Goal: Communication & Community: Answer question/provide support

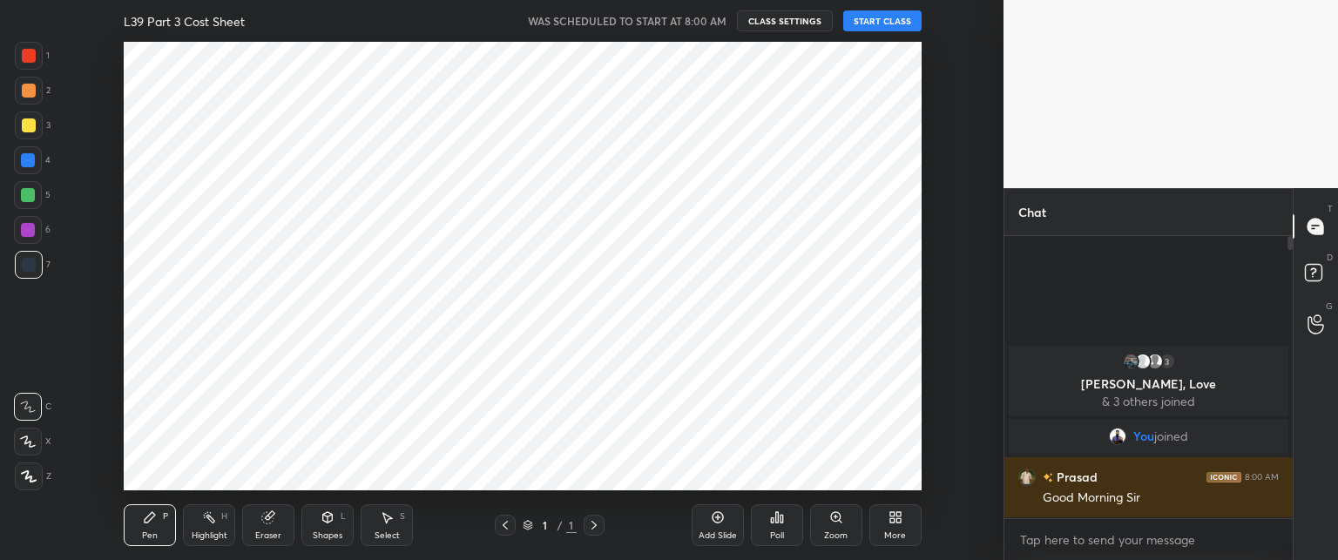
scroll to position [86641, 86157]
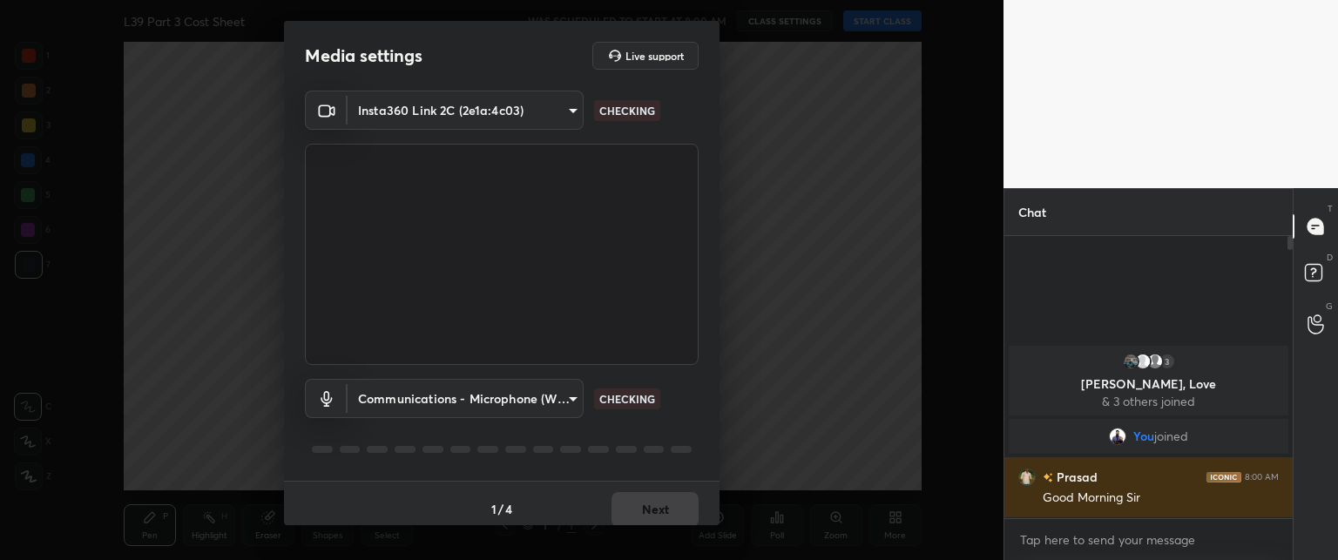
click at [654, 503] on div "1 / 4 Next" at bounding box center [501, 509] width 435 height 56
click at [646, 497] on button "Next" at bounding box center [654, 509] width 87 height 35
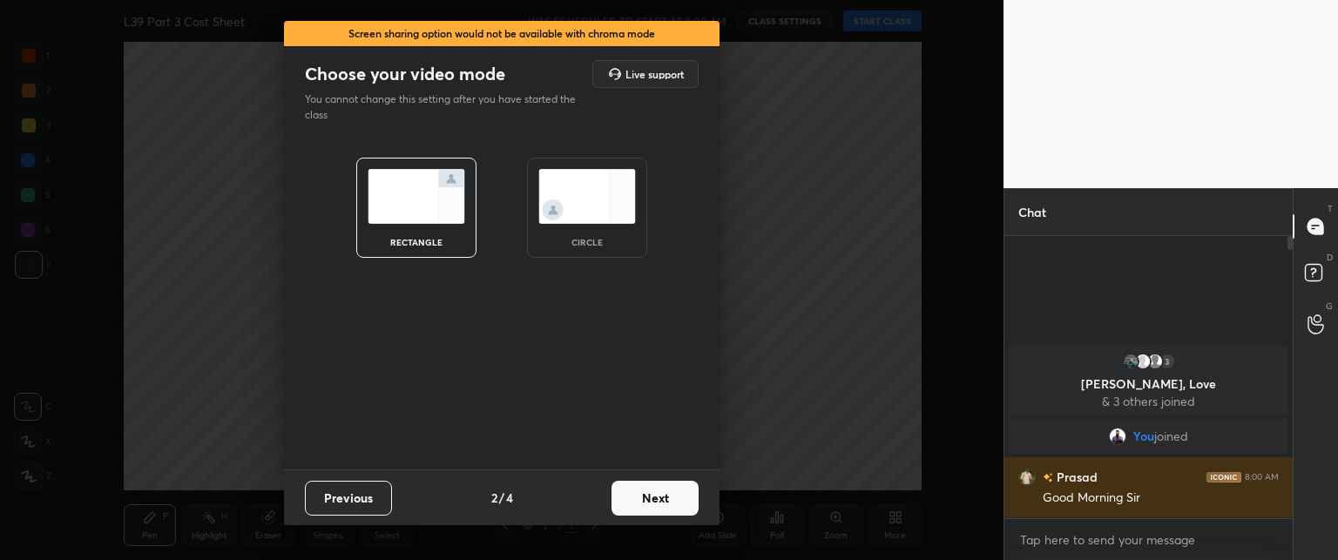
click at [638, 494] on button "Next" at bounding box center [654, 498] width 87 height 35
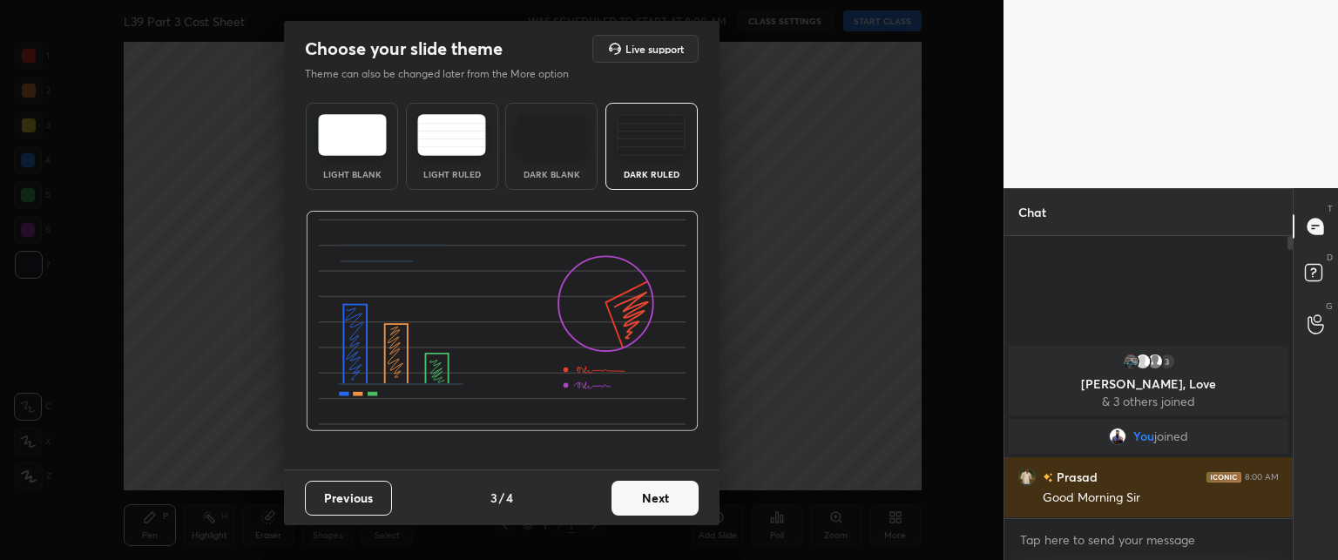
click at [641, 489] on button "Next" at bounding box center [654, 498] width 87 height 35
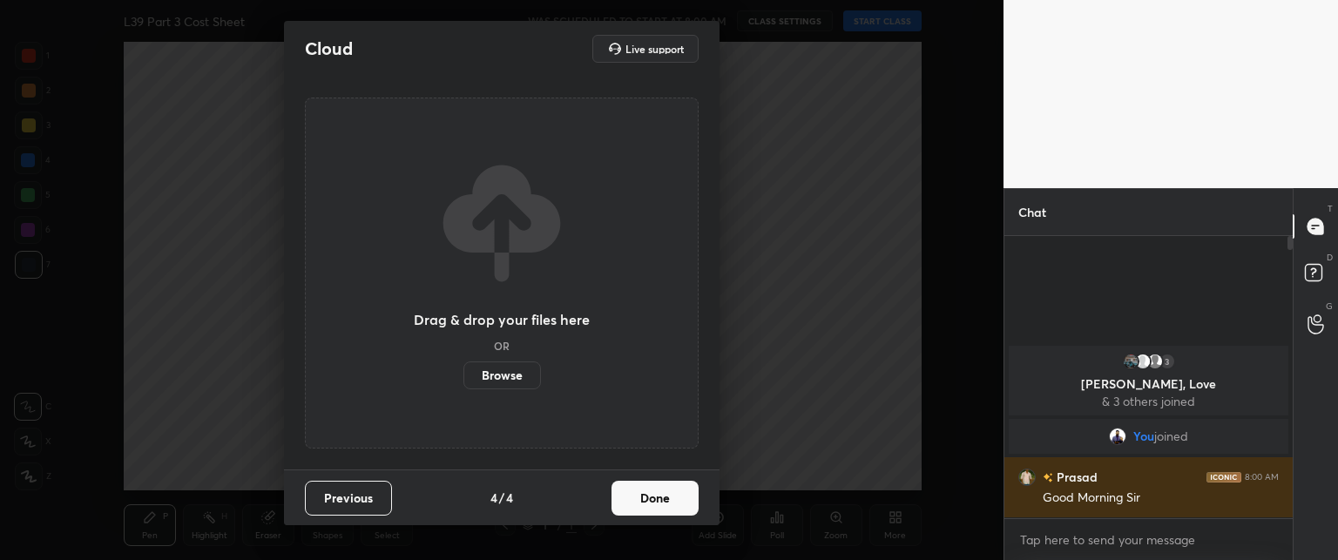
click at [643, 496] on button "Done" at bounding box center [654, 498] width 87 height 35
click at [640, 469] on div "Drag & drop your files here OR Browse" at bounding box center [501, 273] width 435 height 393
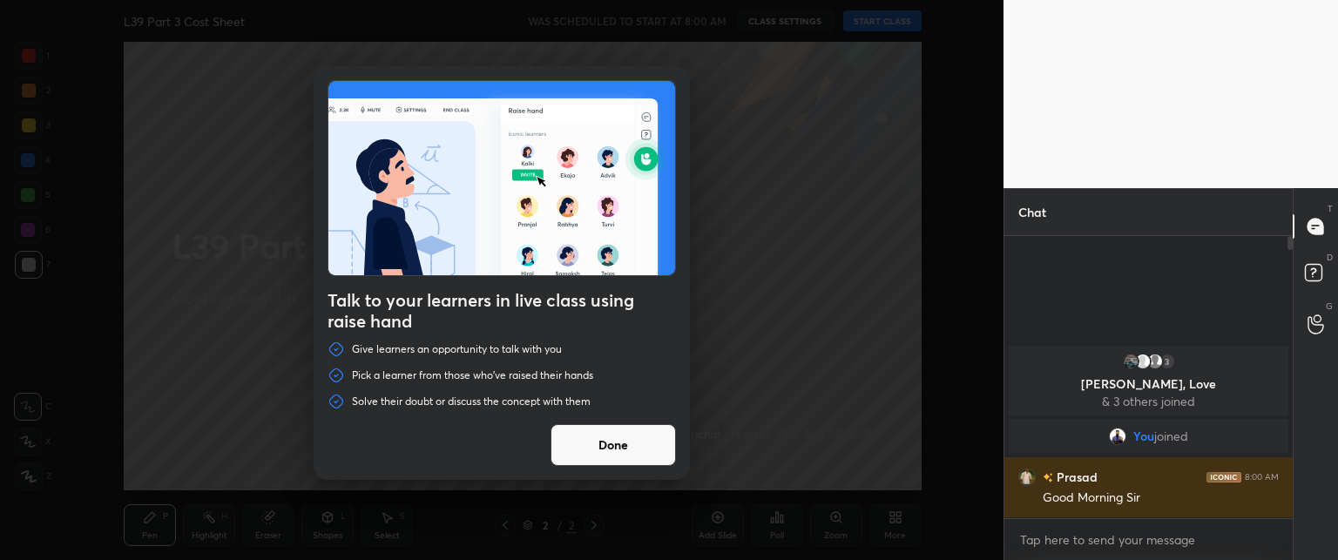
click at [848, 27] on div "Talk to your learners in live class using raise hand Give learners an opportuni…" at bounding box center [501, 280] width 1003 height 560
click at [594, 437] on button "Done" at bounding box center [612, 445] width 125 height 42
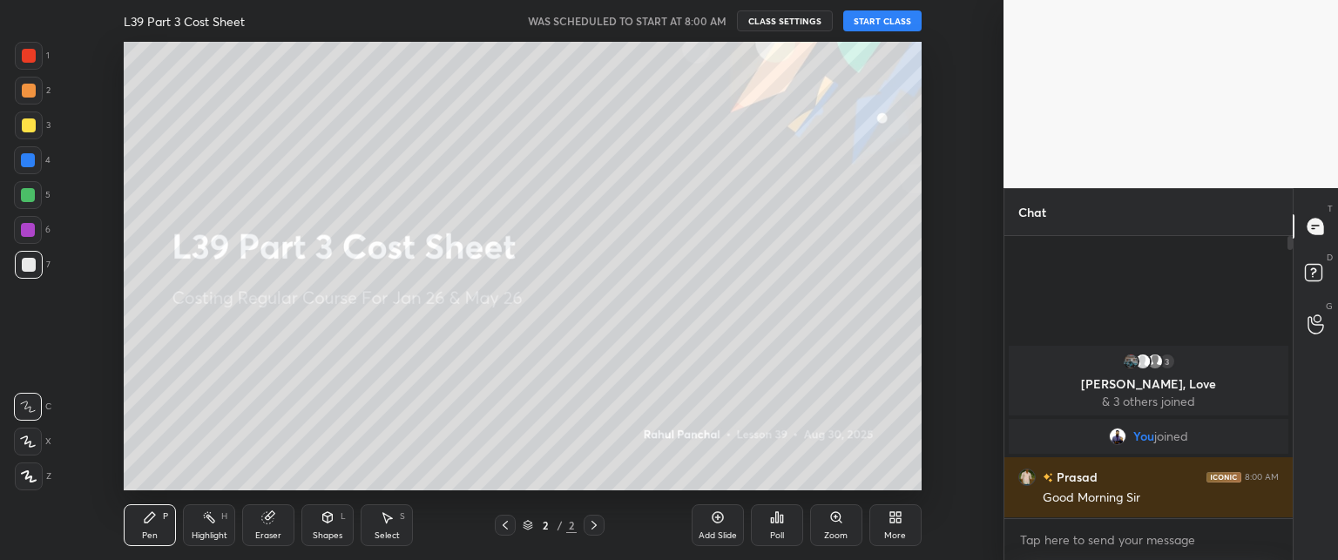
click at [867, 20] on button "START CLASS" at bounding box center [882, 20] width 78 height 21
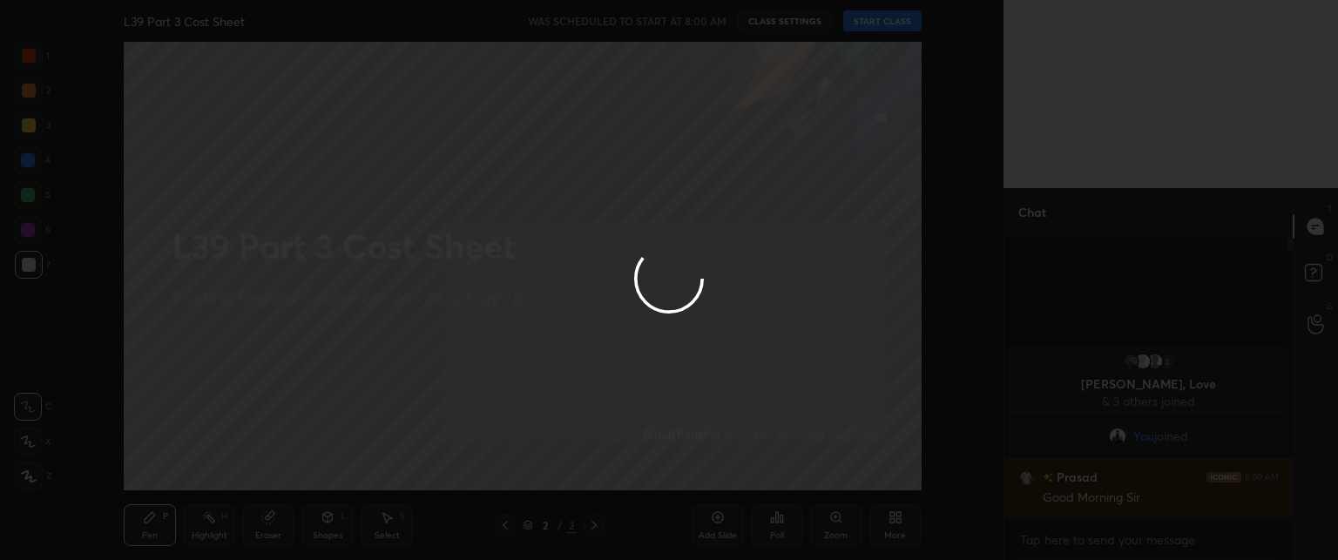
type textarea "x"
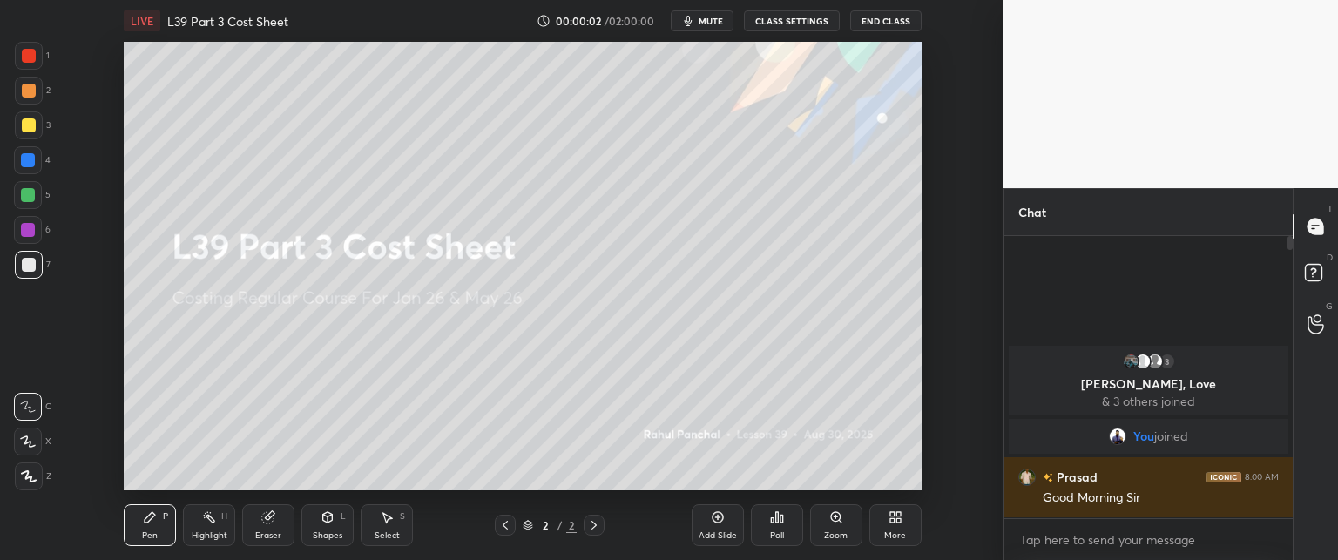
click at [894, 519] on icon at bounding box center [892, 520] width 4 height 4
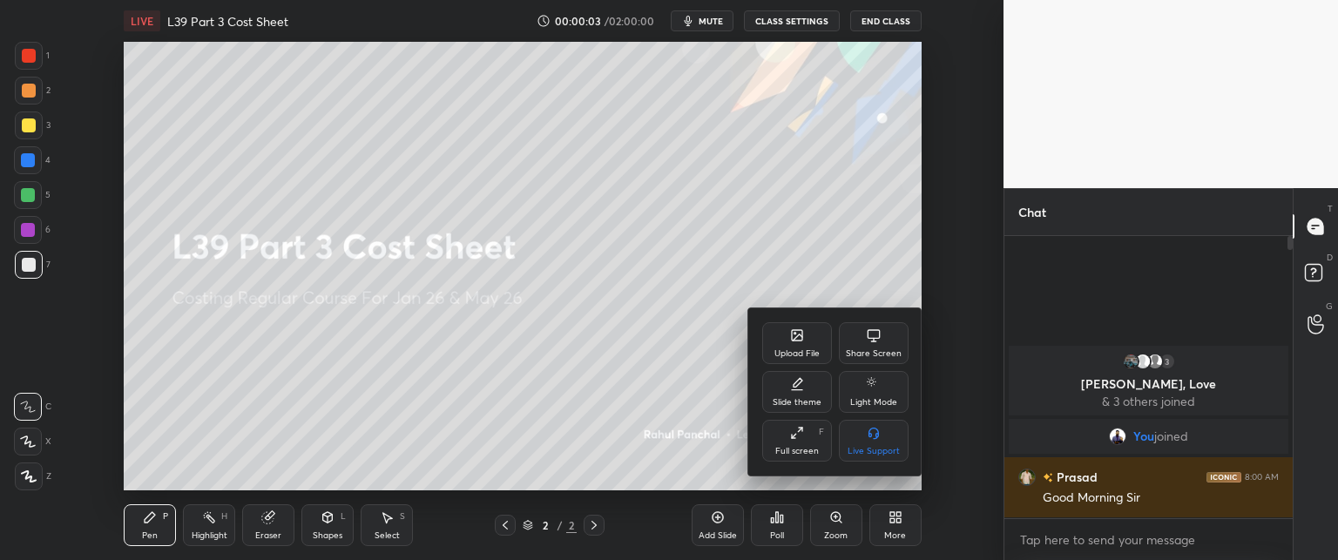
click at [809, 347] on div "Upload File" at bounding box center [797, 343] width 70 height 42
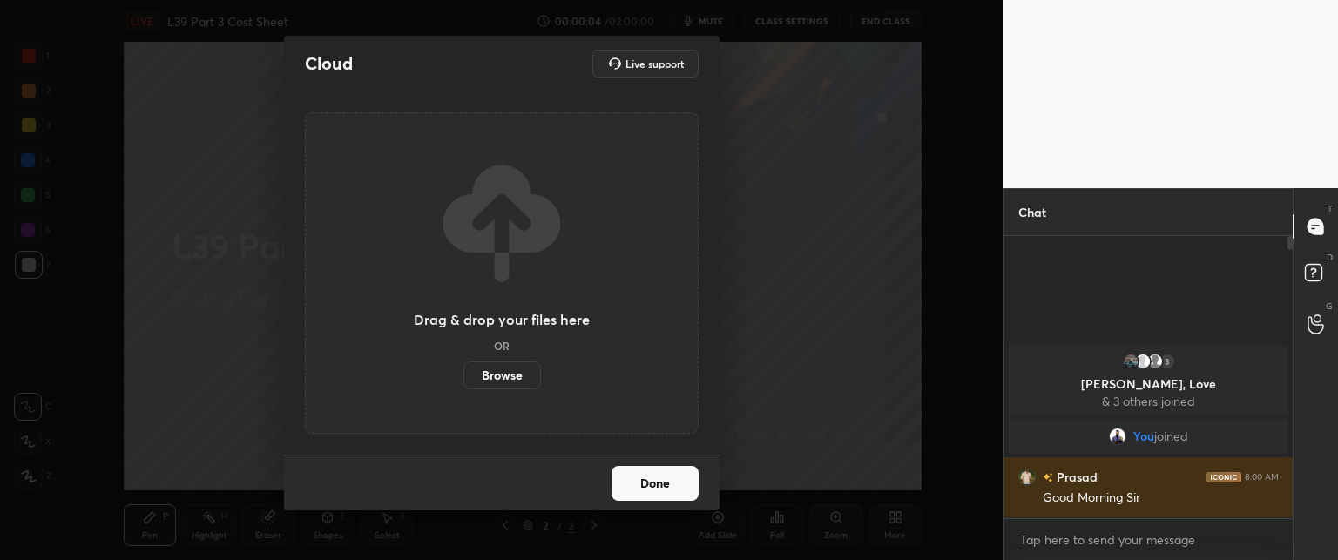
click at [501, 376] on label "Browse" at bounding box center [502, 375] width 78 height 28
click at [463, 376] on input "Browse" at bounding box center [463, 375] width 0 height 28
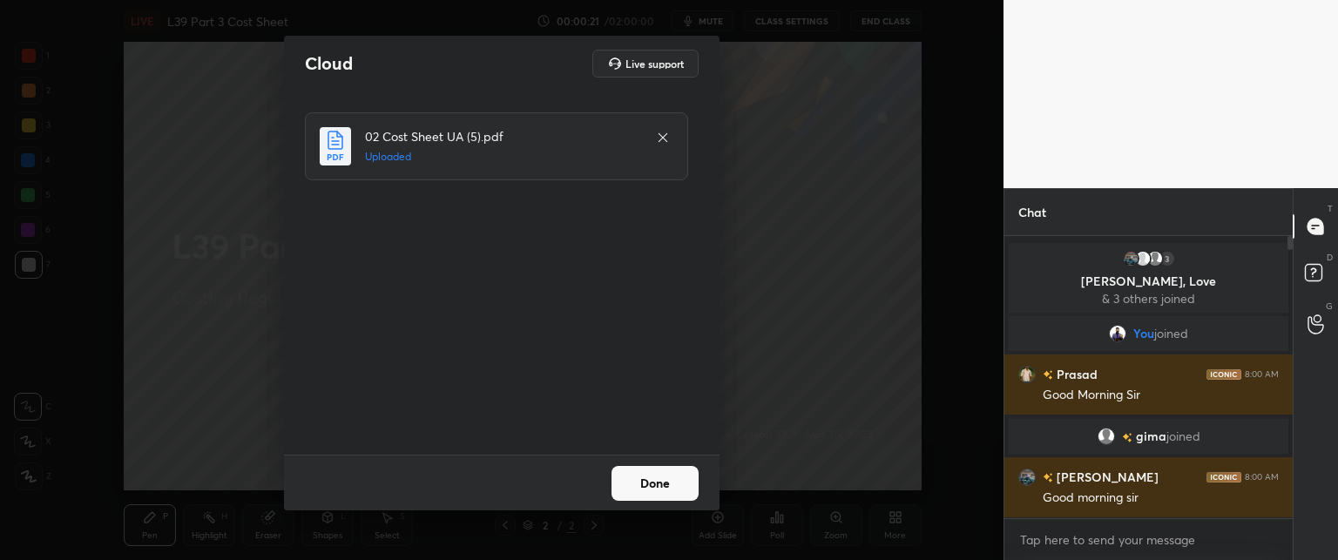
click at [629, 469] on button "Done" at bounding box center [654, 483] width 87 height 35
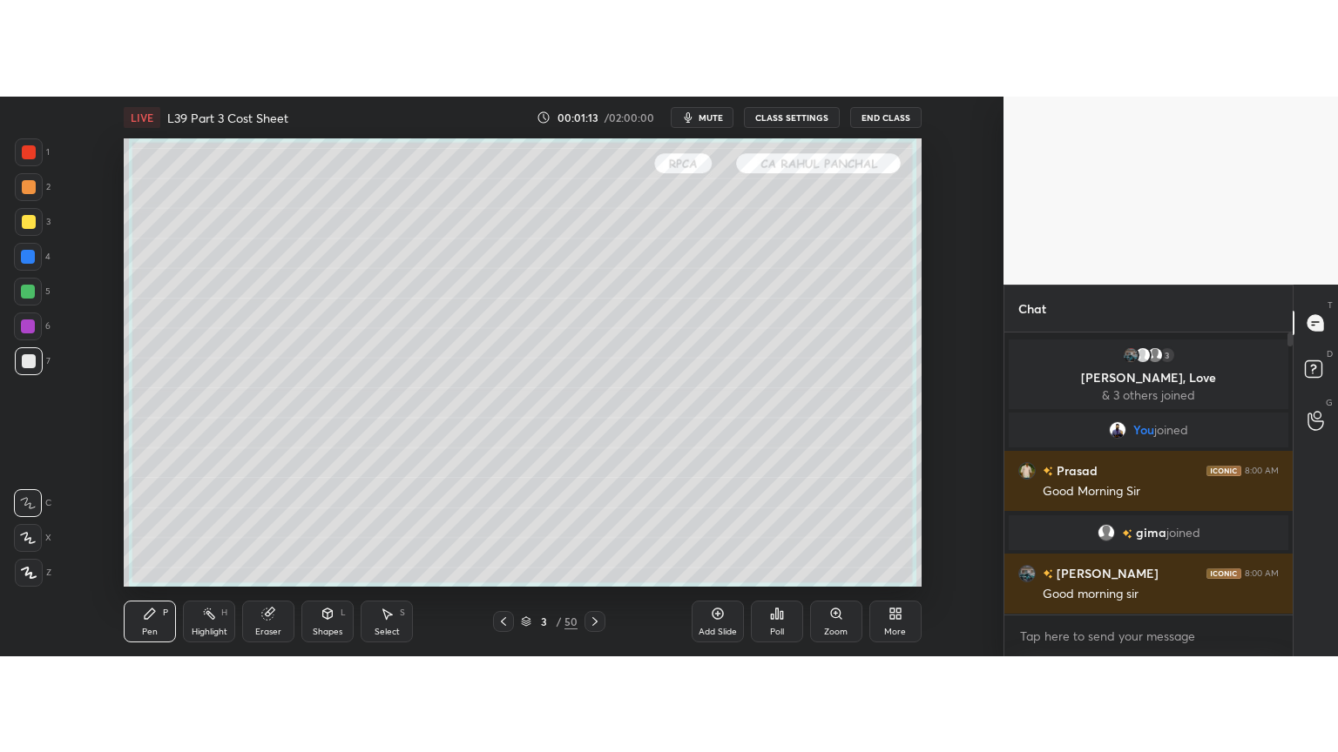
scroll to position [86641, 86156]
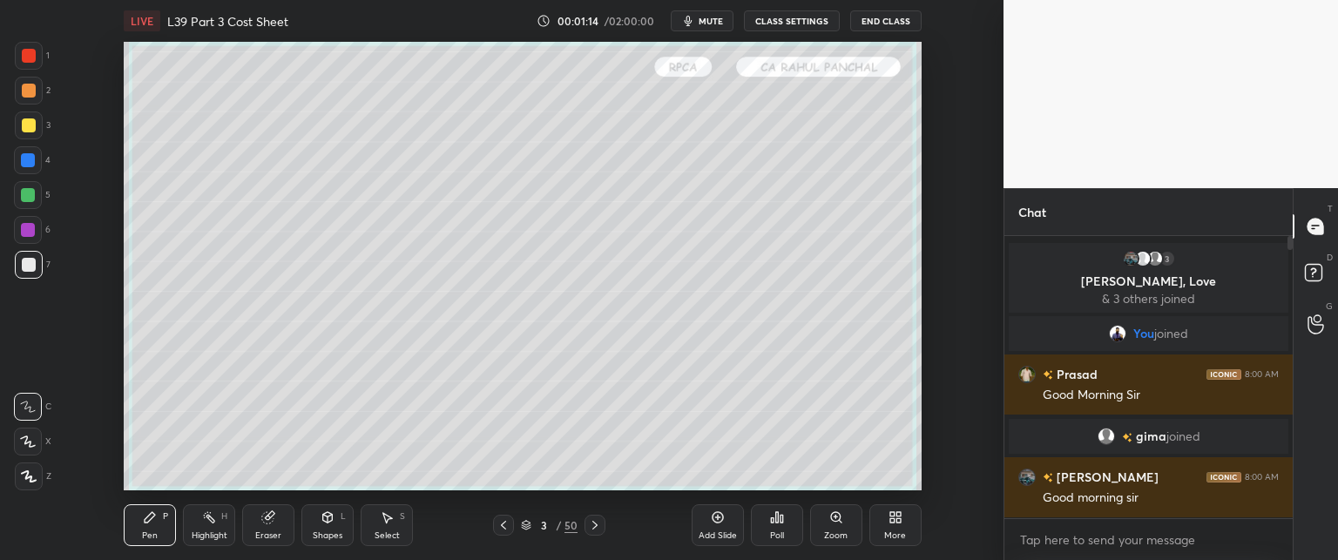
click at [879, 529] on div "More" at bounding box center [895, 525] width 52 height 42
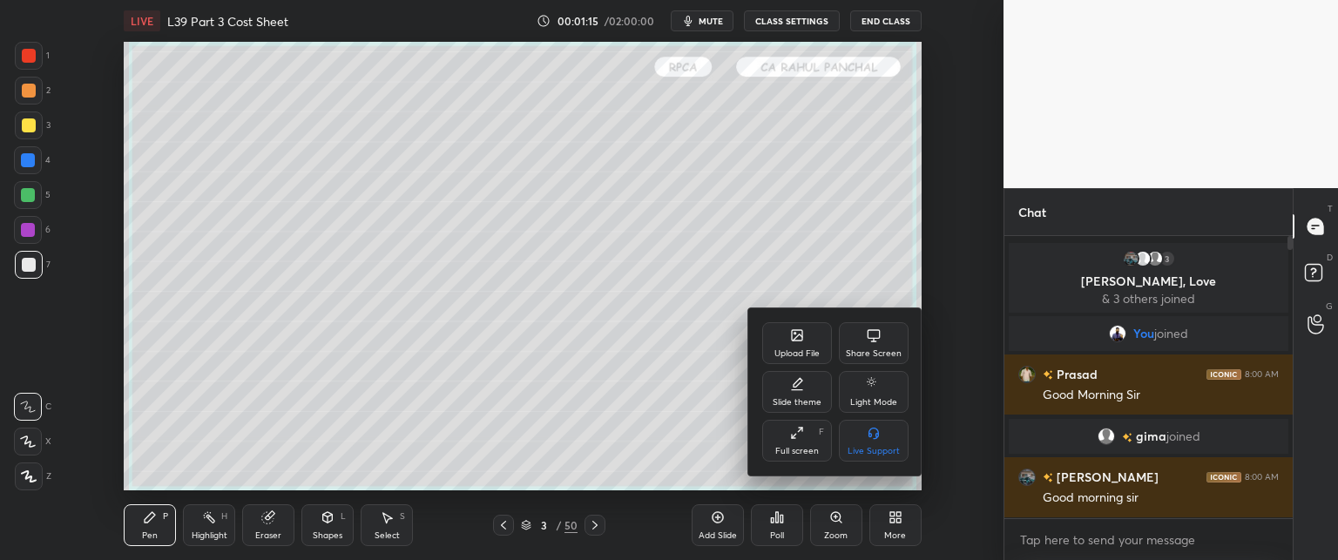
click at [801, 433] on icon at bounding box center [797, 433] width 14 height 14
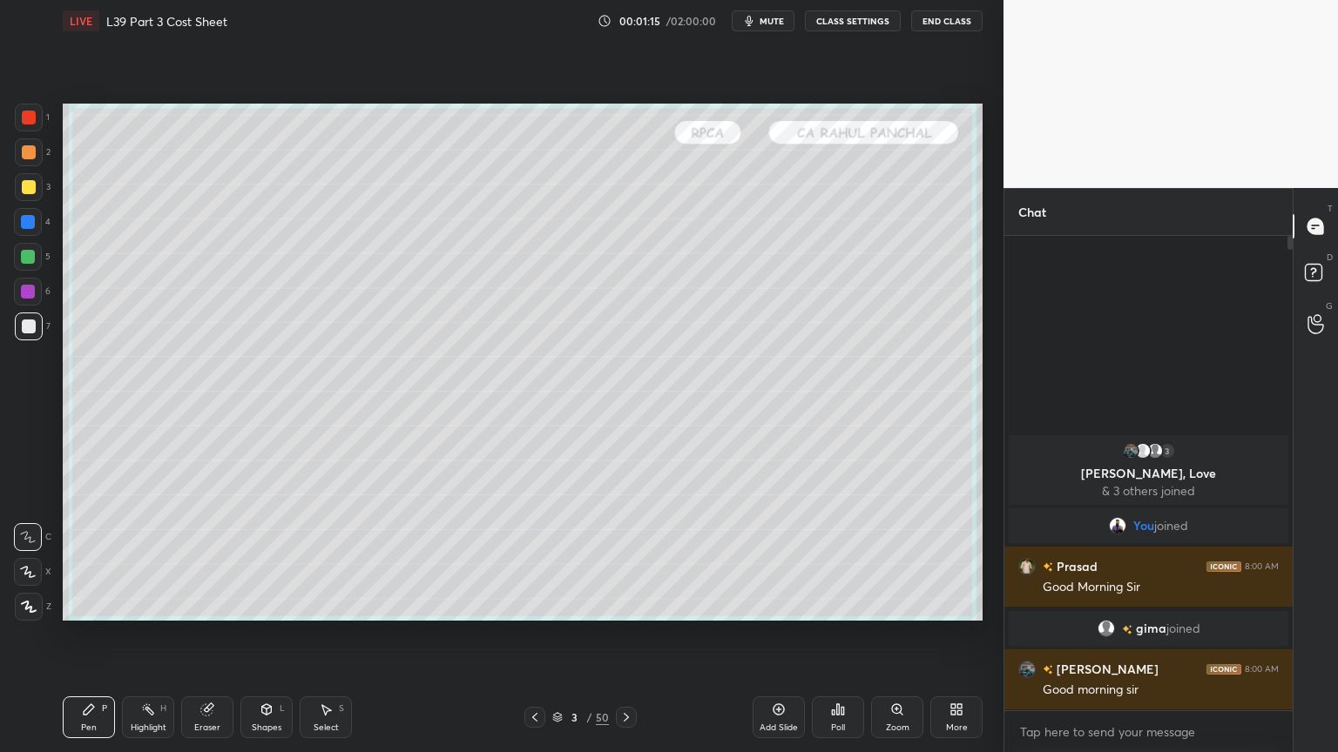
scroll to position [325, 283]
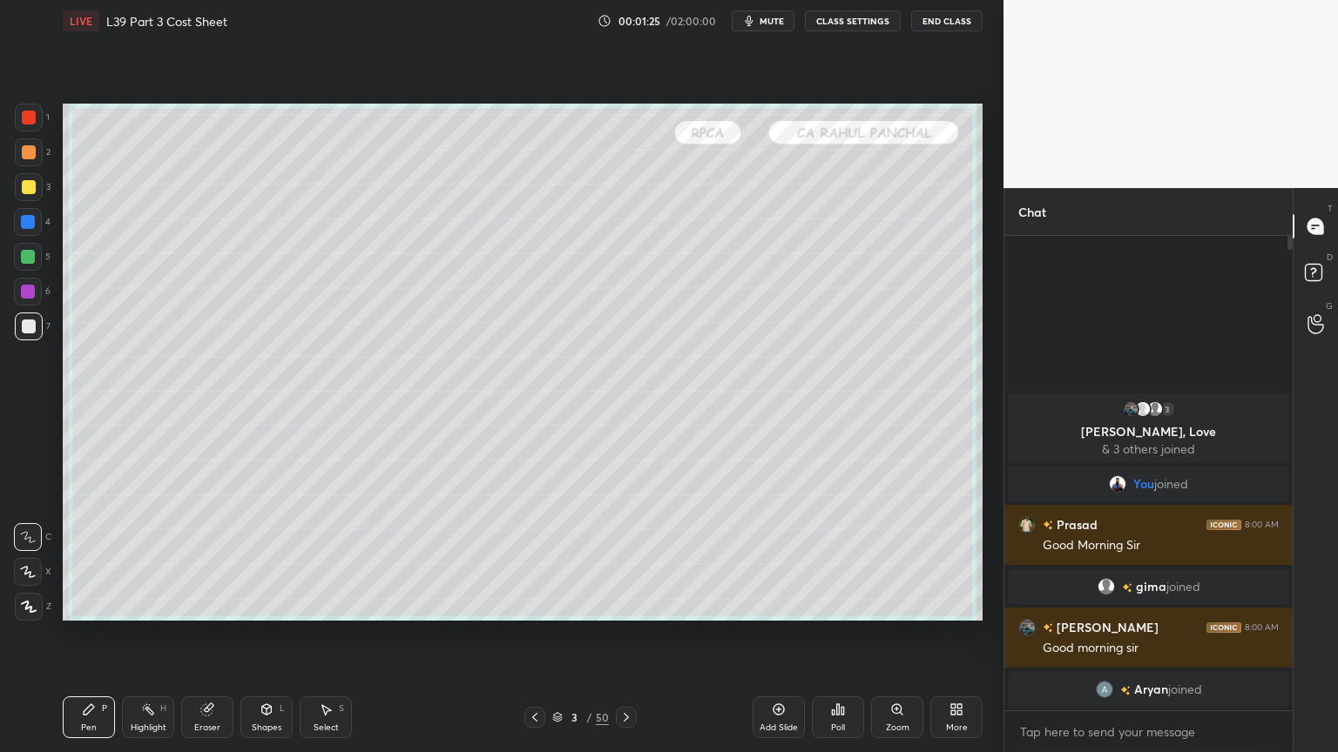
click at [955, 559] on div "More" at bounding box center [957, 728] width 22 height 9
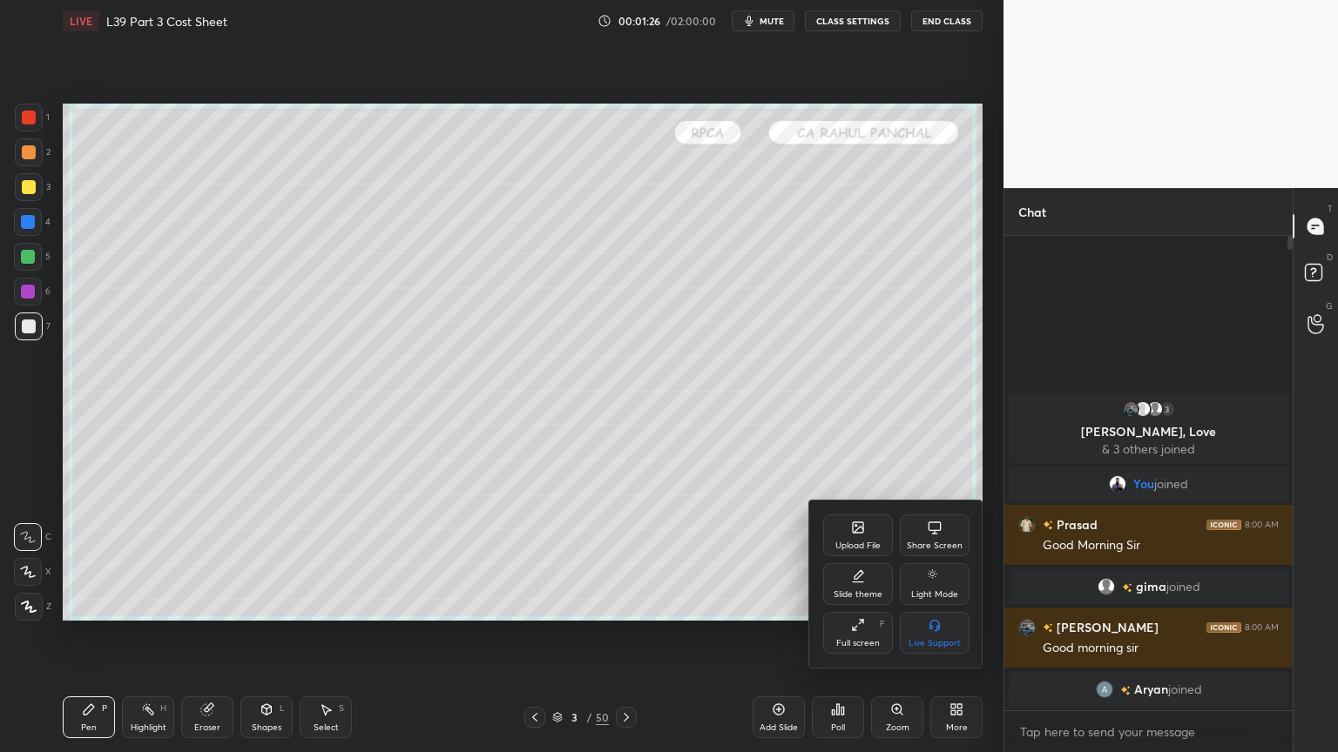
click at [638, 559] on div at bounding box center [669, 376] width 1338 height 752
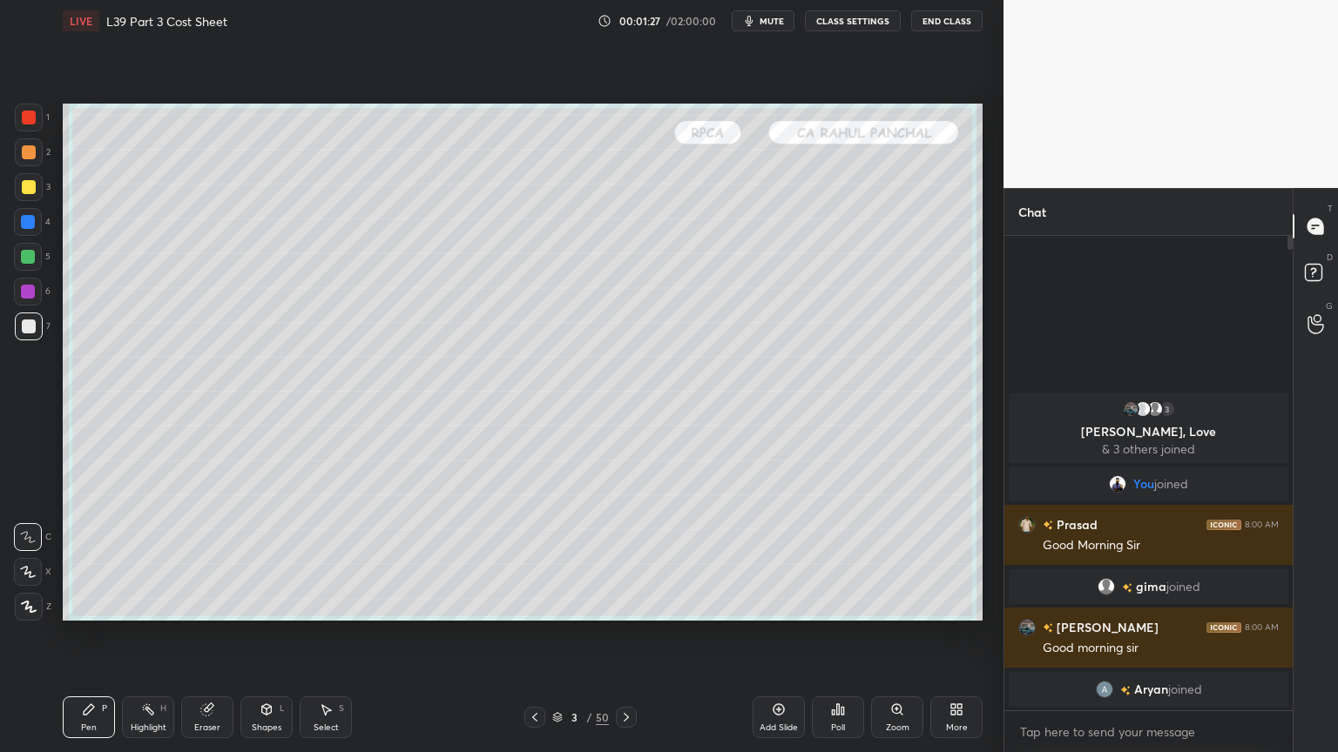
click at [554, 559] on icon at bounding box center [557, 717] width 10 height 10
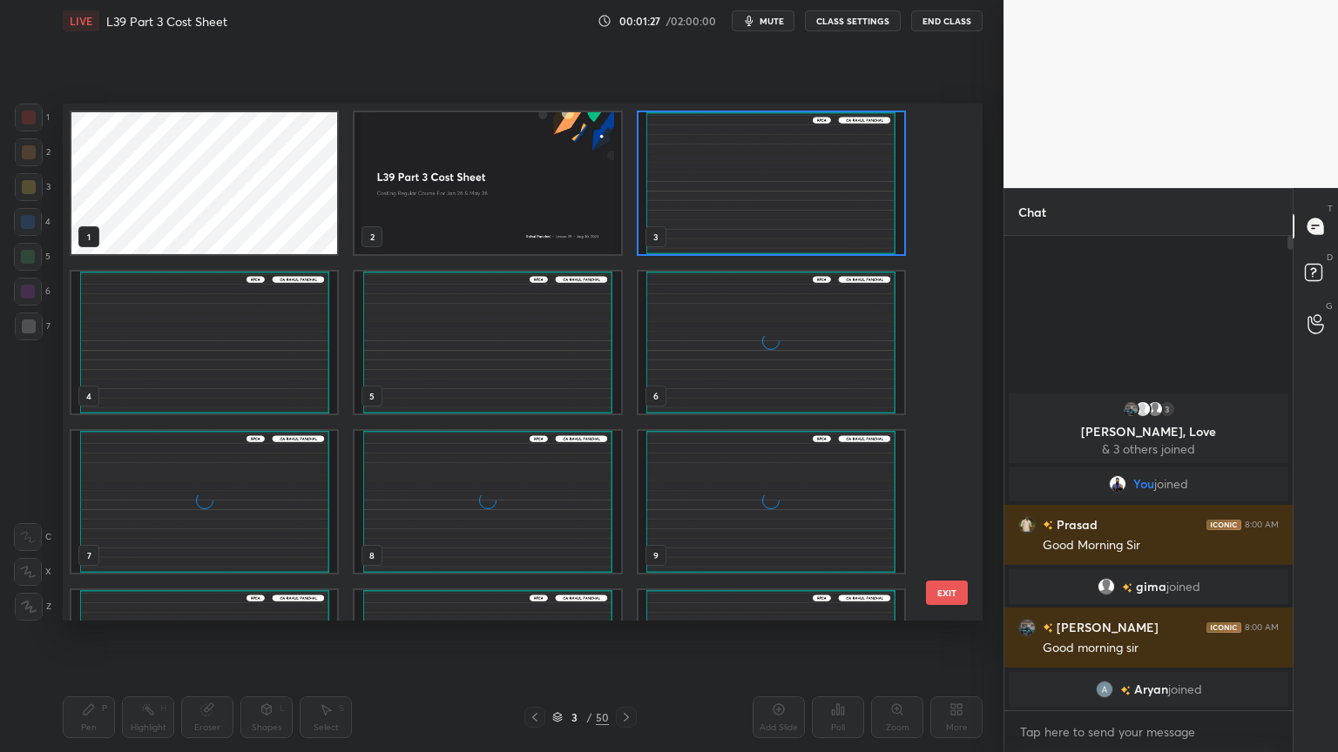
scroll to position [512, 911]
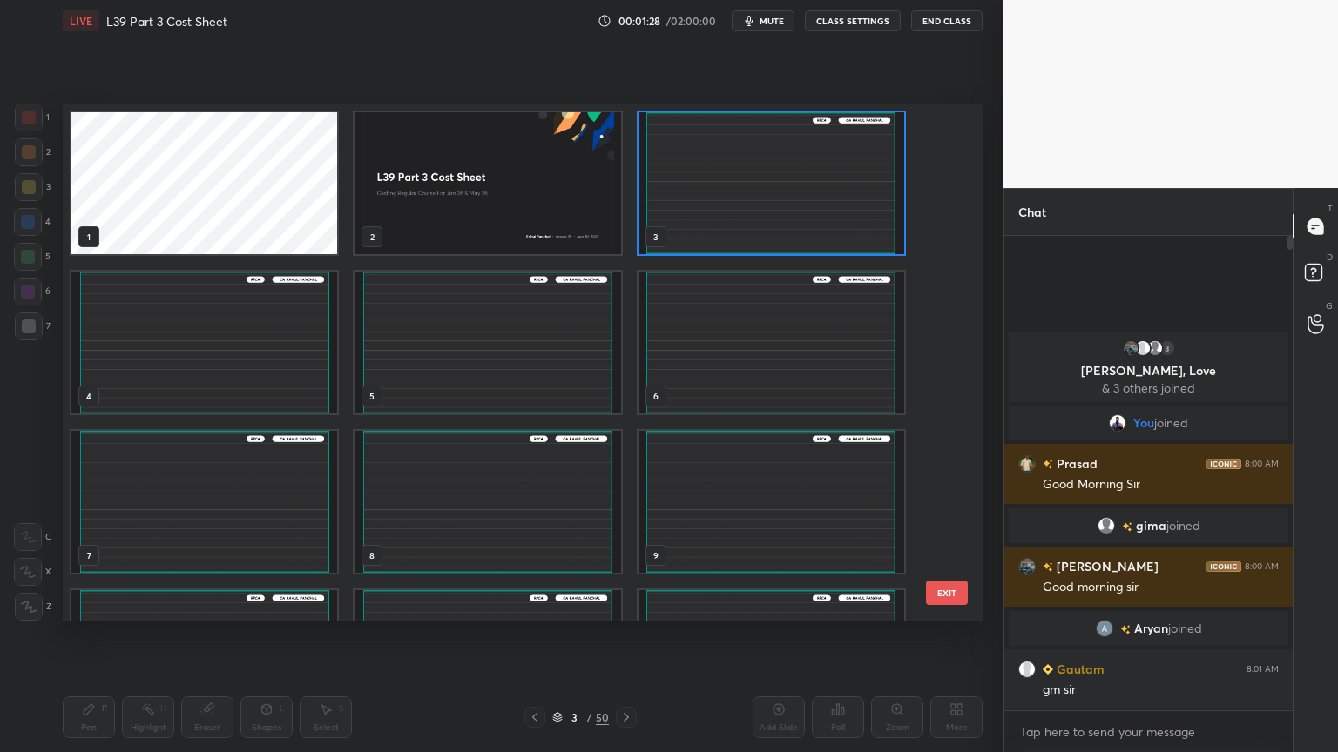
click at [468, 233] on img "grid" at bounding box center [487, 183] width 266 height 142
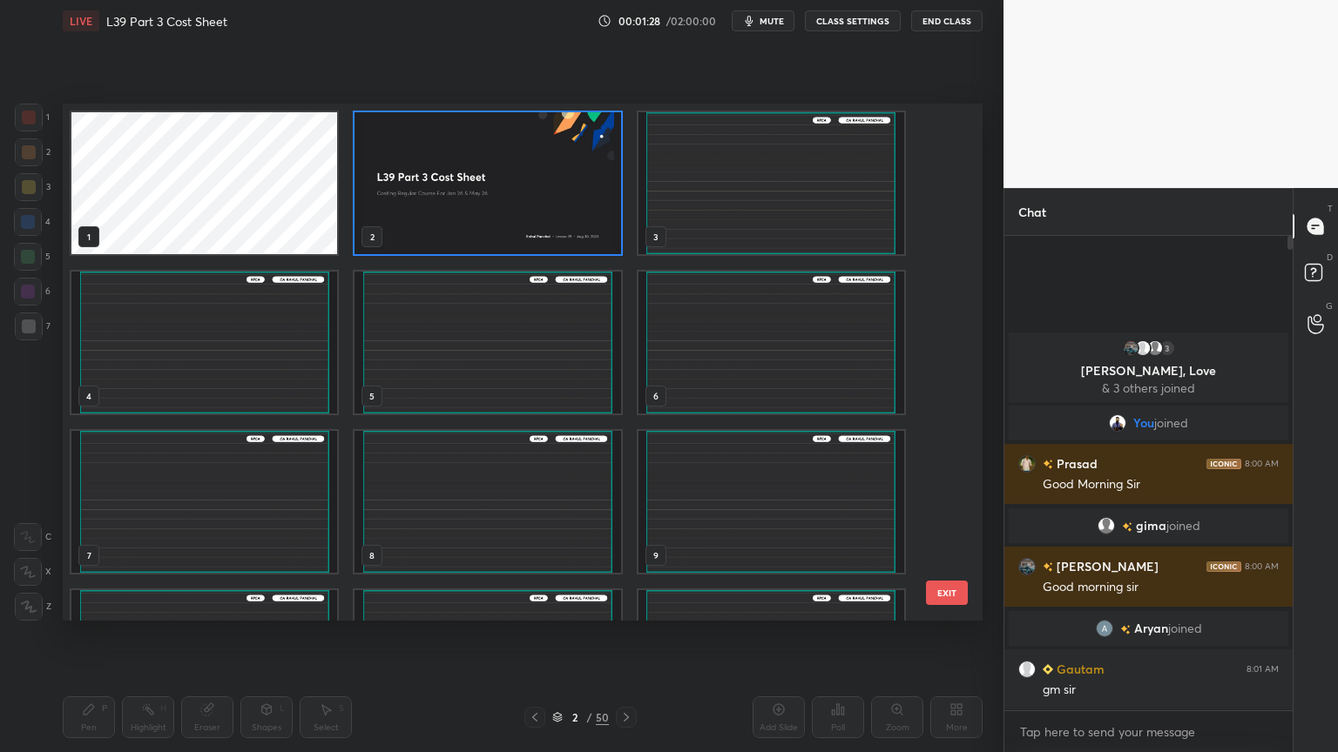
click at [472, 229] on img "grid" at bounding box center [487, 183] width 266 height 142
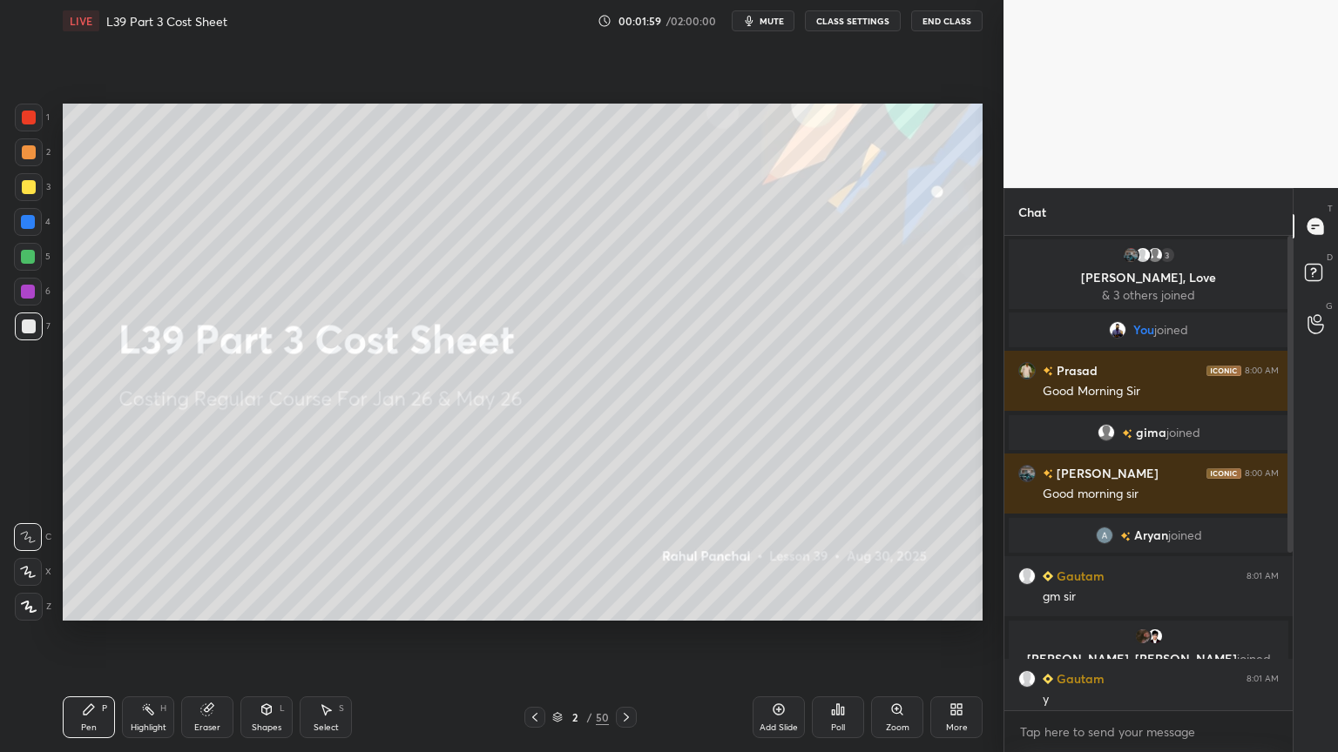
click at [626, 559] on div at bounding box center [626, 717] width 21 height 21
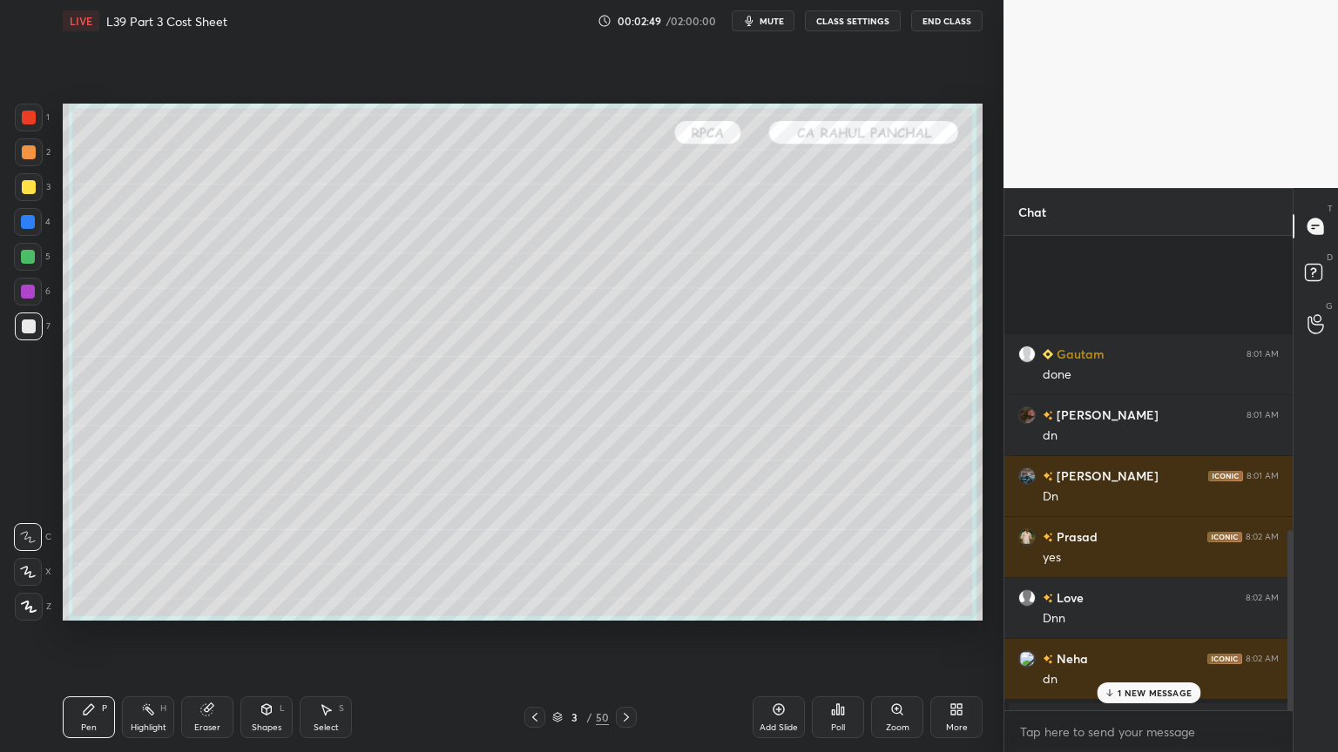
scroll to position [804, 0]
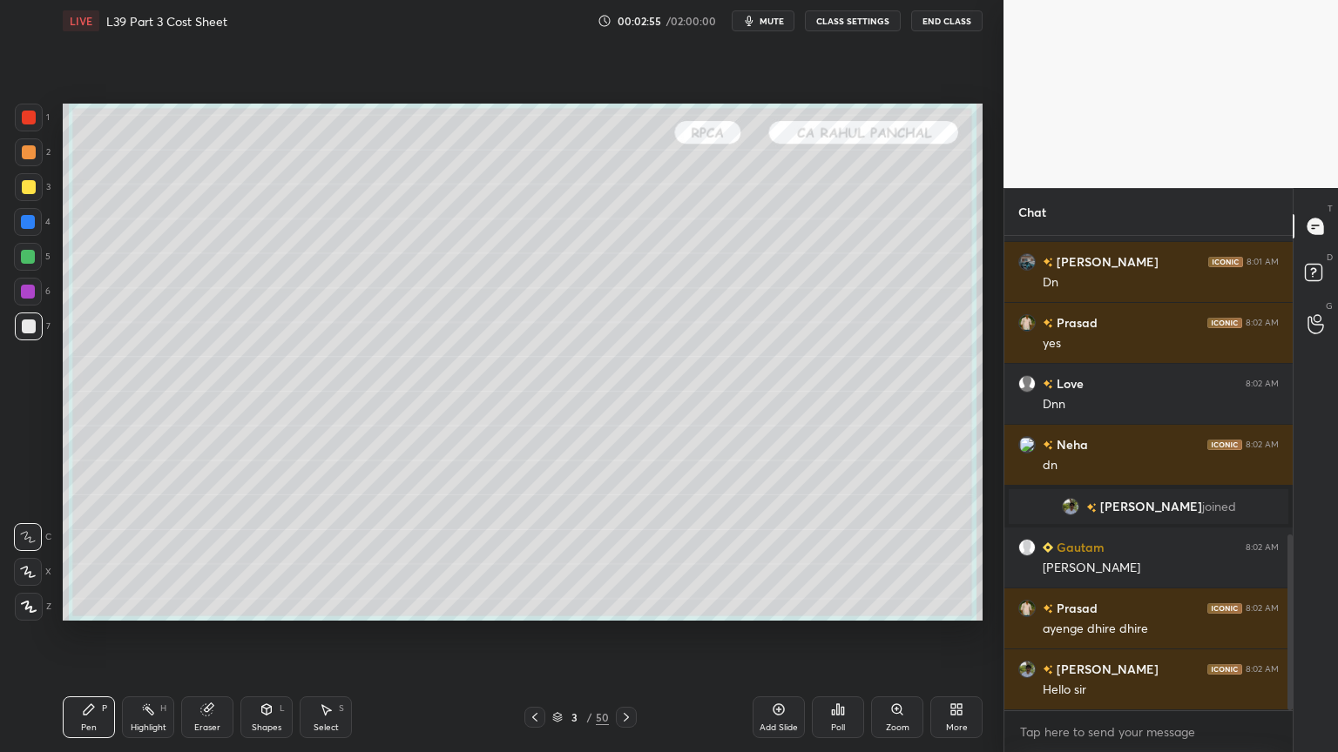
click at [24, 197] on div at bounding box center [29, 187] width 28 height 28
click at [84, 559] on div "Pen P Highlight H Eraser Shapes L Select S 3 / 50 Add Slide Poll Zoom More" at bounding box center [523, 718] width 920 height 70
click at [29, 559] on icon at bounding box center [28, 572] width 16 height 12
click at [22, 330] on div at bounding box center [29, 327] width 14 height 14
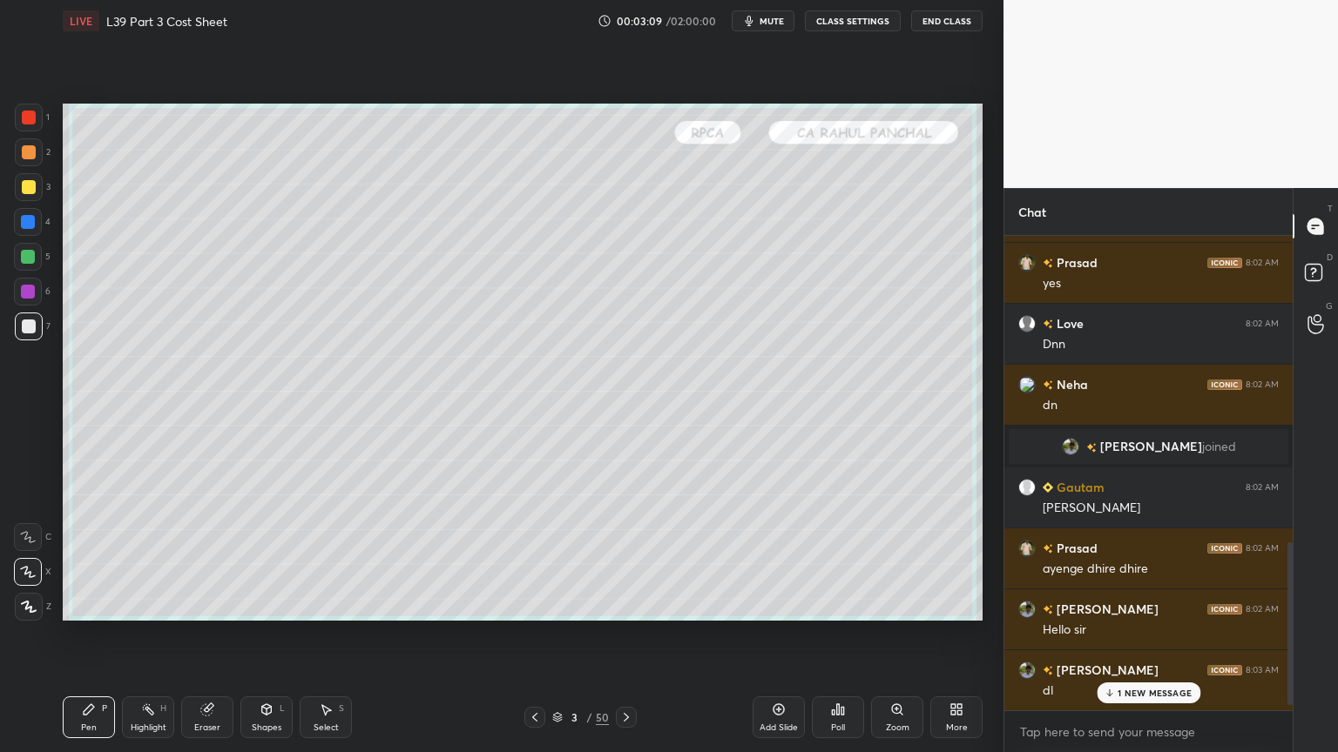
scroll to position [906, 0]
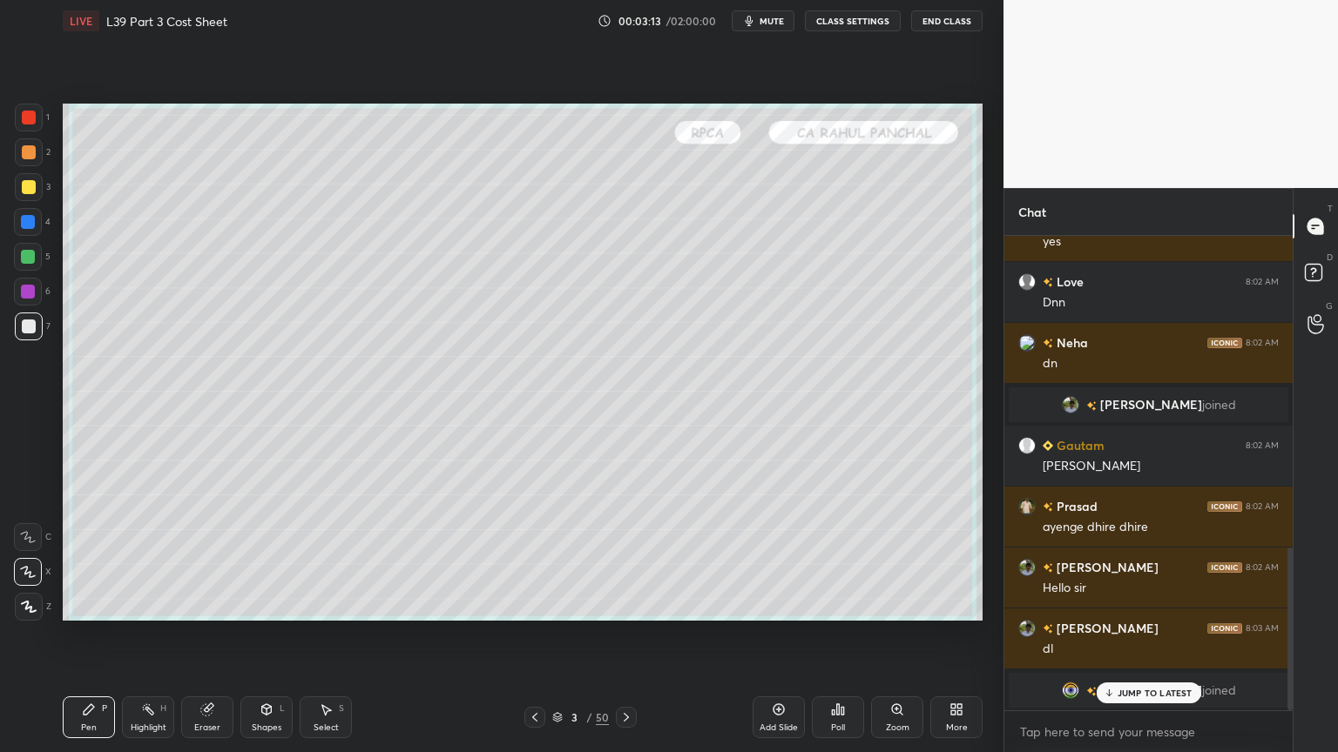
click at [266, 559] on icon at bounding box center [266, 712] width 0 height 6
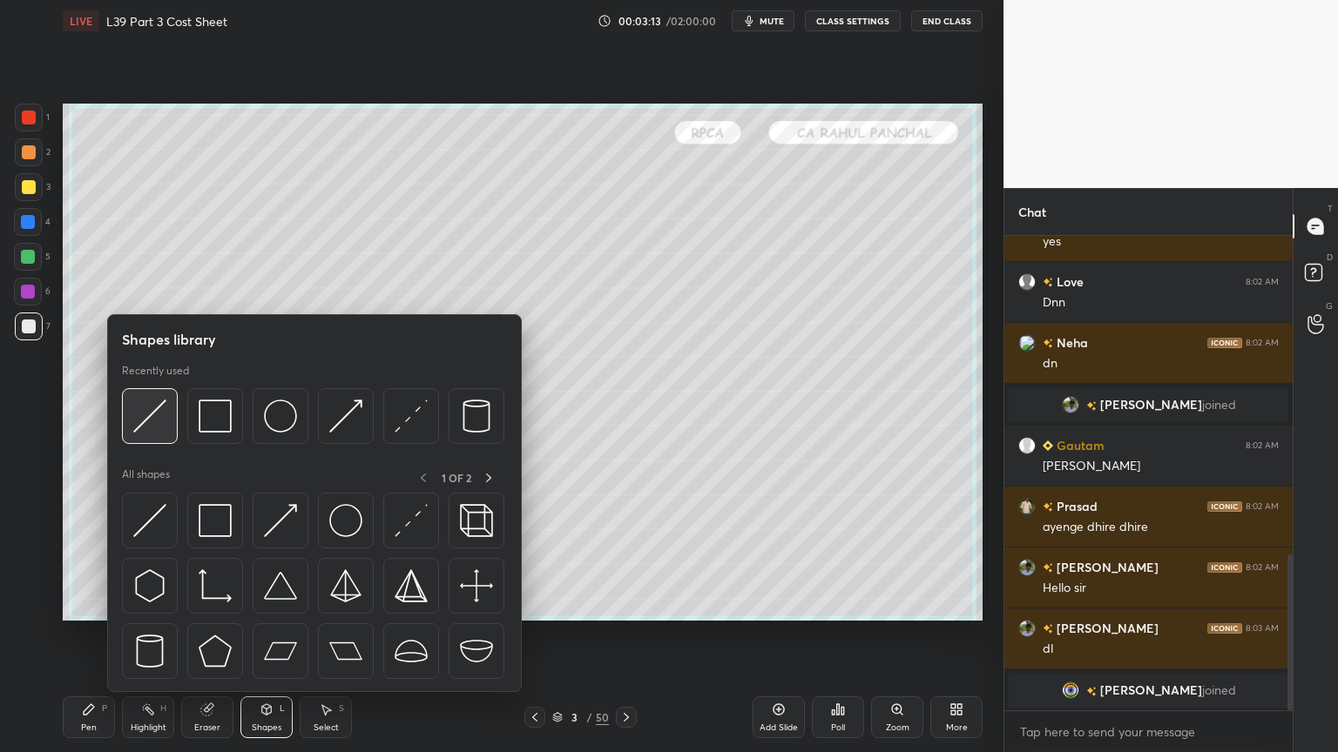
scroll to position [968, 0]
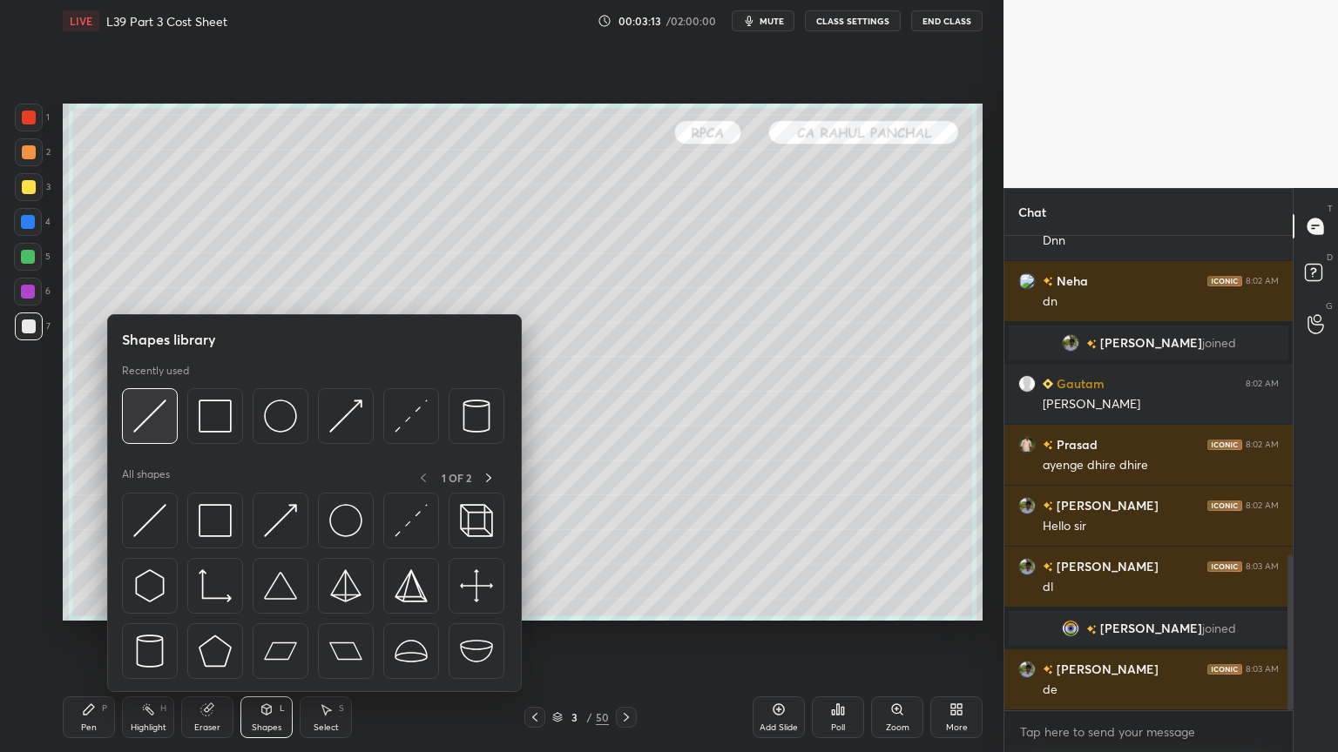
click at [162, 425] on img at bounding box center [149, 416] width 33 height 33
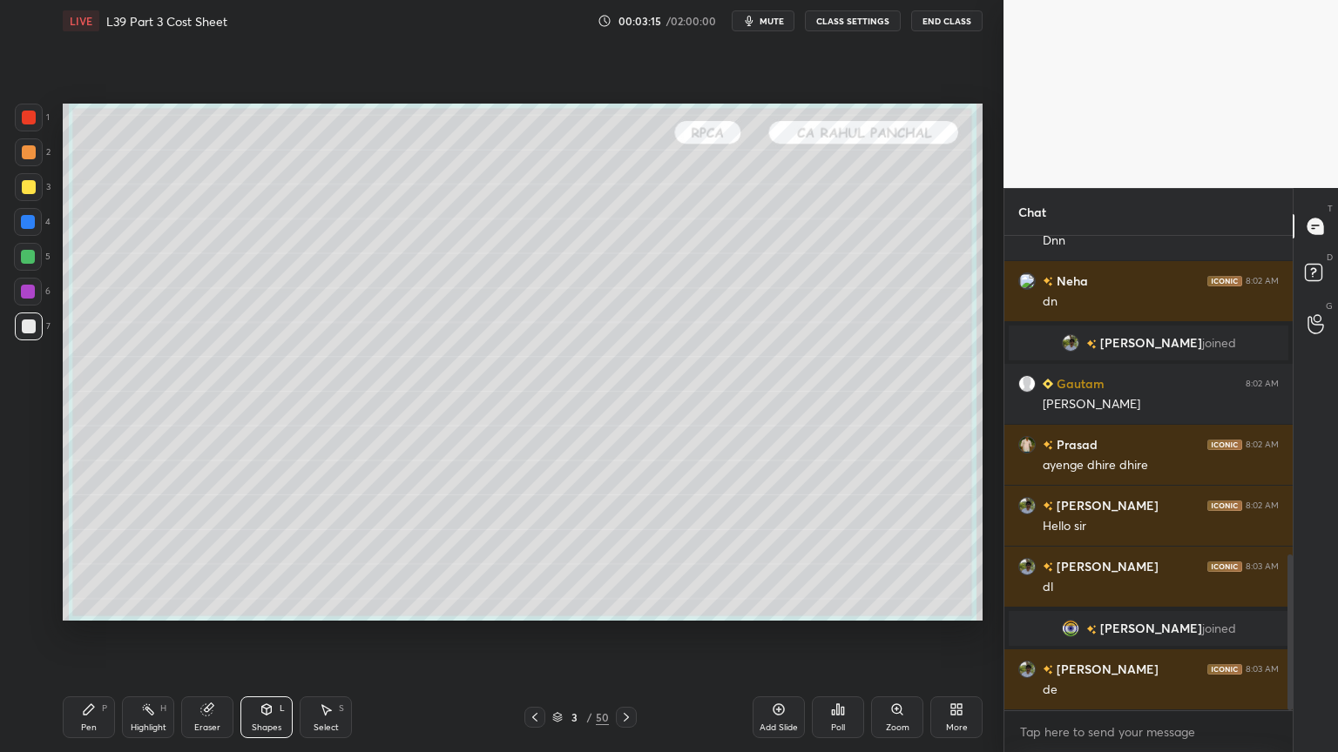
click at [91, 559] on div "Pen P" at bounding box center [89, 718] width 52 height 42
click at [24, 153] on div at bounding box center [29, 152] width 14 height 14
click at [30, 327] on div at bounding box center [29, 327] width 14 height 14
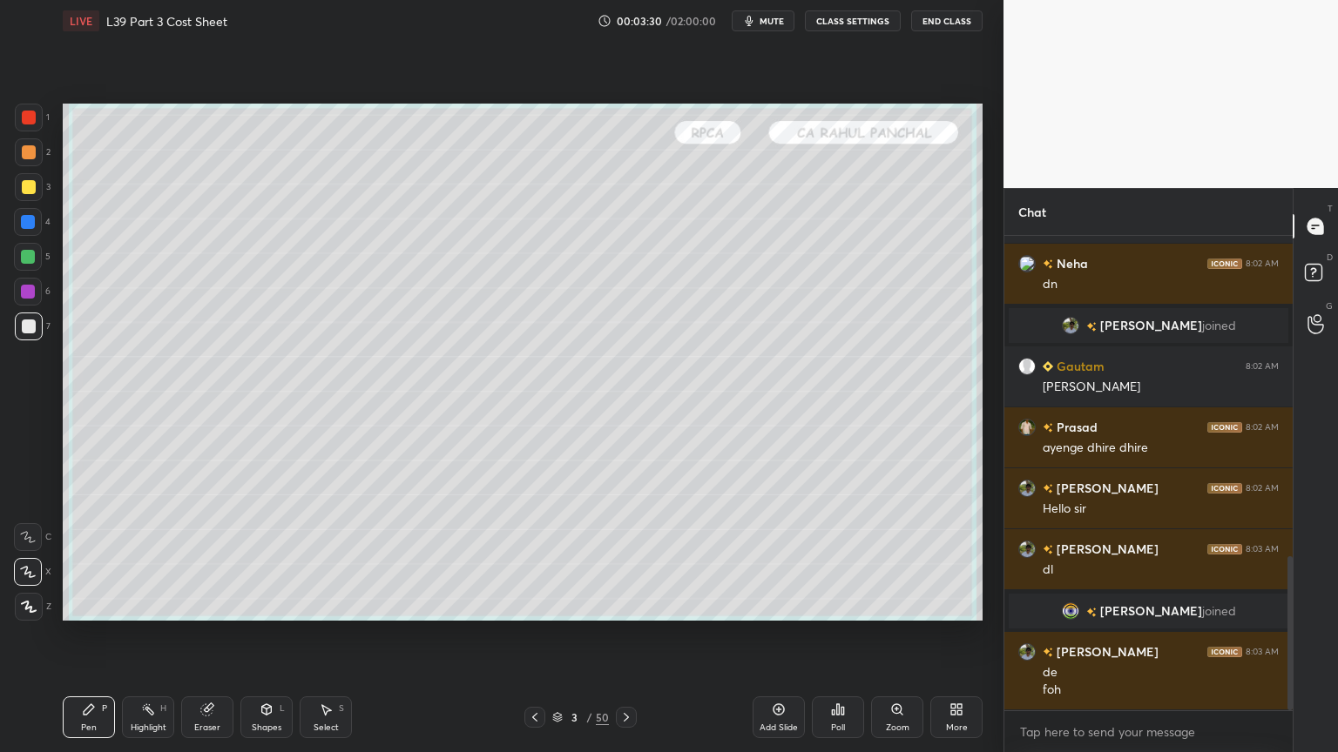
click at [24, 268] on div at bounding box center [28, 257] width 28 height 28
click at [31, 335] on div at bounding box center [29, 327] width 28 height 28
click at [279, 559] on div "Shapes L" at bounding box center [266, 718] width 52 height 42
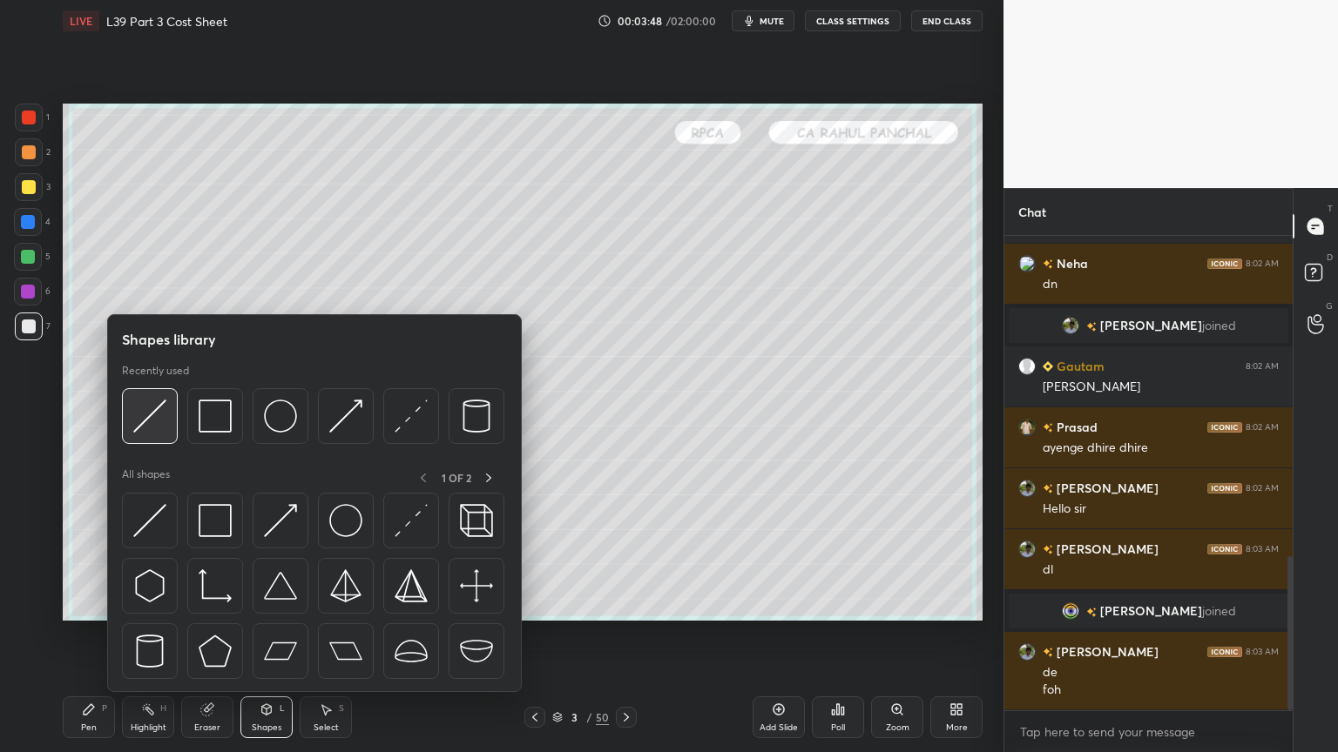
click at [154, 421] on img at bounding box center [149, 416] width 33 height 33
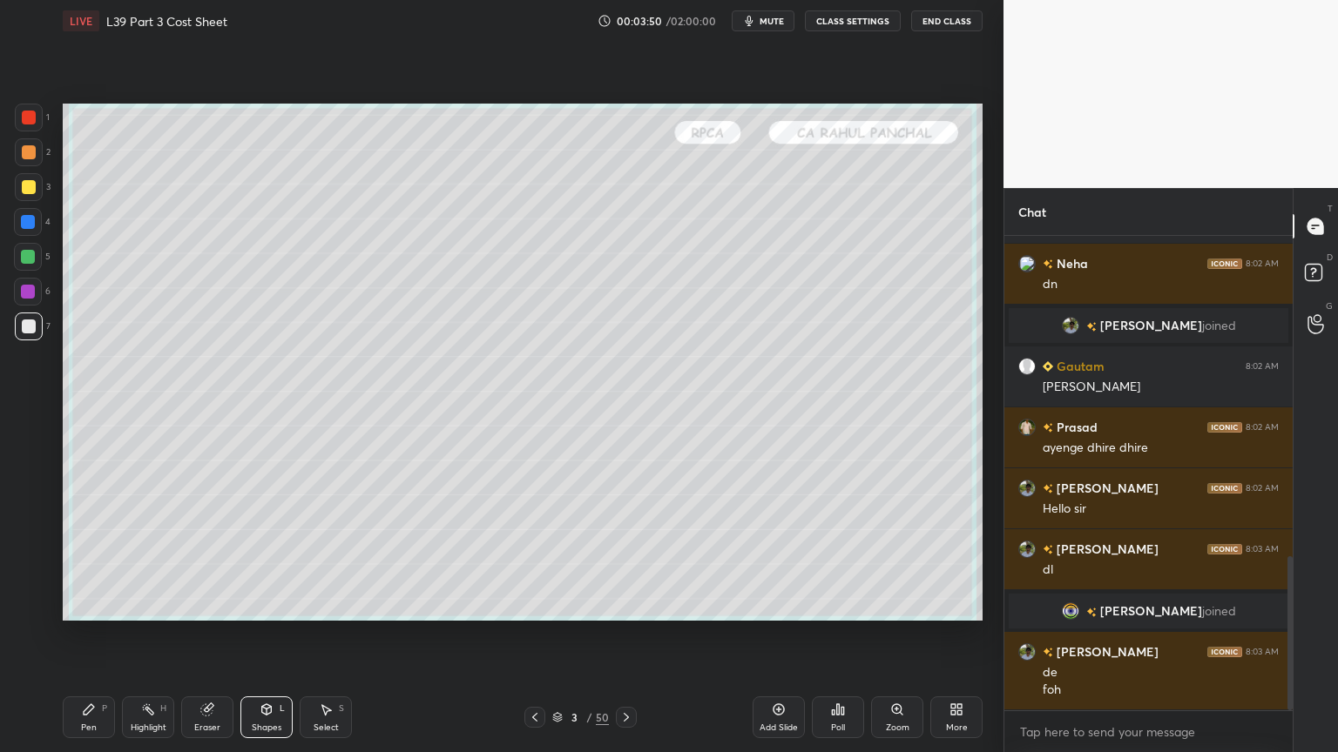
click at [94, 559] on div "Pen P" at bounding box center [89, 718] width 52 height 42
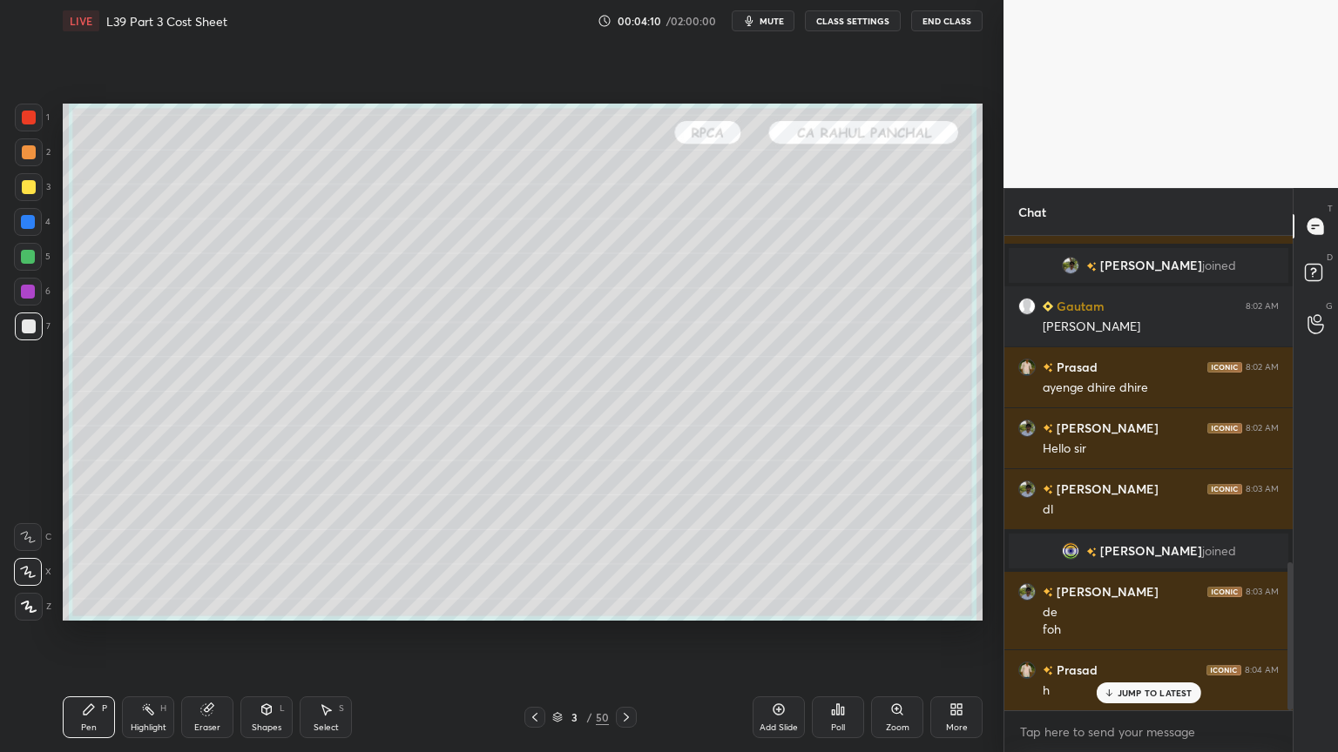
click at [25, 121] on div at bounding box center [29, 118] width 14 height 14
click at [30, 347] on div "1 2 3 4 5 6 7 C X Z C X Z E E Erase all H H" at bounding box center [28, 362] width 56 height 517
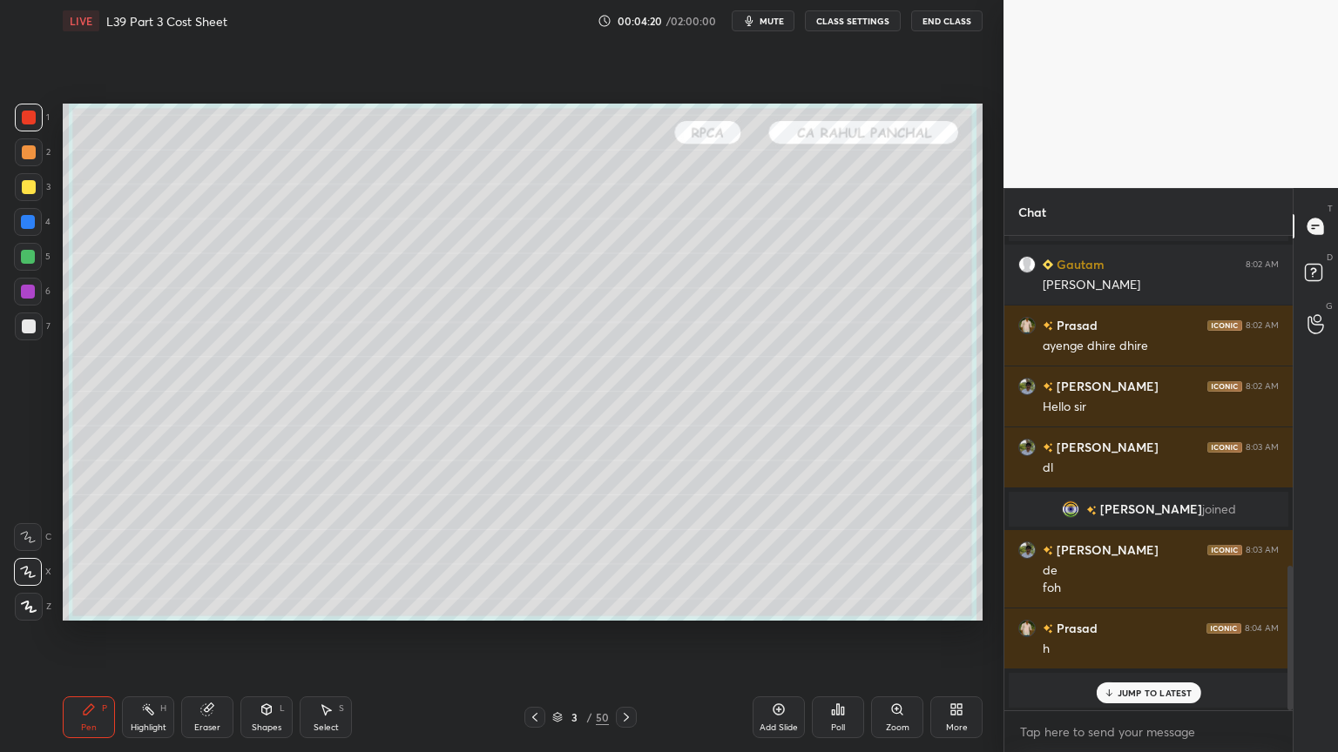
scroll to position [1164, 0]
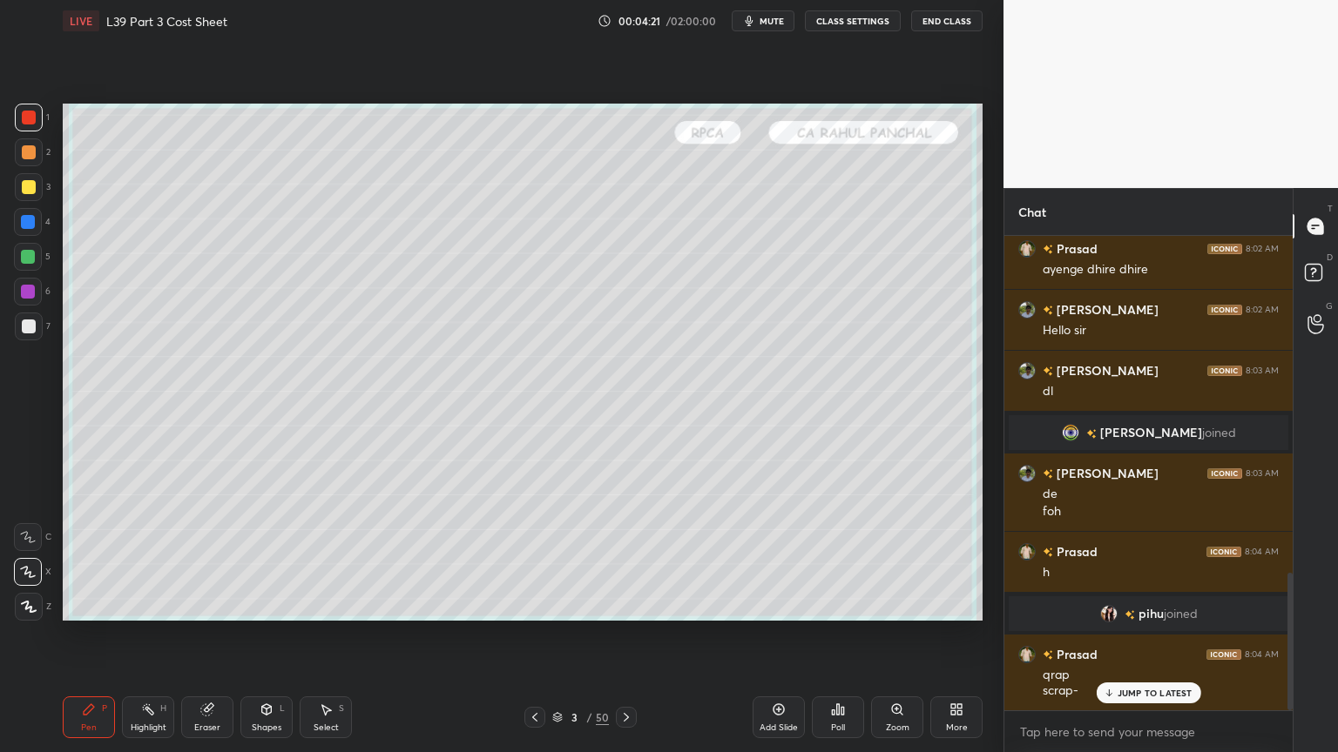
click at [27, 327] on div at bounding box center [29, 327] width 14 height 14
click at [22, 229] on div at bounding box center [28, 222] width 28 height 28
click at [259, 559] on div "Shapes L" at bounding box center [266, 718] width 52 height 42
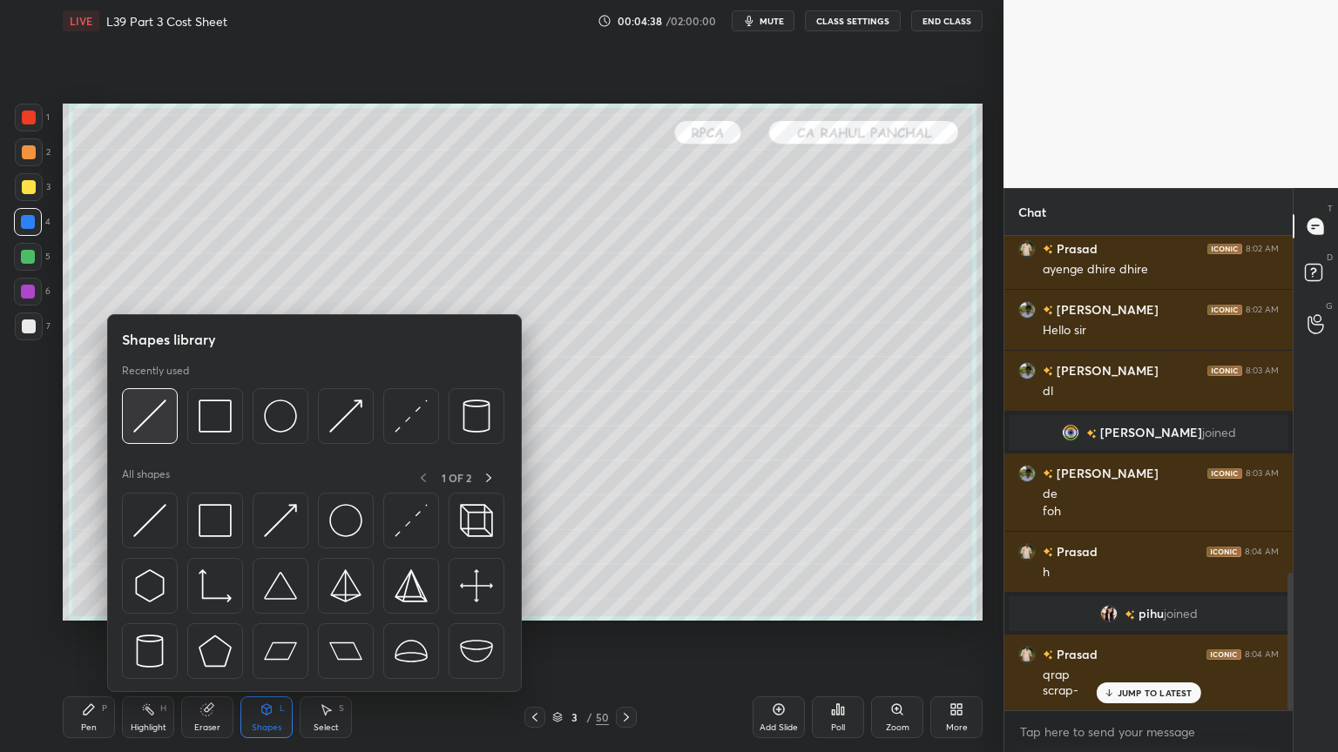
click at [154, 425] on img at bounding box center [149, 416] width 33 height 33
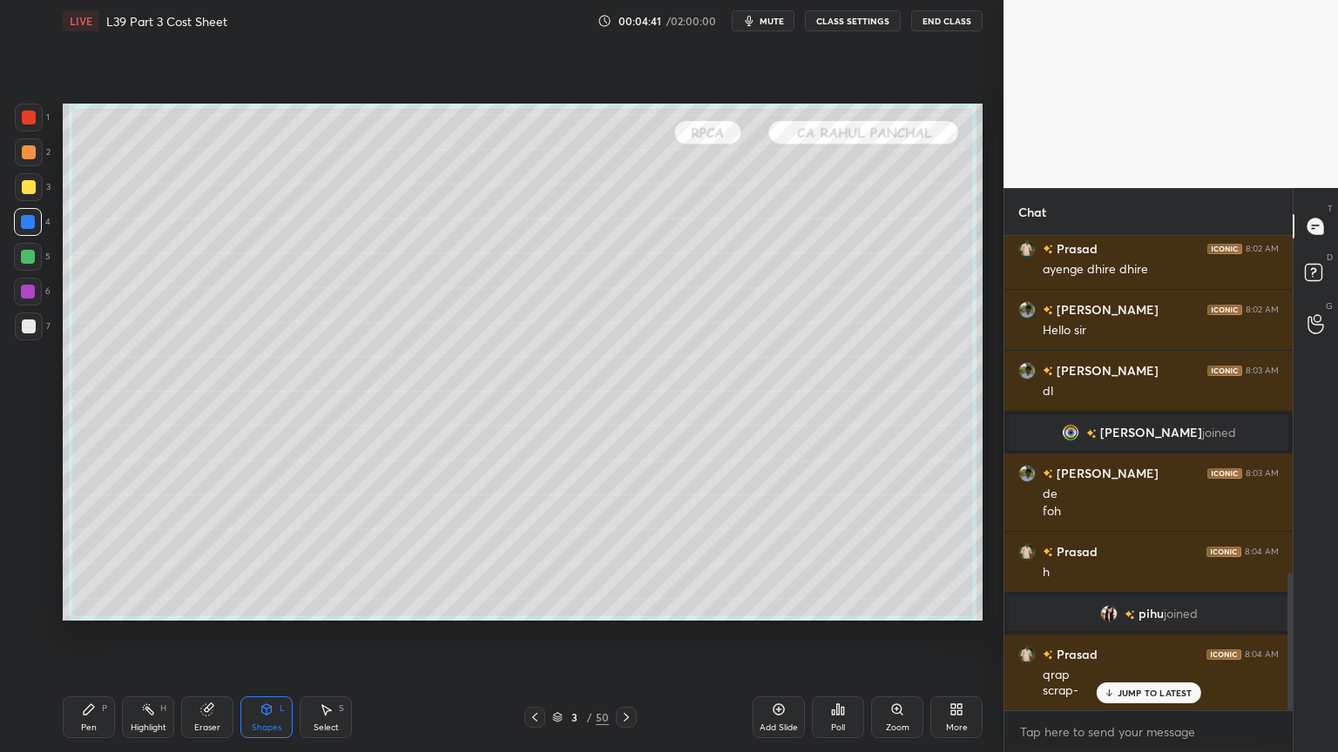
click at [78, 559] on div "Pen P" at bounding box center [89, 718] width 52 height 42
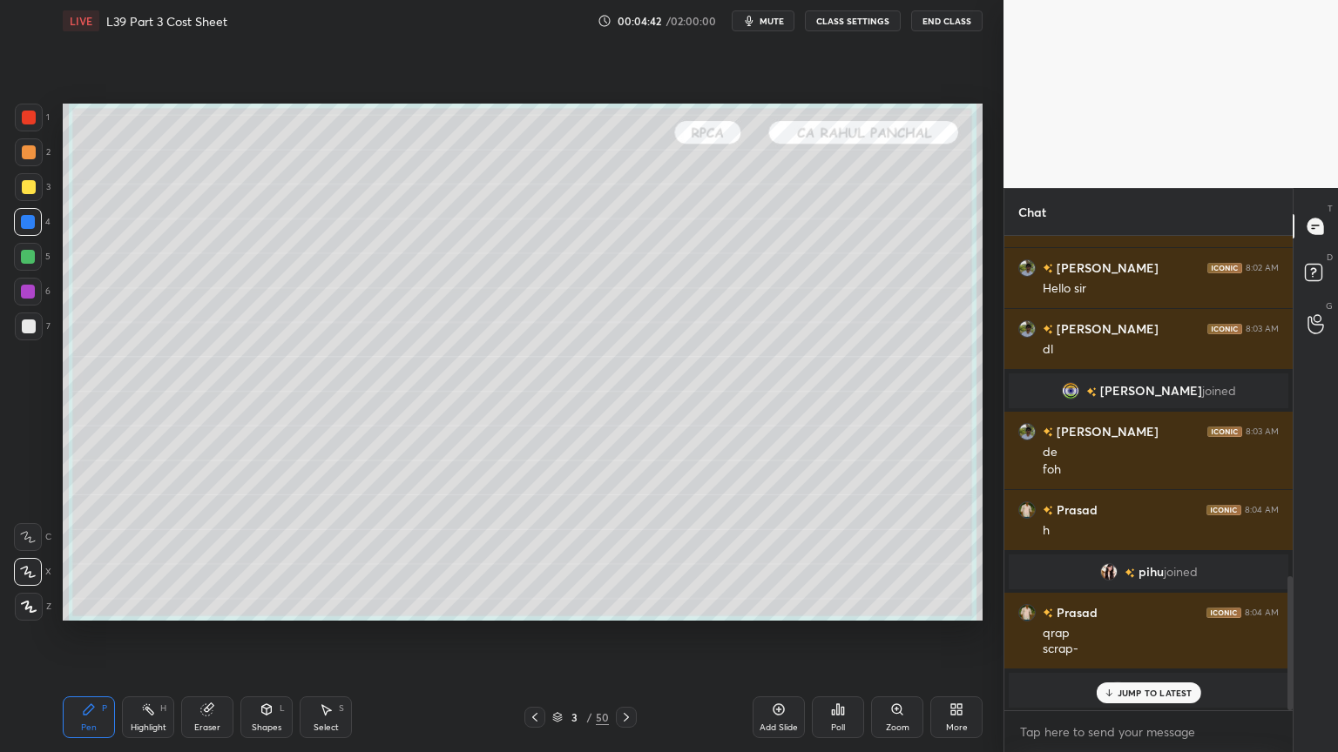
click at [25, 331] on div at bounding box center [29, 327] width 14 height 14
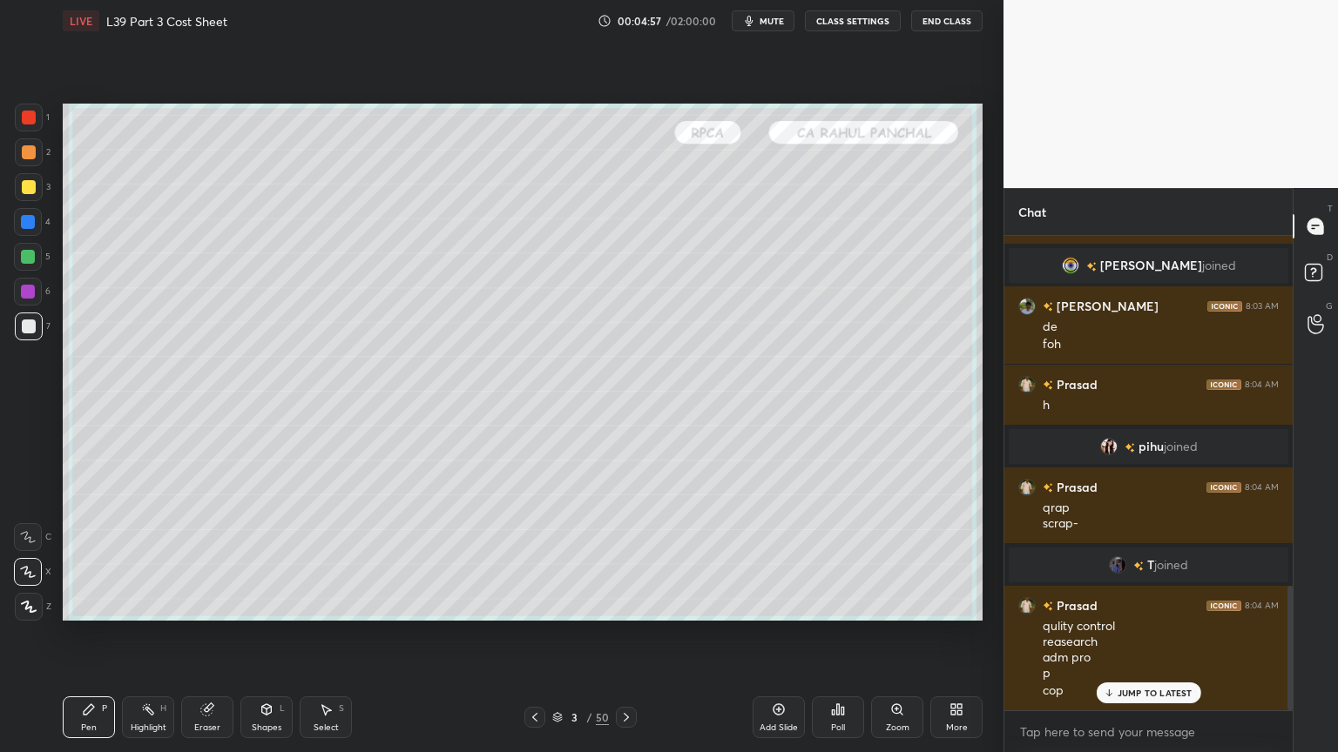
scroll to position [1348, 0]
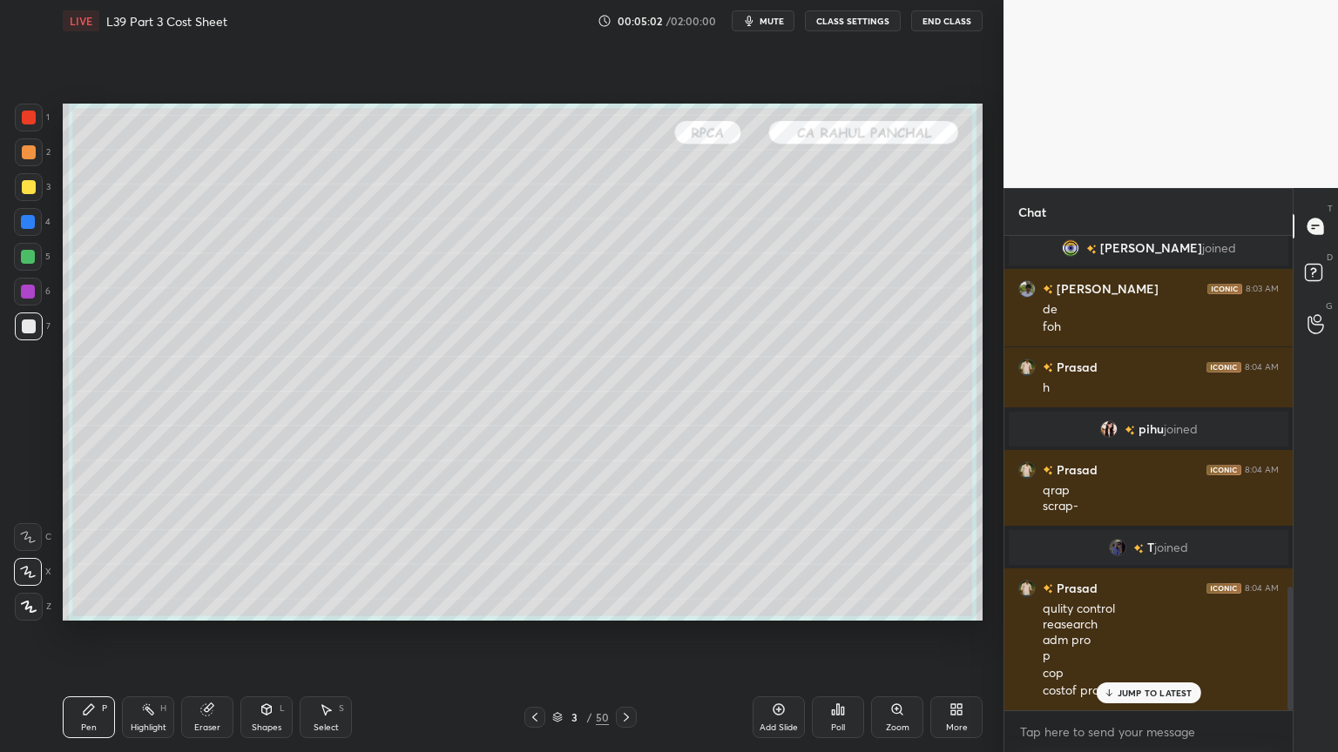
click at [278, 559] on div "Shapes" at bounding box center [267, 728] width 30 height 9
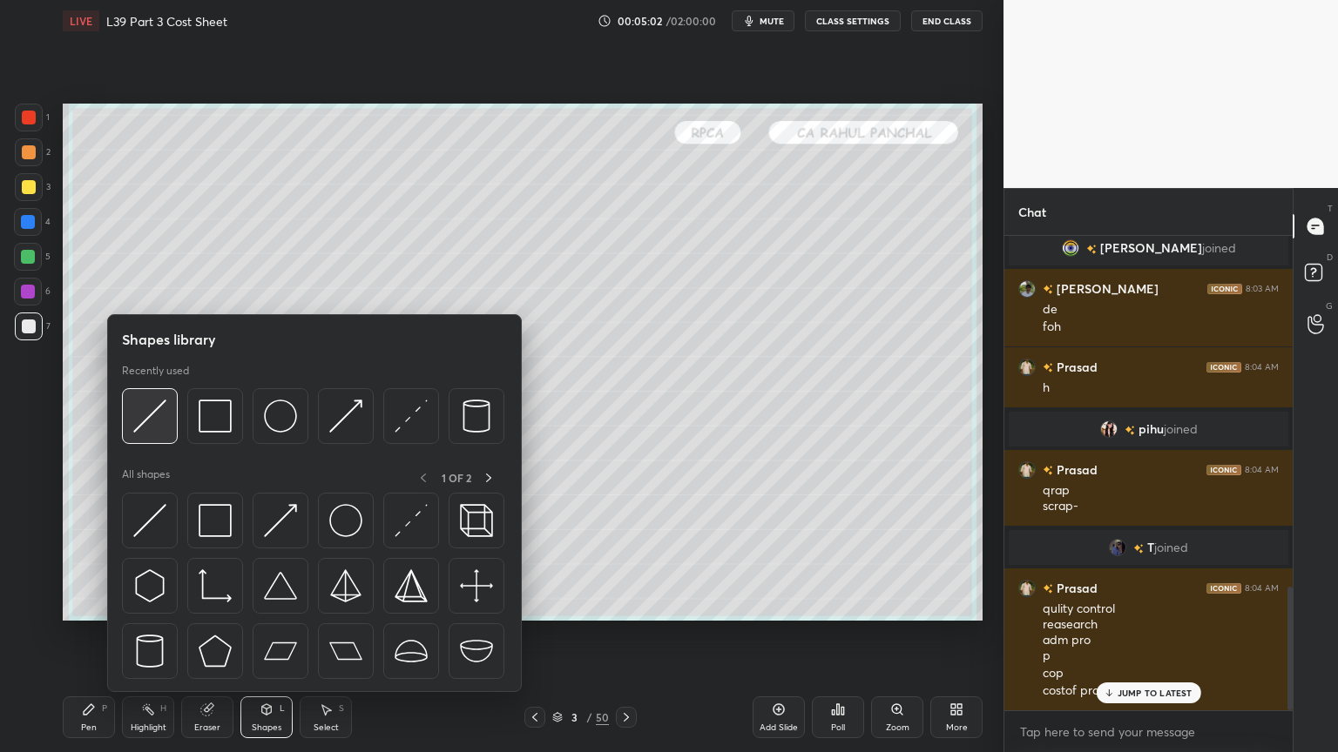
click at [161, 405] on img at bounding box center [149, 416] width 33 height 33
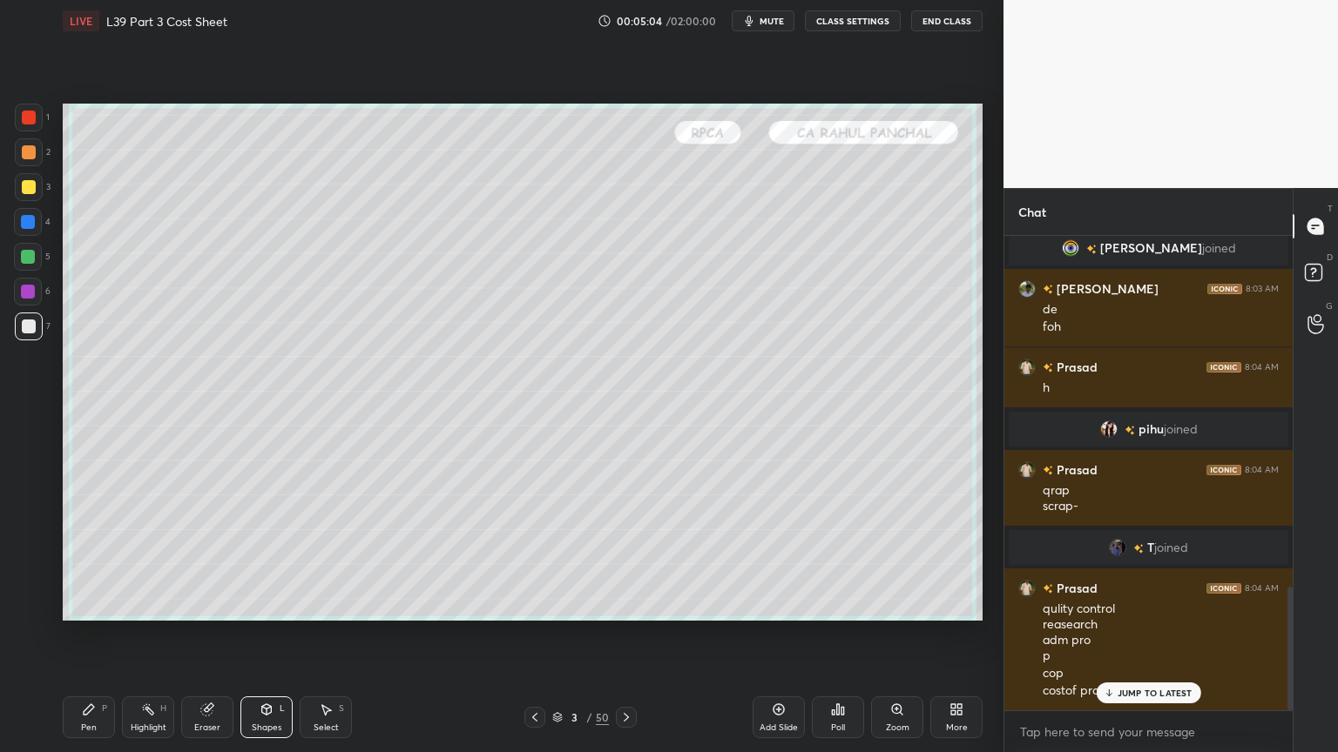
click at [87, 559] on div "Pen P" at bounding box center [89, 718] width 52 height 42
click at [99, 559] on div "Pen P" at bounding box center [89, 718] width 52 height 42
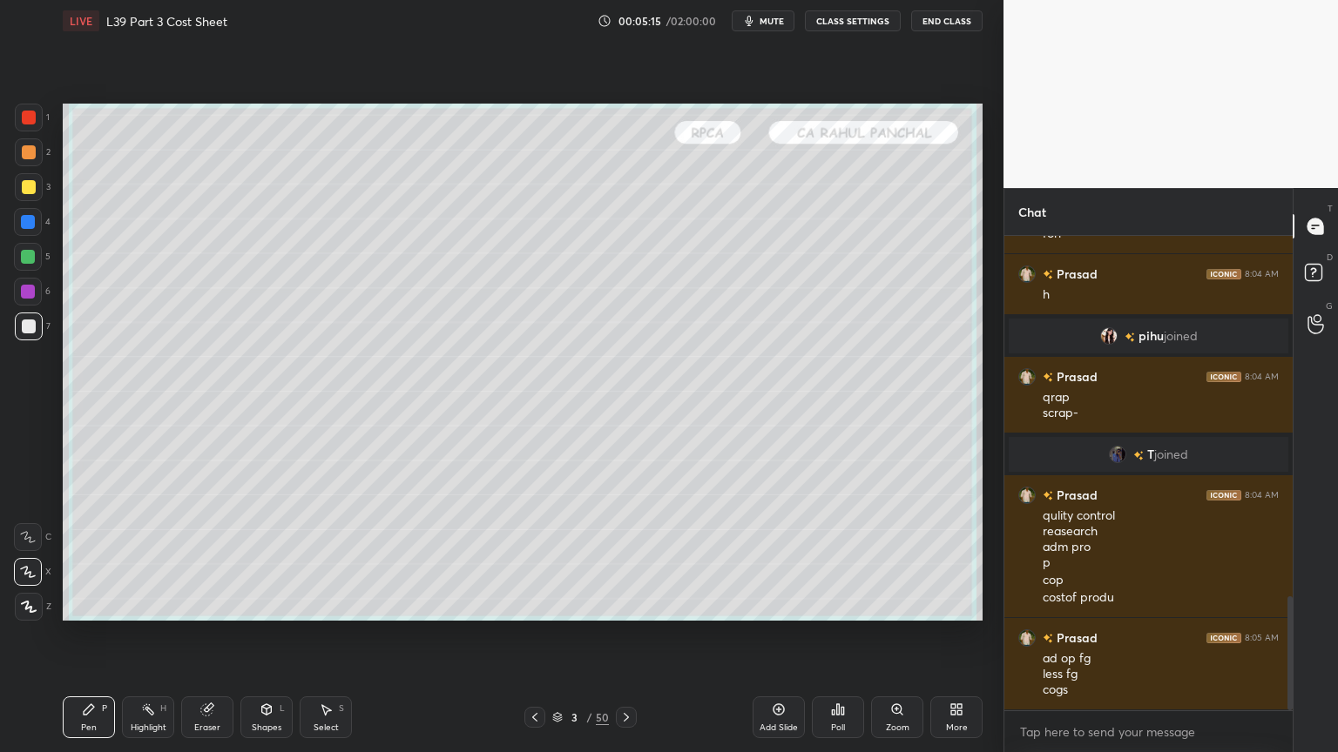
scroll to position [1501, 0]
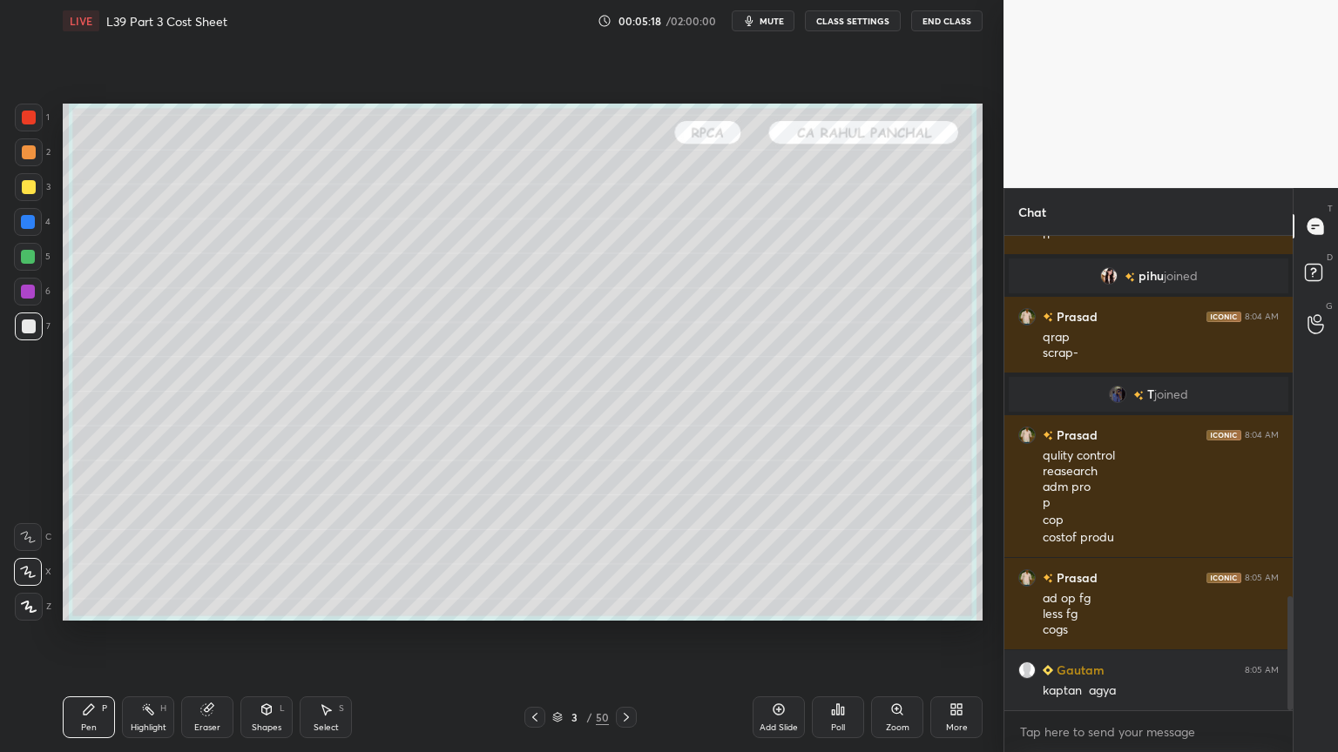
click at [270, 559] on div "Shapes L" at bounding box center [266, 718] width 52 height 42
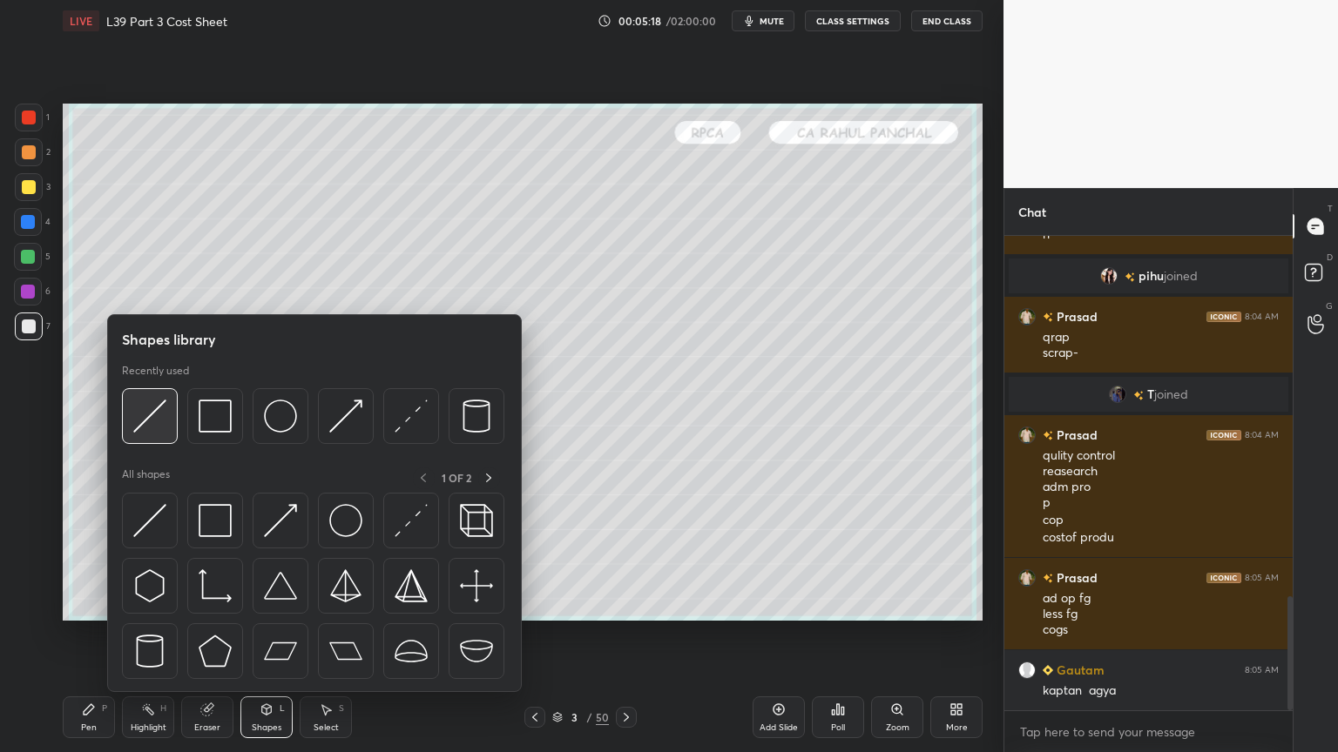
click at [170, 408] on div at bounding box center [150, 416] width 56 height 56
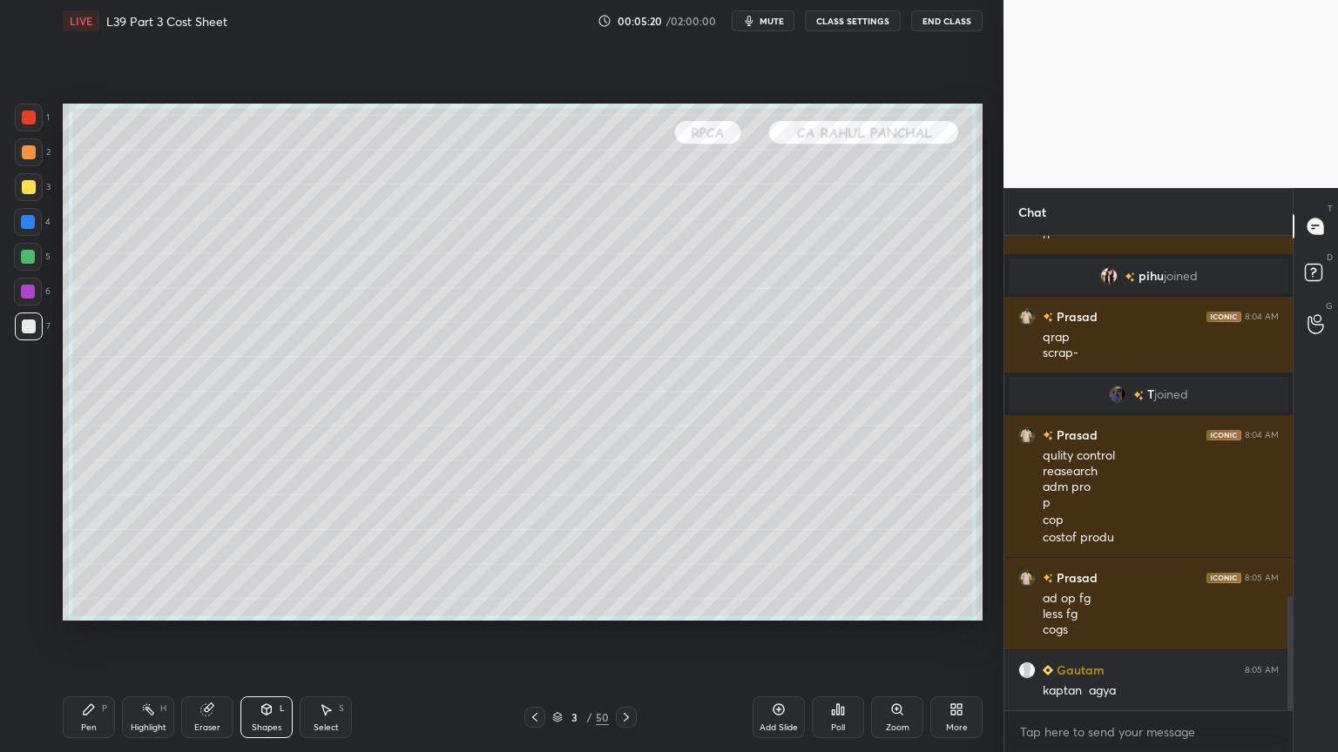
click at [98, 559] on div "Pen P" at bounding box center [89, 718] width 52 height 42
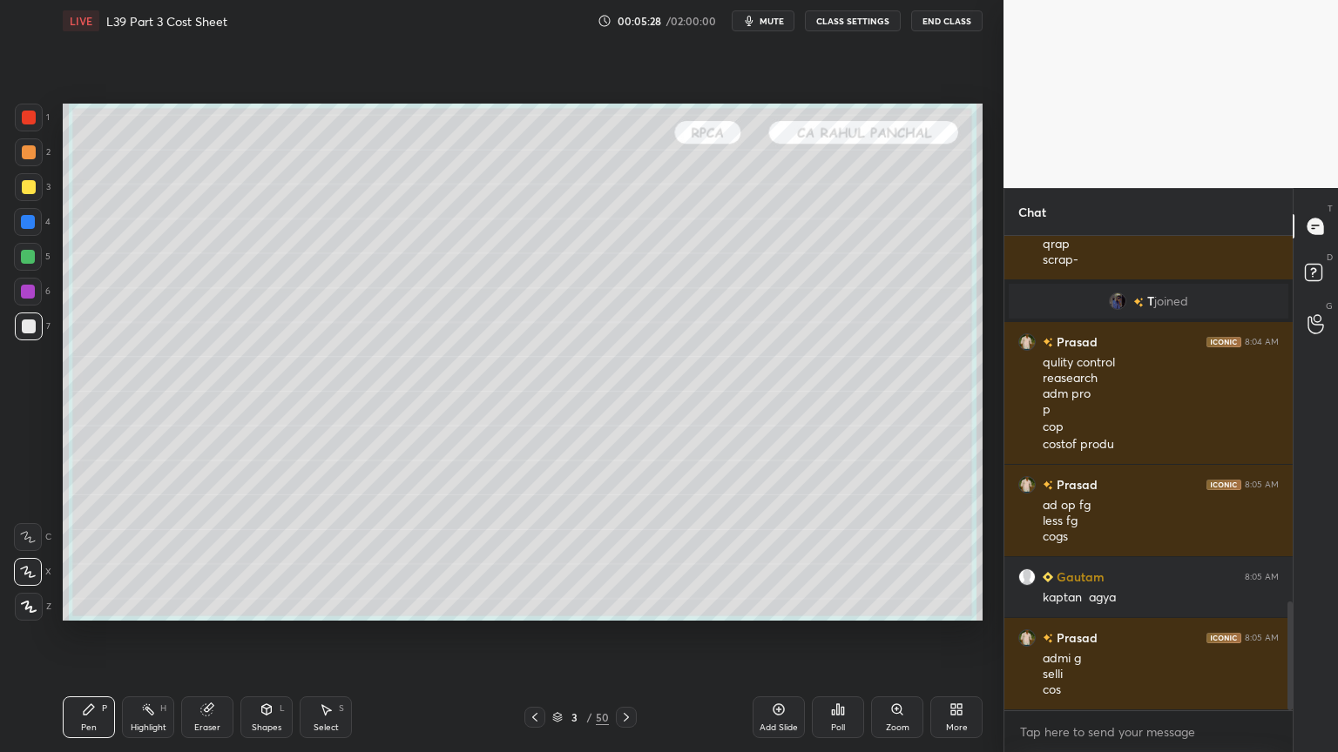
click at [30, 225] on div at bounding box center [28, 222] width 14 height 14
click at [277, 559] on div "Shapes" at bounding box center [267, 728] width 30 height 9
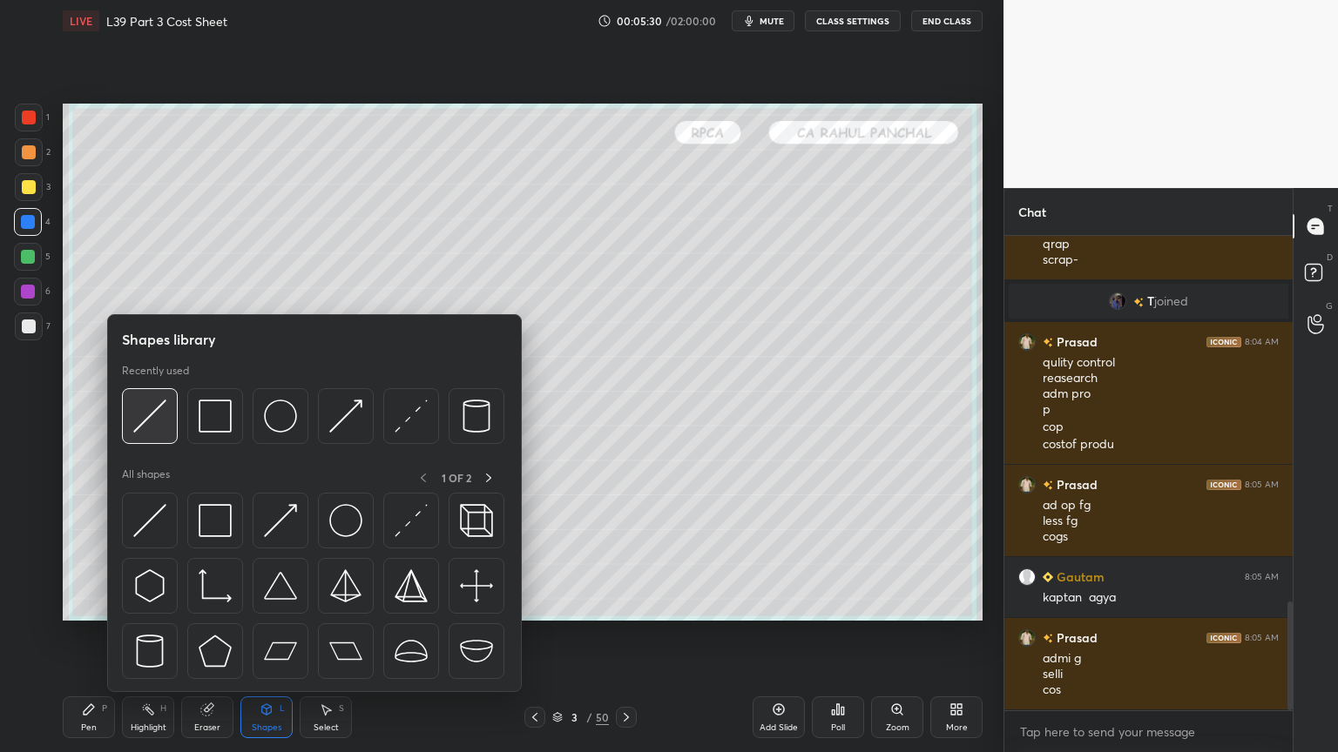
click at [143, 423] on img at bounding box center [149, 416] width 33 height 33
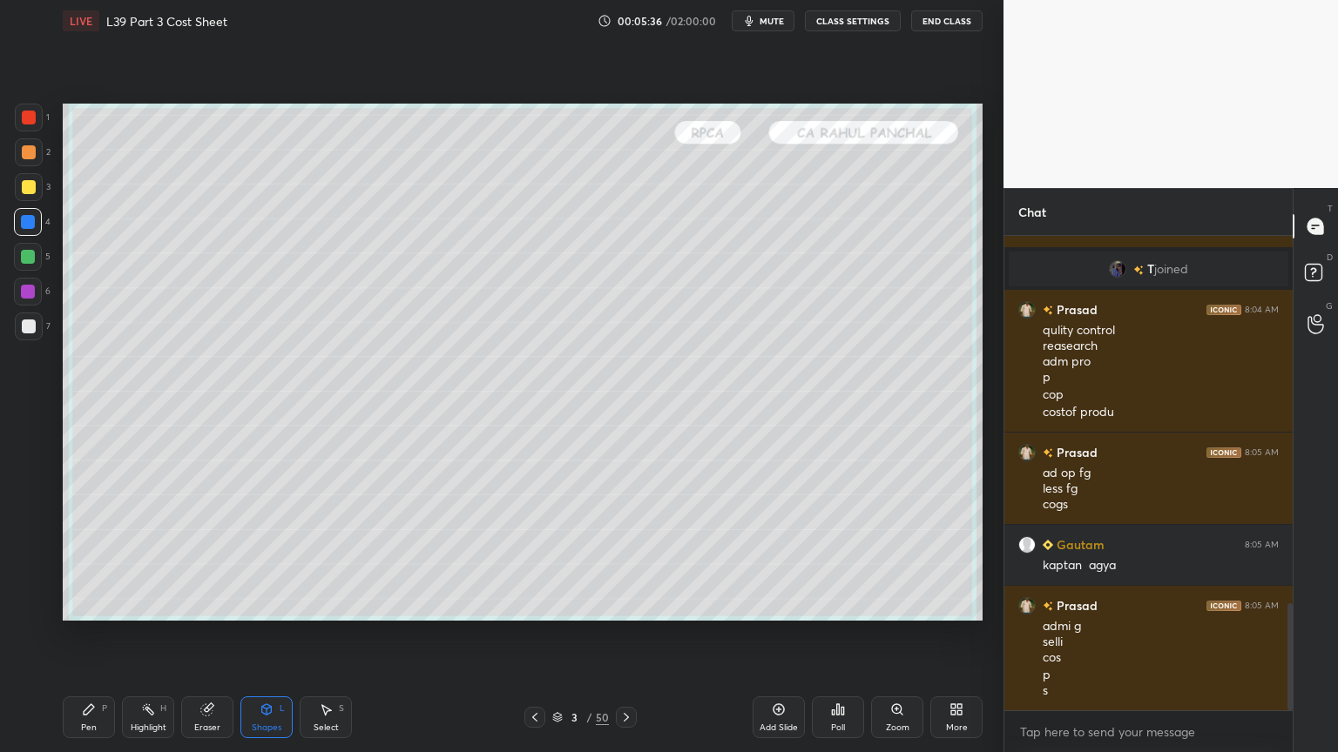
click at [91, 559] on div "Pen" at bounding box center [89, 728] width 16 height 9
click at [160, 559] on div "Highlight H" at bounding box center [148, 718] width 52 height 42
click at [91, 559] on icon at bounding box center [89, 710] width 14 height 14
click at [31, 179] on div at bounding box center [29, 187] width 28 height 28
click at [24, 155] on div at bounding box center [29, 152] width 14 height 14
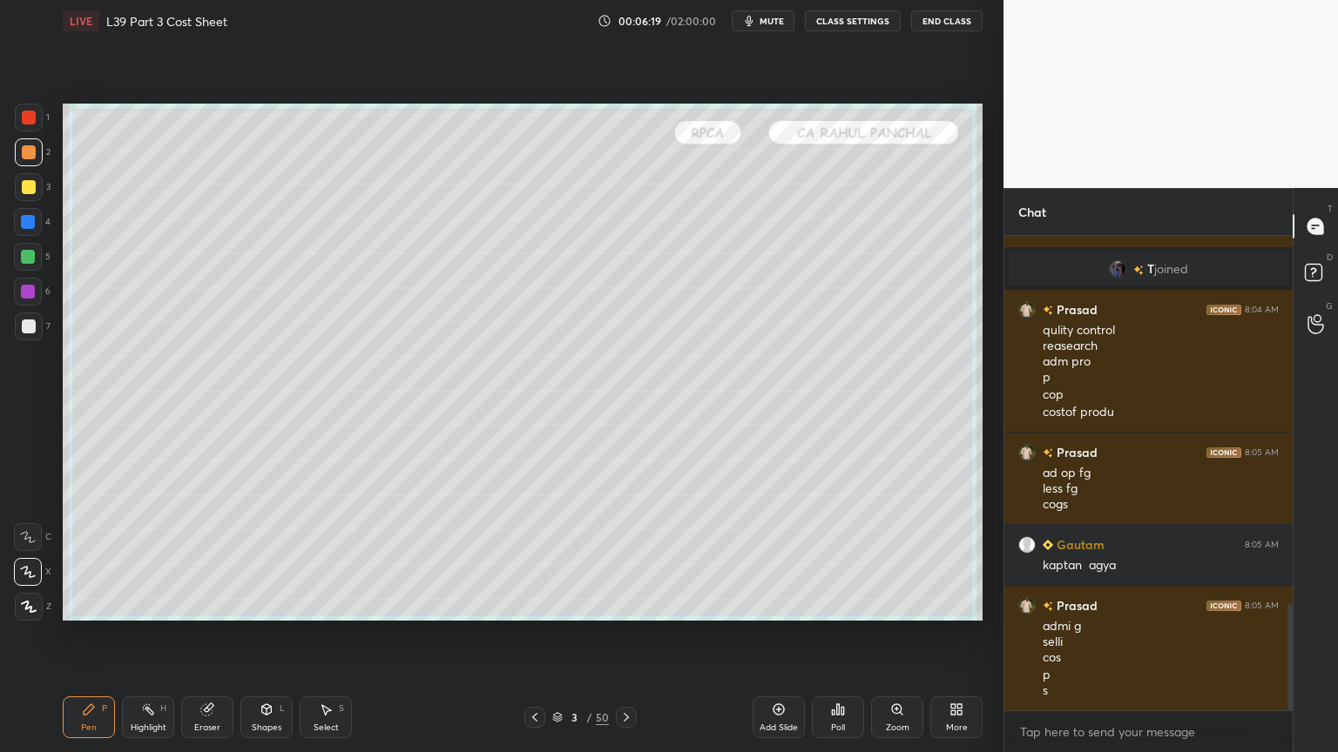
click at [29, 318] on div at bounding box center [29, 327] width 28 height 28
click at [75, 559] on div "Pen P" at bounding box center [89, 718] width 52 height 42
click at [275, 559] on div "Shapes L" at bounding box center [266, 718] width 52 height 42
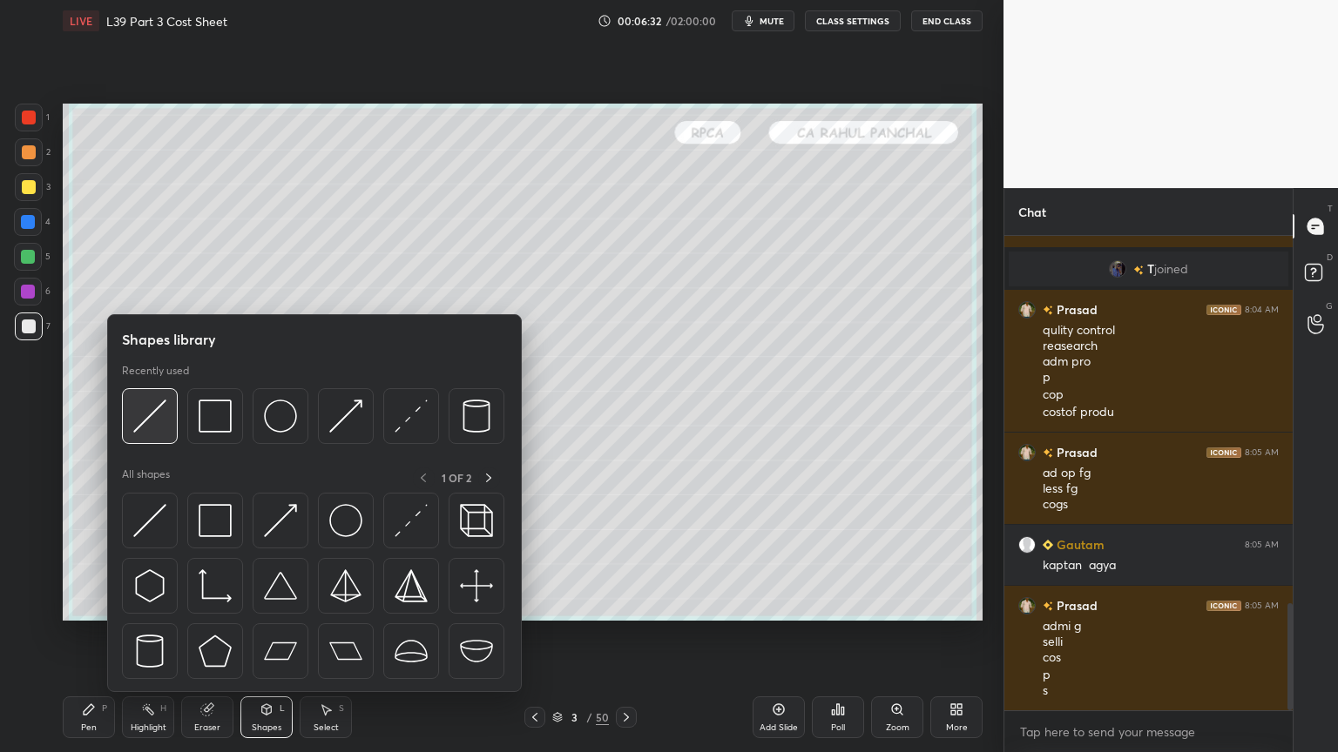
click at [161, 407] on img at bounding box center [149, 416] width 33 height 33
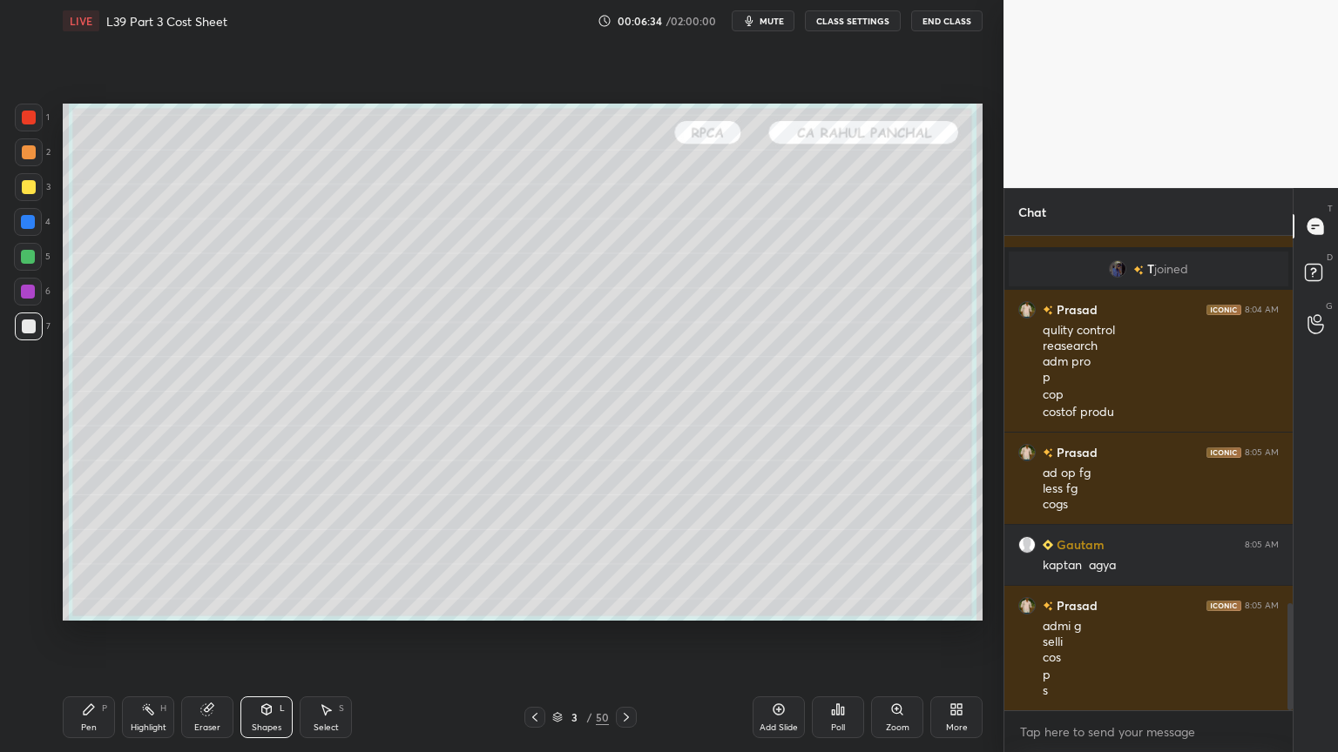
click at [91, 559] on div "Pen" at bounding box center [89, 728] width 16 height 9
click at [28, 154] on div at bounding box center [29, 152] width 14 height 14
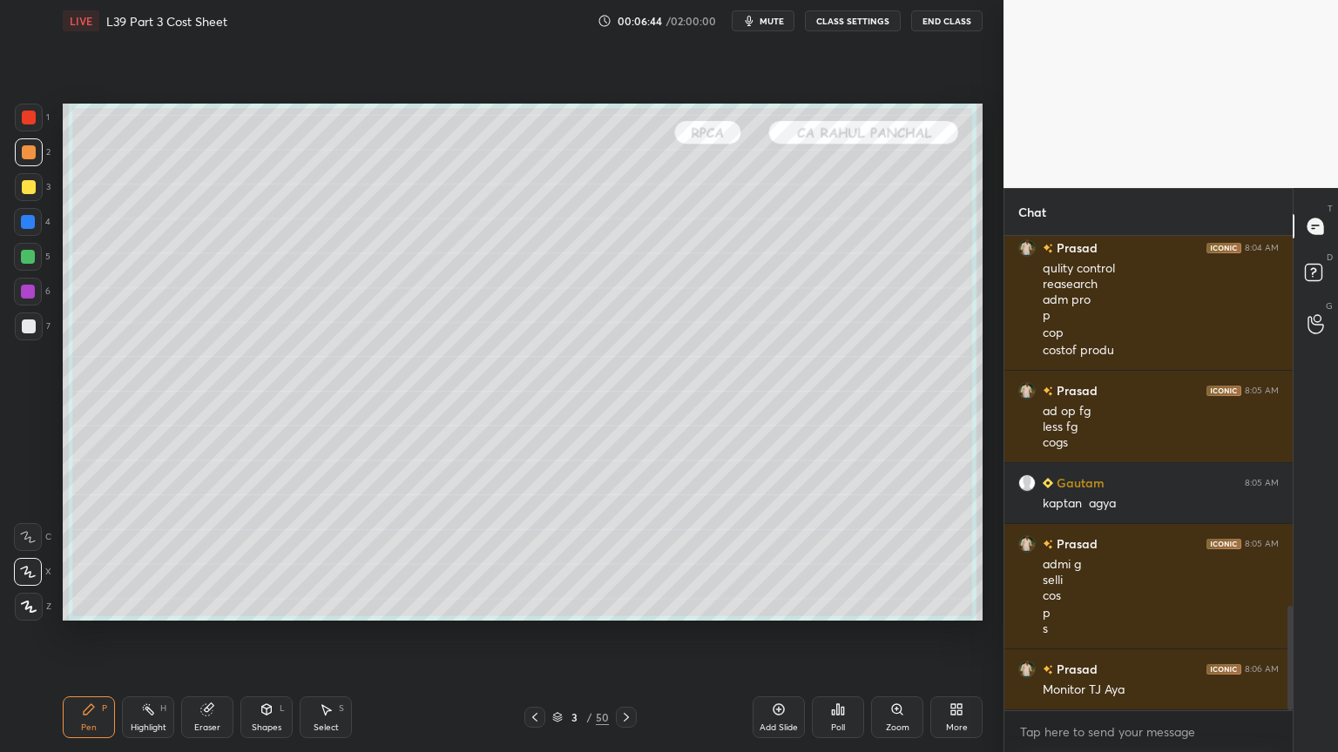
click at [29, 226] on div at bounding box center [28, 222] width 14 height 14
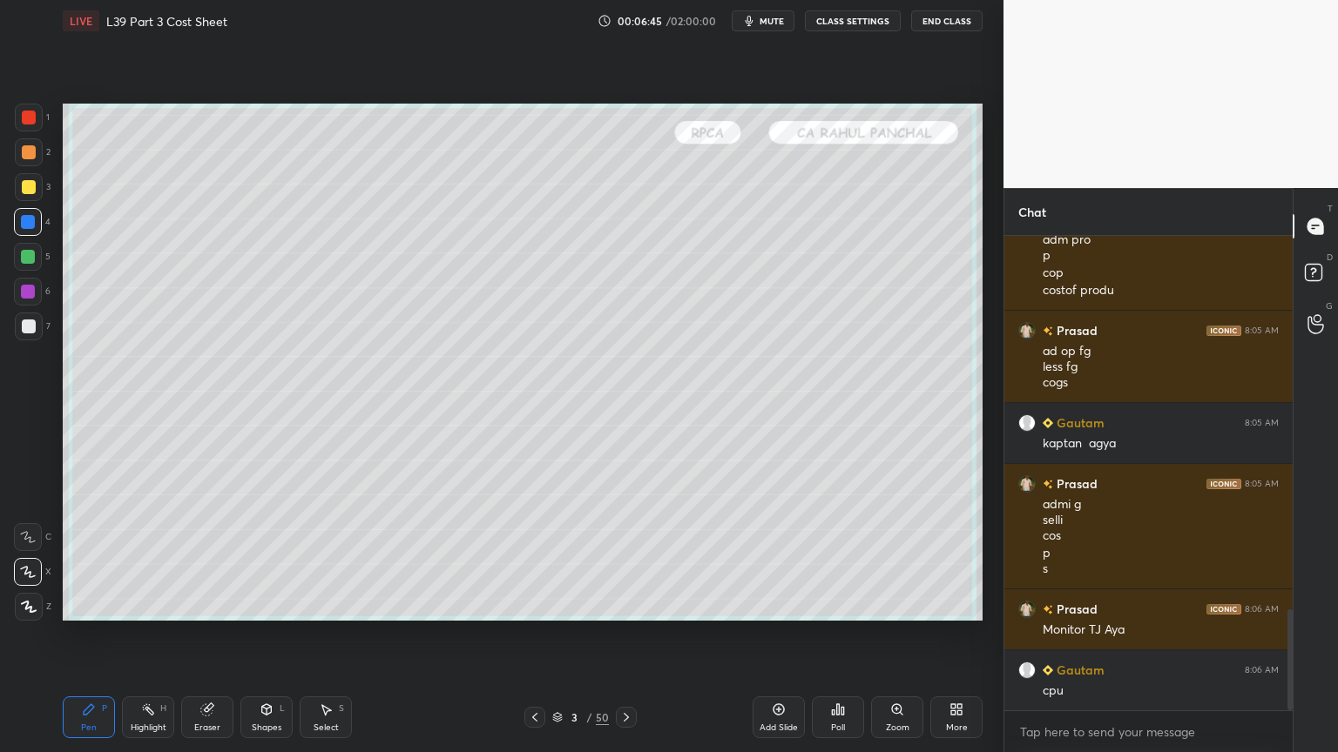
click at [256, 559] on div "Shapes L" at bounding box center [266, 718] width 52 height 42
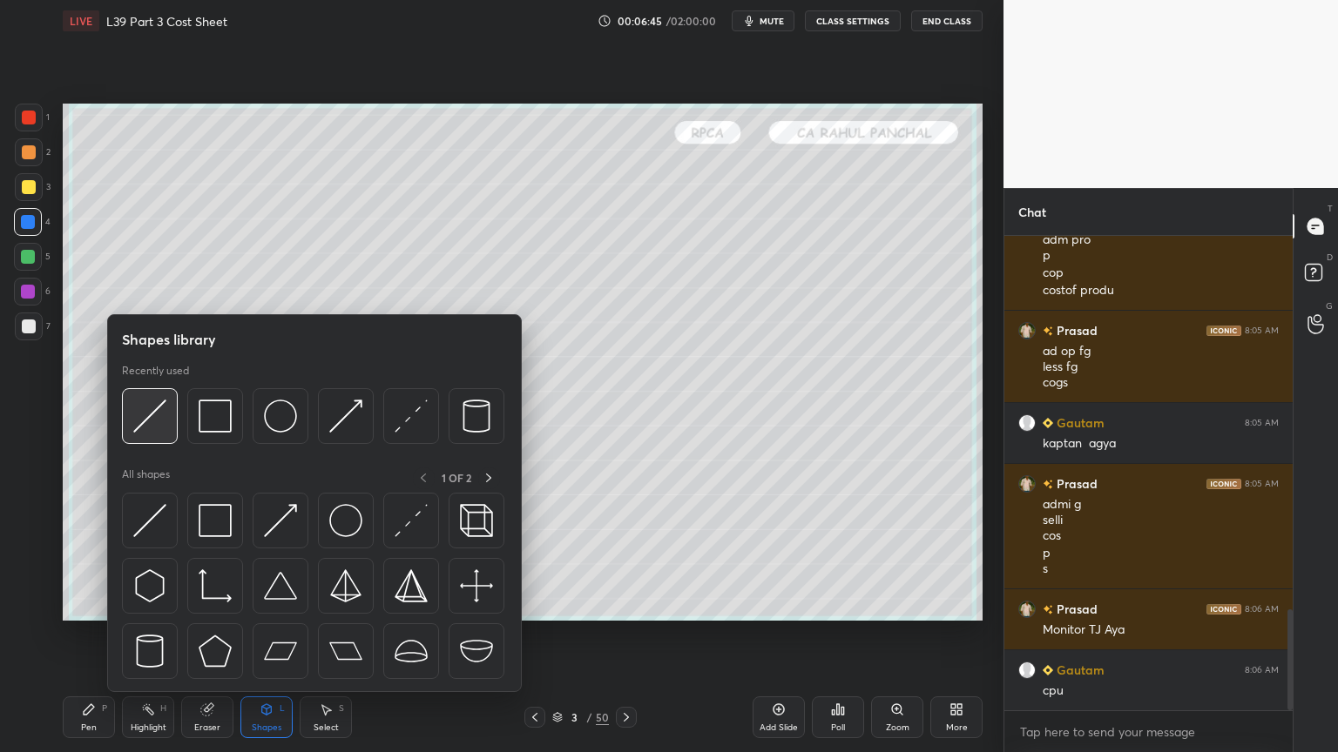
click at [162, 430] on img at bounding box center [149, 416] width 33 height 33
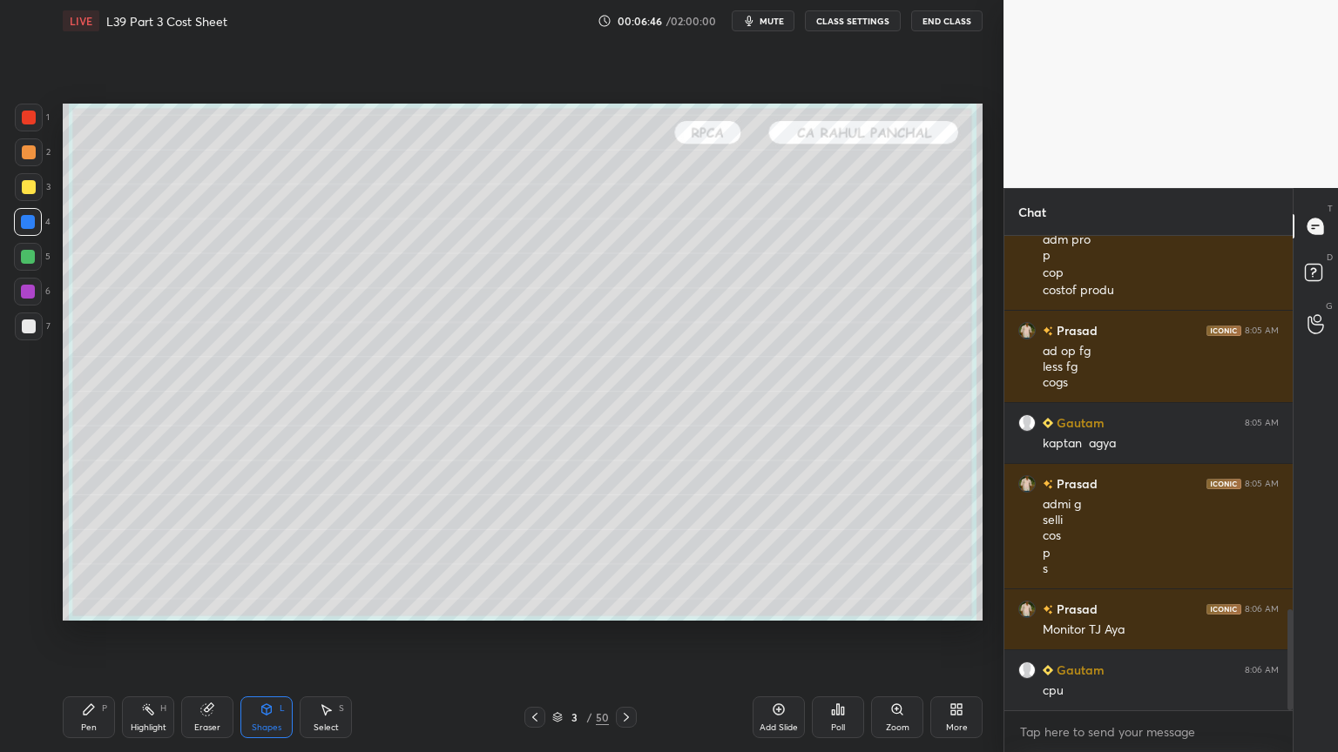
click at [86, 559] on div "Pen" at bounding box center [89, 728] width 16 height 9
click at [35, 127] on div at bounding box center [29, 118] width 28 height 28
click at [20, 159] on div at bounding box center [29, 152] width 28 height 28
click at [24, 191] on div at bounding box center [29, 187] width 14 height 14
click at [24, 327] on div at bounding box center [29, 327] width 14 height 14
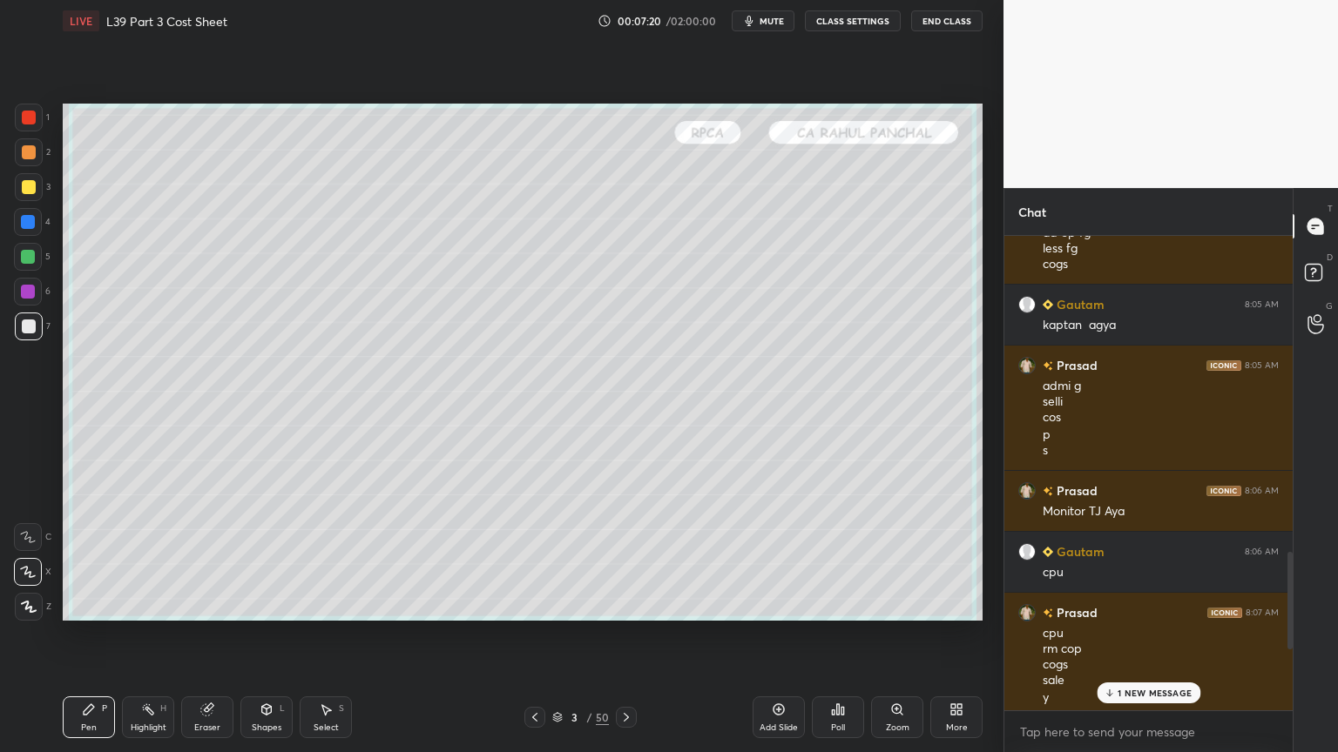
scroll to position [1997, 0]
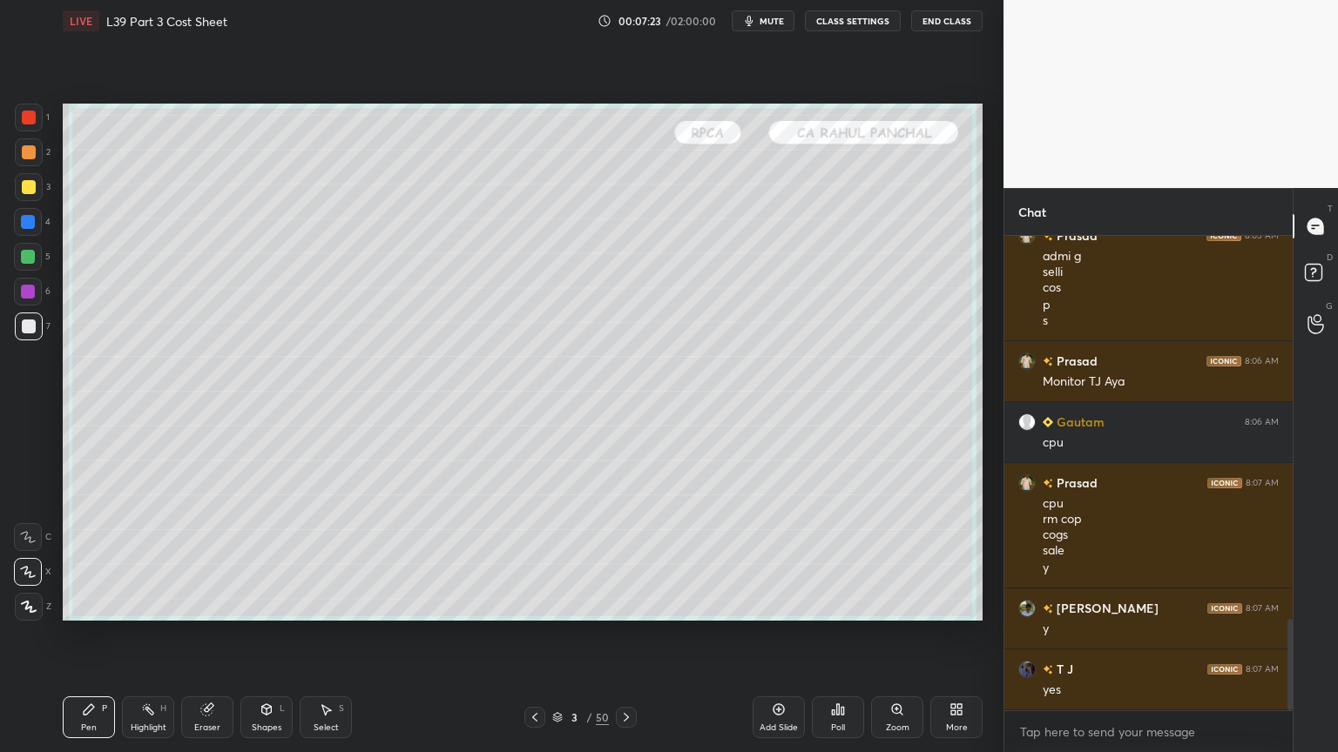
click at [35, 223] on div at bounding box center [28, 222] width 28 height 28
click at [261, 559] on icon at bounding box center [267, 710] width 14 height 14
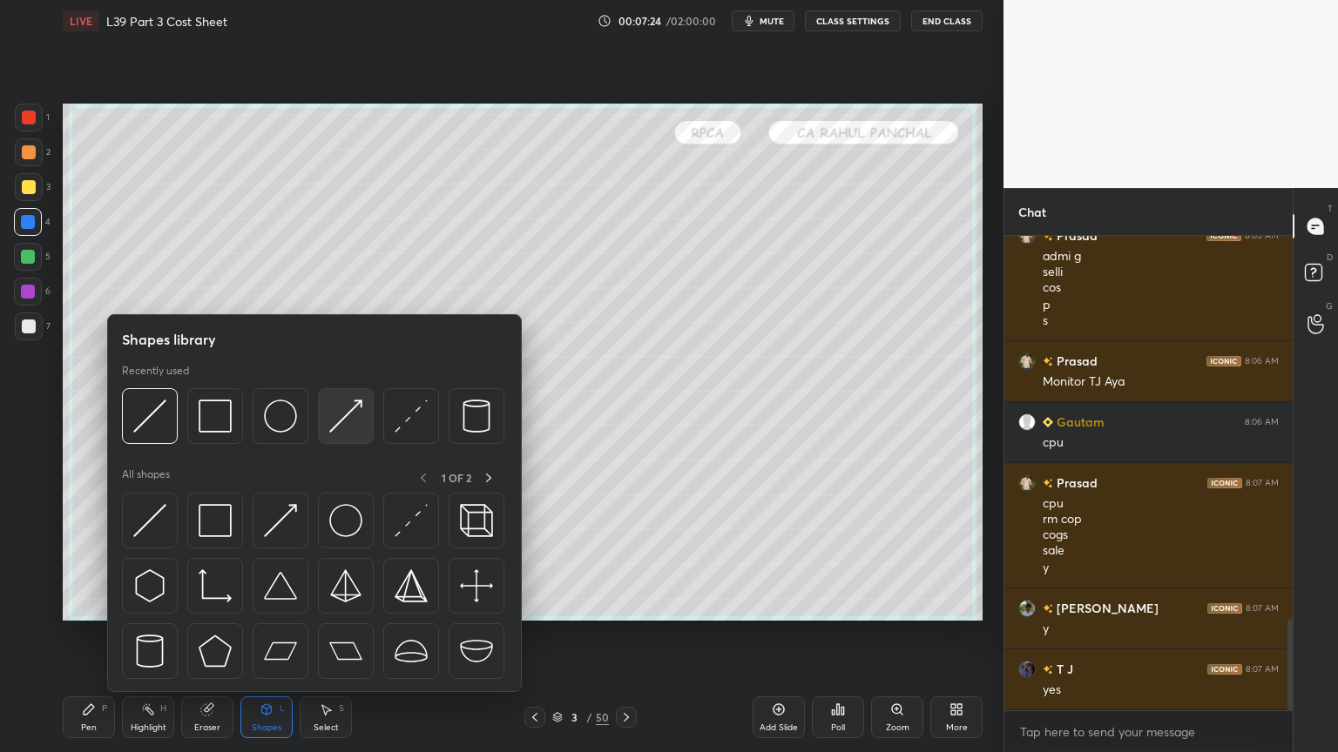
click at [355, 418] on img at bounding box center [345, 416] width 33 height 33
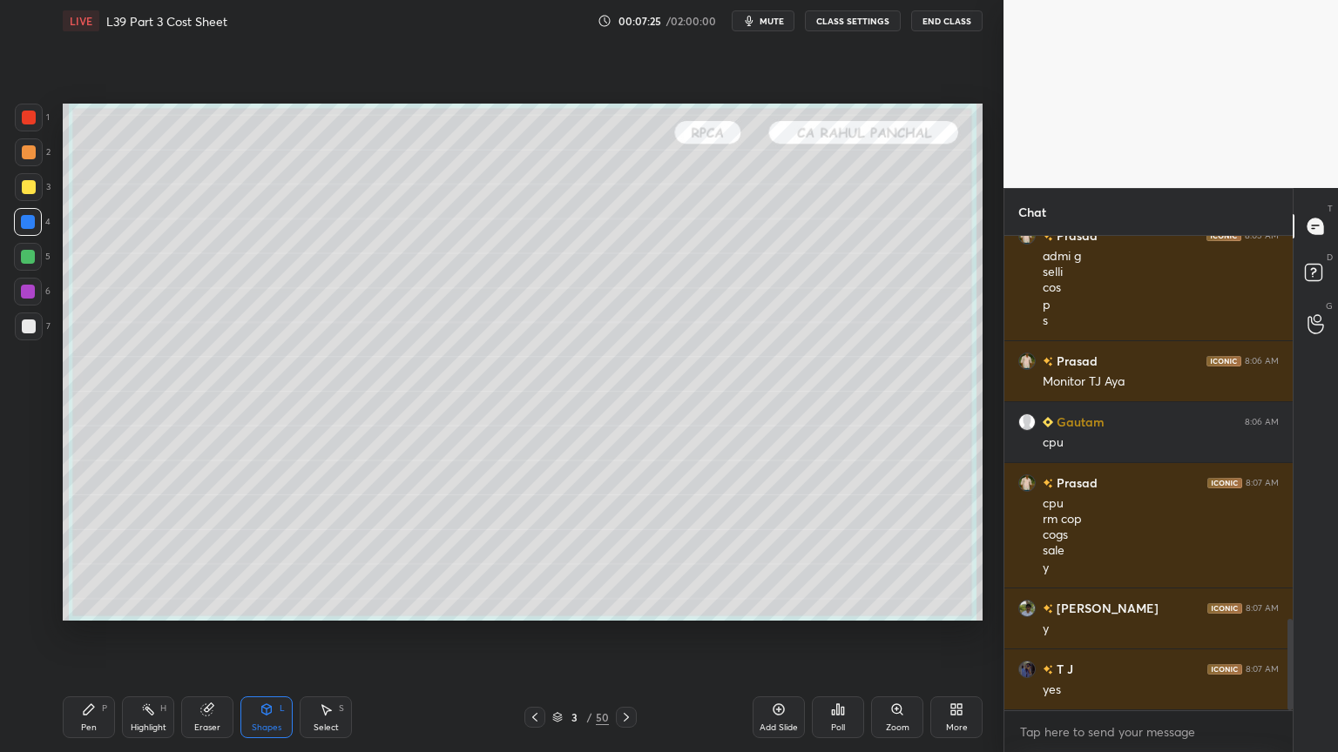
click at [314, 559] on div "Select S" at bounding box center [326, 718] width 52 height 42
click at [289, 559] on div "Shapes L" at bounding box center [266, 718] width 52 height 42
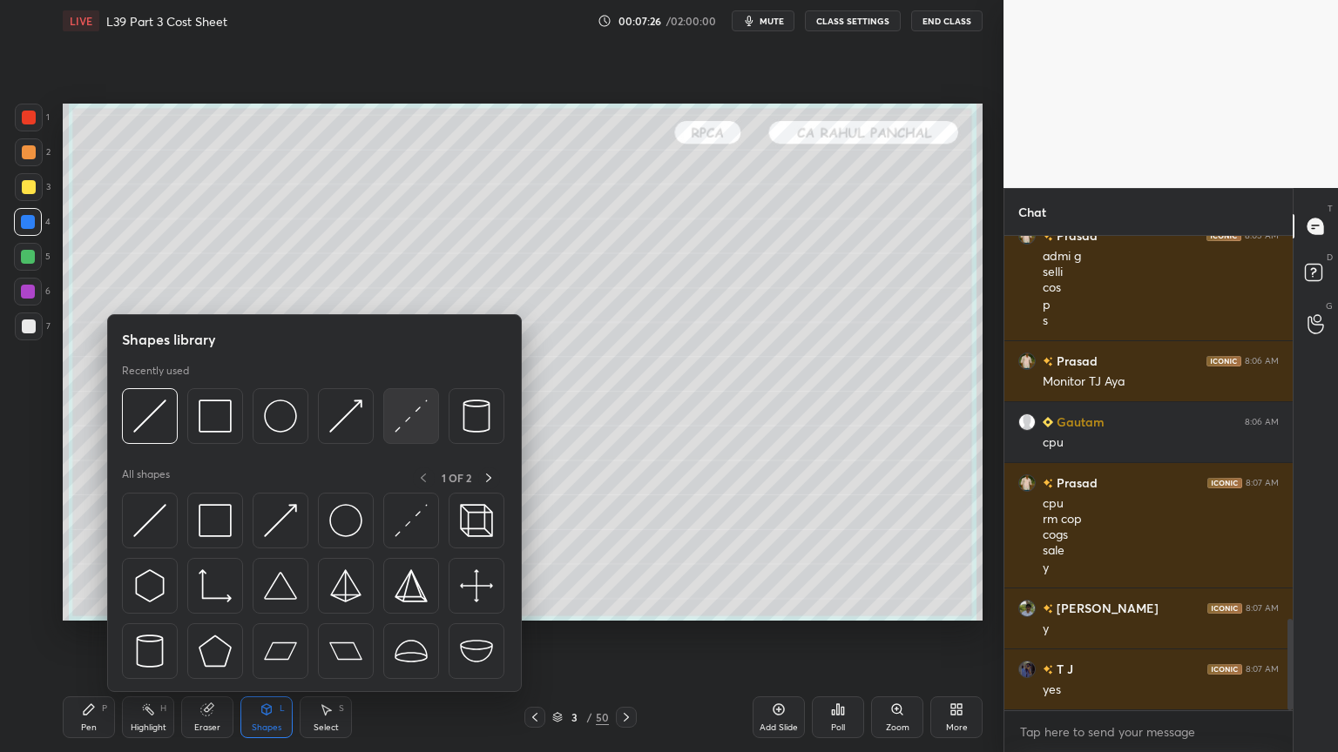
click at [410, 422] on img at bounding box center [411, 416] width 33 height 33
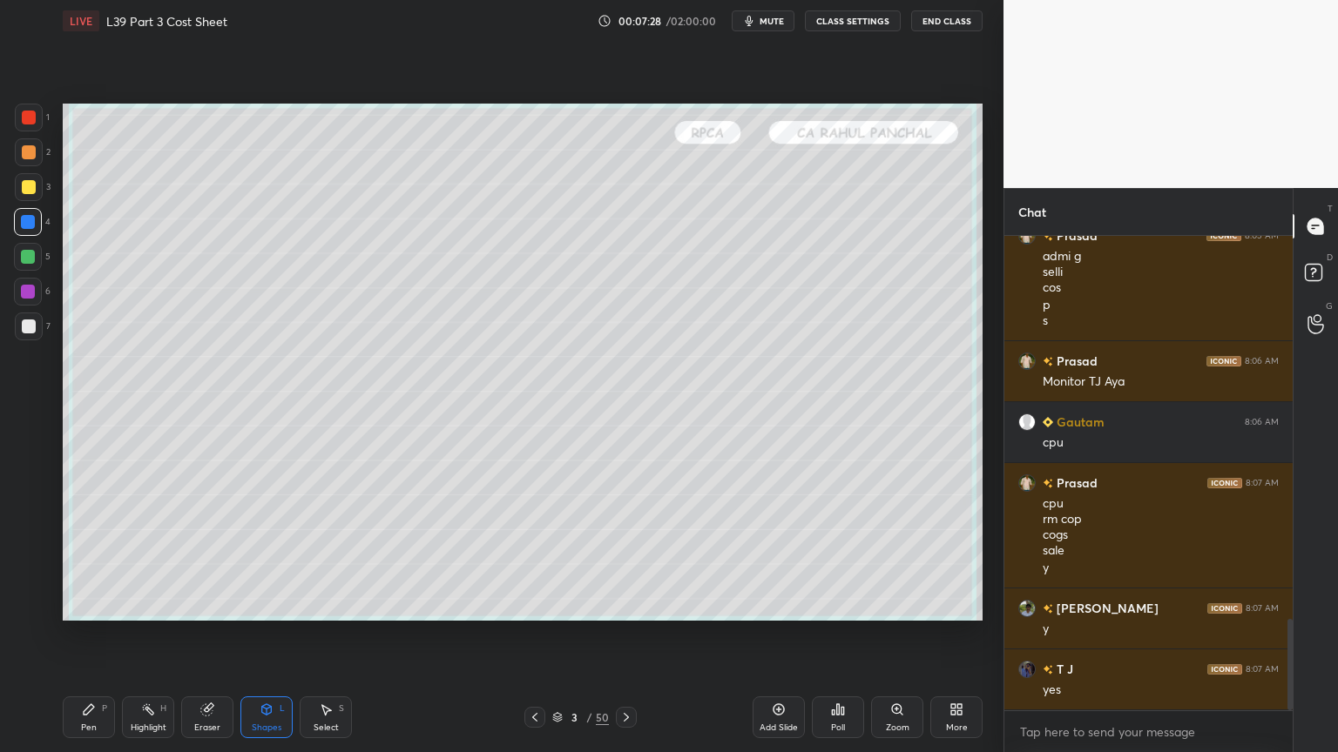
click at [94, 559] on div "Pen" at bounding box center [89, 728] width 16 height 9
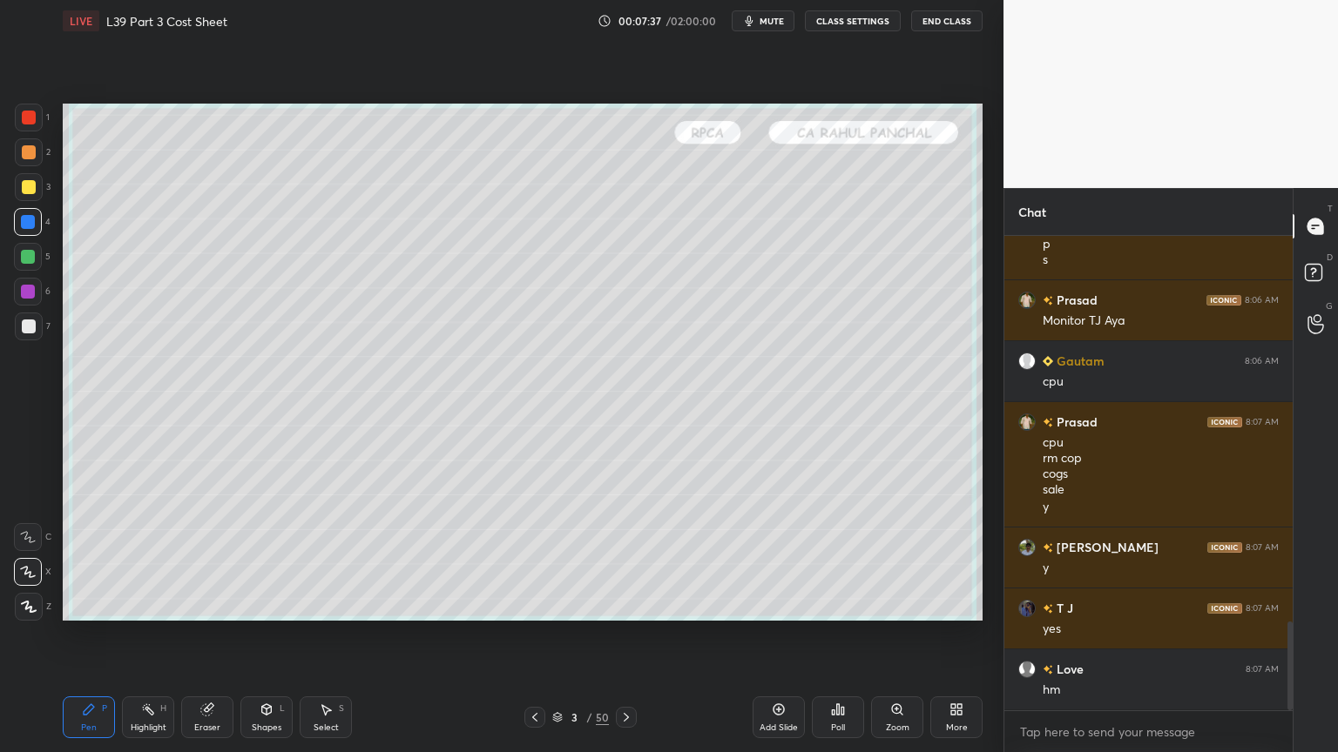
scroll to position [2118, 0]
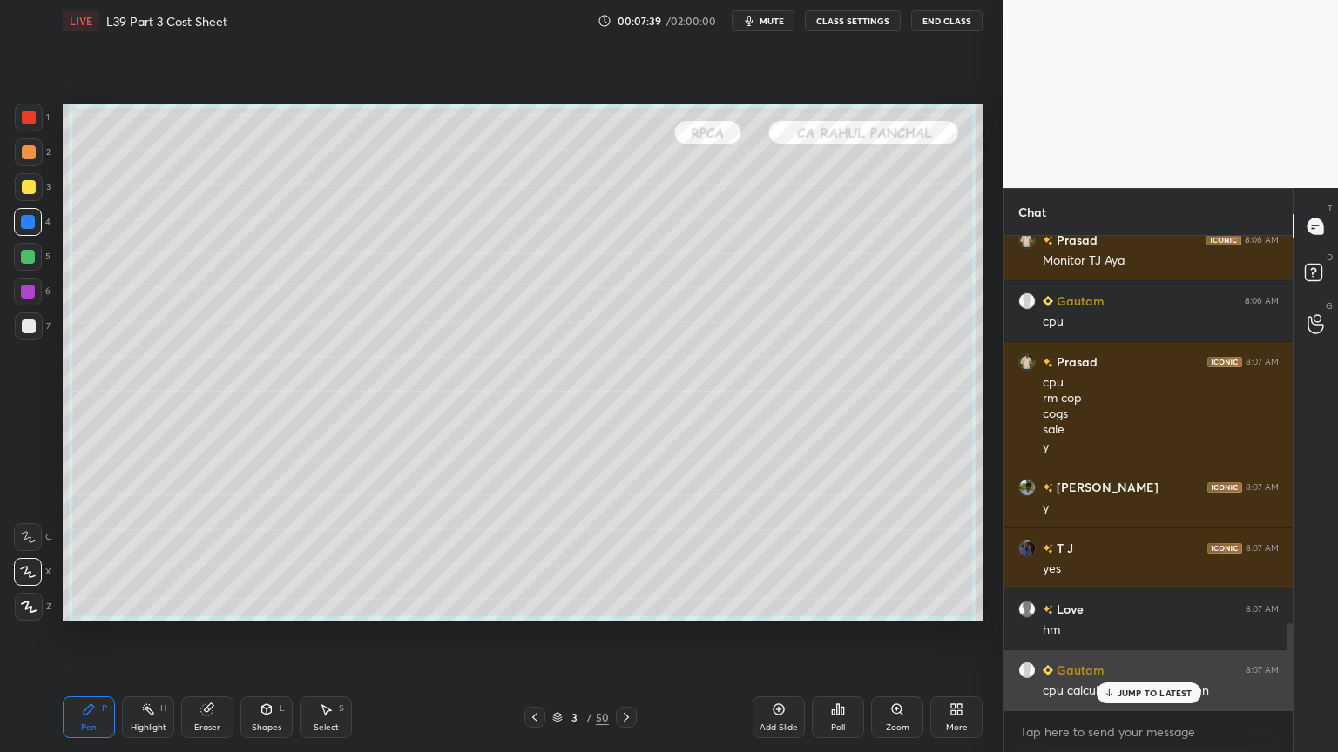
click at [1148, 559] on p "JUMP TO LATEST" at bounding box center [1154, 693] width 75 height 10
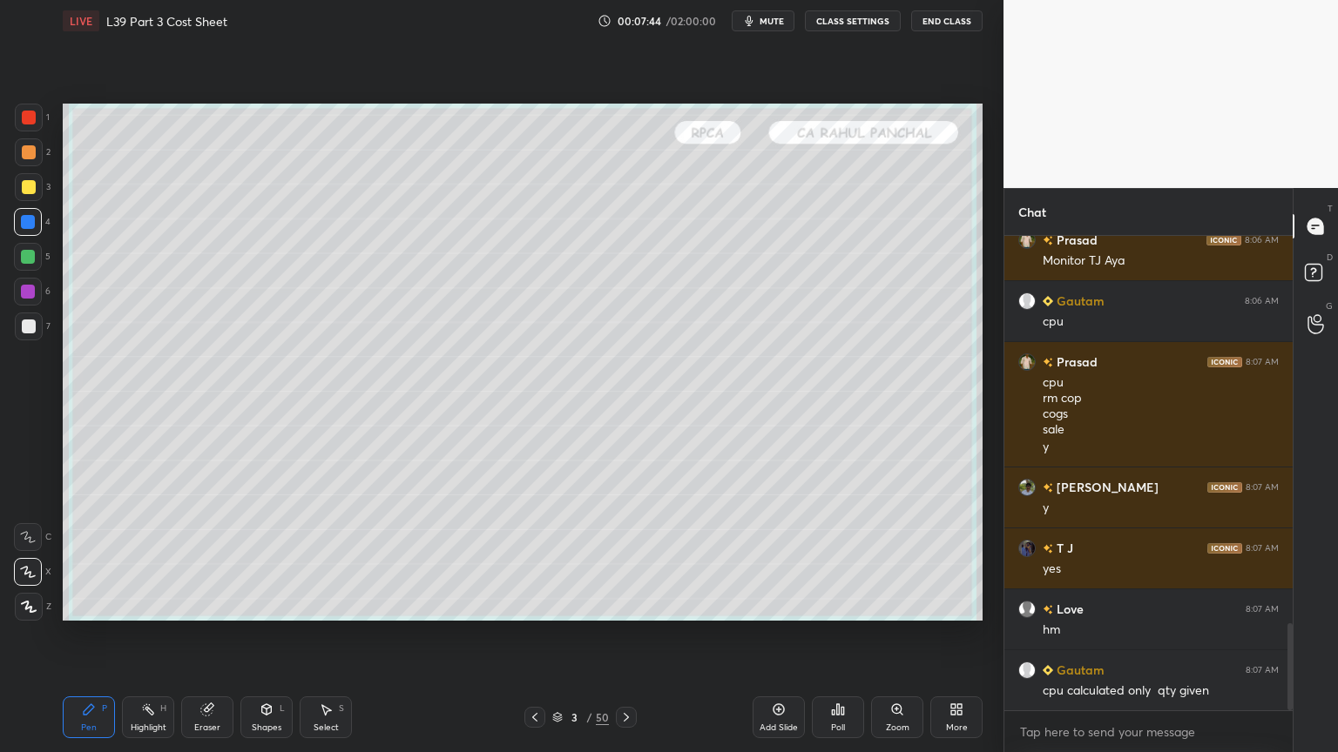
click at [84, 559] on icon at bounding box center [89, 710] width 10 height 10
click at [42, 120] on div at bounding box center [29, 118] width 28 height 28
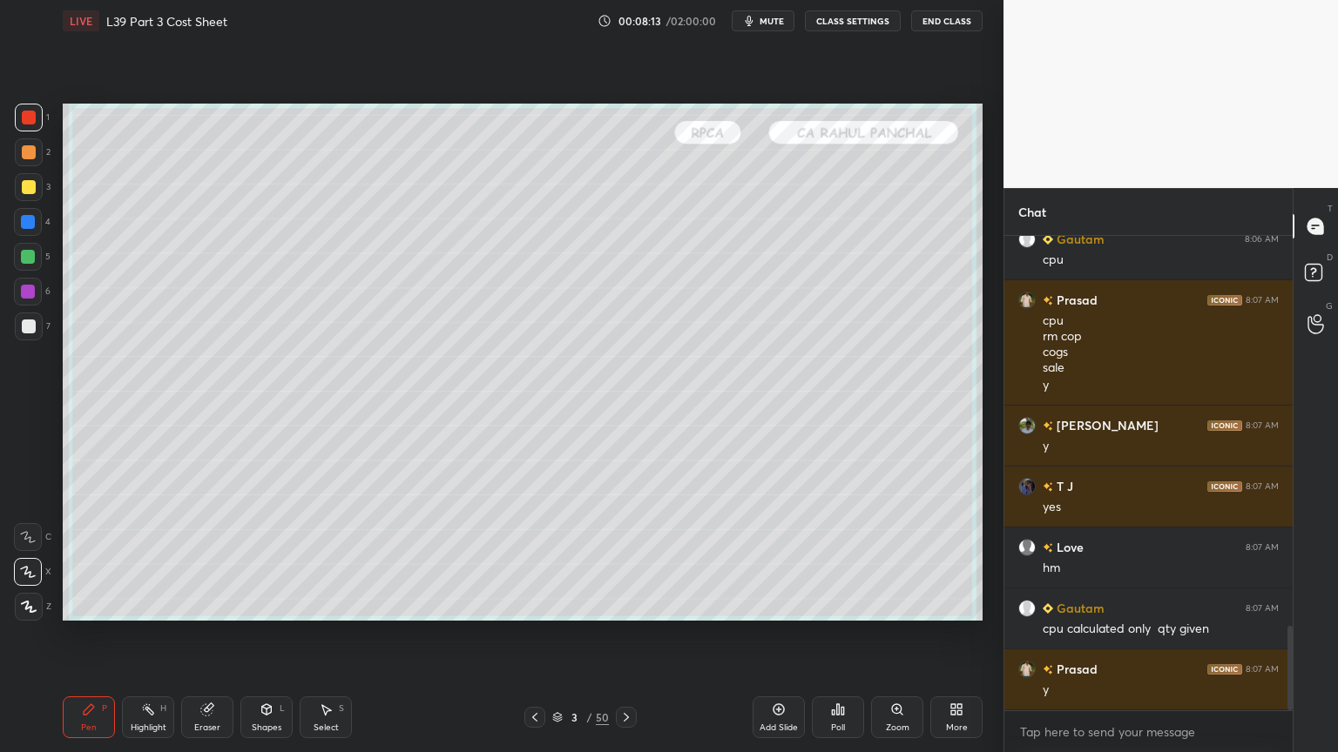
click at [556, 559] on icon at bounding box center [557, 715] width 9 height 4
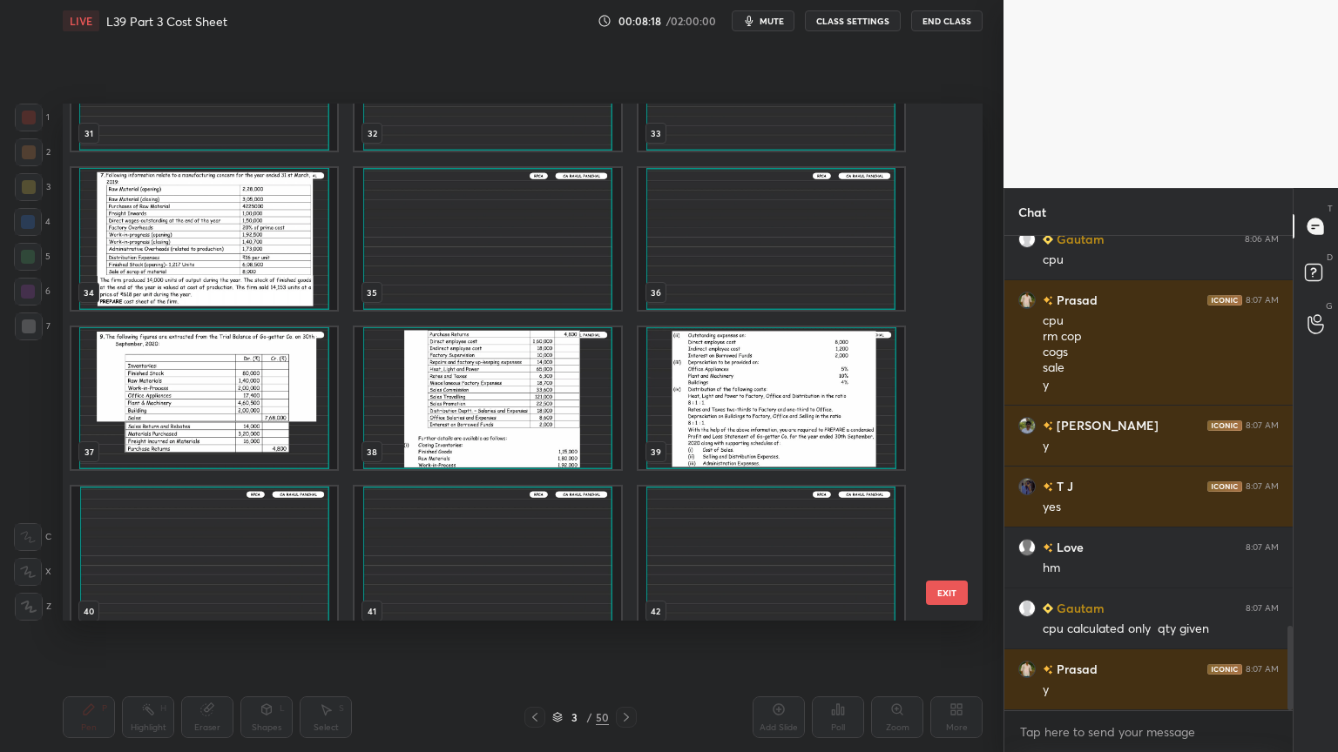
scroll to position [1712, 0]
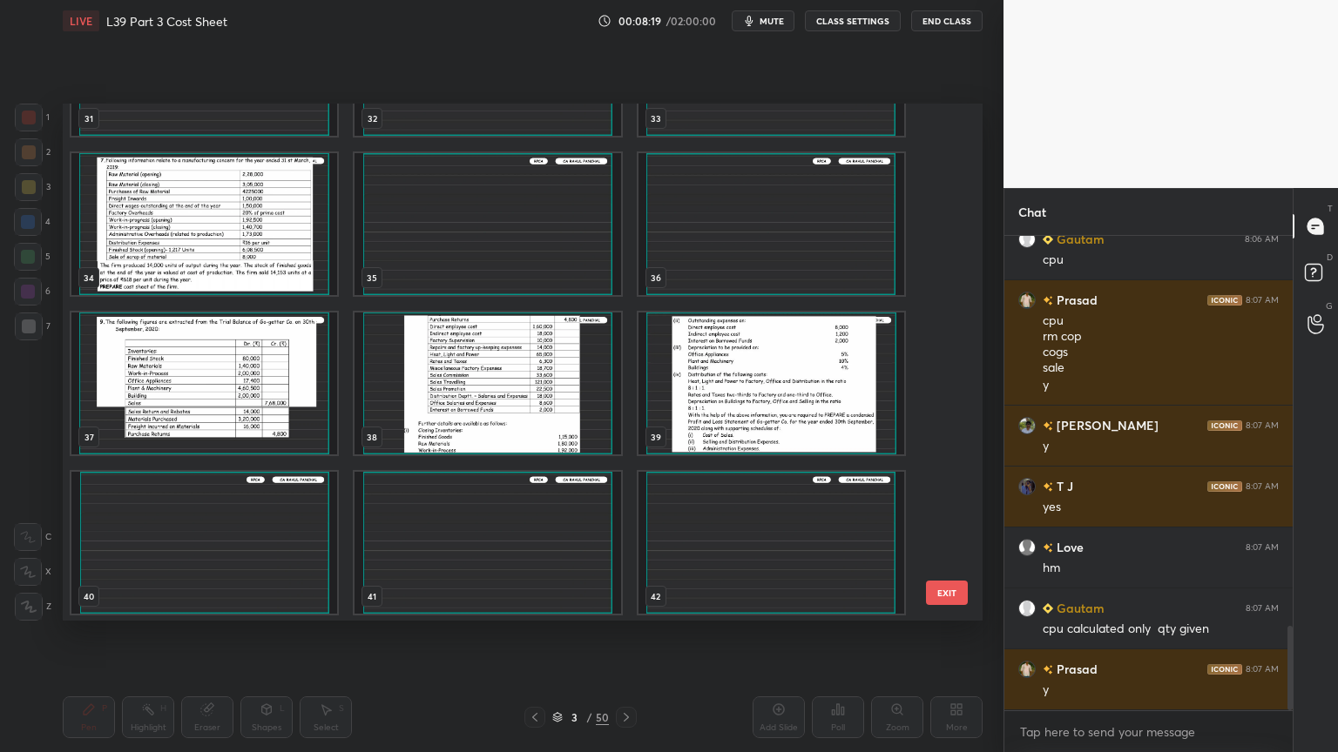
click at [478, 410] on img "grid" at bounding box center [487, 384] width 266 height 142
click at [483, 412] on img "grid" at bounding box center [487, 384] width 266 height 142
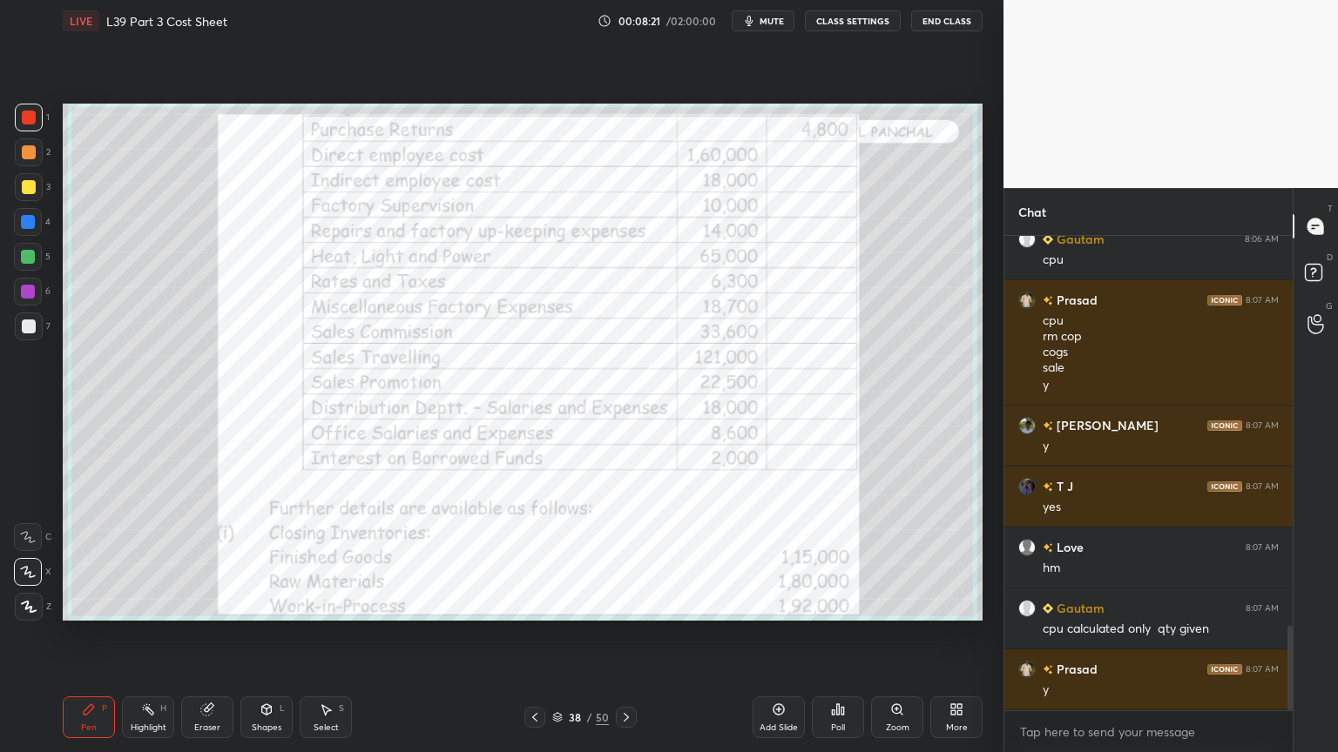
click at [531, 559] on icon at bounding box center [535, 718] width 14 height 14
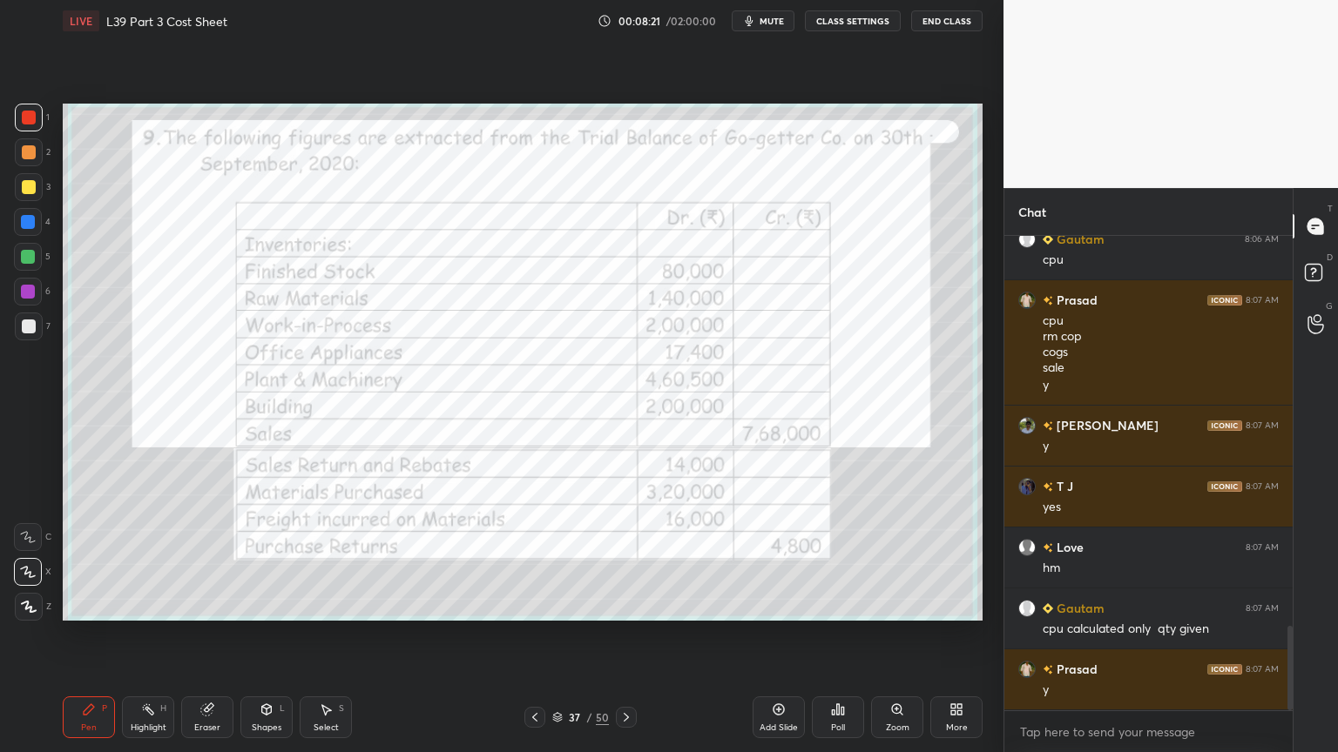
click at [530, 559] on icon at bounding box center [535, 718] width 14 height 14
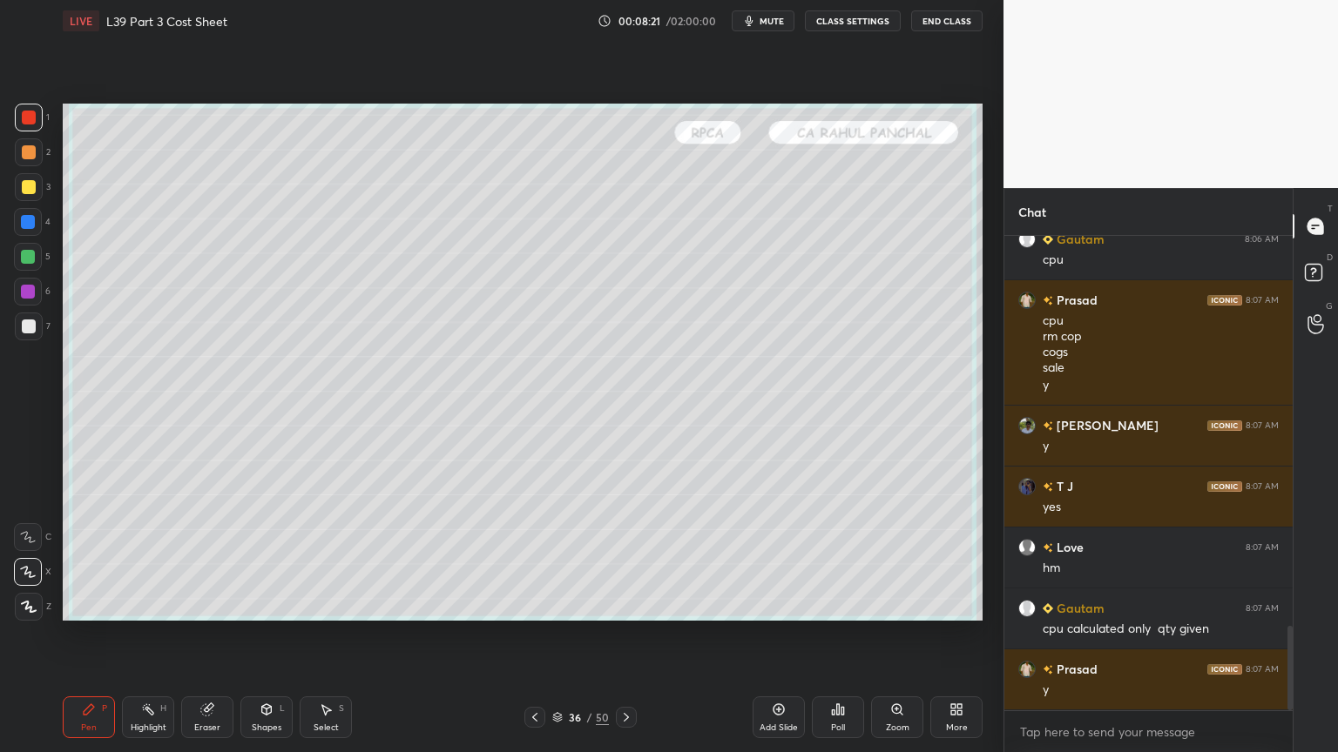
click at [532, 559] on icon at bounding box center [535, 718] width 14 height 14
click at [533, 559] on icon at bounding box center [535, 718] width 14 height 14
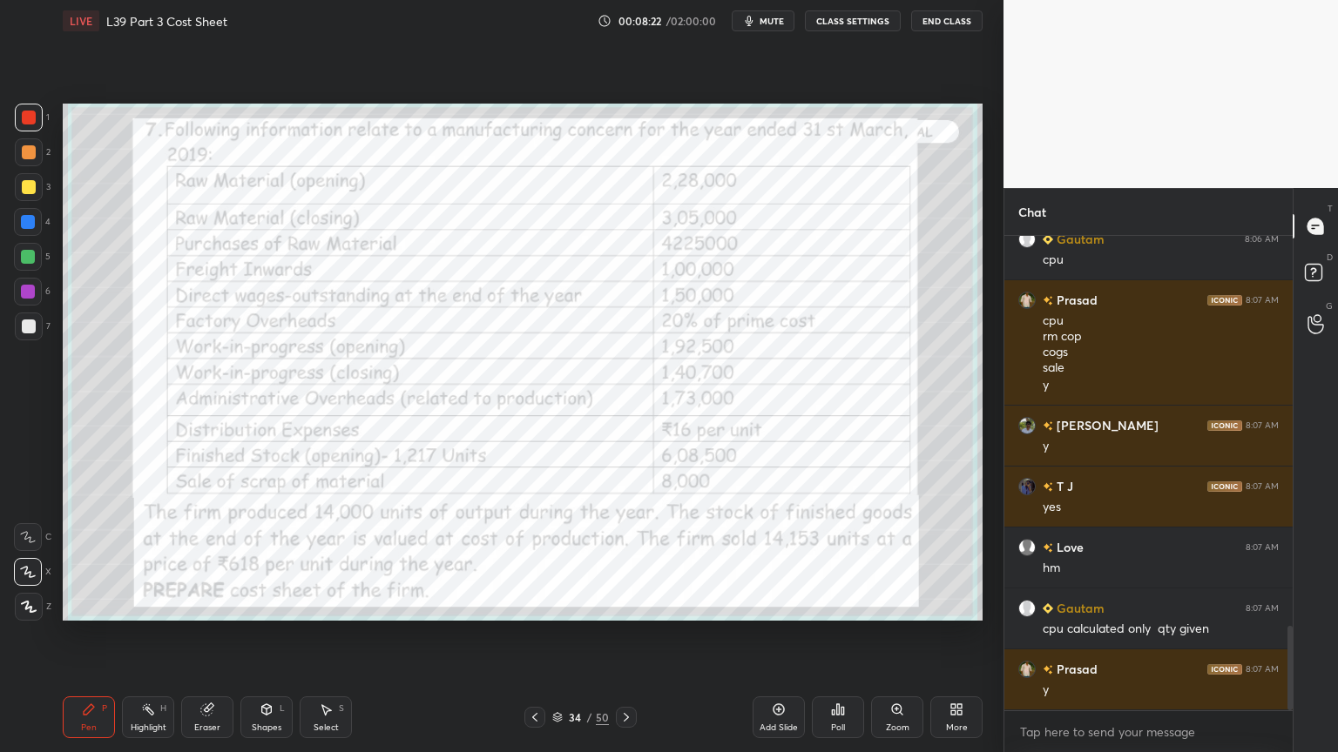
click at [533, 559] on icon at bounding box center [535, 718] width 14 height 14
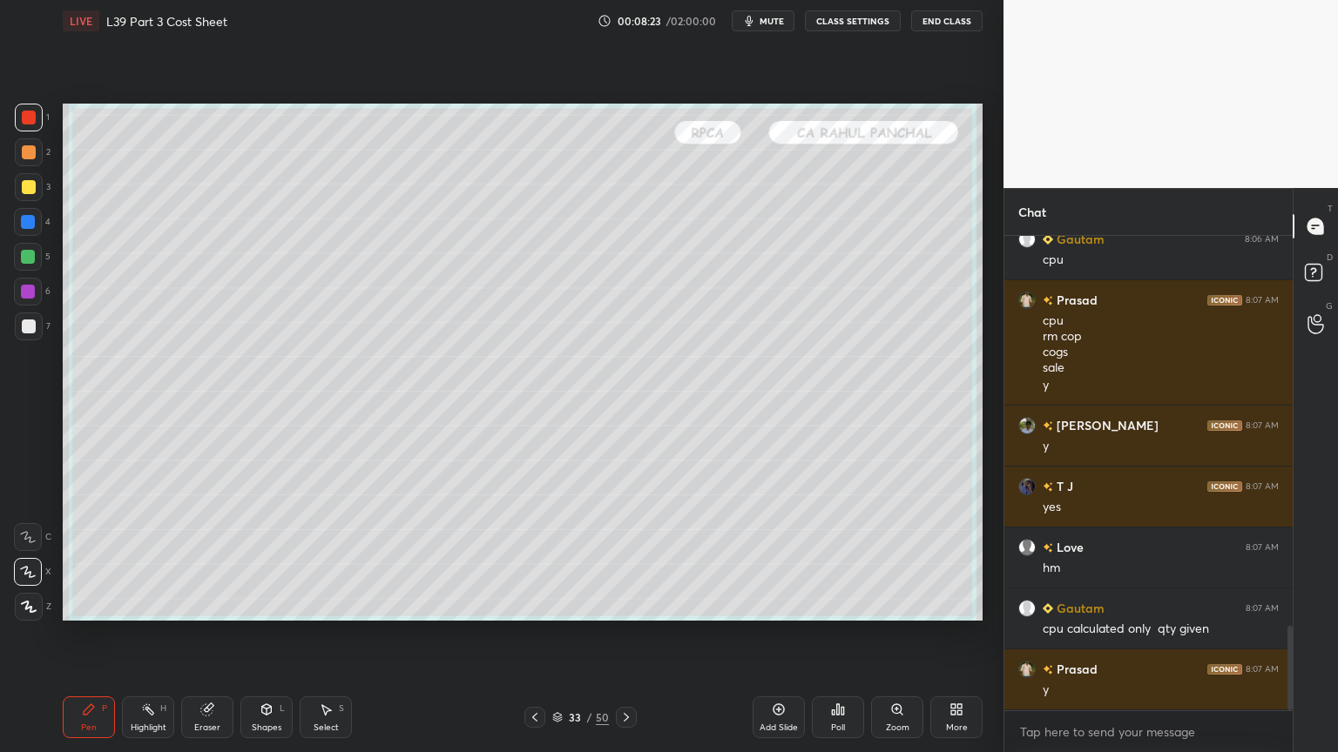
click at [631, 559] on icon at bounding box center [626, 718] width 14 height 14
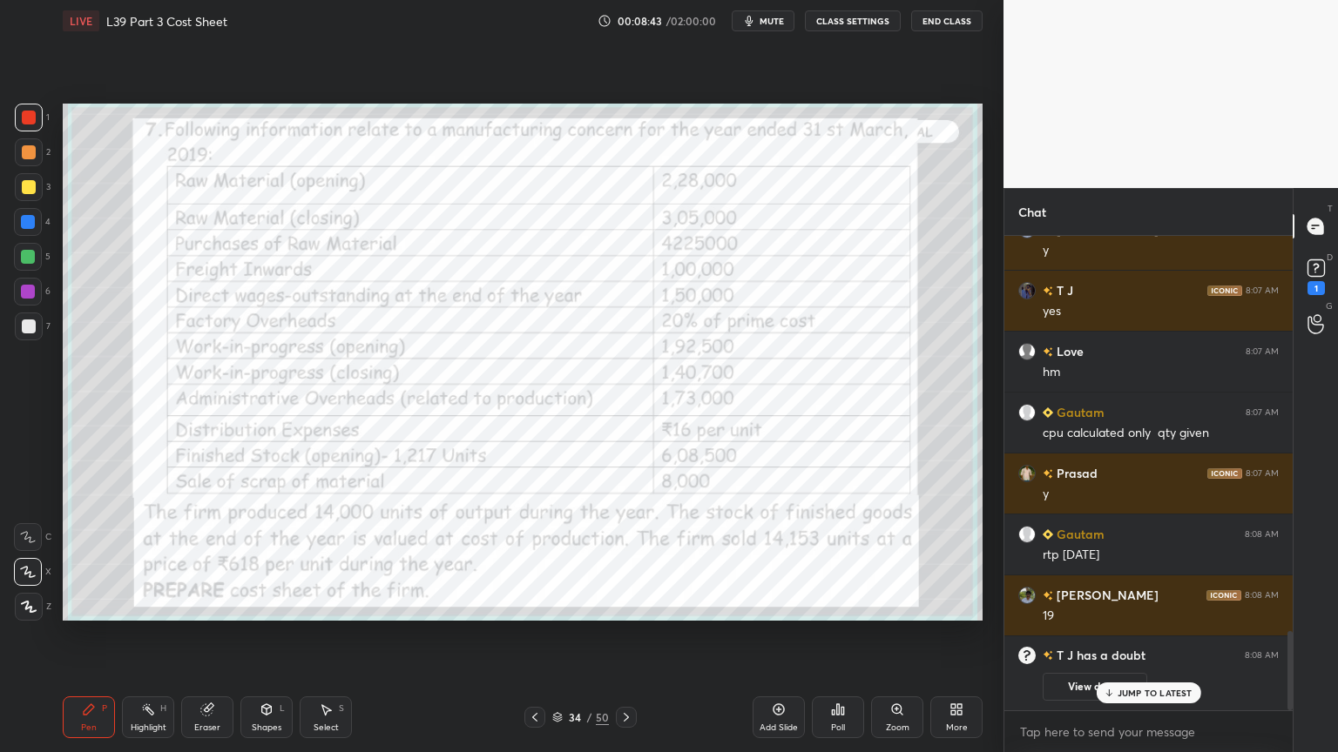
scroll to position [2048, 0]
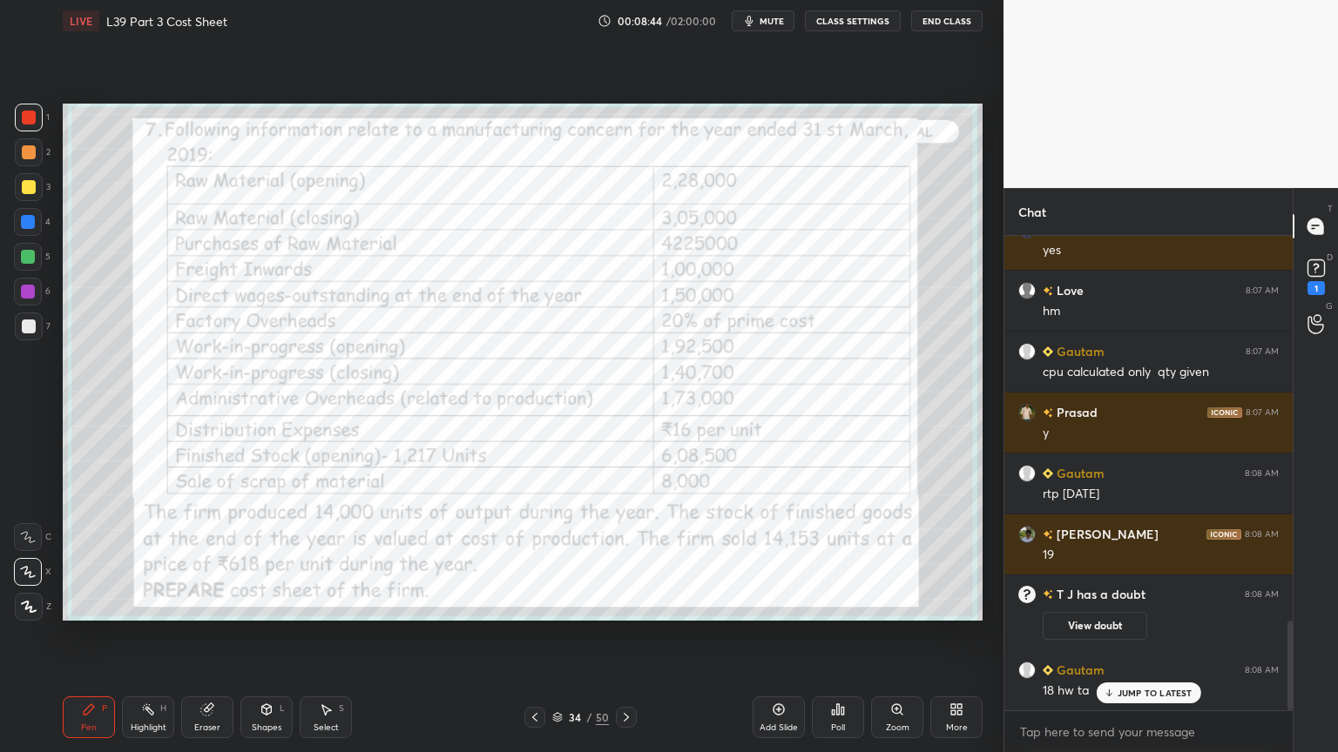
click at [1322, 279] on icon at bounding box center [1316, 268] width 26 height 26
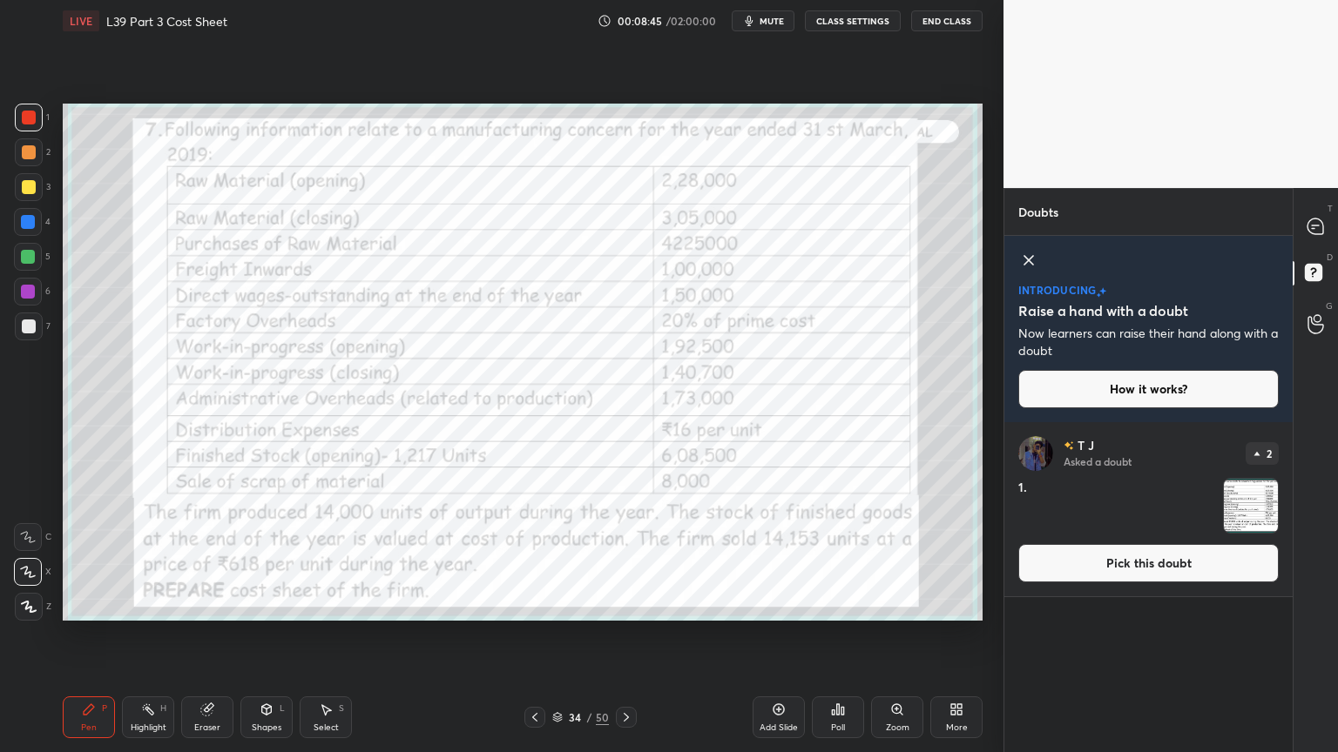
click at [1235, 505] on img "grid" at bounding box center [1251, 506] width 54 height 54
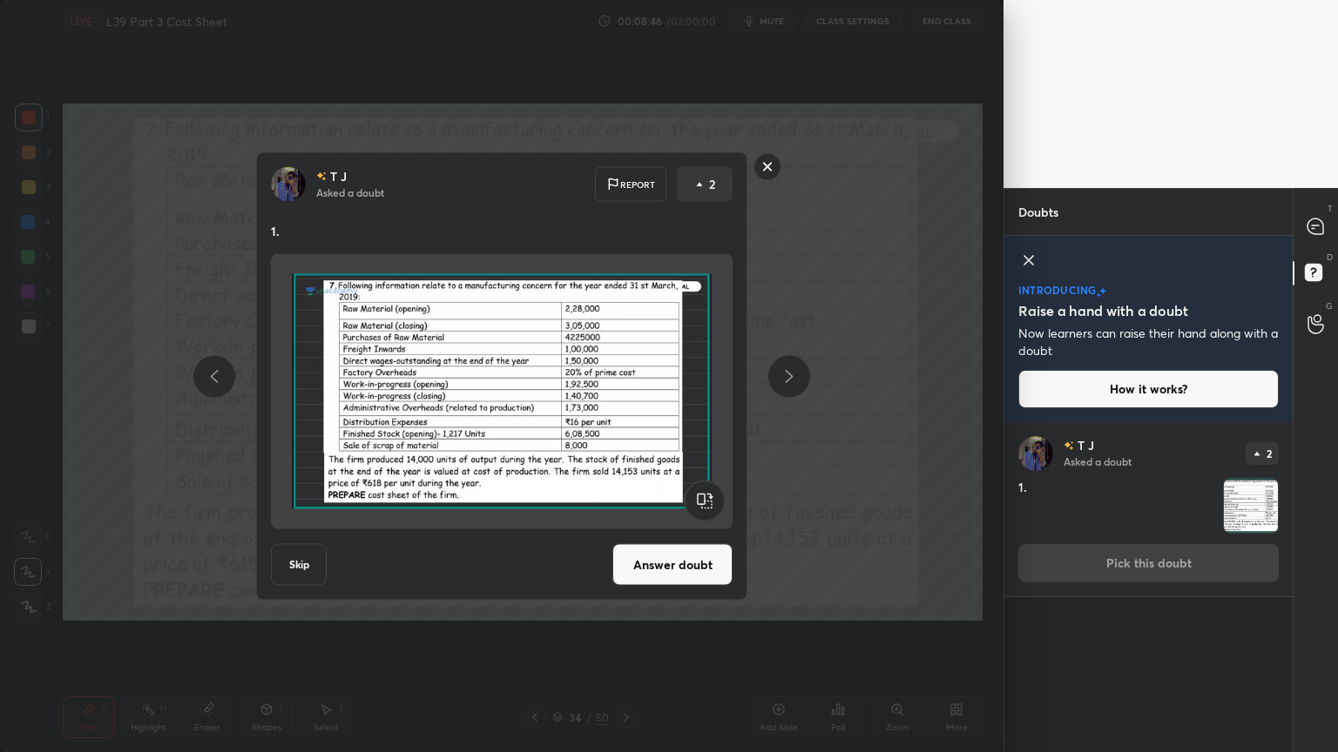
click at [759, 165] on rect at bounding box center [767, 166] width 27 height 27
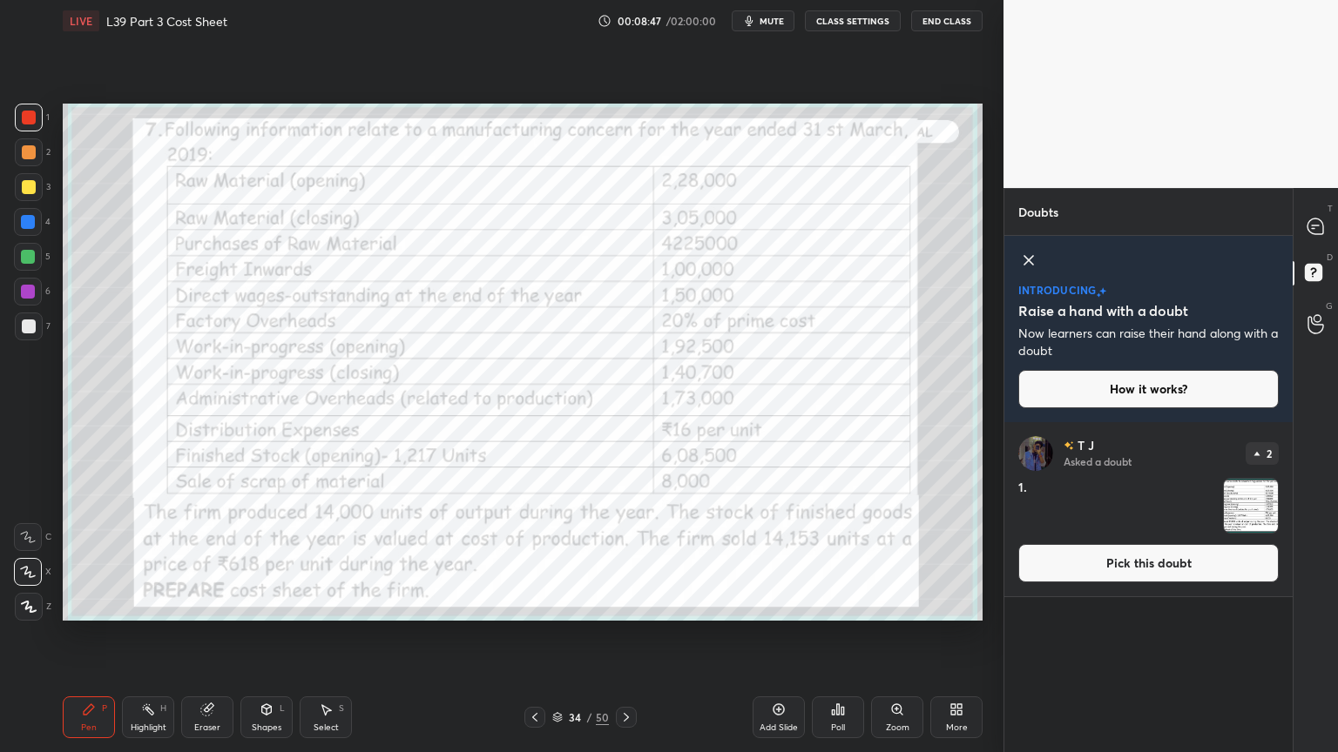
click at [1021, 260] on icon at bounding box center [1028, 260] width 21 height 21
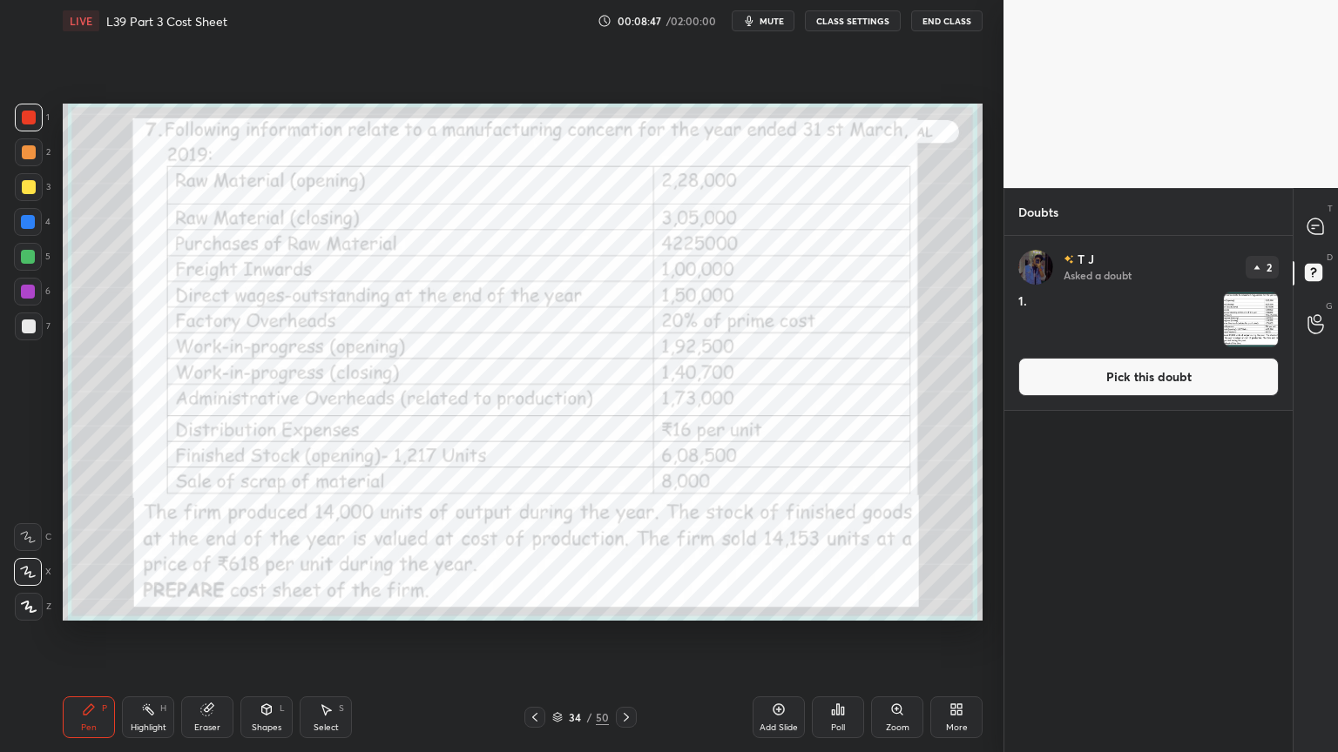
scroll to position [511, 283]
click at [1316, 226] on icon at bounding box center [1315, 227] width 16 height 16
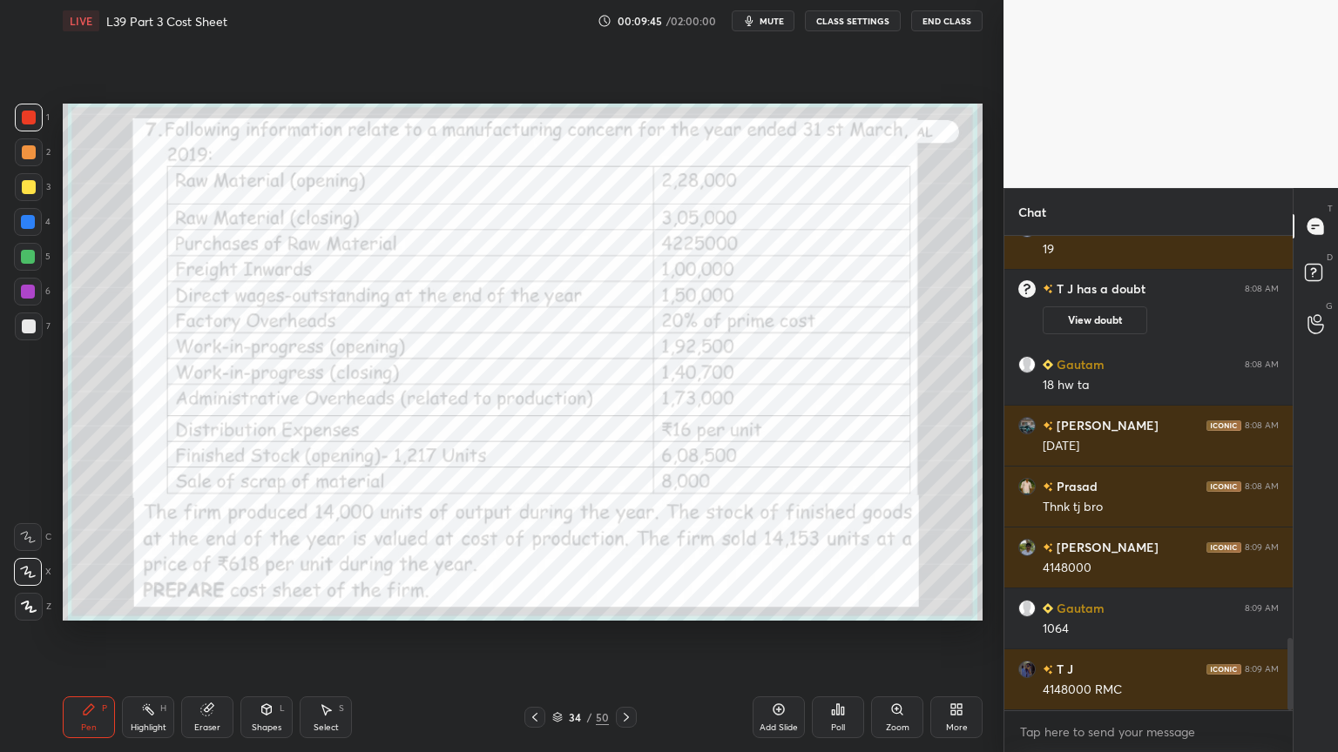
scroll to position [2675, 0]
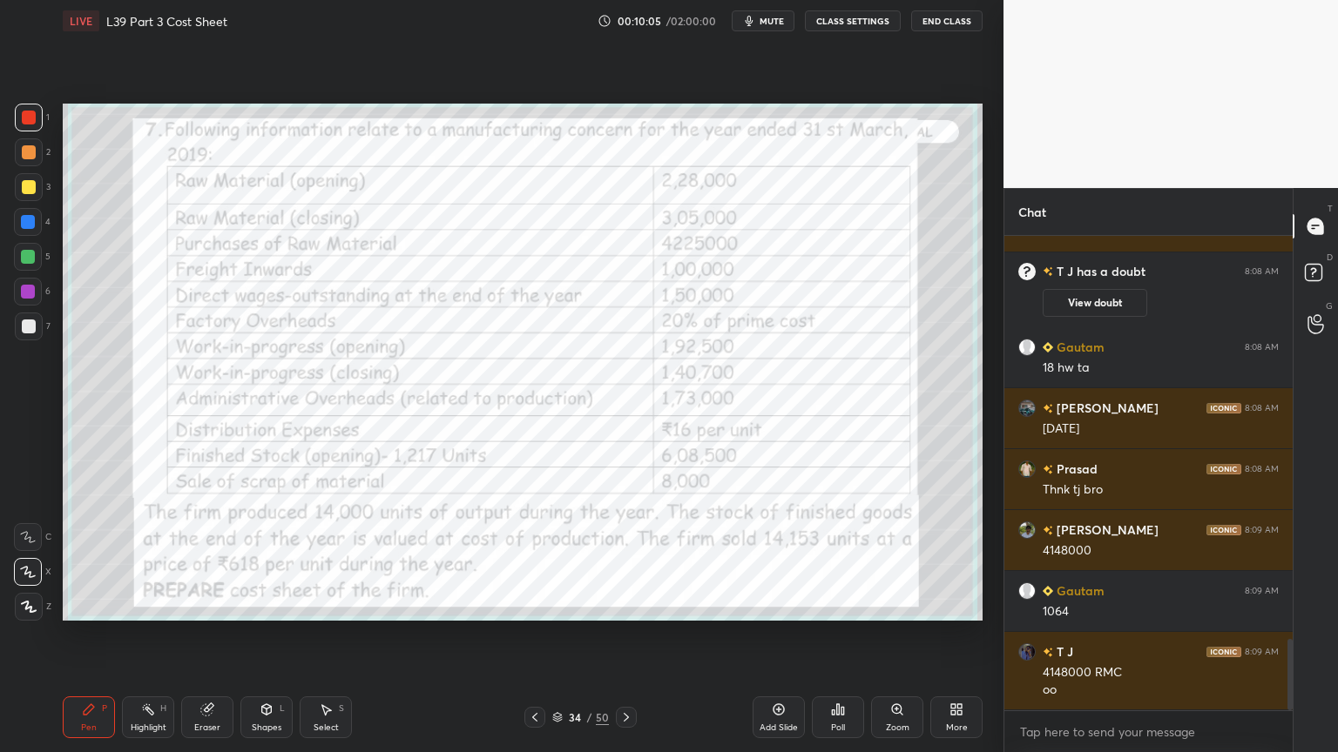
click at [632, 559] on div at bounding box center [626, 717] width 21 height 21
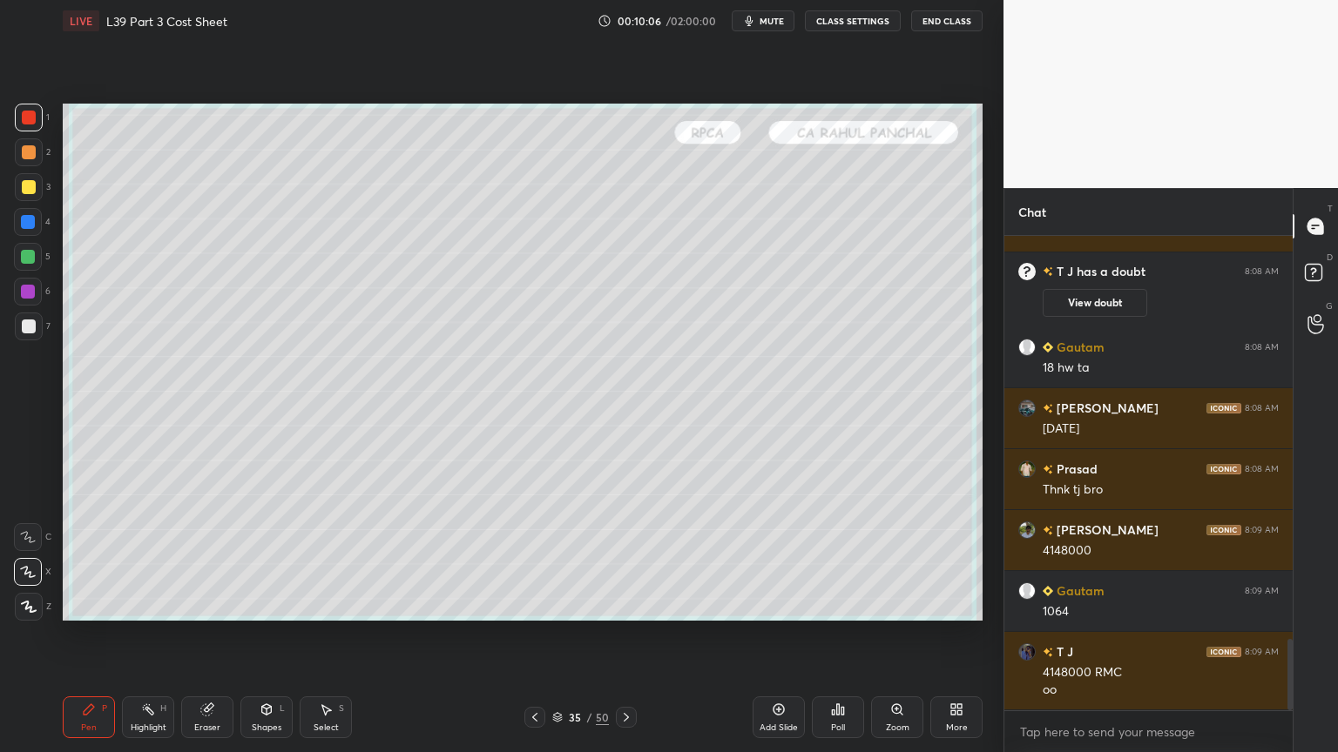
click at [23, 192] on div at bounding box center [29, 187] width 14 height 14
click at [88, 559] on div "Pen P" at bounding box center [89, 718] width 52 height 42
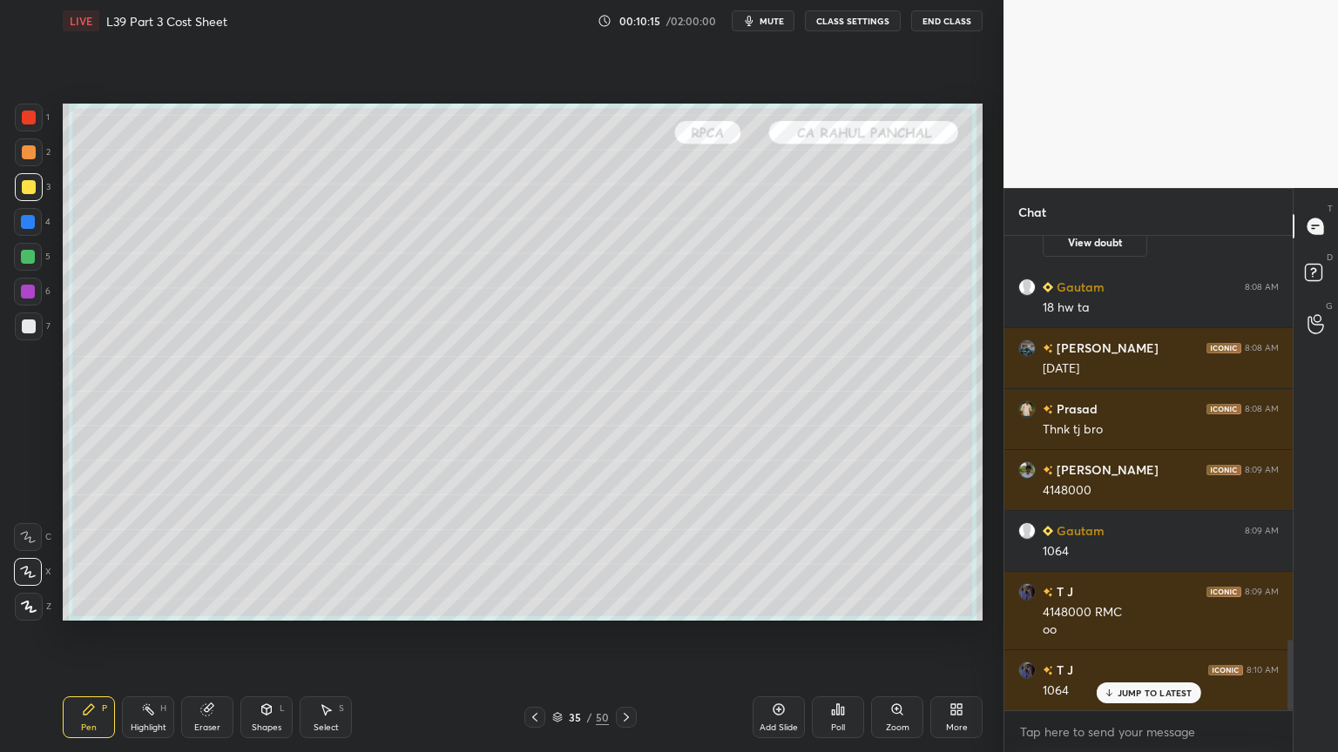
scroll to position [2796, 0]
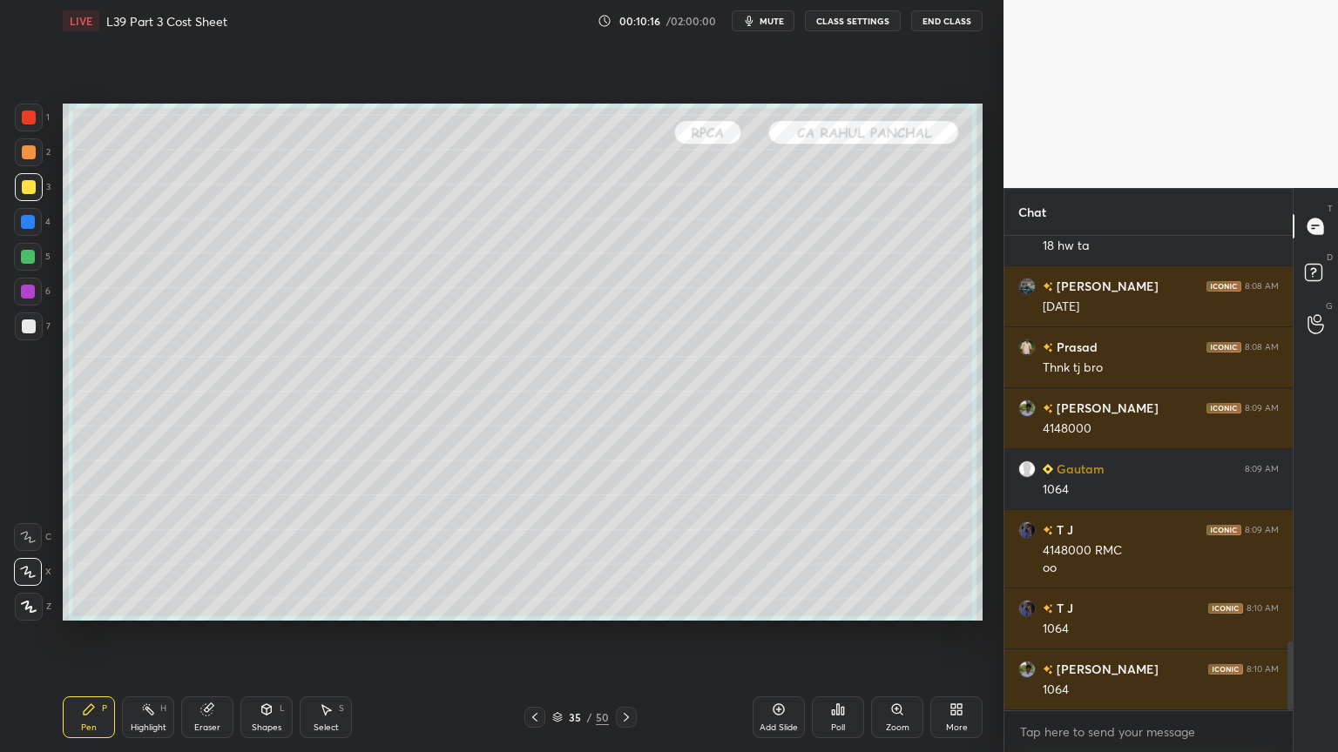
click at [264, 559] on div "Shapes L" at bounding box center [266, 718] width 52 height 42
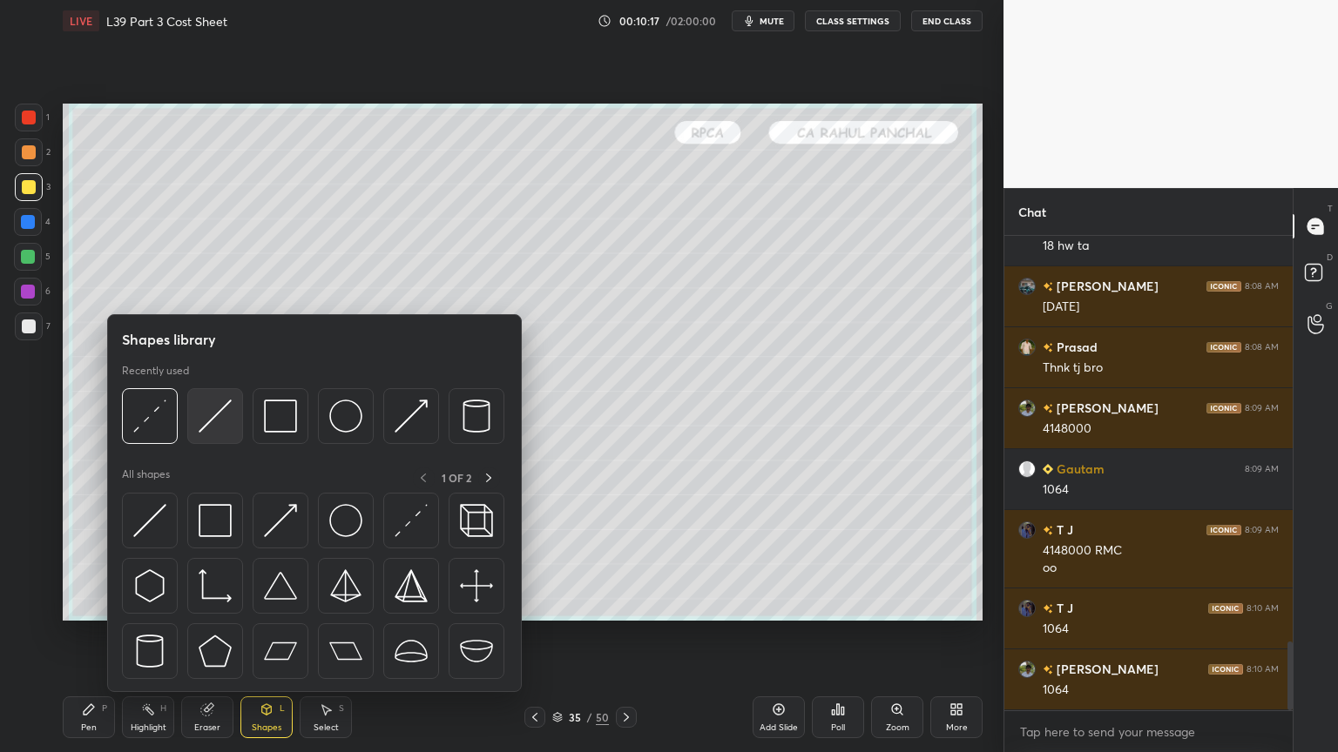
click at [214, 422] on img at bounding box center [215, 416] width 33 height 33
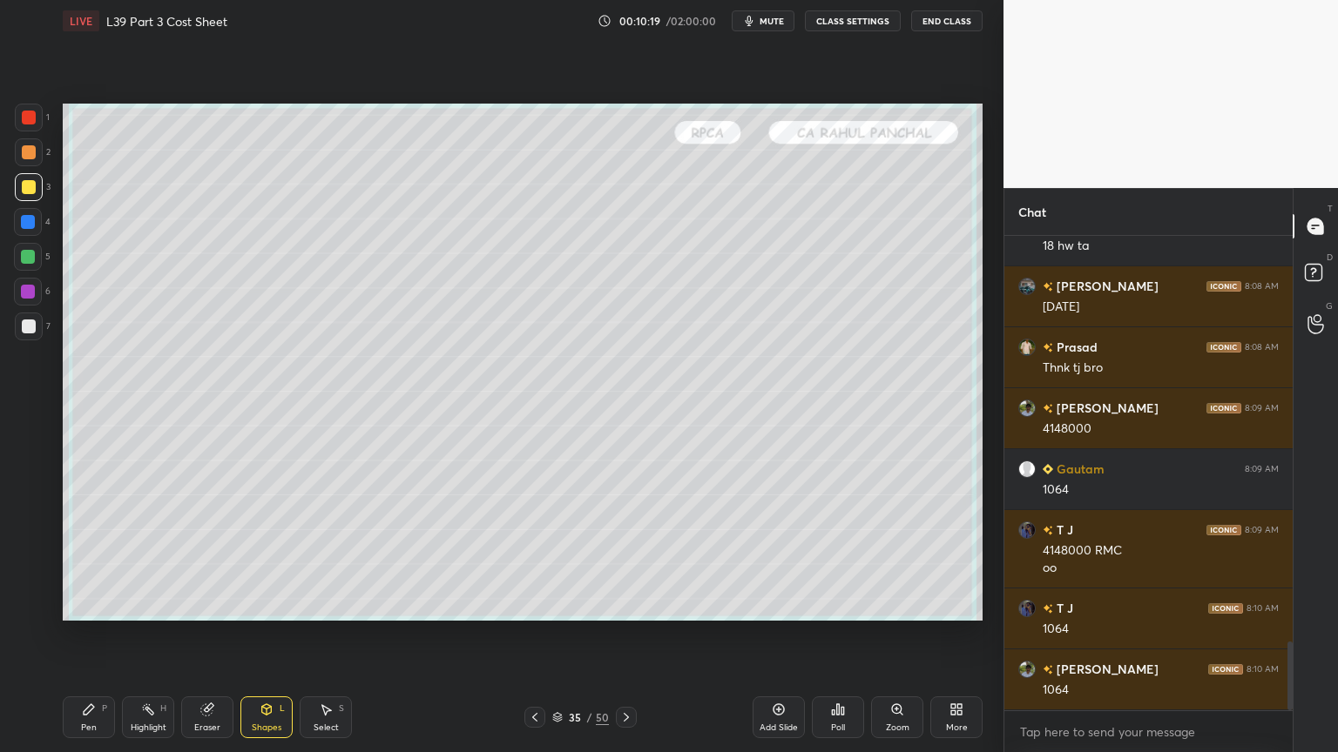
click at [530, 559] on div "Pen P Highlight H Eraser Shapes L Select S 35 / 50 Add Slide Poll Zoom More" at bounding box center [523, 718] width 920 height 70
click at [534, 559] on icon at bounding box center [534, 717] width 5 height 9
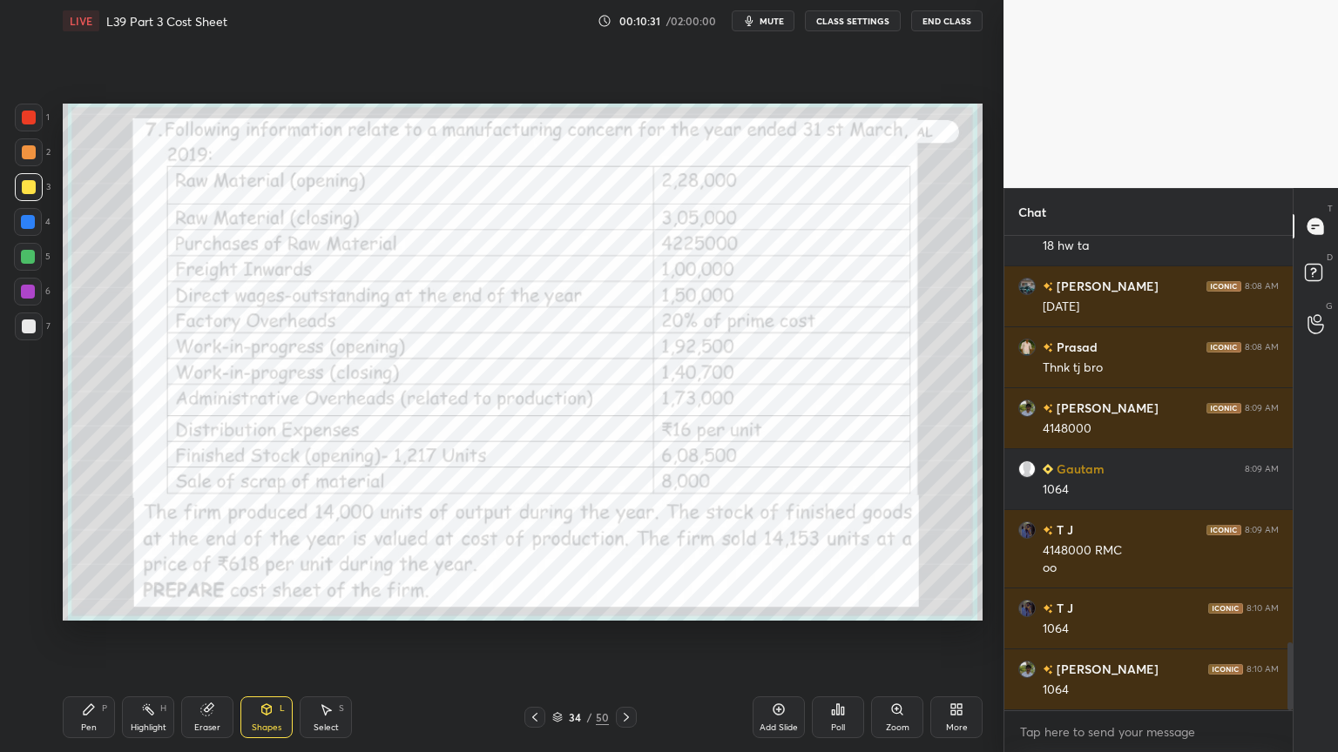
scroll to position [2838, 0]
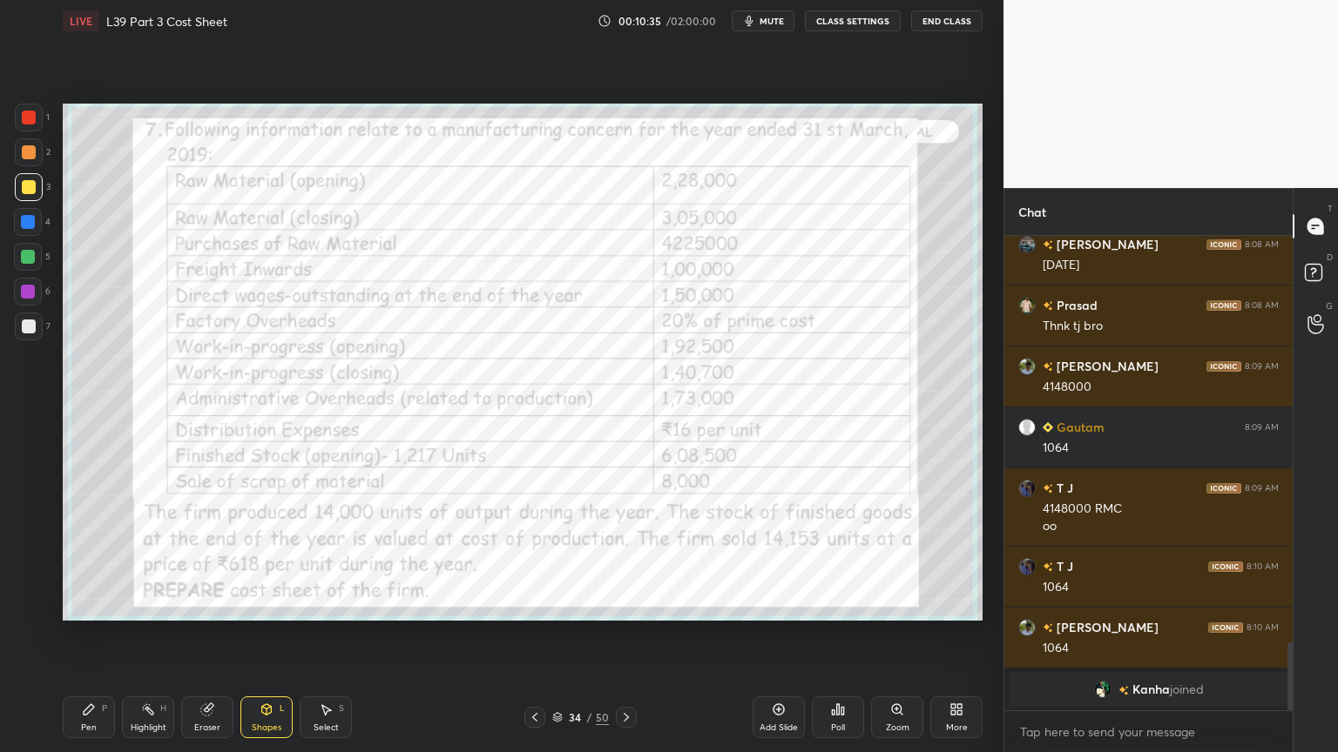
click at [262, 559] on icon at bounding box center [267, 710] width 10 height 10
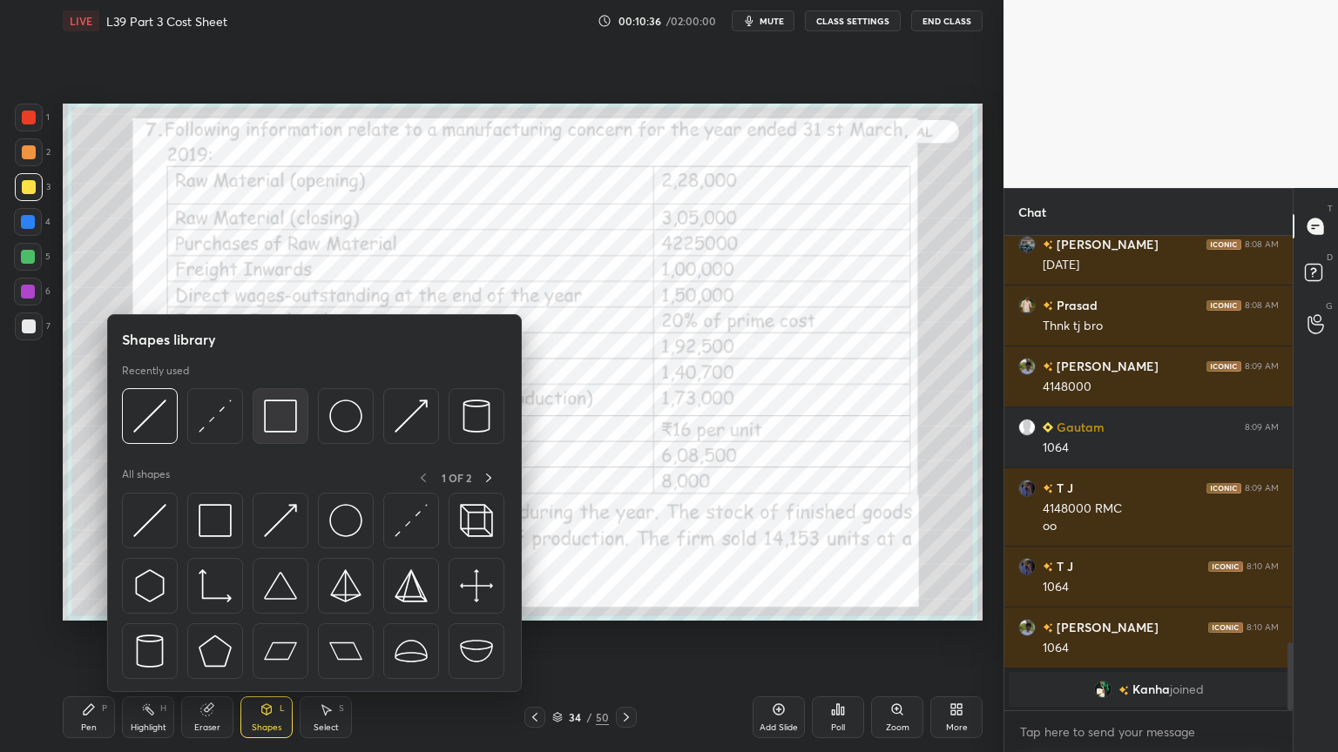
click at [272, 413] on img at bounding box center [280, 416] width 33 height 33
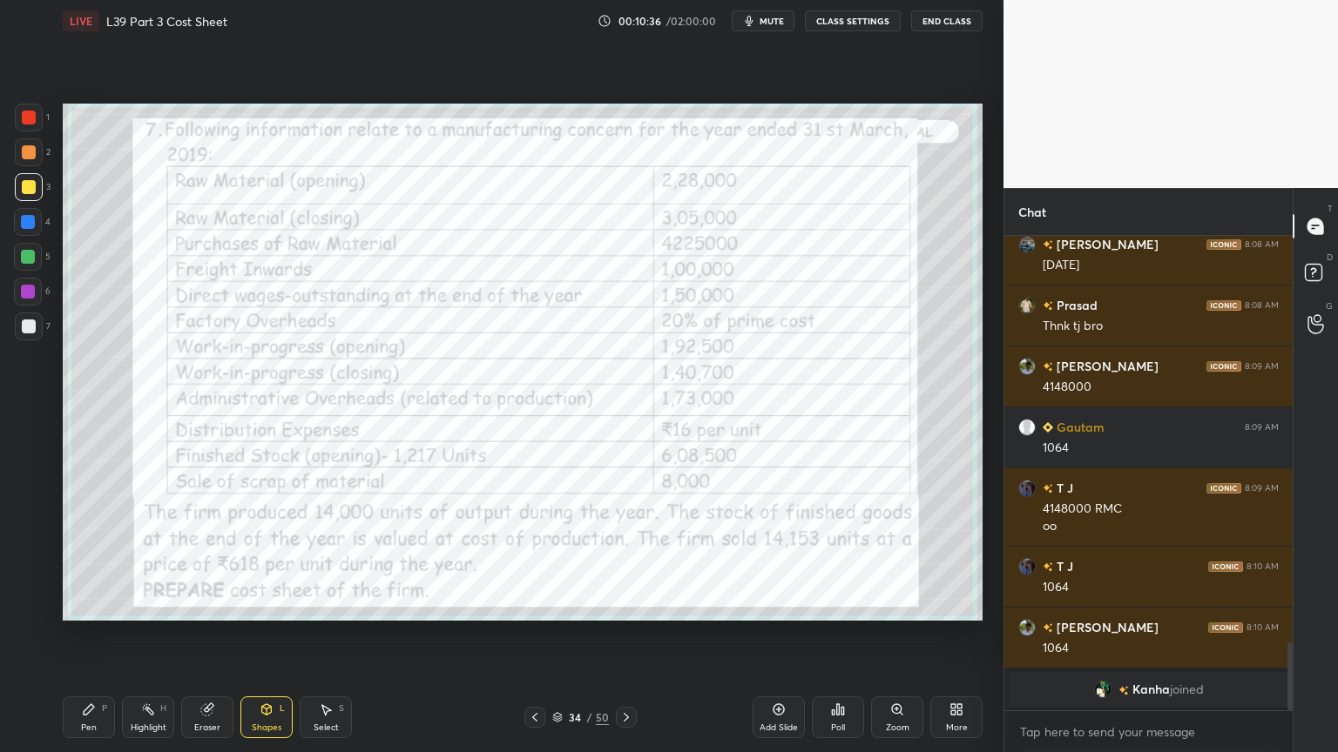
click at [24, 125] on div at bounding box center [29, 118] width 28 height 28
click at [273, 559] on div "Shapes L" at bounding box center [266, 718] width 52 height 42
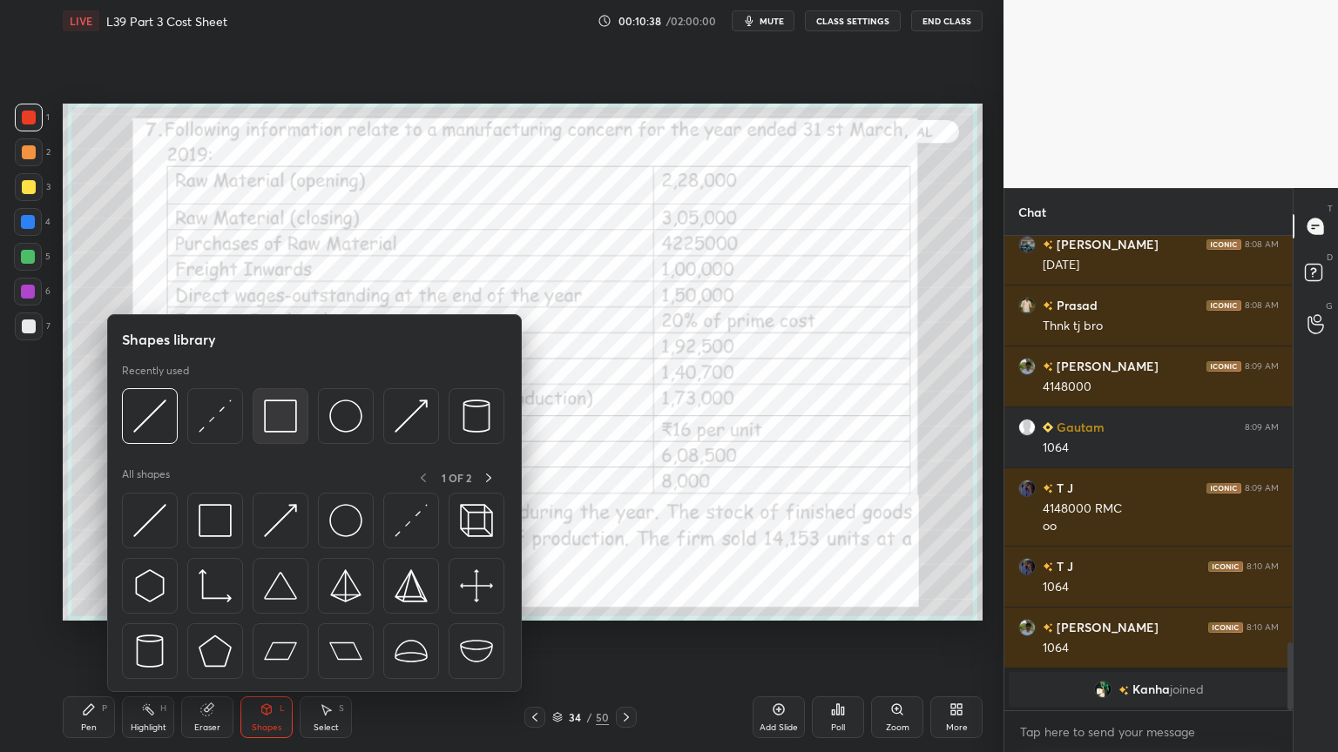
click at [287, 423] on img at bounding box center [280, 416] width 33 height 33
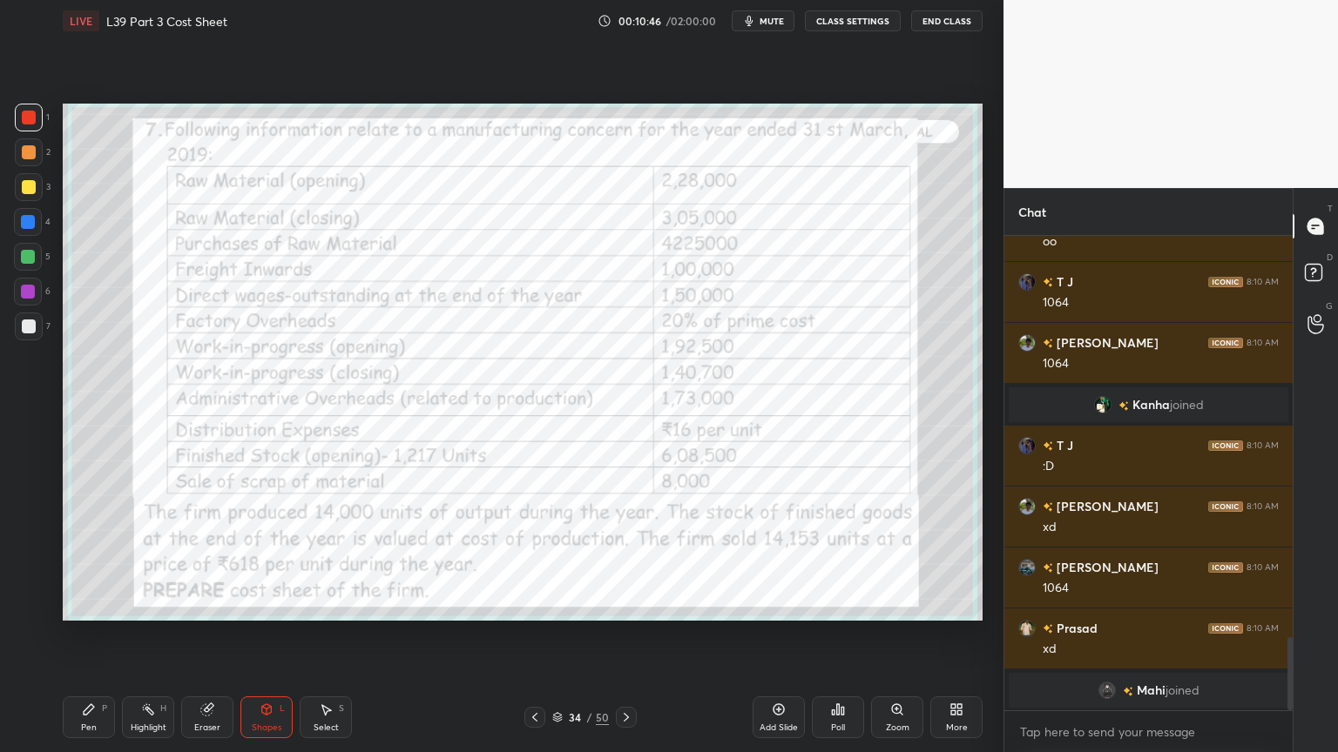
scroll to position [2587, 0]
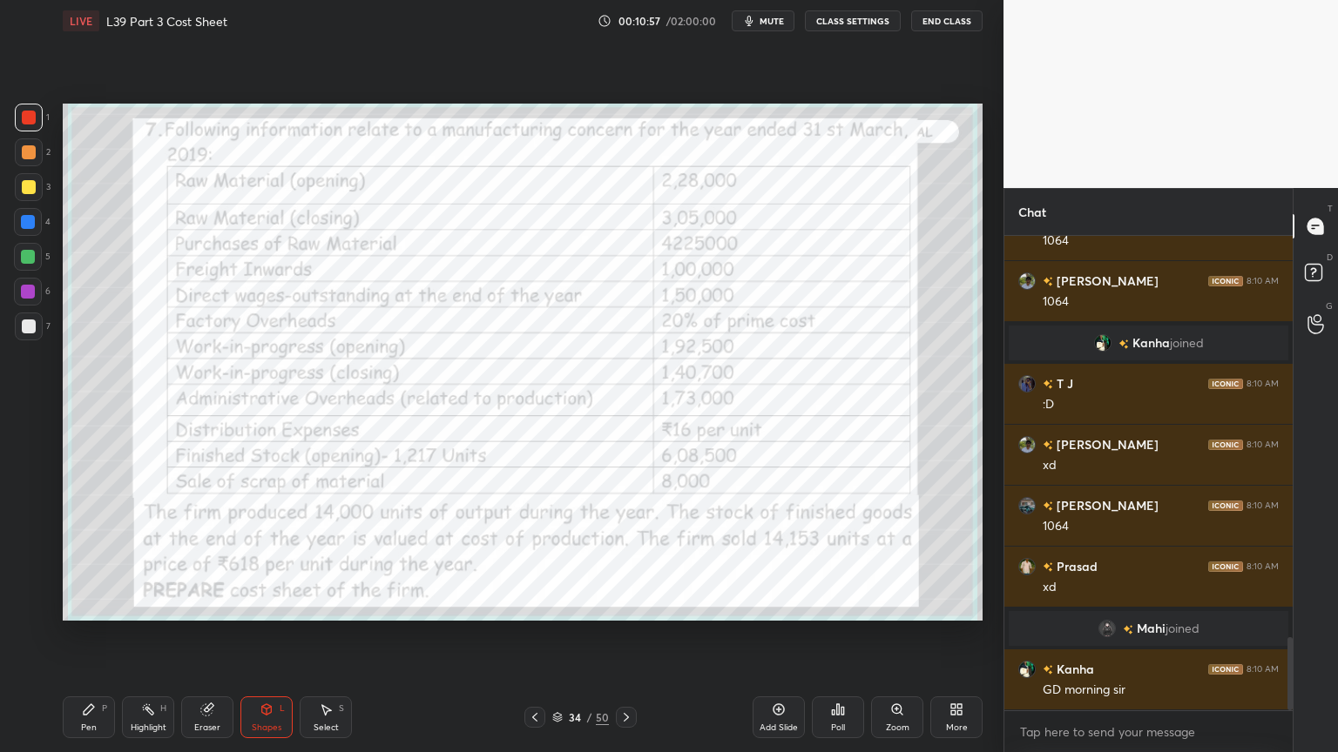
click at [213, 559] on div "Eraser" at bounding box center [207, 718] width 52 height 42
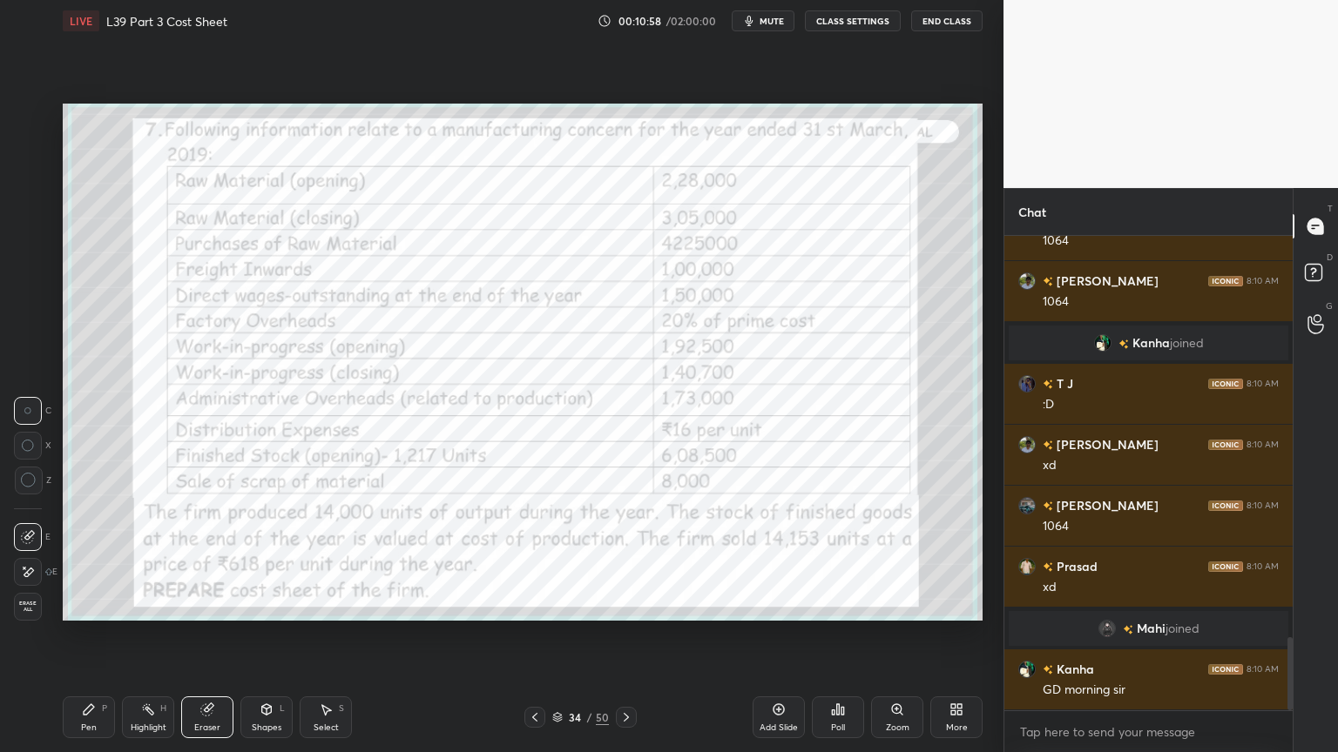
click at [40, 559] on span "Erase all" at bounding box center [28, 607] width 26 height 12
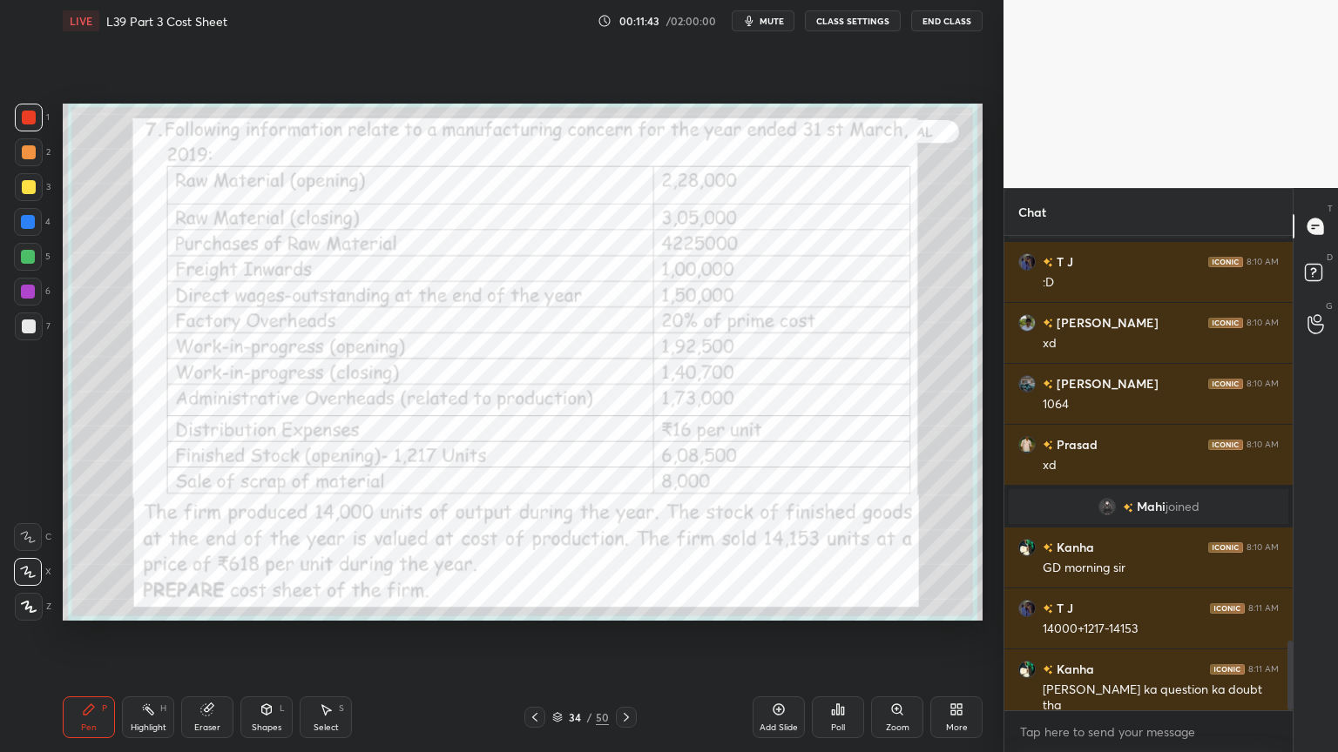
scroll to position [2751, 0]
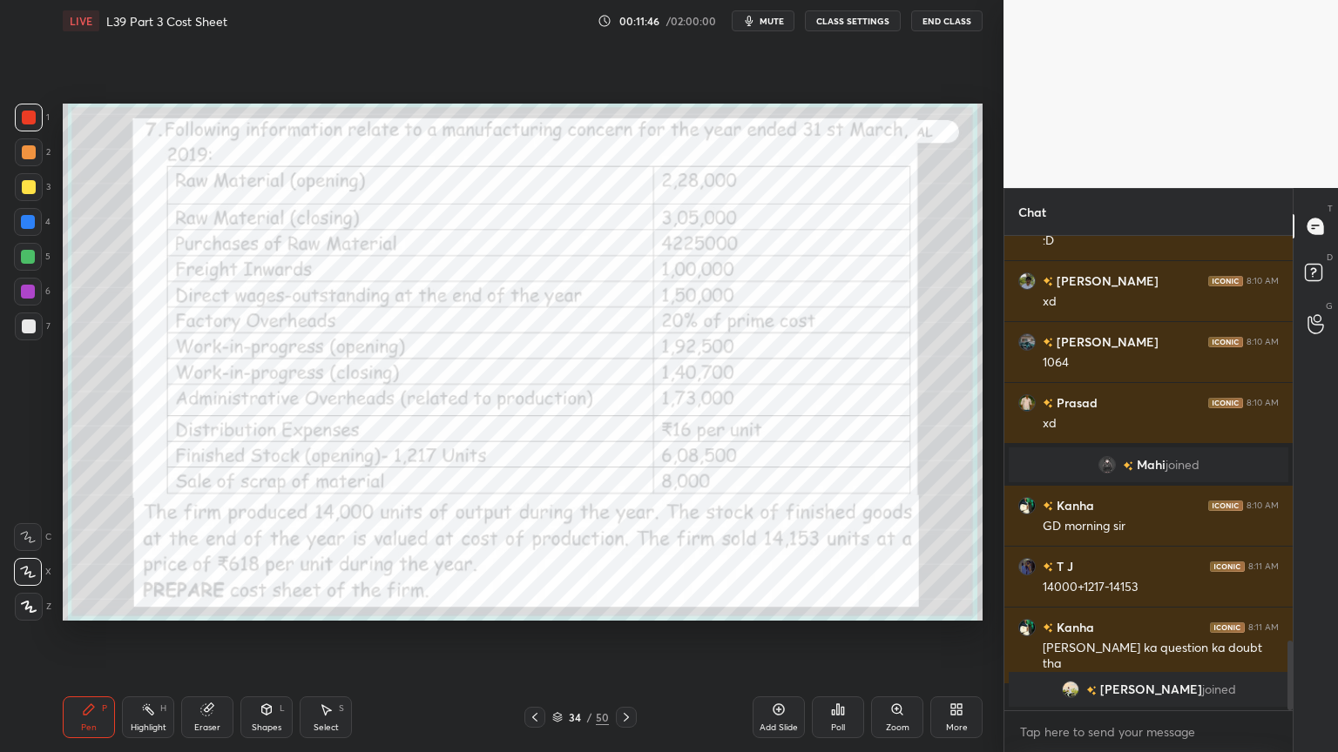
click at [263, 559] on div "Shapes L" at bounding box center [266, 718] width 52 height 42
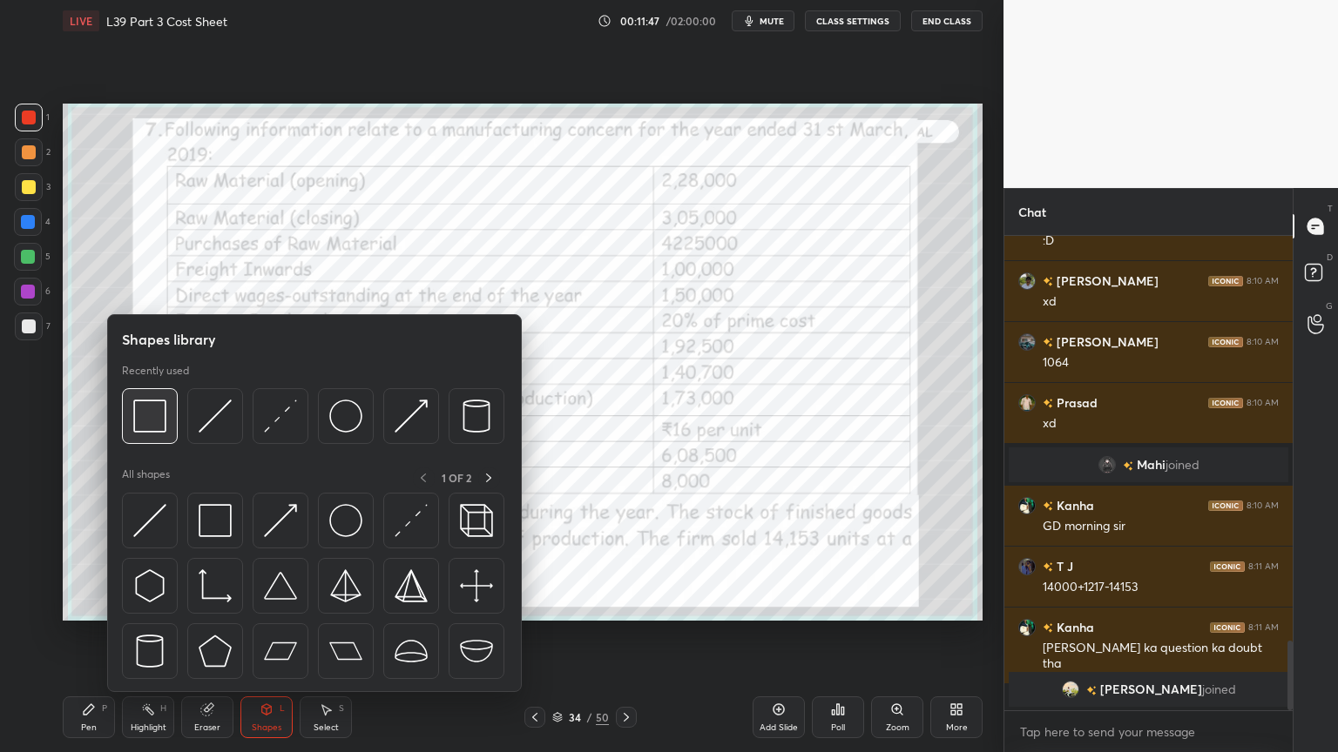
click at [155, 423] on img at bounding box center [149, 416] width 33 height 33
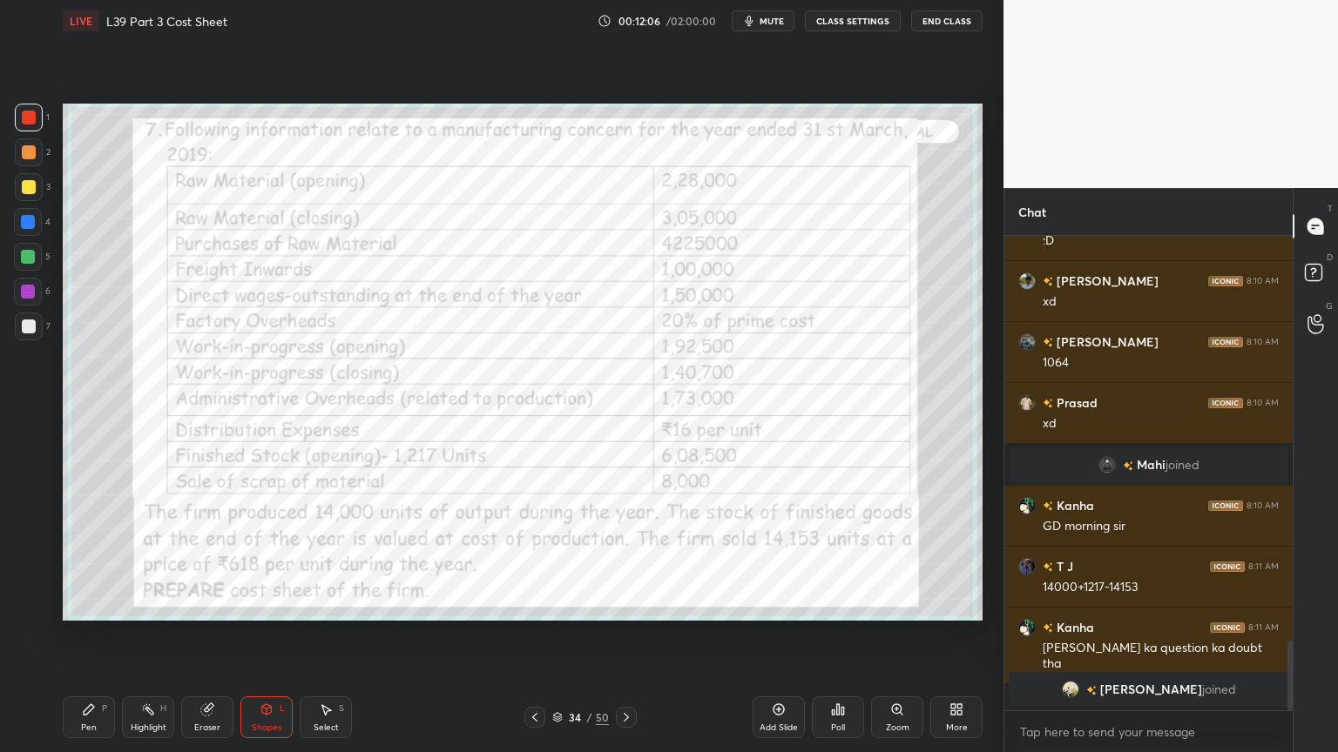
scroll to position [2643, 0]
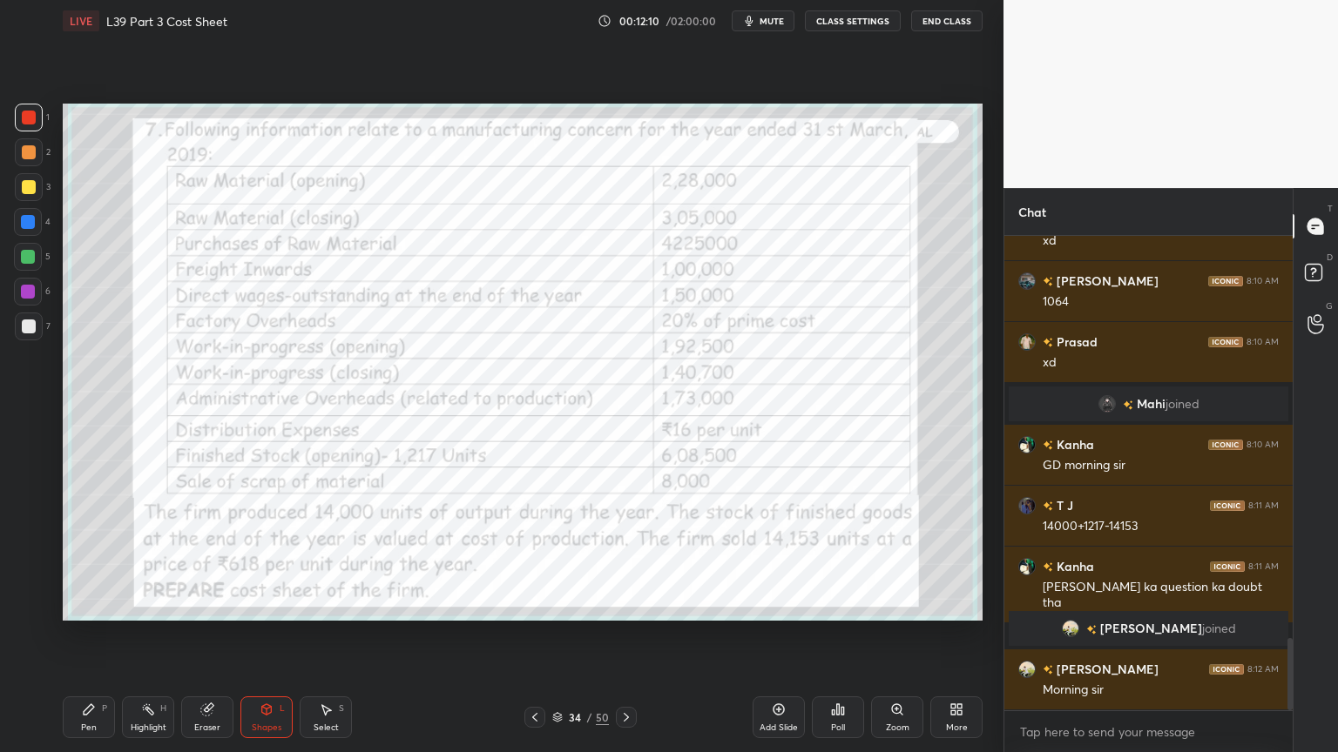
click at [74, 559] on div "Pen P" at bounding box center [89, 718] width 52 height 42
click at [19, 324] on div at bounding box center [29, 327] width 28 height 28
click at [24, 189] on div at bounding box center [29, 187] width 14 height 14
click at [619, 559] on icon at bounding box center [626, 718] width 14 height 14
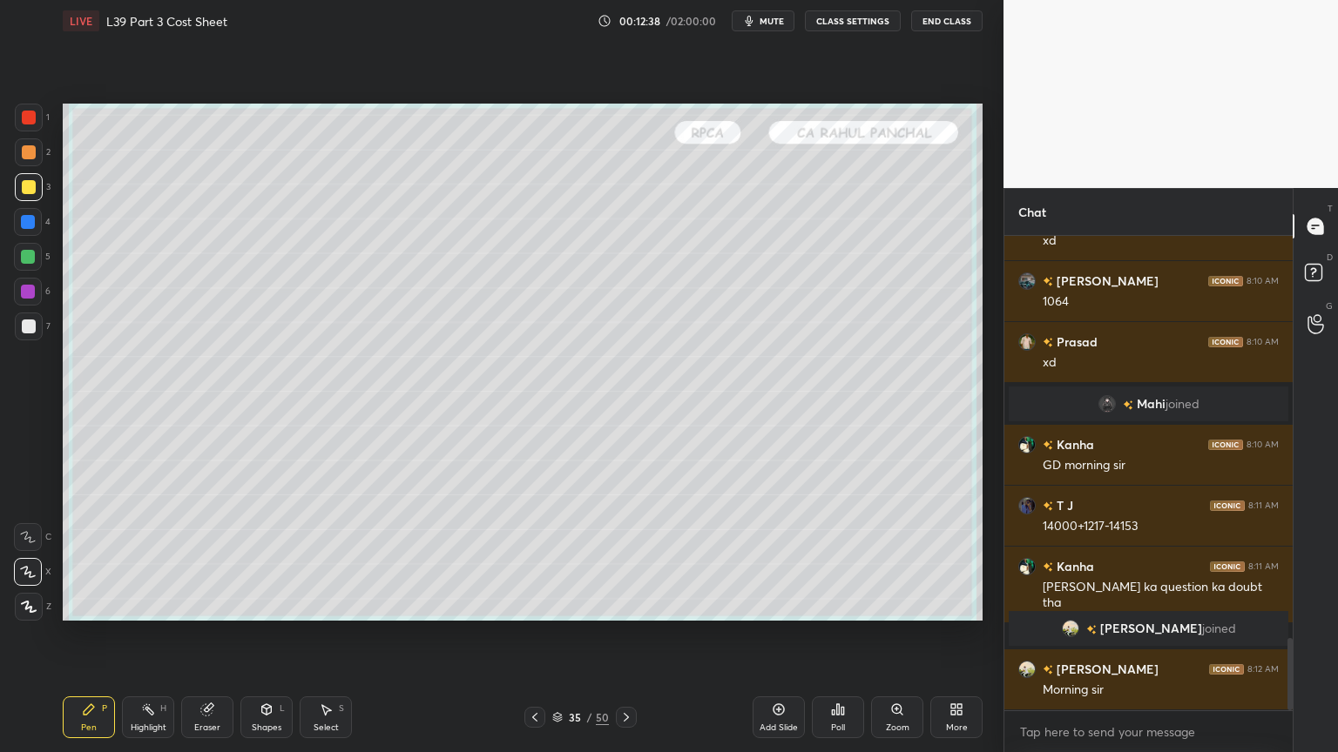
click at [269, 559] on div "Shapes L" at bounding box center [266, 718] width 52 height 42
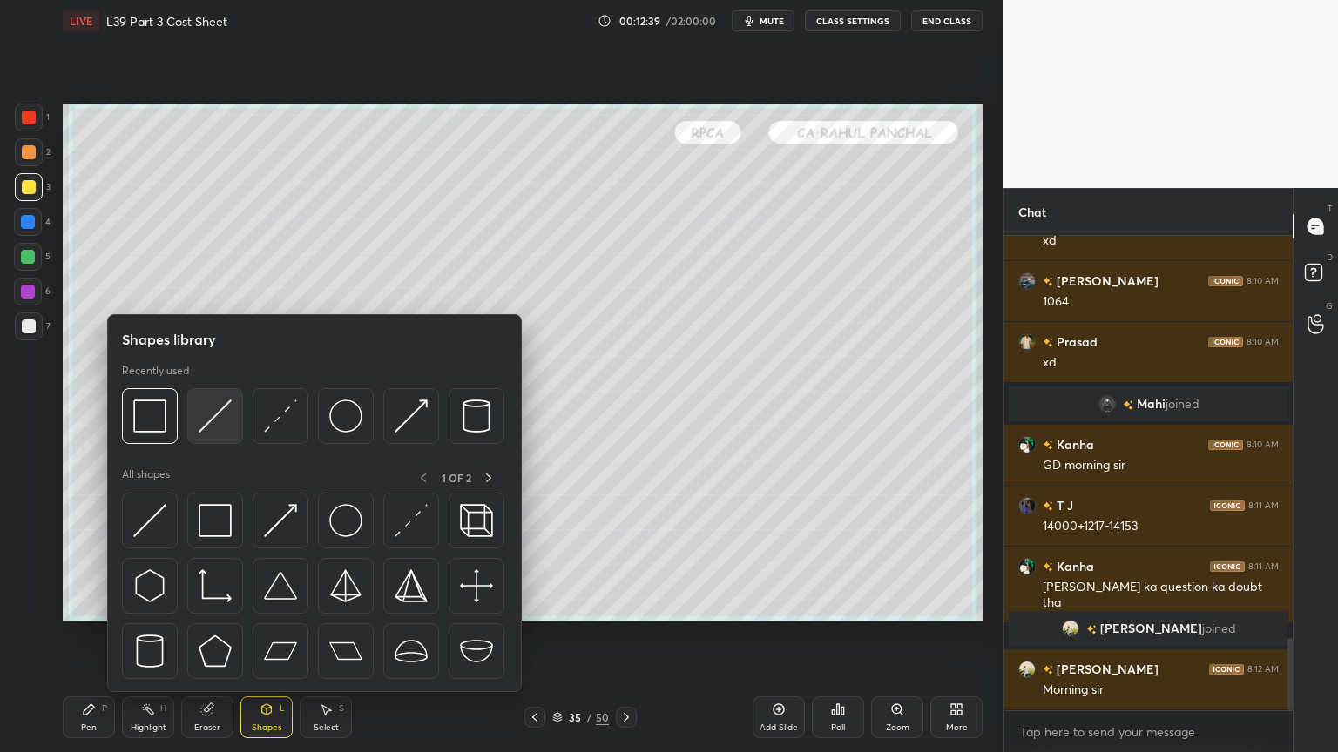
click at [216, 420] on img at bounding box center [215, 416] width 33 height 33
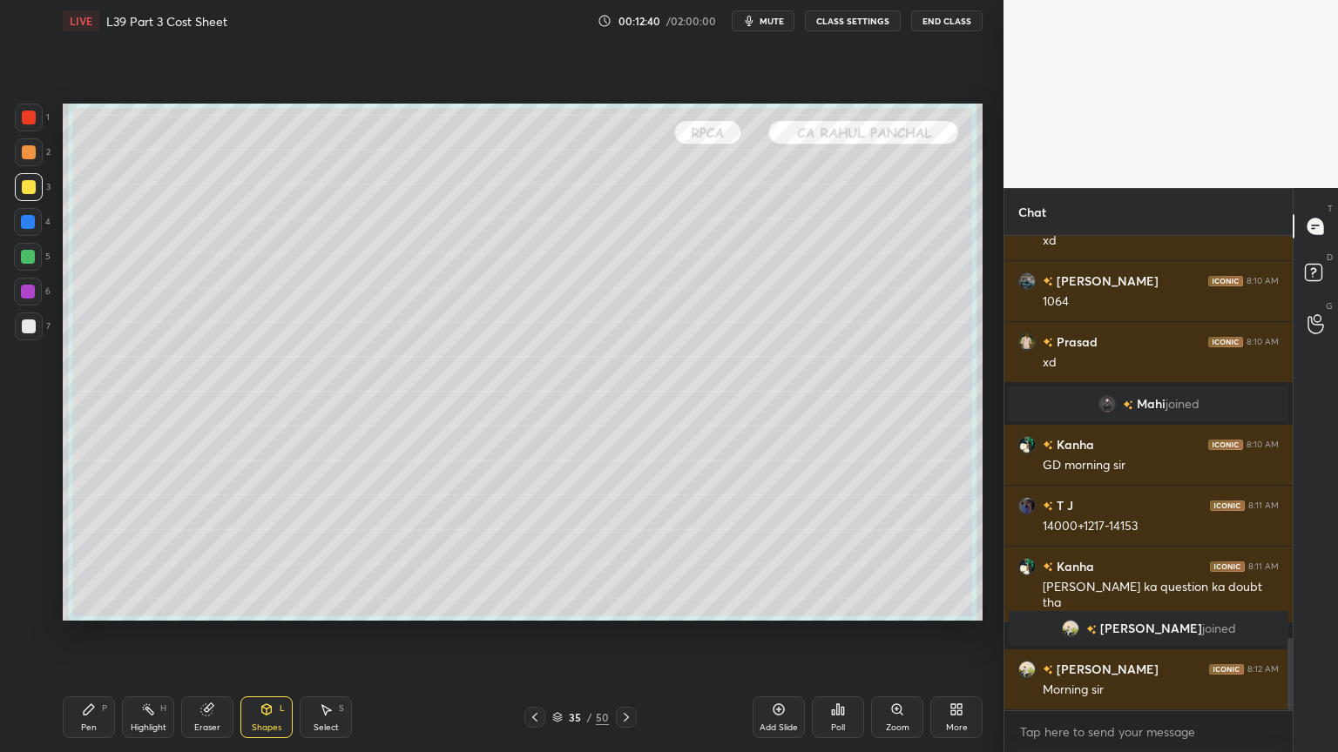
click at [23, 332] on div at bounding box center [29, 327] width 14 height 14
click at [84, 559] on div "Pen P Highlight H Eraser Shapes L Select S 35 / 50 Add Slide Poll Zoom More" at bounding box center [523, 718] width 920 height 70
click at [97, 559] on div "Pen P" at bounding box center [89, 718] width 52 height 42
click at [24, 226] on div at bounding box center [28, 222] width 14 height 14
click at [269, 559] on icon at bounding box center [267, 710] width 10 height 10
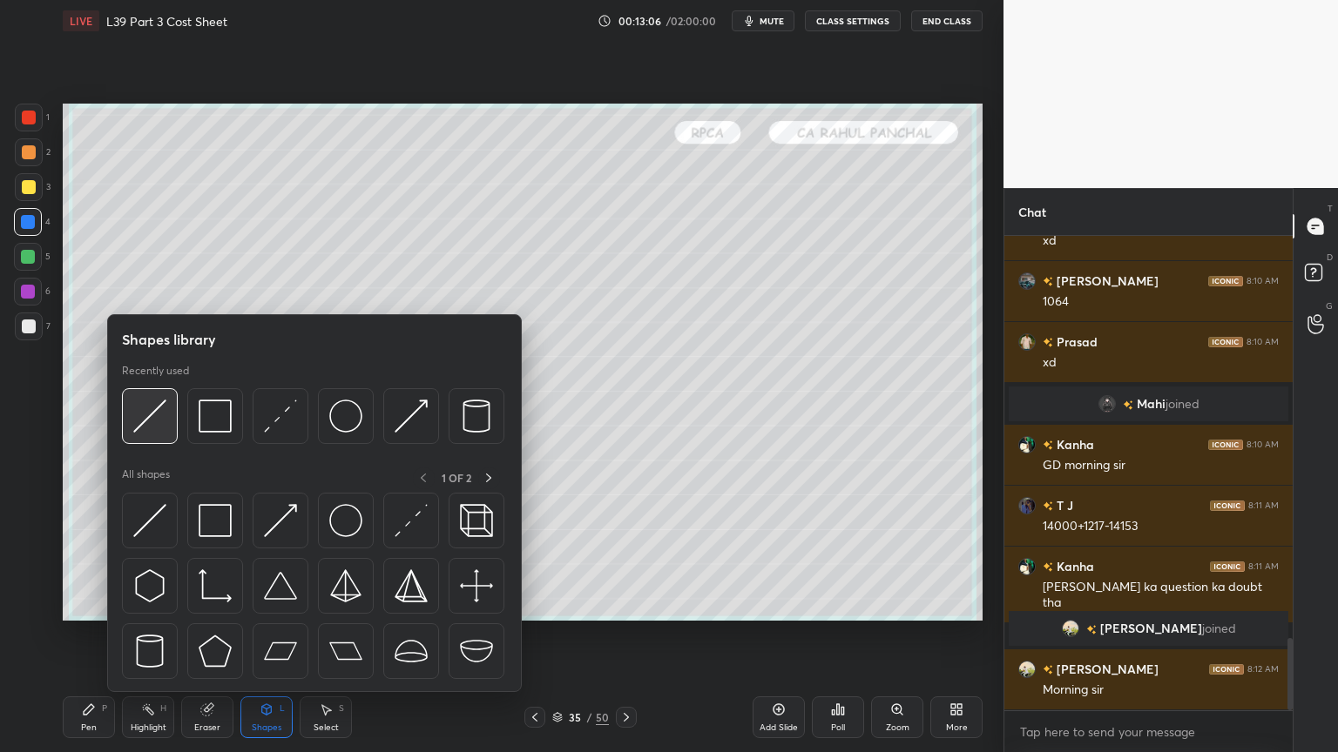
click at [167, 425] on div at bounding box center [150, 416] width 56 height 56
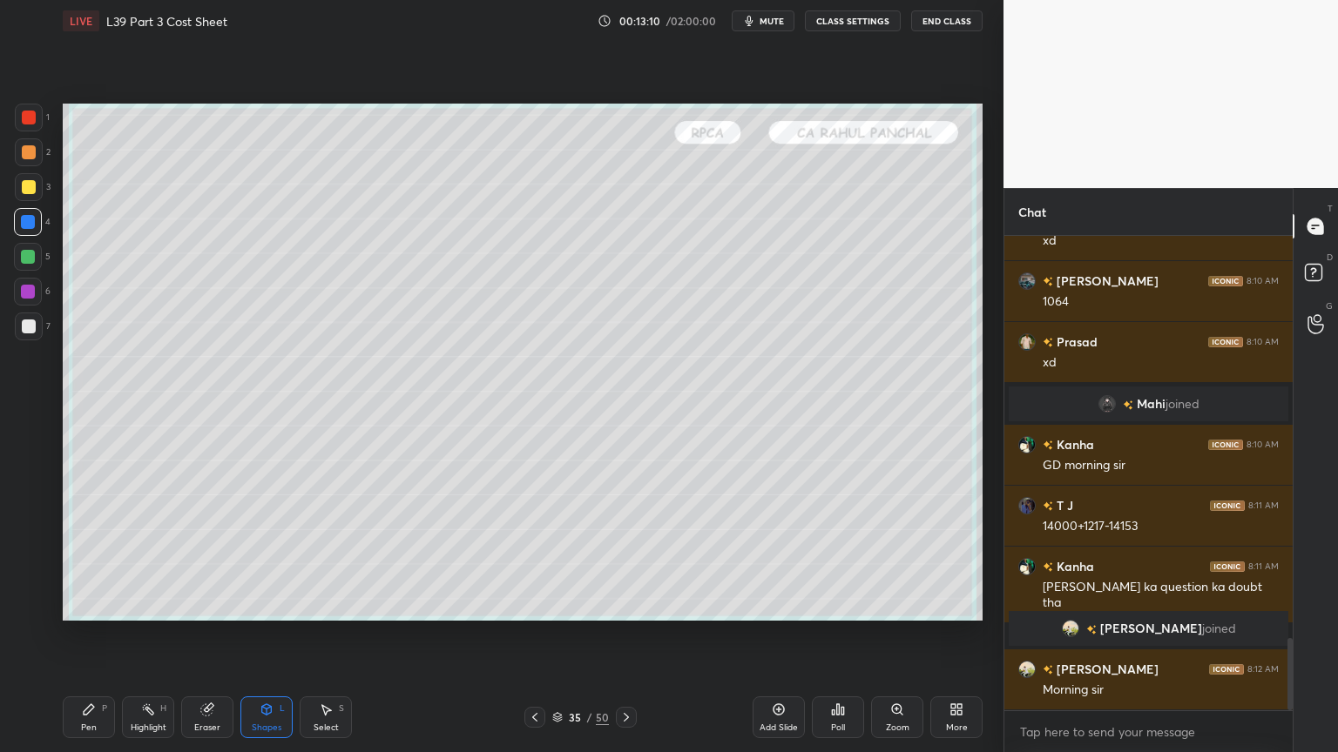
click at [20, 334] on div at bounding box center [29, 327] width 28 height 28
click at [78, 559] on div "Pen P" at bounding box center [89, 718] width 52 height 42
click at [533, 559] on div at bounding box center [534, 717] width 21 height 21
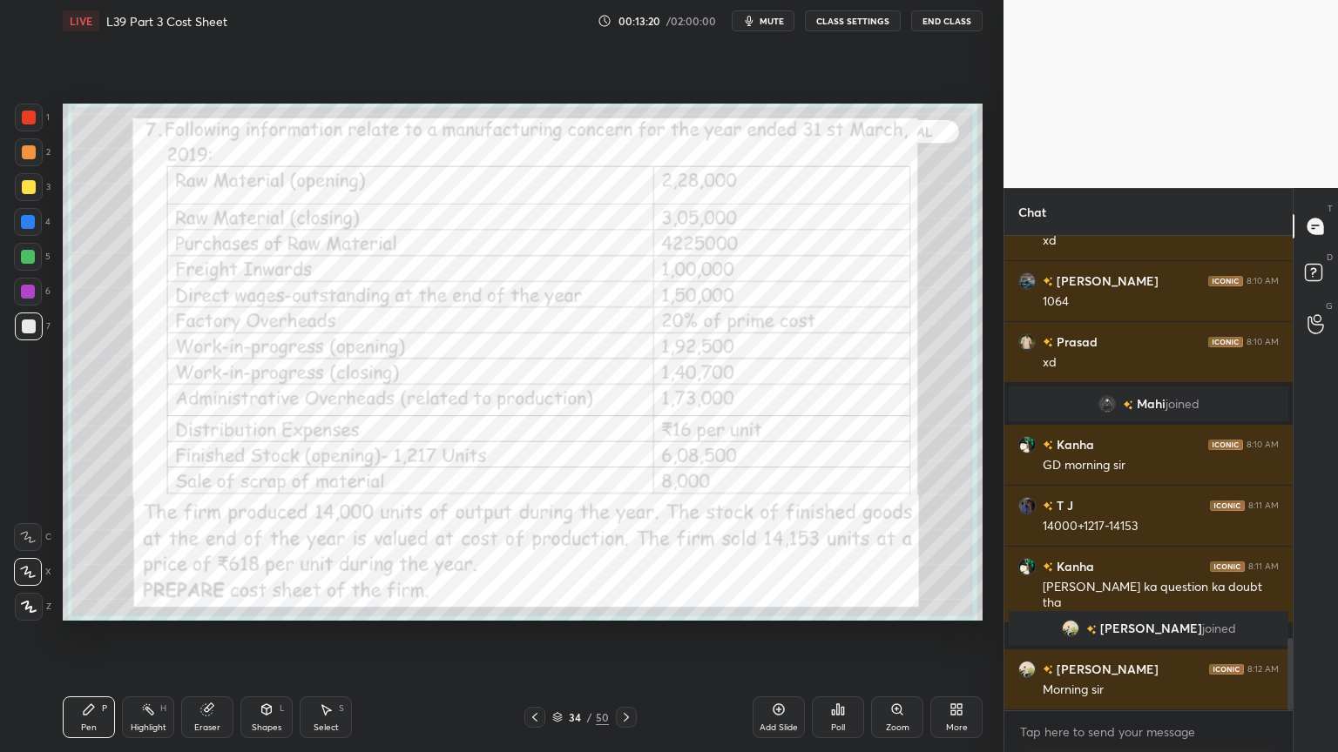
click at [633, 559] on div at bounding box center [626, 717] width 21 height 21
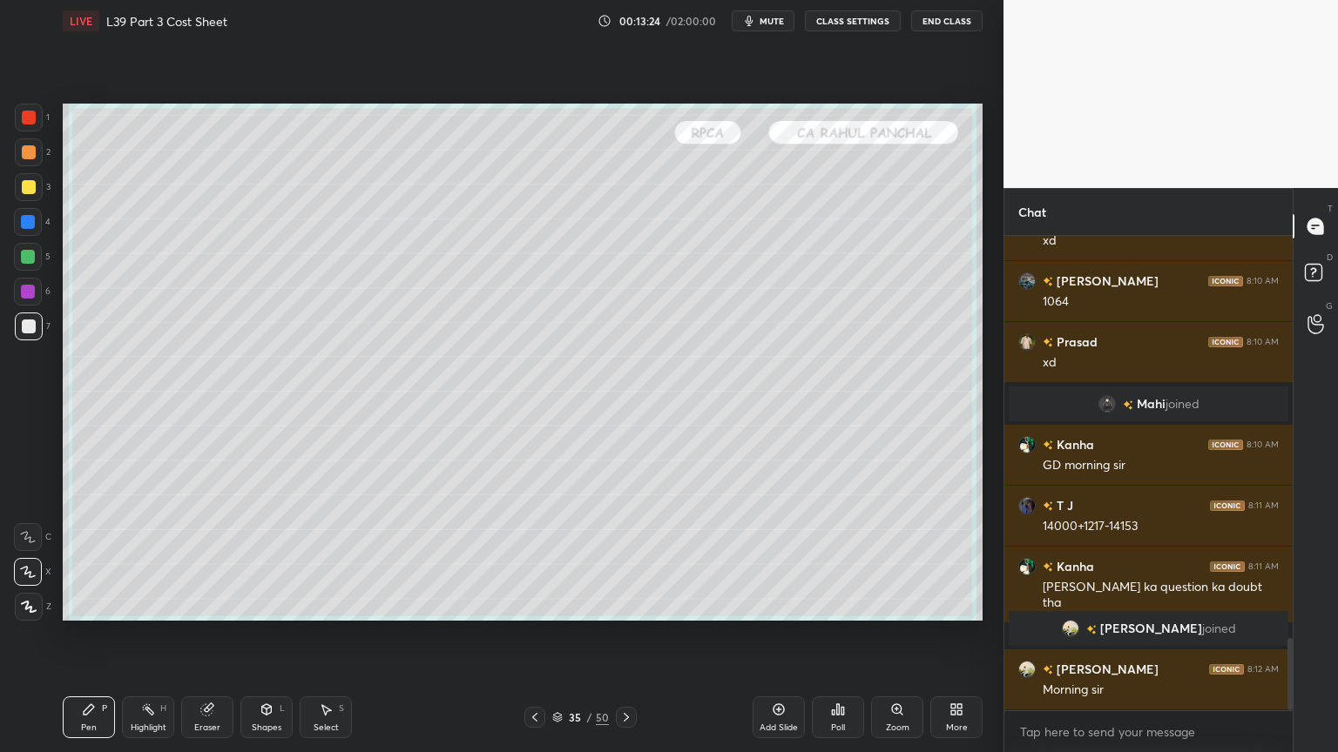
click at [206, 559] on div "Eraser" at bounding box center [207, 718] width 52 height 42
click at [104, 559] on div "Pen P" at bounding box center [89, 718] width 52 height 42
click at [531, 559] on icon at bounding box center [535, 718] width 14 height 14
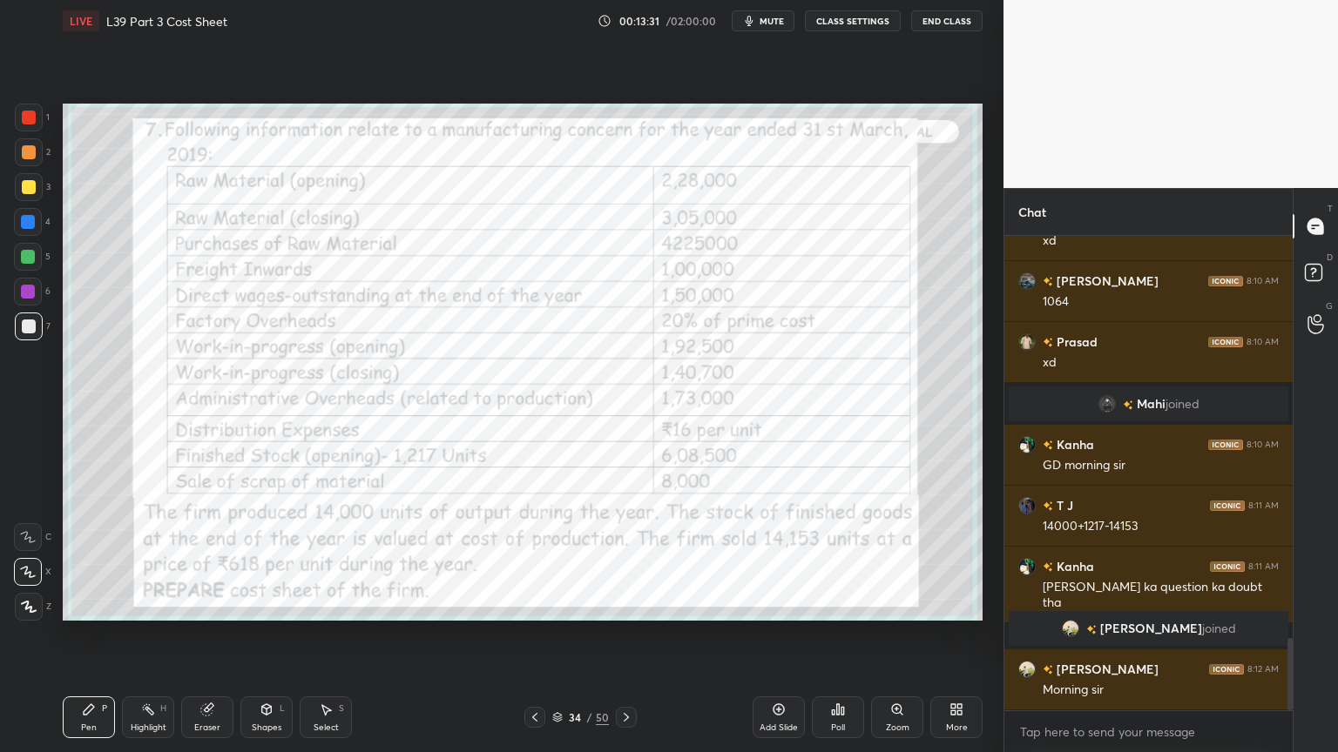
click at [629, 559] on icon at bounding box center [626, 718] width 14 height 14
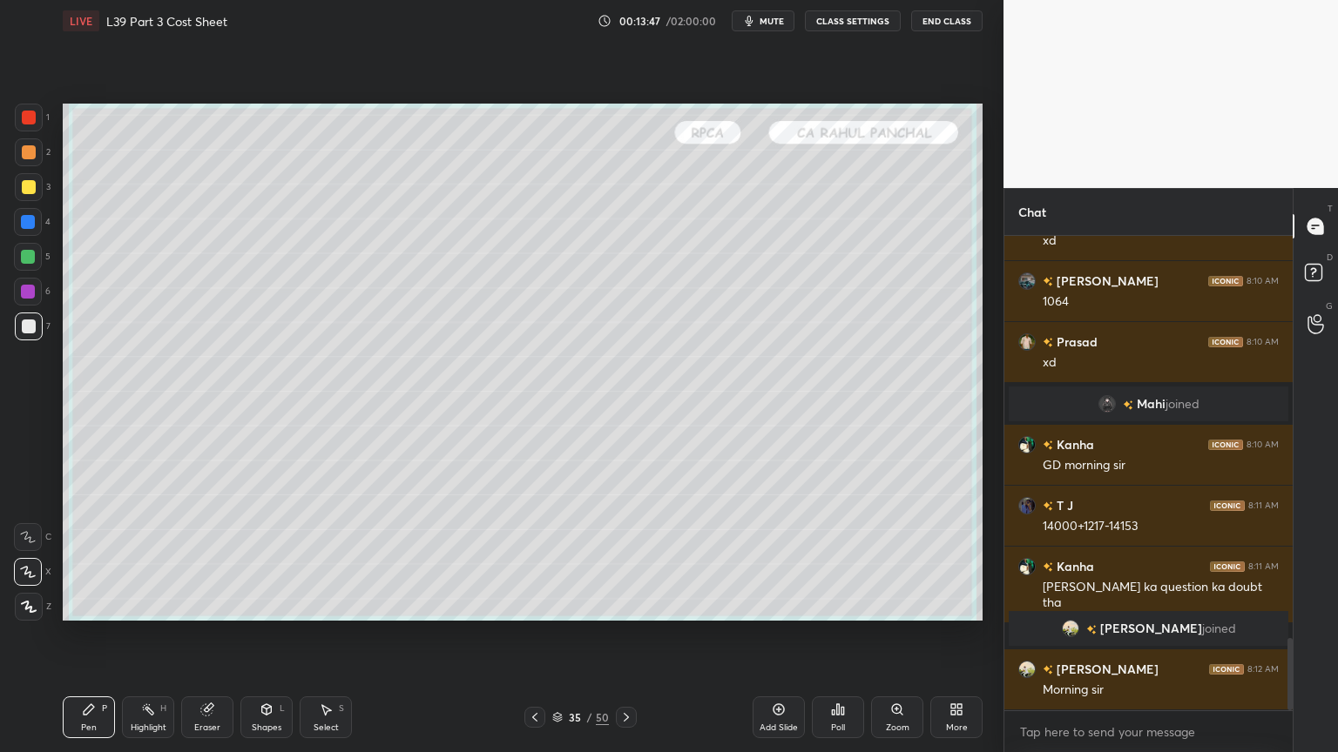
scroll to position [2703, 0]
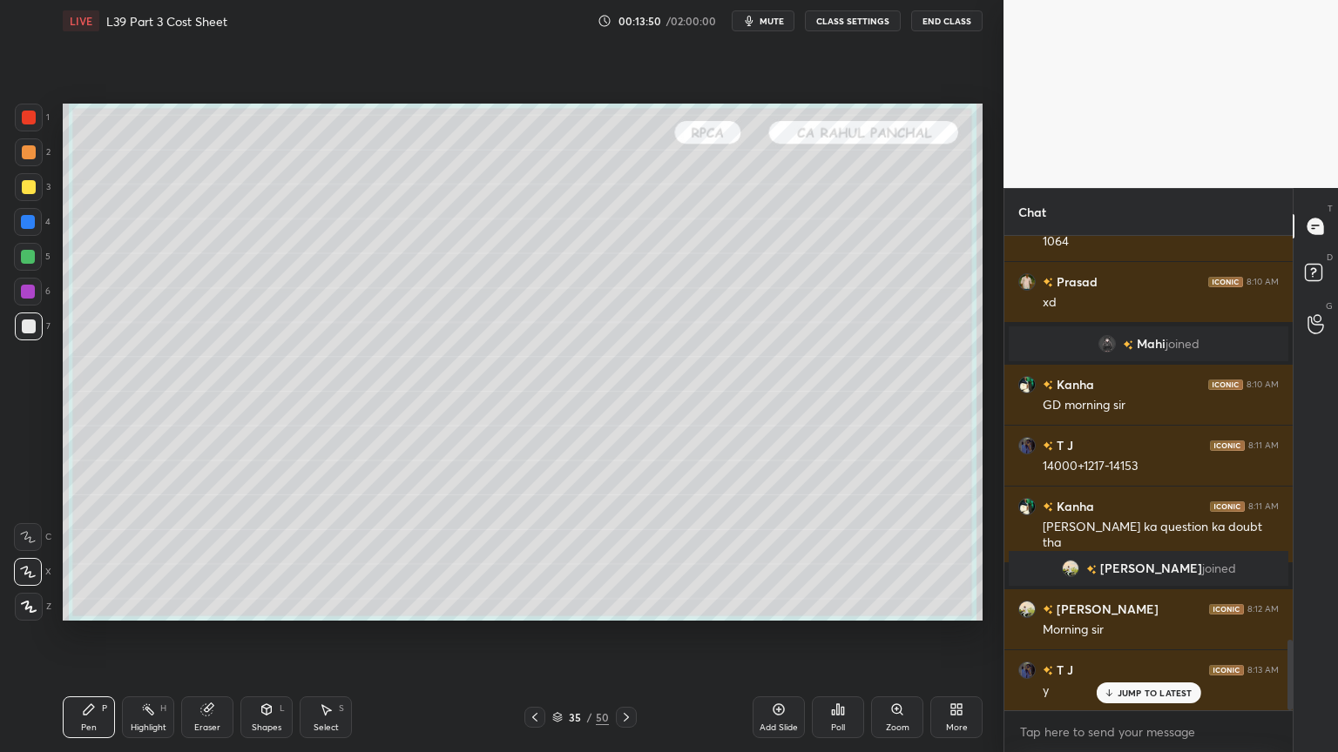
click at [528, 559] on icon at bounding box center [535, 718] width 14 height 14
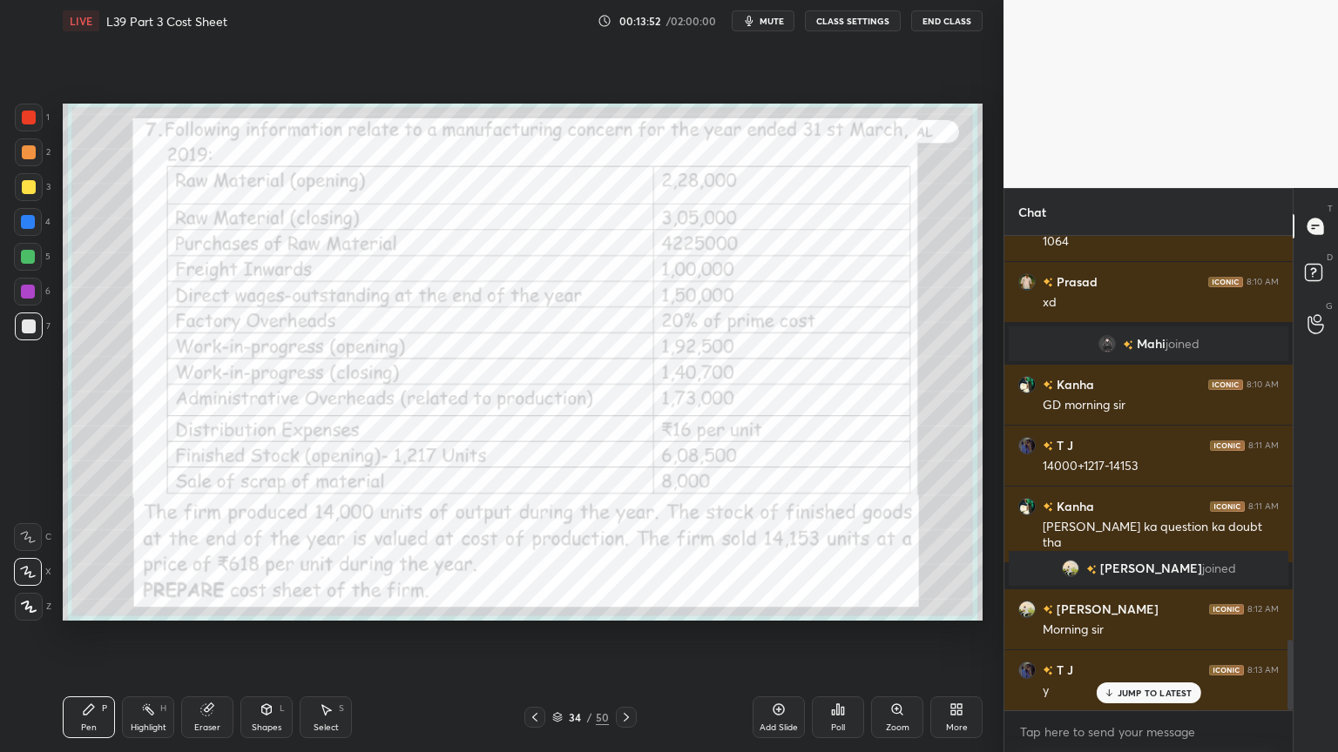
click at [624, 559] on icon at bounding box center [626, 717] width 5 height 9
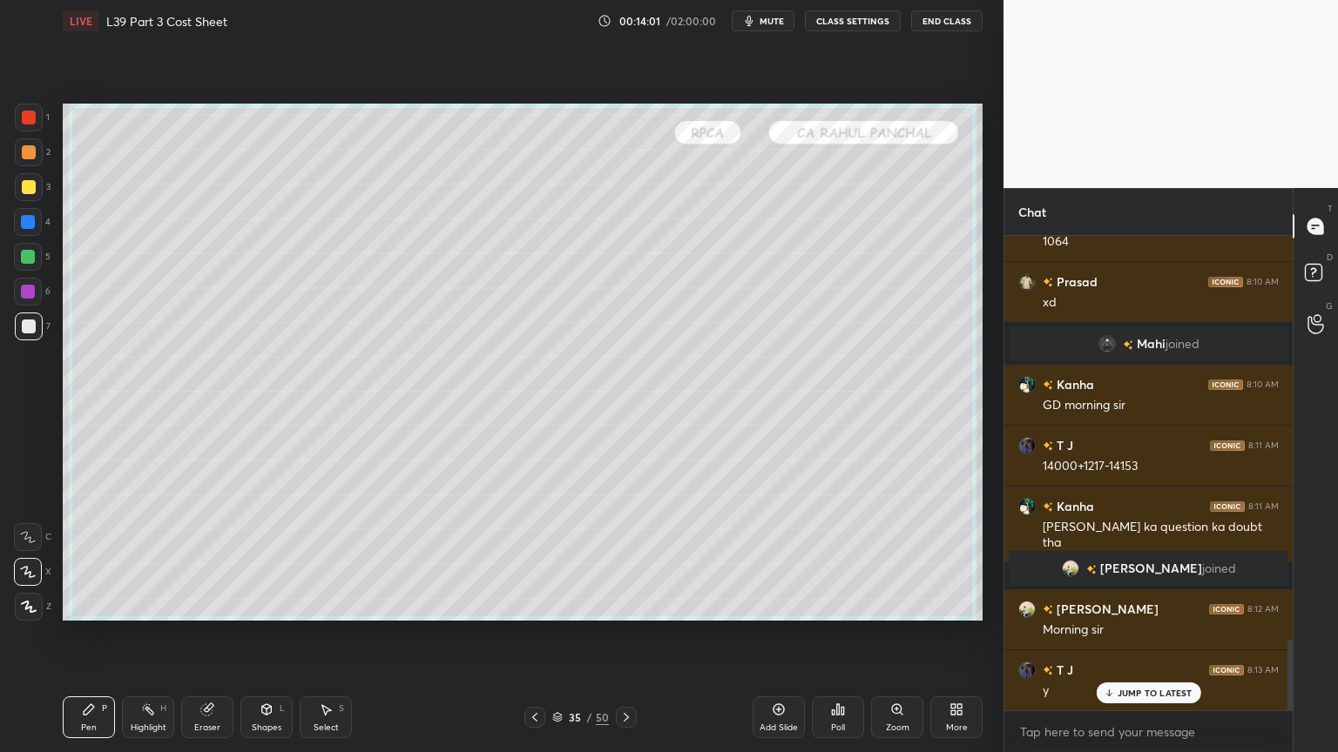
click at [30, 134] on div "1" at bounding box center [32, 121] width 35 height 35
click at [265, 559] on div "Shapes L" at bounding box center [266, 718] width 52 height 42
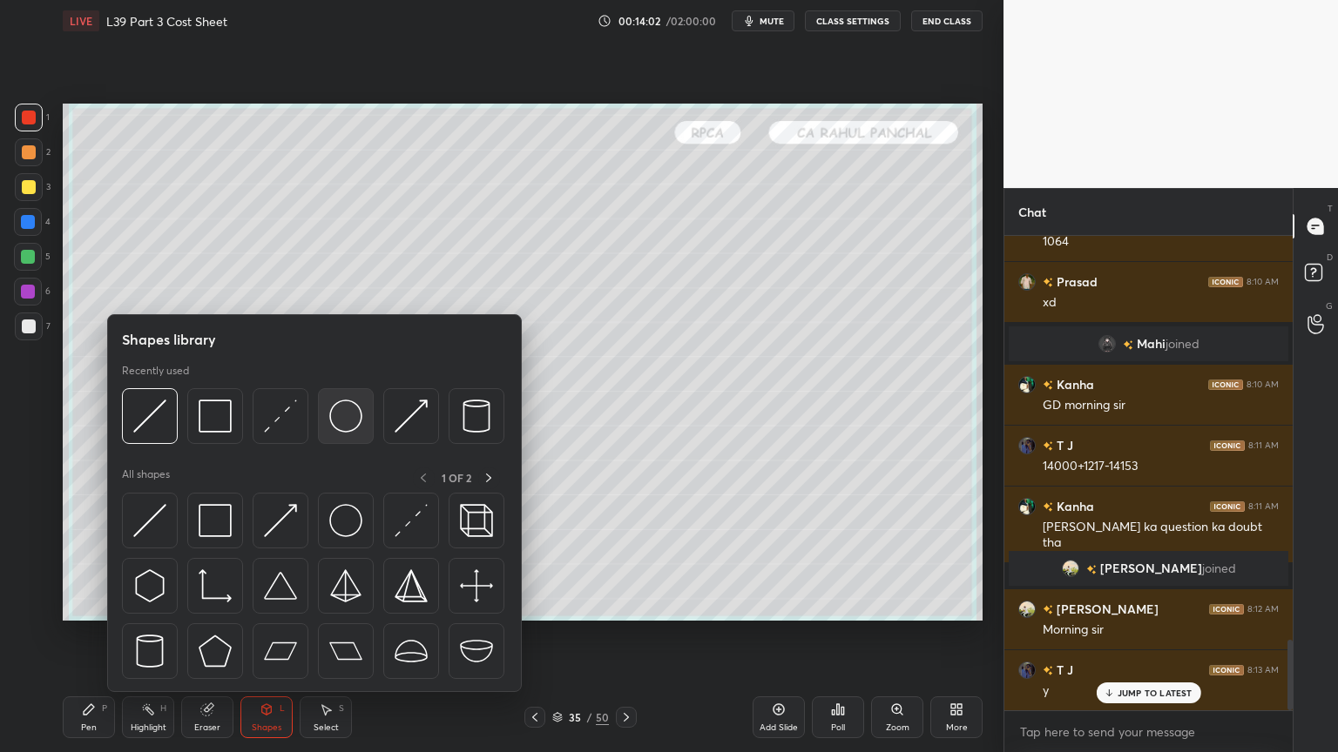
click at [355, 411] on img at bounding box center [345, 416] width 33 height 33
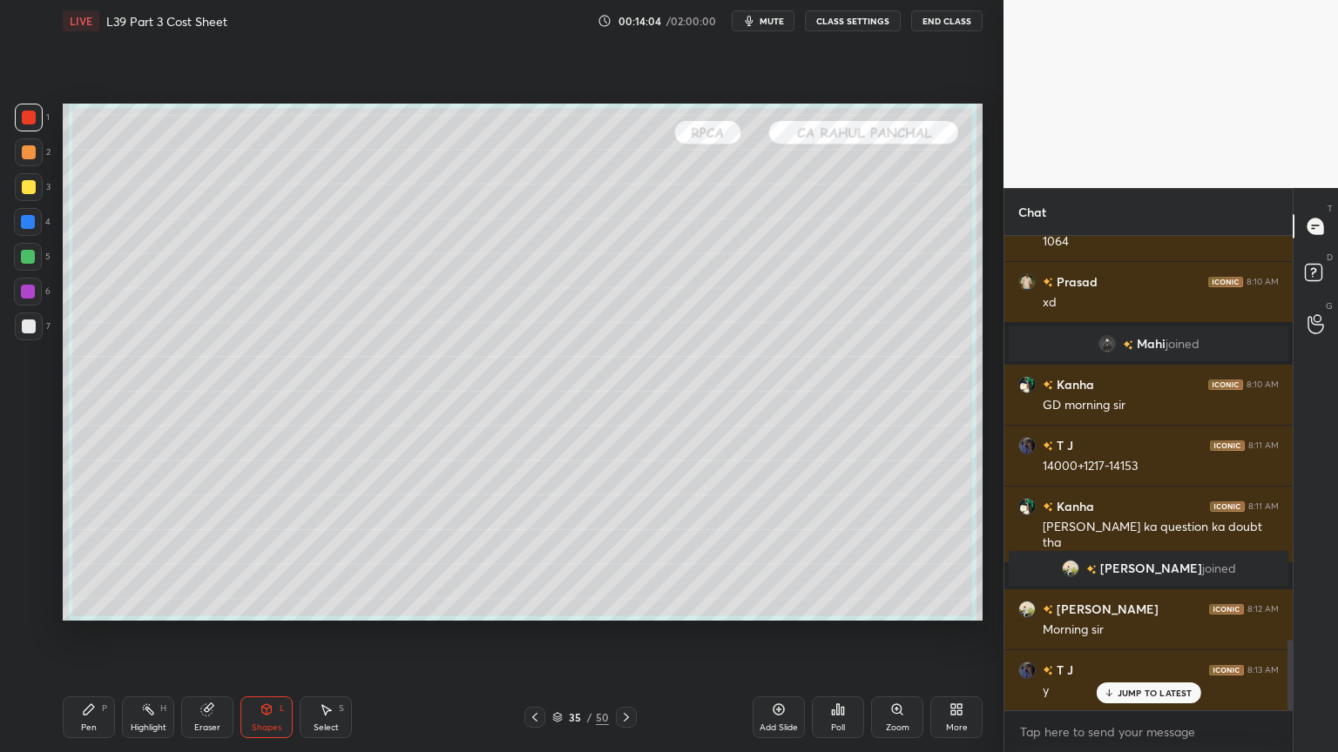
click at [32, 334] on div at bounding box center [29, 327] width 28 height 28
click at [87, 559] on icon at bounding box center [89, 710] width 10 height 10
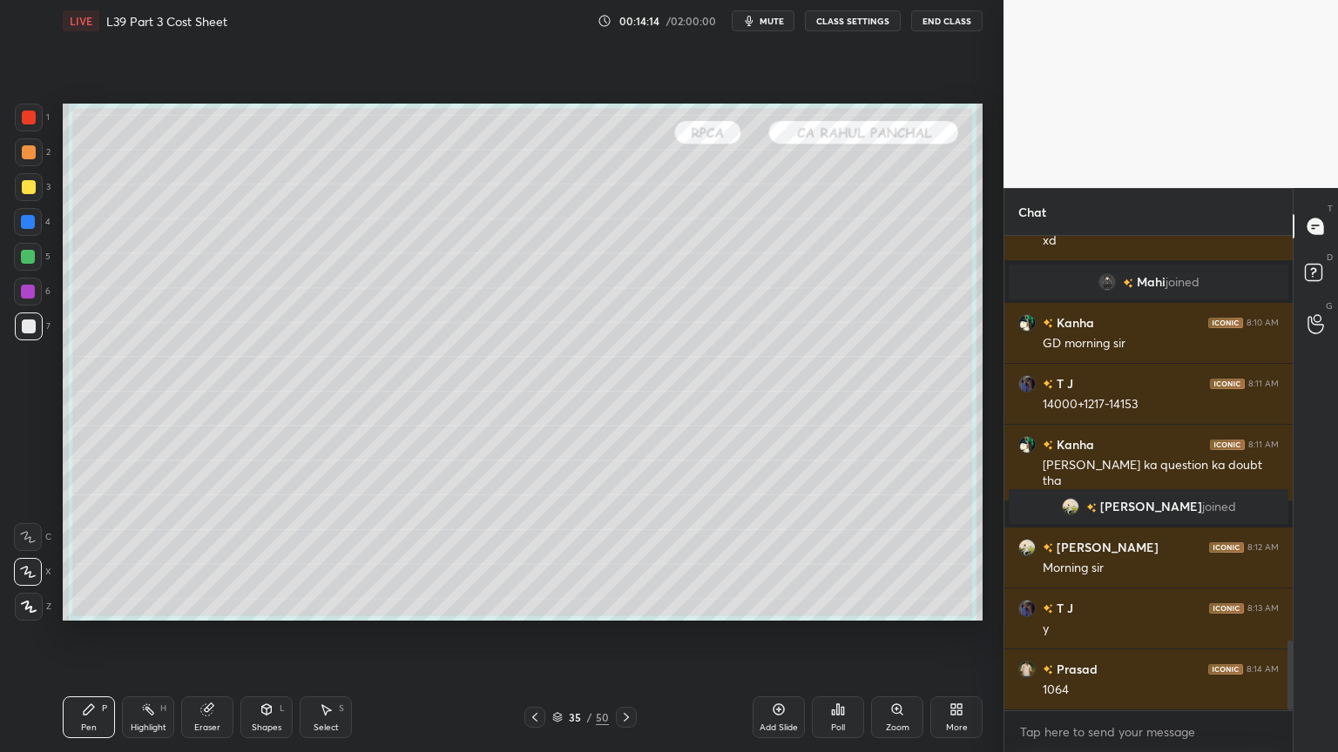
click at [31, 194] on div at bounding box center [29, 187] width 28 height 28
click at [273, 559] on div "Shapes L" at bounding box center [266, 718] width 52 height 42
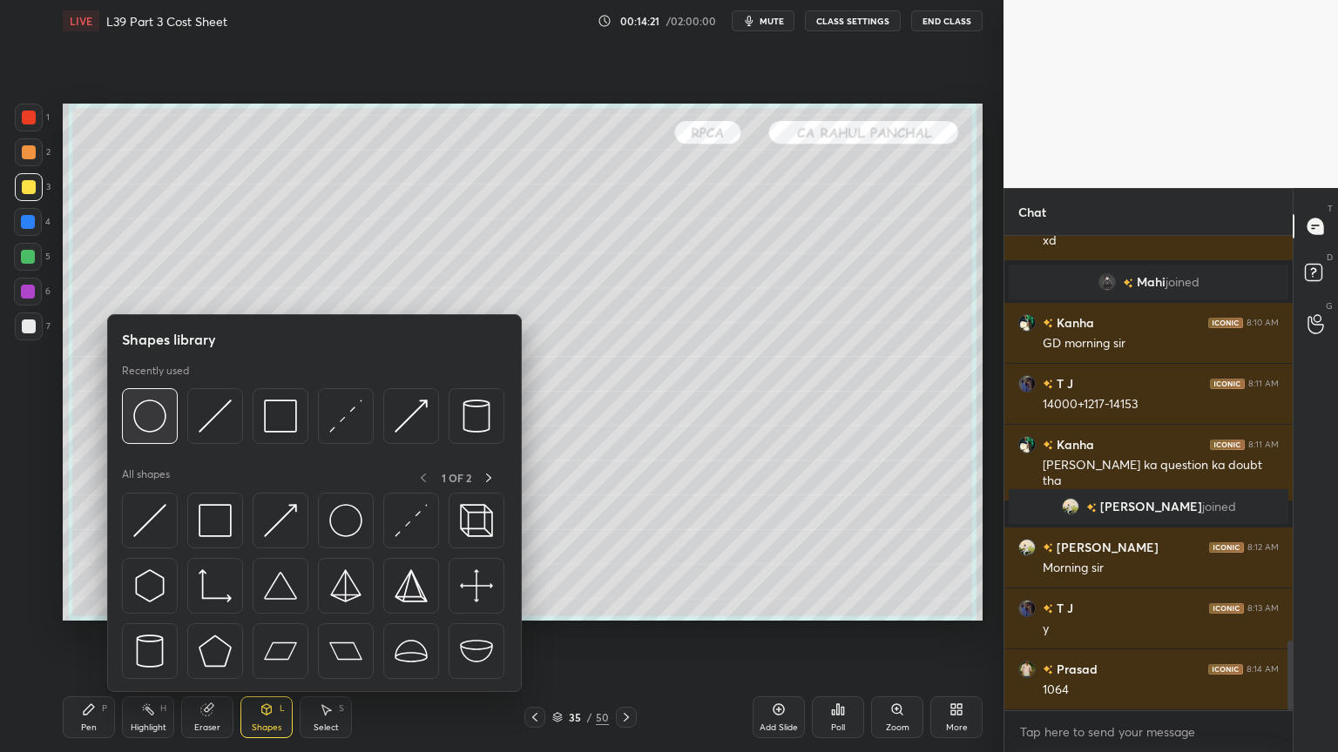
click at [157, 411] on img at bounding box center [149, 416] width 33 height 33
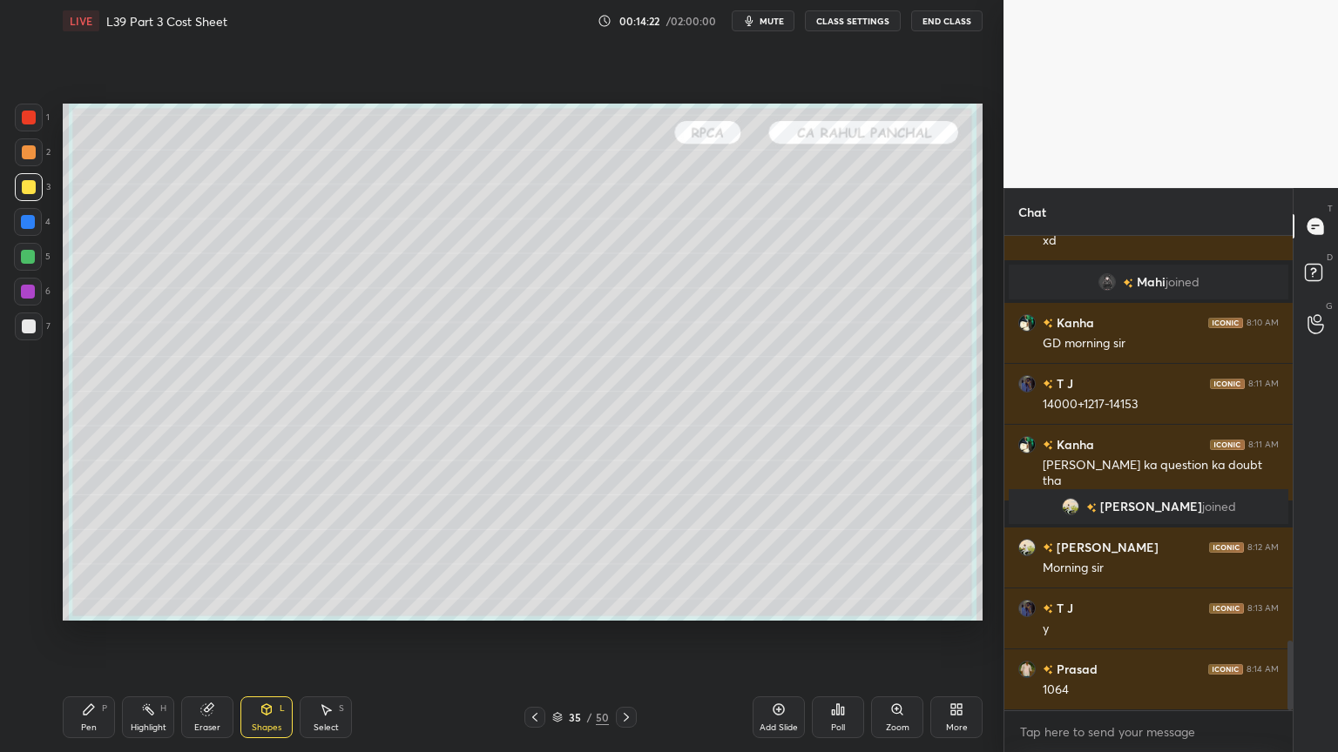
click at [272, 559] on div "Shapes L" at bounding box center [266, 718] width 52 height 42
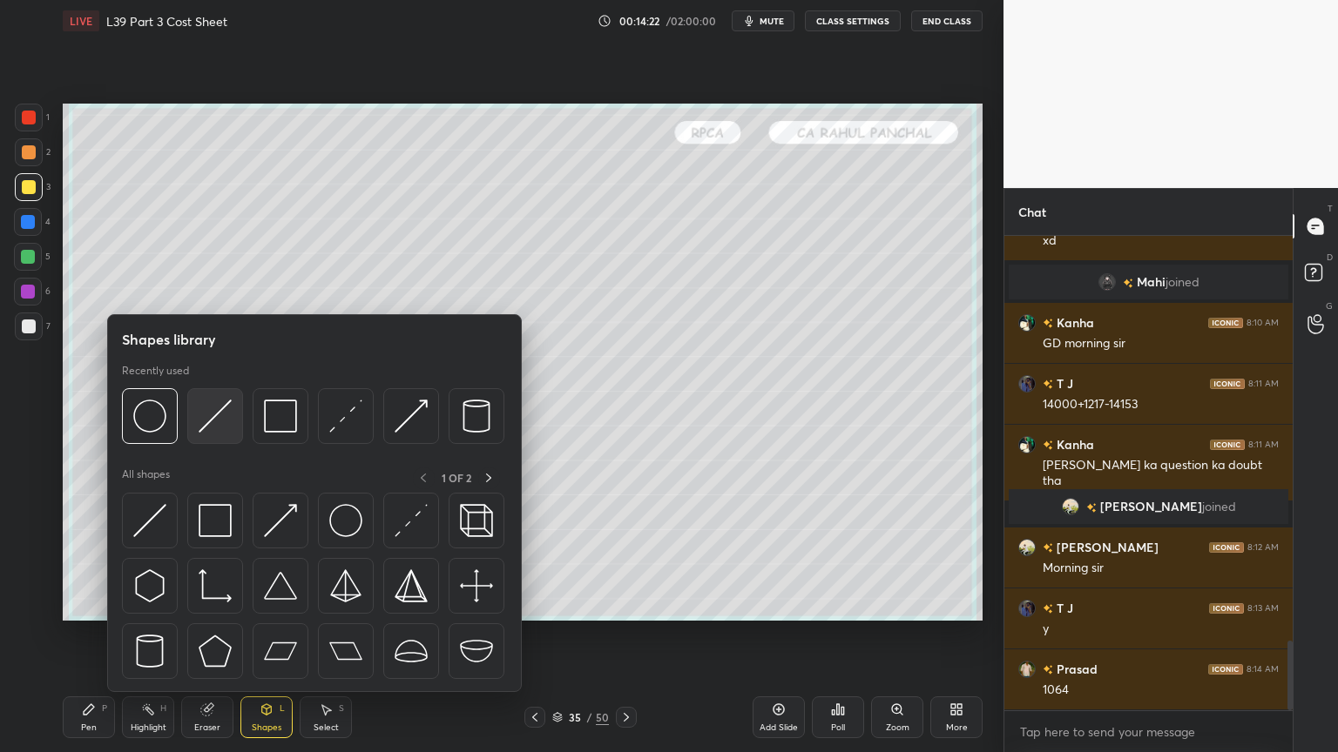
click at [226, 415] on img at bounding box center [215, 416] width 33 height 33
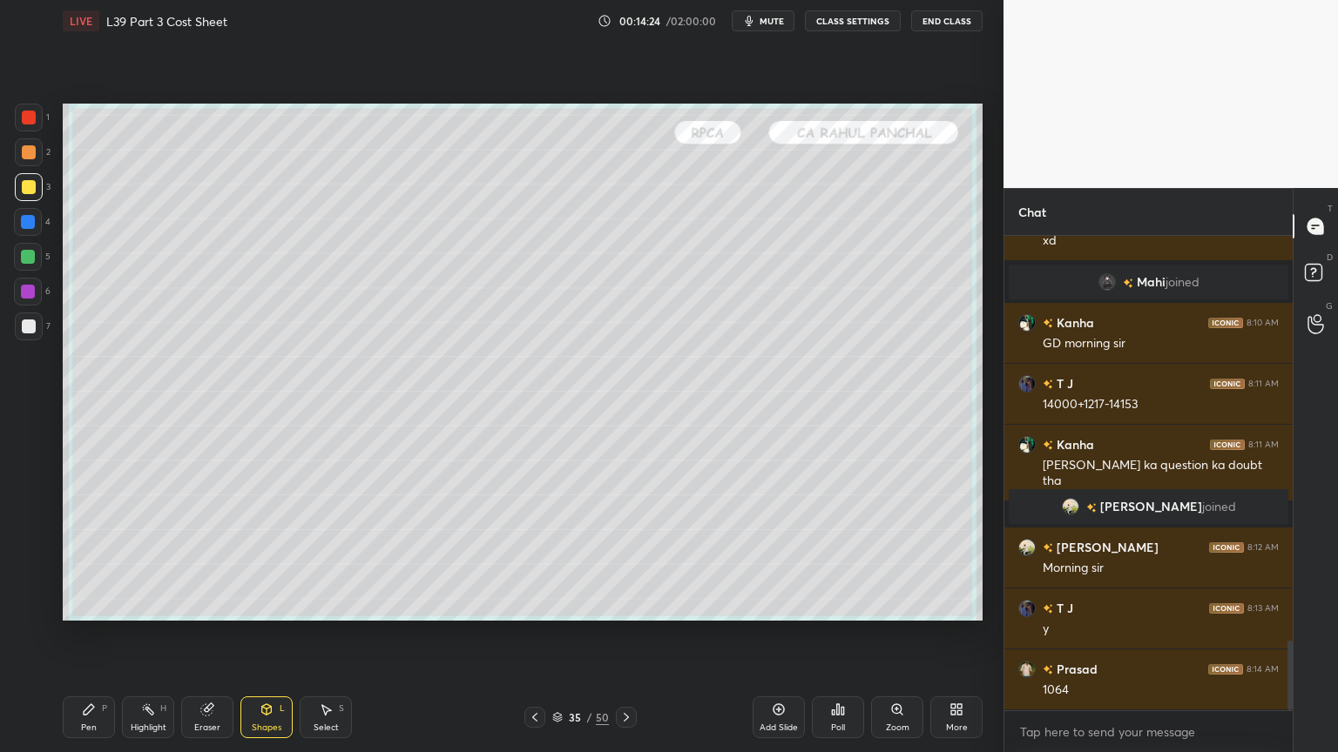
click at [91, 559] on icon at bounding box center [89, 710] width 14 height 14
click at [30, 320] on div at bounding box center [29, 327] width 14 height 14
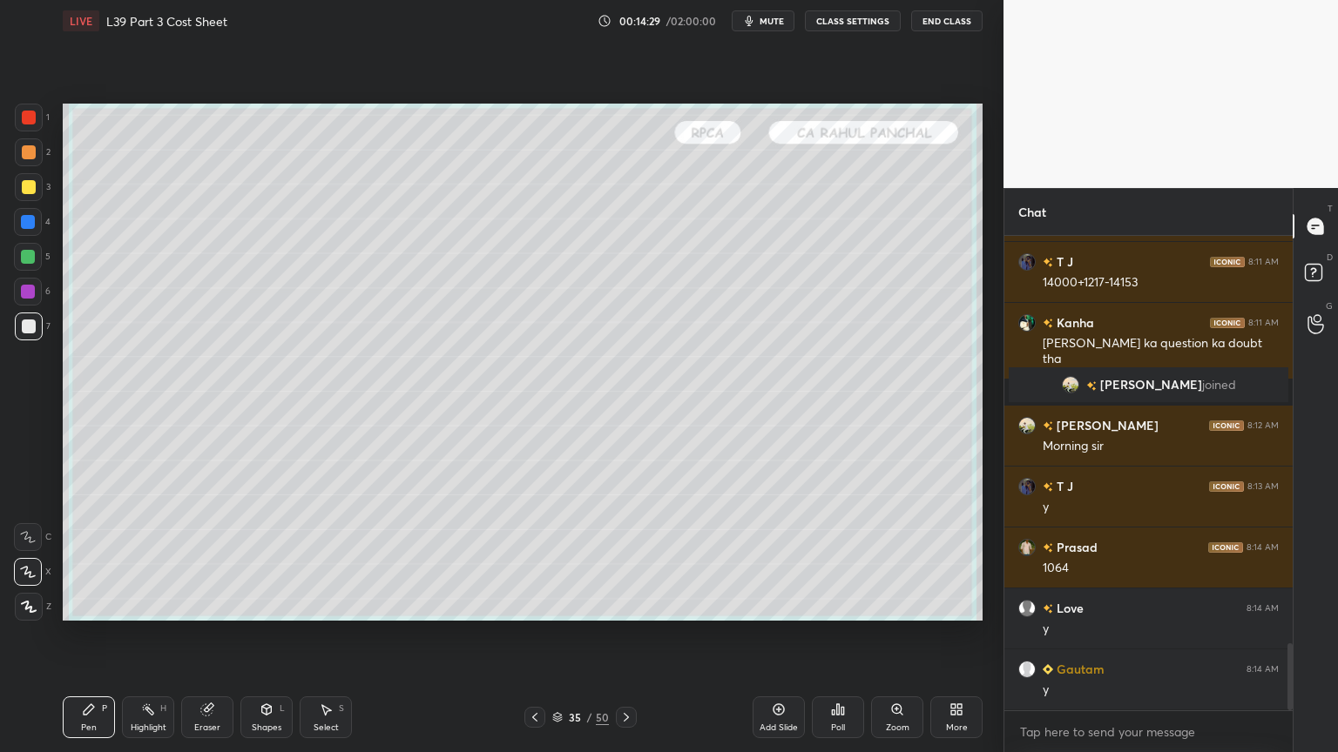
scroll to position [2947, 0]
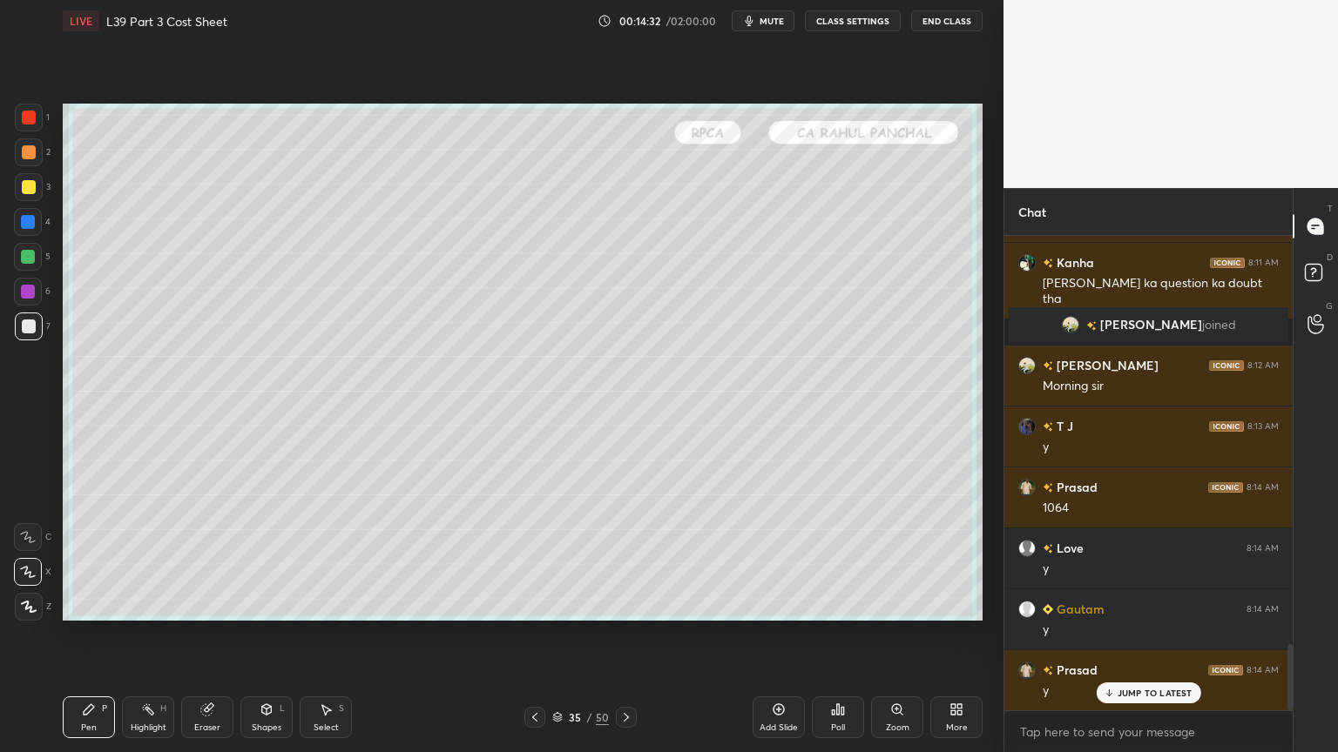
click at [24, 151] on div at bounding box center [29, 152] width 14 height 14
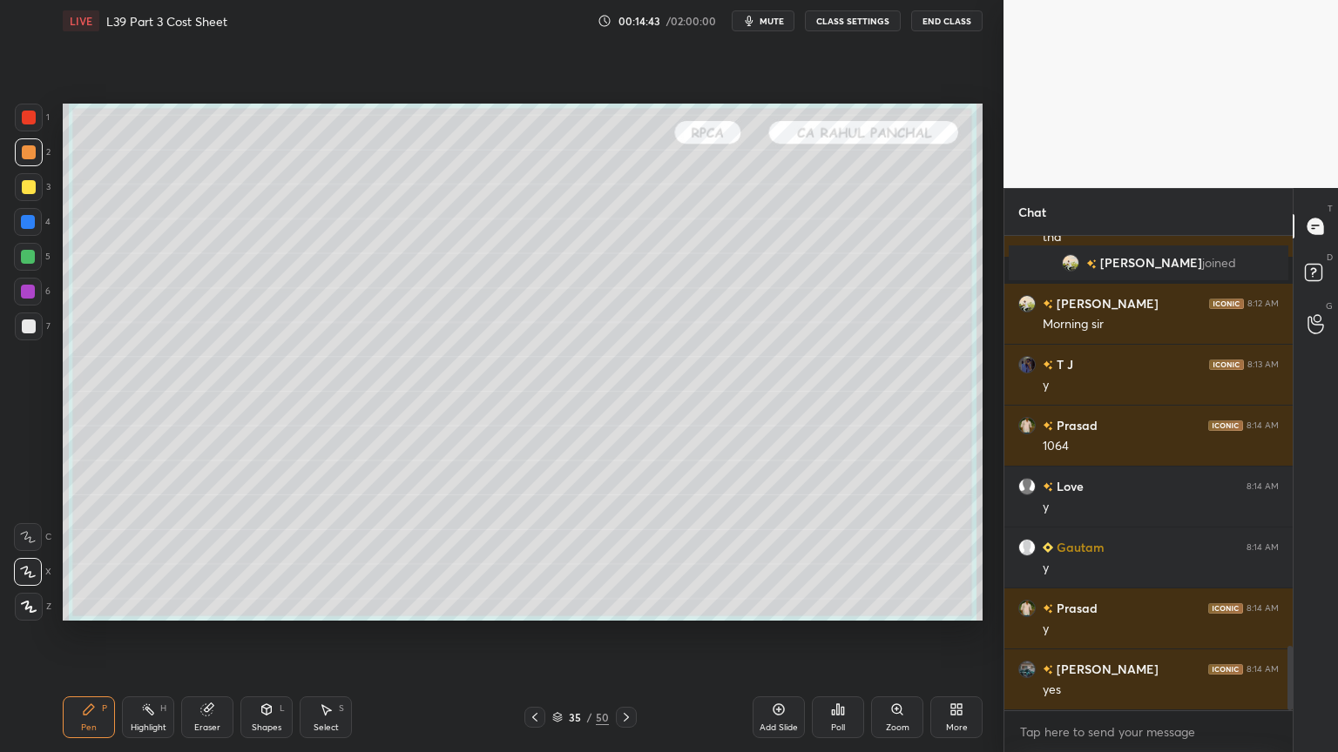
click at [275, 559] on div "Shapes L" at bounding box center [266, 718] width 52 height 42
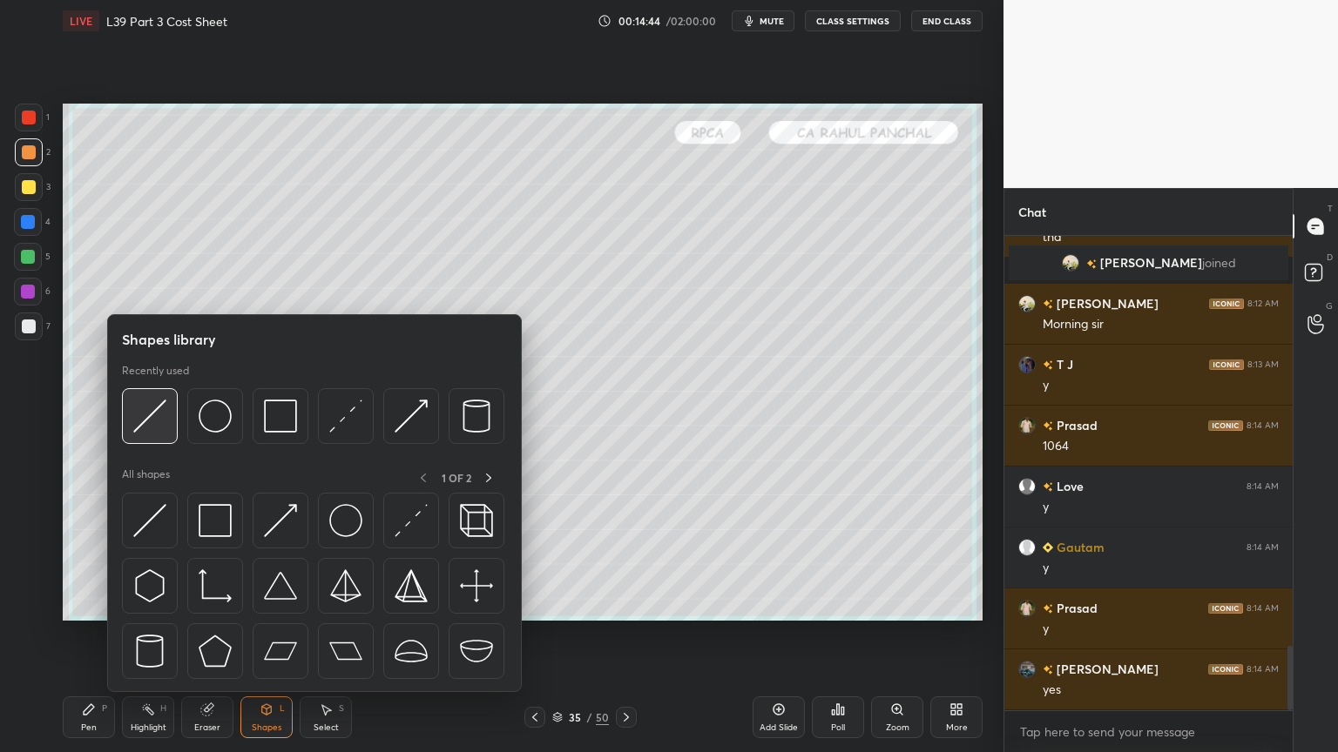
click at [170, 434] on div at bounding box center [150, 416] width 56 height 56
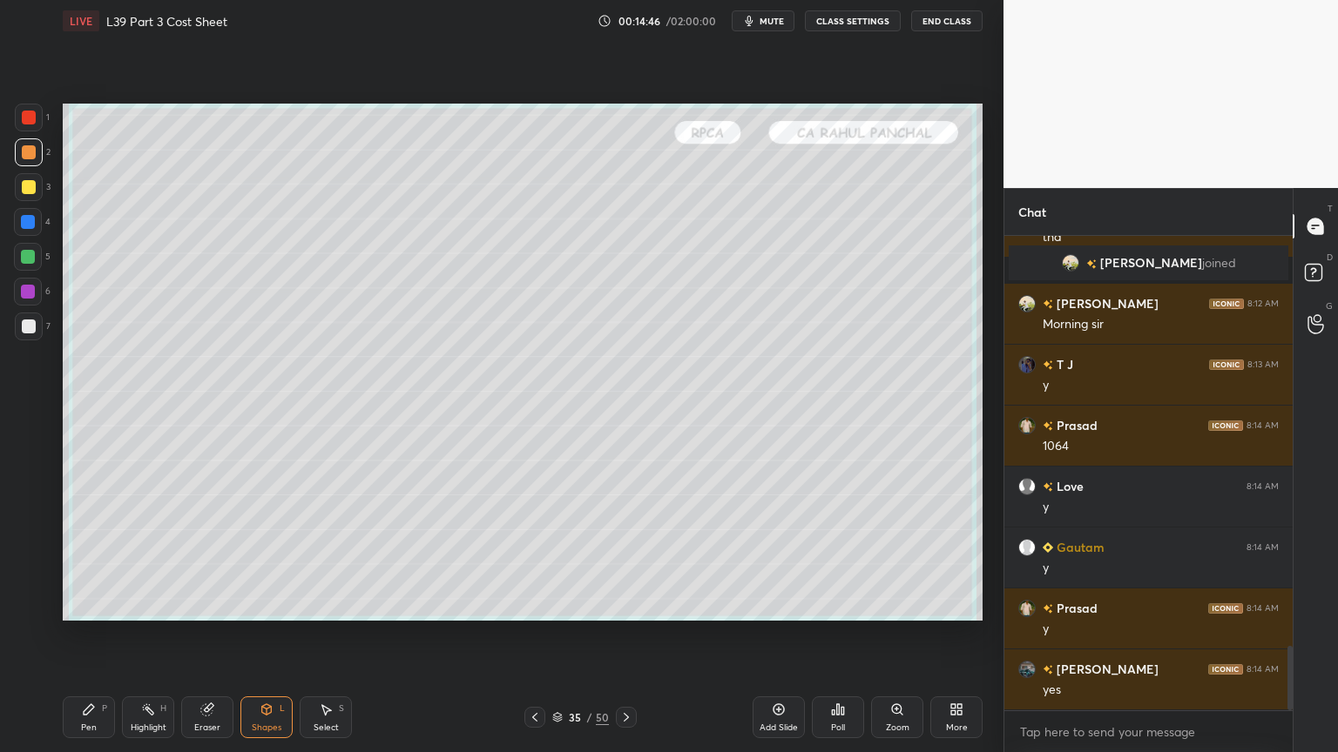
click at [24, 335] on div at bounding box center [29, 327] width 28 height 28
click at [70, 559] on div "Pen P" at bounding box center [89, 718] width 52 height 42
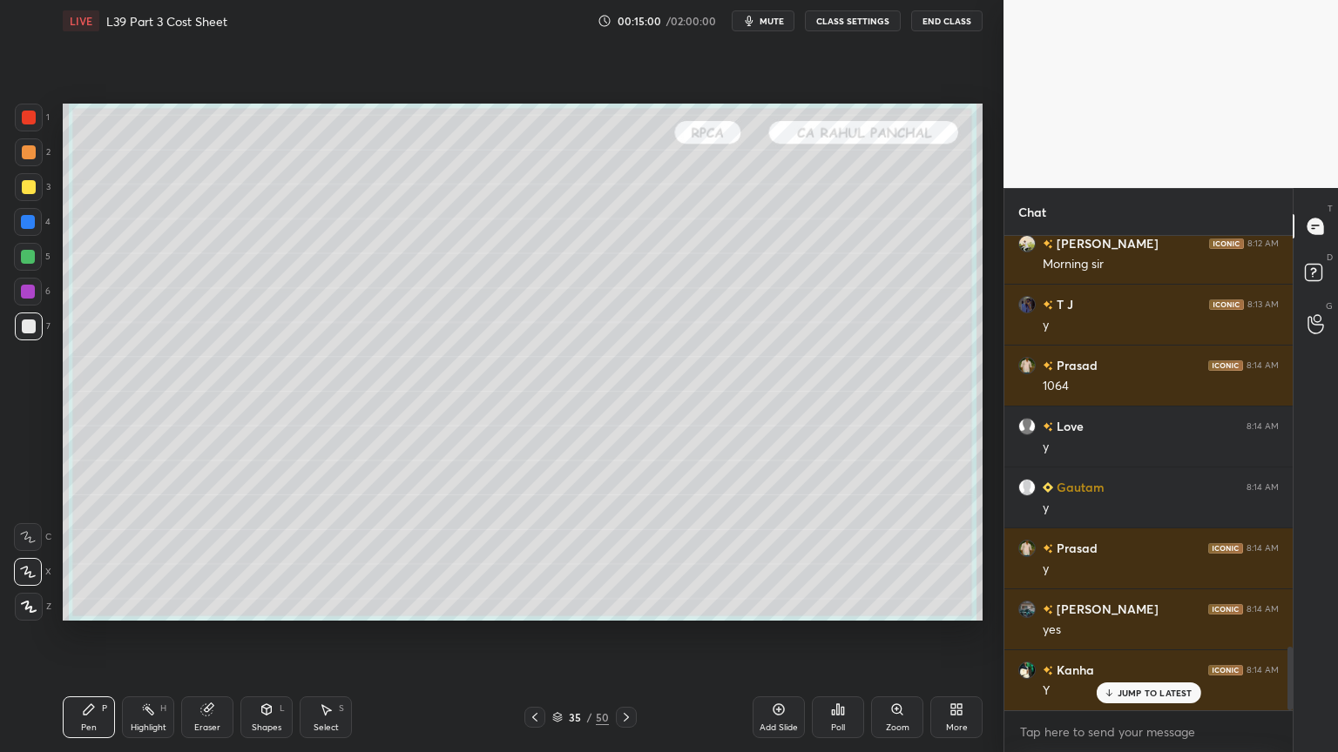
click at [530, 559] on icon at bounding box center [535, 718] width 14 height 14
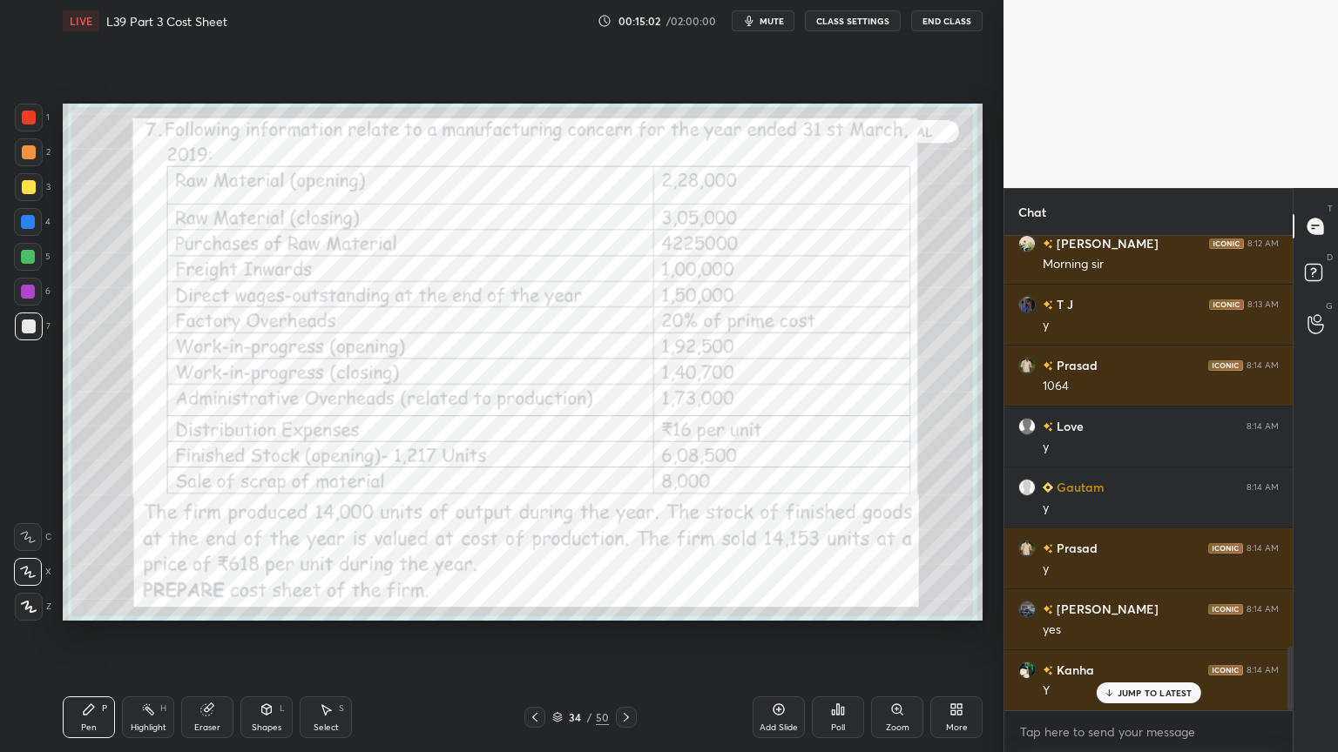
click at [204, 559] on div "Eraser" at bounding box center [207, 718] width 52 height 42
click at [24, 559] on span "Erase all" at bounding box center [28, 607] width 26 height 12
click at [70, 559] on div "Pen P Highlight H Eraser Shapes L Select S 34 / 50 Add Slide Poll Zoom More" at bounding box center [523, 718] width 920 height 70
click at [41, 118] on div at bounding box center [29, 118] width 28 height 28
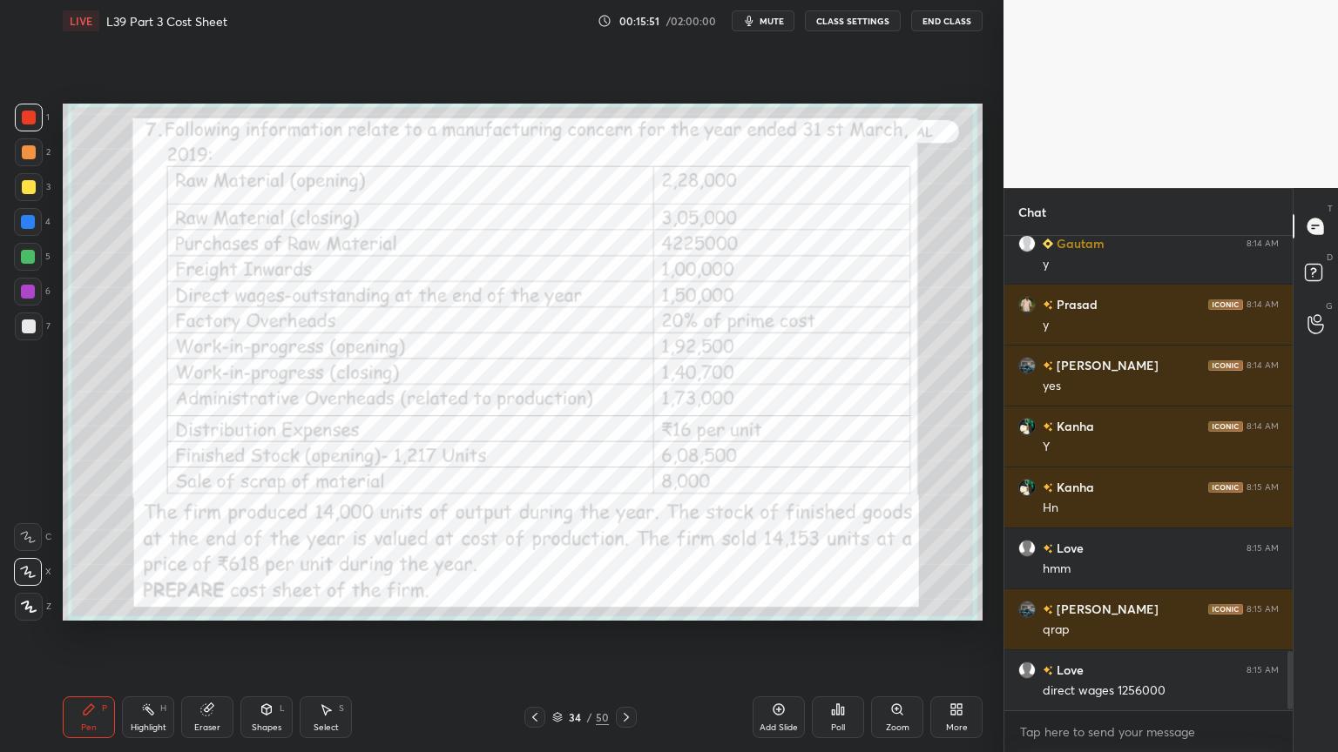
scroll to position [3355, 0]
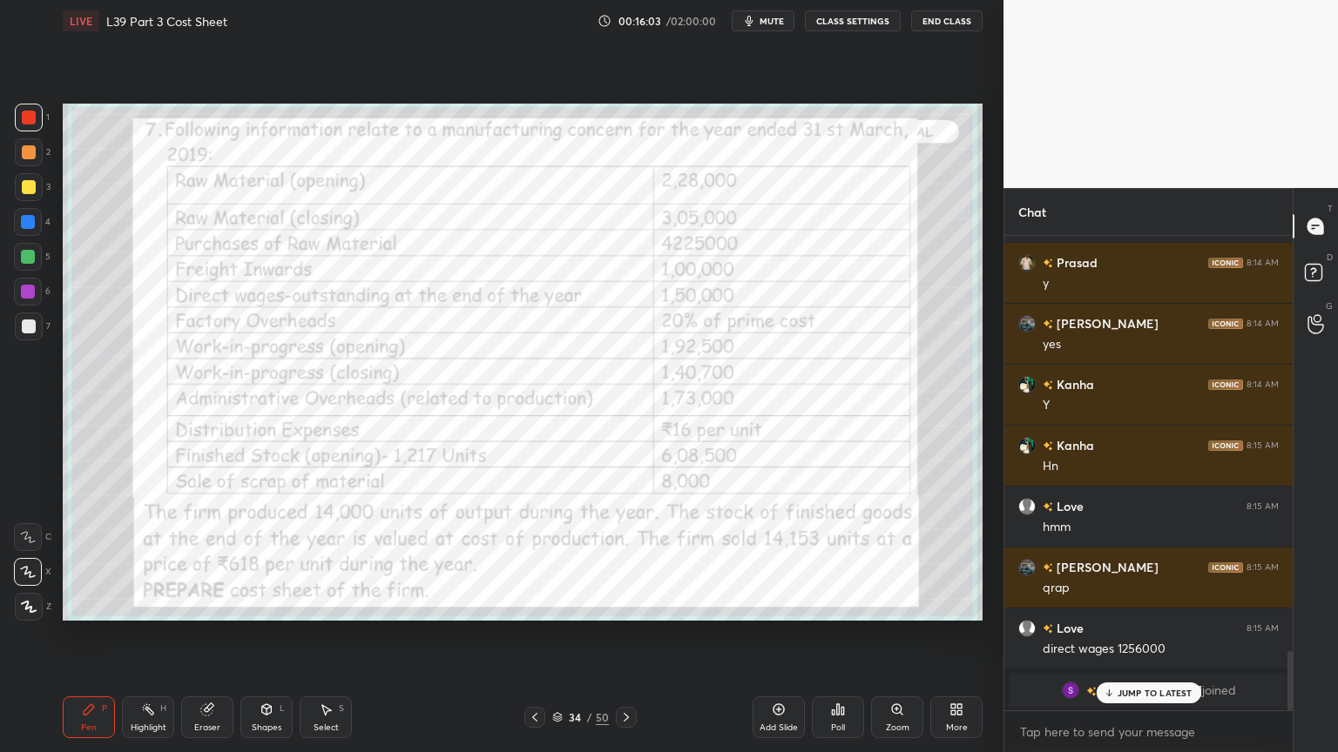
click at [540, 559] on icon at bounding box center [535, 718] width 14 height 14
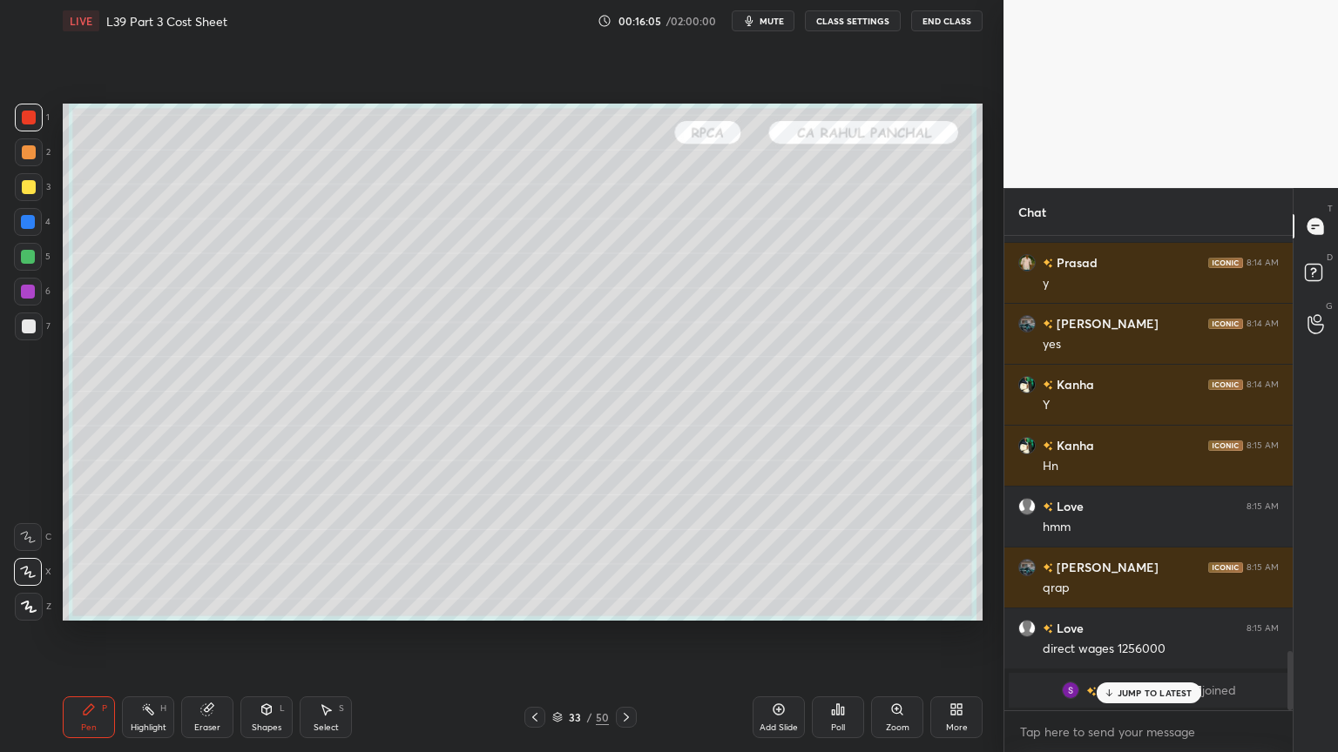
click at [25, 182] on div at bounding box center [29, 187] width 14 height 14
click at [79, 559] on div "Pen P" at bounding box center [89, 718] width 52 height 42
click at [28, 323] on div at bounding box center [29, 327] width 14 height 14
click at [335, 559] on div "Select S" at bounding box center [326, 718] width 52 height 42
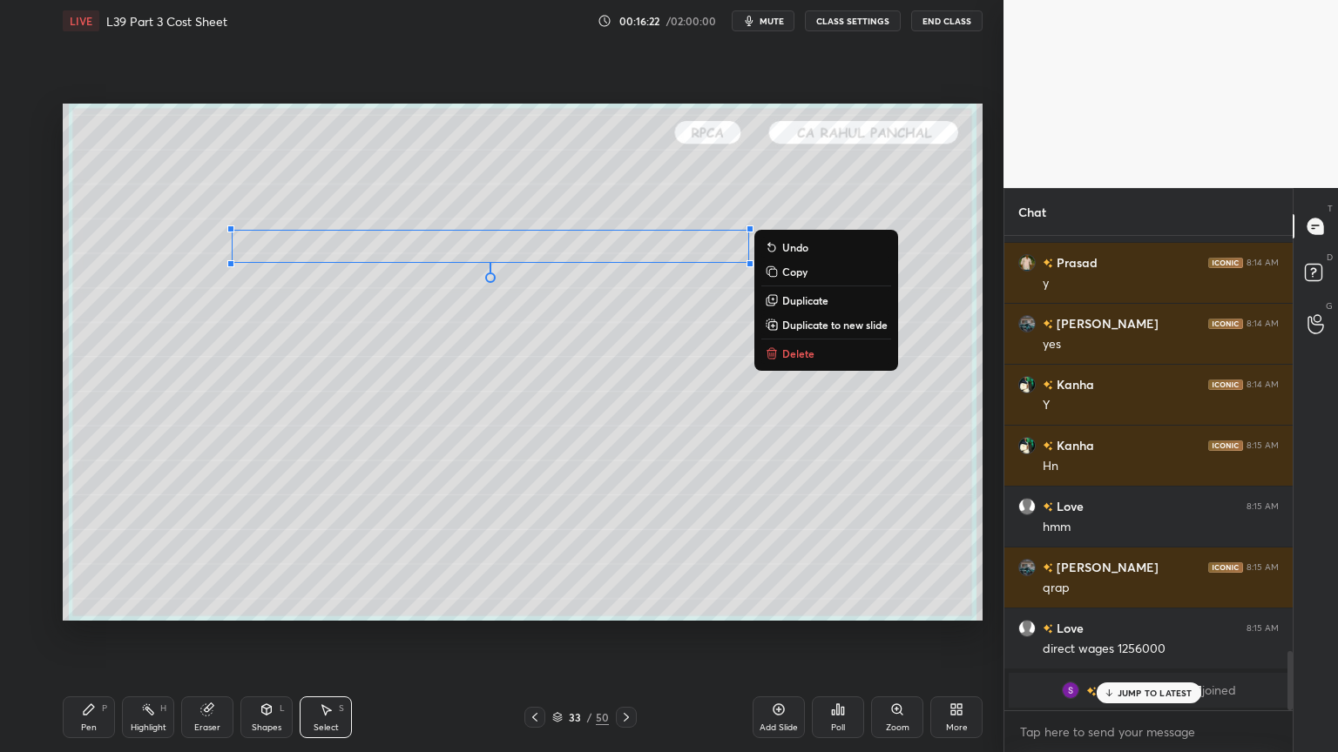
click at [307, 531] on div "0 ° Undo Copy Duplicate Duplicate to new slide Delete" at bounding box center [523, 362] width 920 height 517
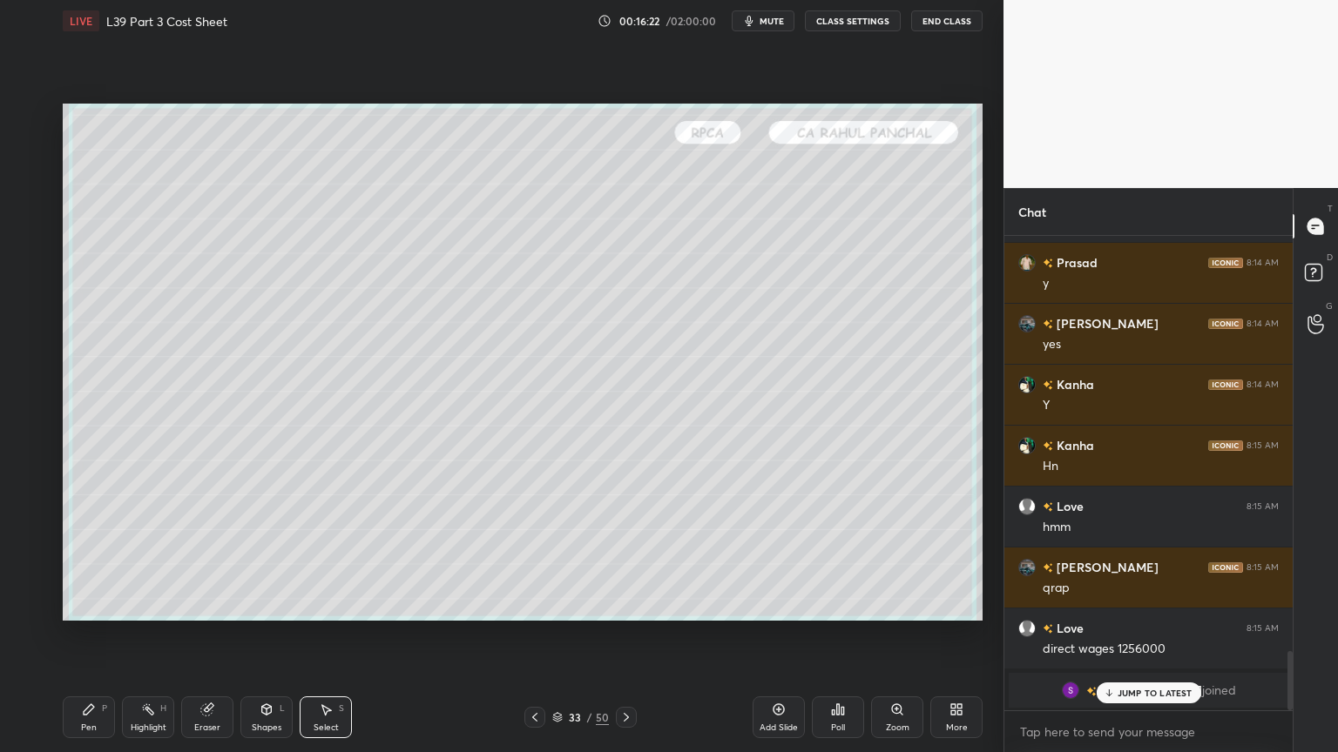
click at [101, 559] on div "Pen P" at bounding box center [89, 718] width 52 height 42
click at [35, 221] on div at bounding box center [28, 222] width 14 height 14
click at [258, 559] on div "Shapes L" at bounding box center [266, 718] width 52 height 42
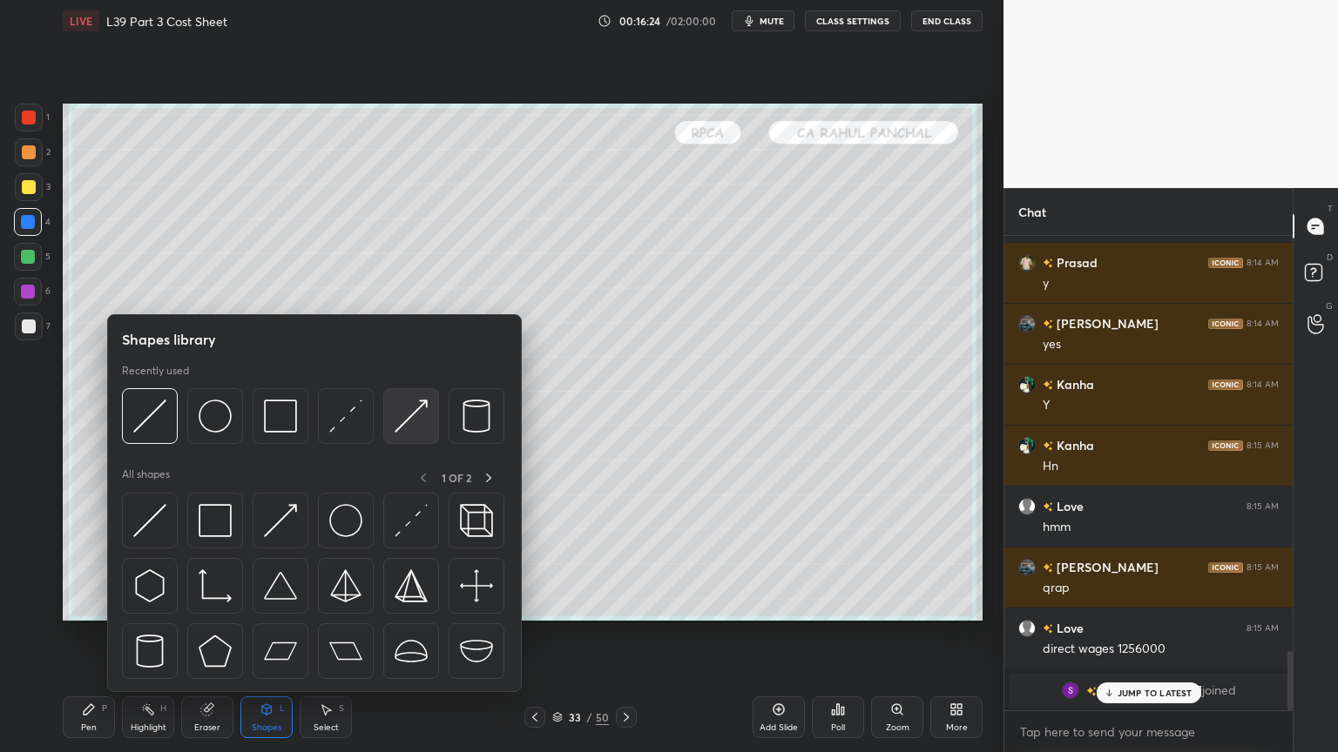
click at [411, 415] on img at bounding box center [411, 416] width 33 height 33
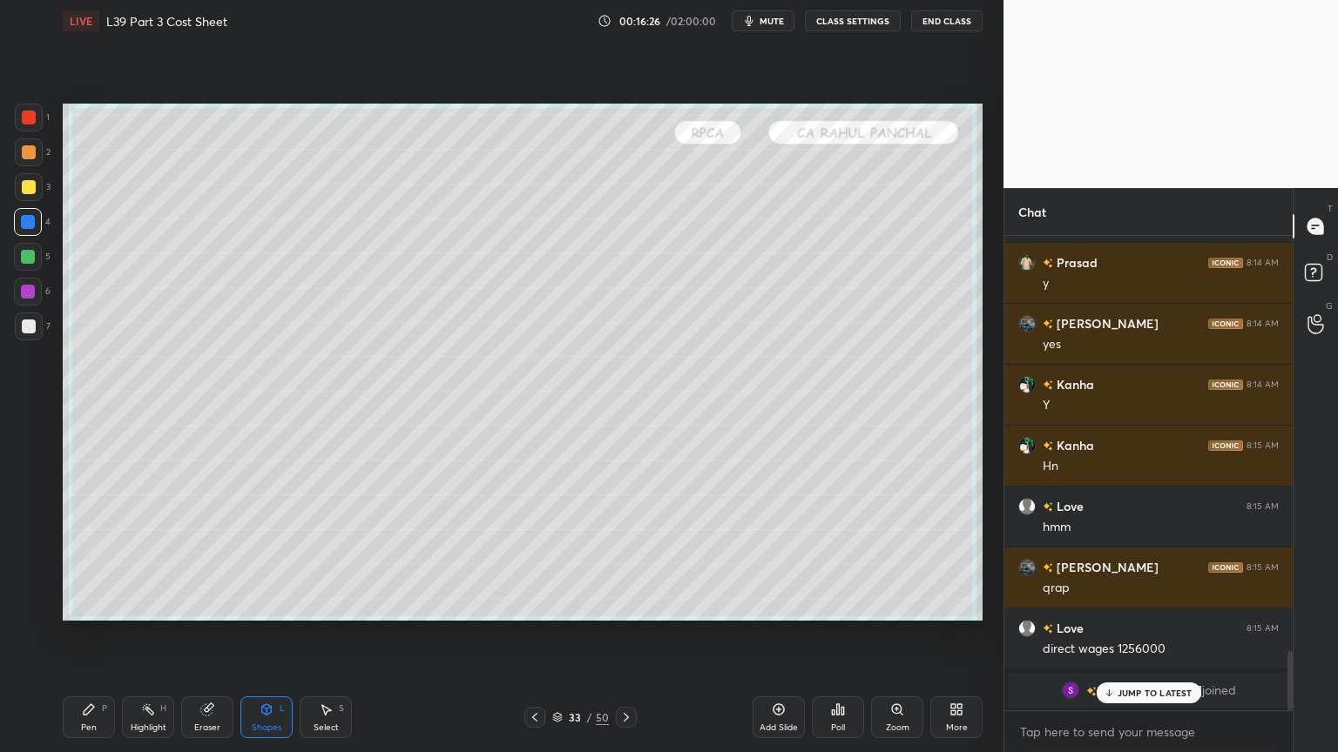
click at [94, 559] on div "Pen" at bounding box center [89, 728] width 16 height 9
click at [31, 255] on div at bounding box center [28, 257] width 14 height 14
click at [33, 219] on div at bounding box center [28, 222] width 14 height 14
click at [261, 559] on icon at bounding box center [267, 710] width 14 height 14
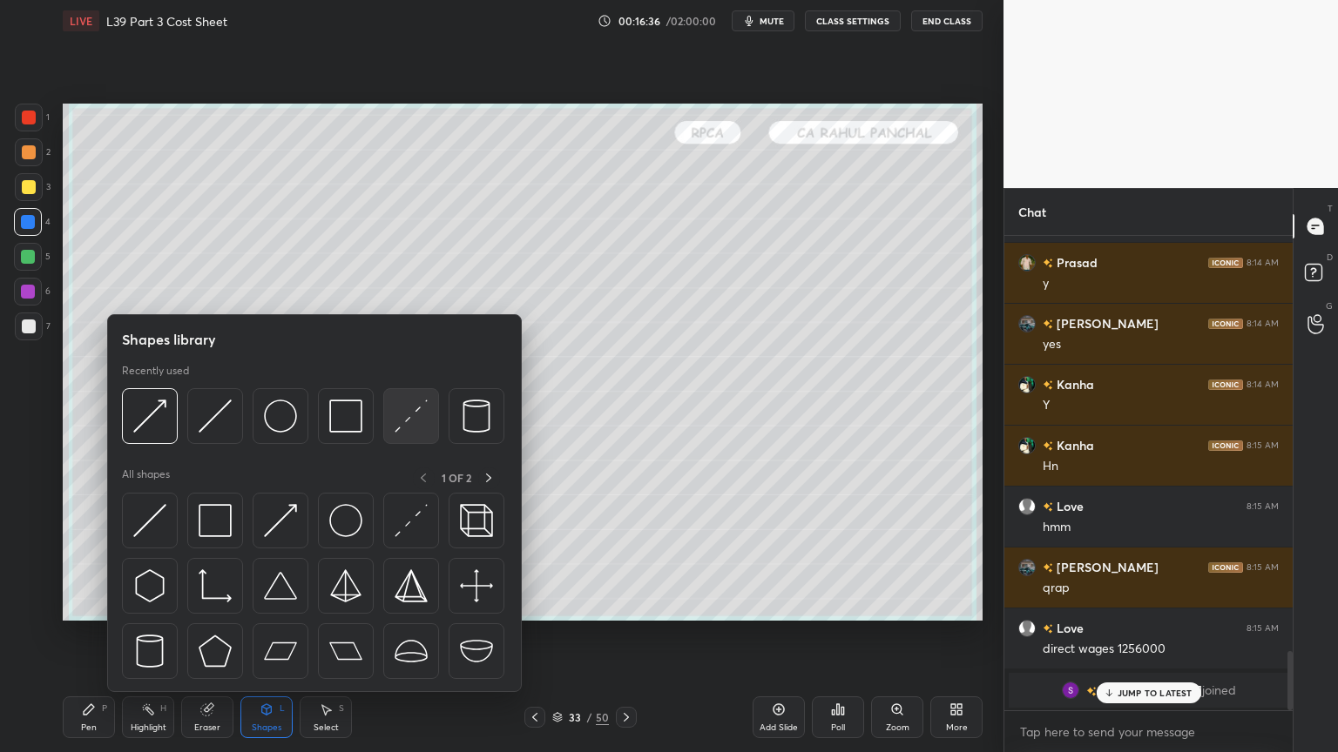
click at [405, 415] on img at bounding box center [411, 416] width 33 height 33
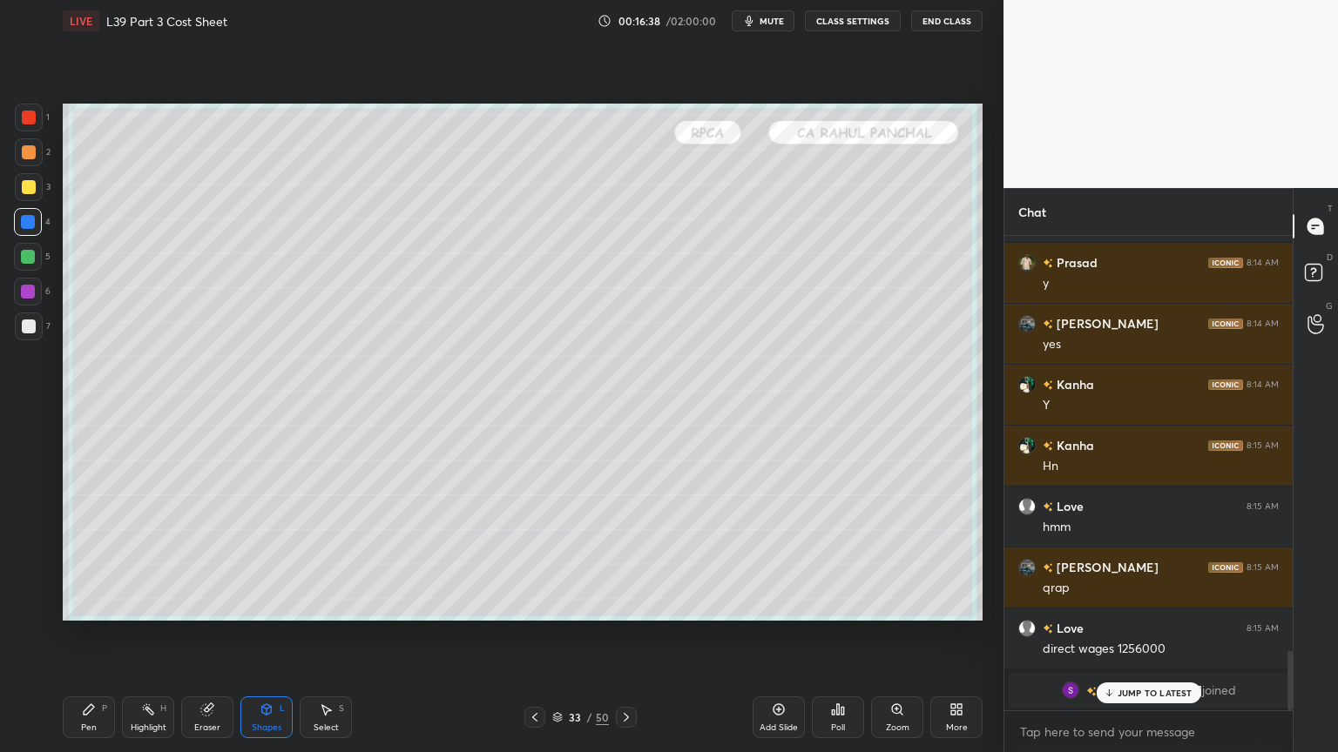
click at [88, 559] on icon at bounding box center [89, 710] width 10 height 10
click at [24, 320] on div at bounding box center [29, 327] width 14 height 14
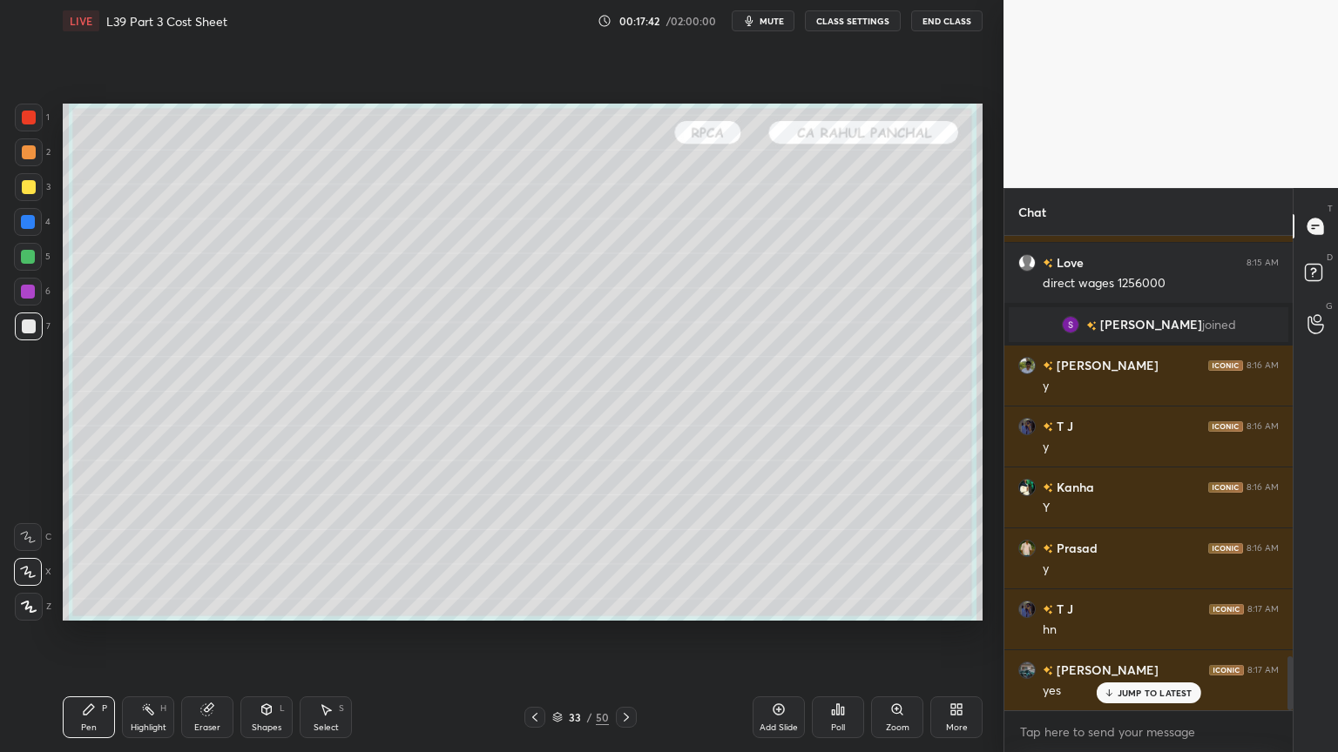
scroll to position [3782, 0]
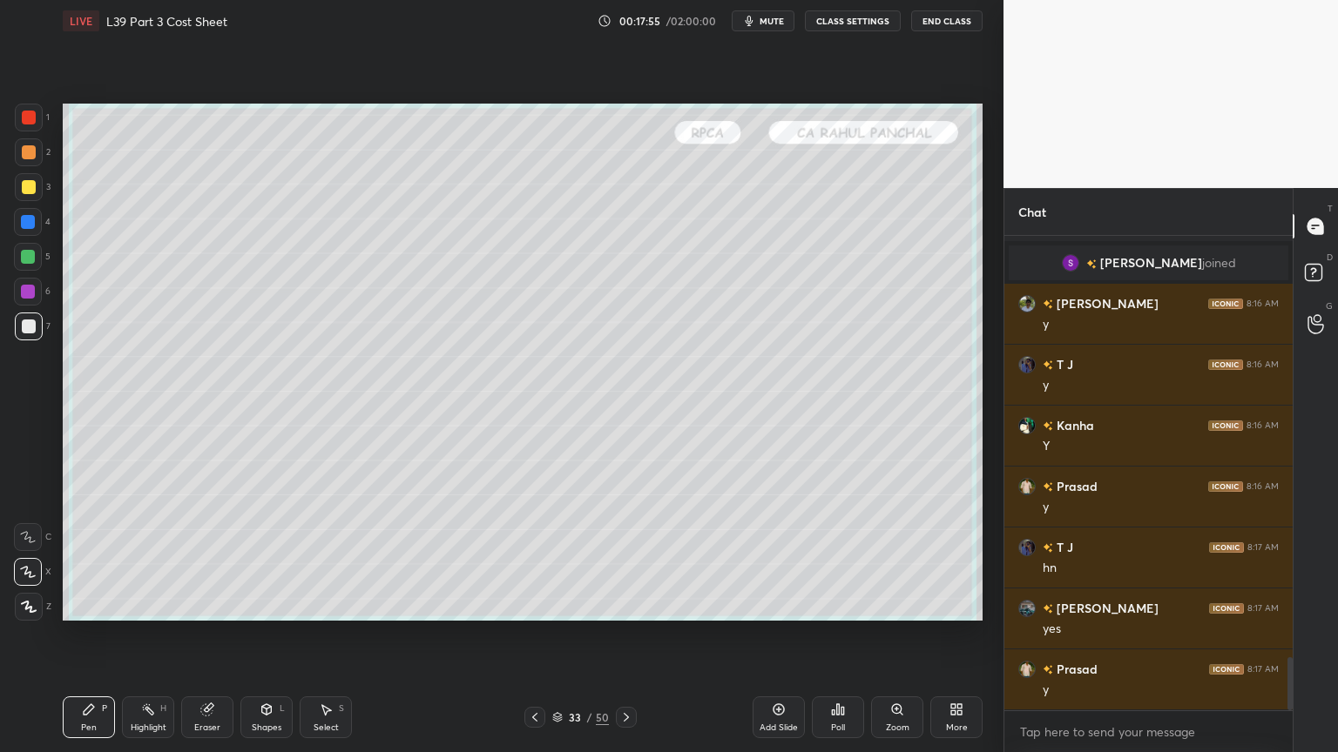
click at [29, 230] on div at bounding box center [28, 222] width 28 height 28
click at [33, 187] on div at bounding box center [29, 187] width 14 height 14
click at [25, 333] on div at bounding box center [29, 327] width 14 height 14
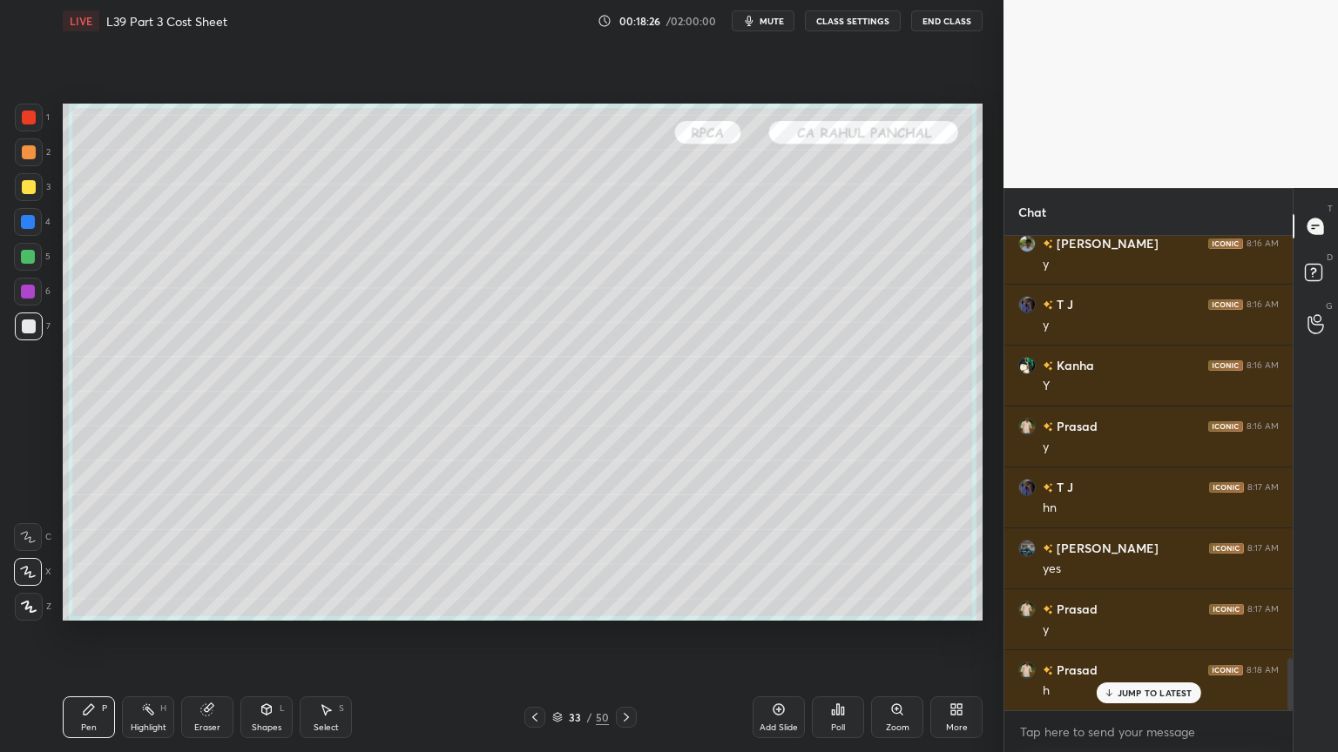
click at [334, 559] on div "Select S" at bounding box center [326, 718] width 52 height 42
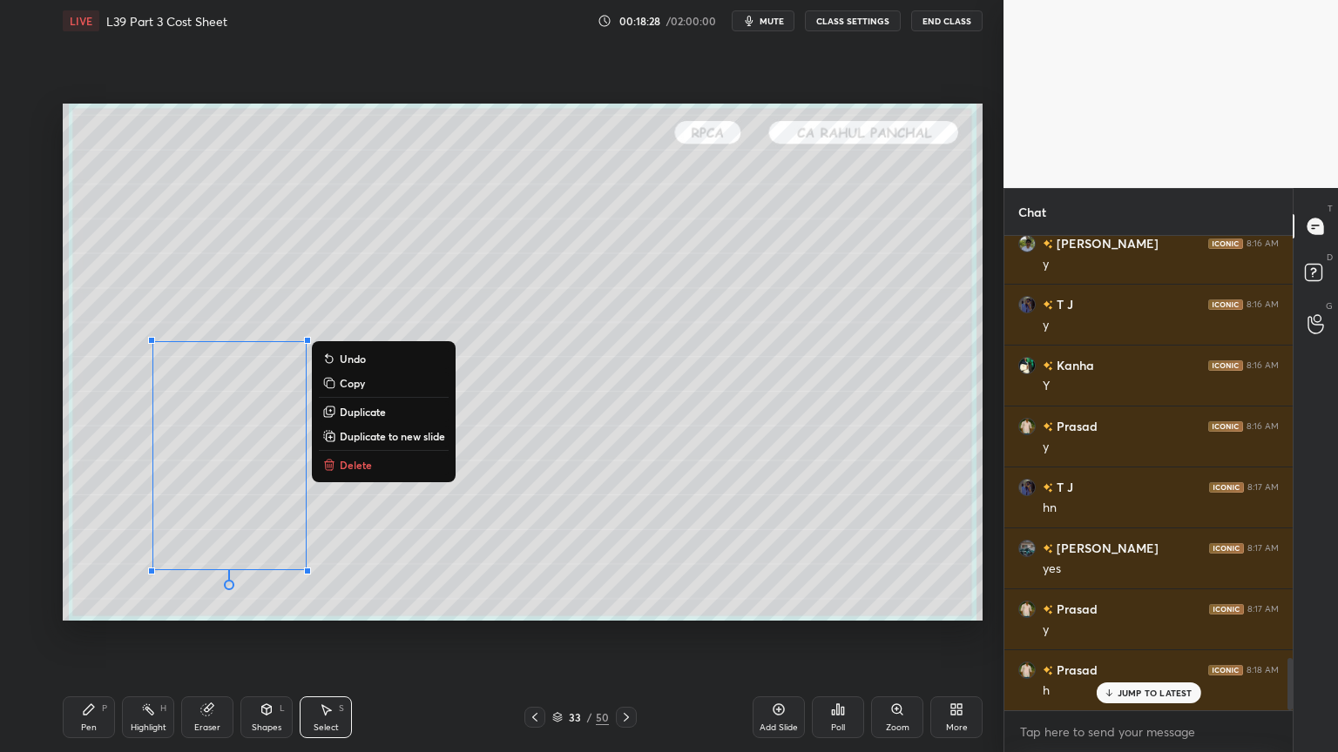
click at [366, 460] on p "Delete" at bounding box center [356, 465] width 32 height 14
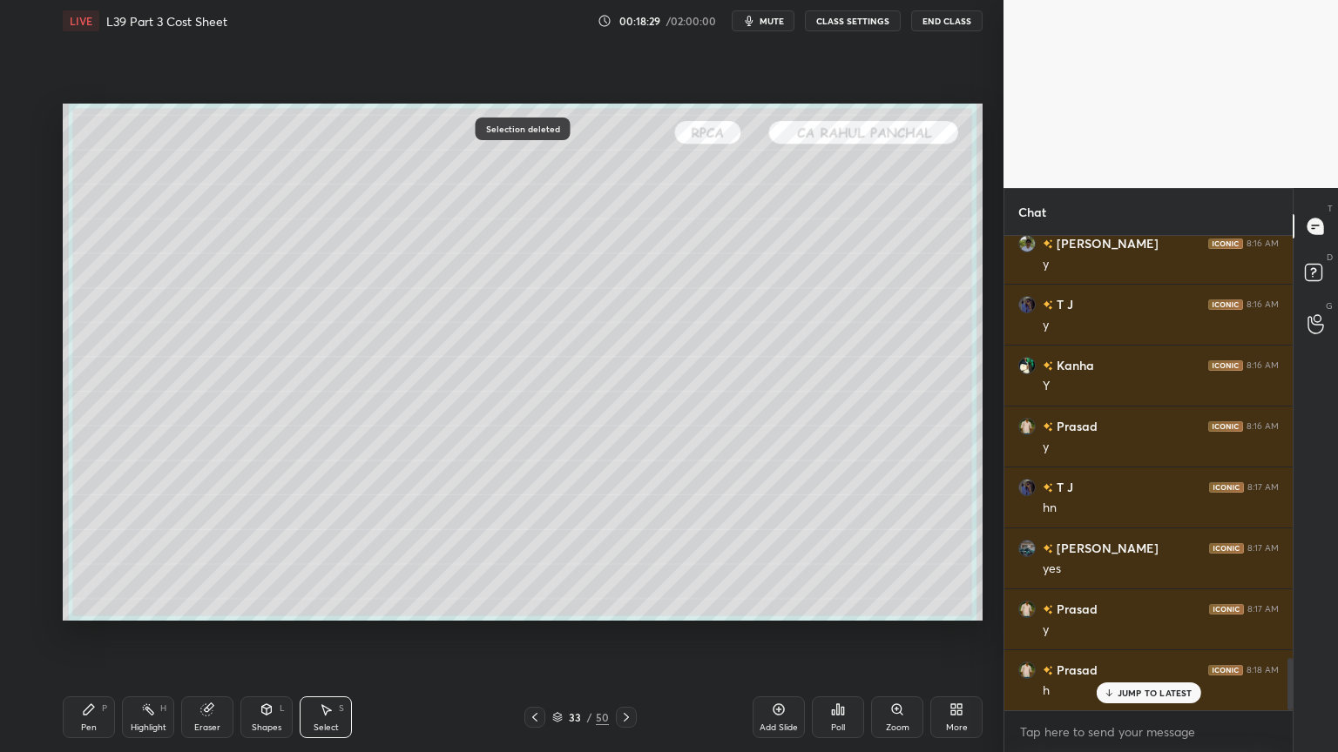
click at [91, 559] on div "Pen" at bounding box center [89, 728] width 16 height 9
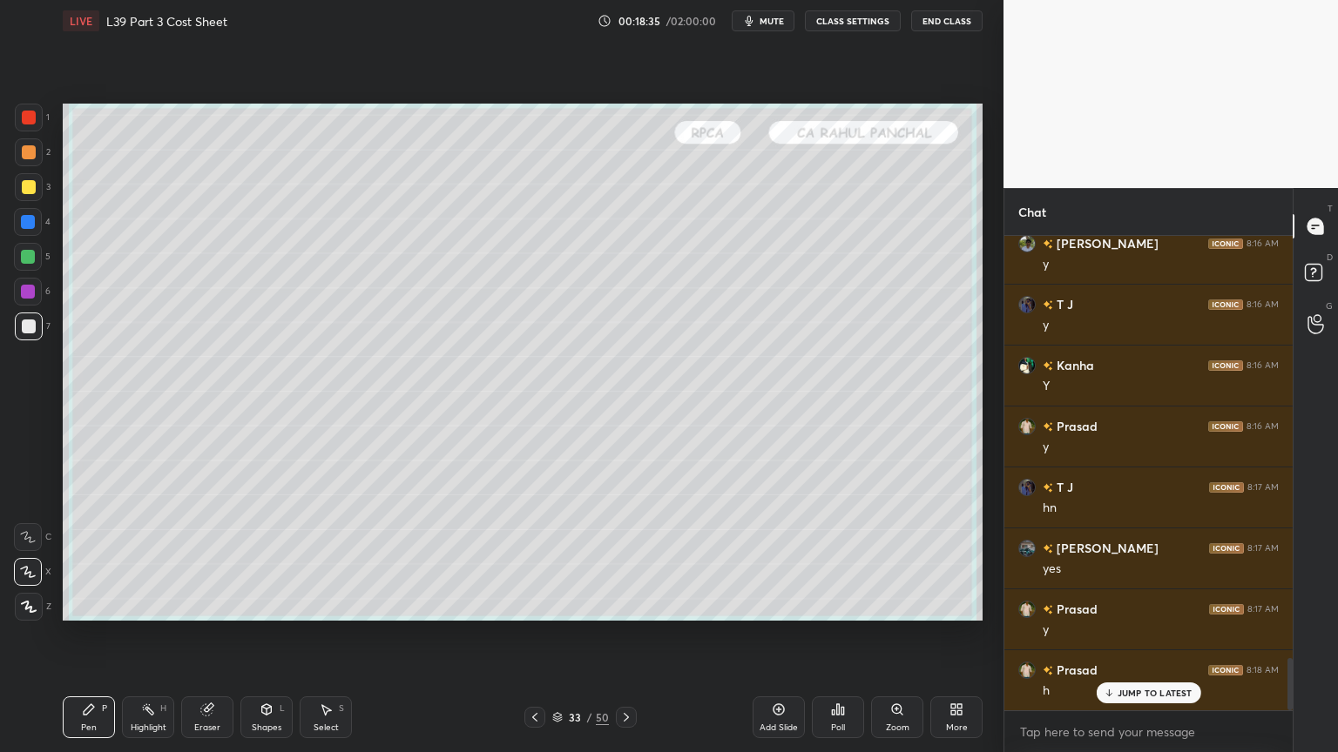
click at [21, 237] on div "4" at bounding box center [32, 225] width 37 height 35
click at [273, 559] on div "Shapes L" at bounding box center [266, 718] width 52 height 42
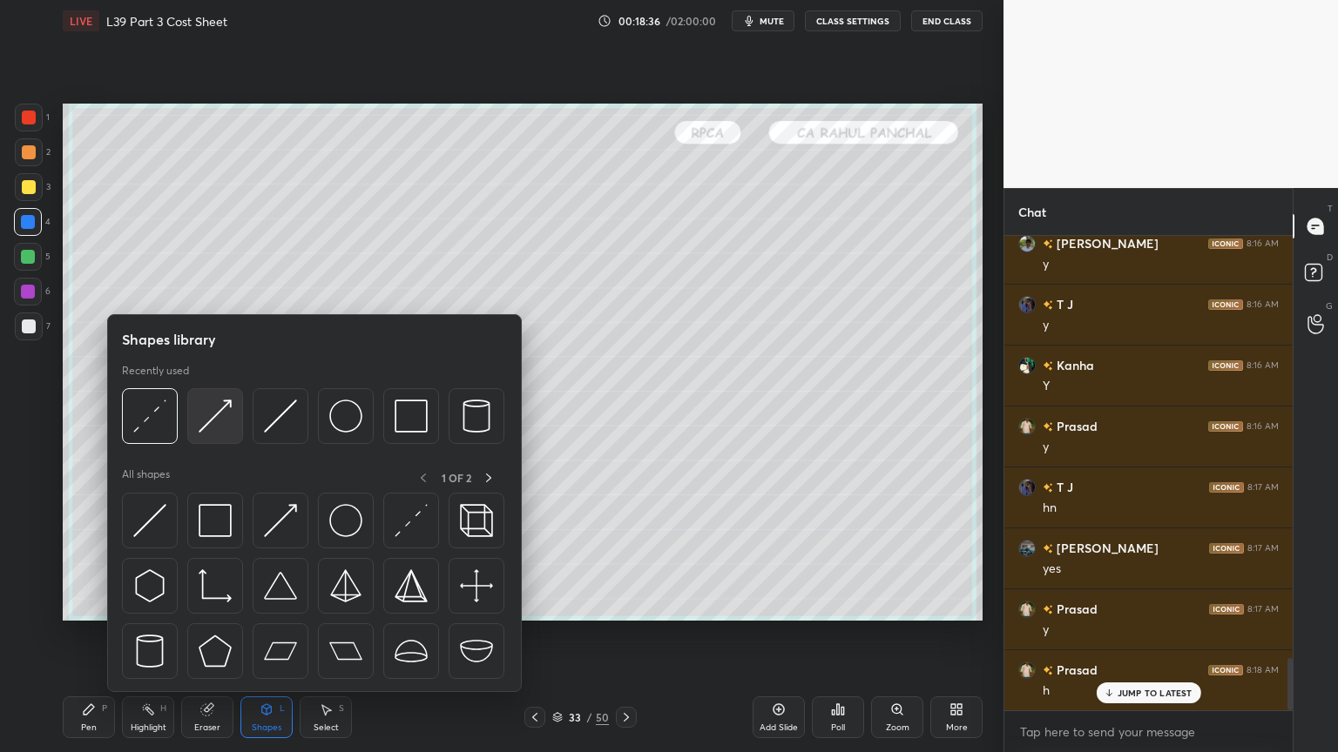
click at [230, 414] on img at bounding box center [215, 416] width 33 height 33
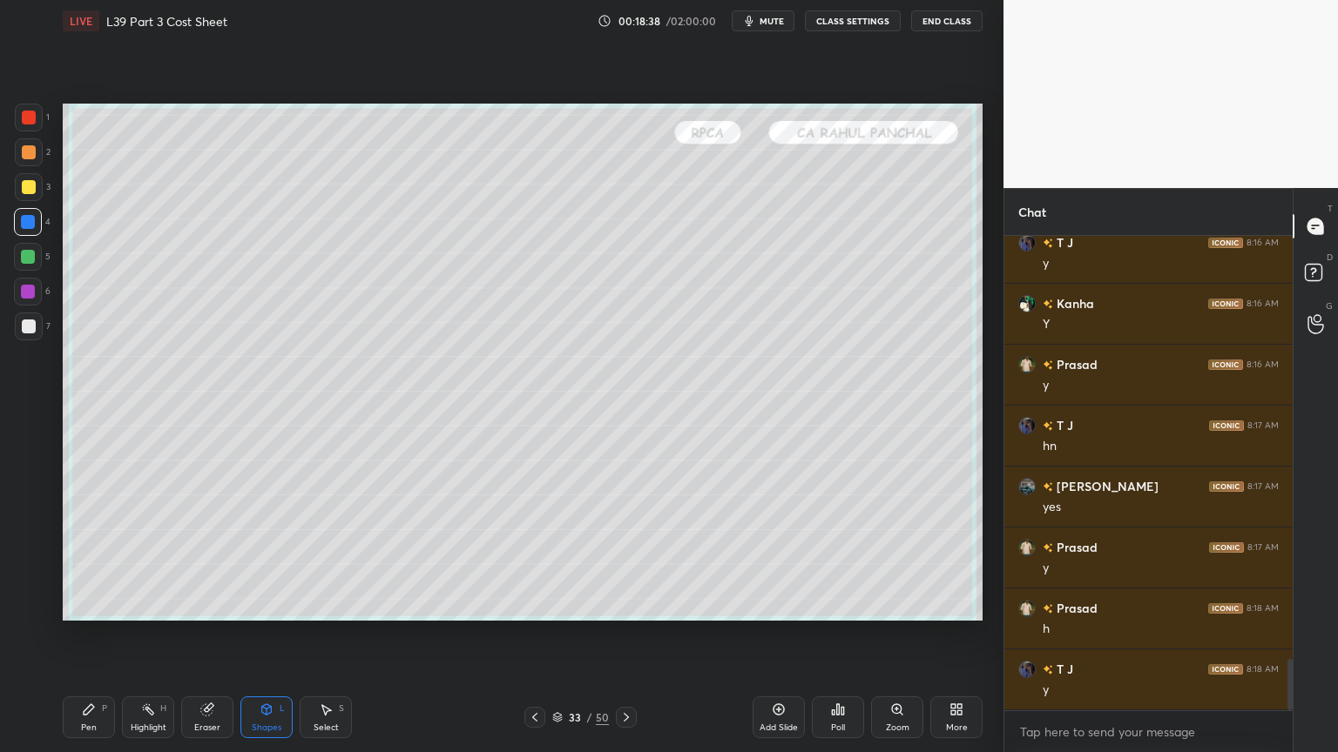
click at [36, 336] on div at bounding box center [29, 327] width 28 height 28
click at [94, 559] on div "Pen P" at bounding box center [89, 718] width 52 height 42
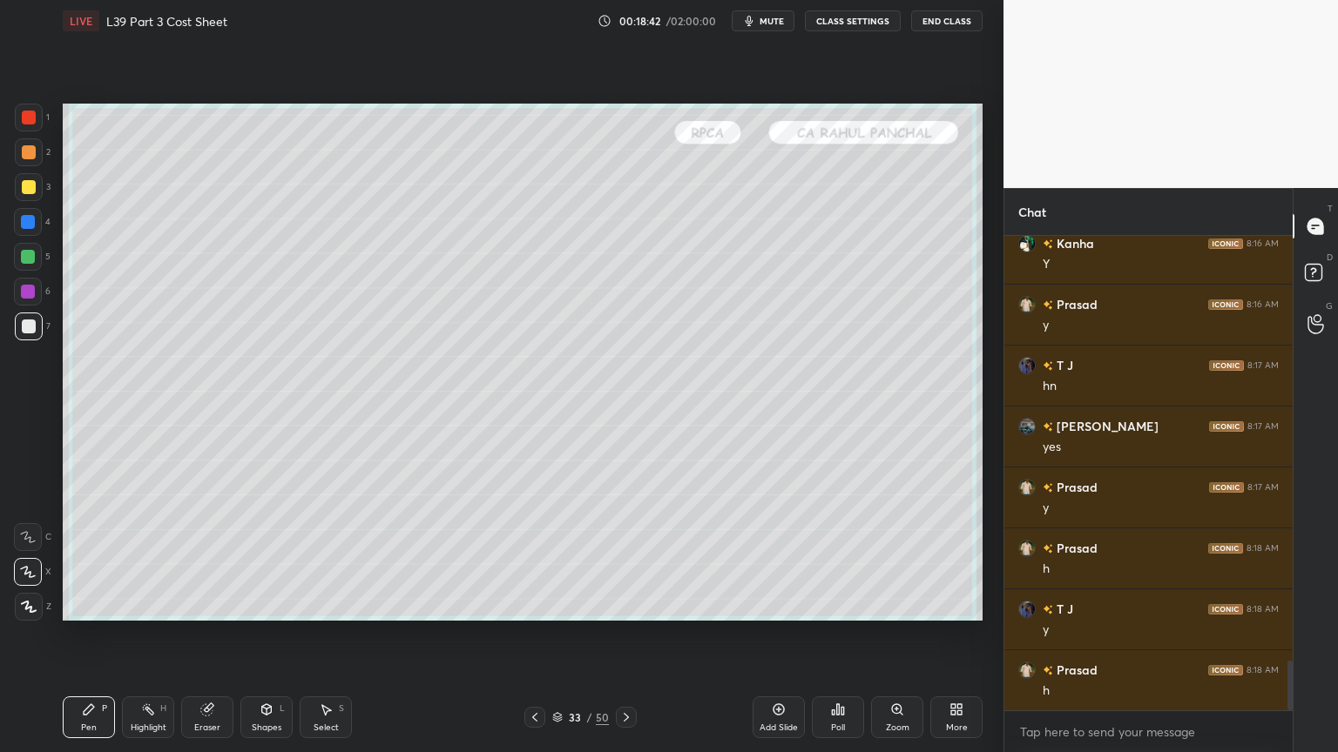
scroll to position [4026, 0]
click at [33, 263] on div at bounding box center [28, 257] width 14 height 14
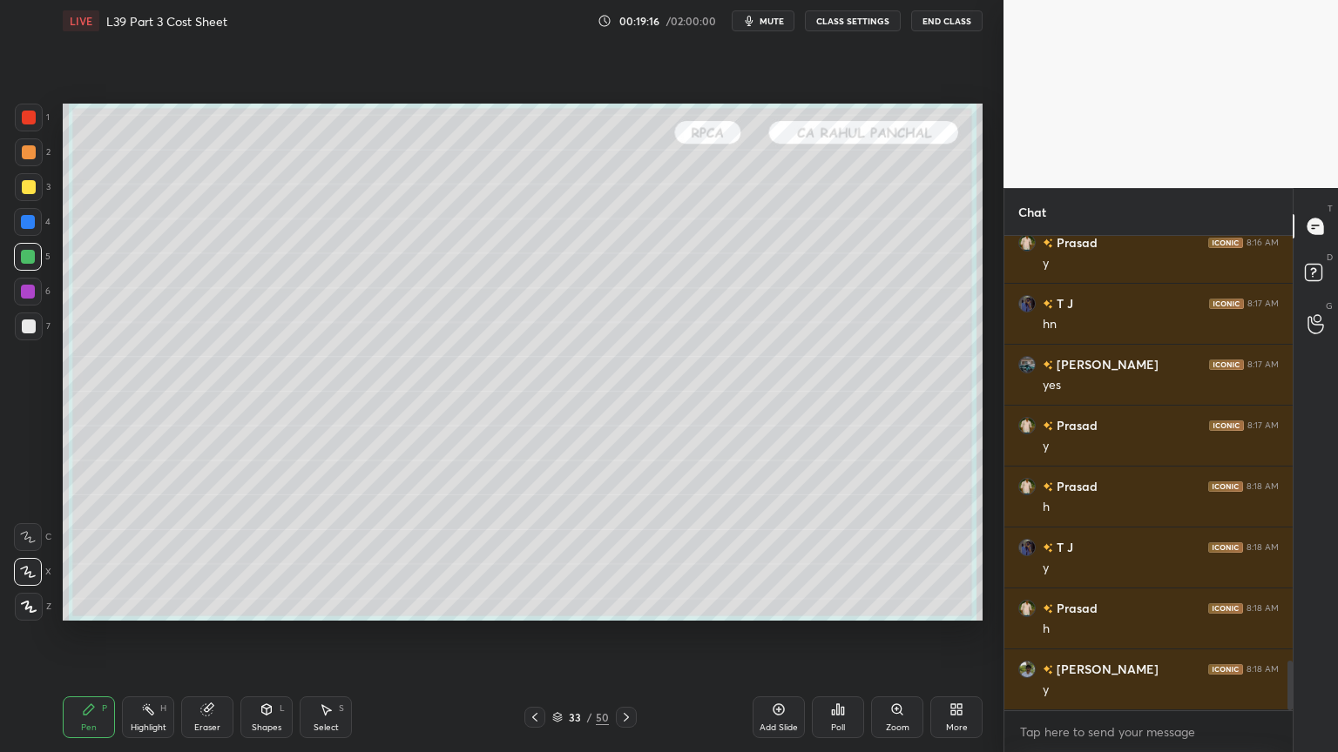
click at [24, 123] on div at bounding box center [29, 118] width 14 height 14
click at [31, 341] on div "7" at bounding box center [33, 330] width 36 height 35
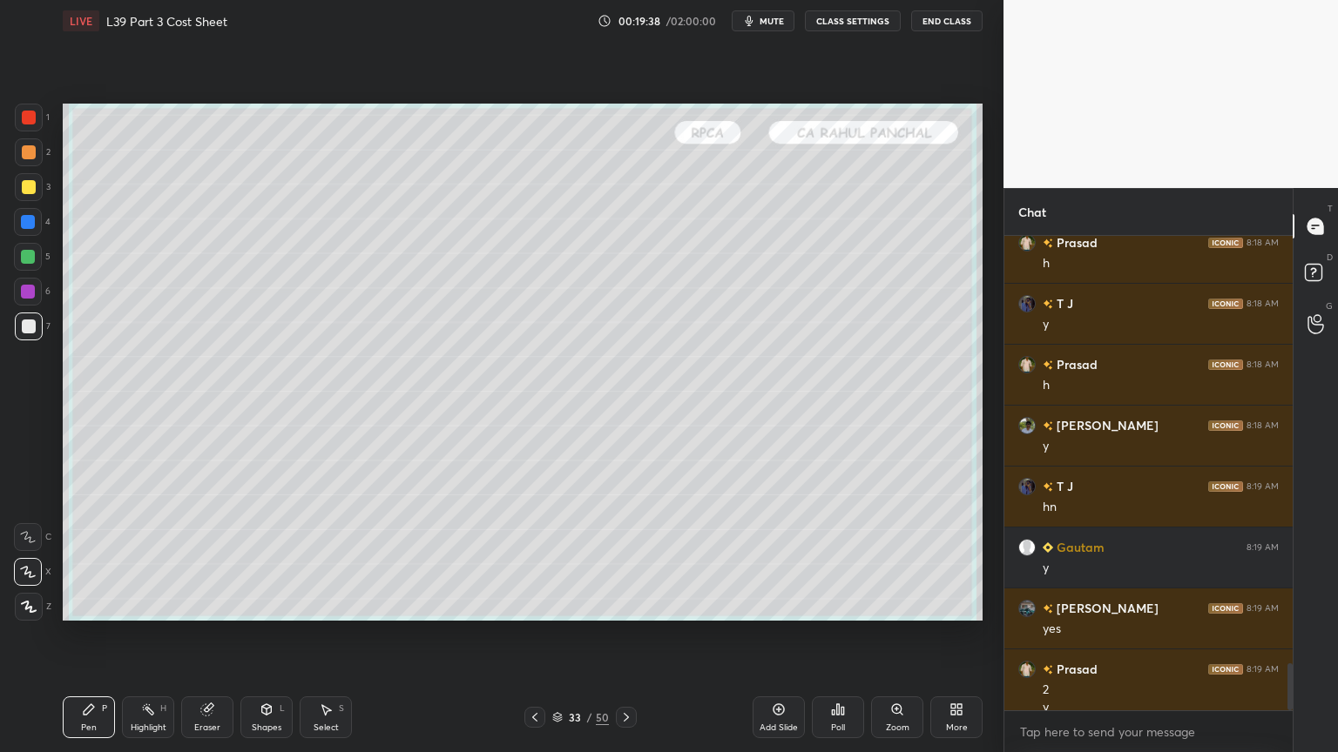
scroll to position [4287, 0]
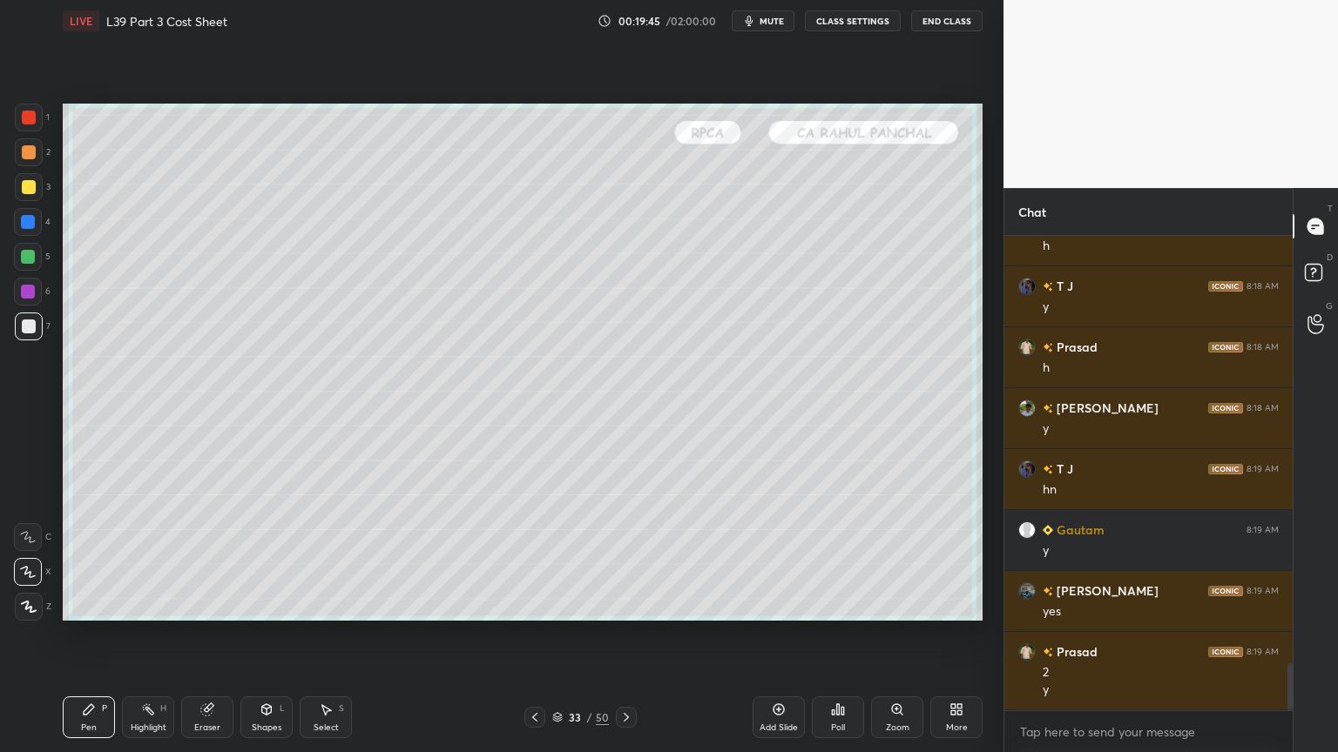
click at [35, 129] on div at bounding box center [29, 118] width 28 height 28
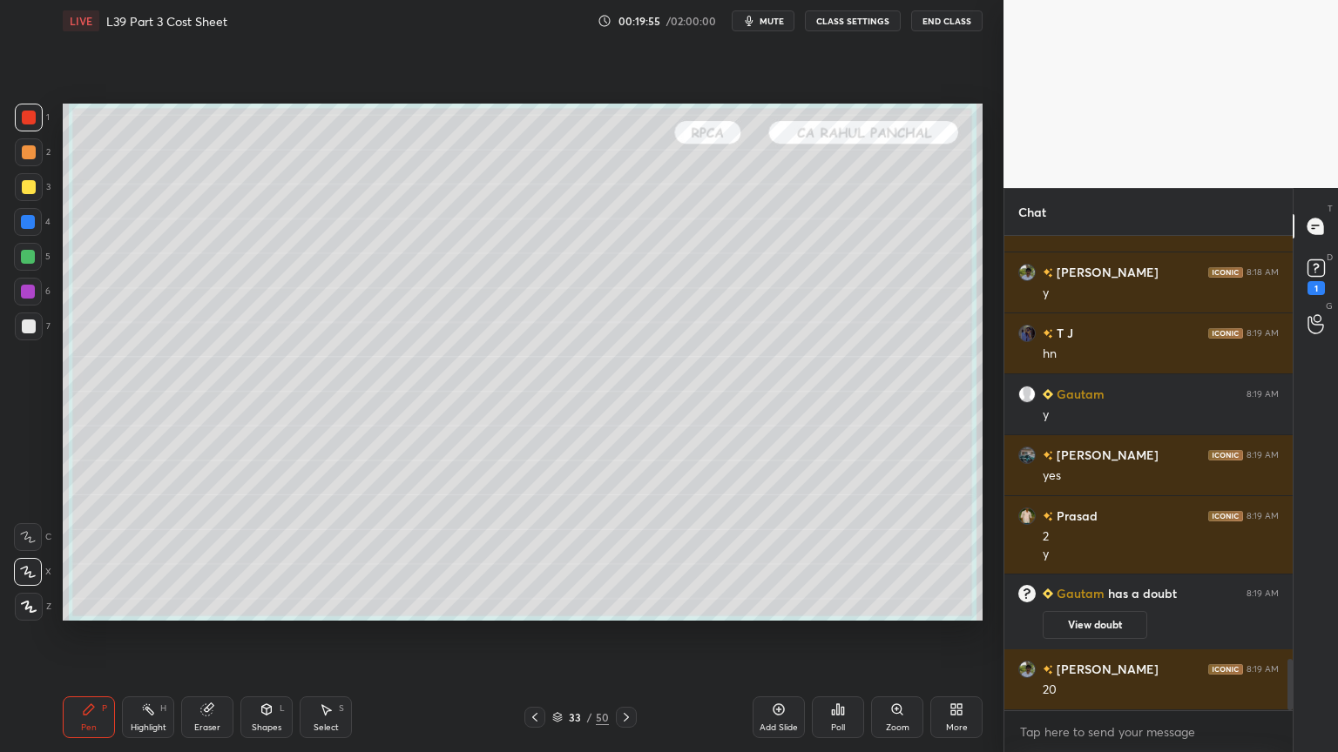
scroll to position [3874, 0]
click at [24, 330] on div at bounding box center [29, 327] width 14 height 14
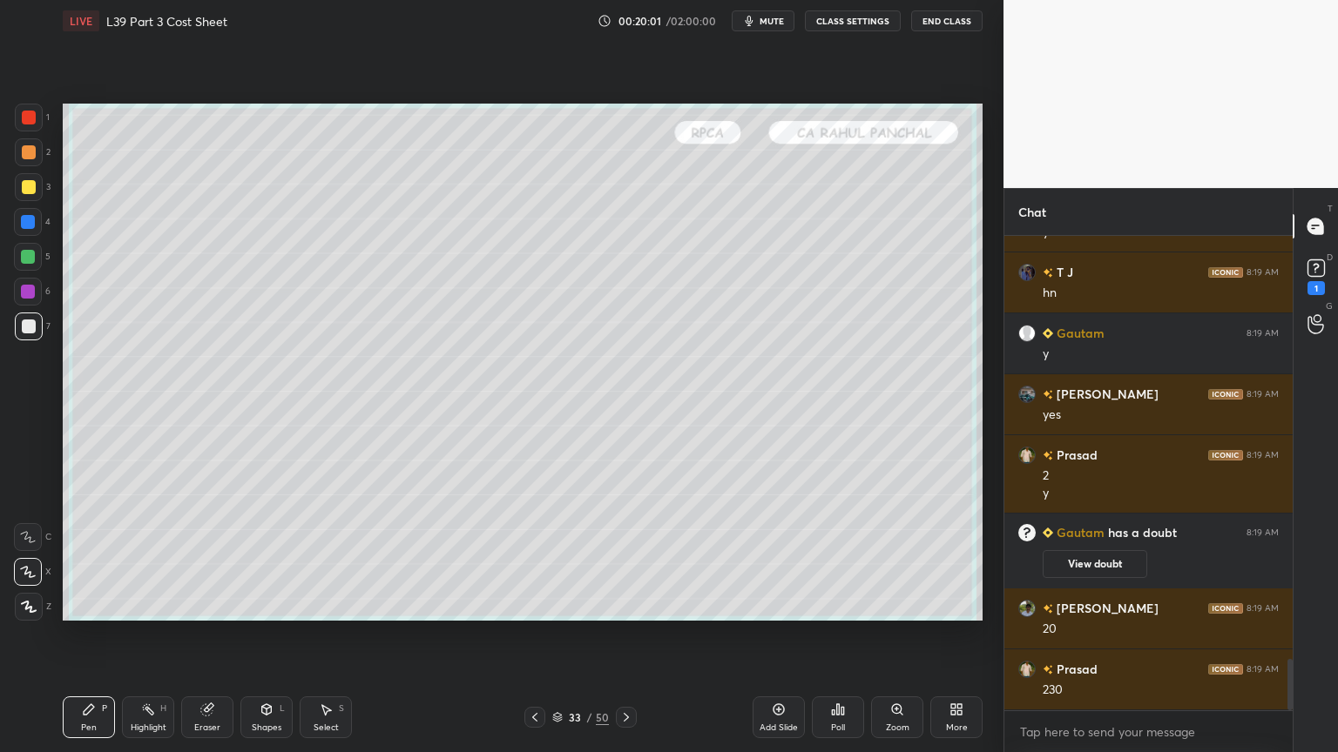
scroll to position [3953, 0]
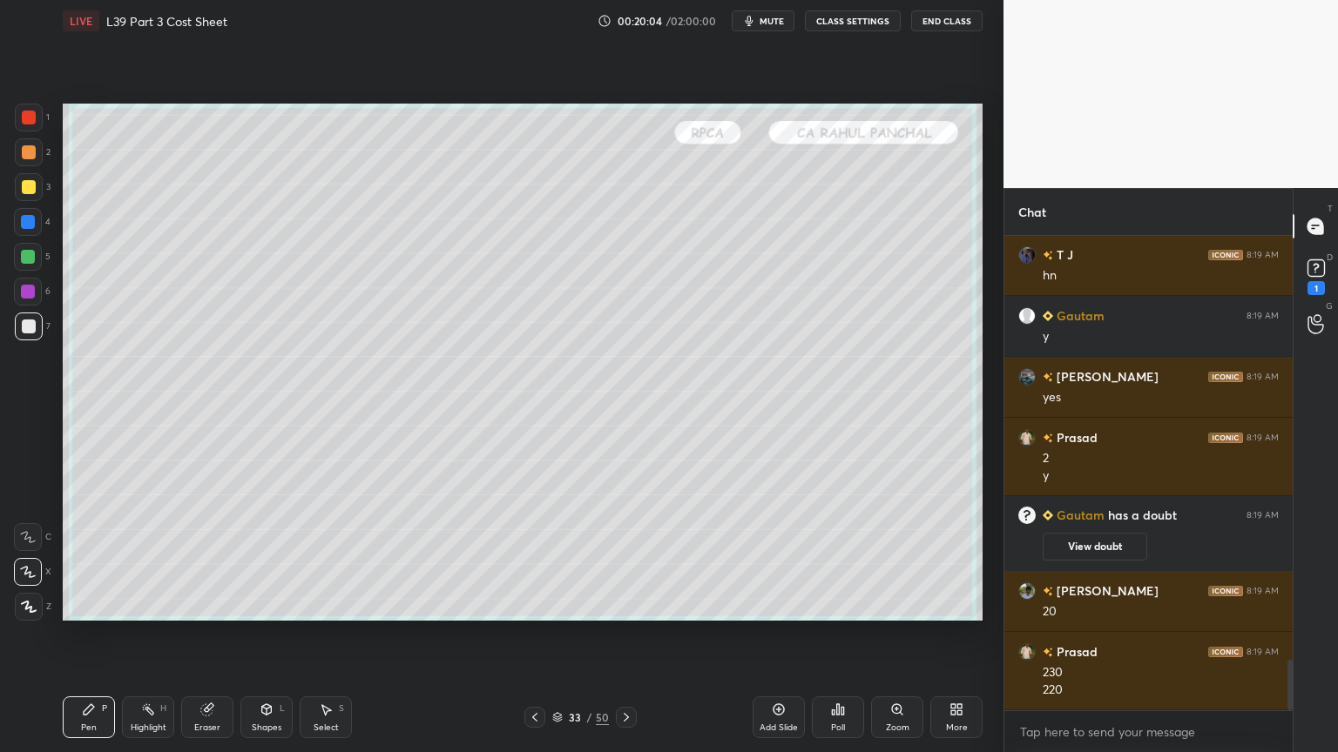
click at [42, 222] on div at bounding box center [28, 222] width 28 height 28
click at [49, 331] on div "7" at bounding box center [33, 327] width 36 height 28
click at [32, 173] on div at bounding box center [29, 187] width 28 height 28
click at [25, 327] on div at bounding box center [29, 327] width 14 height 14
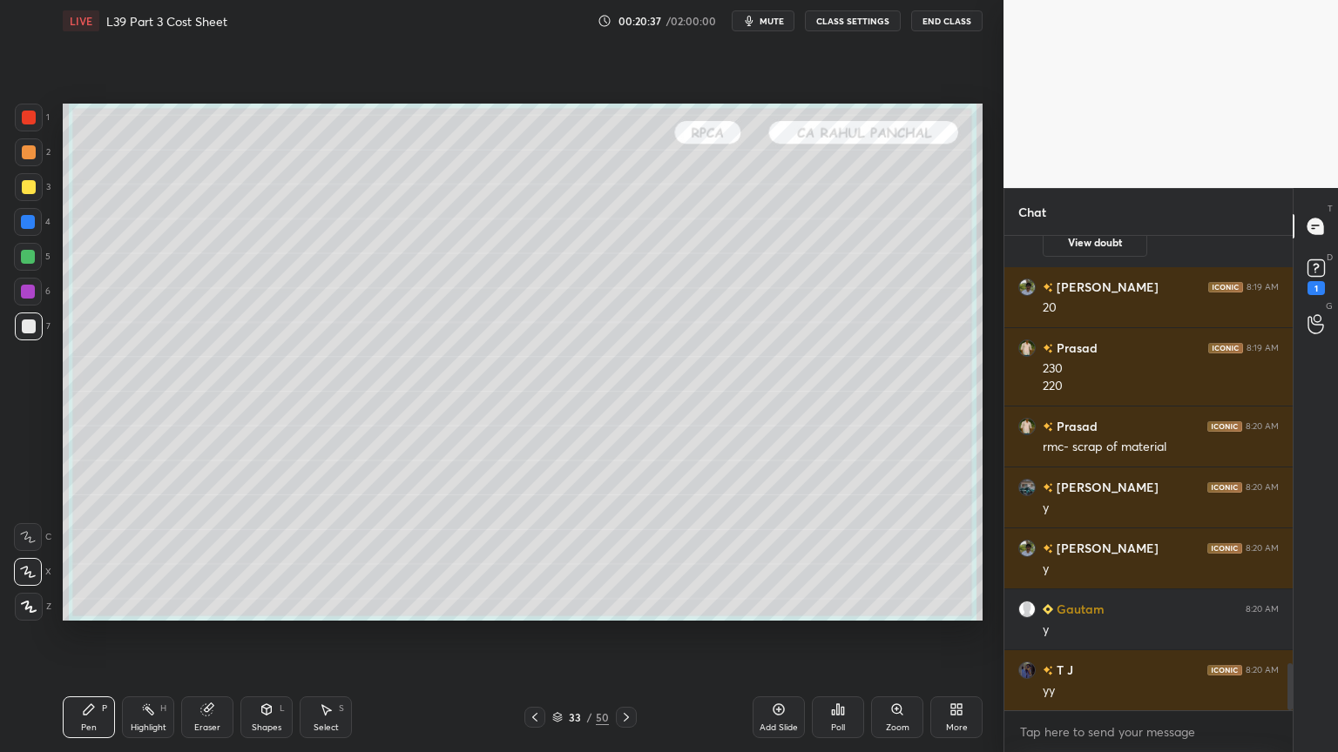
scroll to position [4319, 0]
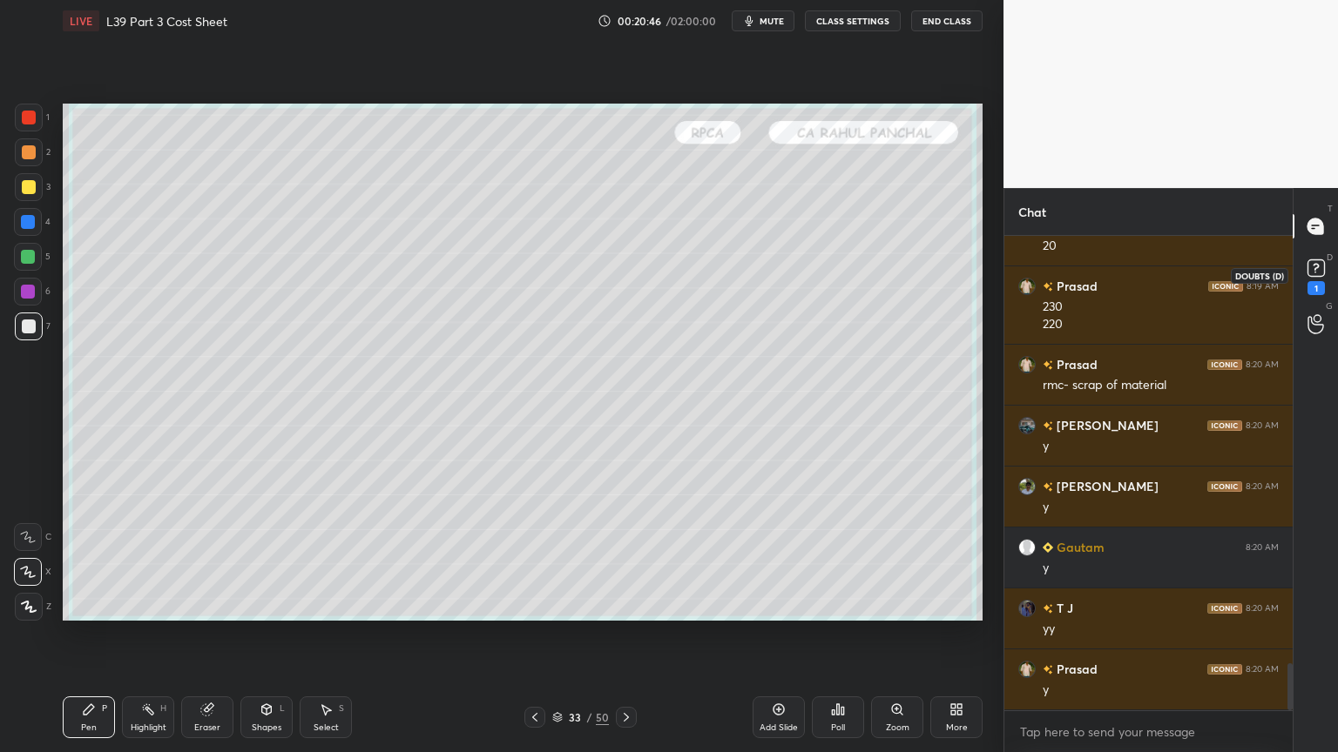
click at [1308, 279] on icon at bounding box center [1316, 268] width 26 height 26
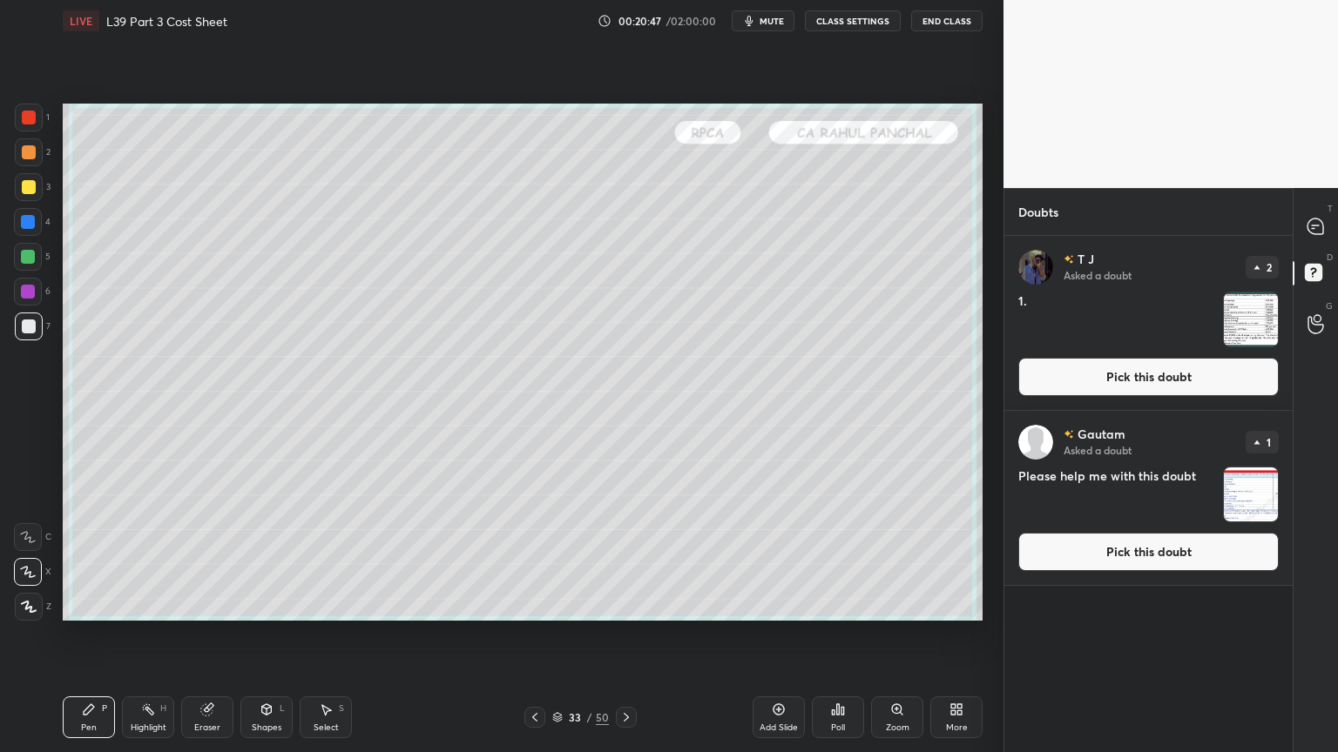
click at [1251, 310] on img "grid" at bounding box center [1251, 320] width 54 height 54
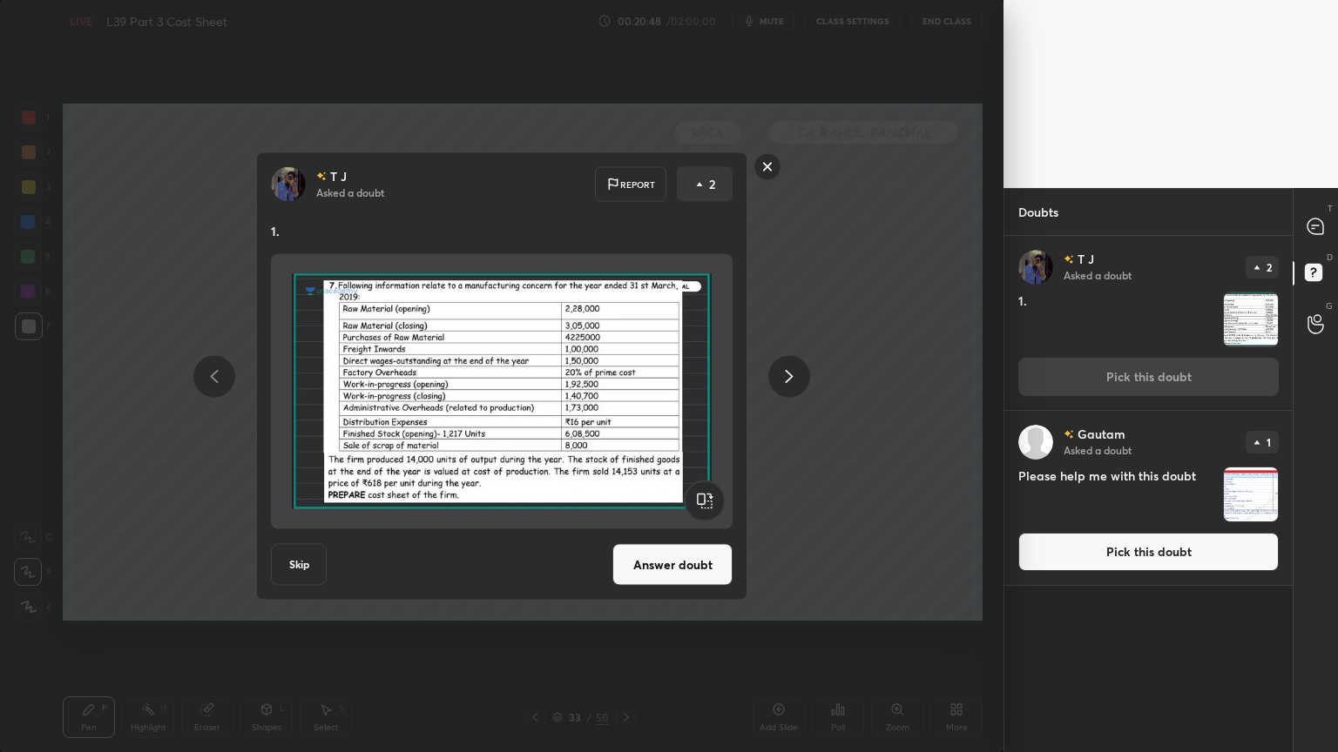
click at [765, 174] on rect at bounding box center [767, 166] width 27 height 27
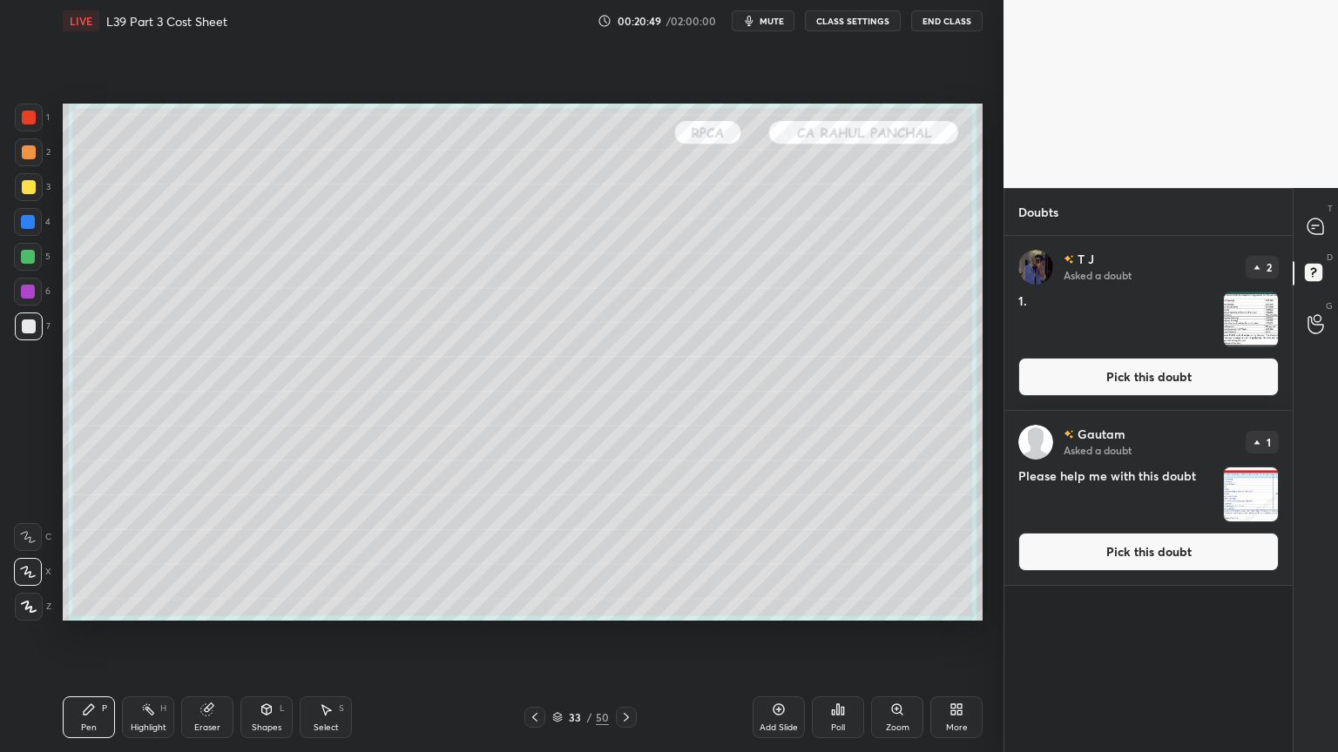
click at [1224, 502] on img "grid" at bounding box center [1251, 495] width 54 height 54
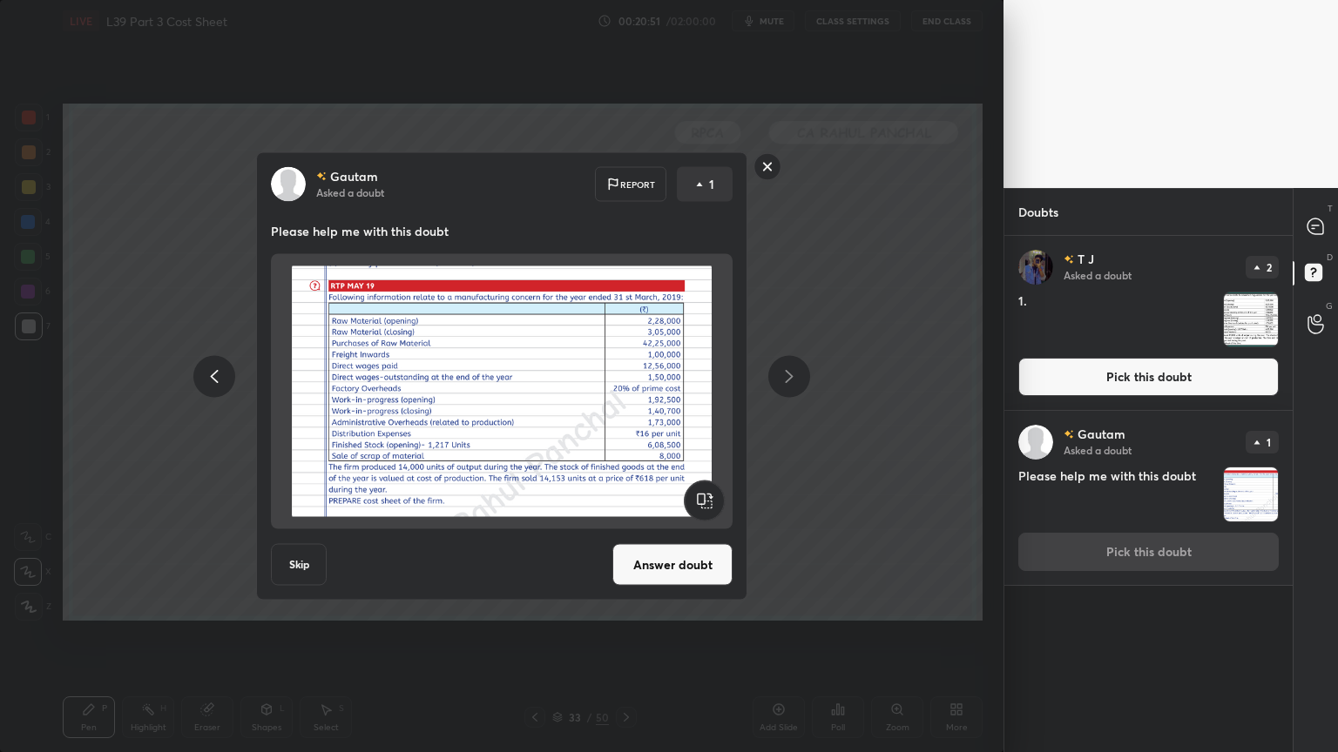
click at [766, 167] on rect at bounding box center [767, 166] width 27 height 27
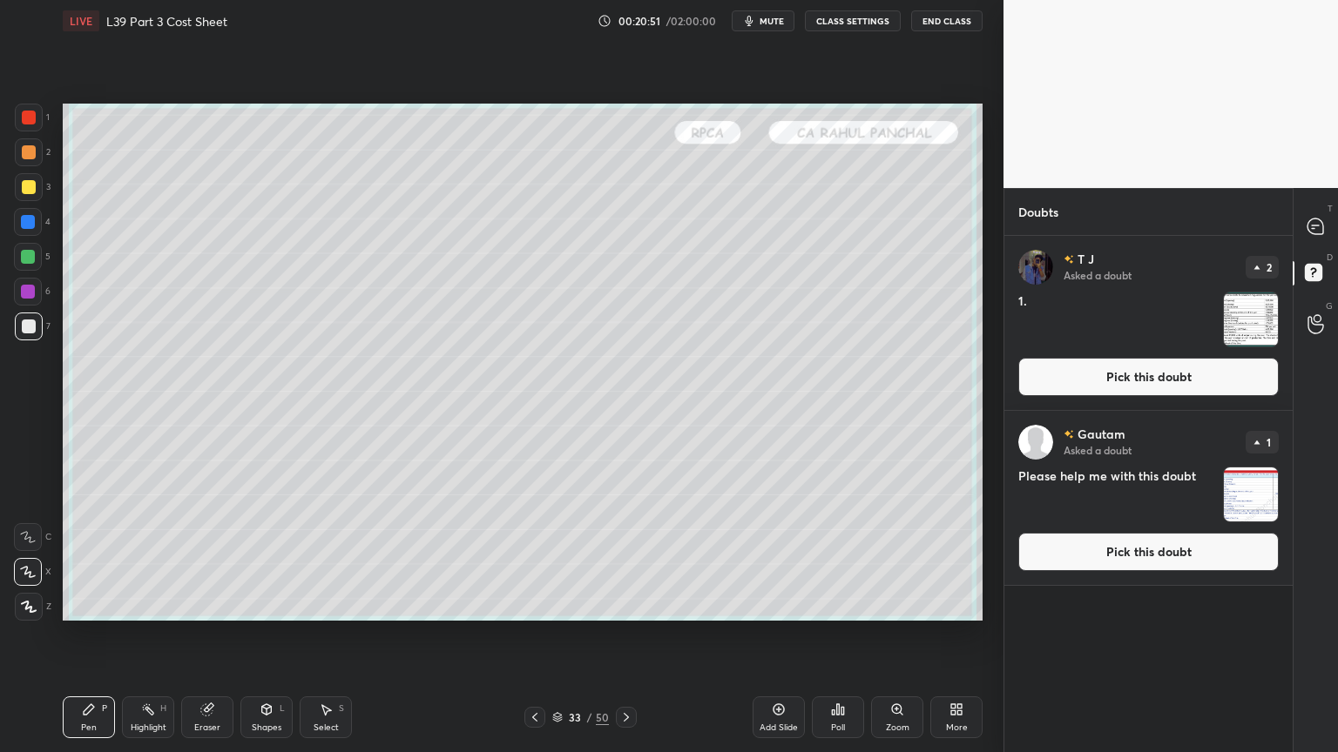
click at [1234, 327] on img "grid" at bounding box center [1251, 320] width 54 height 54
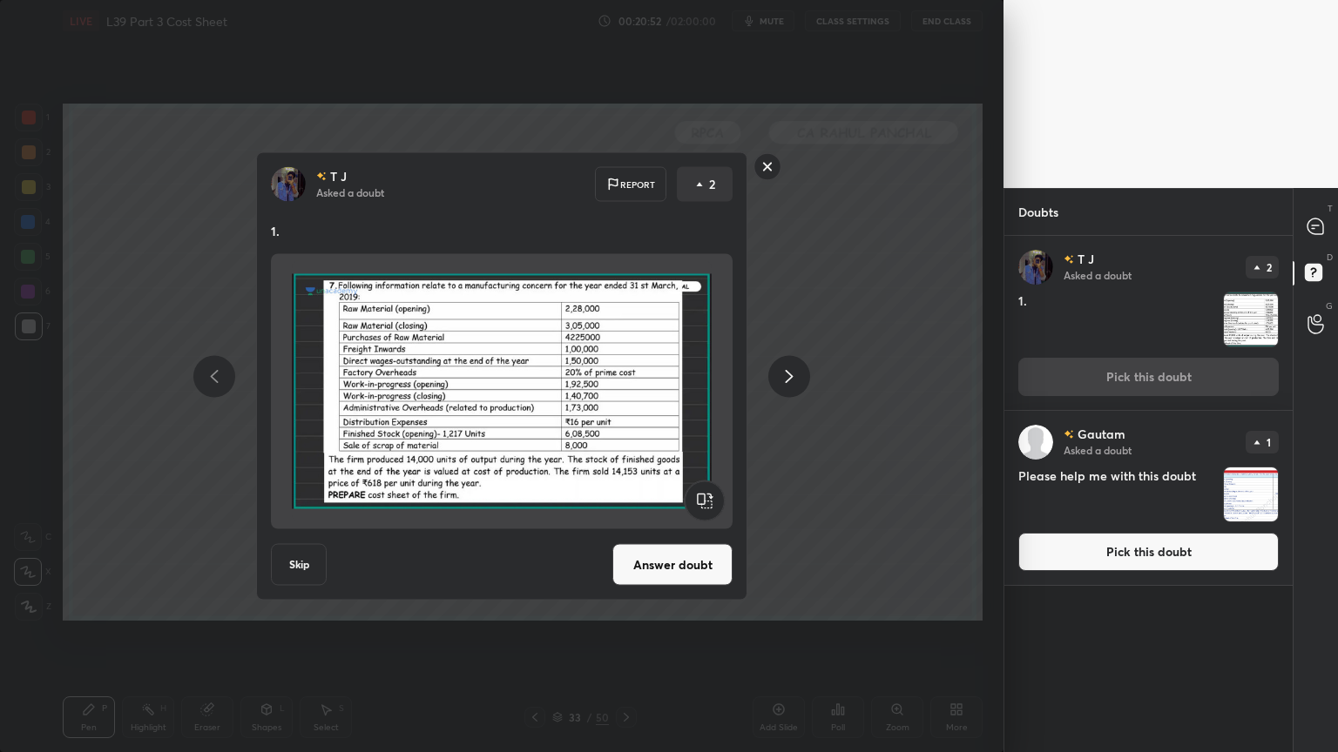
click at [302, 559] on button "Skip" at bounding box center [299, 565] width 56 height 42
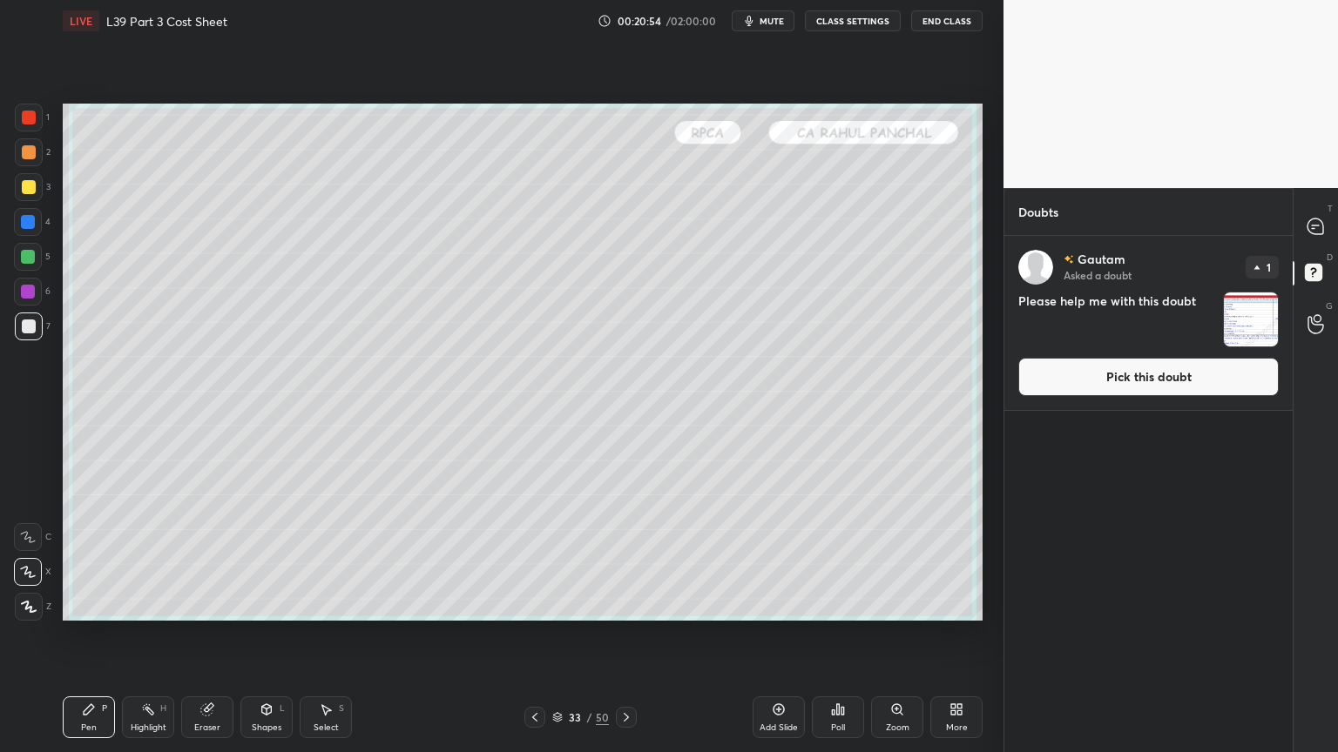
click at [1318, 234] on icon at bounding box center [1315, 227] width 18 height 18
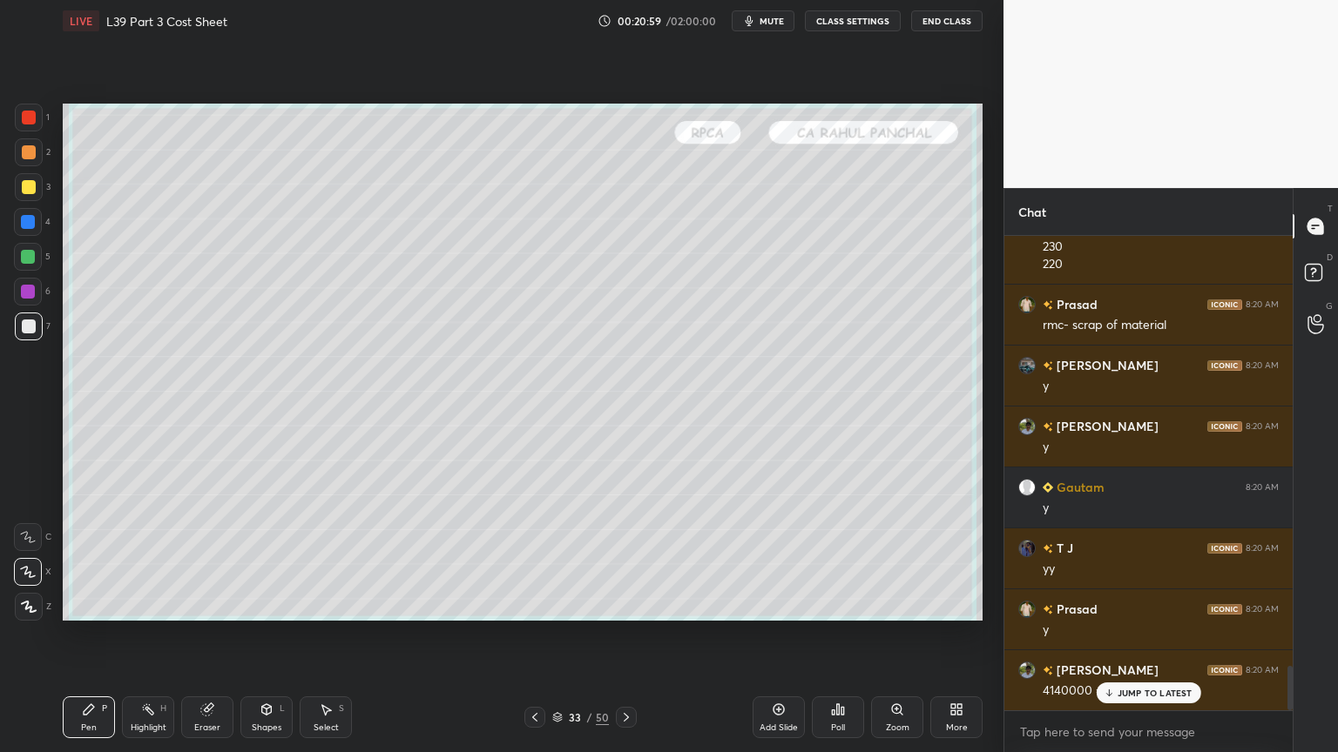
scroll to position [4702, 0]
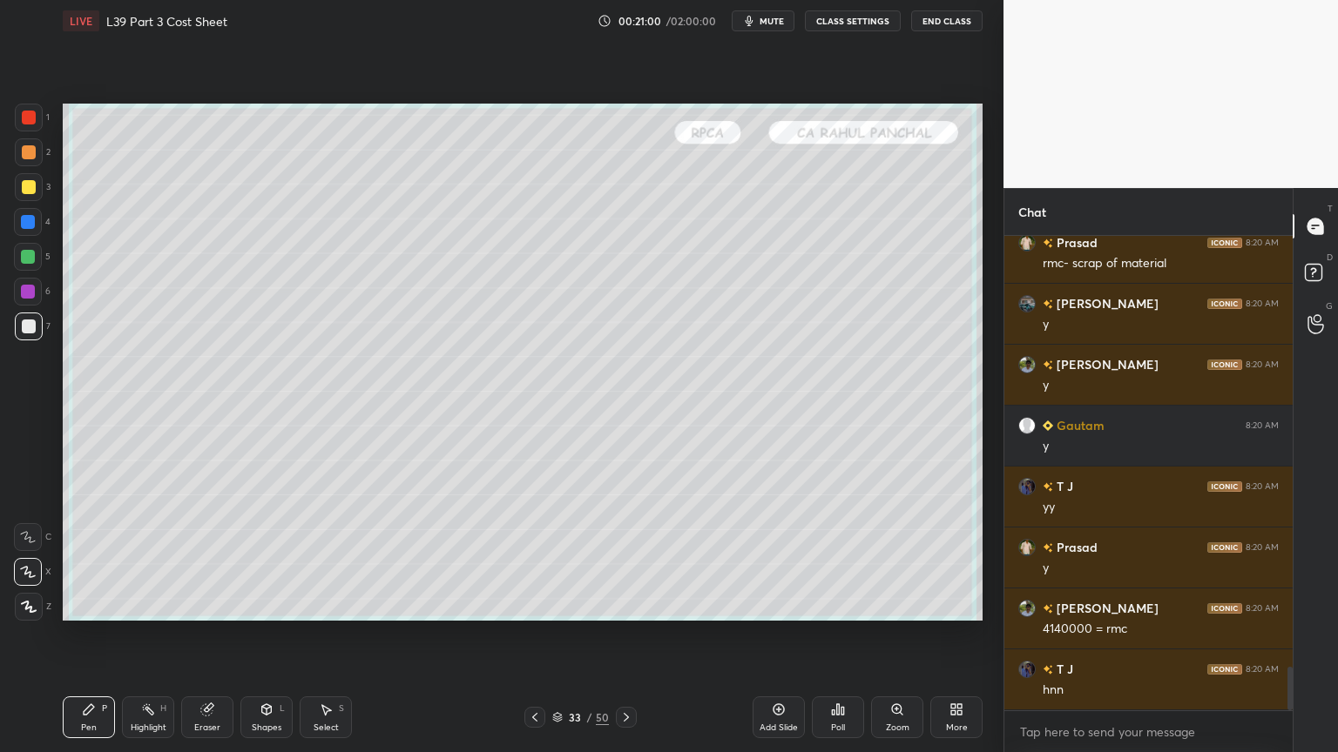
click at [631, 559] on icon at bounding box center [626, 718] width 14 height 14
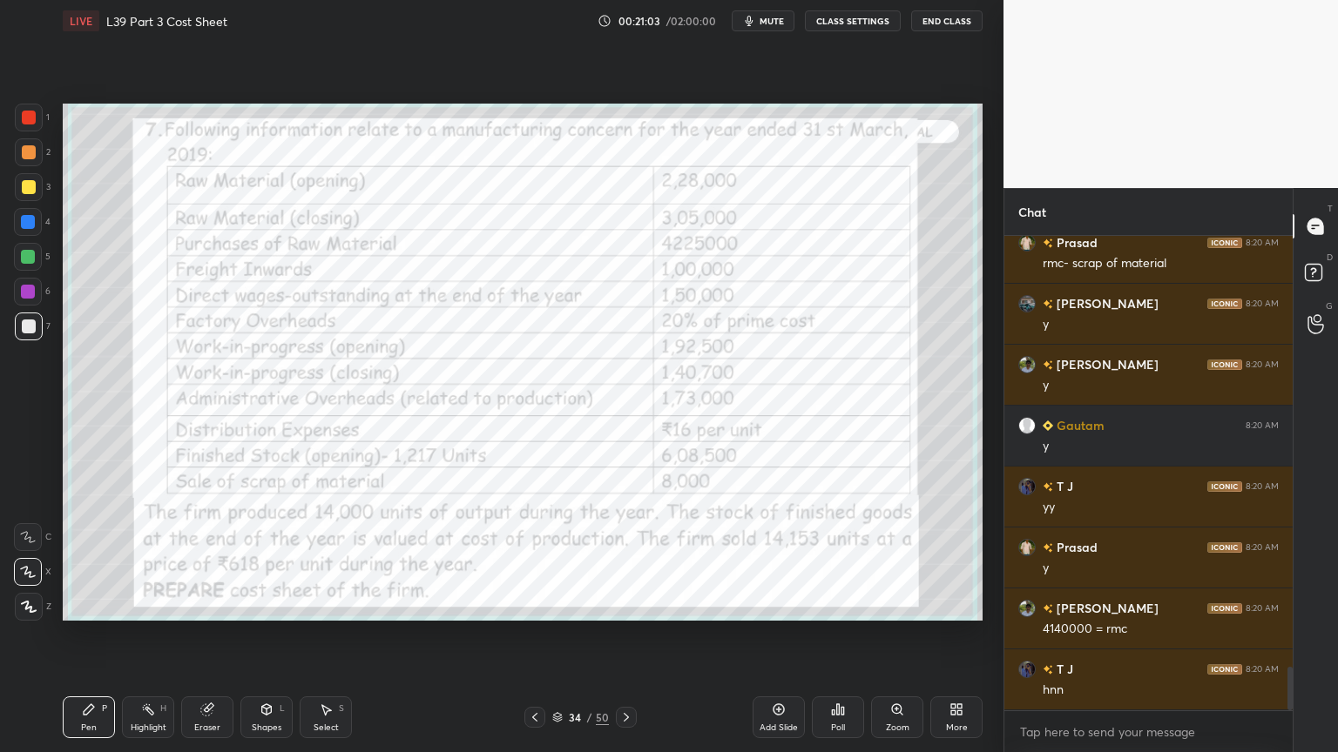
click at [628, 559] on icon at bounding box center [626, 718] width 14 height 14
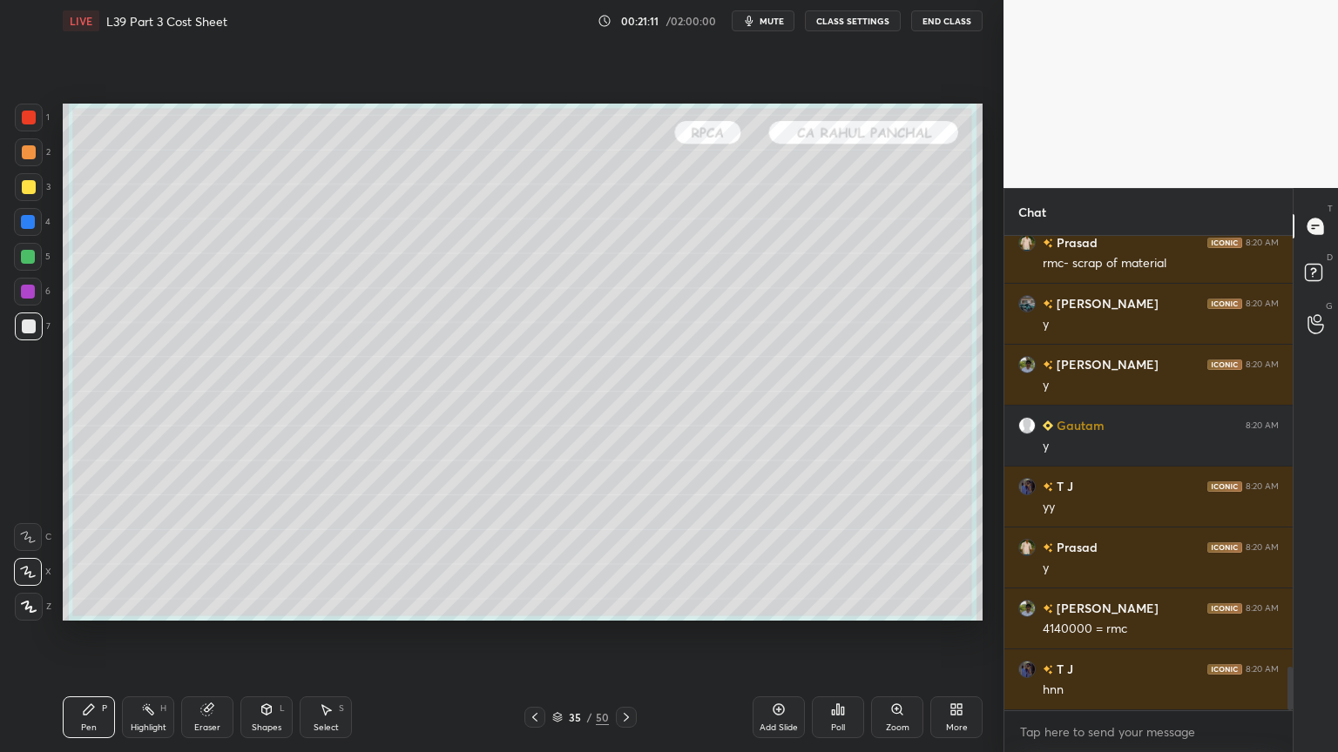
click at [98, 559] on div "Pen P" at bounding box center [89, 718] width 52 height 42
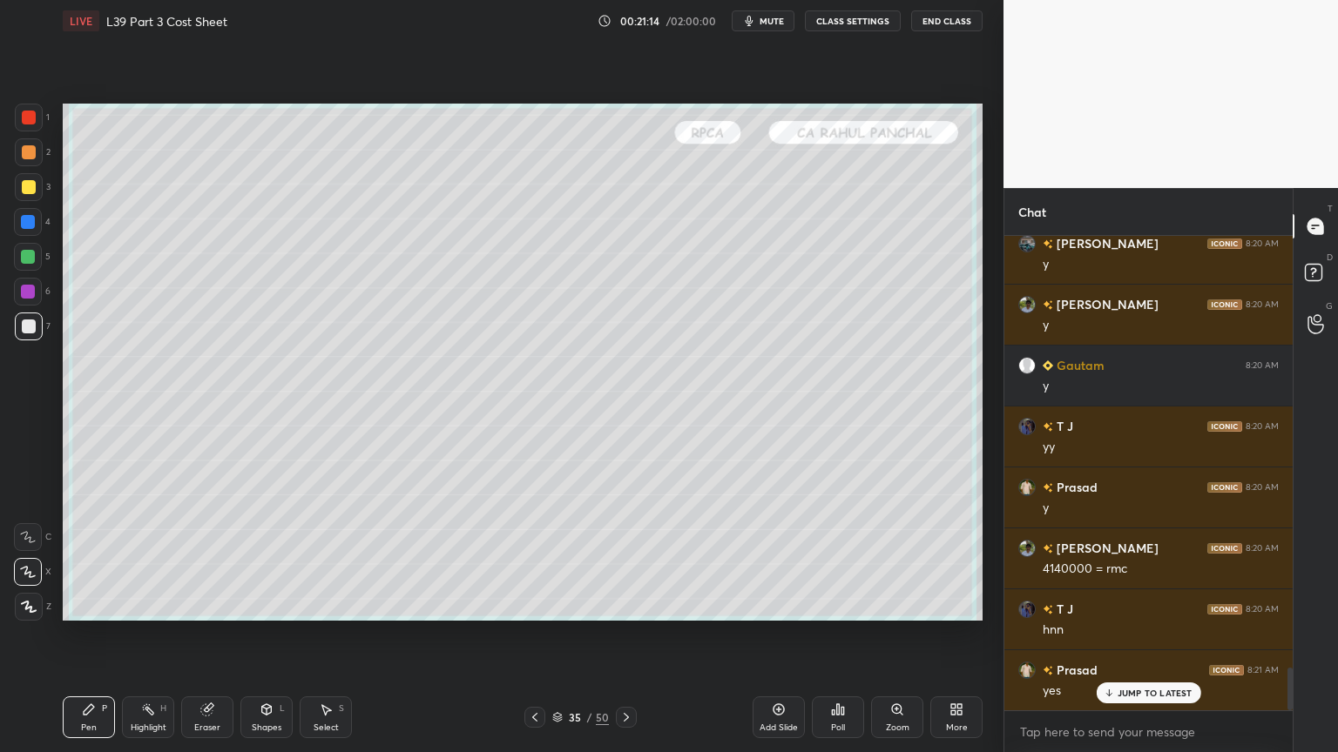
scroll to position [4824, 0]
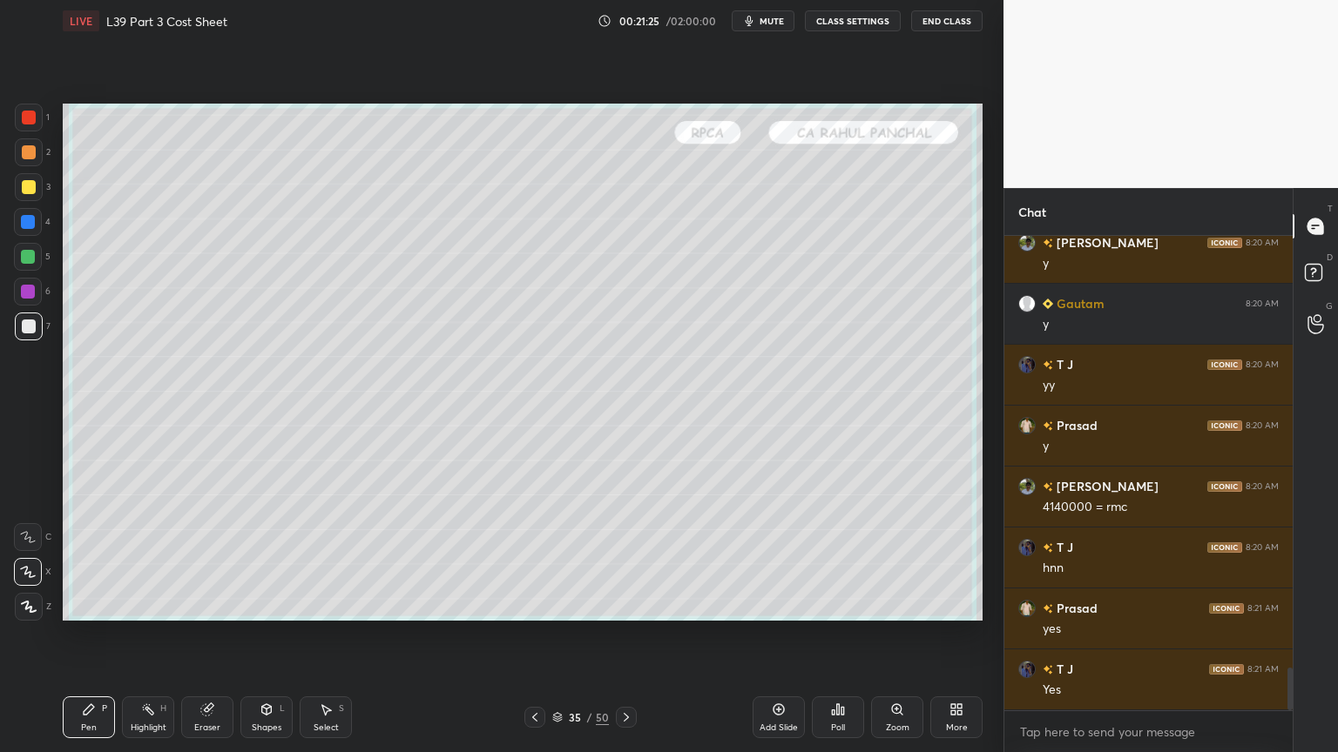
click at [272, 559] on div "Shapes L" at bounding box center [266, 718] width 52 height 42
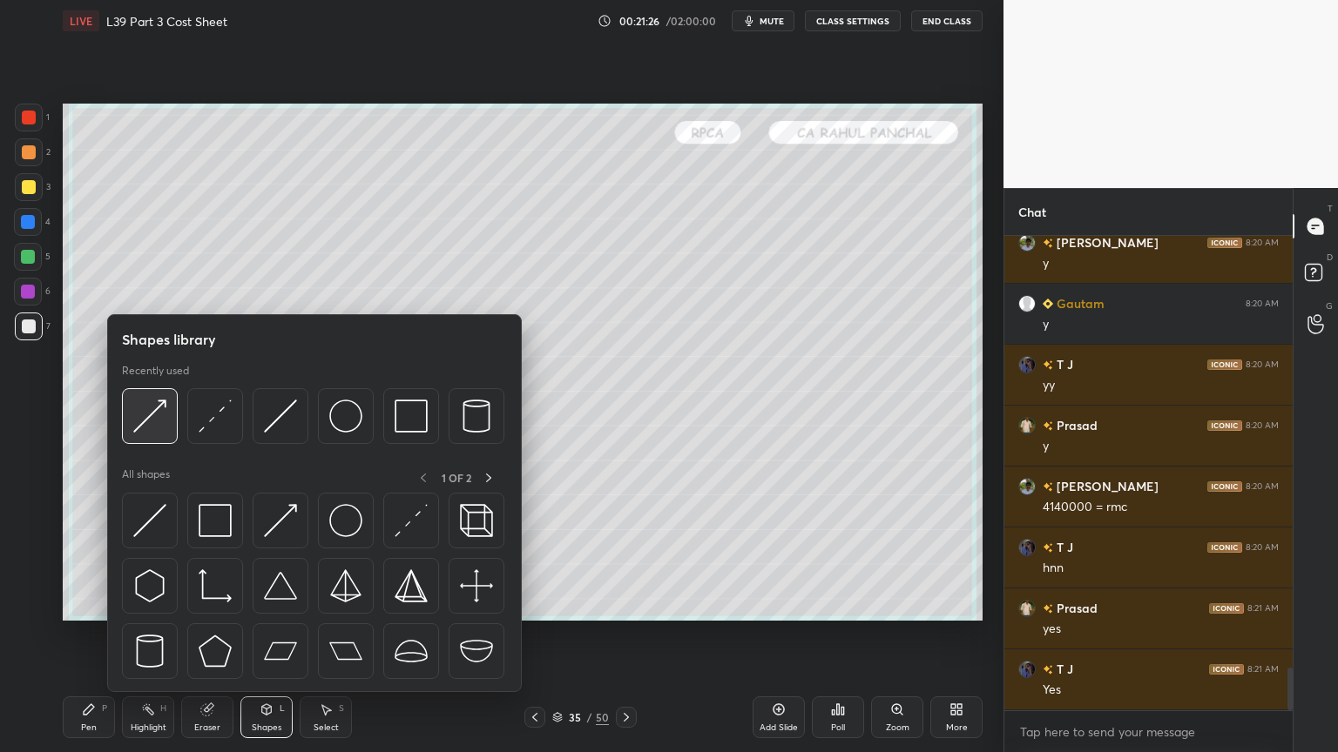
click at [148, 433] on div at bounding box center [150, 416] width 56 height 56
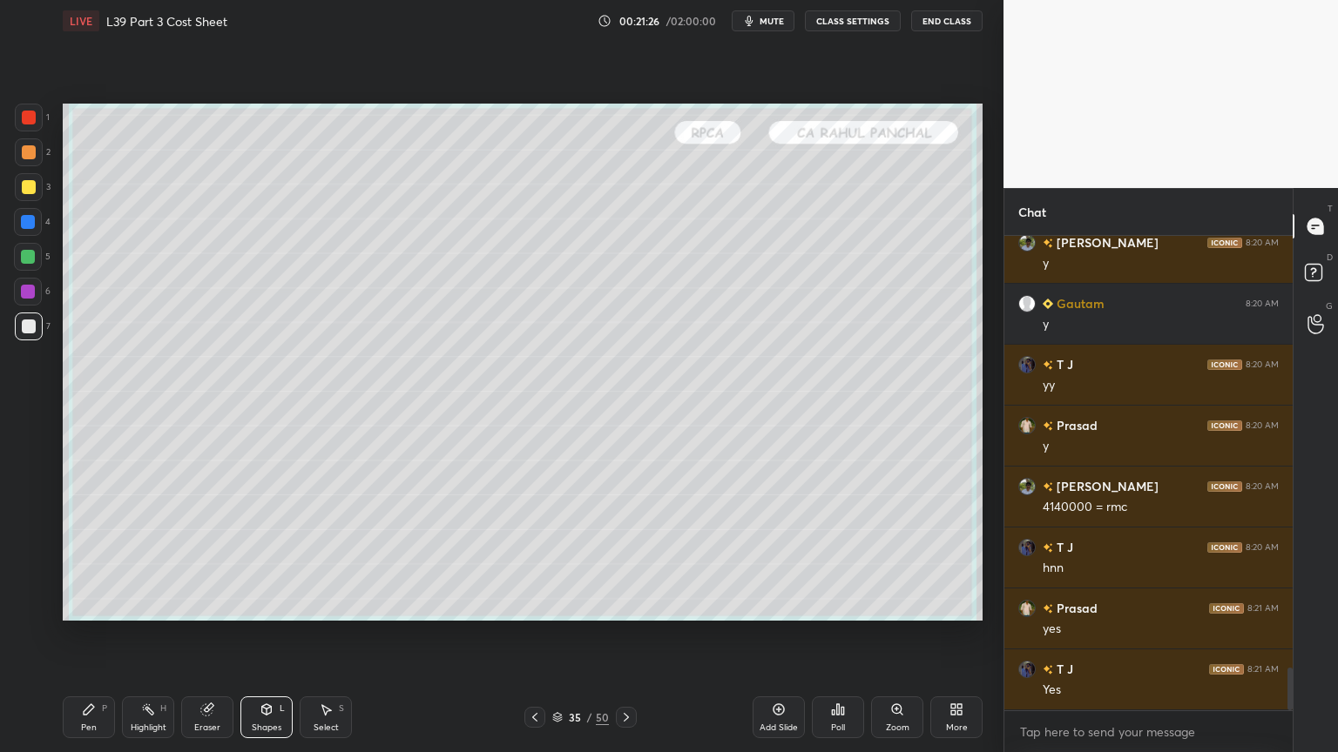
click at [266, 559] on div "Shapes L" at bounding box center [266, 718] width 52 height 42
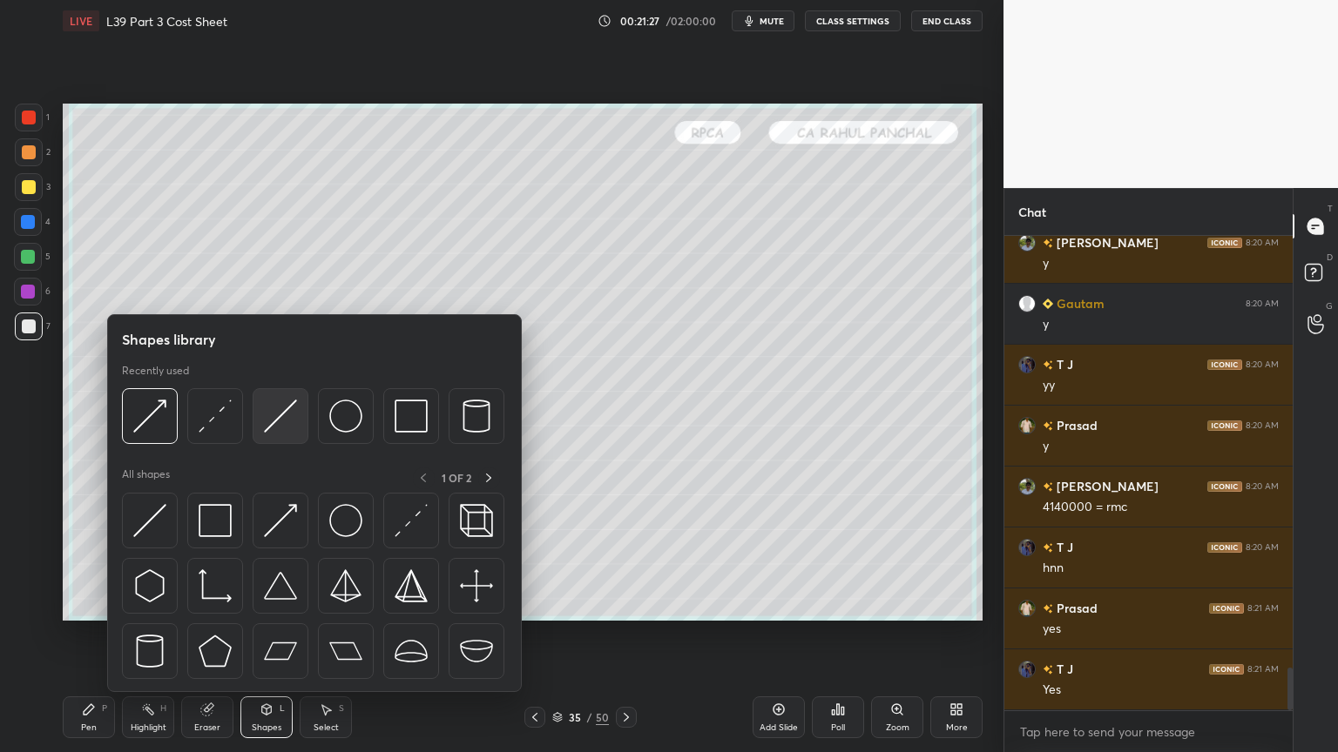
click at [280, 424] on img at bounding box center [280, 416] width 33 height 33
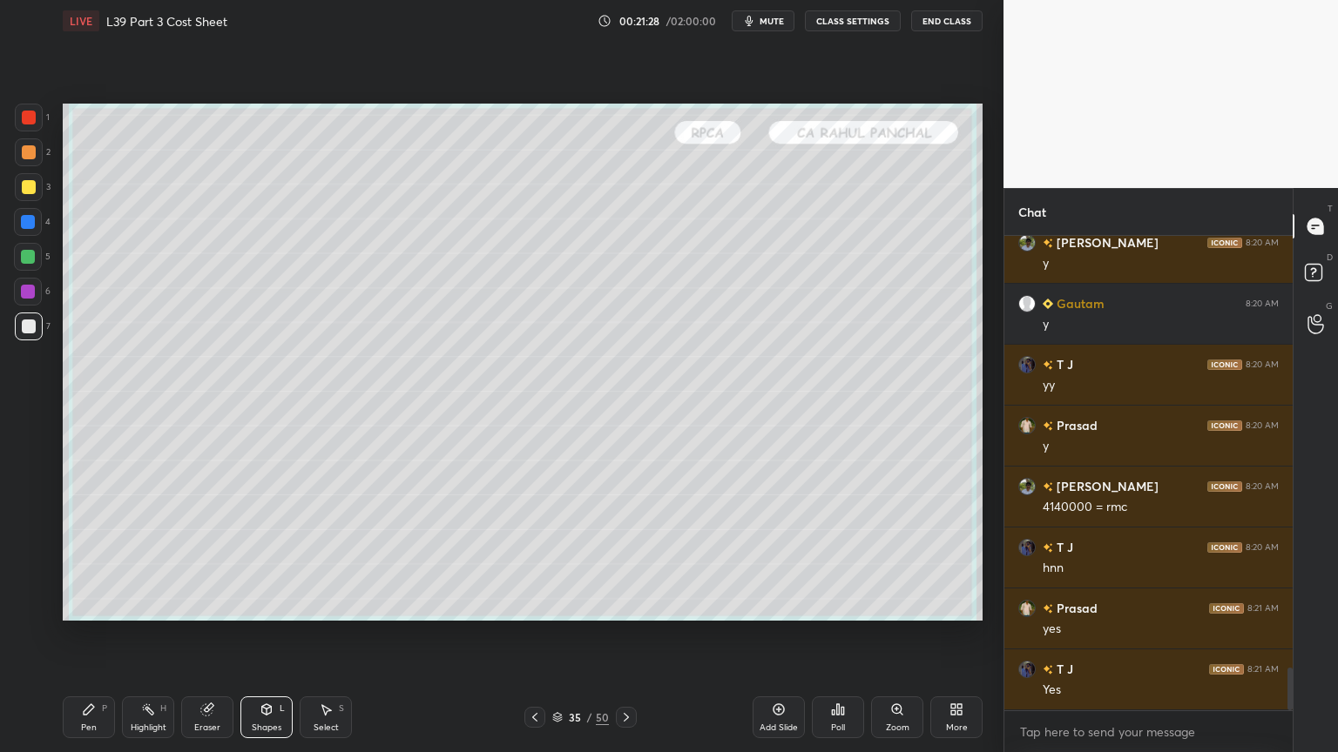
click at [83, 559] on icon at bounding box center [89, 710] width 14 height 14
click at [531, 559] on icon at bounding box center [535, 718] width 14 height 14
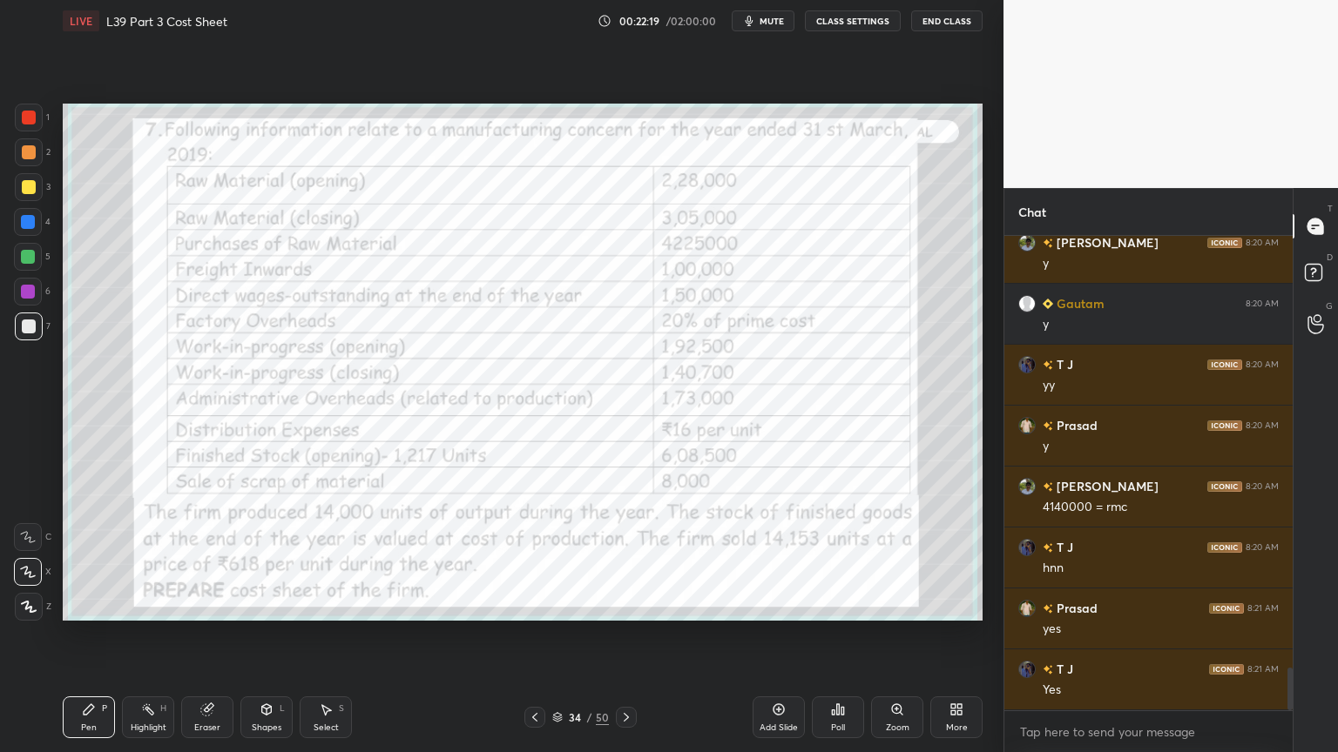
click at [625, 559] on icon at bounding box center [626, 718] width 14 height 14
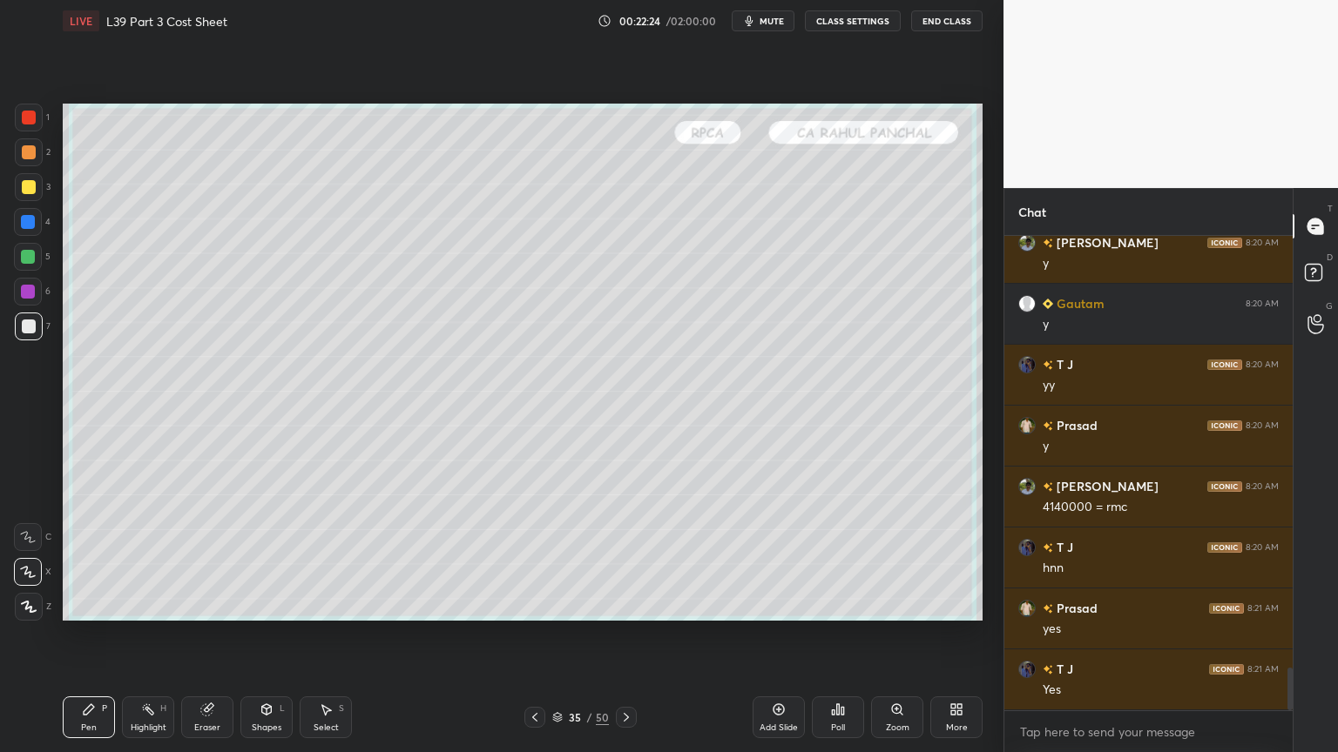
click at [533, 559] on icon at bounding box center [535, 718] width 14 height 14
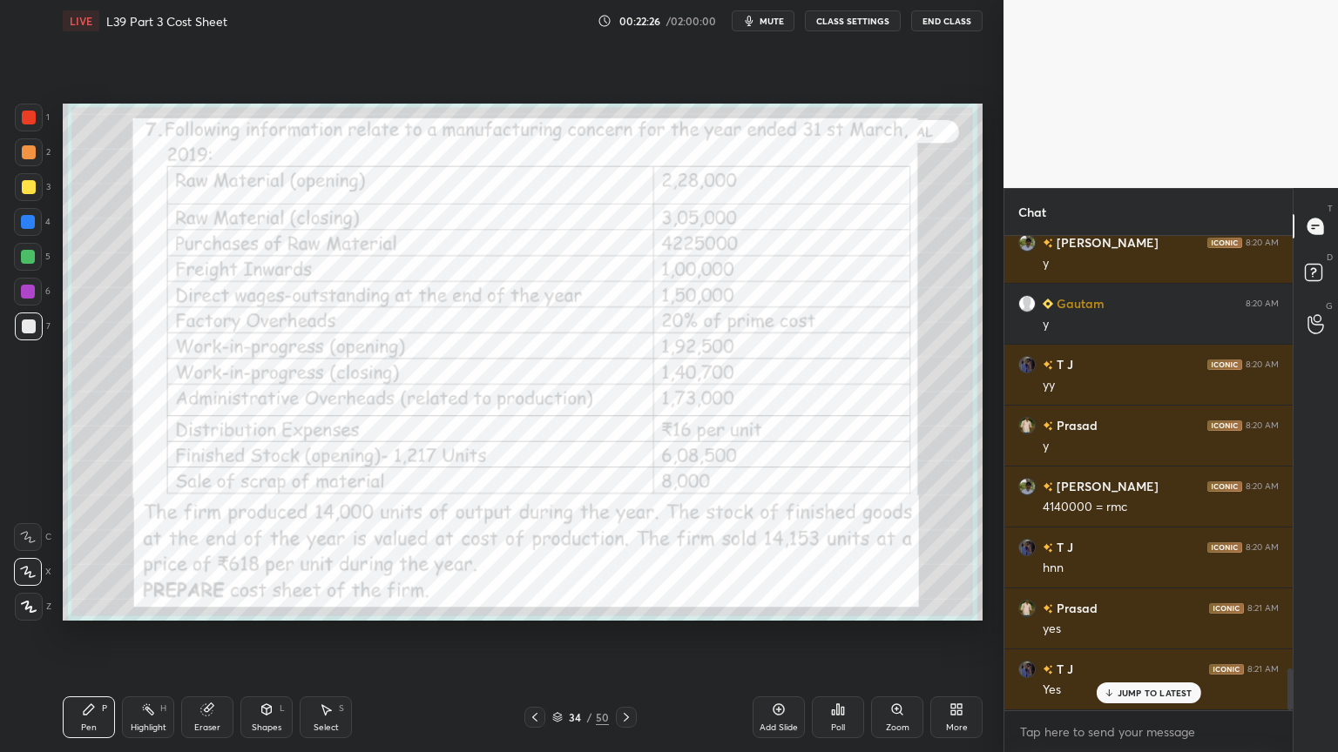
scroll to position [4884, 0]
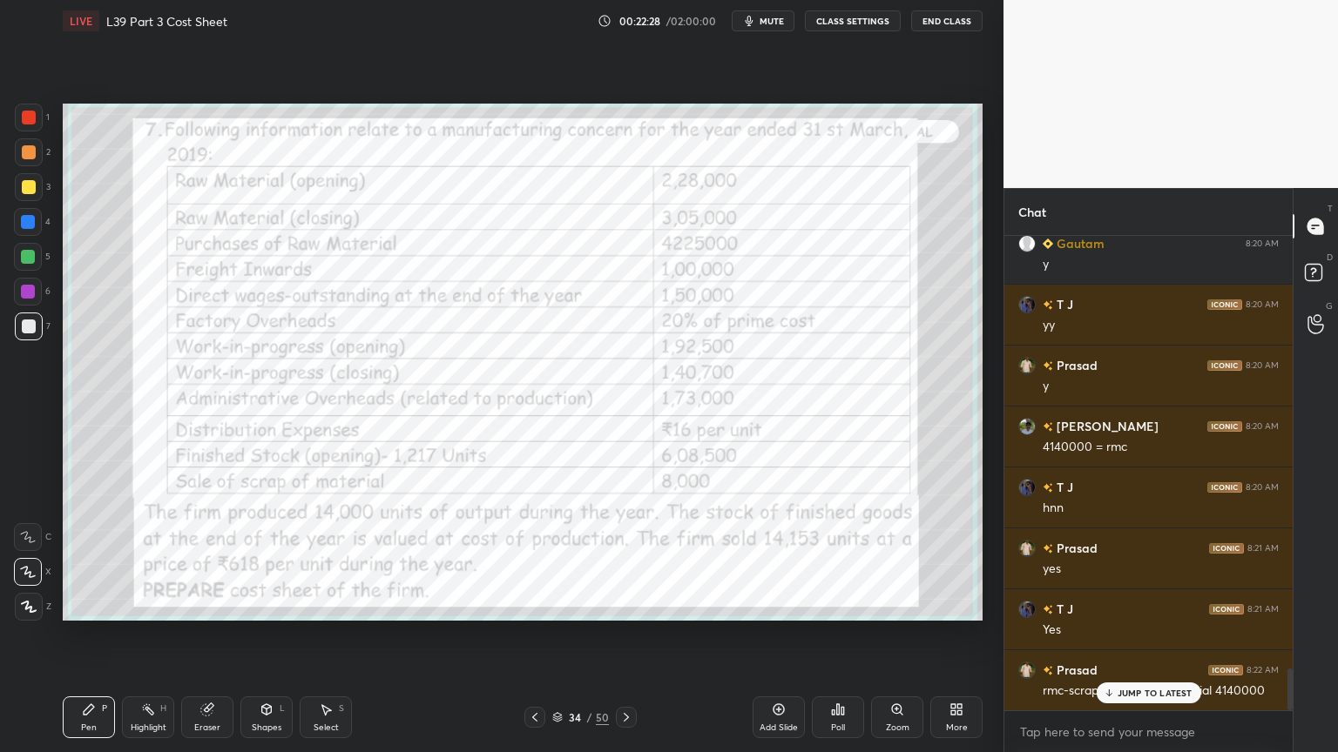
click at [630, 559] on icon at bounding box center [626, 718] width 14 height 14
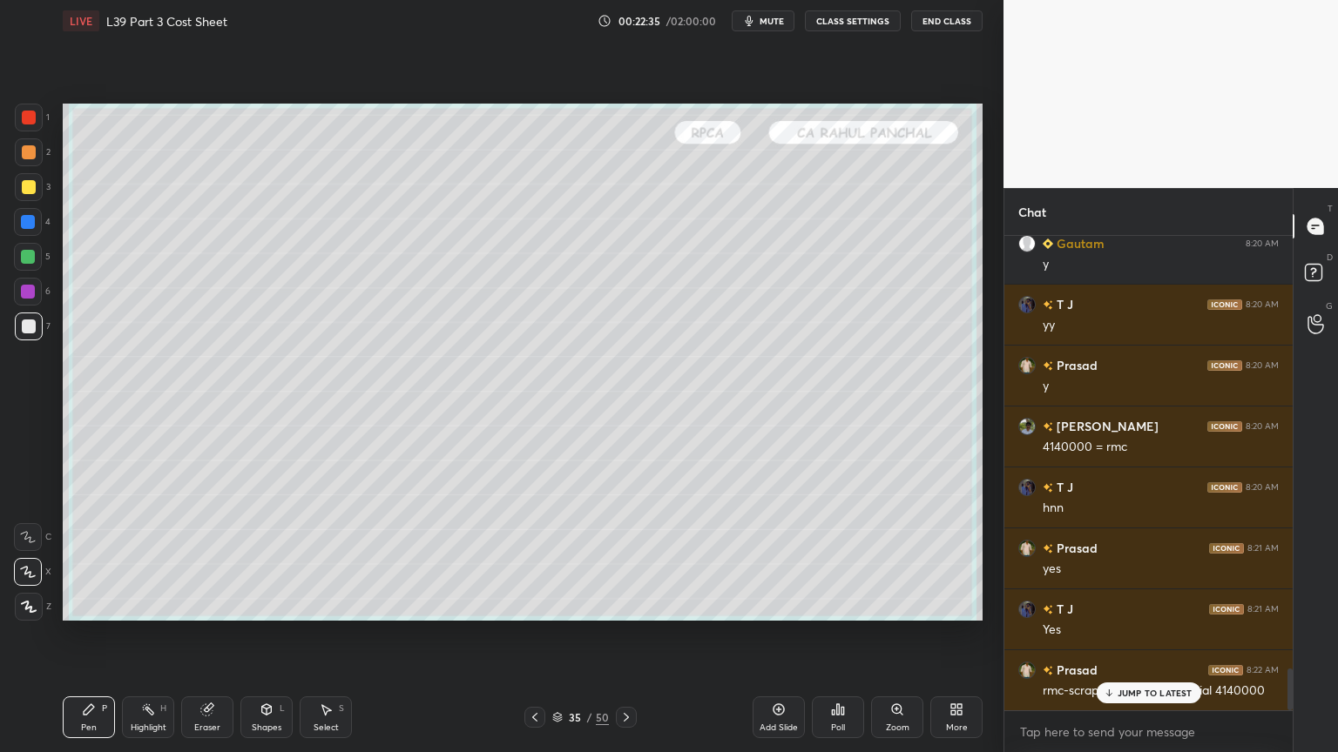
click at [533, 559] on icon at bounding box center [534, 717] width 5 height 9
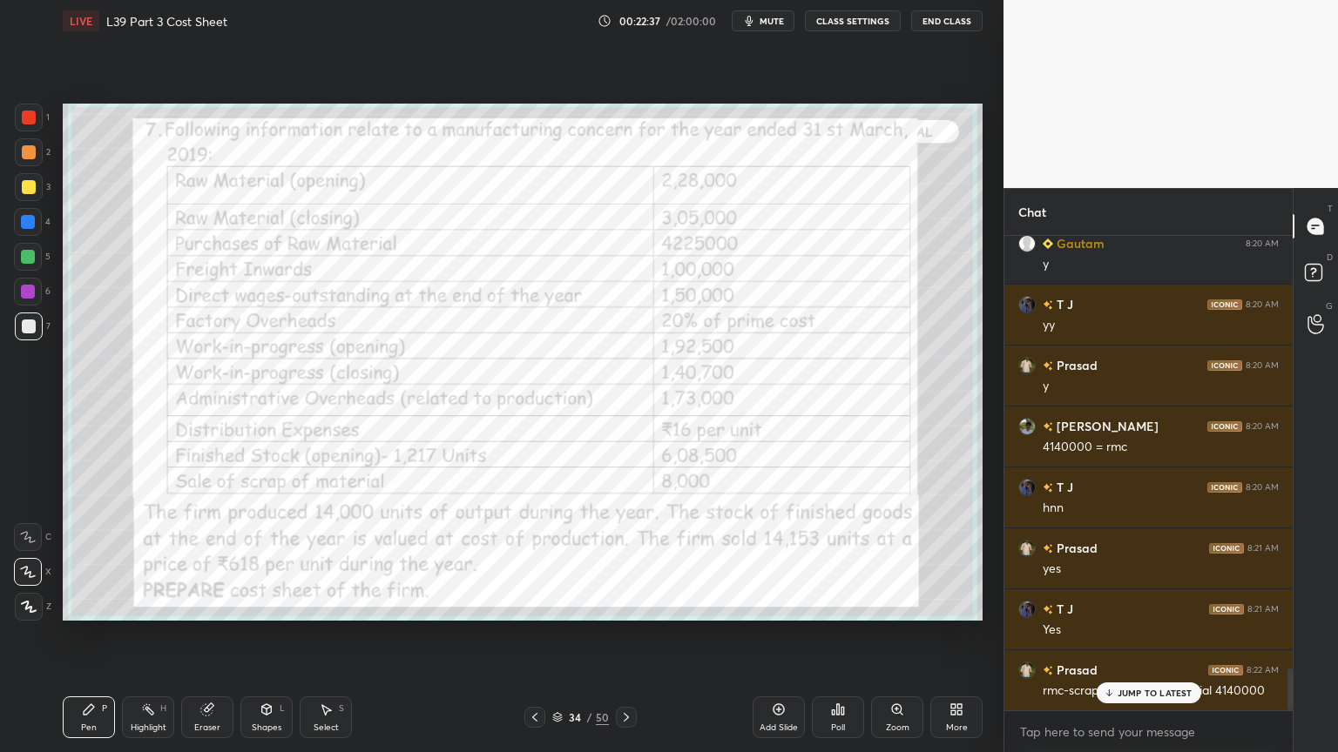
click at [622, 559] on icon at bounding box center [626, 718] width 14 height 14
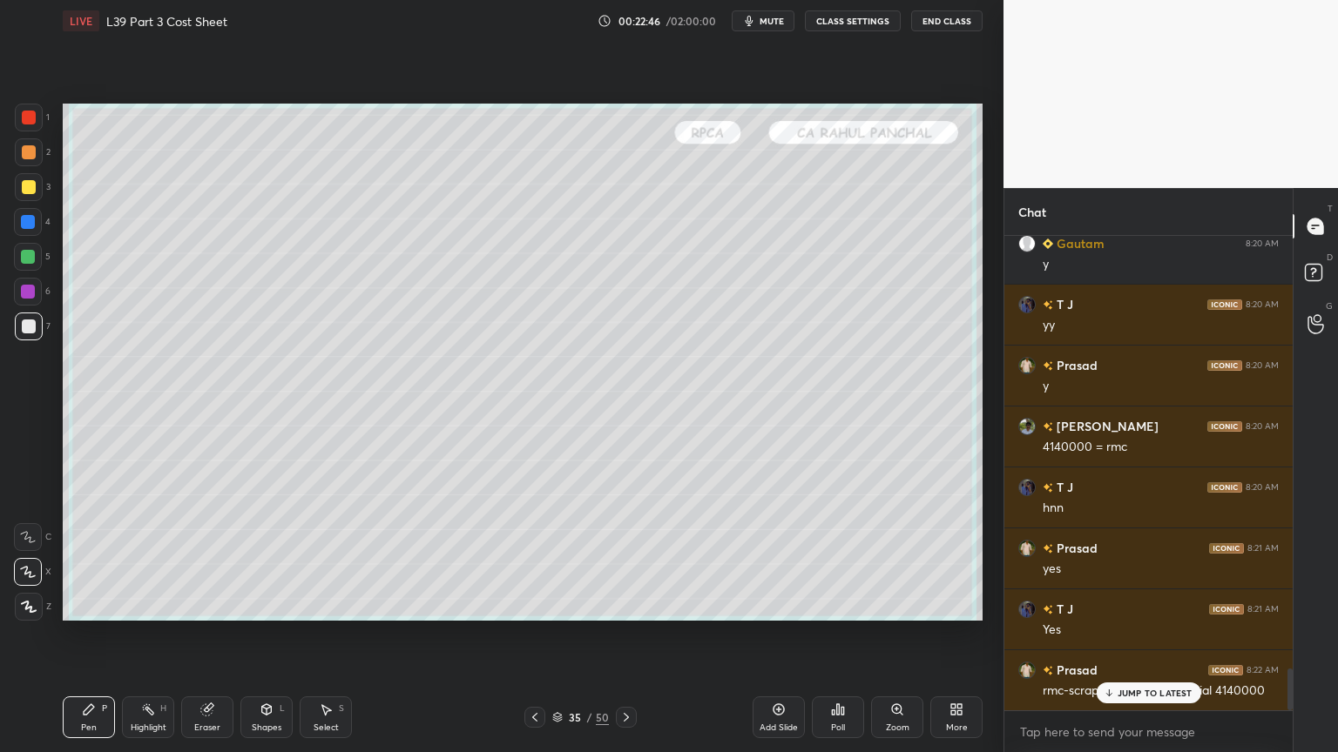
click at [547, 559] on div "35 / 50" at bounding box center [580, 717] width 112 height 21
click at [540, 559] on icon at bounding box center [535, 718] width 14 height 14
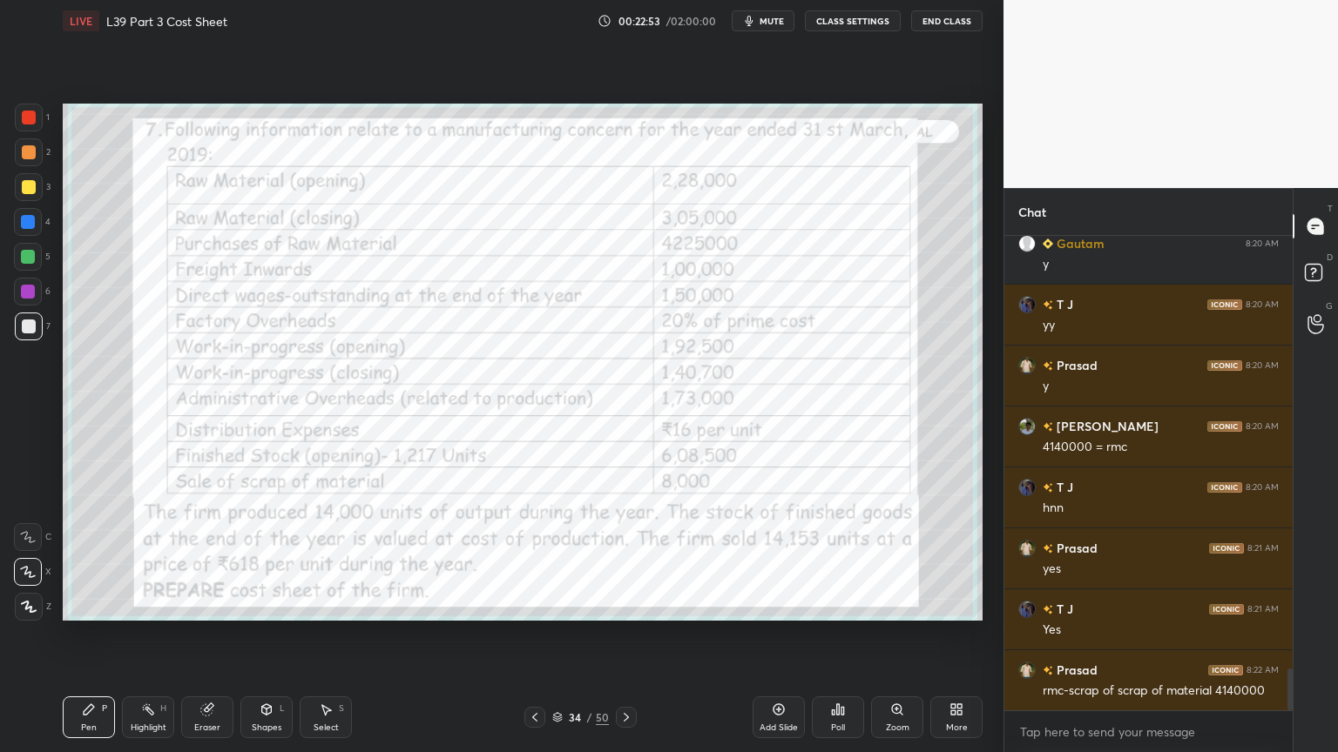
scroll to position [4946, 0]
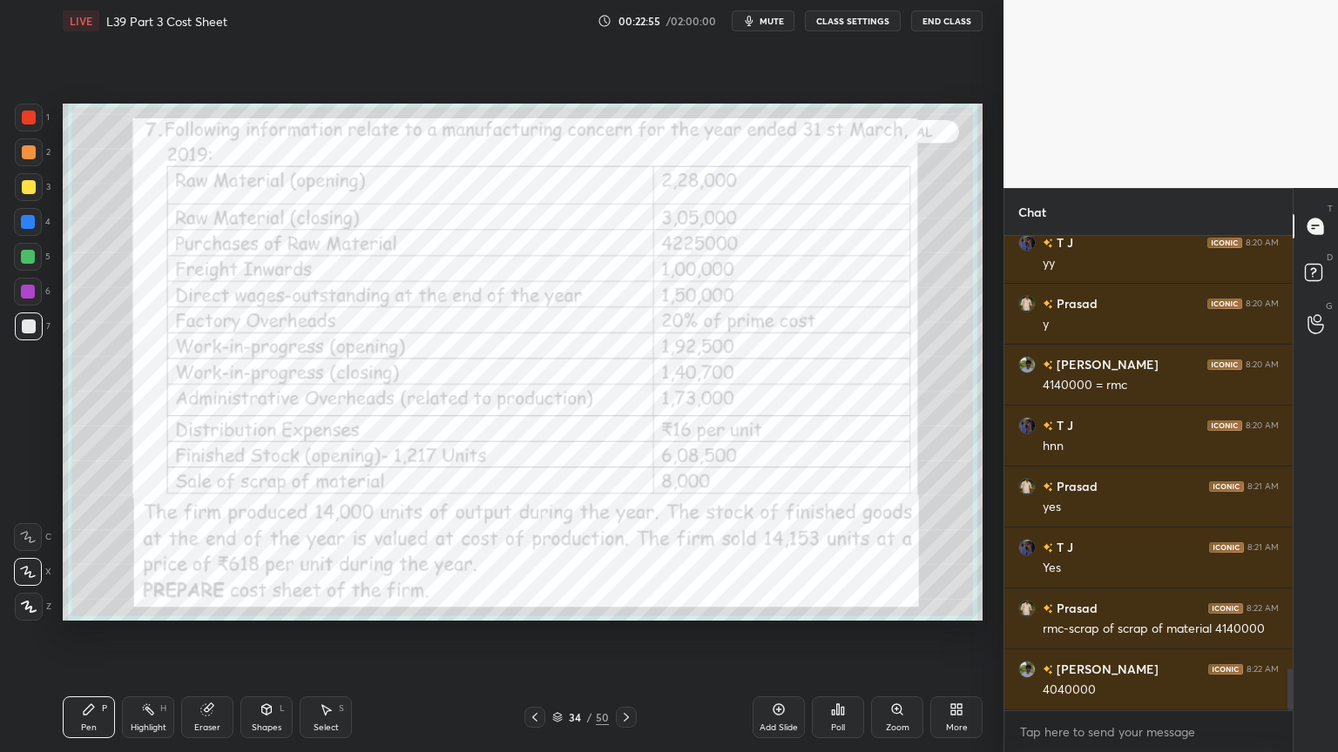
click at [633, 559] on div at bounding box center [626, 717] width 21 height 21
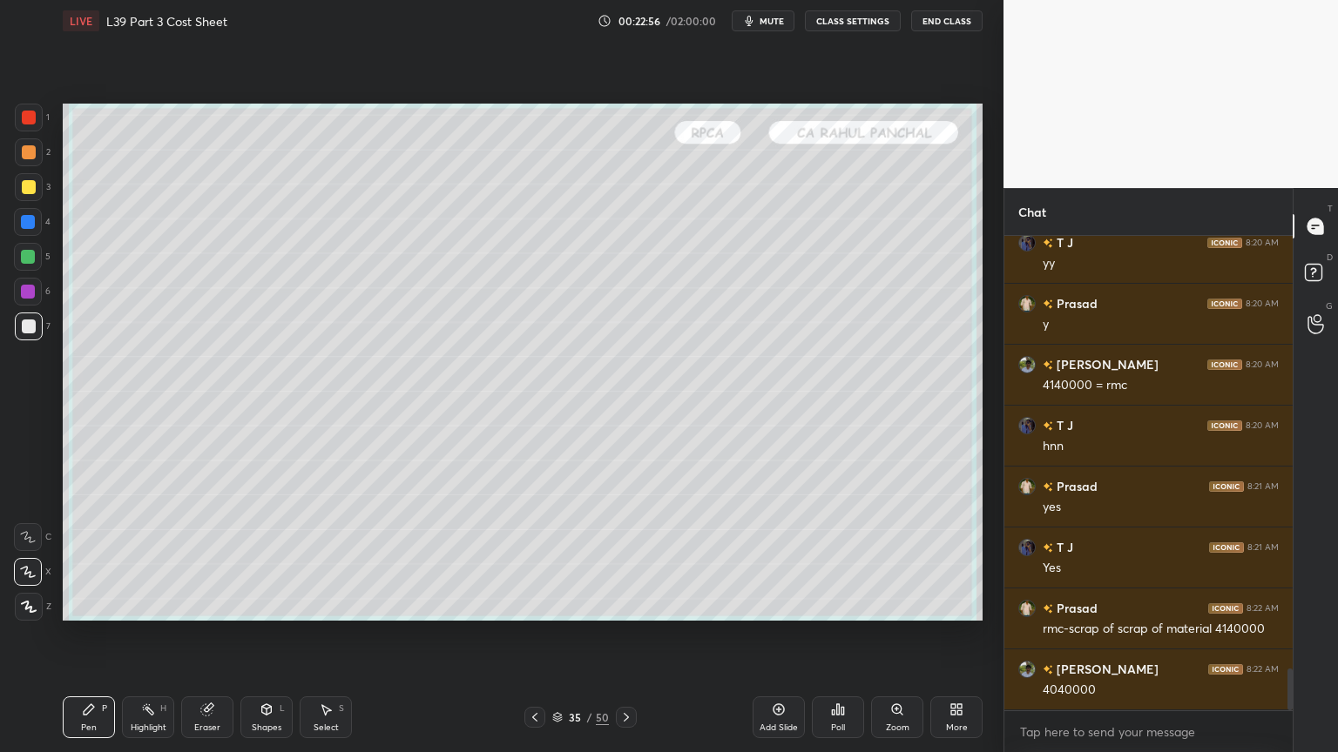
click at [528, 559] on icon at bounding box center [535, 718] width 14 height 14
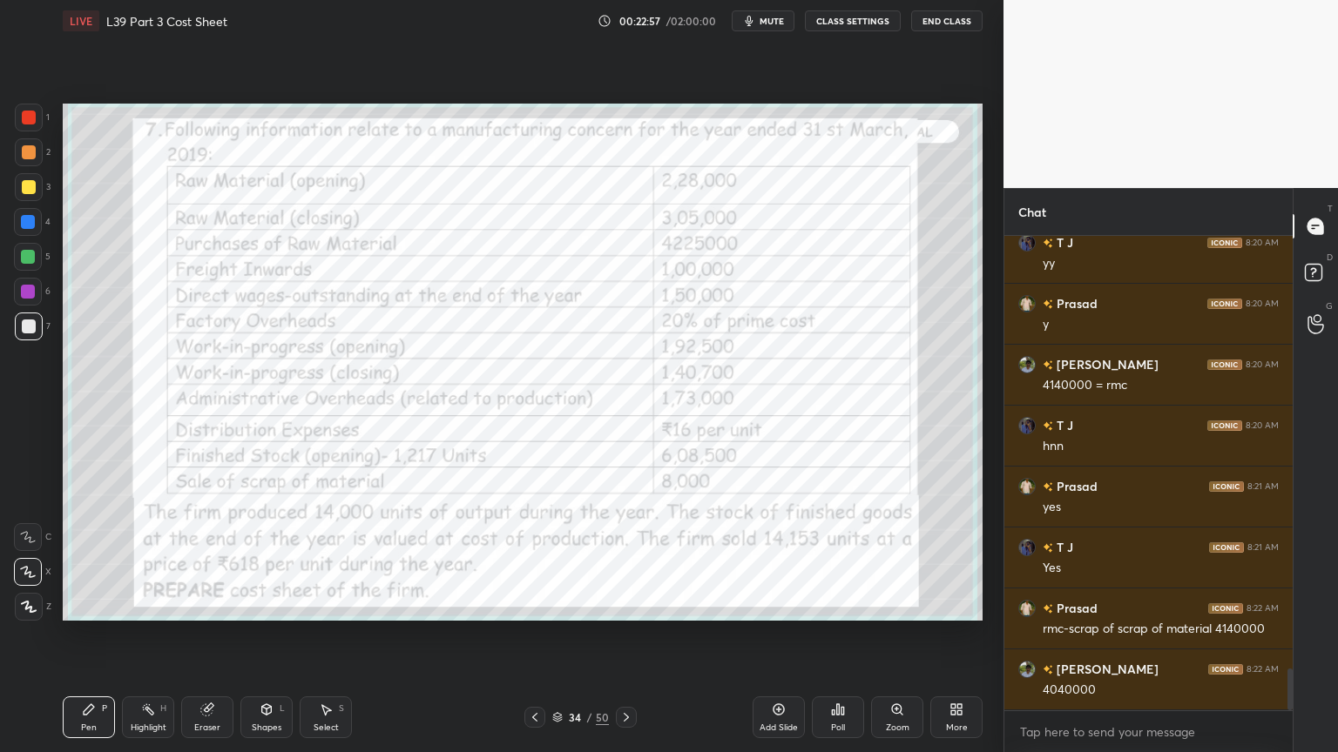
click at [624, 559] on icon at bounding box center [626, 718] width 14 height 14
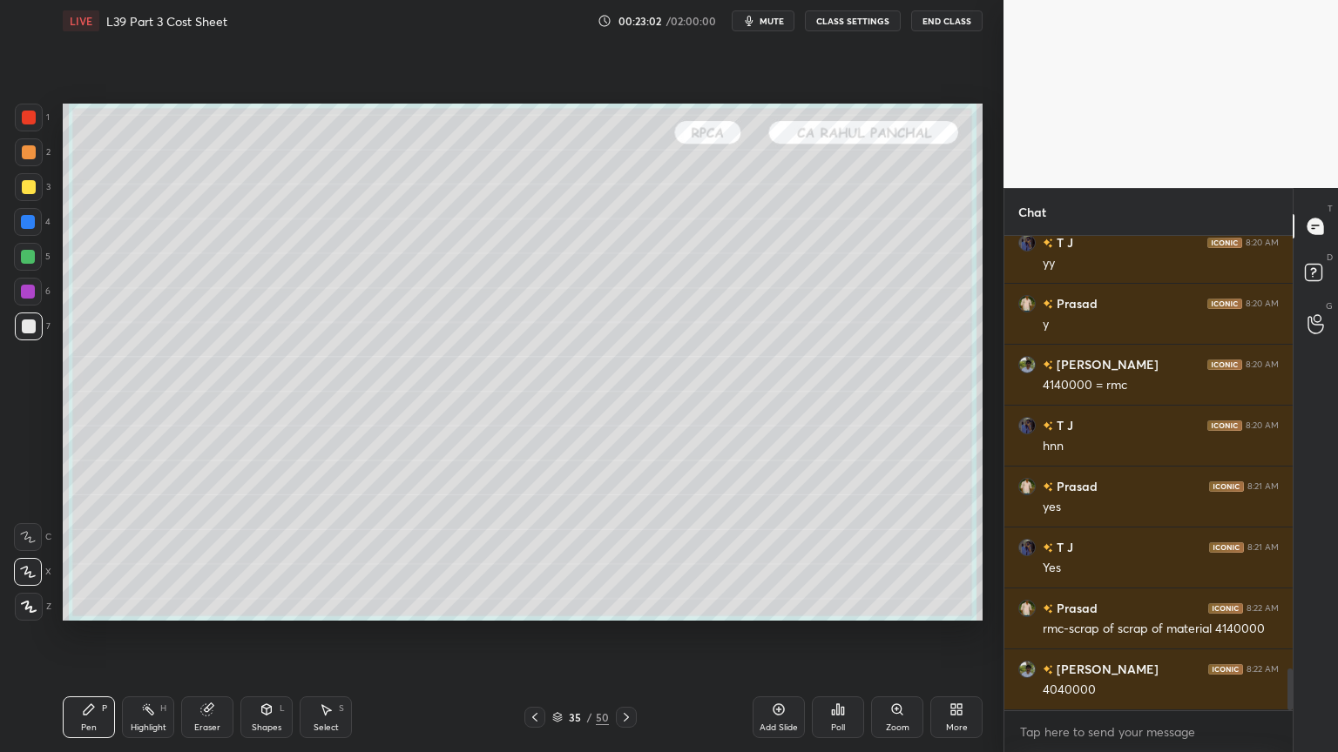
click at [530, 559] on icon at bounding box center [535, 718] width 14 height 14
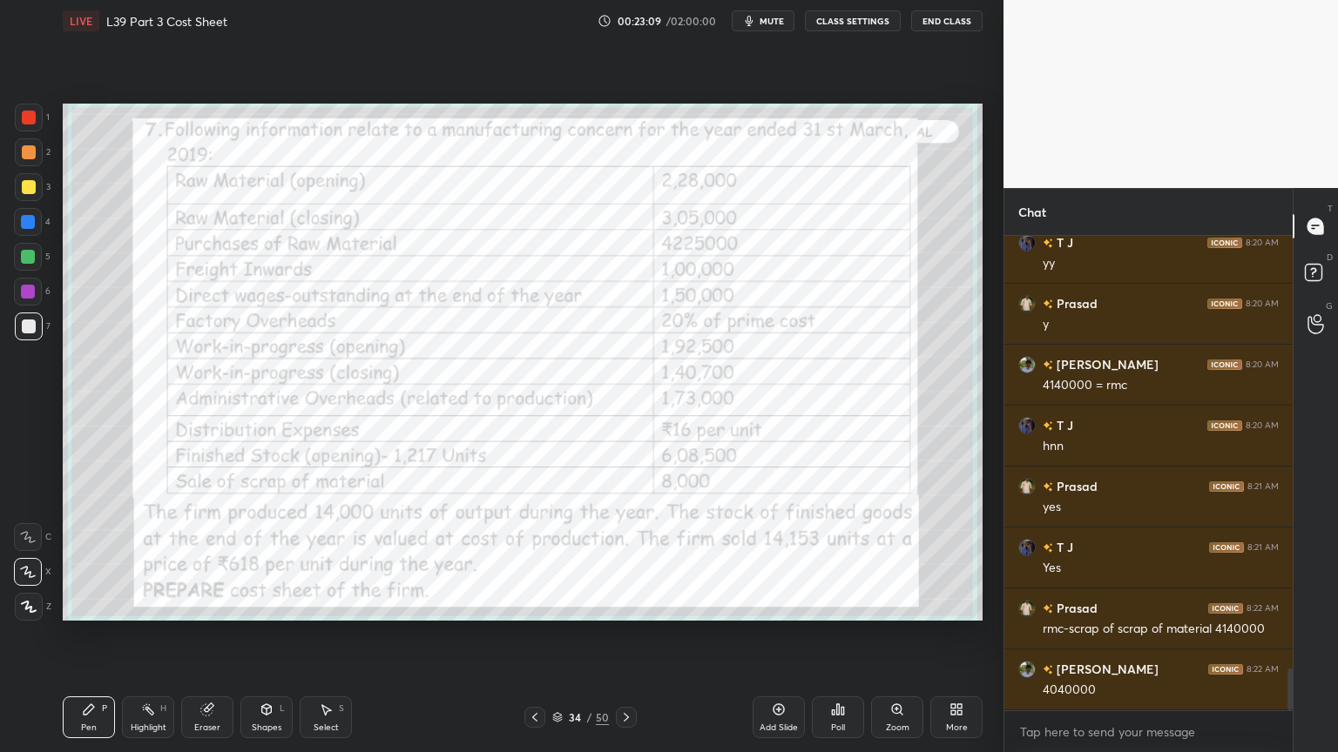
click at [628, 559] on icon at bounding box center [626, 718] width 14 height 14
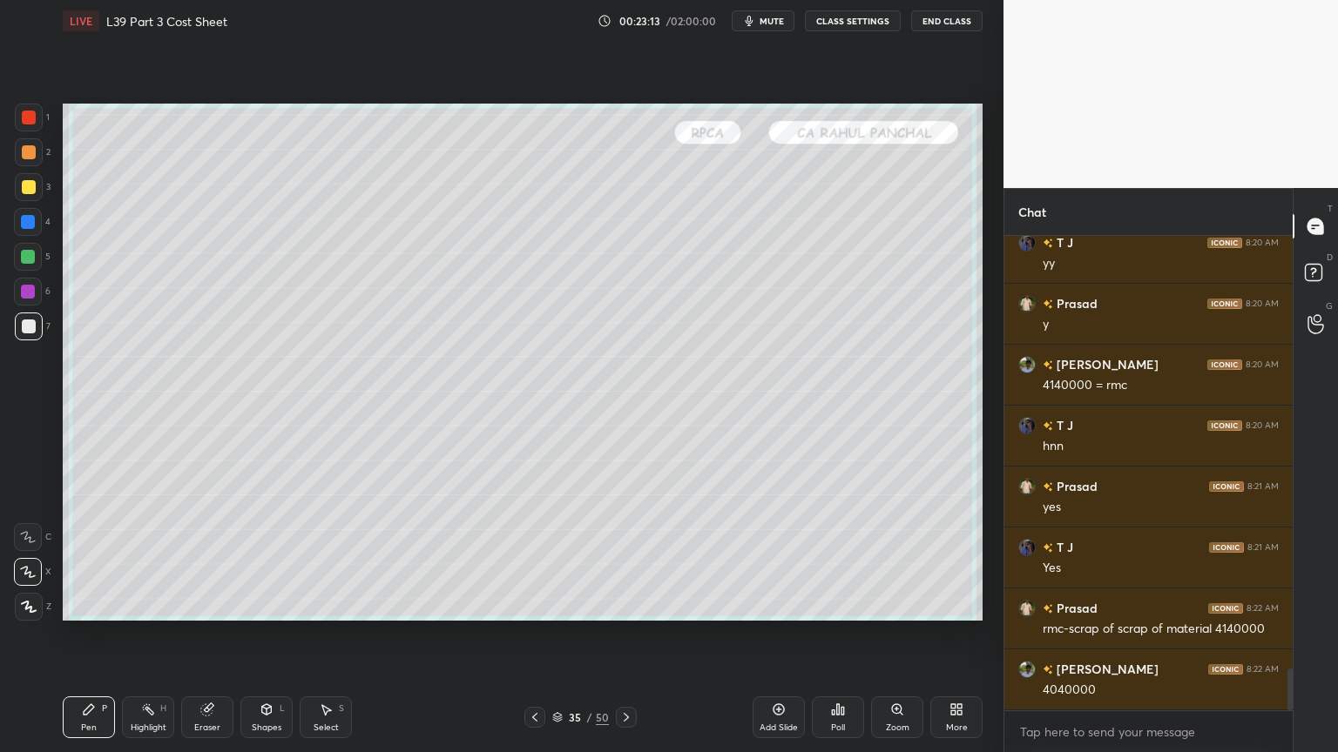
click at [35, 226] on div at bounding box center [28, 222] width 14 height 14
click at [269, 559] on div "Shapes L" at bounding box center [266, 718] width 52 height 42
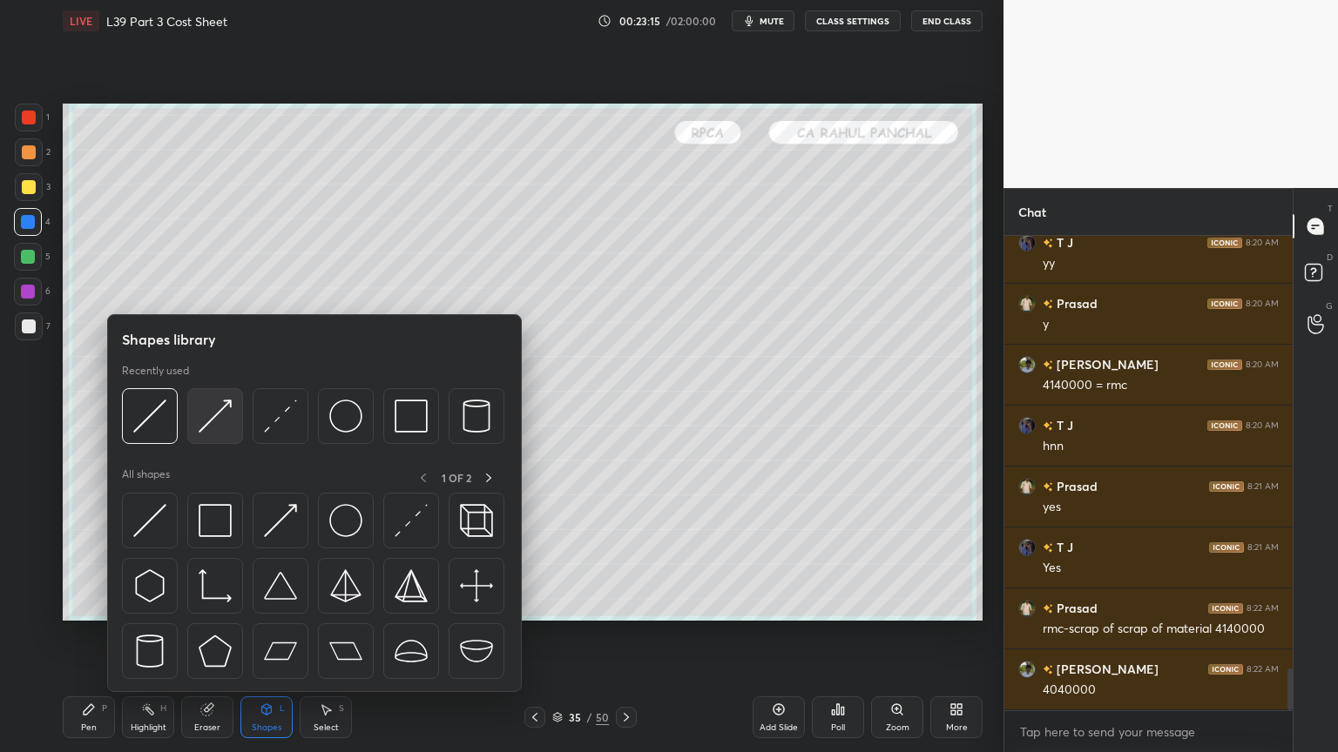
click at [219, 422] on img at bounding box center [215, 416] width 33 height 33
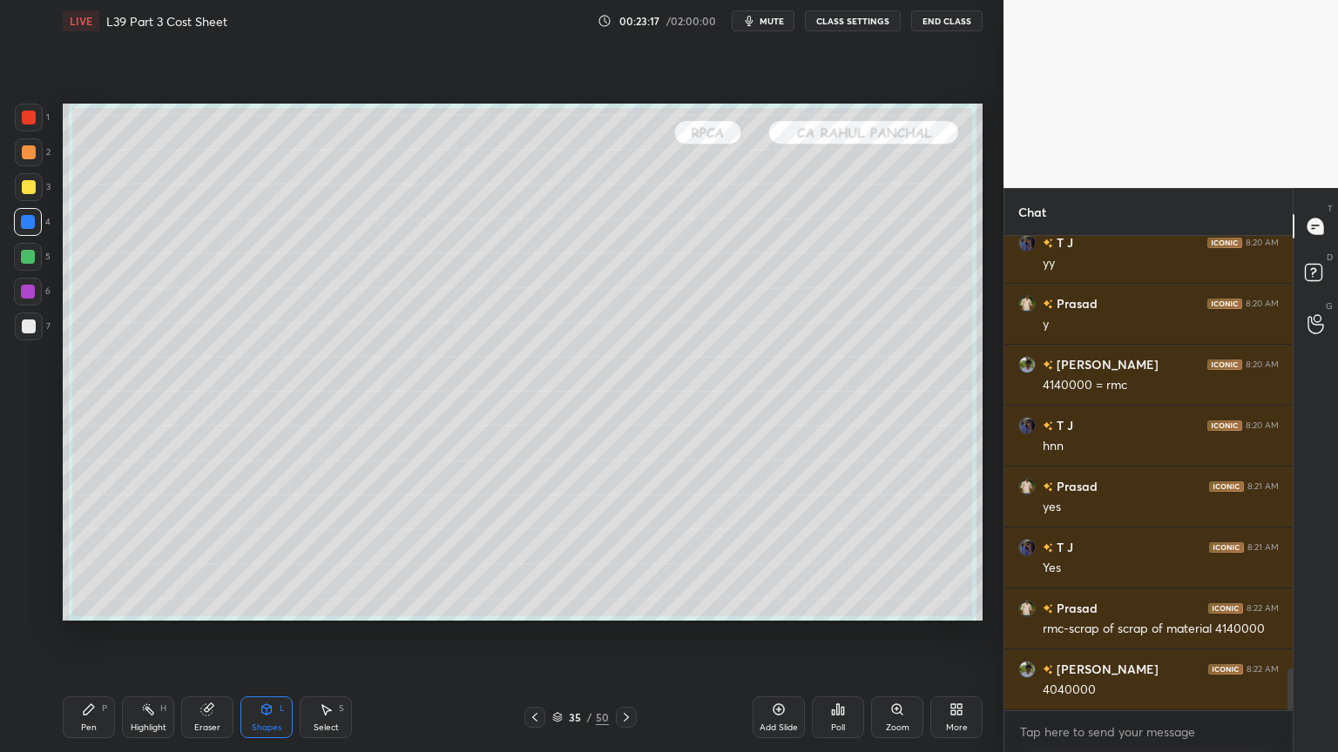
click at [105, 559] on div "Pen P" at bounding box center [89, 718] width 52 height 42
click at [24, 320] on div at bounding box center [29, 327] width 14 height 14
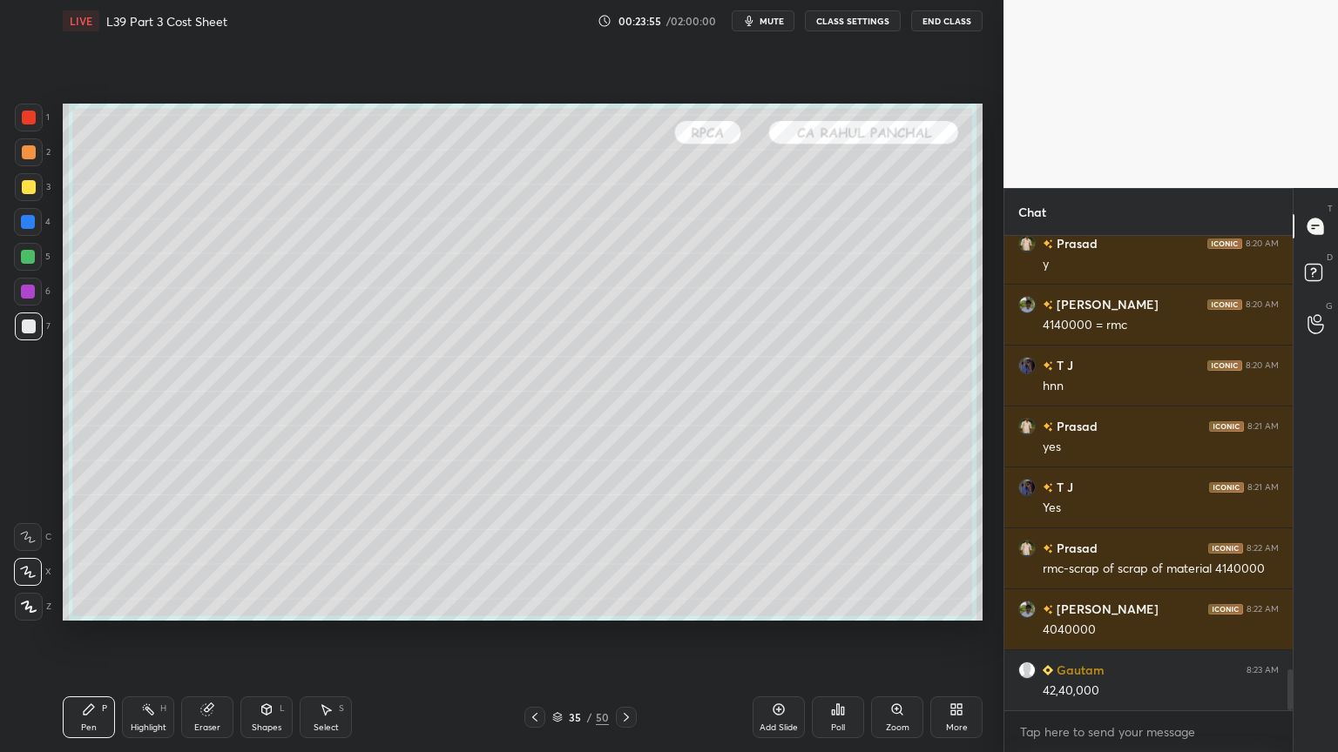
scroll to position [5048, 0]
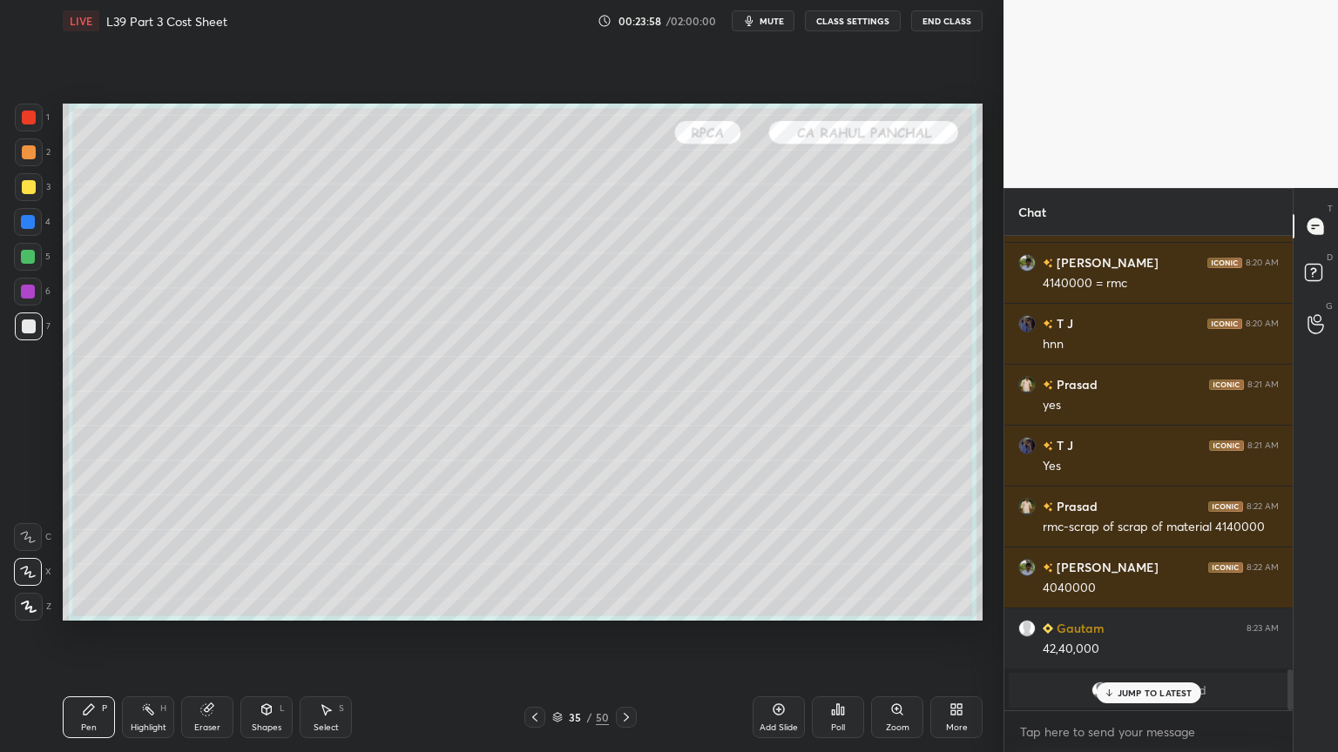
click at [1150, 559] on div "JUMP TO LATEST" at bounding box center [1148, 693] width 105 height 21
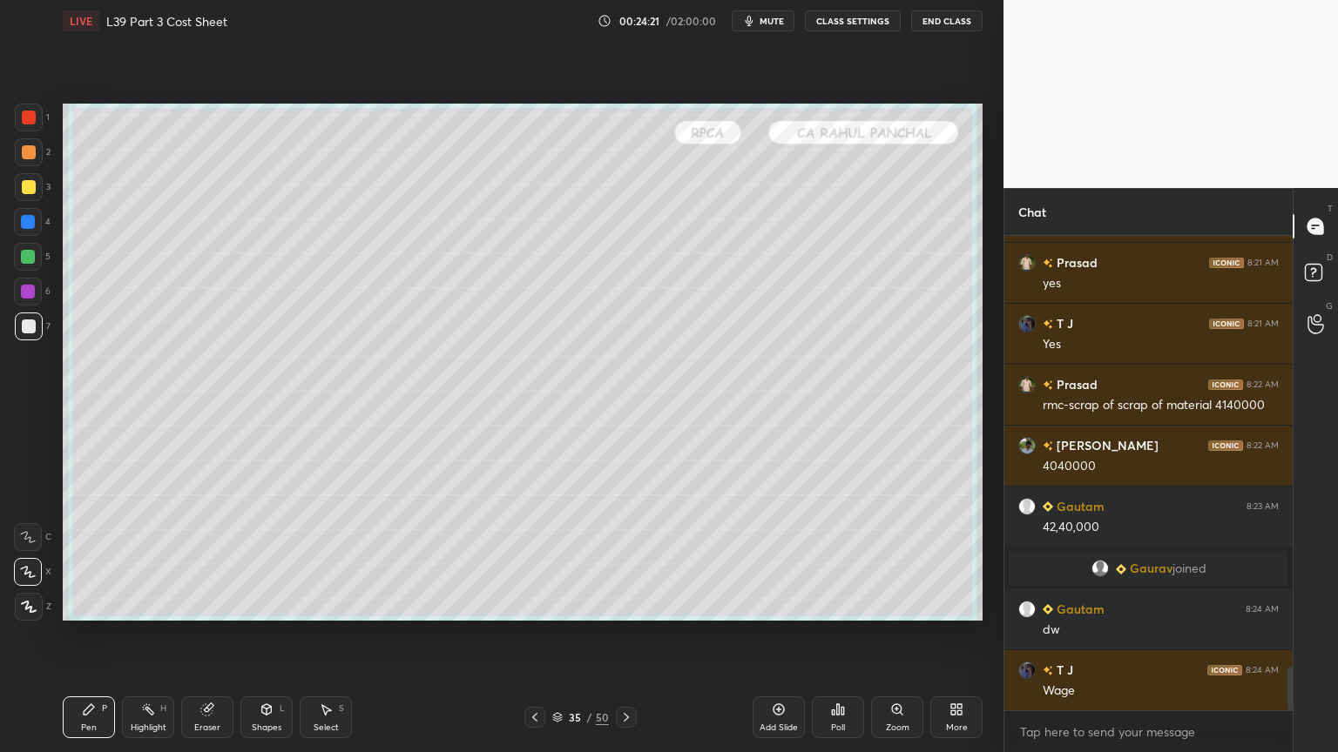
scroll to position [4685, 0]
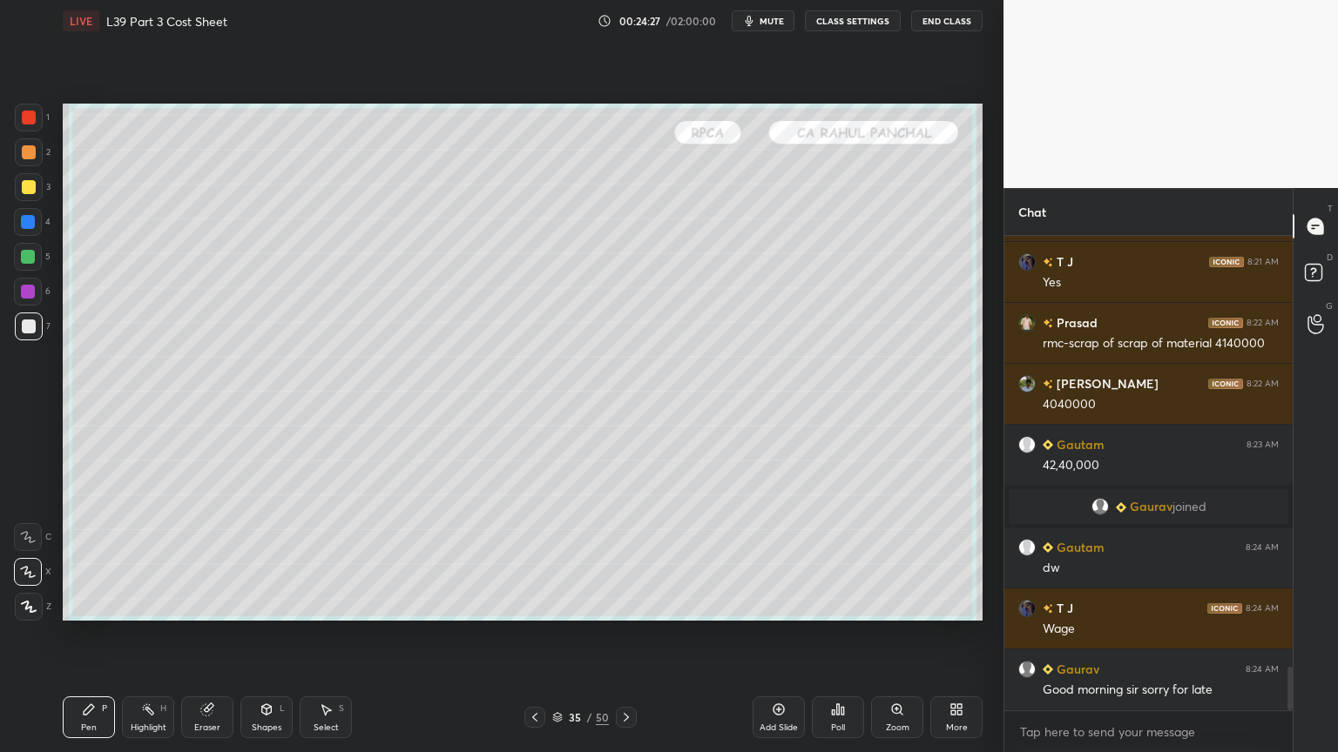
click at [530, 559] on icon at bounding box center [535, 718] width 14 height 14
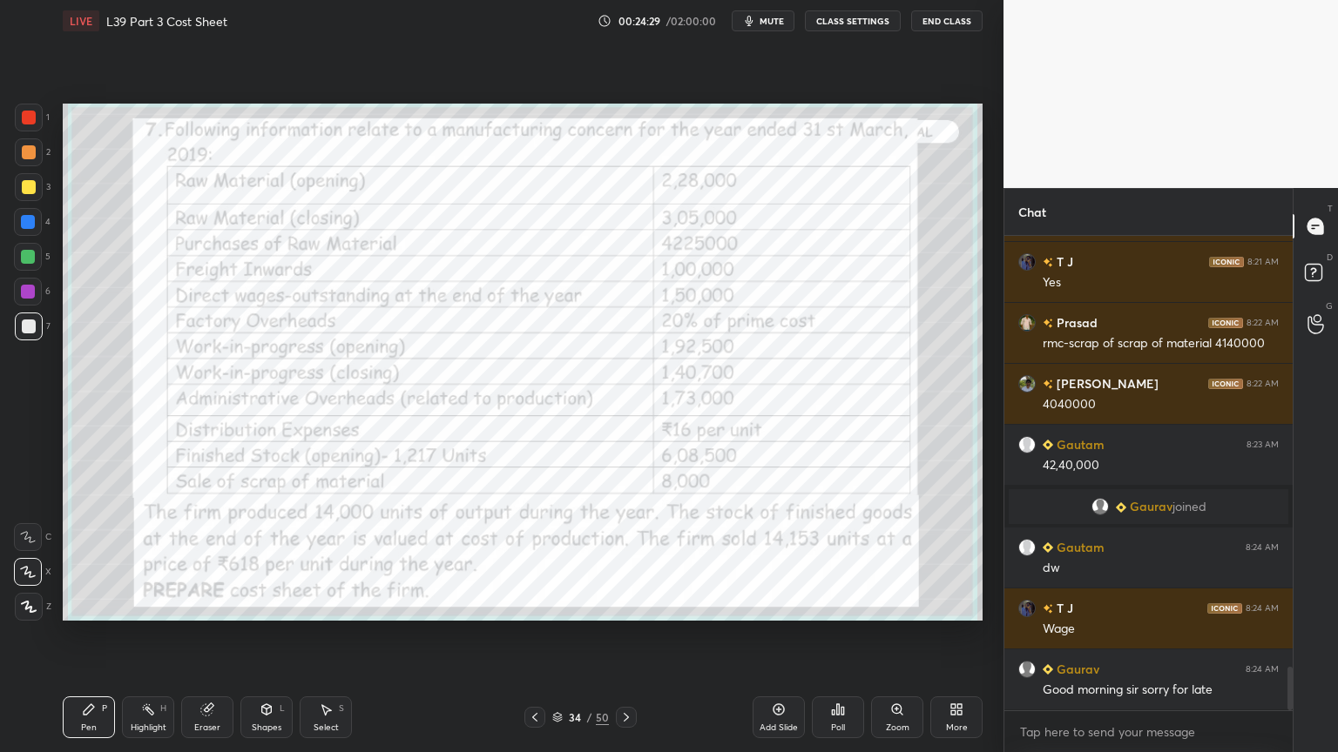
click at [631, 559] on icon at bounding box center [626, 718] width 14 height 14
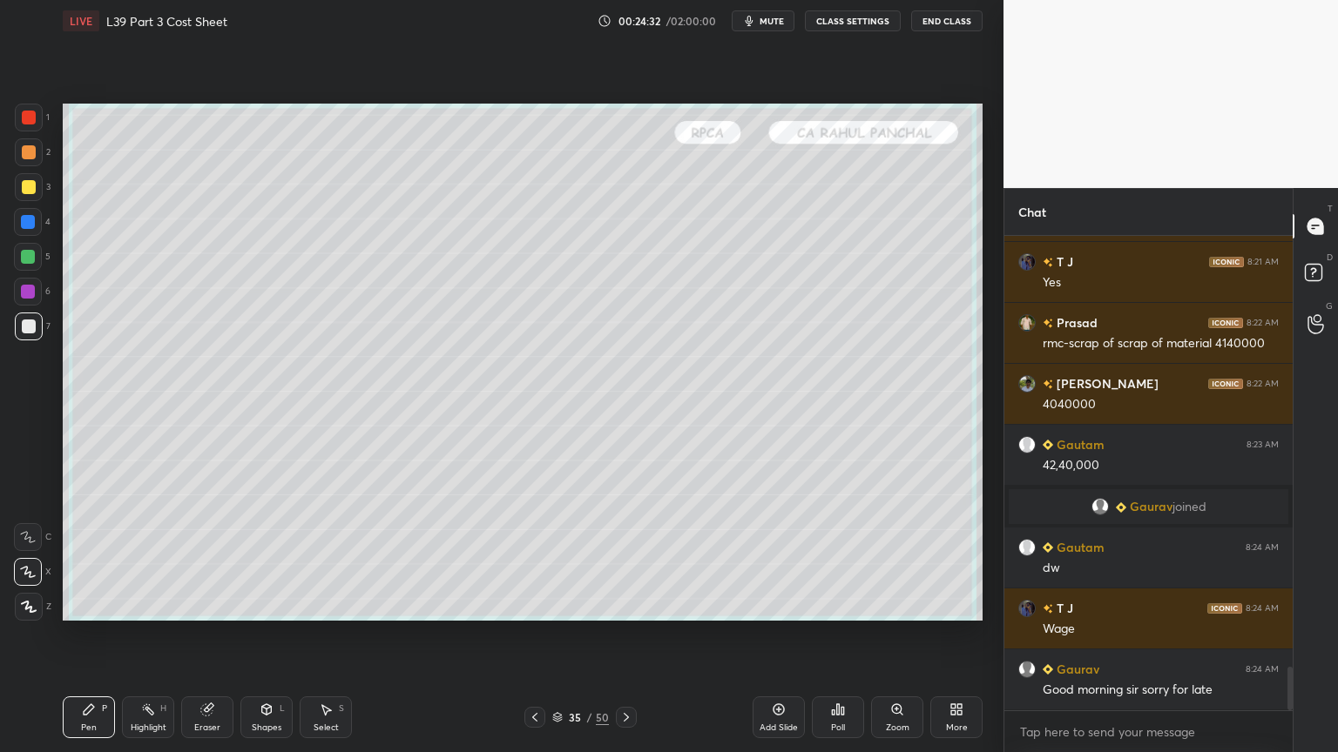
click at [530, 559] on icon at bounding box center [535, 718] width 14 height 14
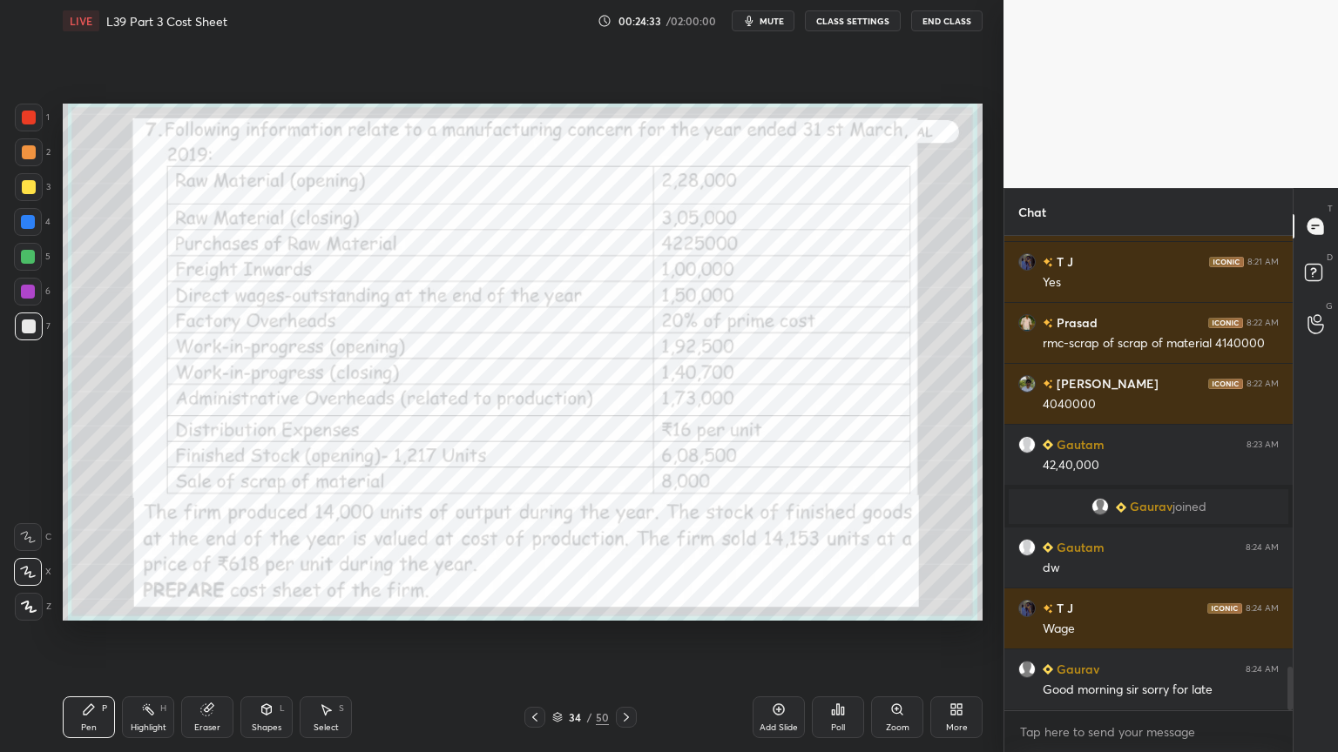
click at [33, 114] on div at bounding box center [29, 118] width 14 height 14
click at [624, 559] on icon at bounding box center [626, 718] width 14 height 14
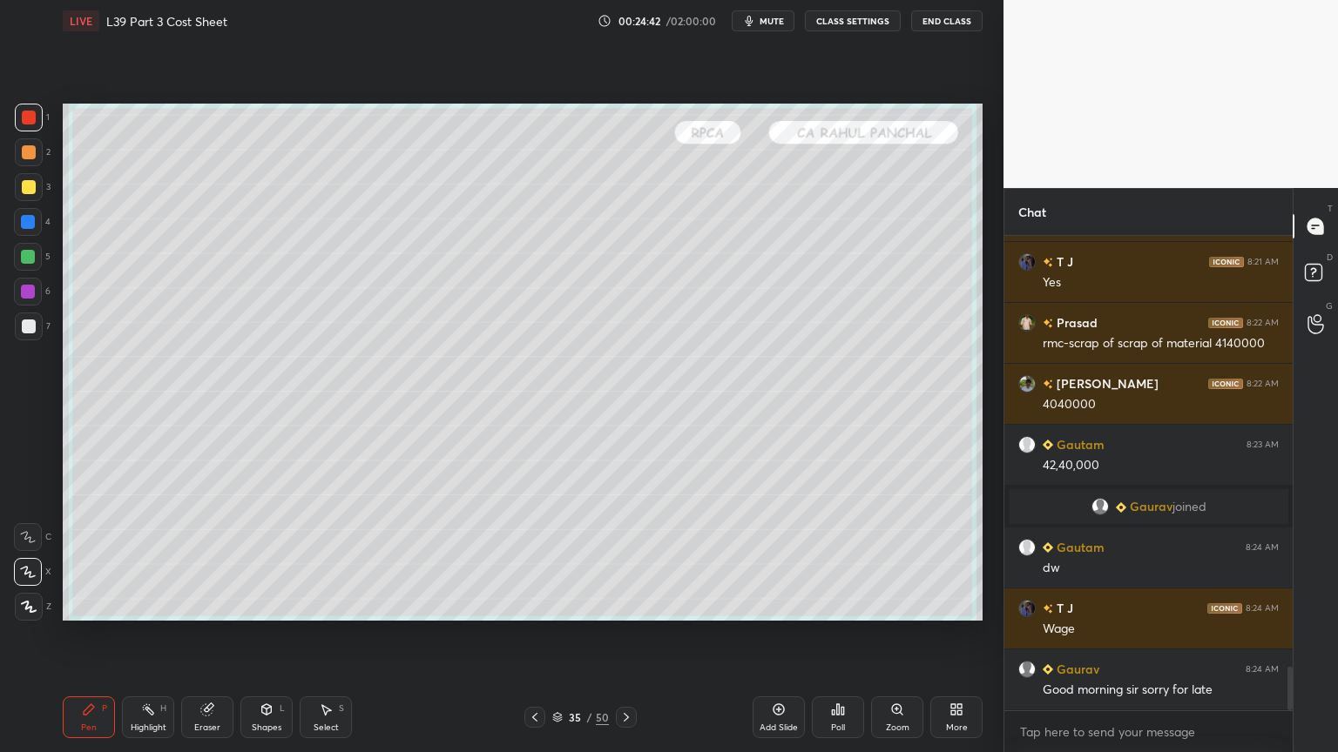
click at [530, 559] on icon at bounding box center [535, 718] width 14 height 14
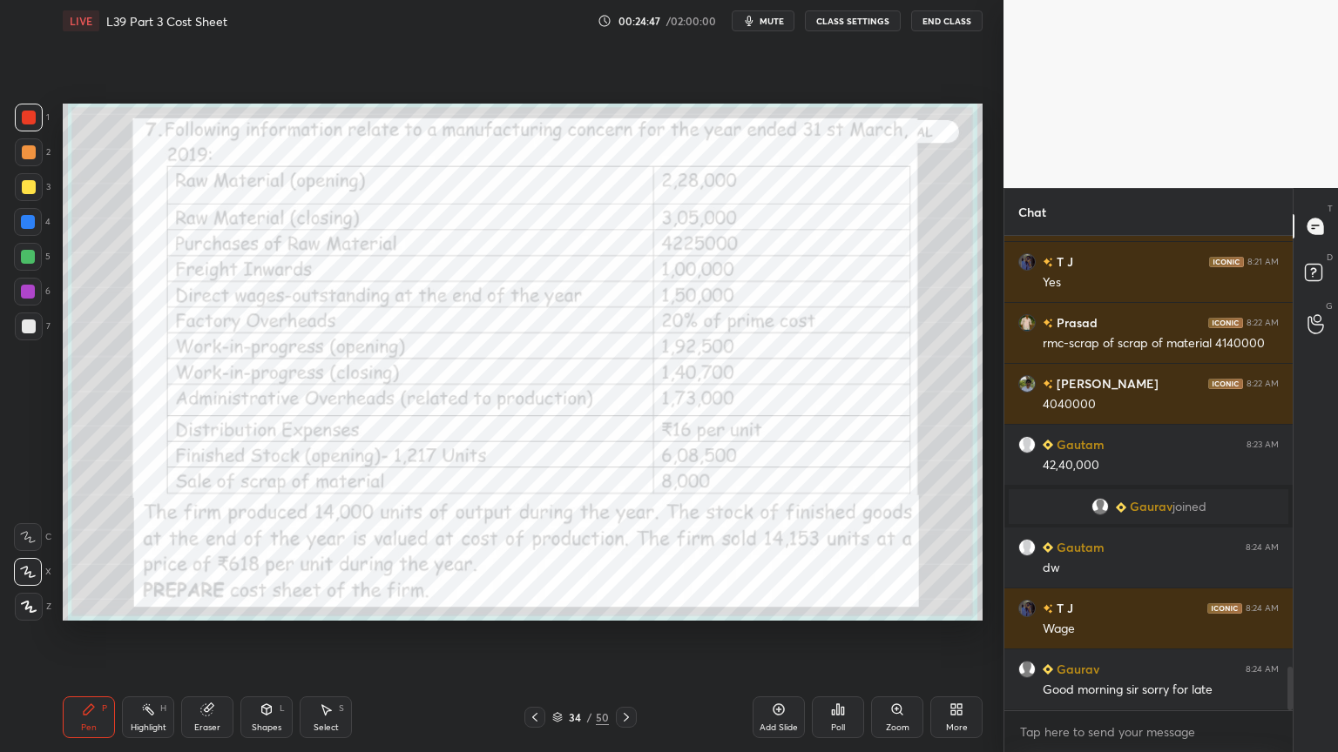
click at [632, 559] on div "Pen P Highlight H Eraser Shapes L Select S 34 / 50 Add Slide Poll Zoom More" at bounding box center [523, 718] width 920 height 70
click at [637, 559] on div "34 / 50" at bounding box center [580, 717] width 345 height 21
click at [627, 559] on icon at bounding box center [626, 718] width 14 height 14
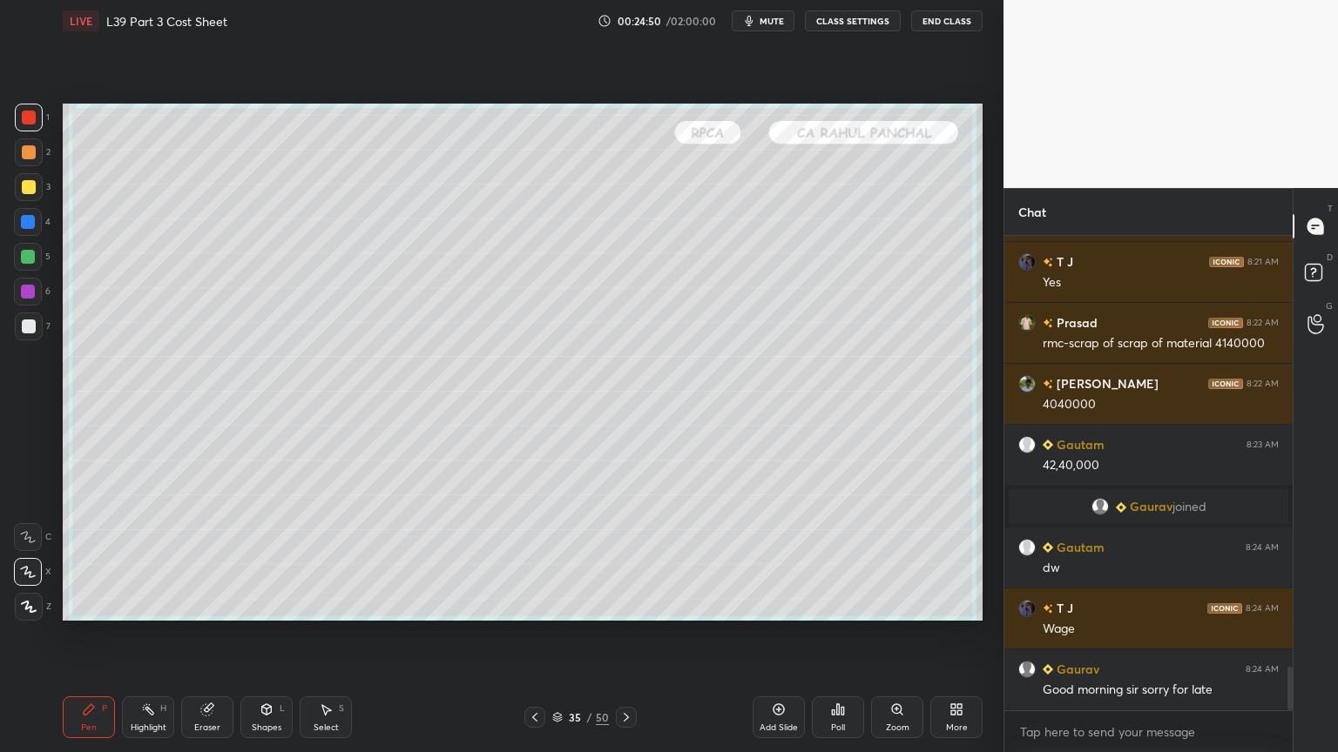
scroll to position [4702, 0]
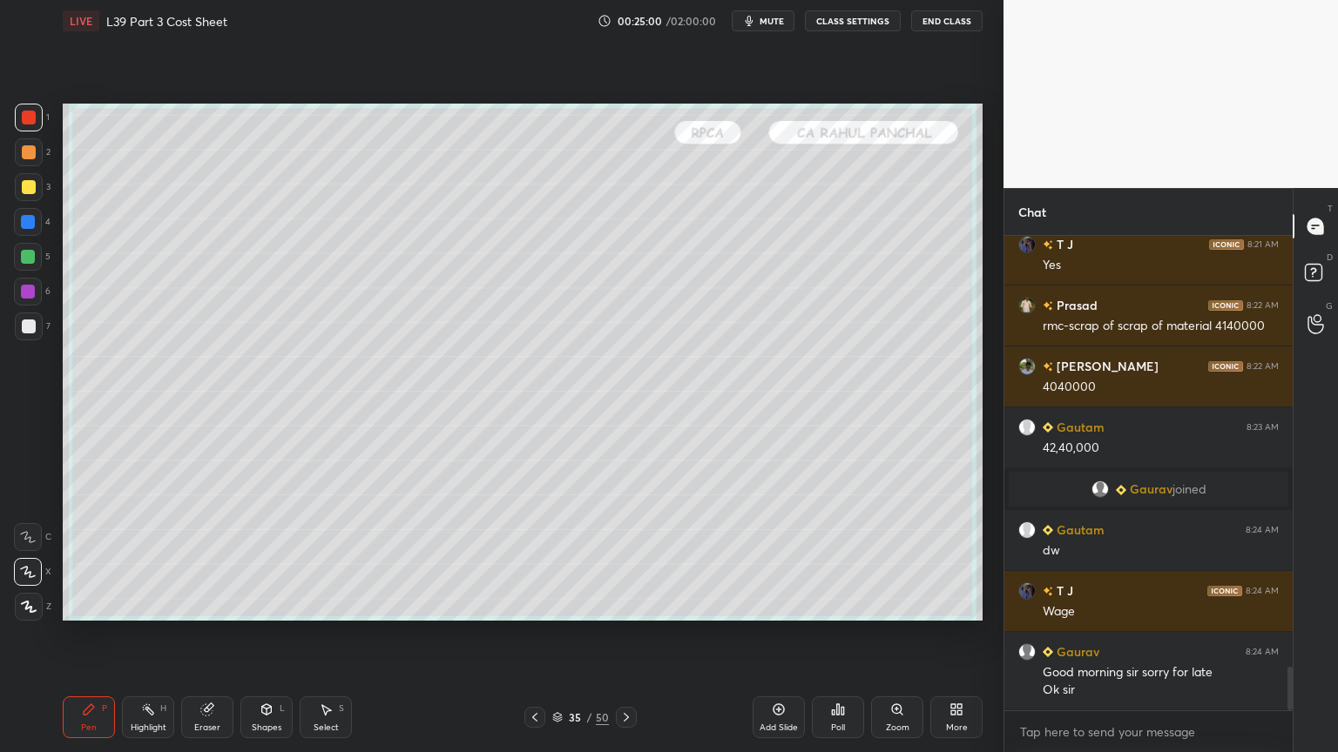
click at [626, 559] on icon at bounding box center [626, 718] width 14 height 14
click at [31, 330] on div at bounding box center [29, 327] width 14 height 14
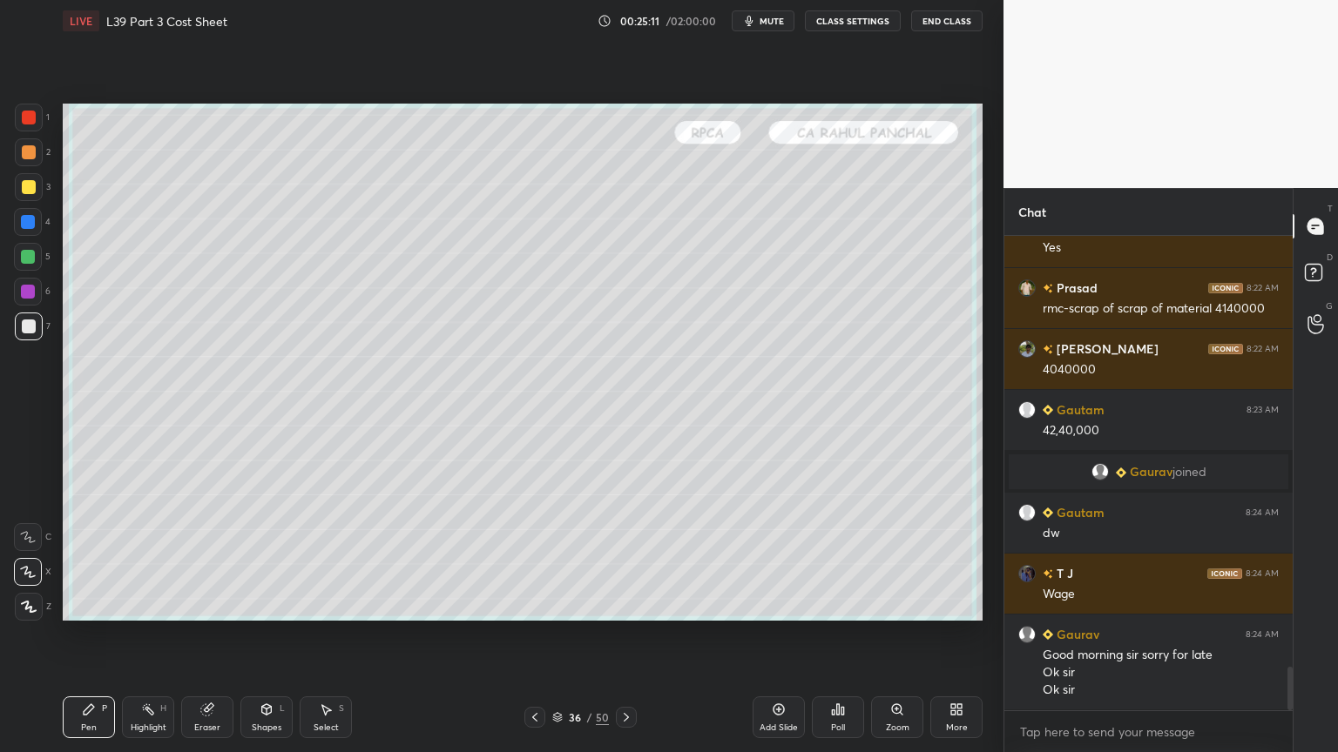
click at [535, 559] on icon at bounding box center [535, 718] width 14 height 14
click at [538, 559] on icon at bounding box center [535, 718] width 14 height 14
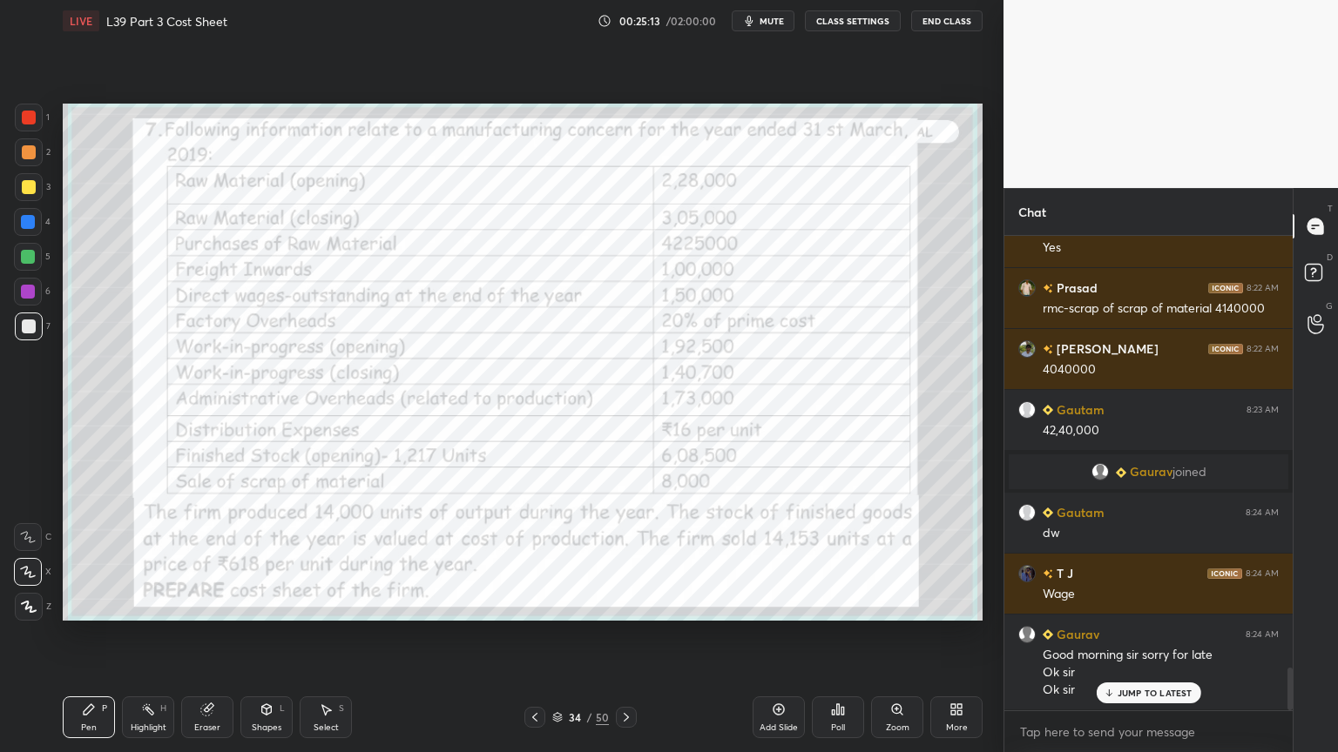
scroll to position [4780, 0]
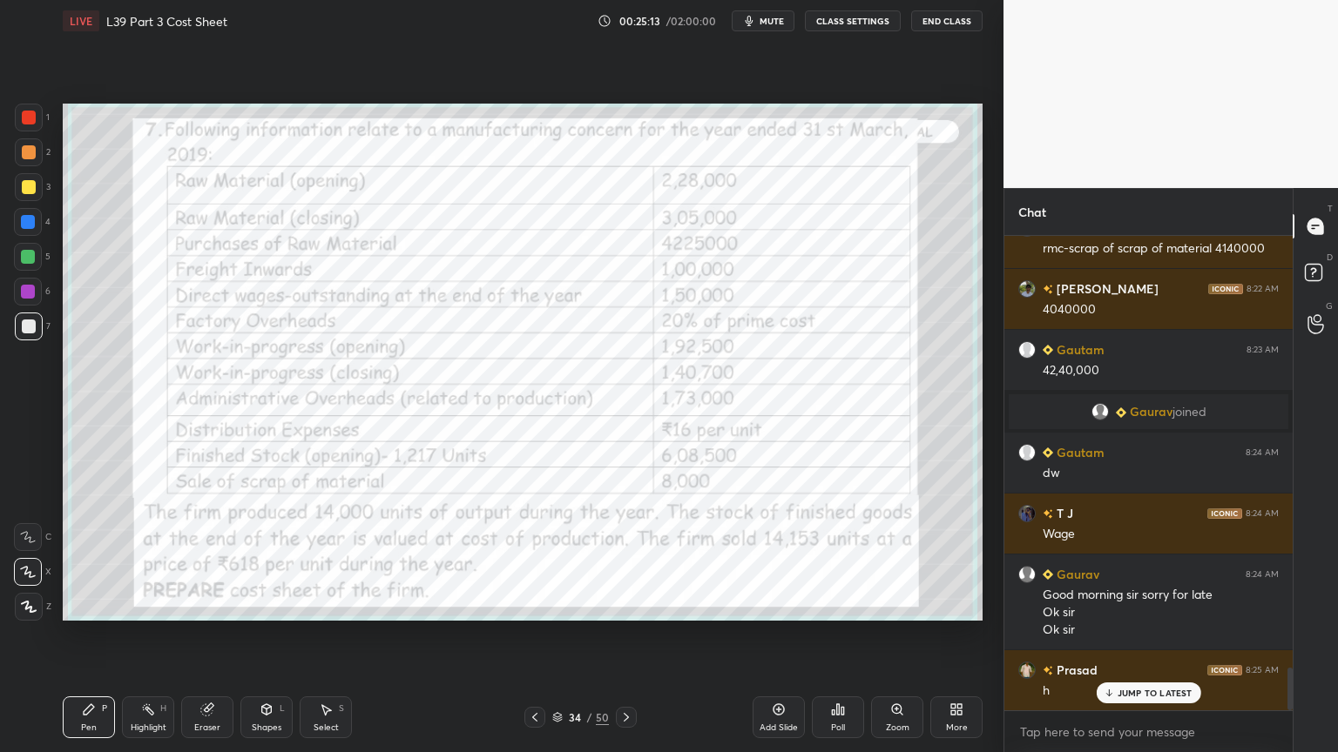
click at [210, 559] on icon at bounding box center [207, 710] width 14 height 14
click at [26, 559] on span "Erase all" at bounding box center [28, 607] width 26 height 12
click at [94, 559] on div "Pen" at bounding box center [89, 728] width 16 height 9
click at [39, 118] on div at bounding box center [29, 118] width 28 height 28
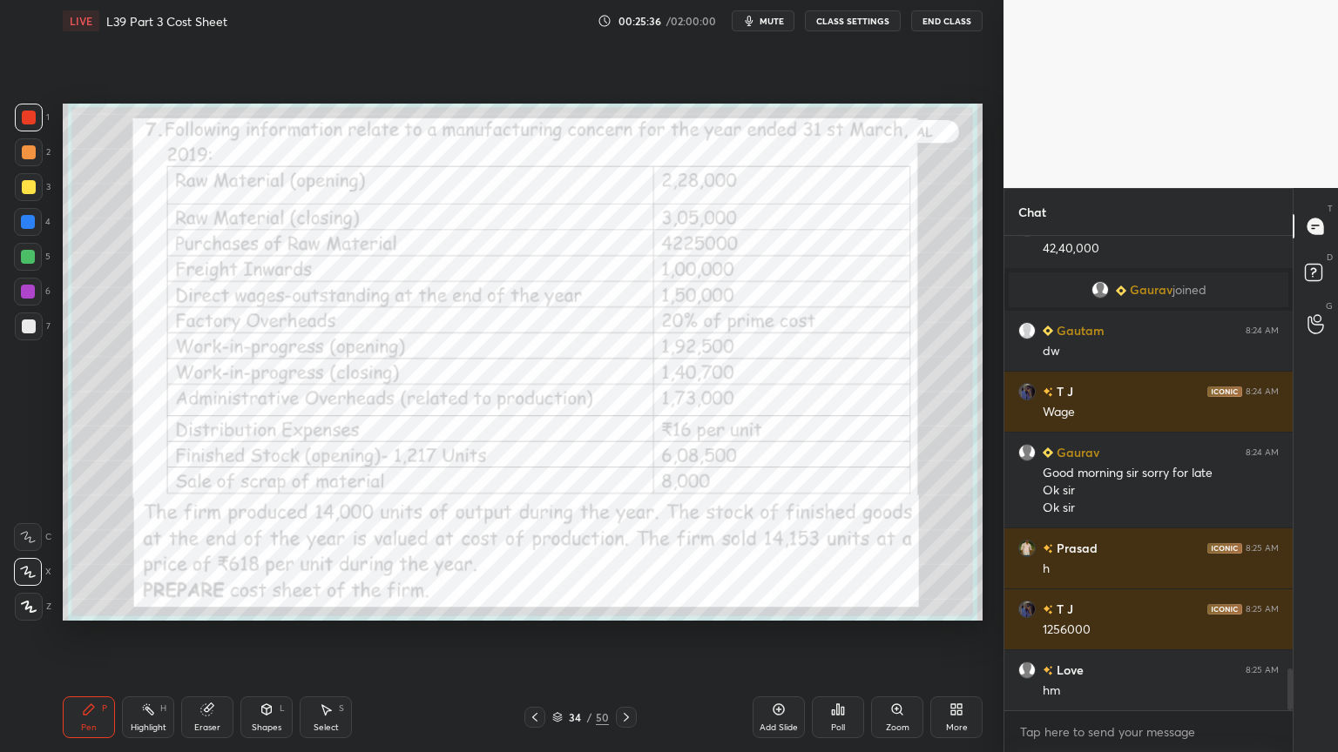
scroll to position [4963, 0]
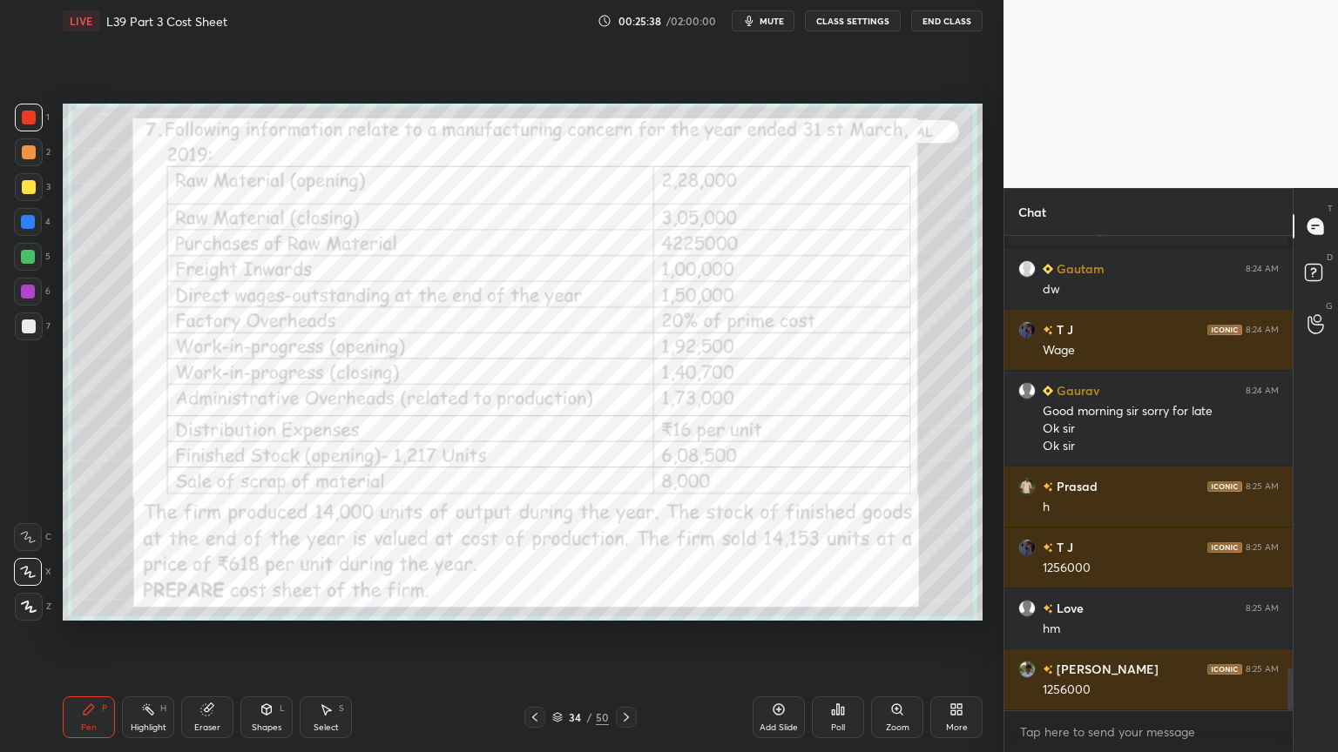
click at [49, 327] on div "7" at bounding box center [33, 327] width 36 height 28
click at [96, 559] on div "Pen" at bounding box center [89, 728] width 16 height 9
click at [146, 559] on div "Highlight H" at bounding box center [148, 718] width 52 height 42
click at [32, 291] on div at bounding box center [28, 292] width 14 height 14
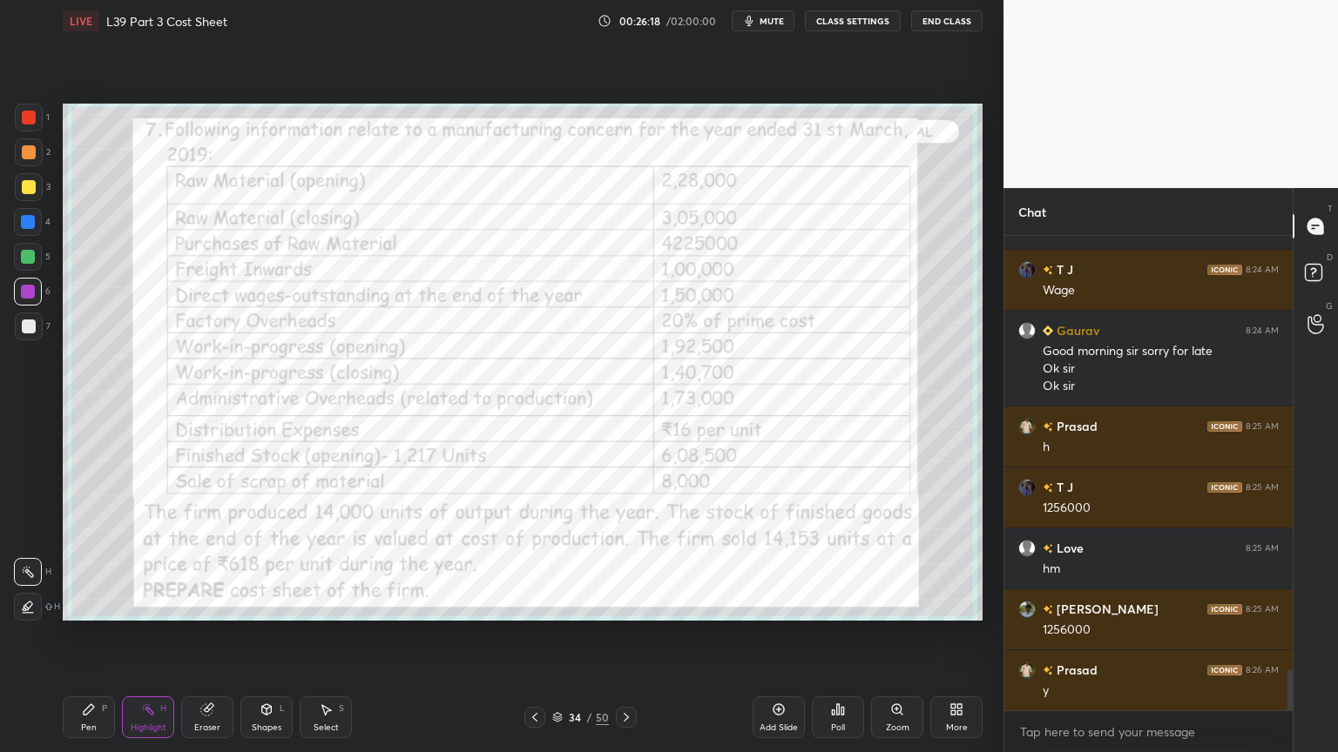
scroll to position [5085, 0]
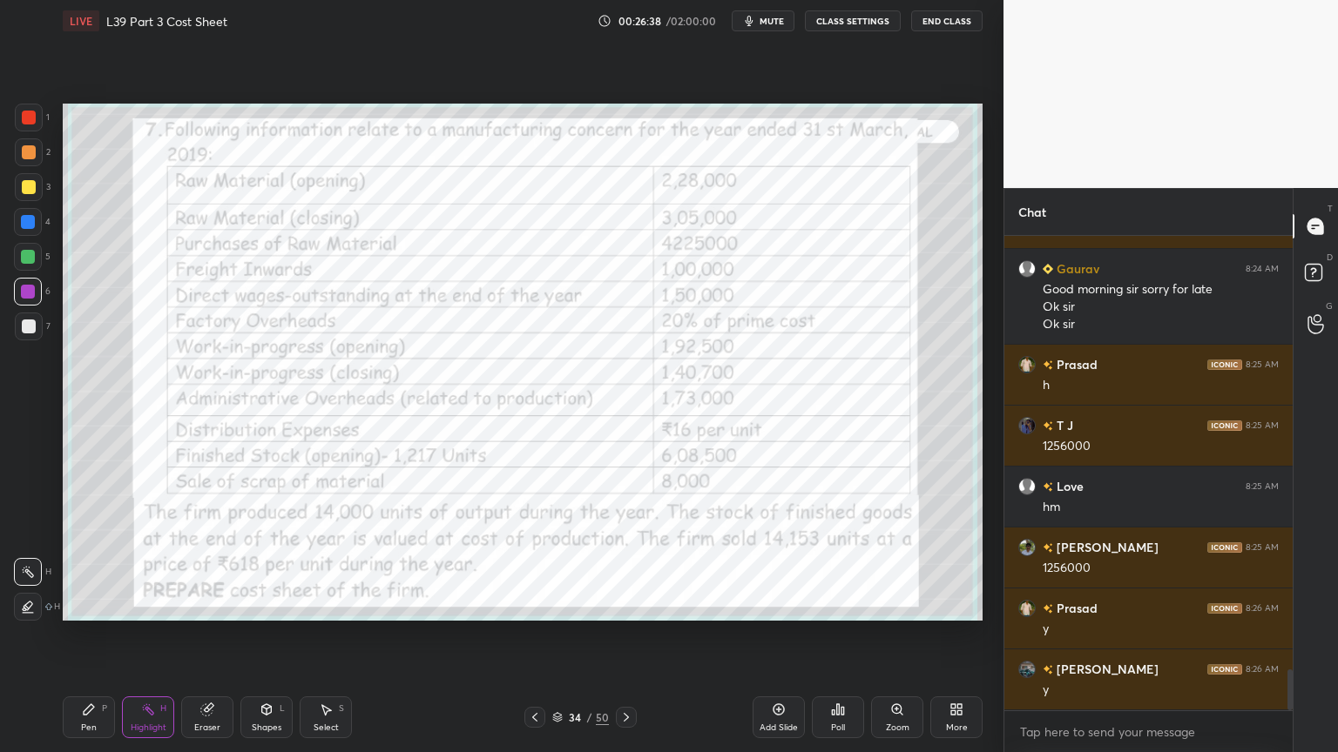
click at [624, 559] on div at bounding box center [626, 717] width 21 height 21
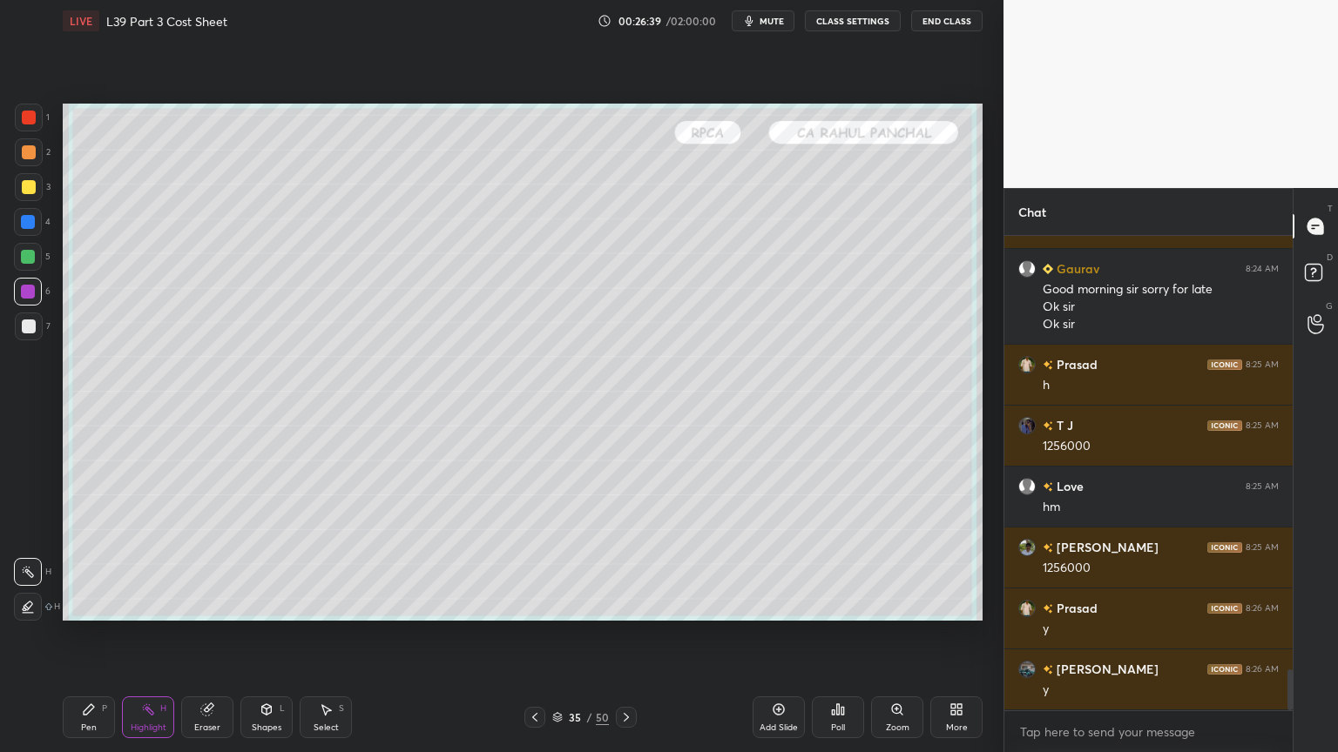
click at [28, 260] on div at bounding box center [28, 257] width 14 height 14
click at [86, 559] on div "Pen P" at bounding box center [89, 718] width 52 height 42
click at [625, 559] on icon at bounding box center [626, 718] width 14 height 14
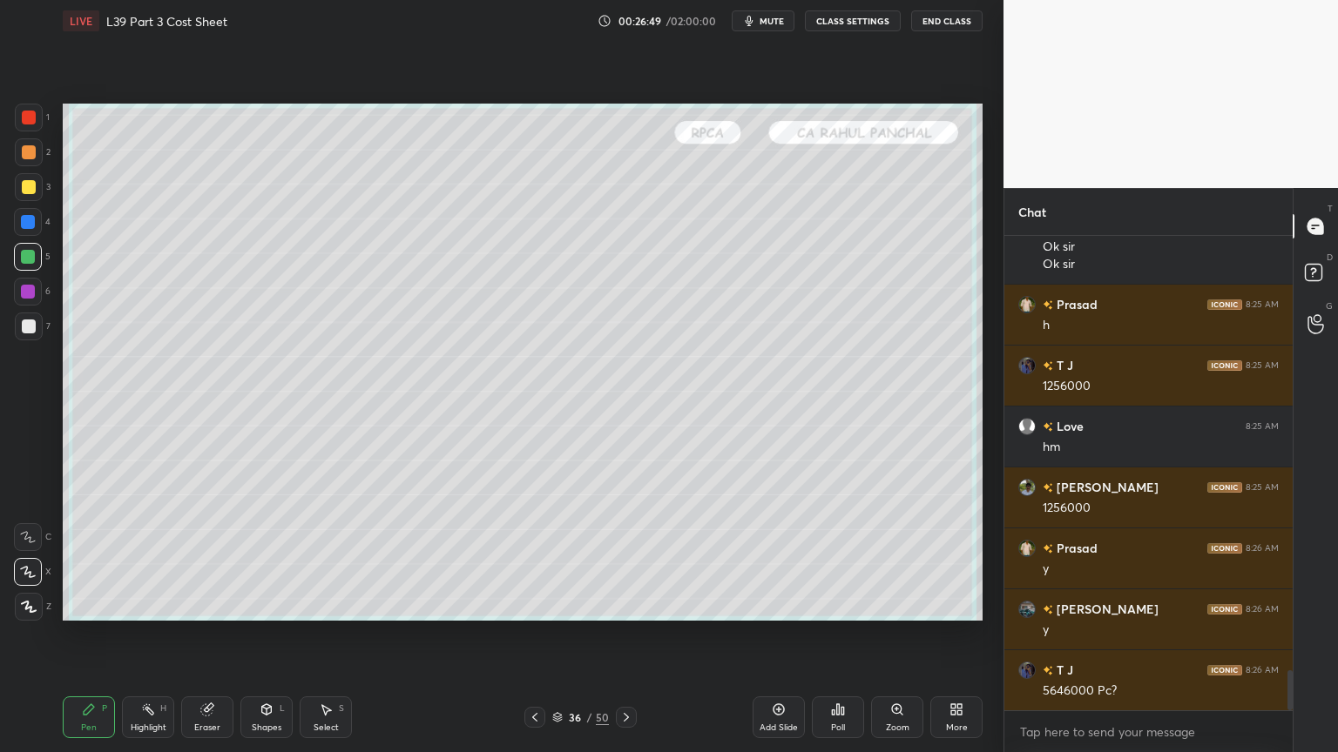
click at [29, 326] on div at bounding box center [29, 327] width 14 height 14
click at [18, 224] on div at bounding box center [28, 222] width 28 height 28
click at [277, 559] on div "Shapes L" at bounding box center [266, 718] width 52 height 42
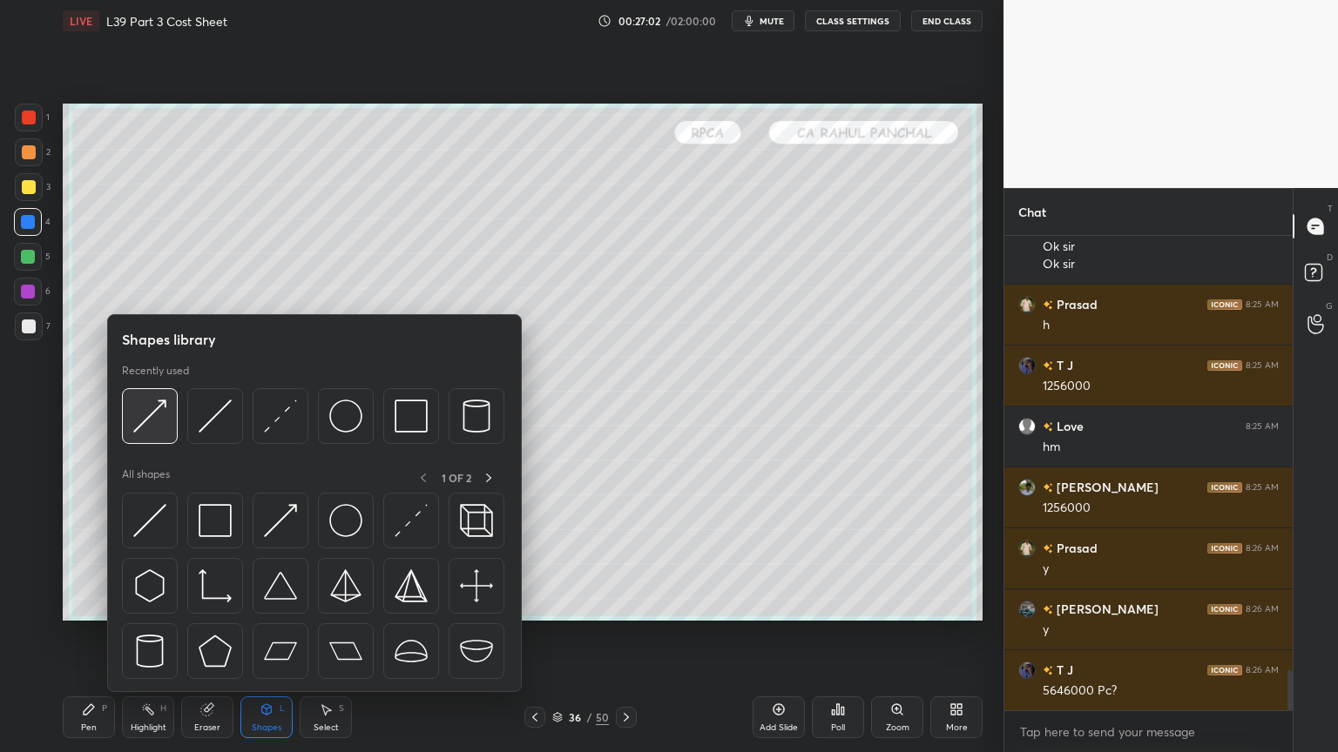
click at [167, 425] on div at bounding box center [150, 416] width 56 height 56
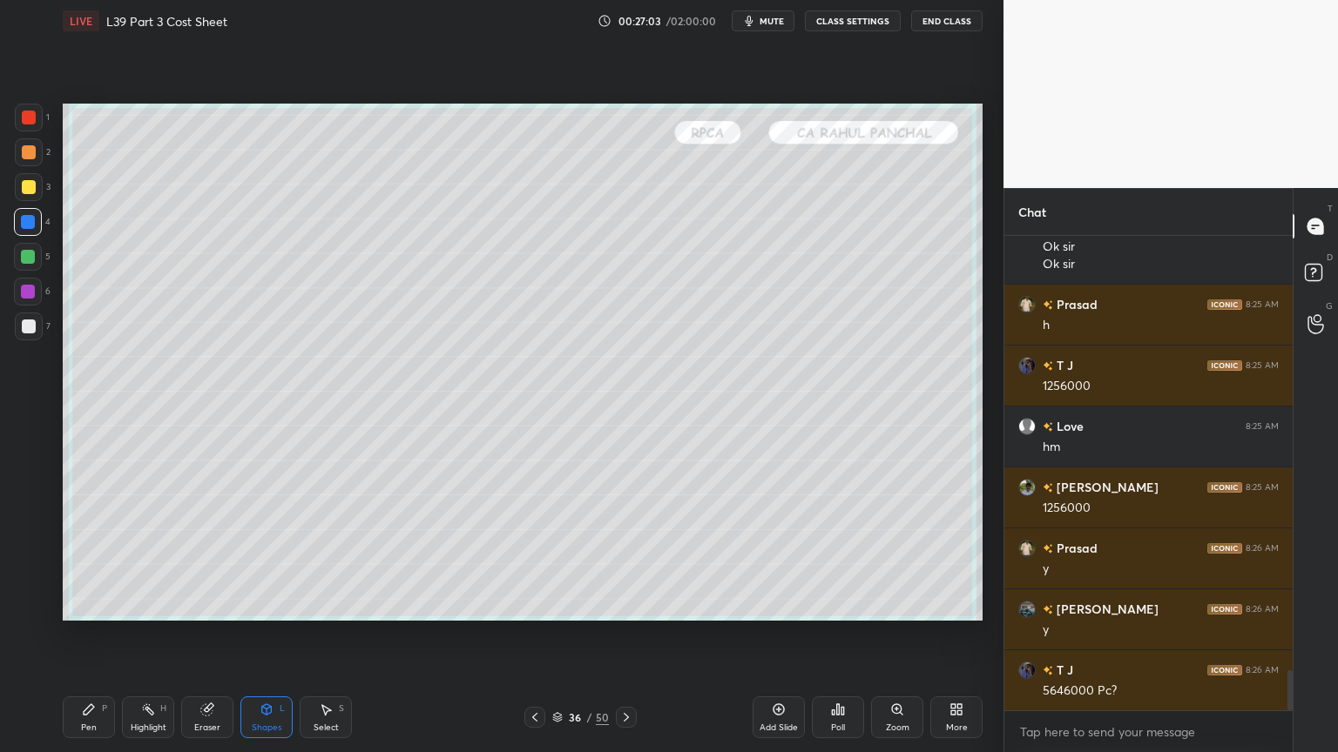
click at [243, 559] on div "Pen P Highlight H Eraser Shapes L Select S 36 / 50 Add Slide Poll Zoom More" at bounding box center [523, 718] width 920 height 70
click at [265, 559] on div "Shapes L" at bounding box center [266, 718] width 52 height 42
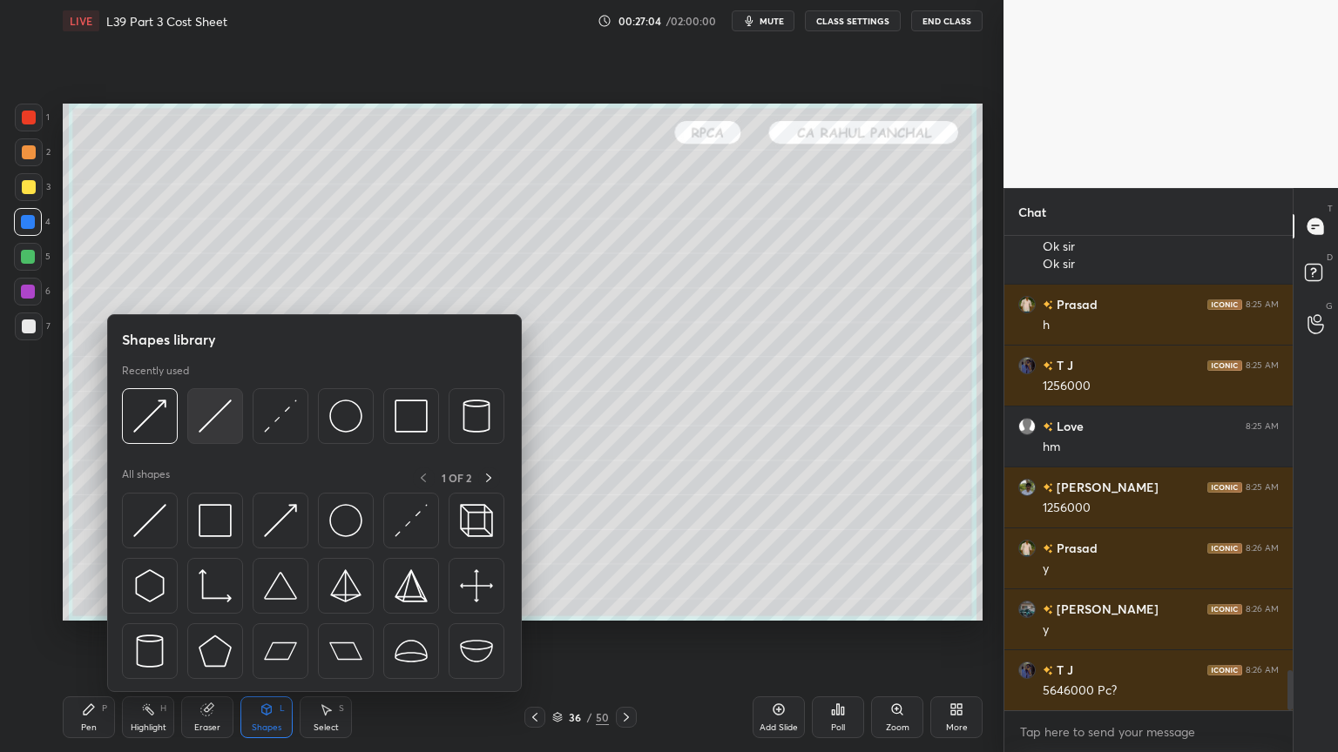
click at [216, 423] on img at bounding box center [215, 416] width 33 height 33
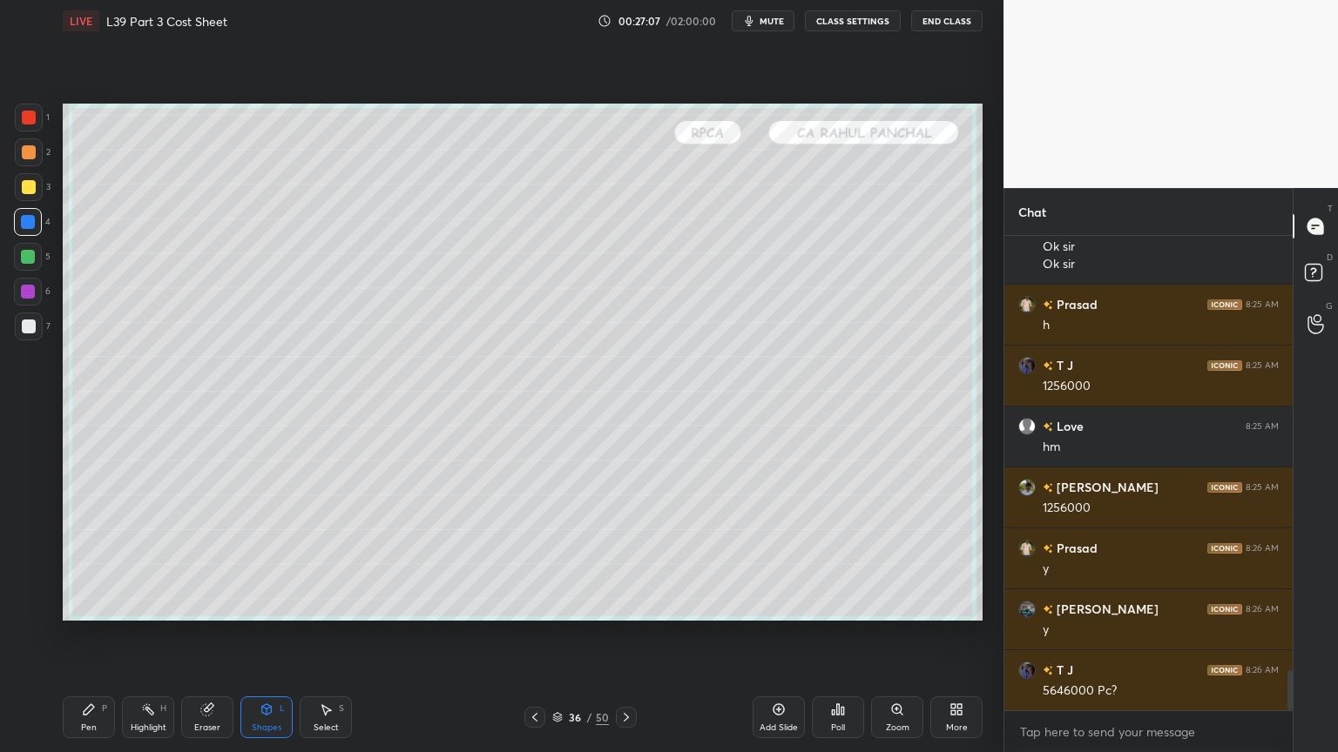
click at [101, 559] on div "Pen P" at bounding box center [89, 718] width 52 height 42
click at [24, 314] on div at bounding box center [29, 327] width 28 height 28
click at [528, 559] on icon at bounding box center [535, 718] width 14 height 14
click at [629, 559] on icon at bounding box center [626, 718] width 14 height 14
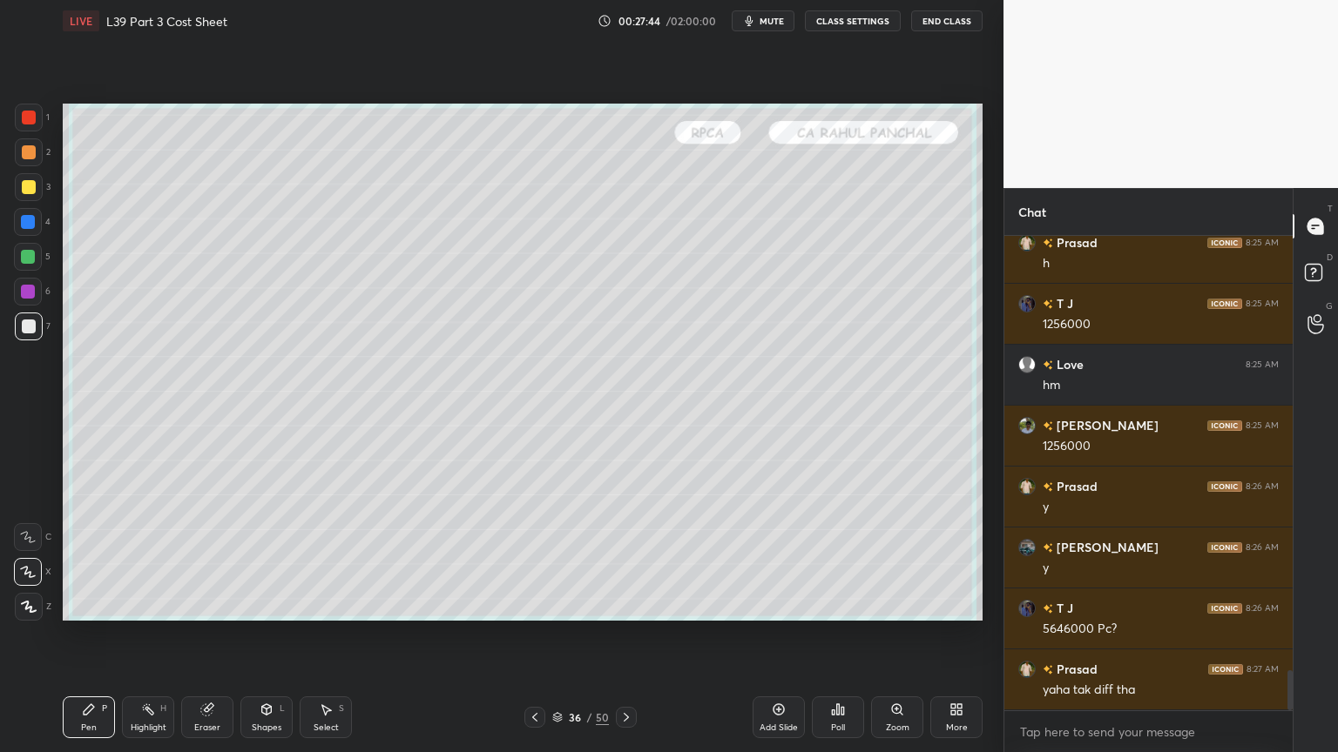
click at [520, 559] on div "36 / 50" at bounding box center [580, 717] width 345 height 21
click at [532, 559] on icon at bounding box center [535, 718] width 14 height 14
click at [542, 559] on div at bounding box center [534, 717] width 21 height 21
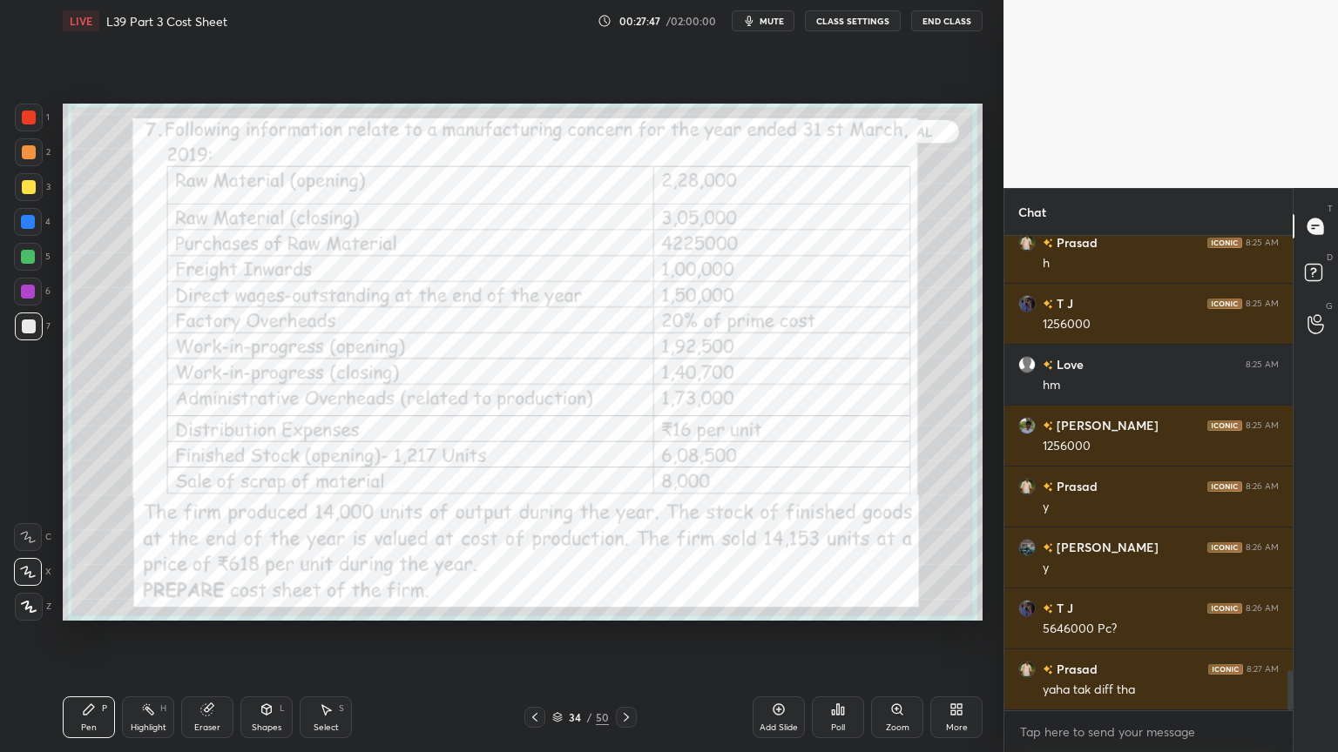
click at [39, 118] on div at bounding box center [29, 118] width 28 height 28
click at [629, 559] on icon at bounding box center [626, 718] width 14 height 14
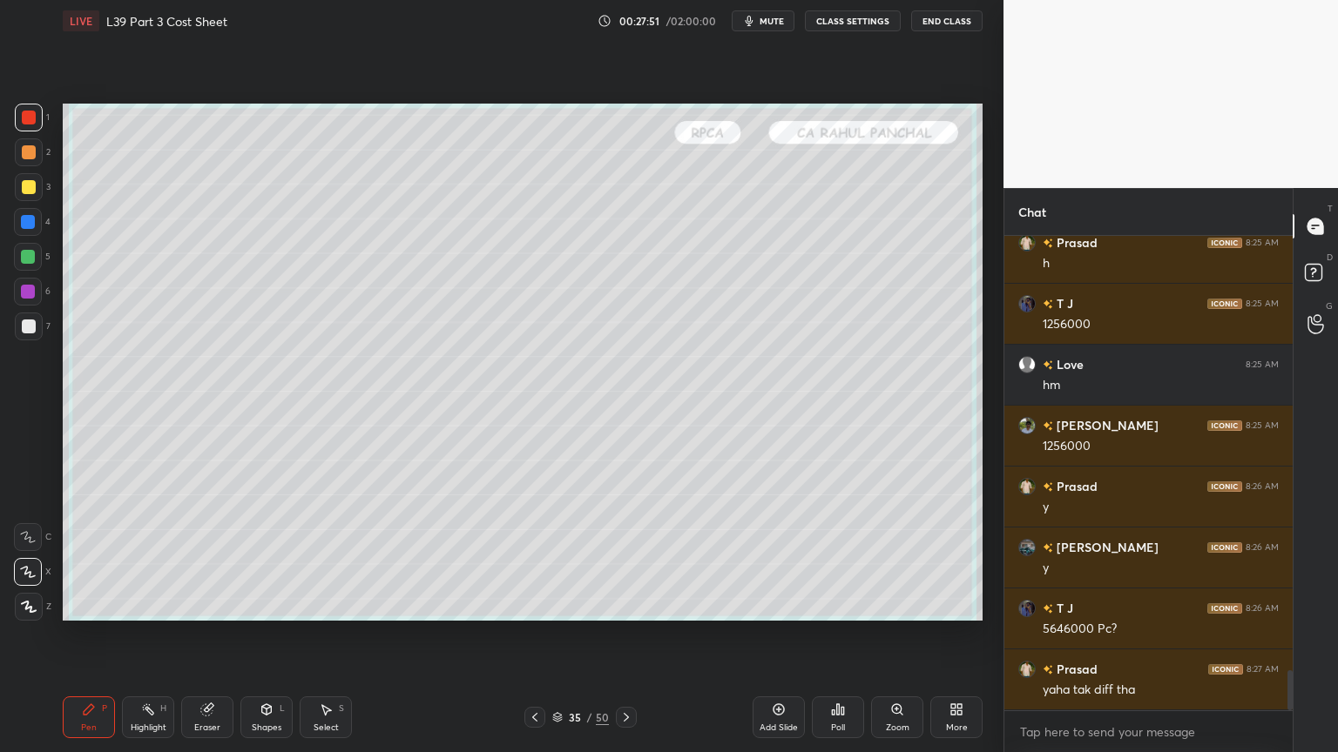
click at [627, 559] on icon at bounding box center [626, 718] width 14 height 14
click at [24, 256] on div at bounding box center [28, 257] width 14 height 14
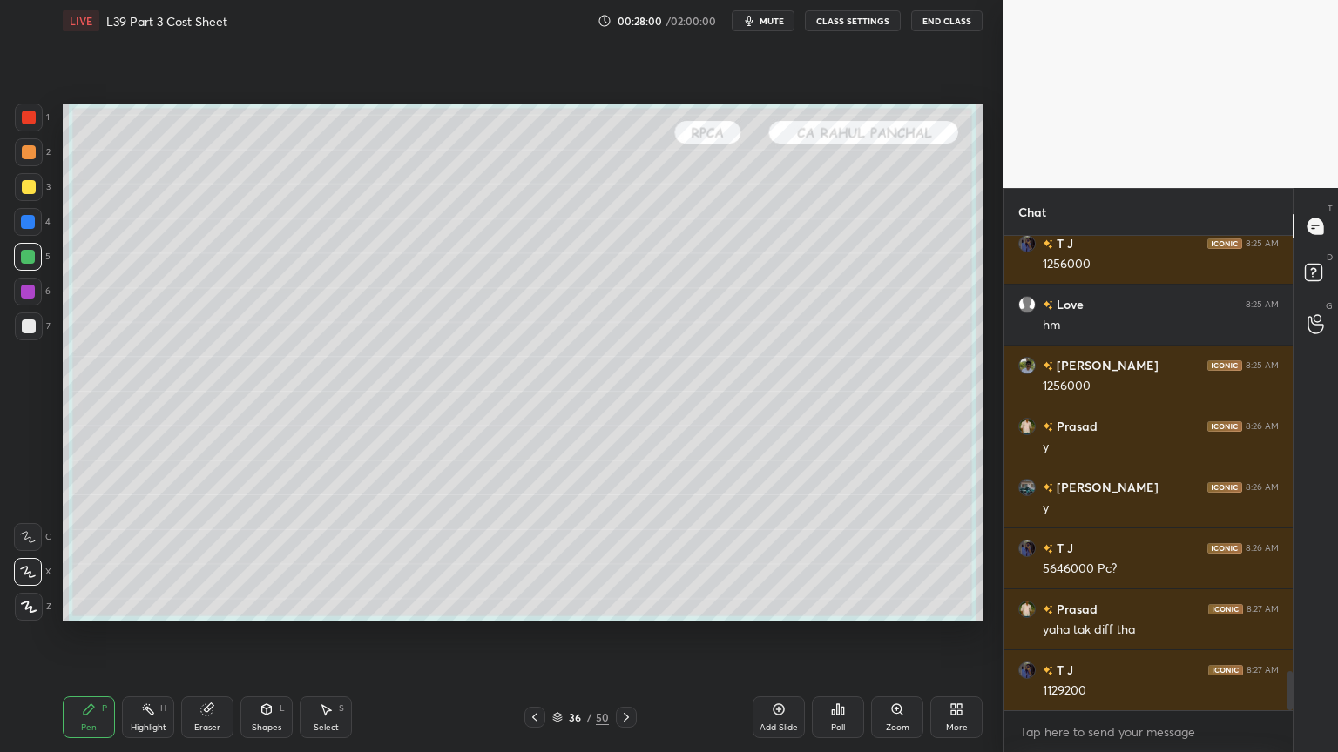
click at [39, 332] on div at bounding box center [29, 327] width 28 height 28
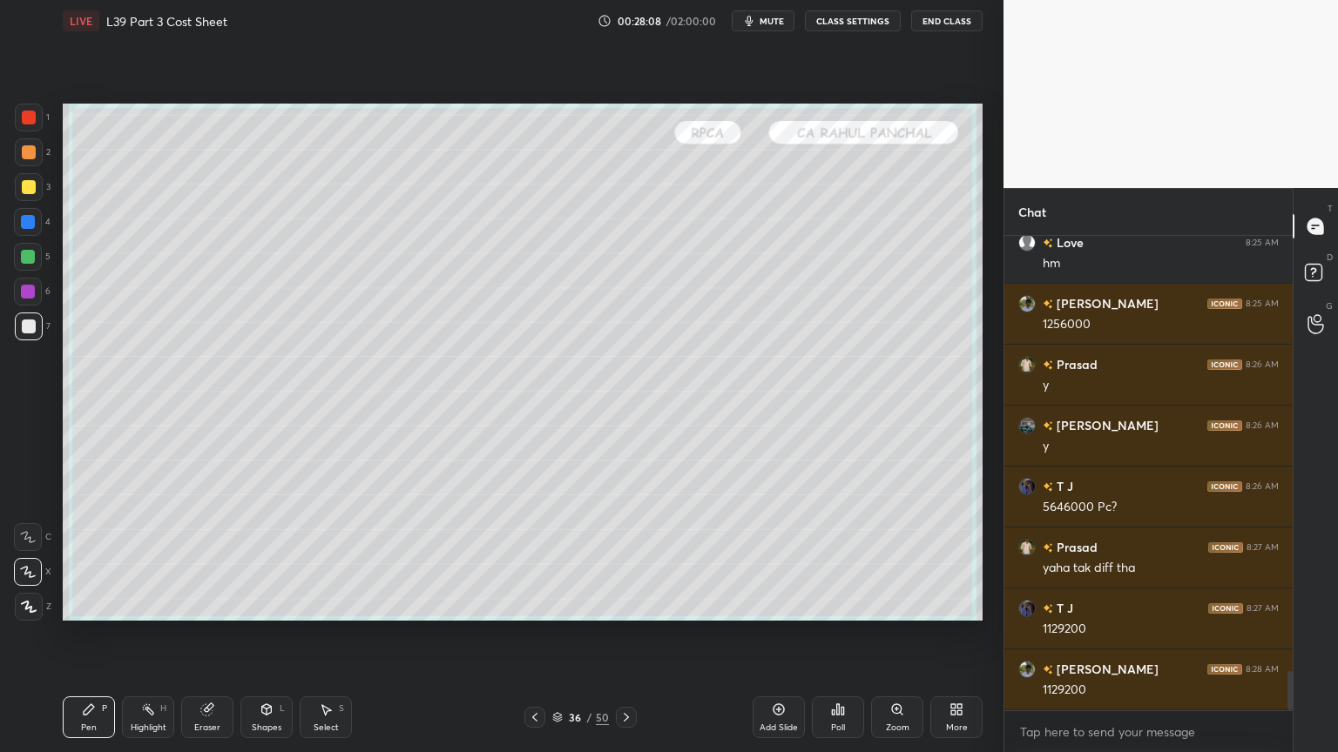
click at [29, 239] on div "4" at bounding box center [32, 225] width 37 height 35
click at [275, 559] on div "Shapes L" at bounding box center [266, 718] width 52 height 42
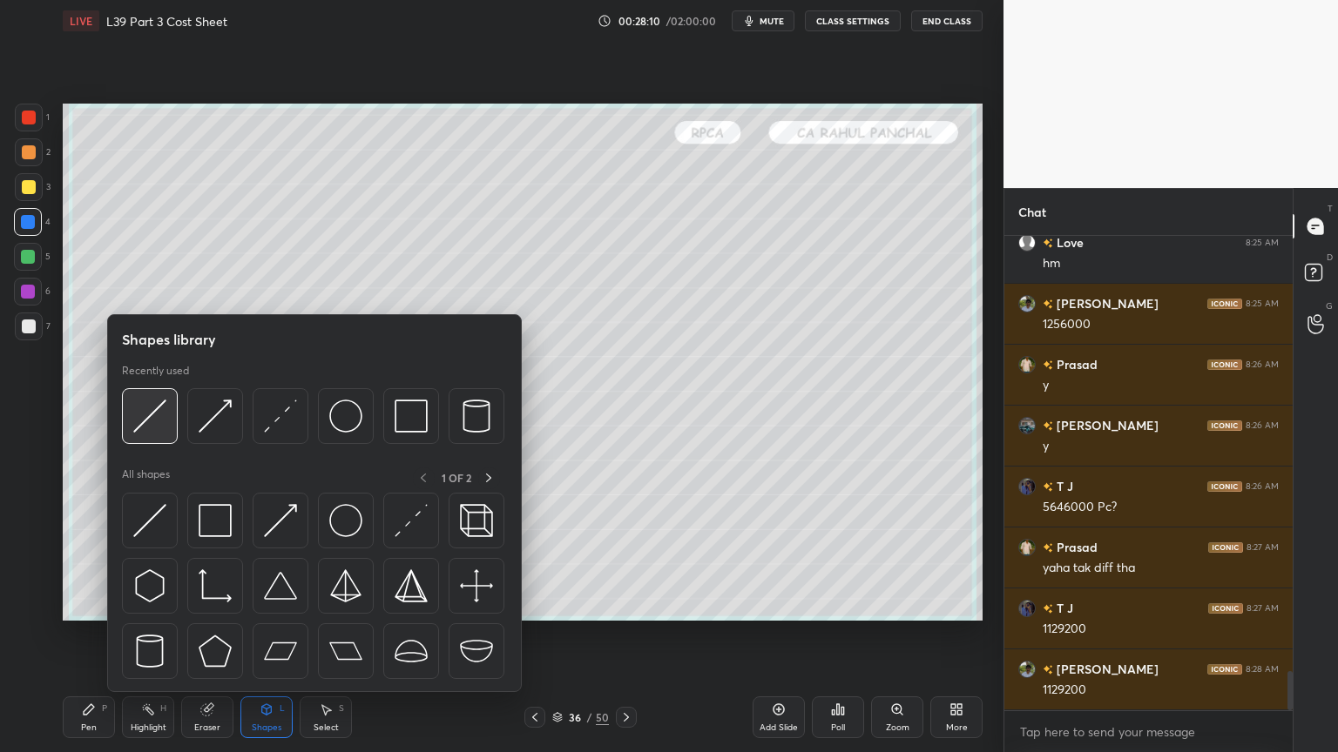
click at [171, 437] on div at bounding box center [150, 416] width 56 height 56
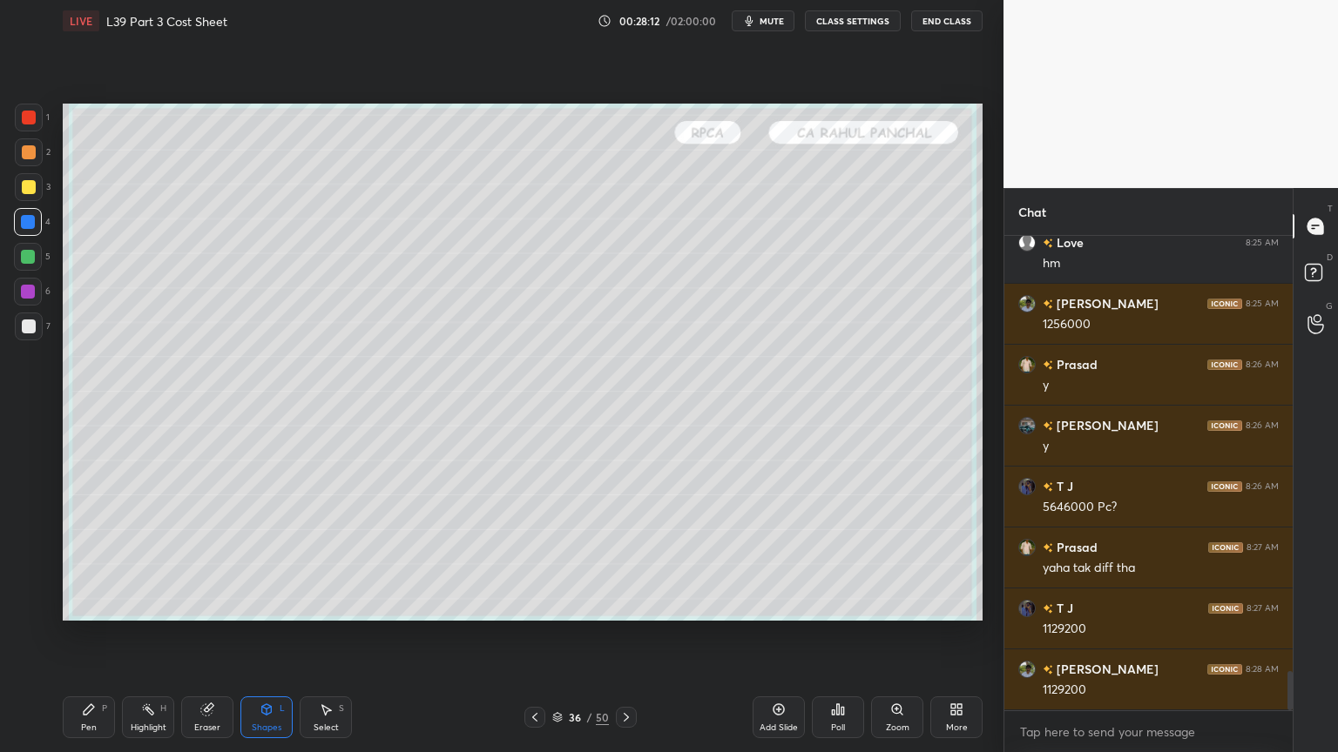
click at [25, 331] on div at bounding box center [29, 327] width 14 height 14
click at [83, 559] on div "Pen" at bounding box center [89, 728] width 16 height 9
click at [536, 559] on icon at bounding box center [534, 717] width 5 height 9
click at [538, 559] on icon at bounding box center [535, 718] width 14 height 14
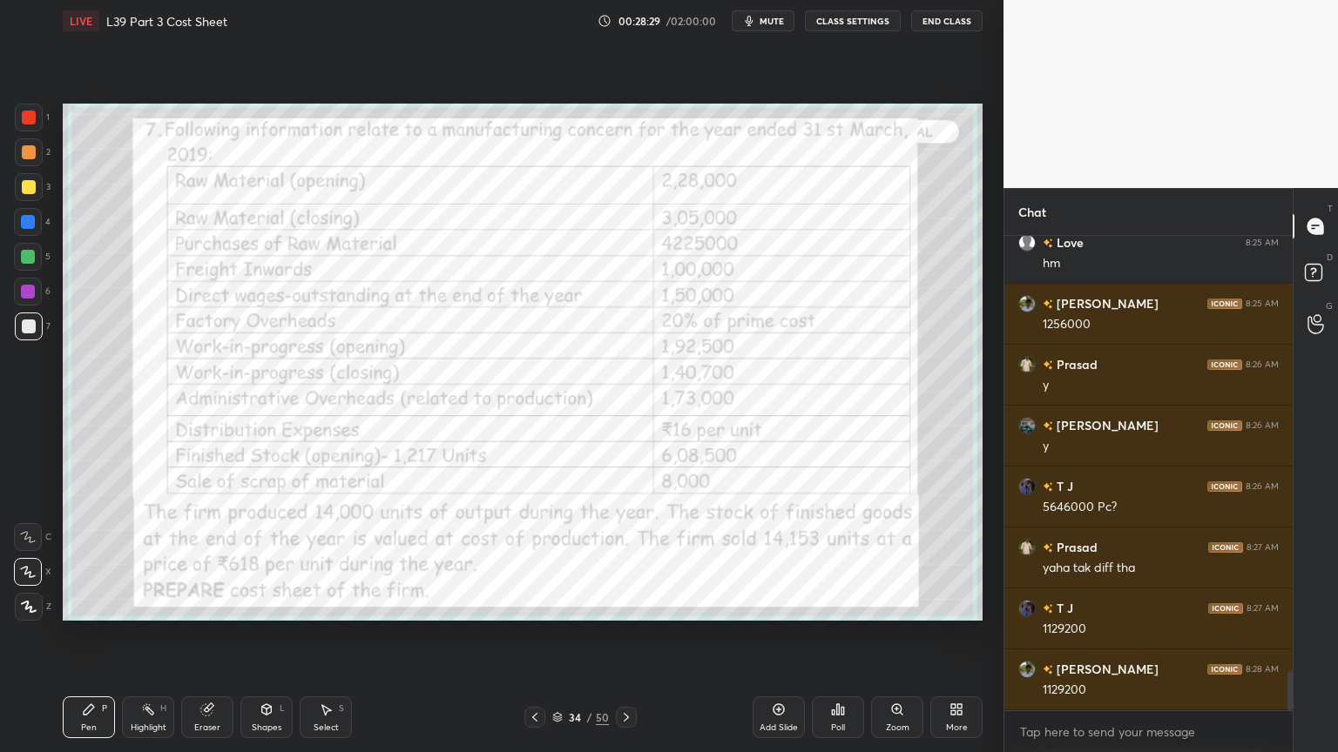
click at [42, 122] on div at bounding box center [29, 118] width 28 height 28
click at [552, 559] on icon at bounding box center [557, 717] width 10 height 10
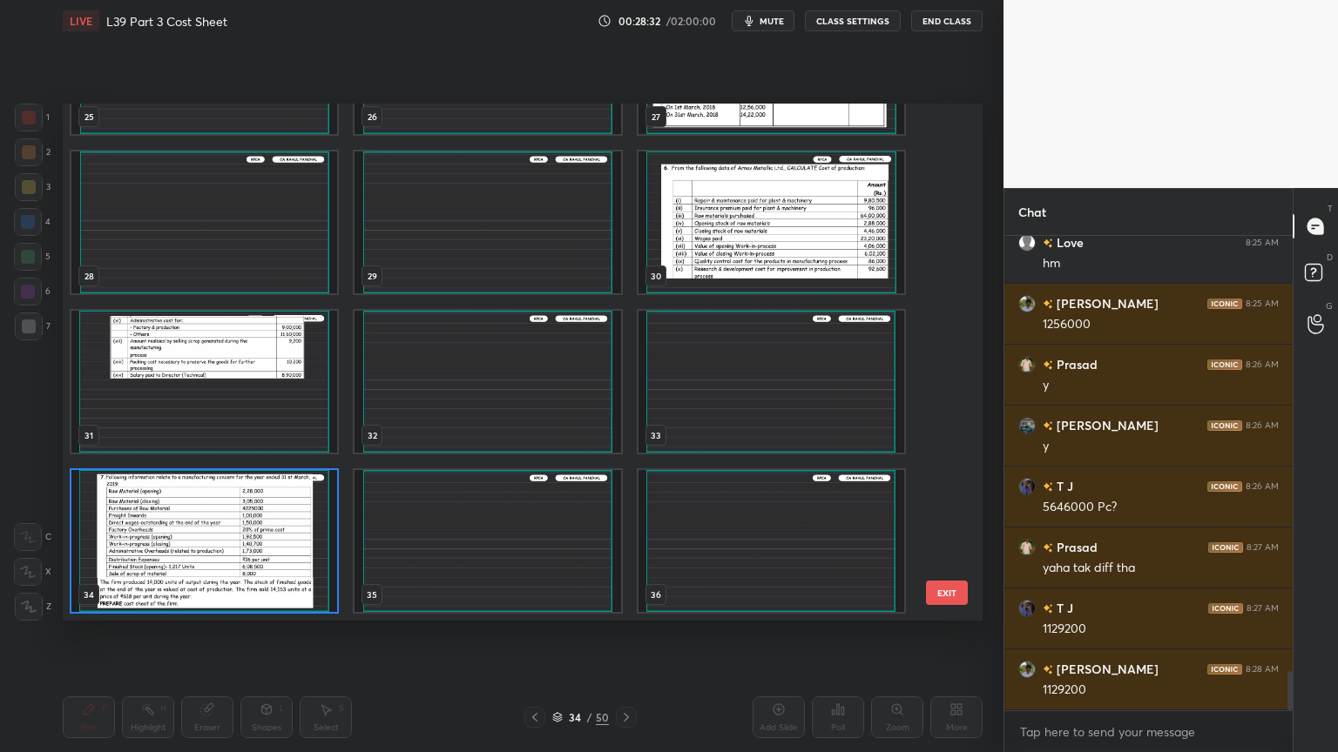
scroll to position [512, 911]
click at [185, 559] on img "grid" at bounding box center [204, 541] width 266 height 142
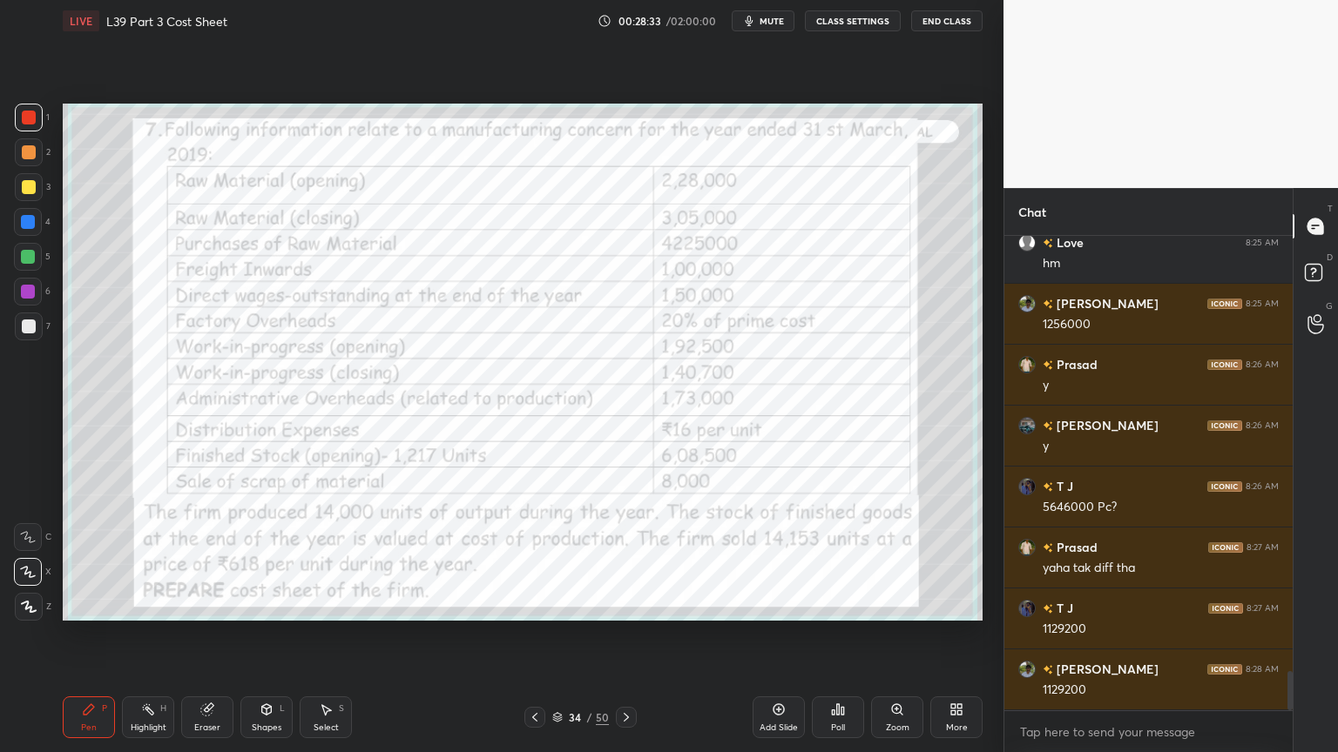
click at [188, 557] on img "grid" at bounding box center [204, 541] width 266 height 142
click at [629, 559] on icon at bounding box center [626, 718] width 14 height 14
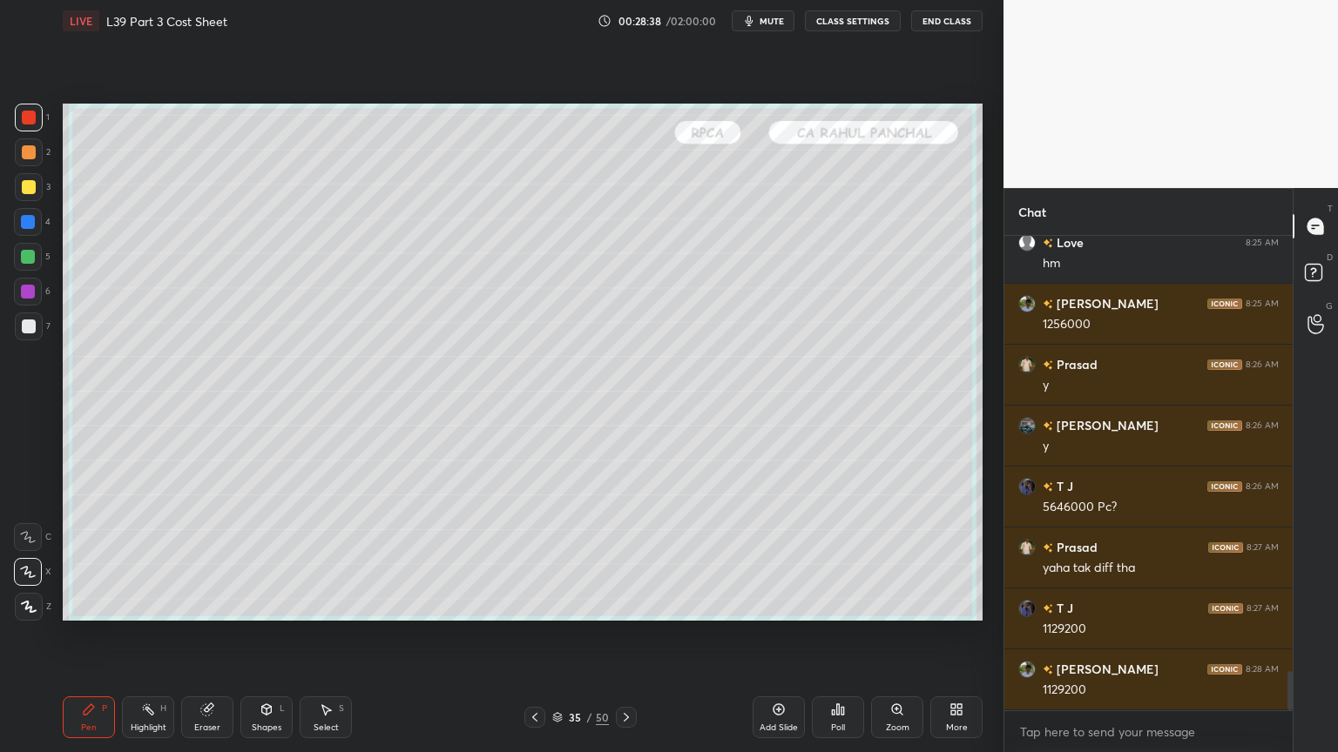
click at [628, 559] on icon at bounding box center [626, 718] width 14 height 14
click at [31, 325] on div at bounding box center [29, 327] width 14 height 14
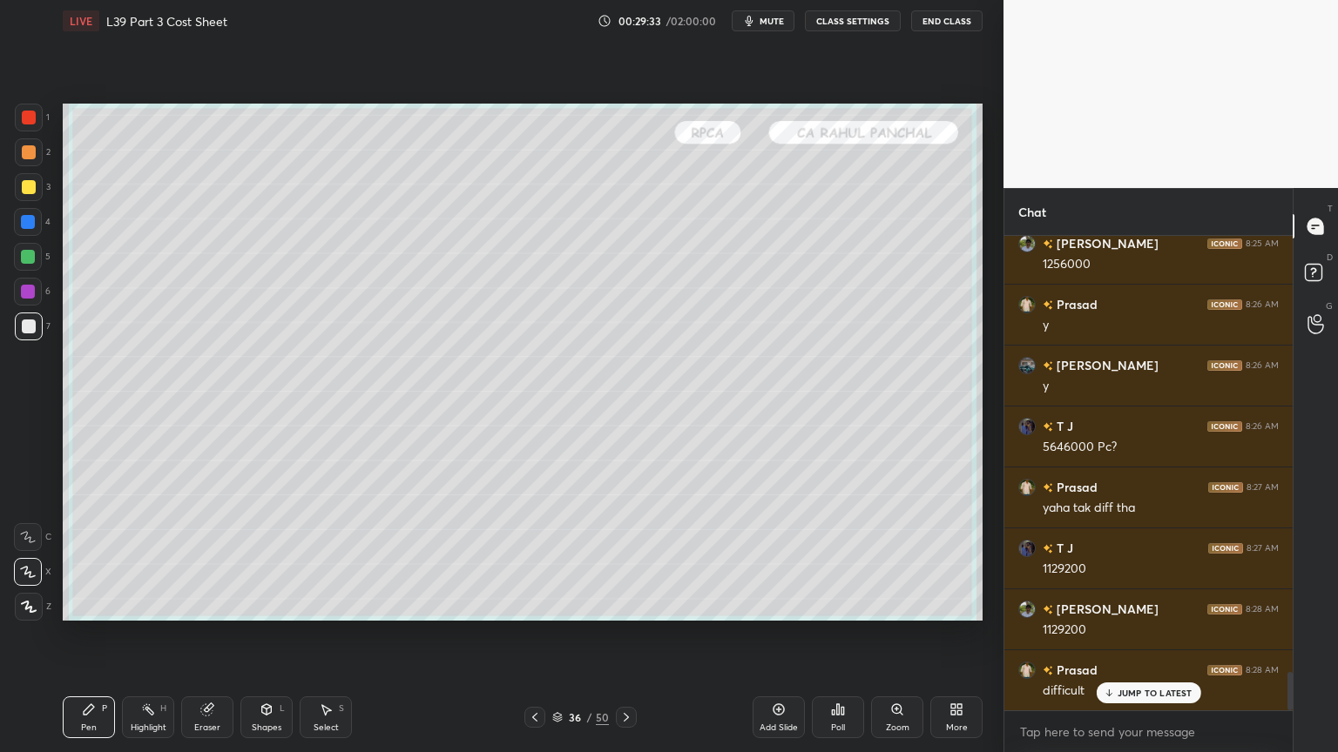
click at [536, 559] on icon at bounding box center [535, 718] width 14 height 14
click at [540, 559] on icon at bounding box center [535, 718] width 14 height 14
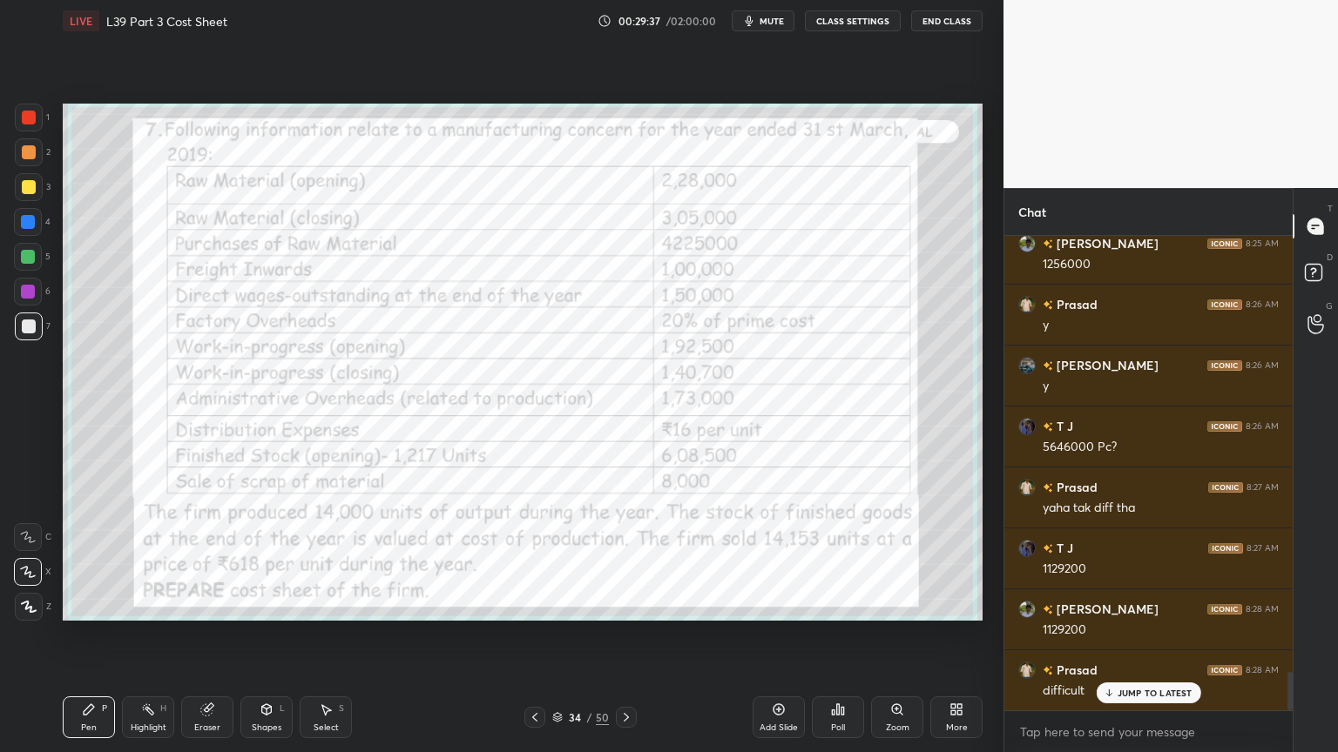
click at [628, 559] on icon at bounding box center [626, 718] width 14 height 14
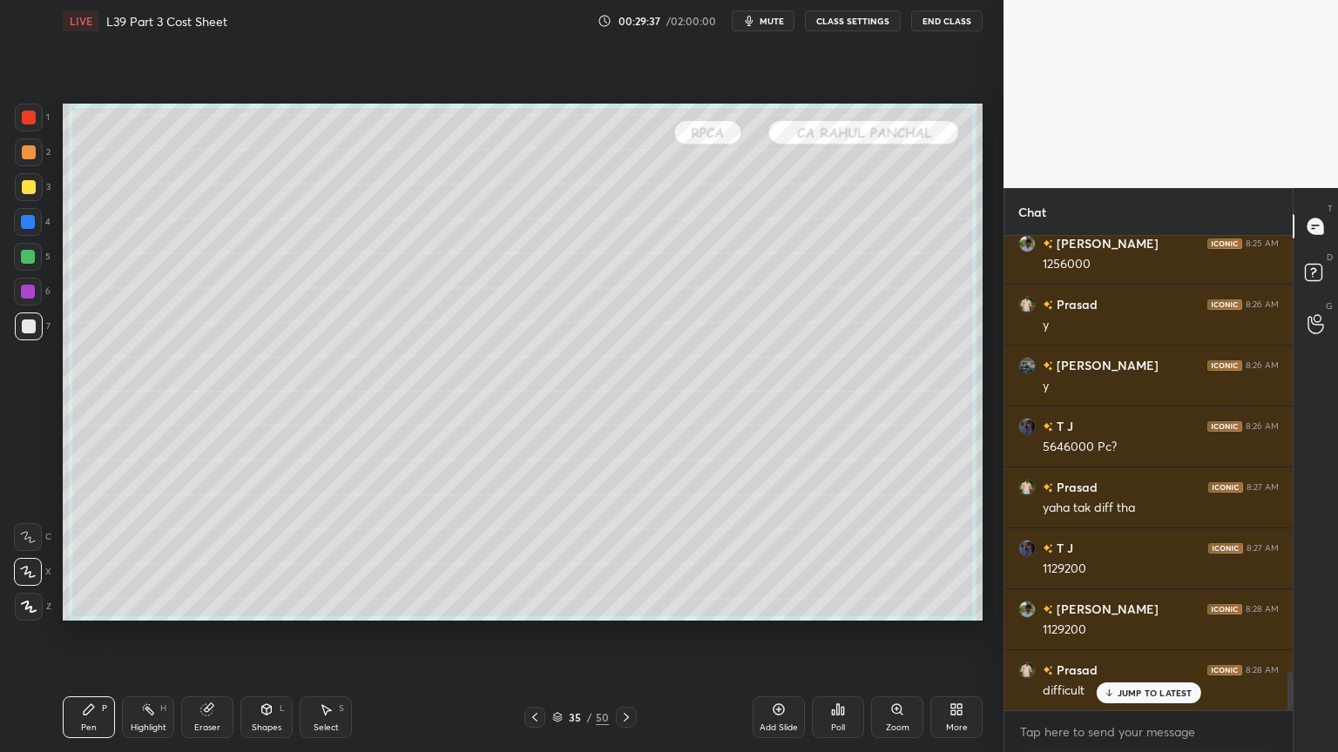
click at [625, 559] on icon at bounding box center [626, 718] width 14 height 14
click at [534, 559] on icon at bounding box center [535, 718] width 14 height 14
click at [536, 559] on icon at bounding box center [535, 718] width 14 height 14
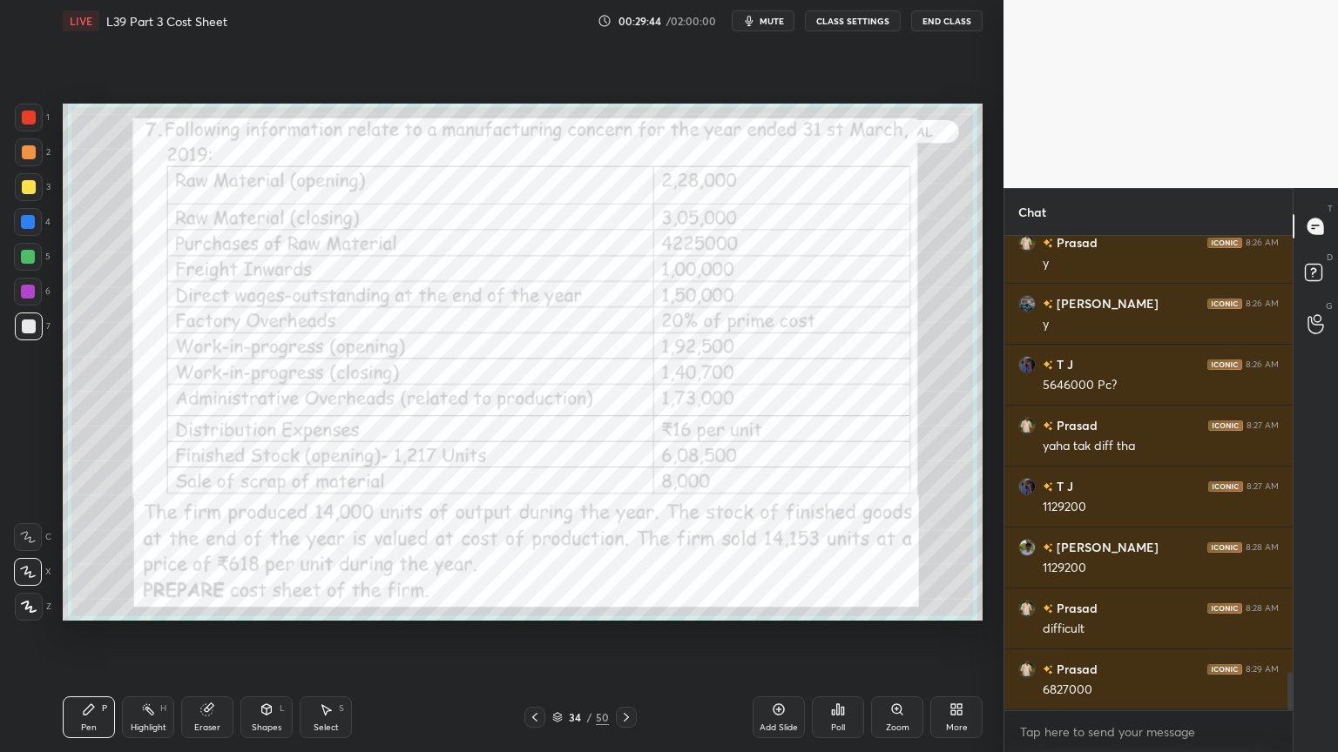
click at [625, 559] on icon at bounding box center [626, 718] width 14 height 14
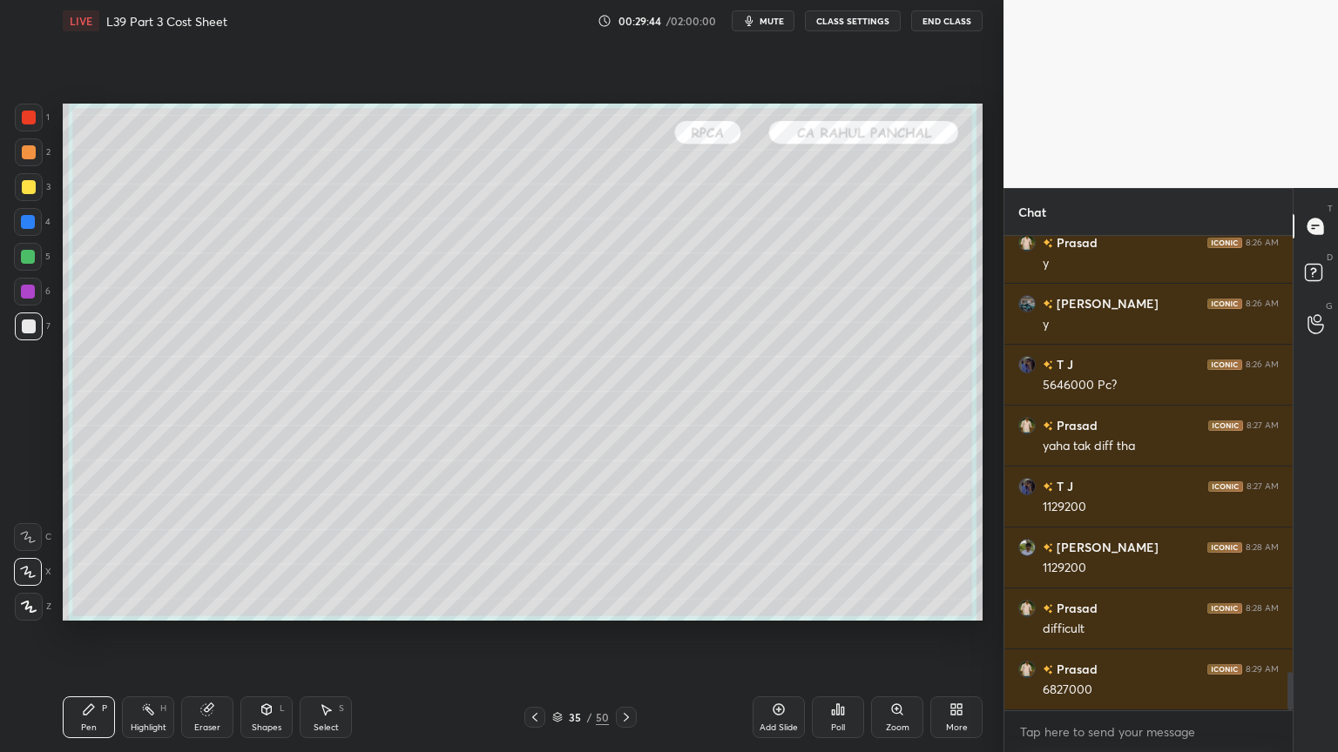
click at [627, 559] on icon at bounding box center [626, 717] width 5 height 9
click at [23, 226] on div at bounding box center [28, 222] width 14 height 14
click at [268, 559] on div "Shapes L" at bounding box center [266, 718] width 52 height 42
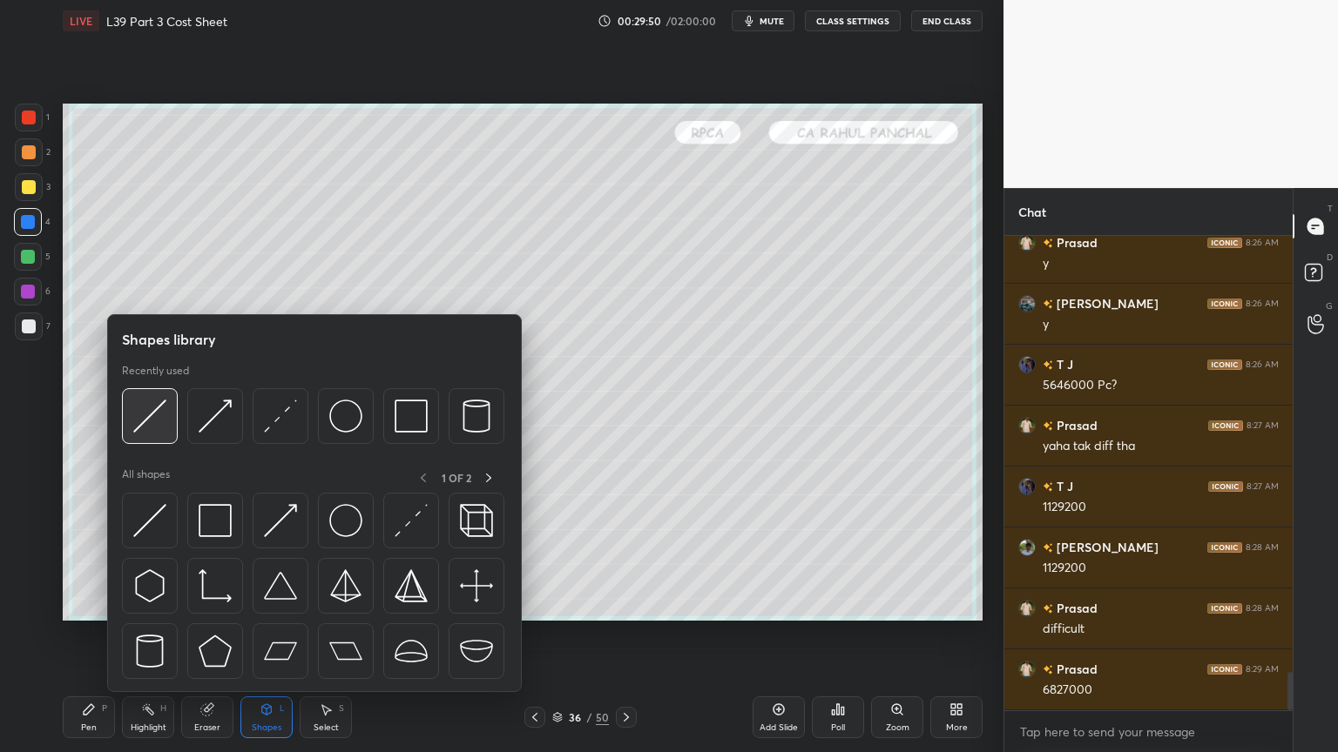
click at [168, 430] on div at bounding box center [150, 416] width 56 height 56
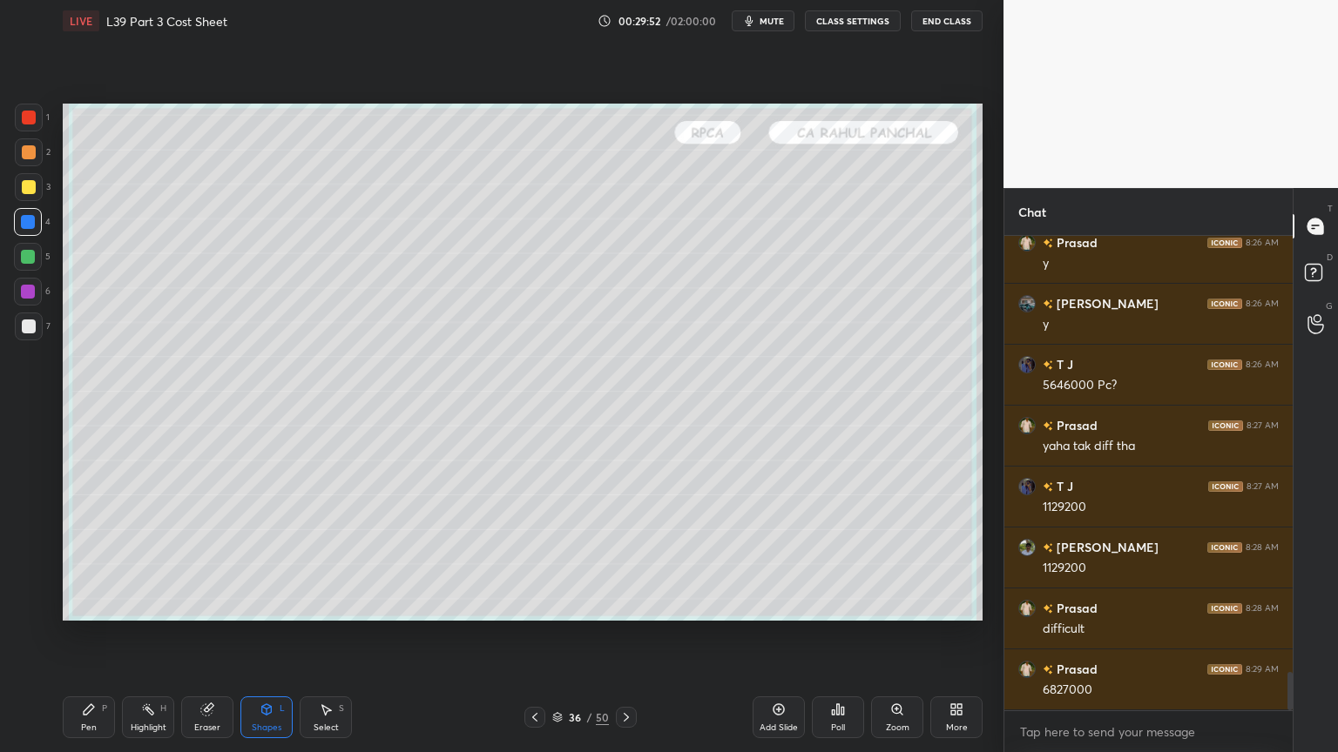
click at [91, 559] on div "Pen" at bounding box center [89, 728] width 16 height 9
click at [29, 327] on div at bounding box center [29, 327] width 14 height 14
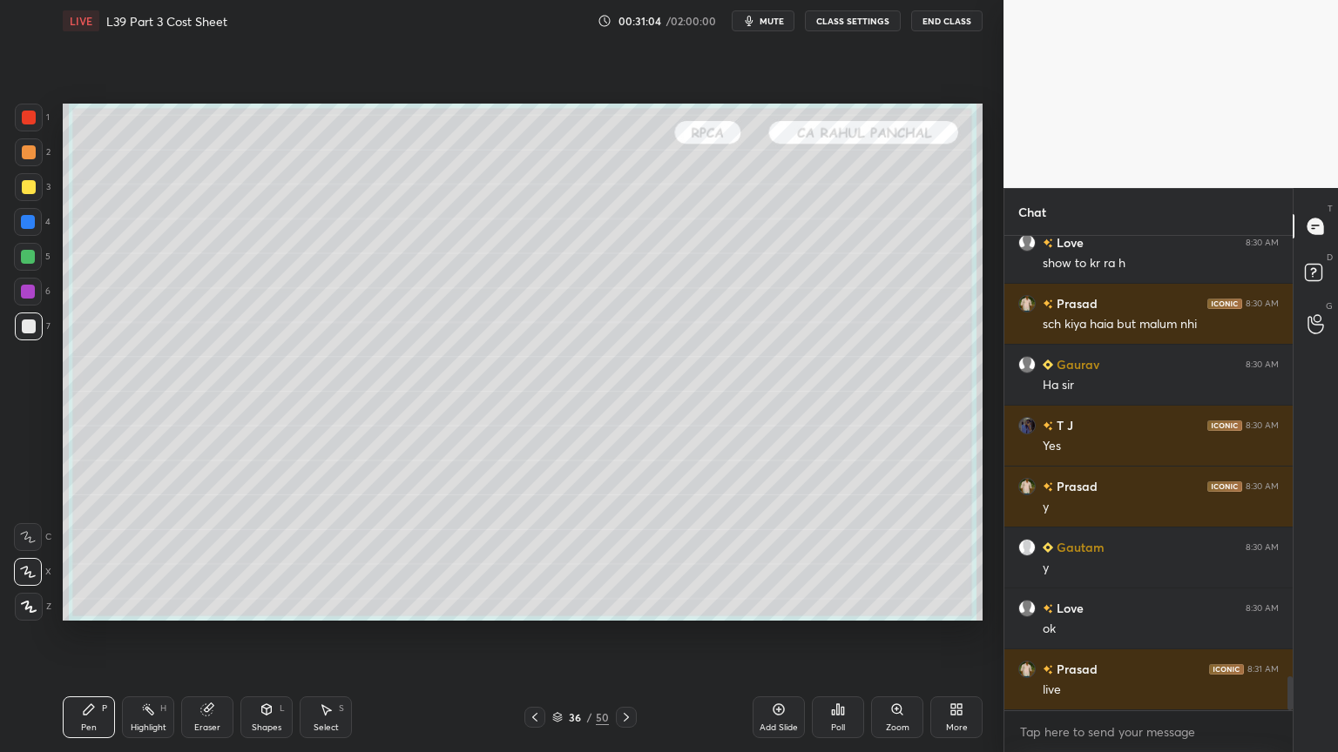
scroll to position [6277, 0]
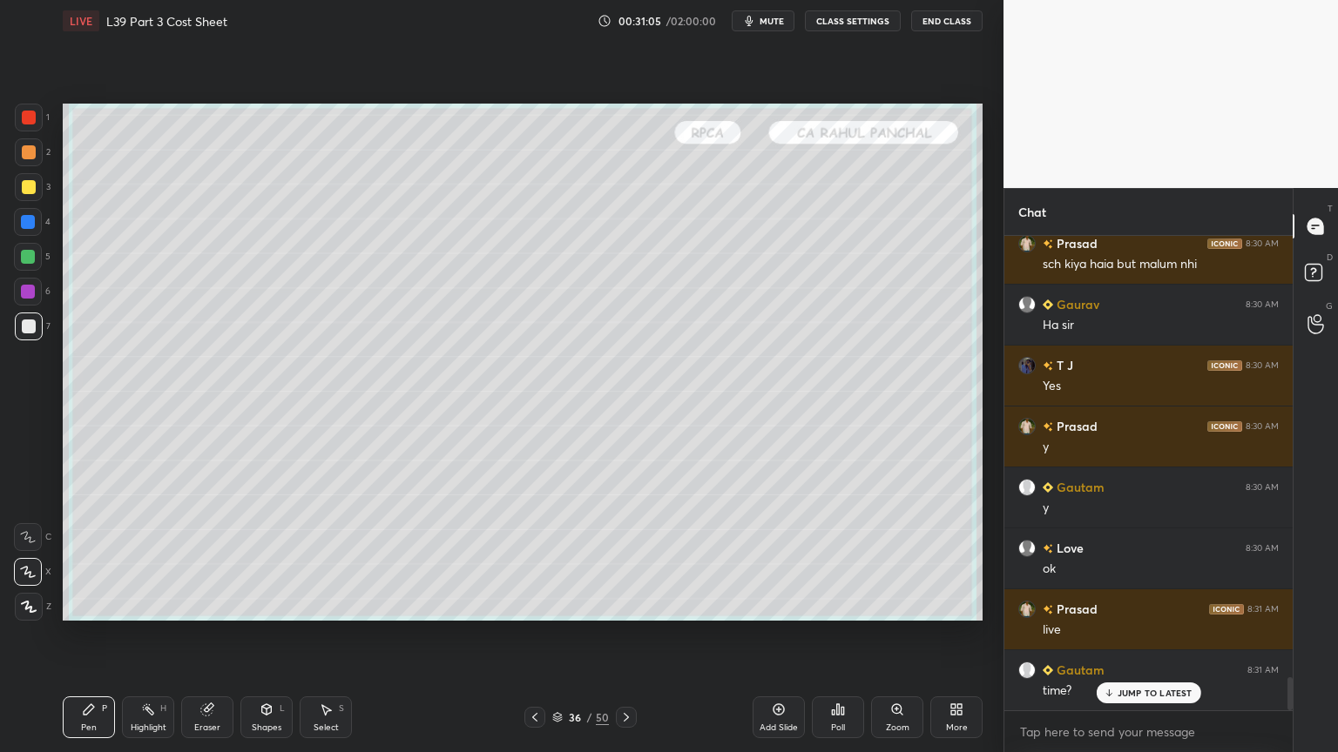
click at [20, 245] on div at bounding box center [28, 257] width 28 height 28
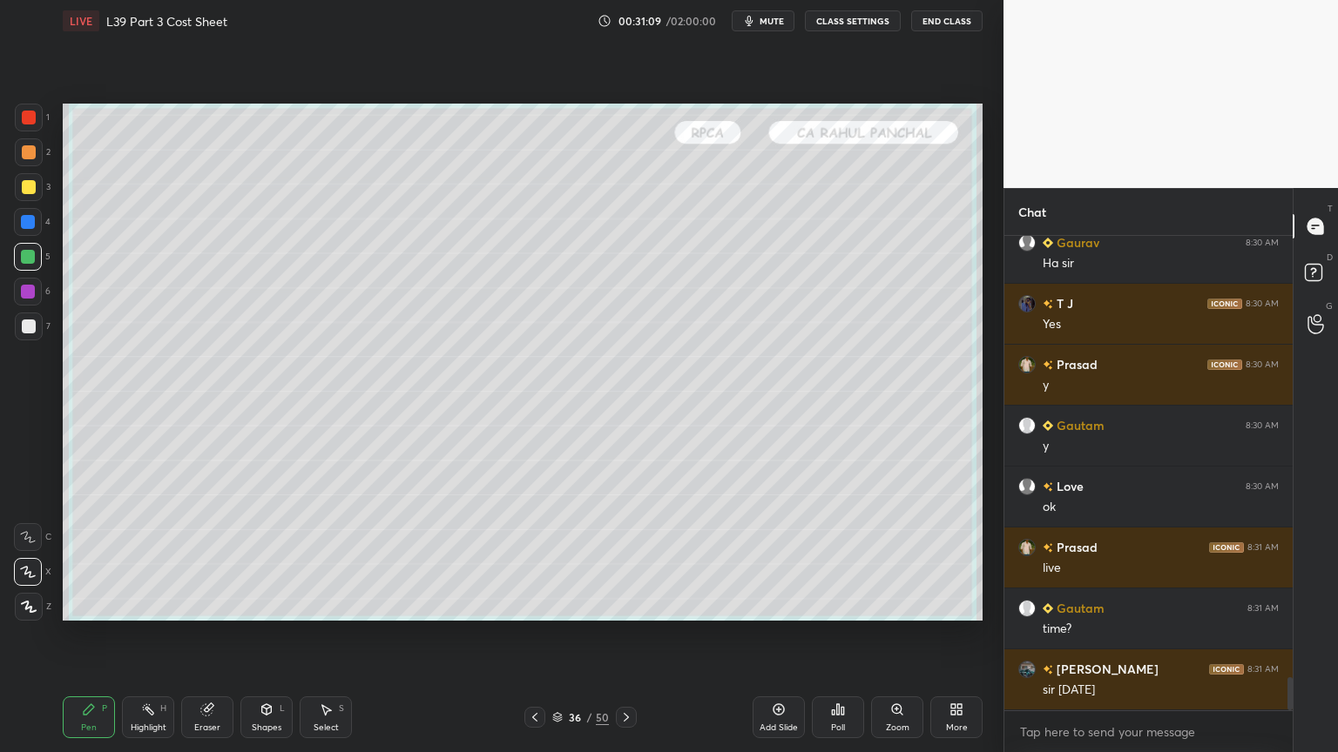
click at [334, 559] on div "Select S" at bounding box center [326, 718] width 52 height 42
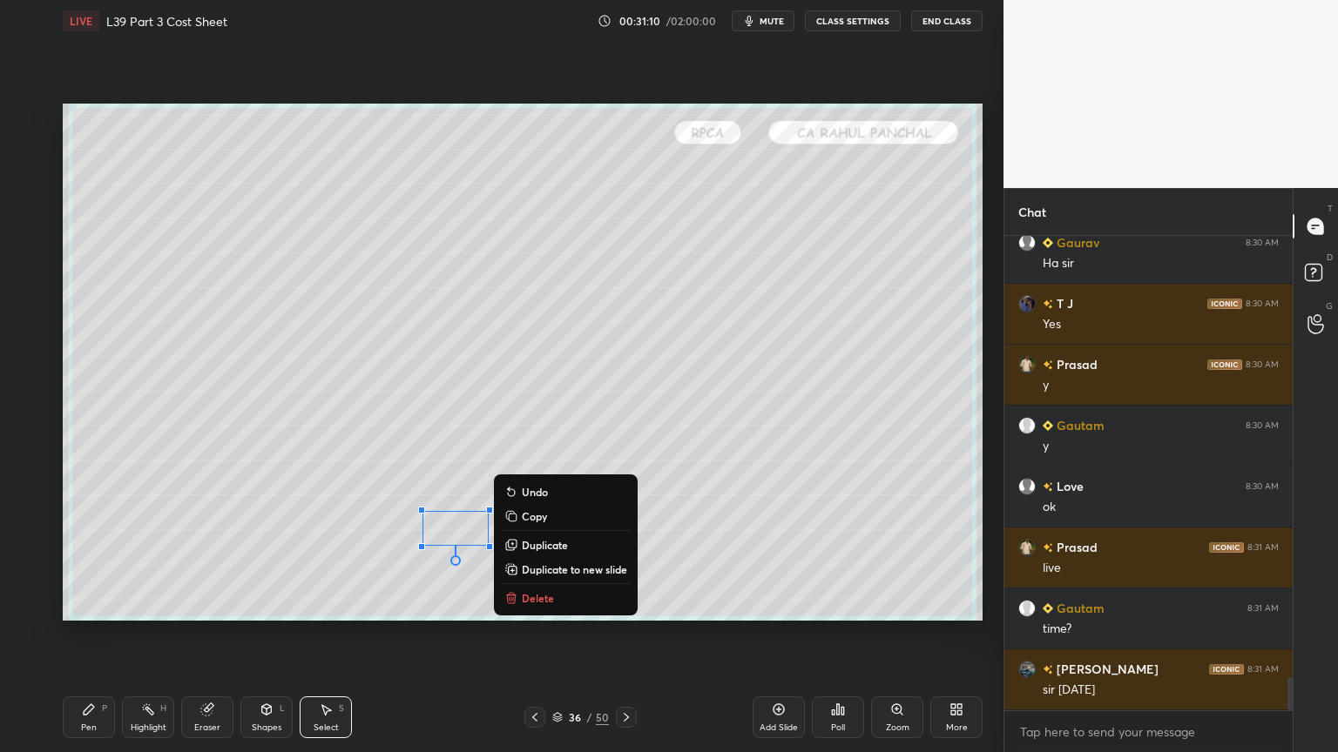
click at [529, 559] on p "Delete" at bounding box center [538, 598] width 32 height 14
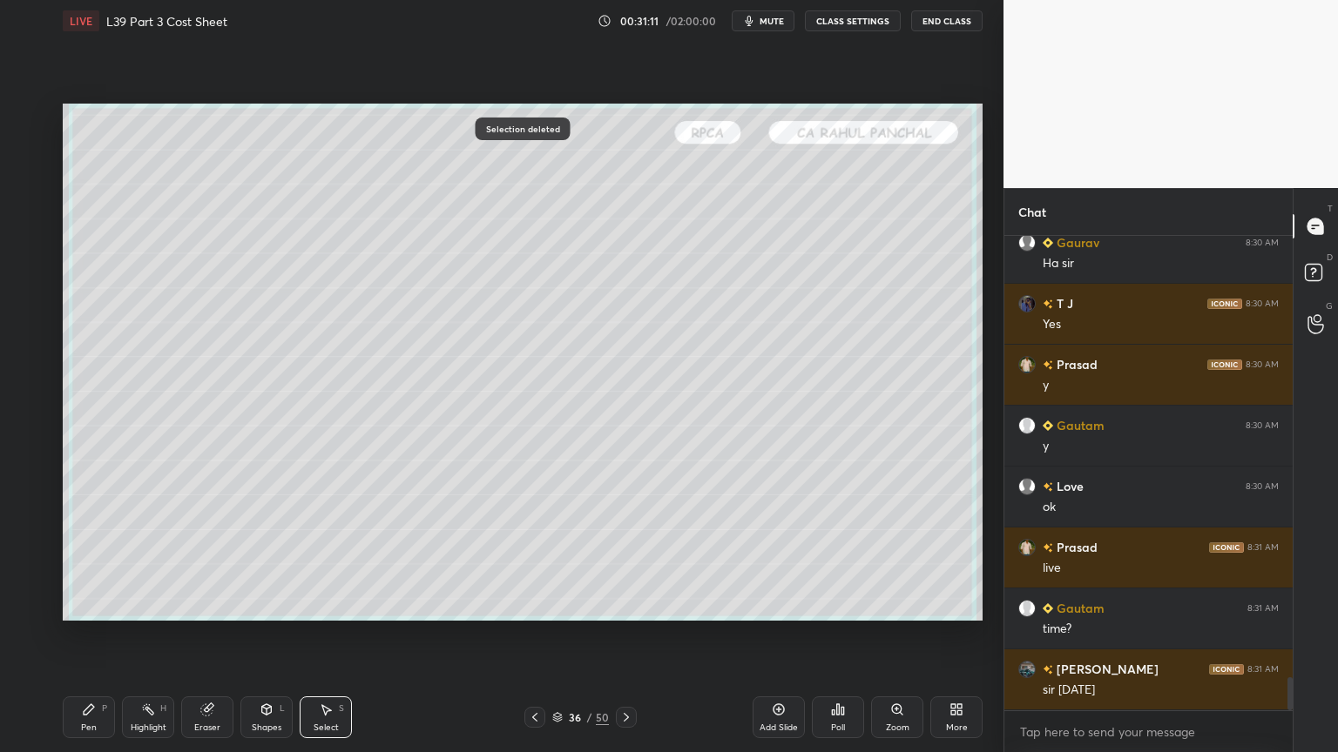
click at [88, 559] on div "Pen P" at bounding box center [89, 718] width 52 height 42
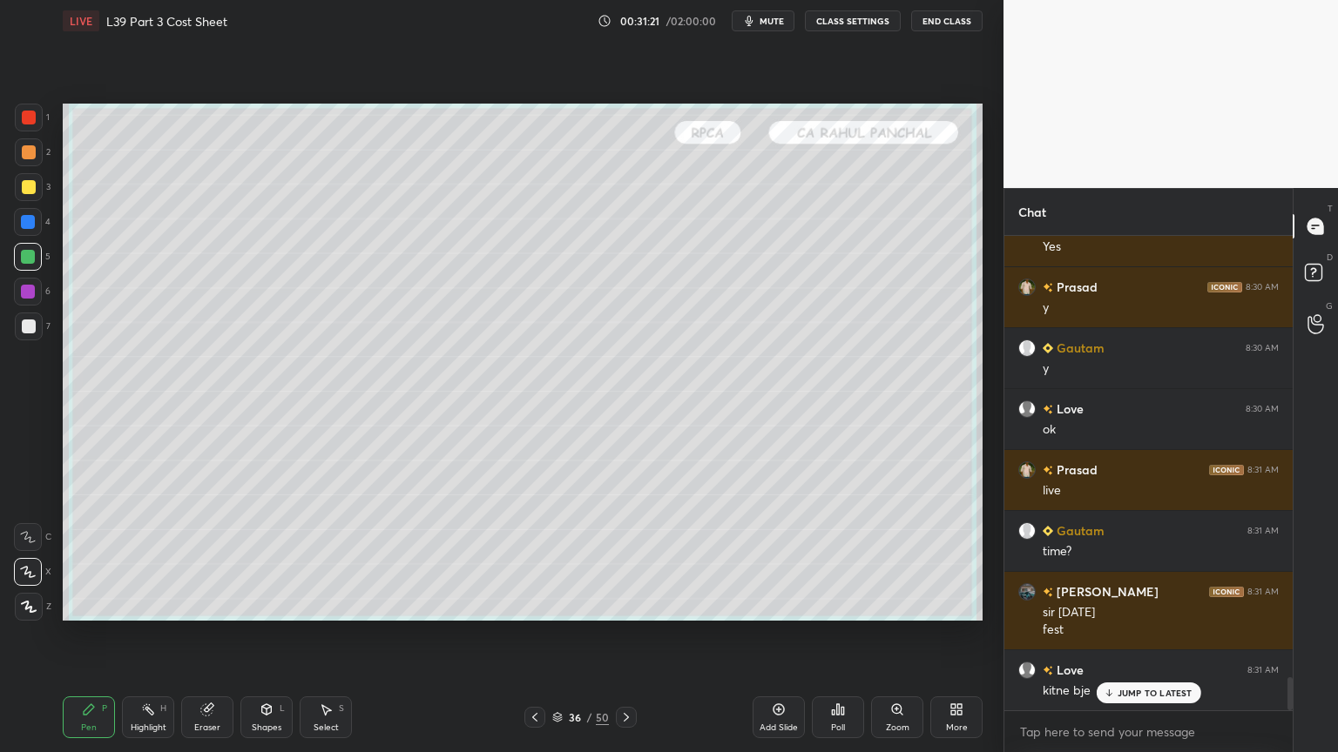
scroll to position [6434, 0]
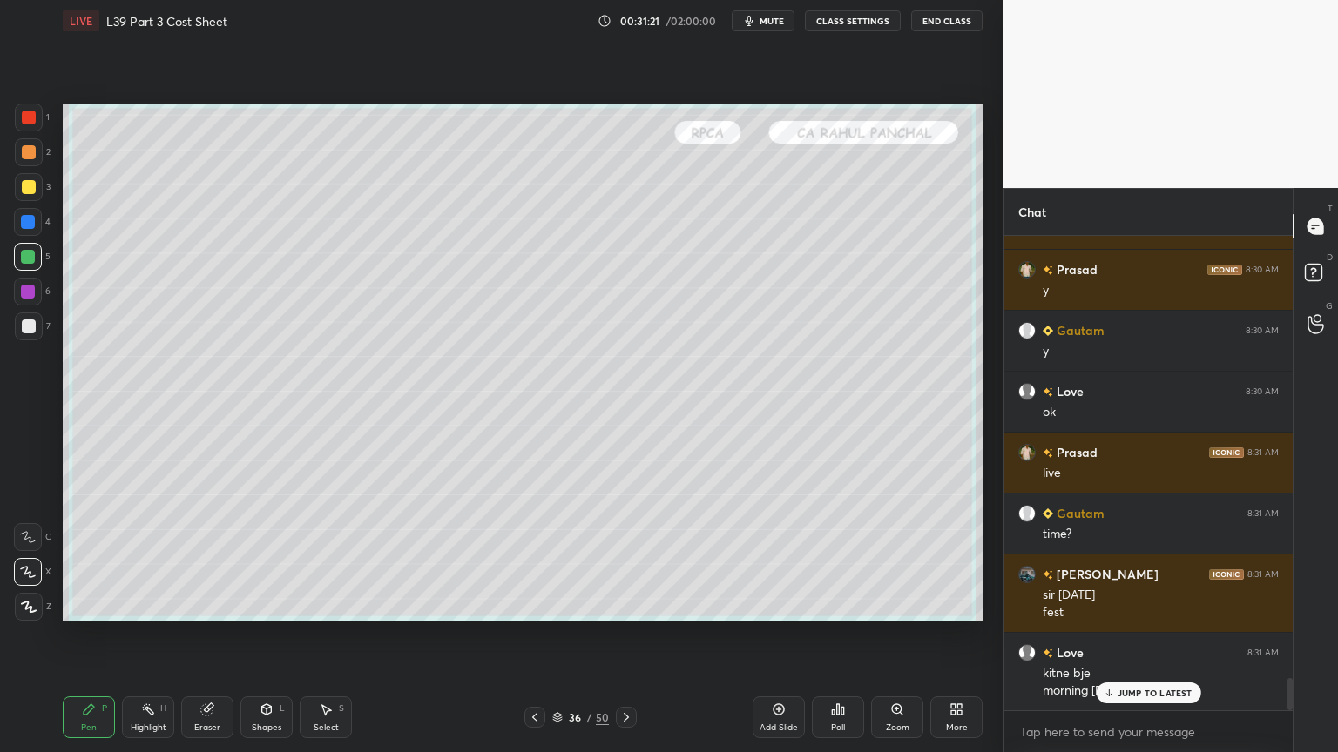
click at [26, 328] on div at bounding box center [29, 327] width 14 height 14
click at [80, 559] on div "Pen P" at bounding box center [89, 718] width 52 height 42
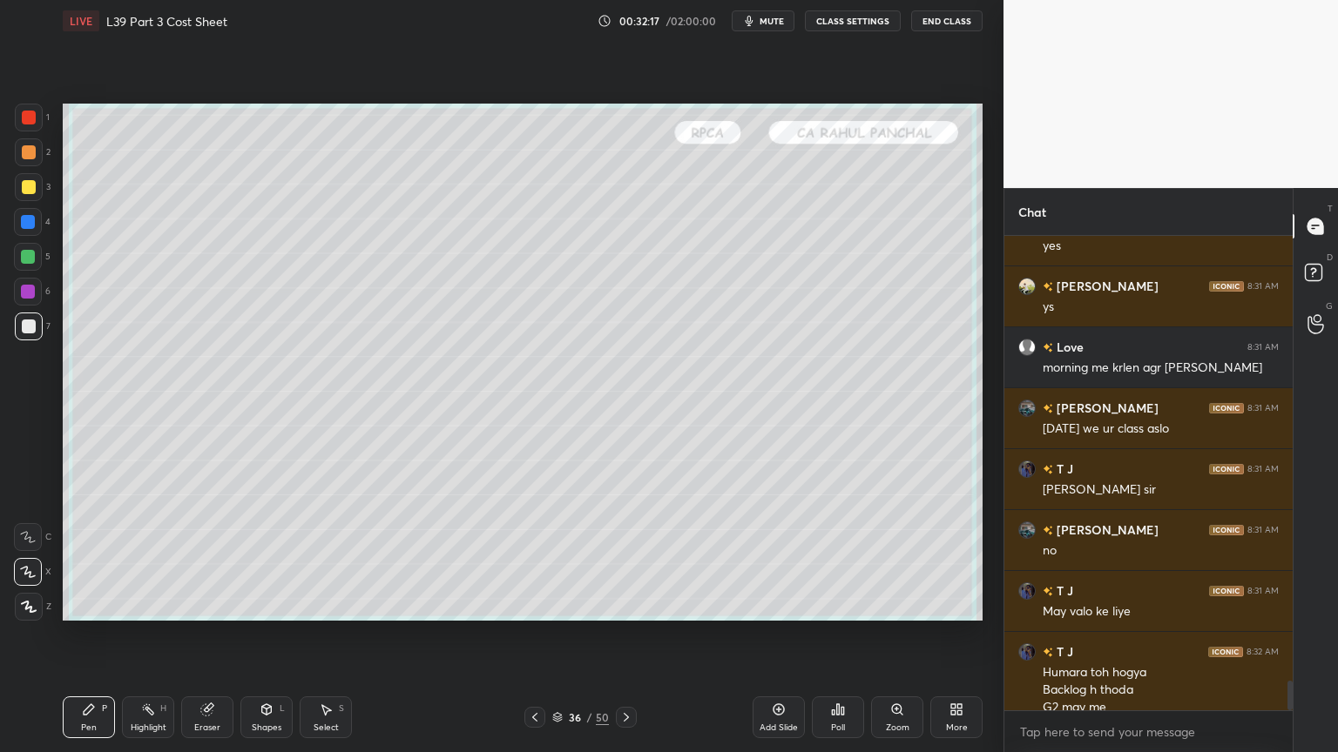
scroll to position [7141, 0]
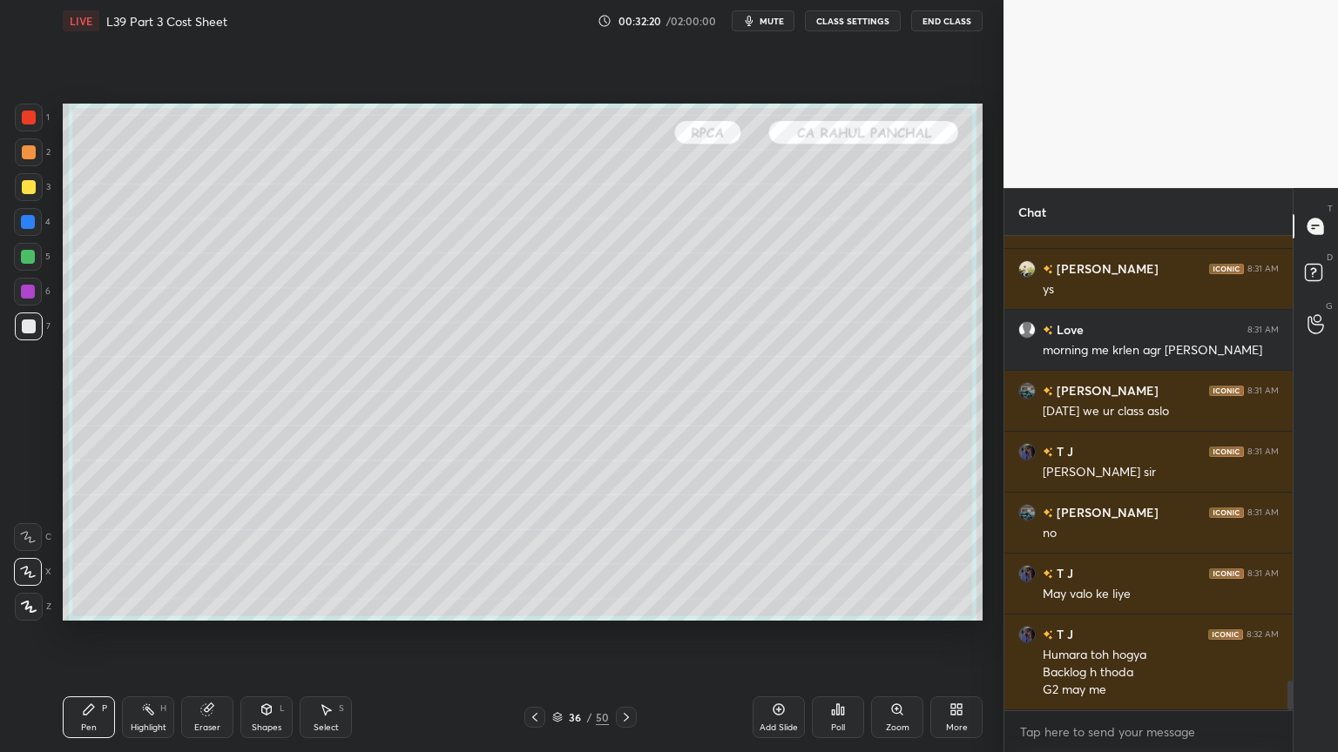
click at [328, 559] on icon at bounding box center [326, 710] width 14 height 14
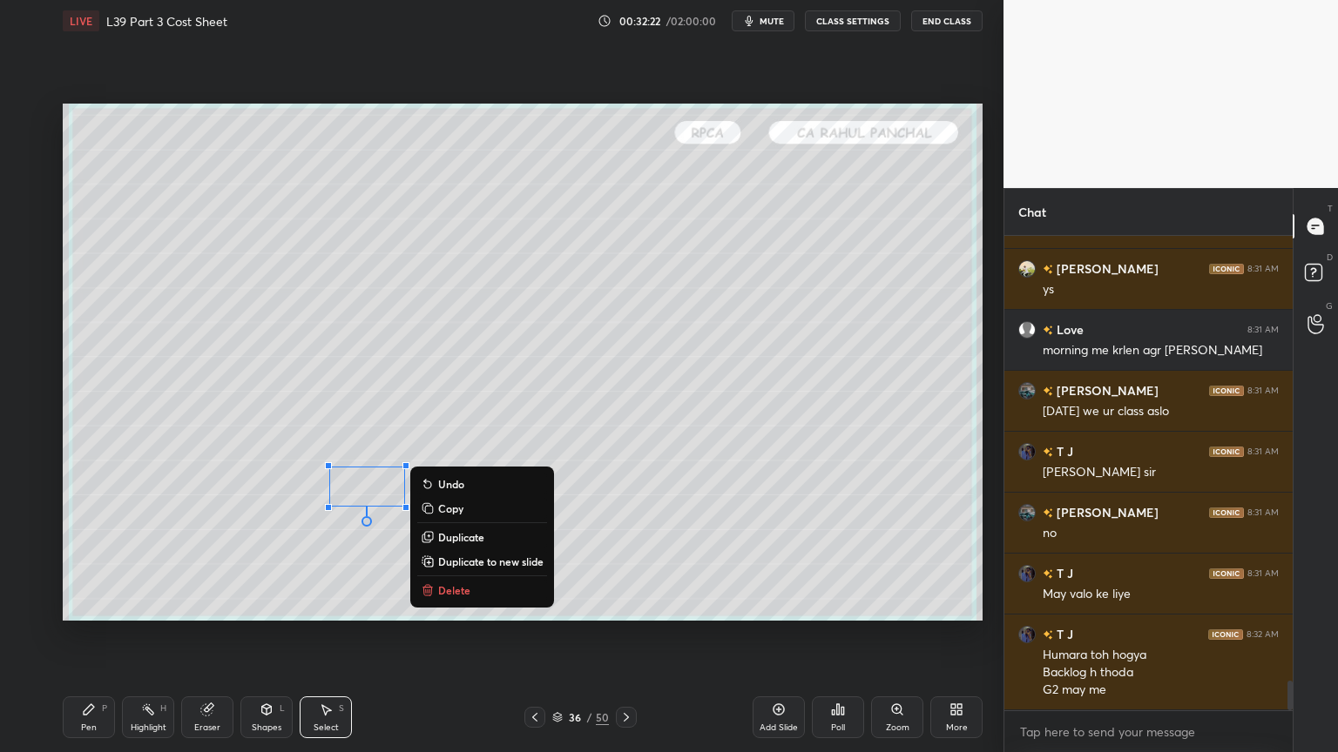
click at [440, 559] on p "Delete" at bounding box center [454, 591] width 32 height 14
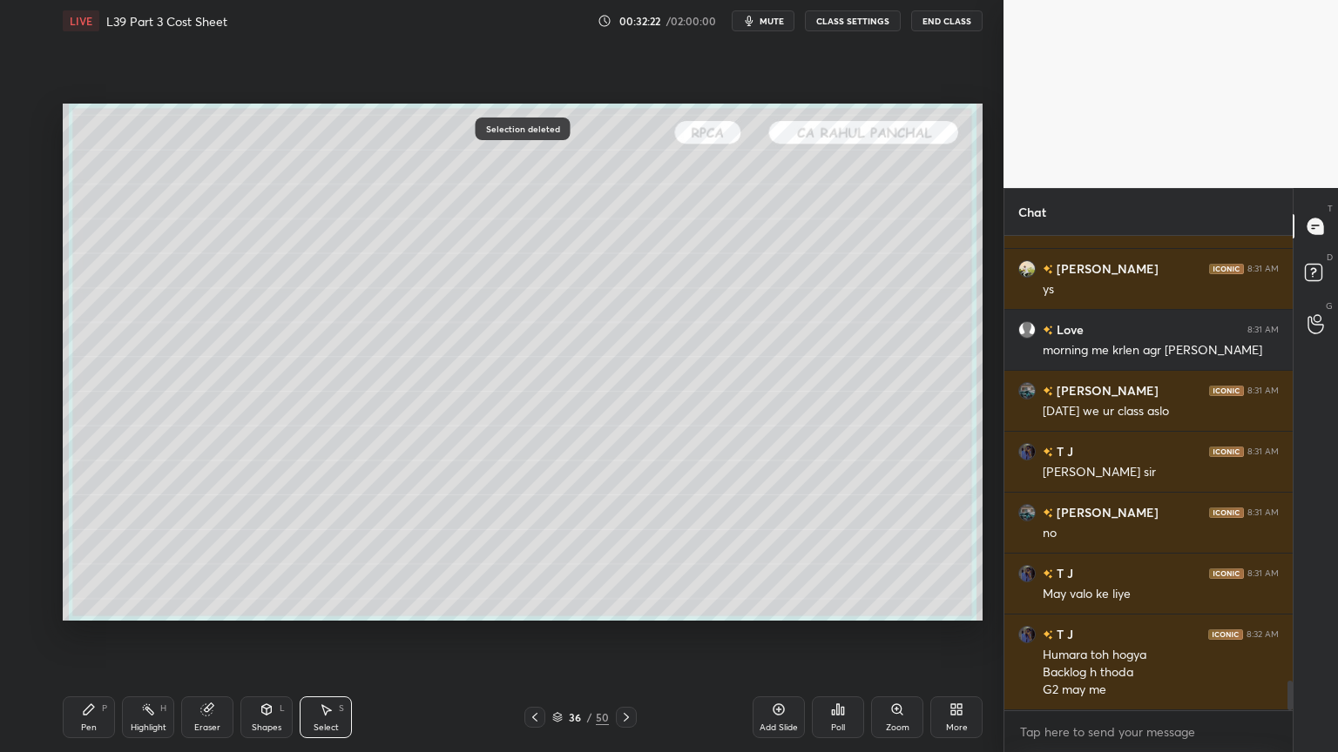
click at [100, 559] on div "Pen P" at bounding box center [89, 718] width 52 height 42
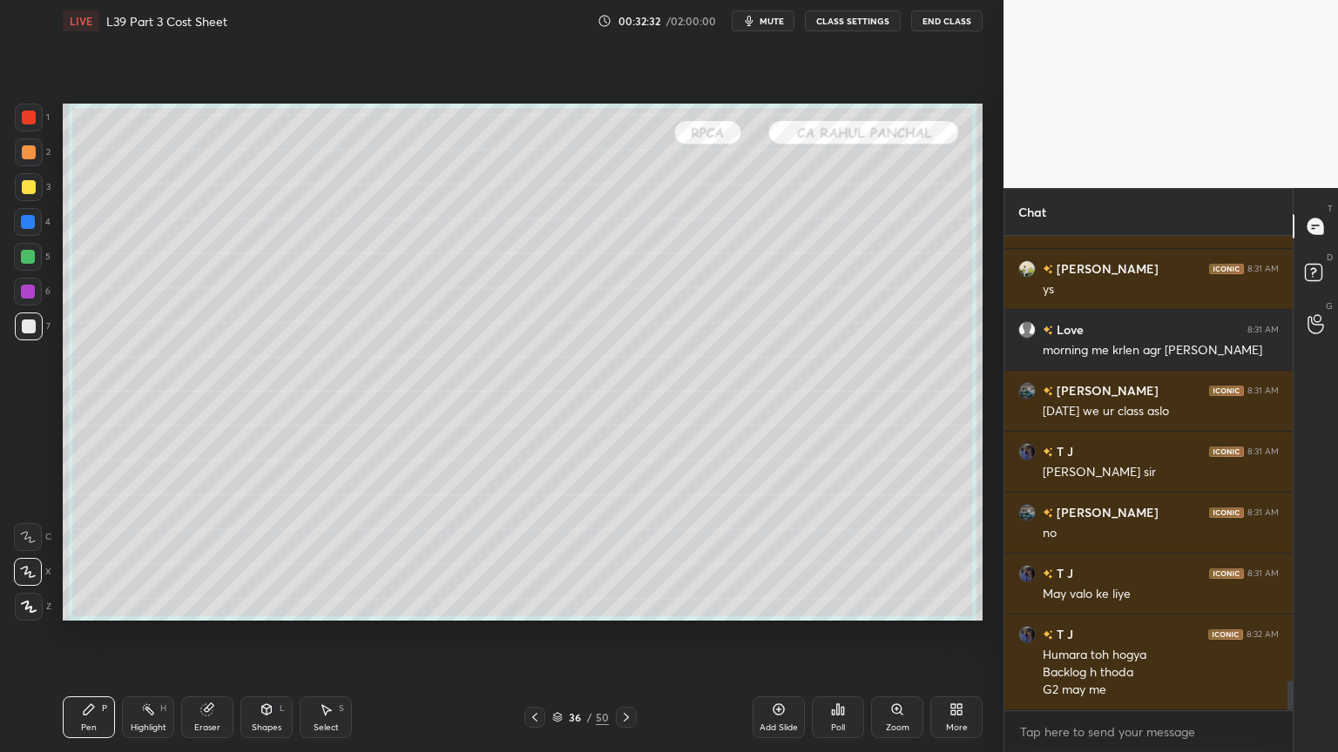
scroll to position [7182, 0]
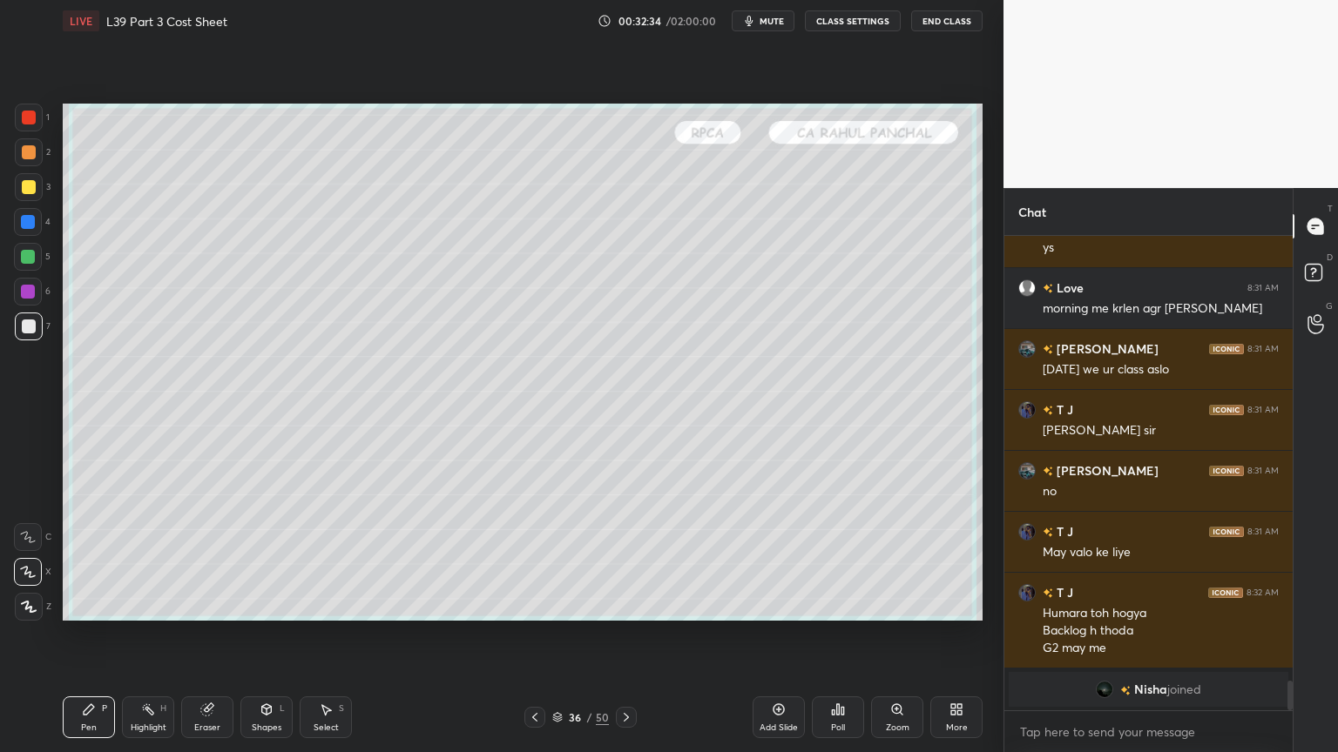
click at [309, 559] on div "Select S" at bounding box center [326, 718] width 52 height 42
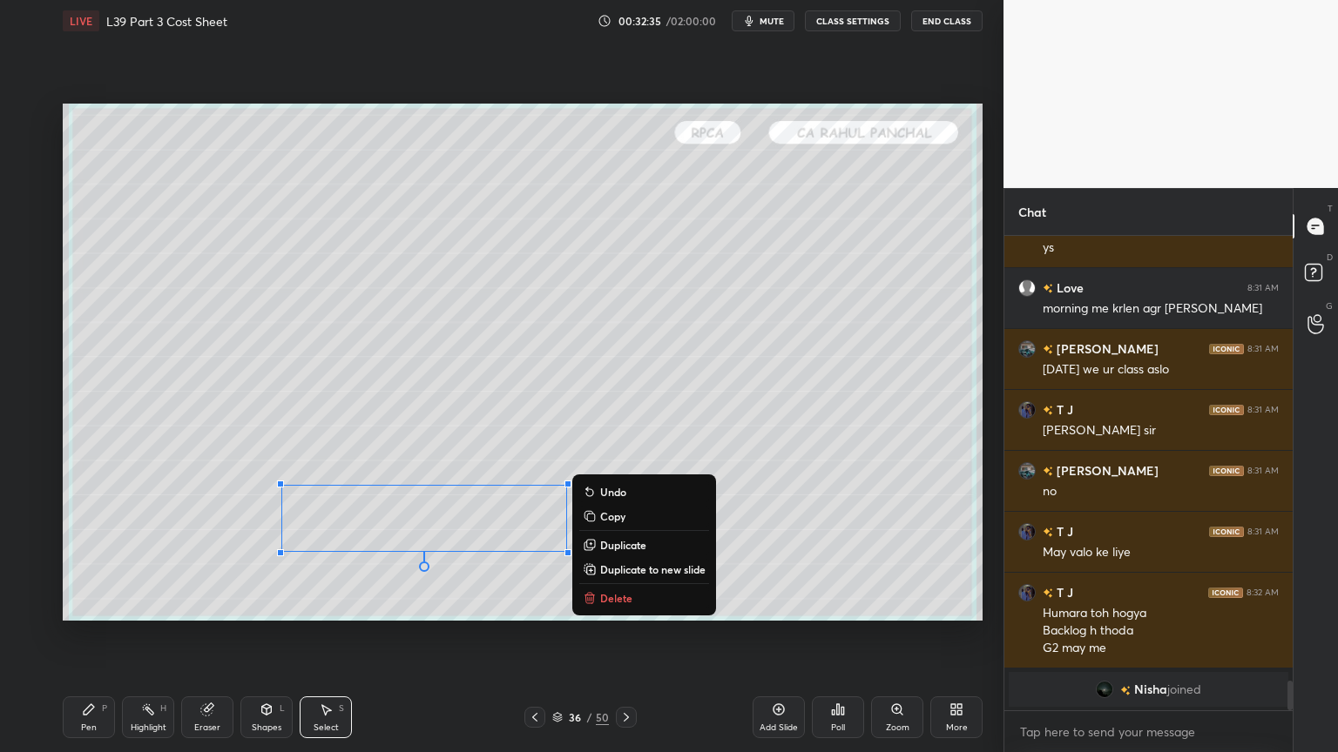
click at [603, 559] on p "Delete" at bounding box center [616, 598] width 32 height 14
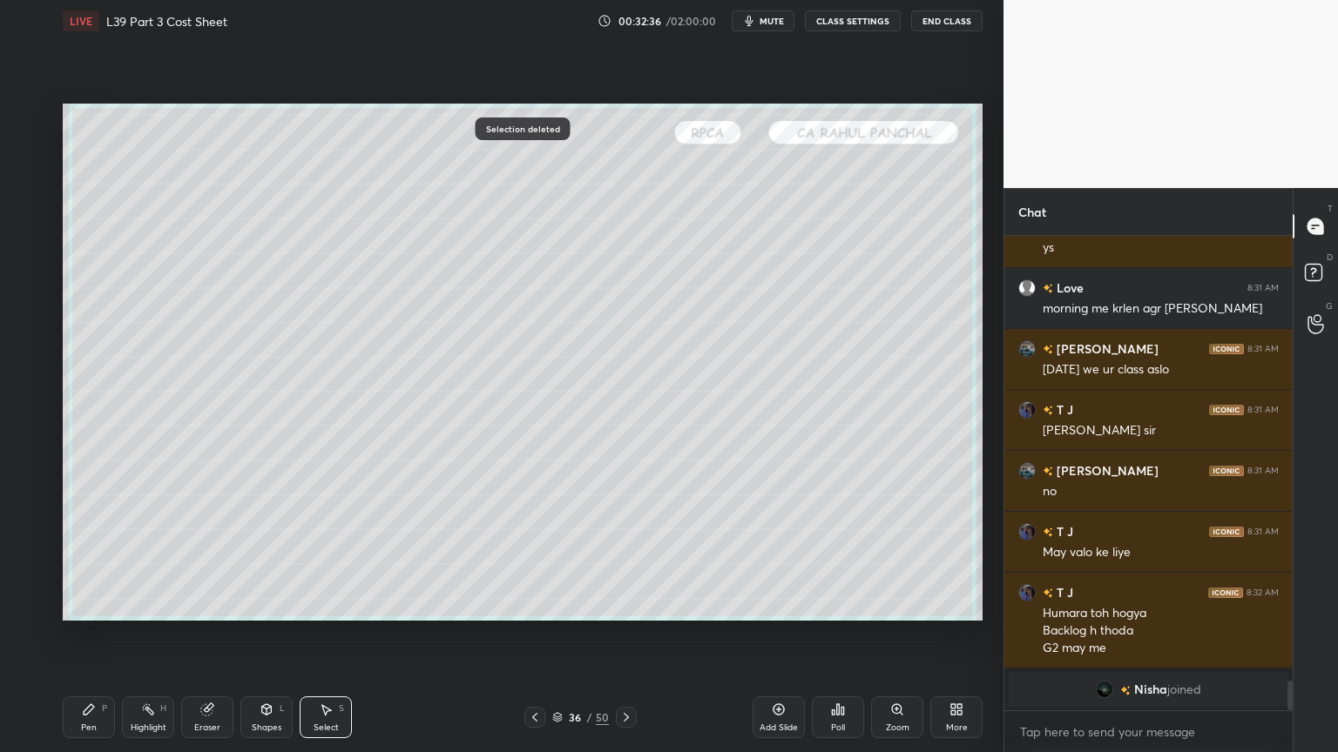
click at [74, 559] on div "Pen P" at bounding box center [89, 718] width 52 height 42
click at [90, 559] on icon at bounding box center [89, 710] width 14 height 14
click at [135, 559] on div "Highlight H" at bounding box center [148, 718] width 52 height 42
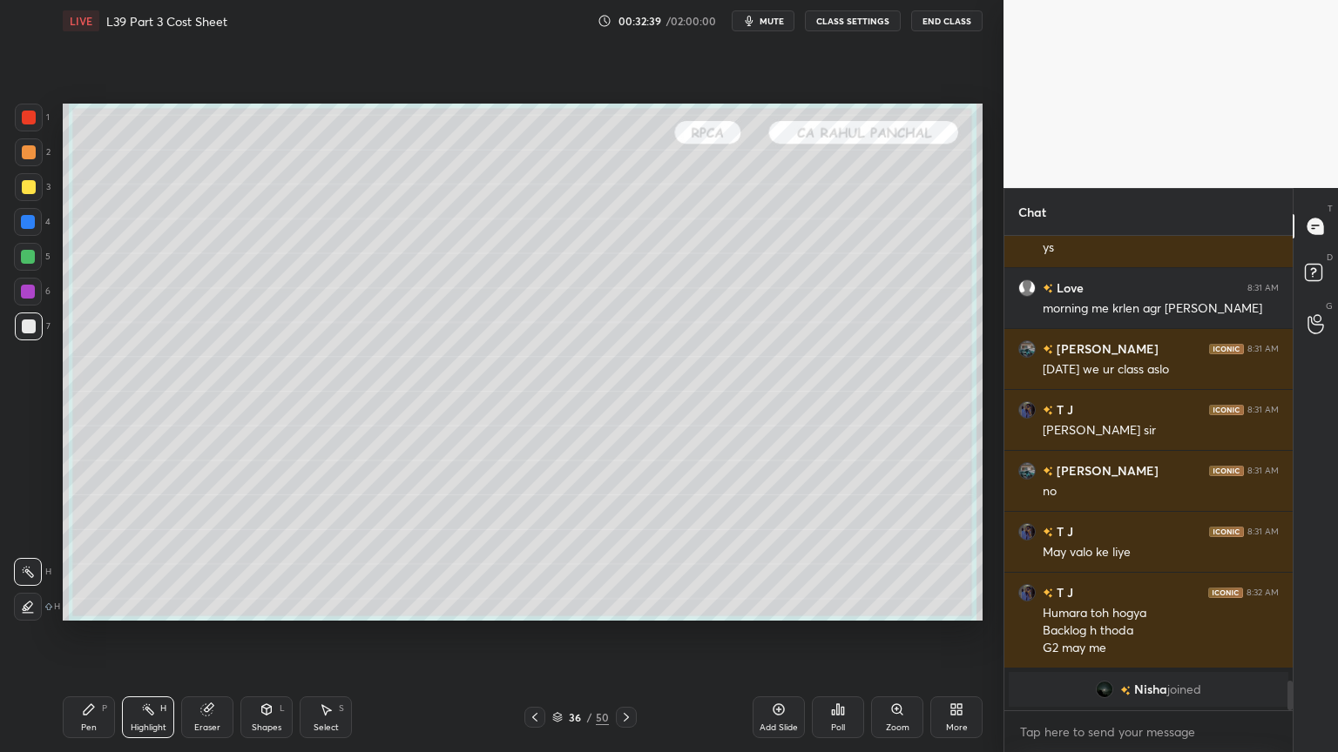
click at [530, 559] on icon at bounding box center [535, 718] width 14 height 14
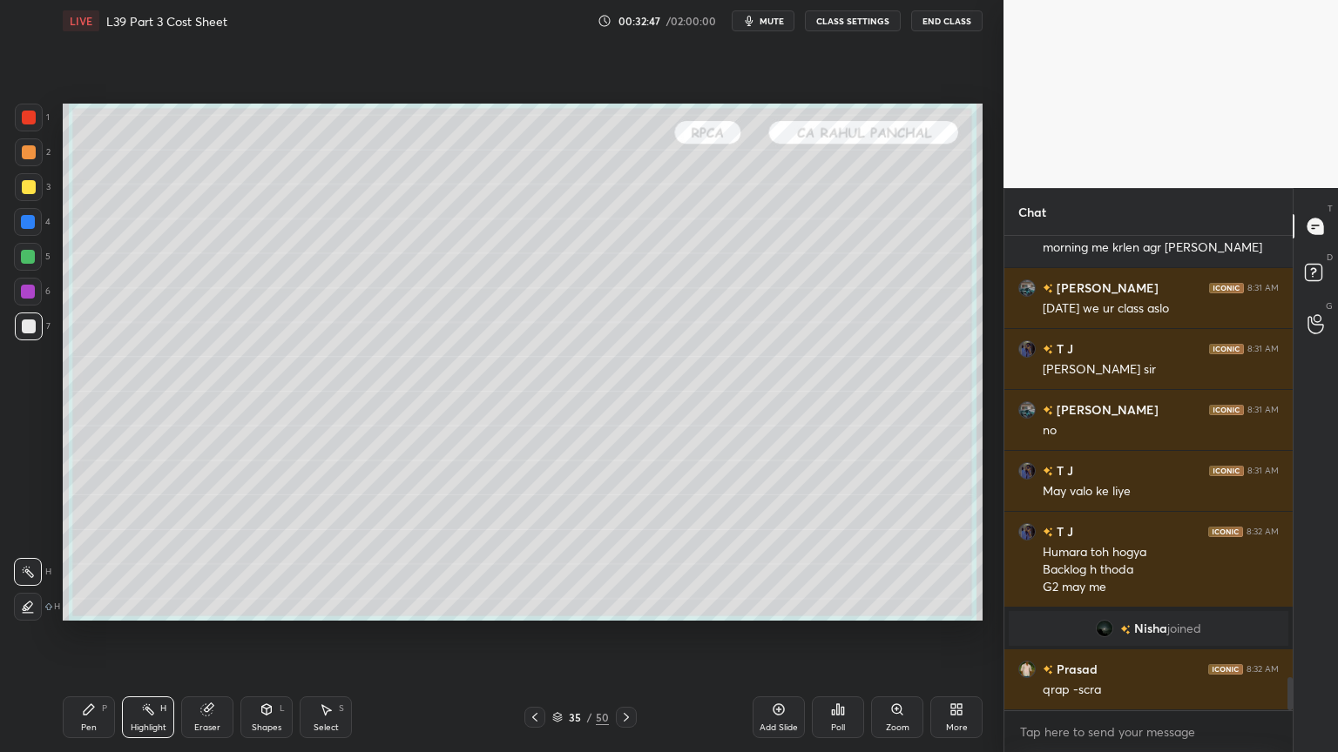
click at [628, 559] on icon at bounding box center [626, 718] width 14 height 14
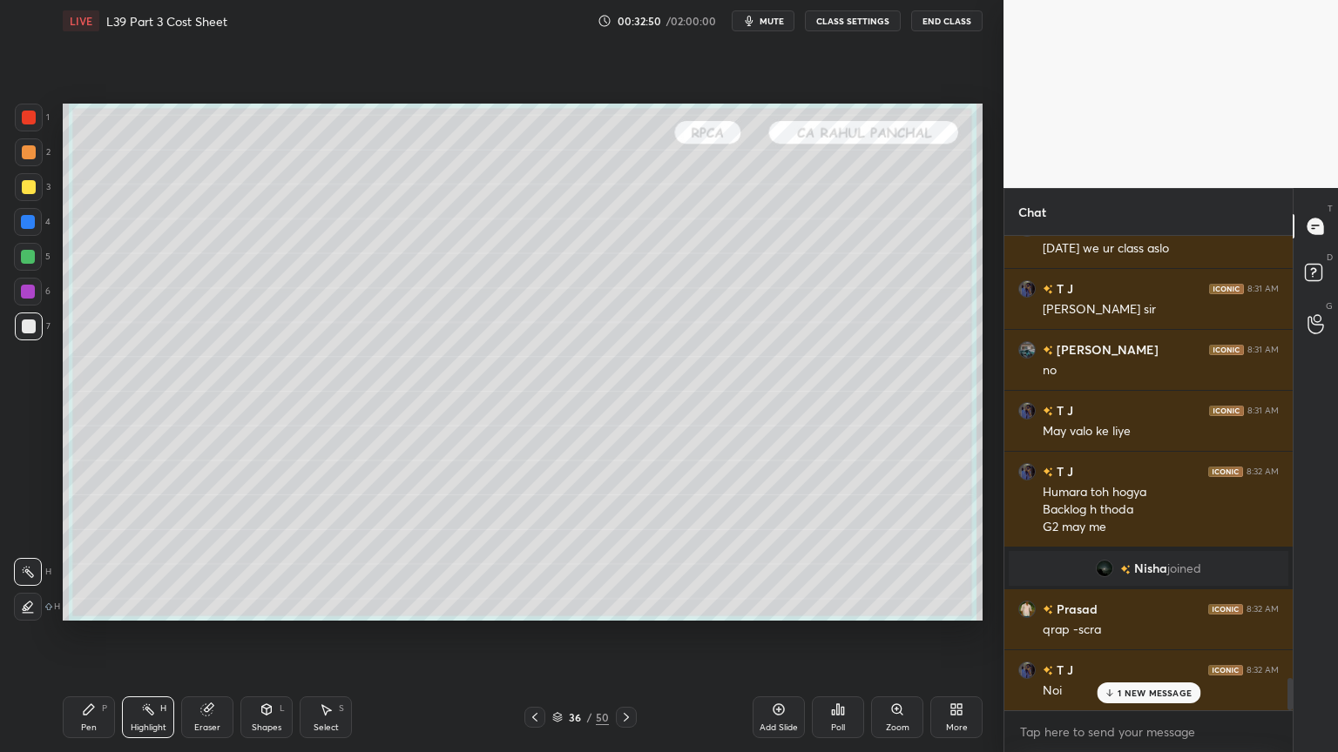
scroll to position [6517, 0]
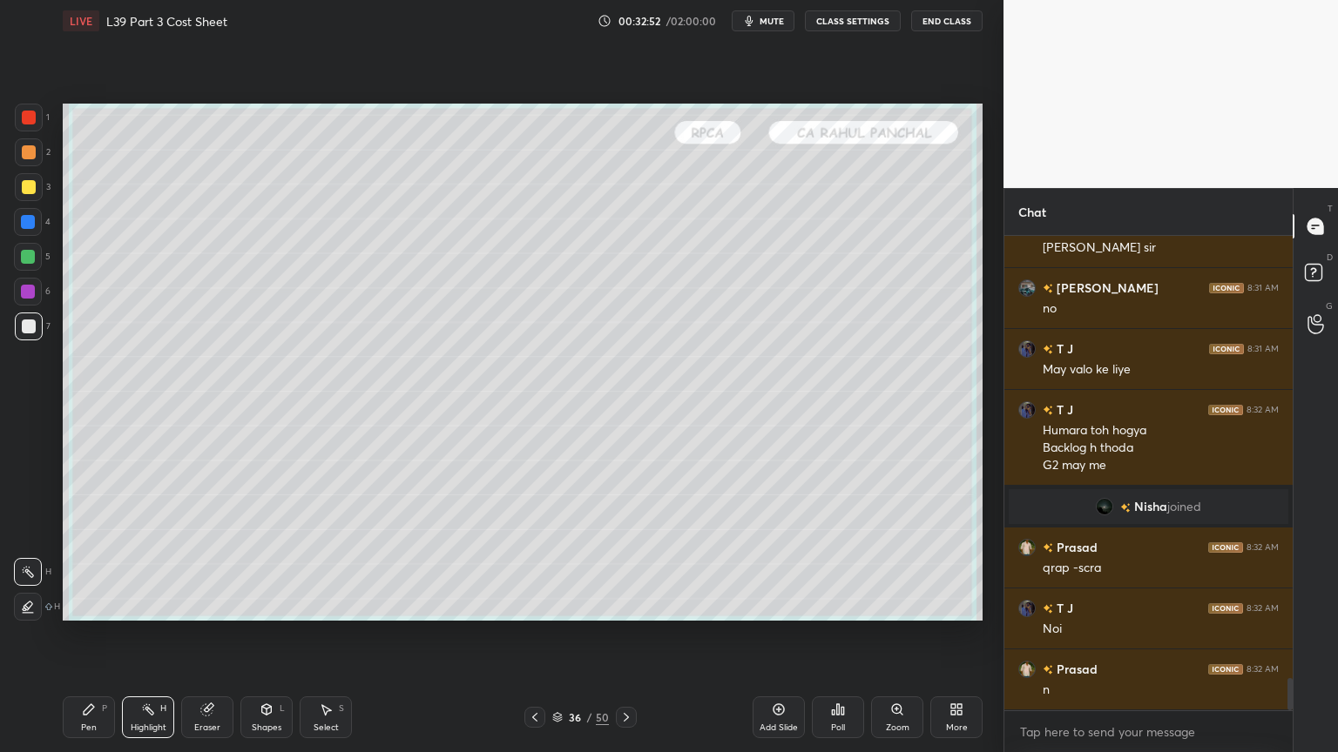
click at [528, 559] on icon at bounding box center [535, 718] width 14 height 14
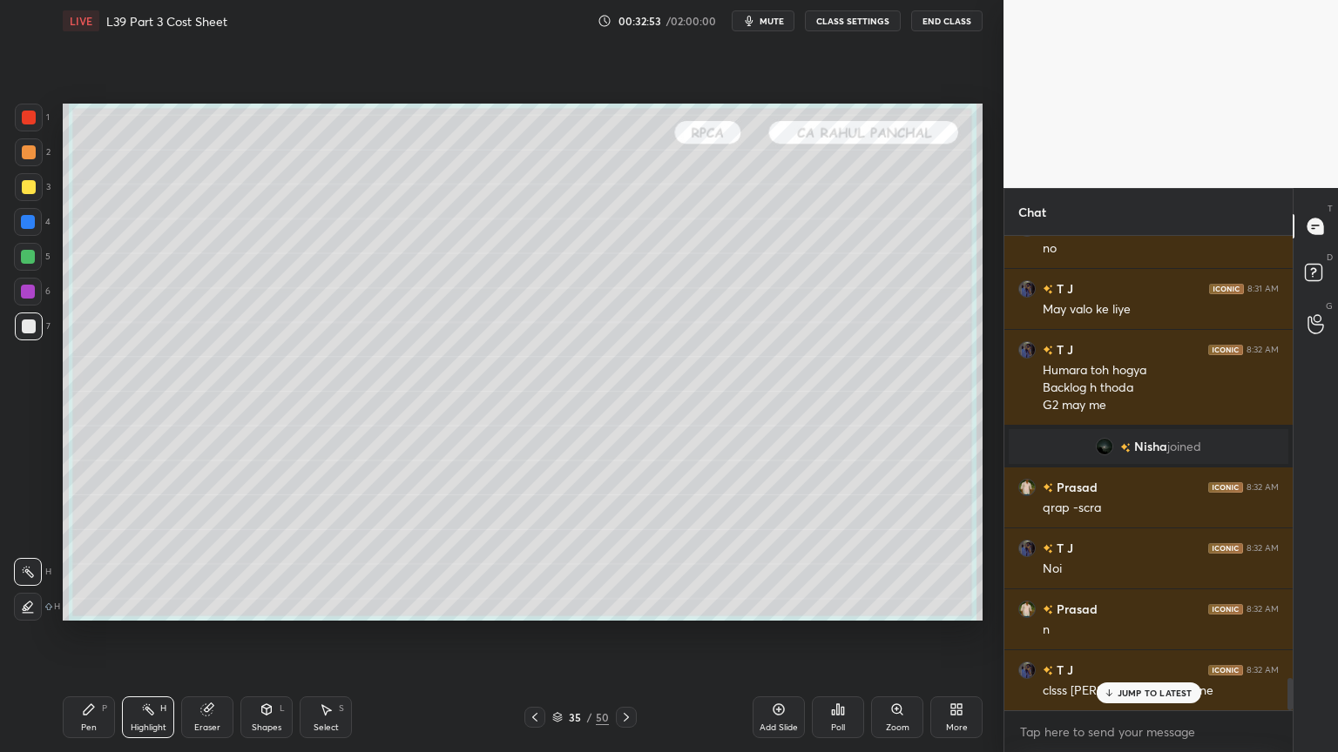
click at [620, 559] on div "Pen P Highlight H Eraser Shapes L Select S 35 / 50 Add Slide Poll Zoom More" at bounding box center [523, 718] width 920 height 70
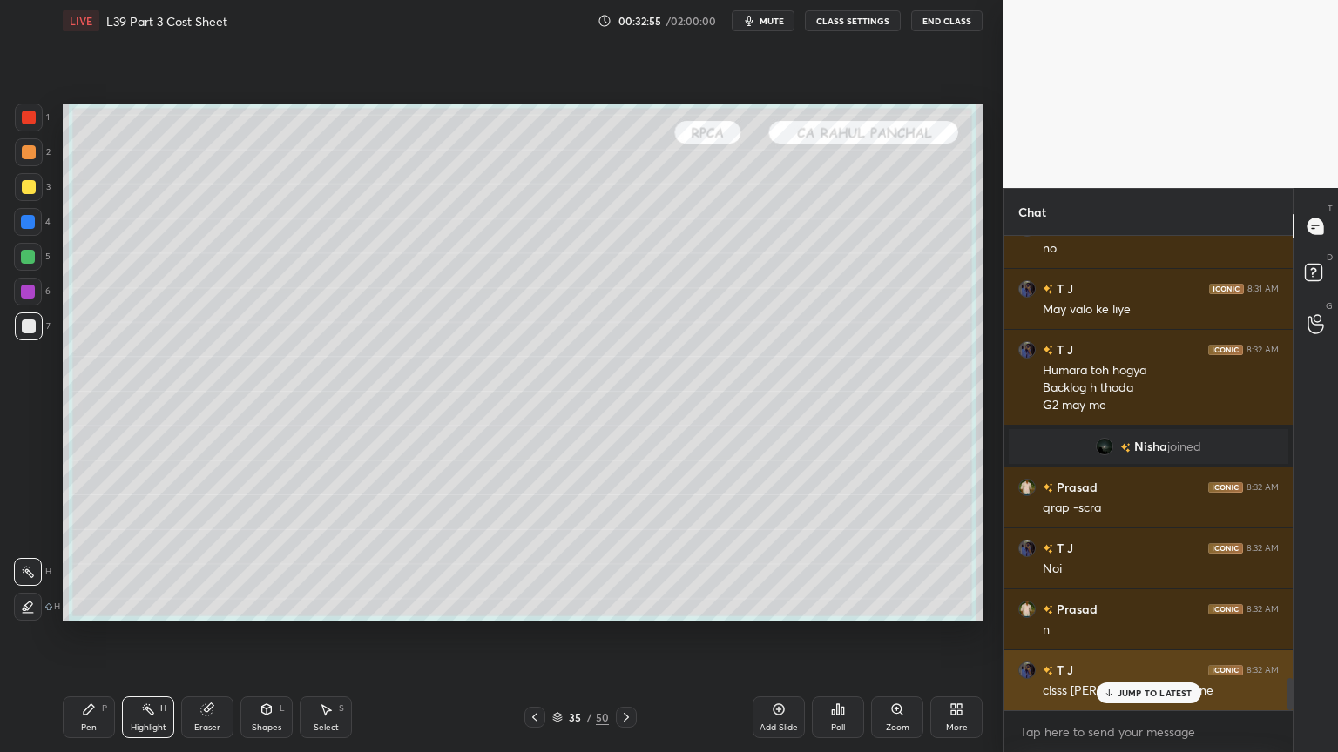
click at [1141, 559] on p "JUMP TO LATEST" at bounding box center [1154, 693] width 75 height 10
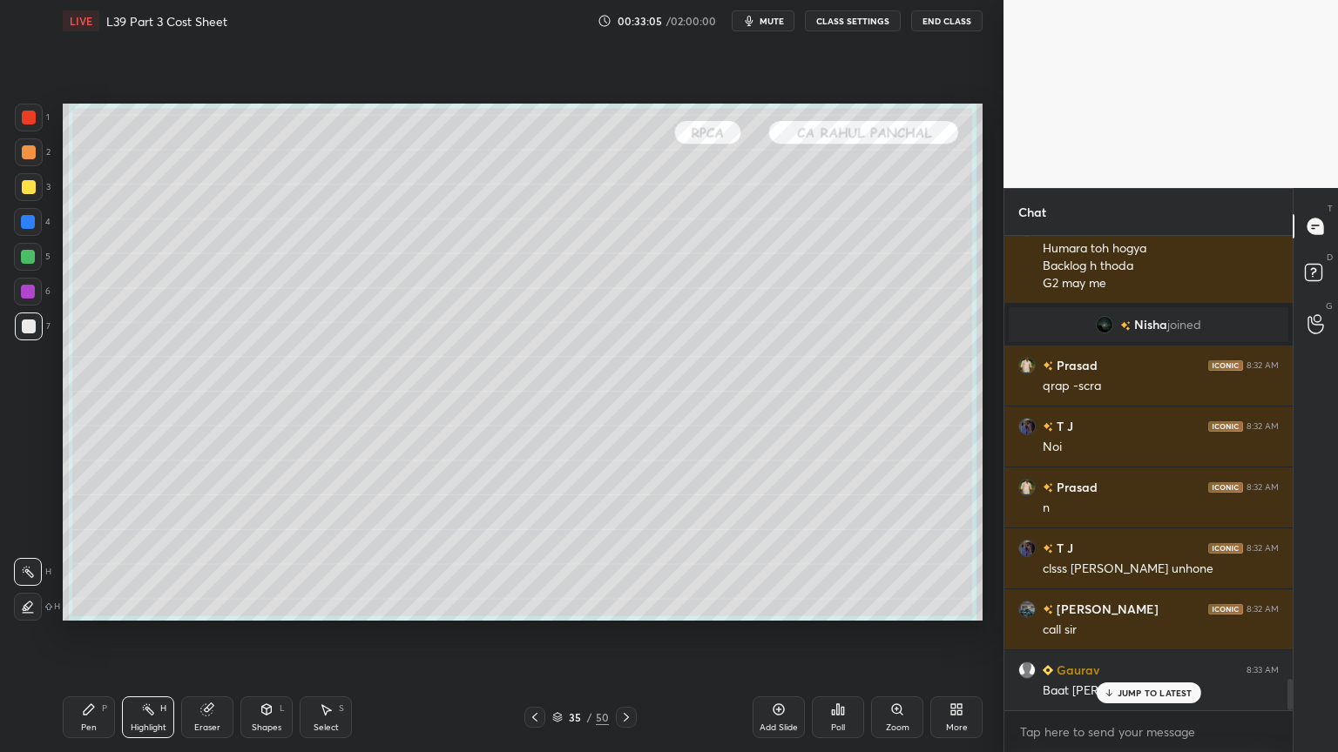
scroll to position [6761, 0]
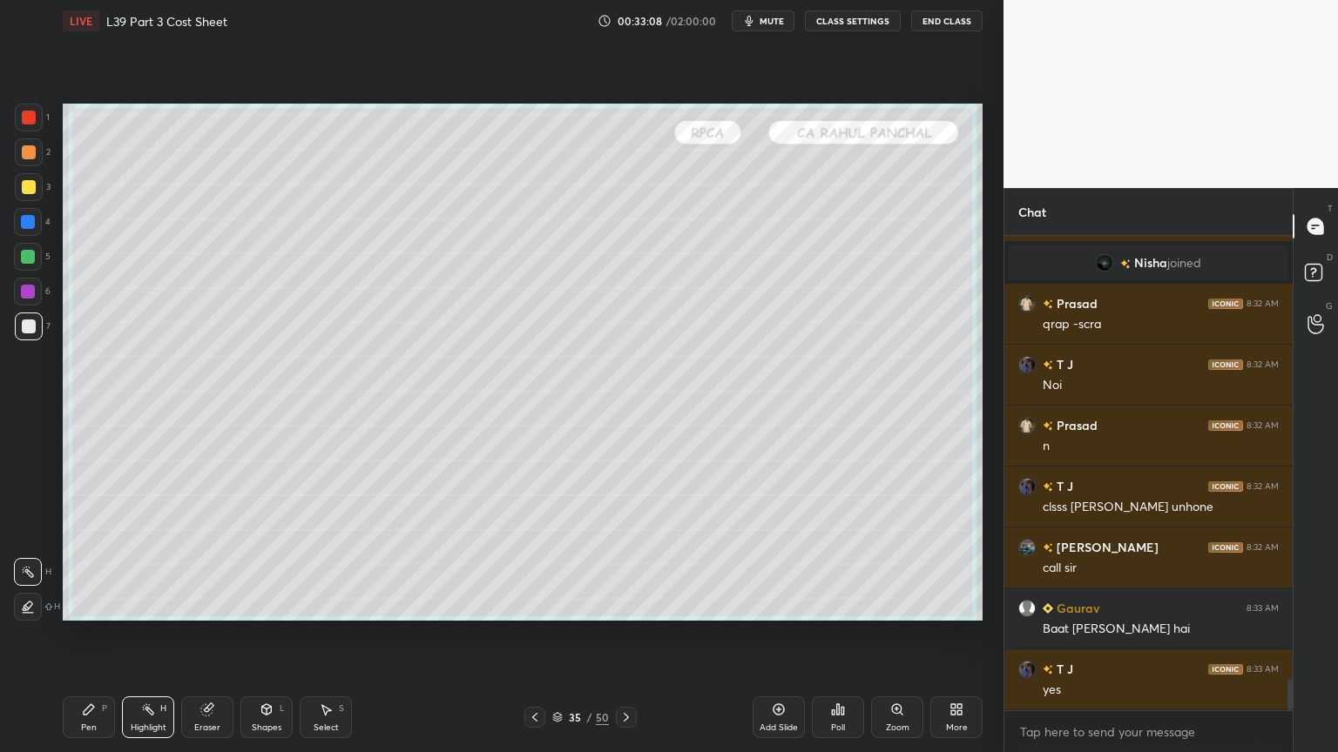
click at [627, 559] on icon at bounding box center [626, 718] width 14 height 14
click at [535, 559] on icon at bounding box center [535, 718] width 14 height 14
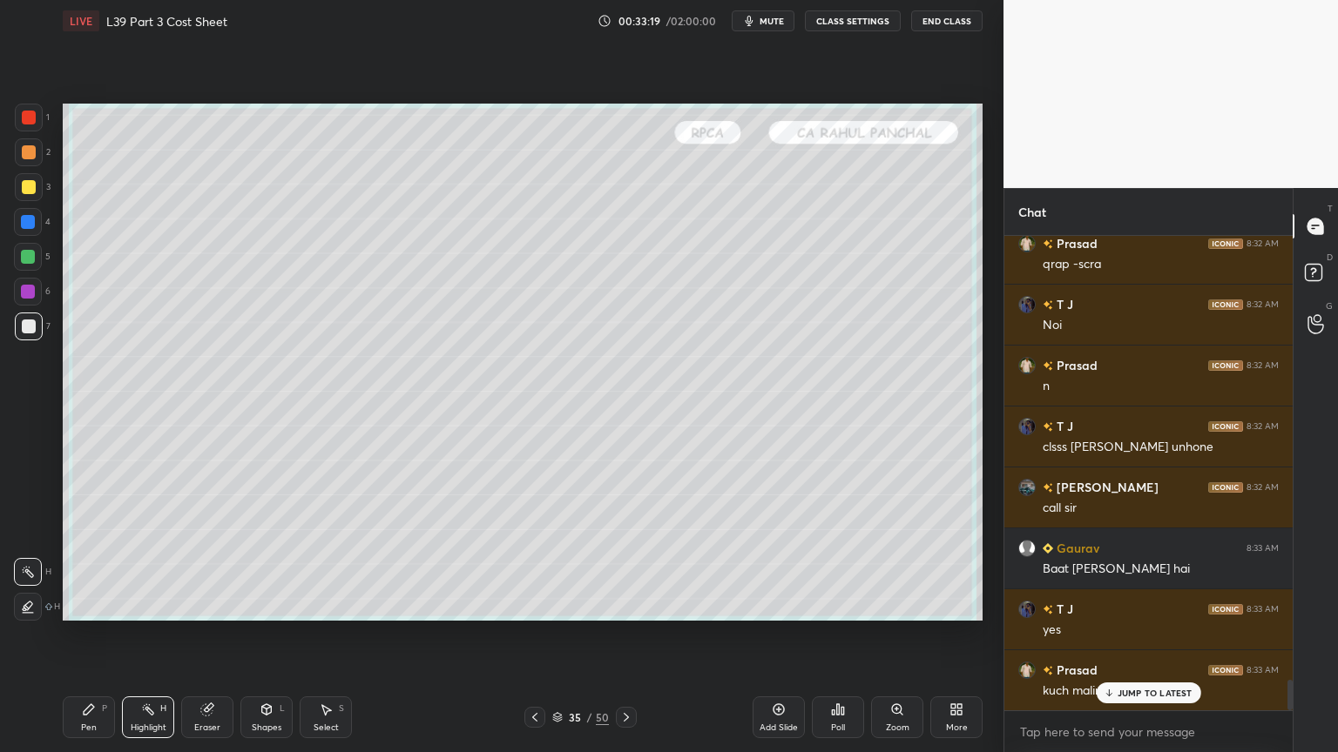
click at [535, 559] on icon at bounding box center [535, 718] width 14 height 14
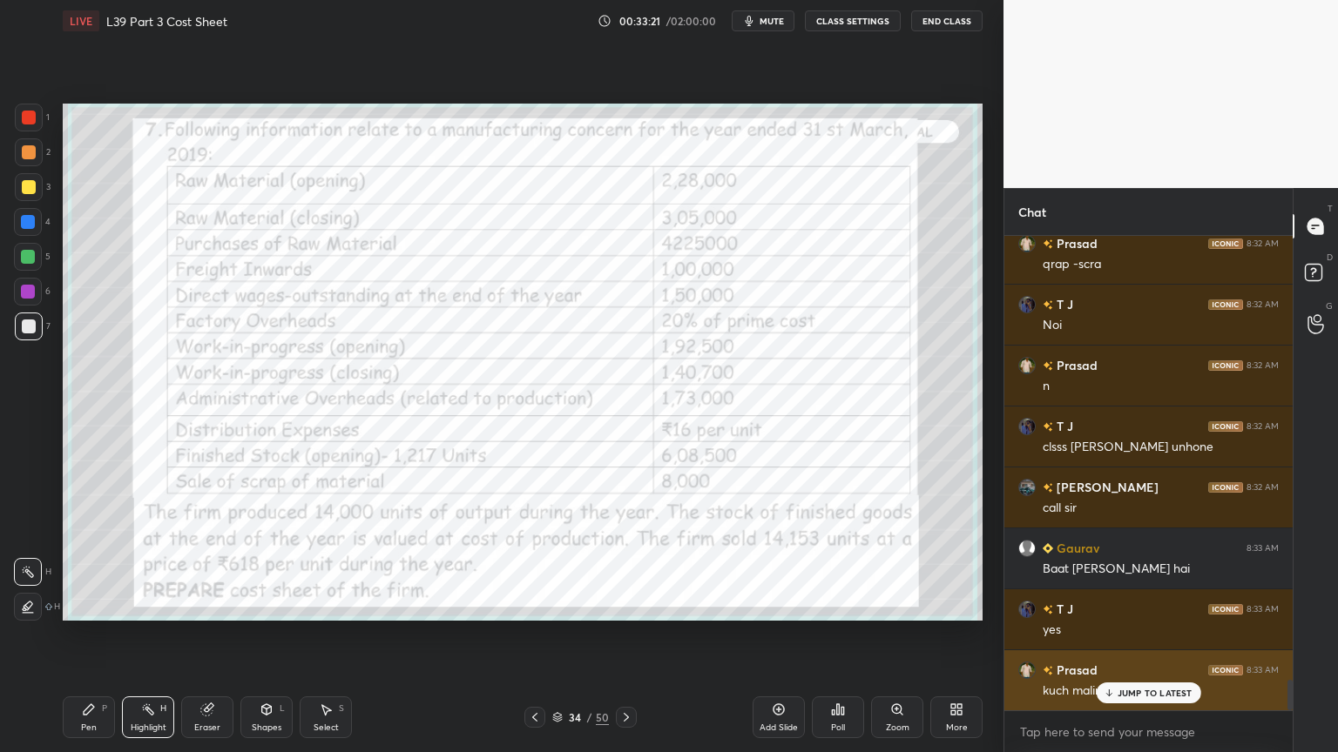
click at [1112, 559] on div "JUMP TO LATEST" at bounding box center [1148, 693] width 105 height 21
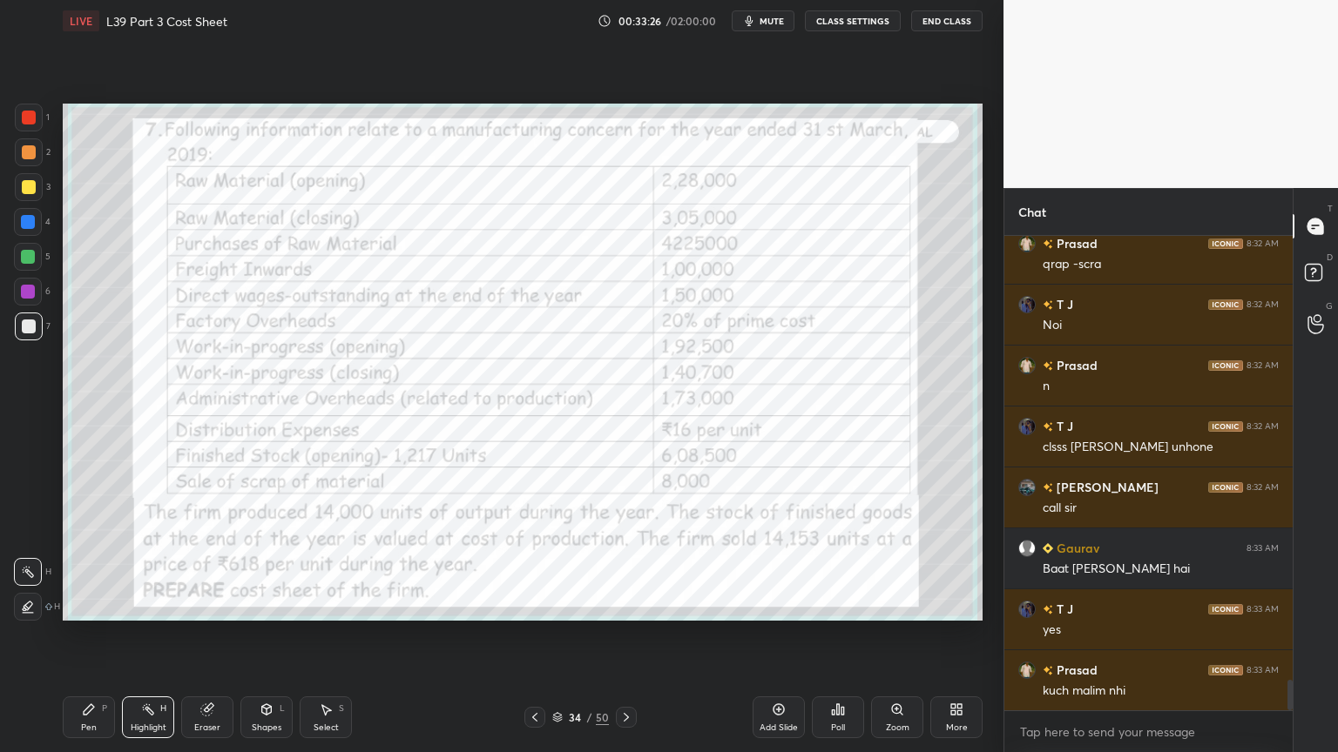
click at [207, 559] on div "Eraser" at bounding box center [207, 718] width 52 height 42
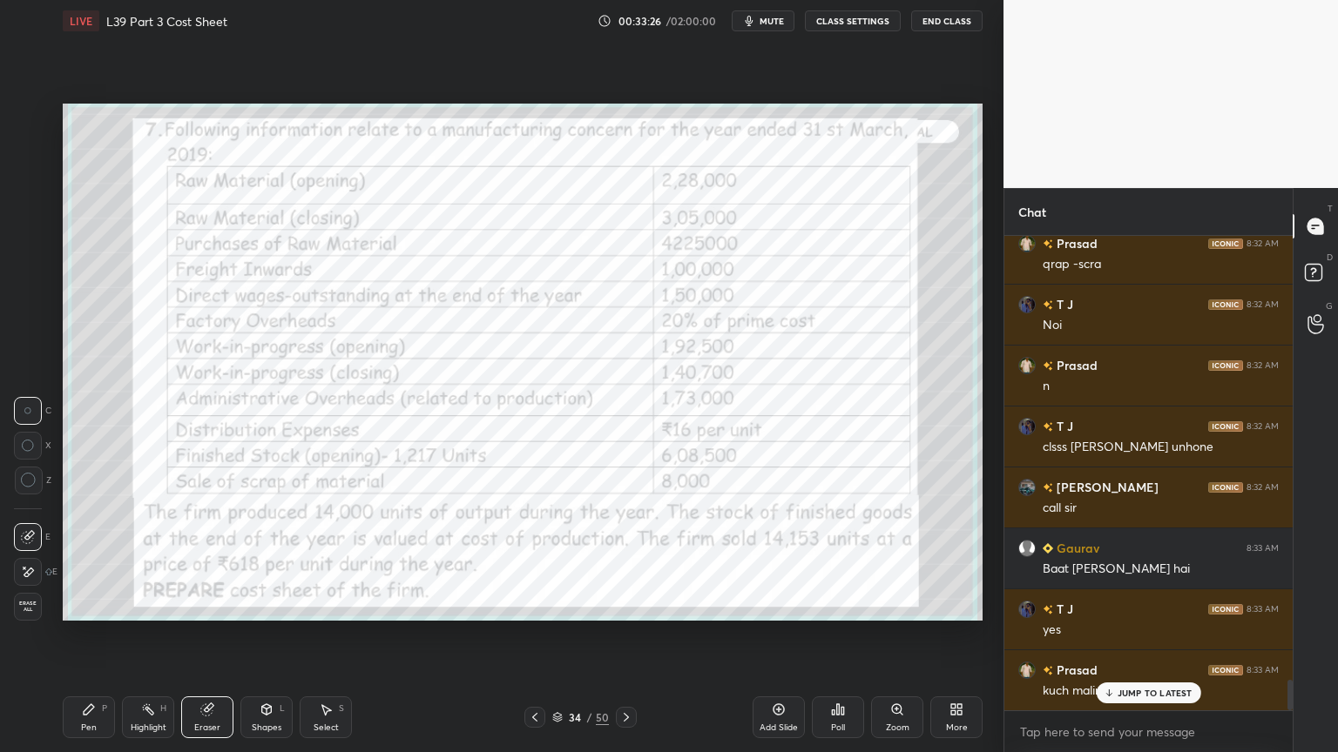
scroll to position [6898, 0]
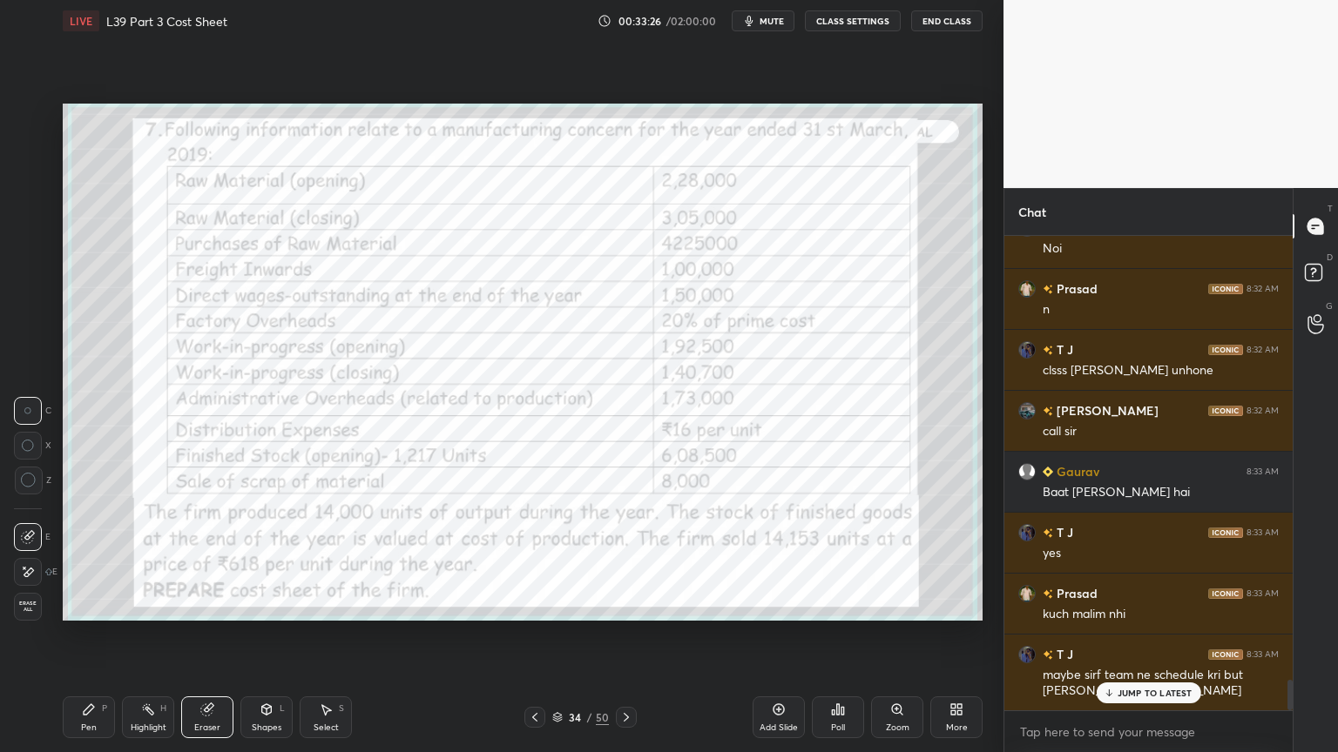
click at [38, 559] on span "Erase all" at bounding box center [28, 607] width 26 height 12
click at [66, 559] on div "Pen P" at bounding box center [89, 718] width 52 height 42
click at [23, 125] on div at bounding box center [29, 118] width 28 height 28
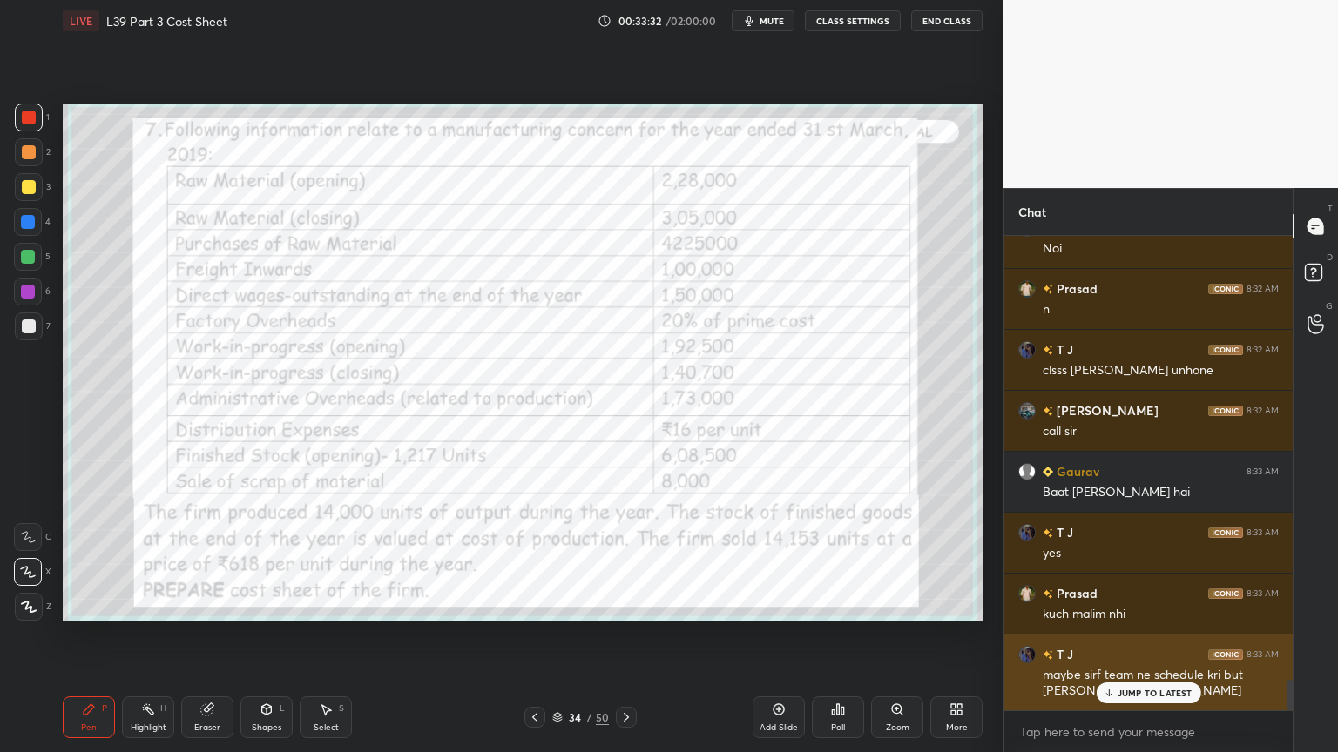
click at [1108, 559] on icon at bounding box center [1108, 693] width 11 height 10
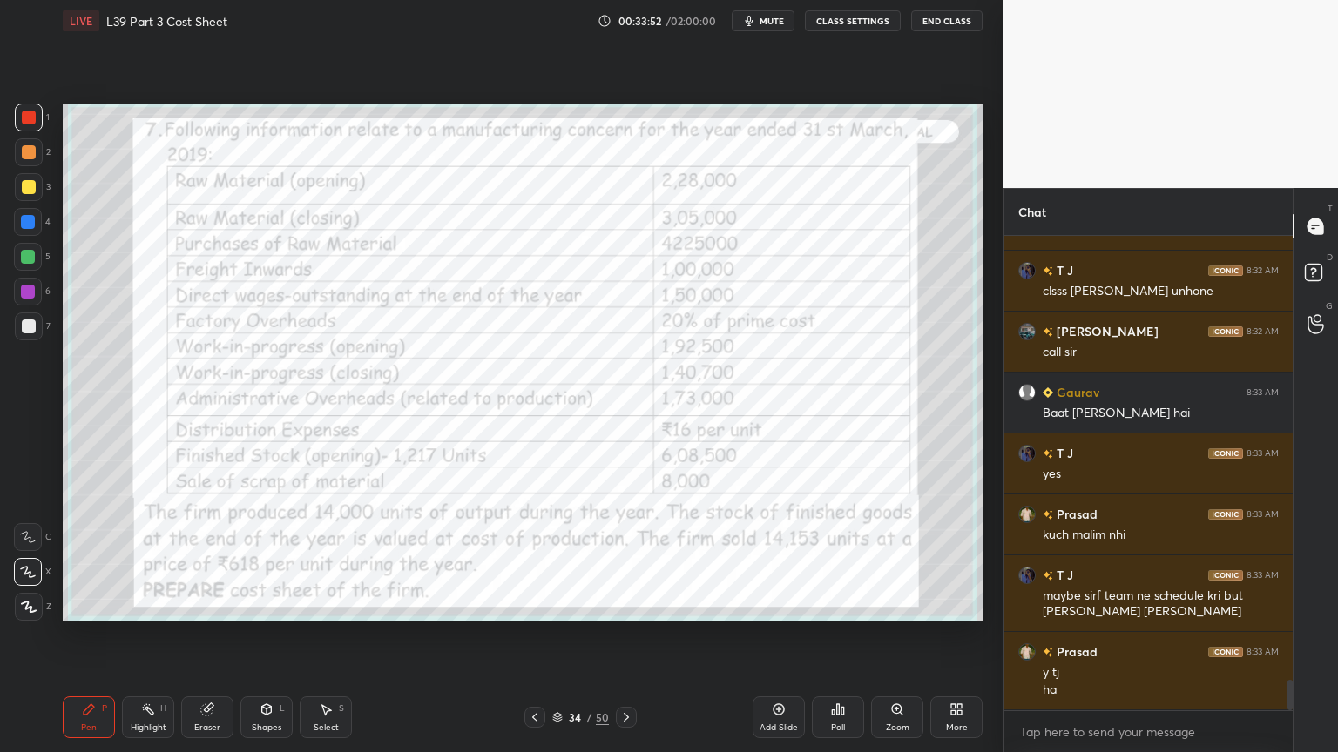
scroll to position [7037, 0]
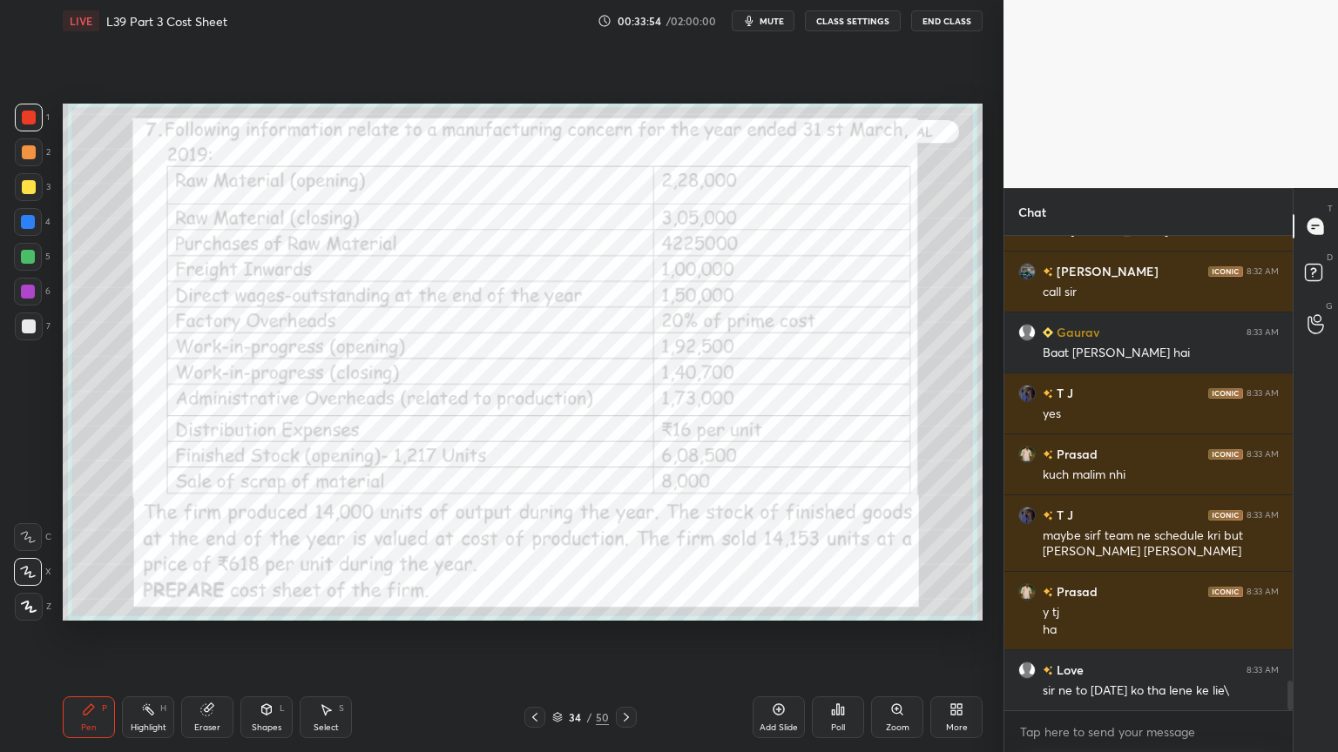
click at [212, 559] on div "Eraser" at bounding box center [207, 728] width 26 height 9
click at [23, 559] on span "Erase all" at bounding box center [28, 607] width 26 height 12
click at [94, 559] on icon at bounding box center [89, 710] width 14 height 14
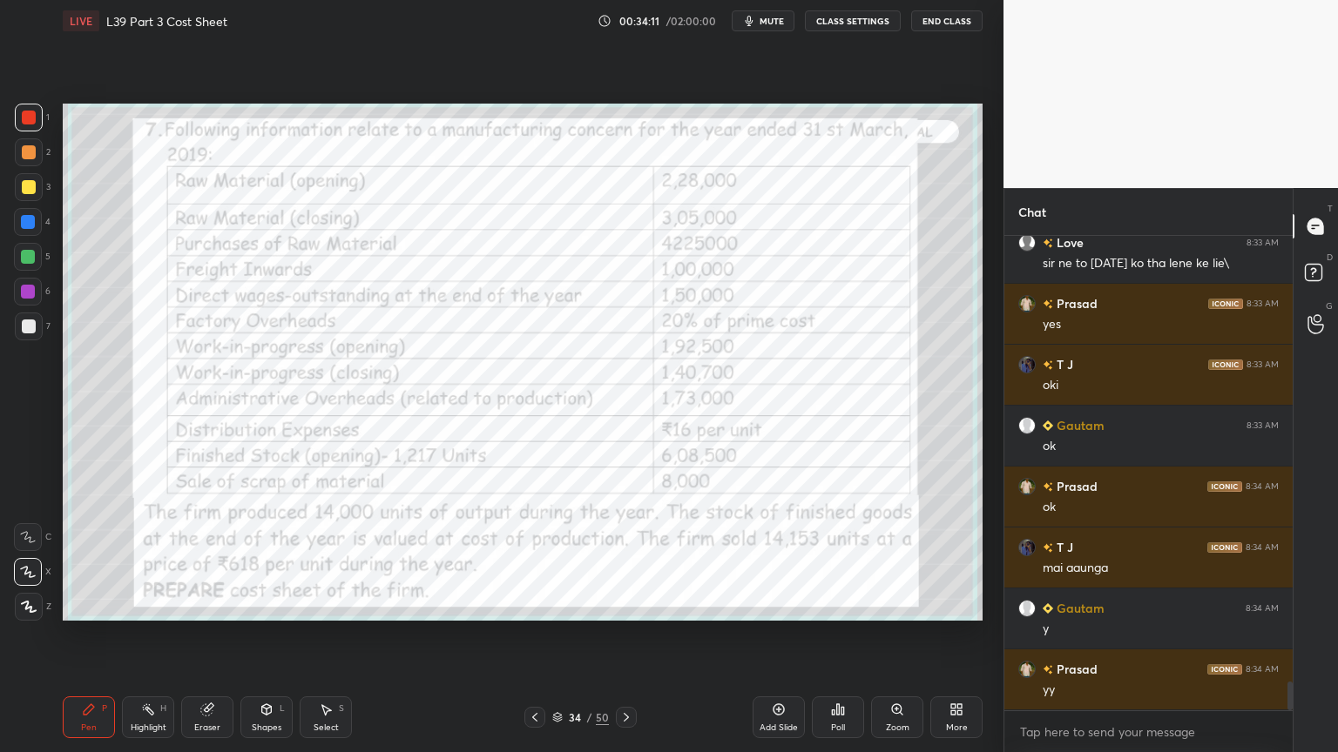
scroll to position [7525, 0]
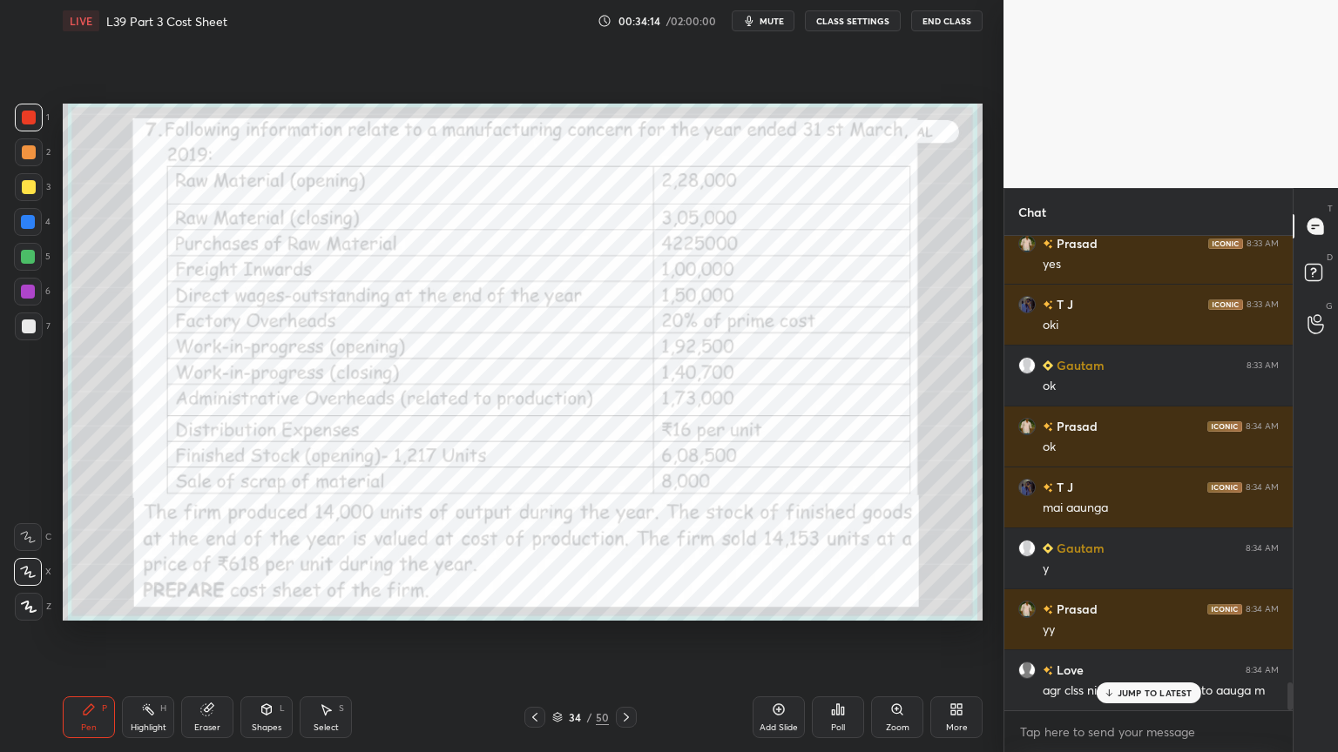
click at [1113, 559] on div "Love 8:34 AM agr clss ni hui to aauga m" at bounding box center [1148, 681] width 288 height 60
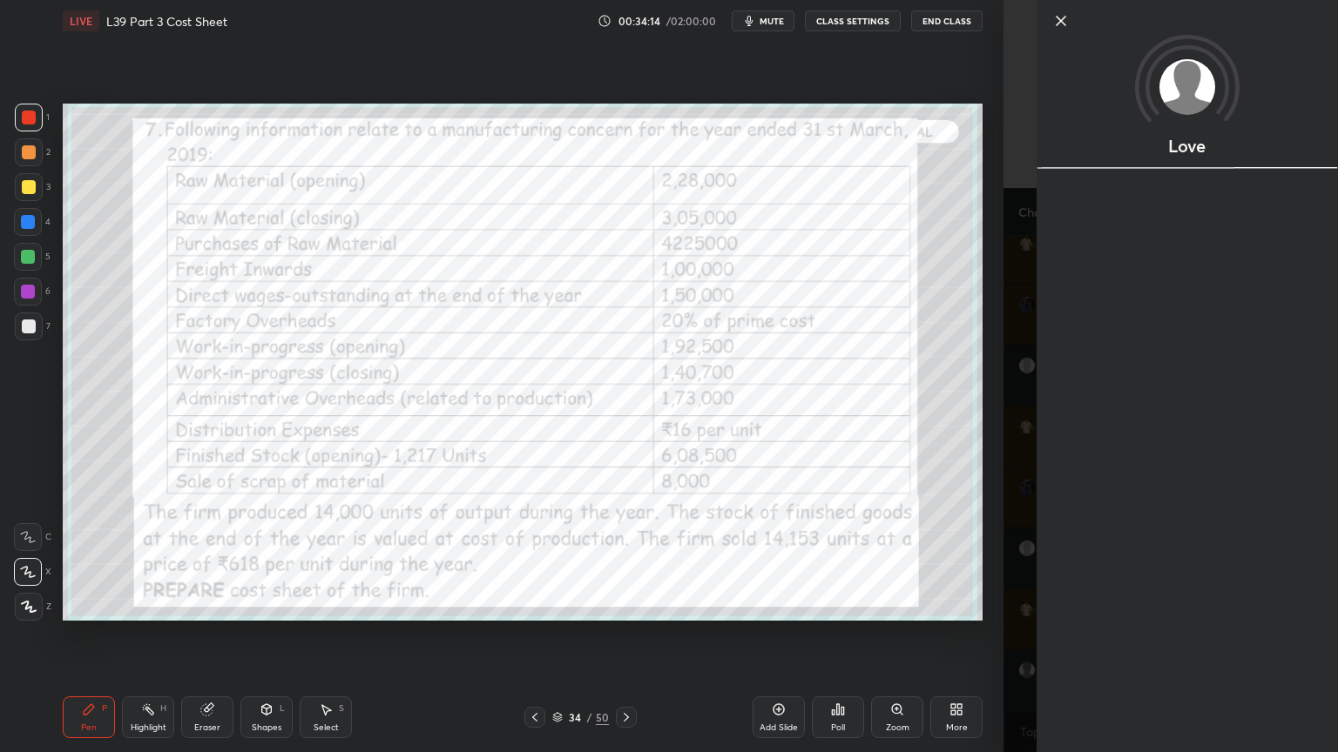
click at [1010, 559] on div "Love" at bounding box center [1170, 376] width 334 height 752
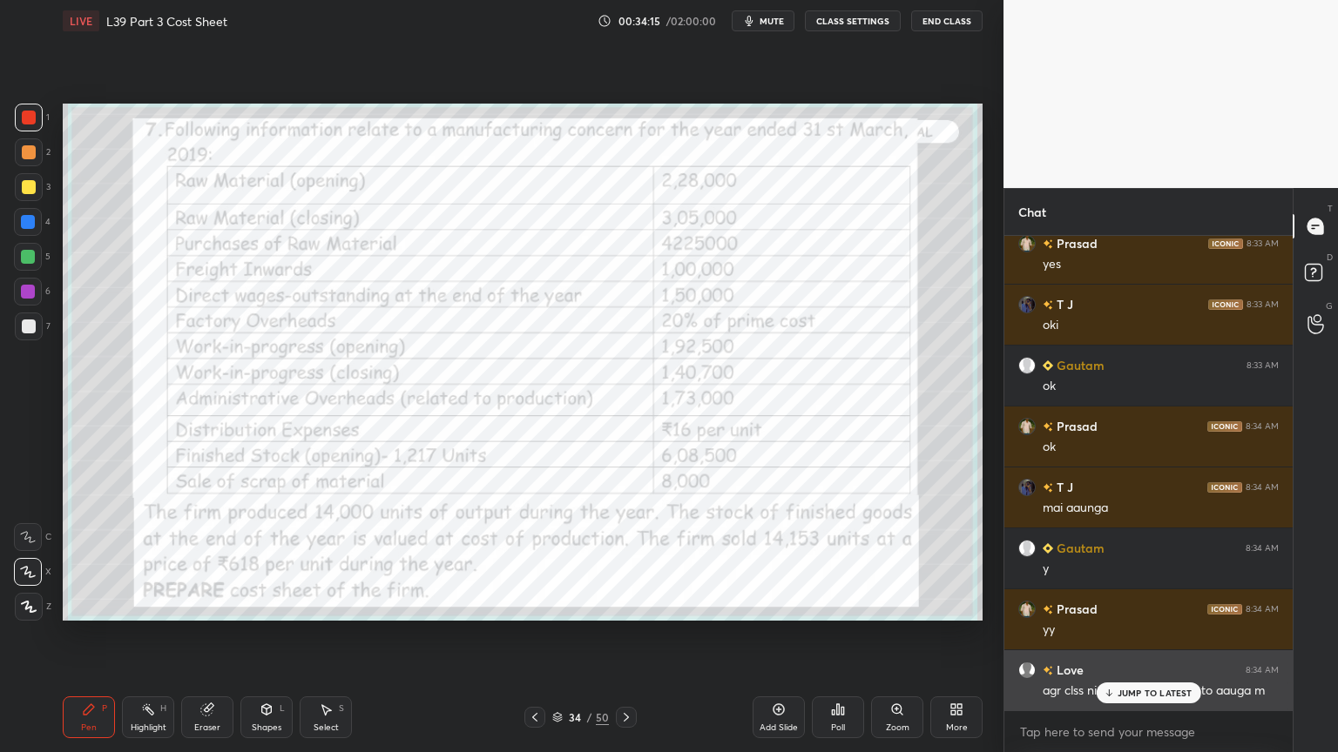
click at [1118, 559] on p "JUMP TO LATEST" at bounding box center [1154, 693] width 75 height 10
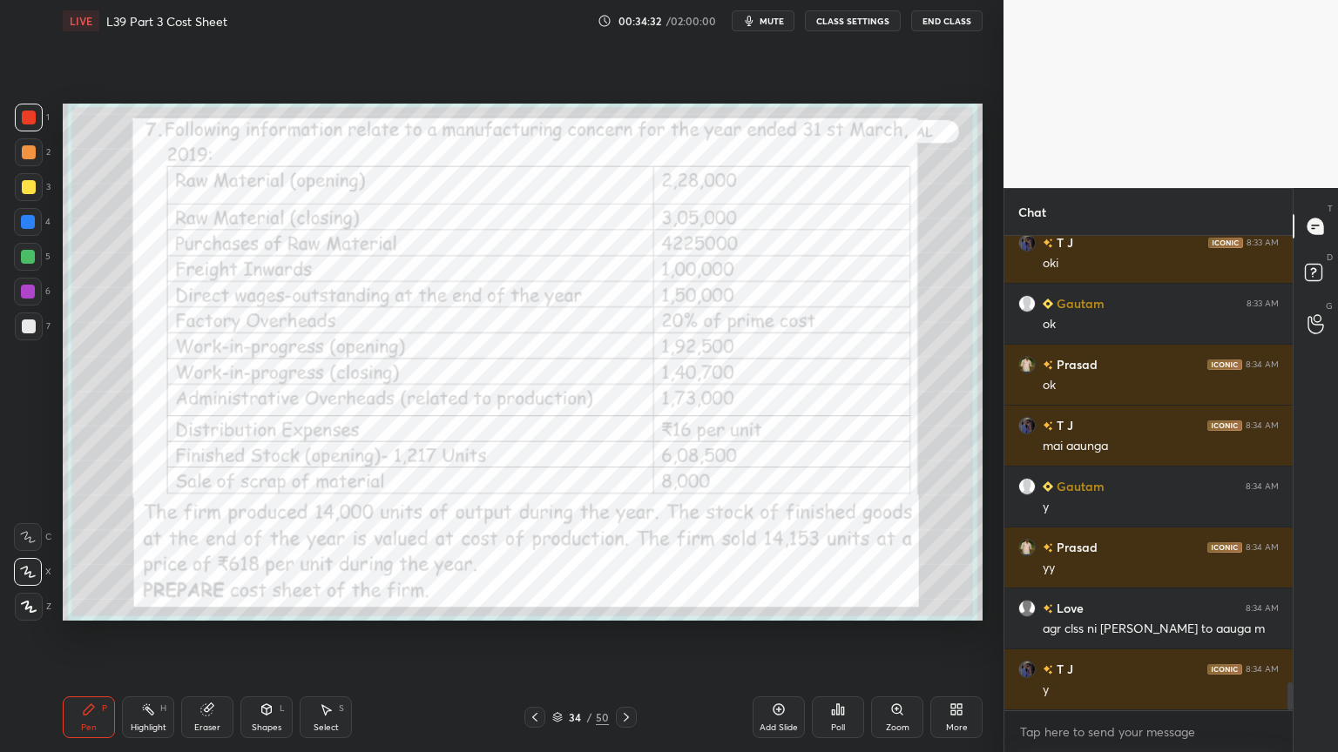
scroll to position [7647, 0]
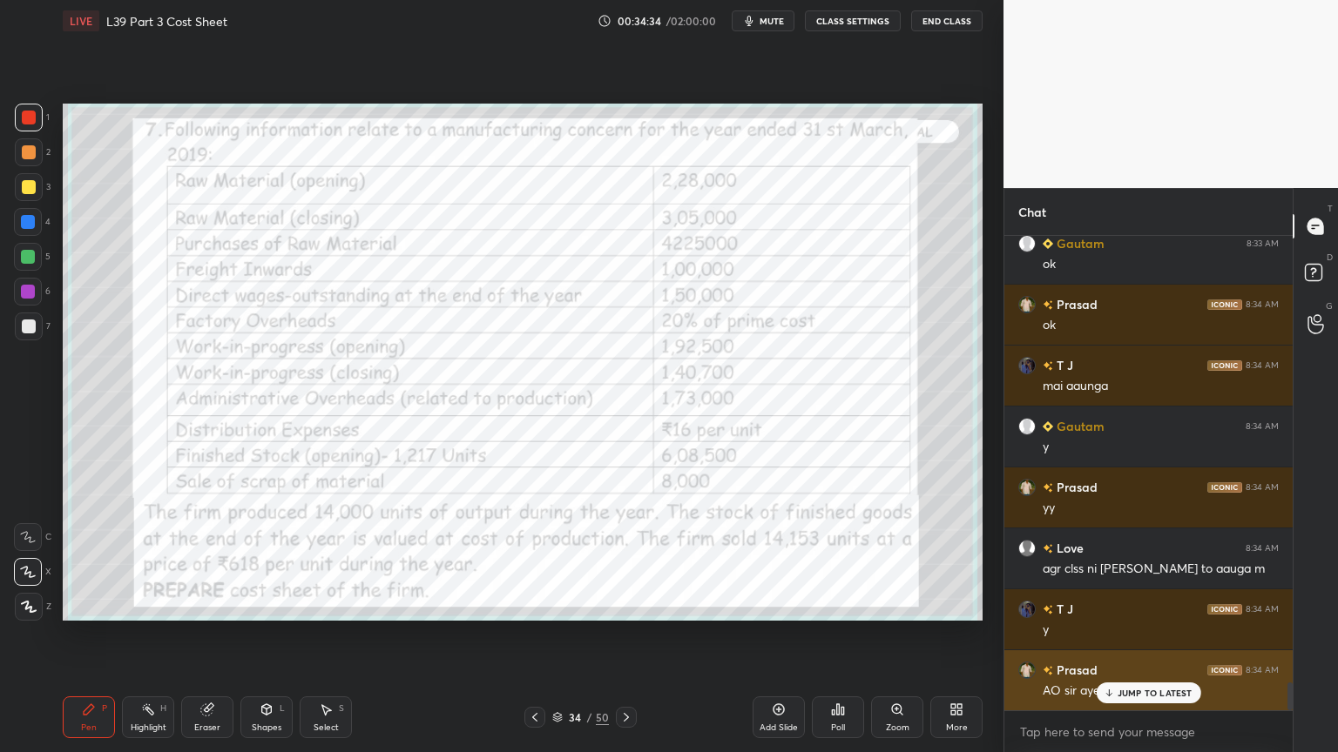
click at [1117, 559] on p "JUMP TO LATEST" at bounding box center [1154, 693] width 75 height 10
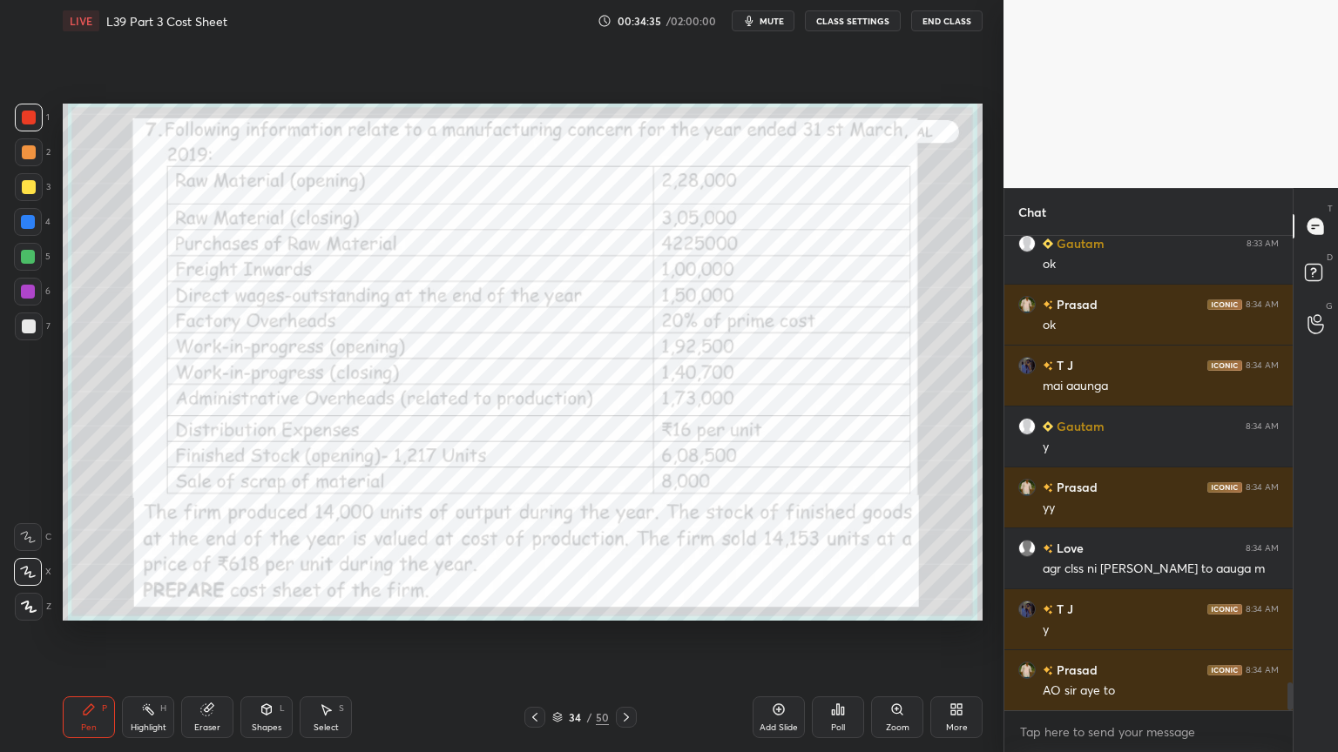
scroll to position [7708, 0]
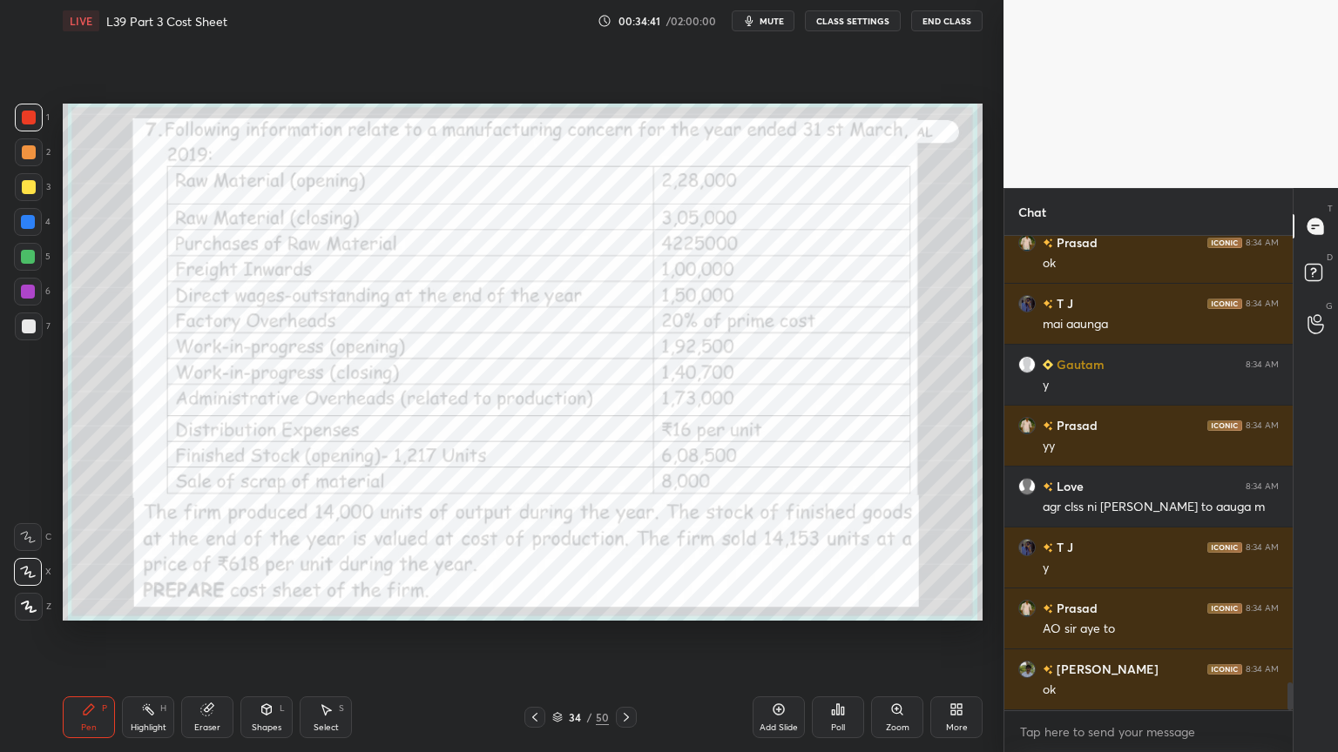
click at [215, 559] on div "Eraser" at bounding box center [207, 718] width 52 height 42
click at [31, 559] on span "Erase all" at bounding box center [28, 607] width 26 height 12
click at [80, 559] on div "Pen P Highlight H Eraser Shapes L Select S 34 / 50 Add Slide Poll Zoom More" at bounding box center [523, 718] width 920 height 70
click at [35, 119] on div at bounding box center [29, 118] width 14 height 14
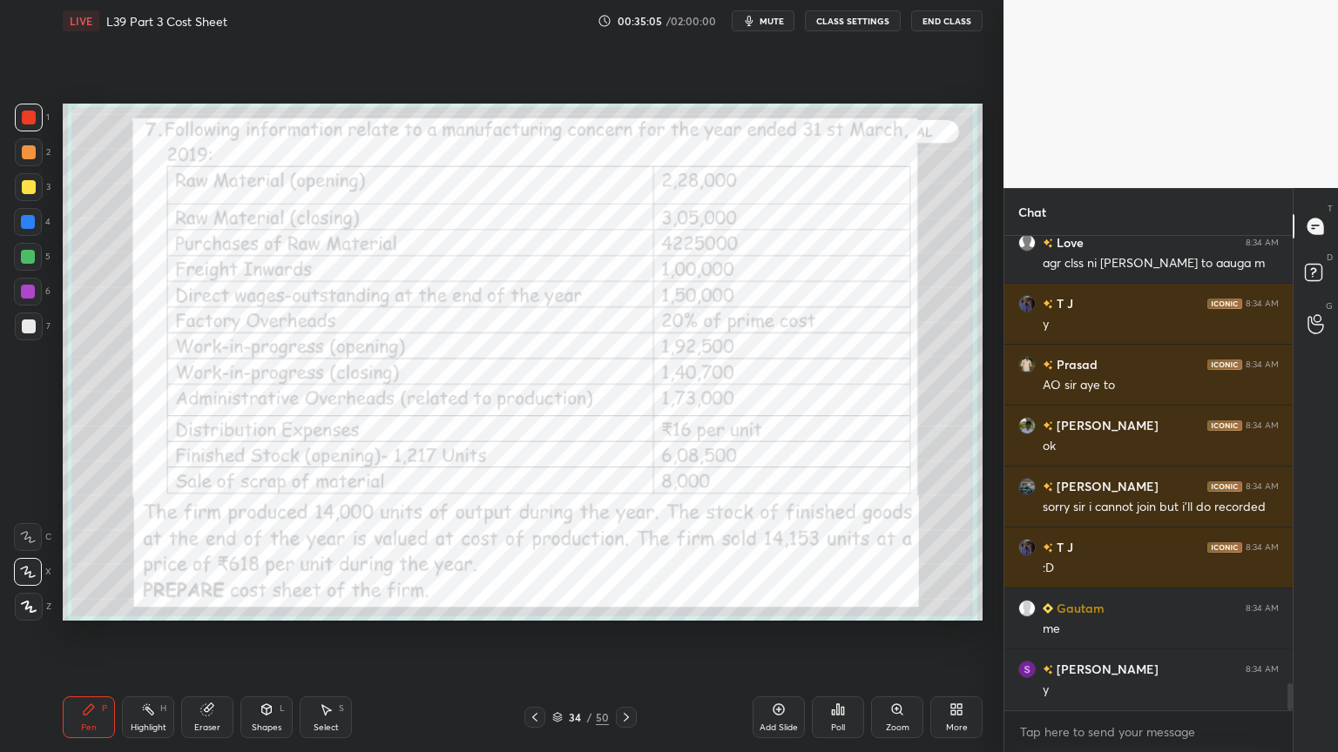
scroll to position [8012, 0]
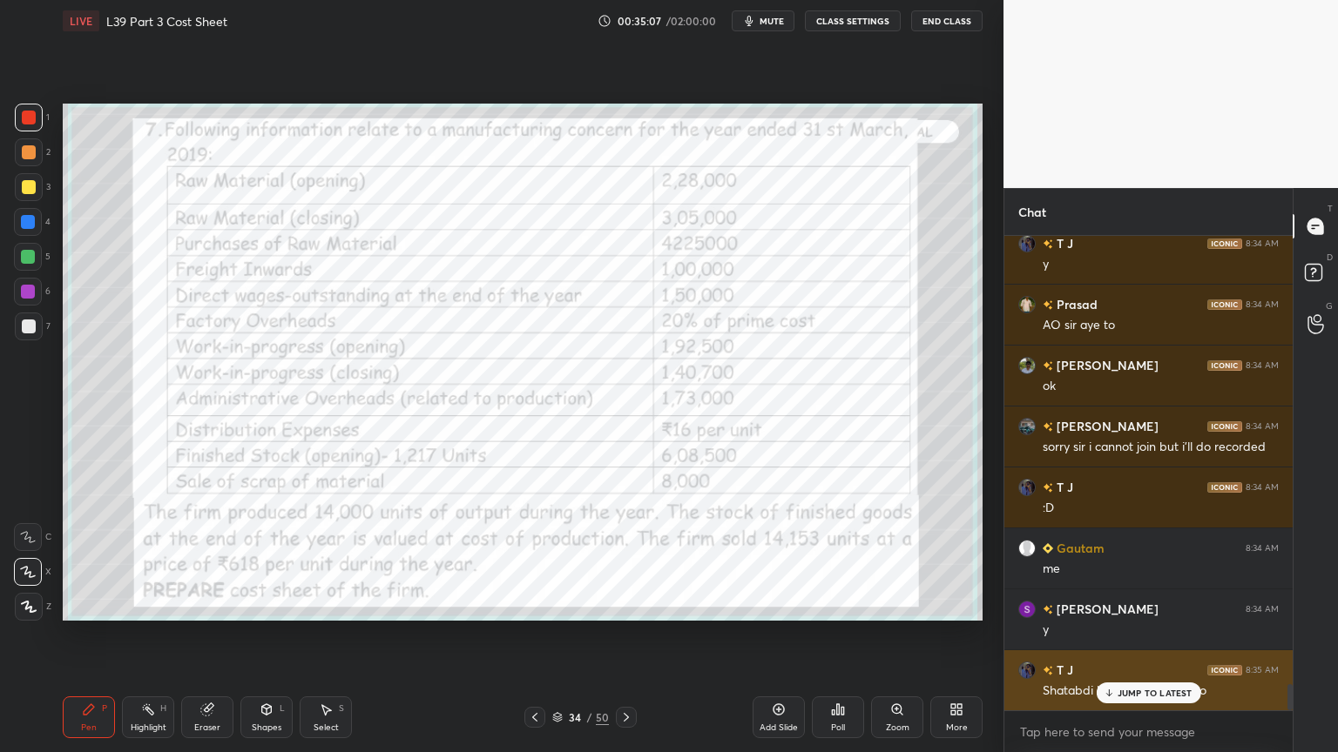
click at [1115, 559] on div "JUMP TO LATEST" at bounding box center [1148, 693] width 105 height 21
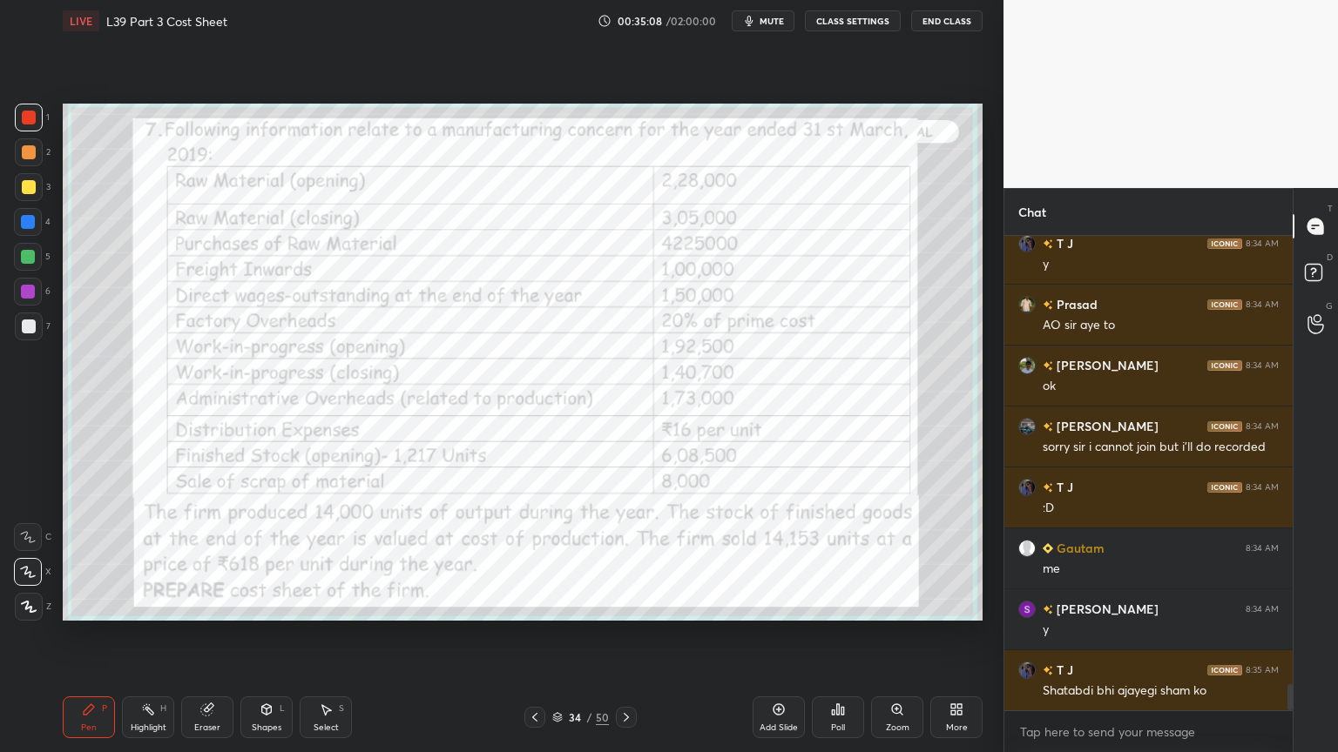
scroll to position [8074, 0]
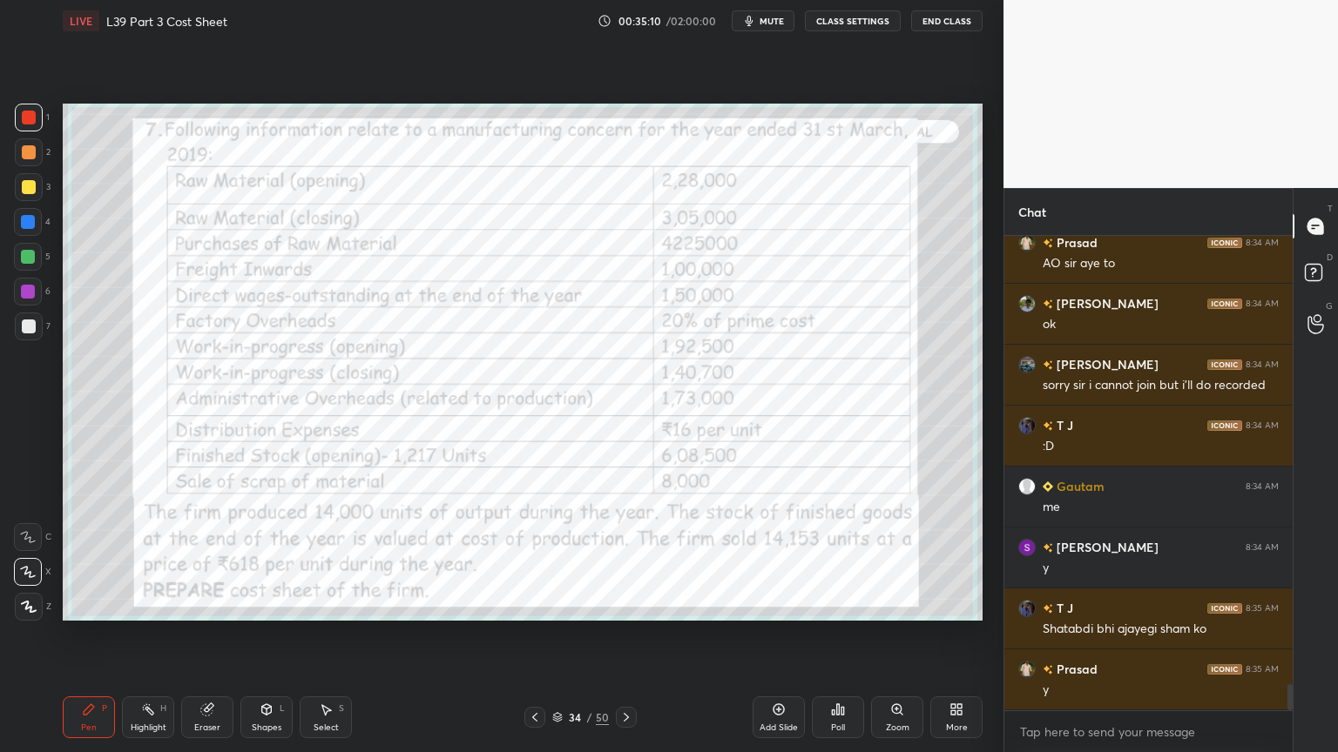
click at [628, 559] on icon at bounding box center [626, 718] width 14 height 14
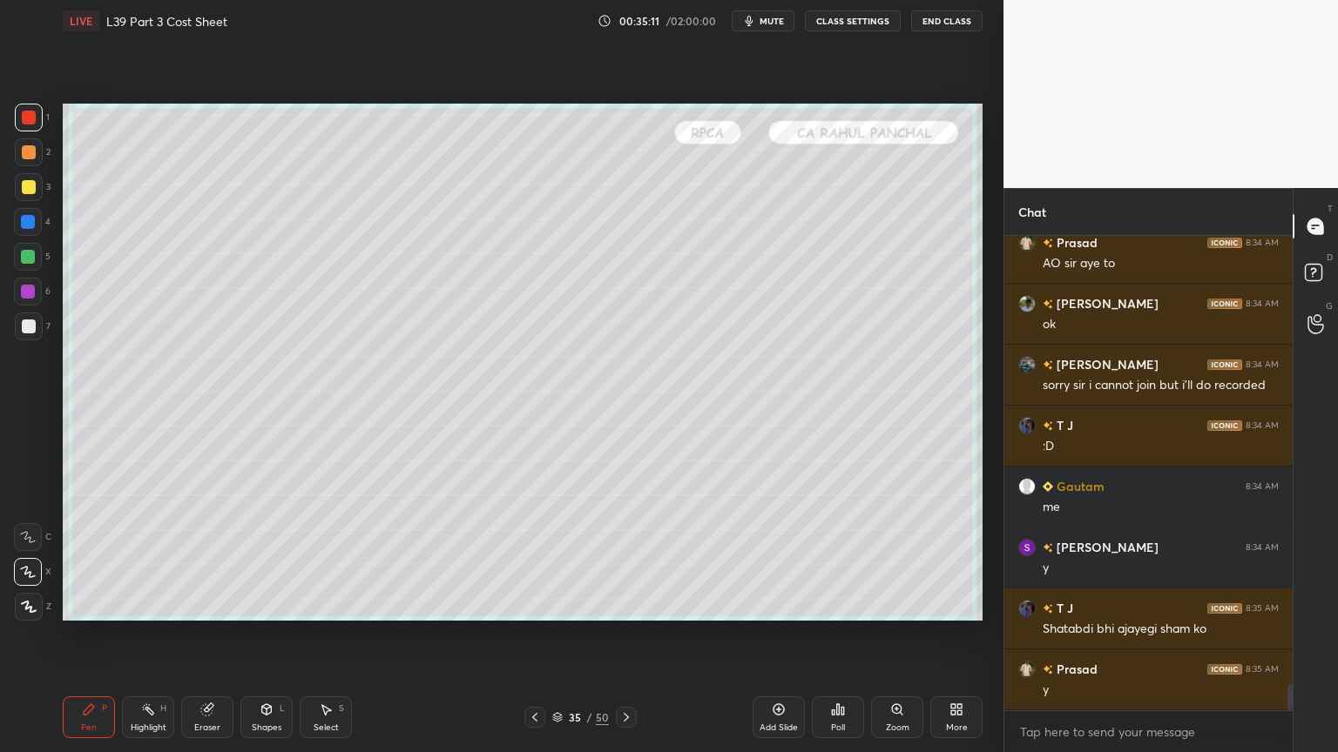
click at [624, 559] on icon at bounding box center [626, 717] width 5 height 9
click at [530, 559] on icon at bounding box center [535, 718] width 14 height 14
click at [536, 559] on icon at bounding box center [534, 717] width 5 height 9
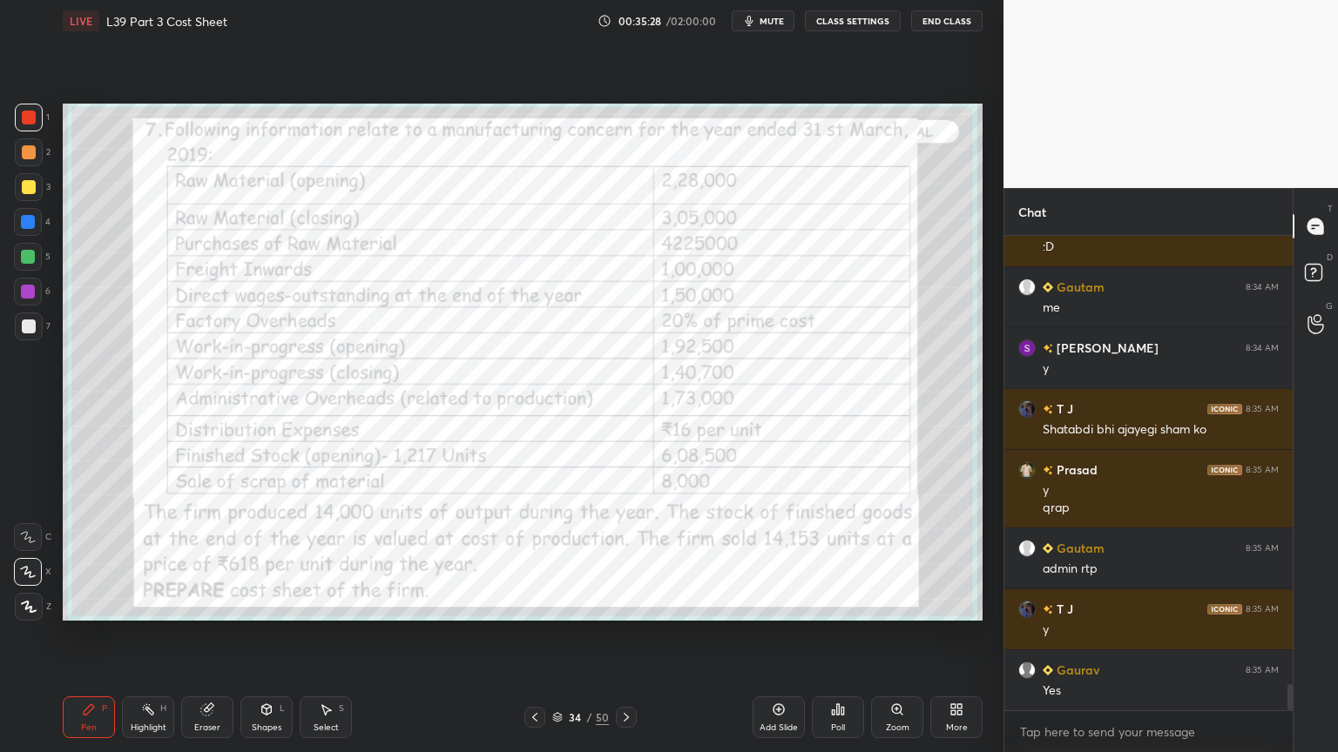
scroll to position [8335, 0]
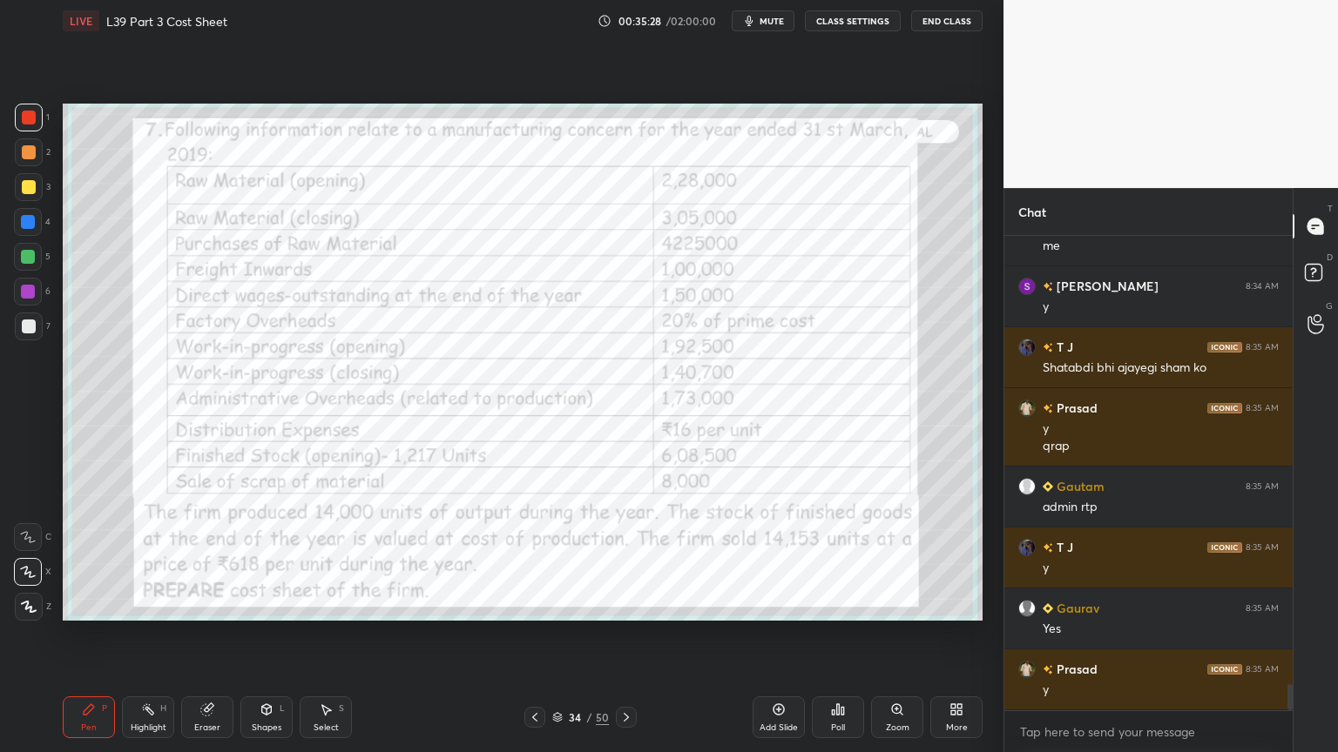
click at [630, 559] on icon at bounding box center [626, 718] width 14 height 14
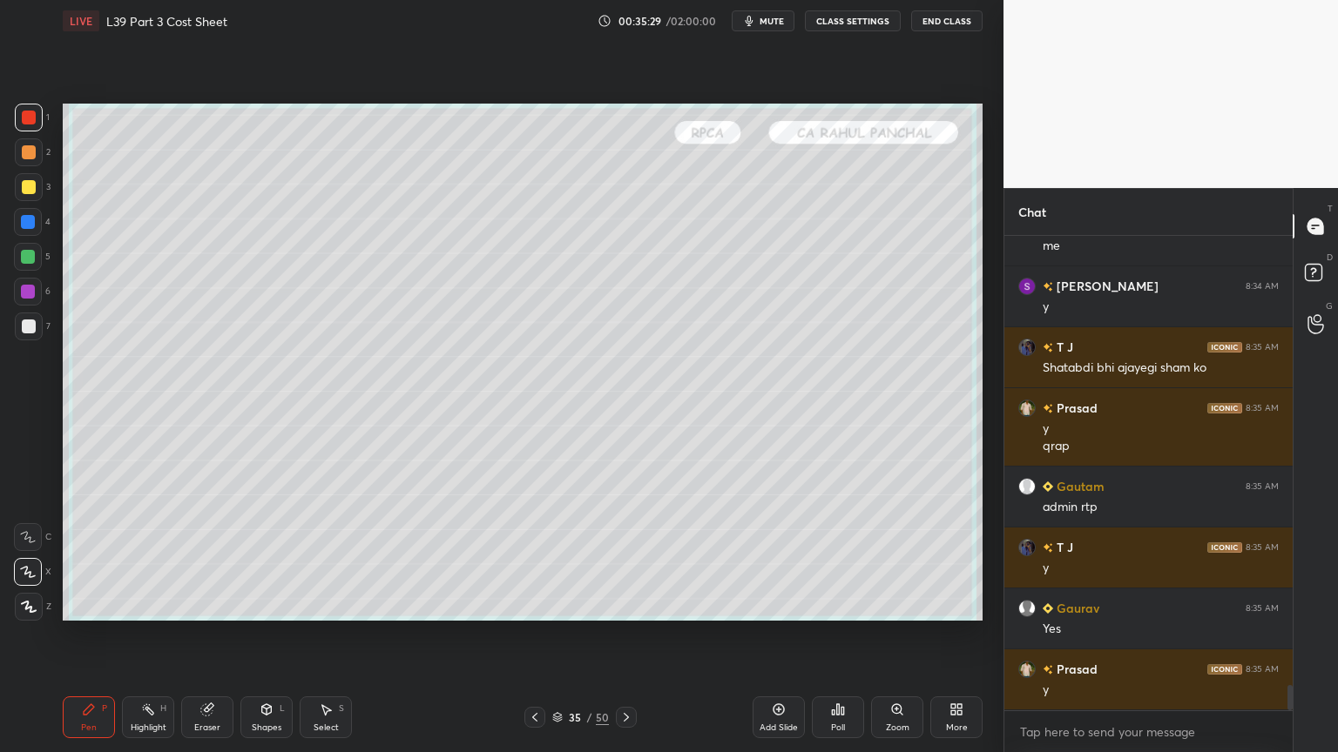
click at [630, 559] on icon at bounding box center [626, 718] width 14 height 14
click at [51, 323] on div "1 2 3 4 5 6 7 C X Z C X Z E E Erase all H H" at bounding box center [28, 362] width 56 height 517
click at [28, 335] on div at bounding box center [29, 327] width 28 height 28
click at [536, 559] on icon at bounding box center [534, 717] width 5 height 9
click at [540, 559] on icon at bounding box center [535, 718] width 14 height 14
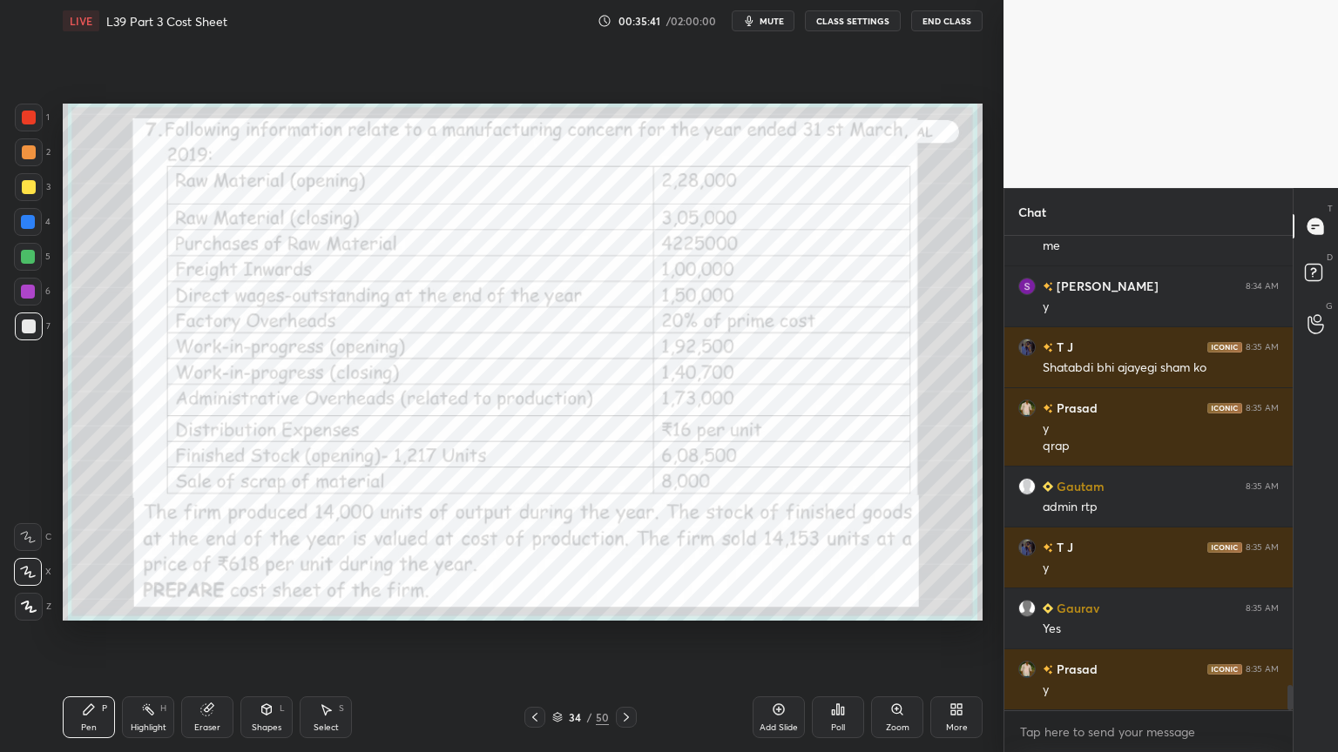
click at [627, 559] on icon at bounding box center [626, 718] width 14 height 14
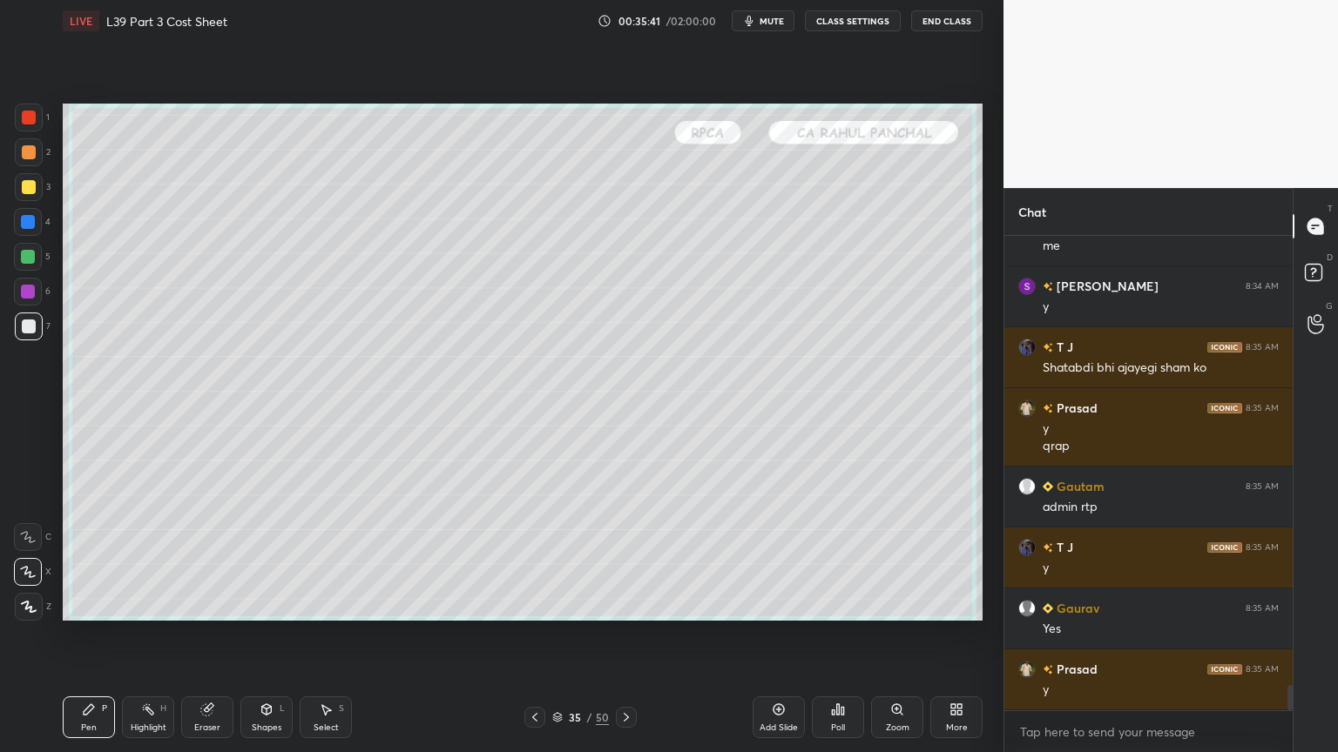
click at [627, 559] on icon at bounding box center [626, 718] width 14 height 14
click at [27, 222] on div at bounding box center [28, 222] width 14 height 14
click at [272, 559] on div "Shapes L" at bounding box center [266, 718] width 52 height 42
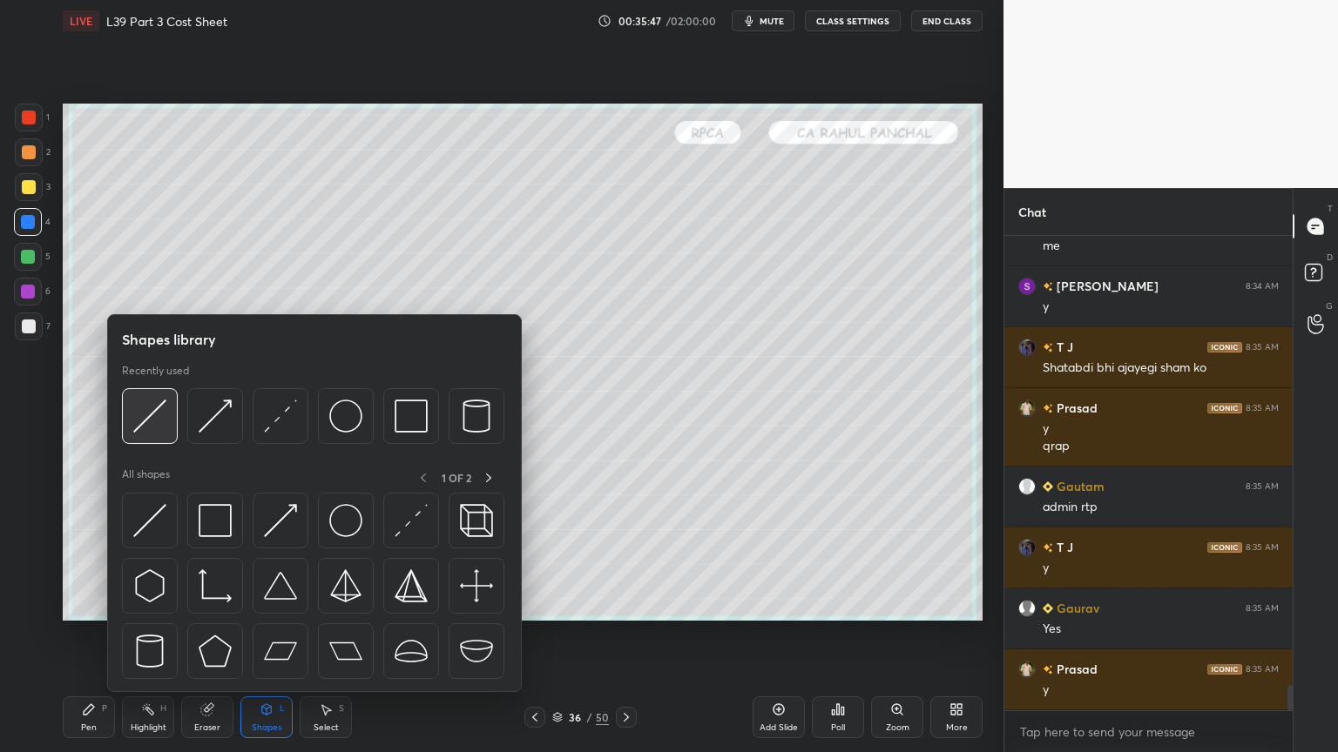
click at [144, 431] on img at bounding box center [149, 416] width 33 height 33
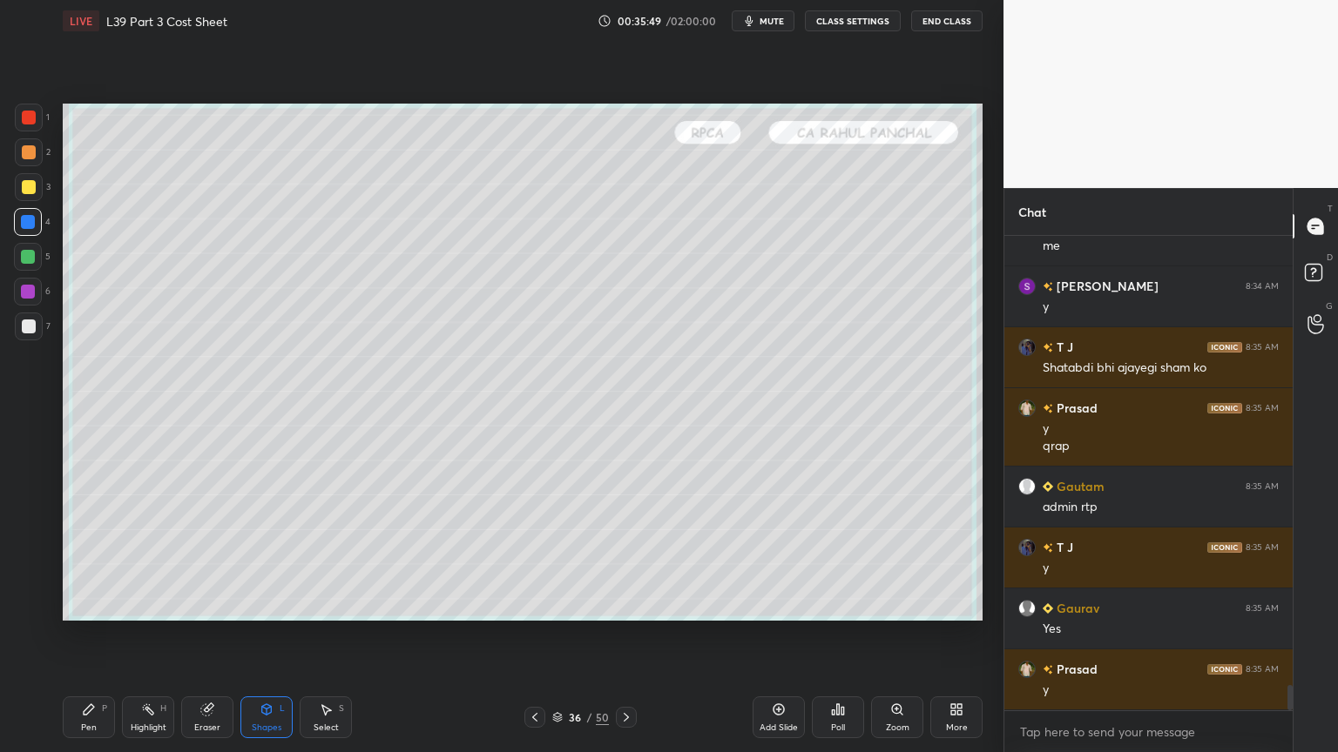
click at [30, 328] on div at bounding box center [29, 327] width 14 height 14
click at [87, 559] on div "Pen" at bounding box center [89, 728] width 16 height 9
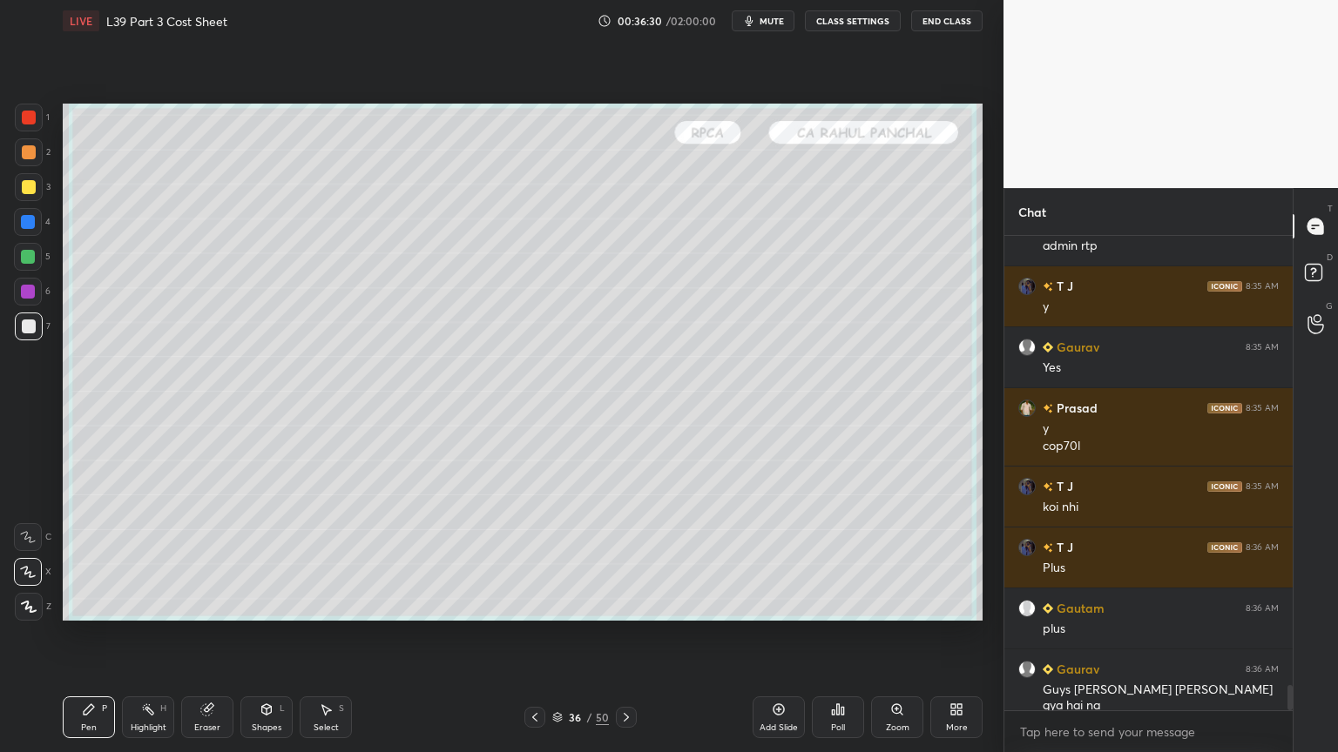
scroll to position [8657, 0]
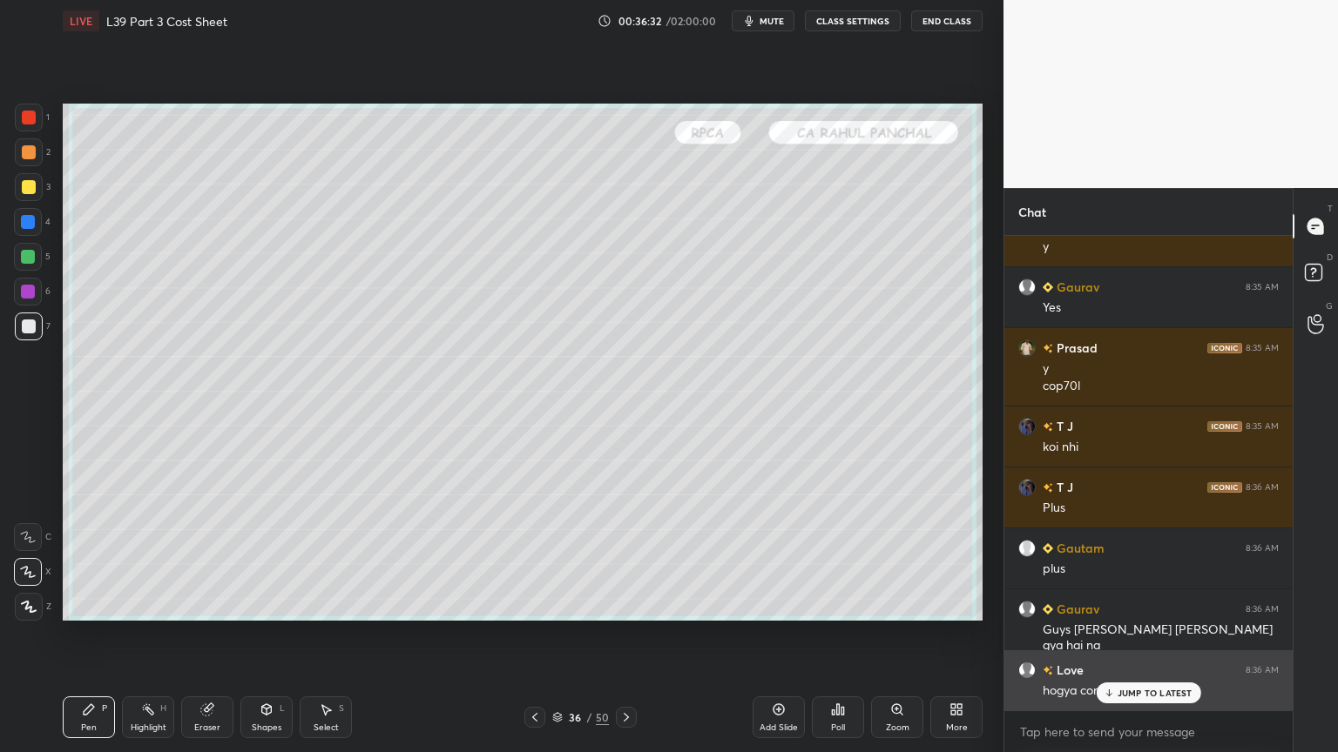
click at [1121, 559] on p "JUMP TO LATEST" at bounding box center [1154, 693] width 75 height 10
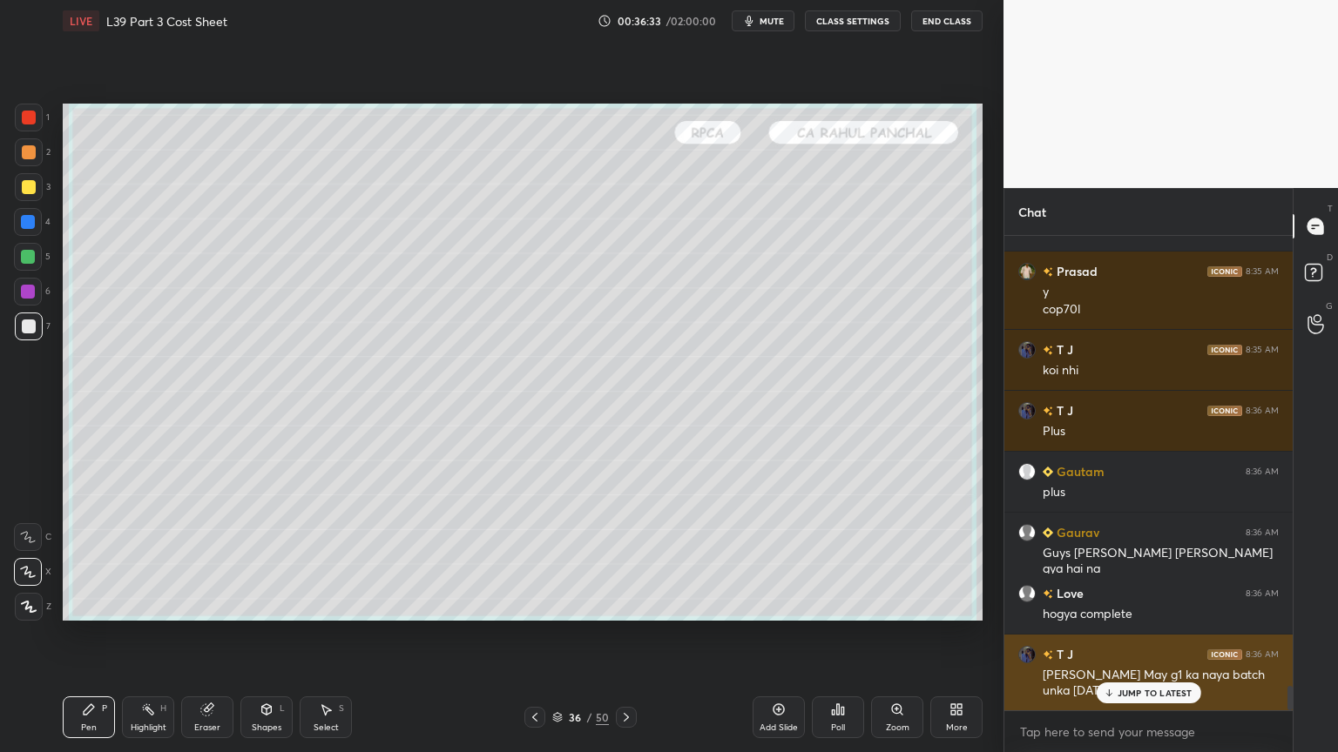
click at [1123, 559] on div "JUMP TO LATEST" at bounding box center [1148, 693] width 105 height 21
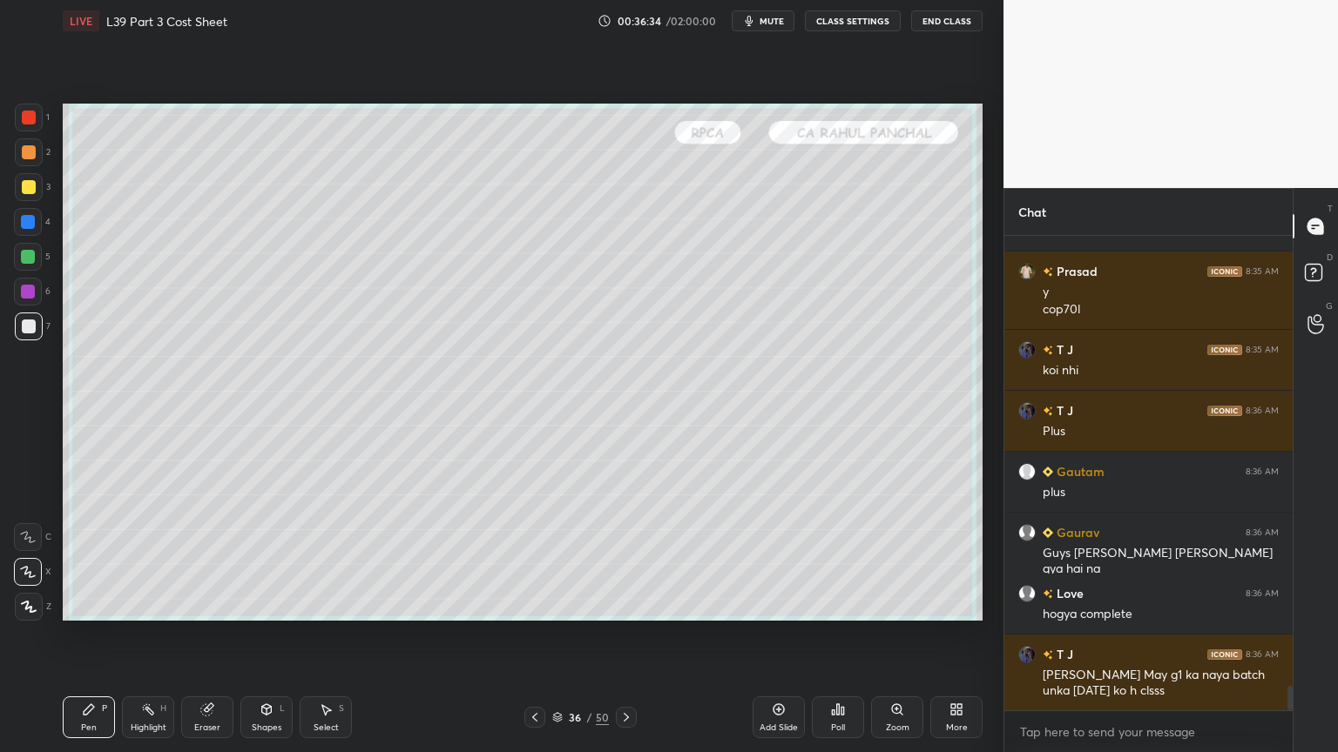
scroll to position [8795, 0]
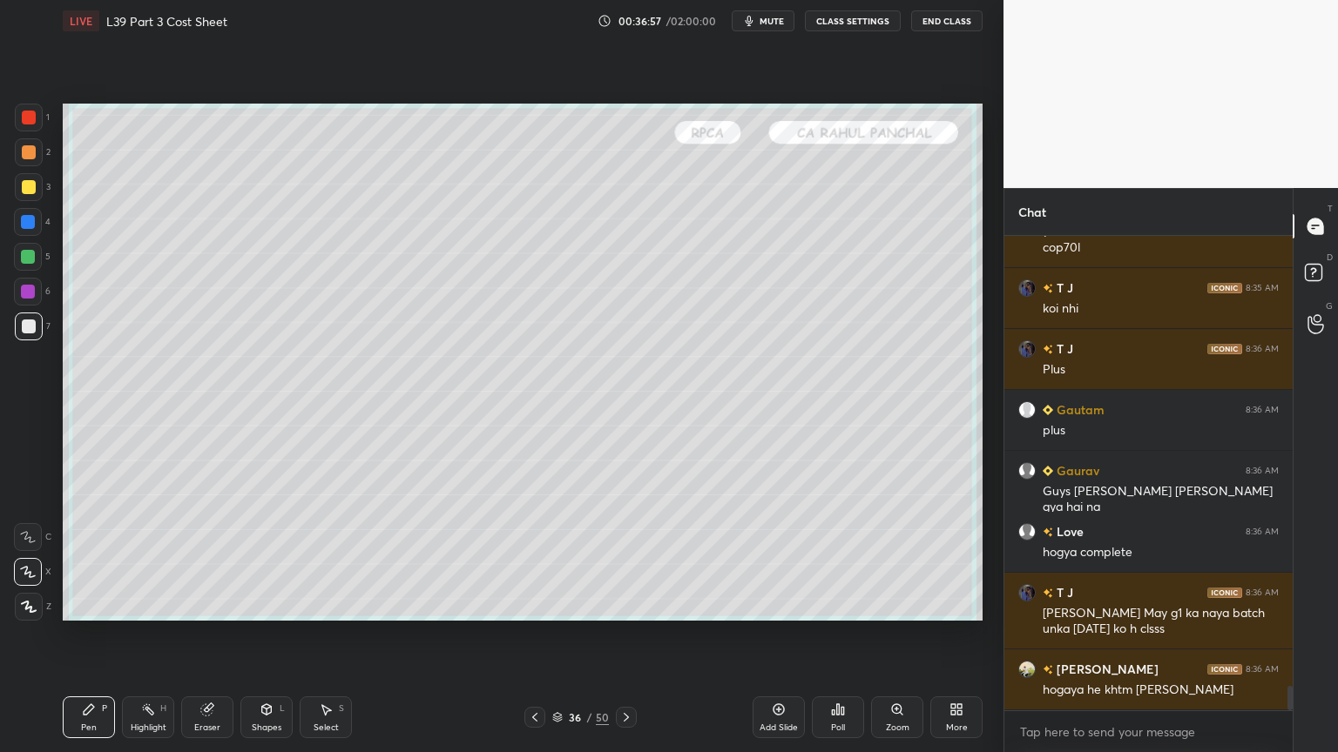
click at [533, 559] on icon at bounding box center [535, 718] width 14 height 14
click at [622, 559] on icon at bounding box center [626, 718] width 14 height 14
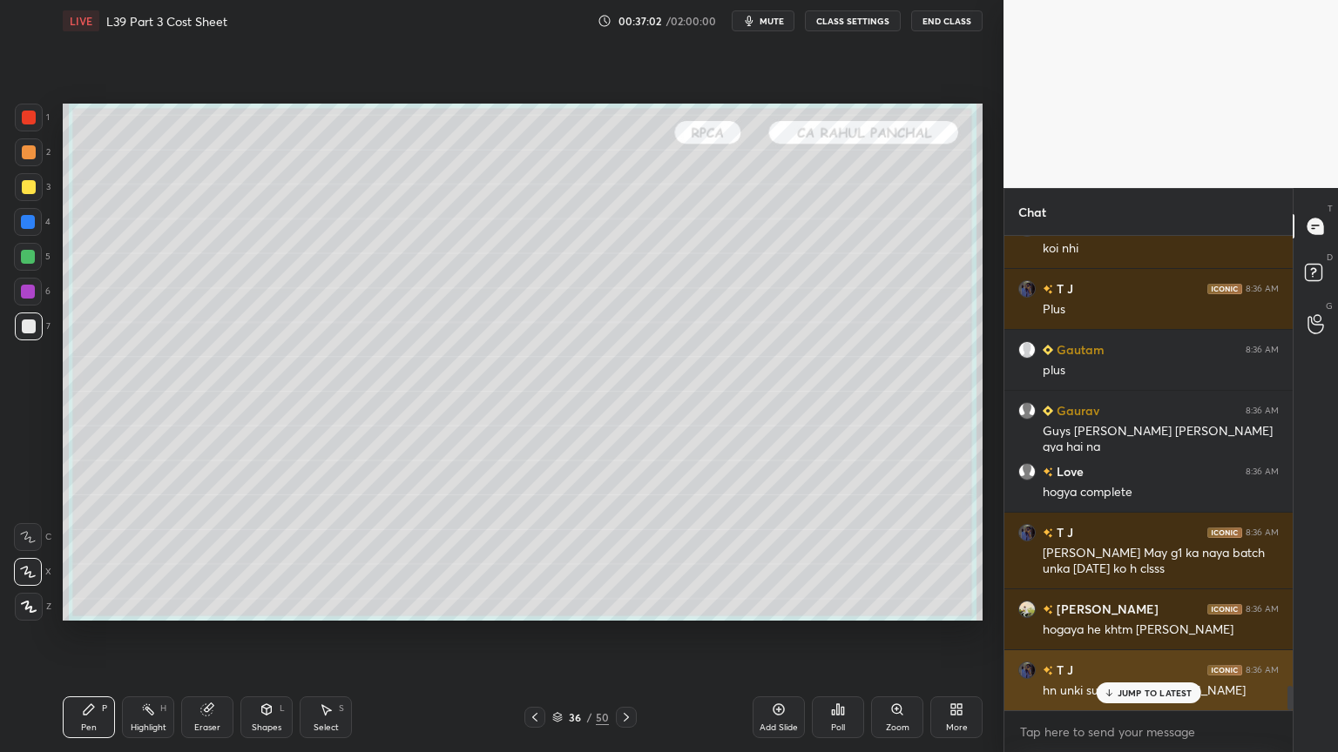
click at [1124, 559] on div "JUMP TO LATEST" at bounding box center [1148, 693] width 105 height 21
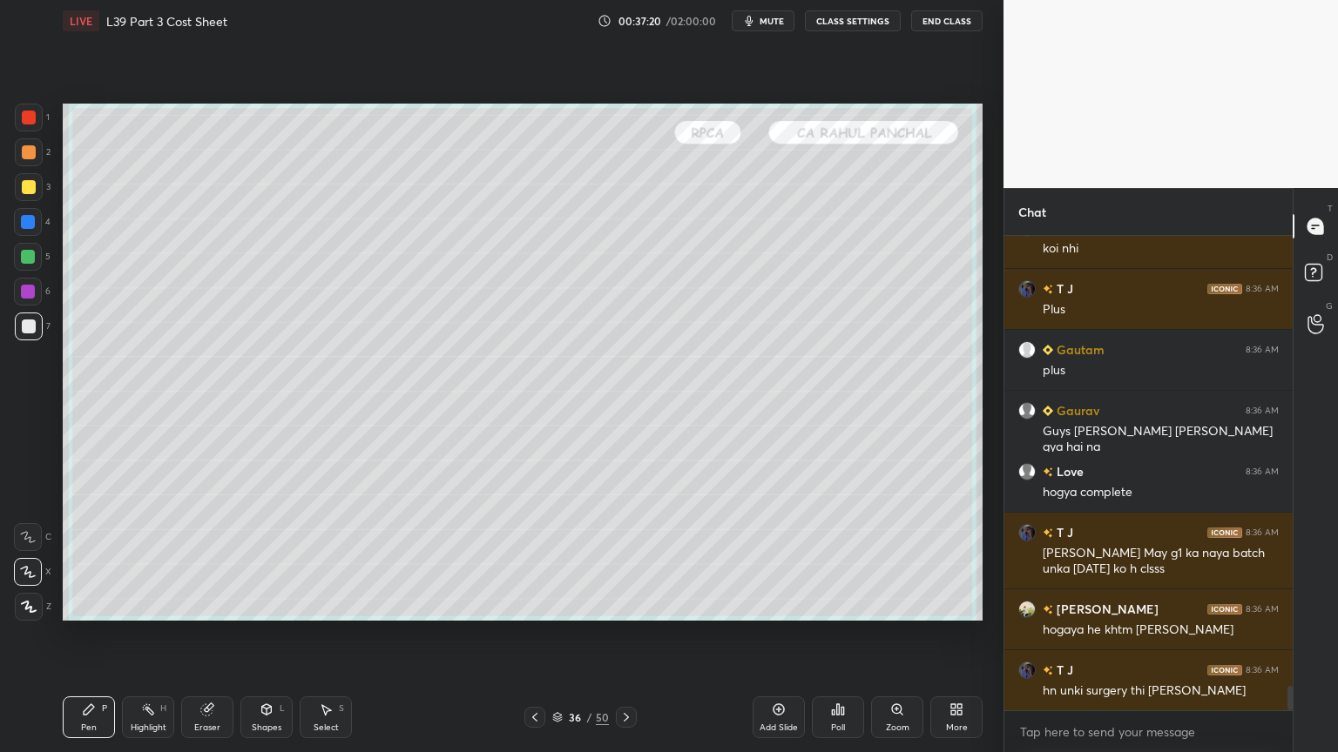
click at [530, 559] on icon at bounding box center [535, 718] width 14 height 14
click at [141, 559] on icon at bounding box center [148, 710] width 14 height 14
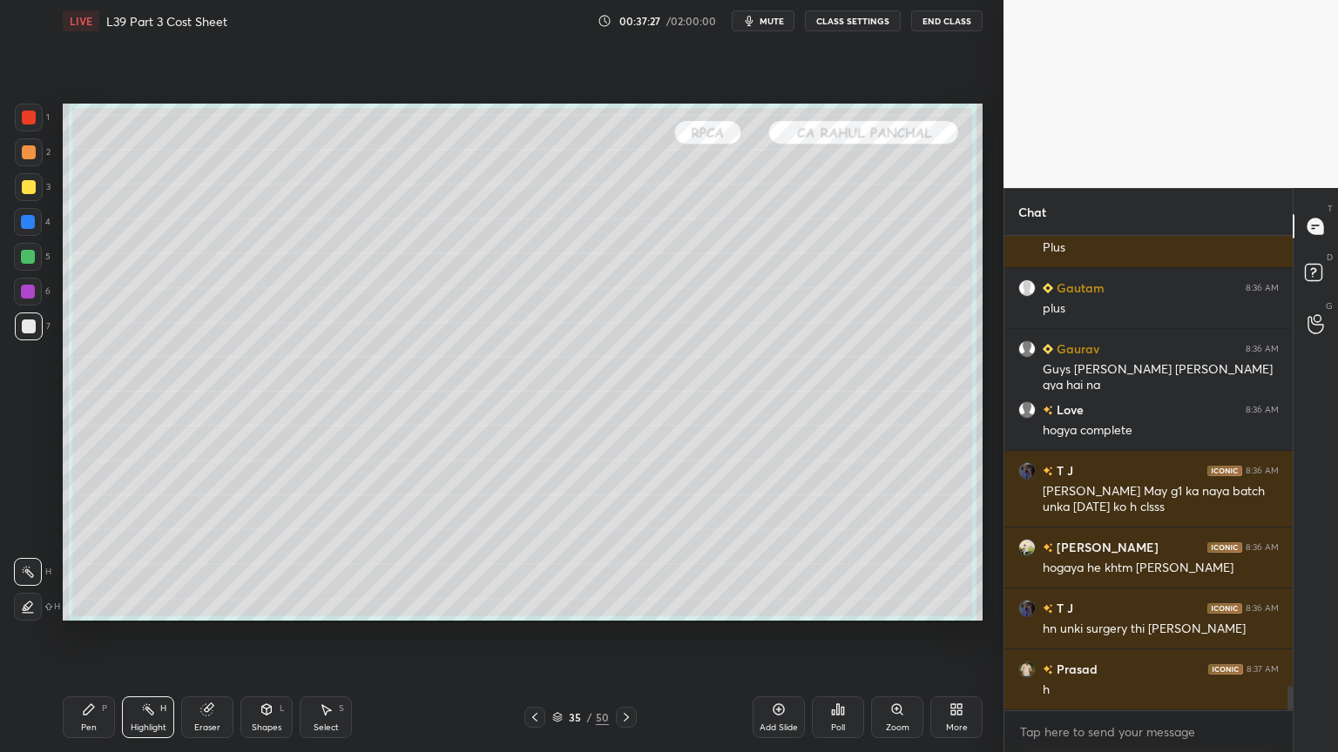
click at [87, 559] on icon at bounding box center [89, 710] width 14 height 14
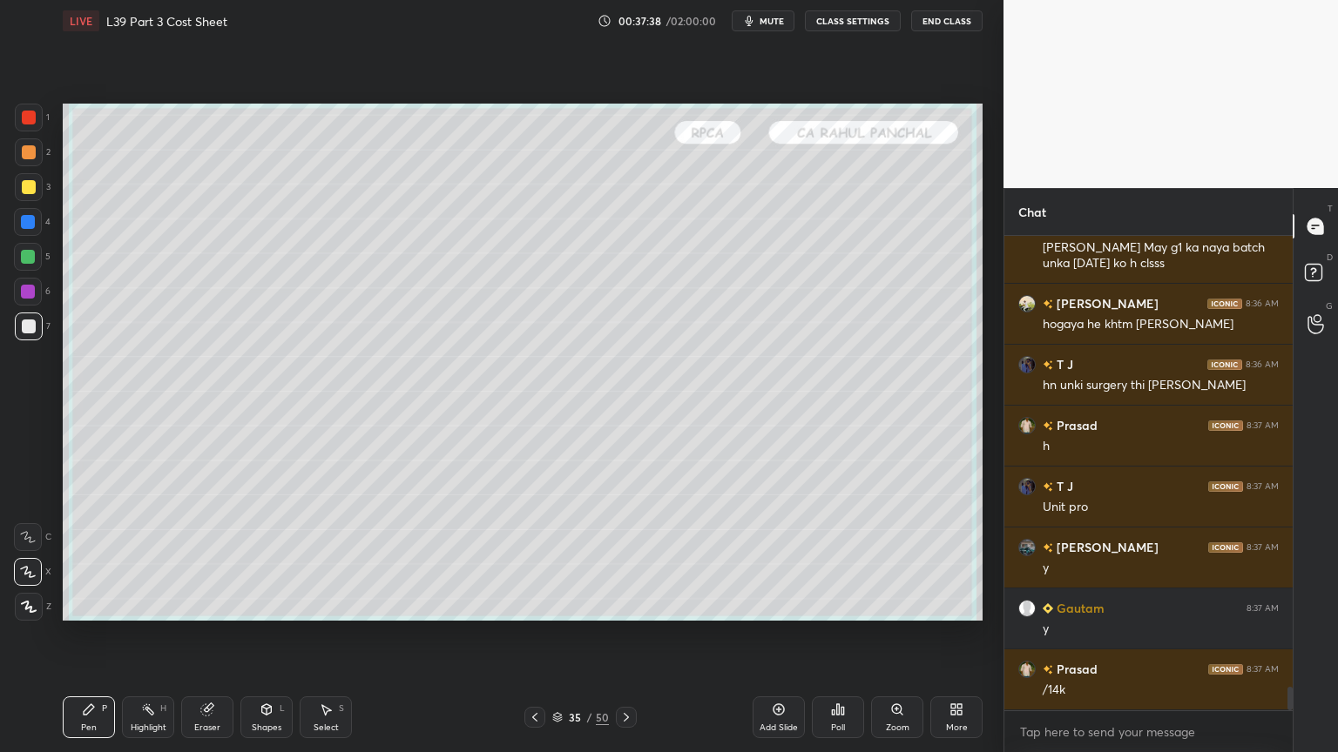
scroll to position [9221, 0]
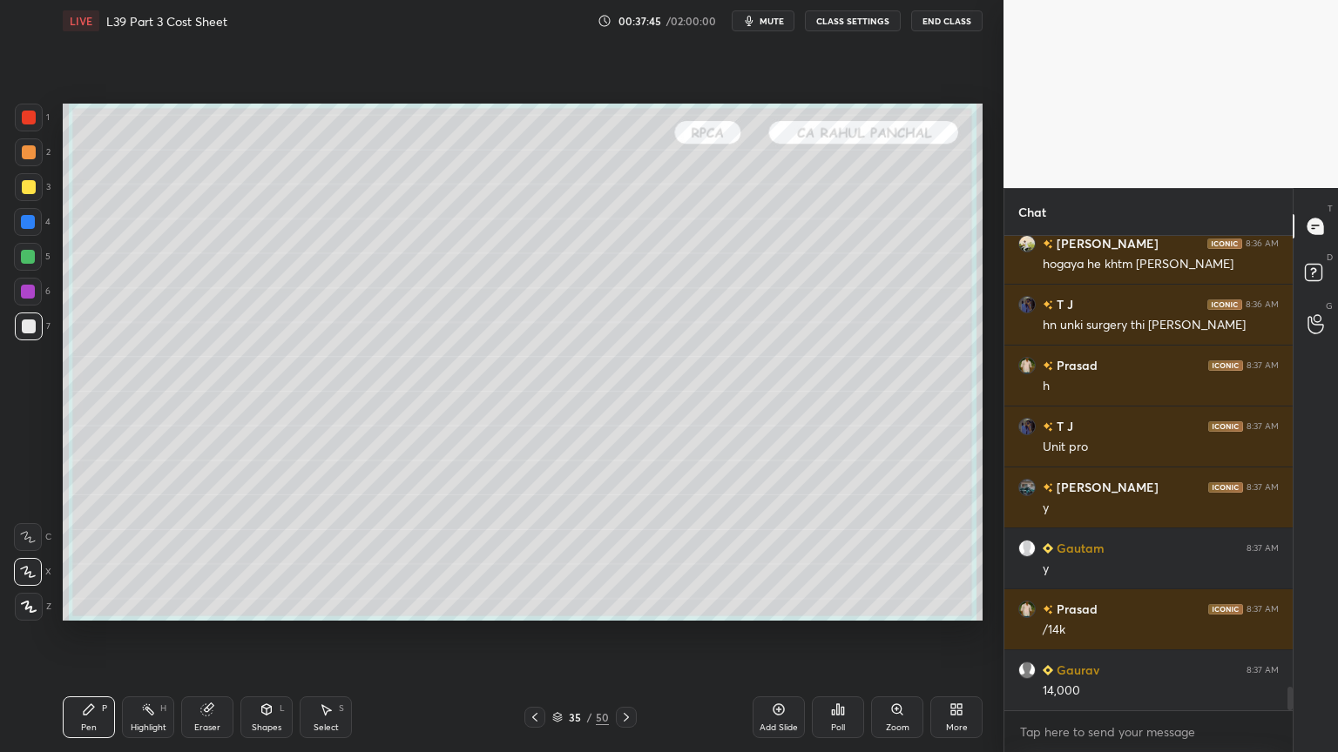
click at [621, 559] on icon at bounding box center [626, 718] width 14 height 14
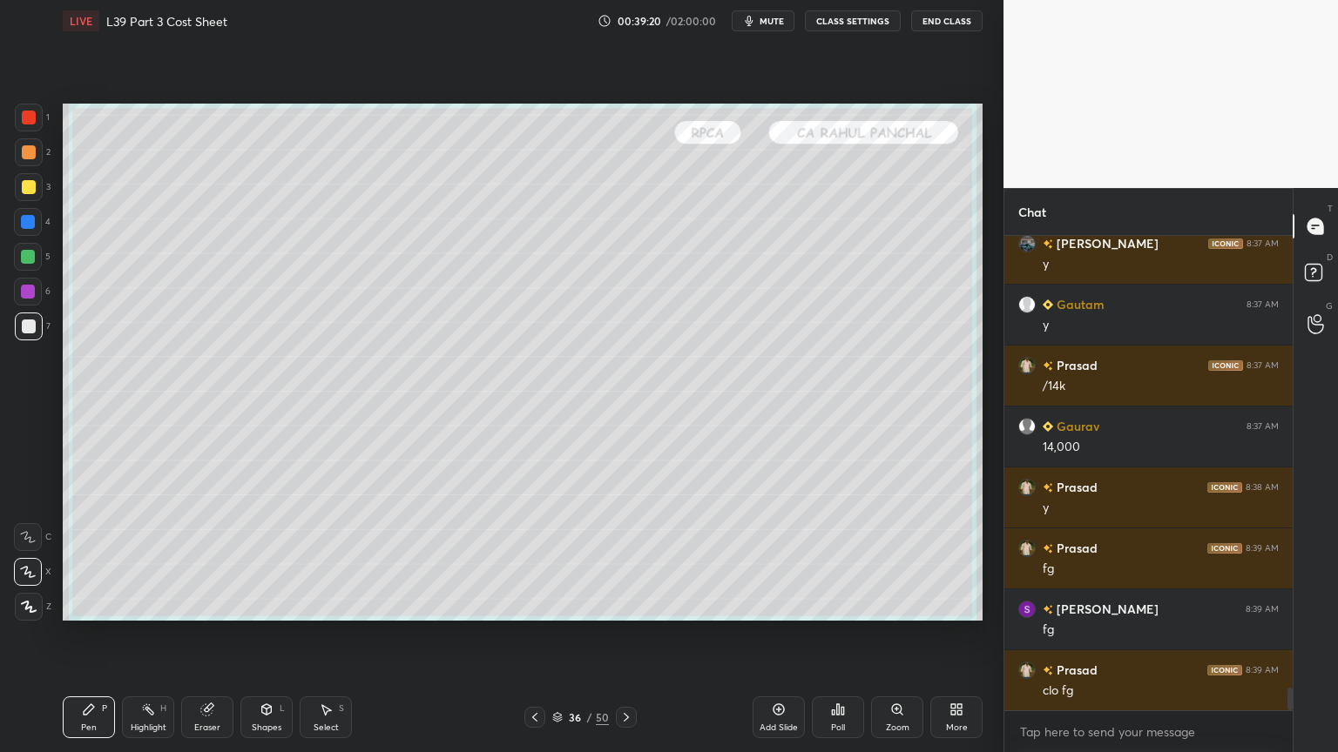
scroll to position [9527, 0]
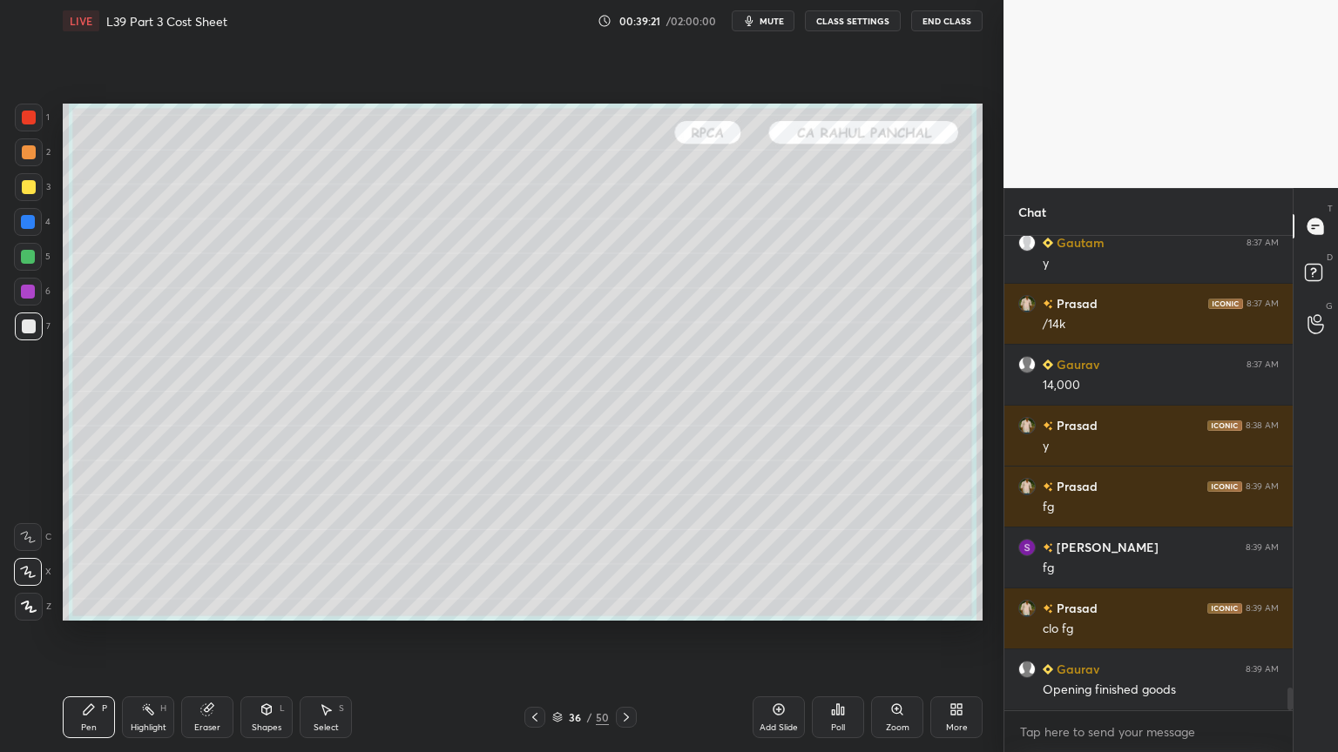
click at [536, 559] on icon at bounding box center [535, 718] width 14 height 14
click at [539, 559] on icon at bounding box center [535, 718] width 14 height 14
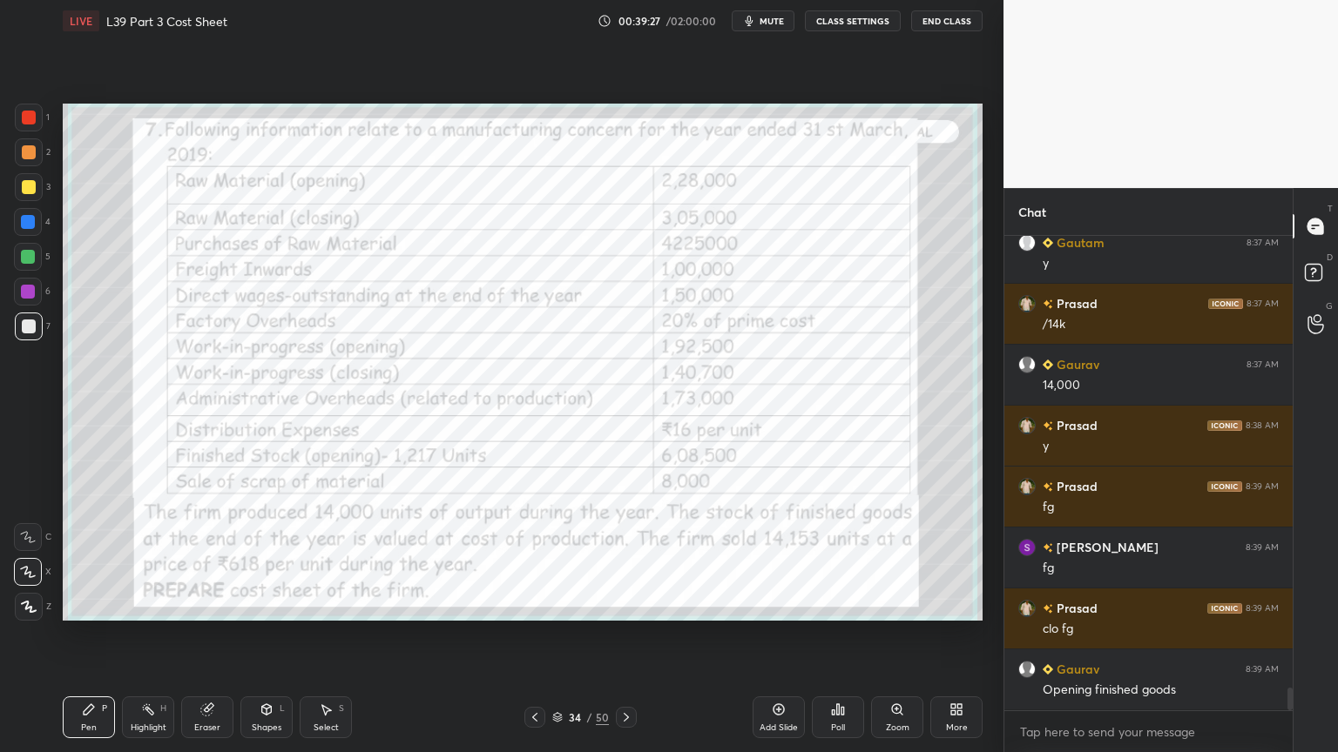
scroll to position [9587, 0]
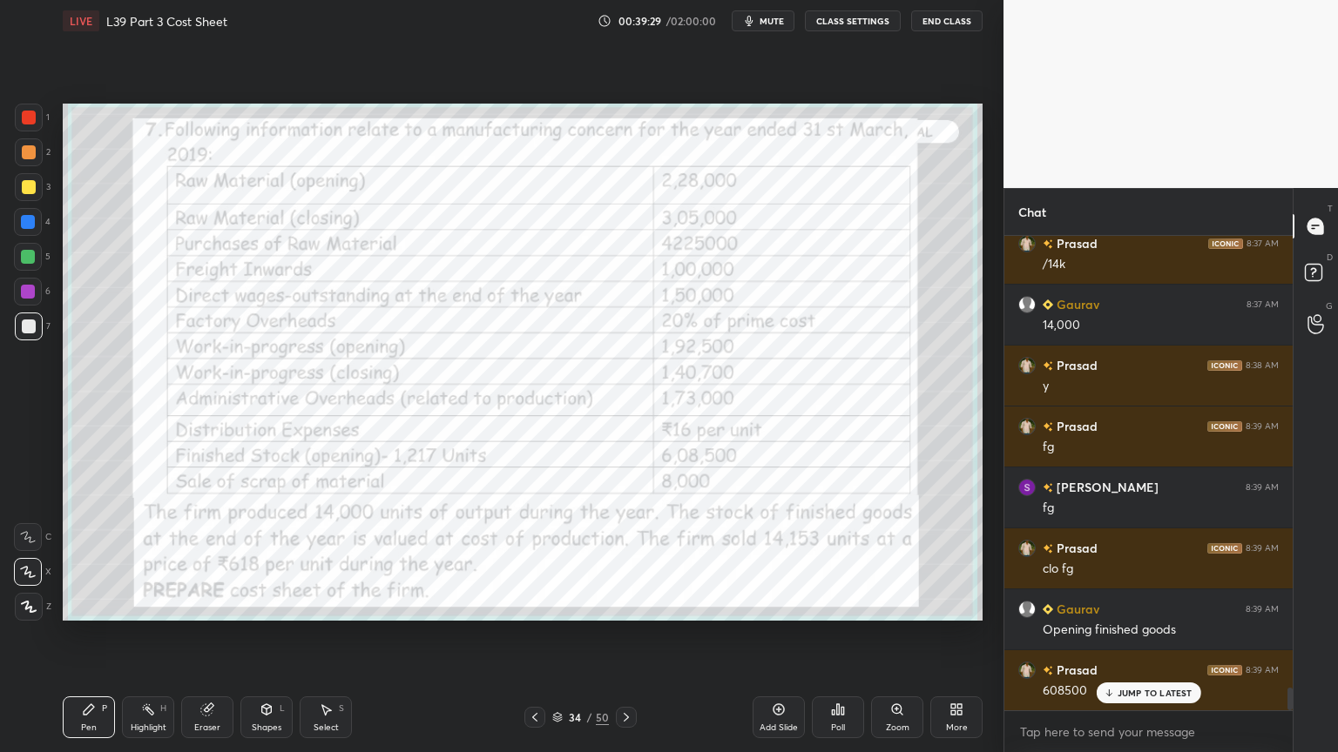
click at [627, 559] on icon at bounding box center [626, 718] width 14 height 14
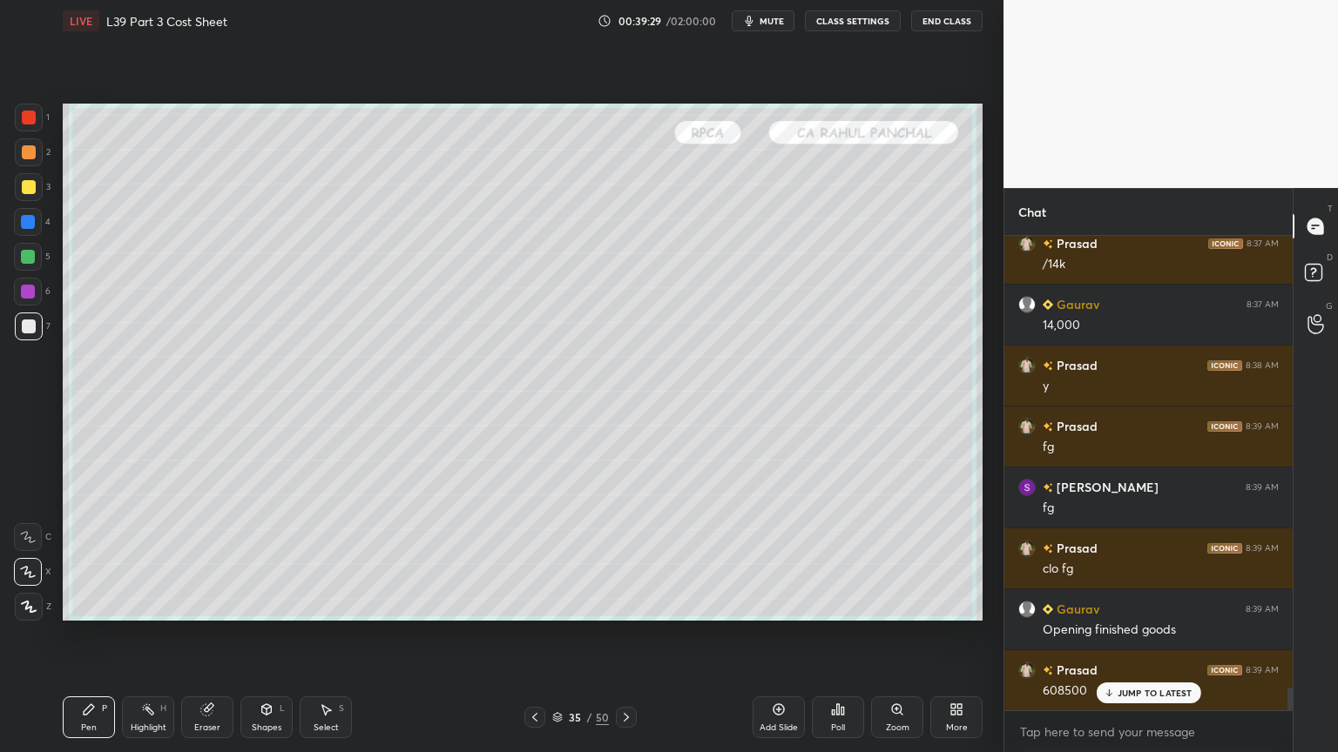
click at [626, 559] on icon at bounding box center [626, 718] width 14 height 14
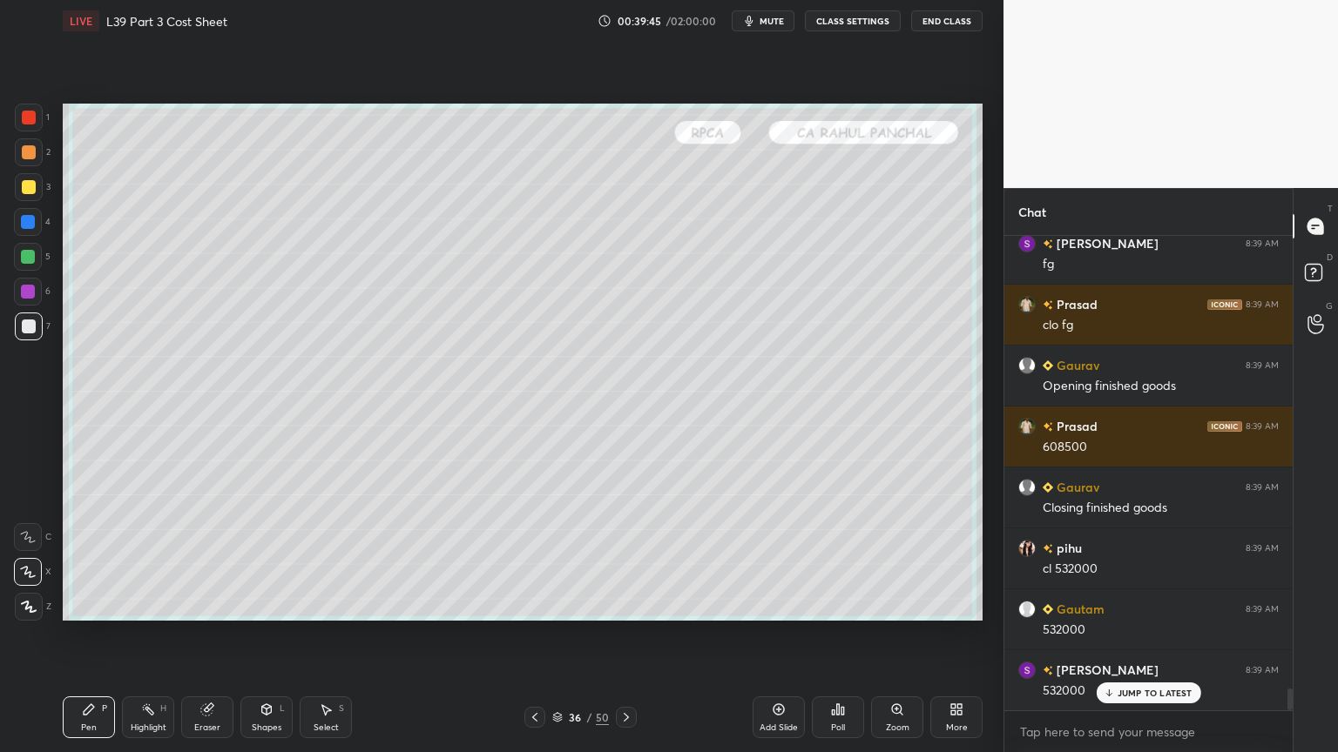
scroll to position [9893, 0]
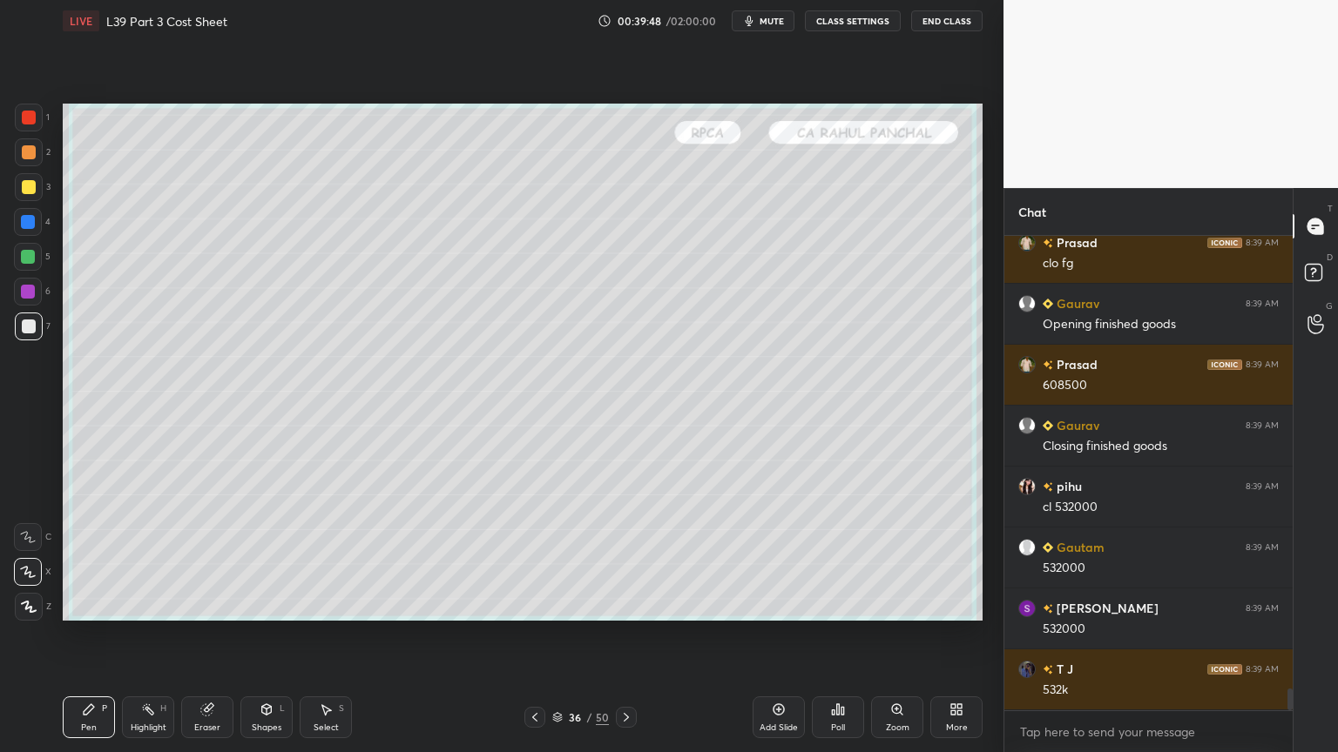
click at [23, 282] on div at bounding box center [28, 292] width 28 height 28
click at [530, 559] on icon at bounding box center [535, 718] width 14 height 14
click at [627, 559] on icon at bounding box center [626, 718] width 14 height 14
click at [35, 328] on div at bounding box center [29, 327] width 14 height 14
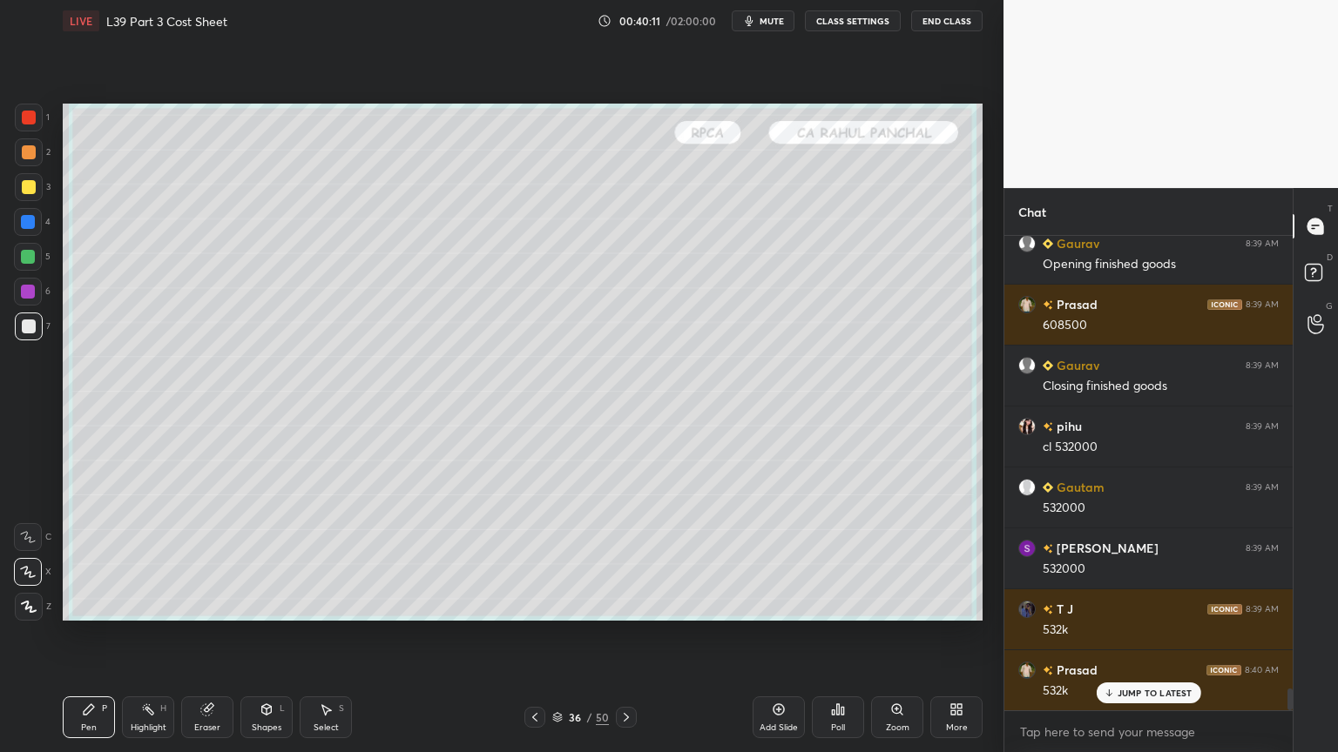
scroll to position [10015, 0]
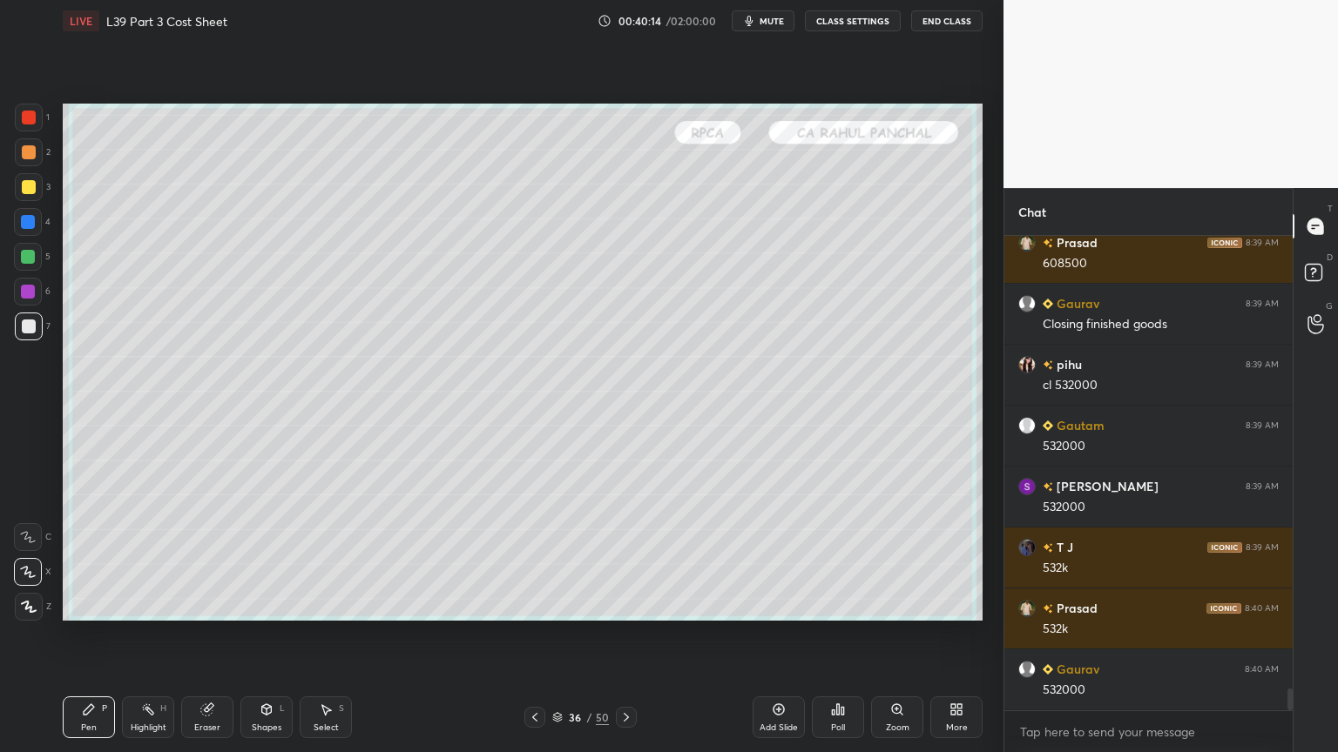
click at [31, 231] on div at bounding box center [28, 222] width 28 height 28
click at [263, 559] on div "Shapes" at bounding box center [267, 728] width 30 height 9
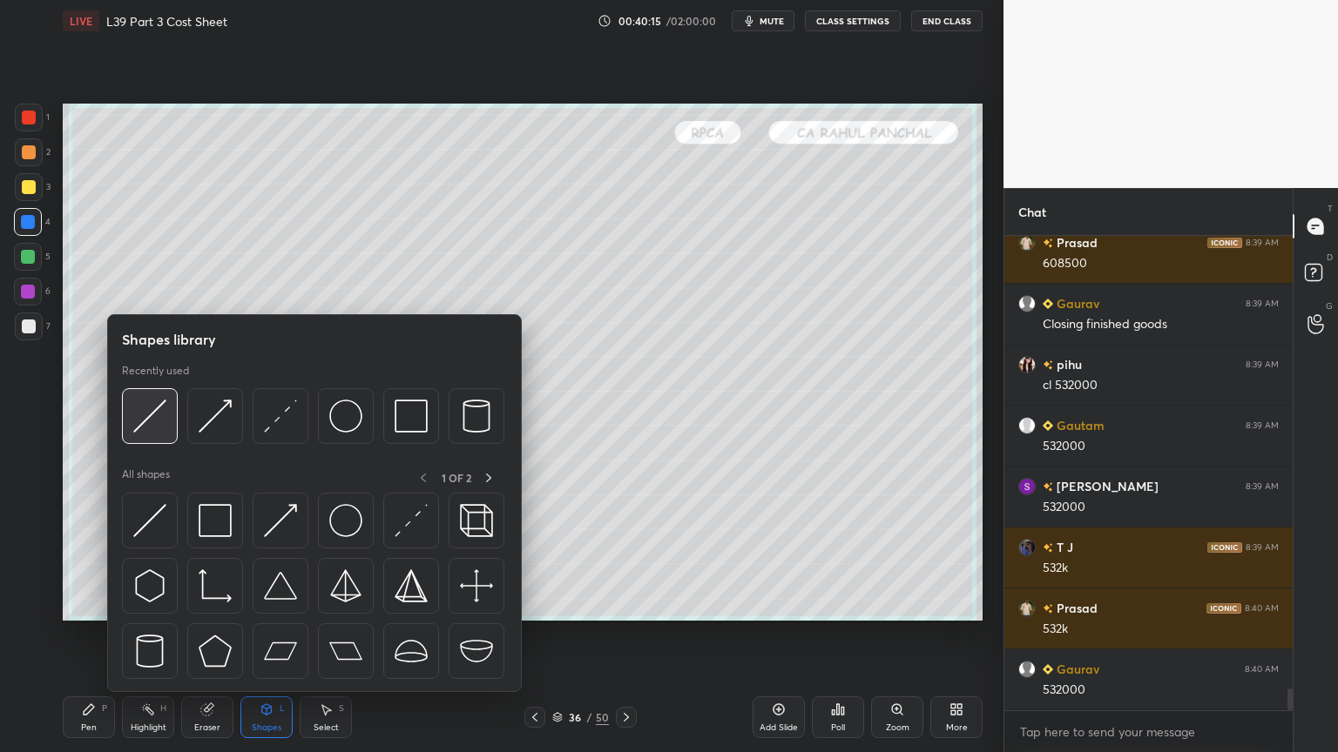
click at [160, 432] on img at bounding box center [149, 416] width 33 height 33
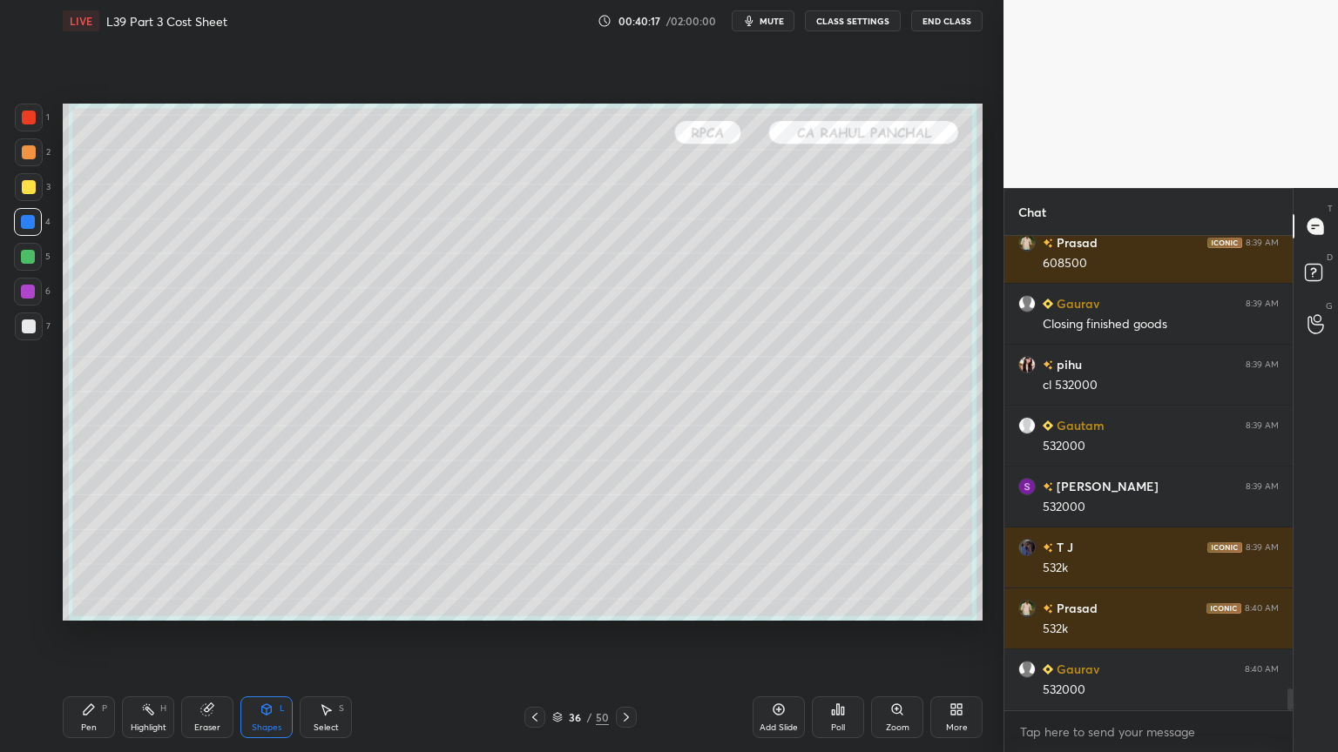
click at [27, 334] on div at bounding box center [29, 327] width 28 height 28
click at [105, 559] on div "P" at bounding box center [104, 709] width 5 height 9
click at [318, 559] on div "Select S" at bounding box center [326, 718] width 52 height 42
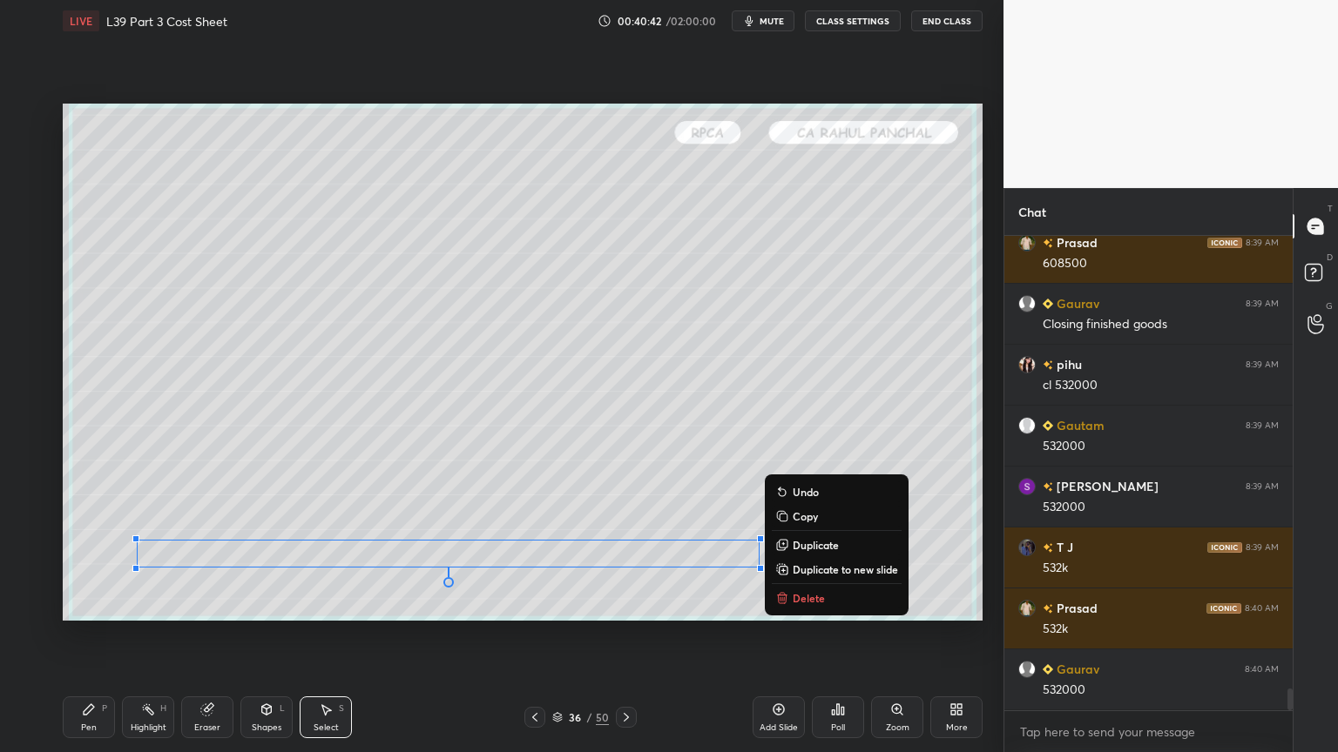
click at [785, 519] on rect at bounding box center [783, 518] width 8 height 8
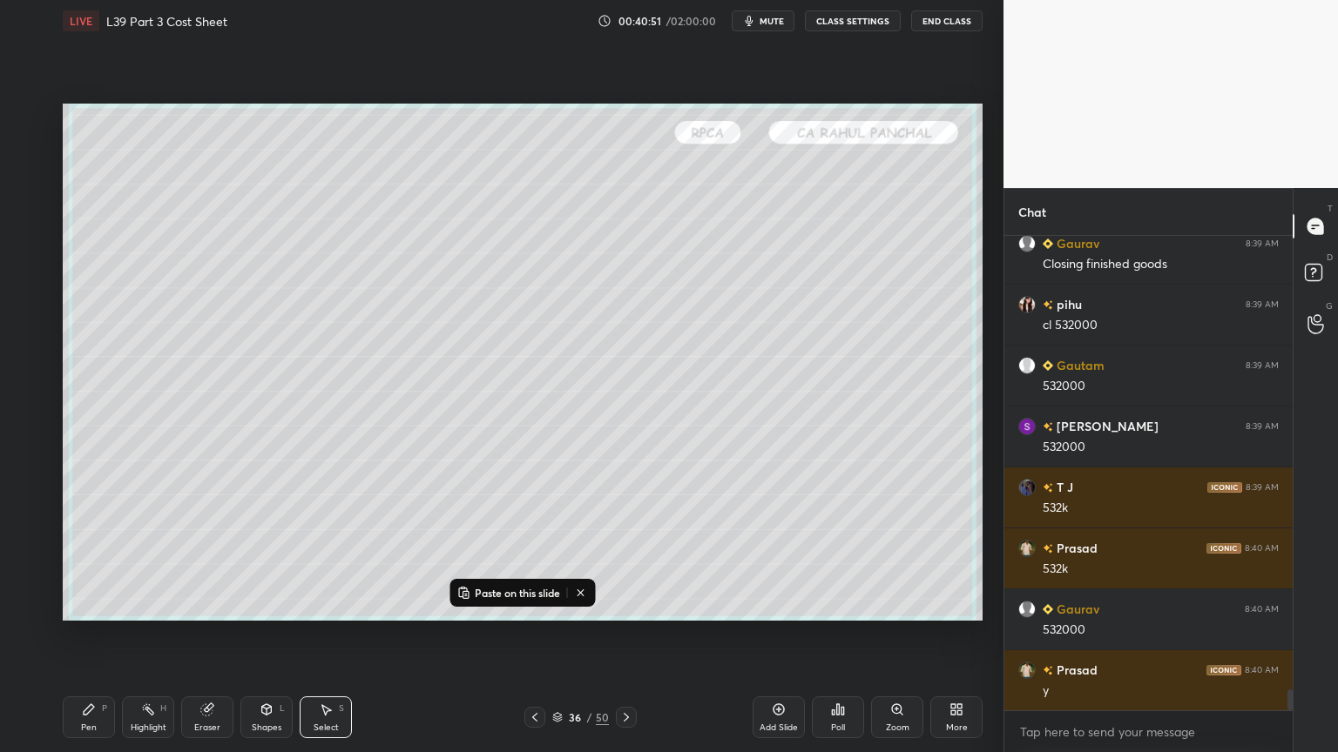
scroll to position [10136, 0]
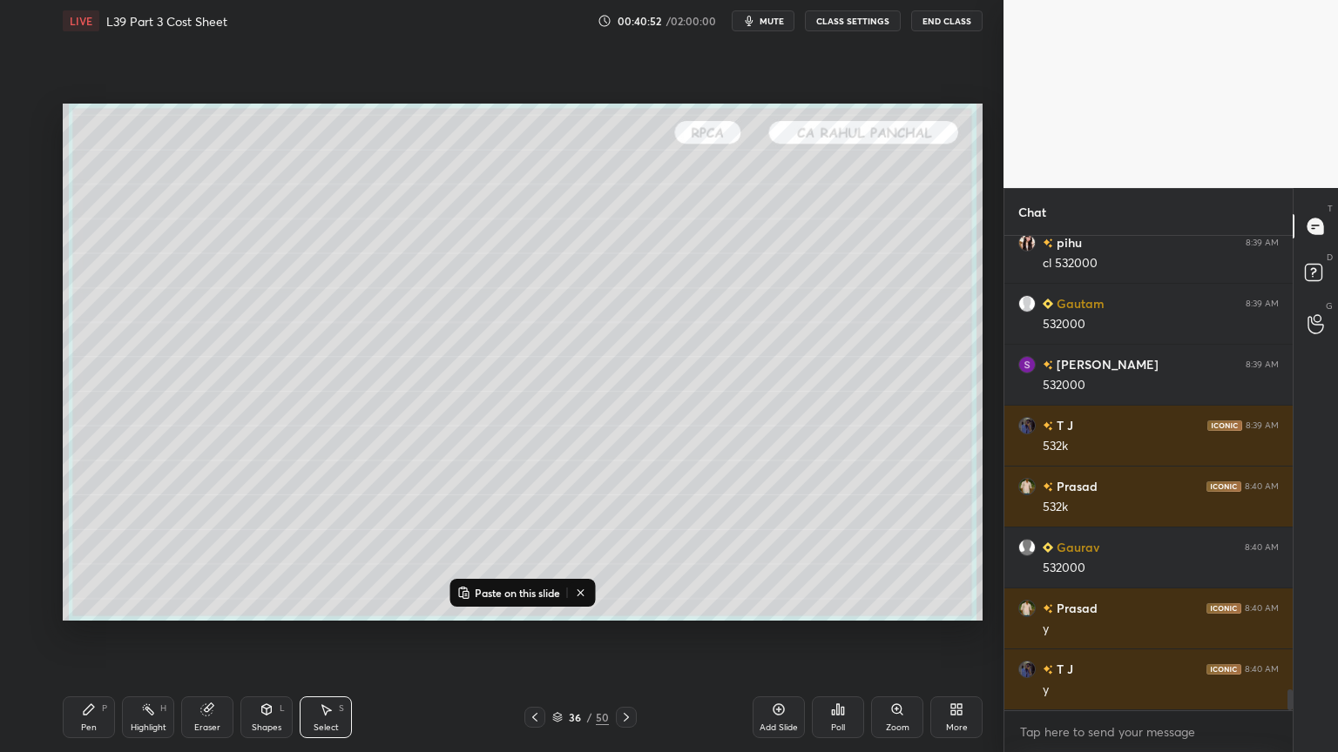
click at [624, 559] on icon at bounding box center [626, 717] width 5 height 9
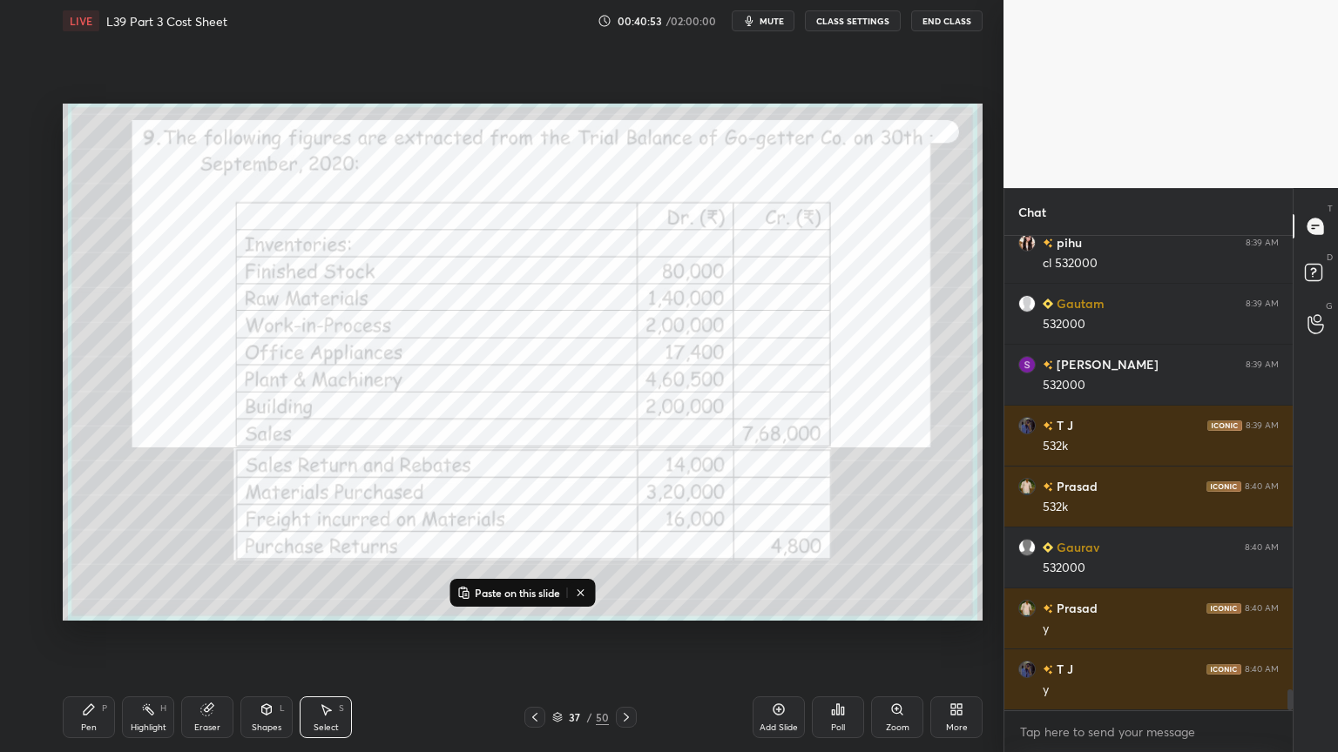
click at [506, 559] on p "Paste on this slide" at bounding box center [517, 593] width 85 height 14
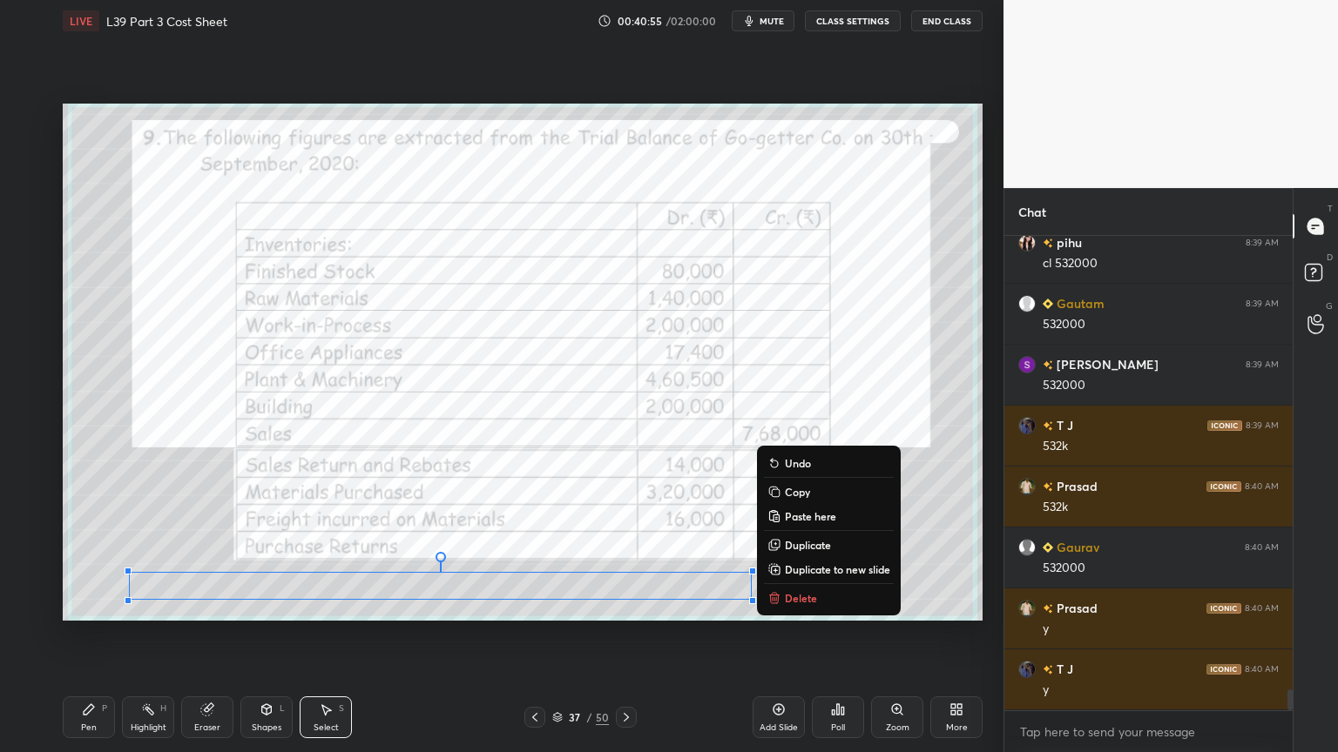
click at [361, 559] on div "0 ° Undo Copy Paste here Duplicate Duplicate to new slide Delete Setting up you…" at bounding box center [523, 362] width 934 height 641
click at [533, 559] on icon at bounding box center [535, 718] width 14 height 14
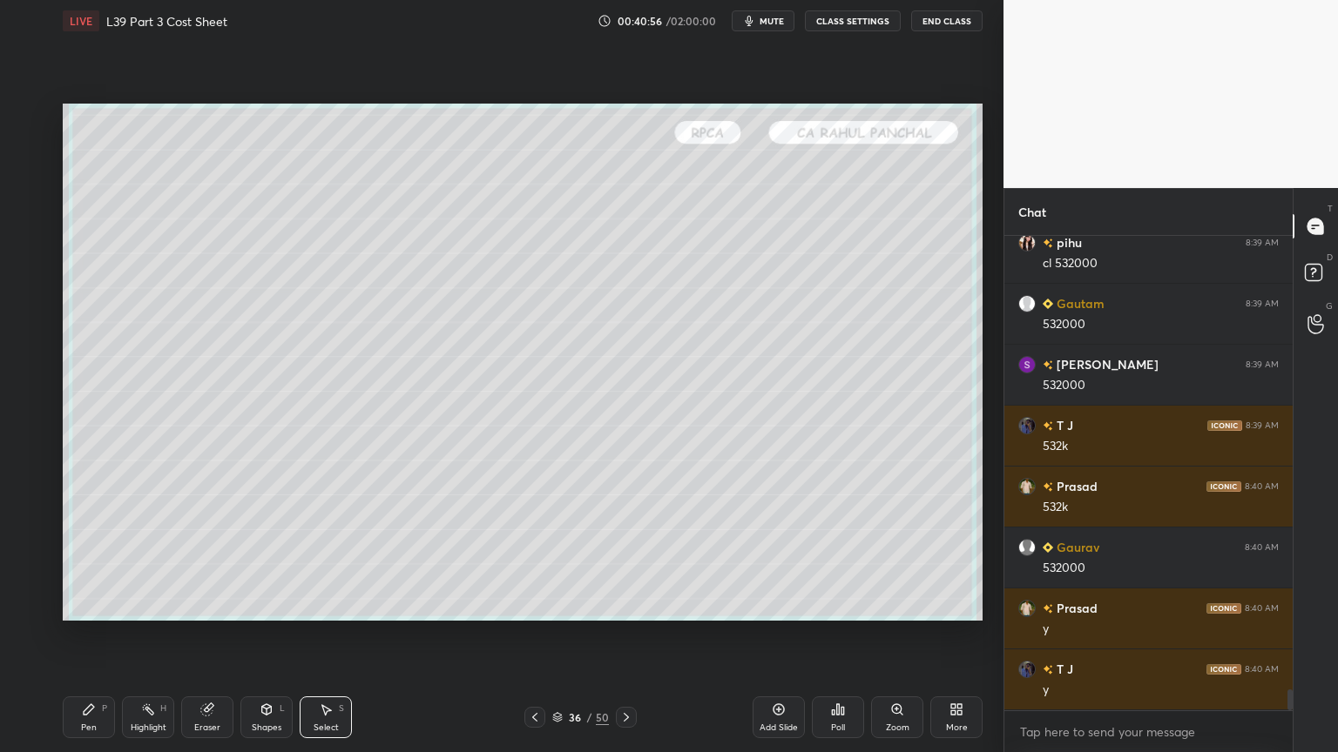
click at [540, 559] on icon at bounding box center [535, 718] width 14 height 14
click at [628, 559] on icon at bounding box center [626, 718] width 14 height 14
click at [957, 559] on icon at bounding box center [959, 713] width 4 height 4
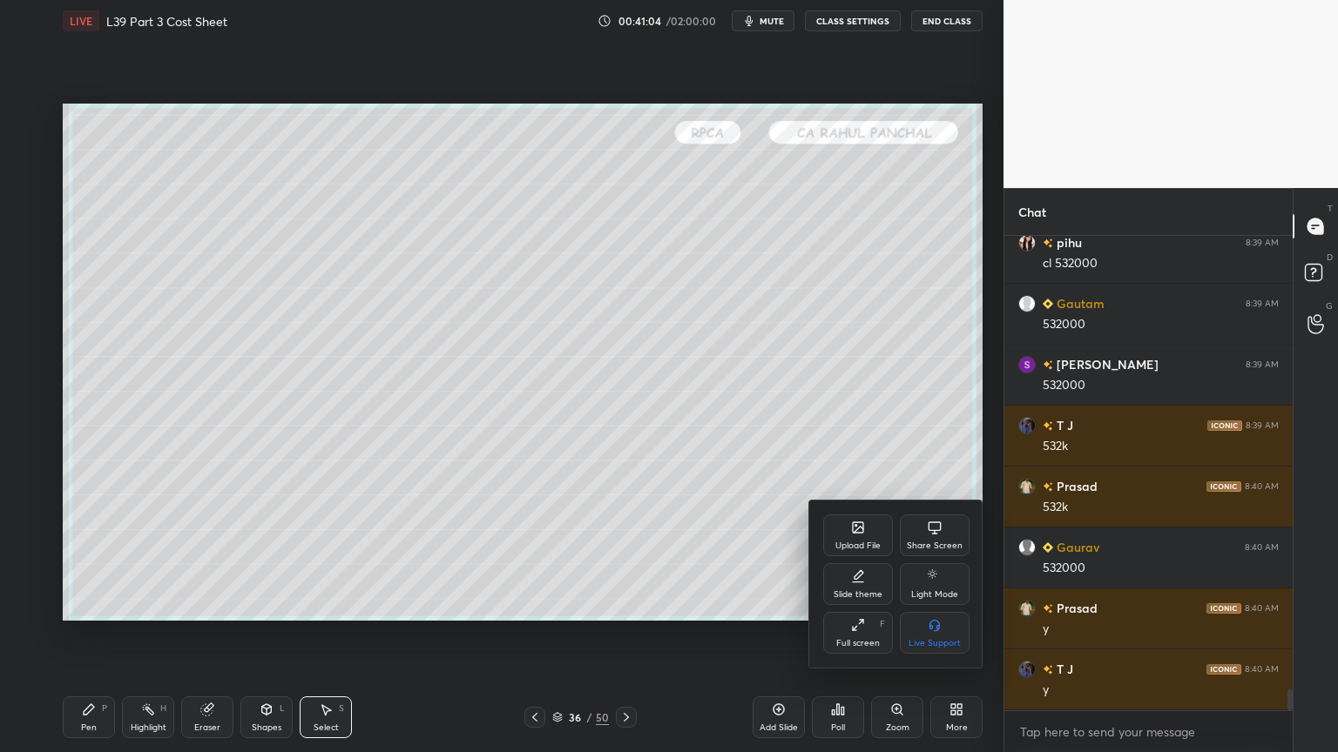
click at [849, 559] on div "Slide theme" at bounding box center [858, 584] width 70 height 42
click at [836, 530] on div "Slide theme" at bounding box center [896, 525] width 146 height 18
click at [732, 559] on div at bounding box center [669, 376] width 1338 height 752
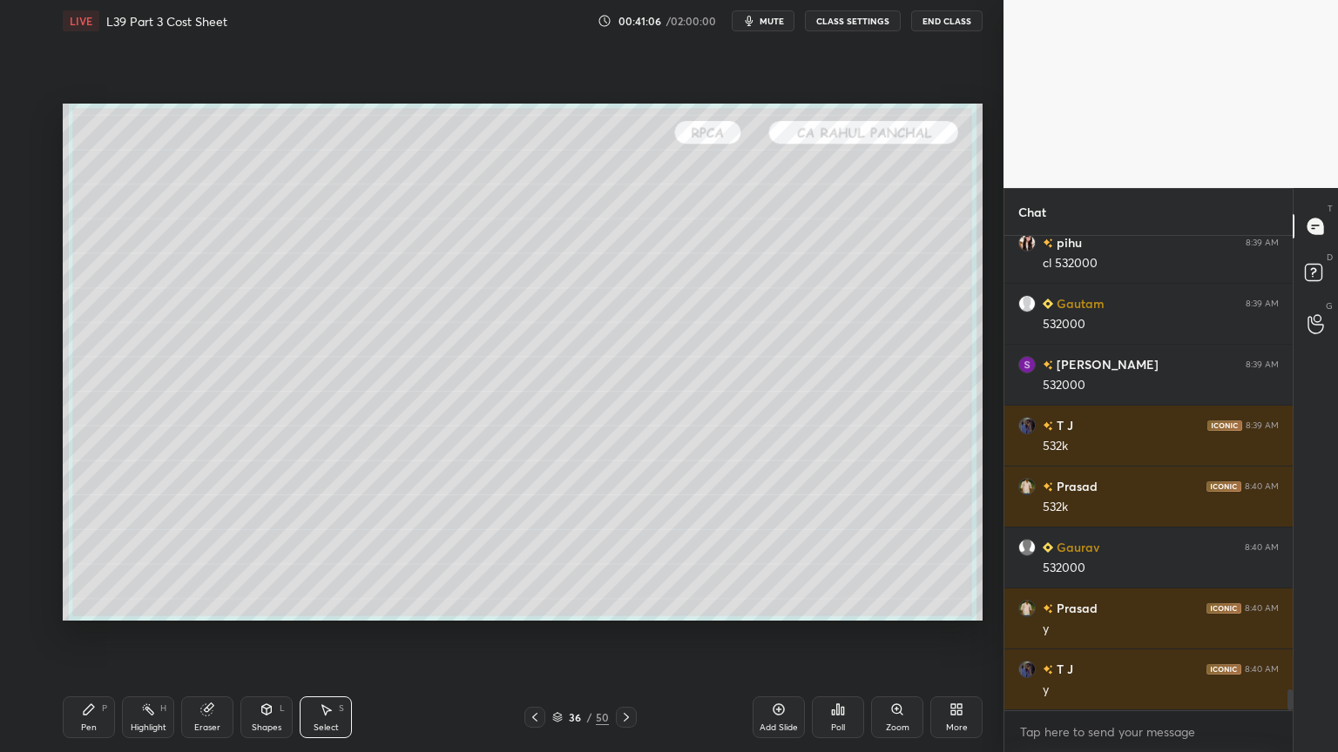
click at [768, 559] on div "Add Slide" at bounding box center [778, 718] width 52 height 42
click at [267, 559] on div "Shapes L" at bounding box center [266, 718] width 52 height 42
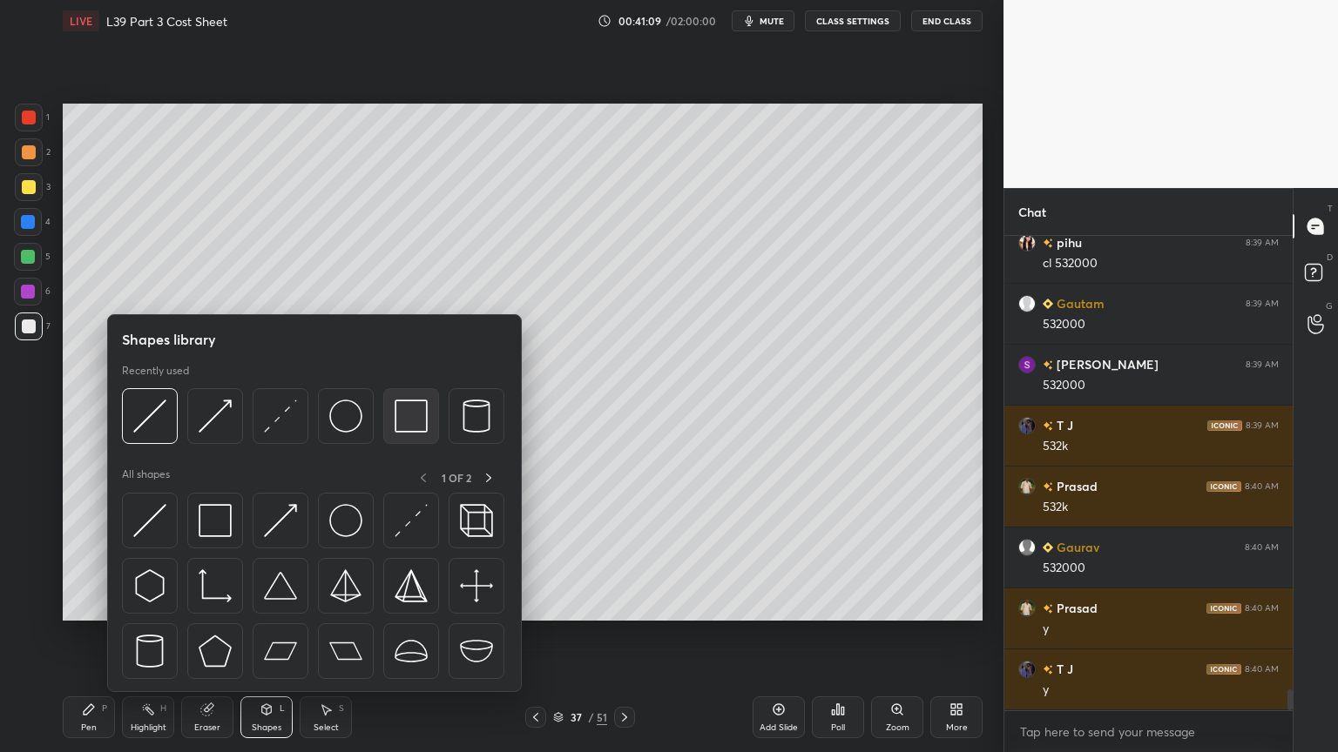
click at [387, 412] on div at bounding box center [411, 416] width 56 height 56
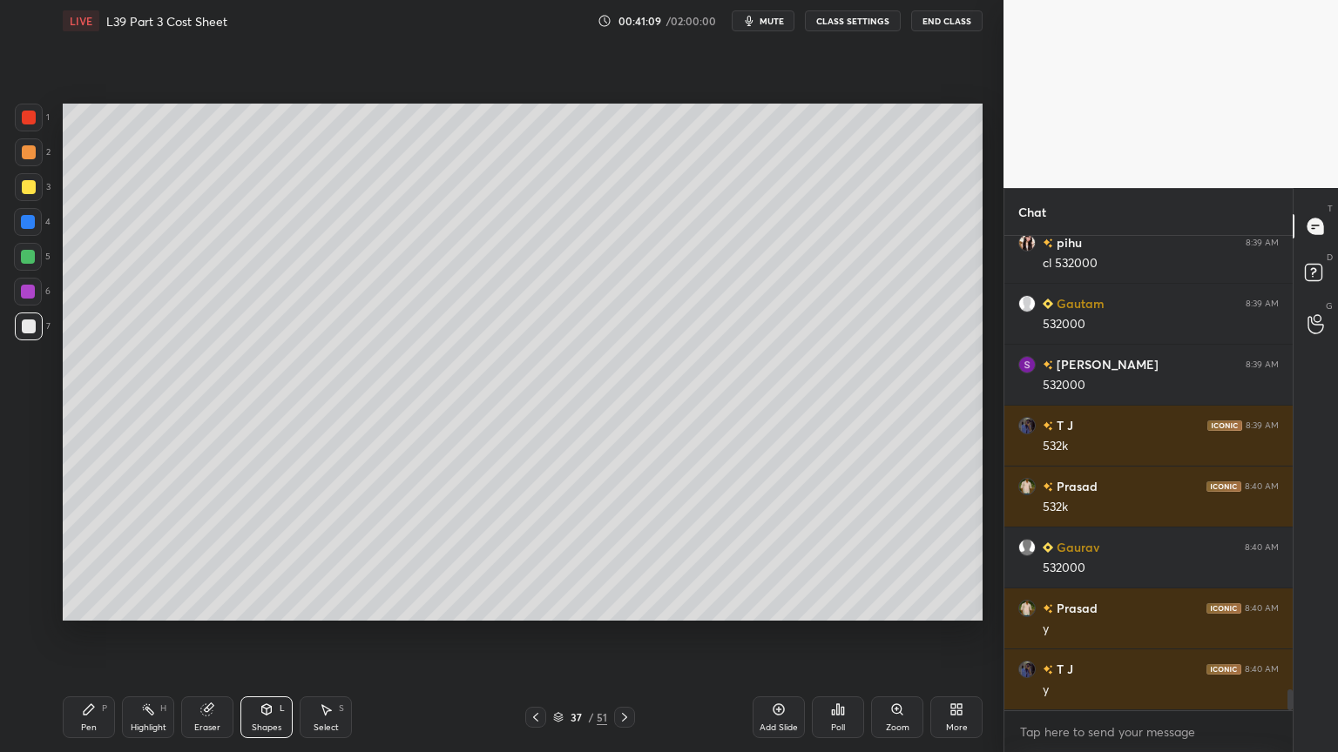
click at [24, 229] on div at bounding box center [28, 222] width 28 height 28
click at [526, 559] on div at bounding box center [535, 717] width 21 height 21
click at [320, 559] on icon at bounding box center [326, 710] width 14 height 14
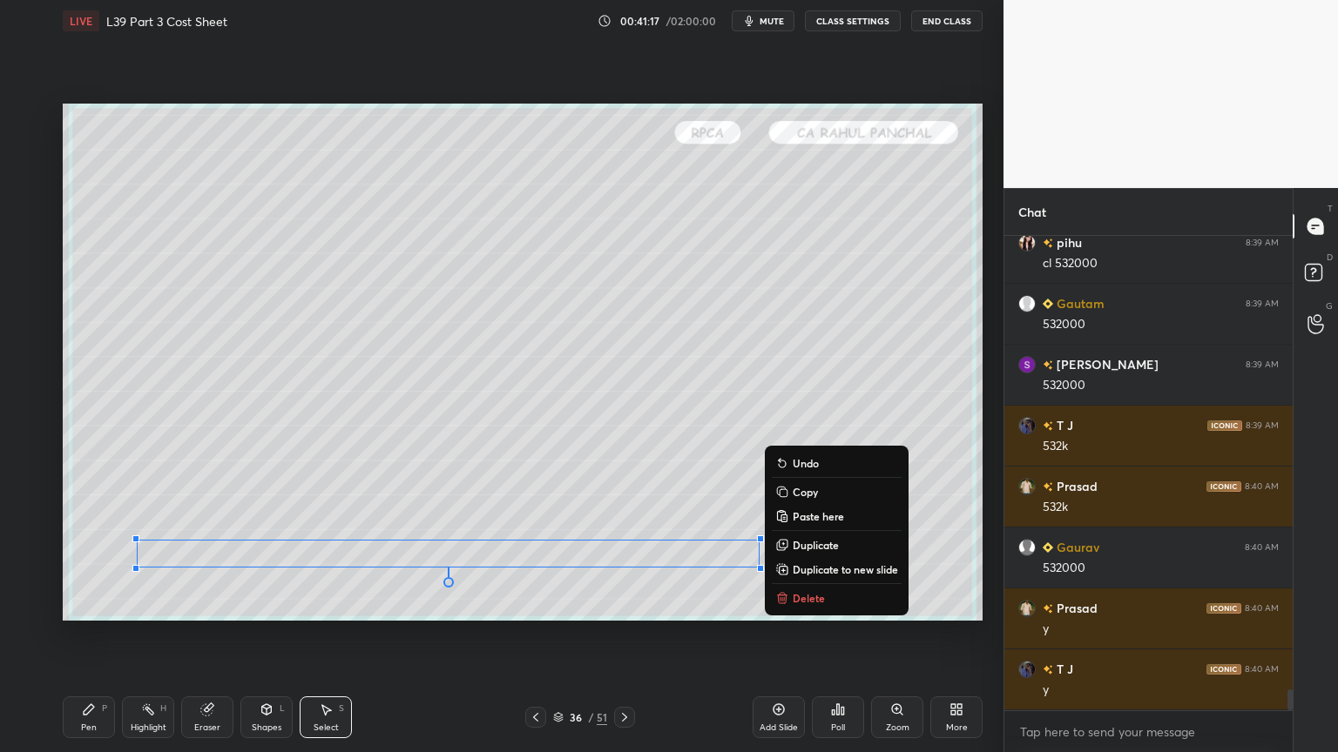
click at [785, 492] on rect at bounding box center [783, 493] width 8 height 8
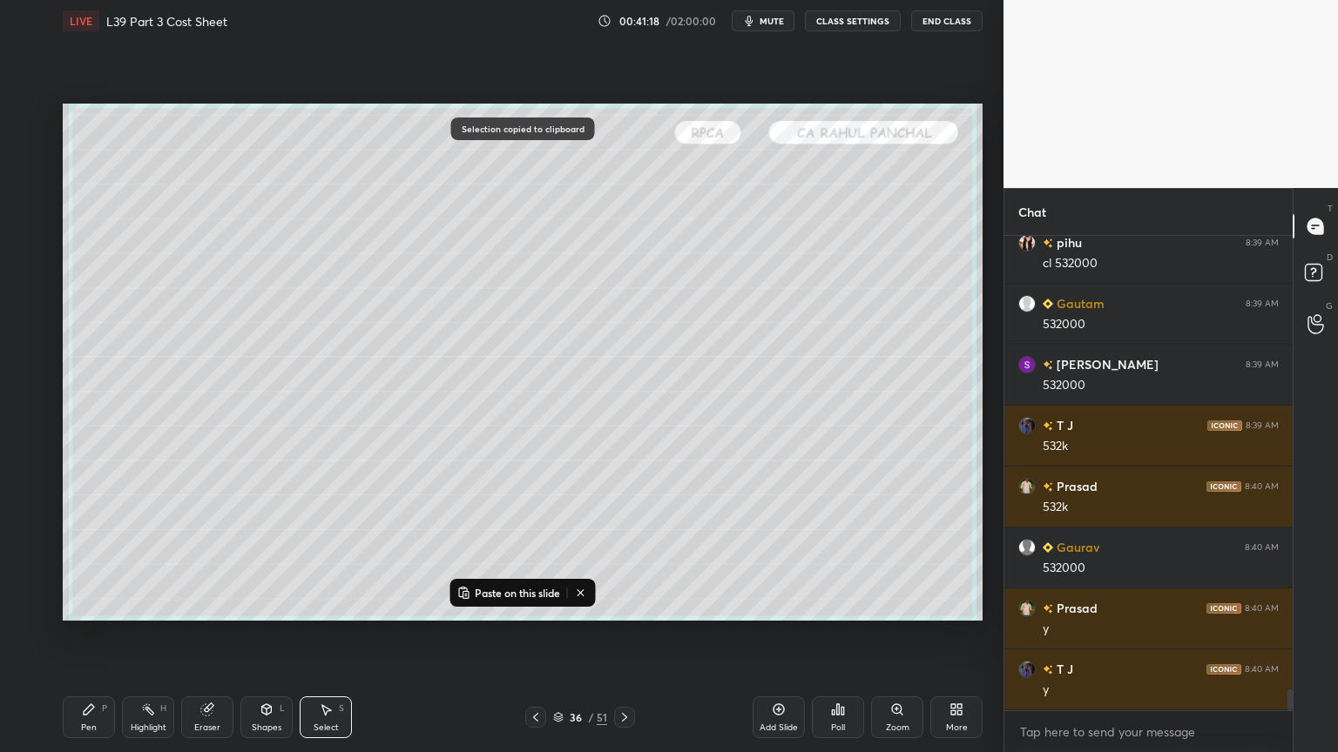
click at [620, 559] on icon at bounding box center [624, 718] width 14 height 14
click at [491, 559] on p "Paste on this slide" at bounding box center [517, 593] width 85 height 14
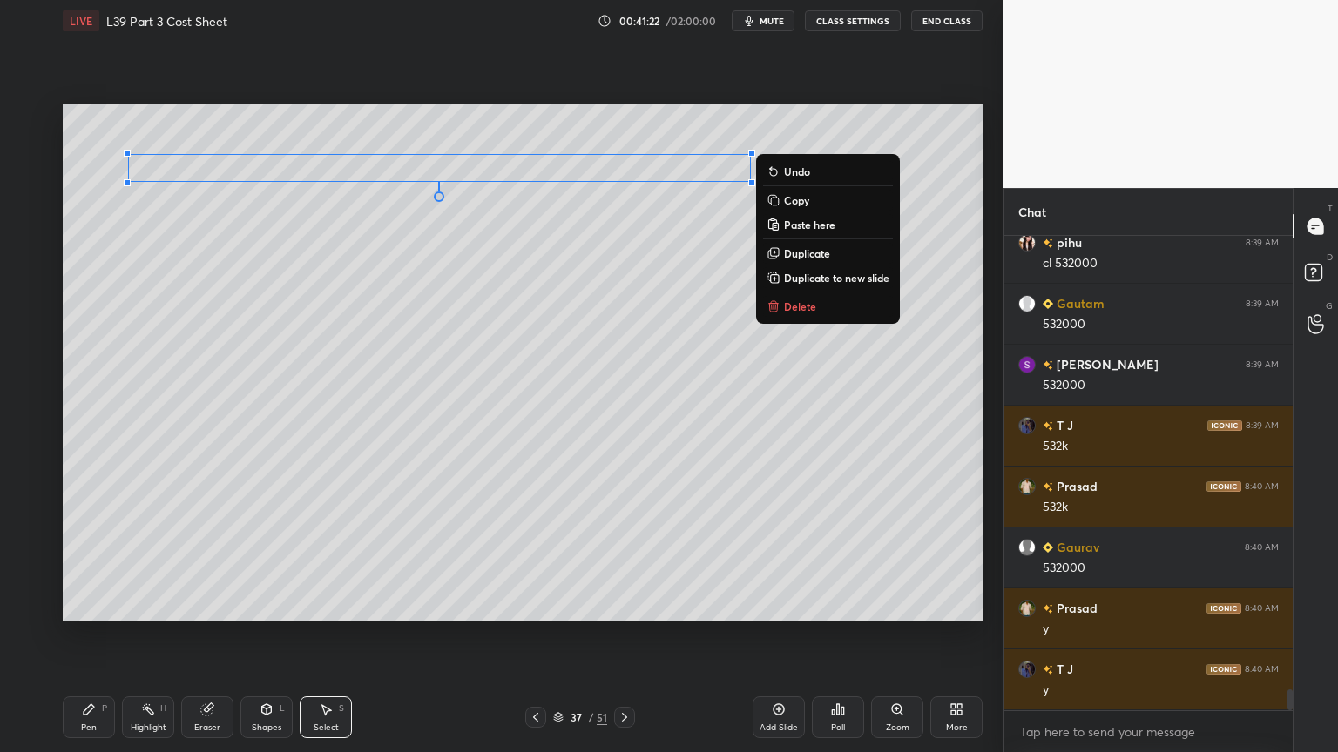
click at [116, 559] on div "Pen P Highlight H Eraser Shapes L Select S" at bounding box center [235, 718] width 345 height 42
click at [86, 559] on icon at bounding box center [89, 710] width 10 height 10
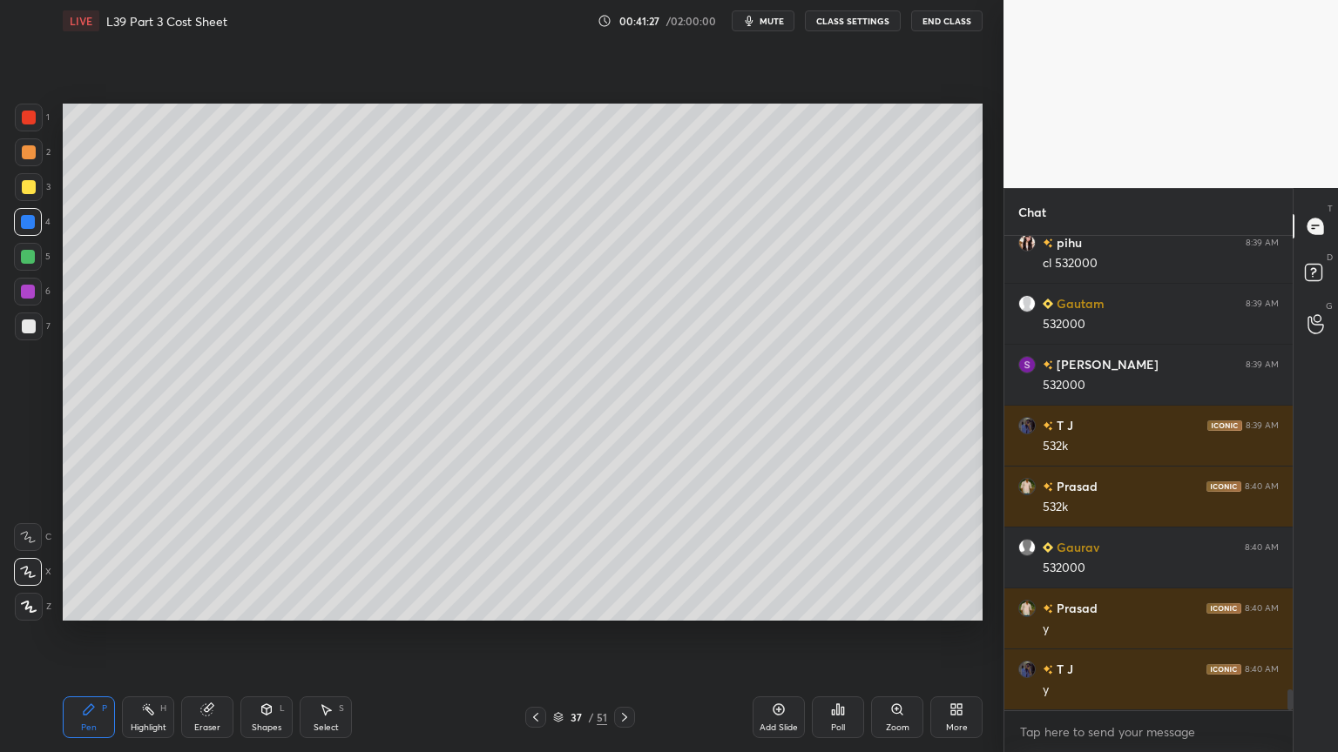
scroll to position [10197, 0]
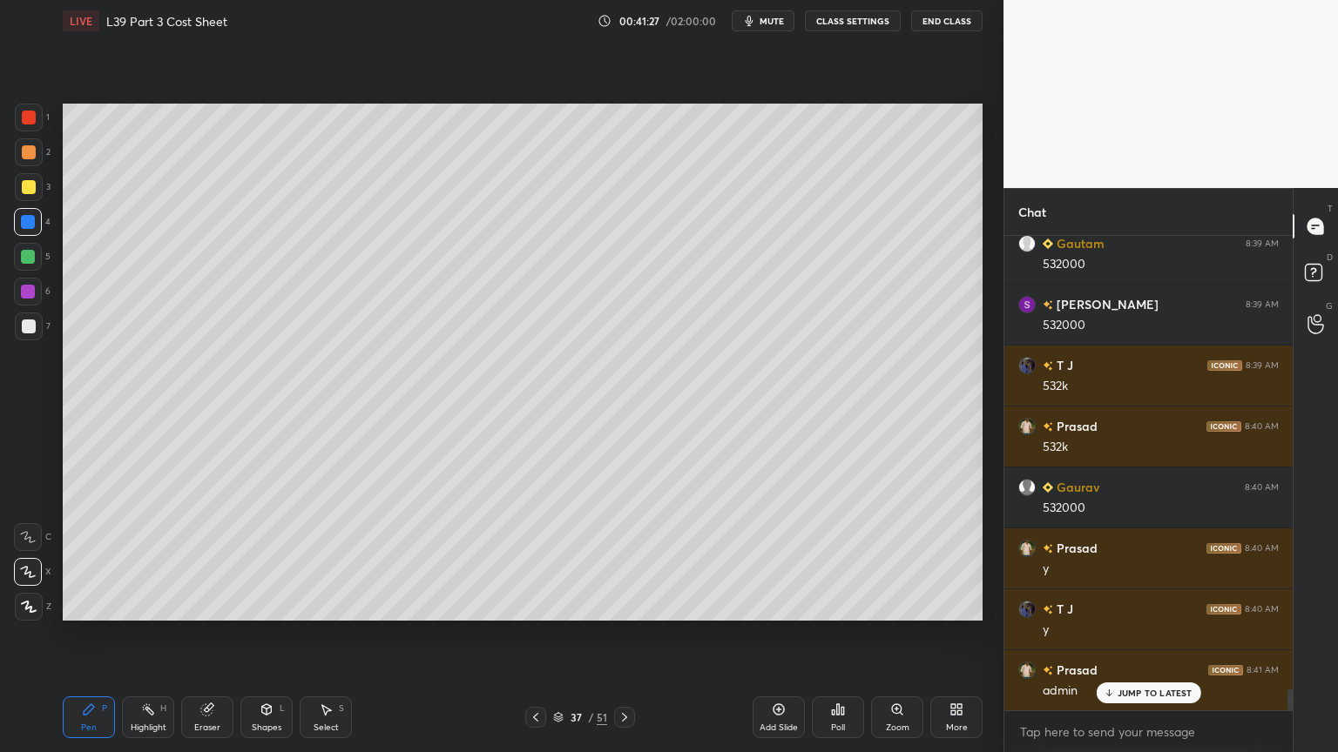
click at [24, 332] on div at bounding box center [29, 327] width 14 height 14
click at [533, 559] on icon at bounding box center [536, 718] width 14 height 14
click at [540, 559] on icon at bounding box center [536, 718] width 14 height 14
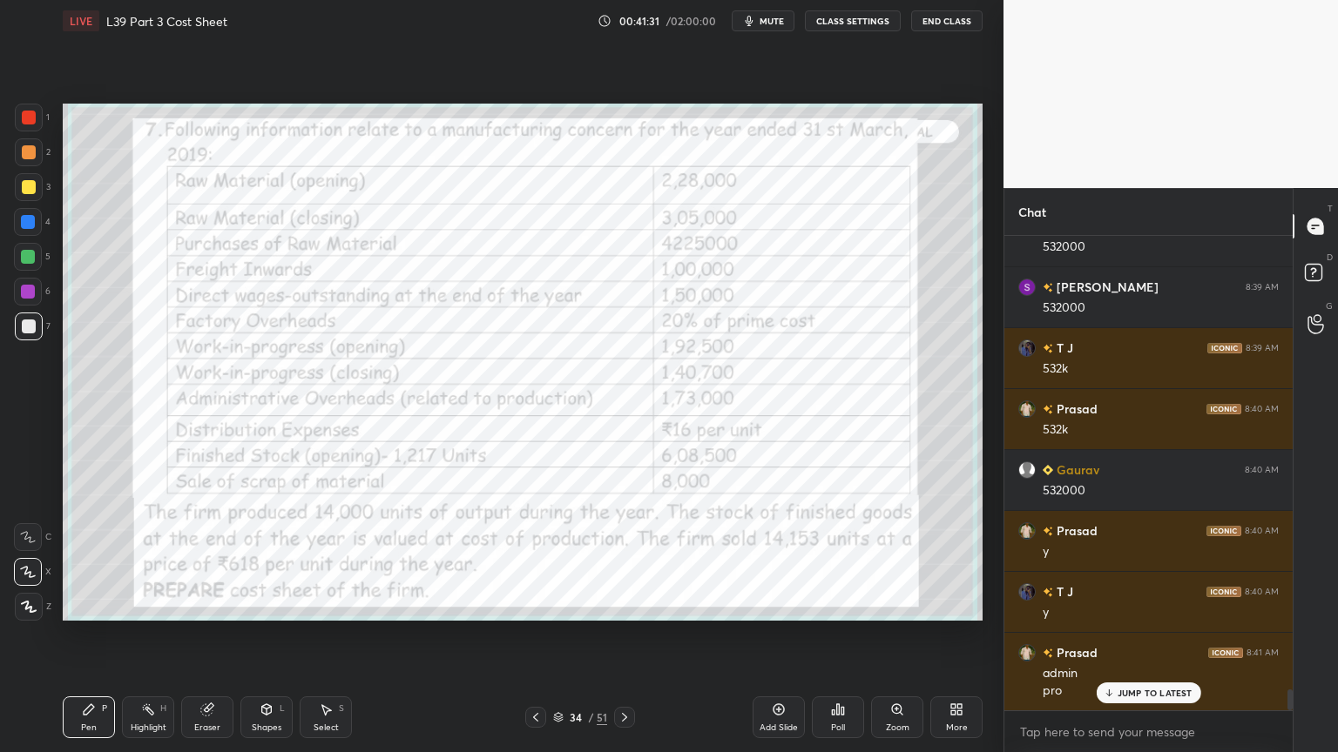
scroll to position [10276, 0]
click at [31, 122] on div at bounding box center [29, 118] width 14 height 14
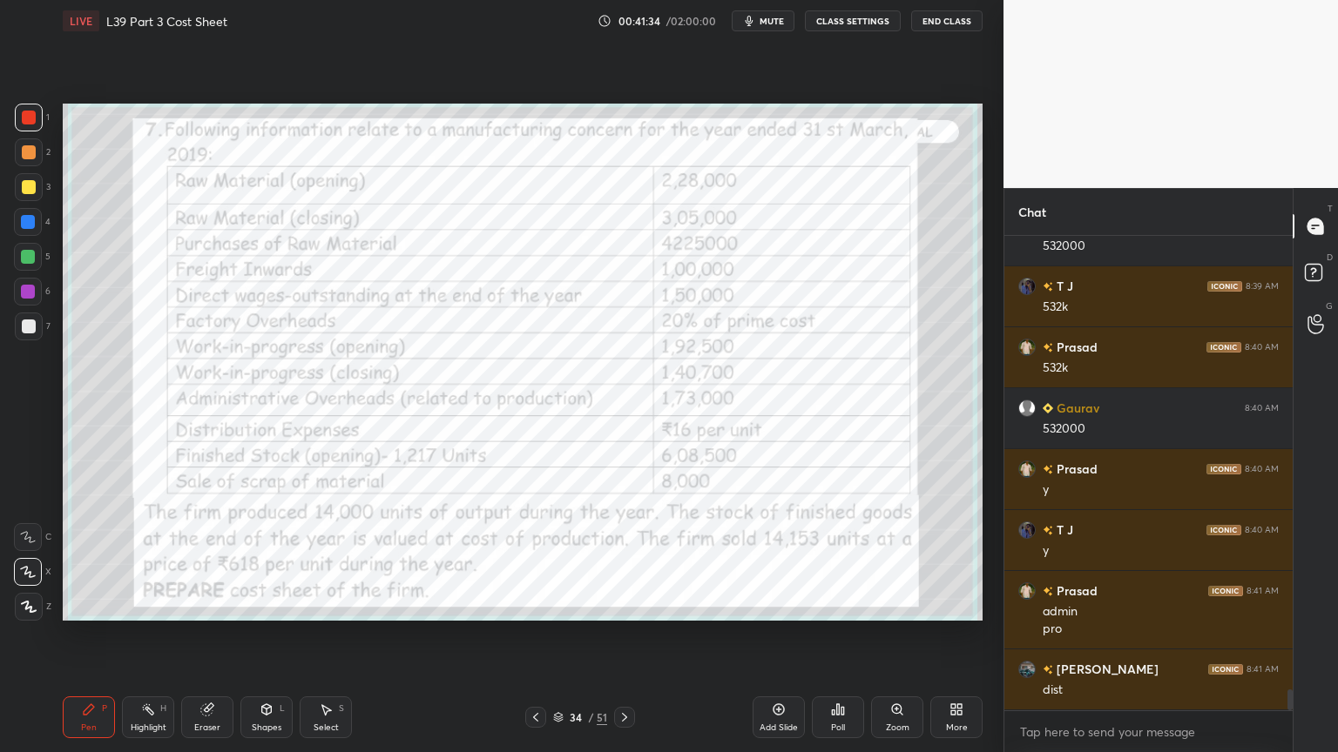
scroll to position [10336, 0]
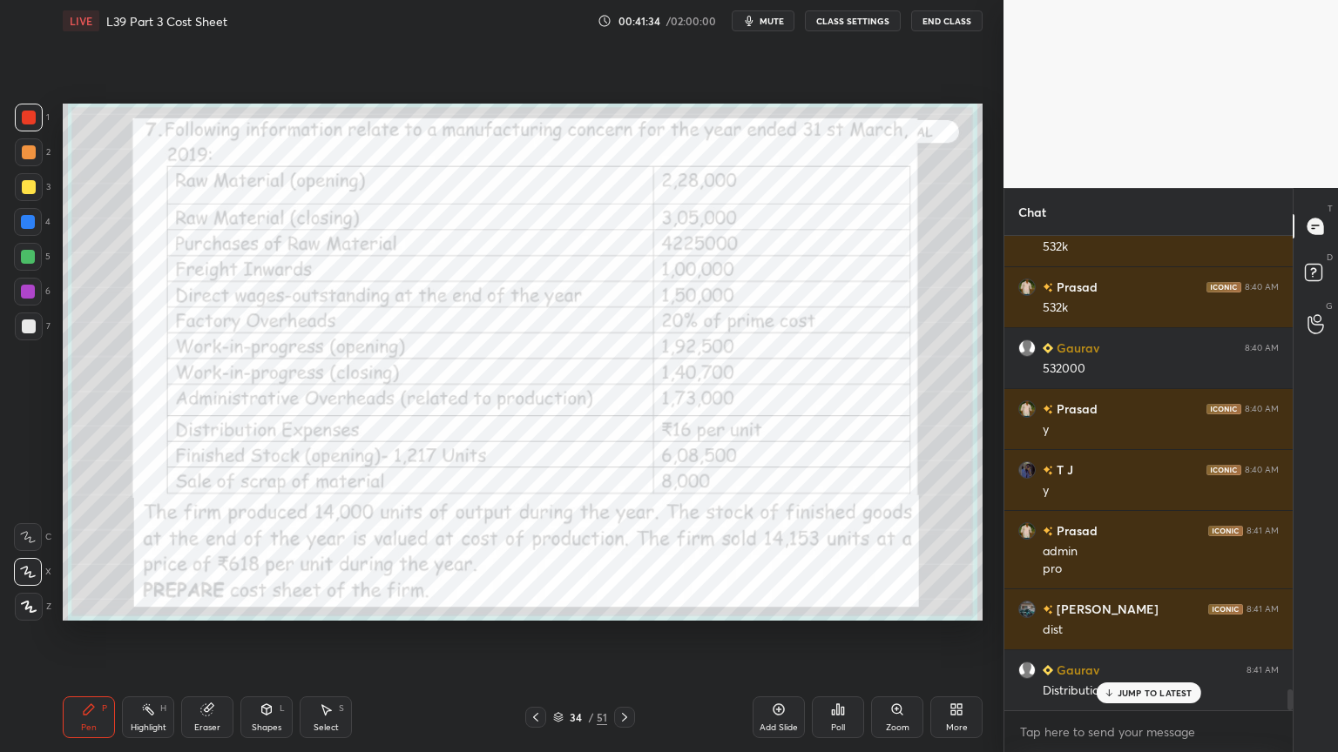
click at [620, 559] on div at bounding box center [624, 717] width 21 height 21
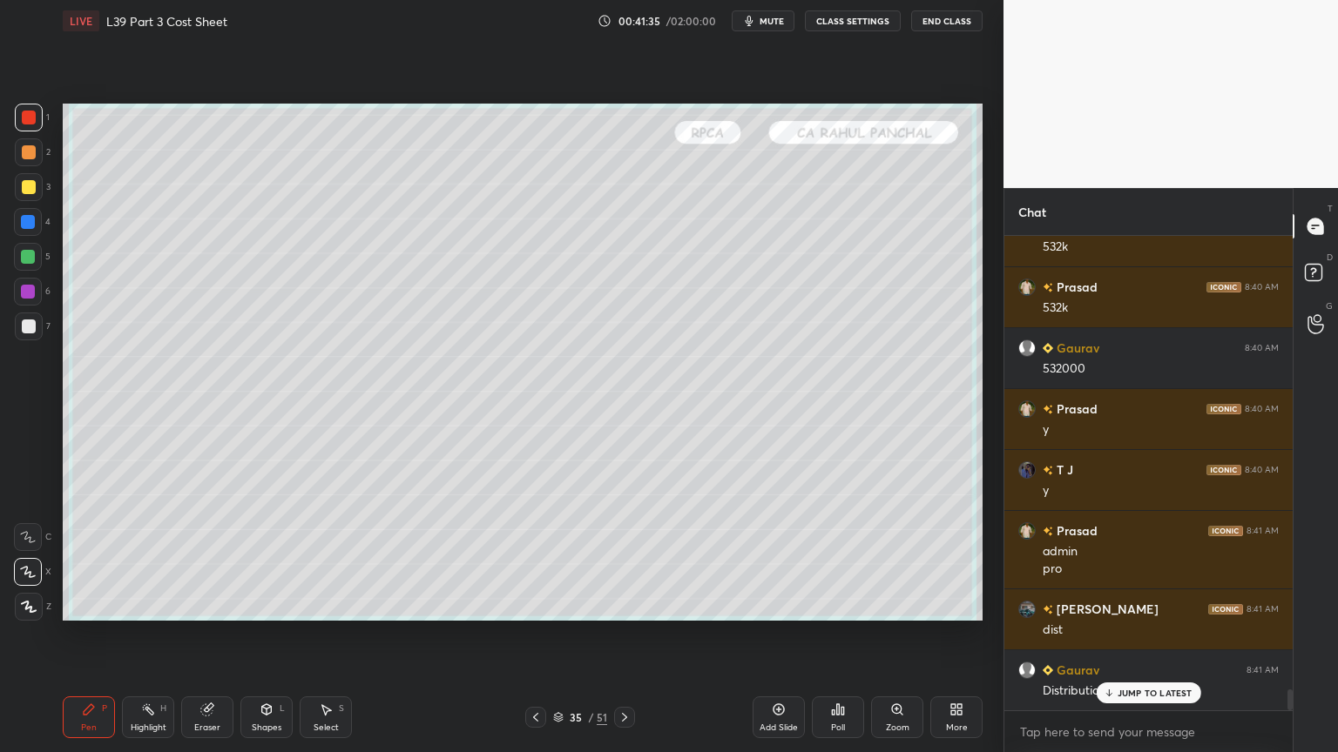
click at [622, 559] on icon at bounding box center [624, 718] width 14 height 14
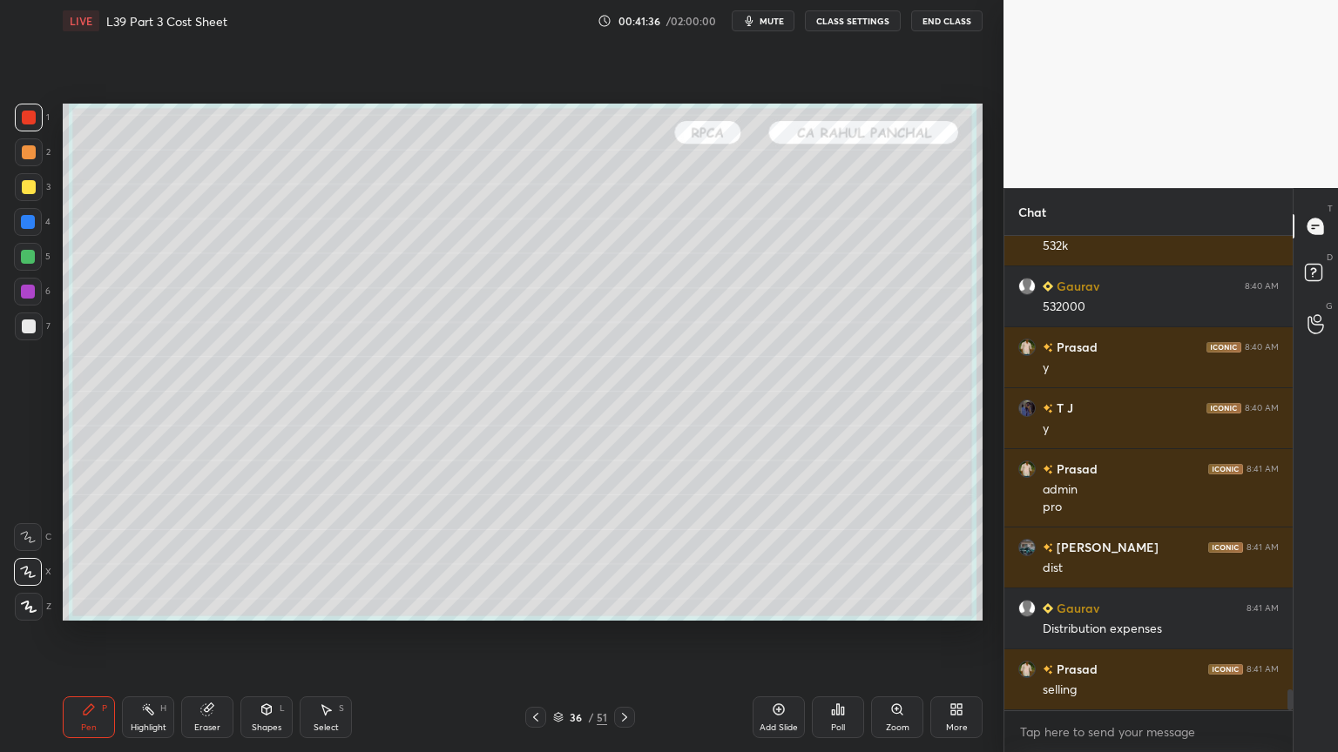
click at [621, 559] on icon at bounding box center [624, 718] width 14 height 14
click at [28, 320] on div at bounding box center [29, 327] width 14 height 14
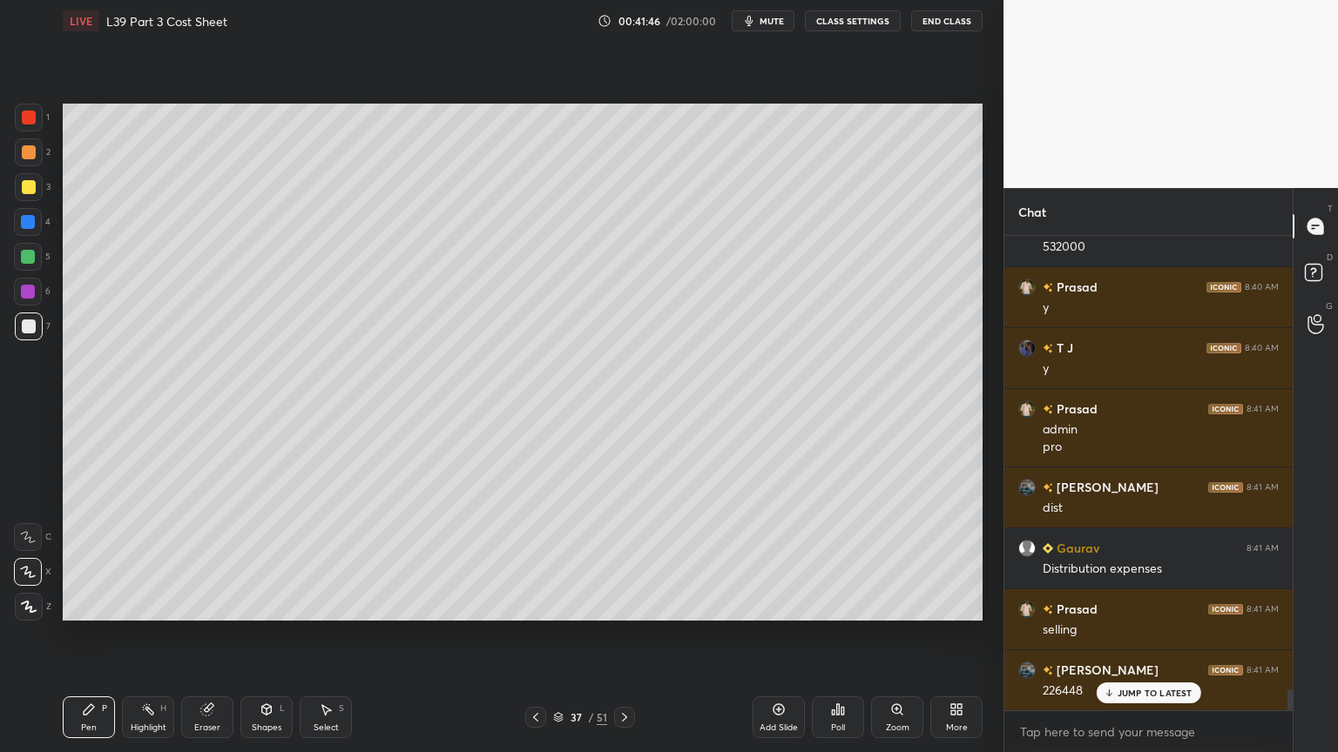
click at [26, 263] on div at bounding box center [28, 257] width 14 height 14
click at [536, 559] on icon at bounding box center [535, 717] width 5 height 9
click at [533, 559] on icon at bounding box center [536, 718] width 14 height 14
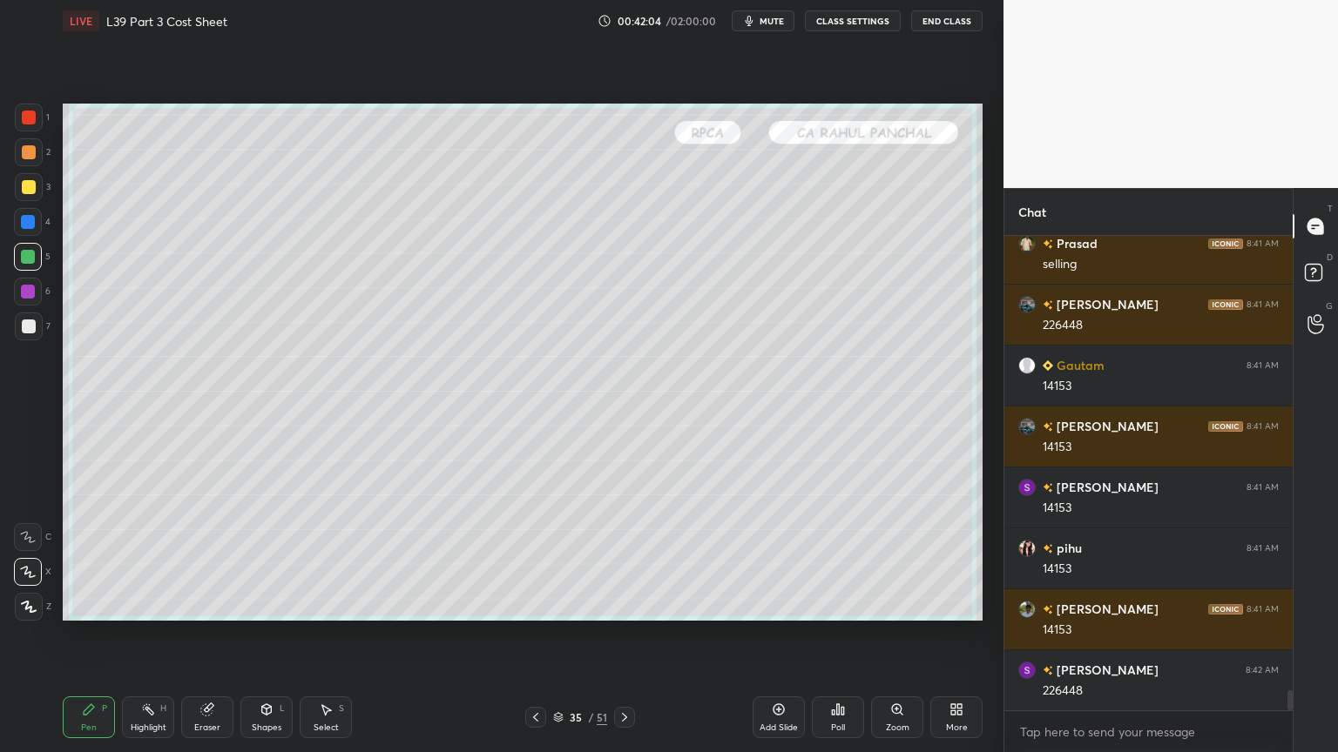
scroll to position [10885, 0]
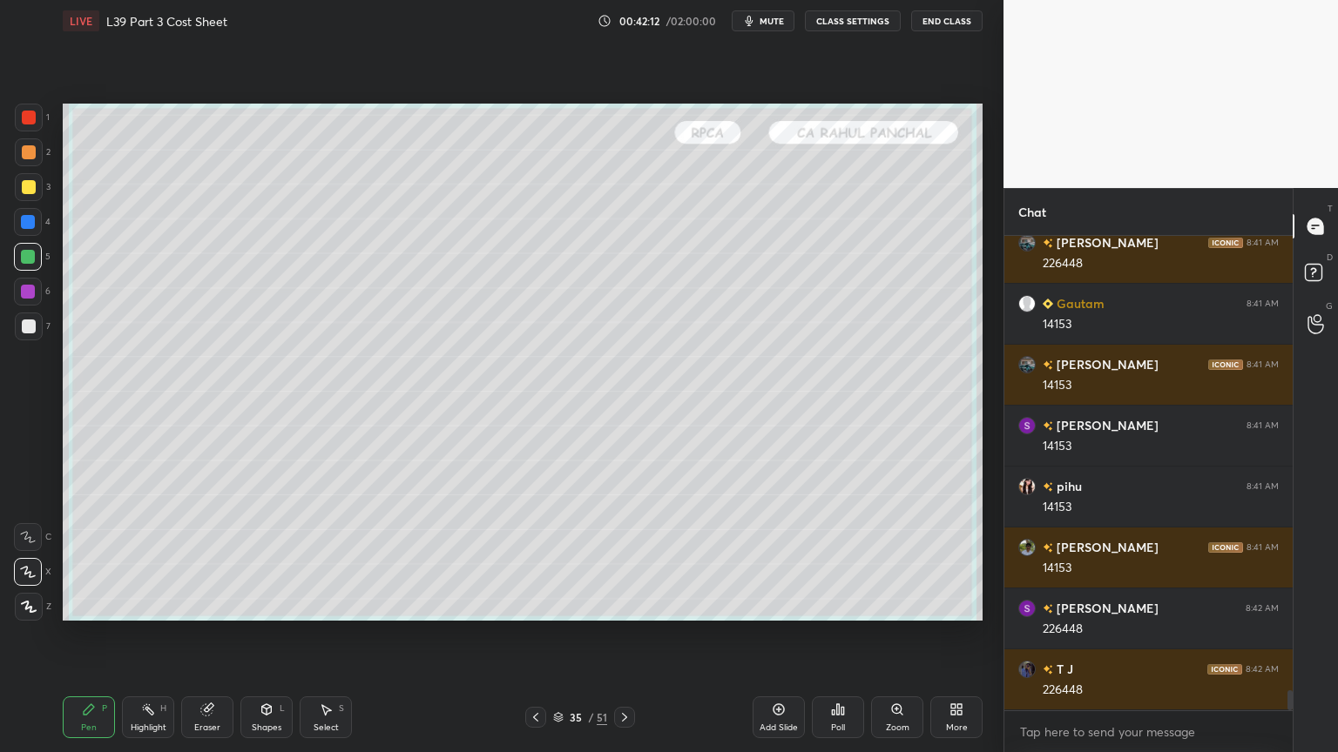
click at [625, 559] on icon at bounding box center [624, 718] width 14 height 14
click at [627, 559] on icon at bounding box center [624, 718] width 14 height 14
click at [540, 559] on icon at bounding box center [536, 718] width 14 height 14
click at [538, 559] on icon at bounding box center [536, 718] width 14 height 14
click at [625, 559] on icon at bounding box center [624, 718] width 14 height 14
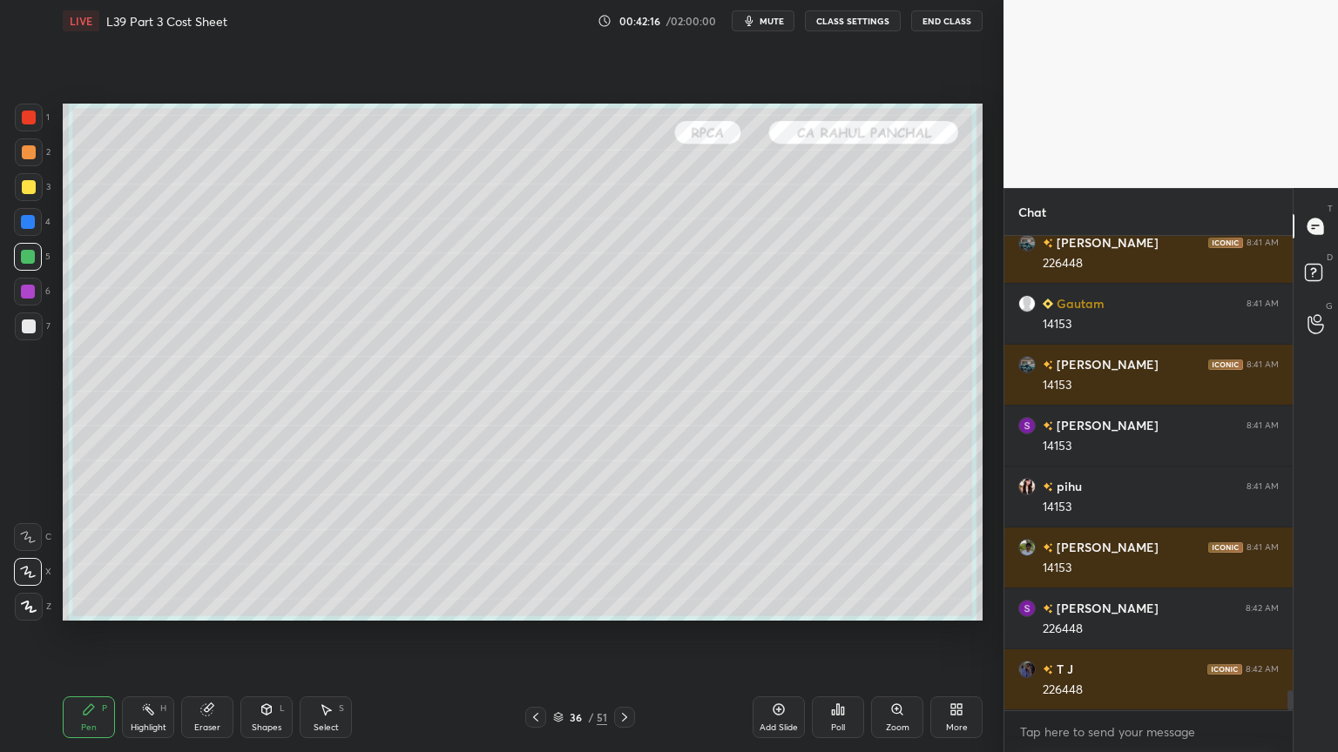
click at [625, 559] on icon at bounding box center [624, 718] width 14 height 14
click at [42, 328] on div at bounding box center [29, 327] width 28 height 28
click at [29, 230] on div at bounding box center [28, 222] width 28 height 28
click at [266, 559] on div "Shapes L" at bounding box center [266, 718] width 52 height 42
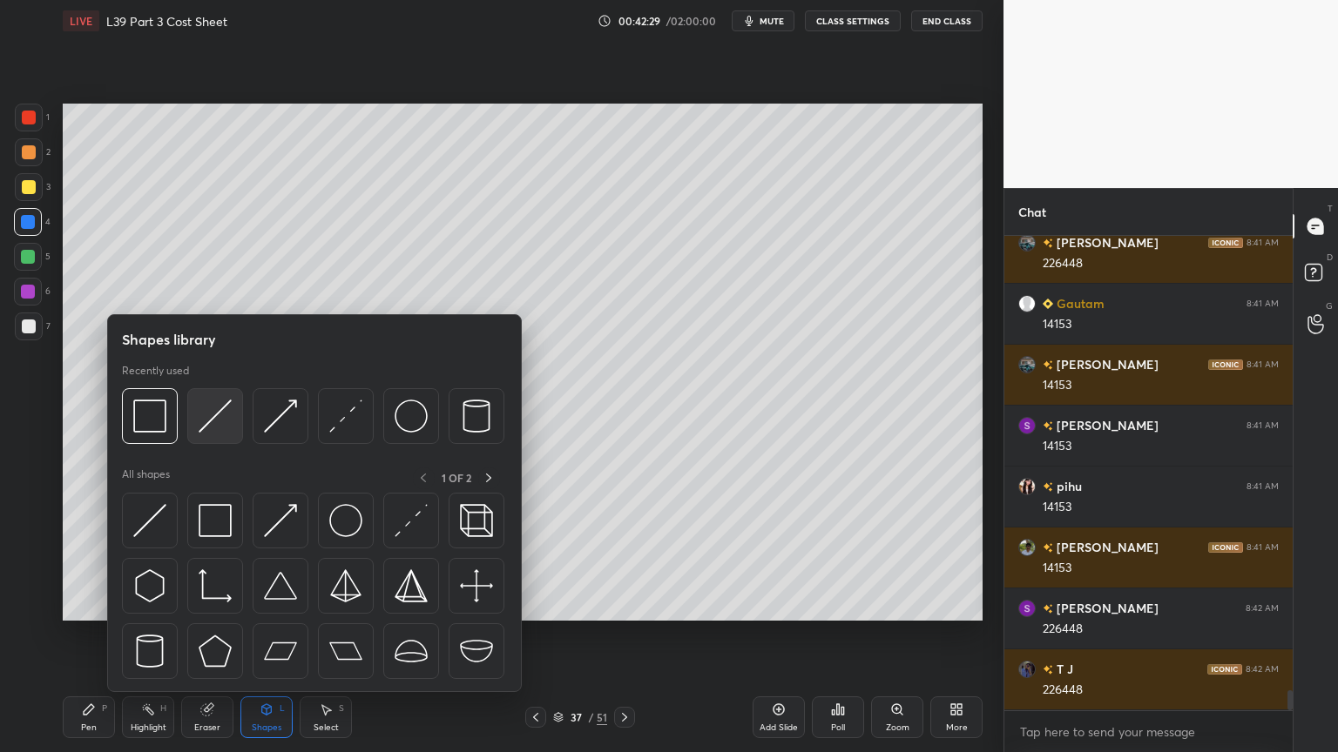
click at [220, 432] on img at bounding box center [215, 416] width 33 height 33
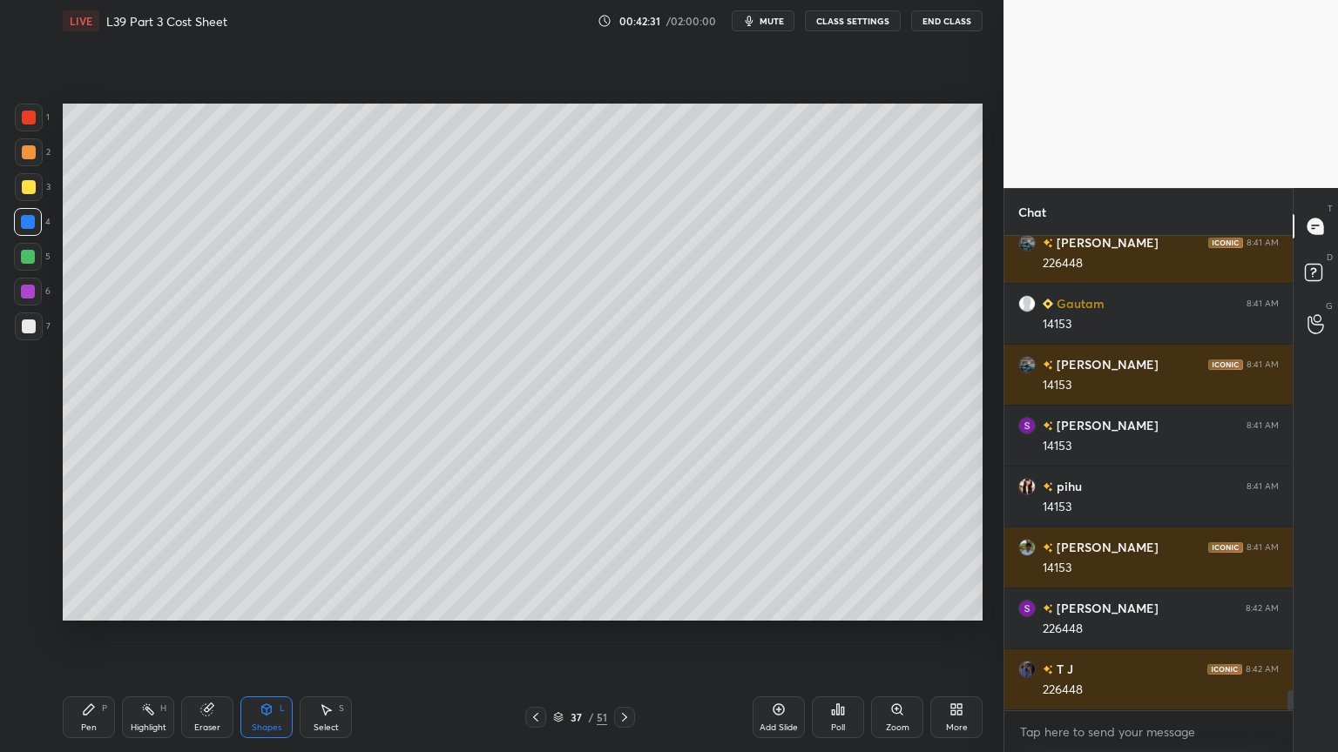
click at [84, 559] on icon at bounding box center [89, 710] width 10 height 10
click at [30, 323] on div at bounding box center [29, 327] width 14 height 14
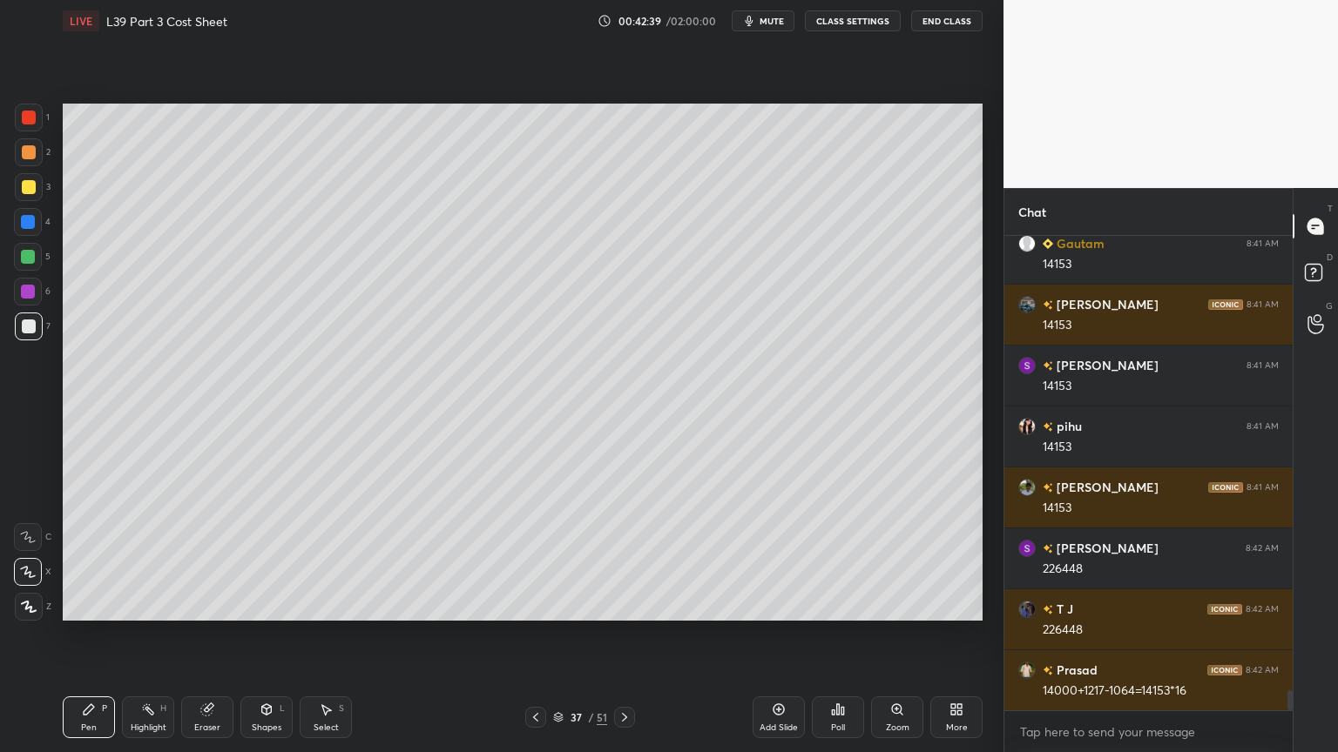
click at [21, 247] on div at bounding box center [28, 257] width 28 height 28
click at [273, 559] on div "Shapes L" at bounding box center [266, 718] width 52 height 42
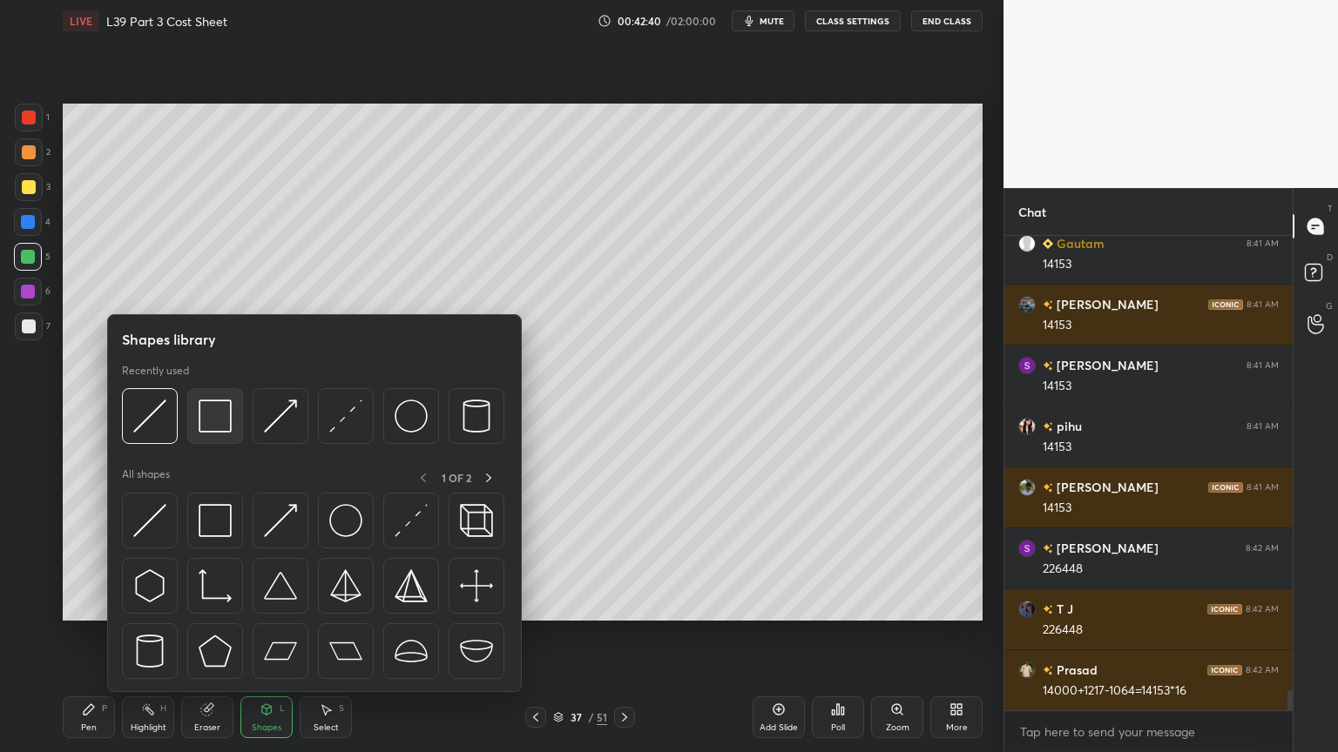
click at [227, 410] on img at bounding box center [215, 416] width 33 height 33
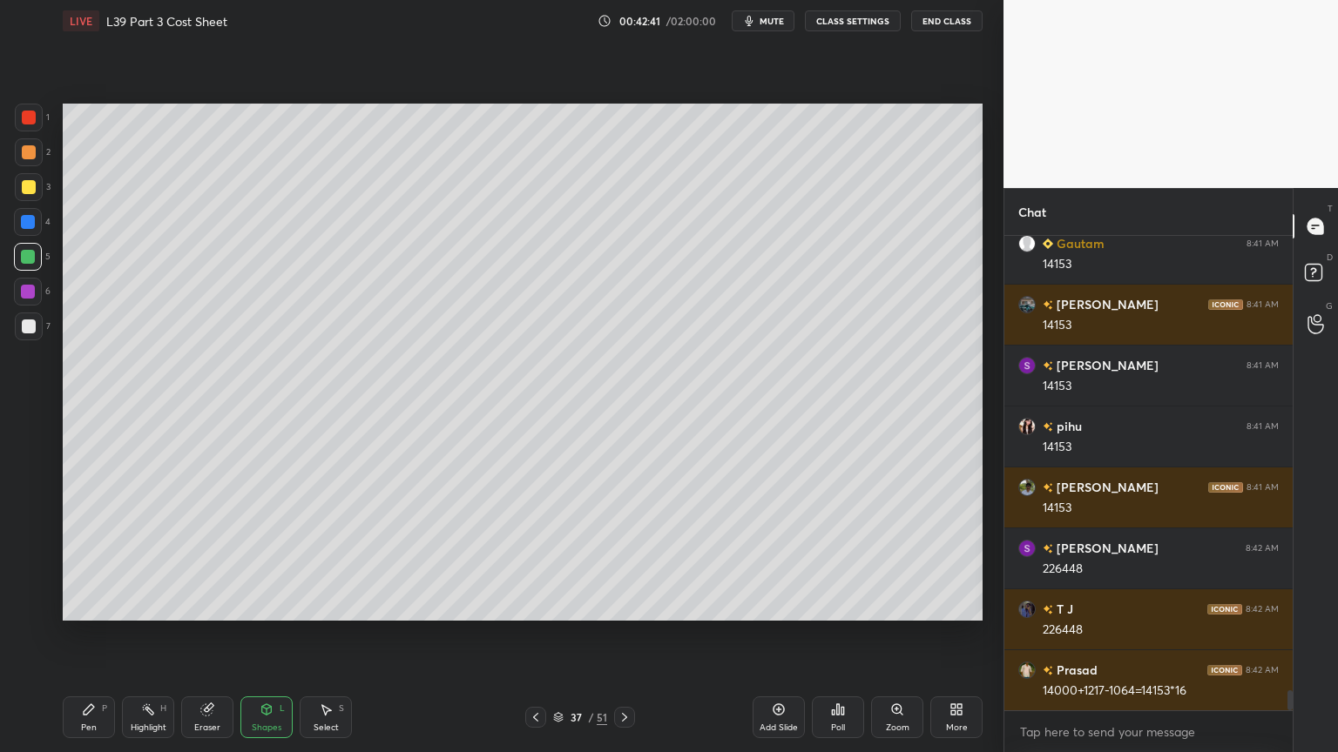
click at [262, 559] on icon at bounding box center [267, 710] width 10 height 10
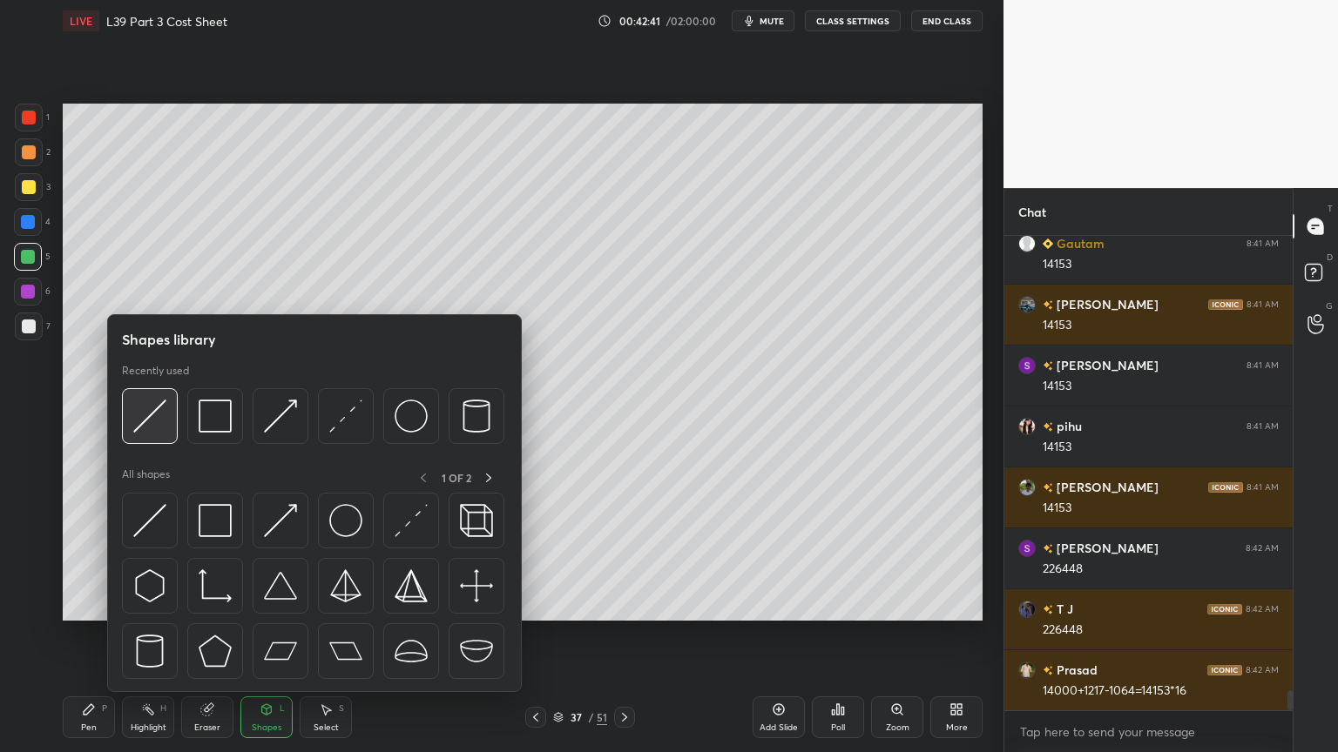
click at [164, 414] on img at bounding box center [149, 416] width 33 height 33
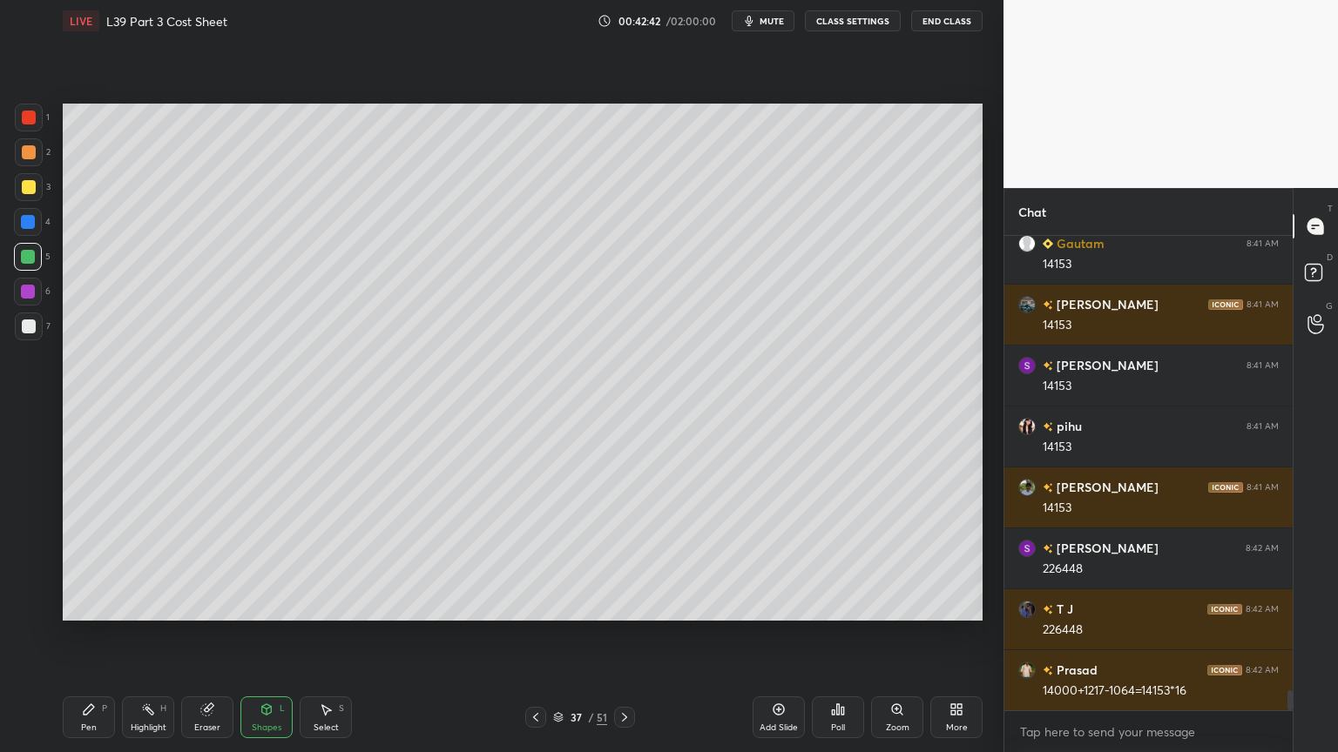
click at [35, 228] on div at bounding box center [28, 222] width 28 height 28
click at [31, 334] on div at bounding box center [29, 327] width 28 height 28
click at [85, 559] on div "Pen P" at bounding box center [89, 718] width 52 height 42
click at [539, 559] on icon at bounding box center [536, 718] width 14 height 14
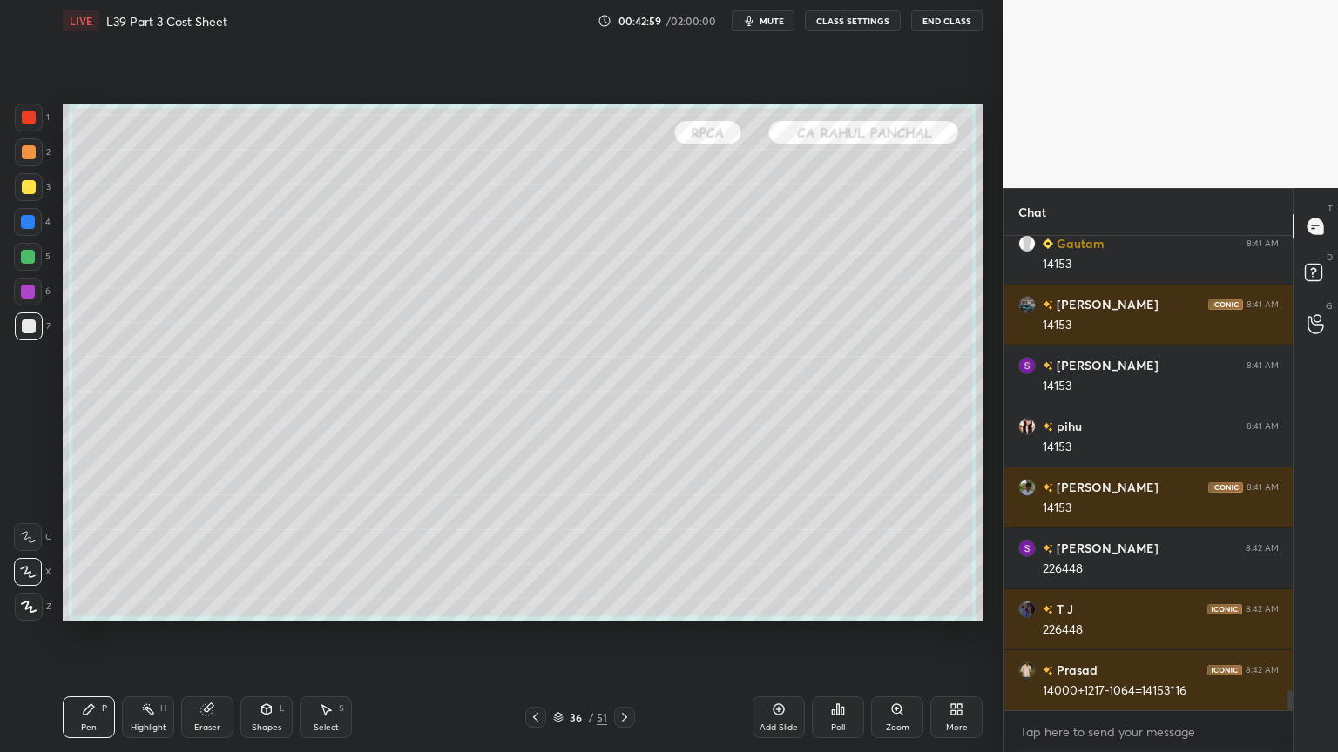
click at [534, 559] on icon at bounding box center [536, 718] width 14 height 14
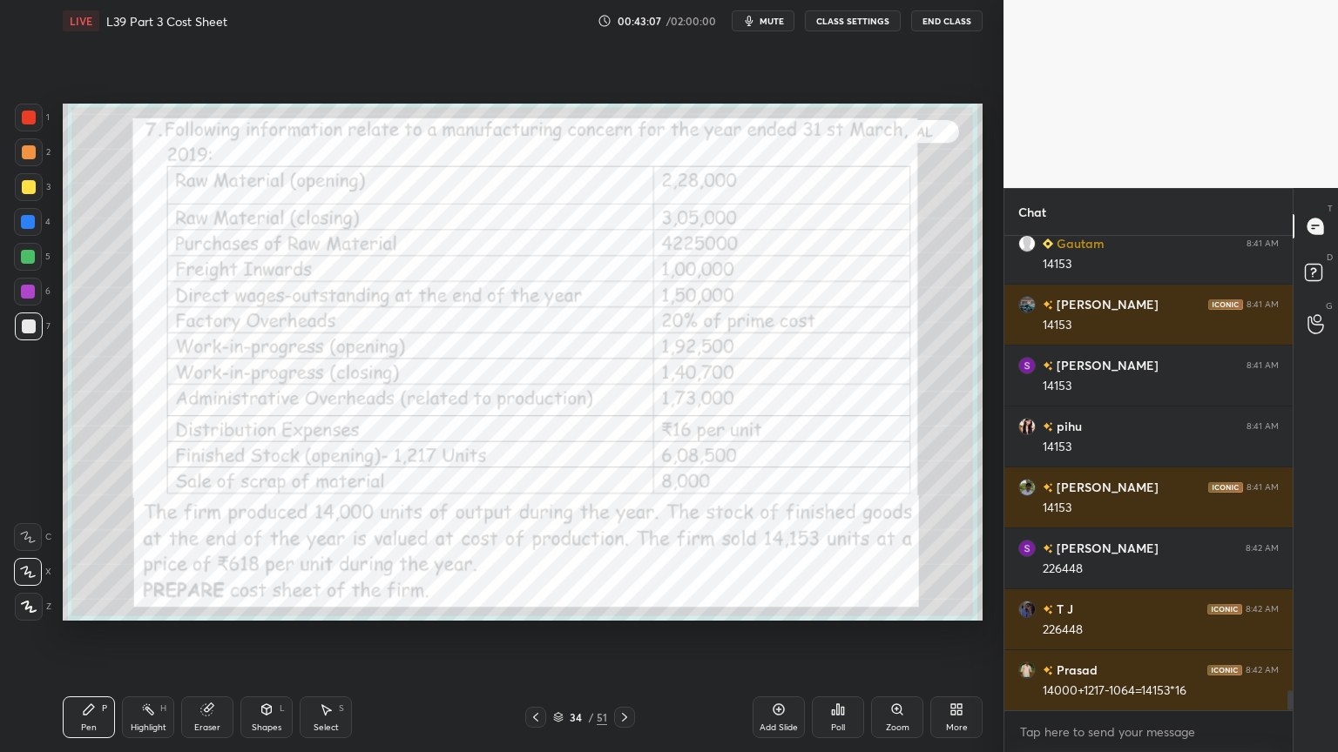
scroll to position [11007, 0]
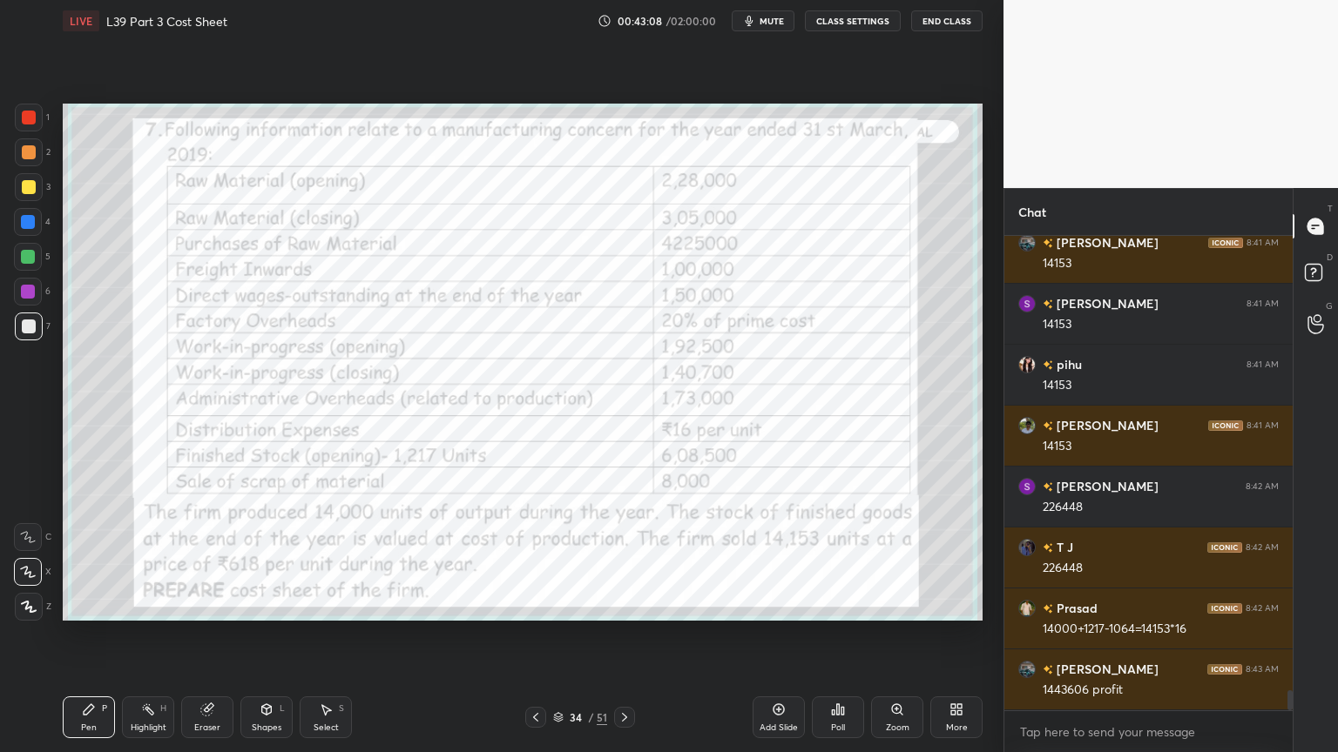
click at [626, 559] on icon at bounding box center [624, 718] width 14 height 14
click at [630, 559] on icon at bounding box center [624, 718] width 14 height 14
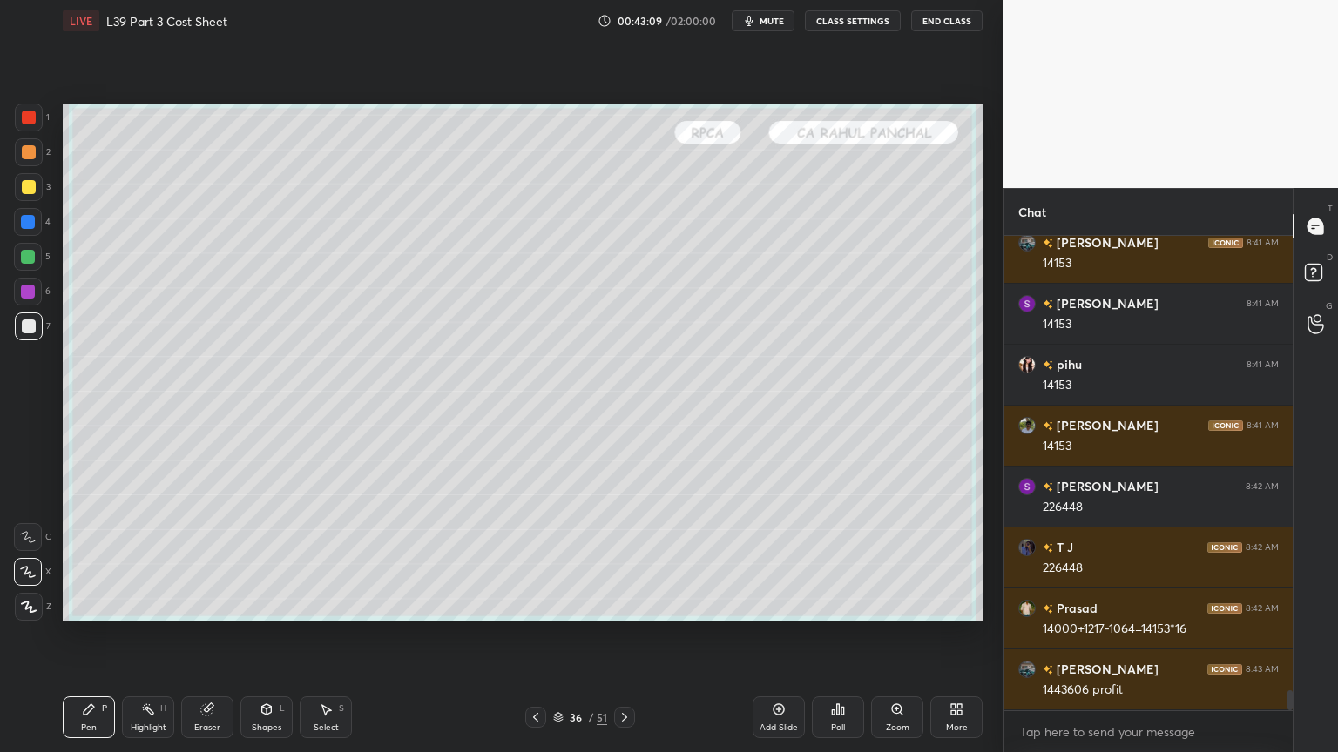
click at [627, 559] on icon at bounding box center [624, 718] width 14 height 14
click at [30, 263] on div at bounding box center [28, 257] width 14 height 14
click at [38, 326] on div at bounding box center [29, 327] width 28 height 28
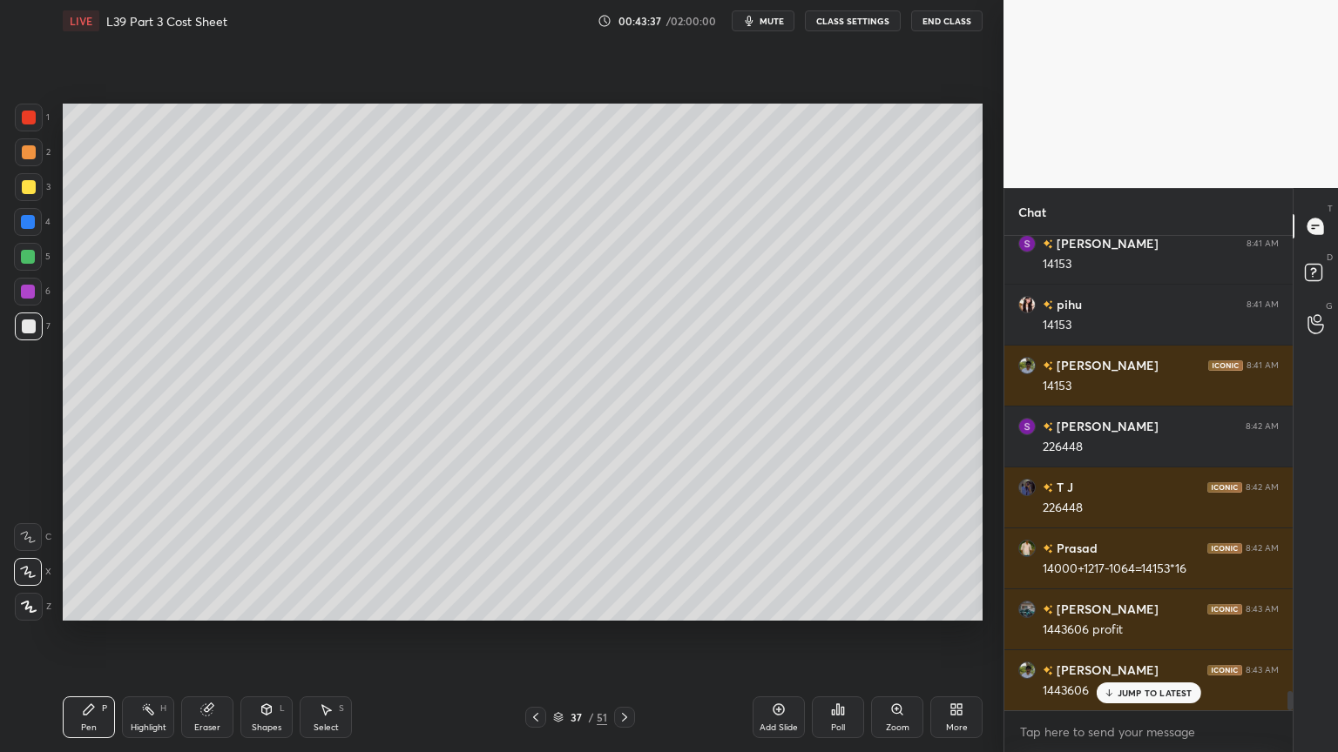
click at [25, 261] on div at bounding box center [28, 257] width 14 height 14
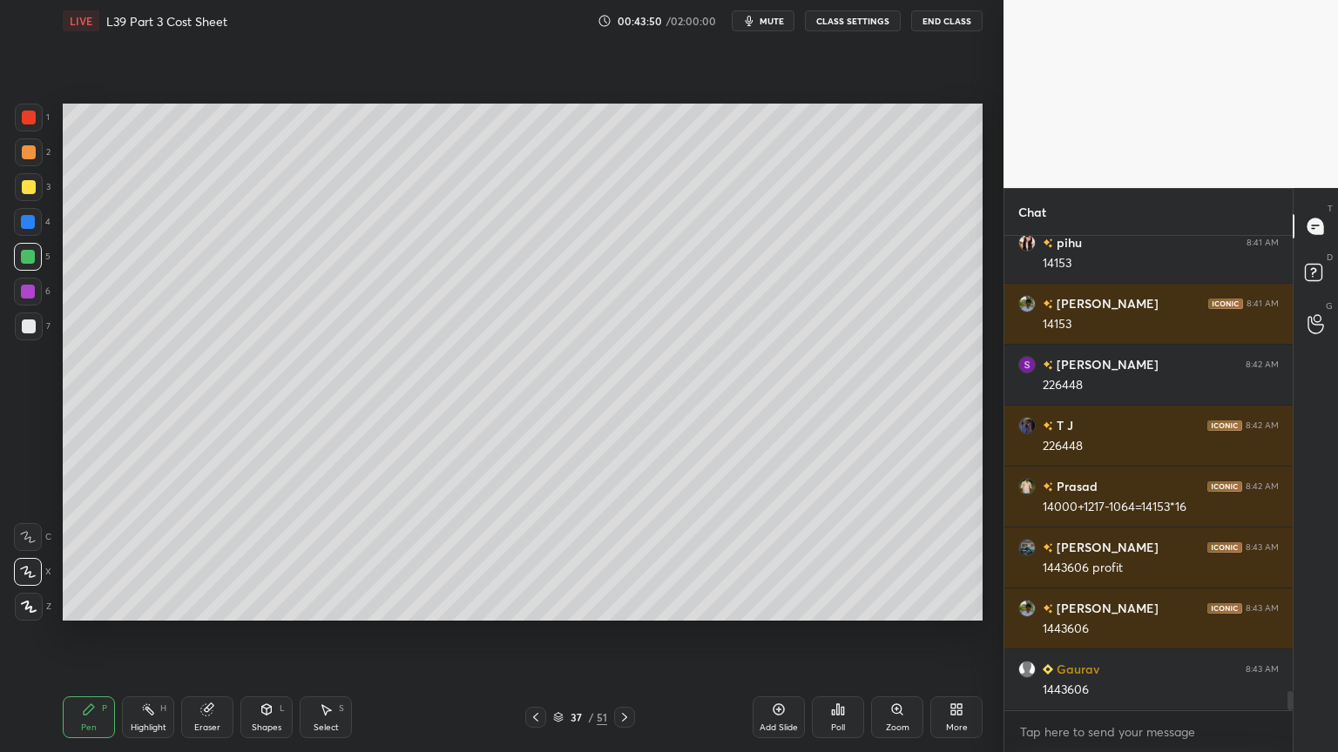
click at [531, 559] on icon at bounding box center [536, 718] width 14 height 14
click at [528, 559] on div at bounding box center [535, 717] width 21 height 21
click at [627, 559] on icon at bounding box center [624, 718] width 14 height 14
click at [21, 335] on div at bounding box center [29, 327] width 28 height 28
click at [541, 559] on icon at bounding box center [536, 718] width 14 height 14
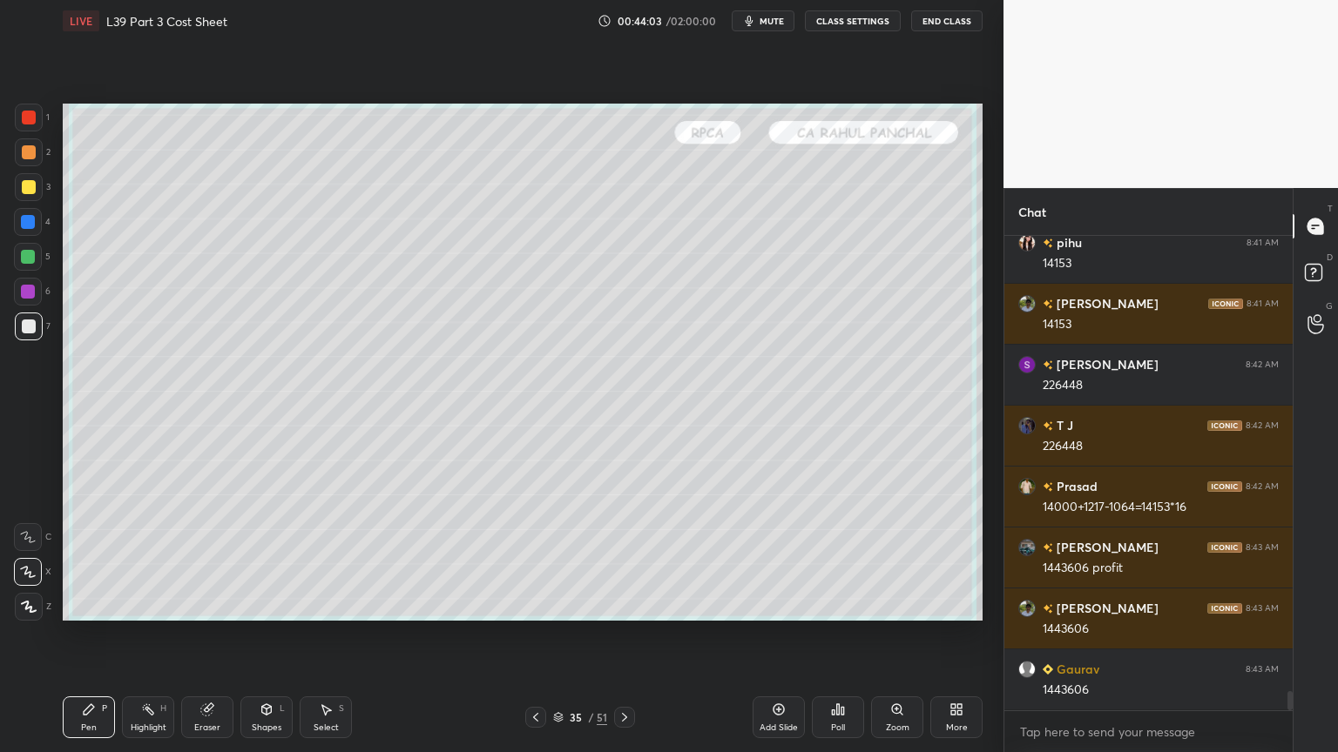
click at [627, 559] on icon at bounding box center [624, 718] width 14 height 14
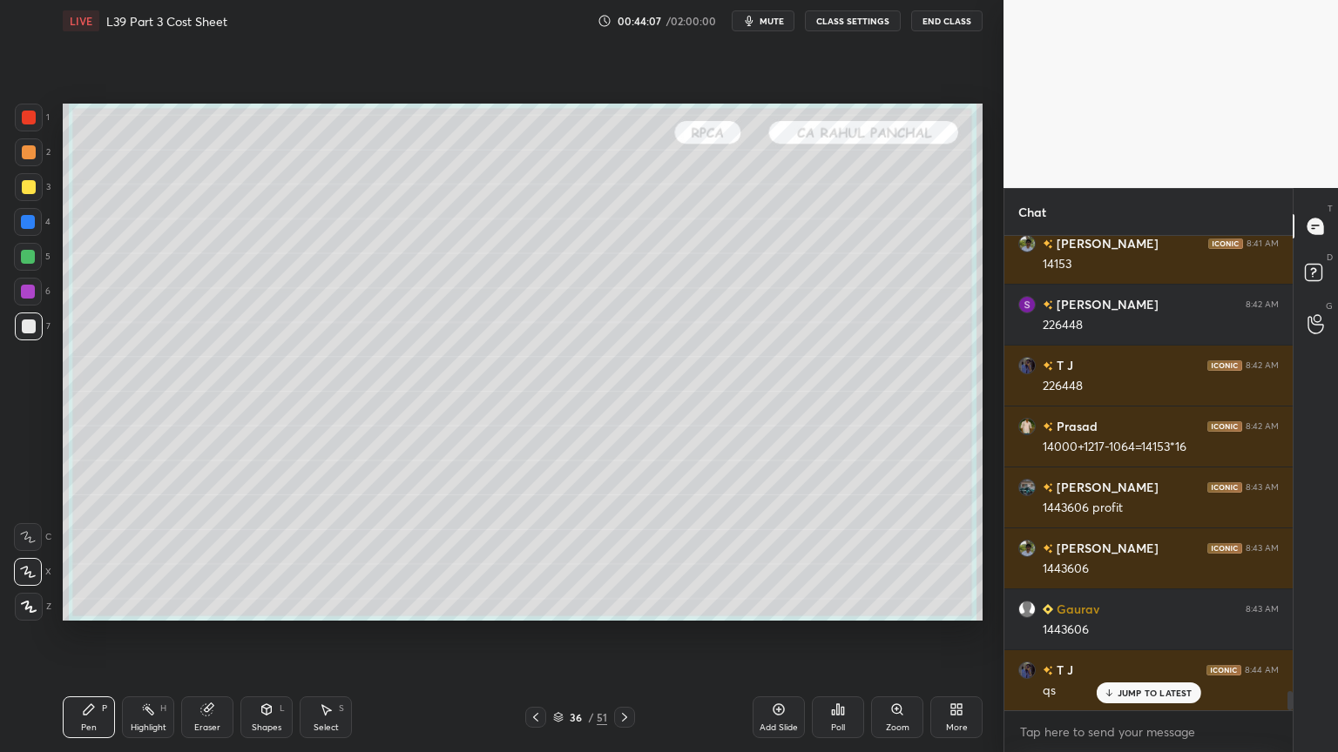
scroll to position [11251, 0]
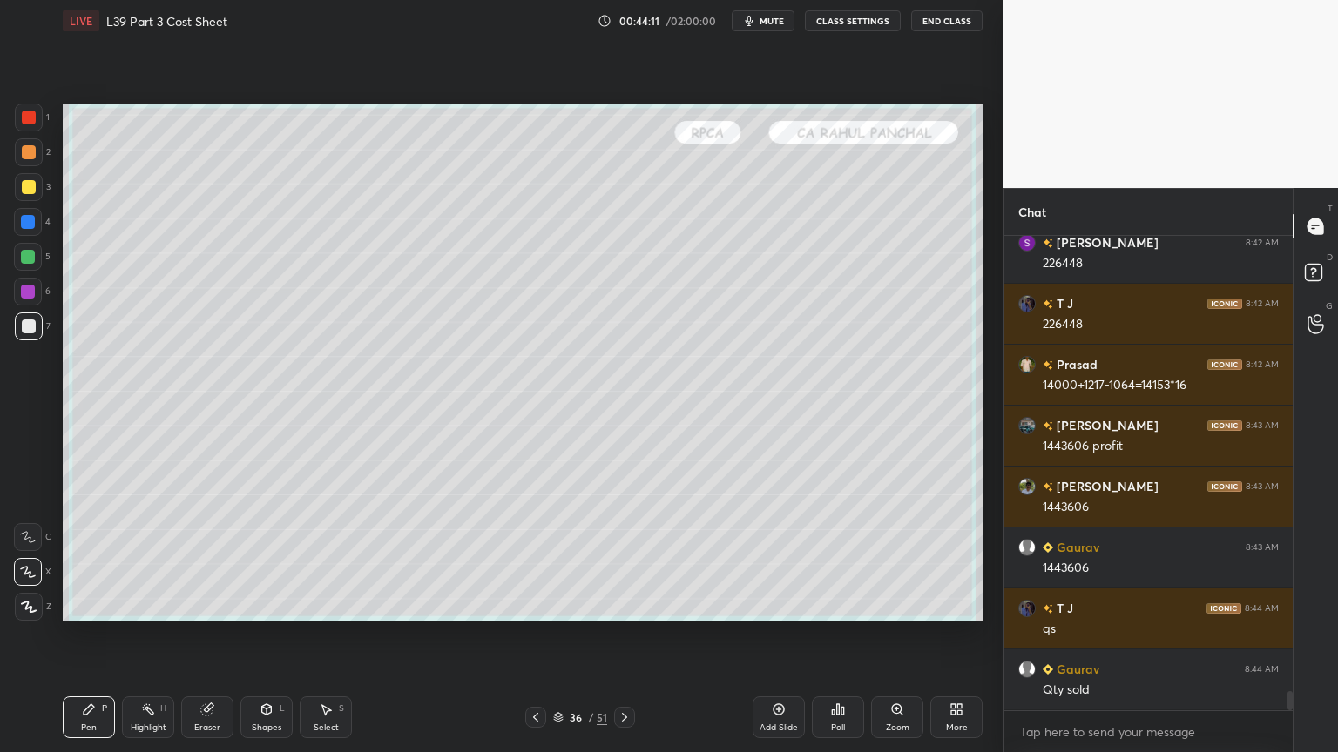
click at [625, 559] on icon at bounding box center [624, 718] width 14 height 14
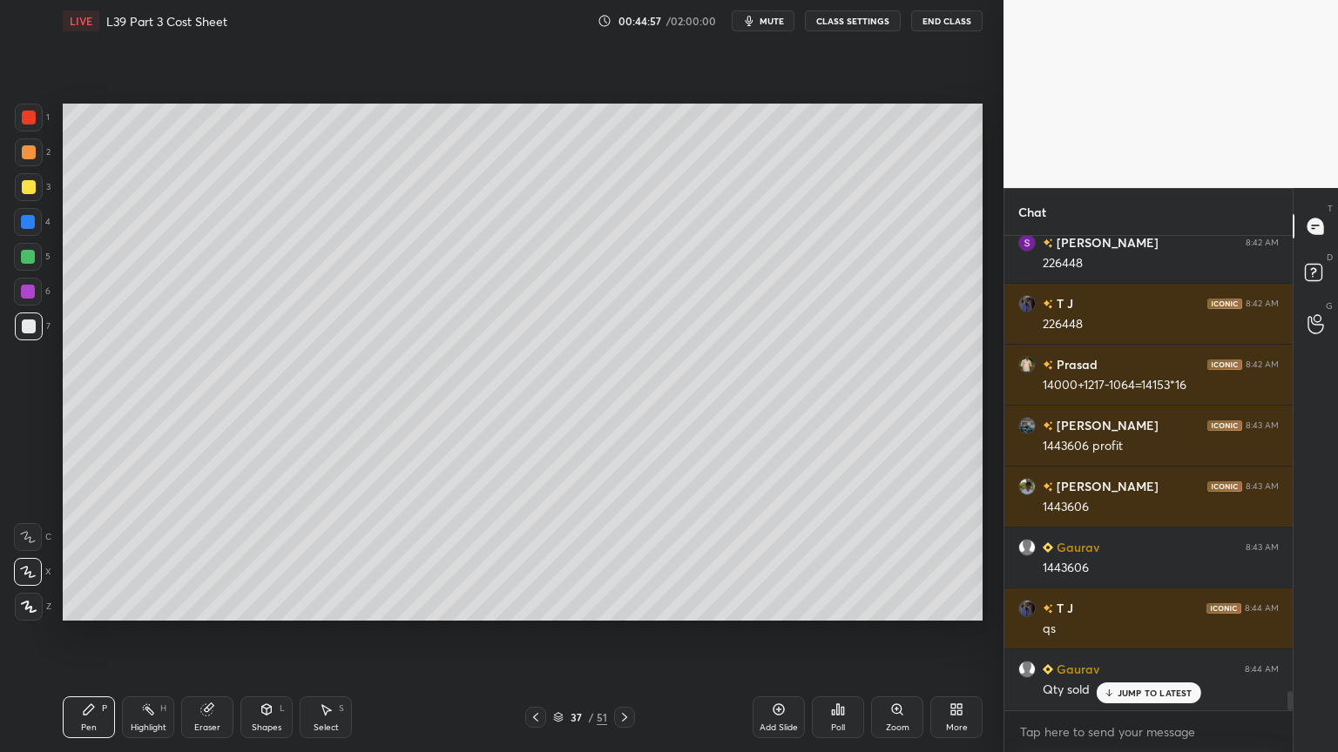
scroll to position [11311, 0]
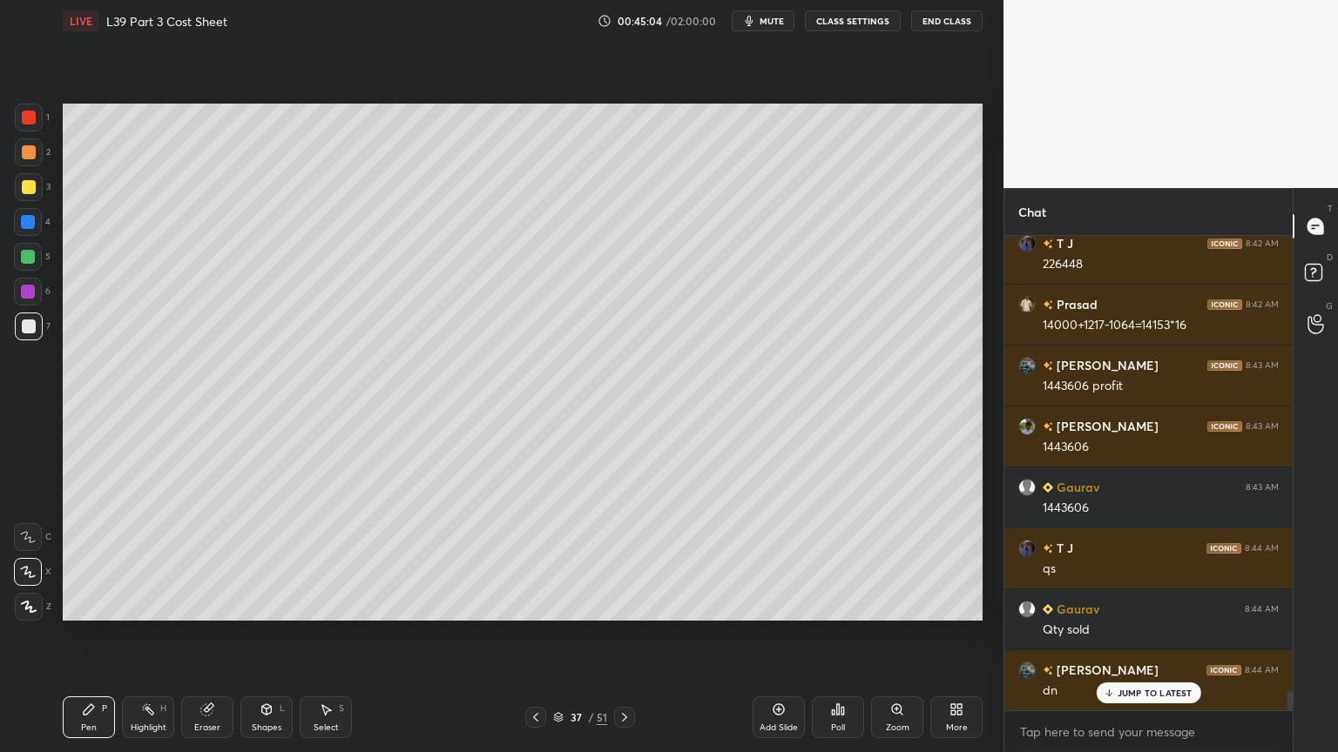
click at [542, 559] on icon at bounding box center [536, 718] width 14 height 14
click at [538, 559] on icon at bounding box center [536, 718] width 14 height 14
click at [536, 559] on icon at bounding box center [536, 718] width 14 height 14
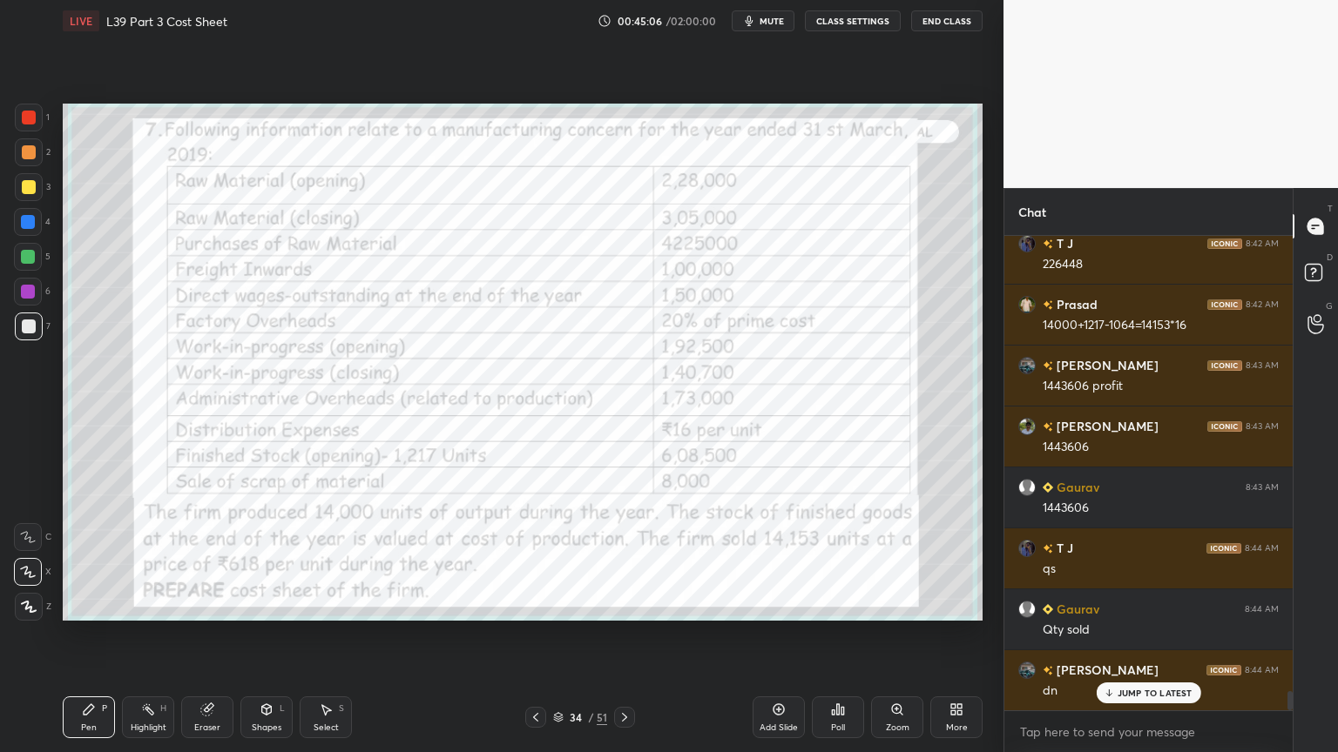
click at [206, 559] on icon at bounding box center [206, 710] width 11 height 11
click at [35, 559] on span "Erase all" at bounding box center [28, 607] width 26 height 12
click at [634, 559] on div at bounding box center [624, 717] width 21 height 21
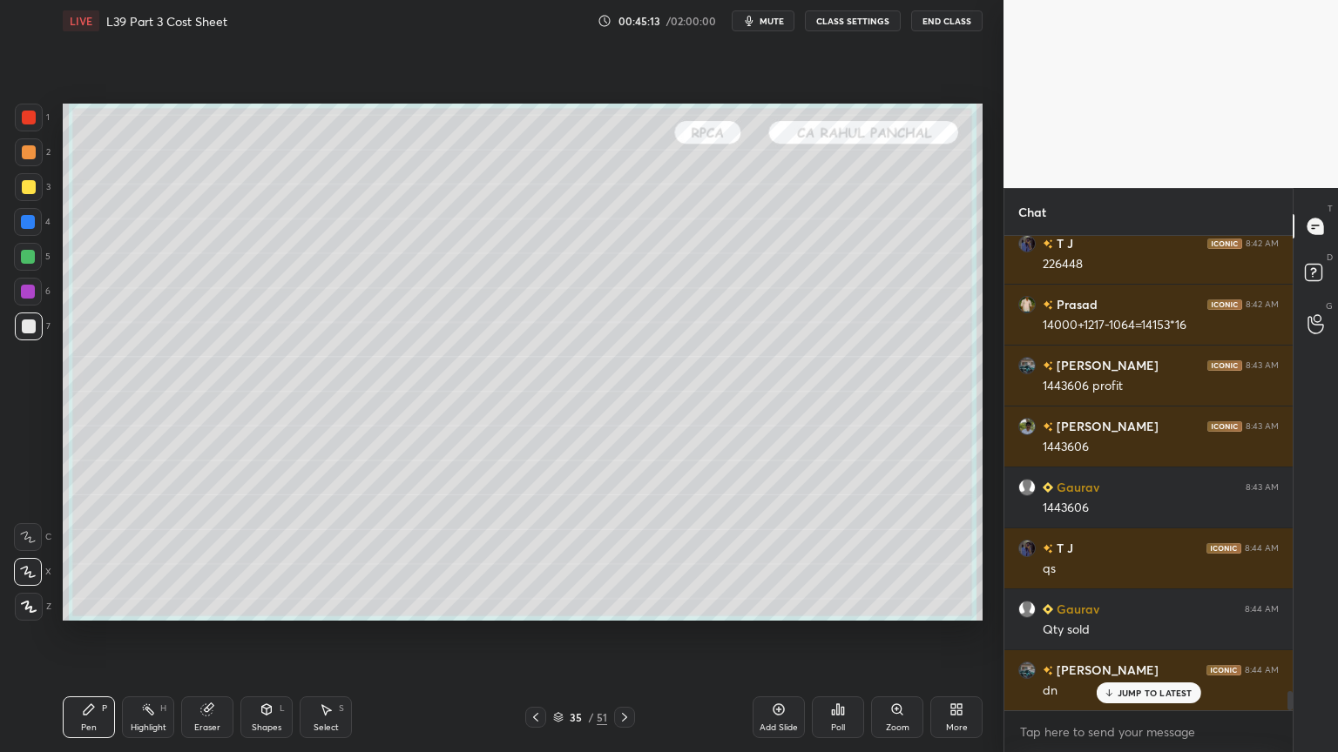
click at [630, 559] on icon at bounding box center [624, 718] width 14 height 14
click at [617, 559] on div at bounding box center [624, 717] width 21 height 21
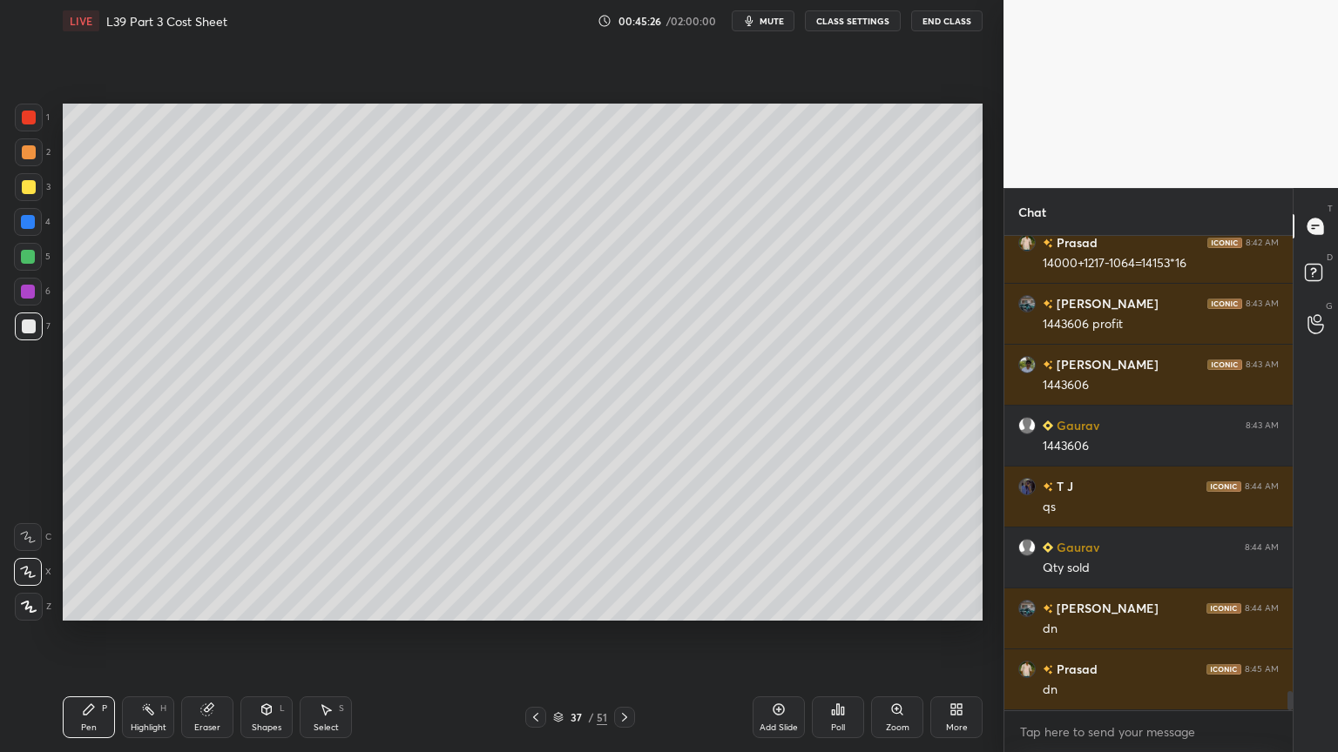
click at [557, 559] on div "37 / 51" at bounding box center [580, 718] width 54 height 16
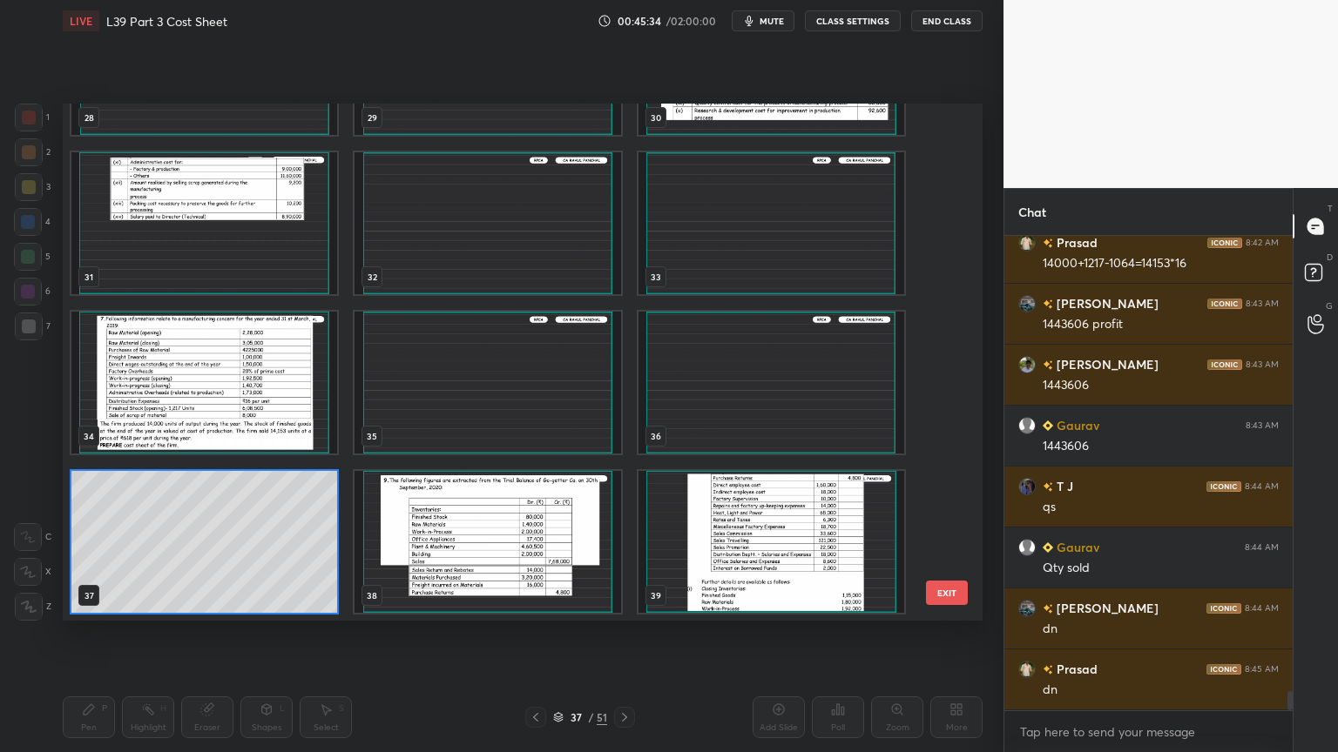
scroll to position [11391, 0]
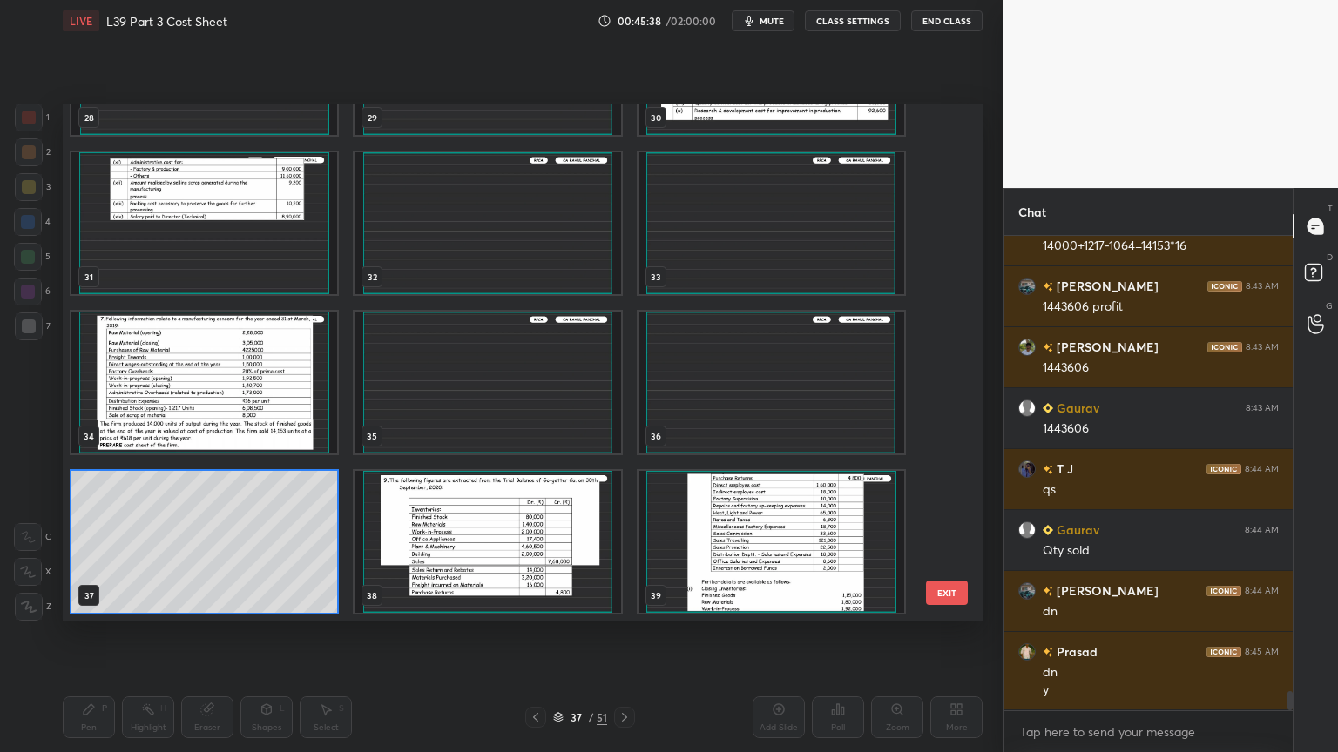
click at [233, 423] on img "grid" at bounding box center [204, 383] width 266 height 142
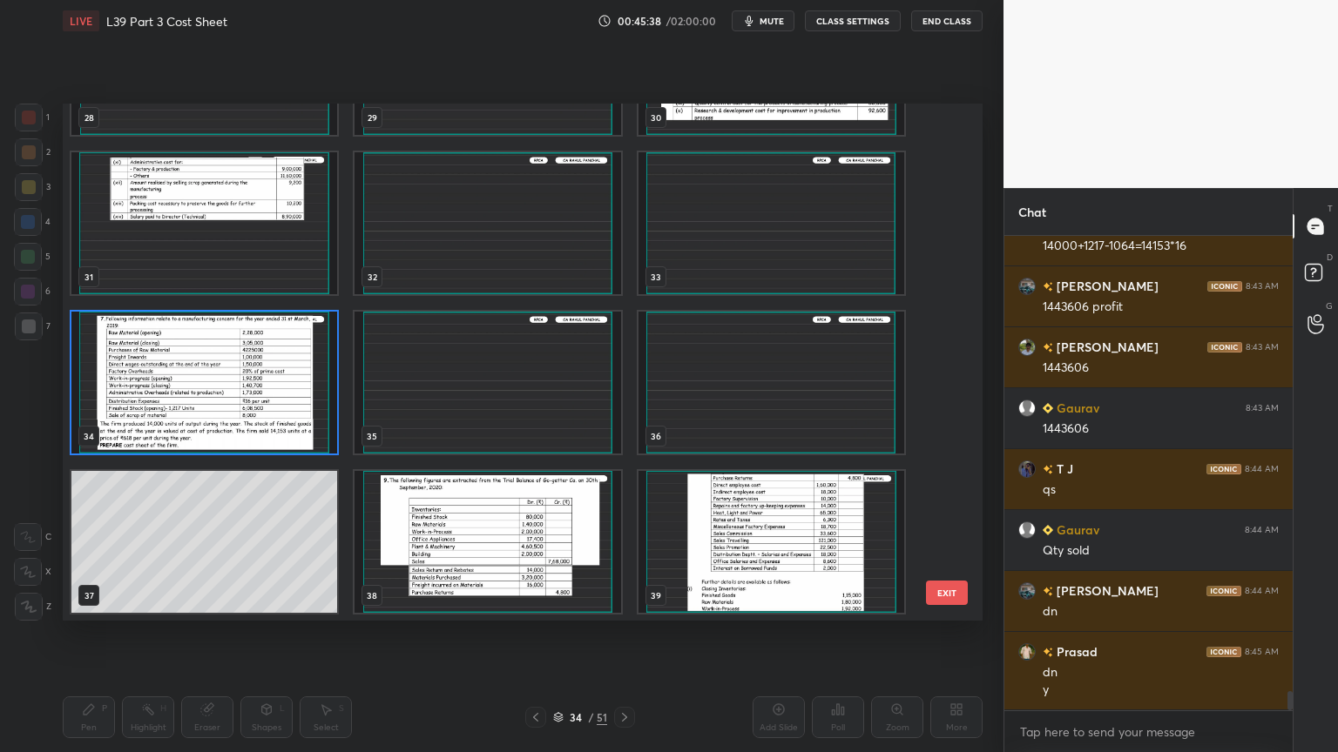
click at [238, 425] on img "grid" at bounding box center [204, 383] width 266 height 142
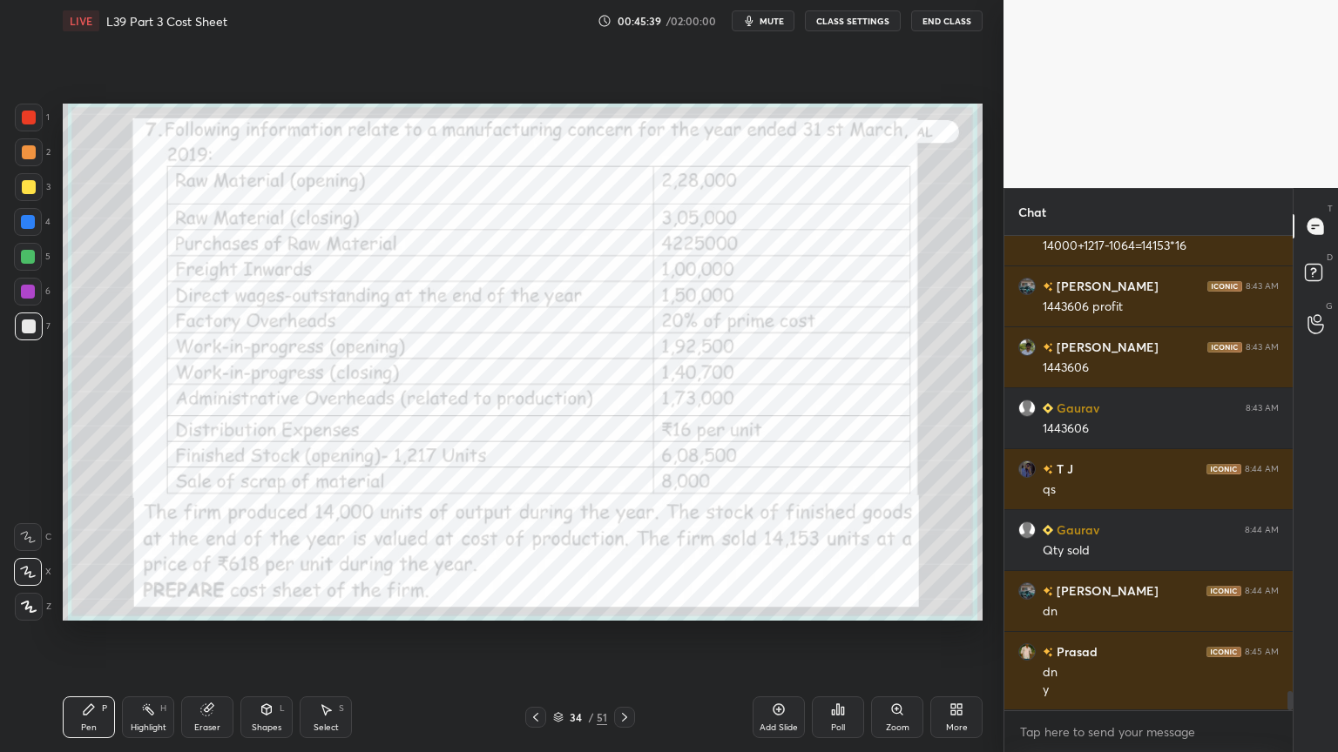
click at [530, 559] on icon at bounding box center [536, 718] width 14 height 14
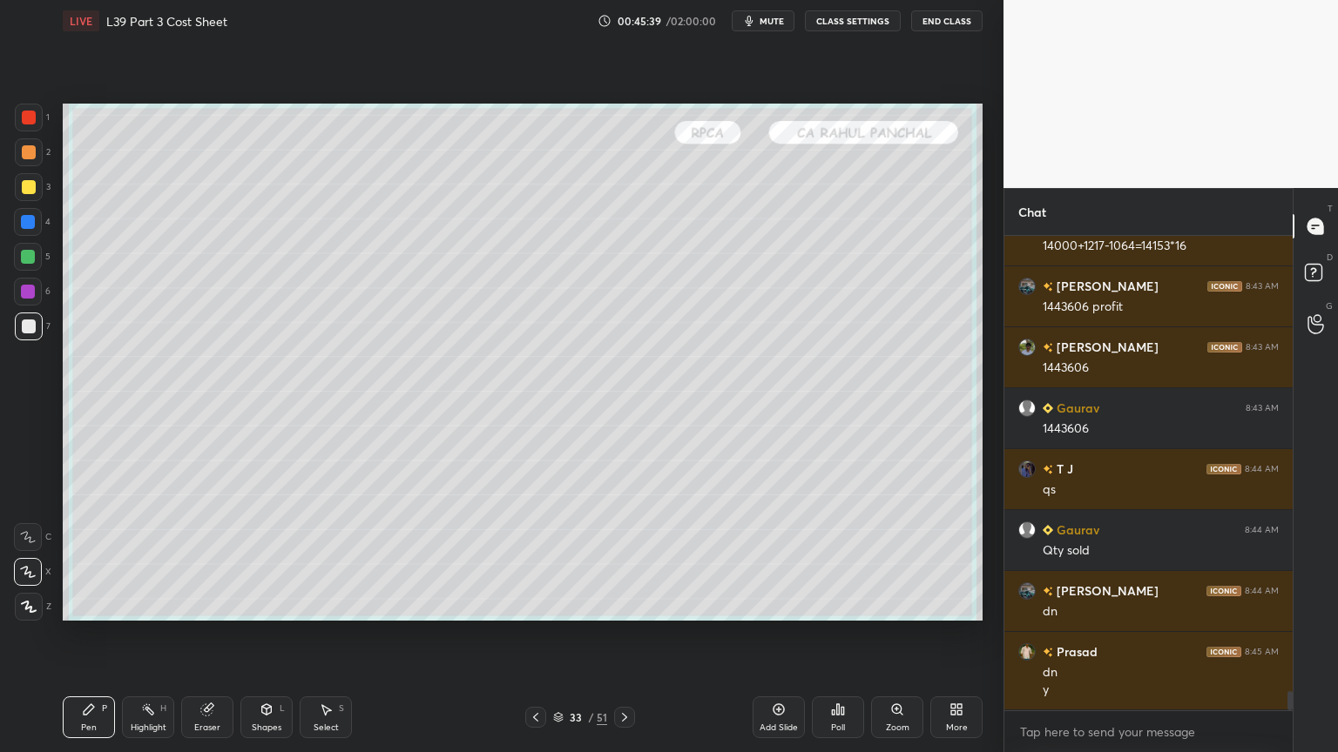
click at [534, 559] on icon at bounding box center [536, 718] width 14 height 14
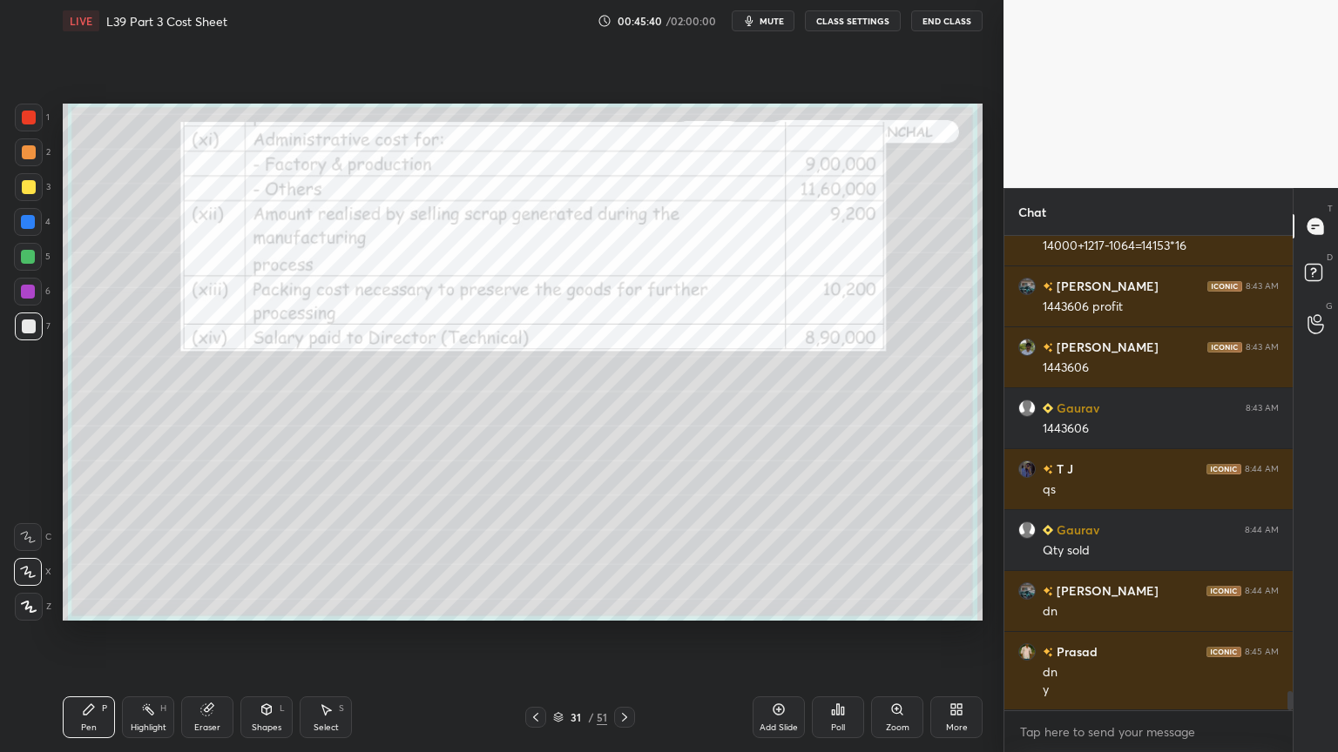
click at [533, 559] on icon at bounding box center [535, 717] width 5 height 9
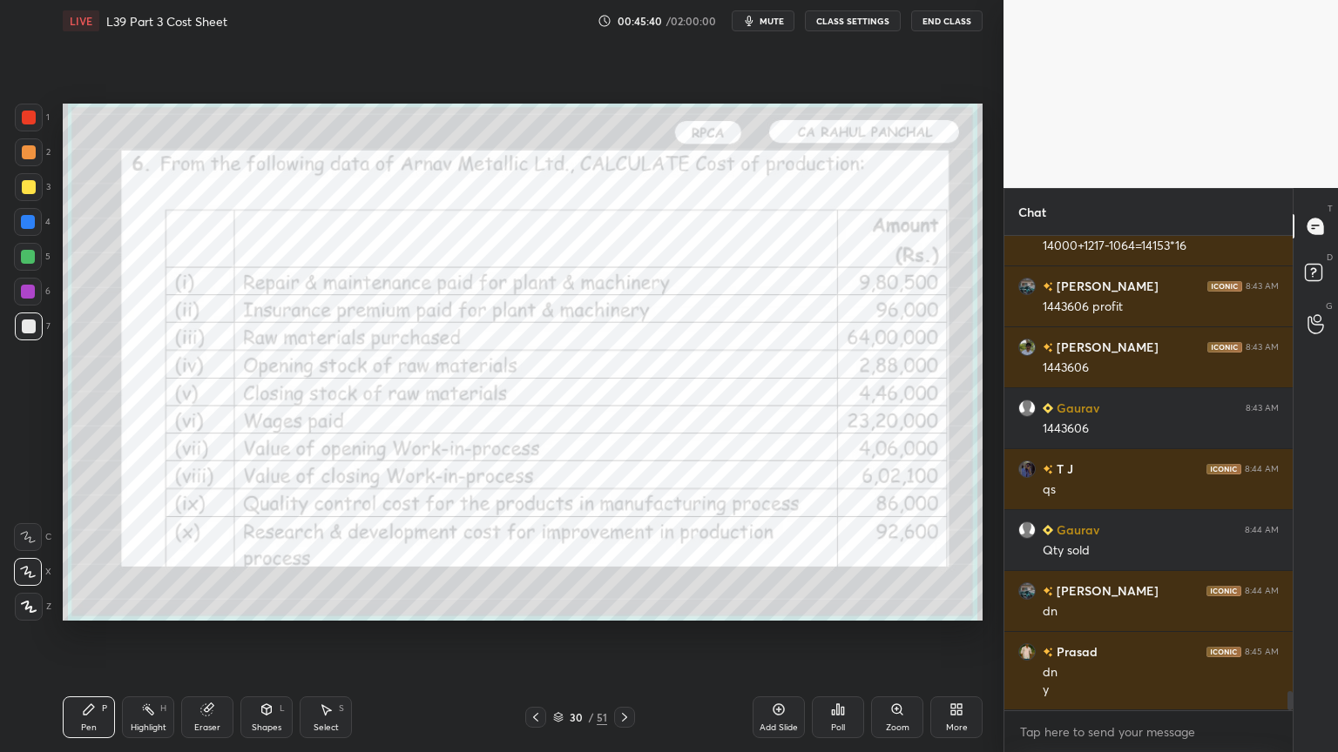
click at [533, 559] on icon at bounding box center [536, 718] width 14 height 14
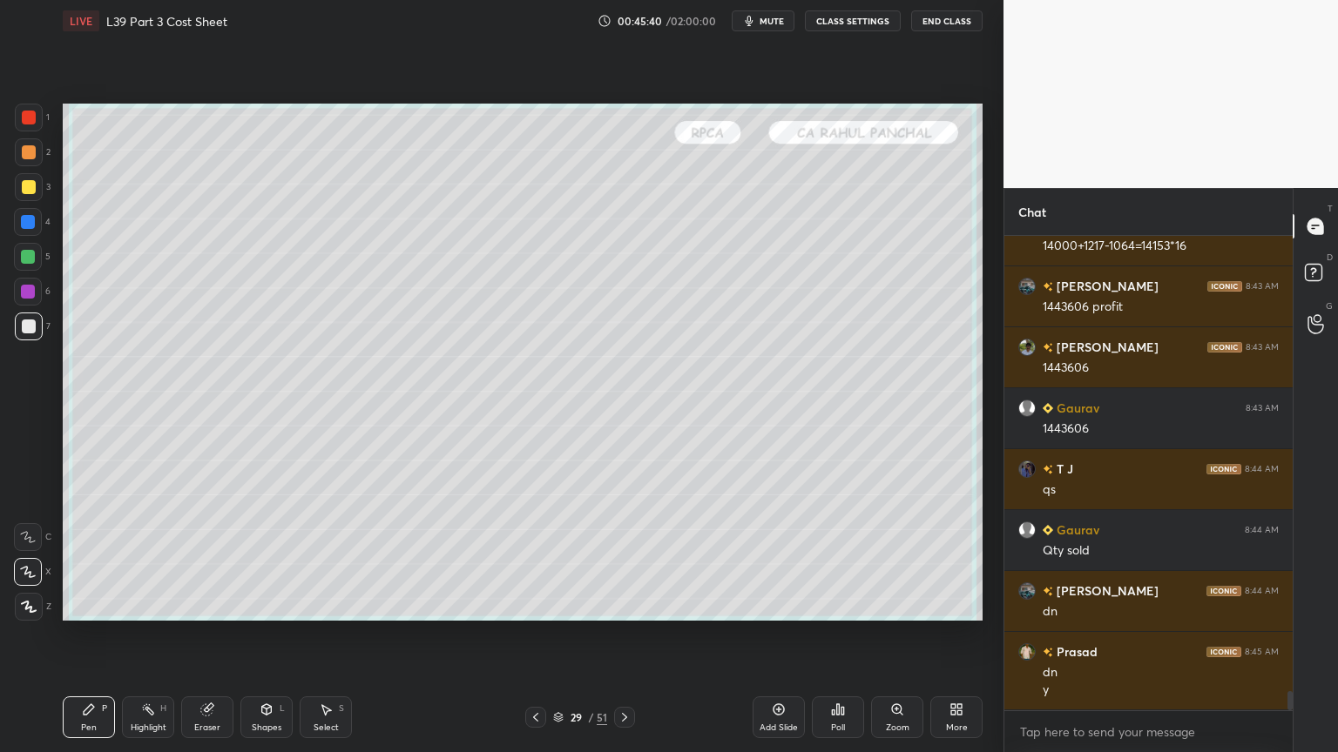
click at [533, 559] on icon at bounding box center [536, 718] width 14 height 14
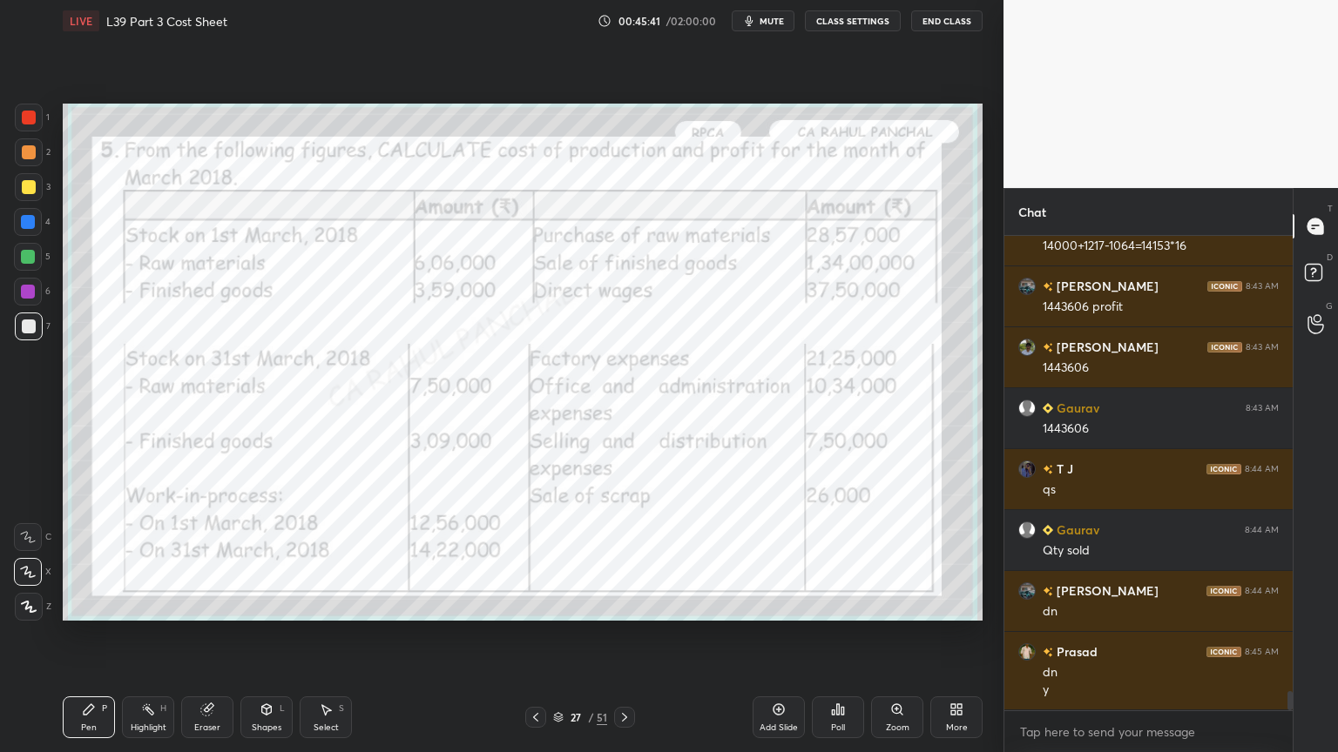
click at [530, 559] on icon at bounding box center [536, 718] width 14 height 14
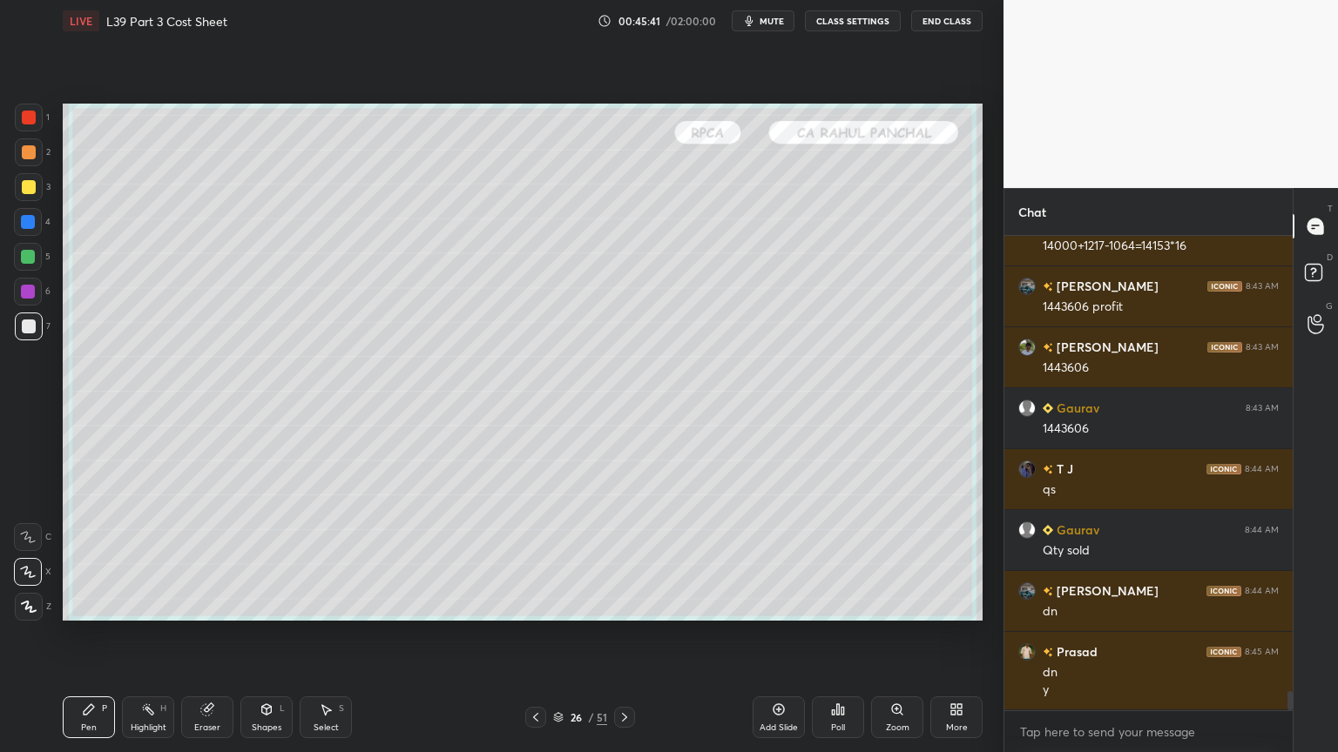
click at [530, 559] on icon at bounding box center [536, 718] width 14 height 14
click at [528, 559] on div at bounding box center [535, 717] width 21 height 21
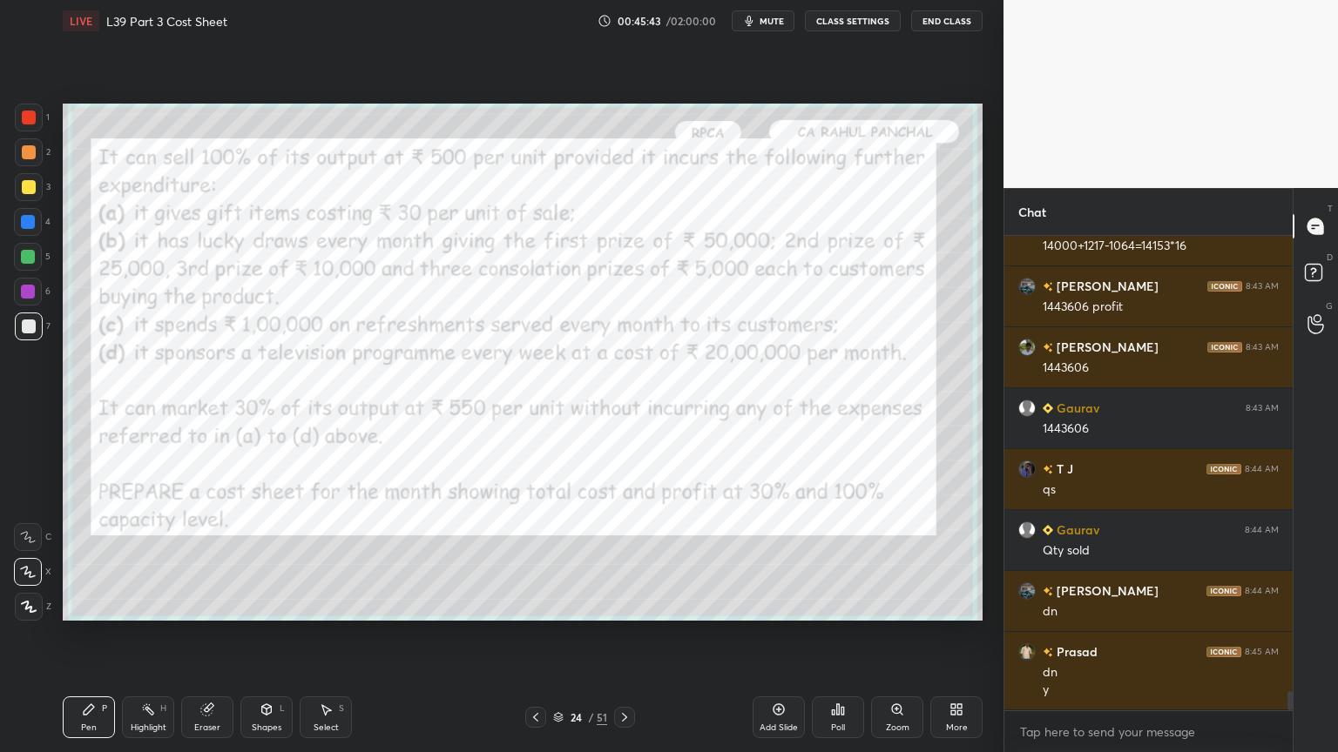
click at [538, 559] on icon at bounding box center [536, 718] width 14 height 14
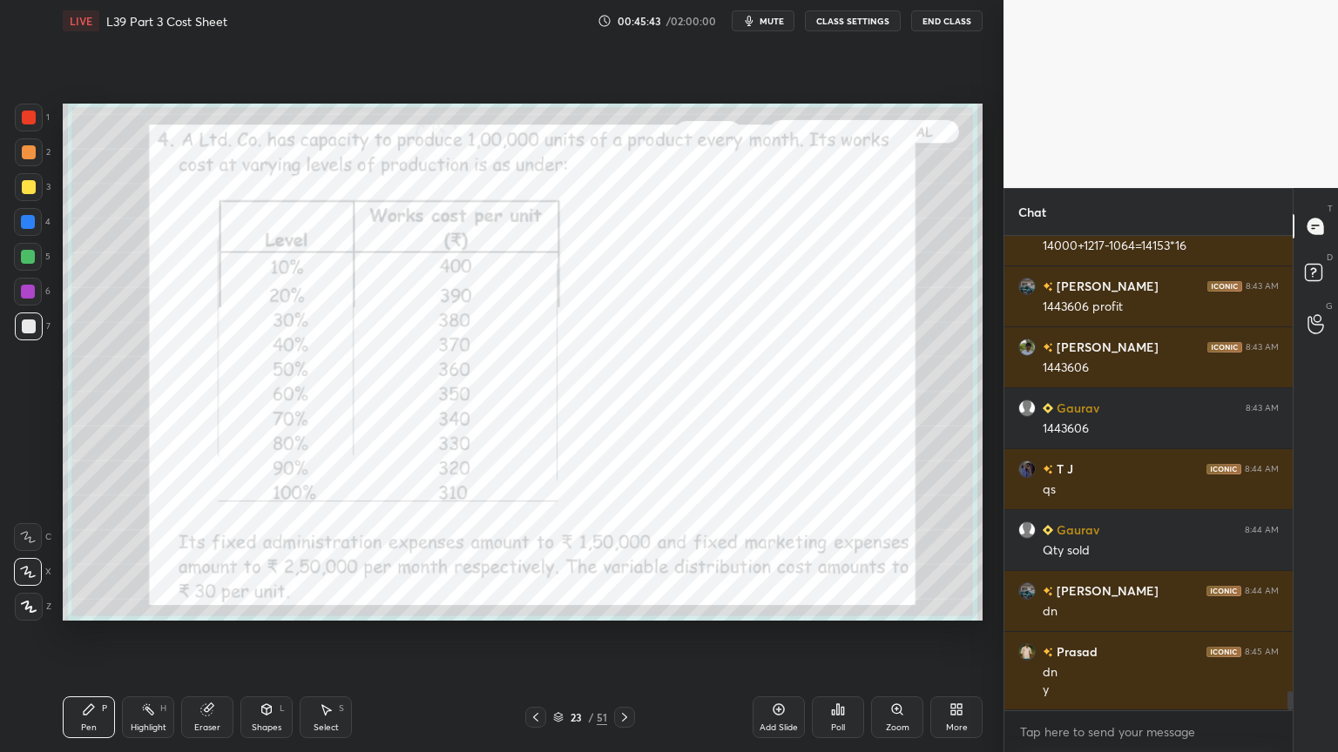
click at [539, 559] on icon at bounding box center [536, 718] width 14 height 14
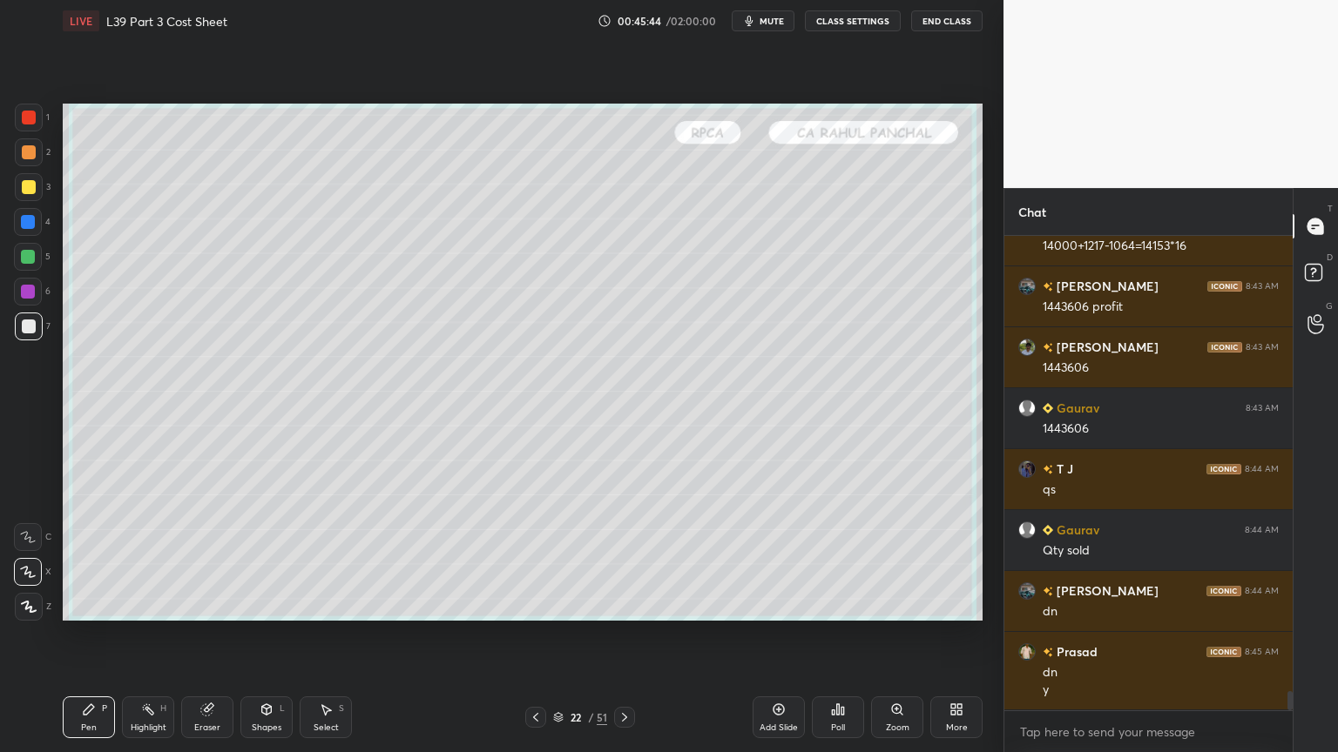
click at [537, 559] on icon at bounding box center [536, 718] width 14 height 14
click at [632, 559] on div at bounding box center [624, 717] width 21 height 21
click at [626, 559] on icon at bounding box center [624, 718] width 14 height 14
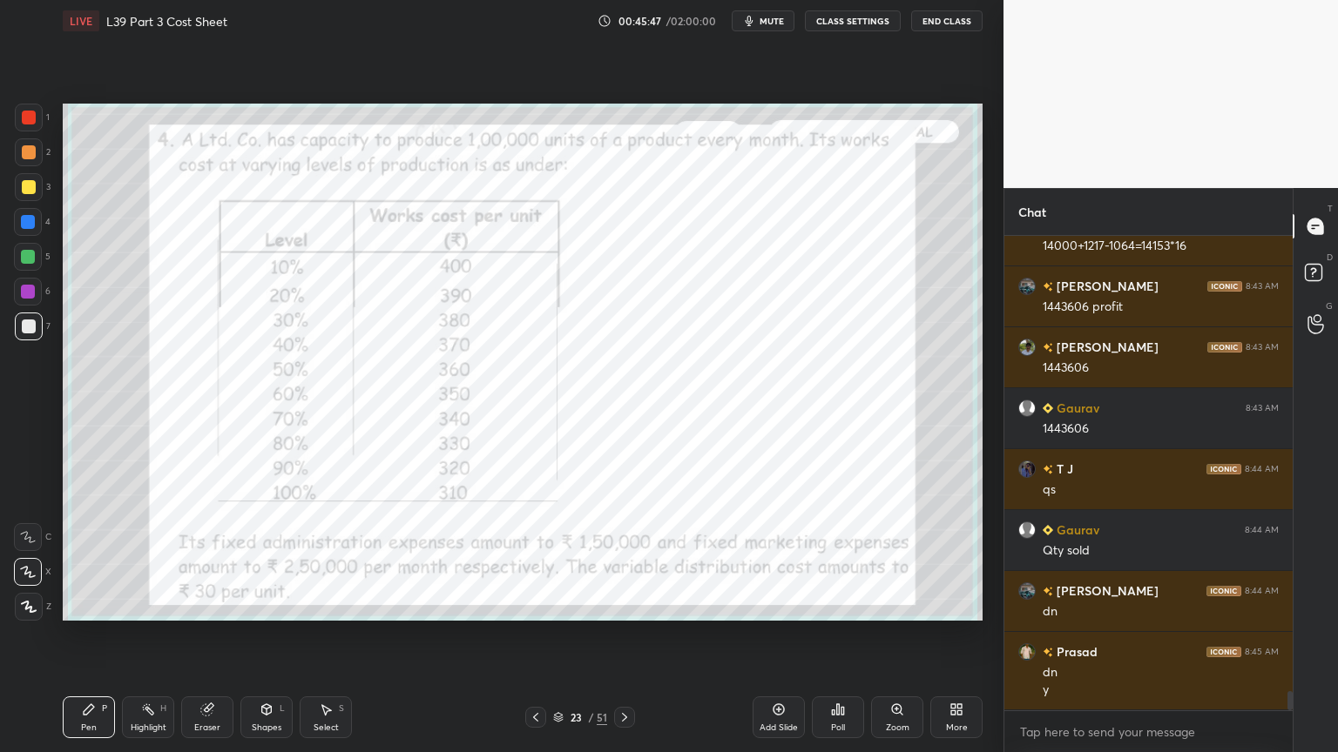
click at [24, 118] on div at bounding box center [29, 118] width 14 height 14
click at [620, 559] on icon at bounding box center [624, 718] width 14 height 14
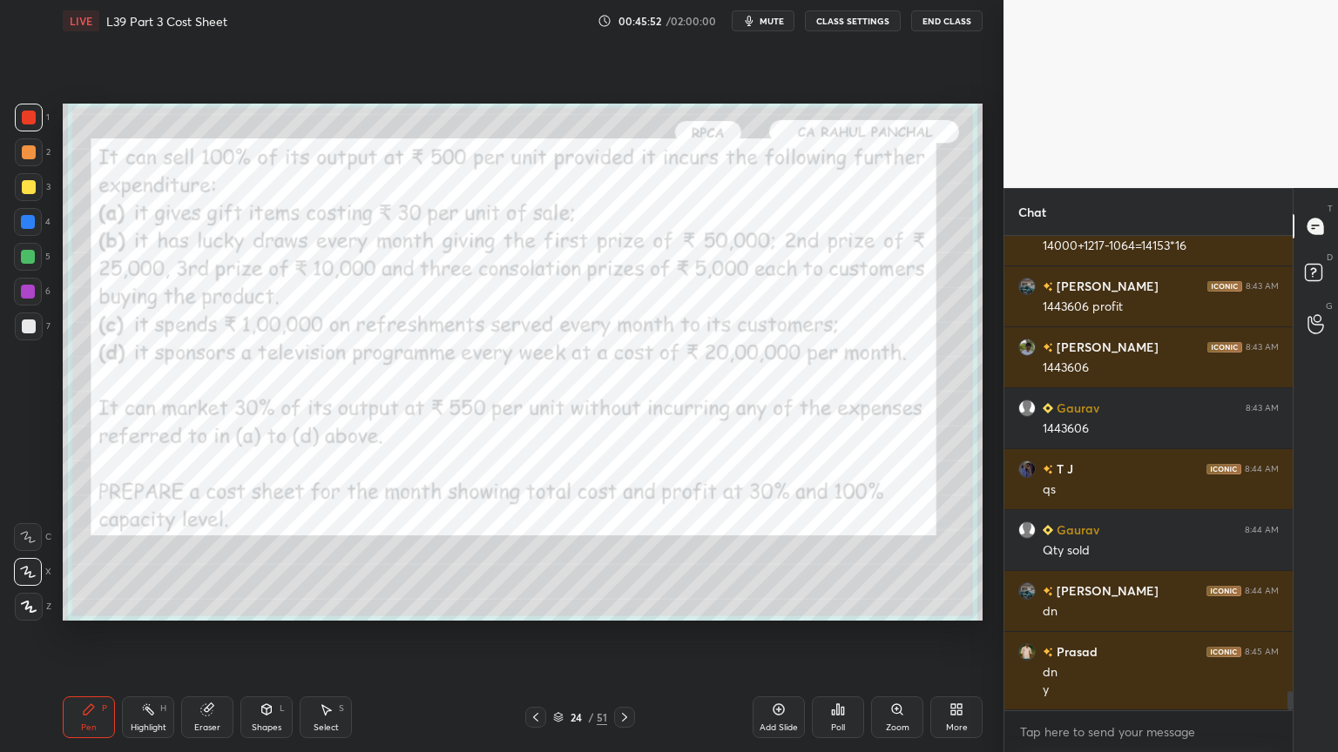
click at [619, 559] on icon at bounding box center [624, 718] width 14 height 14
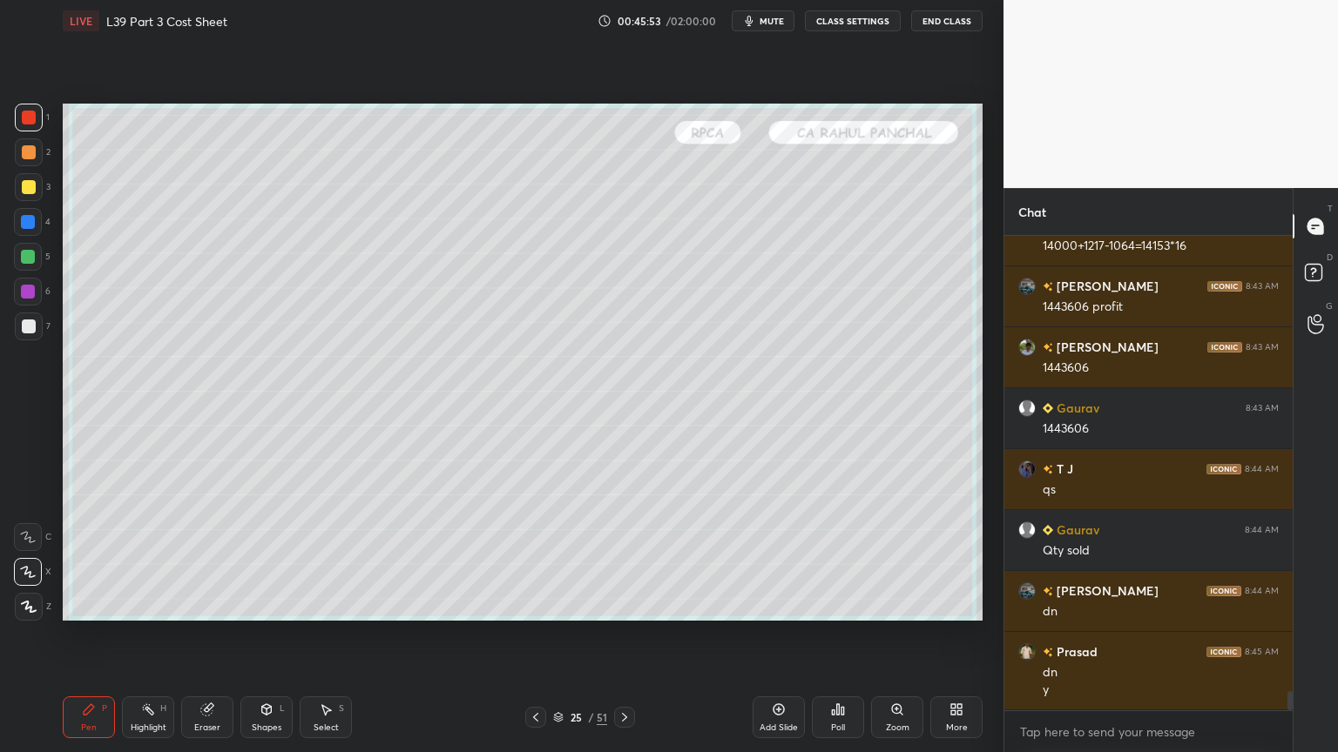
click at [28, 199] on div at bounding box center [29, 187] width 28 height 28
click at [47, 116] on div "1" at bounding box center [32, 118] width 35 height 28
click at [281, 559] on div "L" at bounding box center [282, 709] width 5 height 9
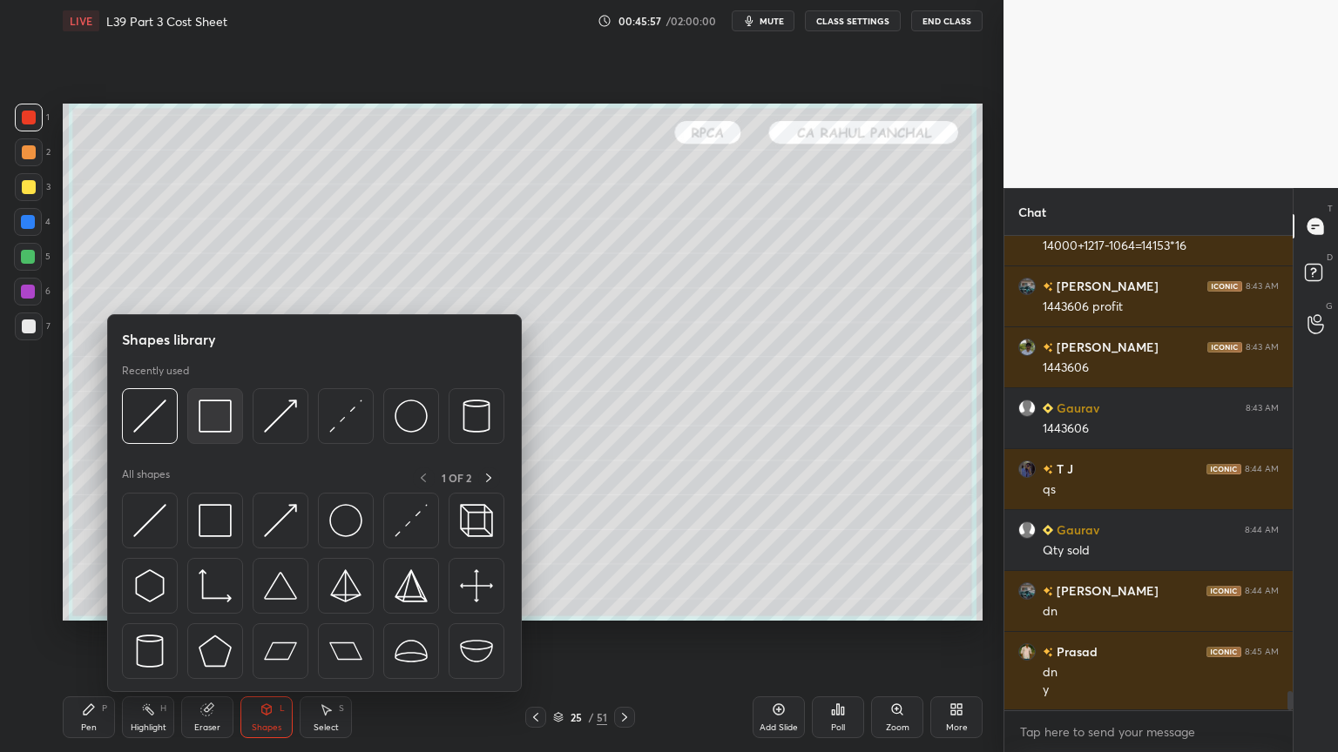
click at [222, 428] on img at bounding box center [215, 416] width 33 height 33
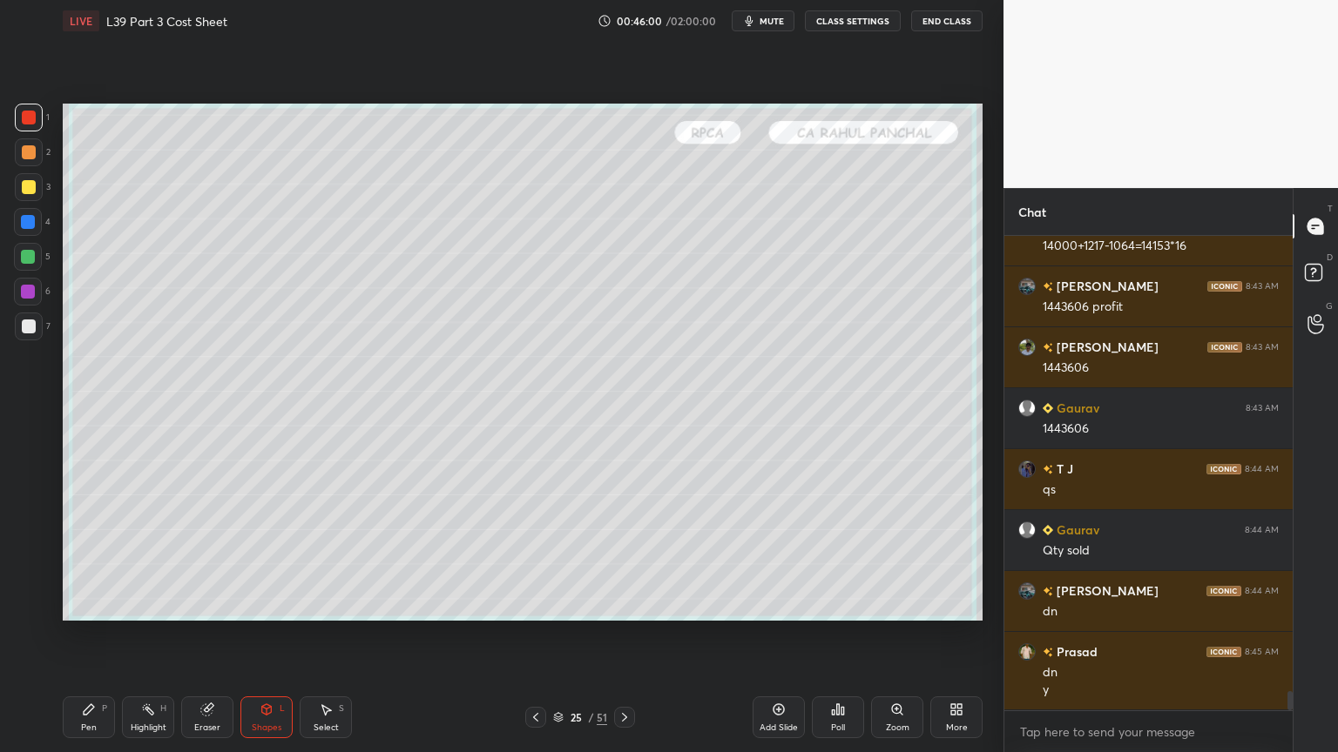
click at [530, 559] on icon at bounding box center [536, 718] width 14 height 14
click at [535, 559] on icon at bounding box center [535, 717] width 5 height 9
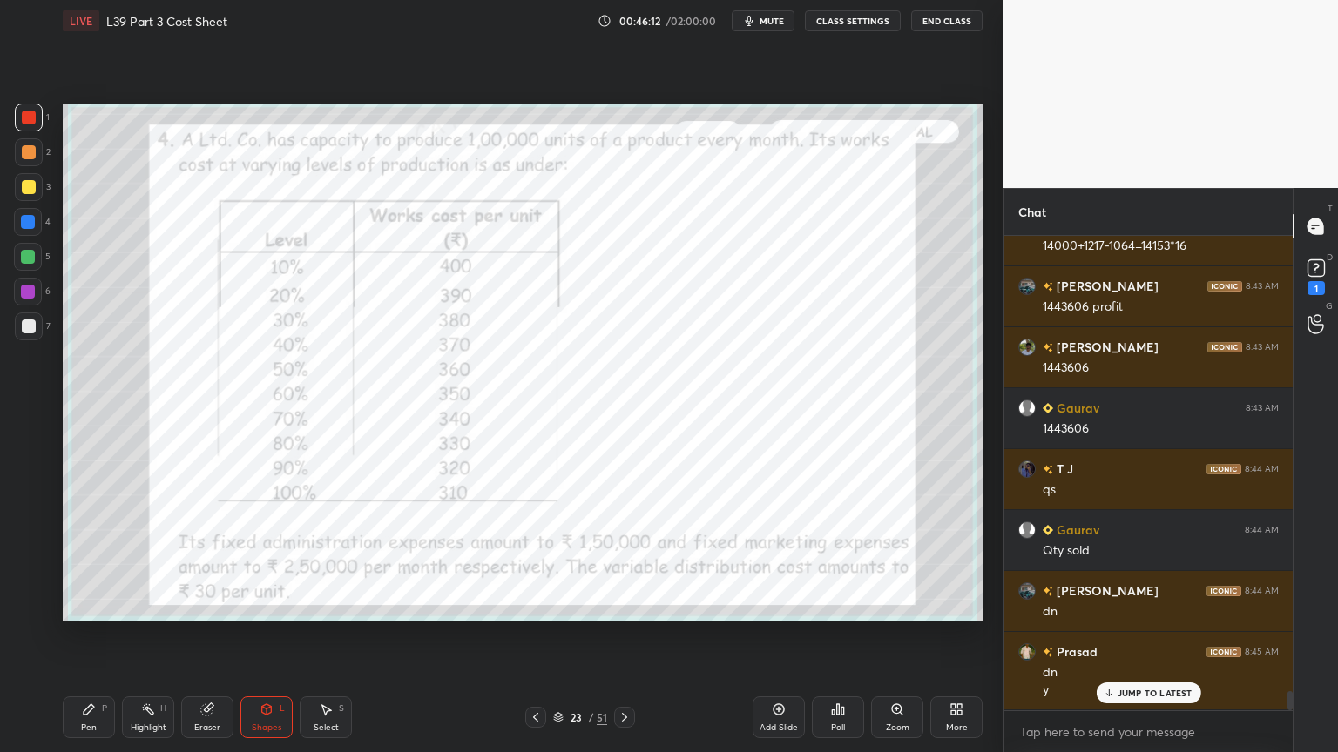
scroll to position [11465, 0]
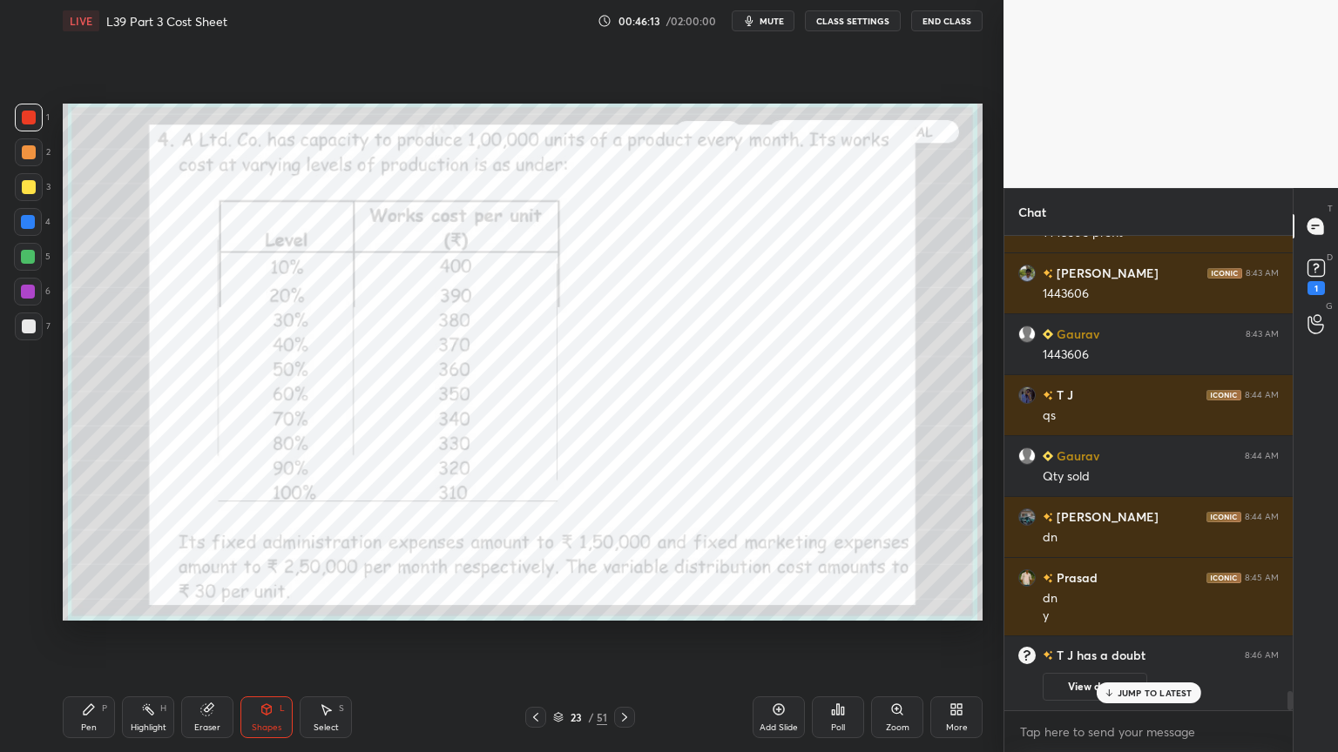
click at [621, 559] on div at bounding box center [624, 717] width 21 height 21
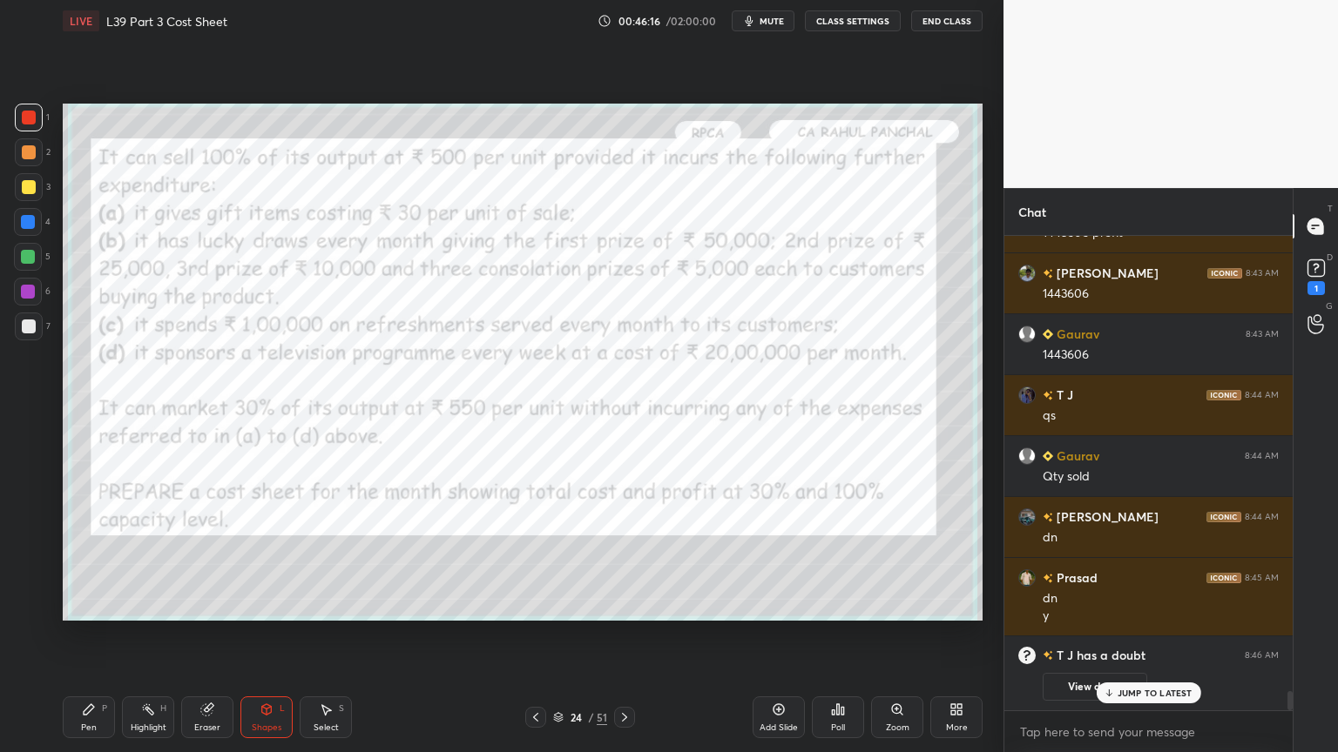
click at [1312, 272] on rect at bounding box center [1315, 268] width 17 height 17
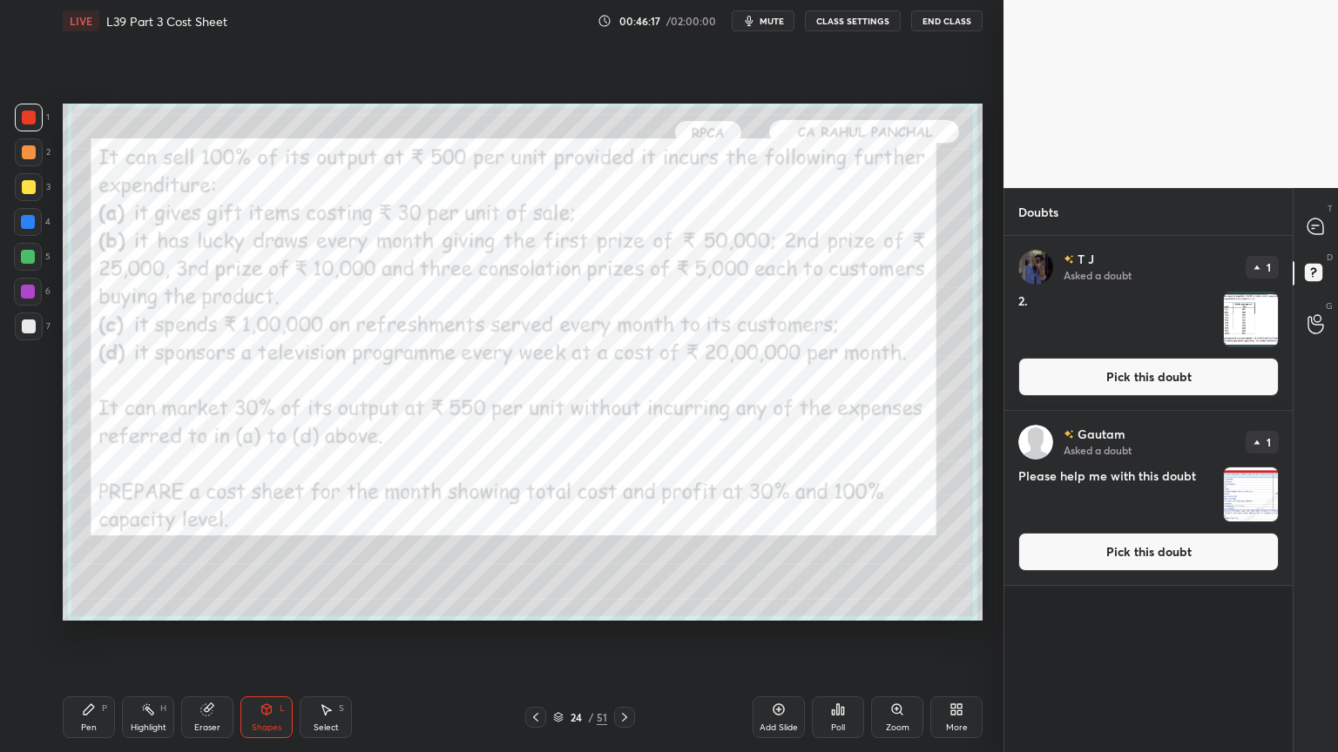
click at [1232, 507] on img "grid" at bounding box center [1251, 495] width 54 height 54
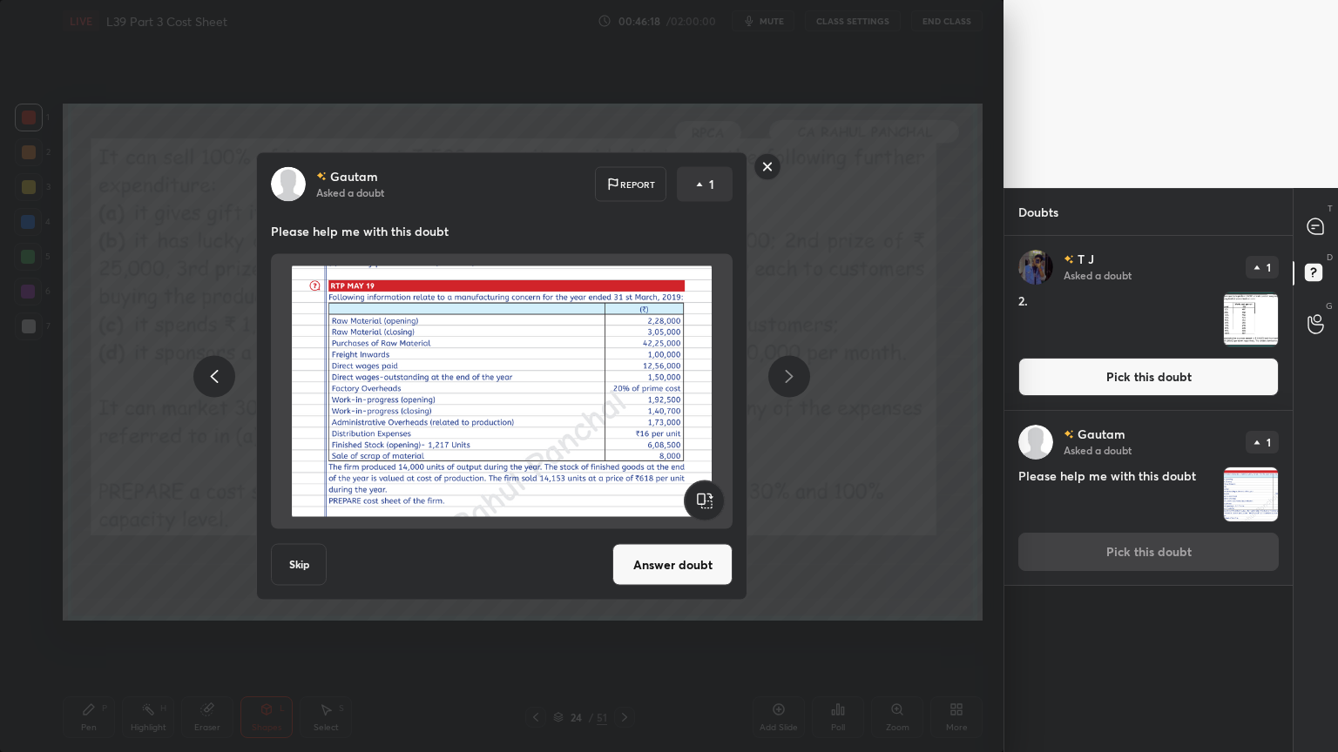
click at [293, 559] on button "Skip" at bounding box center [299, 565] width 56 height 42
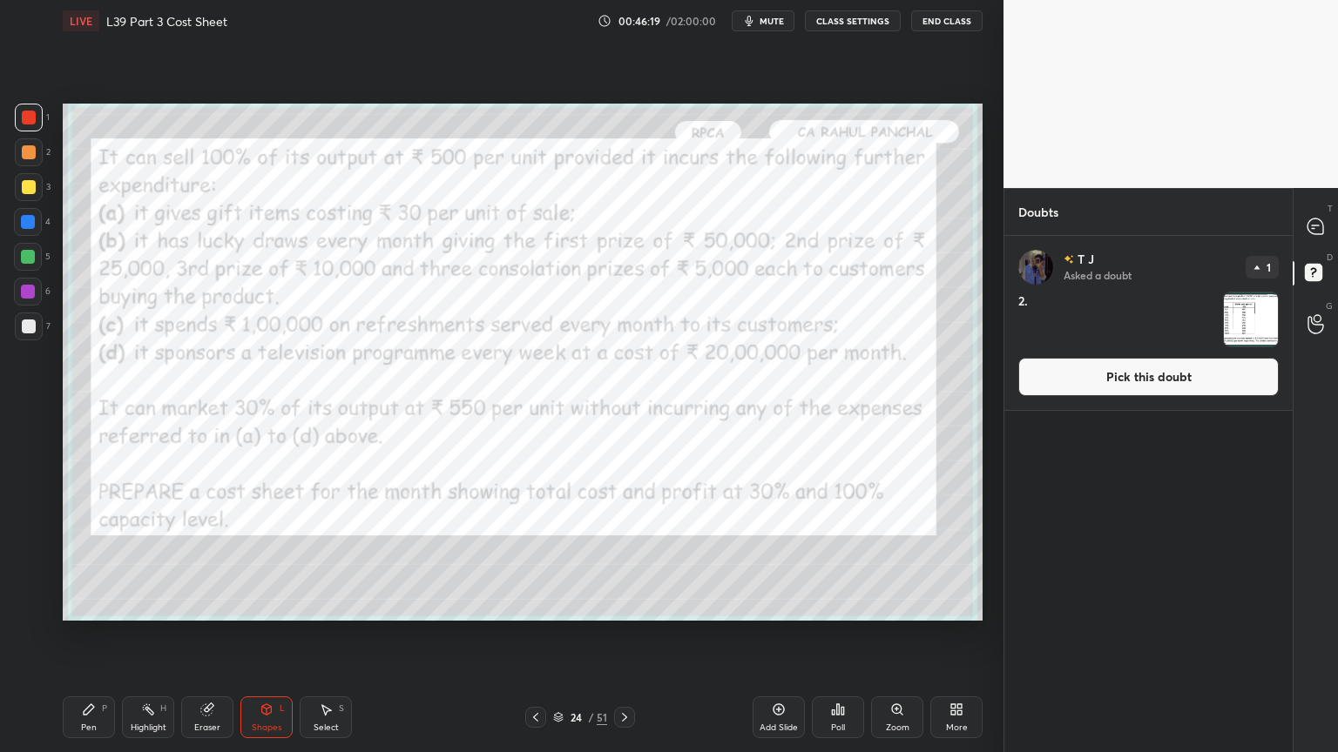
click at [1258, 319] on img "grid" at bounding box center [1251, 320] width 54 height 54
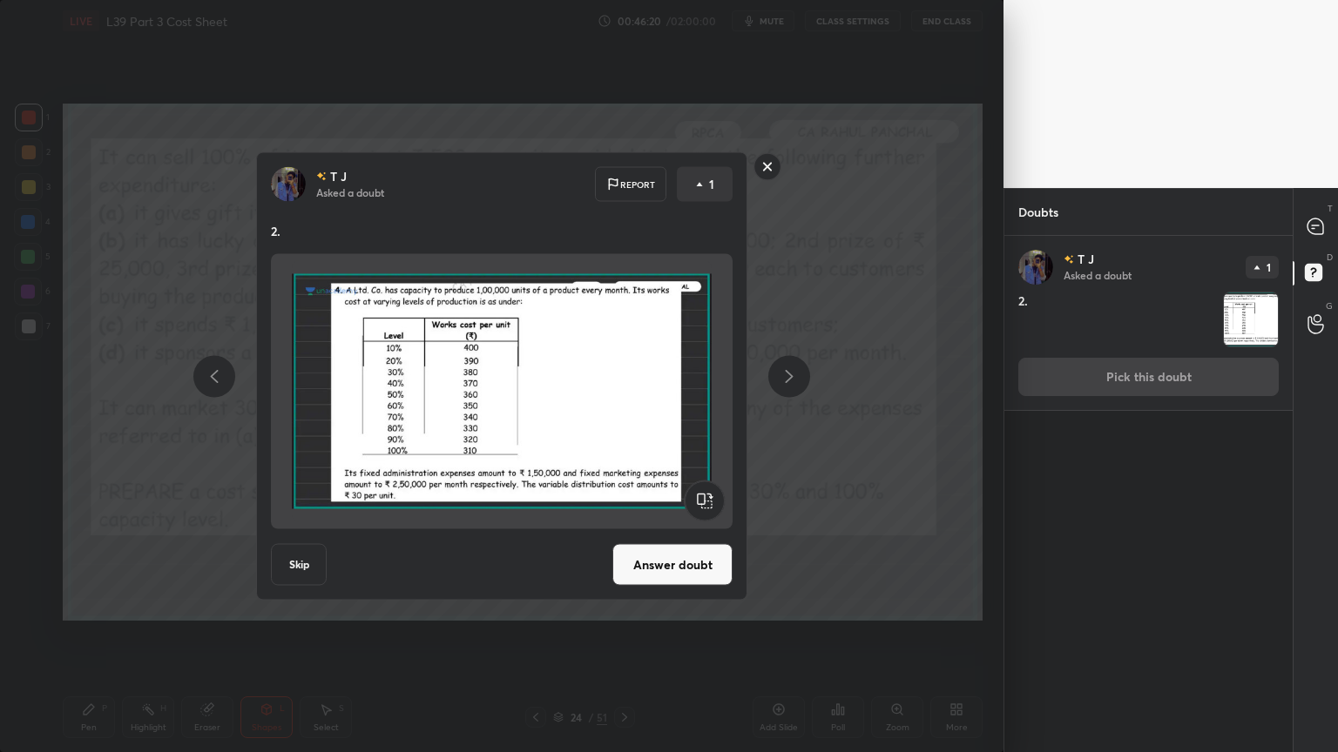
click at [771, 170] on rect at bounding box center [767, 166] width 27 height 27
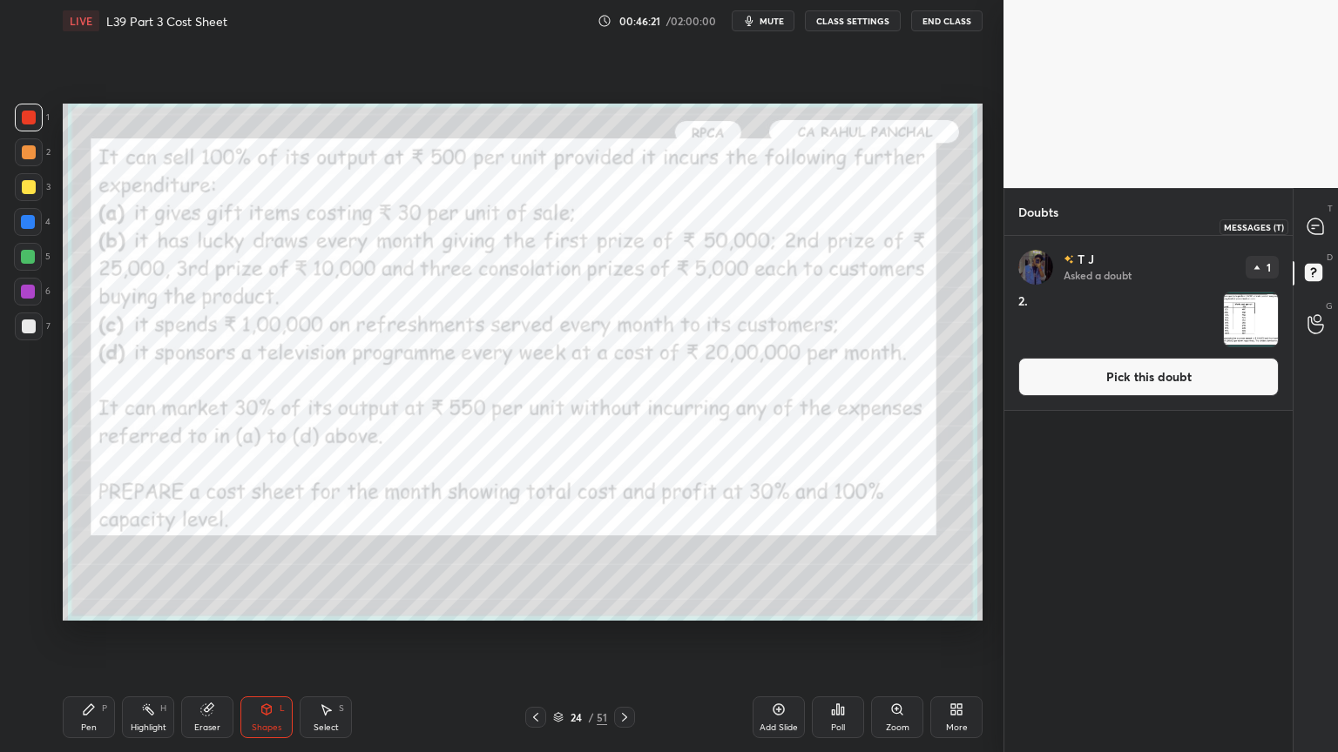
click at [1320, 213] on div at bounding box center [1316, 226] width 35 height 31
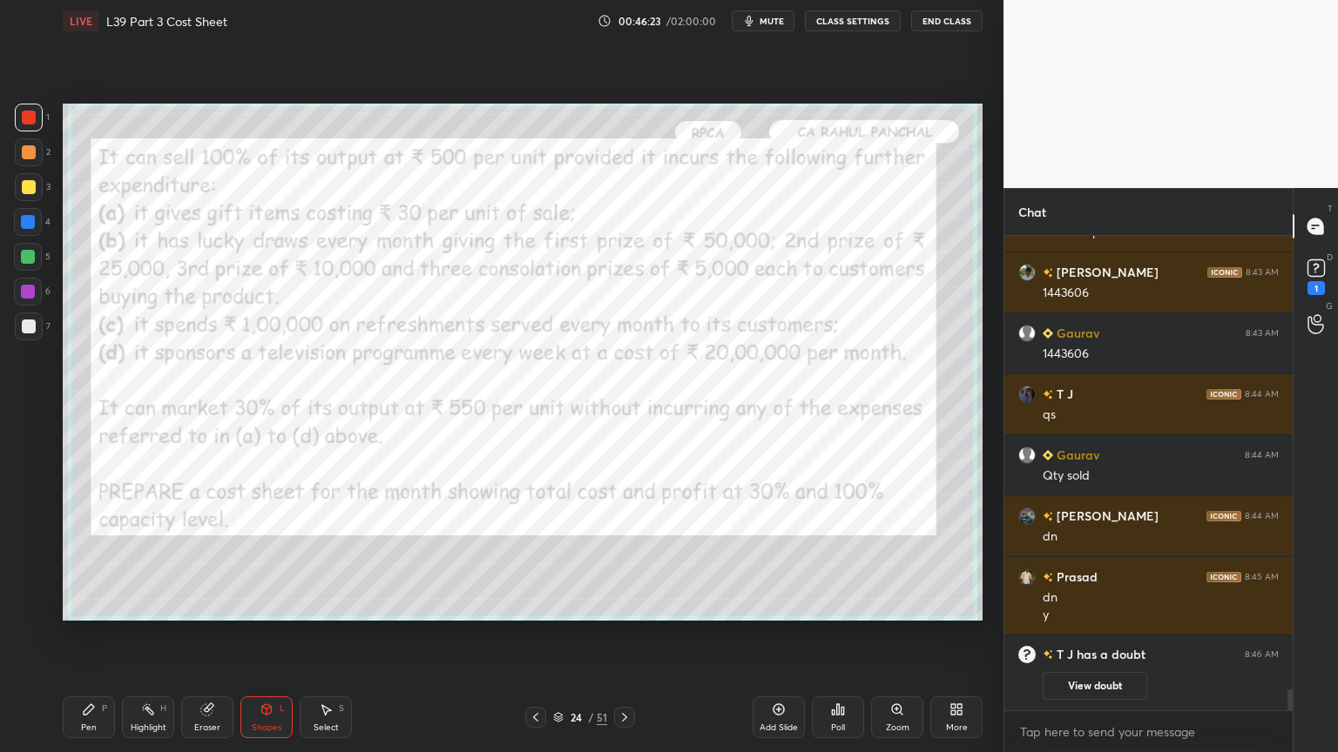
scroll to position [10220, 0]
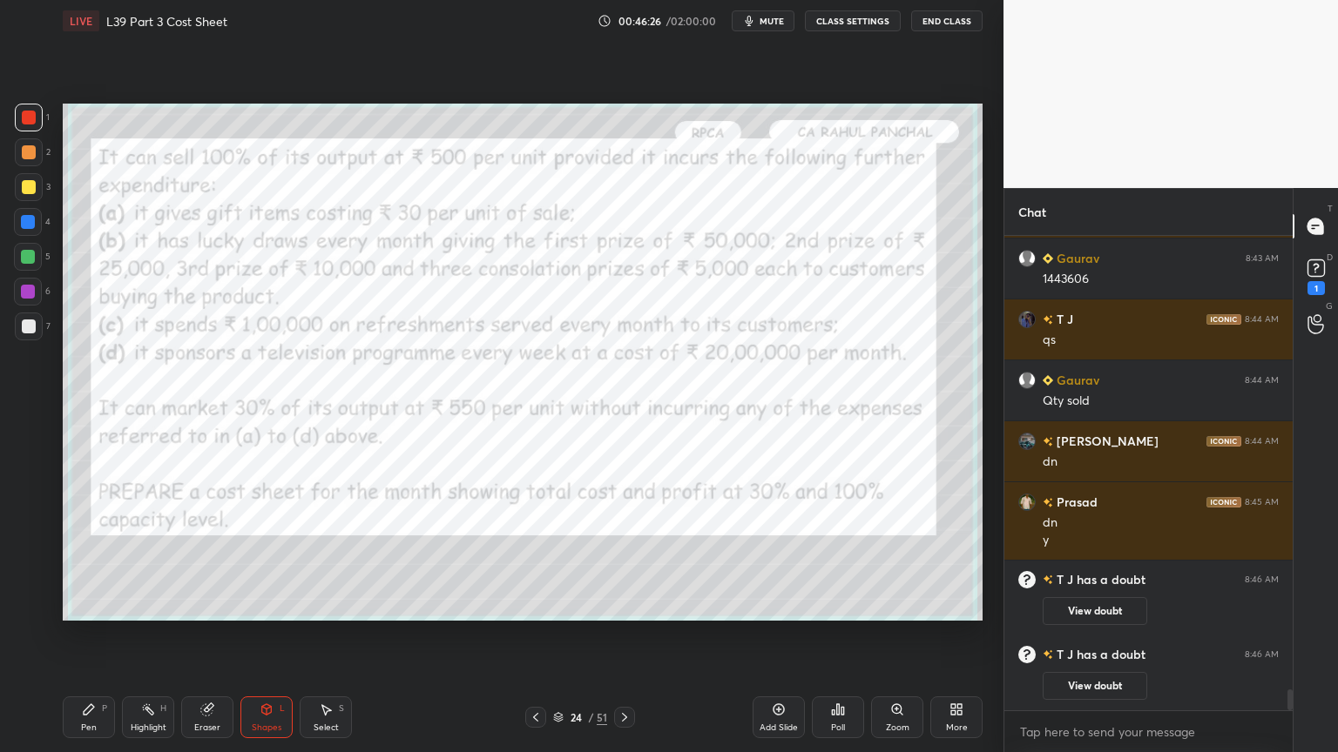
click at [268, 559] on icon at bounding box center [267, 710] width 10 height 10
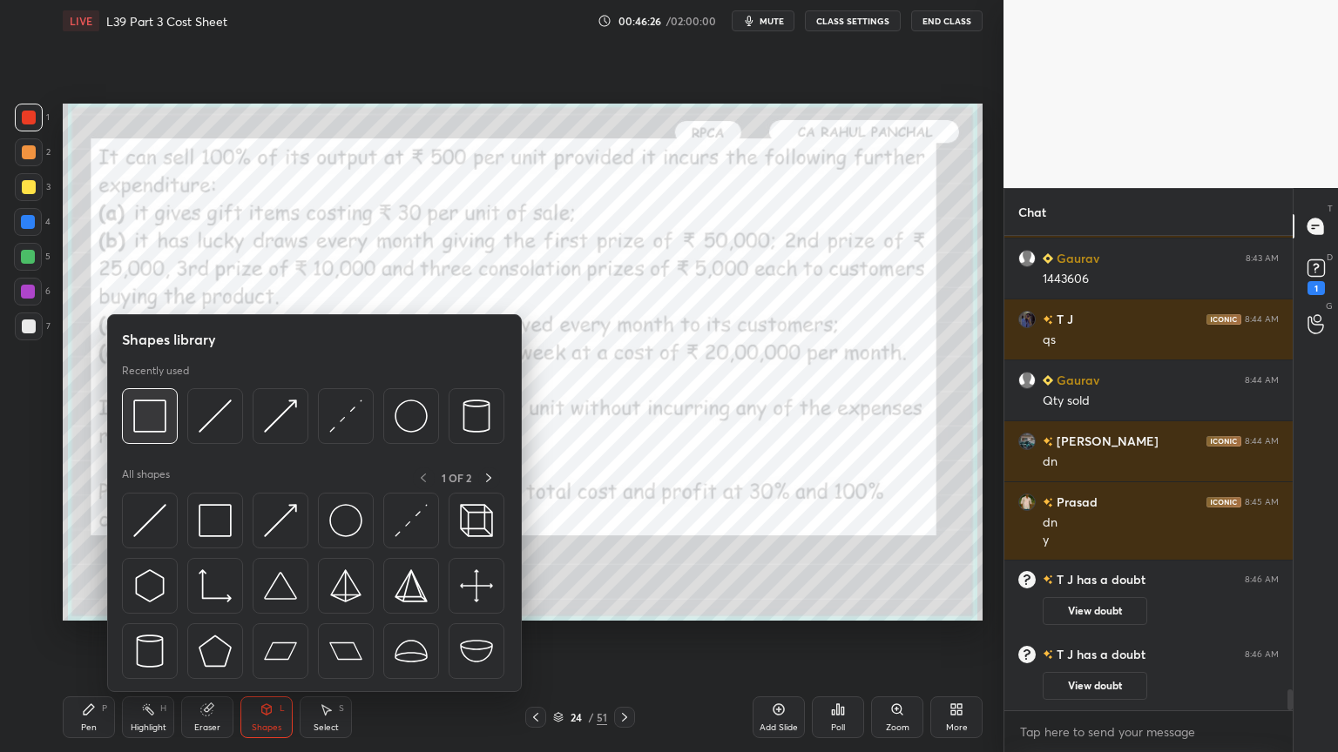
click at [149, 422] on img at bounding box center [149, 416] width 33 height 33
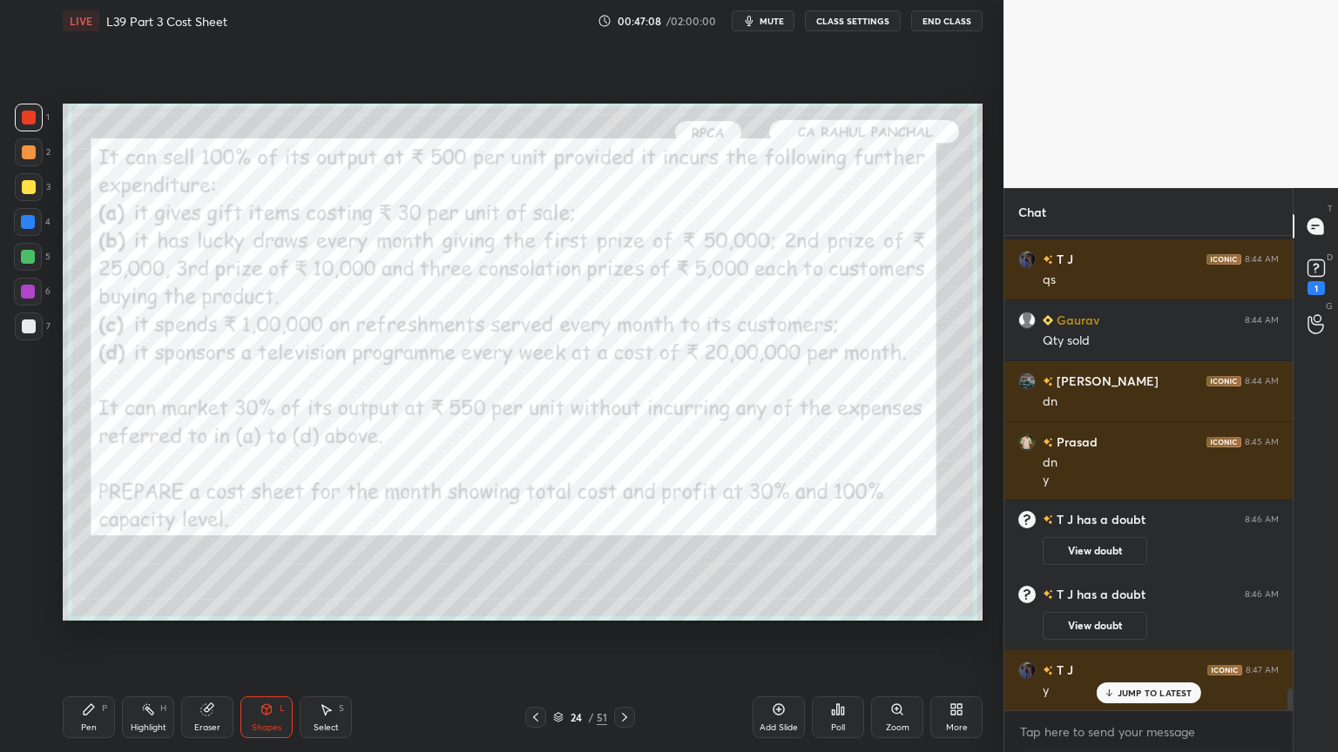
scroll to position [10039, 0]
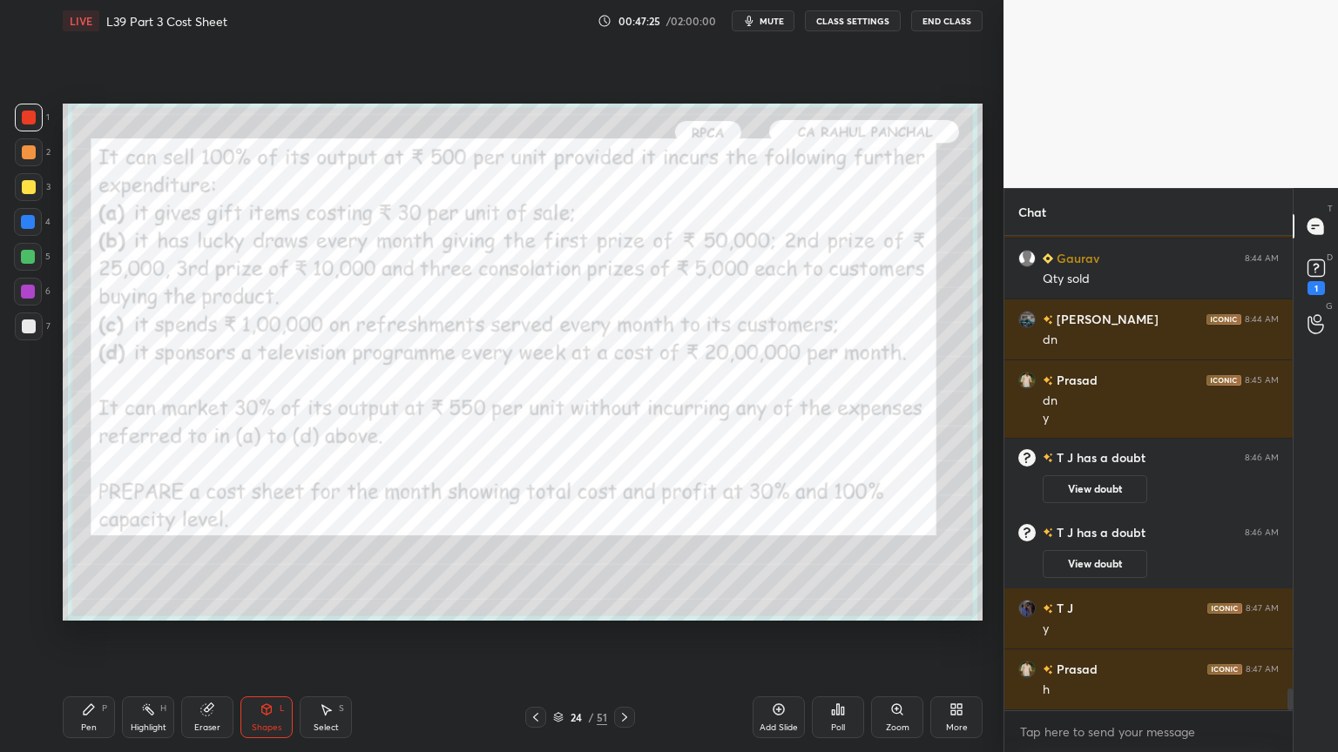
click at [622, 559] on icon at bounding box center [624, 717] width 5 height 9
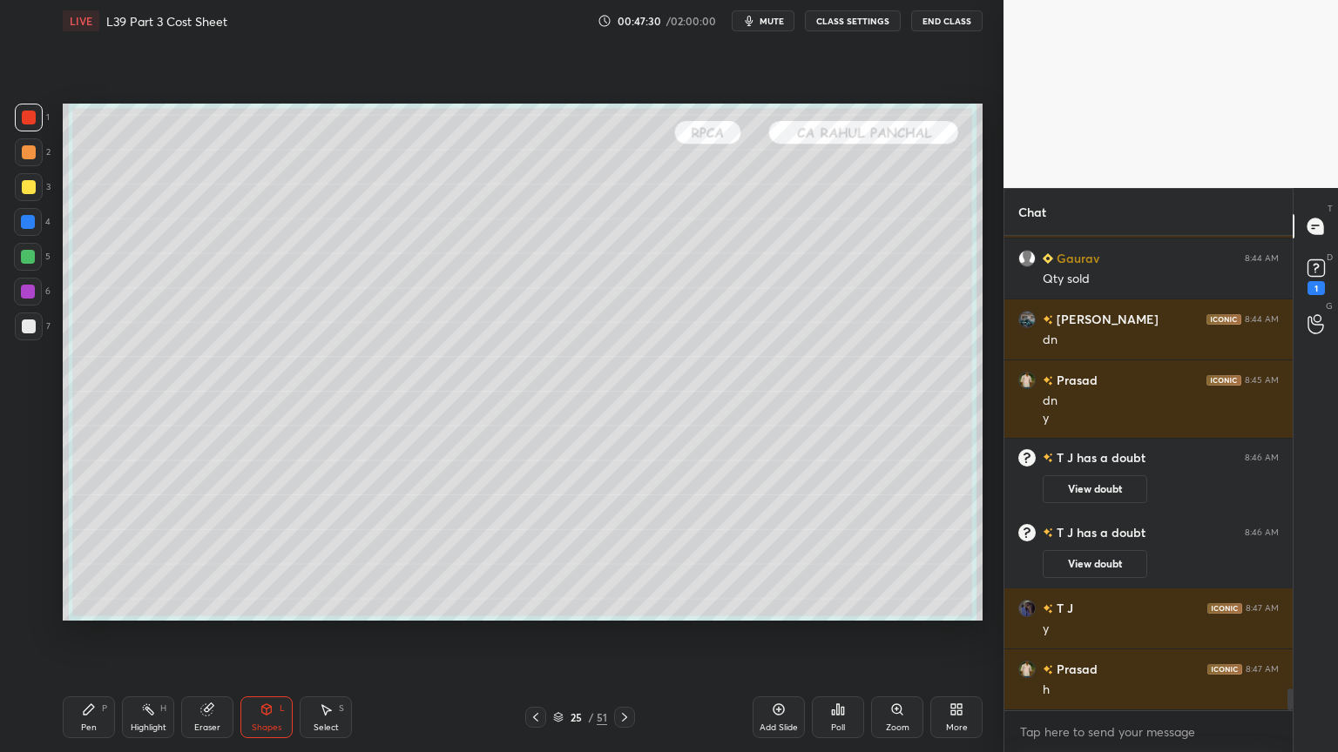
click at [17, 206] on div "3" at bounding box center [33, 190] width 36 height 35
click at [94, 559] on div "Pen" at bounding box center [89, 728] width 16 height 9
click at [282, 559] on div "L" at bounding box center [282, 709] width 5 height 9
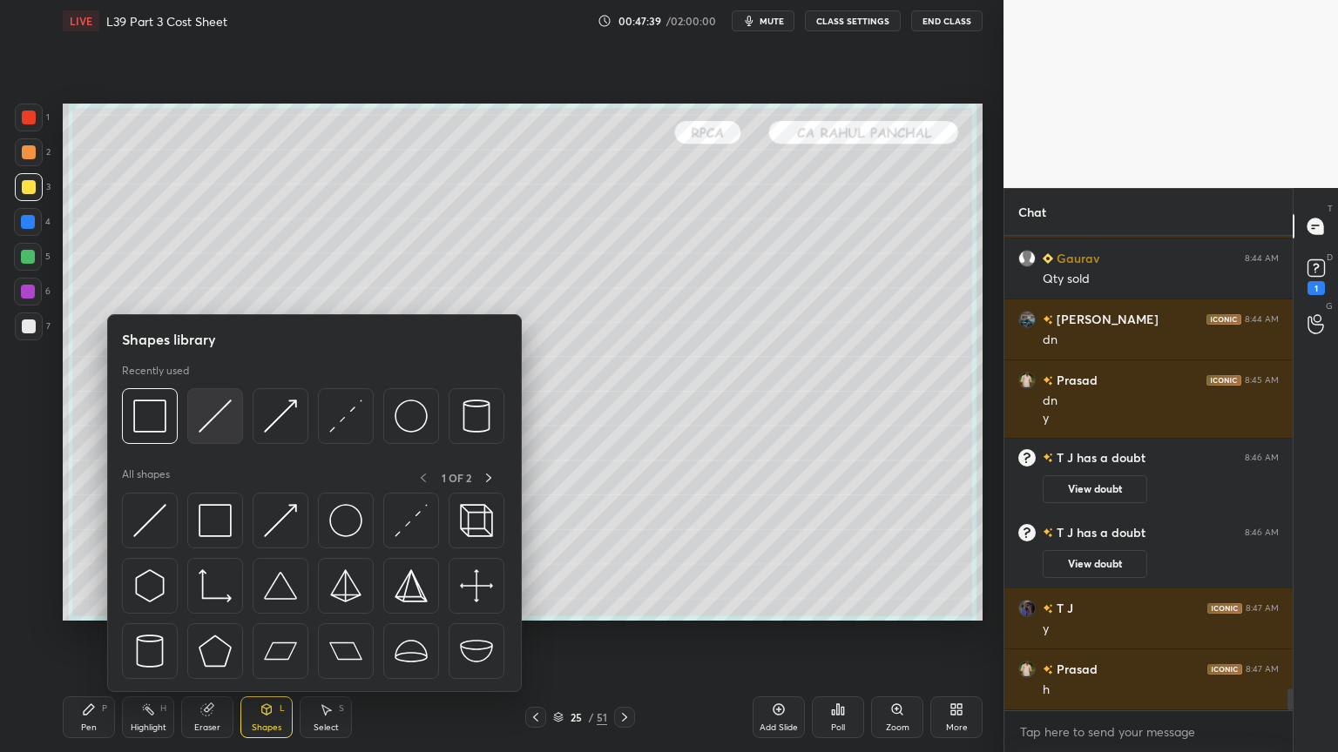
click at [223, 418] on img at bounding box center [215, 416] width 33 height 33
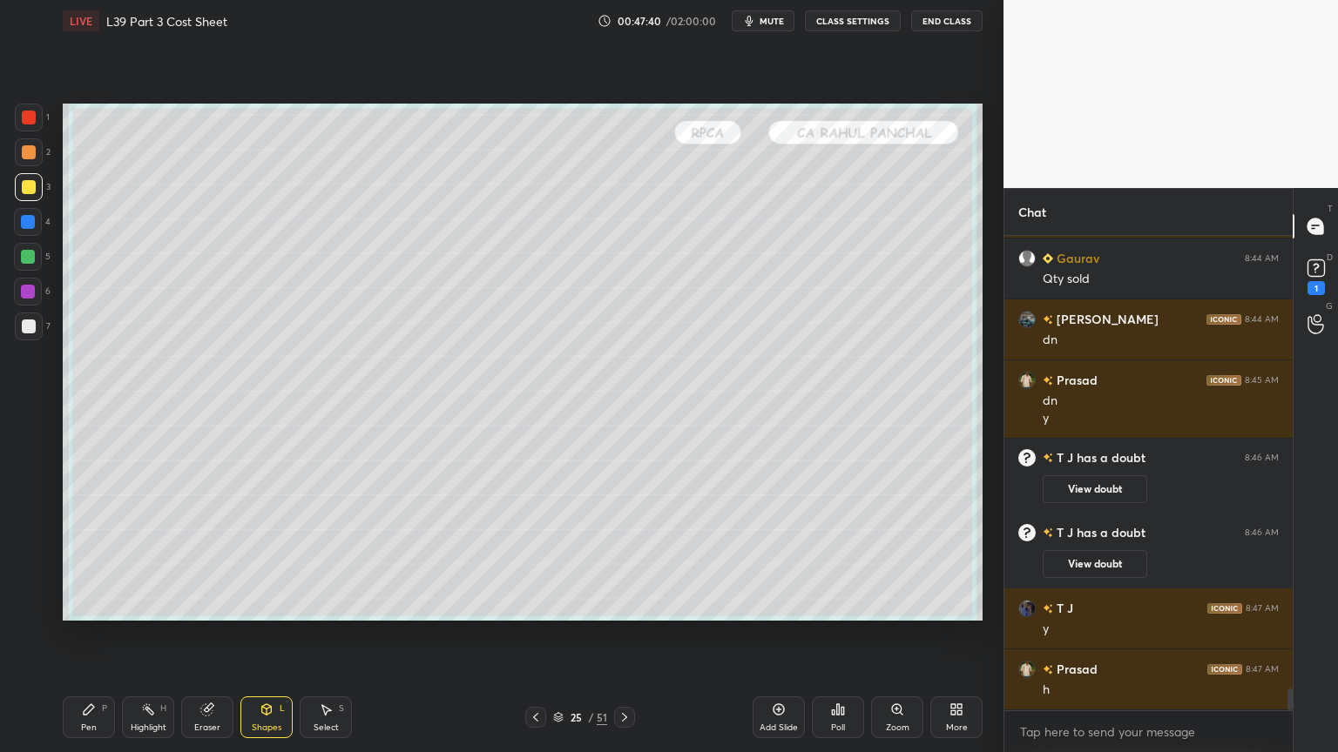
click at [79, 559] on div "Pen P" at bounding box center [89, 718] width 52 height 42
click at [30, 162] on div at bounding box center [29, 152] width 28 height 28
click at [265, 559] on icon at bounding box center [267, 710] width 10 height 10
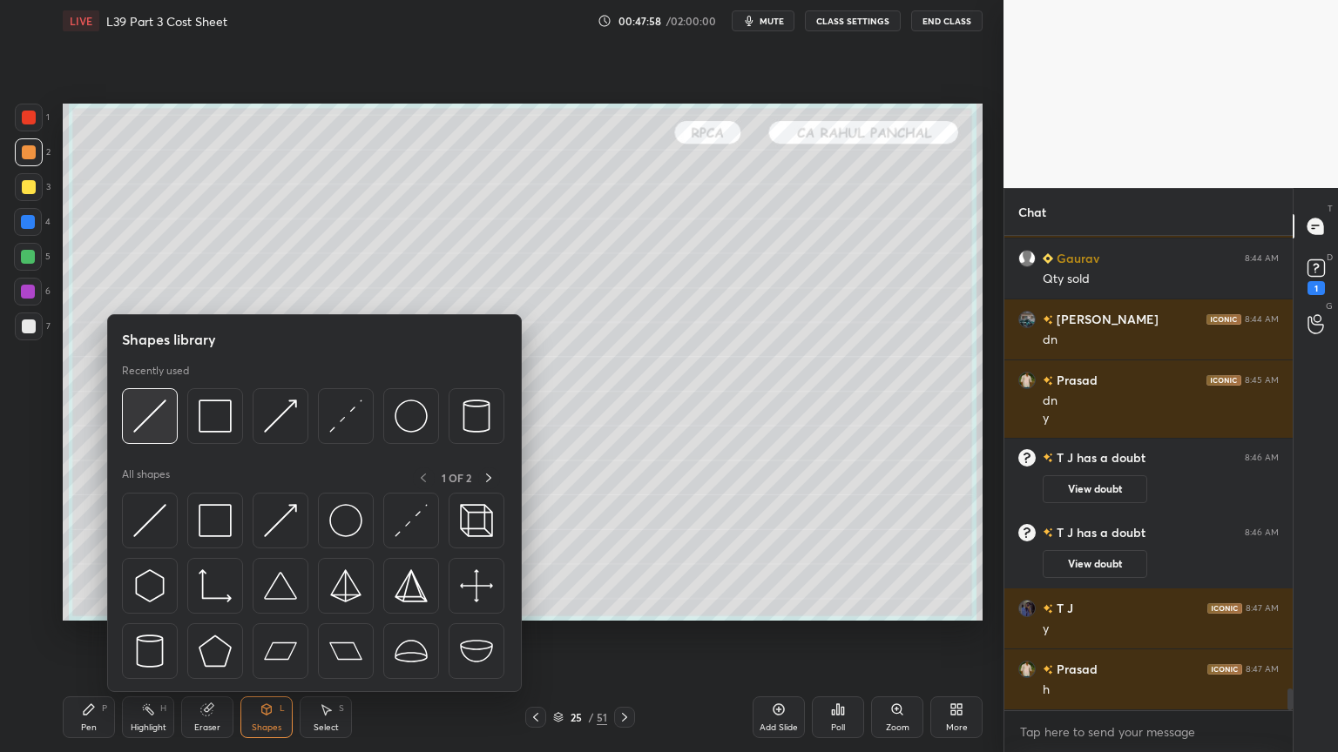
click at [156, 412] on img at bounding box center [149, 416] width 33 height 33
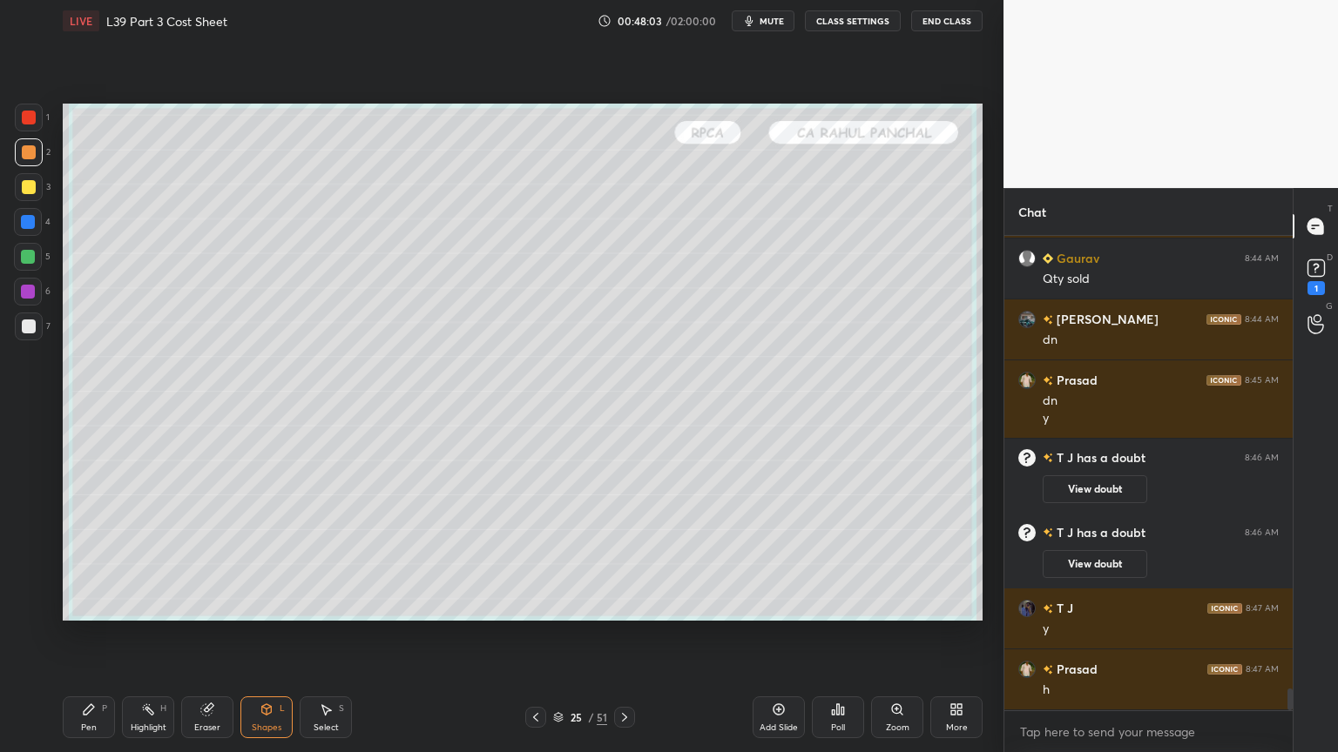
click at [76, 559] on div "Pen P" at bounding box center [89, 718] width 52 height 42
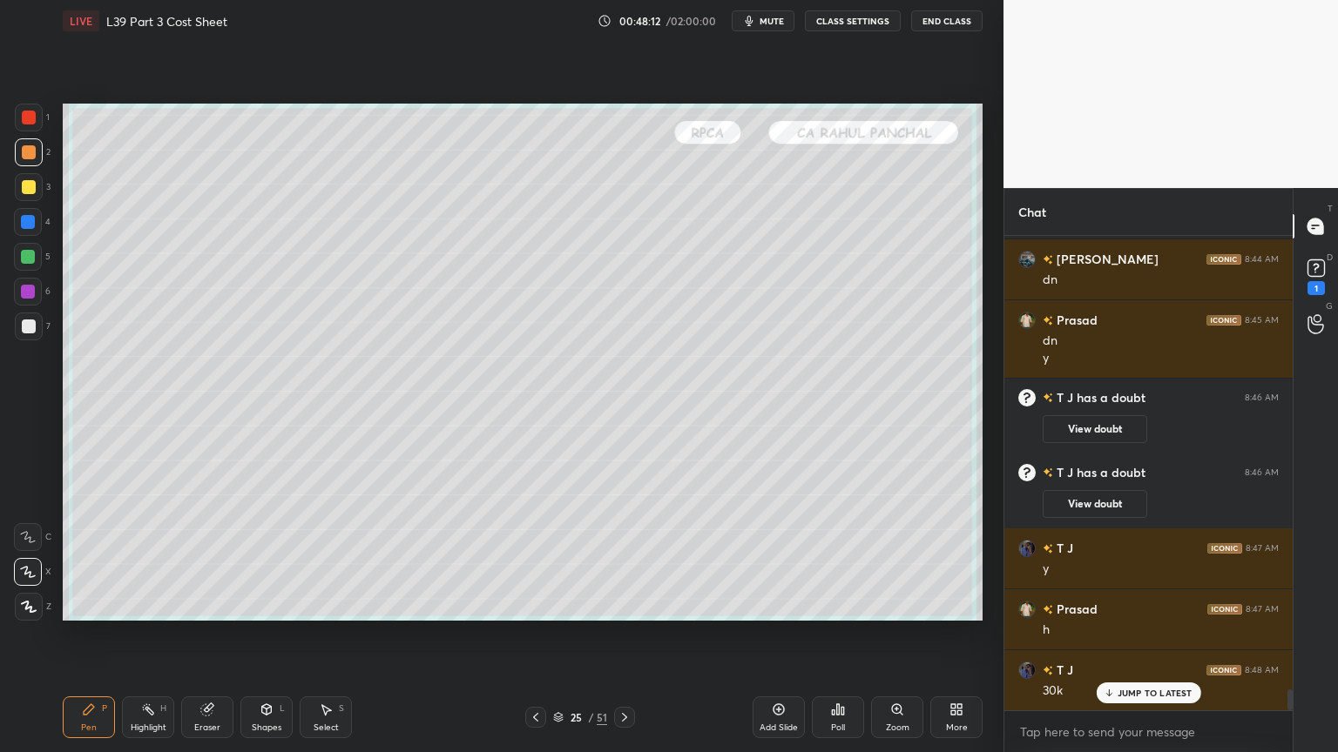
click at [21, 338] on div at bounding box center [29, 327] width 28 height 28
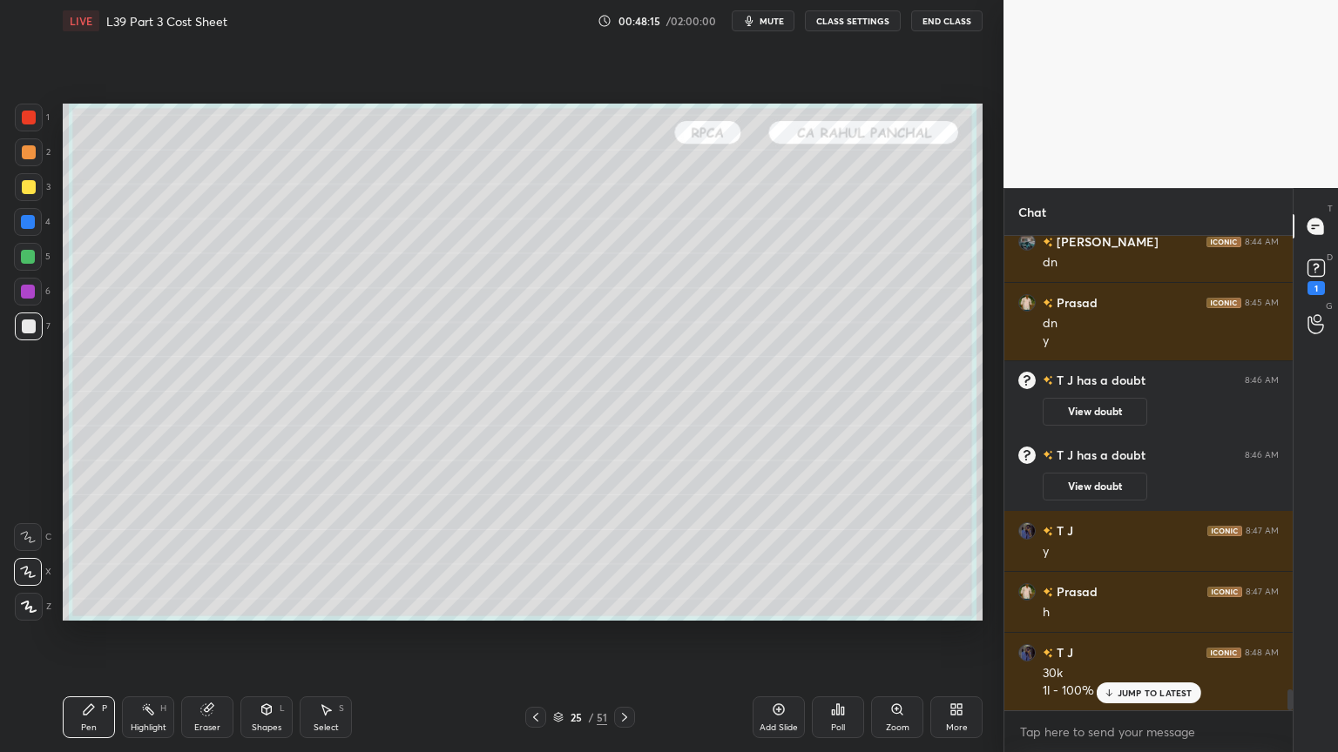
click at [537, 559] on icon at bounding box center [535, 717] width 5 height 9
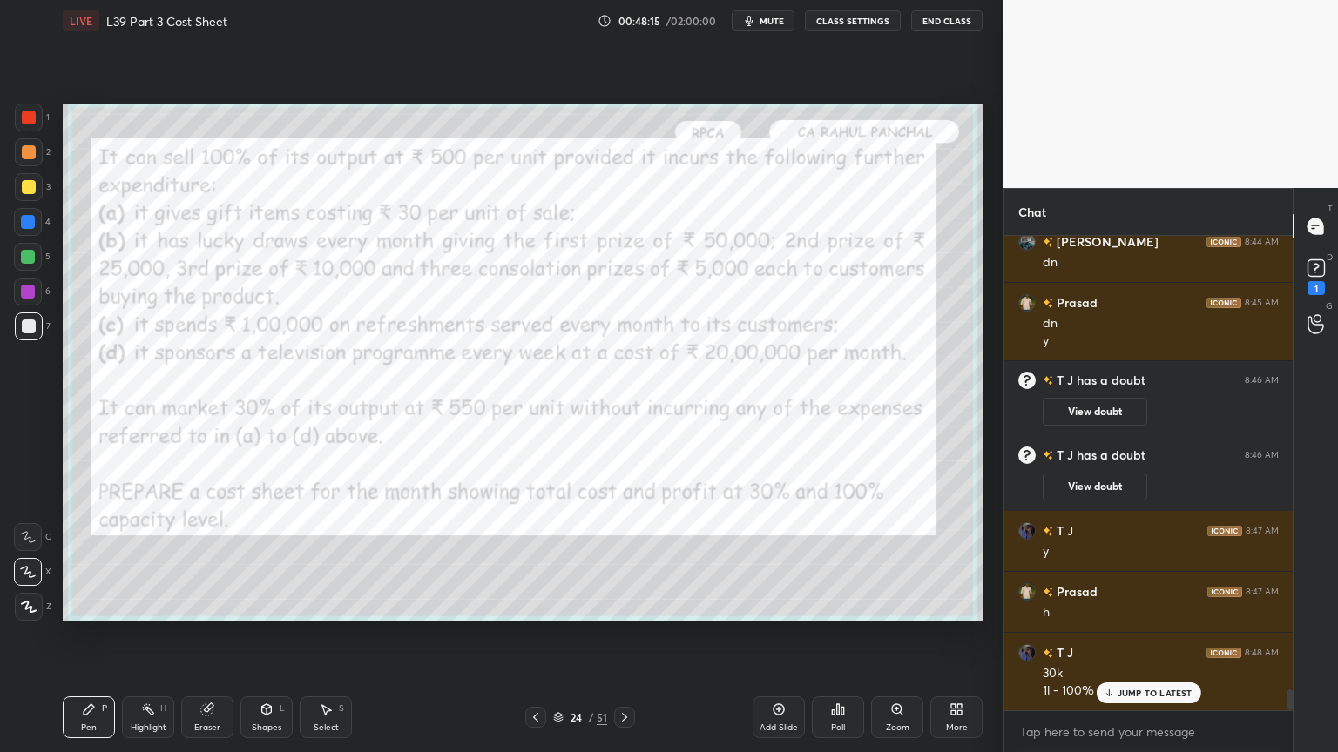
click at [535, 559] on icon at bounding box center [536, 718] width 14 height 14
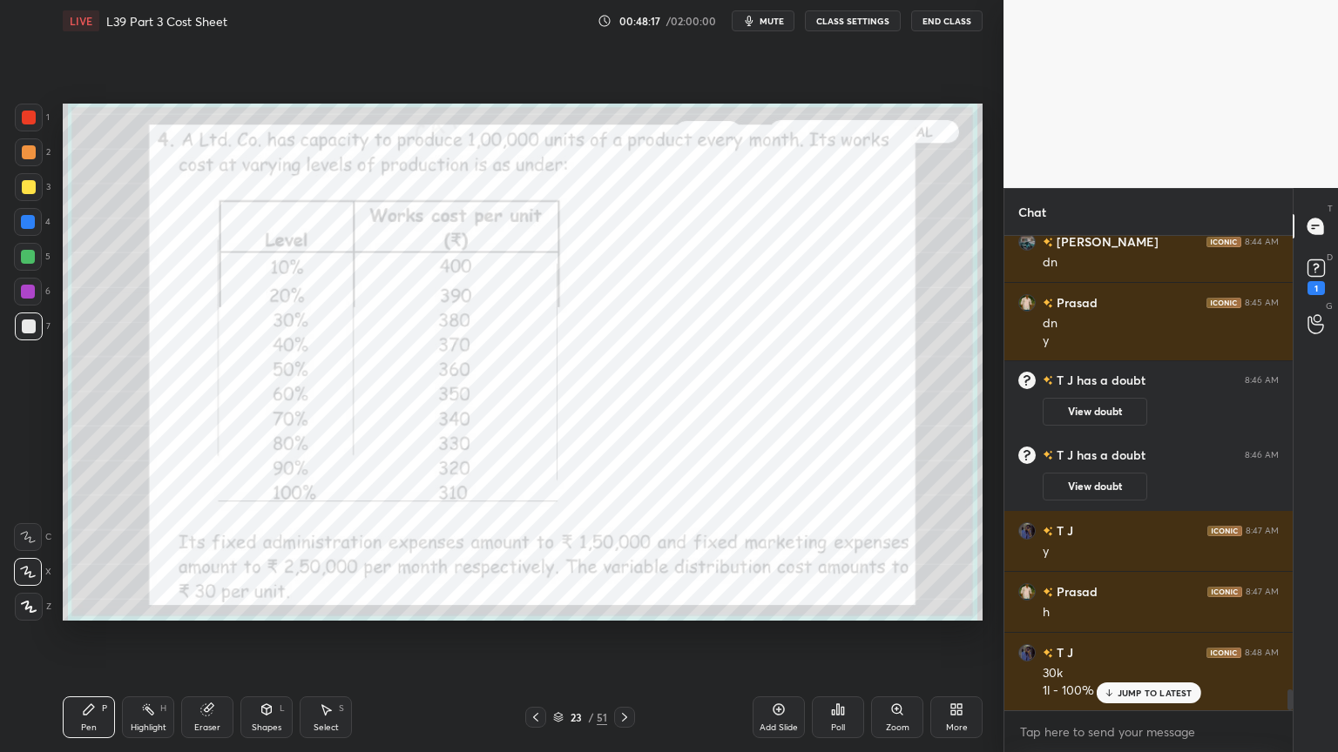
click at [21, 119] on div at bounding box center [29, 118] width 28 height 28
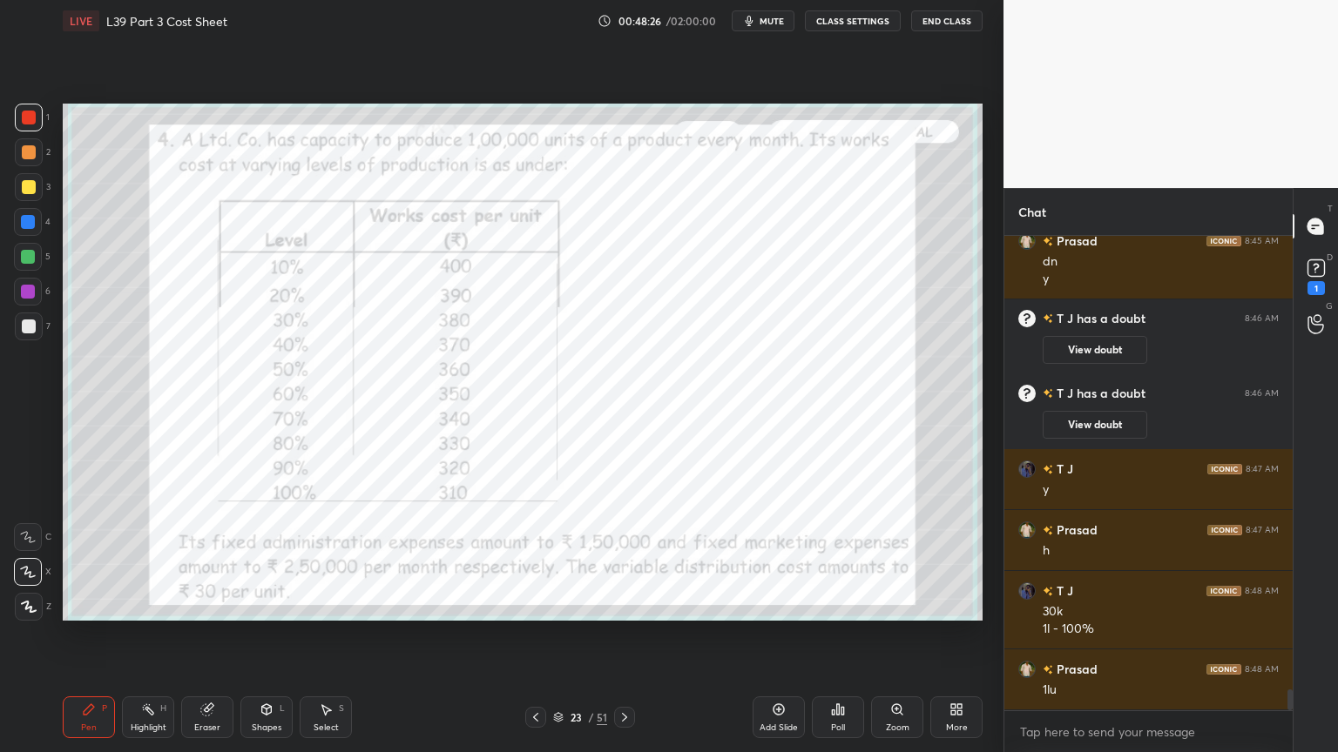
click at [629, 559] on icon at bounding box center [624, 718] width 14 height 14
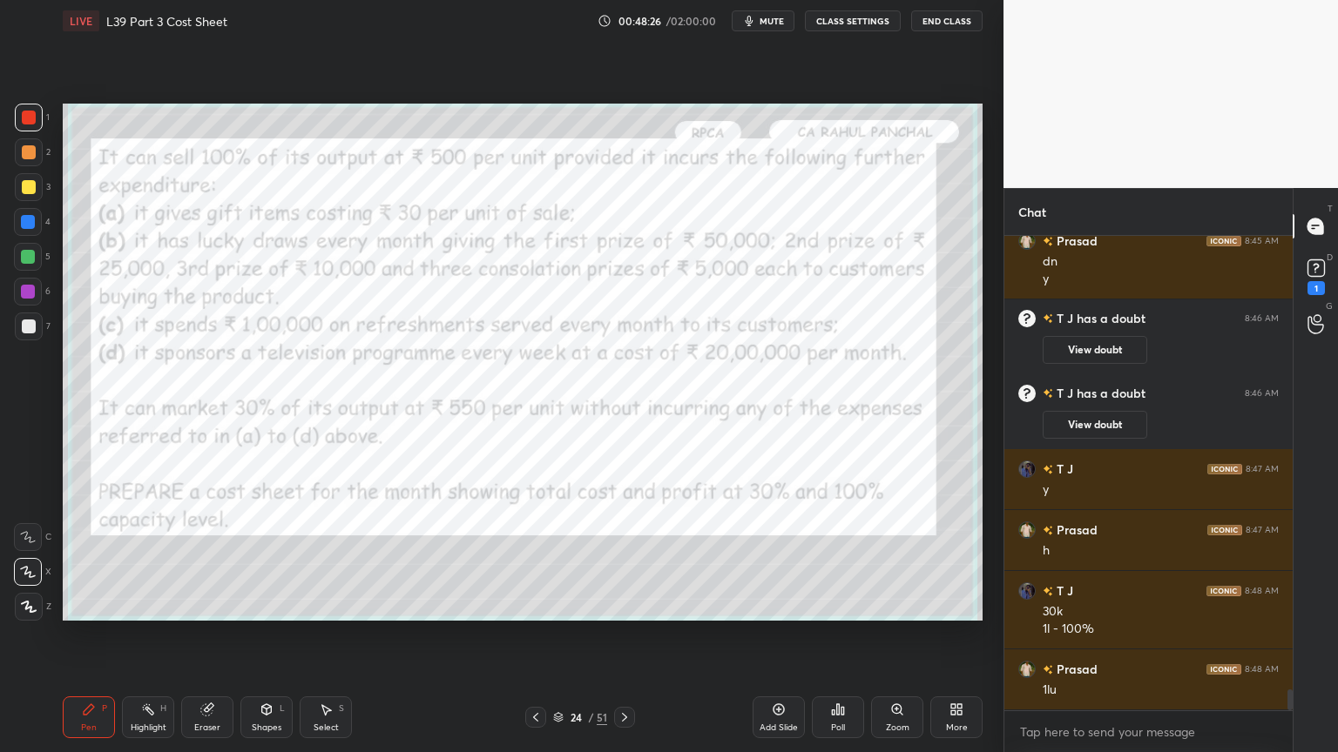
click at [630, 559] on icon at bounding box center [624, 718] width 14 height 14
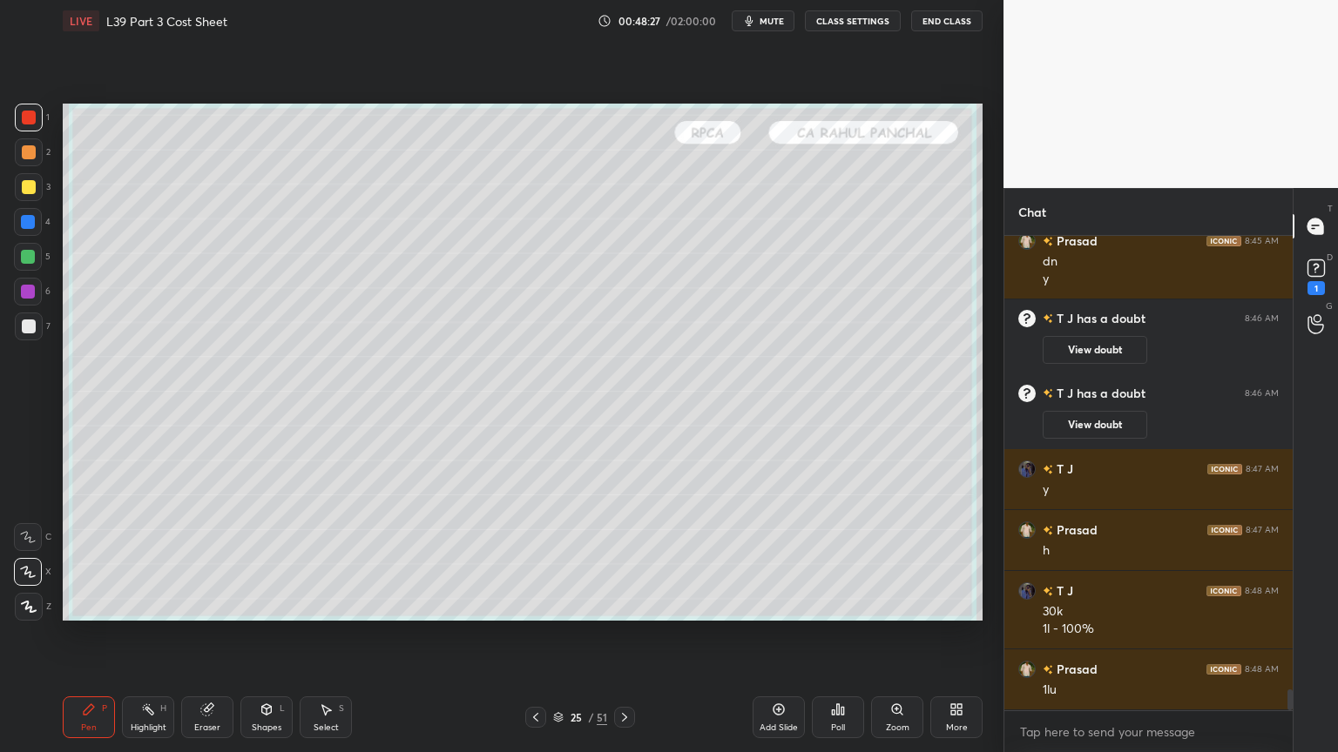
click at [25, 162] on div at bounding box center [29, 152] width 28 height 28
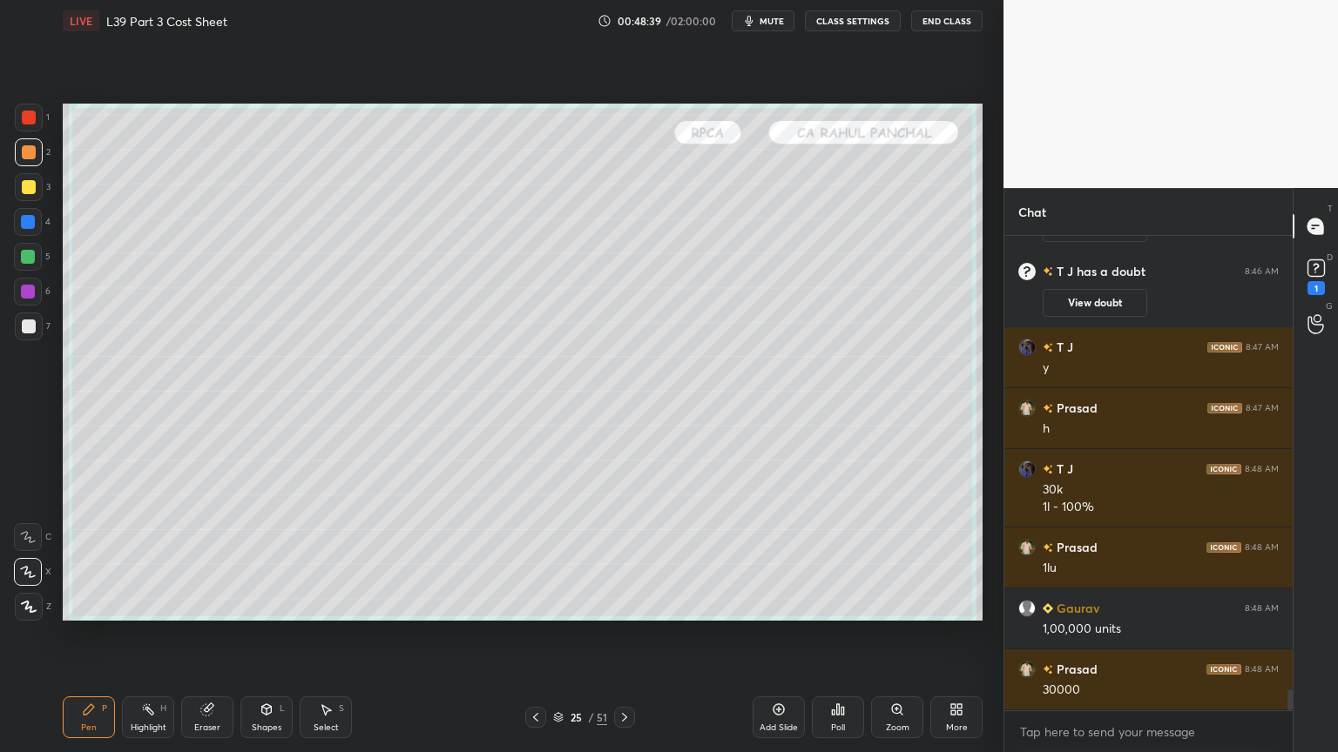
click at [30, 318] on div at bounding box center [29, 327] width 28 height 28
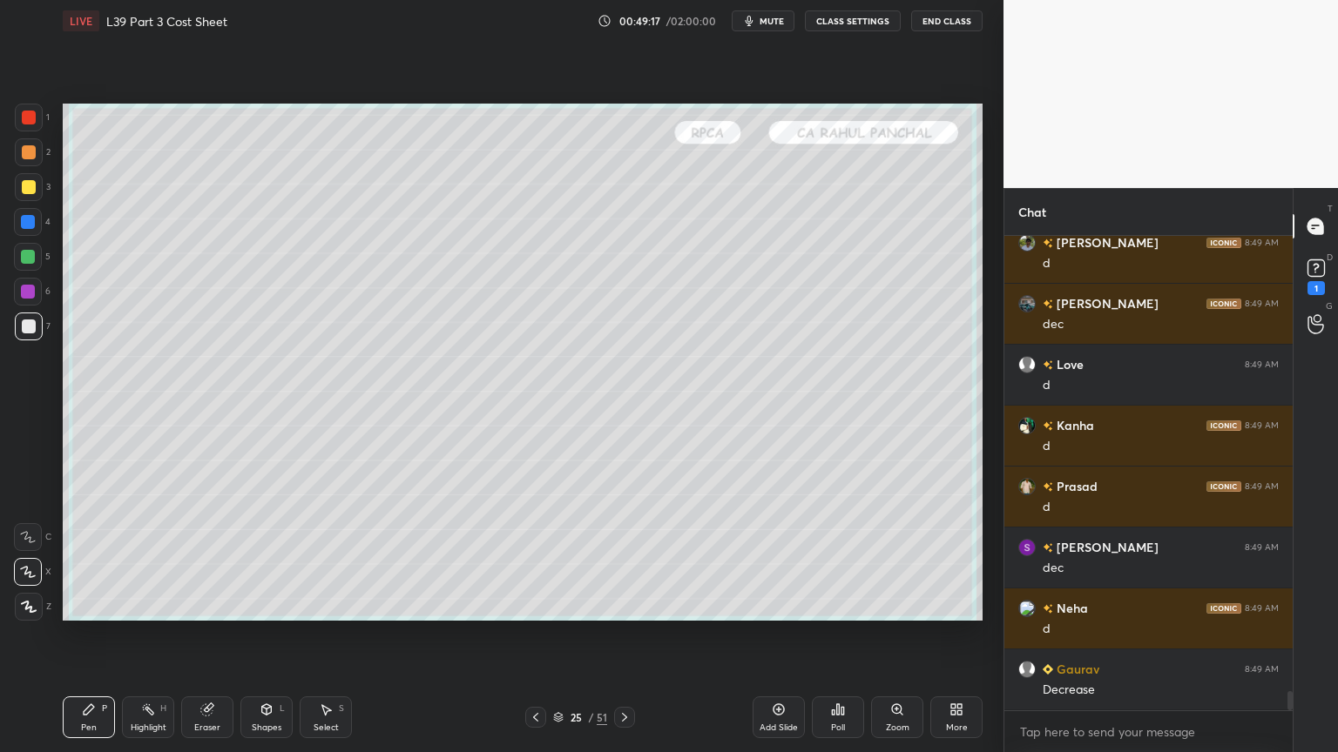
scroll to position [11109, 0]
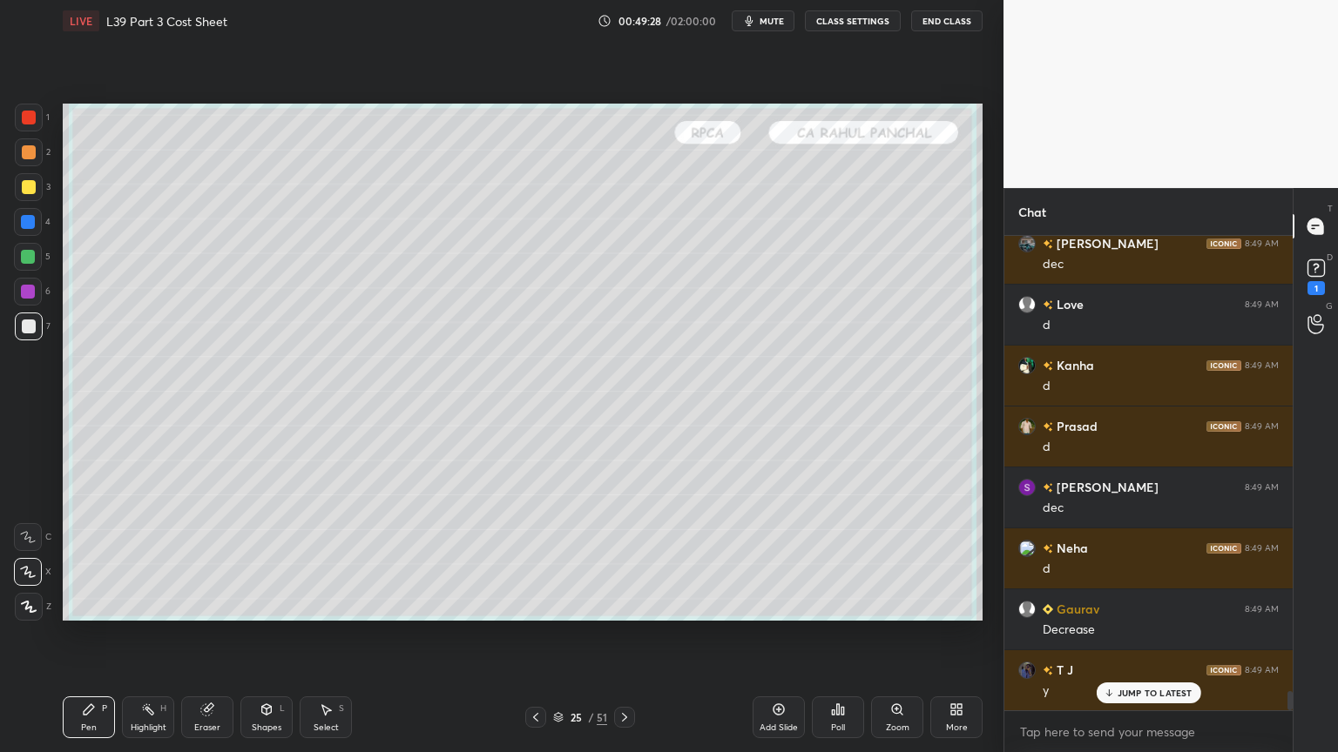
click at [533, 559] on icon at bounding box center [536, 718] width 14 height 14
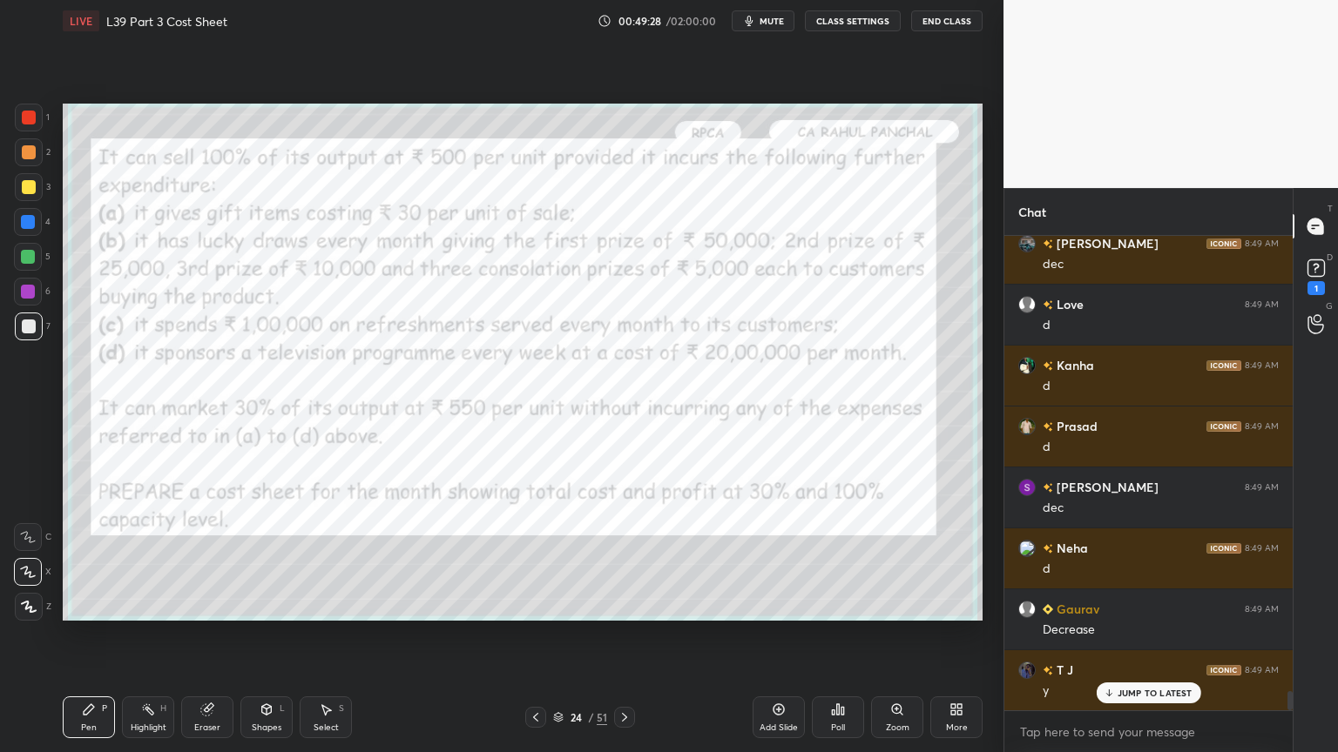
click at [539, 559] on icon at bounding box center [536, 718] width 14 height 14
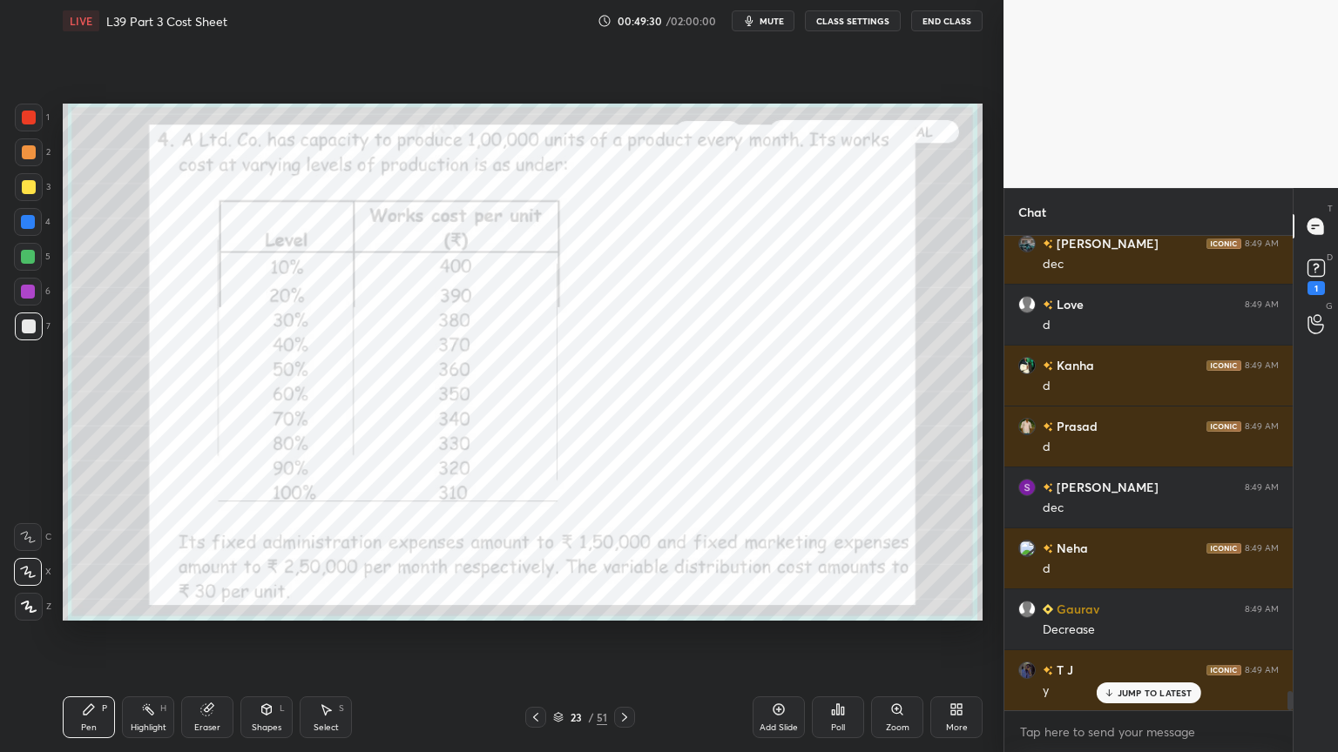
click at [88, 559] on icon at bounding box center [89, 710] width 10 height 10
click at [29, 261] on div at bounding box center [28, 257] width 14 height 14
click at [205, 559] on div "Eraser" at bounding box center [207, 718] width 52 height 42
click at [31, 559] on span "Erase all" at bounding box center [28, 607] width 26 height 12
click at [70, 559] on div "Pen P" at bounding box center [89, 718] width 52 height 42
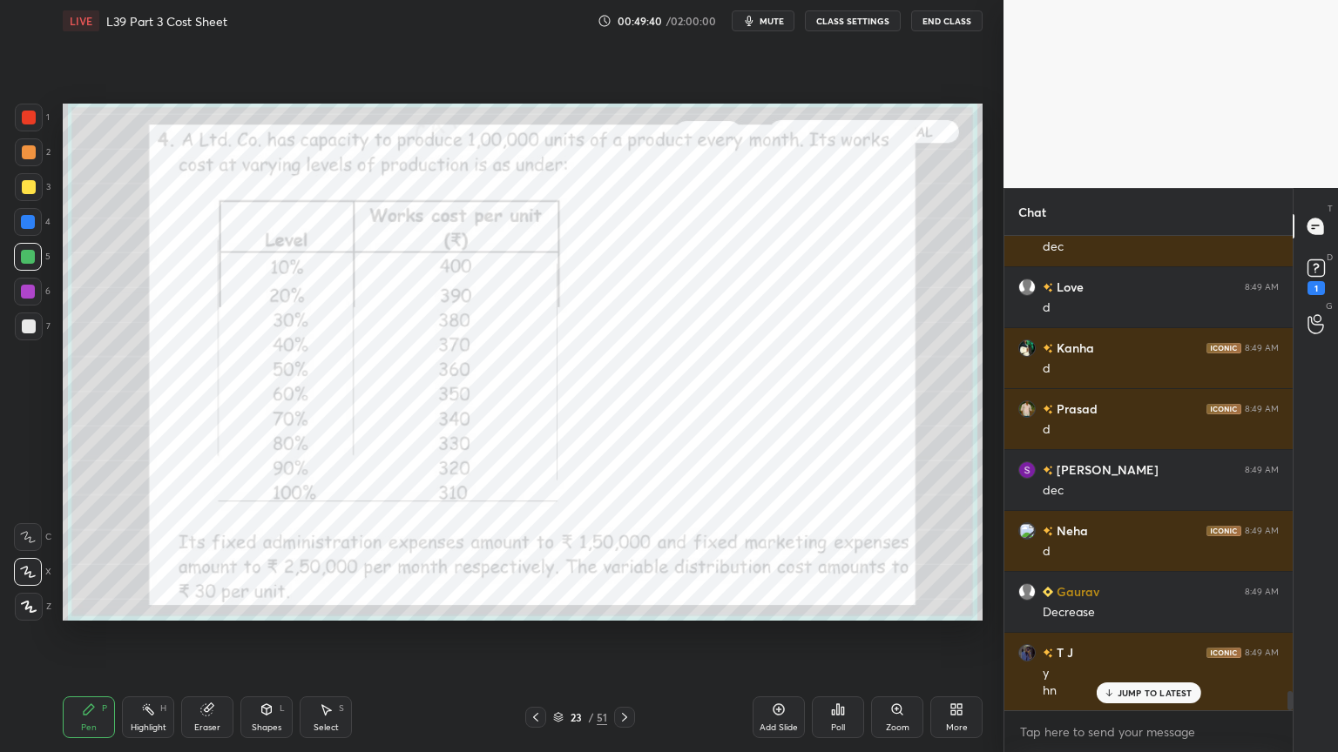
click at [24, 119] on div at bounding box center [29, 118] width 14 height 14
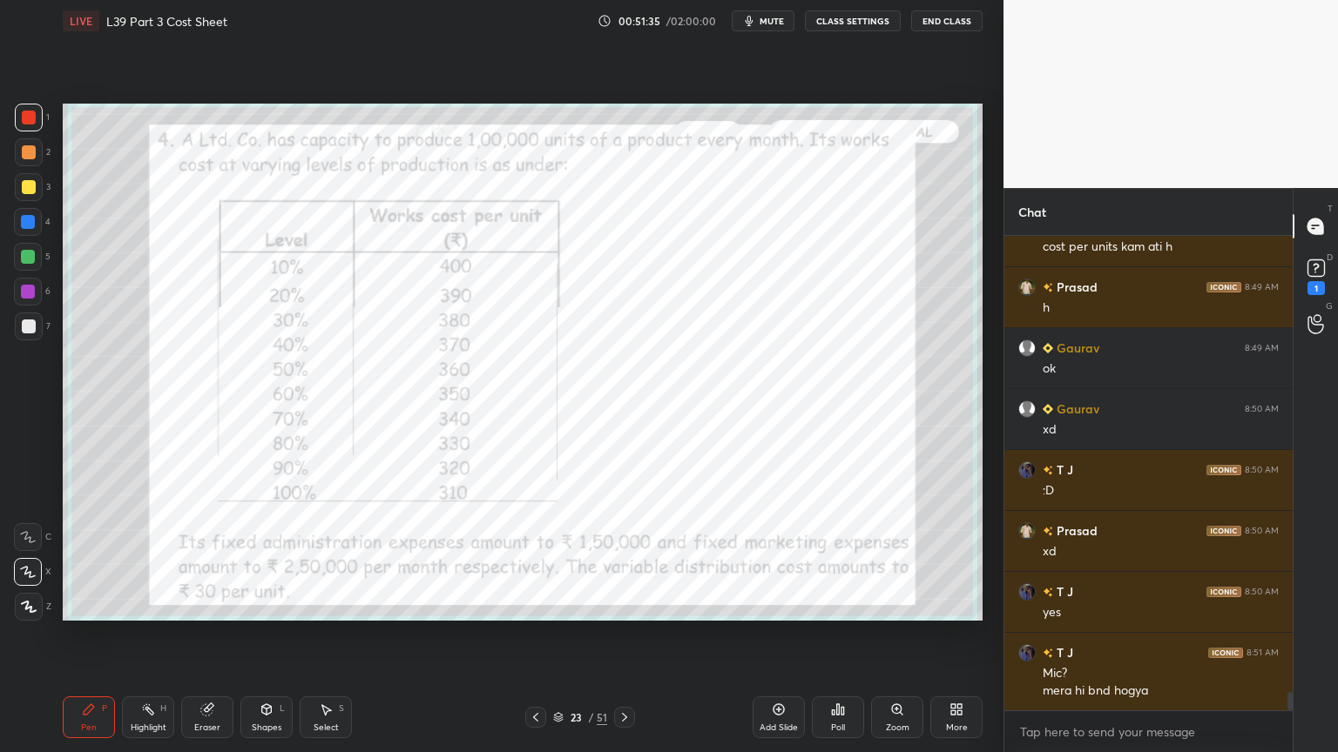
scroll to position [11816, 0]
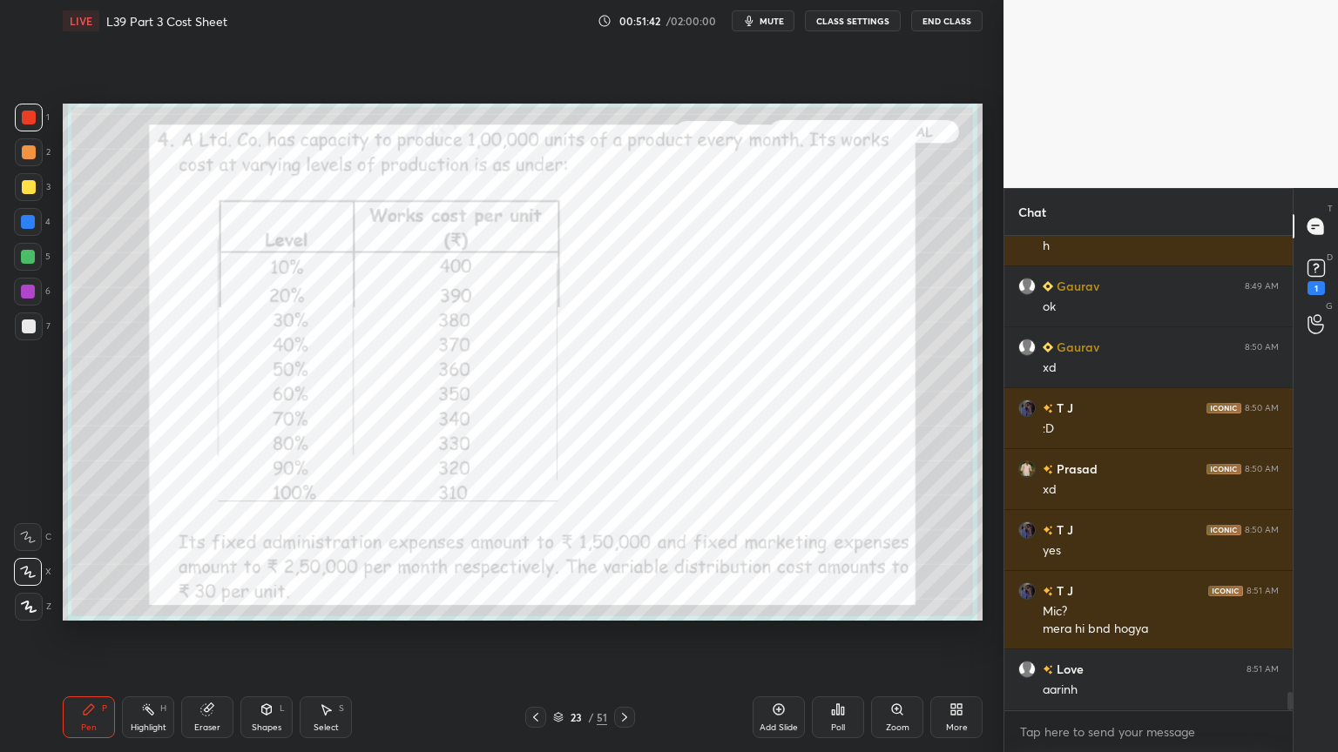
click at [216, 559] on div "Eraser" at bounding box center [207, 718] width 52 height 42
click at [24, 559] on span "Erase all" at bounding box center [28, 607] width 26 height 12
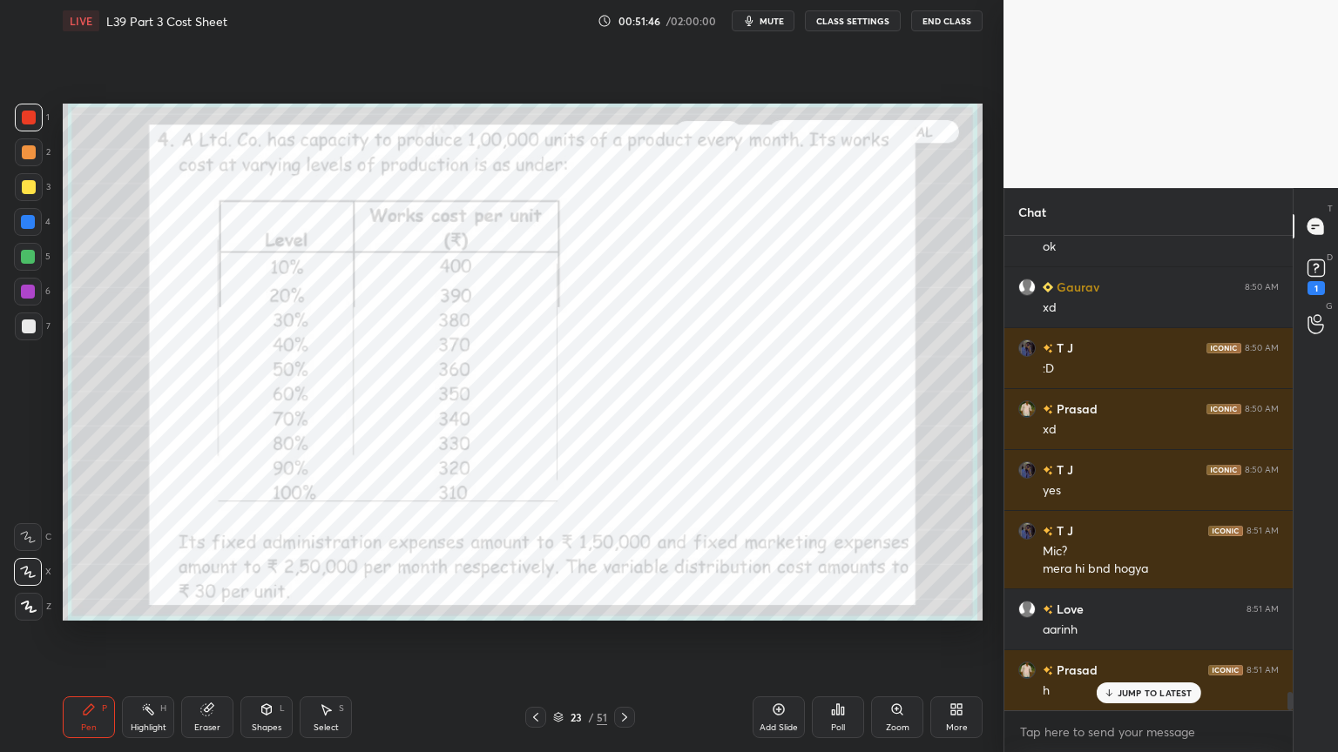
scroll to position [11937, 0]
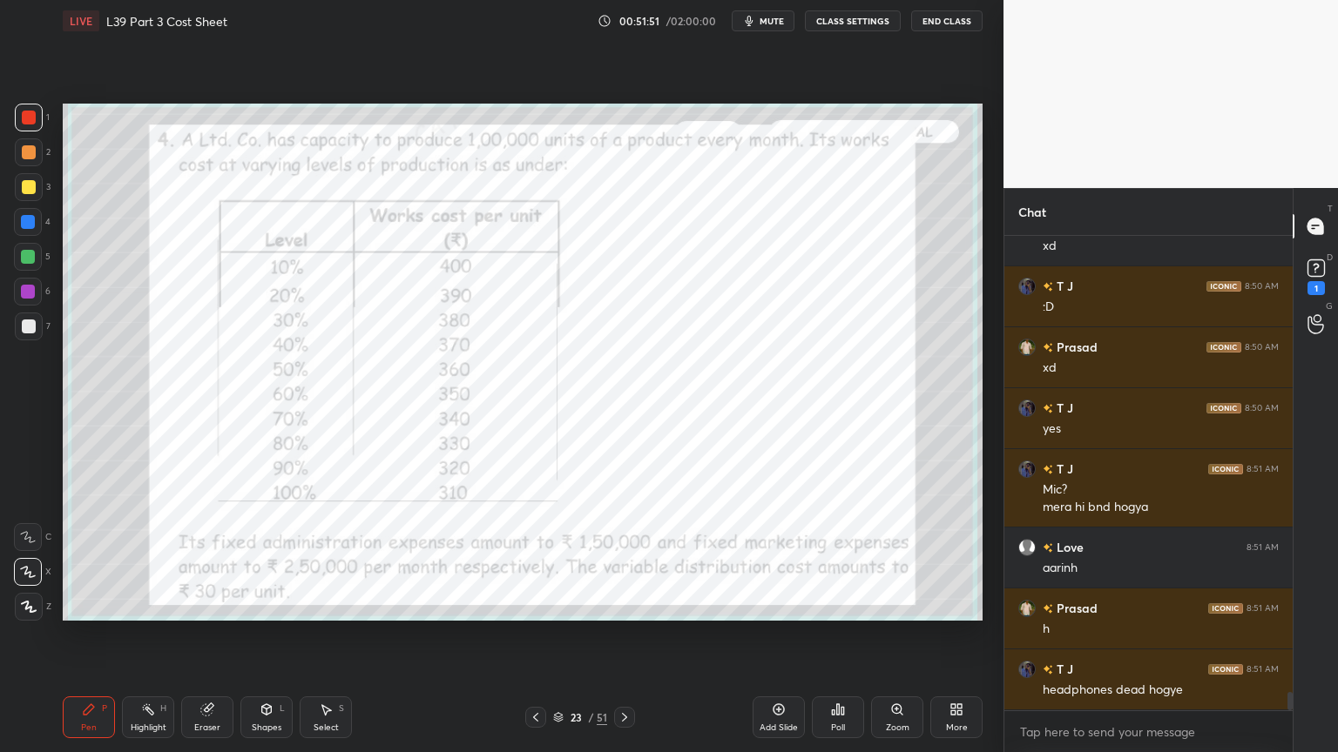
click at [631, 559] on div at bounding box center [624, 717] width 21 height 21
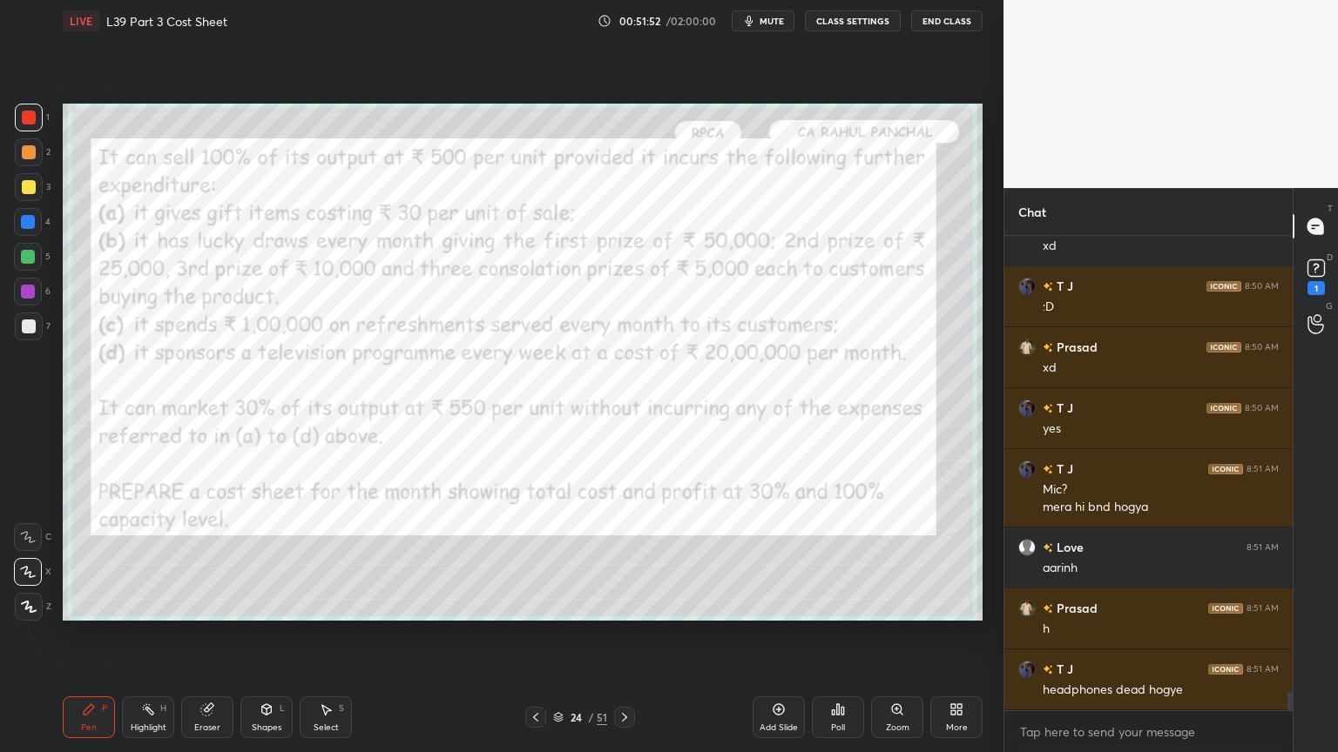
click at [526, 559] on div at bounding box center [535, 717] width 21 height 21
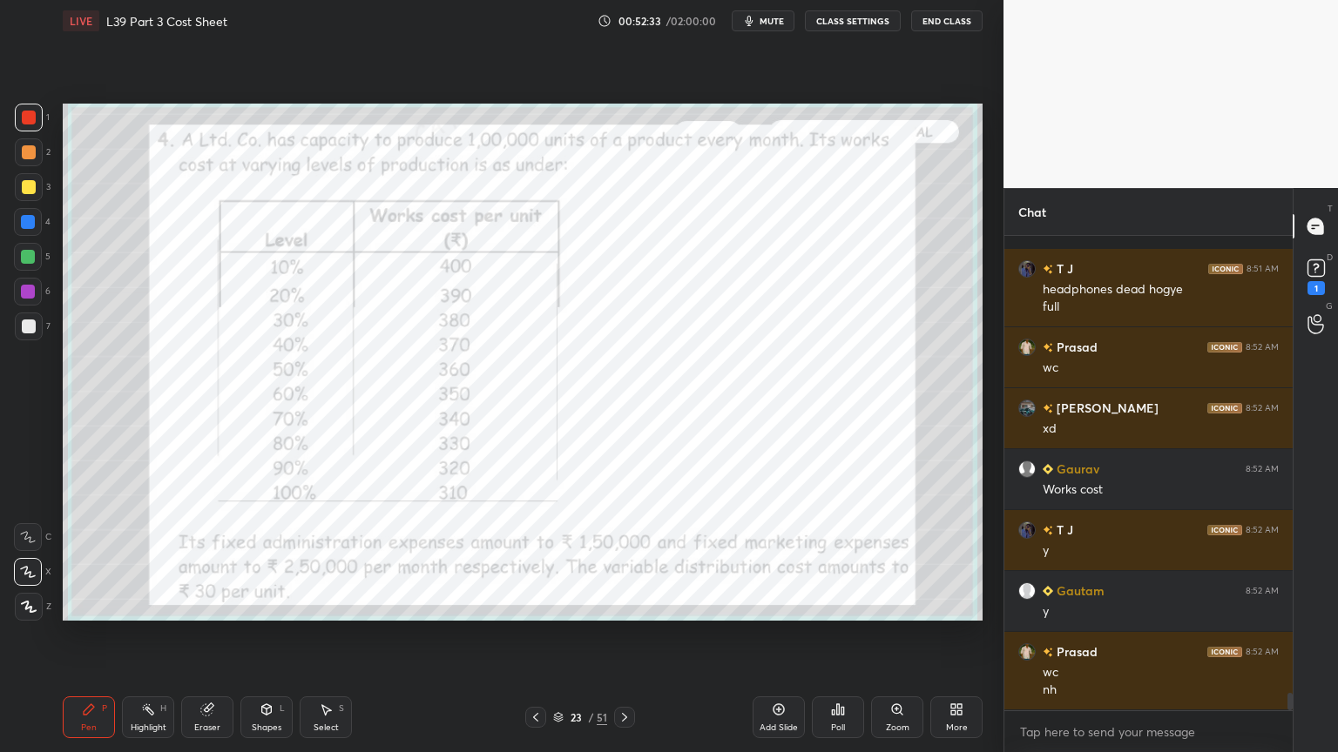
scroll to position [12460, 0]
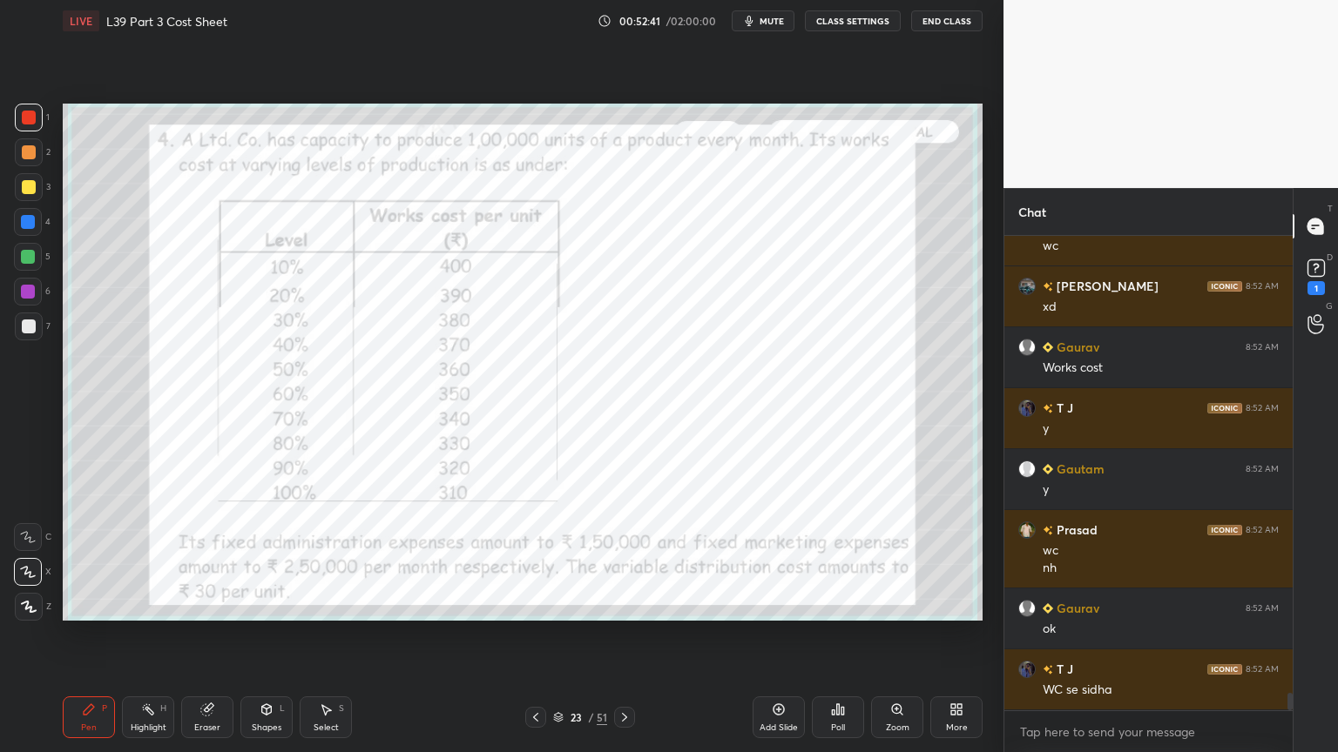
click at [631, 559] on icon at bounding box center [624, 718] width 14 height 14
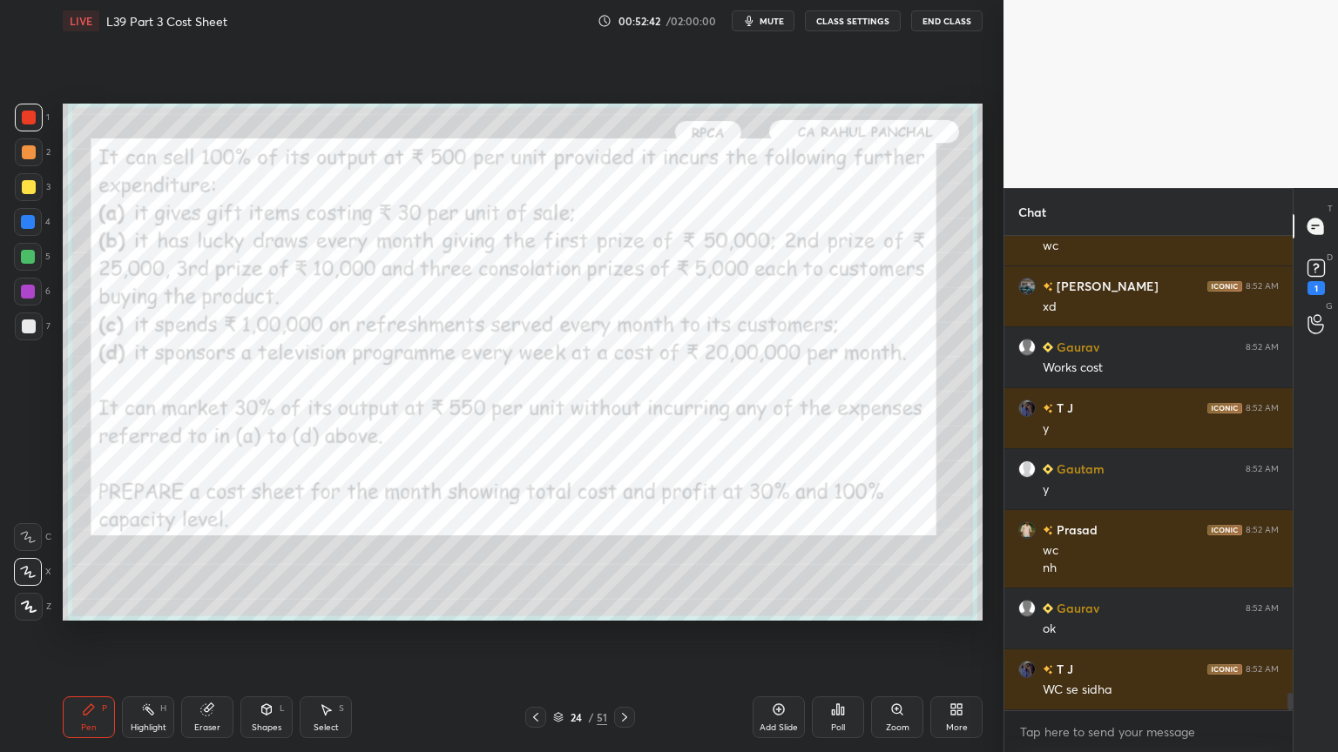
click at [622, 559] on icon at bounding box center [624, 717] width 5 height 9
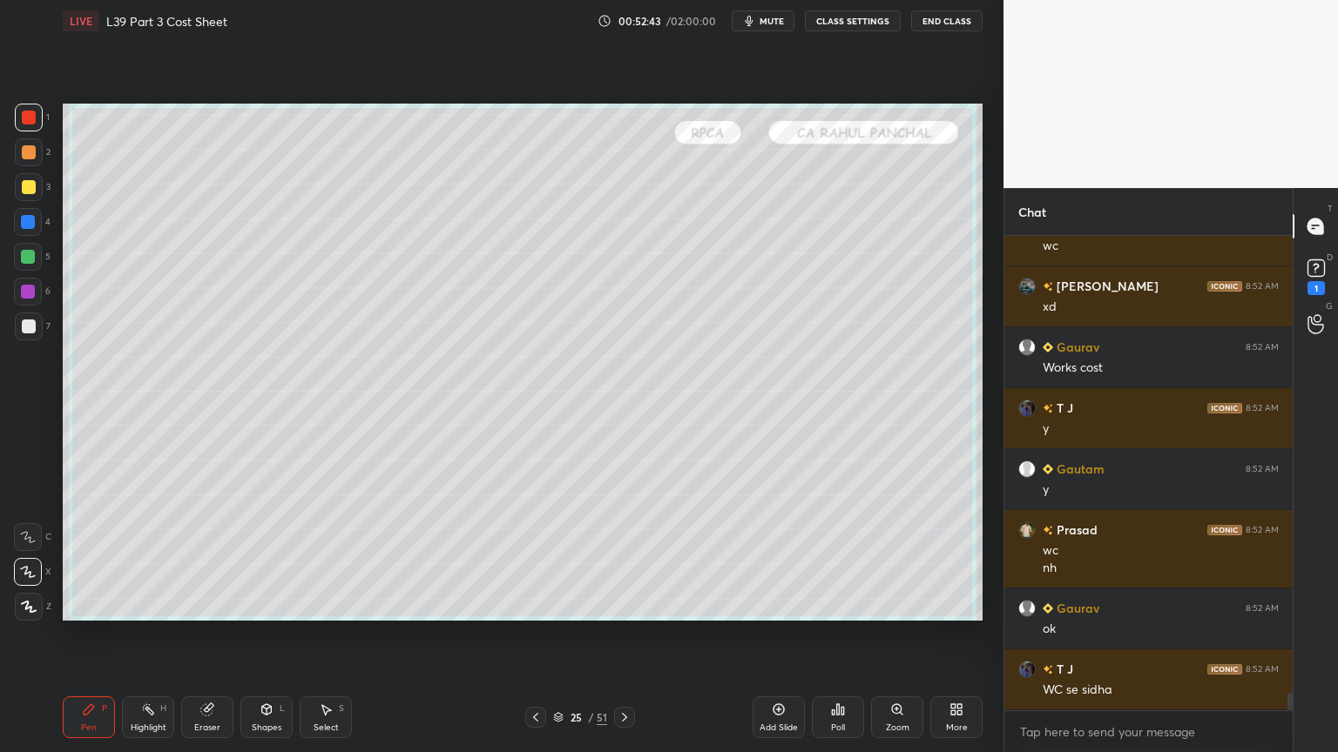
click at [97, 559] on div "Pen P" at bounding box center [89, 718] width 52 height 42
click at [20, 334] on div at bounding box center [29, 327] width 28 height 28
click at [536, 559] on icon at bounding box center [536, 718] width 14 height 14
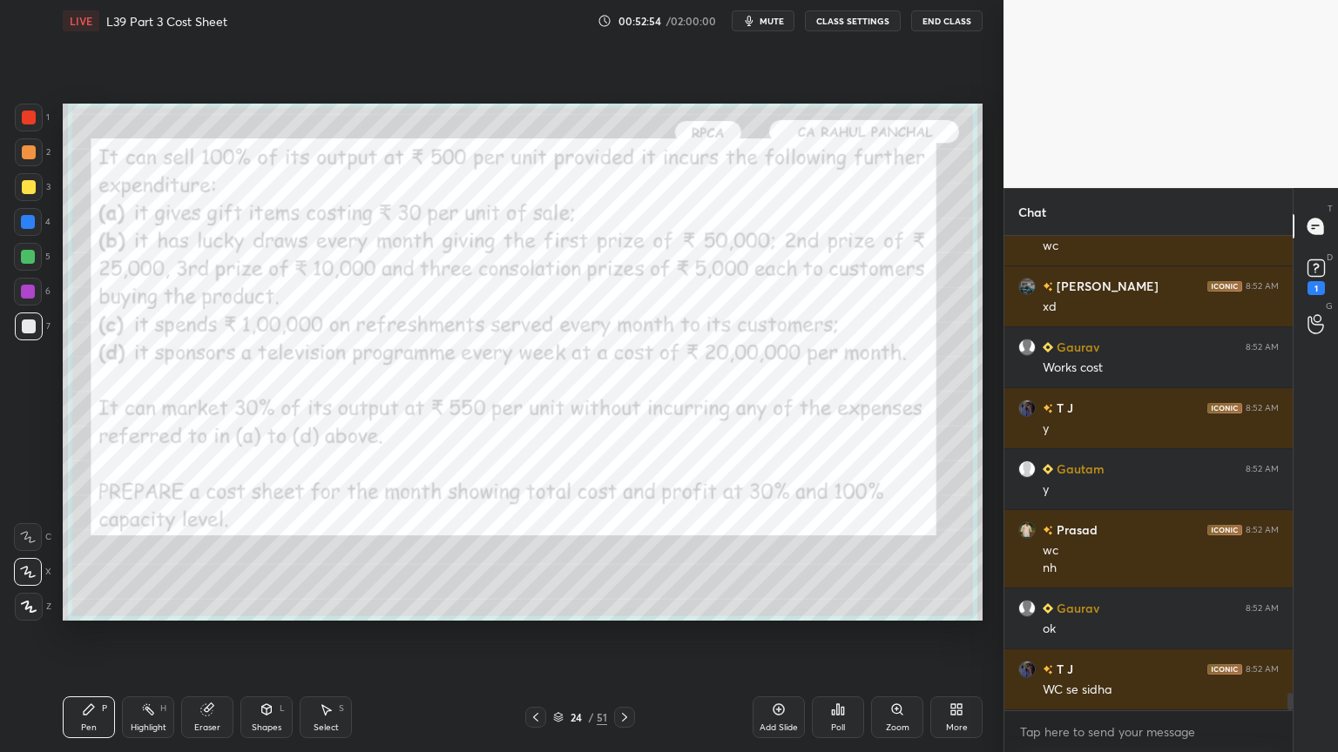
click at [536, 559] on icon at bounding box center [536, 718] width 14 height 14
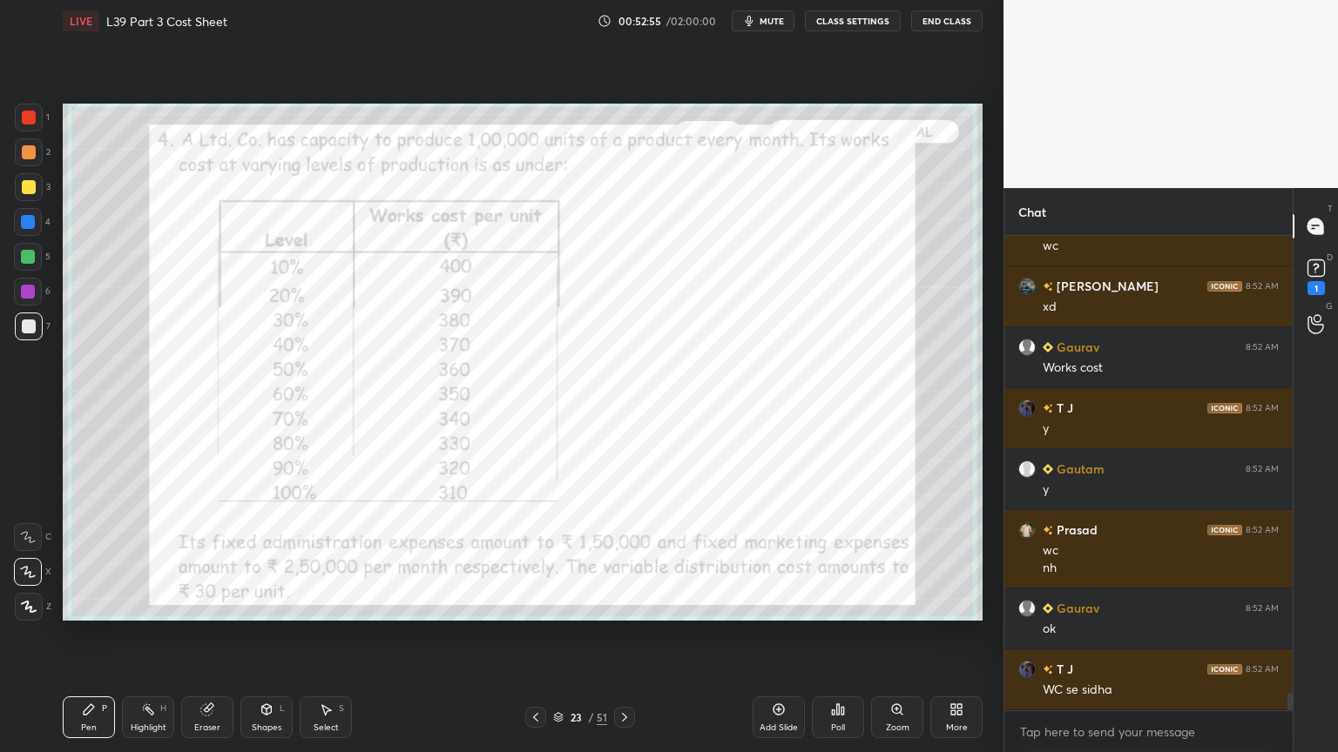
click at [37, 111] on div at bounding box center [29, 118] width 28 height 28
click at [27, 332] on div at bounding box center [29, 327] width 14 height 14
click at [113, 559] on div "Pen P" at bounding box center [89, 718] width 52 height 42
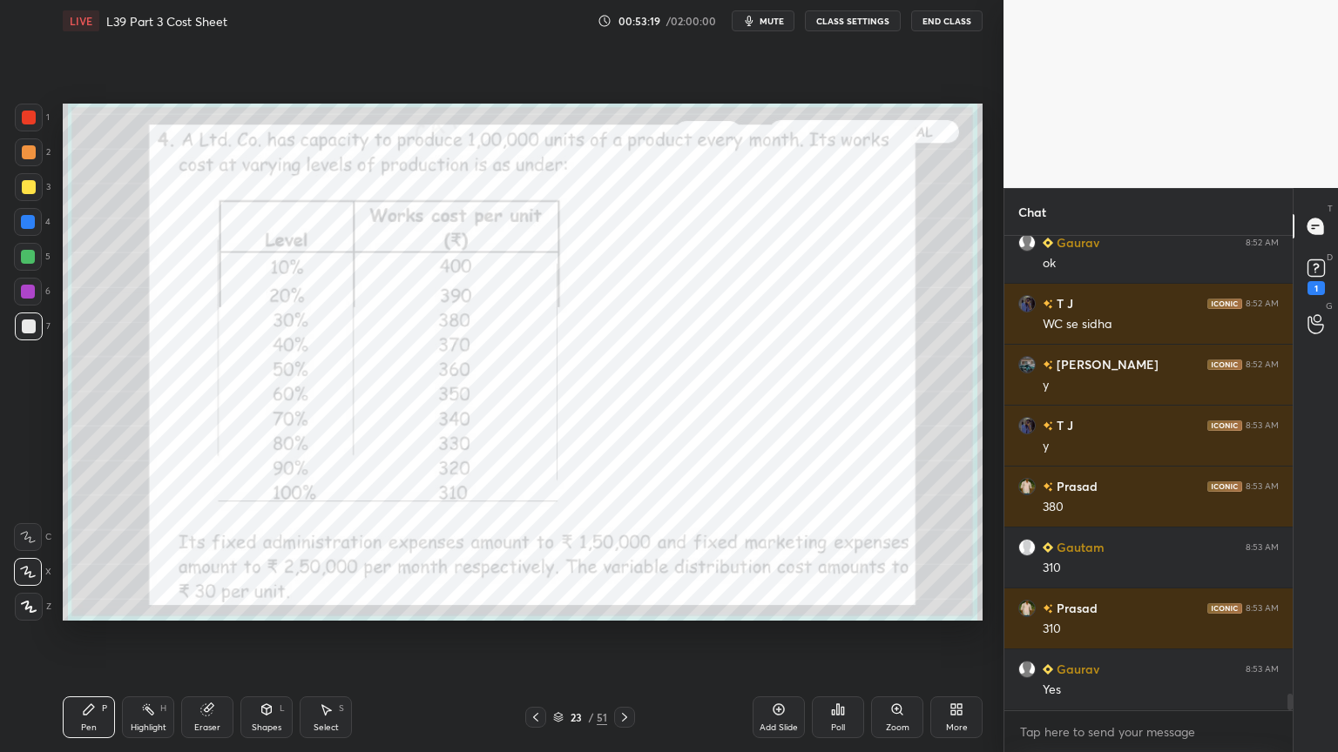
scroll to position [12886, 0]
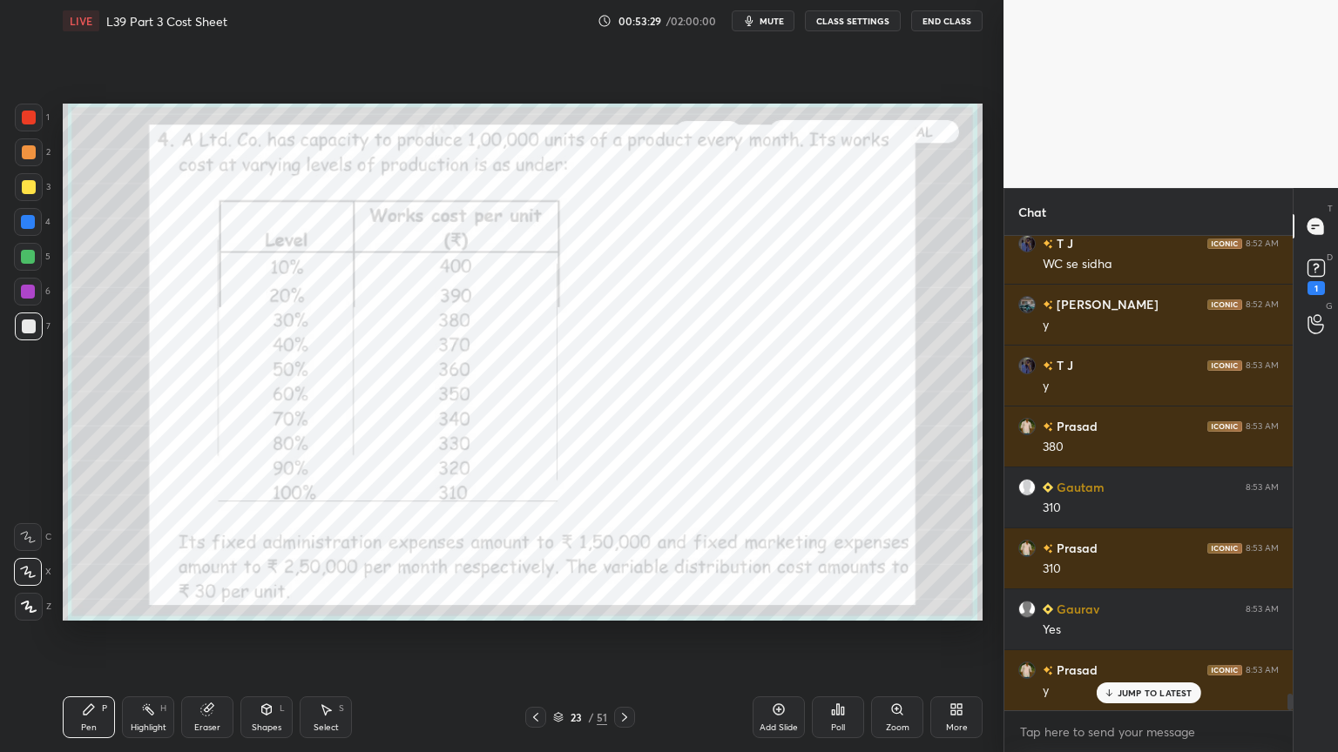
click at [626, 559] on div "Pen P Highlight H Eraser Shapes L Select S 23 / 51 Add Slide Poll Zoom More" at bounding box center [523, 718] width 920 height 70
click at [624, 559] on icon at bounding box center [624, 718] width 14 height 14
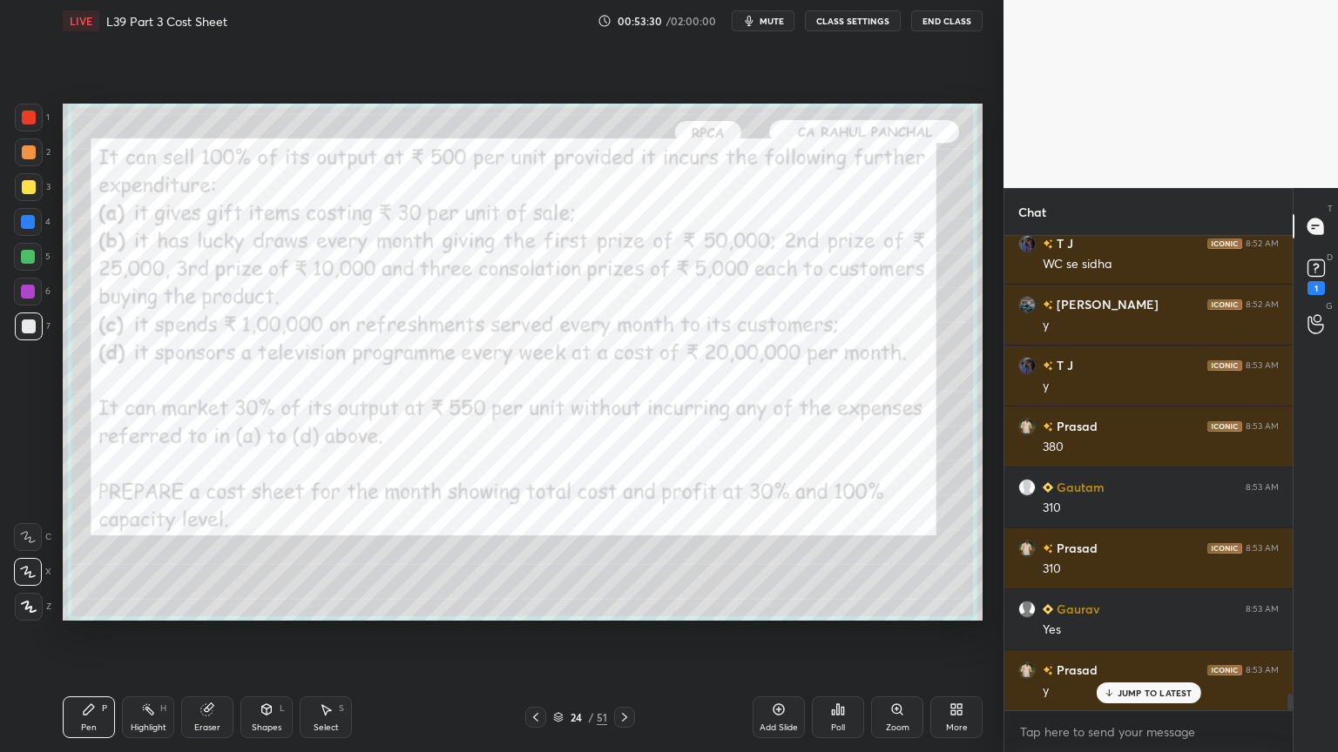
click at [621, 559] on icon at bounding box center [624, 718] width 14 height 14
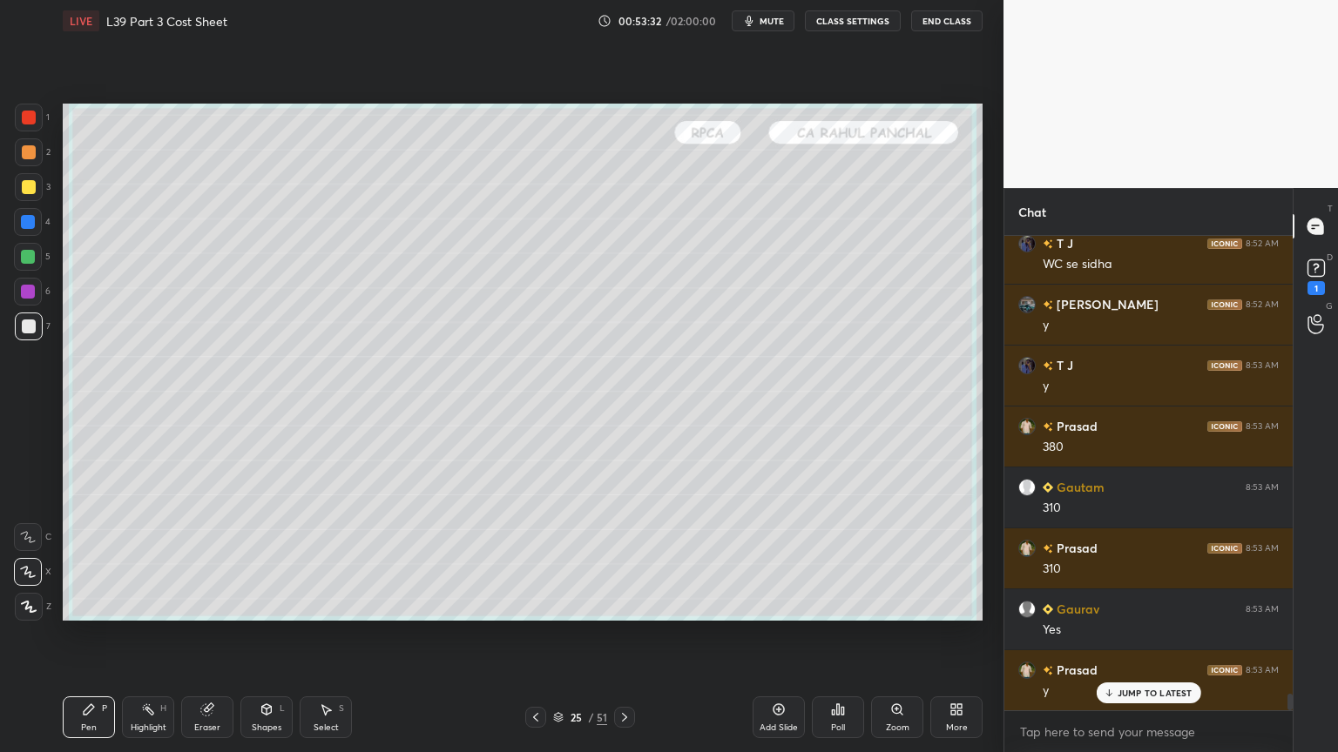
click at [542, 559] on icon at bounding box center [536, 718] width 14 height 14
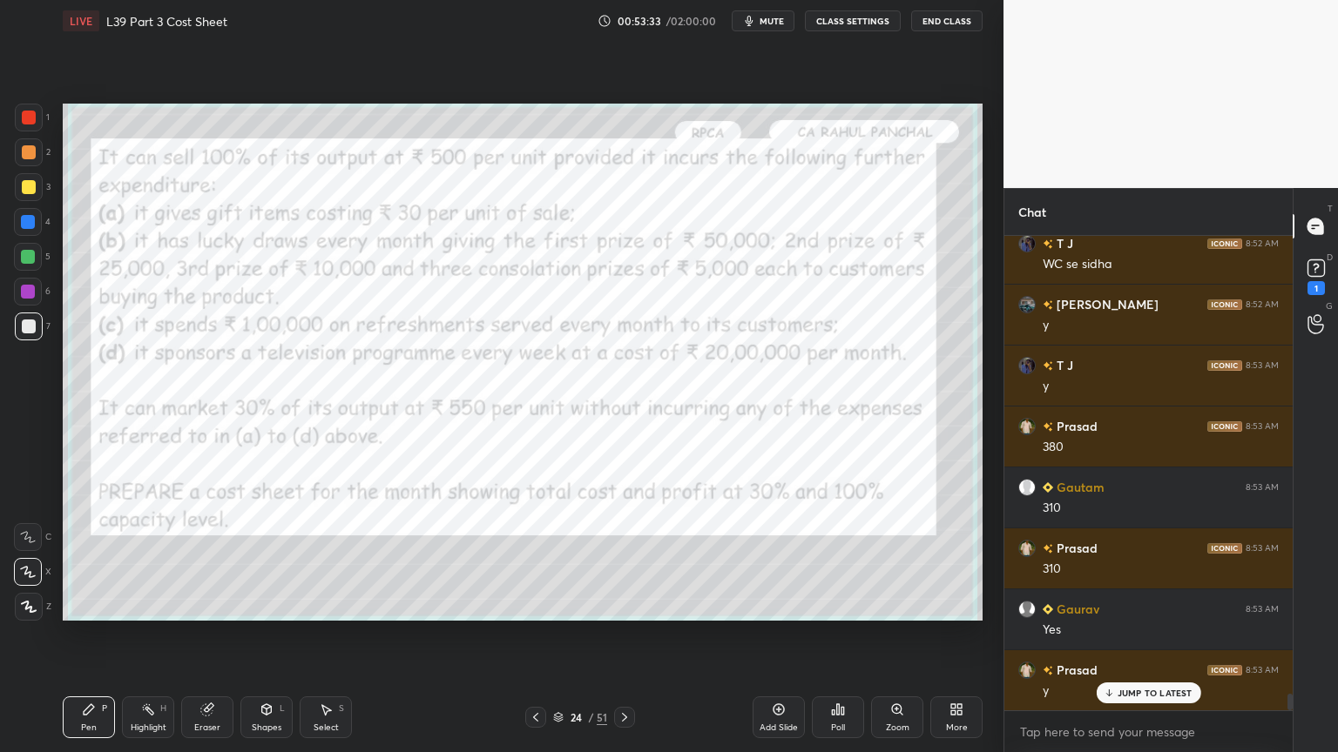
click at [539, 559] on icon at bounding box center [536, 718] width 14 height 14
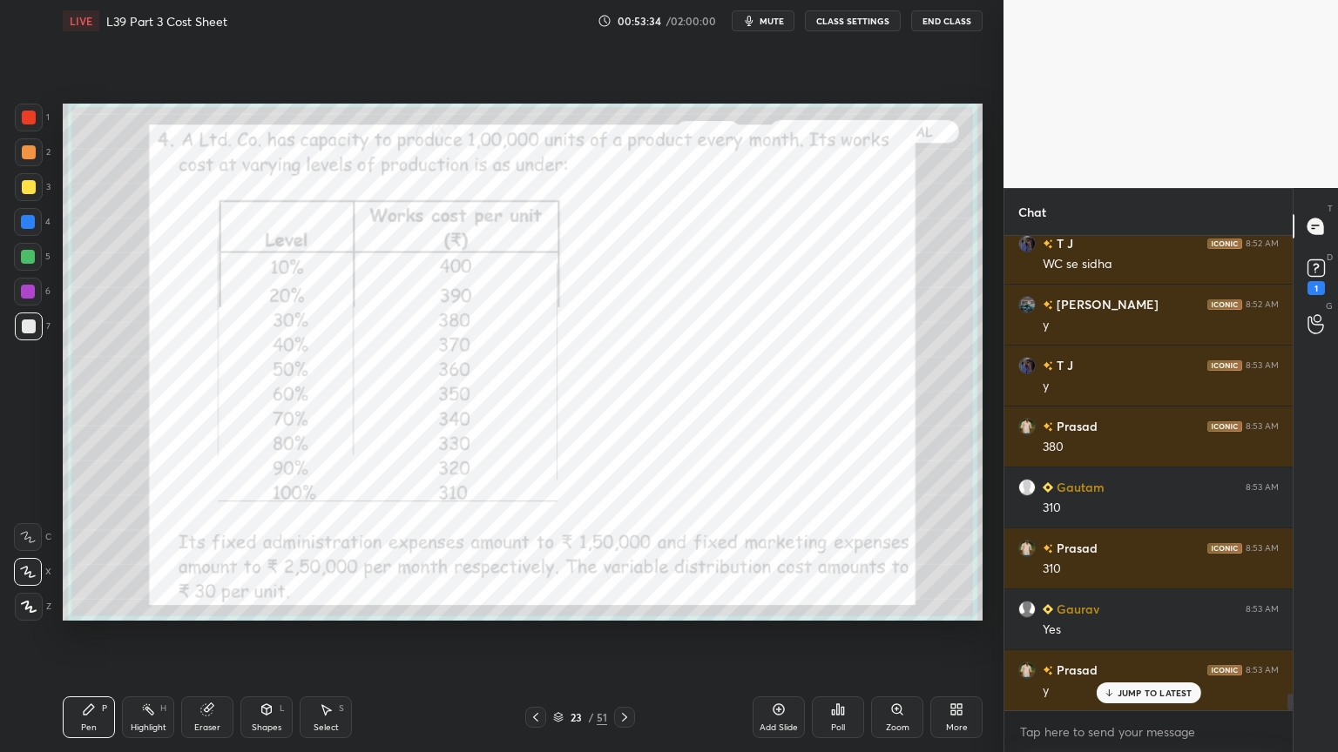
click at [630, 559] on icon at bounding box center [624, 718] width 14 height 14
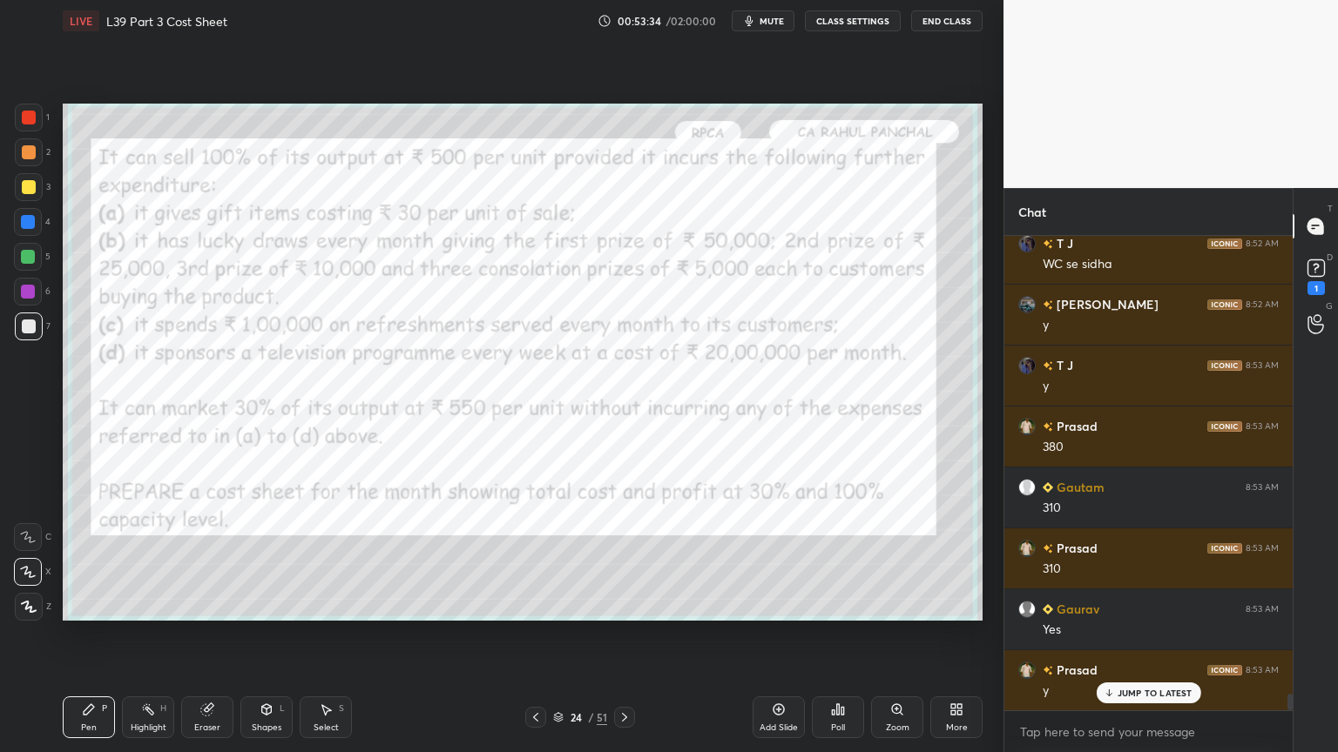
click at [627, 559] on icon at bounding box center [624, 718] width 14 height 14
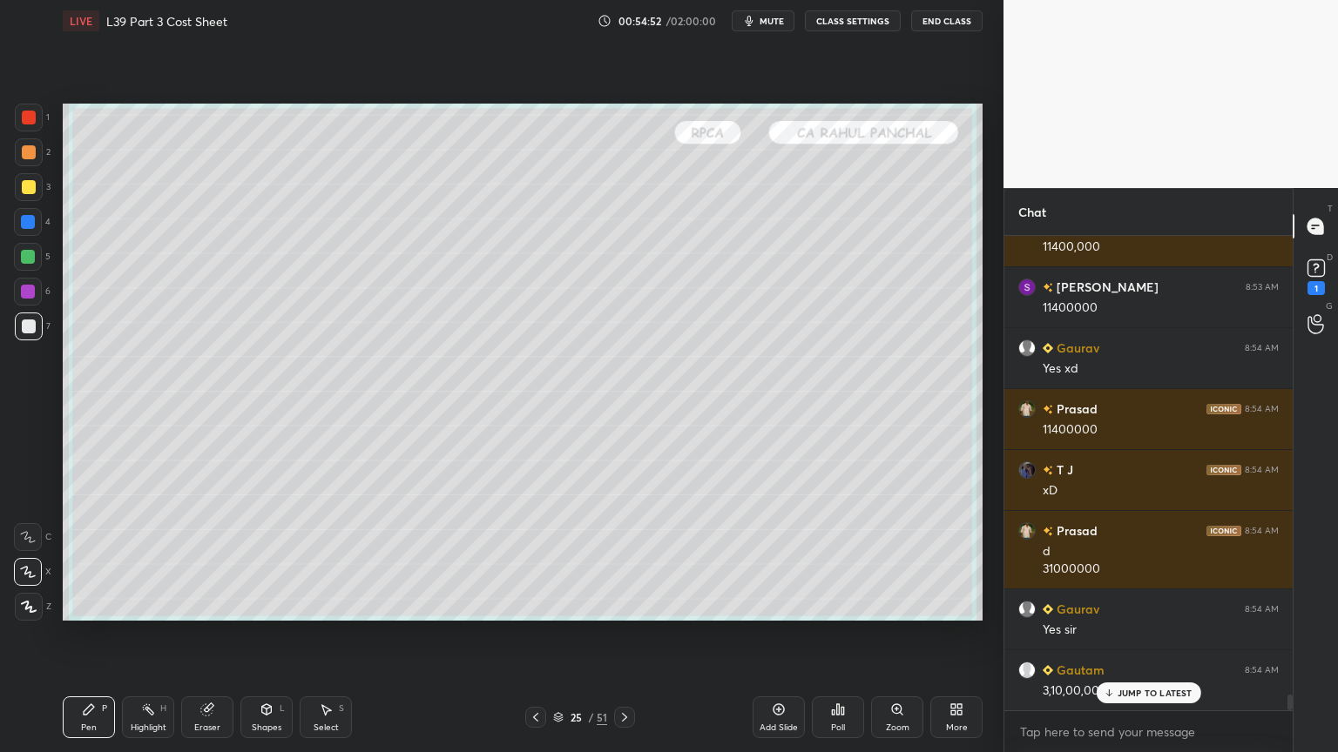
scroll to position [13575, 0]
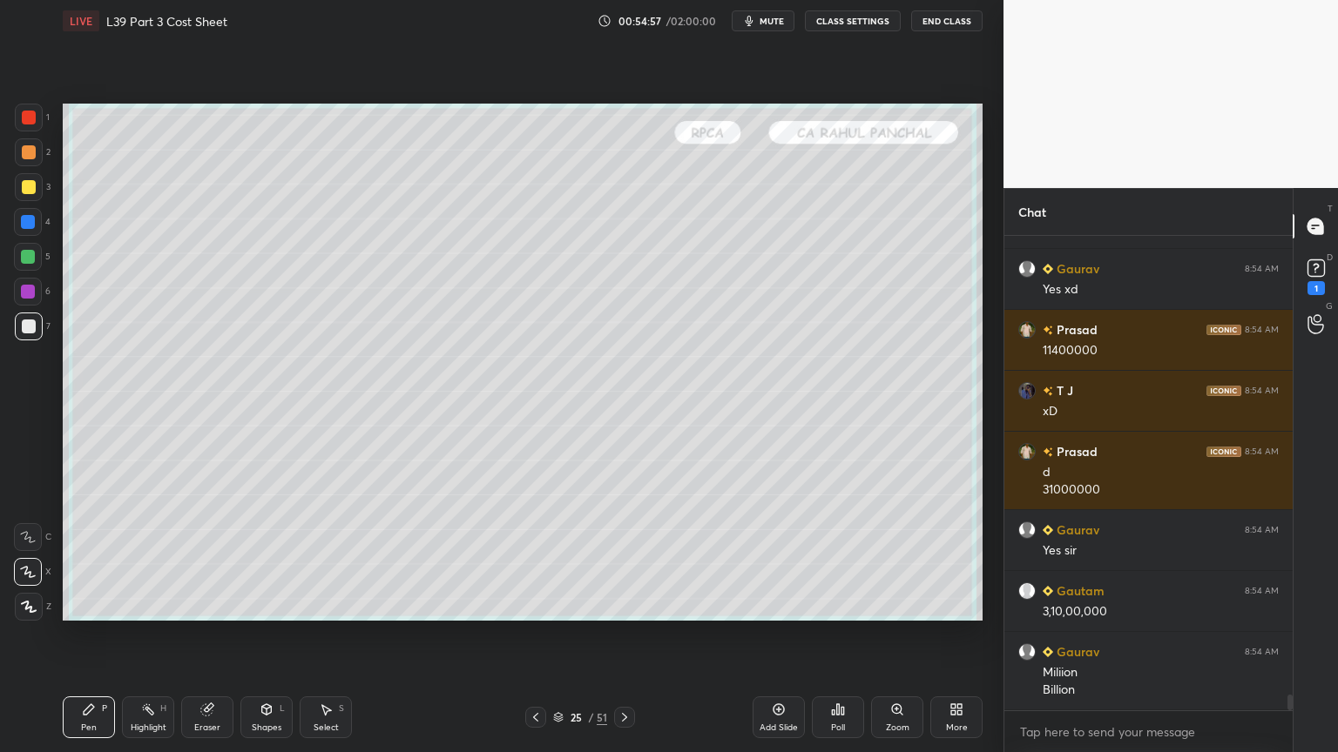
click at [302, 559] on div "Select S" at bounding box center [326, 718] width 52 height 42
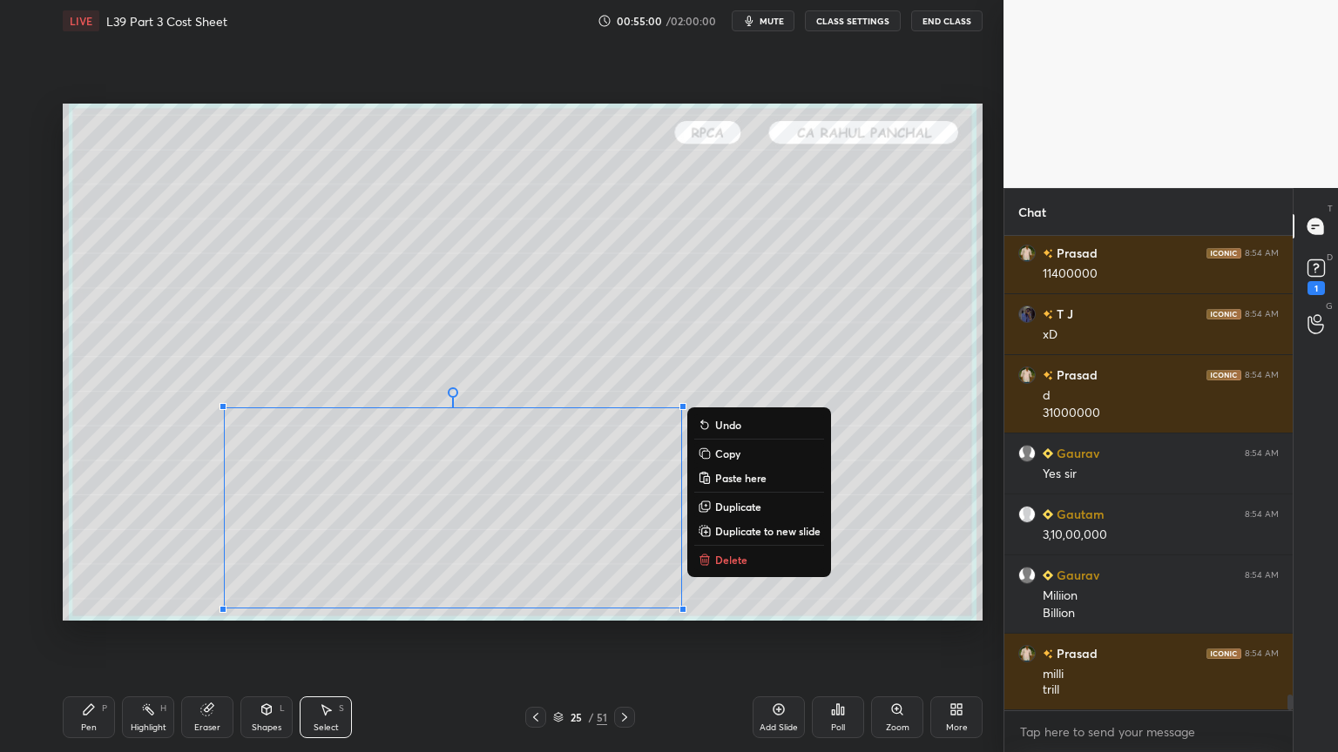
click at [732, 559] on p "Delete" at bounding box center [731, 560] width 32 height 14
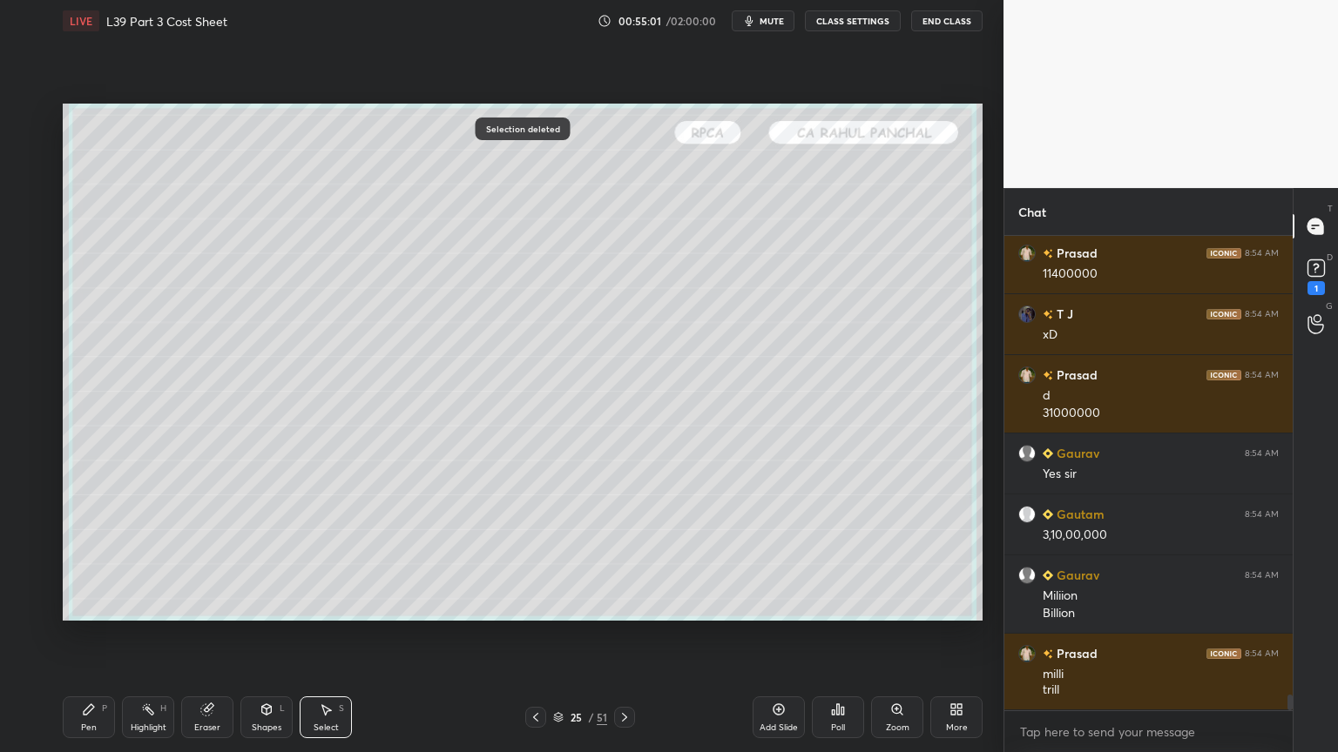
click at [60, 559] on div "LIVE L39 Part 3 Cost Sheet 00:55:01 / 02:00:00 mute CLASS SETTINGS End Class 0 …" at bounding box center [523, 376] width 934 height 752
click at [87, 559] on div "Pen P Highlight H Eraser Shapes L Select S 25 / 51 Add Slide Poll Zoom More" at bounding box center [523, 718] width 920 height 70
click at [90, 559] on div "Pen P" at bounding box center [89, 718] width 52 height 42
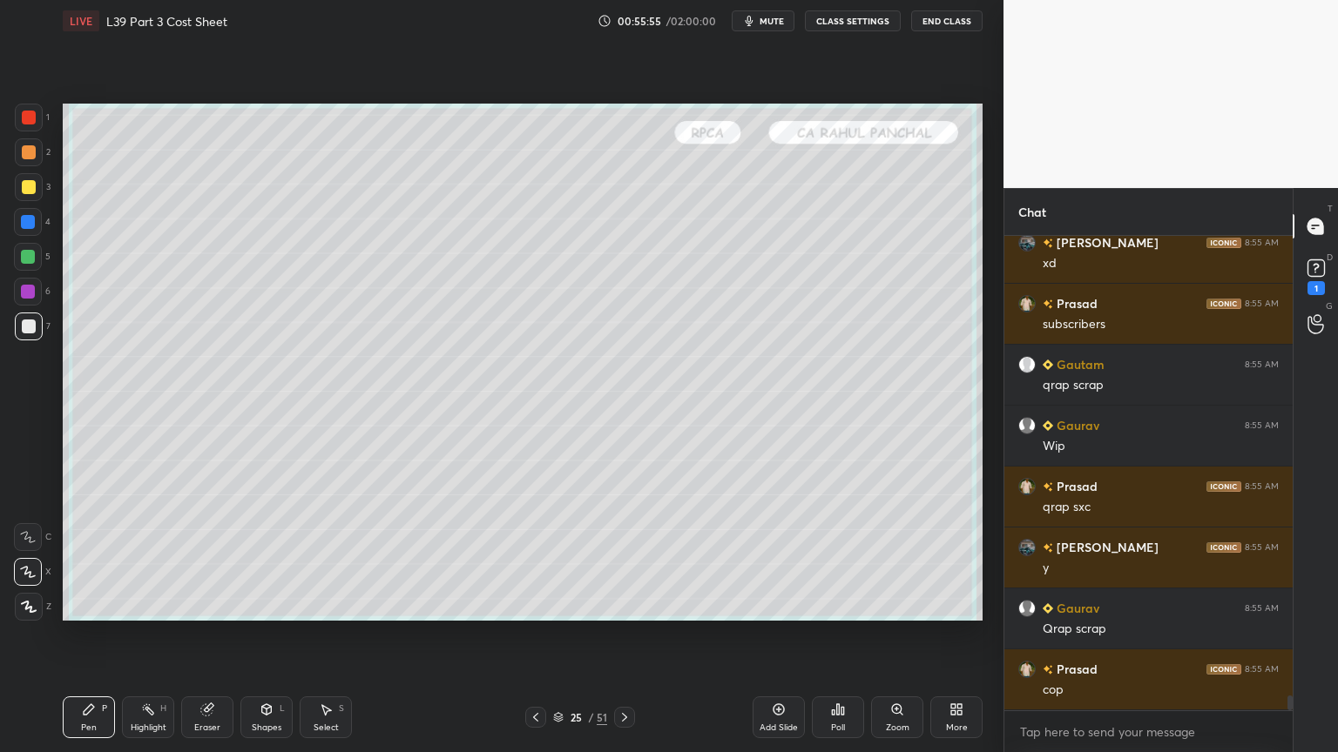
scroll to position [14418, 0]
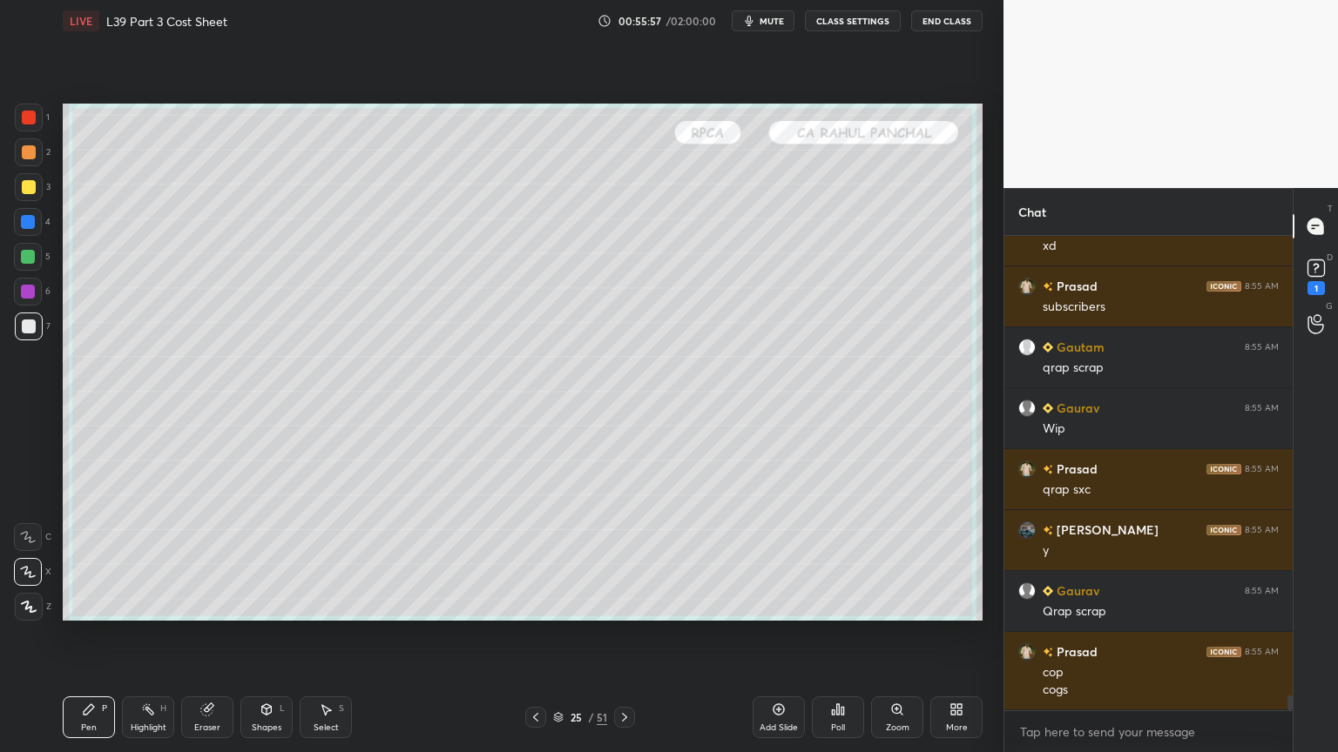
click at [320, 559] on icon at bounding box center [326, 710] width 14 height 14
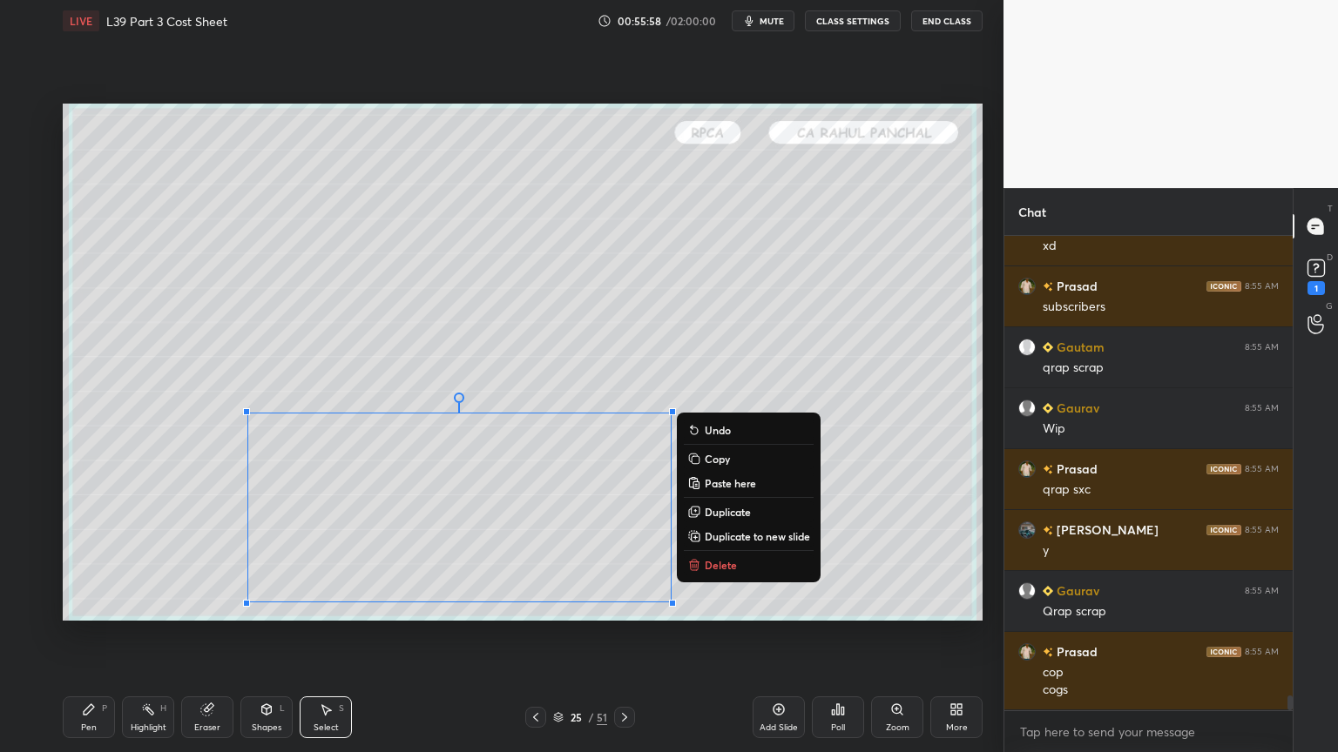
click at [715, 559] on p "Delete" at bounding box center [721, 565] width 32 height 14
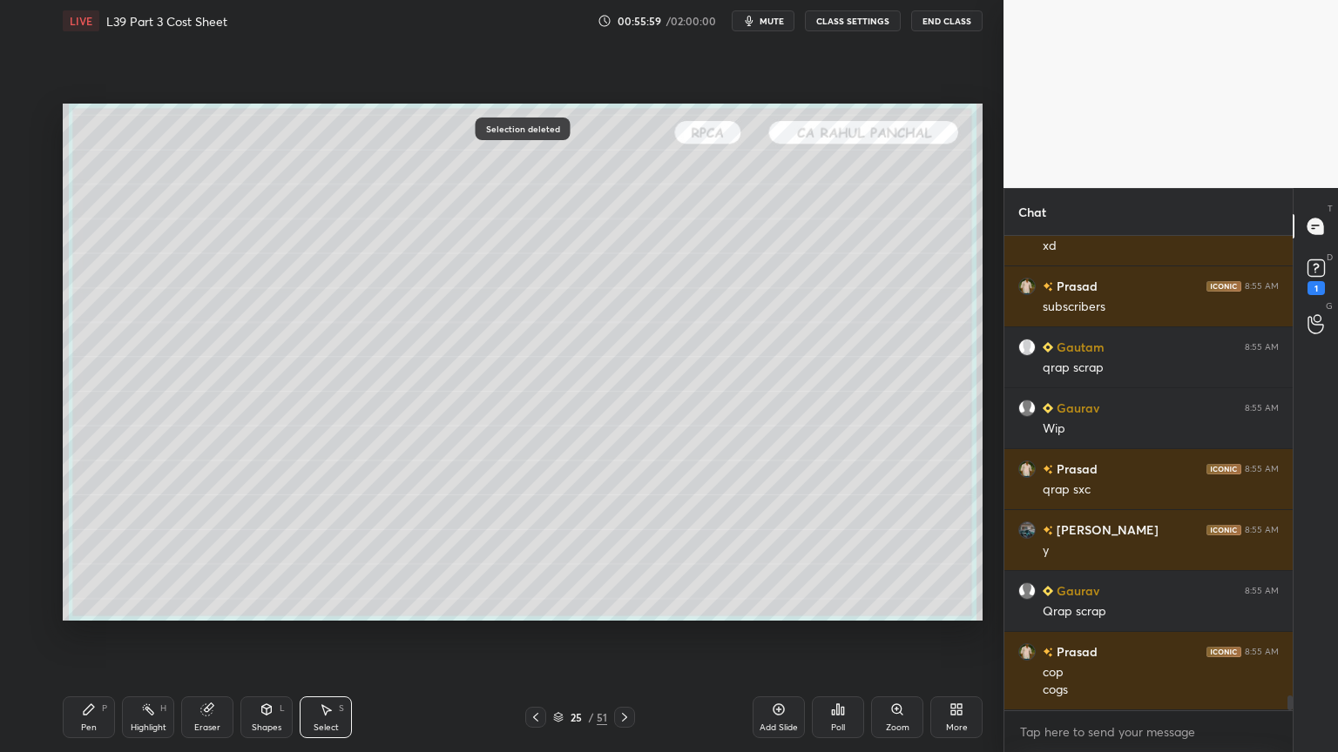
click at [91, 559] on icon at bounding box center [89, 710] width 14 height 14
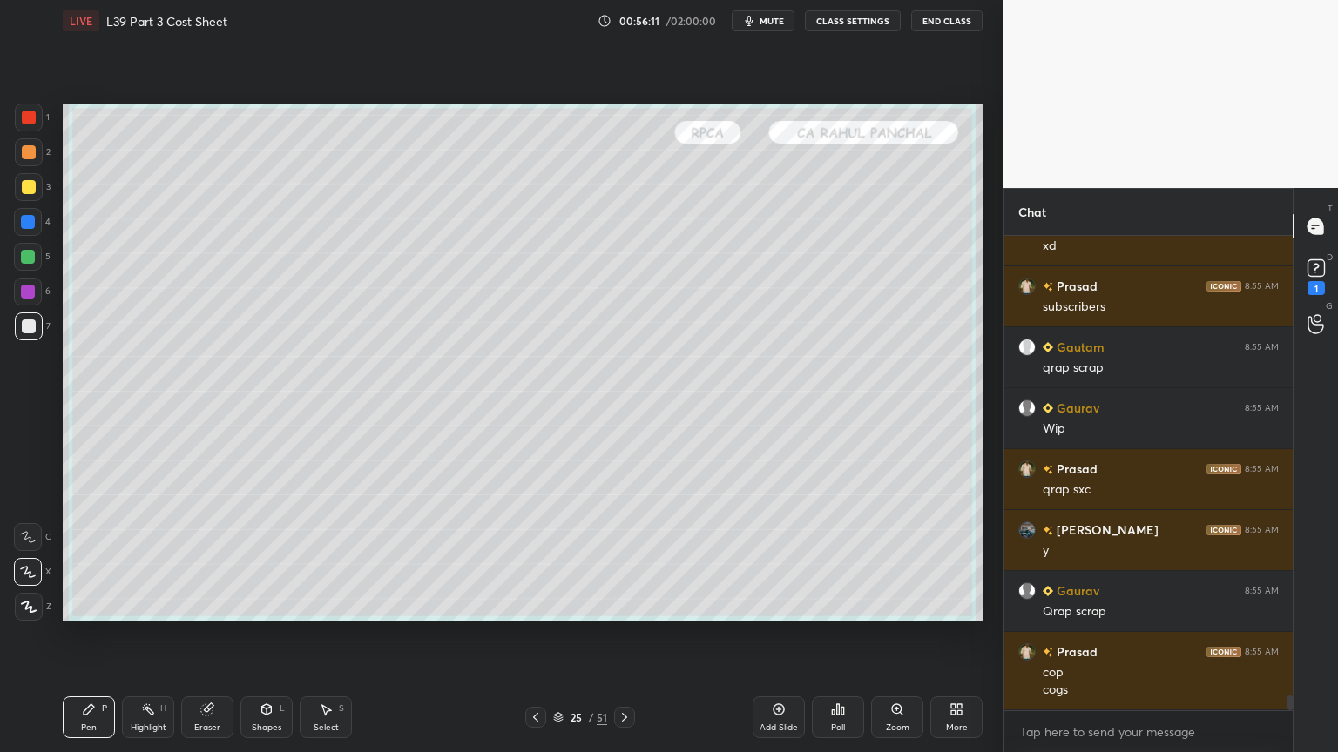
click at [542, 559] on icon at bounding box center [536, 718] width 14 height 14
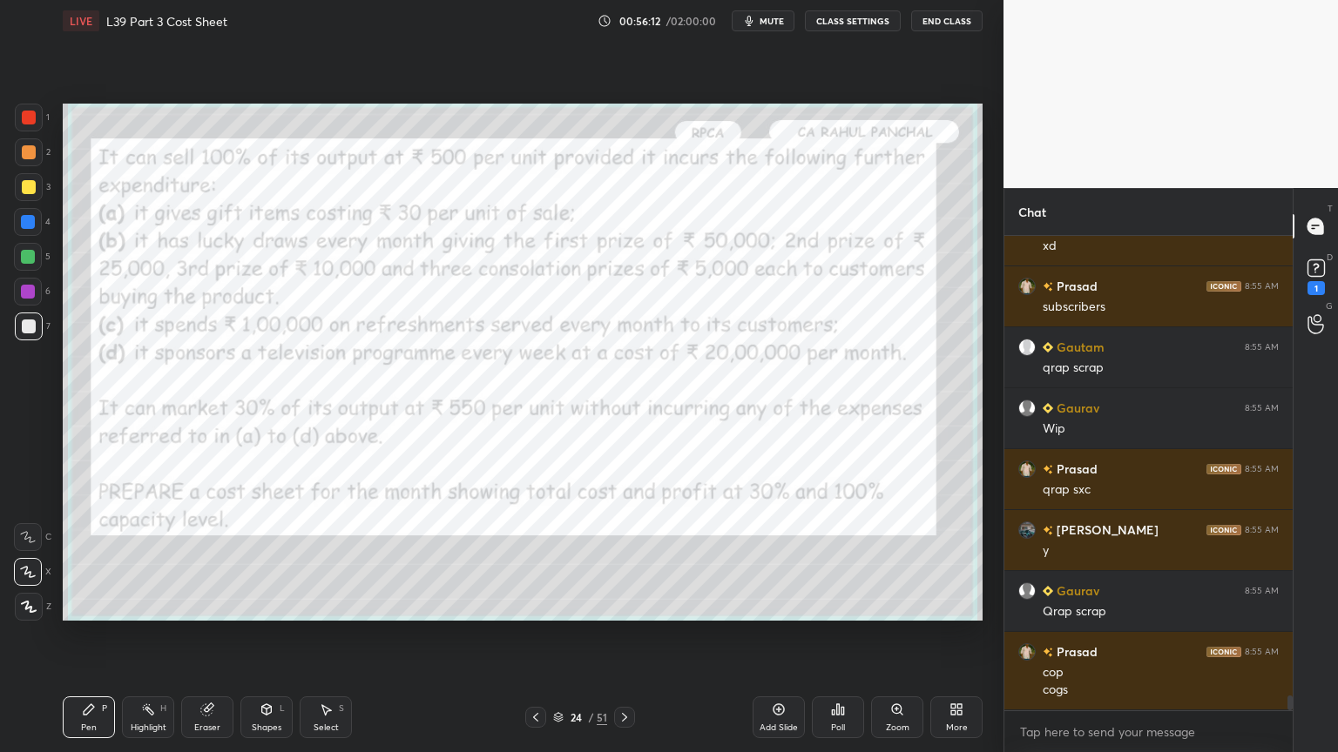
click at [541, 559] on icon at bounding box center [536, 718] width 14 height 14
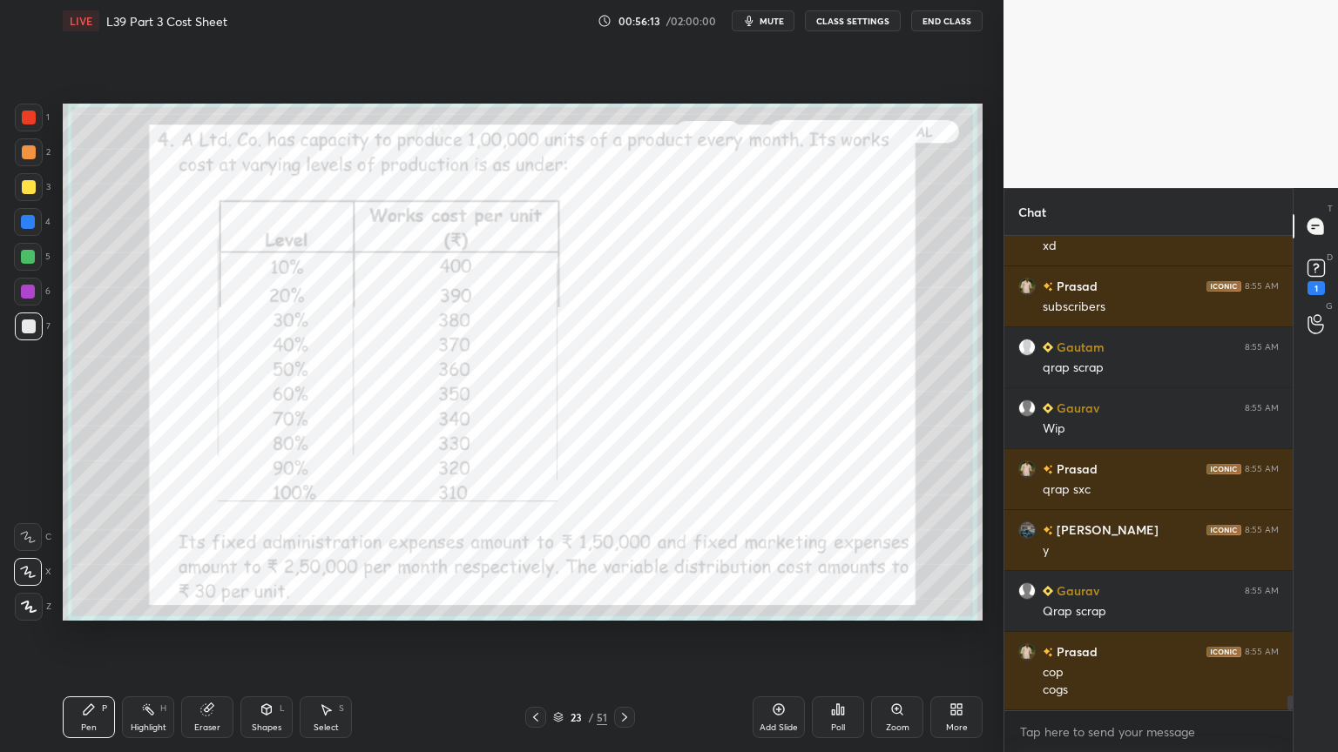
click at [206, 559] on div "Eraser" at bounding box center [207, 718] width 52 height 42
click at [35, 559] on div "Erase all" at bounding box center [28, 607] width 28 height 28
click at [45, 559] on div "Z" at bounding box center [33, 607] width 37 height 28
click at [31, 115] on div at bounding box center [29, 118] width 14 height 14
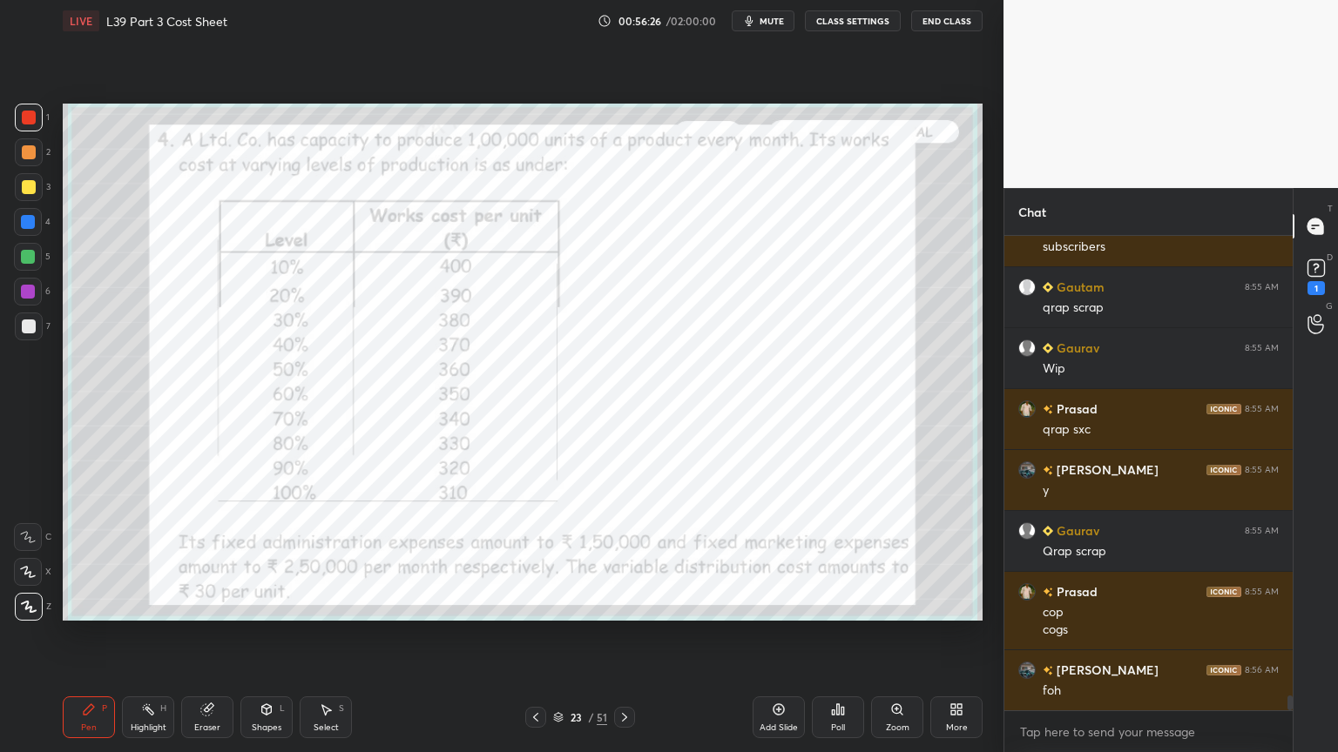
click at [617, 559] on icon at bounding box center [624, 718] width 14 height 14
click at [631, 559] on div at bounding box center [624, 717] width 21 height 21
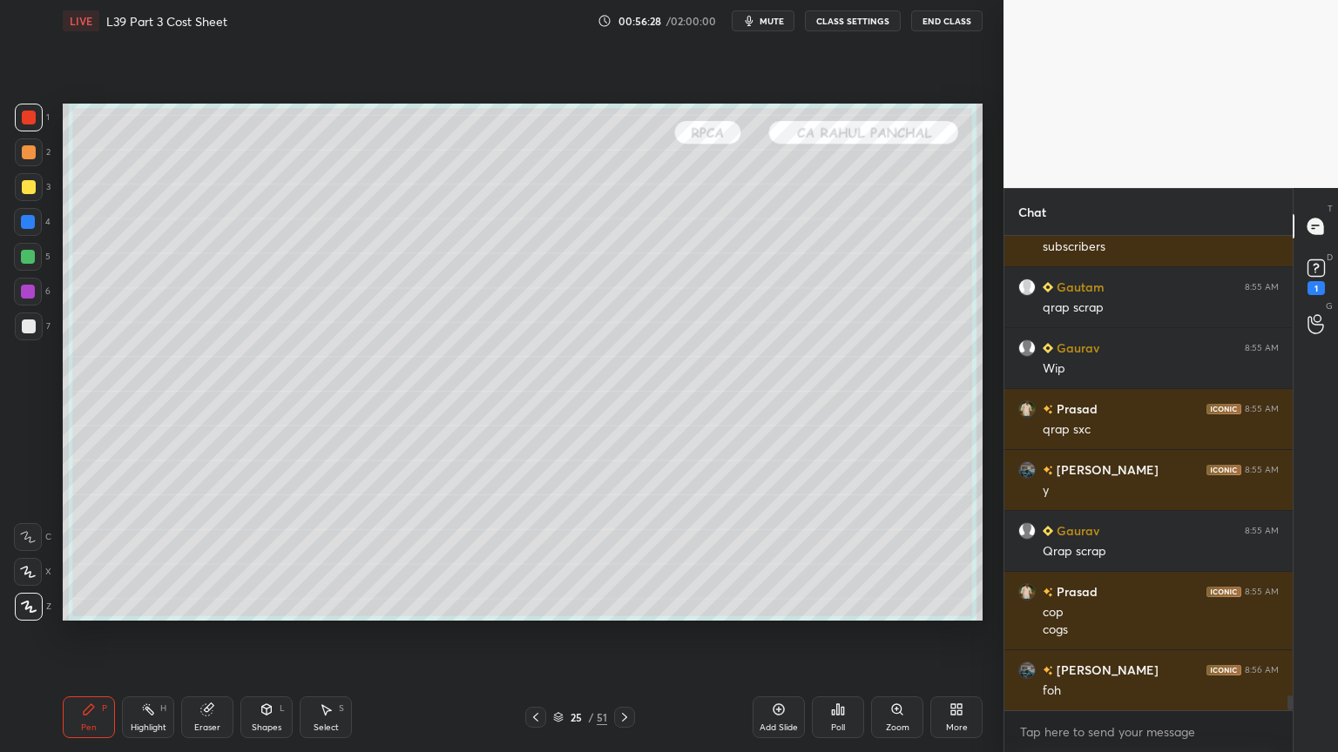
click at [30, 326] on div at bounding box center [29, 327] width 14 height 14
click at [87, 559] on icon at bounding box center [89, 710] width 14 height 14
click at [21, 559] on icon at bounding box center [28, 572] width 16 height 12
click at [530, 559] on div at bounding box center [535, 717] width 21 height 21
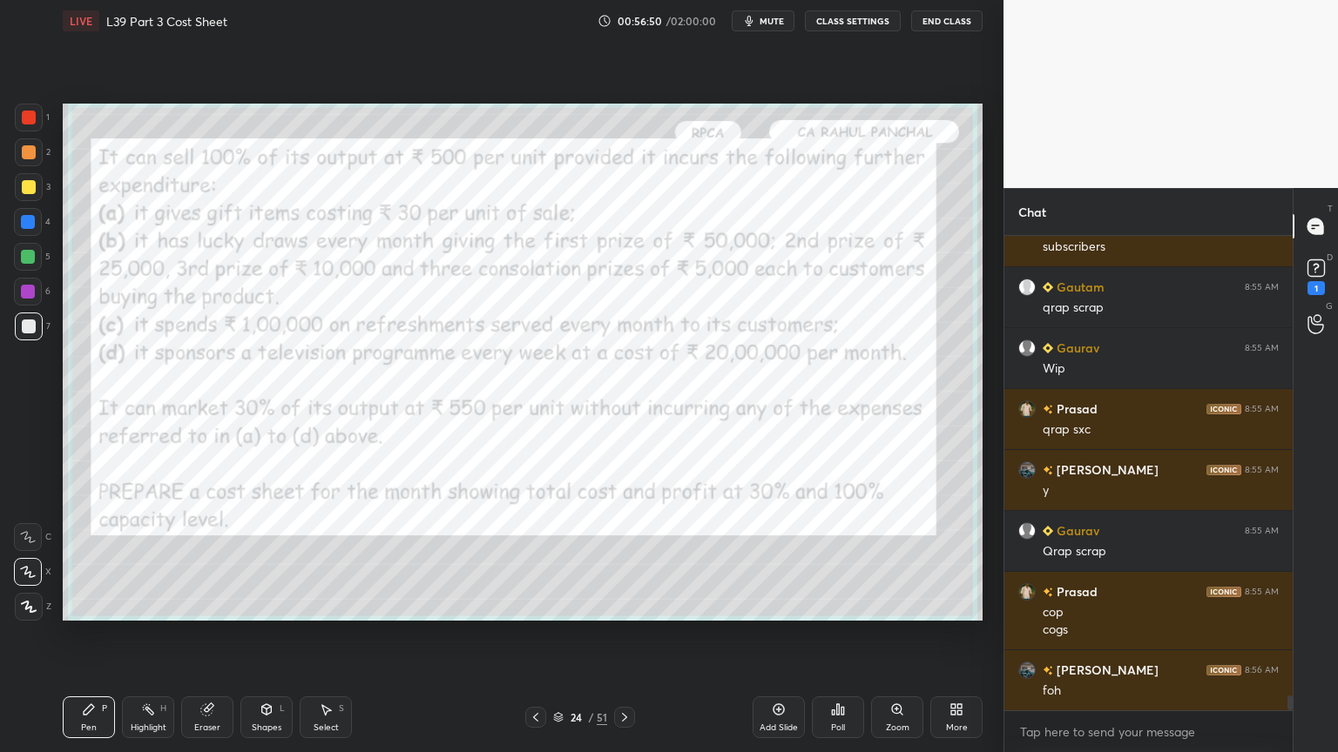
click at [533, 559] on div at bounding box center [535, 717] width 21 height 21
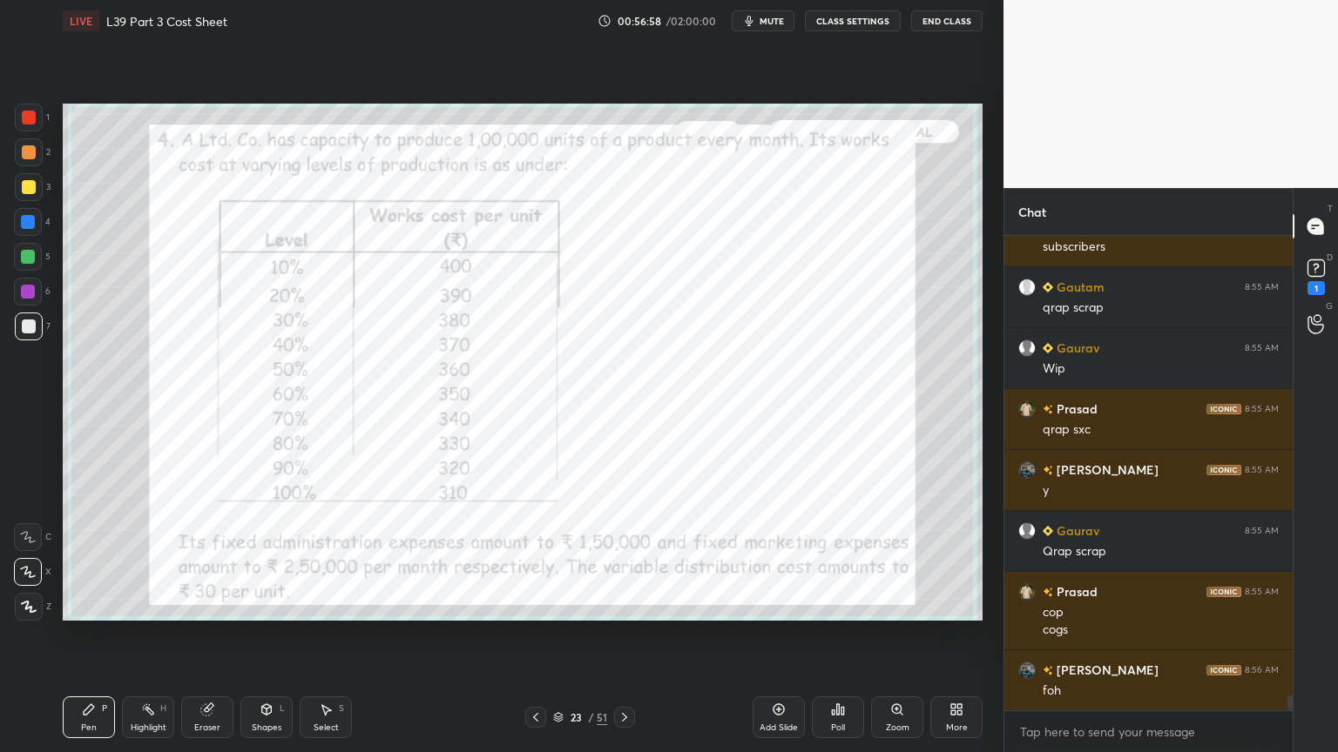
click at [630, 559] on icon at bounding box center [624, 718] width 14 height 14
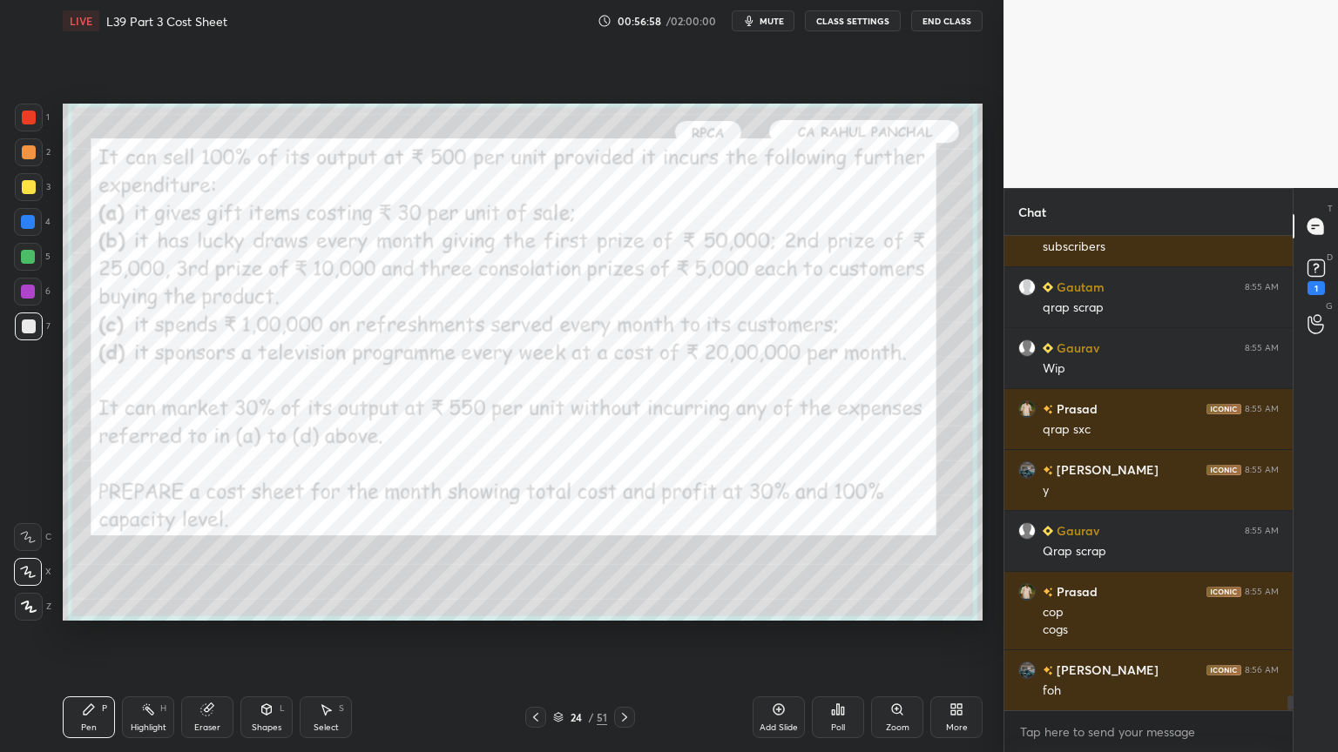
click at [627, 559] on icon at bounding box center [624, 718] width 14 height 14
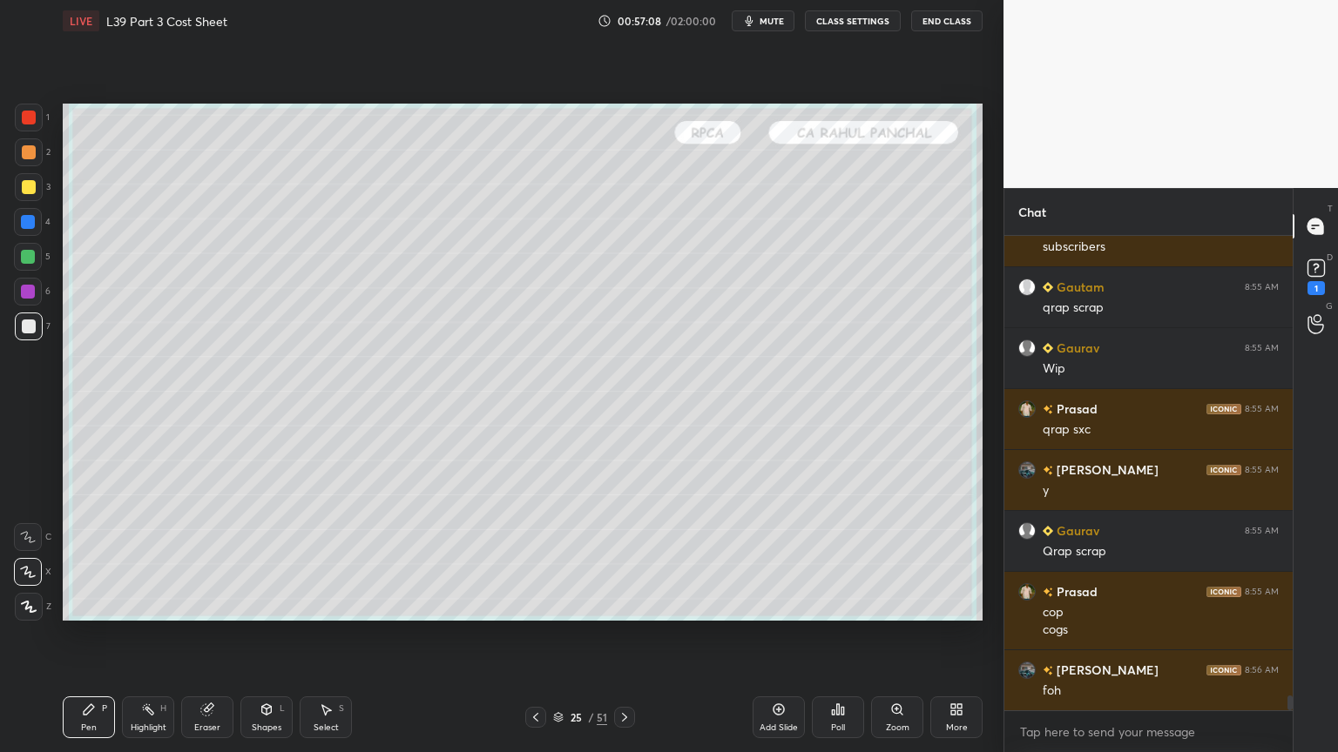
click at [536, 559] on icon at bounding box center [536, 718] width 14 height 14
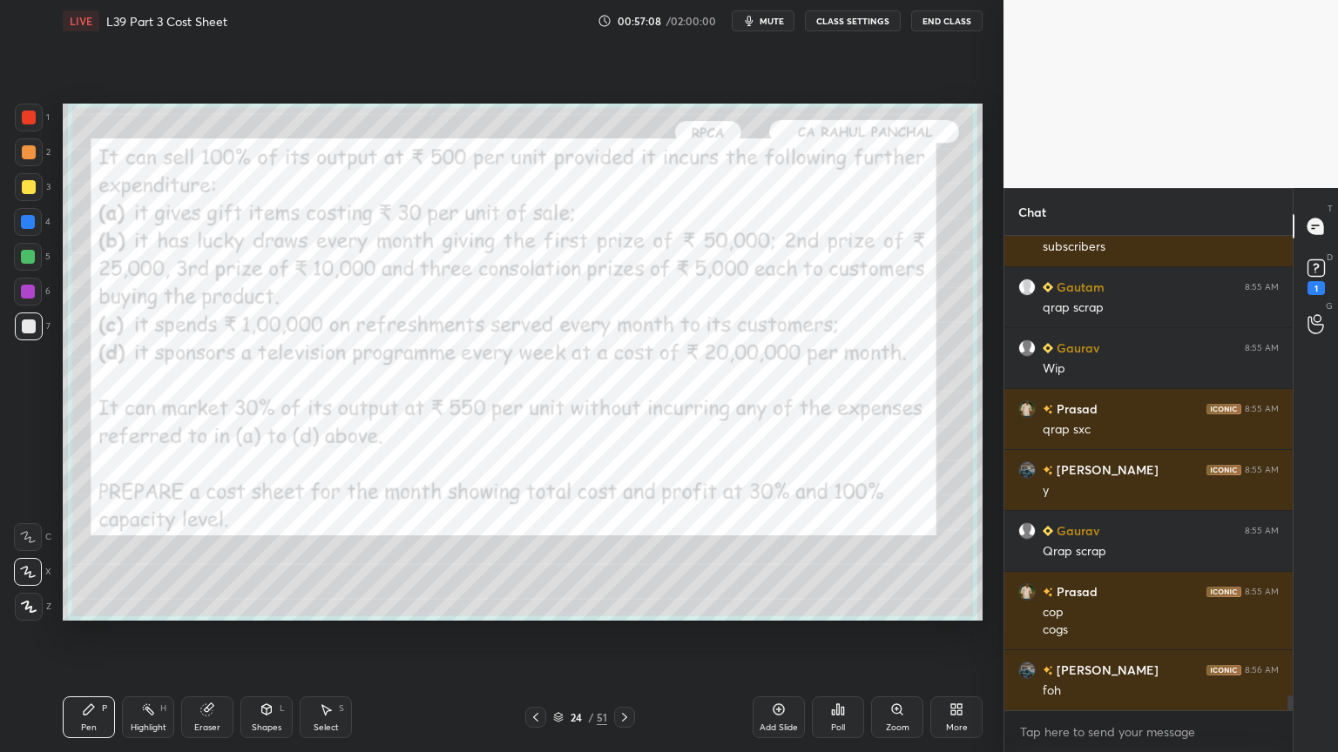
click at [535, 559] on icon at bounding box center [535, 717] width 5 height 9
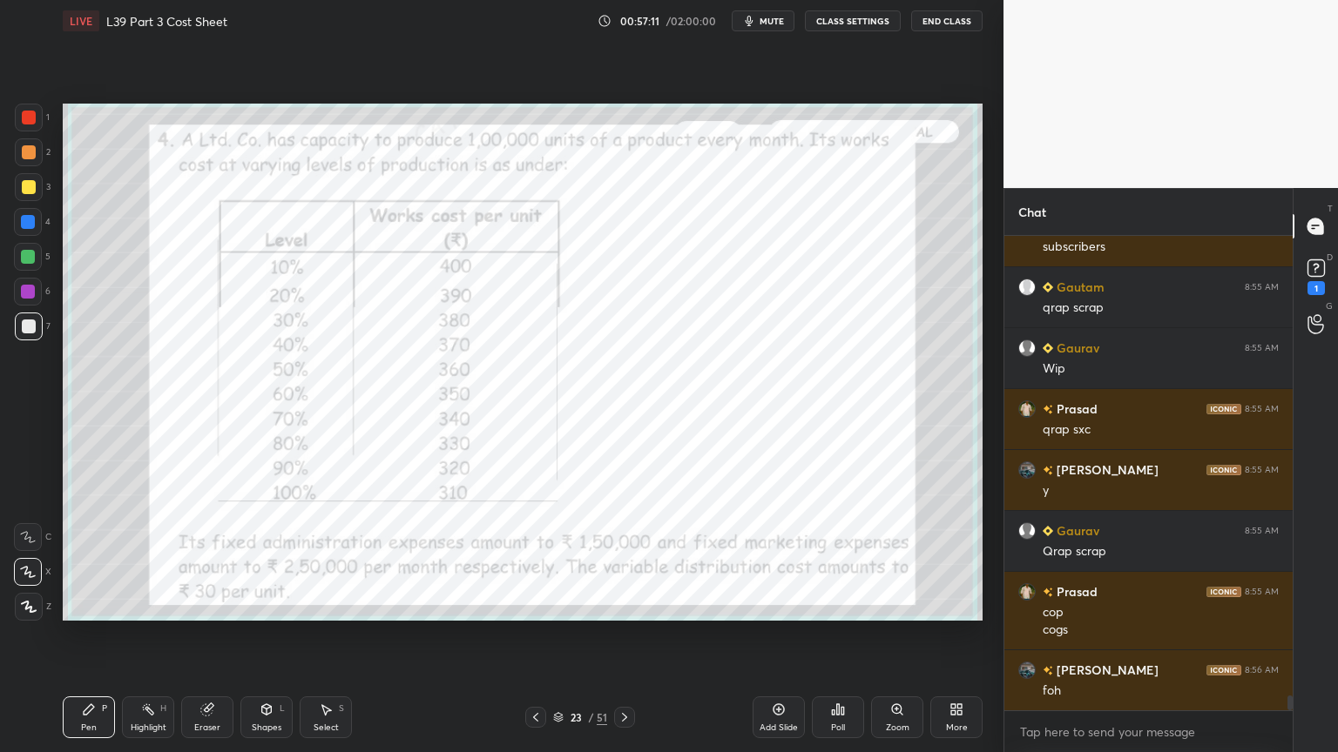
click at [626, 559] on icon at bounding box center [624, 718] width 14 height 14
click at [627, 559] on icon at bounding box center [624, 718] width 14 height 14
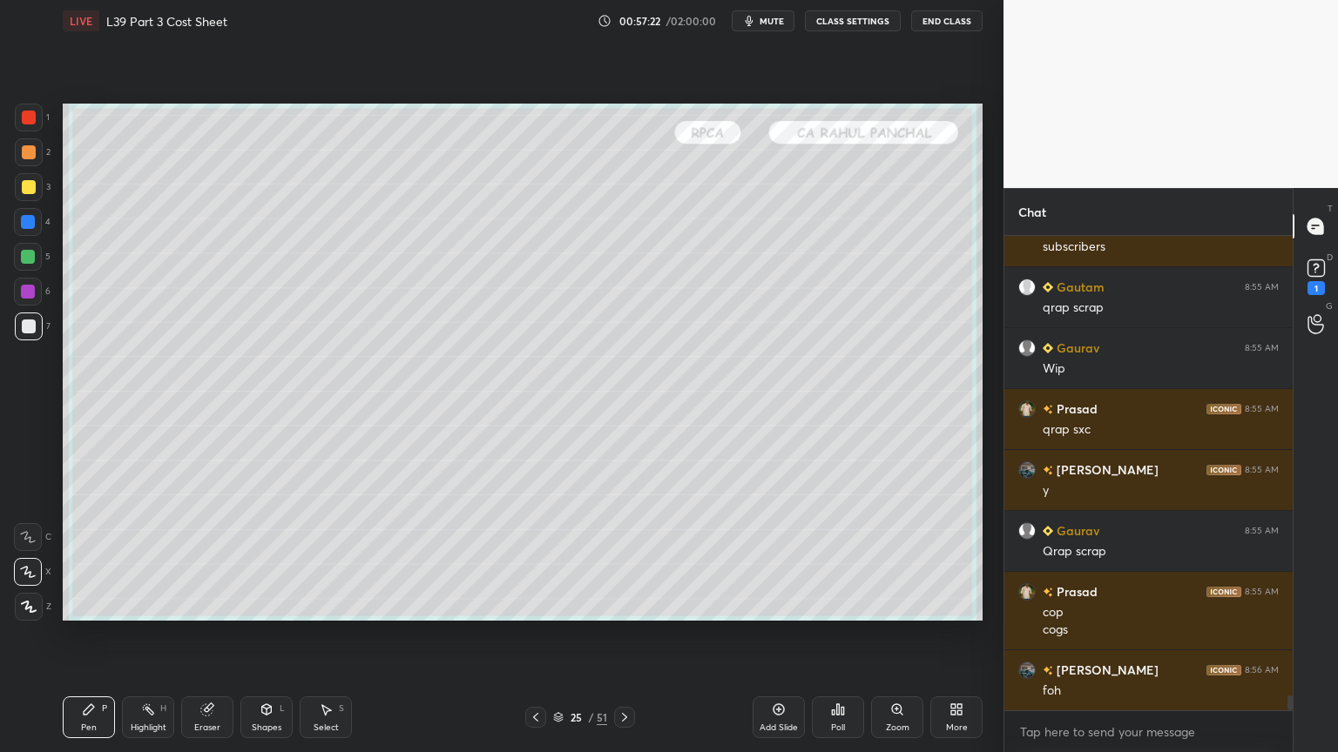
click at [533, 559] on icon at bounding box center [536, 718] width 14 height 14
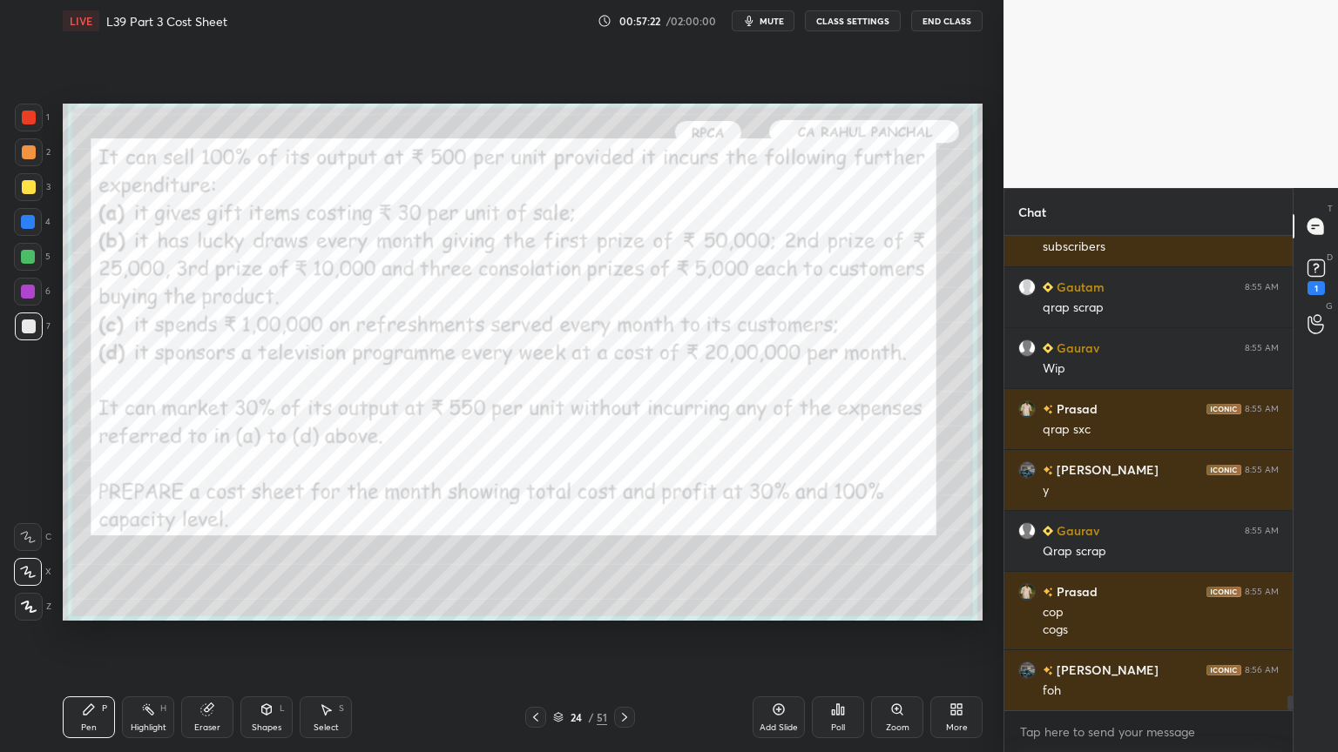
click at [536, 559] on icon at bounding box center [536, 718] width 14 height 14
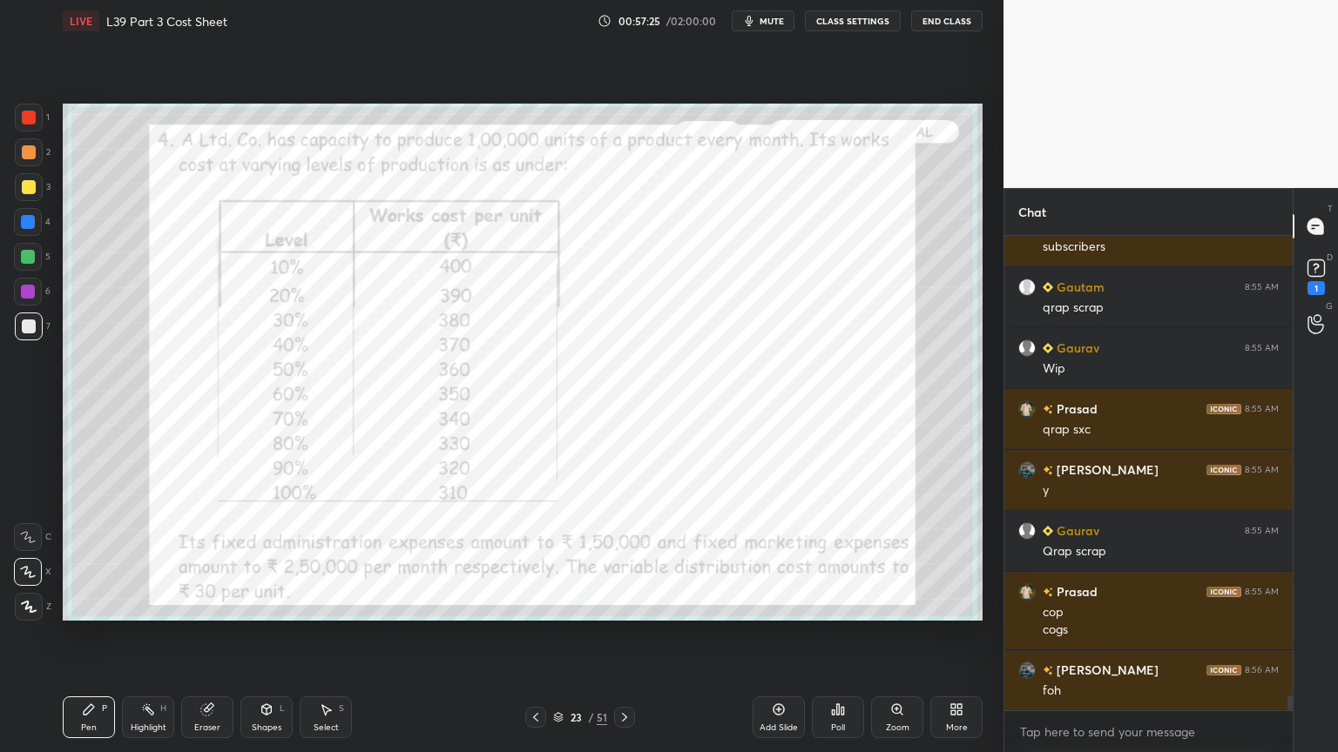
click at [627, 559] on icon at bounding box center [624, 718] width 14 height 14
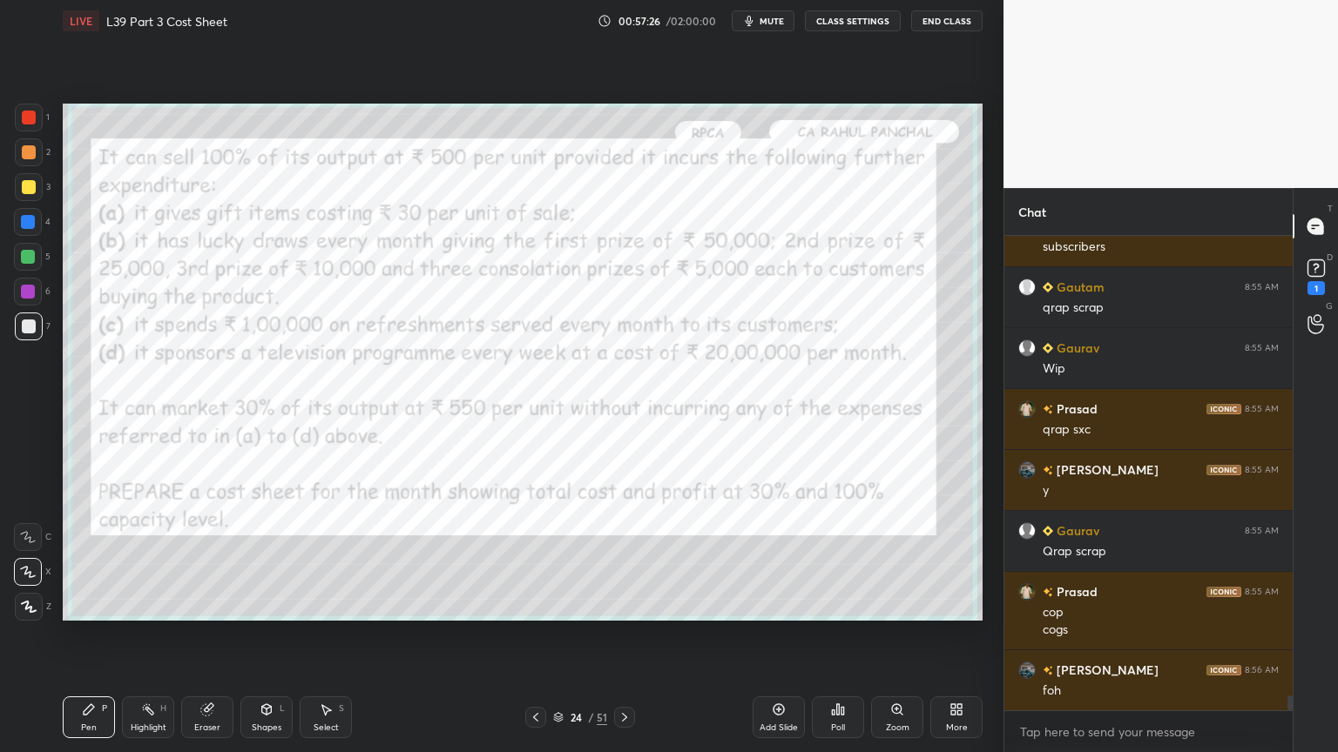
click at [631, 559] on icon at bounding box center [624, 718] width 14 height 14
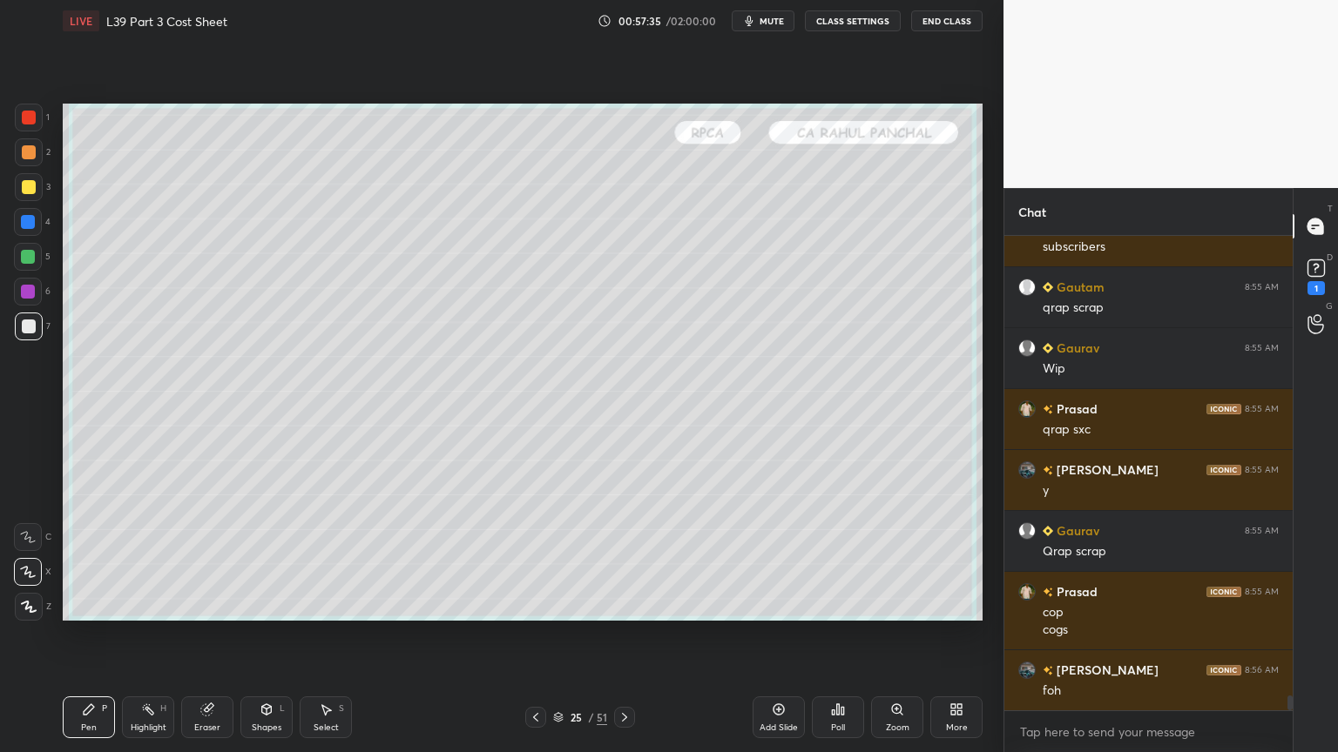
click at [536, 559] on icon at bounding box center [535, 717] width 5 height 9
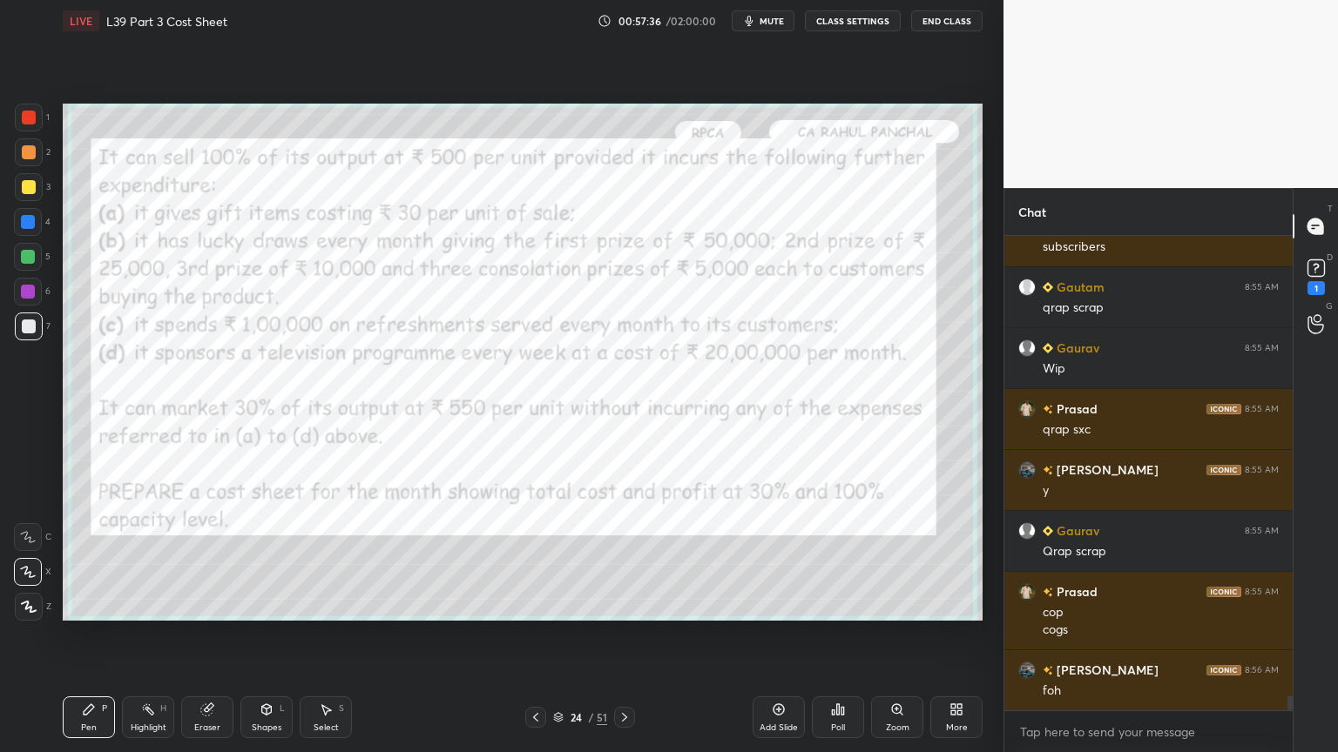
click at [535, 559] on icon at bounding box center [536, 718] width 14 height 14
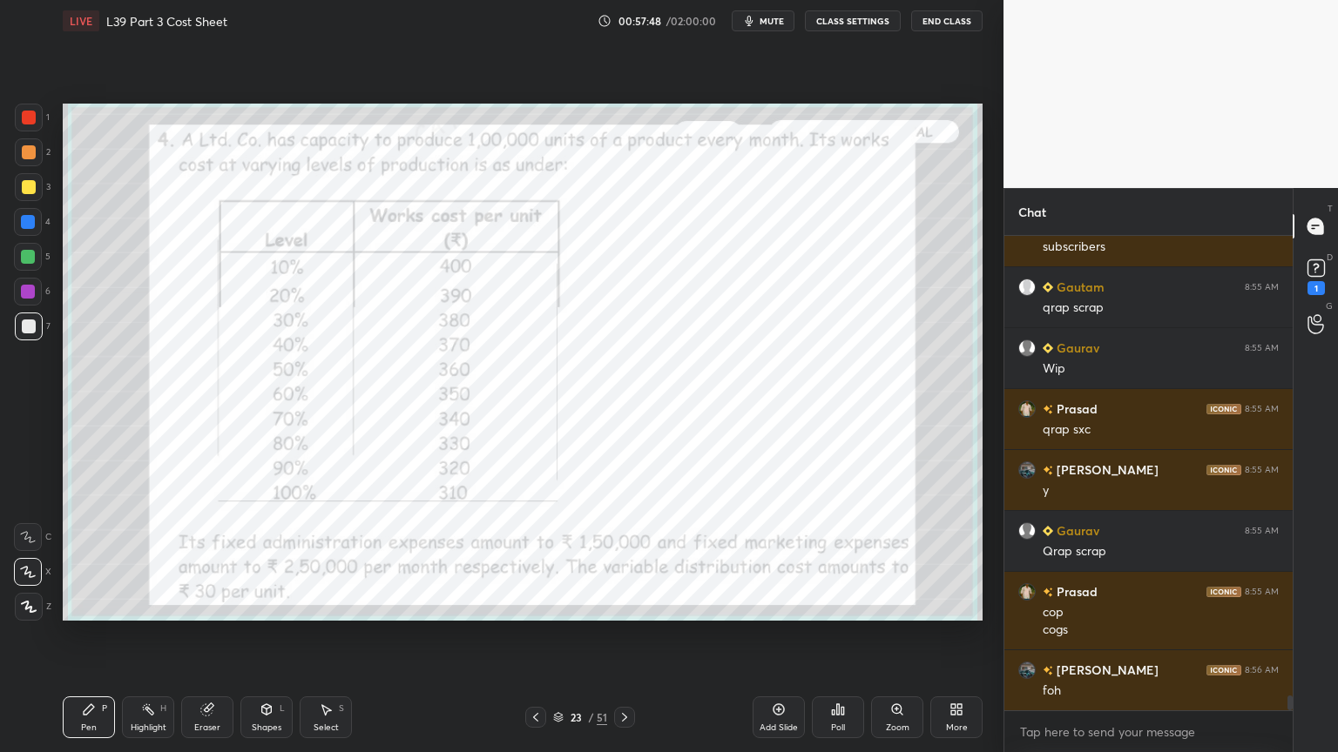
click at [627, 559] on icon at bounding box center [624, 718] width 14 height 14
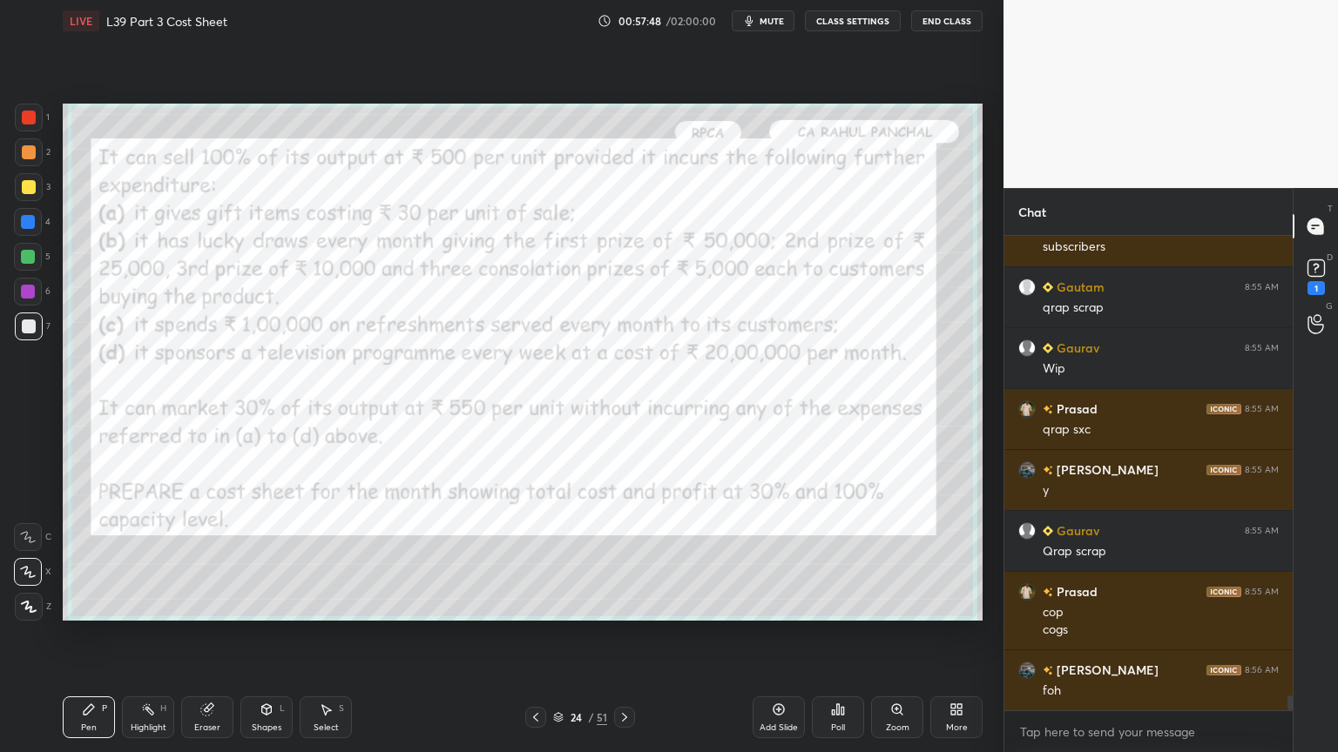
click at [628, 559] on icon at bounding box center [624, 718] width 14 height 14
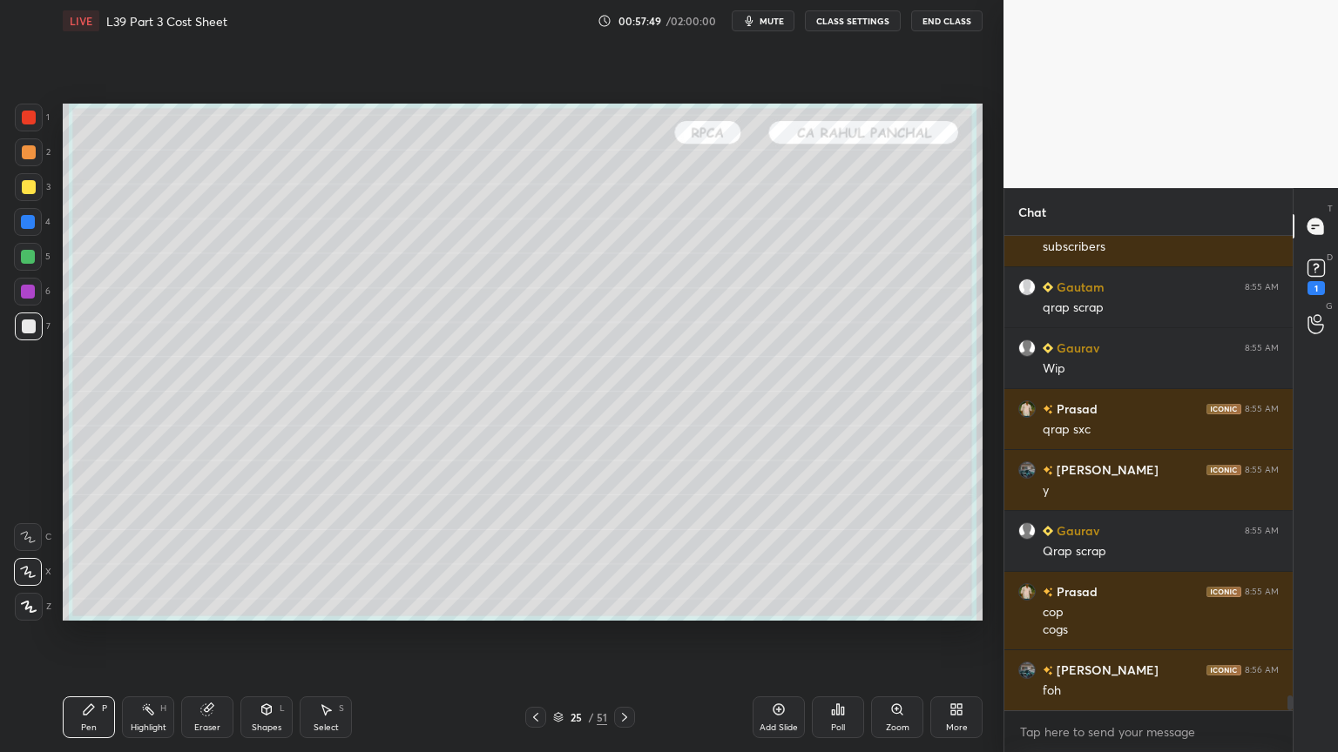
click at [626, 559] on icon at bounding box center [624, 717] width 5 height 9
click at [530, 559] on icon at bounding box center [536, 718] width 14 height 14
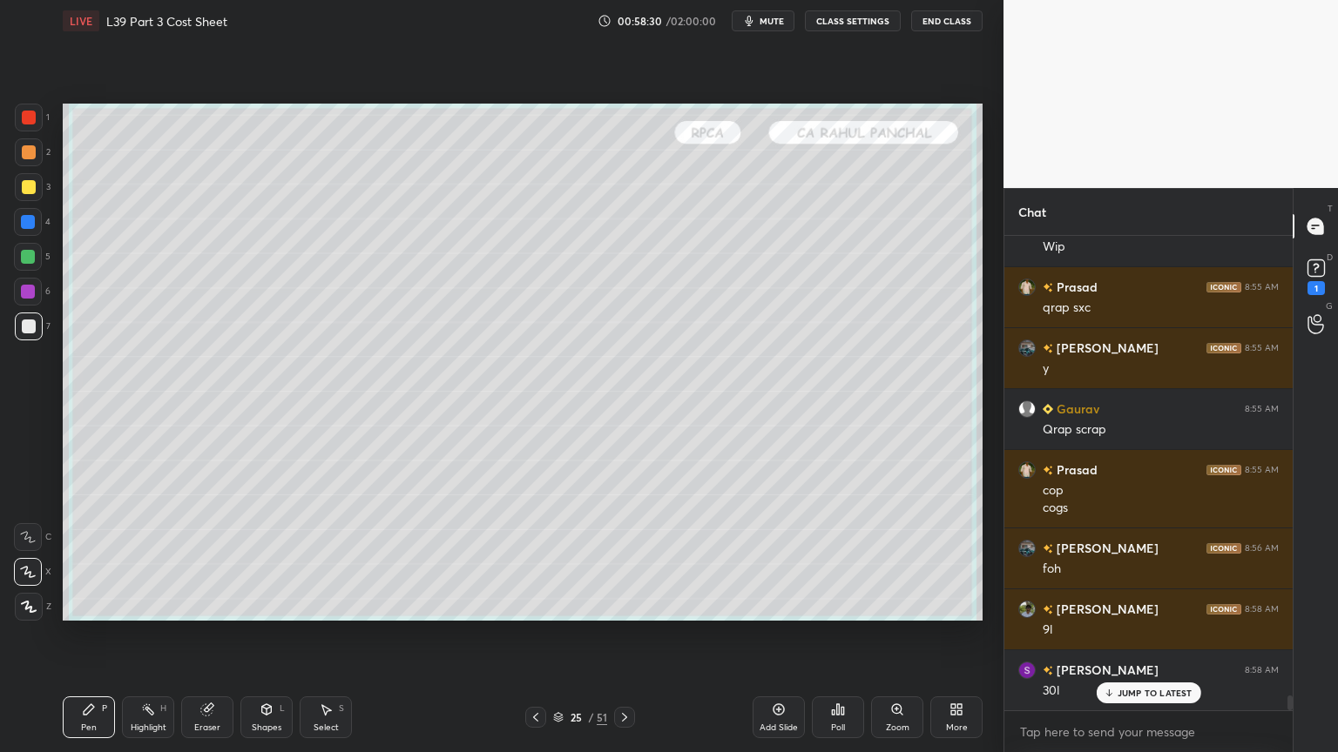
scroll to position [14662, 0]
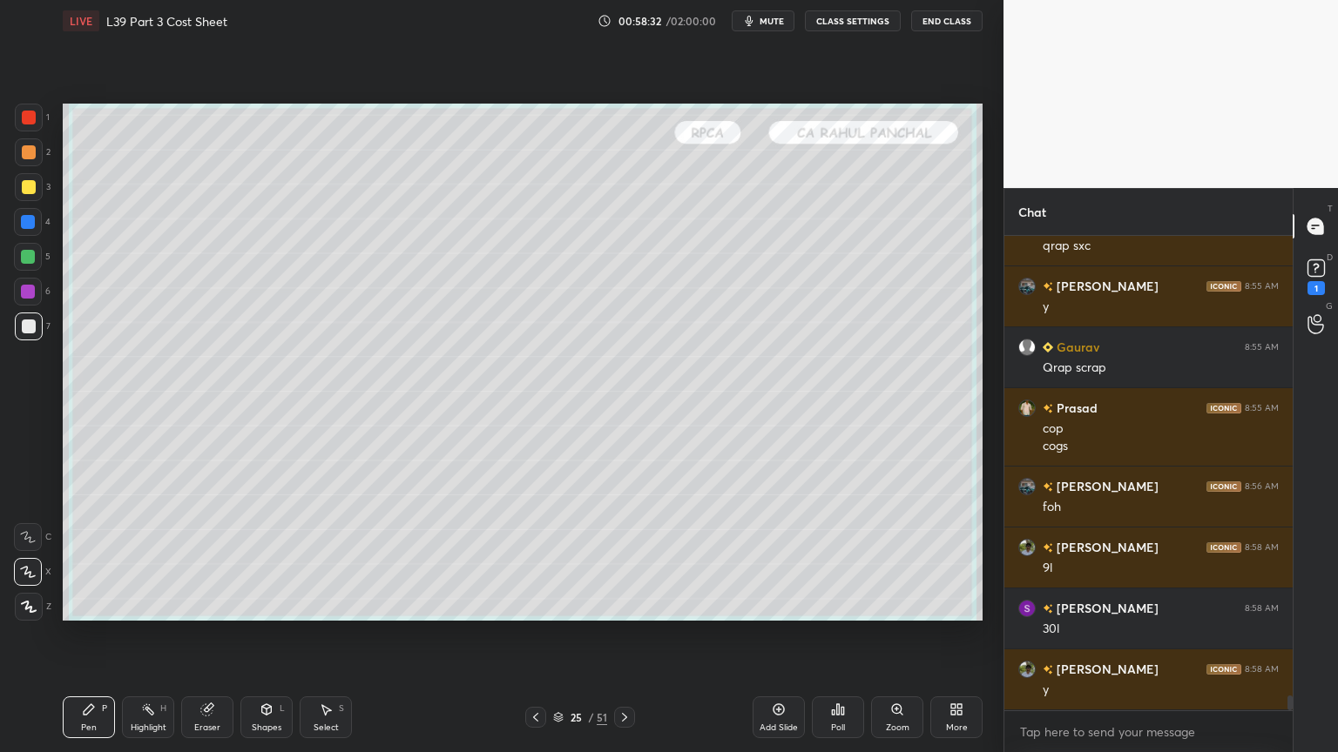
click at [143, 559] on div "Highlight" at bounding box center [149, 728] width 36 height 9
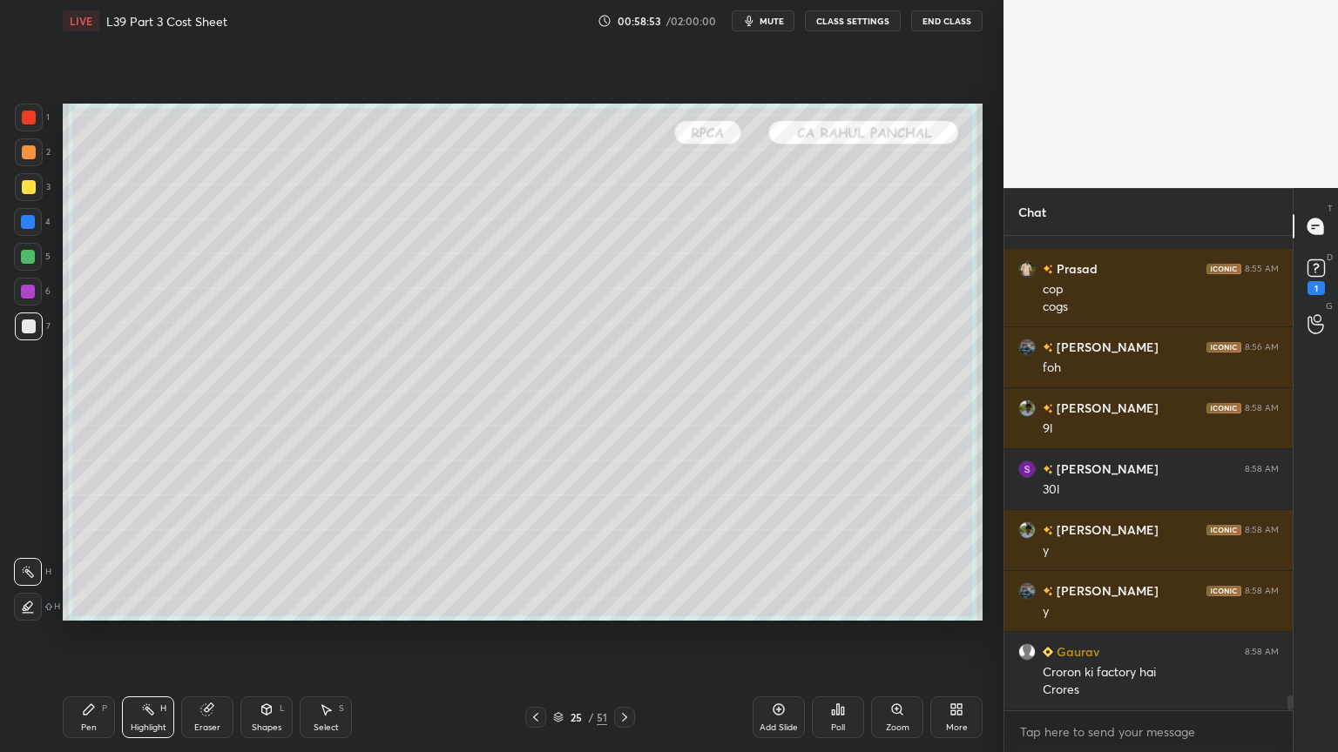
scroll to position [14861, 0]
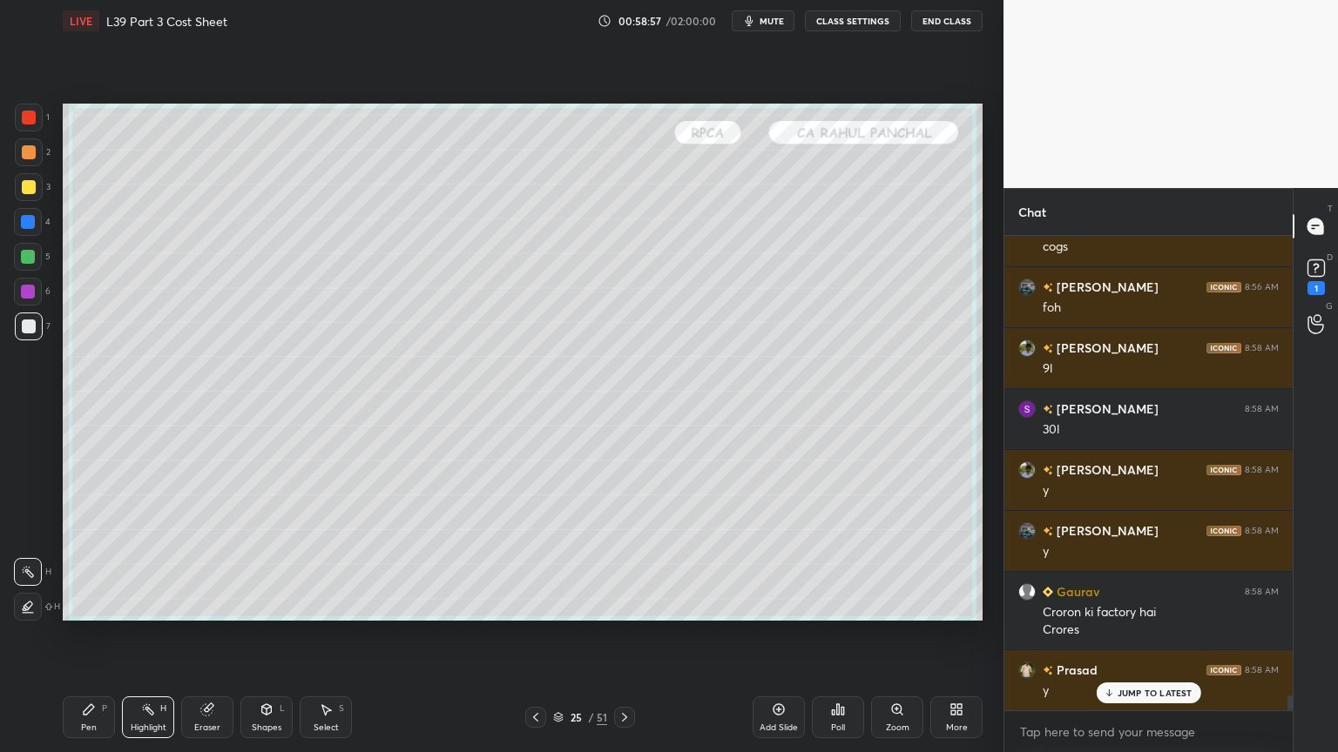
click at [535, 559] on icon at bounding box center [536, 718] width 14 height 14
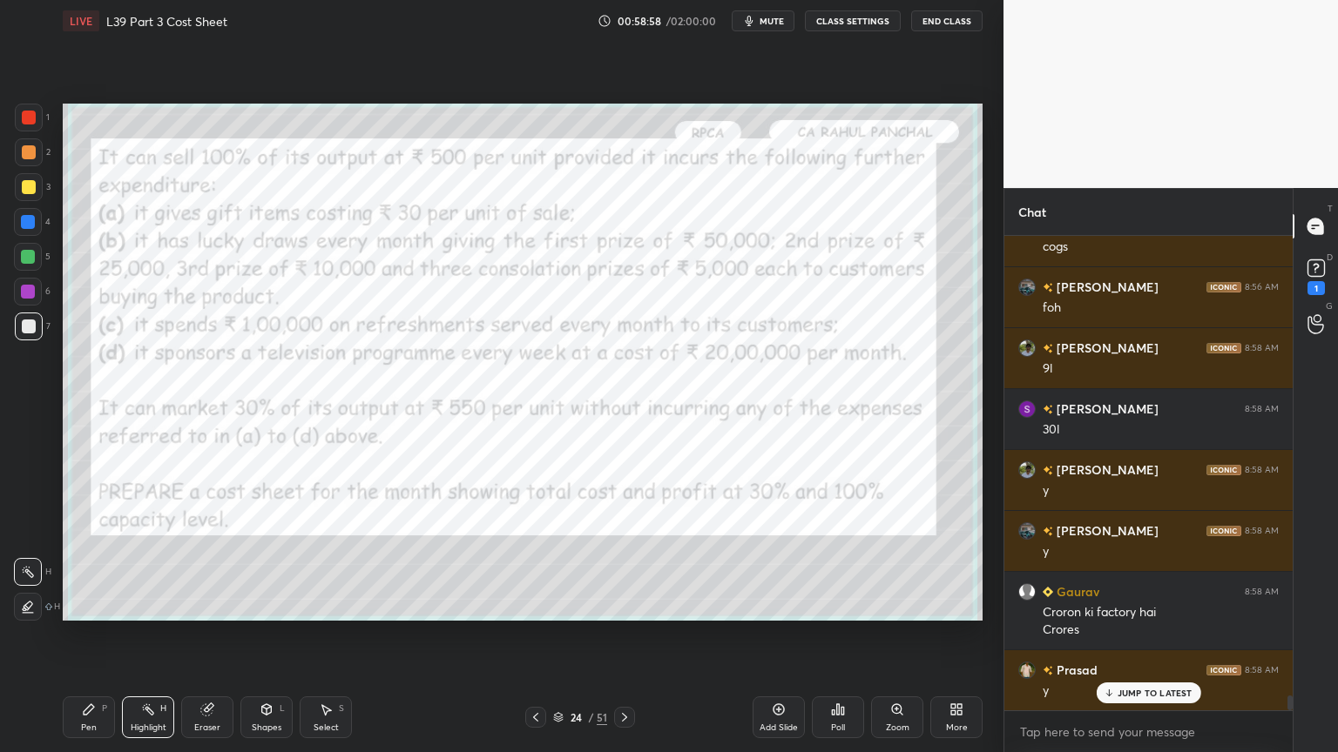
click at [546, 559] on div "24 / 51" at bounding box center [580, 717] width 110 height 21
click at [537, 559] on icon at bounding box center [535, 717] width 5 height 9
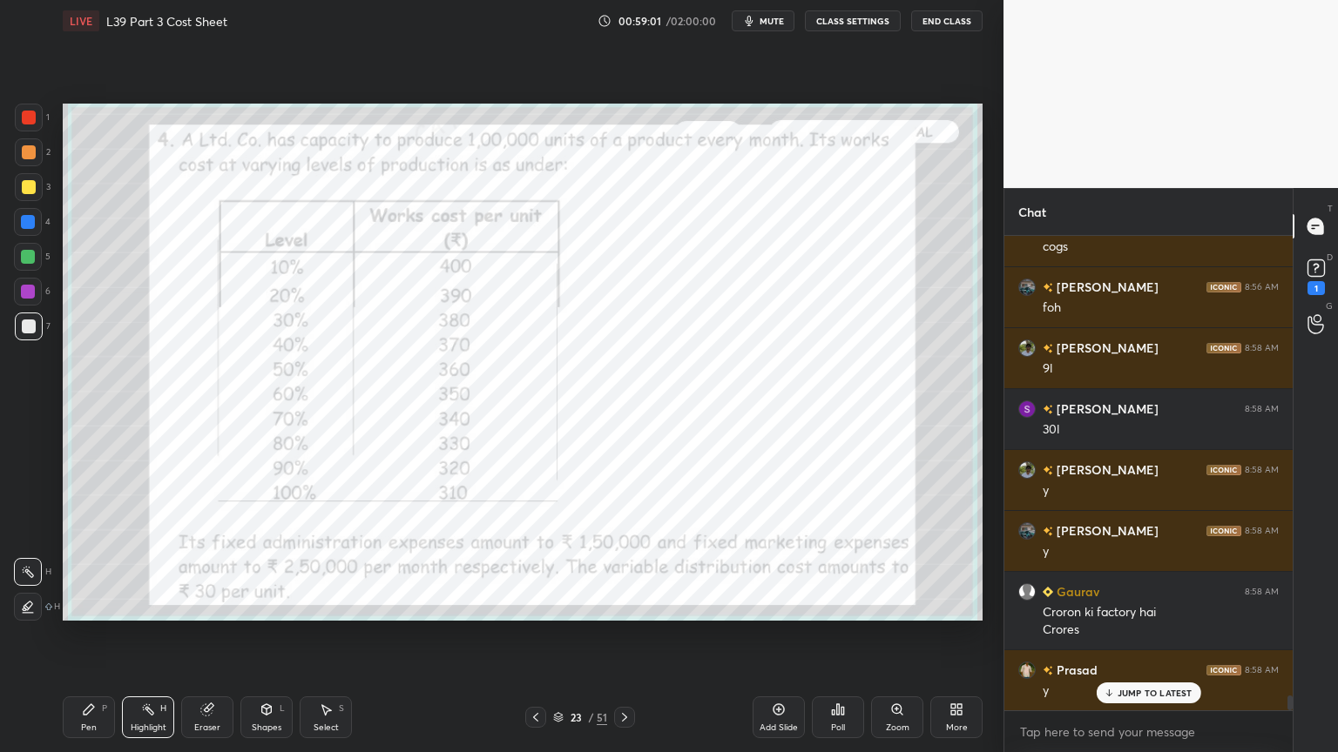
click at [221, 559] on div "Eraser" at bounding box center [207, 718] width 52 height 42
click at [36, 559] on div at bounding box center [28, 572] width 28 height 28
click at [23, 559] on div "Erase all" at bounding box center [28, 607] width 28 height 28
click at [24, 132] on div "1" at bounding box center [32, 121] width 35 height 35
click at [29, 124] on div at bounding box center [29, 118] width 14 height 14
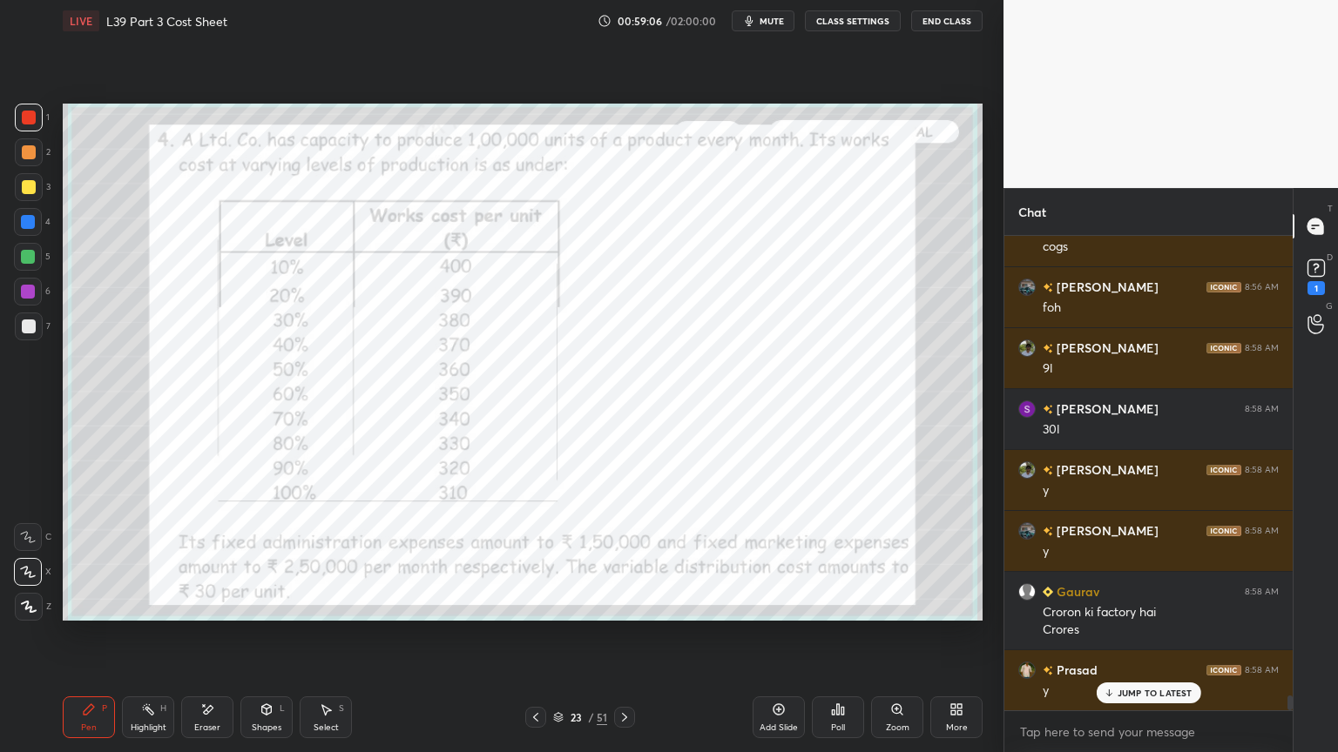
click at [631, 559] on div at bounding box center [624, 717] width 21 height 21
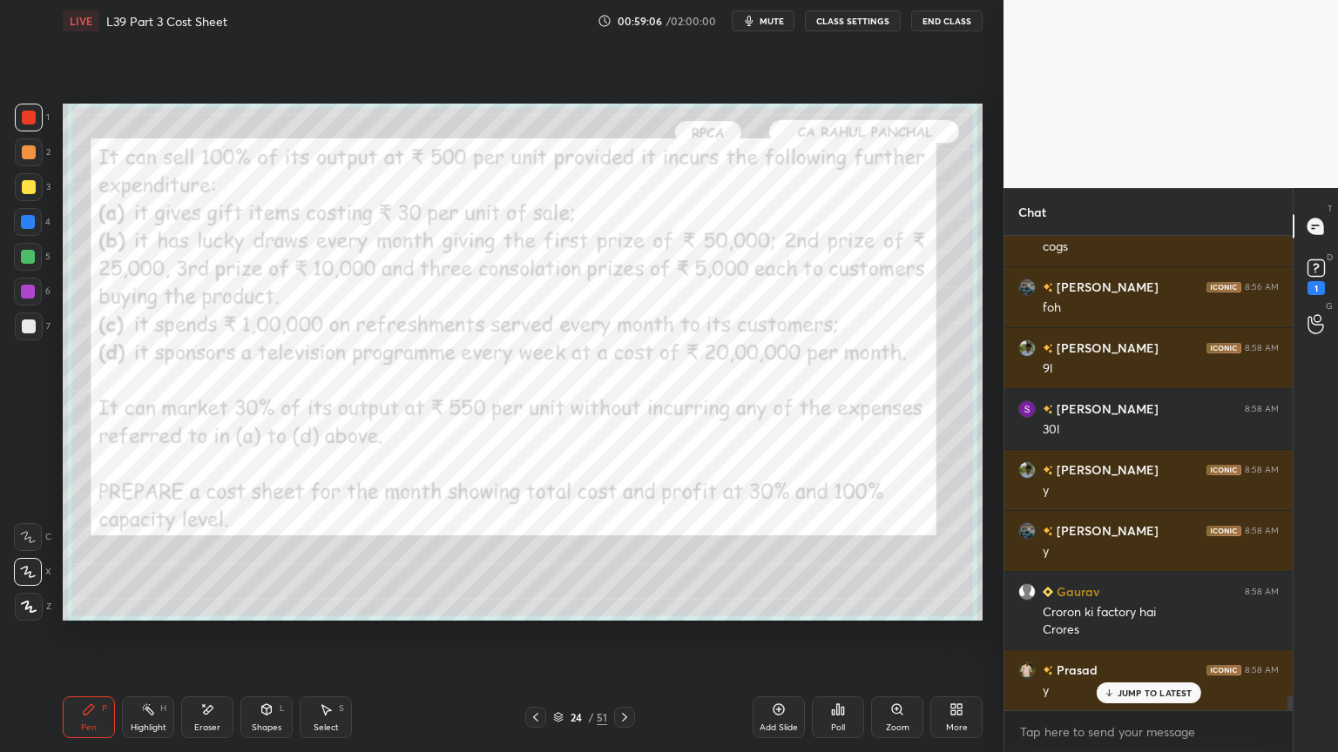
scroll to position [14923, 0]
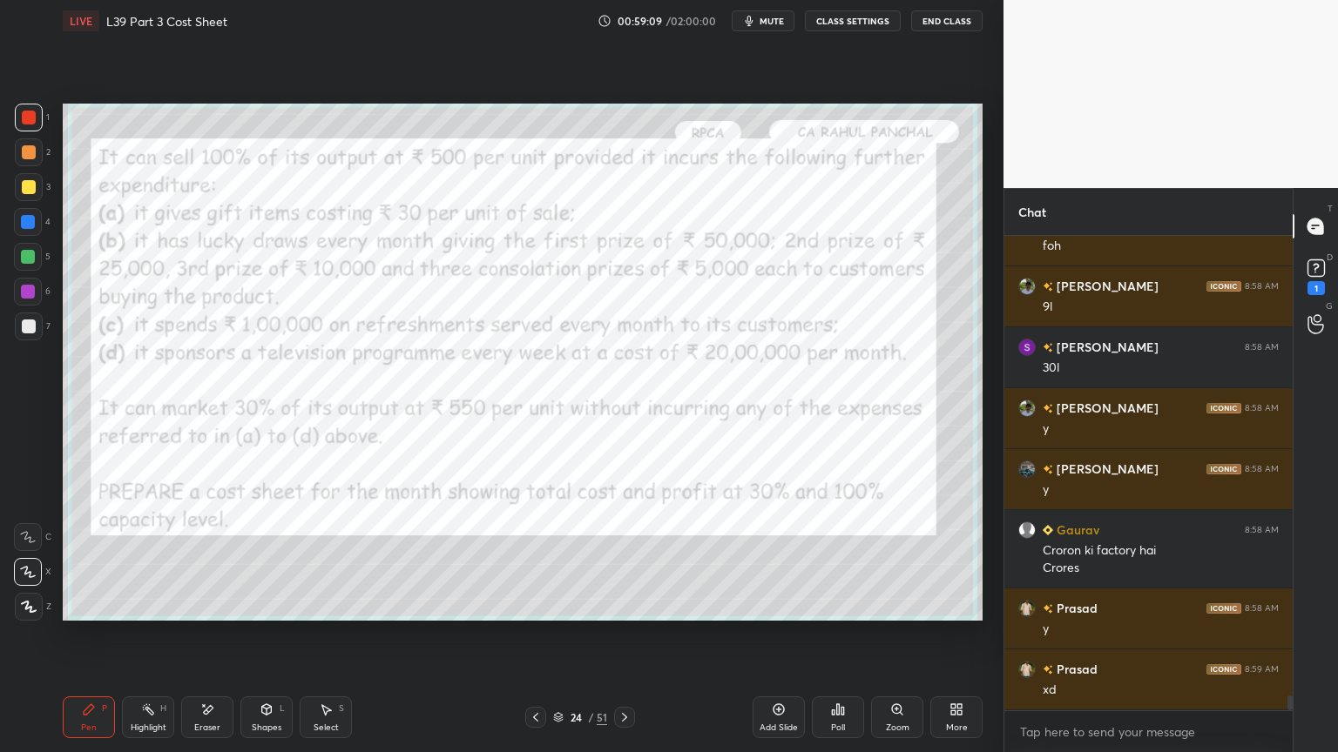
click at [207, 559] on icon at bounding box center [209, 709] width 10 height 9
click at [25, 559] on div "Erase all" at bounding box center [28, 607] width 28 height 28
click at [33, 559] on div at bounding box center [29, 607] width 28 height 28
click at [28, 102] on div "1 2 3 4 5 6 7 C X Z E E Erase all H H LIVE L39 Part 3 Cost Sheet 00:59:12 / 02:…" at bounding box center [494, 376] width 989 height 752
click at [42, 110] on div at bounding box center [29, 118] width 28 height 28
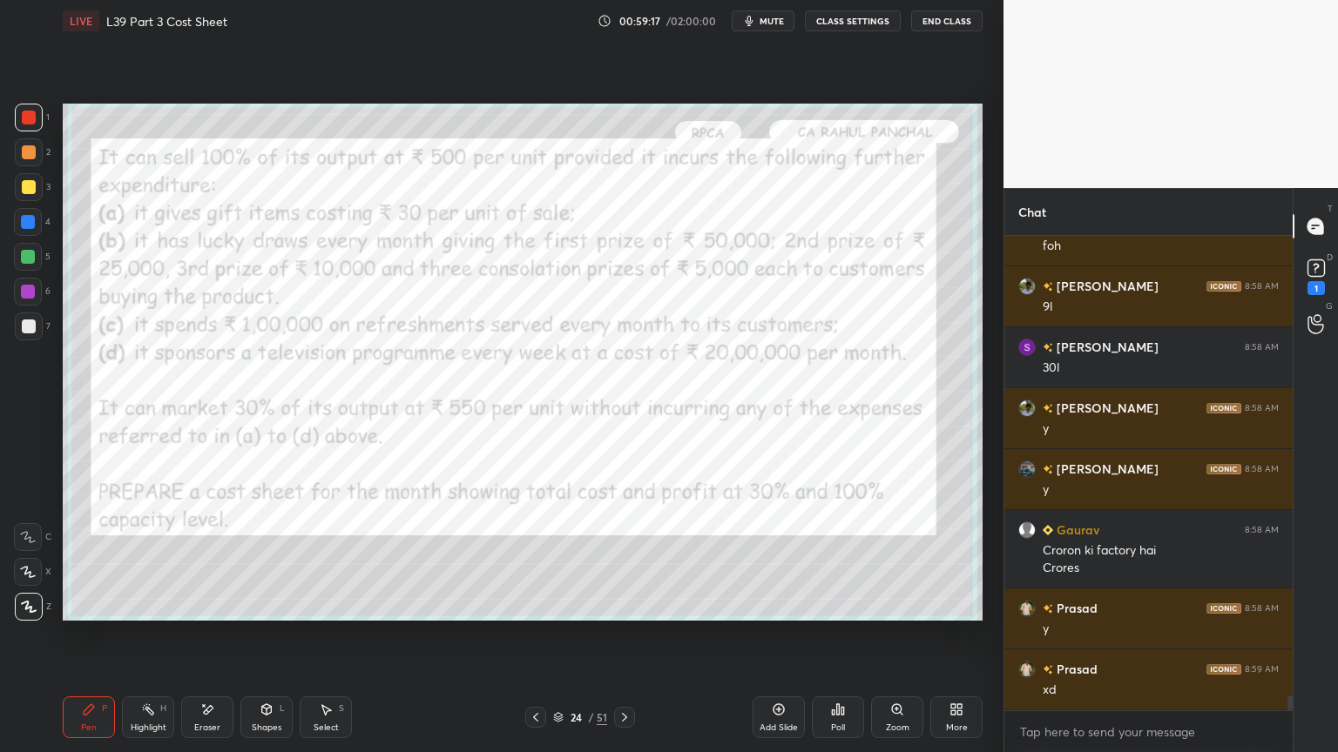
click at [277, 559] on div "Shapes L" at bounding box center [266, 718] width 52 height 42
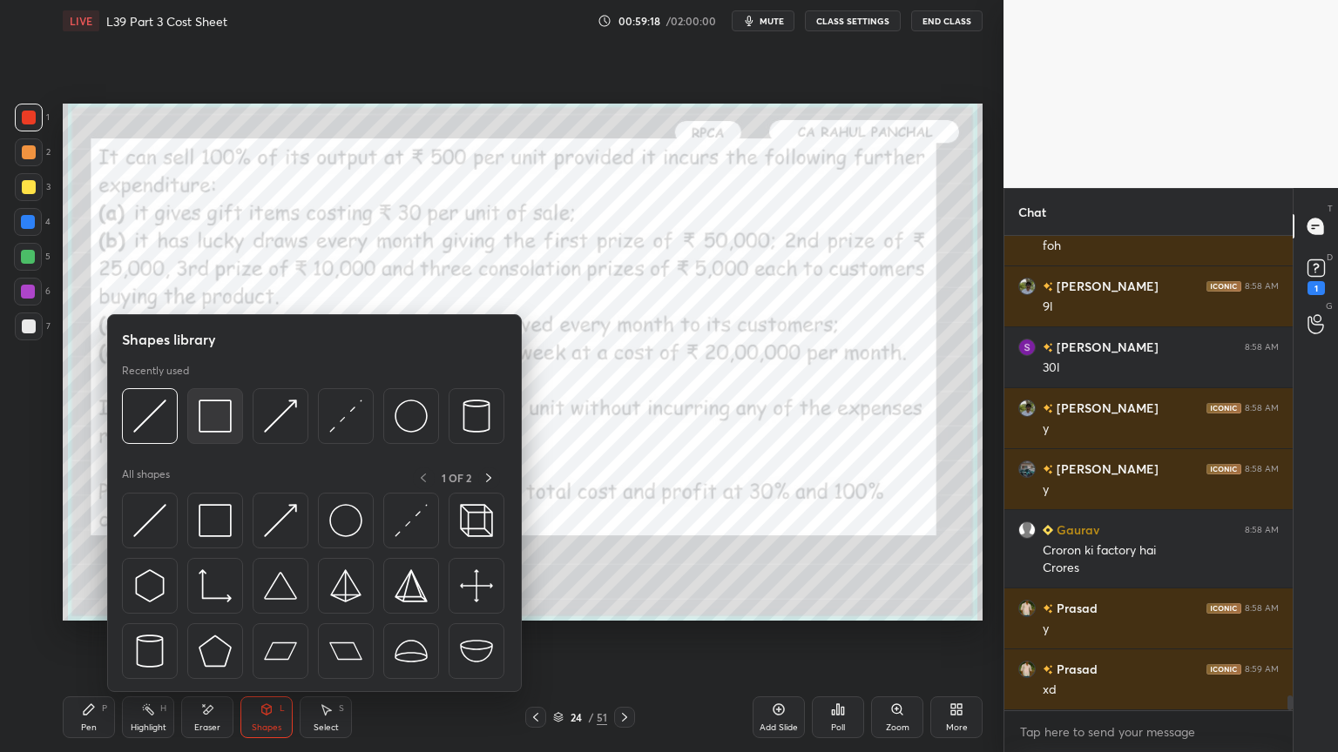
click at [228, 408] on img at bounding box center [215, 416] width 33 height 33
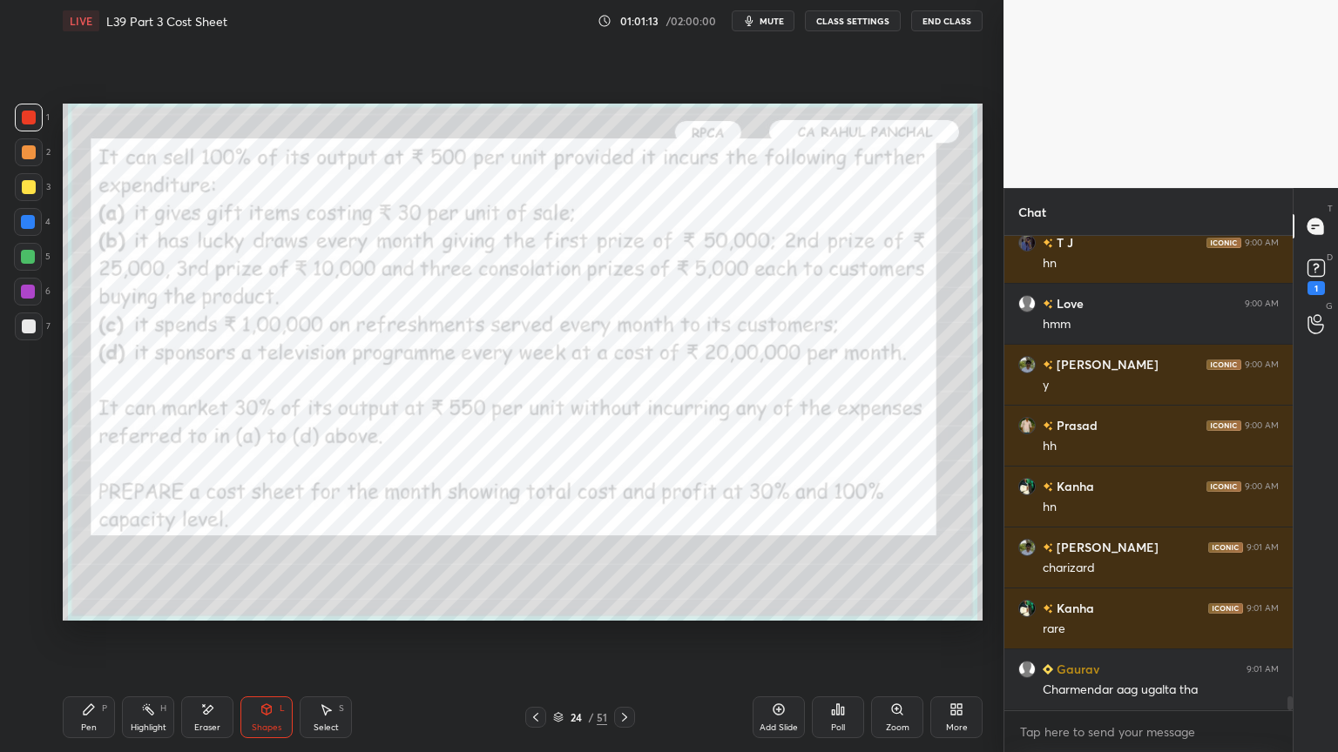
scroll to position [16255, 0]
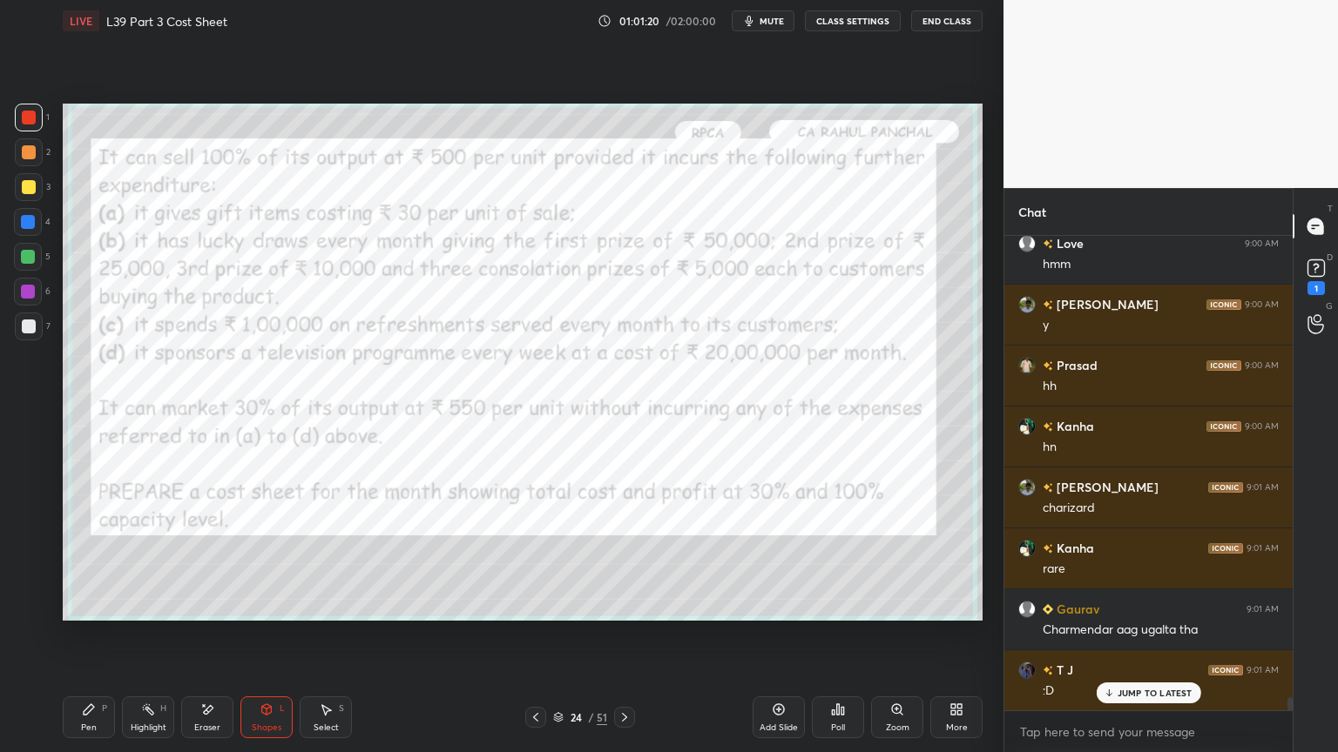
click at [195, 559] on div "Eraser" at bounding box center [207, 718] width 52 height 42
click at [28, 559] on span "Erase all" at bounding box center [28, 607] width 26 height 12
click at [89, 559] on icon at bounding box center [89, 710] width 10 height 10
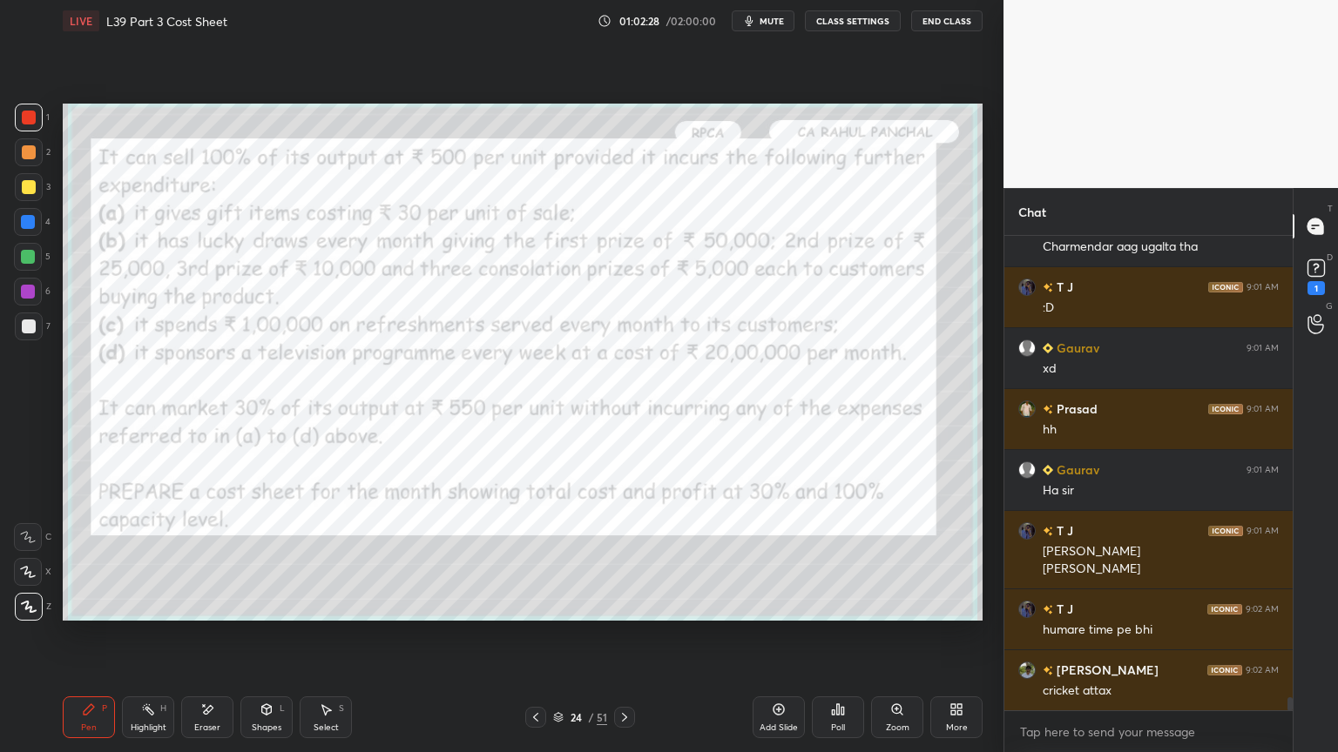
scroll to position [16700, 0]
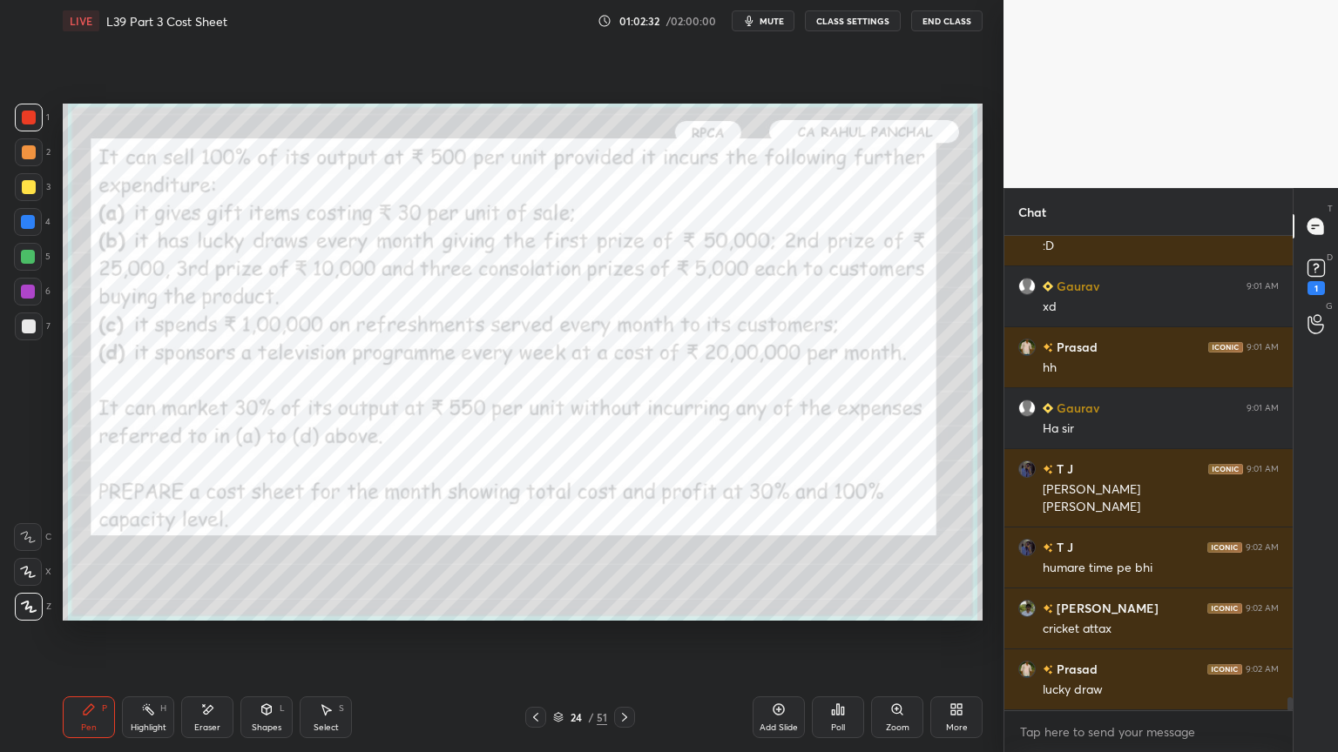
click at [213, 559] on icon at bounding box center [207, 710] width 14 height 15
click at [26, 559] on span "Erase all" at bounding box center [28, 607] width 26 height 12
click at [94, 559] on div "Pen P" at bounding box center [89, 718] width 52 height 42
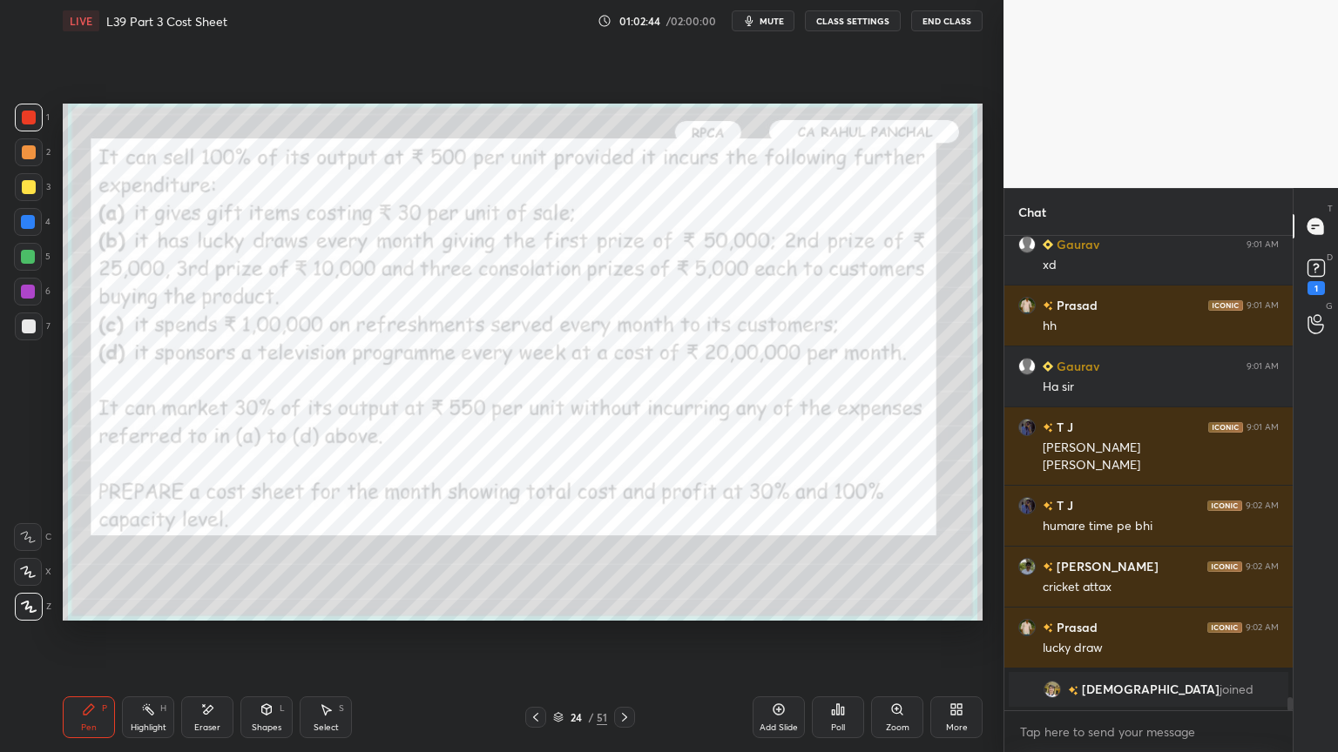
click at [226, 559] on div "Eraser" at bounding box center [207, 718] width 52 height 42
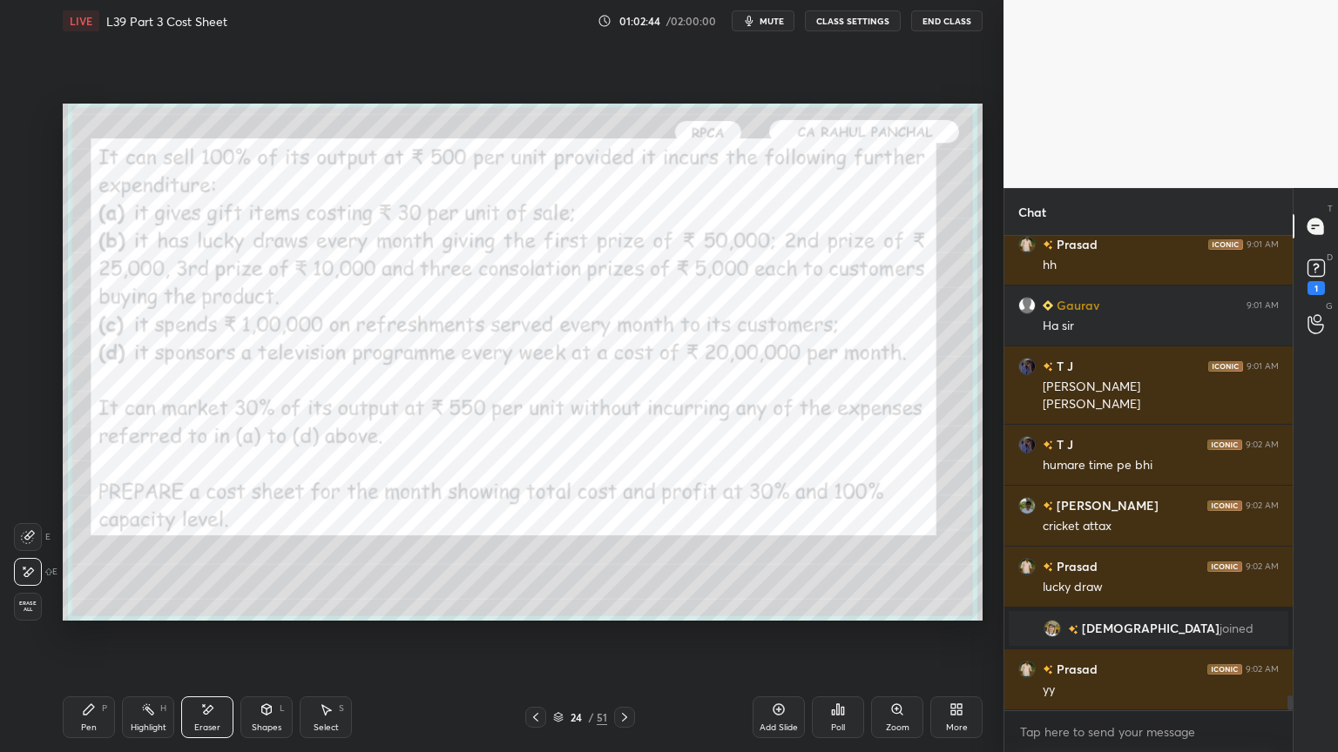
scroll to position [14686, 0]
click at [25, 559] on div "Erase all" at bounding box center [28, 607] width 28 height 28
click at [89, 559] on icon at bounding box center [89, 710] width 14 height 14
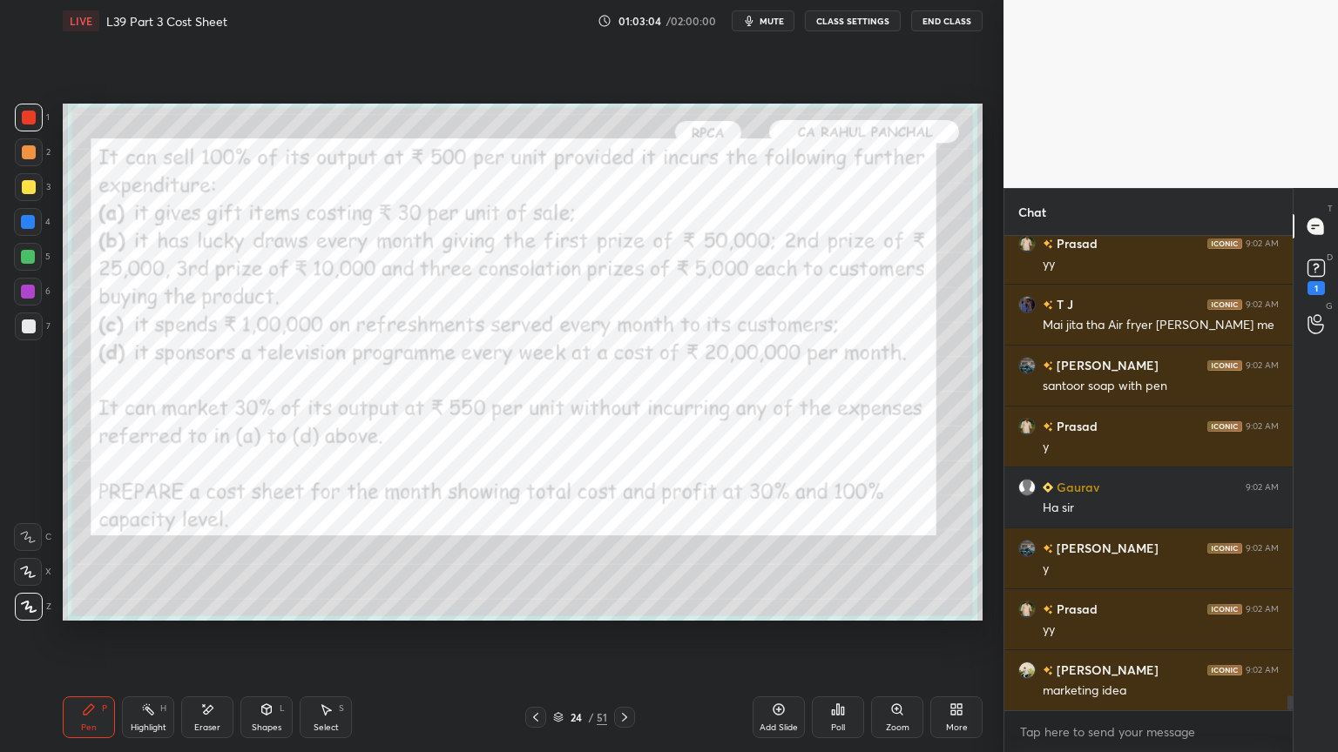
scroll to position [15174, 0]
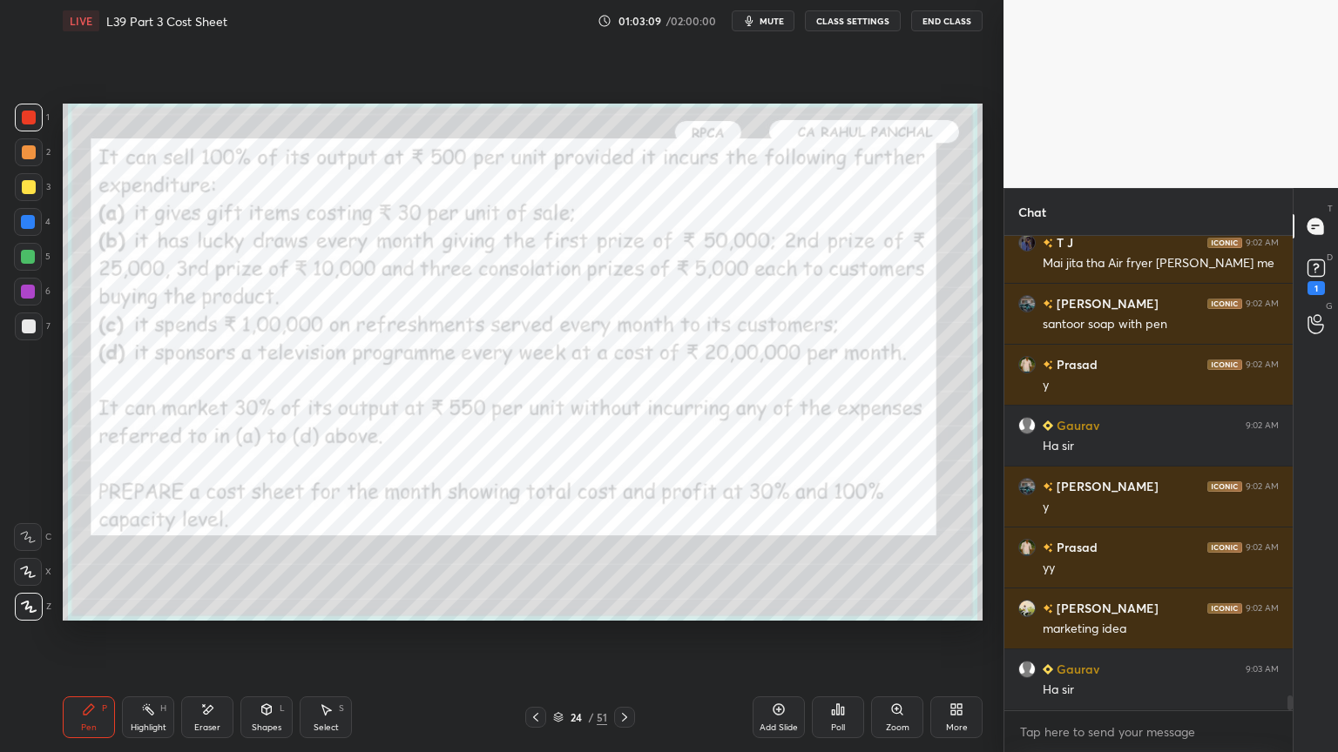
click at [204, 559] on icon at bounding box center [207, 710] width 14 height 15
click at [32, 559] on div "Erase all" at bounding box center [28, 607] width 28 height 28
click at [98, 559] on div "Pen P" at bounding box center [89, 718] width 52 height 42
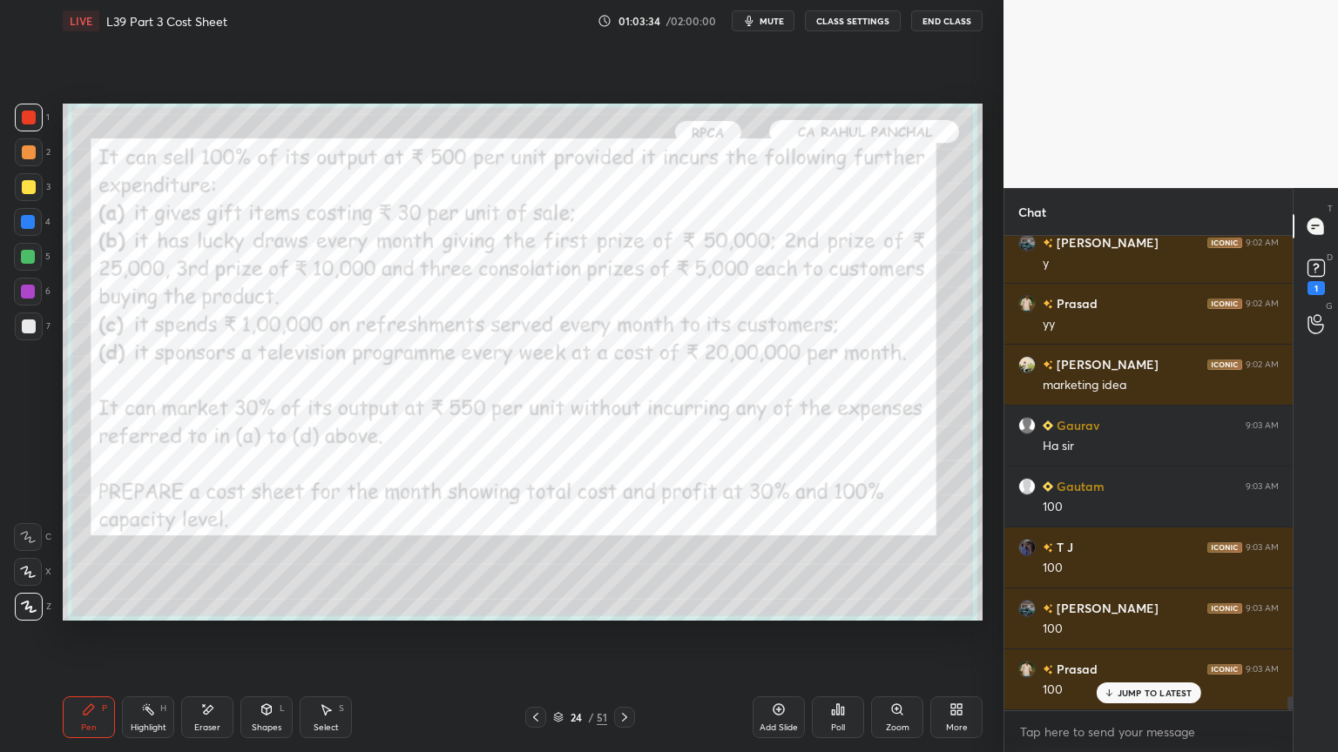
scroll to position [15478, 0]
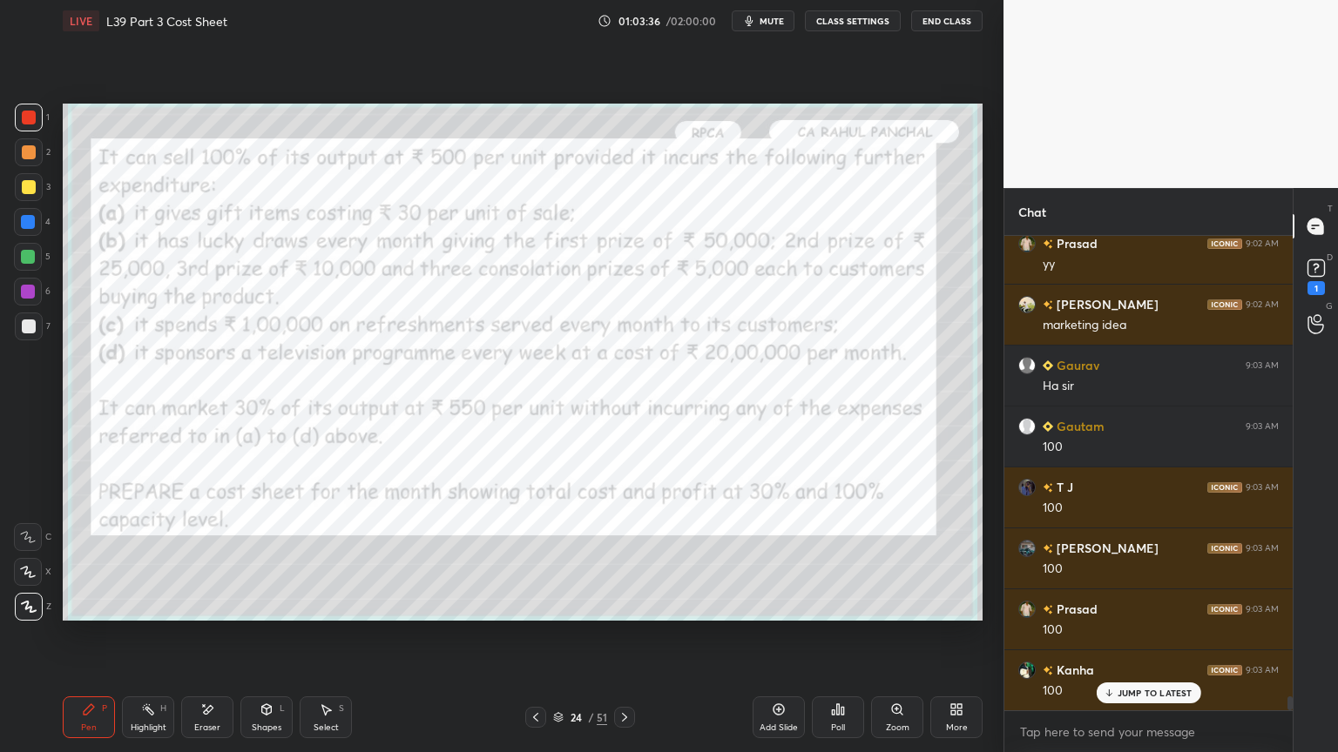
click at [209, 559] on div "Eraser" at bounding box center [207, 728] width 26 height 9
click at [31, 559] on span "Erase all" at bounding box center [28, 607] width 26 height 12
click at [77, 559] on div "Pen P" at bounding box center [89, 718] width 52 height 42
click at [213, 559] on icon at bounding box center [207, 710] width 14 height 15
click at [31, 559] on span "Erase all" at bounding box center [28, 607] width 26 height 12
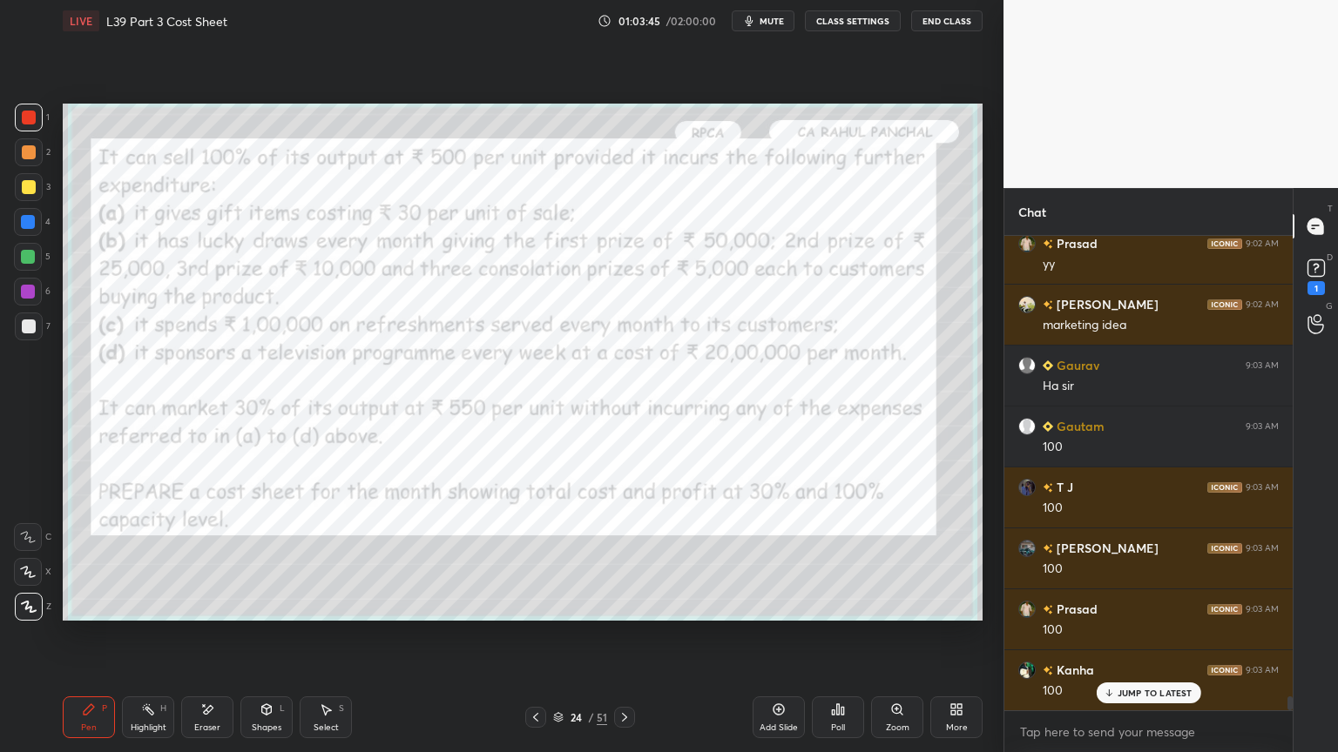
scroll to position [15554, 0]
click at [70, 559] on div "Pen P Highlight H Eraser Shapes L Select S 24 / 51 Add Slide Poll Zoom More" at bounding box center [523, 718] width 920 height 70
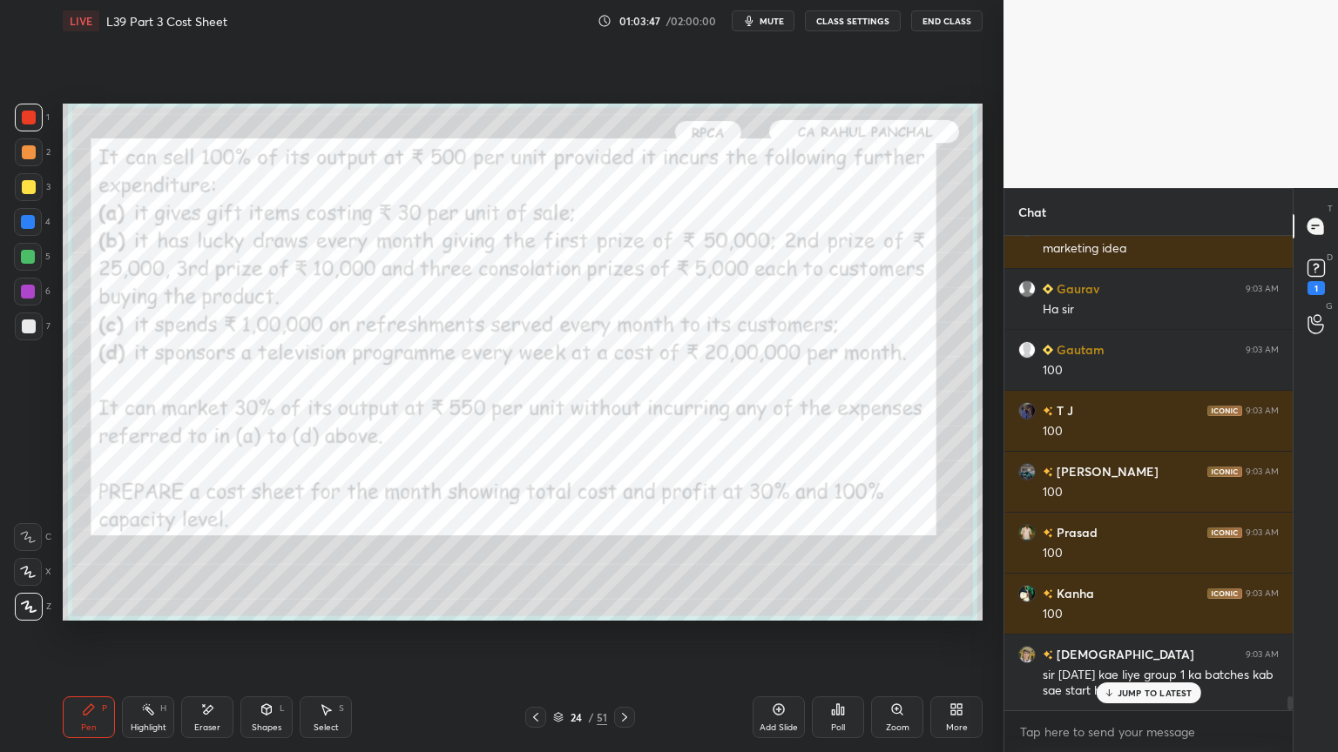
click at [226, 559] on div "Eraser" at bounding box center [207, 718] width 52 height 42
click at [33, 559] on span "Erase all" at bounding box center [28, 607] width 26 height 12
click at [63, 559] on div "Pen P" at bounding box center [89, 718] width 52 height 42
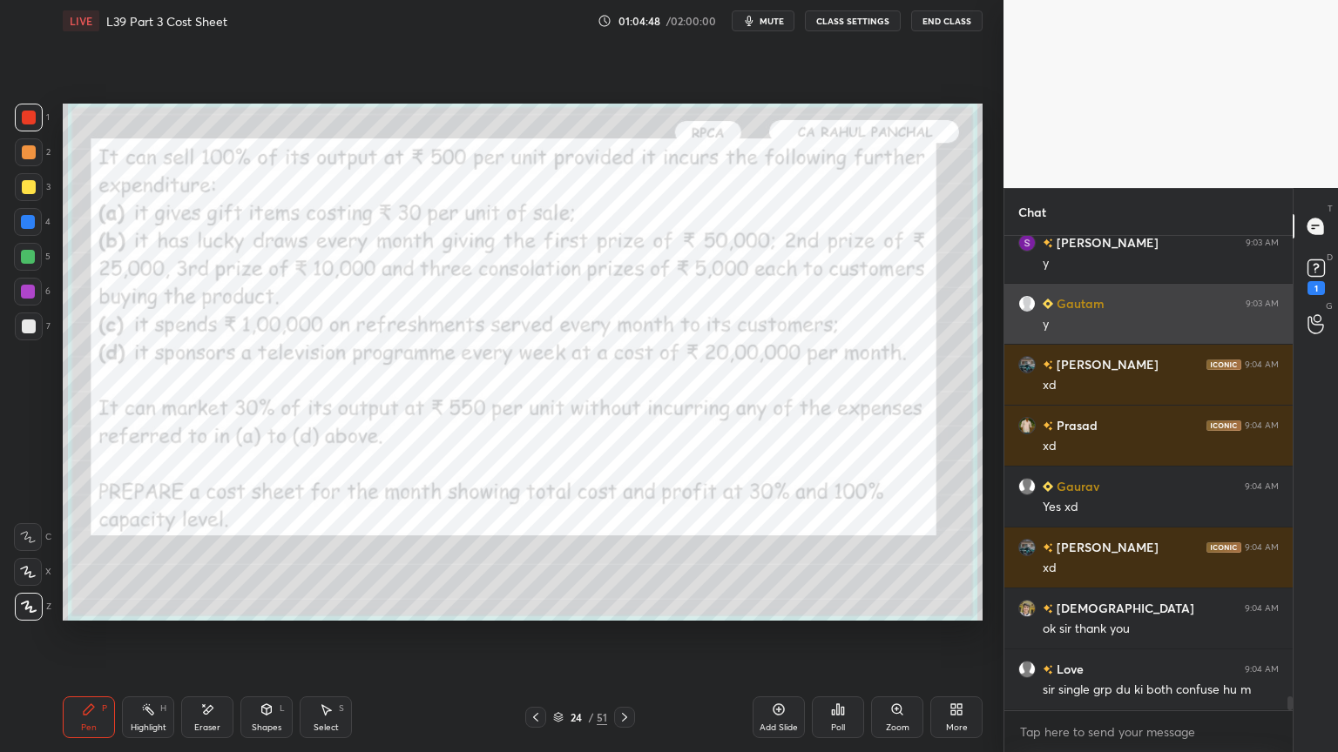
scroll to position [16195, 0]
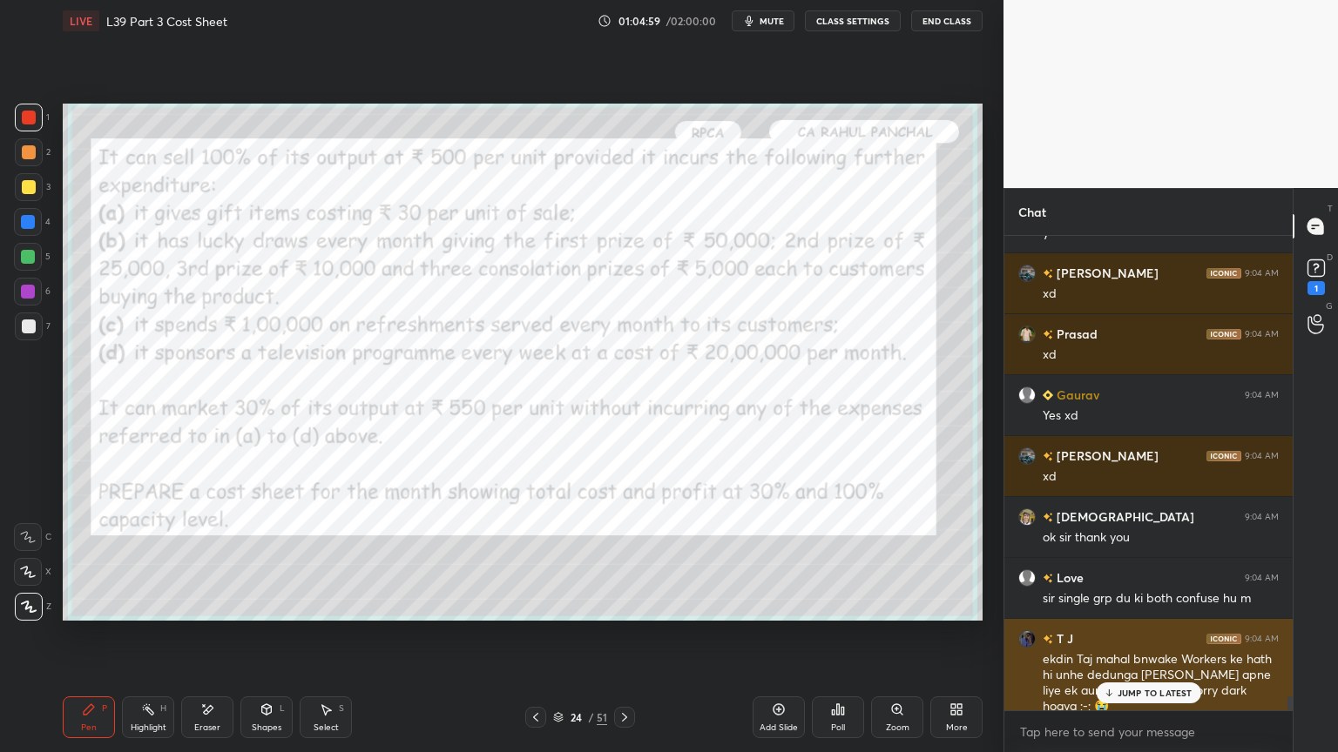
click at [1149, 559] on p "JUMP TO LATEST" at bounding box center [1154, 693] width 75 height 10
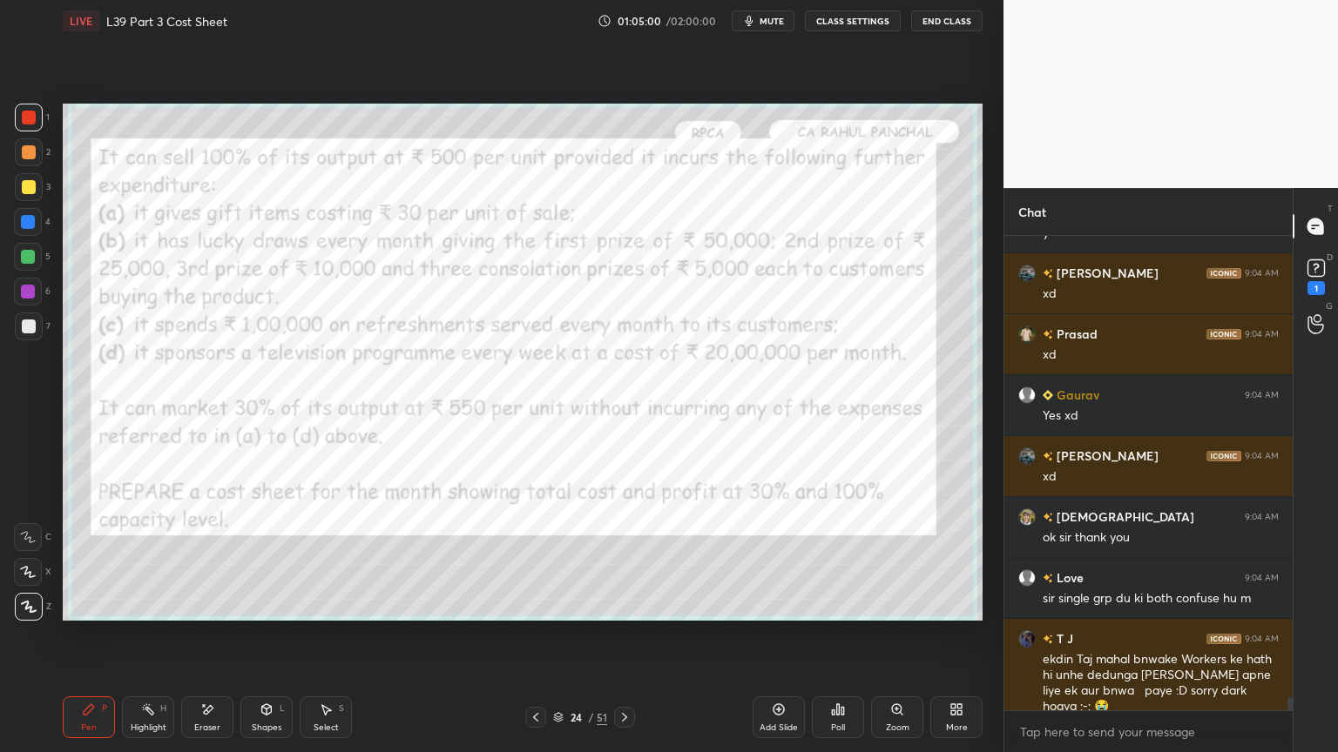
scroll to position [16257, 0]
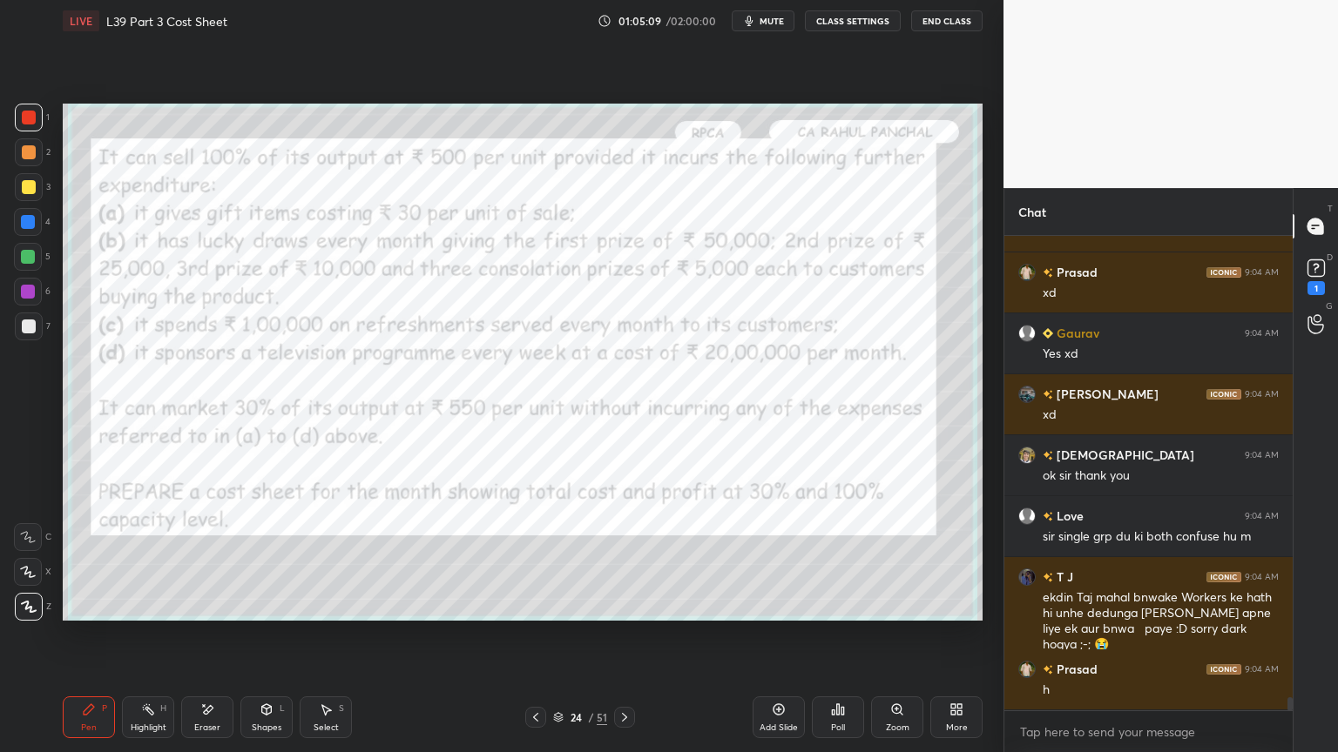
click at [622, 559] on icon at bounding box center [624, 718] width 14 height 14
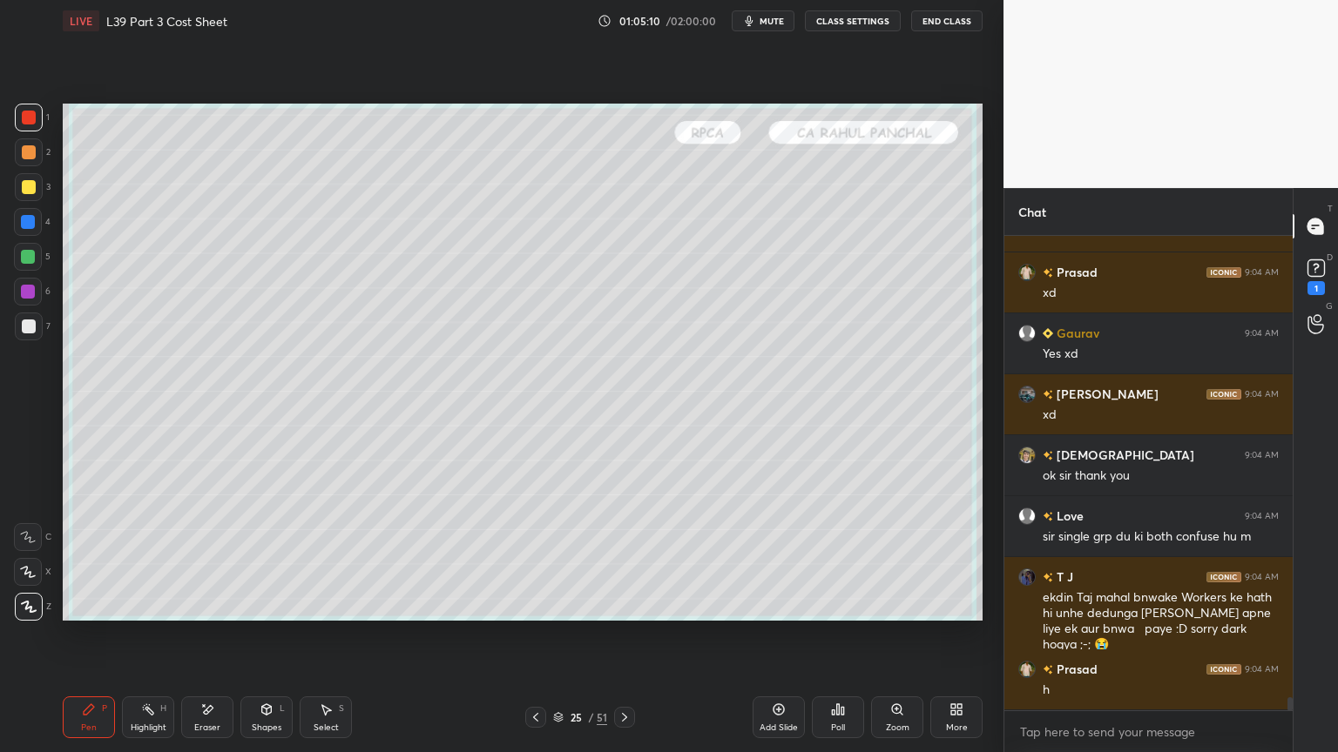
click at [627, 559] on icon at bounding box center [624, 718] width 14 height 14
click at [535, 559] on icon at bounding box center [536, 718] width 14 height 14
click at [533, 559] on icon at bounding box center [535, 717] width 5 height 9
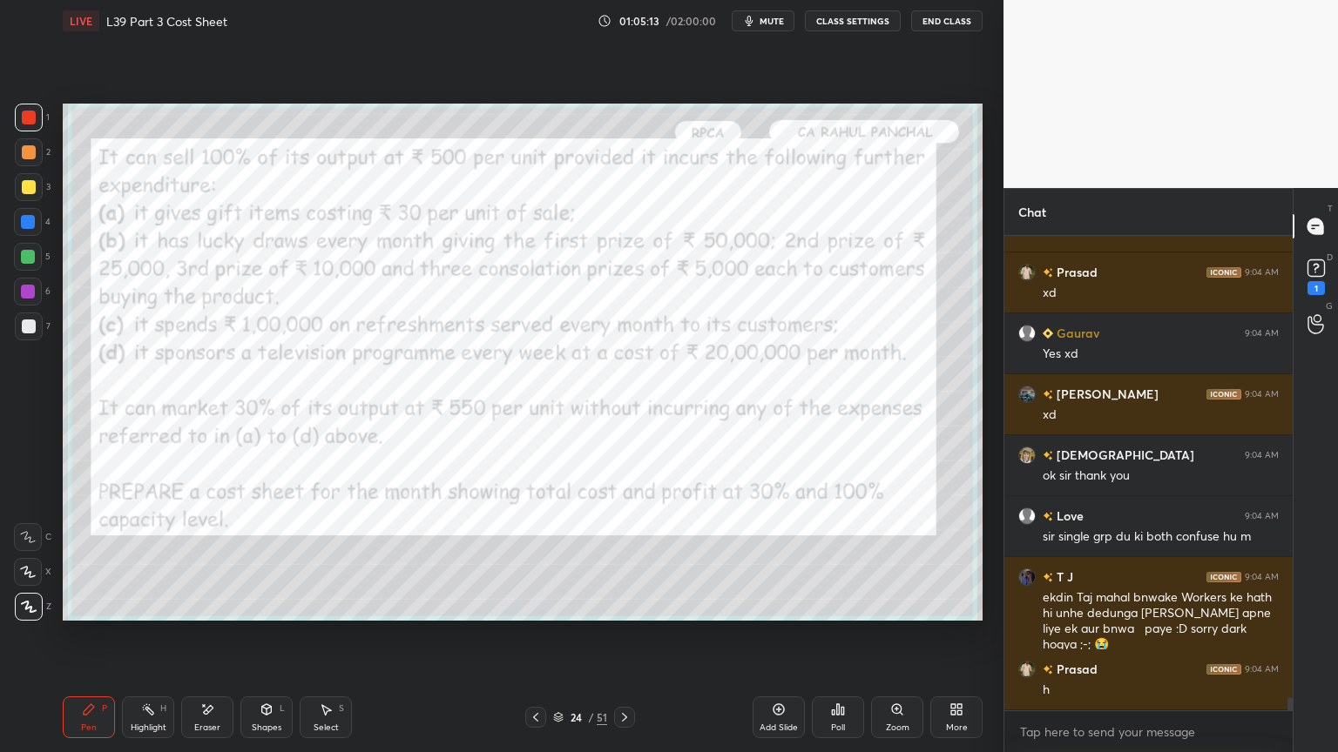
click at [32, 125] on div at bounding box center [29, 118] width 28 height 28
click at [205, 559] on icon at bounding box center [209, 709] width 10 height 9
click at [35, 559] on span "Erase all" at bounding box center [28, 607] width 26 height 12
click at [98, 559] on div "Pen P" at bounding box center [89, 718] width 52 height 42
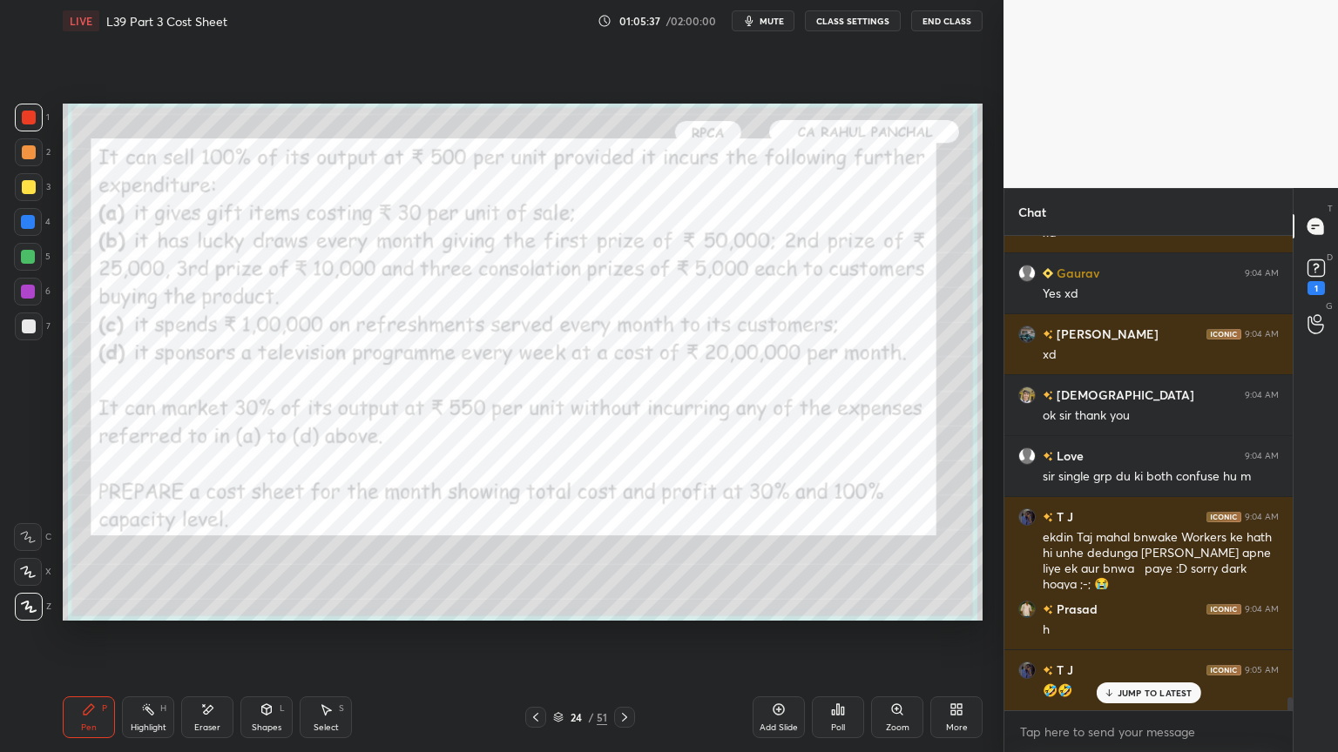
scroll to position [16379, 0]
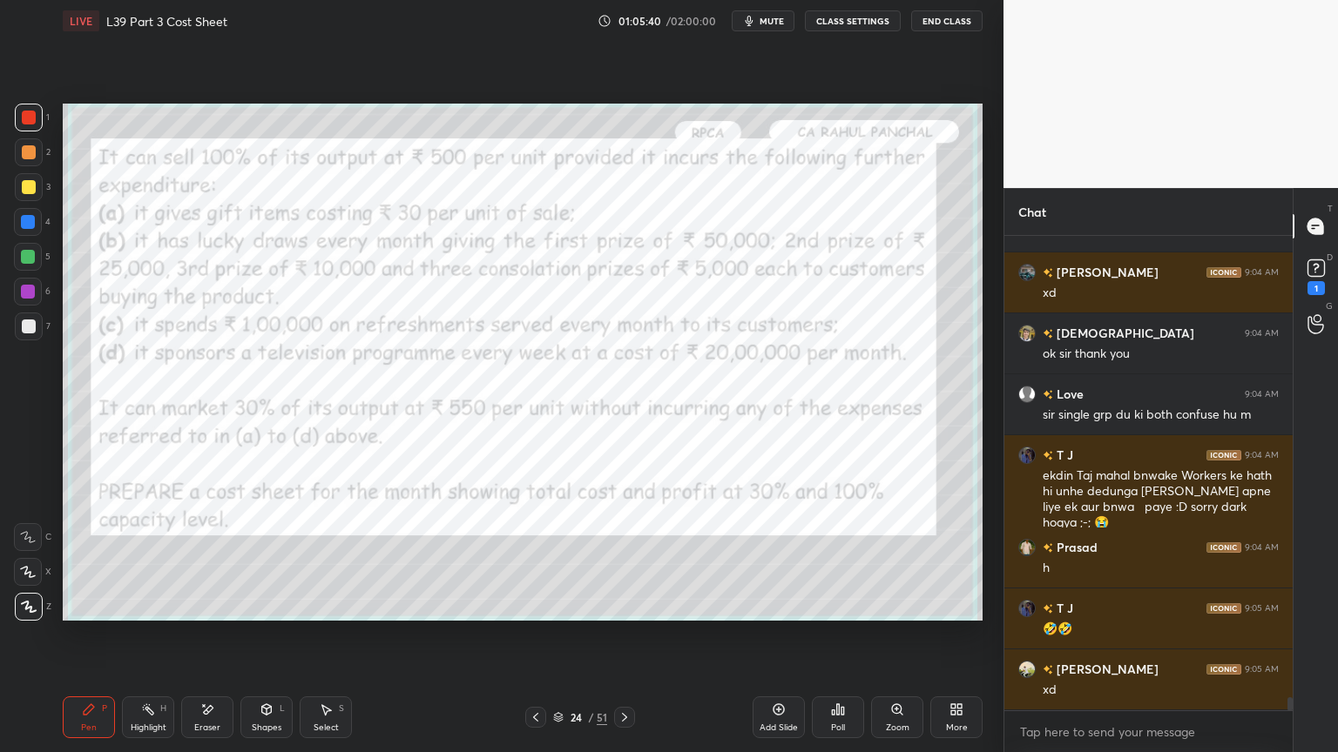
click at [619, 559] on icon at bounding box center [624, 718] width 14 height 14
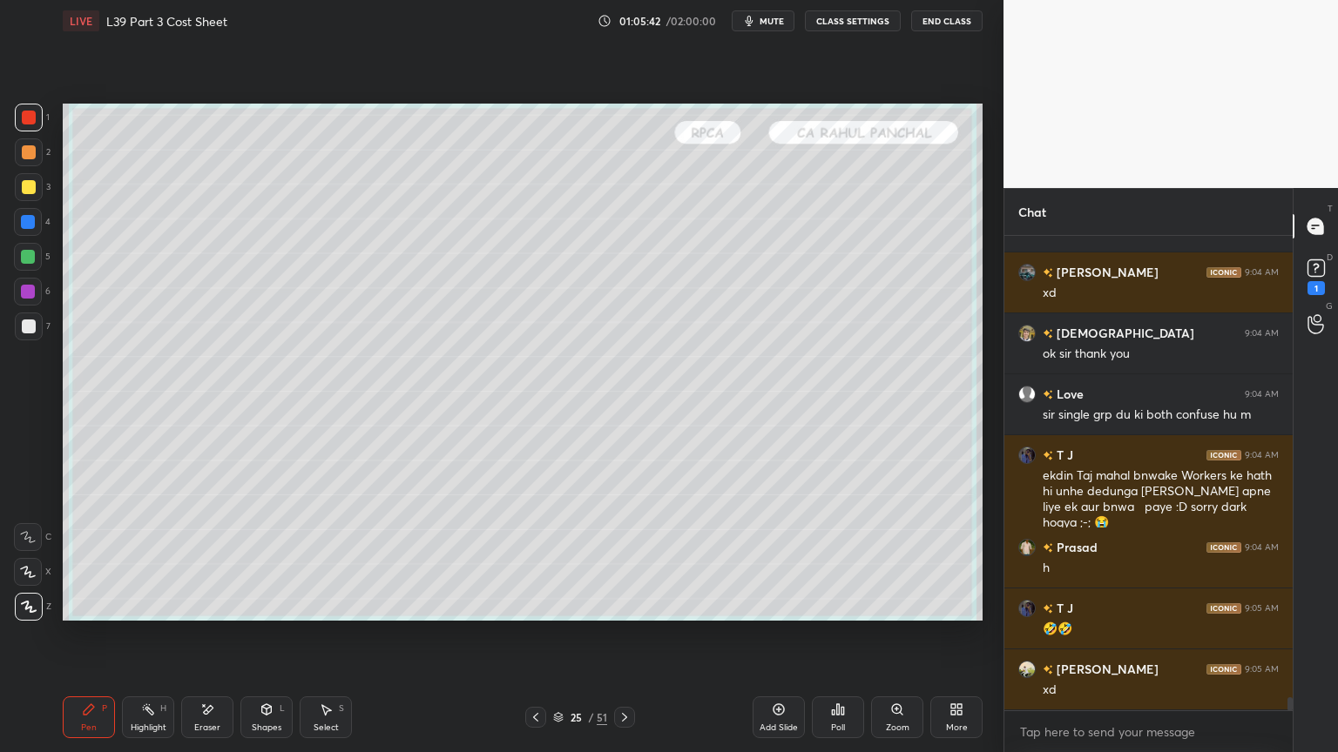
click at [35, 331] on div at bounding box center [29, 327] width 28 height 28
click at [29, 262] on div at bounding box center [28, 257] width 14 height 14
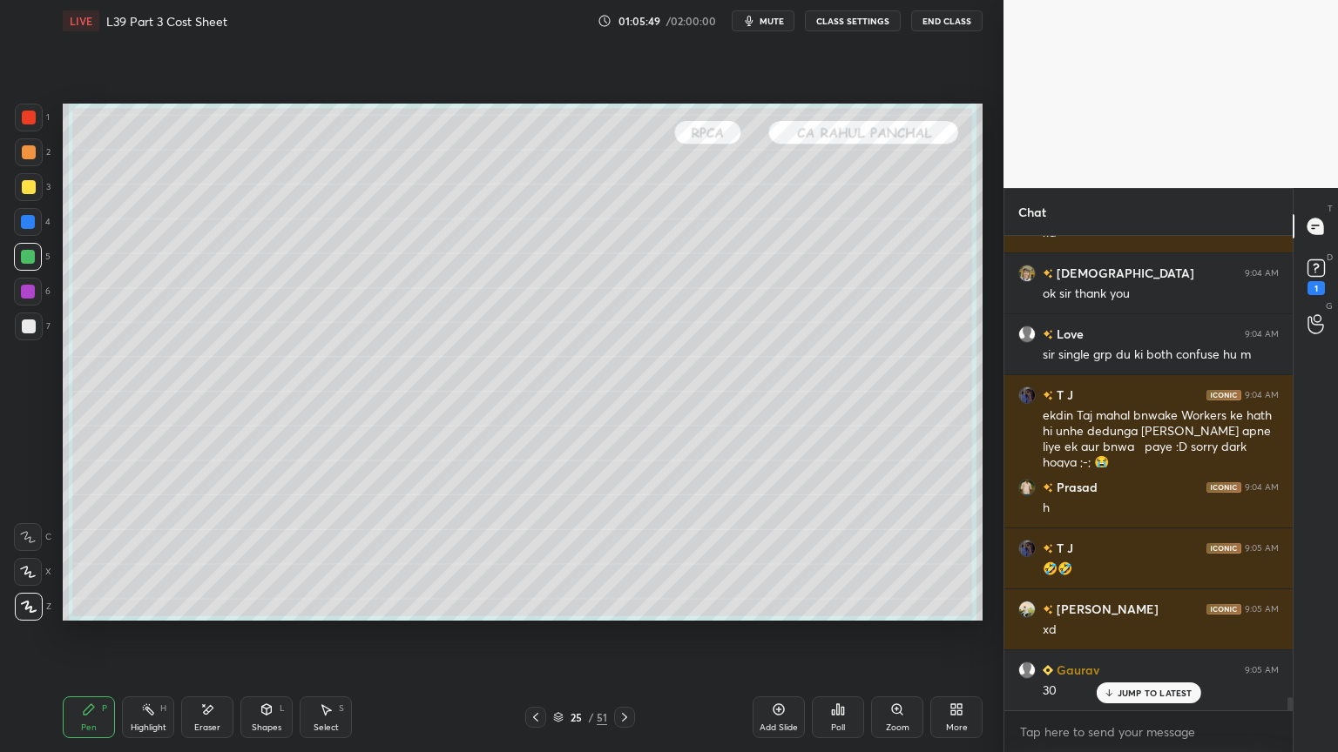
click at [263, 559] on div "Shapes L" at bounding box center [266, 718] width 52 height 42
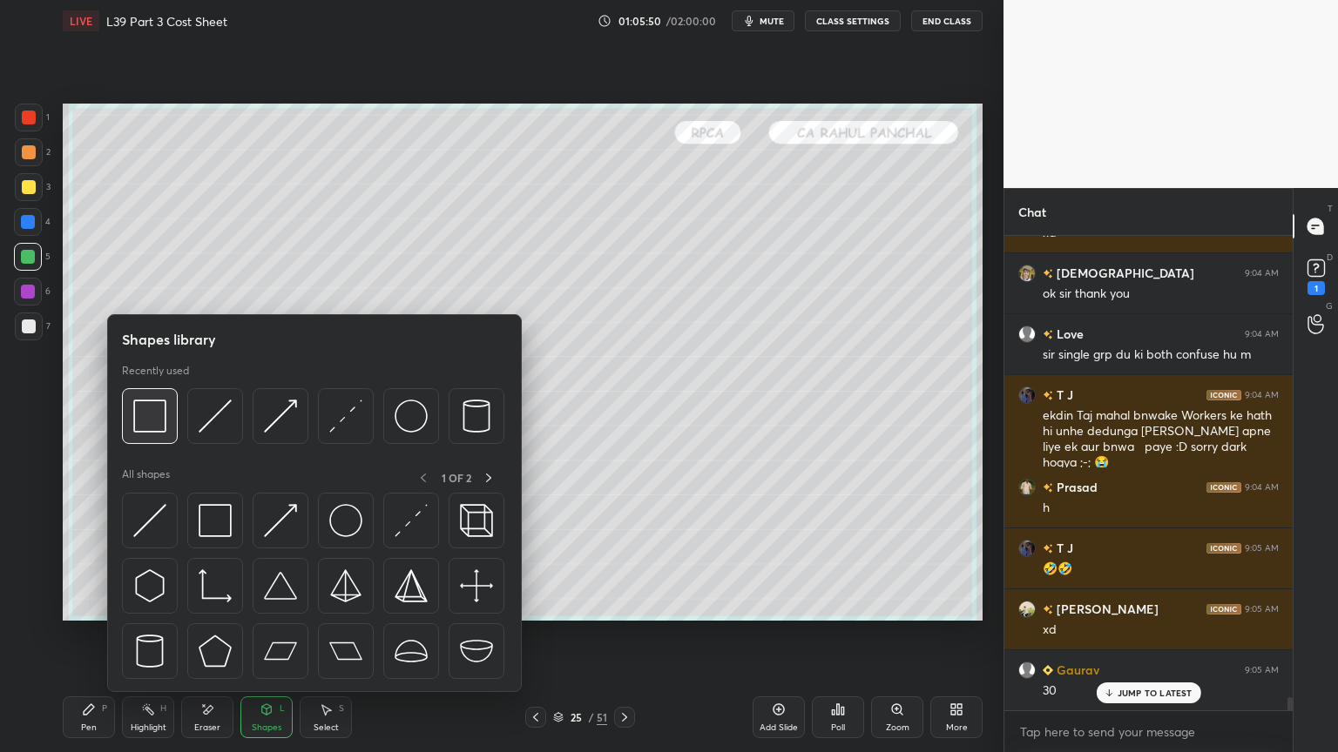
click at [166, 424] on div at bounding box center [150, 416] width 56 height 56
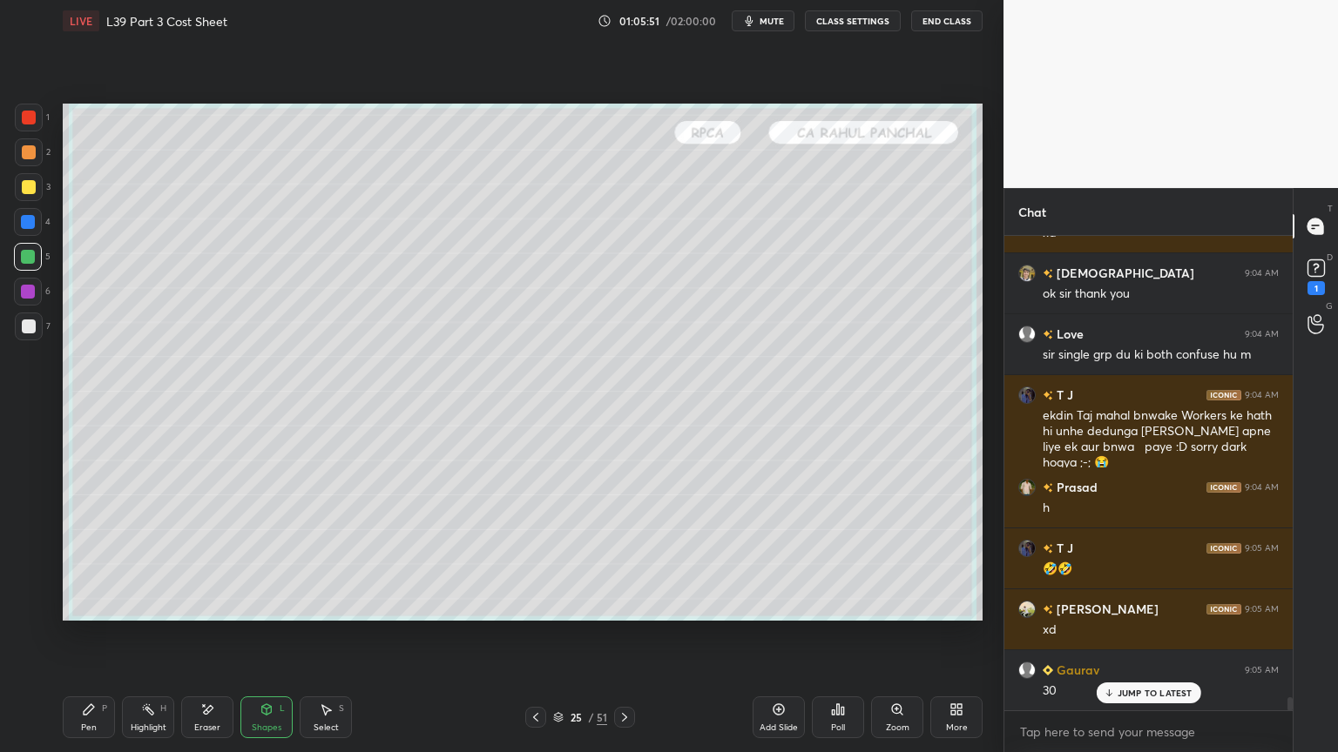
click at [259, 559] on div "Shapes" at bounding box center [267, 728] width 30 height 9
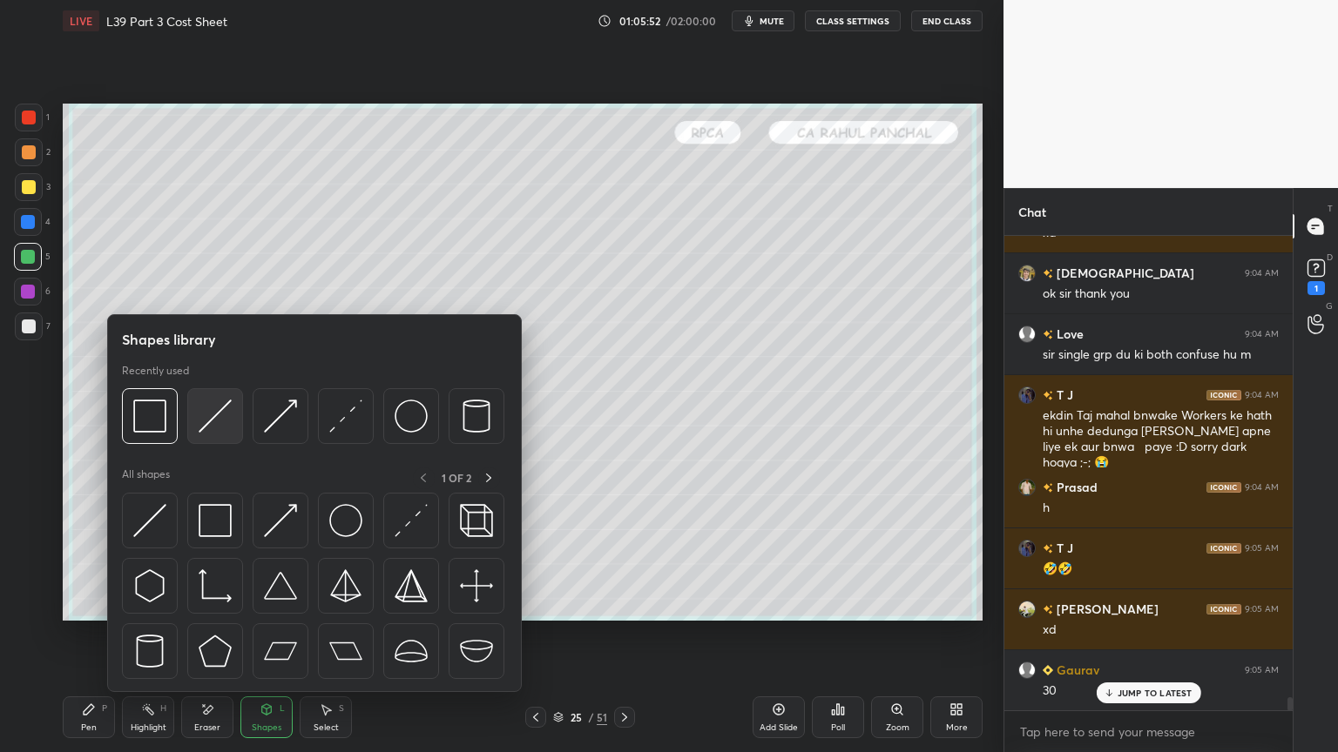
click at [213, 414] on img at bounding box center [215, 416] width 33 height 33
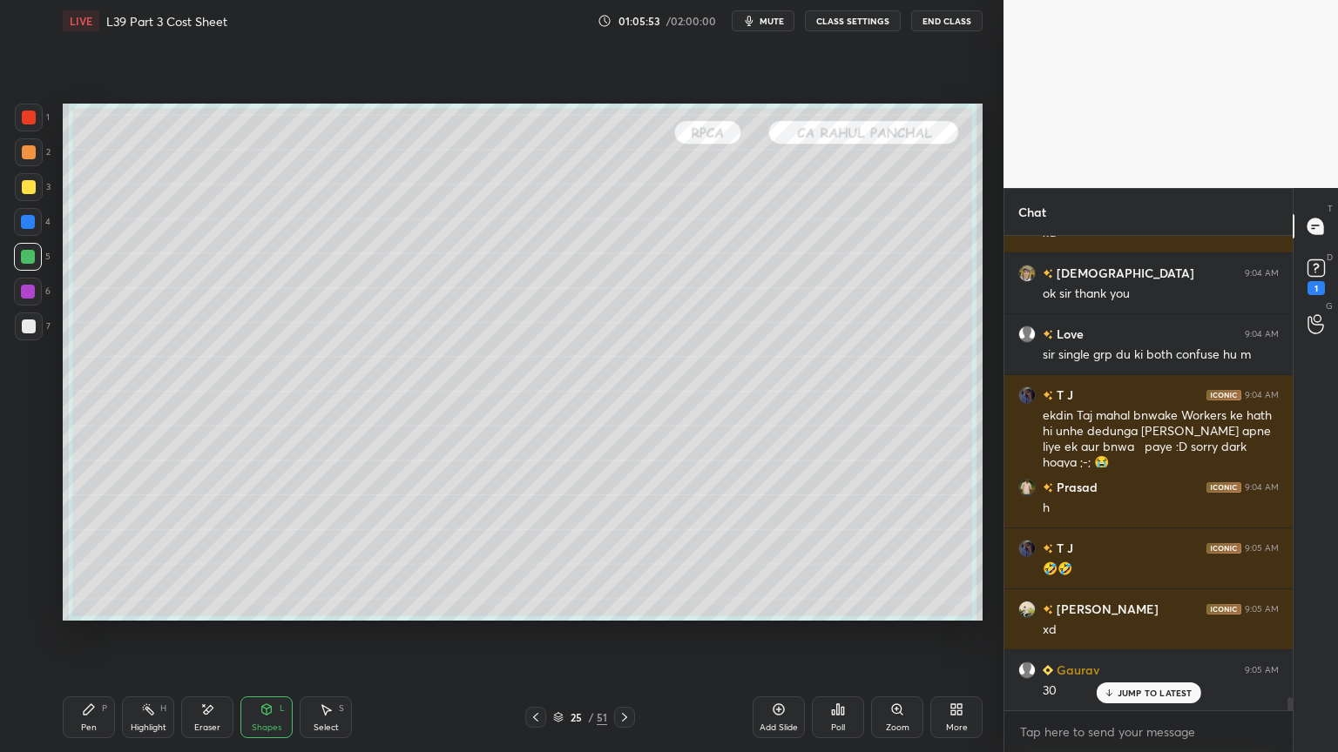
click at [78, 559] on div "Pen P" at bounding box center [89, 718] width 52 height 42
click at [21, 559] on icon at bounding box center [28, 572] width 16 height 12
click at [38, 198] on div at bounding box center [29, 187] width 28 height 28
click at [31, 167] on div "2" at bounding box center [33, 155] width 36 height 35
click at [23, 260] on div at bounding box center [28, 257] width 14 height 14
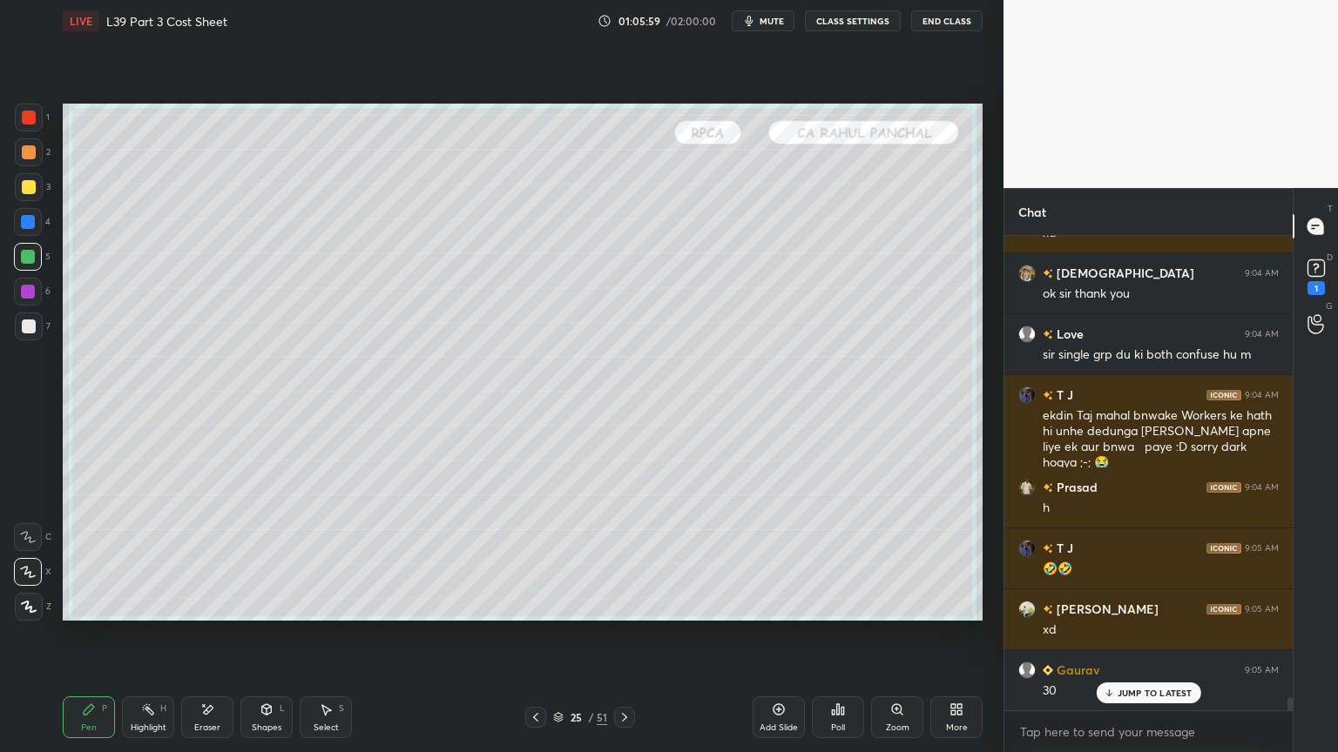
click at [33, 226] on div at bounding box center [28, 222] width 14 height 14
click at [30, 334] on div at bounding box center [29, 327] width 28 height 28
click at [28, 293] on div at bounding box center [28, 292] width 14 height 14
click at [533, 559] on icon at bounding box center [536, 718] width 14 height 14
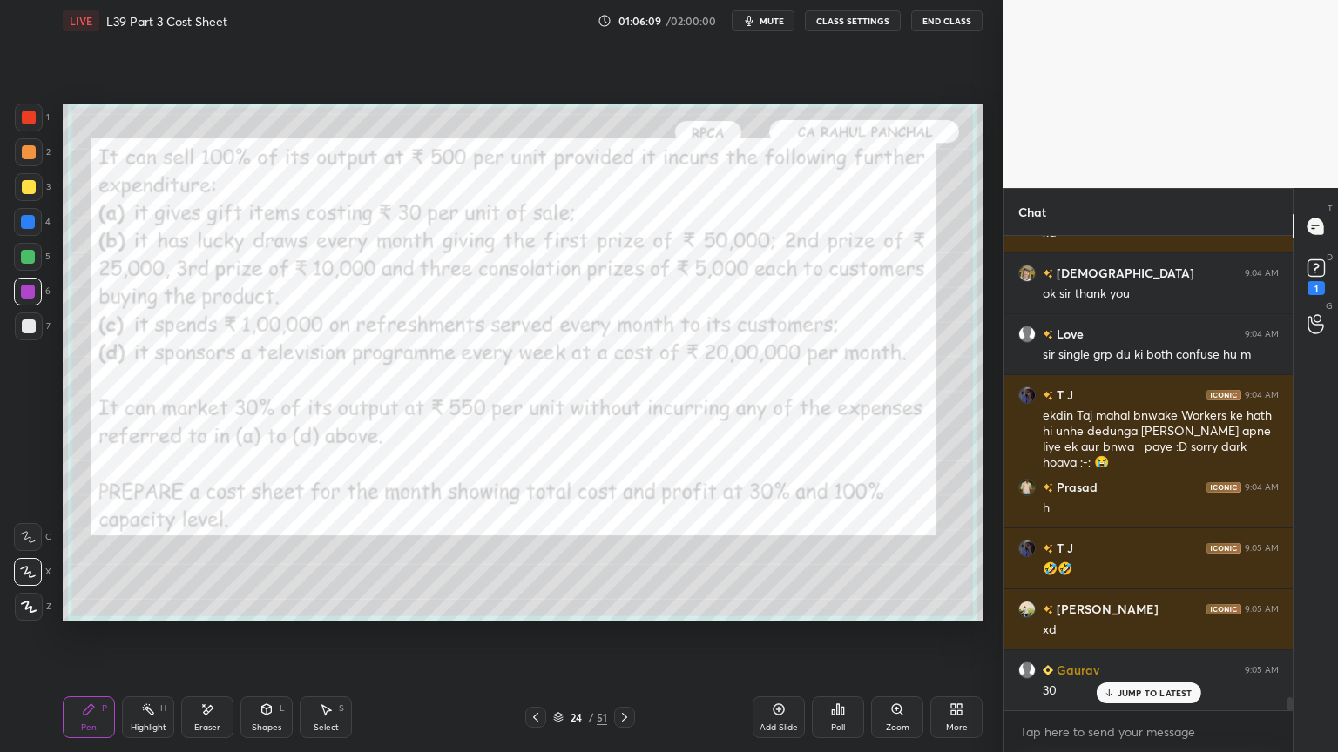
click at [627, 559] on icon at bounding box center [624, 718] width 14 height 14
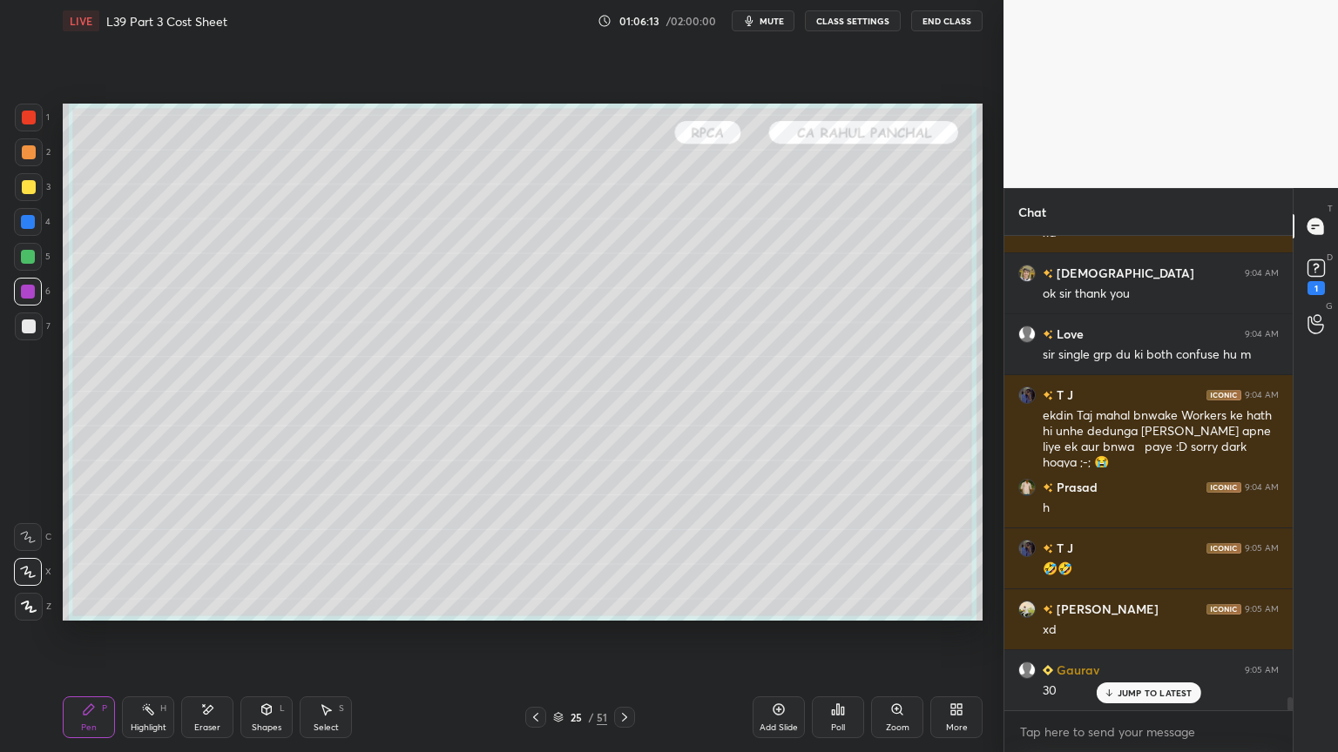
click at [53, 334] on div "1 2 3 4 5 6 7 C X Z E E Erase all H H" at bounding box center [28, 362] width 56 height 517
click at [22, 324] on div at bounding box center [29, 327] width 14 height 14
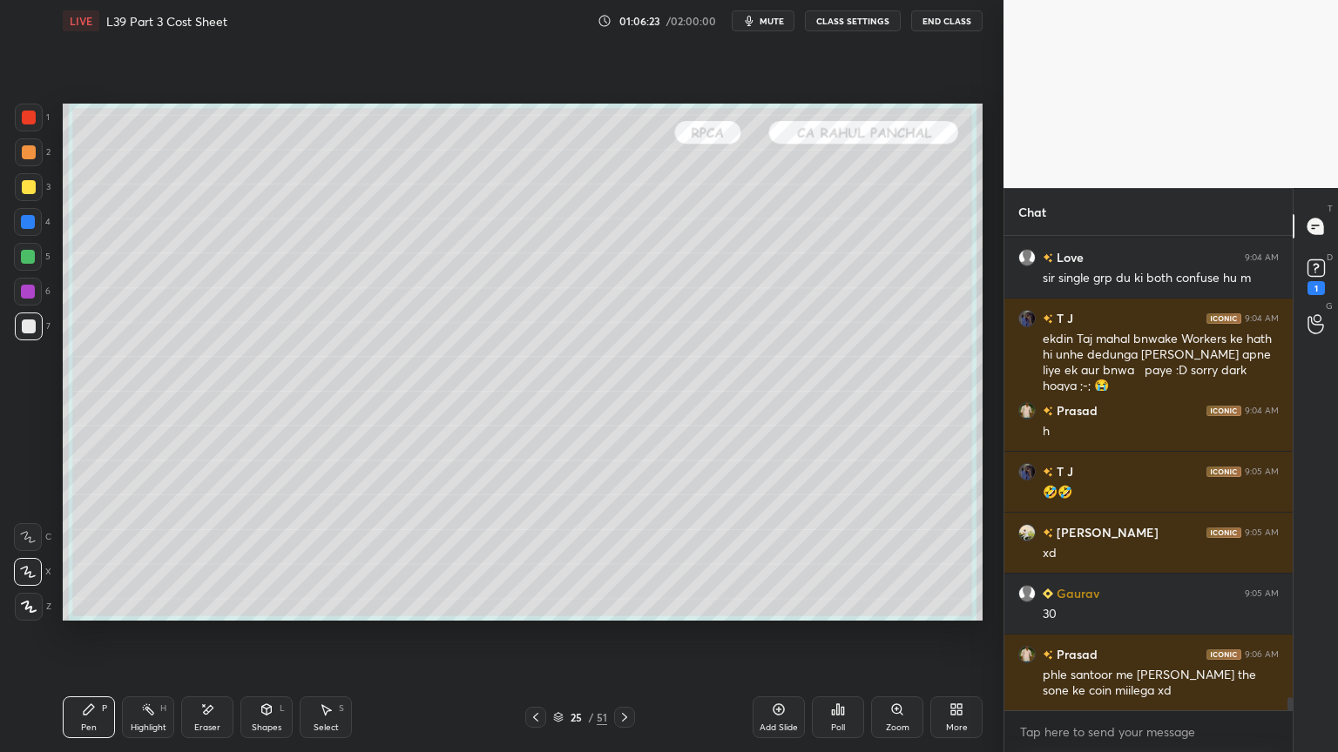
scroll to position [16578, 0]
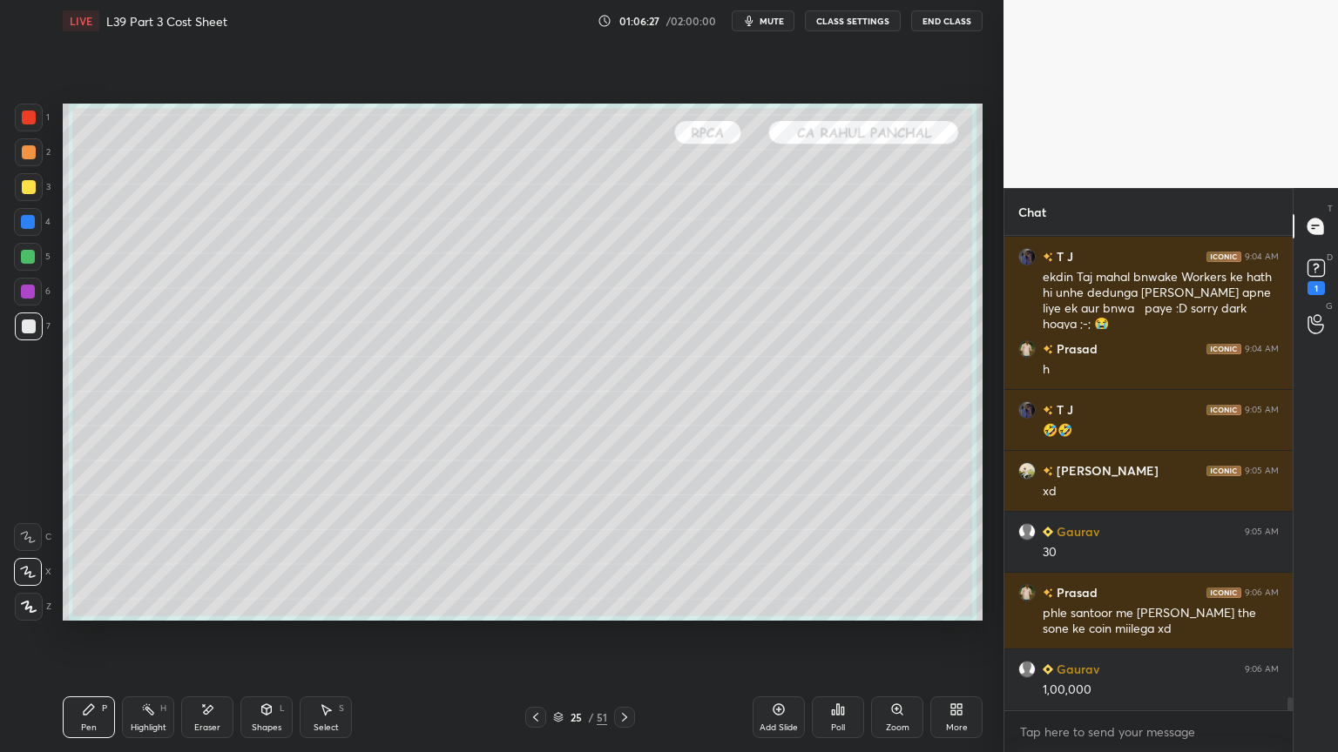
click at [537, 559] on icon at bounding box center [536, 718] width 14 height 14
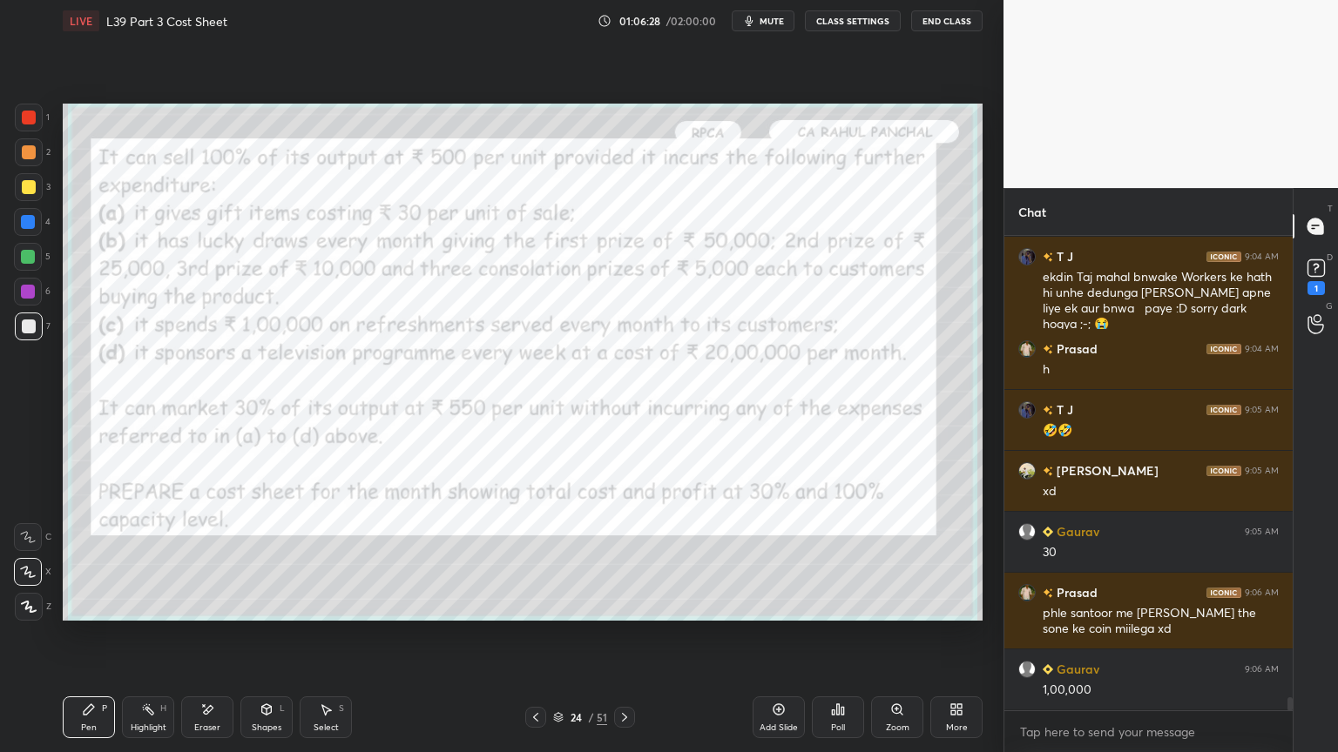
click at [627, 559] on icon at bounding box center [624, 718] width 14 height 14
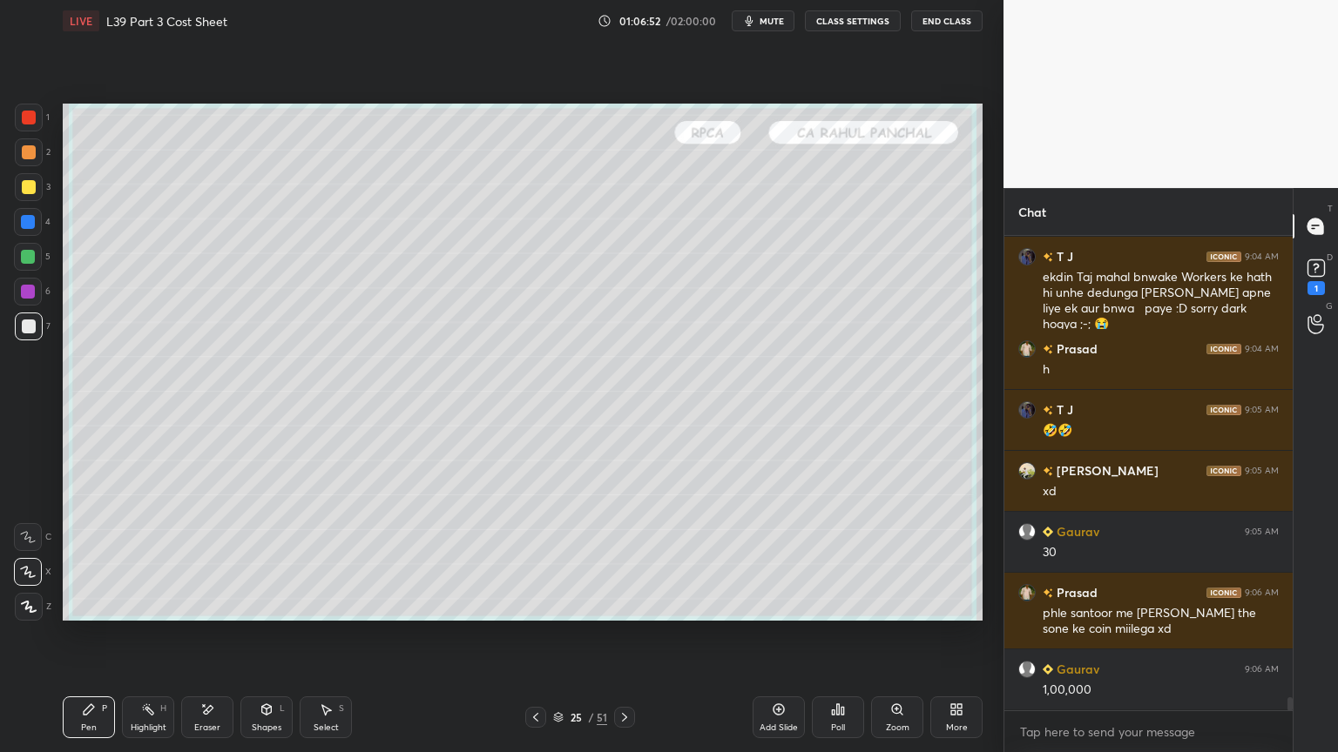
click at [543, 559] on div at bounding box center [535, 717] width 21 height 21
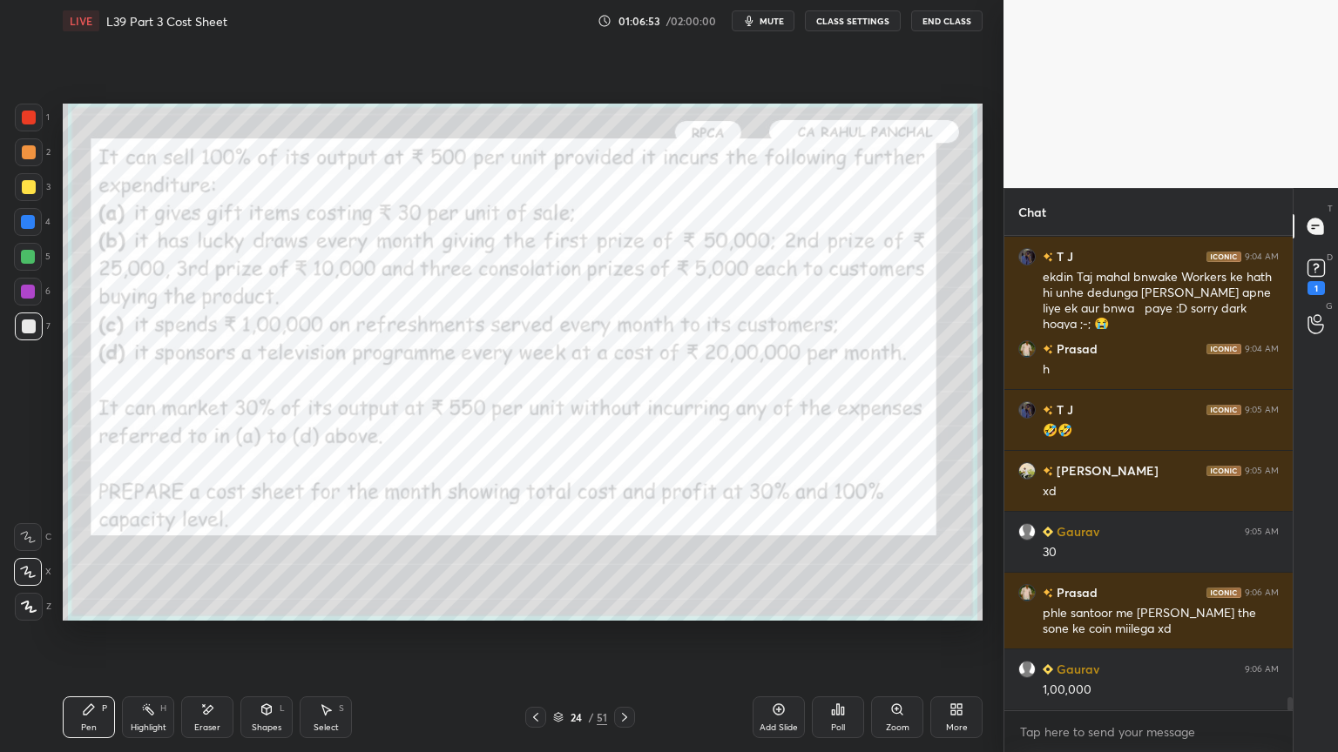
click at [205, 559] on icon at bounding box center [209, 709] width 10 height 9
click at [30, 559] on span "Erase all" at bounding box center [28, 607] width 26 height 12
click at [82, 559] on div "Pen P" at bounding box center [89, 718] width 52 height 42
click at [32, 118] on div at bounding box center [29, 118] width 14 height 14
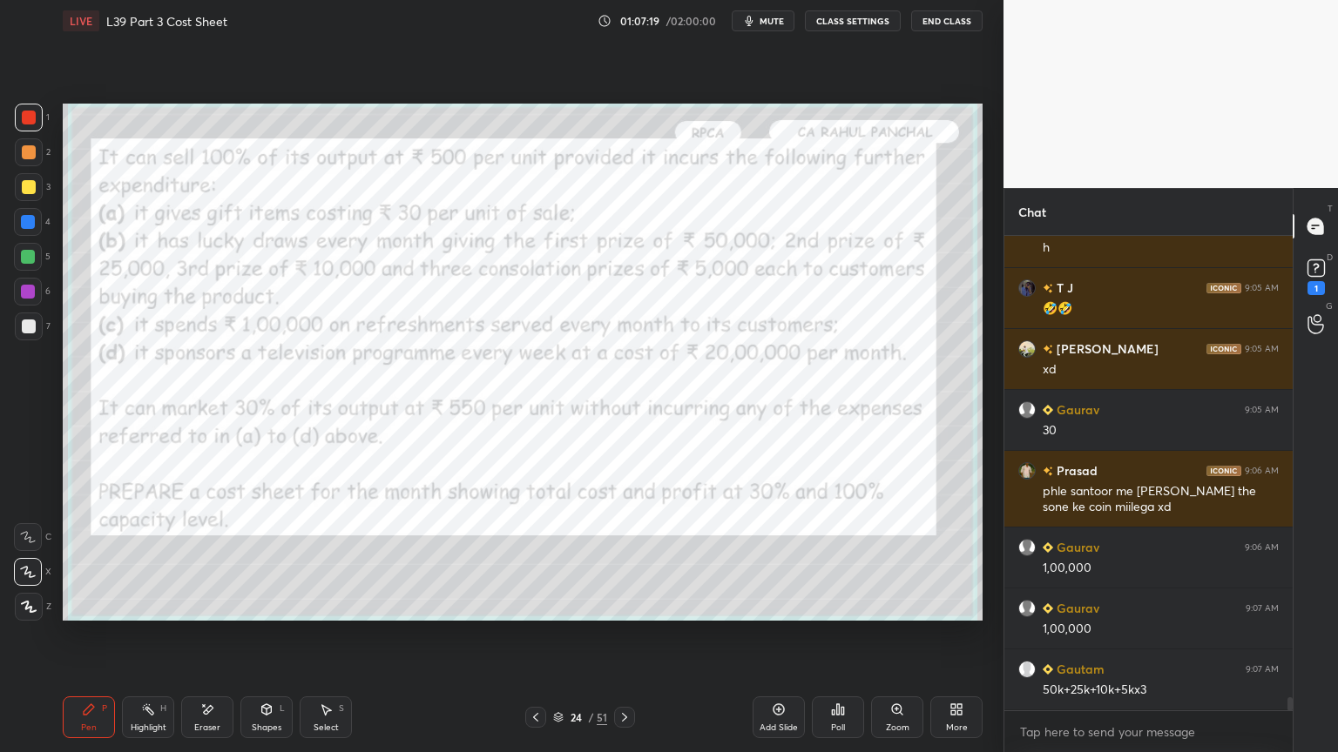
scroll to position [16760, 0]
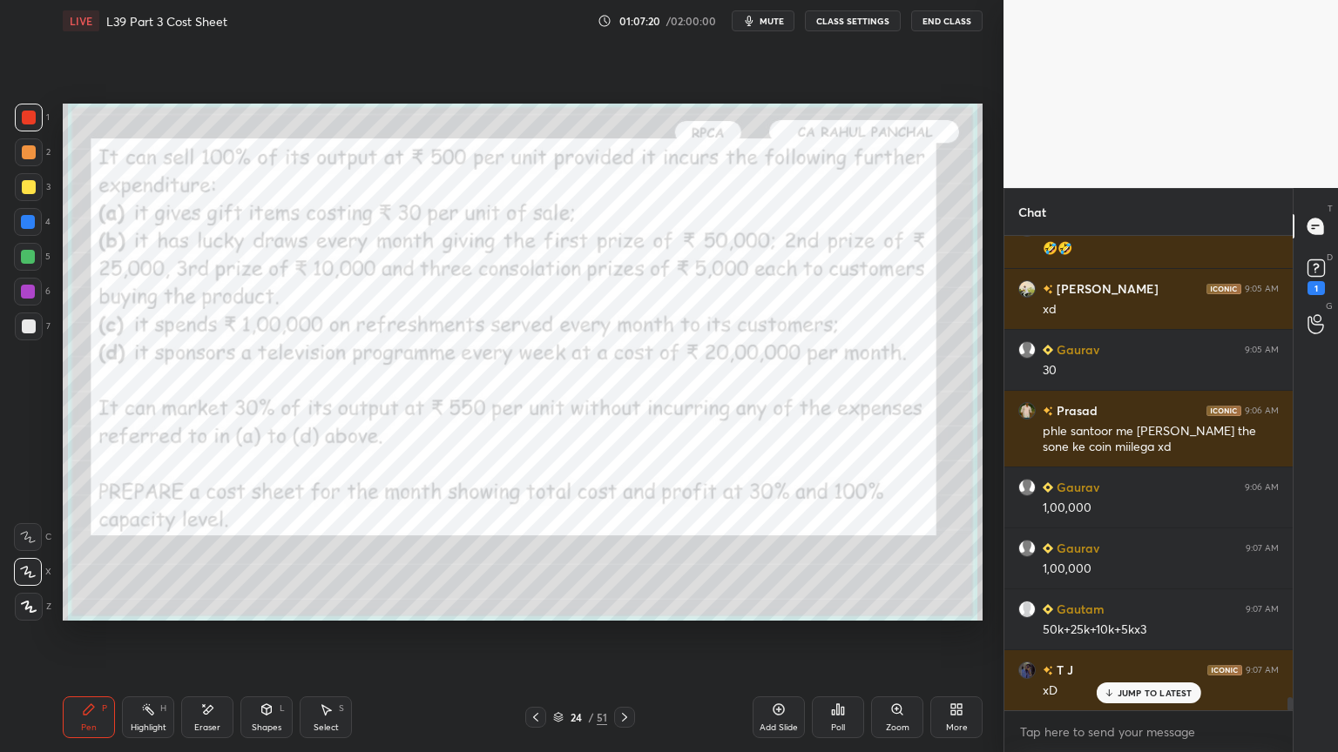
click at [626, 559] on icon at bounding box center [624, 718] width 14 height 14
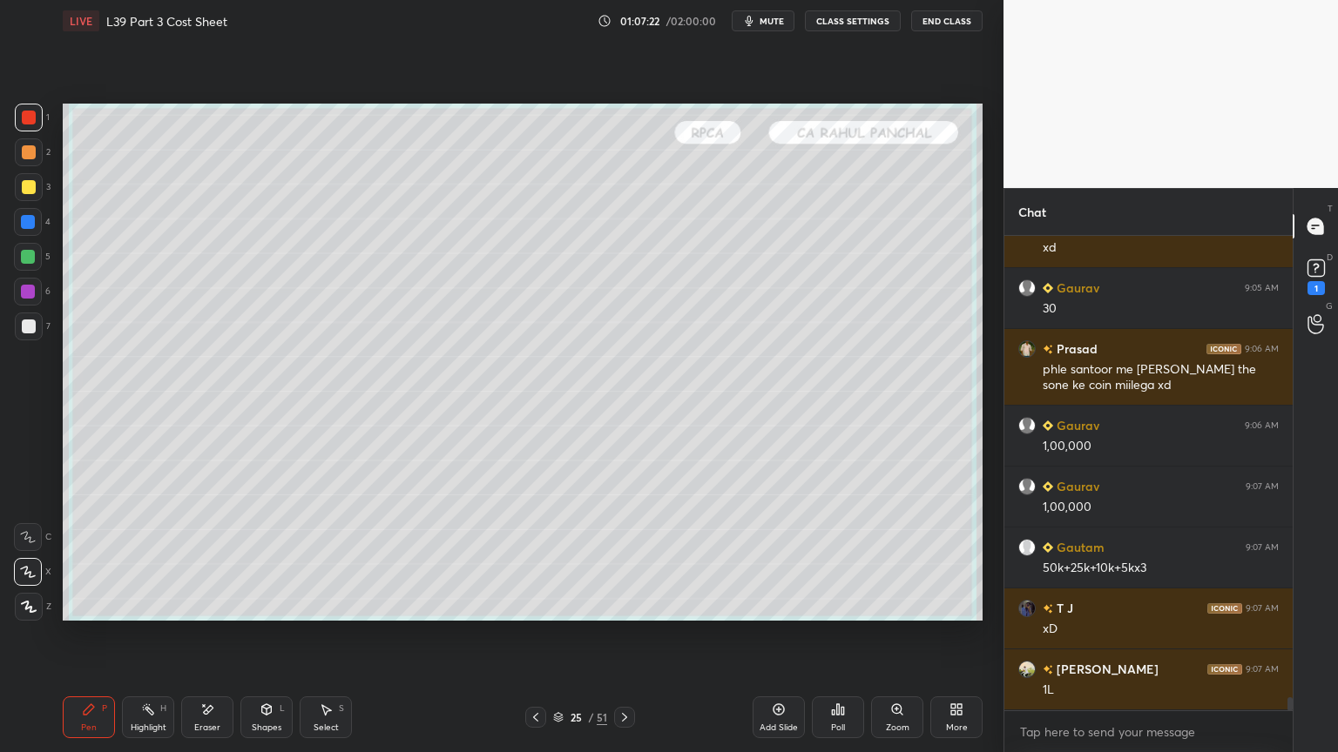
scroll to position [16882, 0]
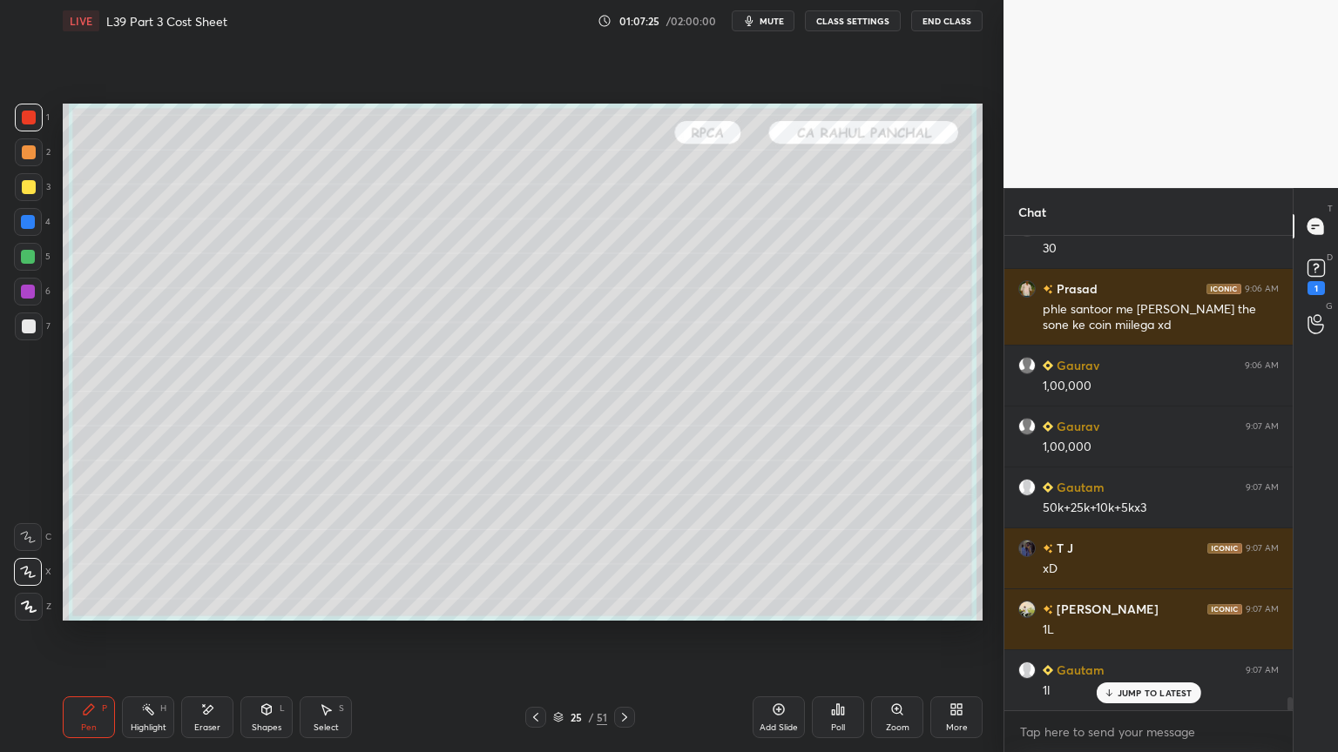
click at [25, 266] on div at bounding box center [28, 257] width 28 height 28
click at [35, 229] on div at bounding box center [28, 222] width 28 height 28
click at [24, 285] on div at bounding box center [28, 292] width 14 height 14
click at [540, 559] on icon at bounding box center [536, 718] width 14 height 14
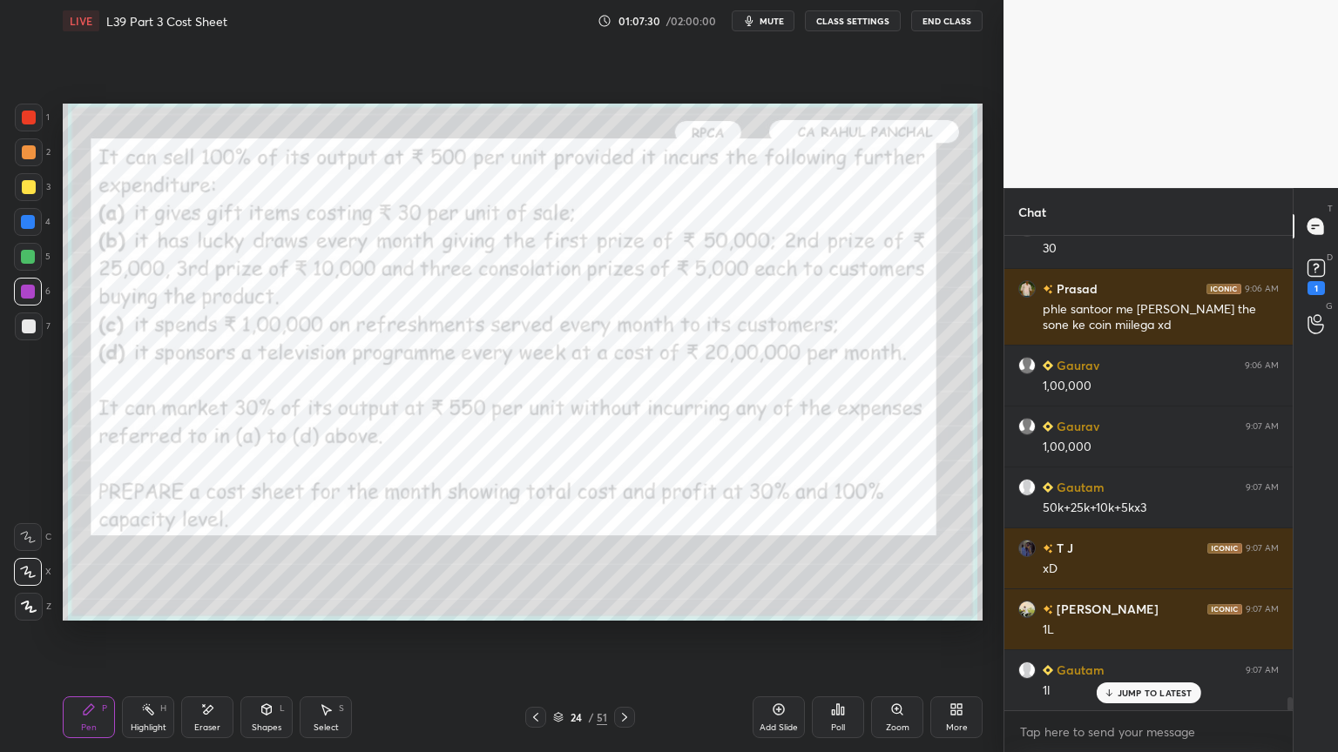
scroll to position [16943, 0]
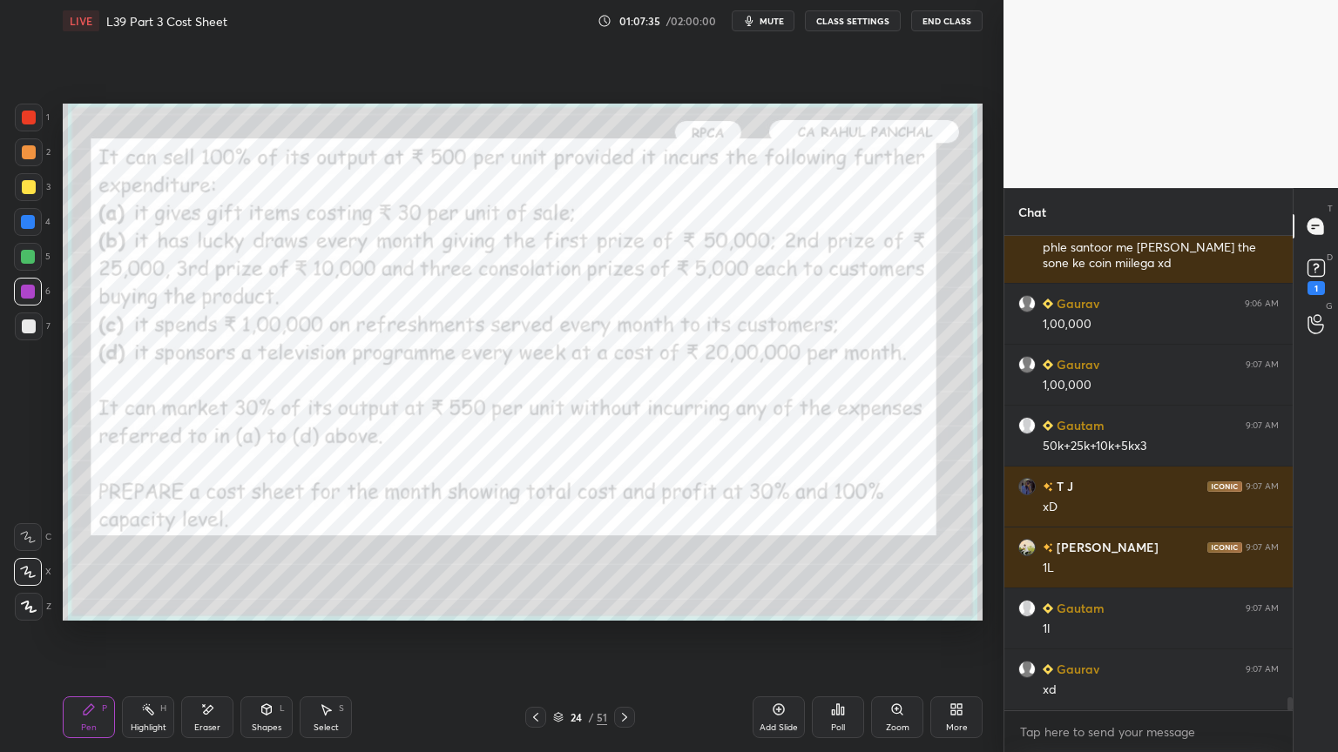
click at [623, 559] on icon at bounding box center [624, 717] width 5 height 9
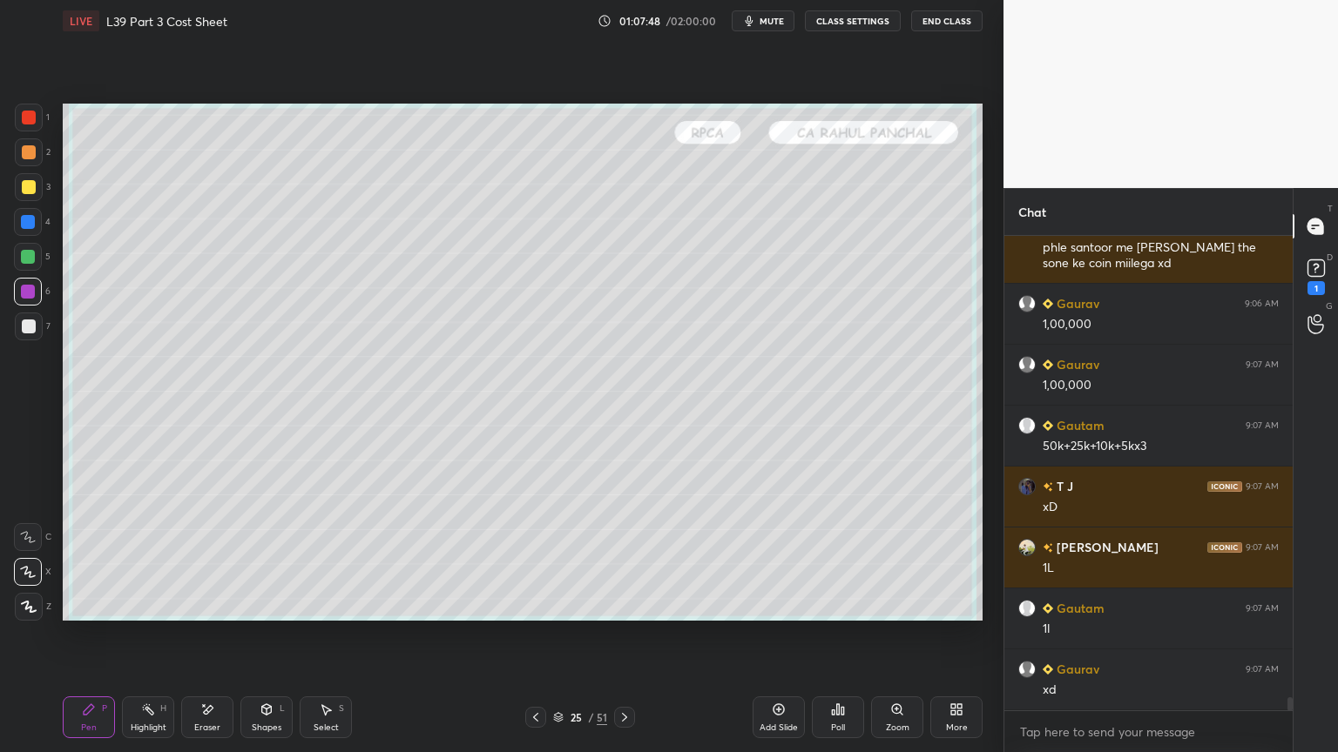
click at [530, 559] on icon at bounding box center [536, 718] width 14 height 14
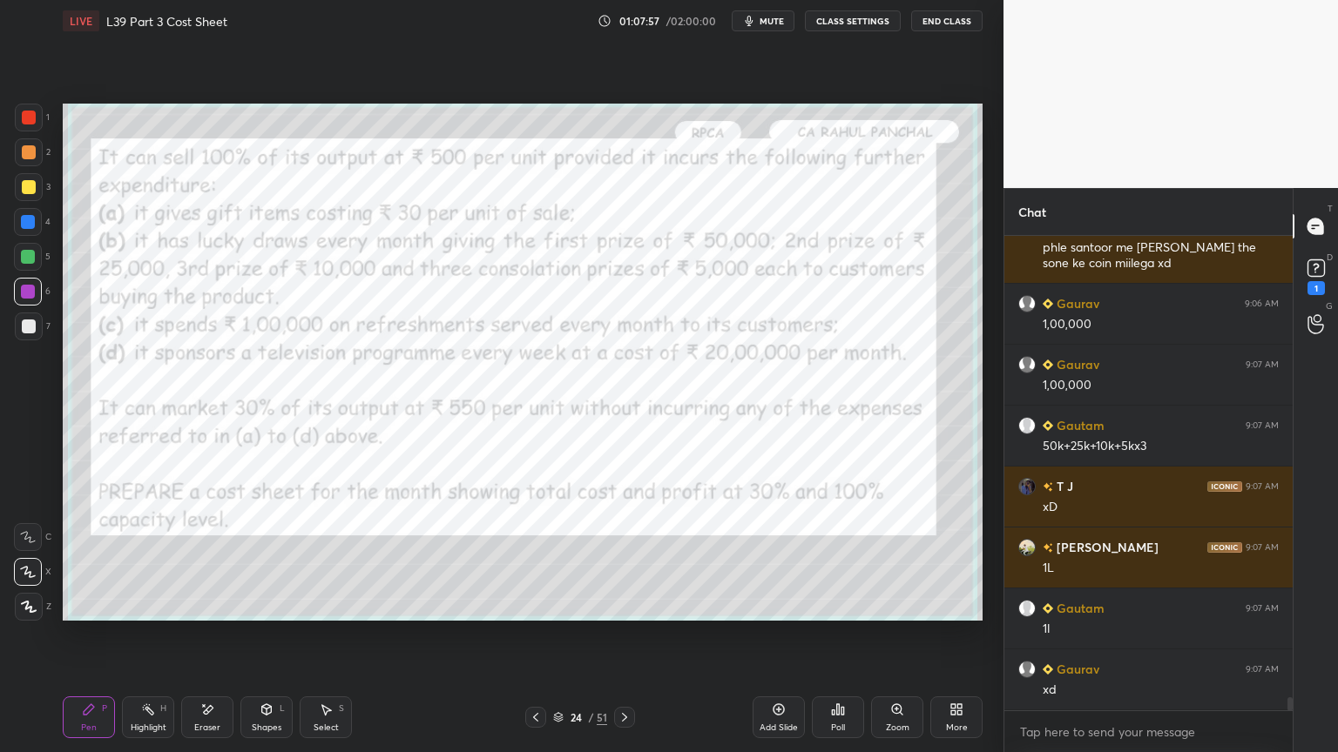
click at [618, 559] on icon at bounding box center [624, 718] width 14 height 14
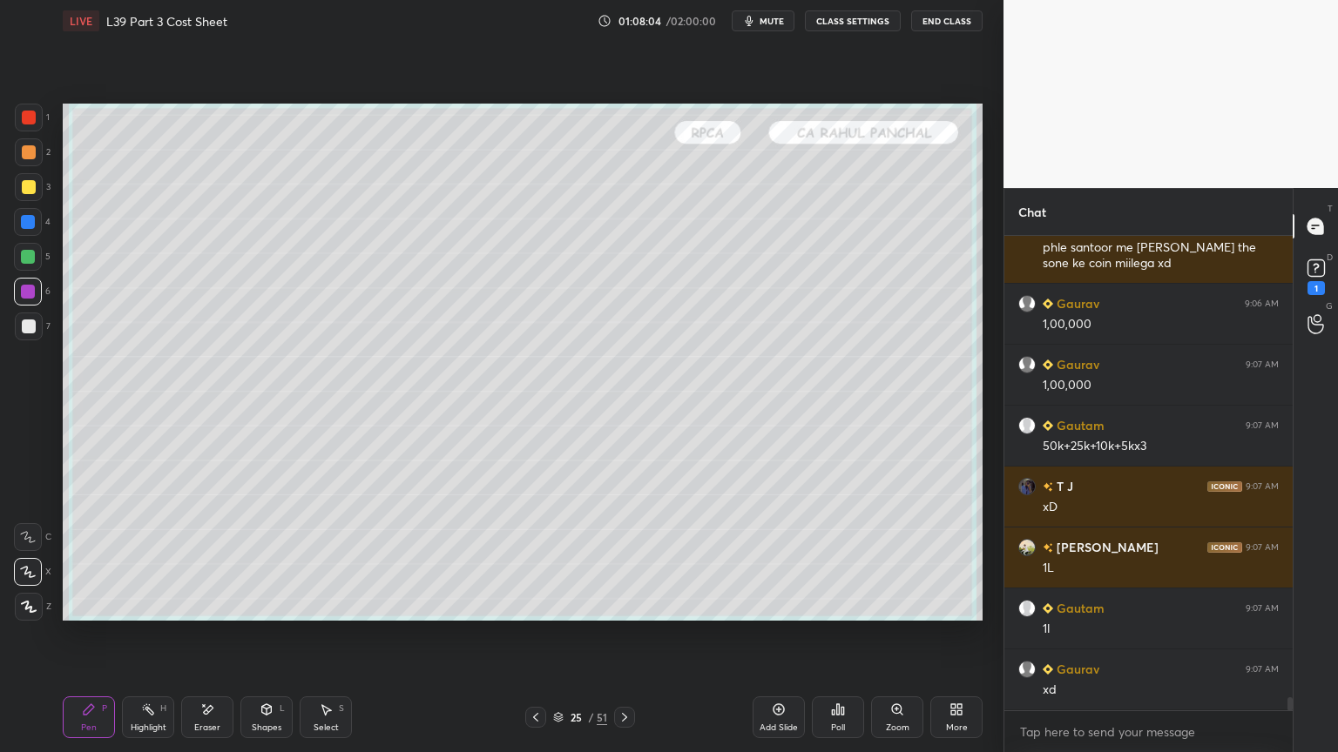
click at [24, 318] on div at bounding box center [29, 327] width 28 height 28
click at [77, 559] on div "Pen P" at bounding box center [89, 718] width 52 height 42
click at [25, 333] on div at bounding box center [29, 327] width 14 height 14
click at [535, 559] on icon at bounding box center [535, 717] width 5 height 9
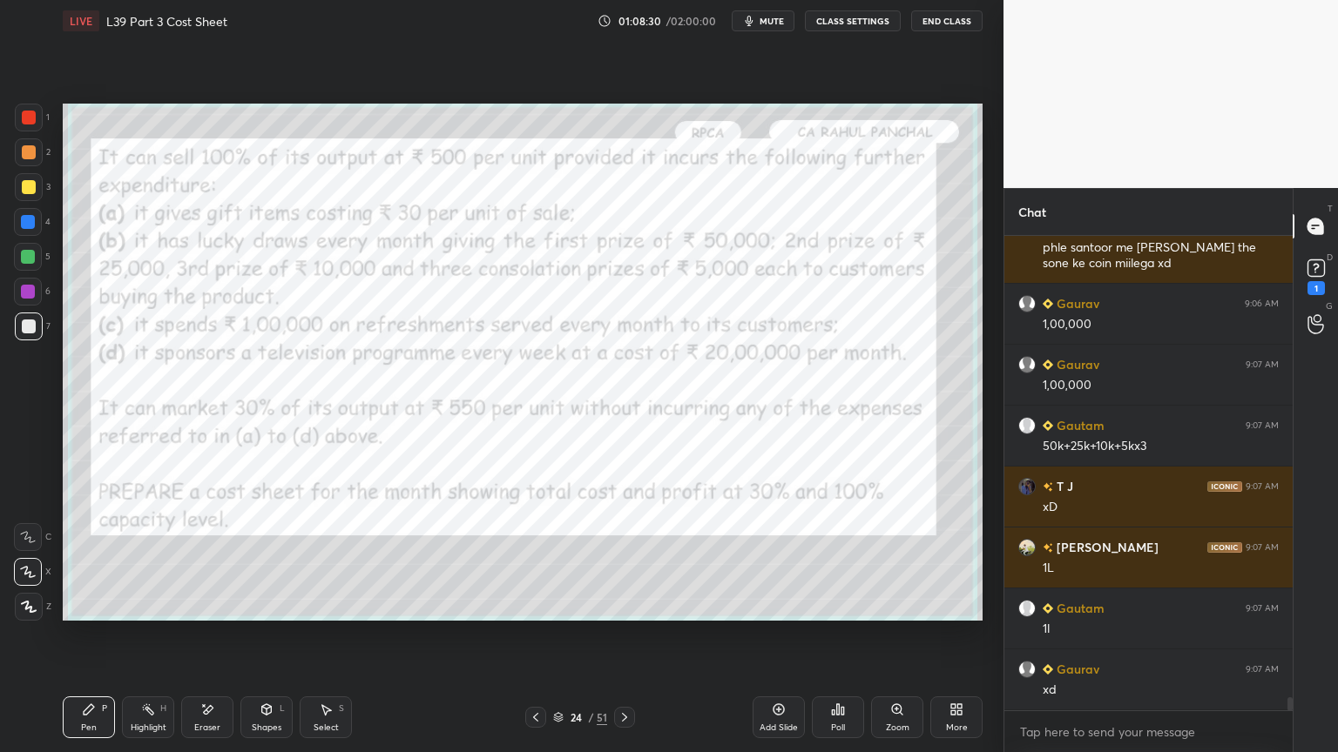
click at [24, 117] on div at bounding box center [29, 118] width 14 height 14
click at [208, 559] on icon at bounding box center [209, 709] width 10 height 9
click at [24, 559] on span "Erase all" at bounding box center [28, 607] width 26 height 12
click at [94, 559] on div "Pen P" at bounding box center [89, 718] width 52 height 42
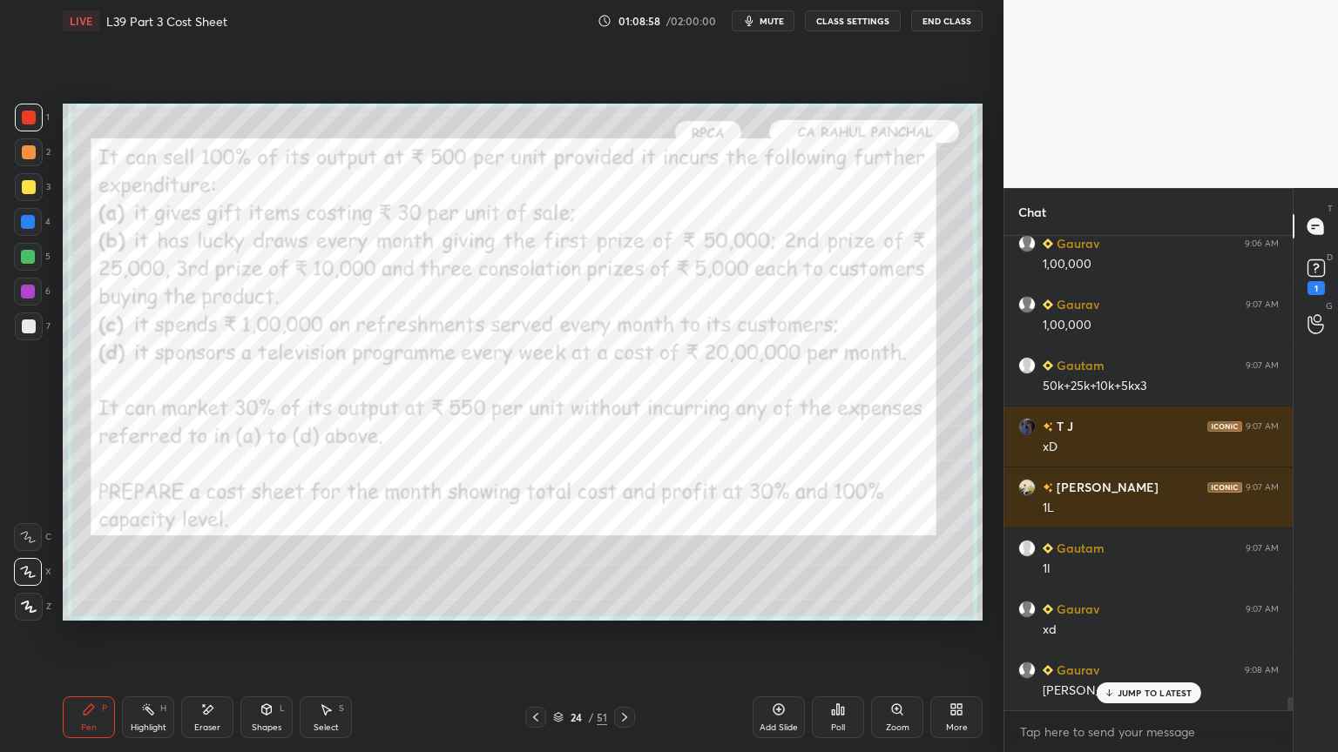
click at [617, 559] on div at bounding box center [624, 717] width 21 height 21
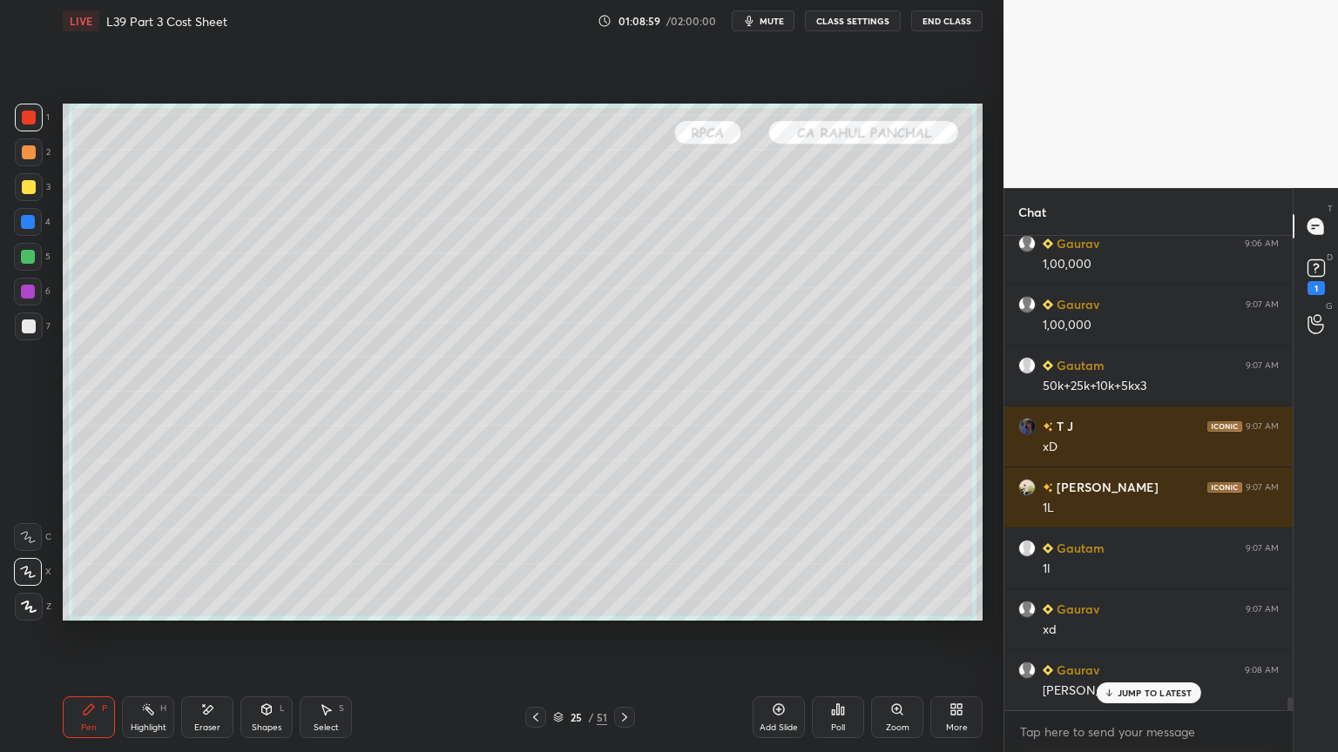
click at [40, 322] on div at bounding box center [29, 327] width 28 height 28
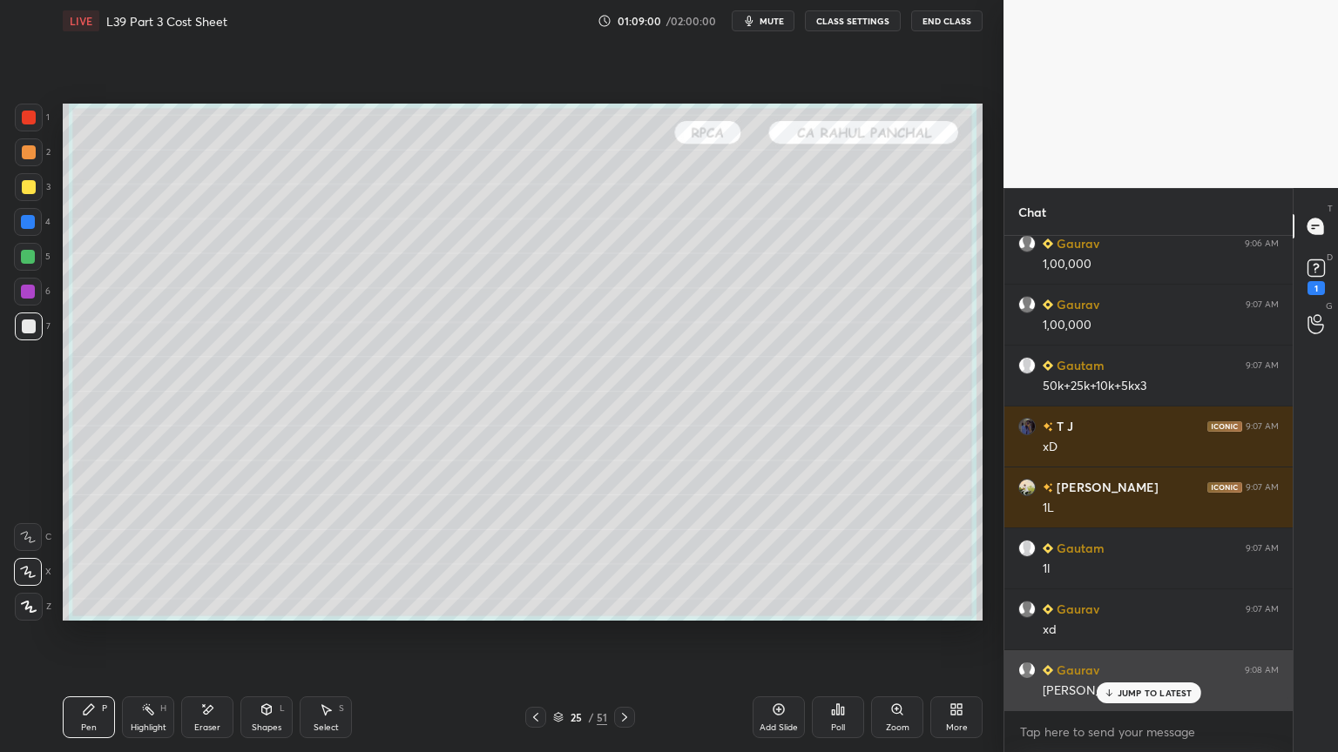
click at [1150, 559] on div "JUMP TO LATEST" at bounding box center [1148, 693] width 105 height 21
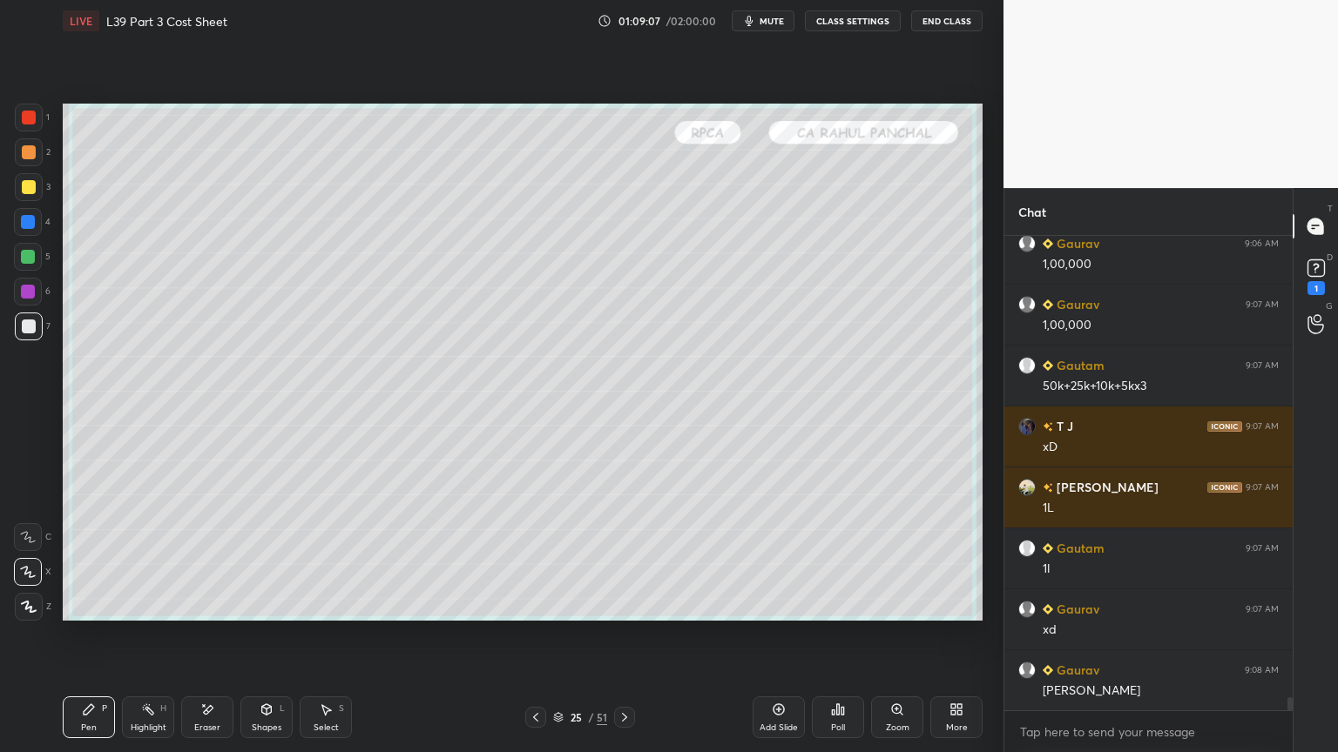
click at [543, 559] on div at bounding box center [535, 717] width 21 height 21
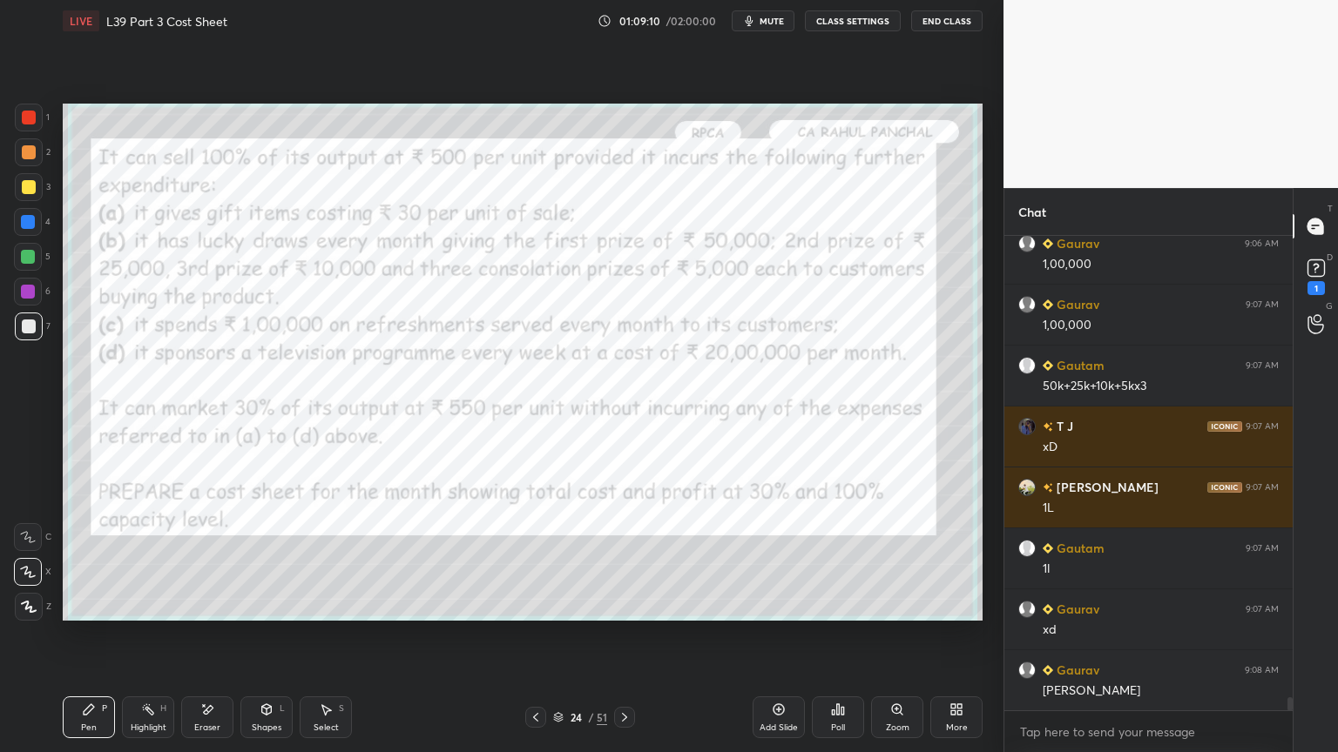
click at [625, 559] on icon at bounding box center [624, 717] width 5 height 9
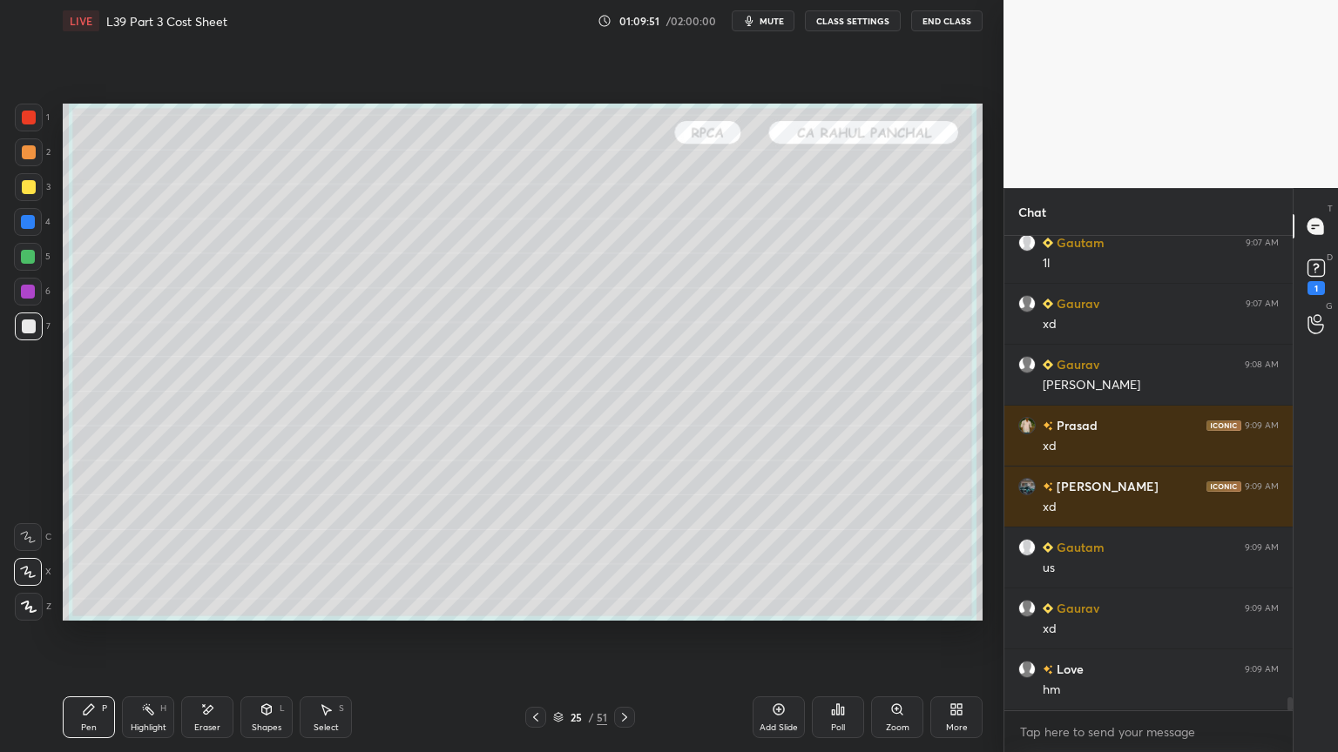
scroll to position [17327, 0]
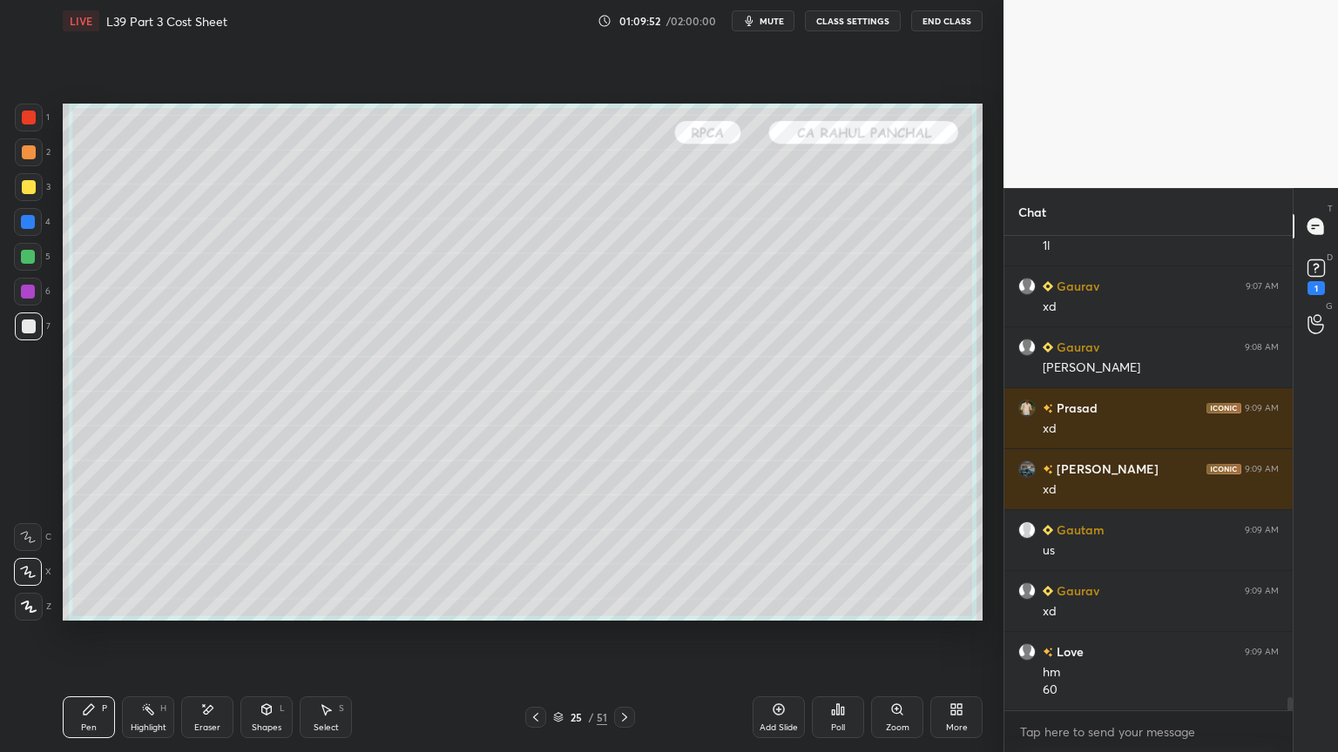
click at [526, 559] on div at bounding box center [535, 717] width 21 height 21
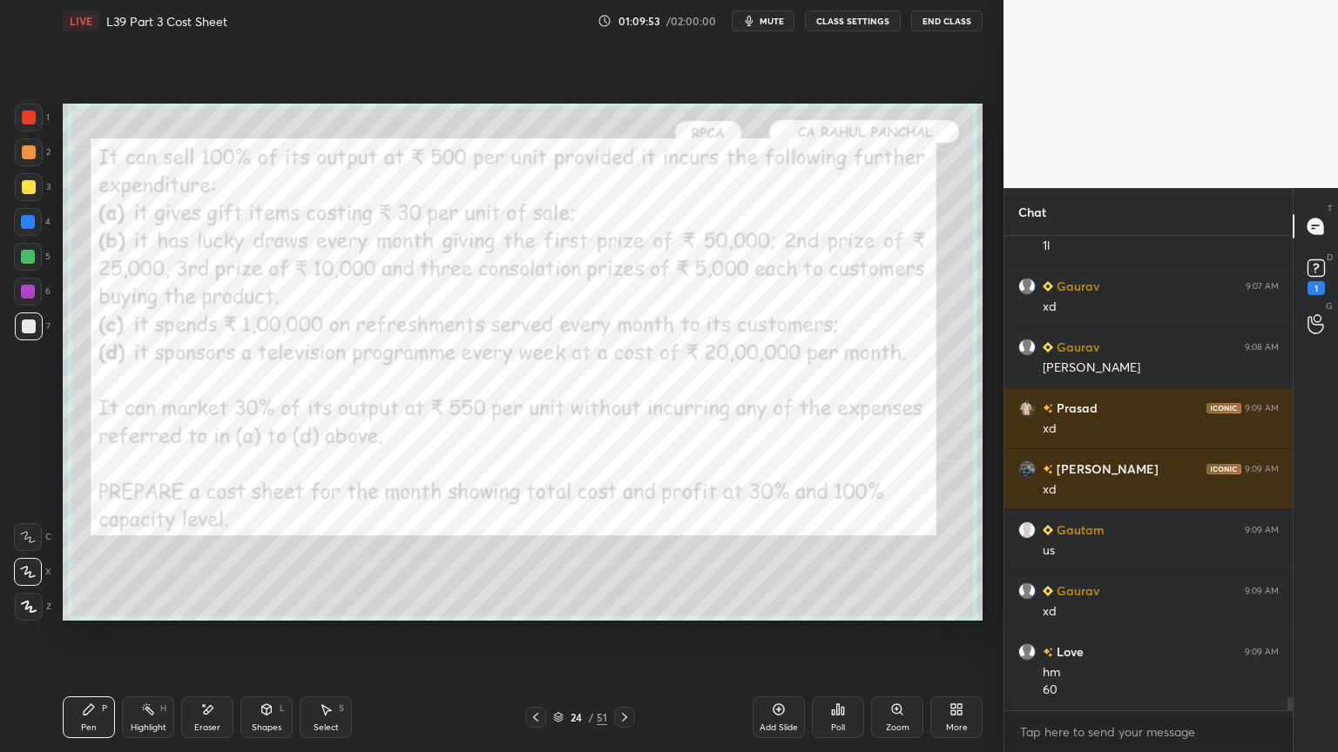
click at [630, 559] on icon at bounding box center [624, 718] width 14 height 14
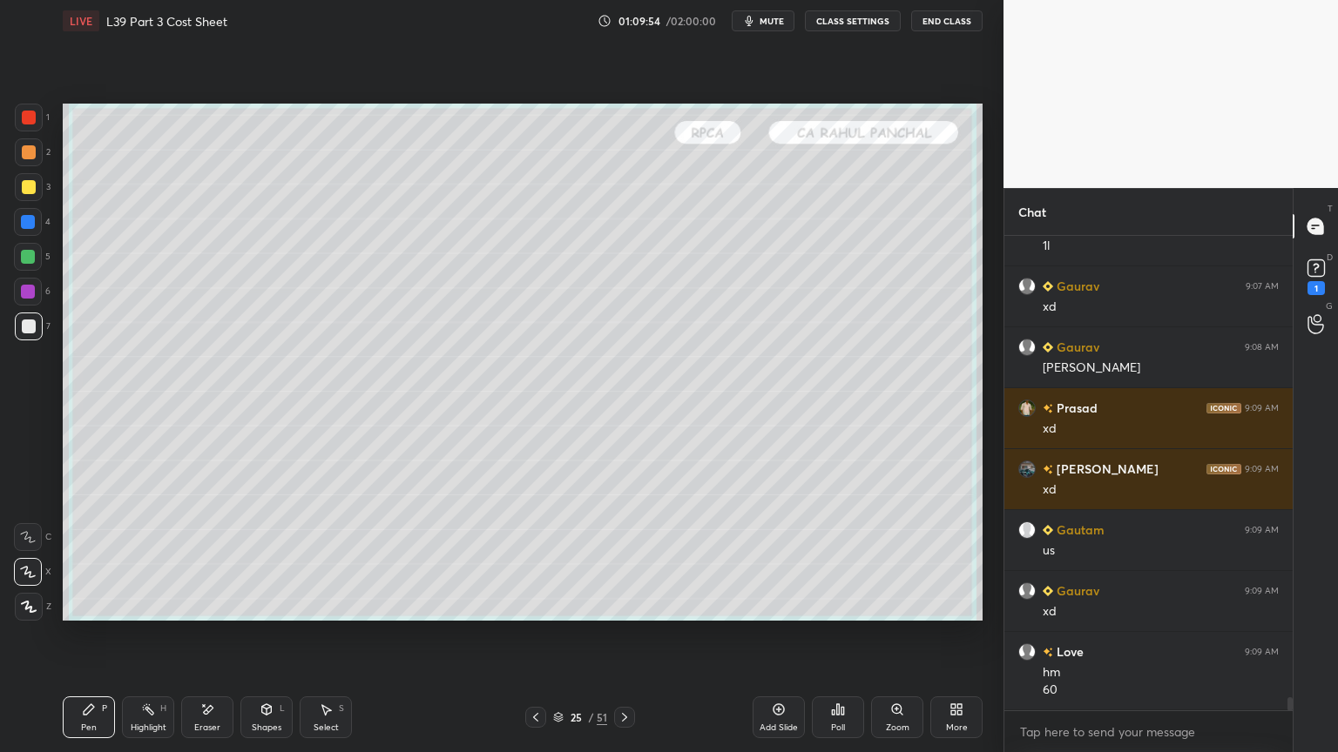
click at [533, 559] on icon at bounding box center [536, 718] width 14 height 14
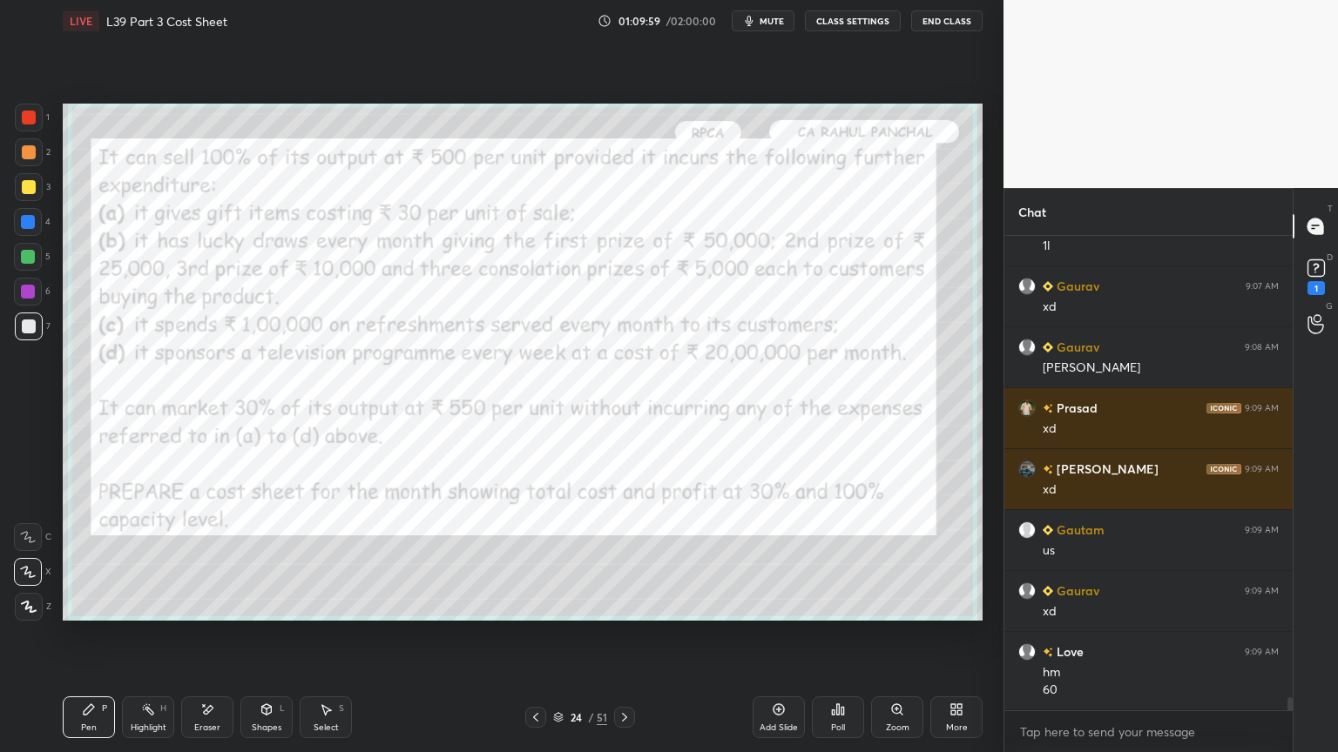
click at [200, 559] on div "Eraser" at bounding box center [207, 718] width 52 height 42
click at [22, 559] on span "Erase all" at bounding box center [28, 607] width 26 height 12
click at [42, 124] on div at bounding box center [29, 118] width 28 height 28
click at [34, 108] on div at bounding box center [29, 118] width 28 height 28
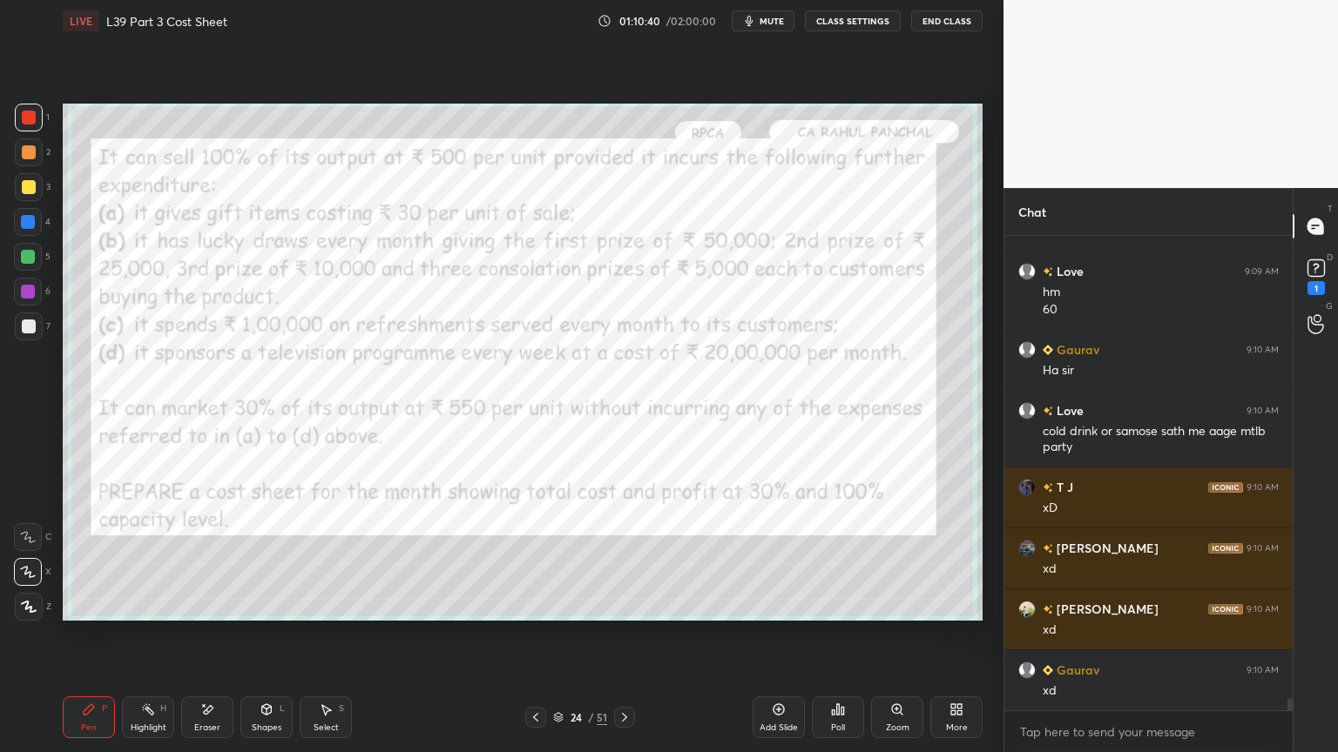
scroll to position [17769, 0]
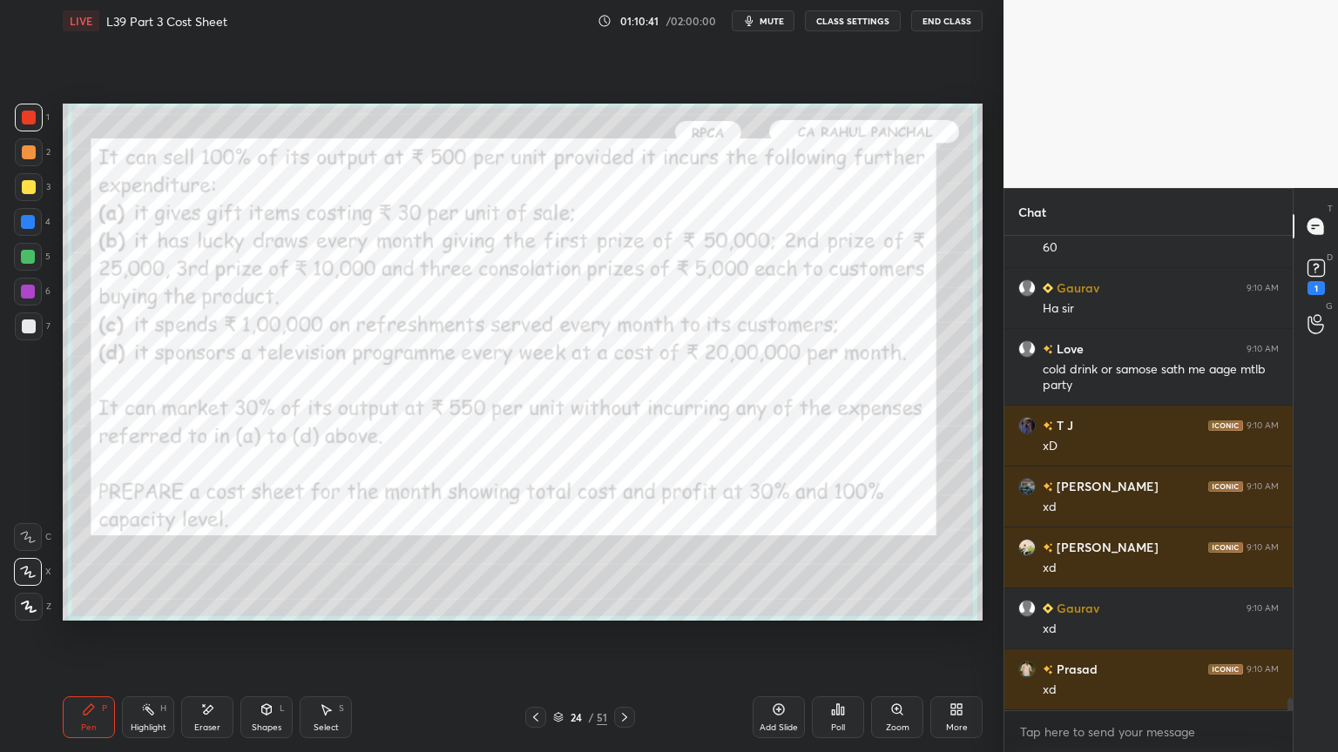
click at [197, 559] on div "Eraser" at bounding box center [207, 718] width 52 height 42
click at [31, 559] on span "Erase all" at bounding box center [28, 607] width 26 height 12
click at [89, 559] on div "Pen P Highlight H Eraser Shapes L Select S 24 / 51 Add Slide Poll Zoom More" at bounding box center [523, 718] width 920 height 70
click at [624, 559] on icon at bounding box center [624, 718] width 14 height 14
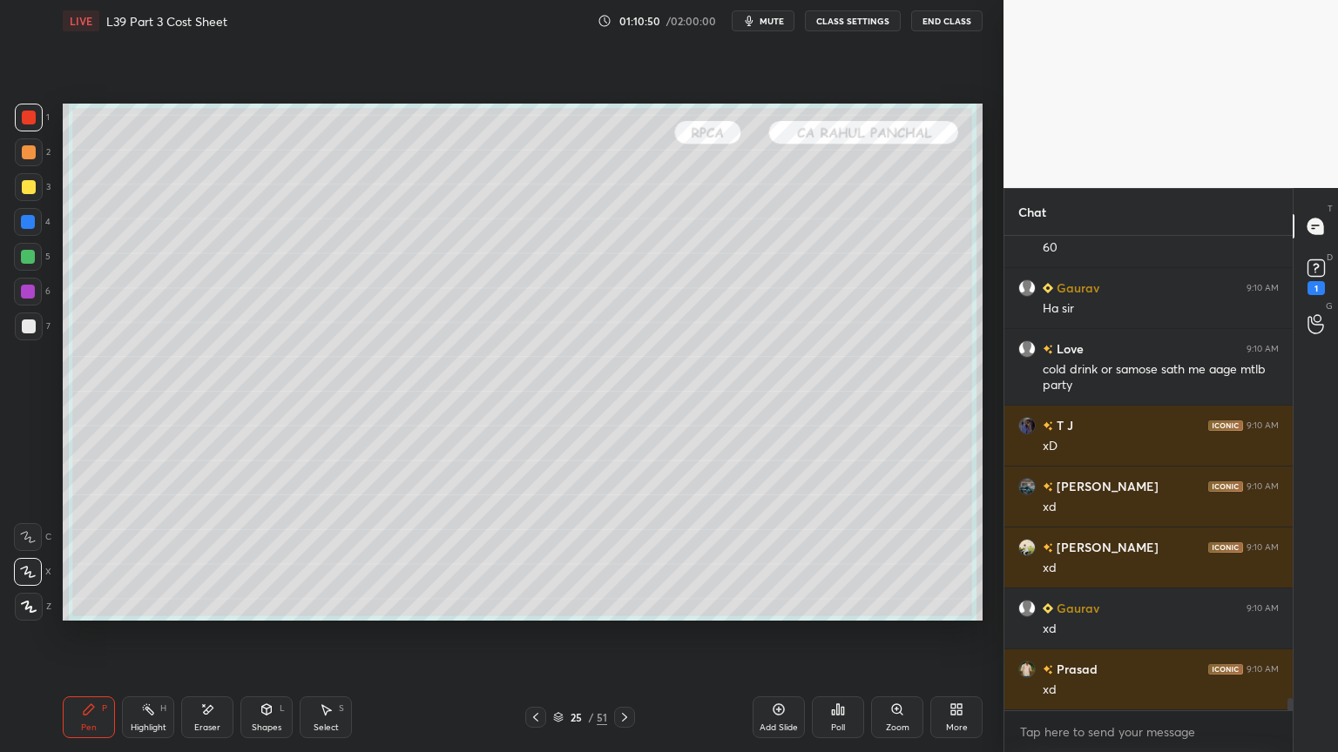
click at [522, 559] on div "25 / 51" at bounding box center [580, 717] width 345 height 21
click at [535, 559] on icon at bounding box center [536, 718] width 14 height 14
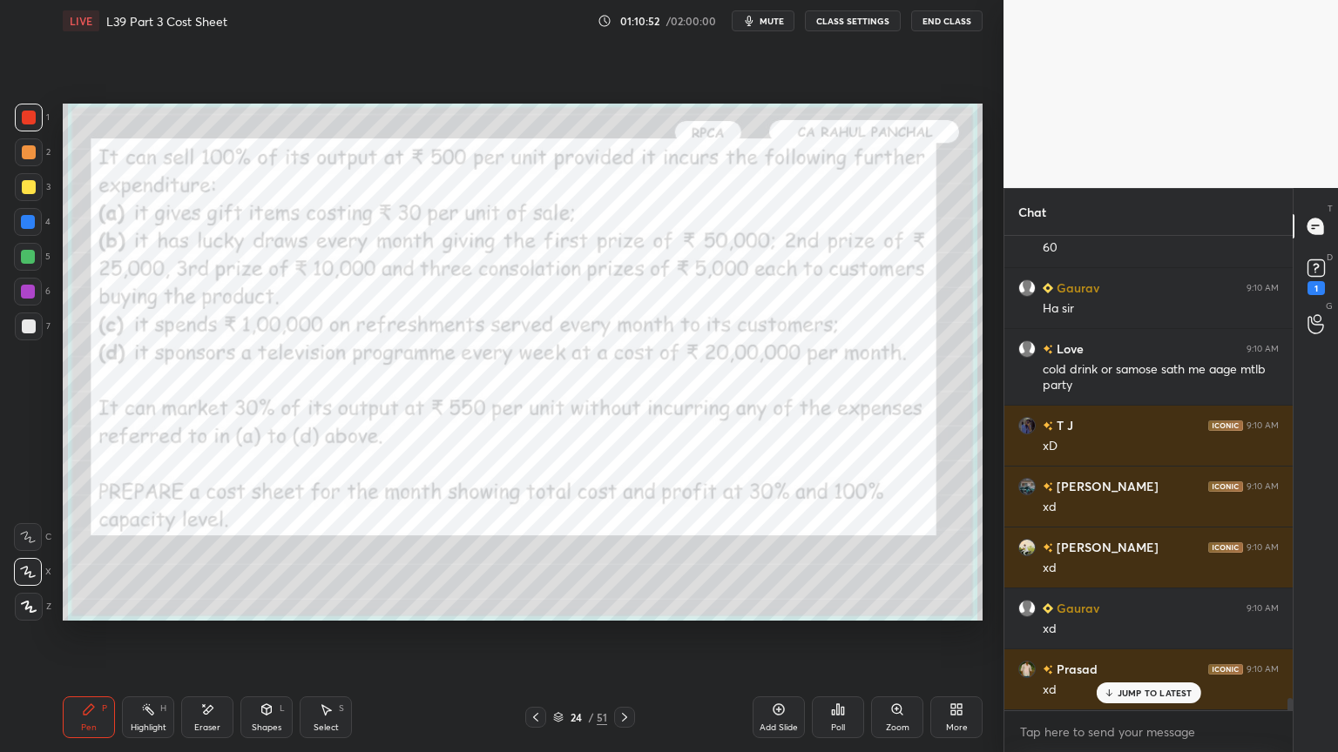
scroll to position [17829, 0]
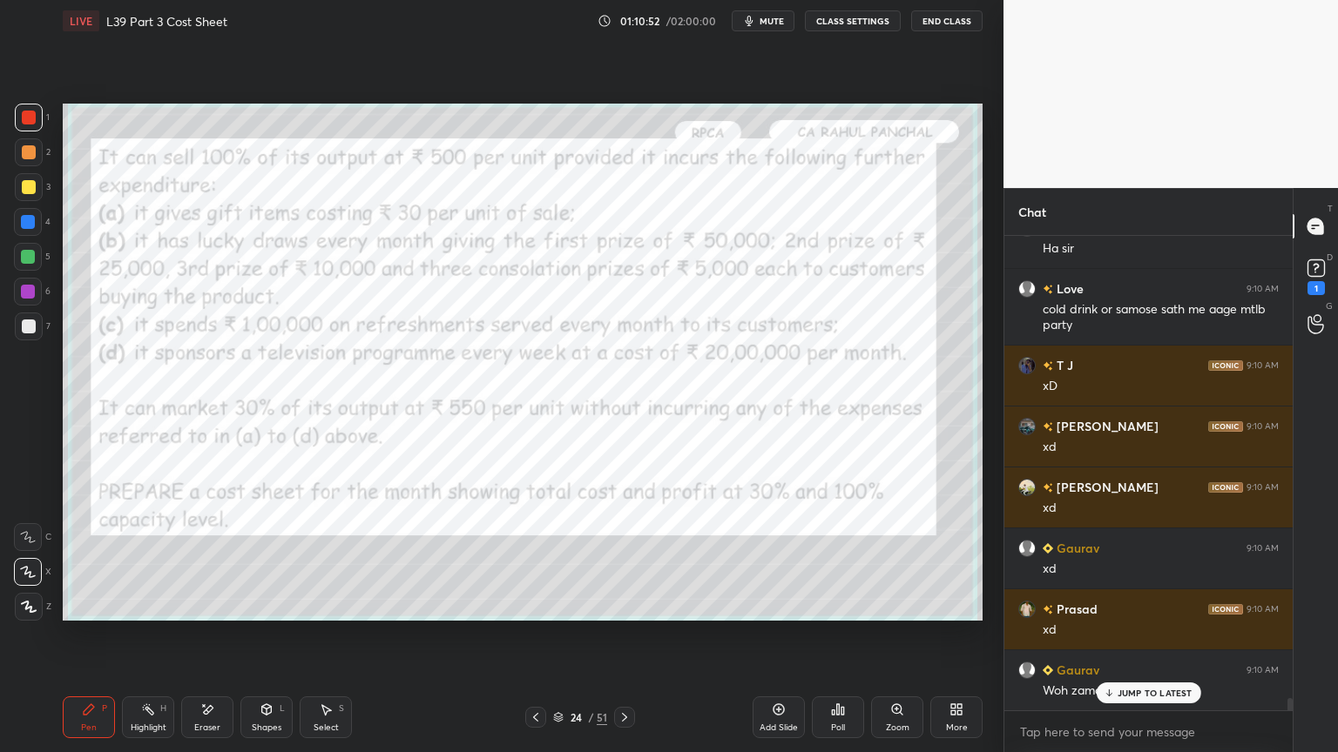
click at [624, 559] on div "Pen P Highlight H Eraser Shapes L Select S 24 / 51 Add Slide Poll Zoom More" at bounding box center [523, 718] width 920 height 70
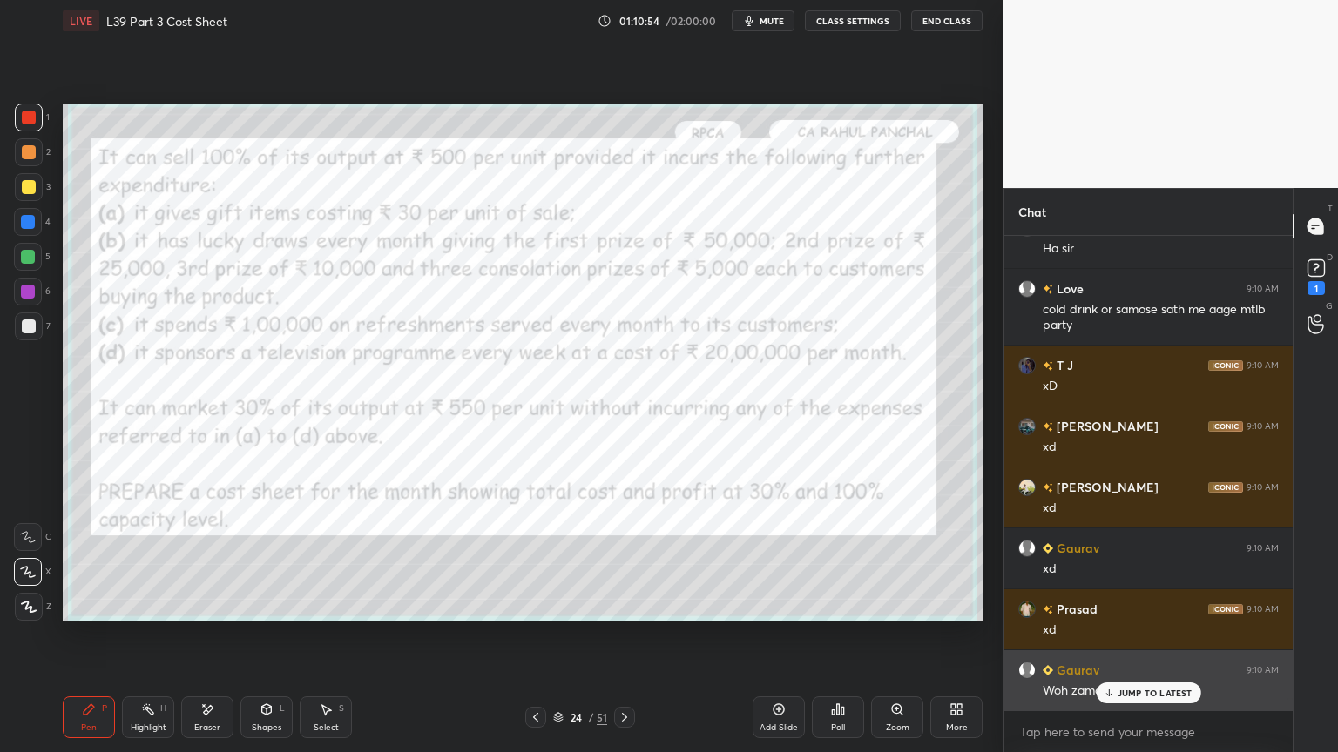
click at [1125, 559] on p "JUMP TO LATEST" at bounding box center [1154, 693] width 75 height 10
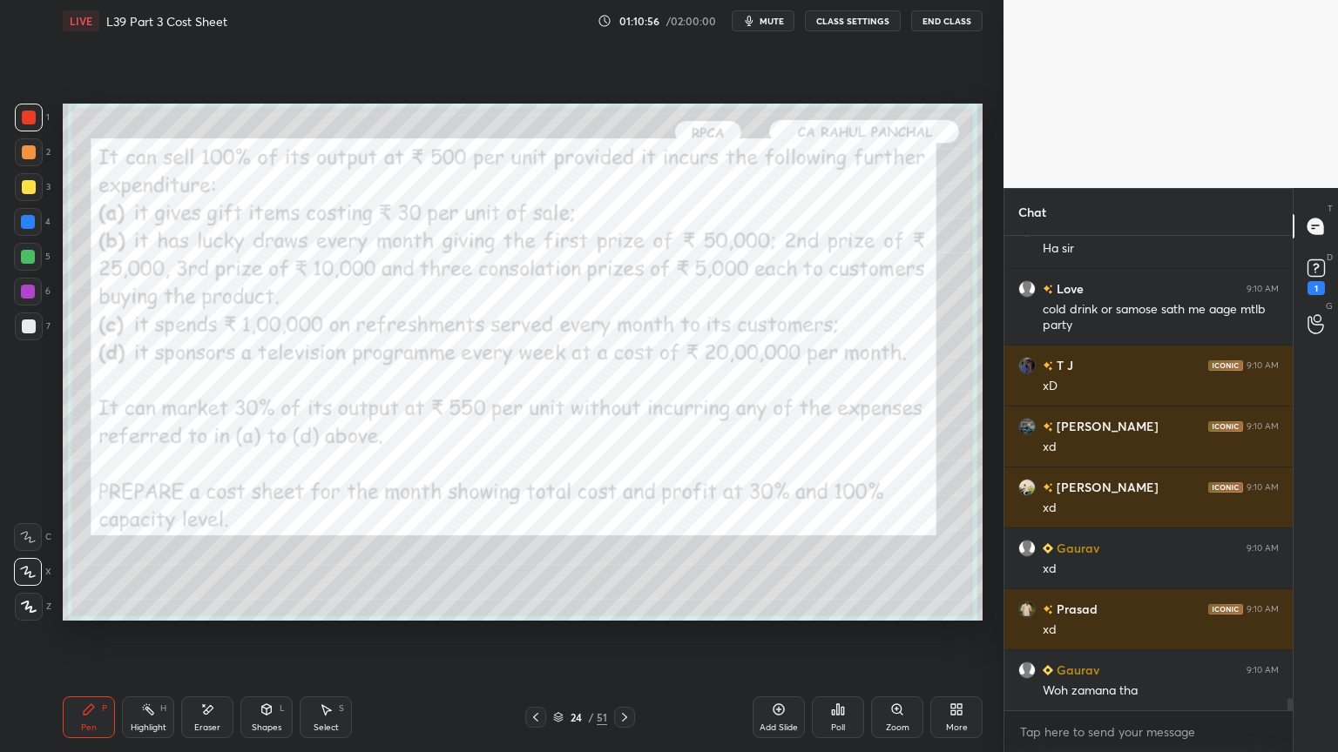
click at [630, 559] on icon at bounding box center [624, 718] width 14 height 14
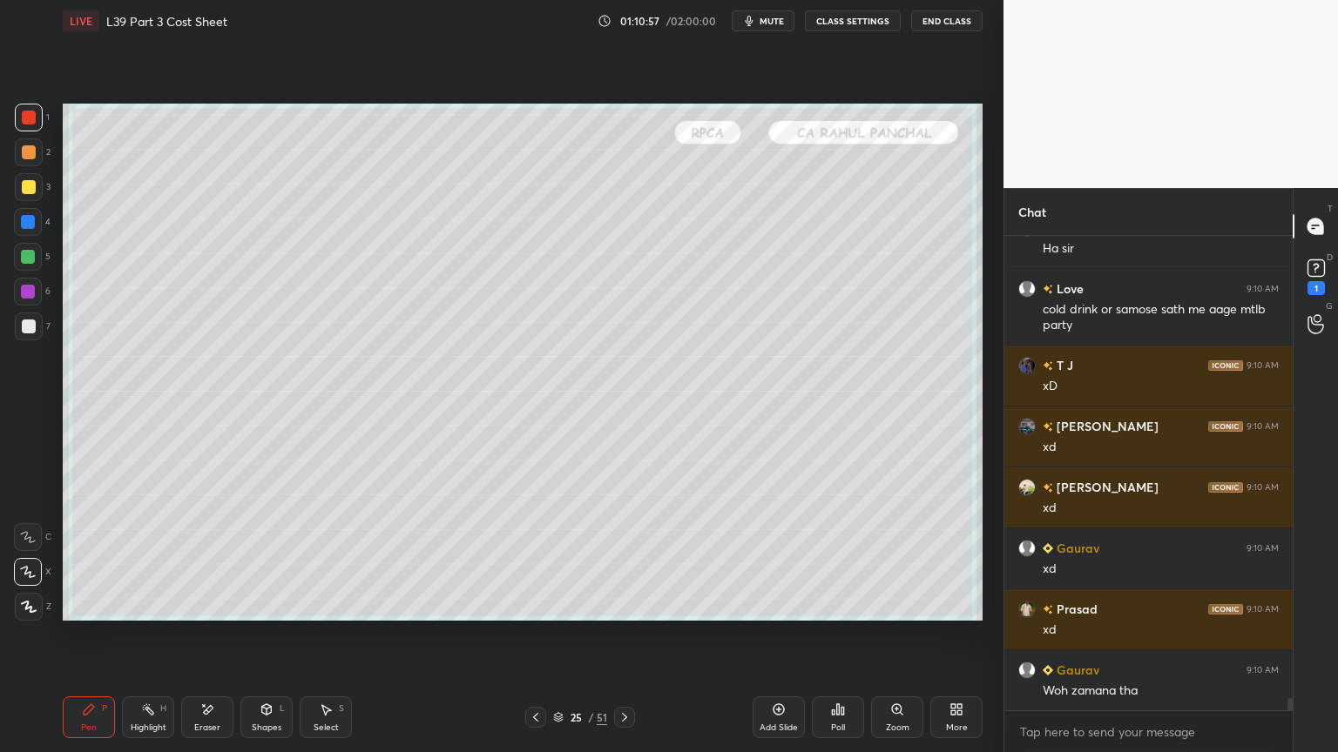
click at [525, 559] on div at bounding box center [535, 717] width 21 height 21
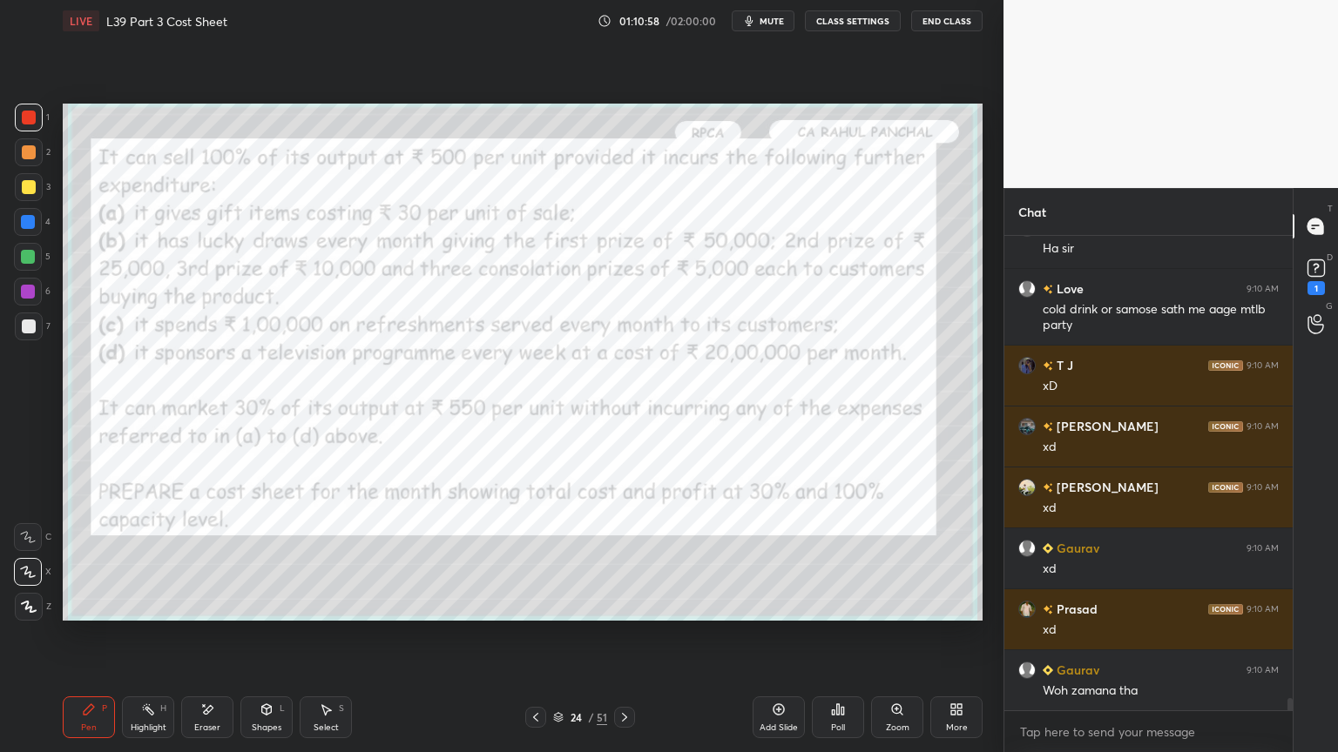
click at [42, 120] on div at bounding box center [29, 118] width 28 height 28
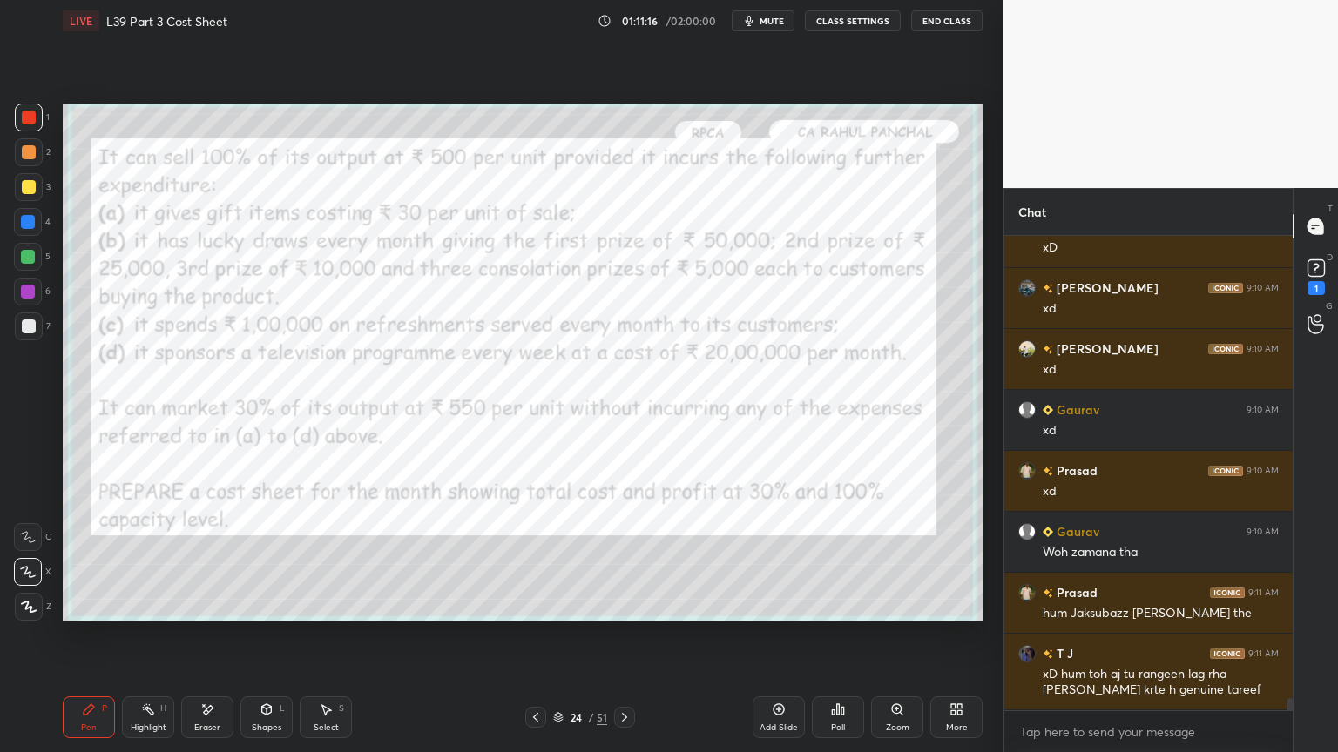
scroll to position [18028, 0]
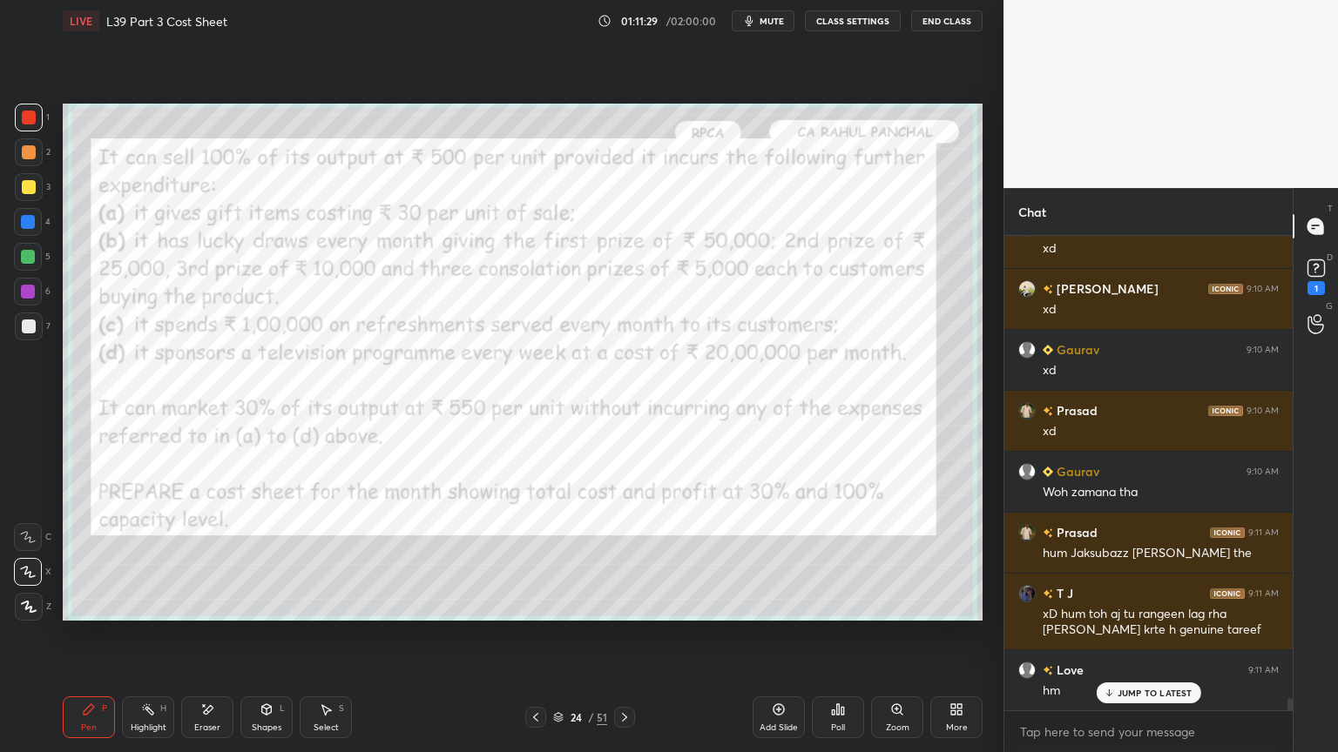
click at [153, 559] on div "Highlight H" at bounding box center [148, 718] width 52 height 42
click at [29, 559] on icon at bounding box center [28, 607] width 14 height 14
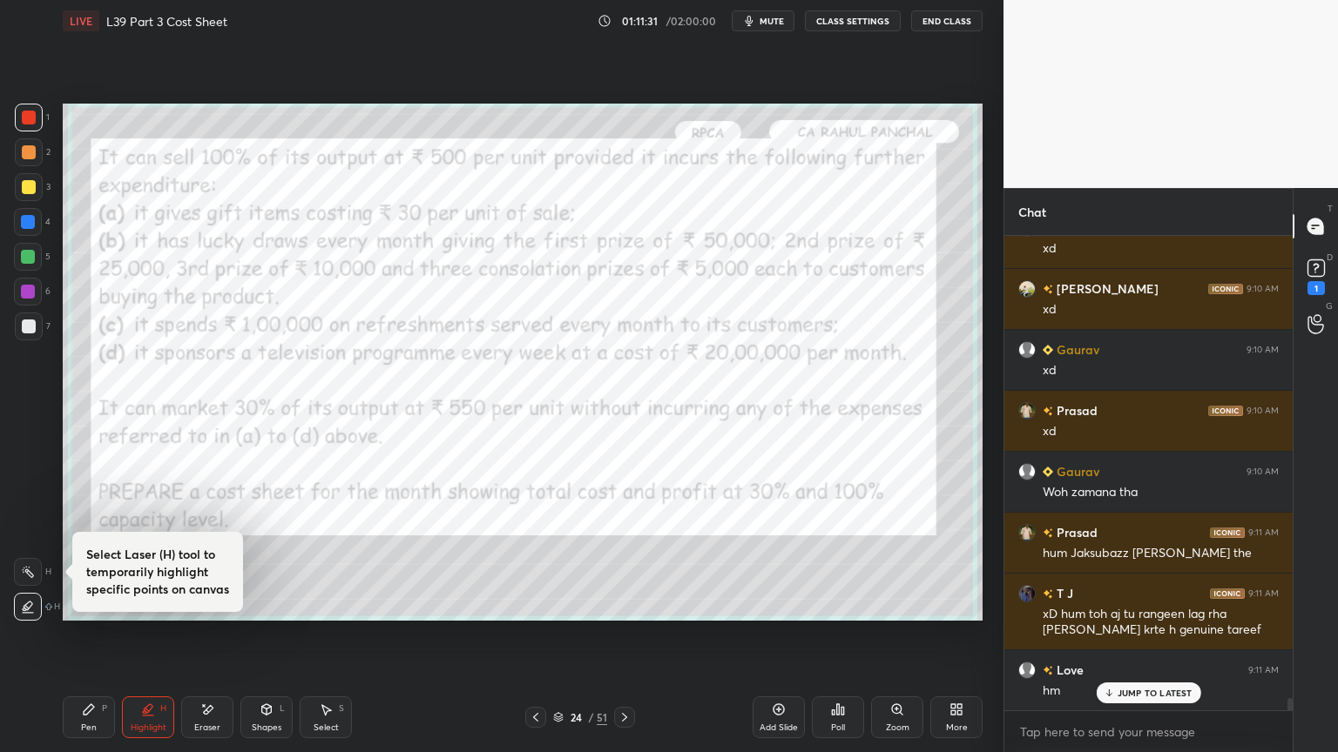
click at [71, 559] on div "Pen P" at bounding box center [89, 718] width 52 height 42
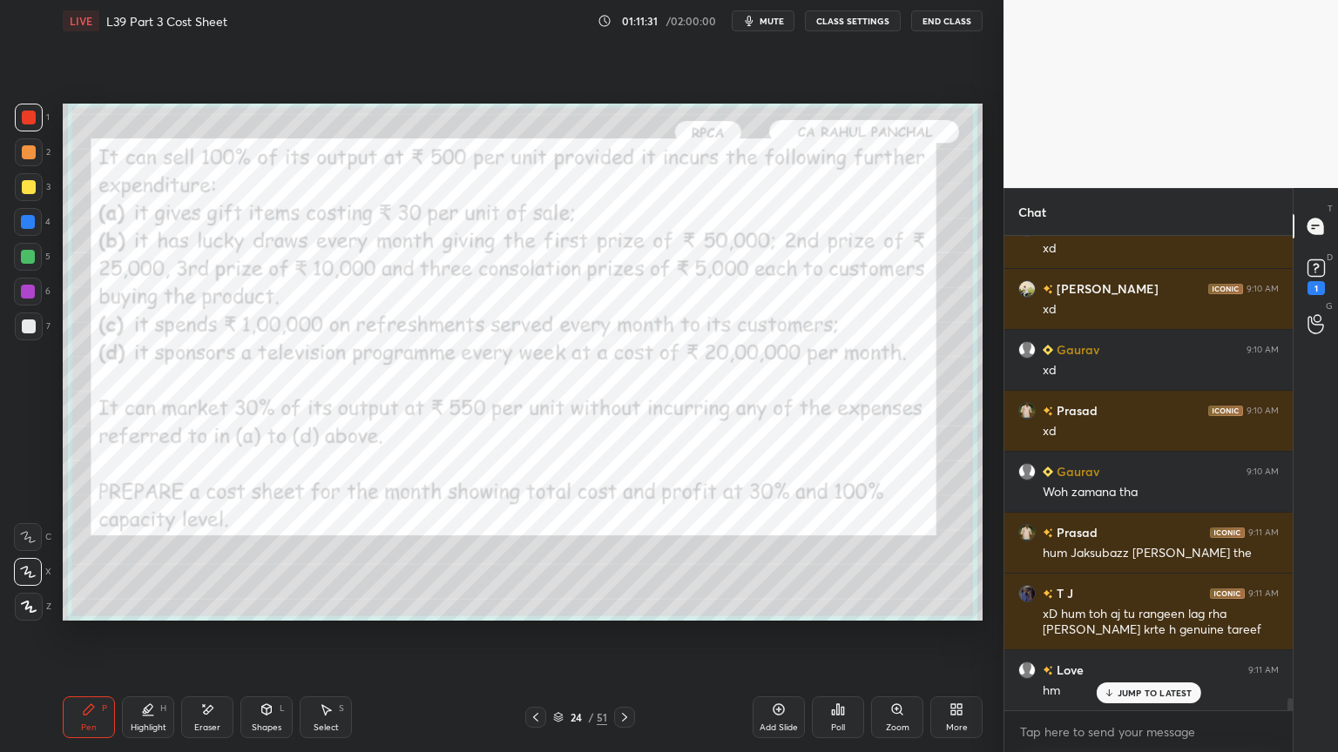
click at [196, 559] on div "Eraser" at bounding box center [207, 728] width 26 height 9
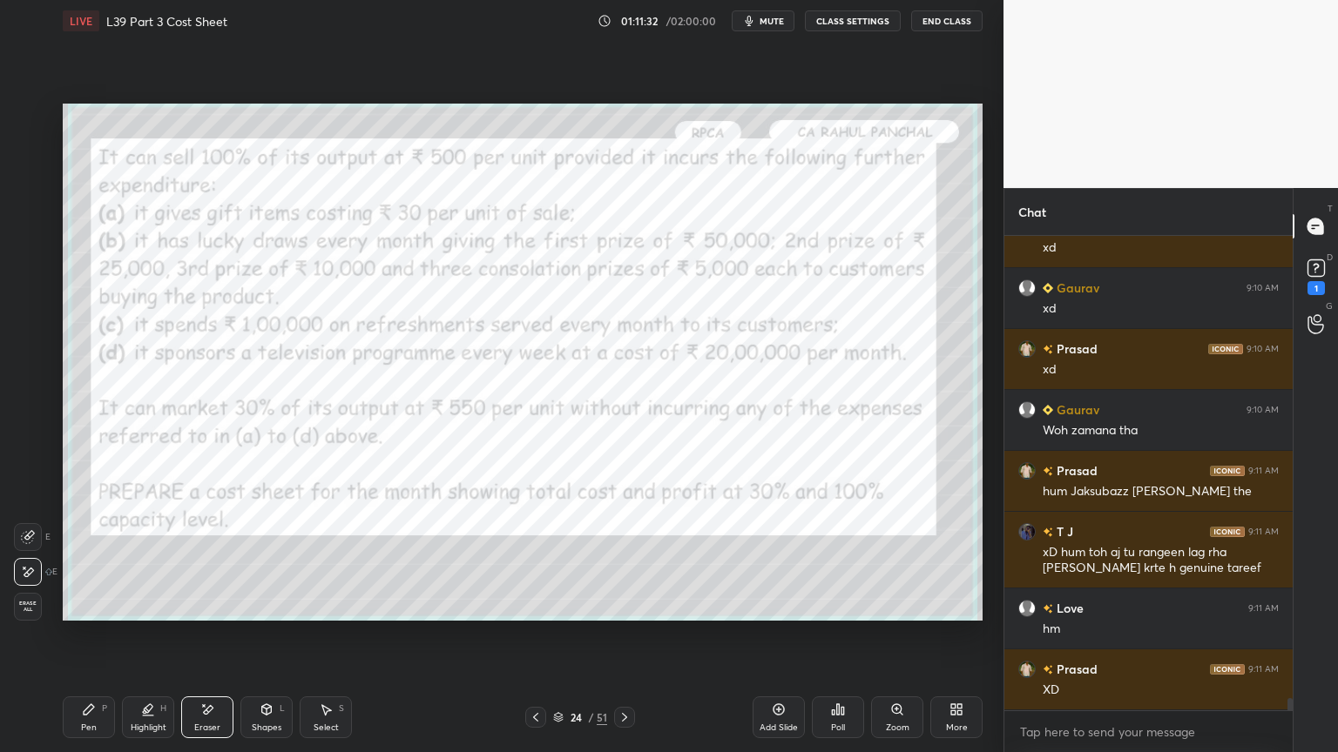
click at [29, 559] on span "Erase all" at bounding box center [28, 607] width 26 height 12
click at [66, 559] on div "Pen P Highlight H Eraser Shapes L Select S 24 / 51 Add Slide Poll Zoom More" at bounding box center [523, 718] width 920 height 70
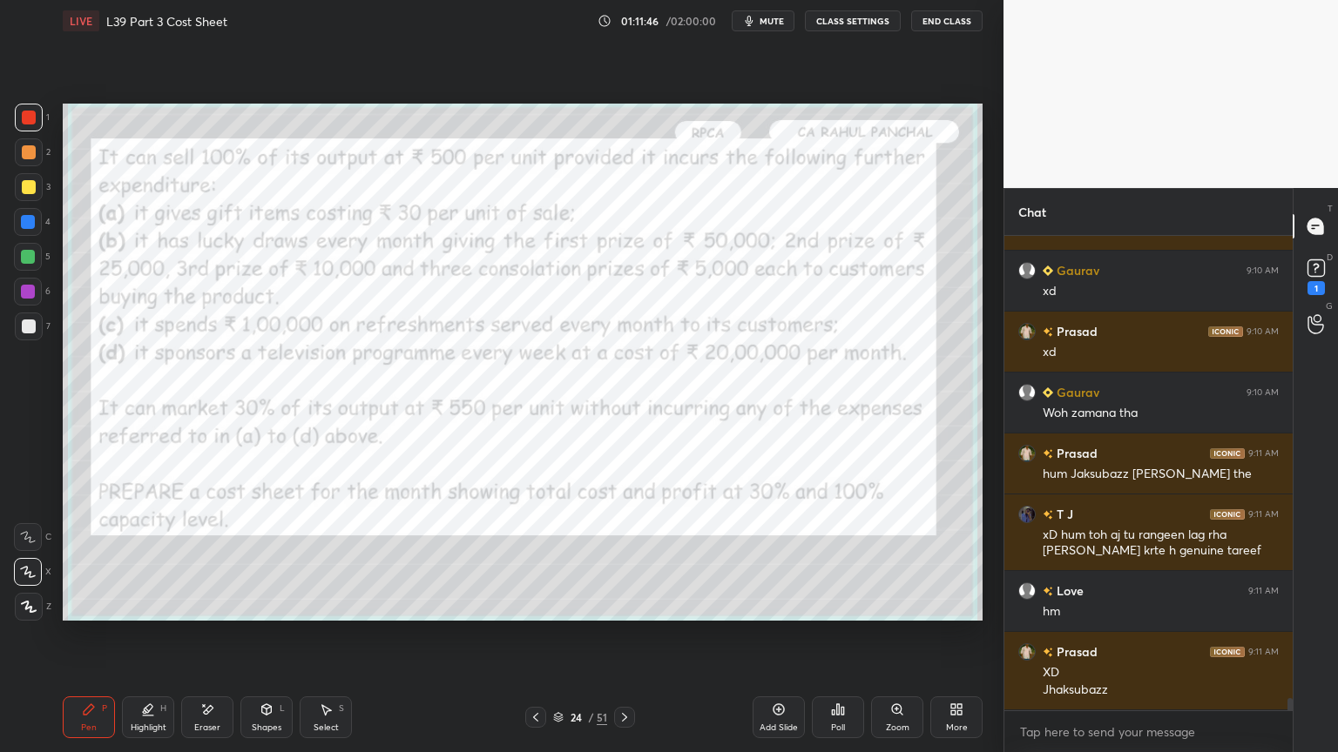
click at [627, 559] on icon at bounding box center [624, 718] width 14 height 14
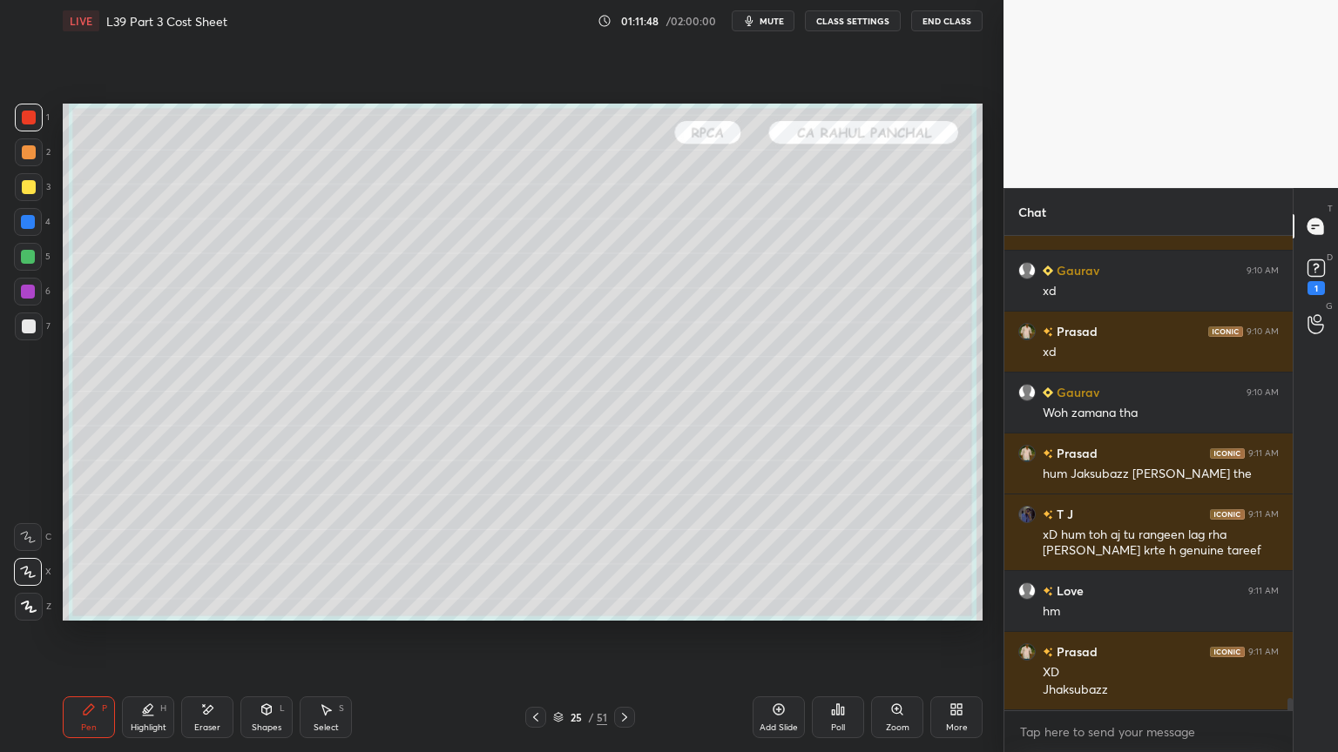
click at [24, 321] on div at bounding box center [29, 327] width 14 height 14
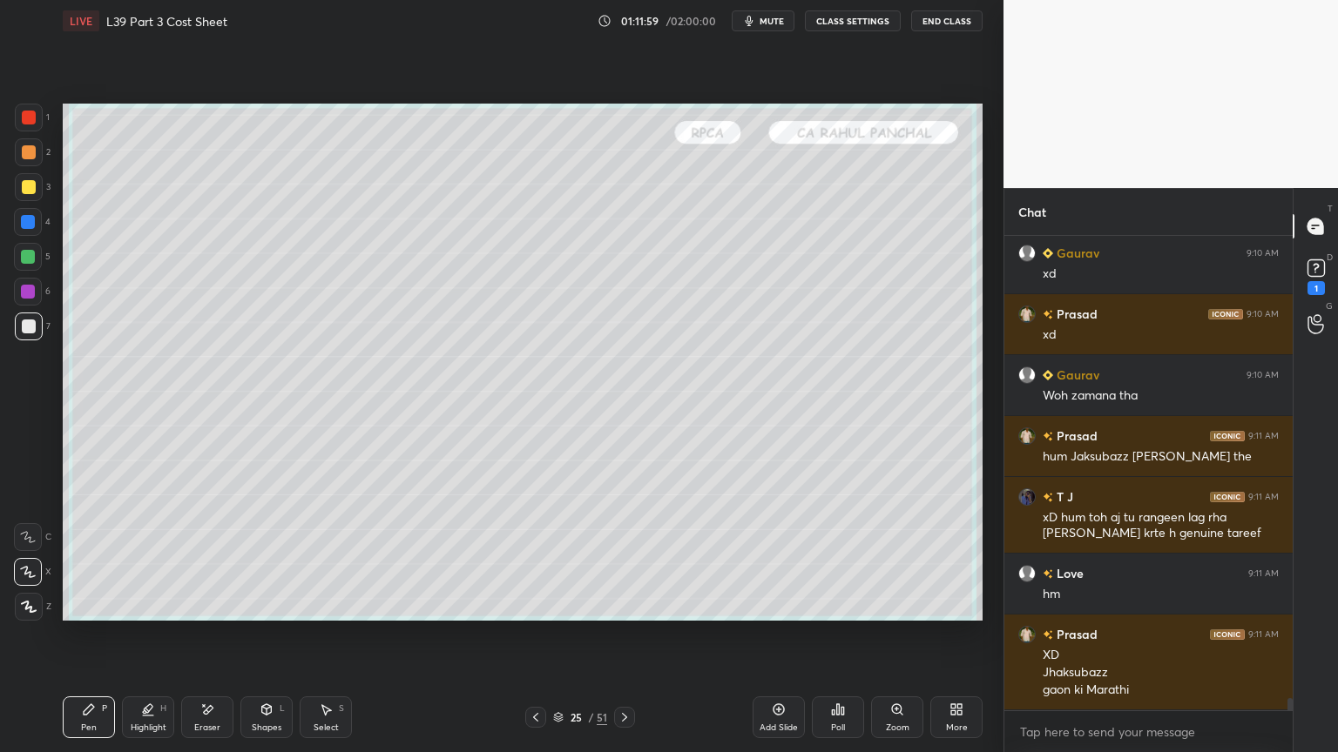
click at [535, 559] on icon at bounding box center [535, 717] width 5 height 9
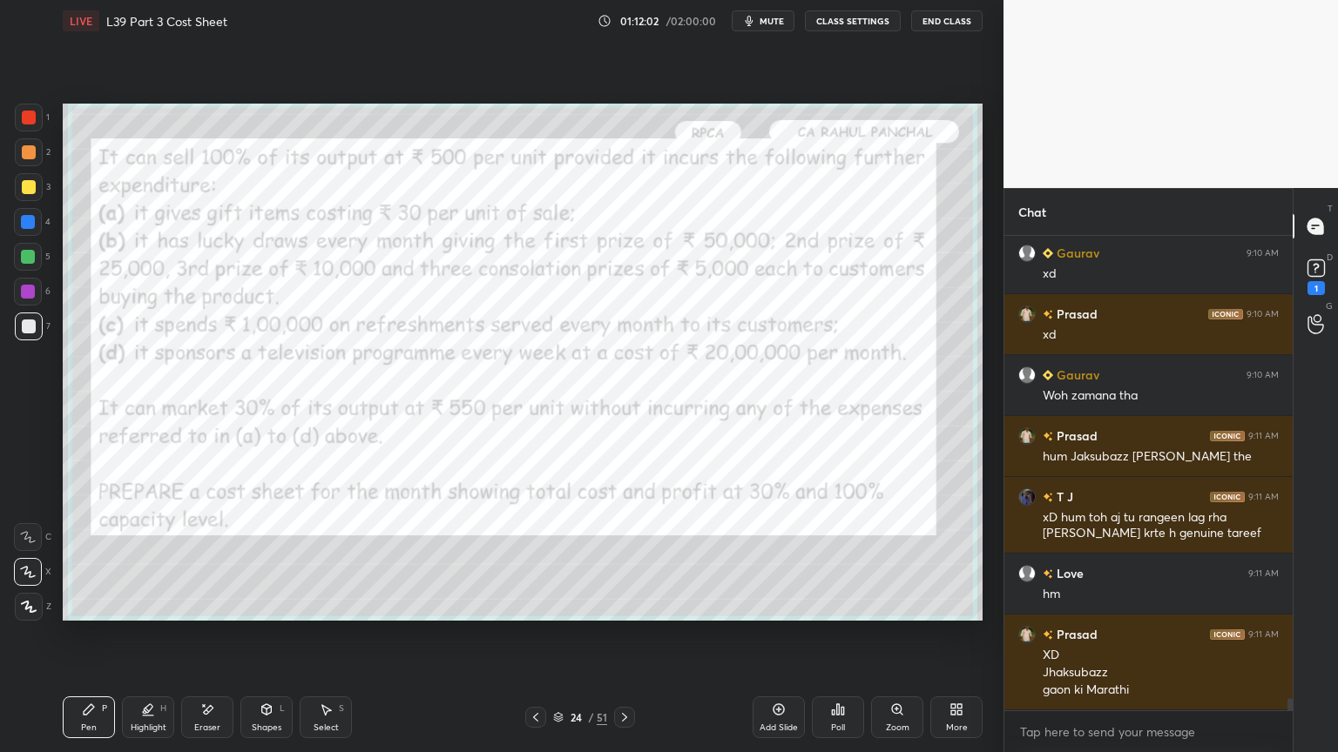
click at [624, 559] on icon at bounding box center [624, 718] width 14 height 14
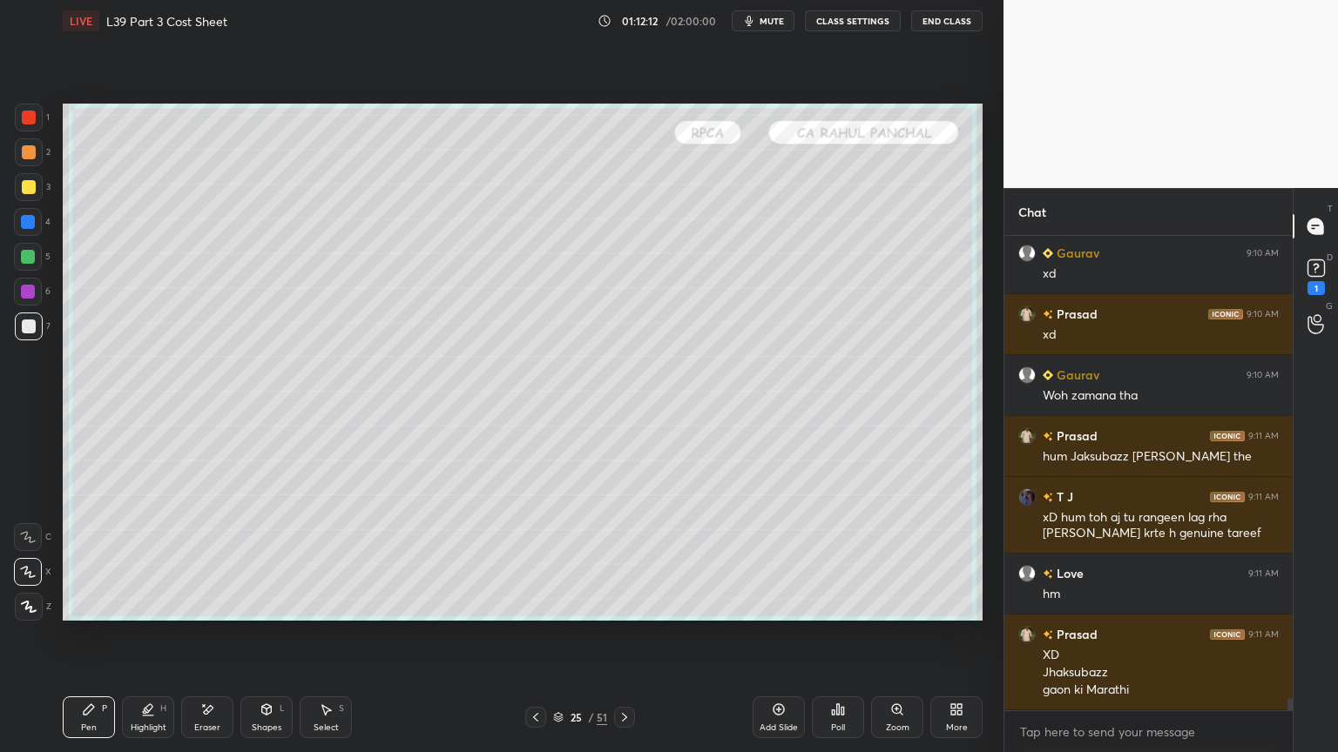
click at [533, 559] on icon at bounding box center [536, 718] width 14 height 14
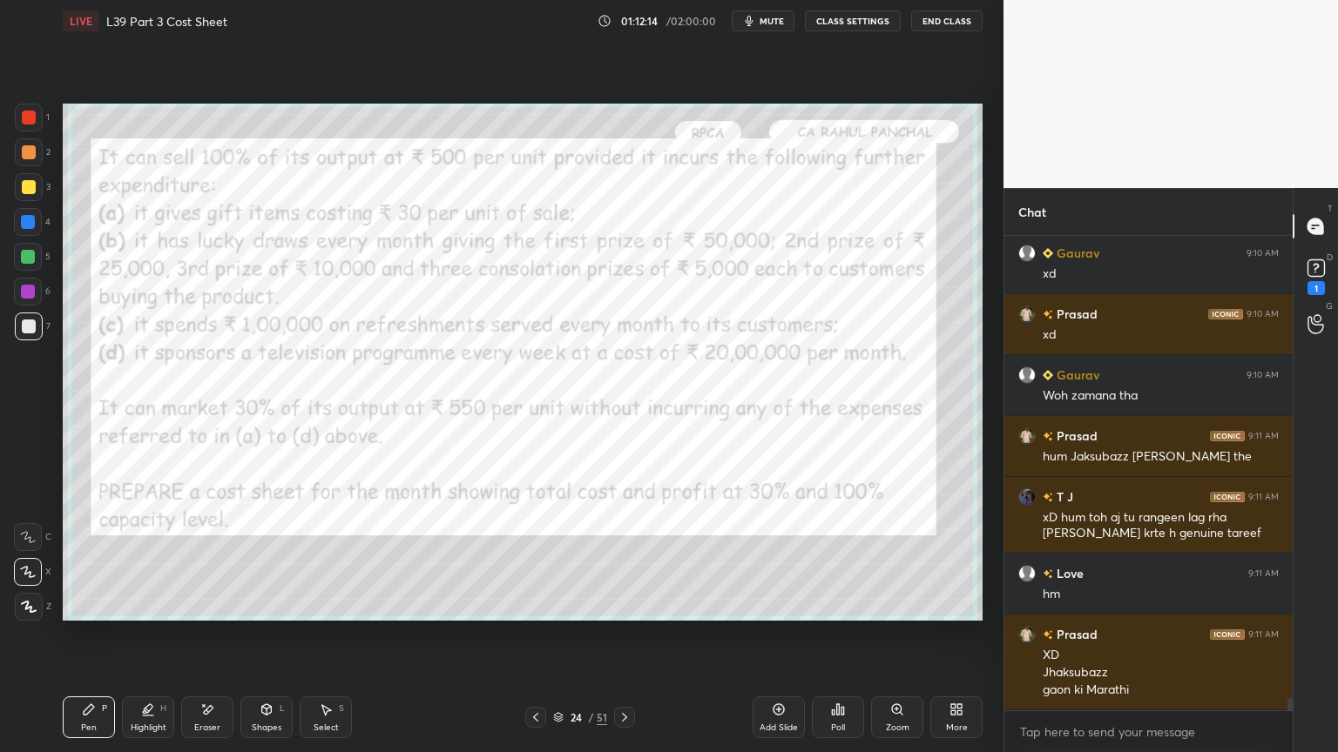
scroll to position [18184, 0]
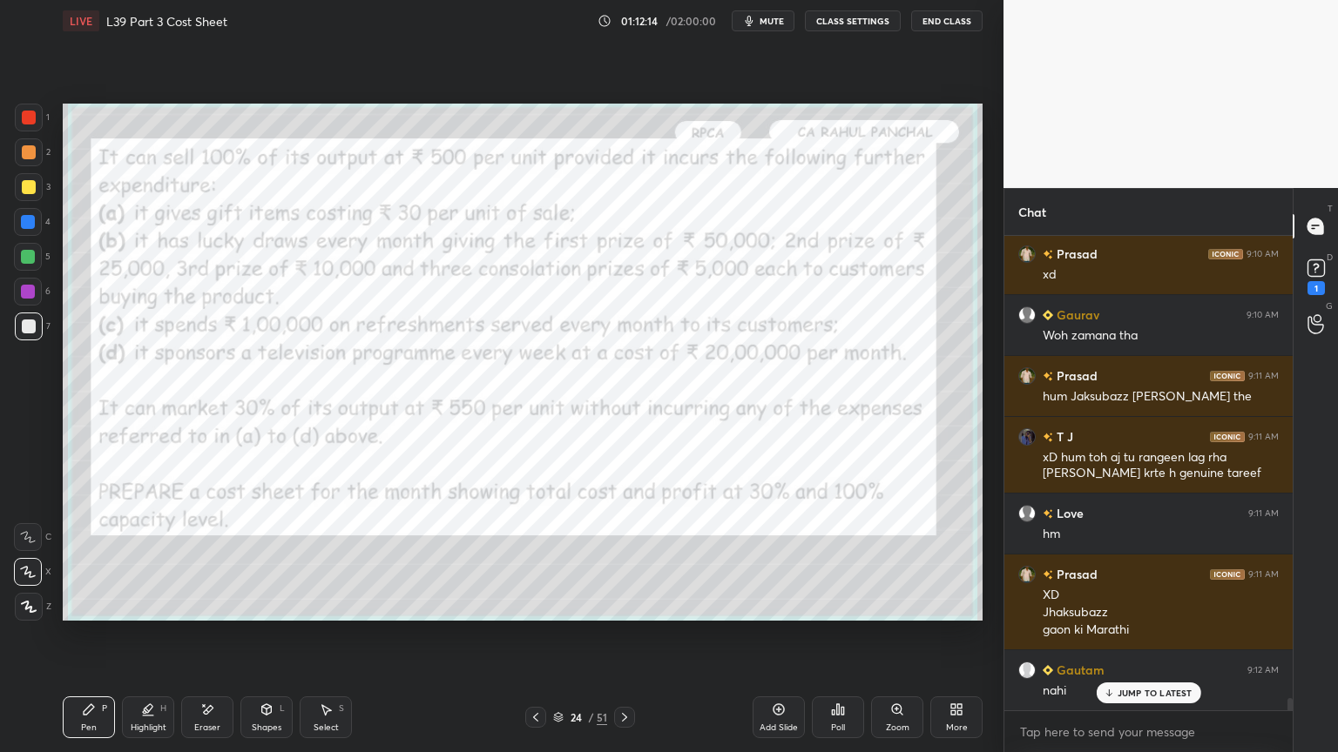
click at [201, 559] on icon at bounding box center [207, 710] width 14 height 15
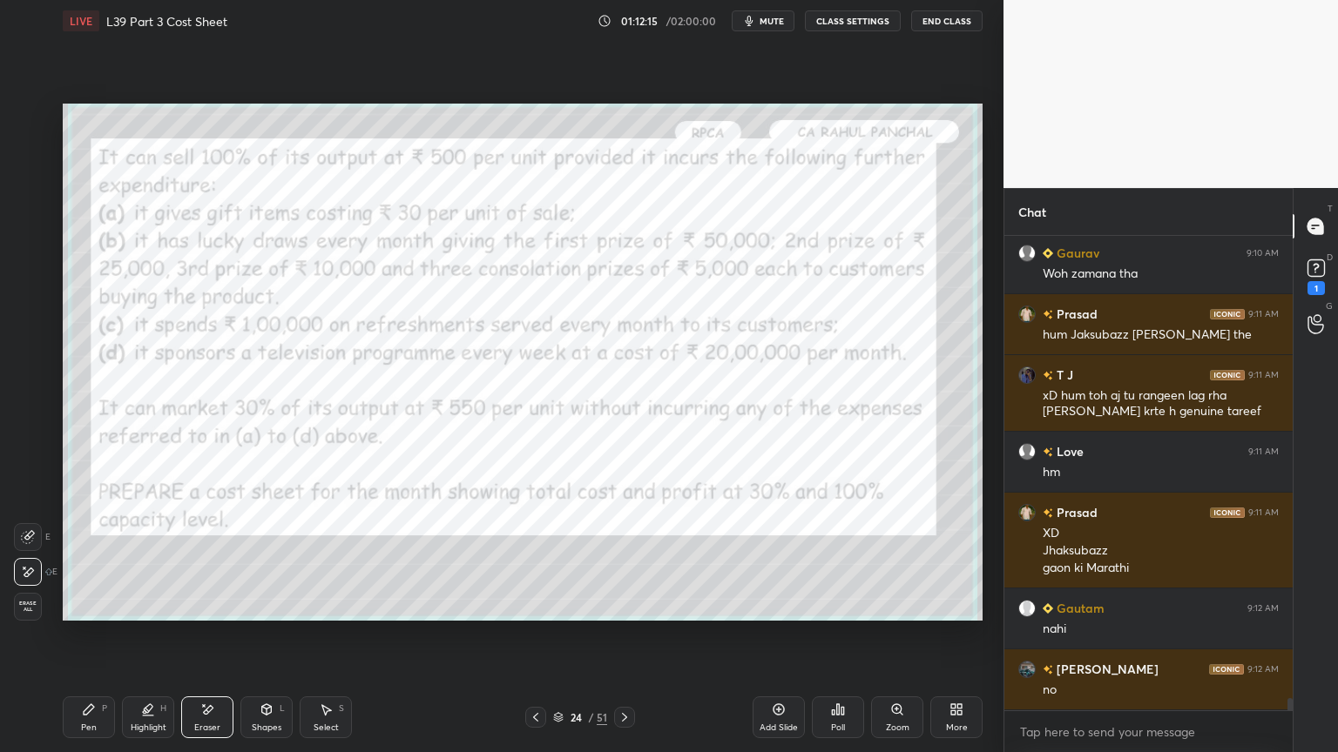
click at [42, 559] on div "Erase all" at bounding box center [29, 607] width 31 height 28
click at [71, 559] on div "Setting up your live class Poll for secs No correct answer Start poll" at bounding box center [523, 362] width 934 height 641
click at [40, 118] on div at bounding box center [29, 118] width 28 height 28
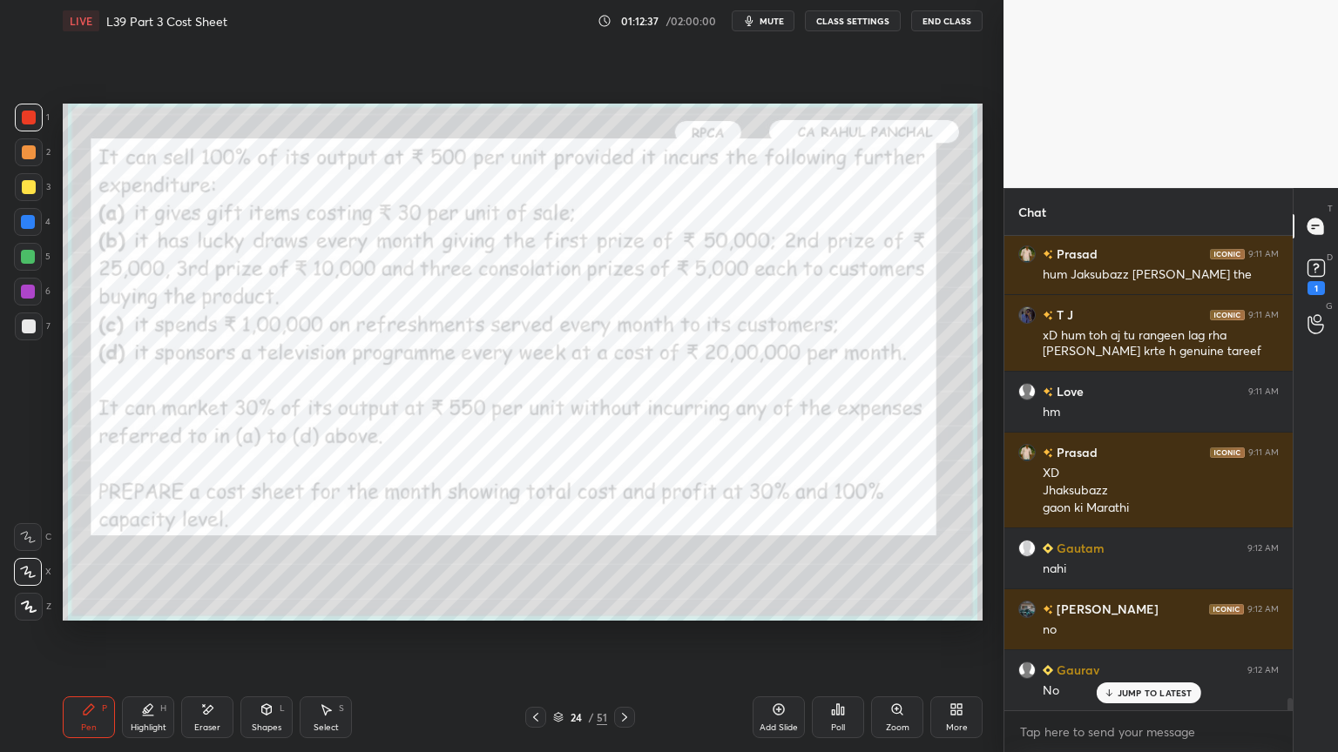
click at [624, 559] on div "Pen P Highlight H Eraser Shapes L Select S 24 / 51 Add Slide Poll Zoom More" at bounding box center [523, 718] width 920 height 70
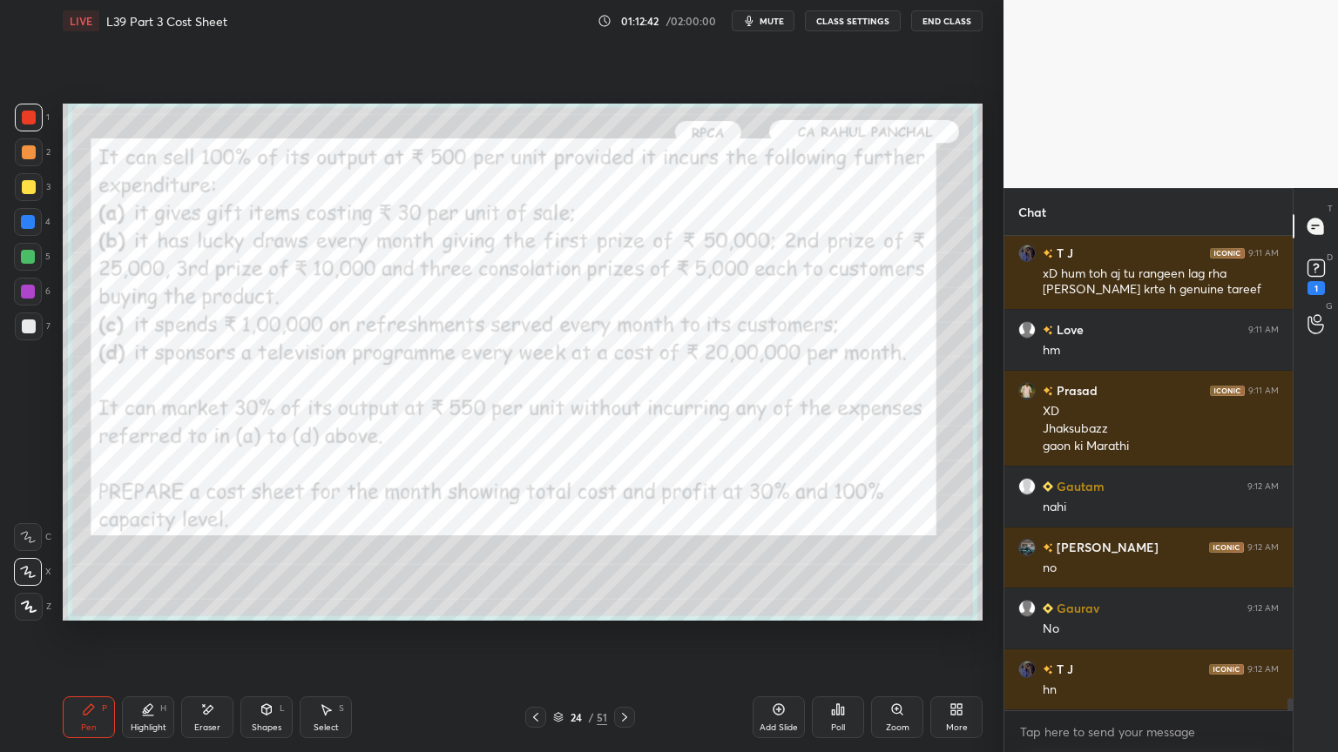
click at [629, 559] on icon at bounding box center [624, 718] width 14 height 14
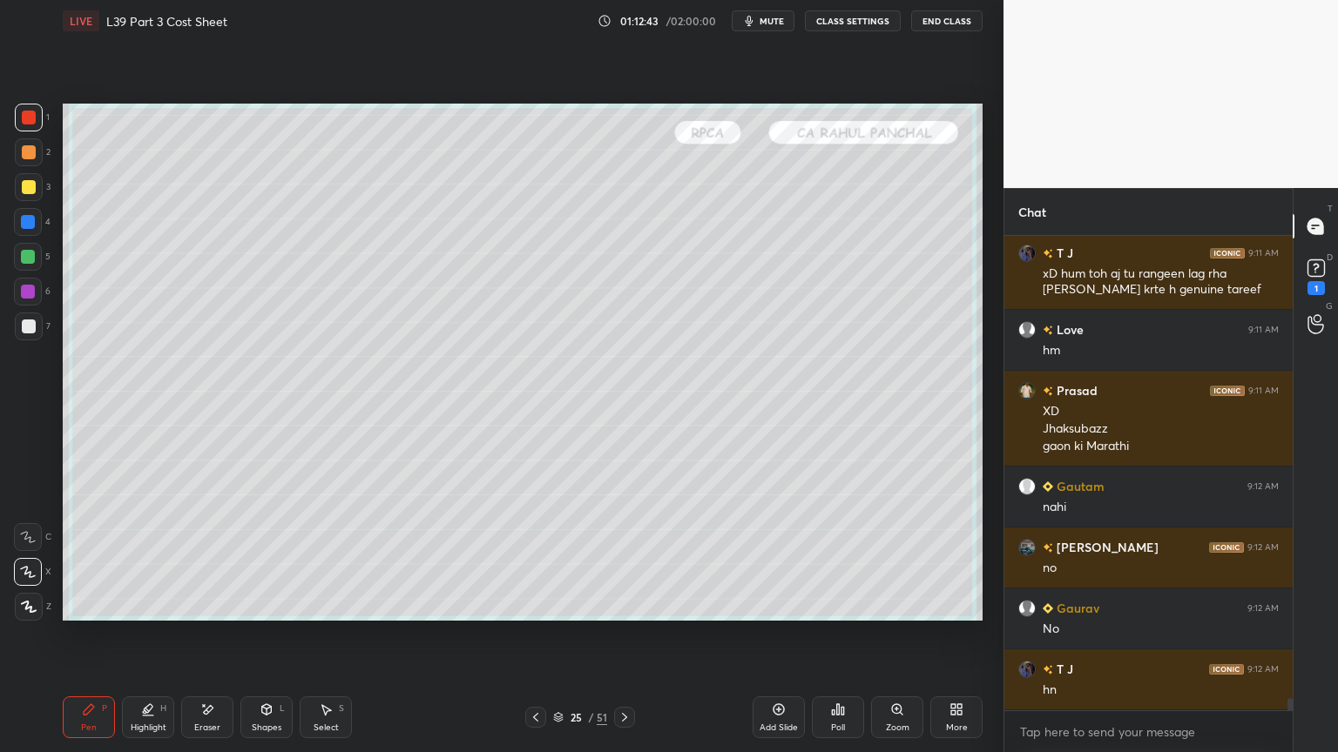
scroll to position [18428, 0]
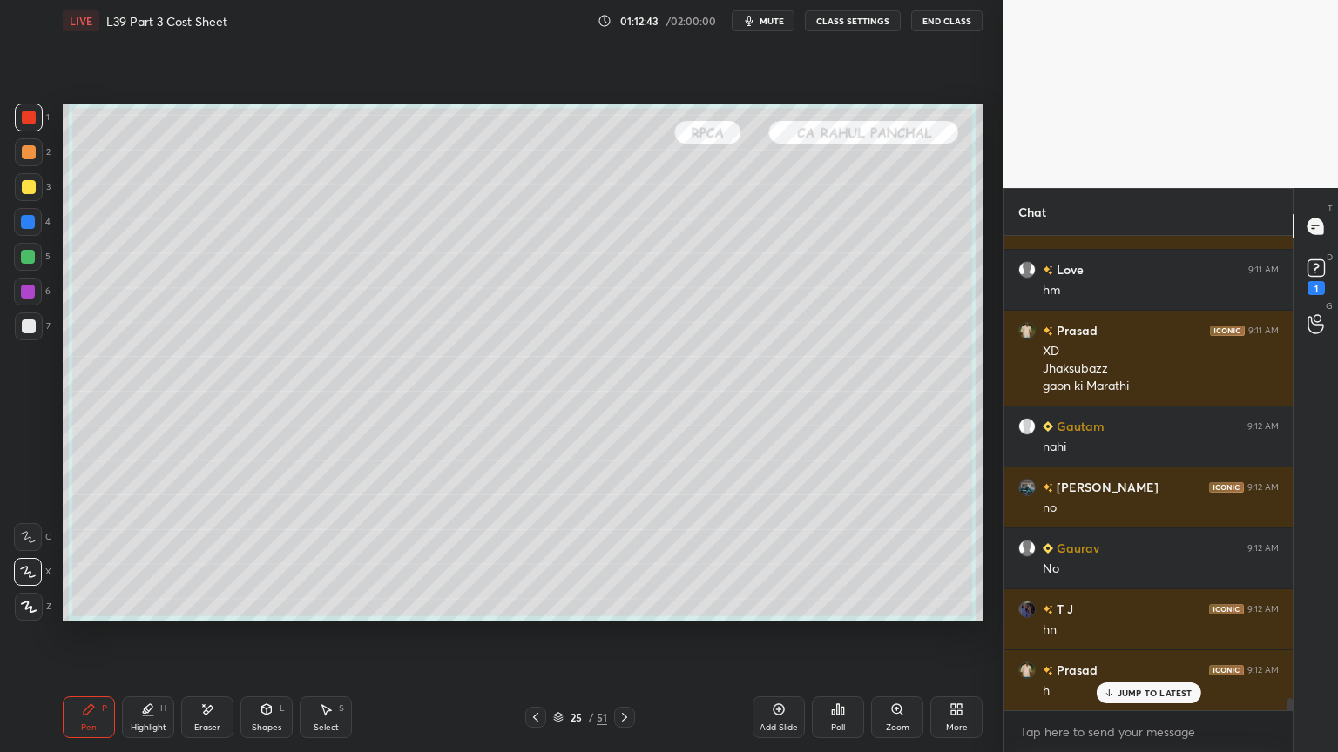
click at [23, 324] on div at bounding box center [29, 327] width 14 height 14
click at [627, 559] on icon at bounding box center [624, 718] width 14 height 14
click at [40, 233] on div at bounding box center [28, 222] width 28 height 28
click at [267, 559] on icon at bounding box center [267, 710] width 14 height 14
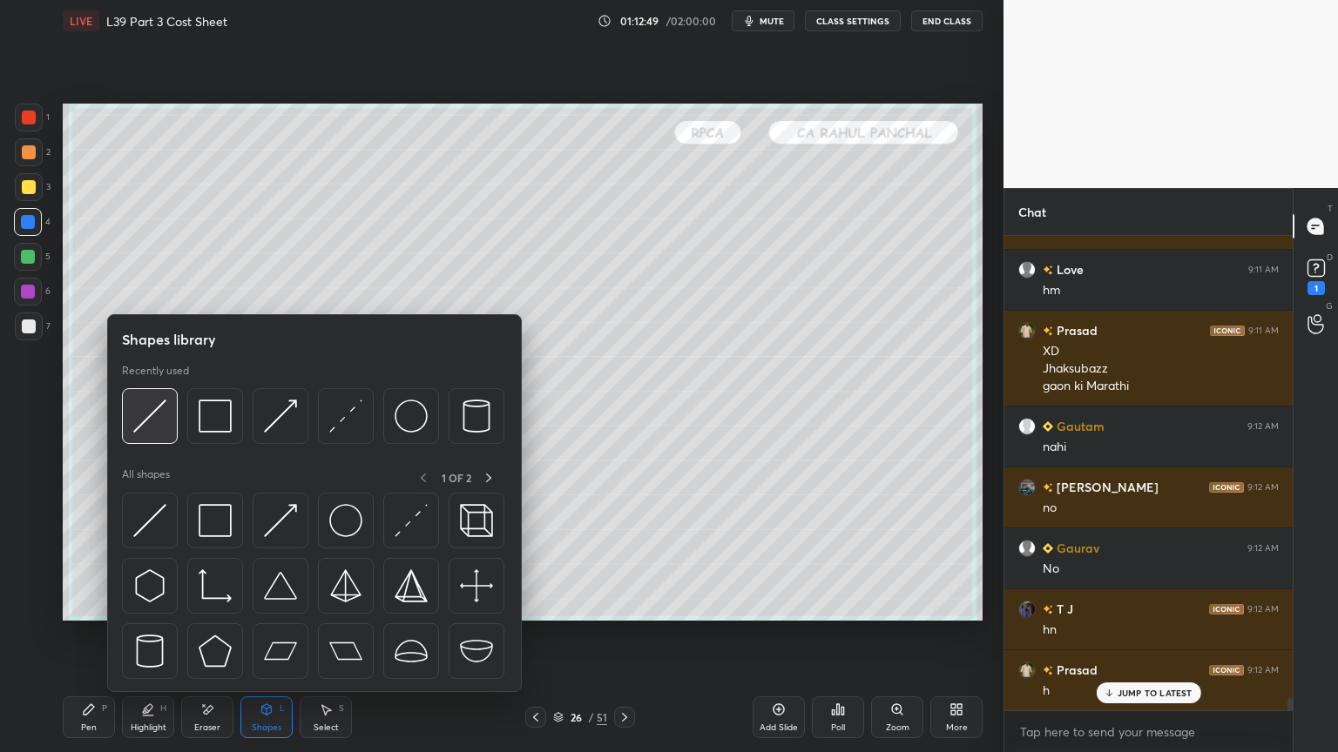
click at [151, 431] on img at bounding box center [149, 416] width 33 height 33
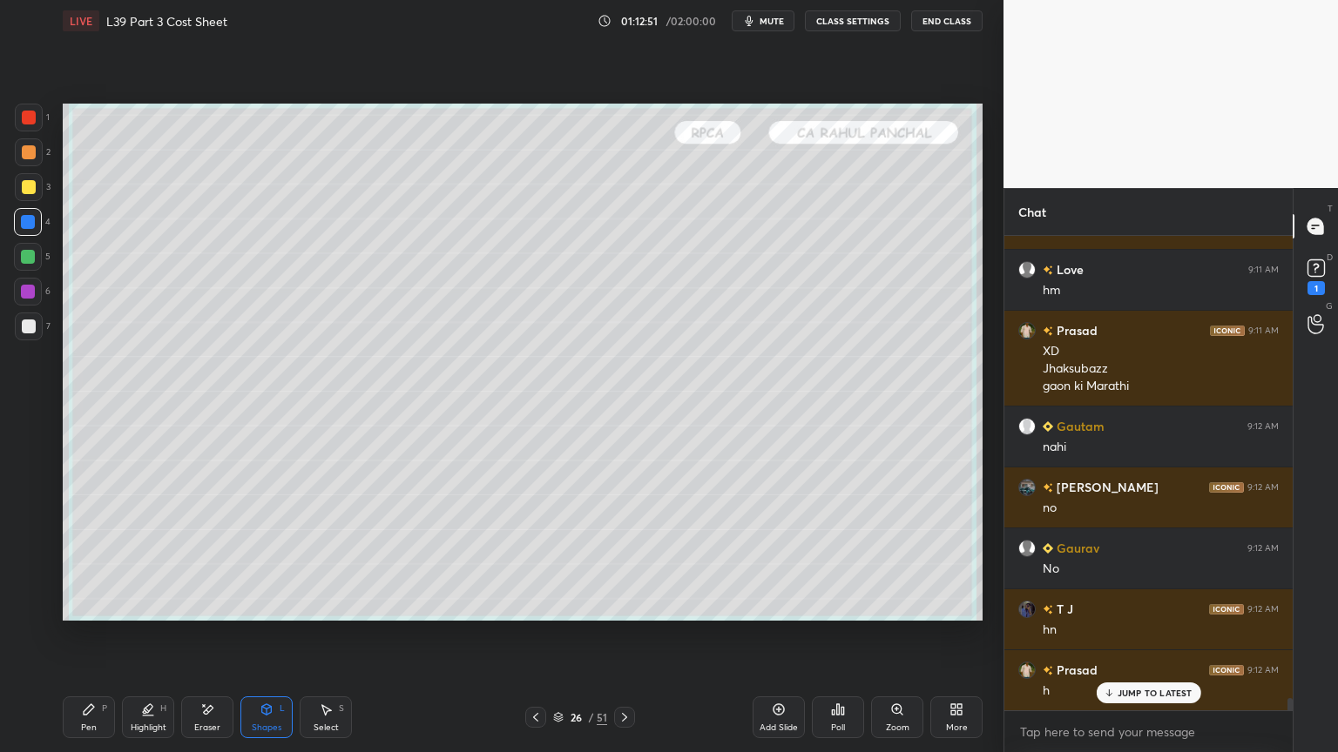
click at [94, 559] on icon at bounding box center [89, 710] width 14 height 14
click at [22, 154] on div at bounding box center [29, 152] width 14 height 14
click at [17, 327] on div at bounding box center [29, 327] width 28 height 28
click at [537, 559] on div at bounding box center [535, 717] width 21 height 21
click at [540, 559] on icon at bounding box center [536, 718] width 14 height 14
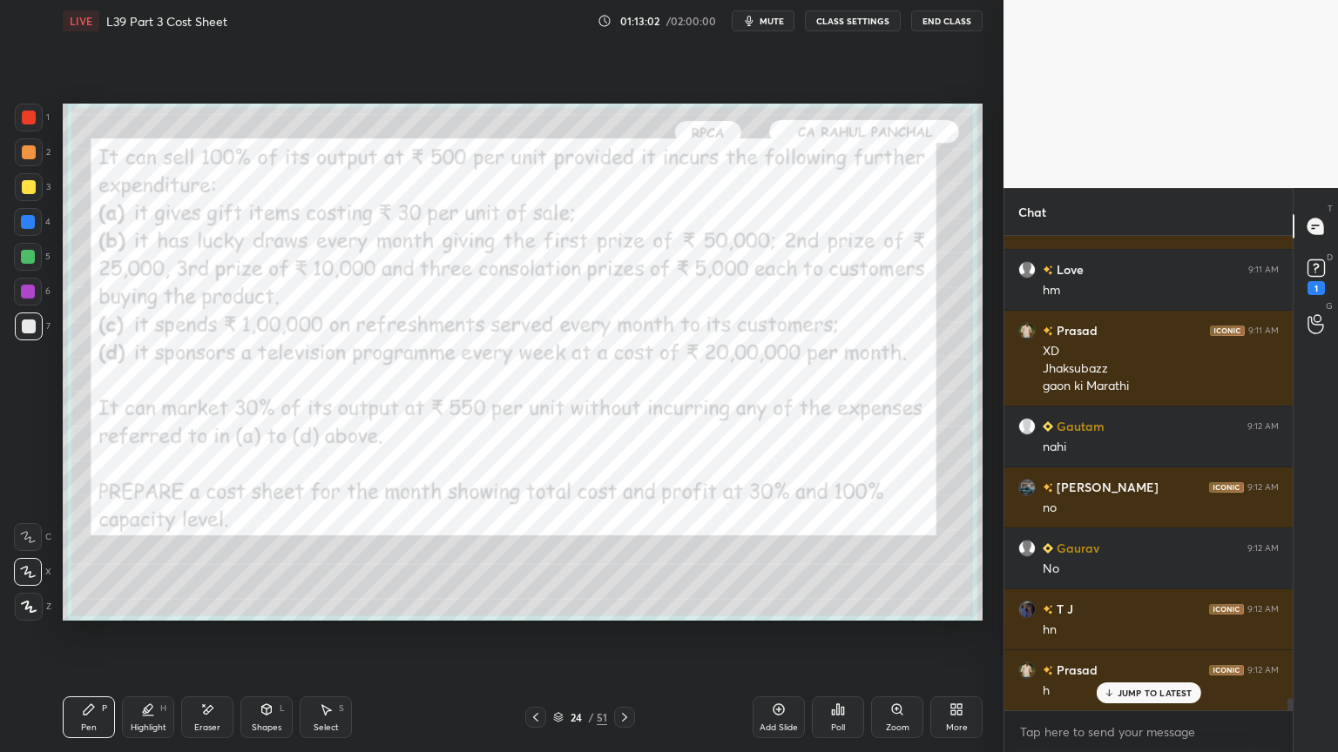
click at [627, 559] on icon at bounding box center [624, 718] width 14 height 14
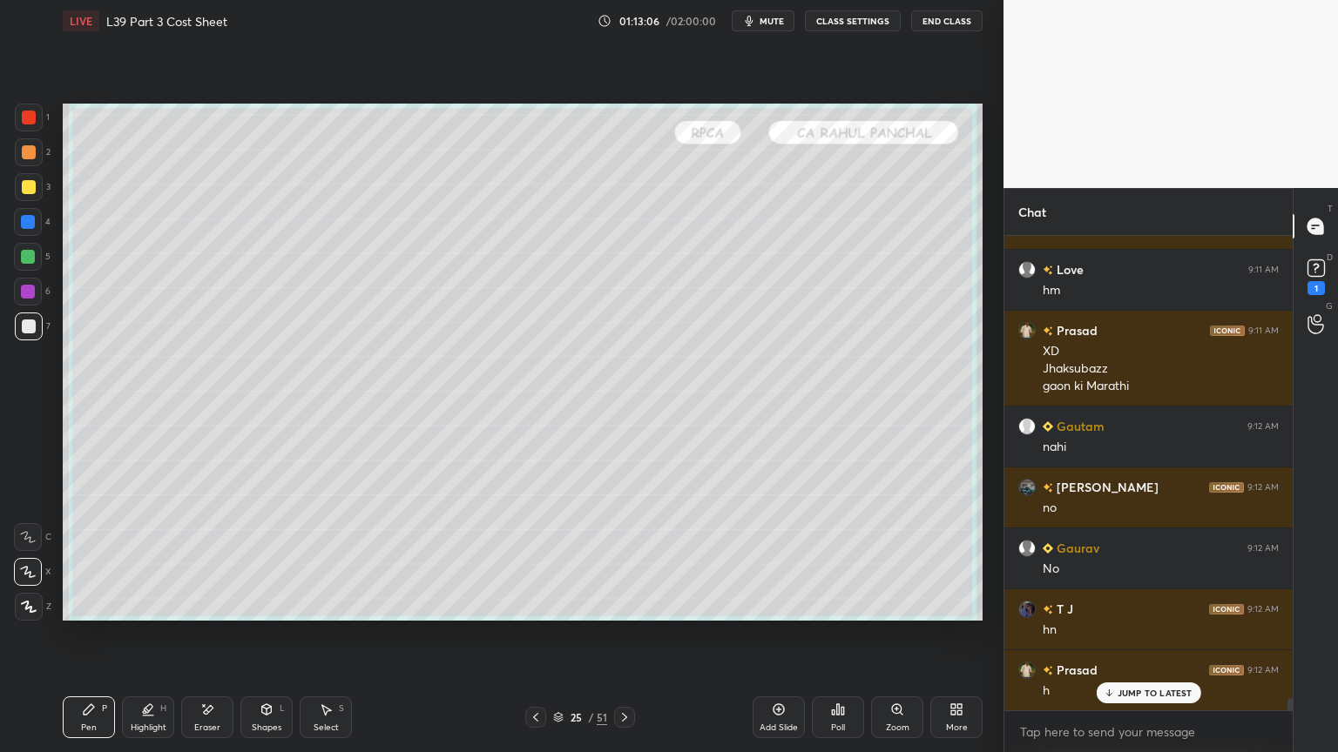
click at [619, 559] on icon at bounding box center [624, 718] width 14 height 14
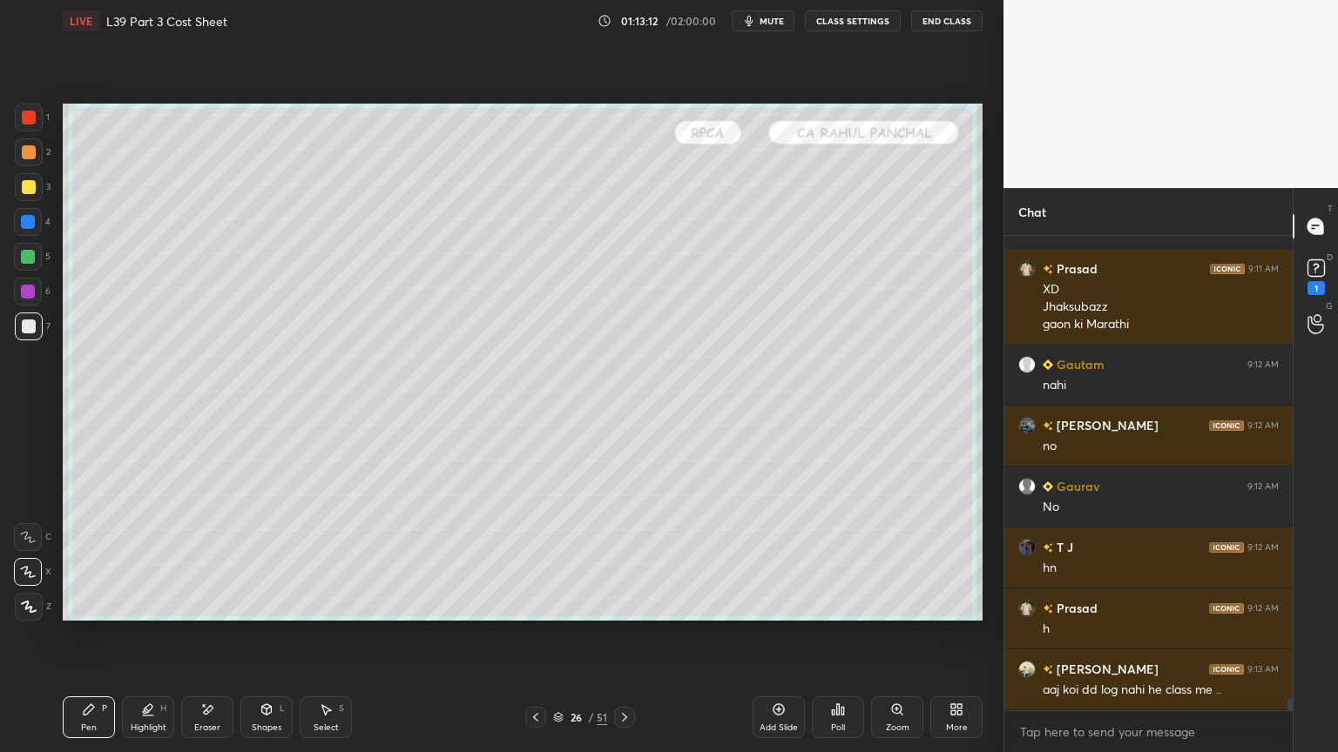
click at [530, 559] on icon at bounding box center [536, 718] width 14 height 14
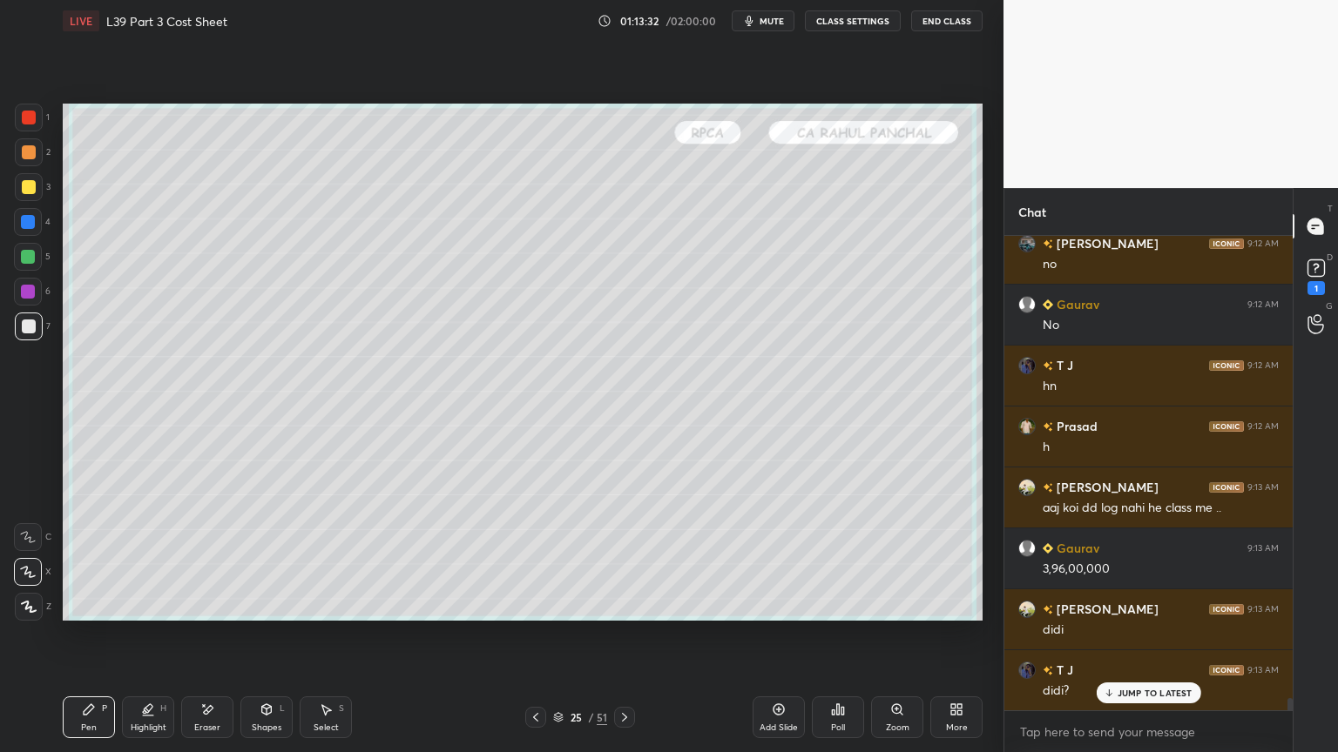
scroll to position [18734, 0]
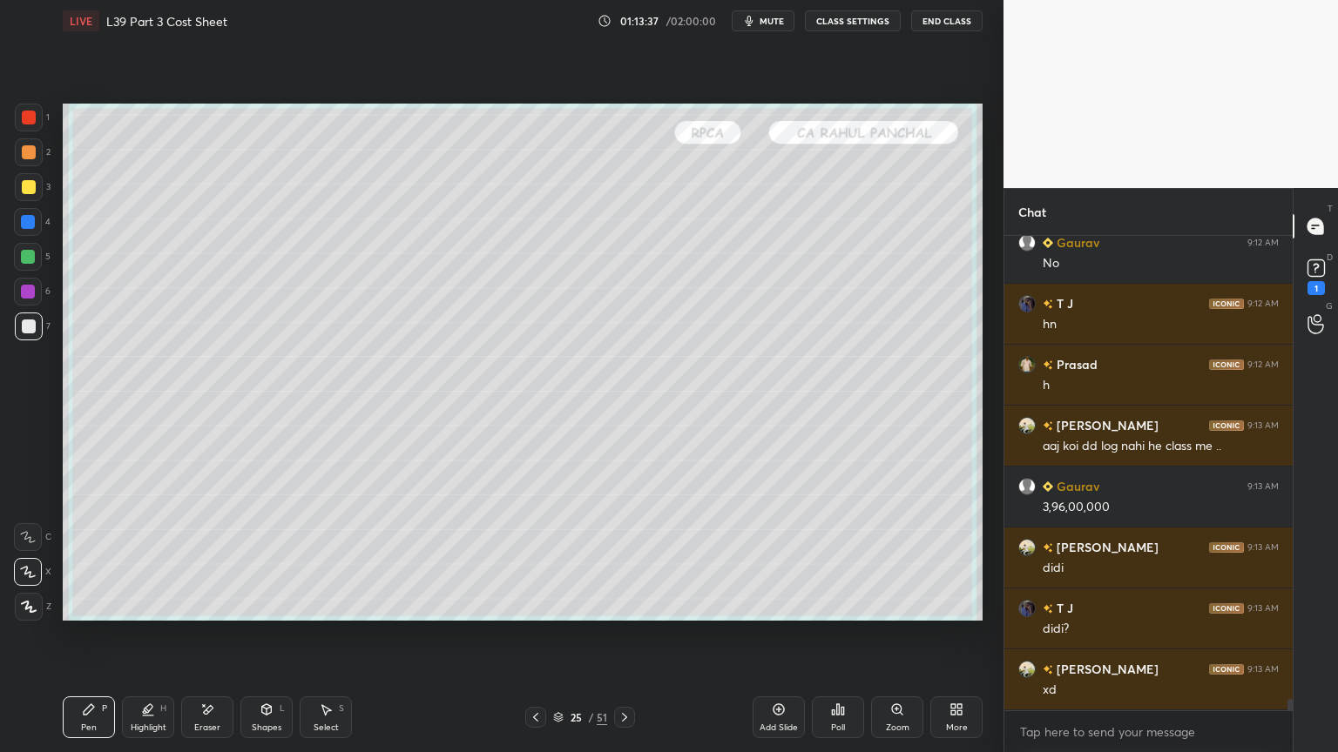
click at [625, 559] on icon at bounding box center [624, 718] width 14 height 14
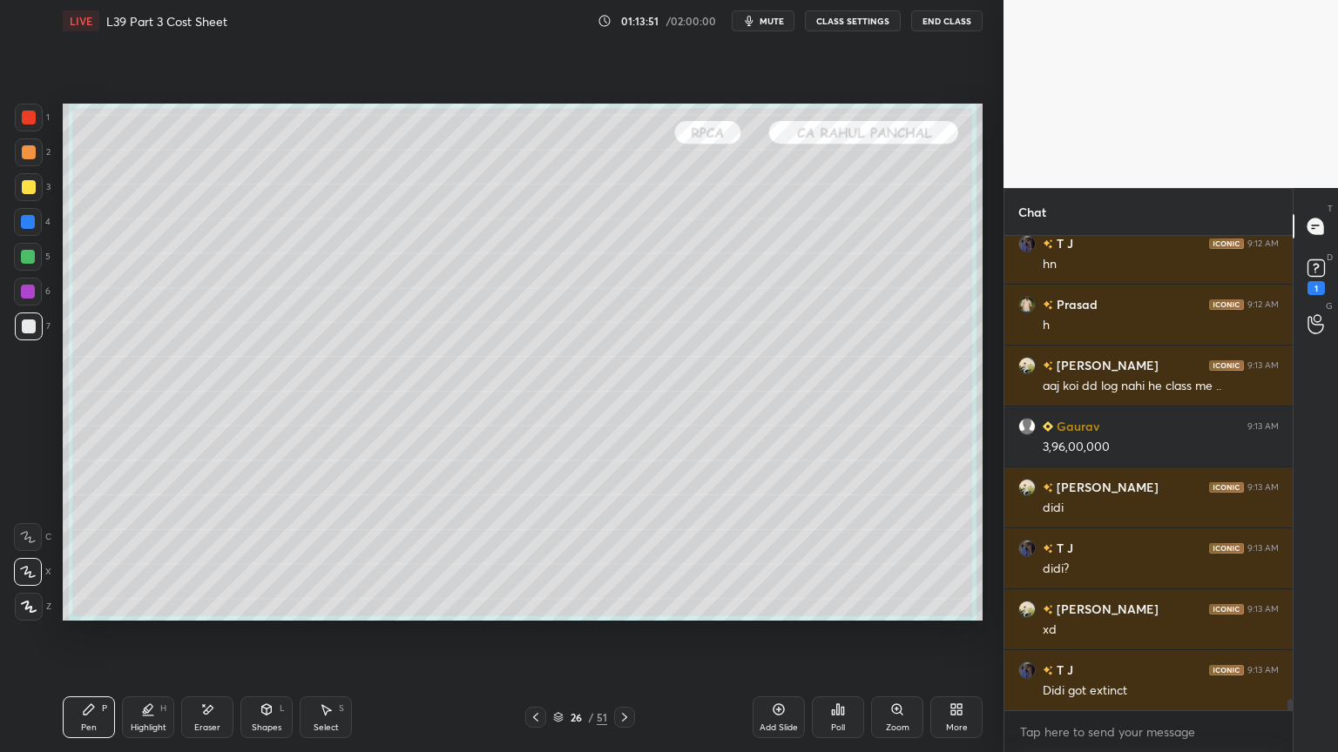
scroll to position [18856, 0]
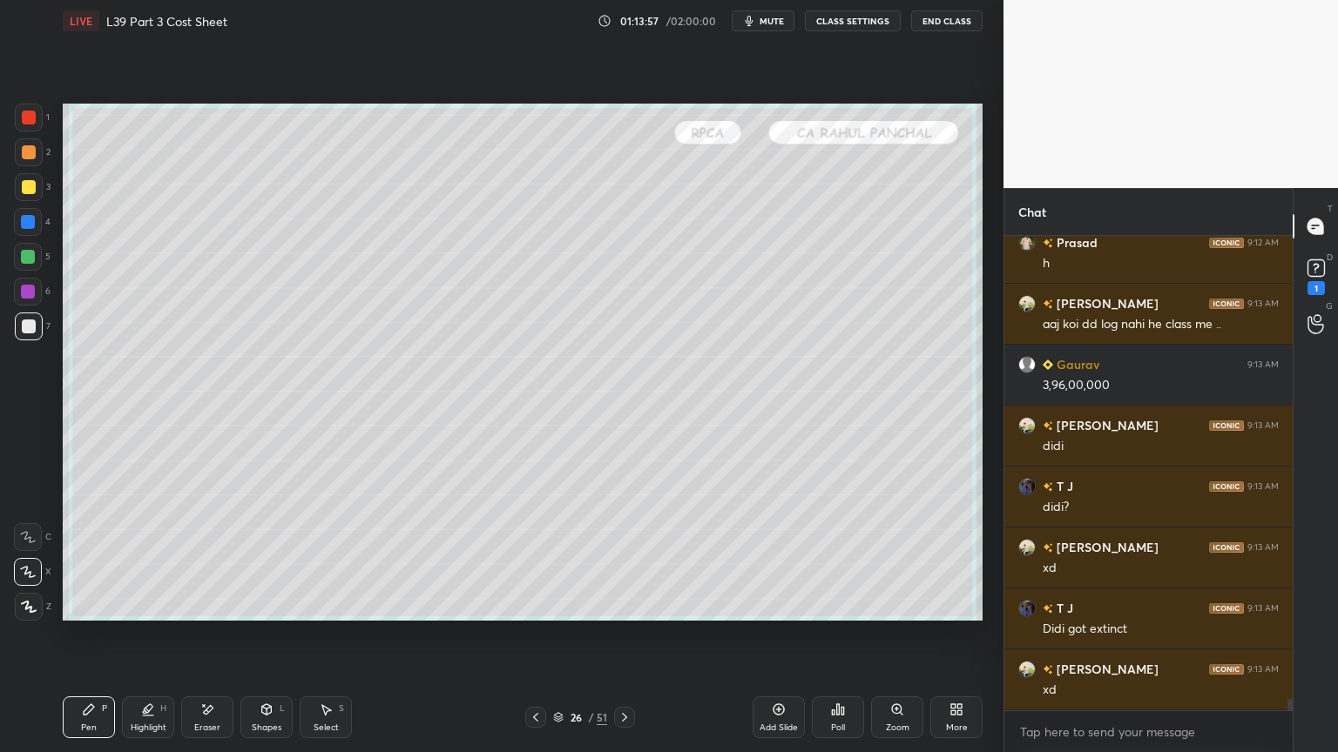
click at [17, 228] on div at bounding box center [28, 222] width 28 height 28
click at [269, 559] on icon at bounding box center [267, 710] width 10 height 10
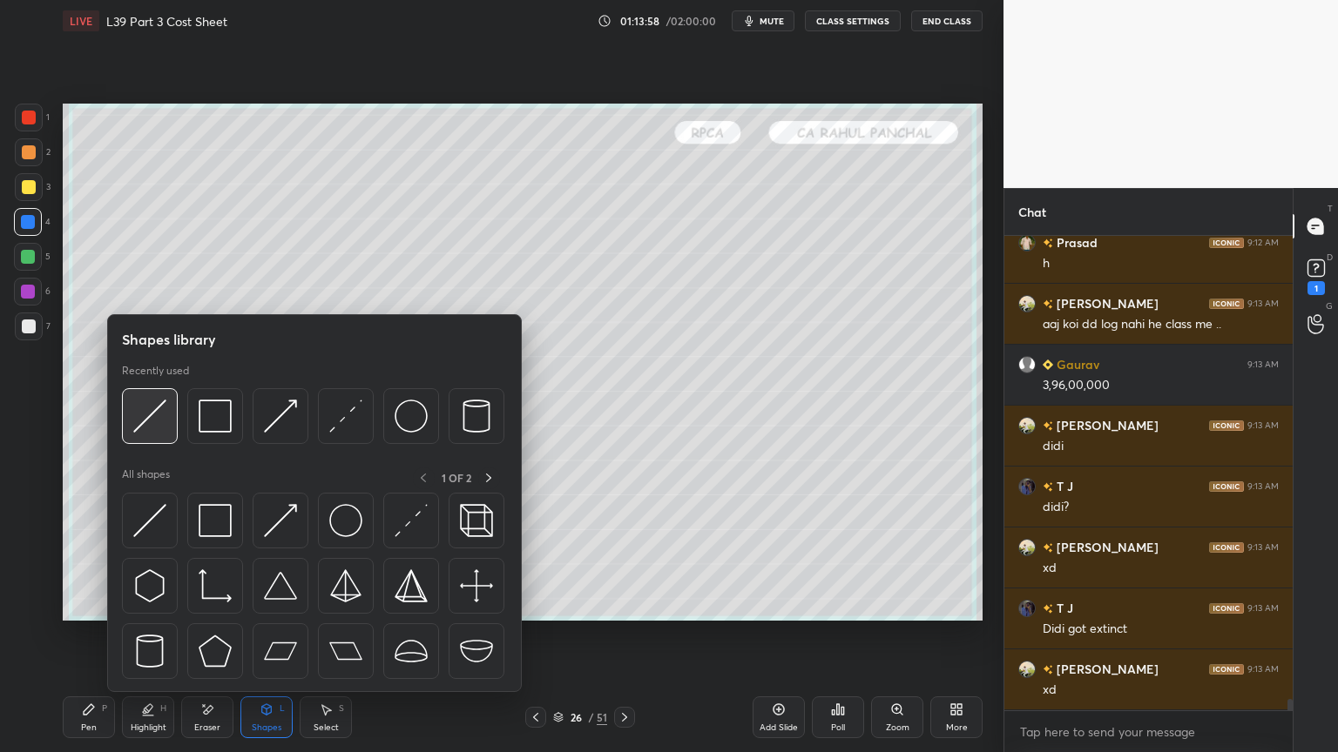
click at [165, 428] on img at bounding box center [149, 416] width 33 height 33
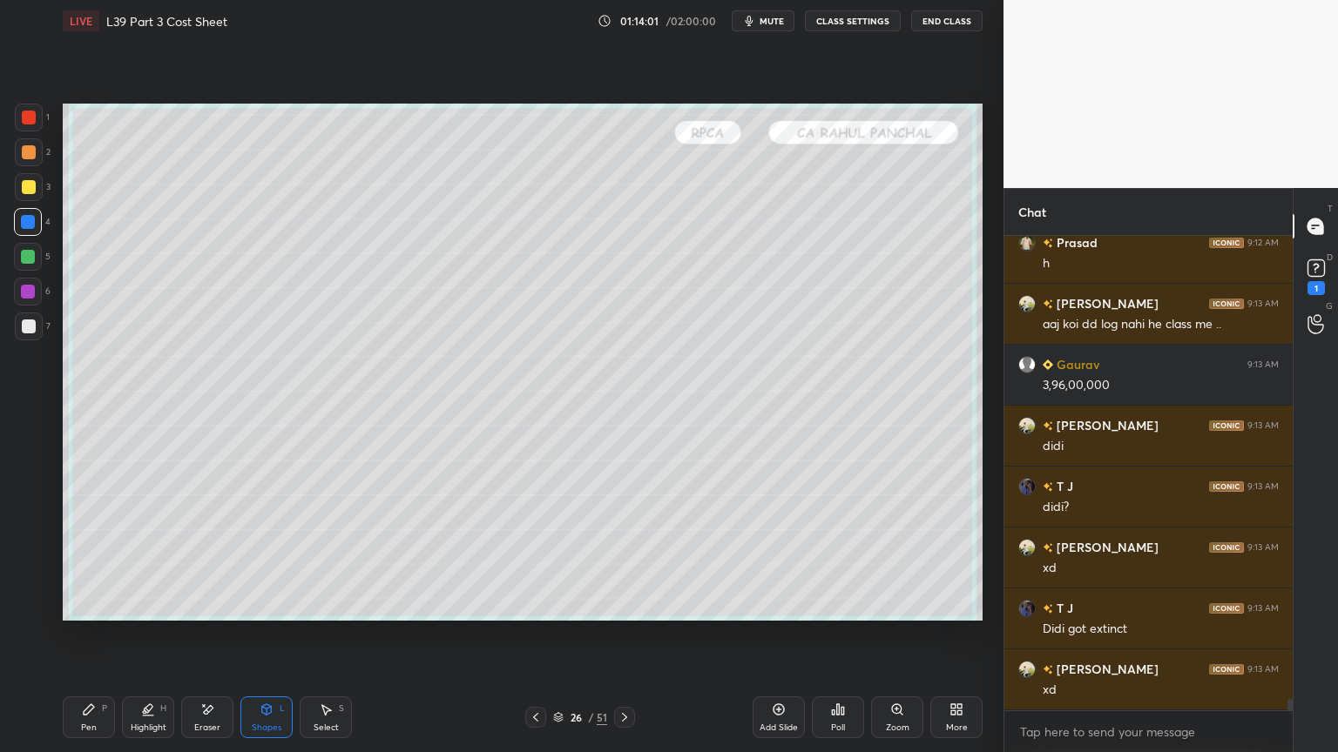
click at [31, 334] on div at bounding box center [29, 327] width 28 height 28
click at [108, 559] on div "Pen P" at bounding box center [89, 718] width 52 height 42
click at [531, 559] on icon at bounding box center [536, 718] width 14 height 14
click at [534, 559] on icon at bounding box center [535, 717] width 5 height 9
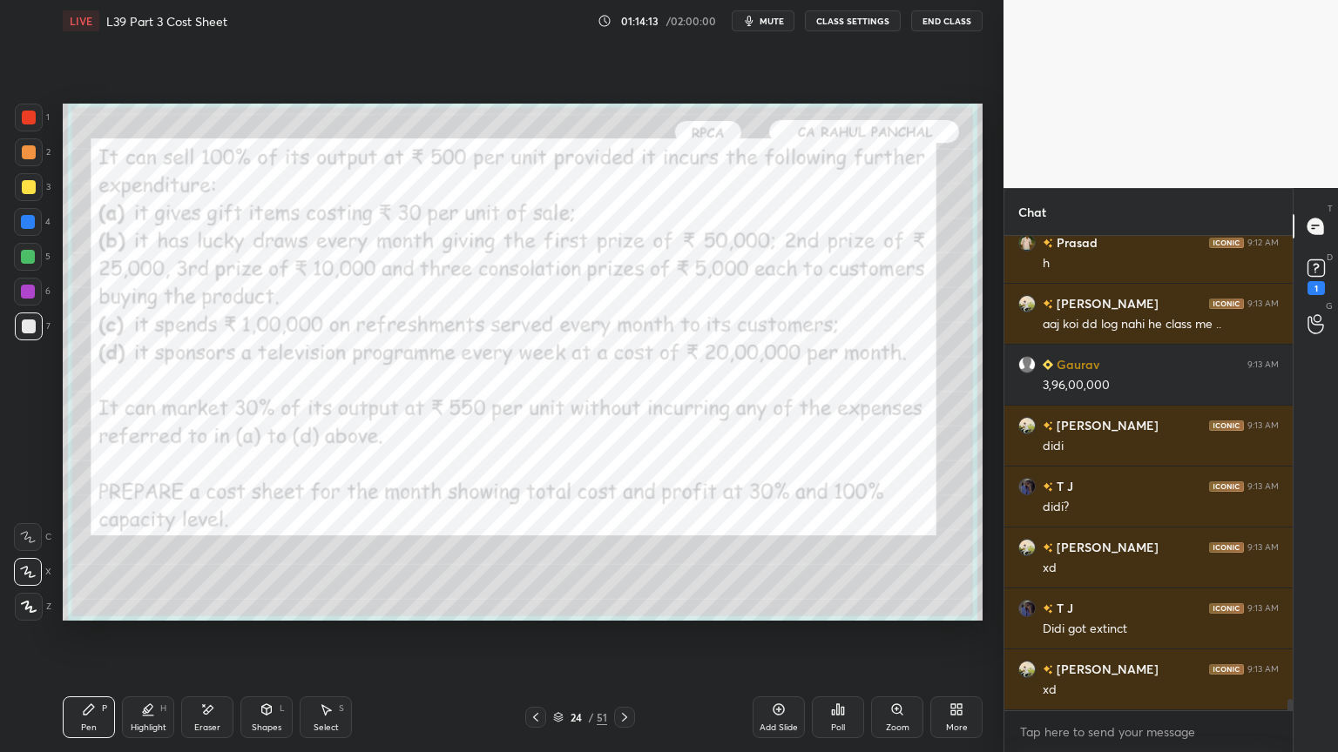
click at [25, 109] on div at bounding box center [29, 118] width 28 height 28
click at [623, 559] on icon at bounding box center [624, 718] width 14 height 14
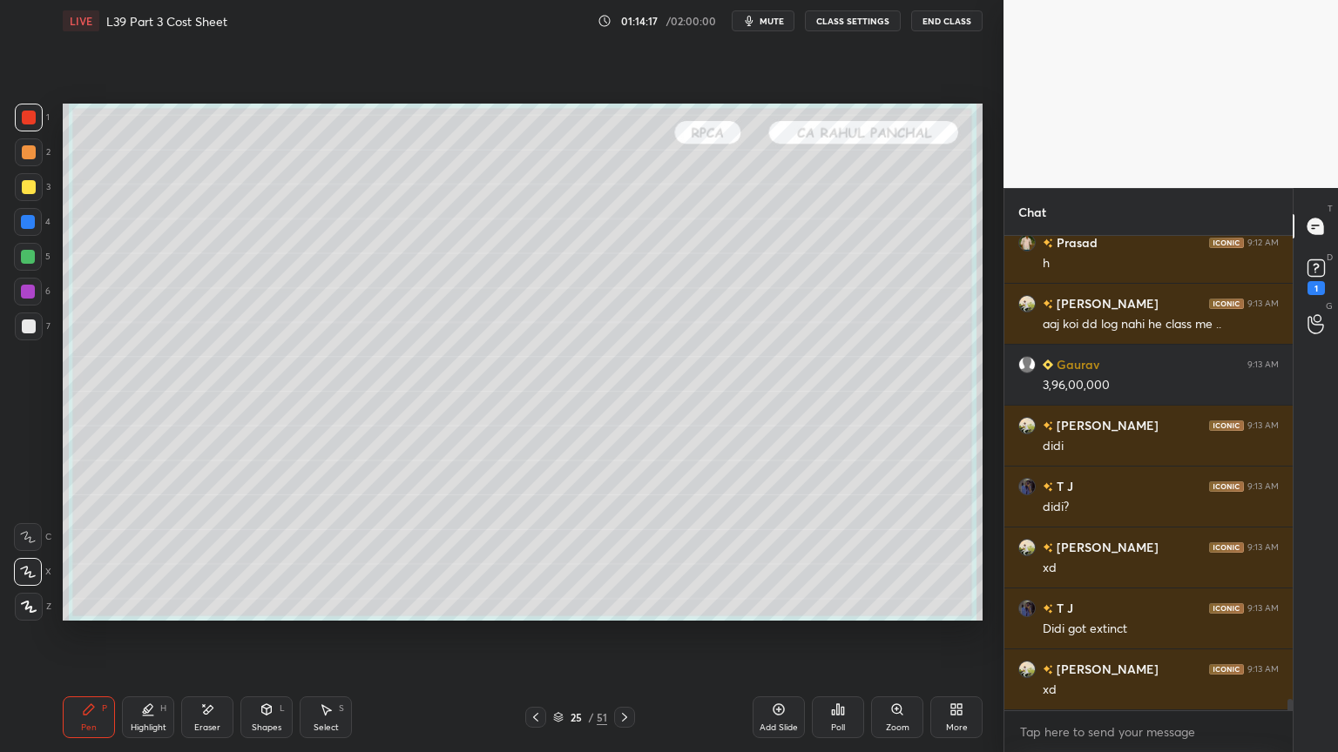
scroll to position [18916, 0]
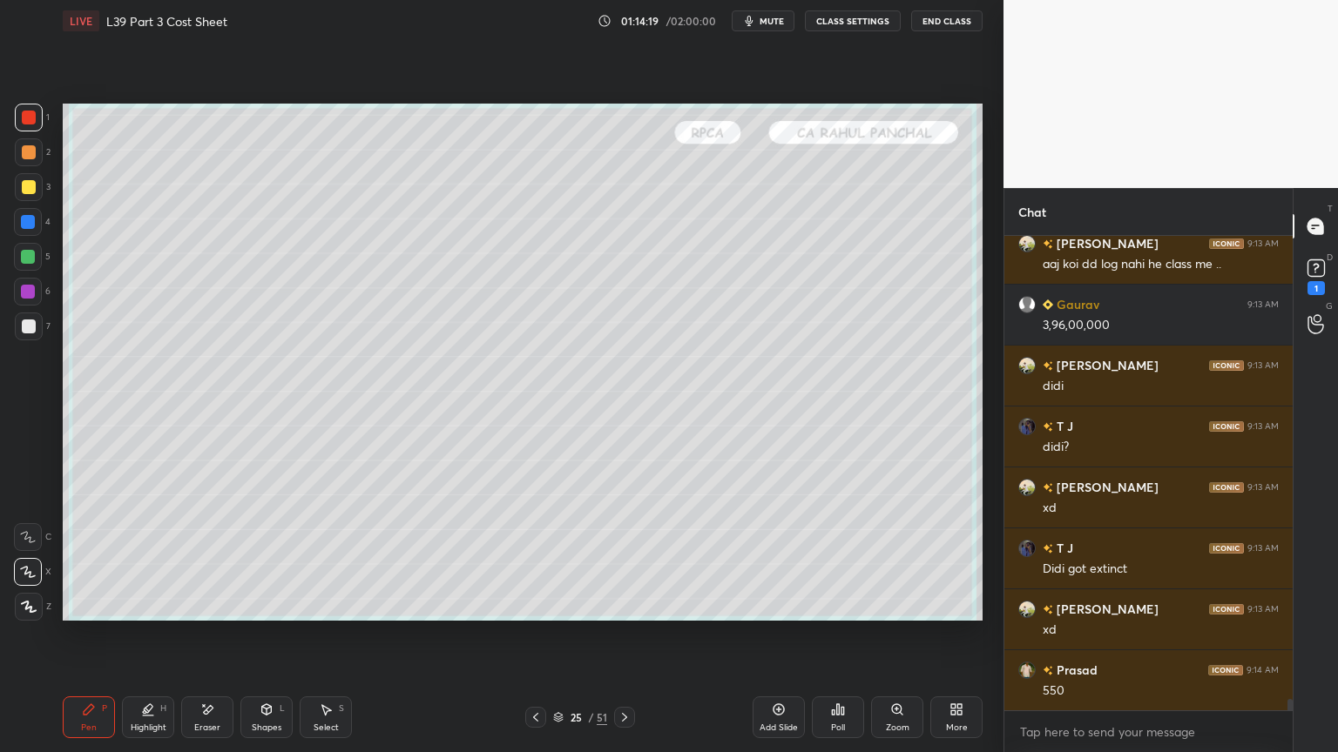
click at [625, 559] on icon at bounding box center [624, 718] width 14 height 14
click at [24, 330] on div at bounding box center [29, 327] width 14 height 14
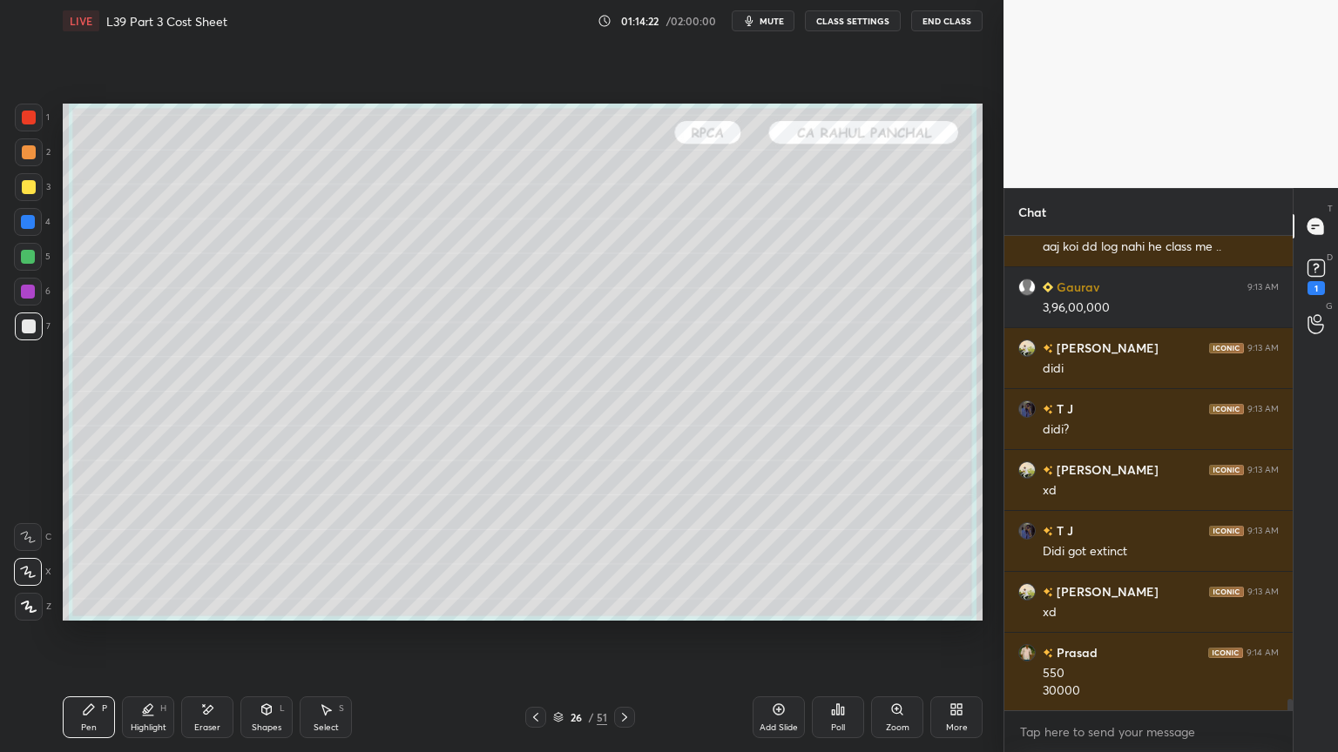
click at [43, 266] on div "5" at bounding box center [32, 257] width 37 height 28
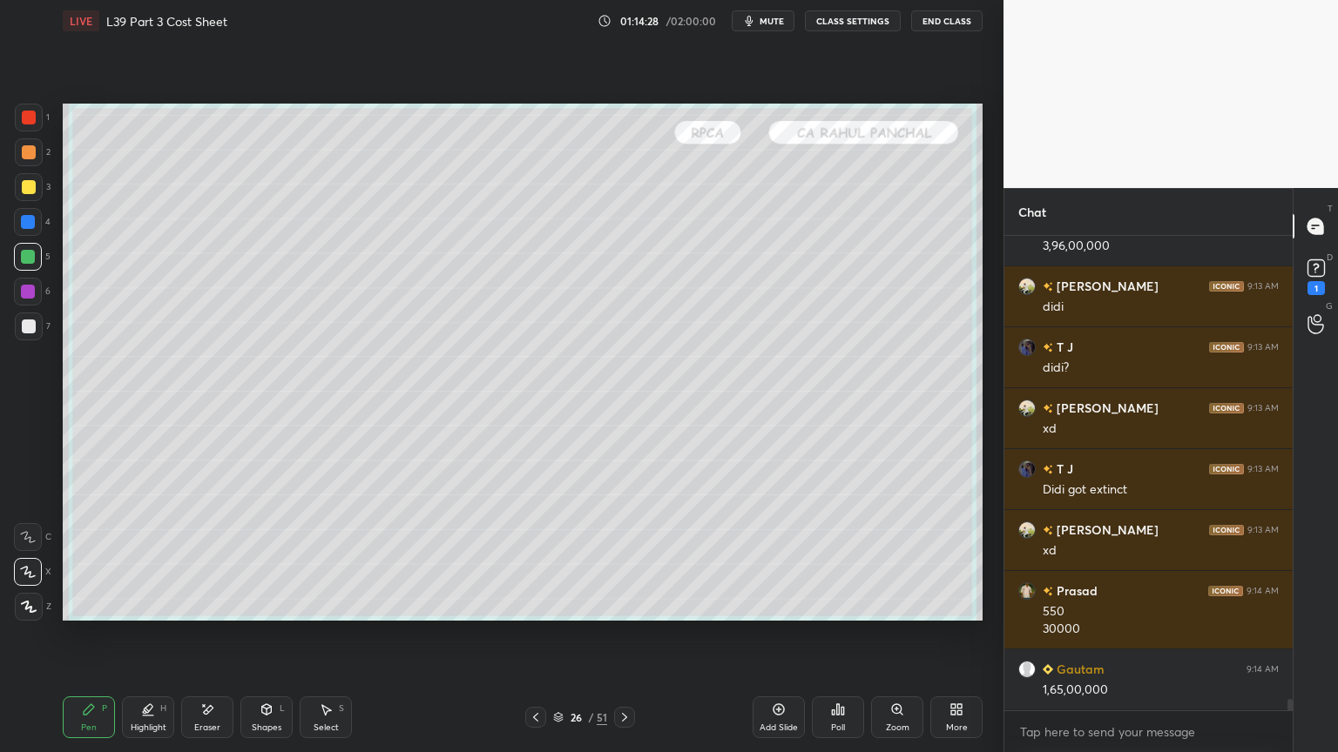
click at [23, 334] on div at bounding box center [29, 327] width 28 height 28
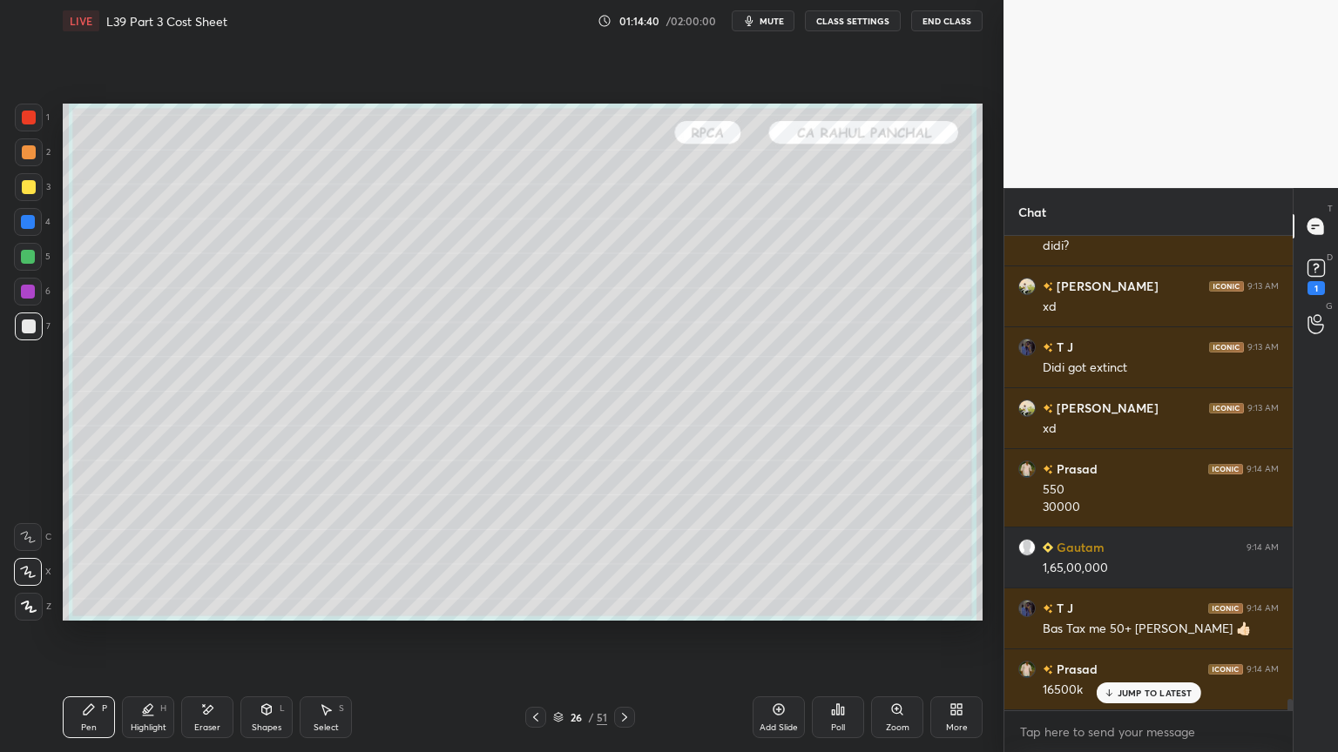
scroll to position [19177, 0]
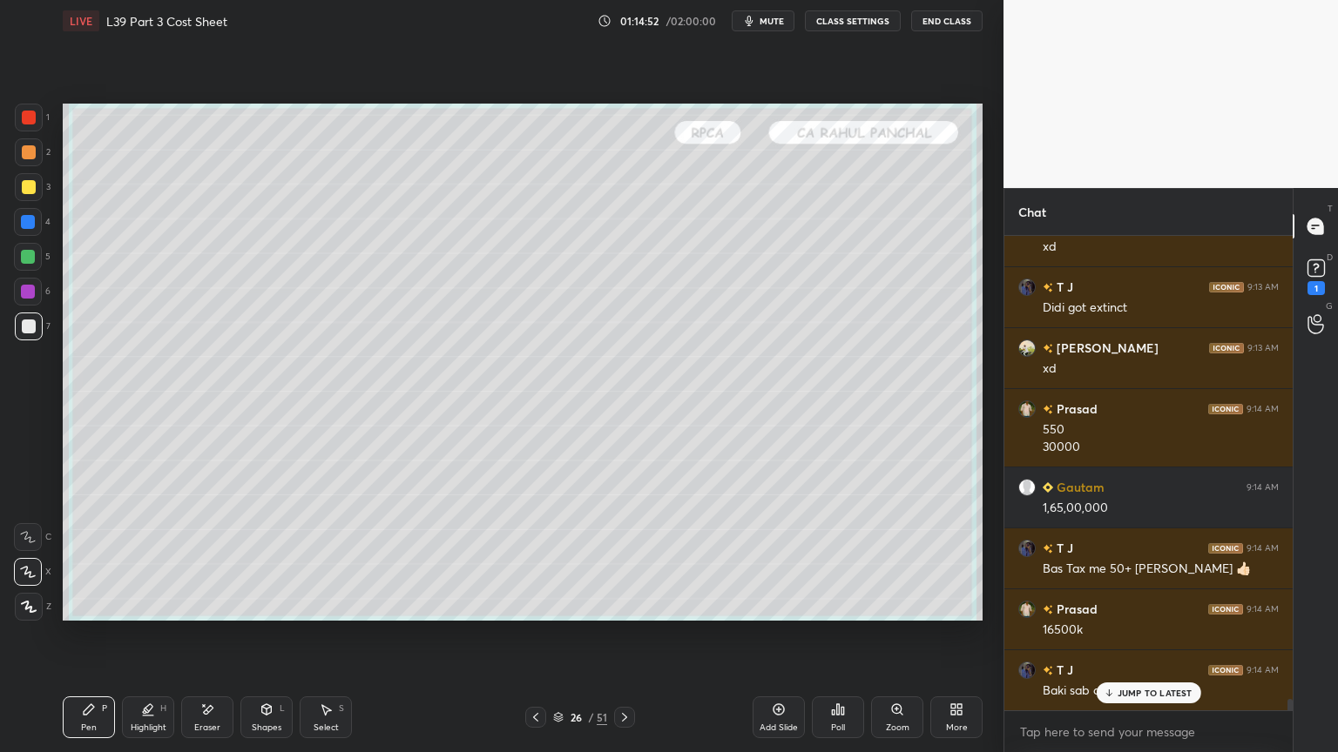
click at [27, 122] on div at bounding box center [29, 118] width 14 height 14
click at [265, 559] on icon at bounding box center [267, 710] width 14 height 14
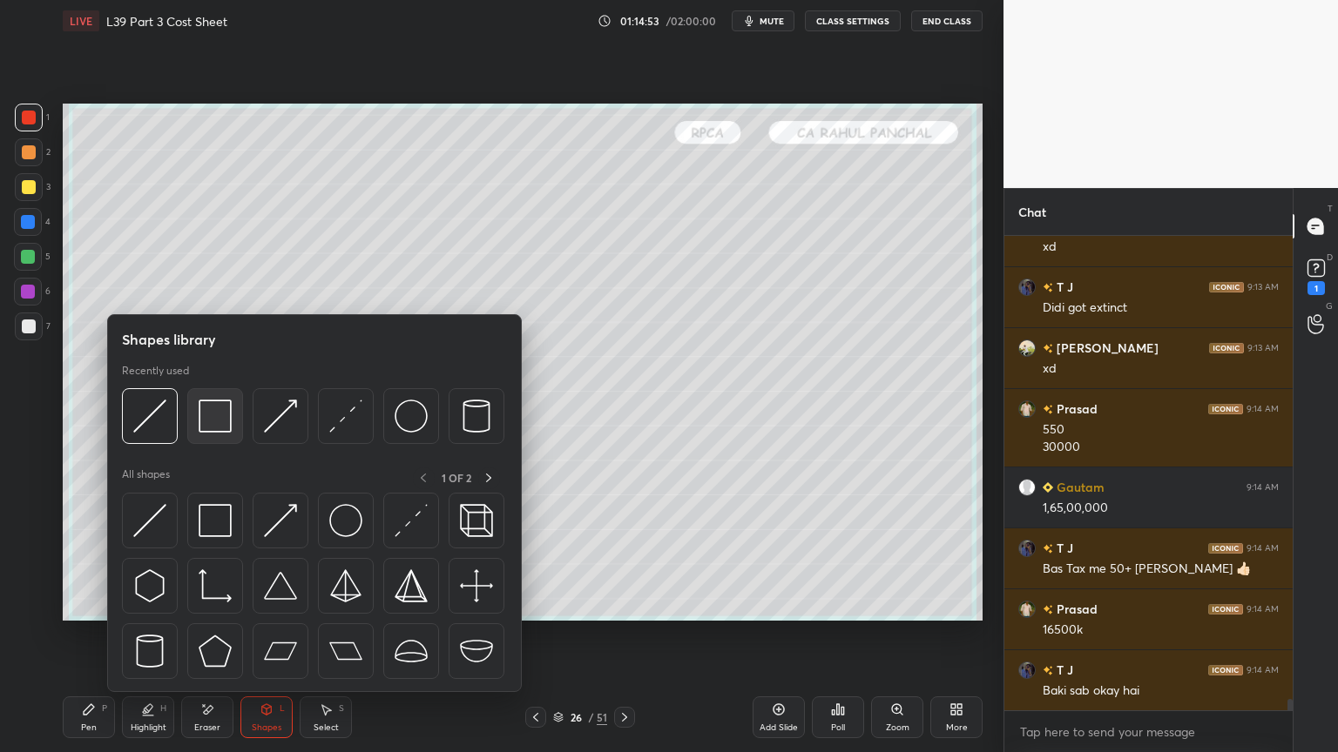
scroll to position [19239, 0]
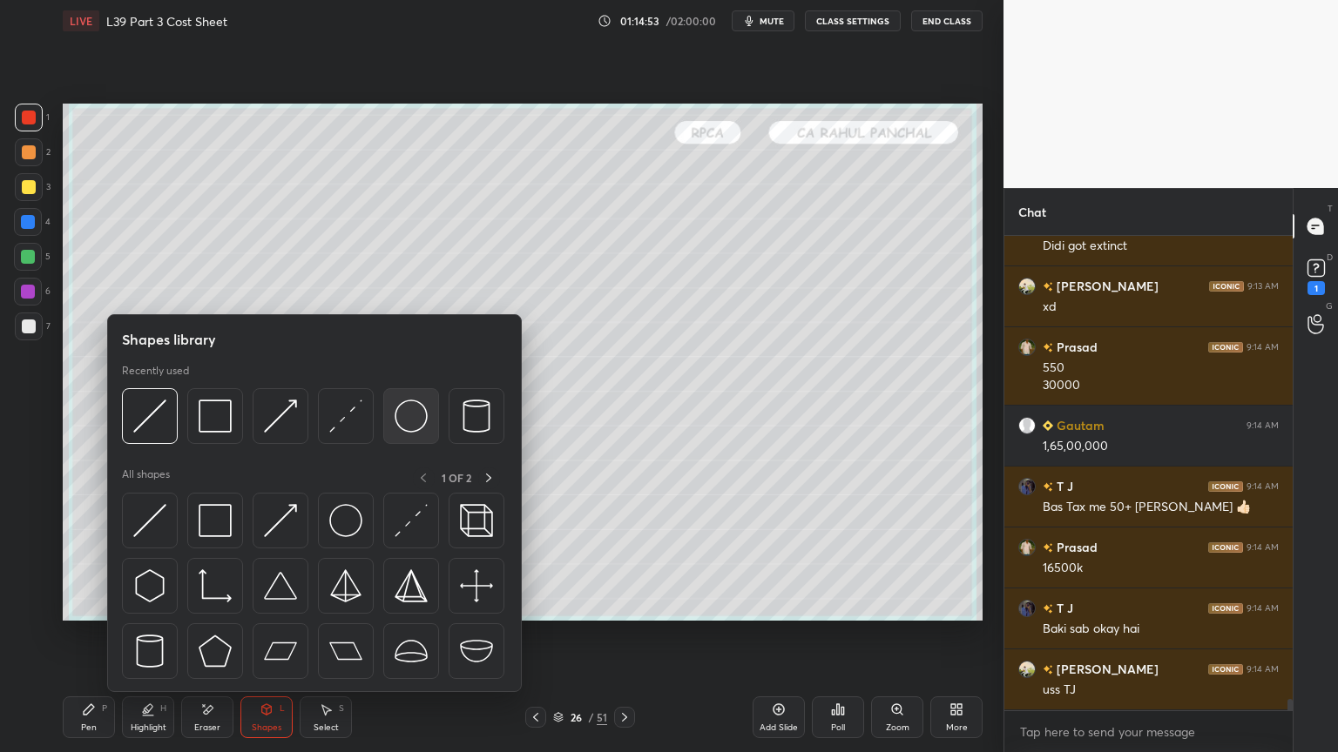
click at [415, 415] on img at bounding box center [411, 416] width 33 height 33
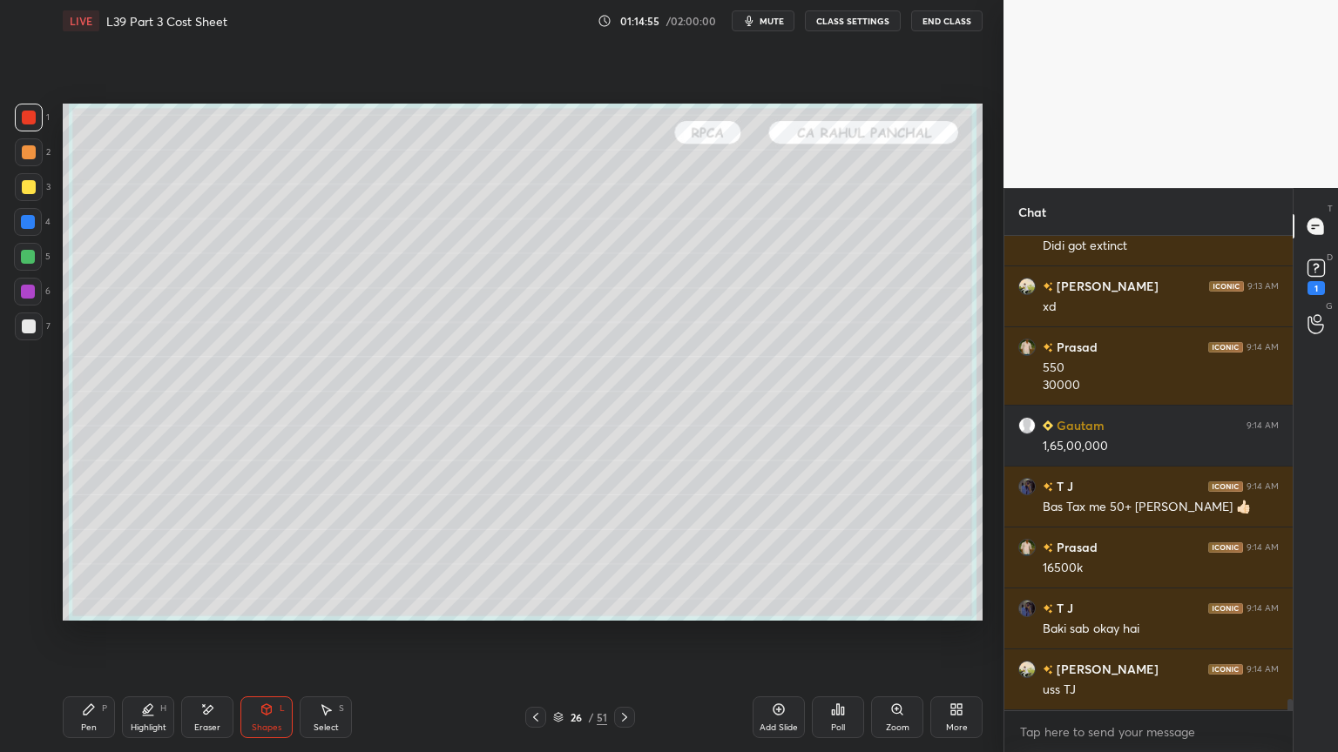
click at [38, 328] on div at bounding box center [29, 327] width 28 height 28
click at [78, 559] on div "Pen P" at bounding box center [89, 718] width 52 height 42
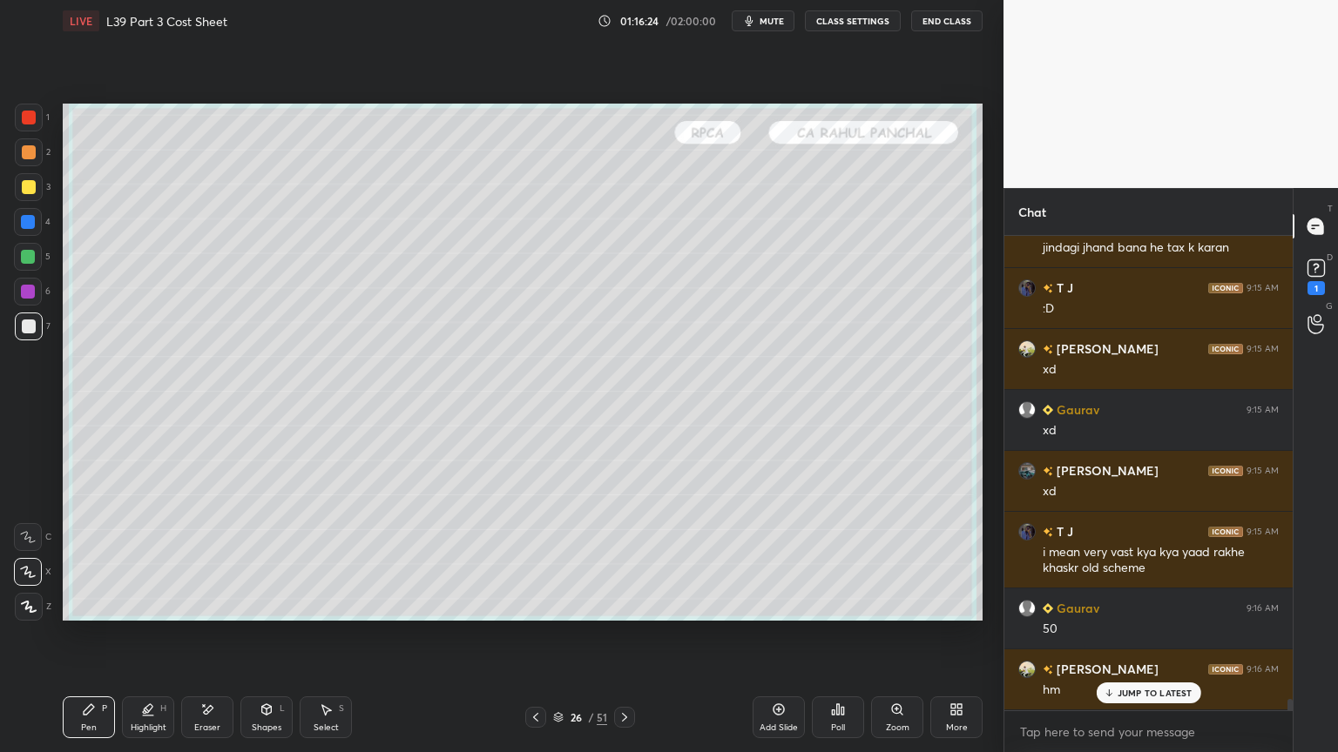
scroll to position [20107, 0]
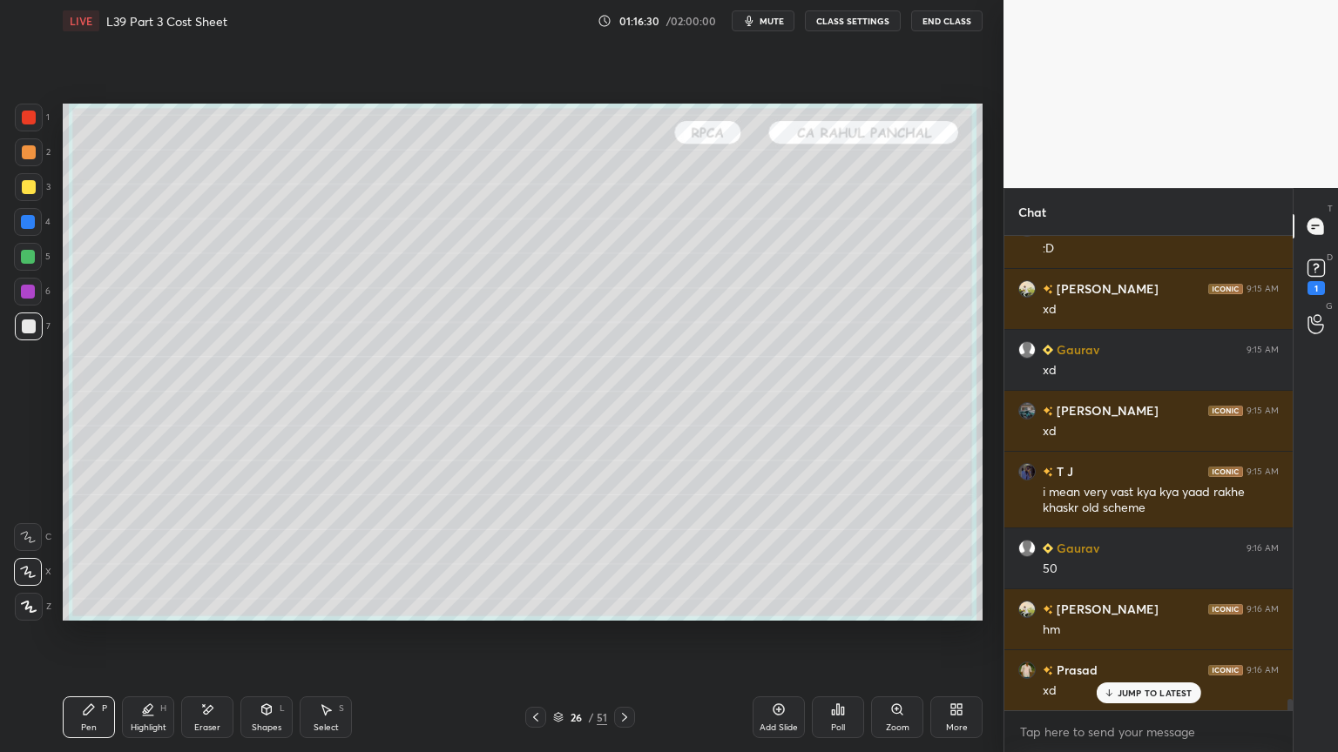
click at [91, 559] on div "Pen P Highlight H Eraser Shapes L Select S 26 / 51 Add Slide Poll Zoom More" at bounding box center [523, 718] width 920 height 70
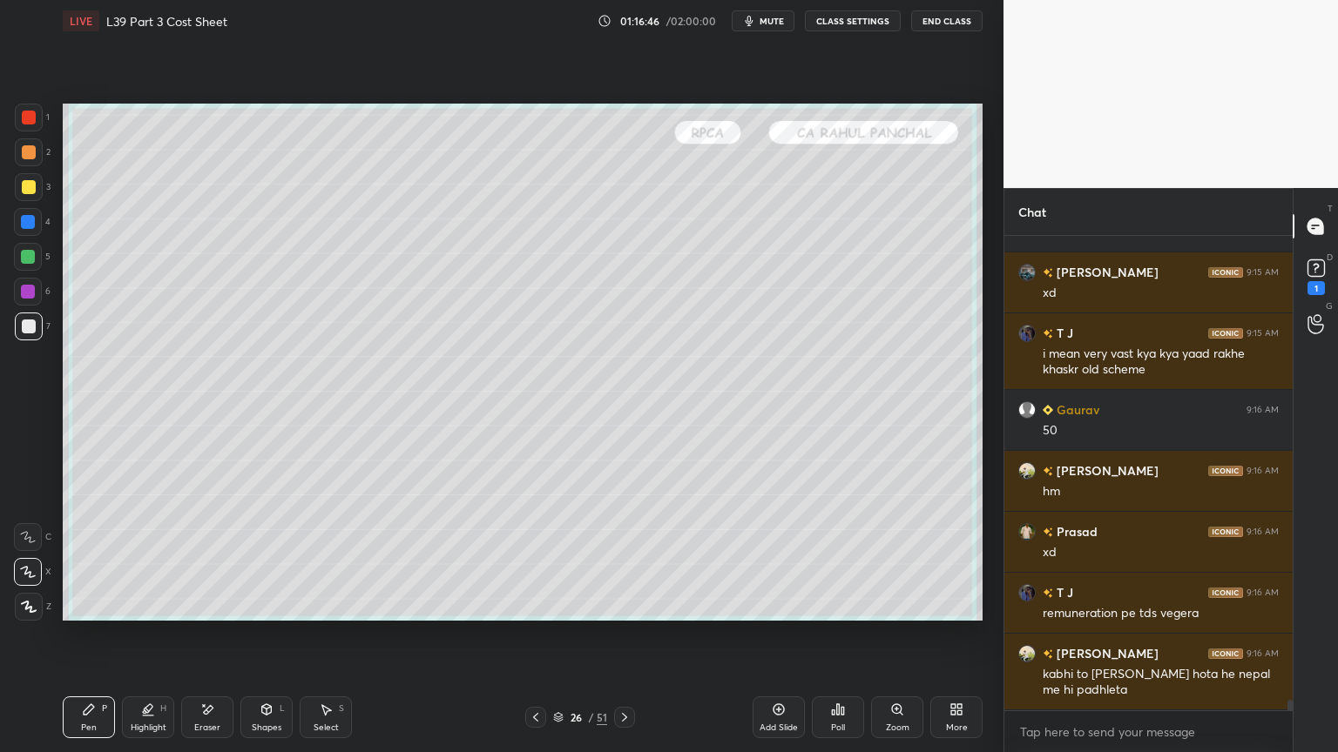
scroll to position [20306, 0]
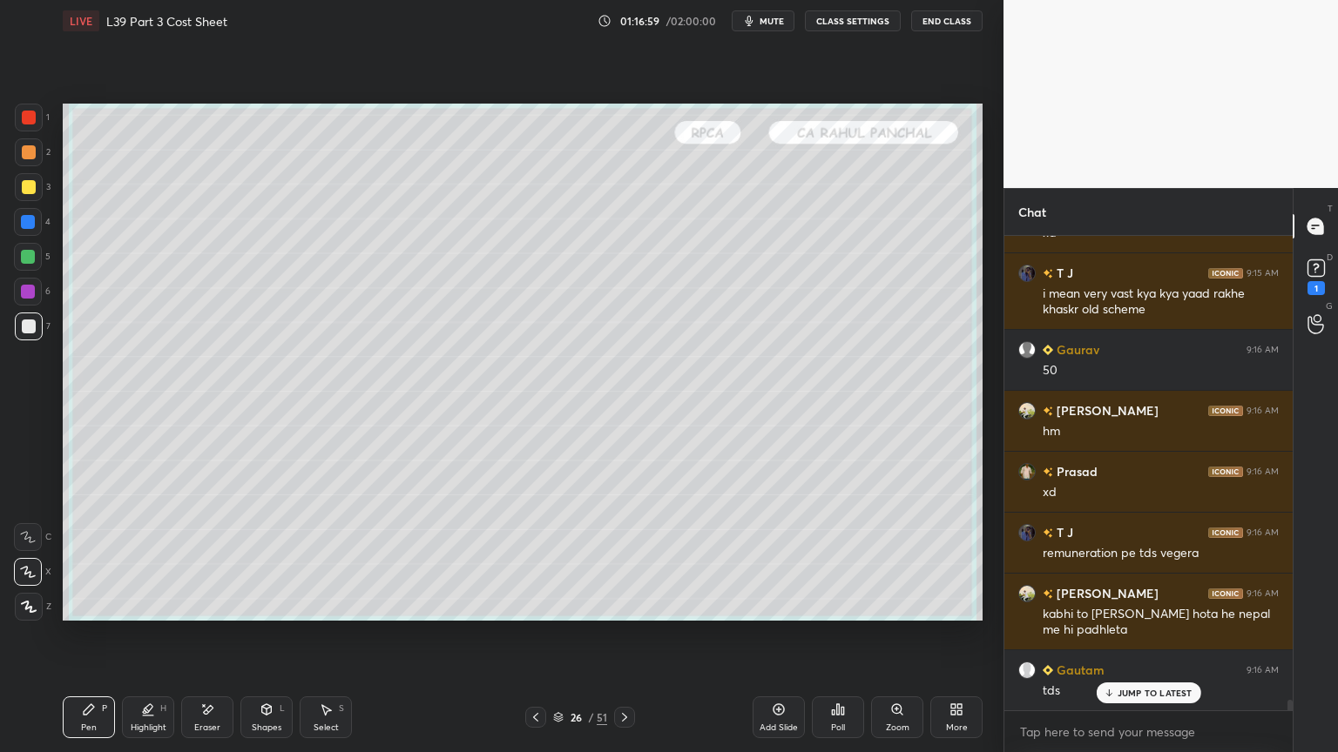
click at [216, 559] on div "Eraser" at bounding box center [207, 718] width 52 height 42
click at [88, 559] on div "Pen" at bounding box center [89, 728] width 16 height 9
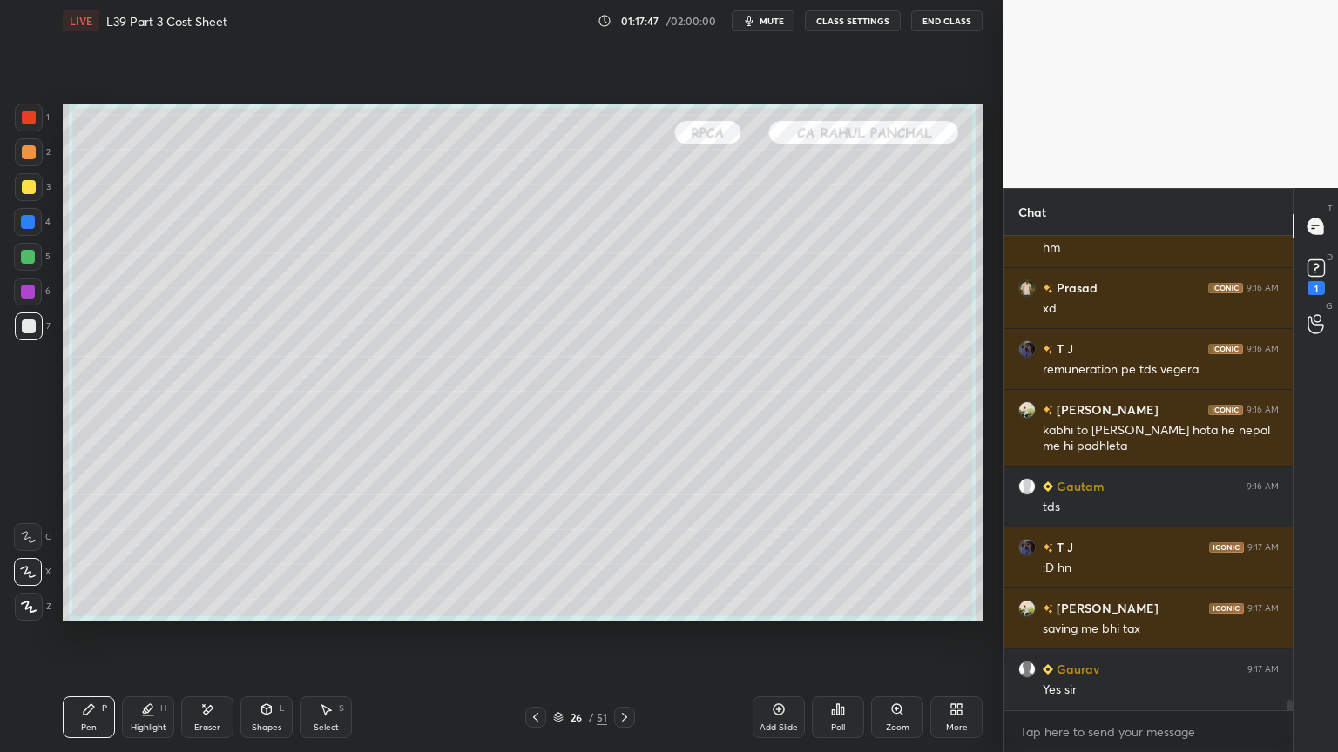
scroll to position [20550, 0]
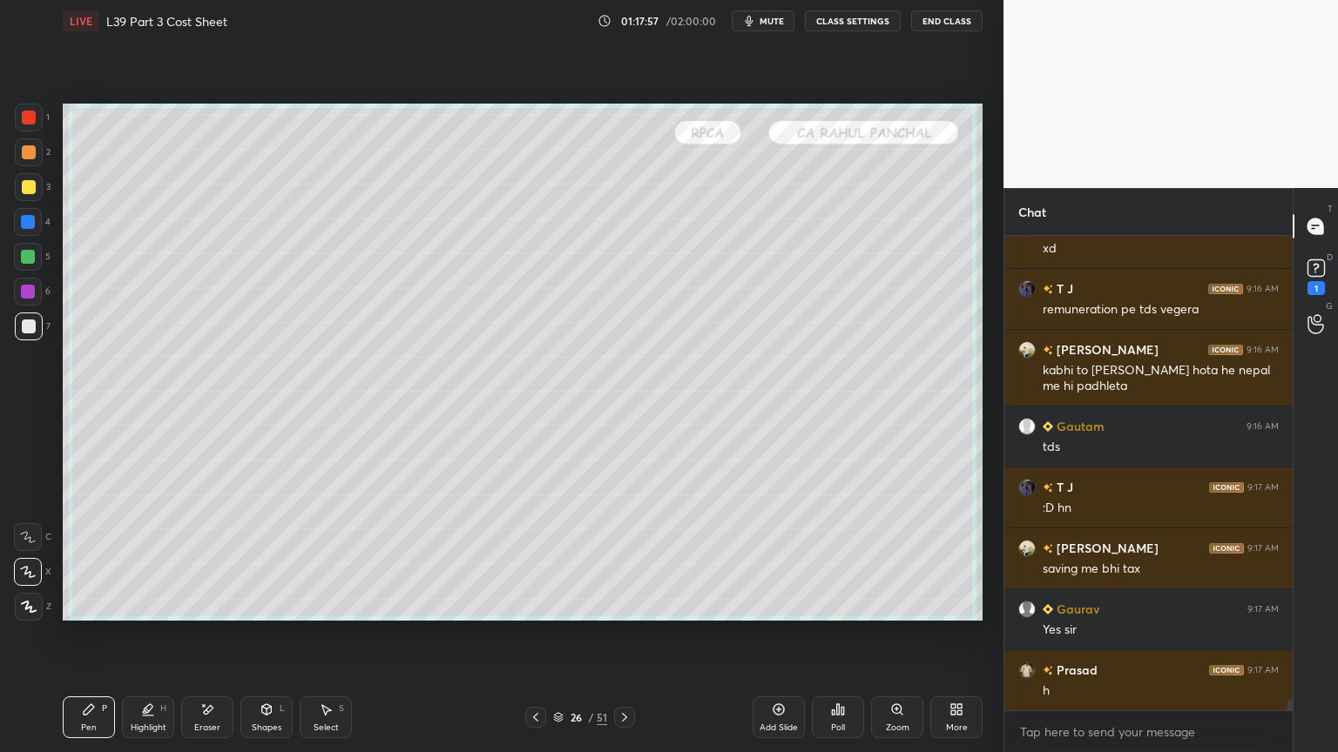
click at [331, 559] on icon at bounding box center [326, 710] width 14 height 14
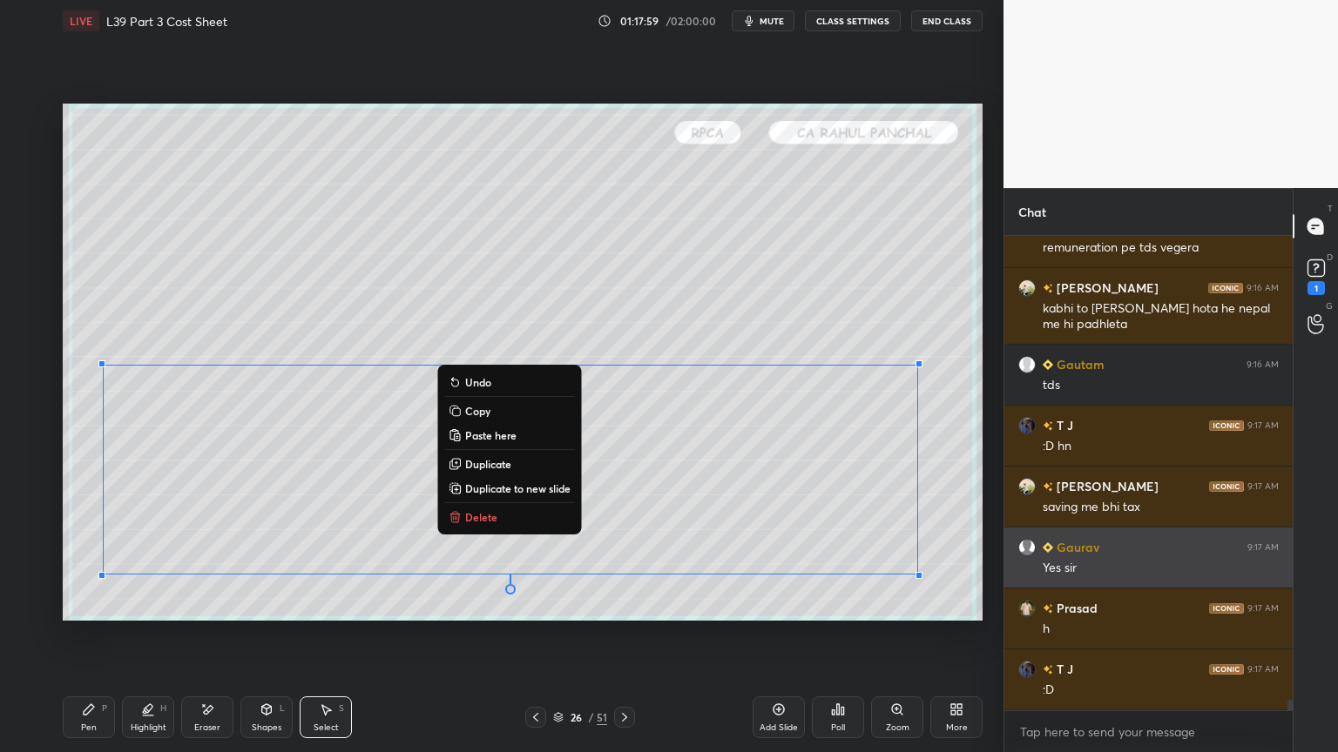
scroll to position [20672, 0]
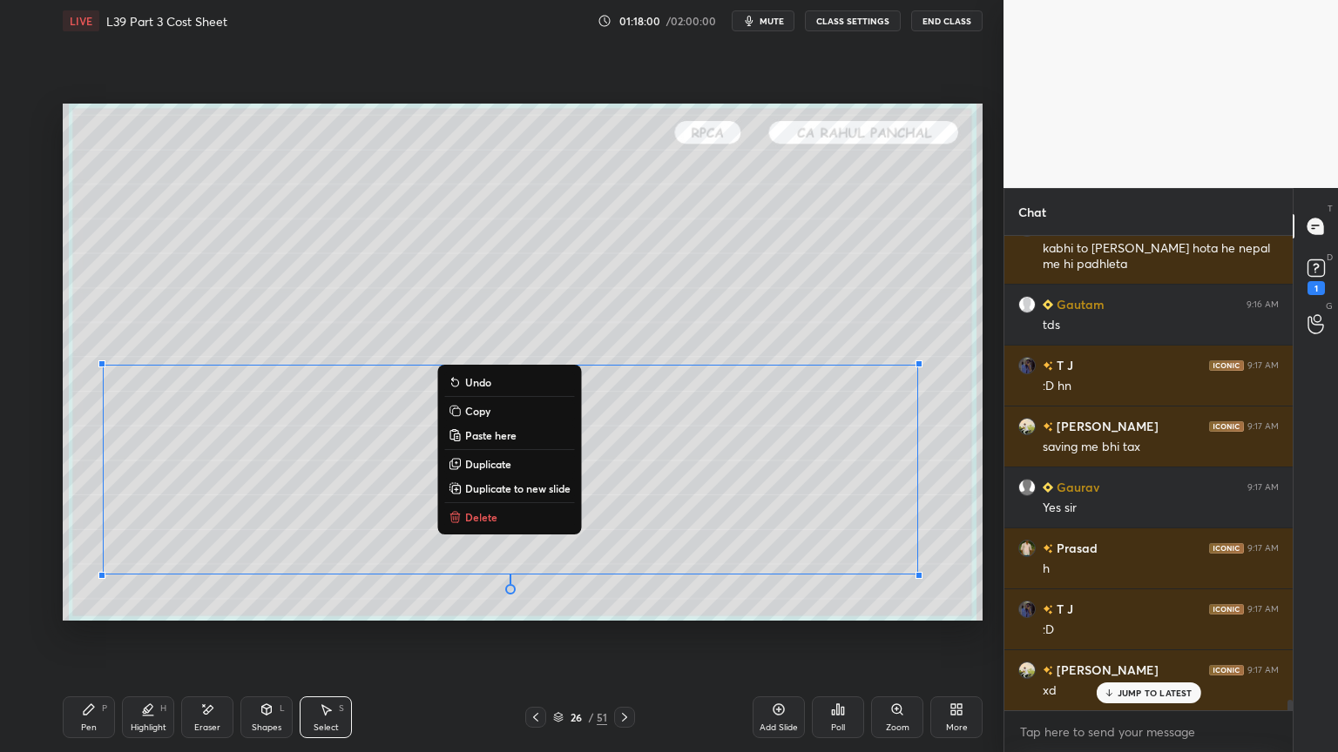
click at [470, 512] on p "Delete" at bounding box center [481, 517] width 32 height 14
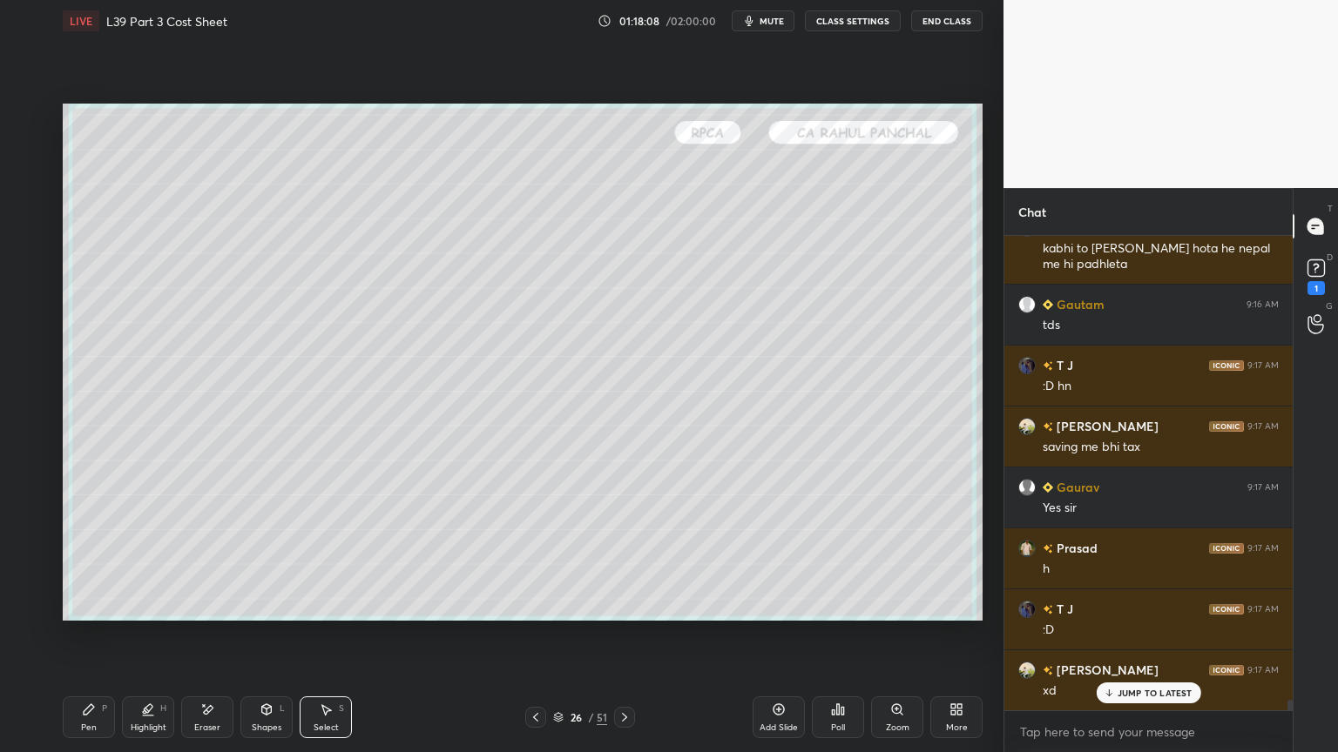
click at [530, 559] on icon at bounding box center [536, 718] width 14 height 14
click at [614, 559] on div at bounding box center [624, 717] width 21 height 21
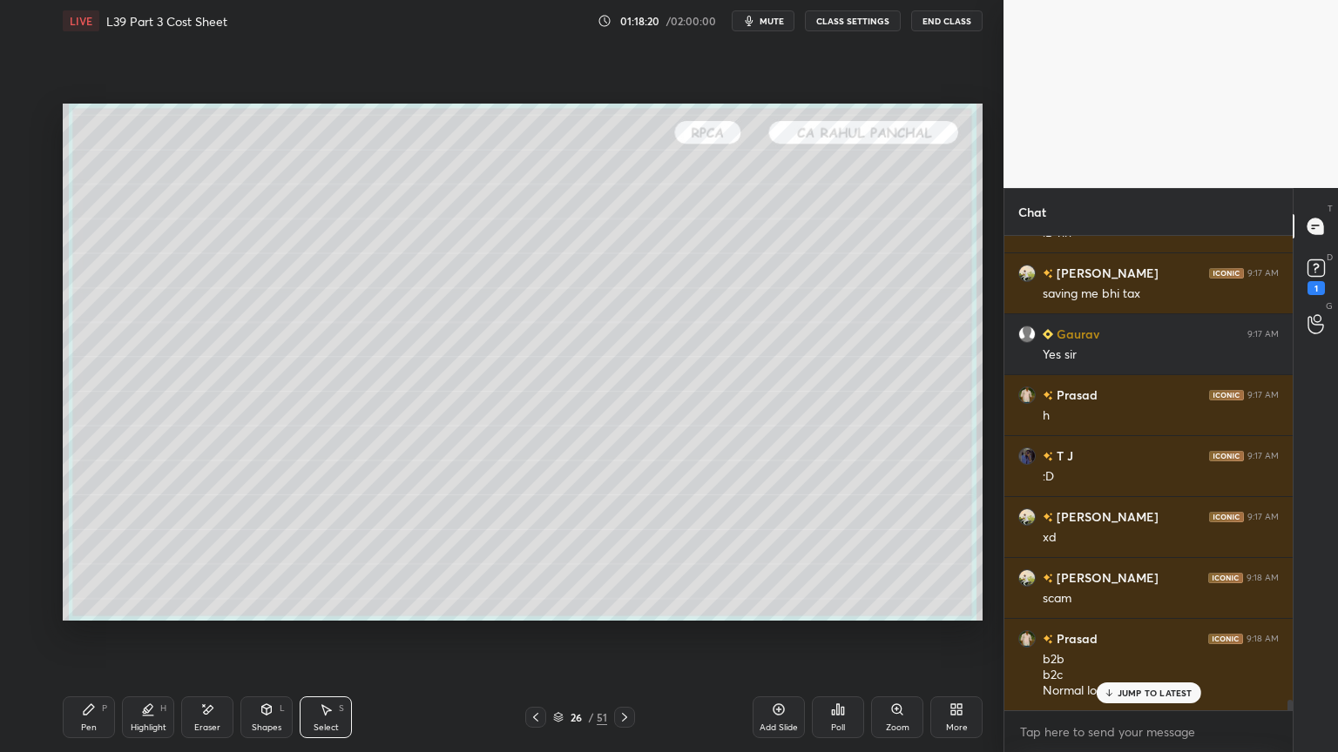
scroll to position [20887, 0]
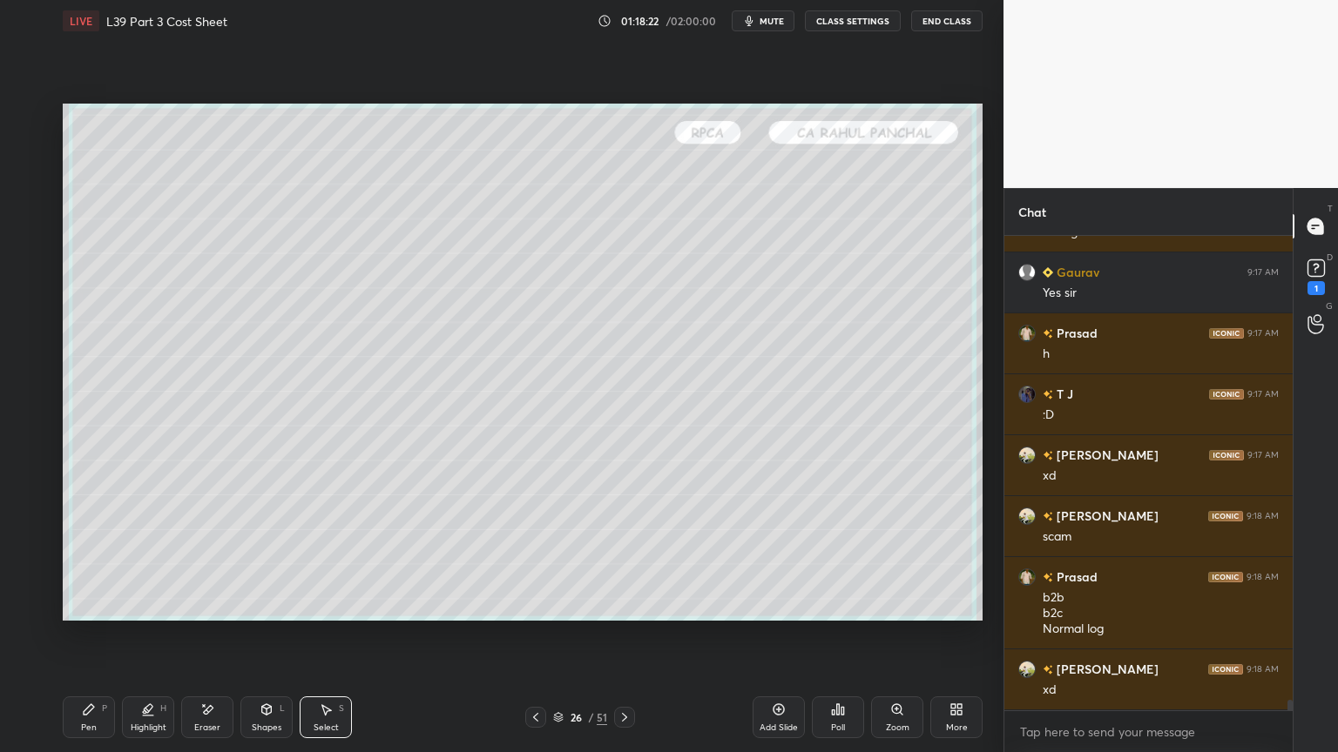
click at [530, 559] on icon at bounding box center [536, 718] width 14 height 14
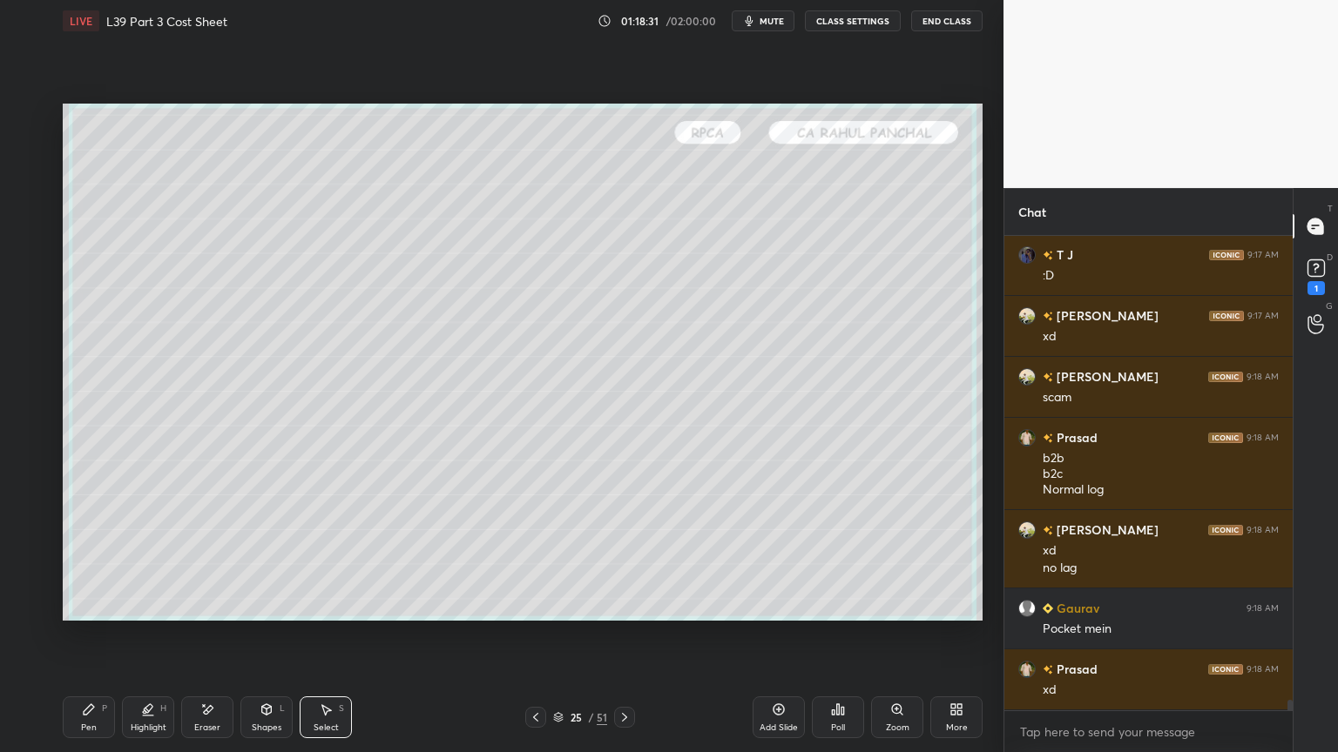
scroll to position [21086, 0]
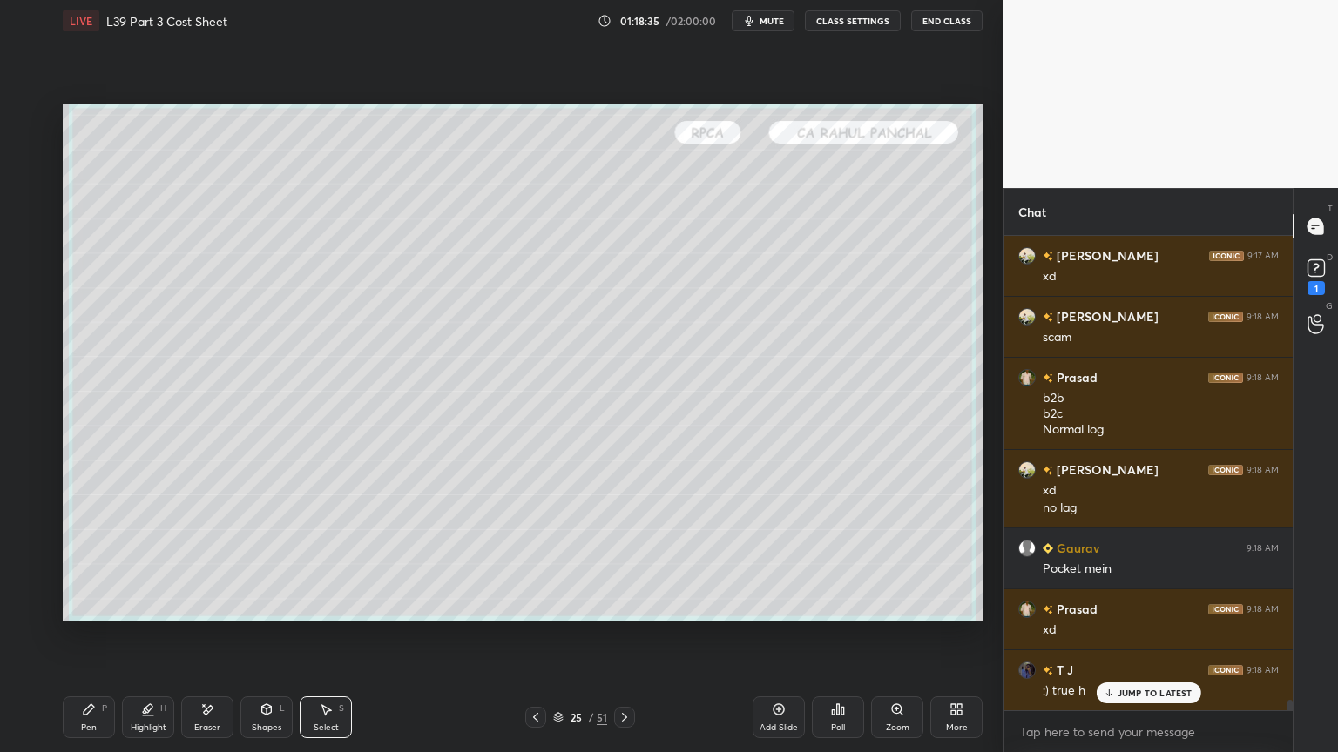
click at [615, 559] on div at bounding box center [624, 717] width 21 height 21
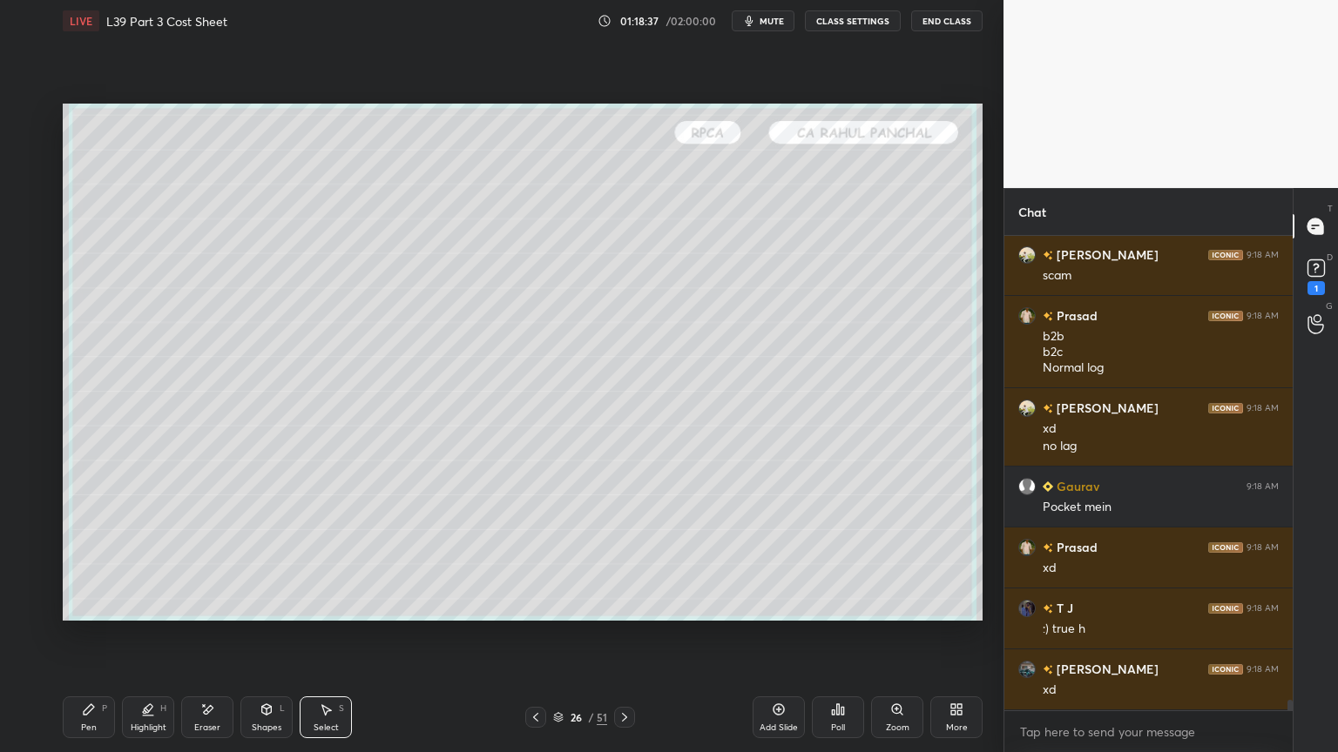
click at [535, 559] on icon at bounding box center [536, 718] width 14 height 14
click at [630, 559] on icon at bounding box center [624, 718] width 14 height 14
click at [723, 205] on div "0 ° Undo Copy Paste here Duplicate Duplicate to new slide Delete" at bounding box center [523, 362] width 920 height 517
click at [94, 559] on div "Pen P" at bounding box center [89, 718] width 52 height 42
click at [24, 263] on div at bounding box center [28, 257] width 14 height 14
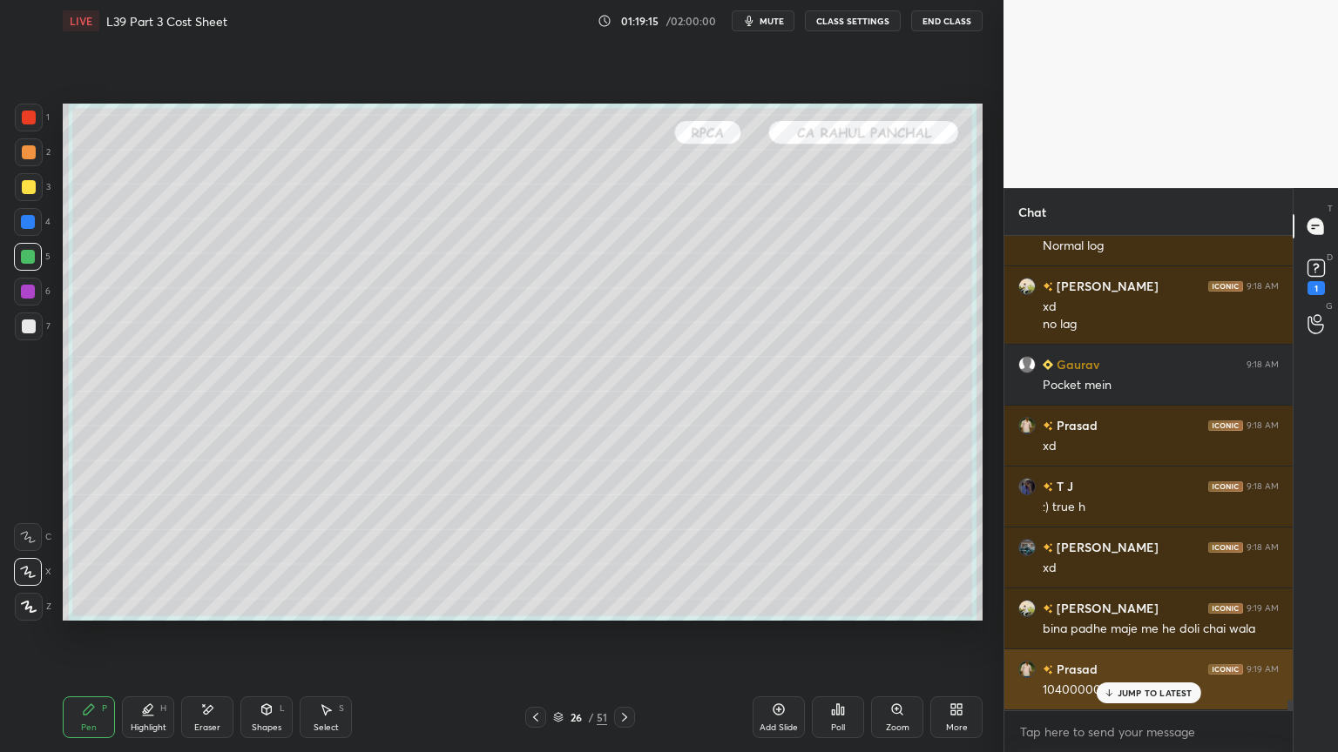
scroll to position [21330, 0]
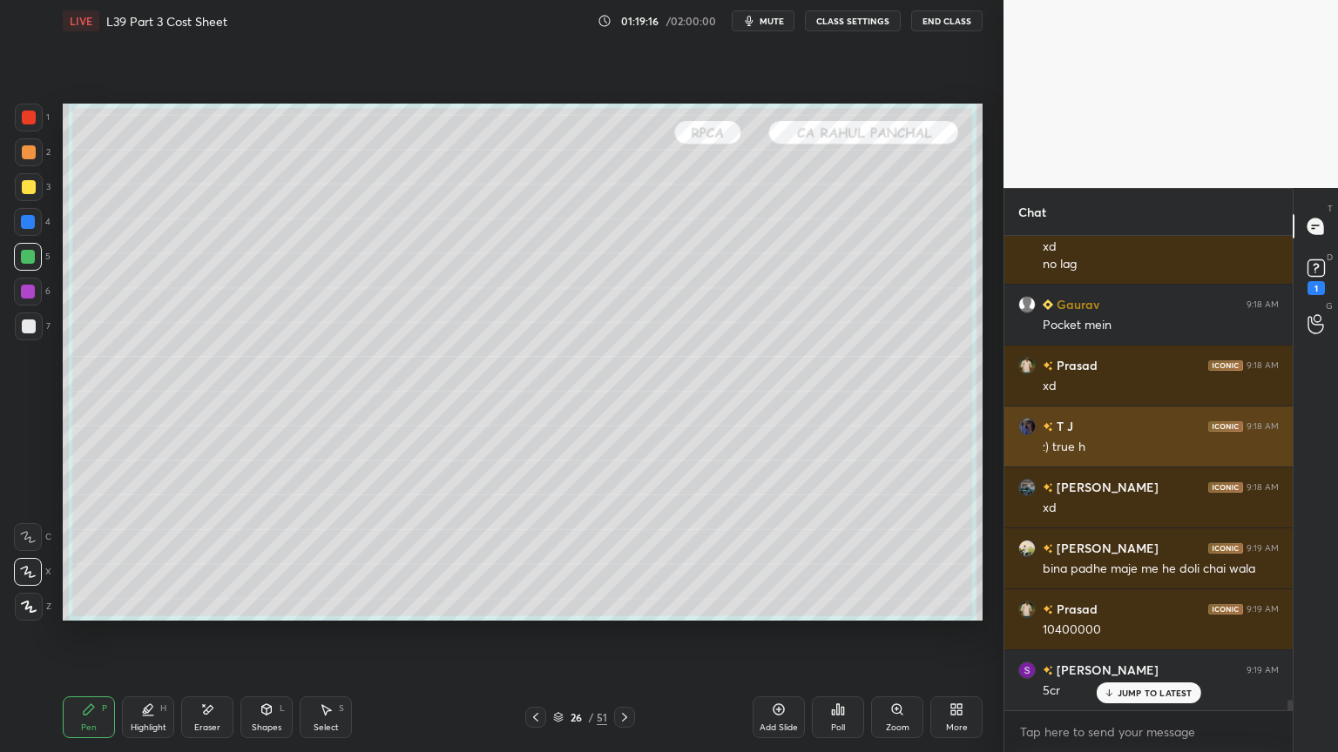
click at [831, 559] on div "Setting up your live class Poll for secs No correct answer Start poll" at bounding box center [523, 362] width 934 height 641
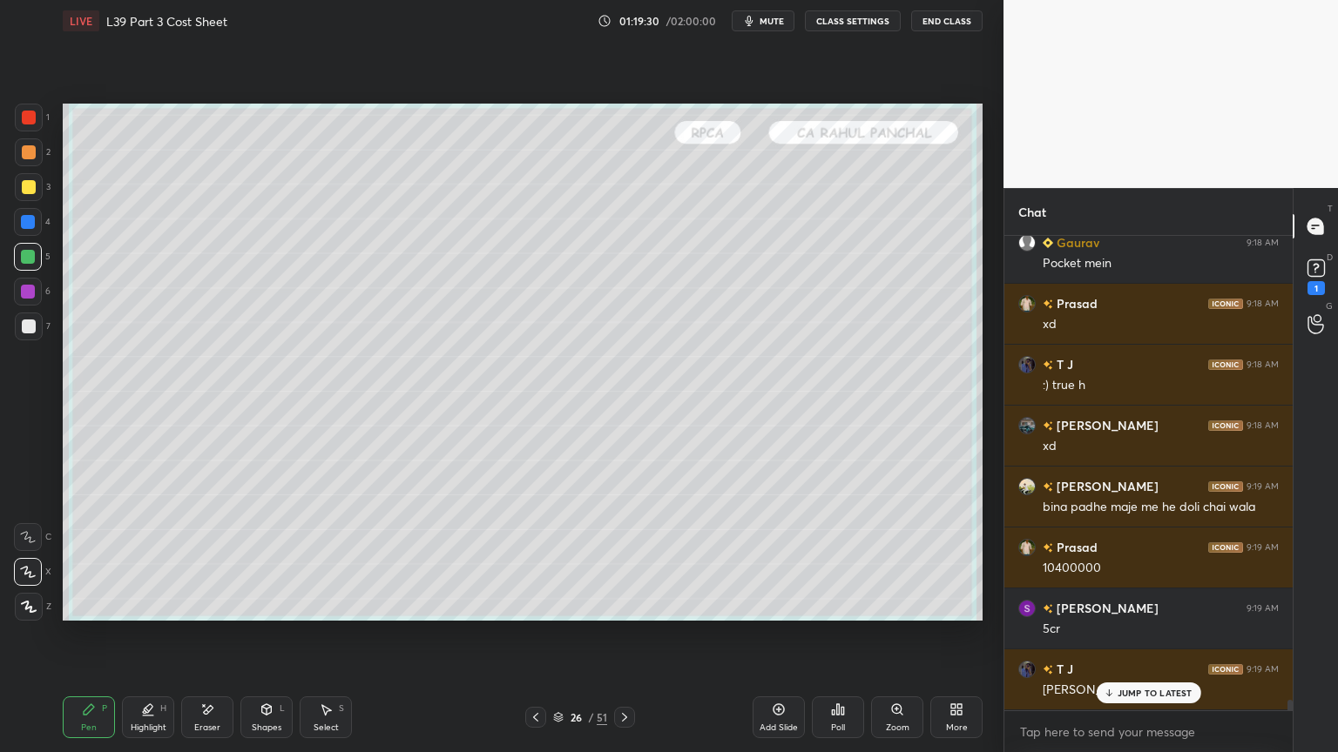
scroll to position [21452, 0]
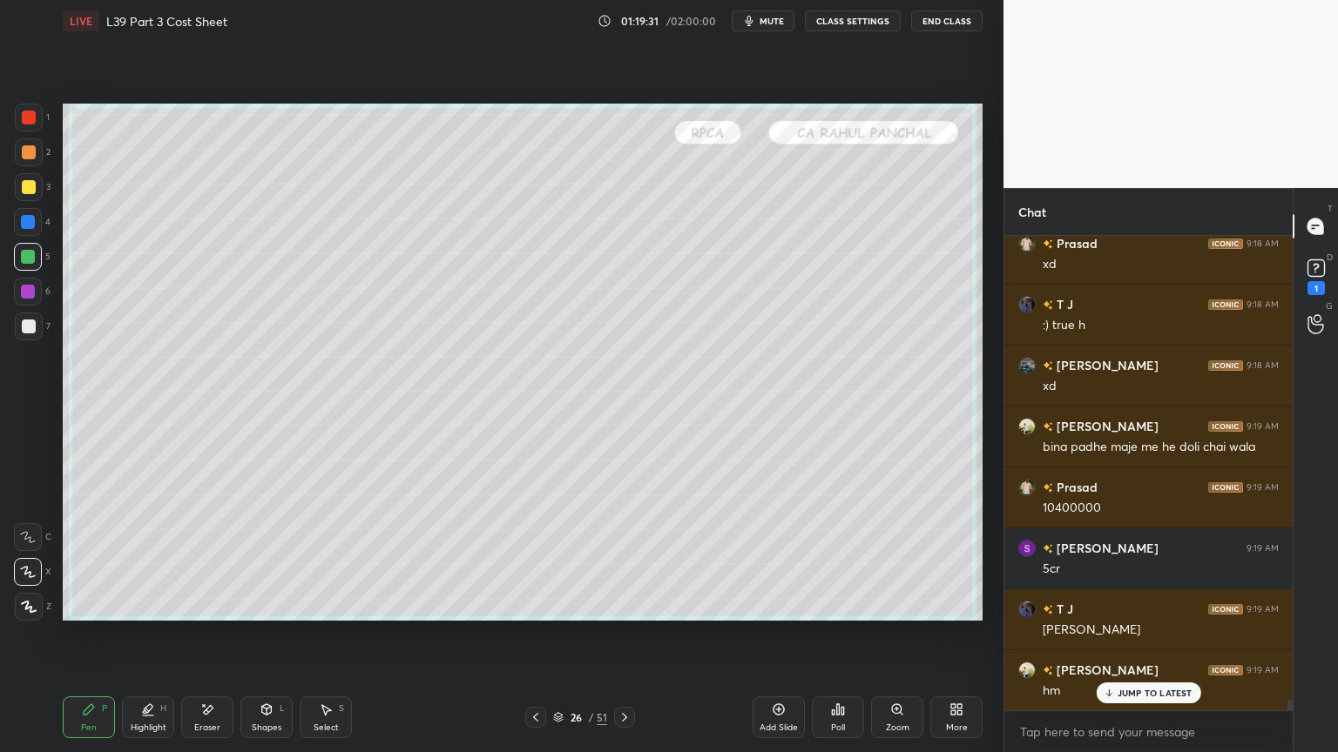
click at [539, 559] on icon at bounding box center [536, 718] width 14 height 14
click at [536, 559] on icon at bounding box center [536, 718] width 14 height 14
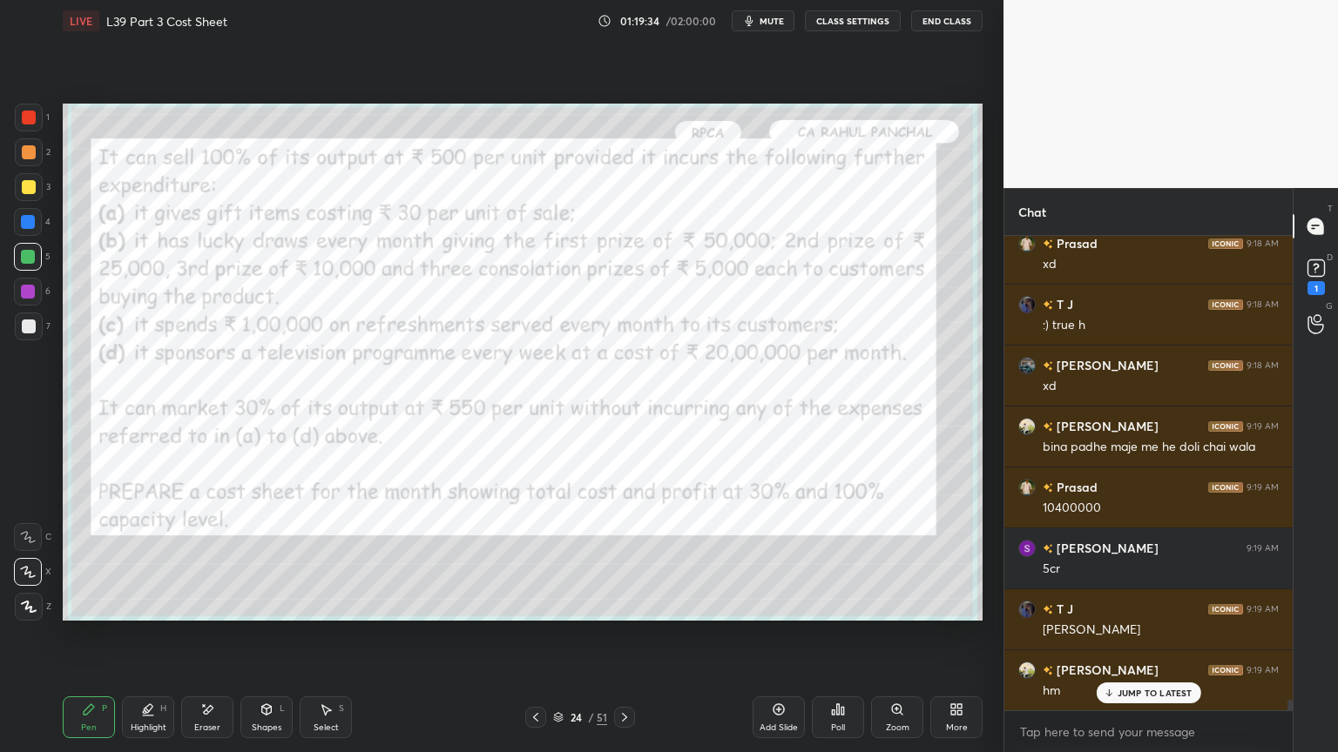
click at [626, 559] on icon at bounding box center [624, 718] width 14 height 14
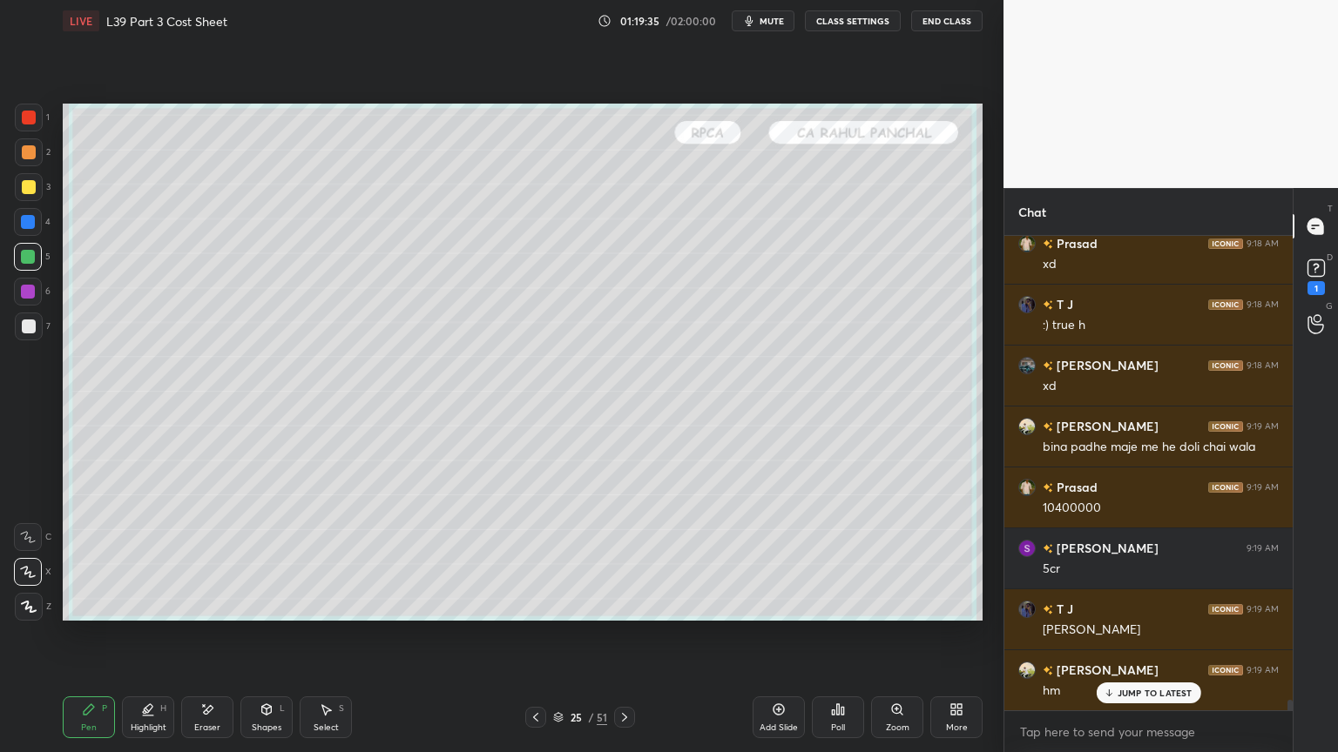
click at [630, 559] on icon at bounding box center [624, 718] width 14 height 14
click at [31, 334] on div at bounding box center [29, 327] width 28 height 28
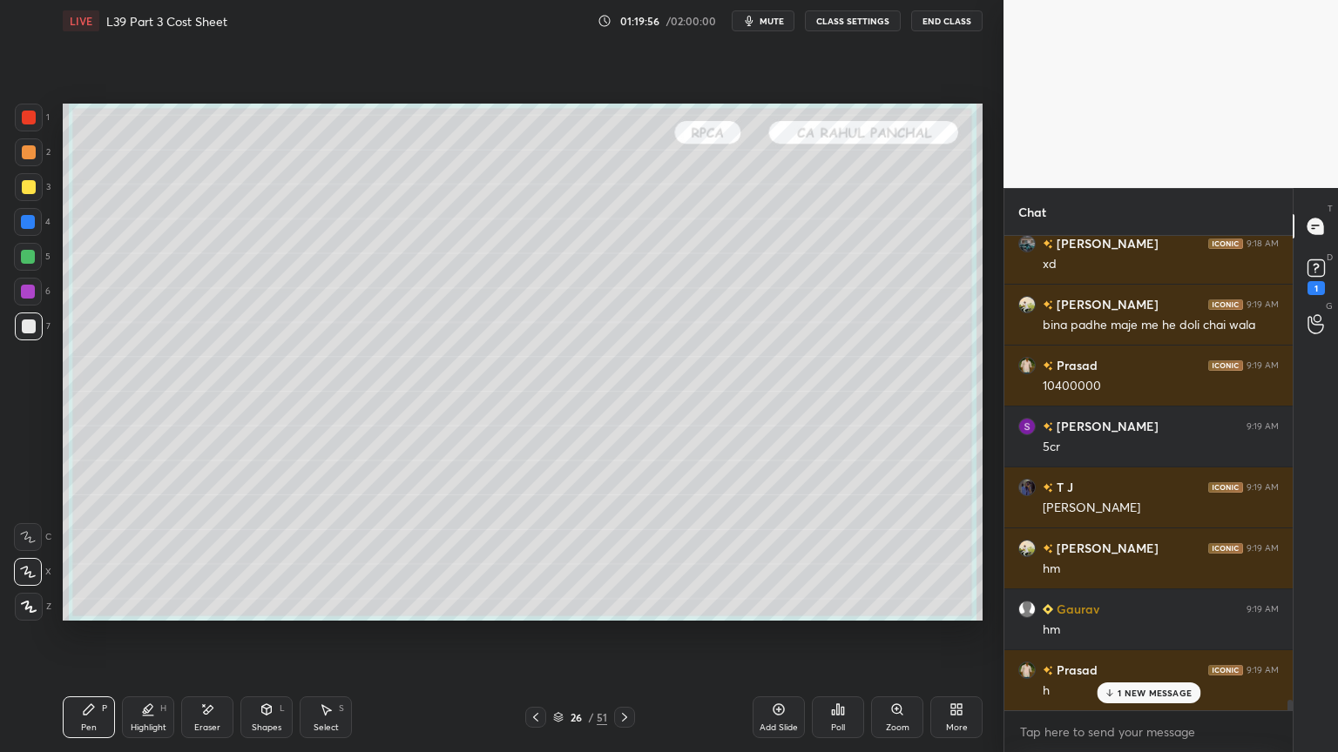
scroll to position [21636, 0]
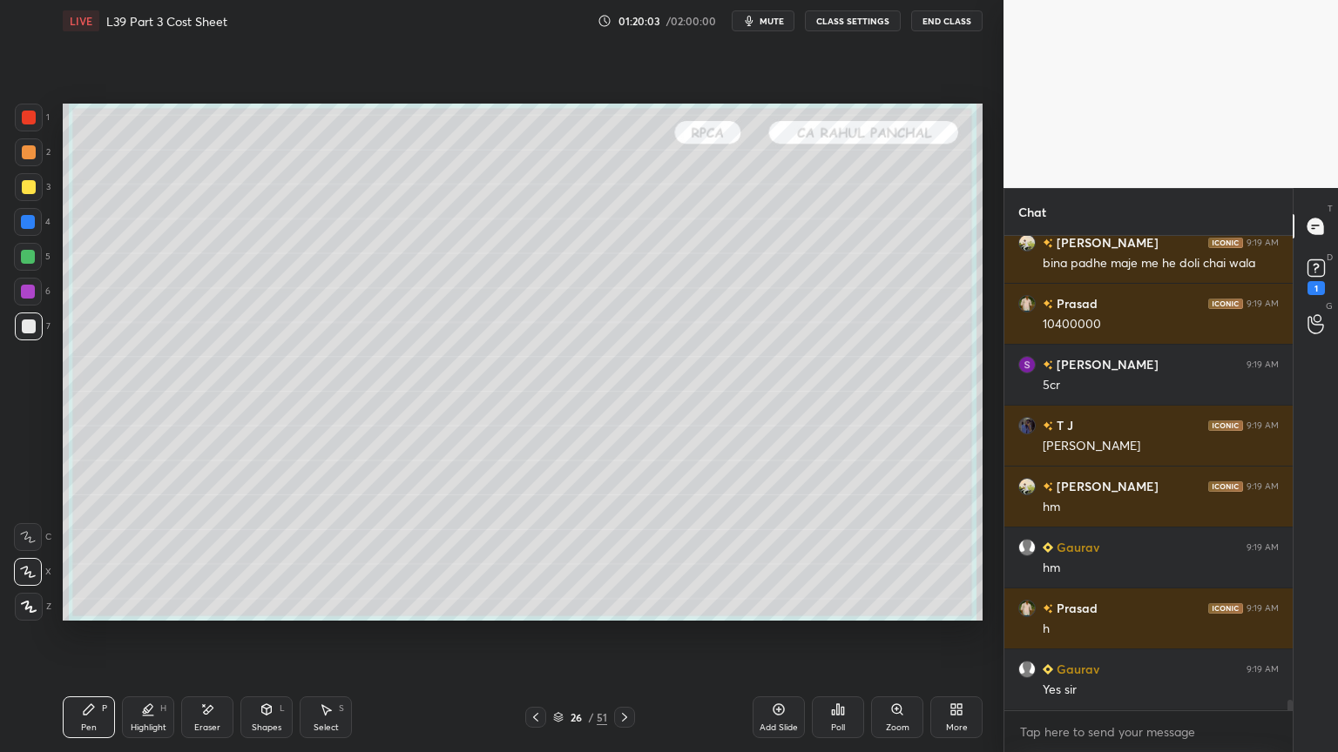
click at [25, 129] on div at bounding box center [29, 118] width 28 height 28
click at [272, 559] on icon at bounding box center [267, 710] width 14 height 14
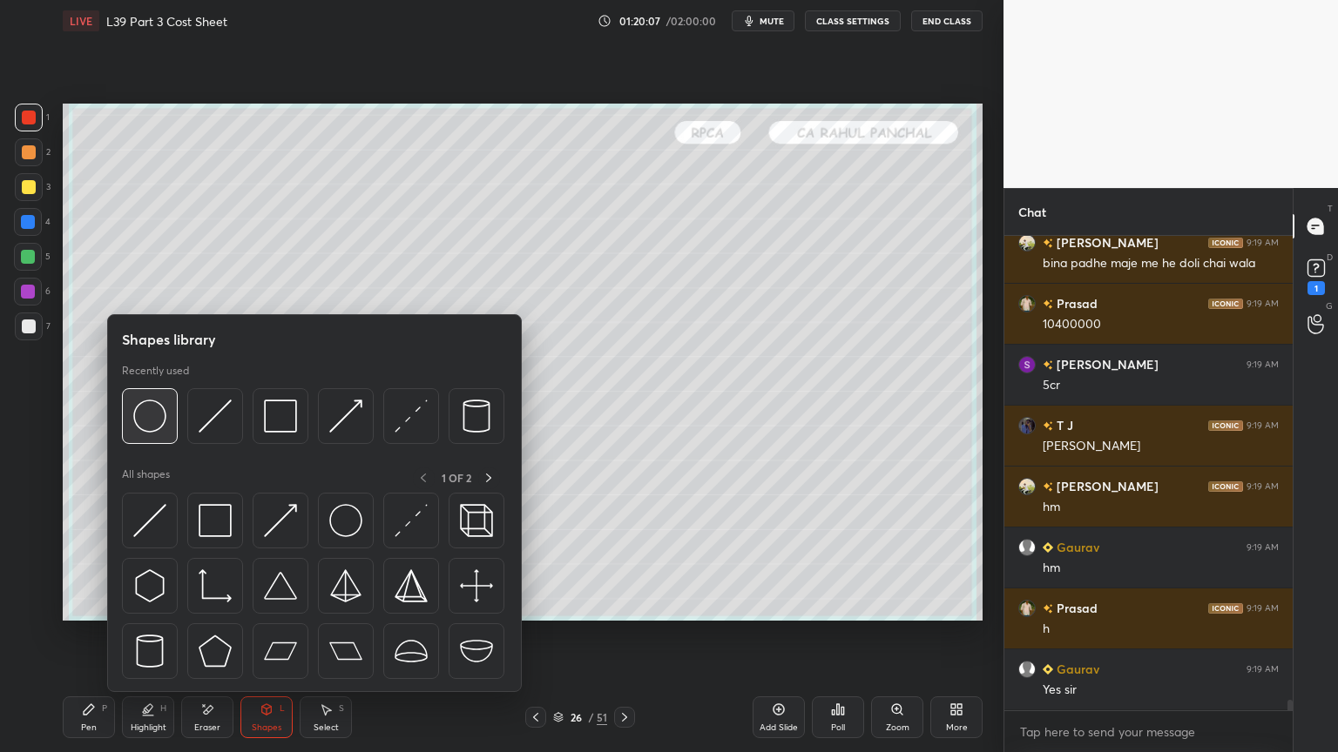
click at [157, 422] on img at bounding box center [149, 416] width 33 height 33
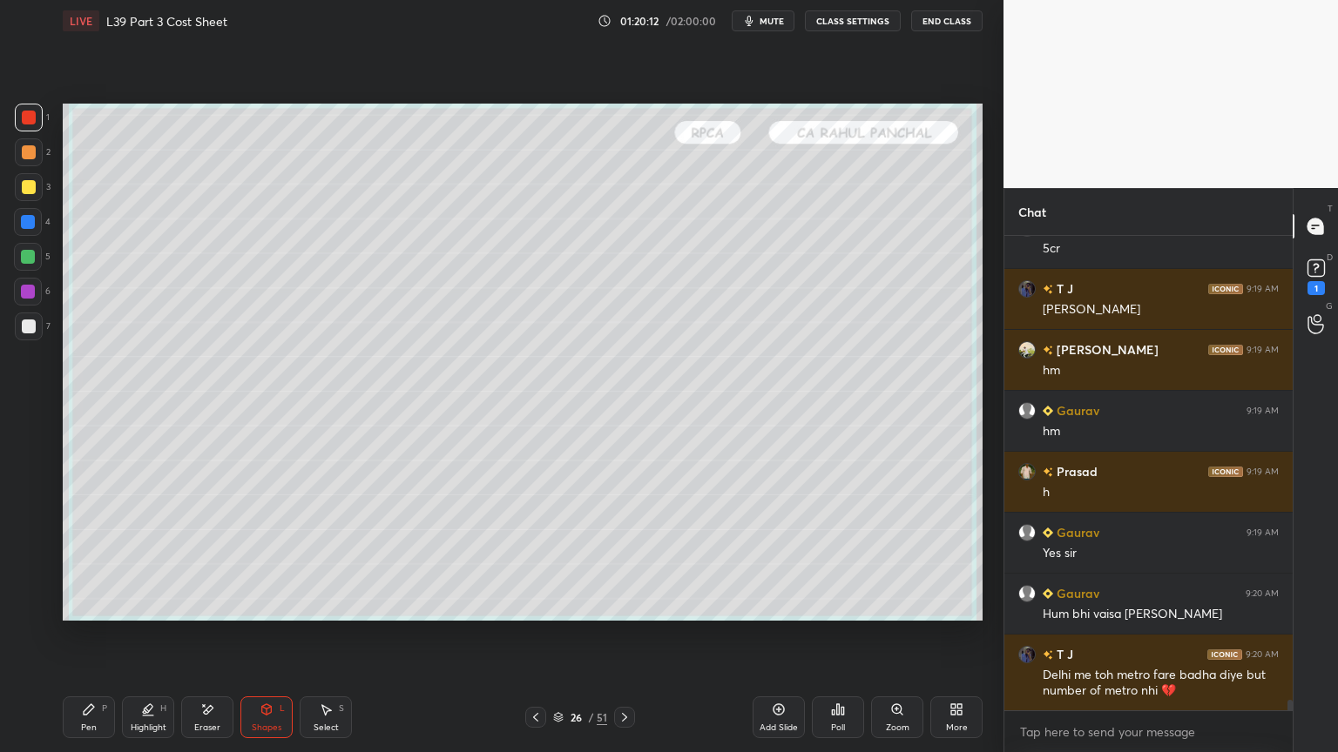
scroll to position [21834, 0]
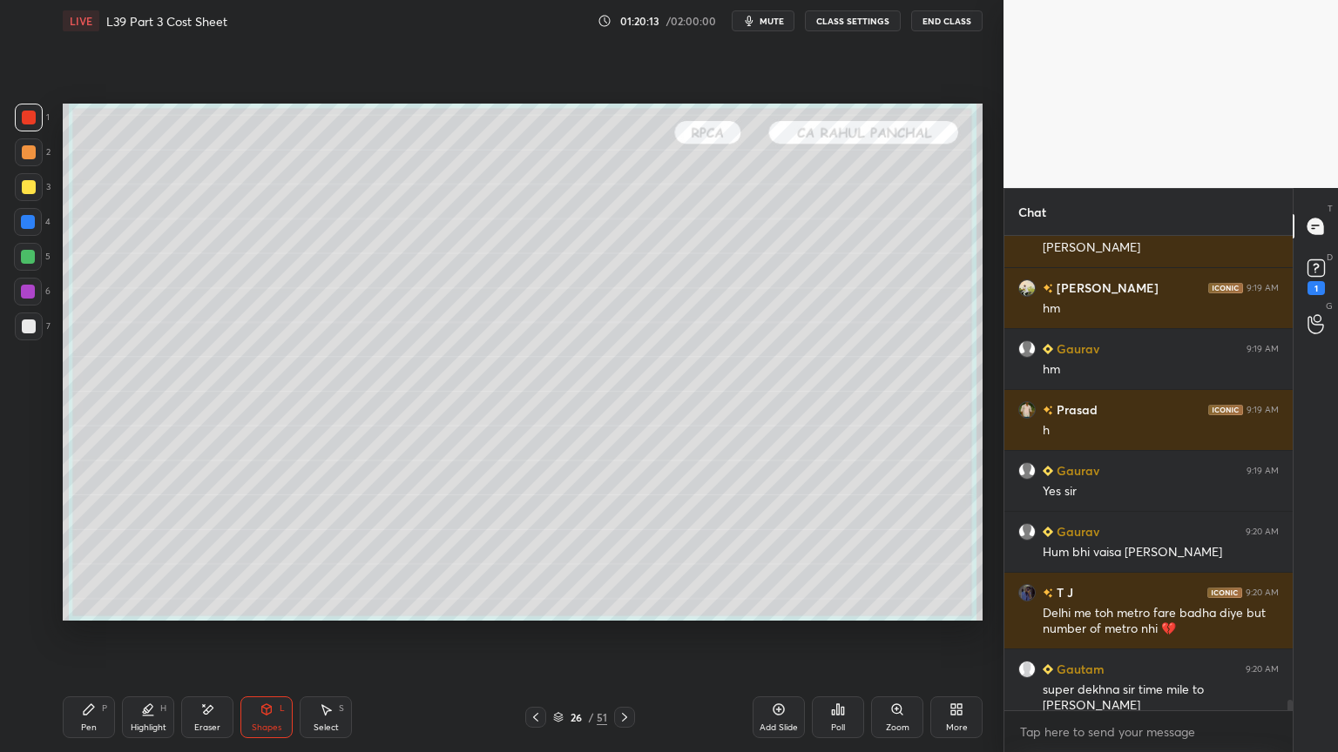
click at [22, 325] on div at bounding box center [29, 327] width 14 height 14
click at [81, 559] on div "Pen P Highlight H Eraser Shapes L Select S 26 / 51 Add Slide Poll Zoom More" at bounding box center [523, 718] width 920 height 70
click at [108, 559] on div "Pen P" at bounding box center [89, 718] width 52 height 42
click at [93, 559] on div "Pen P" at bounding box center [89, 718] width 52 height 42
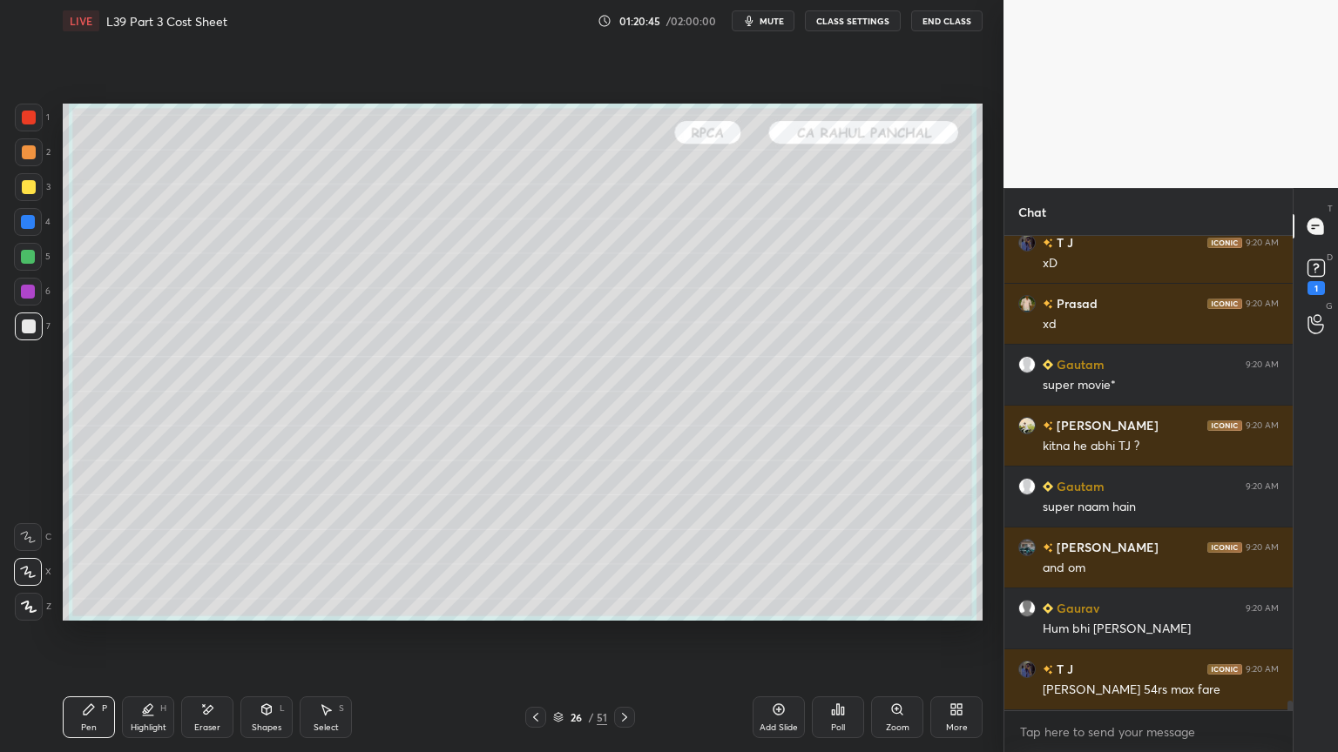
scroll to position [22400, 0]
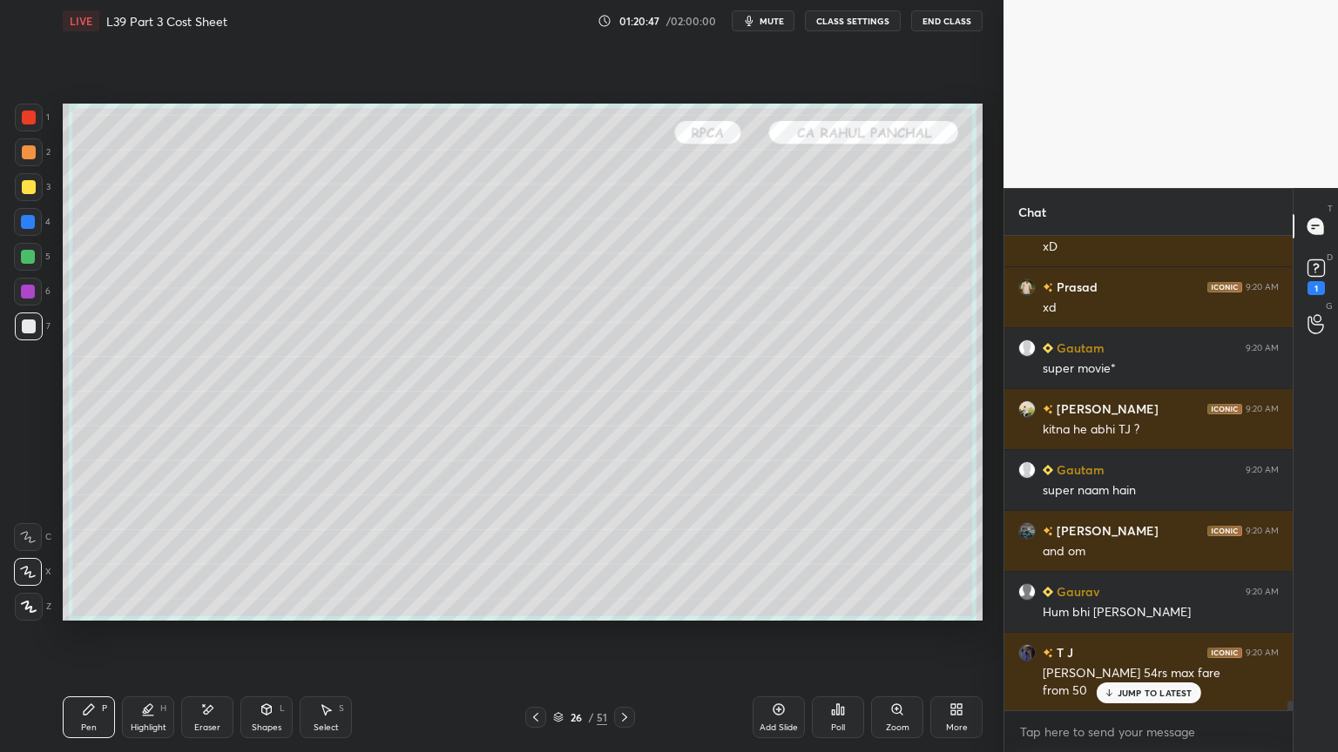
click at [531, 559] on div at bounding box center [535, 717] width 21 height 21
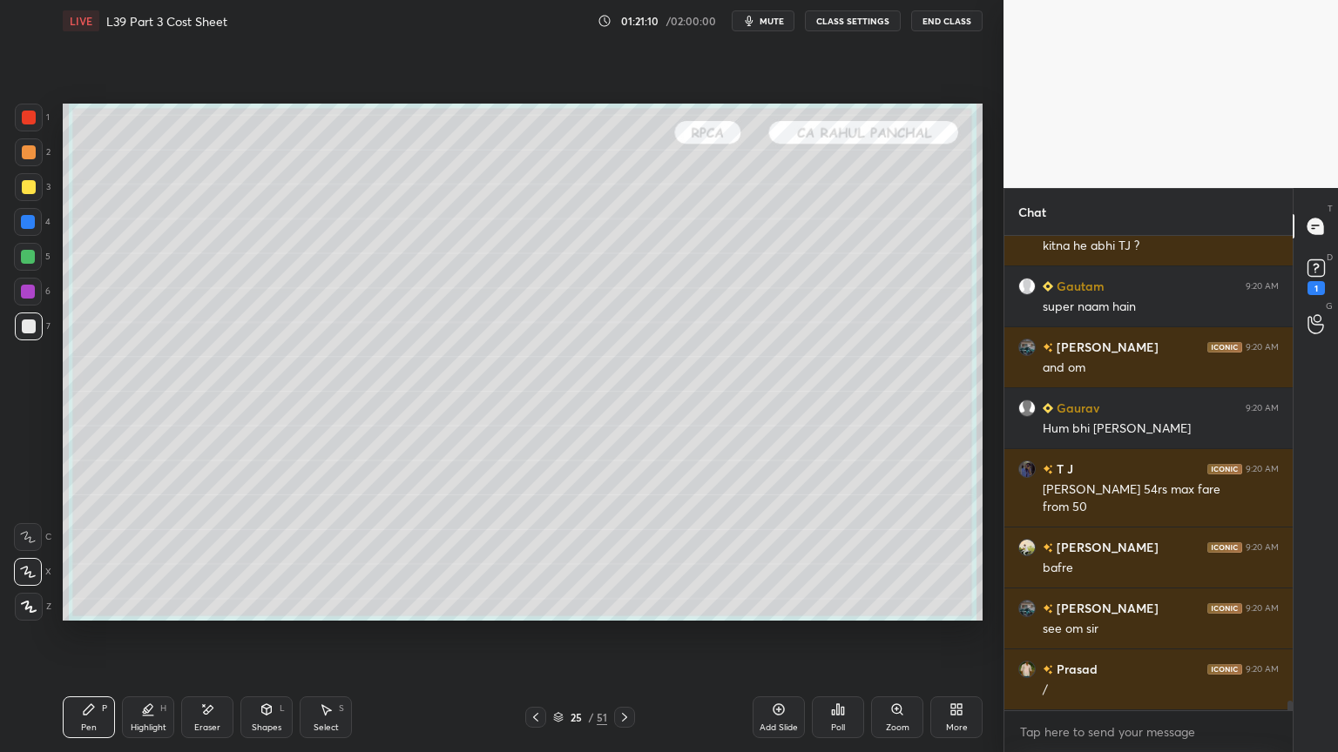
scroll to position [22644, 0]
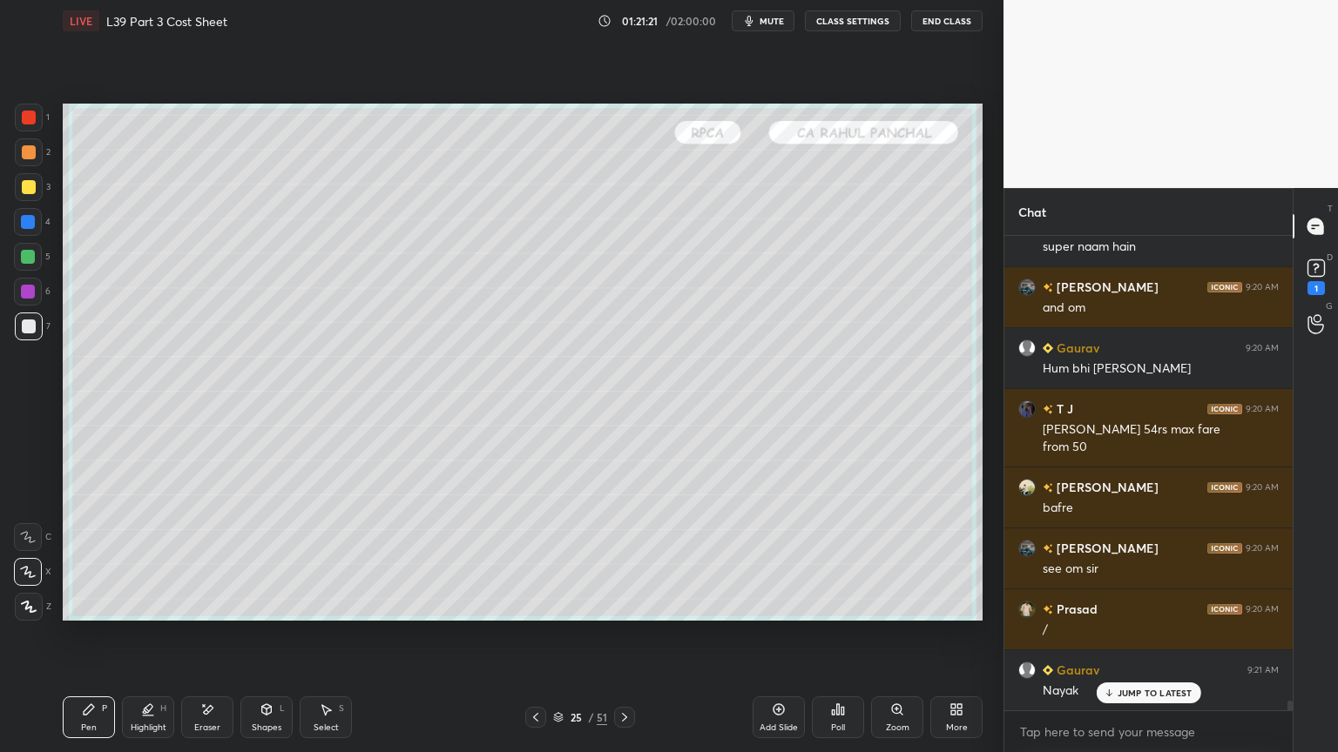
click at [631, 559] on div at bounding box center [624, 717] width 21 height 21
click at [536, 559] on icon at bounding box center [536, 718] width 14 height 14
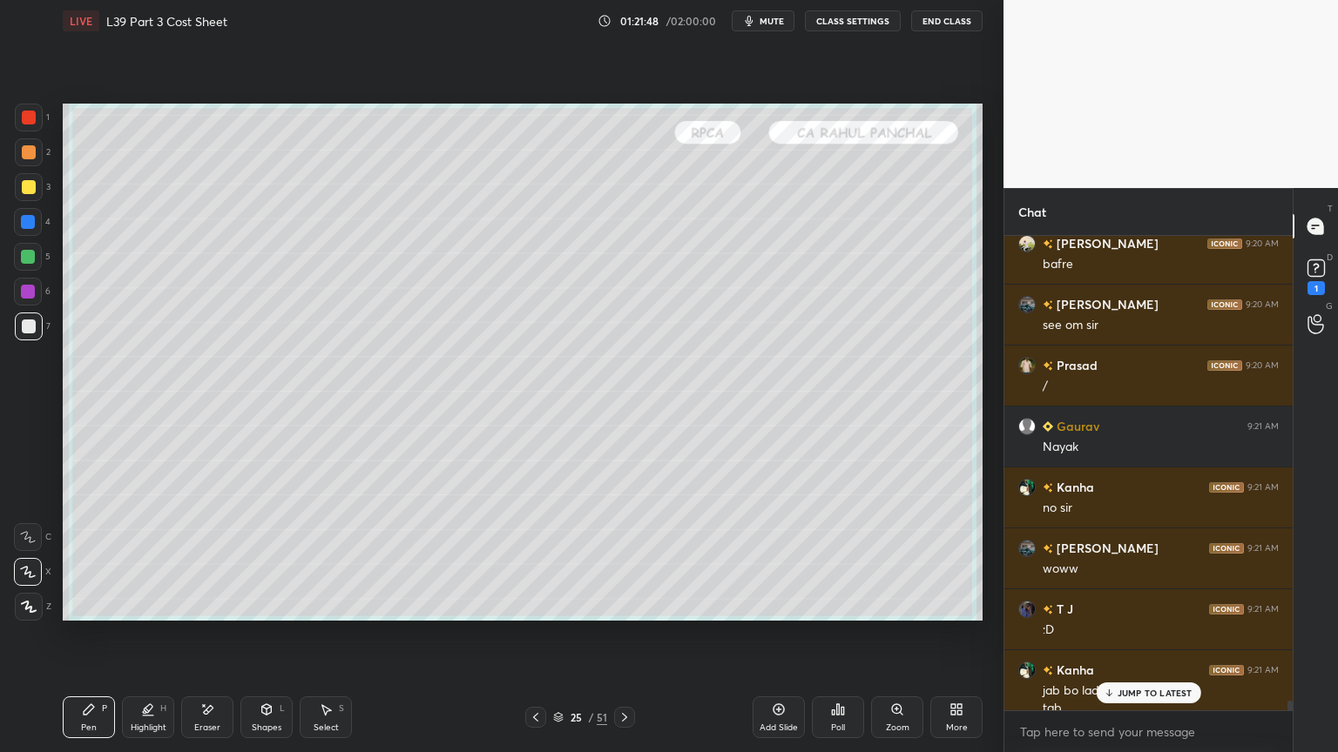
scroll to position [22905, 0]
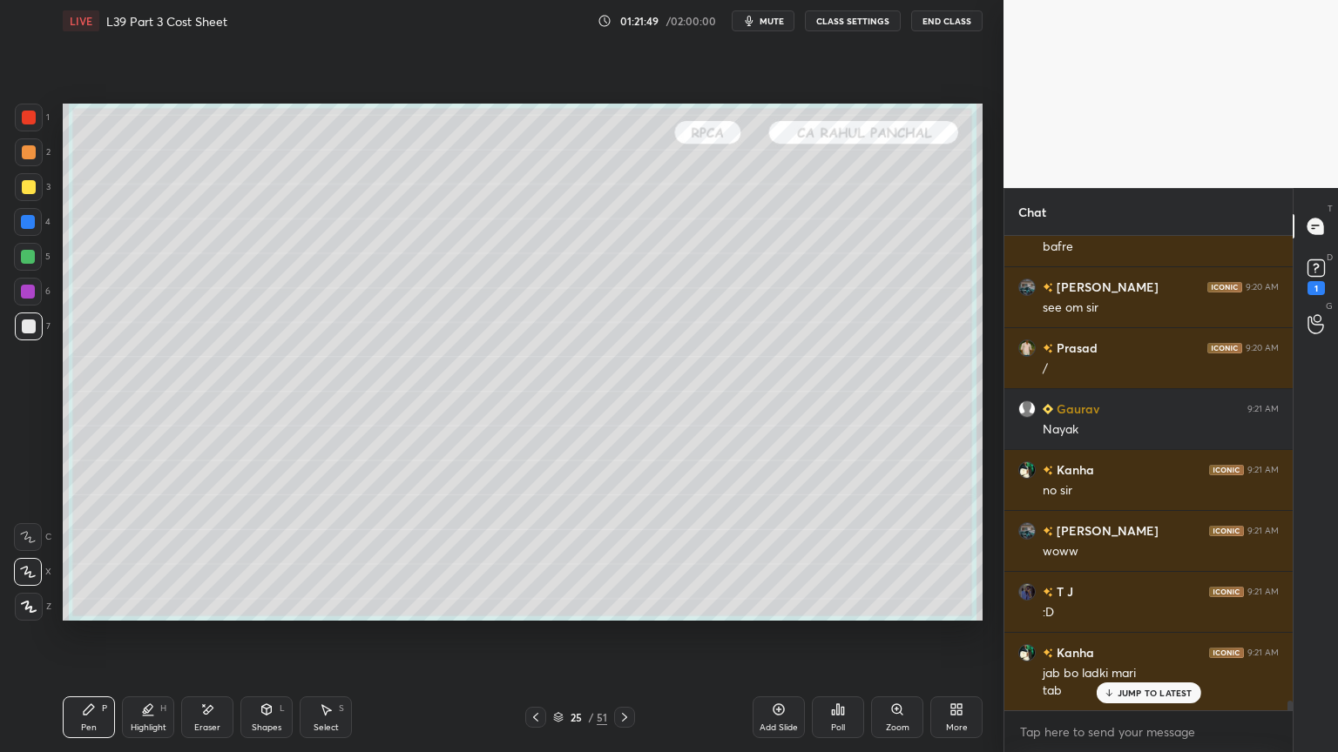
click at [1111, 559] on icon at bounding box center [1108, 693] width 11 height 10
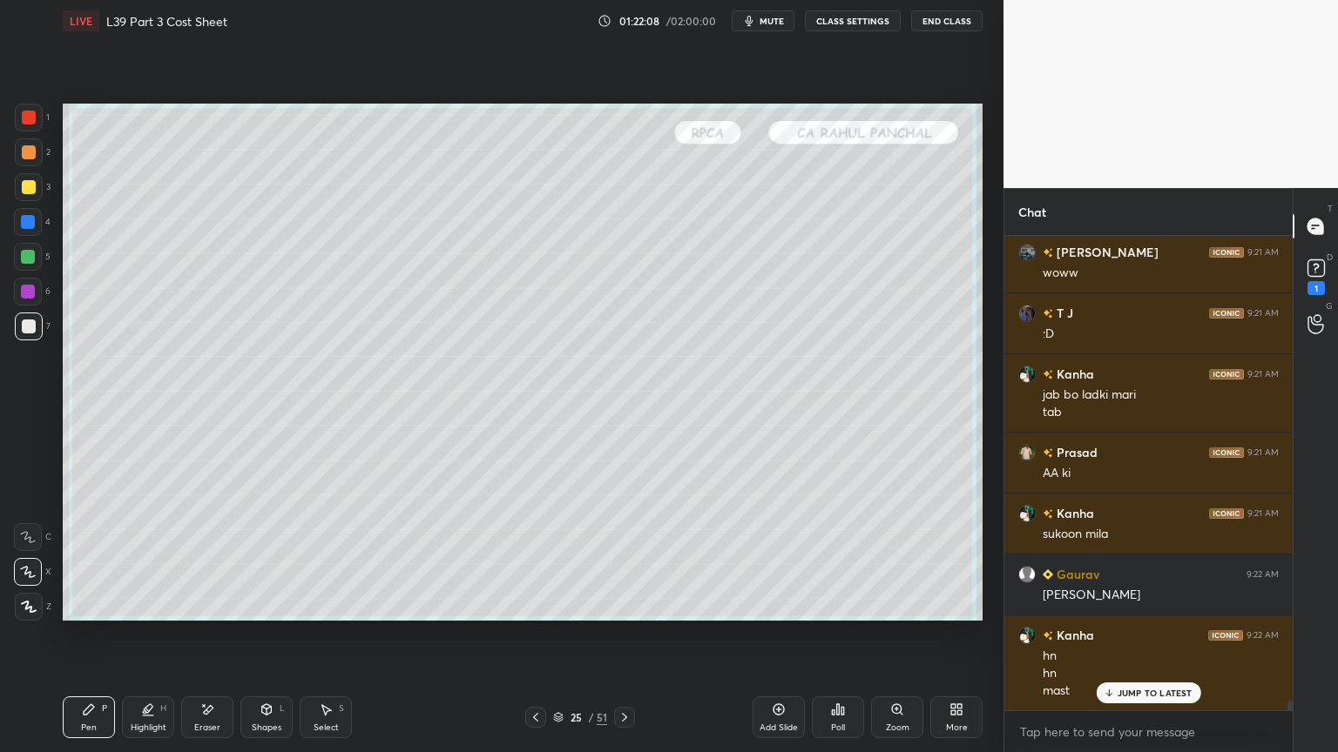
scroll to position [23260, 0]
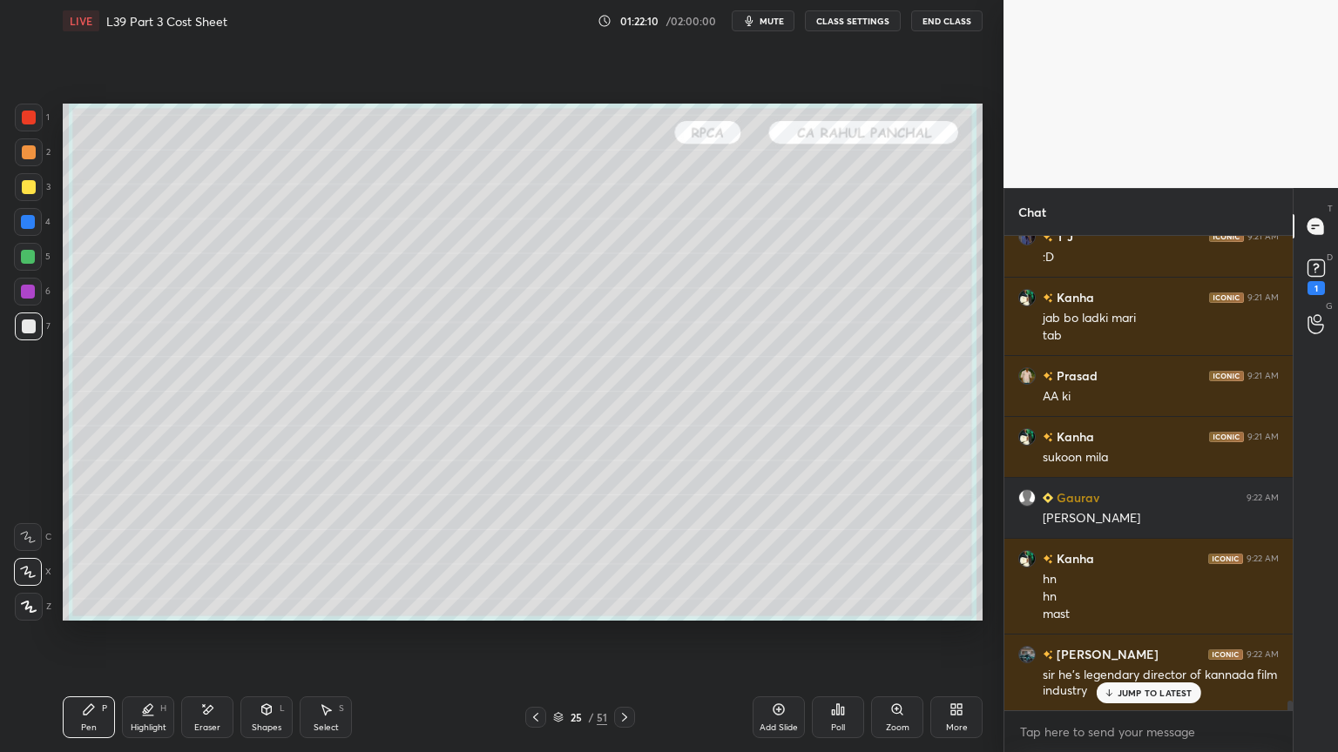
click at [631, 559] on icon at bounding box center [624, 718] width 14 height 14
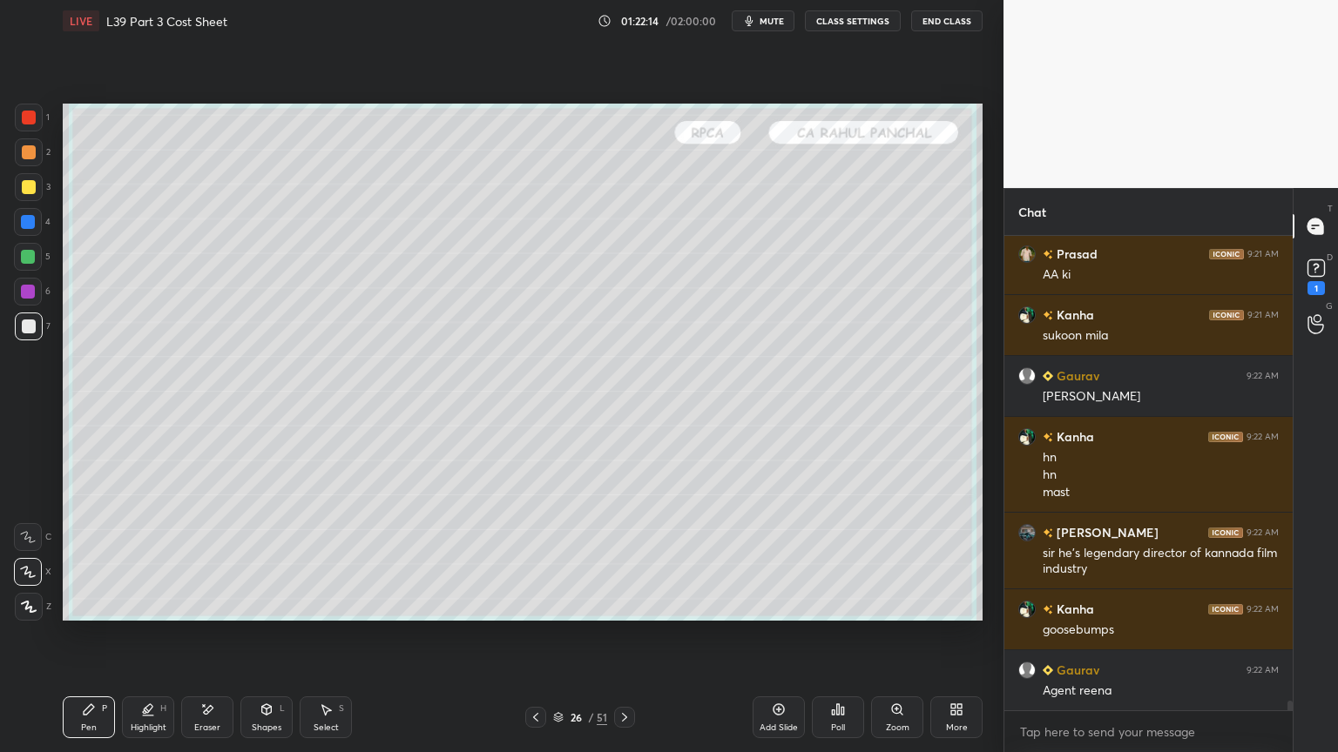
scroll to position [23444, 0]
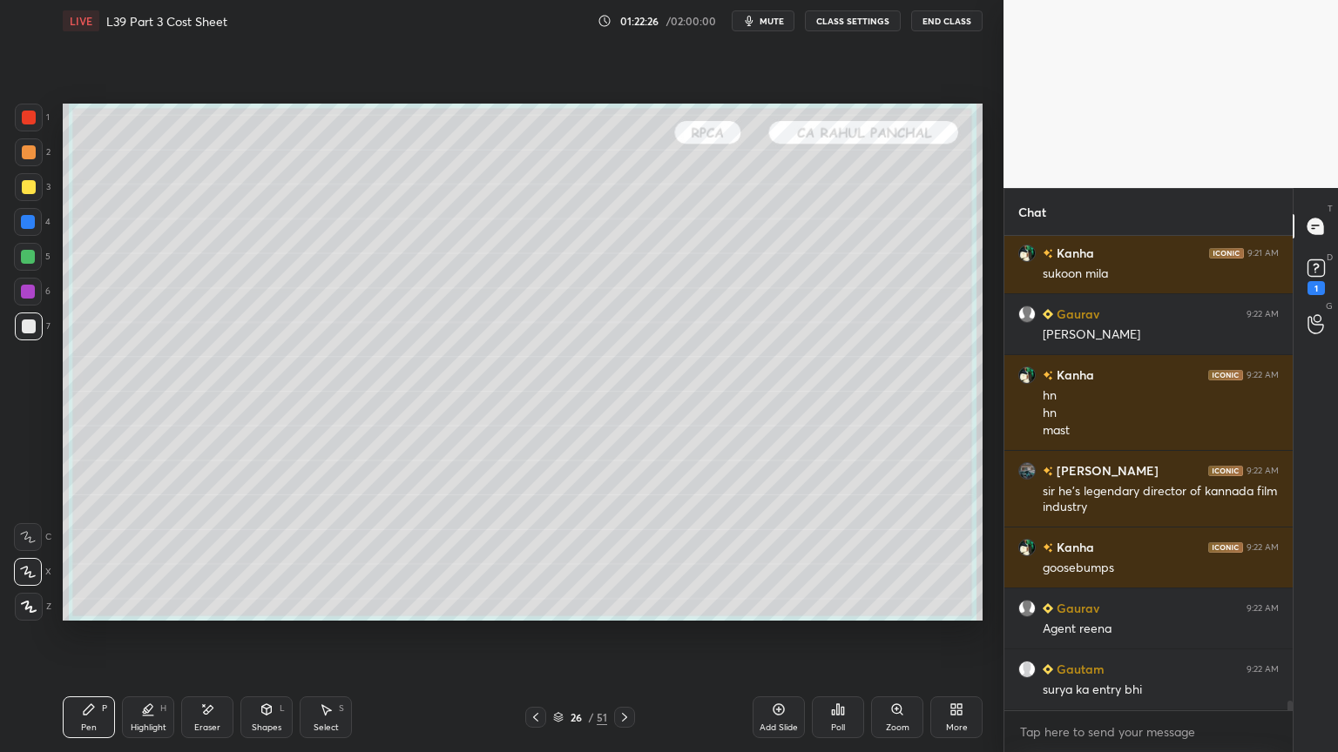
click at [535, 559] on icon at bounding box center [535, 717] width 5 height 9
click at [621, 559] on icon at bounding box center [624, 718] width 14 height 14
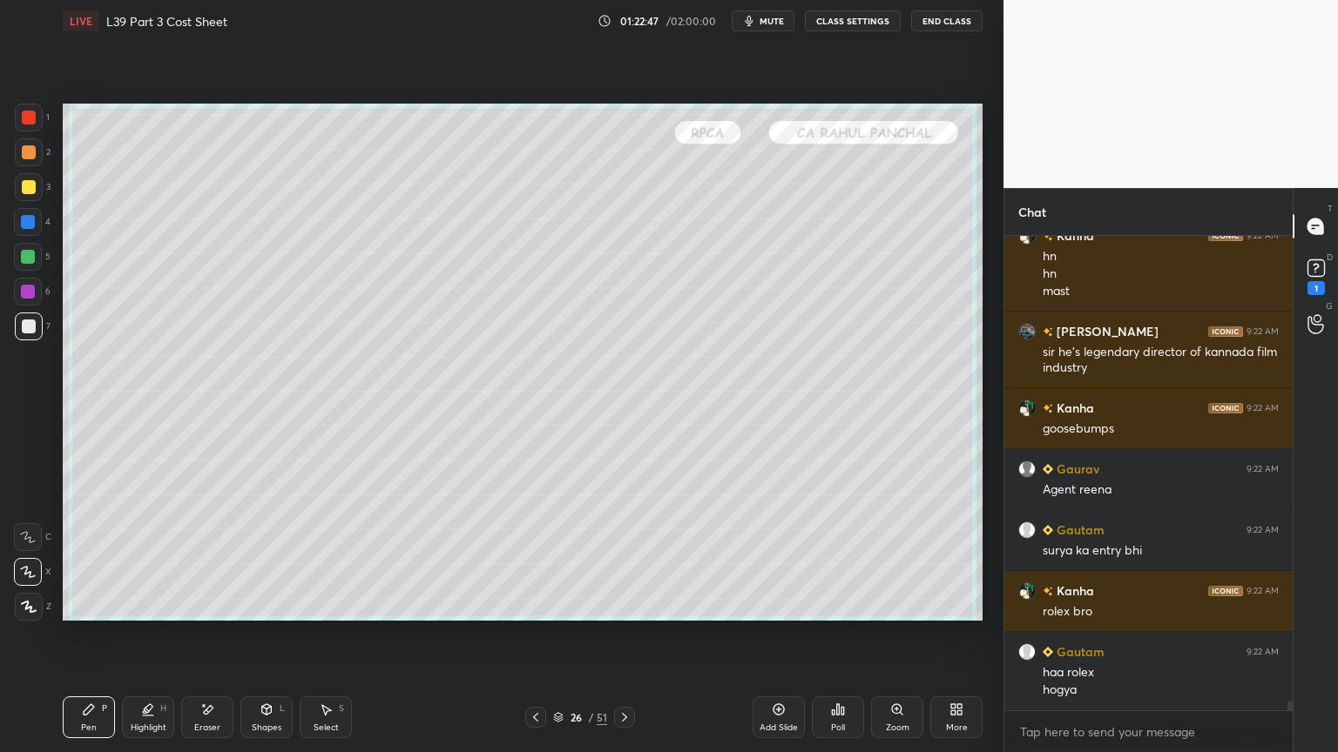
scroll to position [23643, 0]
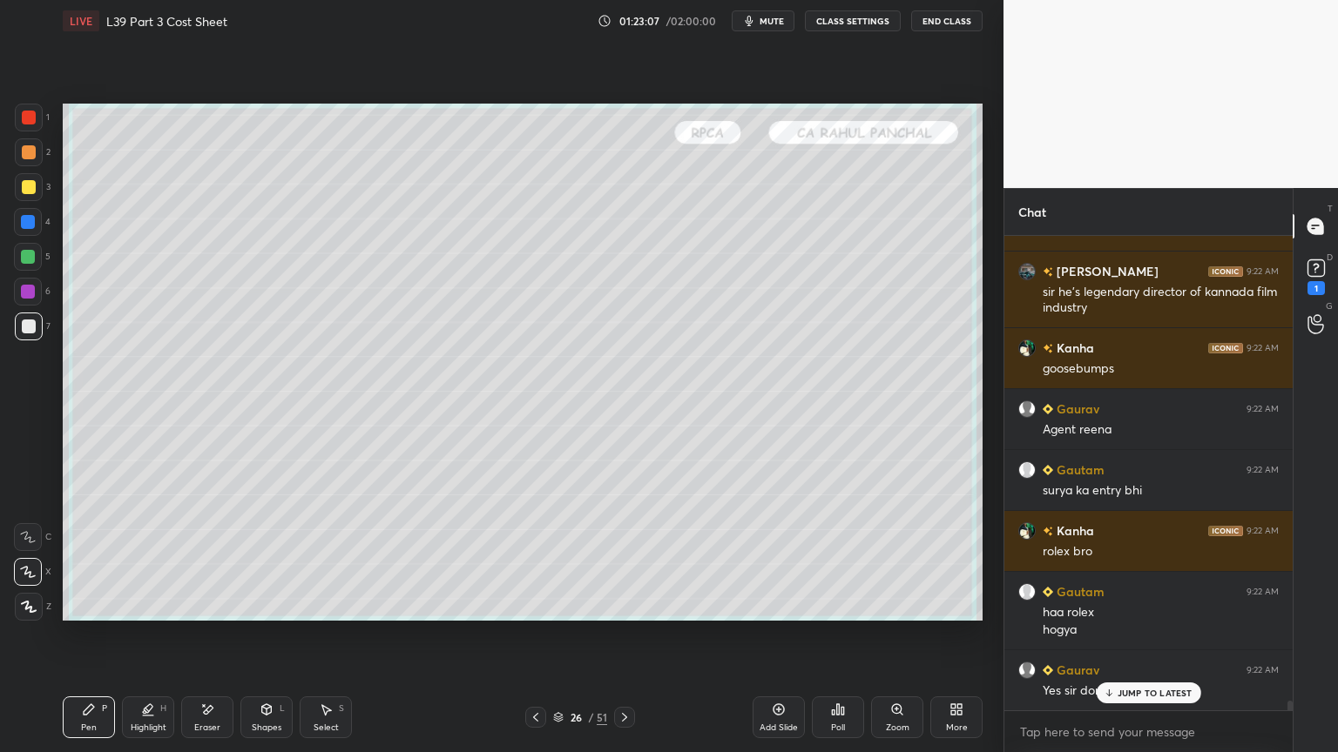
click at [1111, 559] on div "JUMP TO LATEST" at bounding box center [1148, 693] width 105 height 21
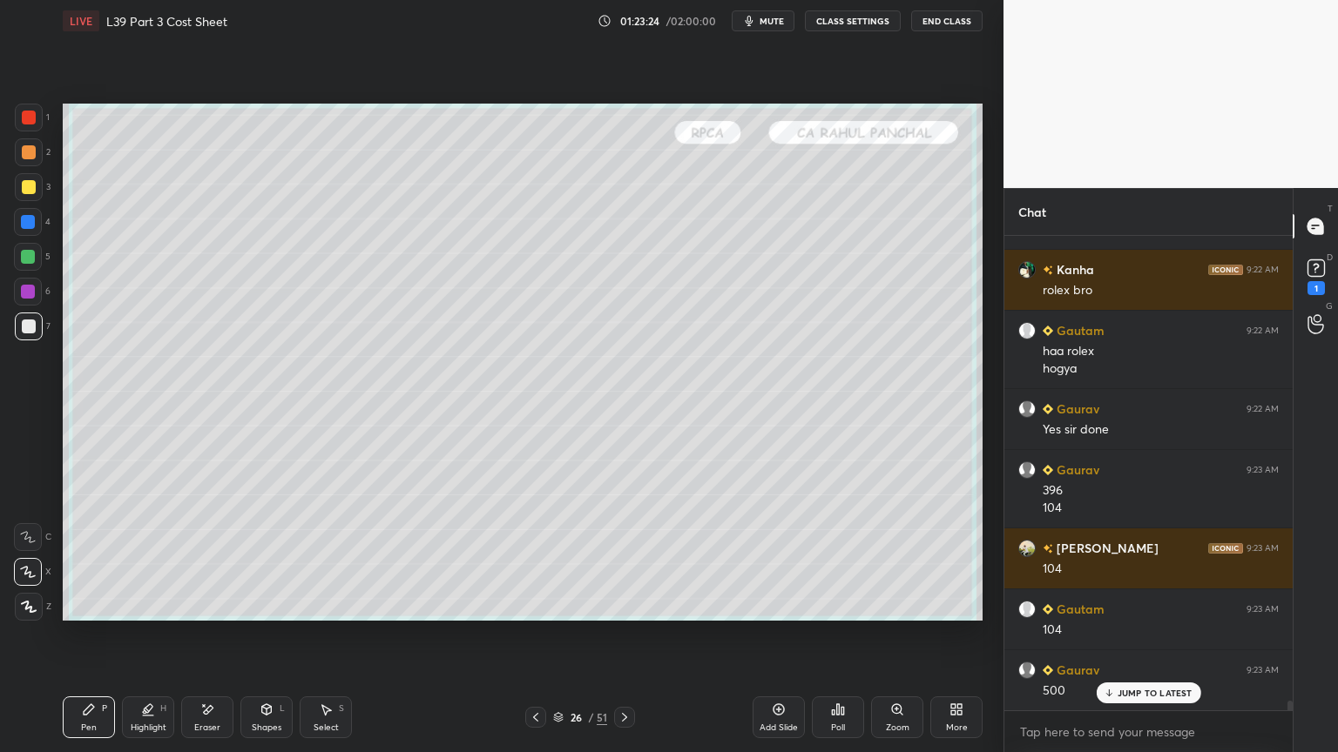
scroll to position [23981, 0]
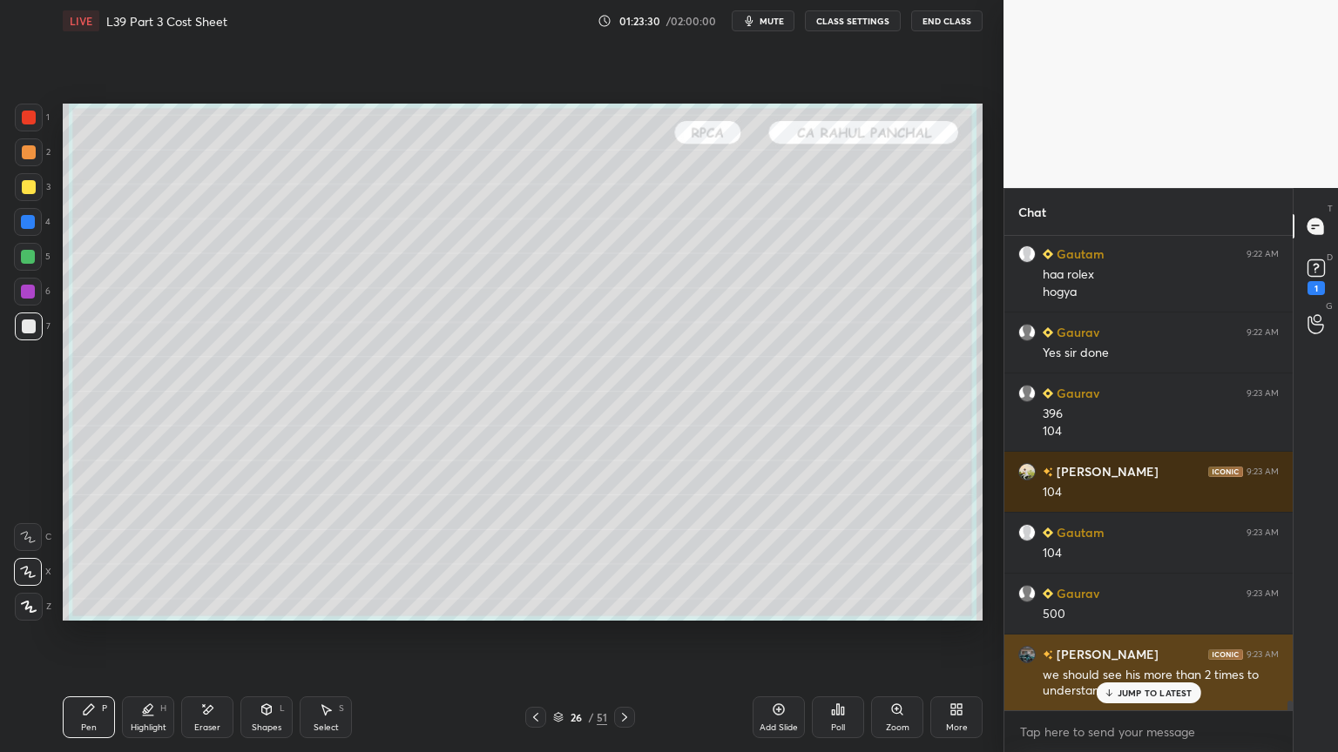
click at [1122, 559] on p "JUMP TO LATEST" at bounding box center [1154, 693] width 75 height 10
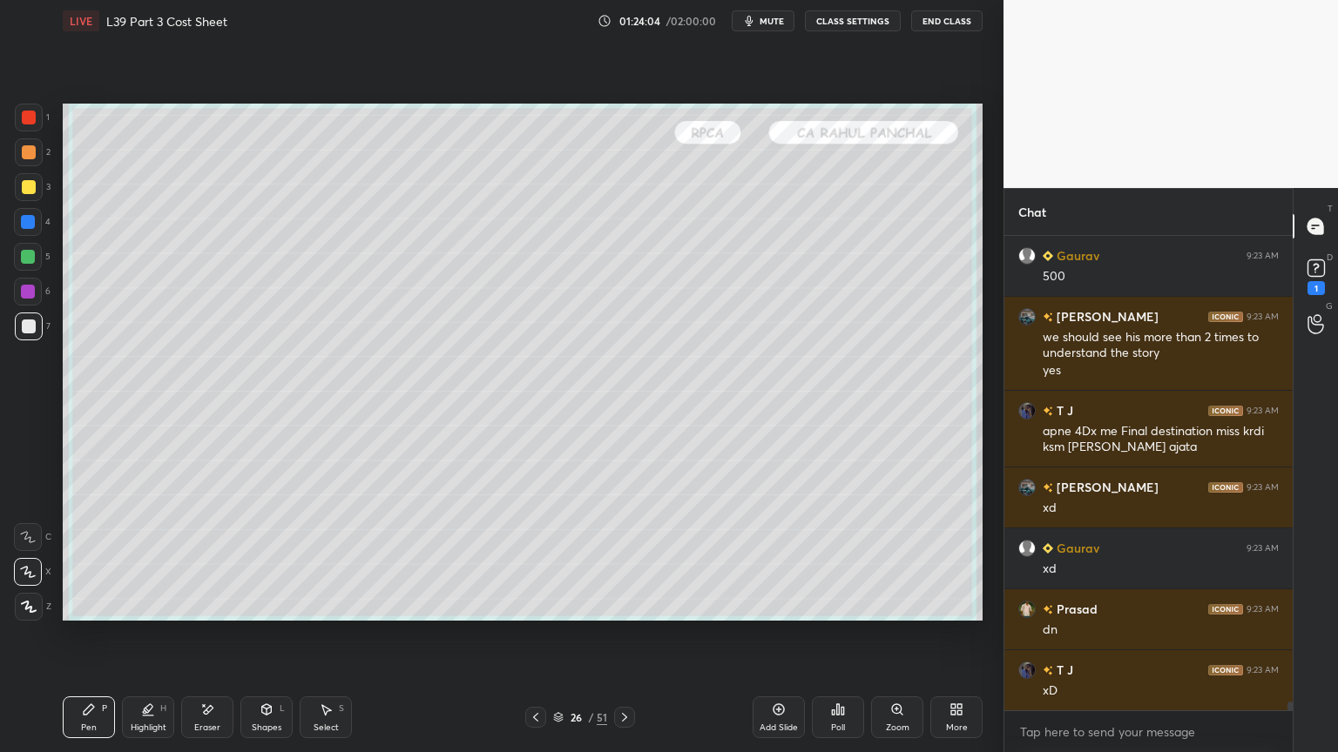
scroll to position [24381, 0]
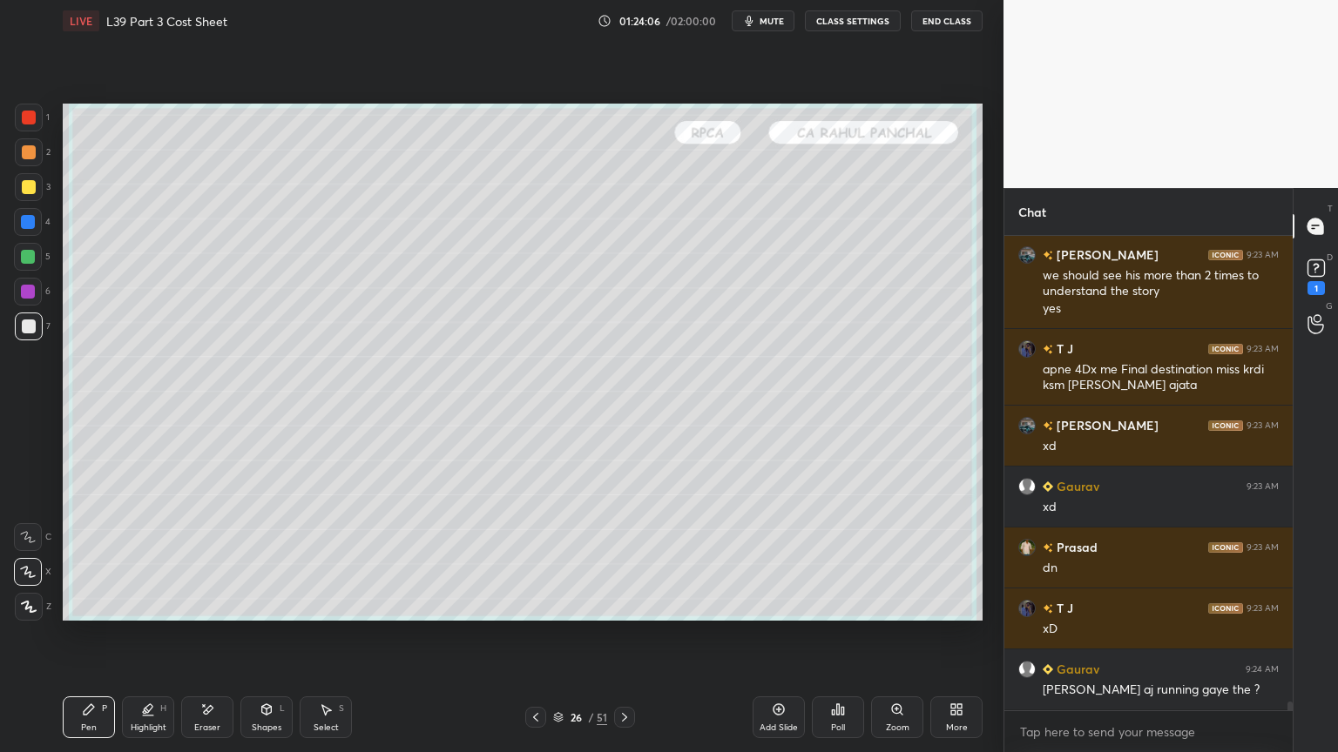
click at [530, 559] on icon at bounding box center [536, 718] width 14 height 14
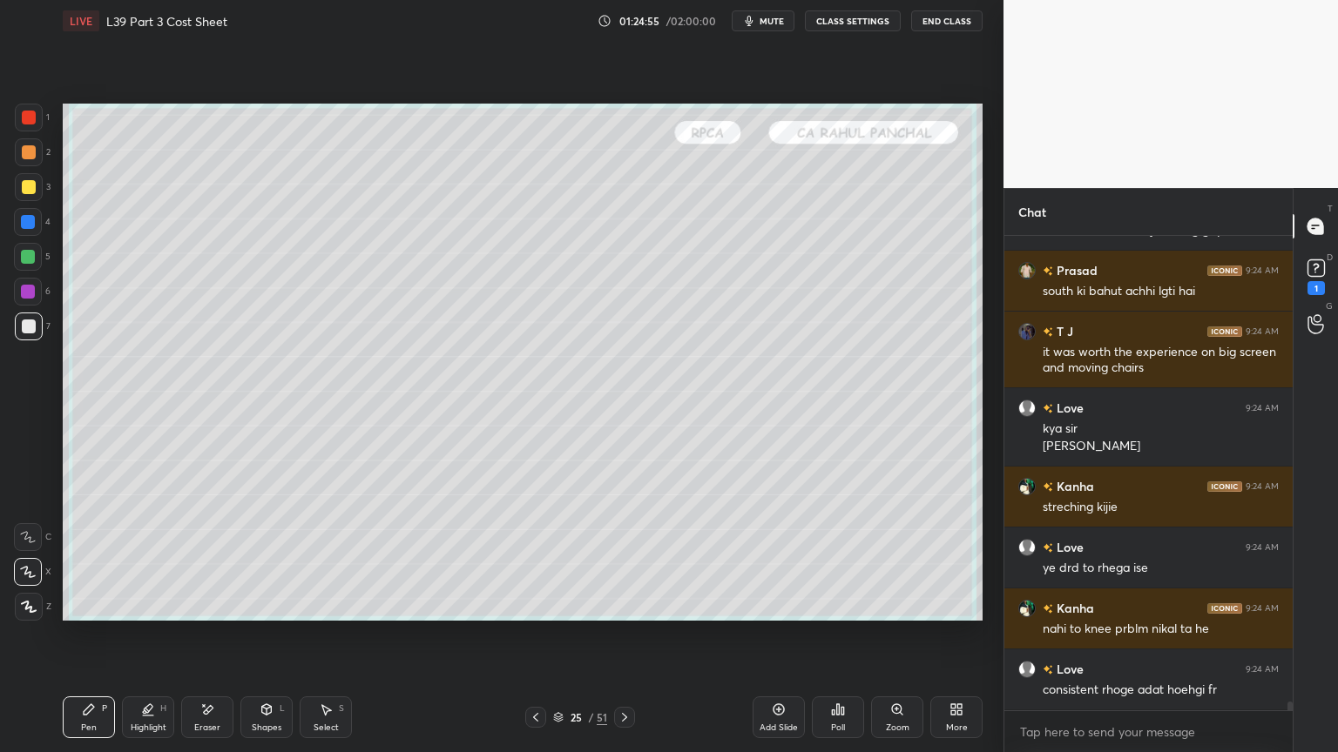
scroll to position [24901, 0]
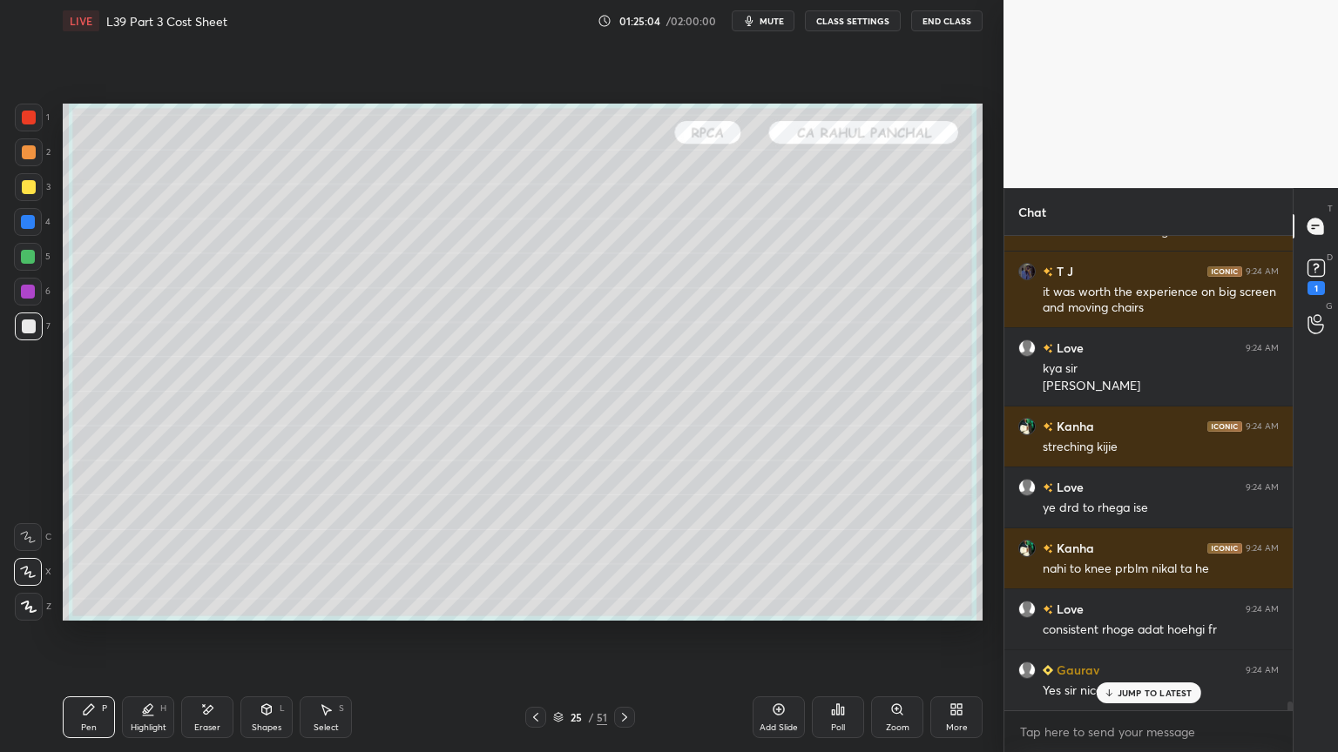
click at [624, 559] on icon at bounding box center [624, 718] width 14 height 14
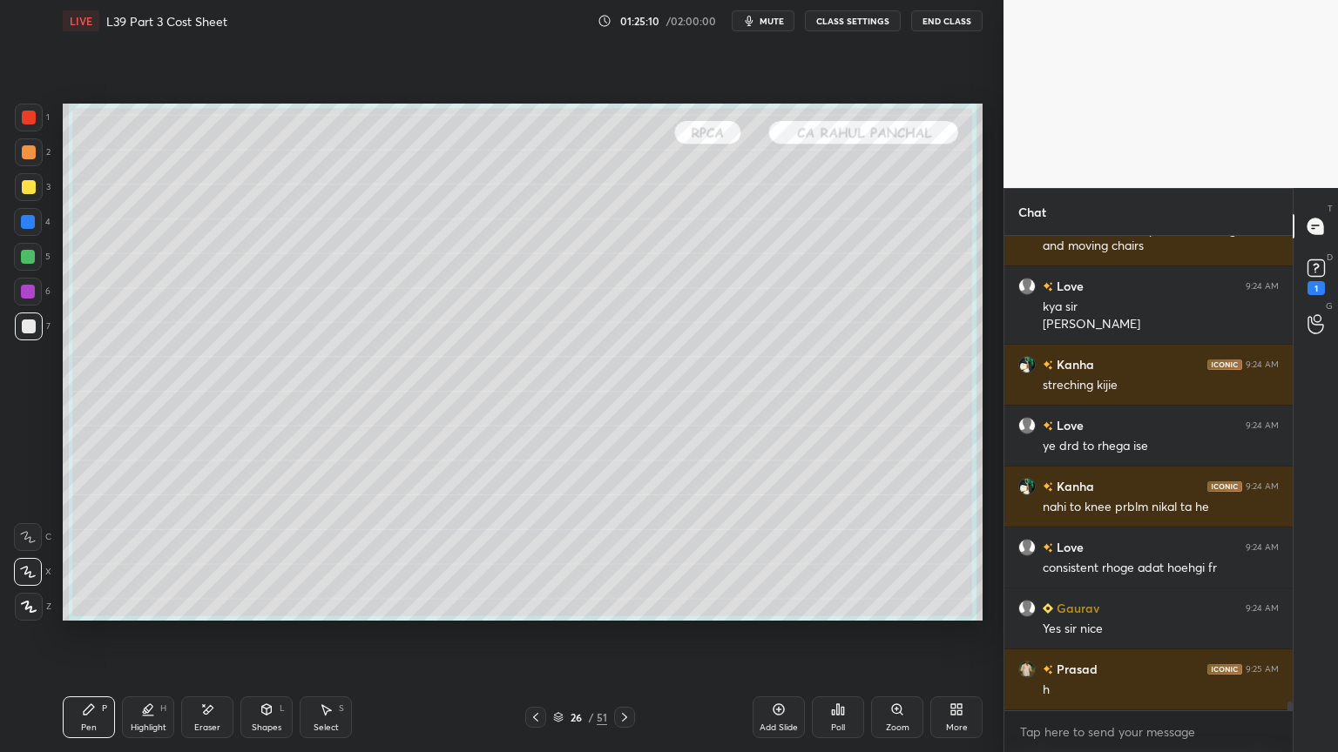
scroll to position [25039, 0]
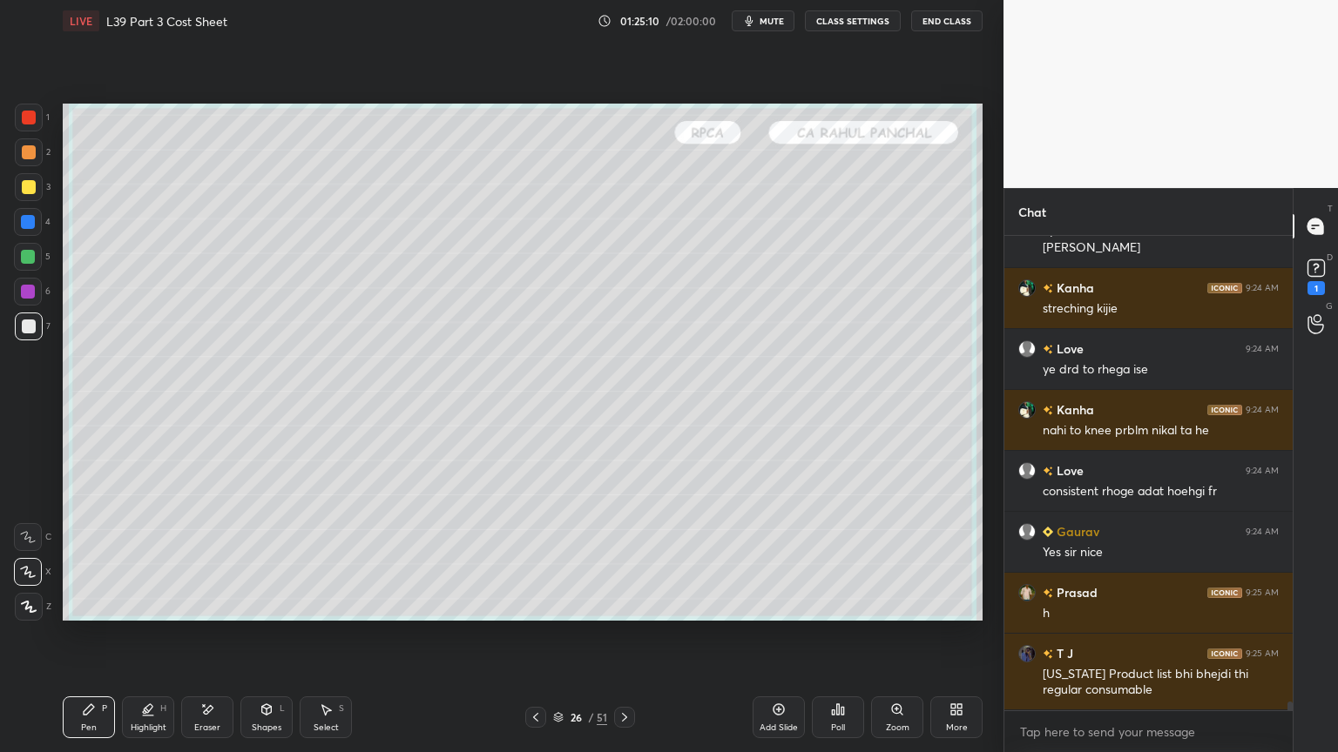
click at [537, 559] on icon at bounding box center [536, 718] width 14 height 14
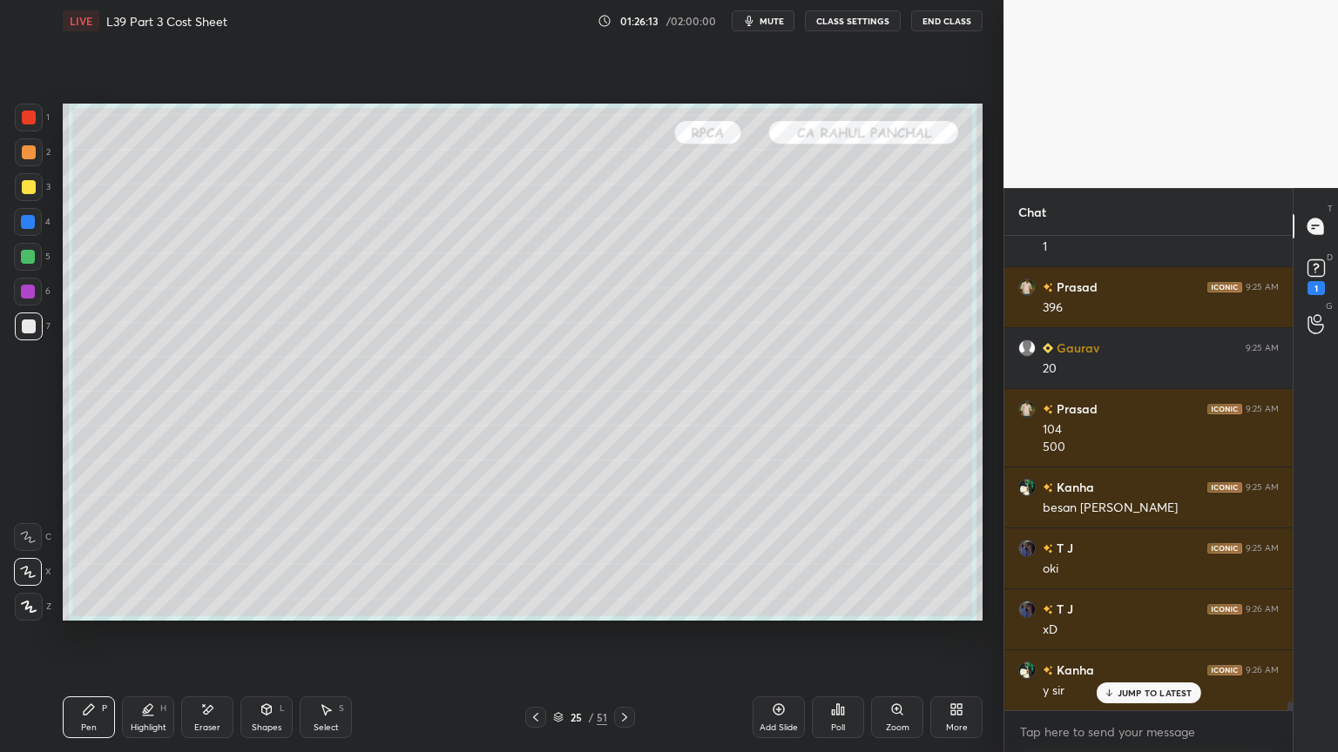
scroll to position [25928, 0]
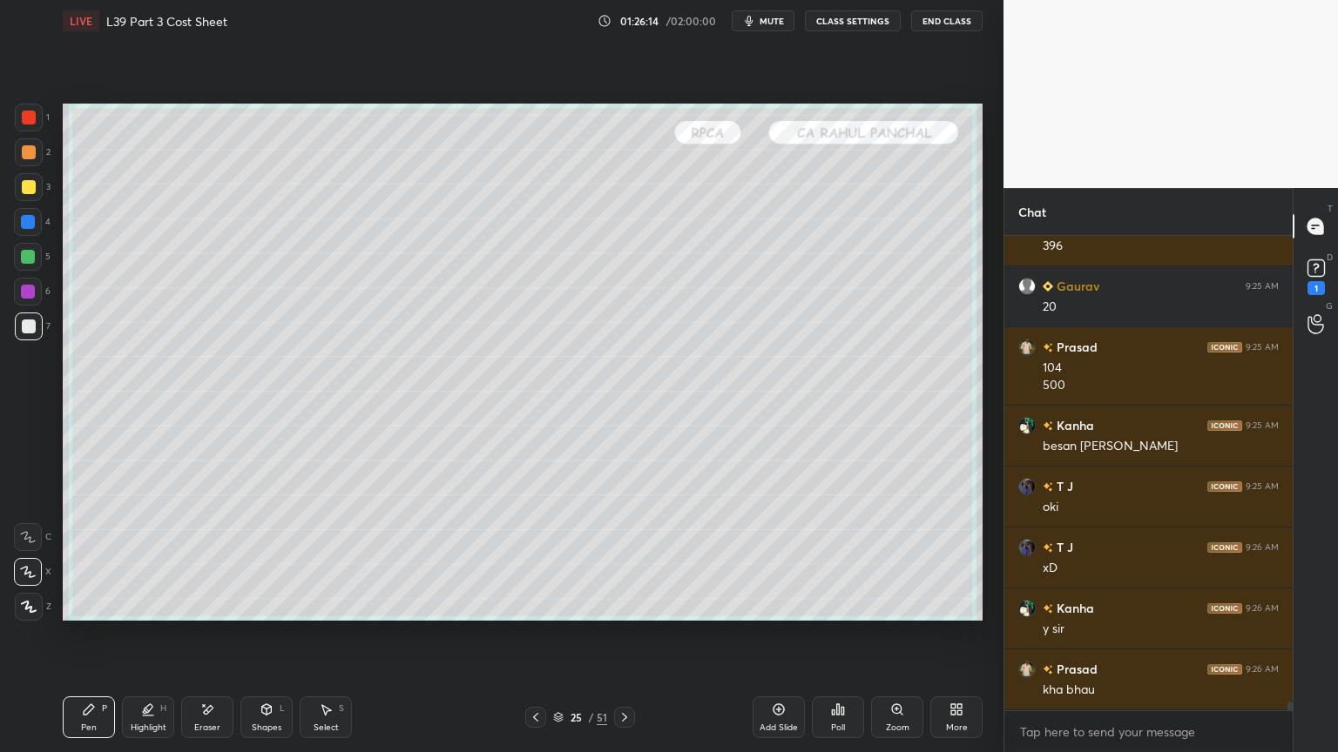
click at [536, 559] on icon at bounding box center [536, 718] width 14 height 14
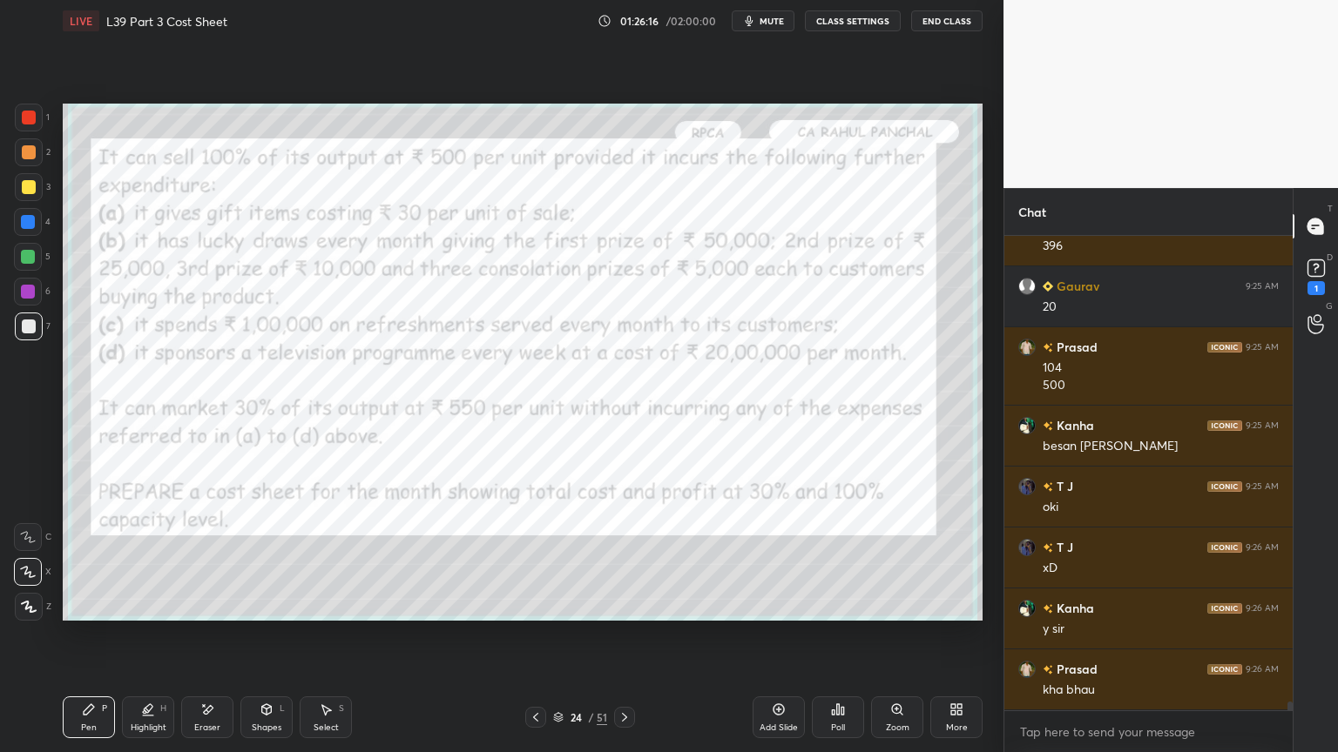
click at [205, 559] on icon at bounding box center [207, 710] width 14 height 15
click at [21, 559] on div "Erase all" at bounding box center [28, 607] width 28 height 28
click at [530, 559] on icon at bounding box center [536, 718] width 14 height 14
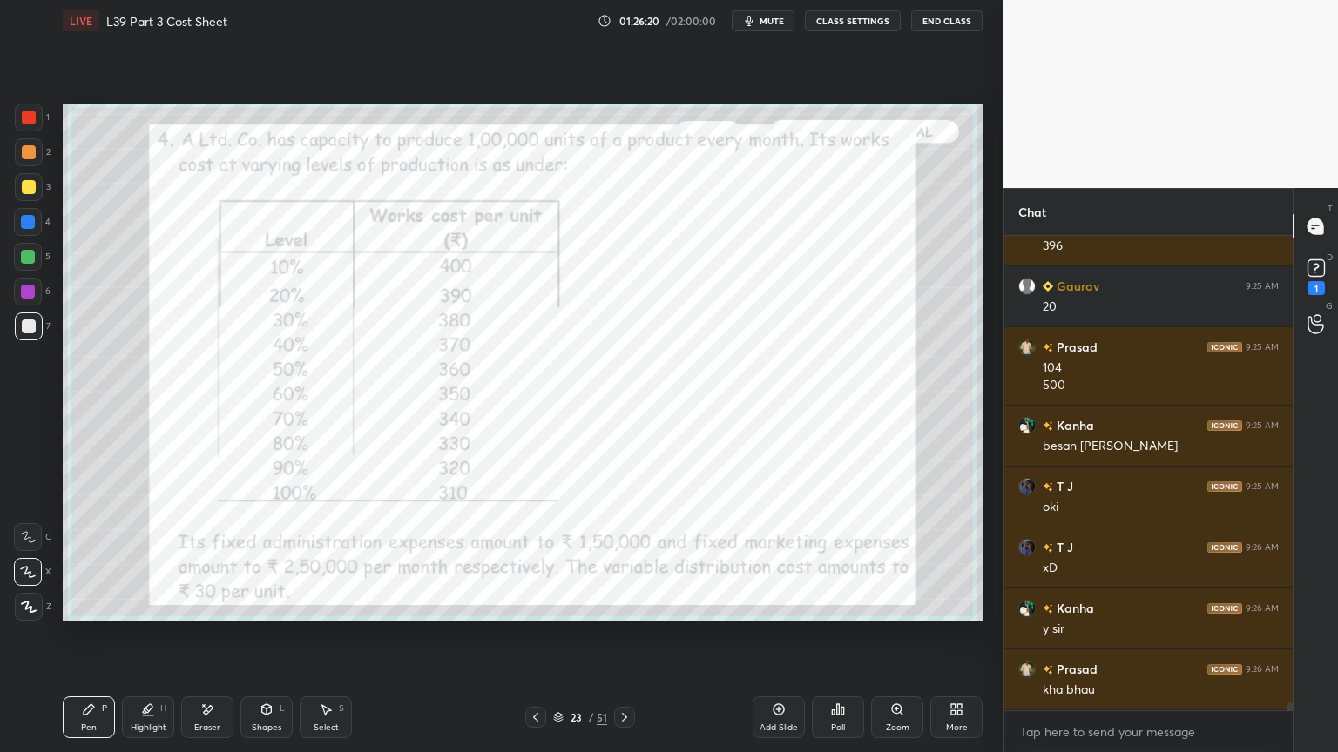
scroll to position [25945, 0]
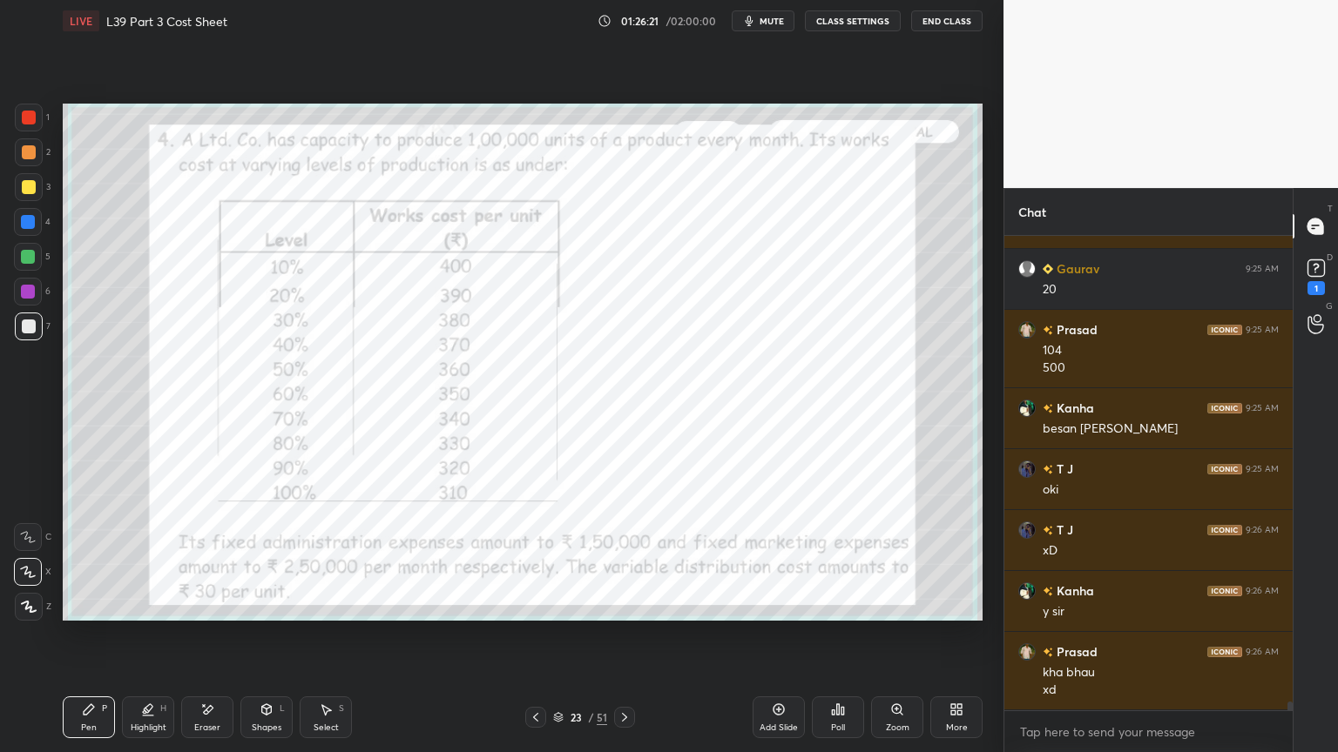
click at [620, 559] on div at bounding box center [624, 717] width 21 height 21
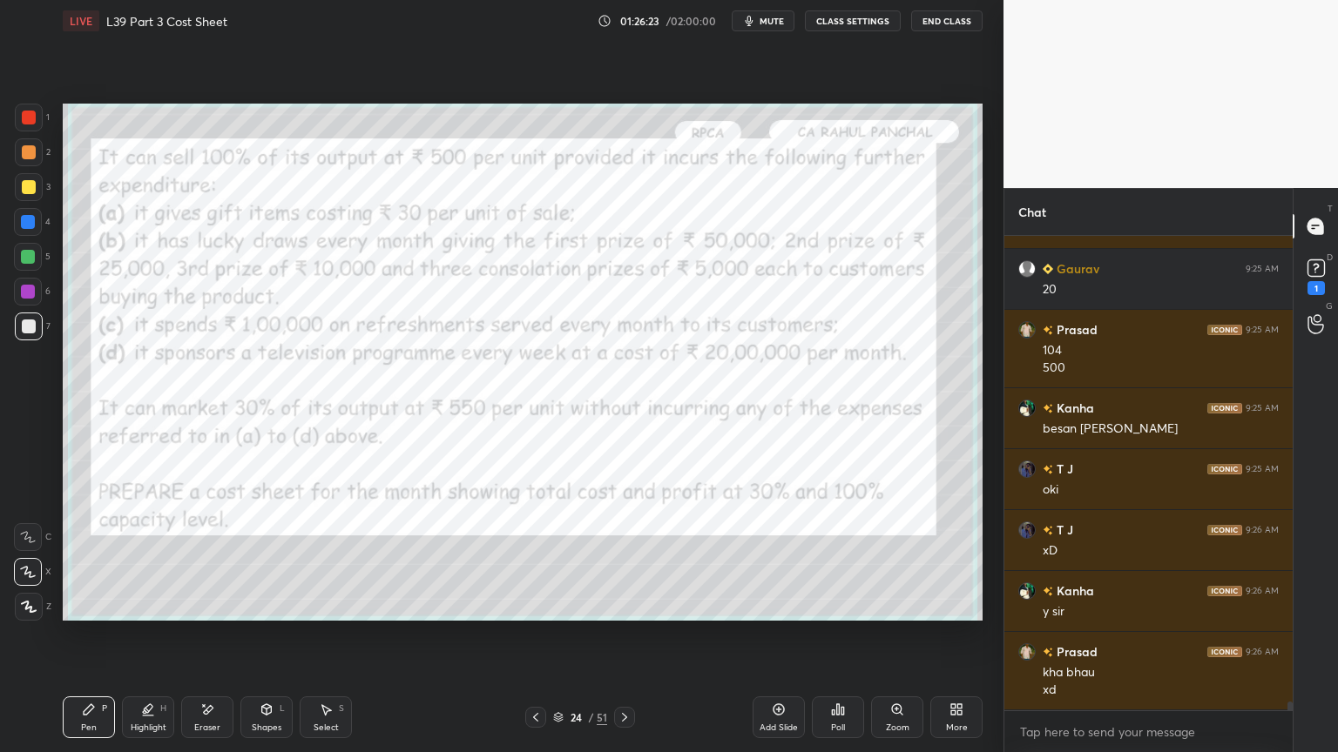
click at [619, 559] on icon at bounding box center [624, 718] width 14 height 14
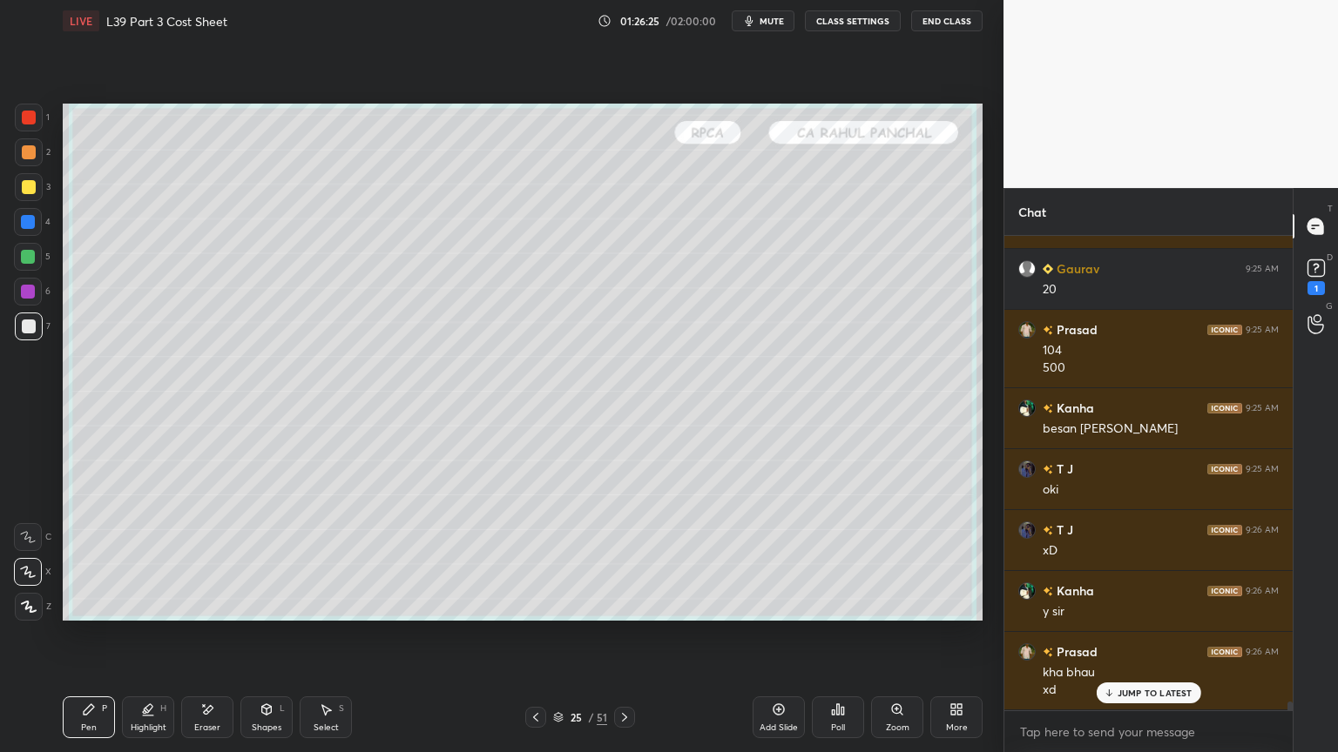
scroll to position [26005, 0]
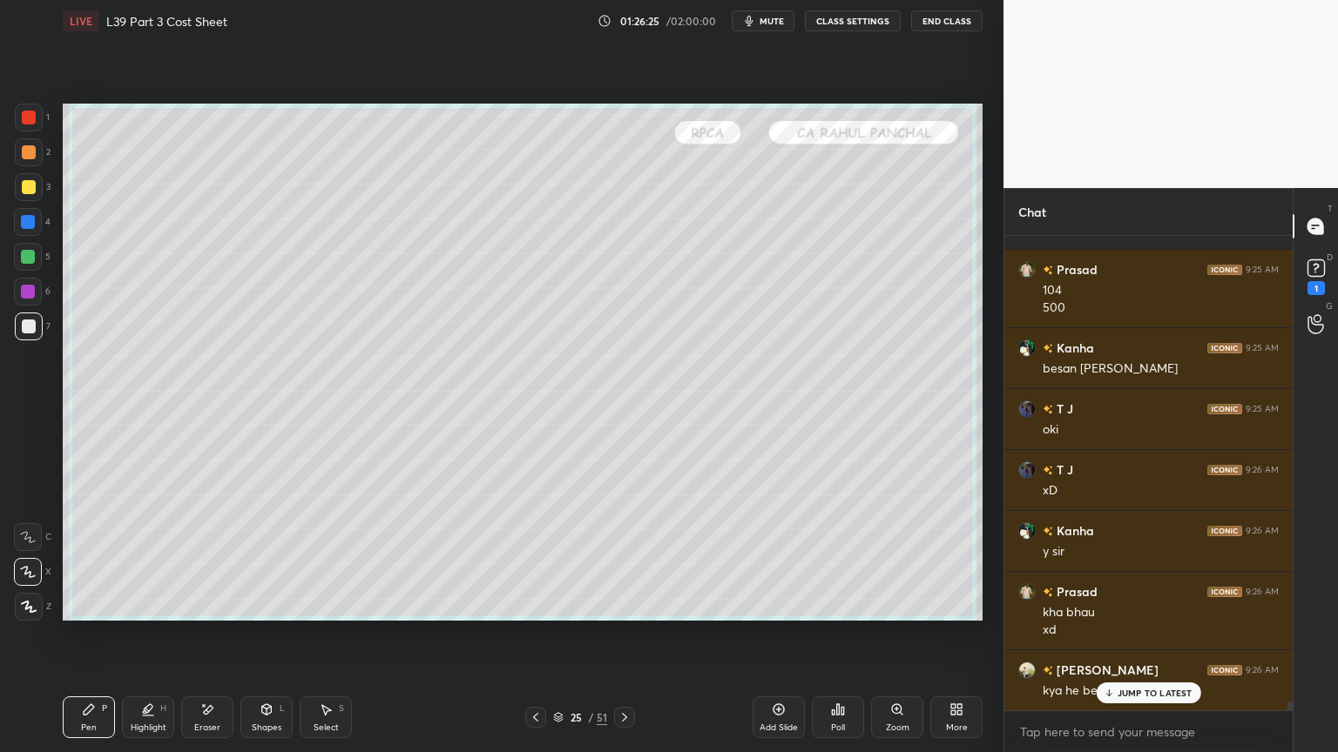
click at [624, 559] on icon at bounding box center [624, 718] width 14 height 14
click at [1099, 559] on div "JUMP TO LATEST" at bounding box center [1148, 693] width 105 height 21
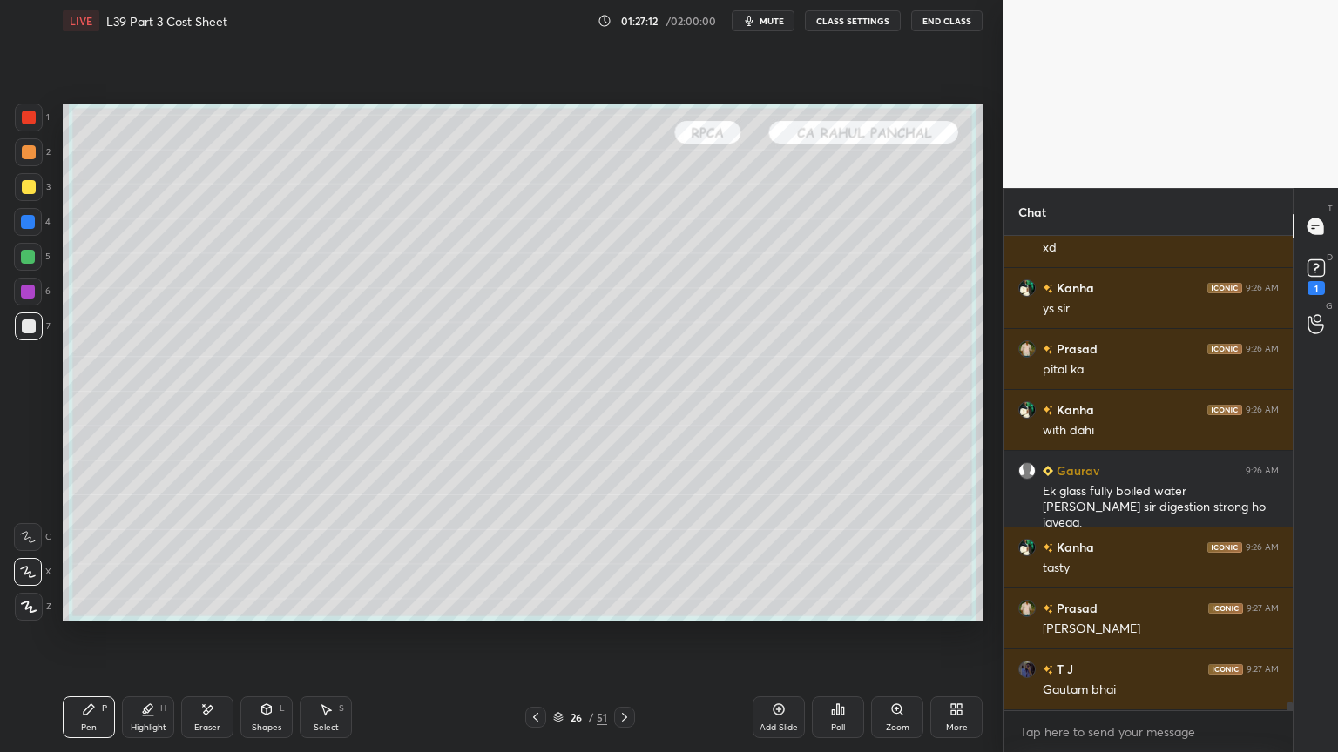
scroll to position [26570, 0]
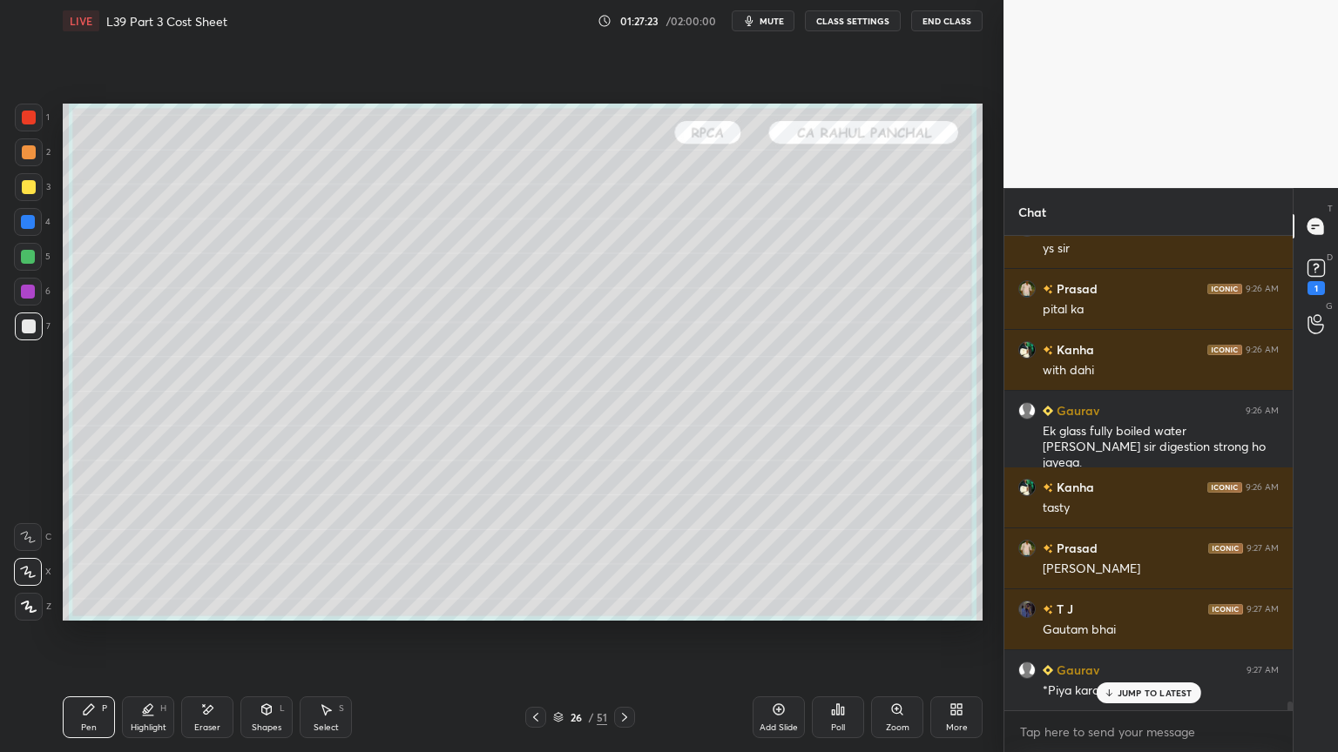
click at [1317, 266] on icon at bounding box center [1315, 267] width 6 height 7
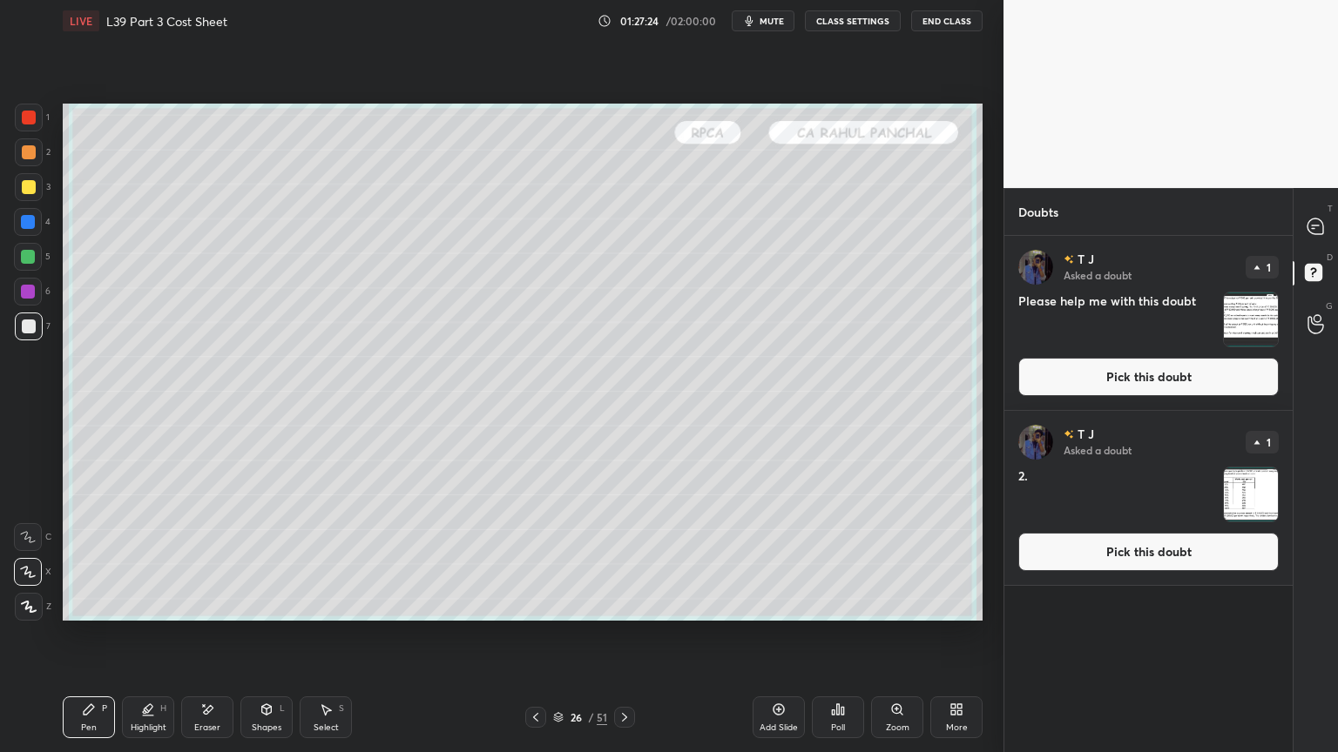
click at [1255, 492] on img "grid" at bounding box center [1251, 495] width 54 height 54
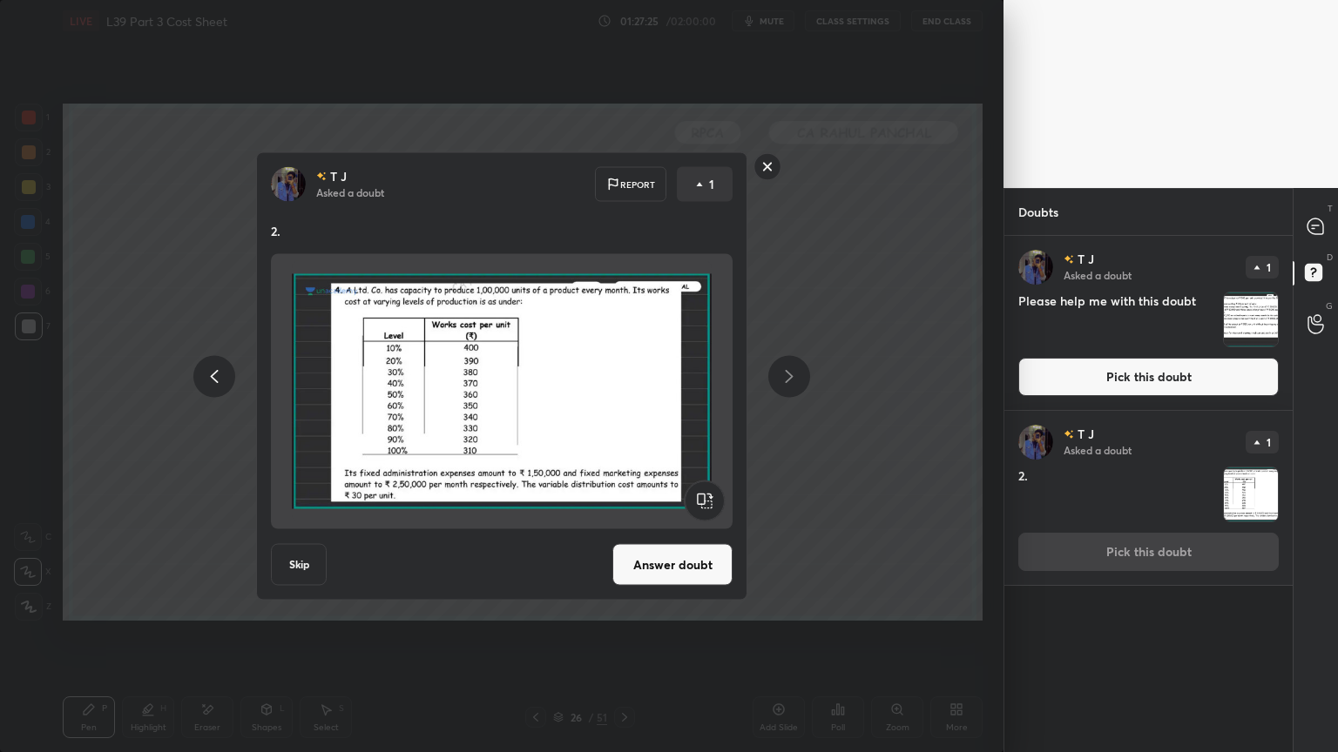
click at [295, 559] on button "Skip" at bounding box center [299, 565] width 56 height 42
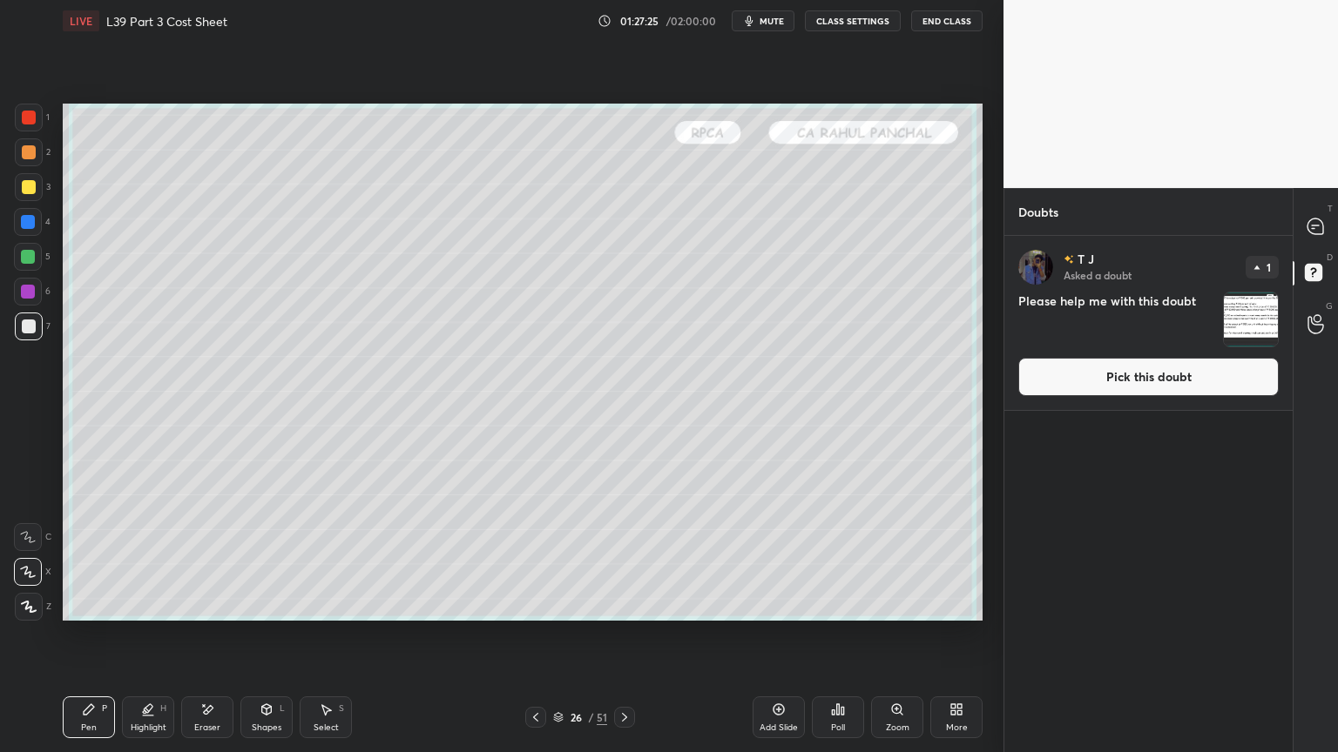
click at [1238, 302] on img "grid" at bounding box center [1251, 320] width 54 height 54
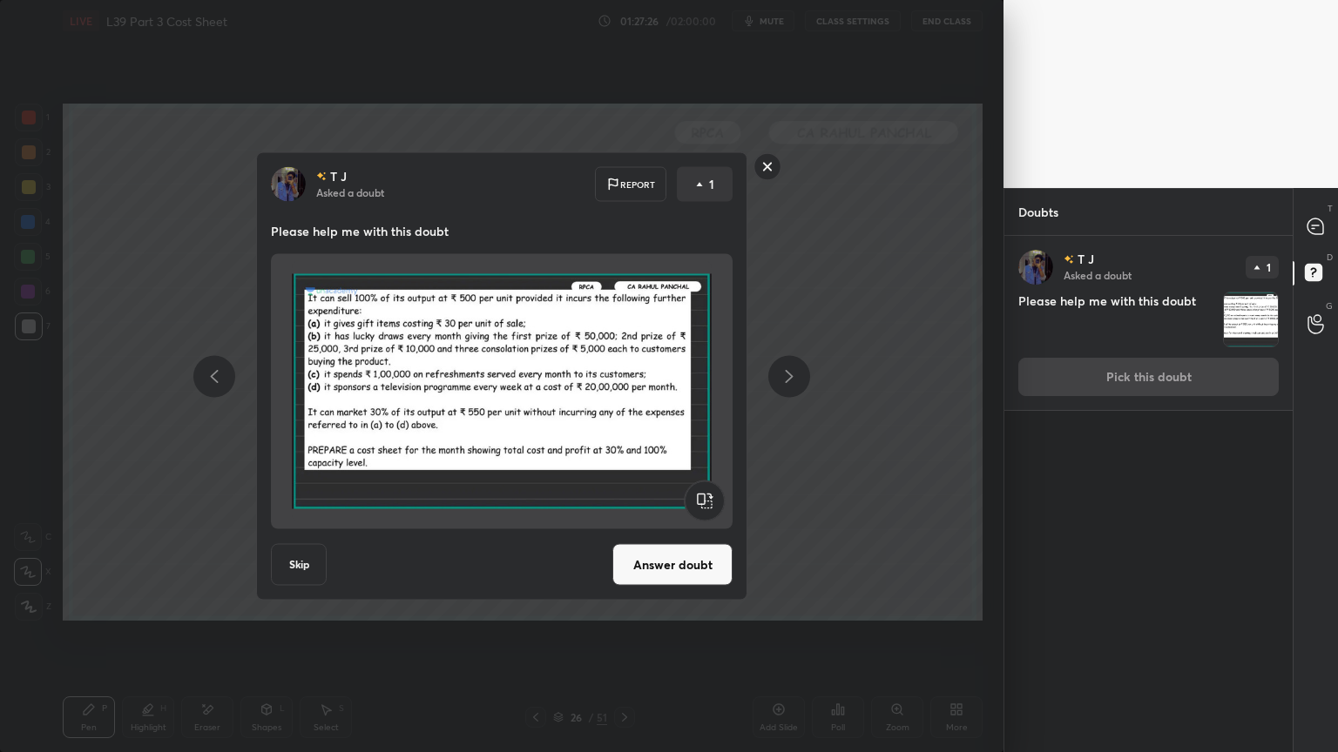
click at [294, 559] on button "Skip" at bounding box center [299, 565] width 56 height 42
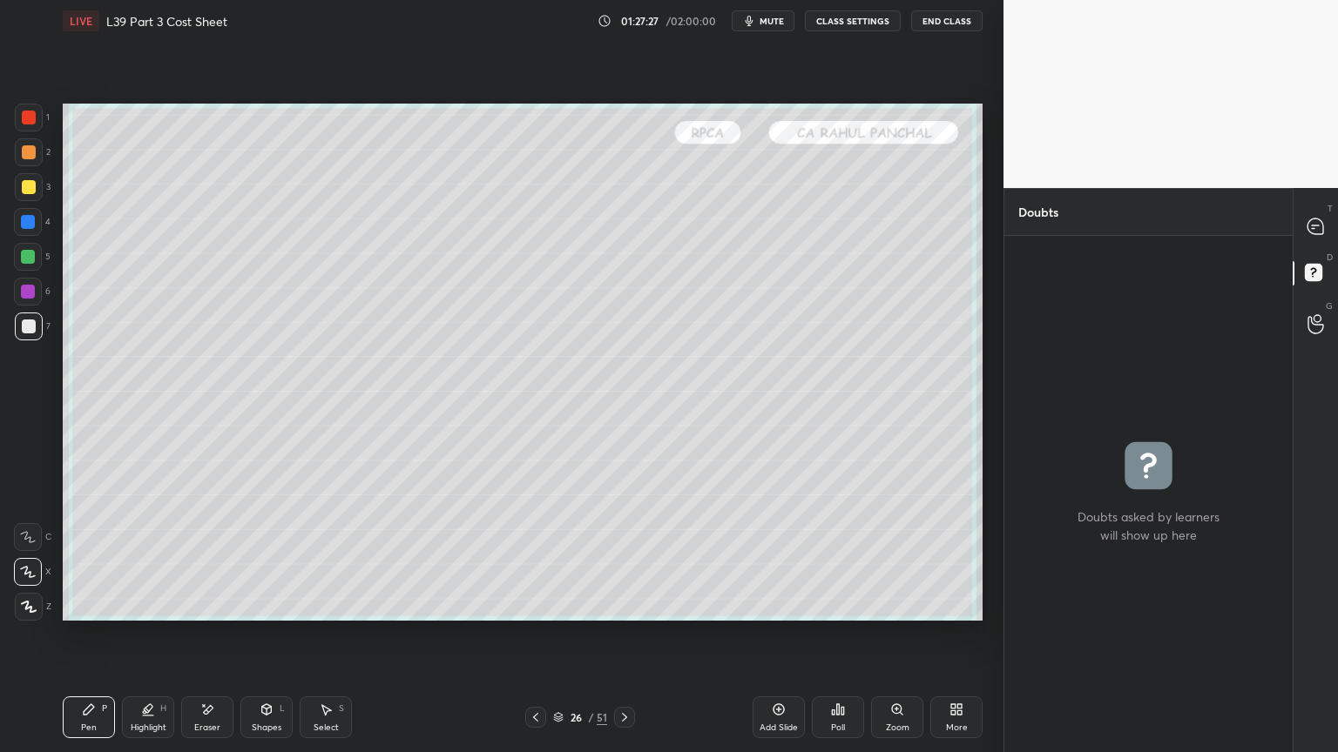
click at [1306, 227] on icon at bounding box center [1315, 227] width 18 height 18
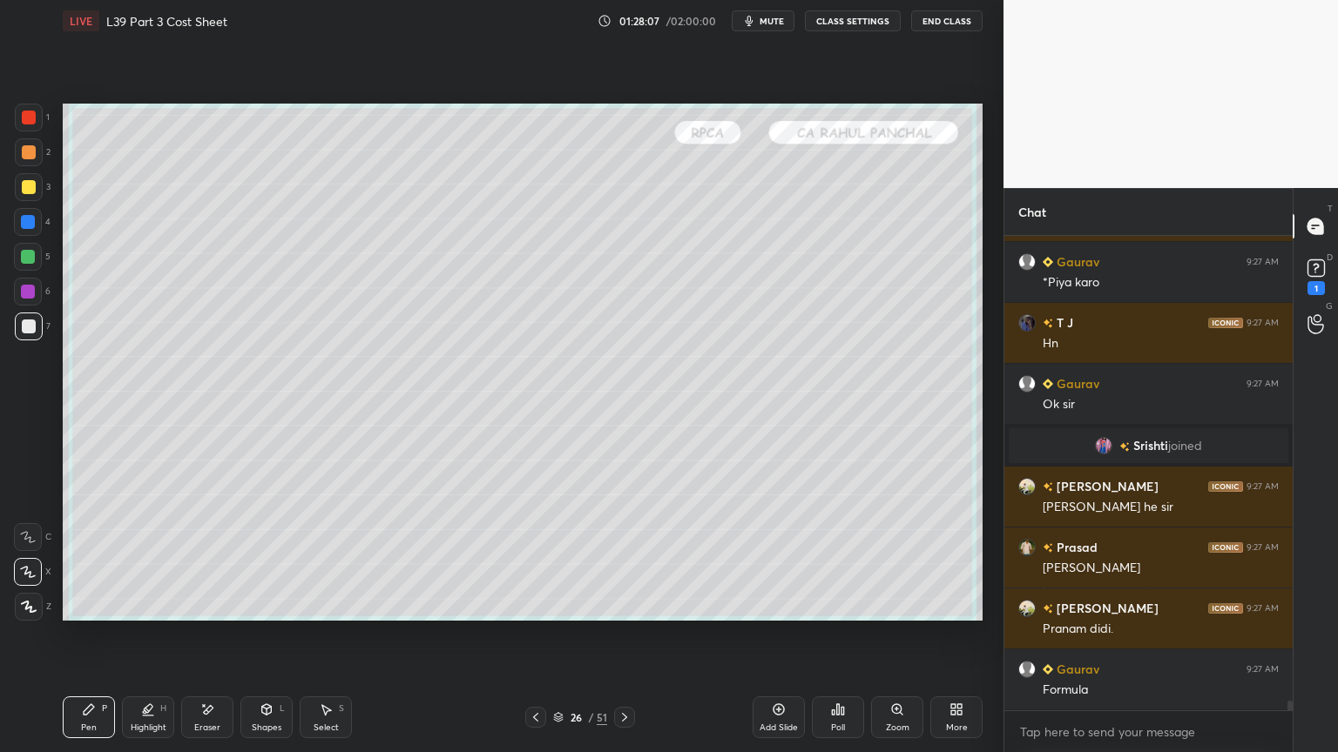
scroll to position [23131, 0]
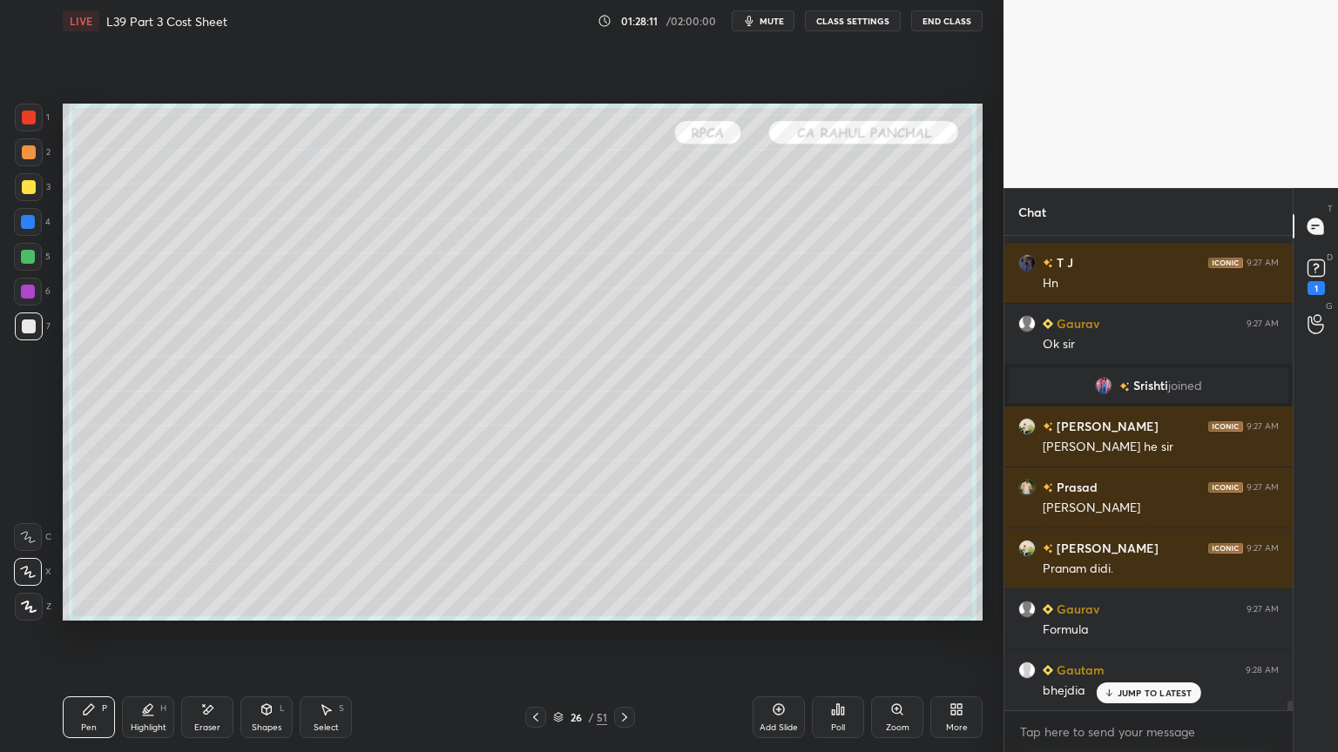
click at [1317, 268] on rect at bounding box center [1315, 268] width 17 height 17
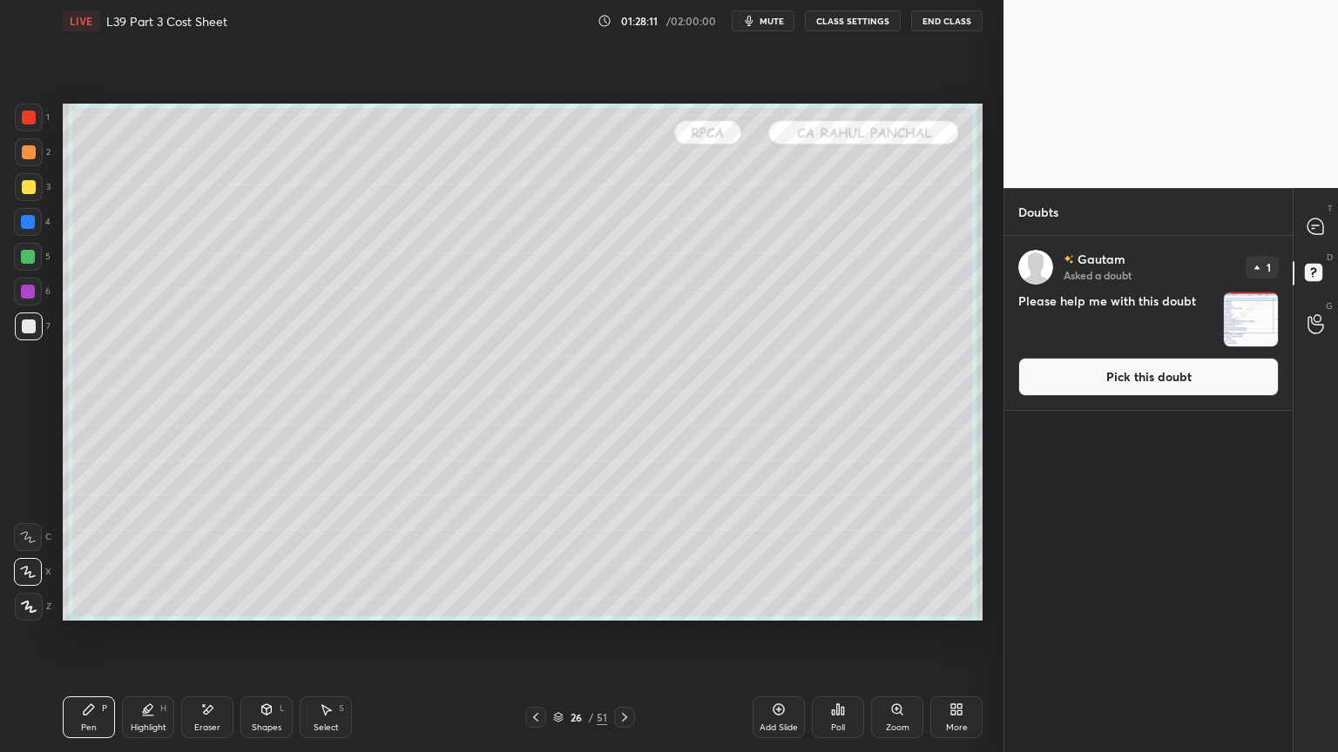
click at [1243, 314] on img "grid" at bounding box center [1251, 320] width 54 height 54
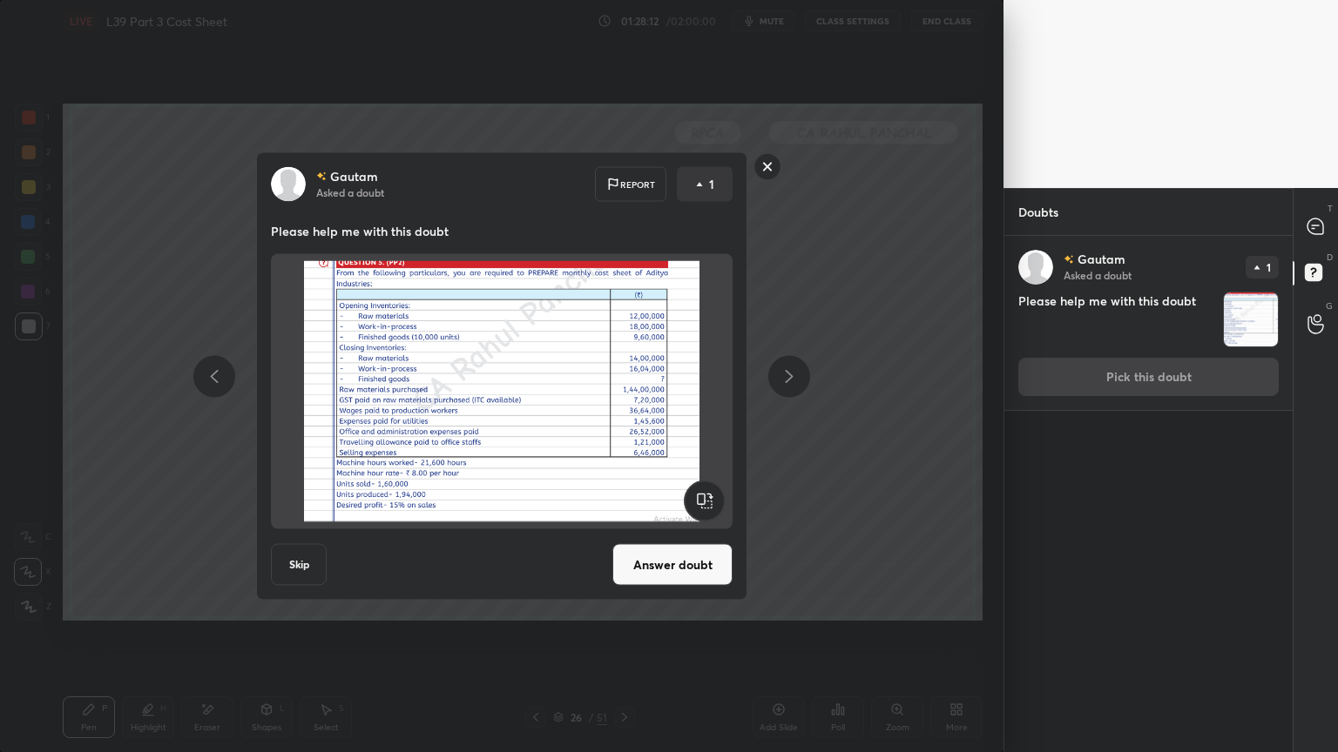
click at [662, 559] on button "Answer doubt" at bounding box center [672, 565] width 120 height 42
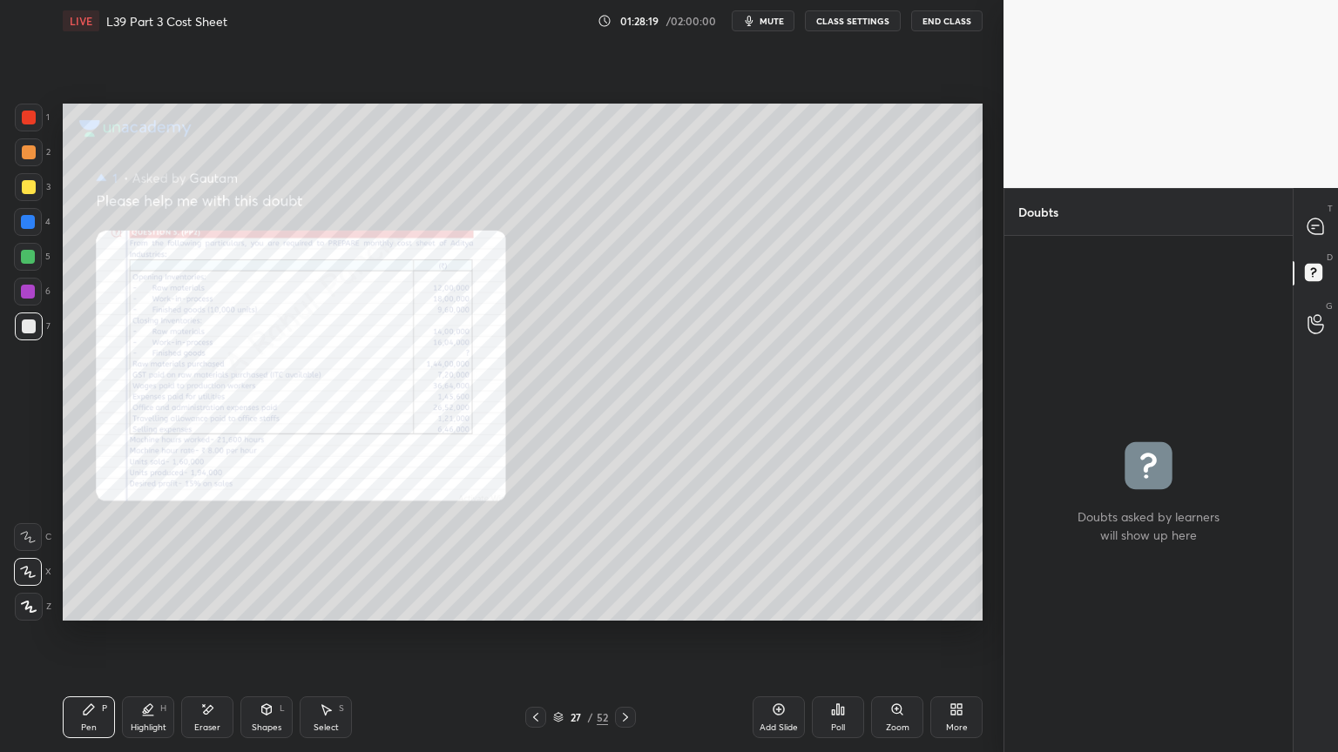
click at [1306, 227] on icon at bounding box center [1315, 227] width 18 height 18
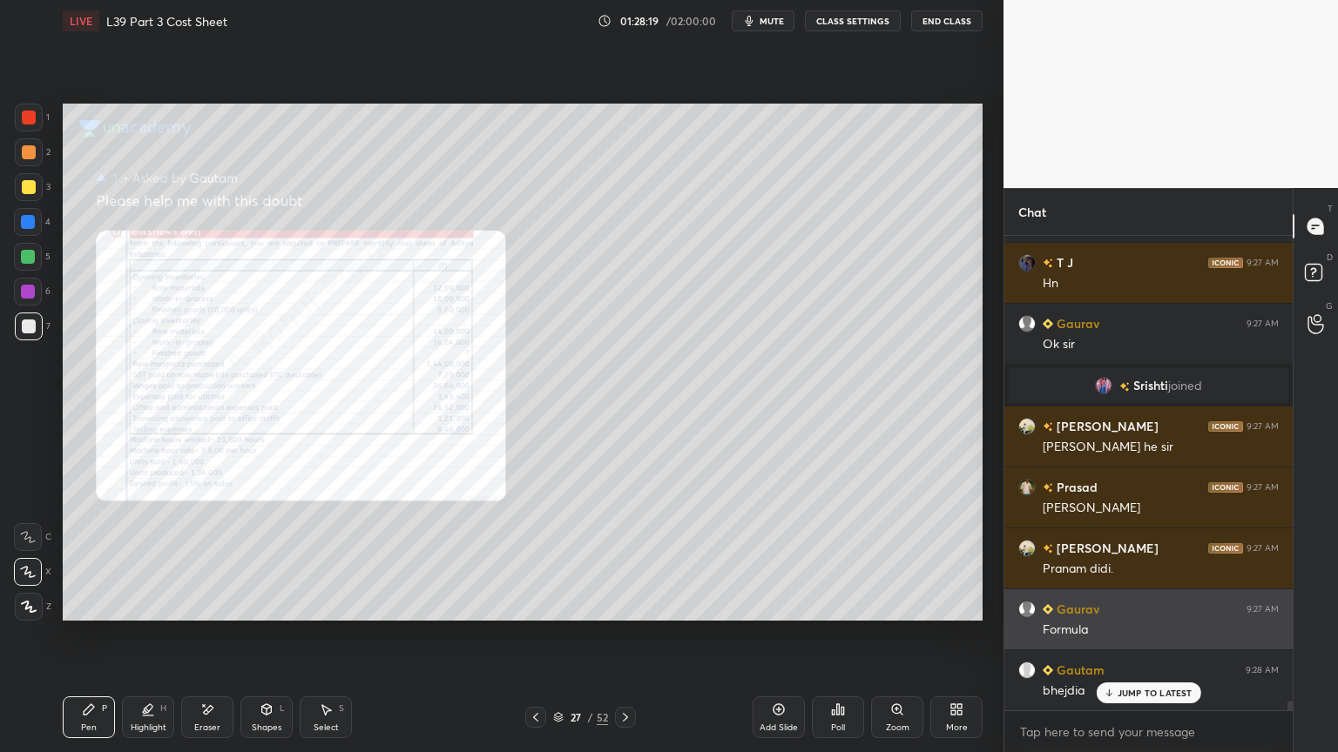
scroll to position [23435, 0]
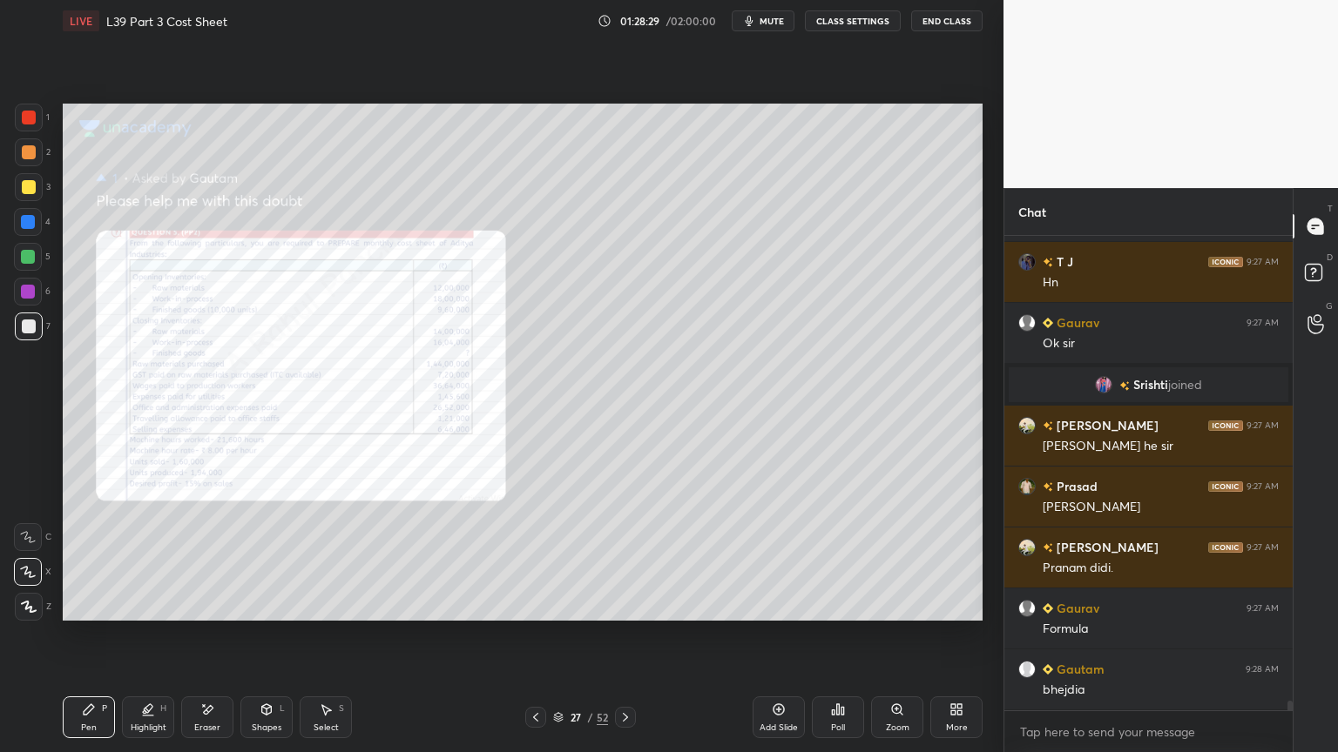
click at [895, 559] on div "Zoom" at bounding box center [897, 718] width 52 height 42
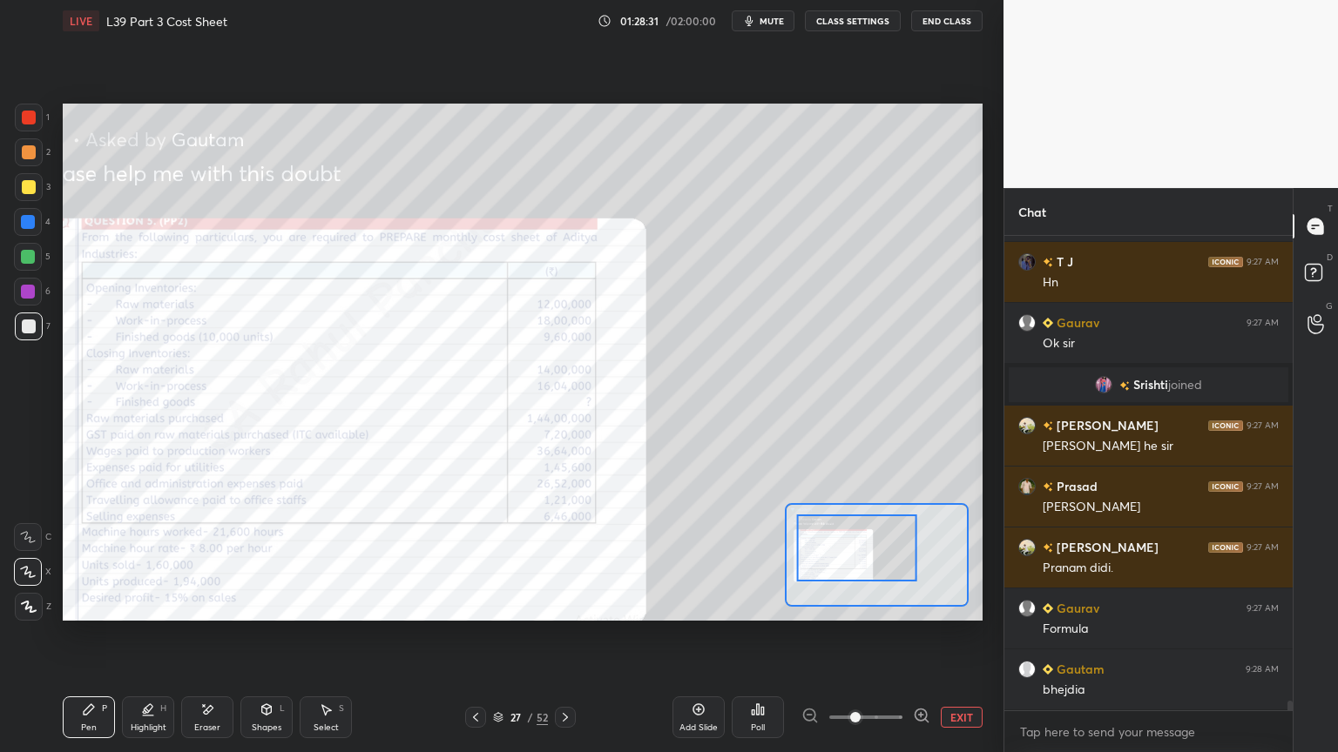
click at [920, 559] on icon at bounding box center [921, 715] width 17 height 17
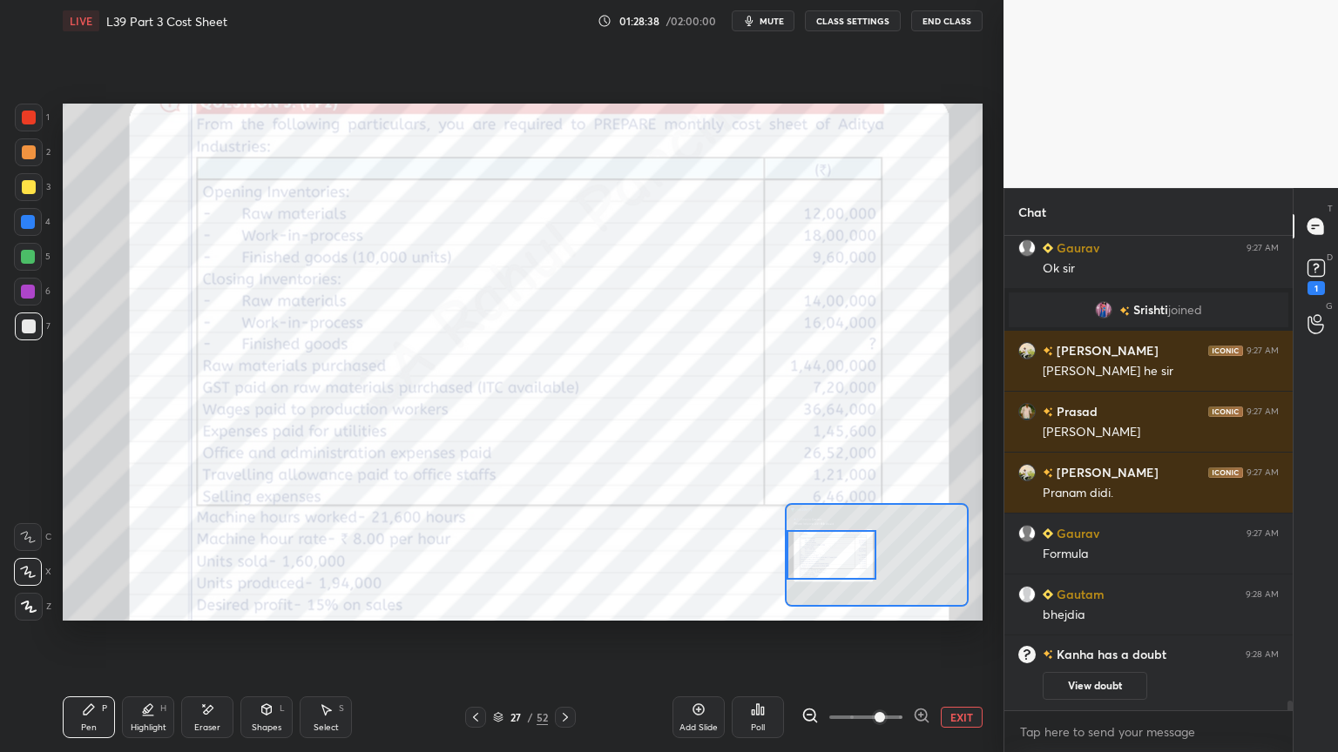
scroll to position [23128, 0]
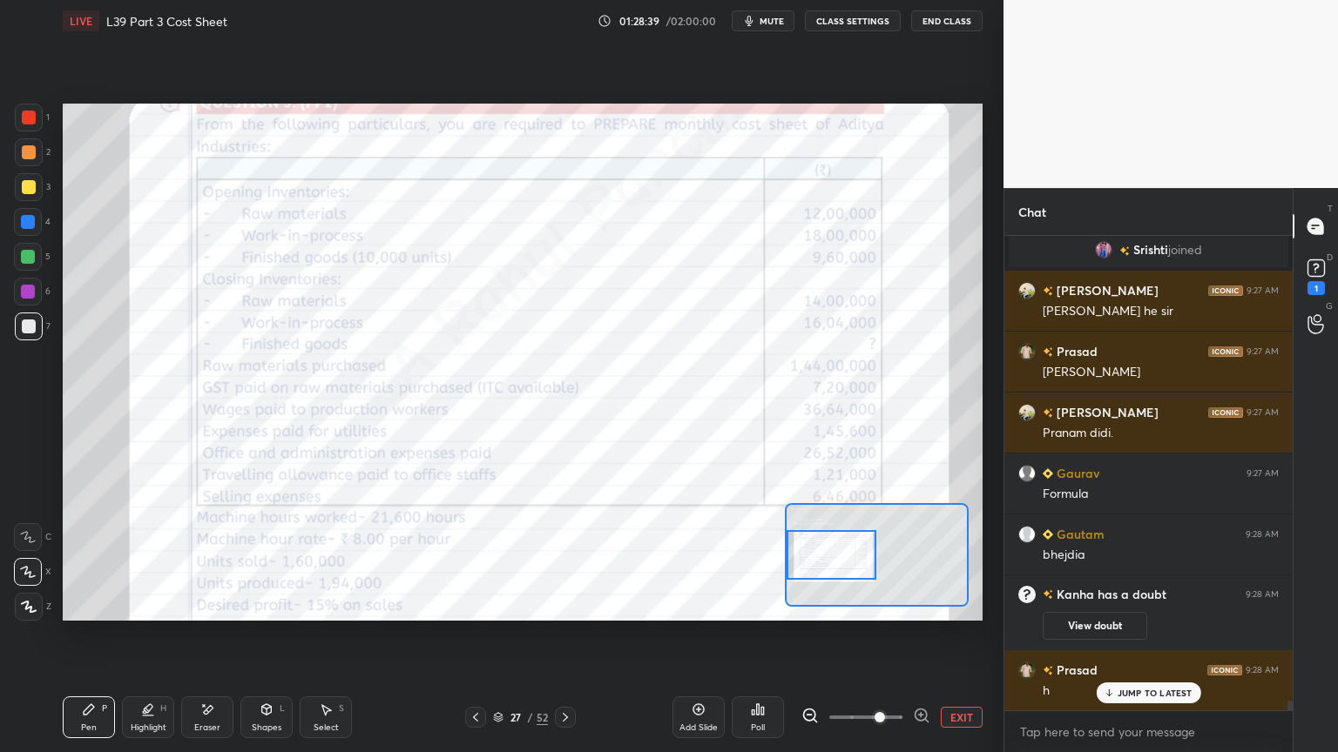
click at [1317, 283] on div "1" at bounding box center [1315, 288] width 17 height 14
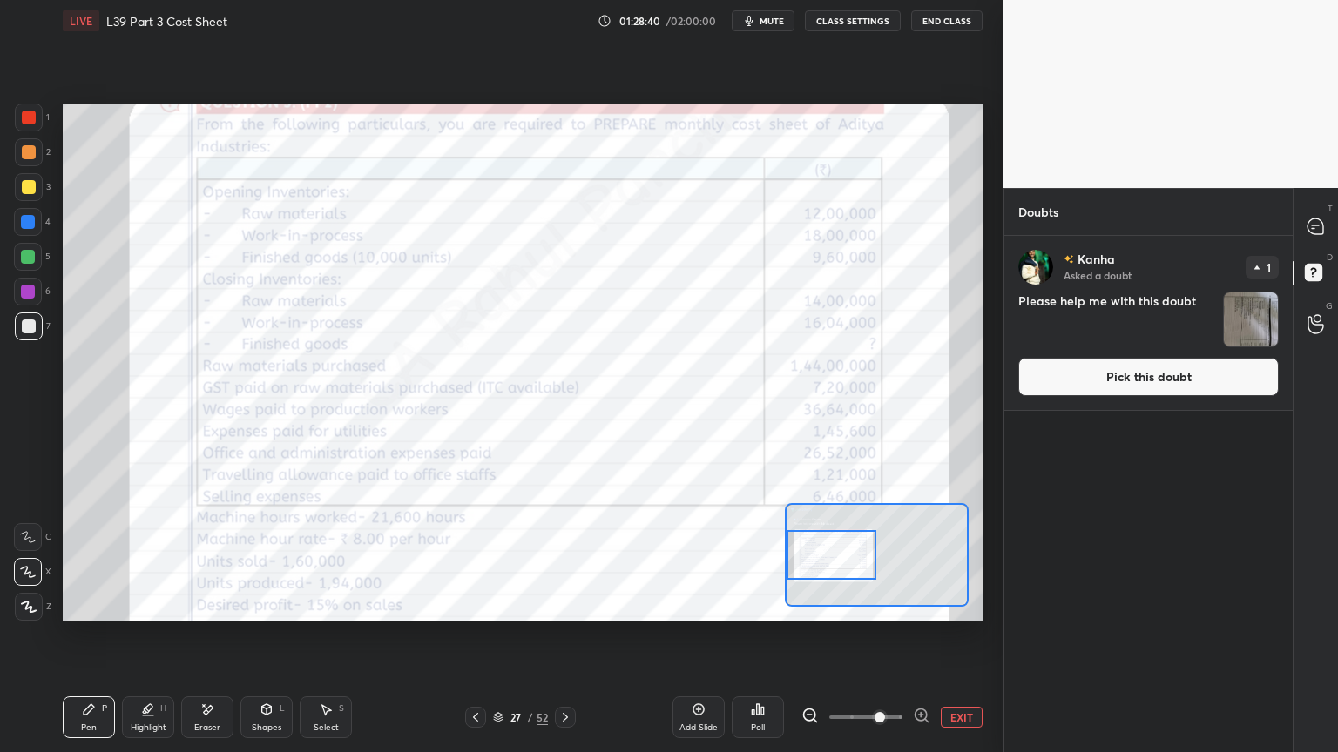
click at [1255, 306] on img "grid" at bounding box center [1251, 320] width 54 height 54
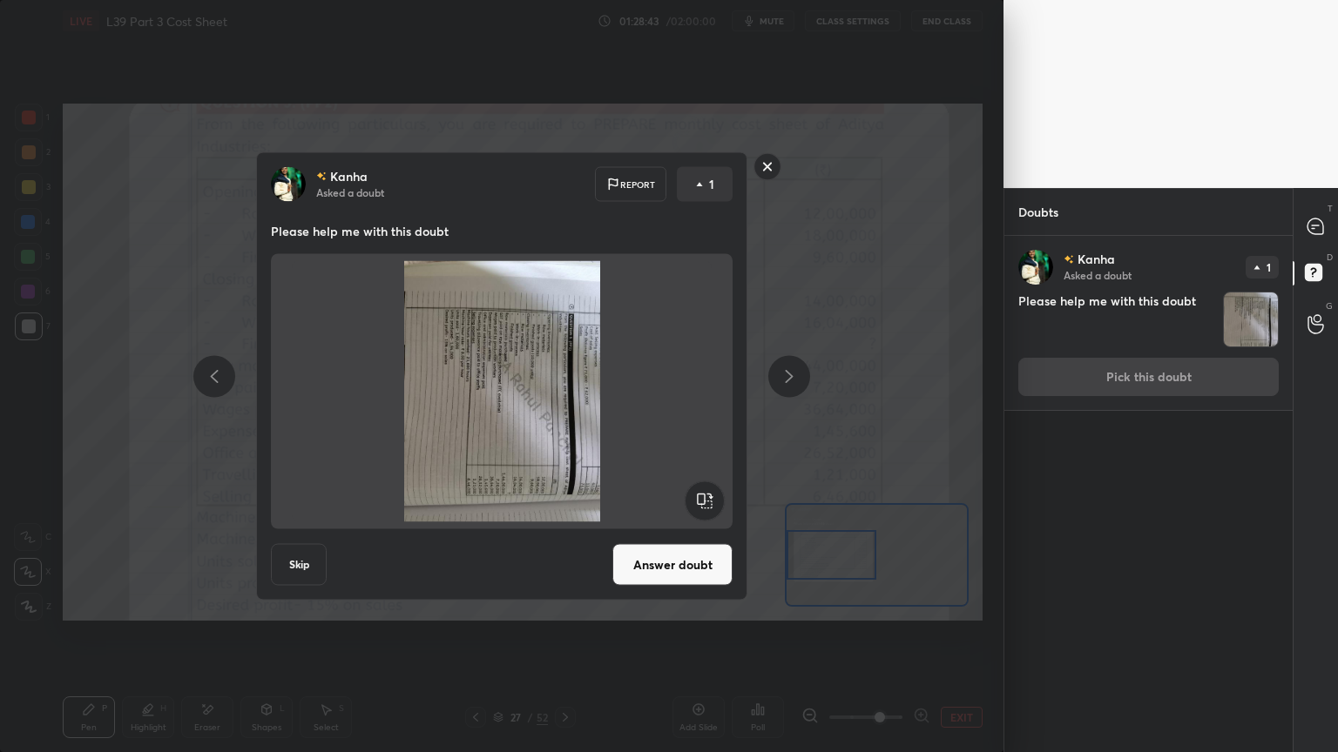
click at [291, 559] on button "Skip" at bounding box center [299, 565] width 56 height 42
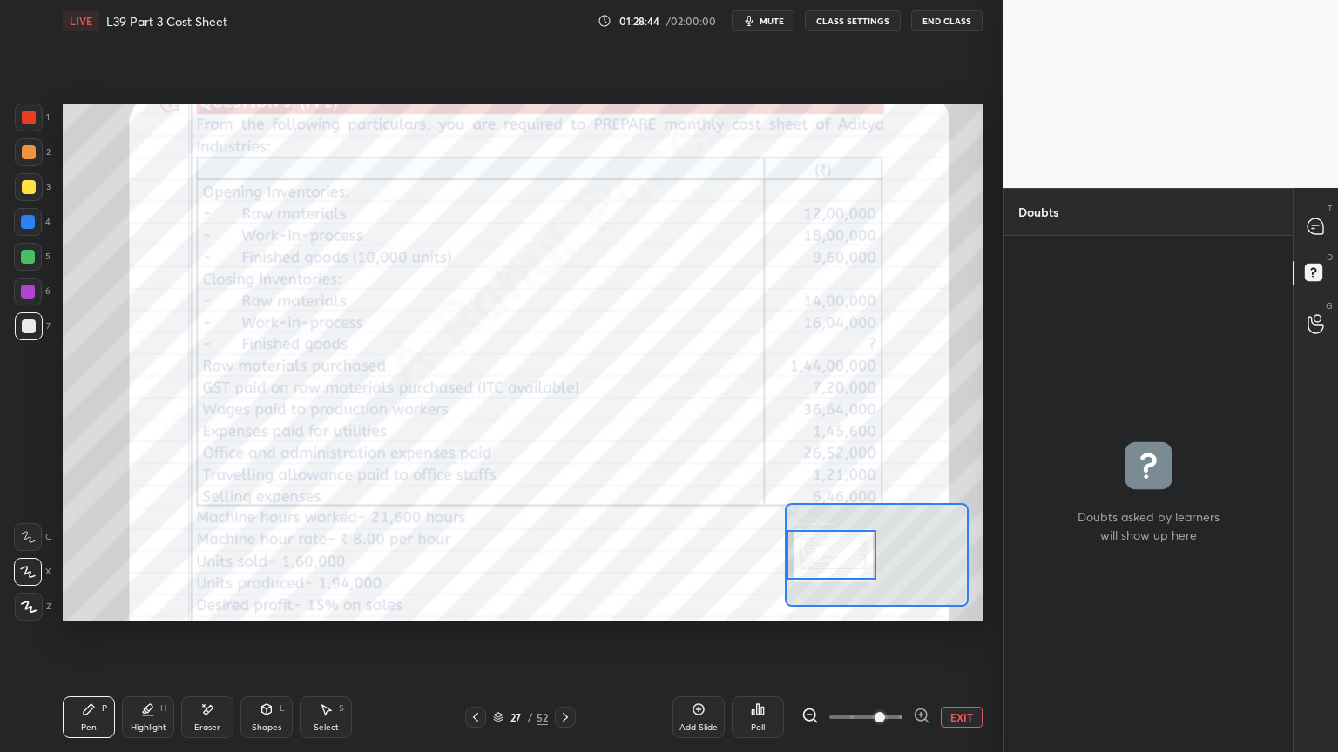
click at [1310, 219] on icon at bounding box center [1315, 227] width 16 height 16
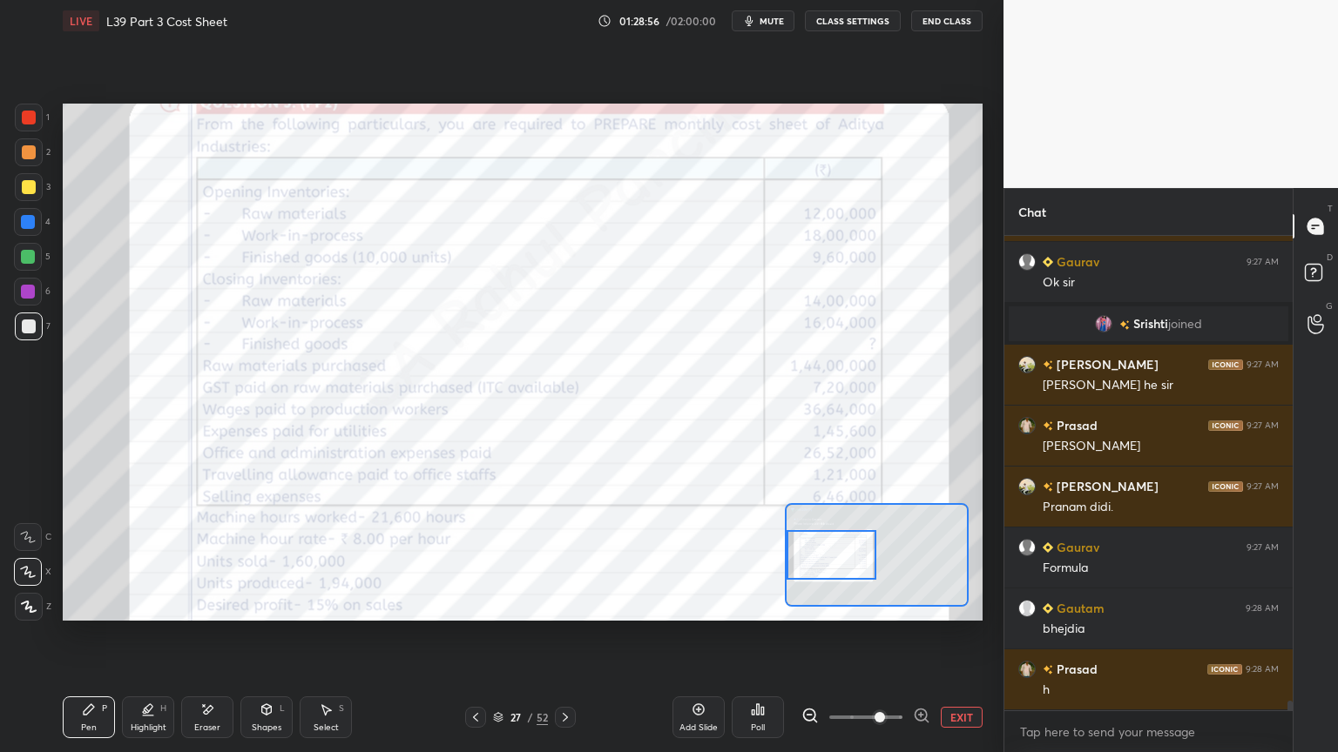
click at [84, 559] on icon at bounding box center [89, 710] width 14 height 14
click at [36, 114] on div at bounding box center [29, 118] width 28 height 28
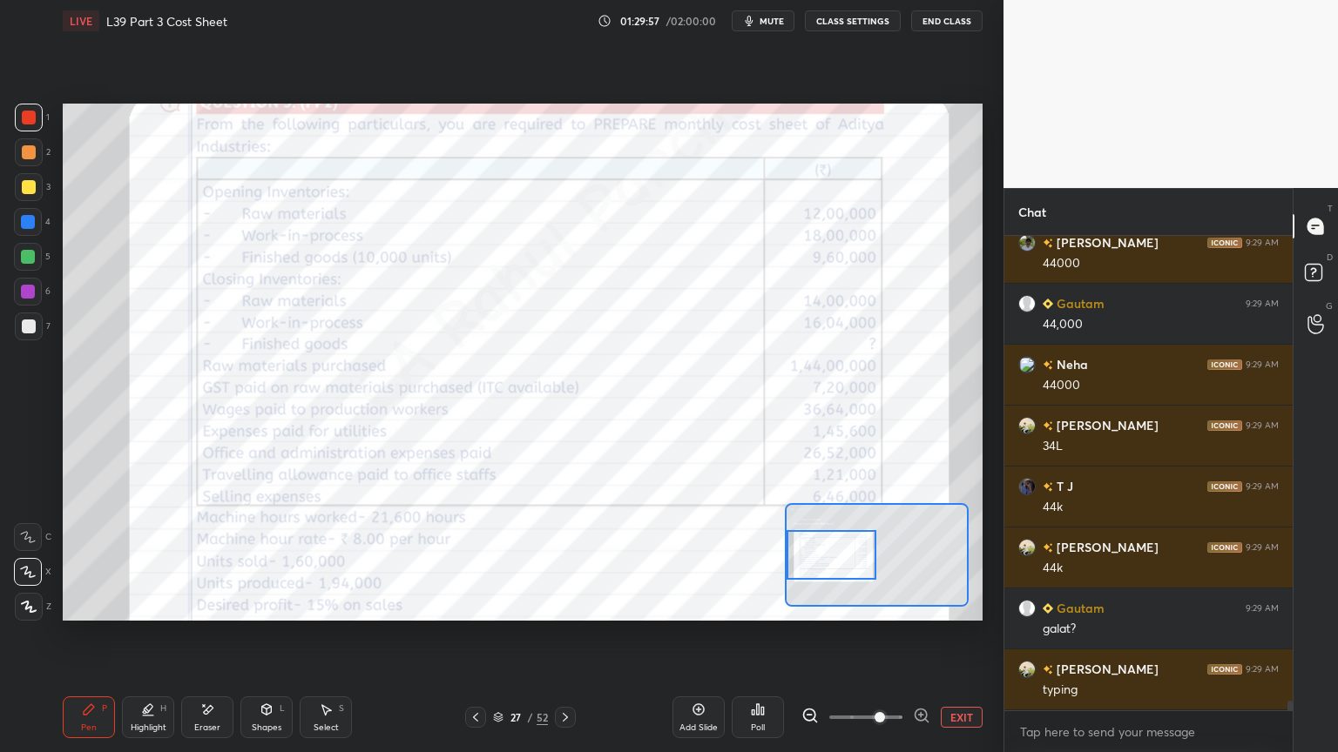
scroll to position [23905, 0]
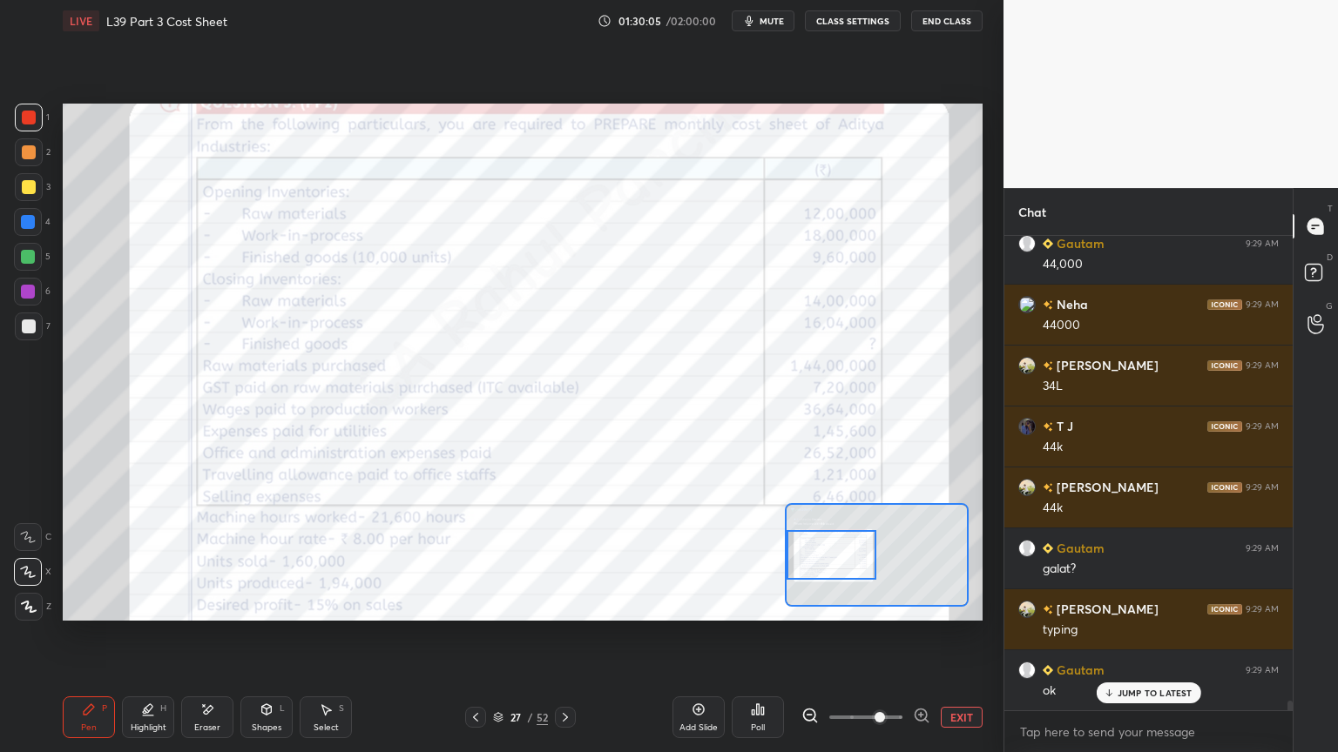
click at [194, 559] on div "Eraser" at bounding box center [207, 728] width 26 height 9
click at [26, 559] on div "Erase all" at bounding box center [28, 607] width 28 height 28
click at [90, 559] on icon at bounding box center [89, 710] width 10 height 10
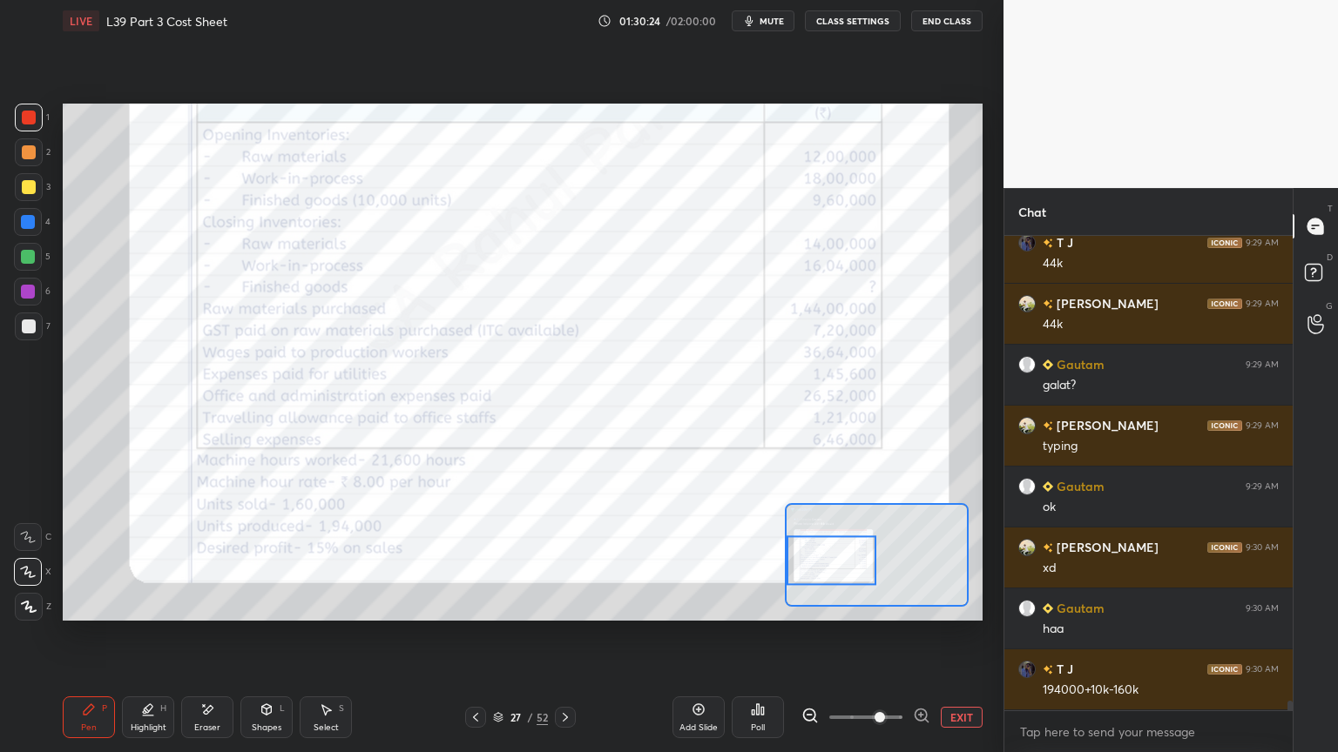
scroll to position [24148, 0]
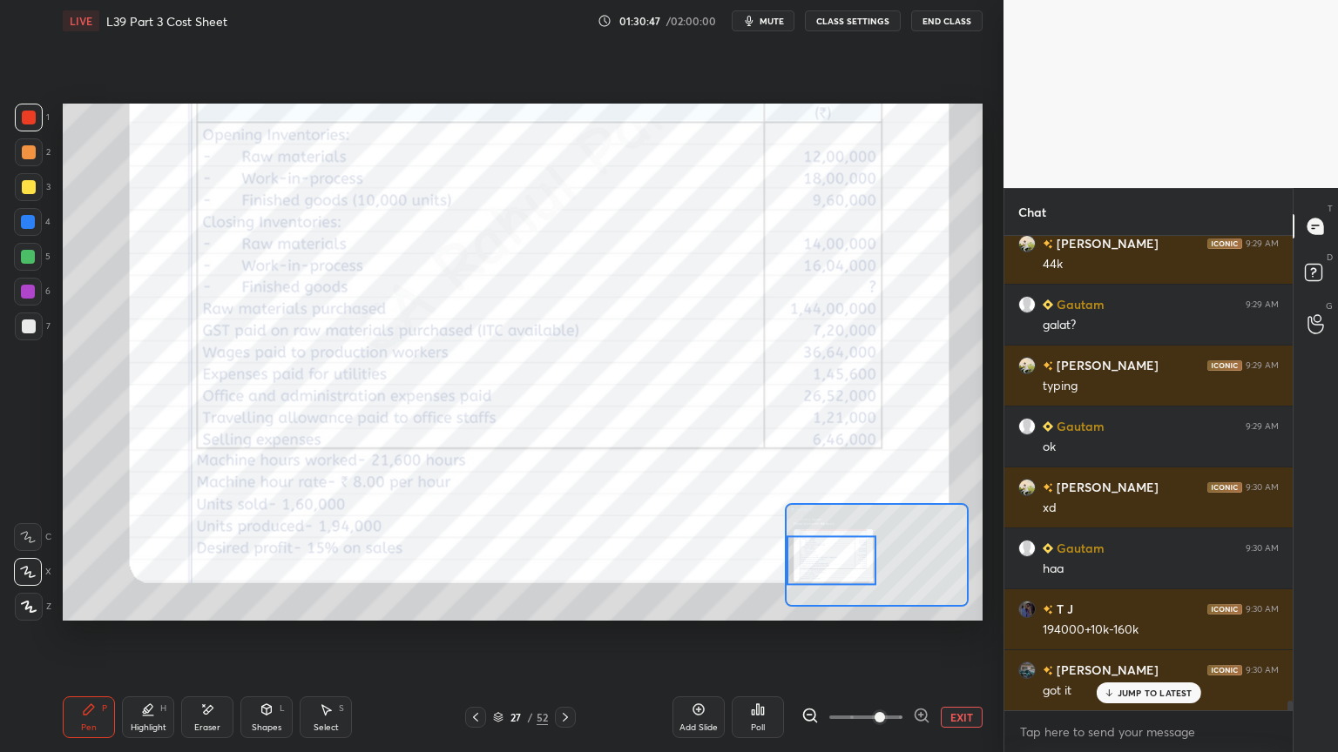
click at [685, 559] on div "Add Slide" at bounding box center [698, 718] width 52 height 42
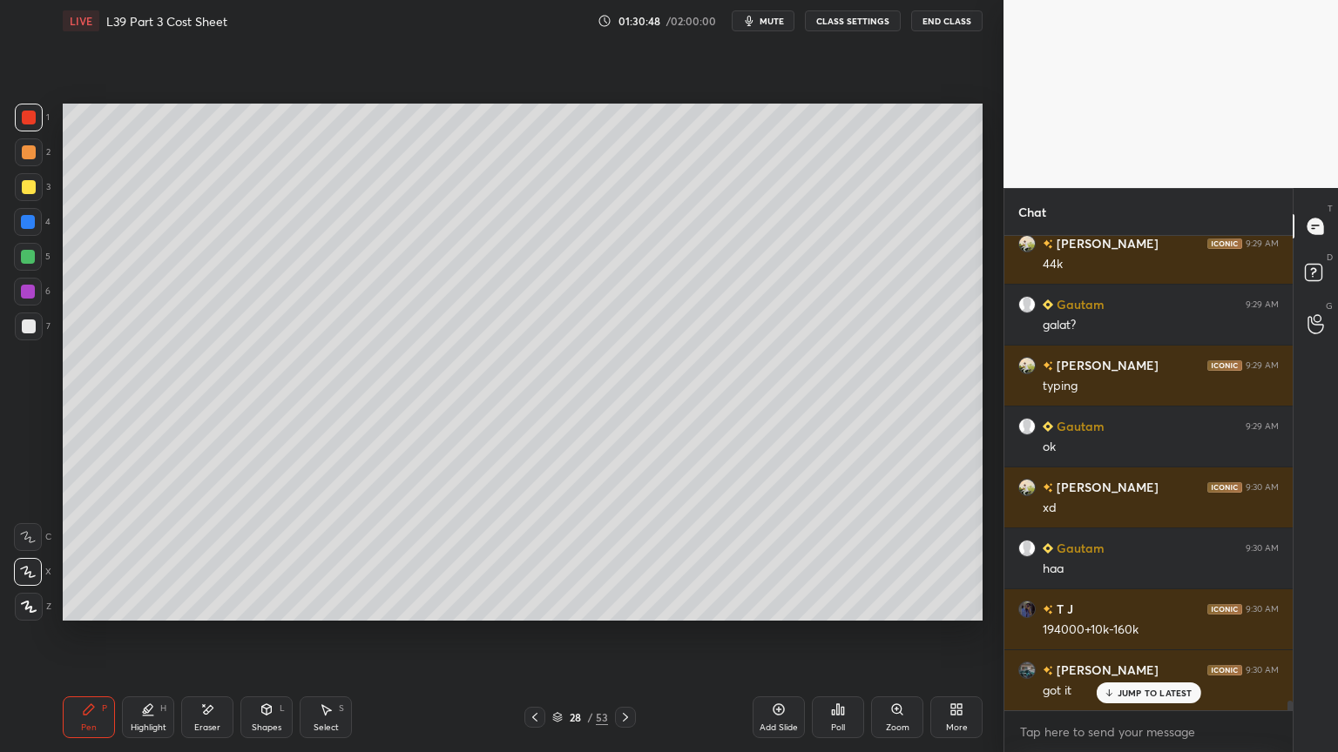
click at [28, 229] on div at bounding box center [28, 222] width 28 height 28
click at [254, 559] on div "Shapes L" at bounding box center [266, 718] width 52 height 42
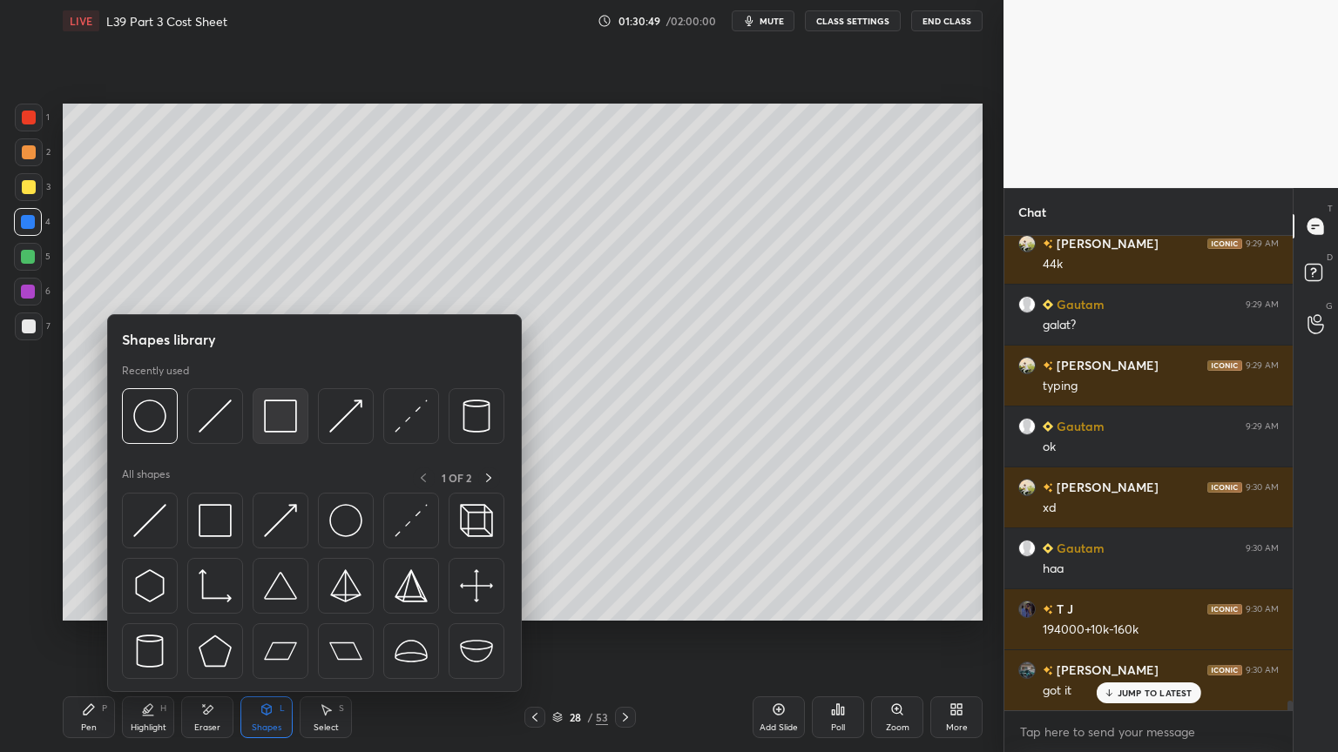
click at [285, 428] on img at bounding box center [280, 416] width 33 height 33
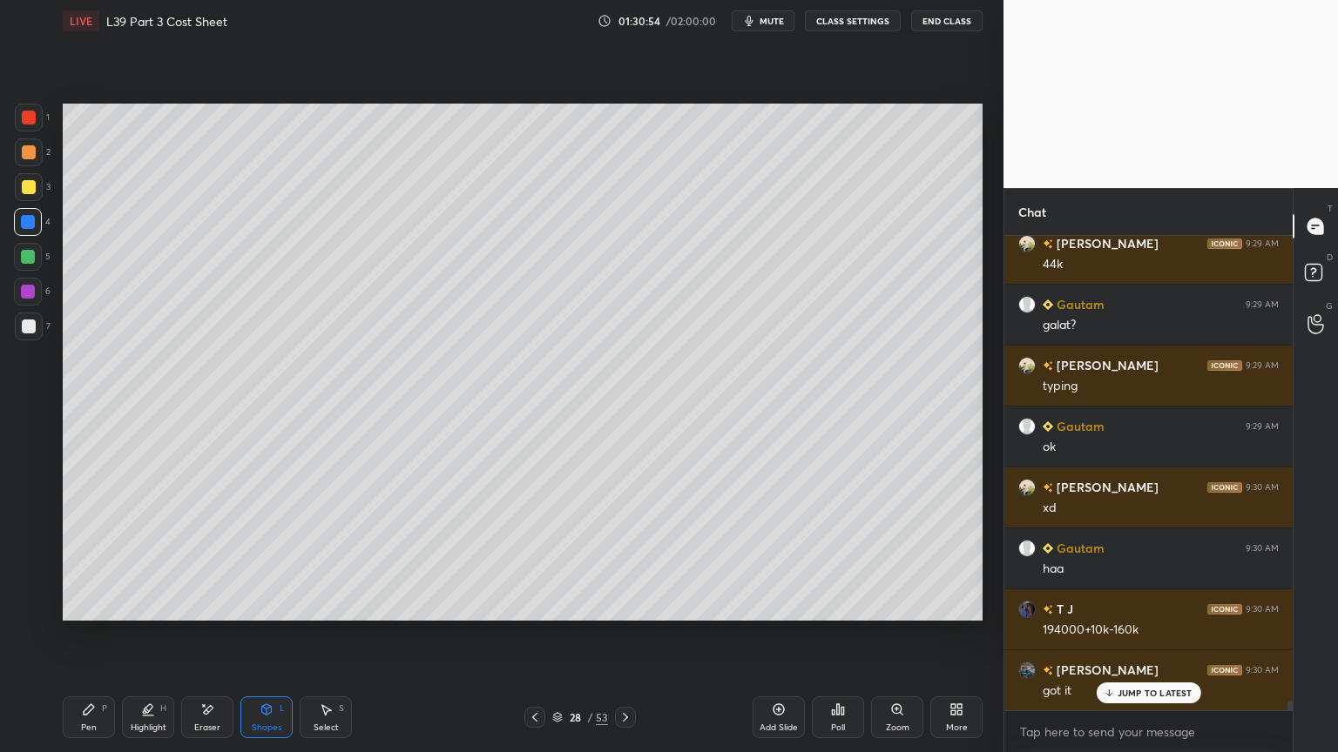
click at [87, 559] on icon at bounding box center [89, 710] width 10 height 10
click at [28, 199] on div at bounding box center [29, 187] width 28 height 28
click at [42, 117] on div at bounding box center [29, 118] width 28 height 28
click at [257, 559] on div "Shapes L" at bounding box center [266, 718] width 52 height 42
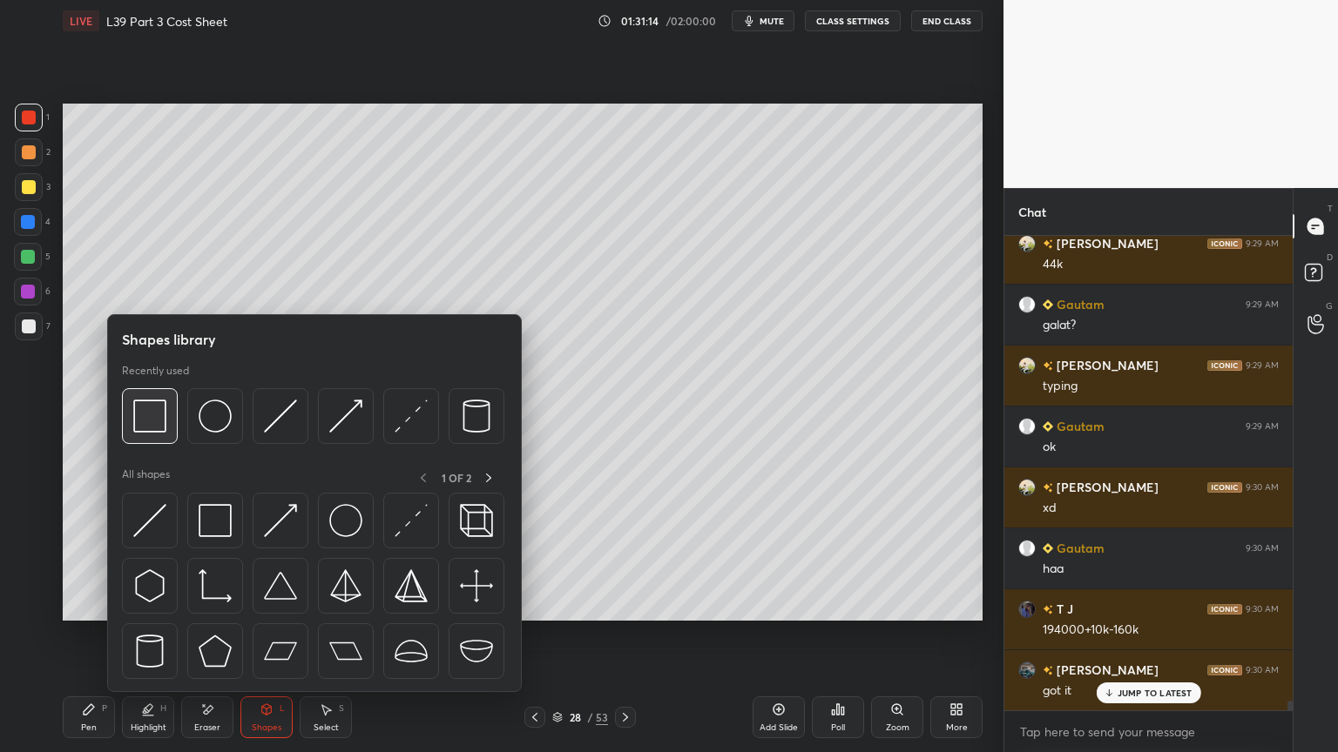
click at [157, 416] on img at bounding box center [149, 416] width 33 height 33
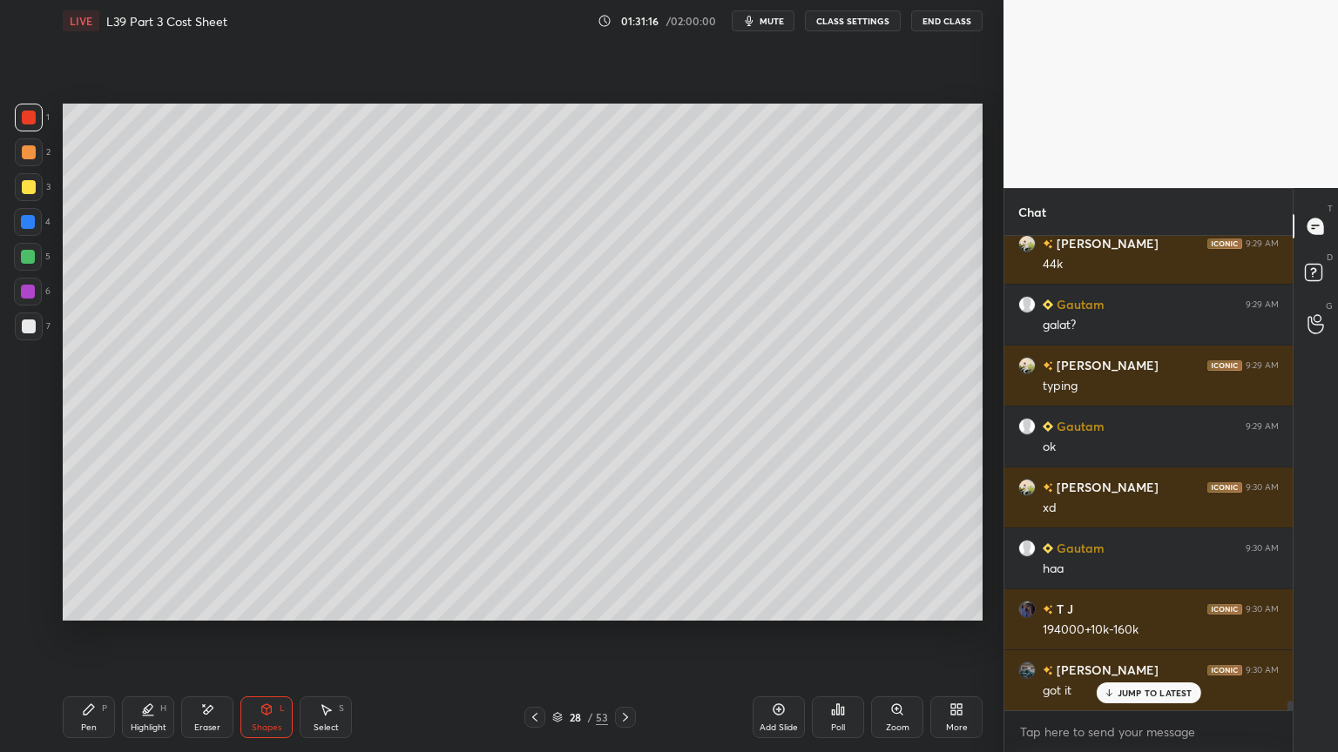
click at [35, 198] on div at bounding box center [29, 187] width 28 height 28
click at [96, 559] on div "Pen P" at bounding box center [89, 718] width 52 height 42
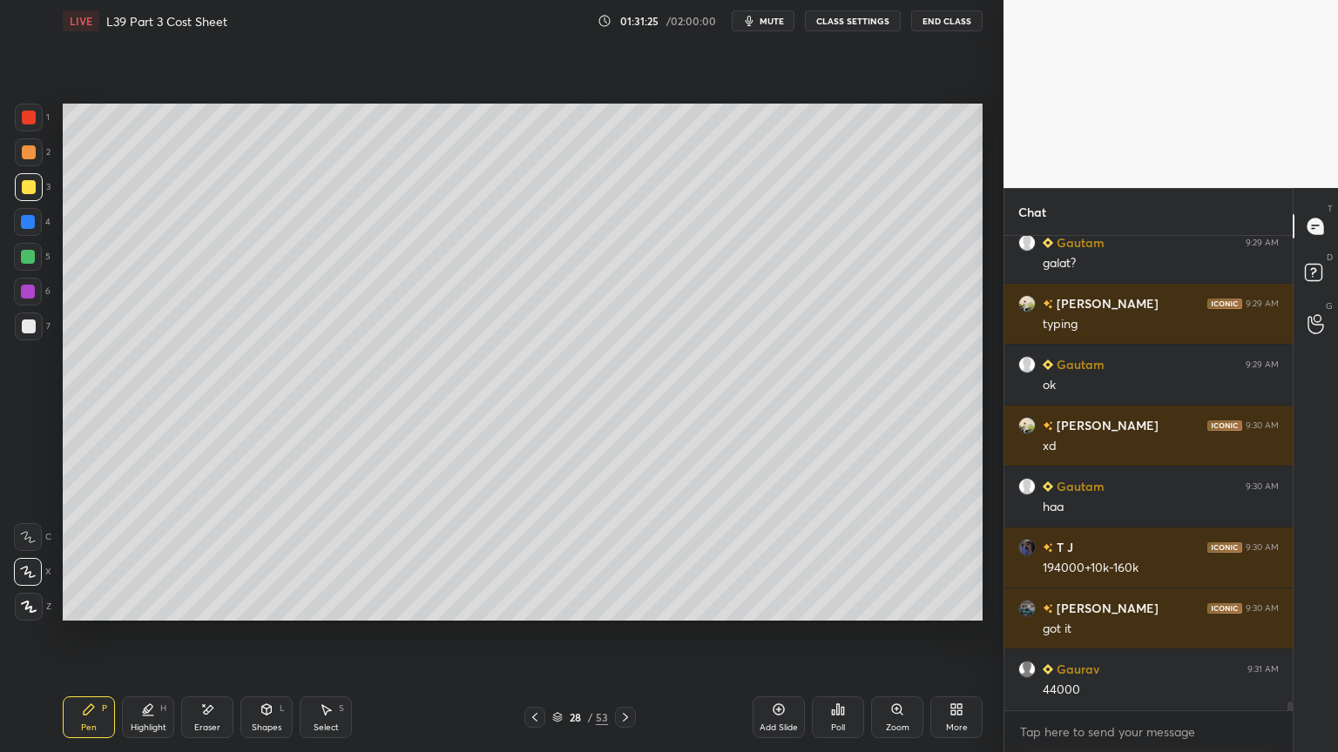
click at [268, 559] on icon at bounding box center [267, 710] width 14 height 14
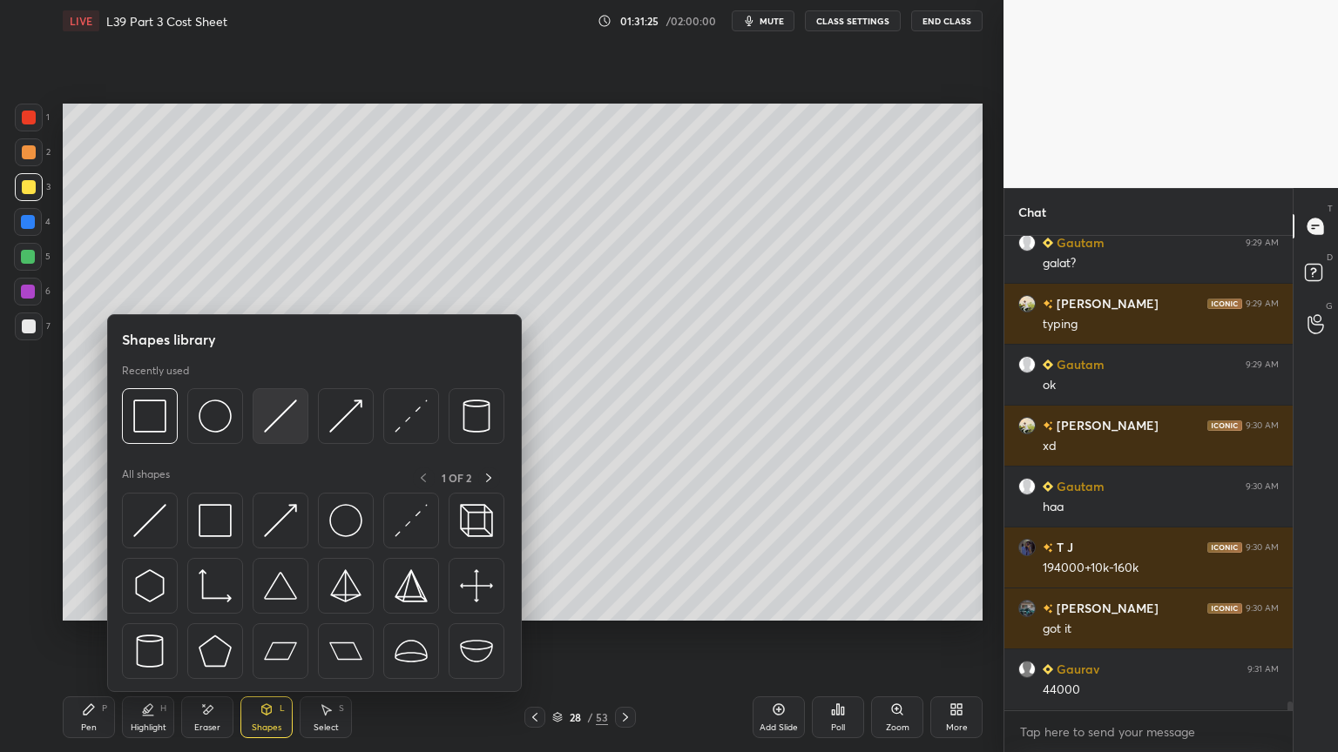
click at [289, 410] on img at bounding box center [280, 416] width 33 height 33
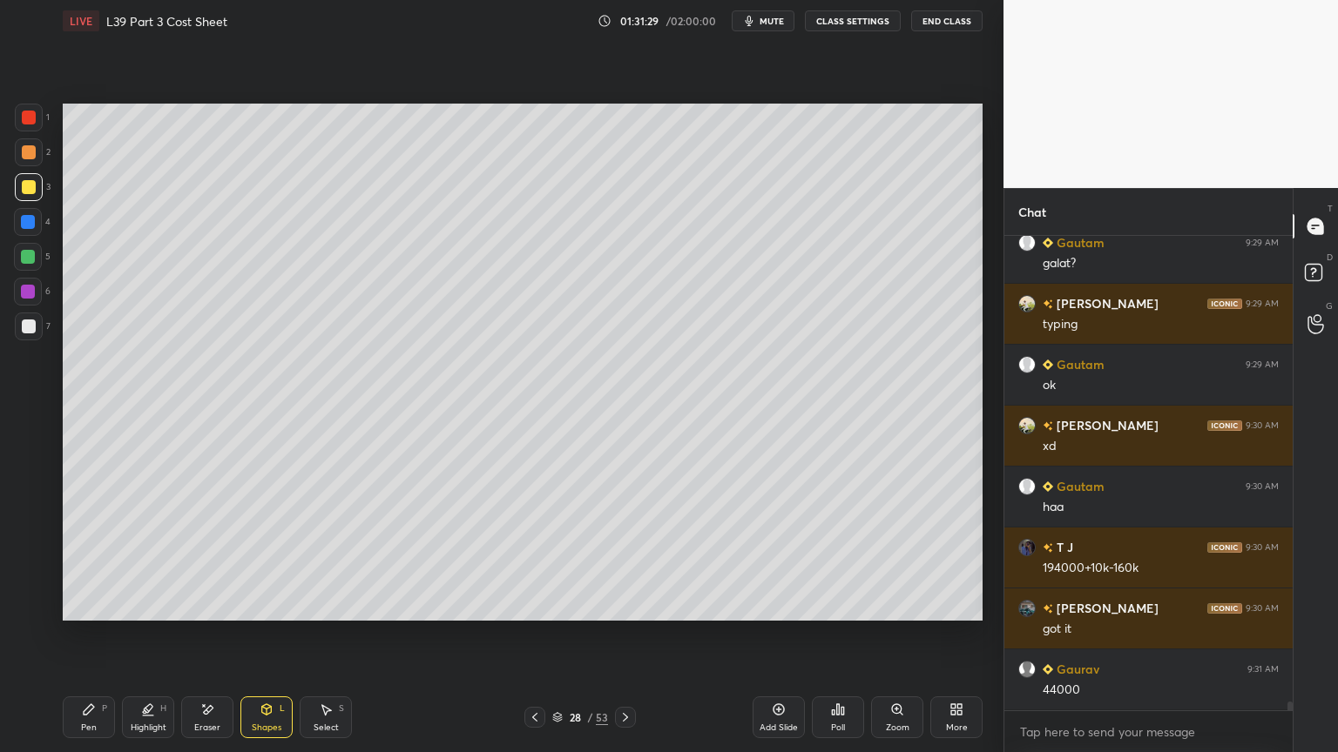
click at [91, 559] on icon at bounding box center [89, 710] width 10 height 10
click at [21, 331] on div at bounding box center [29, 327] width 28 height 28
click at [12, 230] on div "1 2 3 4 5 6 7 C X Z E E Erase all H H" at bounding box center [28, 362] width 56 height 517
click at [272, 559] on icon at bounding box center [267, 710] width 14 height 14
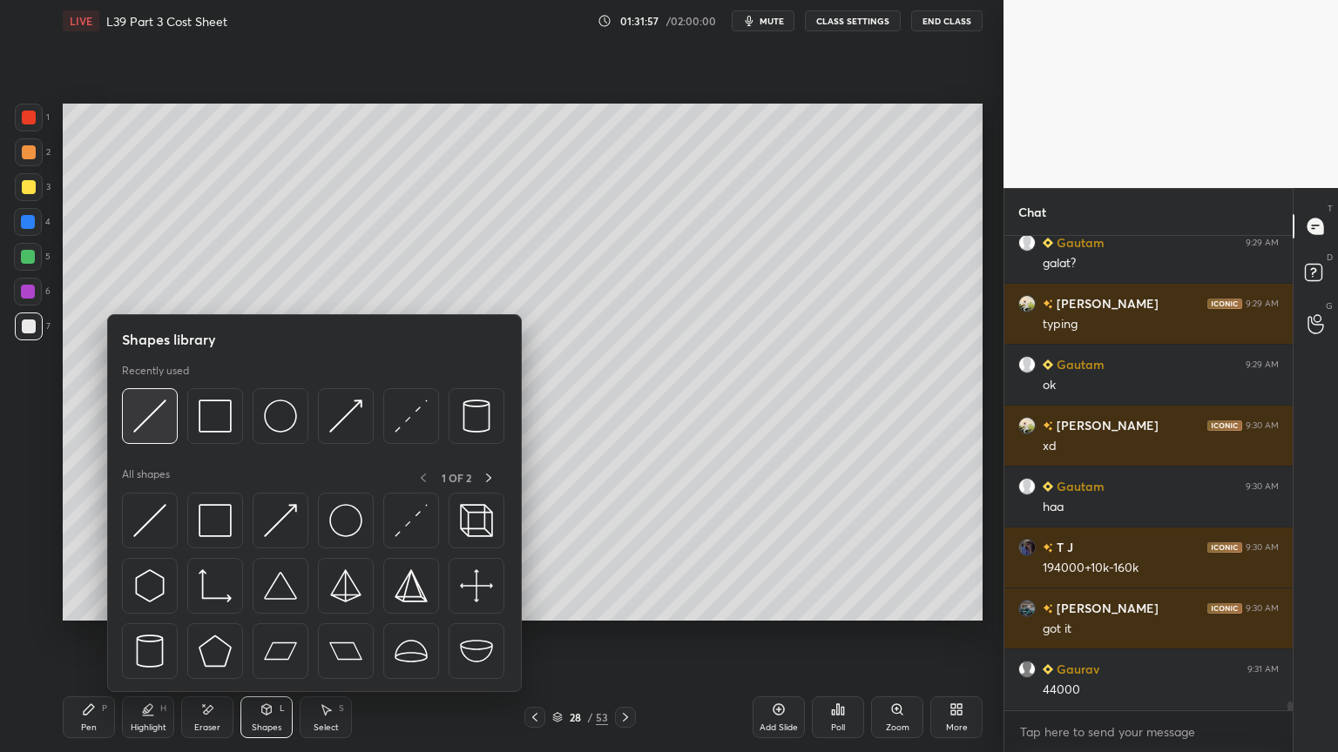
click at [161, 431] on img at bounding box center [149, 416] width 33 height 33
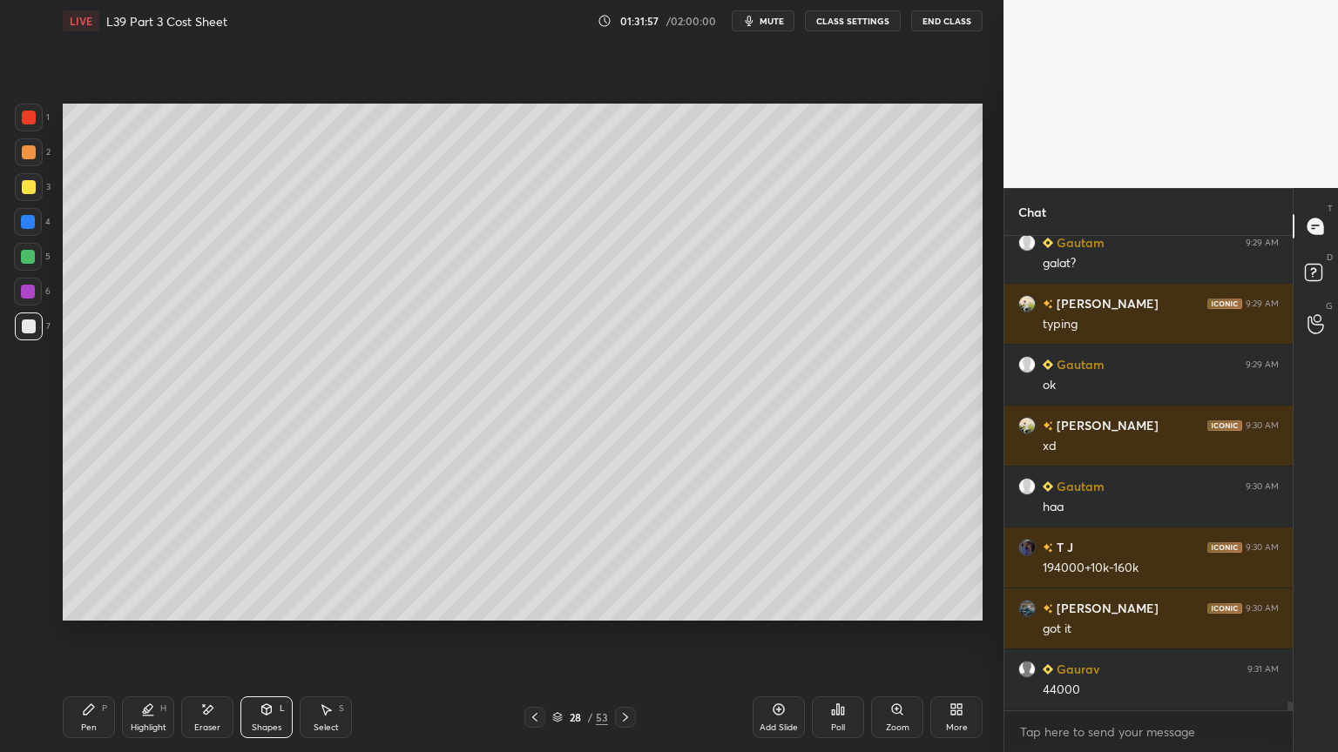
click at [27, 223] on div at bounding box center [28, 222] width 14 height 14
click at [33, 331] on div at bounding box center [29, 327] width 14 height 14
click at [69, 559] on div "Pen P" at bounding box center [89, 718] width 52 height 42
click at [534, 559] on icon at bounding box center [534, 717] width 5 height 9
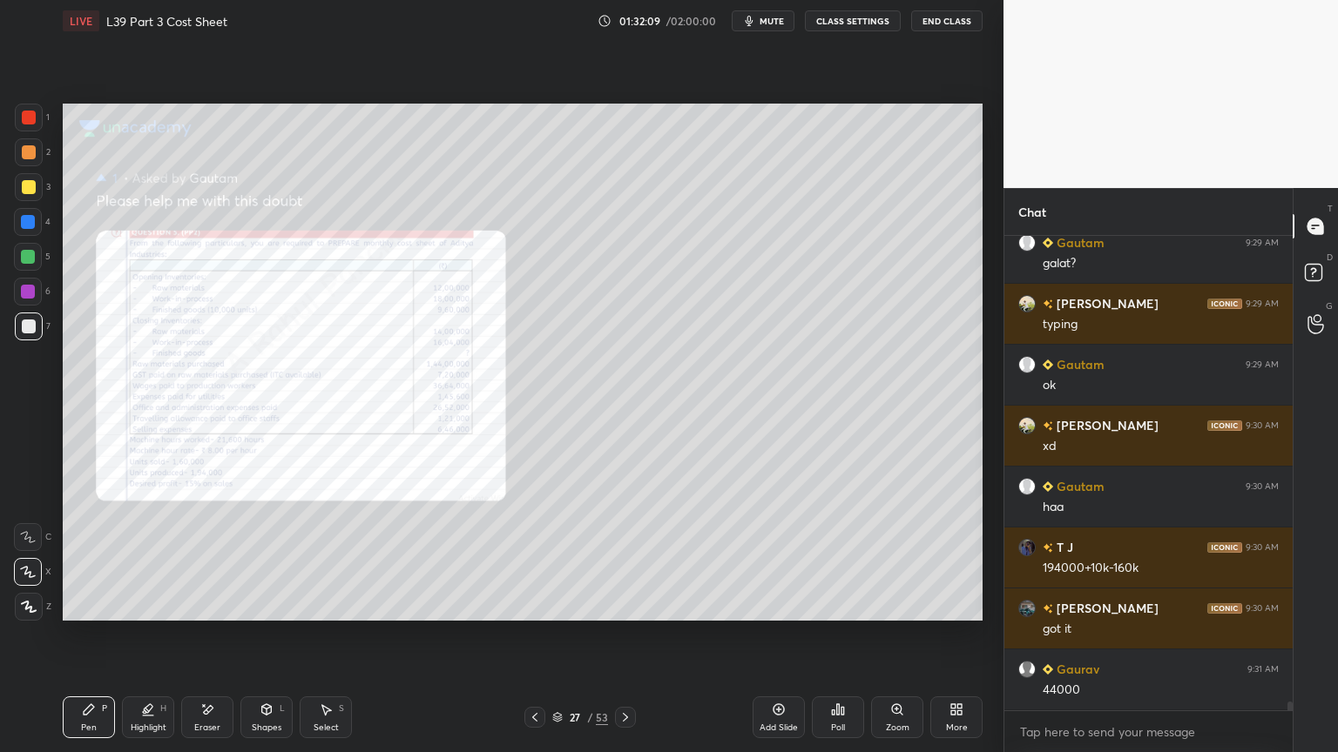
click at [536, 559] on icon at bounding box center [535, 718] width 14 height 14
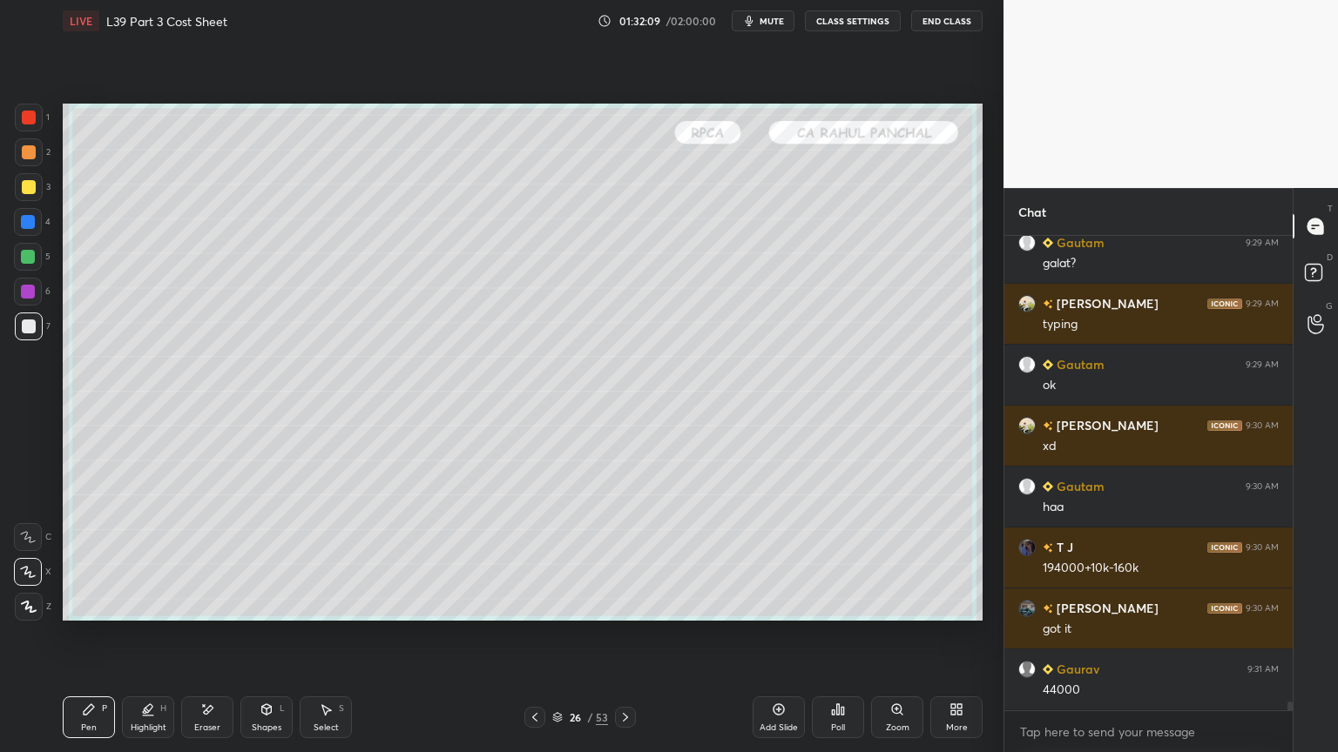
click at [624, 559] on icon at bounding box center [625, 718] width 14 height 14
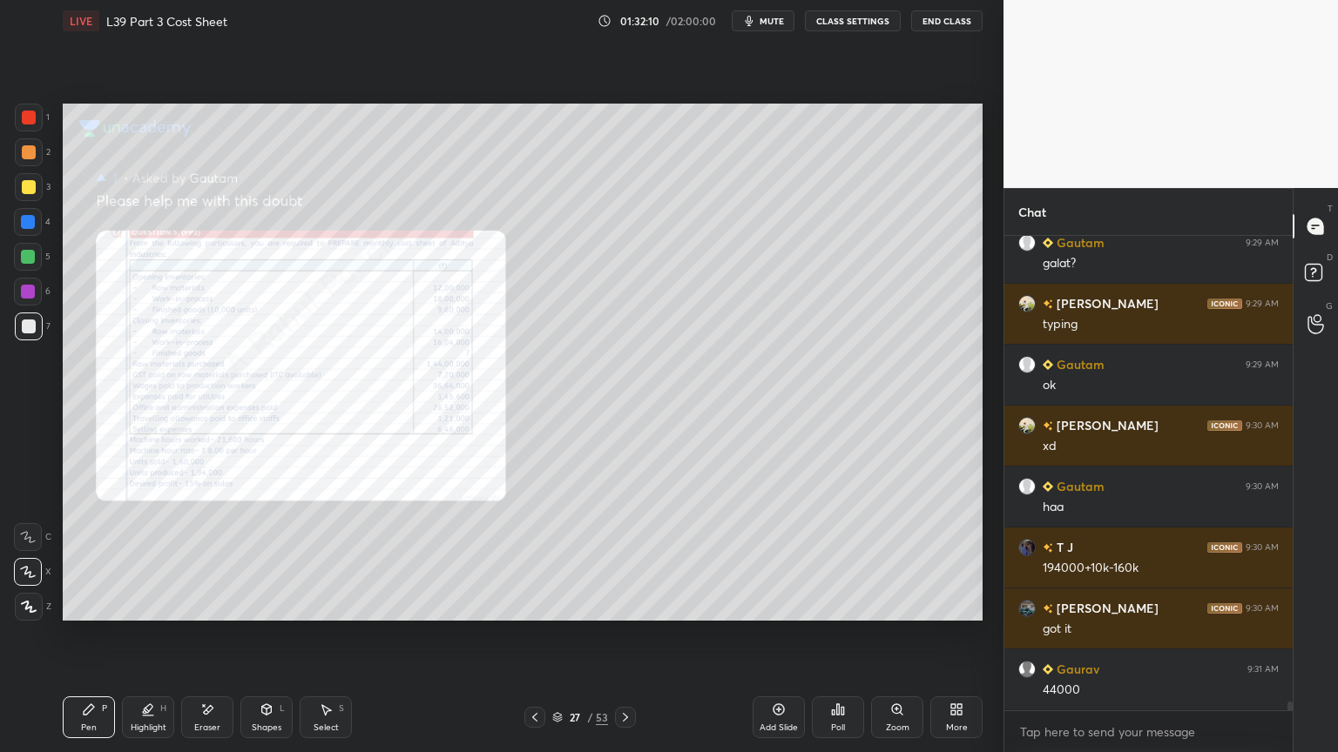
click at [904, 559] on div "Zoom" at bounding box center [897, 718] width 52 height 42
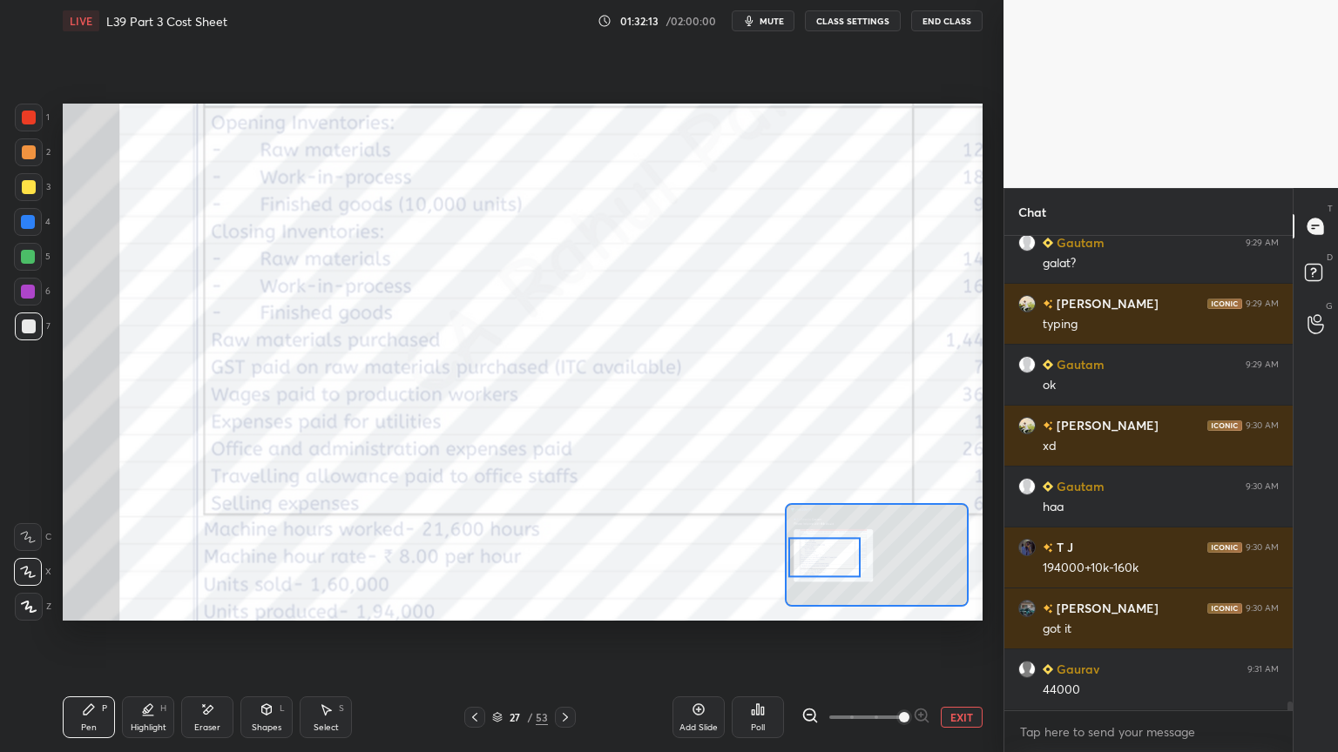
click at [948, 559] on button "EXIT" at bounding box center [962, 717] width 42 height 21
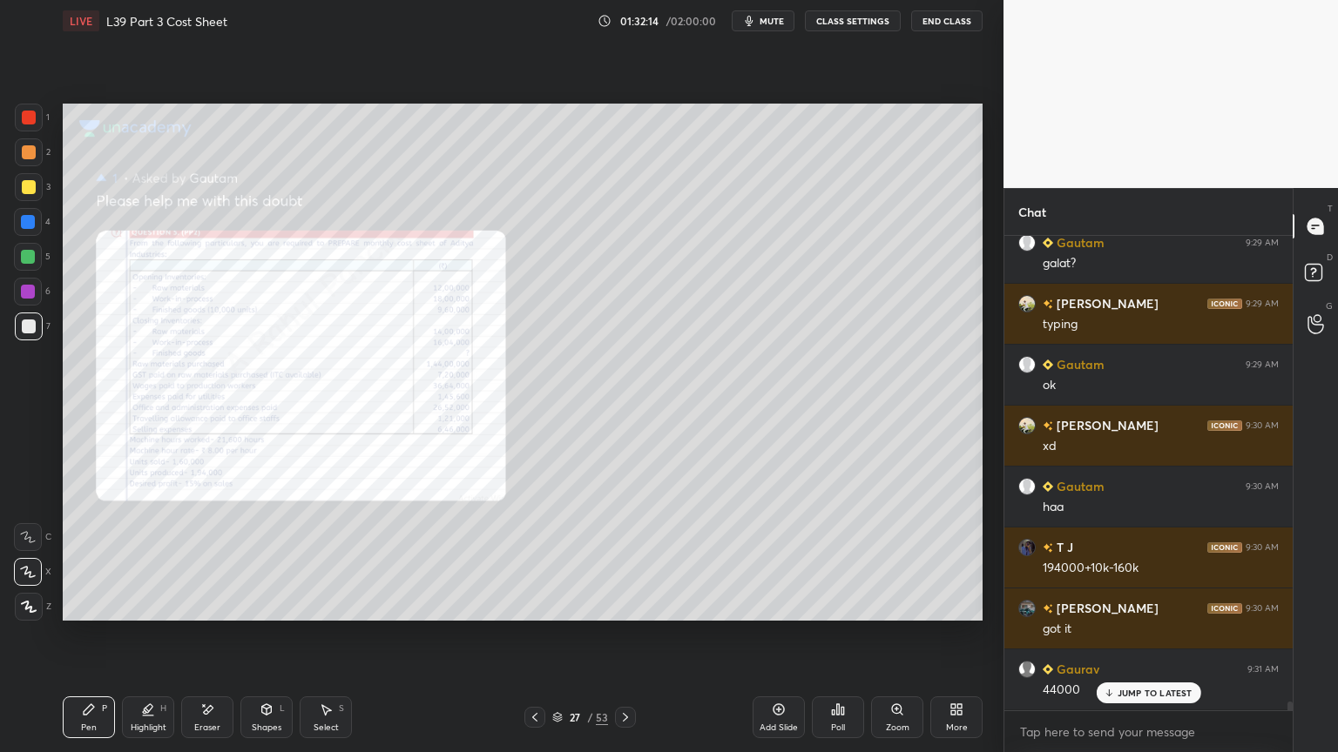
scroll to position [24270, 0]
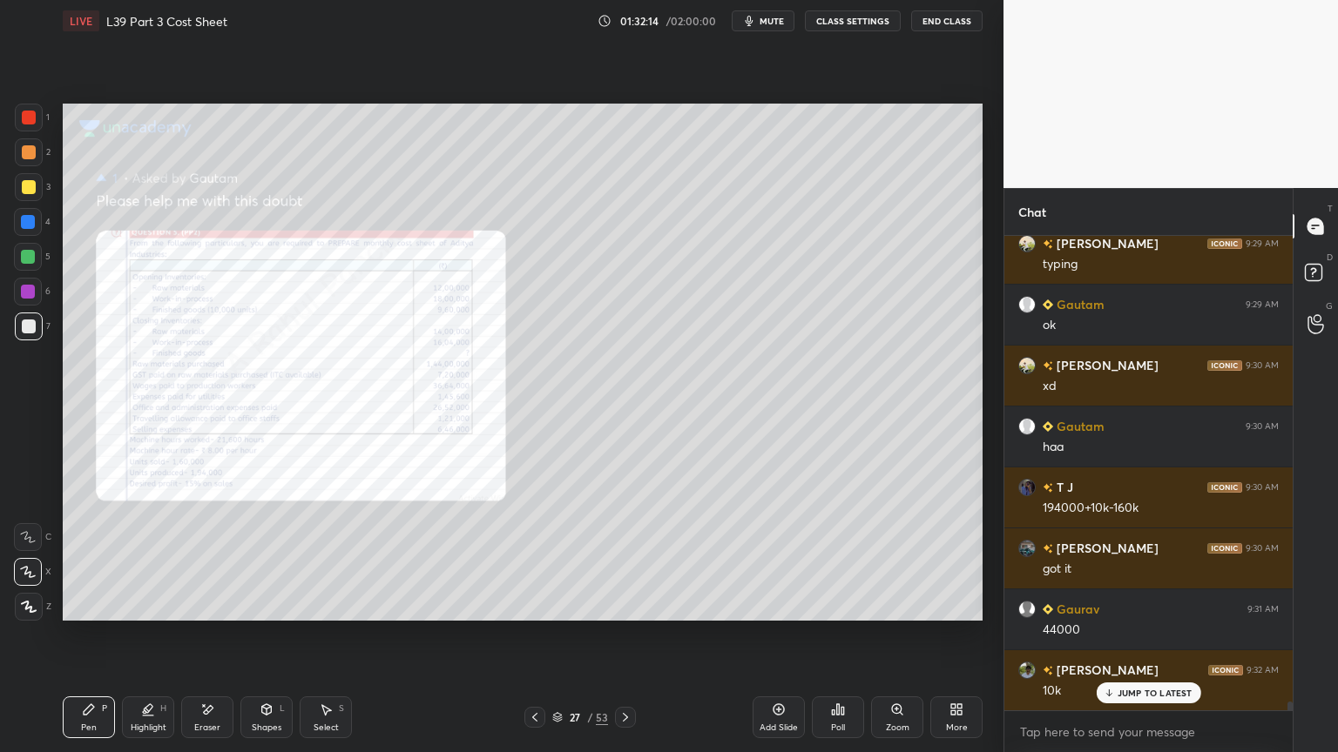
click at [617, 559] on div at bounding box center [625, 717] width 21 height 21
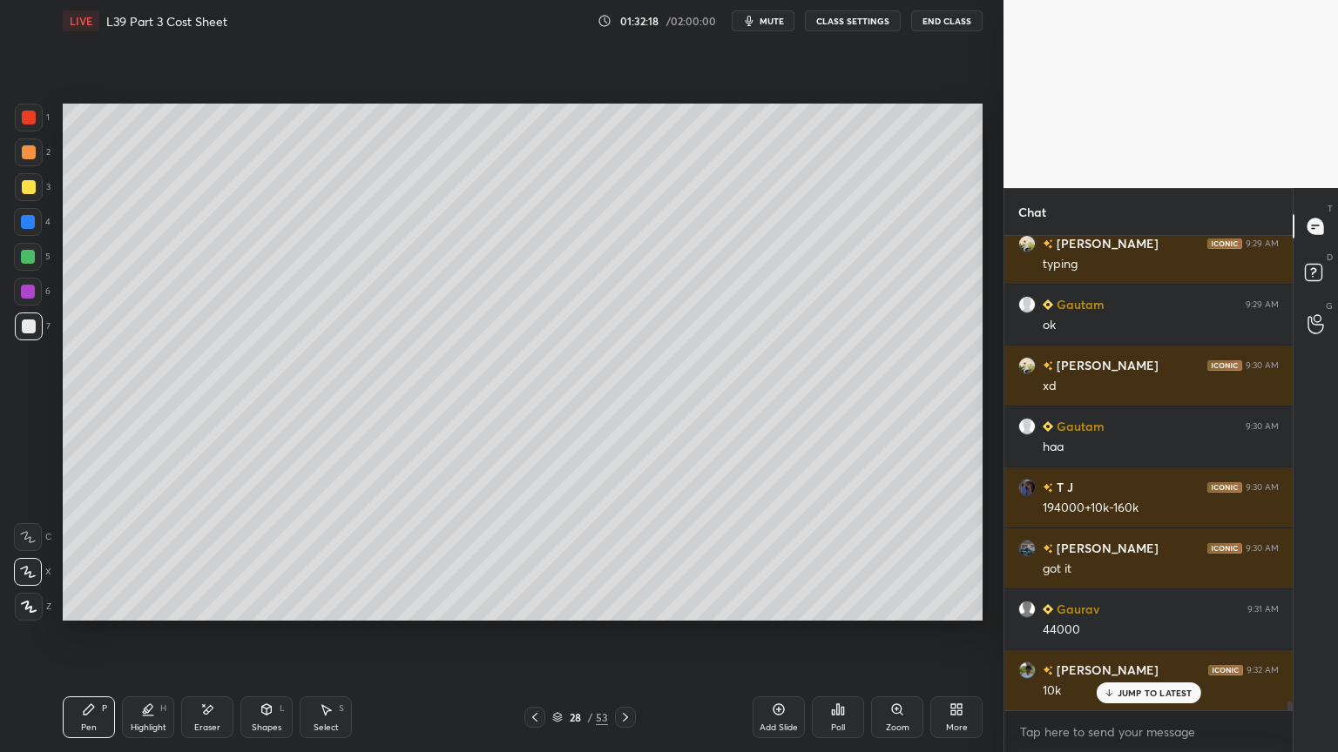
click at [533, 559] on icon at bounding box center [535, 718] width 14 height 14
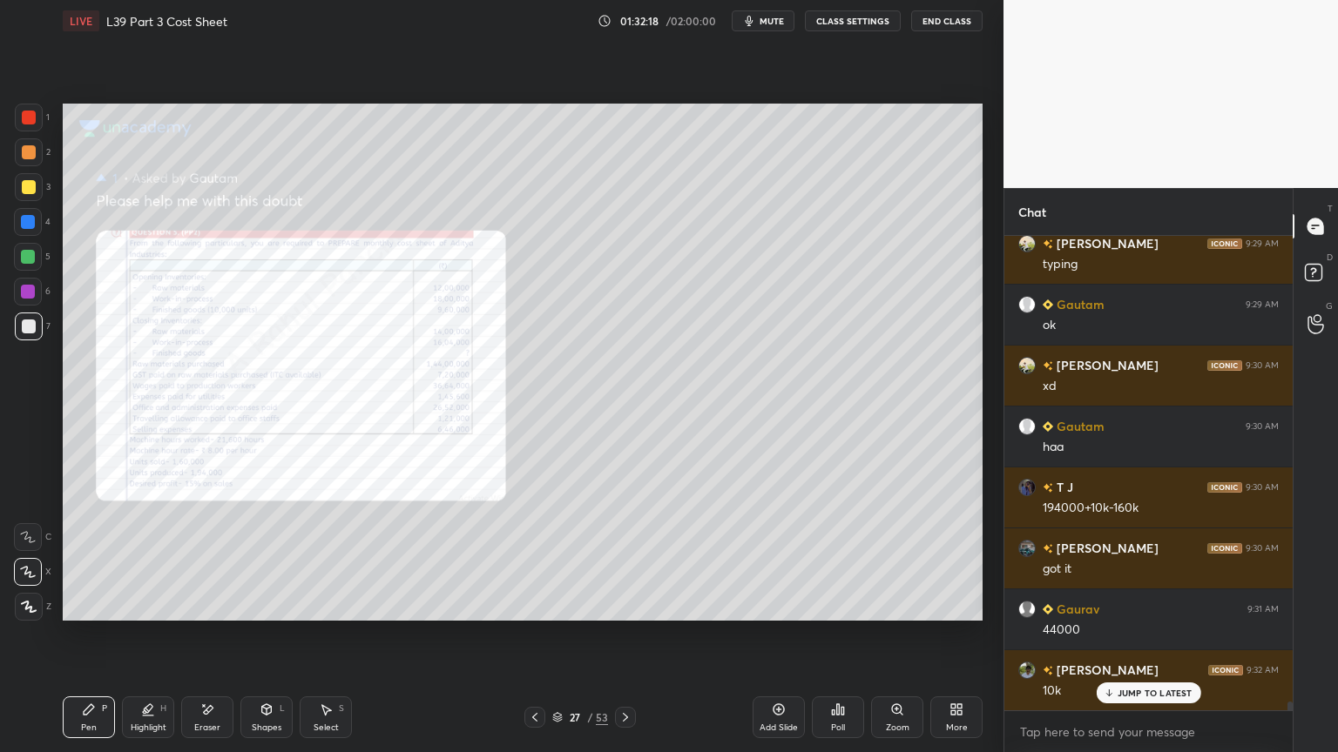
click at [892, 559] on div "Zoom" at bounding box center [897, 718] width 52 height 42
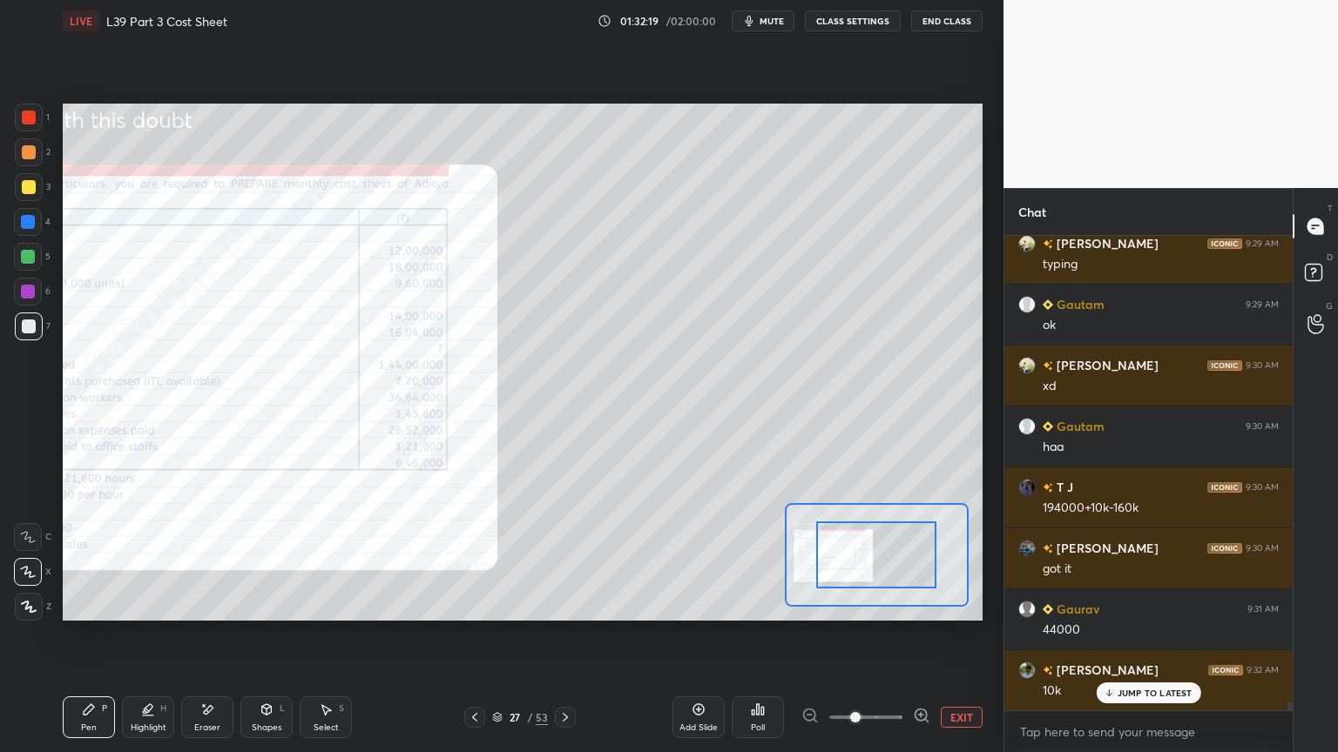
click at [860, 559] on span at bounding box center [855, 717] width 10 height 10
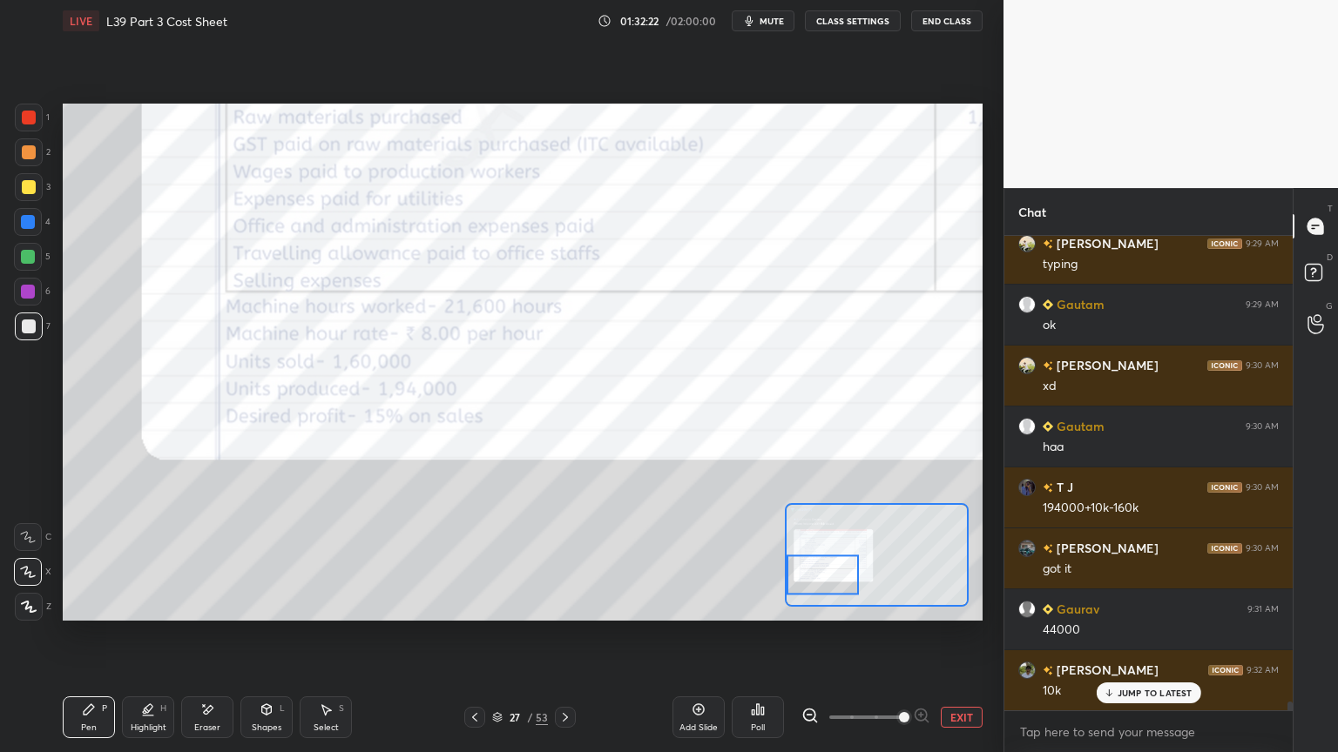
click at [565, 559] on icon at bounding box center [565, 717] width 5 height 9
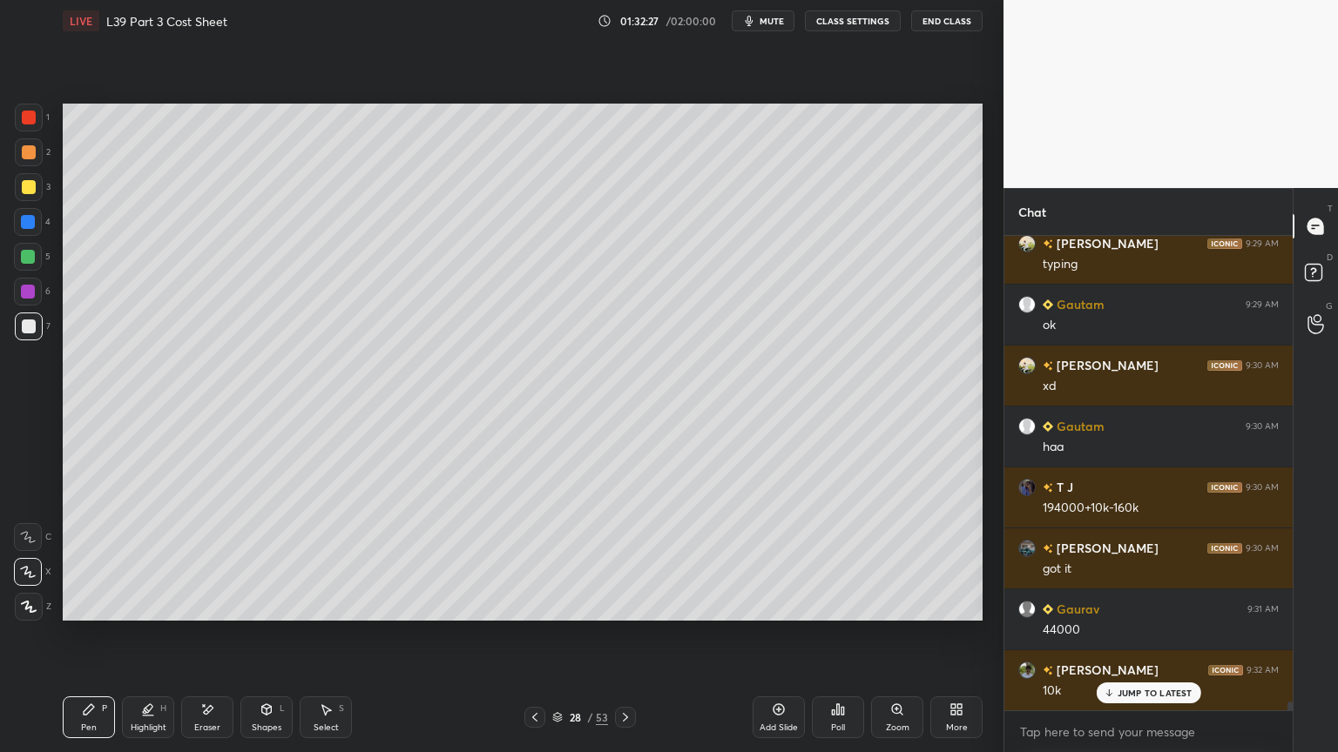
click at [538, 559] on icon at bounding box center [535, 718] width 14 height 14
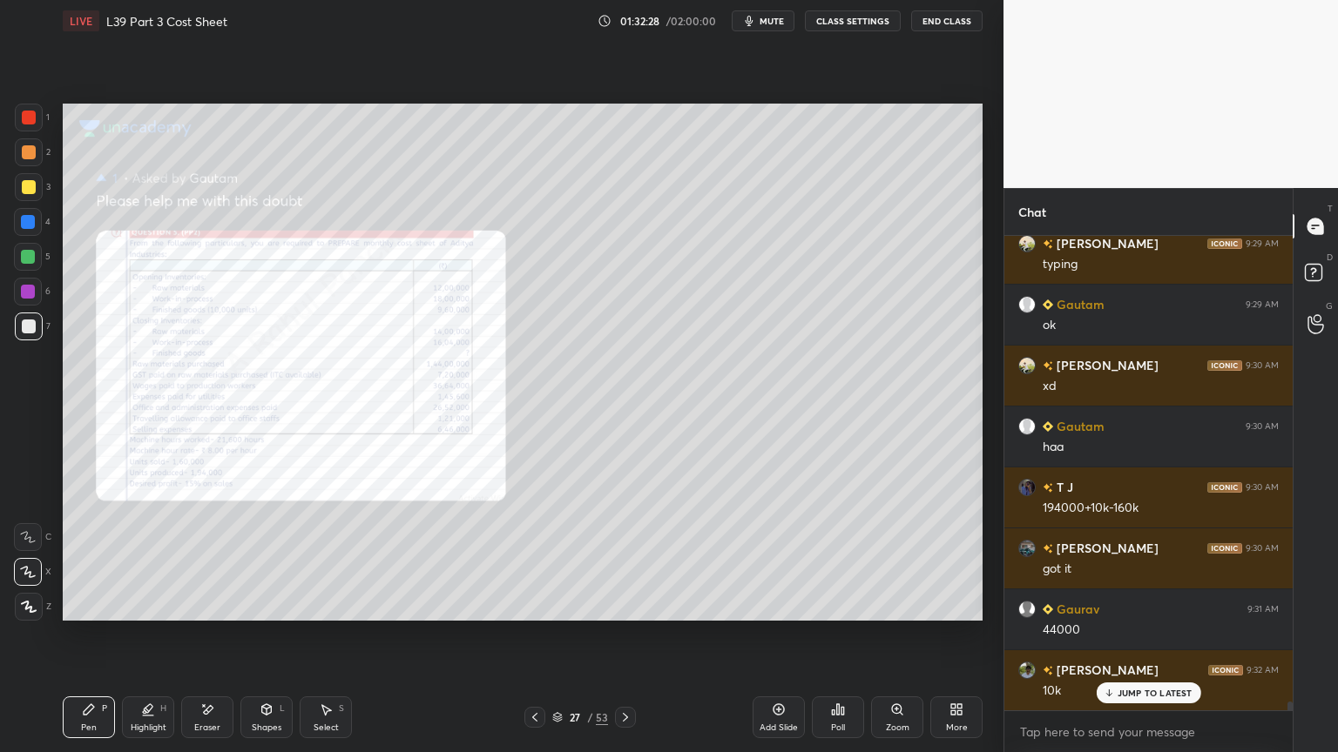
click at [910, 559] on div "Zoom" at bounding box center [897, 718] width 52 height 42
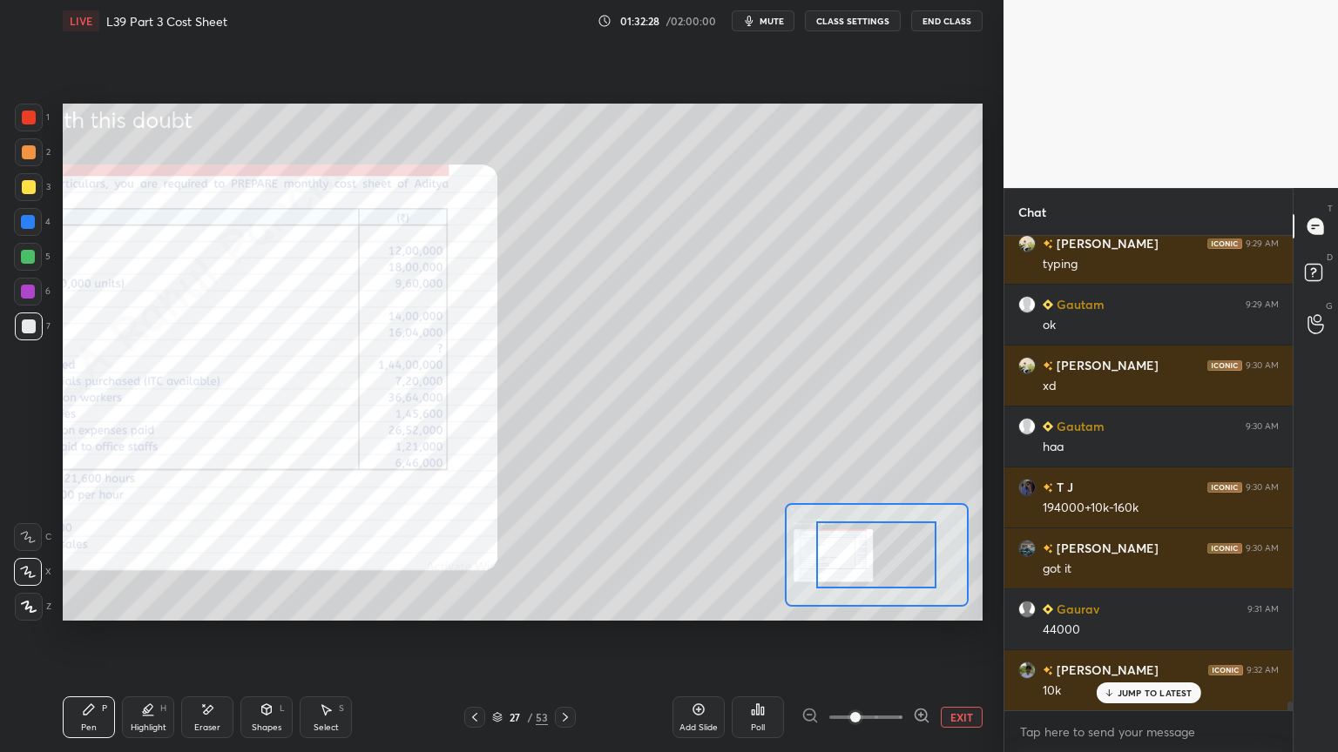
click at [860, 559] on span at bounding box center [855, 717] width 10 height 10
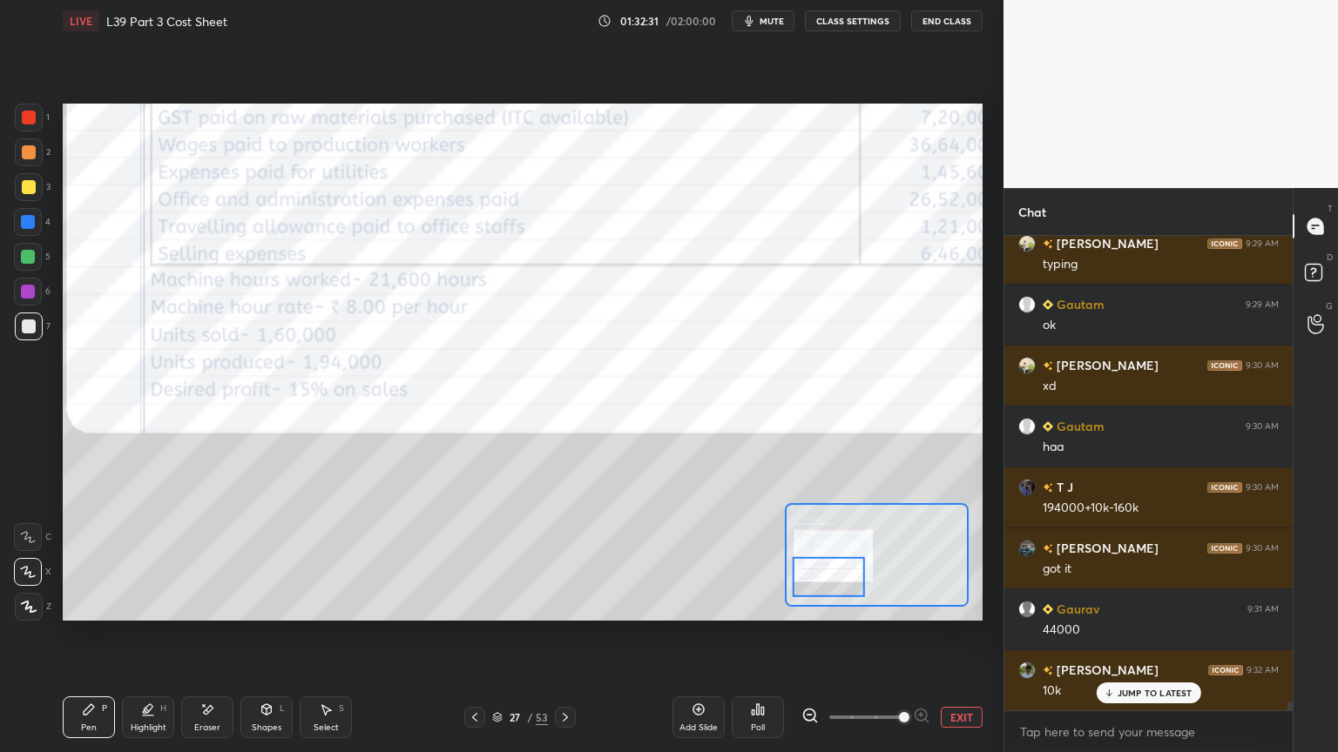
click at [570, 559] on icon at bounding box center [565, 718] width 14 height 14
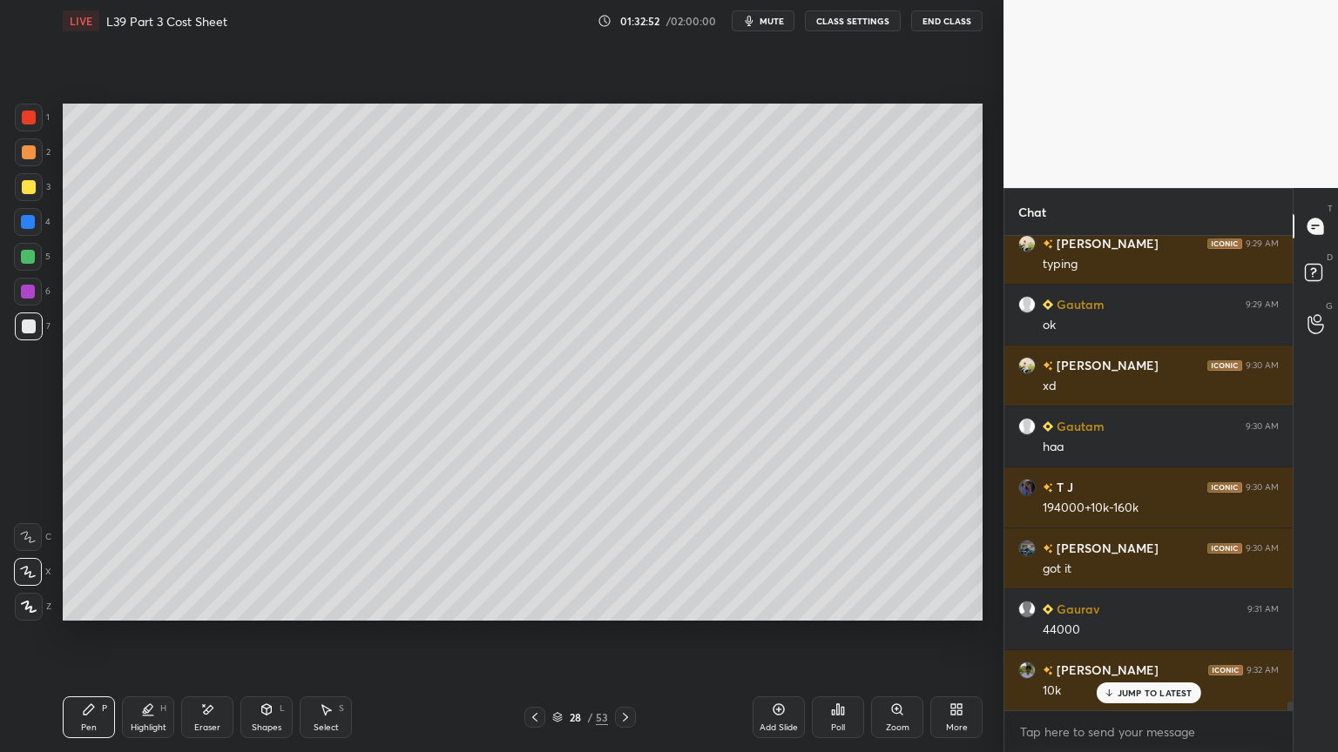
click at [33, 116] on div at bounding box center [29, 118] width 14 height 14
click at [269, 559] on div "Shapes L" at bounding box center [266, 718] width 52 height 42
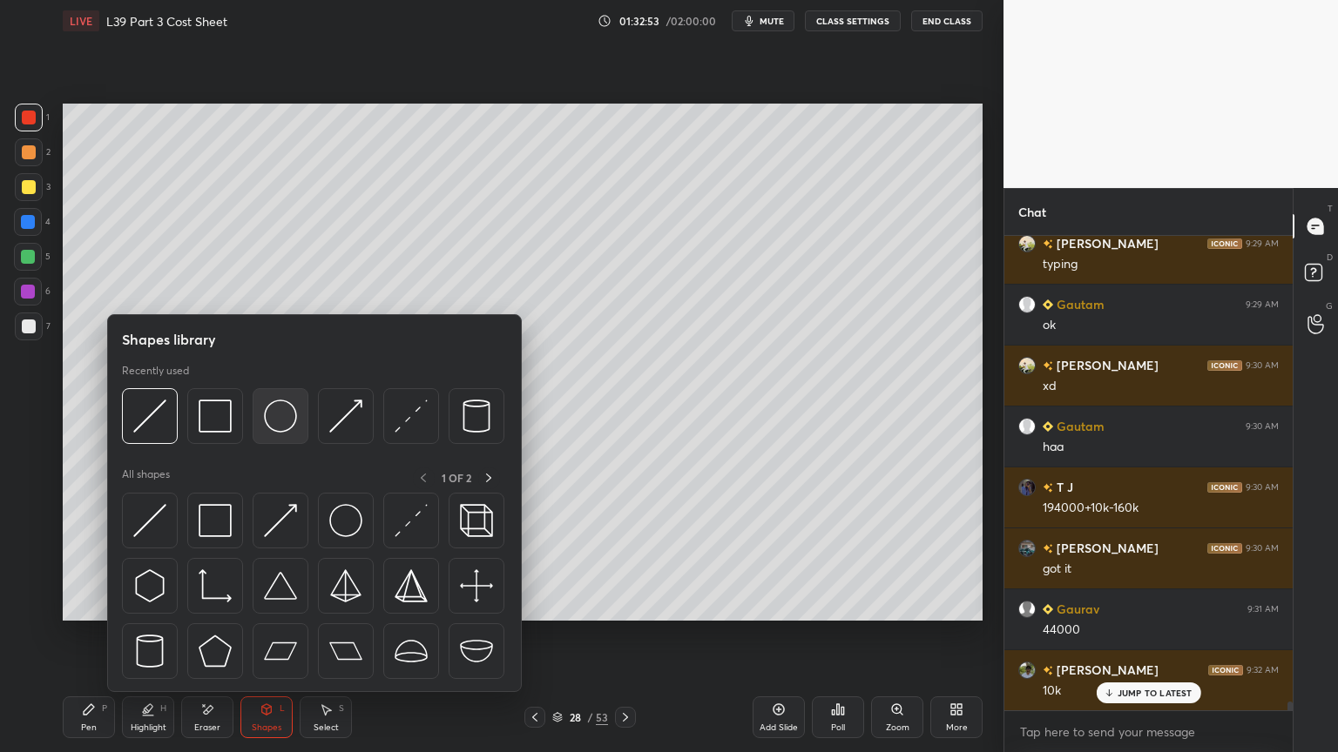
click at [277, 425] on img at bounding box center [280, 416] width 33 height 33
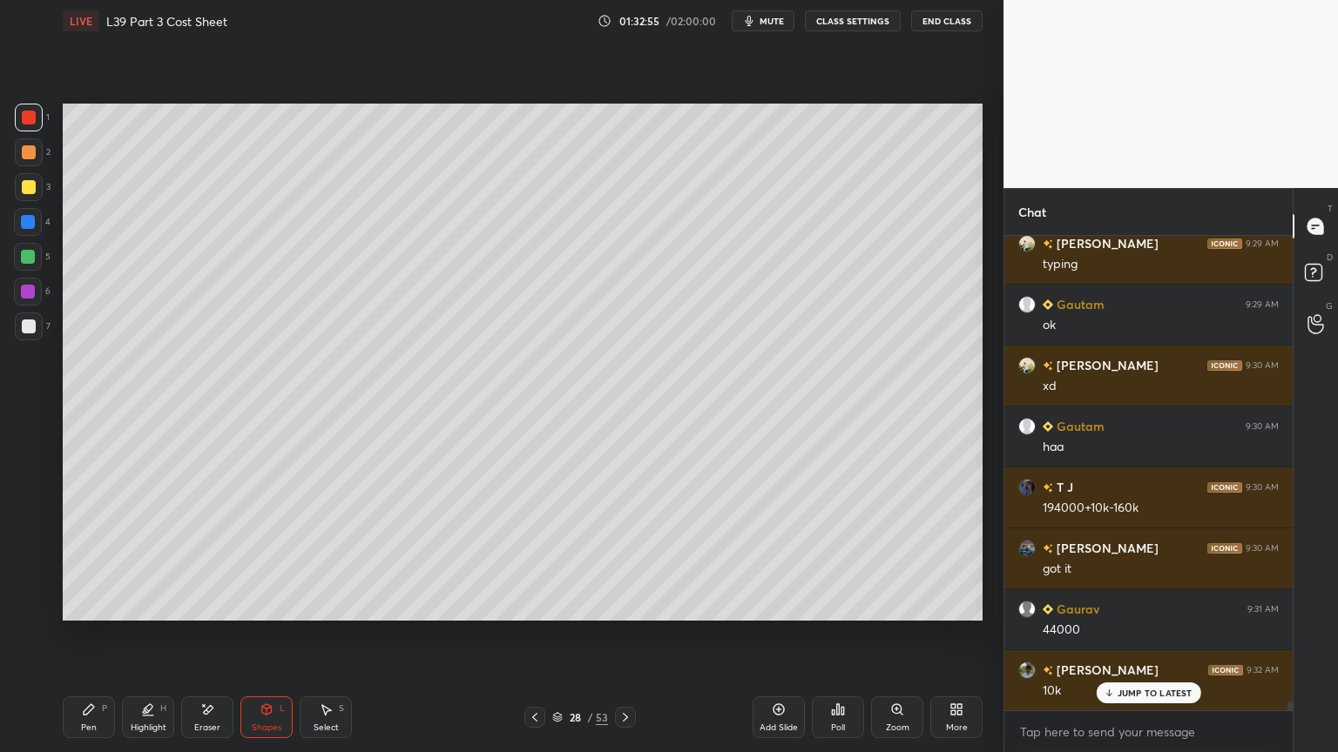
click at [24, 324] on div at bounding box center [29, 327] width 14 height 14
click at [83, 559] on div "Pen P" at bounding box center [89, 718] width 52 height 42
click at [23, 205] on div "3" at bounding box center [33, 190] width 36 height 35
click at [286, 559] on div "Shapes L" at bounding box center [266, 718] width 52 height 42
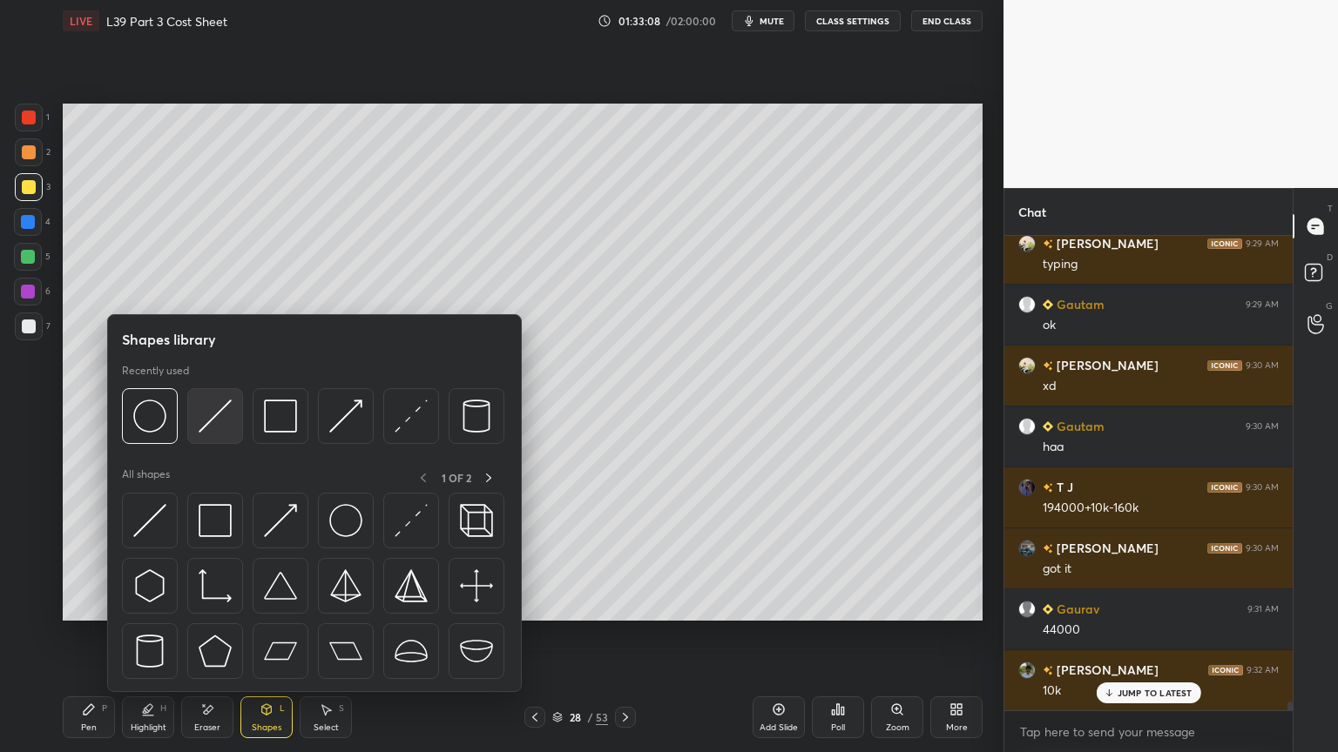
click at [221, 428] on img at bounding box center [215, 416] width 33 height 33
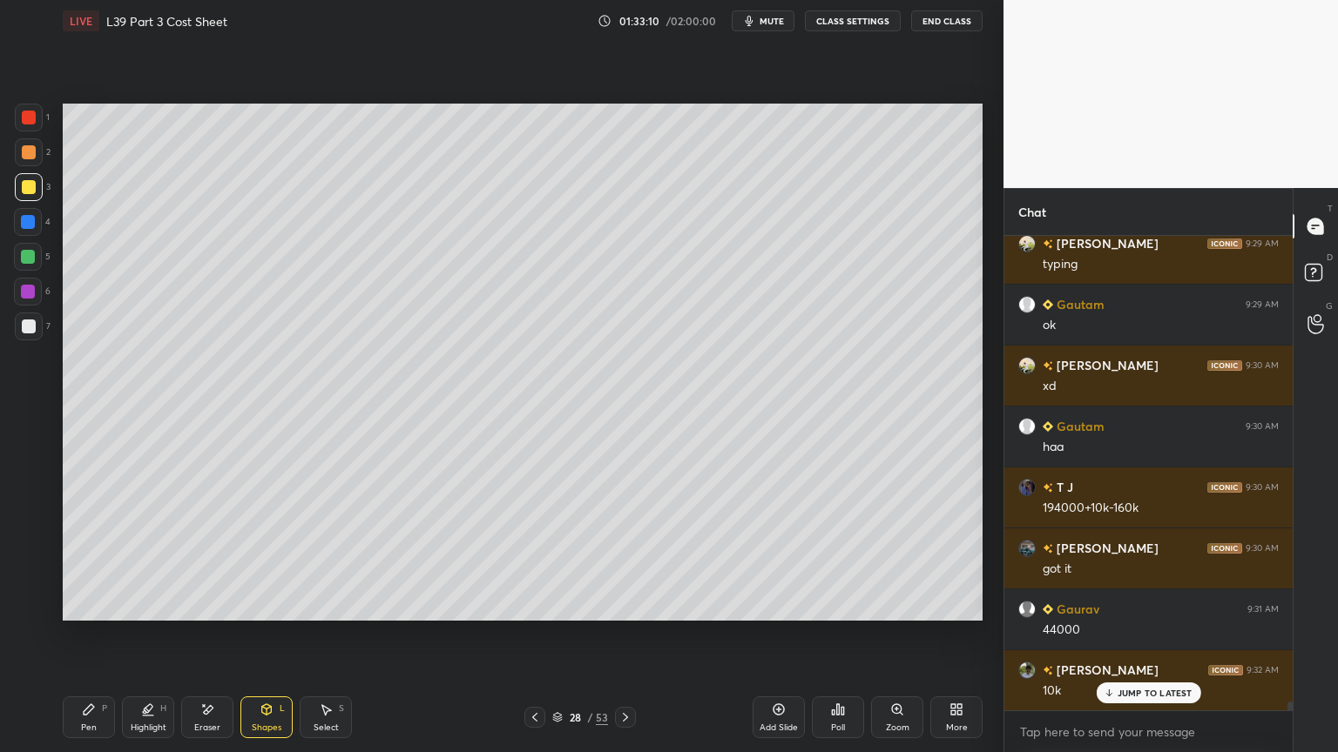
click at [84, 559] on div "Pen P" at bounding box center [89, 718] width 52 height 42
click at [21, 161] on div at bounding box center [29, 152] width 28 height 28
click at [229, 559] on div "Eraser" at bounding box center [207, 718] width 52 height 42
click at [272, 559] on div "Shapes L" at bounding box center [266, 718] width 52 height 42
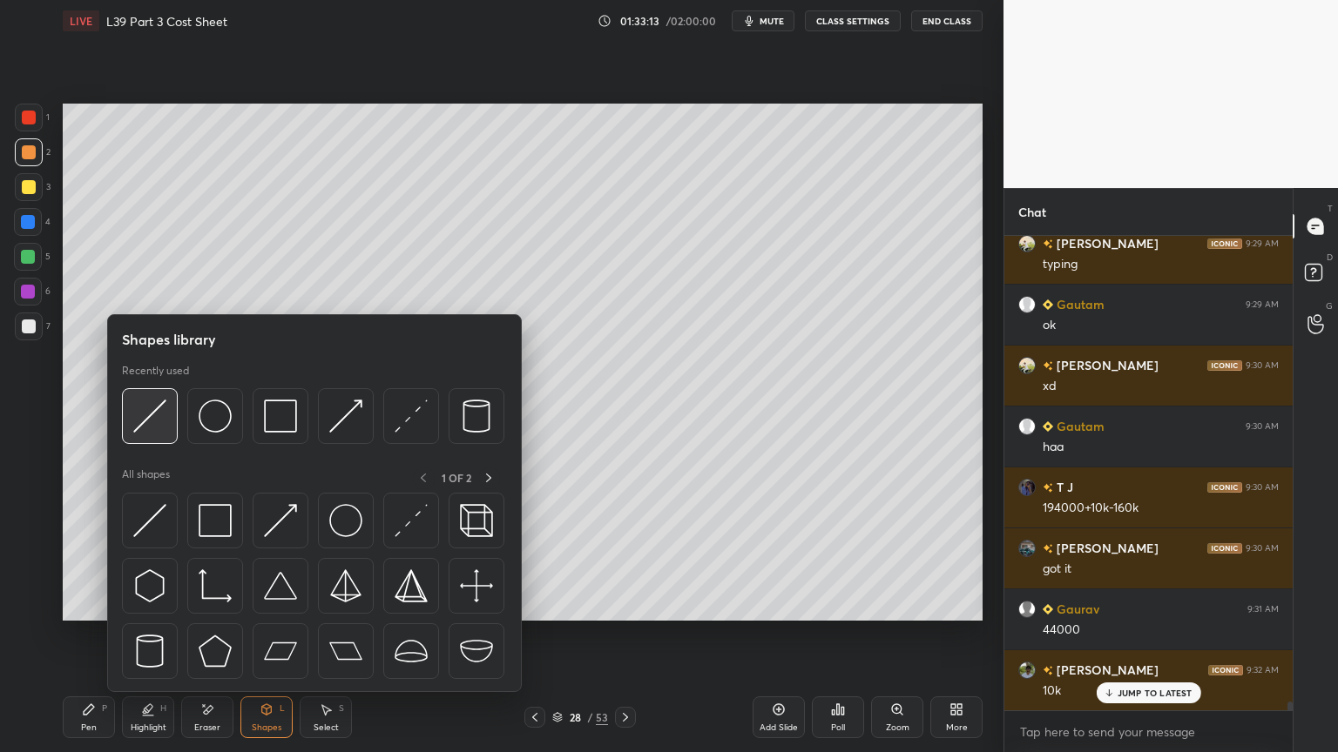
click at [152, 424] on img at bounding box center [149, 416] width 33 height 33
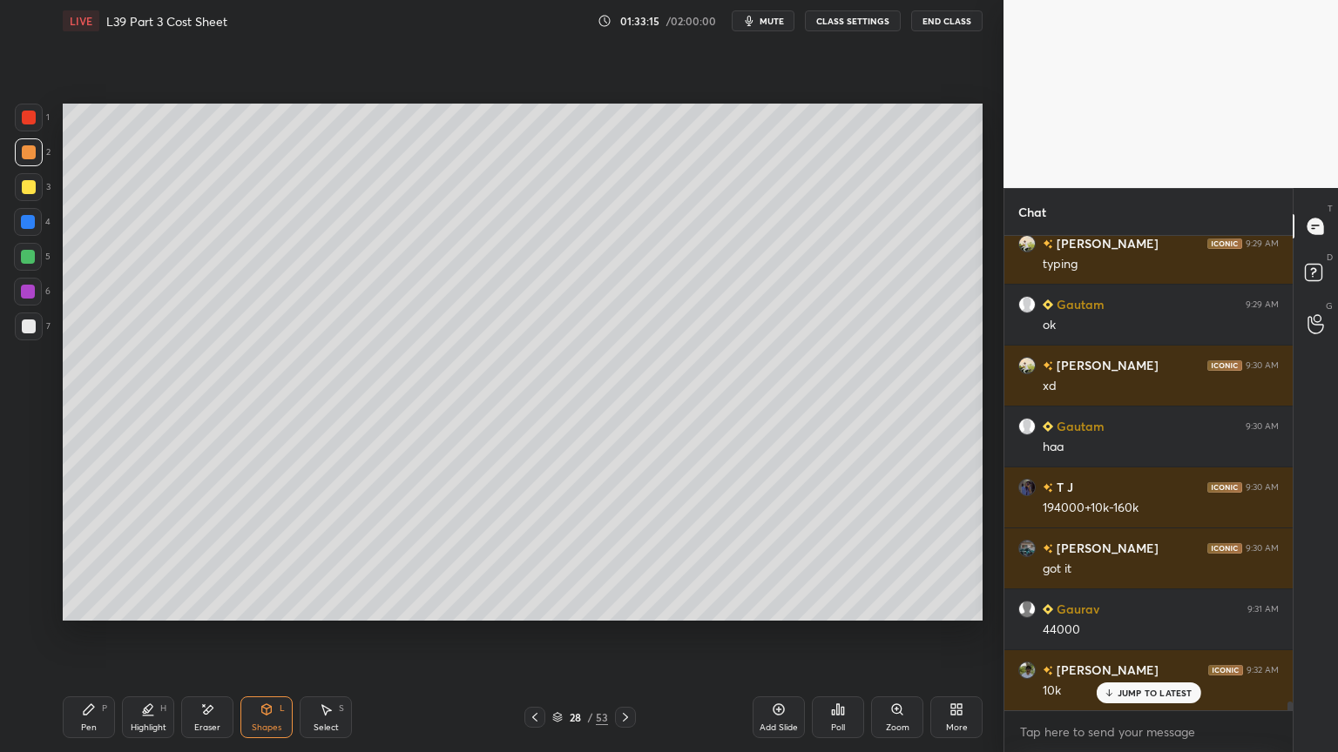
click at [94, 559] on div "Pen P" at bounding box center [89, 718] width 52 height 42
click at [23, 334] on div at bounding box center [29, 327] width 28 height 28
click at [536, 559] on icon at bounding box center [535, 718] width 14 height 14
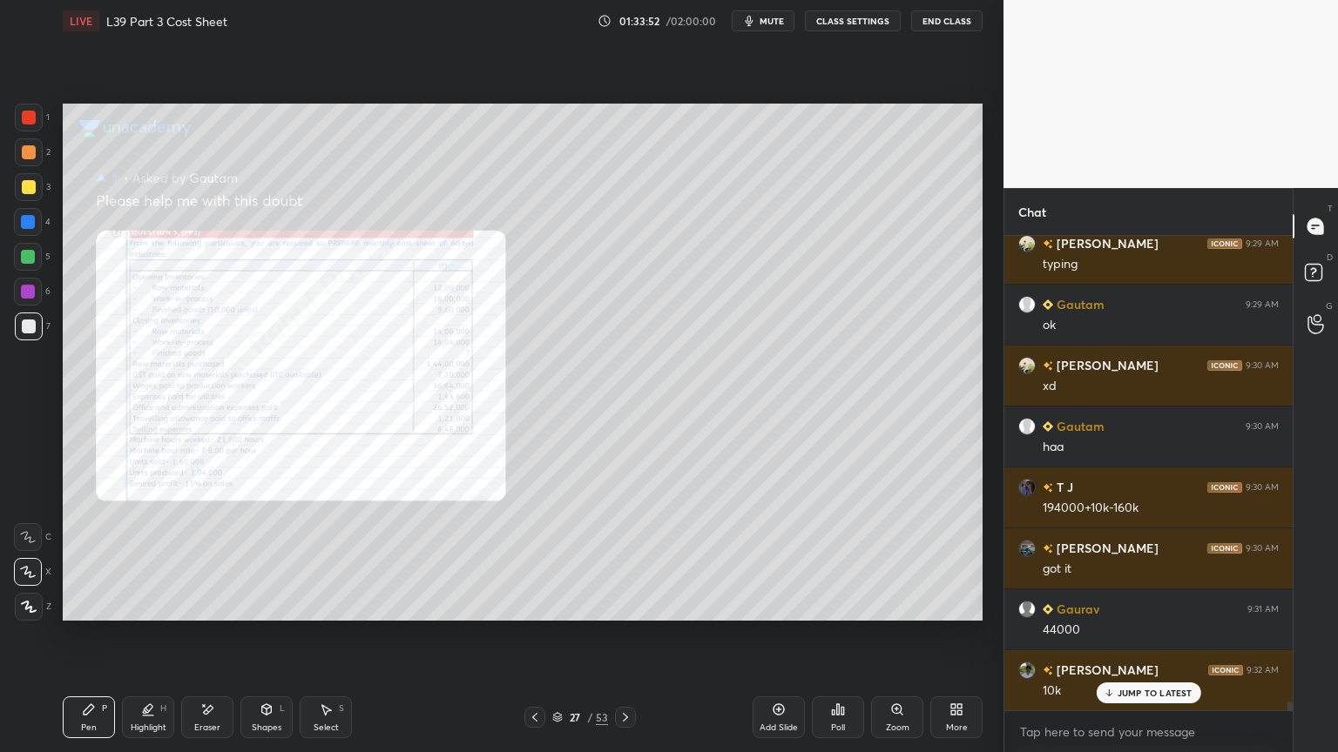
click at [200, 559] on icon at bounding box center [207, 710] width 14 height 15
click at [17, 559] on span "Erase all" at bounding box center [28, 607] width 26 height 12
click at [895, 559] on div "Zoom" at bounding box center [897, 718] width 52 height 42
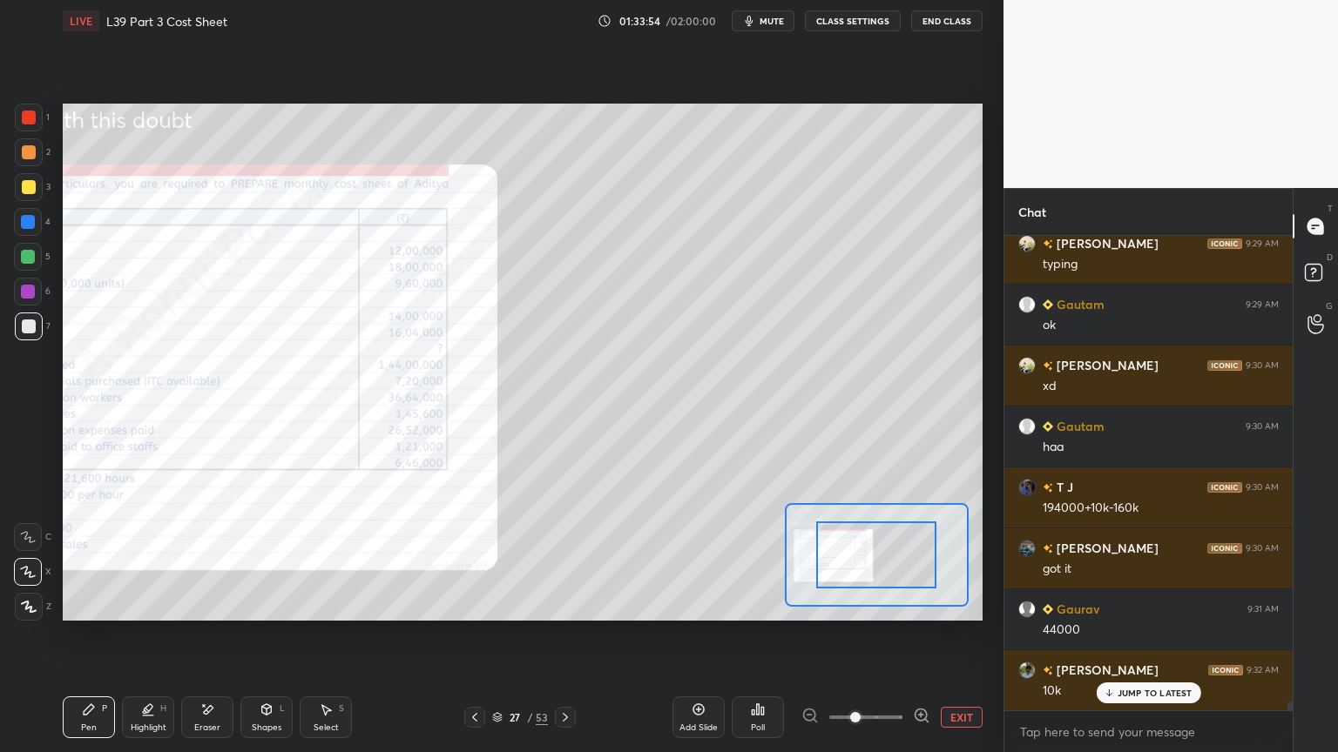
click at [860, 559] on span at bounding box center [855, 717] width 10 height 10
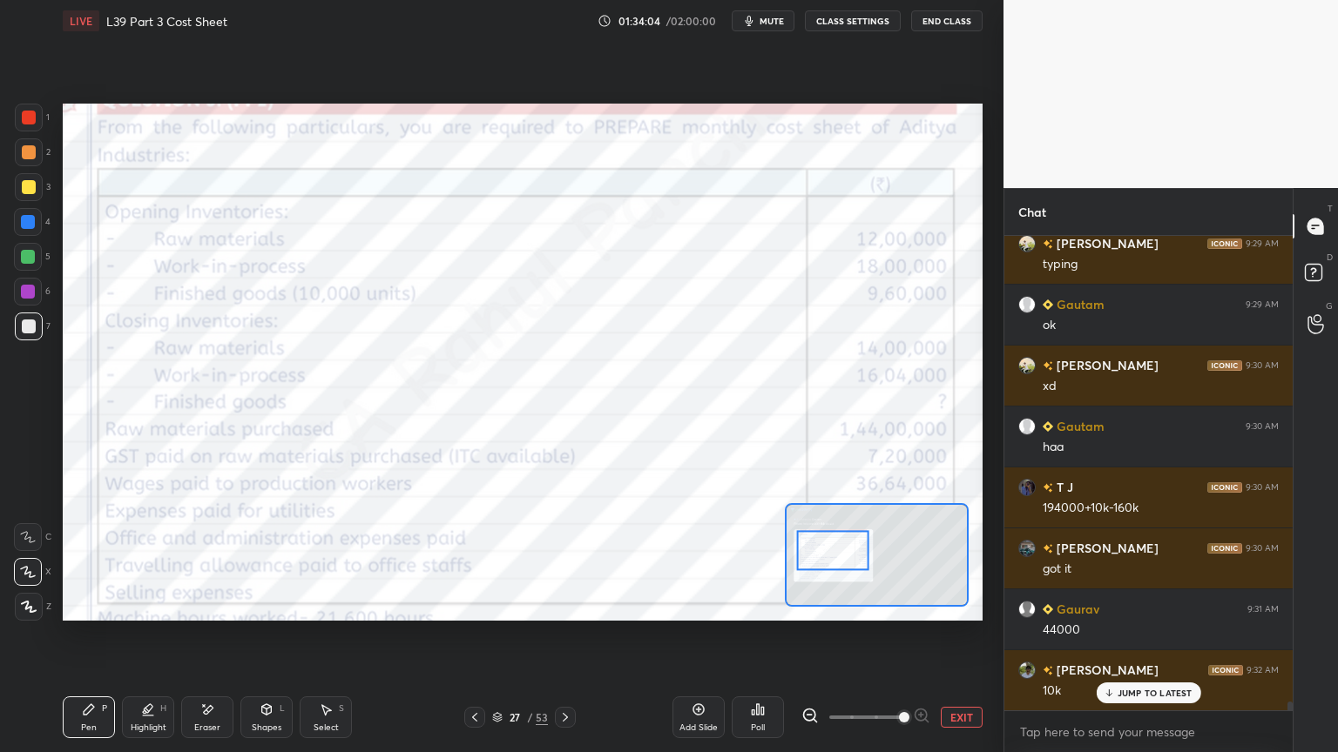
click at [35, 109] on div at bounding box center [29, 118] width 28 height 28
click at [38, 118] on div at bounding box center [29, 118] width 28 height 28
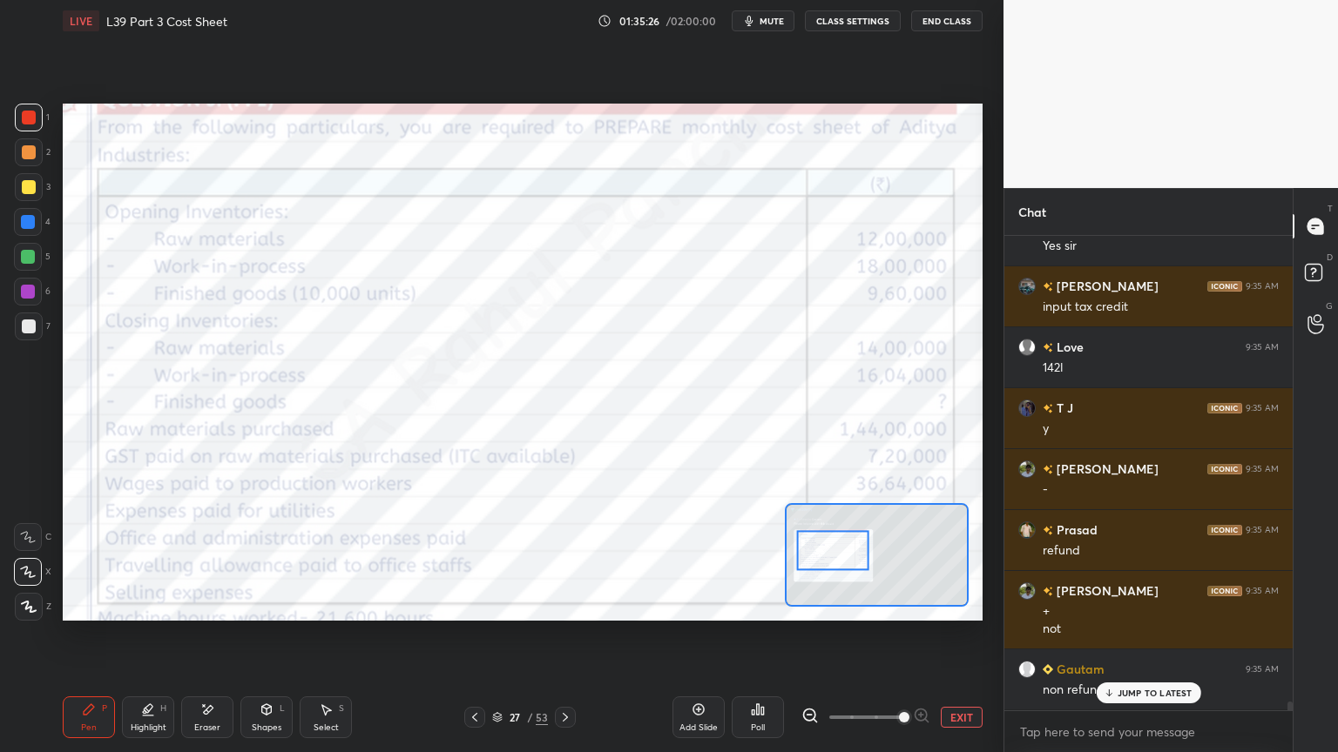
scroll to position [25263, 0]
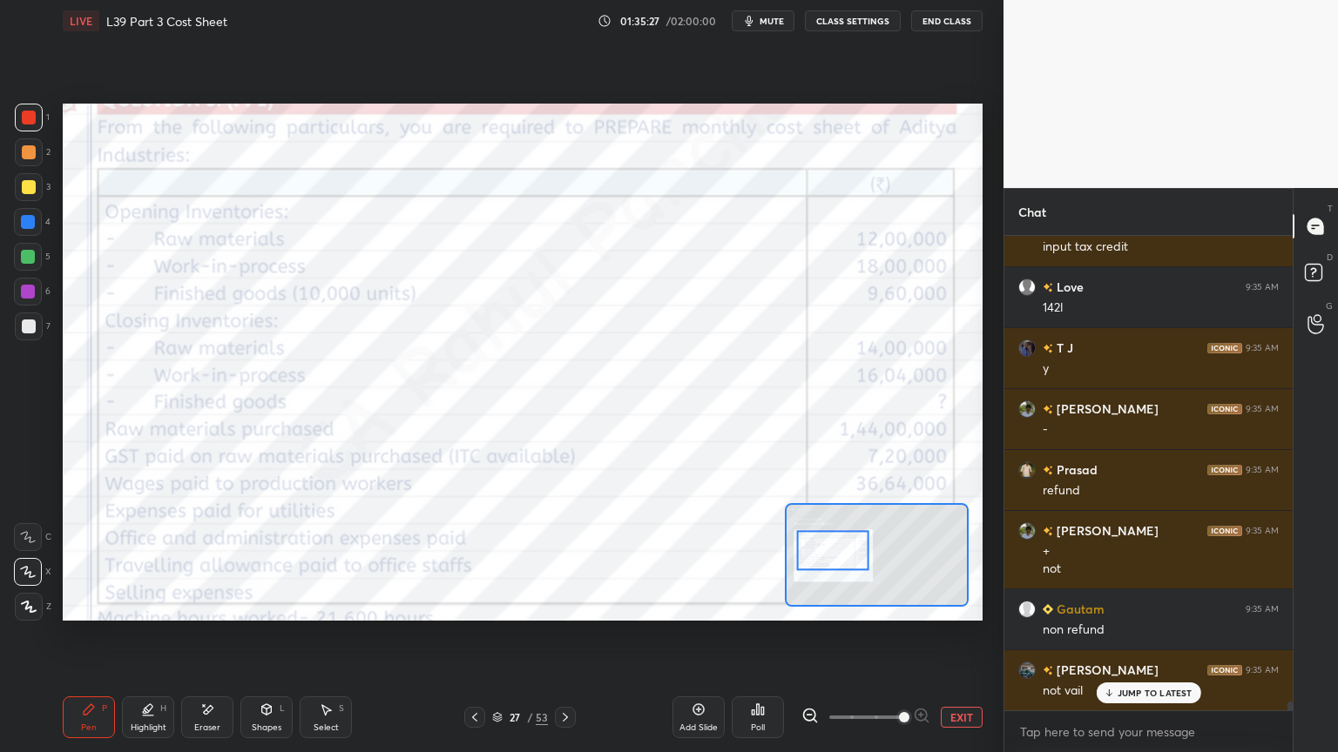
click at [206, 559] on div "Eraser" at bounding box center [207, 718] width 52 height 42
click at [32, 559] on span "Erase all" at bounding box center [28, 607] width 26 height 12
click at [83, 559] on div "Pen P Highlight H Eraser Shapes L Select S 27 / 53 Add Slide Poll EXIT" at bounding box center [523, 718] width 920 height 70
click at [562, 559] on icon at bounding box center [565, 718] width 14 height 14
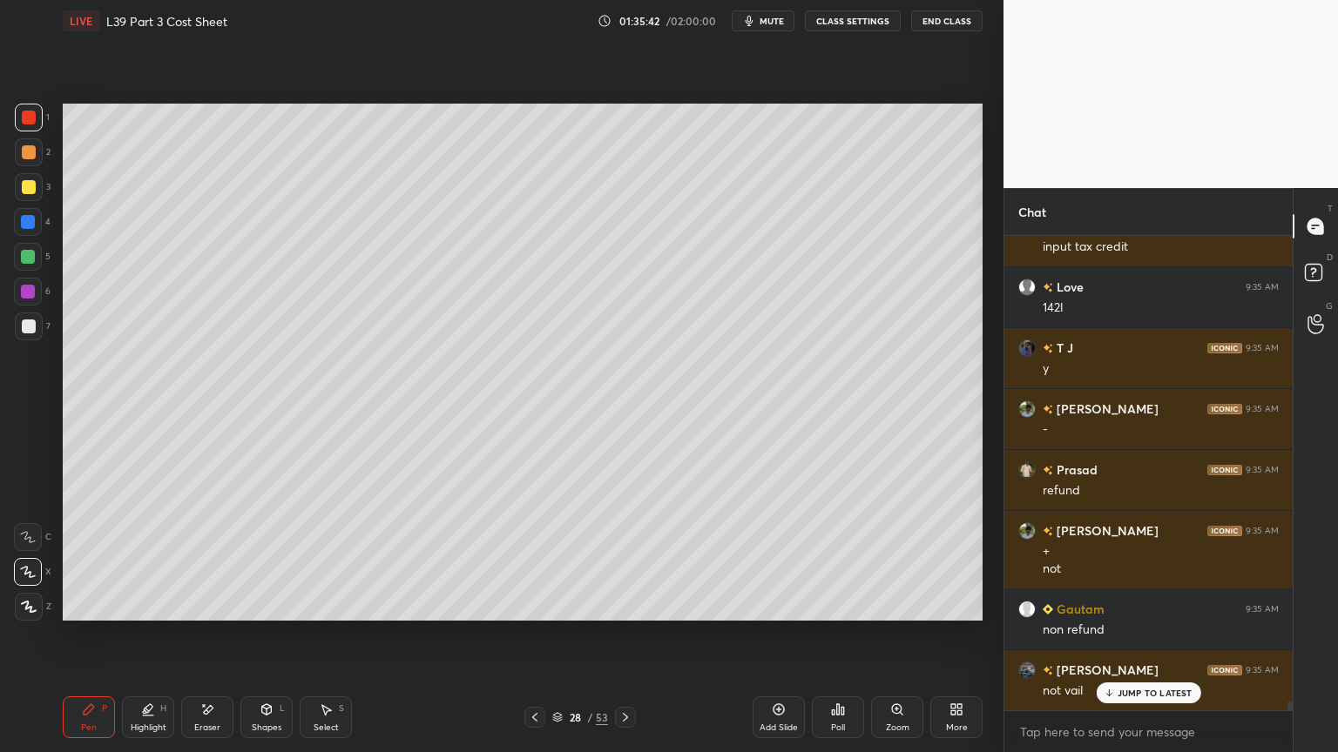
click at [31, 332] on div at bounding box center [29, 327] width 14 height 14
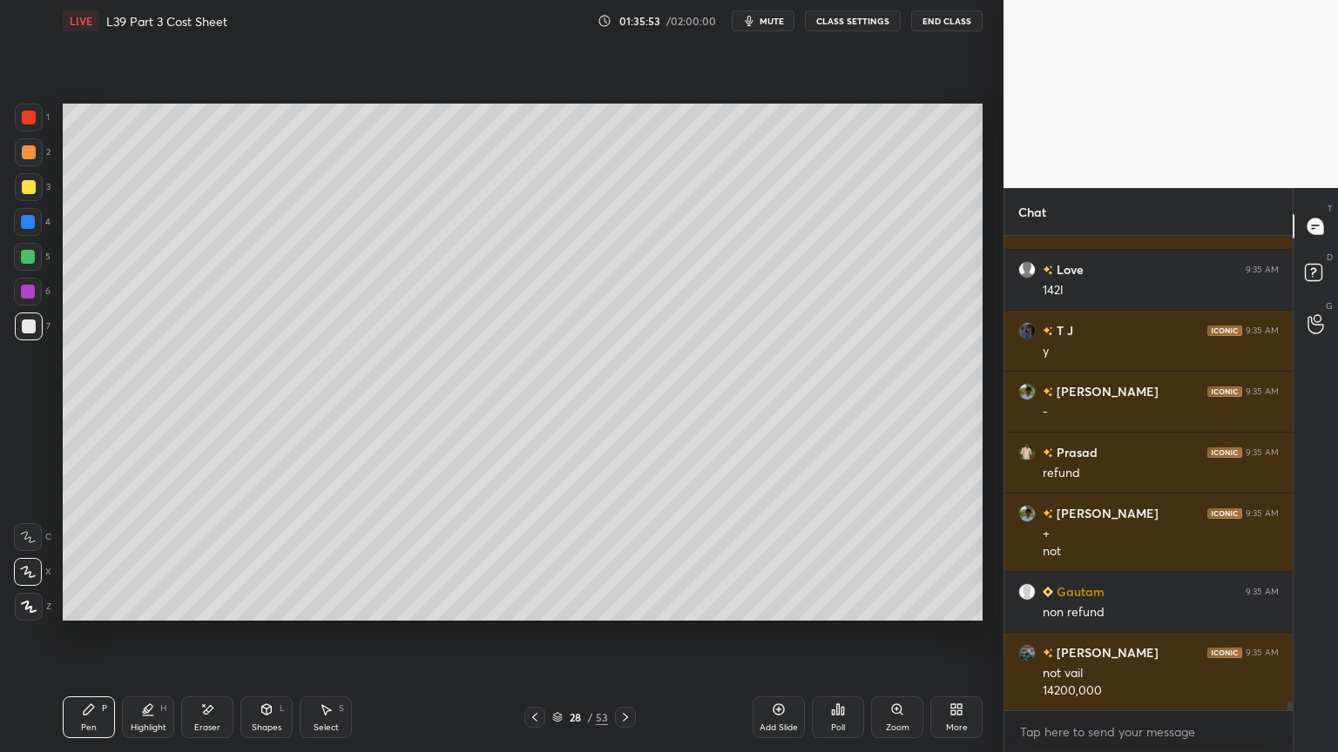
click at [275, 559] on div "Shapes L" at bounding box center [266, 718] width 52 height 42
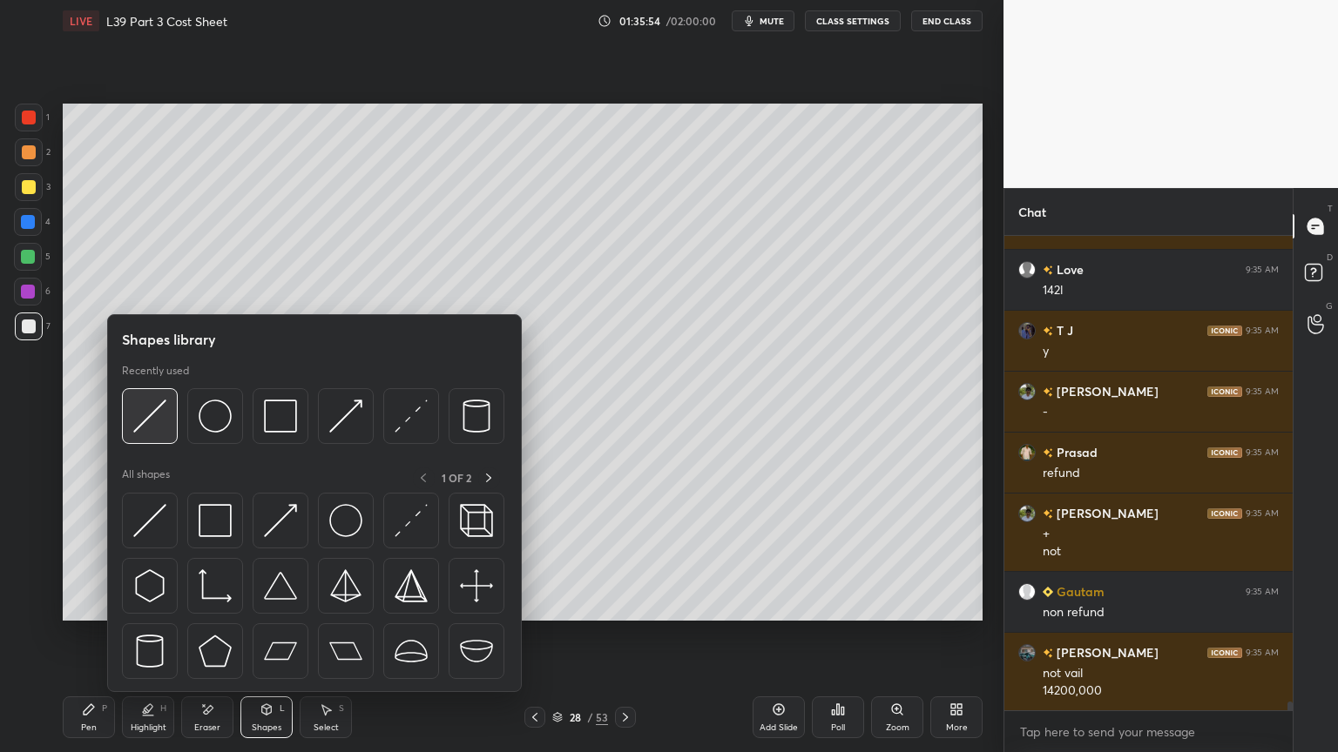
click at [170, 442] on div at bounding box center [150, 416] width 56 height 56
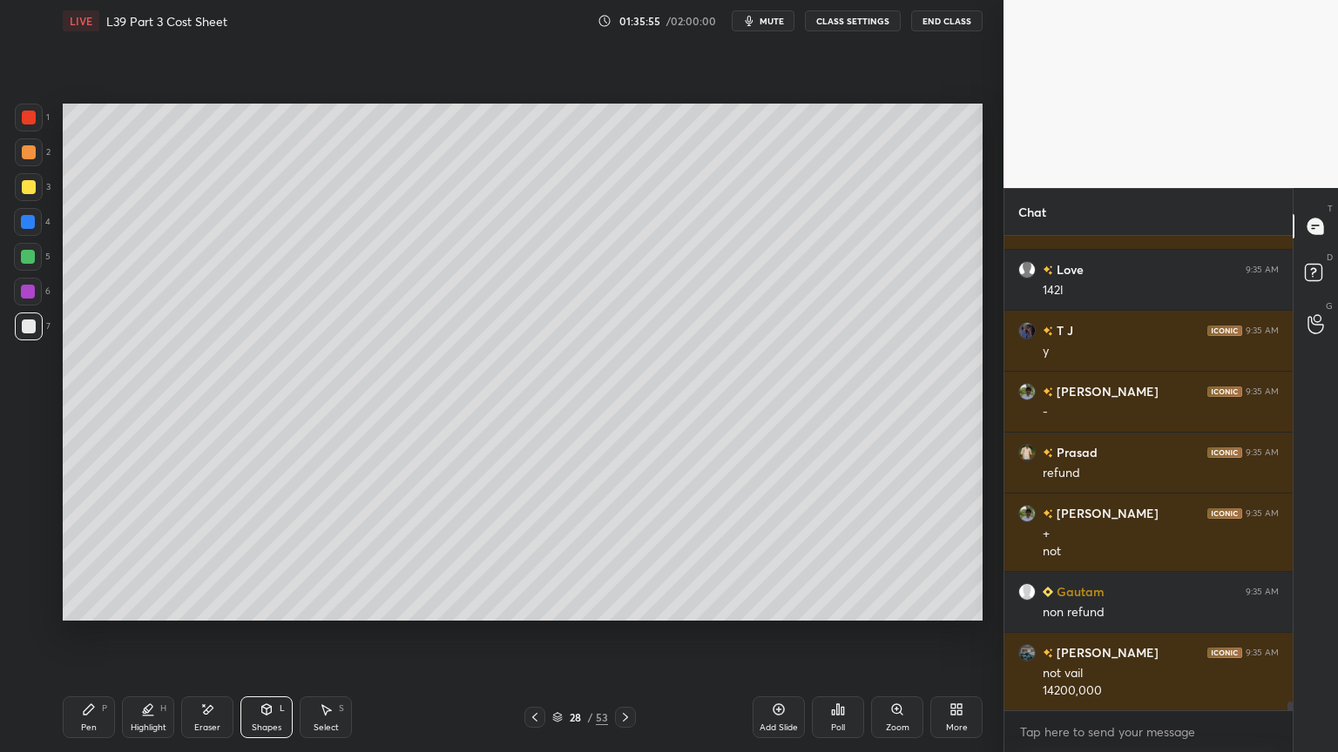
click at [98, 559] on div "Pen P" at bounding box center [89, 718] width 52 height 42
click at [539, 559] on icon at bounding box center [535, 718] width 14 height 14
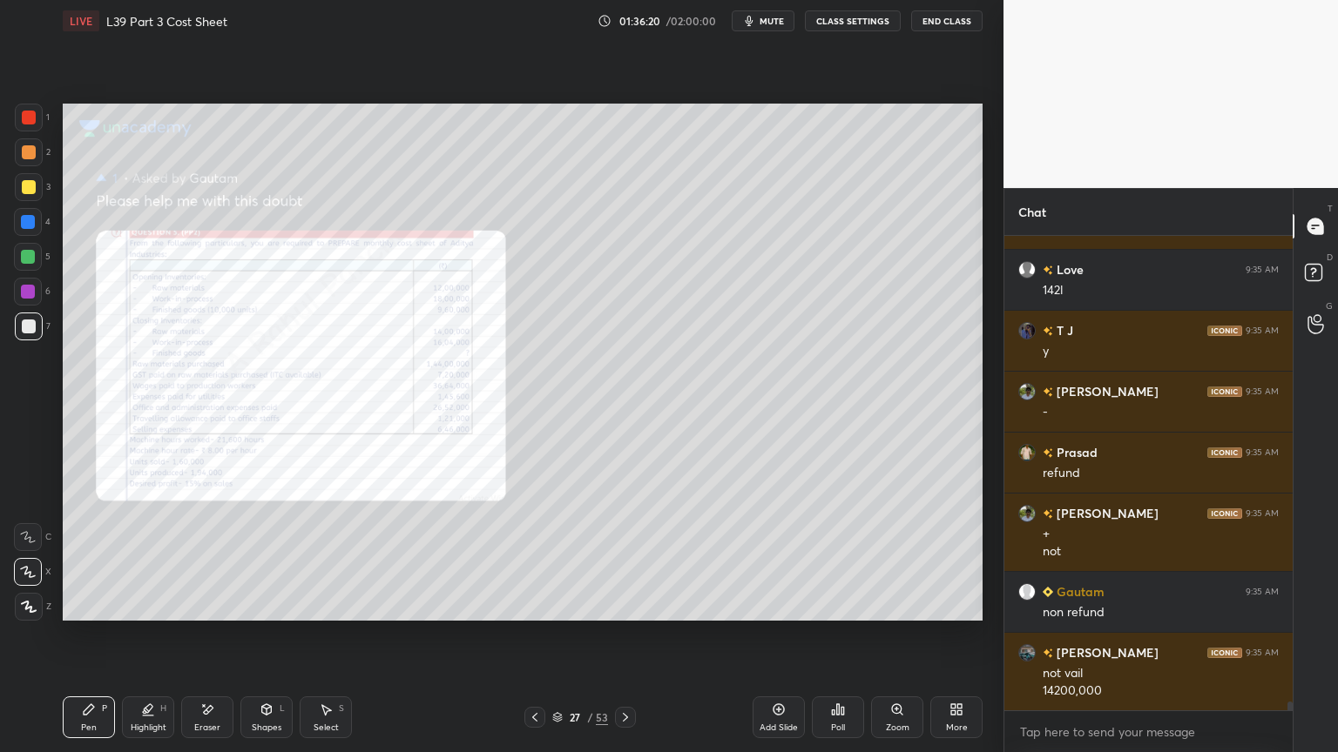
click at [894, 559] on icon at bounding box center [897, 710] width 14 height 14
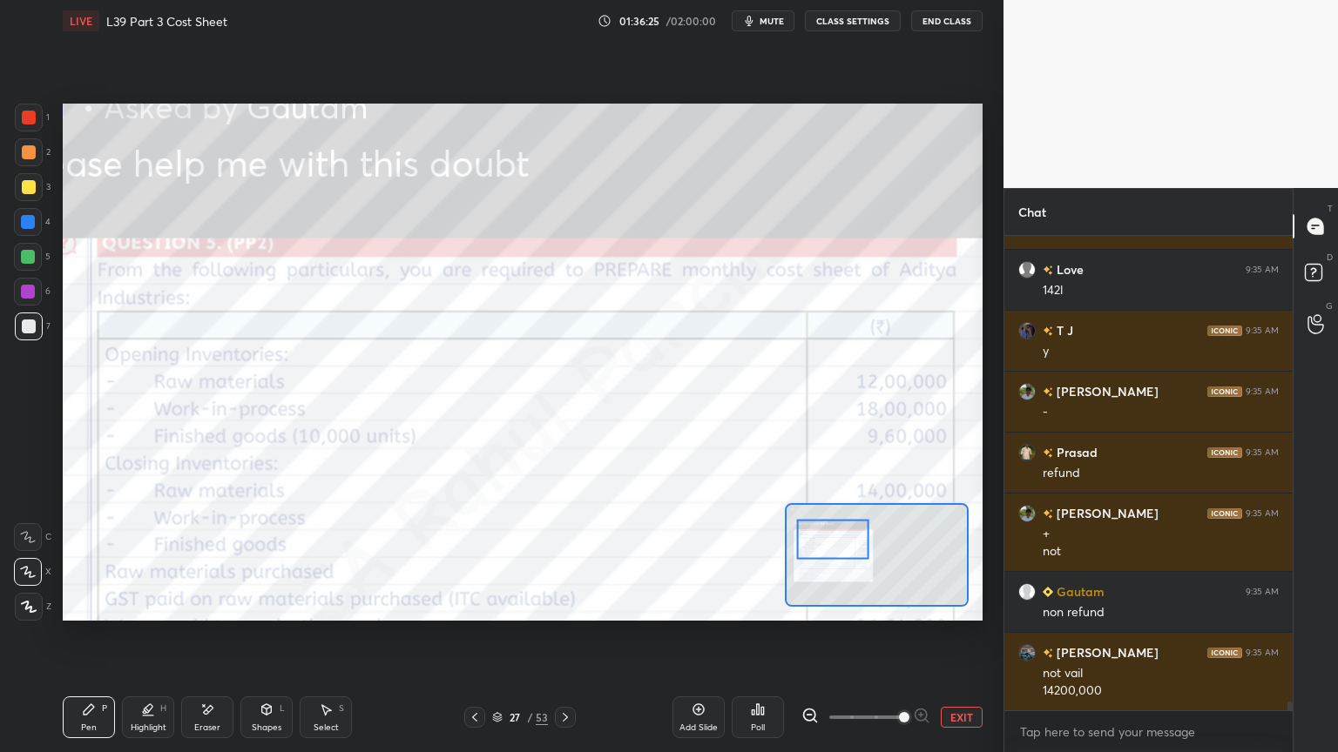
click at [563, 559] on icon at bounding box center [565, 718] width 14 height 14
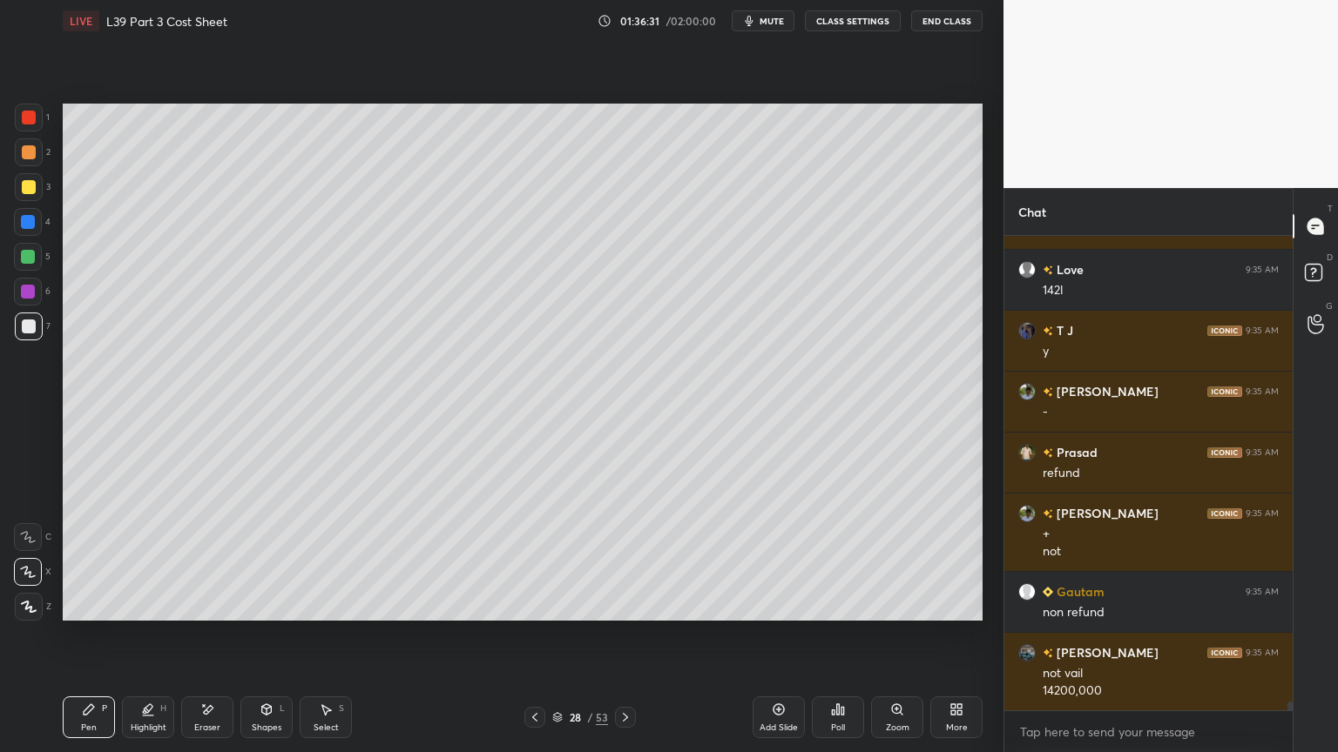
click at [526, 559] on div at bounding box center [534, 717] width 21 height 21
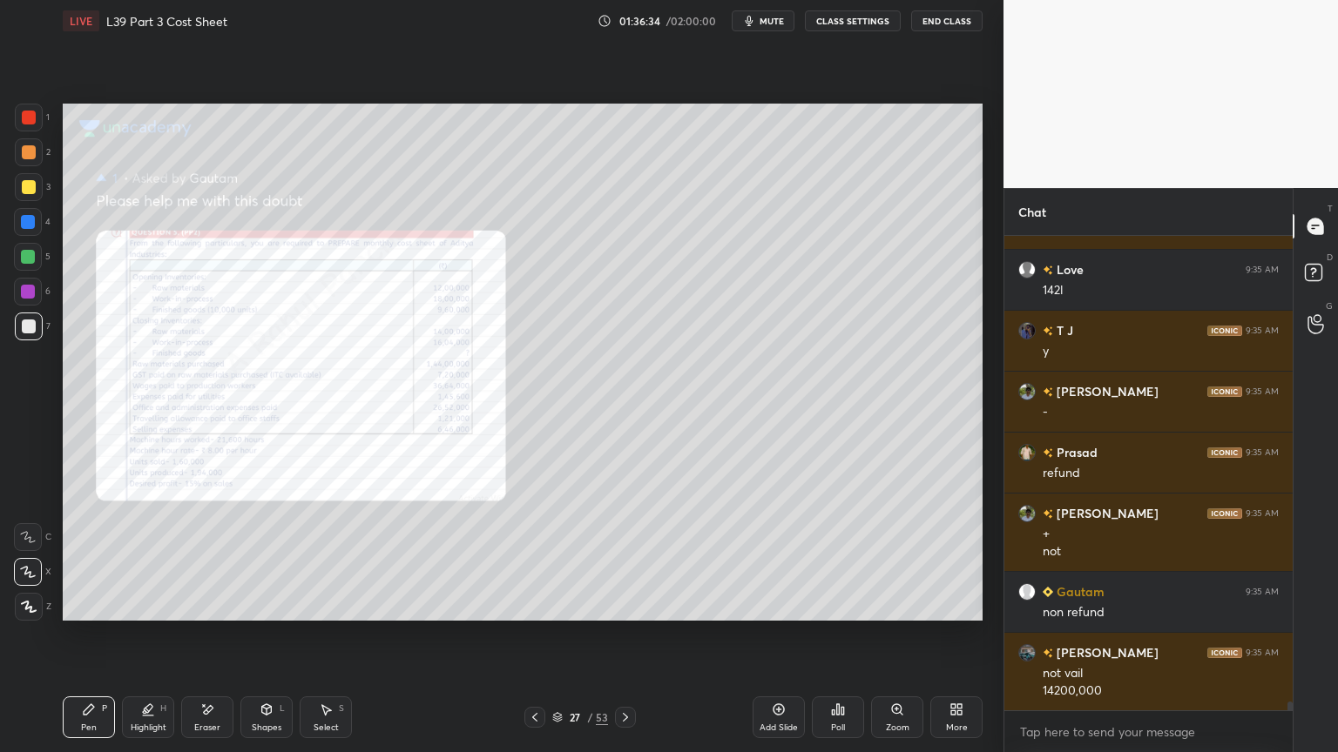
click at [905, 559] on div "Zoom" at bounding box center [897, 718] width 52 height 42
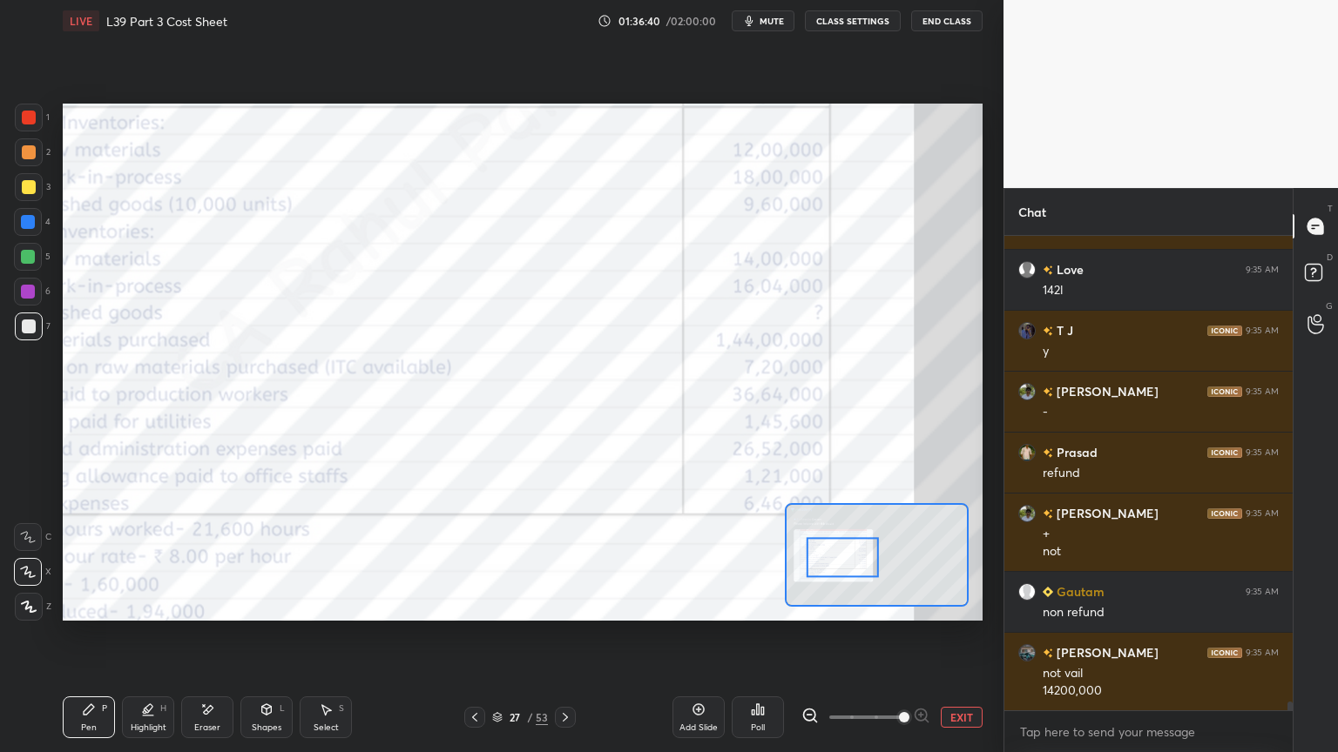
click at [563, 559] on icon at bounding box center [565, 718] width 14 height 14
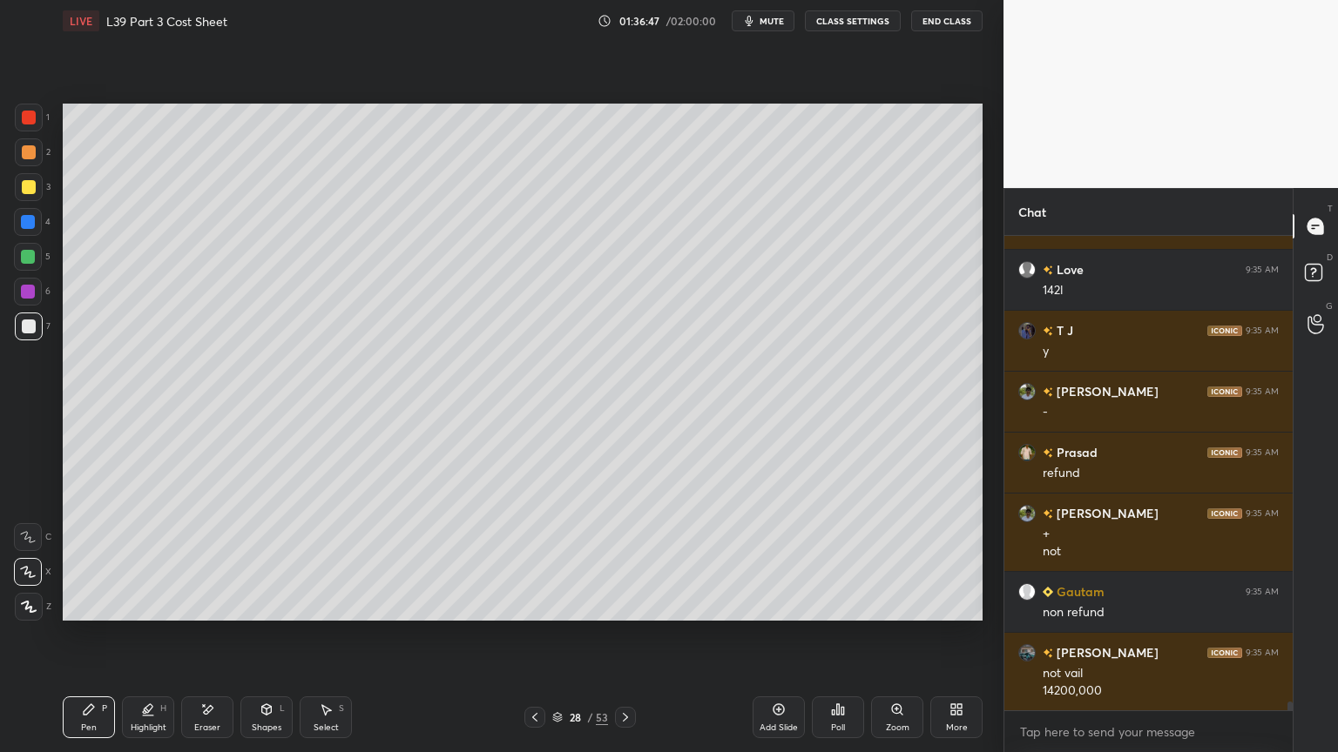
click at [536, 559] on icon at bounding box center [535, 718] width 14 height 14
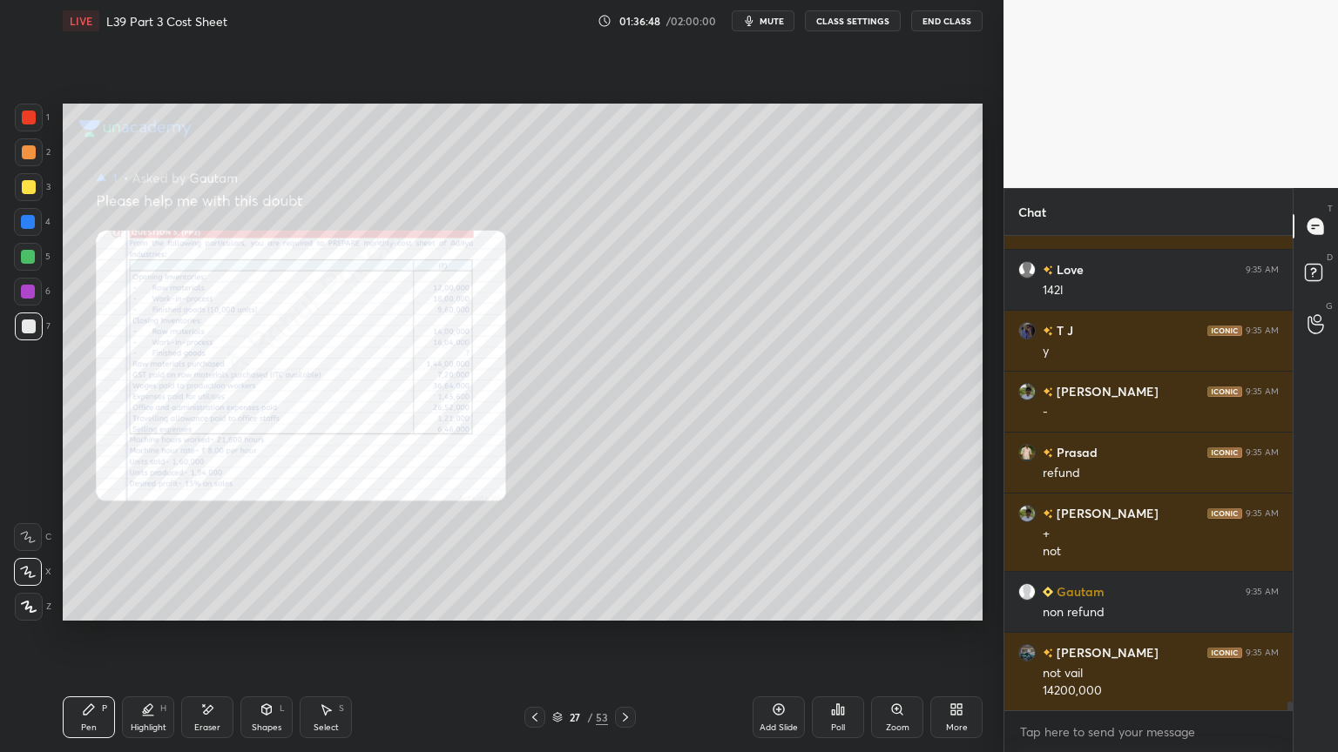
click at [901, 559] on icon at bounding box center [897, 710] width 10 height 10
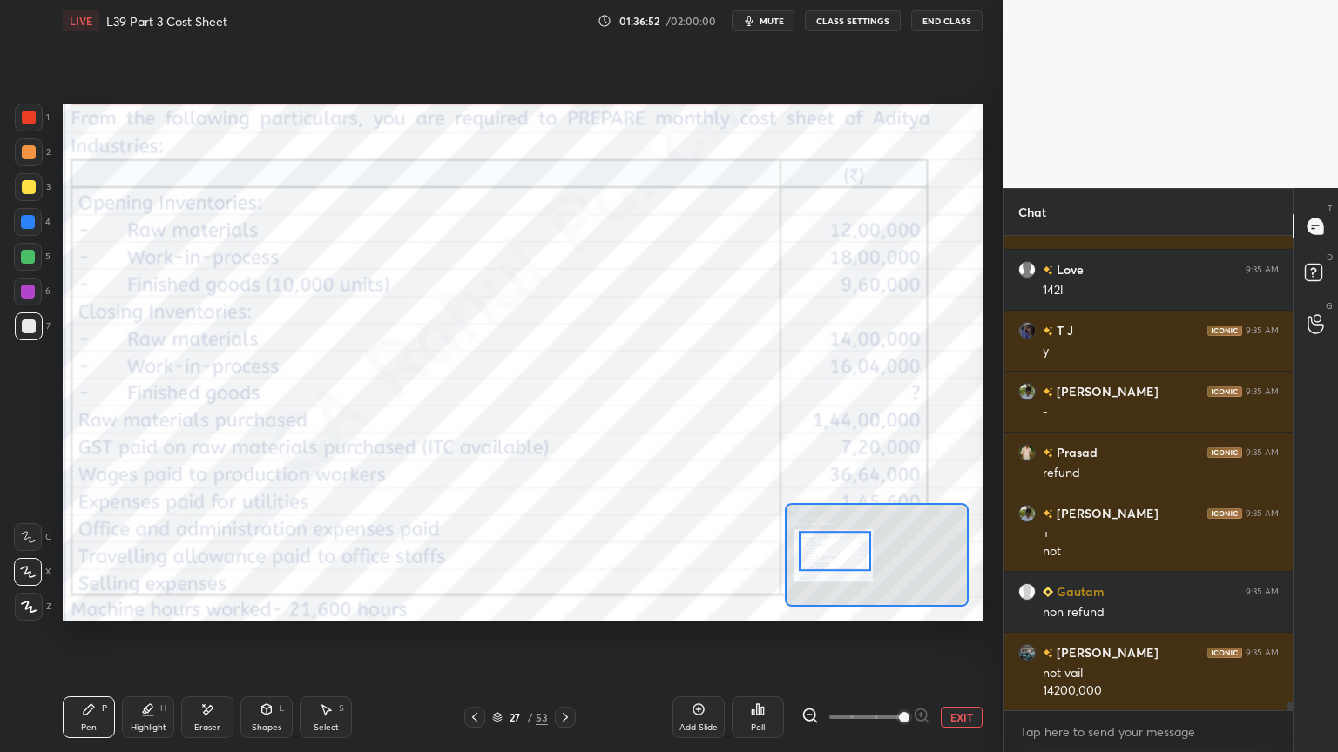
click at [565, 559] on icon at bounding box center [565, 717] width 5 height 9
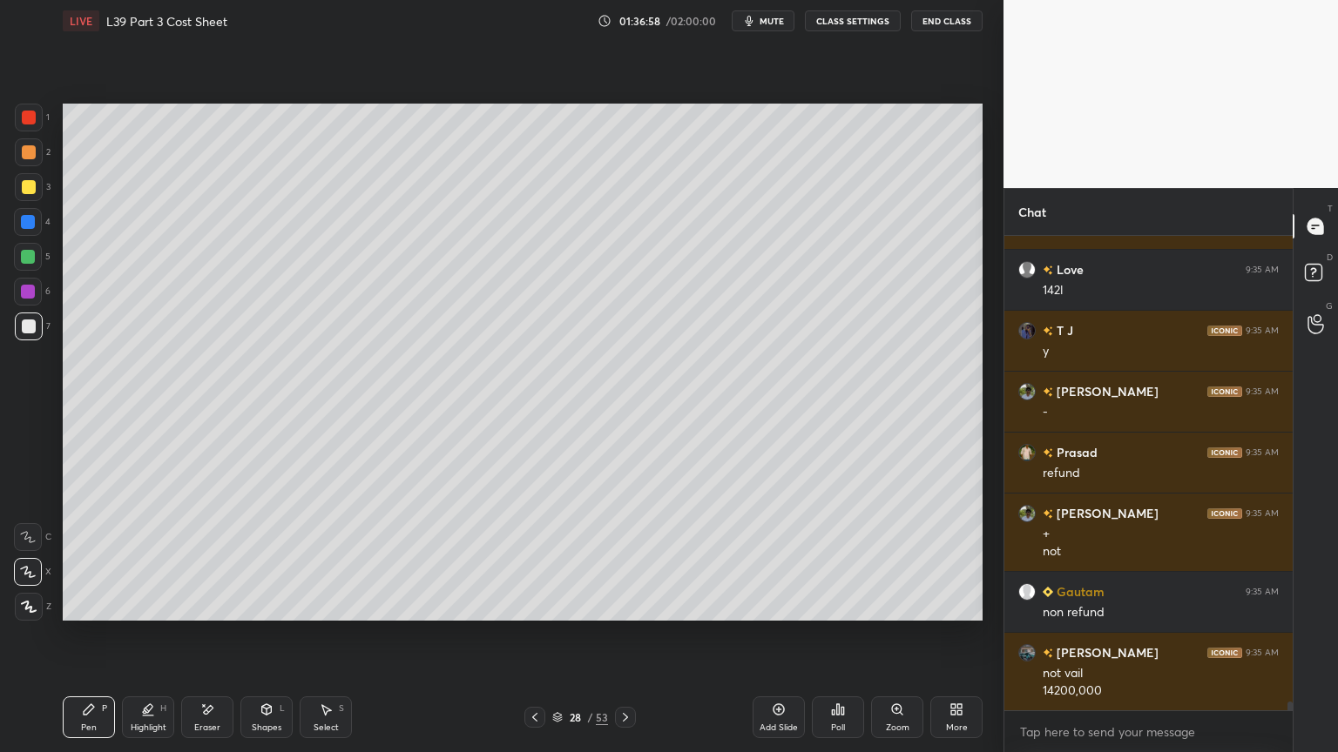
click at [24, 235] on div at bounding box center [28, 222] width 28 height 28
click at [265, 559] on icon at bounding box center [267, 708] width 10 height 3
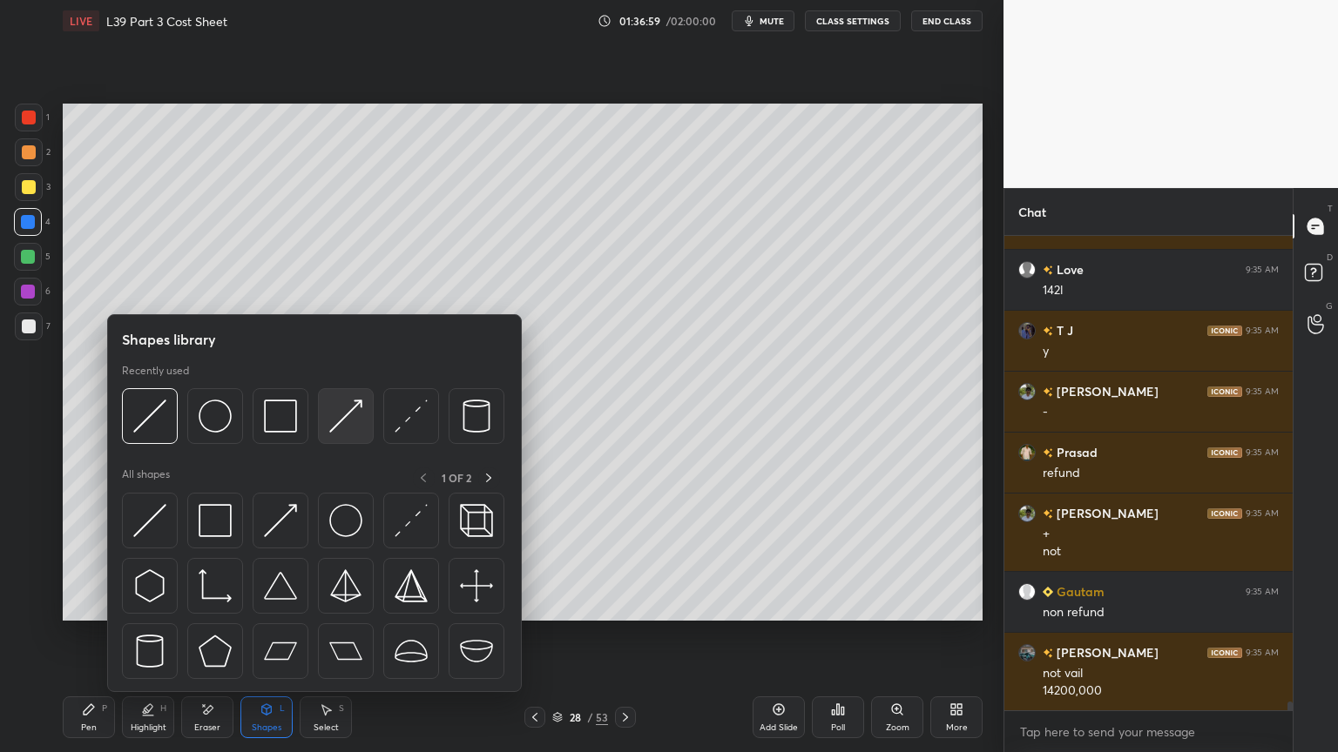
click at [320, 424] on div at bounding box center [346, 416] width 56 height 56
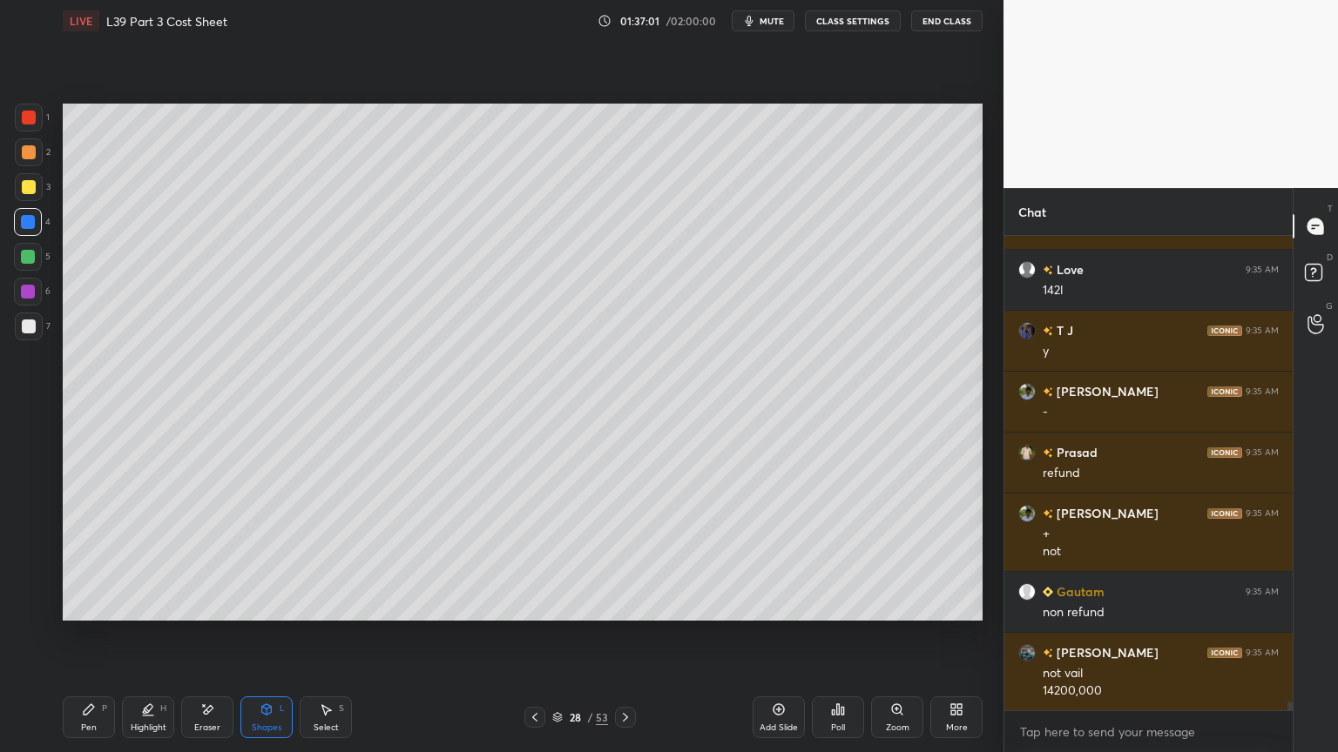
click at [24, 338] on div at bounding box center [29, 327] width 28 height 28
click at [96, 559] on div "Pen P" at bounding box center [89, 718] width 52 height 42
click at [91, 559] on div "Pen P" at bounding box center [89, 718] width 52 height 42
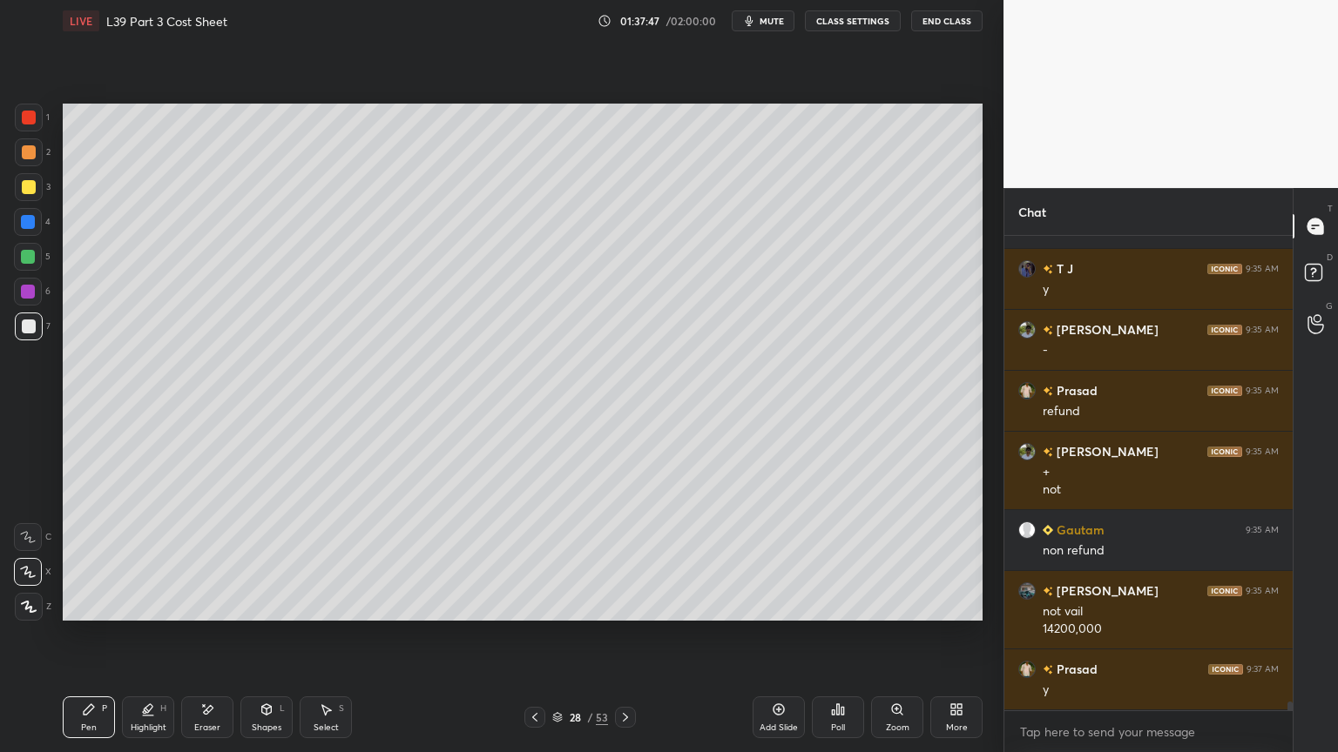
click at [533, 559] on icon at bounding box center [535, 718] width 14 height 14
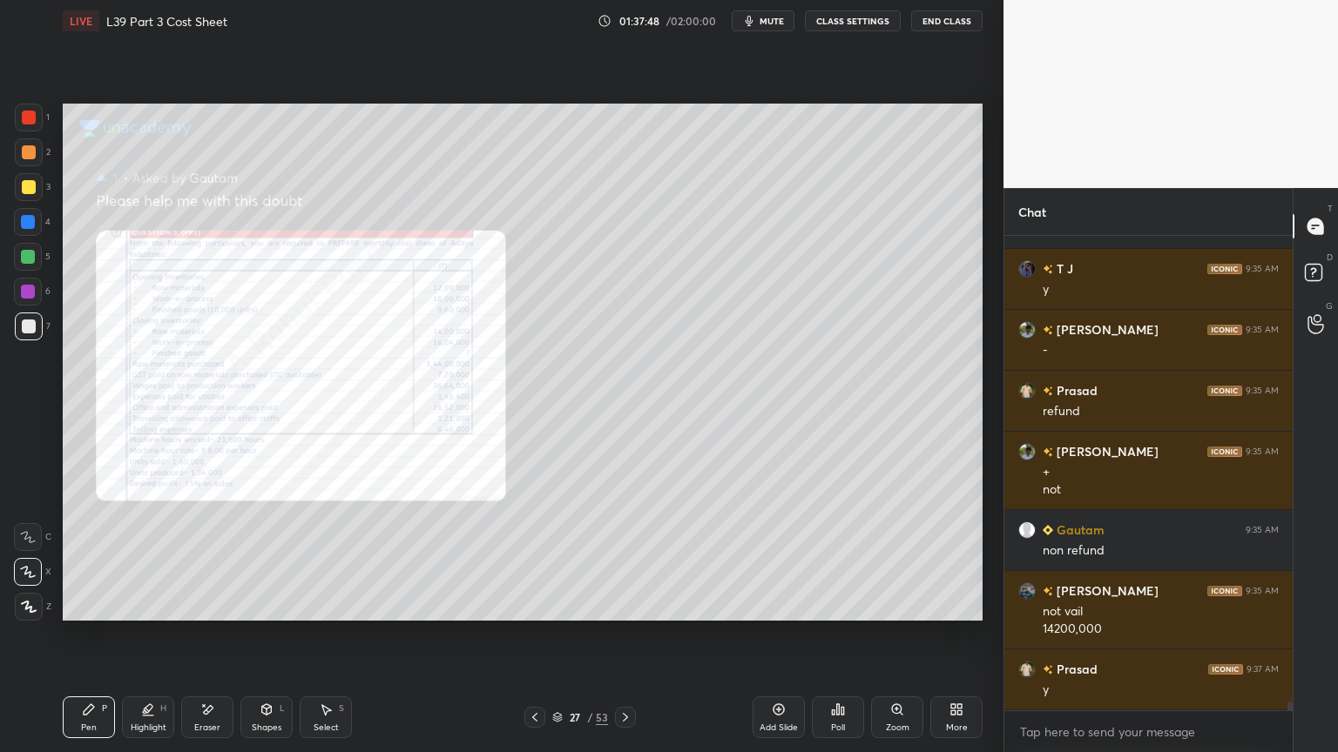
click at [14, 106] on div "1 2 3 4 5 6 7" at bounding box center [32, 226] width 37 height 244
click at [901, 559] on div "Zoom" at bounding box center [897, 718] width 52 height 42
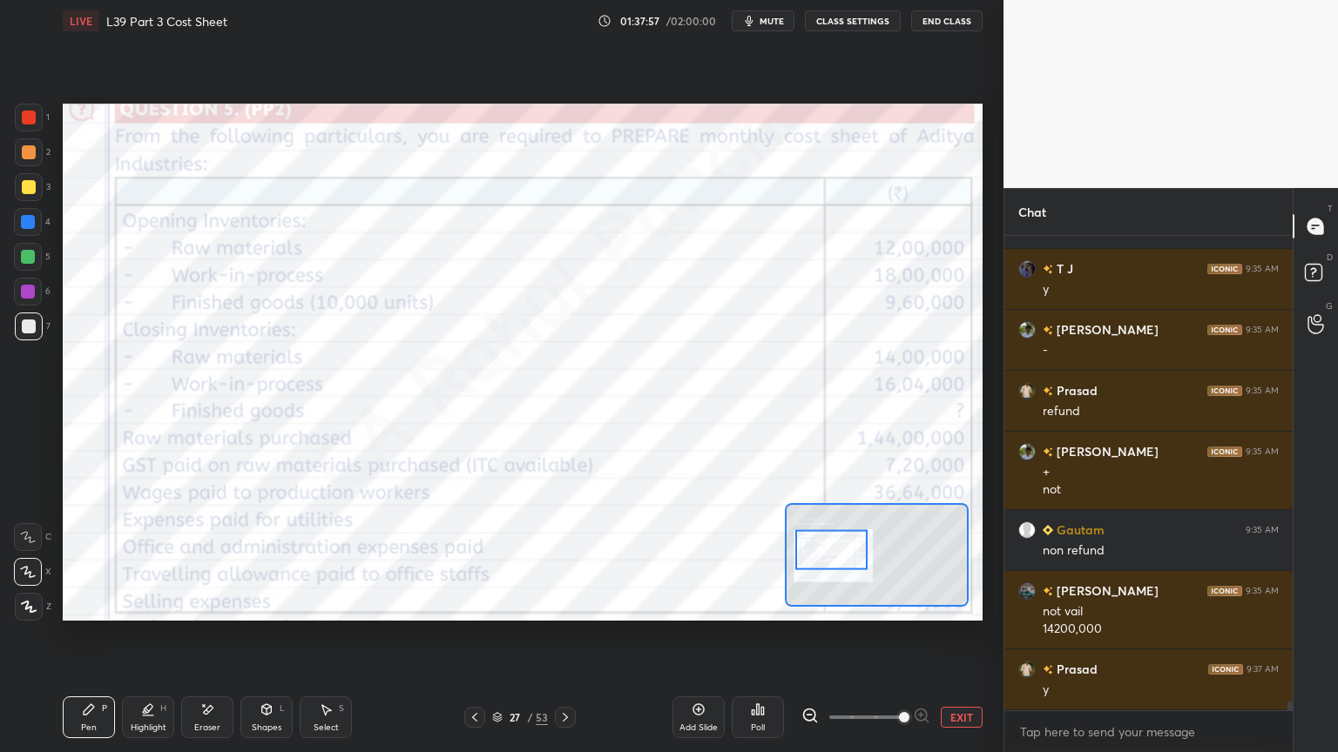
click at [557, 559] on div at bounding box center [565, 717] width 21 height 21
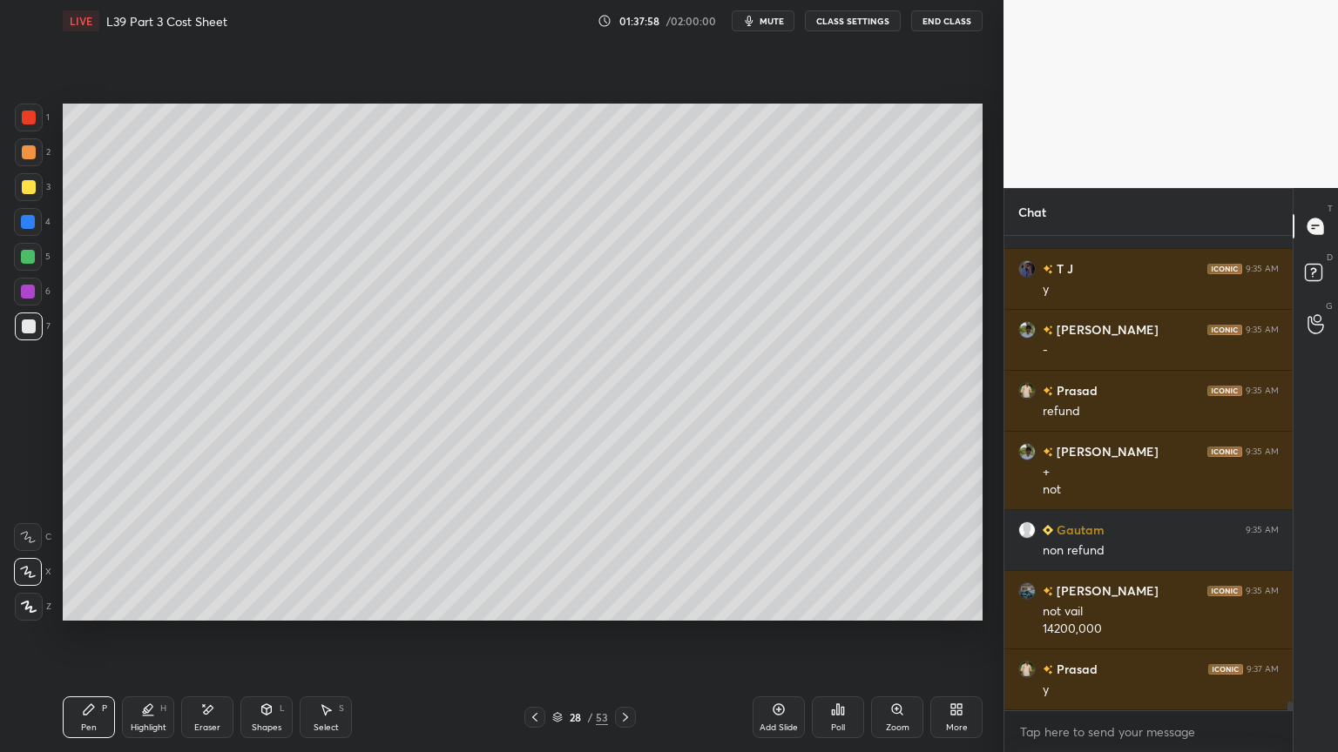
click at [50, 324] on div "1 2 3 4 5 6 7" at bounding box center [32, 226] width 37 height 244
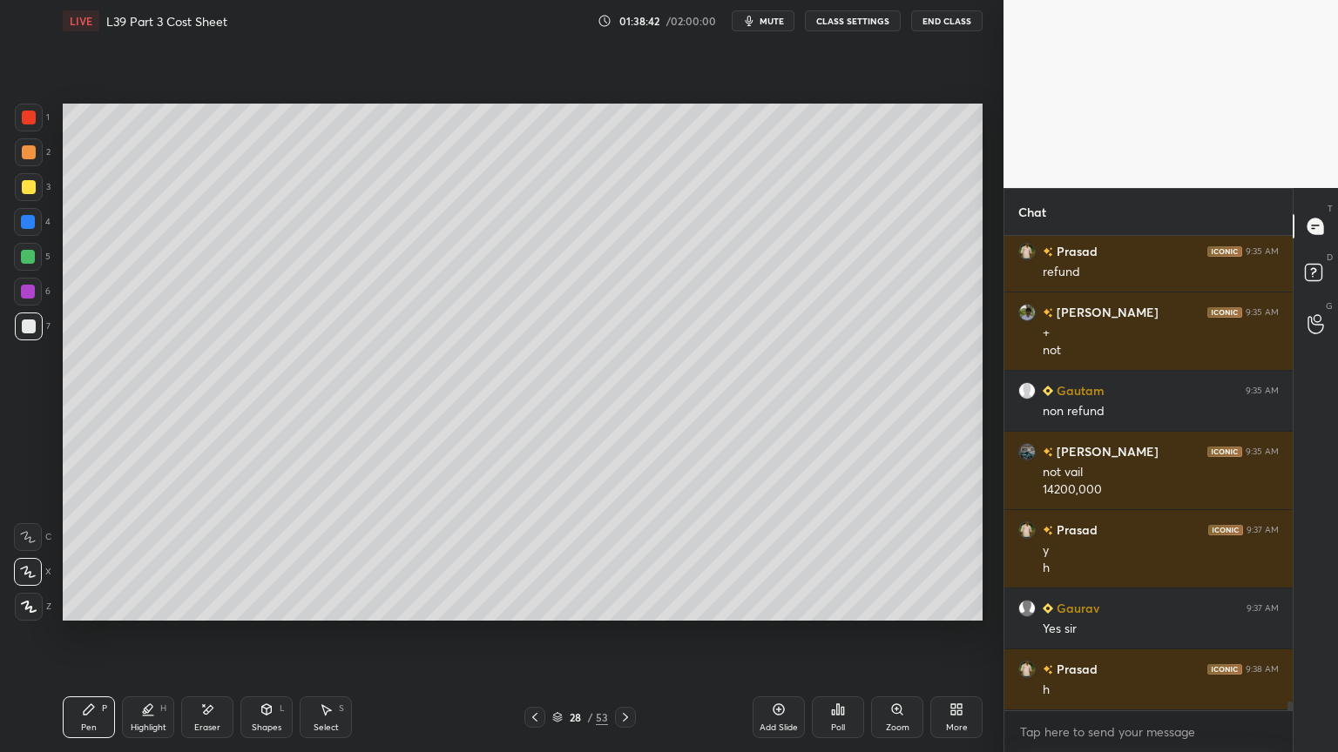
scroll to position [25542, 0]
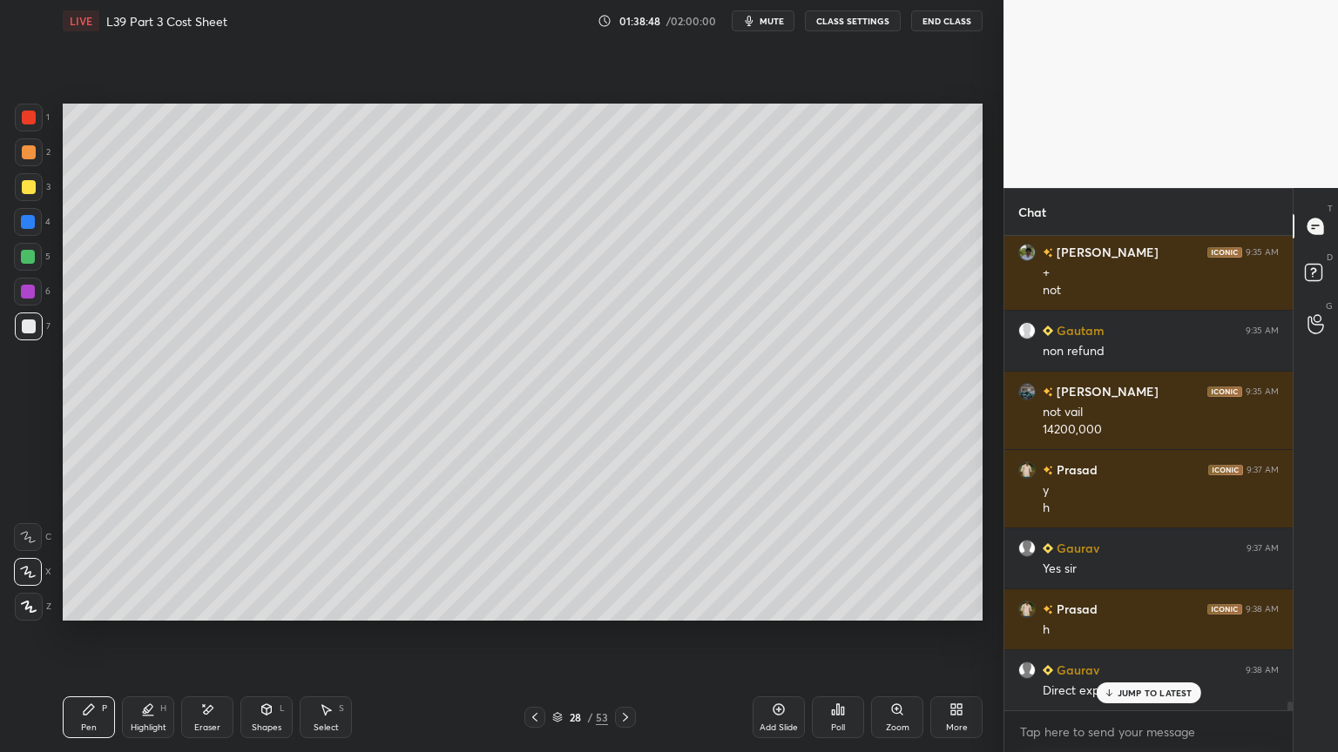
click at [526, 559] on div at bounding box center [534, 717] width 21 height 21
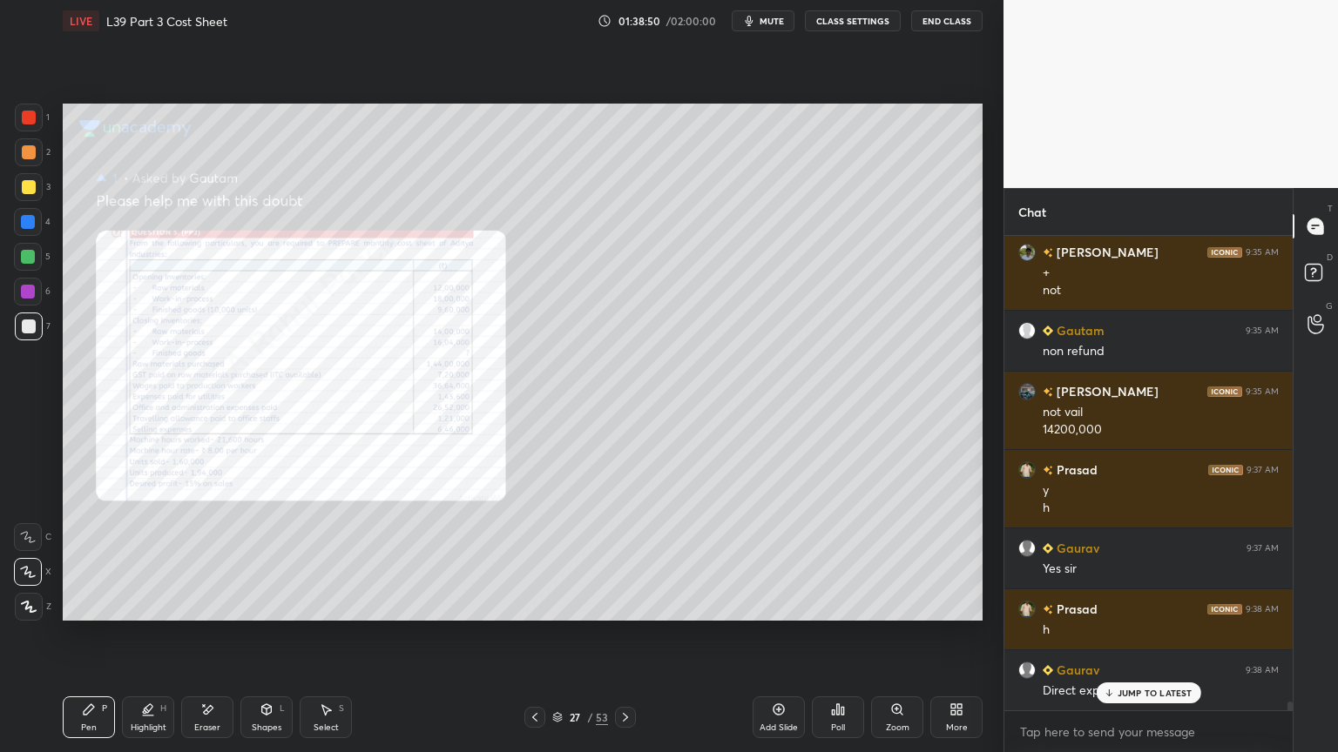
click at [897, 559] on icon at bounding box center [897, 710] width 10 height 10
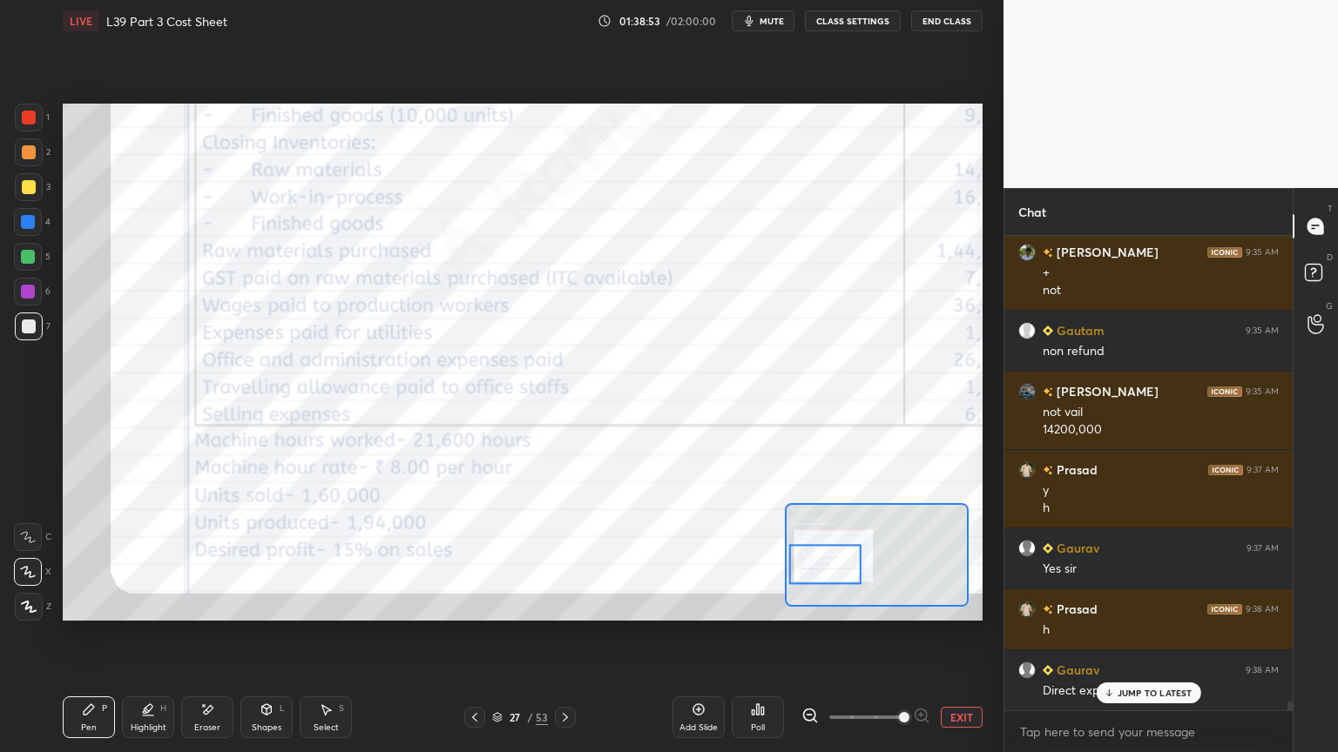
click at [24, 122] on div at bounding box center [29, 118] width 14 height 14
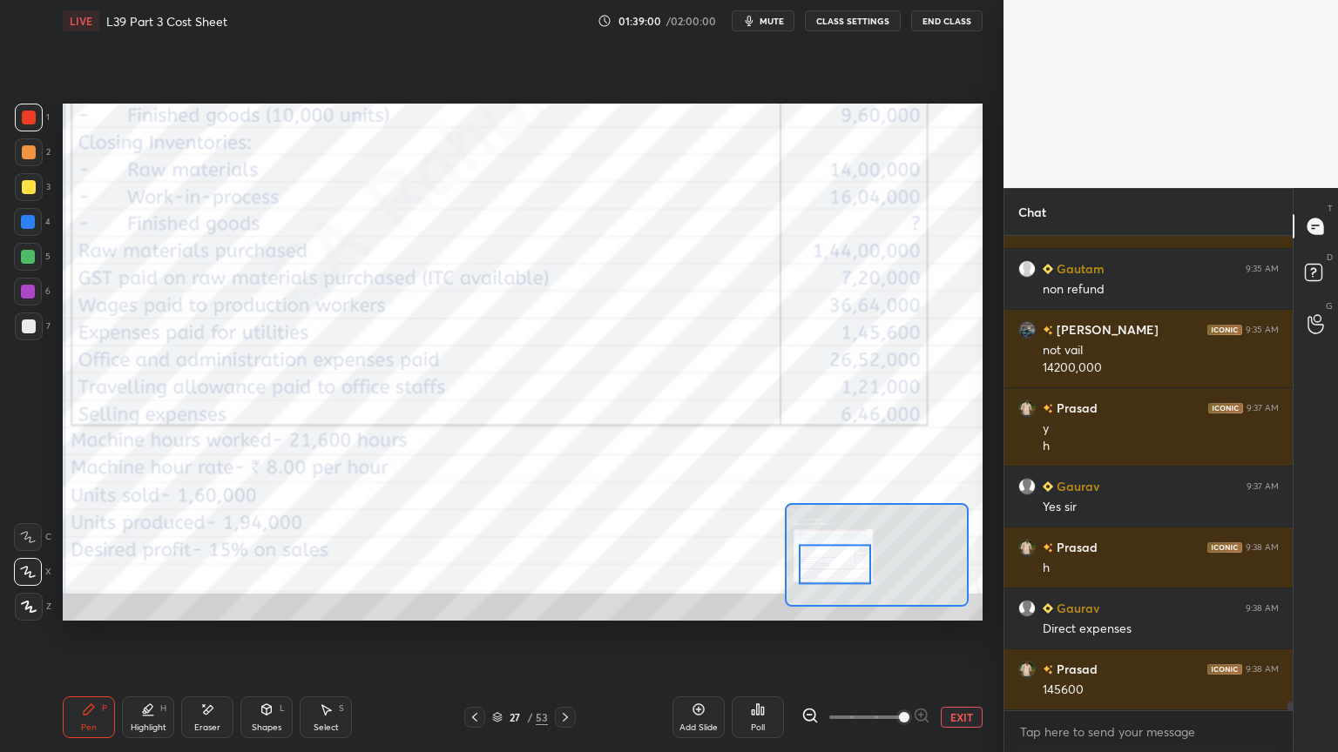
click at [82, 559] on icon at bounding box center [89, 710] width 14 height 14
click at [25, 124] on div at bounding box center [29, 118] width 14 height 14
click at [32, 338] on div at bounding box center [29, 327] width 28 height 28
click at [25, 159] on div at bounding box center [29, 152] width 28 height 28
click at [20, 136] on div "1" at bounding box center [32, 121] width 35 height 35
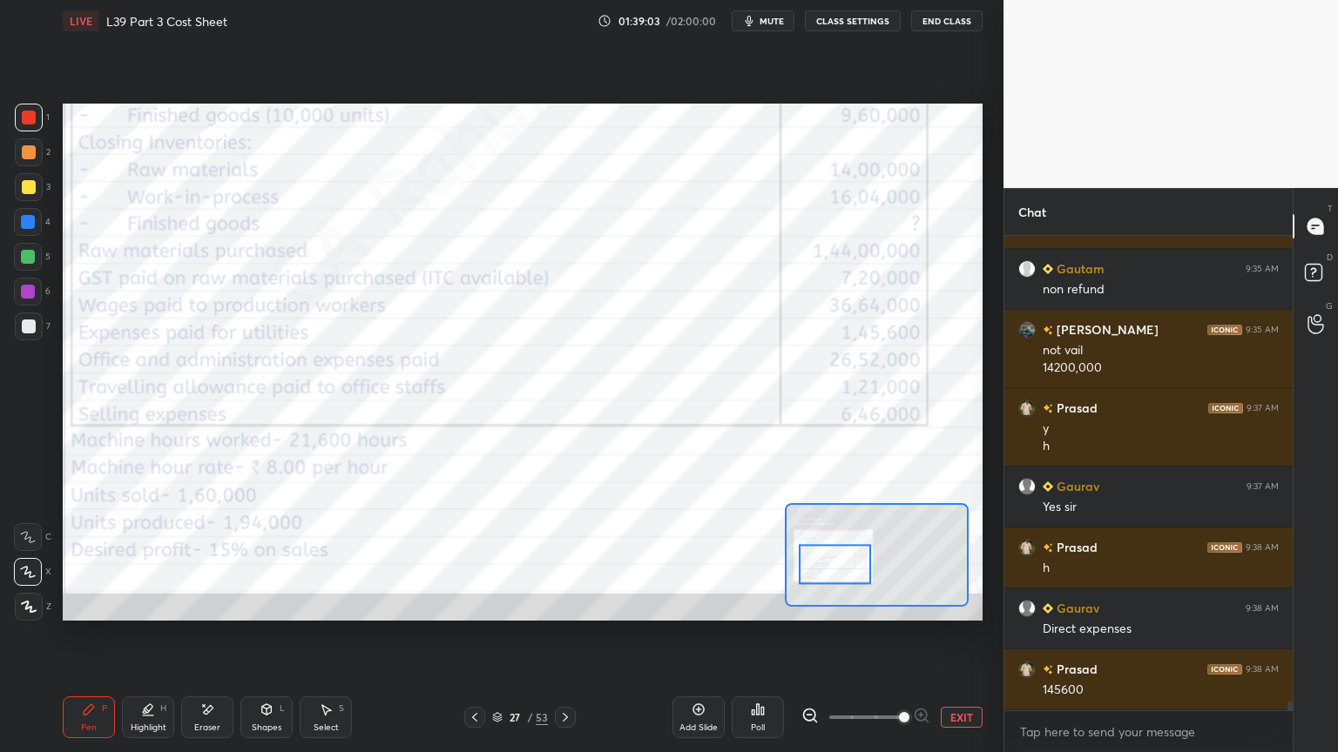
click at [23, 121] on div at bounding box center [29, 118] width 14 height 14
click at [17, 158] on div at bounding box center [29, 152] width 28 height 28
click at [31, 327] on div at bounding box center [29, 327] width 14 height 14
click at [562, 559] on icon at bounding box center [565, 718] width 14 height 14
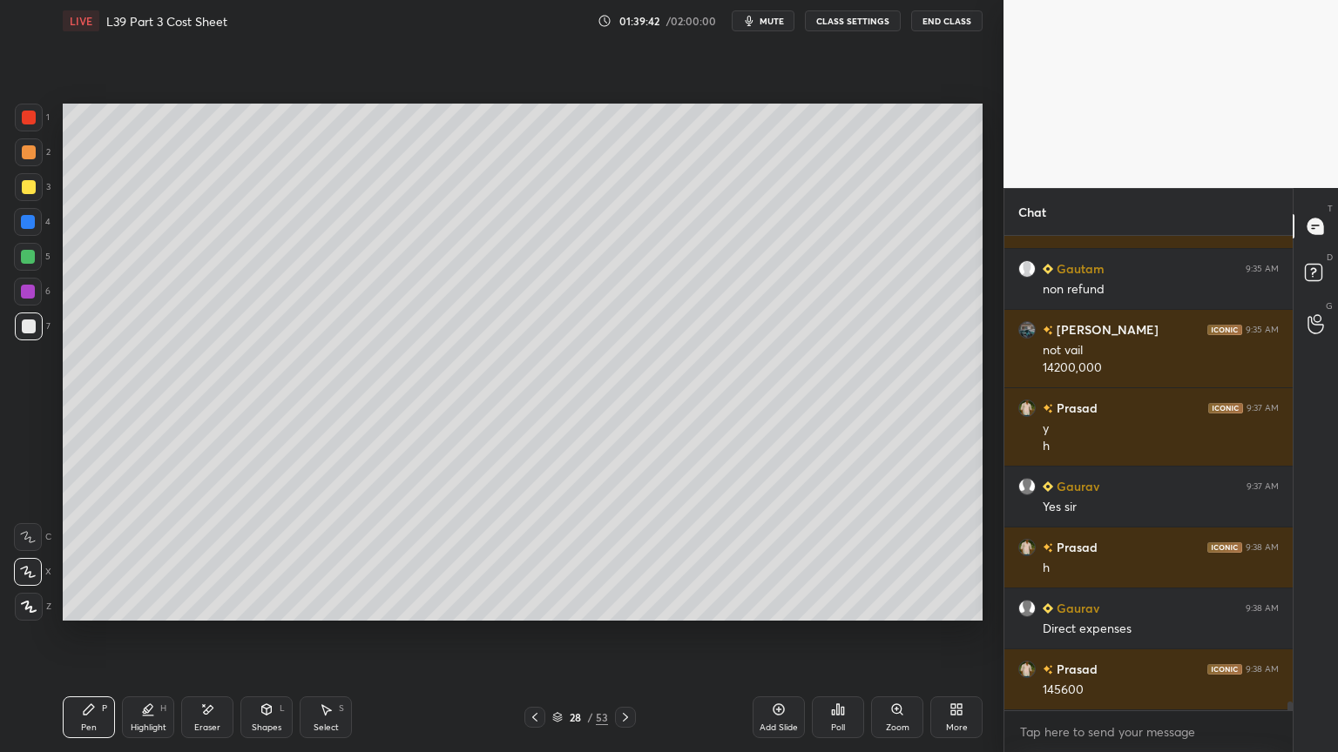
click at [28, 265] on div at bounding box center [28, 257] width 28 height 28
click at [32, 227] on div at bounding box center [28, 222] width 14 height 14
click at [266, 559] on icon at bounding box center [266, 712] width 0 height 6
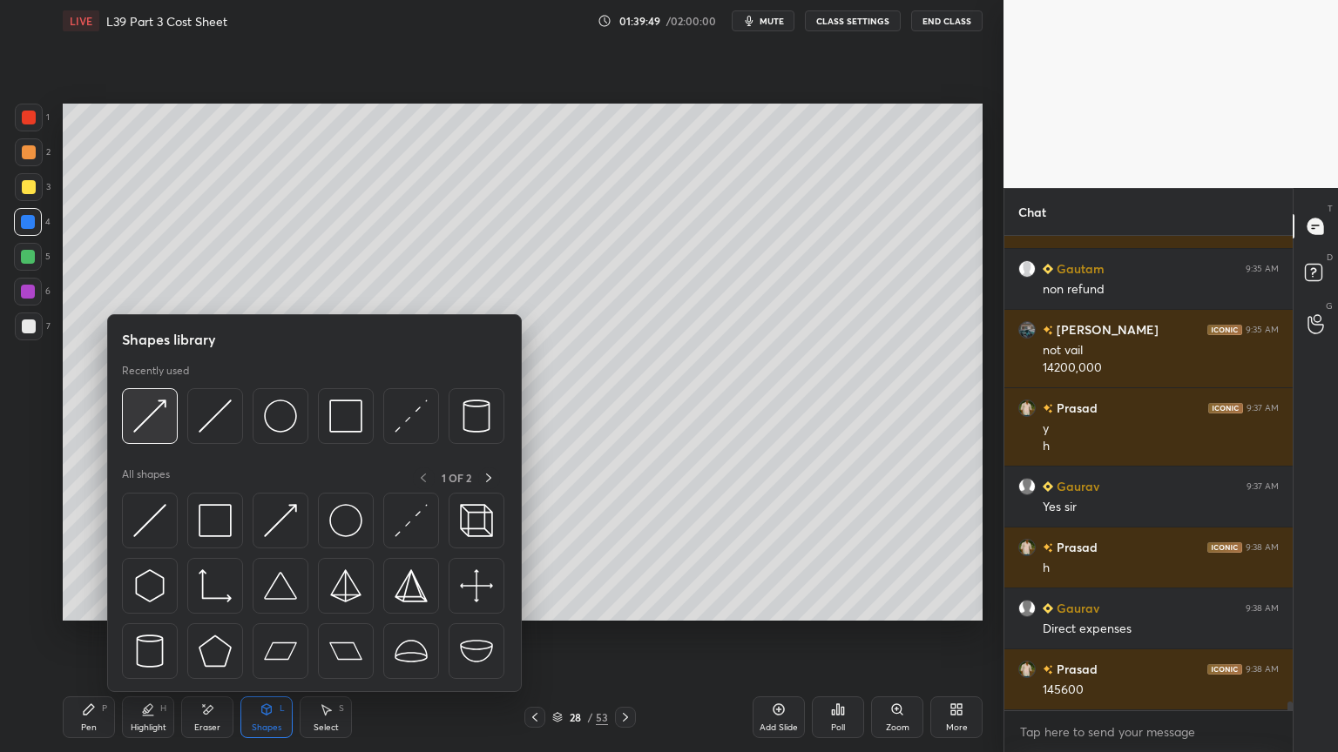
click at [132, 422] on div at bounding box center [150, 416] width 56 height 56
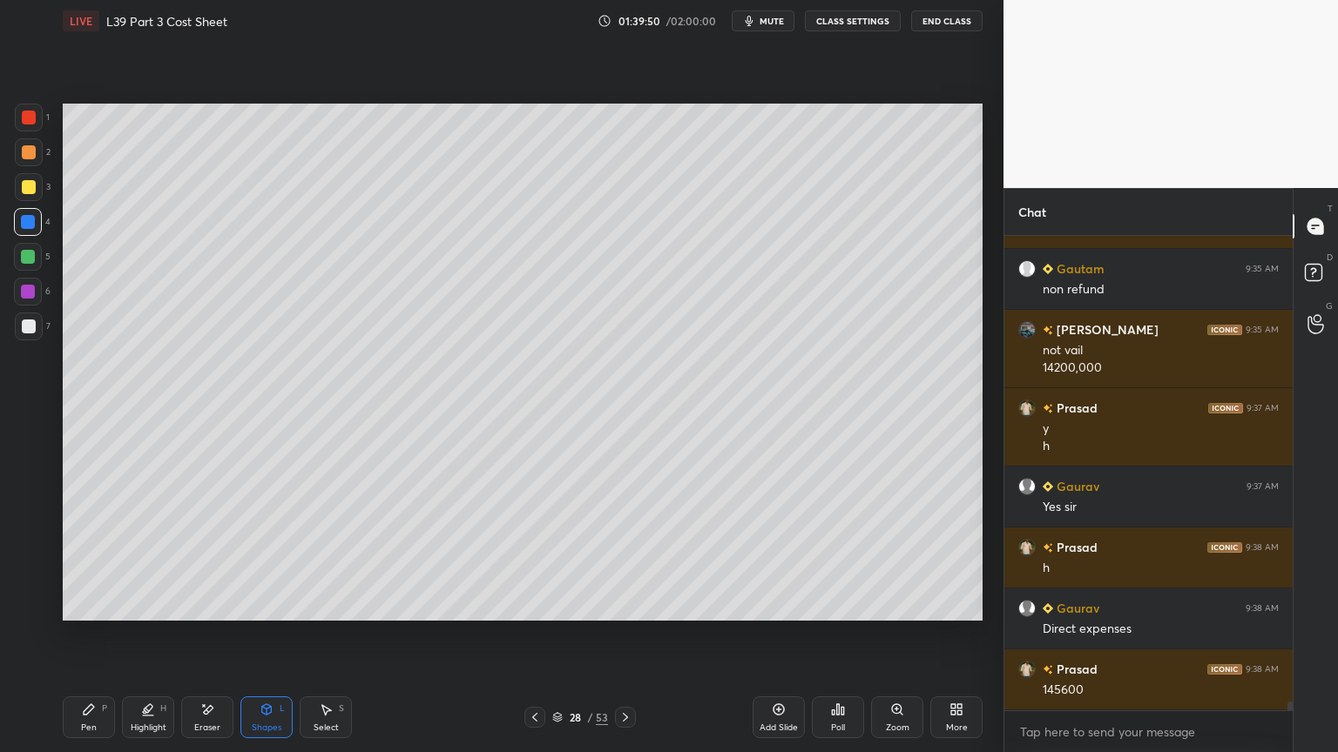
click at [279, 559] on div "Shapes L" at bounding box center [266, 718] width 52 height 42
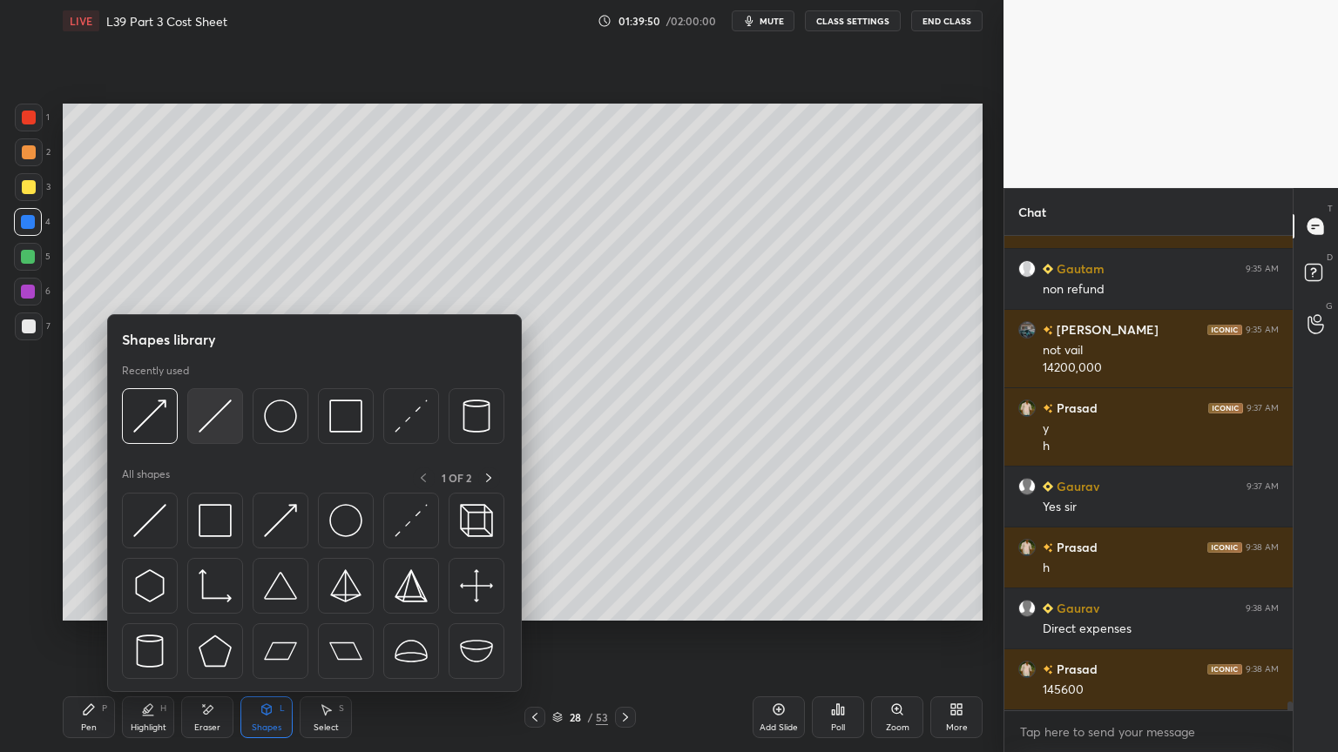
click at [223, 426] on img at bounding box center [215, 416] width 33 height 33
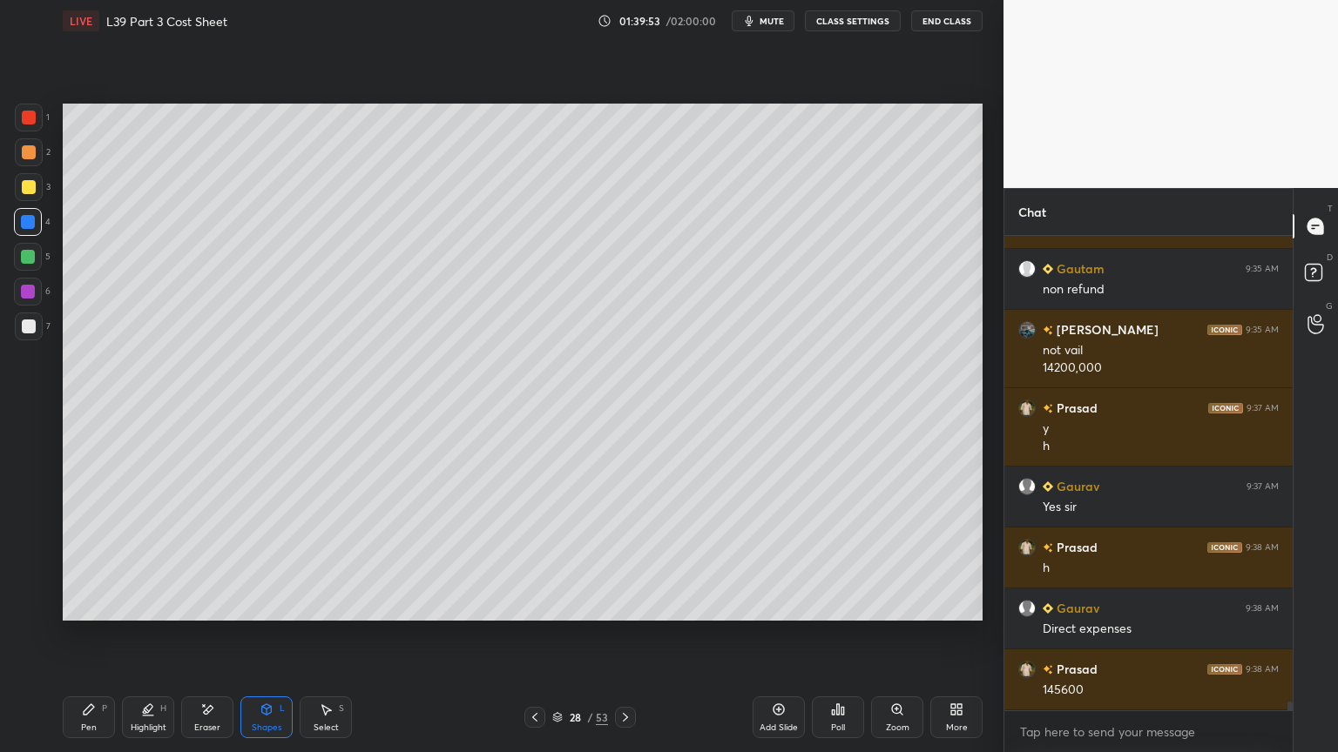
click at [26, 334] on div at bounding box center [29, 327] width 28 height 28
click at [73, 559] on div "Pen P" at bounding box center [89, 718] width 52 height 42
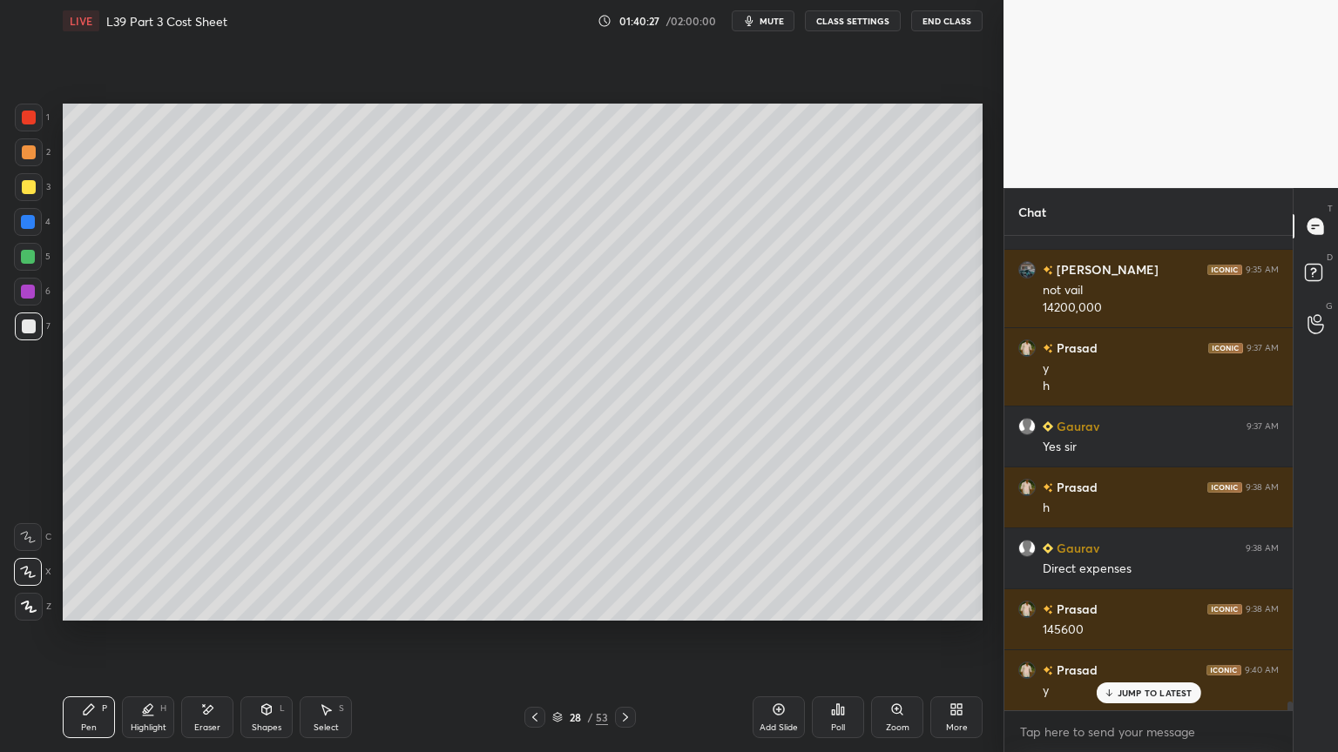
click at [777, 559] on icon at bounding box center [778, 709] width 5 height 5
click at [30, 218] on div at bounding box center [28, 222] width 14 height 14
click at [258, 559] on div "Shapes L" at bounding box center [266, 718] width 52 height 42
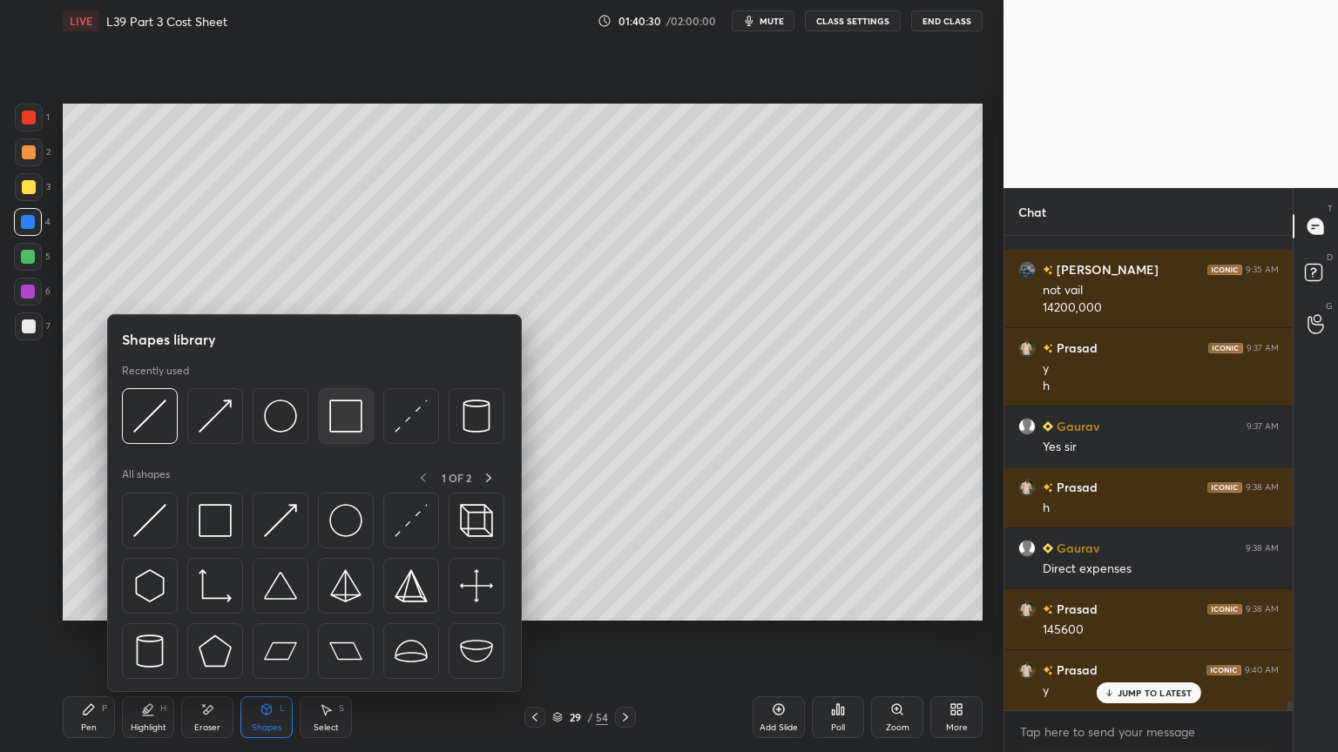
click at [341, 422] on img at bounding box center [345, 416] width 33 height 33
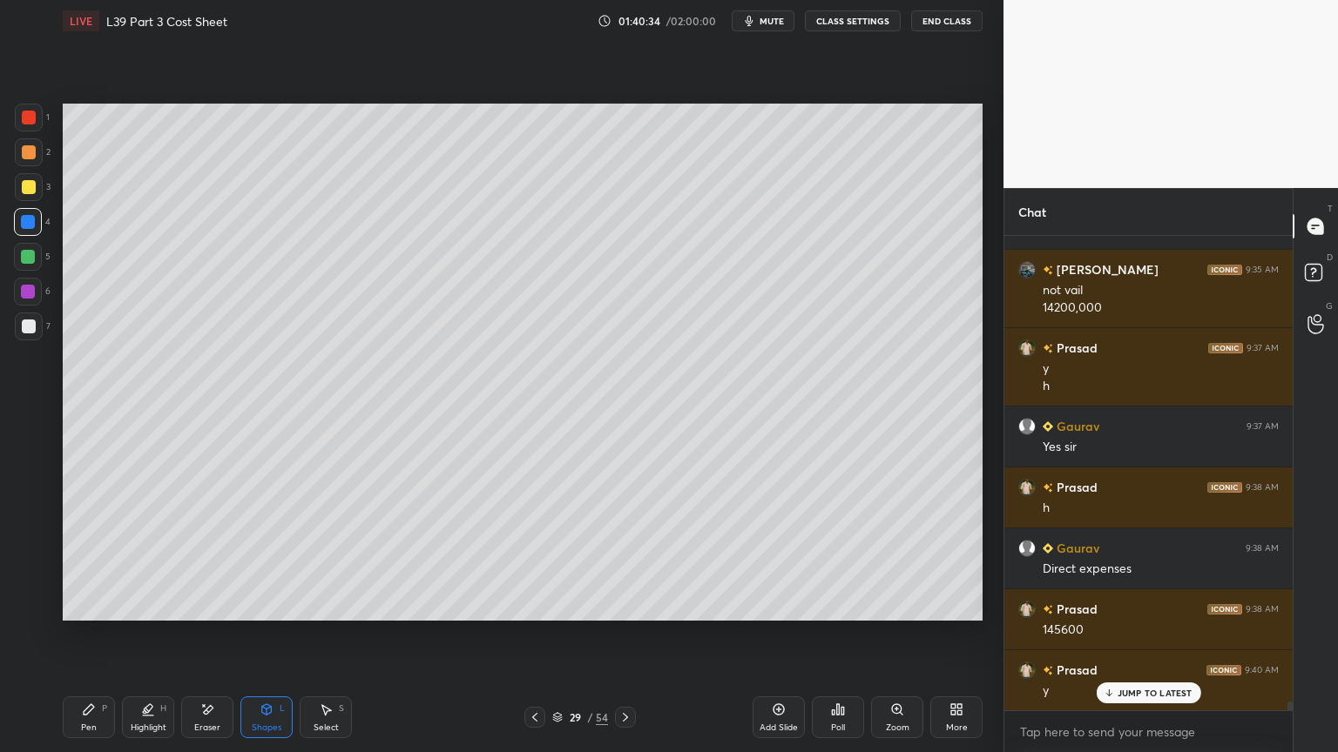
click at [534, 559] on icon at bounding box center [535, 718] width 14 height 14
click at [323, 559] on icon at bounding box center [327, 710] width 10 height 10
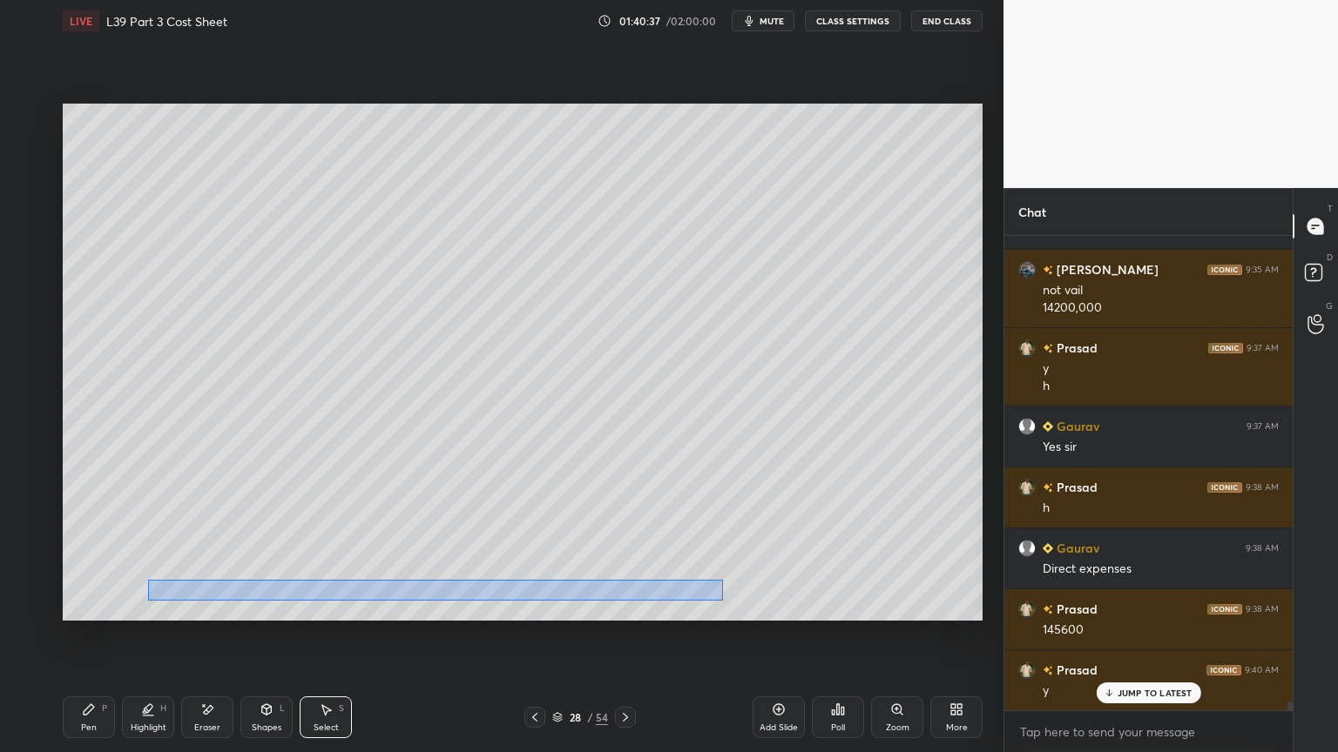
scroll to position [25681, 0]
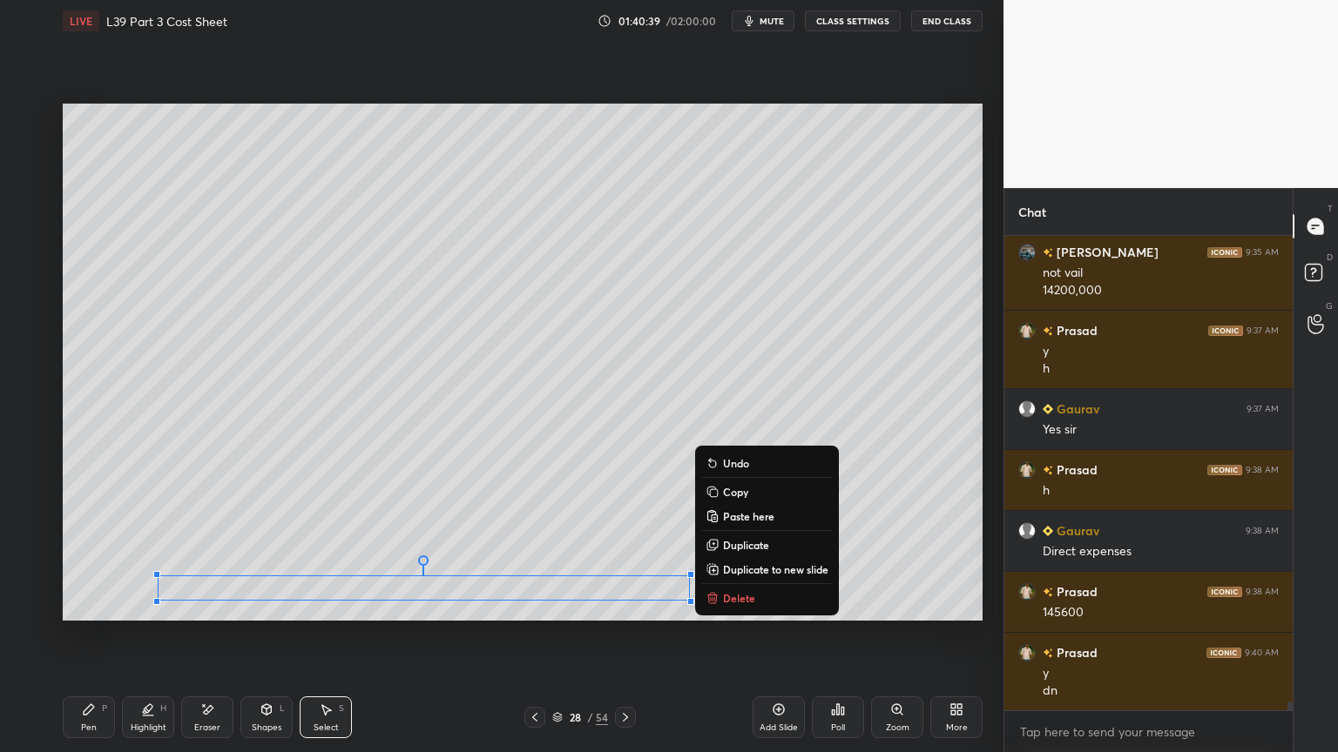
click at [723, 491] on p "Copy" at bounding box center [735, 492] width 25 height 14
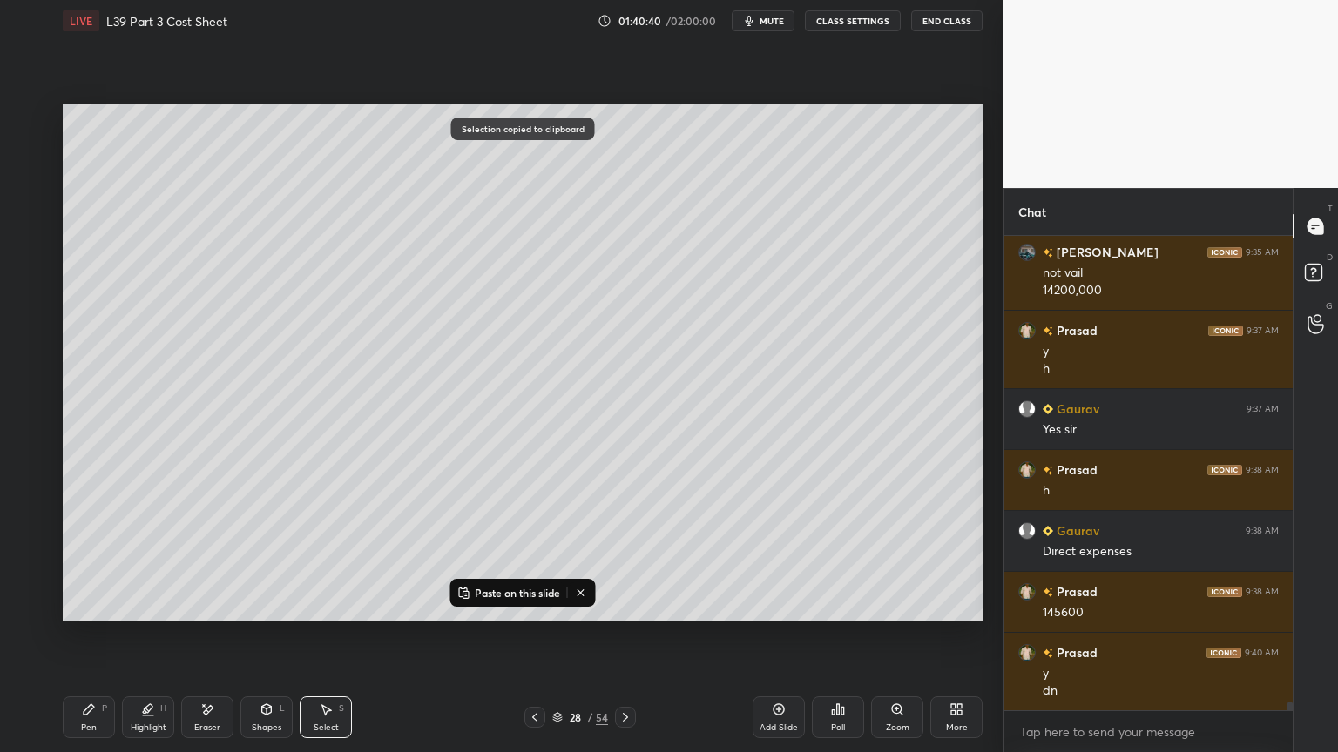
click at [625, 559] on icon at bounding box center [625, 718] width 14 height 14
click at [506, 559] on p "Paste on this slide" at bounding box center [517, 593] width 85 height 14
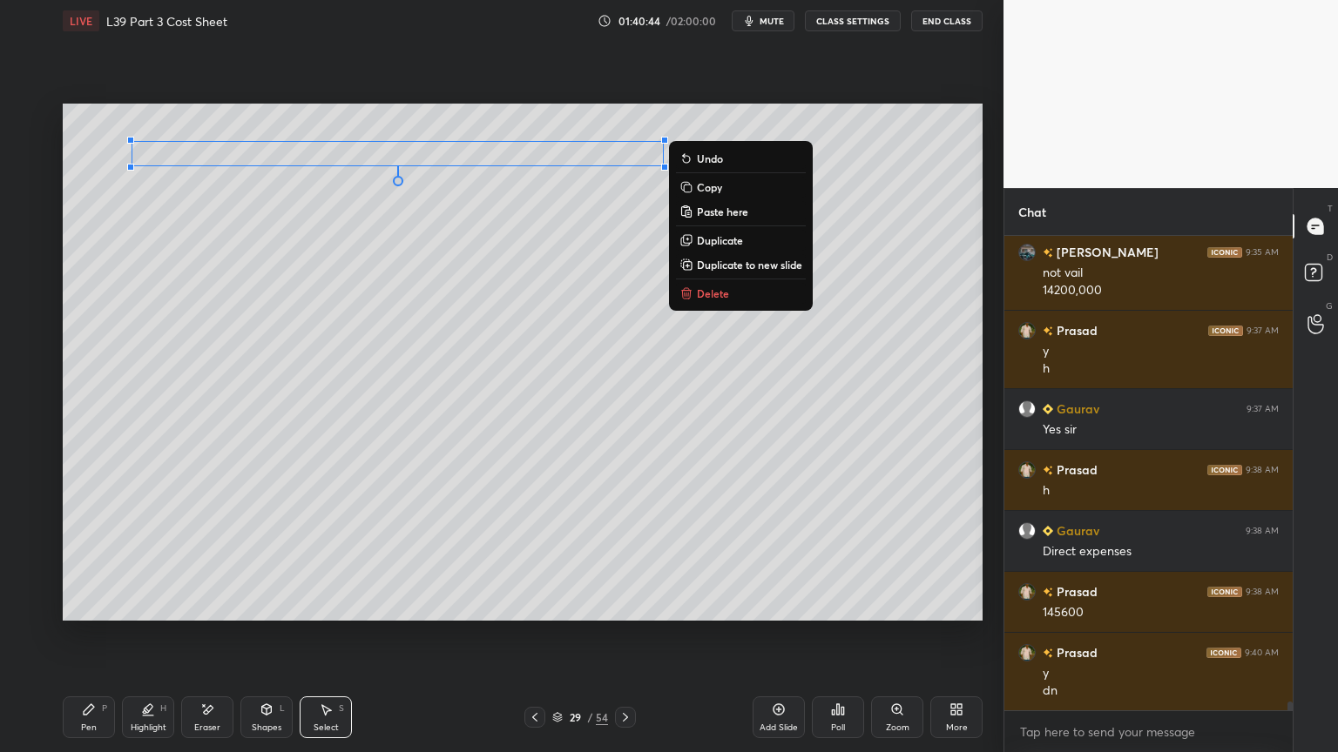
click at [99, 559] on div "Pen P" at bounding box center [89, 718] width 52 height 42
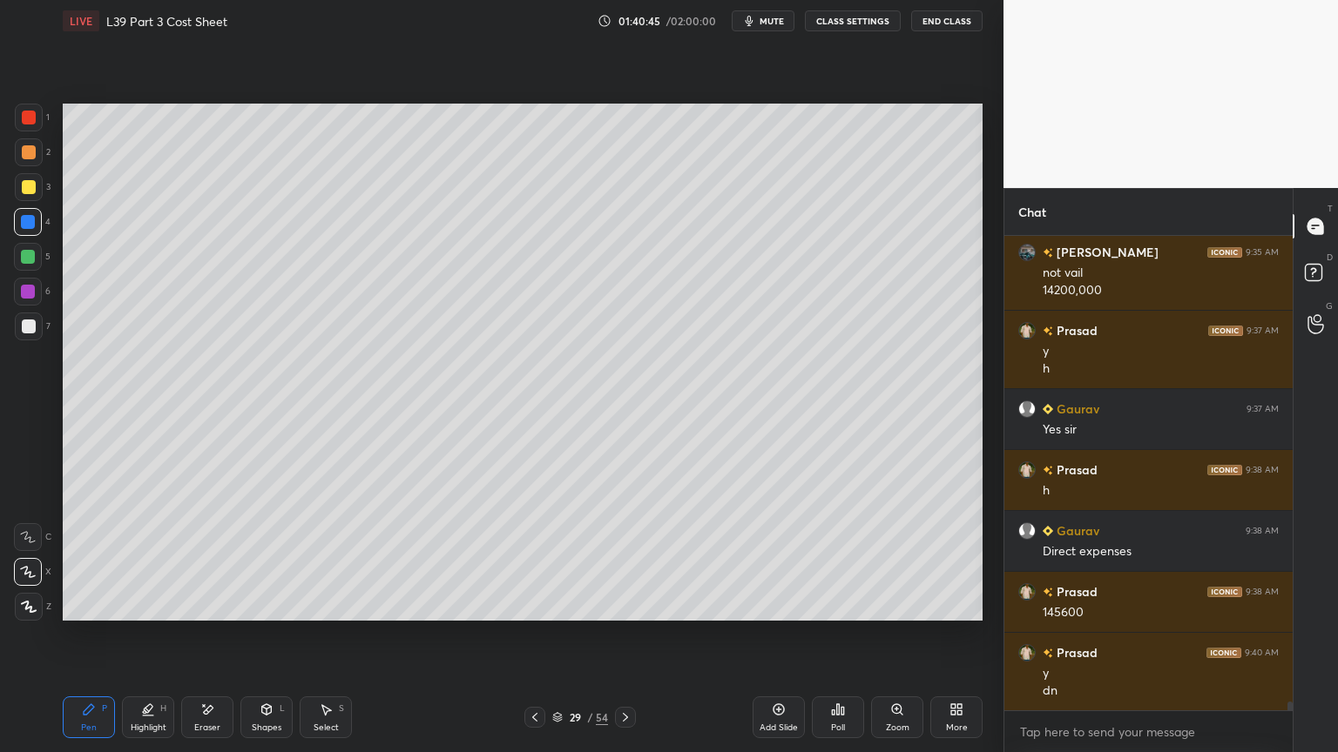
click at [30, 334] on div at bounding box center [29, 327] width 28 height 28
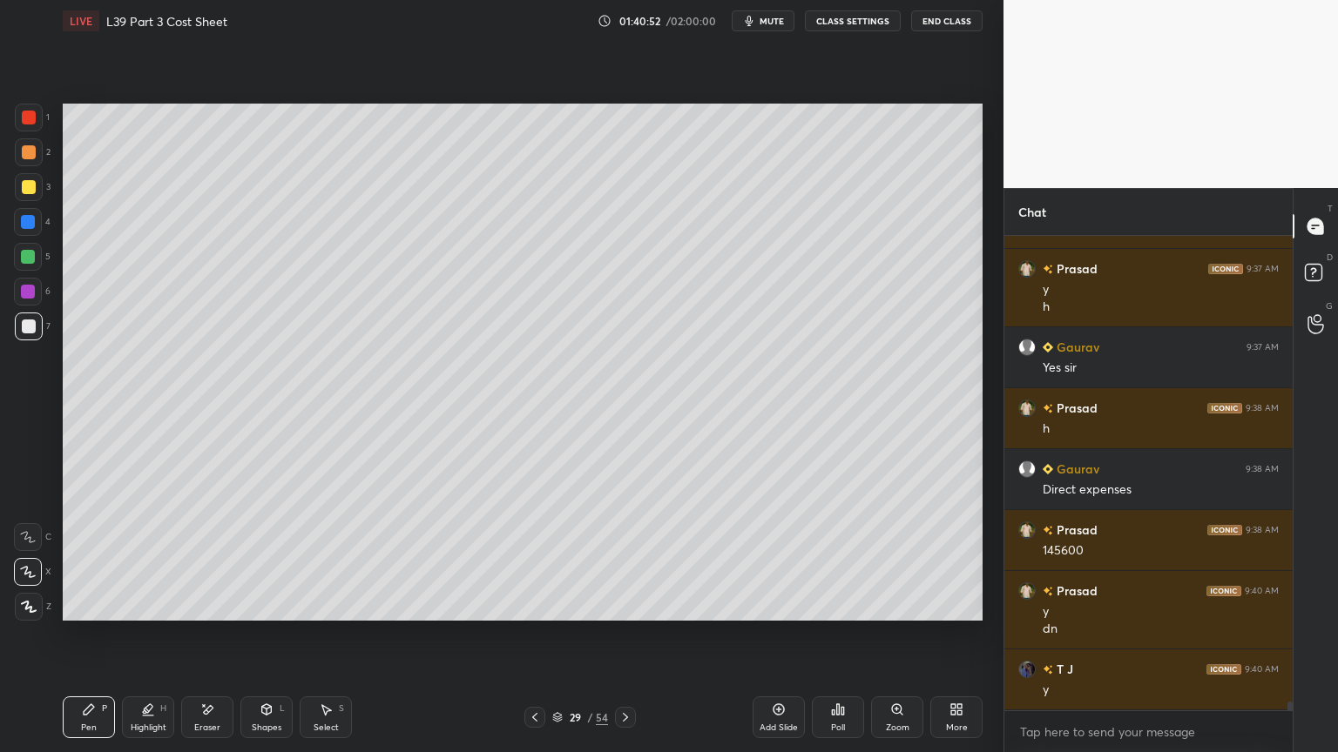
scroll to position [25925, 0]
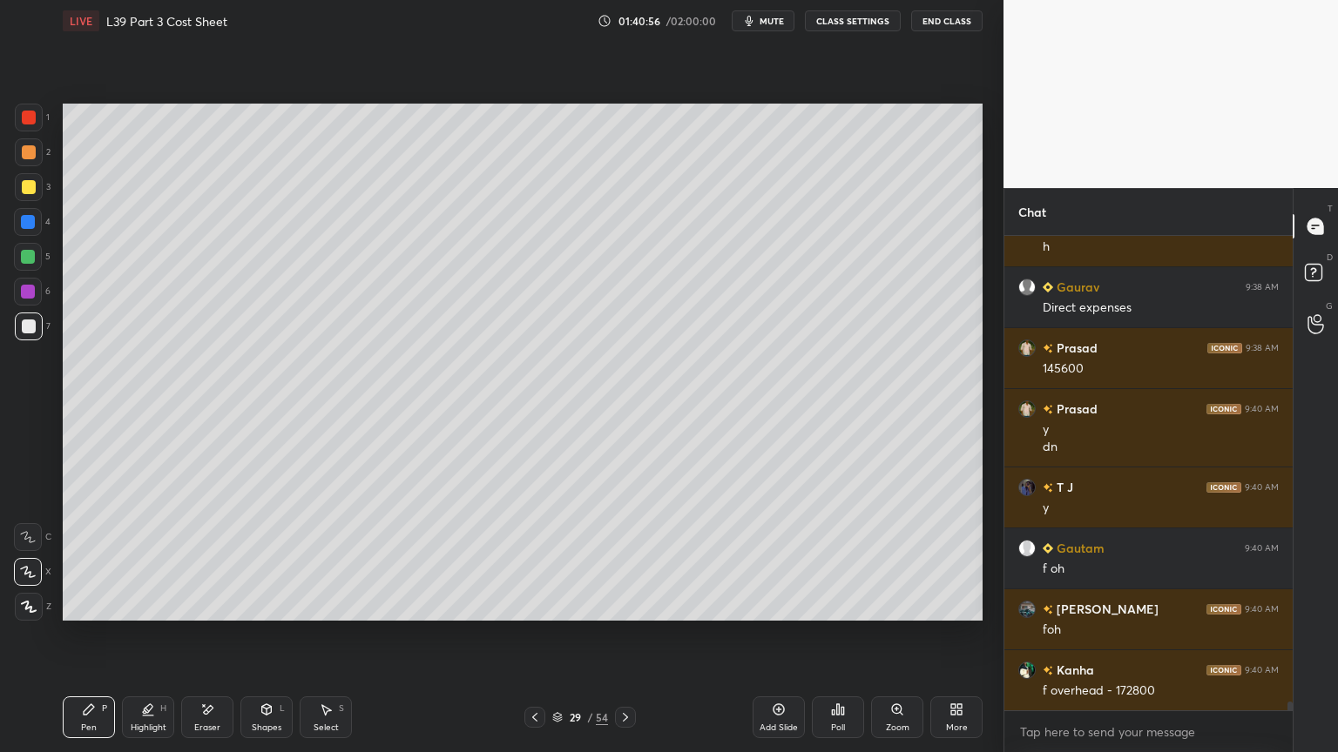
click at [536, 559] on icon at bounding box center [535, 718] width 14 height 14
click at [529, 559] on icon at bounding box center [535, 718] width 14 height 14
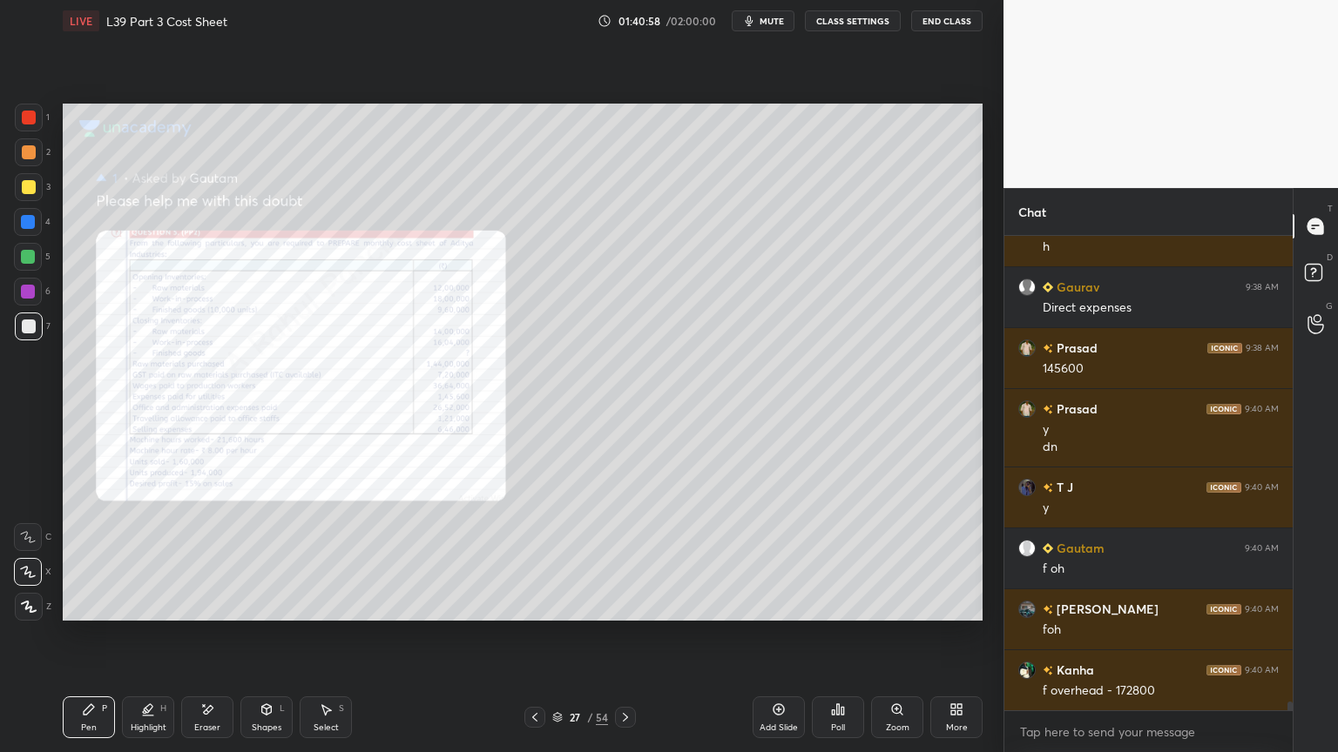
click at [895, 559] on div "Zoom" at bounding box center [898, 728] width 24 height 9
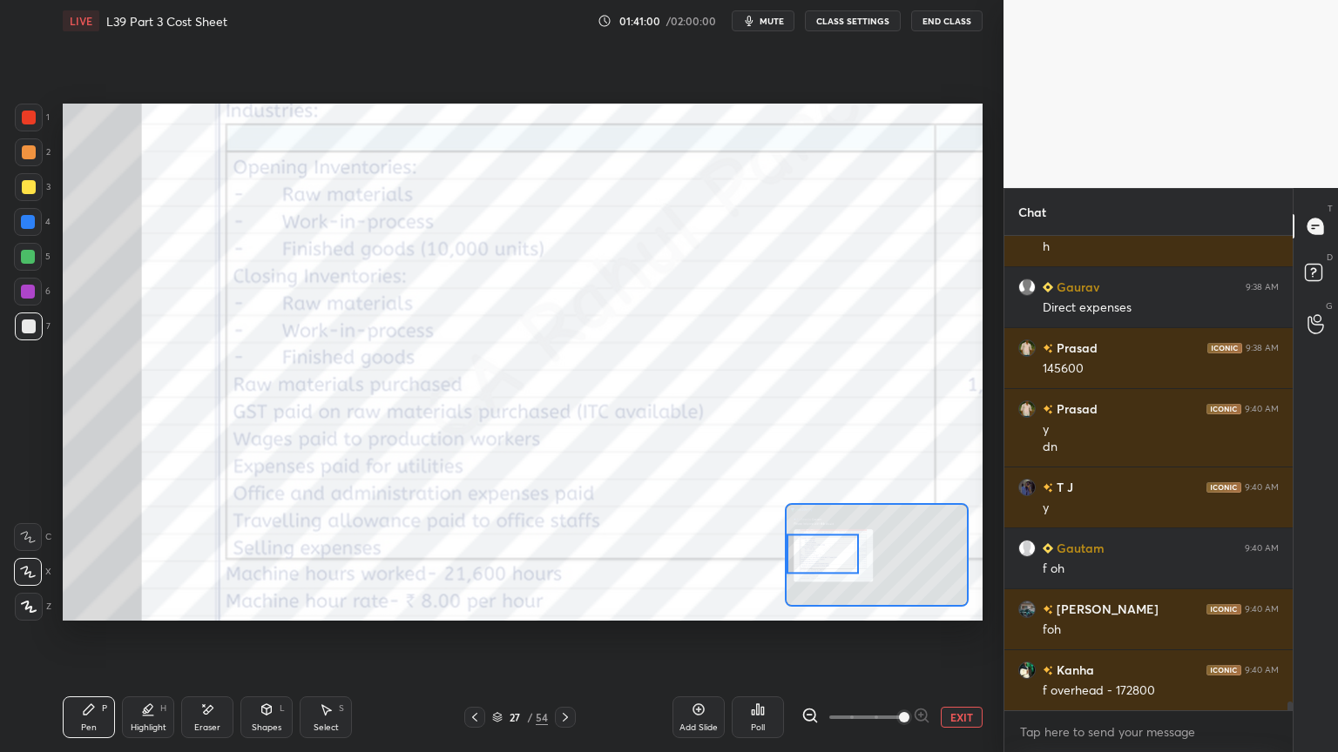
scroll to position [25987, 0]
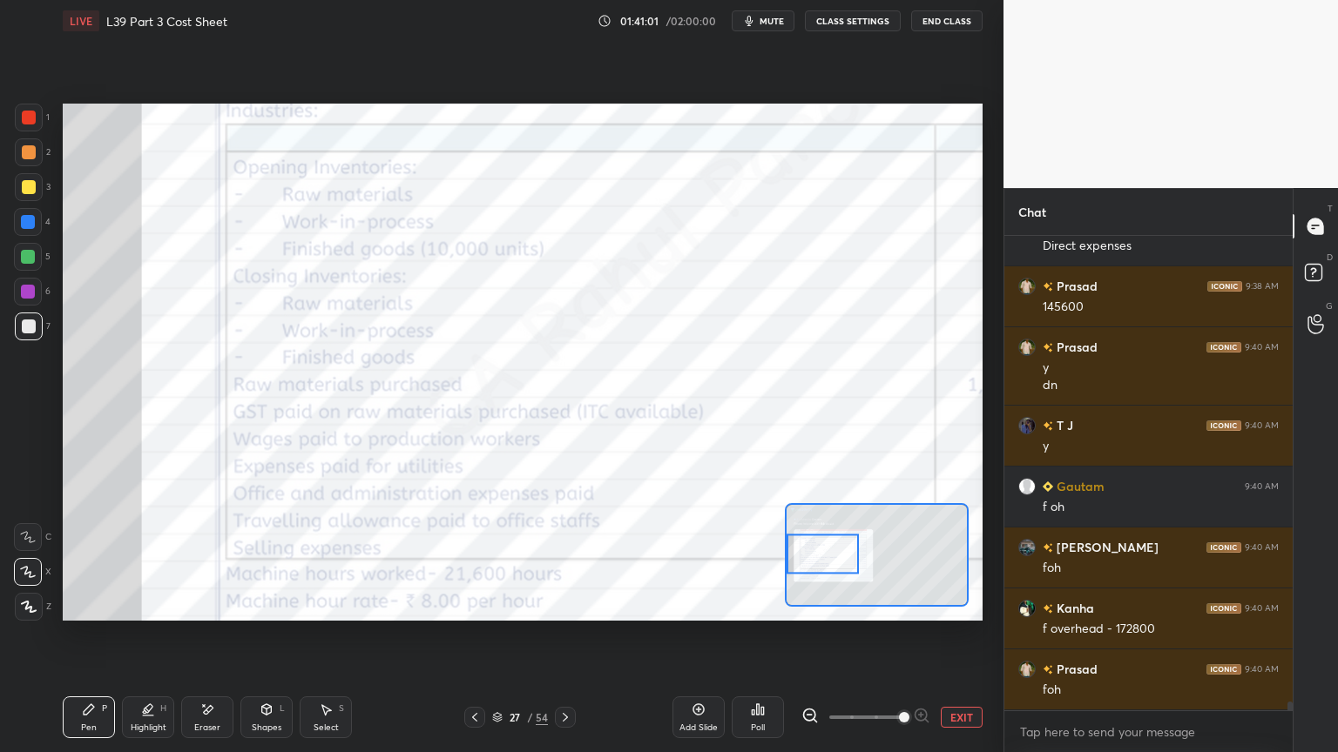
click at [27, 111] on div at bounding box center [29, 118] width 14 height 14
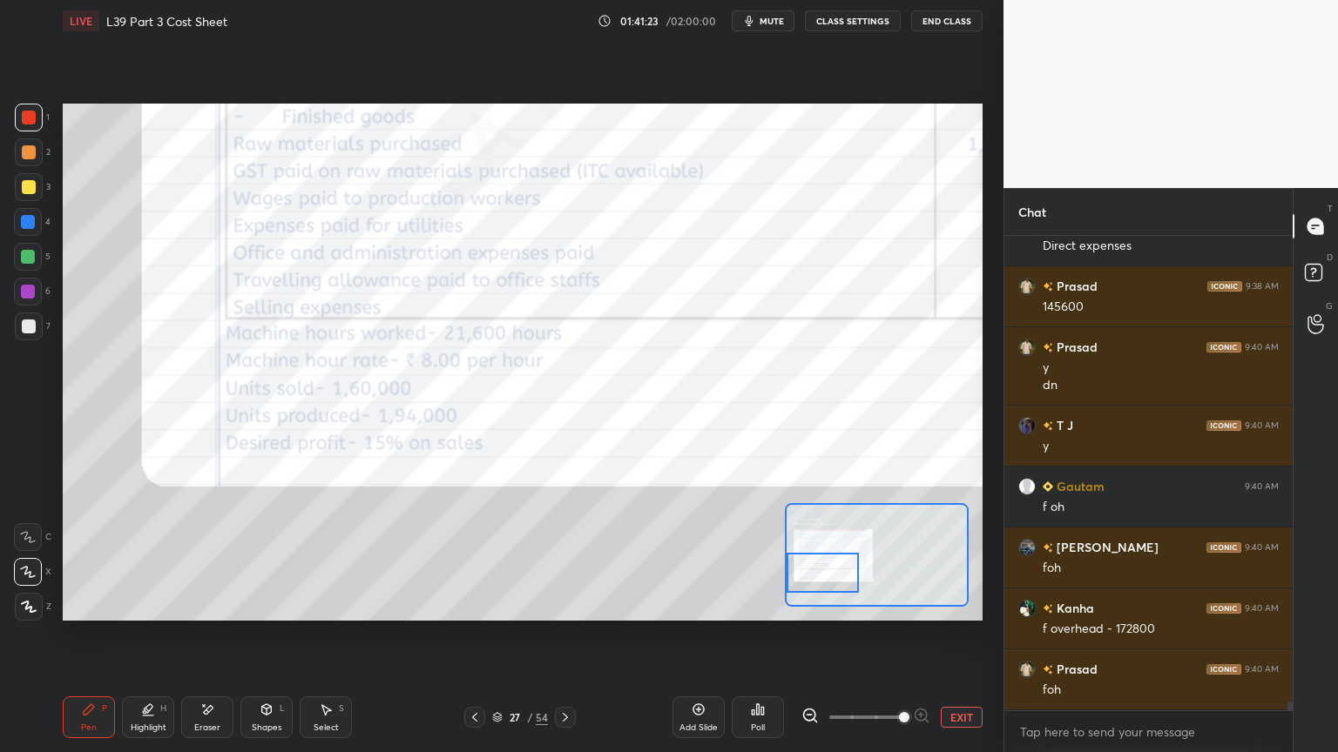
scroll to position [26047, 0]
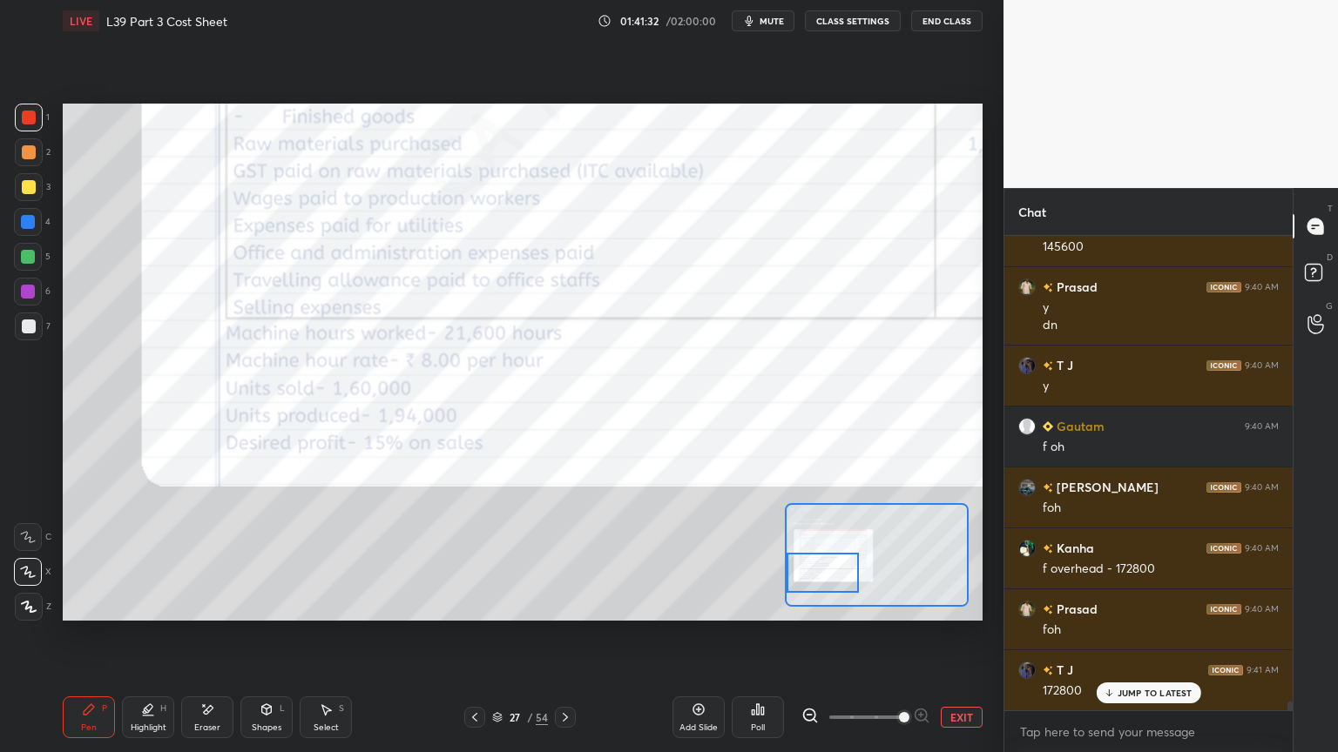
click at [575, 559] on div at bounding box center [565, 717] width 21 height 21
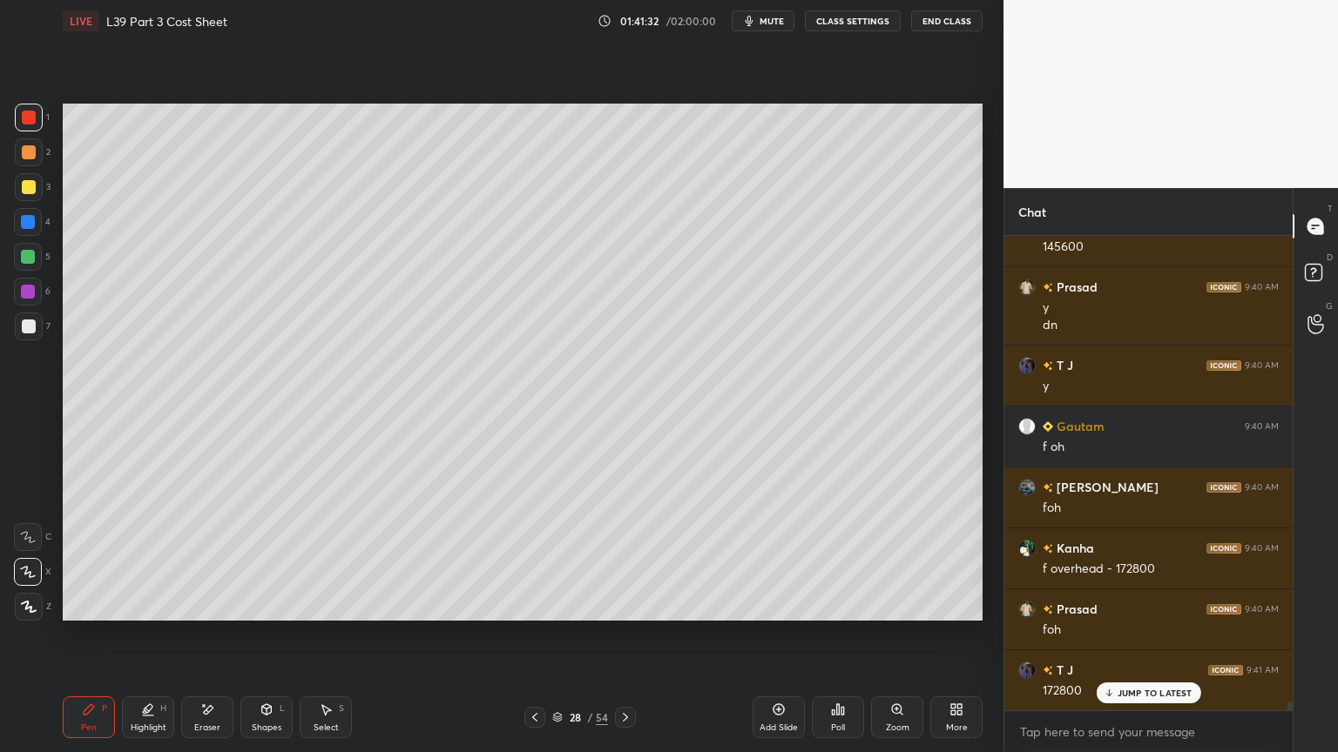
click at [574, 559] on div "28" at bounding box center [574, 717] width 17 height 10
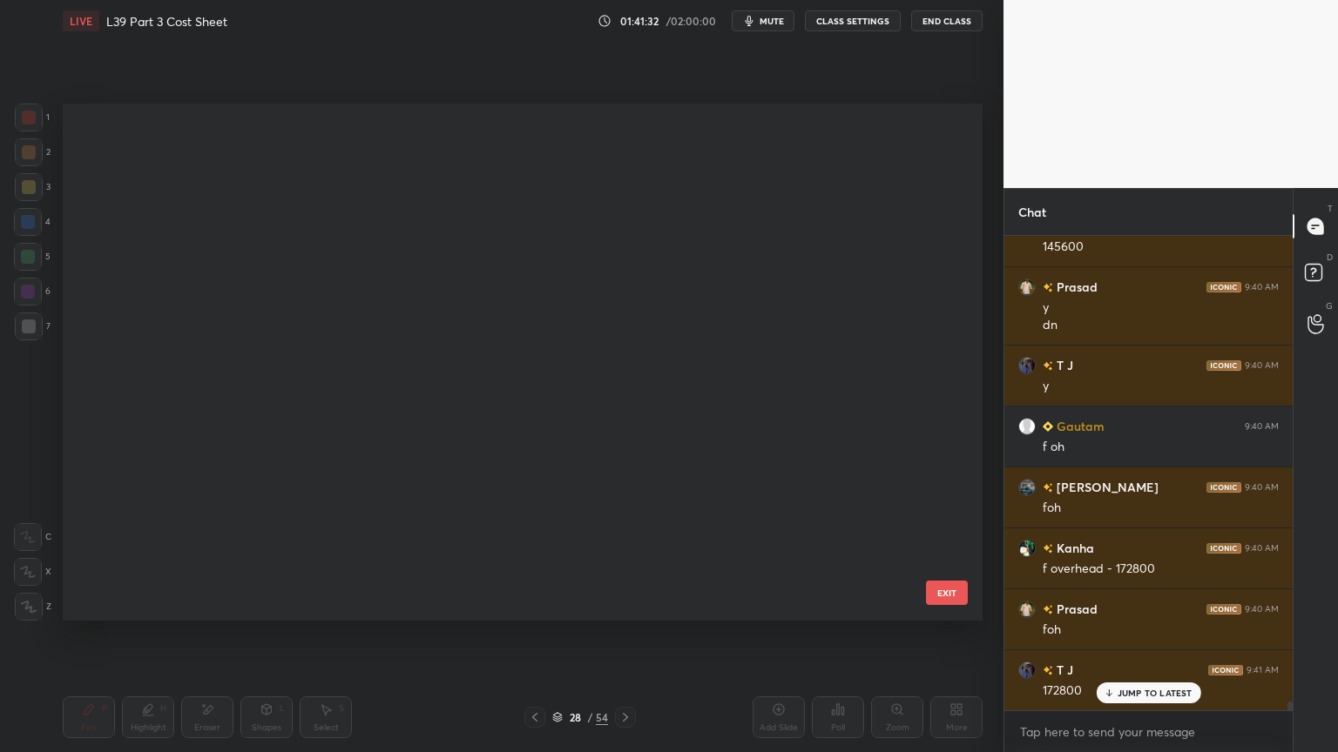
scroll to position [512, 911]
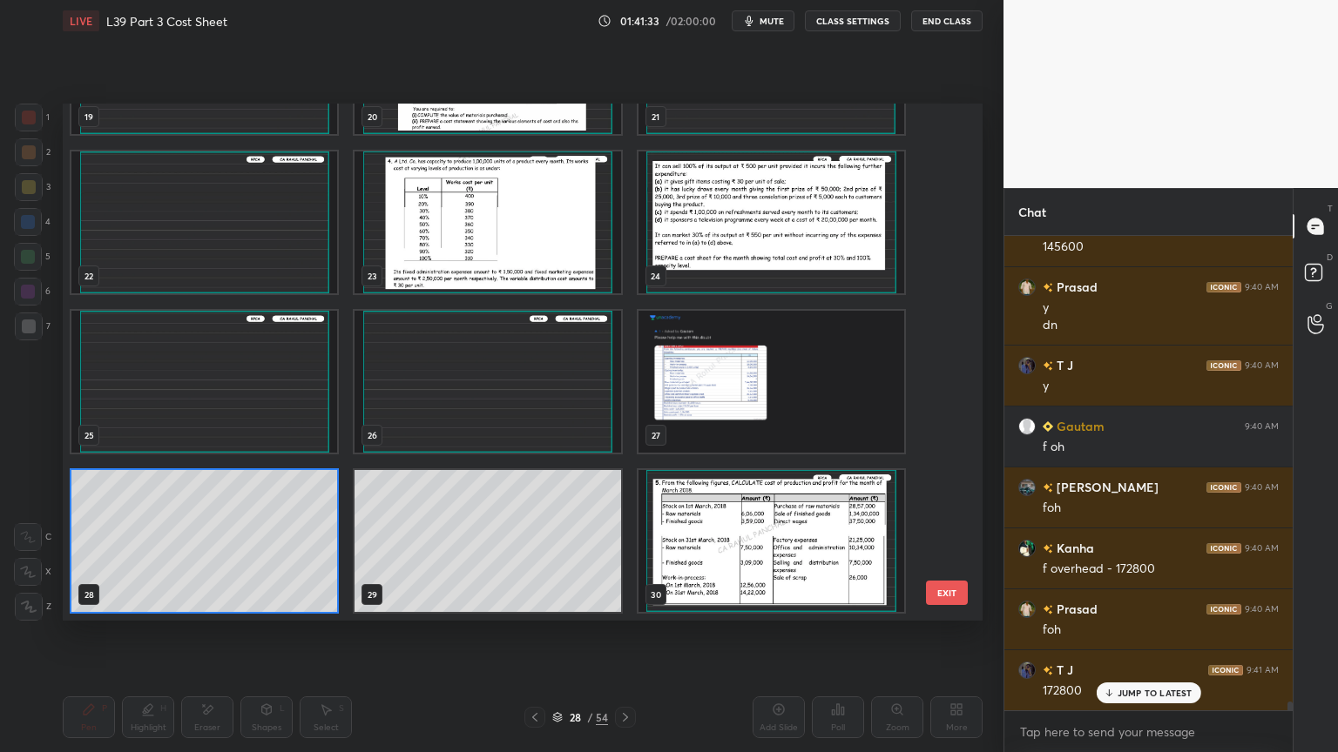
click at [193, 418] on img "grid" at bounding box center [204, 382] width 266 height 142
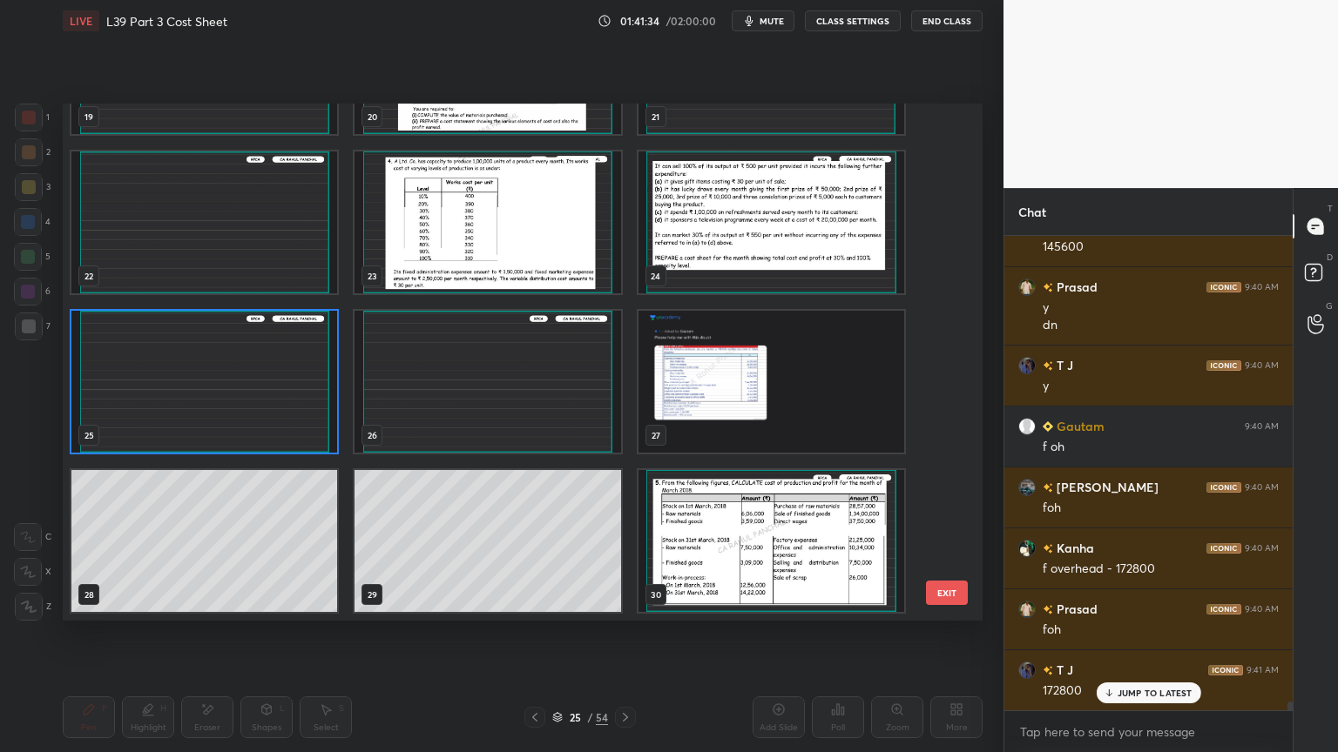
click at [213, 415] on img "grid" at bounding box center [204, 382] width 266 height 142
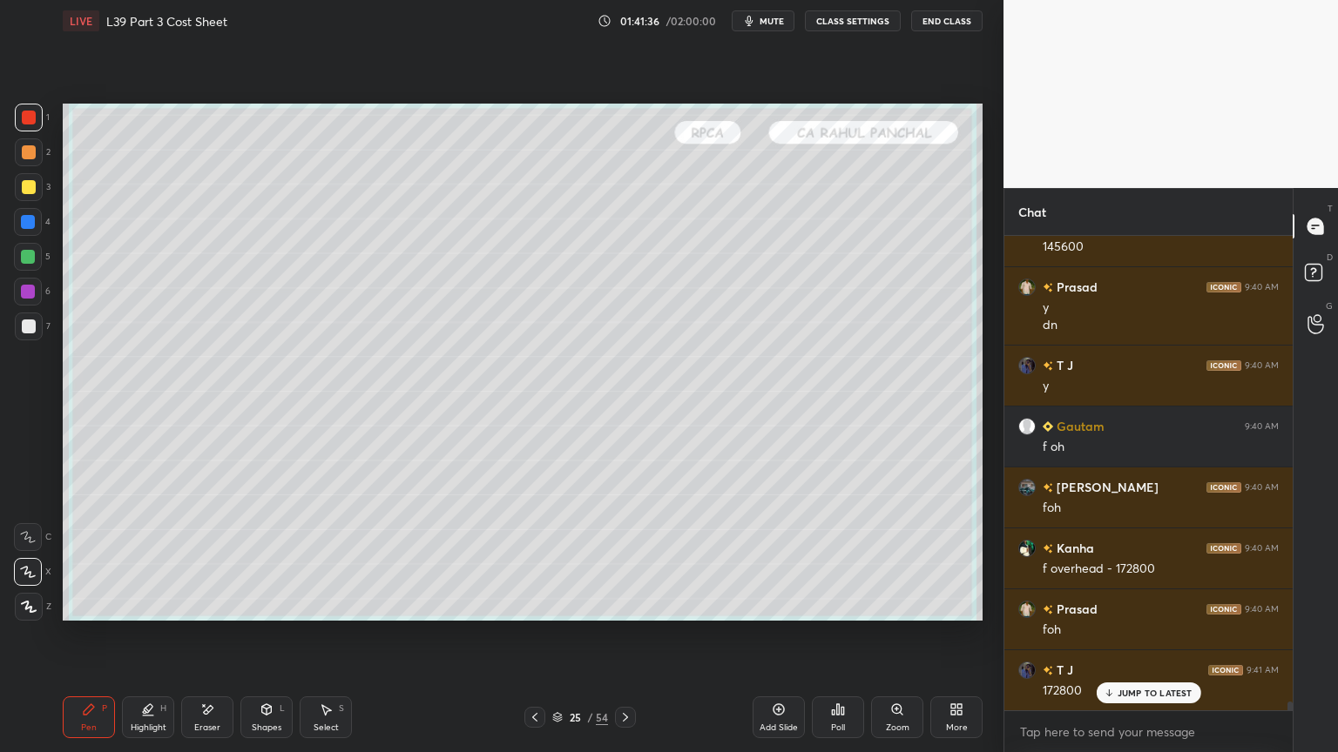
click at [631, 559] on icon at bounding box center [625, 718] width 14 height 14
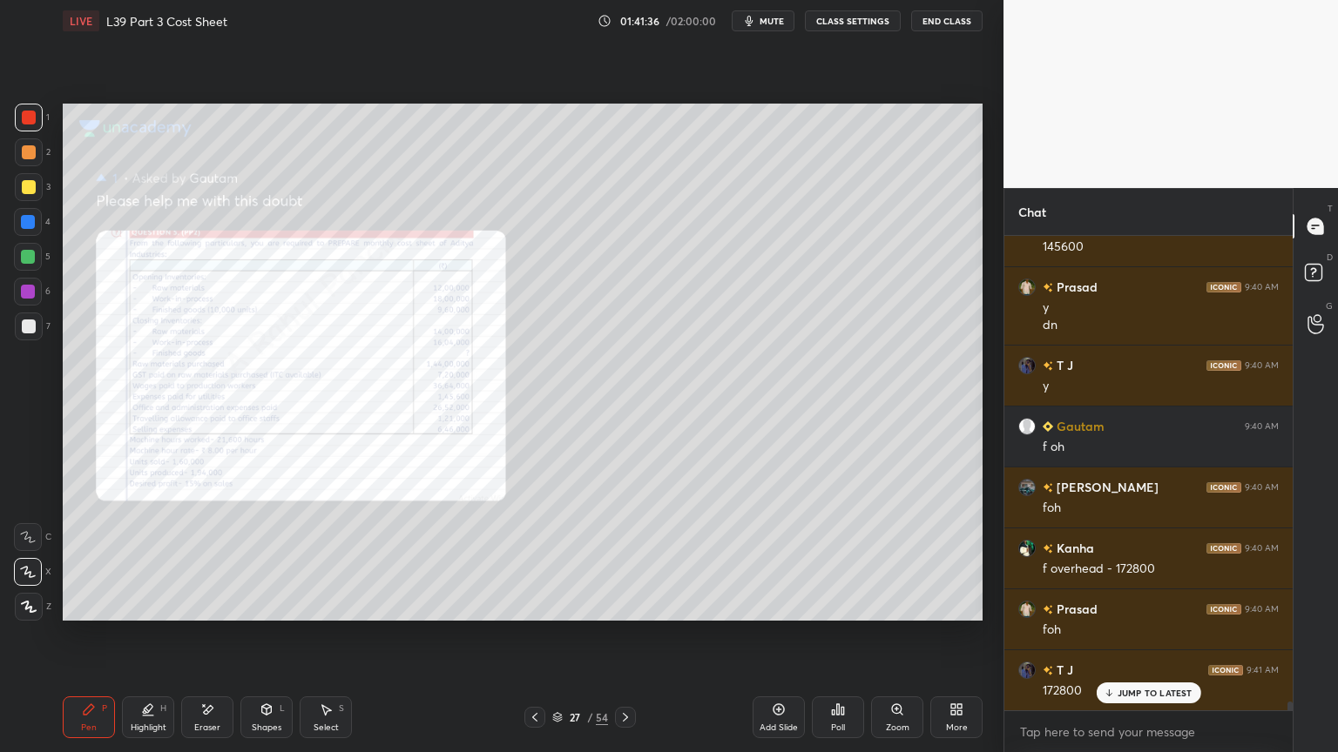
click at [630, 559] on icon at bounding box center [625, 718] width 14 height 14
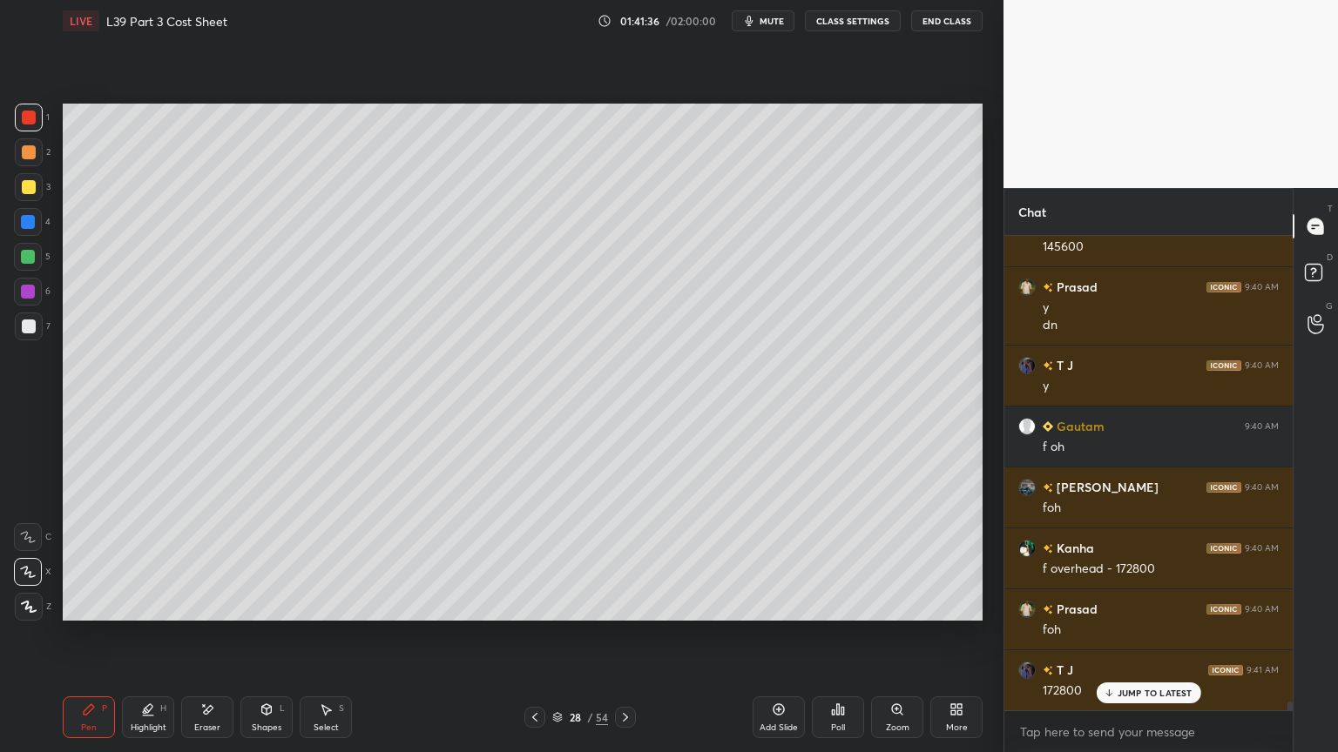
click at [631, 559] on icon at bounding box center [625, 718] width 14 height 14
click at [27, 257] on div at bounding box center [28, 257] width 14 height 14
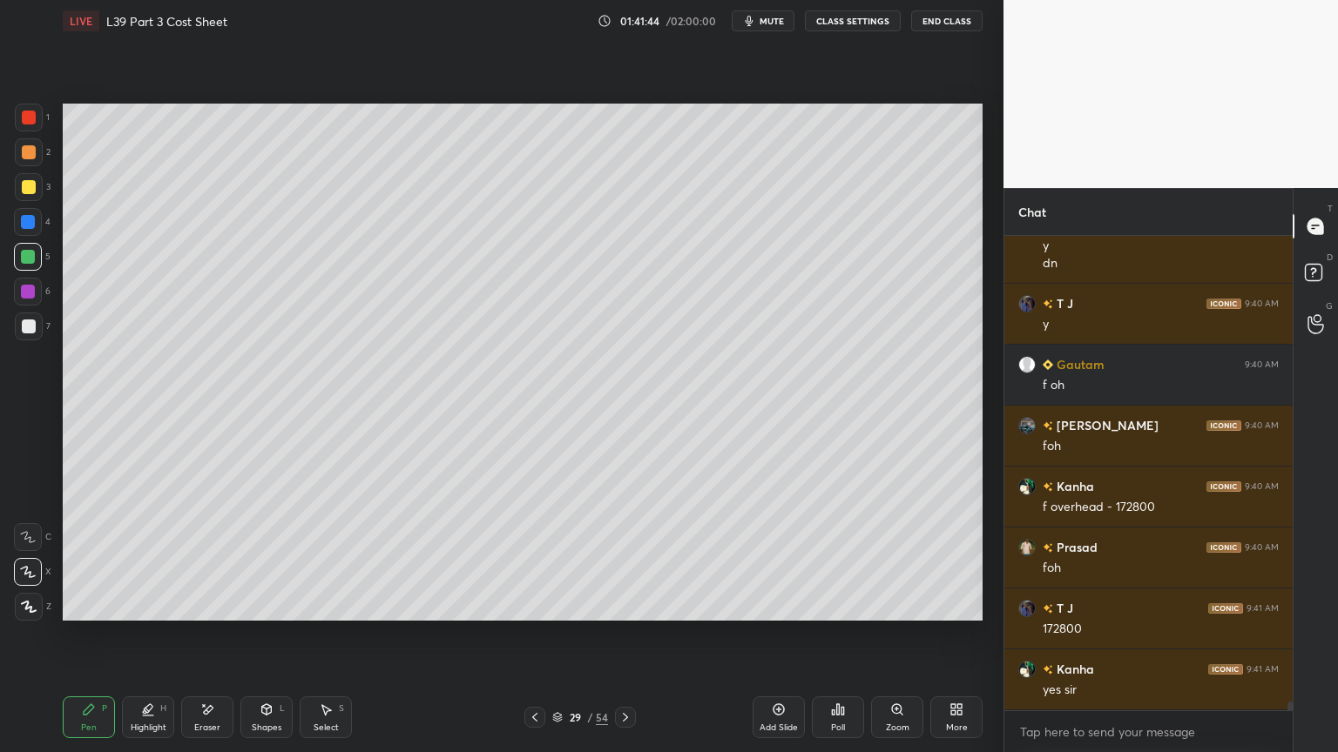
click at [42, 330] on div "7" at bounding box center [33, 327] width 36 height 28
click at [31, 230] on div at bounding box center [28, 222] width 28 height 28
click at [272, 559] on icon at bounding box center [267, 710] width 14 height 14
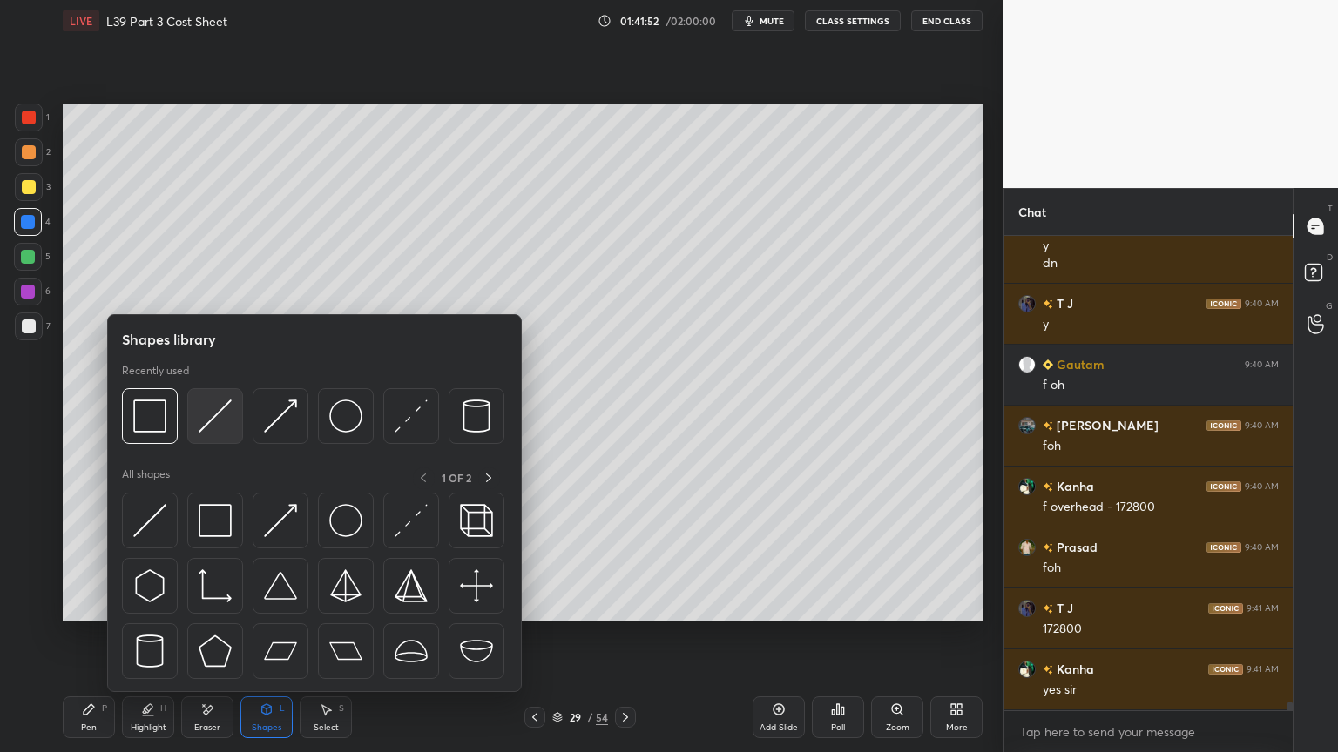
click at [229, 422] on img at bounding box center [215, 416] width 33 height 33
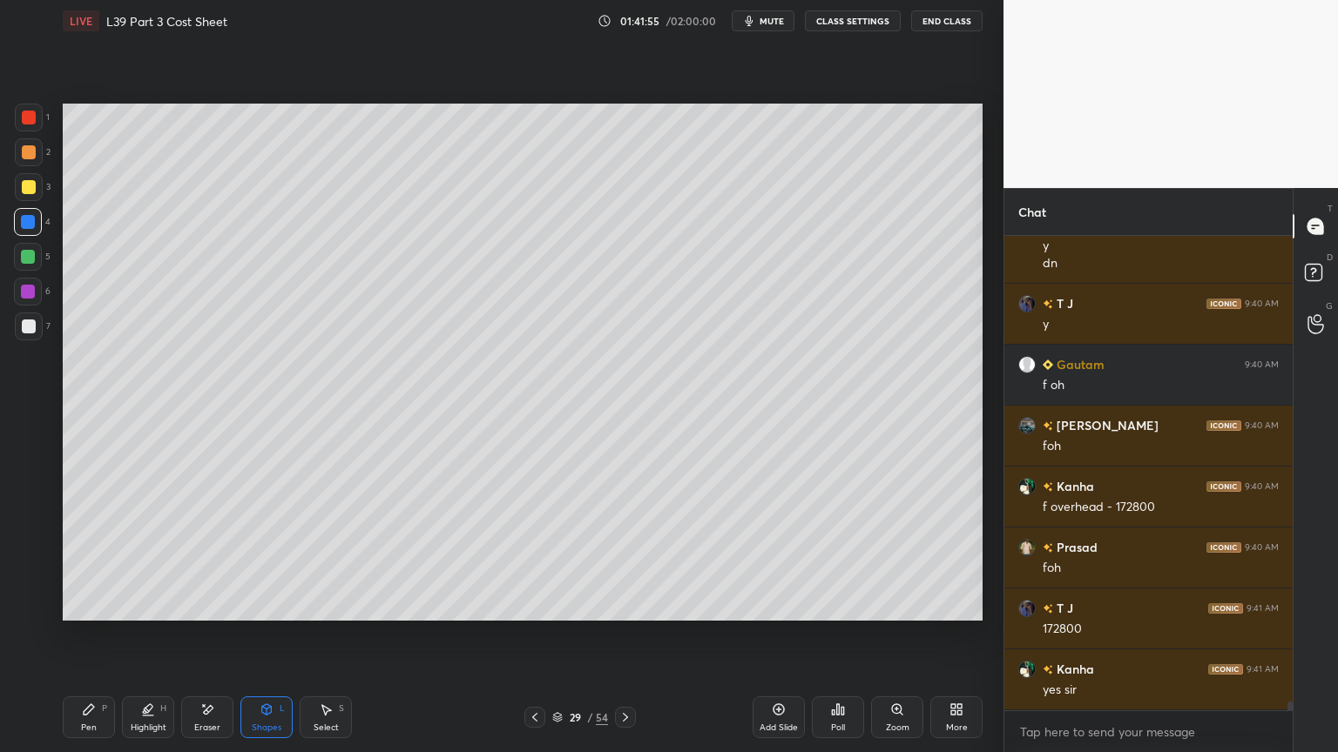
click at [87, 559] on div "Pen P" at bounding box center [89, 718] width 52 height 42
click at [22, 334] on div at bounding box center [29, 327] width 28 height 28
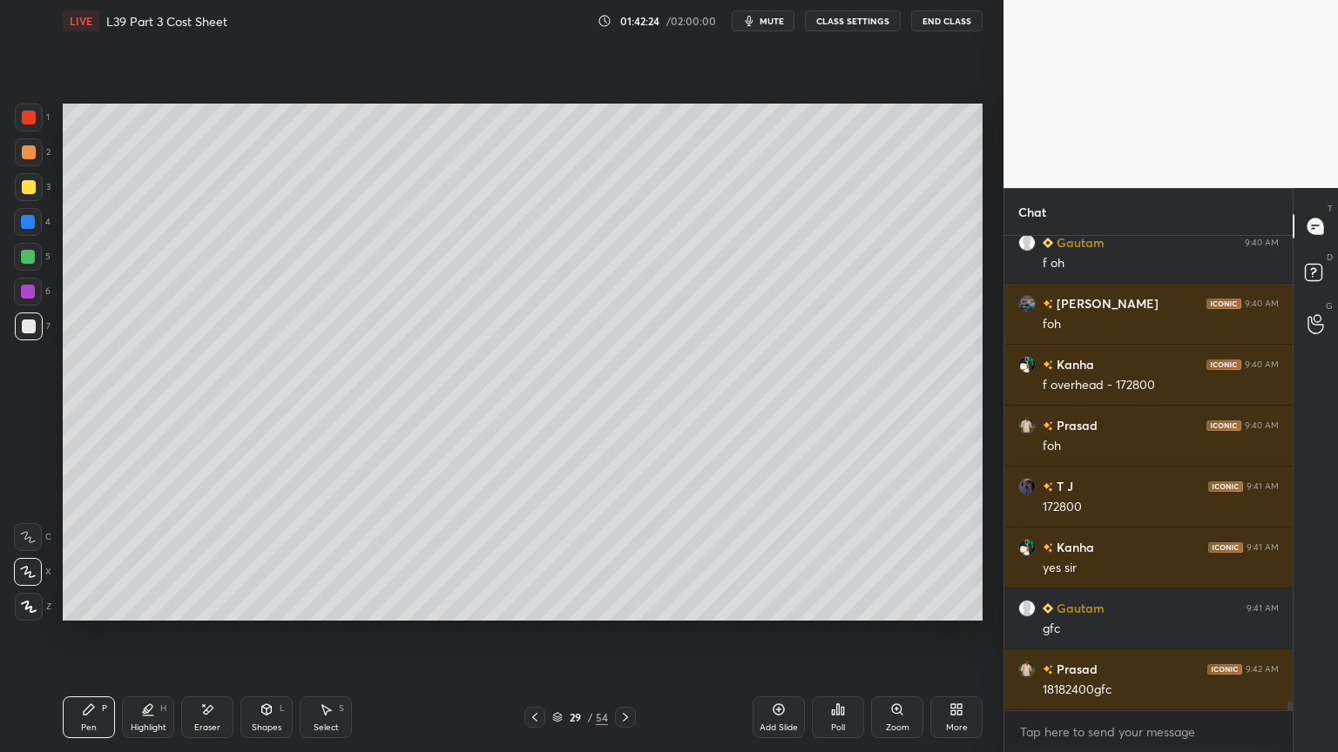
scroll to position [26248, 0]
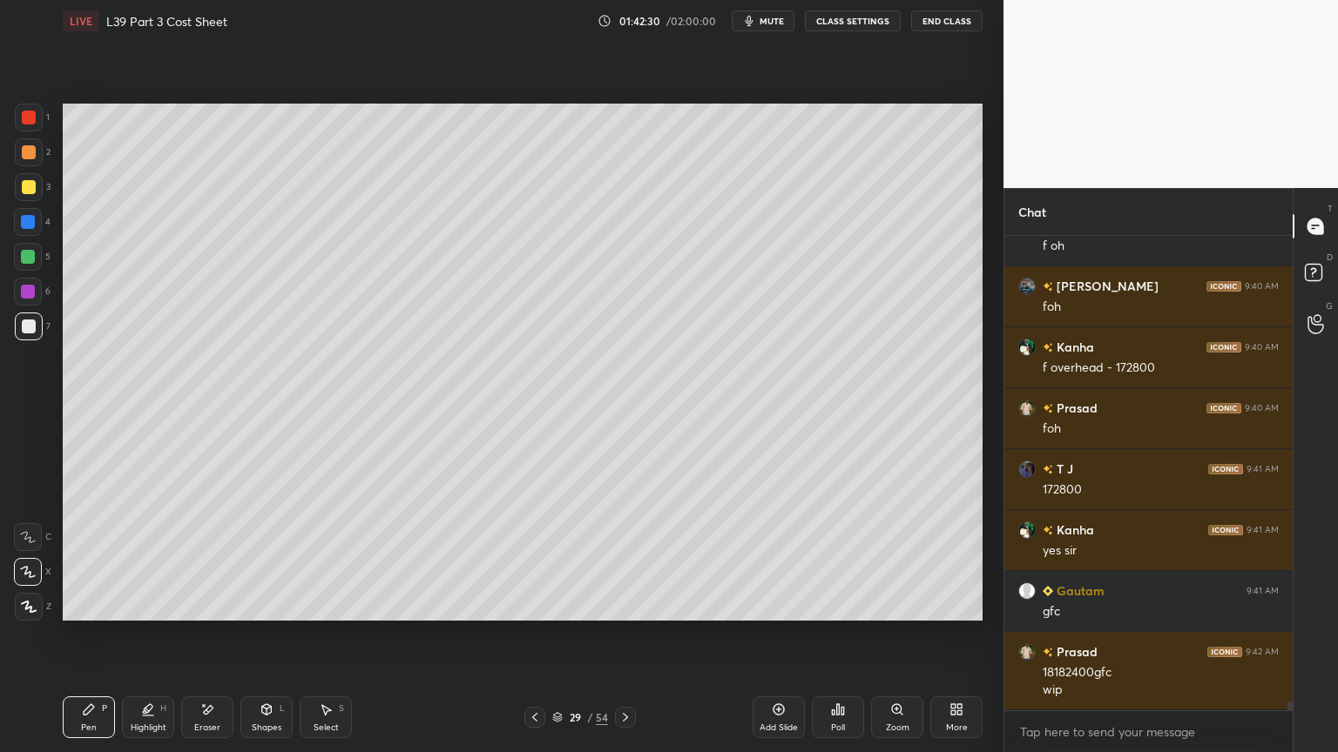
click at [44, 230] on div "4" at bounding box center [32, 222] width 37 height 28
click at [282, 559] on div "L" at bounding box center [282, 709] width 5 height 9
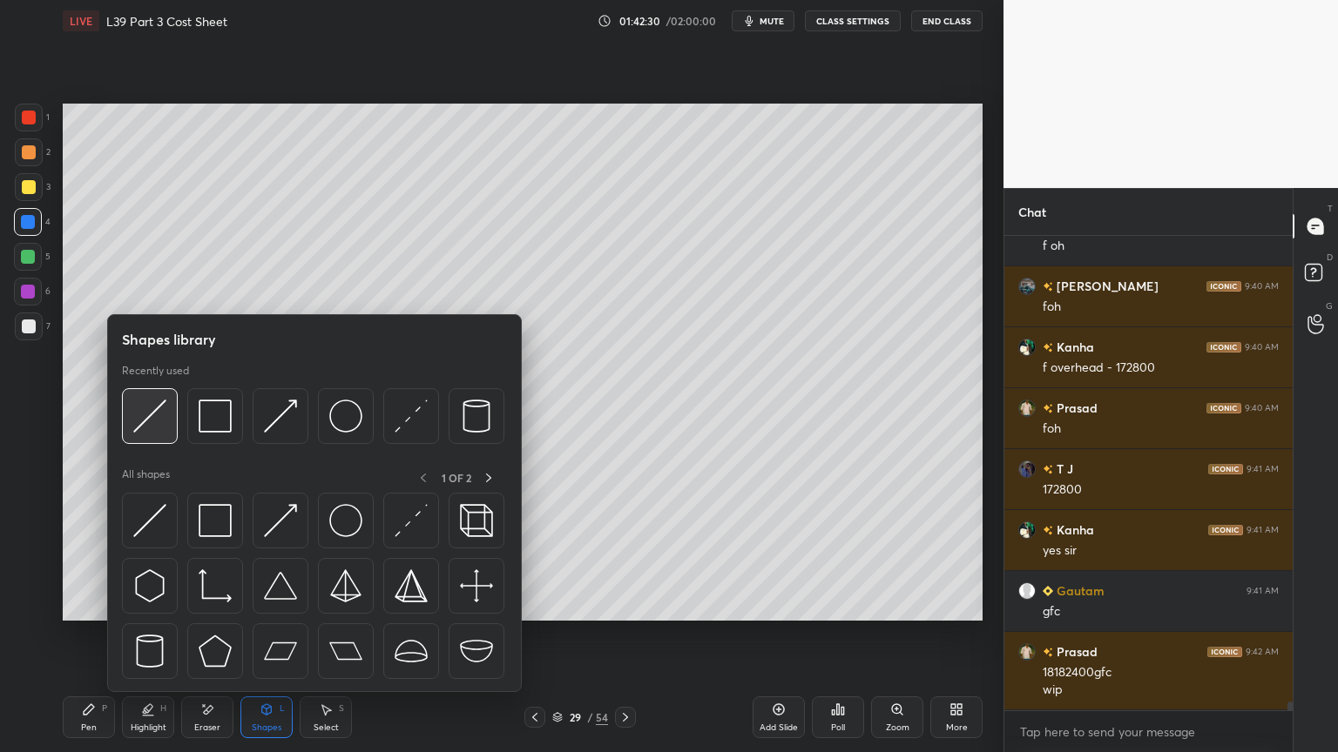
click at [178, 422] on div at bounding box center [313, 420] width 382 height 65
click at [162, 428] on img at bounding box center [149, 416] width 33 height 33
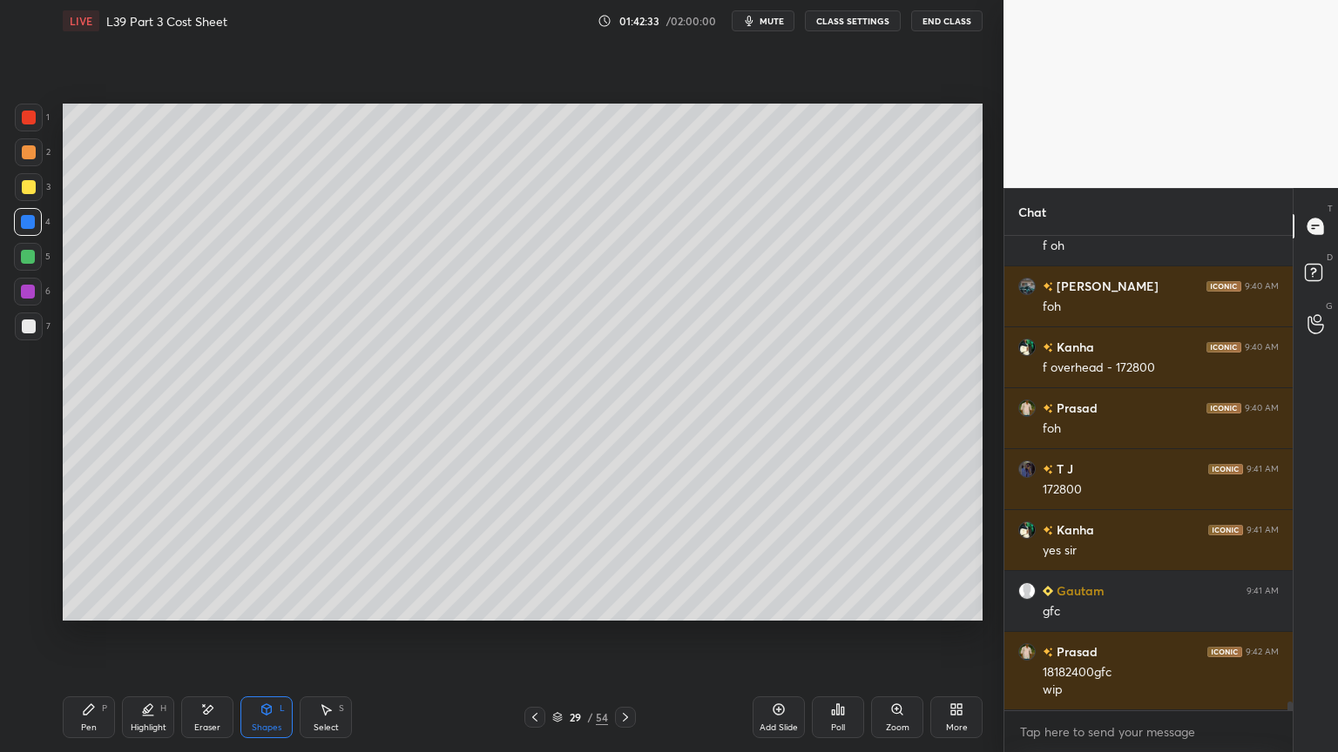
click at [37, 333] on div at bounding box center [29, 327] width 28 height 28
click at [111, 559] on div "Pen P" at bounding box center [89, 718] width 52 height 42
click at [539, 559] on icon at bounding box center [535, 718] width 14 height 14
click at [536, 559] on icon at bounding box center [535, 718] width 14 height 14
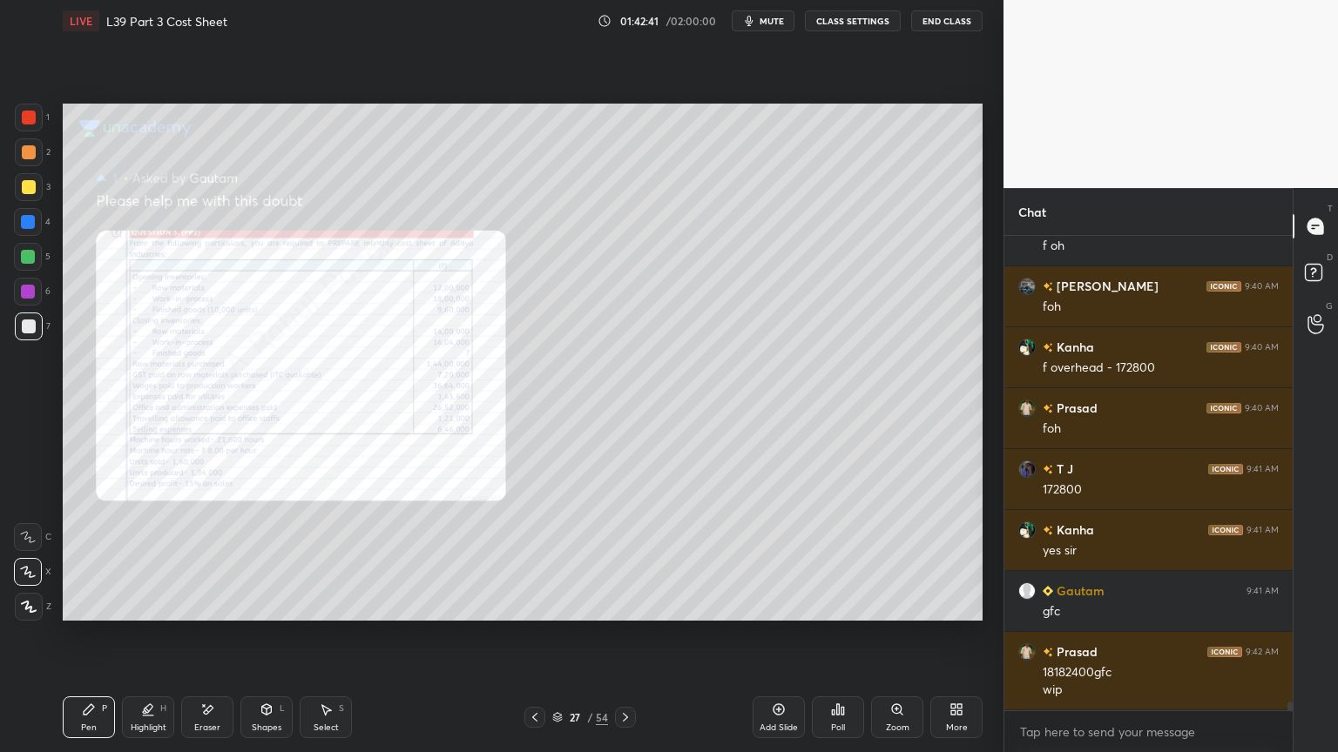
click at [906, 559] on div "Zoom" at bounding box center [897, 718] width 52 height 42
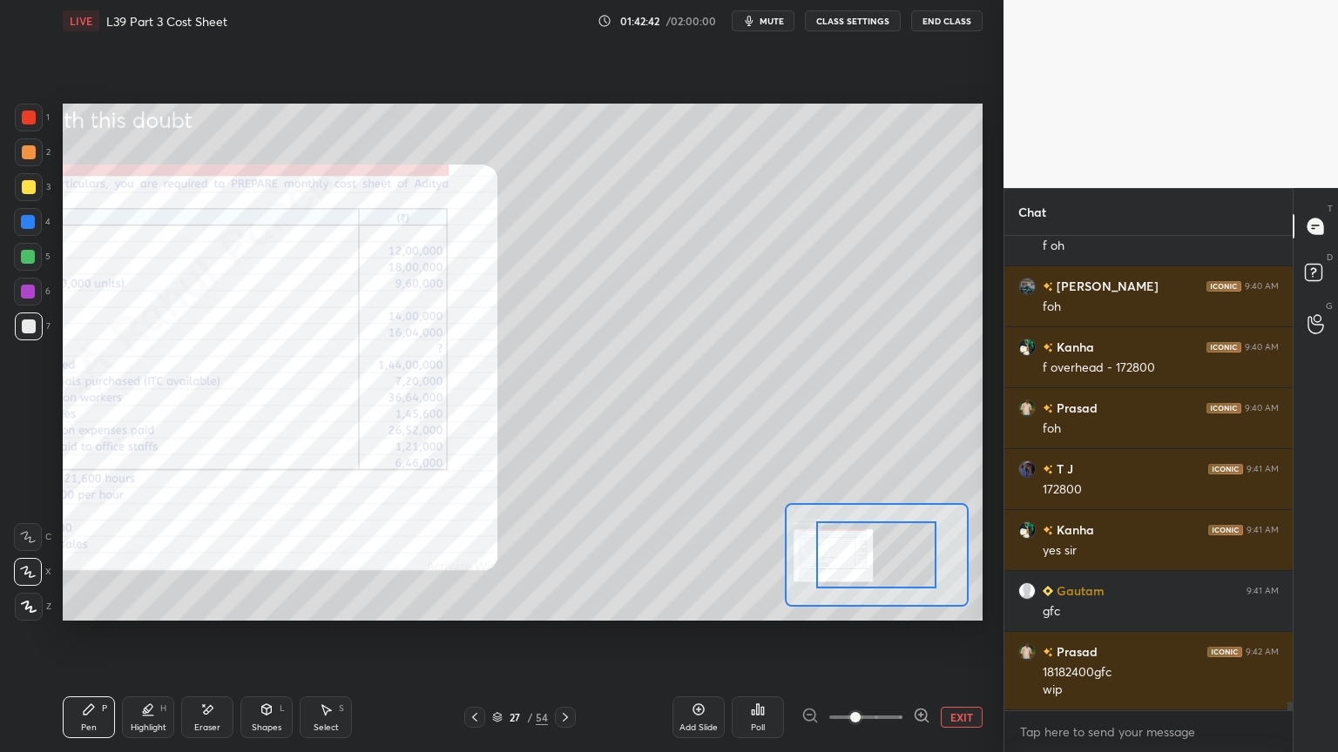
click at [860, 559] on span at bounding box center [855, 717] width 10 height 10
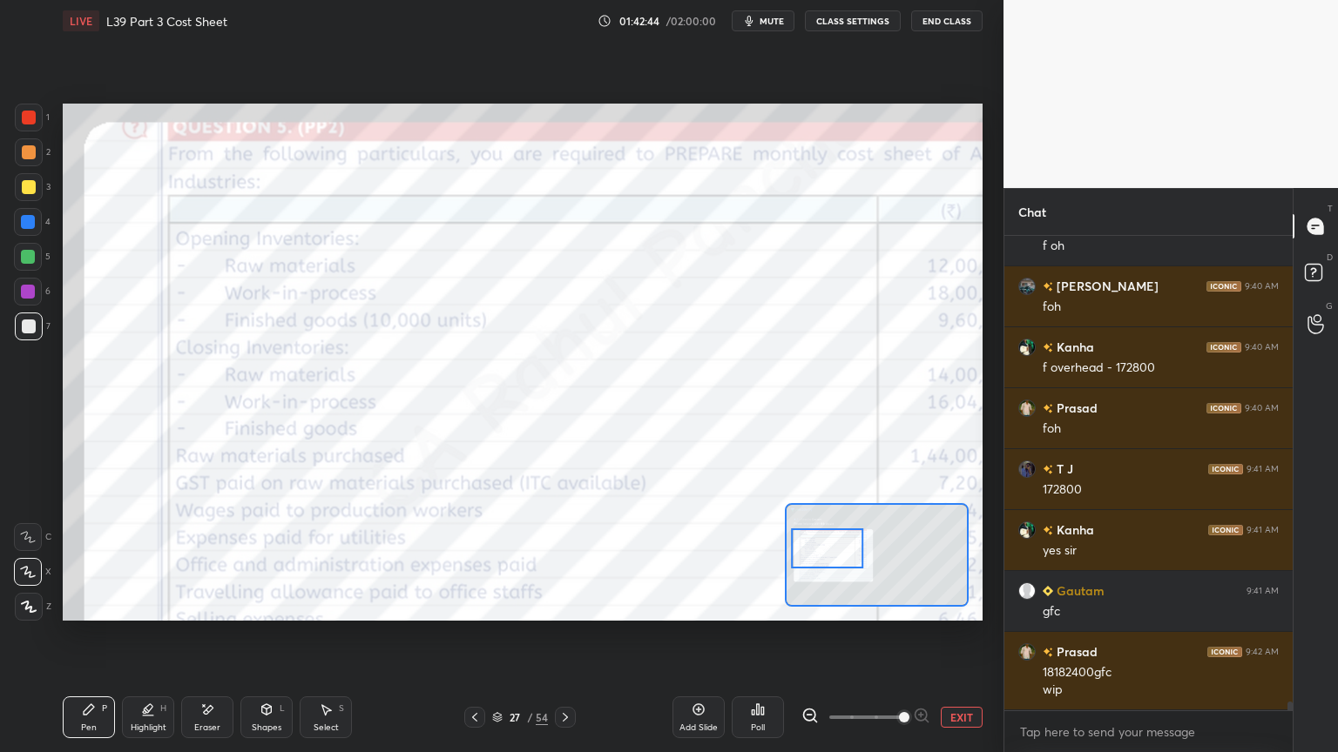
click at [10, 127] on div "1 2 3 4 5 6 7 C X Z E E Erase all H H" at bounding box center [28, 362] width 56 height 517
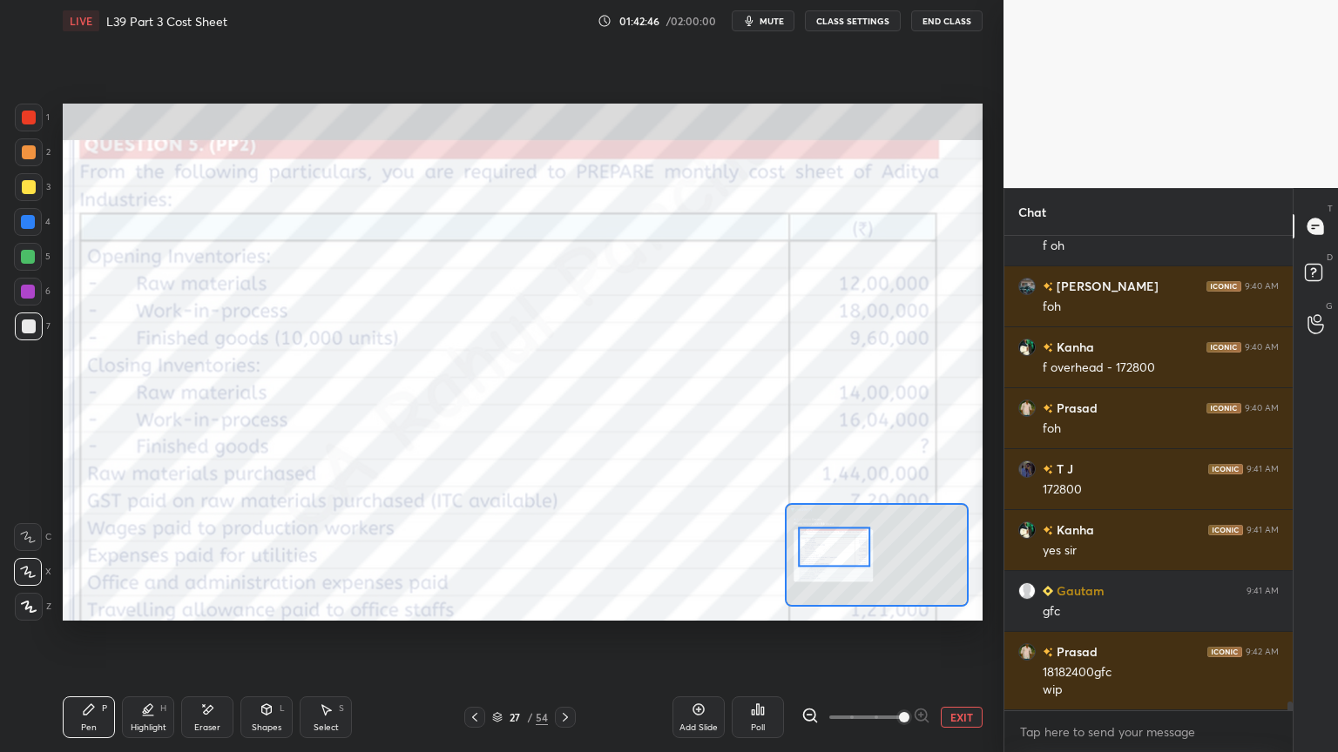
click at [33, 115] on div at bounding box center [29, 118] width 14 height 14
click at [31, 336] on div at bounding box center [29, 327] width 28 height 28
click at [570, 559] on icon at bounding box center [565, 718] width 14 height 14
click at [523, 559] on div "27" at bounding box center [514, 717] width 17 height 10
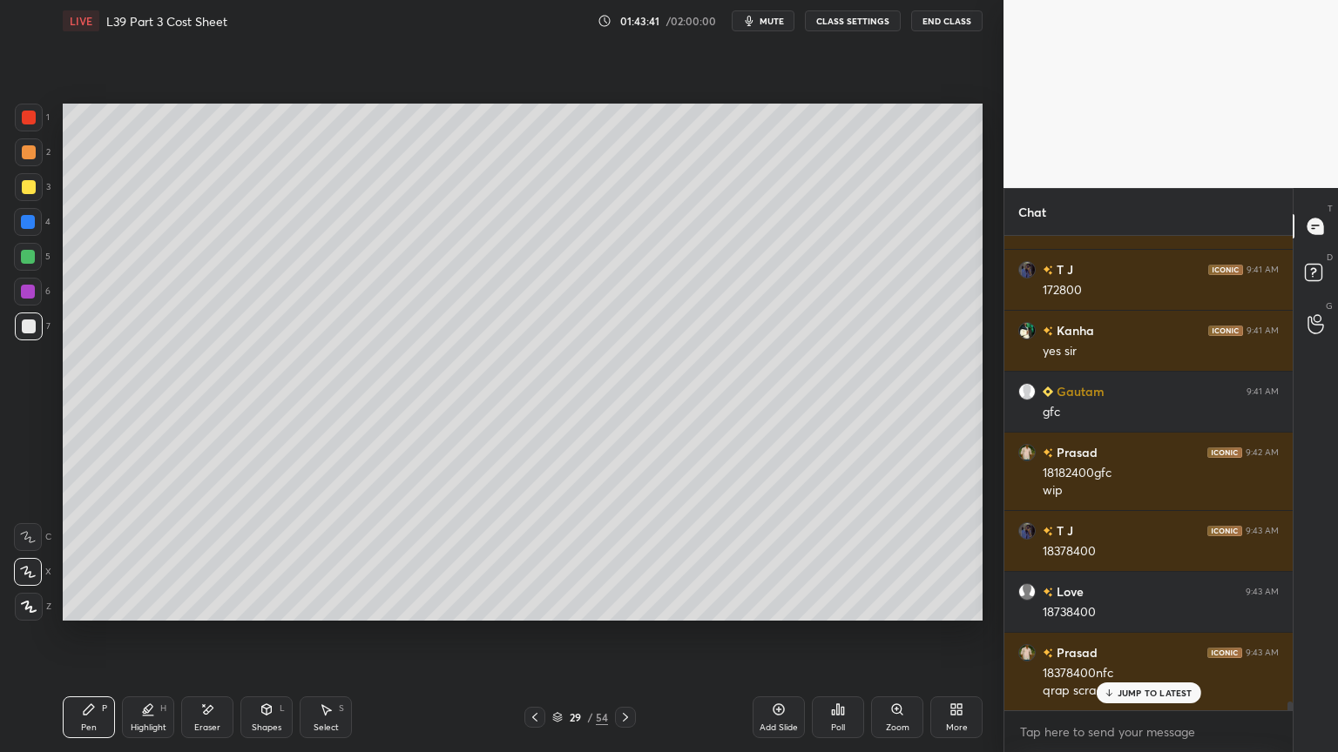
scroll to position [26465, 0]
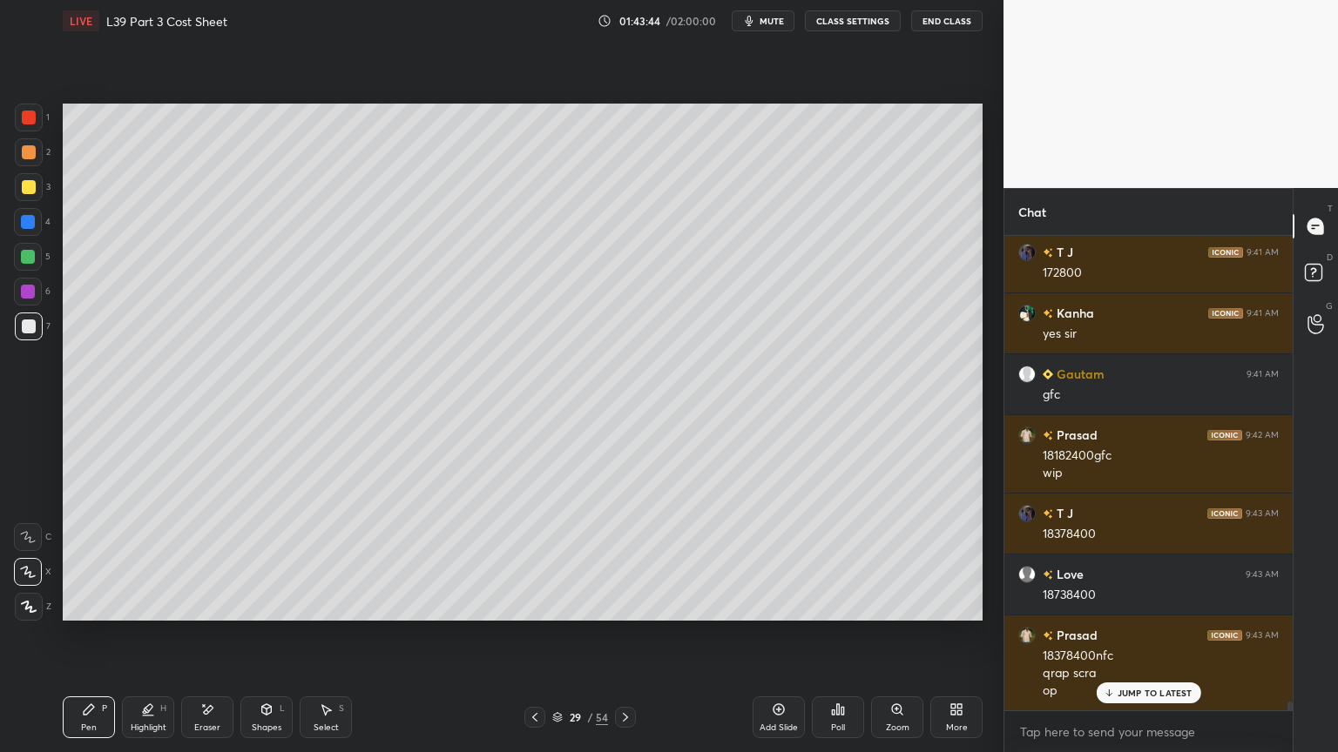
click at [543, 559] on div at bounding box center [534, 717] width 21 height 21
click at [618, 559] on div "Pen P Highlight H Eraser Shapes L Select S 28 / 54 Add Slide Poll Zoom More" at bounding box center [523, 718] width 920 height 70
click at [634, 559] on div "Pen P Highlight H Eraser Shapes L Select S 28 / 54 Add Slide Poll Zoom More" at bounding box center [523, 718] width 920 height 70
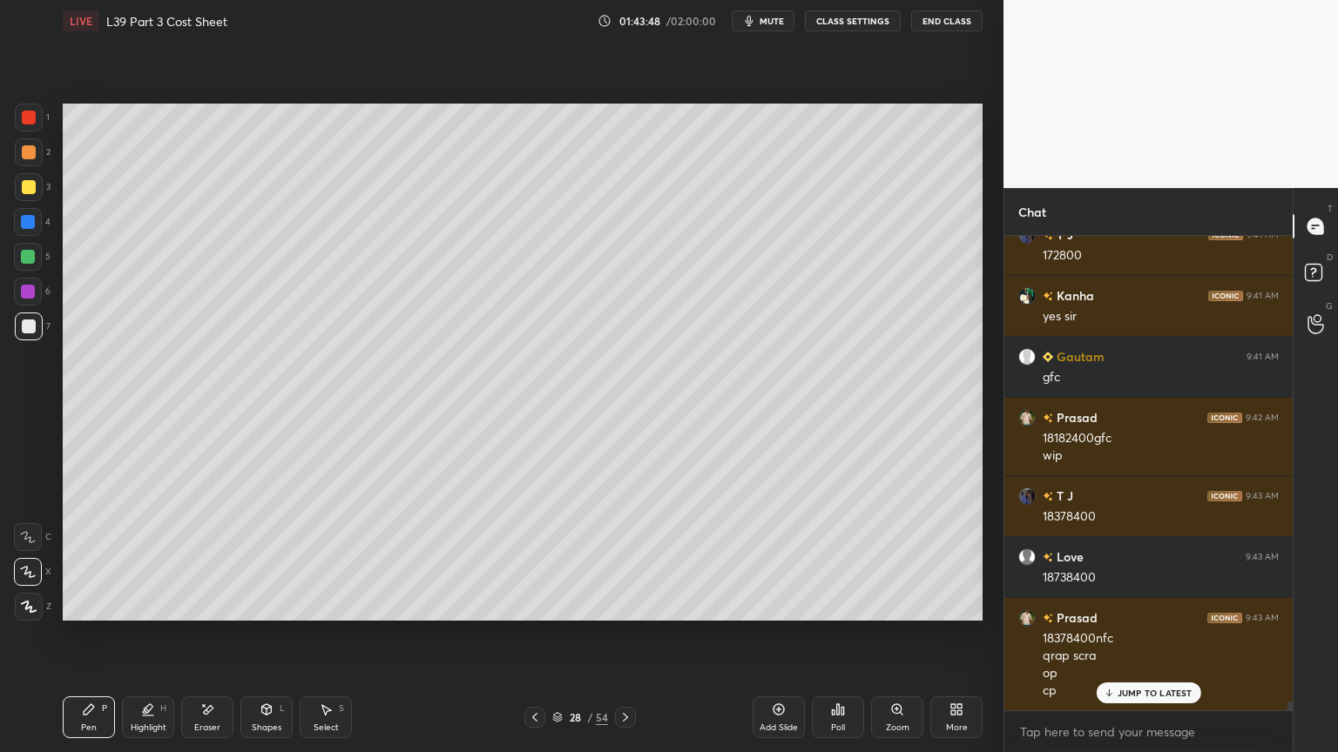
click at [624, 559] on icon at bounding box center [625, 718] width 14 height 14
click at [537, 559] on icon at bounding box center [535, 718] width 14 height 14
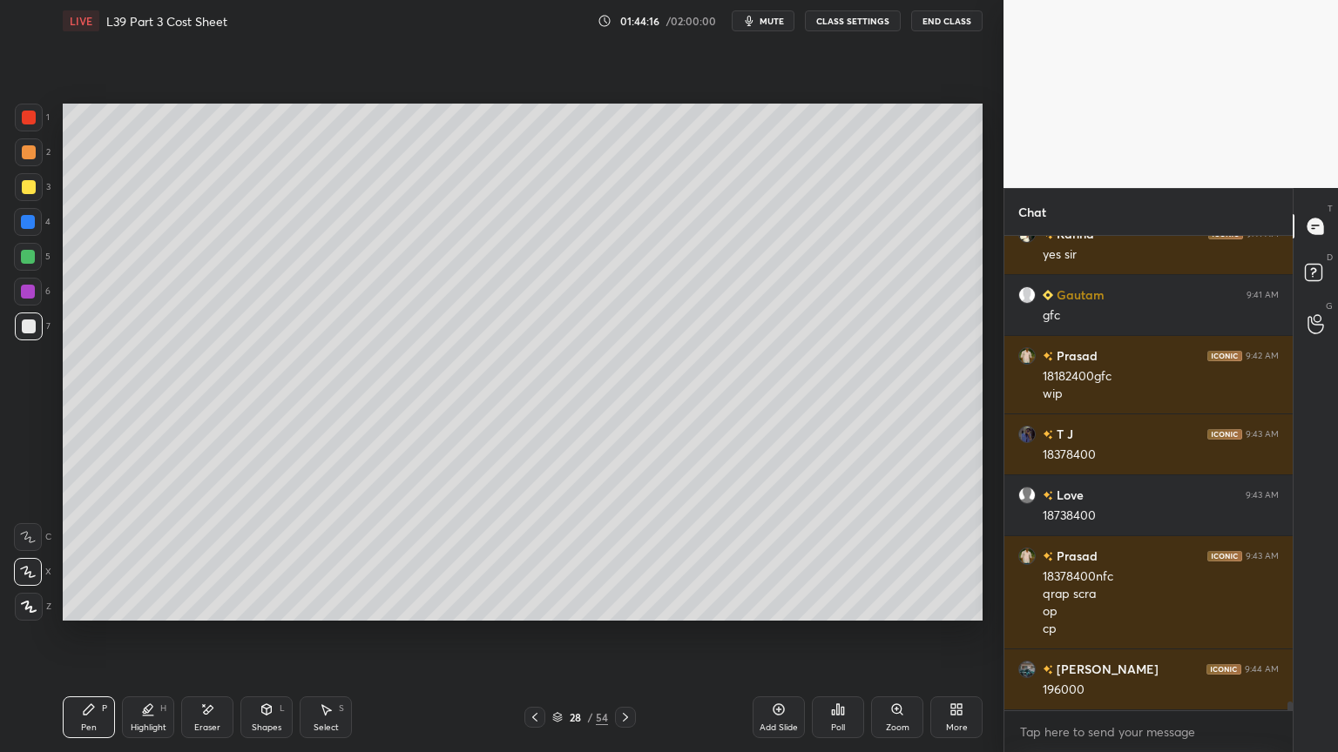
click at [625, 559] on icon at bounding box center [625, 718] width 14 height 14
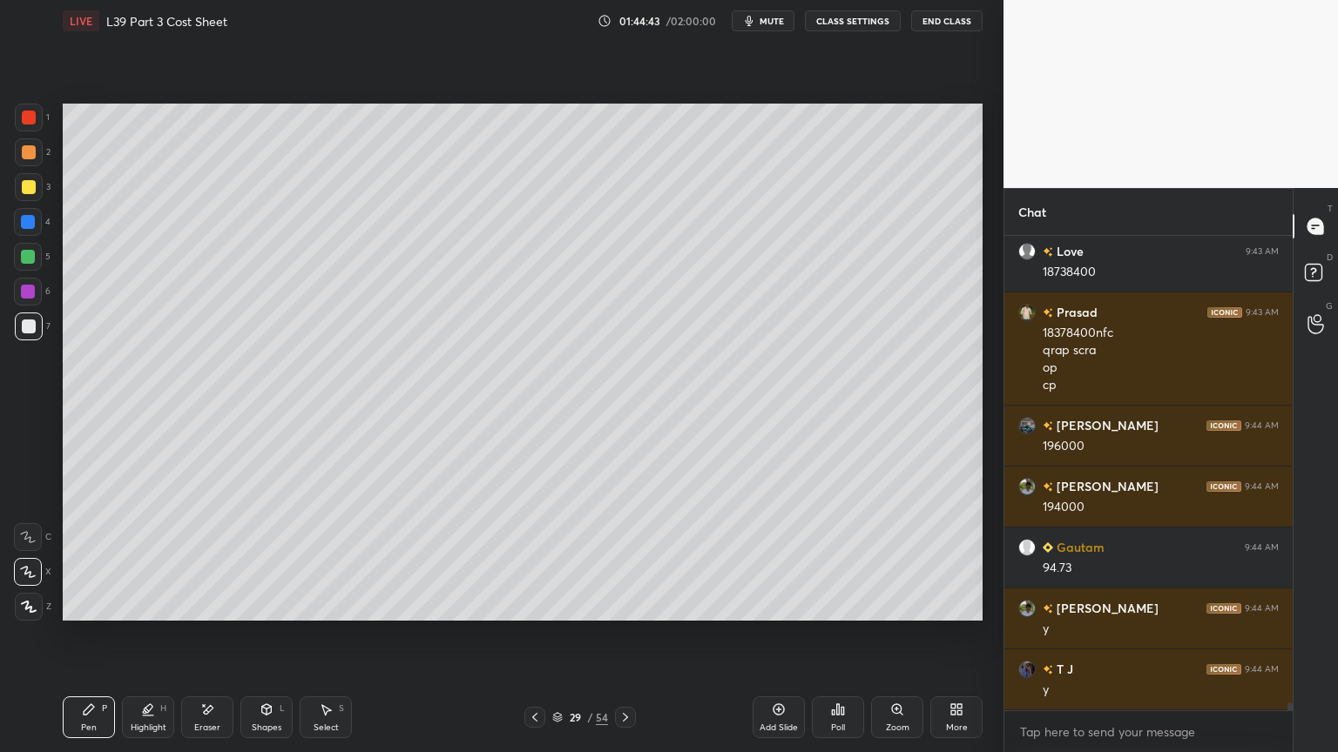
scroll to position [26848, 0]
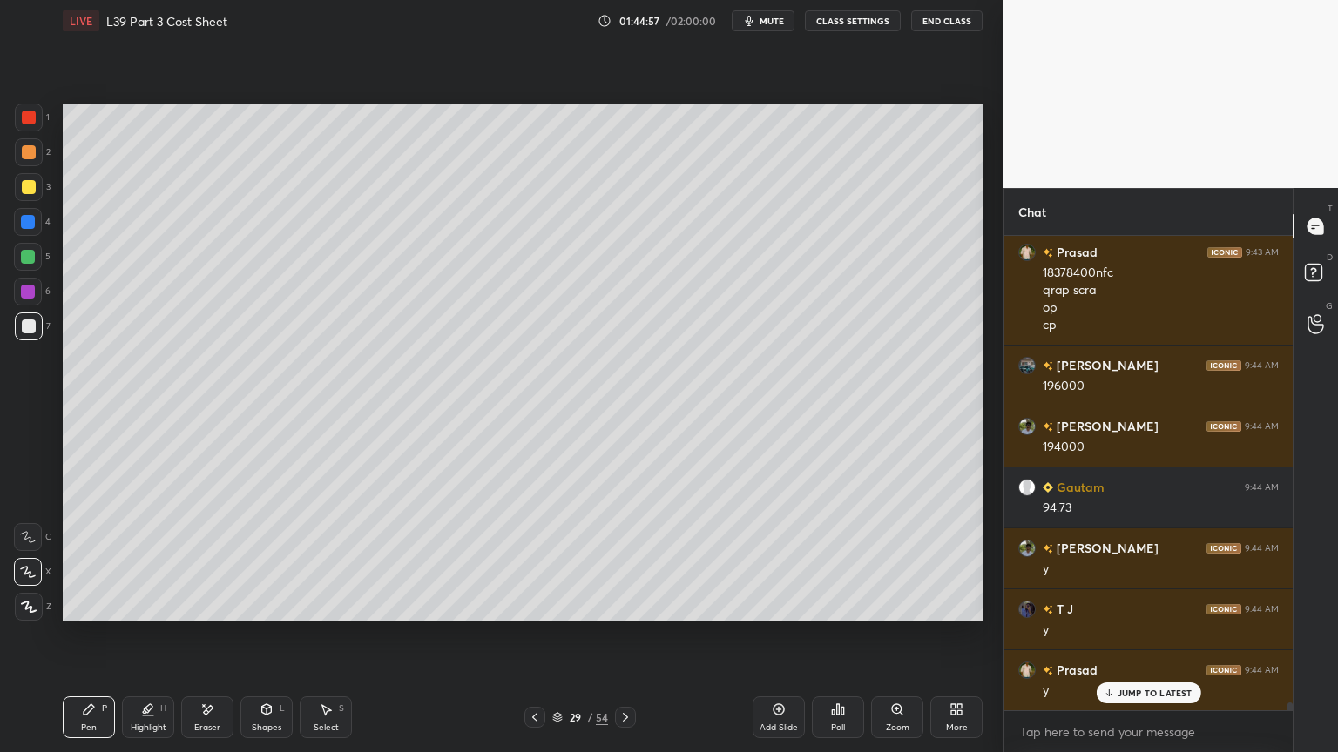
click at [533, 559] on div at bounding box center [534, 717] width 21 height 21
click at [538, 559] on icon at bounding box center [535, 718] width 14 height 14
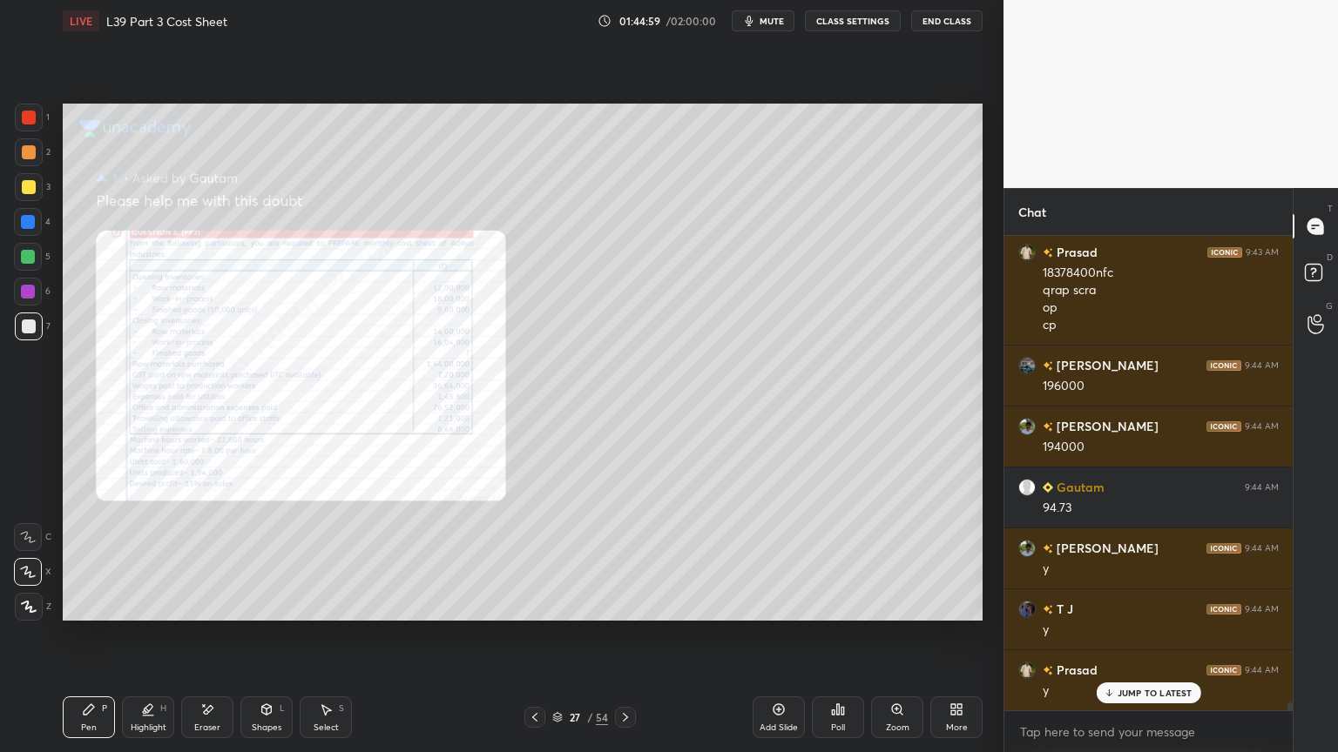
click at [213, 559] on icon at bounding box center [207, 710] width 14 height 15
click at [24, 559] on span "Erase all" at bounding box center [28, 607] width 26 height 12
click at [70, 559] on div "Setting up your live class Poll for secs No correct answer Start poll" at bounding box center [523, 362] width 934 height 641
click at [888, 559] on div "Zoom" at bounding box center [897, 718] width 52 height 42
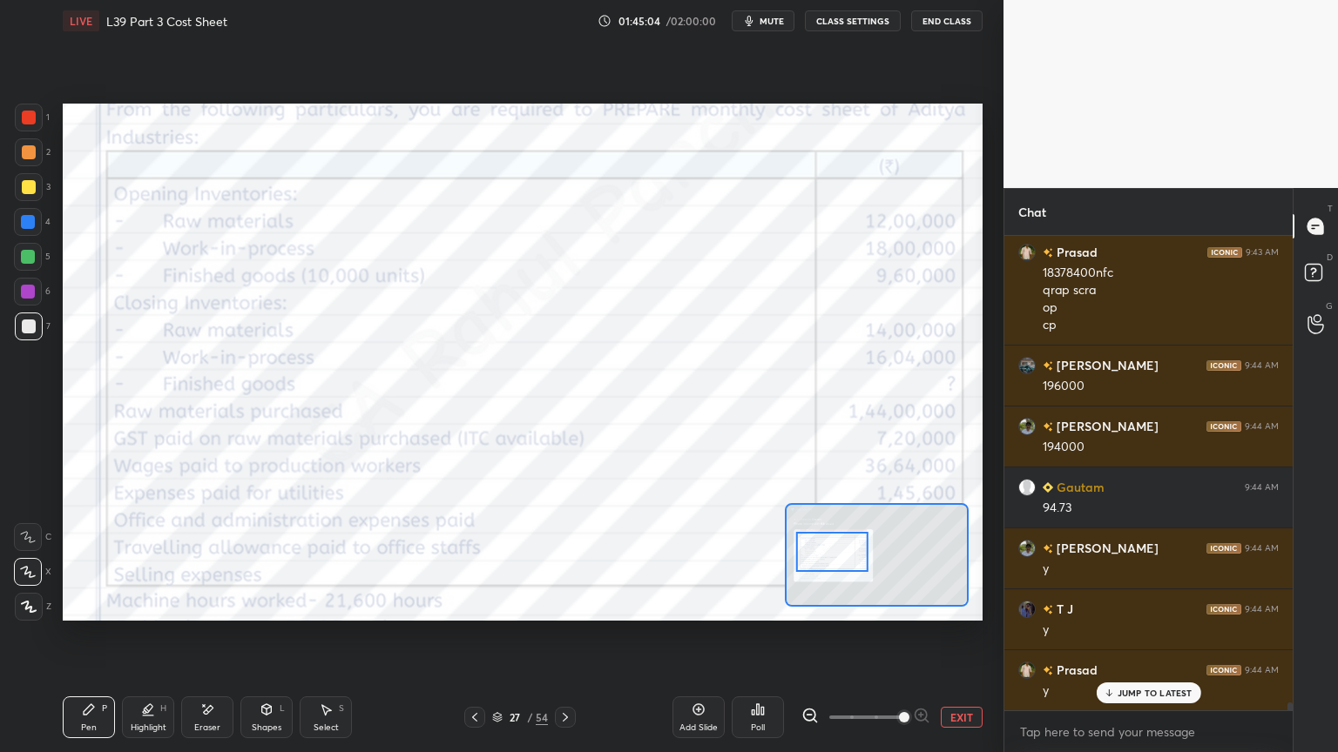
scroll to position [26910, 0]
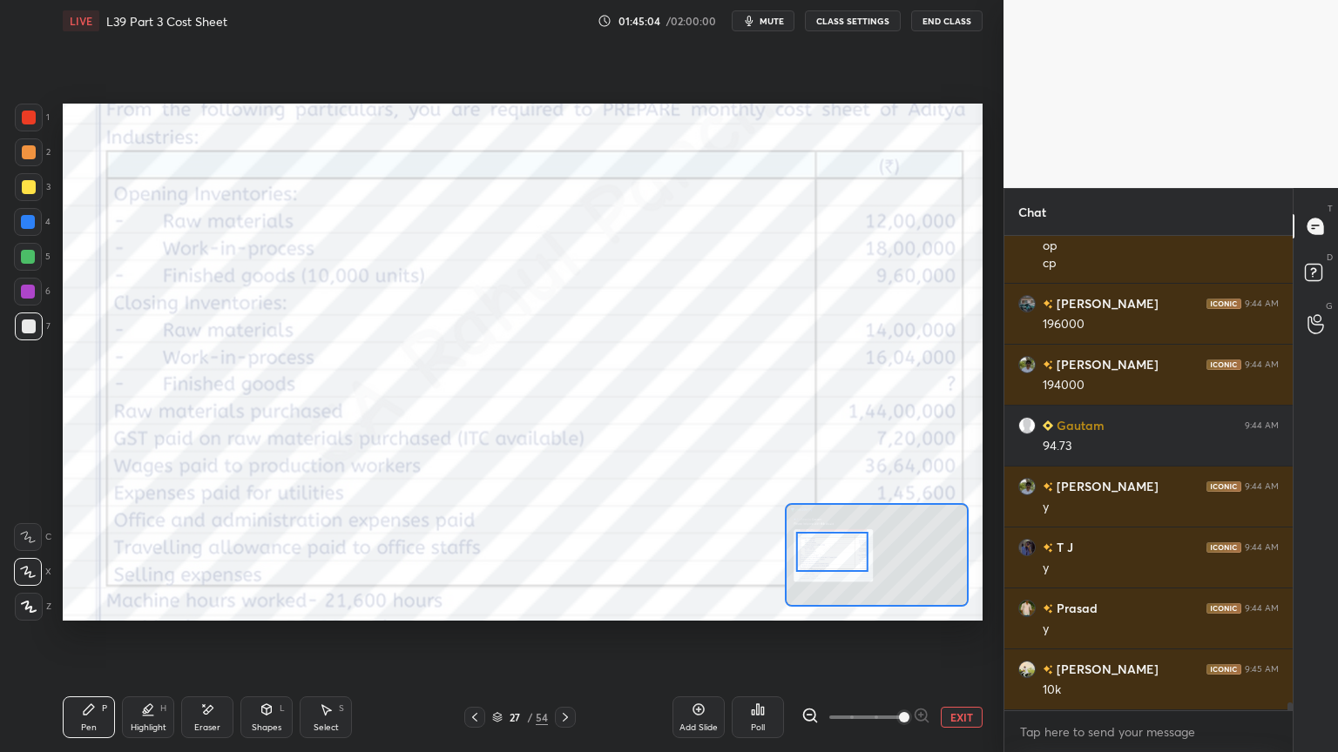
click at [38, 125] on div at bounding box center [29, 118] width 28 height 28
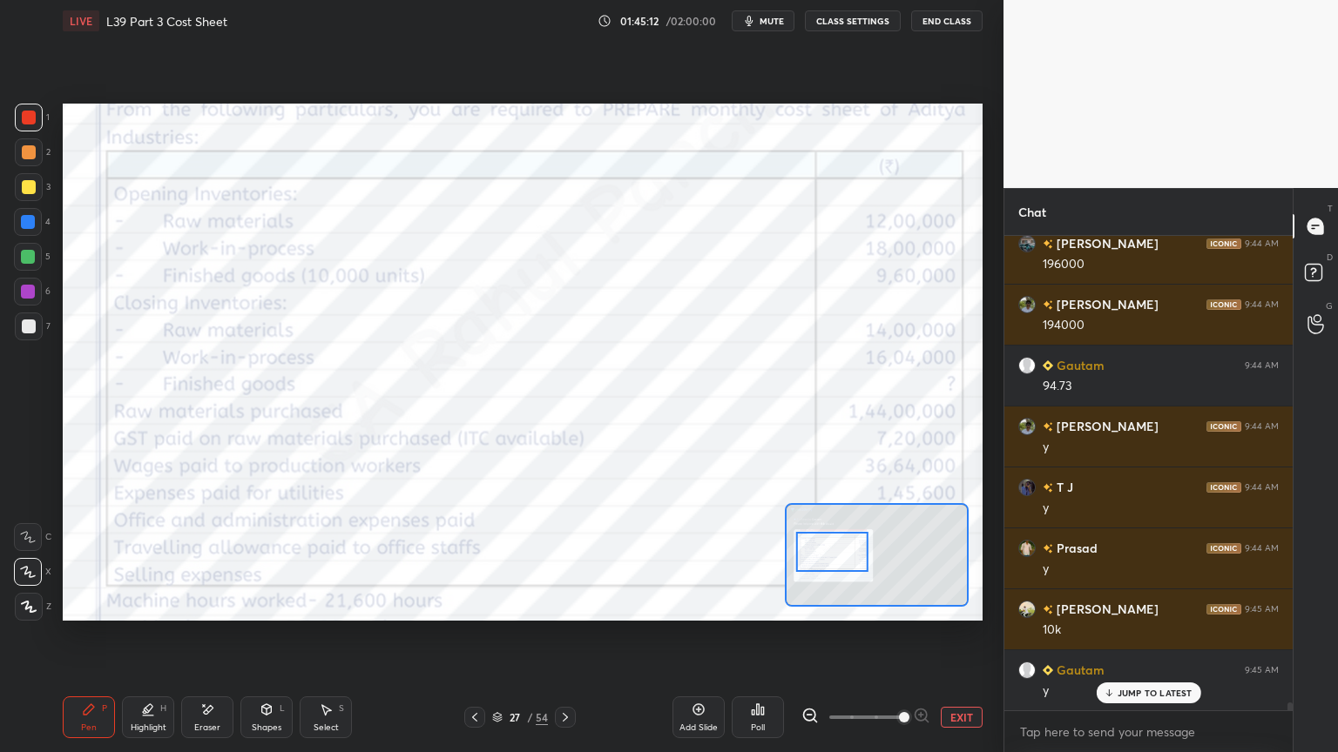
click at [571, 559] on div at bounding box center [565, 717] width 21 height 21
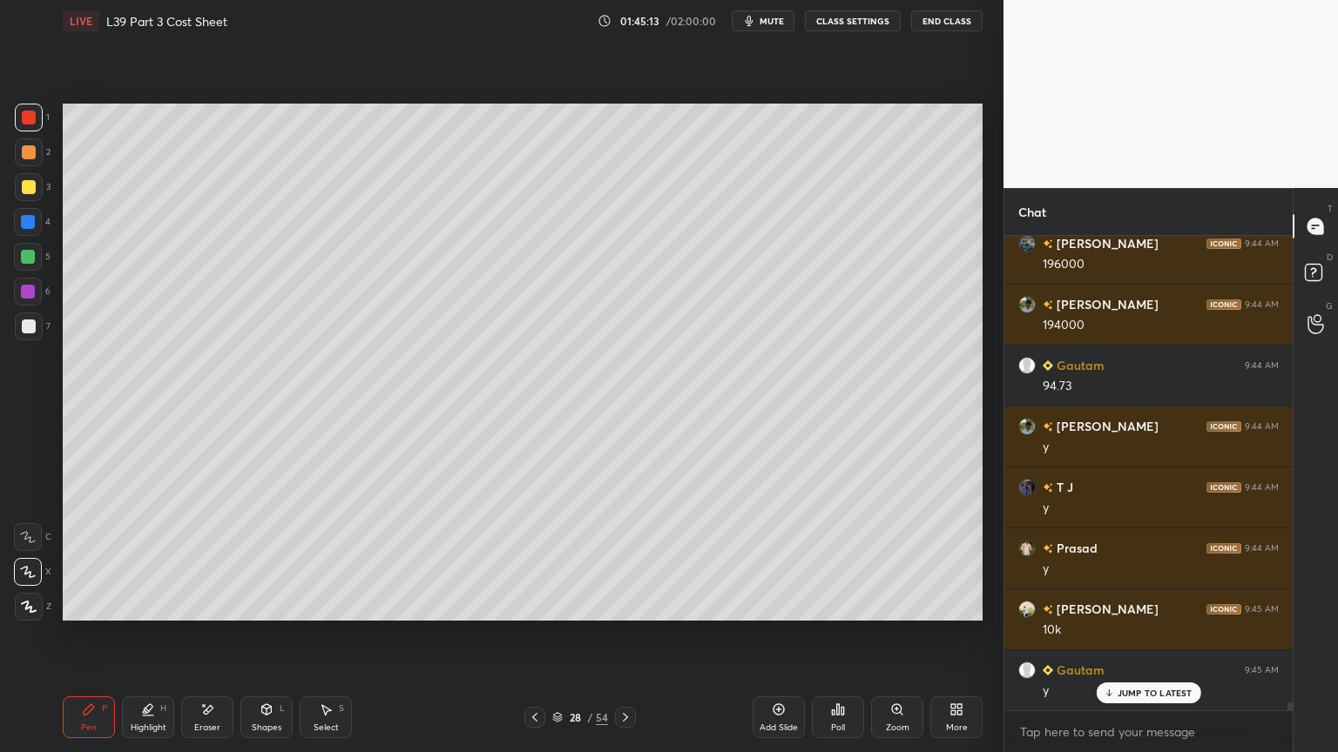
click at [627, 559] on icon at bounding box center [625, 718] width 14 height 14
click at [30, 327] on div at bounding box center [29, 327] width 14 height 14
click at [538, 559] on icon at bounding box center [535, 718] width 14 height 14
click at [535, 559] on icon at bounding box center [534, 717] width 5 height 9
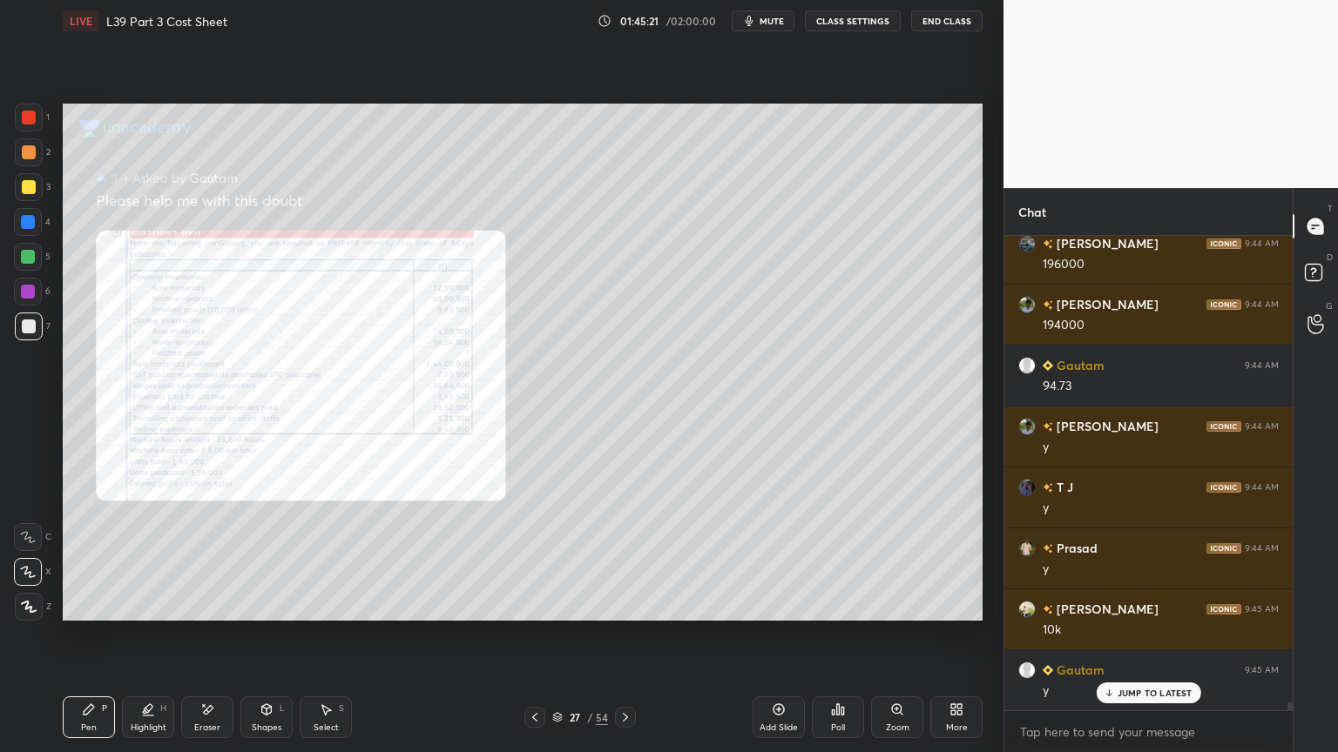
click at [901, 559] on icon at bounding box center [897, 710] width 10 height 10
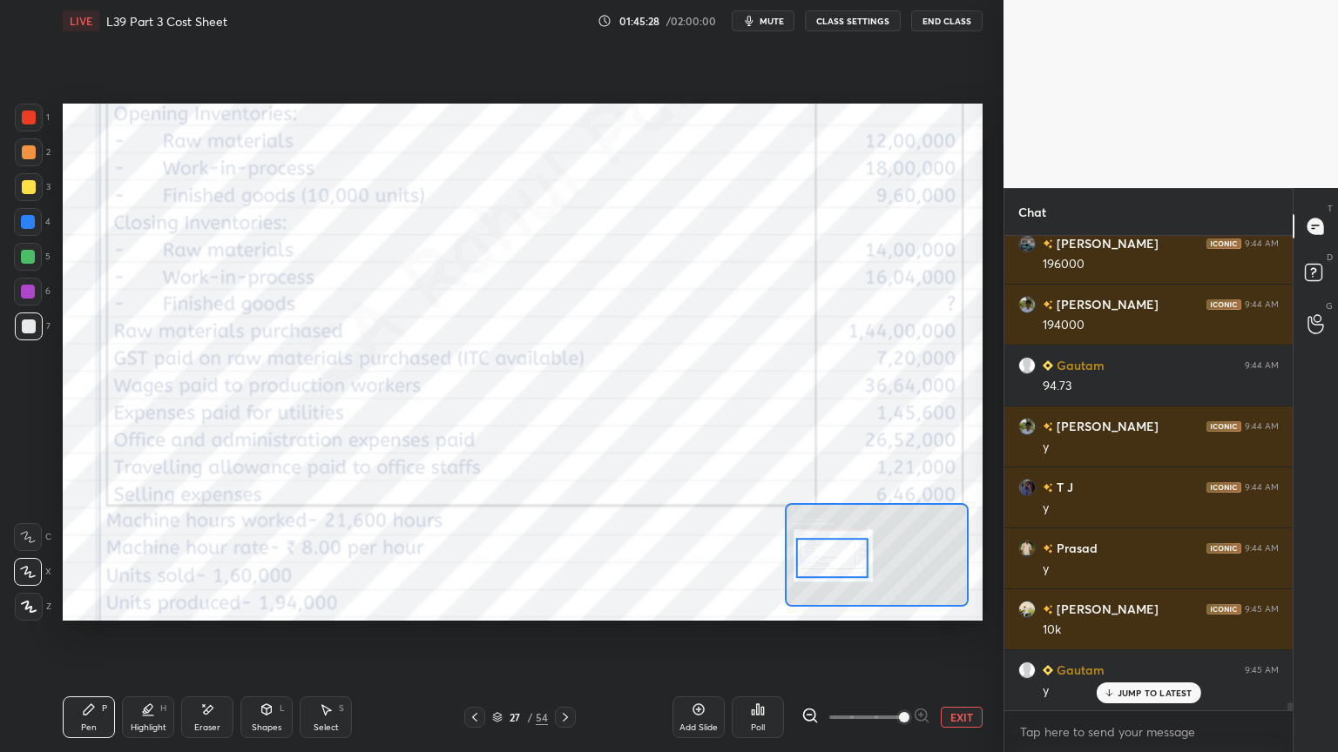
click at [568, 559] on icon at bounding box center [565, 718] width 14 height 14
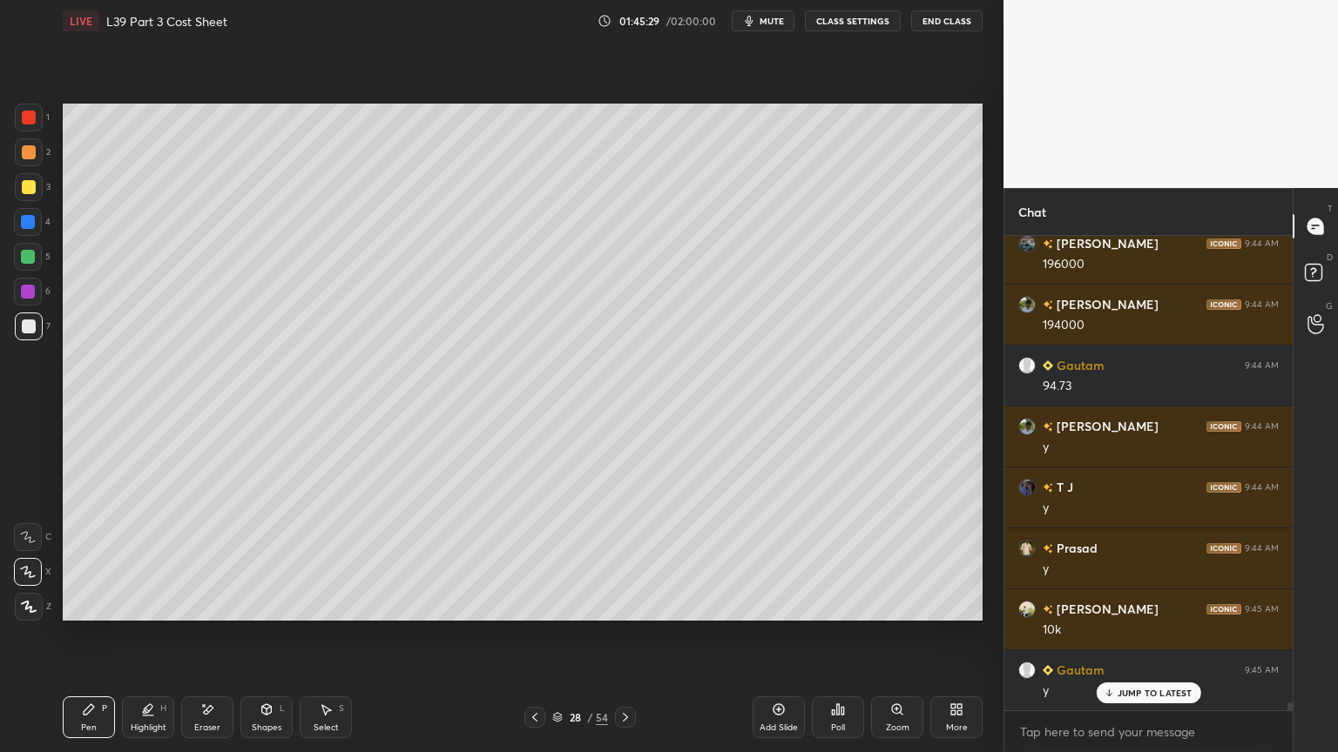
click at [622, 559] on icon at bounding box center [625, 718] width 14 height 14
click at [30, 265] on div at bounding box center [28, 257] width 28 height 28
click at [528, 559] on icon at bounding box center [535, 718] width 14 height 14
click at [627, 559] on icon at bounding box center [625, 718] width 14 height 14
click at [30, 326] on div at bounding box center [29, 327] width 14 height 14
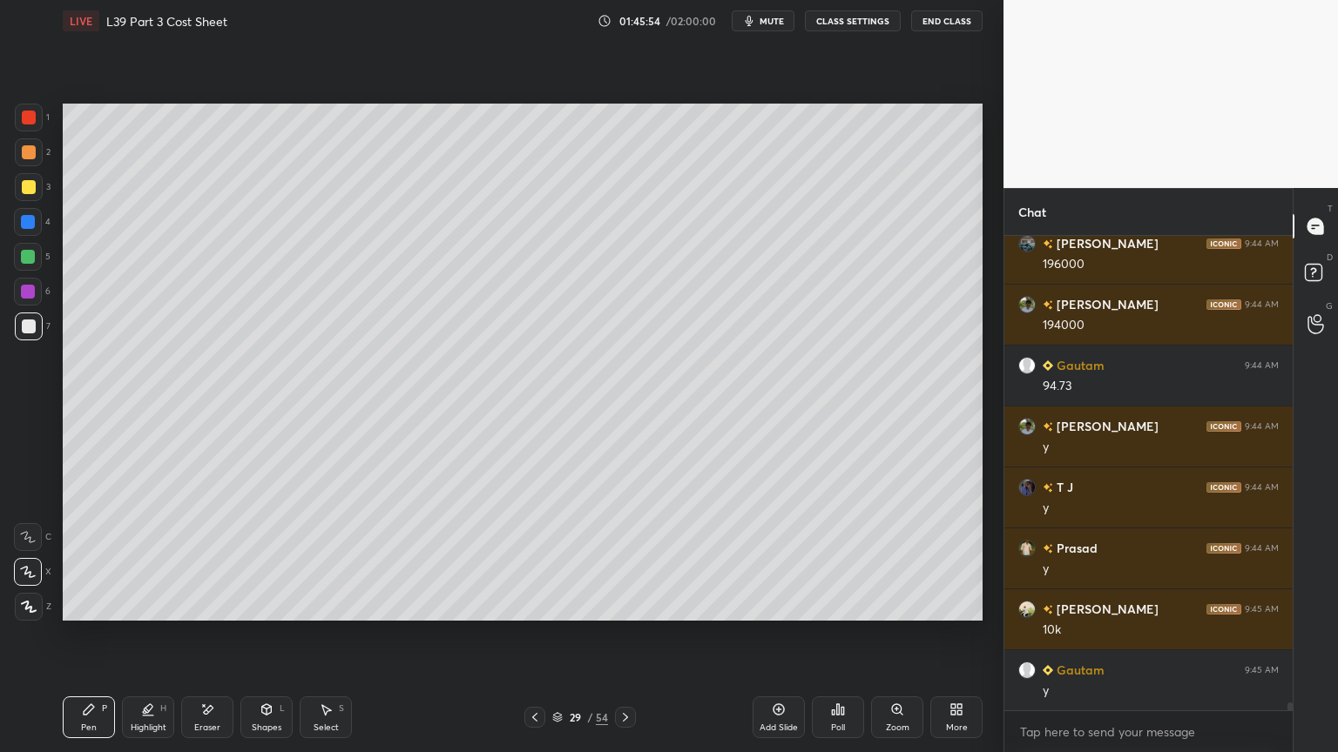
scroll to position [27032, 0]
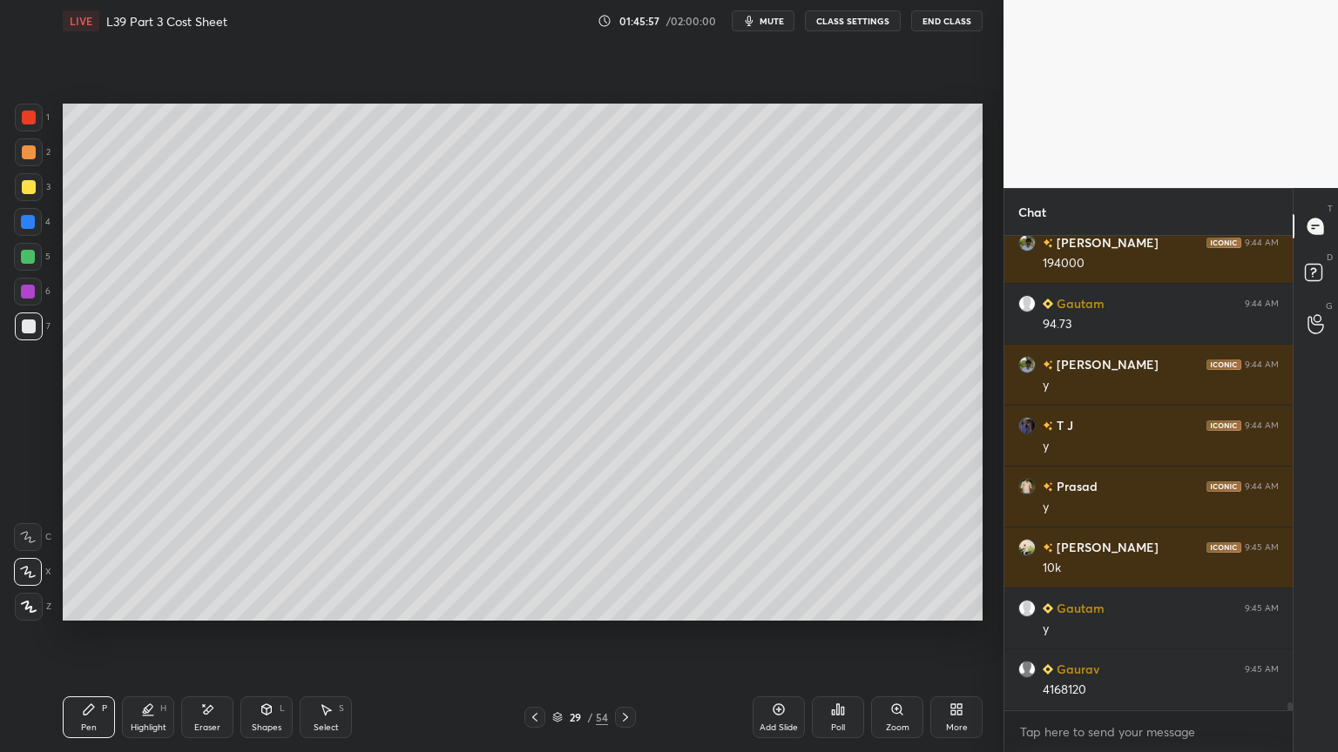
click at [30, 231] on div at bounding box center [28, 222] width 28 height 28
click at [268, 559] on icon at bounding box center [267, 710] width 10 height 10
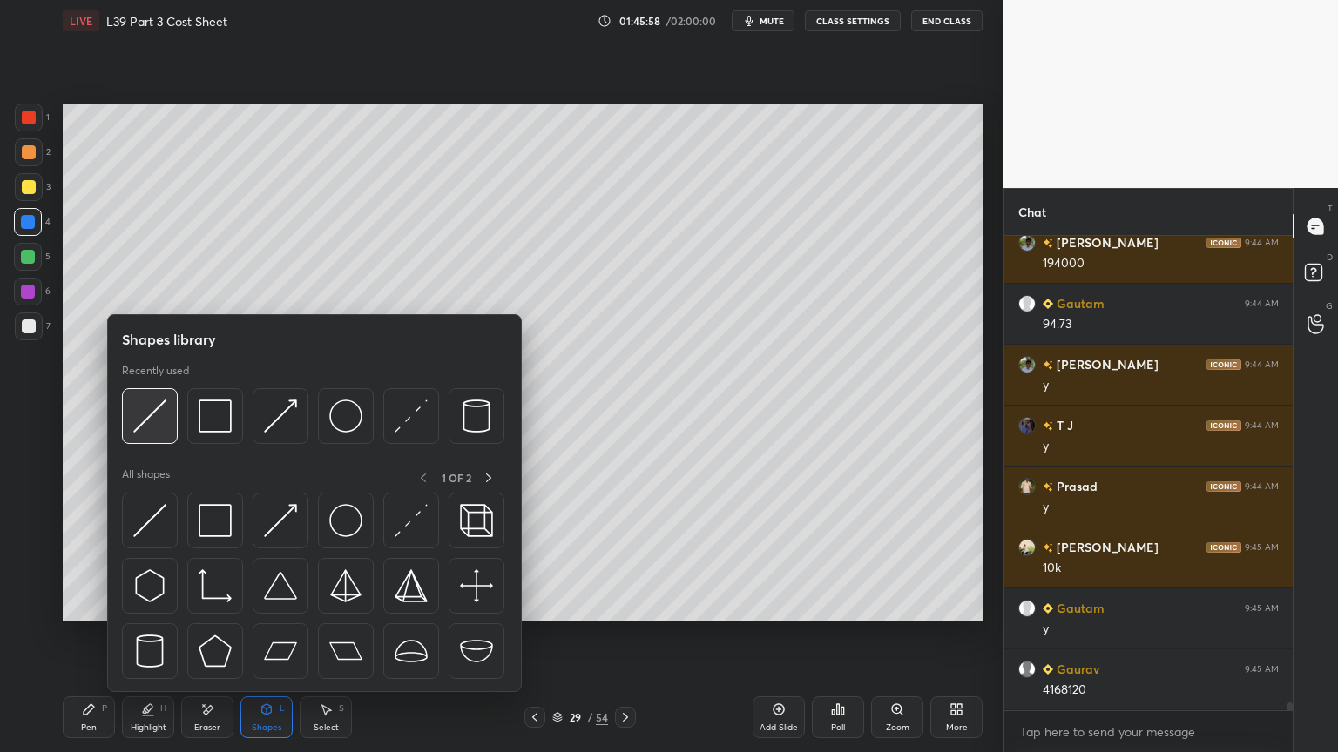
click at [150, 423] on img at bounding box center [149, 416] width 33 height 33
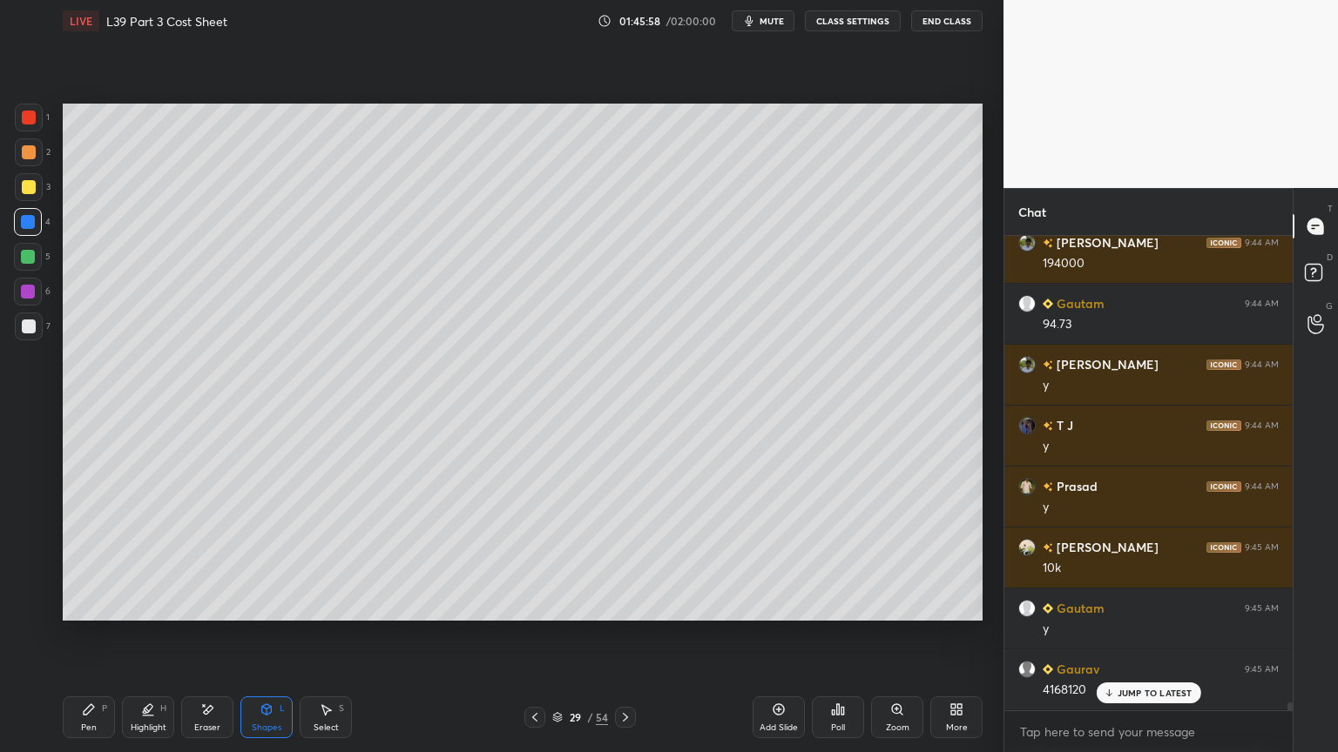
scroll to position [27092, 0]
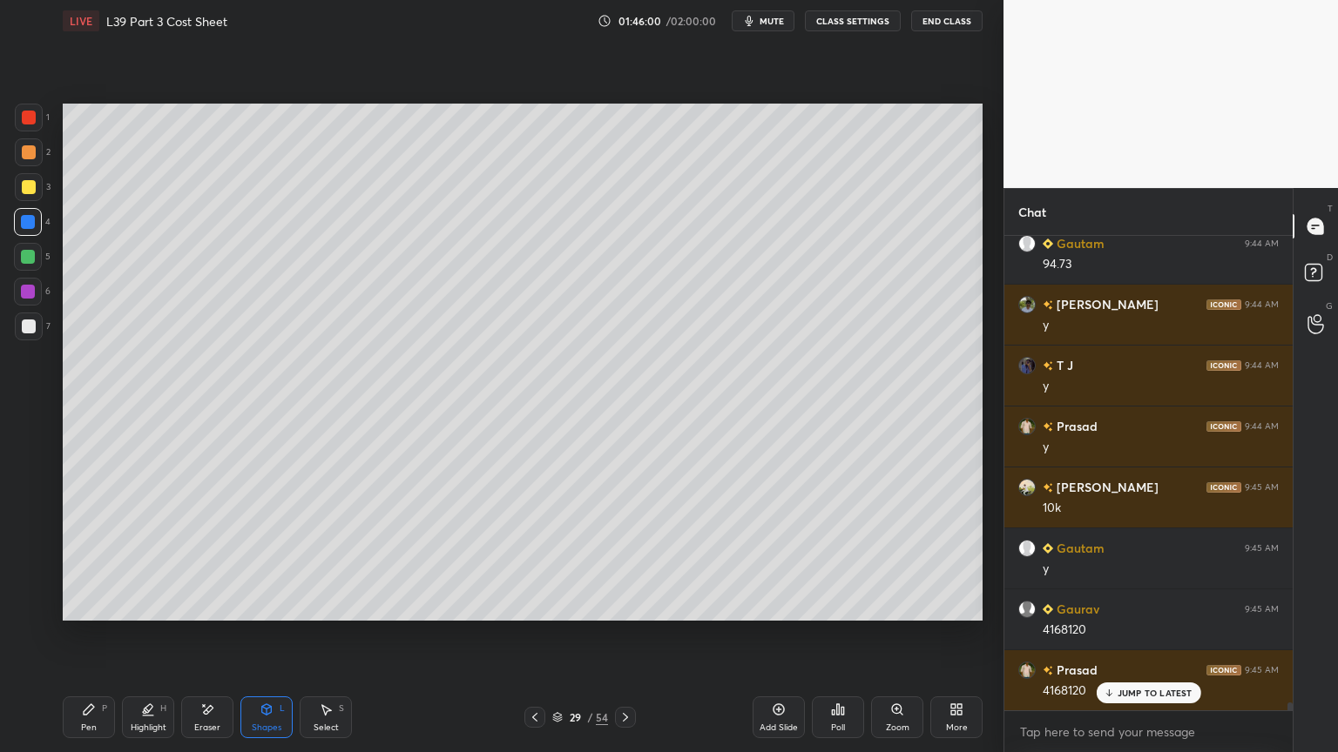
click at [41, 335] on div at bounding box center [29, 327] width 28 height 28
click at [91, 559] on div "Pen P" at bounding box center [89, 718] width 52 height 42
click at [324, 559] on div "Select S" at bounding box center [326, 718] width 52 height 42
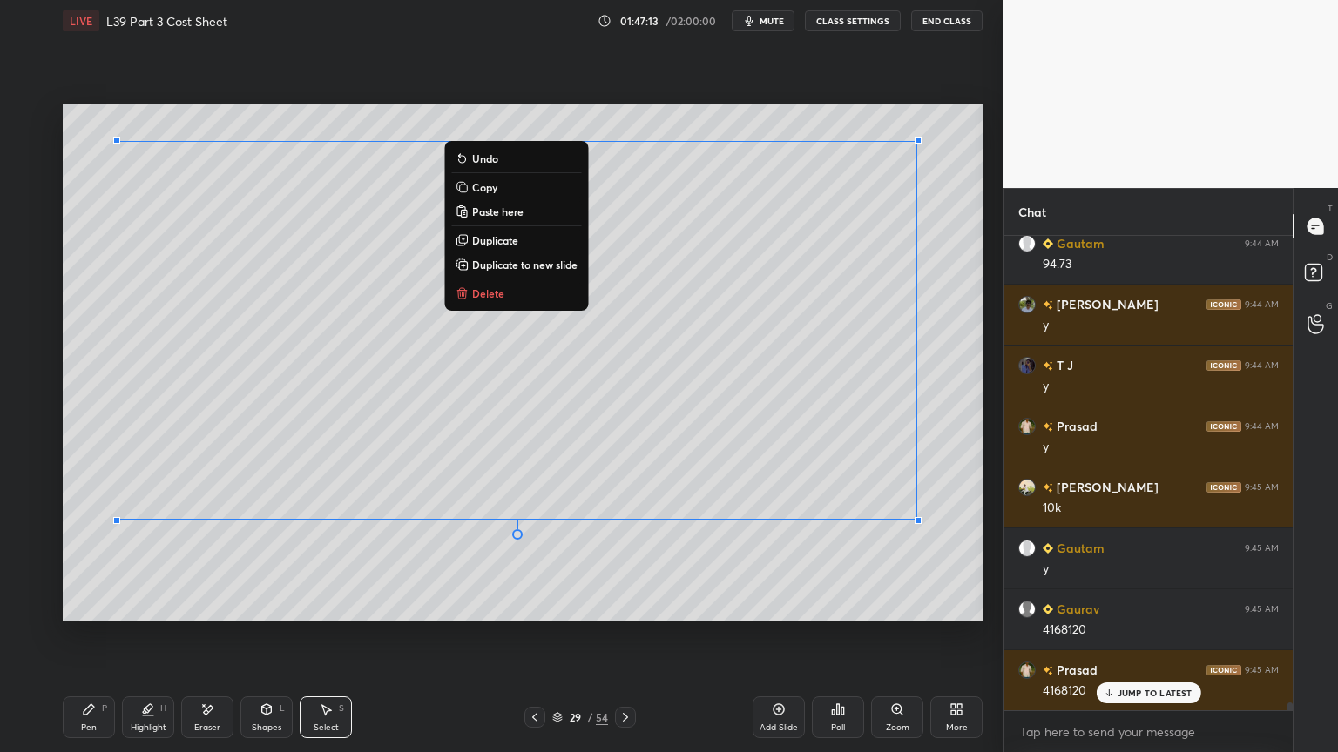
scroll to position [27154, 0]
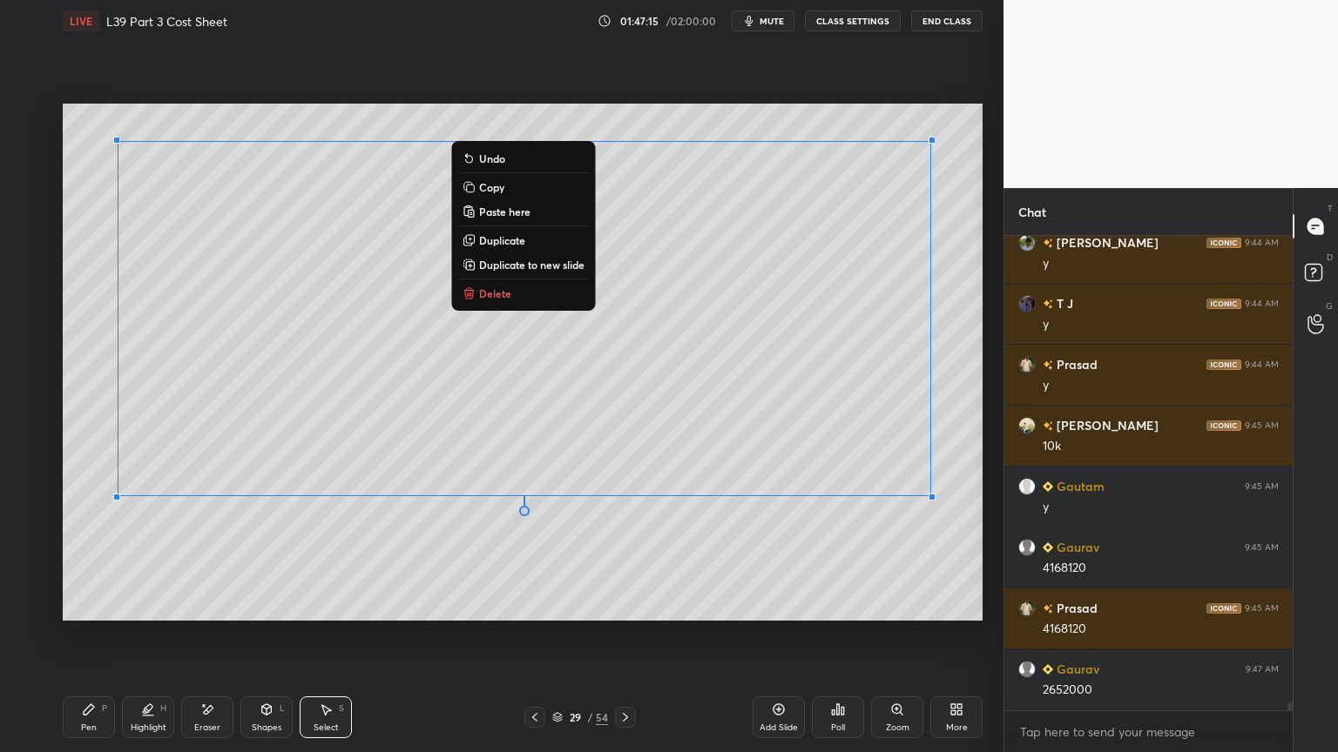
click at [115, 559] on div "Pen P Highlight H Eraser Shapes L Select S" at bounding box center [235, 718] width 345 height 42
click at [90, 559] on icon at bounding box center [89, 710] width 14 height 14
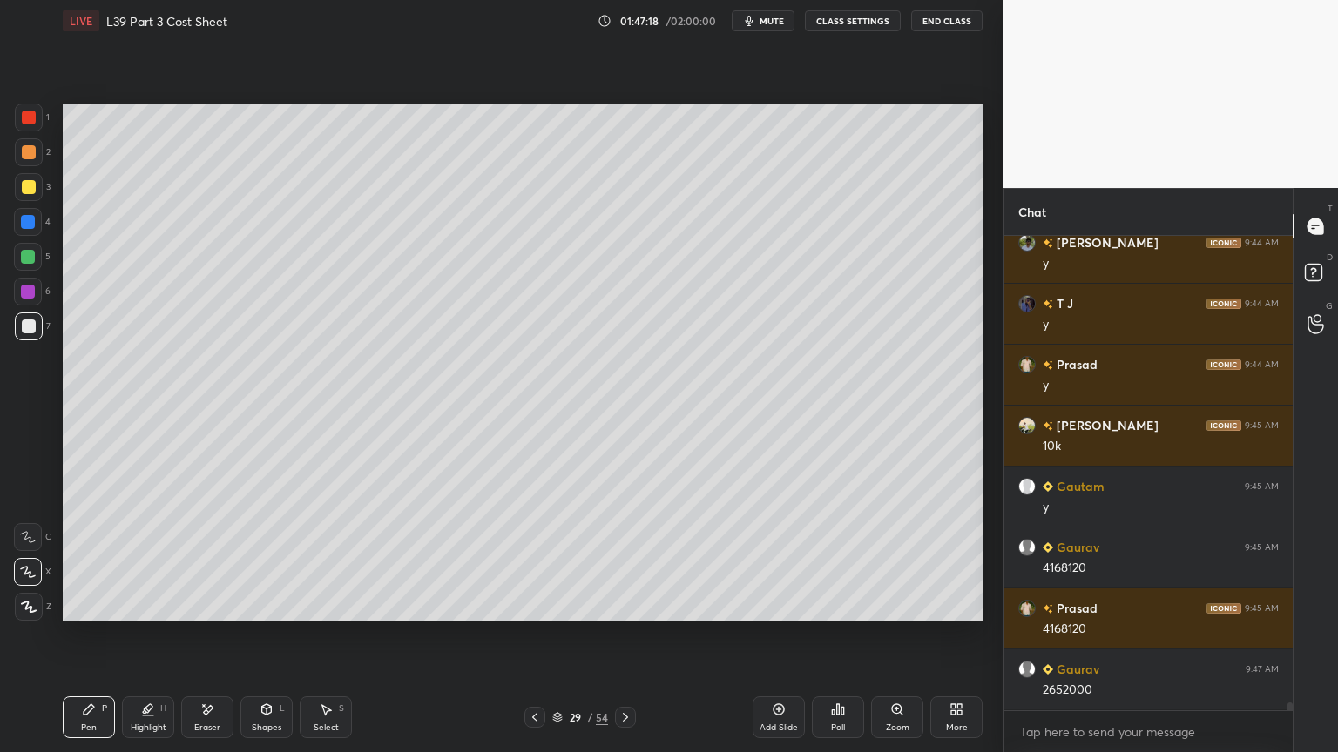
click at [532, 559] on icon at bounding box center [535, 718] width 14 height 14
click at [533, 559] on icon at bounding box center [535, 718] width 14 height 14
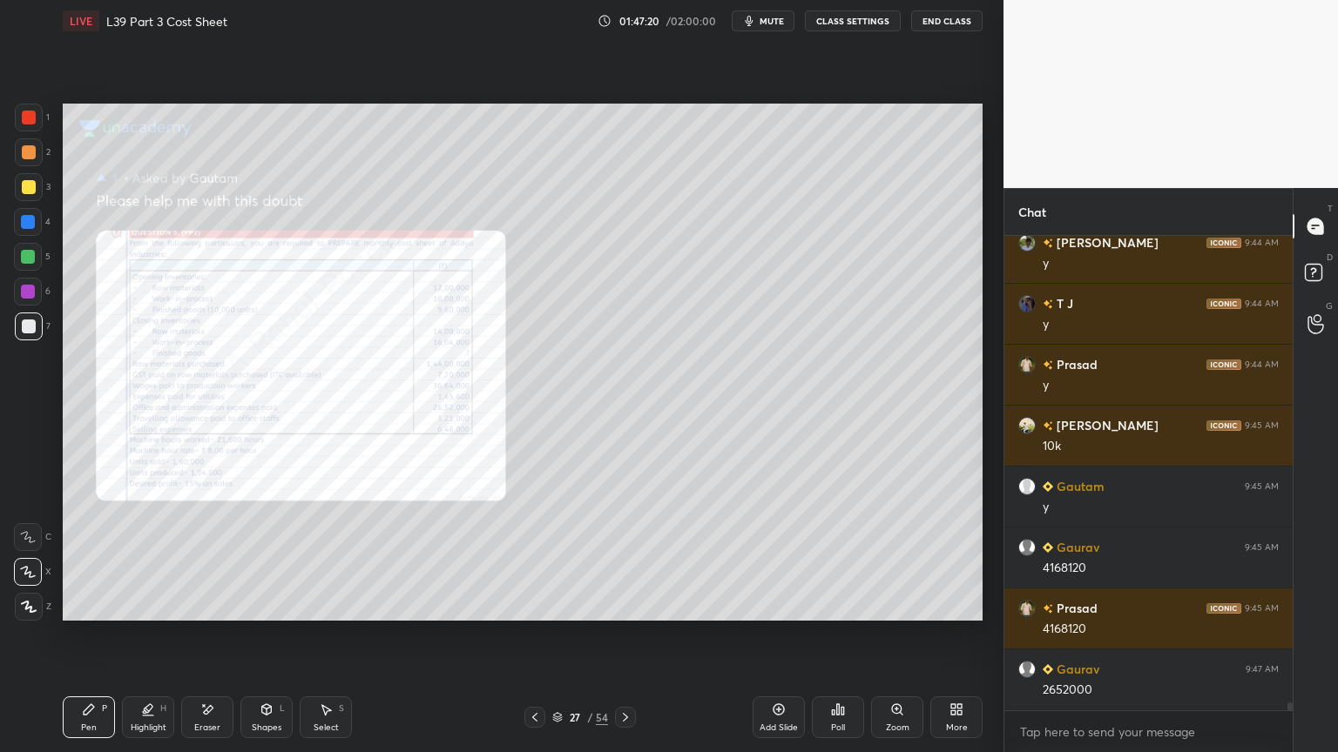
scroll to position [27214, 0]
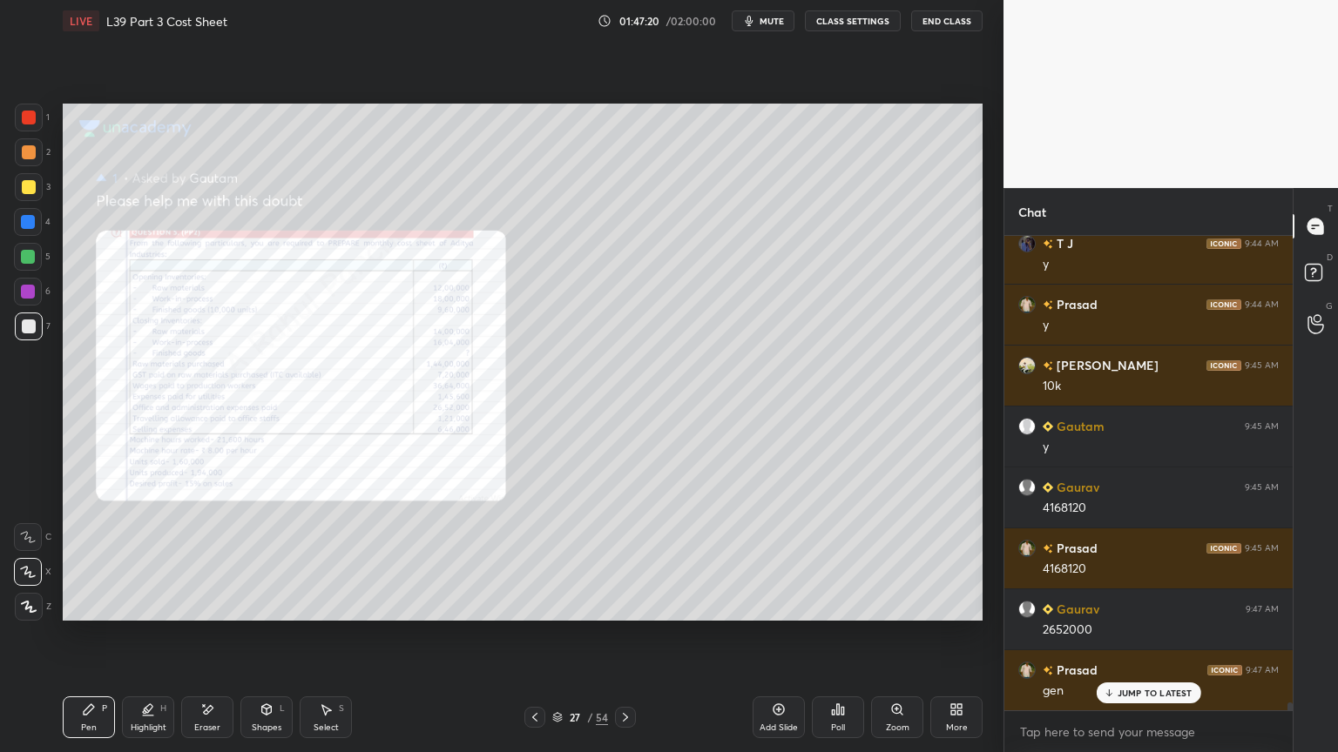
click at [897, 559] on icon at bounding box center [897, 710] width 14 height 14
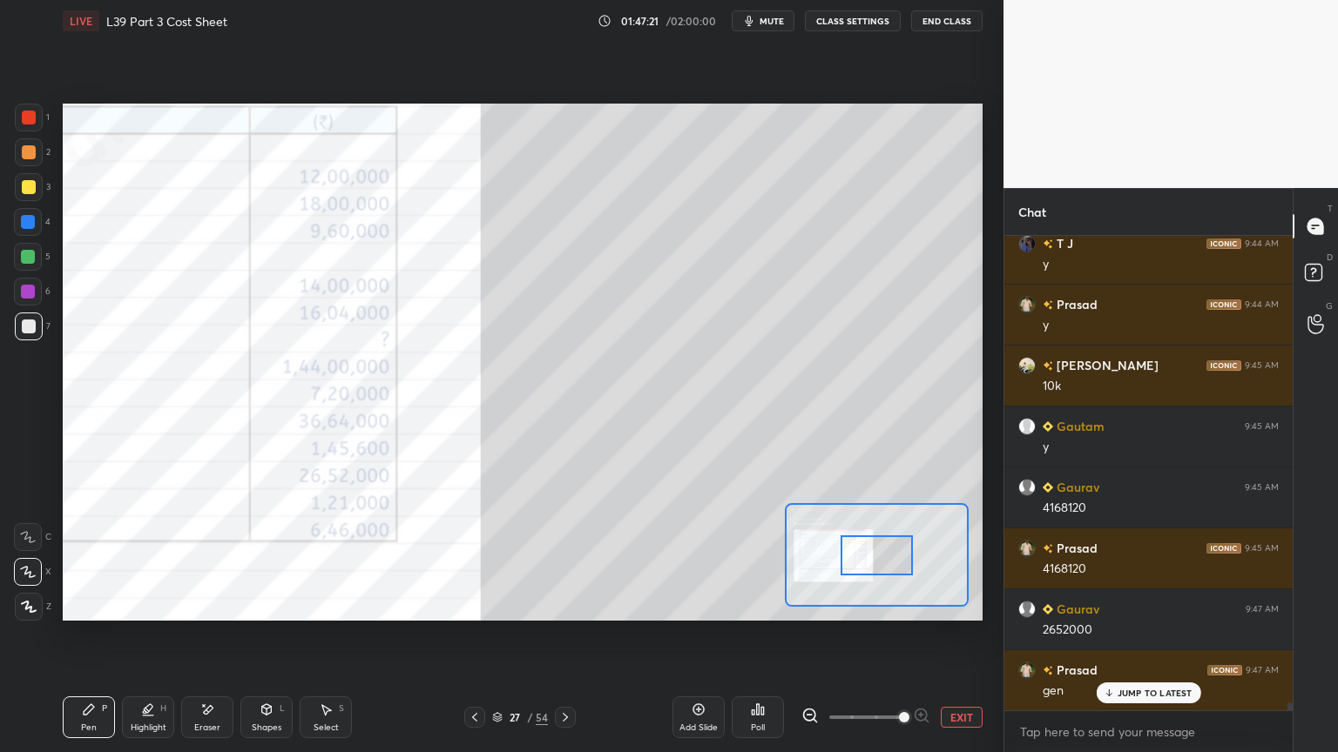
click at [907, 559] on span at bounding box center [904, 717] width 10 height 10
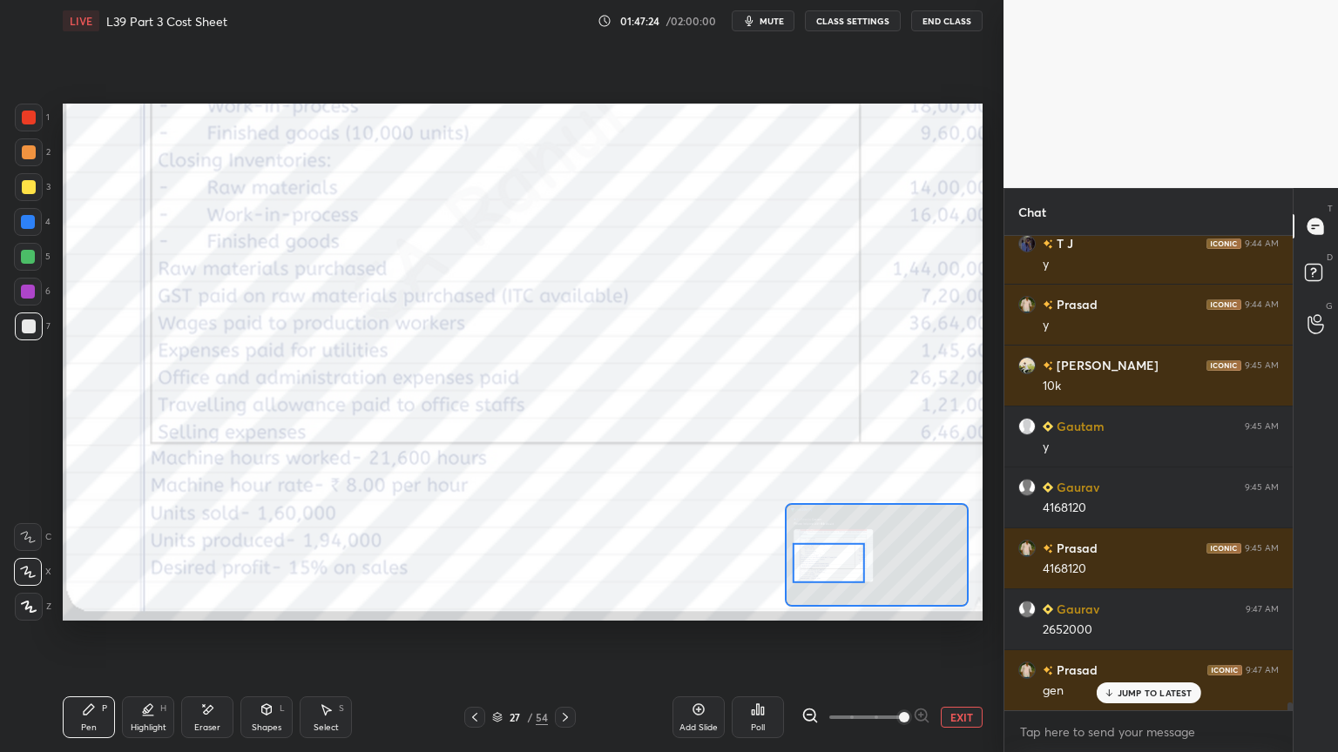
click at [202, 559] on div "Eraser" at bounding box center [207, 728] width 26 height 9
click at [31, 559] on span "Erase all" at bounding box center [28, 607] width 26 height 12
click at [68, 559] on div "Pen P Highlight H Eraser Shapes L Select S 27 / 54 Add Slide Poll EXIT" at bounding box center [523, 718] width 920 height 70
click at [31, 118] on div at bounding box center [29, 118] width 14 height 14
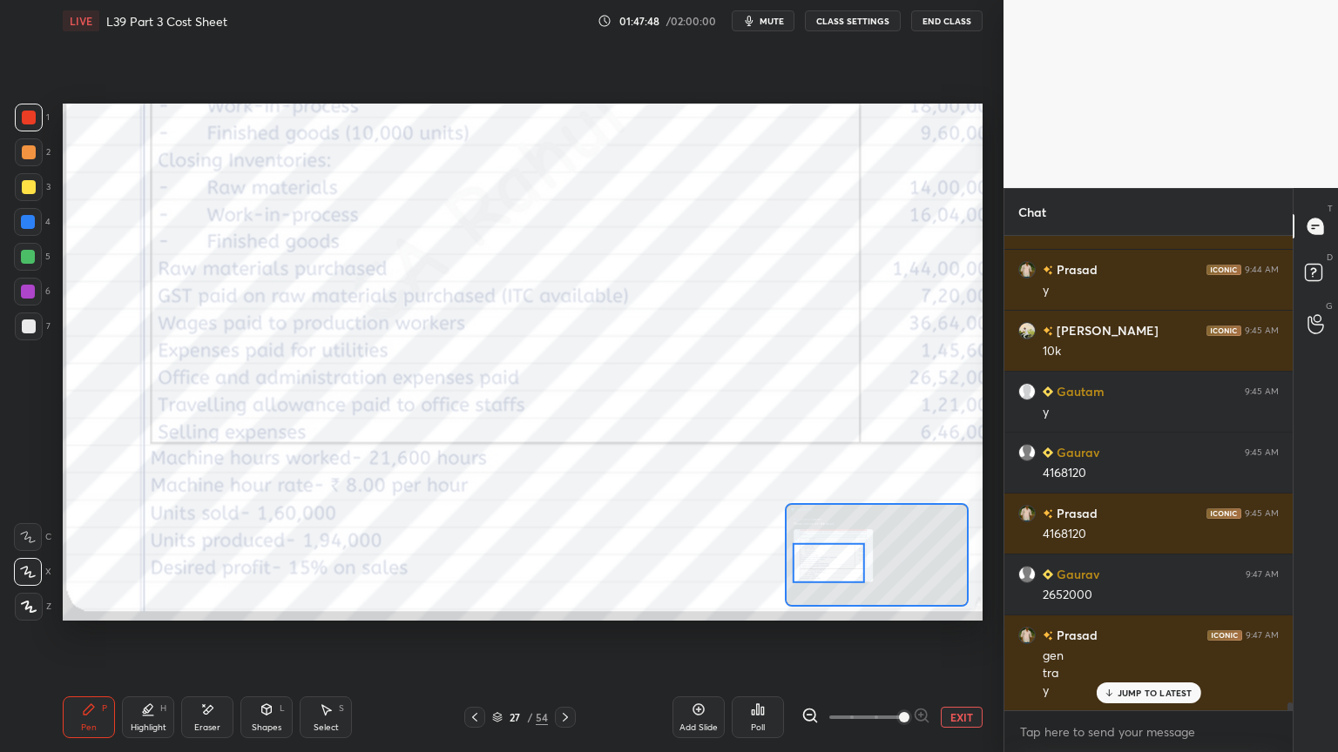
scroll to position [27311, 0]
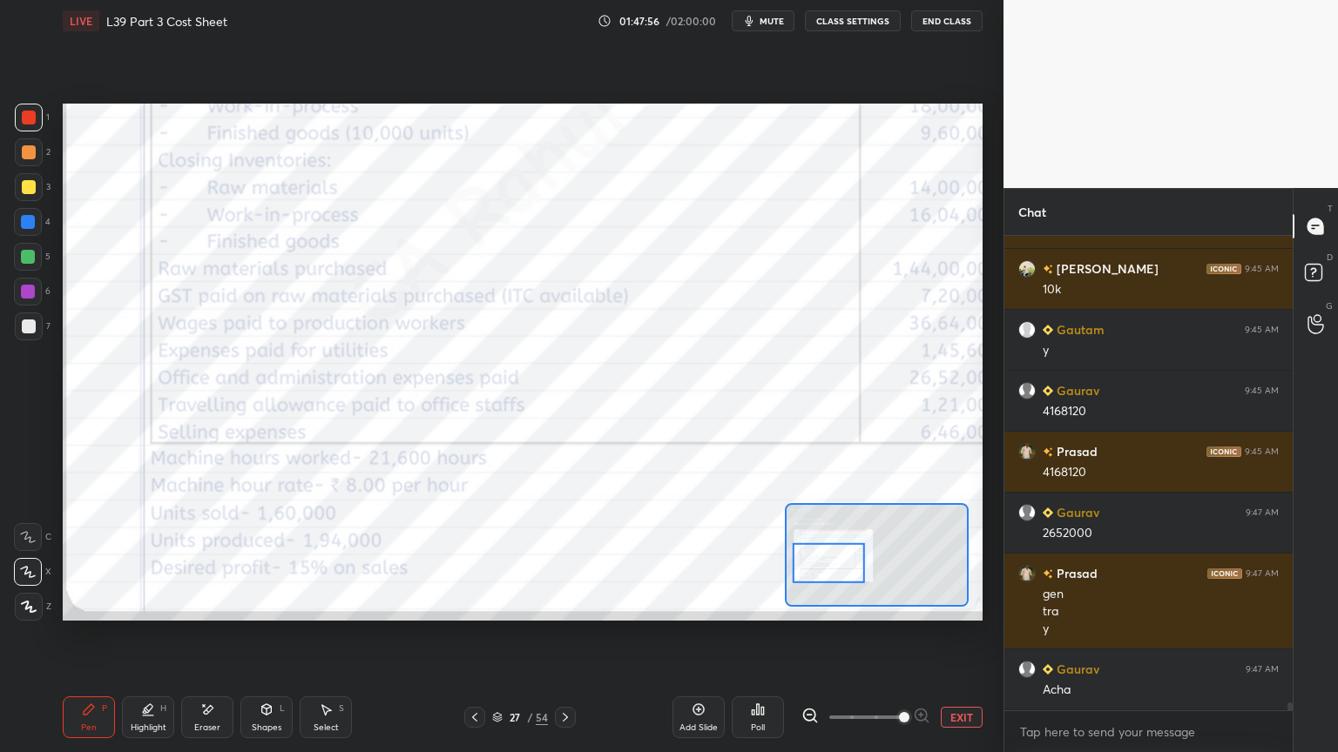
click at [570, 559] on div at bounding box center [565, 717] width 21 height 21
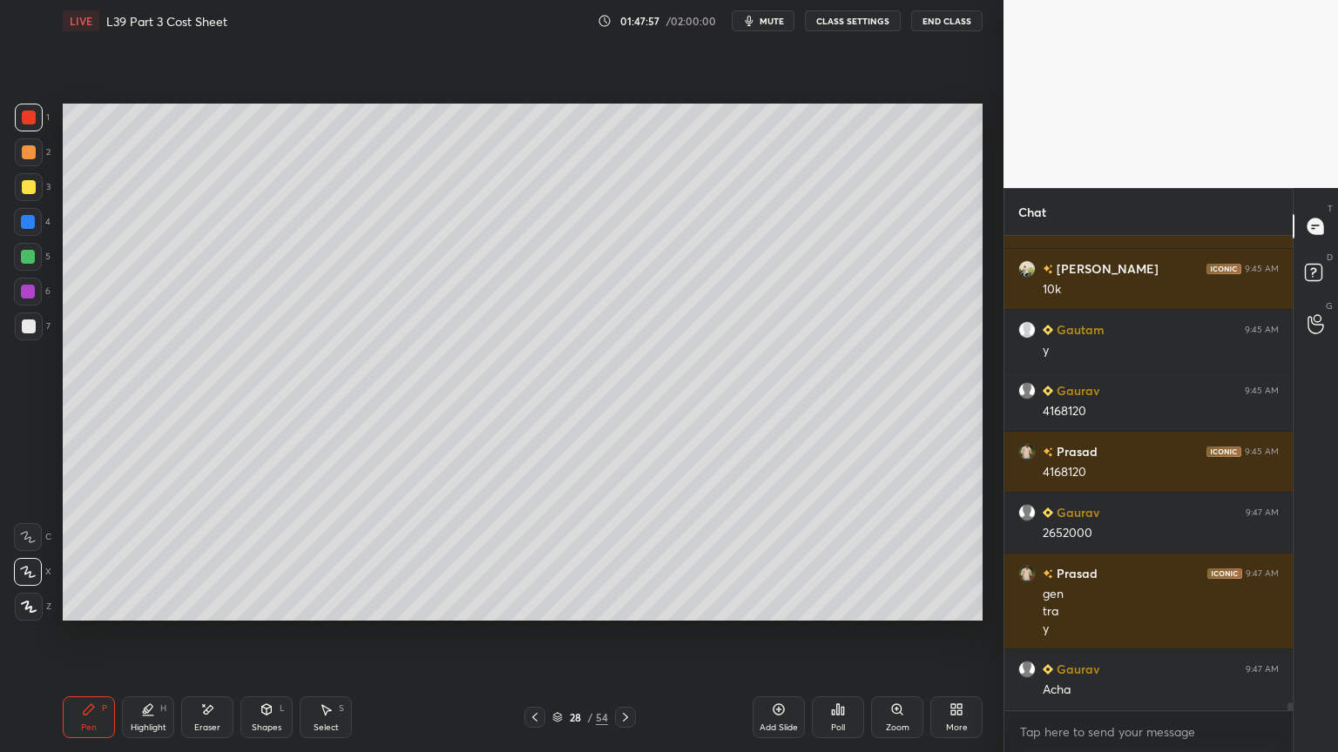
click at [630, 559] on icon at bounding box center [625, 718] width 14 height 14
click at [16, 318] on div at bounding box center [29, 327] width 28 height 28
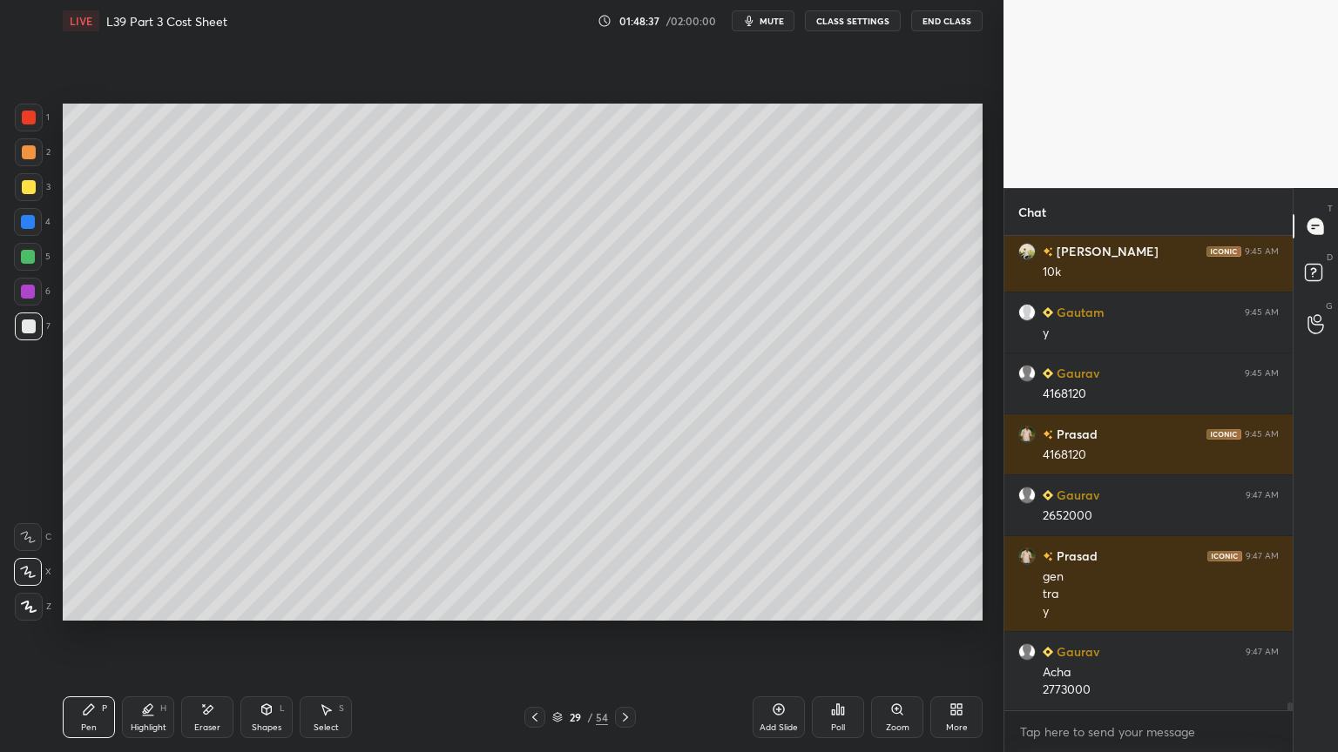
click at [538, 559] on icon at bounding box center [535, 718] width 14 height 14
click at [540, 559] on icon at bounding box center [535, 718] width 14 height 14
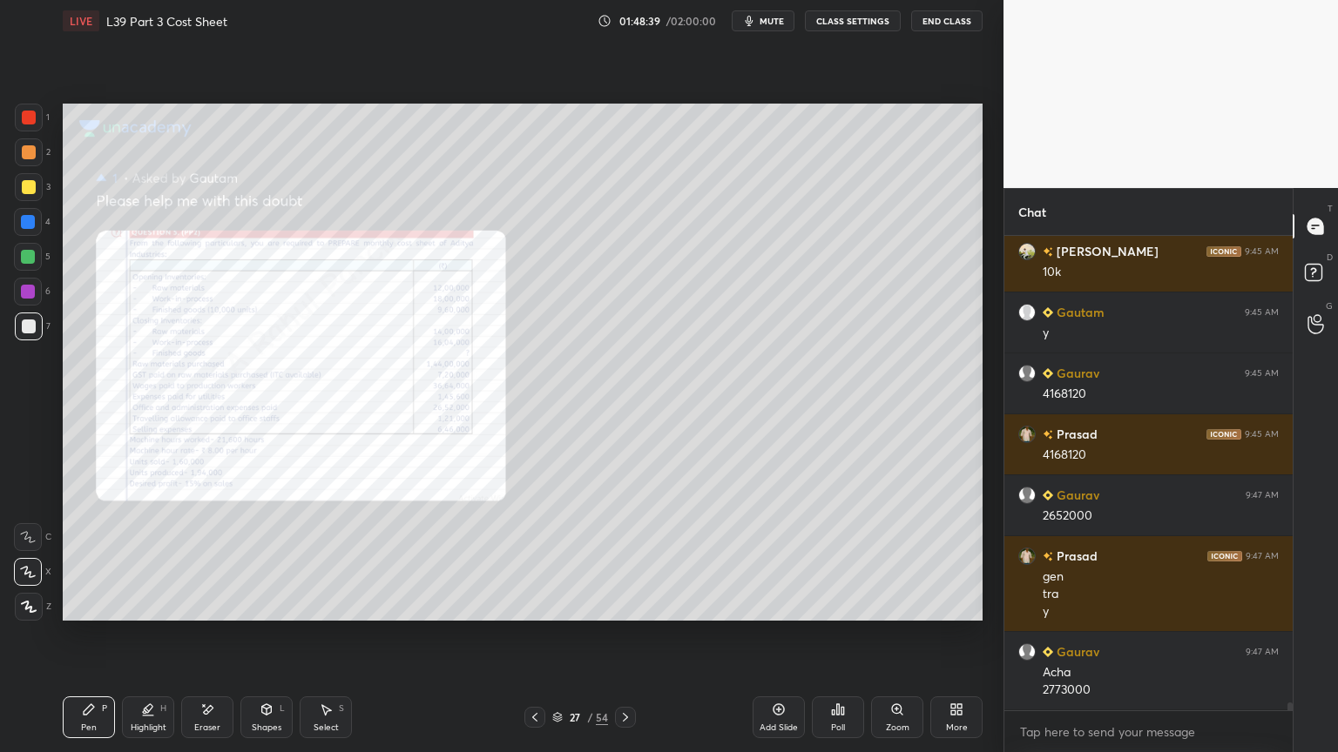
click at [625, 559] on icon at bounding box center [625, 717] width 5 height 9
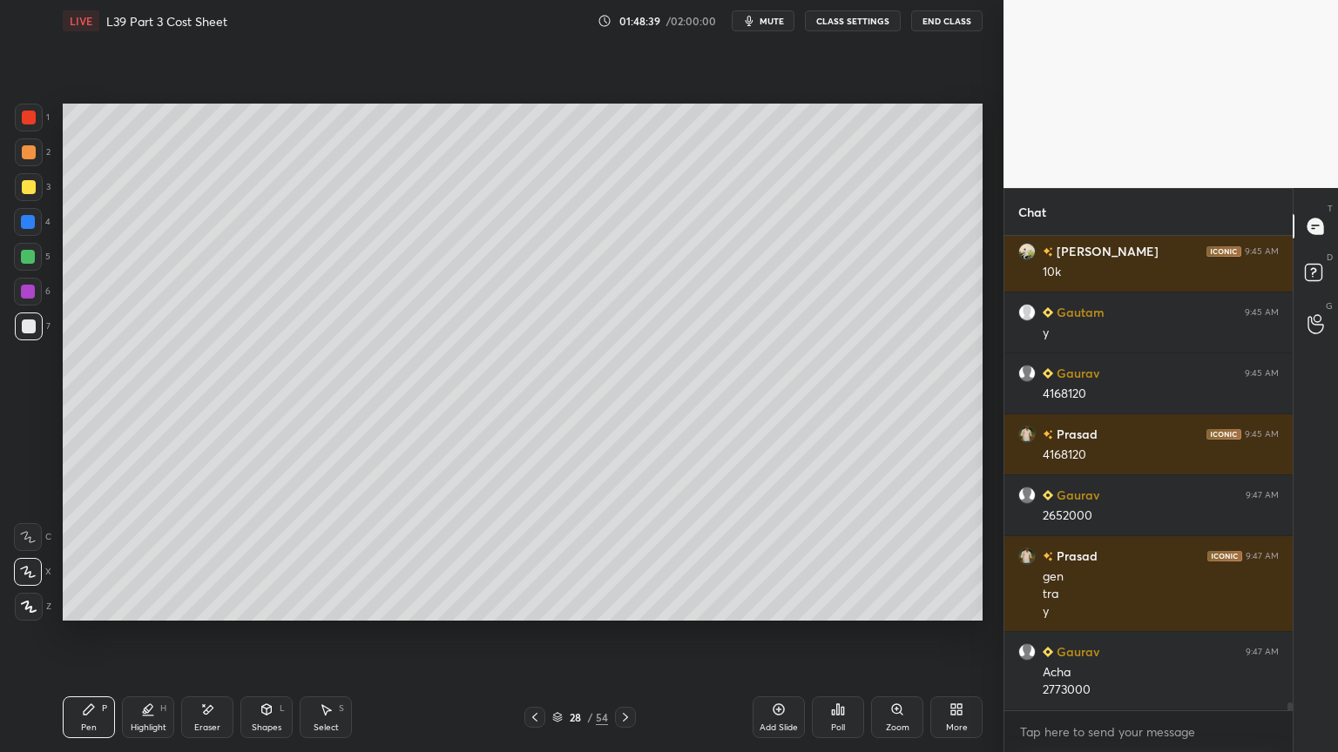
click at [626, 559] on icon at bounding box center [625, 717] width 5 height 9
click at [331, 559] on icon at bounding box center [326, 710] width 14 height 14
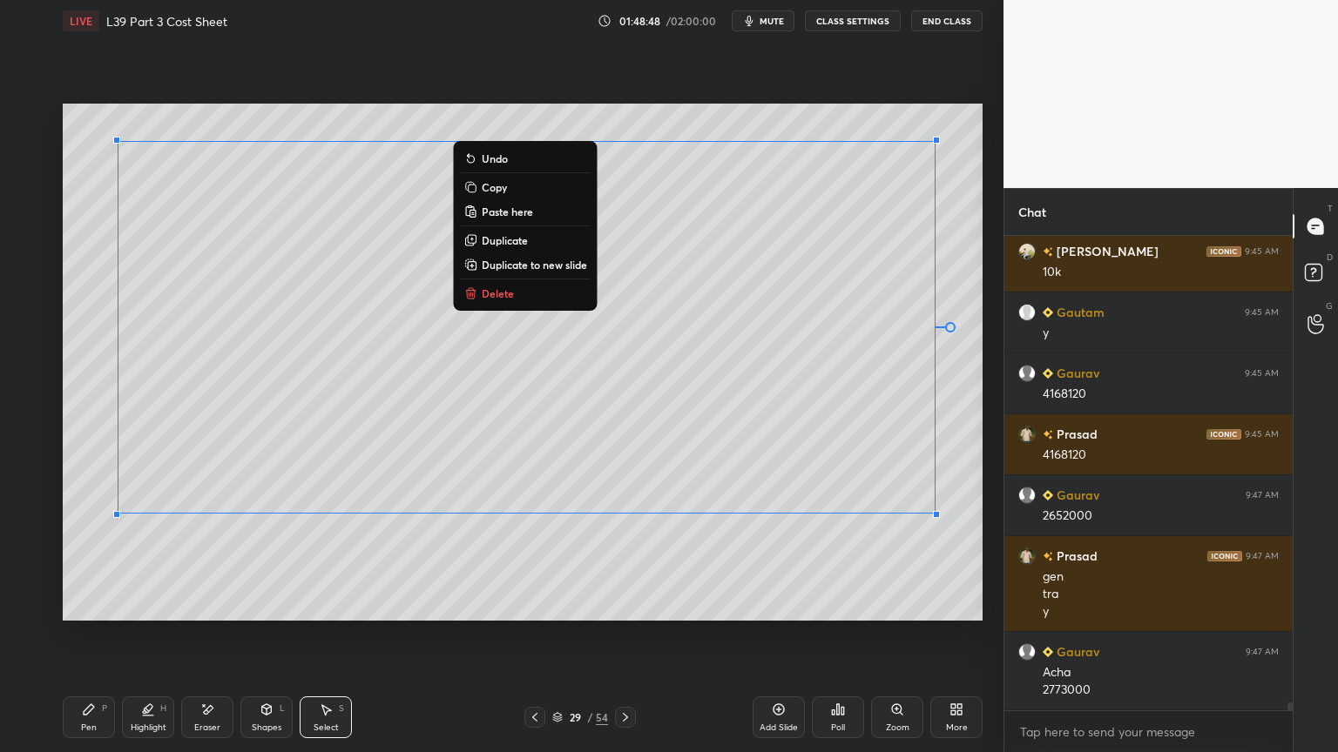
click at [98, 559] on div "Pen P Highlight H Eraser Shapes L Select S 29 / 54 Add Slide Poll Zoom More" at bounding box center [523, 718] width 920 height 70
click at [94, 559] on icon at bounding box center [89, 710] width 14 height 14
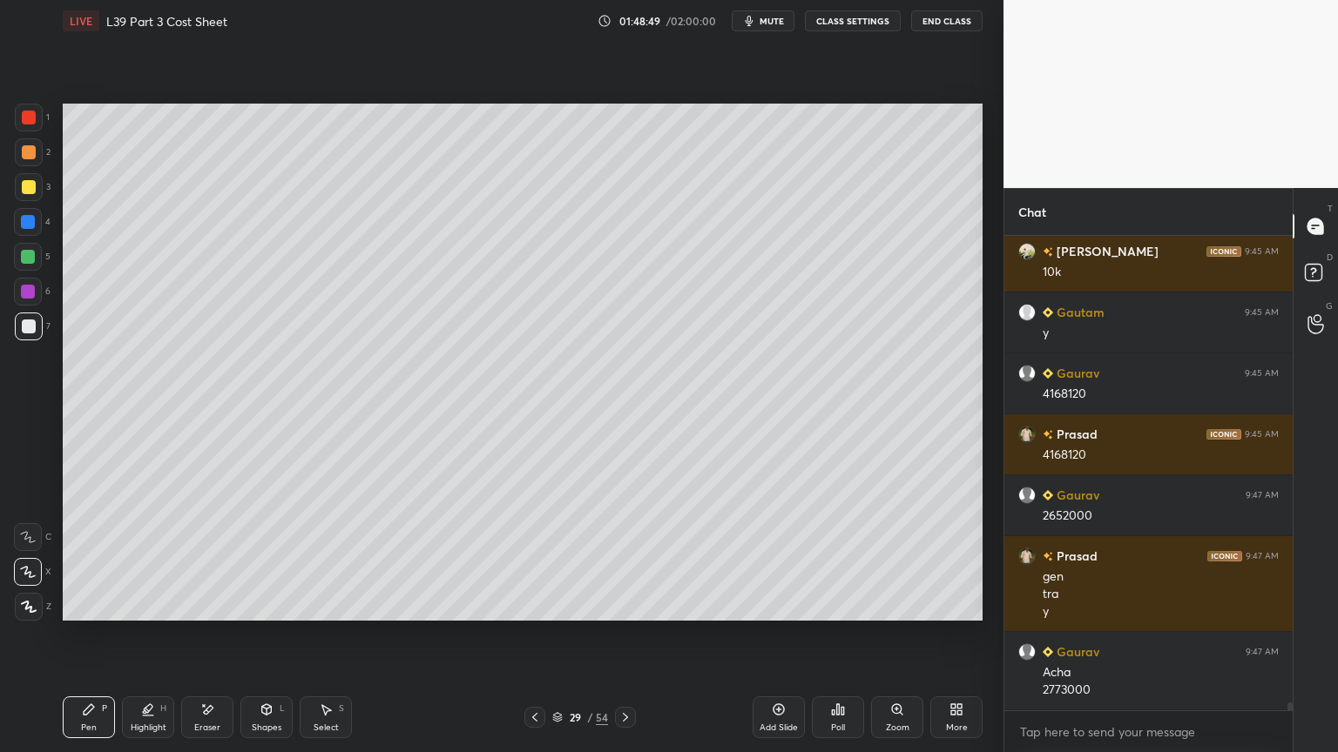
click at [31, 229] on div at bounding box center [28, 222] width 28 height 28
click at [270, 559] on div "Shapes L" at bounding box center [266, 718] width 52 height 42
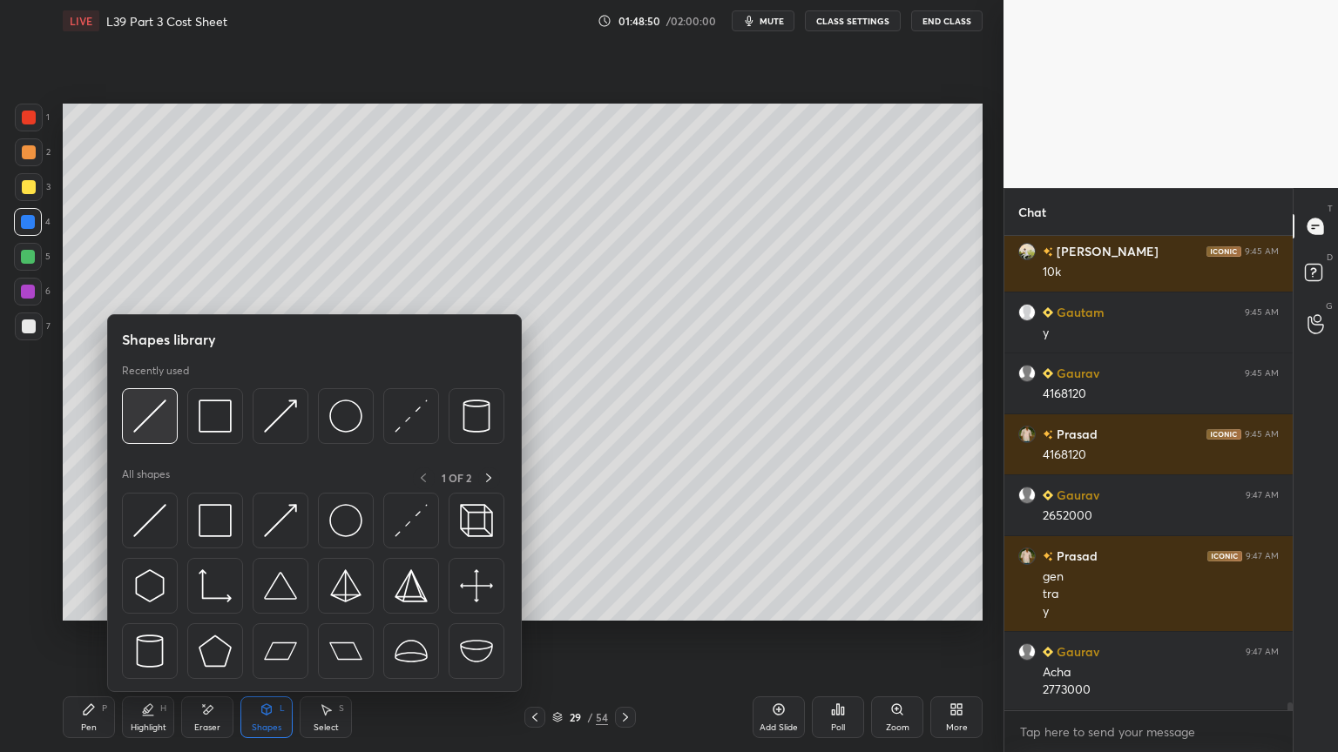
click at [146, 437] on div at bounding box center [150, 416] width 56 height 56
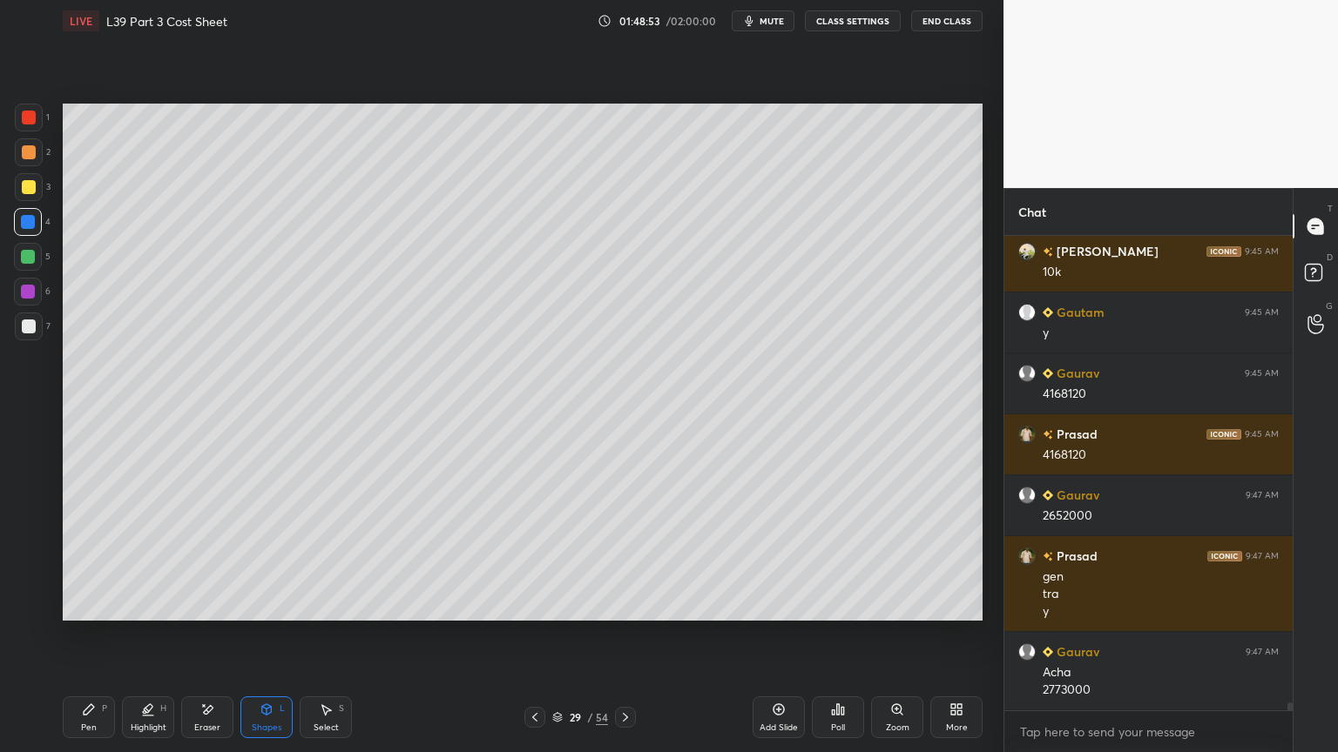
click at [22, 330] on div at bounding box center [29, 327] width 14 height 14
click at [81, 559] on div "Pen" at bounding box center [89, 728] width 16 height 9
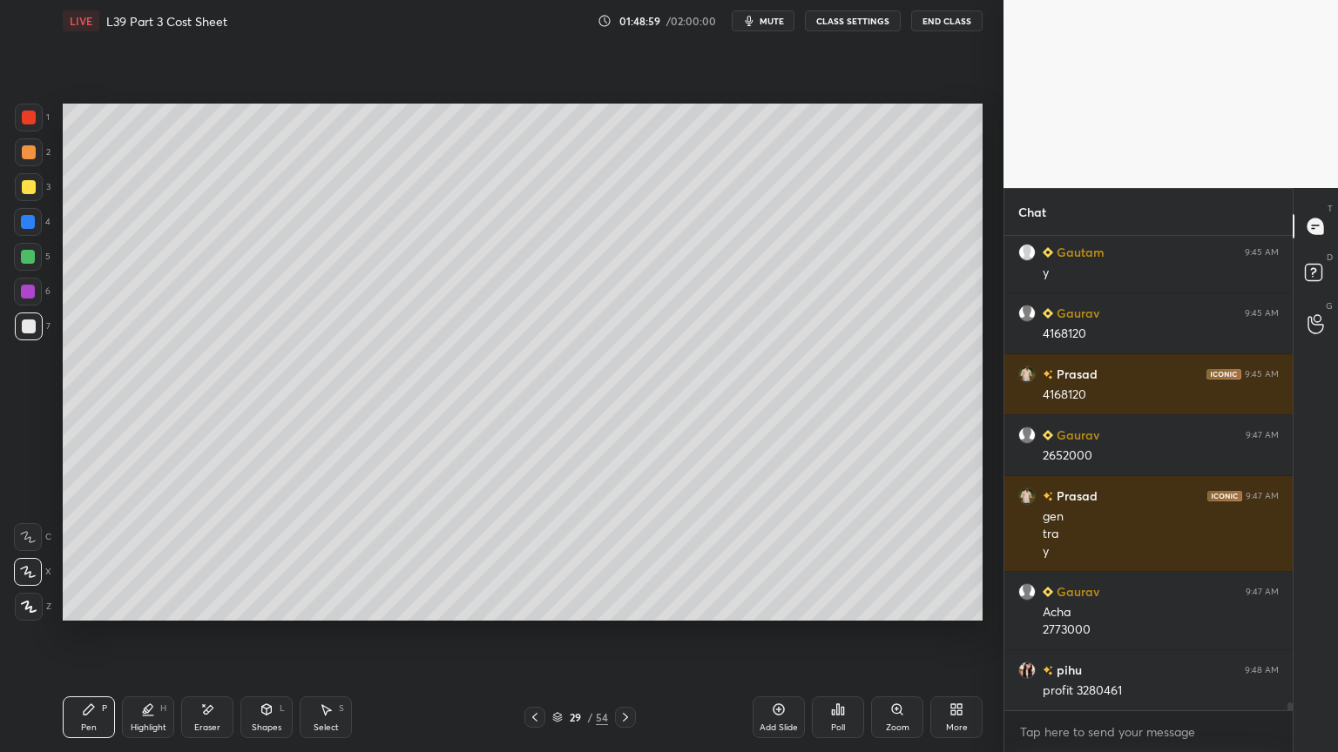
scroll to position [27450, 0]
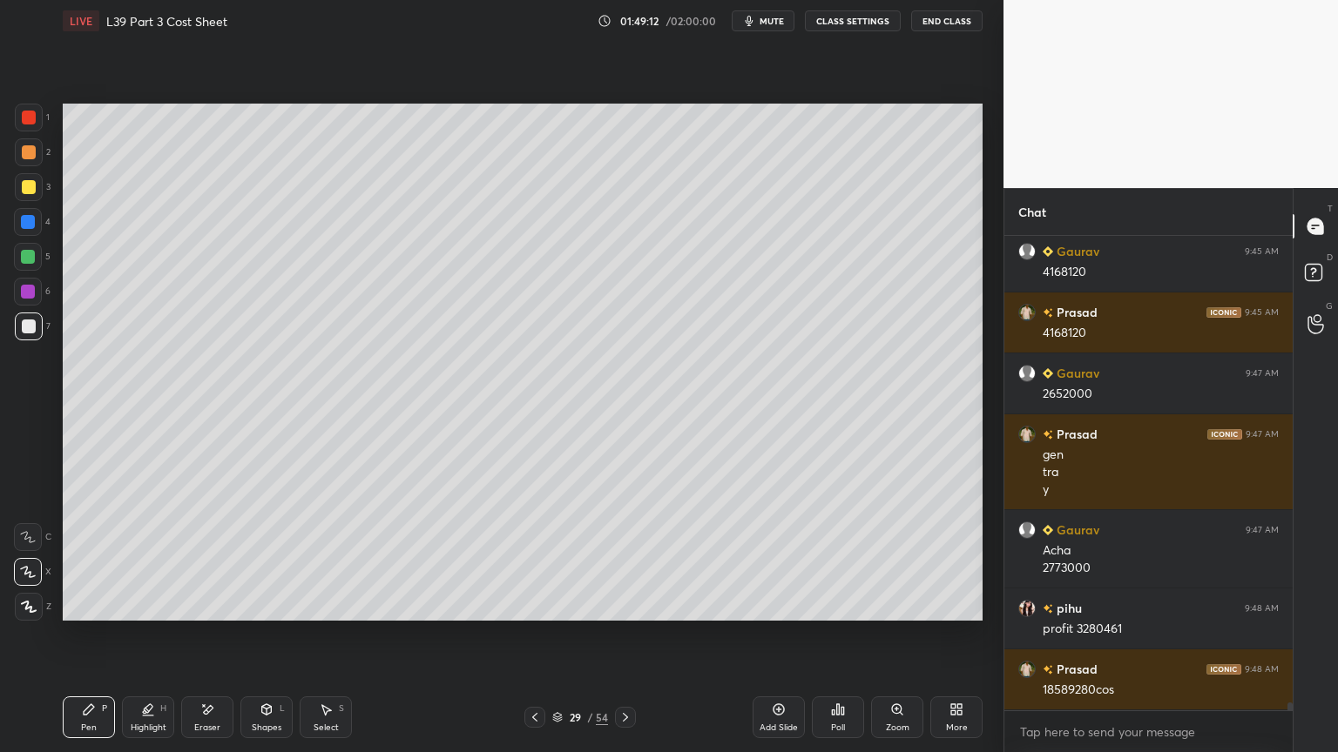
click at [37, 225] on div at bounding box center [28, 222] width 28 height 28
click at [266, 559] on icon at bounding box center [266, 712] width 0 height 6
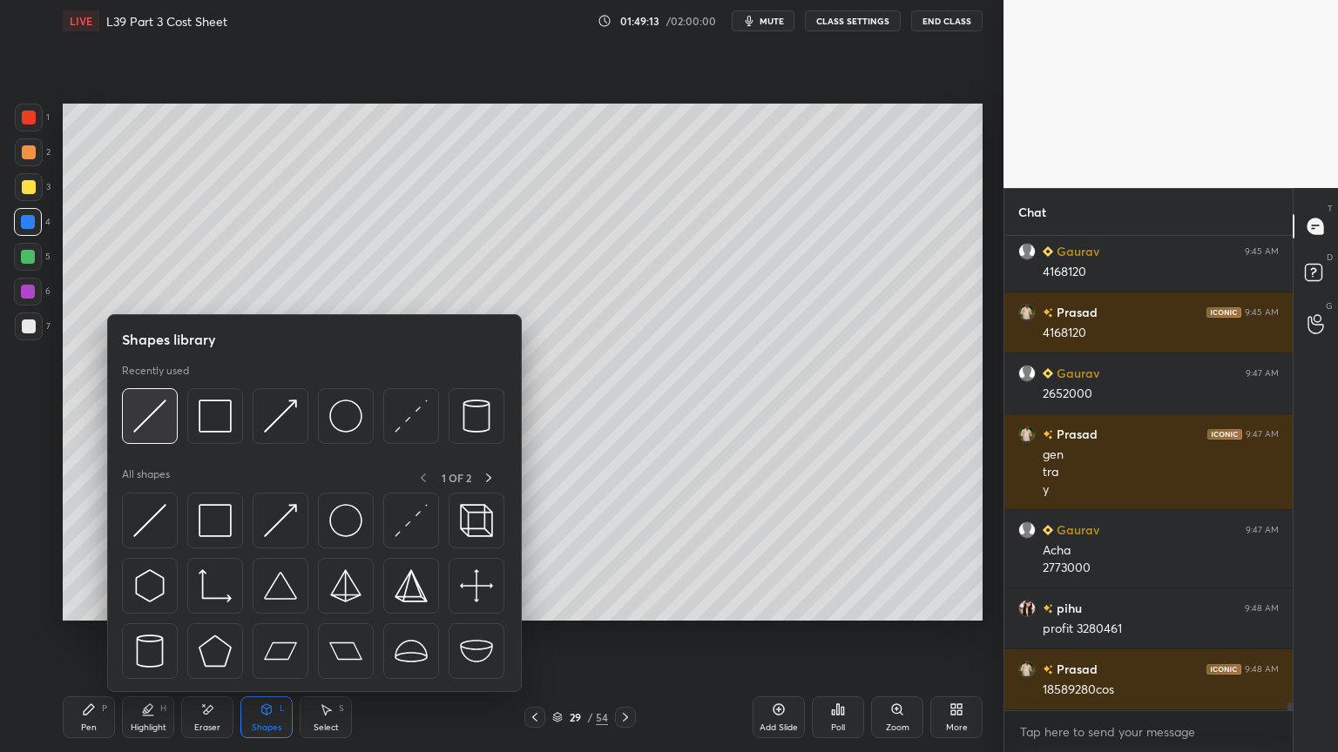
click at [146, 426] on img at bounding box center [149, 416] width 33 height 33
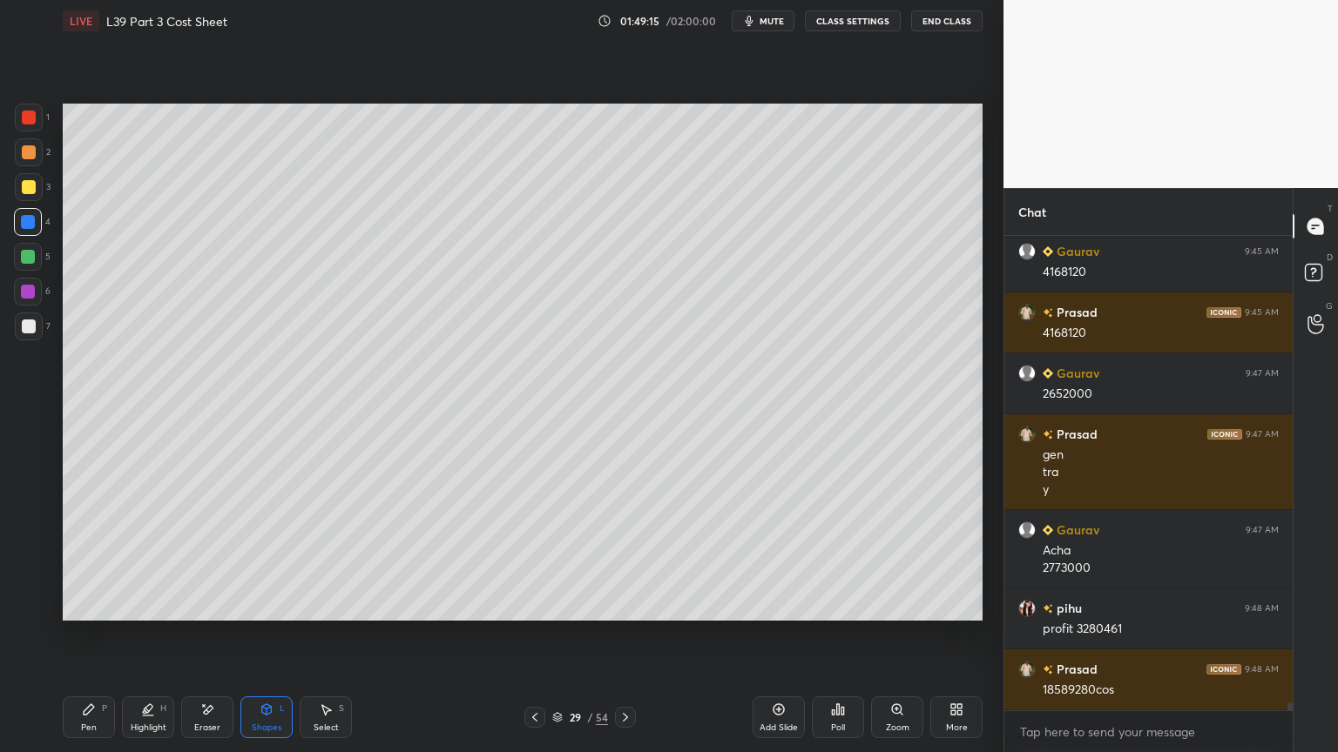
click at [25, 341] on div "7" at bounding box center [33, 330] width 36 height 35
click at [83, 559] on div "Pen P" at bounding box center [89, 718] width 52 height 42
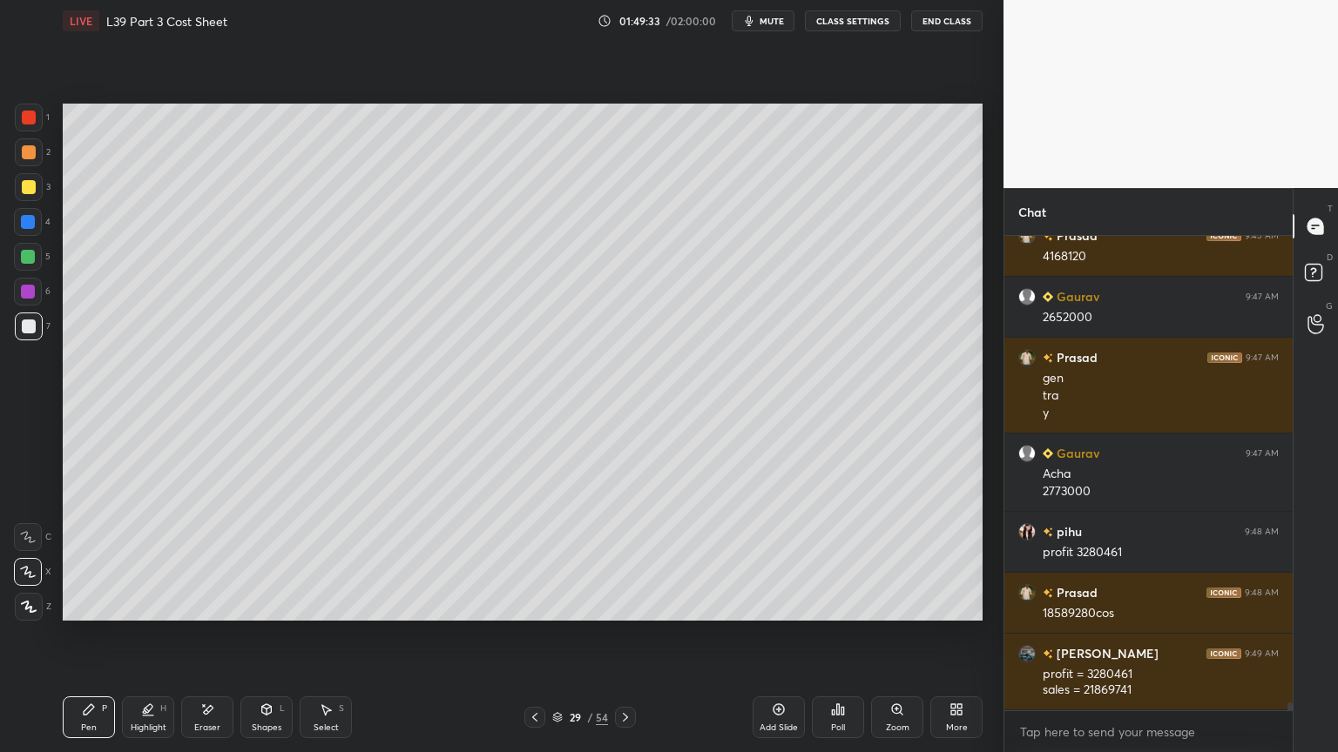
click at [532, 559] on icon at bounding box center [535, 718] width 14 height 14
click at [540, 559] on icon at bounding box center [535, 718] width 14 height 14
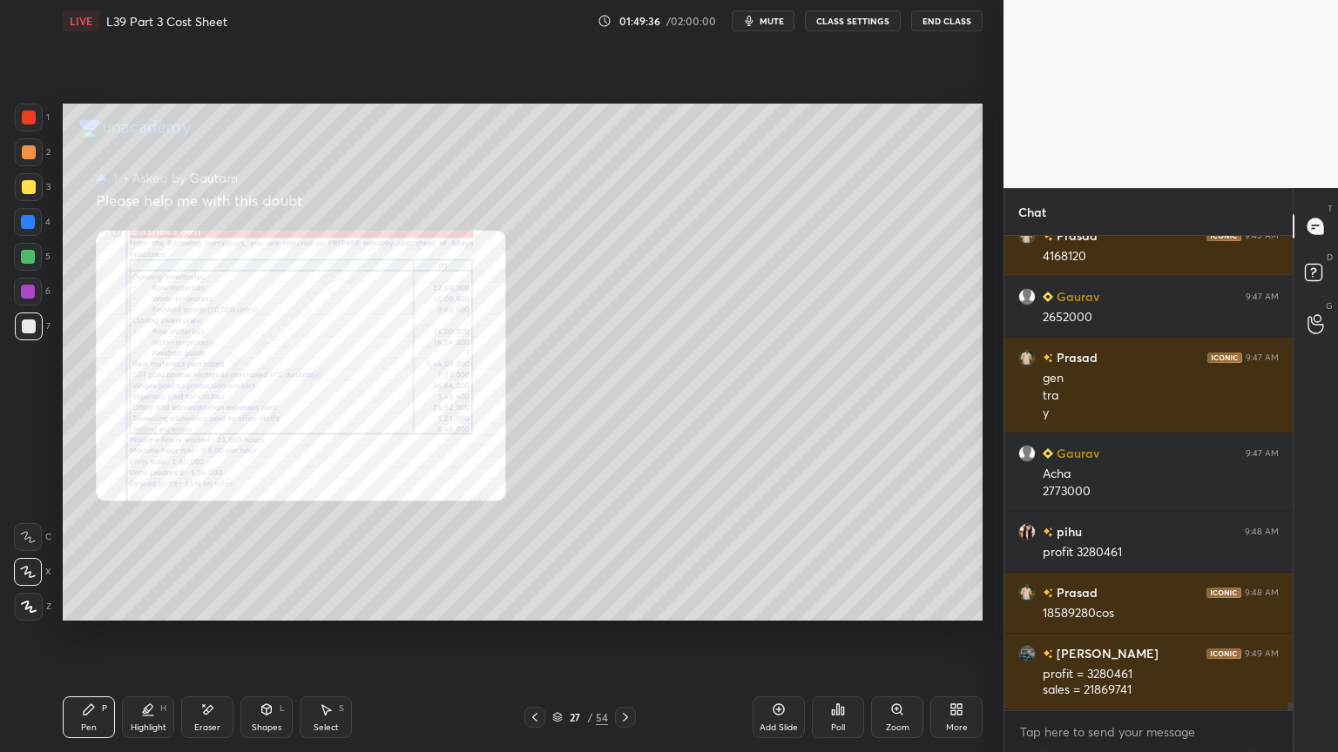
click at [904, 559] on div "Zoom" at bounding box center [897, 718] width 52 height 42
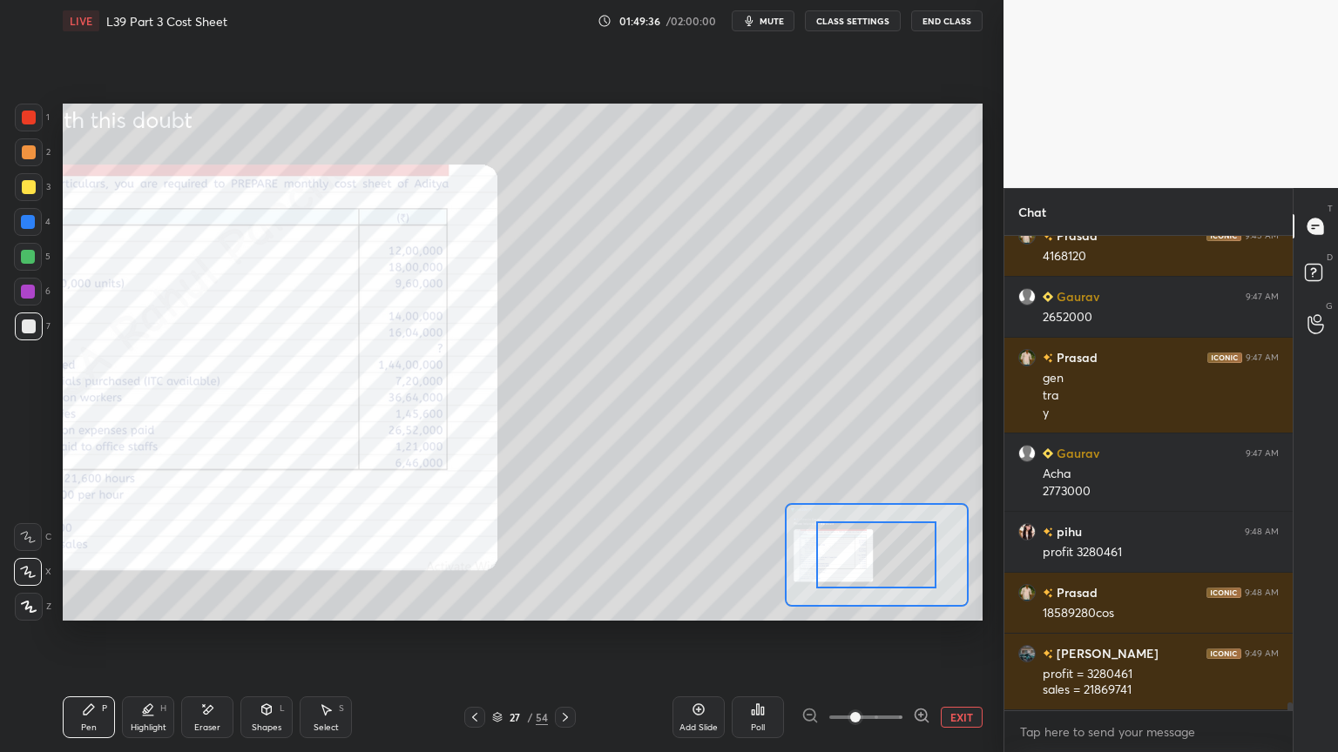
click at [860, 559] on span at bounding box center [855, 717] width 10 height 10
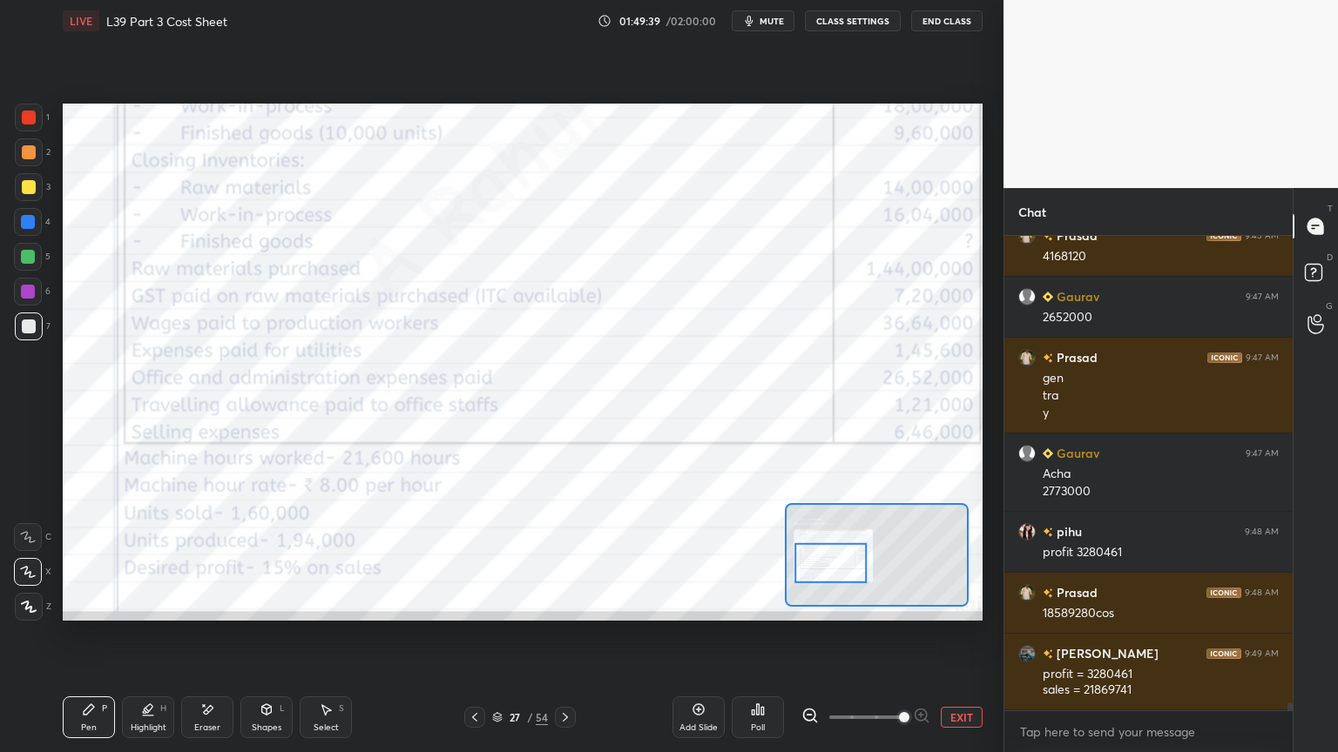
scroll to position [27587, 0]
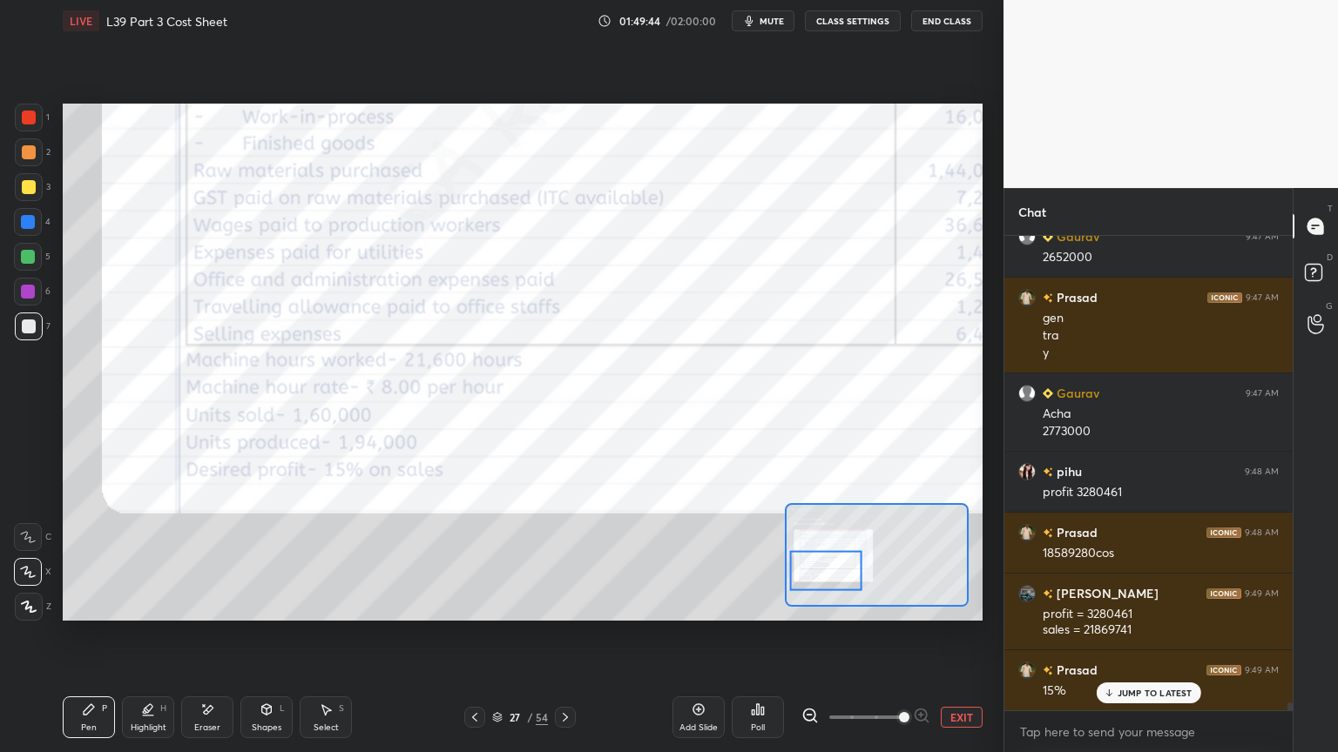
click at [24, 124] on div at bounding box center [29, 118] width 14 height 14
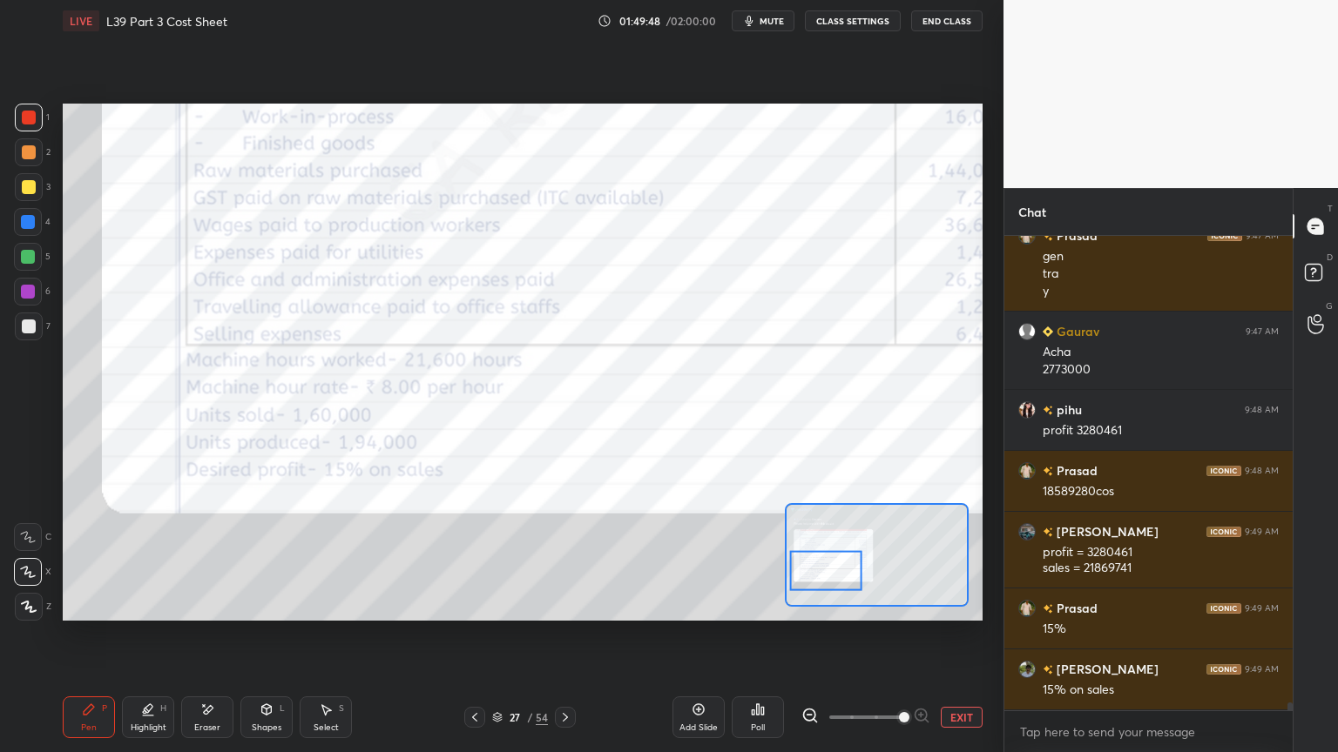
click at [568, 559] on icon at bounding box center [565, 718] width 14 height 14
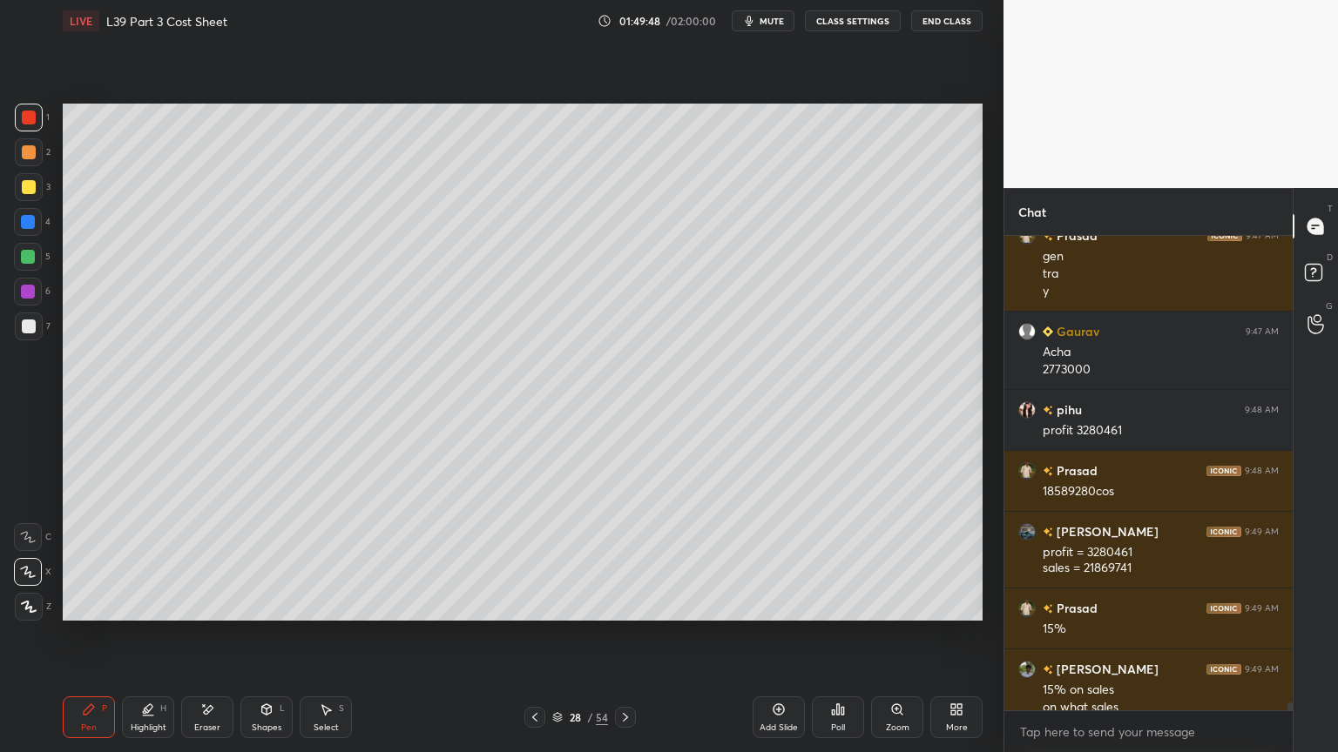
scroll to position [27666, 0]
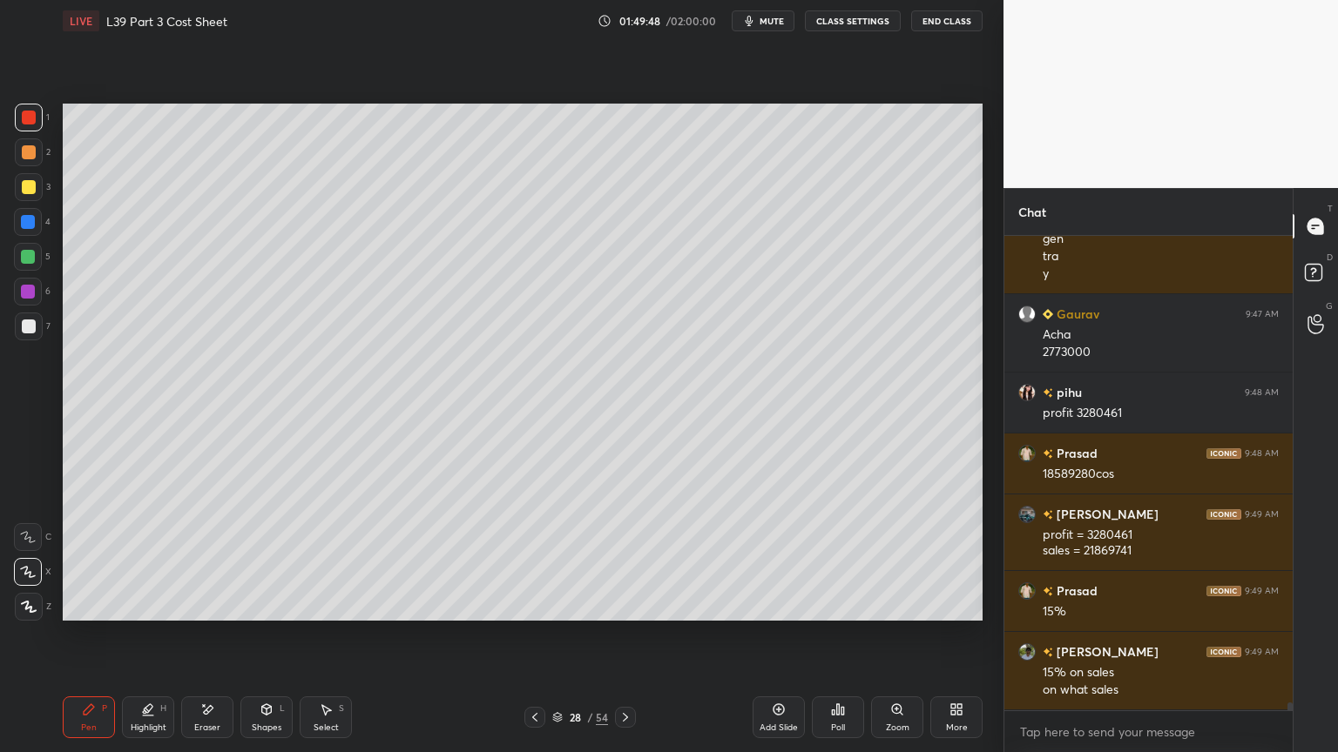
click at [631, 559] on icon at bounding box center [625, 718] width 14 height 14
click at [42, 333] on div "7" at bounding box center [33, 327] width 36 height 28
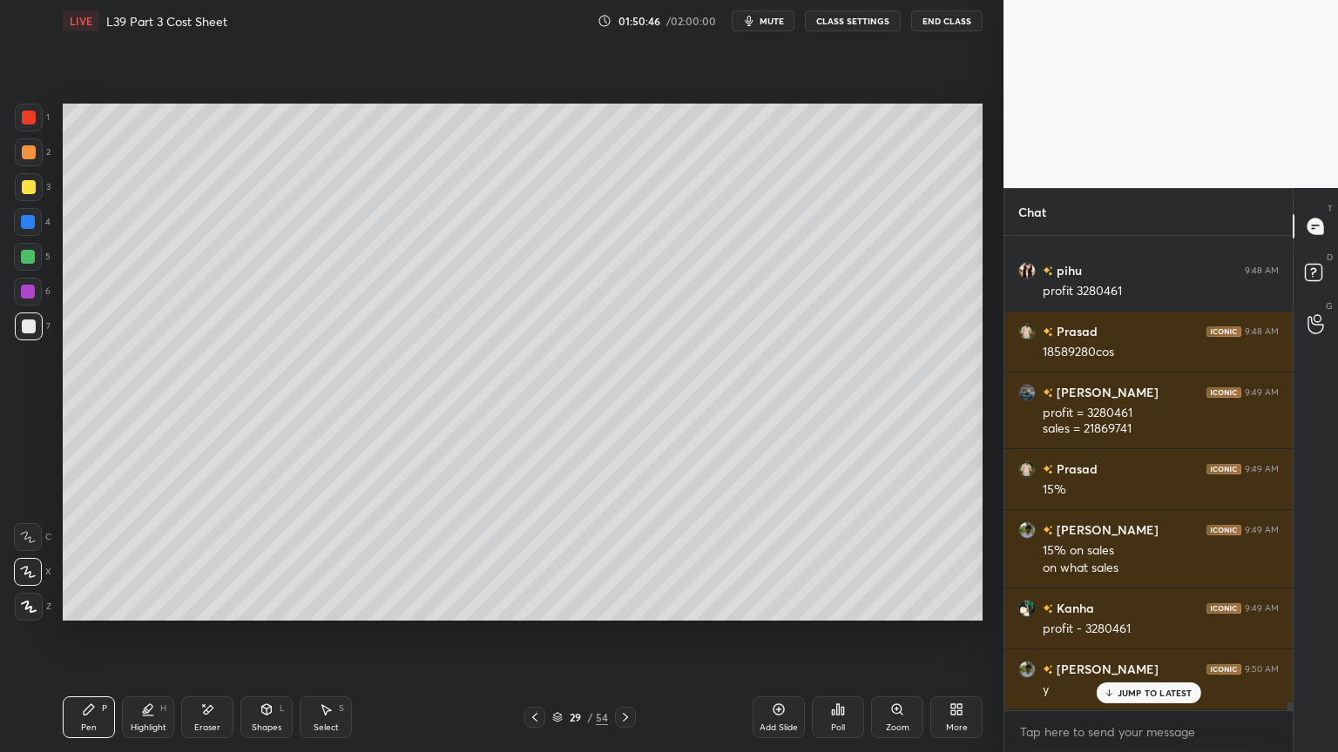
scroll to position [27848, 0]
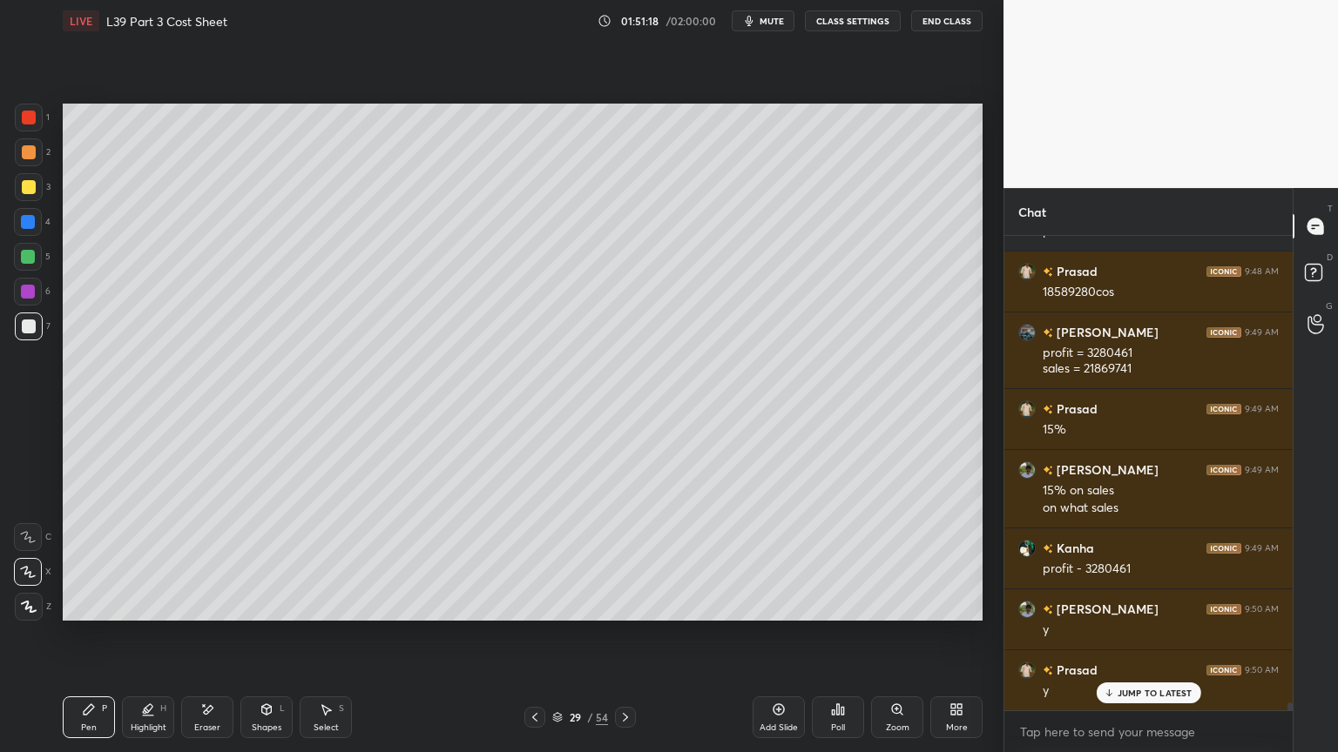
click at [536, 559] on icon at bounding box center [535, 718] width 14 height 14
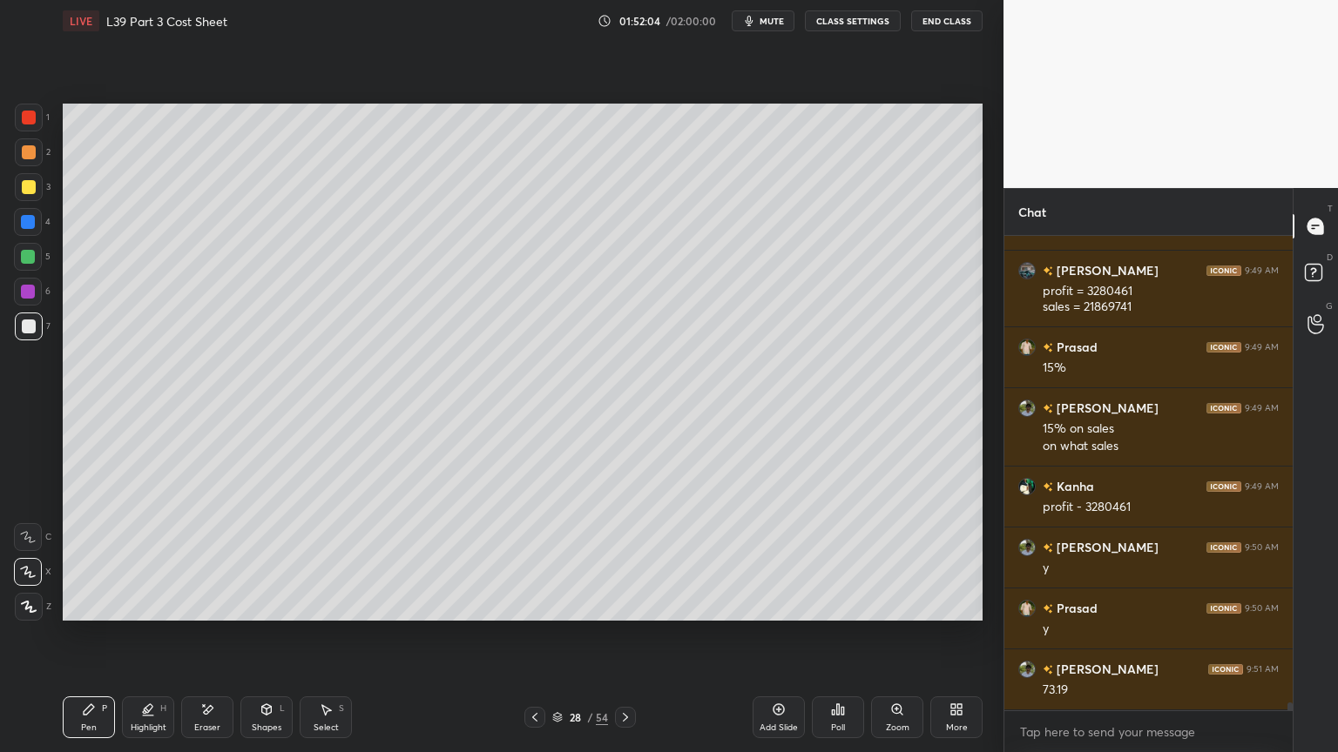
click at [625, 559] on icon at bounding box center [625, 718] width 14 height 14
click at [533, 559] on icon at bounding box center [535, 718] width 14 height 14
click at [618, 559] on div at bounding box center [625, 717] width 21 height 21
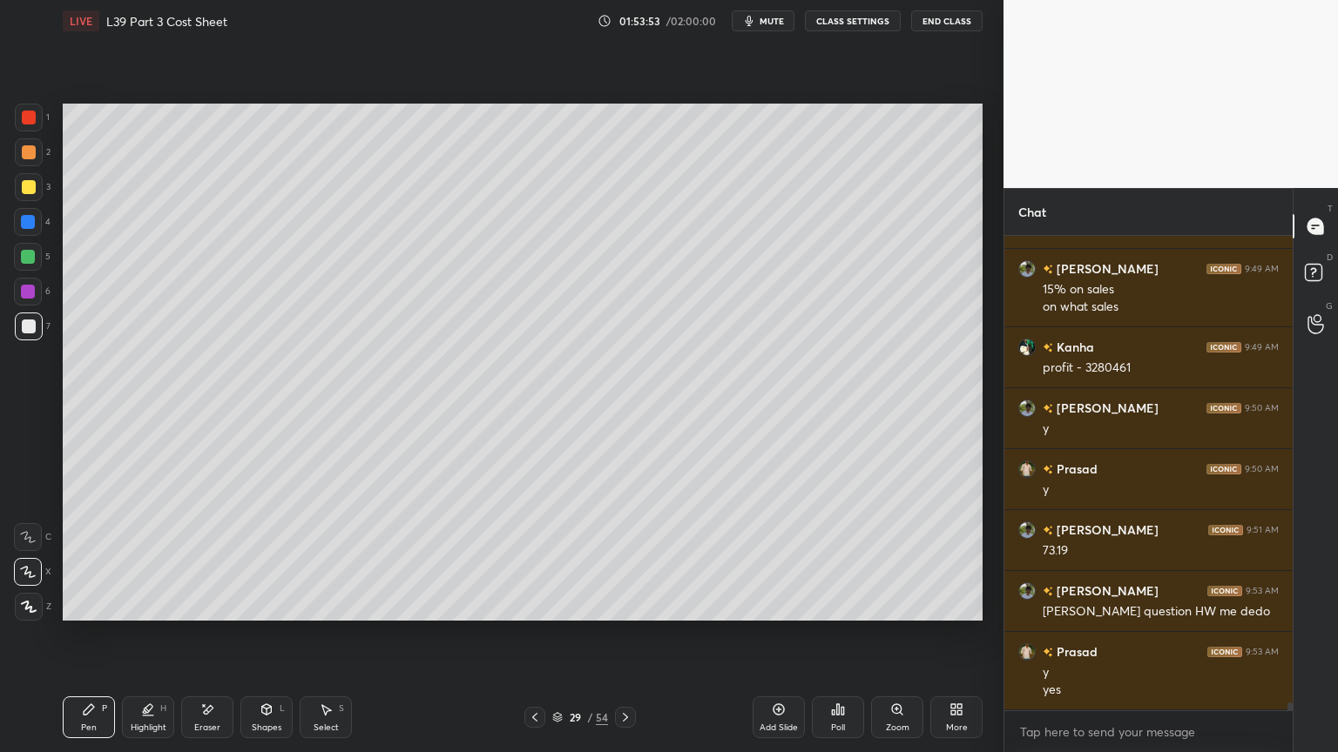
scroll to position [28109, 0]
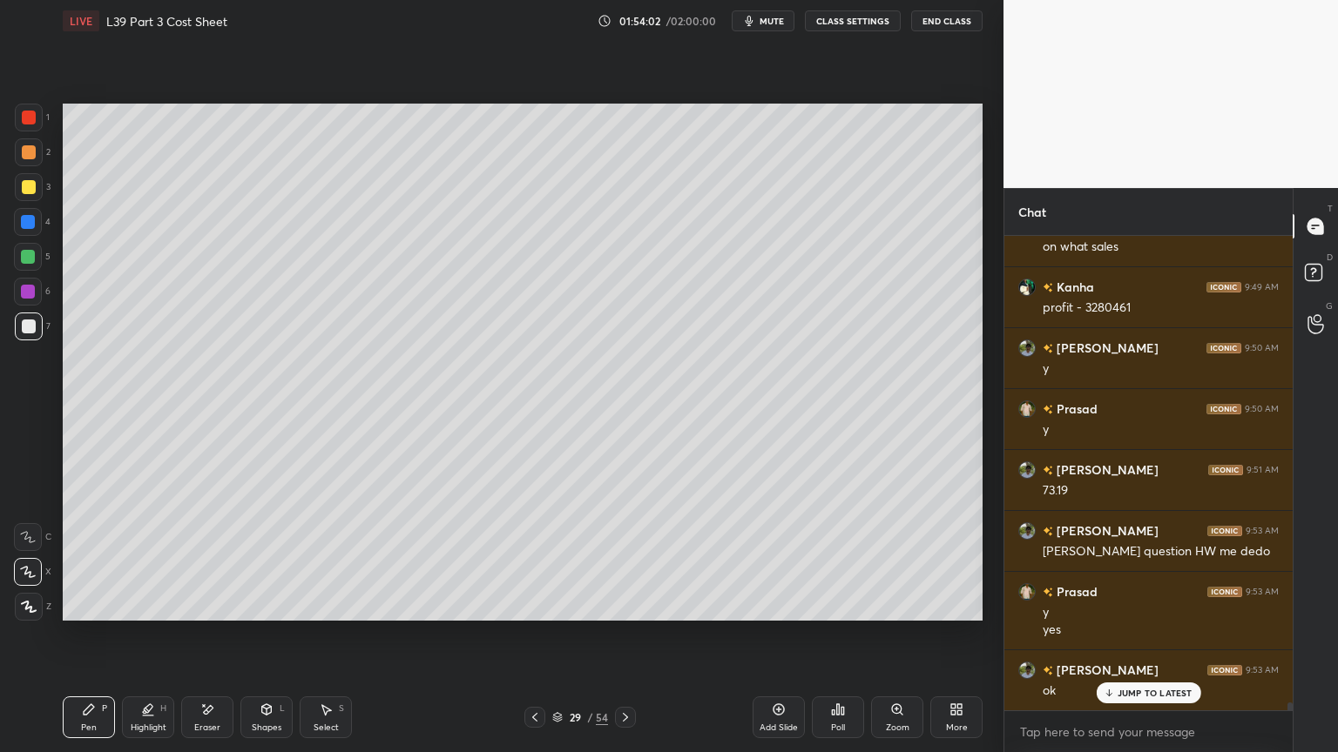
click at [539, 559] on icon at bounding box center [535, 718] width 14 height 14
click at [533, 559] on div "Pen P Highlight H Eraser Shapes L Select S 28 / 54 Add Slide Poll Zoom More" at bounding box center [523, 718] width 920 height 70
click at [534, 559] on icon at bounding box center [534, 717] width 5 height 9
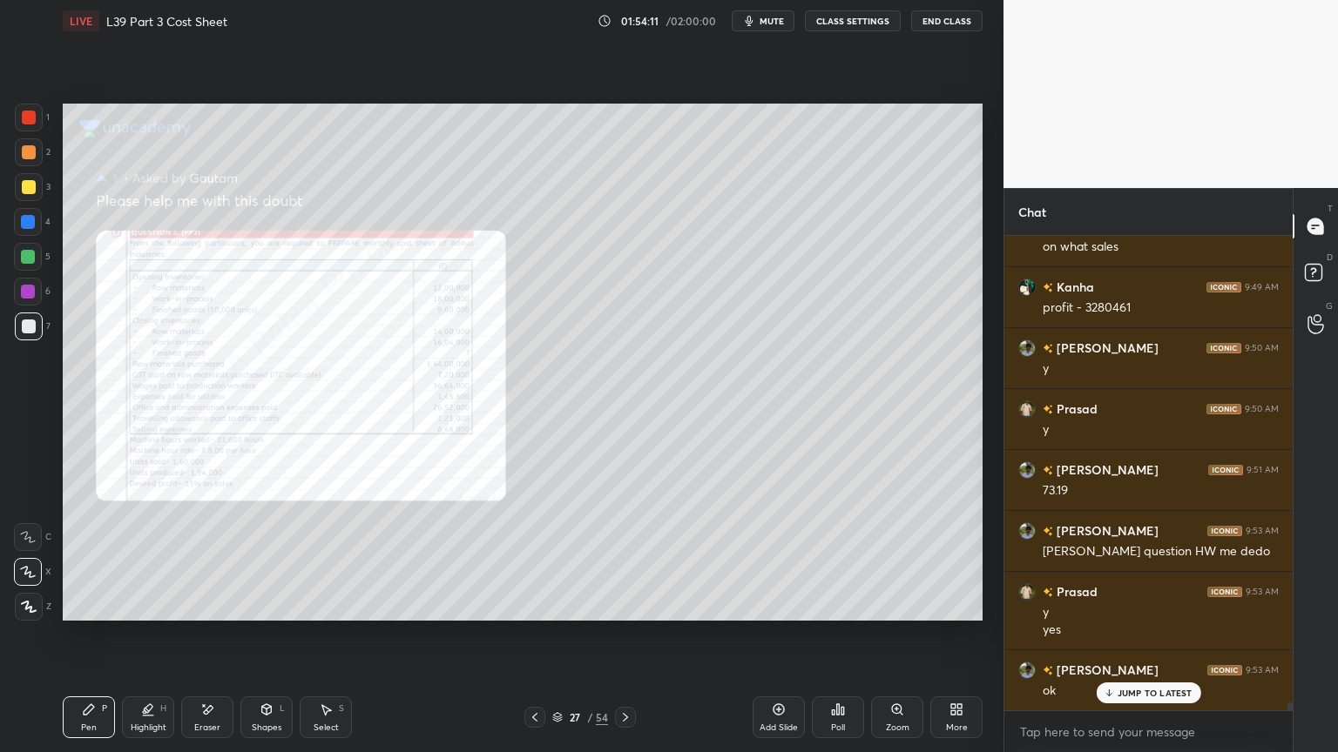
click at [533, 559] on icon at bounding box center [535, 718] width 14 height 14
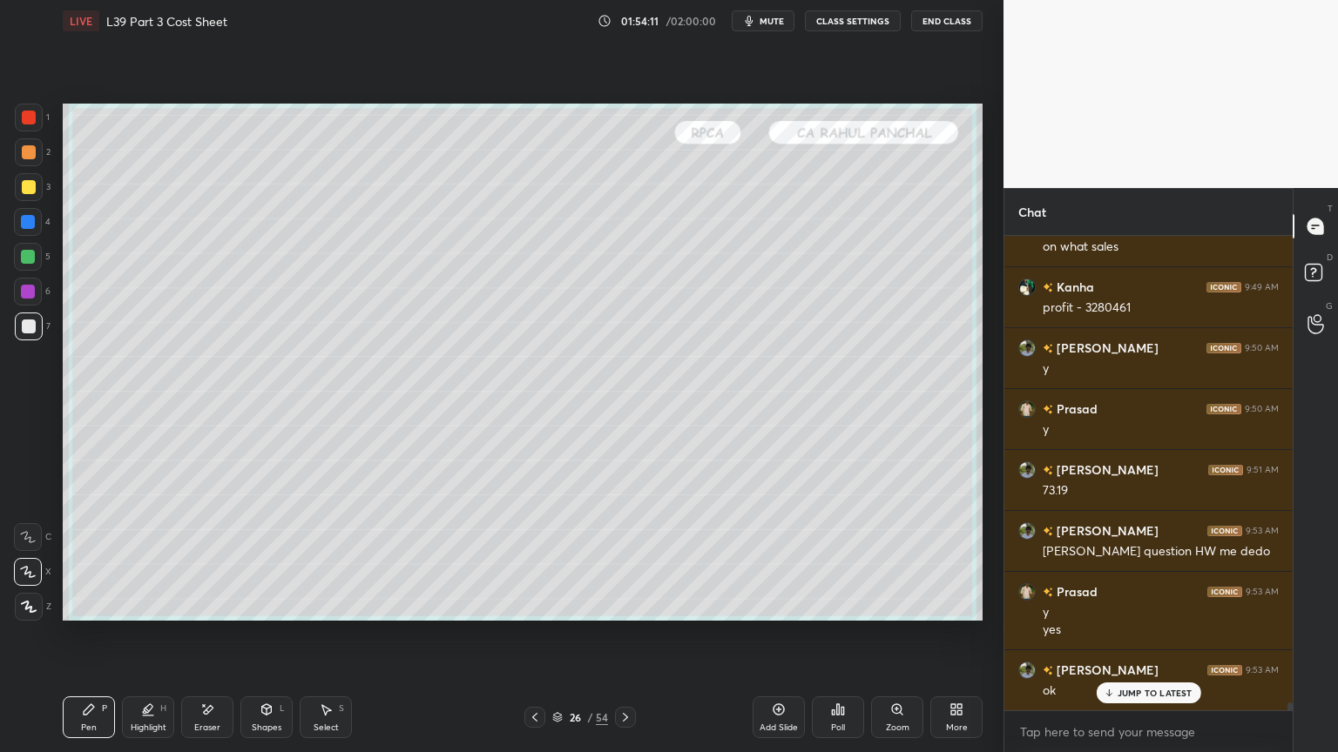
click at [624, 559] on icon at bounding box center [625, 718] width 14 height 14
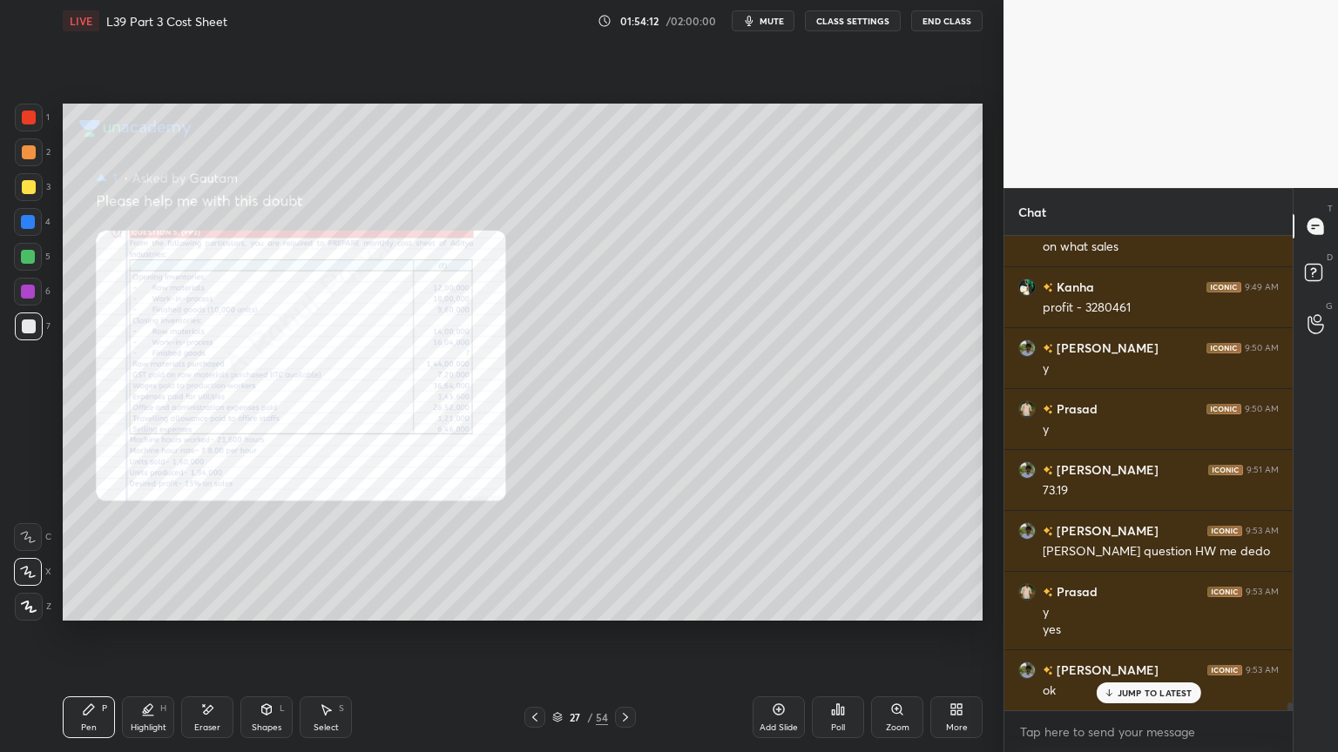
click at [213, 559] on icon at bounding box center [207, 710] width 14 height 15
click at [35, 559] on span "Erase all" at bounding box center [28, 607] width 26 height 12
click at [891, 559] on icon at bounding box center [897, 710] width 14 height 14
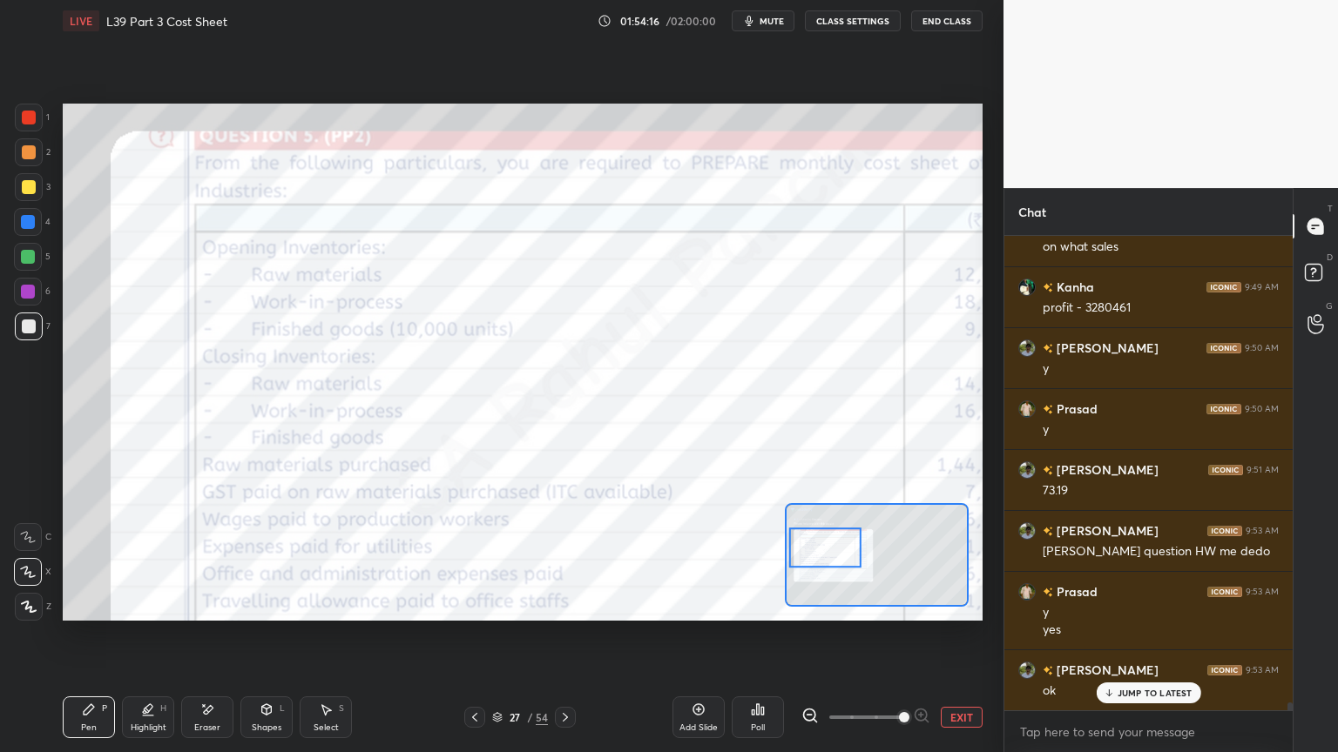
click at [810, 559] on icon at bounding box center [809, 715] width 17 height 17
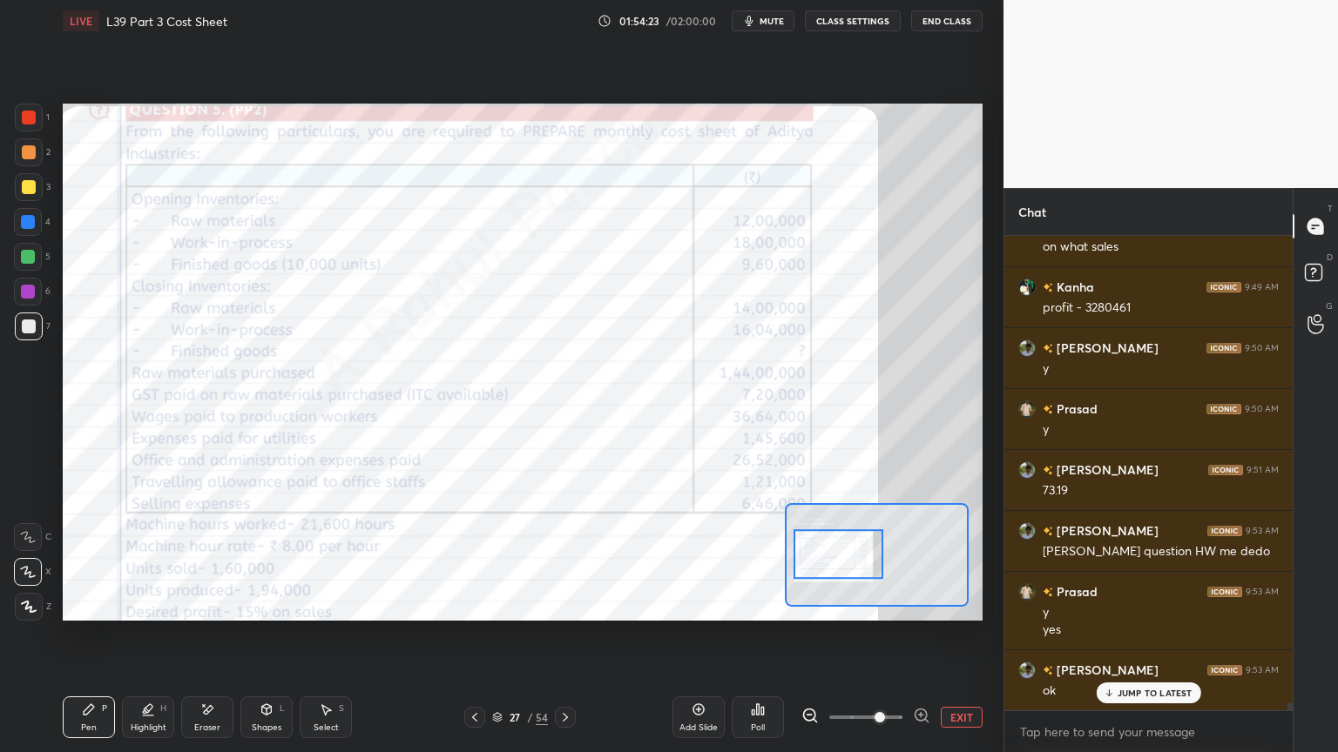
click at [567, 559] on icon at bounding box center [565, 718] width 14 height 14
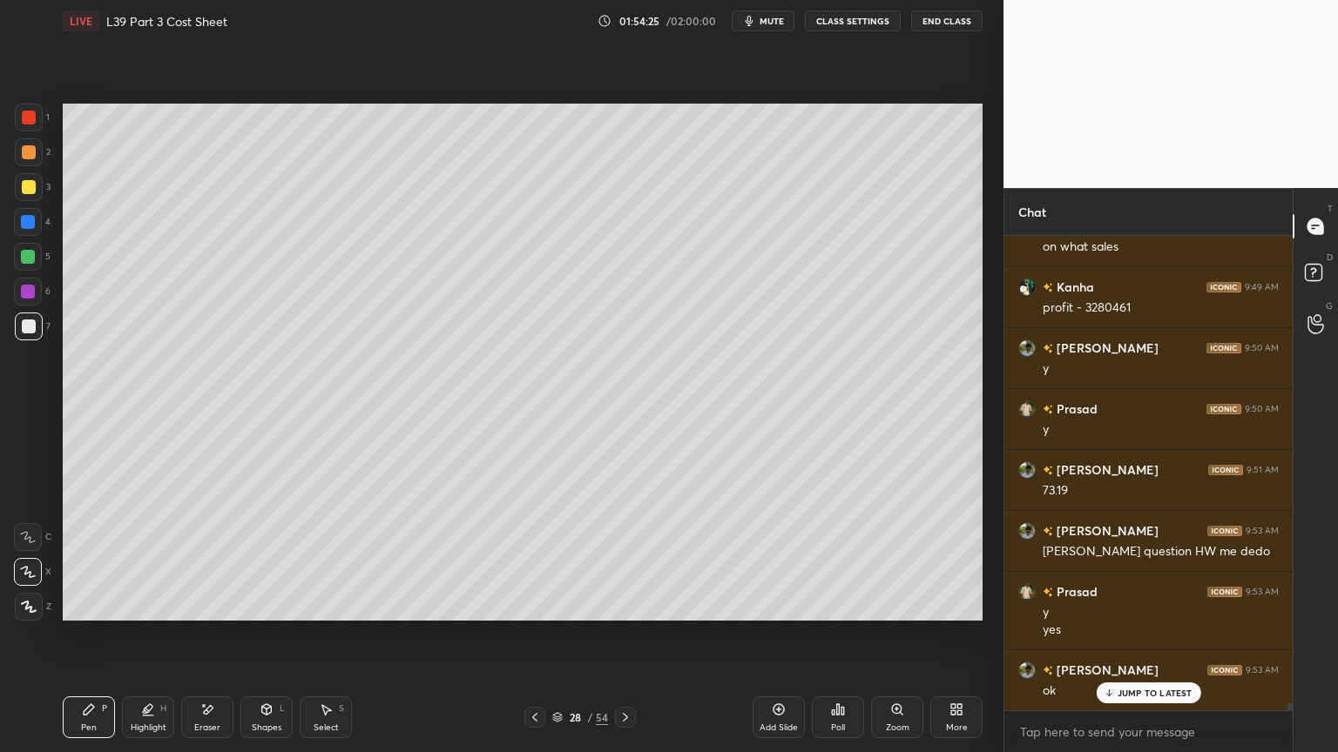
click at [631, 559] on icon at bounding box center [625, 718] width 14 height 14
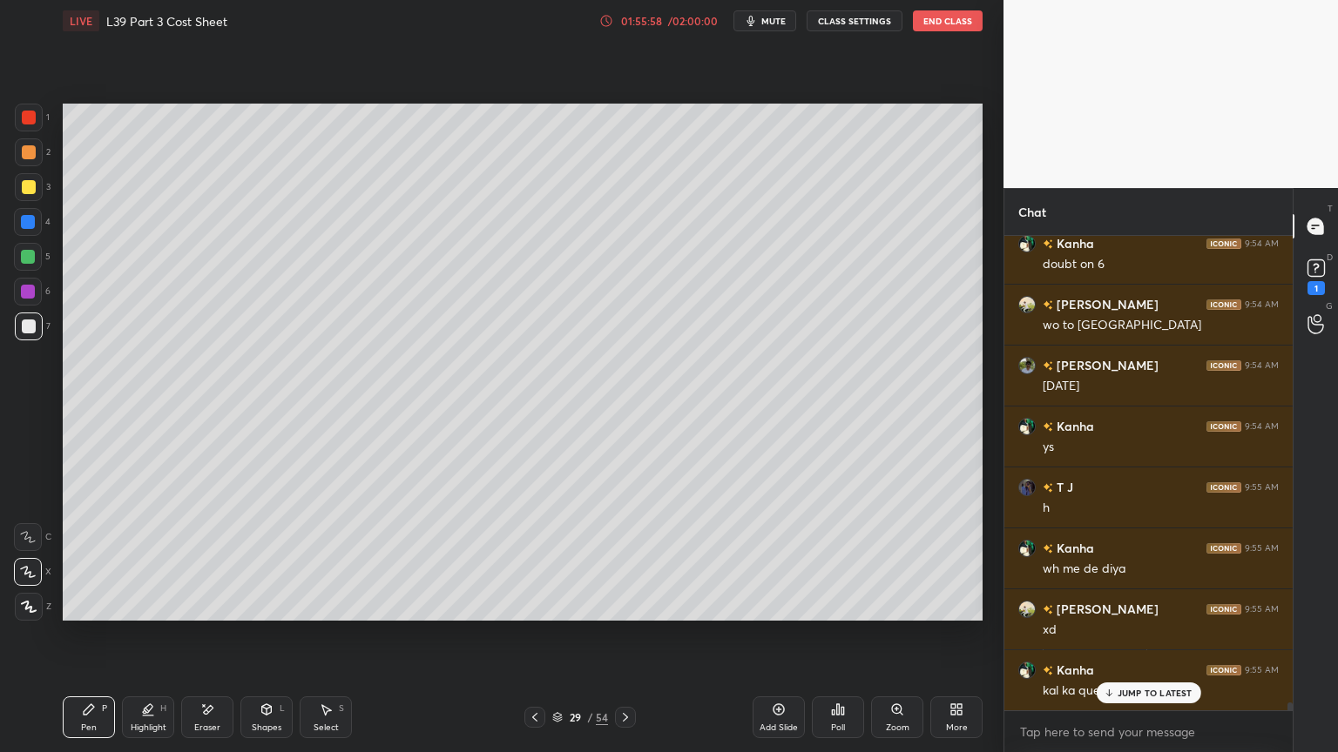
scroll to position [28857, 0]
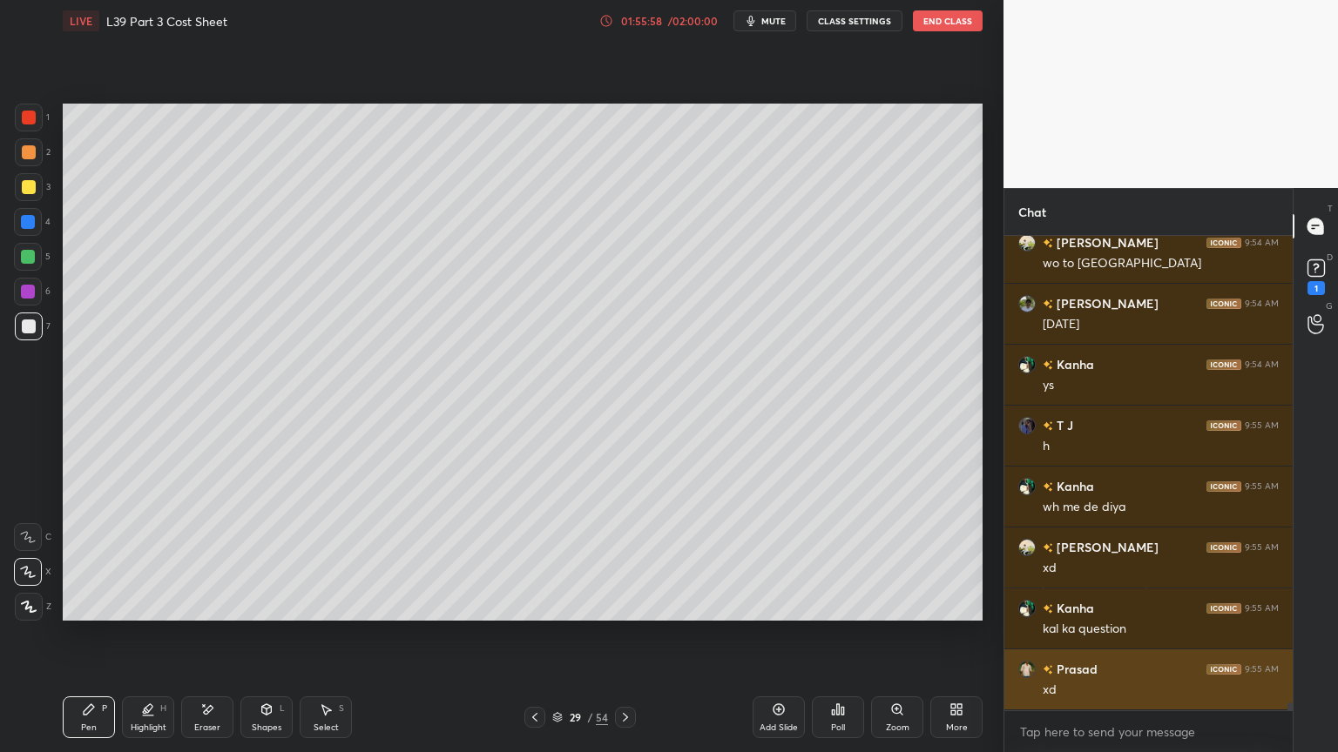
click at [1116, 559] on div "xd" at bounding box center [1160, 690] width 236 height 17
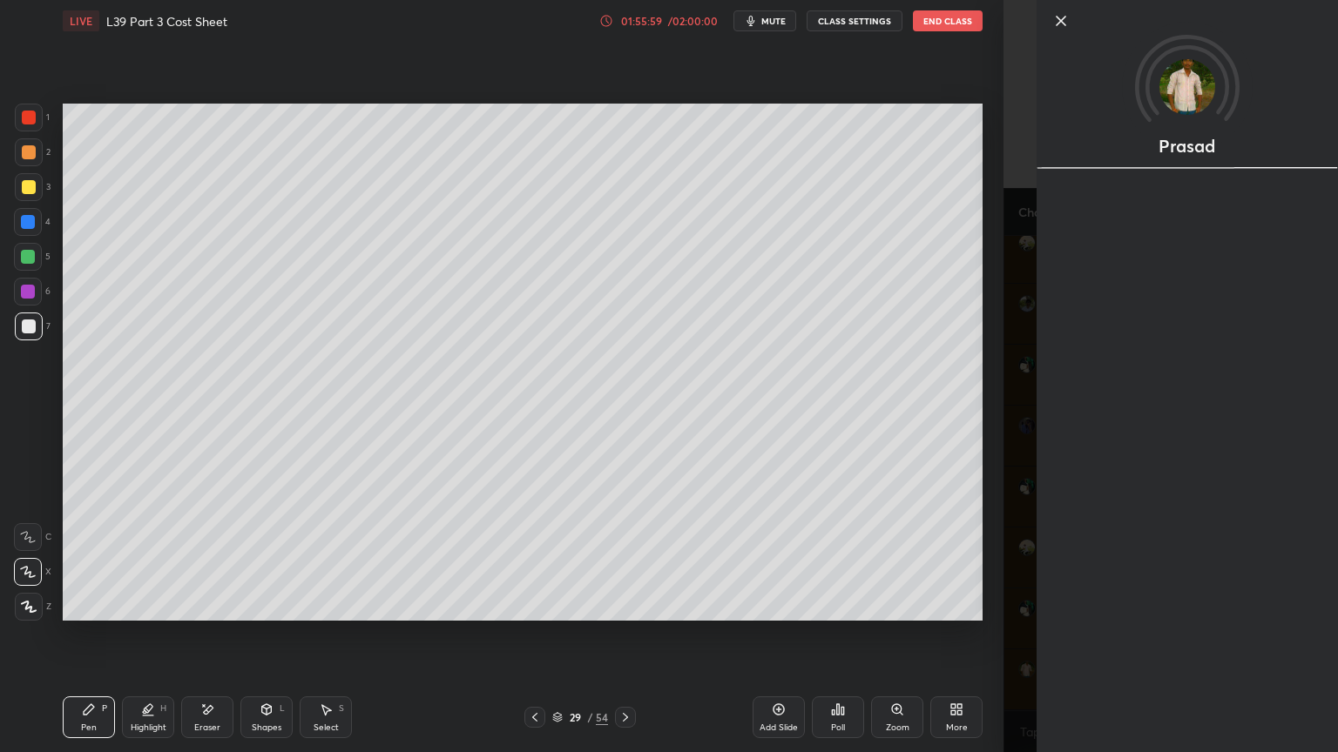
click at [971, 559] on div "Setting up your live class Poll for secs No correct answer Start poll" at bounding box center [523, 362] width 934 height 641
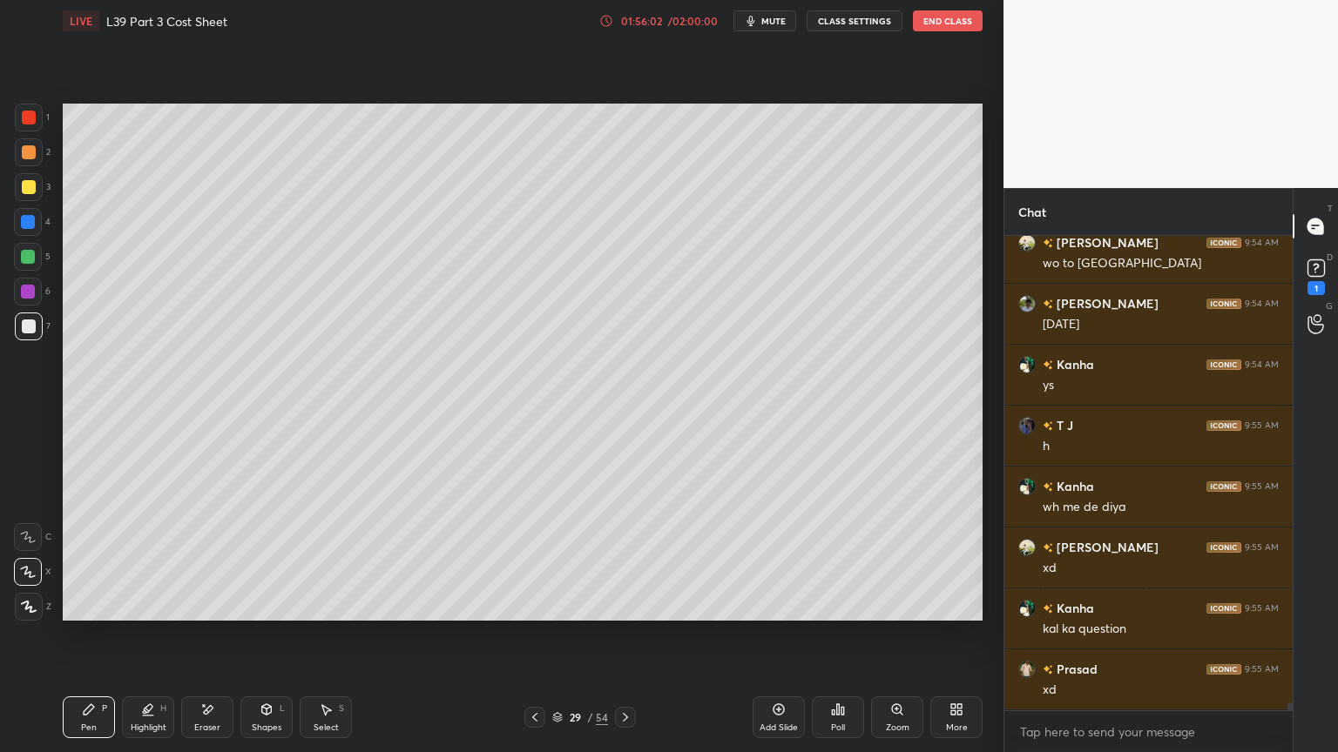
scroll to position [29007, 0]
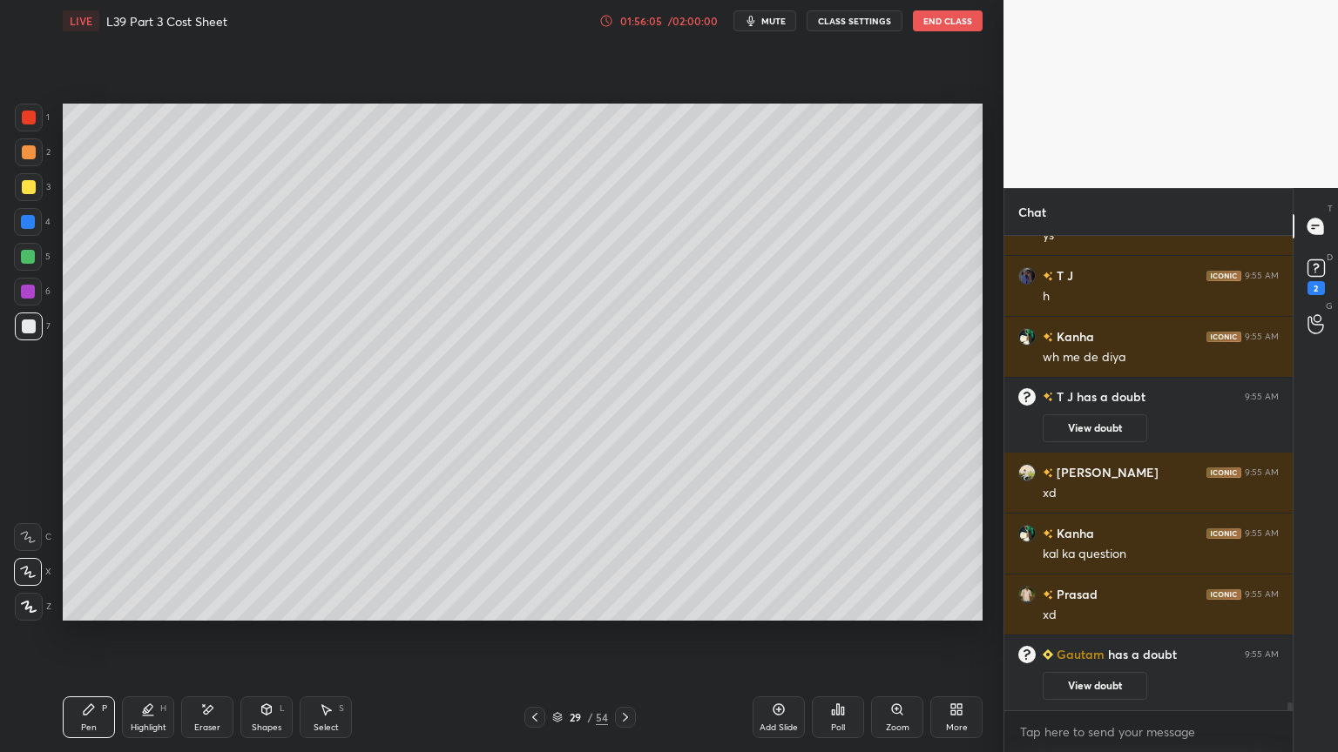
click at [1316, 263] on rect at bounding box center [1315, 268] width 17 height 17
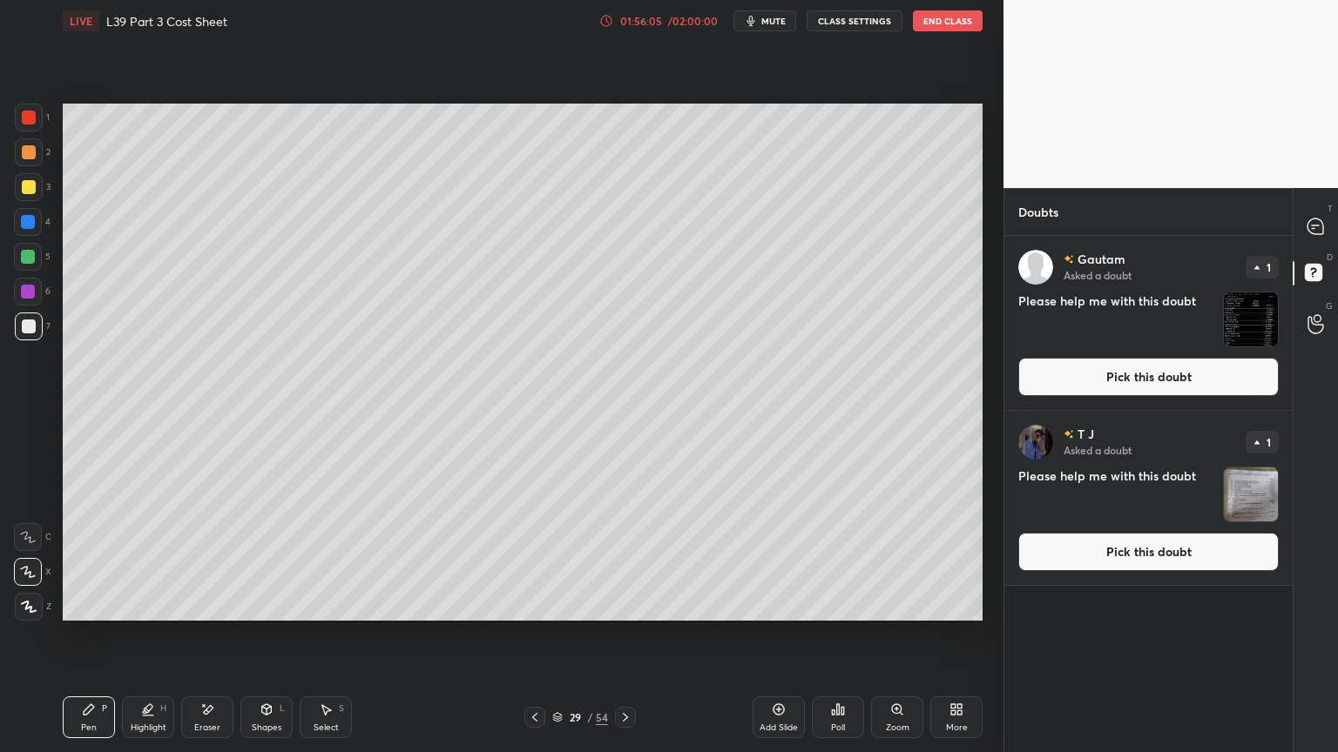
click at [1226, 338] on img "grid" at bounding box center [1251, 320] width 54 height 54
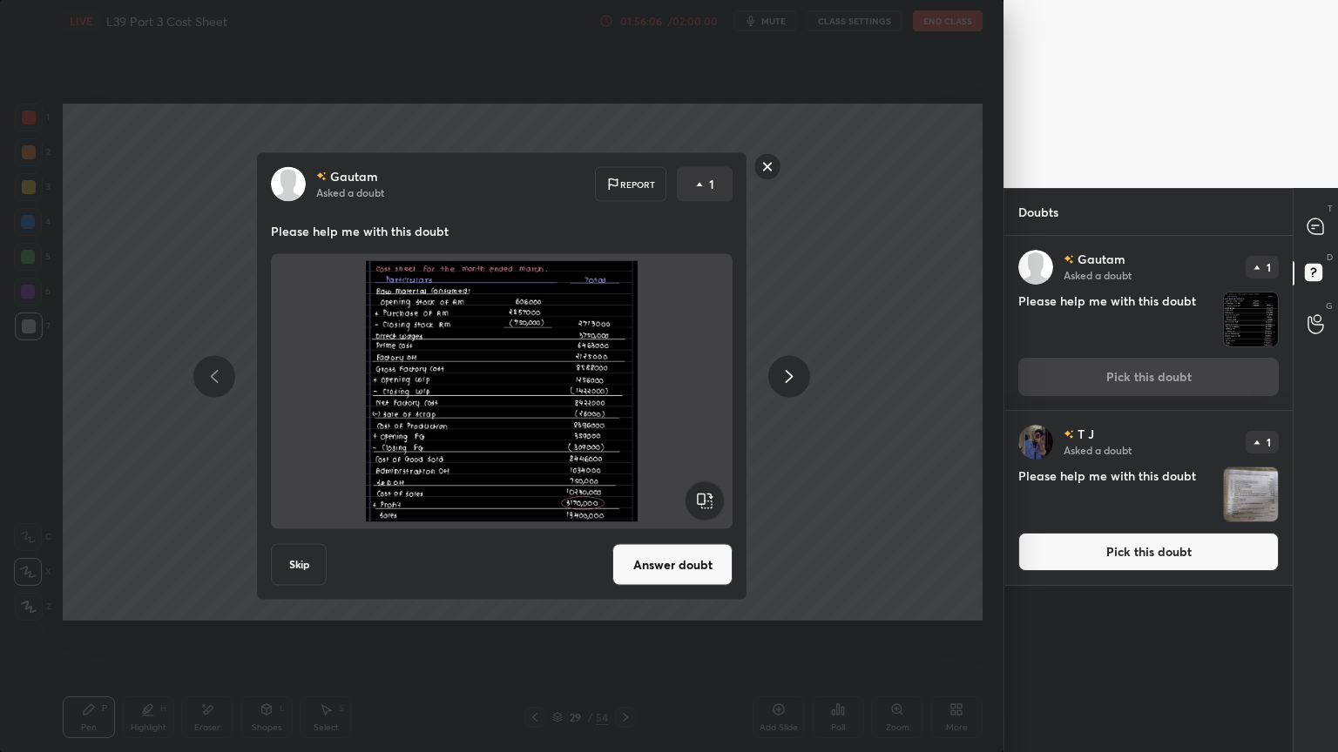
click at [704, 559] on button "Answer doubt" at bounding box center [672, 565] width 120 height 42
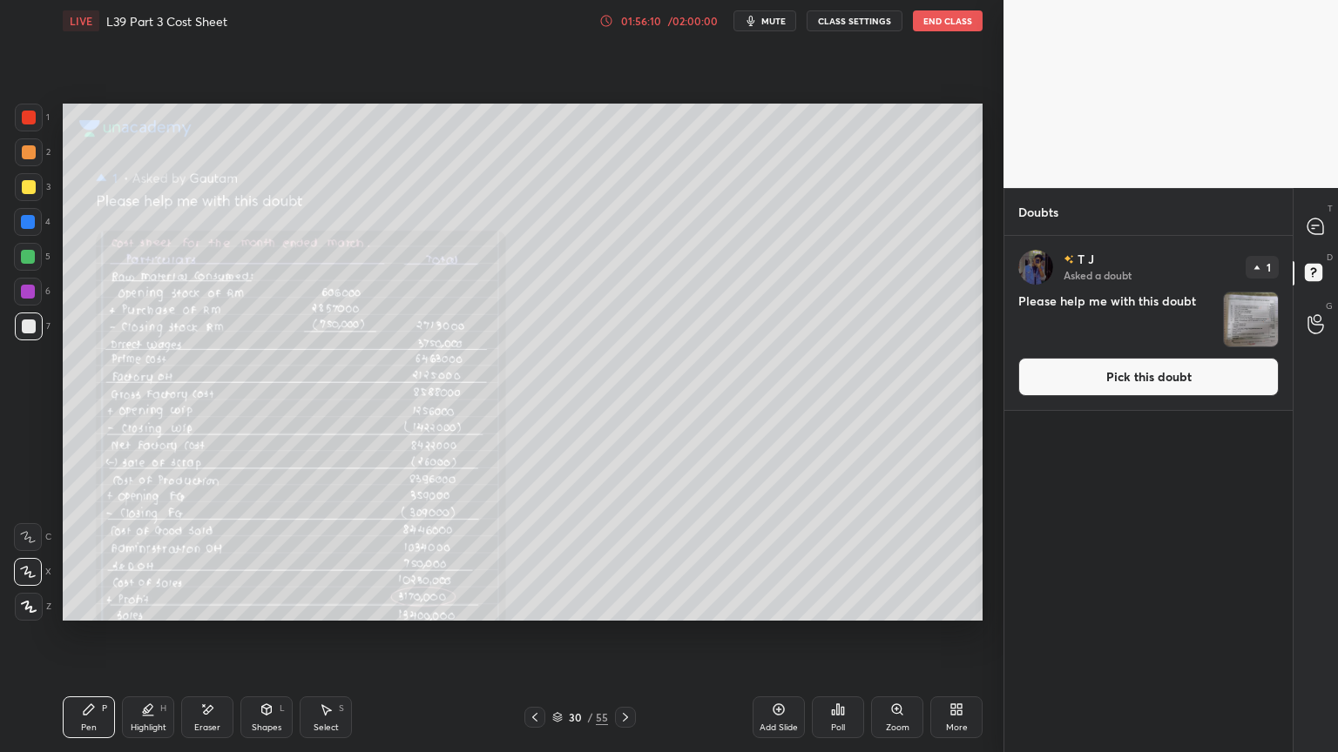
click at [891, 559] on div "Zoom" at bounding box center [897, 718] width 52 height 42
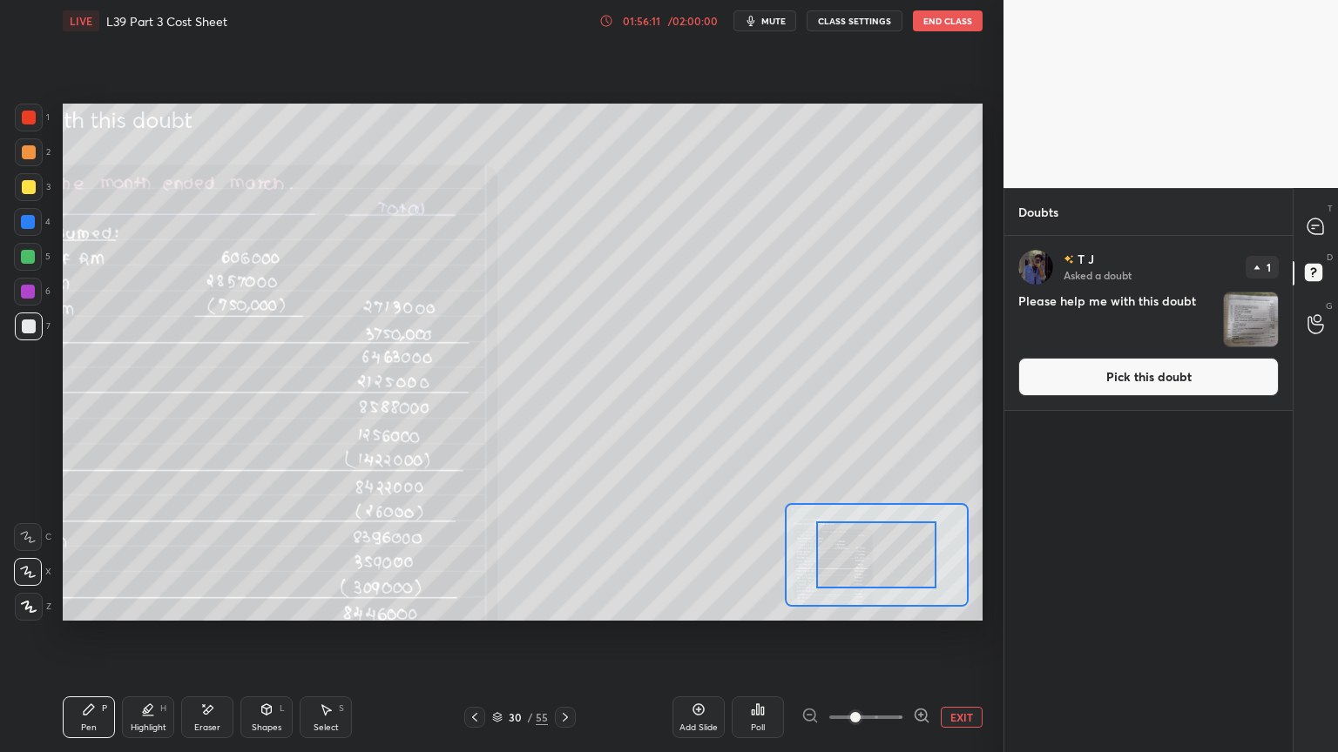
click at [1302, 221] on div at bounding box center [1316, 226] width 35 height 31
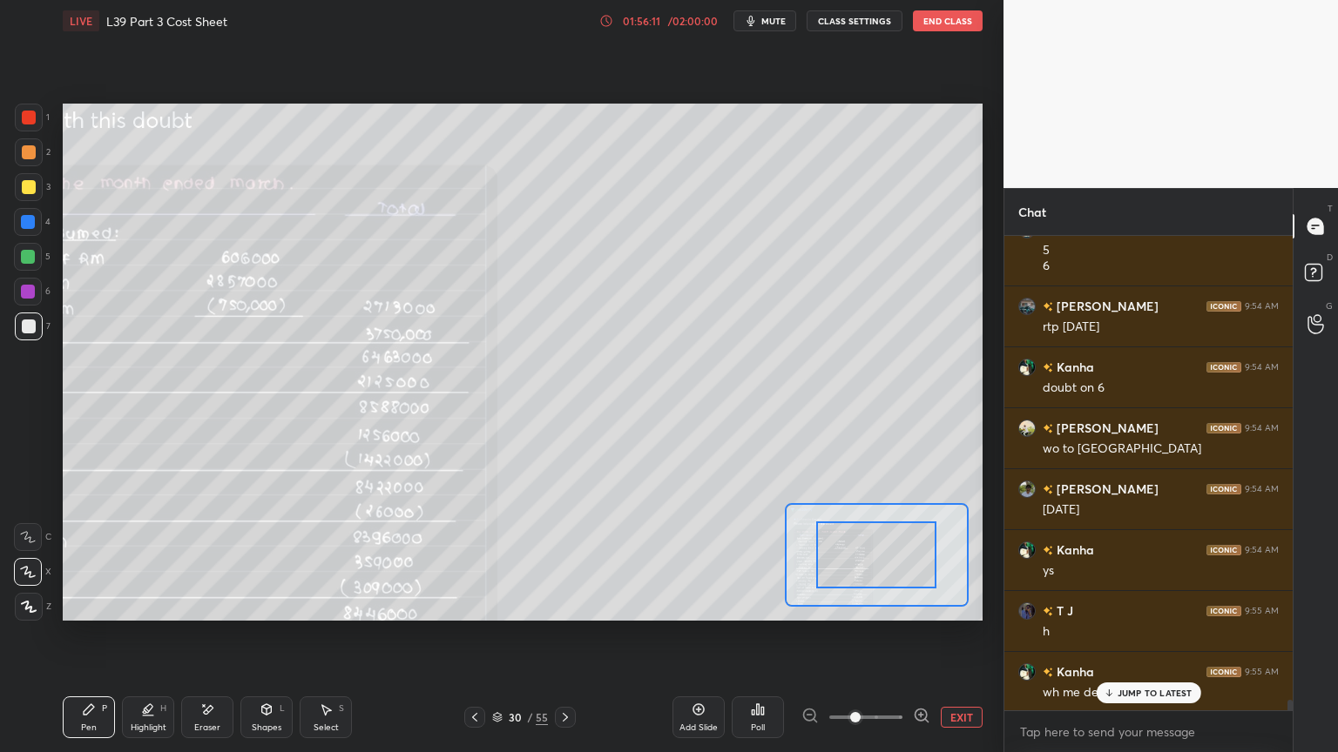
scroll to position [469, 283]
click at [1117, 559] on p "JUMP TO LATEST" at bounding box center [1154, 693] width 75 height 10
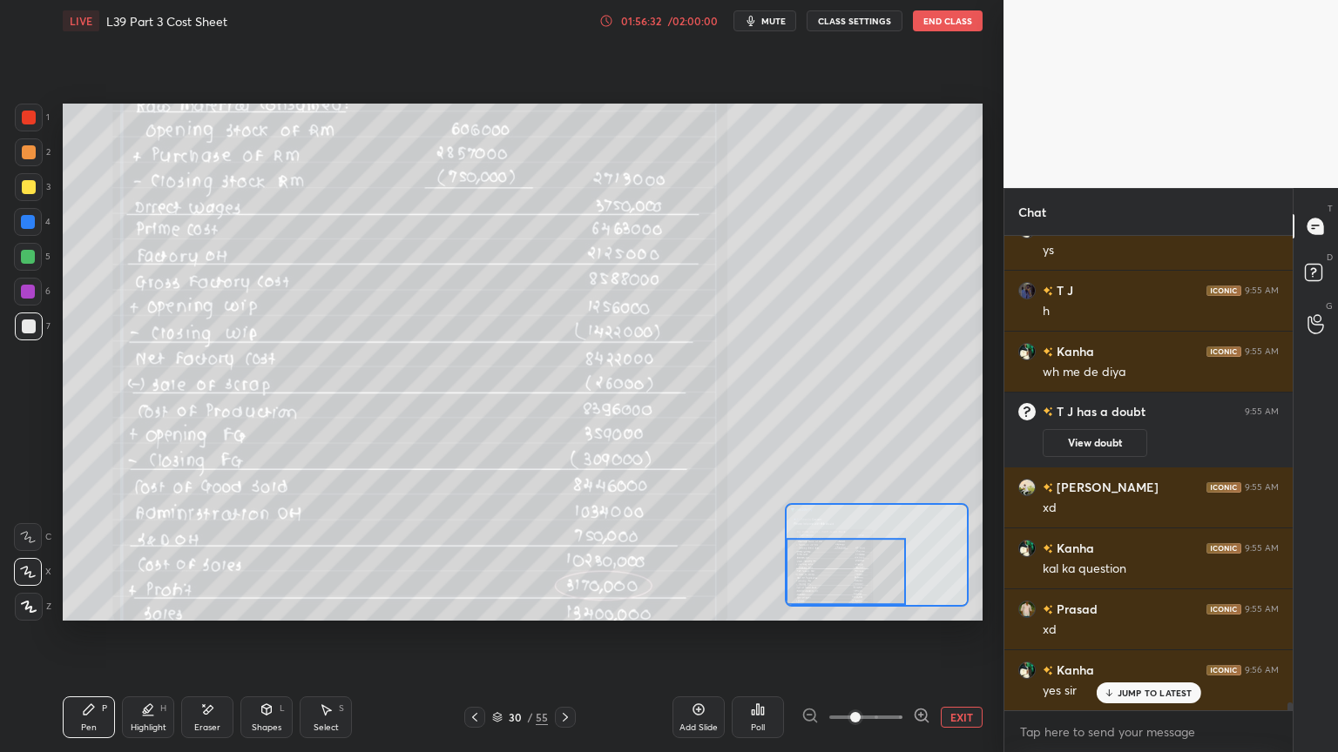
scroll to position [27367, 0]
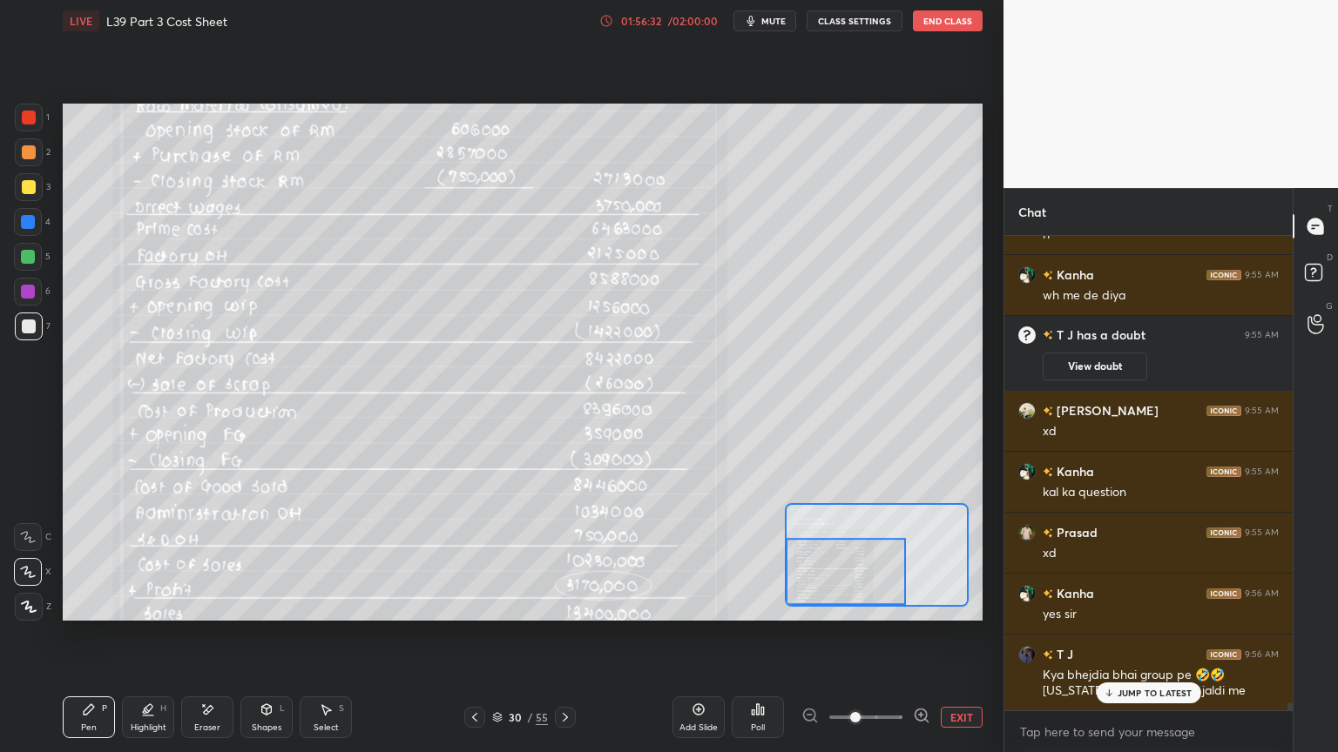
click at [917, 559] on icon at bounding box center [921, 715] width 17 height 17
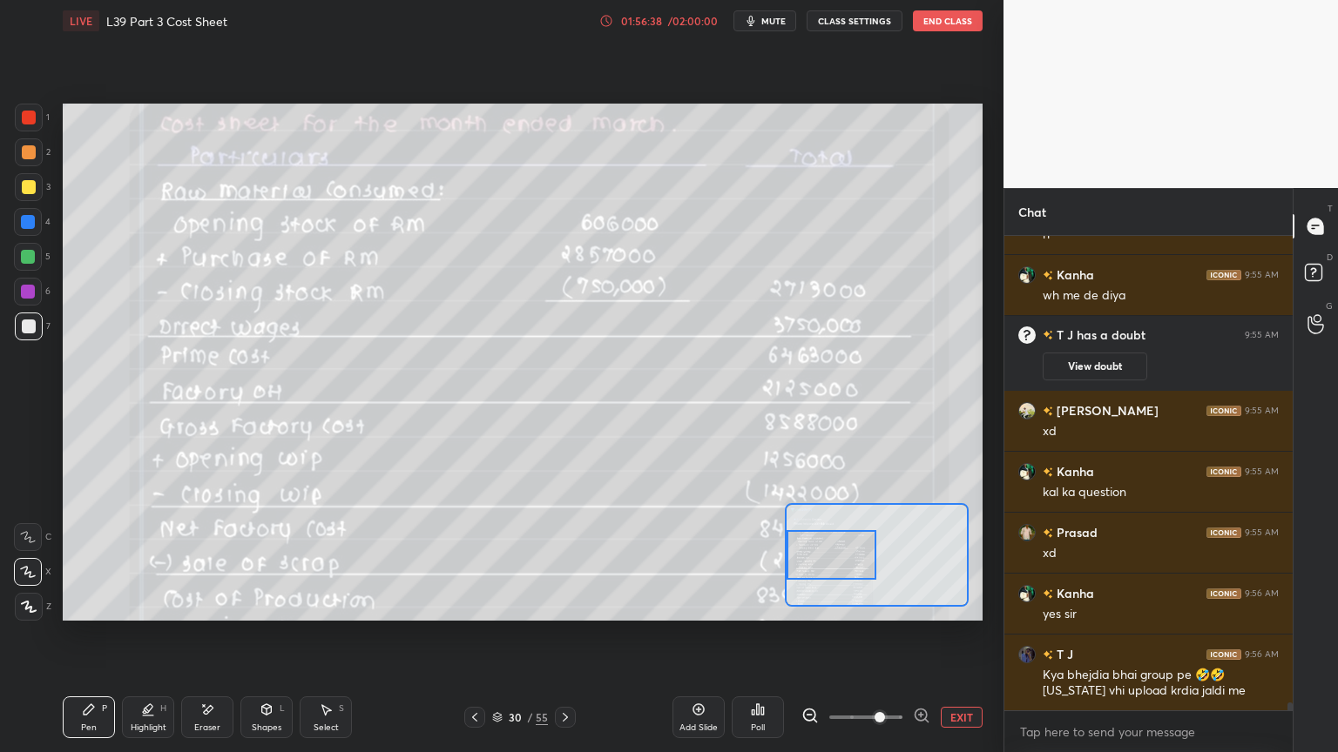
scroll to position [27429, 0]
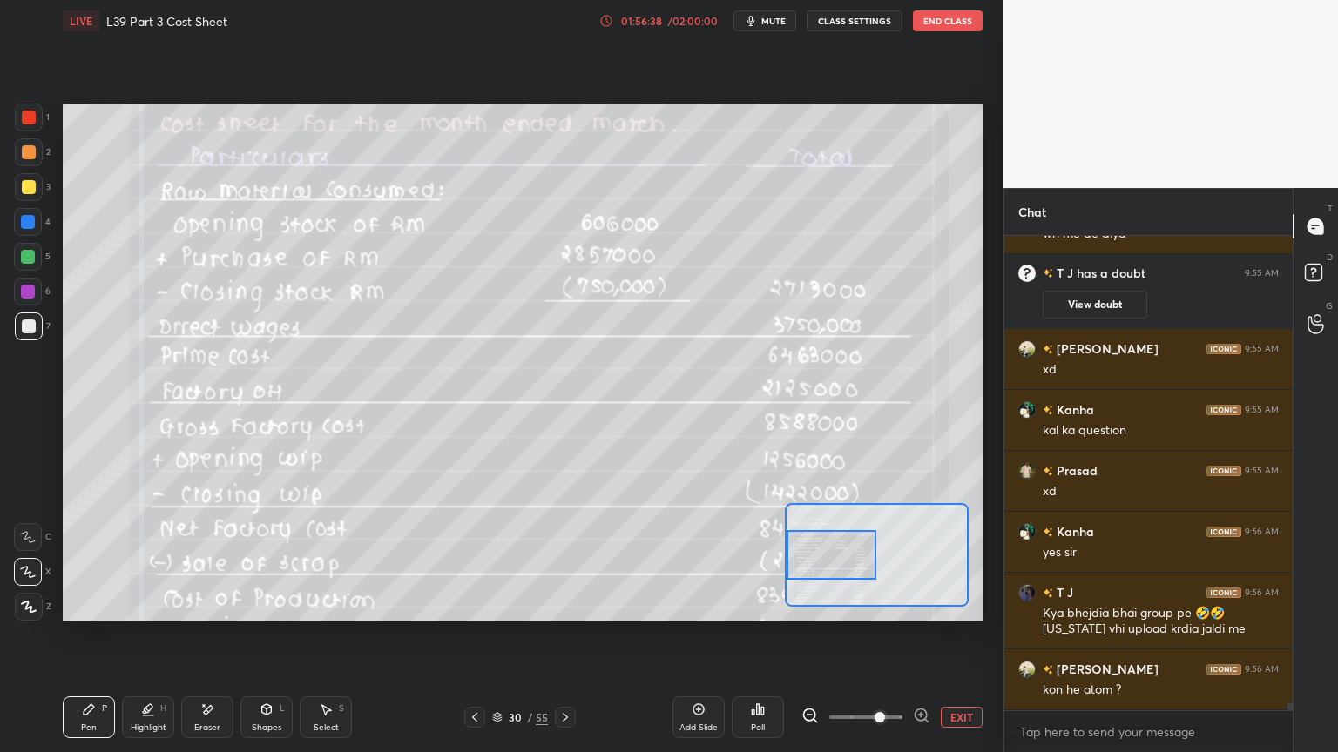
click at [807, 559] on icon at bounding box center [809, 715] width 17 height 17
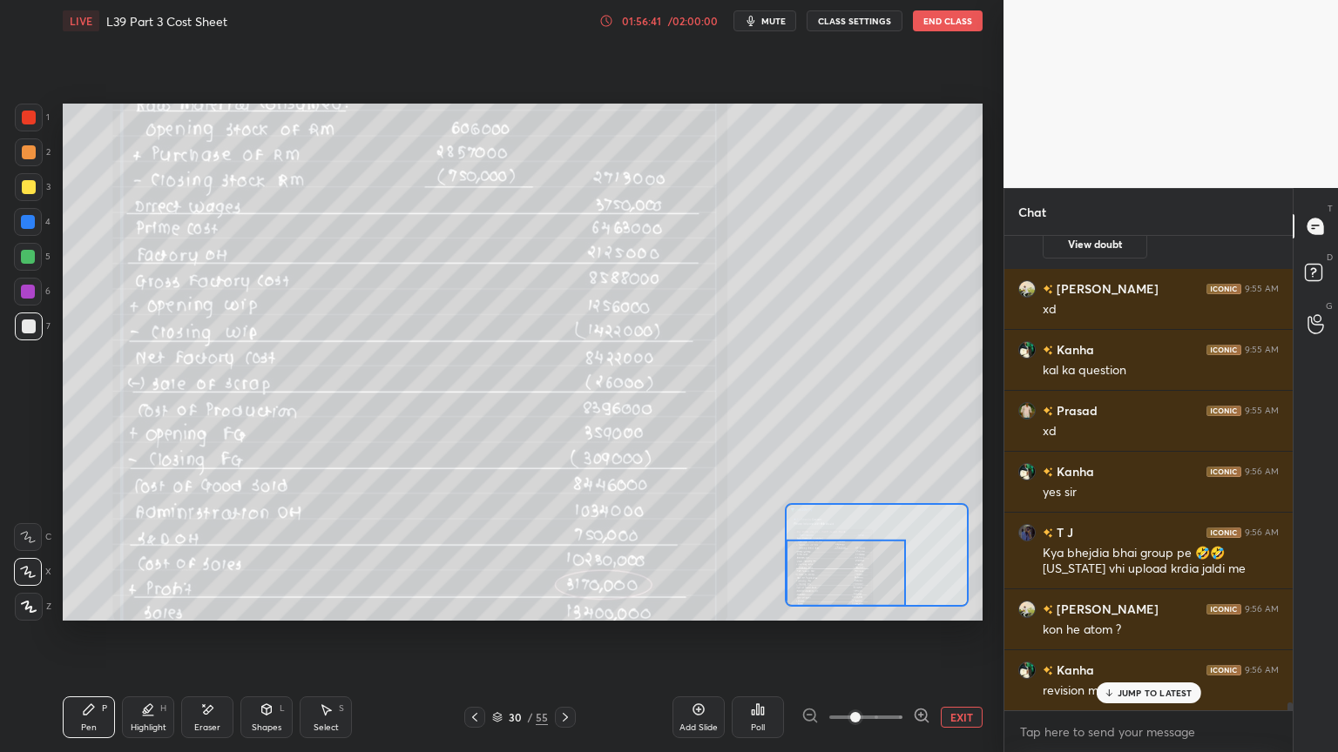
scroll to position [27507, 0]
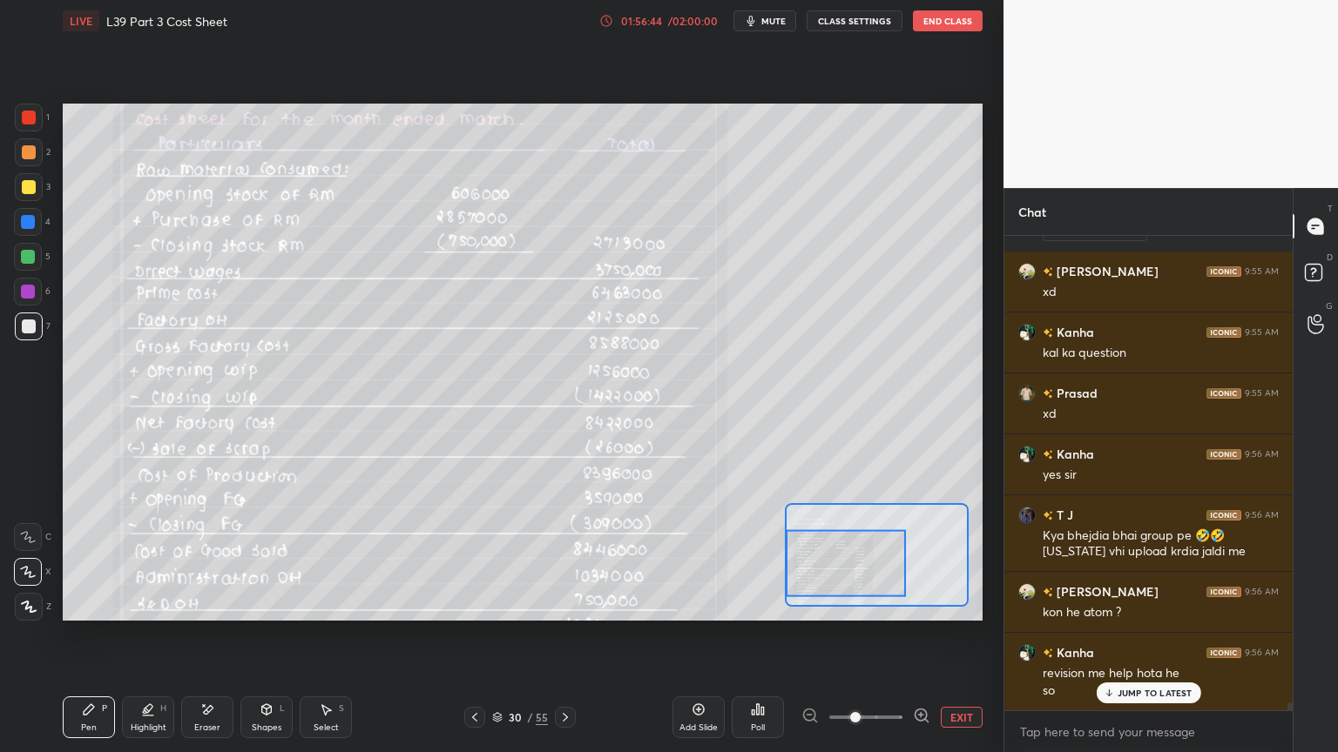
click at [813, 559] on div at bounding box center [865, 717] width 129 height 21
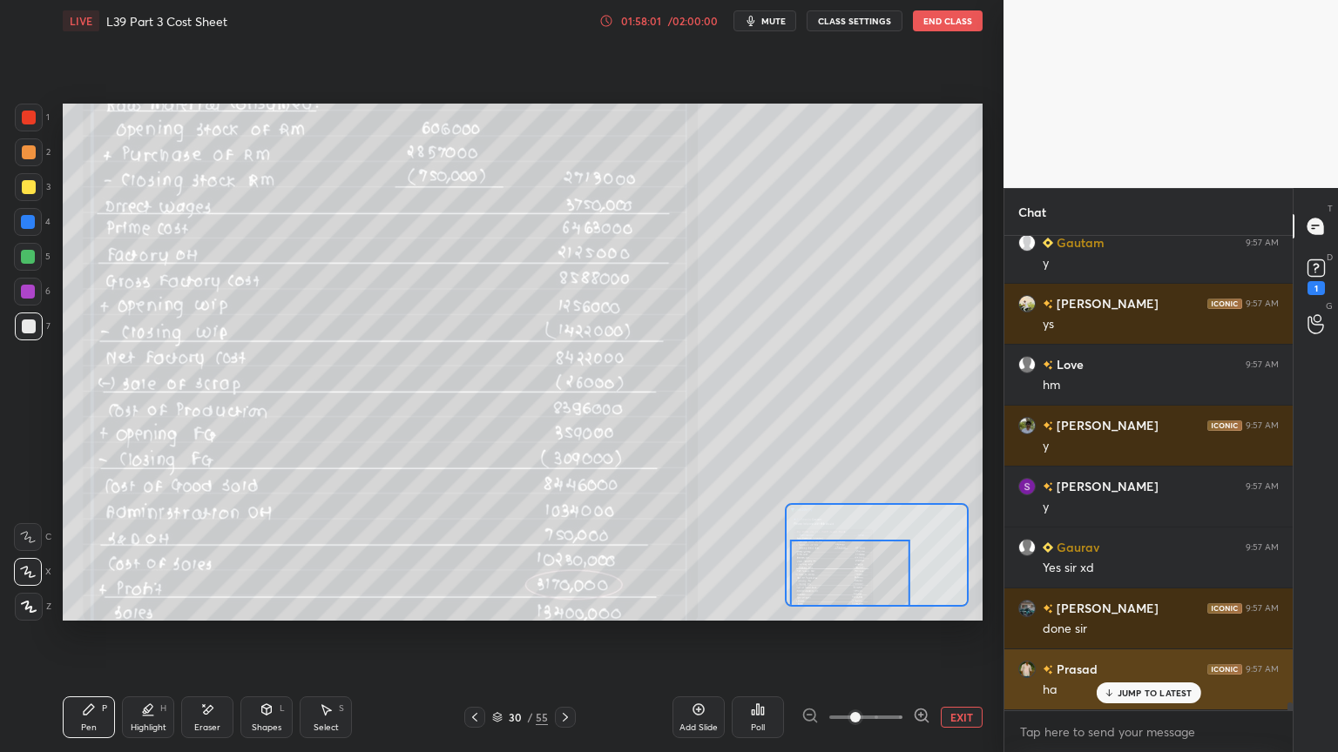
scroll to position [28496, 0]
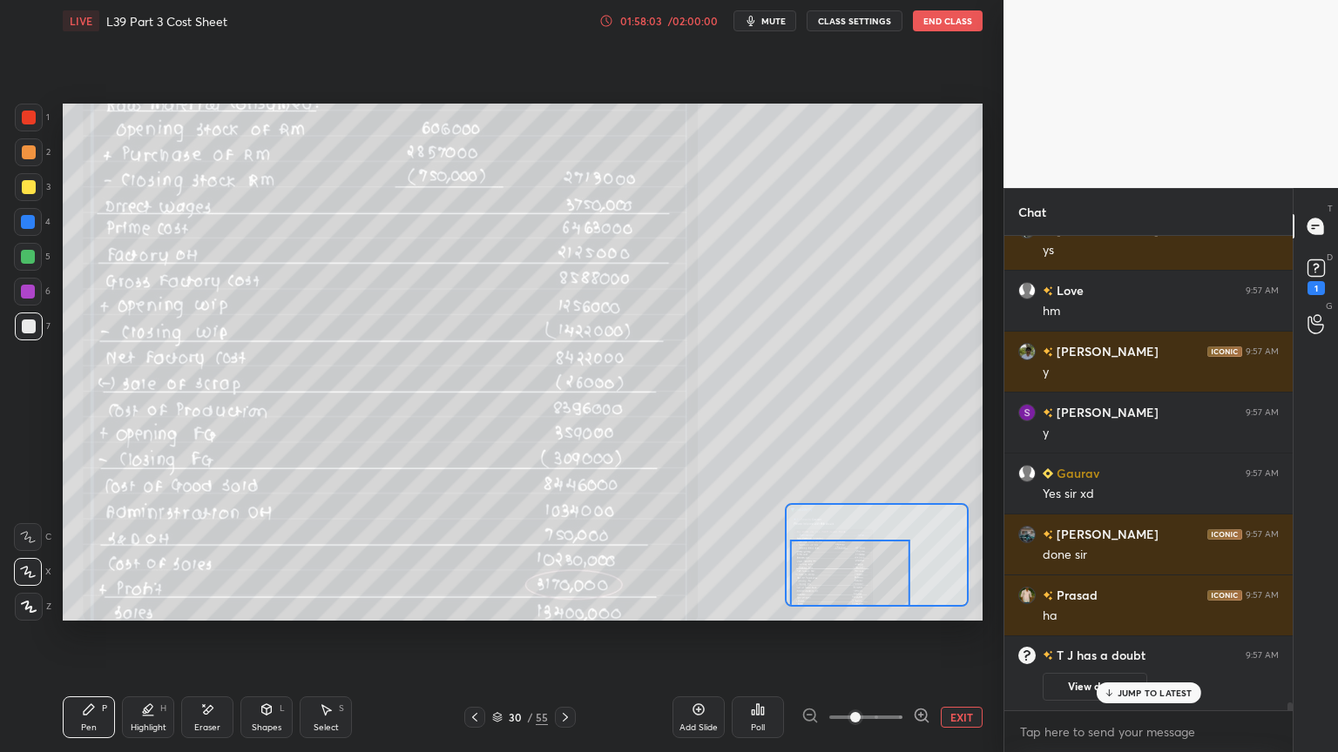
click at [1320, 273] on rect at bounding box center [1315, 268] width 17 height 17
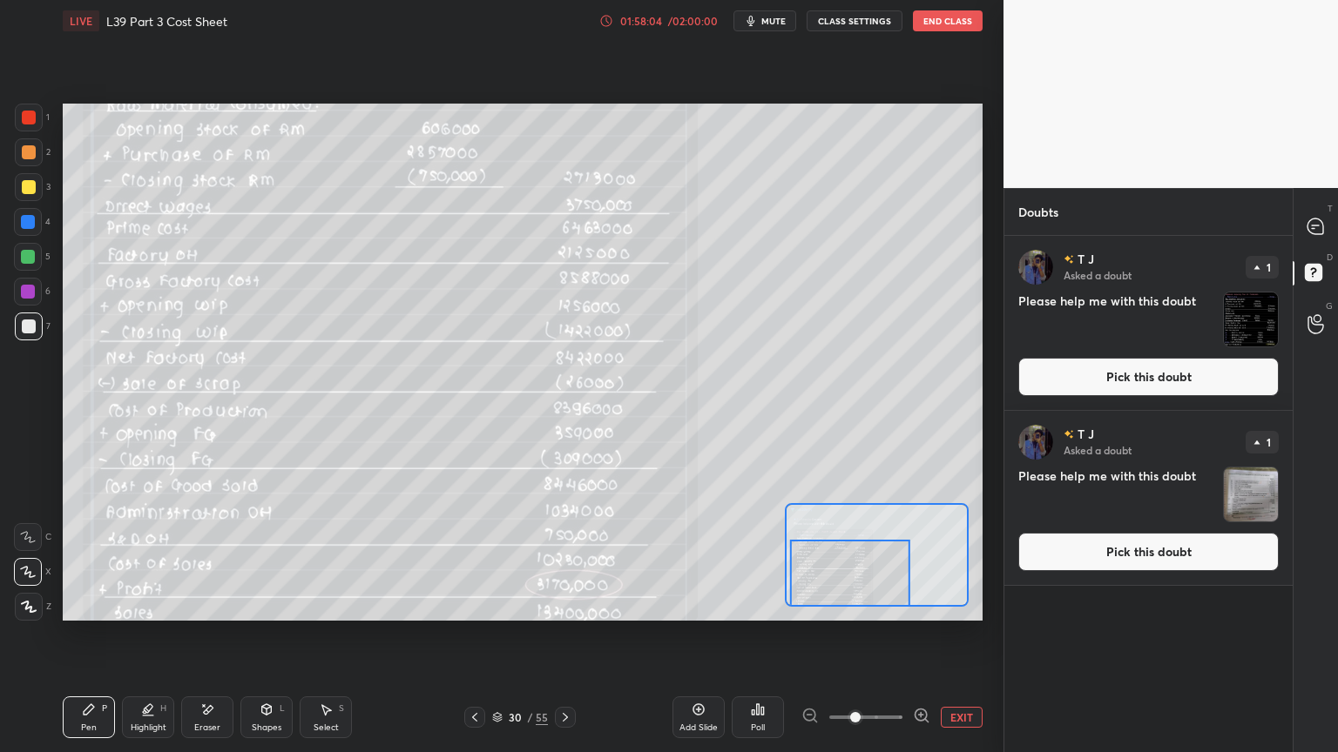
click at [1251, 324] on img "grid" at bounding box center [1251, 320] width 54 height 54
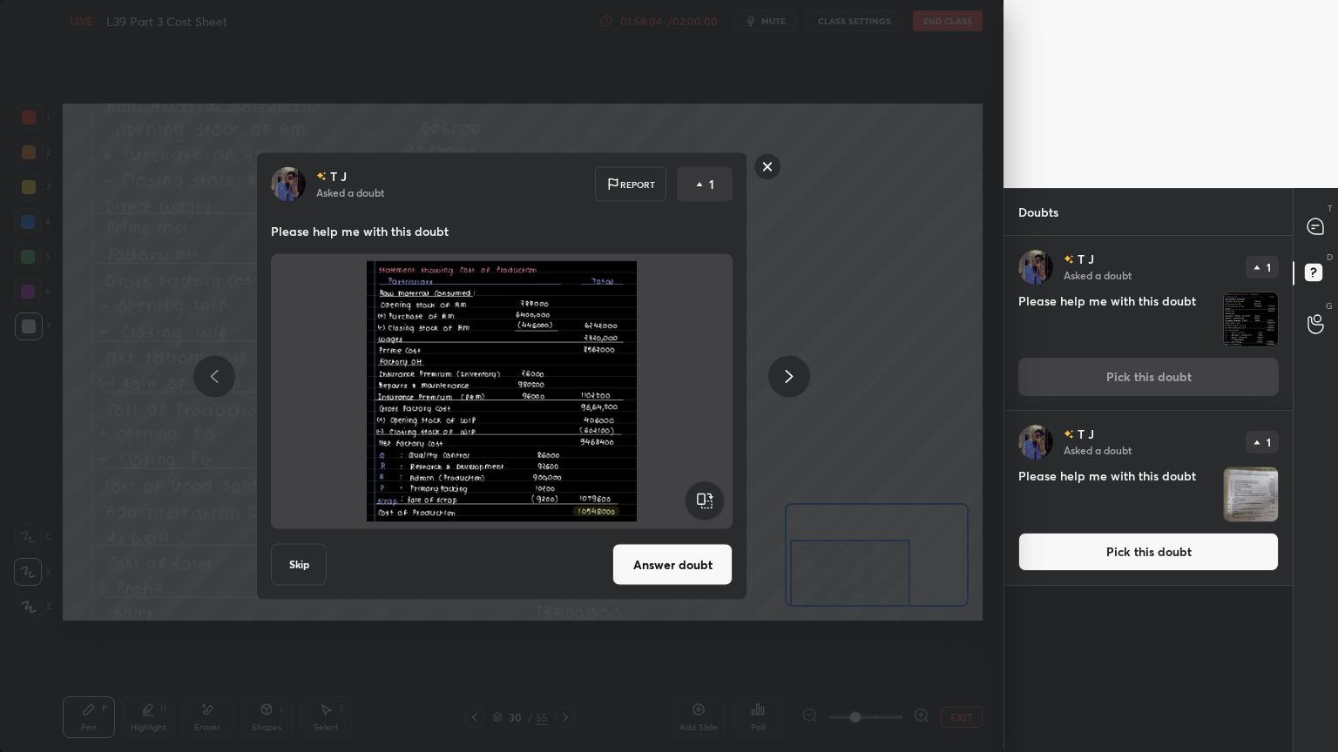
click at [667, 559] on button "Answer doubt" at bounding box center [672, 565] width 120 height 42
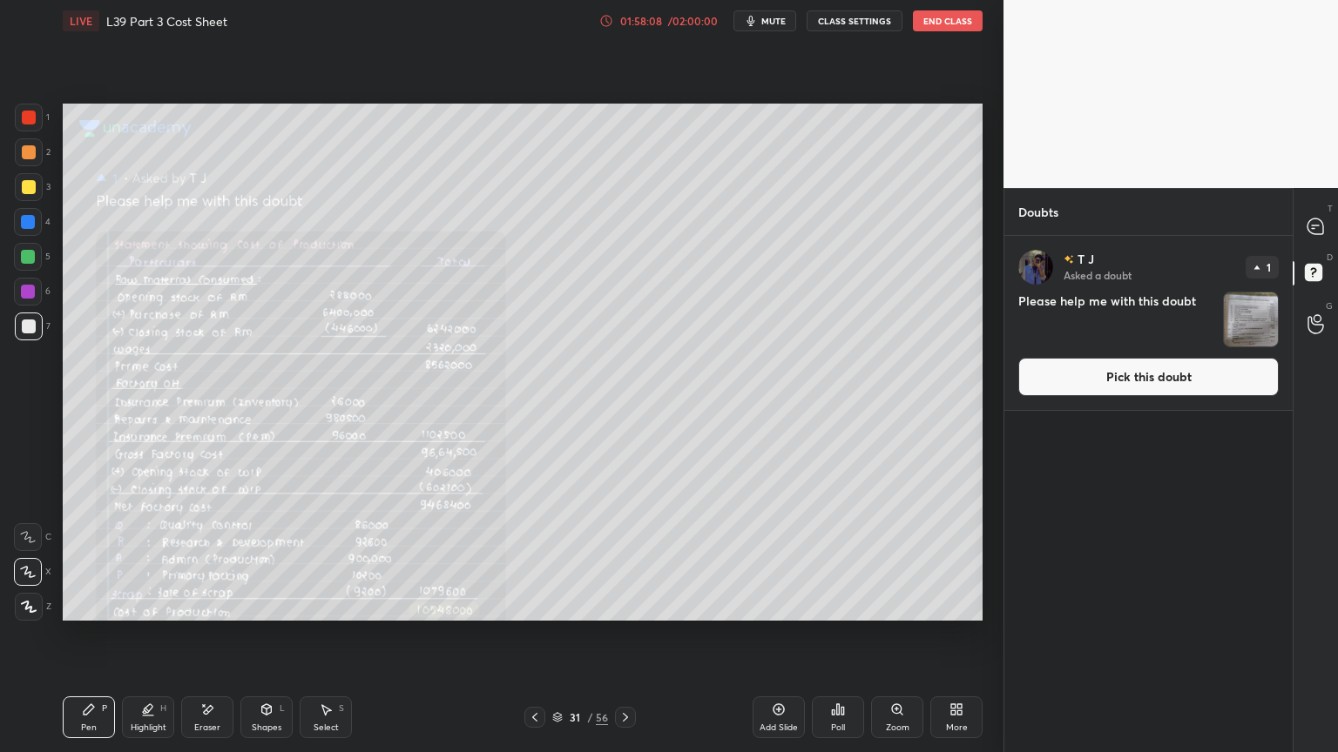
click at [907, 559] on div "Zoom" at bounding box center [897, 718] width 52 height 42
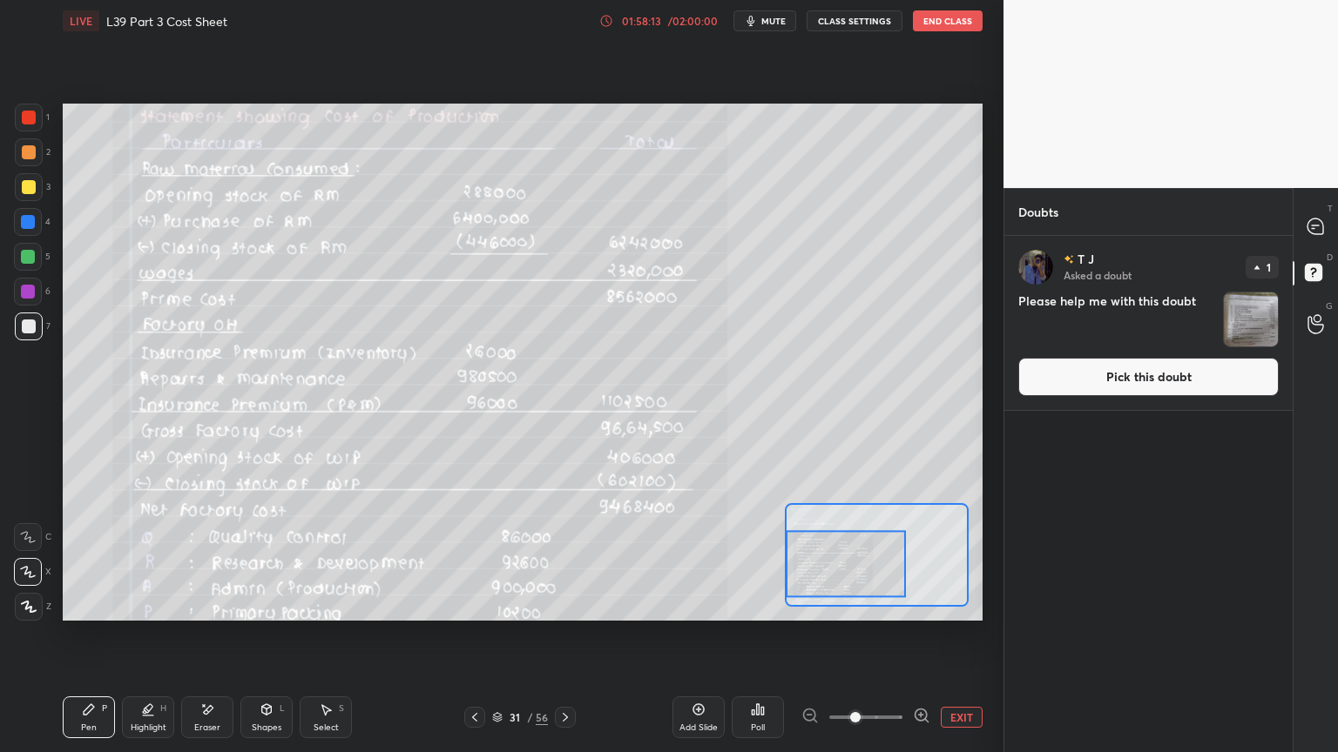
click at [917, 559] on icon at bounding box center [921, 715] width 17 height 17
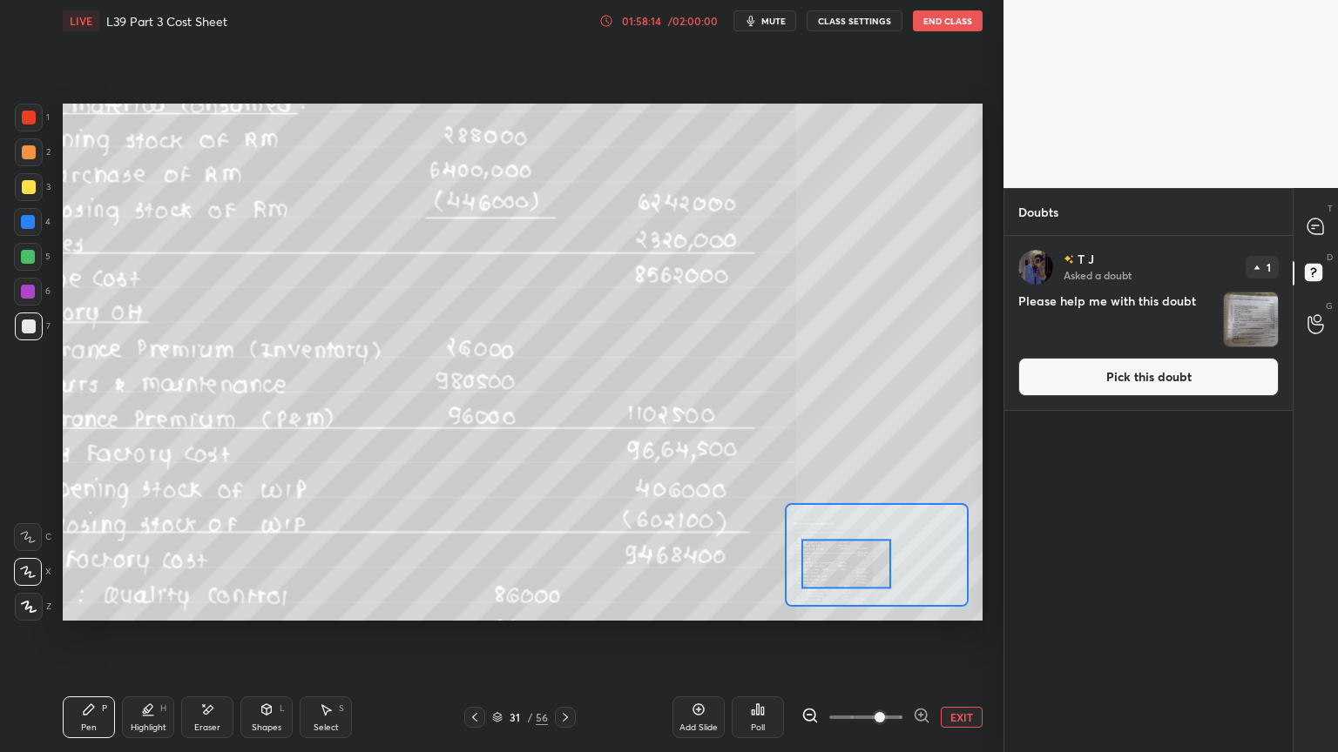
click at [814, 559] on div "Add Slide Poll EXIT" at bounding box center [827, 718] width 310 height 98
click at [812, 559] on icon at bounding box center [809, 715] width 17 height 17
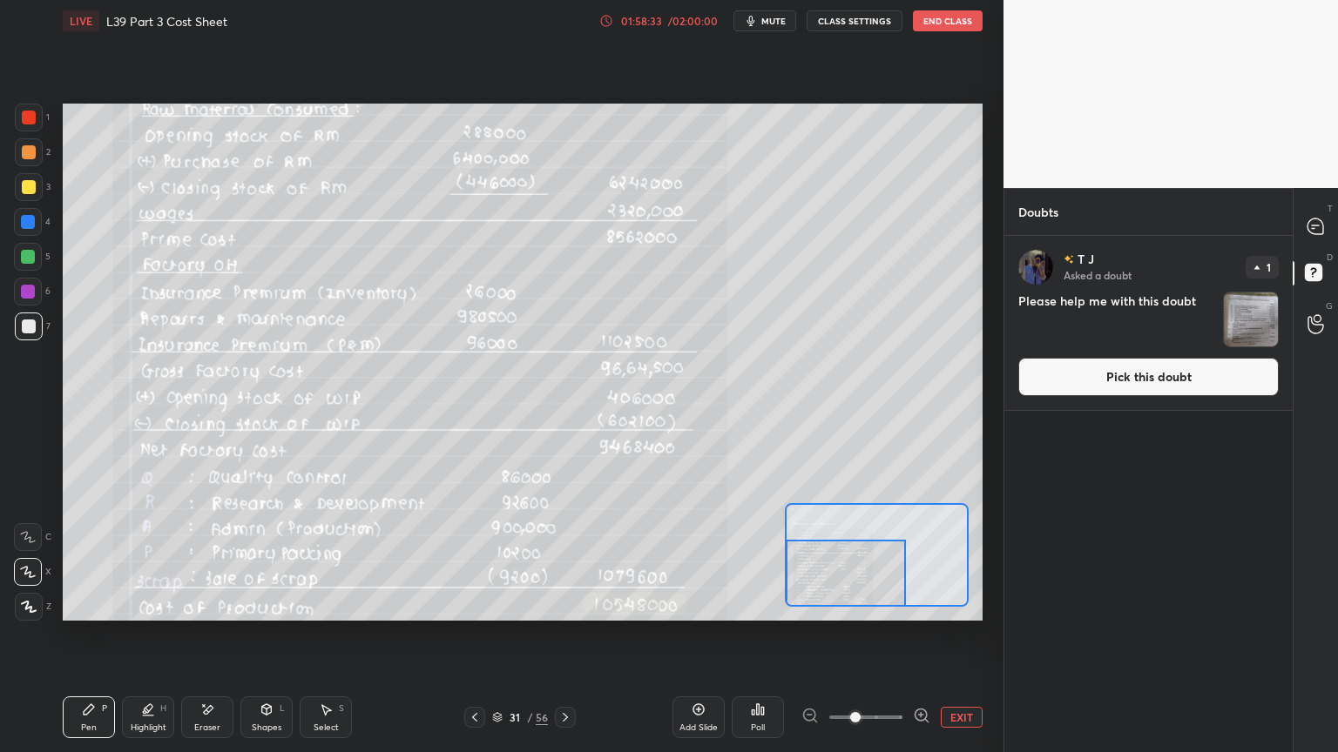
click at [1300, 214] on div at bounding box center [1316, 226] width 35 height 31
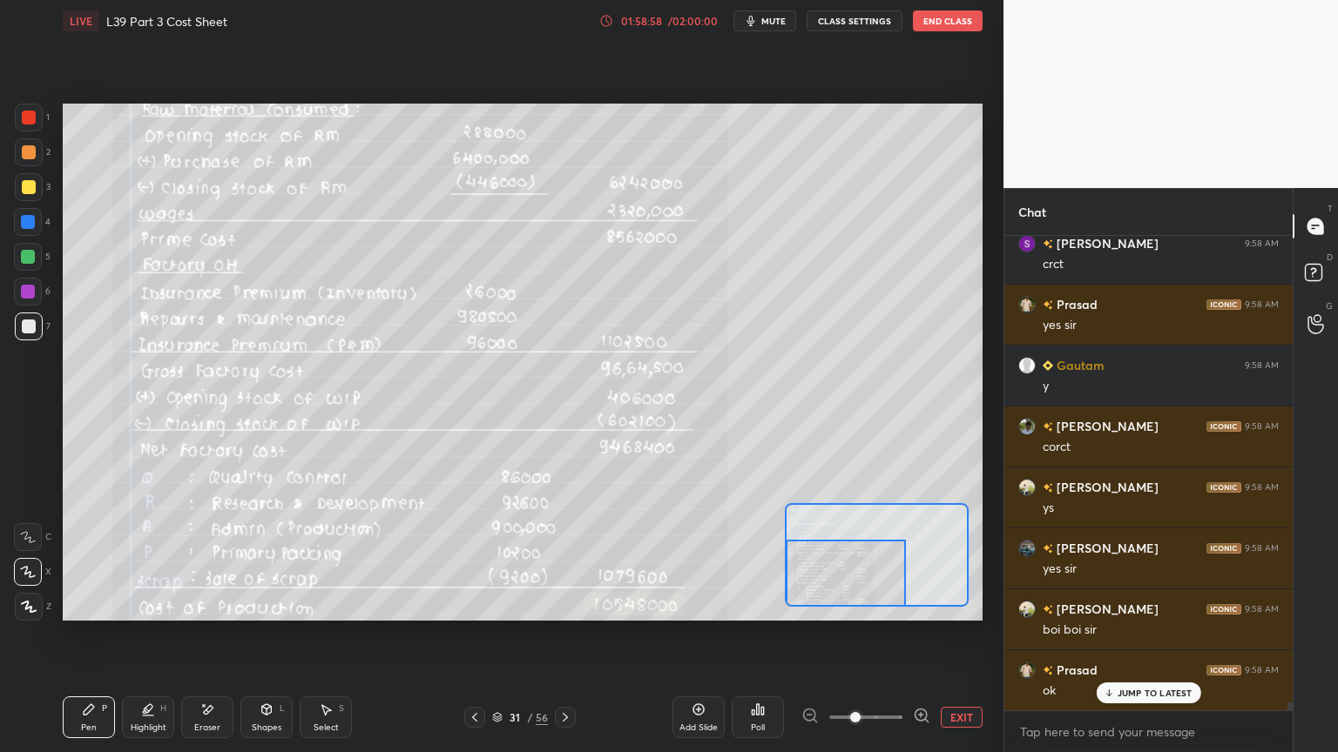
scroll to position [28777, 0]
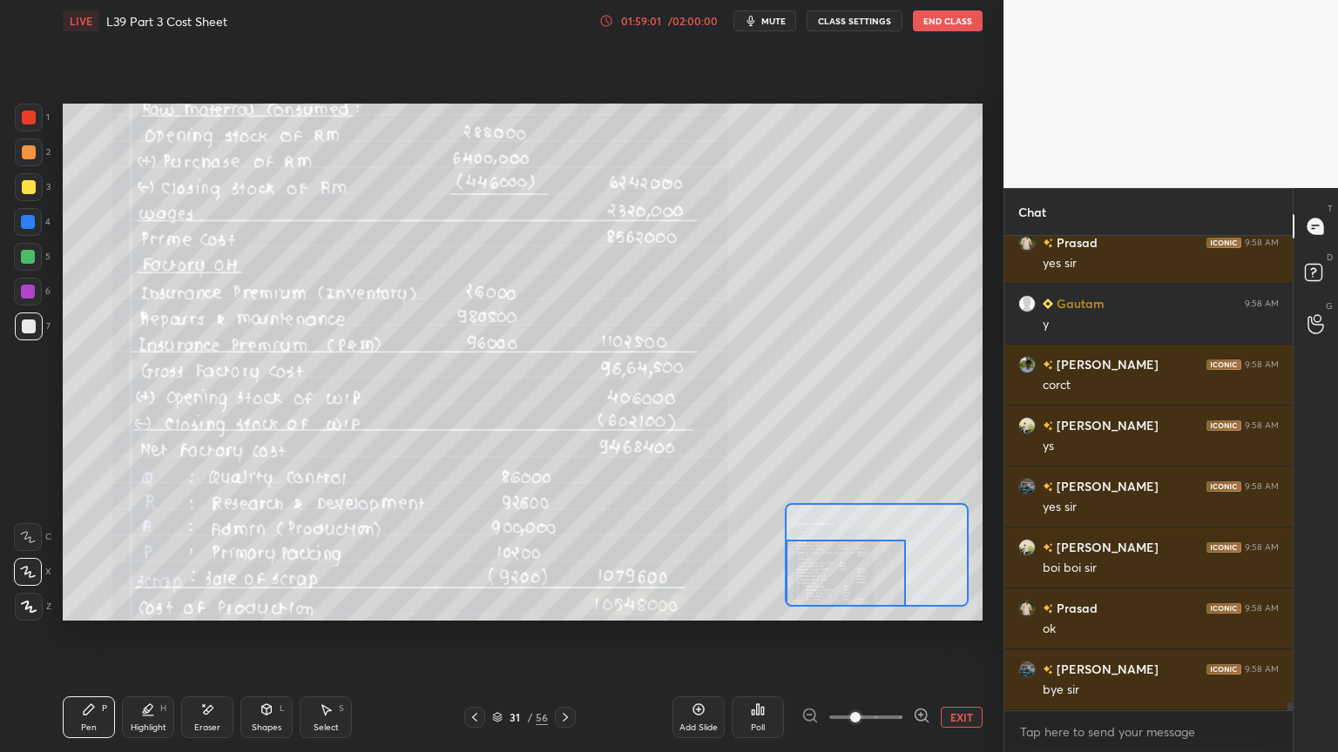
click at [936, 19] on button "End Class" at bounding box center [948, 20] width 70 height 21
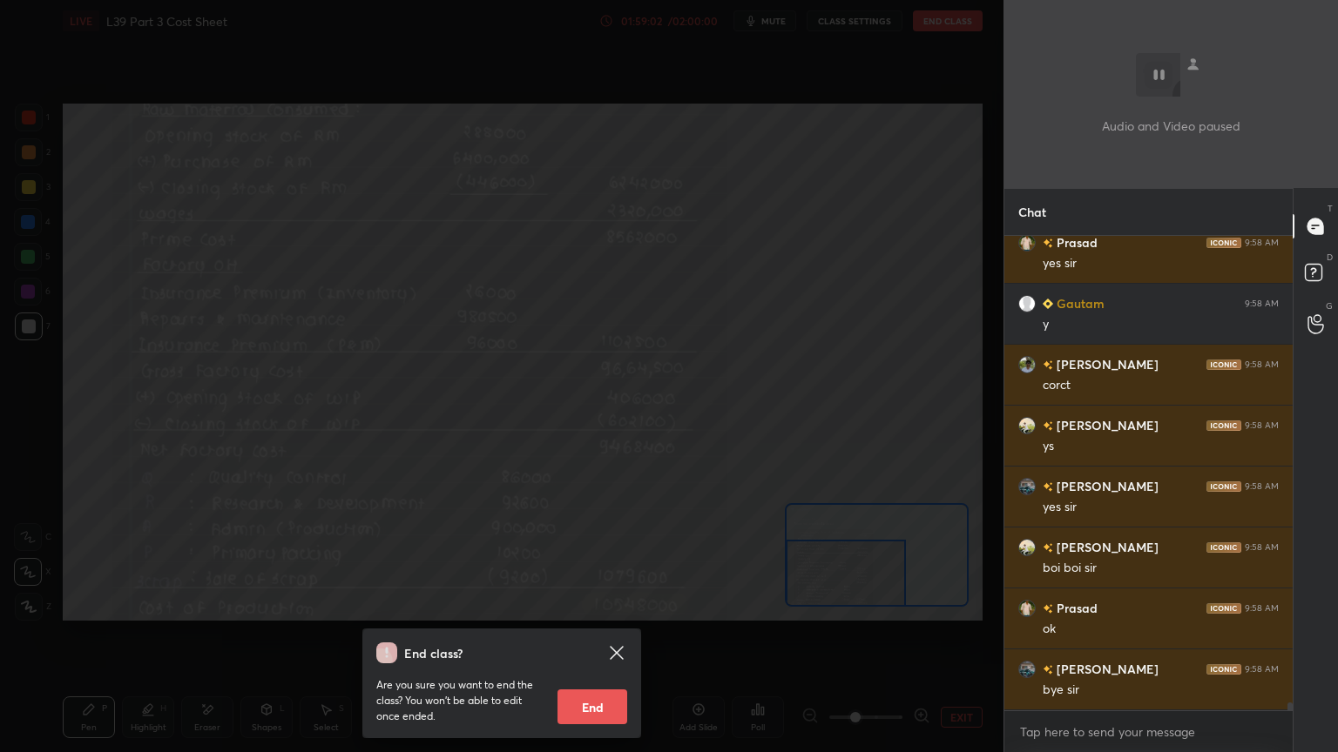
click at [606, 559] on button "End" at bounding box center [592, 707] width 70 height 35
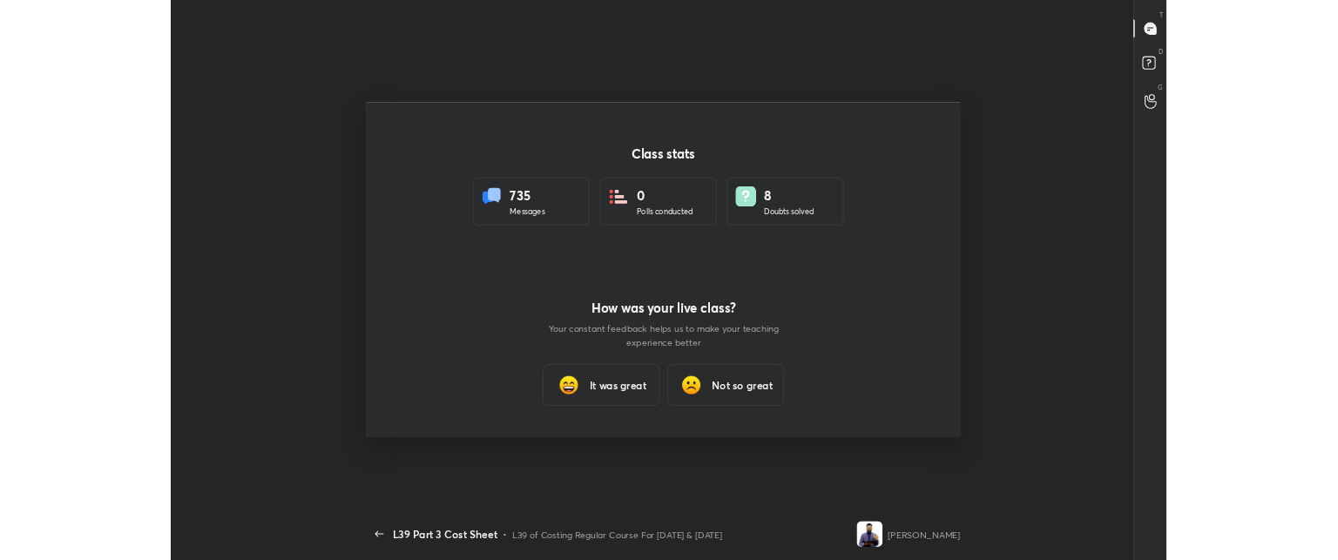
scroll to position [86641, 85767]
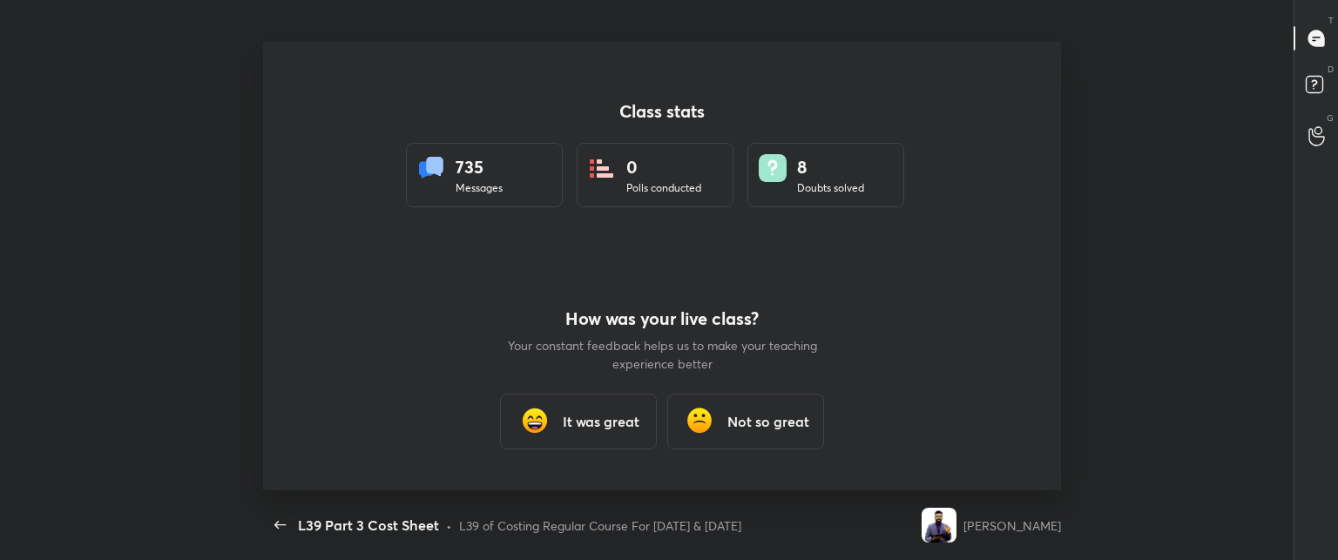
type textarea "x"
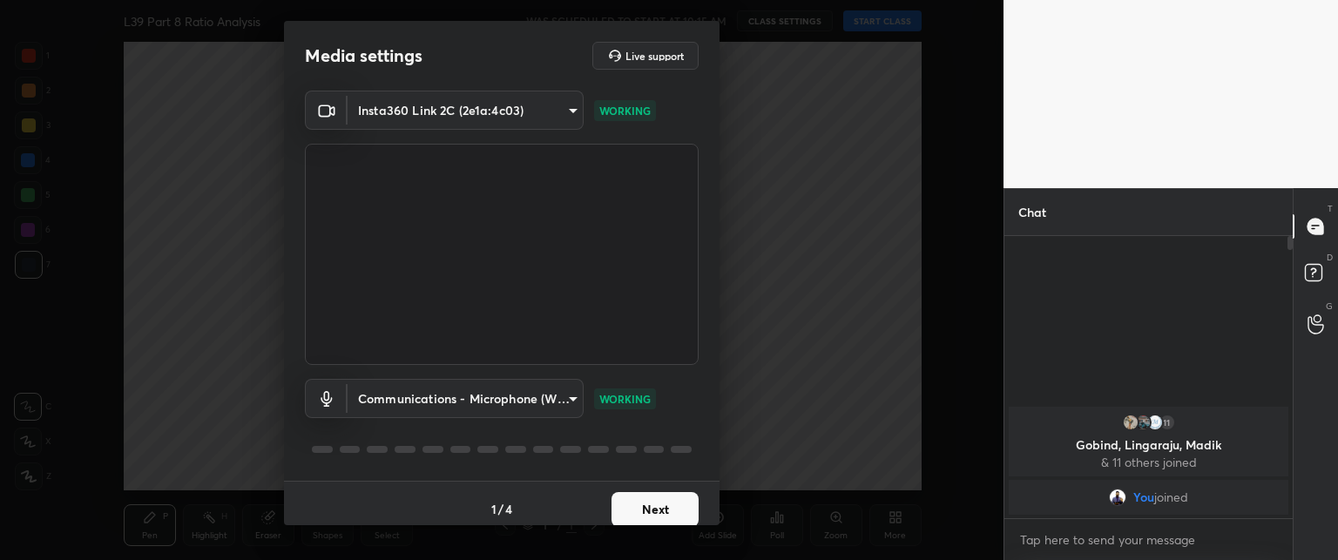
scroll to position [10, 0]
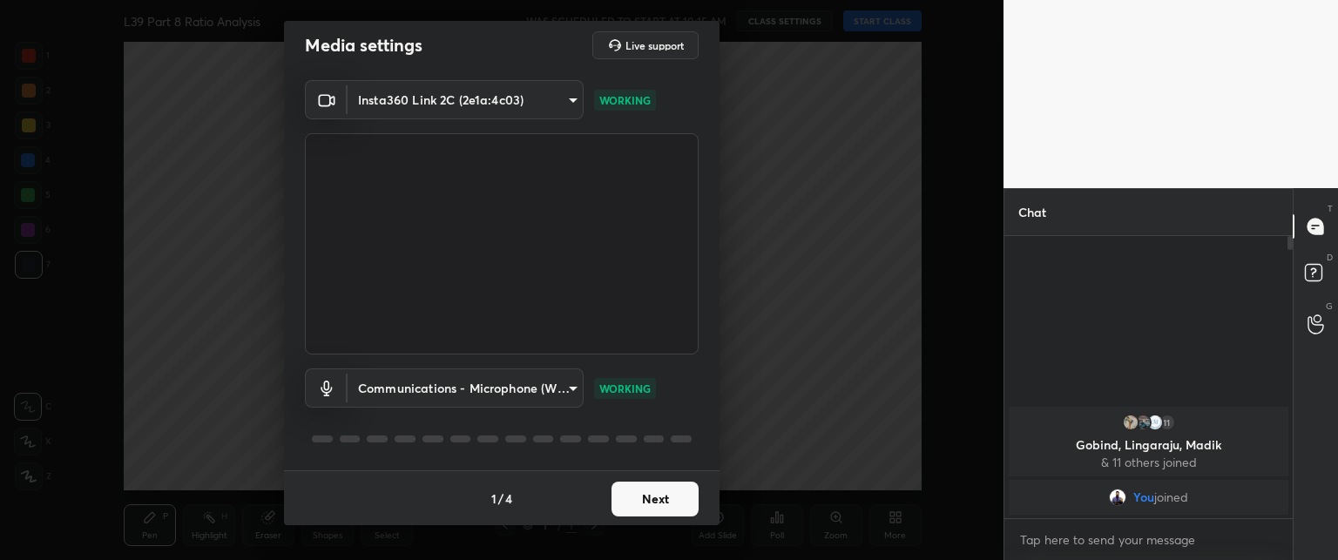
click at [630, 494] on button "Next" at bounding box center [654, 499] width 87 height 35
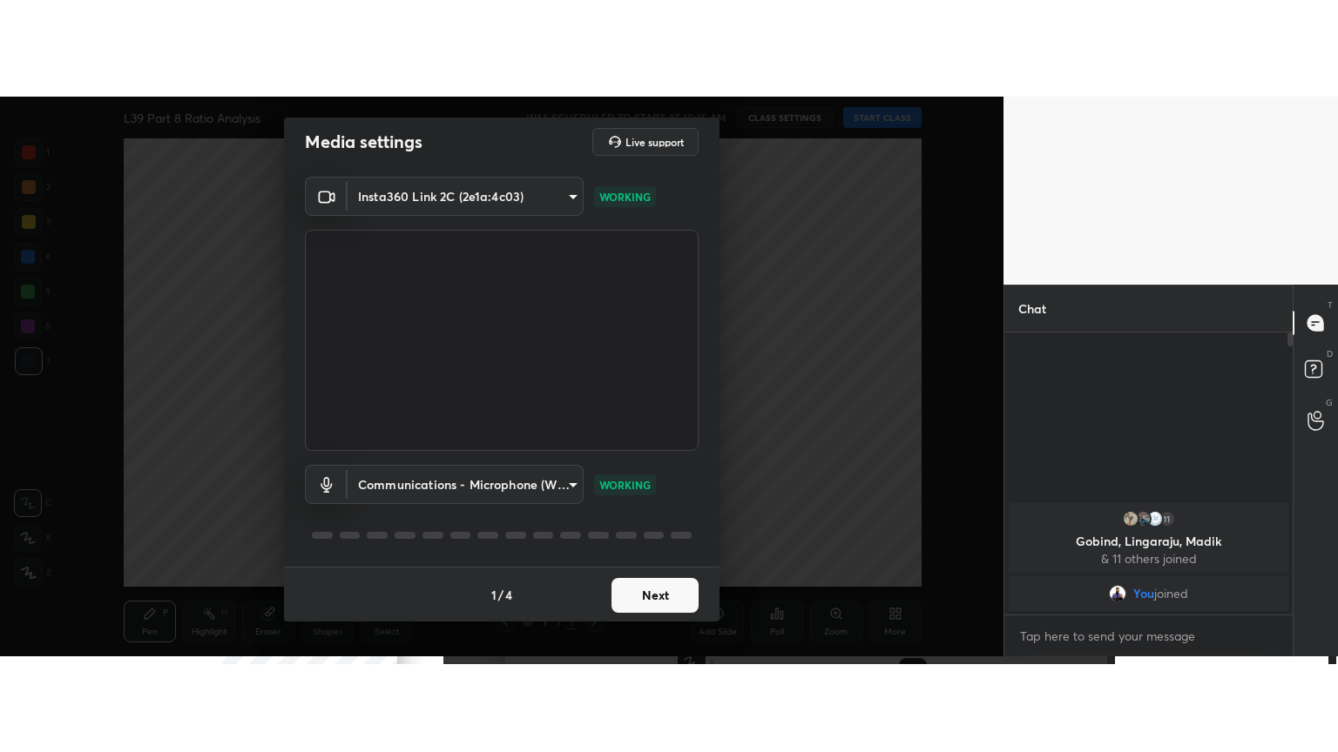
scroll to position [0, 0]
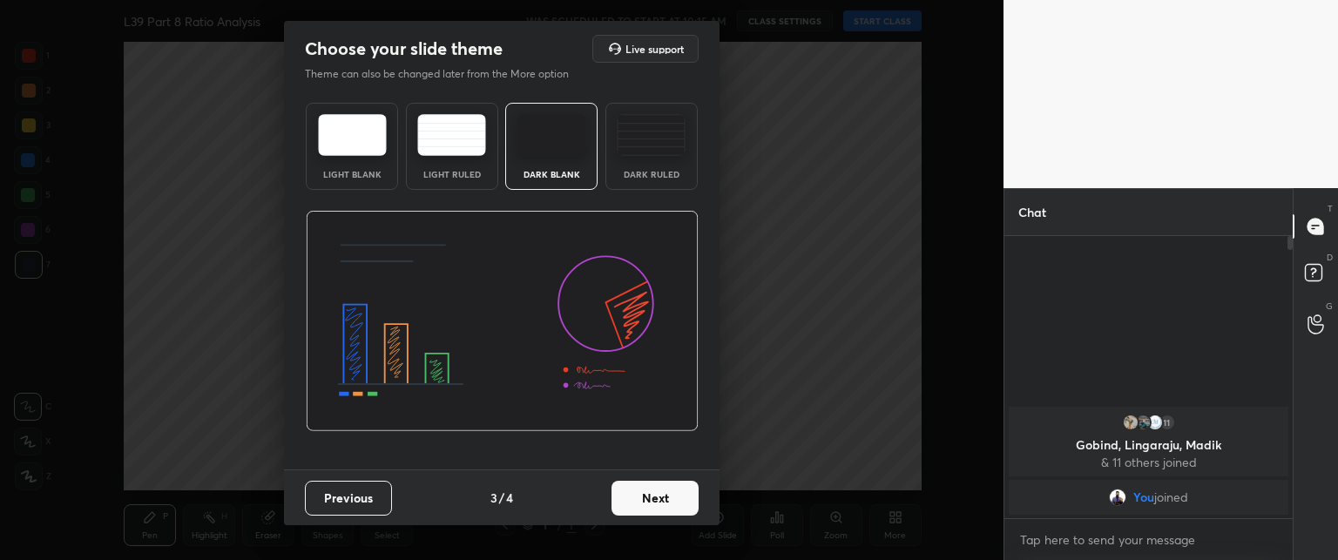
click at [621, 490] on button "Next" at bounding box center [654, 498] width 87 height 35
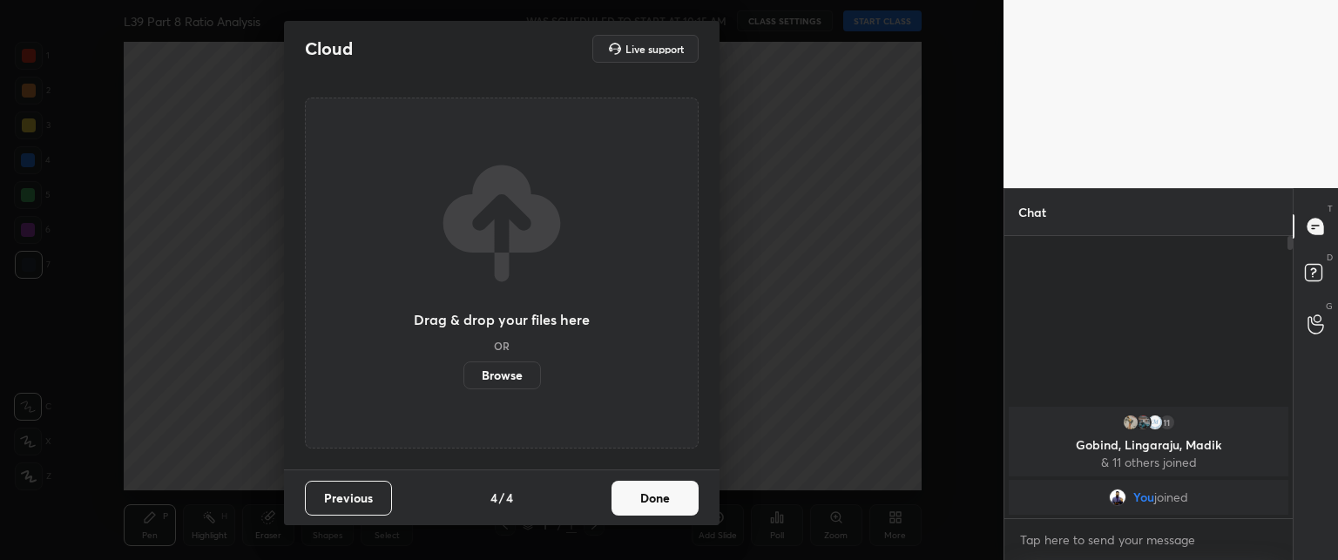
click at [627, 494] on button "Done" at bounding box center [654, 498] width 87 height 35
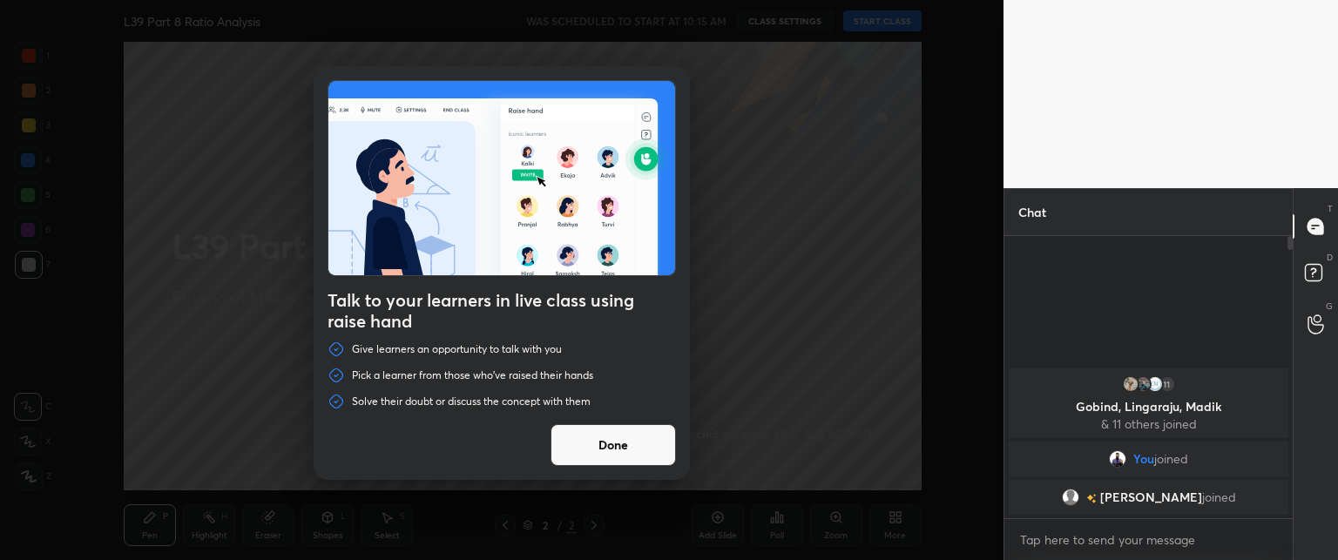
click at [609, 462] on button "Done" at bounding box center [612, 445] width 125 height 42
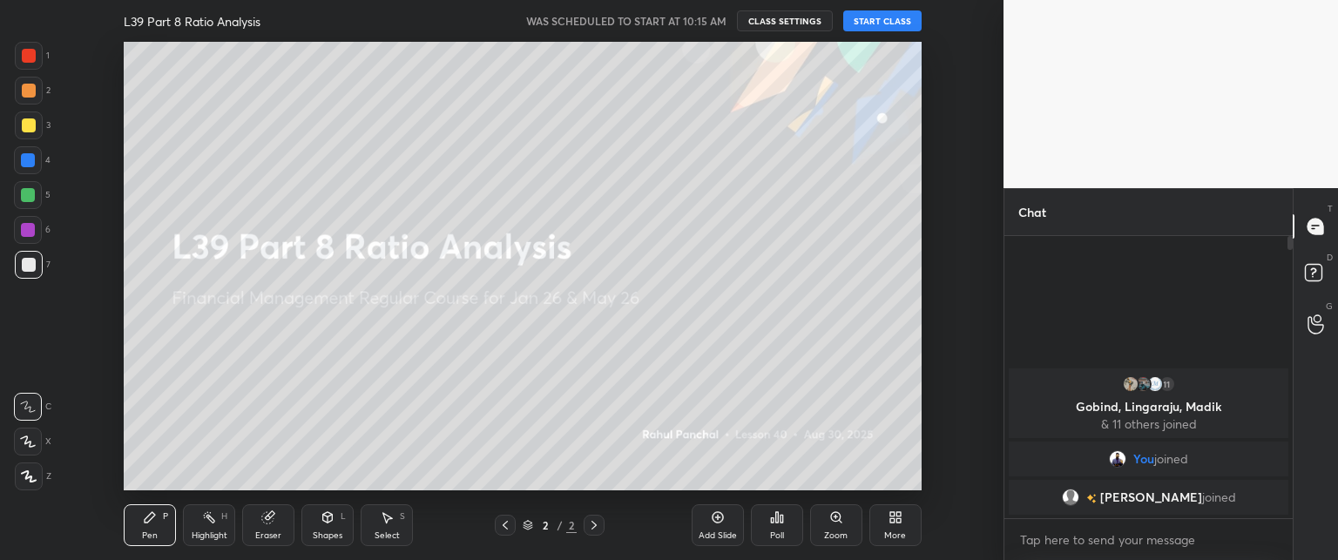
click at [867, 17] on button "START CLASS" at bounding box center [882, 20] width 78 height 21
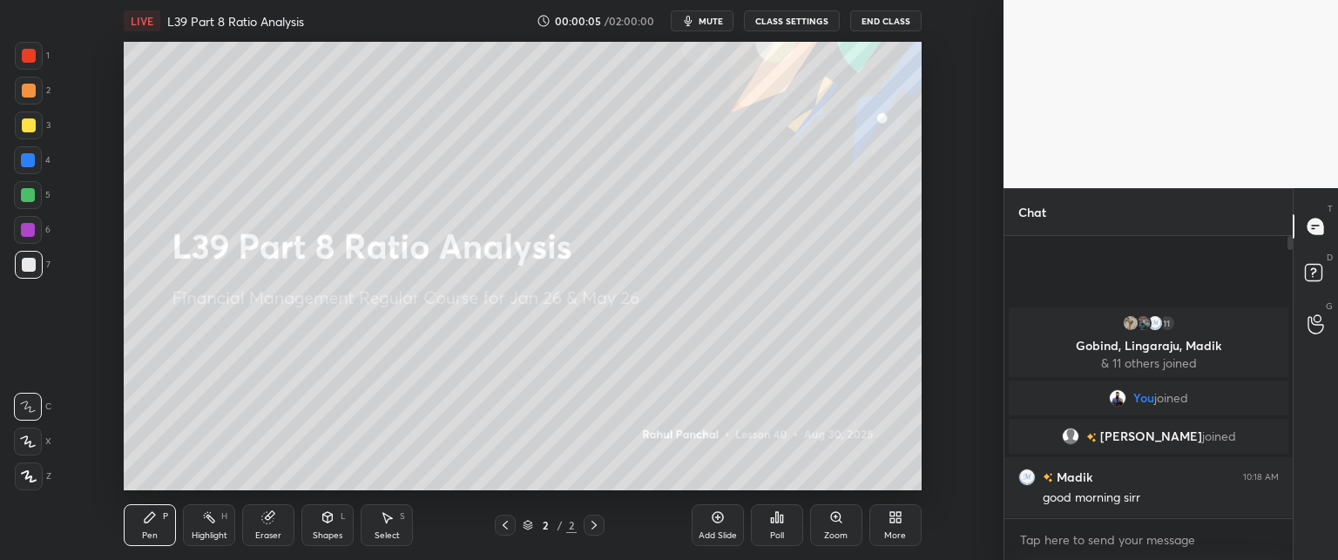
click at [264, 509] on div "Eraser" at bounding box center [268, 525] width 52 height 42
click at [37, 483] on div "Erase all" at bounding box center [28, 476] width 28 height 28
click at [906, 522] on div "More" at bounding box center [895, 525] width 52 height 42
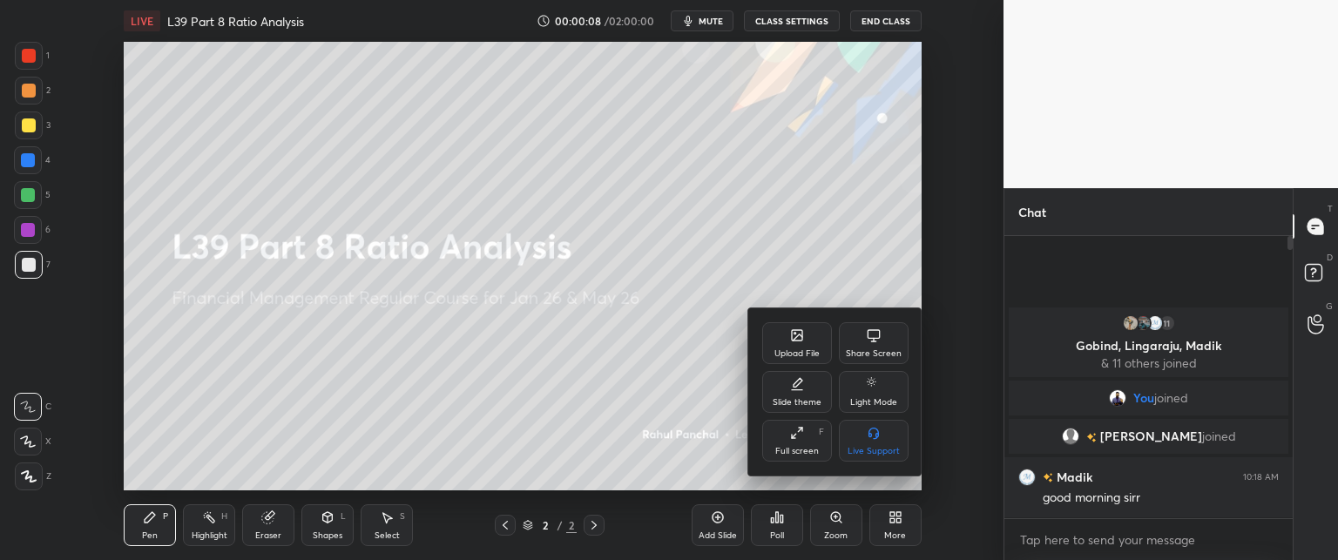
click at [793, 334] on icon at bounding box center [797, 335] width 10 height 10
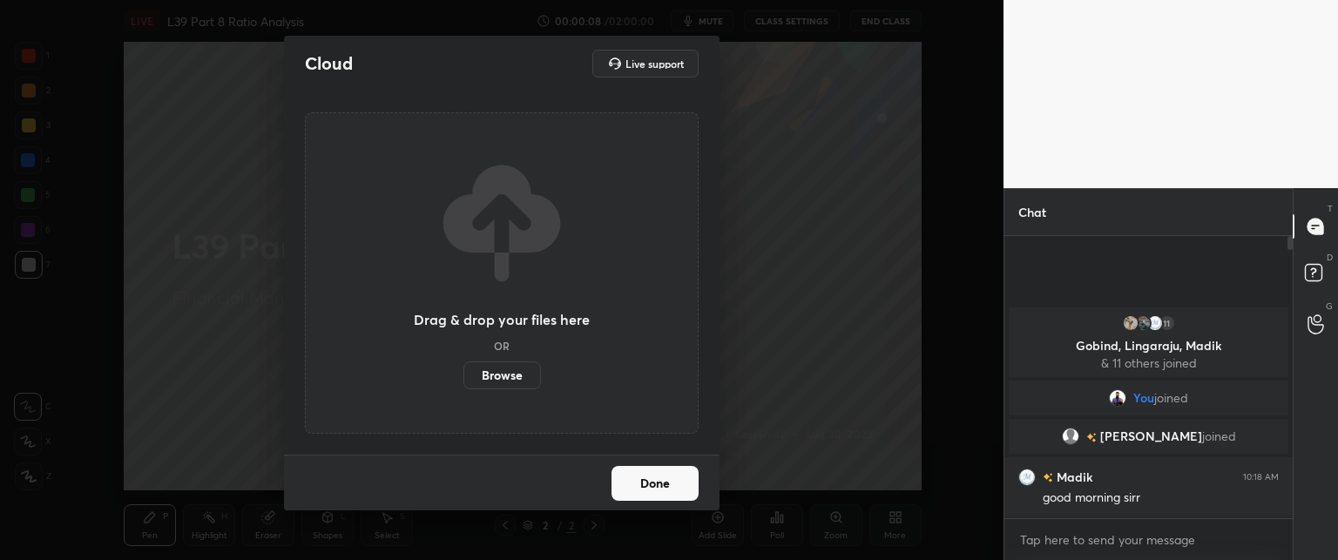
click at [498, 379] on label "Browse" at bounding box center [502, 375] width 78 height 28
click at [463, 379] on input "Browse" at bounding box center [463, 375] width 0 height 28
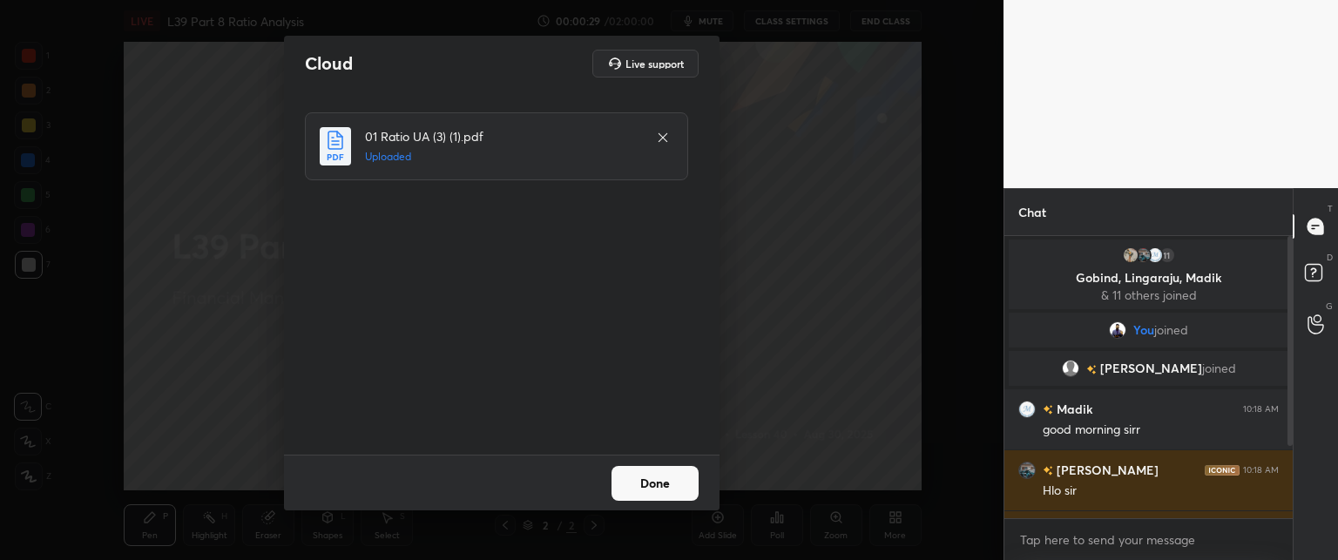
click at [656, 484] on button "Done" at bounding box center [654, 483] width 87 height 35
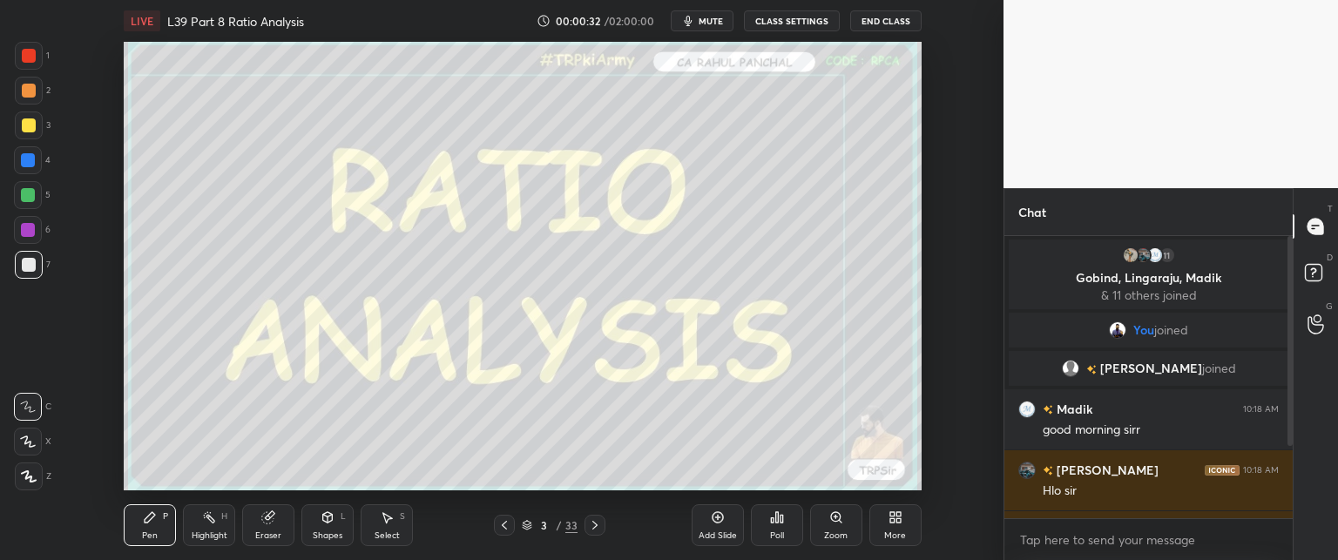
click at [275, 519] on icon at bounding box center [268, 517] width 14 height 14
click at [19, 479] on span "Erase all" at bounding box center [28, 476] width 26 height 12
click at [903, 515] on div "More" at bounding box center [895, 525] width 52 height 42
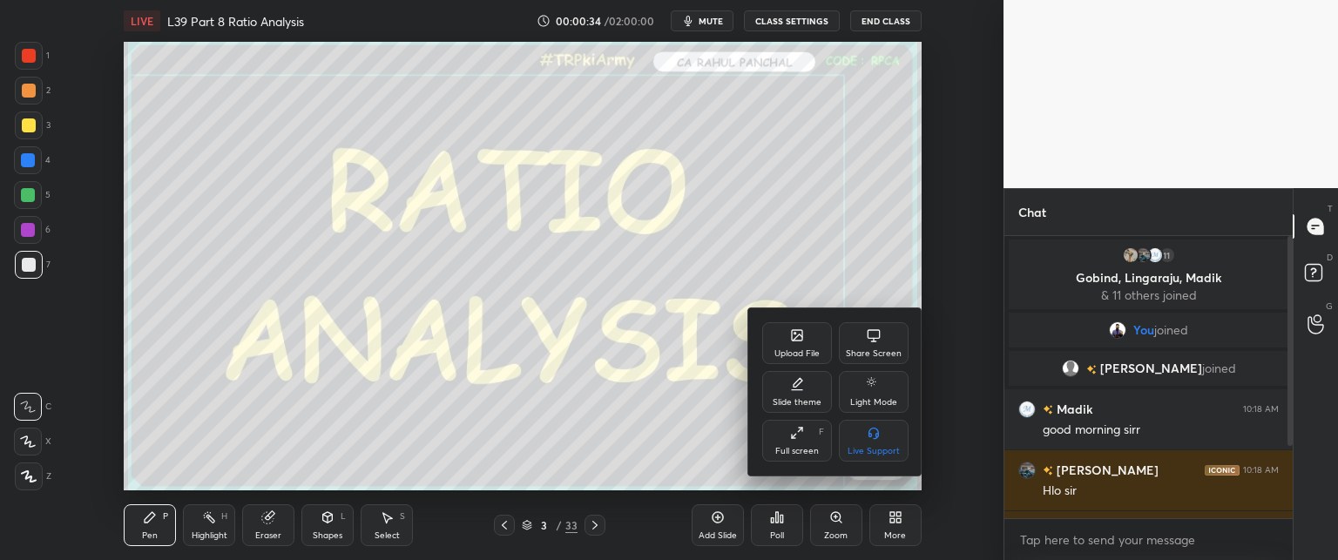
click at [791, 443] on div "Full screen F" at bounding box center [797, 441] width 70 height 42
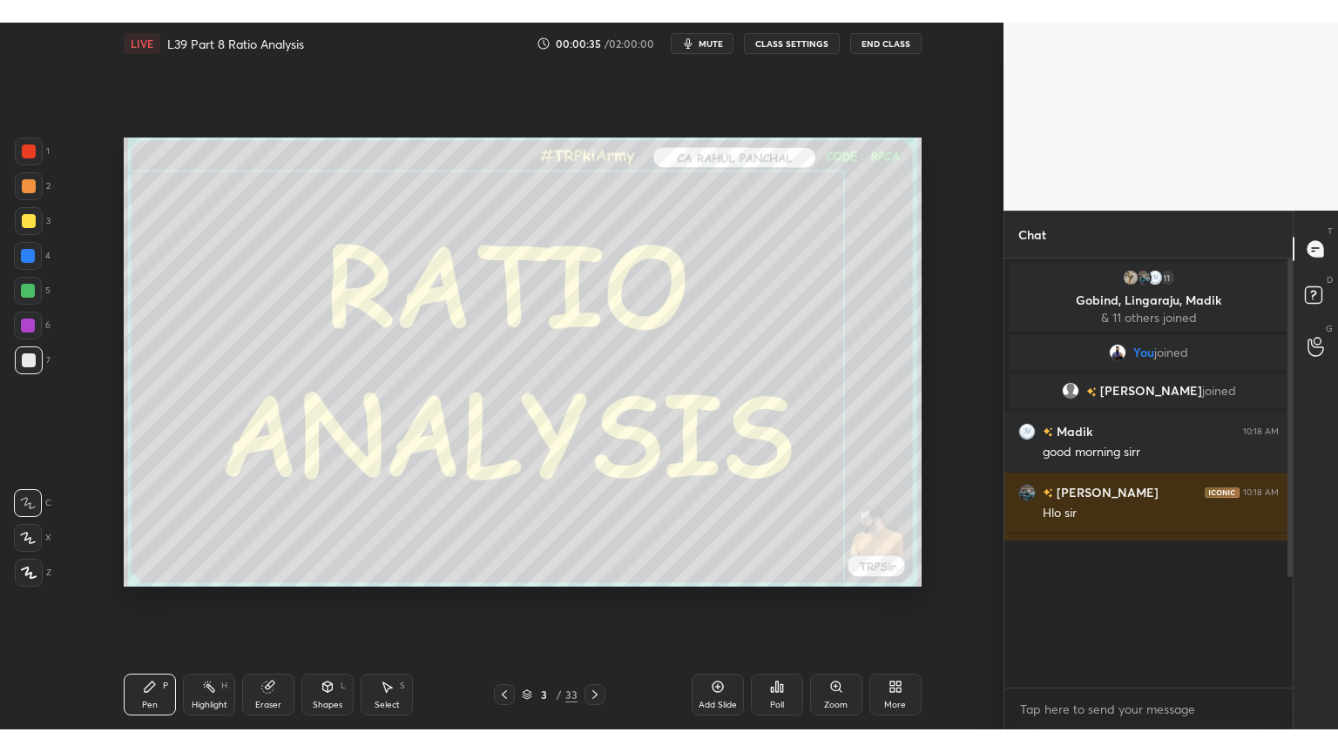
scroll to position [325, 283]
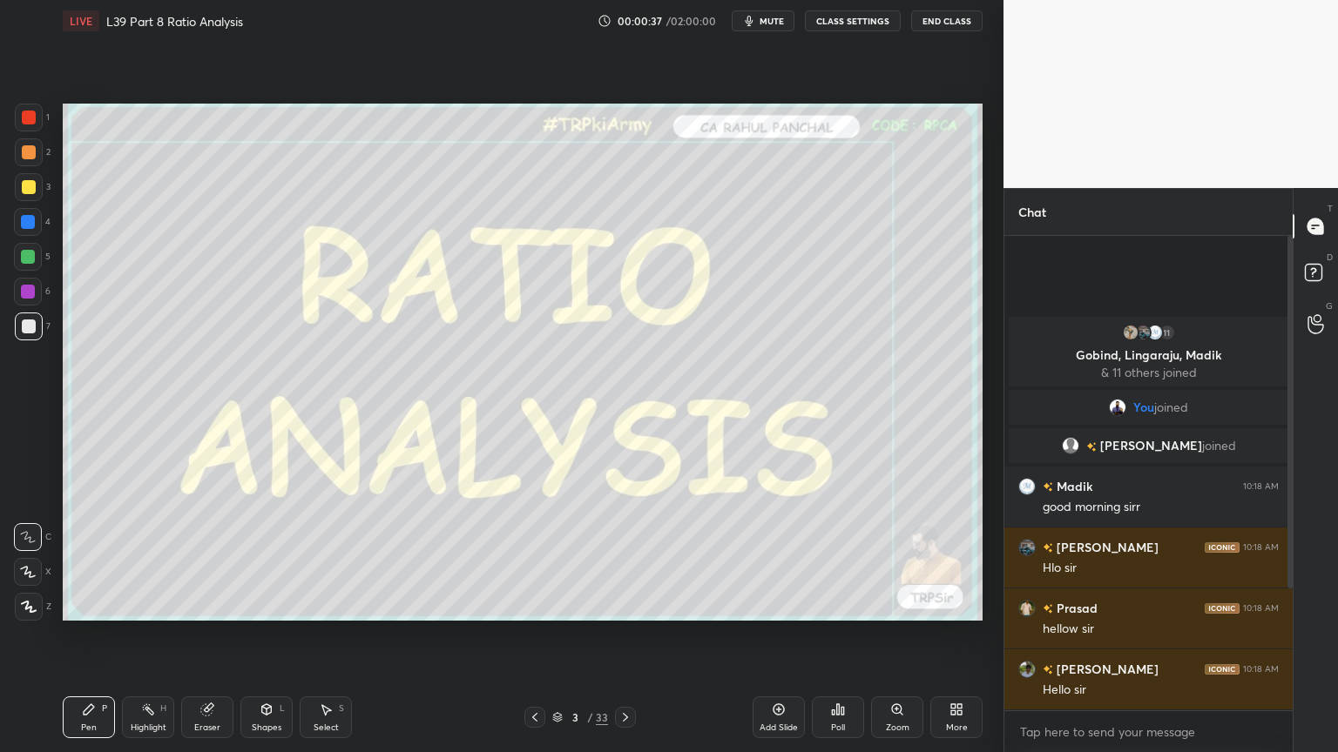
click at [208, 559] on icon at bounding box center [206, 710] width 11 height 11
click at [22, 559] on span "Erase all" at bounding box center [28, 607] width 26 height 12
click at [91, 559] on icon at bounding box center [89, 710] width 14 height 14
click at [205, 559] on div "Eraser" at bounding box center [207, 718] width 52 height 42
click at [18, 559] on span "Erase all" at bounding box center [28, 607] width 26 height 12
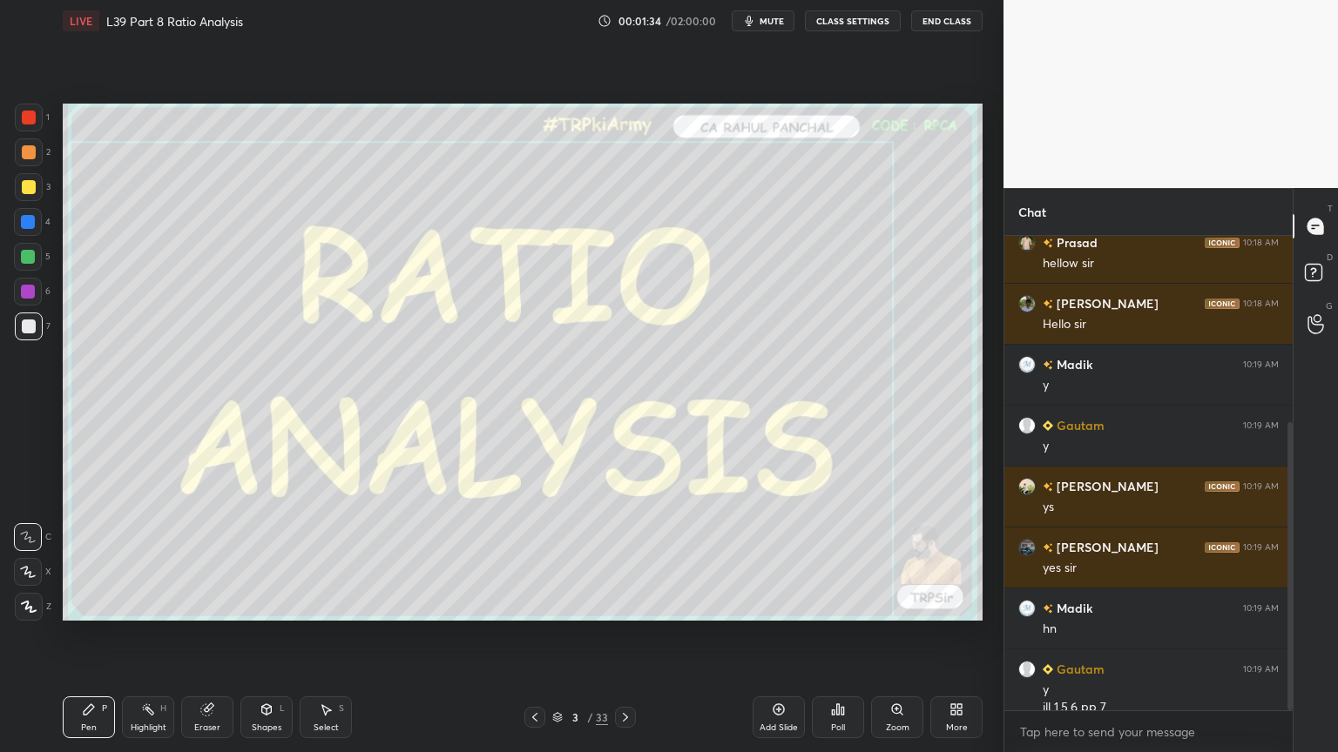
scroll to position [306, 0]
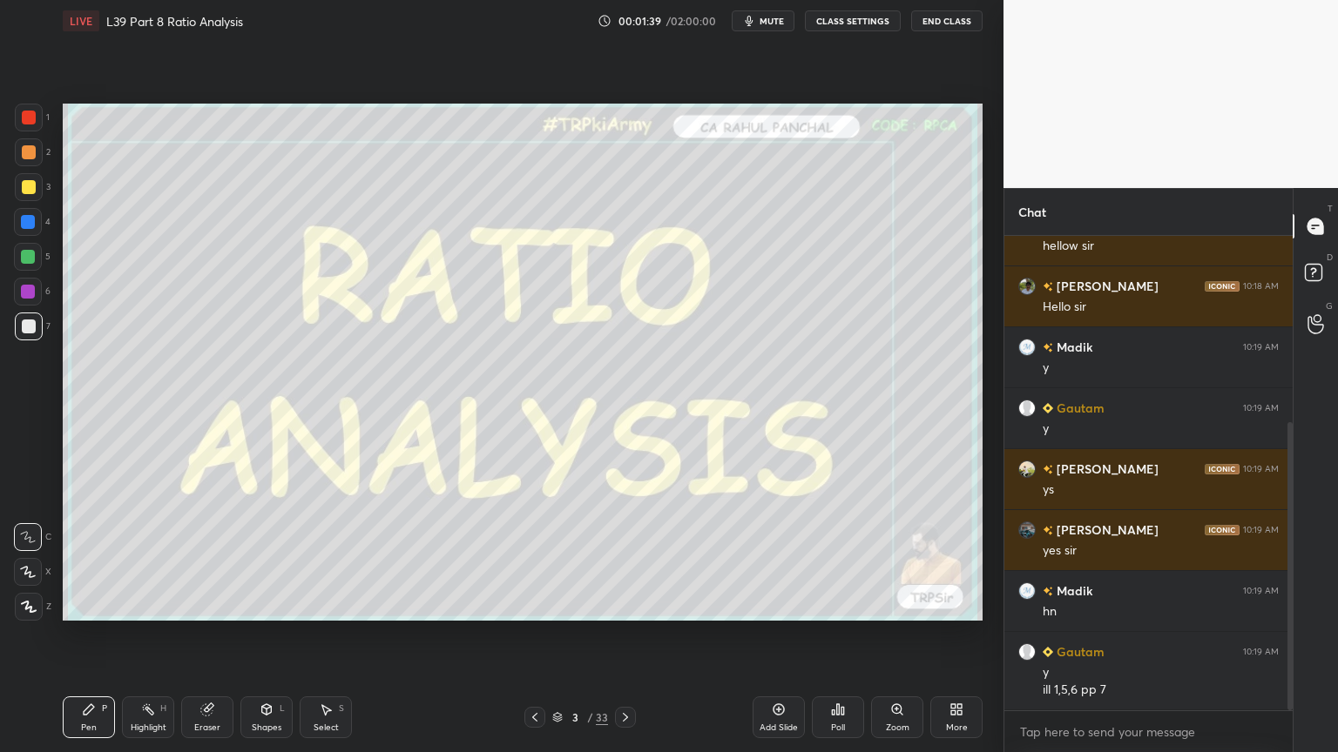
click at [1209, 559] on div "ill 1,5,6 pp 7" at bounding box center [1160, 690] width 236 height 17
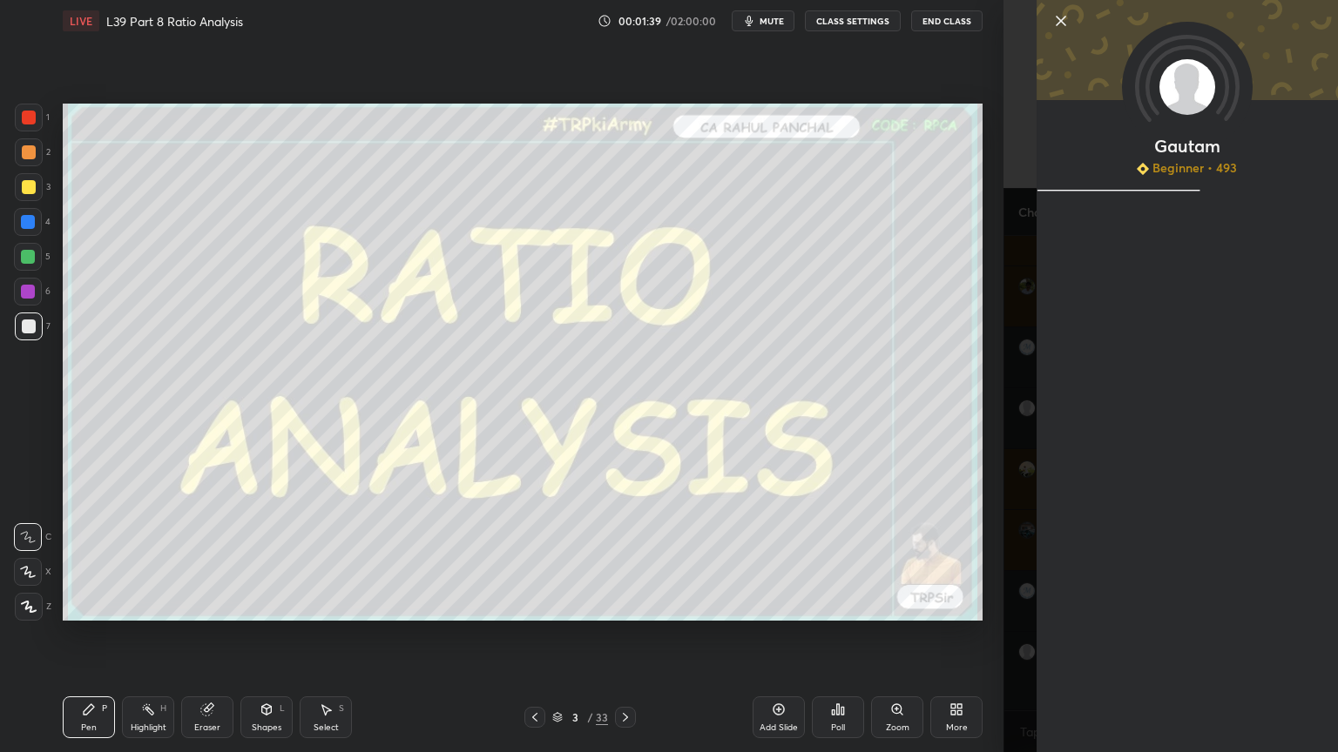
click at [1132, 559] on div "Gautam Beginner • 493" at bounding box center [1186, 376] width 301 height 752
click at [965, 559] on div "Add Slide Poll Zoom More" at bounding box center [867, 718] width 230 height 98
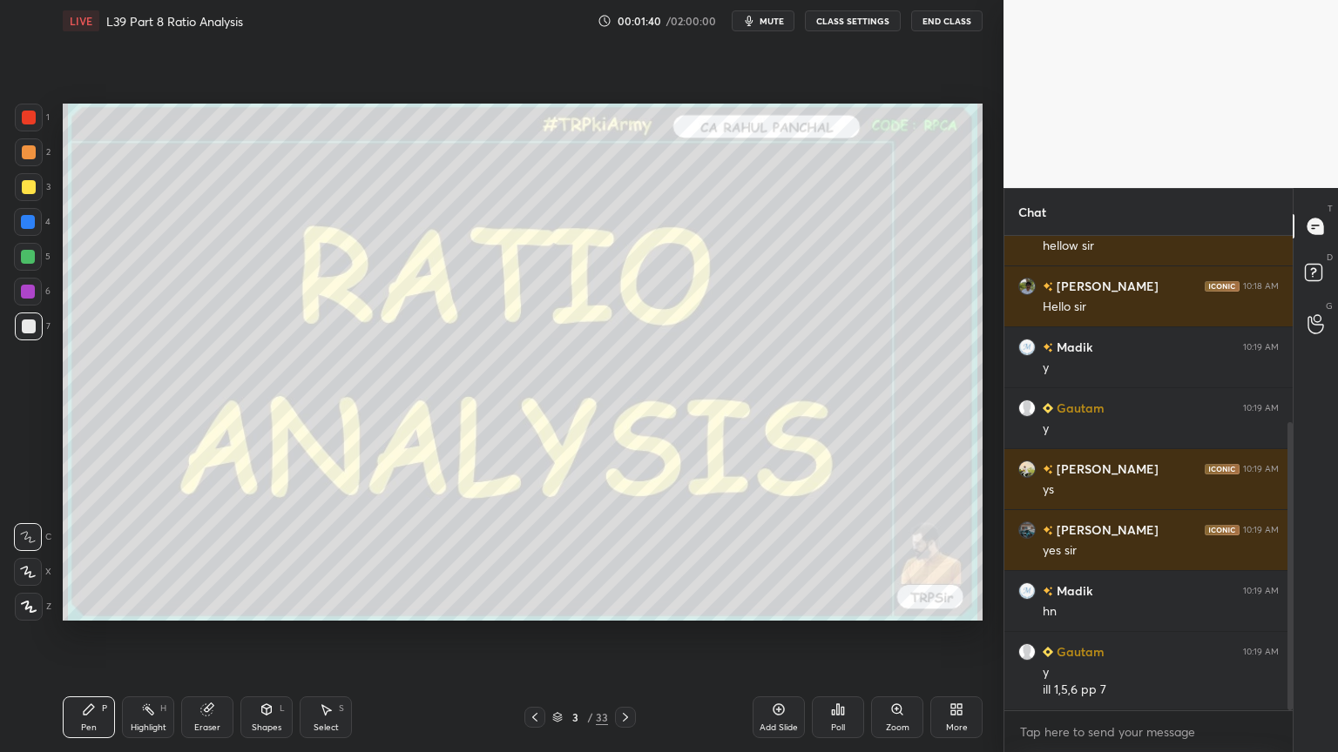
click at [1060, 559] on div "y" at bounding box center [1160, 672] width 236 height 17
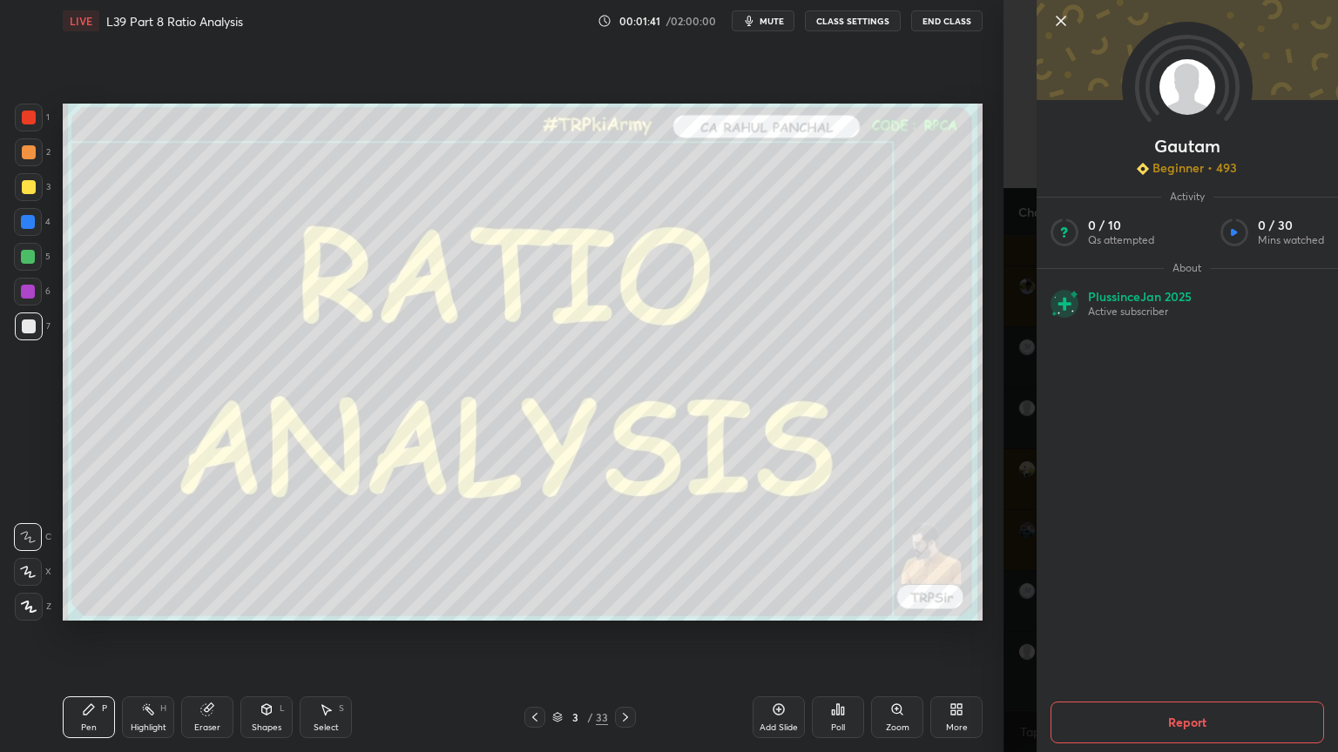
click at [968, 559] on div "Setting up your live class Poll for secs No correct answer Start poll" at bounding box center [523, 362] width 934 height 641
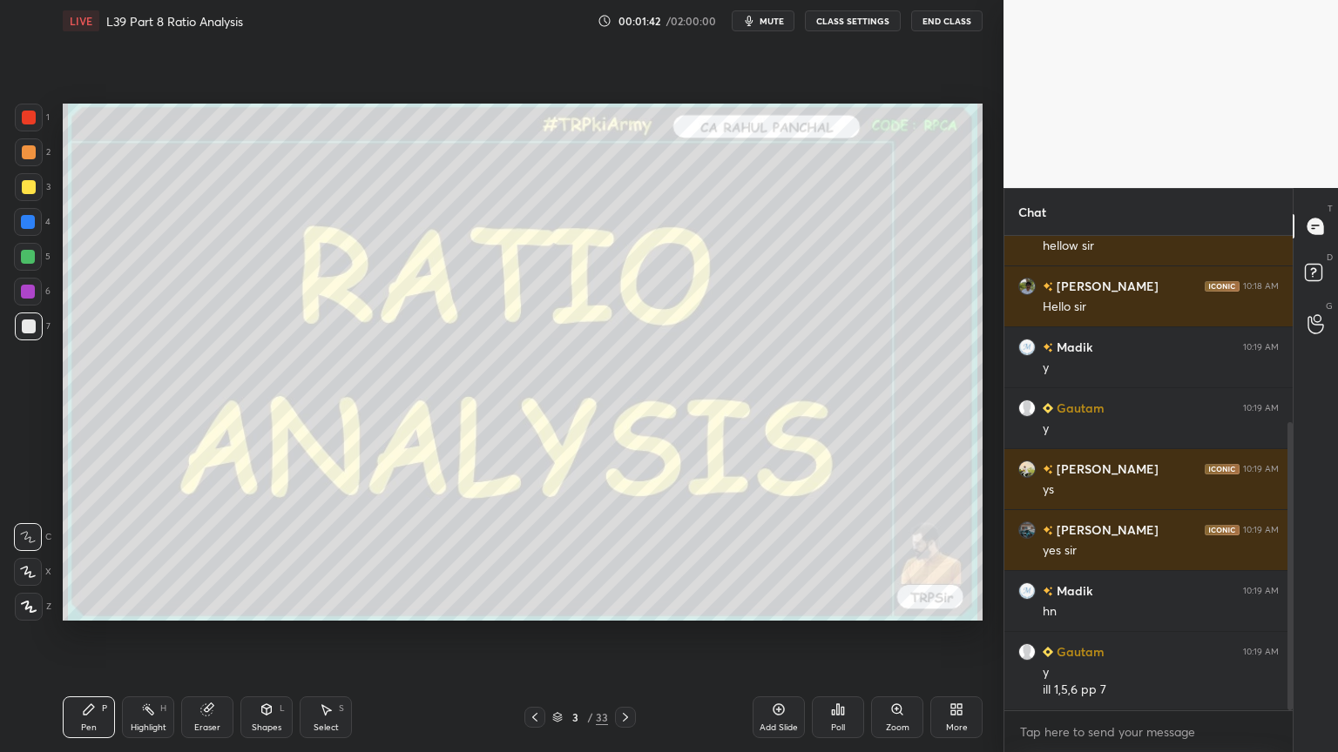
click at [1083, 559] on div "y" at bounding box center [1160, 672] width 236 height 17
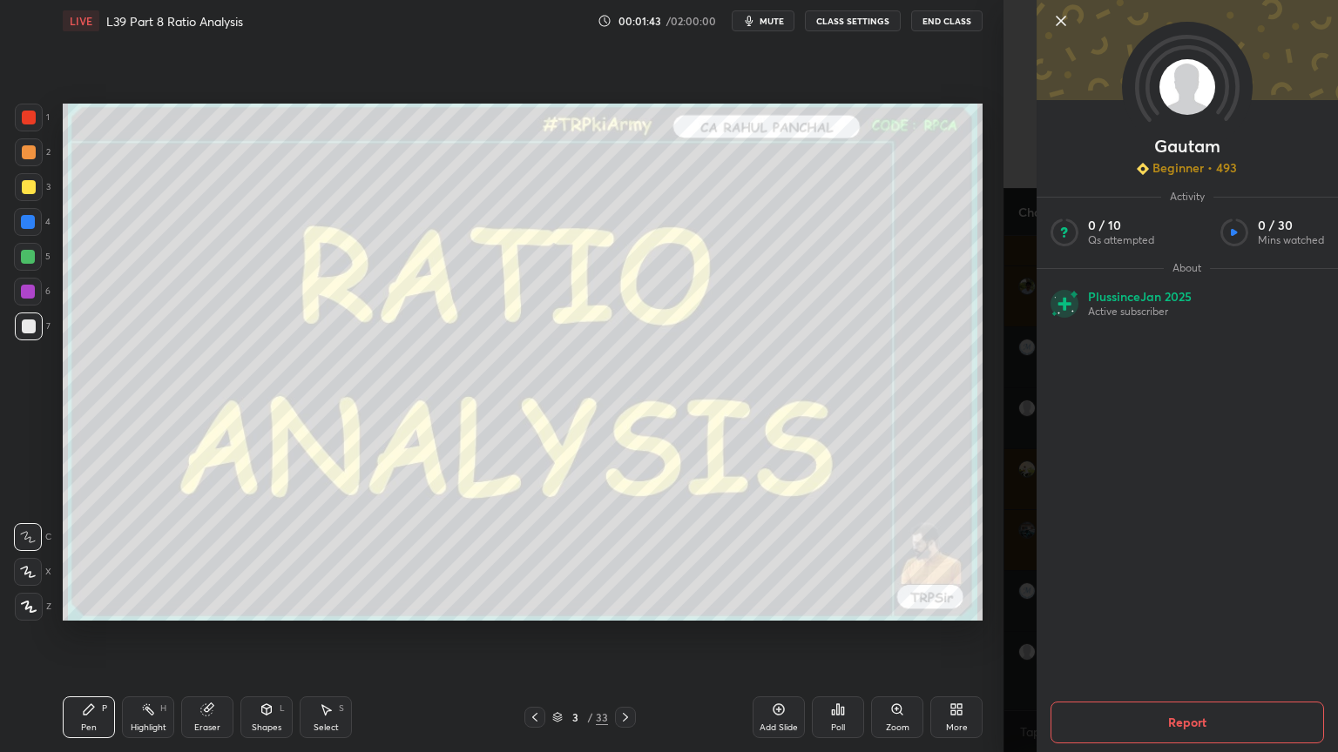
click at [944, 559] on div "Setting up your live class Poll for secs No correct answer Start poll" at bounding box center [523, 362] width 934 height 641
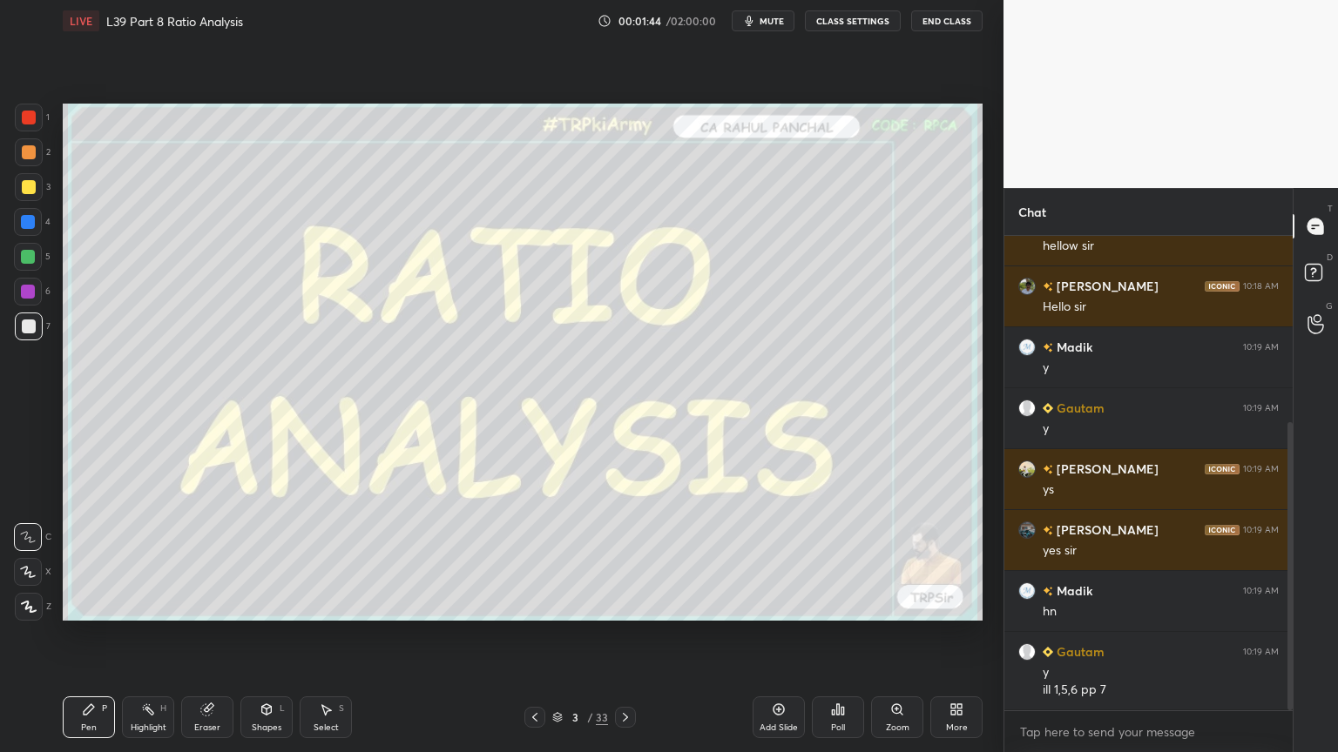
click at [1055, 559] on h6 "Gautam" at bounding box center [1078, 652] width 51 height 18
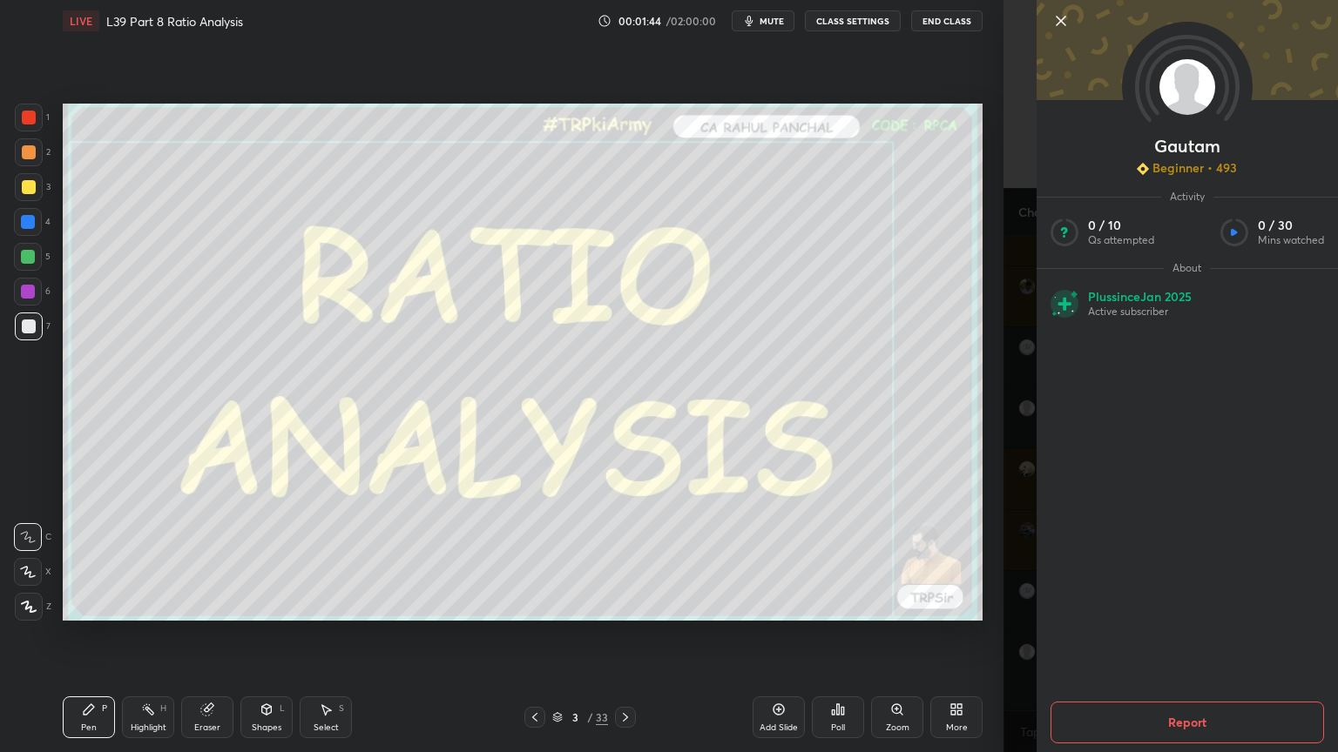
click at [966, 559] on div "Setting up your live class Poll for secs No correct answer Start poll" at bounding box center [523, 362] width 934 height 641
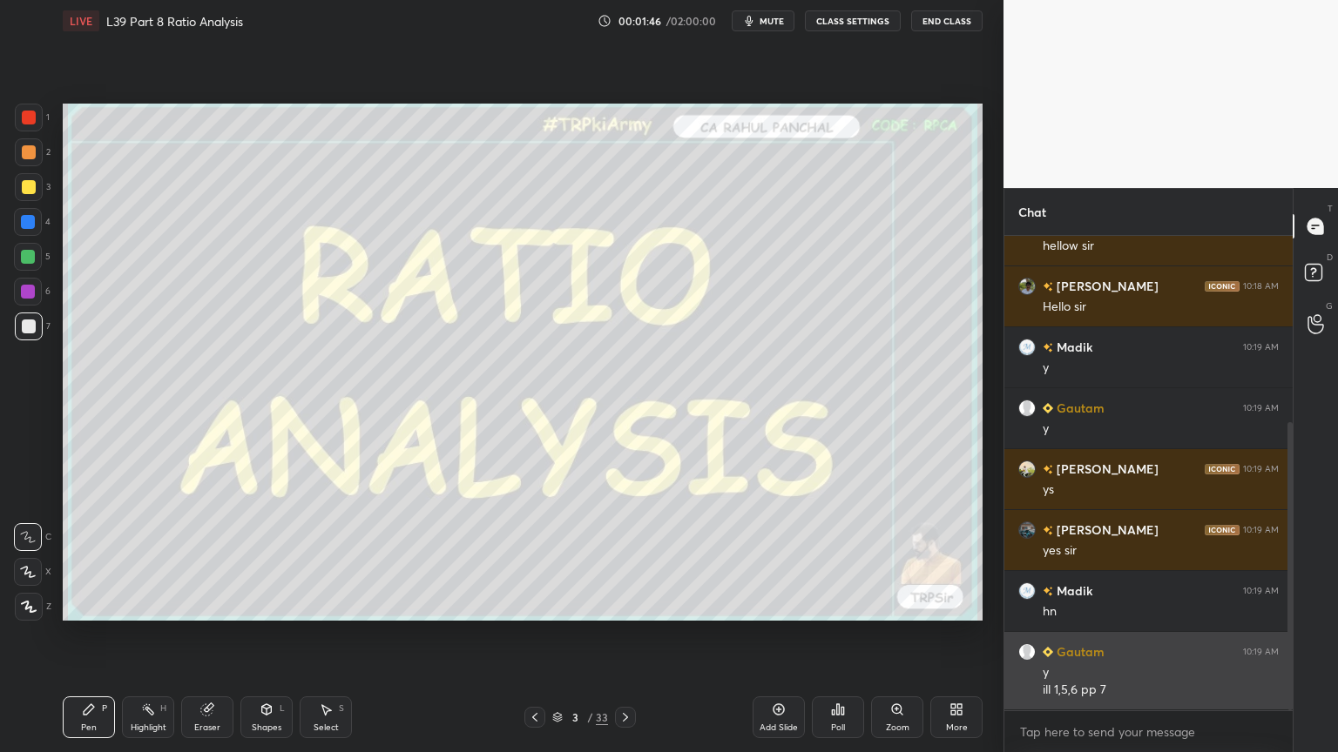
scroll to position [366, 0]
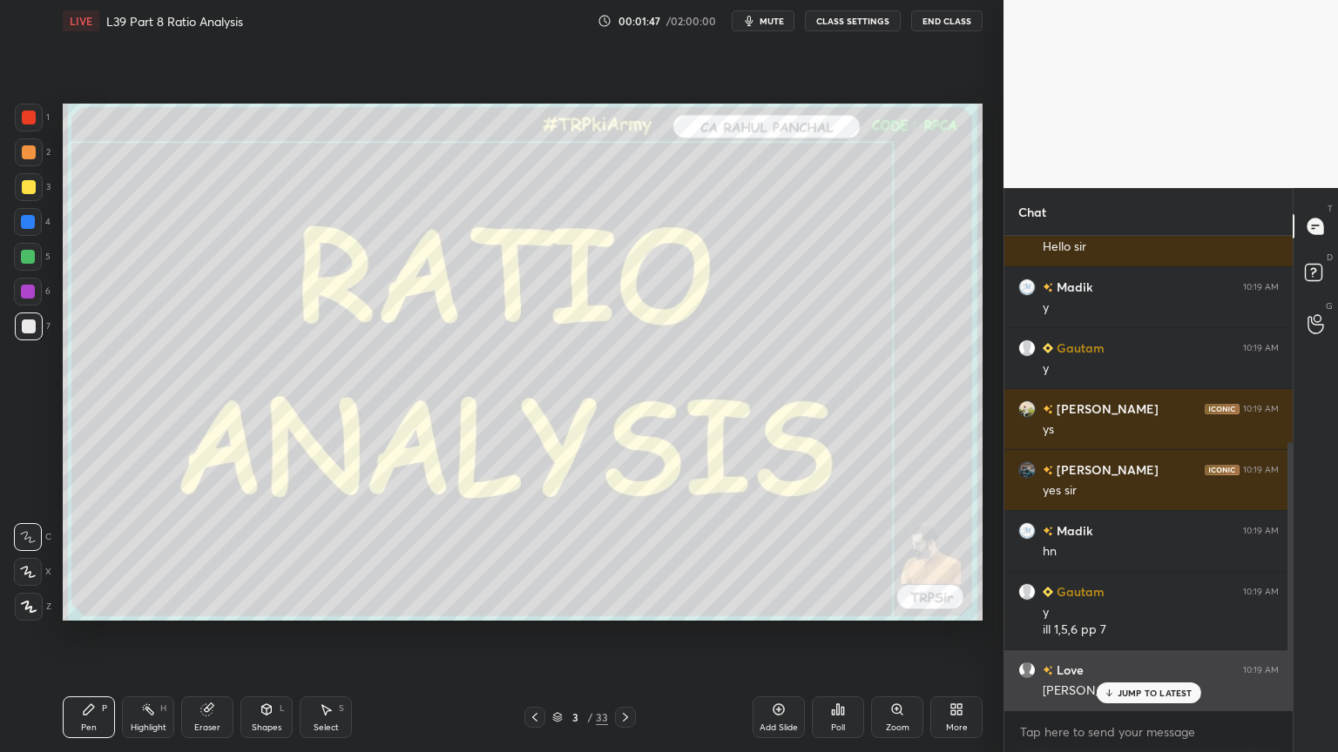
click at [1030, 559] on img "grid" at bounding box center [1026, 670] width 17 height 17
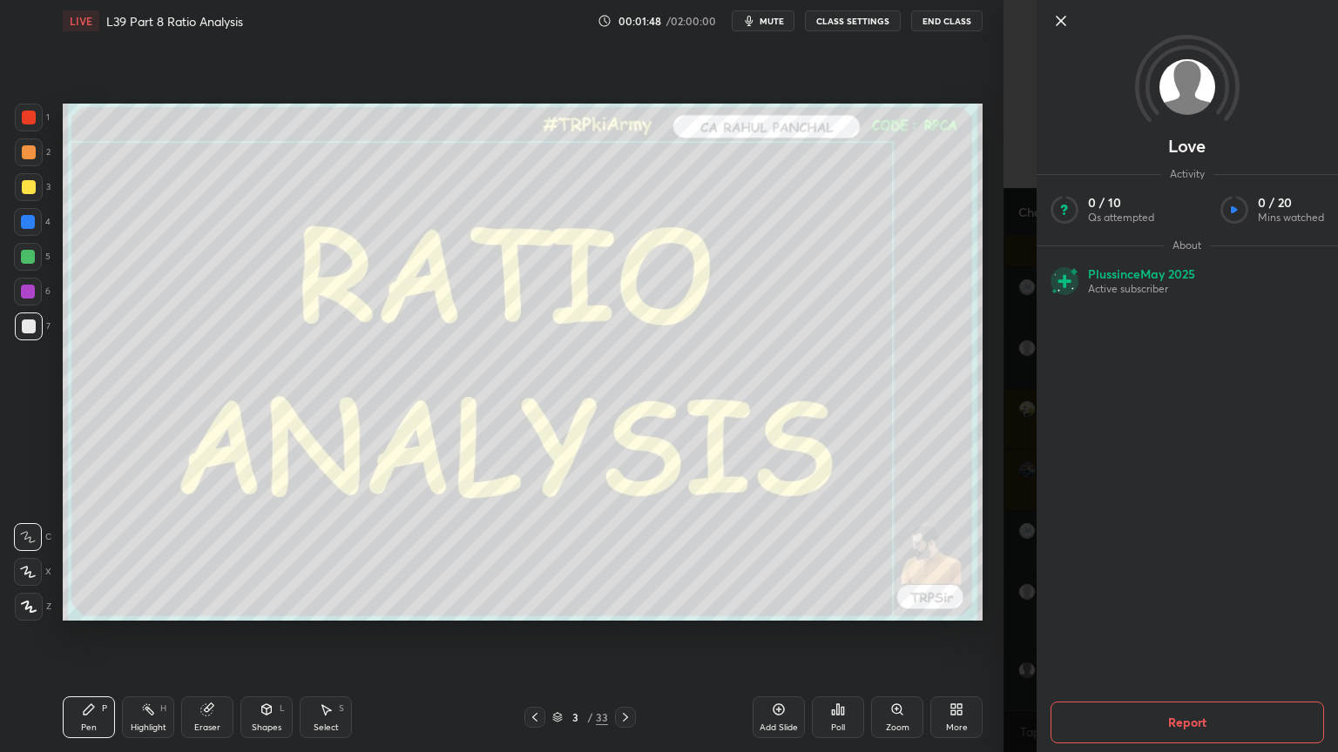
click at [1020, 559] on div "Love Activity 0 / 10 Qs attempted 0 / 20 Mins watched About Plus since May 2025…" at bounding box center [1170, 376] width 334 height 752
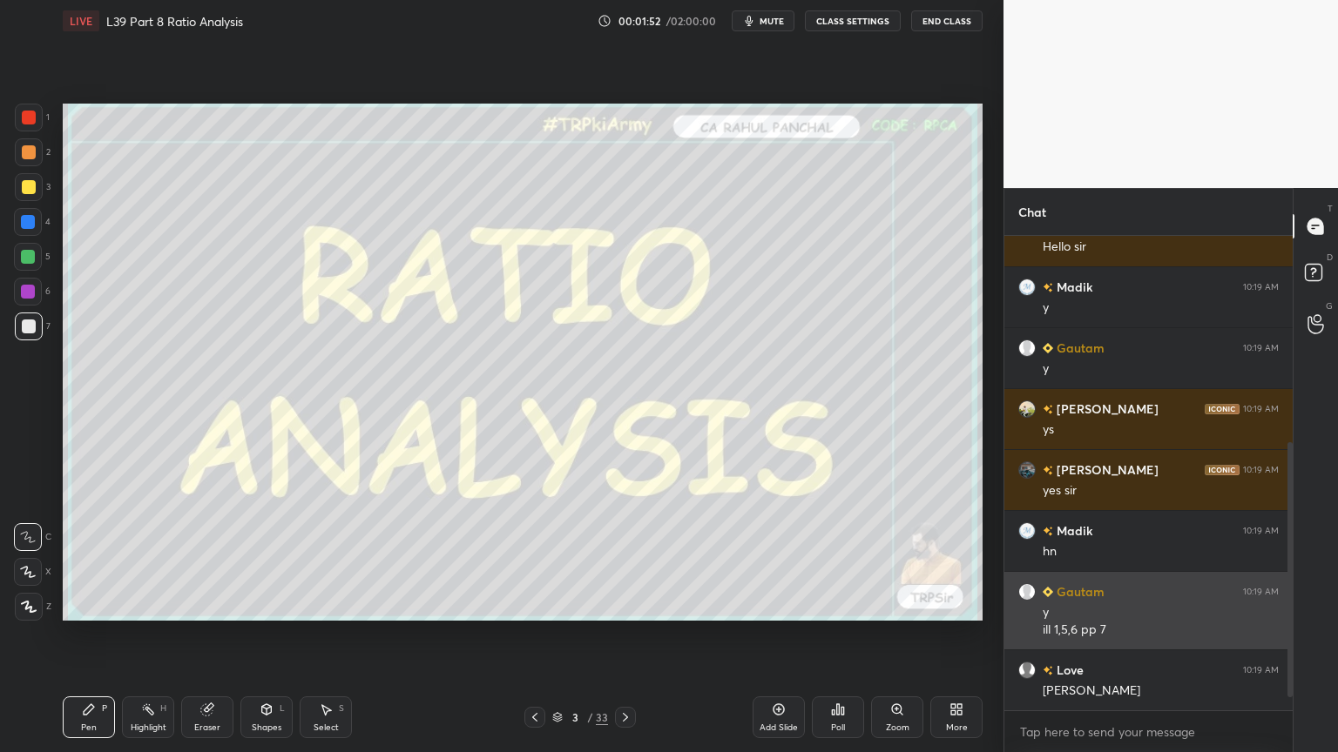
scroll to position [408, 0]
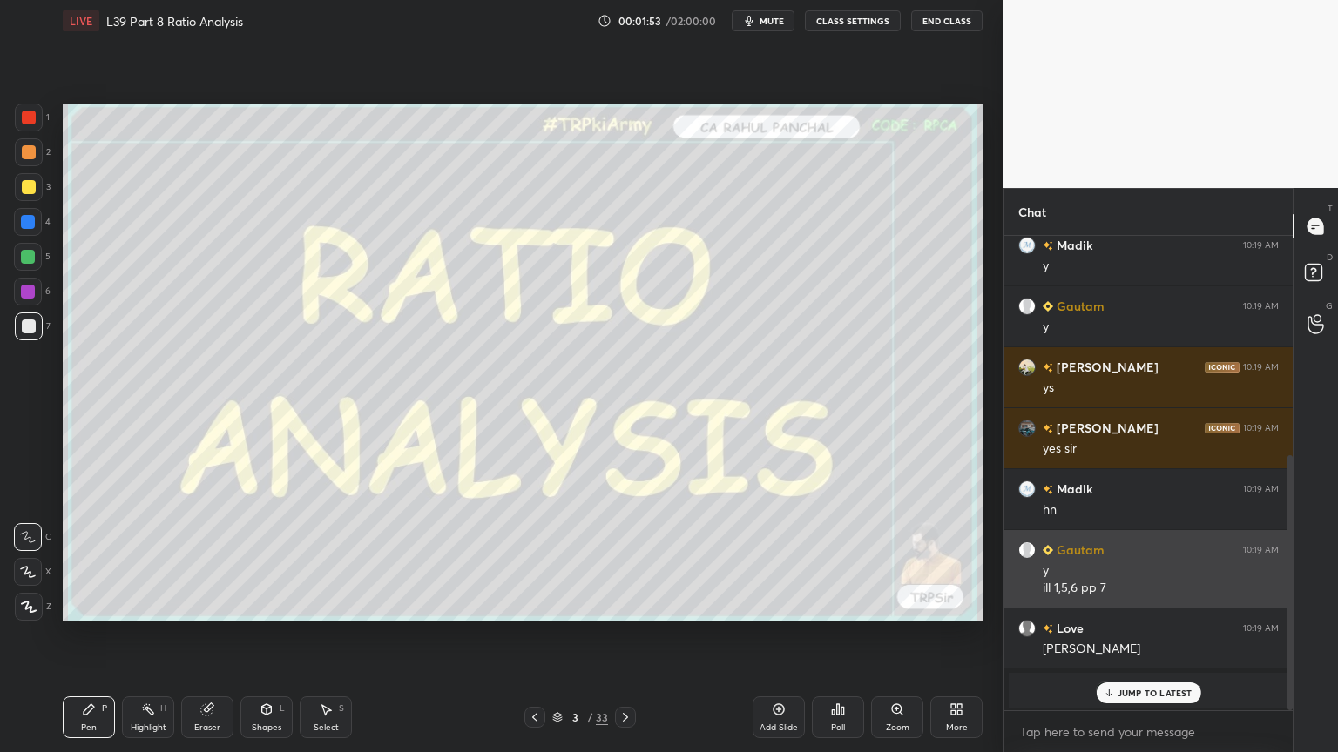
drag, startPoint x: 1036, startPoint y: 614, endPoint x: 1024, endPoint y: 567, distance: 48.4
click at [1024, 559] on div "Gautam 10:19 AM y ill 1,5,6 pp 7" at bounding box center [1148, 569] width 288 height 78
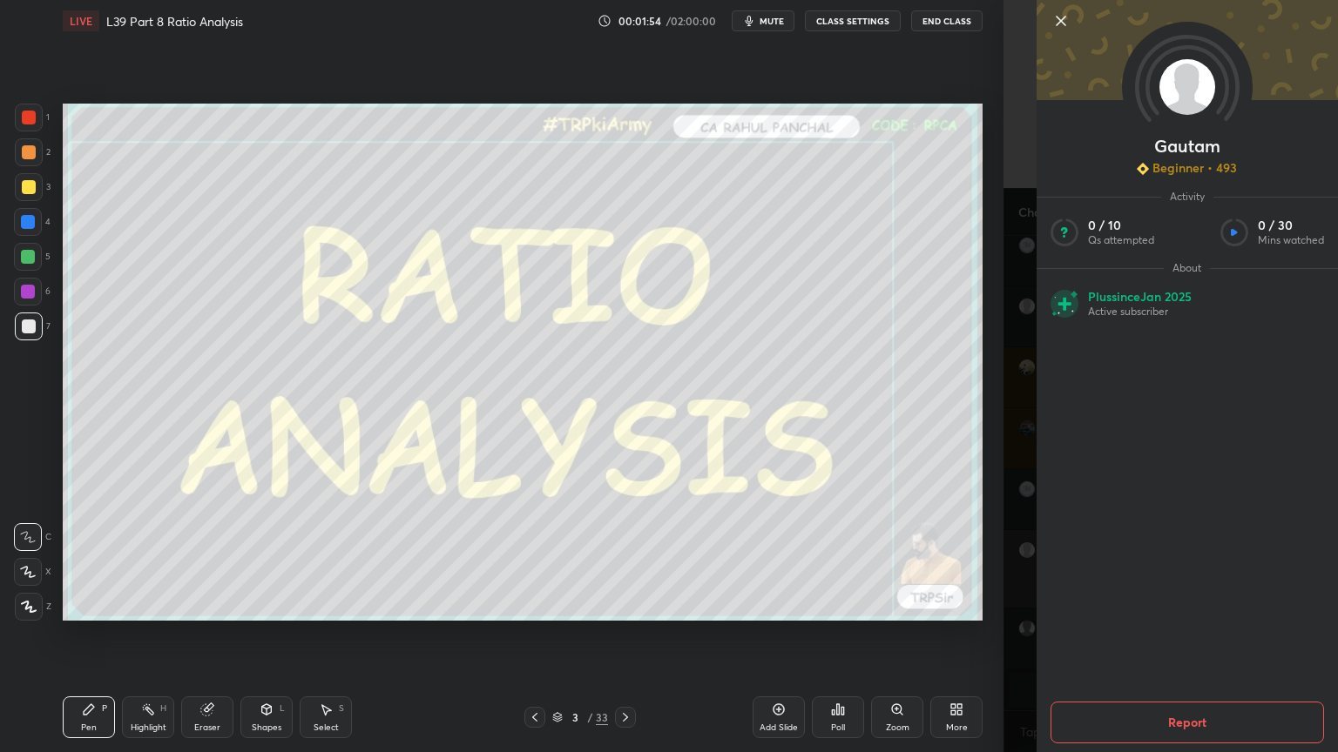
click at [1024, 559] on div "Gautam Beginner • 493 Activity 0 / 10 Qs attempted 0 / 30 Mins watched About Pl…" at bounding box center [1170, 376] width 334 height 752
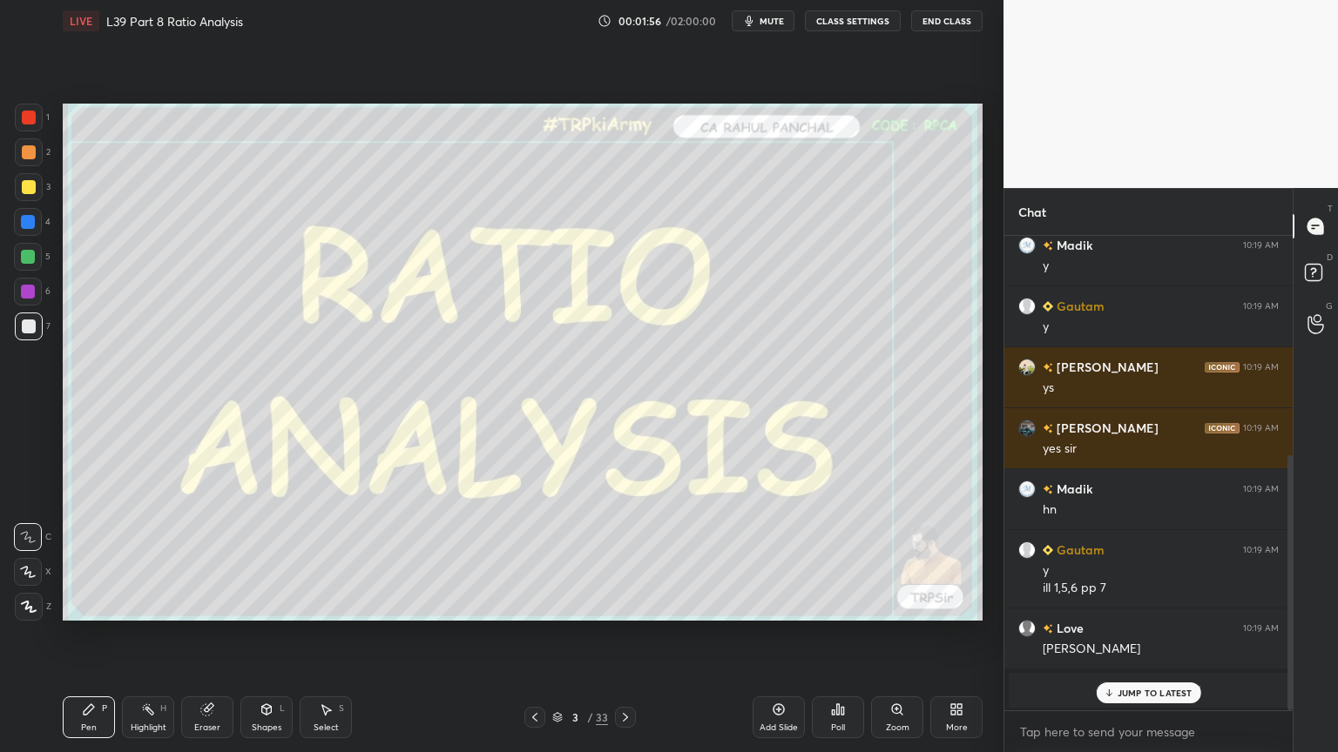
click at [1117, 559] on p "JUMP TO LATEST" at bounding box center [1154, 693] width 75 height 10
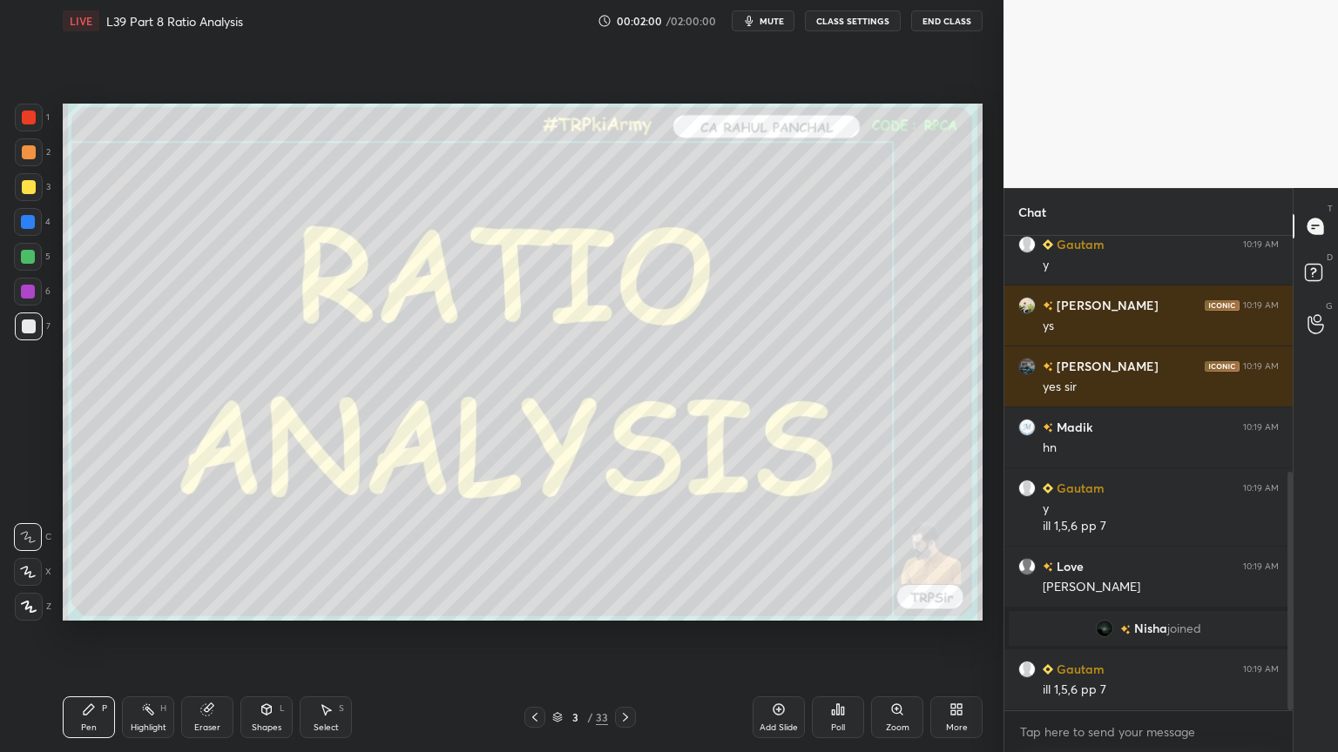
click at [1083, 559] on h6 "Gautam" at bounding box center [1078, 669] width 51 height 18
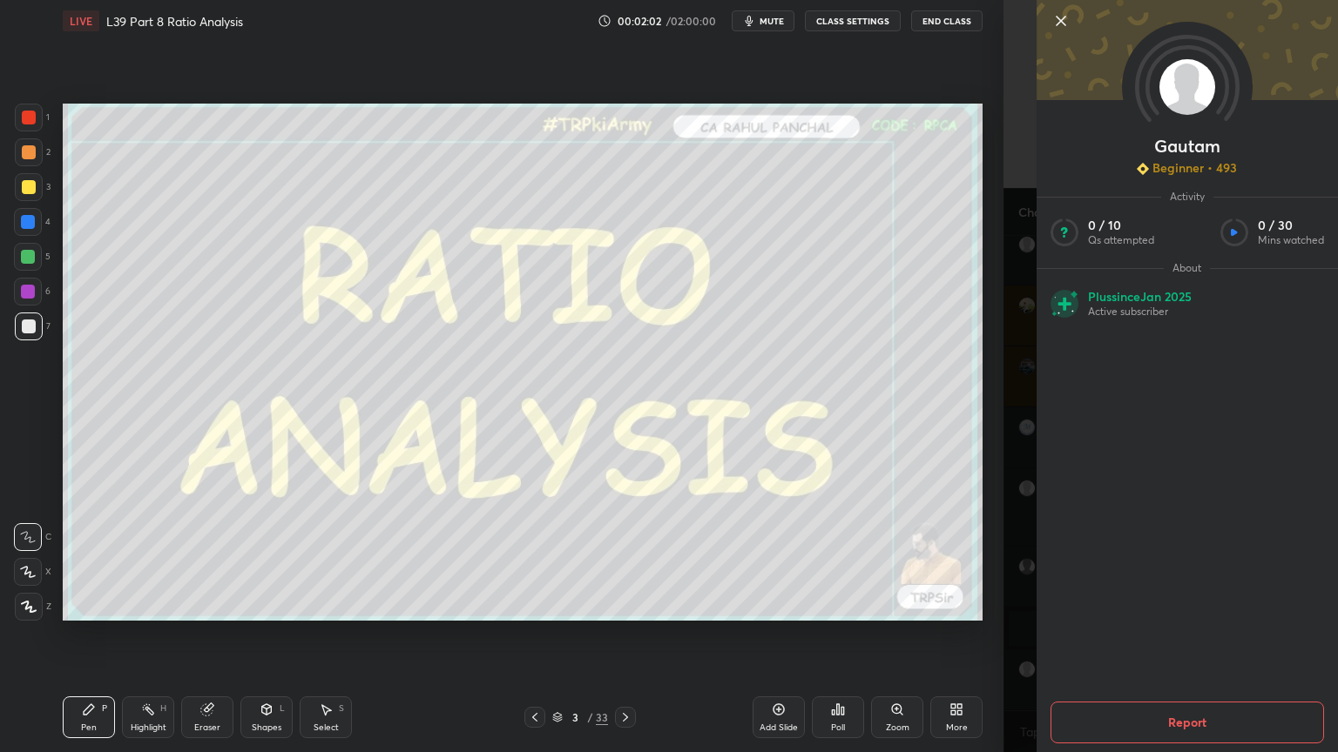
click at [1056, 10] on icon at bounding box center [1060, 20] width 21 height 21
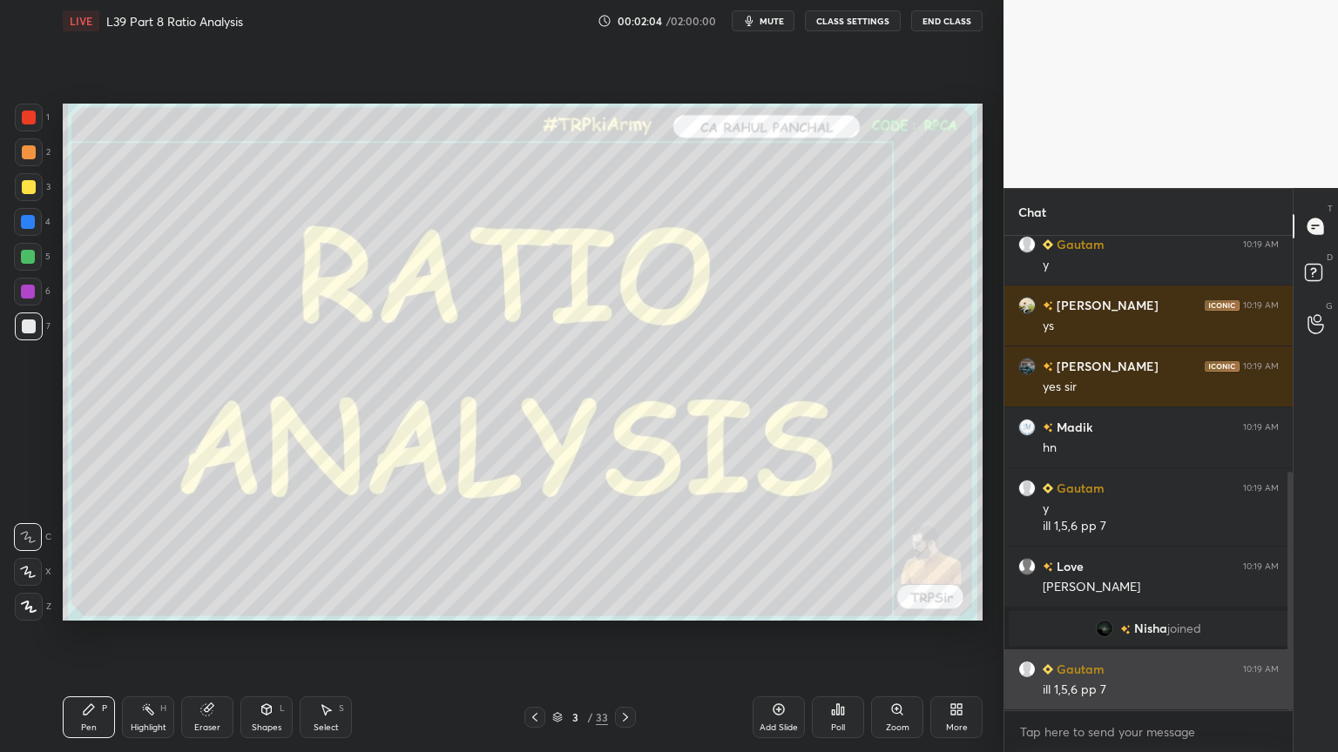
click at [1090, 559] on h6 "Gautam" at bounding box center [1078, 669] width 51 height 18
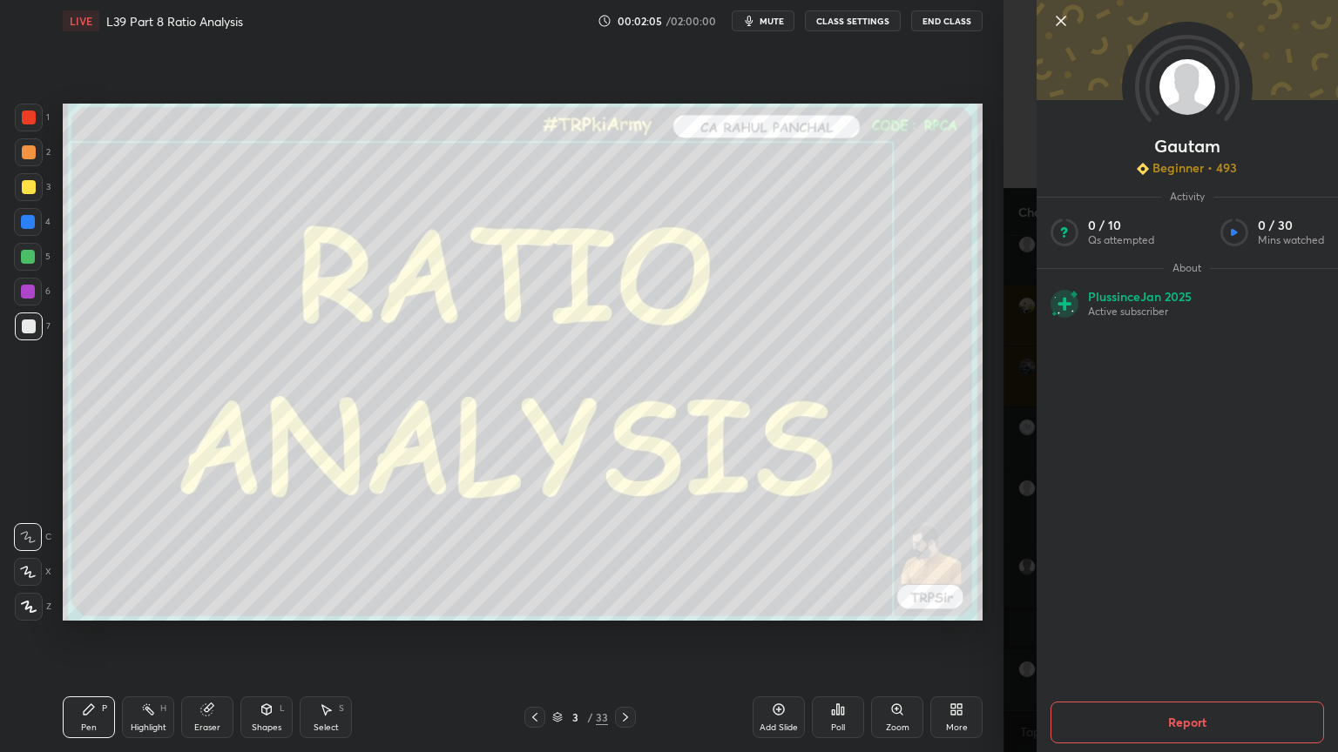
click at [1015, 559] on div "Gautam Beginner • 493 Activity 0 / 10 Qs attempted 0 / 30 Mins watched About Pl…" at bounding box center [1170, 376] width 334 height 752
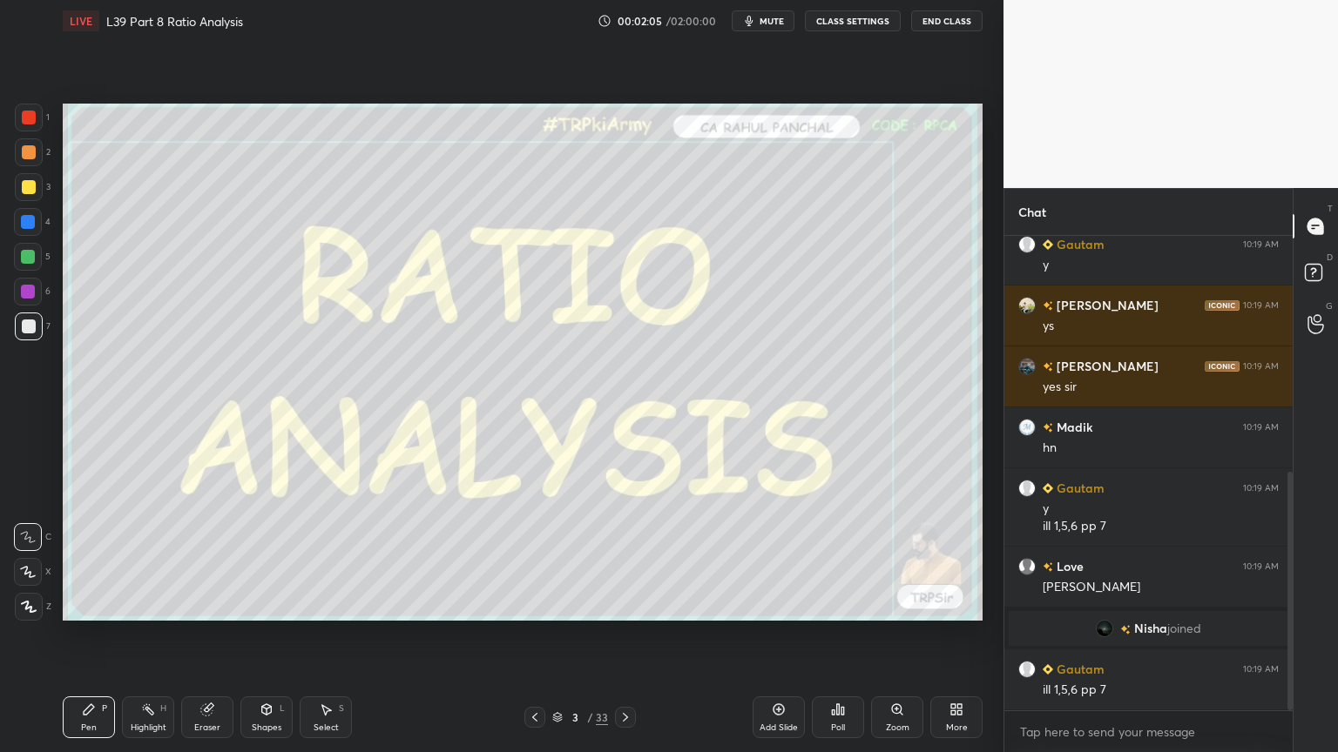
click at [1051, 559] on div "ill 1,5,6 pp 7" at bounding box center [1160, 690] width 236 height 17
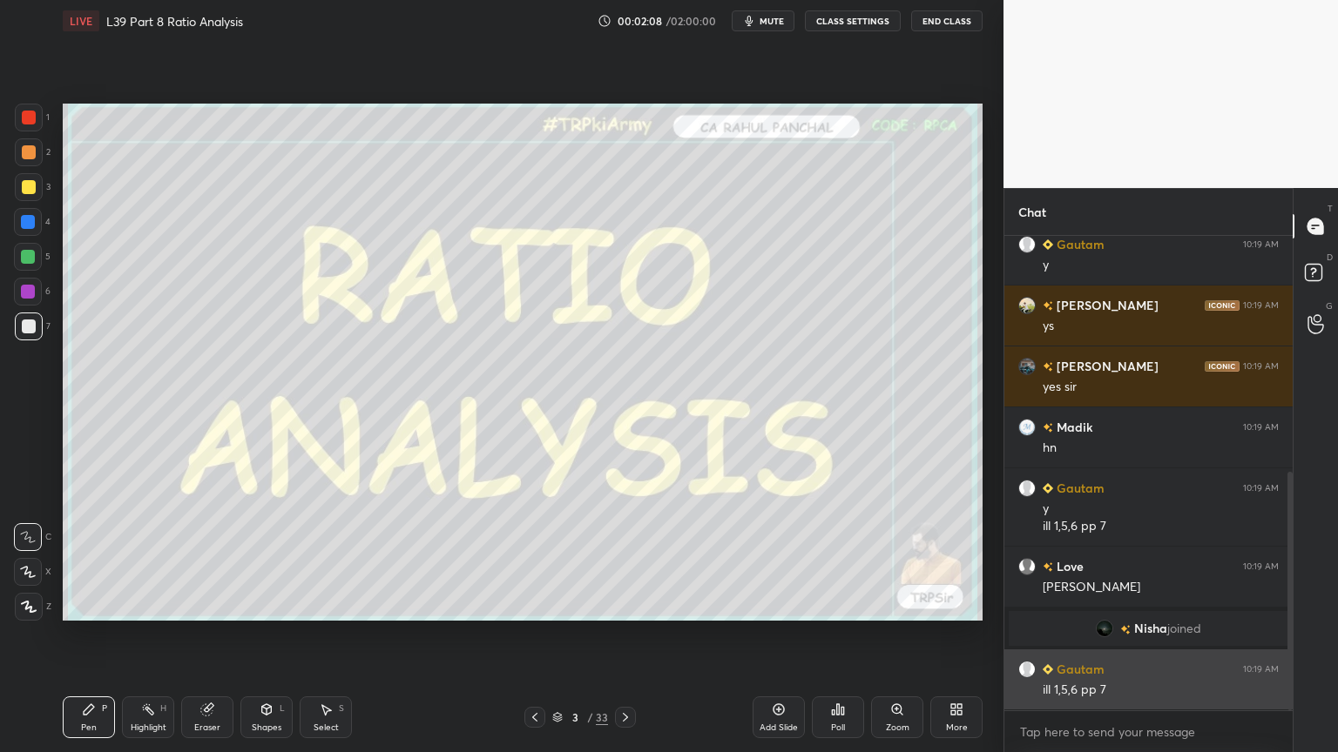
click at [1073, 559] on h6 "Gautam" at bounding box center [1078, 669] width 51 height 18
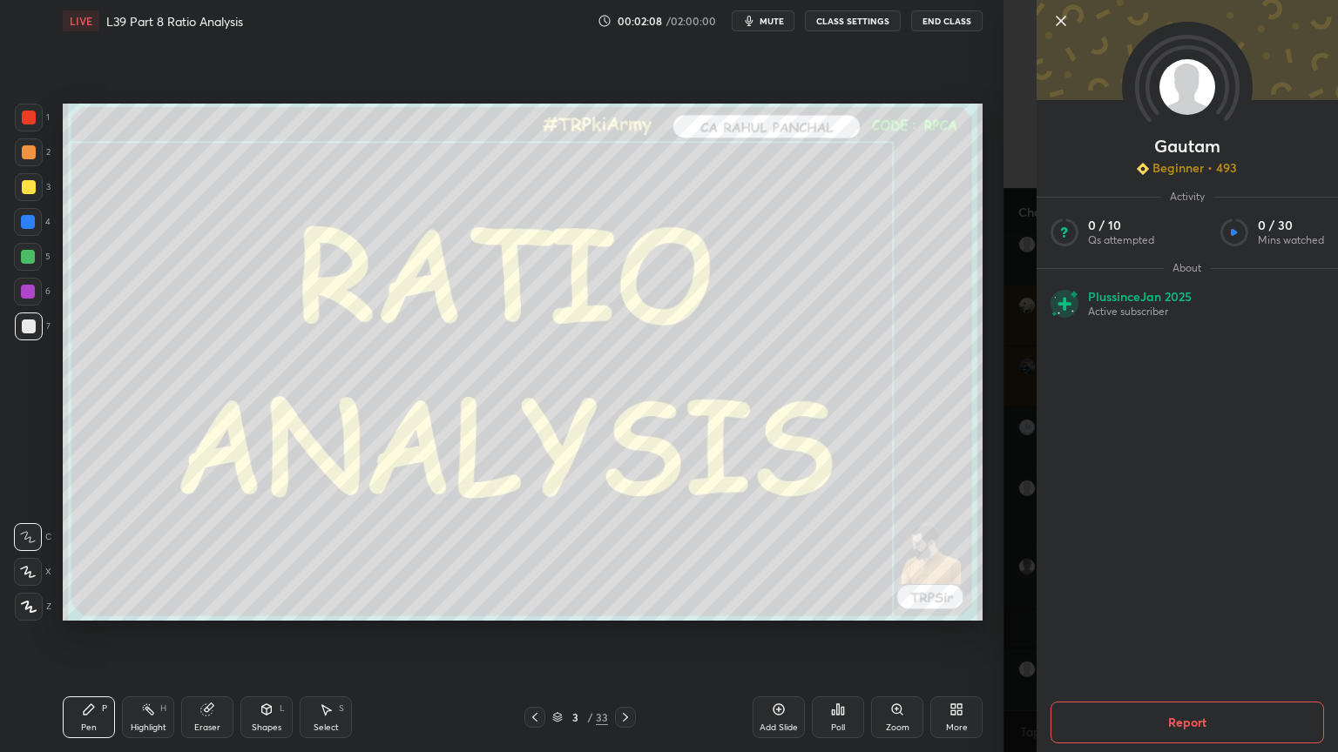
click at [1012, 559] on div "Gautam Beginner • 493 Activity 0 / 10 Qs attempted 0 / 30 Mins watched About Pl…" at bounding box center [1170, 376] width 334 height 752
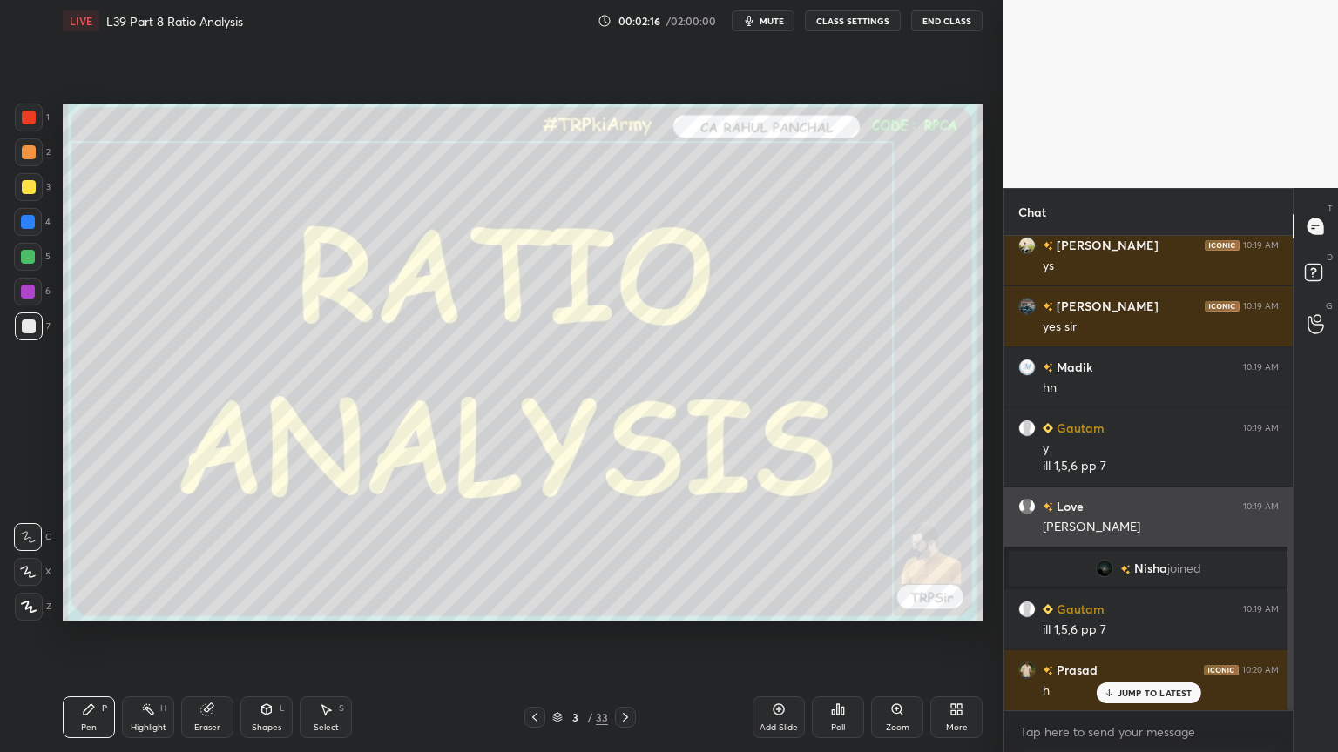
scroll to position [571, 0]
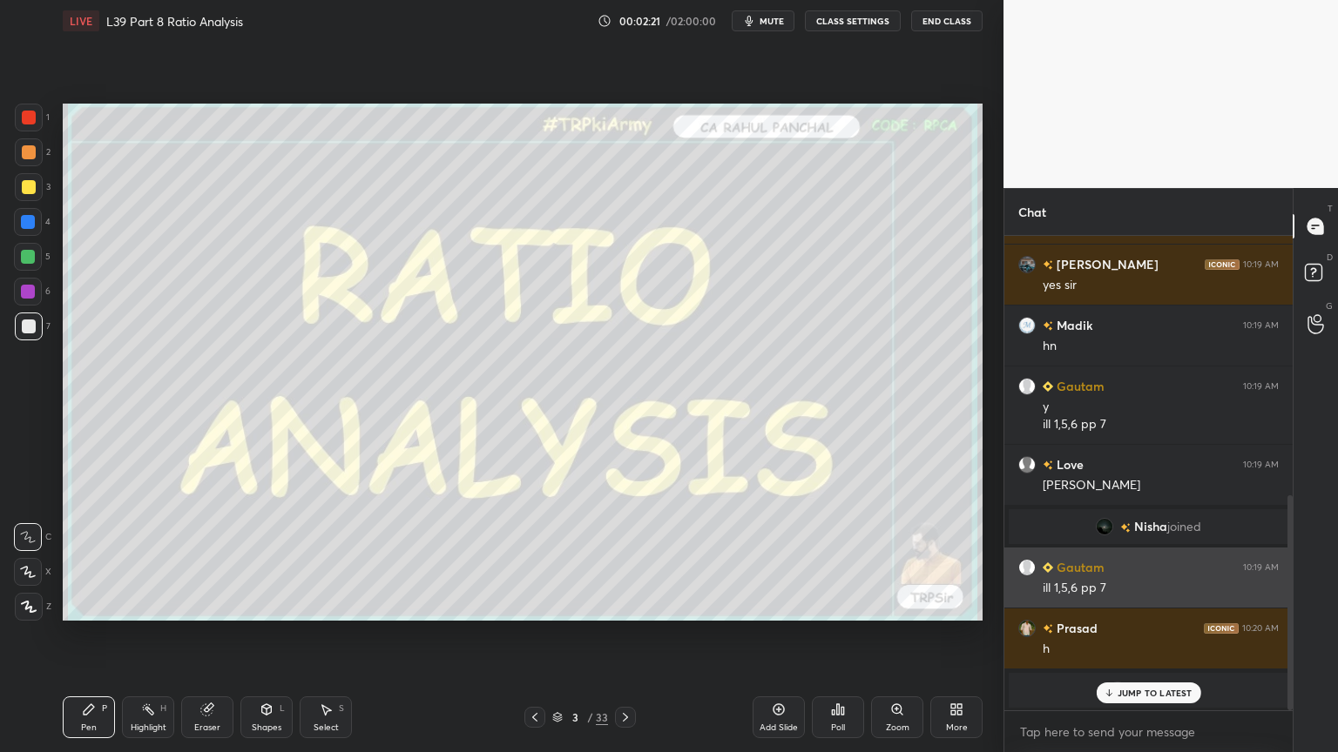
click at [1069, 559] on div "ill 1,5,6 pp 7" at bounding box center [1160, 587] width 236 height 21
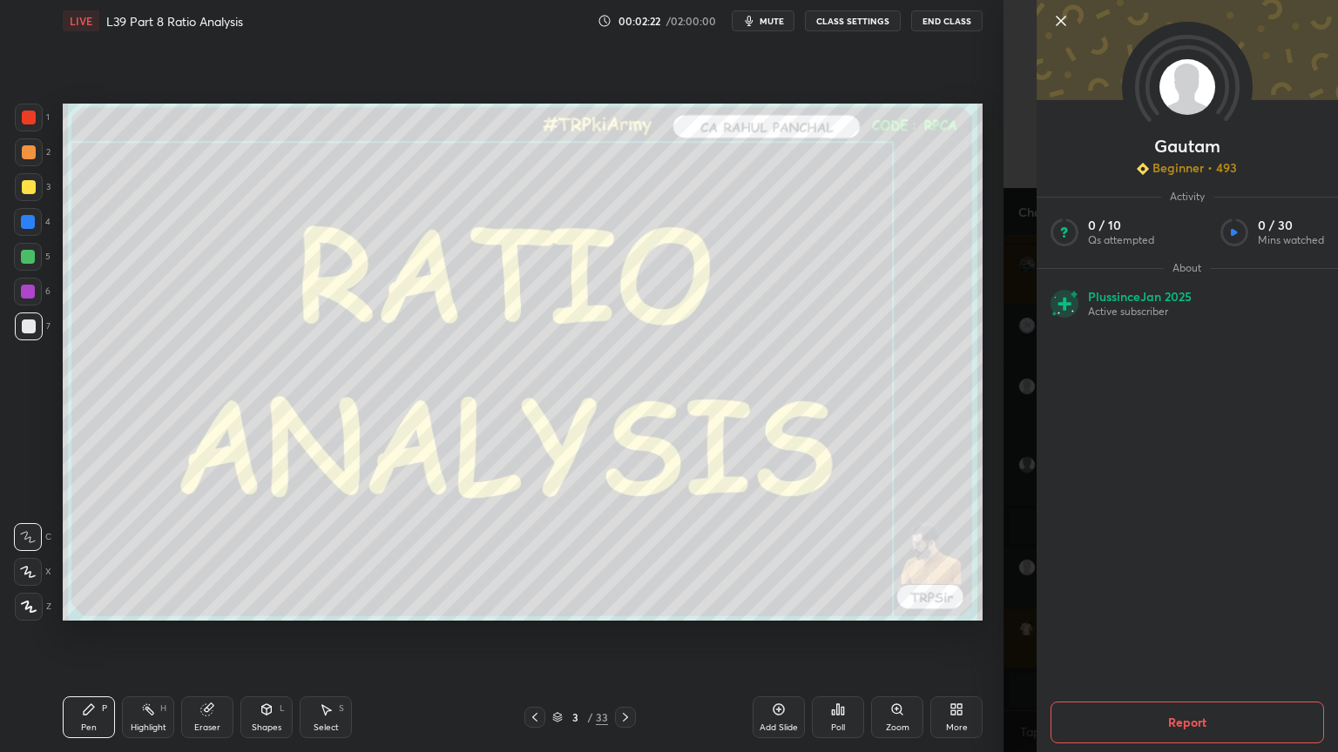
click at [1027, 559] on div "Gautam Beginner • 493 Activity 0 / 10 Qs attempted 0 / 30 Mins watched About Pl…" at bounding box center [1170, 376] width 334 height 752
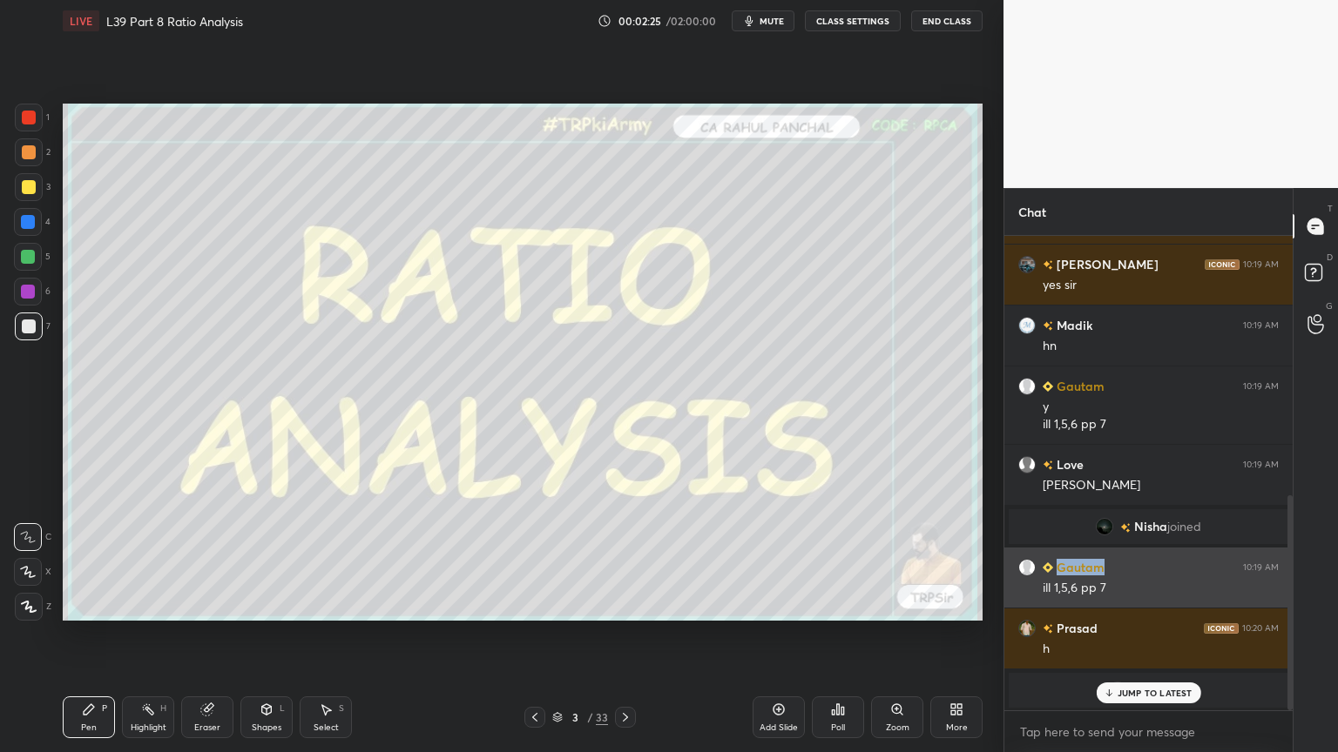
click at [1138, 559] on div "ill 1,5,6 pp 7" at bounding box center [1160, 588] width 236 height 17
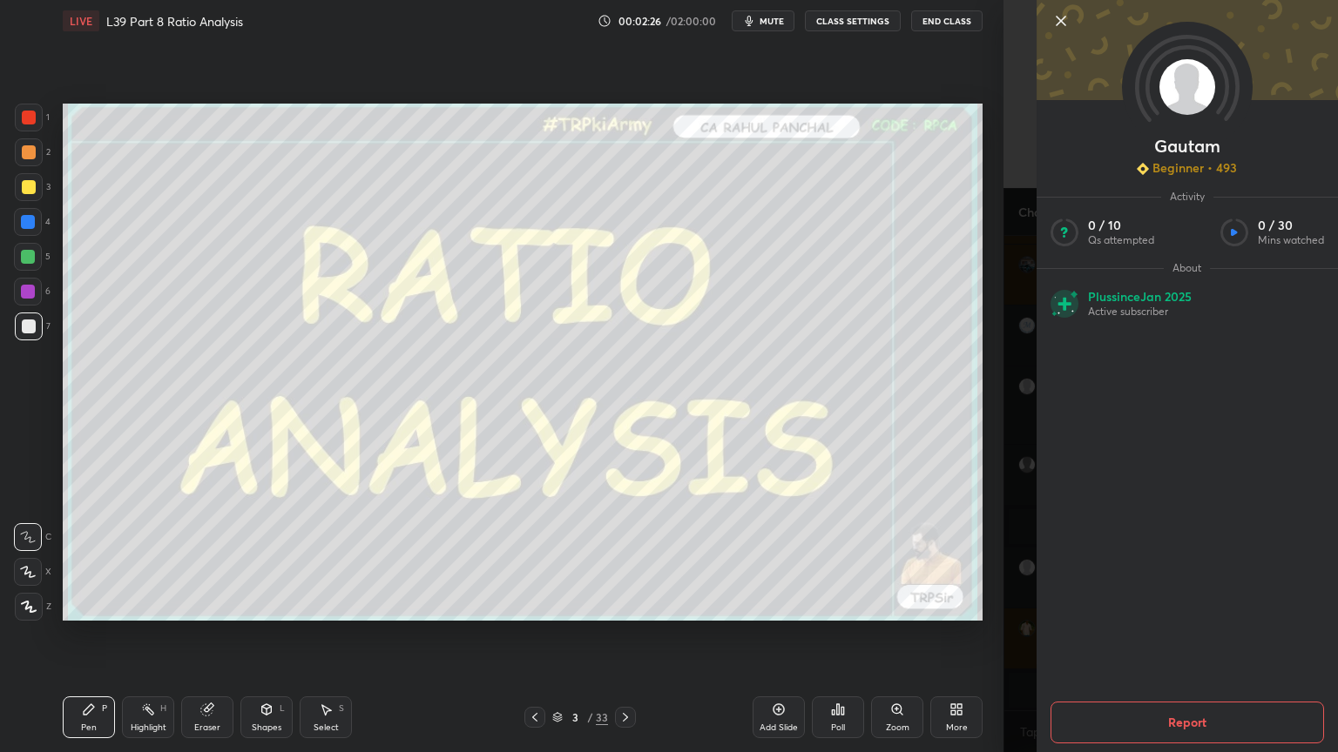
click at [1179, 559] on div "Gautam Beginner • 493 Activity 0 / 10 Qs attempted 0 / 30 Mins watched About Pl…" at bounding box center [1186, 376] width 301 height 752
click at [1011, 559] on div "Gautam Beginner • 493 Activity 0 / 10 Qs attempted 0 / 30 Mins watched About Pl…" at bounding box center [1170, 376] width 334 height 752
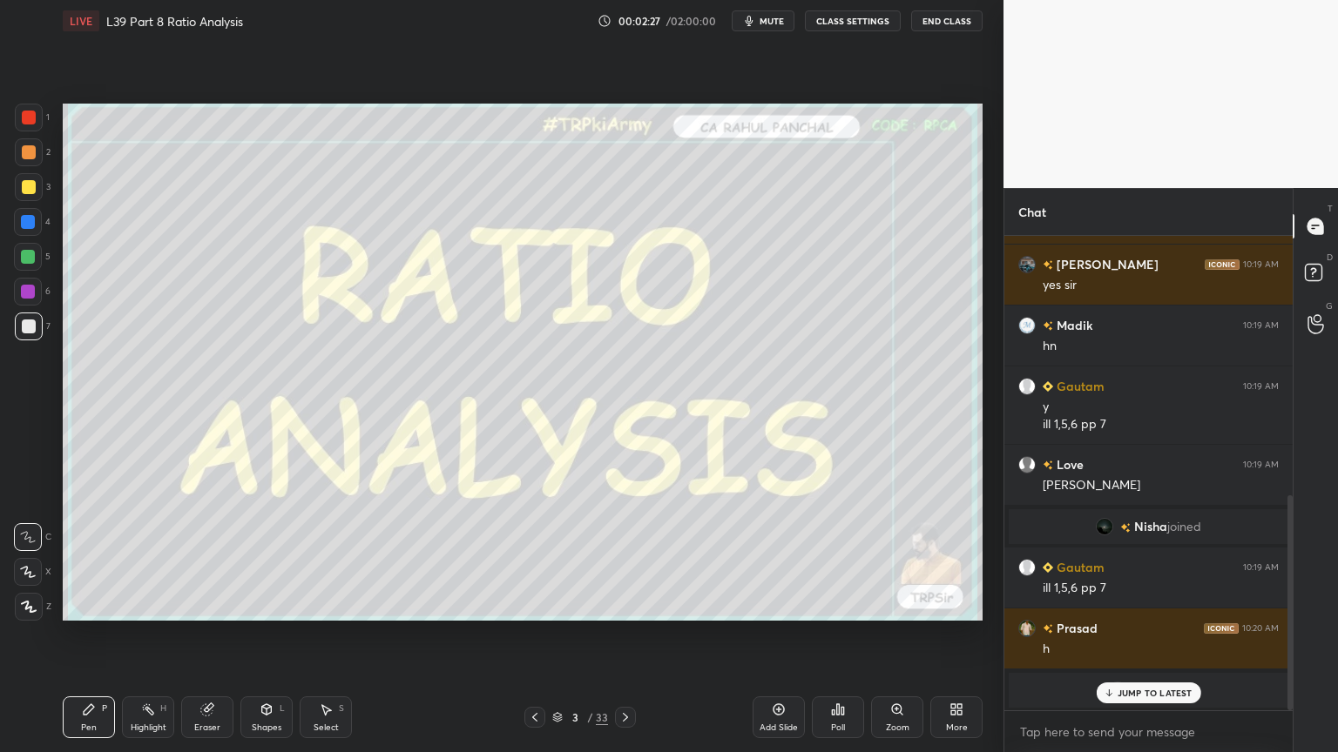
click at [1132, 559] on p "JUMP TO LATEST" at bounding box center [1154, 693] width 75 height 10
click at [1123, 559] on div "Gautam 10:19 AM" at bounding box center [1148, 567] width 260 height 18
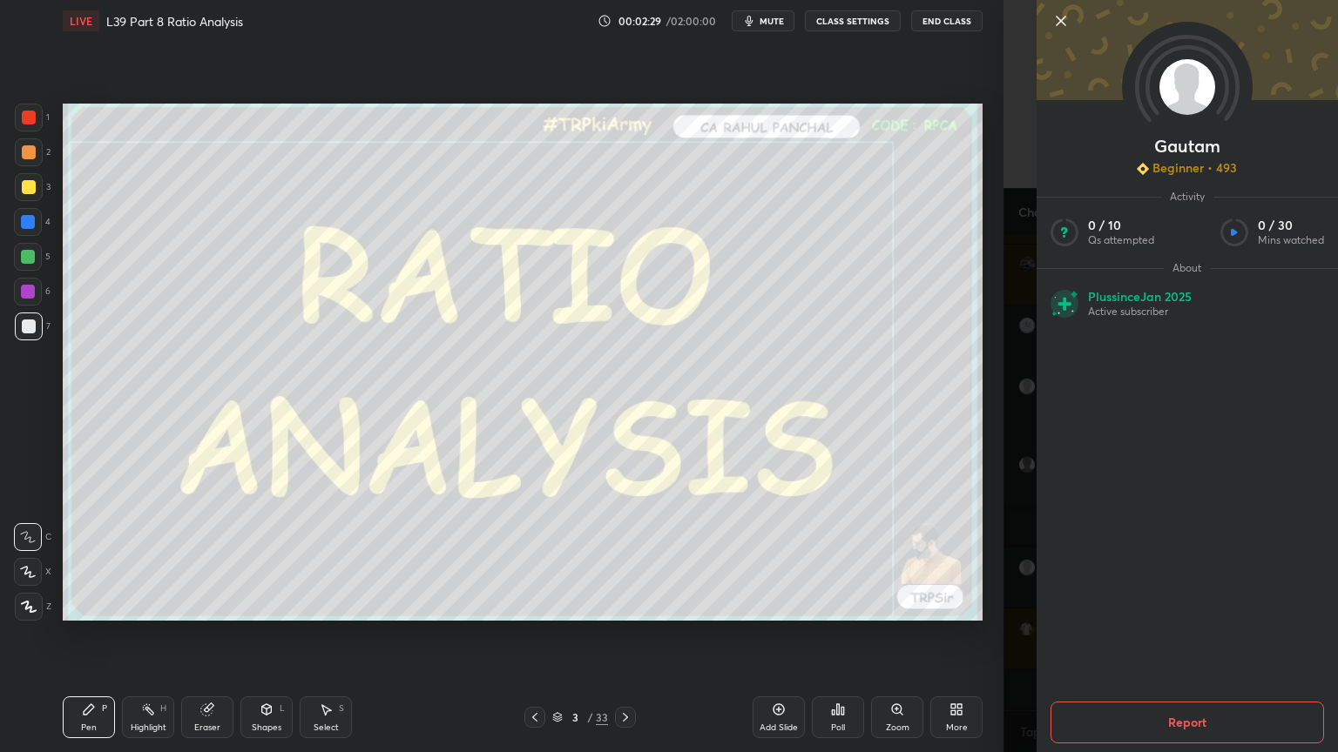
click at [1009, 559] on div "Gautam Beginner • 493 Activity 0 / 10 Qs attempted 0 / 30 Mins watched About Pl…" at bounding box center [1170, 376] width 334 height 752
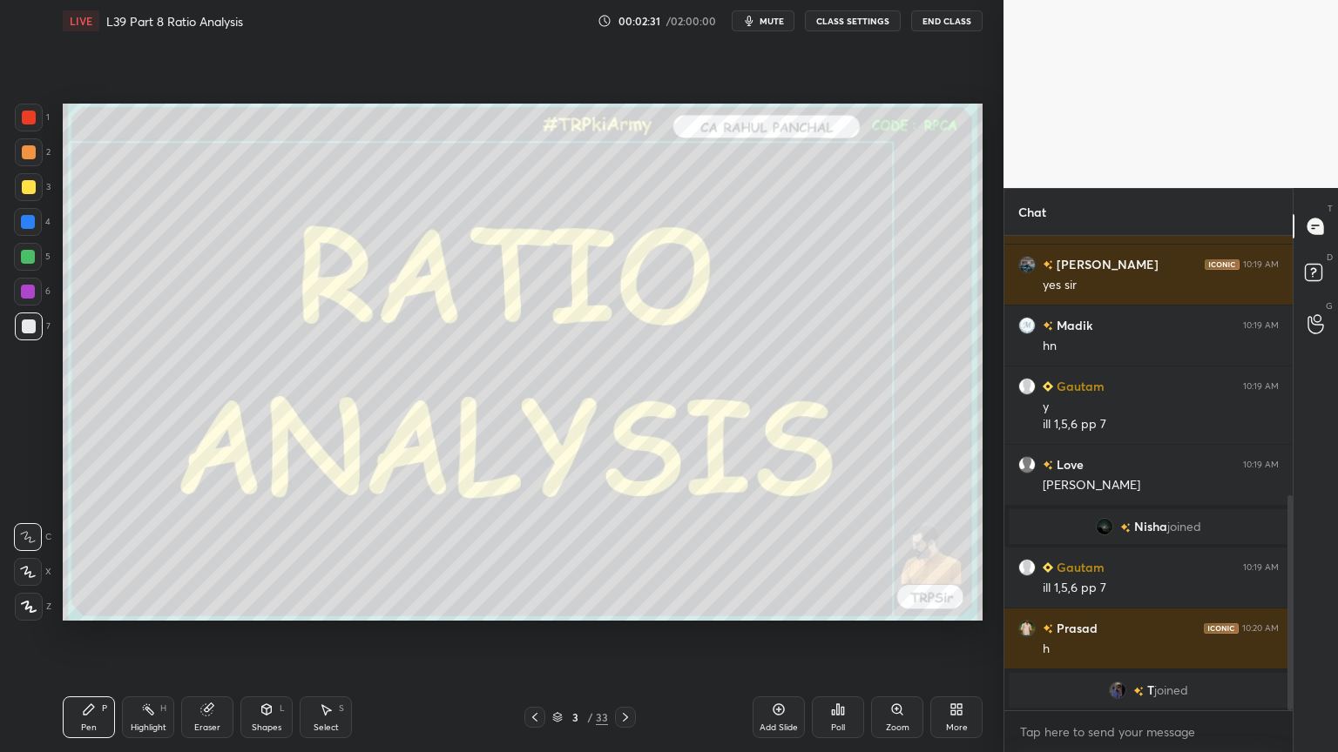
click at [1025, 559] on img "grid" at bounding box center [1026, 567] width 17 height 17
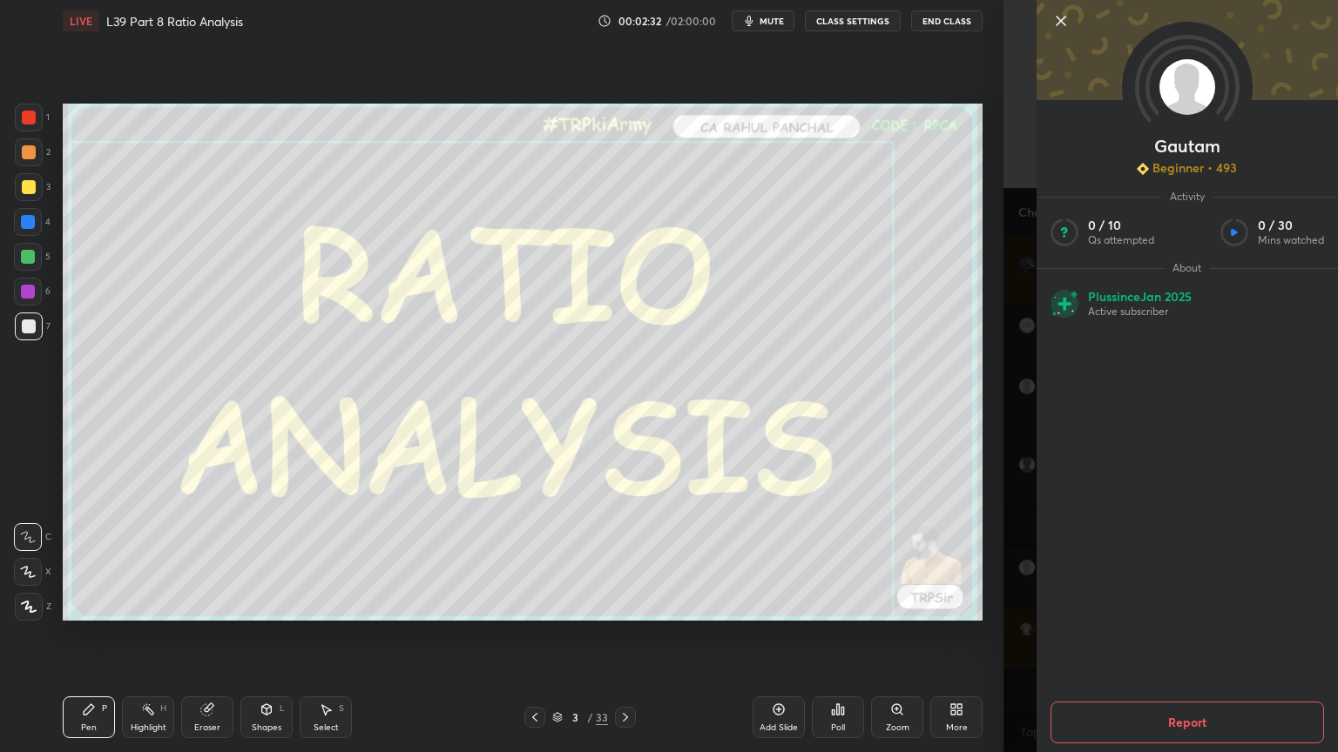
click at [1019, 559] on div "Gautam Beginner • 493 Activity 0 / 10 Qs attempted 0 / 30 Mins watched About Pl…" at bounding box center [1170, 376] width 334 height 752
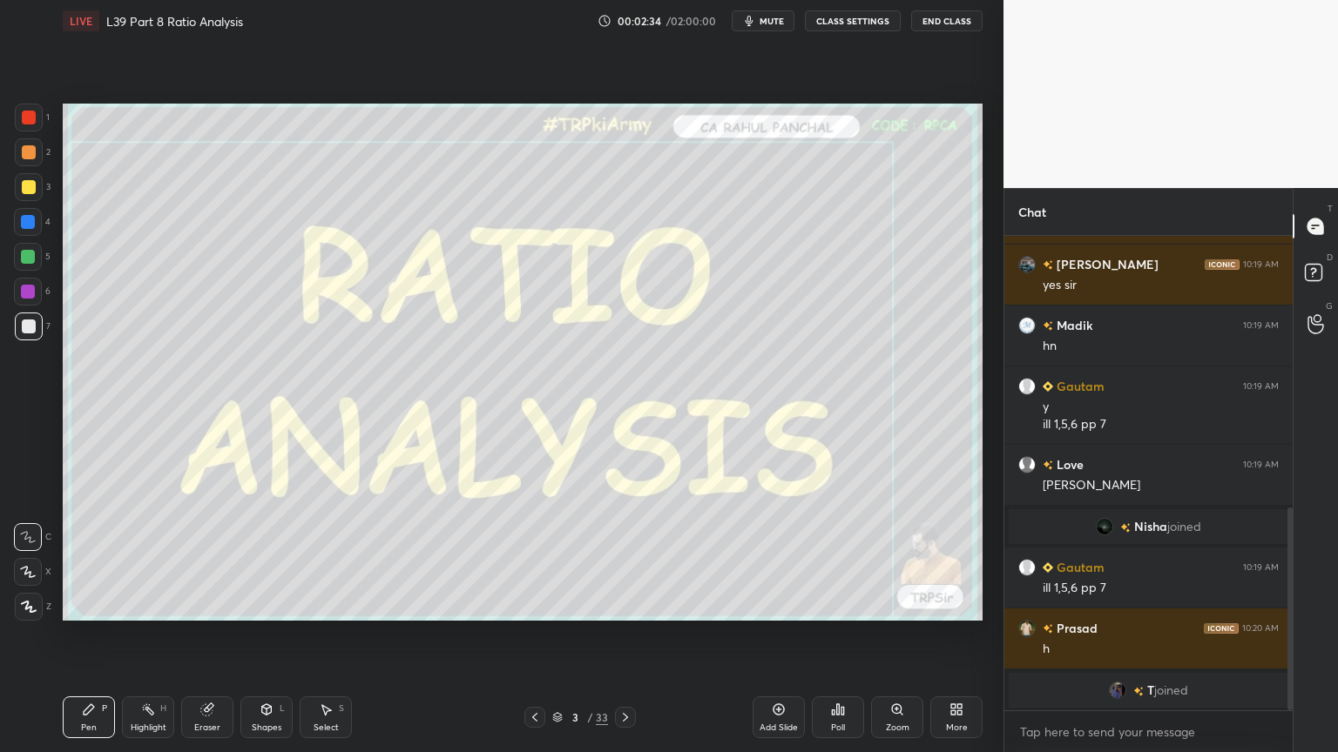
scroll to position [633, 0]
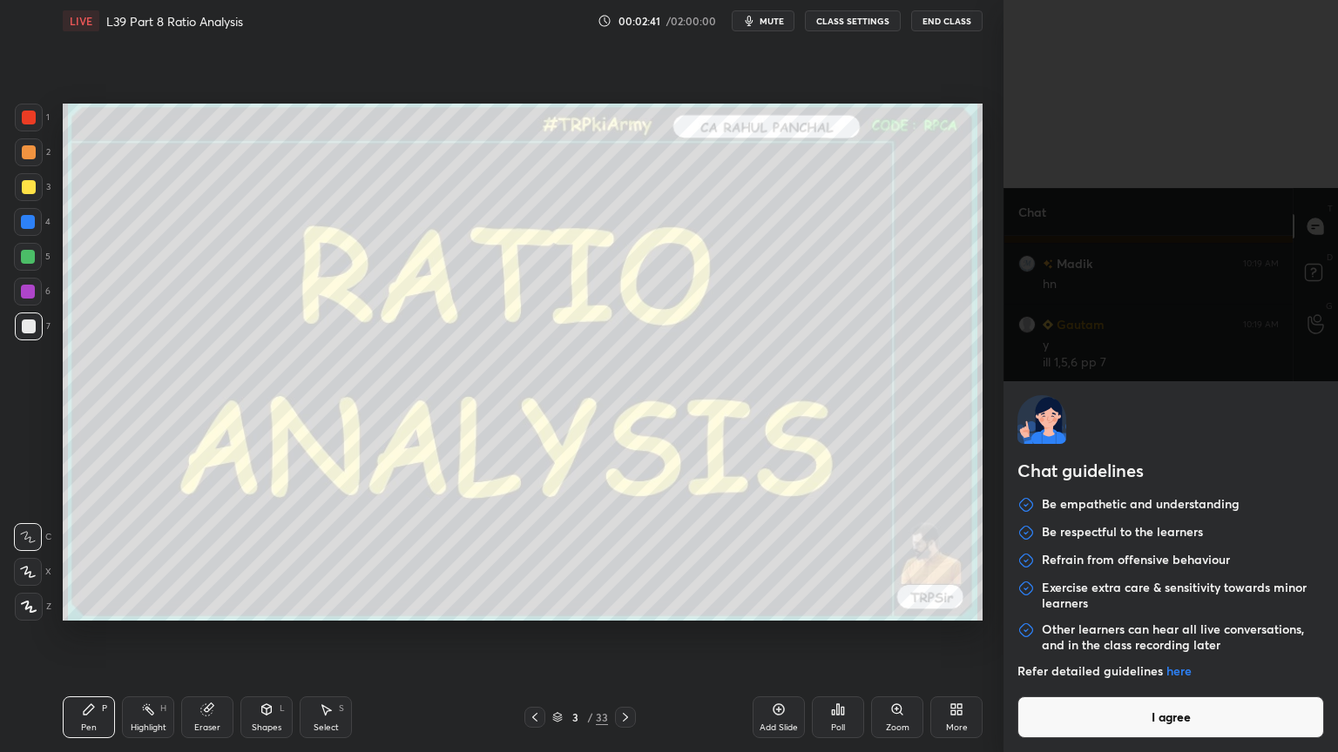
click at [1070, 559] on body "1 2 3 4 5 6 7 C X Z C X Z E E Erase all H H LIVE L39 Part 8 Ratio Analysis 00:0…" at bounding box center [669, 376] width 1338 height 752
click at [1071, 559] on button "I agree" at bounding box center [1170, 718] width 307 height 42
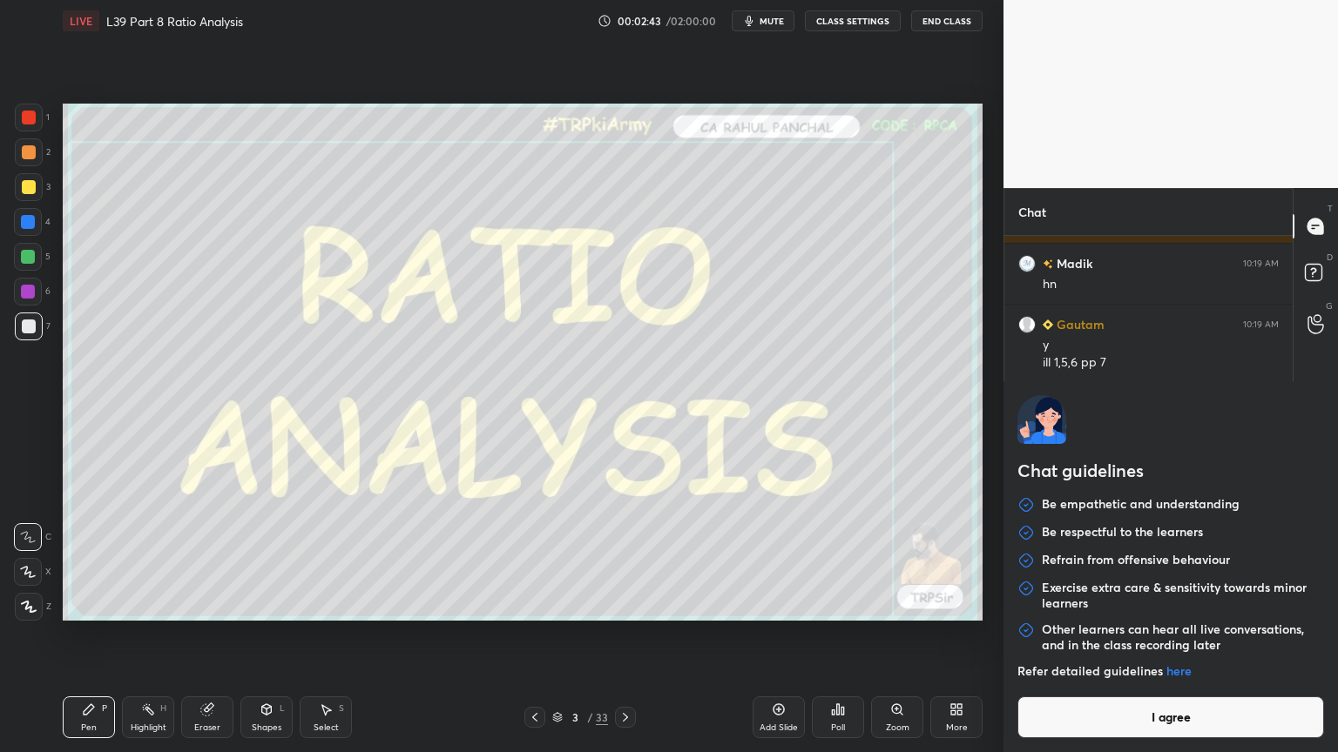
type textarea "x"
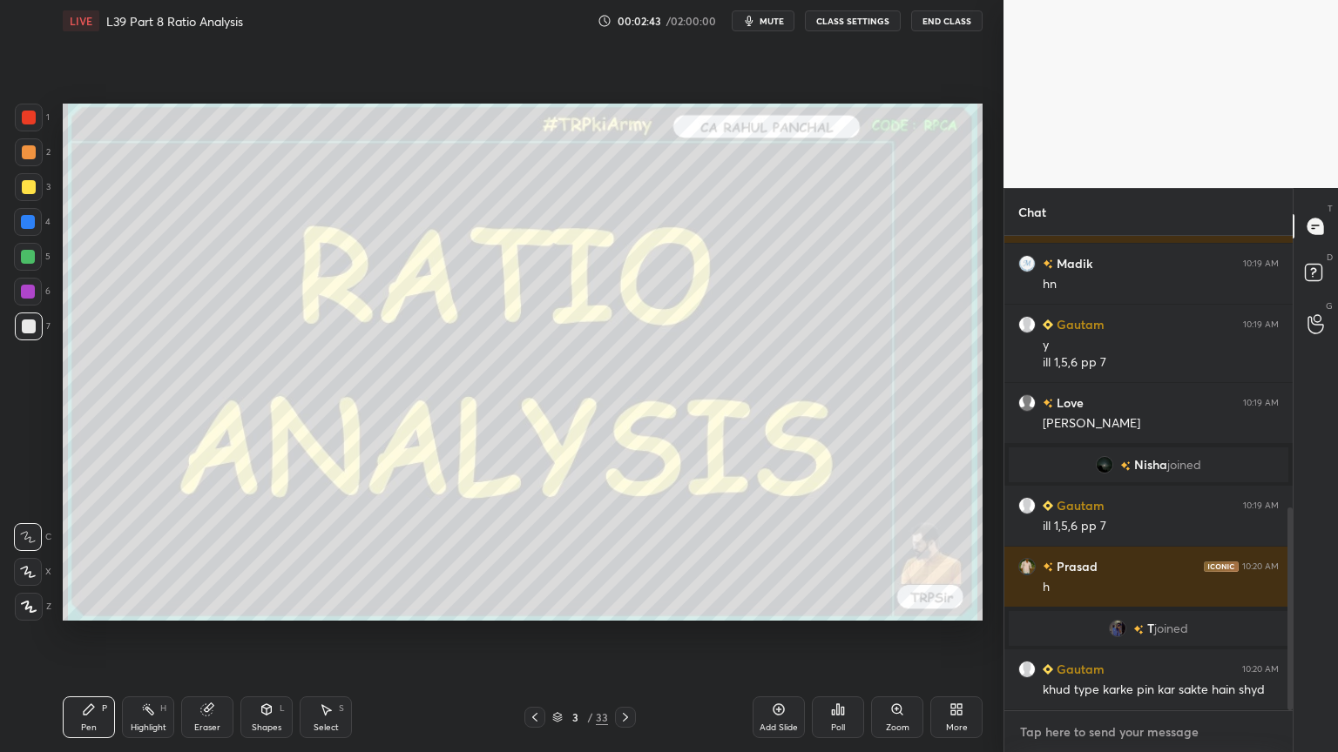
scroll to position [693, 0]
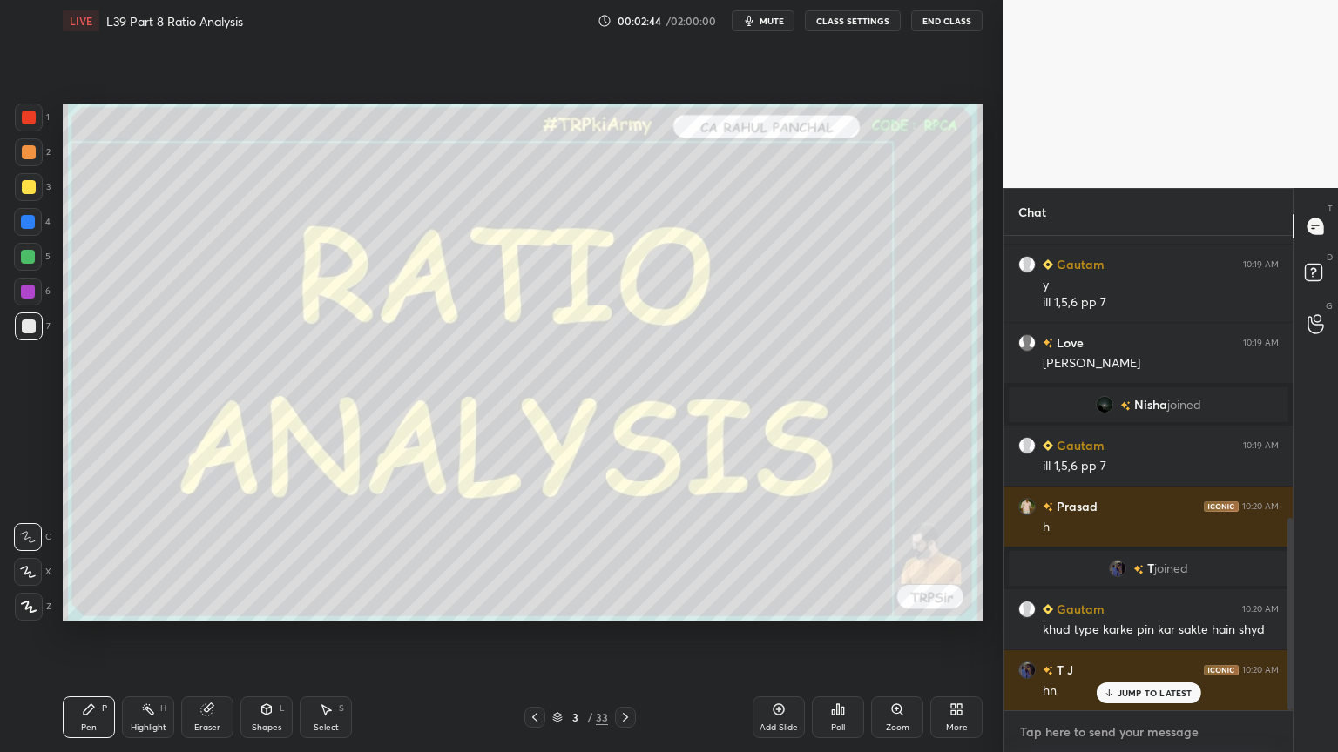
type textarea "i"
type textarea "x"
type textarea "i"
type textarea "x"
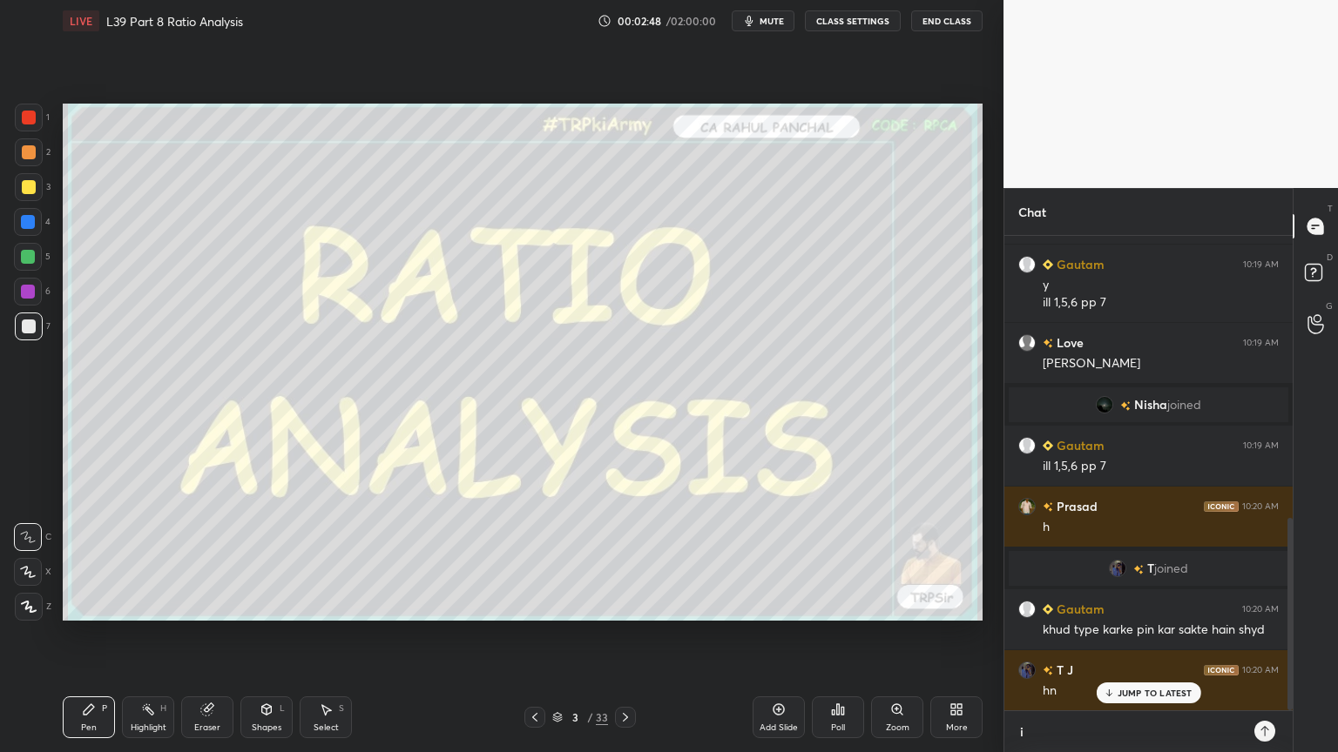
type textarea "i 1"
type textarea "x"
type textarea "i 1"
type textarea "x"
type textarea "i 1 5"
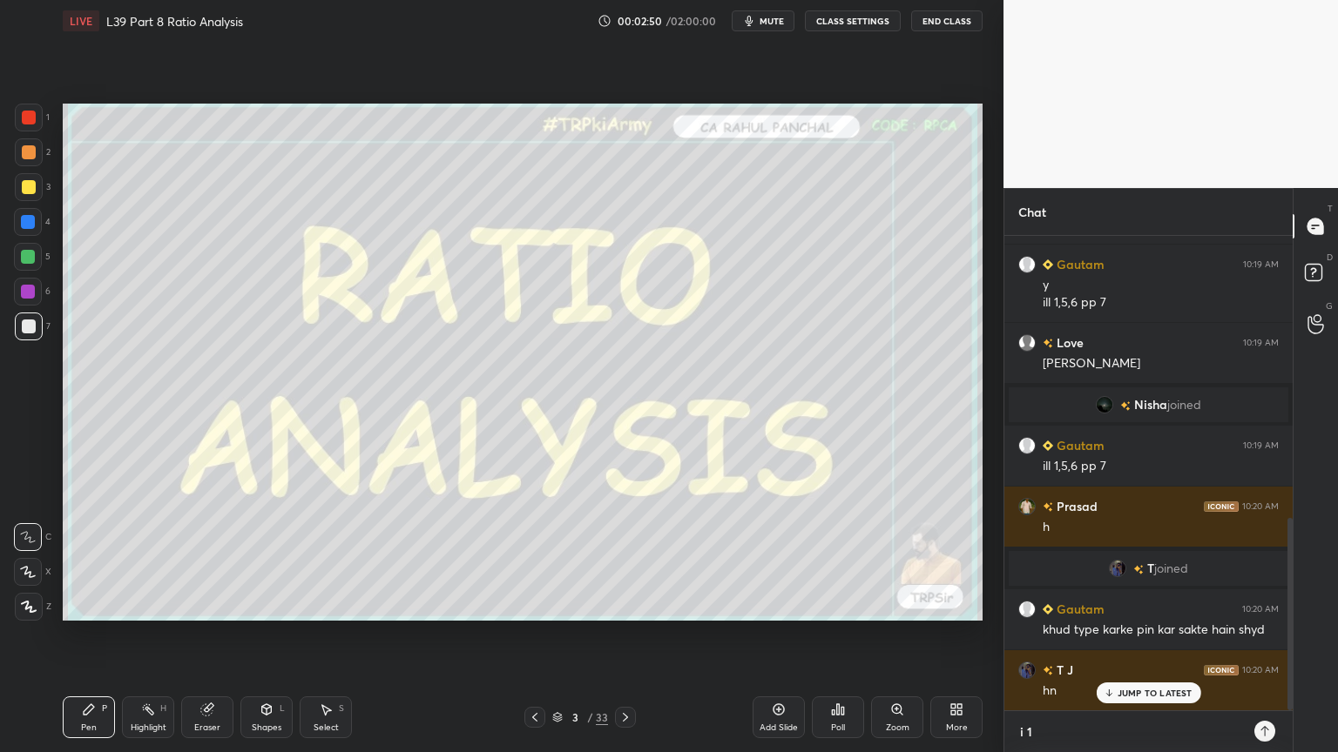
type textarea "x"
type textarea "i 1 5"
type textarea "x"
type textarea "i 1 5 6"
type textarea "x"
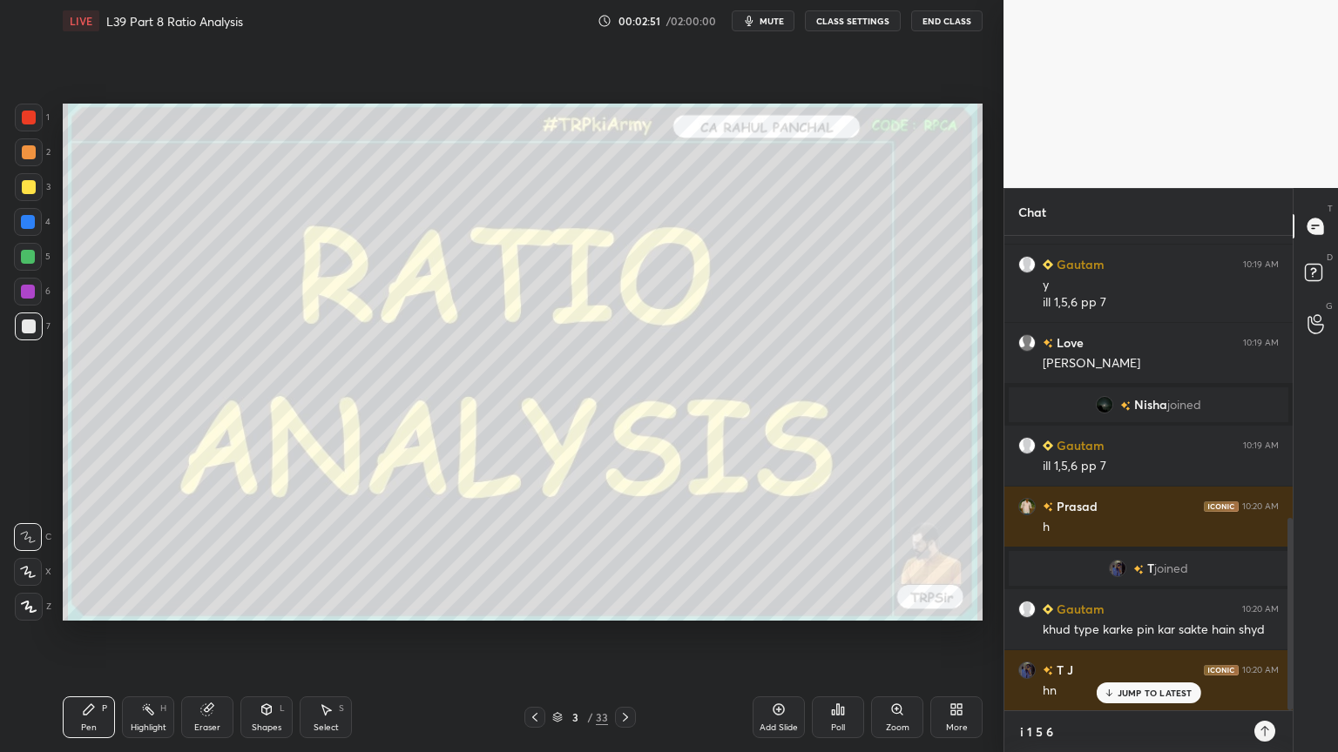
type textarea "i 1 5 6"
type textarea "x"
type textarea "i 1 5 6 p"
type textarea "x"
type textarea "i 1 5 6 pp"
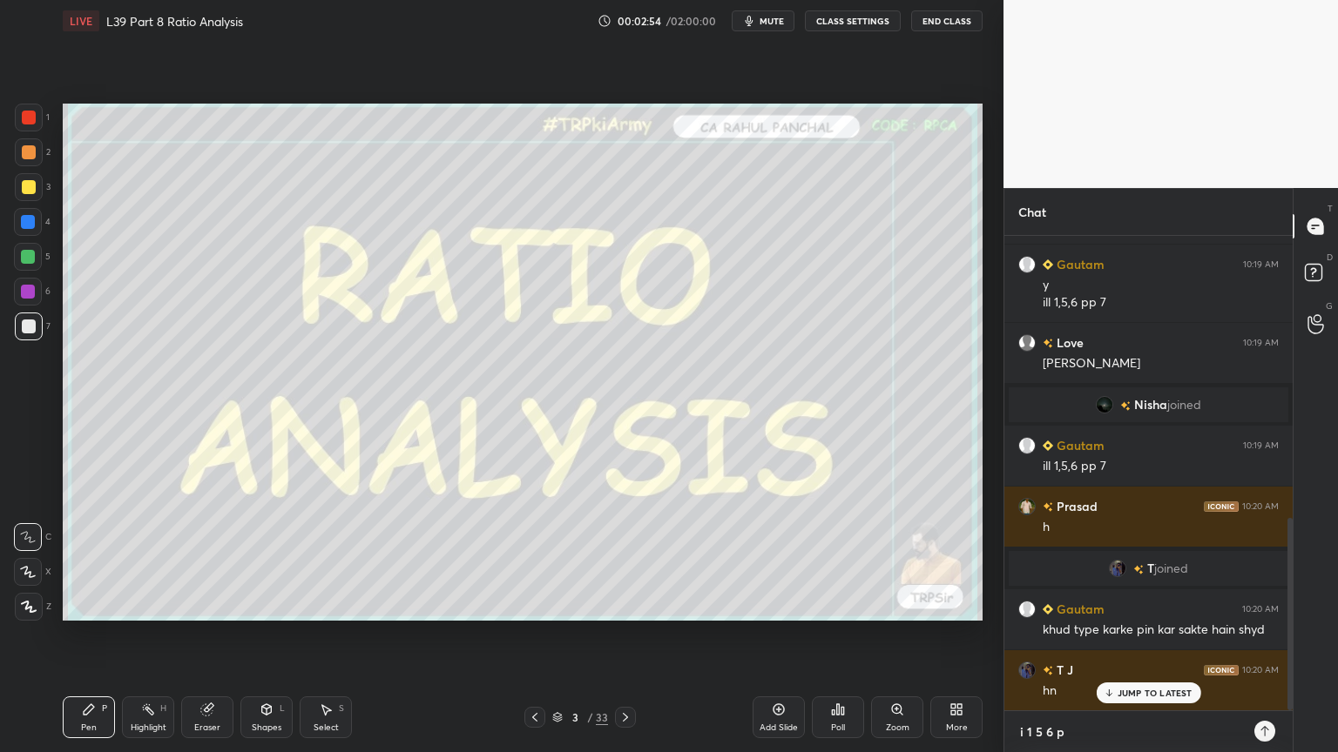
type textarea "x"
type textarea "i 1 5 6 pp"
type textarea "x"
type textarea "i 1 5 6 pp 7"
type textarea "x"
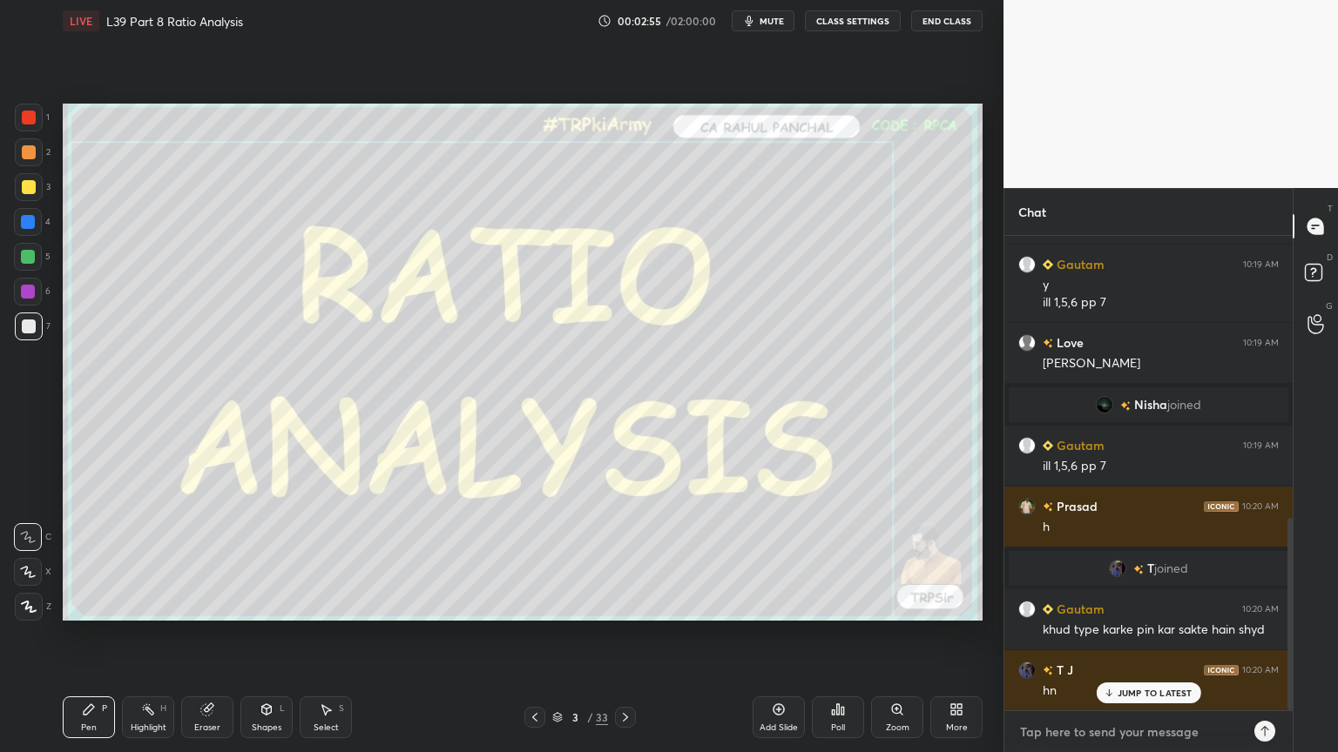
scroll to position [791, 0]
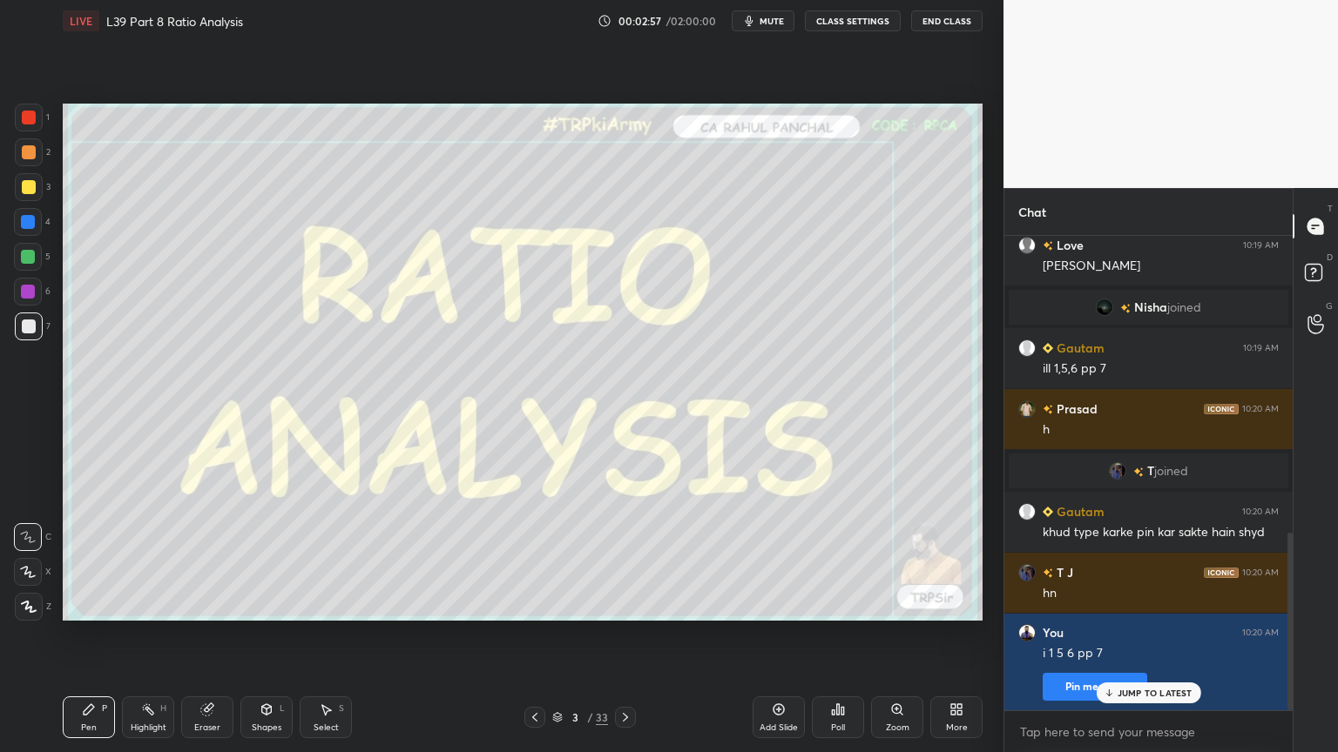
click at [1069, 559] on button "Pin message" at bounding box center [1094, 687] width 105 height 28
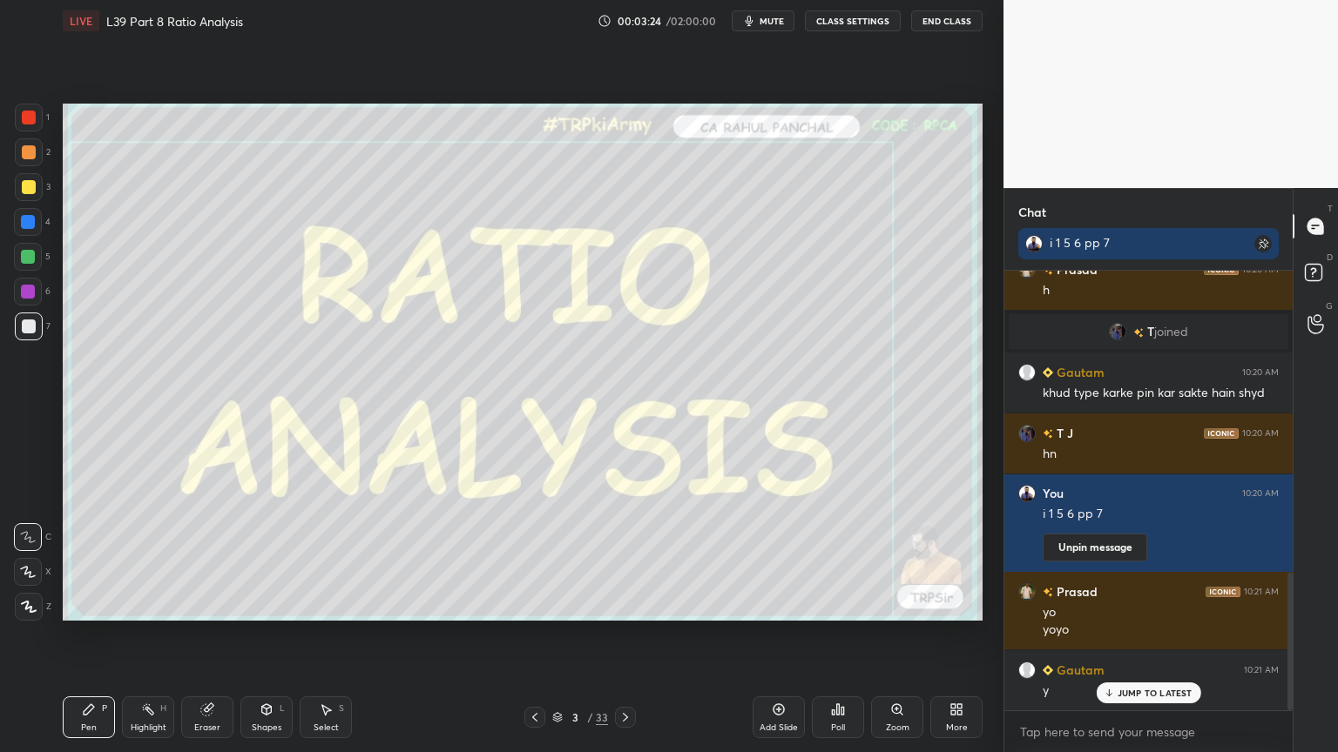
scroll to position [1027, 0]
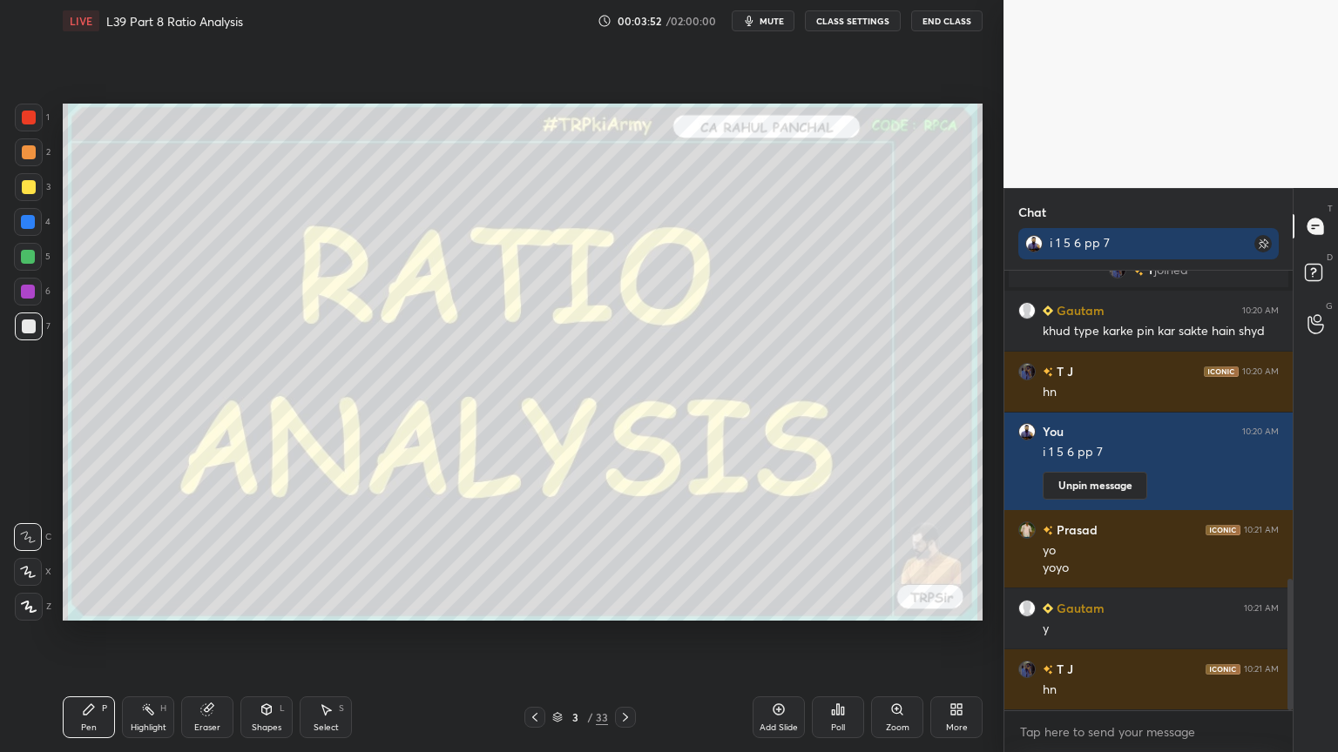
click at [556, 559] on icon at bounding box center [557, 717] width 10 height 10
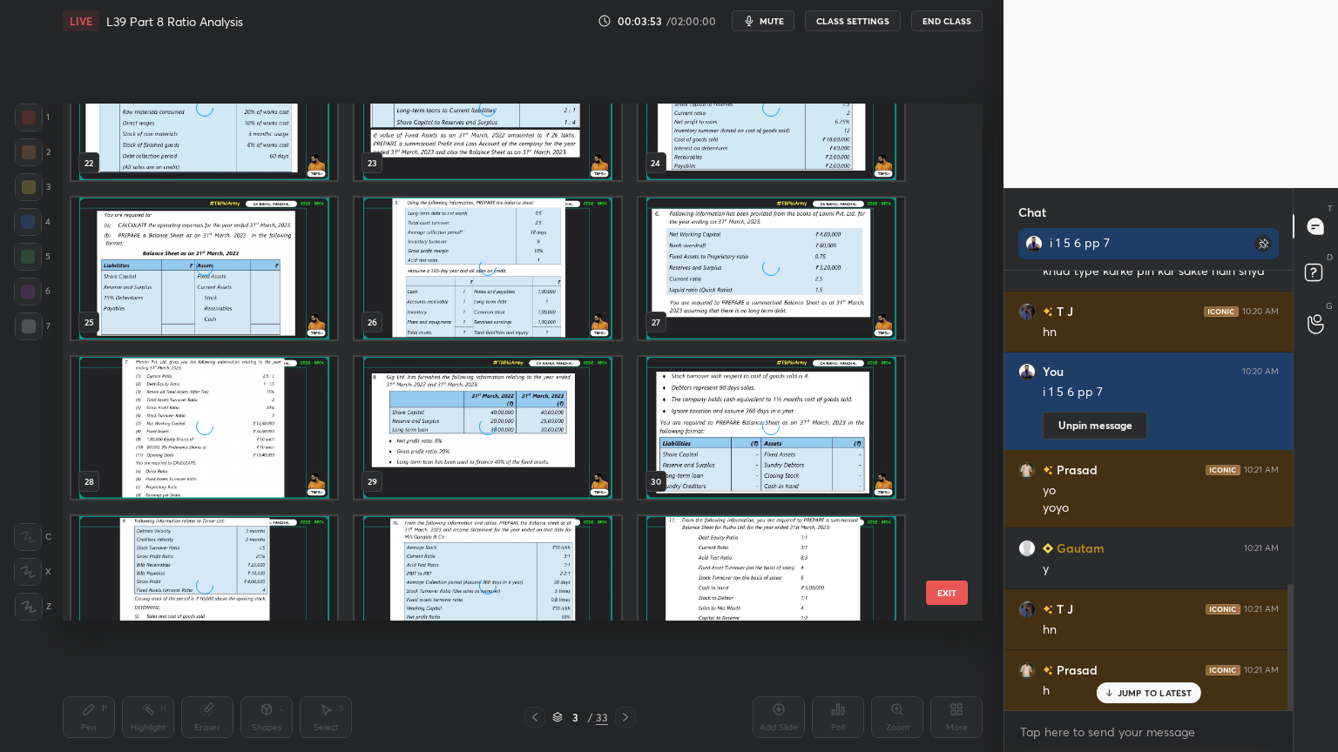
scroll to position [1235, 0]
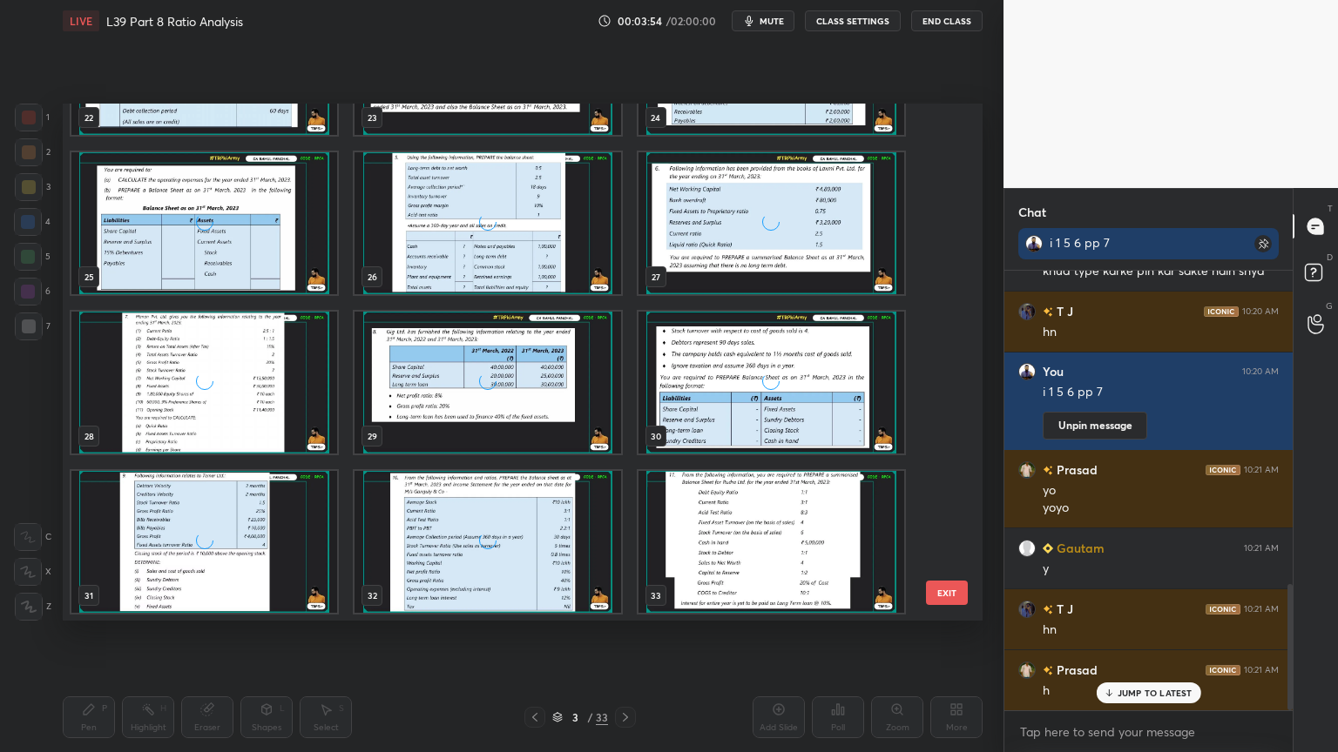
click at [496, 427] on div "grid" at bounding box center [487, 383] width 266 height 142
click at [502, 428] on div "grid" at bounding box center [487, 383] width 266 height 142
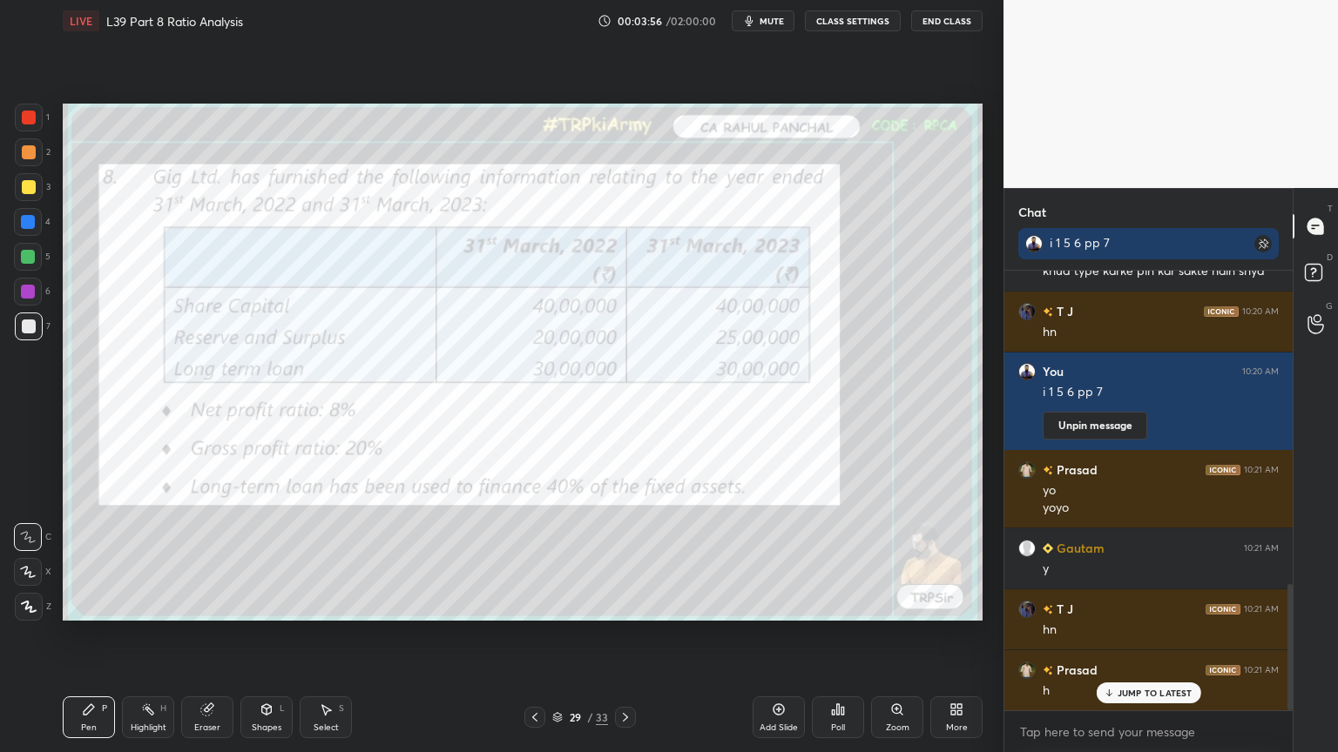
click at [536, 559] on icon at bounding box center [535, 718] width 14 height 14
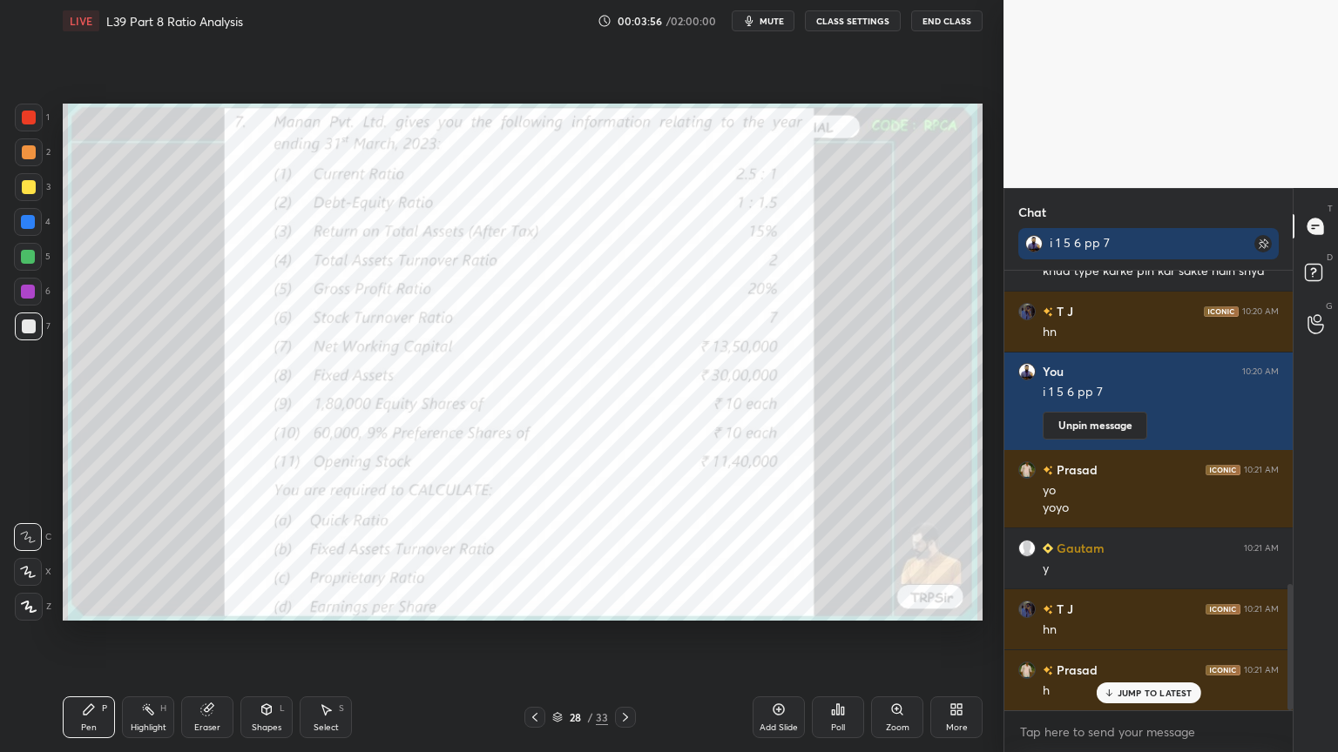
click at [535, 559] on icon at bounding box center [534, 717] width 5 height 9
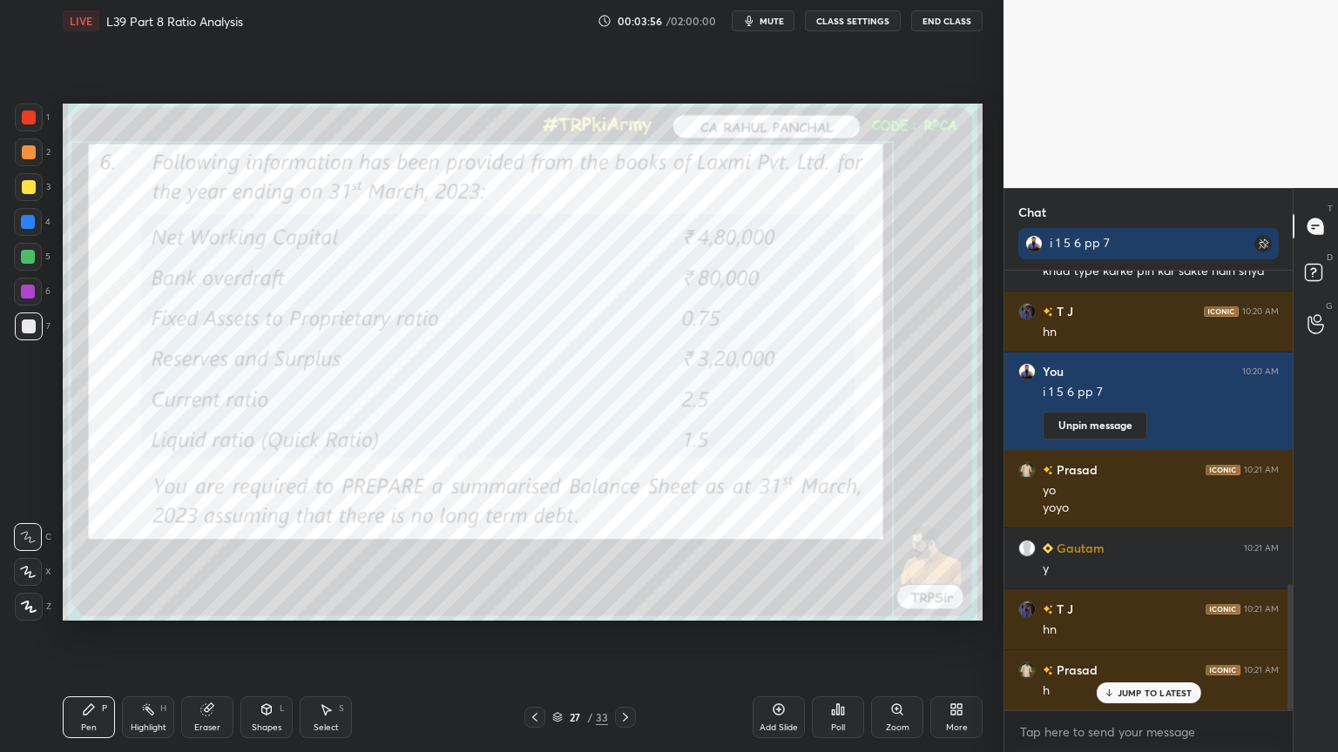
click at [536, 559] on icon at bounding box center [534, 717] width 5 height 9
click at [536, 559] on icon at bounding box center [535, 718] width 14 height 14
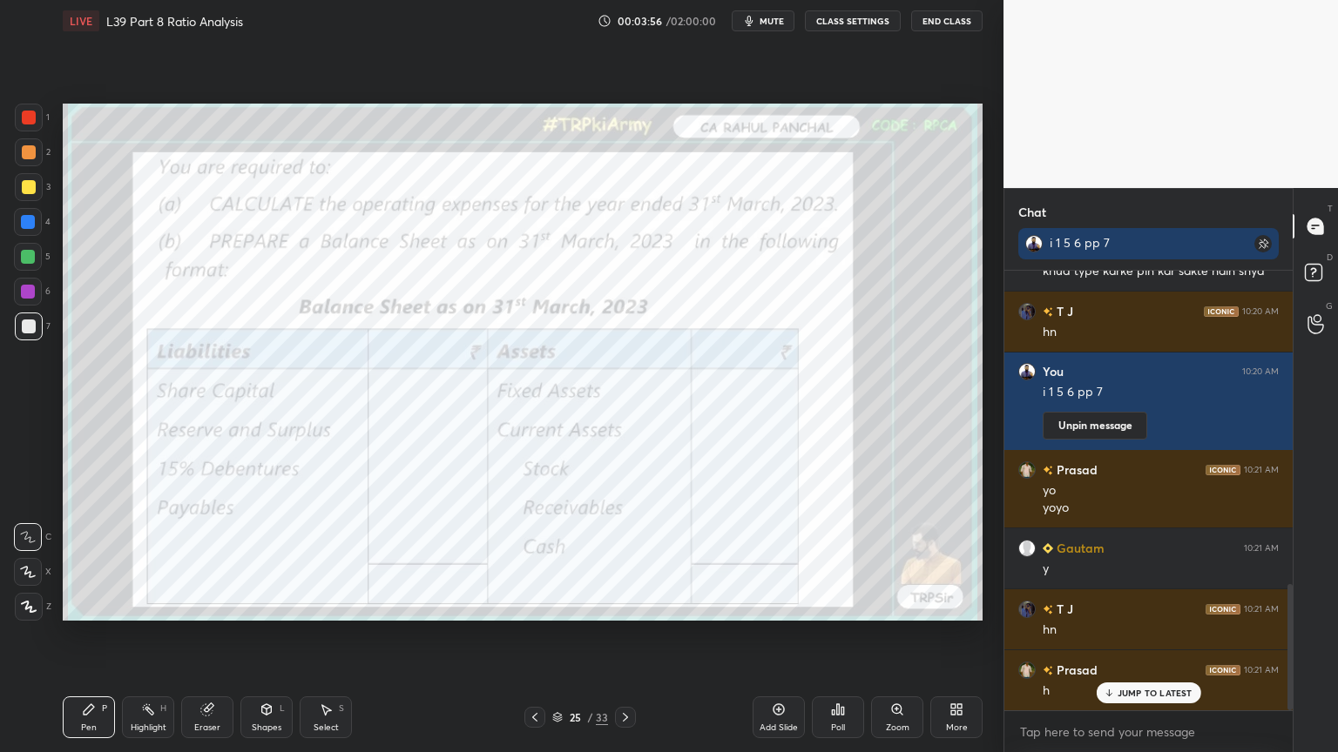
click at [538, 559] on icon at bounding box center [535, 718] width 14 height 14
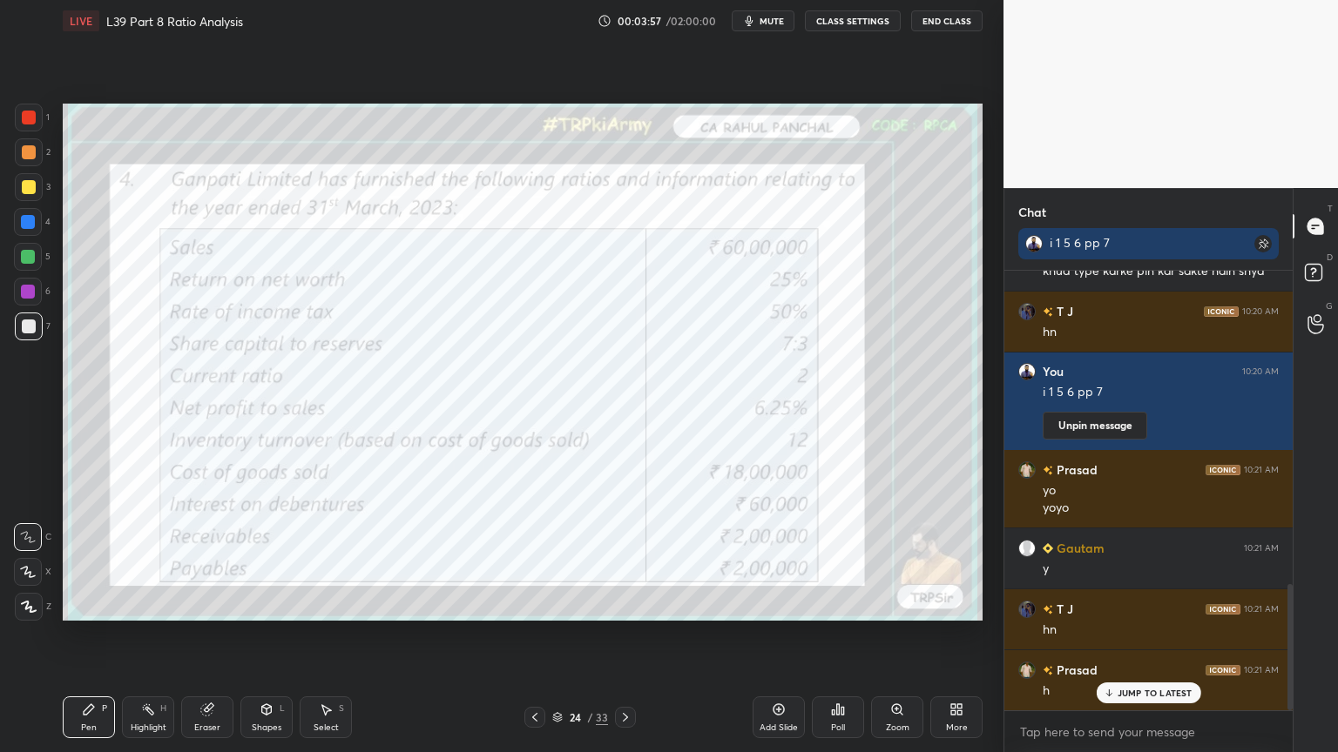
click at [537, 559] on icon at bounding box center [535, 718] width 14 height 14
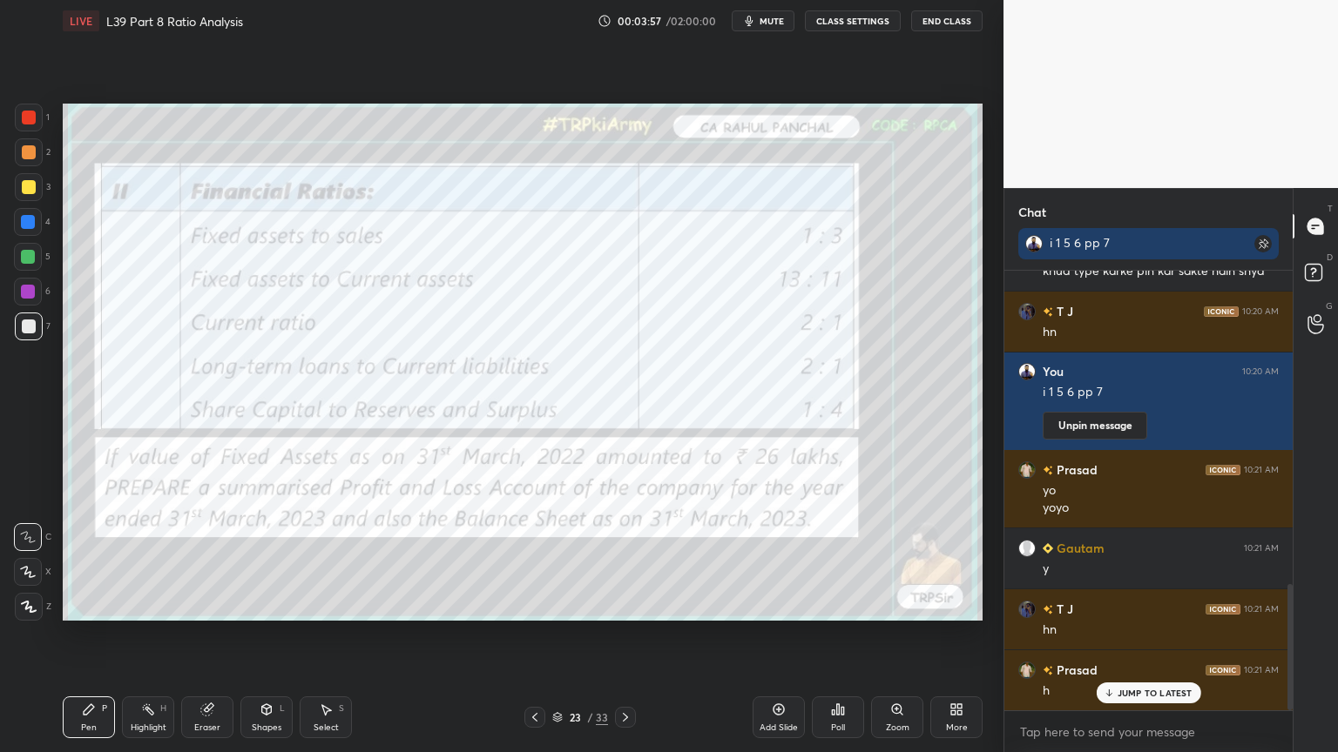
click at [539, 559] on div at bounding box center [534, 717] width 21 height 21
click at [538, 559] on icon at bounding box center [535, 718] width 14 height 14
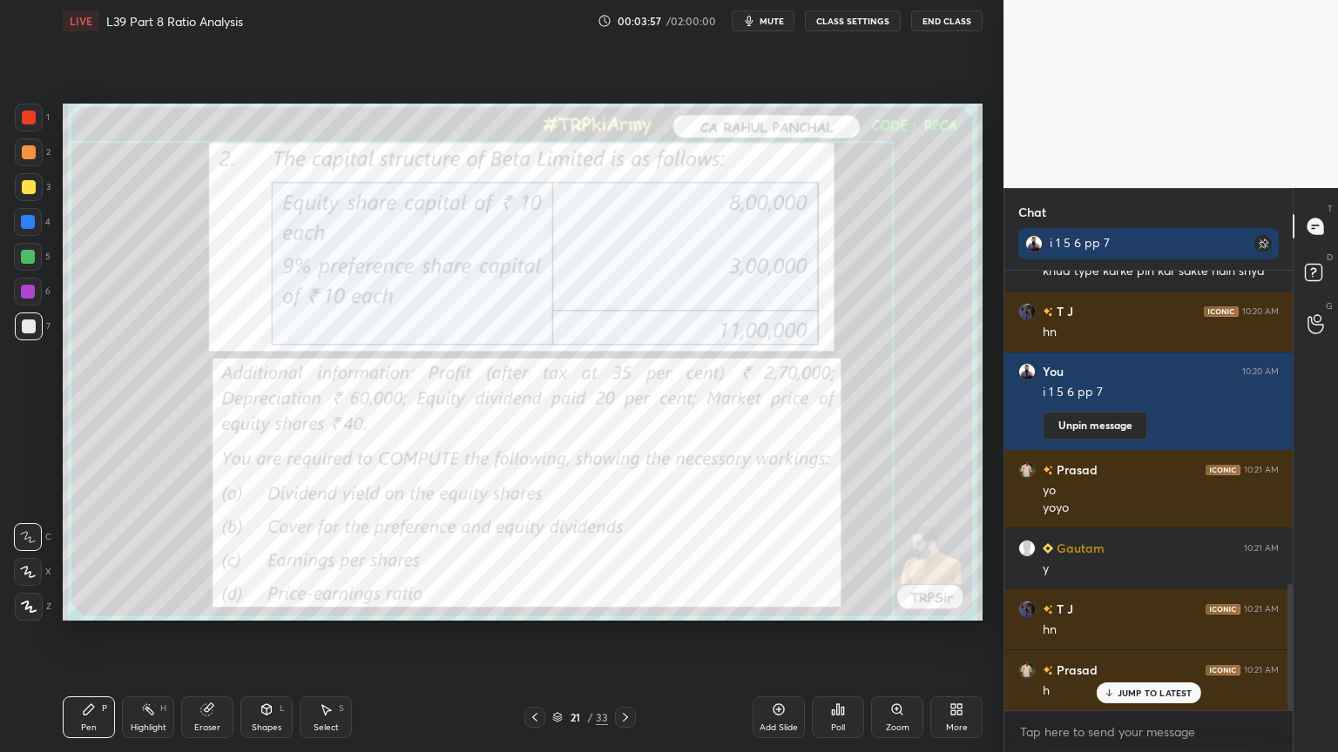
click at [537, 559] on div at bounding box center [534, 717] width 21 height 21
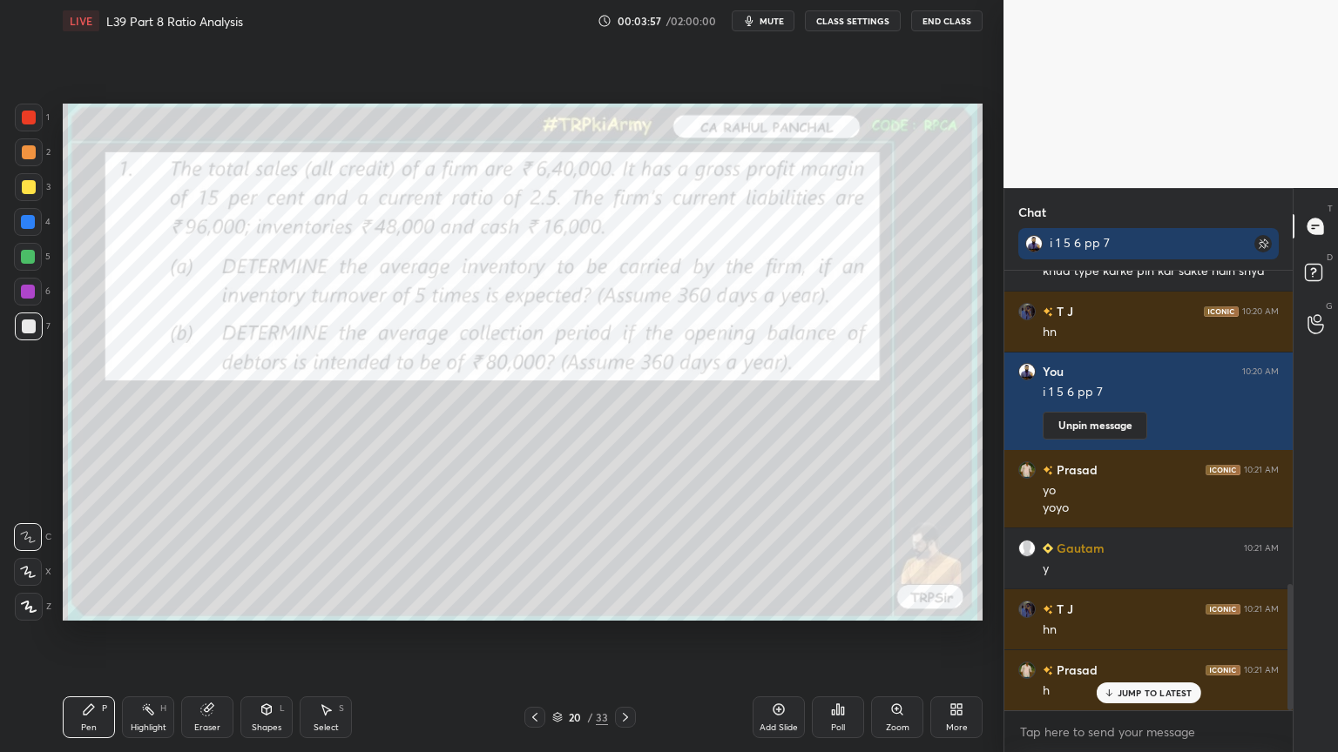
click at [539, 559] on div at bounding box center [534, 717] width 21 height 21
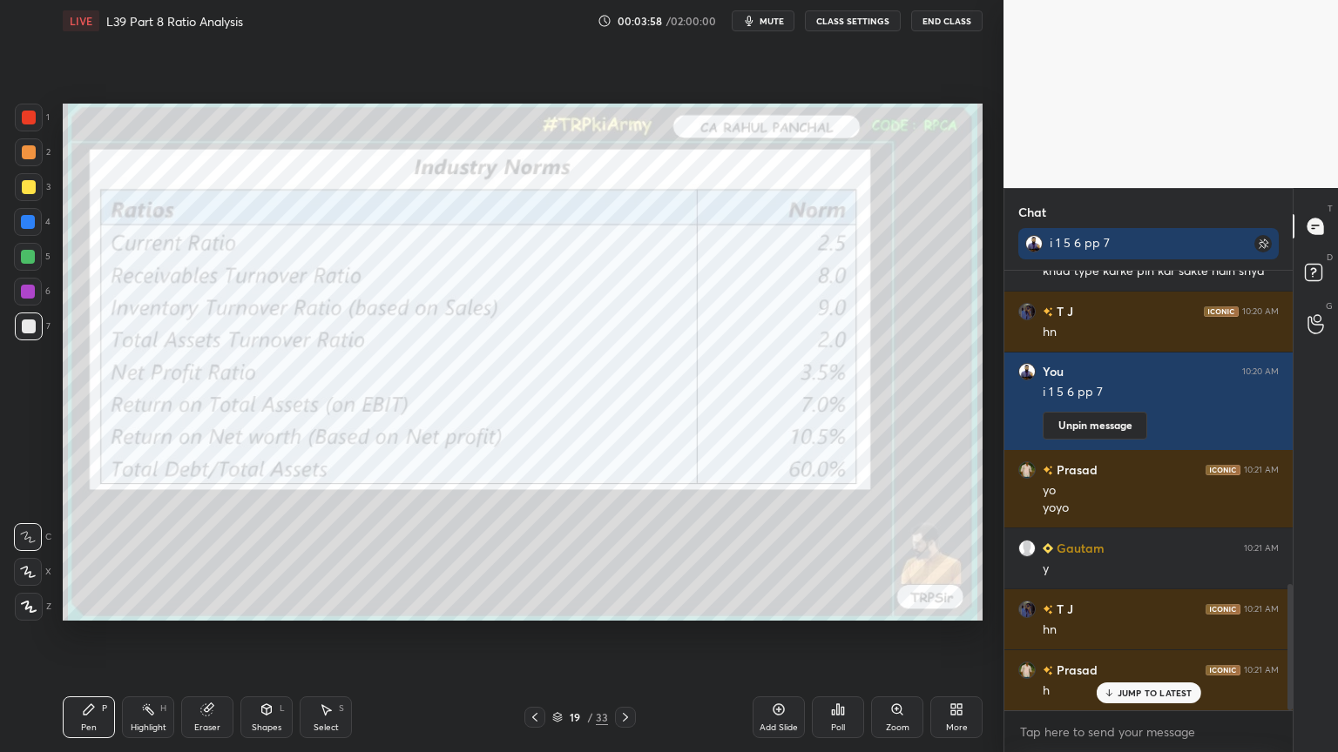
click at [538, 559] on div at bounding box center [534, 717] width 21 height 21
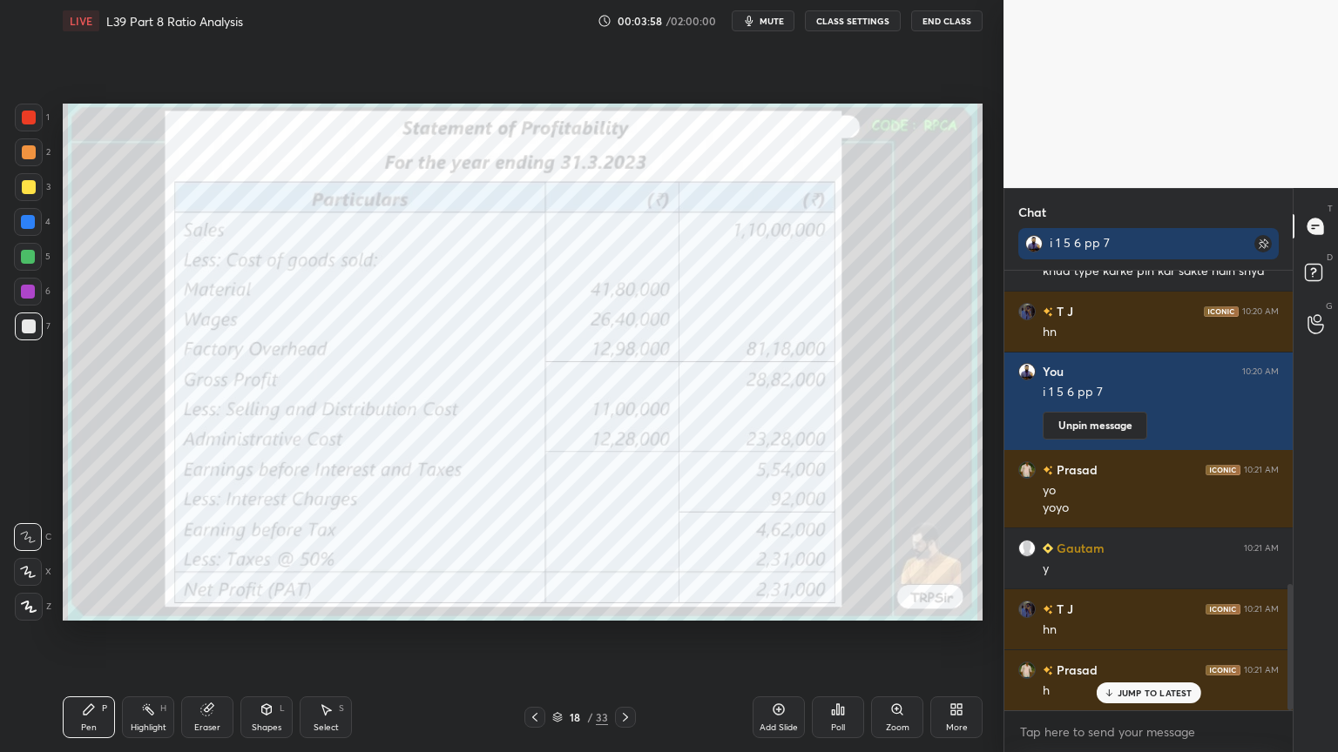
click at [535, 559] on div at bounding box center [534, 717] width 21 height 21
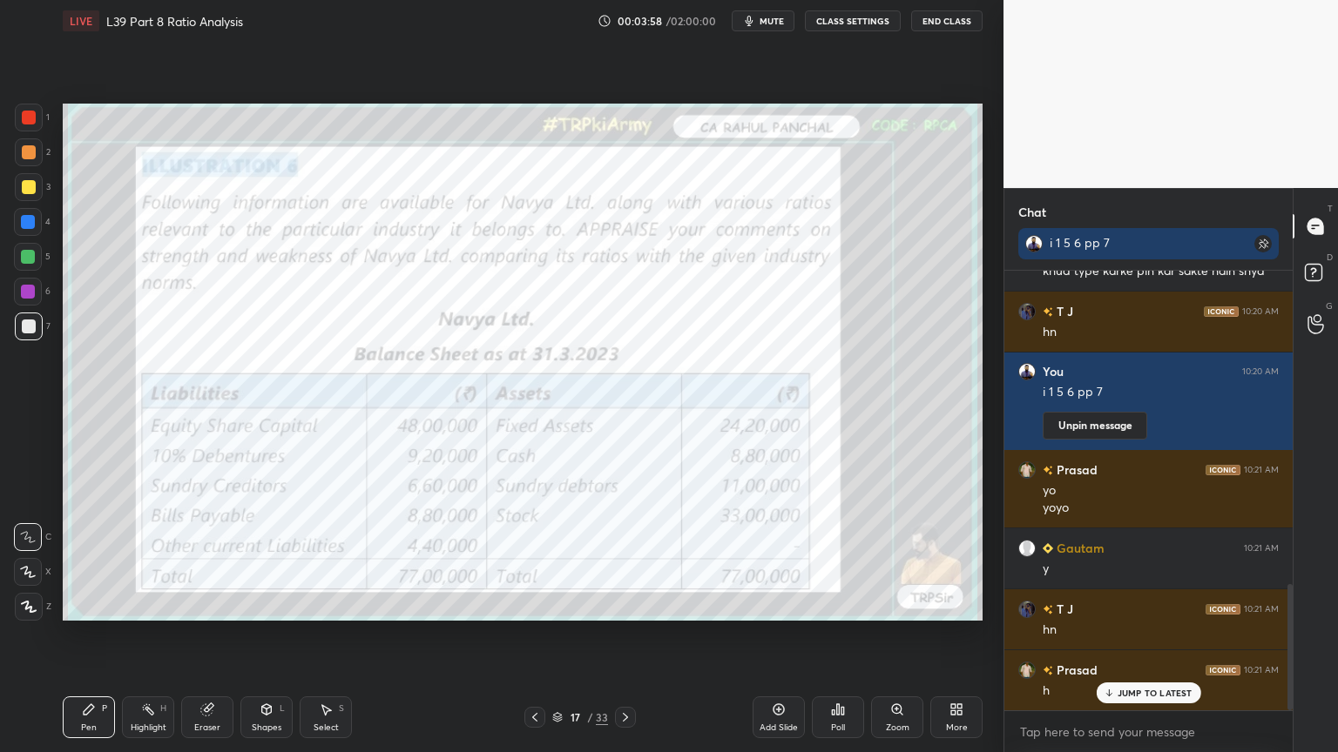
click at [535, 559] on div at bounding box center [534, 717] width 21 height 21
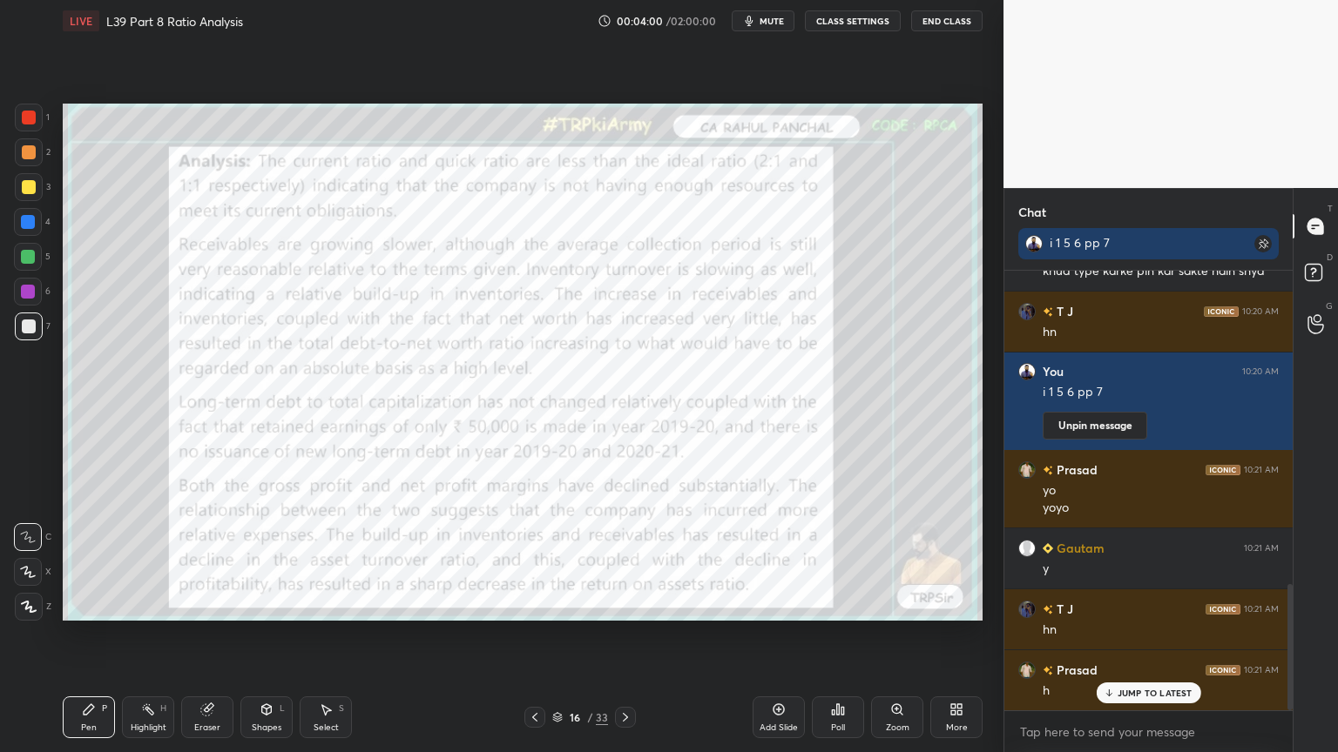
click at [533, 559] on icon at bounding box center [535, 718] width 14 height 14
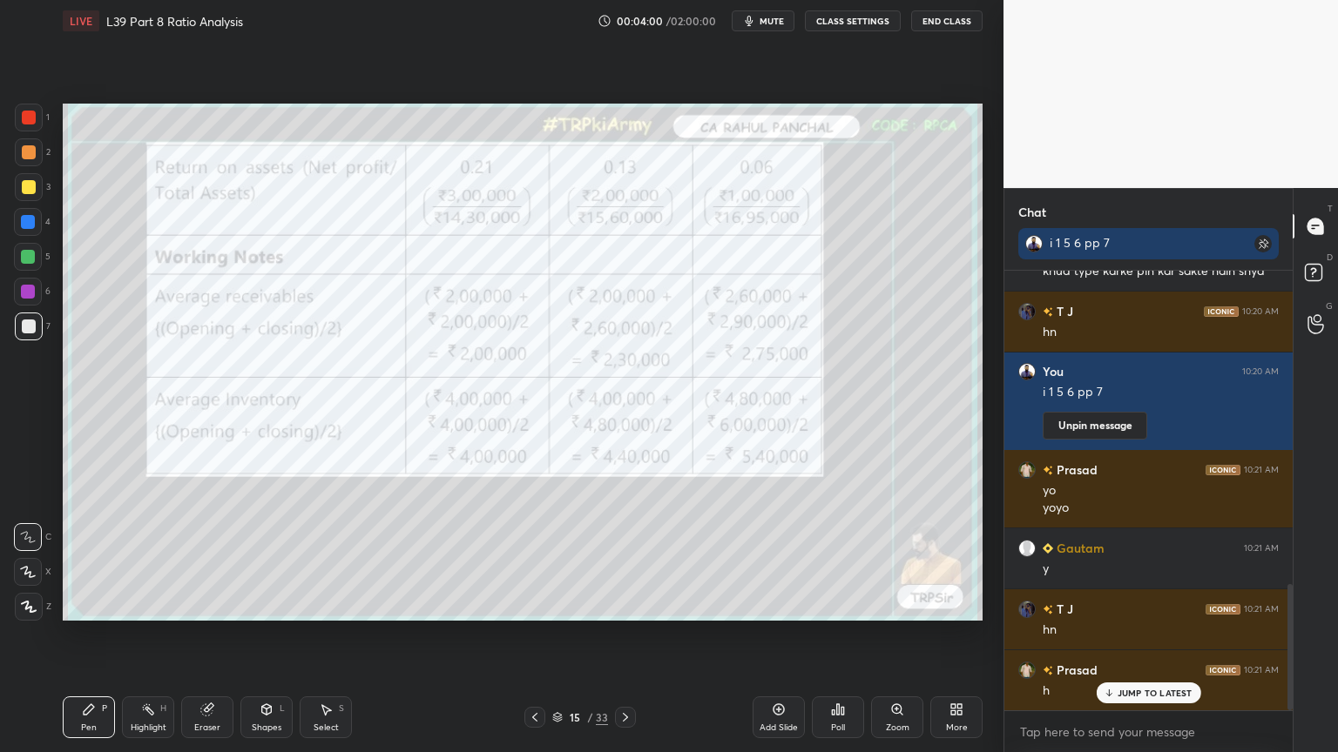
click at [532, 559] on icon at bounding box center [535, 718] width 14 height 14
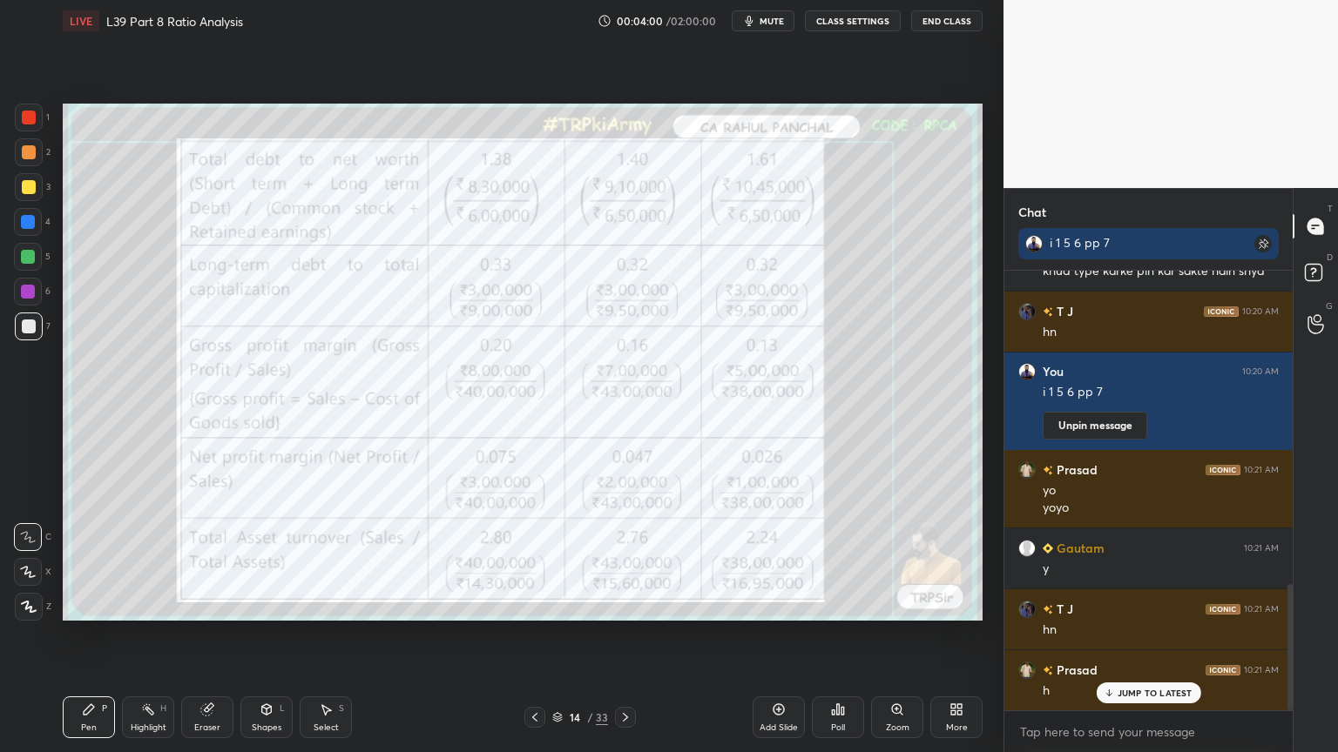
click at [531, 559] on icon at bounding box center [535, 718] width 14 height 14
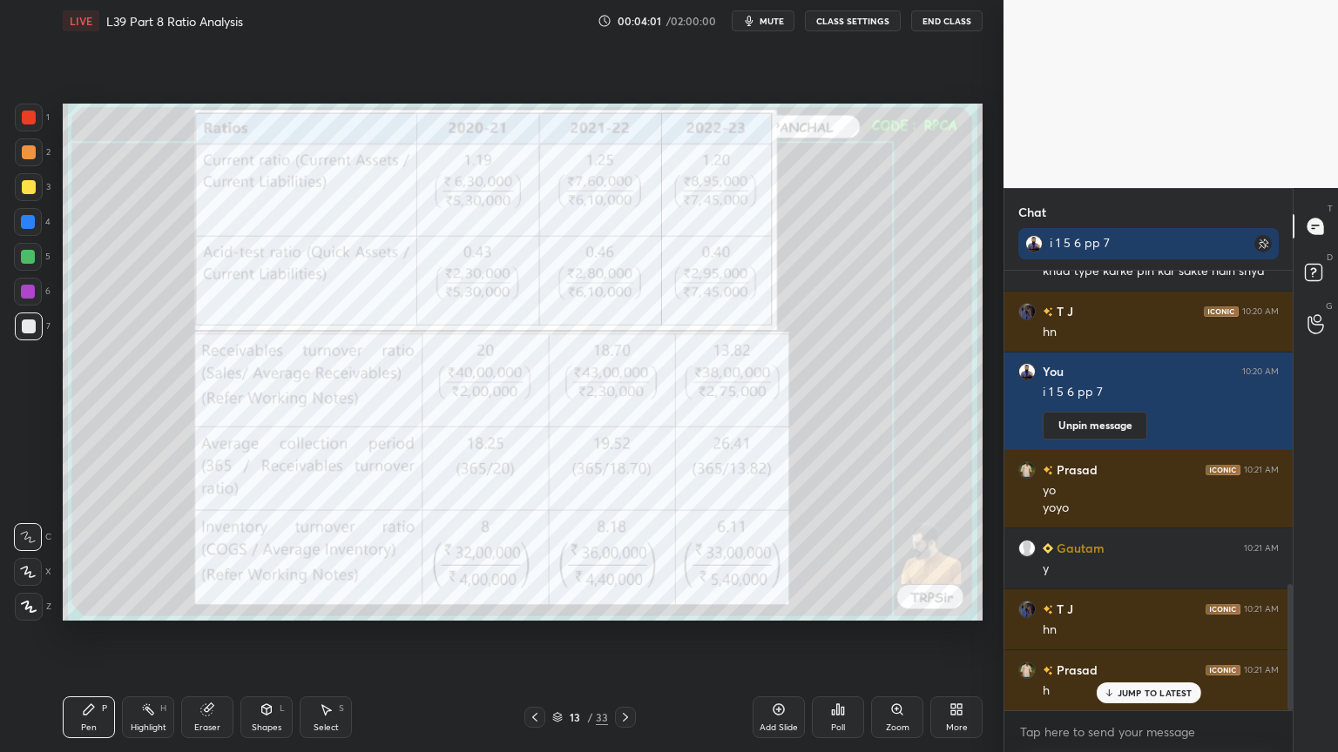
click at [530, 559] on icon at bounding box center [535, 718] width 14 height 14
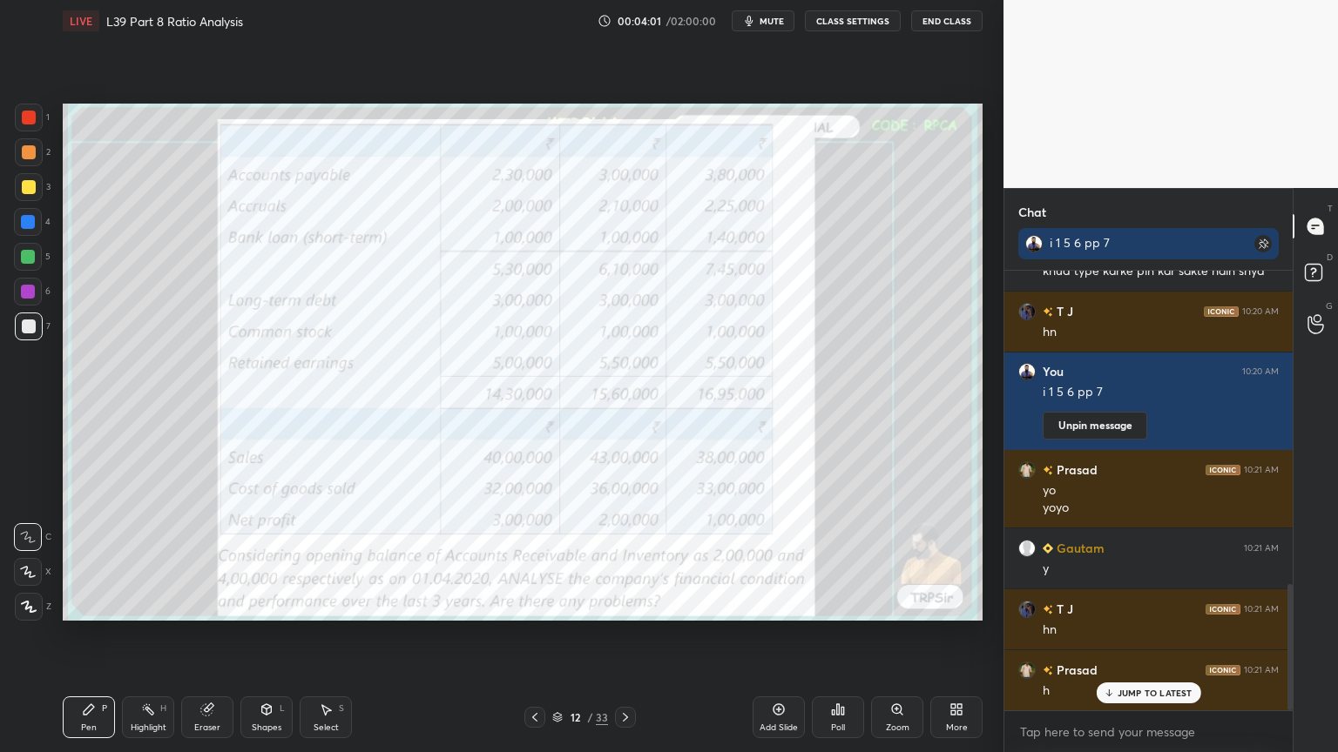
click at [530, 559] on div at bounding box center [534, 717] width 21 height 21
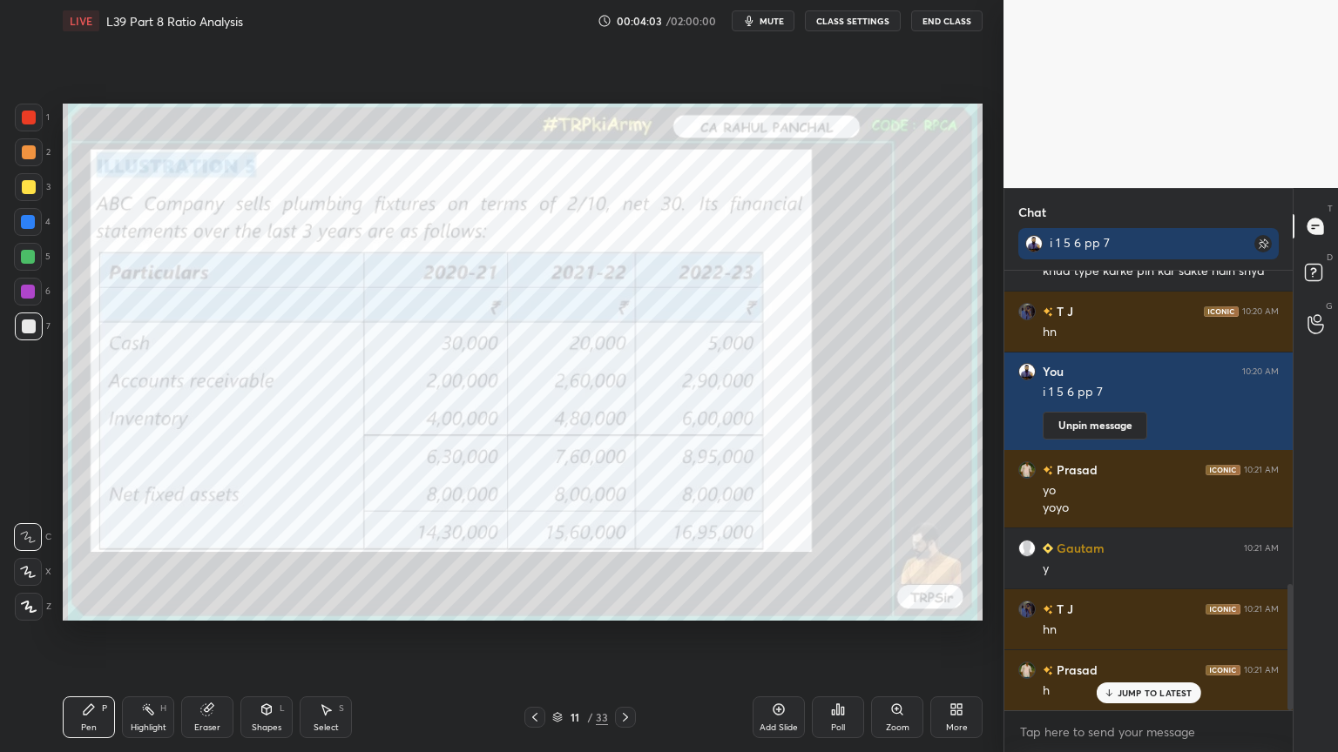
click at [624, 559] on icon at bounding box center [625, 717] width 5 height 9
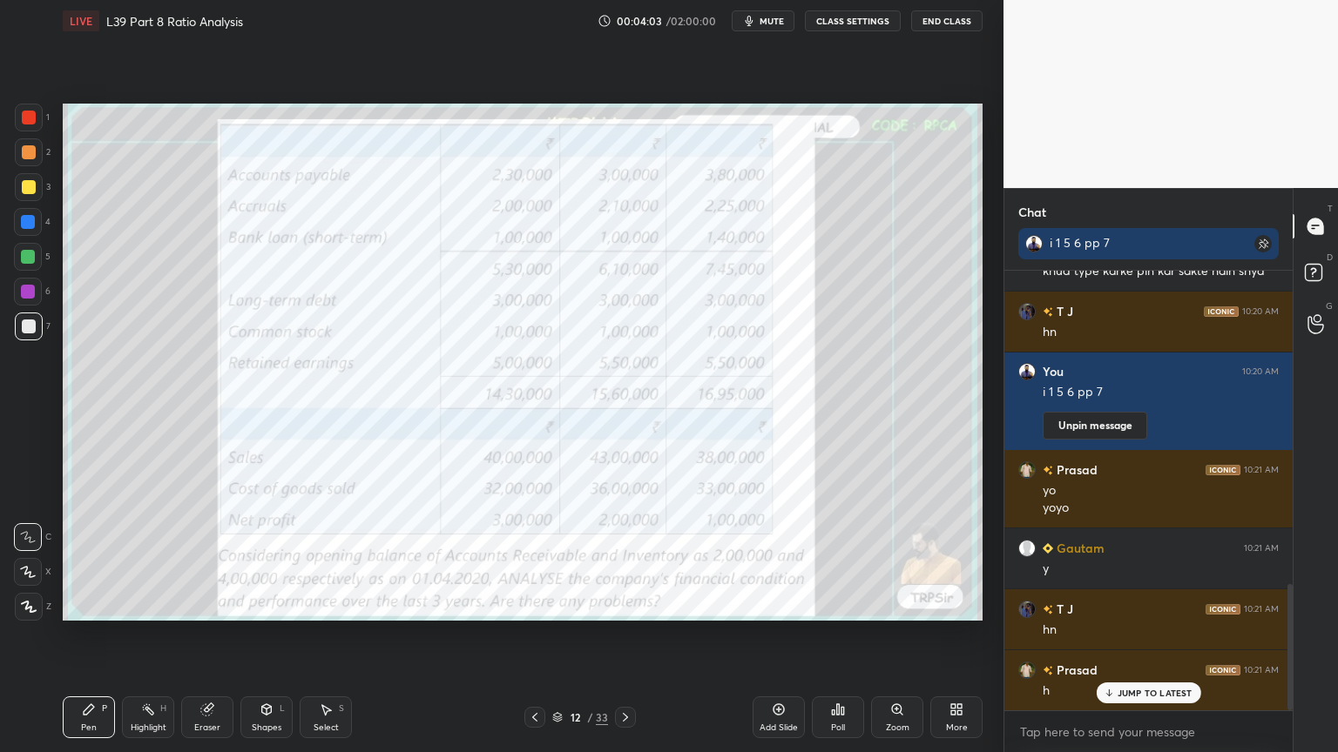
click at [627, 559] on icon at bounding box center [625, 717] width 5 height 9
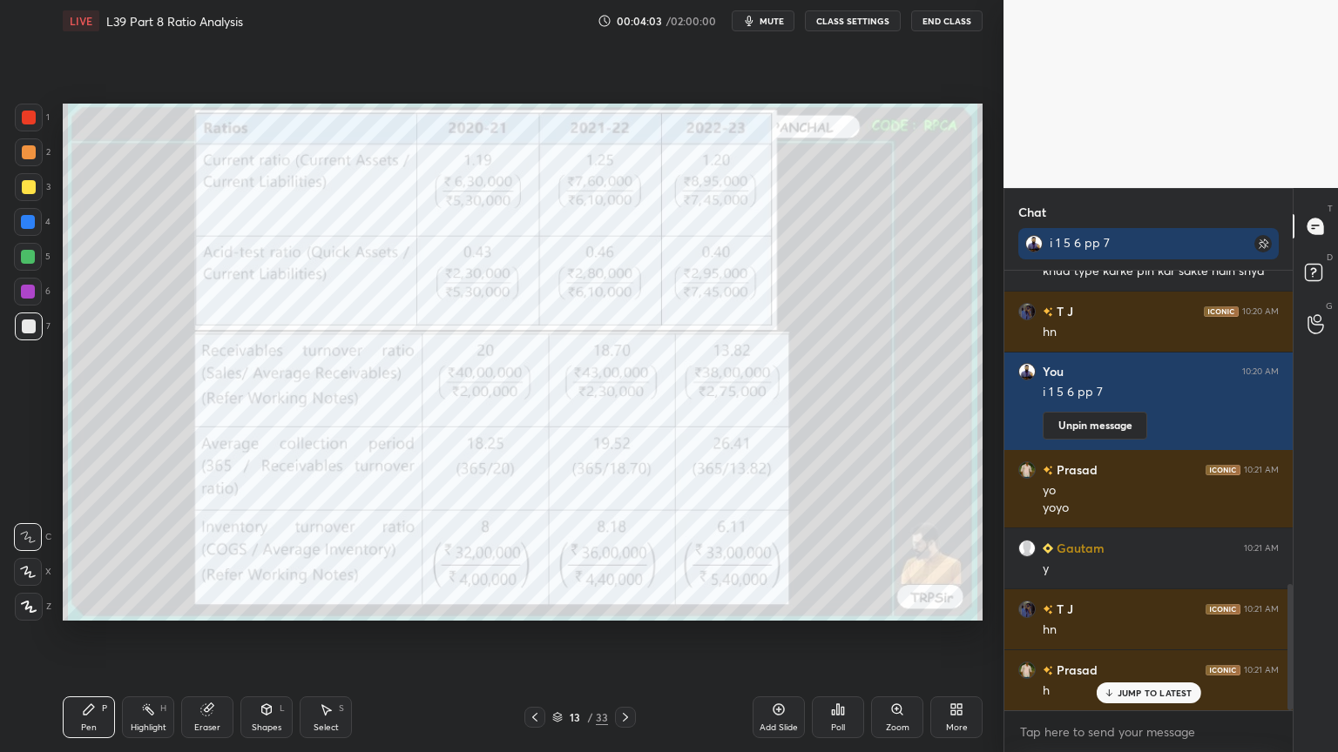
click at [627, 559] on icon at bounding box center [625, 718] width 14 height 14
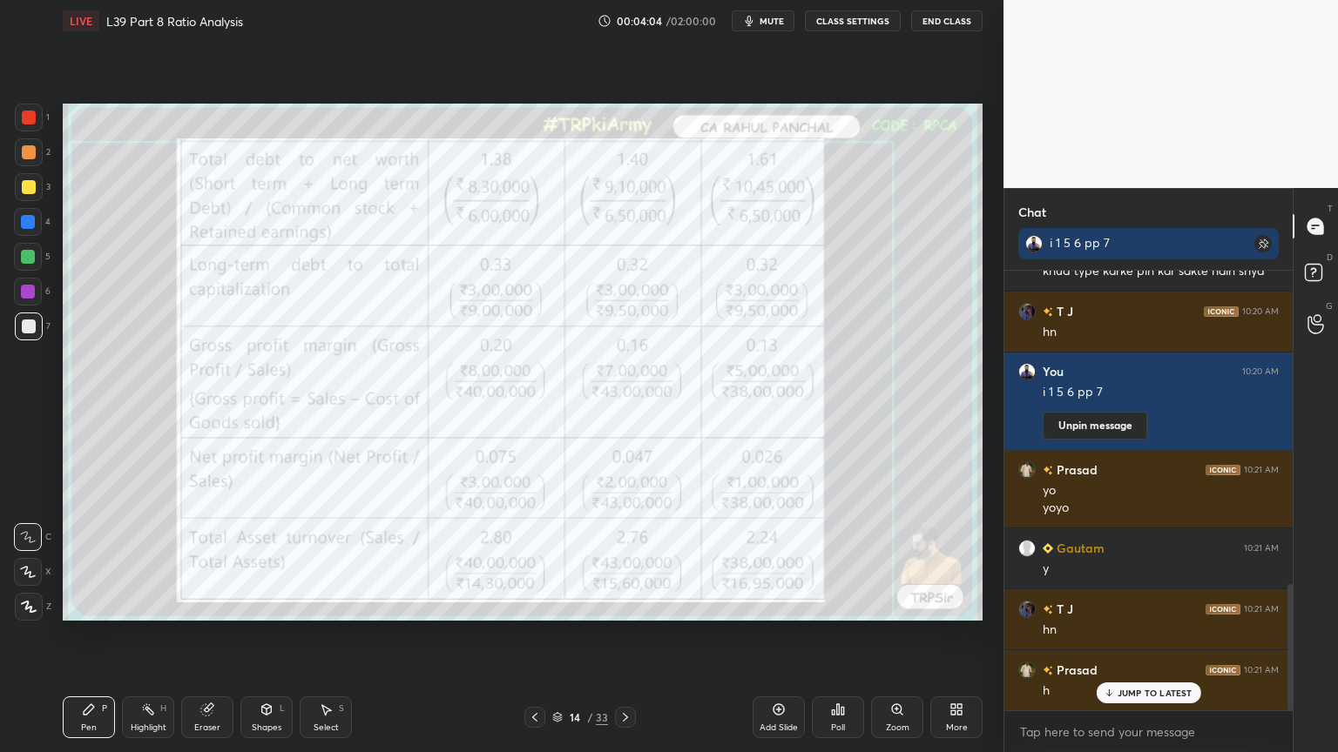
click at [626, 559] on icon at bounding box center [625, 717] width 5 height 9
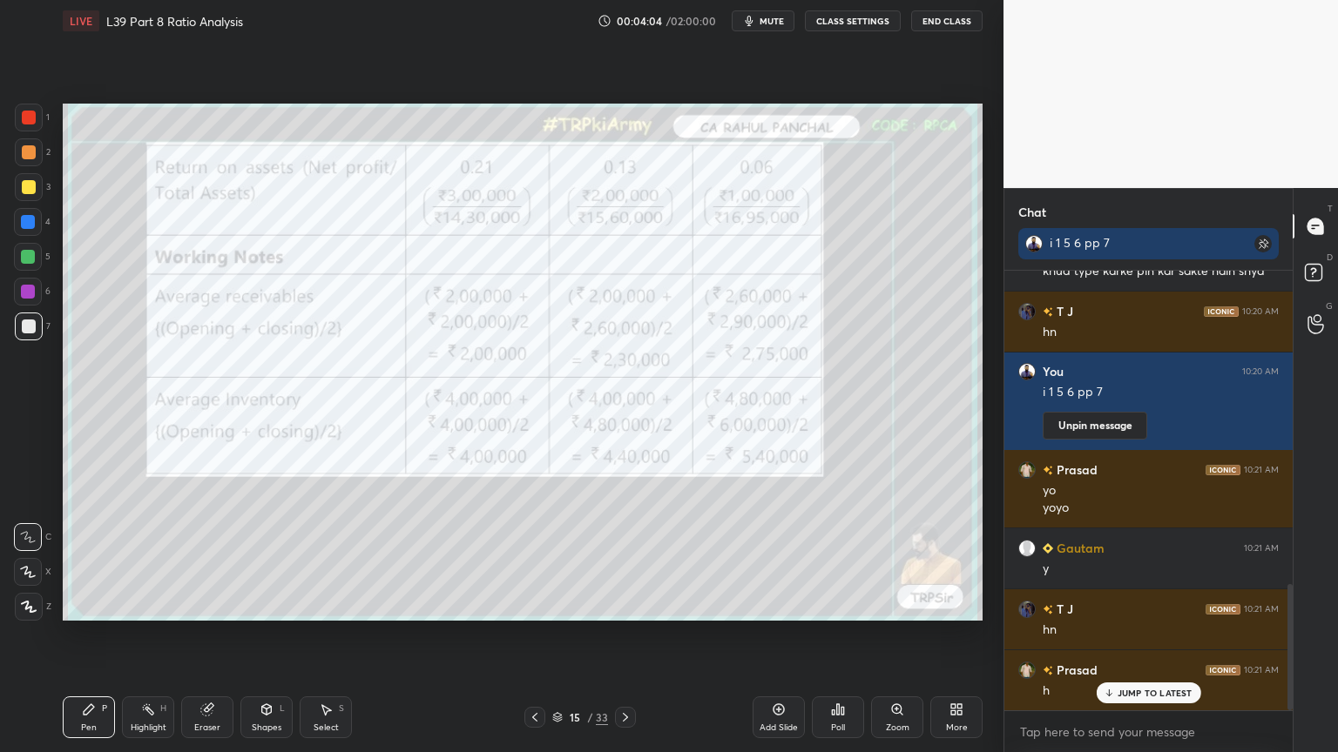
click at [626, 559] on icon at bounding box center [625, 717] width 5 height 9
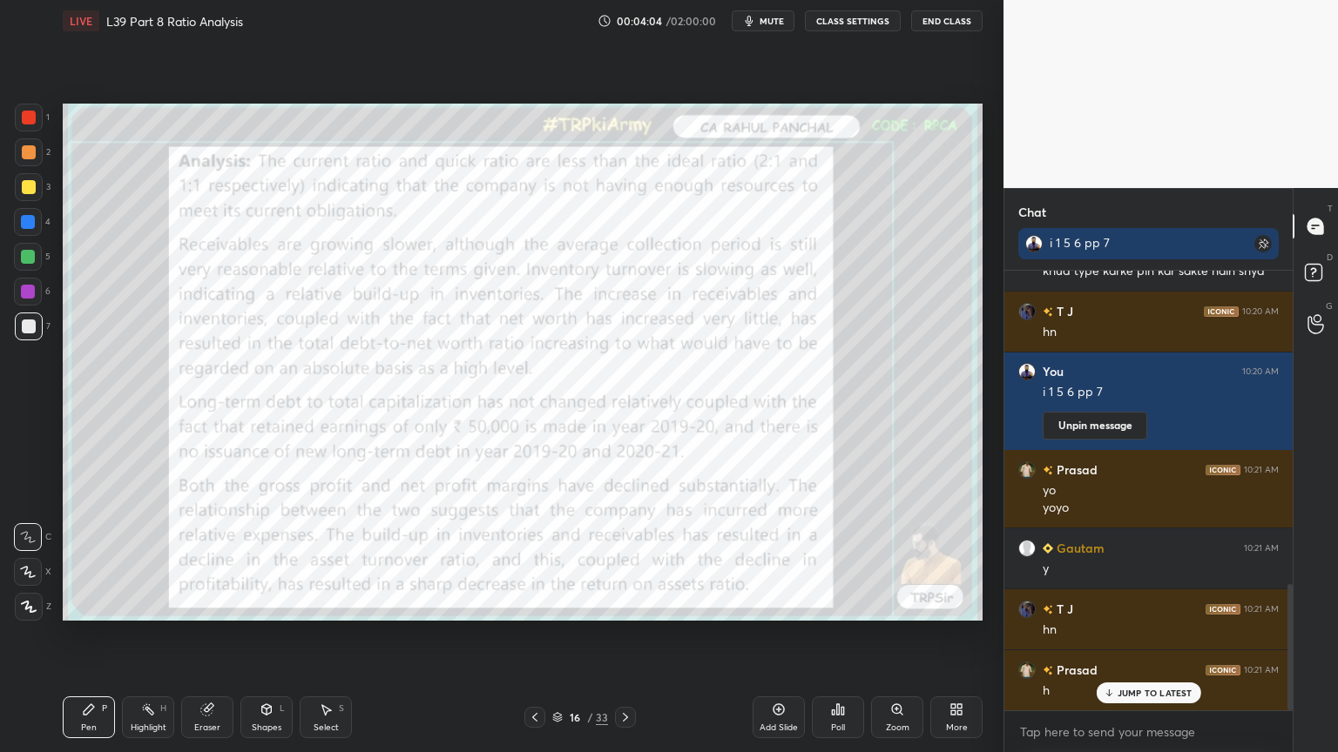
click at [623, 559] on icon at bounding box center [625, 718] width 14 height 14
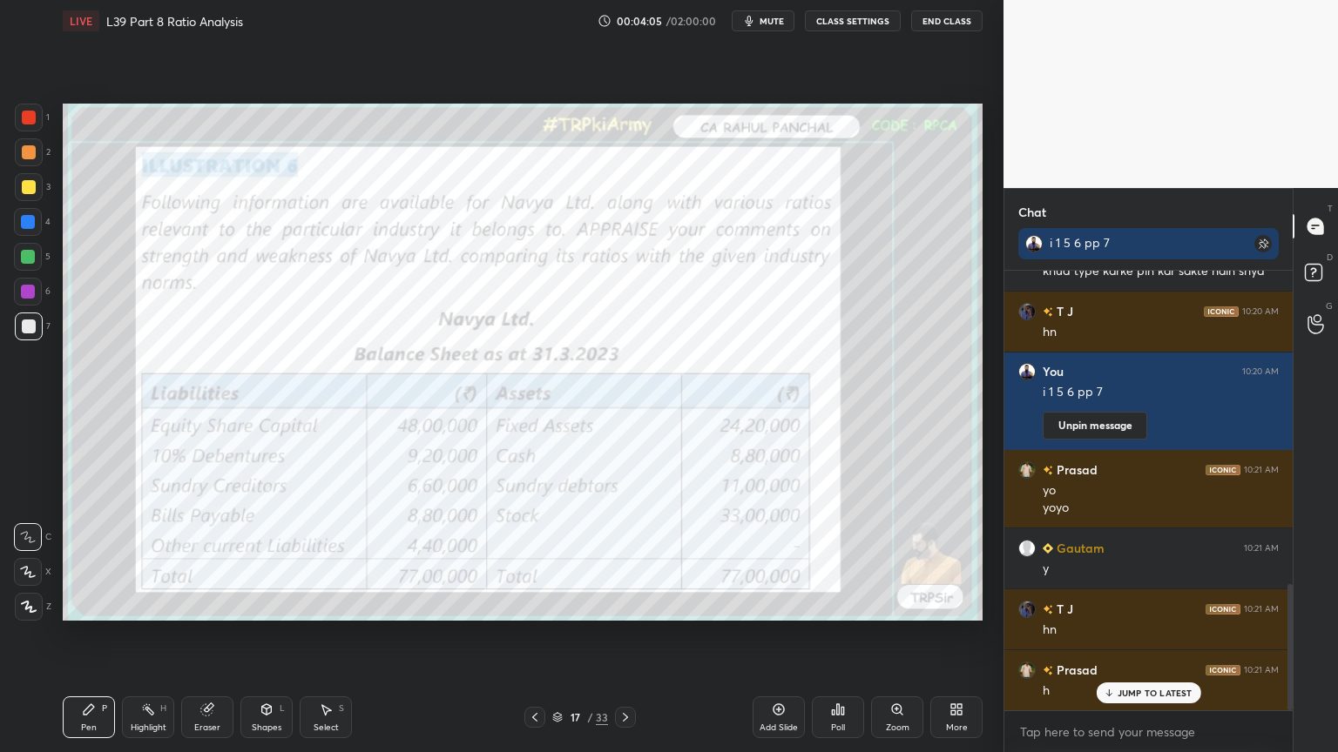
click at [621, 559] on icon at bounding box center [625, 718] width 14 height 14
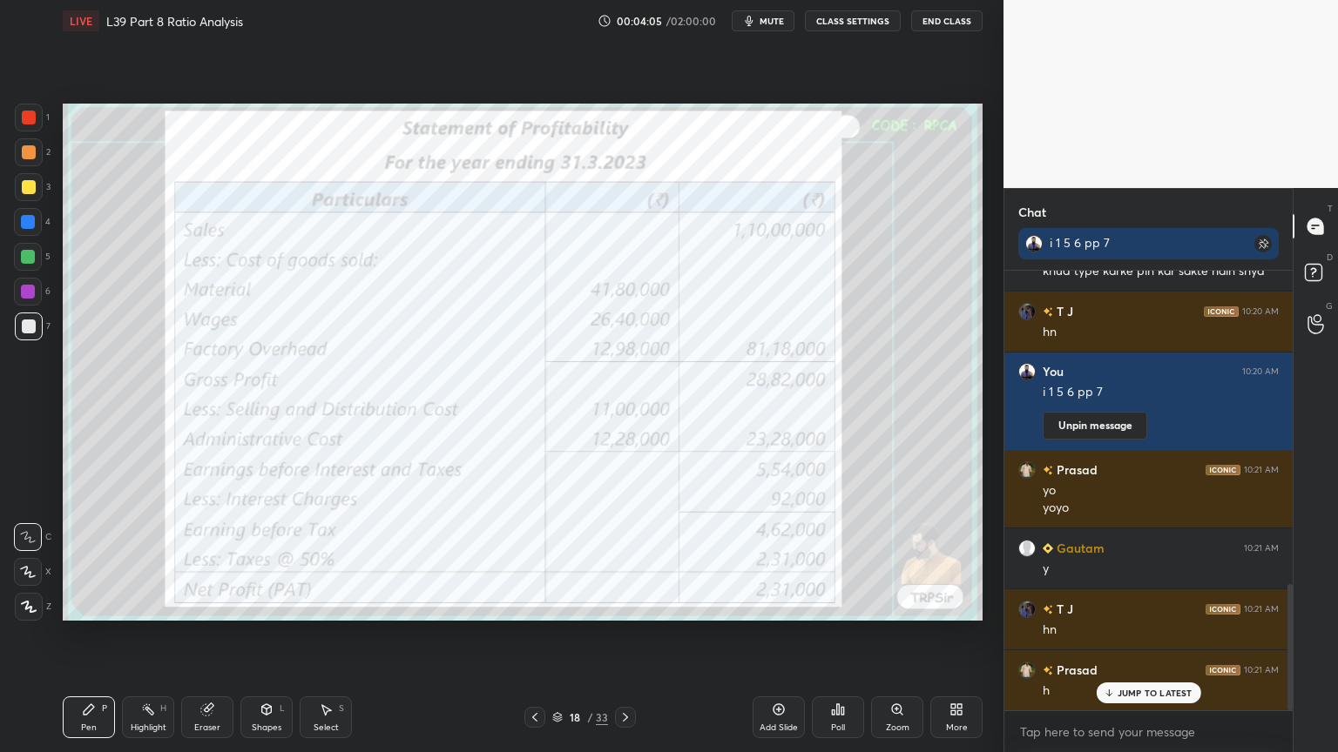
click at [621, 559] on icon at bounding box center [625, 718] width 14 height 14
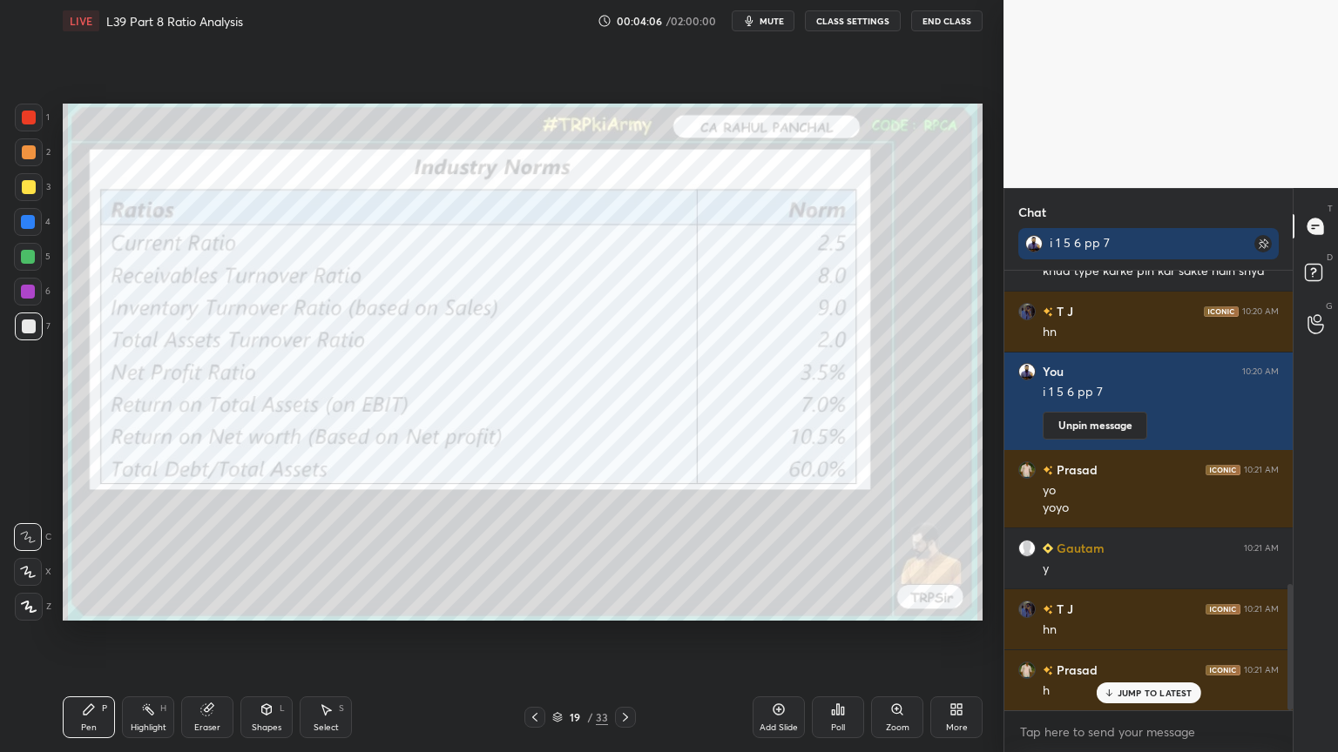
click at [620, 559] on icon at bounding box center [625, 718] width 14 height 14
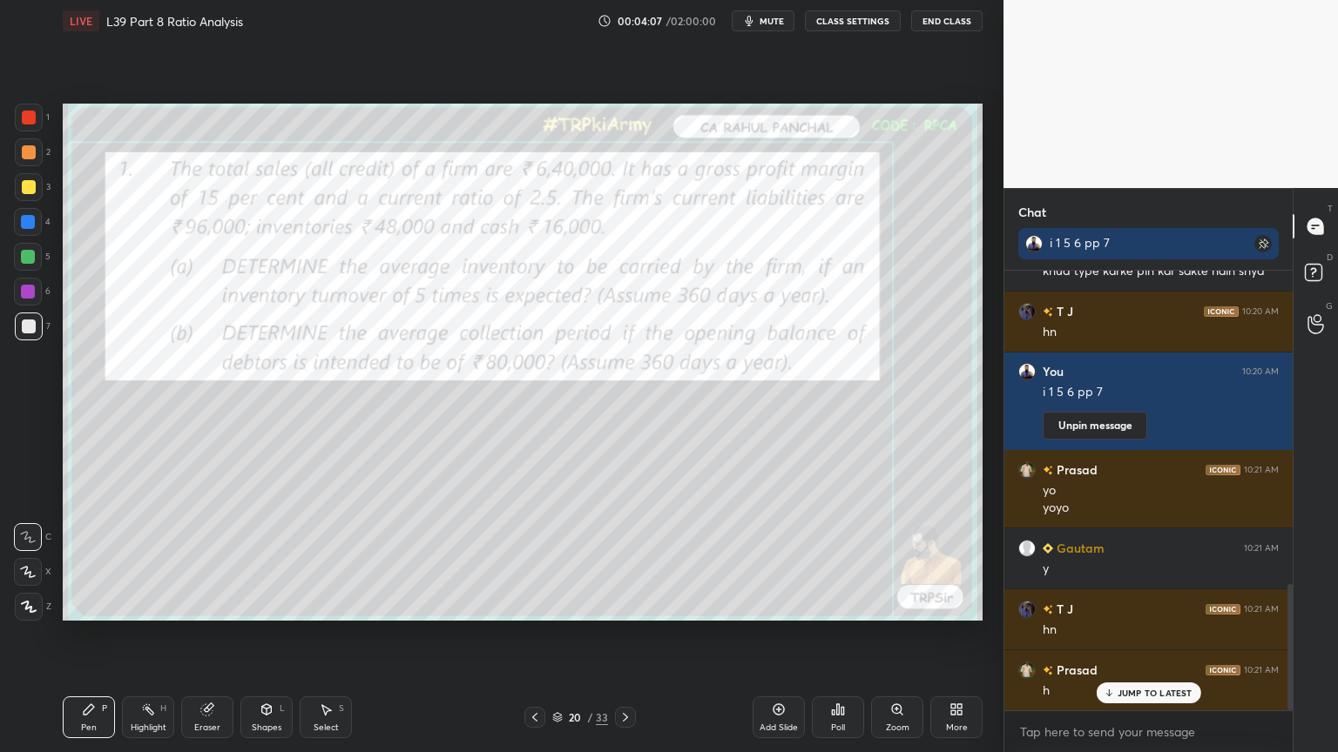
click at [532, 559] on icon at bounding box center [535, 718] width 14 height 14
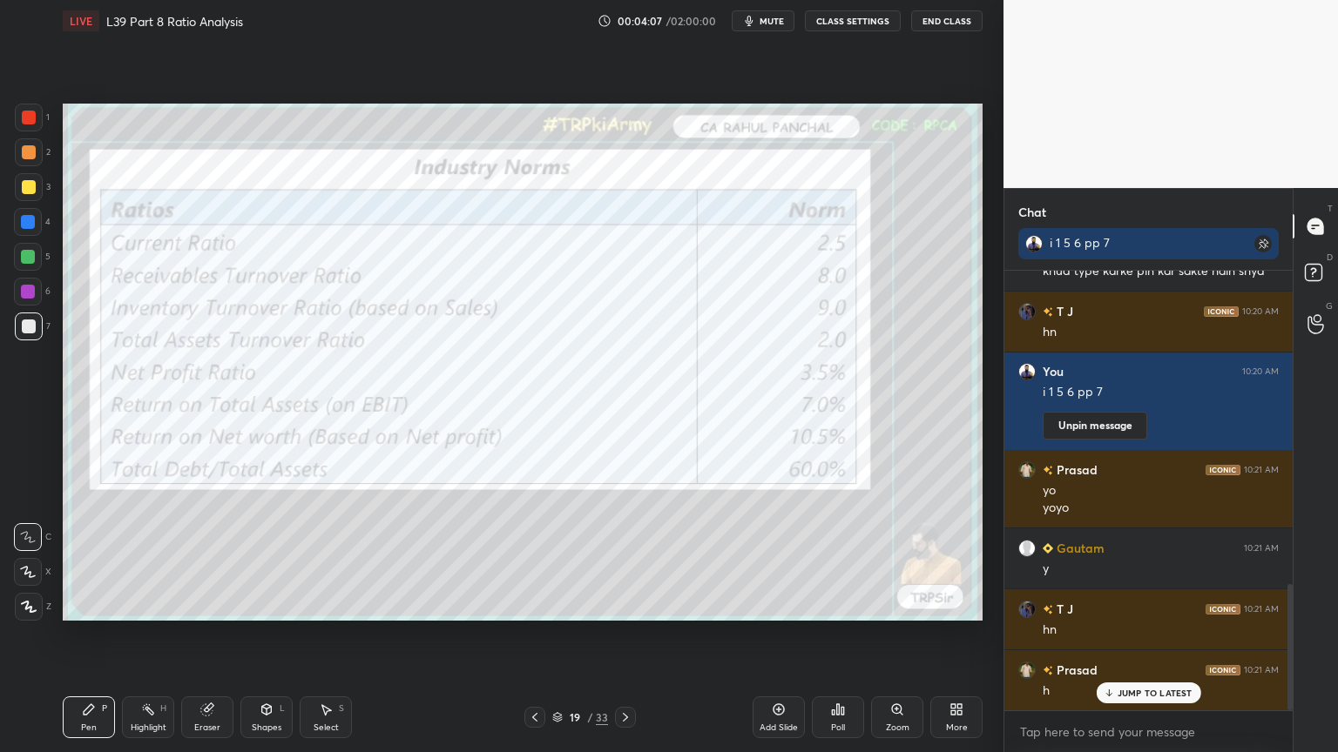
click at [536, 559] on icon at bounding box center [534, 717] width 5 height 9
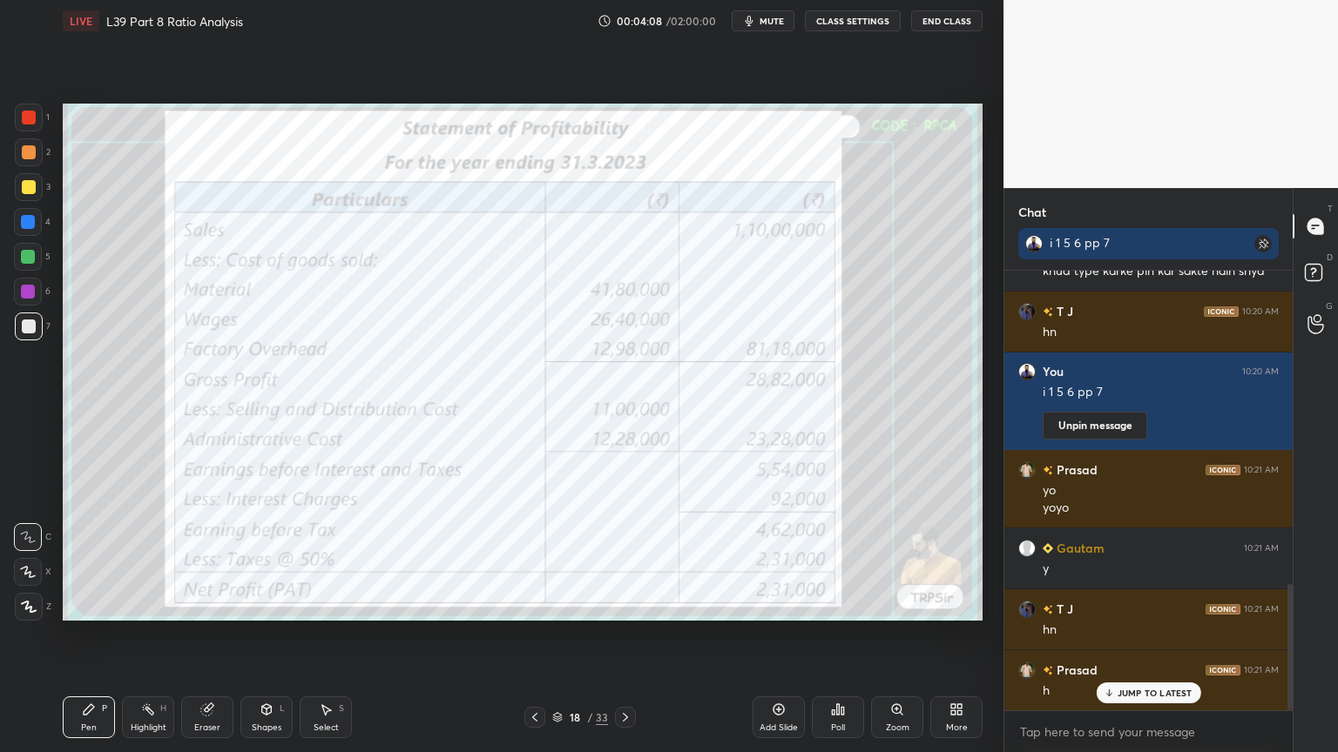
click at [540, 559] on icon at bounding box center [535, 718] width 14 height 14
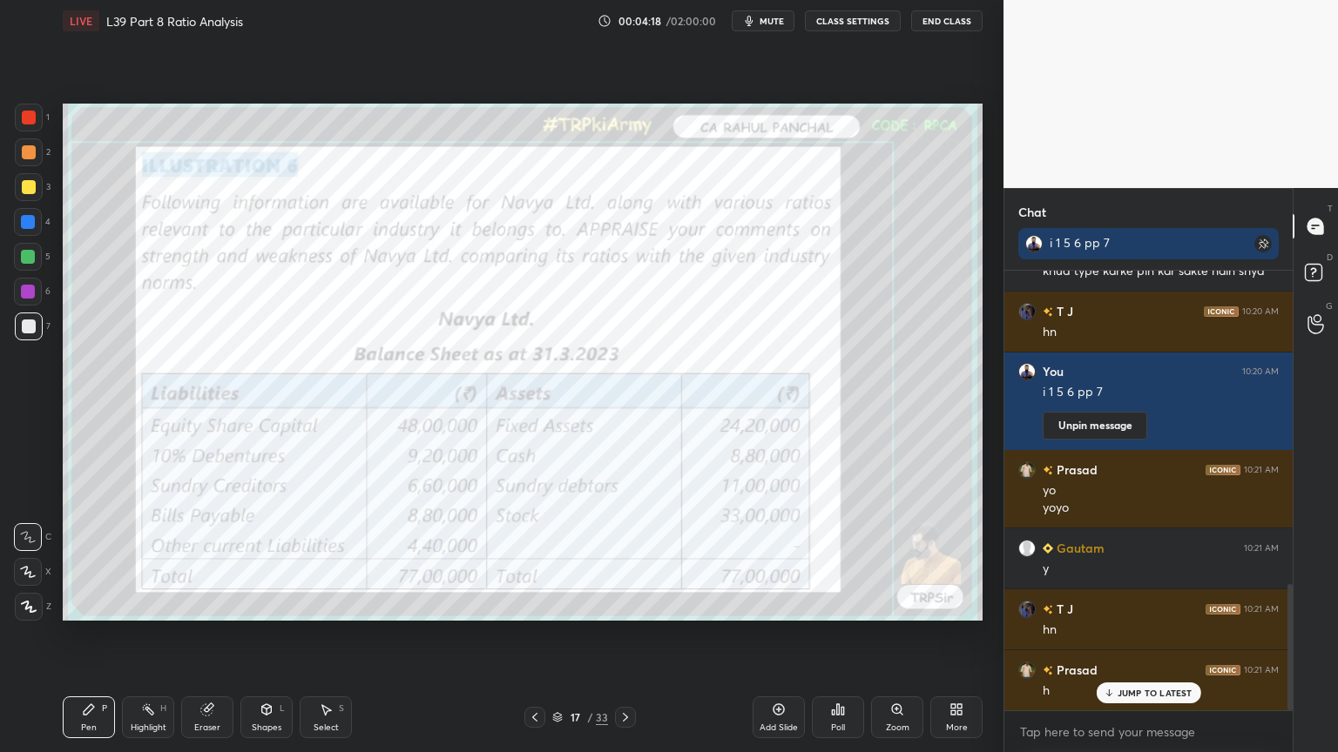
click at [557, 559] on icon at bounding box center [557, 715] width 9 height 4
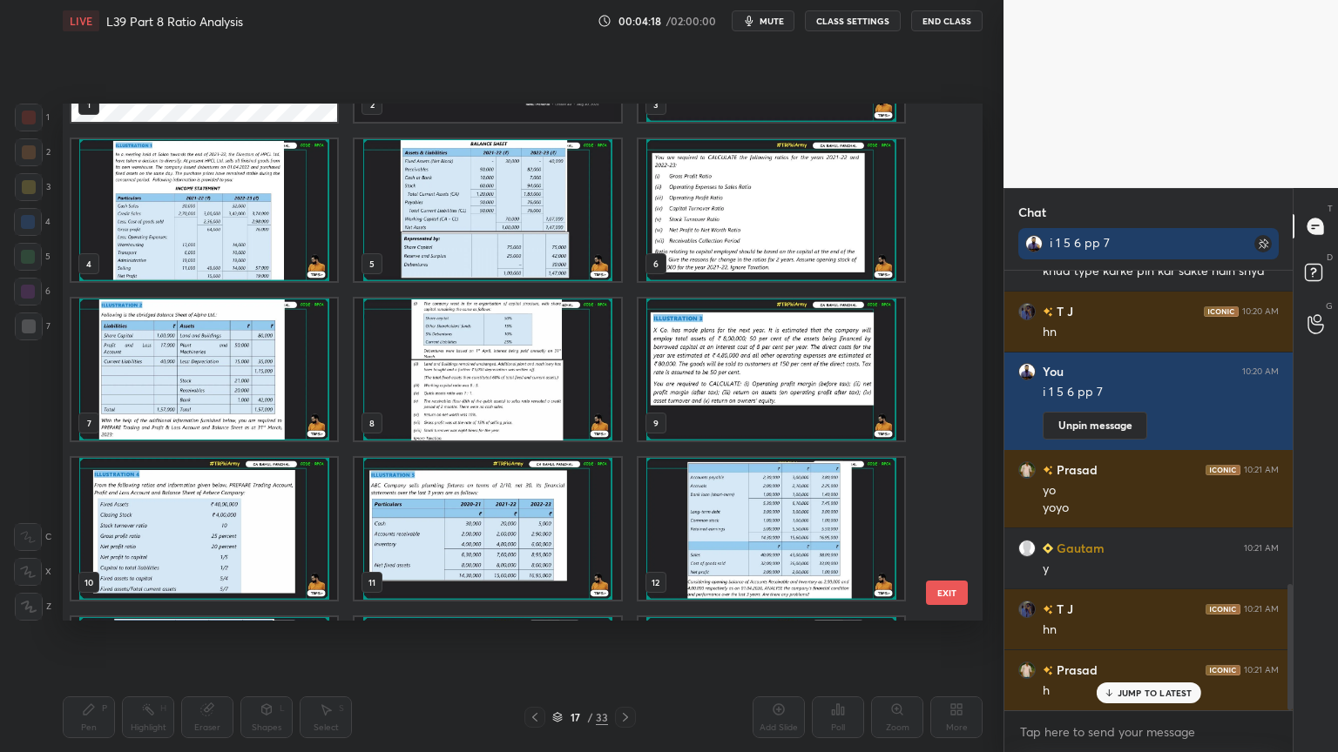
scroll to position [0, 0]
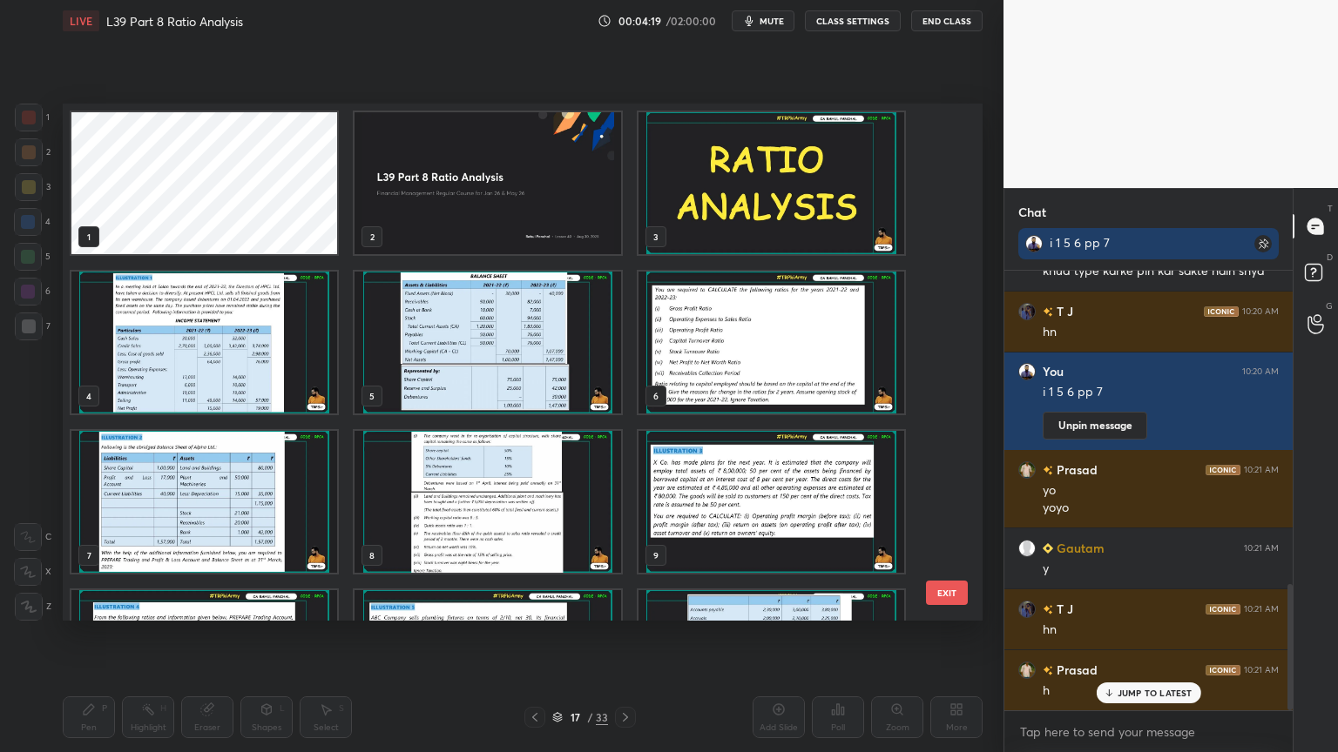
click at [447, 219] on img "grid" at bounding box center [487, 183] width 266 height 142
click at [438, 202] on img "grid" at bounding box center [487, 183] width 266 height 142
click at [441, 212] on img "grid" at bounding box center [487, 183] width 266 height 142
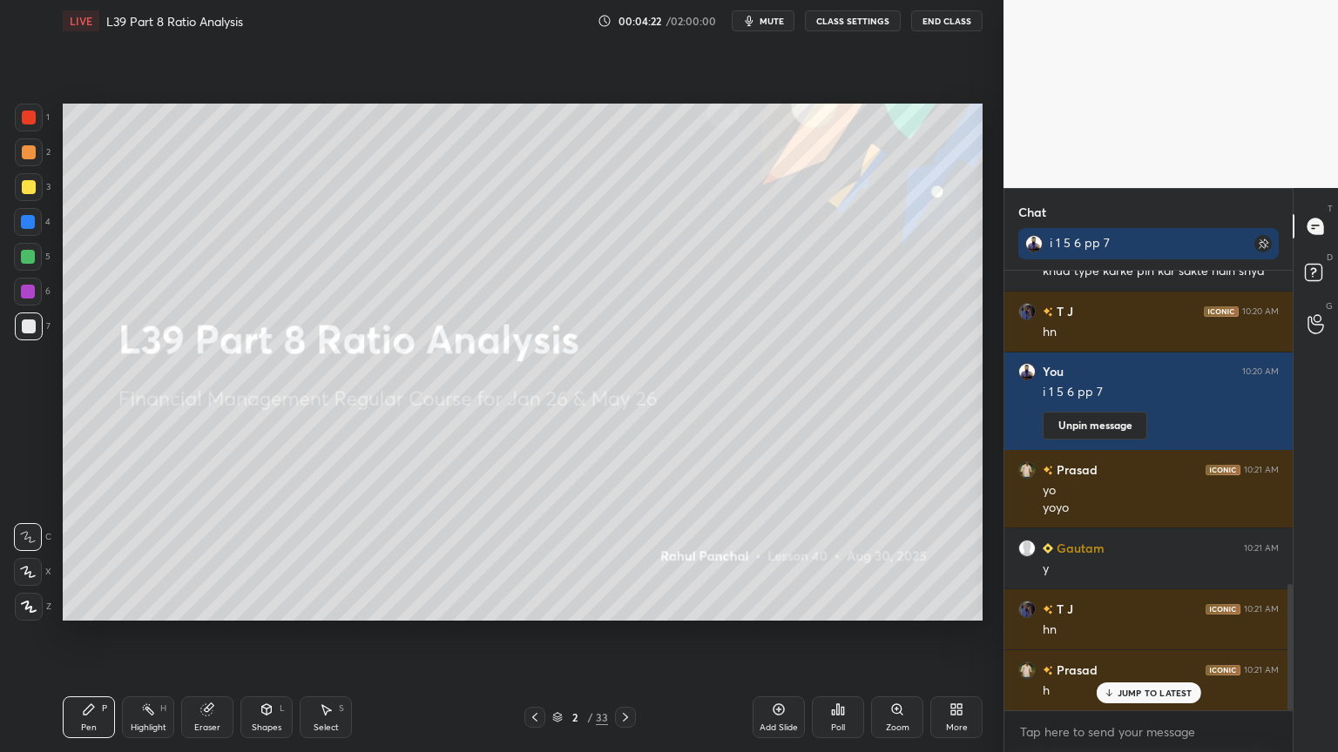
click at [557, 559] on icon at bounding box center [557, 717] width 10 height 10
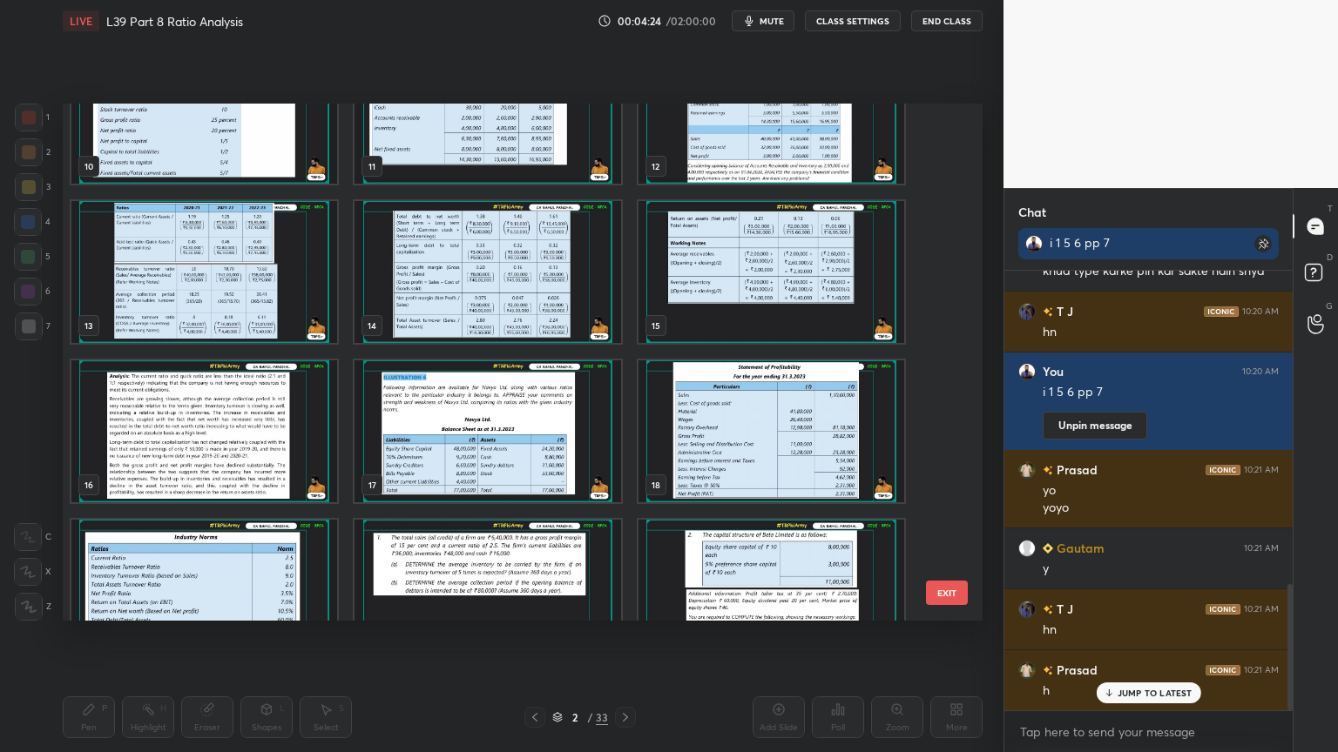
scroll to position [592, 0]
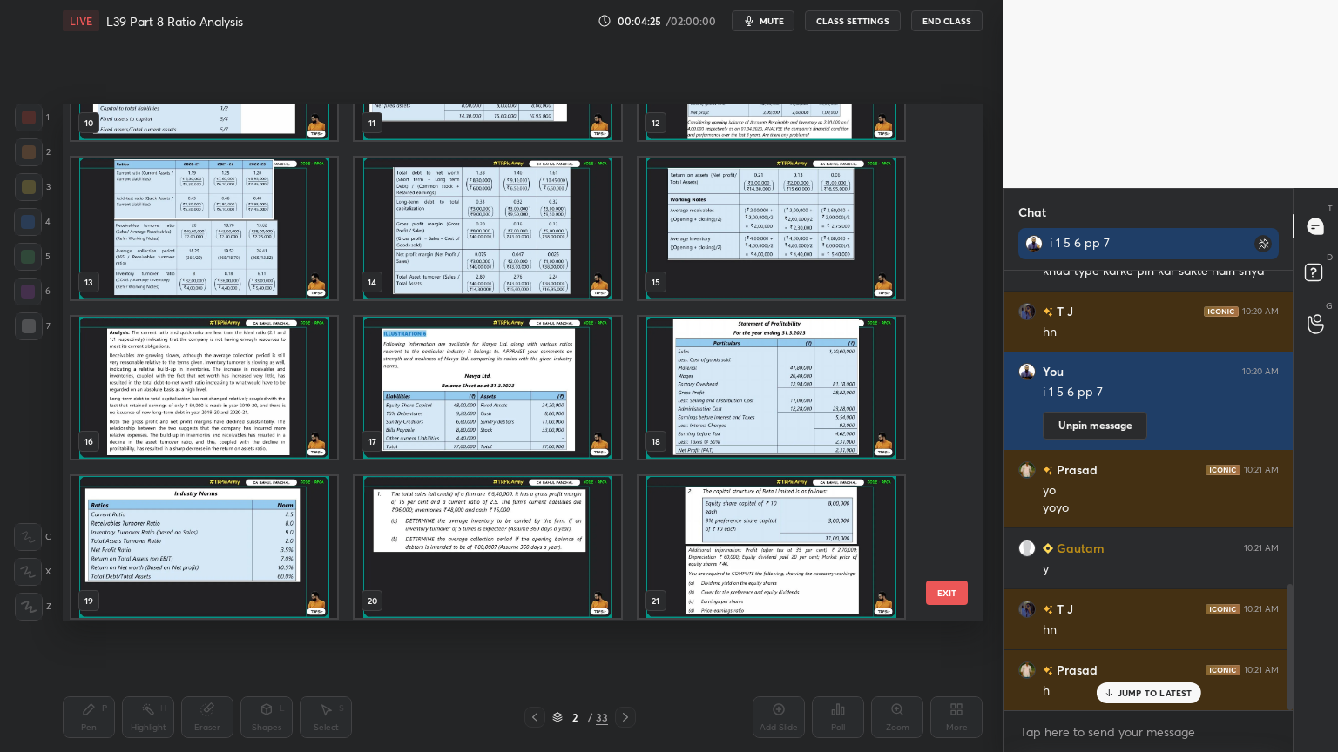
click at [449, 411] on img "grid" at bounding box center [487, 388] width 266 height 142
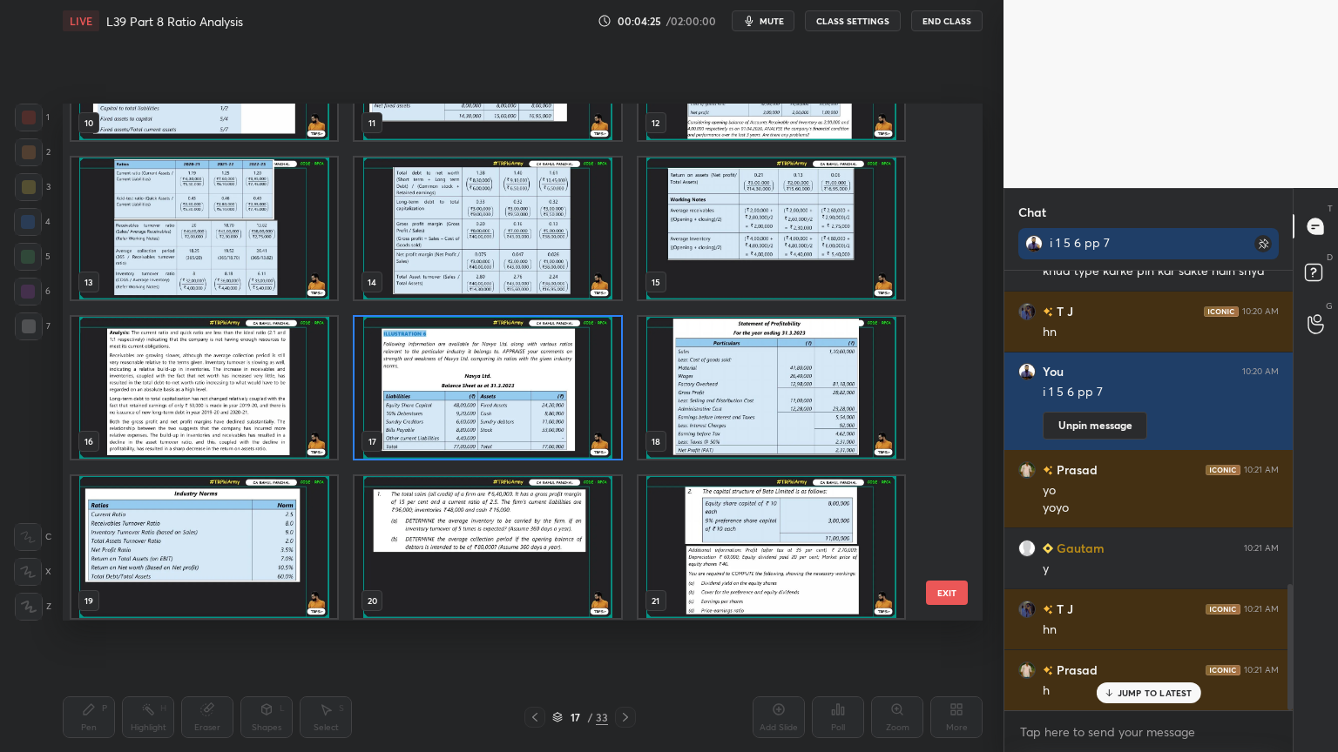
click at [449, 415] on img "grid" at bounding box center [487, 388] width 266 height 142
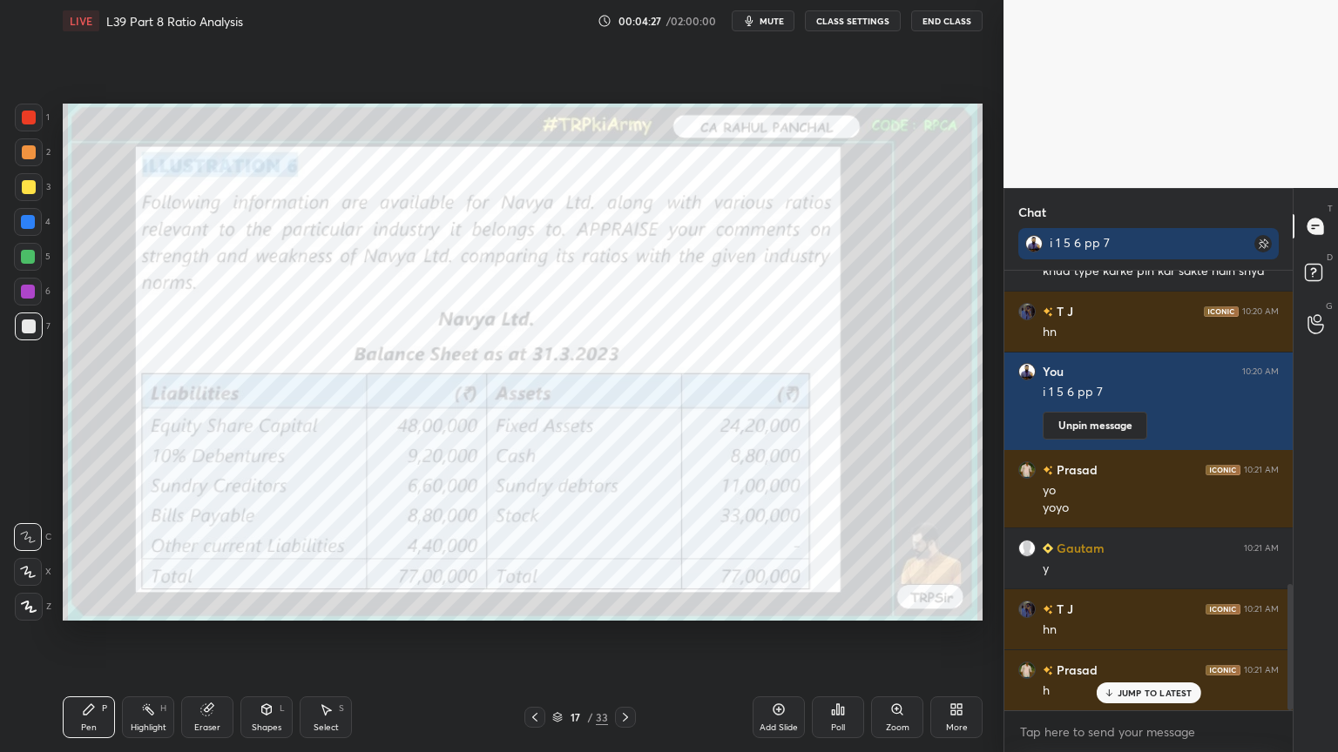
click at [34, 115] on div at bounding box center [29, 118] width 14 height 14
click at [264, 559] on div "Shapes L" at bounding box center [266, 718] width 52 height 42
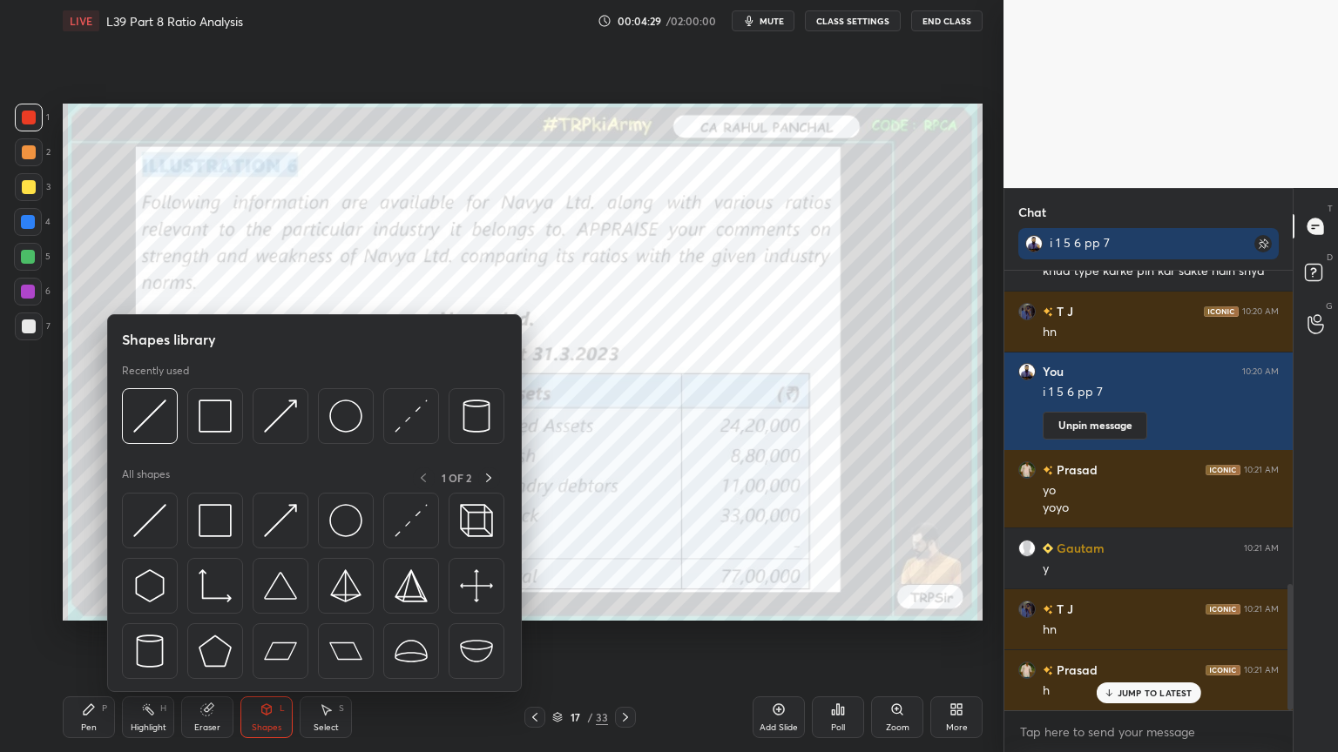
click at [208, 422] on img at bounding box center [215, 416] width 33 height 33
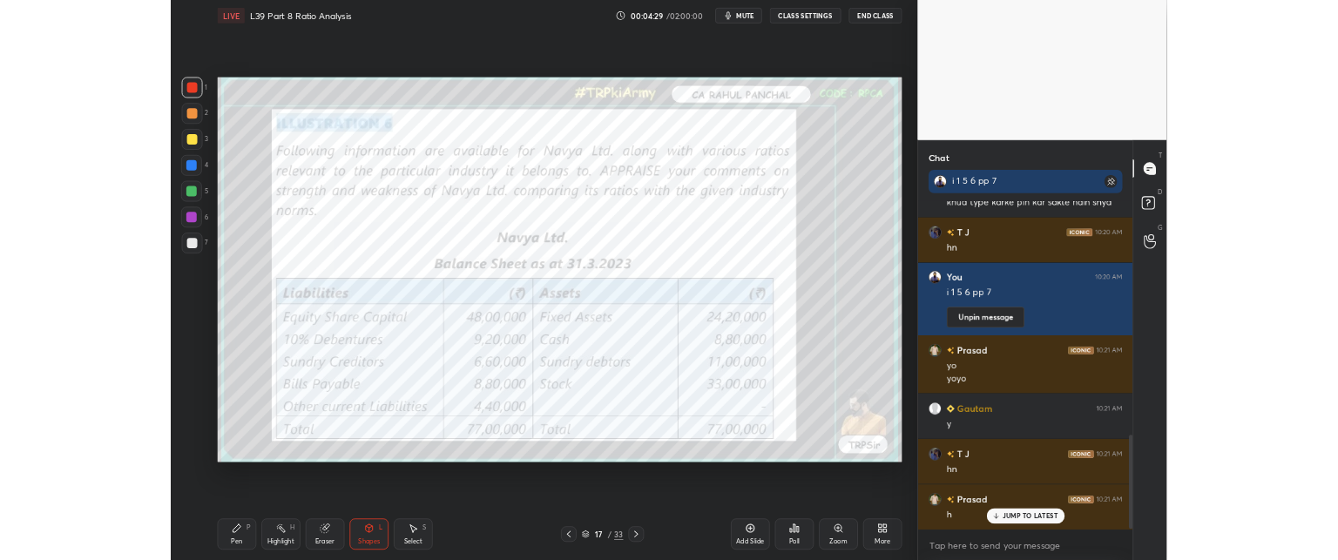
scroll to position [1129, 0]
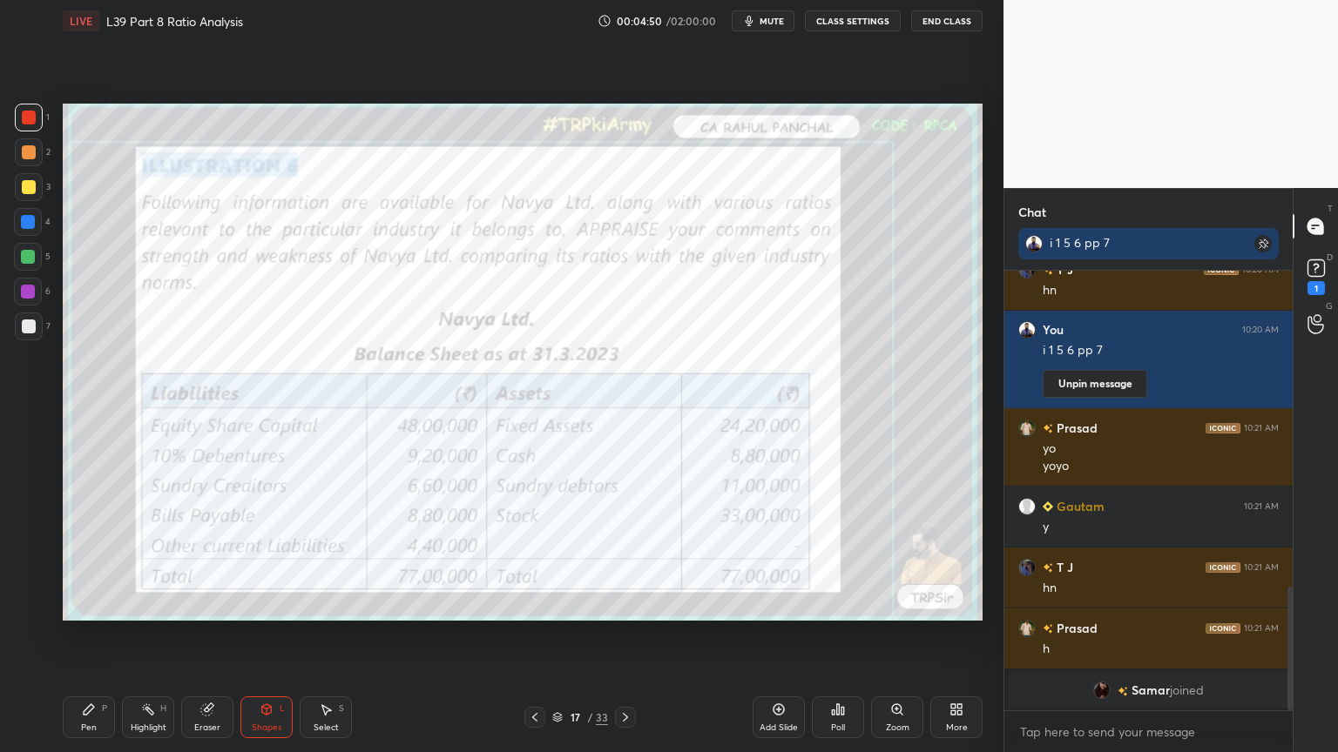
click at [269, 559] on icon at bounding box center [267, 708] width 10 height 3
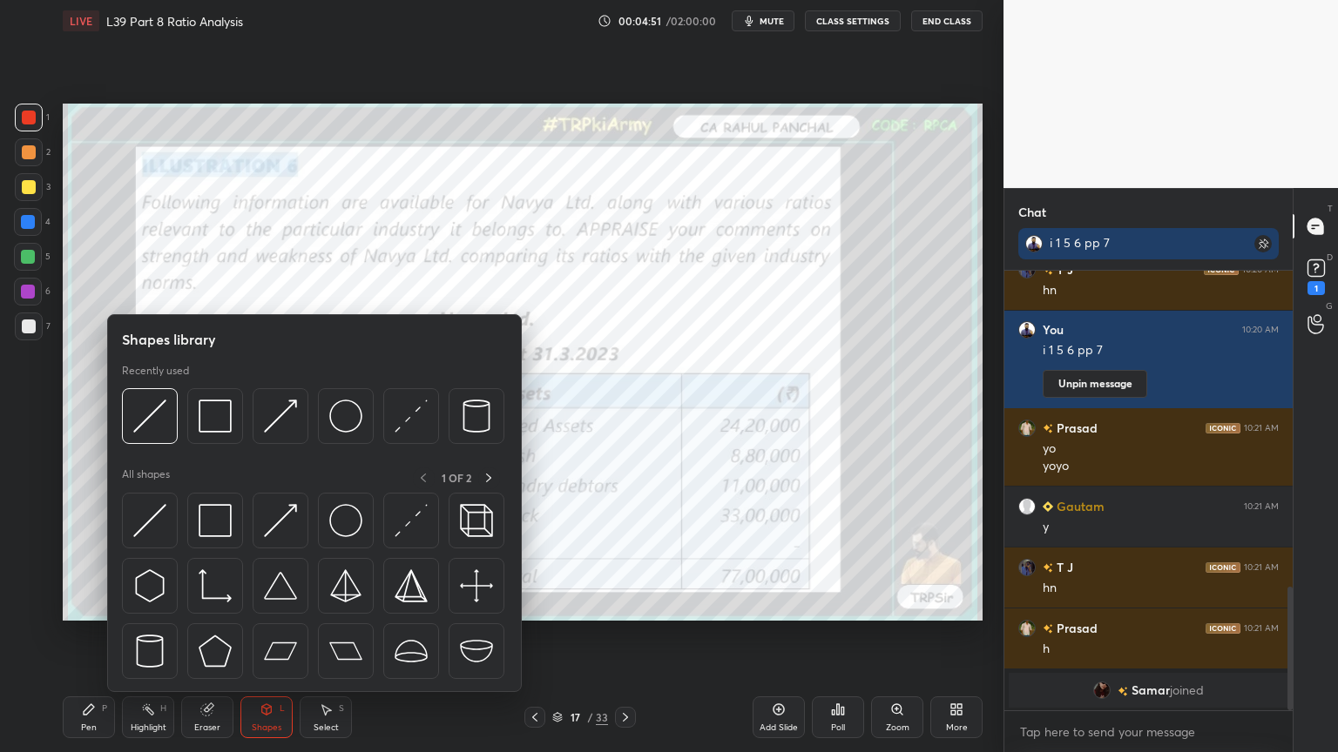
click at [226, 443] on div at bounding box center [215, 416] width 56 height 56
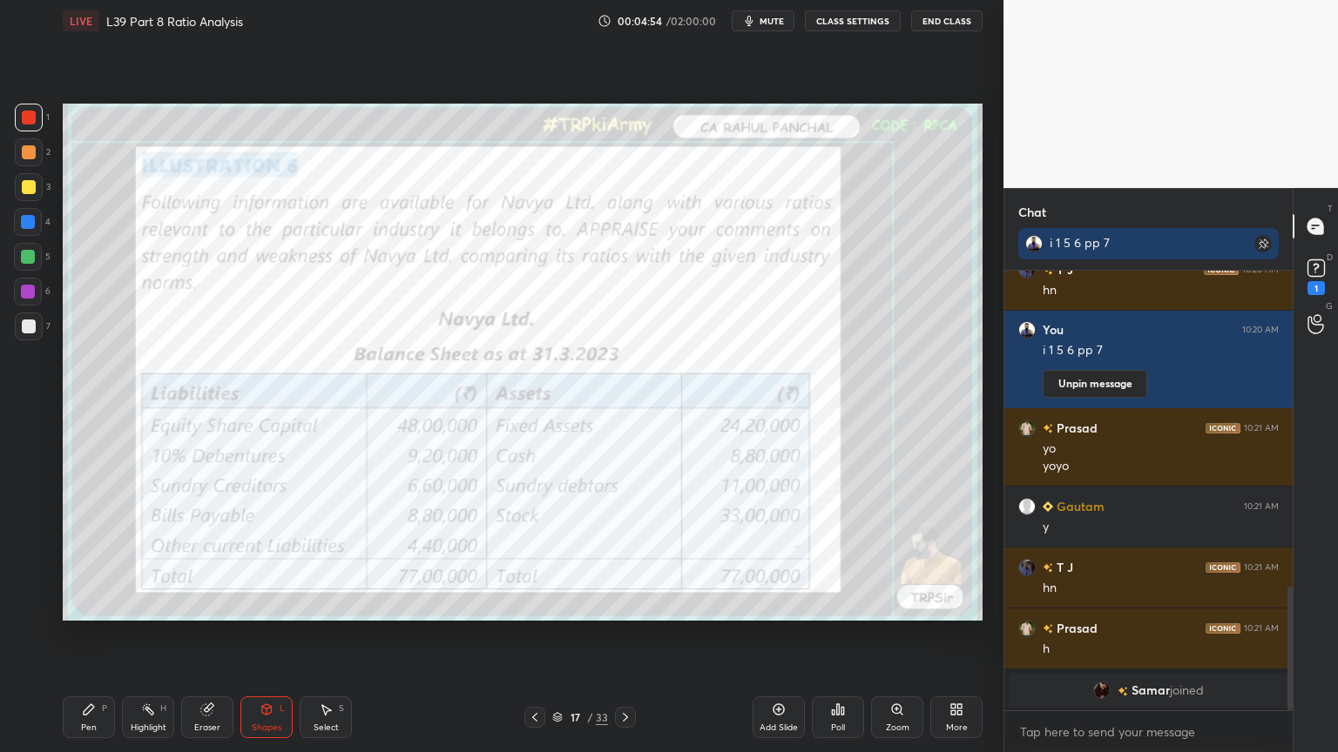
click at [77, 559] on div "Pen P" at bounding box center [89, 718] width 52 height 42
click at [949, 559] on icon at bounding box center [956, 710] width 14 height 14
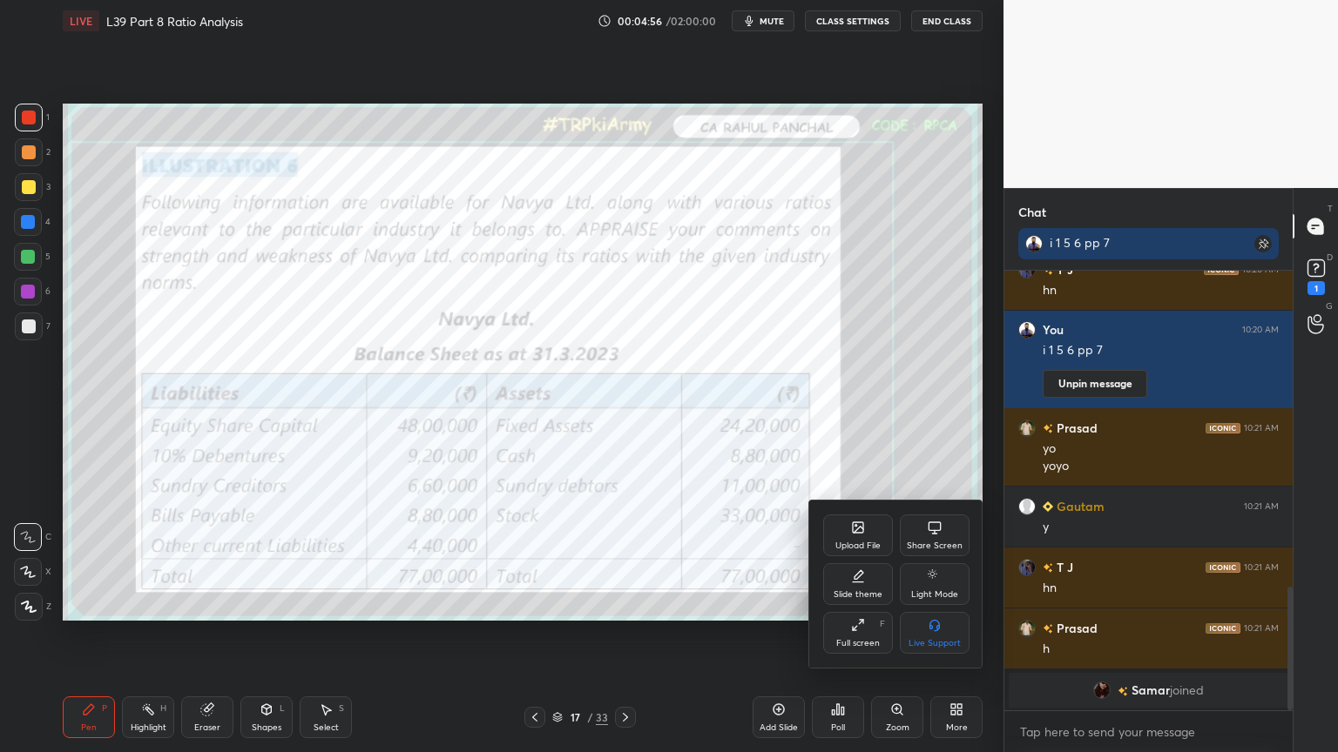
click at [850, 559] on div "Full screen F" at bounding box center [858, 633] width 70 height 42
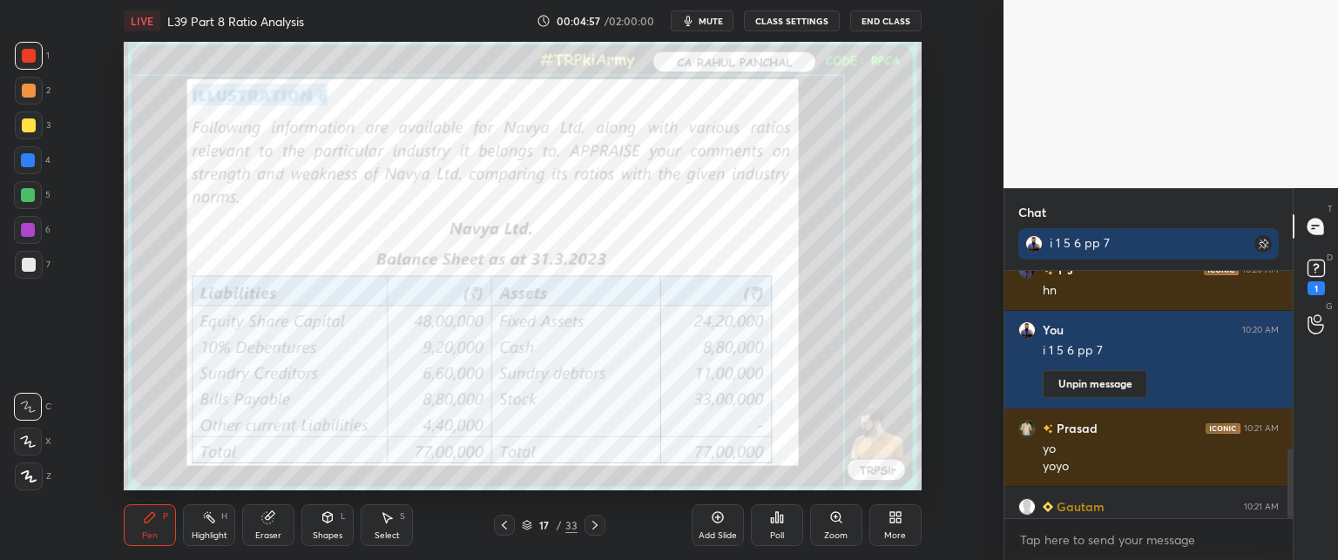
scroll to position [4, 5]
type textarea "x"
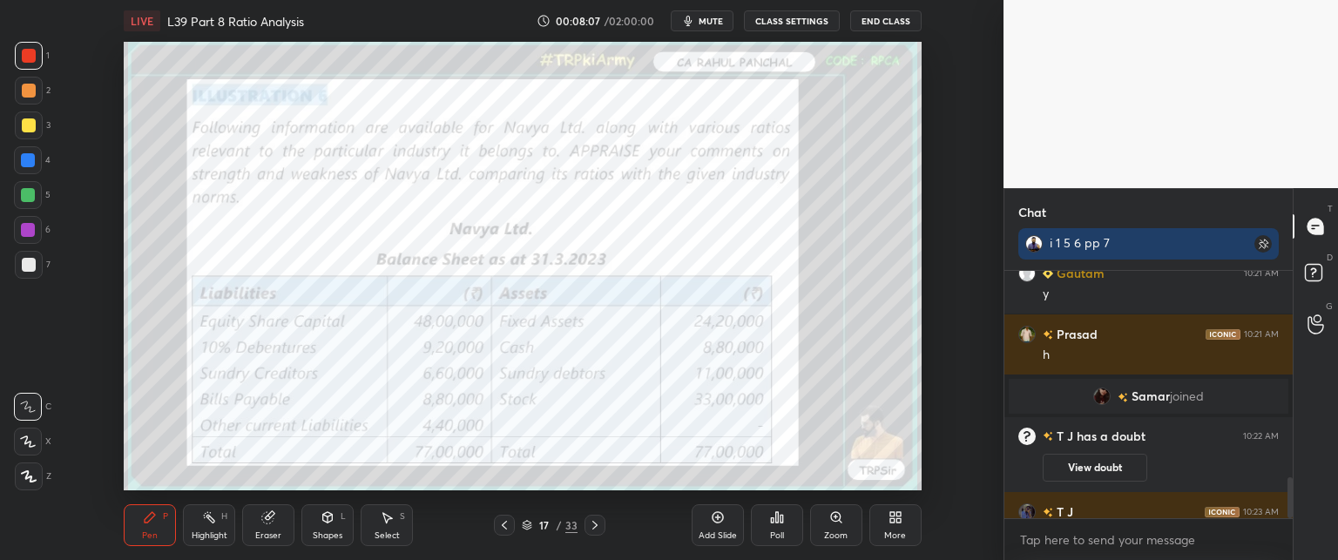
click at [898, 509] on div "More" at bounding box center [895, 525] width 52 height 42
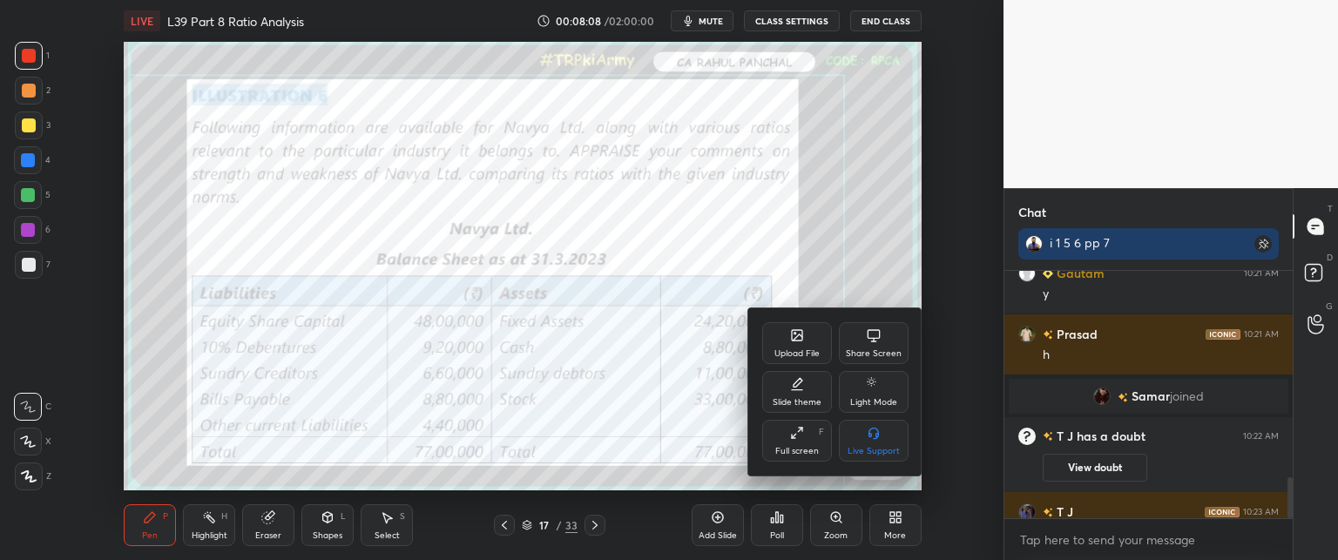
click at [775, 448] on div "Full screen" at bounding box center [797, 451] width 44 height 9
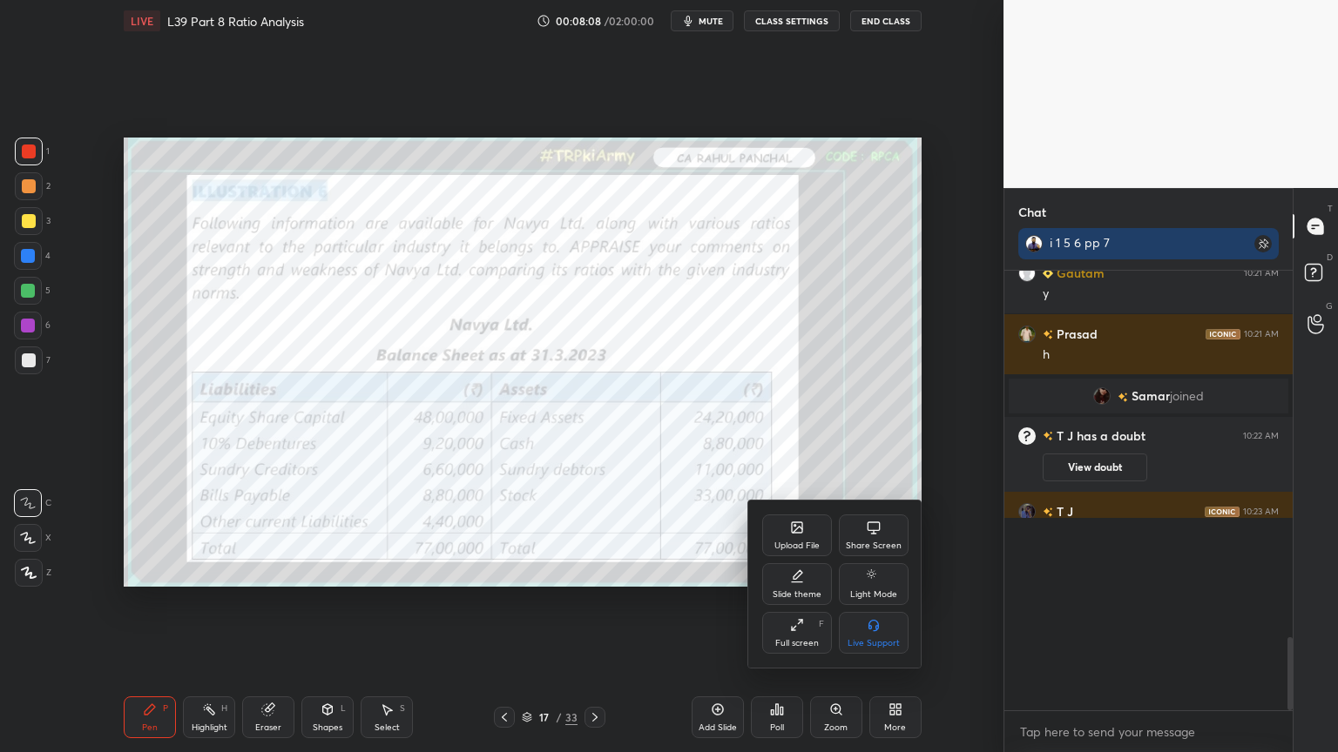
scroll to position [1265, 0]
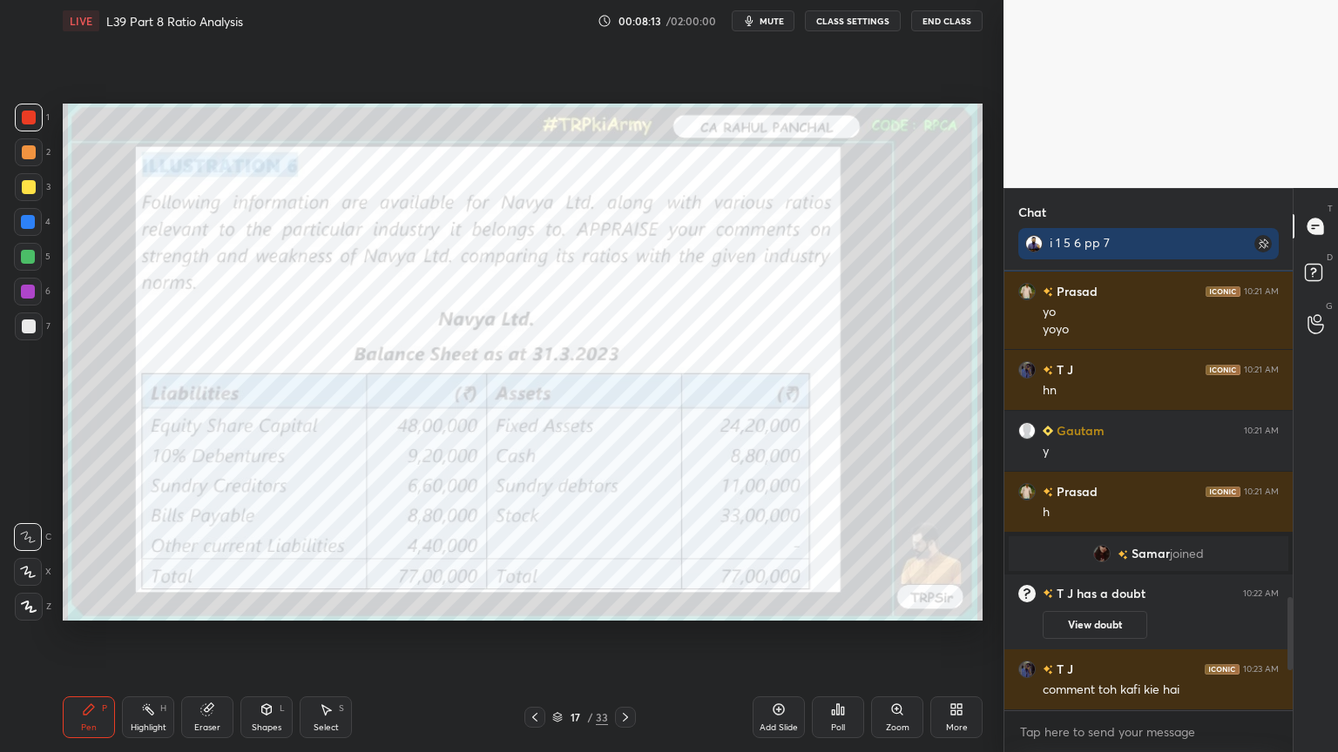
click at [202, 559] on div "Pen P Highlight H Eraser Shapes L Select S 17 / 33 Add Slide Poll Zoom More" at bounding box center [523, 718] width 920 height 70
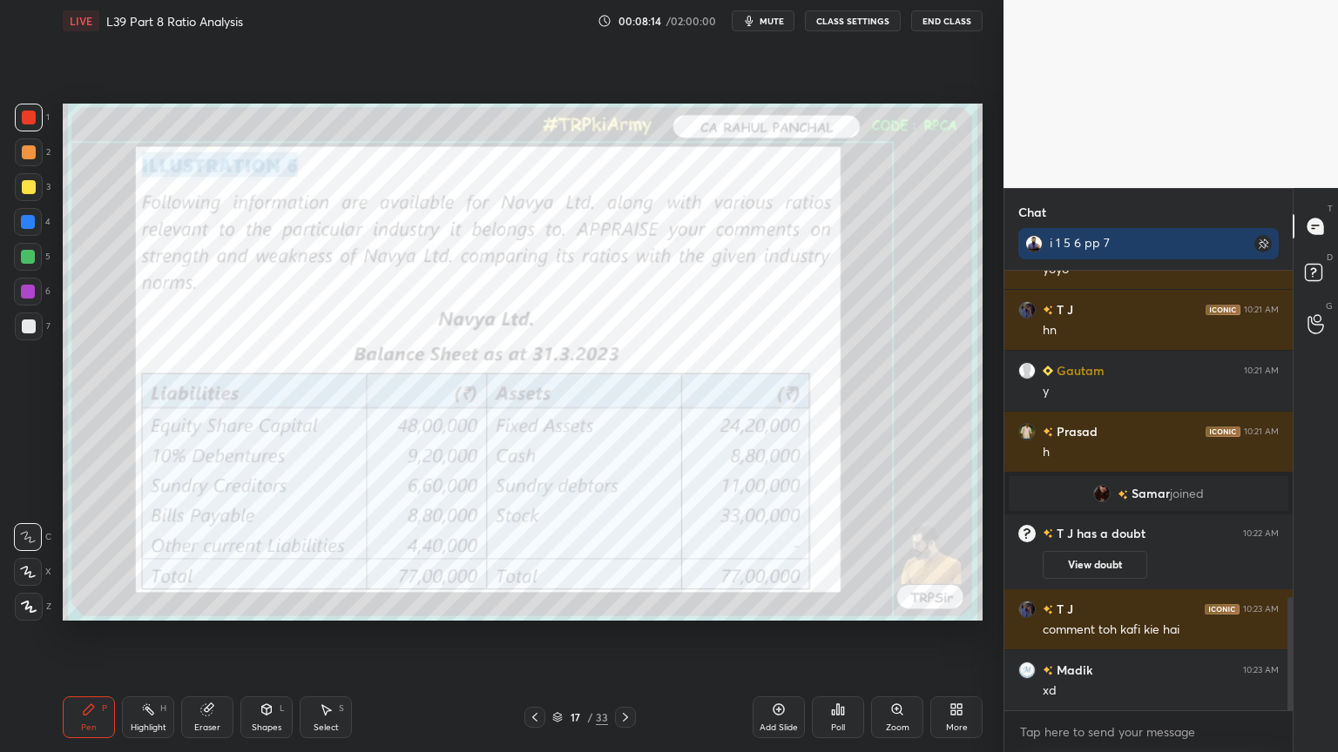
click at [280, 559] on div "L" at bounding box center [282, 709] width 5 height 9
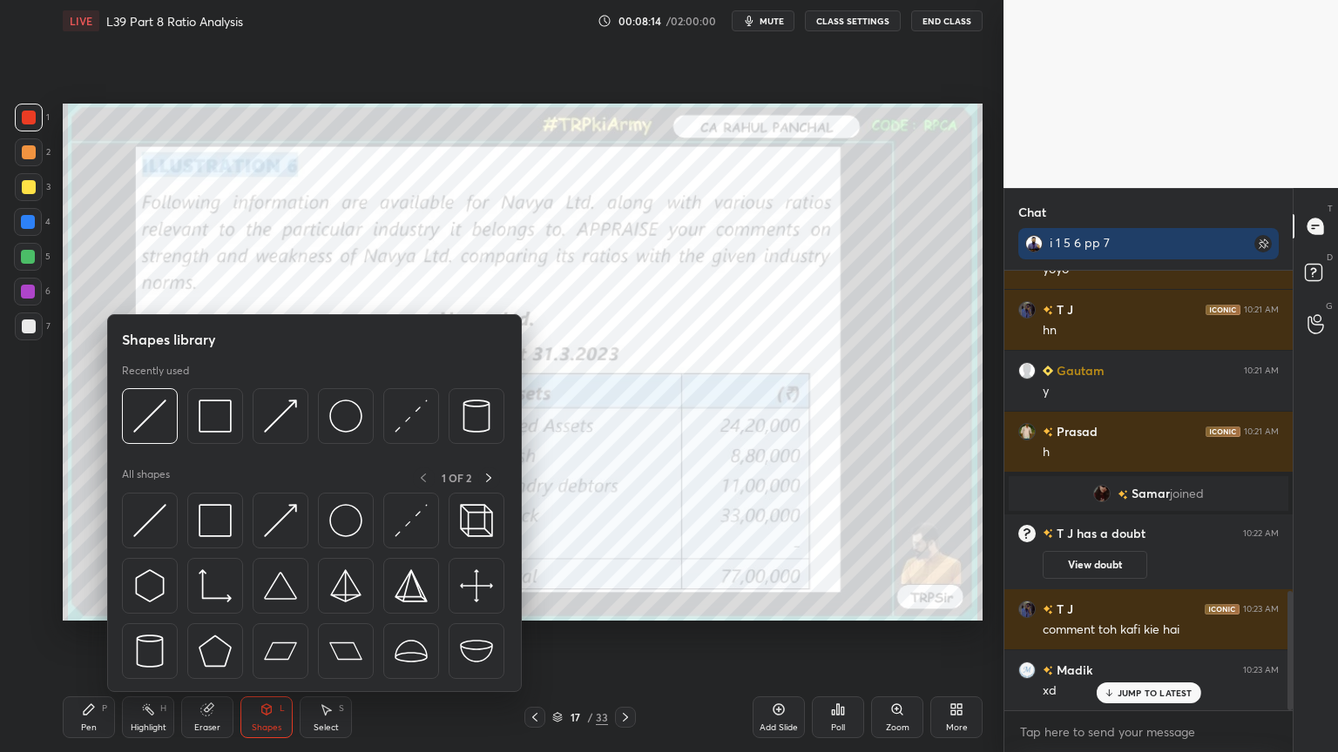
click at [219, 426] on img at bounding box center [215, 416] width 33 height 33
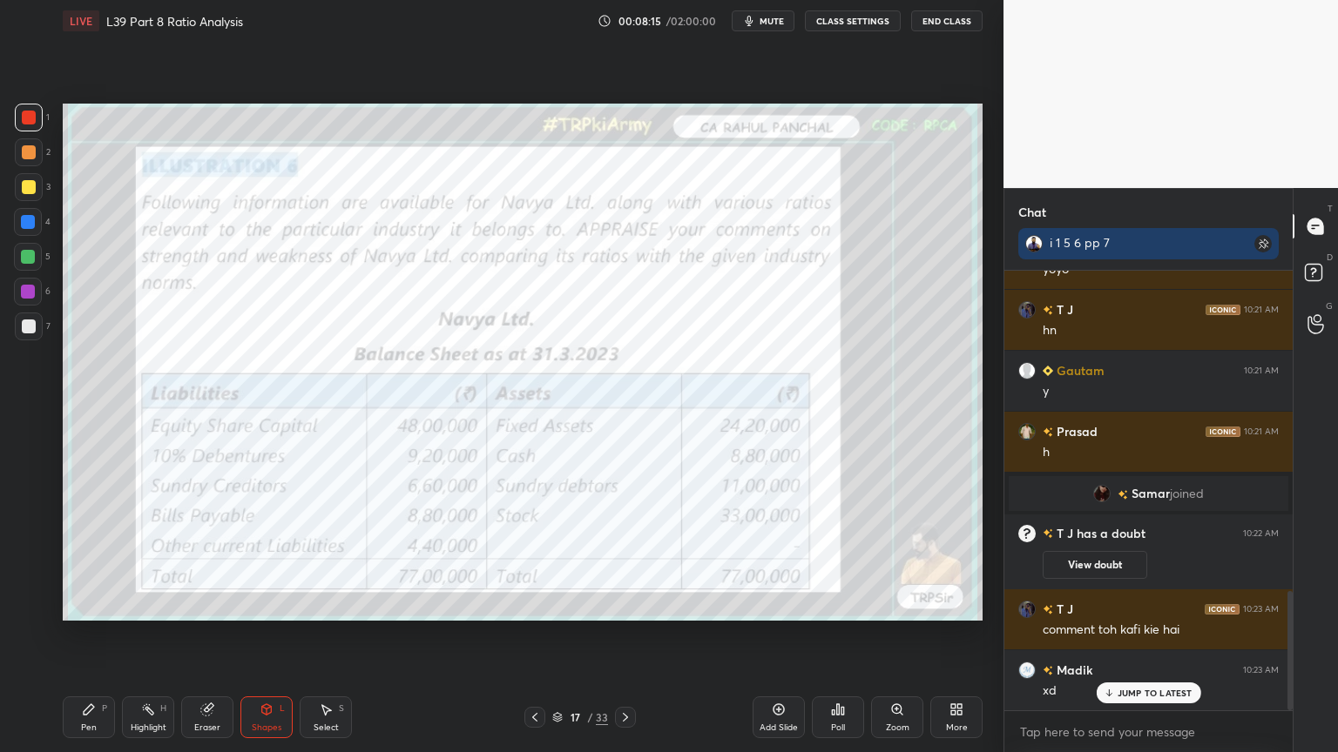
click at [24, 111] on div at bounding box center [29, 118] width 14 height 14
click at [262, 559] on icon at bounding box center [267, 710] width 10 height 10
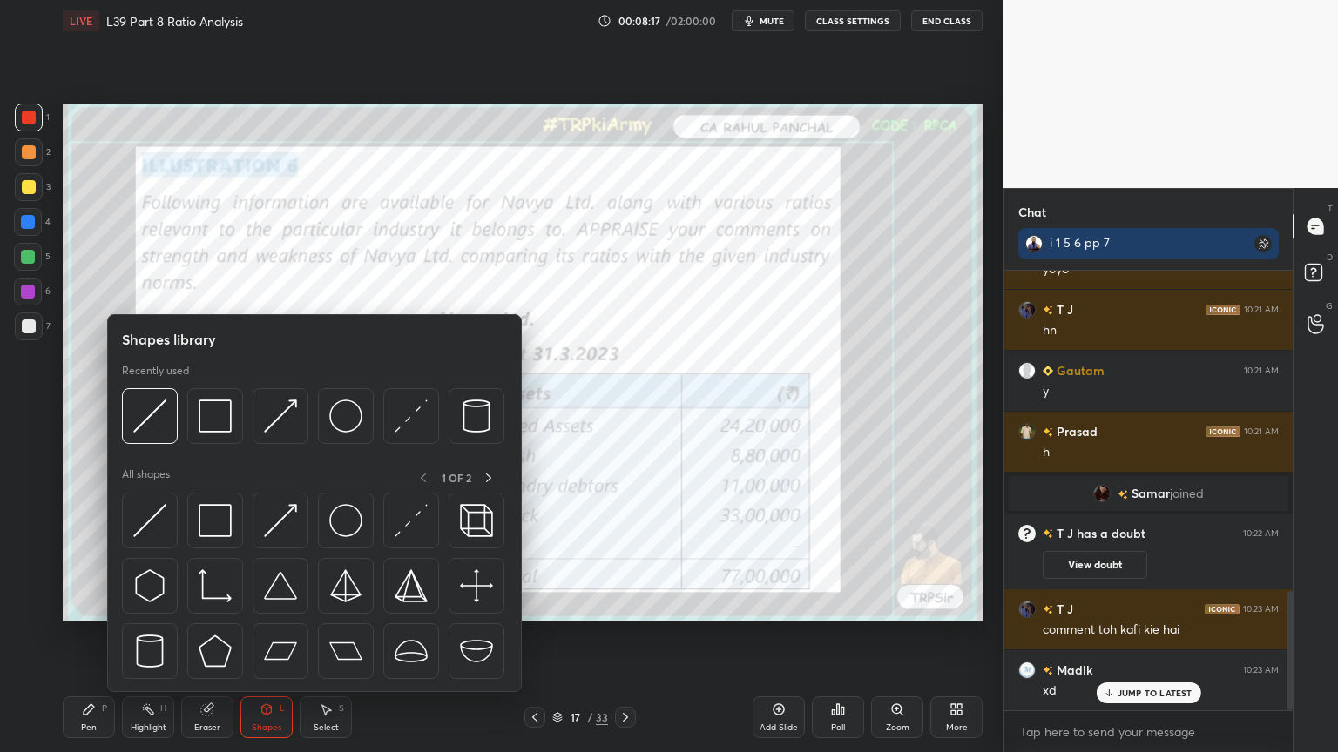
click at [213, 411] on img at bounding box center [215, 416] width 33 height 33
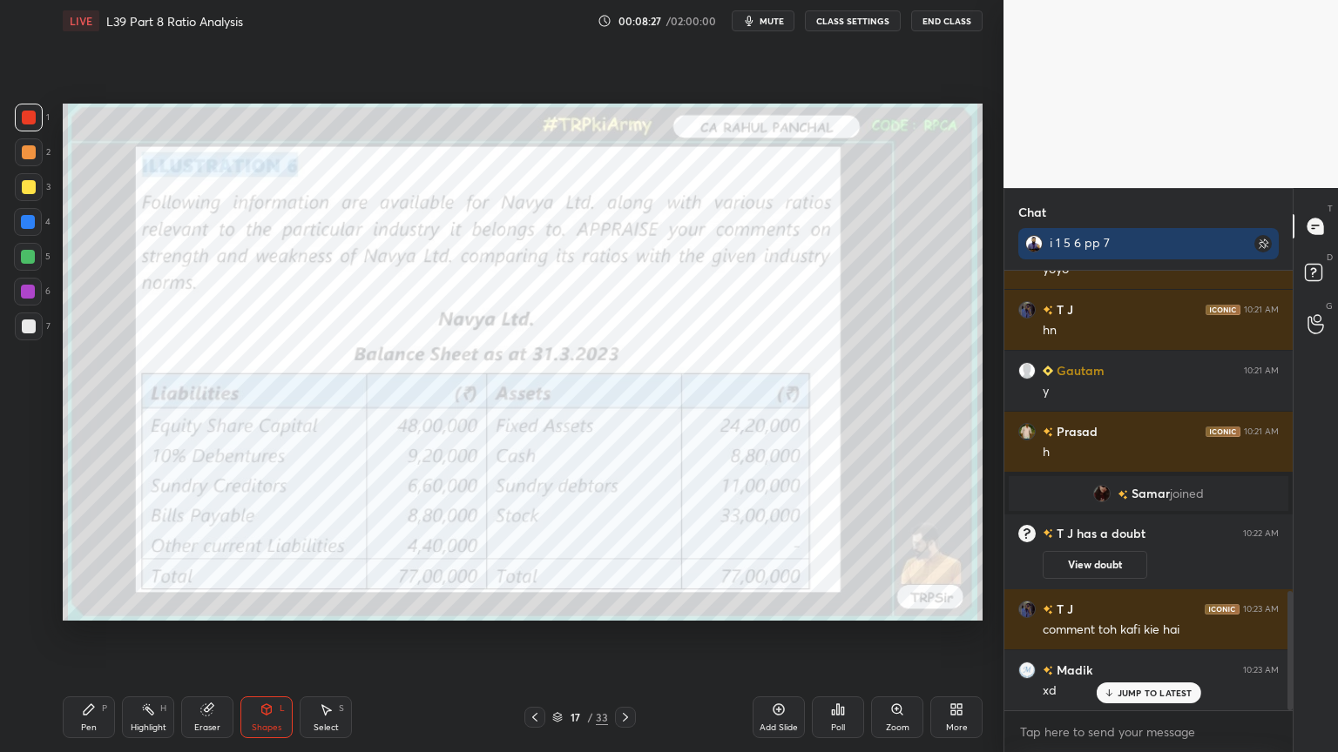
click at [630, 559] on icon at bounding box center [625, 718] width 14 height 14
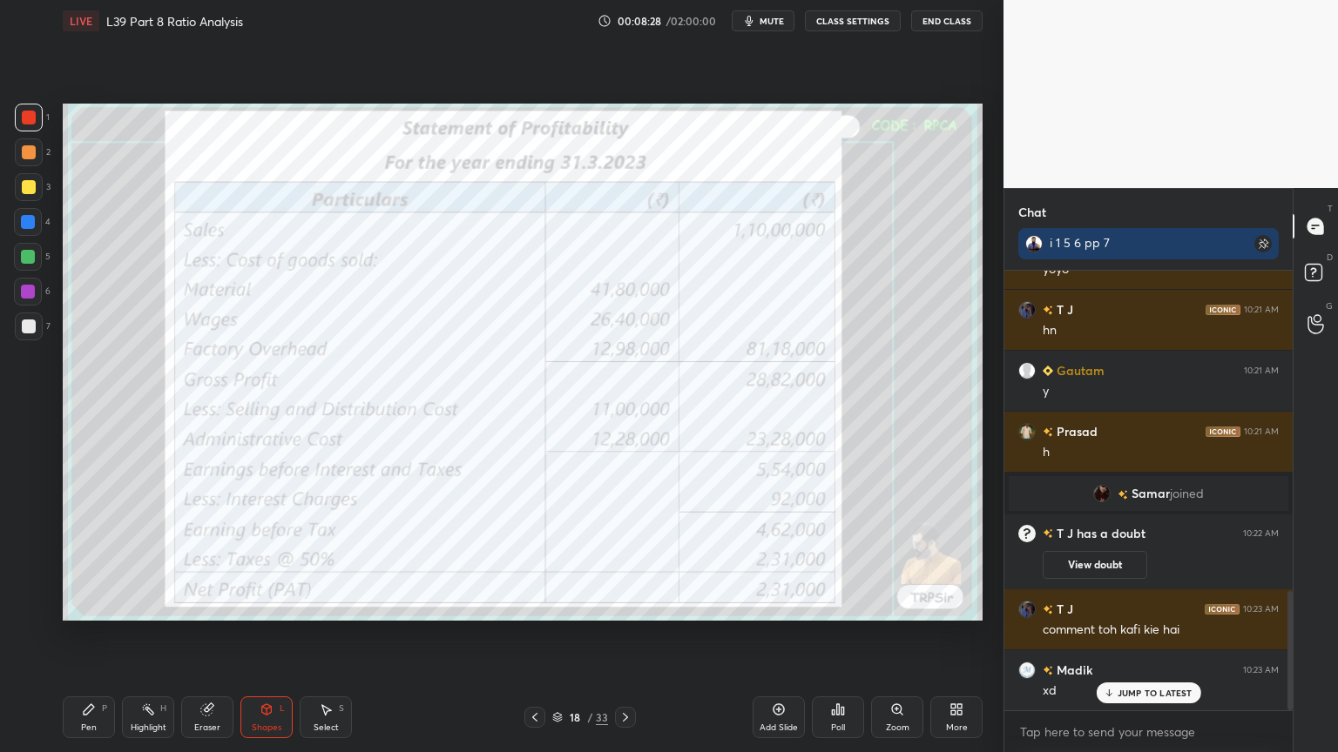
click at [626, 559] on icon at bounding box center [625, 717] width 5 height 9
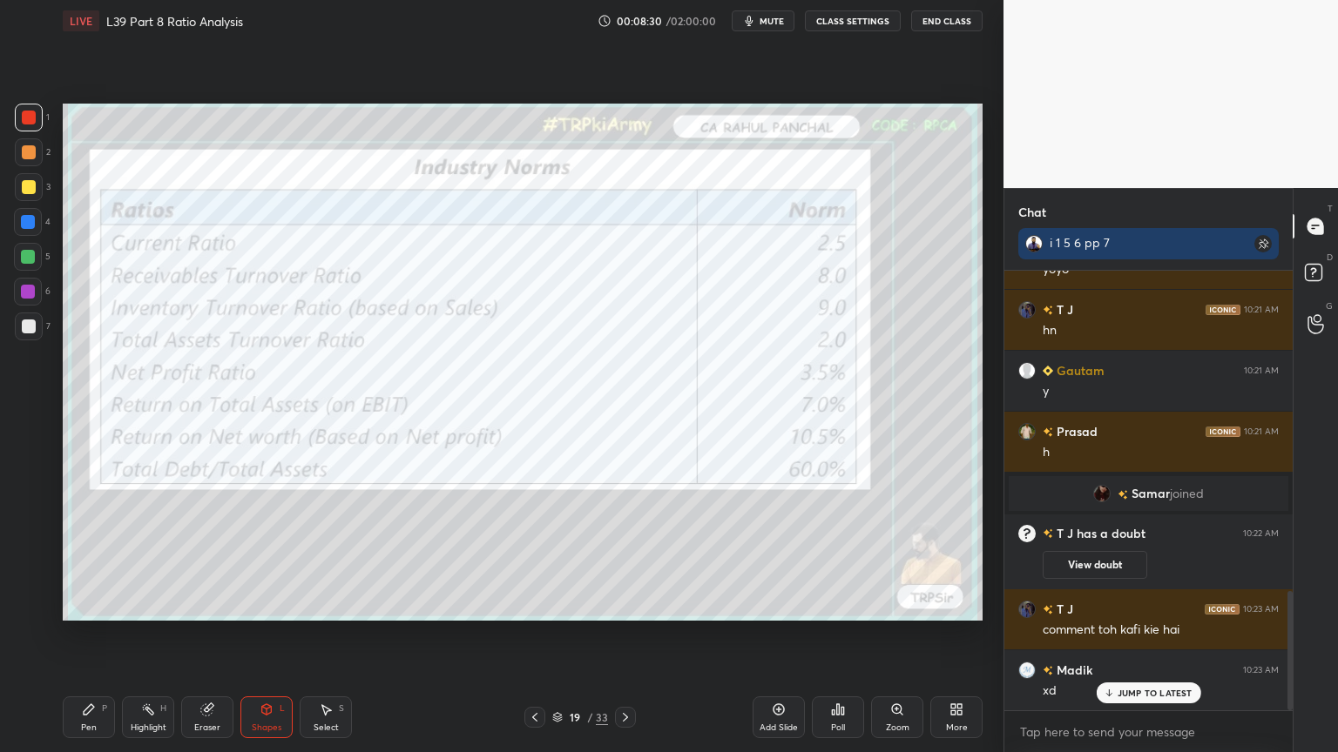
click at [64, 559] on div "Pen P" at bounding box center [89, 718] width 52 height 42
click at [192, 559] on div "Eraser" at bounding box center [207, 718] width 52 height 42
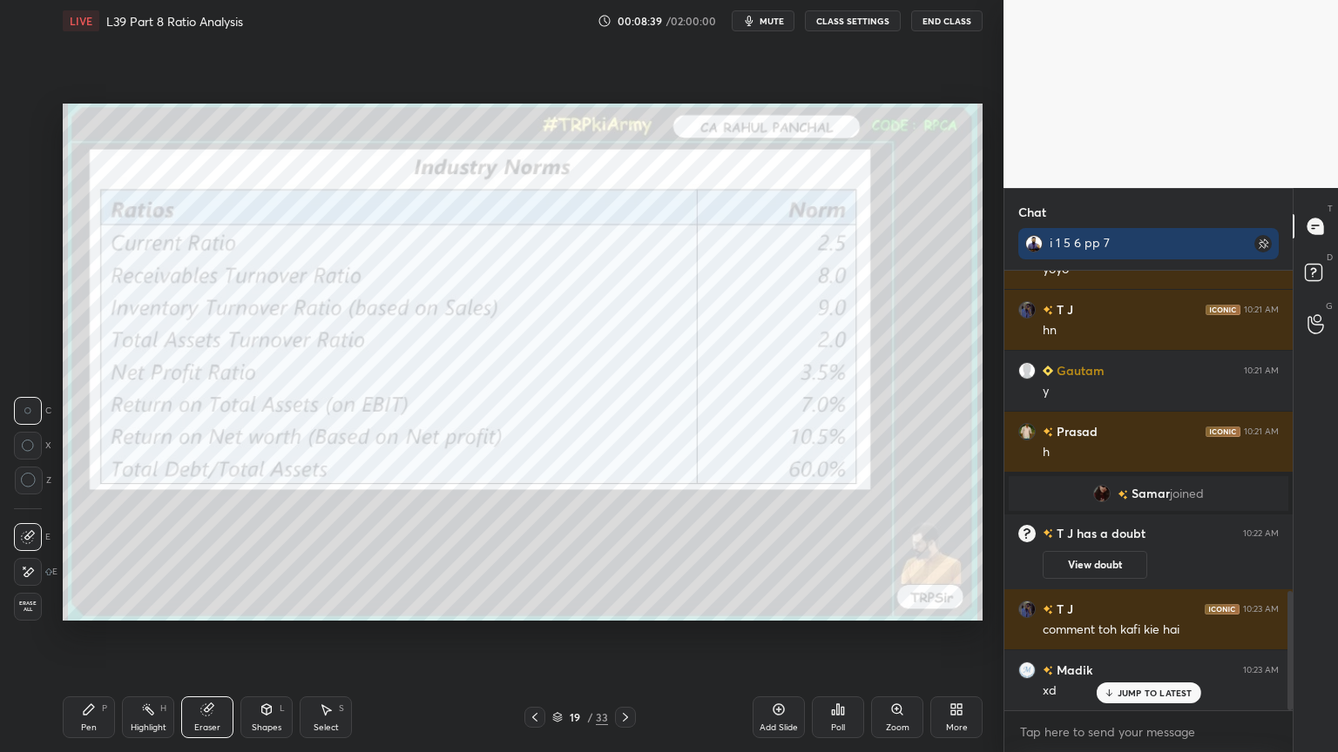
click at [29, 559] on div "Erase all" at bounding box center [28, 607] width 28 height 28
click at [88, 559] on div "Pen P" at bounding box center [89, 718] width 52 height 42
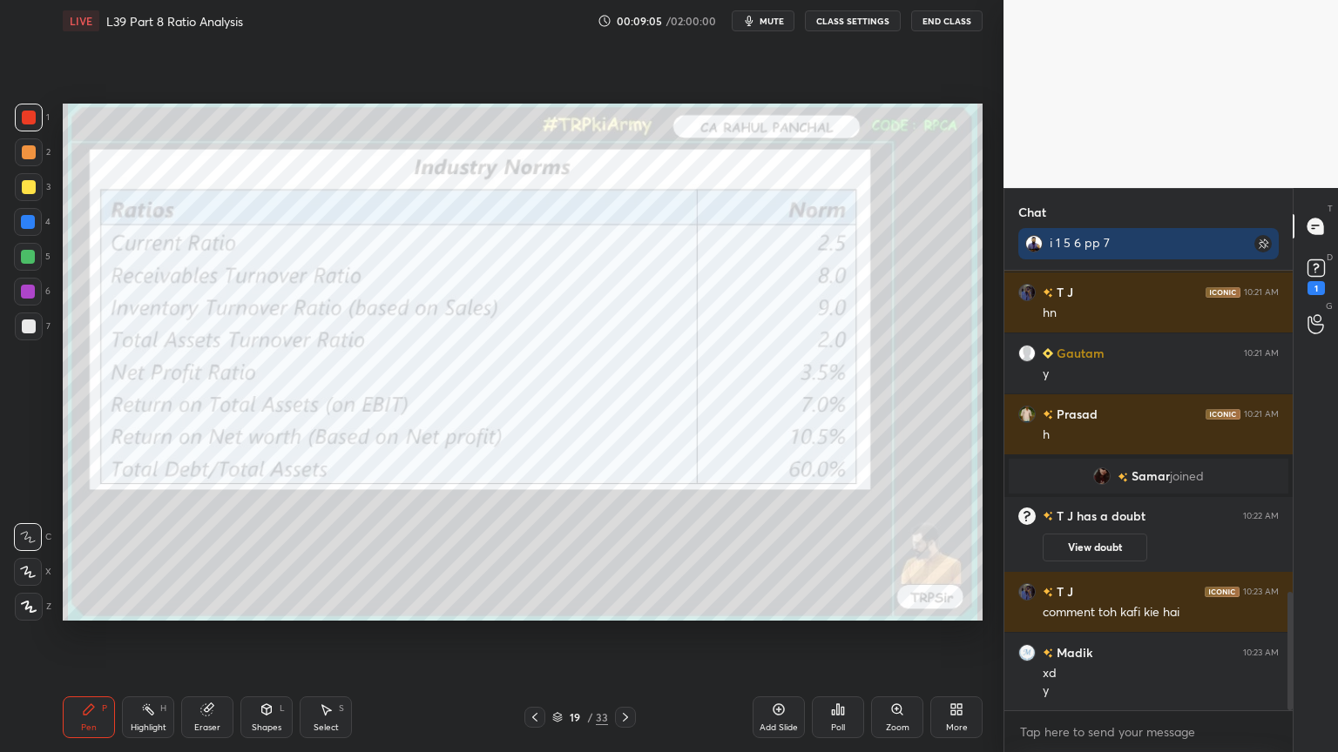
scroll to position [1260, 0]
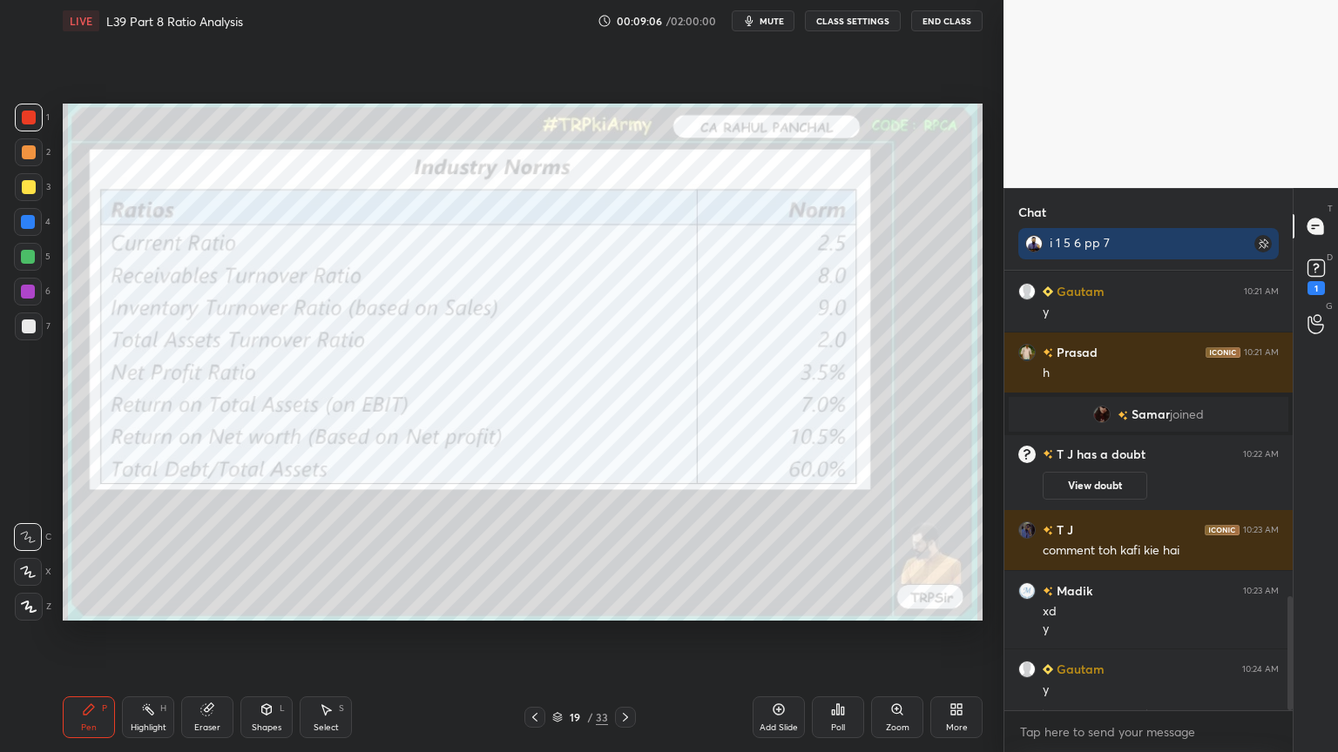
click at [210, 559] on icon at bounding box center [207, 710] width 14 height 14
click at [18, 559] on span "Erase all" at bounding box center [28, 607] width 26 height 12
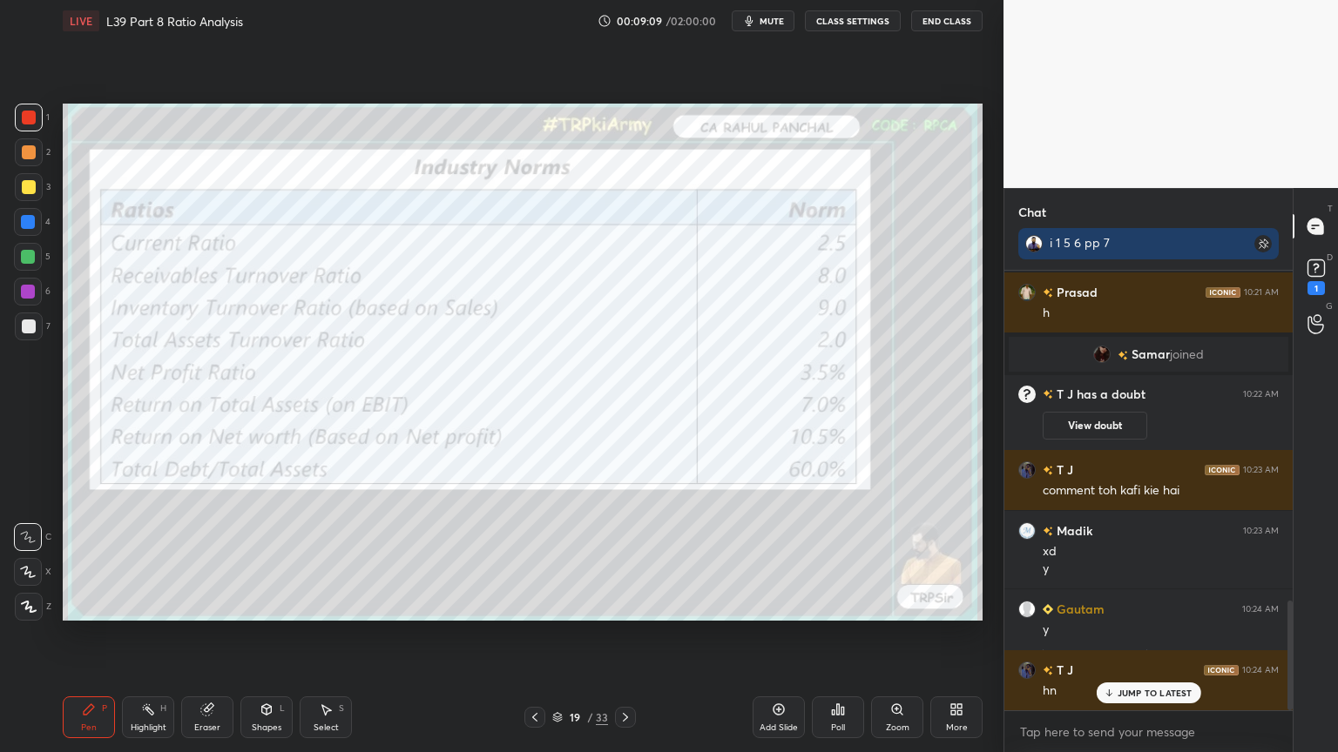
scroll to position [1382, 0]
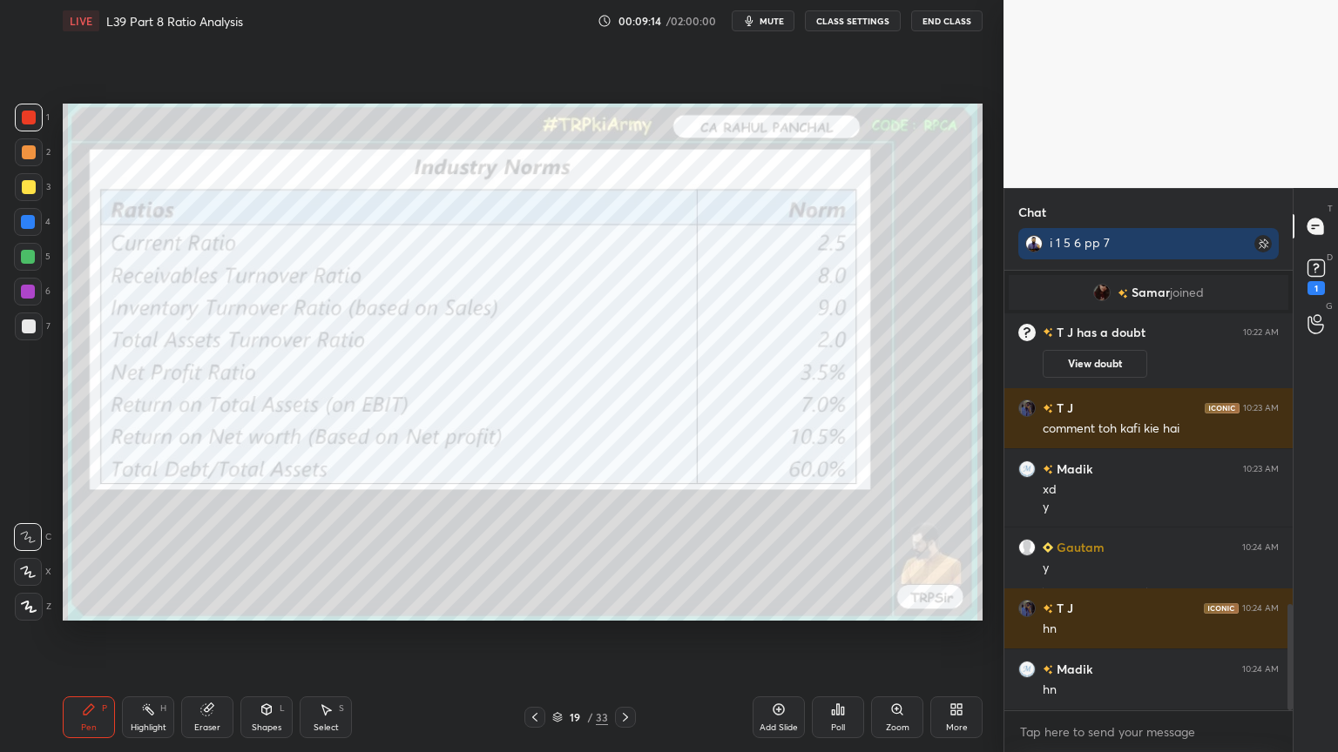
click at [628, 559] on div at bounding box center [625, 717] width 21 height 21
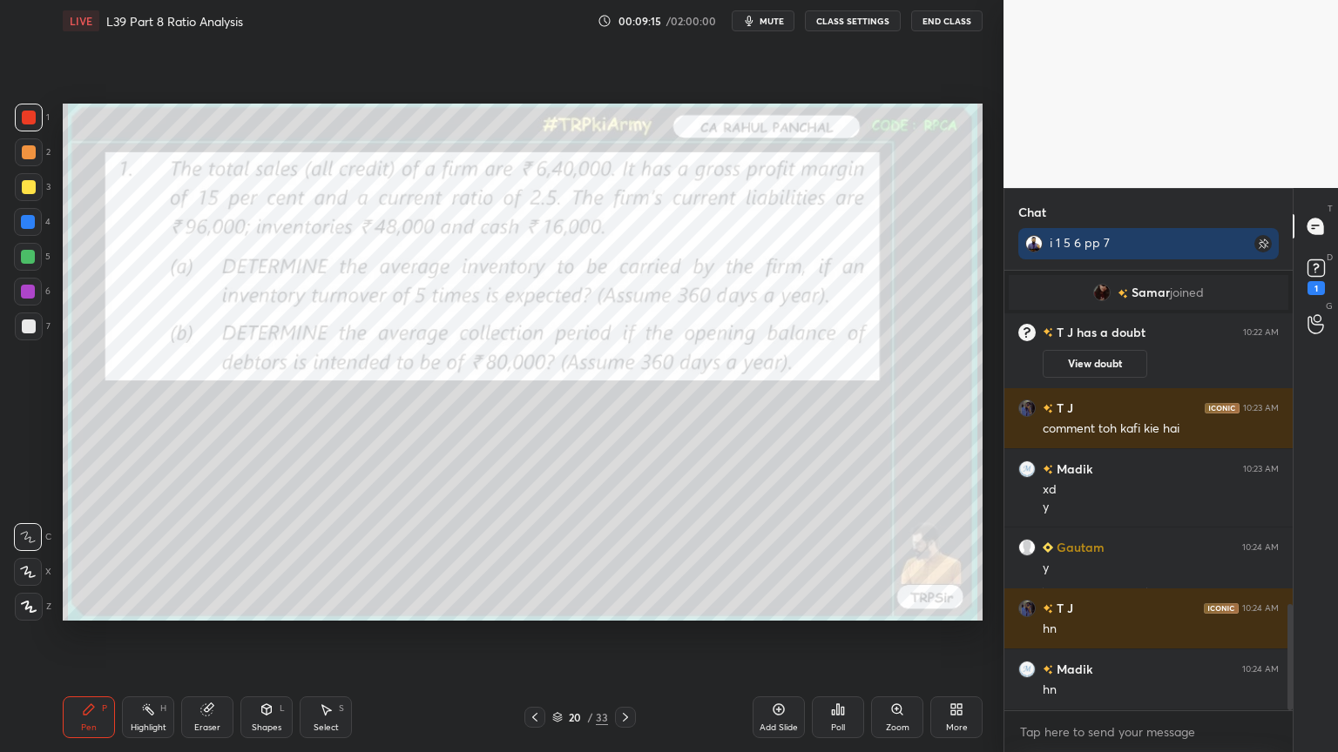
click at [536, 559] on icon at bounding box center [535, 718] width 14 height 14
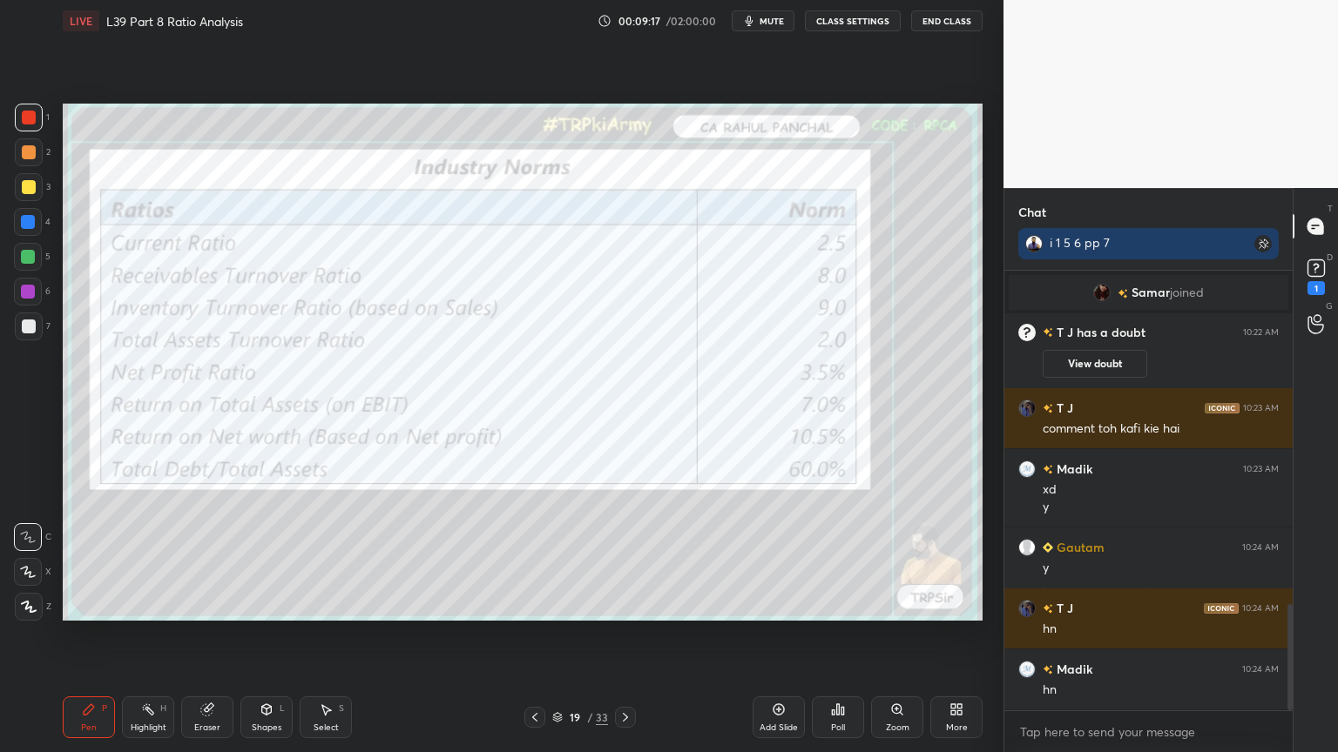
click at [958, 559] on div "More" at bounding box center [956, 718] width 52 height 42
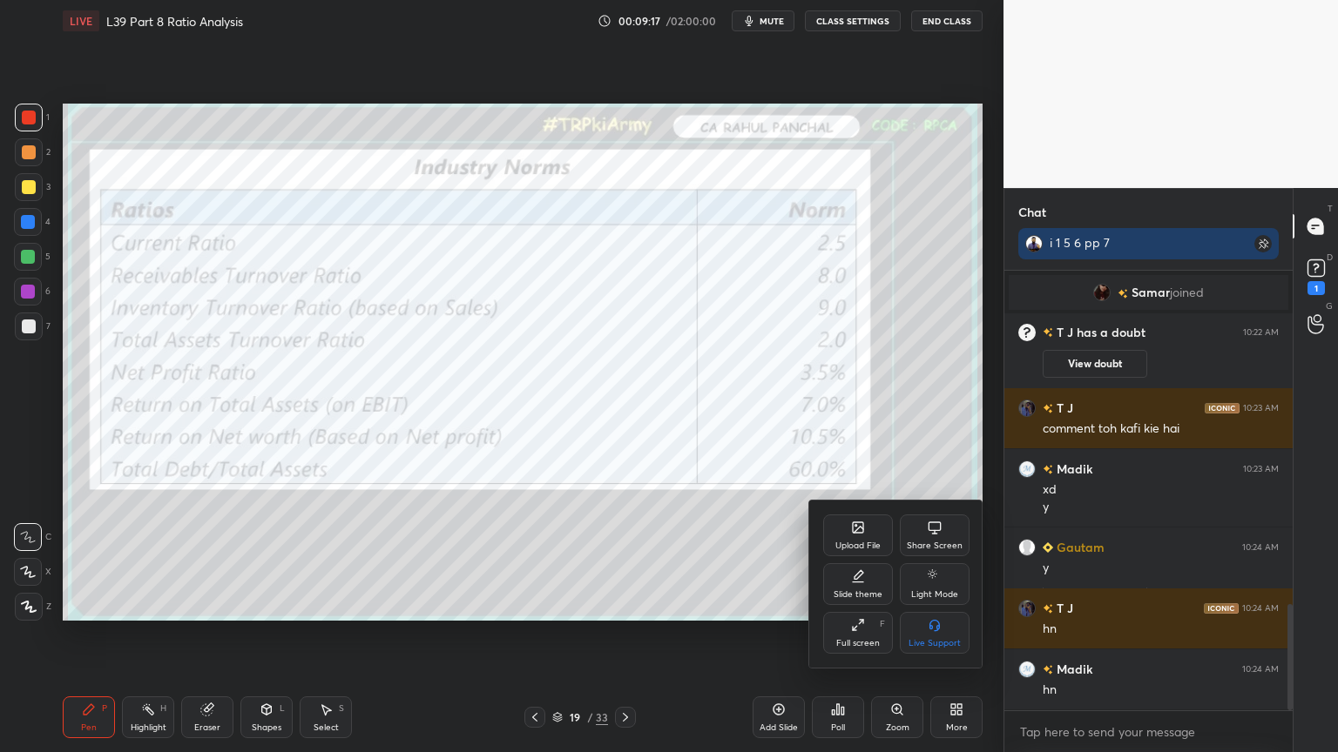
click at [856, 559] on div "Slide theme" at bounding box center [858, 584] width 70 height 42
click at [920, 559] on div "Dark Ruled" at bounding box center [935, 633] width 70 height 42
click at [825, 533] on div "Slide theme" at bounding box center [896, 525] width 146 height 18
click at [736, 559] on div at bounding box center [669, 376] width 1338 height 752
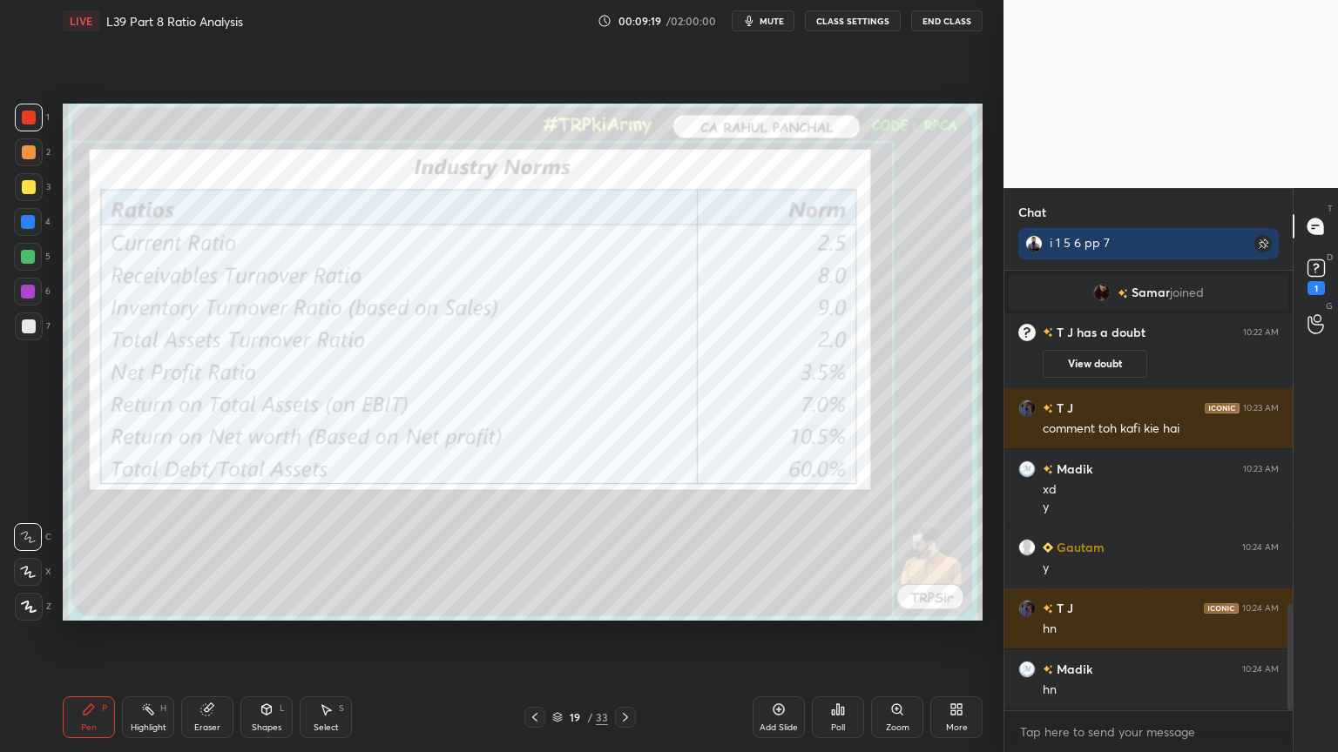
click at [760, 559] on div "Add Slide" at bounding box center [778, 718] width 52 height 42
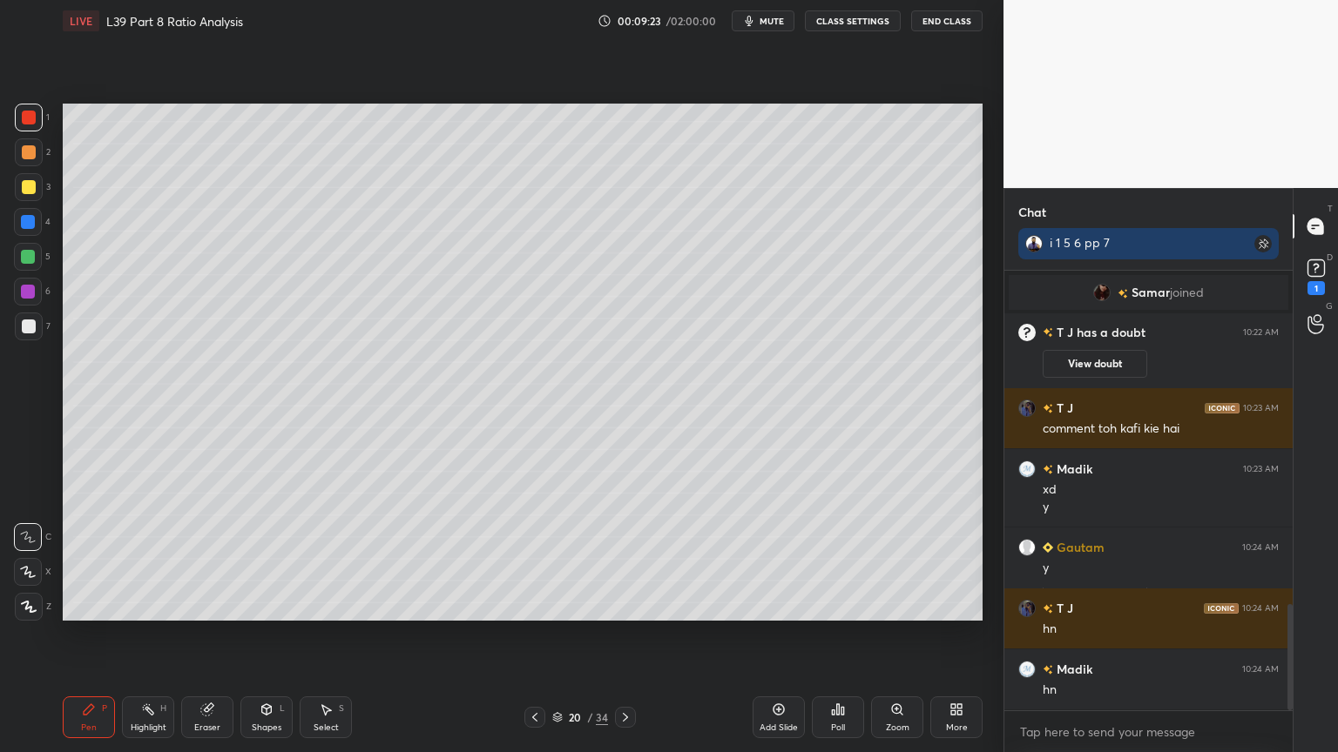
click at [31, 223] on div at bounding box center [28, 222] width 14 height 14
click at [262, 559] on div "Shapes L" at bounding box center [266, 718] width 52 height 42
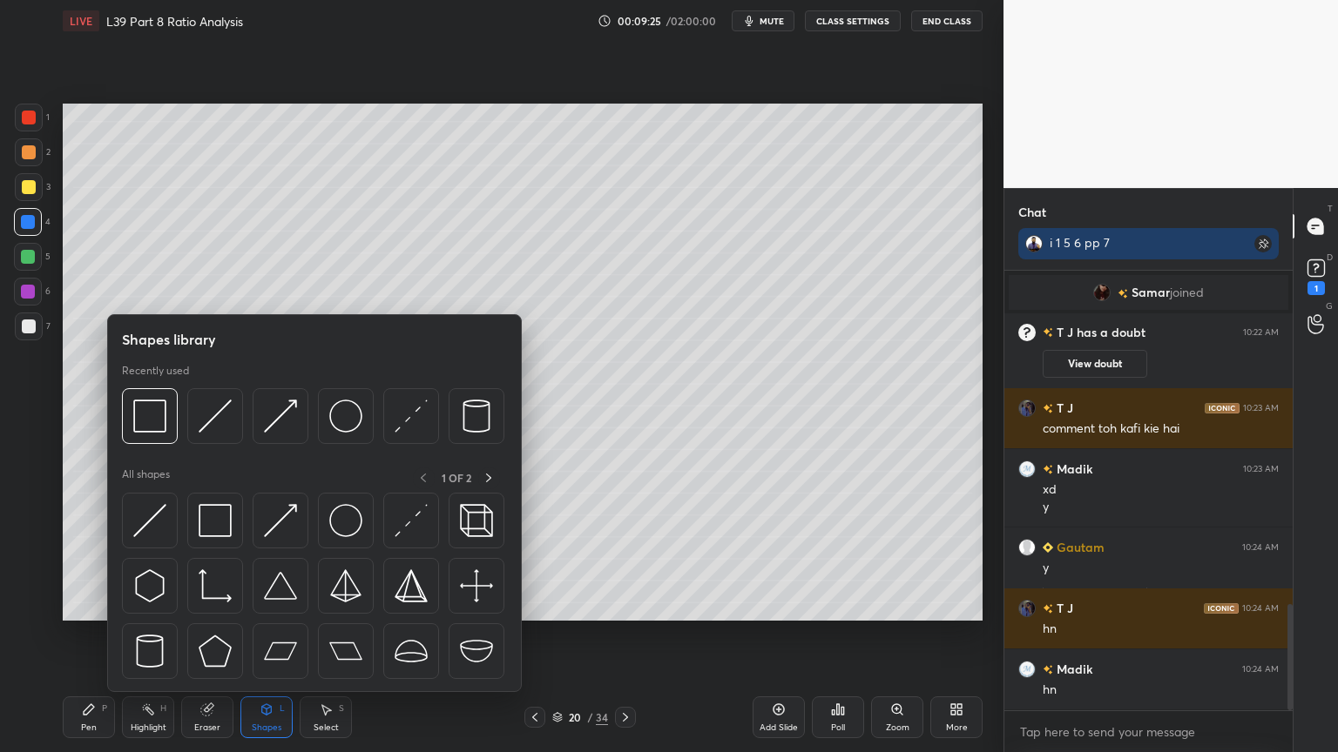
click at [139, 427] on img at bounding box center [149, 416] width 33 height 33
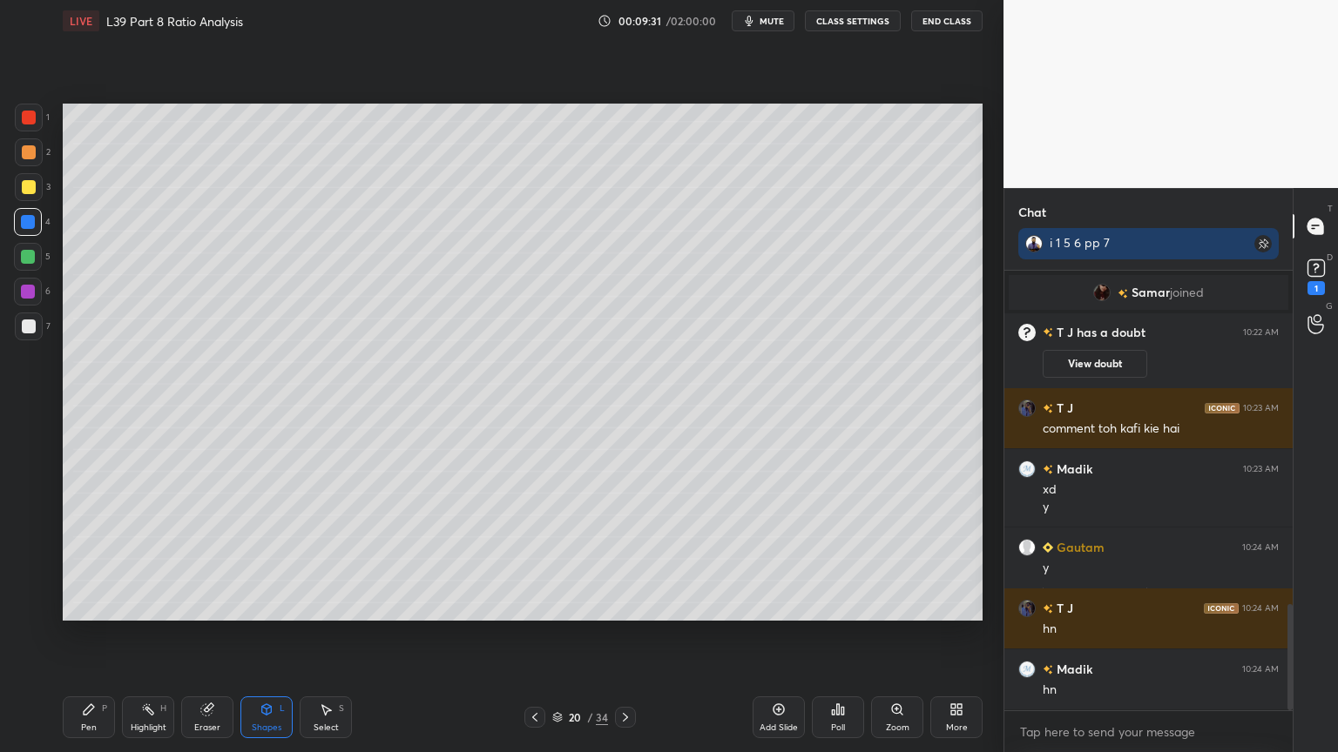
click at [73, 559] on div "Pen P" at bounding box center [89, 718] width 52 height 42
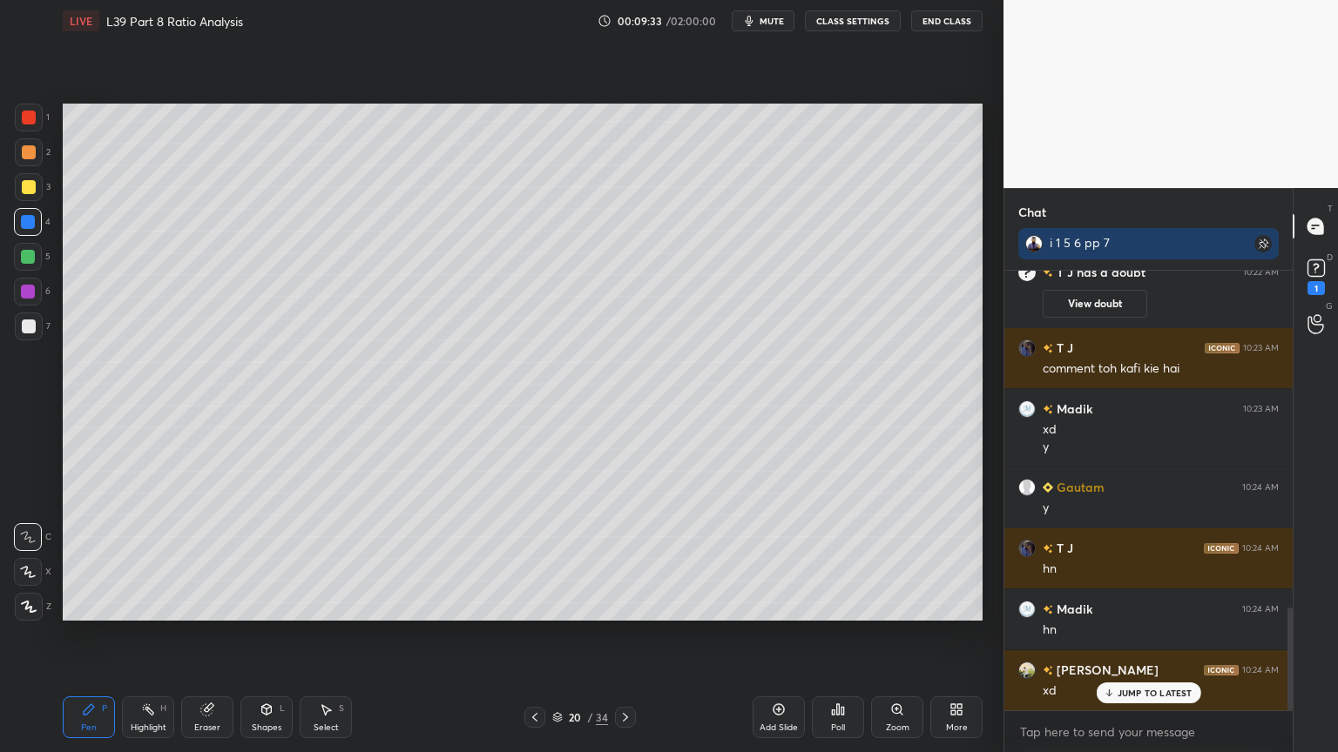
click at [338, 559] on div "Select S" at bounding box center [326, 718] width 52 height 42
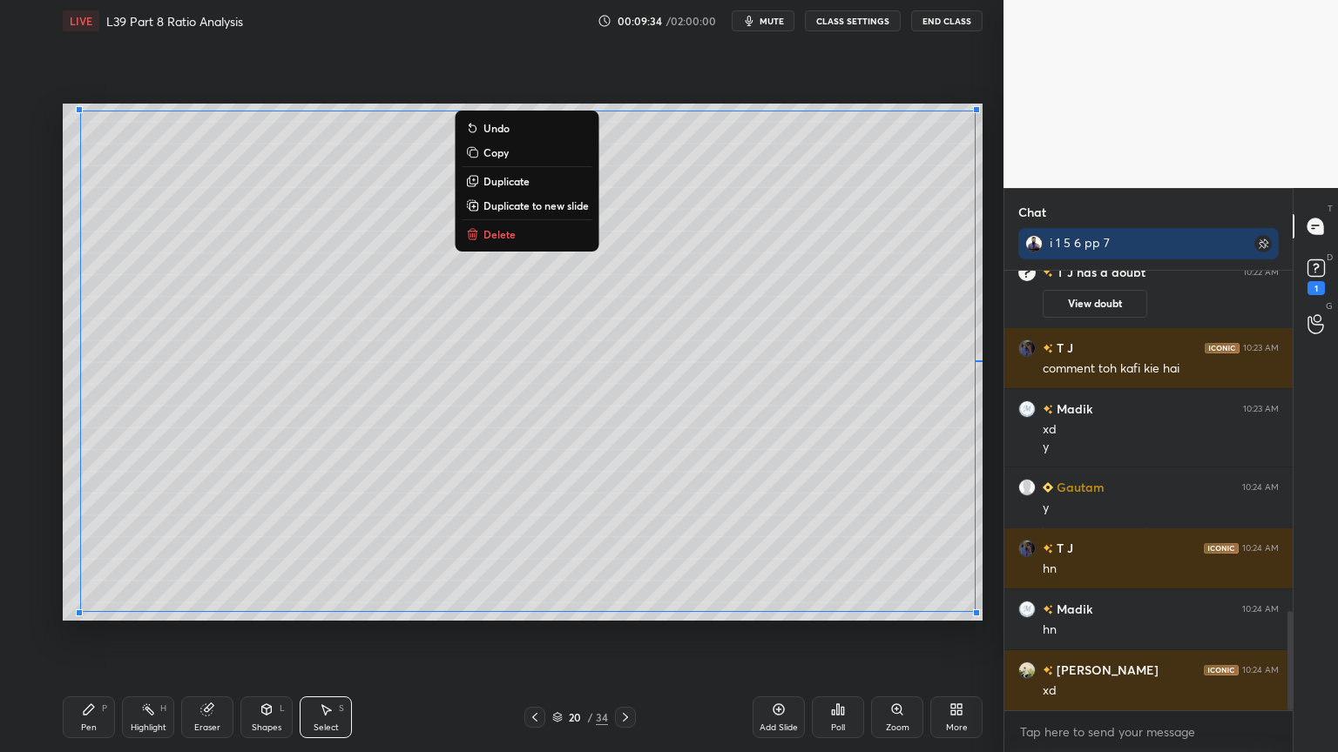
scroll to position [1504, 0]
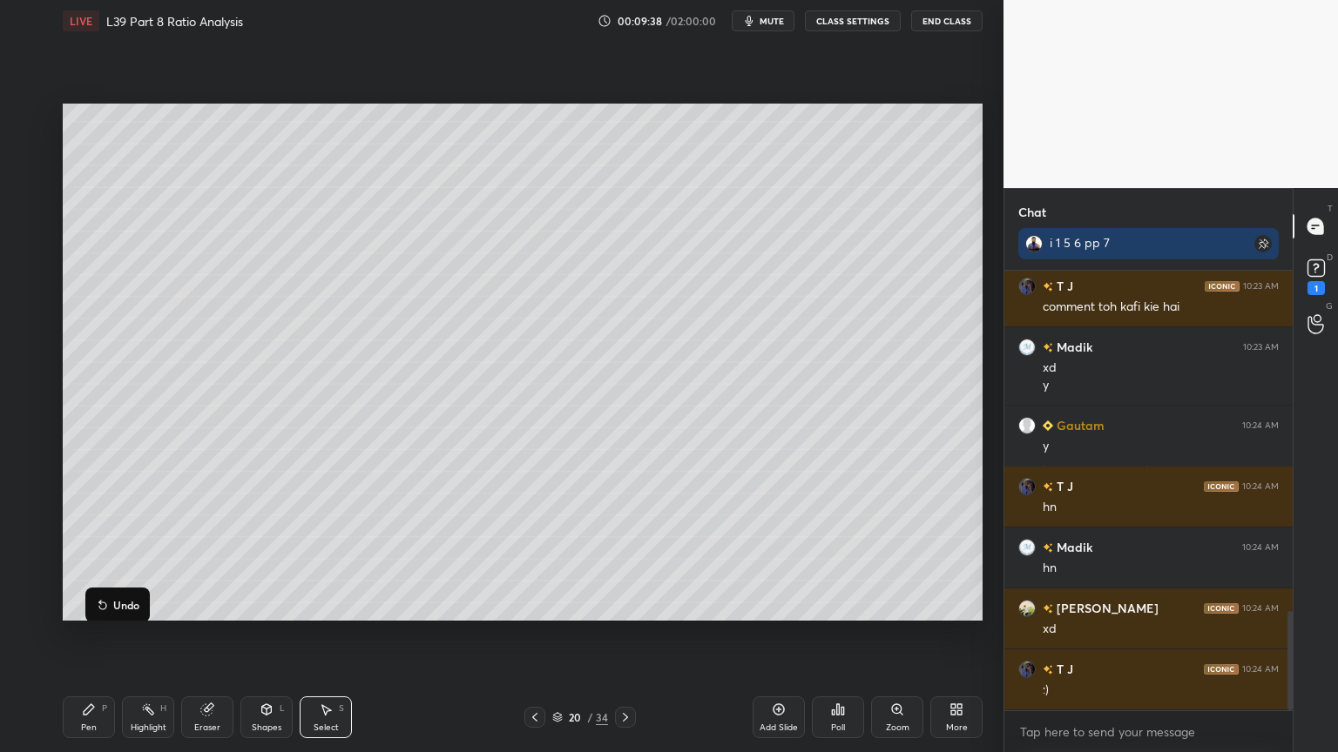
click at [98, 559] on div "Pen P" at bounding box center [89, 718] width 52 height 42
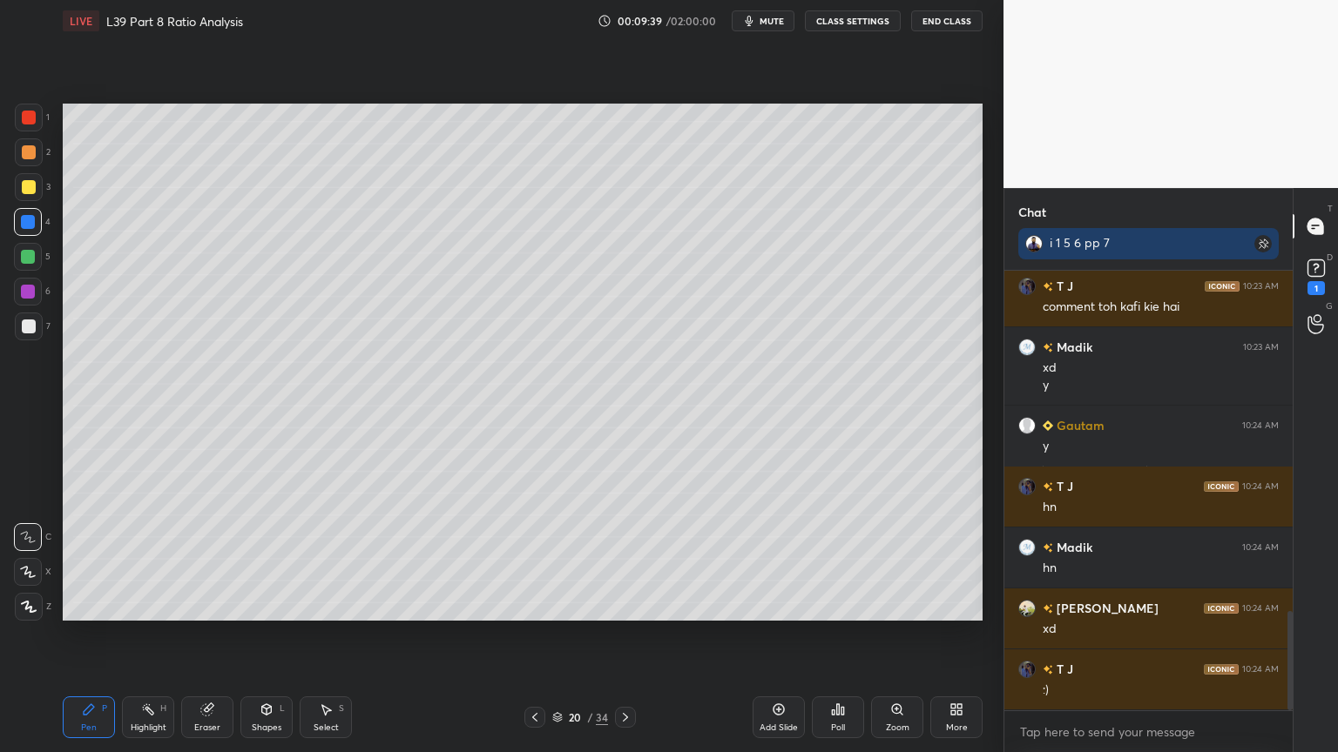
click at [44, 314] on div "7" at bounding box center [33, 327] width 36 height 28
click at [537, 559] on icon at bounding box center [535, 718] width 14 height 14
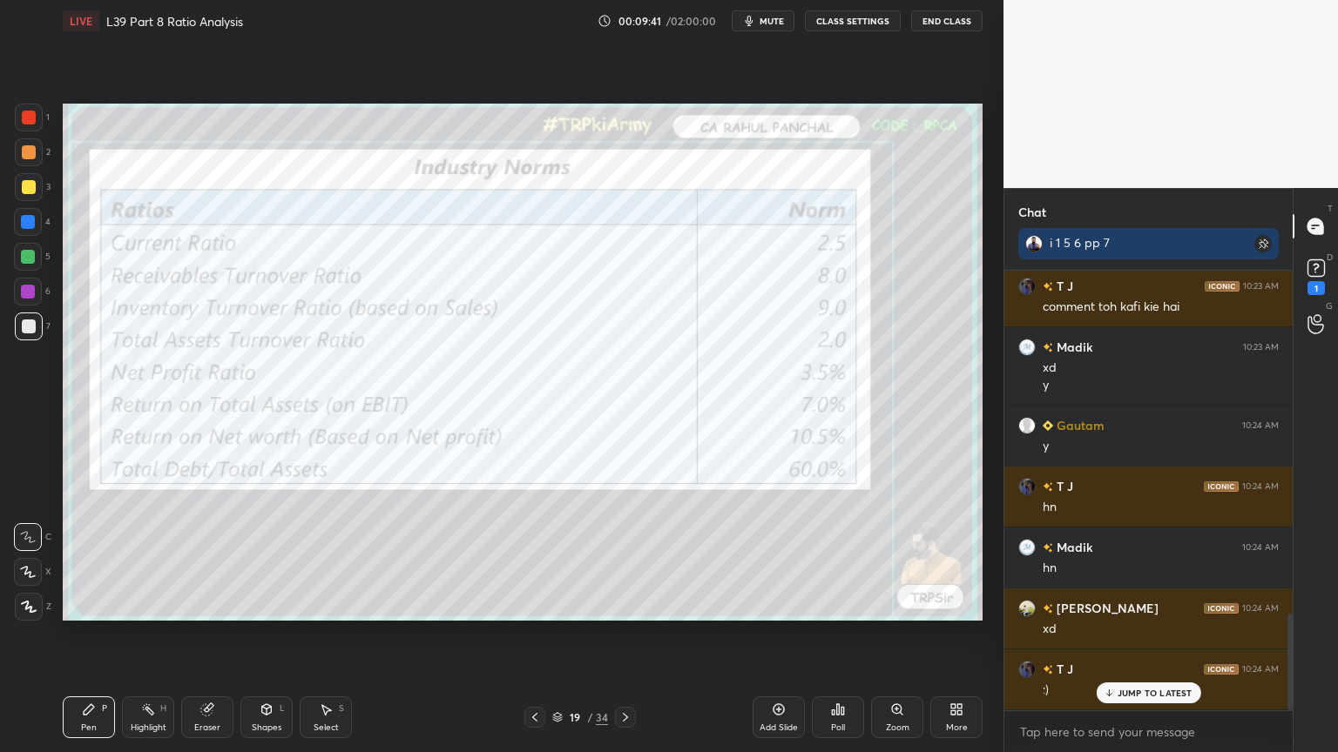
scroll to position [1564, 0]
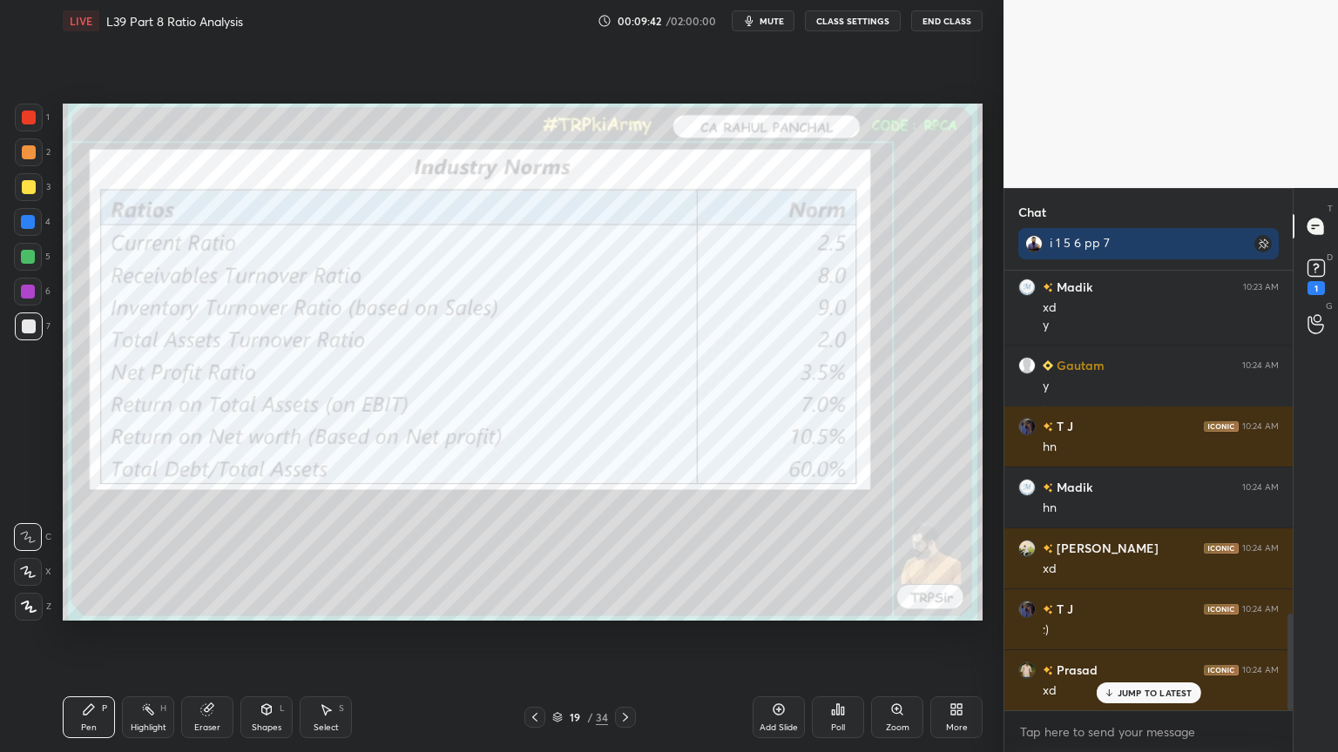
click at [529, 559] on icon at bounding box center [535, 718] width 14 height 14
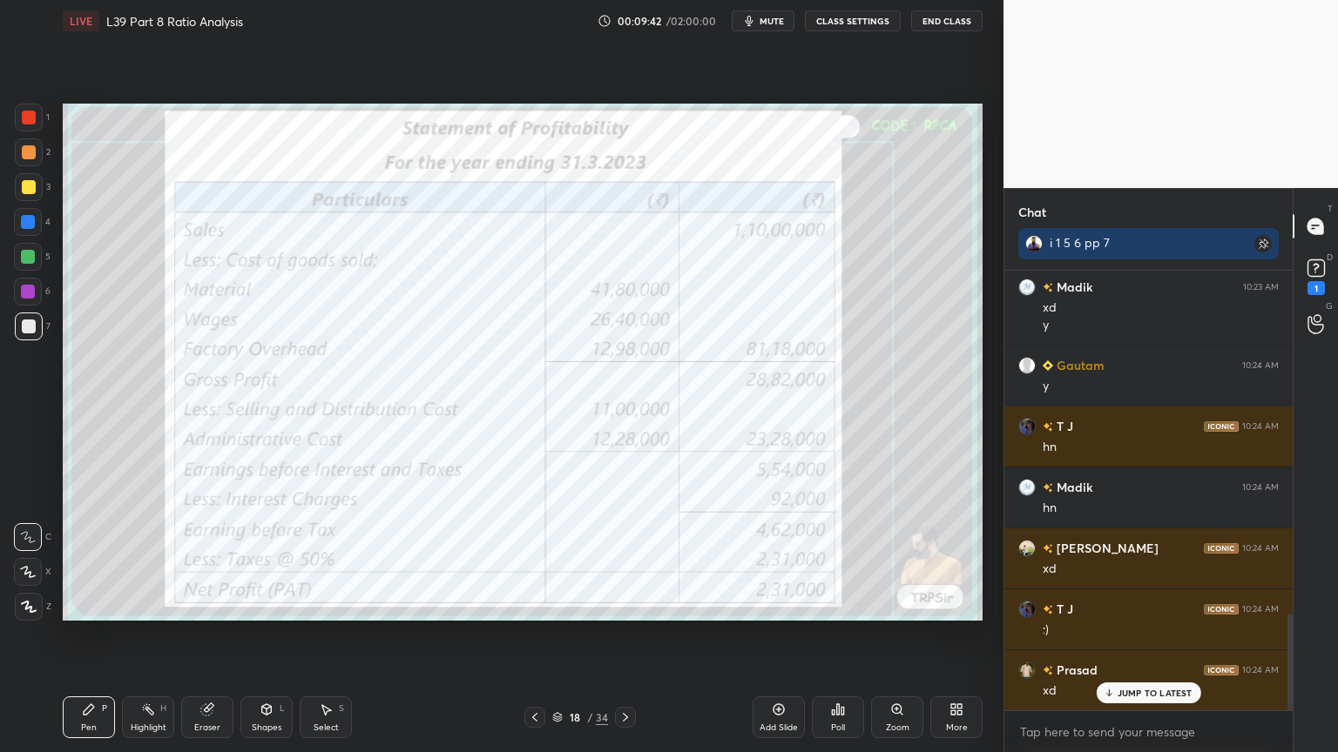
click at [525, 559] on div at bounding box center [534, 717] width 21 height 21
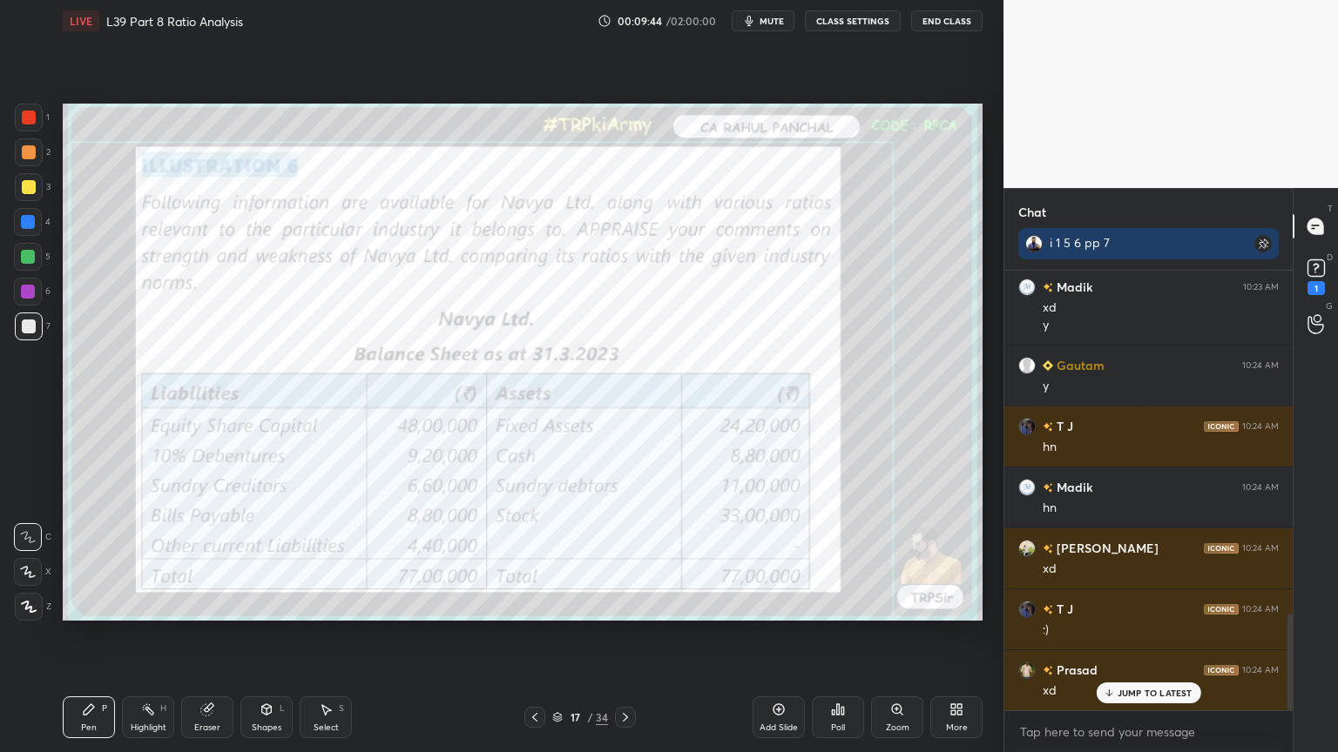
click at [37, 125] on div at bounding box center [29, 118] width 28 height 28
click at [624, 559] on icon at bounding box center [625, 718] width 14 height 14
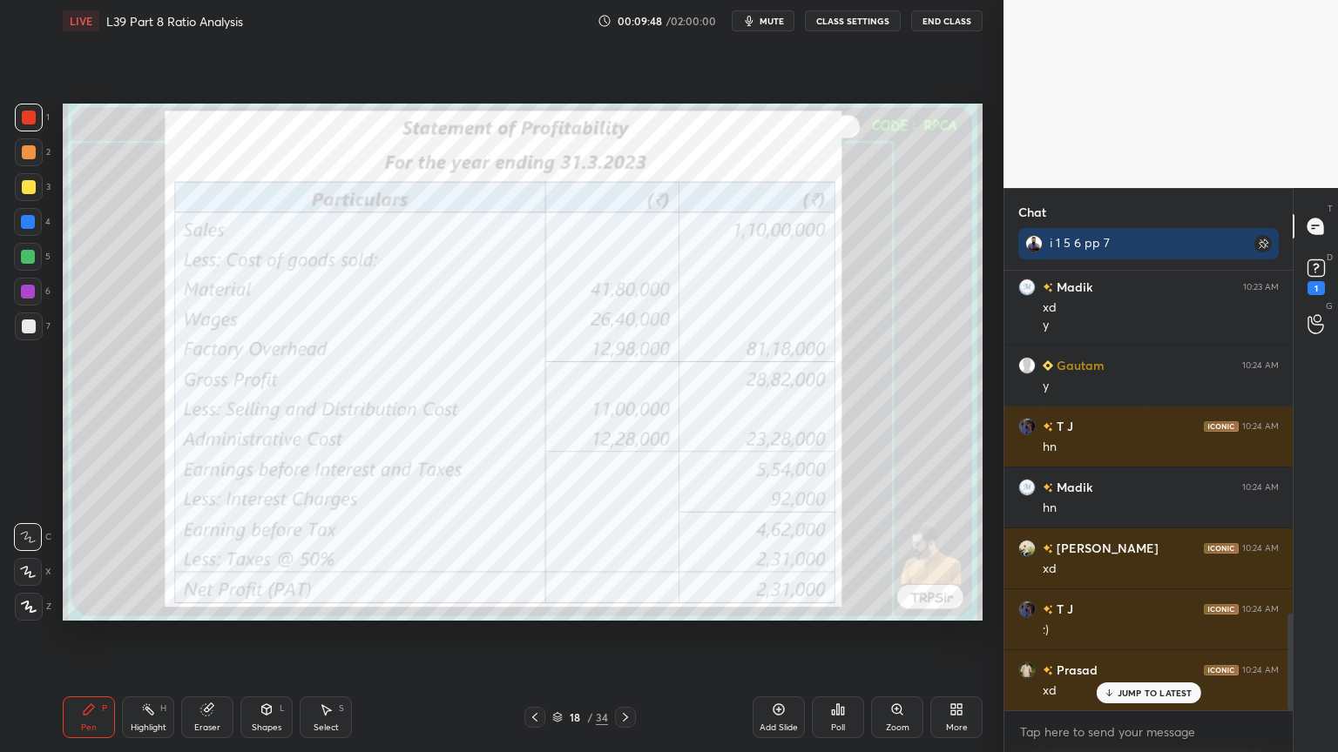
click at [626, 559] on icon at bounding box center [625, 717] width 5 height 9
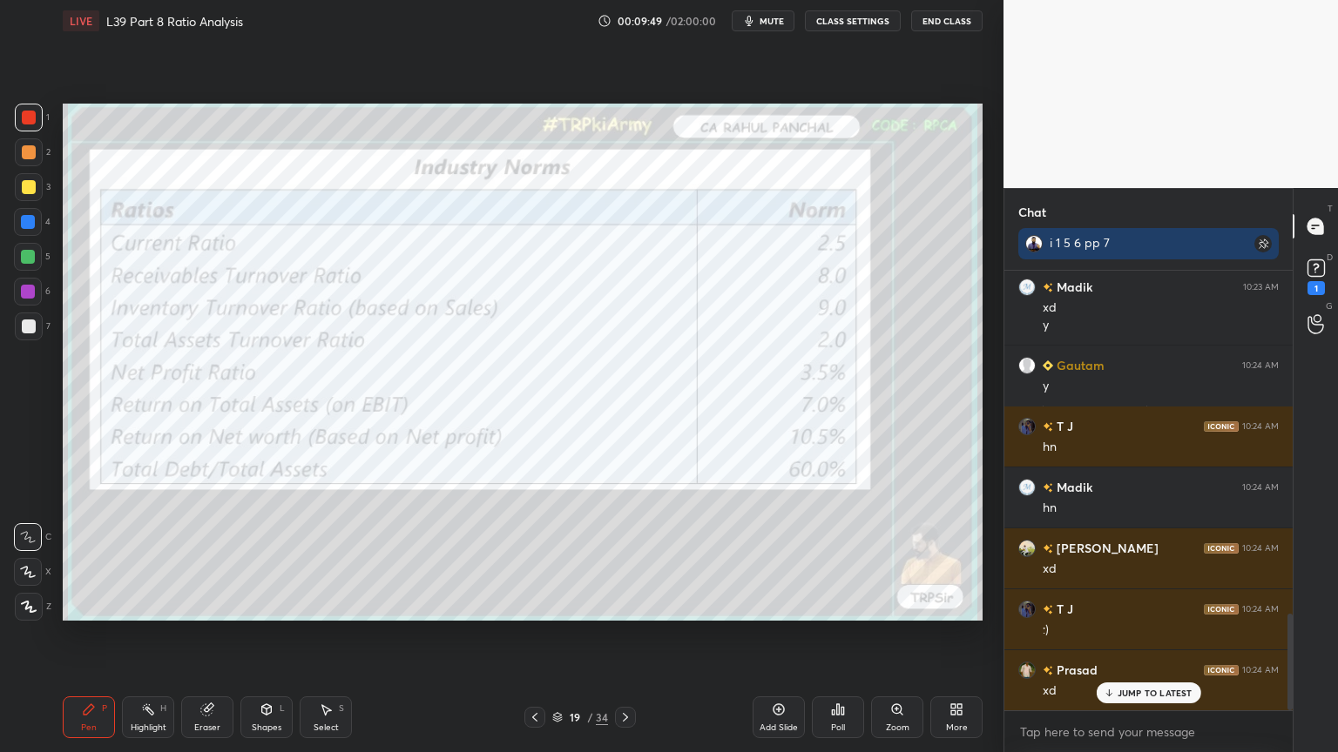
click at [625, 559] on icon at bounding box center [625, 718] width 14 height 14
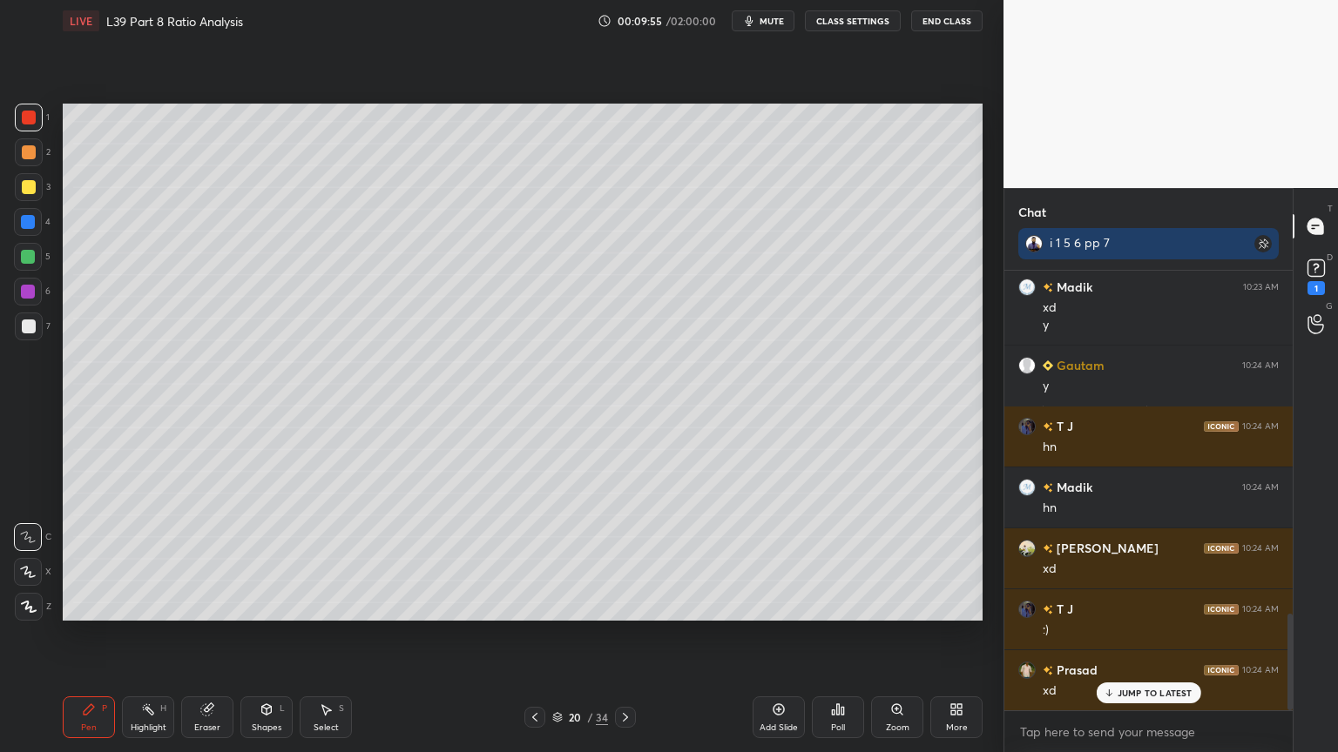
click at [71, 559] on div "Pen P" at bounding box center [89, 718] width 52 height 42
click at [18, 172] on div "2" at bounding box center [33, 155] width 36 height 35
click at [35, 198] on div at bounding box center [29, 187] width 28 height 28
click at [34, 118] on div at bounding box center [29, 118] width 14 height 14
click at [255, 559] on div "Shapes L" at bounding box center [266, 718] width 52 height 42
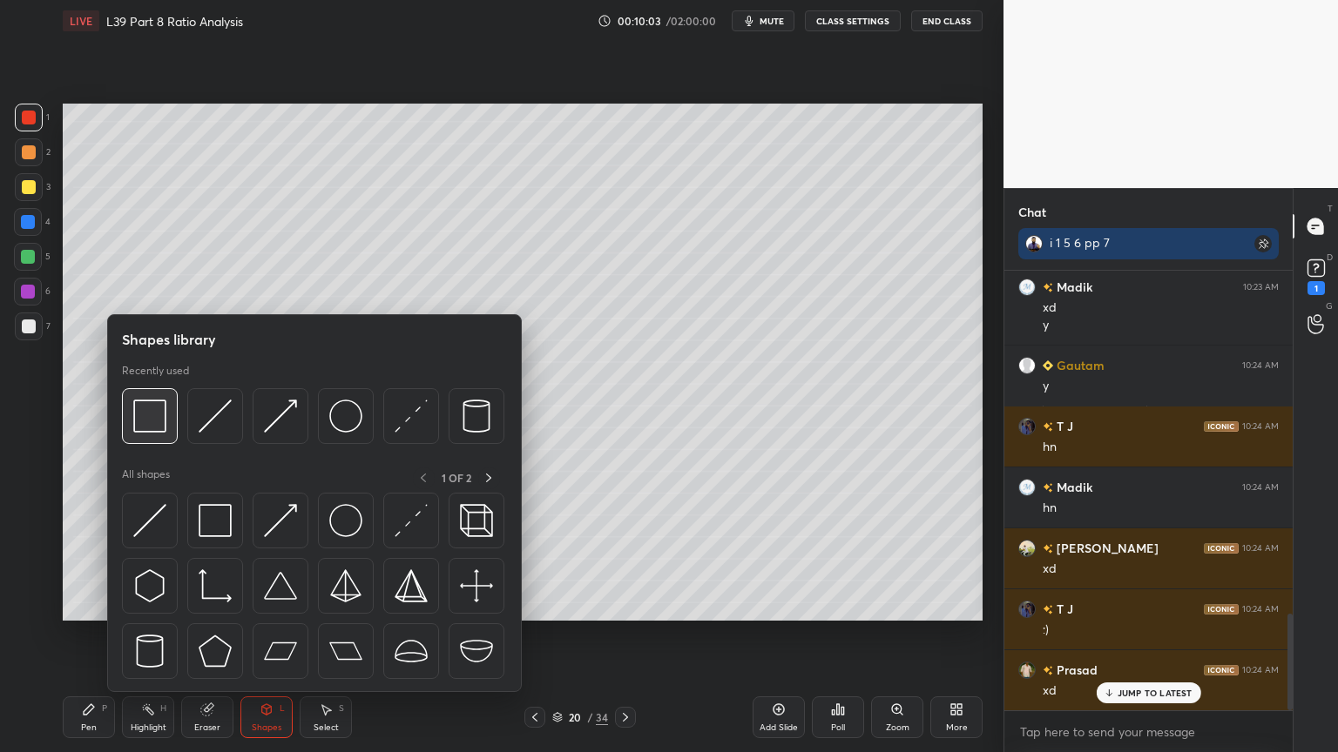
click at [154, 420] on img at bounding box center [149, 416] width 33 height 33
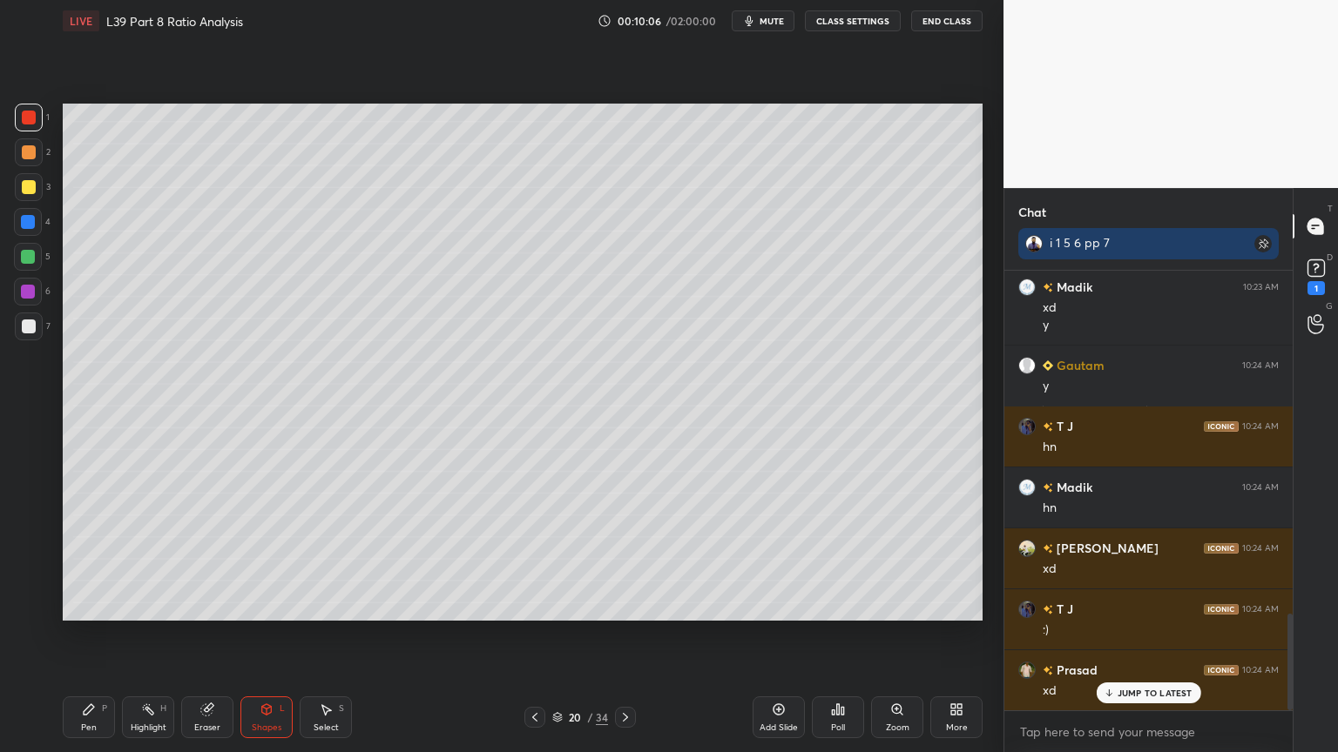
click at [88, 559] on div "Pen" at bounding box center [89, 728] width 16 height 9
click at [24, 223] on div at bounding box center [28, 222] width 14 height 14
click at [27, 153] on div at bounding box center [29, 152] width 14 height 14
click at [31, 193] on div at bounding box center [29, 187] width 14 height 14
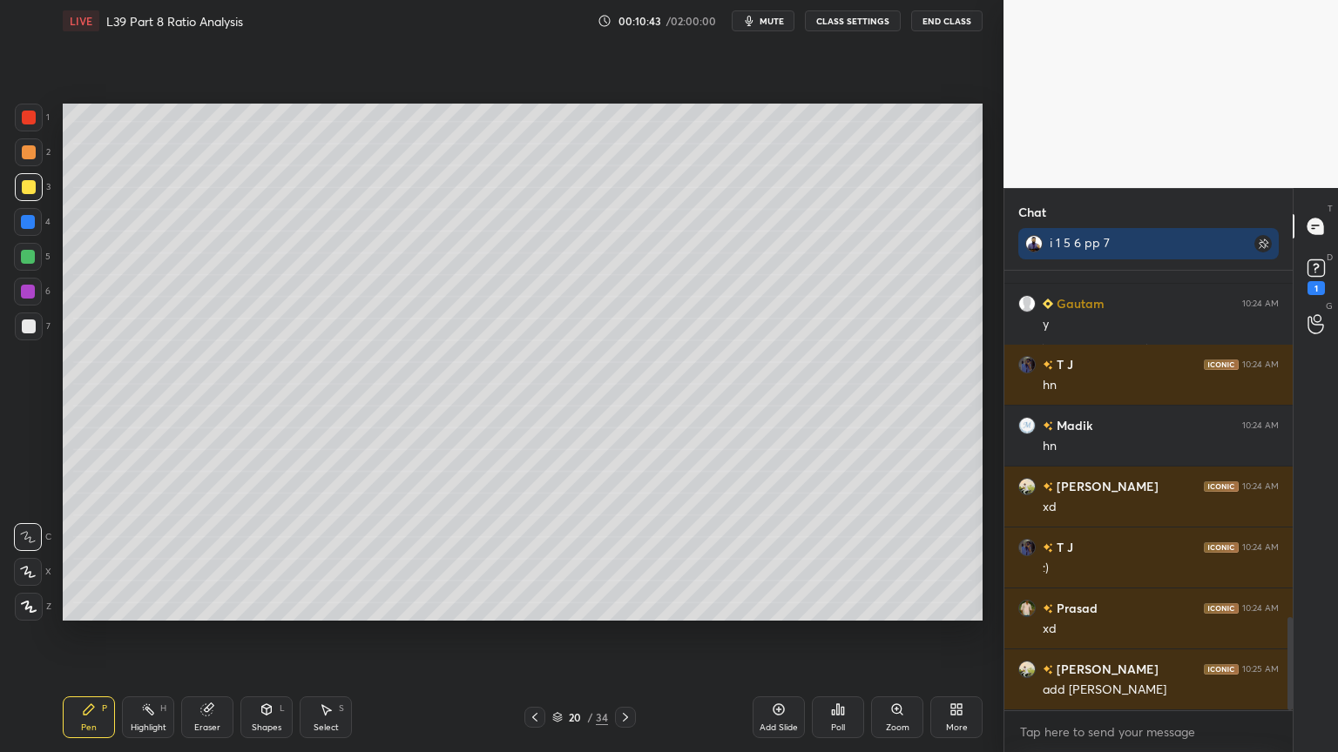
click at [26, 236] on div "4" at bounding box center [32, 225] width 37 height 35
click at [266, 559] on icon at bounding box center [266, 712] width 0 height 6
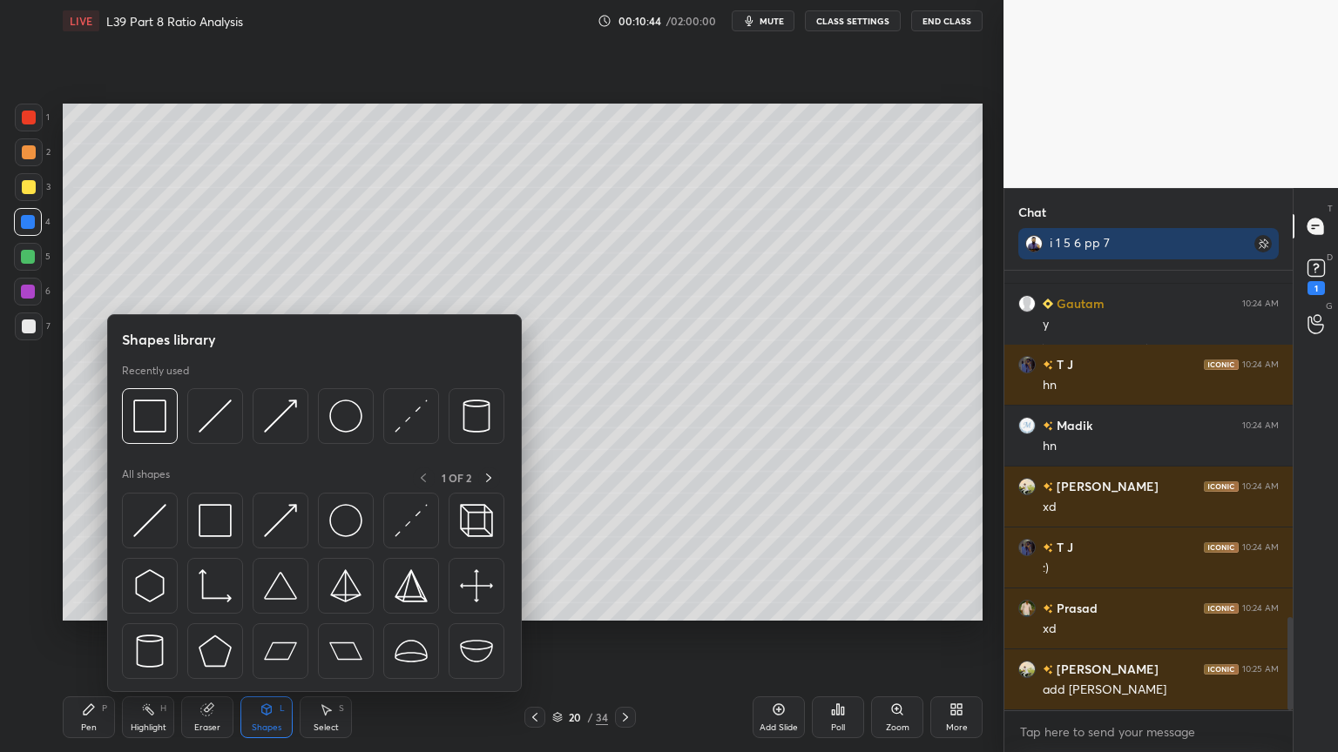
click at [214, 421] on img at bounding box center [215, 416] width 33 height 33
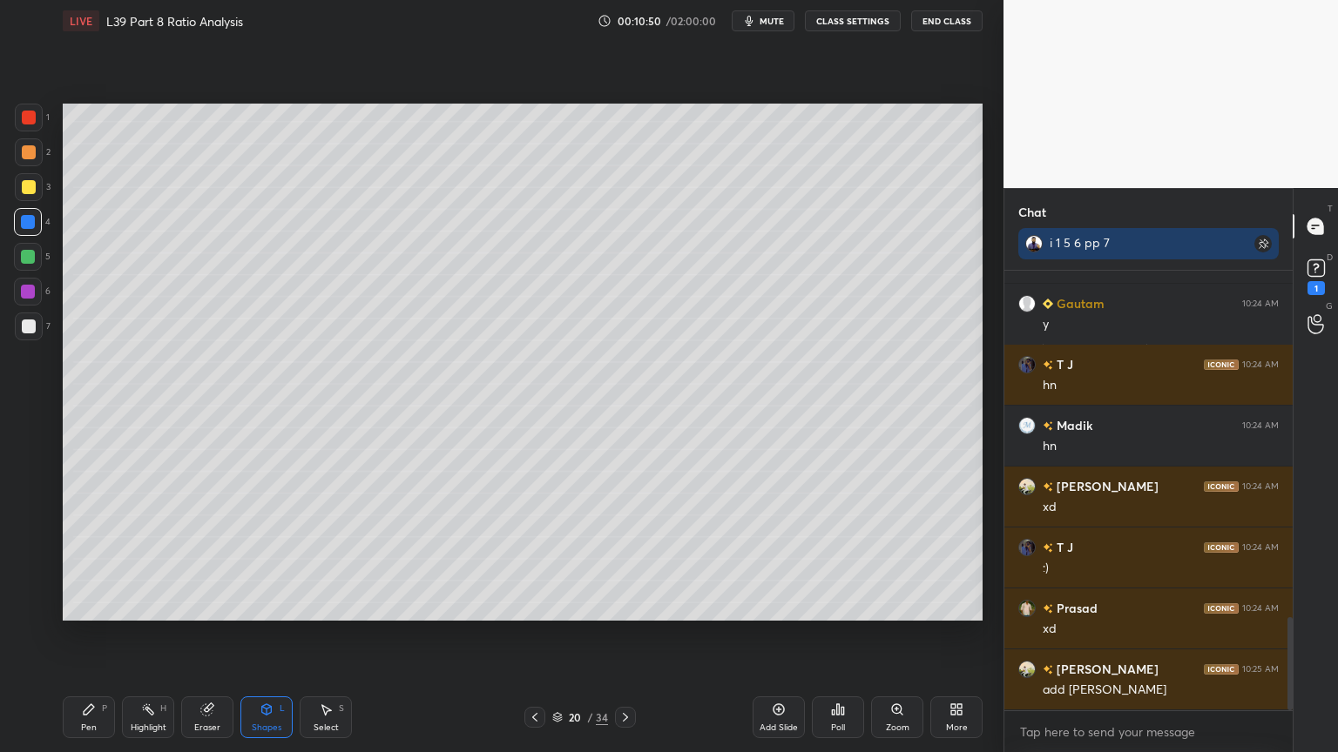
click at [321, 559] on icon at bounding box center [326, 710] width 14 height 14
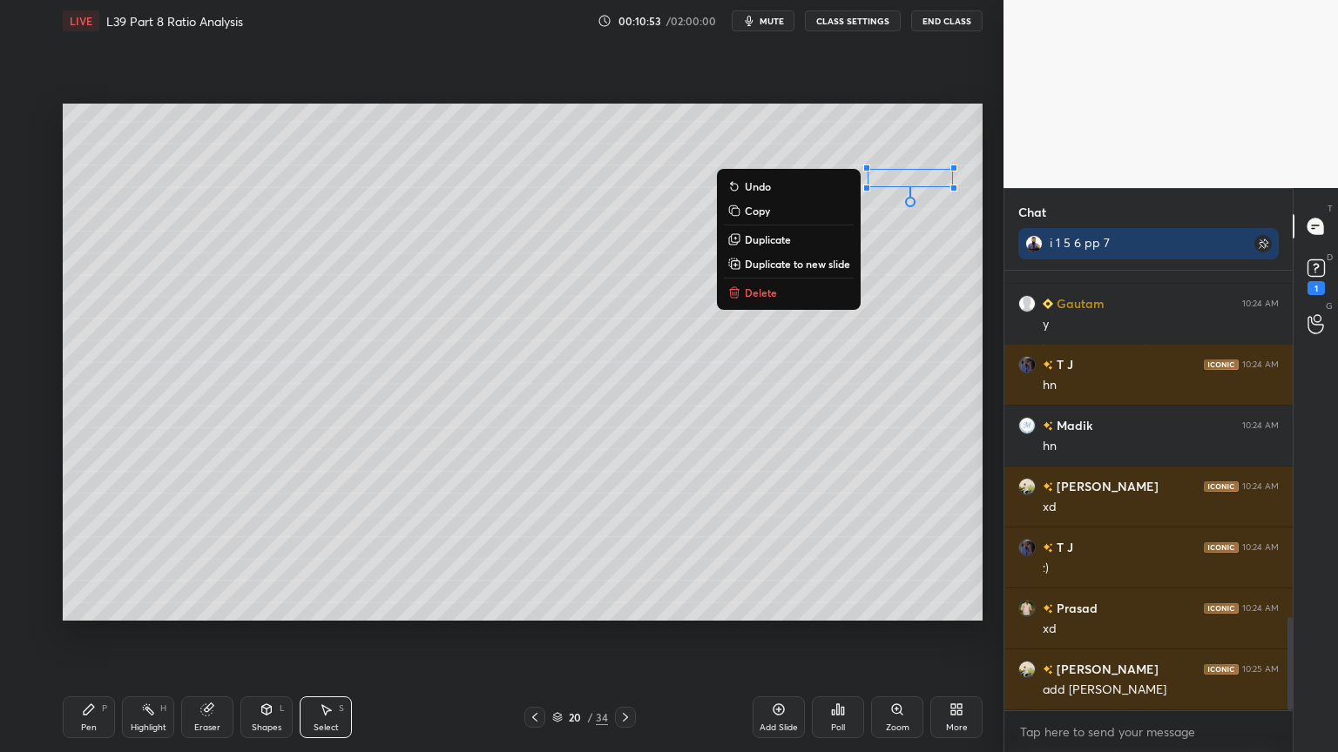
click at [280, 559] on div "L" at bounding box center [282, 709] width 5 height 9
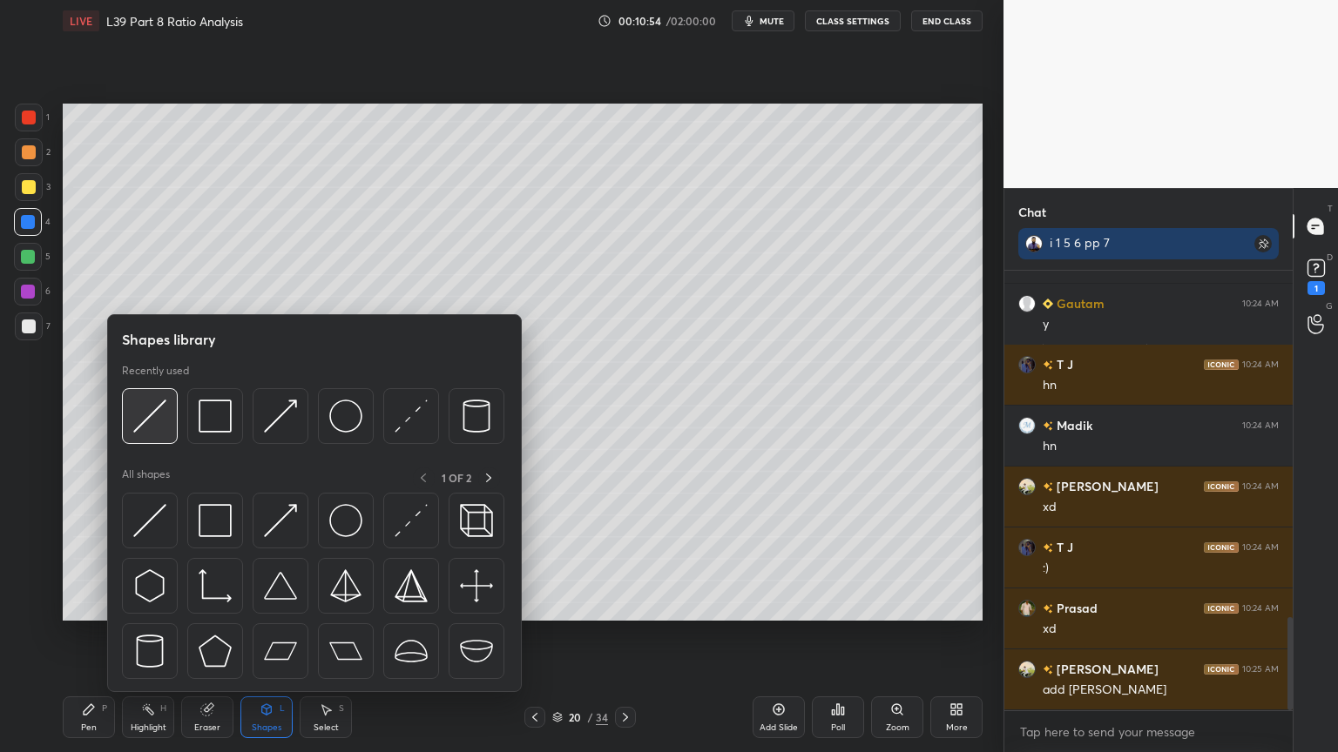
click at [155, 425] on img at bounding box center [149, 416] width 33 height 33
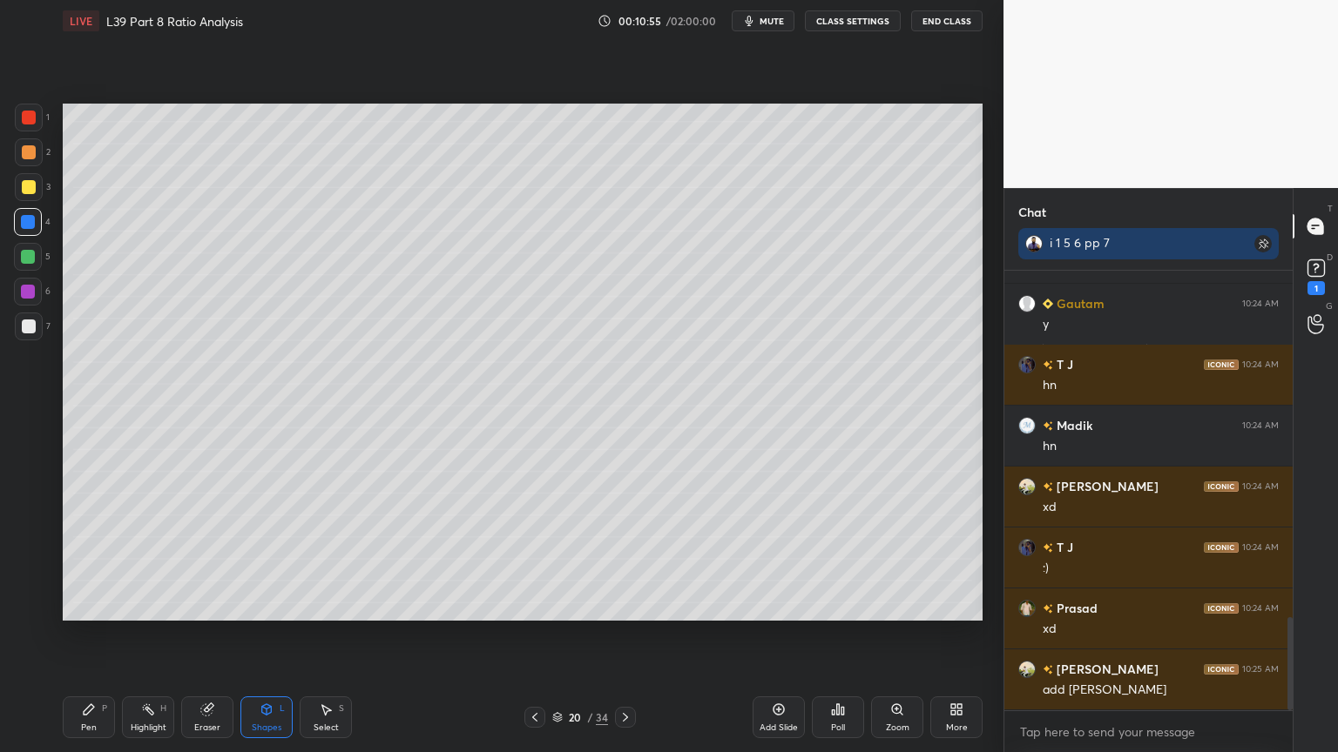
click at [275, 559] on div "Shapes" at bounding box center [267, 728] width 30 height 9
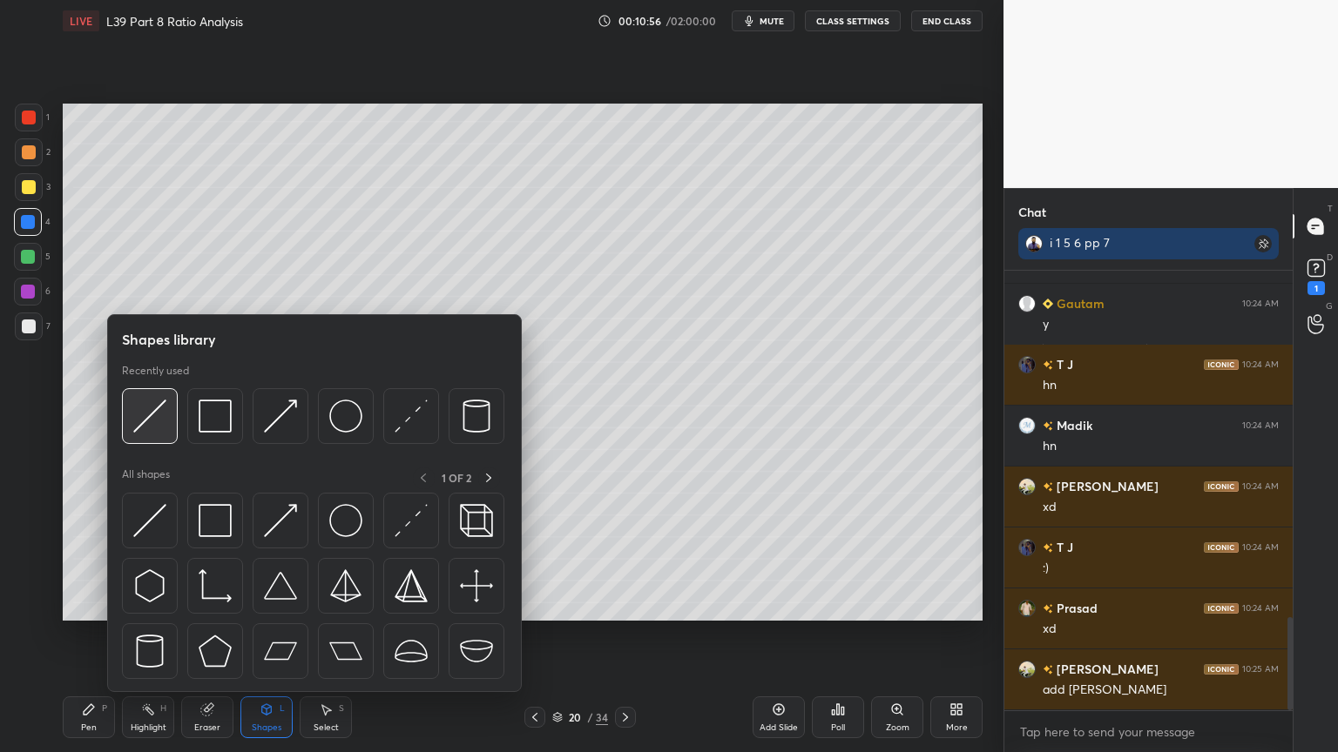
click at [142, 422] on img at bounding box center [149, 416] width 33 height 33
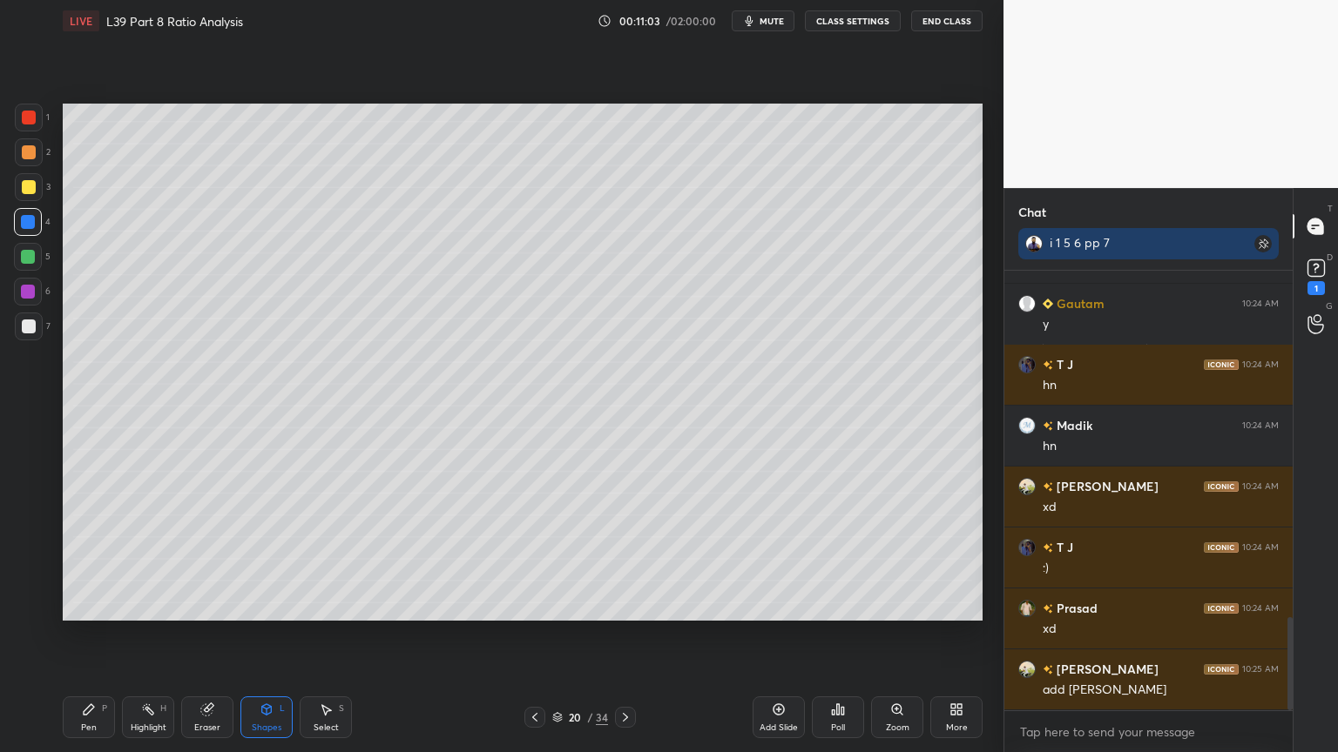
click at [331, 559] on div "Select" at bounding box center [326, 728] width 25 height 9
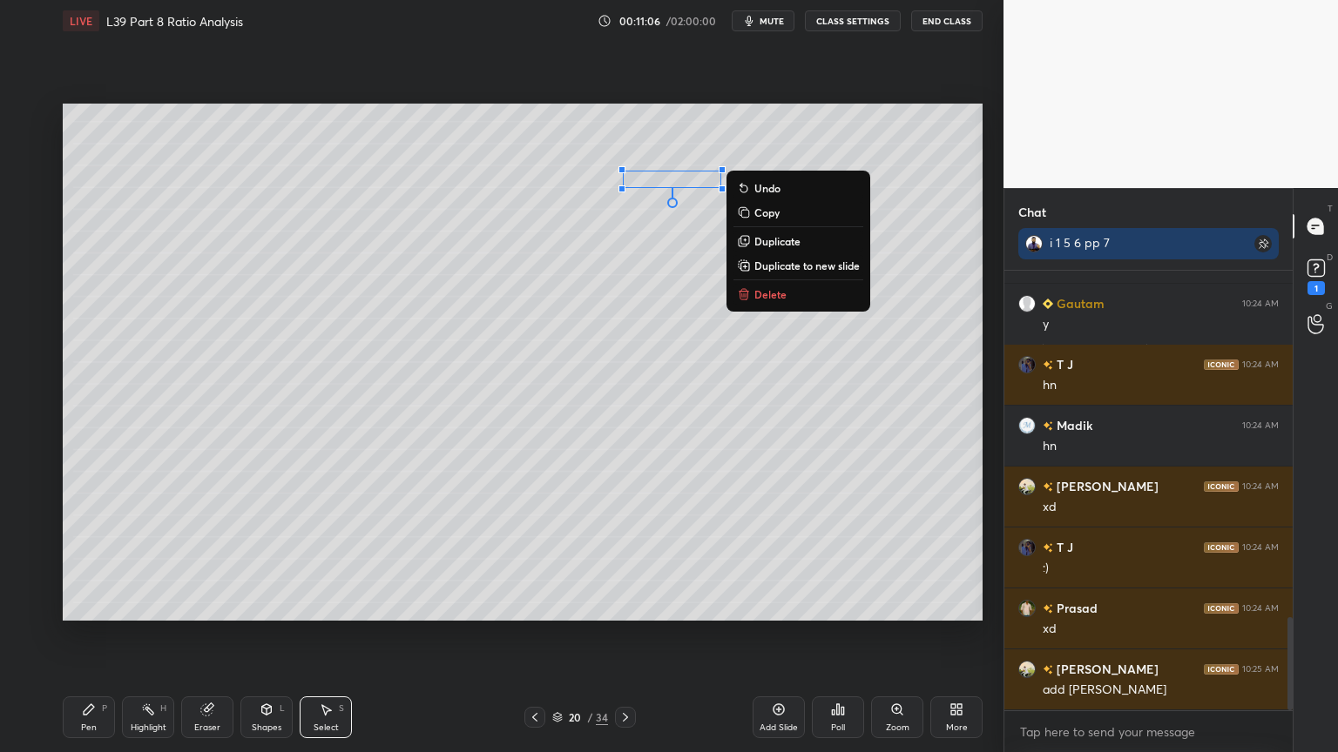
click at [266, 559] on icon at bounding box center [267, 710] width 14 height 14
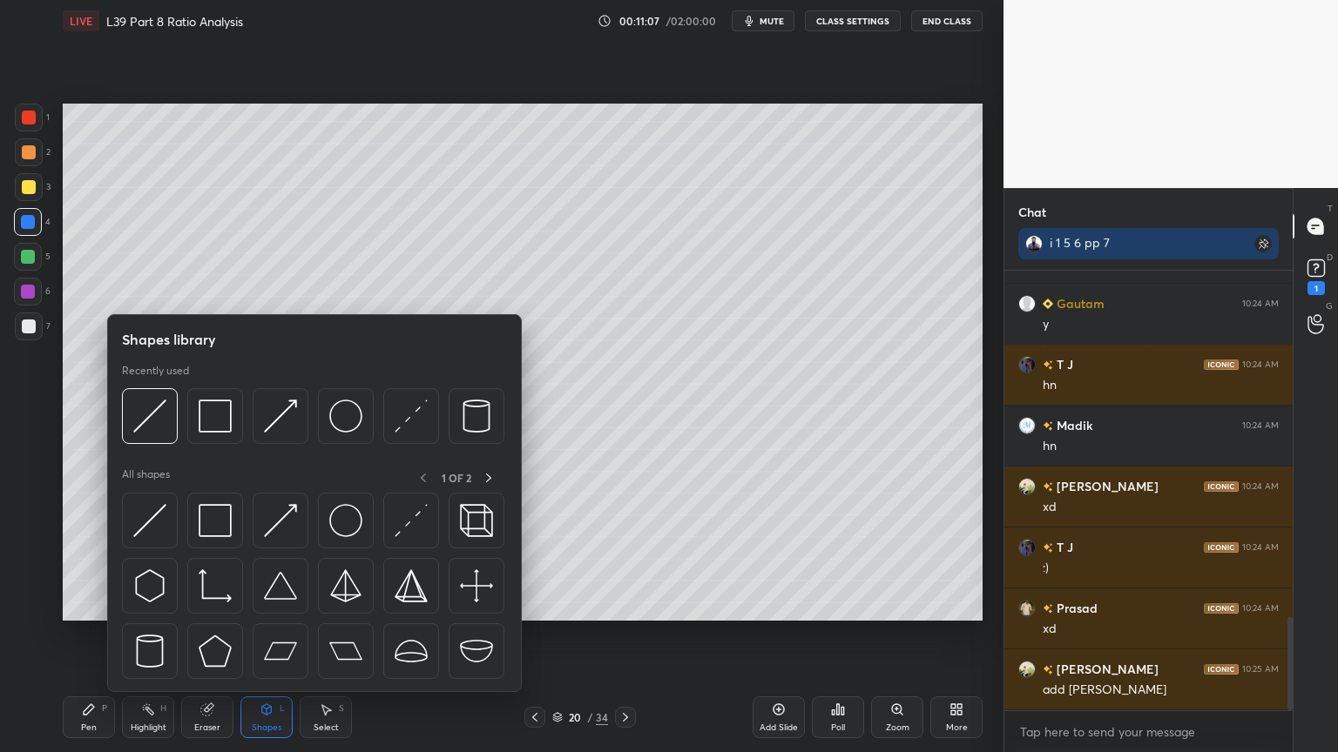
click at [155, 437] on div at bounding box center [150, 416] width 56 height 56
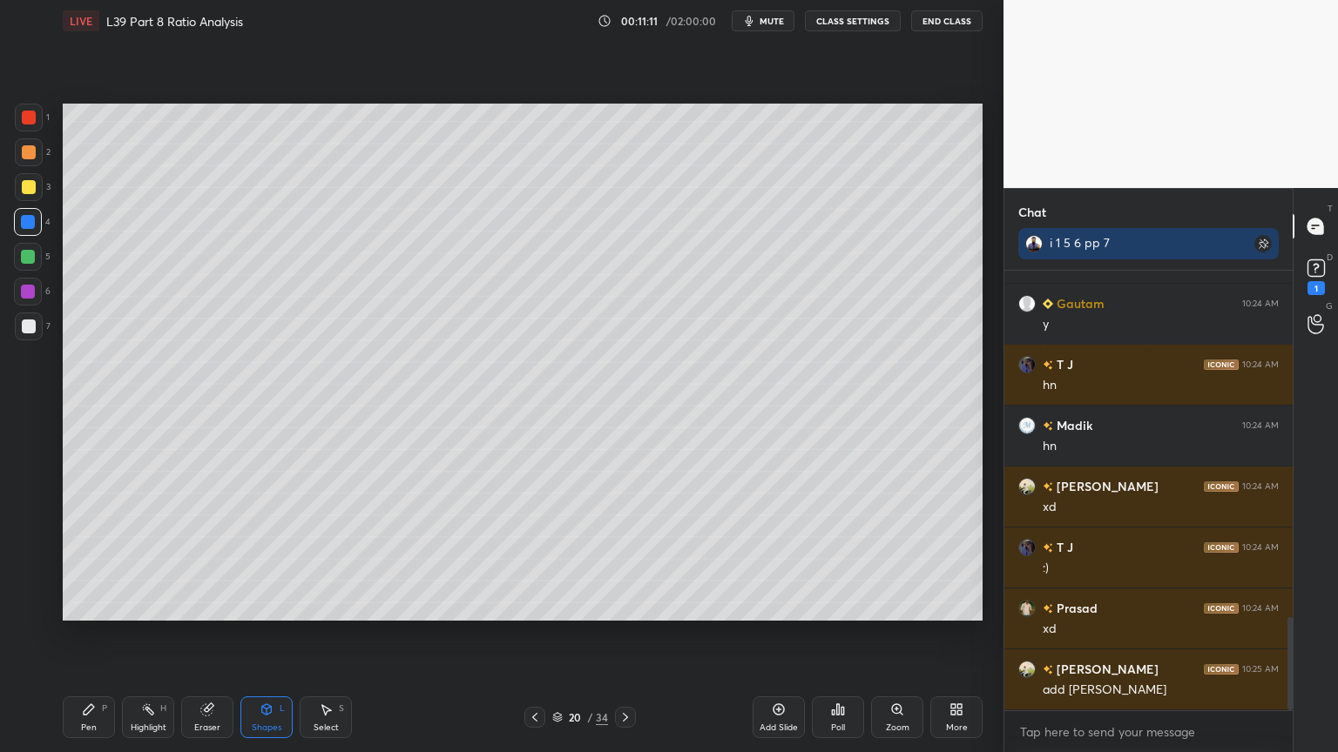
click at [332, 559] on div "Select S" at bounding box center [326, 718] width 52 height 42
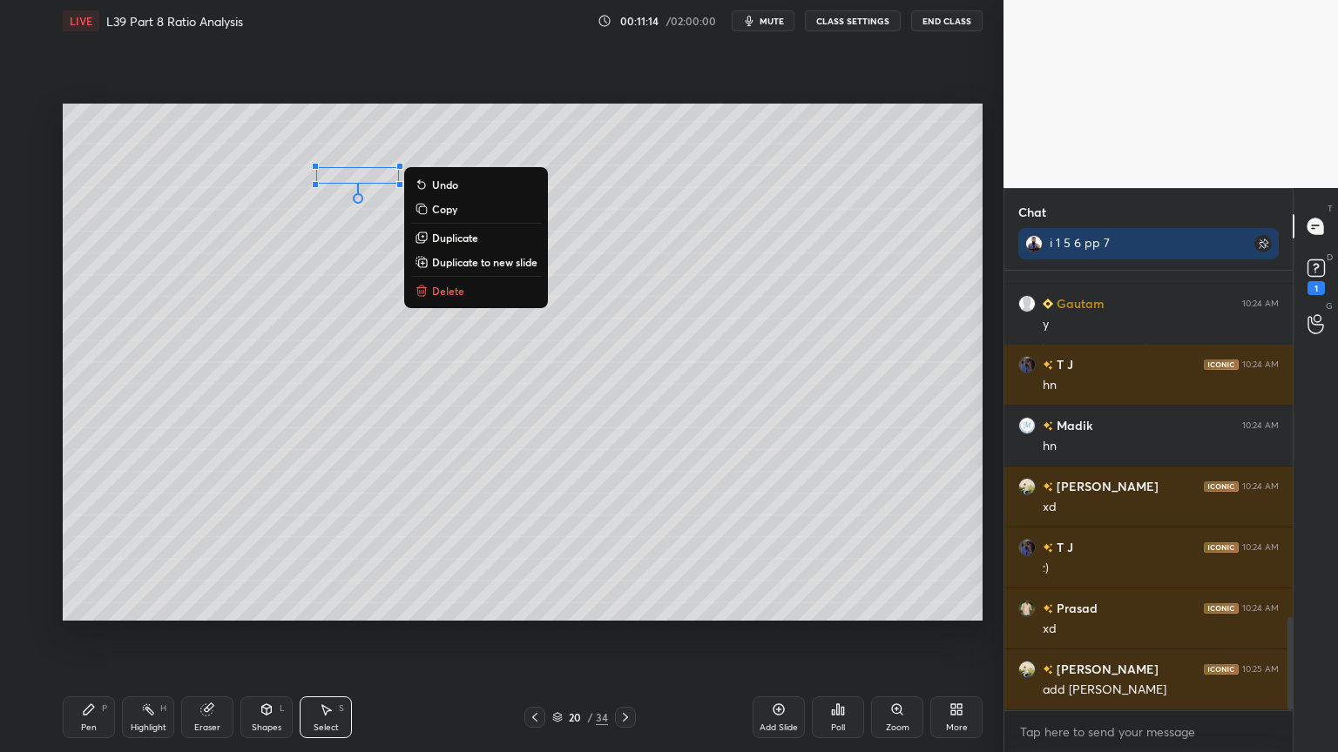
click at [84, 559] on div "Pen P" at bounding box center [89, 718] width 52 height 42
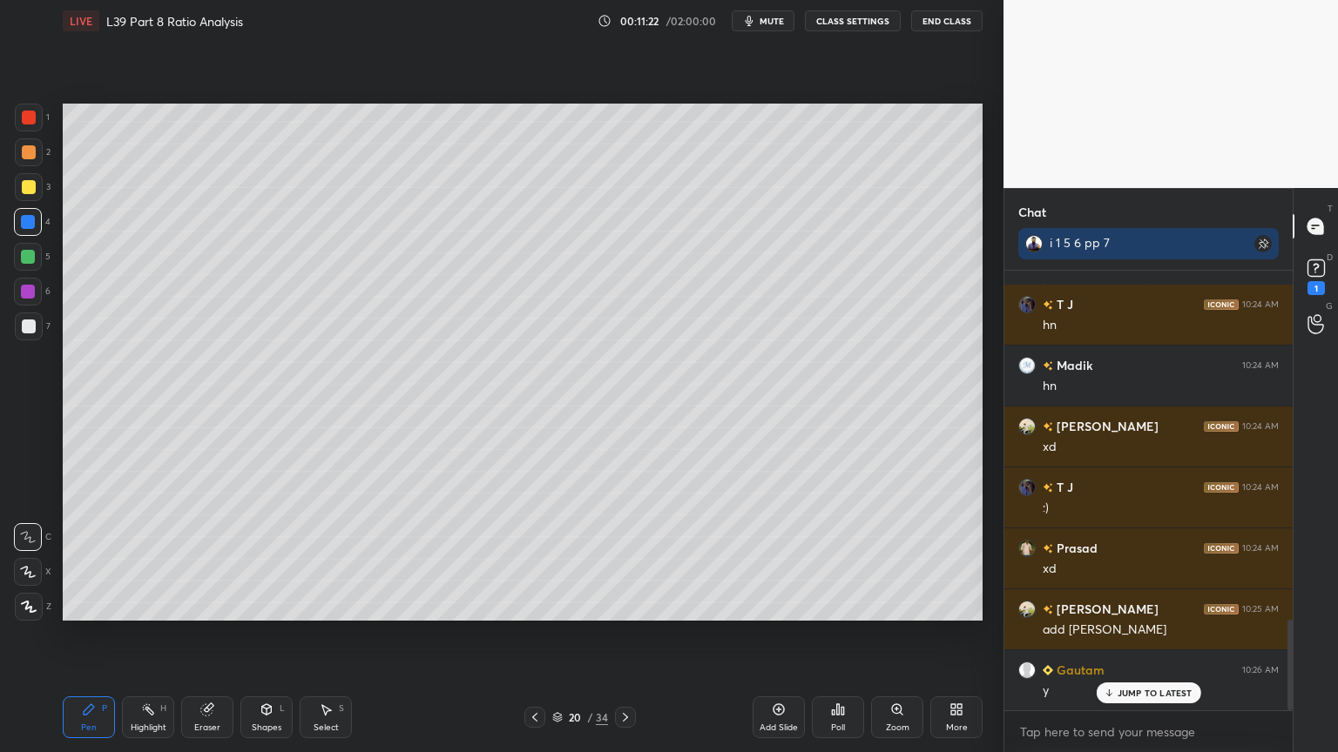
scroll to position [1748, 0]
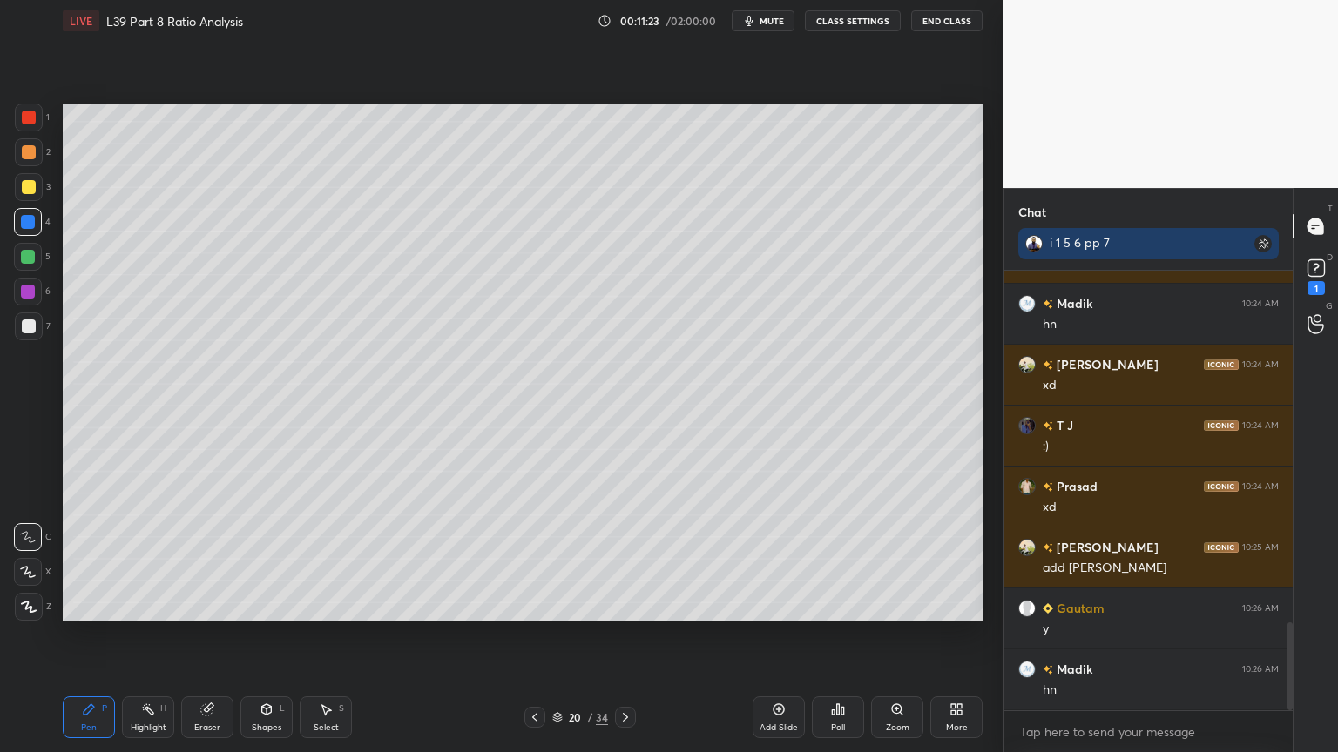
click at [327, 559] on icon at bounding box center [326, 710] width 14 height 14
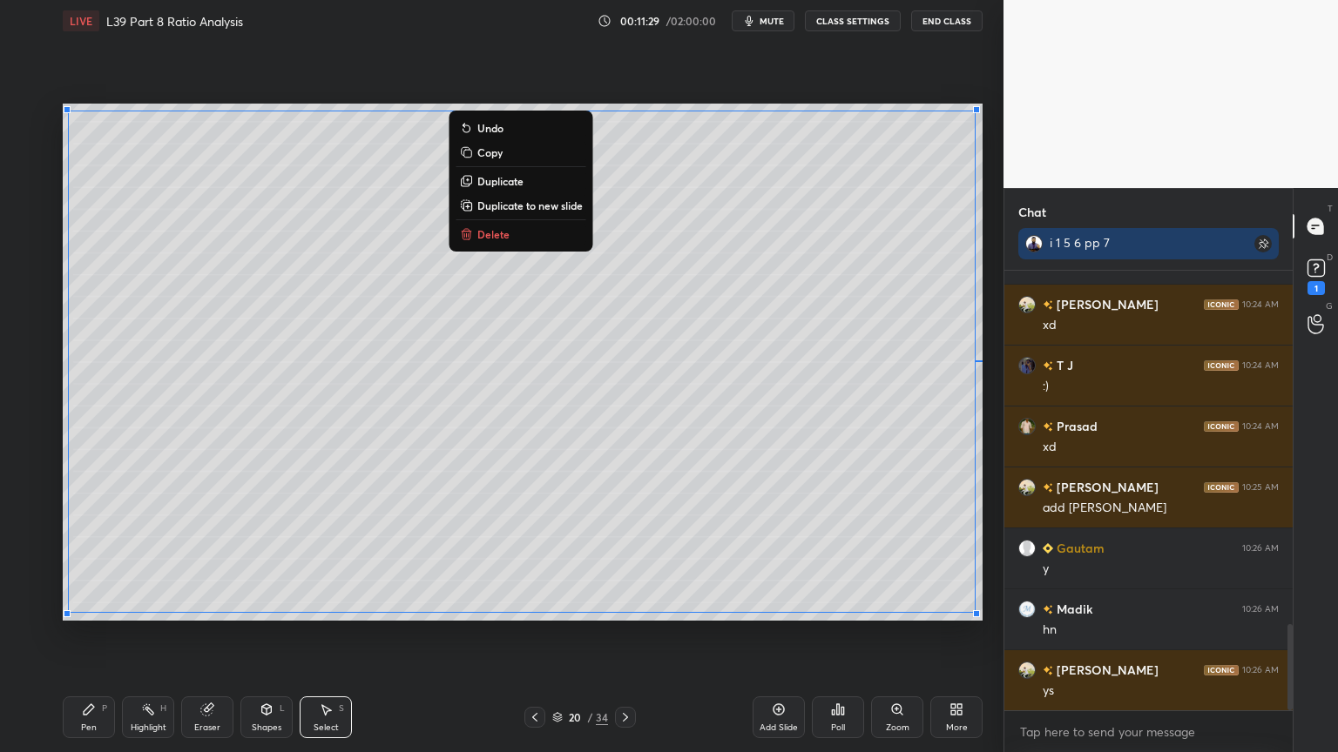
click at [469, 152] on rect at bounding box center [468, 154] width 8 height 8
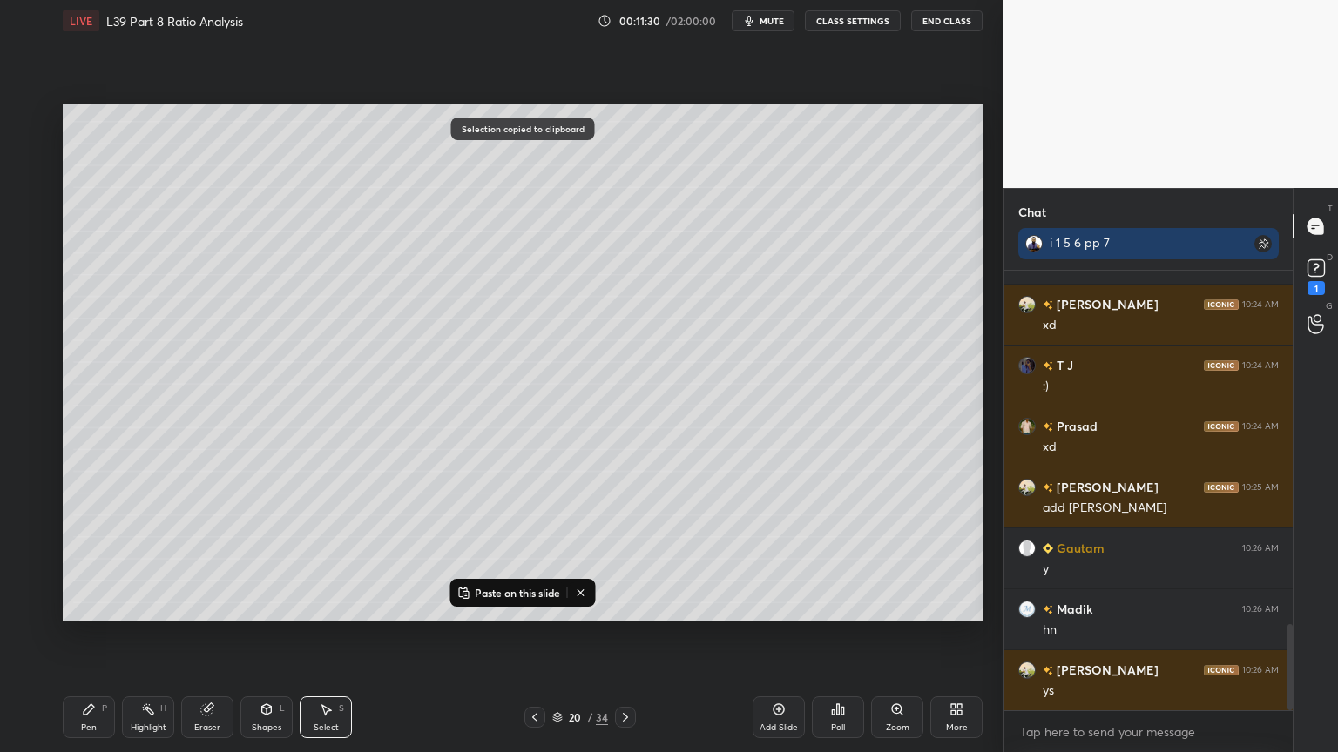
click at [787, 559] on div "Add Slide" at bounding box center [778, 718] width 52 height 42
click at [495, 559] on p "Paste on this slide" at bounding box center [517, 593] width 85 height 14
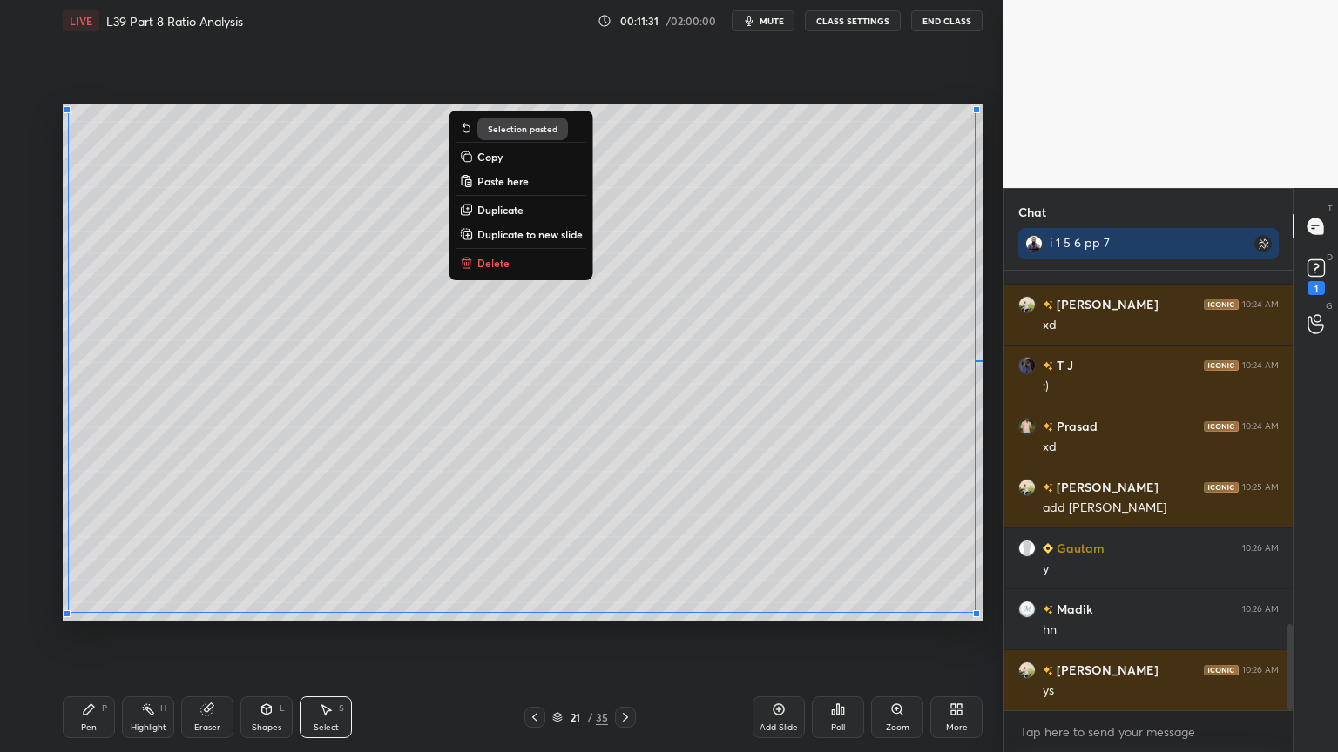
click at [232, 559] on div "0 ° Undo Copy Paste here Duplicate Duplicate to new slide Delete Selection past…" at bounding box center [523, 362] width 934 height 641
click at [79, 559] on div "Pen P" at bounding box center [89, 718] width 52 height 42
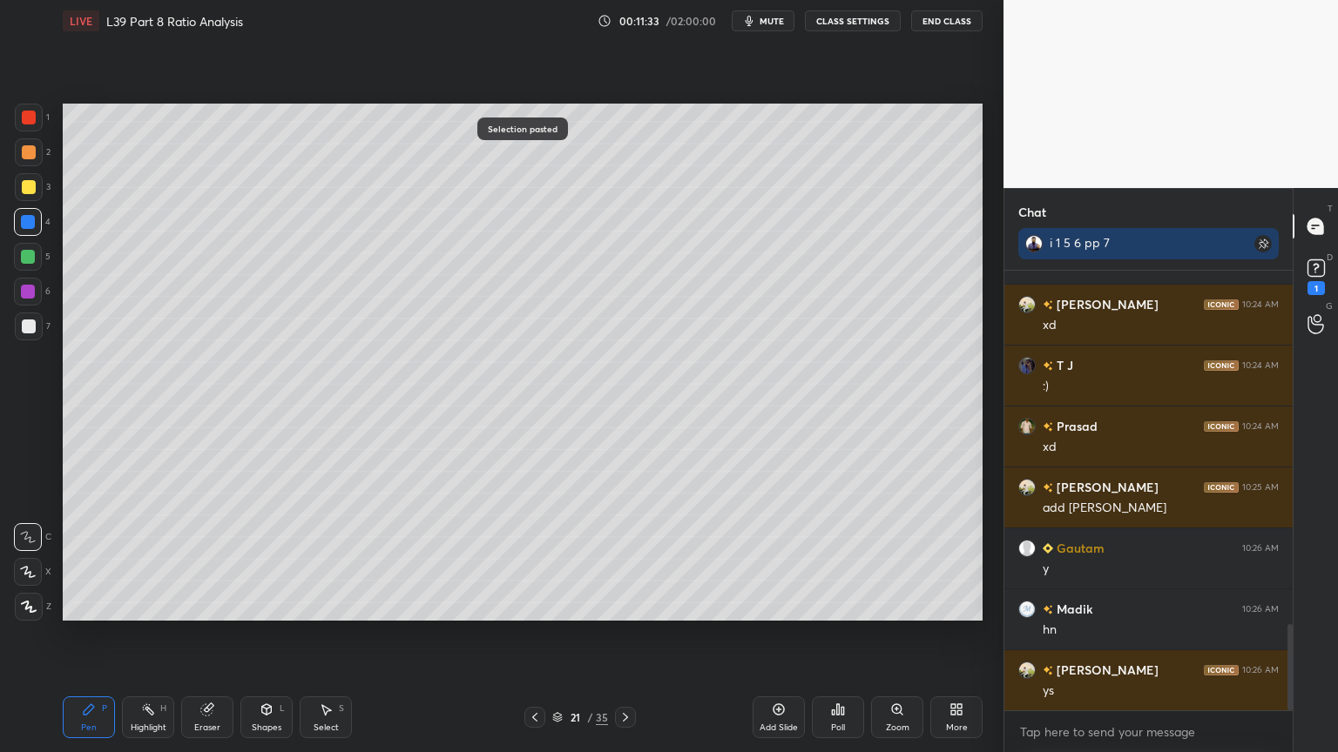
click at [531, 559] on icon at bounding box center [535, 718] width 14 height 14
click at [534, 559] on icon at bounding box center [534, 717] width 5 height 9
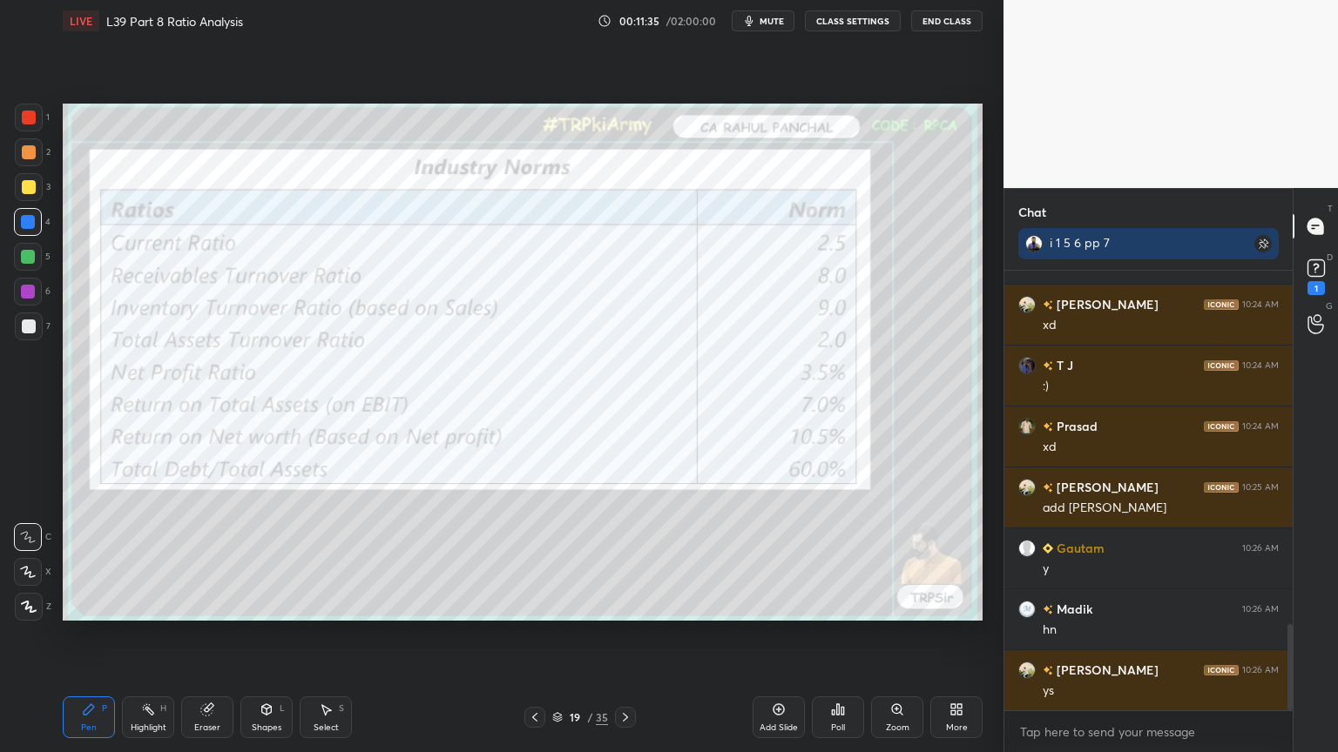
click at [628, 559] on icon at bounding box center [625, 718] width 14 height 14
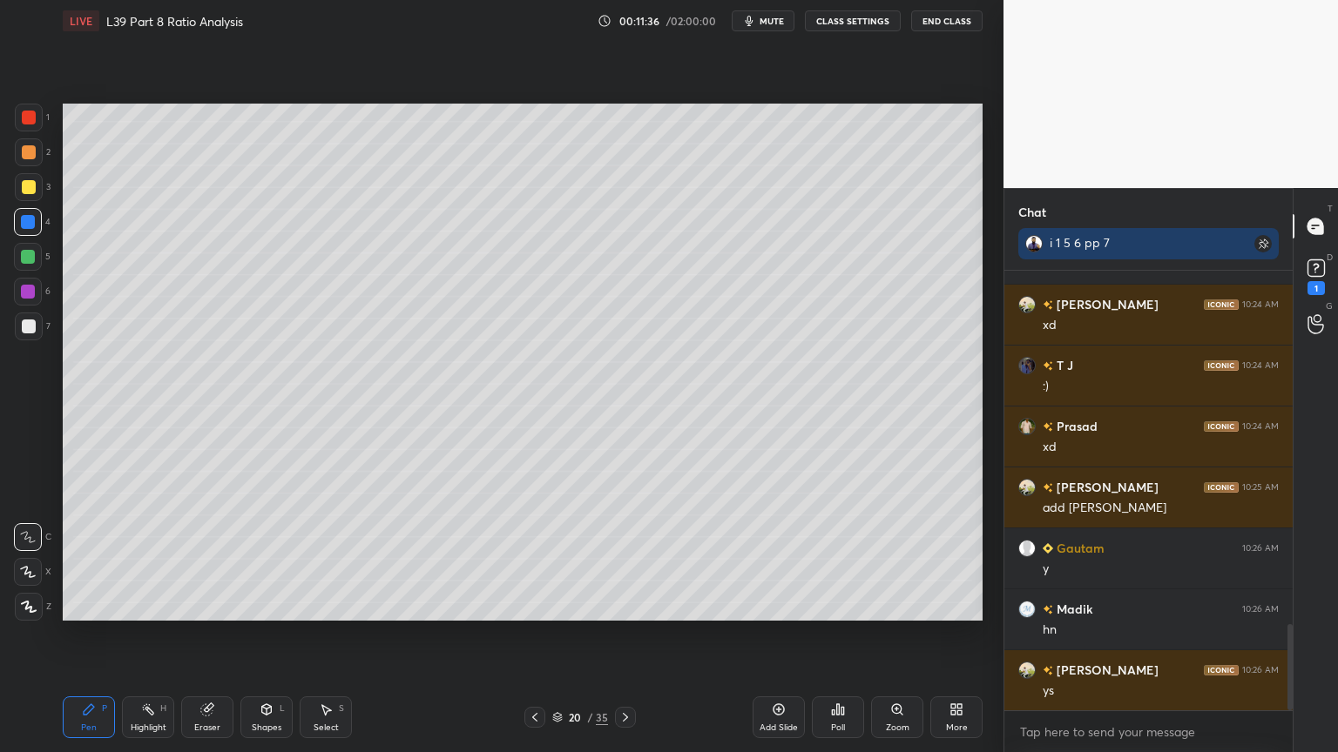
click at [532, 559] on icon at bounding box center [535, 718] width 14 height 14
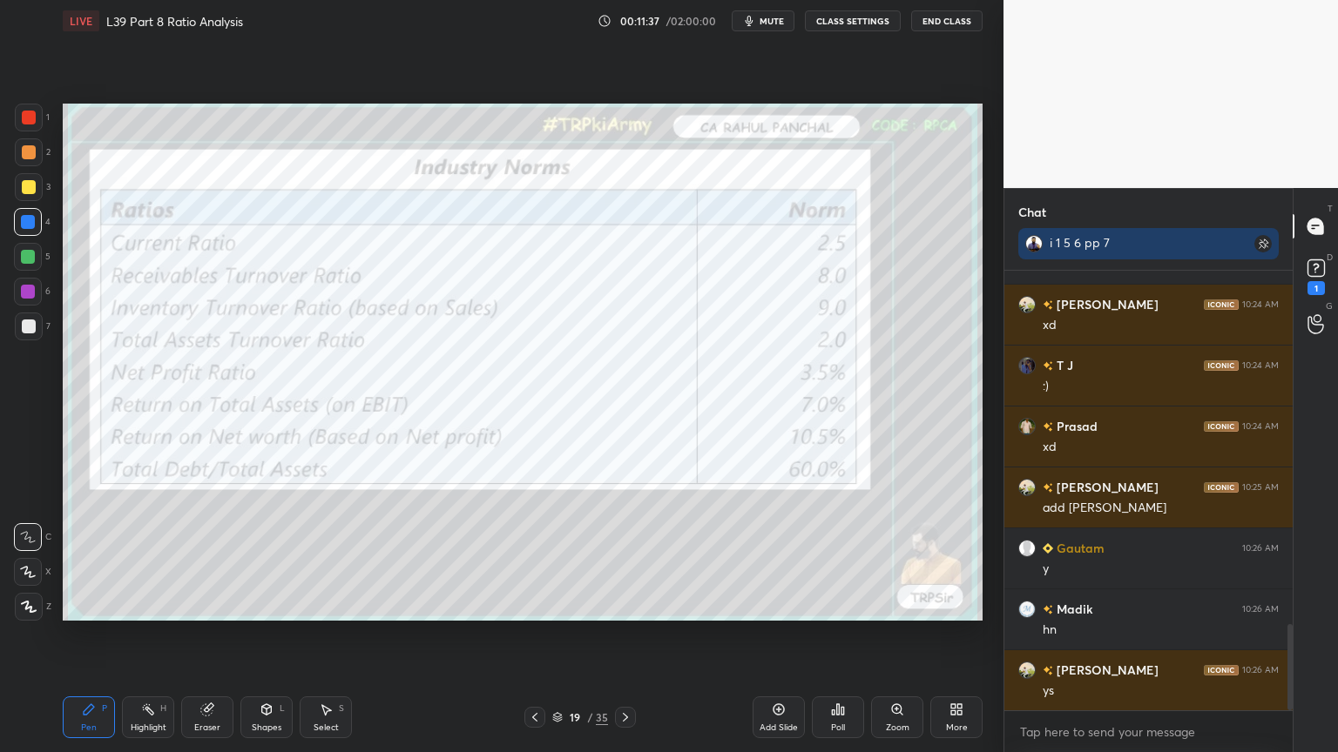
click at [624, 559] on icon at bounding box center [625, 718] width 14 height 14
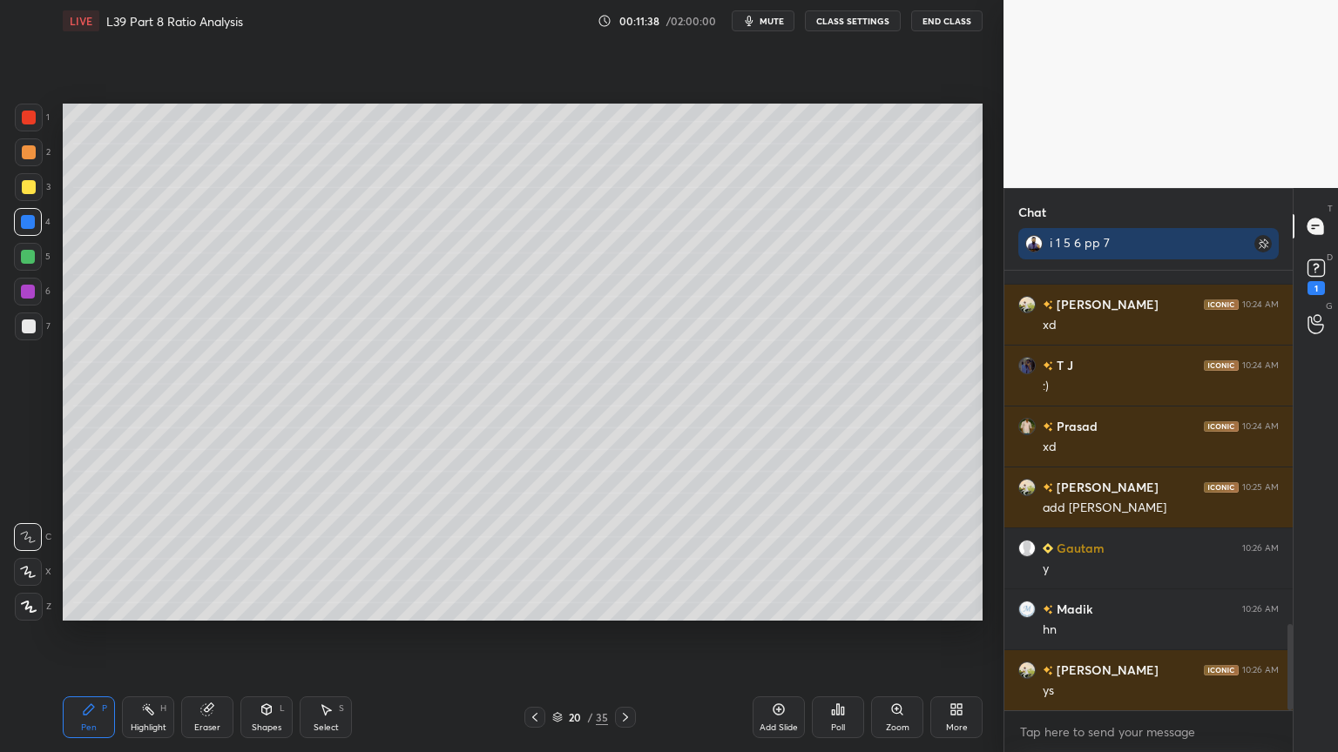
click at [82, 559] on icon at bounding box center [89, 710] width 14 height 14
click at [29, 199] on div at bounding box center [29, 187] width 28 height 28
click at [34, 152] on div at bounding box center [29, 152] width 14 height 14
click at [32, 192] on div at bounding box center [29, 187] width 14 height 14
click at [24, 160] on div at bounding box center [29, 152] width 28 height 28
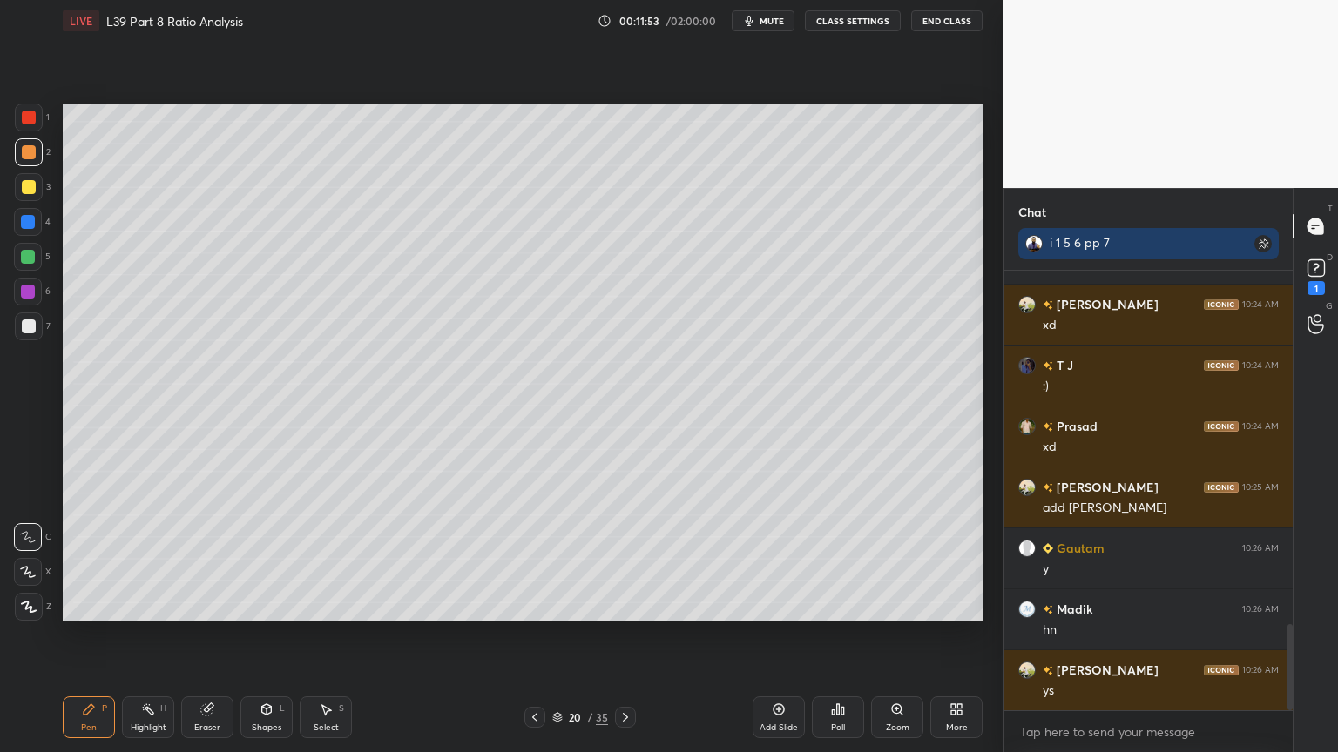
click at [258, 559] on div "Shapes L" at bounding box center [266, 718] width 52 height 42
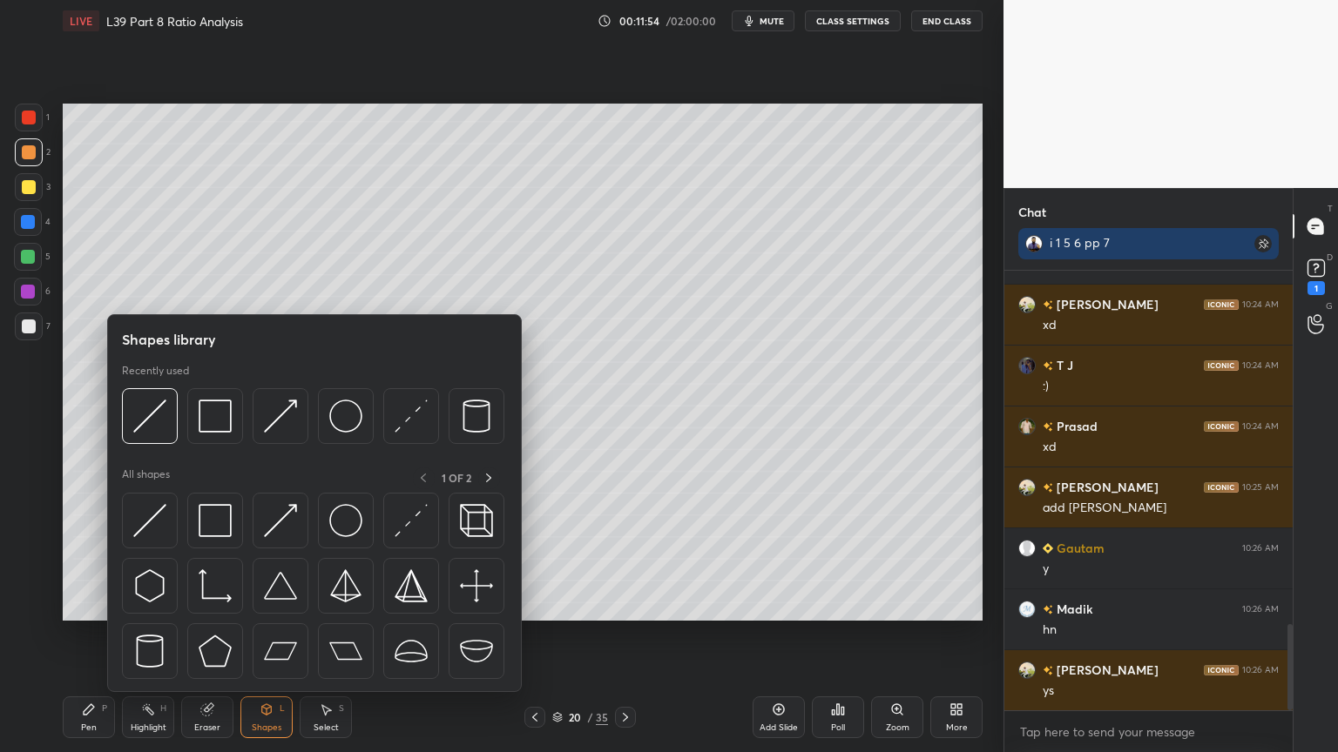
click at [145, 435] on div at bounding box center [150, 416] width 56 height 56
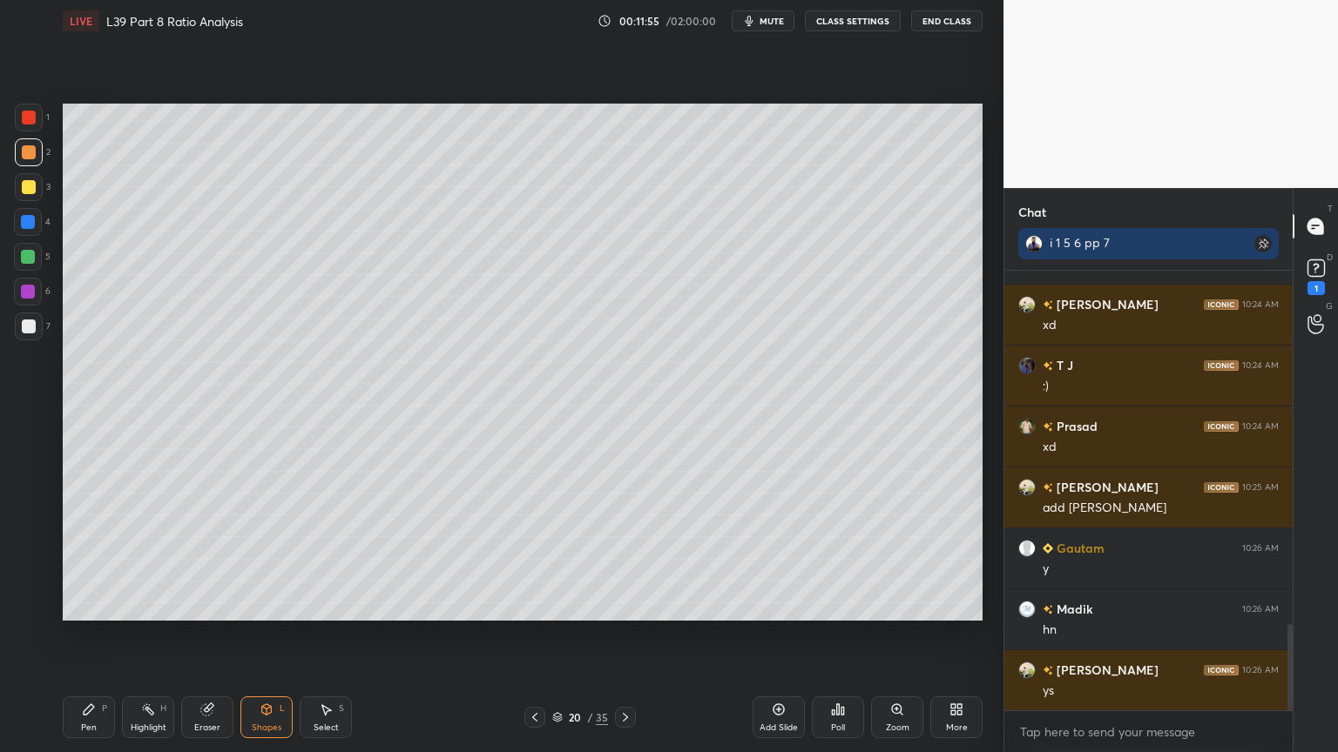
scroll to position [1870, 0]
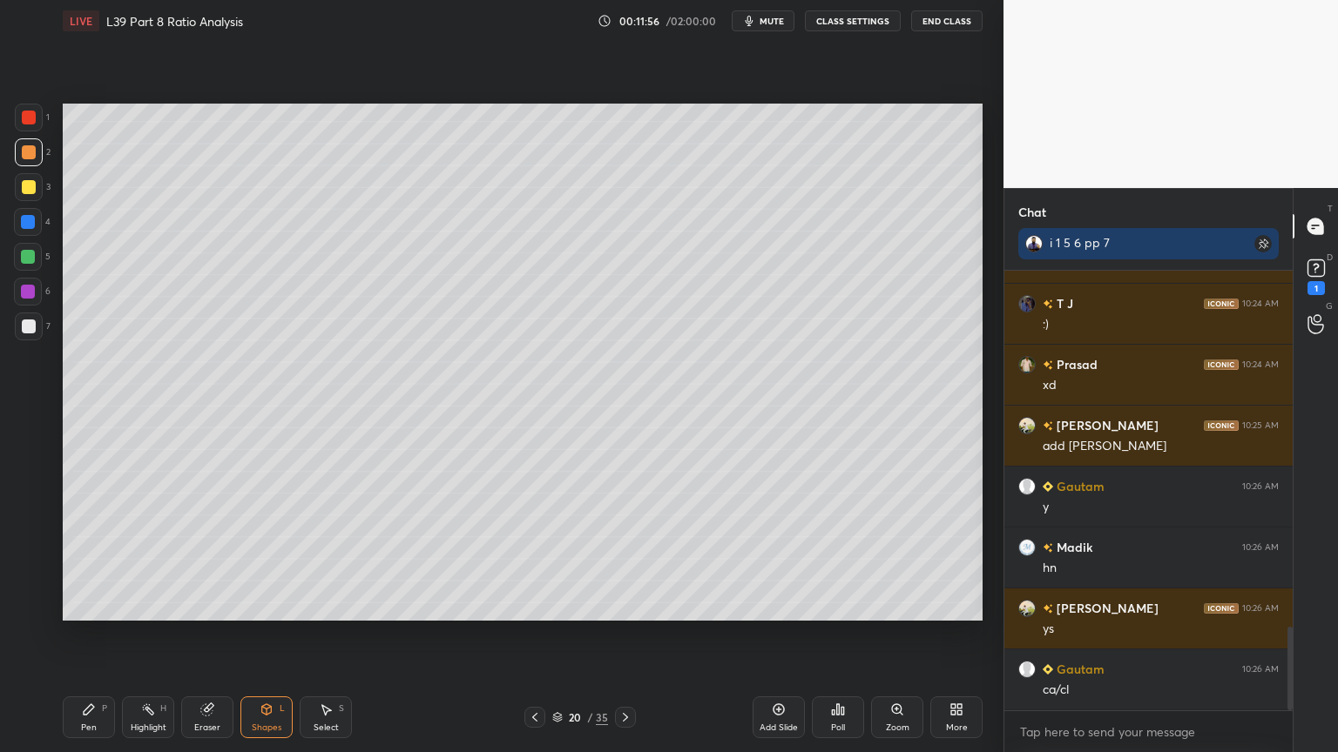
click at [30, 320] on div at bounding box center [29, 327] width 14 height 14
click at [529, 559] on icon at bounding box center [535, 718] width 14 height 14
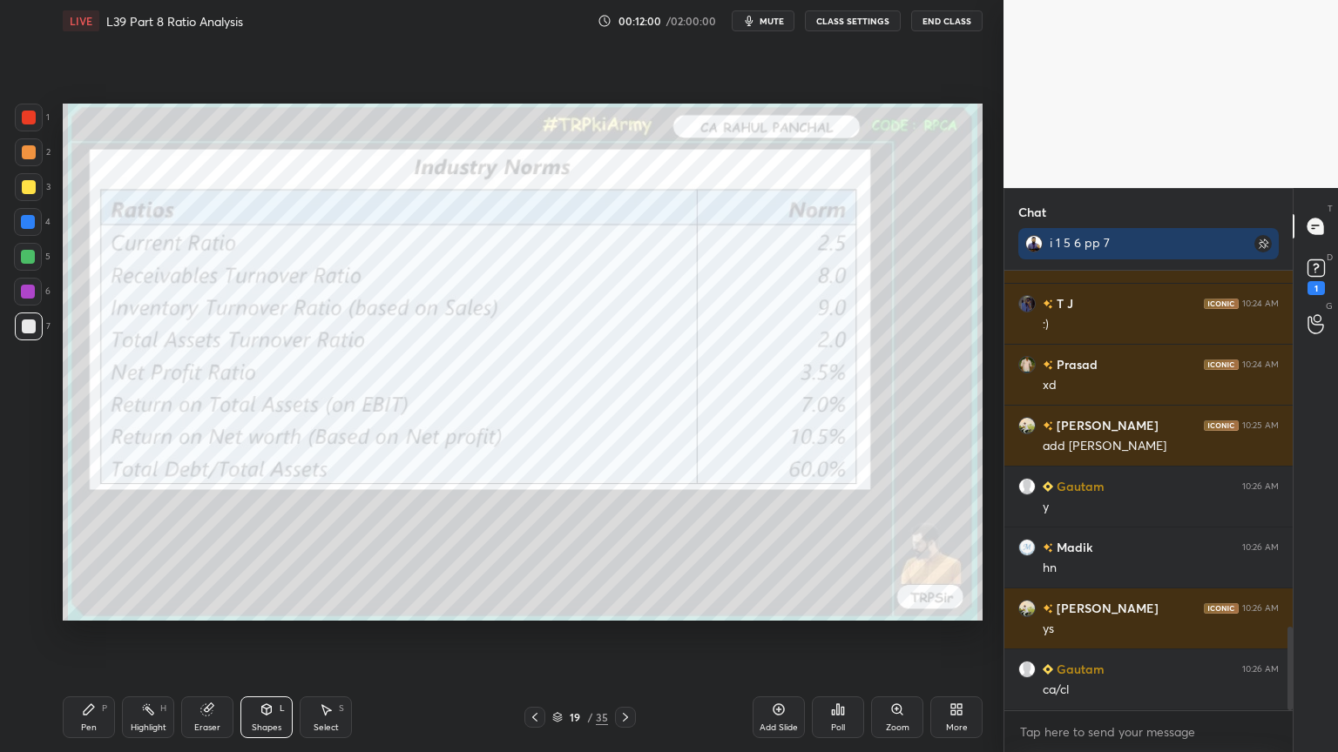
click at [627, 559] on icon at bounding box center [625, 718] width 14 height 14
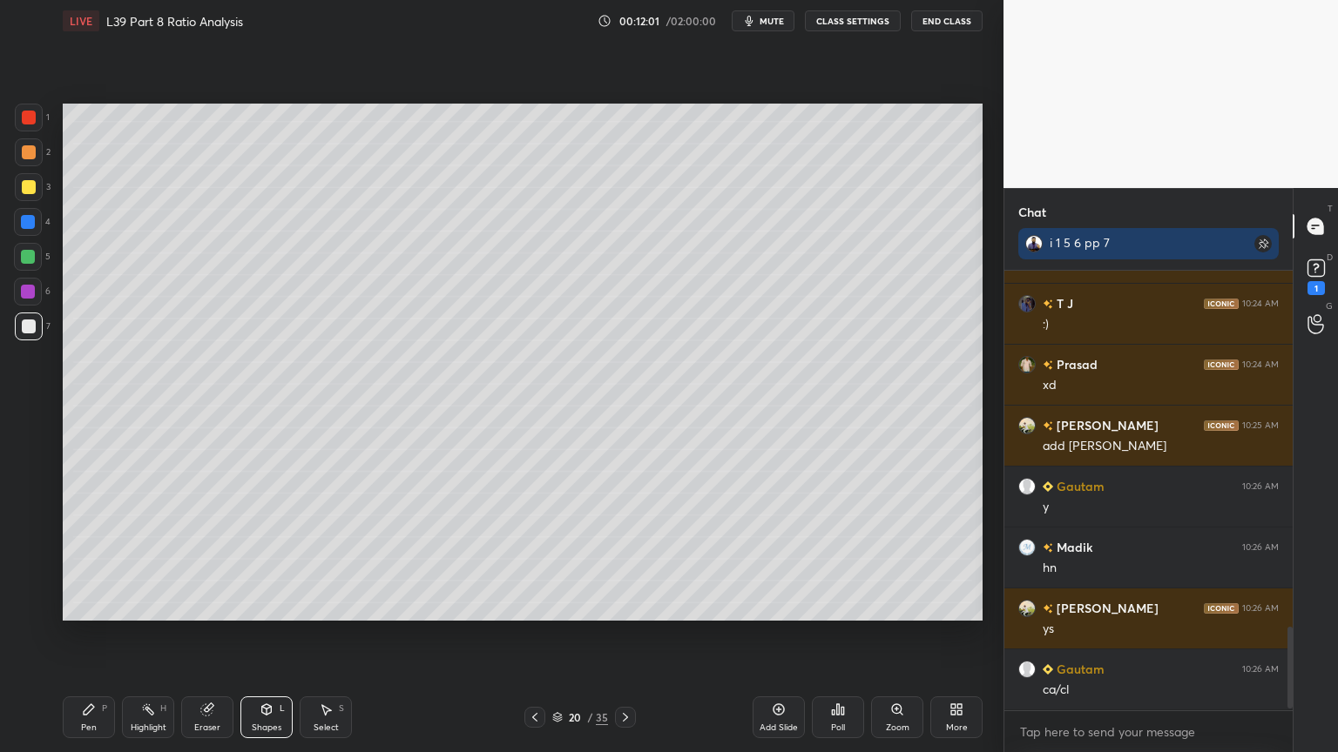
scroll to position [1930, 0]
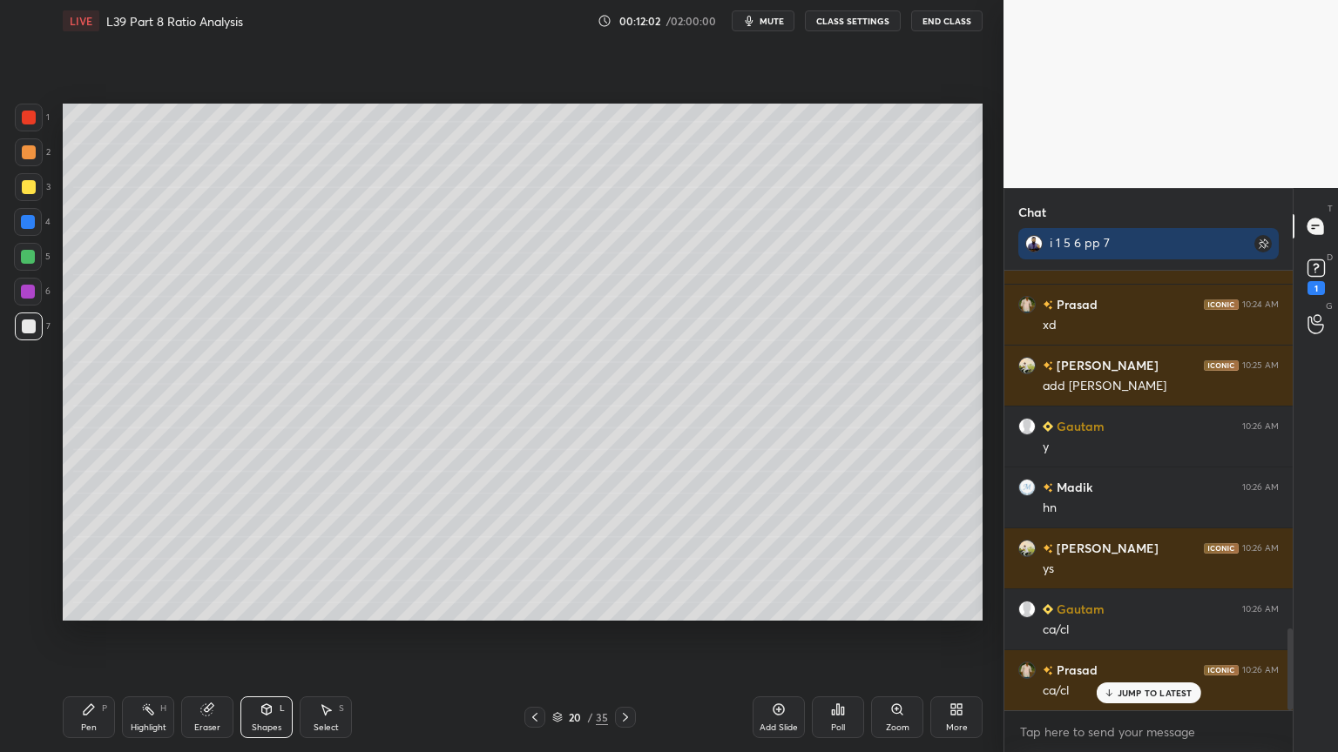
click at [87, 559] on div "Pen P" at bounding box center [89, 718] width 52 height 42
click at [535, 559] on icon at bounding box center [535, 718] width 14 height 14
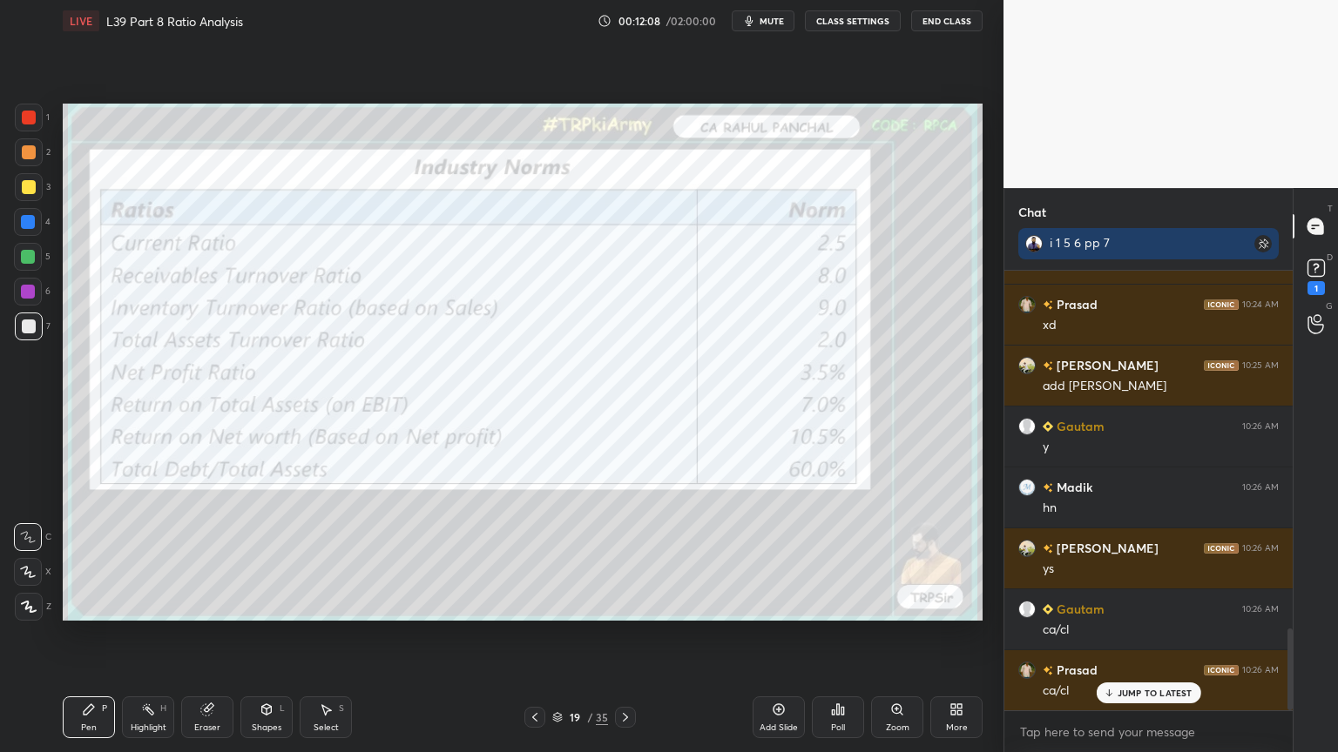
click at [536, 559] on icon at bounding box center [535, 718] width 14 height 14
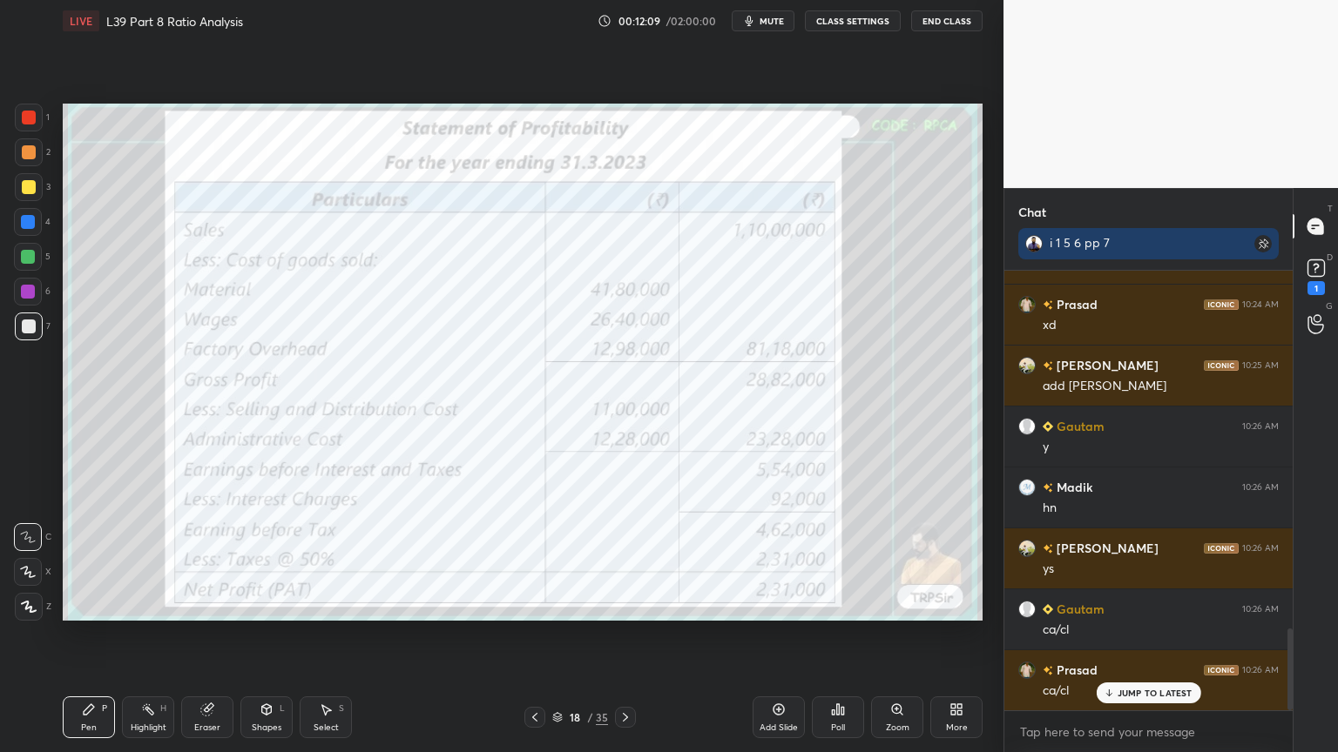
click at [524, 559] on div at bounding box center [534, 717] width 21 height 21
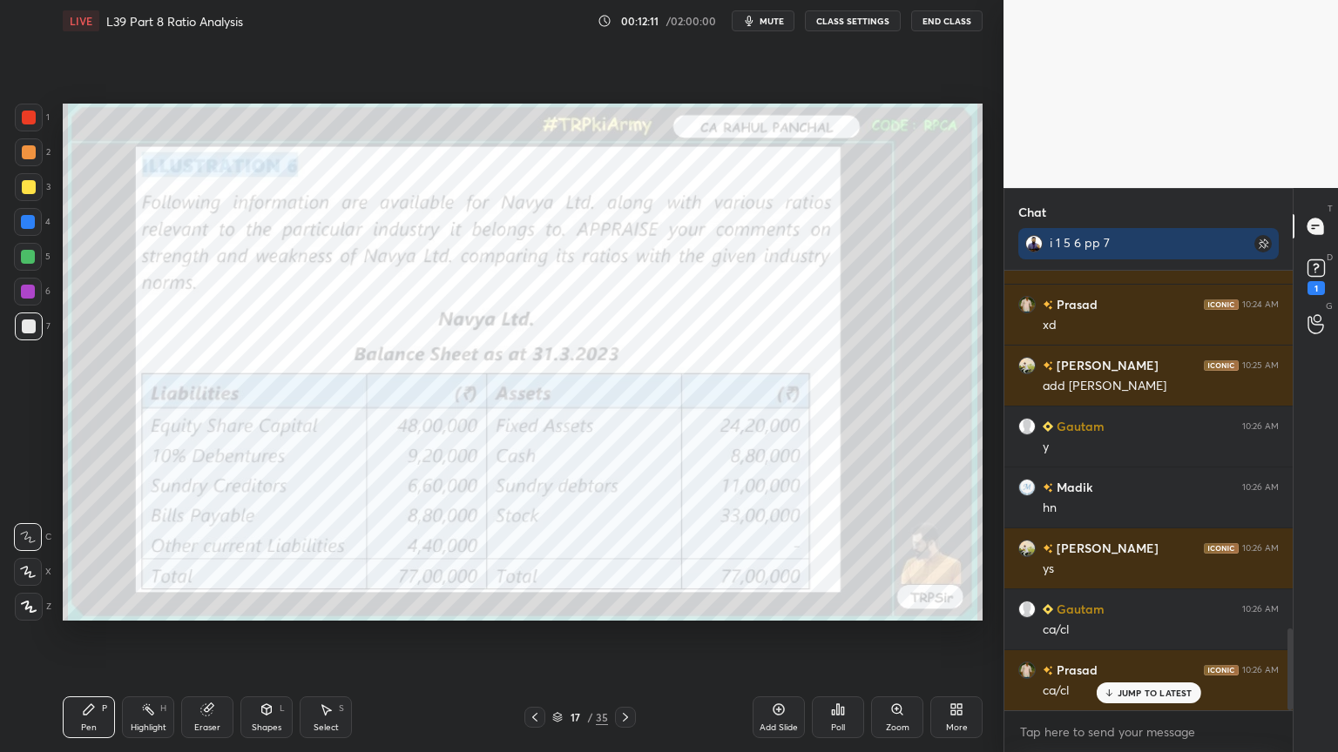
click at [31, 127] on div at bounding box center [29, 118] width 28 height 28
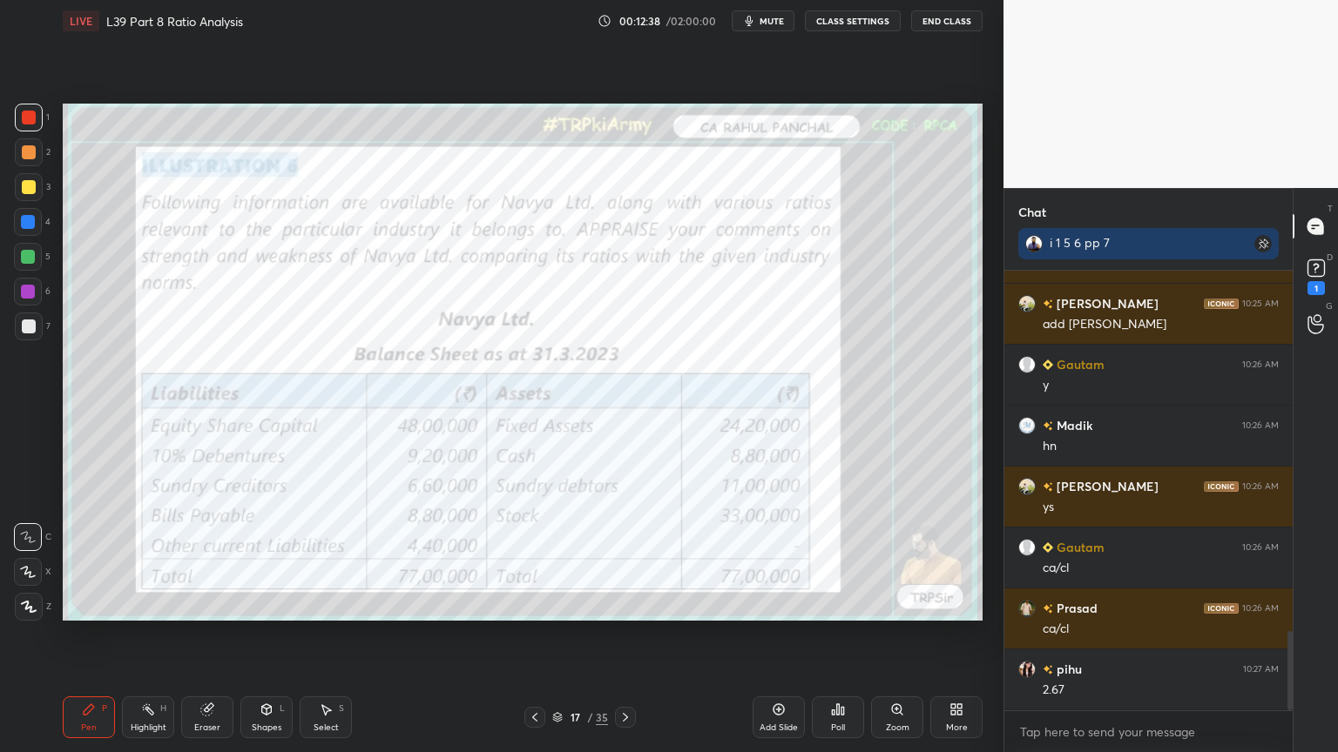
click at [26, 341] on div "7" at bounding box center [33, 330] width 36 height 35
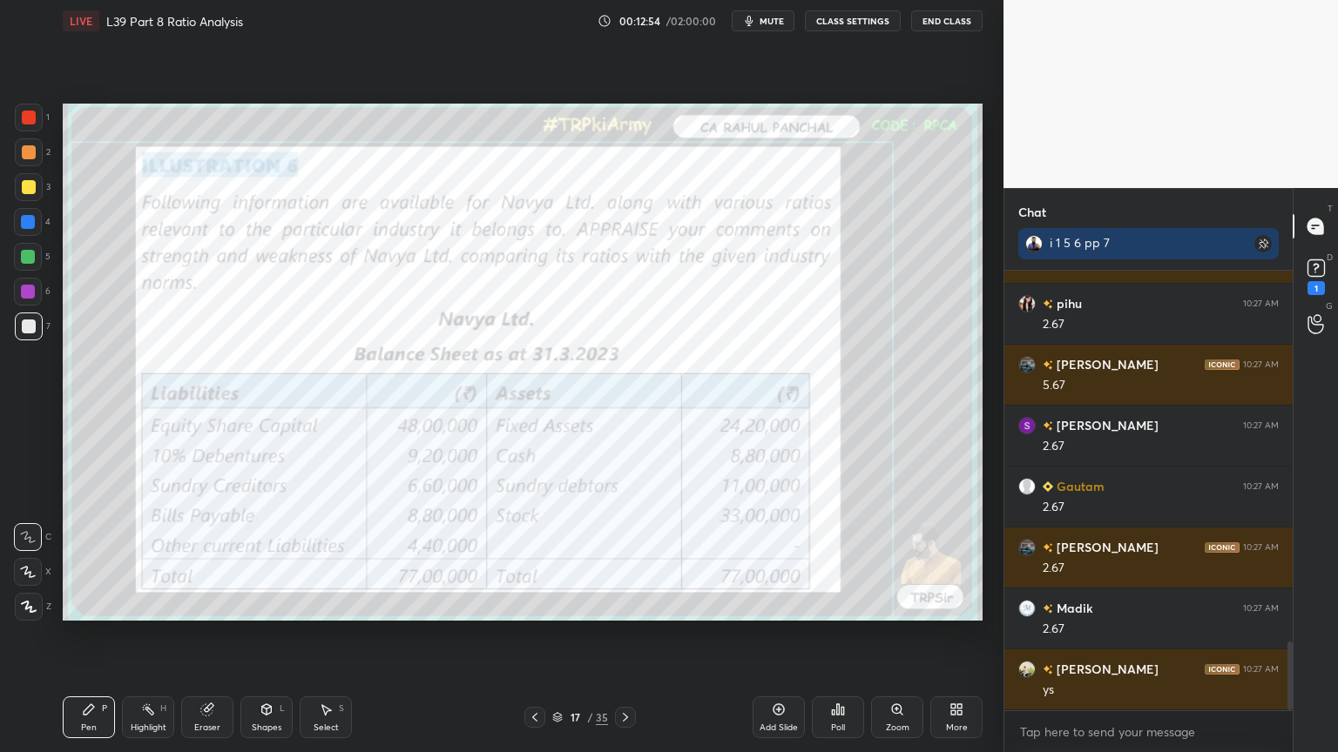
scroll to position [2418, 0]
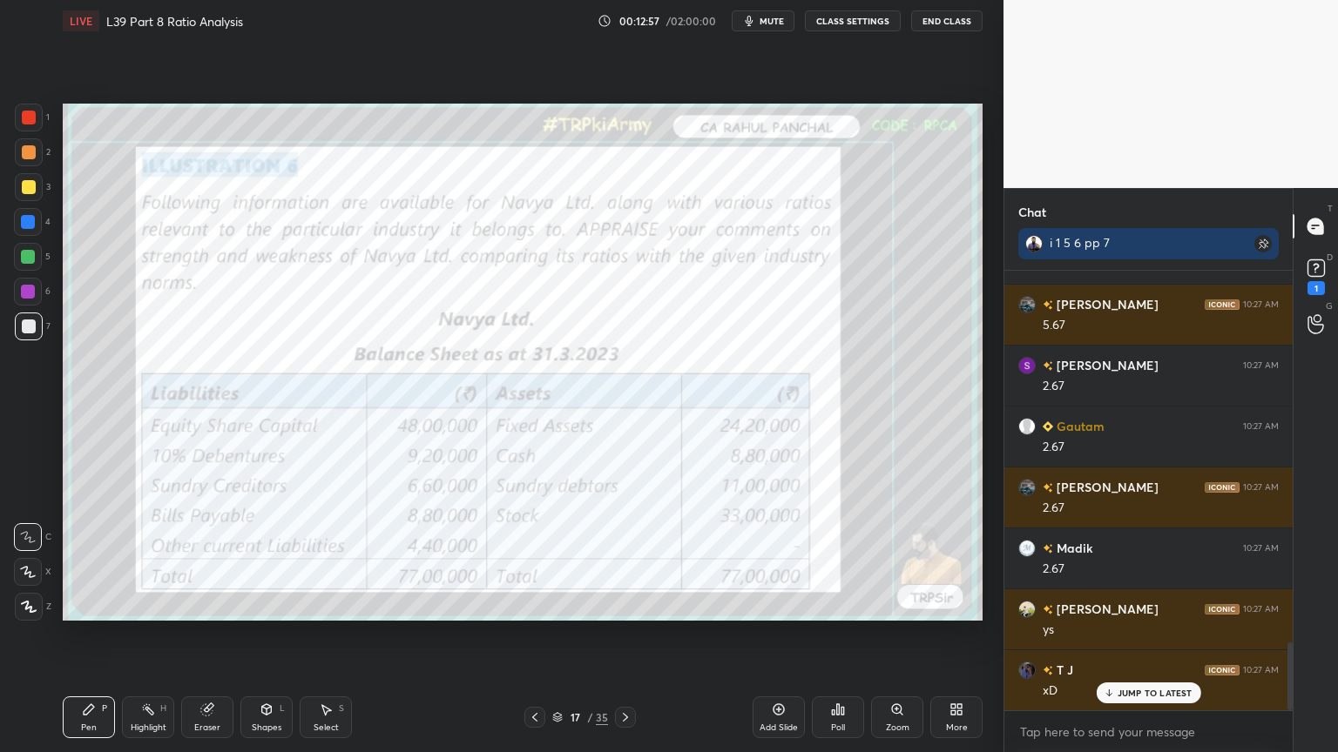
click at [622, 559] on icon at bounding box center [625, 718] width 14 height 14
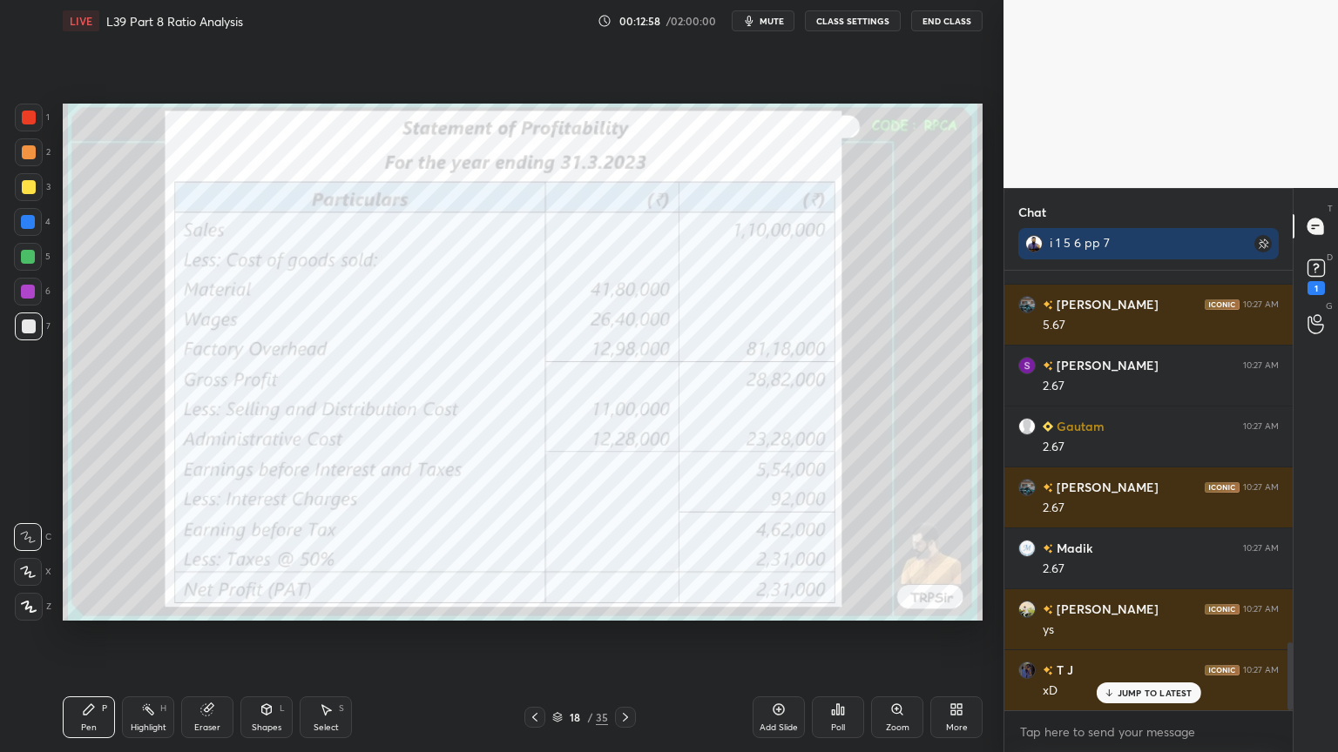
click at [628, 559] on icon at bounding box center [625, 718] width 14 height 14
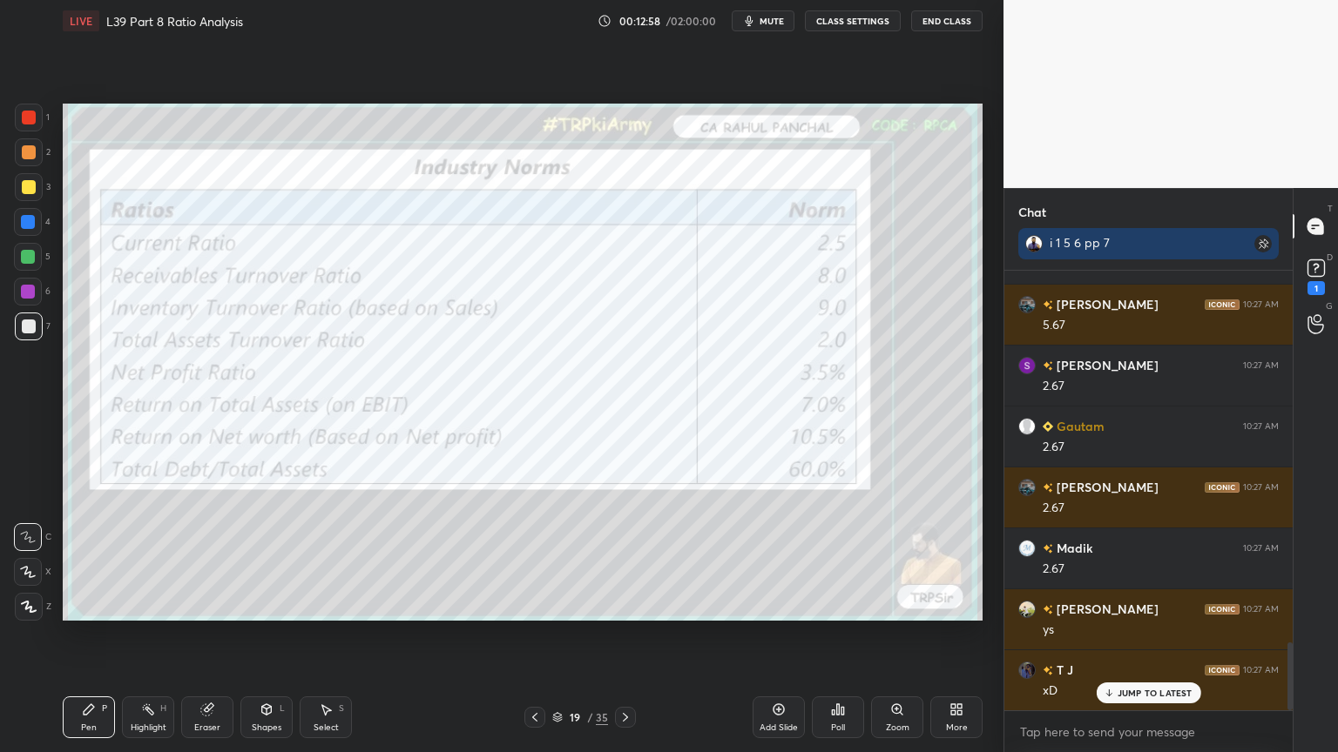
click at [634, 559] on div at bounding box center [625, 717] width 21 height 21
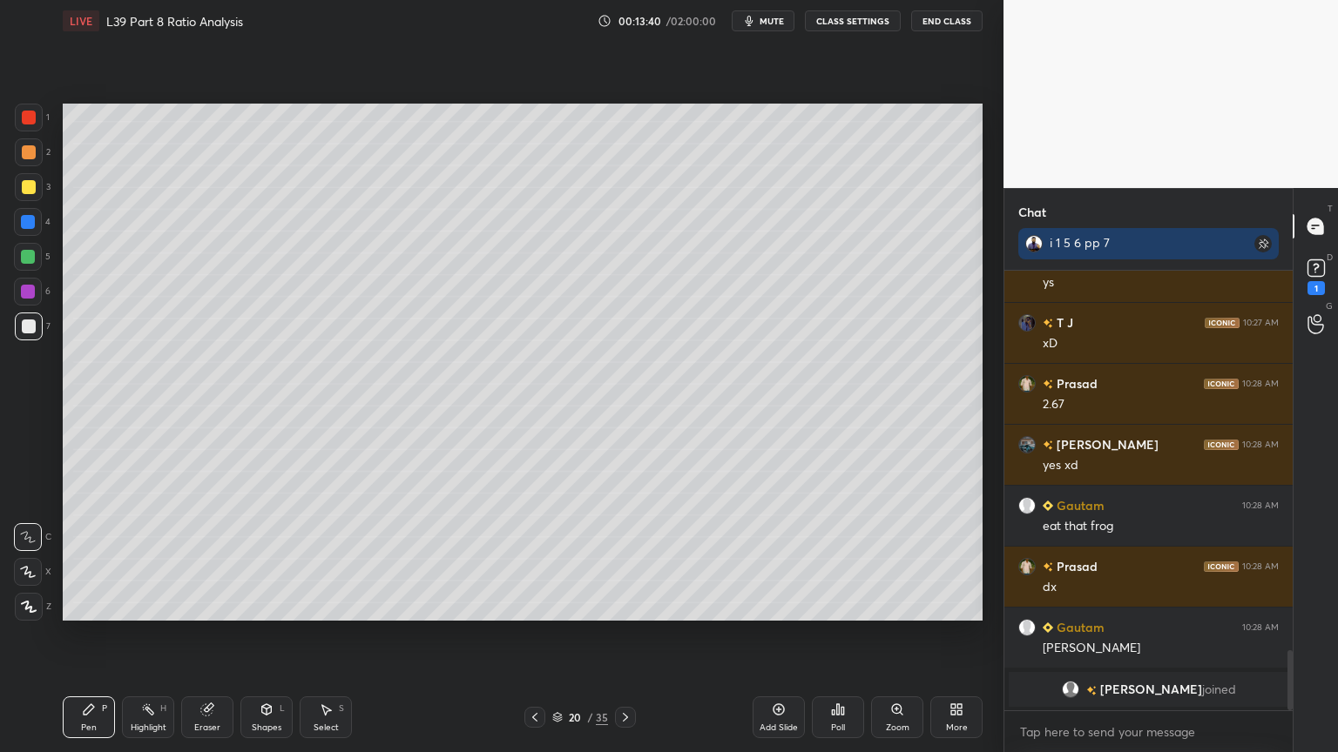
scroll to position [2389, 0]
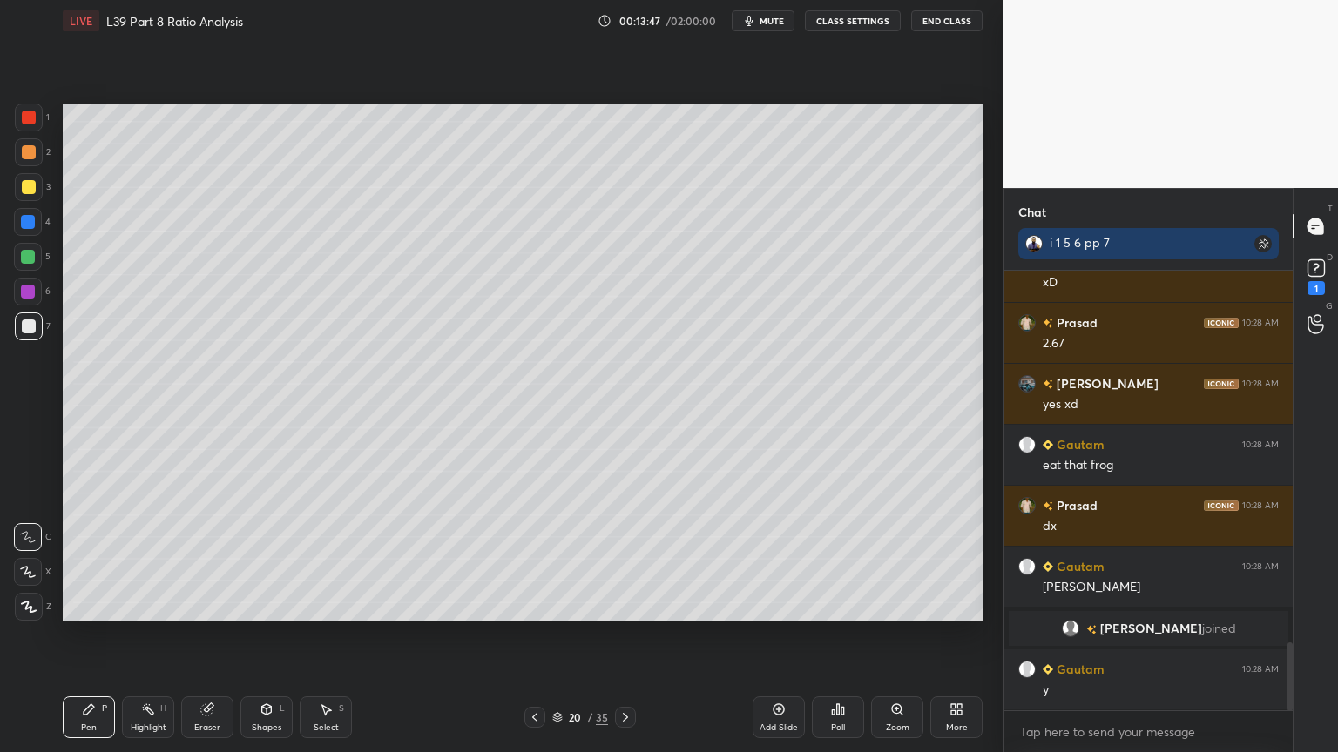
click at [268, 559] on icon at bounding box center [267, 710] width 10 height 10
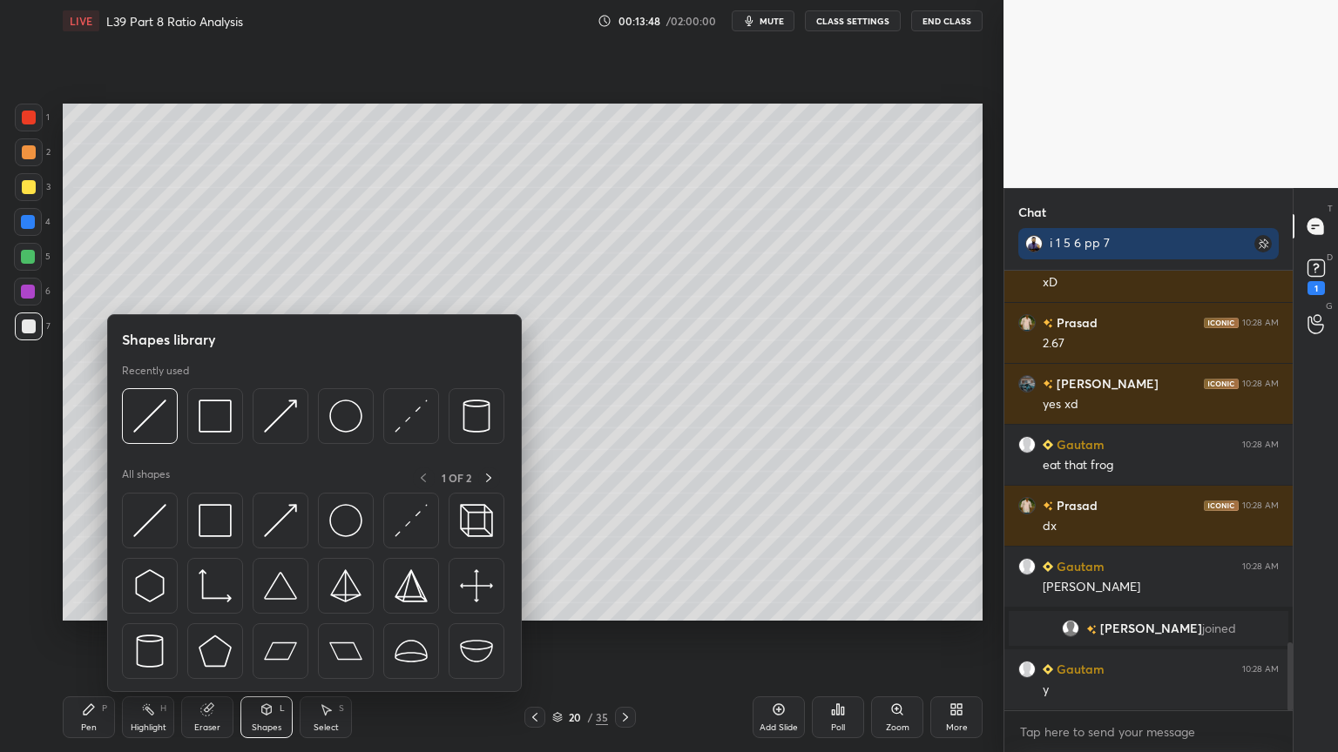
click at [150, 415] on img at bounding box center [149, 416] width 33 height 33
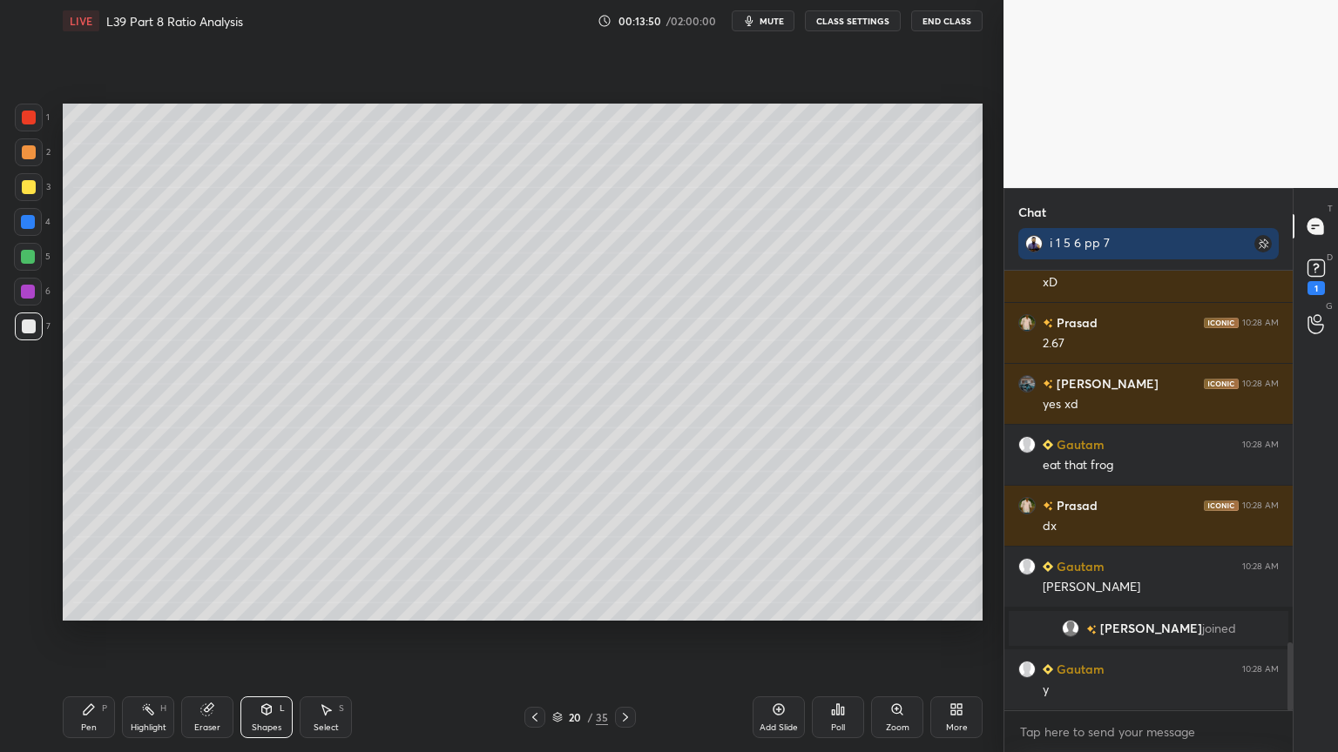
click at [81, 559] on div "Pen" at bounding box center [89, 728] width 16 height 9
click at [533, 559] on icon at bounding box center [535, 718] width 14 height 14
click at [534, 559] on icon at bounding box center [535, 718] width 14 height 14
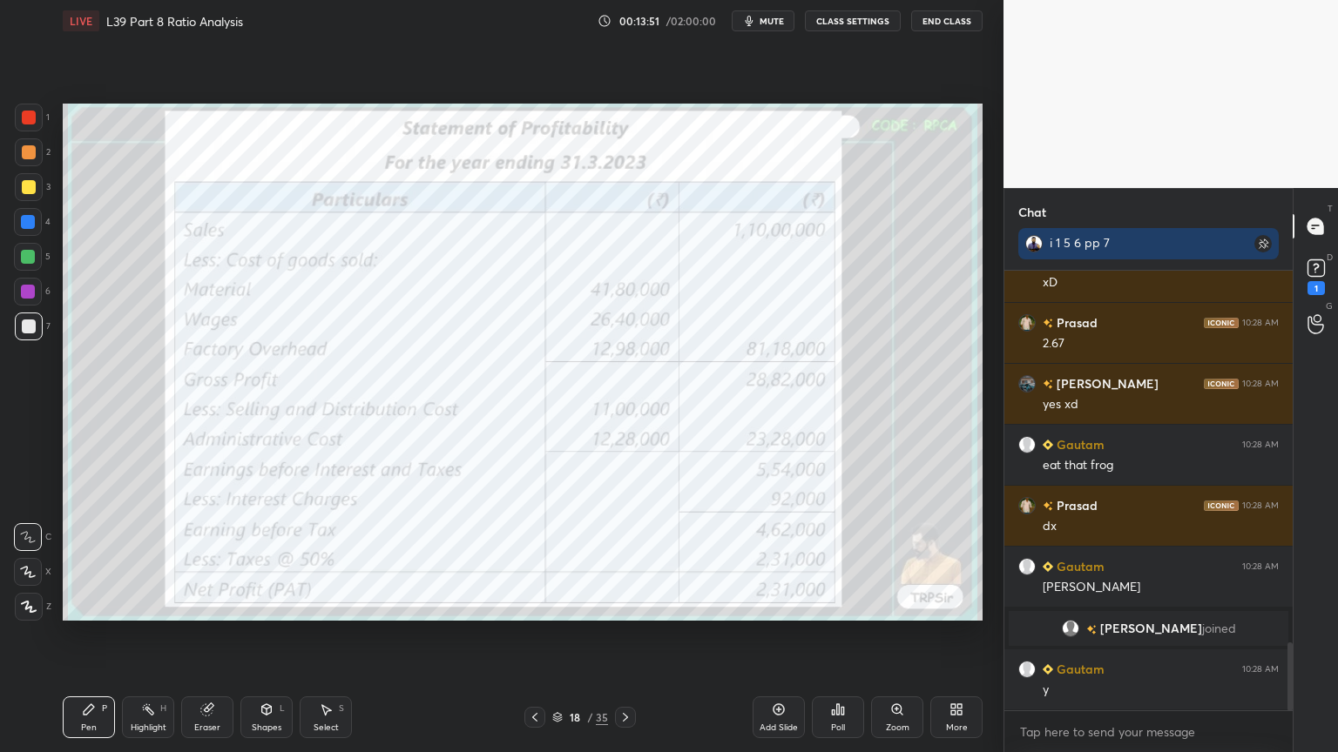
click at [528, 559] on icon at bounding box center [535, 718] width 14 height 14
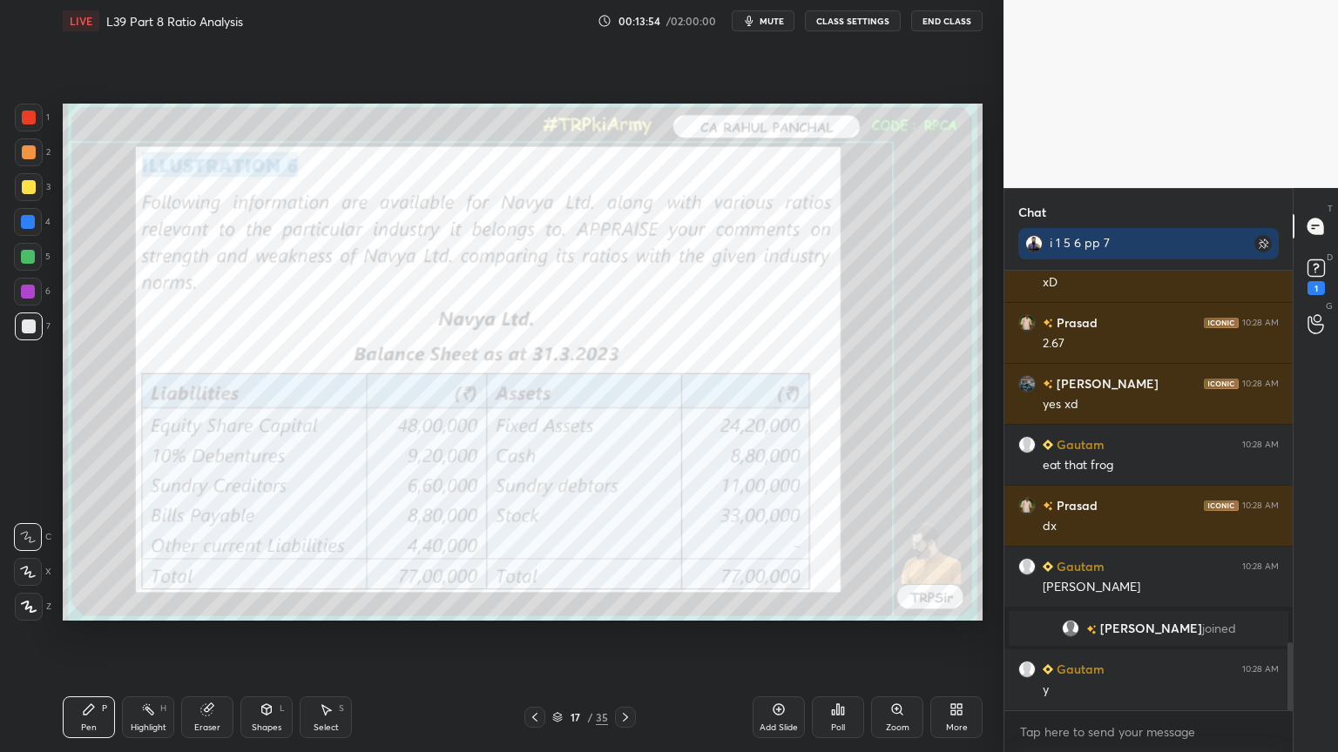
click at [628, 559] on icon at bounding box center [625, 718] width 14 height 14
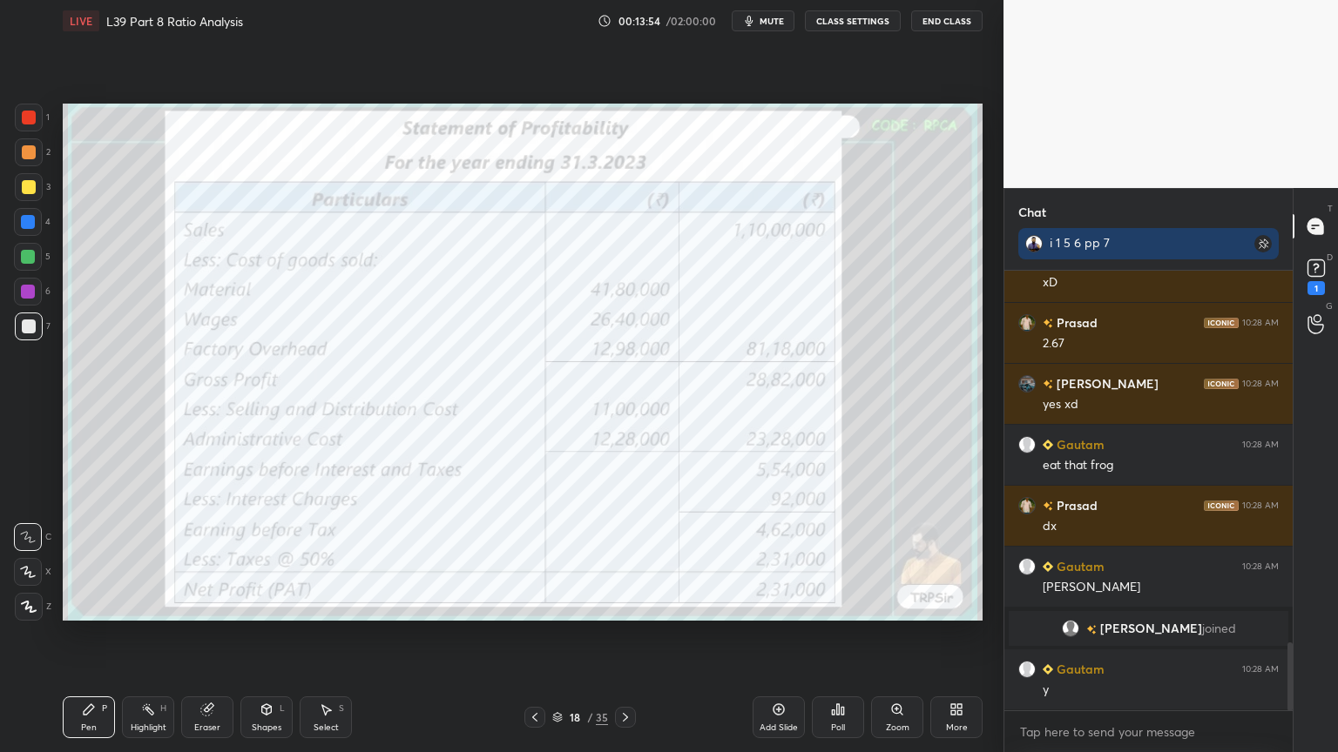
click at [629, 559] on icon at bounding box center [625, 718] width 14 height 14
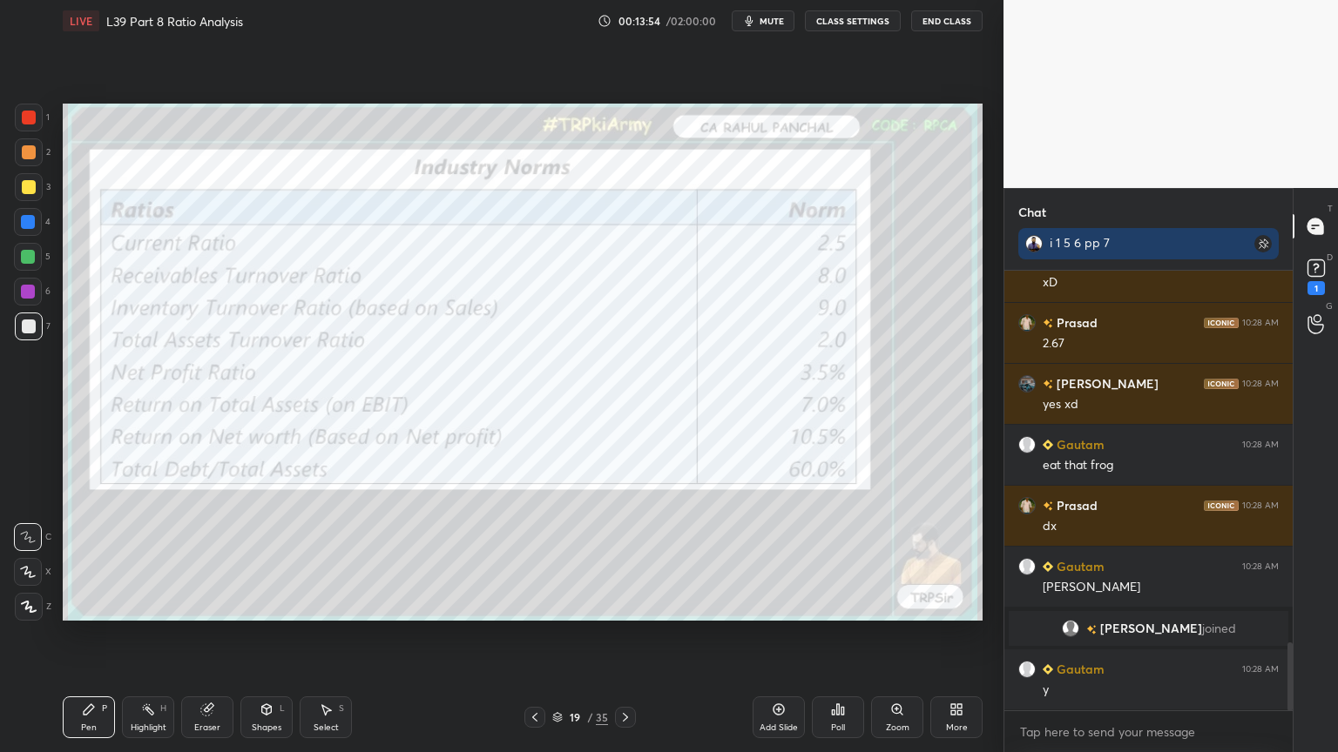
click at [632, 559] on div at bounding box center [625, 717] width 21 height 21
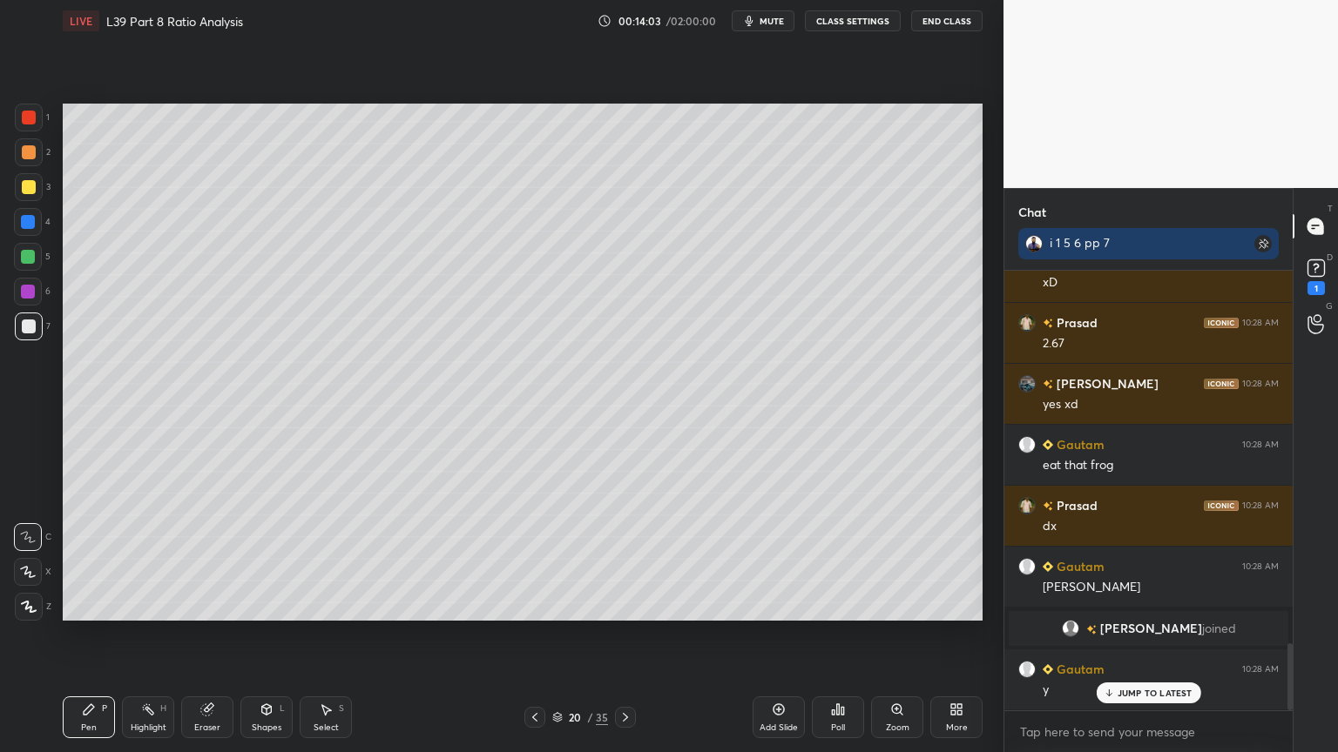
scroll to position [2449, 0]
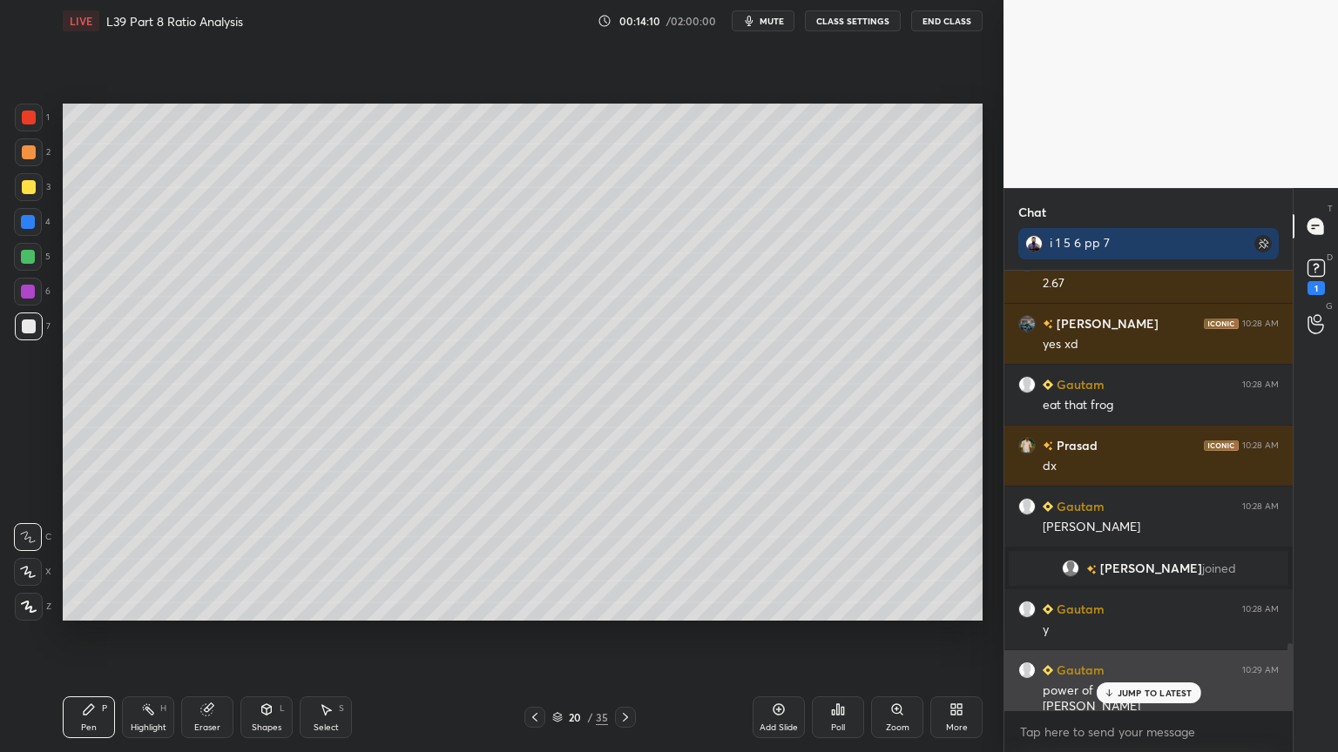
click at [1114, 559] on icon at bounding box center [1108, 693] width 11 height 10
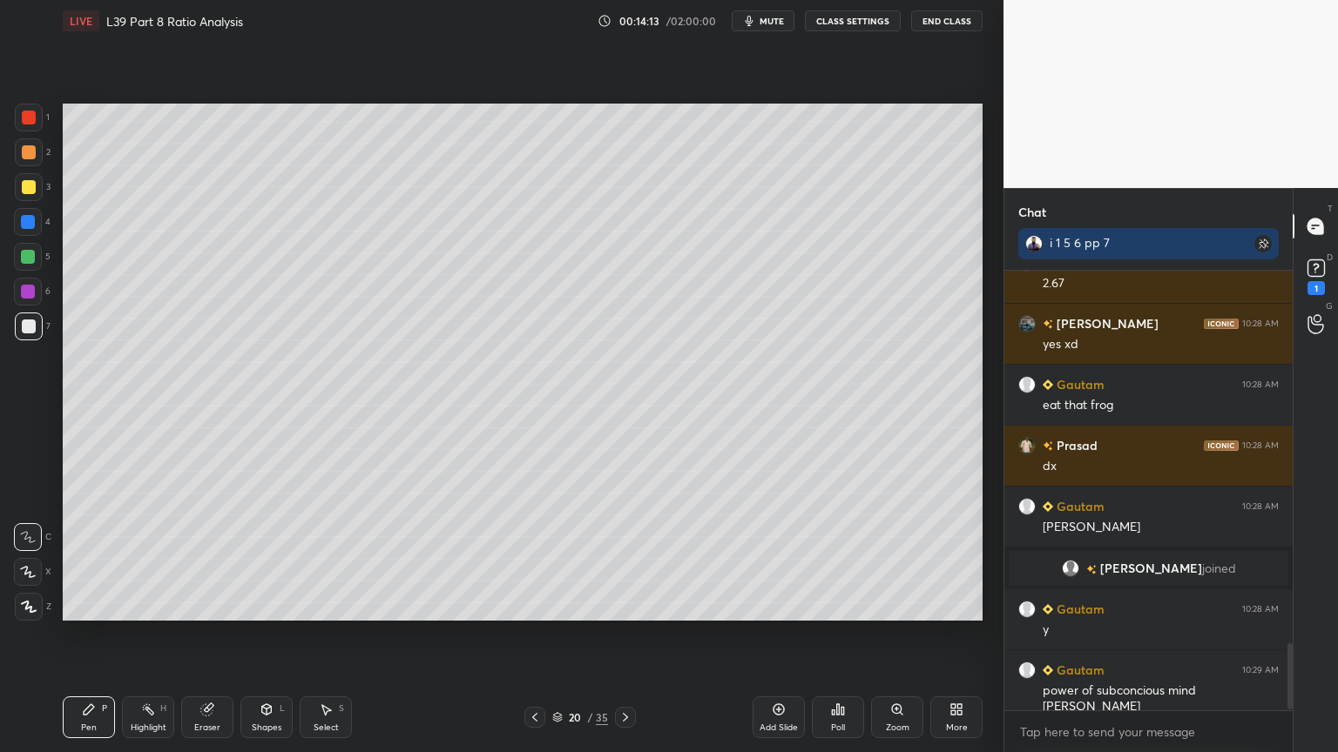
scroll to position [2511, 0]
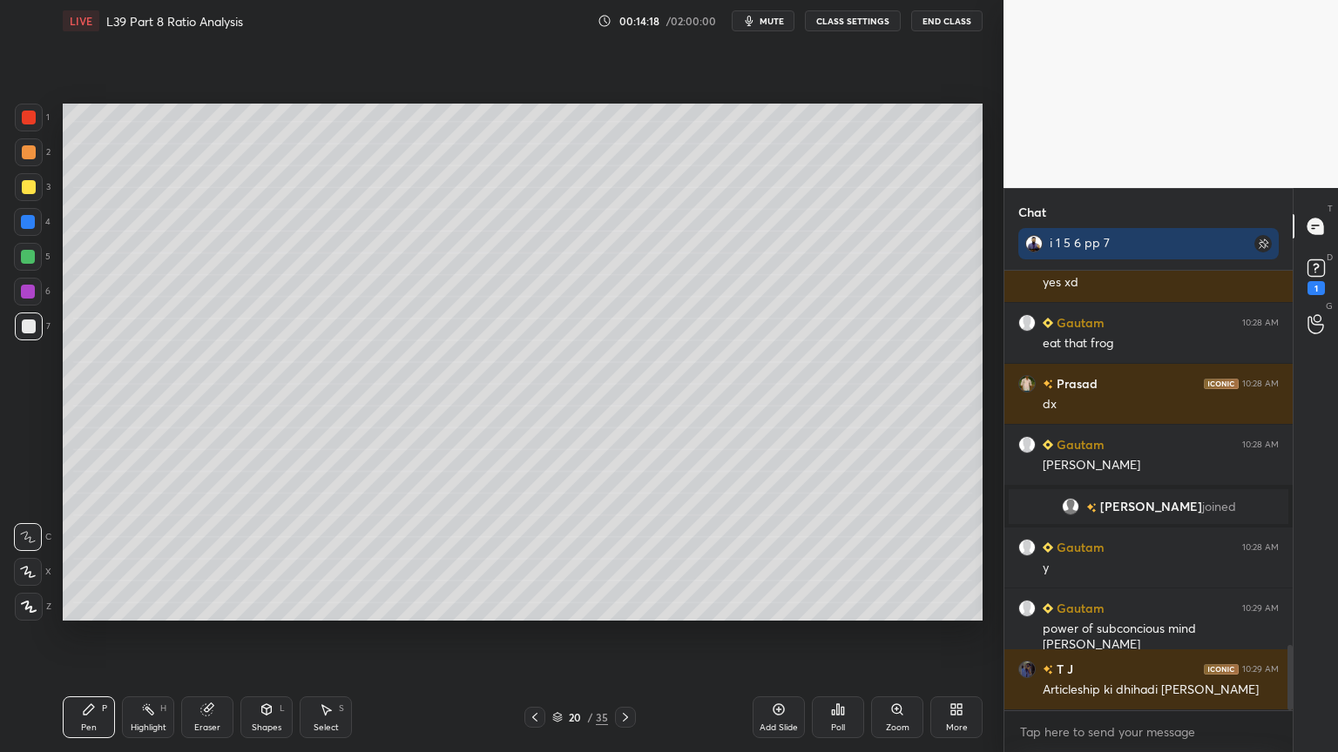
click at [535, 559] on icon at bounding box center [535, 718] width 14 height 14
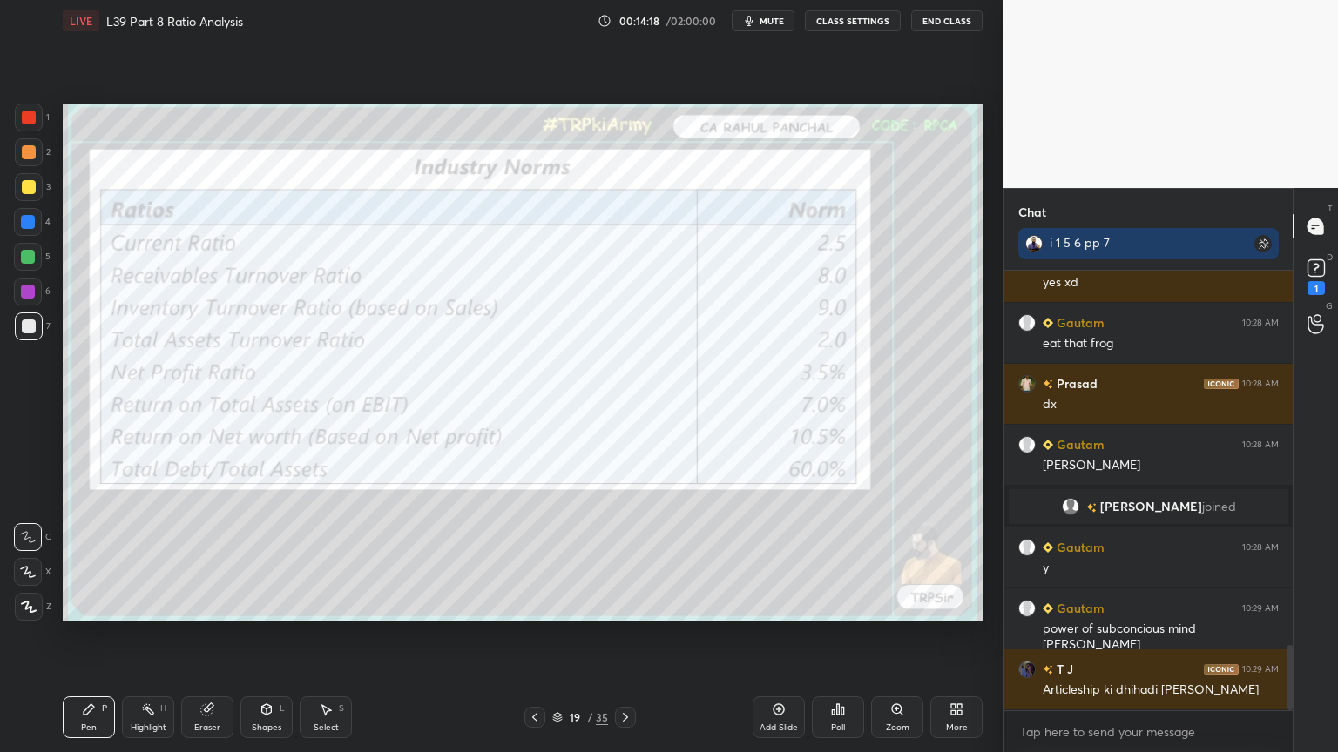
click at [533, 559] on icon at bounding box center [534, 717] width 5 height 9
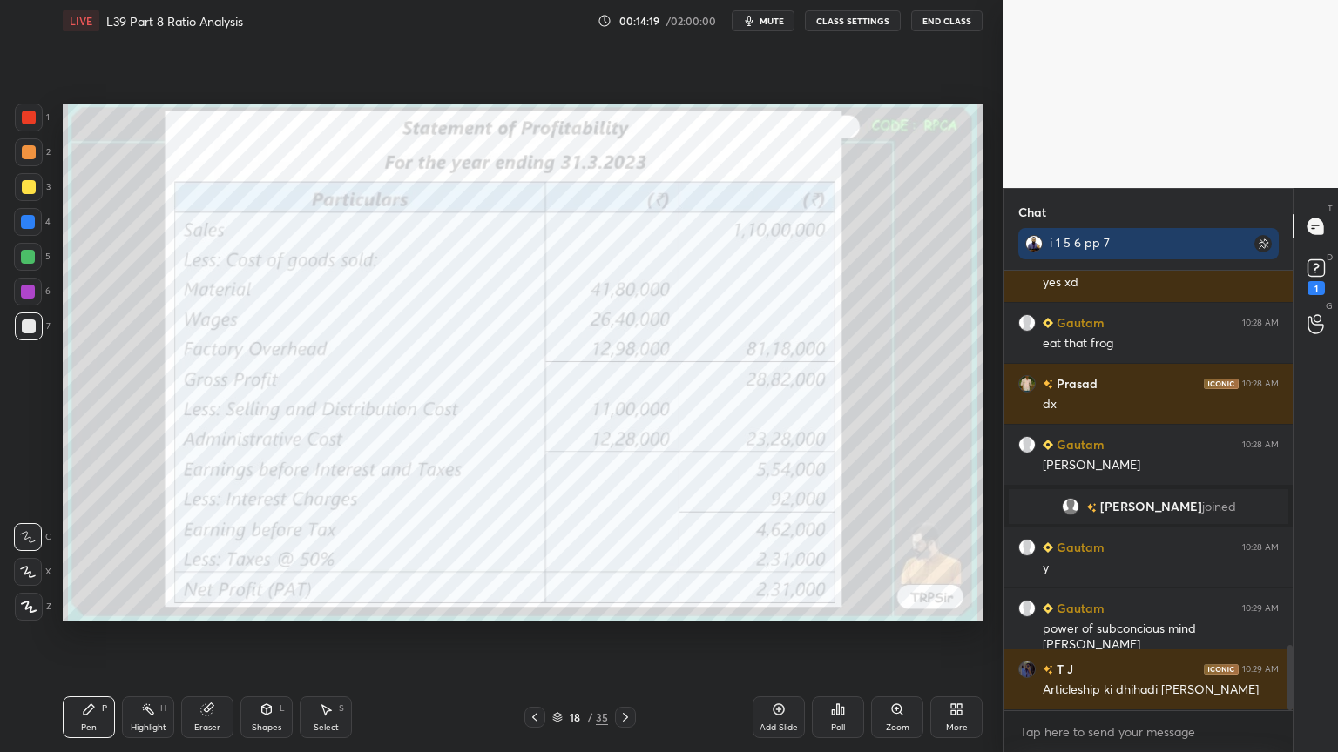
click at [536, 559] on icon at bounding box center [535, 718] width 14 height 14
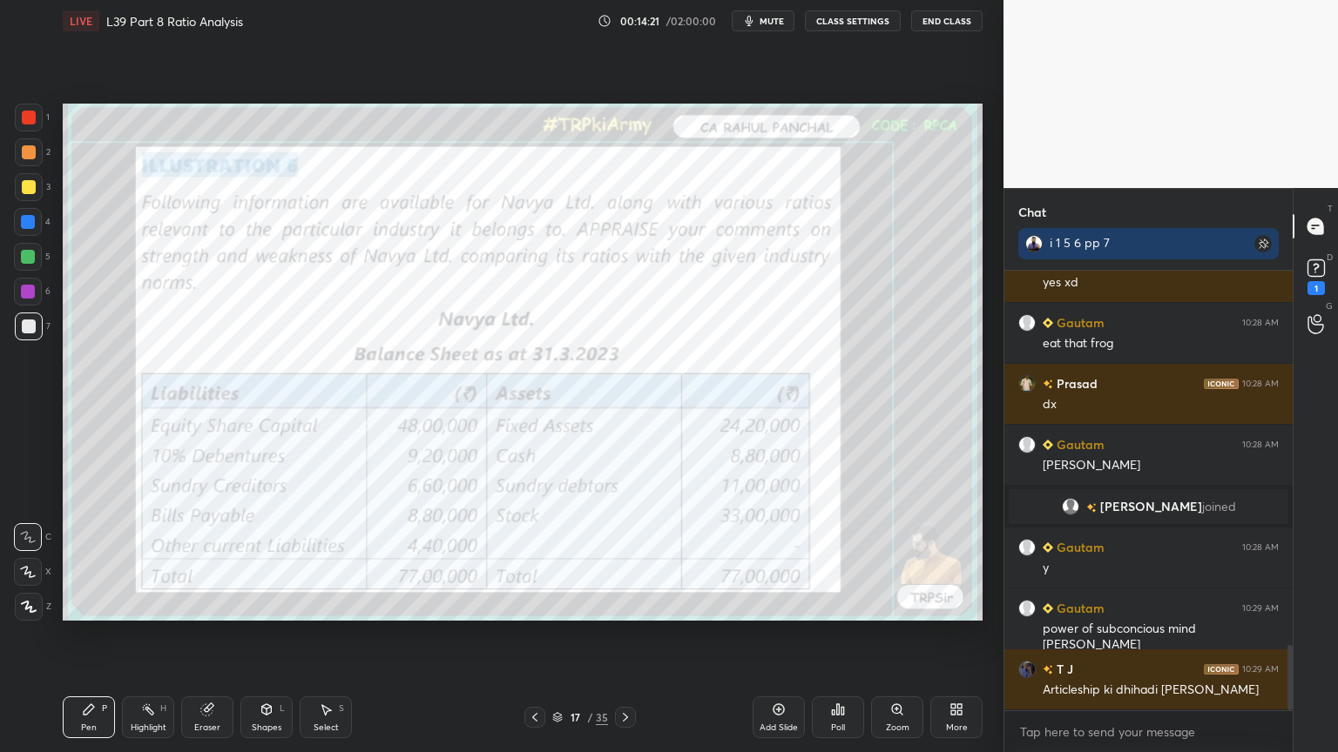
click at [621, 559] on icon at bounding box center [625, 718] width 14 height 14
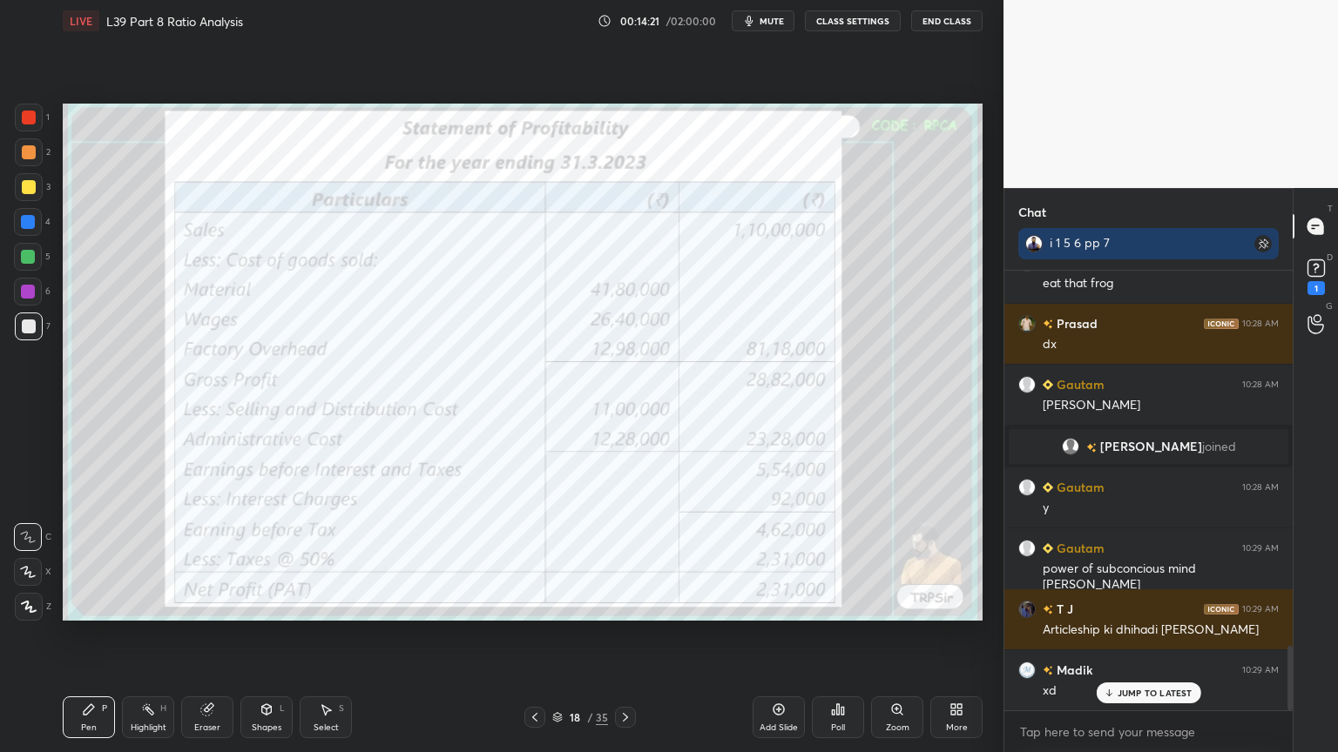
click at [617, 559] on div at bounding box center [625, 717] width 21 height 21
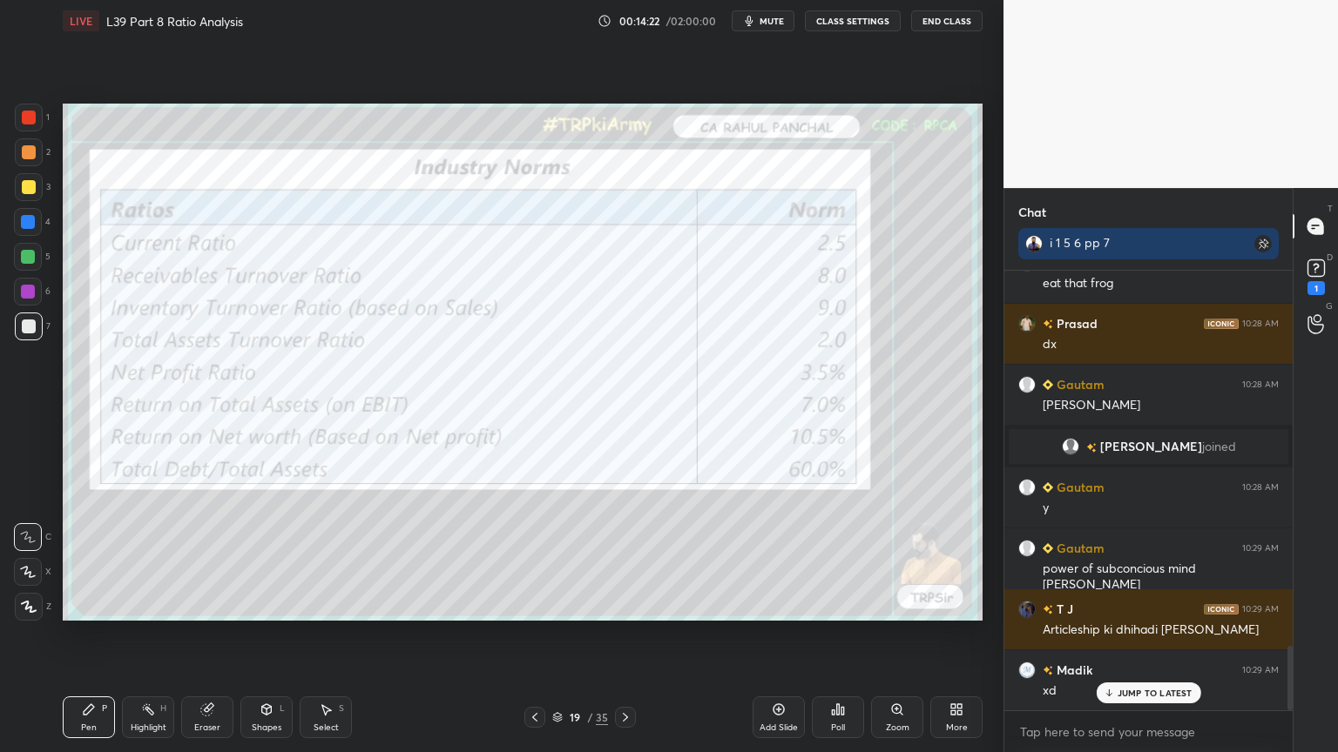
click at [617, 559] on div at bounding box center [625, 717] width 21 height 21
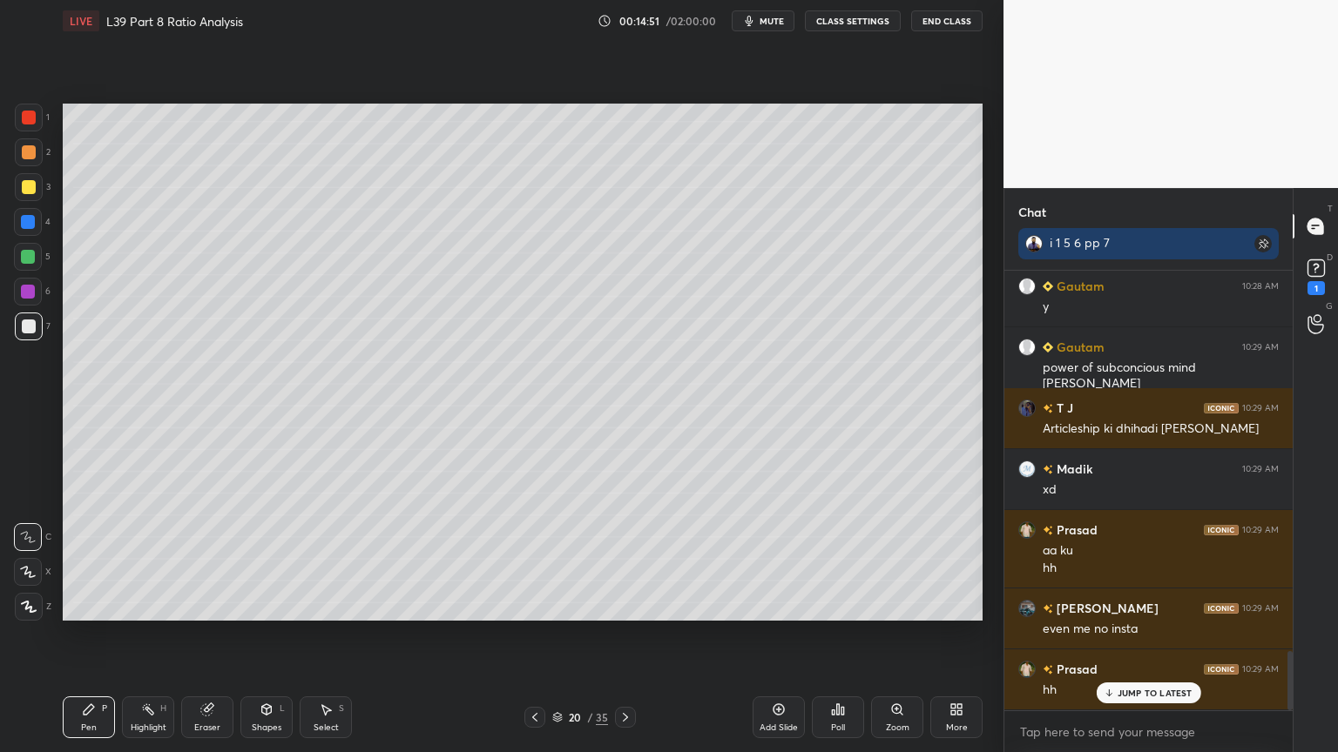
scroll to position [2832, 0]
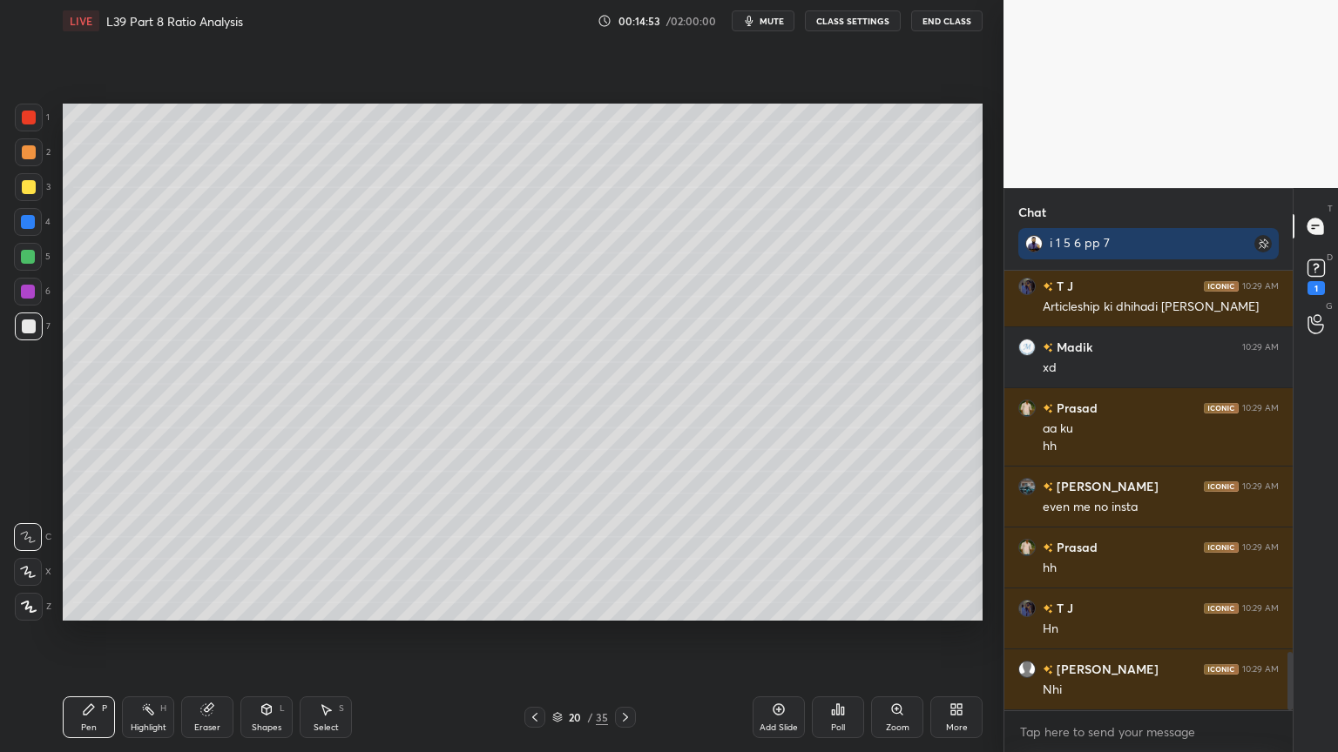
click at [24, 155] on div at bounding box center [29, 152] width 14 height 14
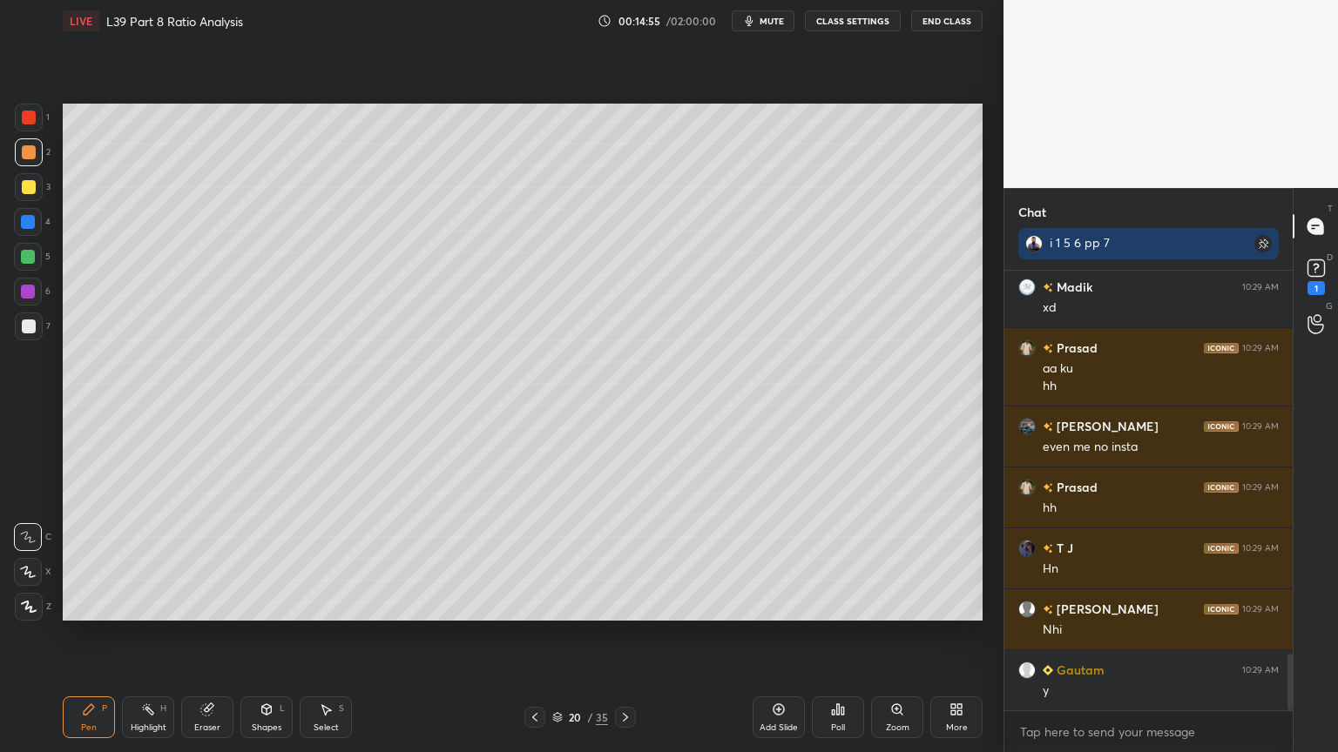
scroll to position [3016, 0]
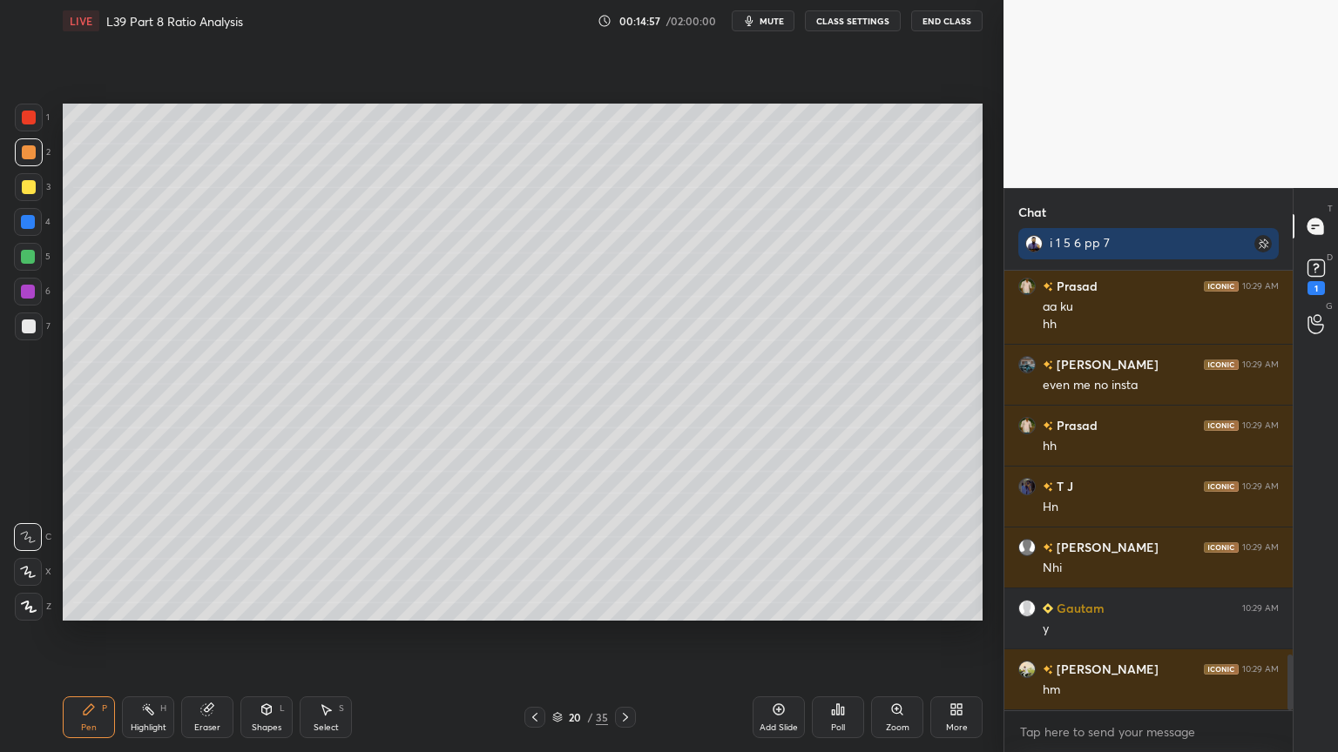
click at [24, 265] on div at bounding box center [28, 257] width 28 height 28
click at [34, 334] on div at bounding box center [29, 327] width 28 height 28
click at [30, 261] on div at bounding box center [28, 257] width 14 height 14
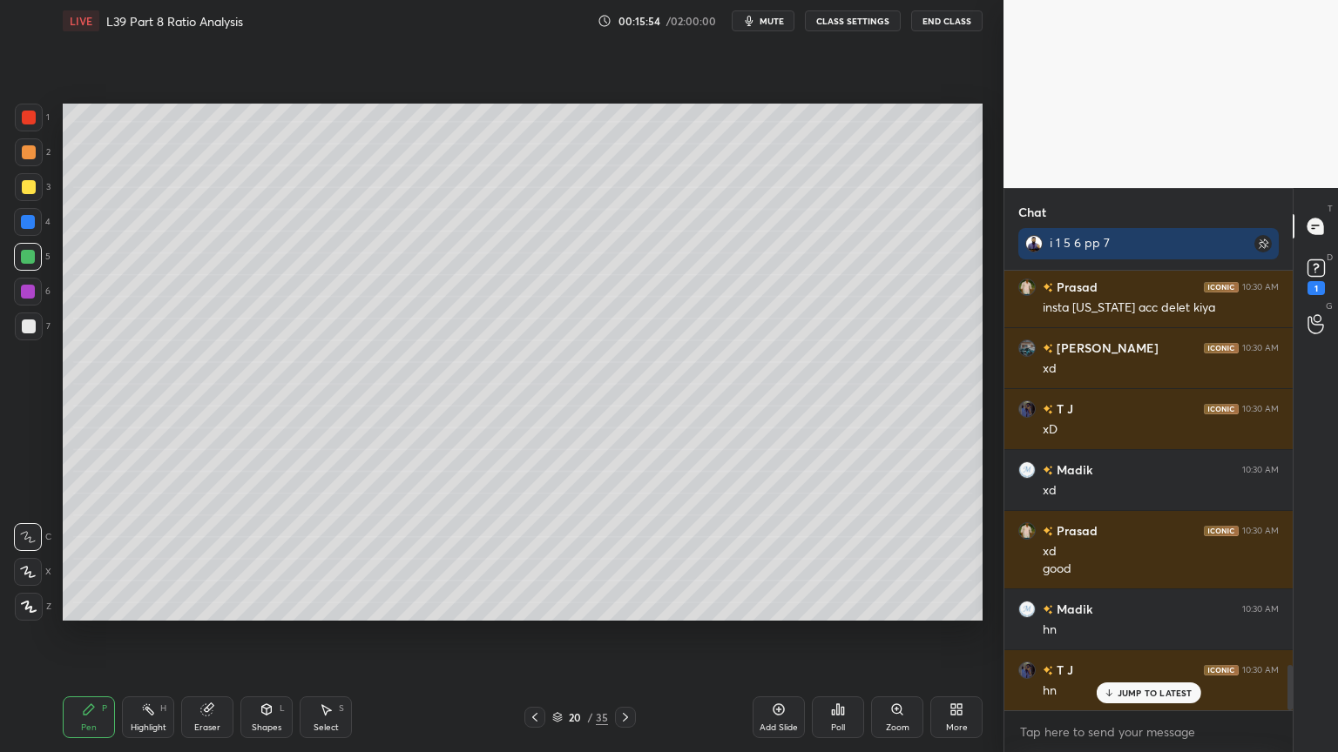
scroll to position [3859, 0]
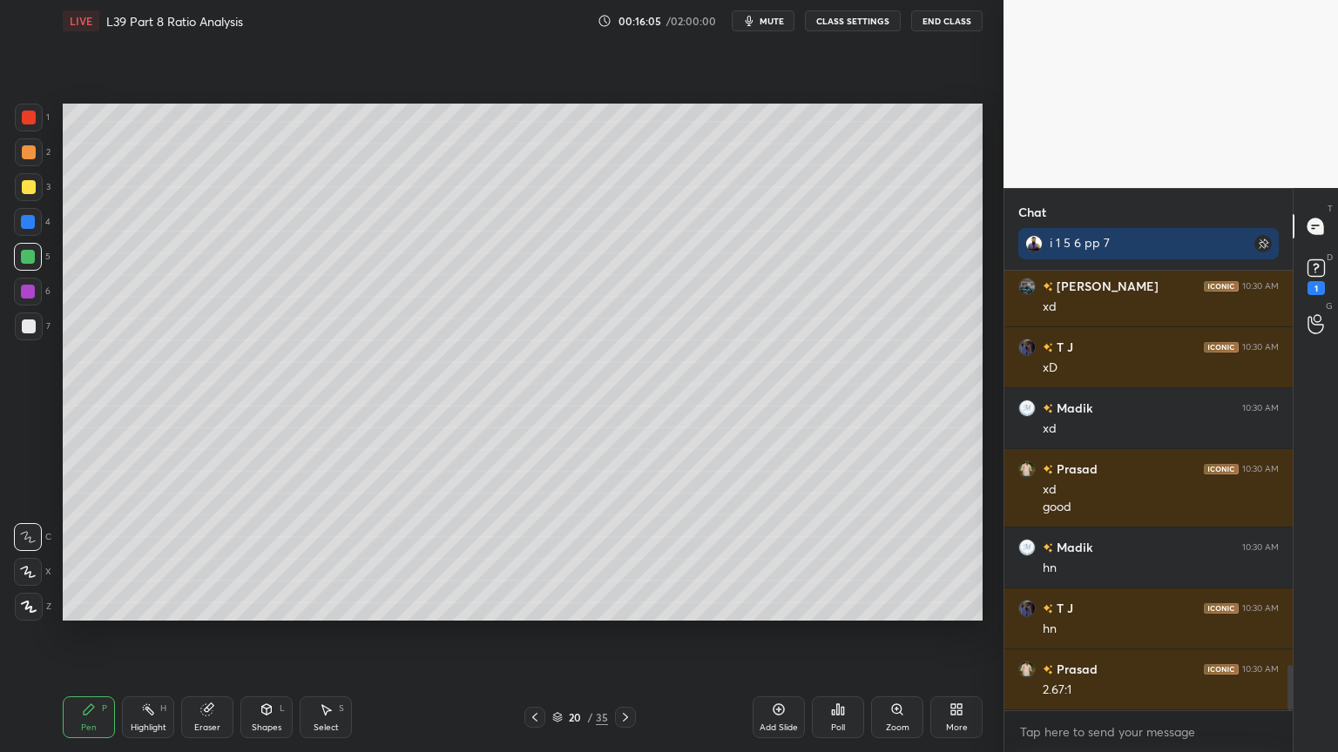
click at [22, 193] on div at bounding box center [29, 187] width 14 height 14
click at [529, 559] on div at bounding box center [534, 717] width 21 height 21
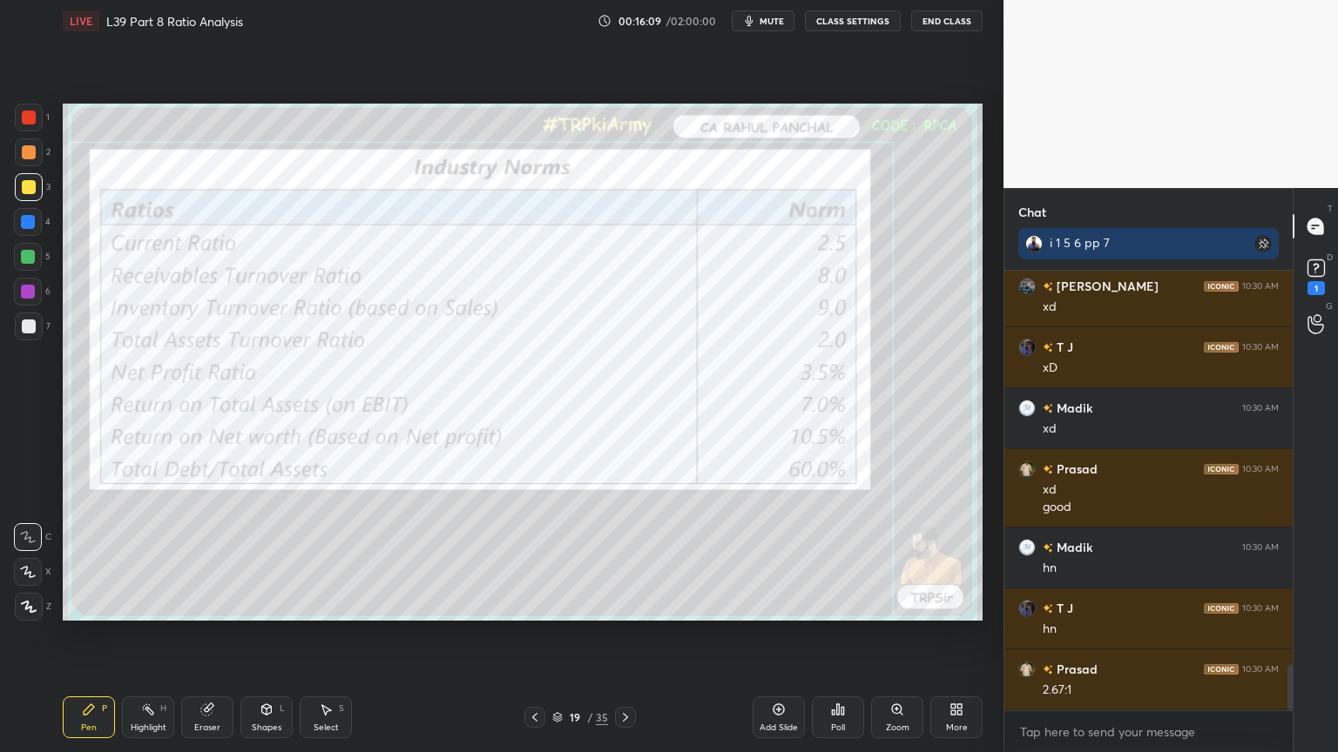
click at [624, 559] on div at bounding box center [625, 717] width 21 height 21
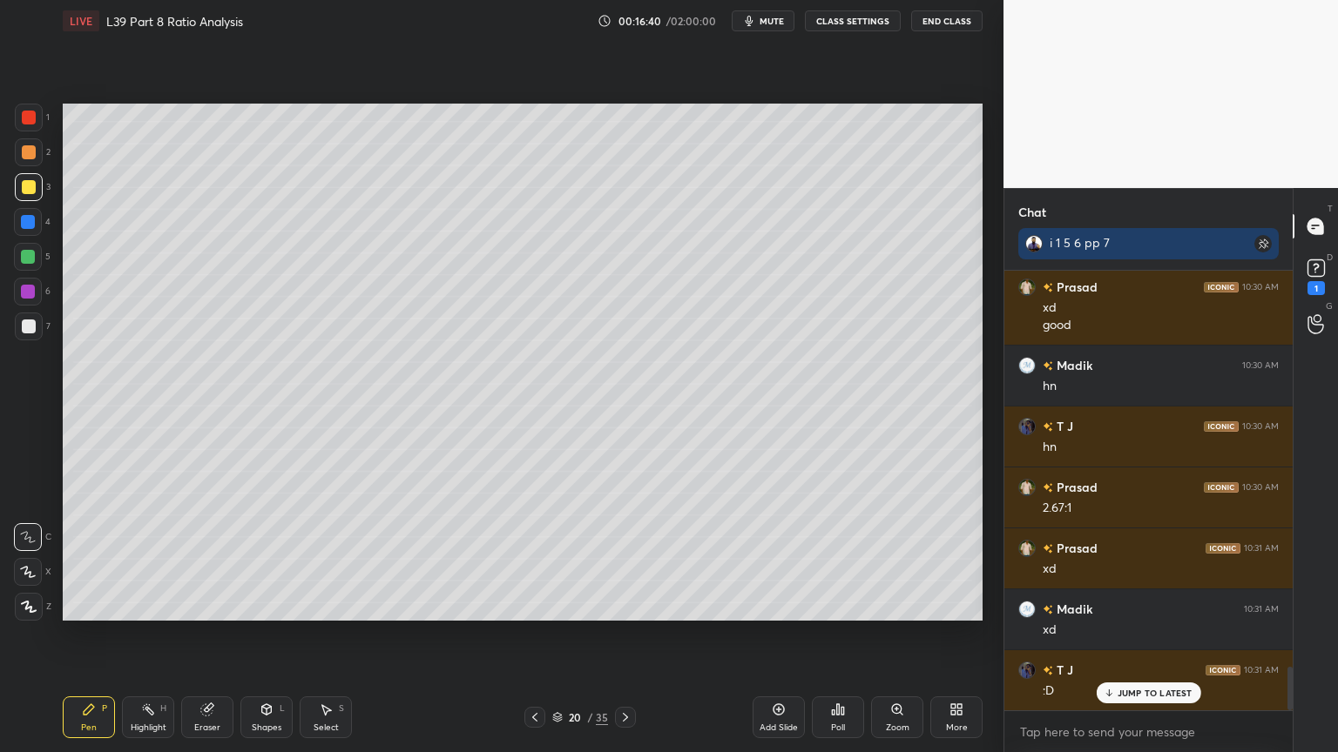
scroll to position [4103, 0]
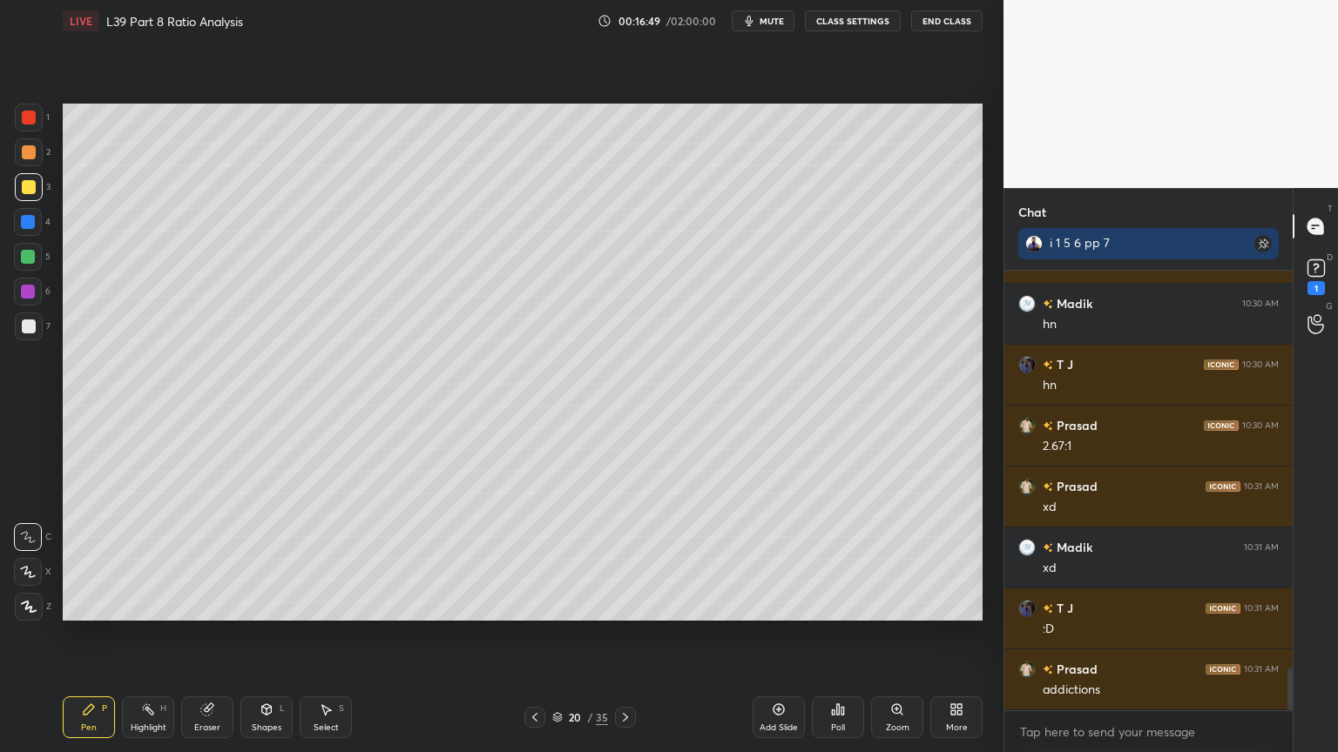
click at [24, 265] on div at bounding box center [28, 257] width 28 height 28
click at [36, 169] on div "2" at bounding box center [33, 155] width 36 height 35
click at [44, 161] on div "2" at bounding box center [33, 152] width 36 height 28
click at [66, 559] on div "Pen P" at bounding box center [89, 718] width 52 height 42
click at [265, 559] on icon at bounding box center [267, 710] width 14 height 14
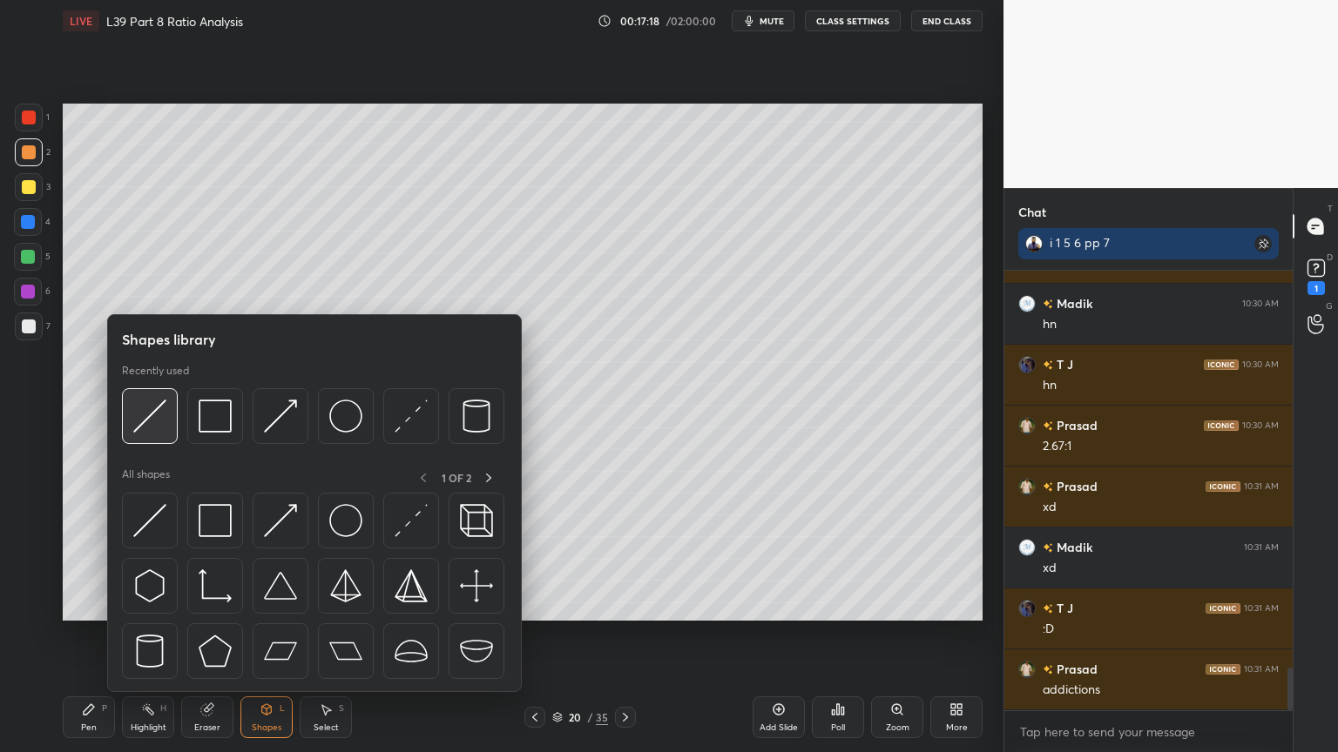
click at [150, 416] on img at bounding box center [149, 416] width 33 height 33
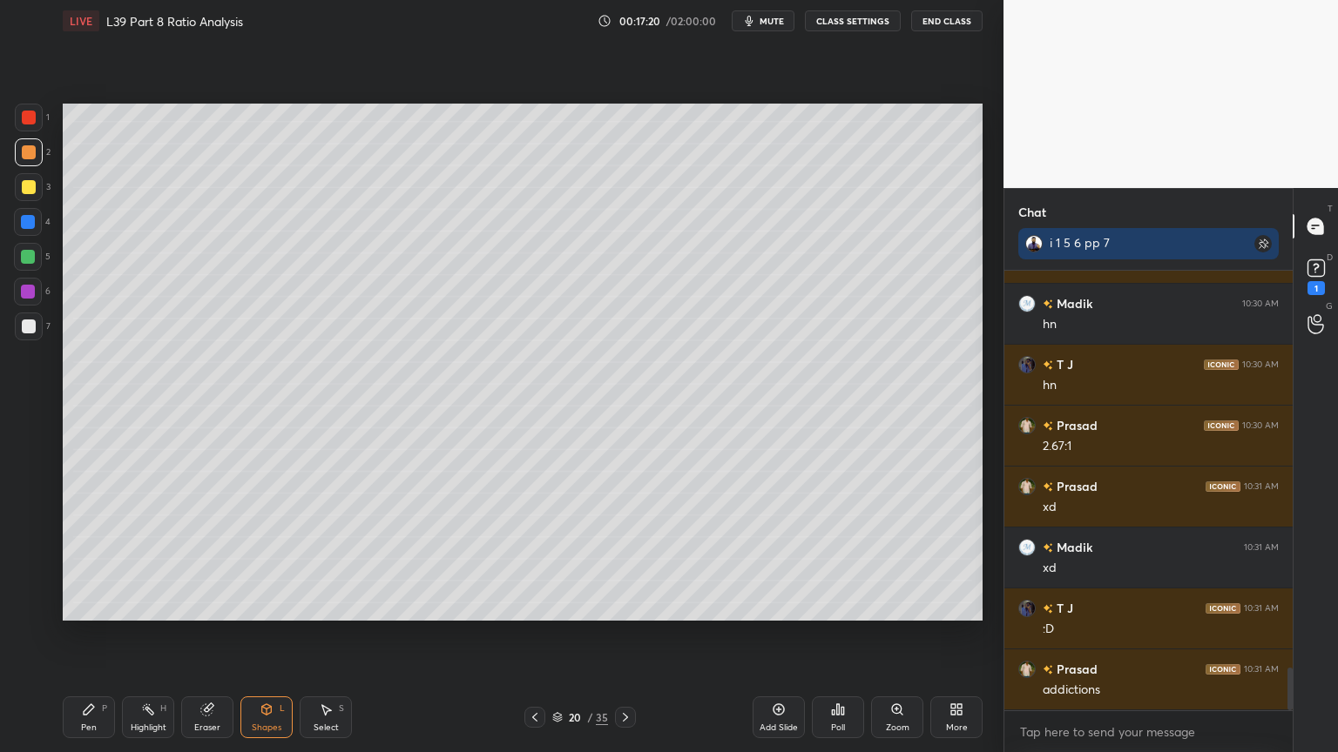
scroll to position [4163, 0]
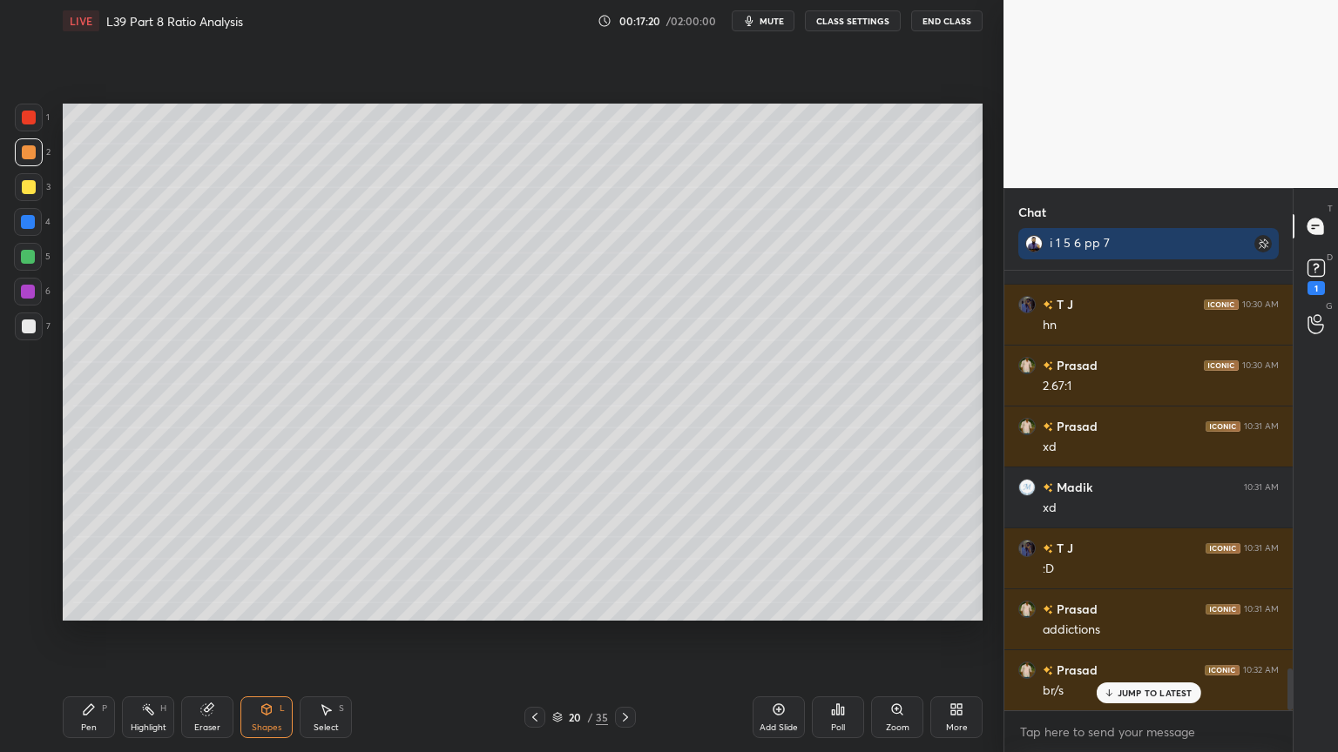
click at [24, 331] on div at bounding box center [29, 327] width 14 height 14
click at [87, 559] on icon at bounding box center [89, 710] width 14 height 14
click at [533, 559] on icon at bounding box center [535, 718] width 14 height 14
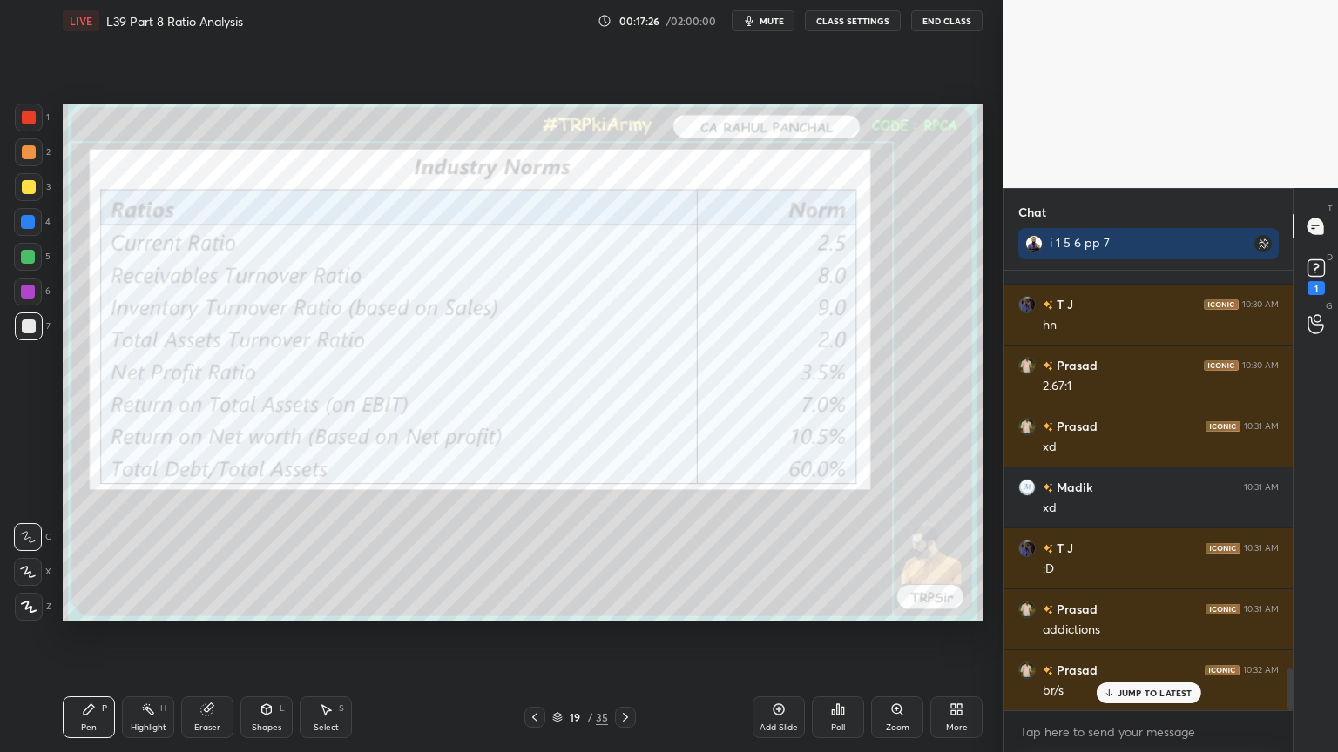
click at [538, 559] on icon at bounding box center [535, 718] width 14 height 14
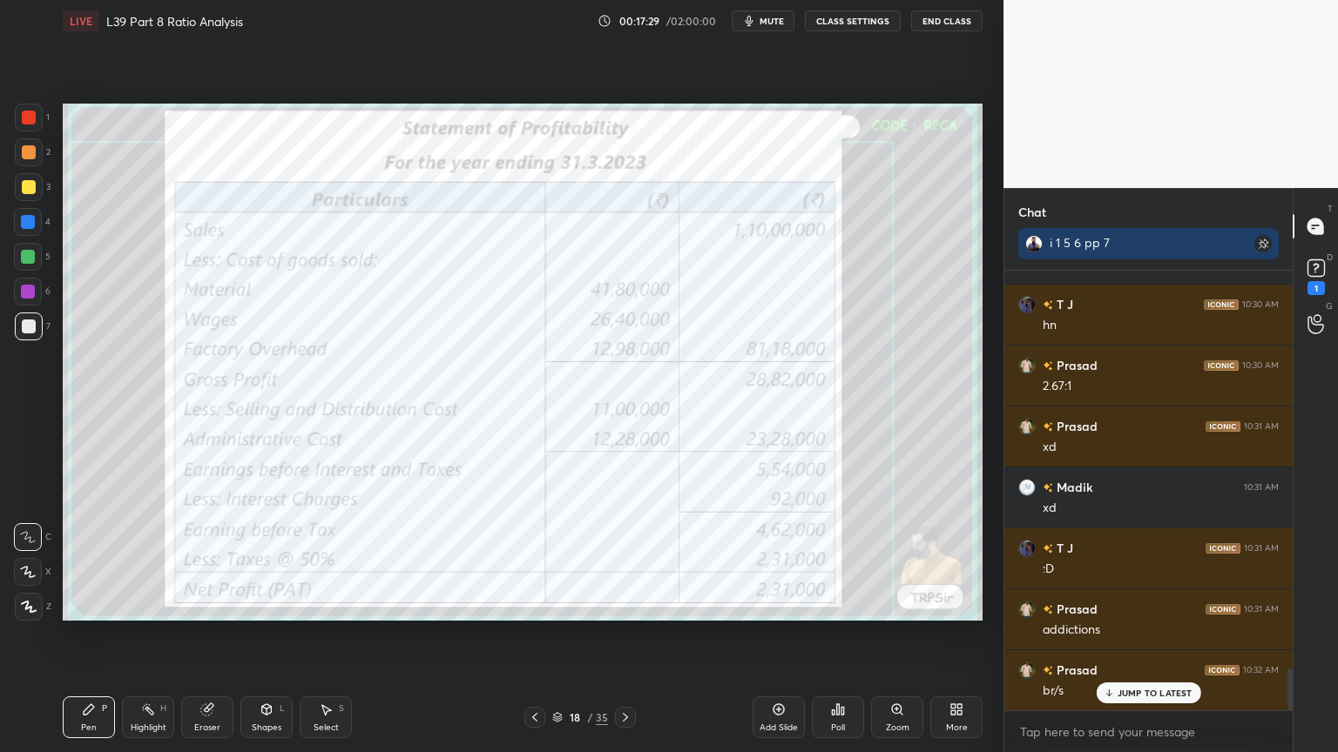
click at [622, 559] on icon at bounding box center [625, 718] width 14 height 14
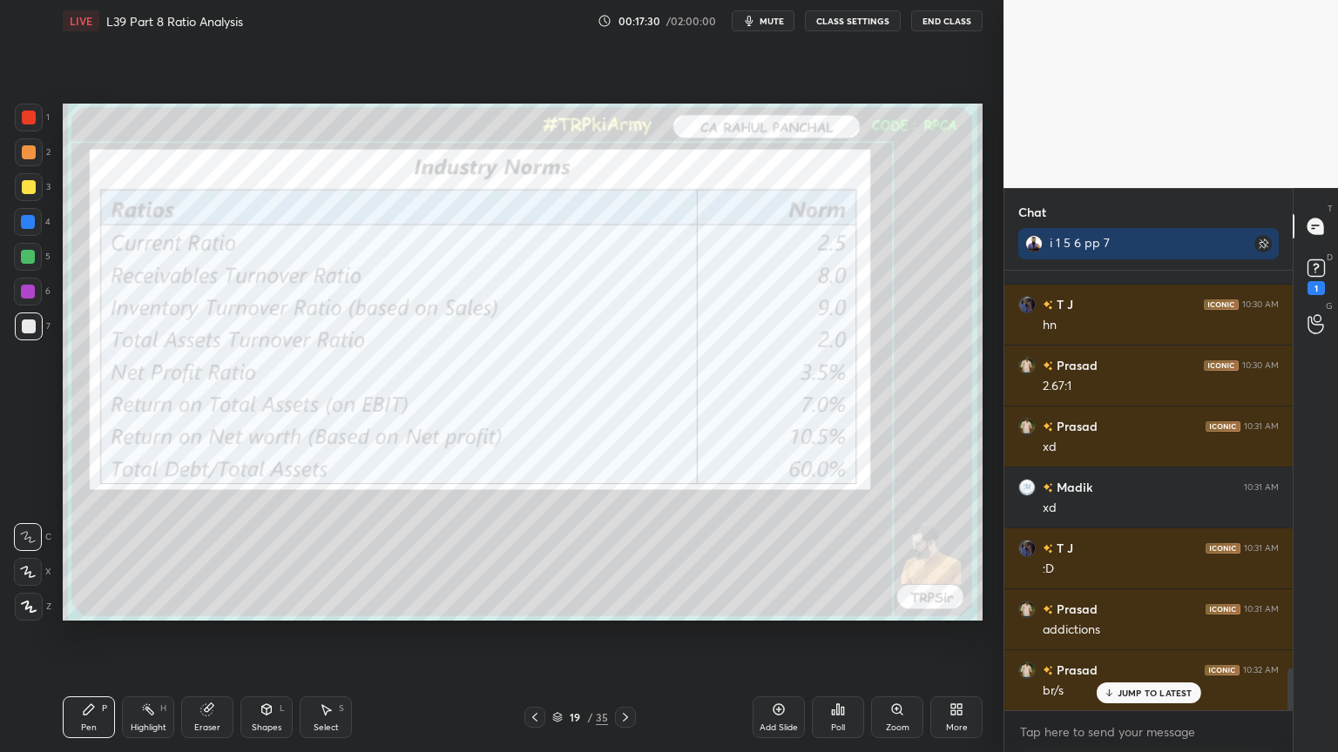
click at [630, 559] on icon at bounding box center [625, 718] width 14 height 14
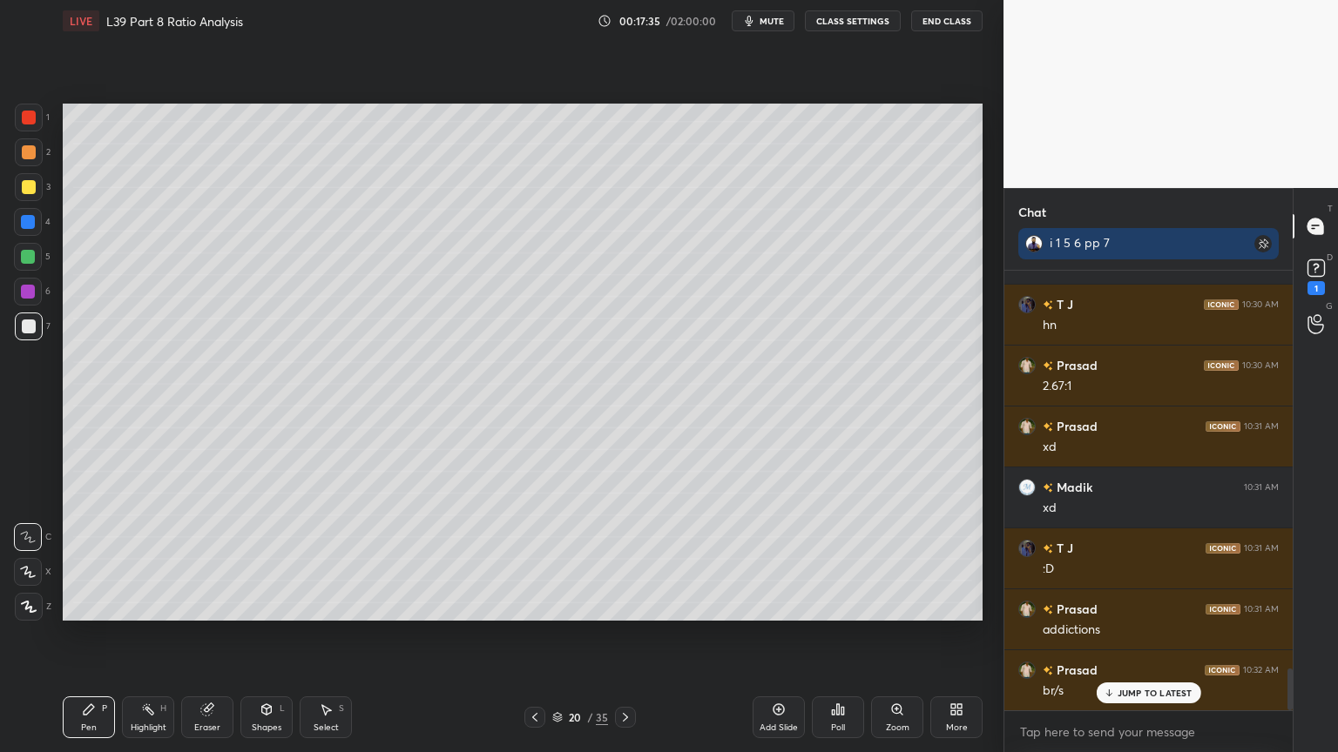
click at [270, 559] on icon at bounding box center [267, 710] width 14 height 14
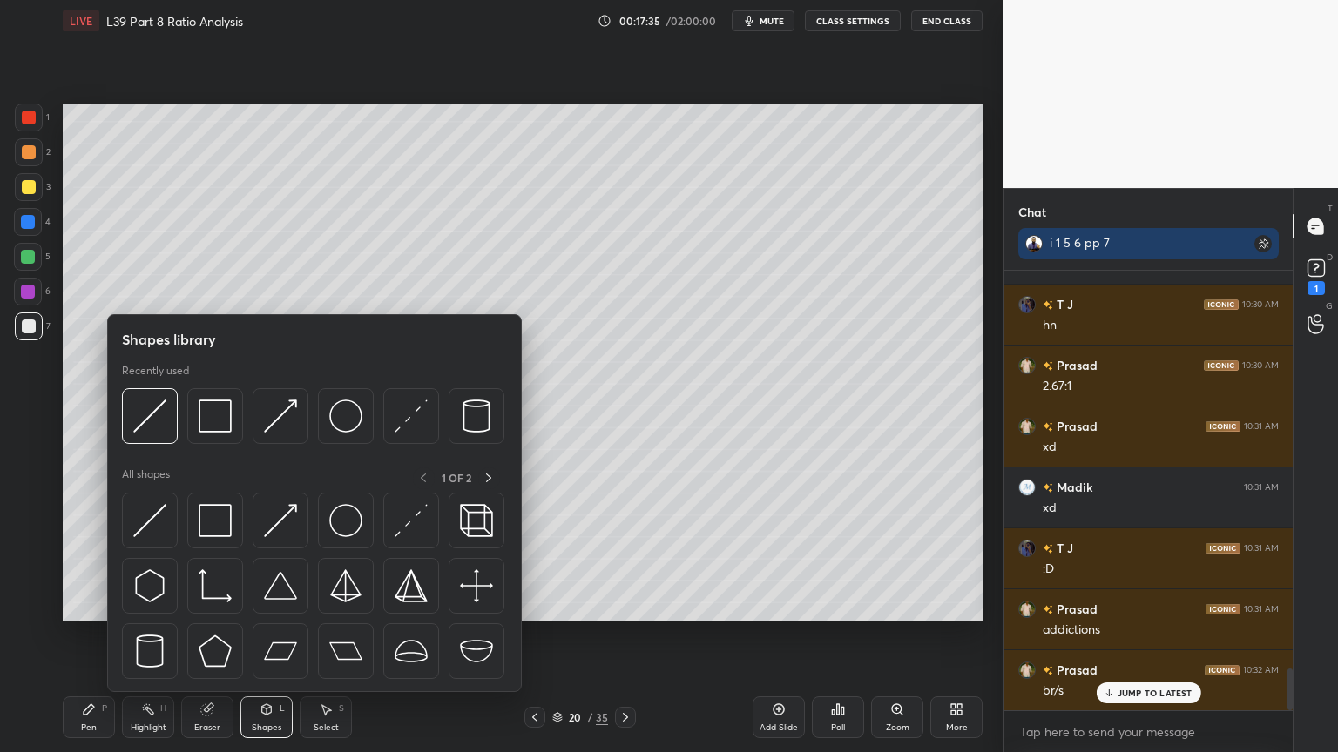
click at [162, 423] on img at bounding box center [149, 416] width 33 height 33
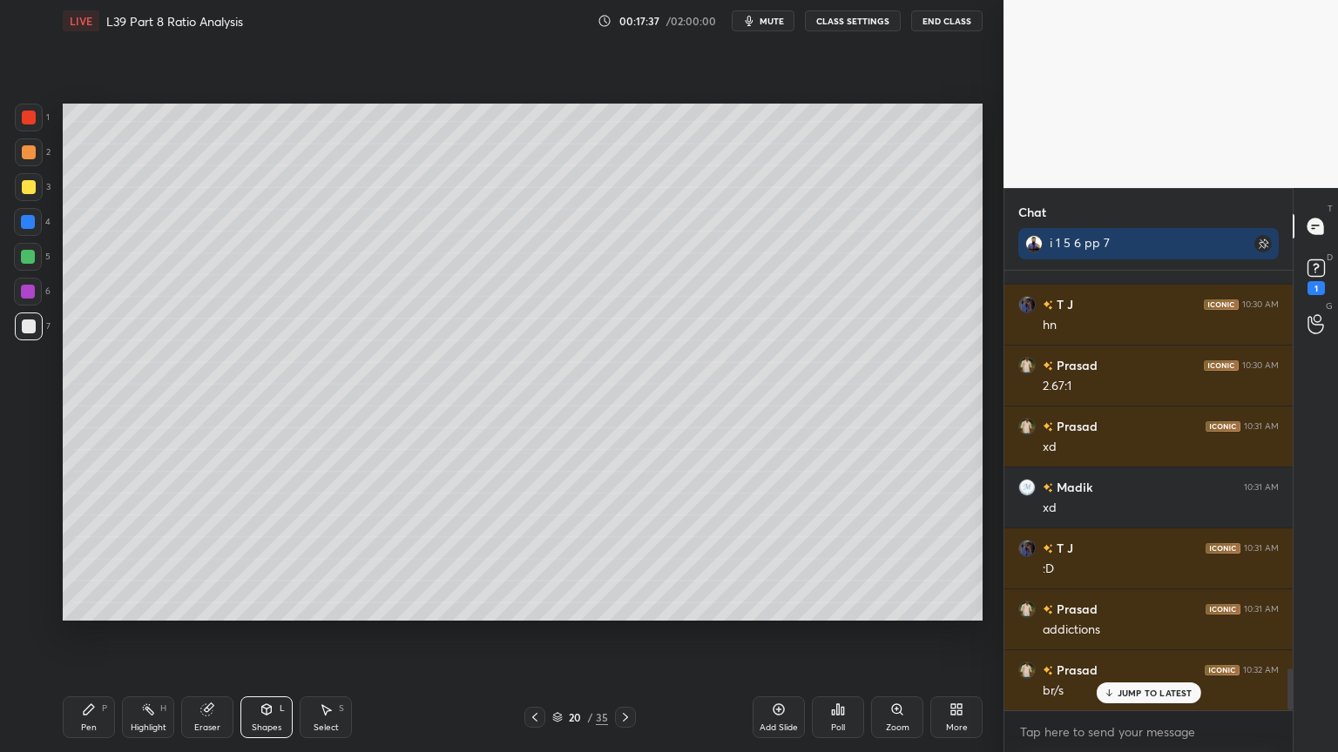
click at [77, 559] on div "Pen P" at bounding box center [89, 718] width 52 height 42
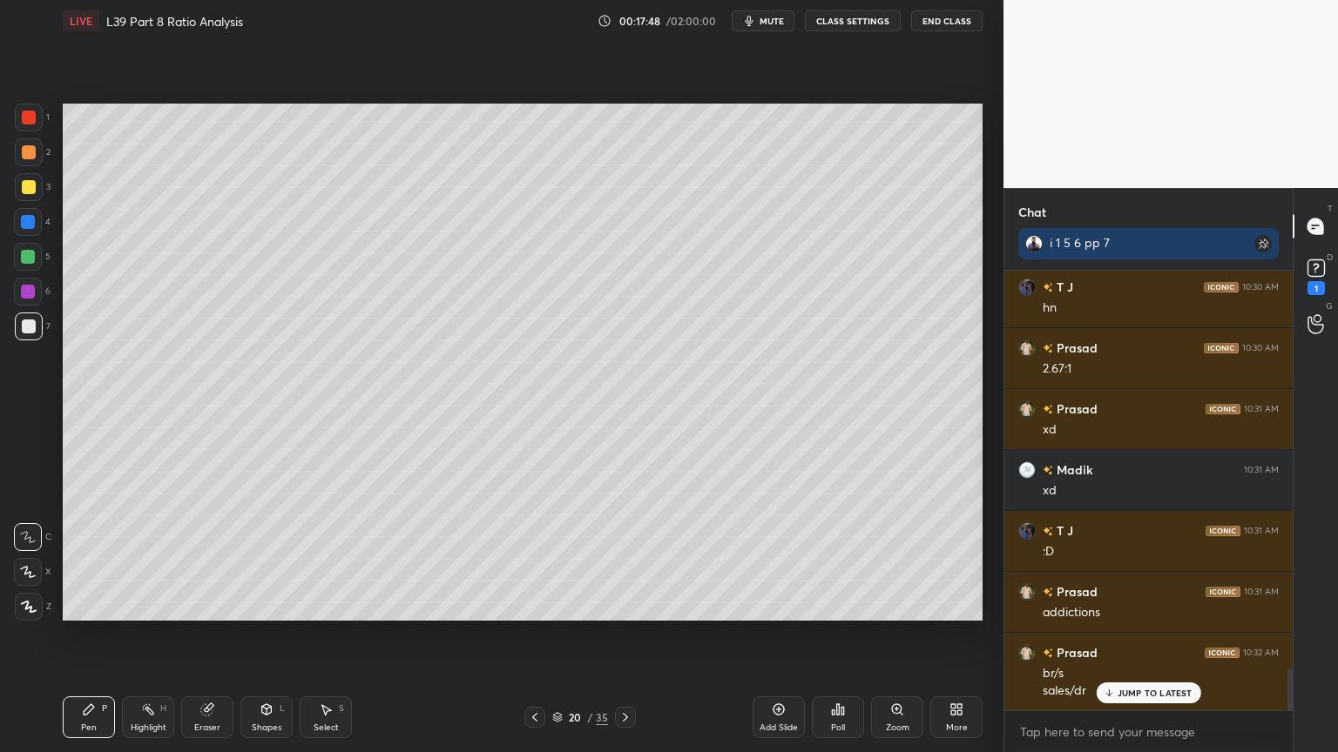
click at [536, 559] on icon at bounding box center [535, 718] width 14 height 14
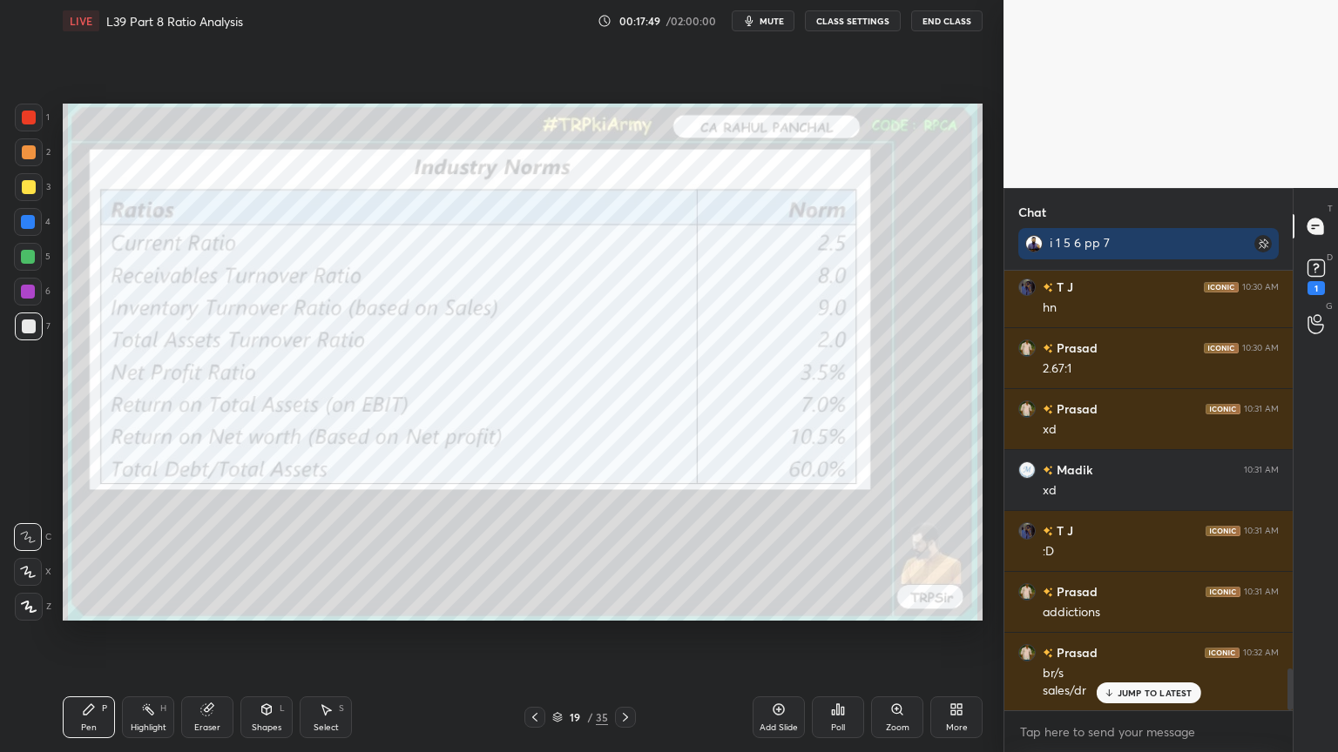
click at [530, 559] on icon at bounding box center [535, 718] width 14 height 14
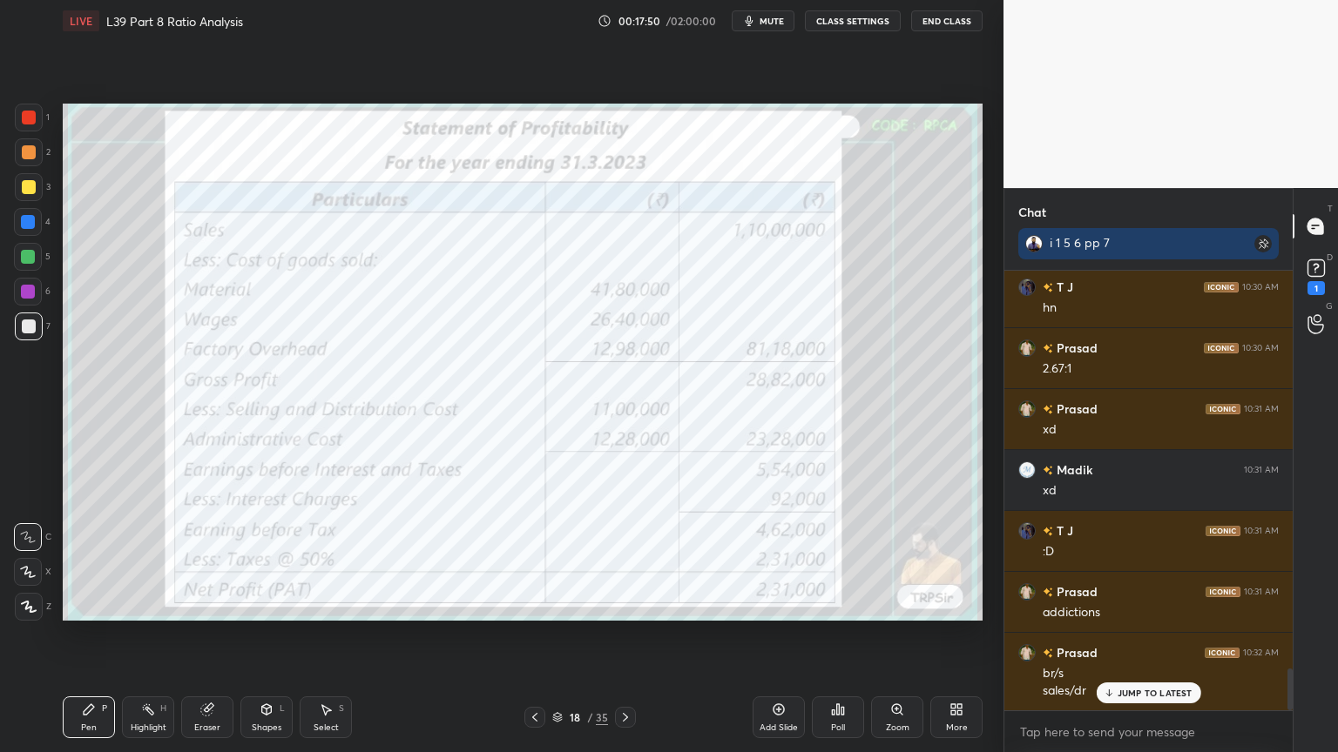
click at [624, 559] on icon at bounding box center [625, 718] width 14 height 14
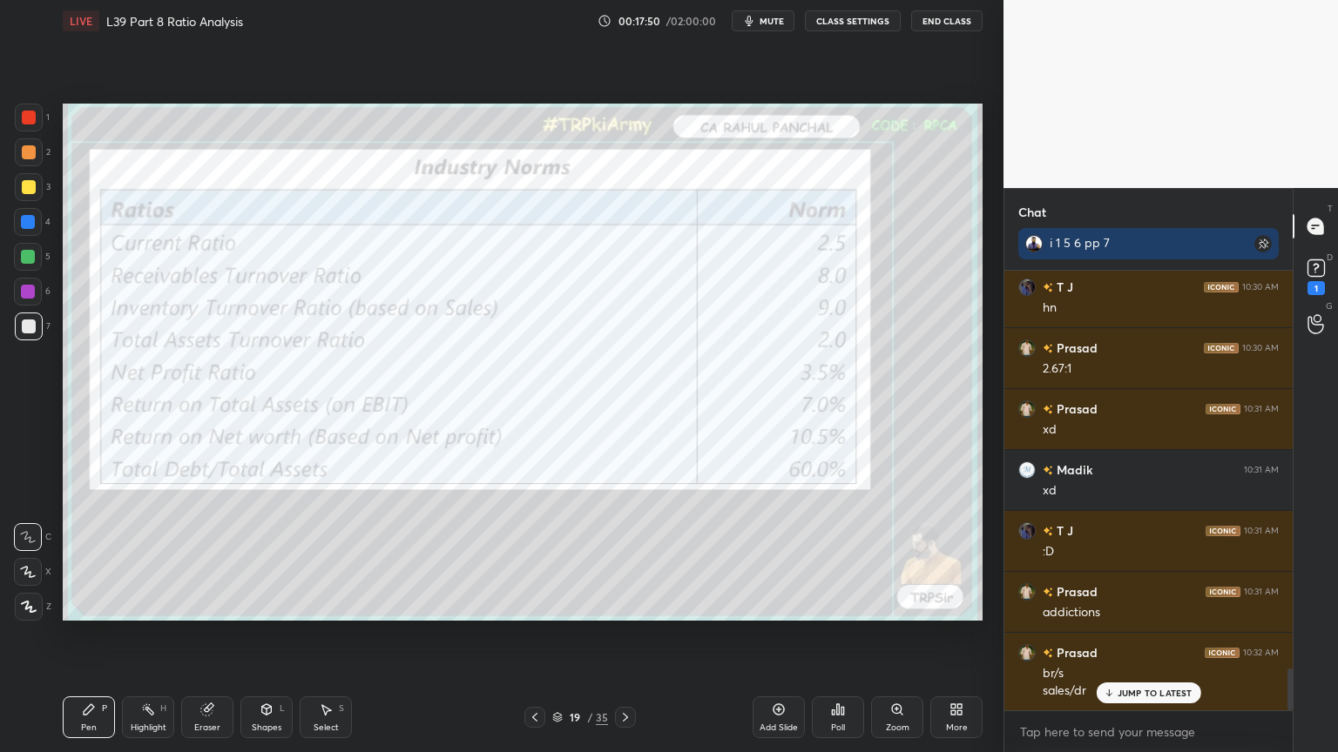
click at [616, 559] on div at bounding box center [625, 717] width 21 height 21
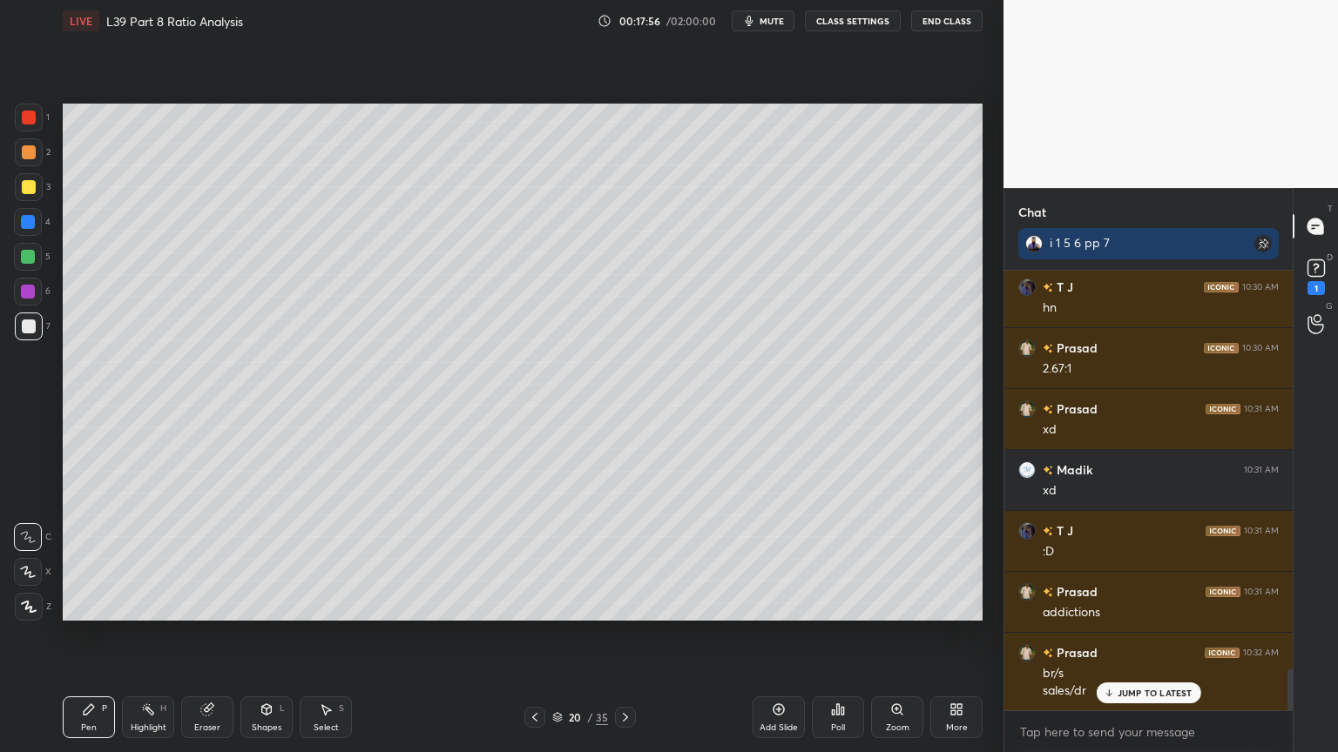
click at [535, 559] on div "Pen P Highlight H Eraser Shapes L Select S 20 / 35 Add Slide Poll Zoom More" at bounding box center [523, 718] width 920 height 70
click at [536, 559] on icon at bounding box center [535, 718] width 14 height 14
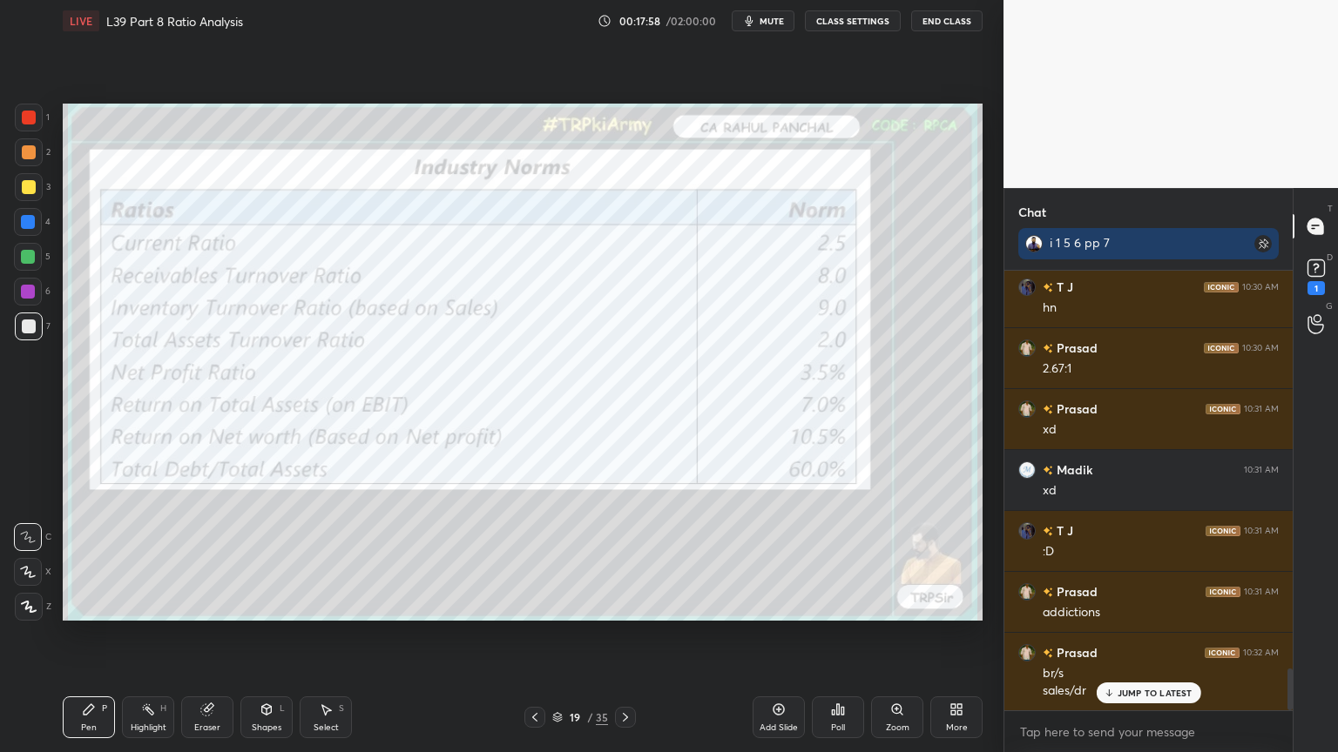
click at [535, 559] on icon at bounding box center [535, 718] width 14 height 14
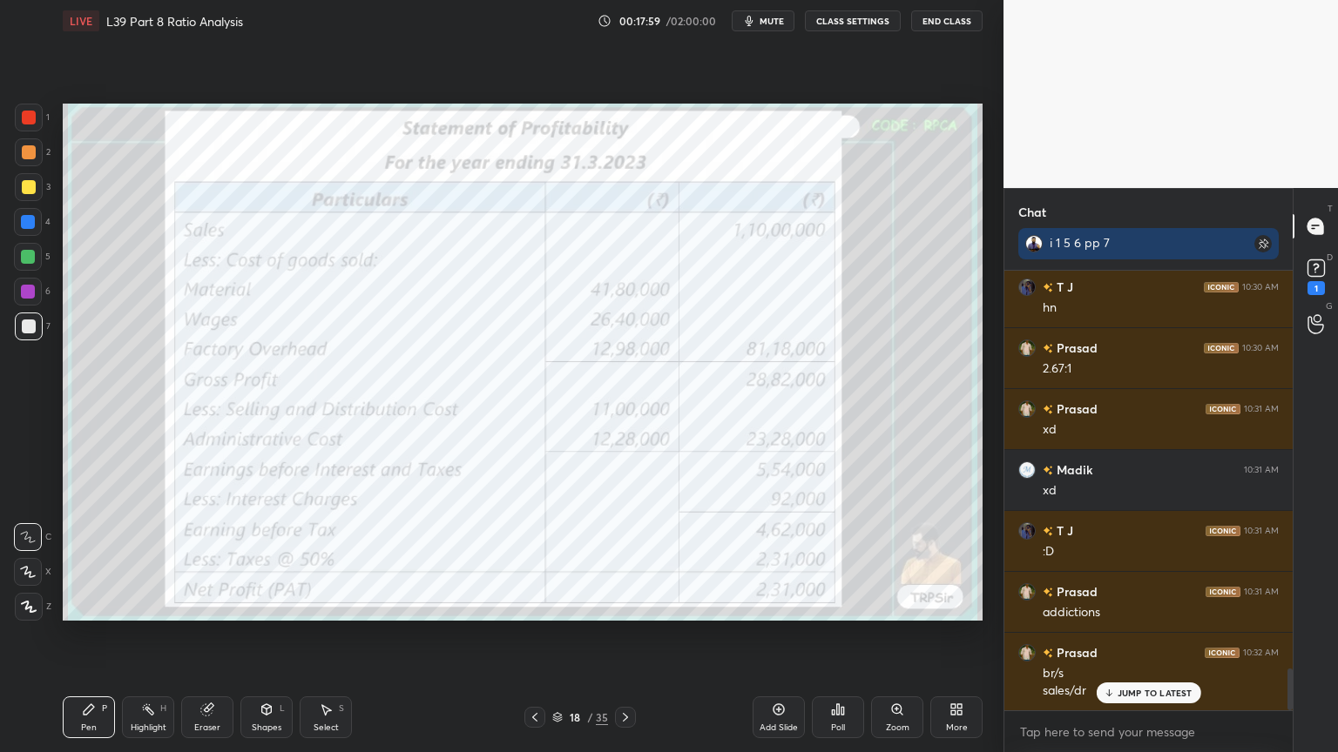
click at [538, 559] on icon at bounding box center [535, 718] width 14 height 14
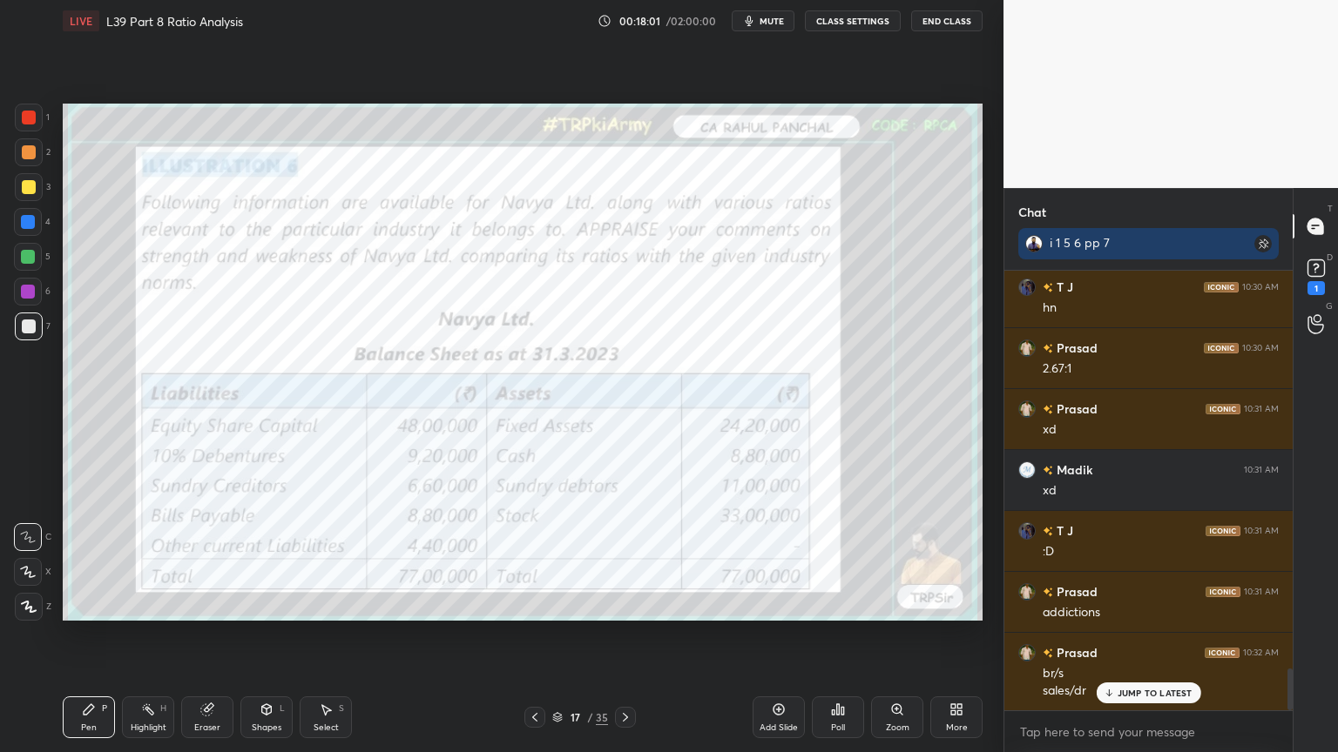
click at [630, 559] on icon at bounding box center [625, 718] width 14 height 14
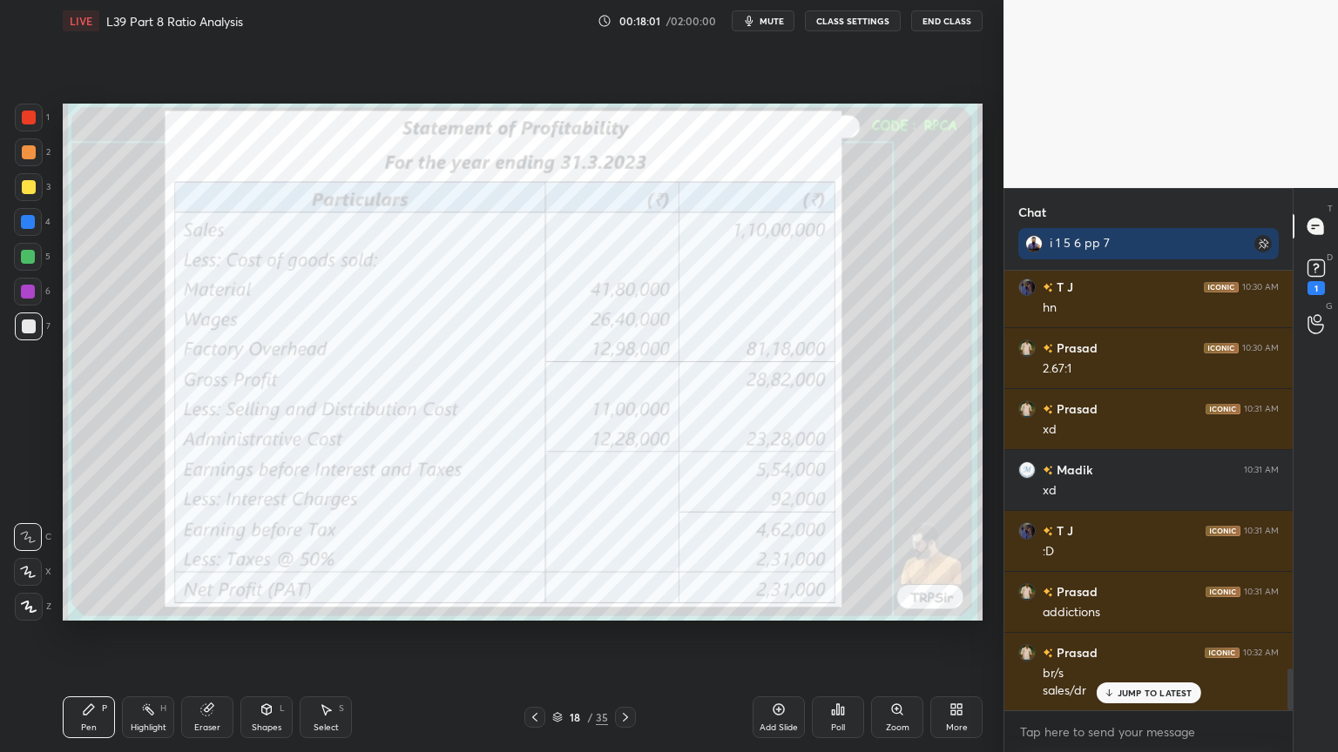
click at [628, 559] on icon at bounding box center [625, 718] width 14 height 14
click at [629, 559] on icon at bounding box center [625, 718] width 14 height 14
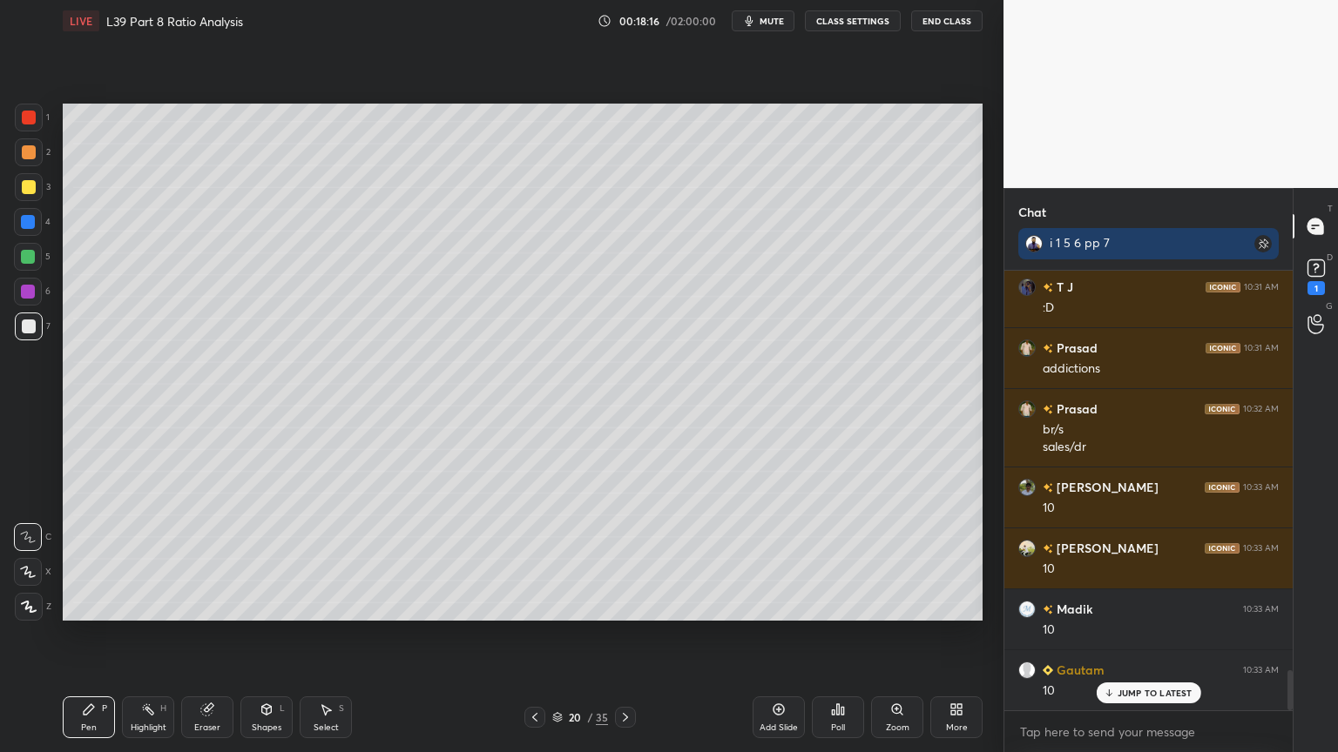
scroll to position [4486, 0]
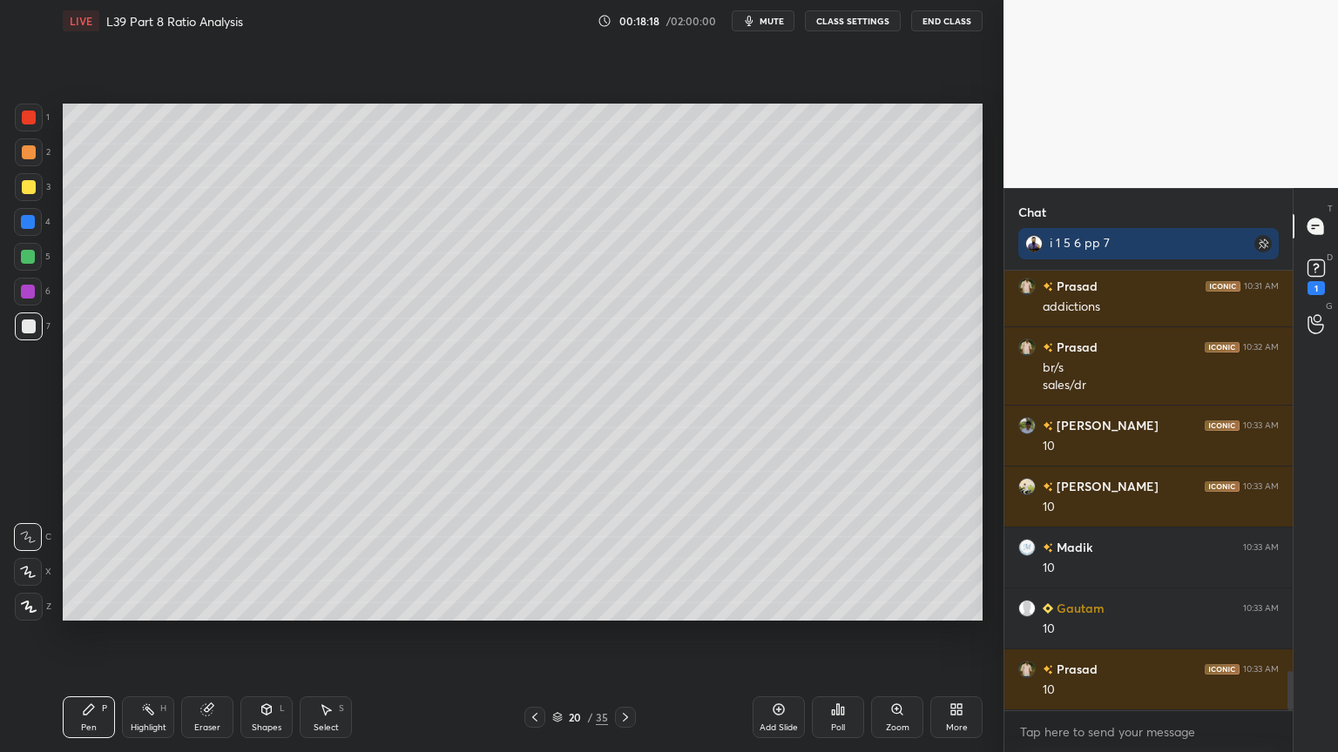
click at [26, 233] on div at bounding box center [28, 222] width 28 height 28
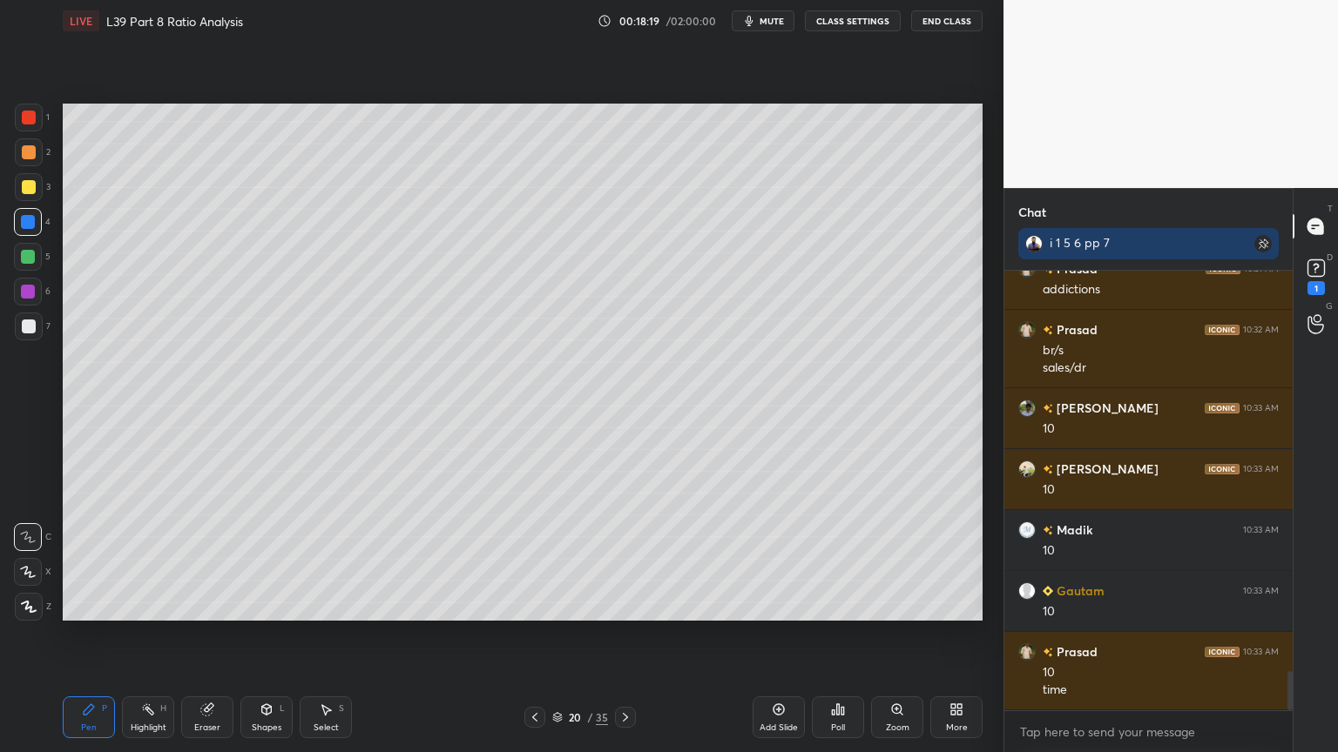
click at [22, 258] on div at bounding box center [28, 257] width 14 height 14
click at [536, 559] on icon at bounding box center [535, 718] width 14 height 14
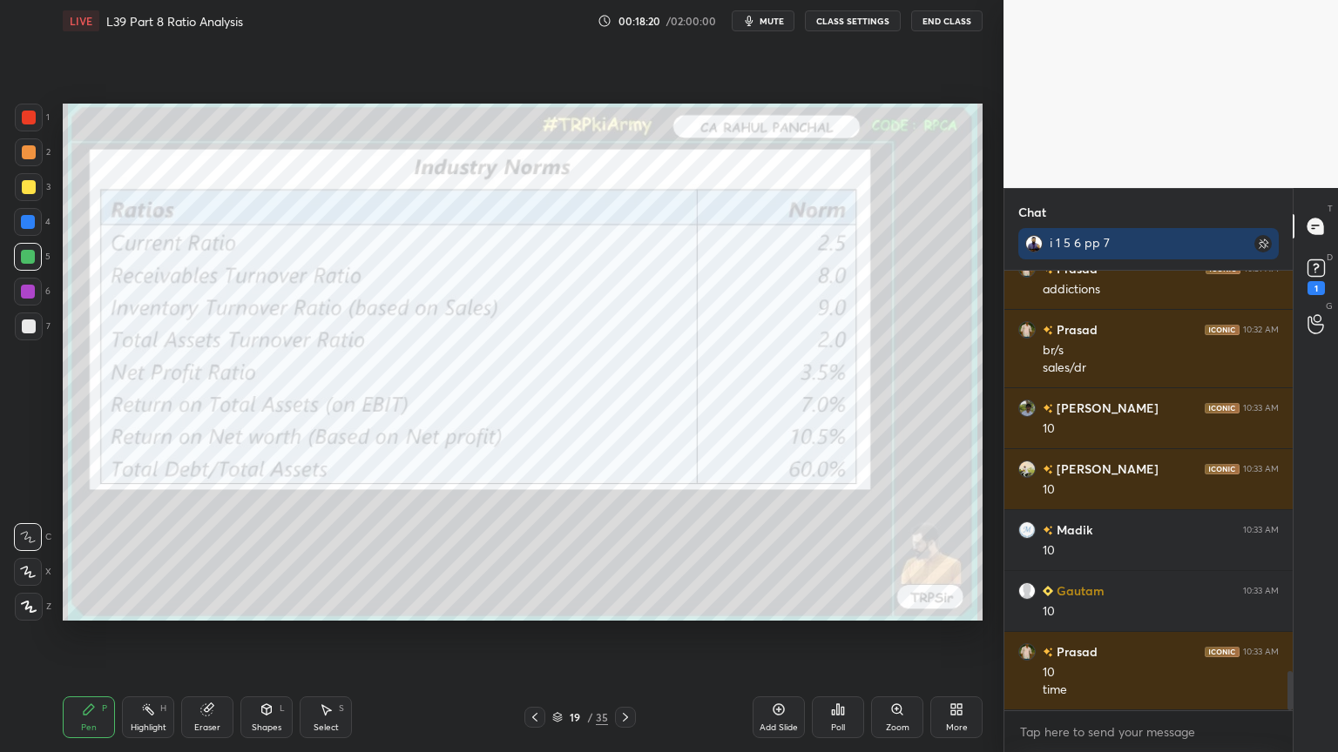
scroll to position [4564, 0]
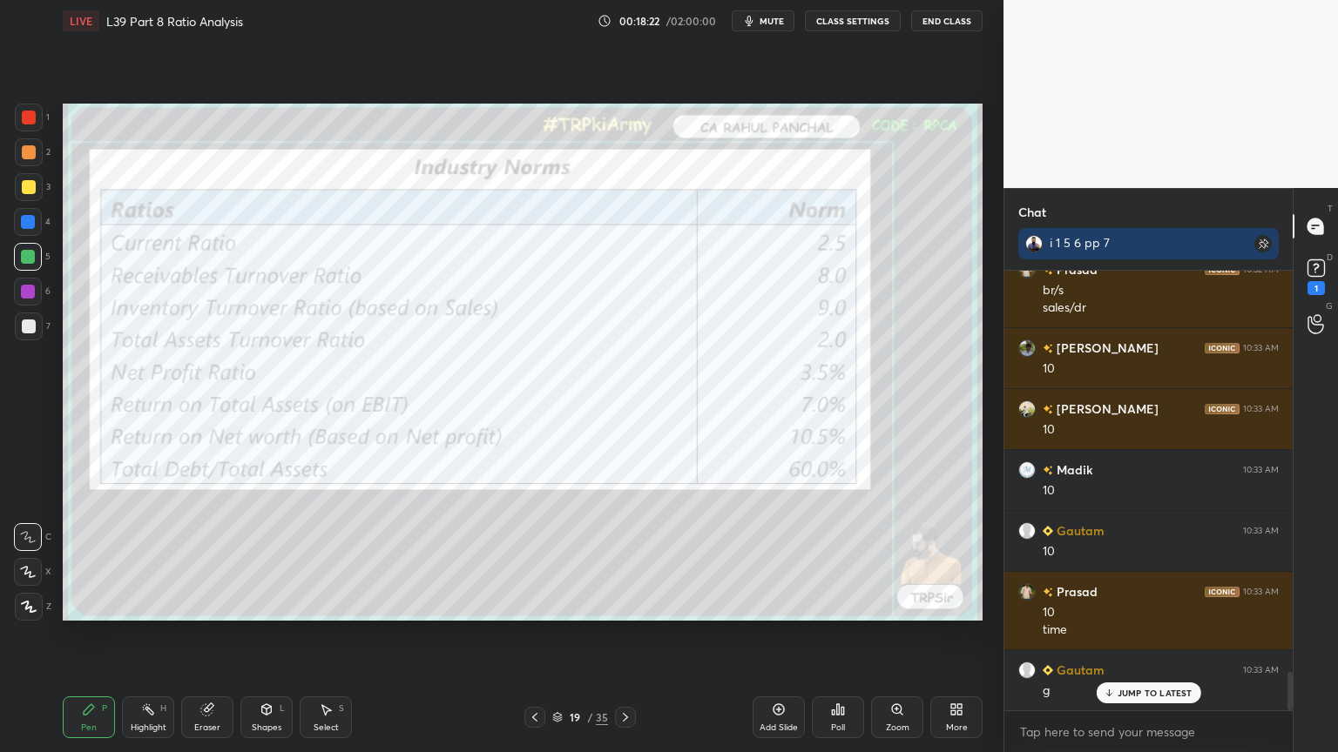
click at [632, 559] on div at bounding box center [625, 717] width 21 height 21
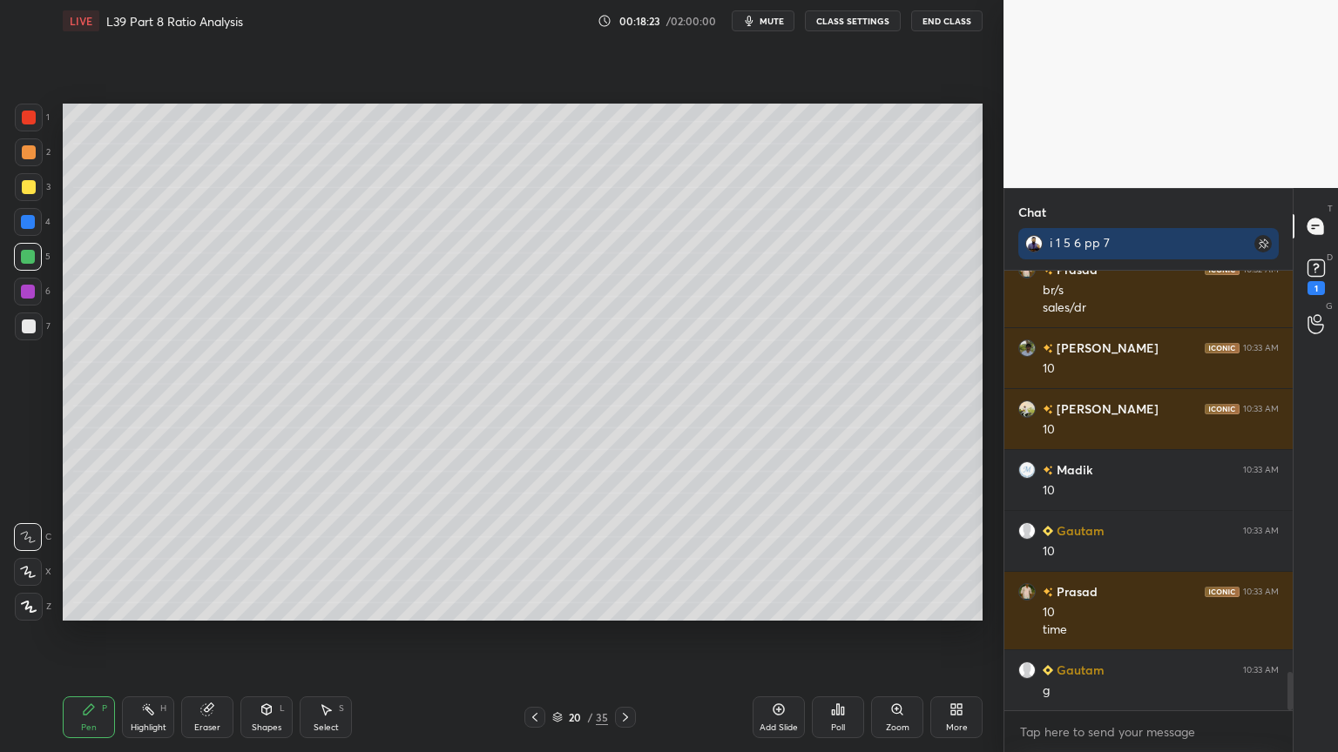
scroll to position [4625, 0]
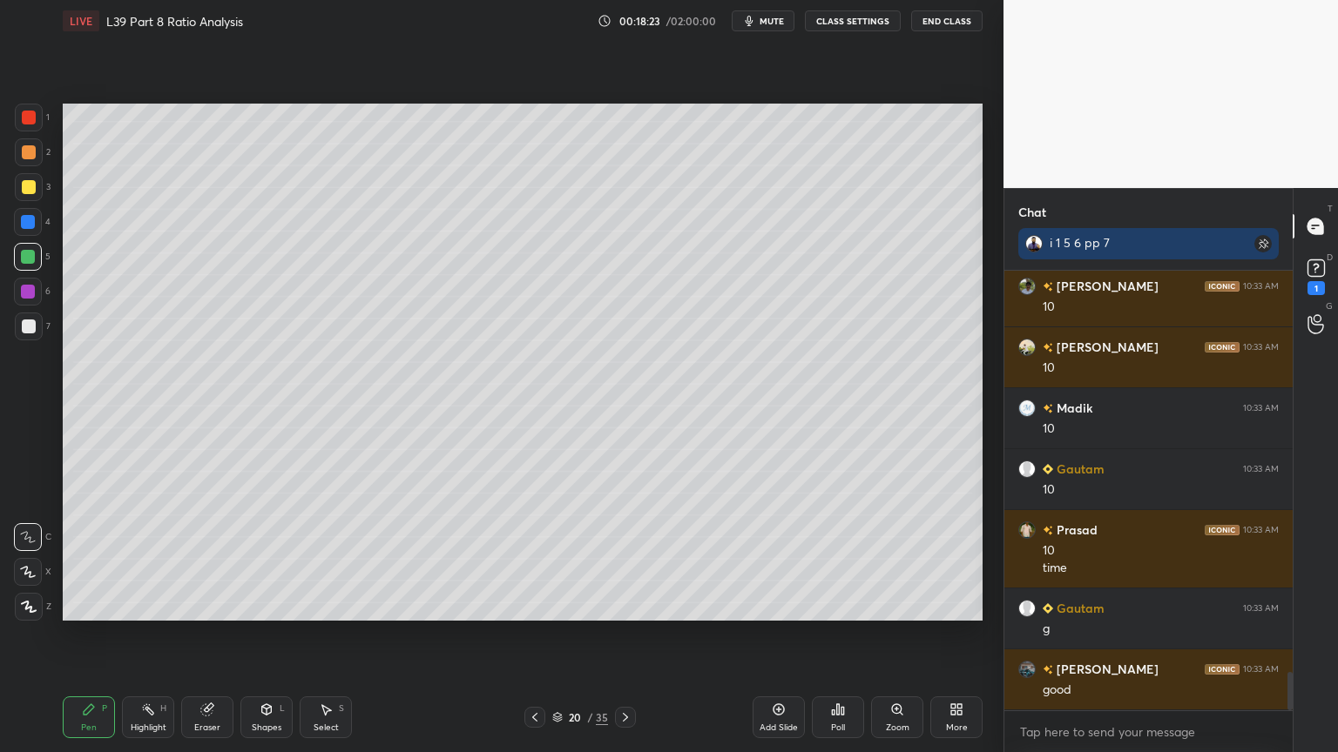
click at [23, 327] on div at bounding box center [29, 327] width 14 height 14
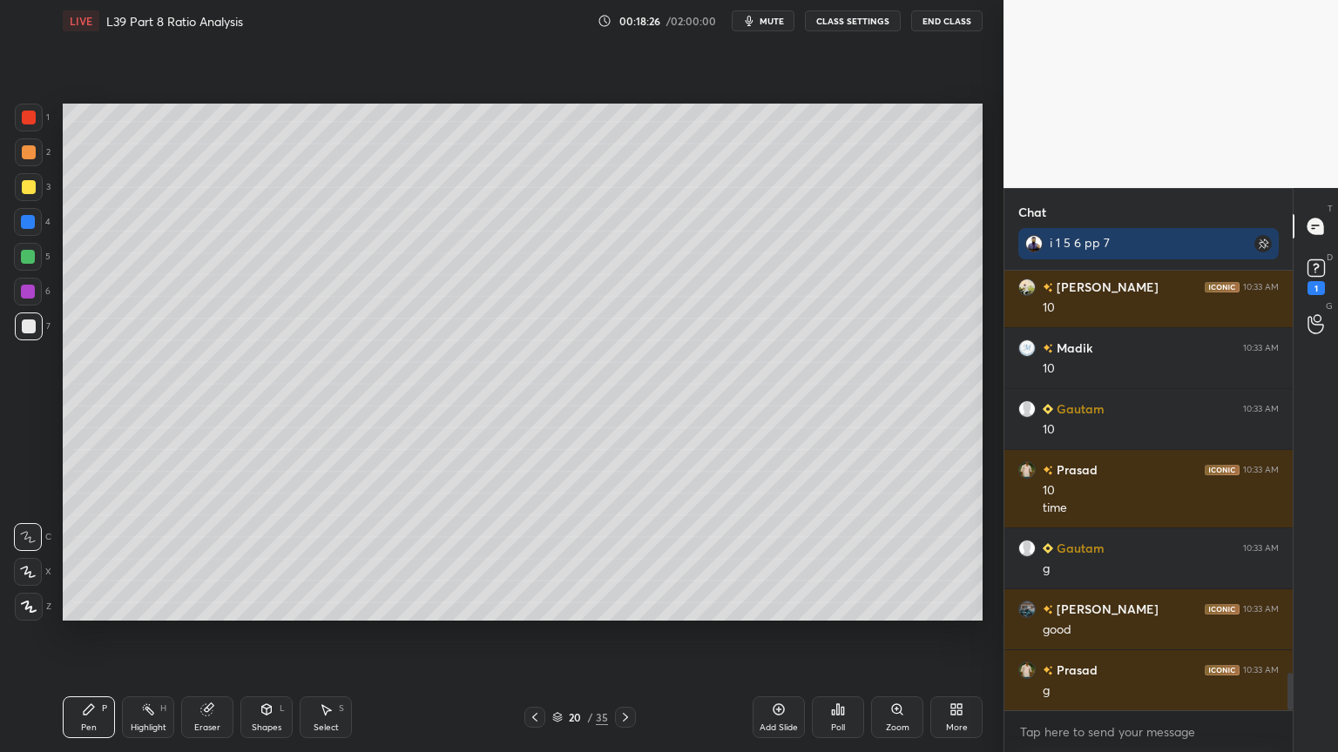
click at [24, 266] on div at bounding box center [28, 257] width 28 height 28
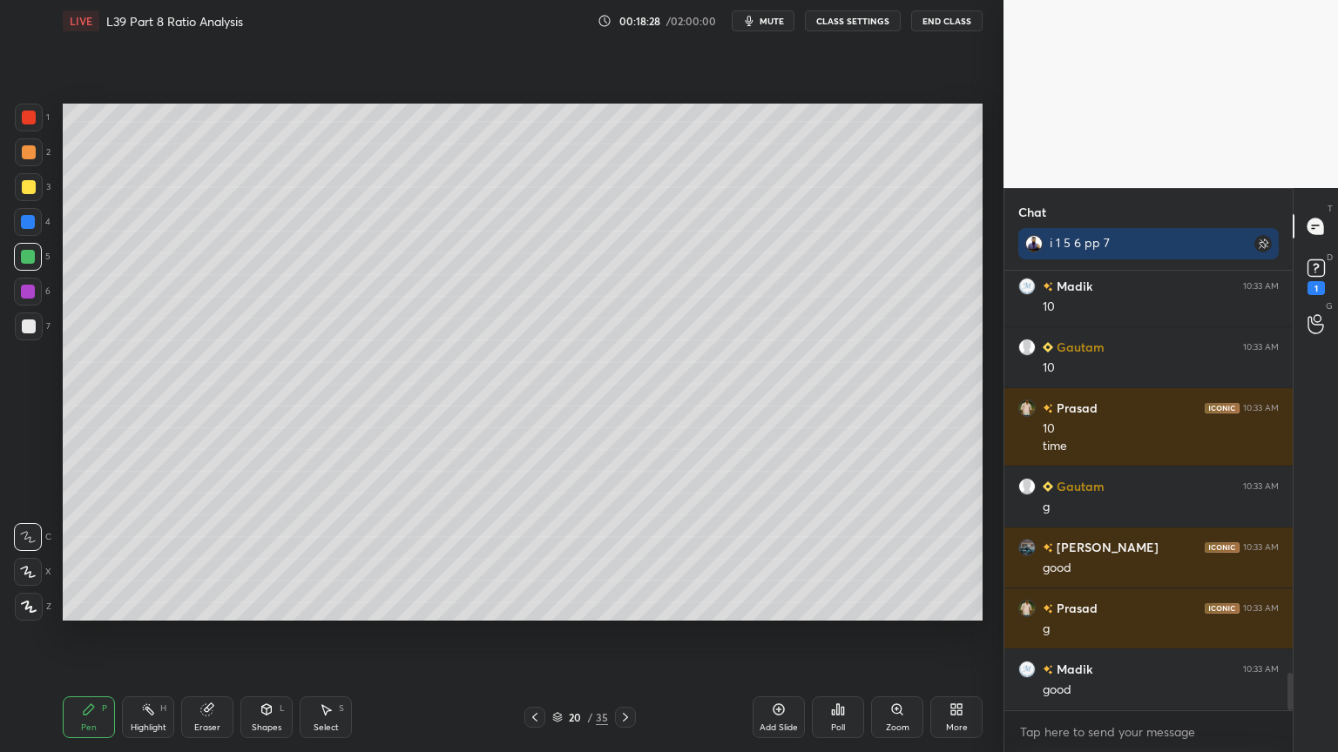
scroll to position [4807, 0]
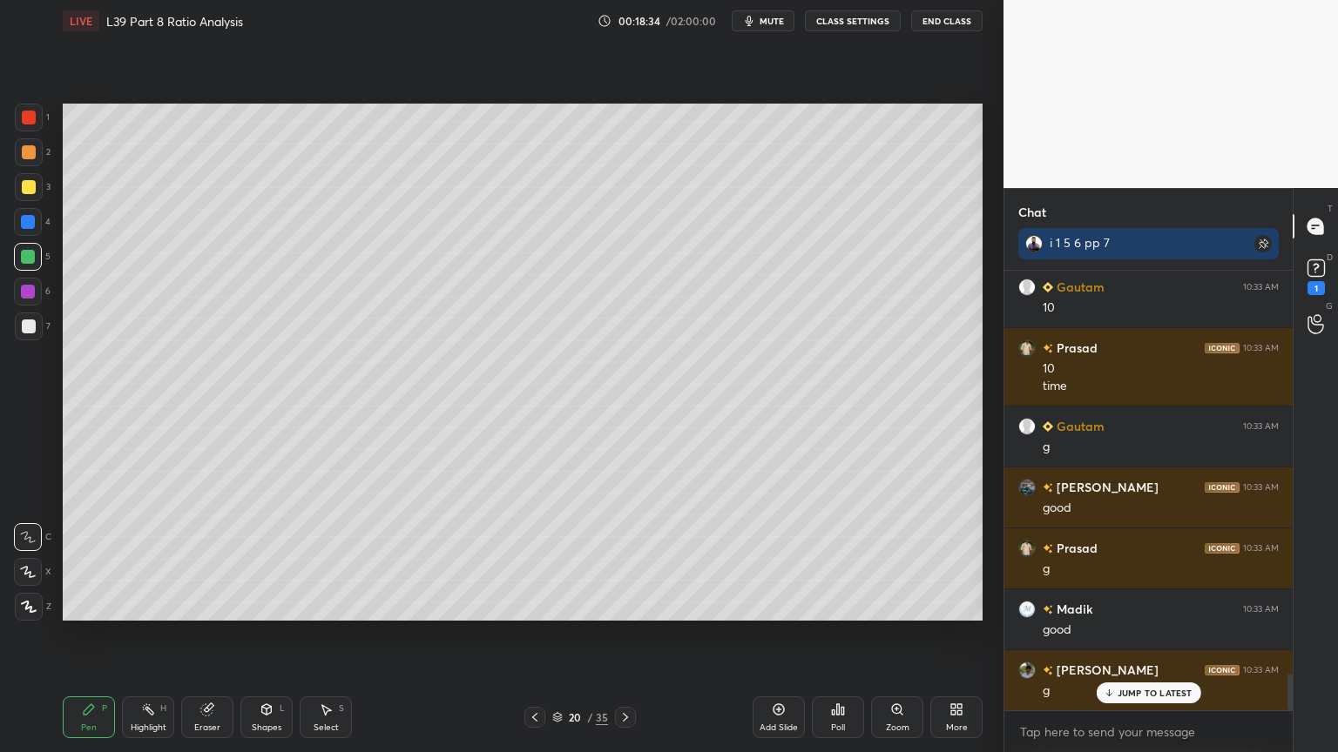
click at [327, 559] on div "Select S" at bounding box center [326, 718] width 52 height 42
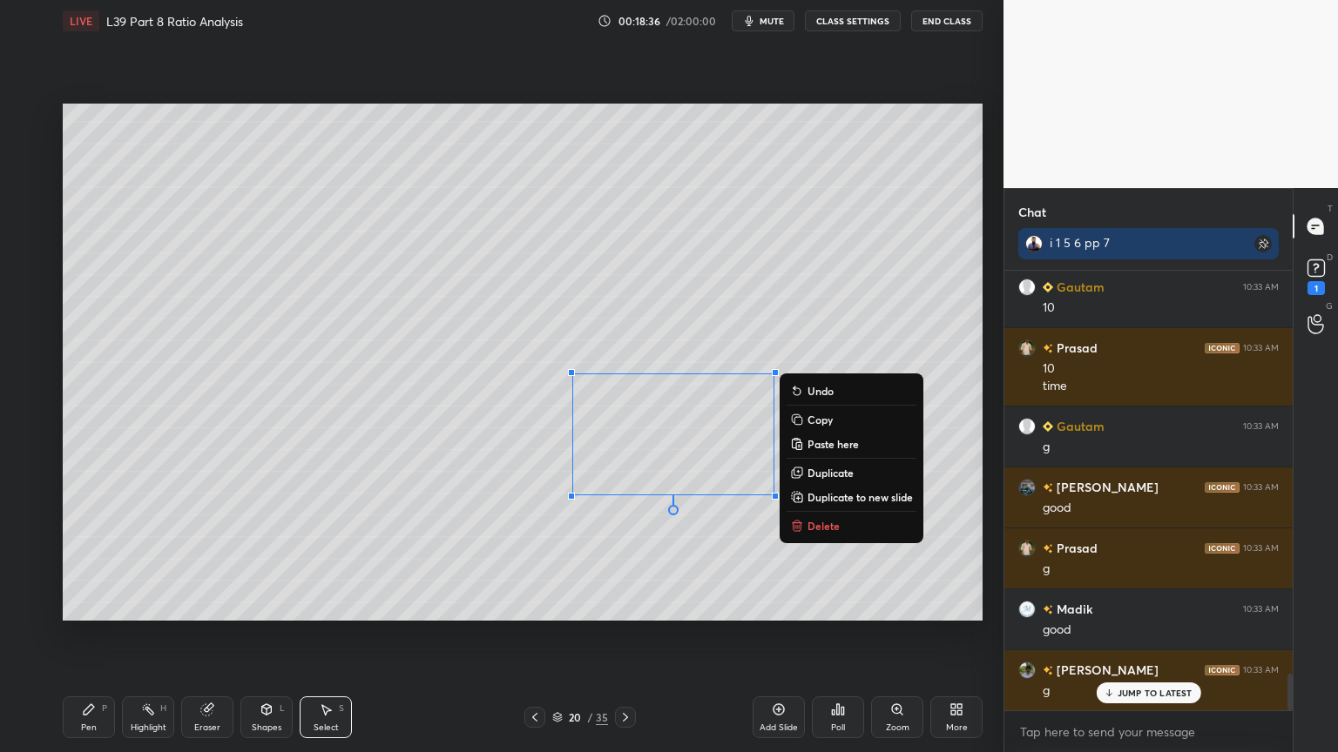
click at [793, 519] on icon at bounding box center [797, 526] width 14 height 14
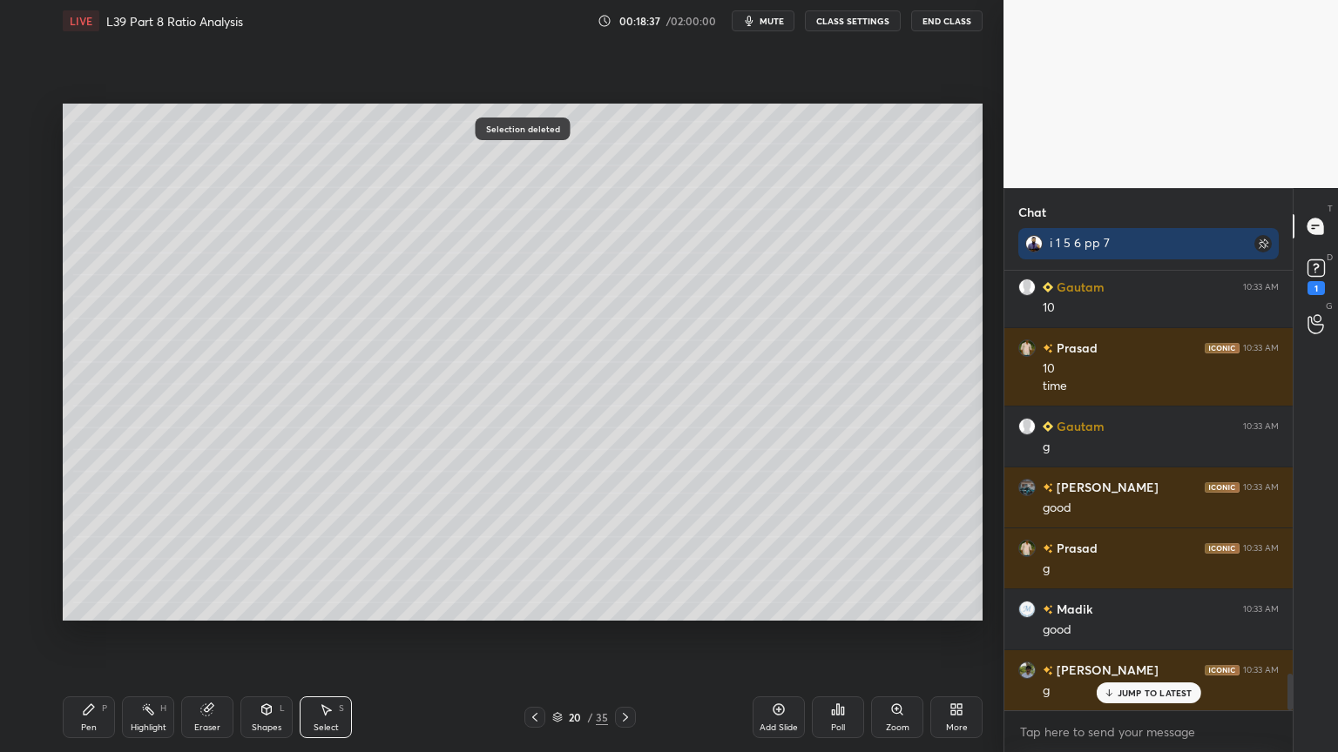
click at [76, 559] on div "Pen P" at bounding box center [89, 718] width 52 height 42
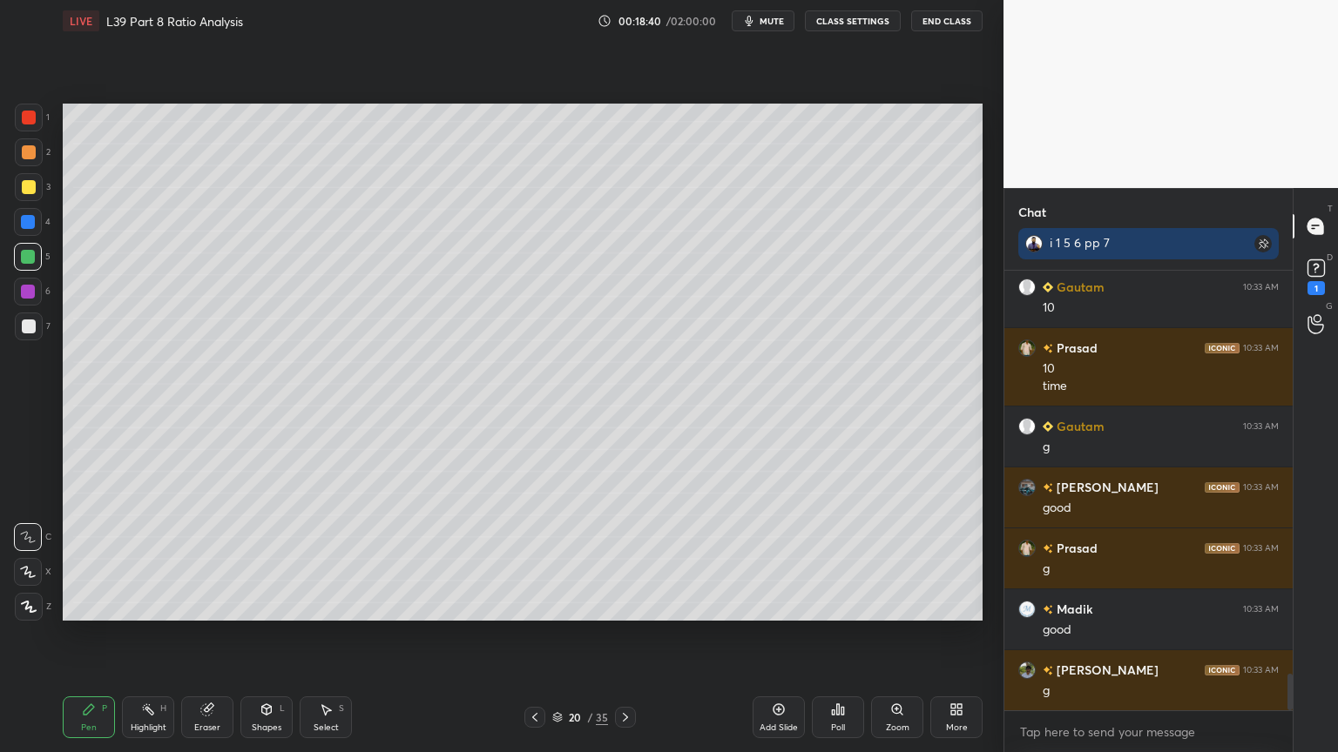
scroll to position [4869, 0]
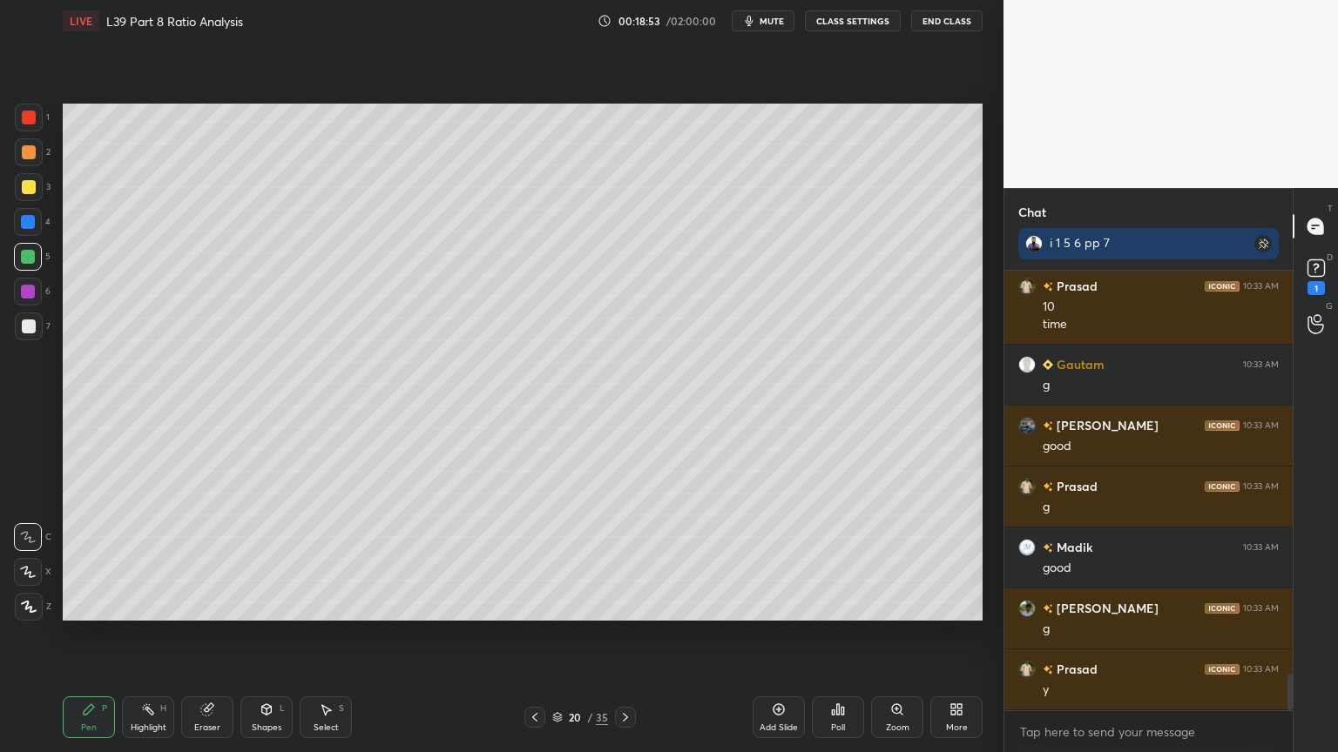
click at [31, 200] on div at bounding box center [29, 187] width 28 height 28
click at [527, 559] on div at bounding box center [534, 717] width 21 height 21
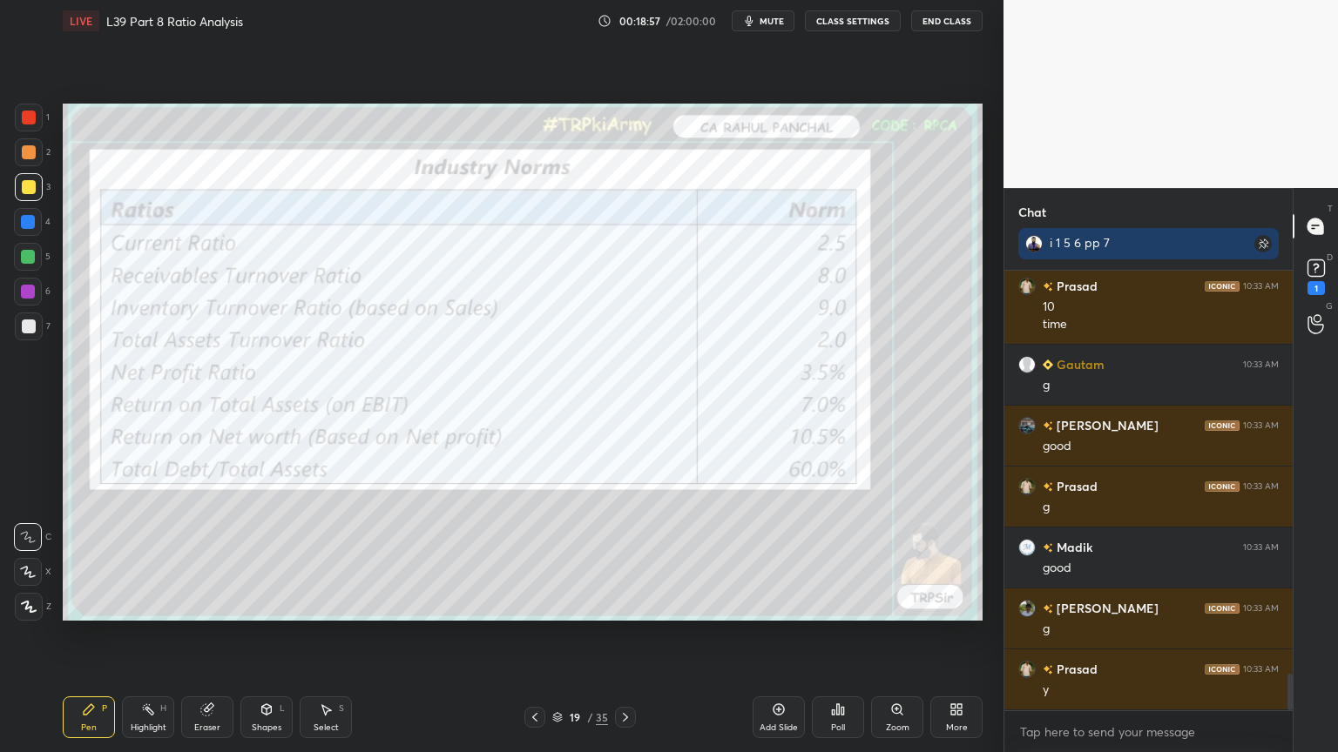
click at [529, 559] on icon at bounding box center [535, 718] width 14 height 14
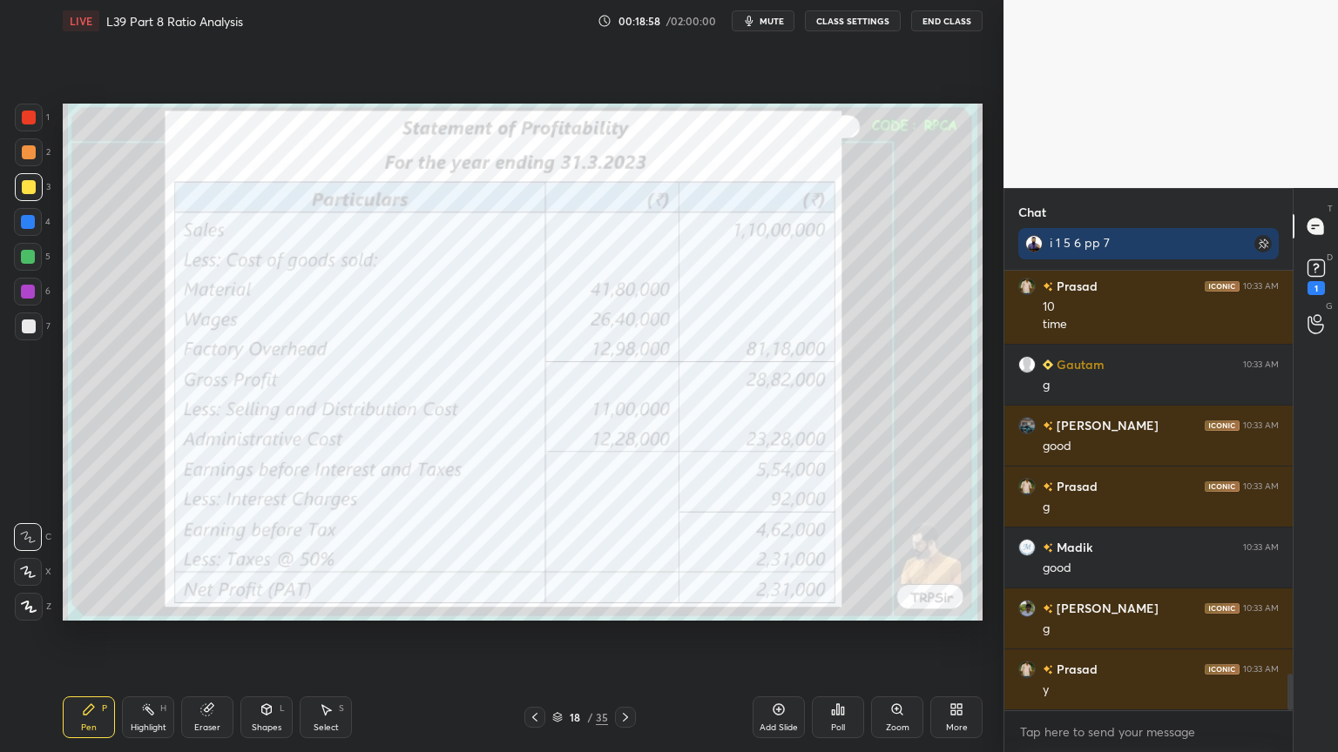
click at [624, 559] on icon at bounding box center [625, 718] width 14 height 14
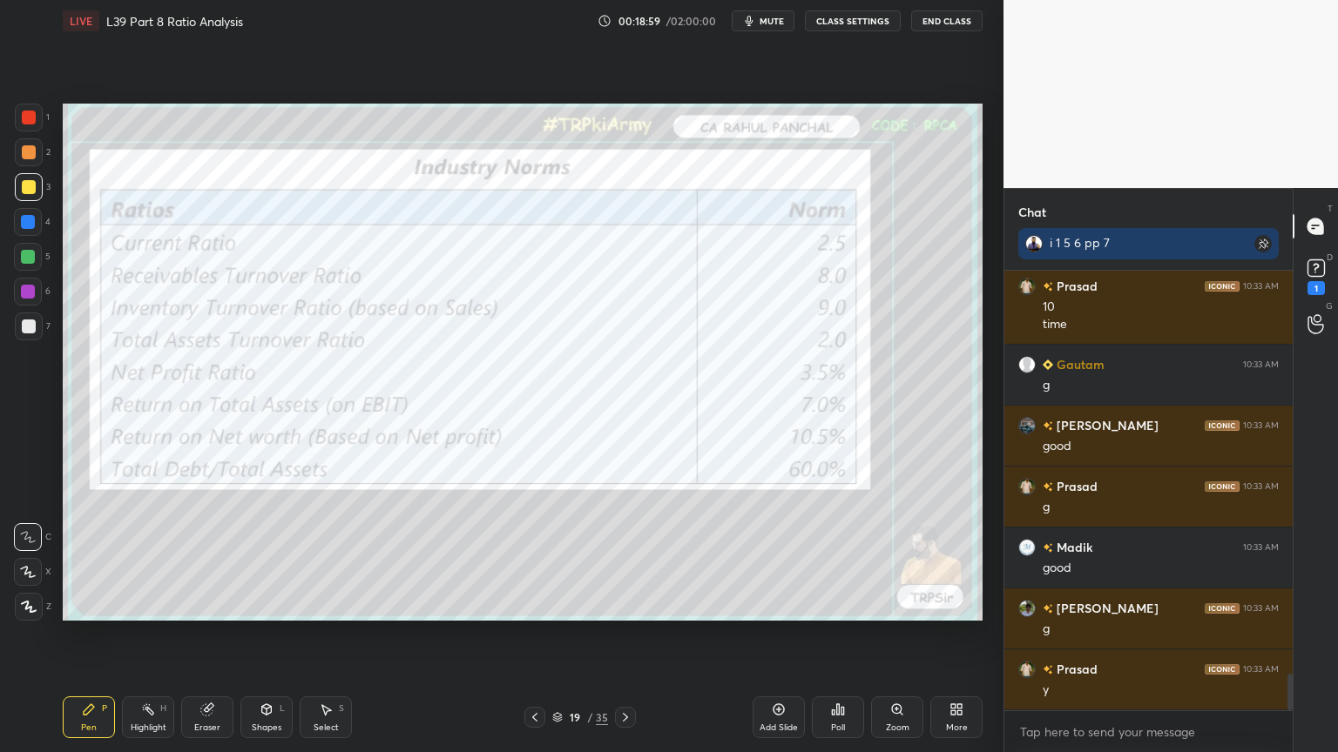
click at [621, 559] on icon at bounding box center [625, 718] width 14 height 14
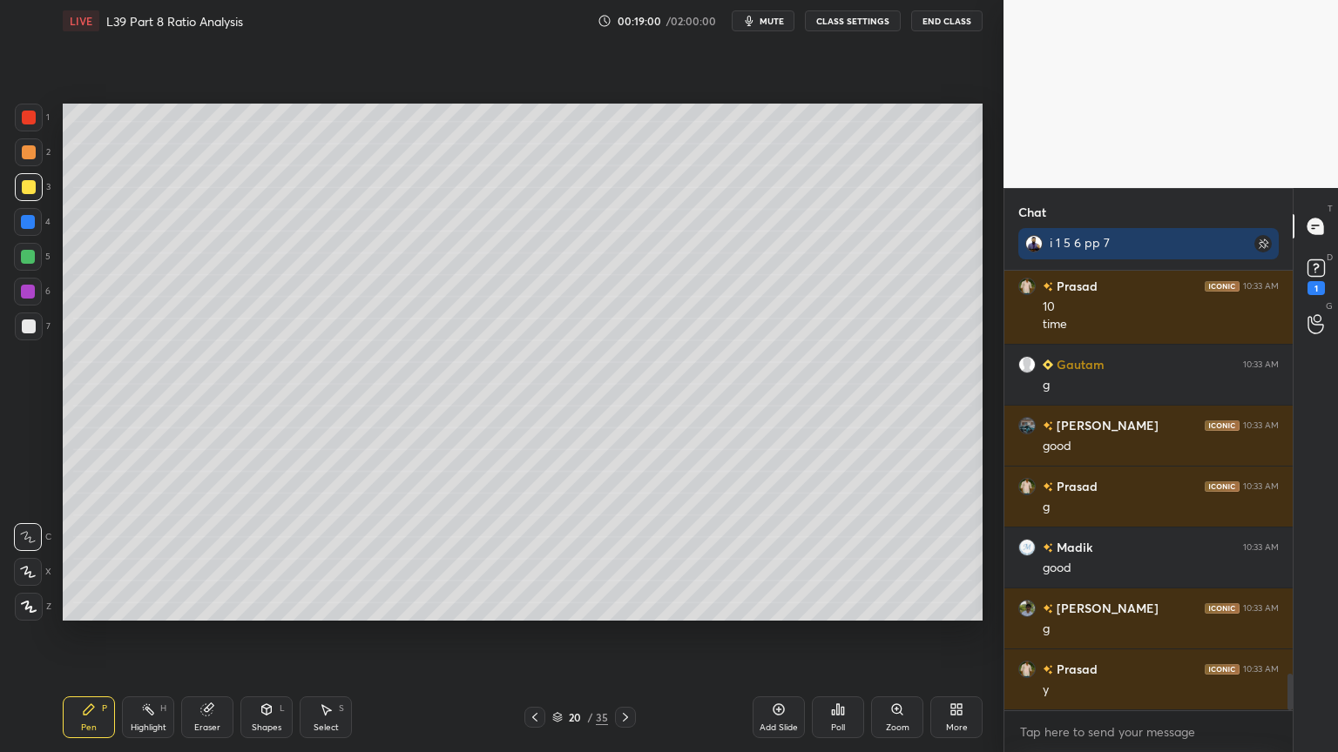
click at [533, 559] on div at bounding box center [534, 717] width 21 height 21
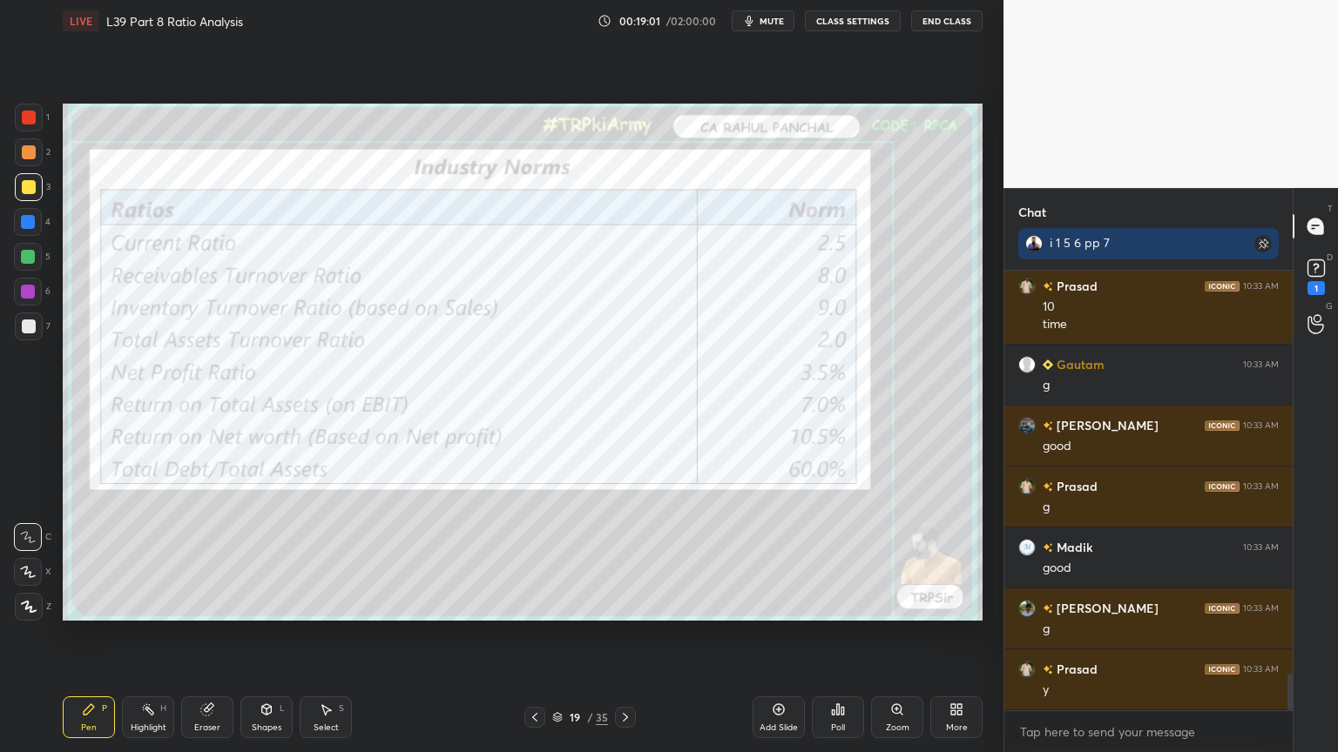
click at [33, 122] on div at bounding box center [29, 118] width 14 height 14
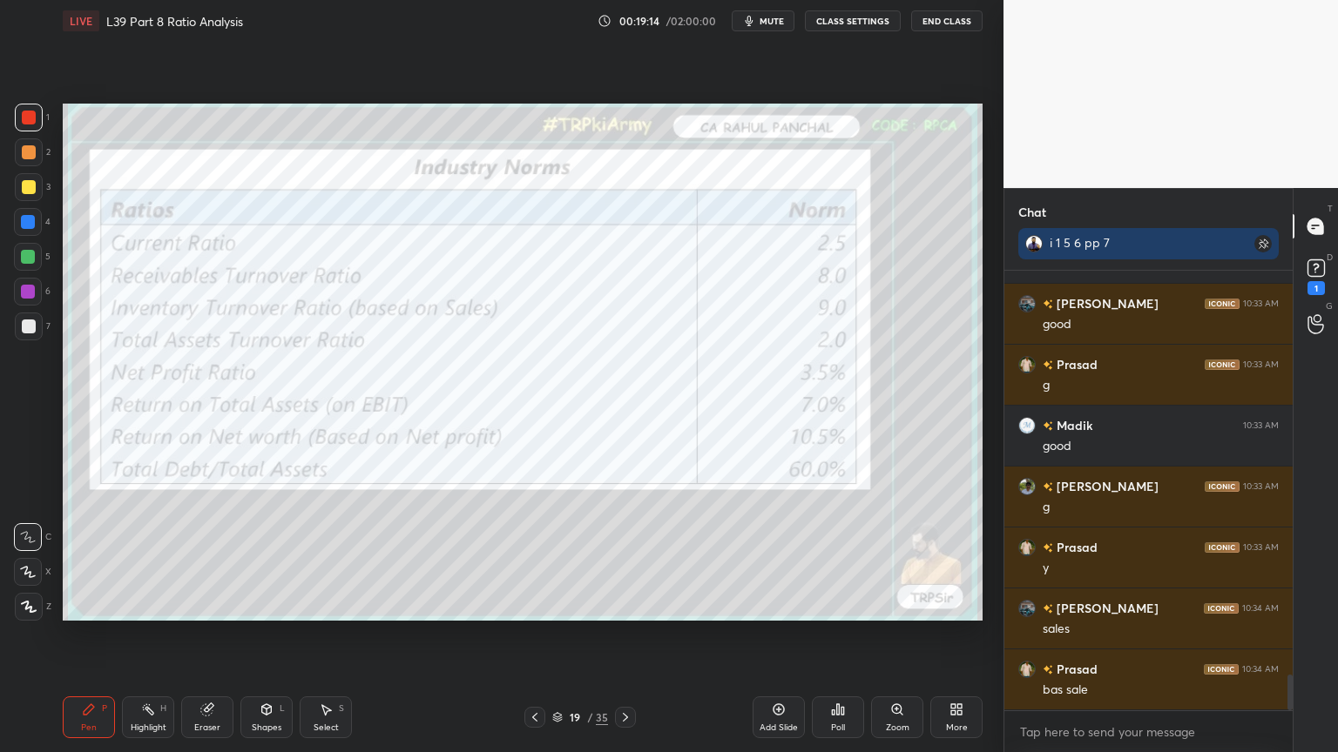
scroll to position [5051, 0]
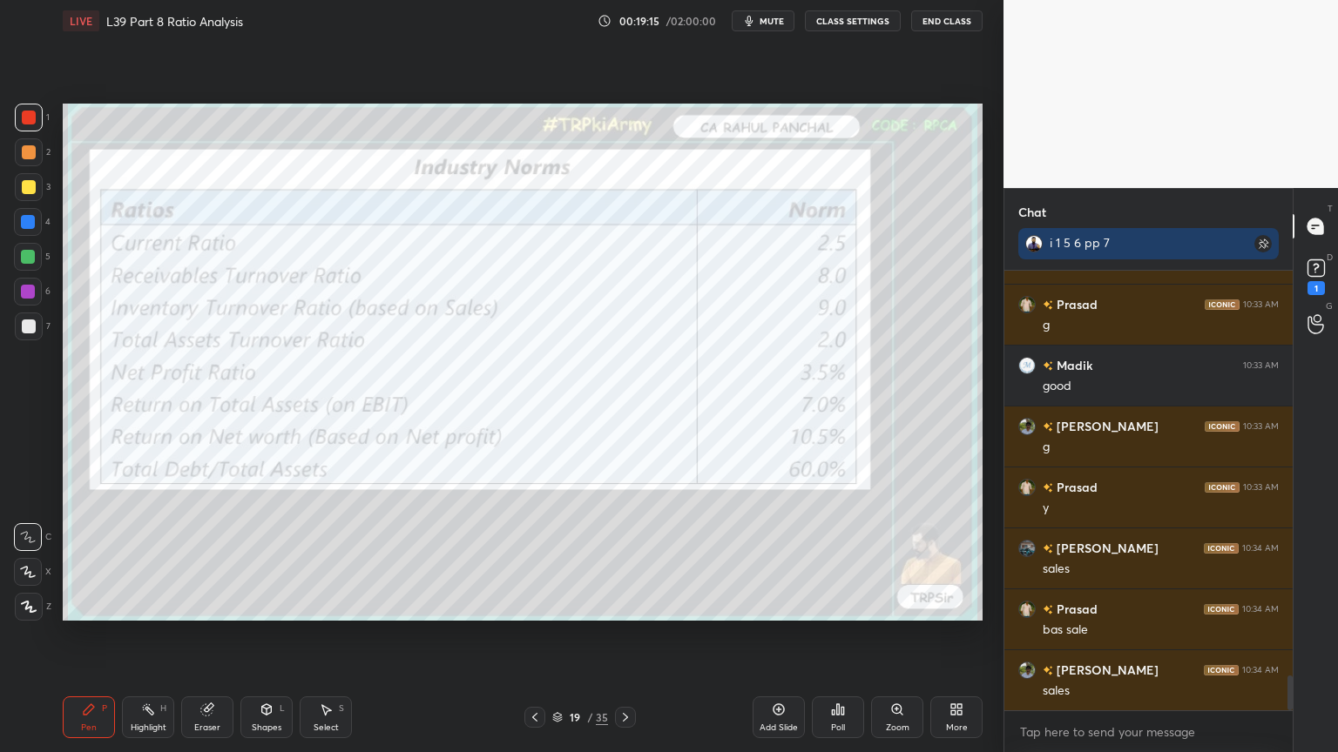
click at [623, 559] on div at bounding box center [625, 717] width 21 height 21
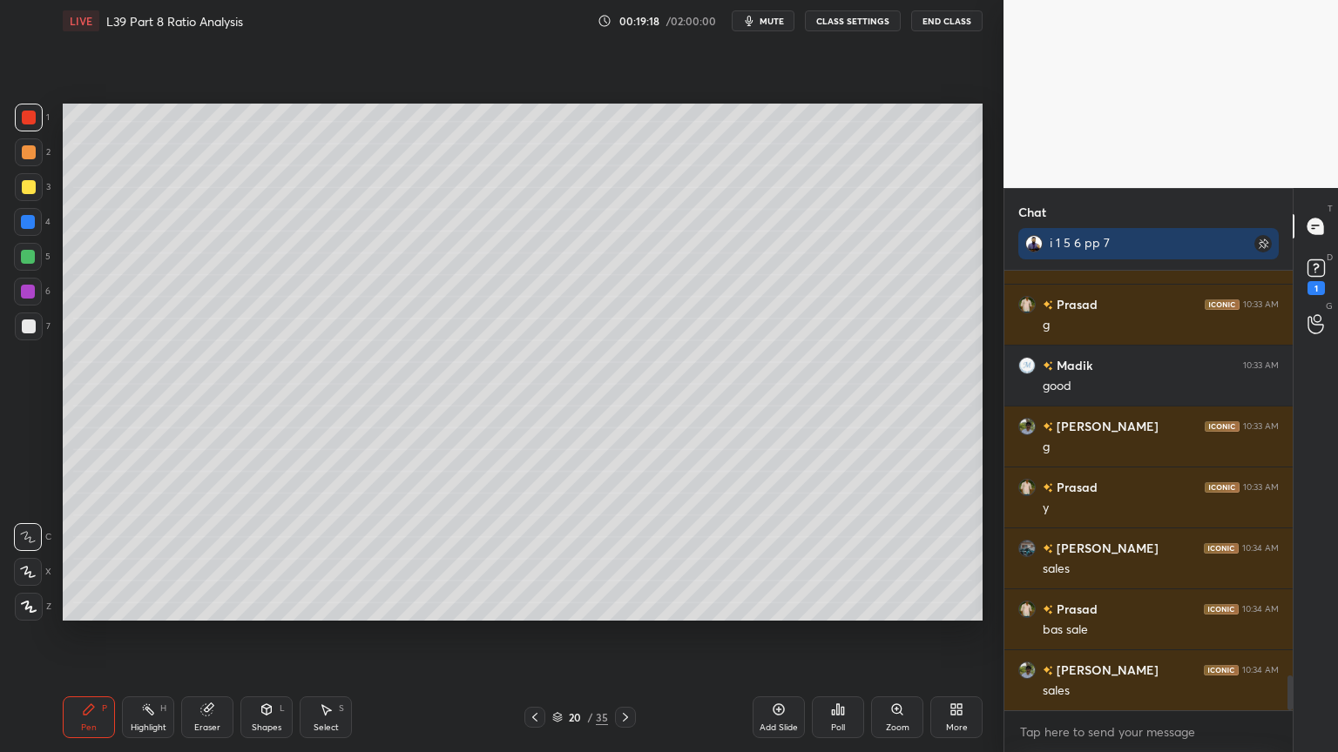
click at [24, 193] on div at bounding box center [29, 187] width 14 height 14
click at [19, 354] on div "1 2 3 4 5 6 7 C X Z C X Z E E Erase all H H" at bounding box center [28, 362] width 56 height 517
click at [18, 152] on div at bounding box center [29, 152] width 28 height 28
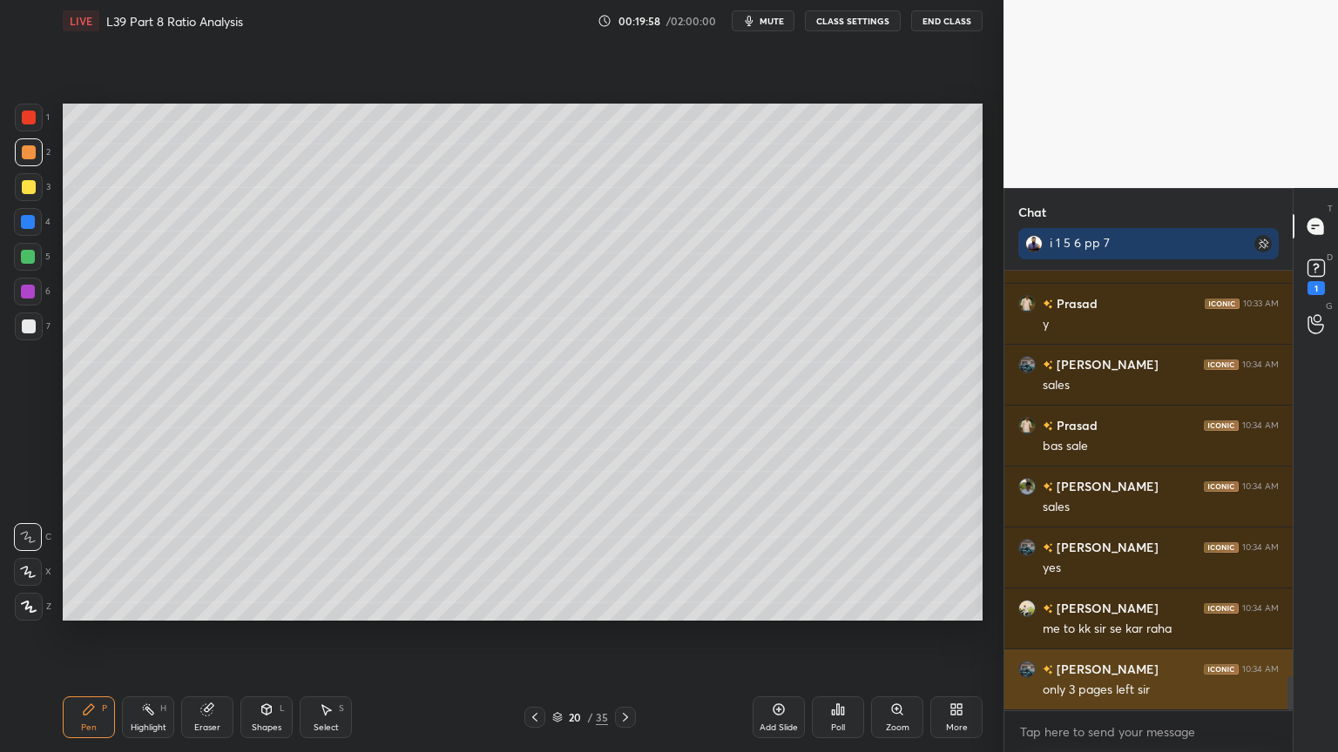
scroll to position [5295, 0]
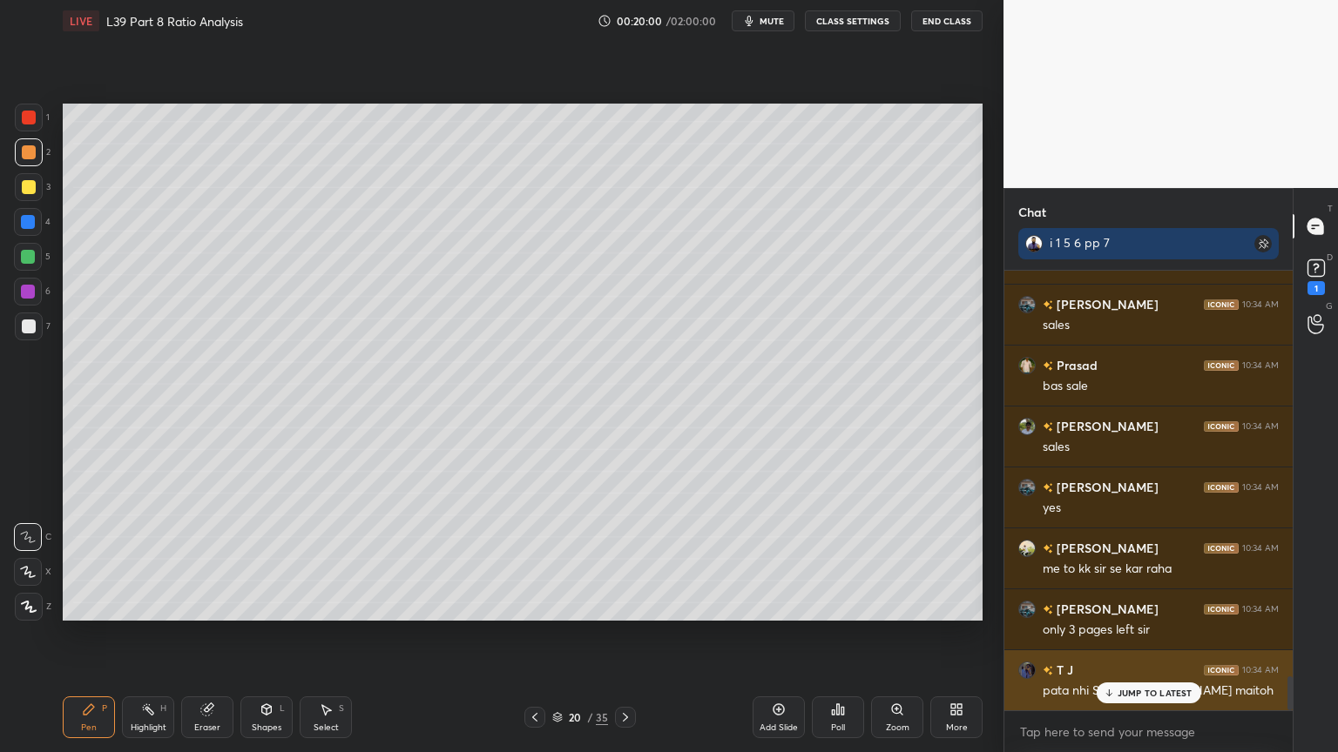
click at [1126, 559] on p "JUMP TO LATEST" at bounding box center [1154, 693] width 75 height 10
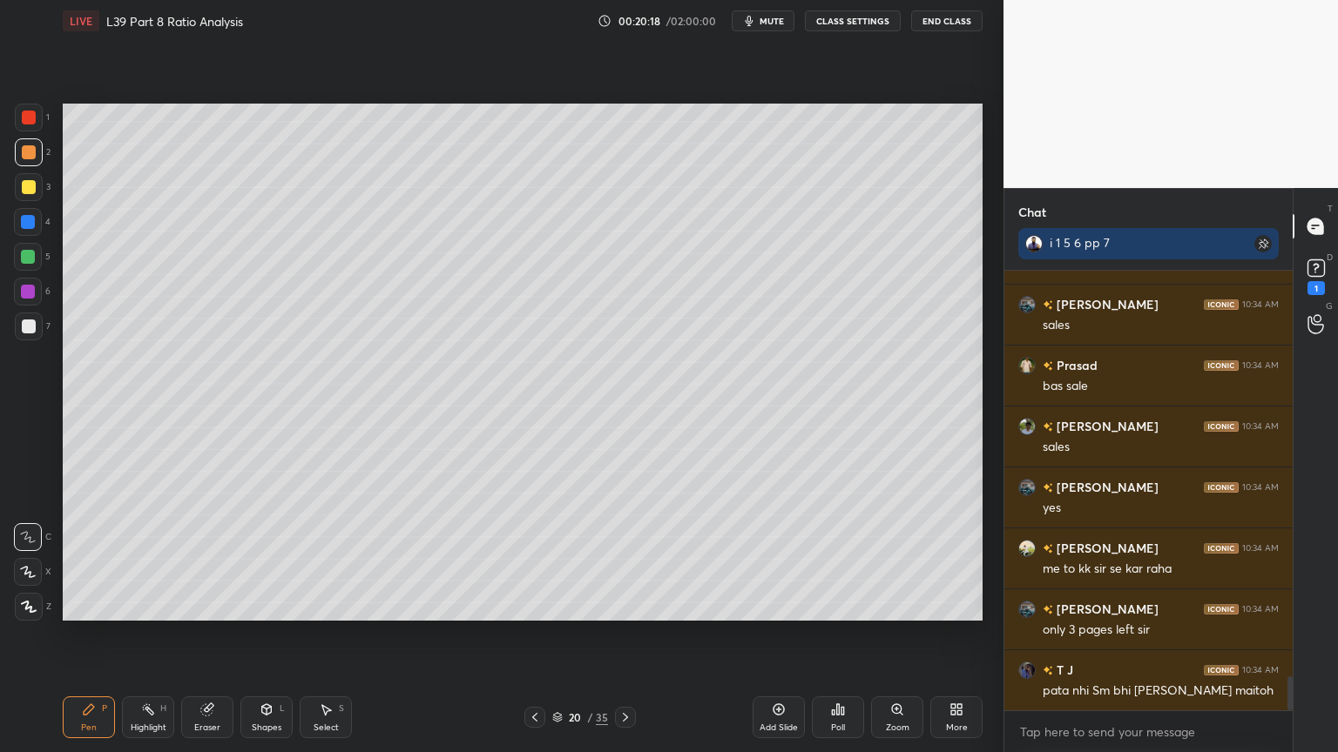
click at [273, 559] on icon at bounding box center [267, 710] width 14 height 14
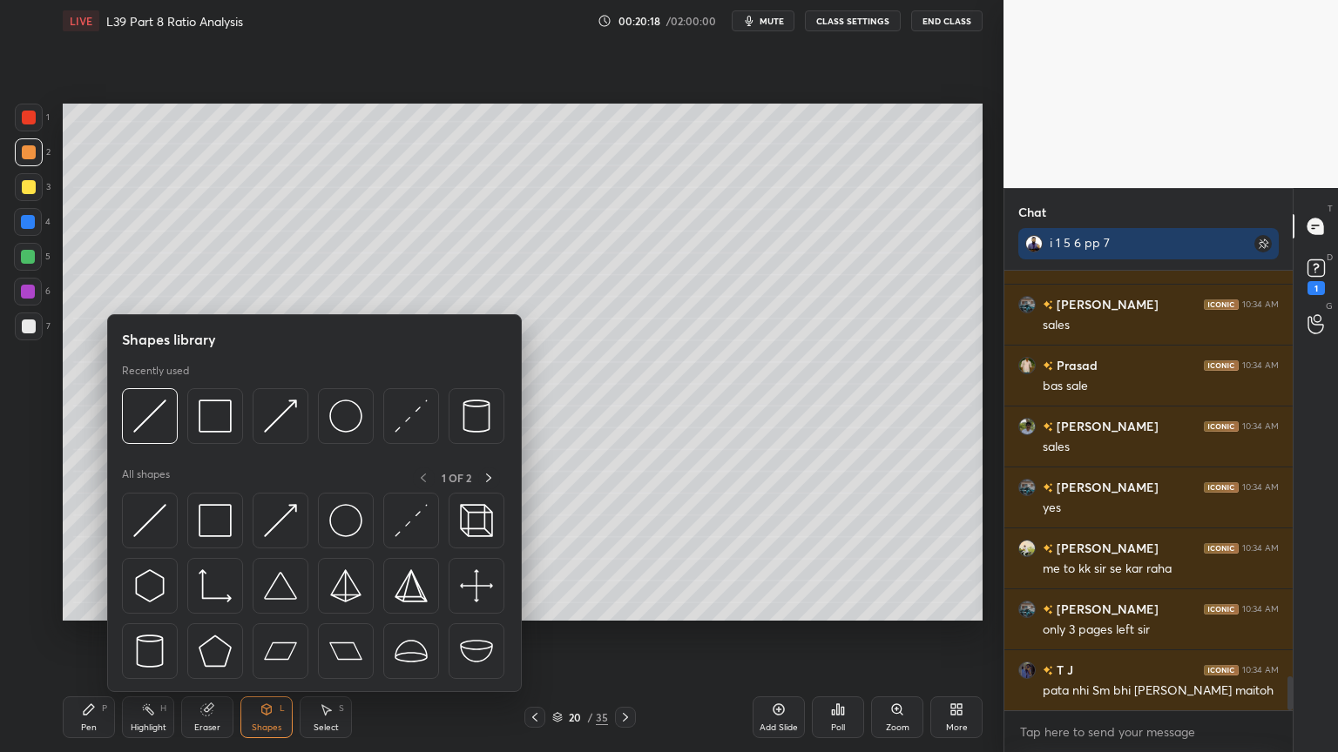
click at [146, 422] on img at bounding box center [149, 416] width 33 height 33
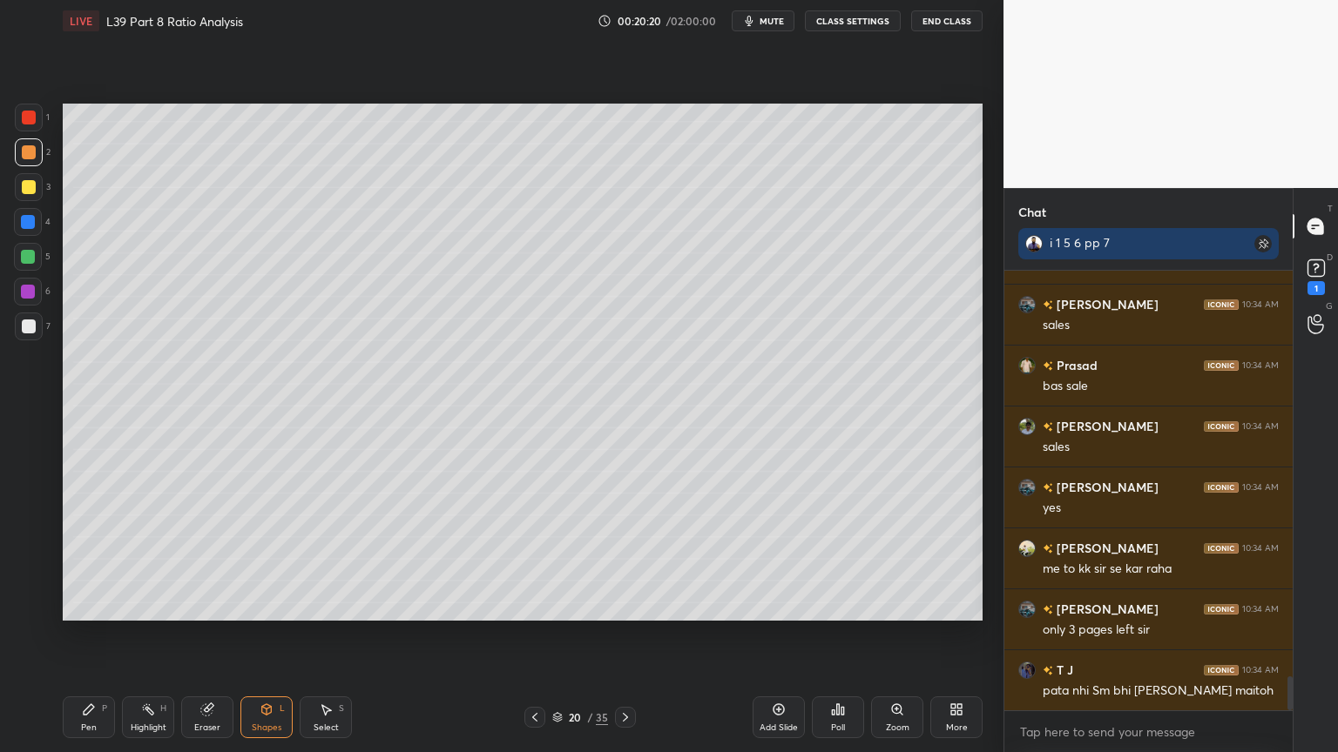
click at [27, 331] on div at bounding box center [29, 327] width 14 height 14
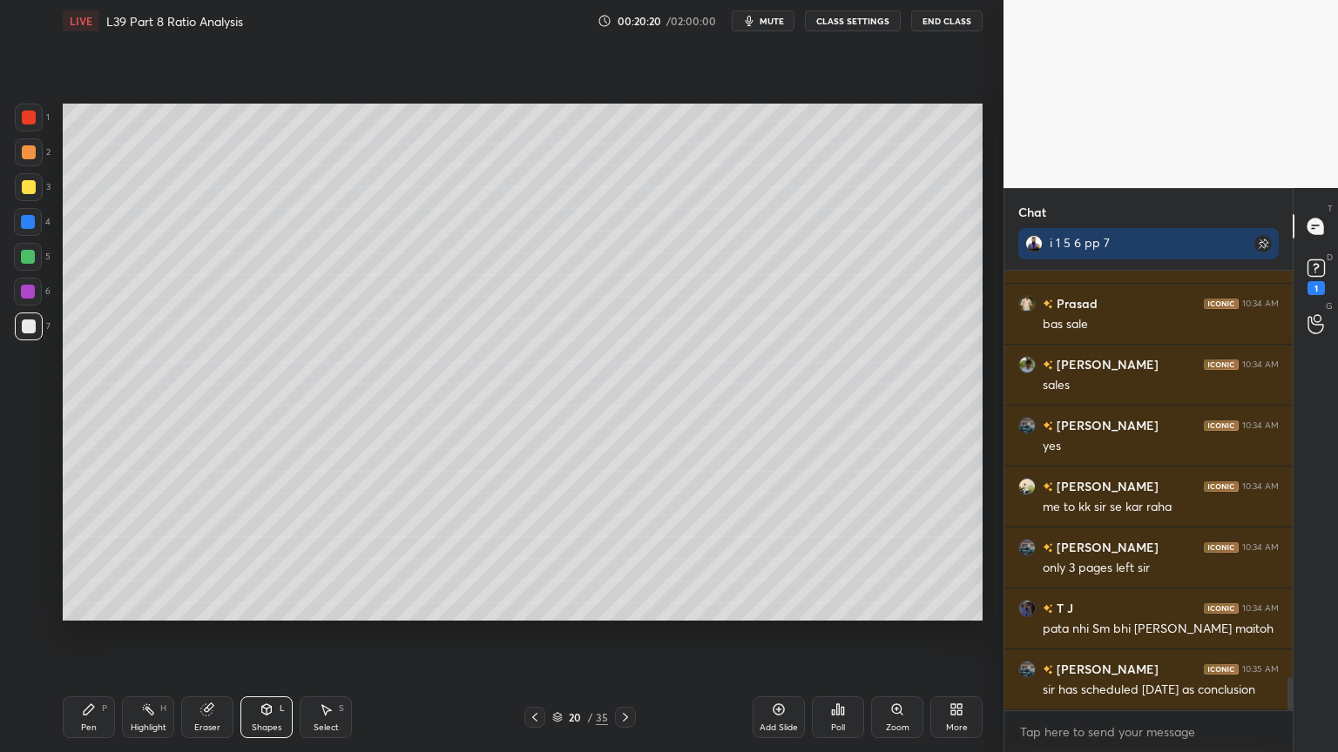
click at [88, 559] on icon at bounding box center [89, 710] width 10 height 10
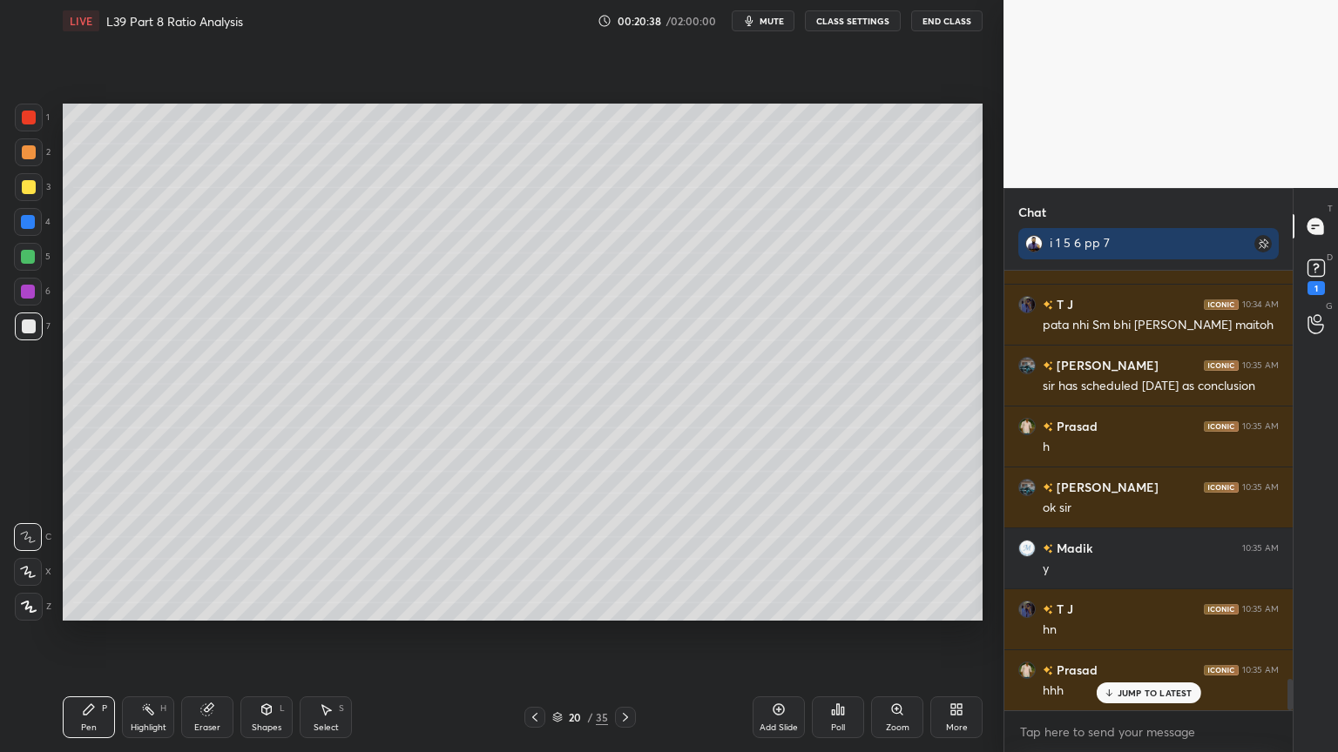
scroll to position [5723, 0]
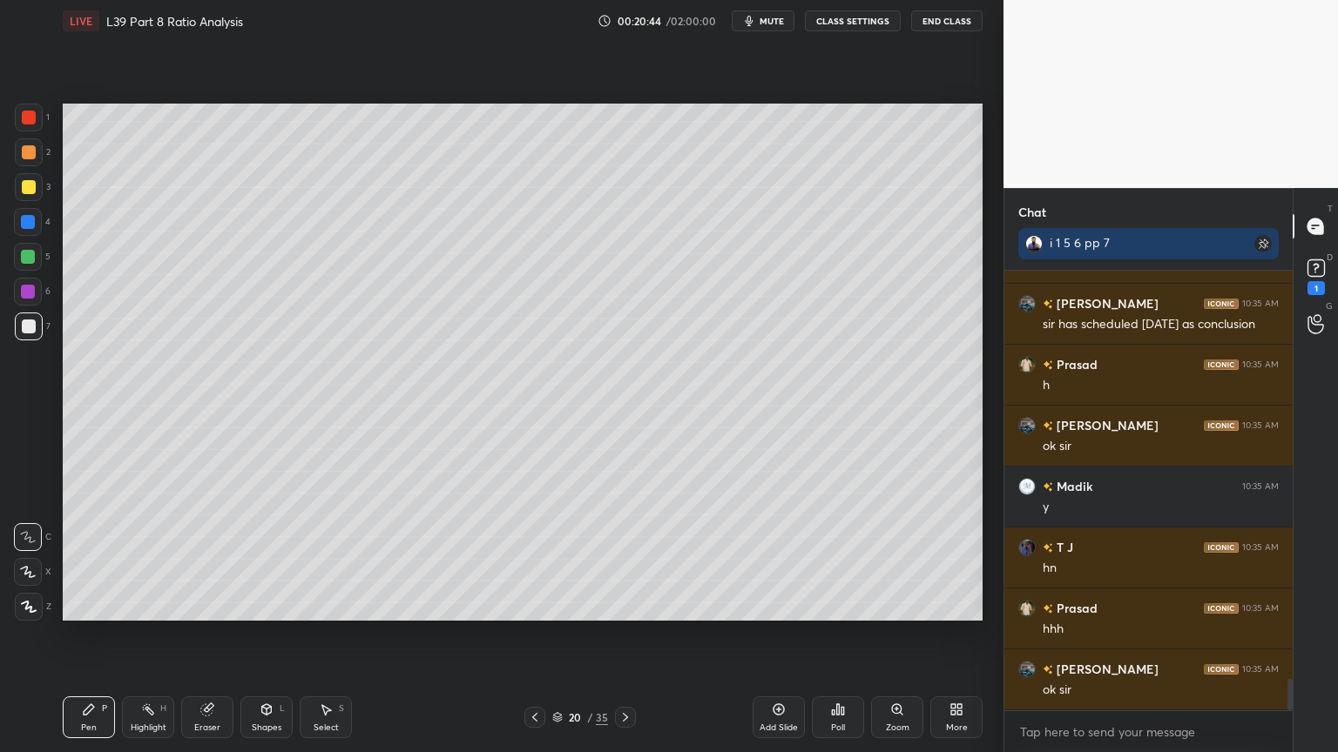
click at [273, 559] on div "Shapes L" at bounding box center [266, 718] width 52 height 42
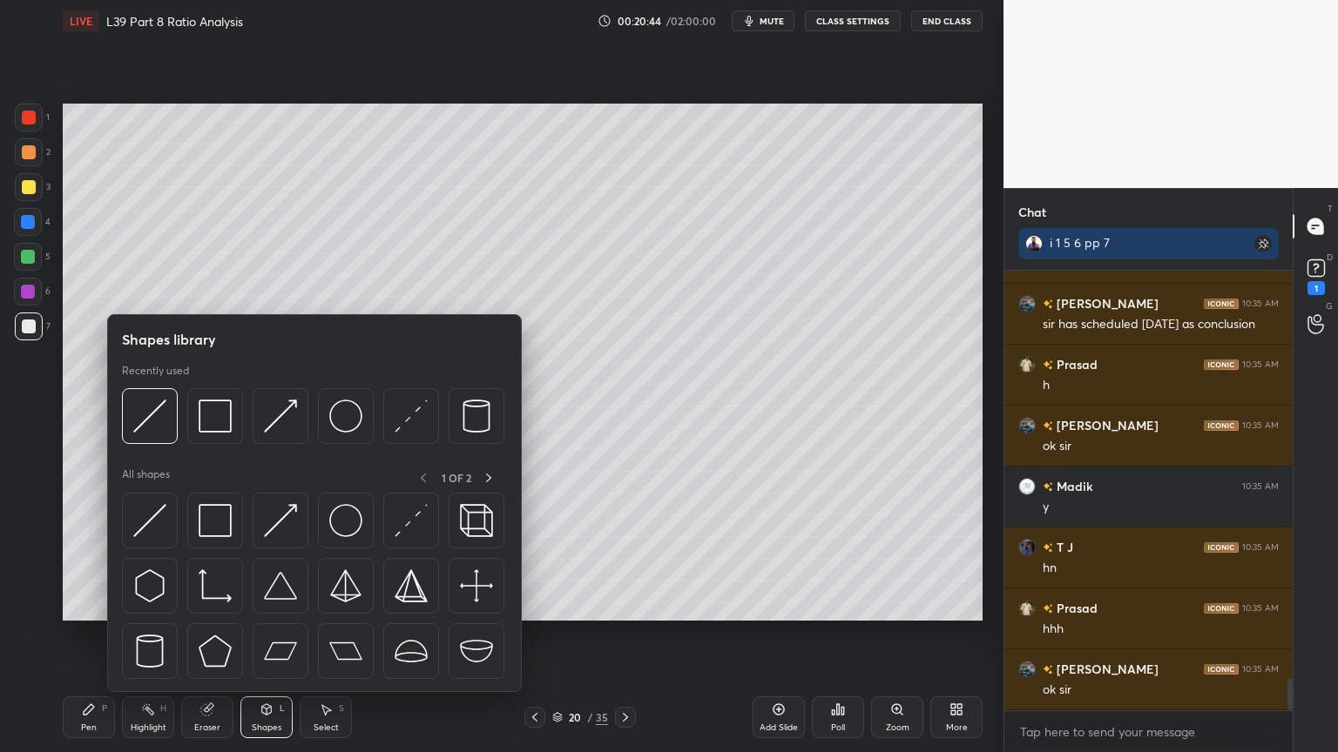
click at [169, 412] on div at bounding box center [150, 416] width 56 height 56
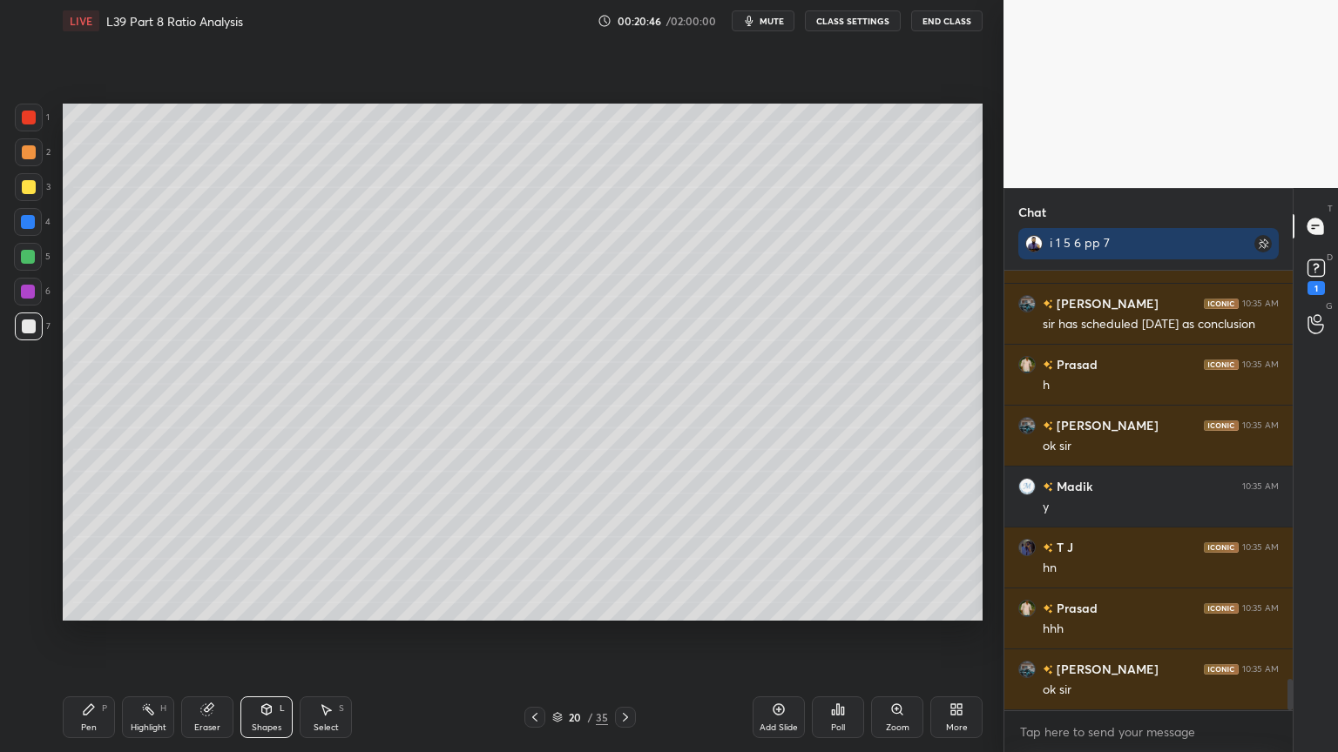
click at [80, 559] on div "Pen P" at bounding box center [89, 718] width 52 height 42
click at [94, 559] on div "Pen" at bounding box center [89, 728] width 16 height 9
click at [536, 559] on icon at bounding box center [535, 718] width 14 height 14
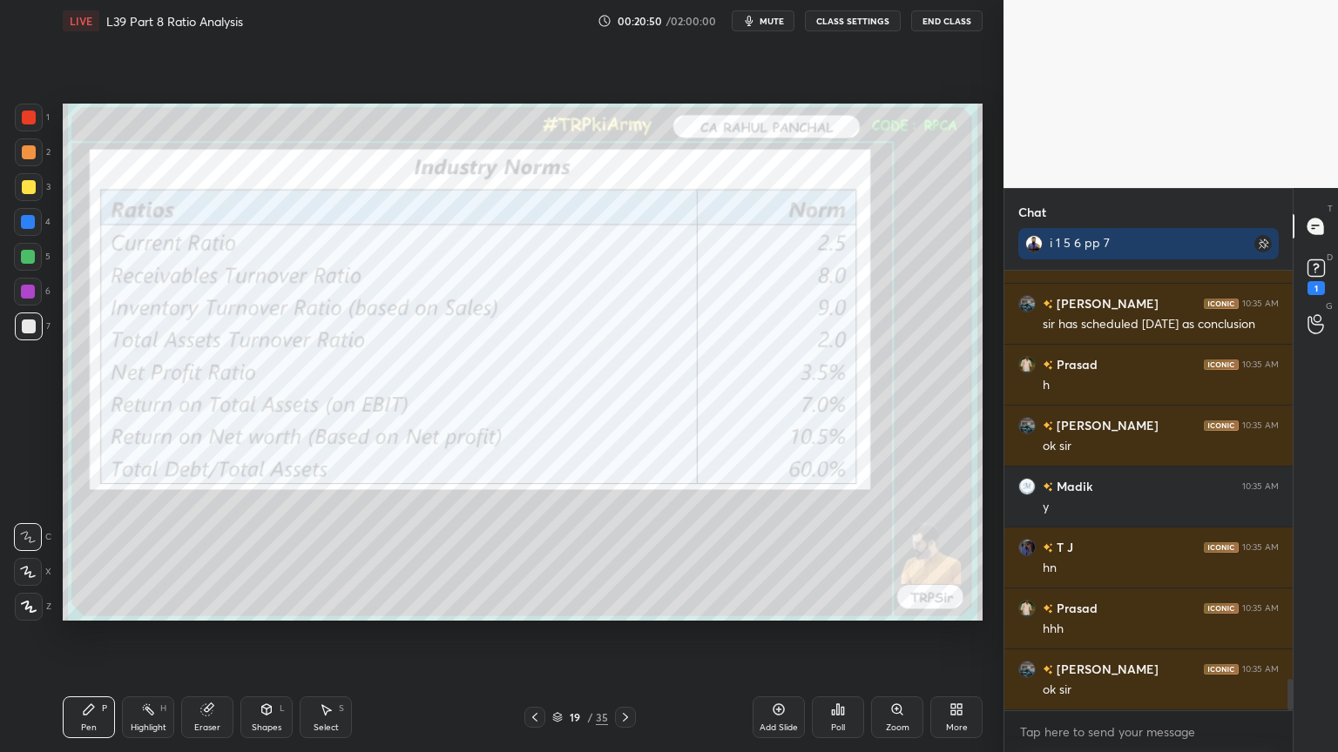
click at [535, 559] on icon at bounding box center [535, 718] width 14 height 14
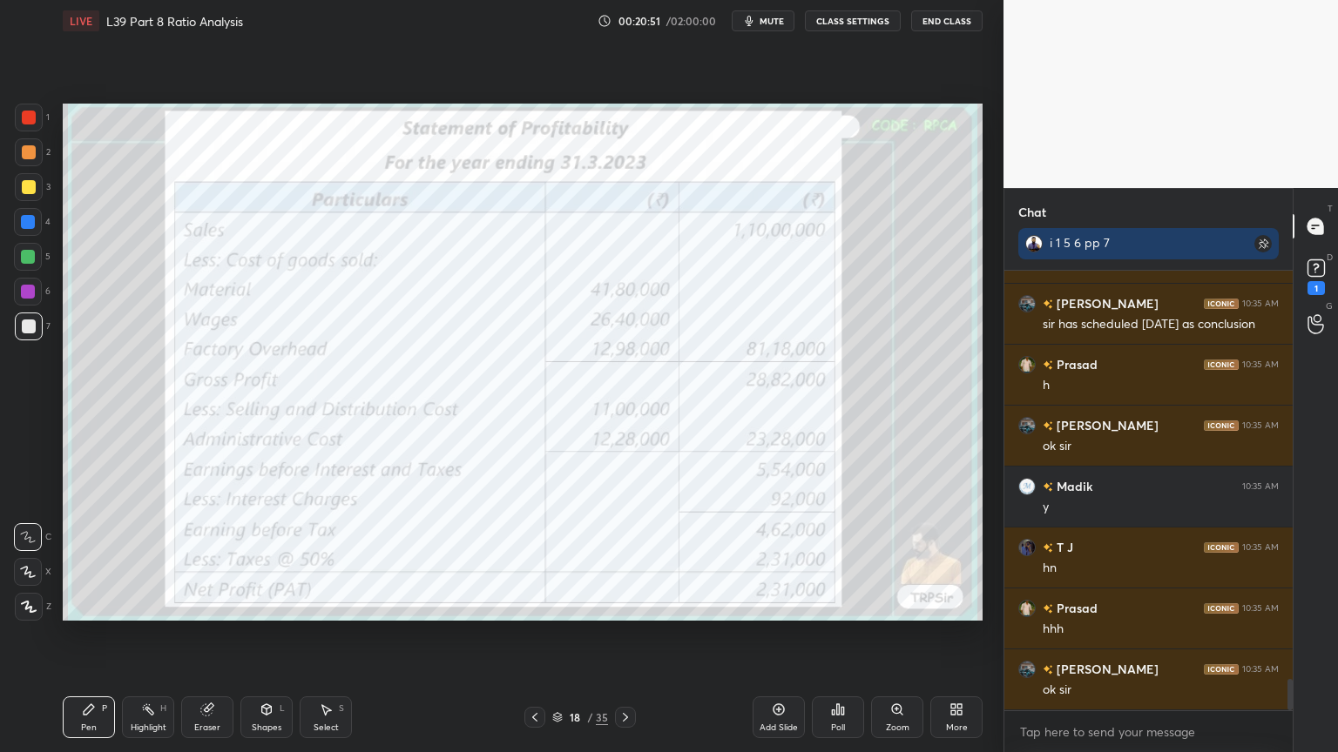
click at [536, 559] on icon at bounding box center [535, 718] width 14 height 14
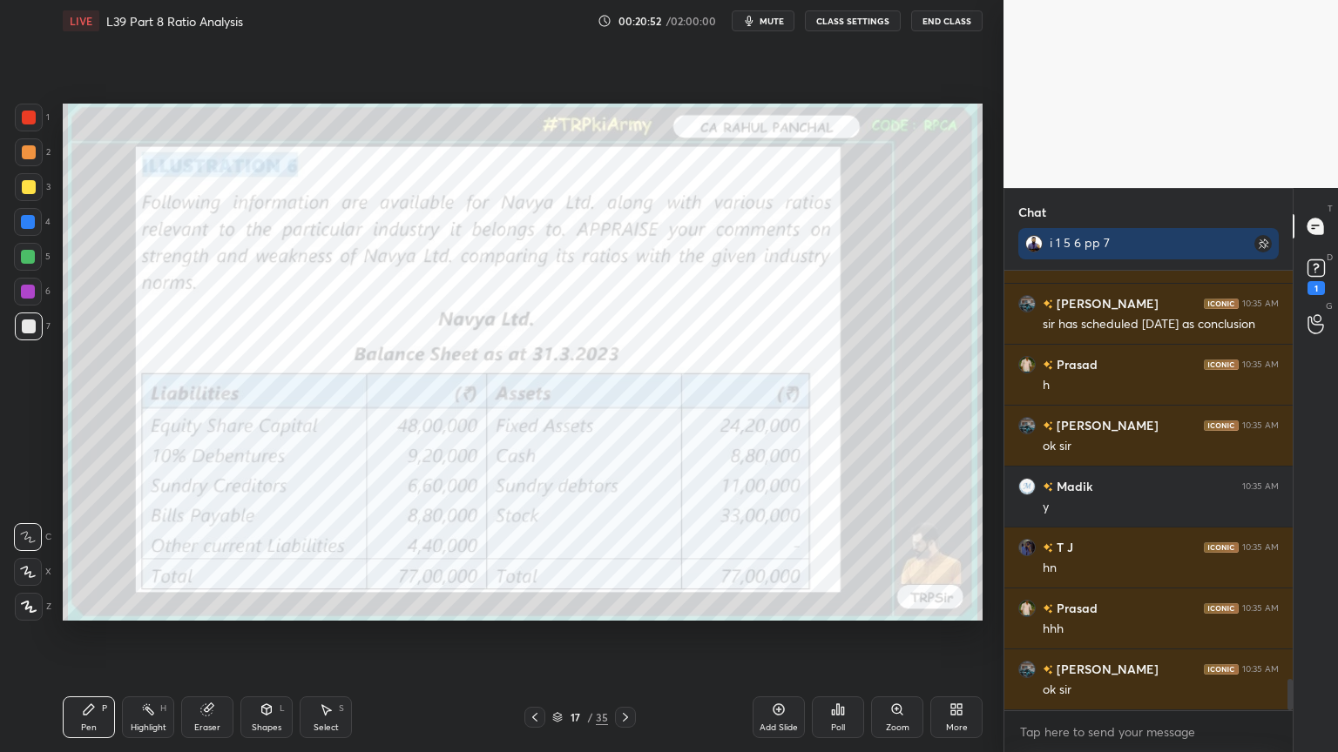
click at [206, 559] on icon at bounding box center [206, 710] width 11 height 11
click at [25, 559] on span "Erase all" at bounding box center [28, 607] width 26 height 12
click at [54, 559] on div "1 2 3 4 5 6 7 C X Z C X Z E E Erase all H H LIVE L39 Part 8 Ratio Analysis 00:2…" at bounding box center [494, 376] width 989 height 752
click at [21, 118] on div at bounding box center [29, 118] width 28 height 28
click at [629, 559] on icon at bounding box center [625, 718] width 14 height 14
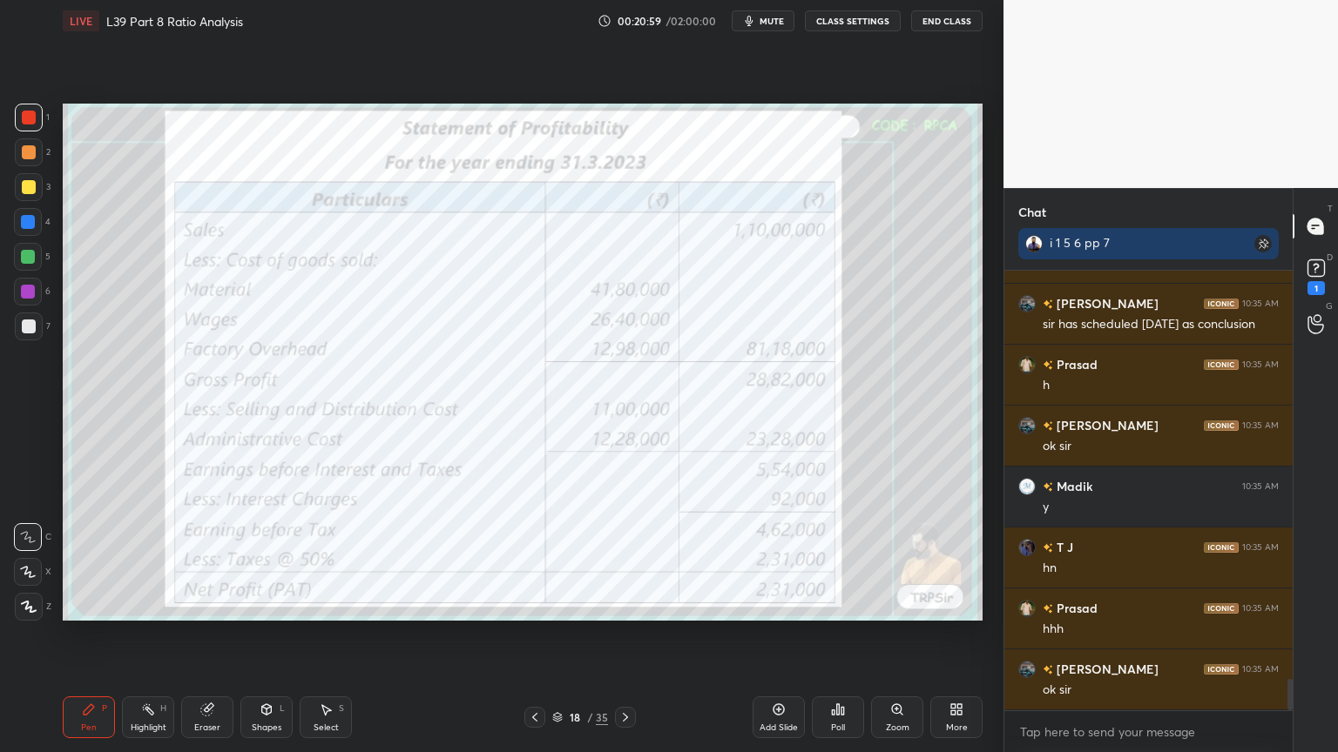
click at [627, 559] on icon at bounding box center [625, 718] width 14 height 14
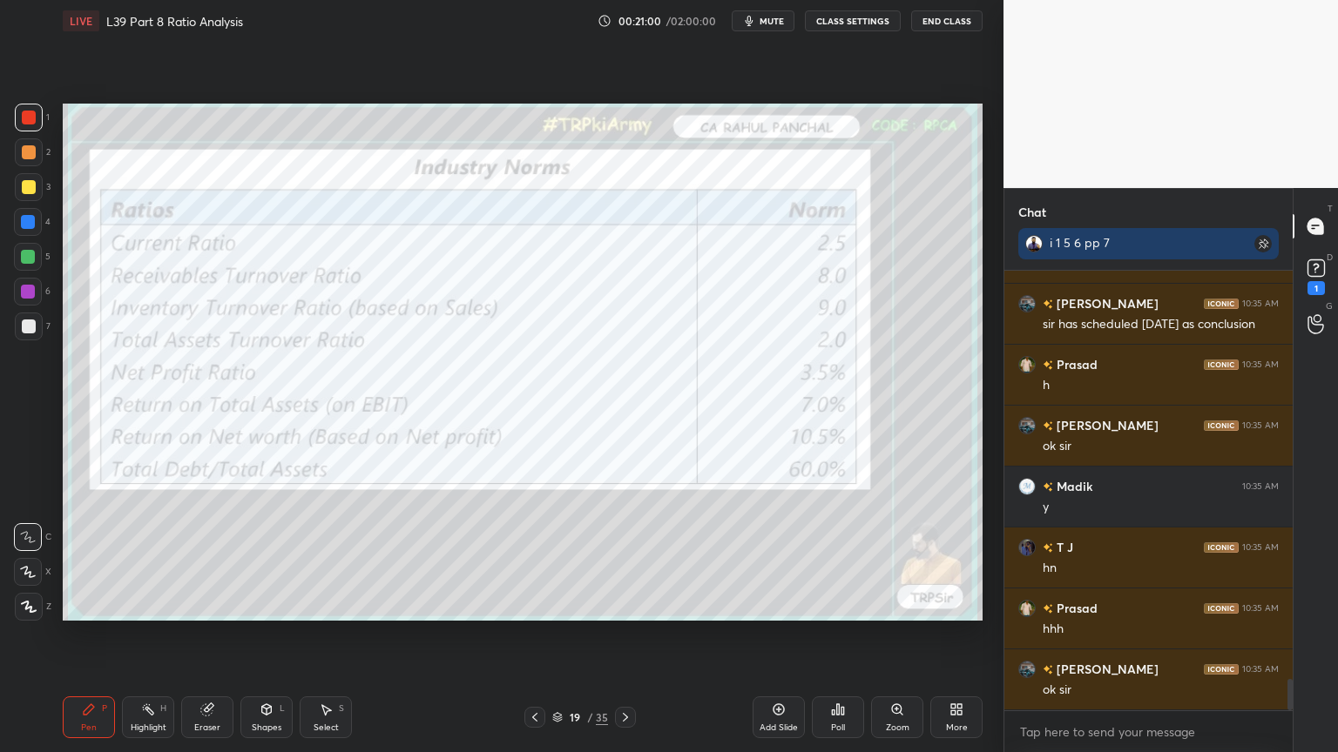
click at [630, 559] on icon at bounding box center [625, 718] width 14 height 14
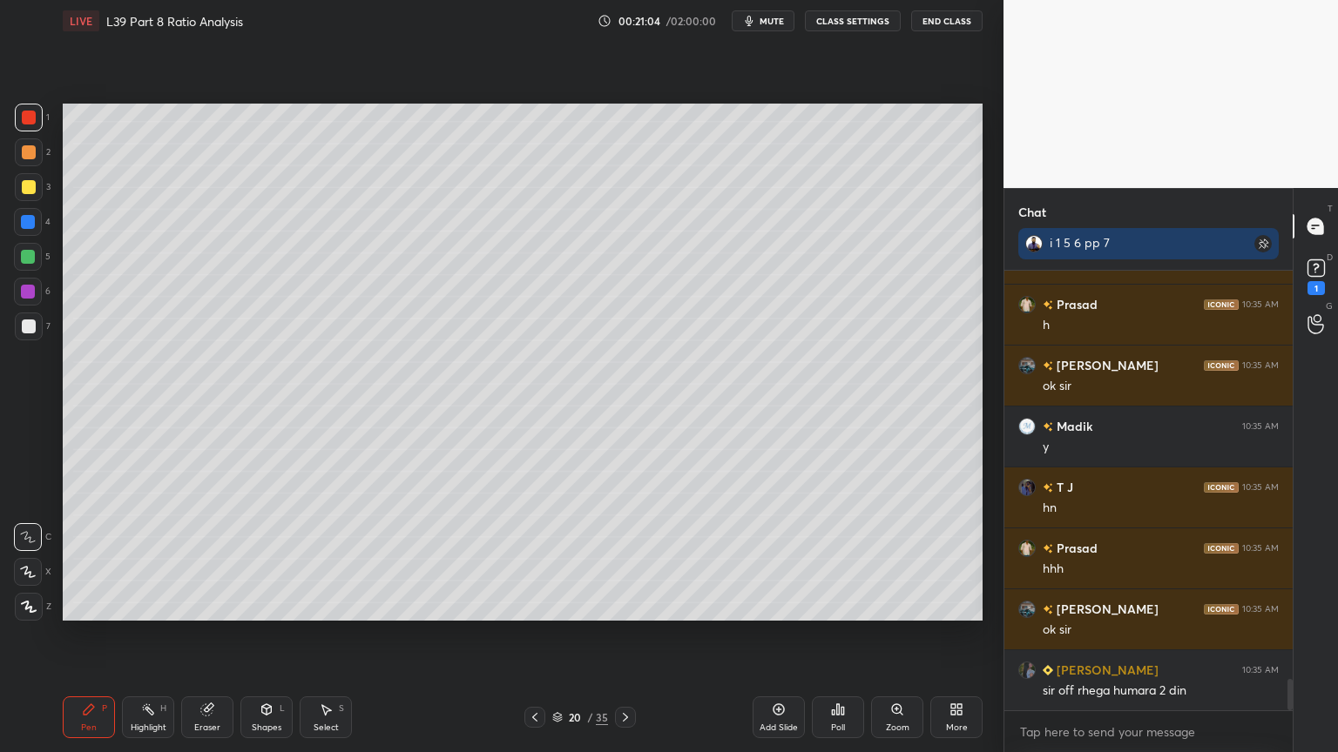
click at [24, 326] on div at bounding box center [29, 327] width 14 height 14
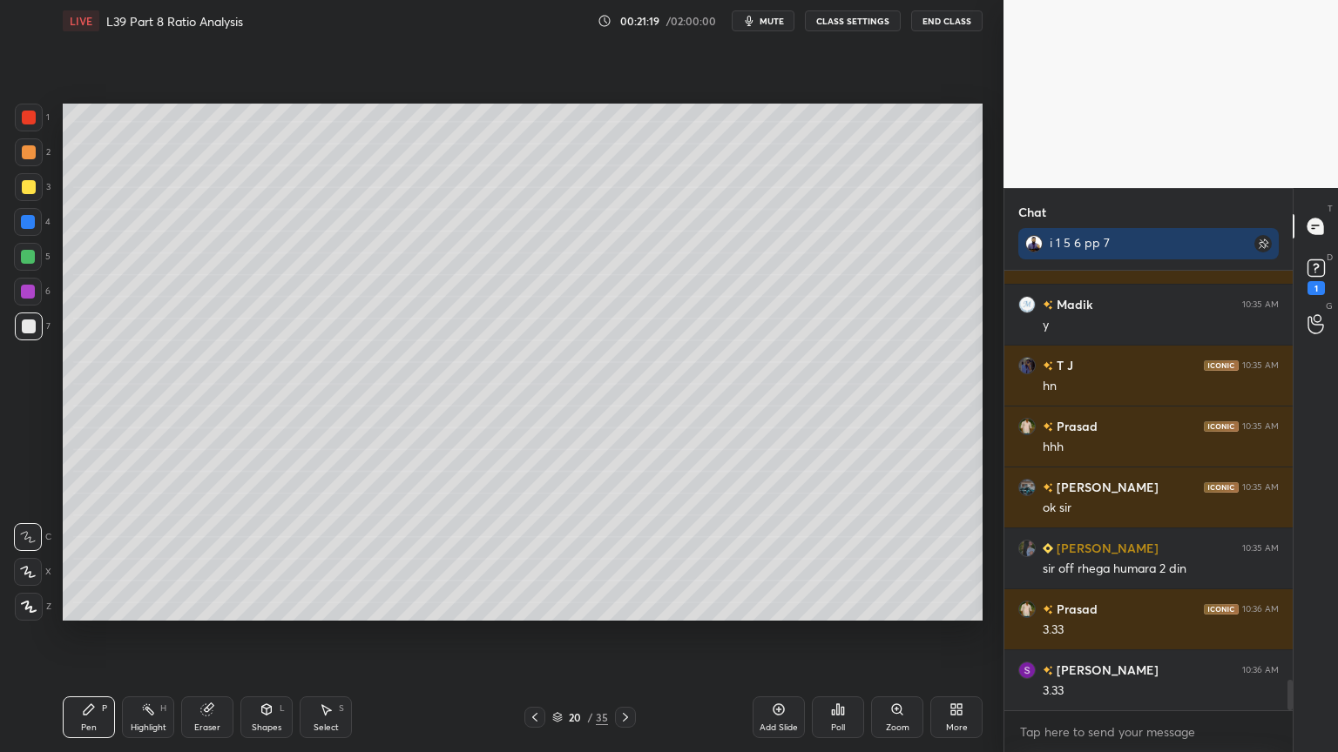
scroll to position [5967, 0]
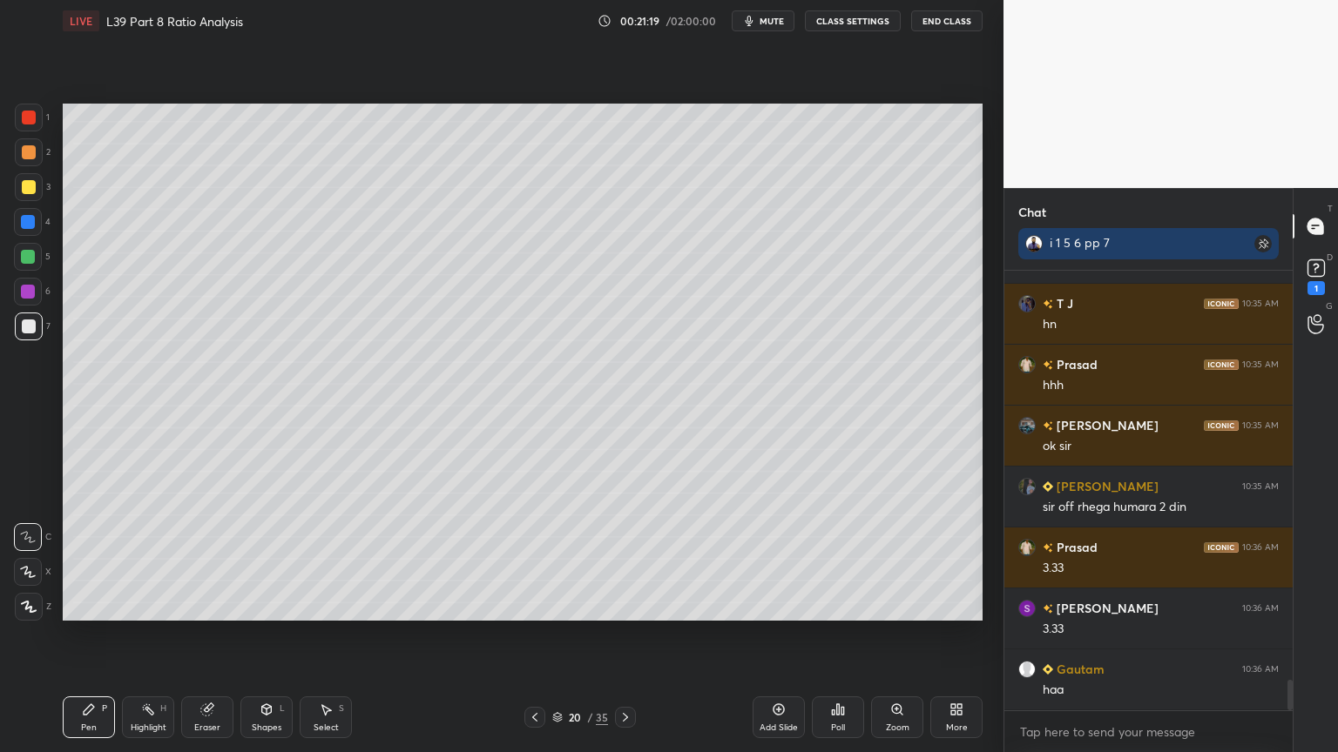
click at [530, 559] on icon at bounding box center [535, 718] width 14 height 14
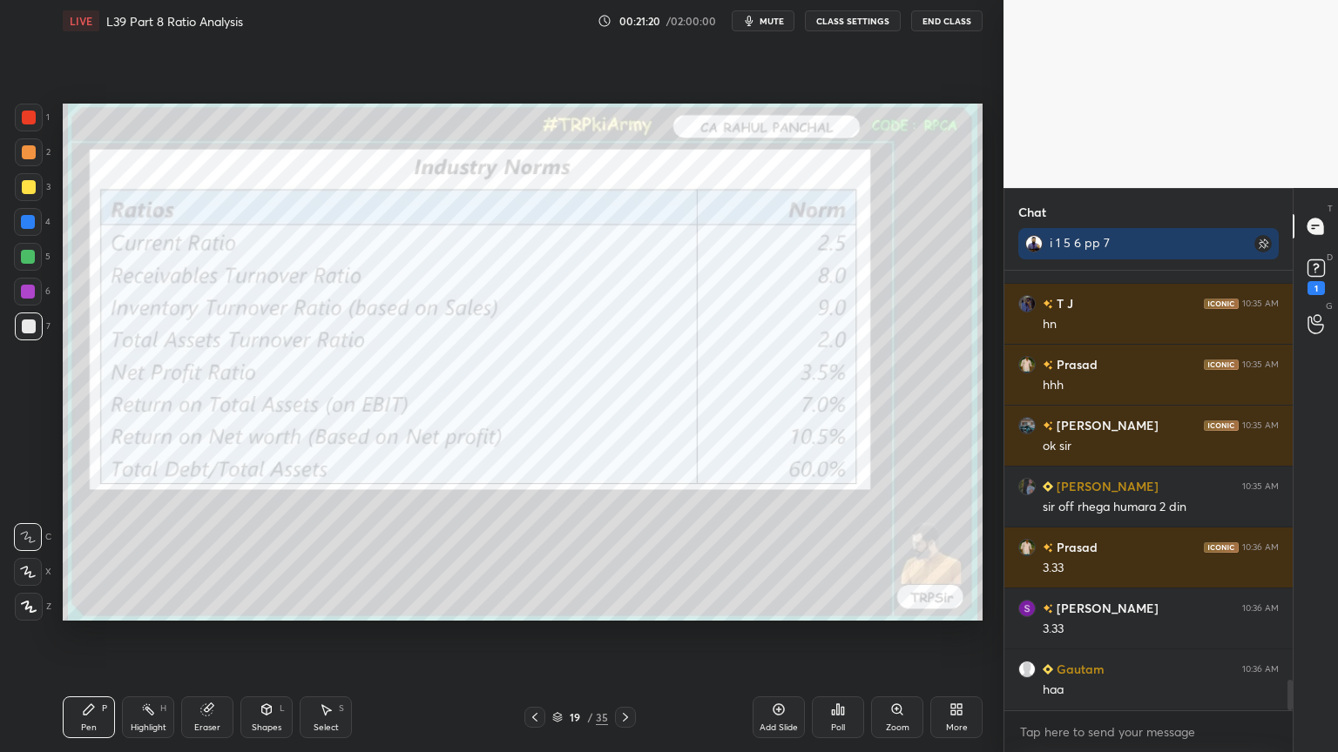
scroll to position [6027, 0]
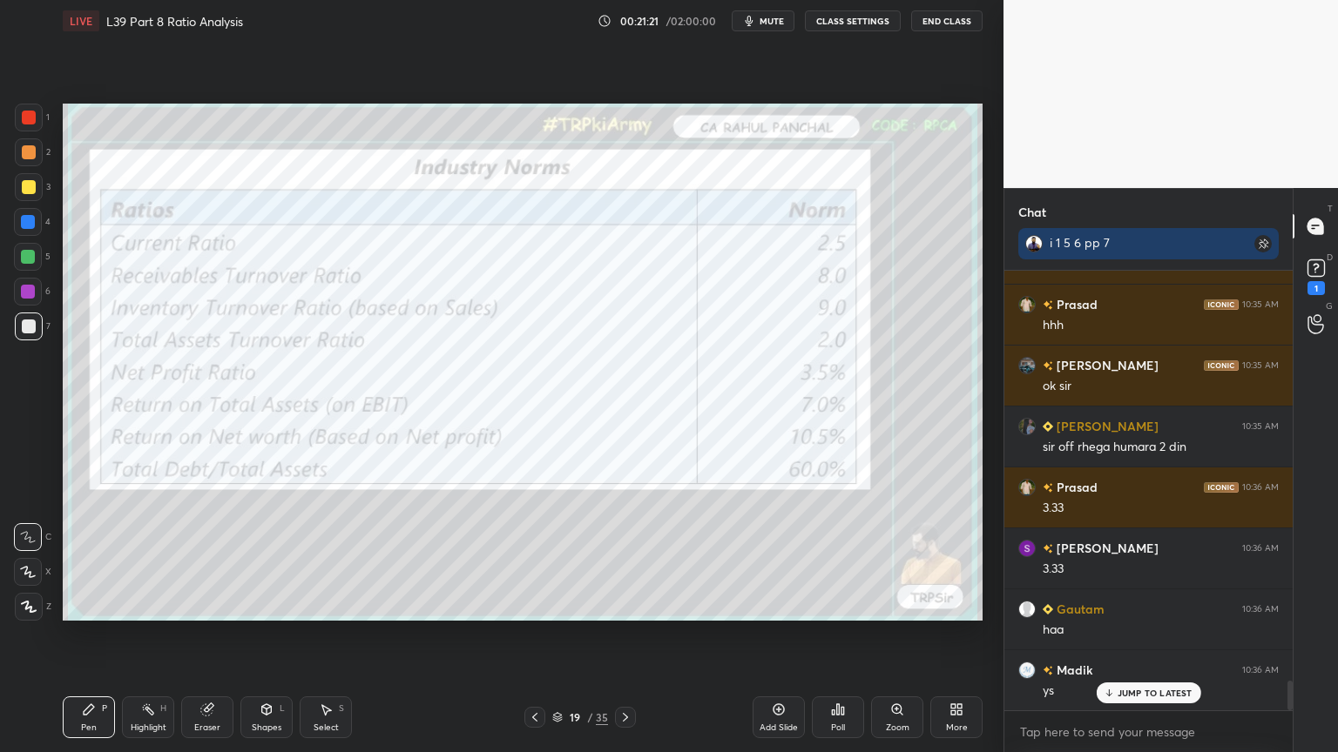
click at [631, 559] on icon at bounding box center [625, 718] width 14 height 14
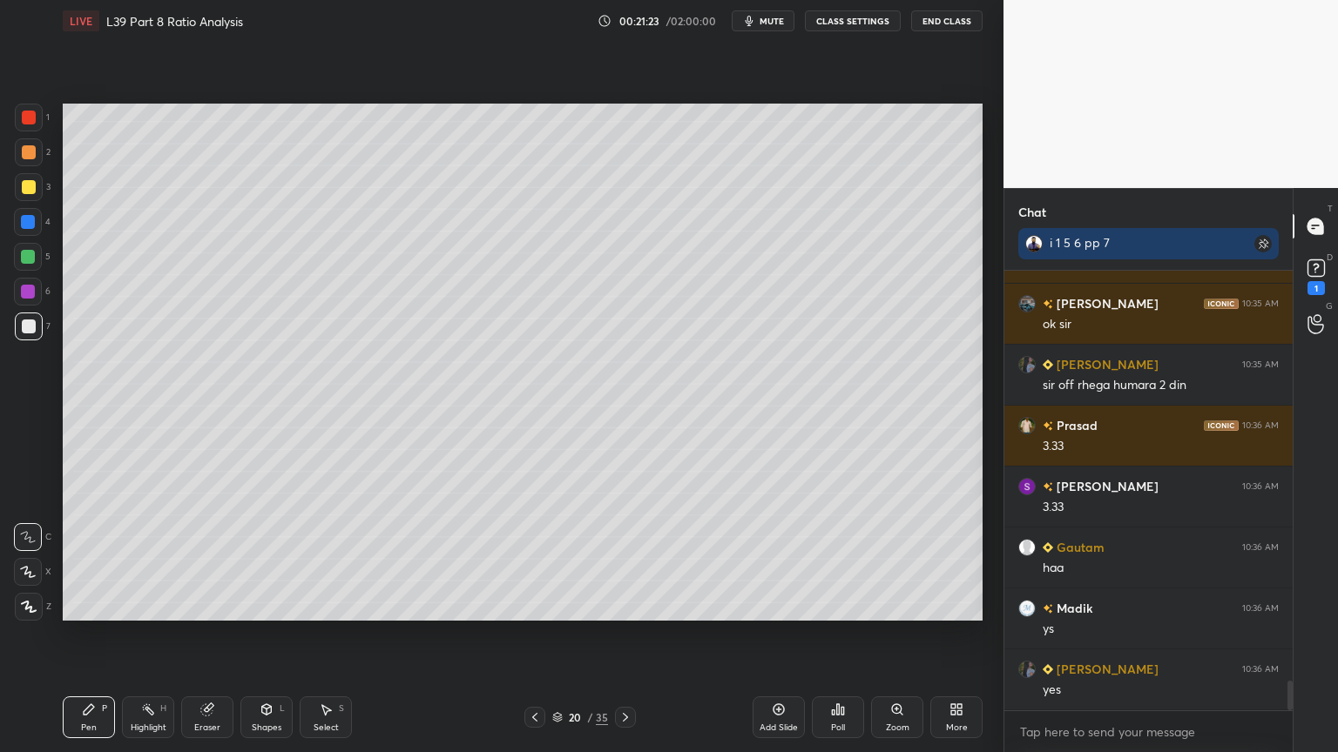
scroll to position [6149, 0]
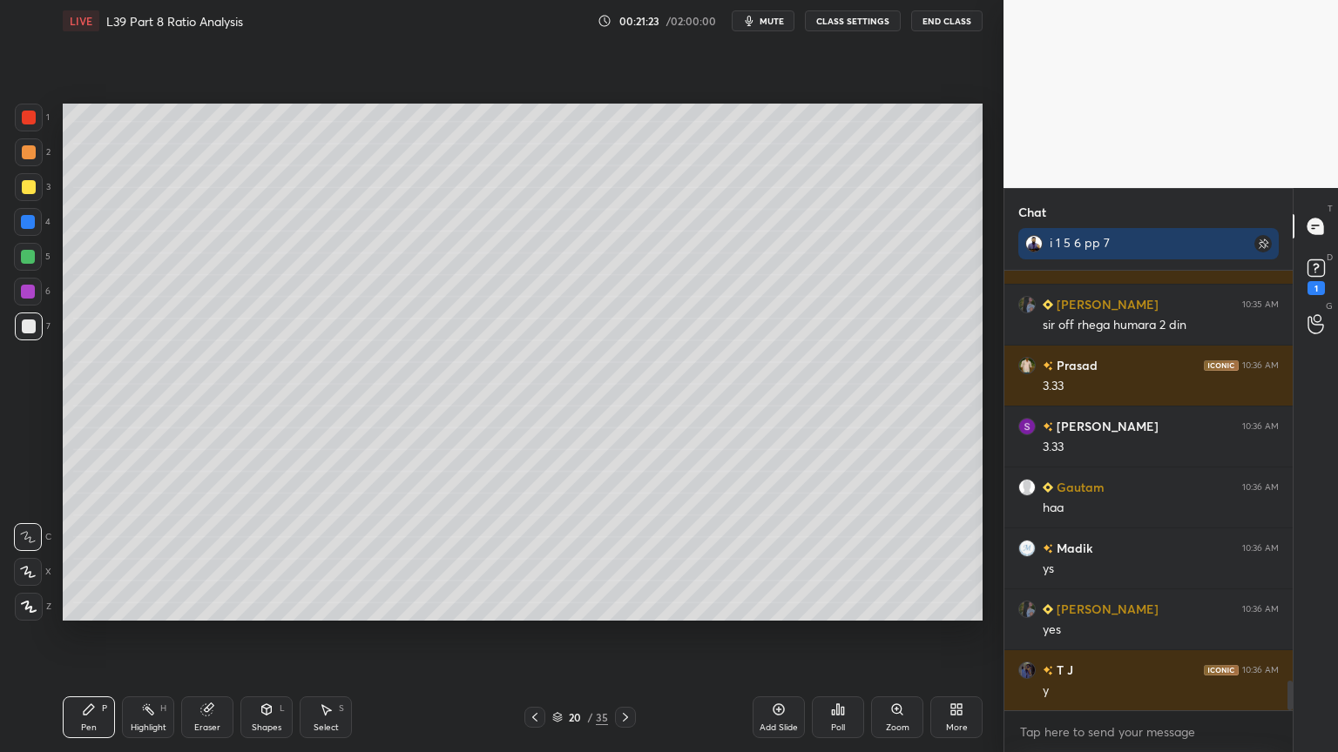
click at [28, 262] on div at bounding box center [28, 257] width 14 height 14
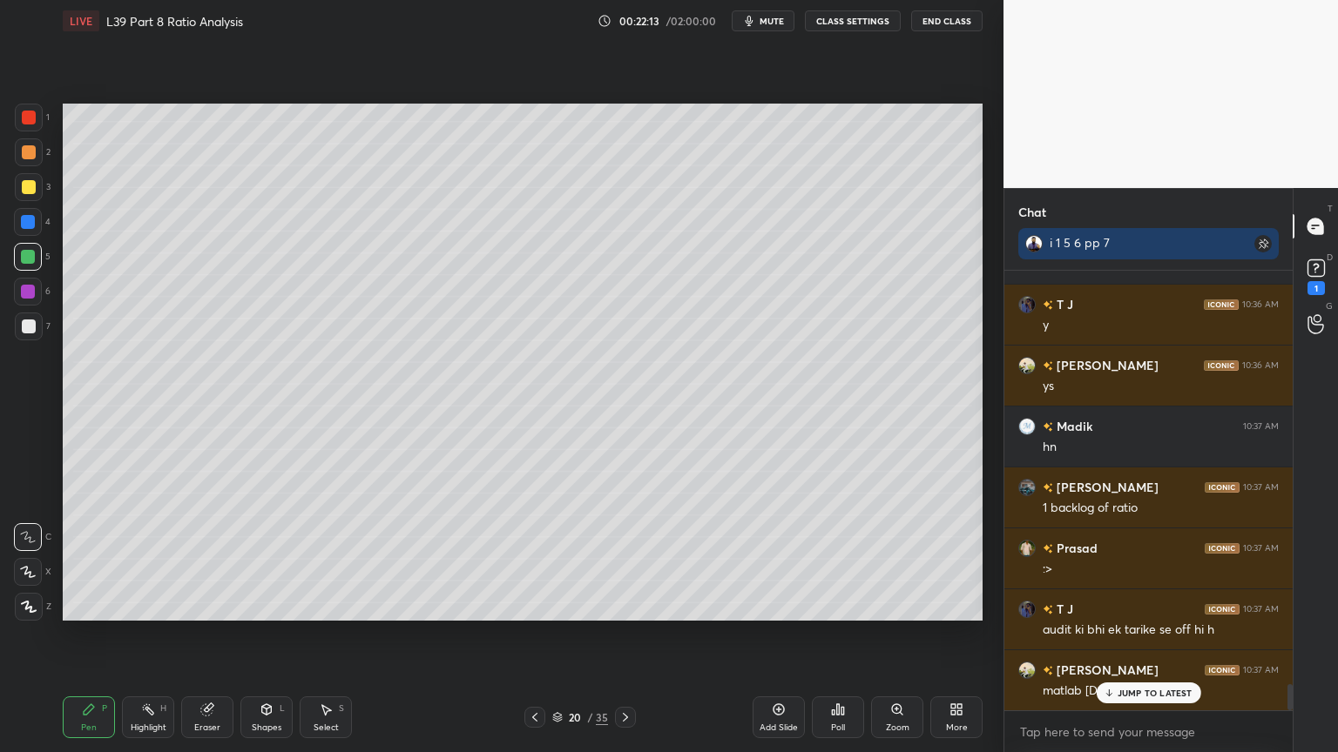
scroll to position [7064, 0]
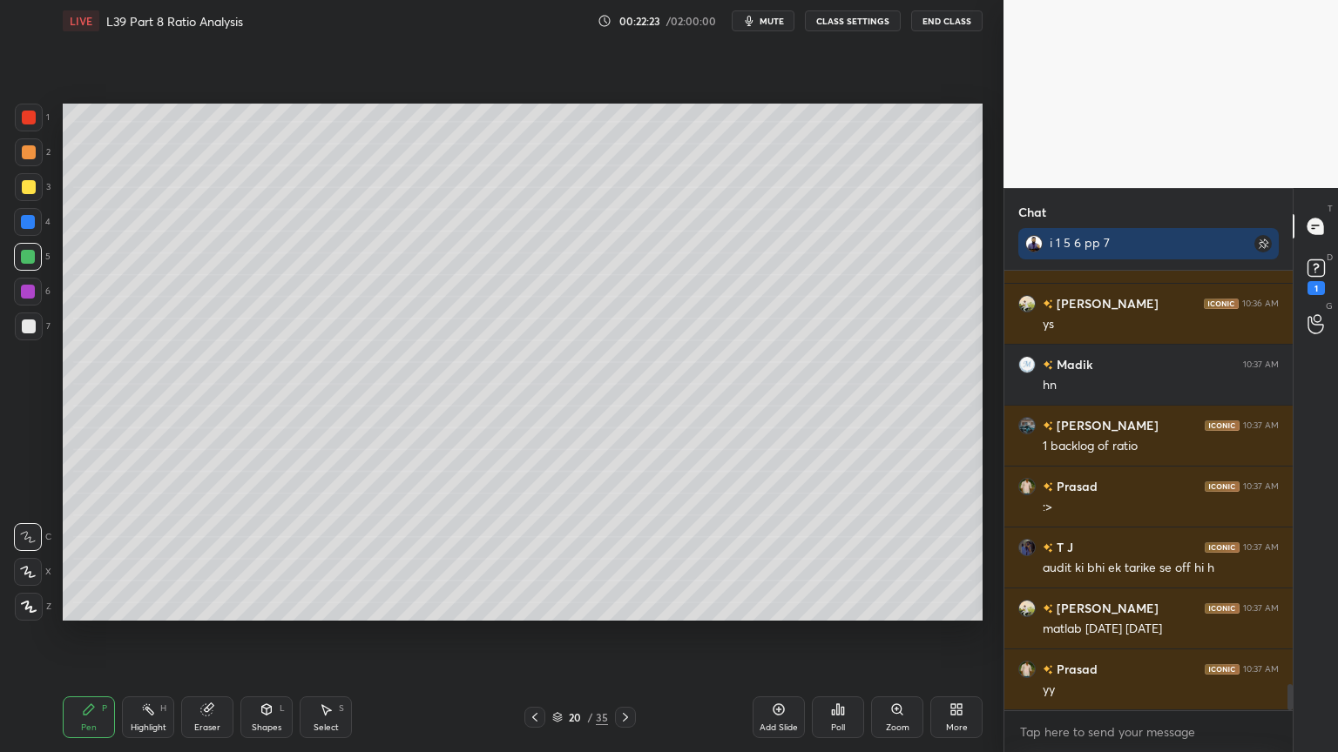
click at [30, 301] on div at bounding box center [28, 292] width 28 height 28
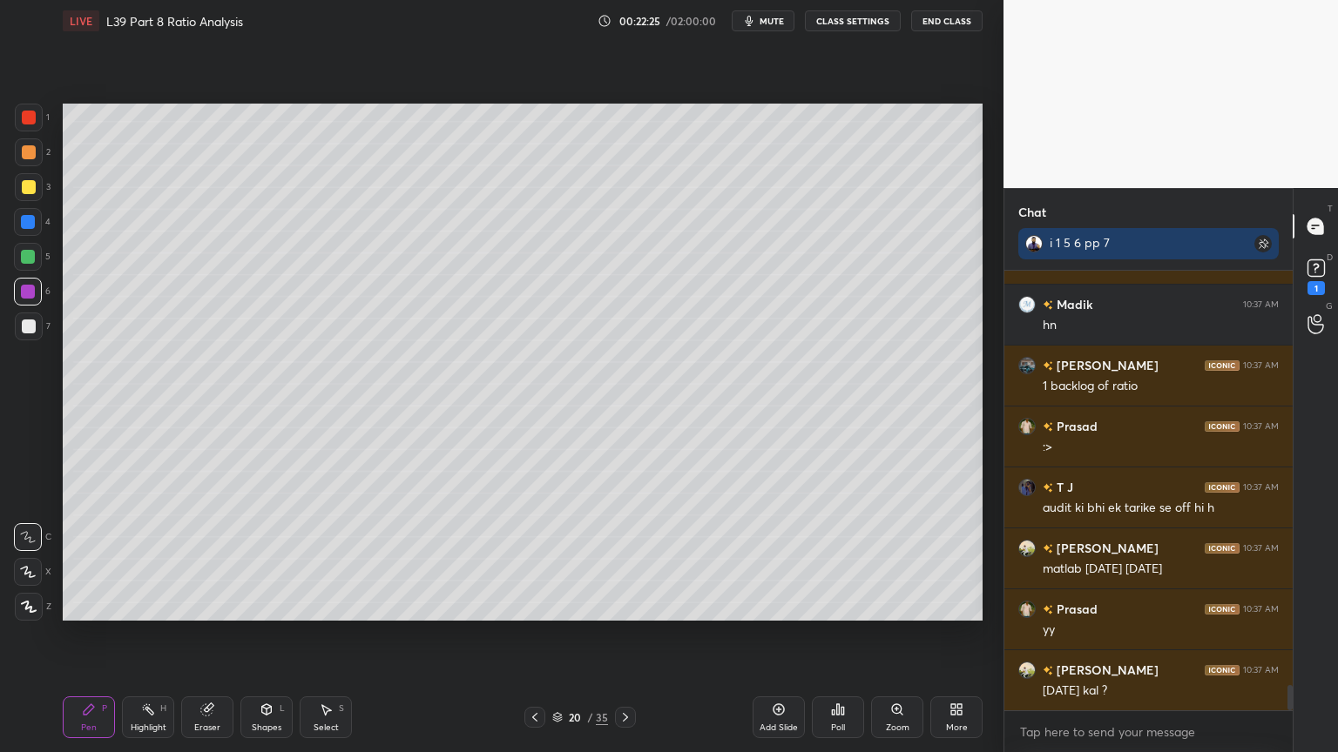
scroll to position [7186, 0]
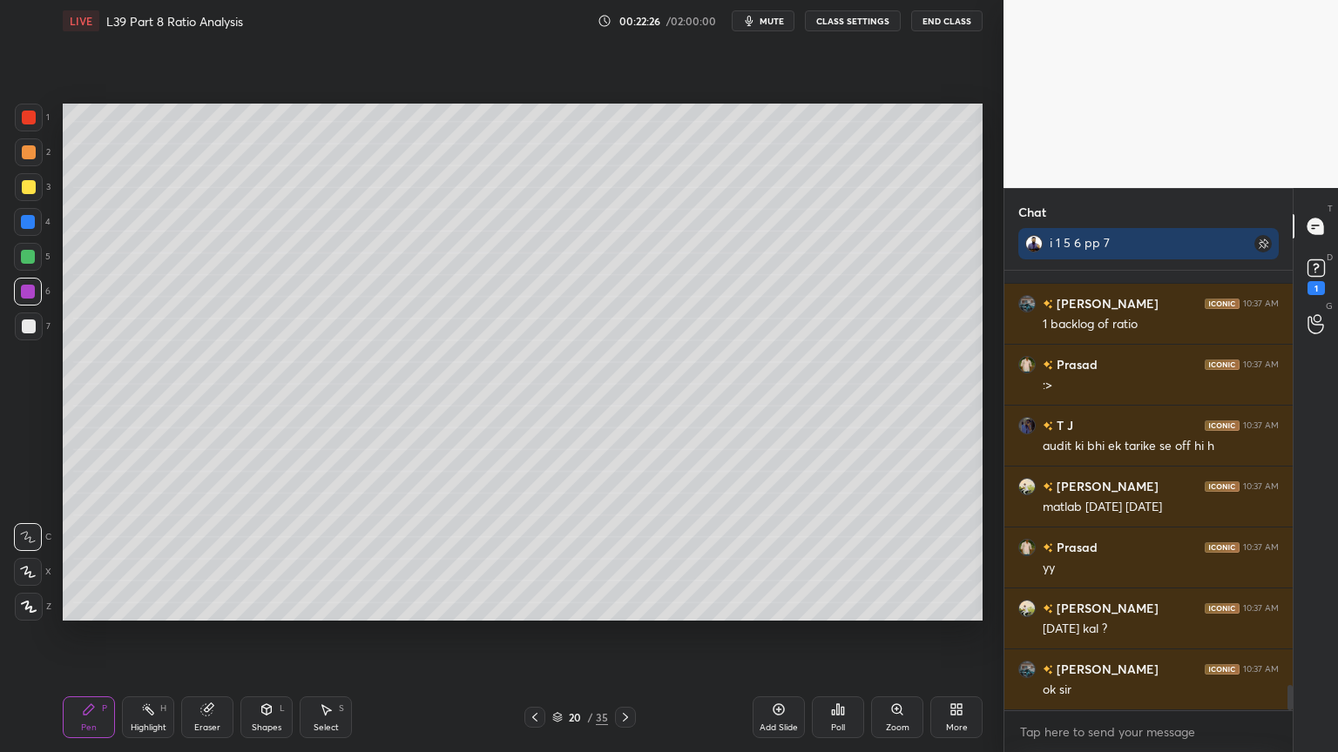
click at [31, 327] on div at bounding box center [29, 327] width 14 height 14
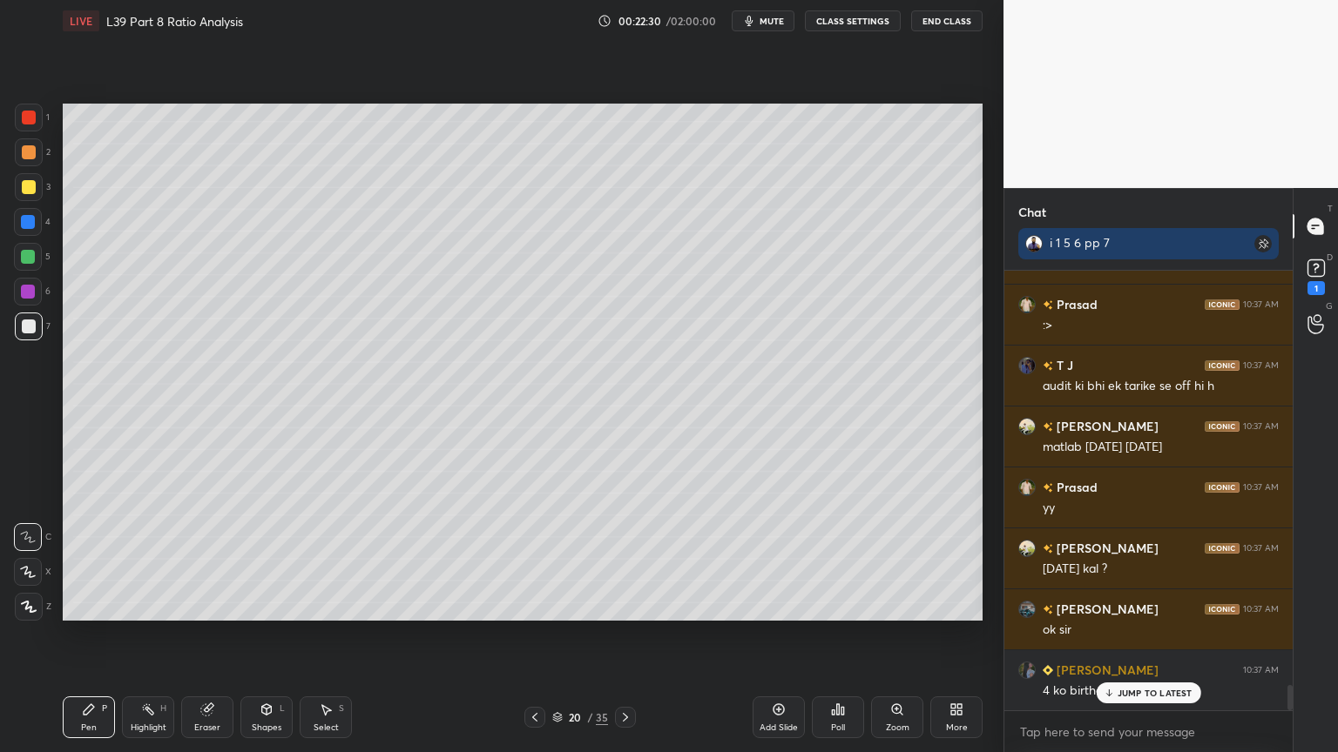
click at [207, 559] on icon at bounding box center [206, 710] width 11 height 11
click at [91, 559] on icon at bounding box center [89, 710] width 14 height 14
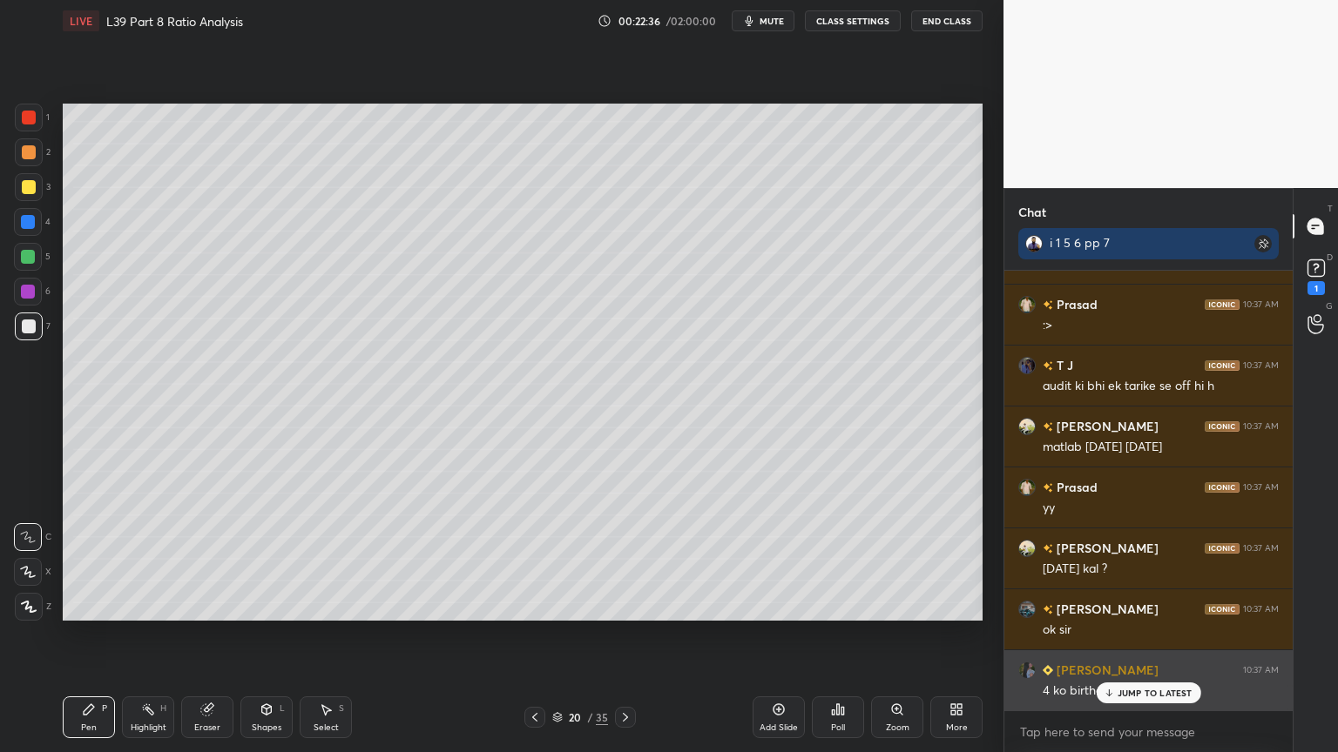
click at [1129, 559] on p "JUMP TO LATEST" at bounding box center [1154, 693] width 75 height 10
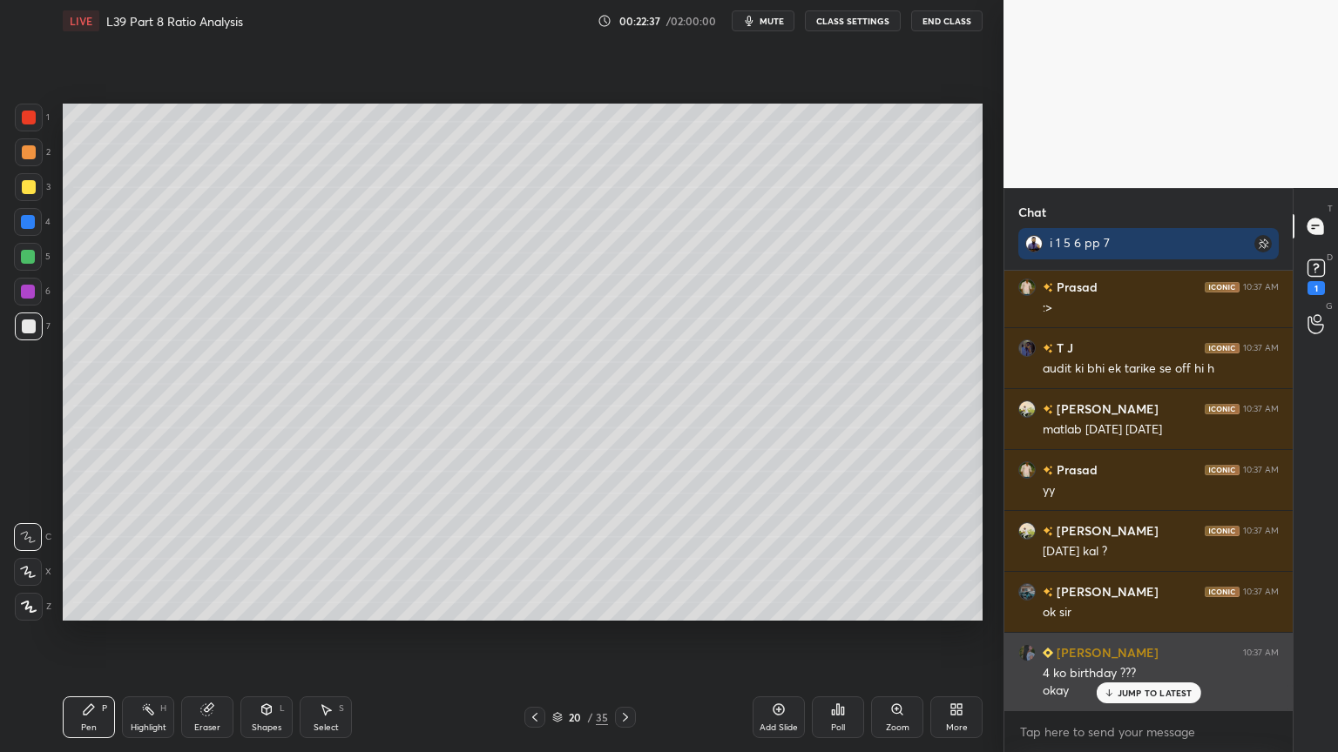
click at [1121, 559] on p "JUMP TO LATEST" at bounding box center [1154, 693] width 75 height 10
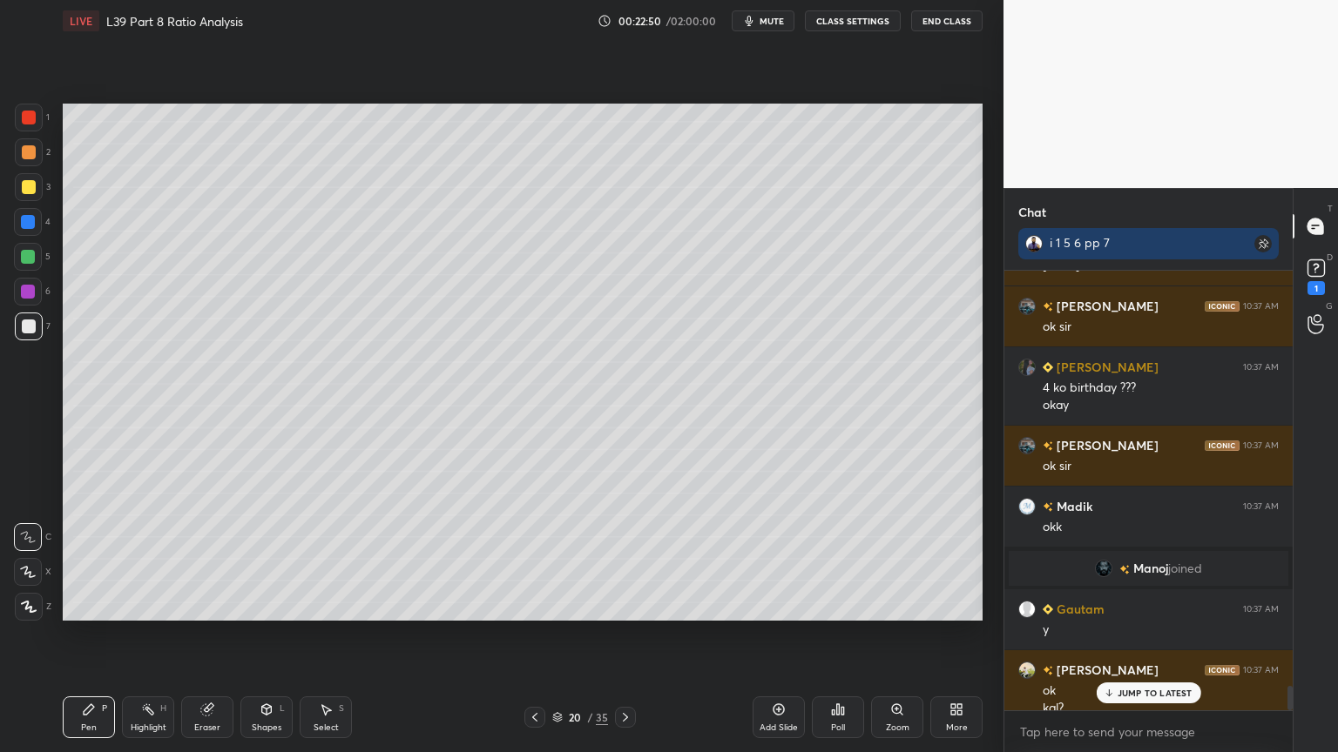
scroll to position [7566, 0]
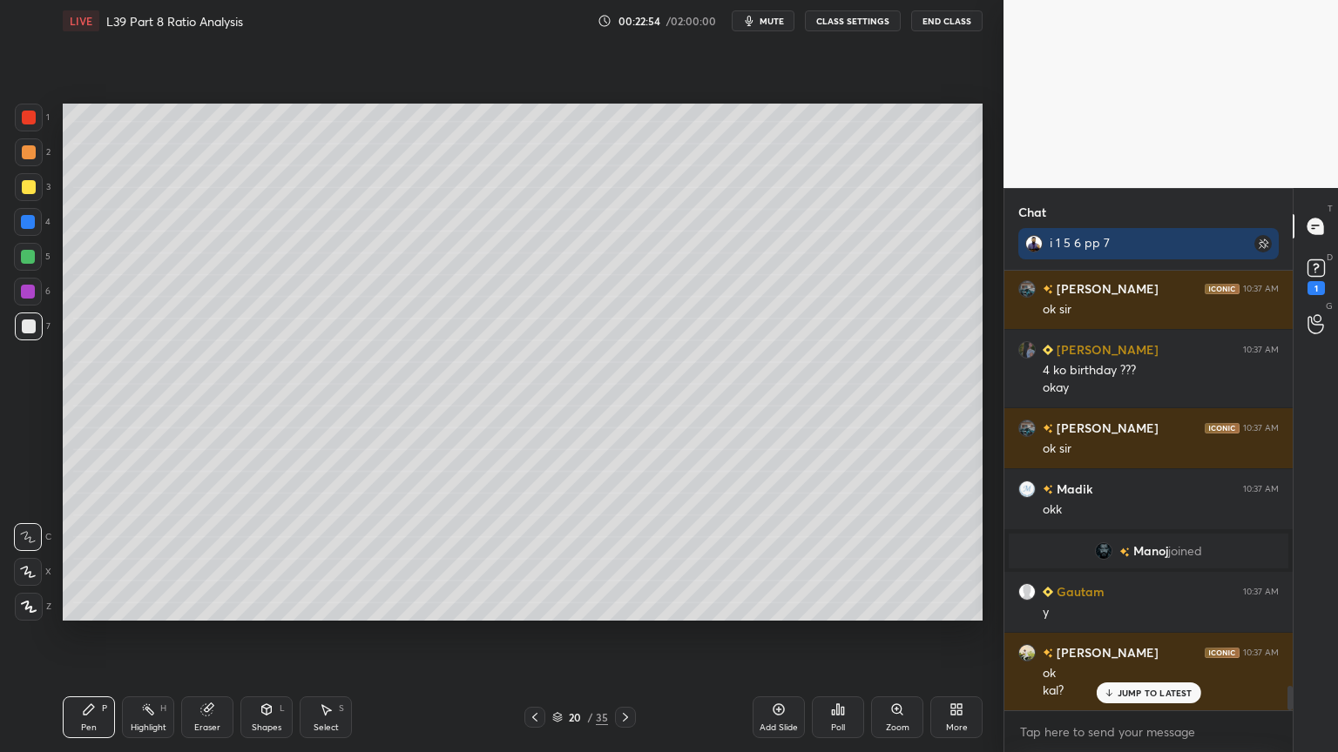
click at [24, 191] on div at bounding box center [29, 187] width 14 height 14
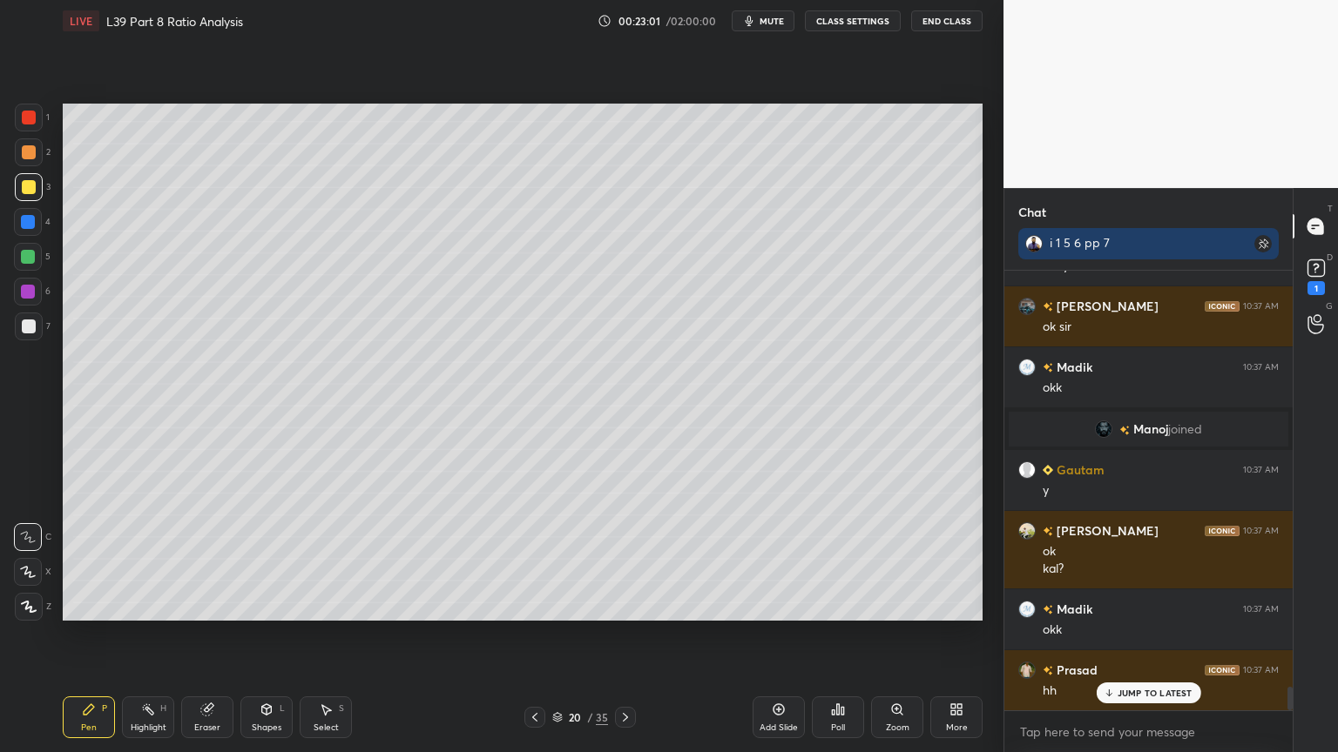
scroll to position [7810, 0]
click at [530, 559] on div at bounding box center [534, 717] width 21 height 21
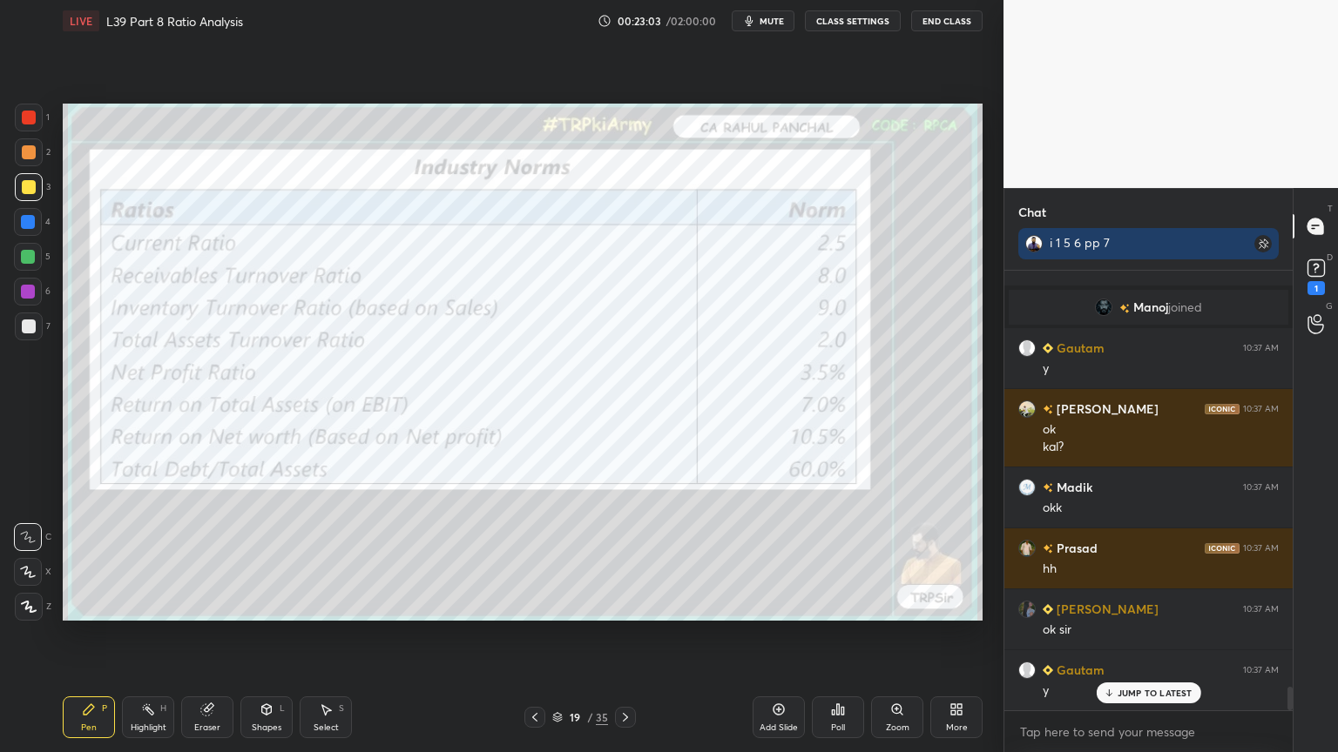
click at [192, 559] on div "Eraser" at bounding box center [207, 718] width 52 height 42
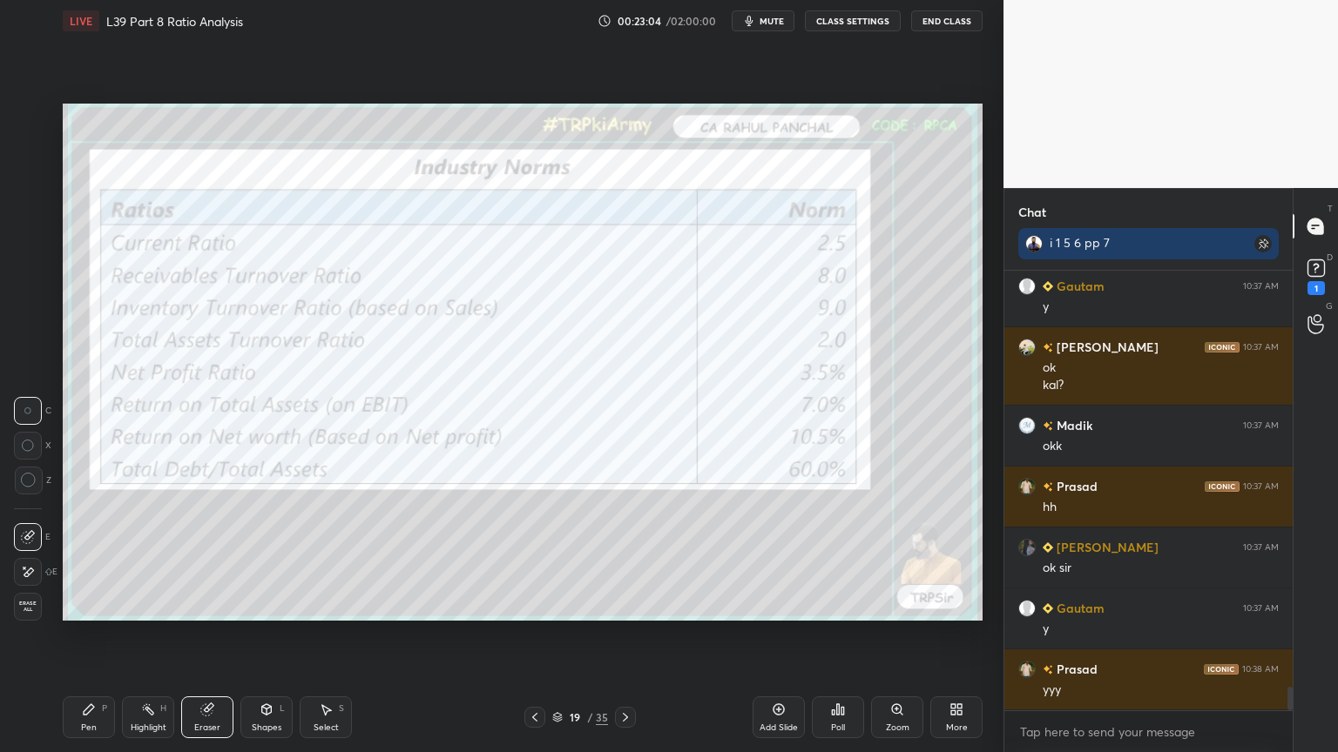
click at [29, 559] on span "Erase all" at bounding box center [28, 607] width 26 height 12
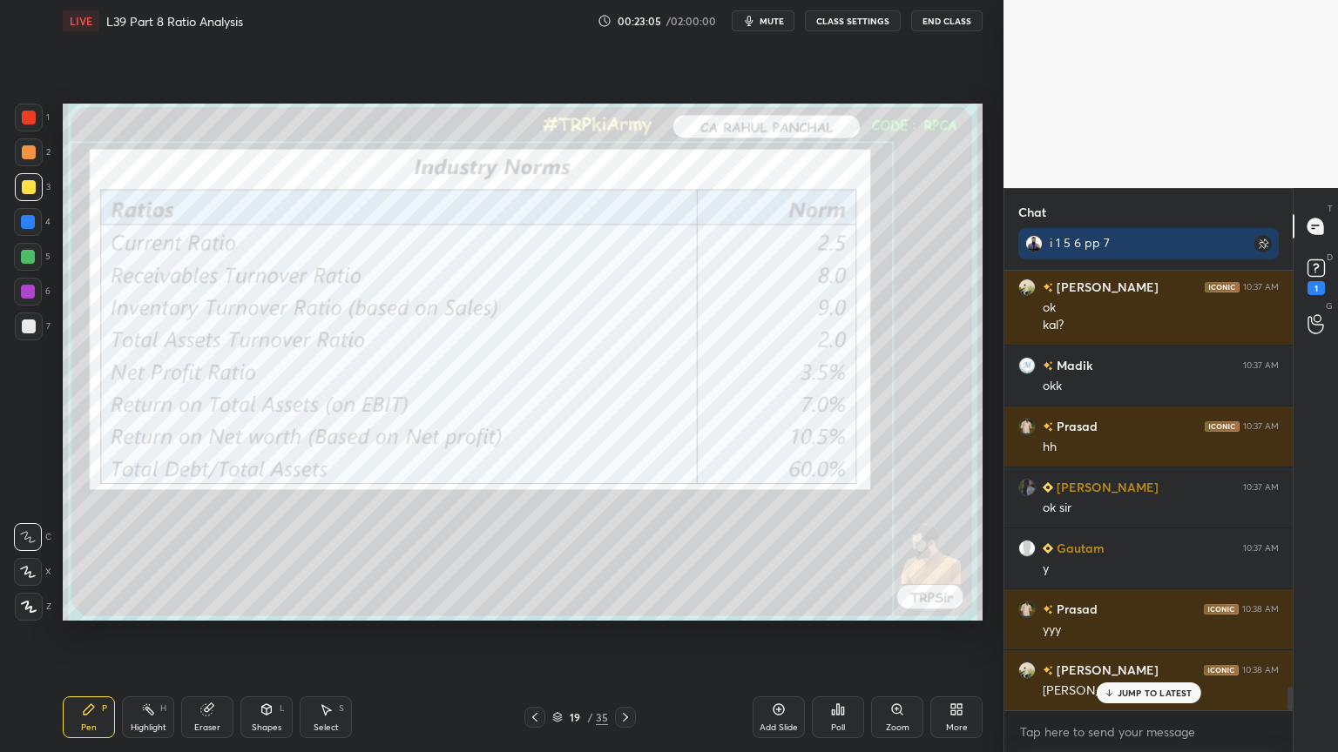
click at [49, 105] on div "1" at bounding box center [32, 118] width 35 height 28
click at [629, 559] on icon at bounding box center [625, 718] width 14 height 14
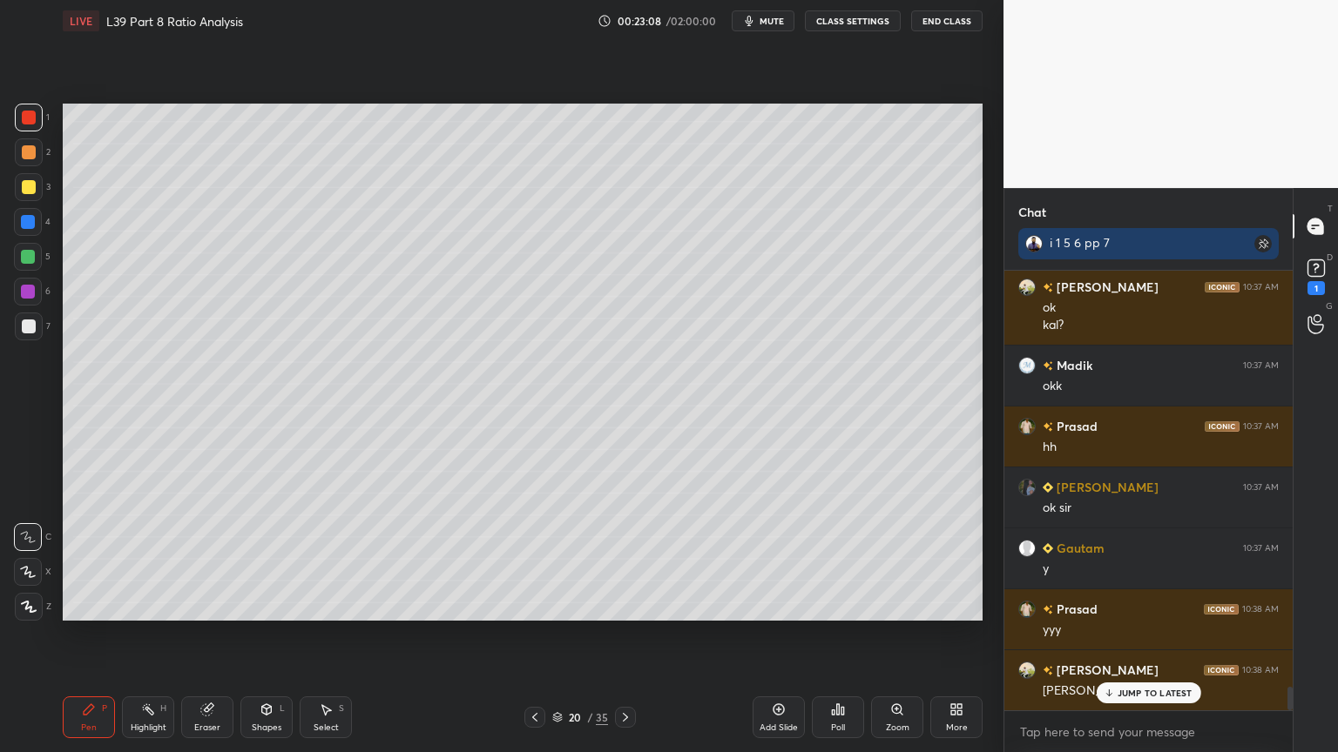
click at [536, 559] on icon at bounding box center [535, 718] width 14 height 14
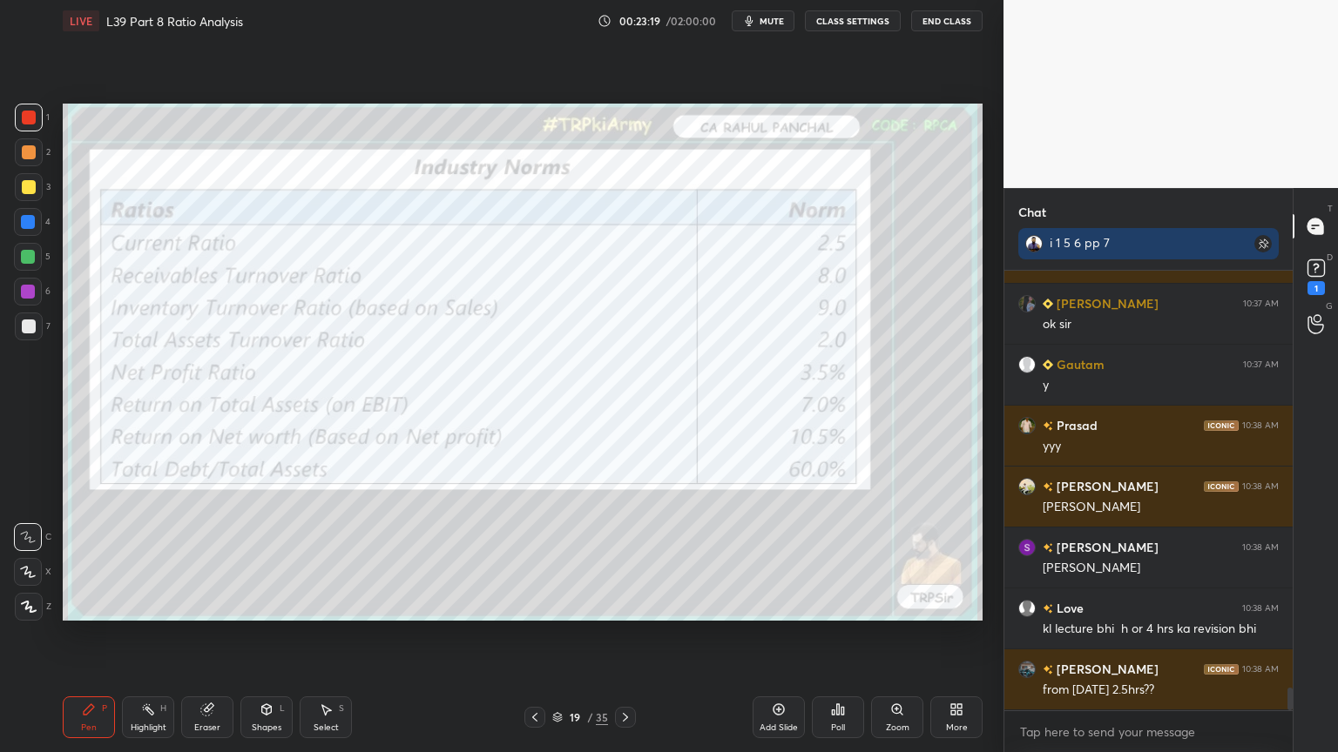
scroll to position [8176, 0]
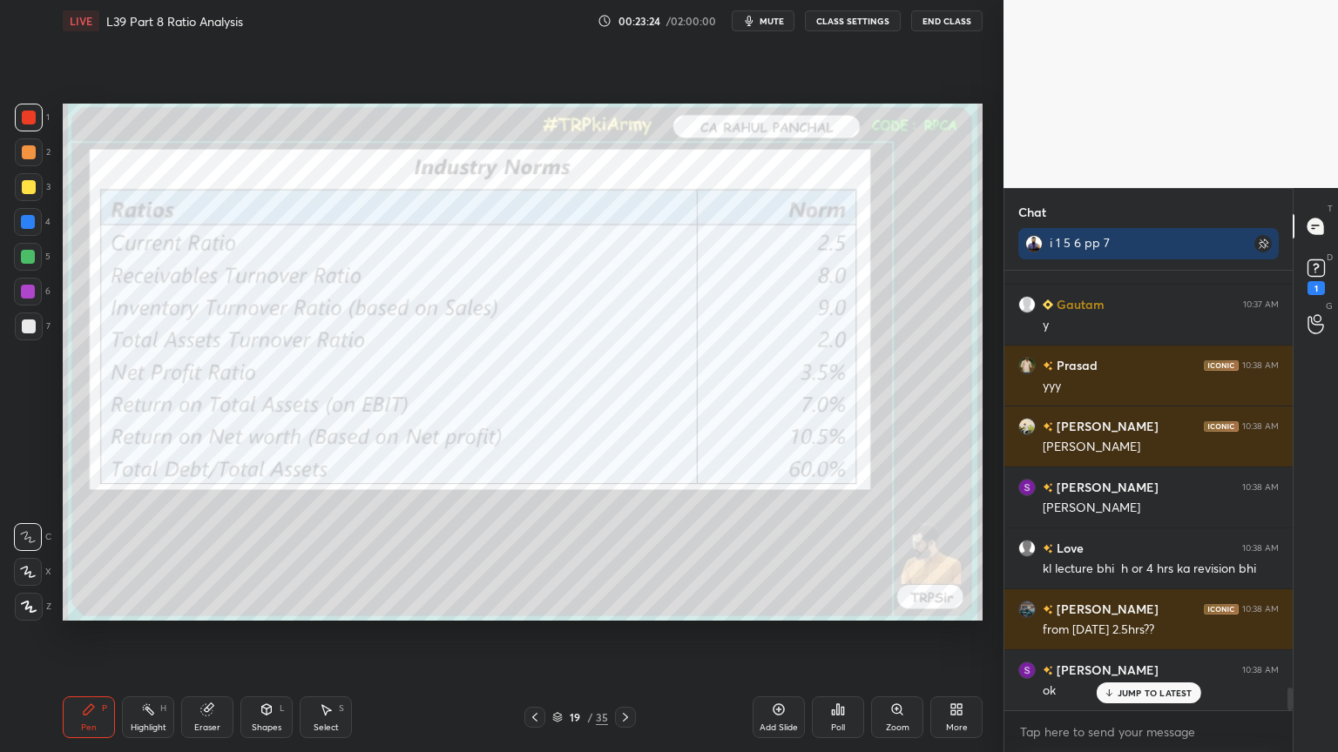
click at [627, 559] on icon at bounding box center [625, 717] width 5 height 9
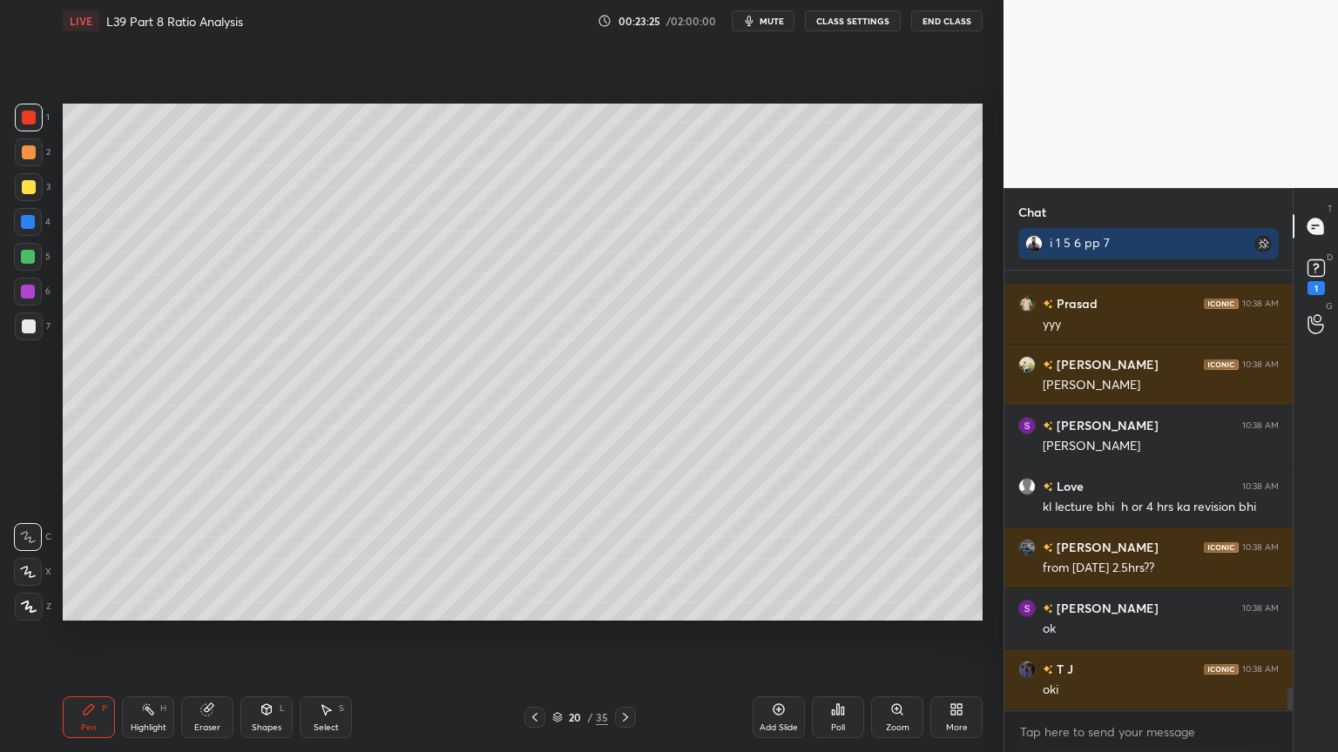
scroll to position [8298, 0]
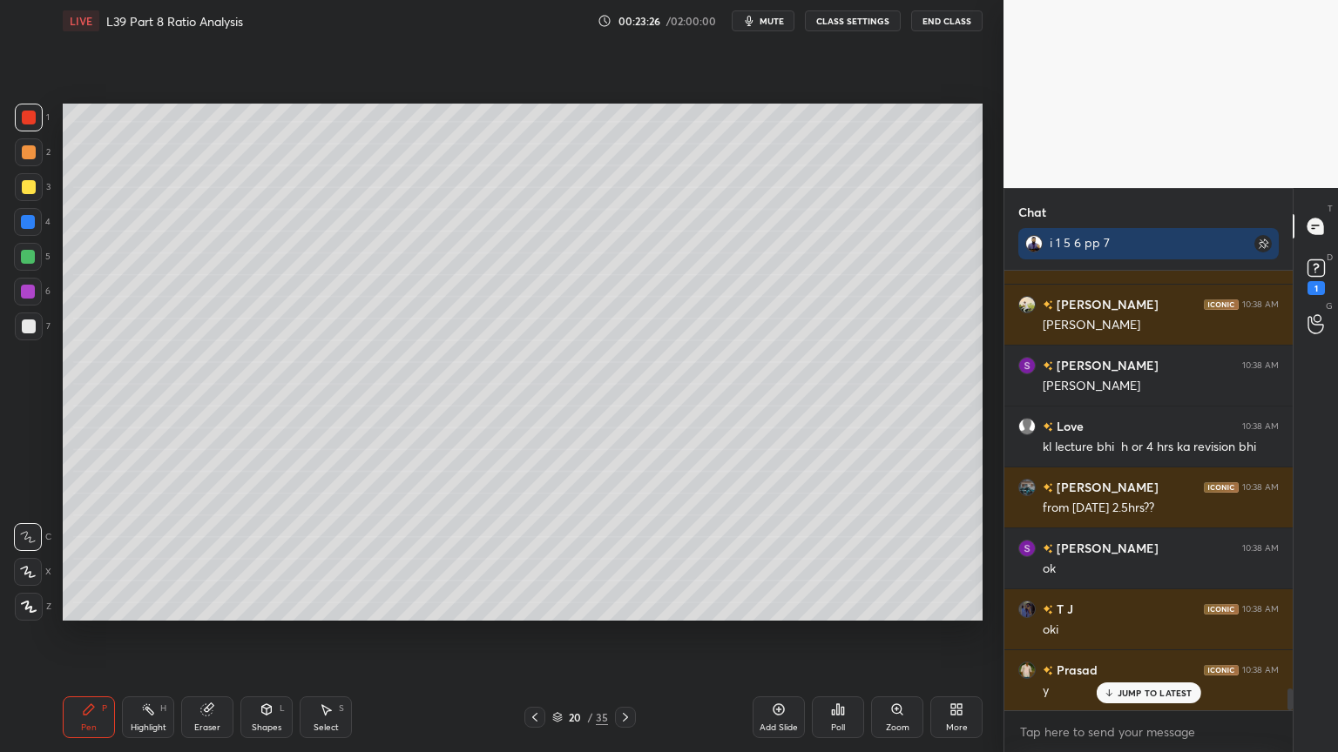
click at [28, 333] on div at bounding box center [29, 327] width 14 height 14
click at [31, 190] on div at bounding box center [29, 187] width 14 height 14
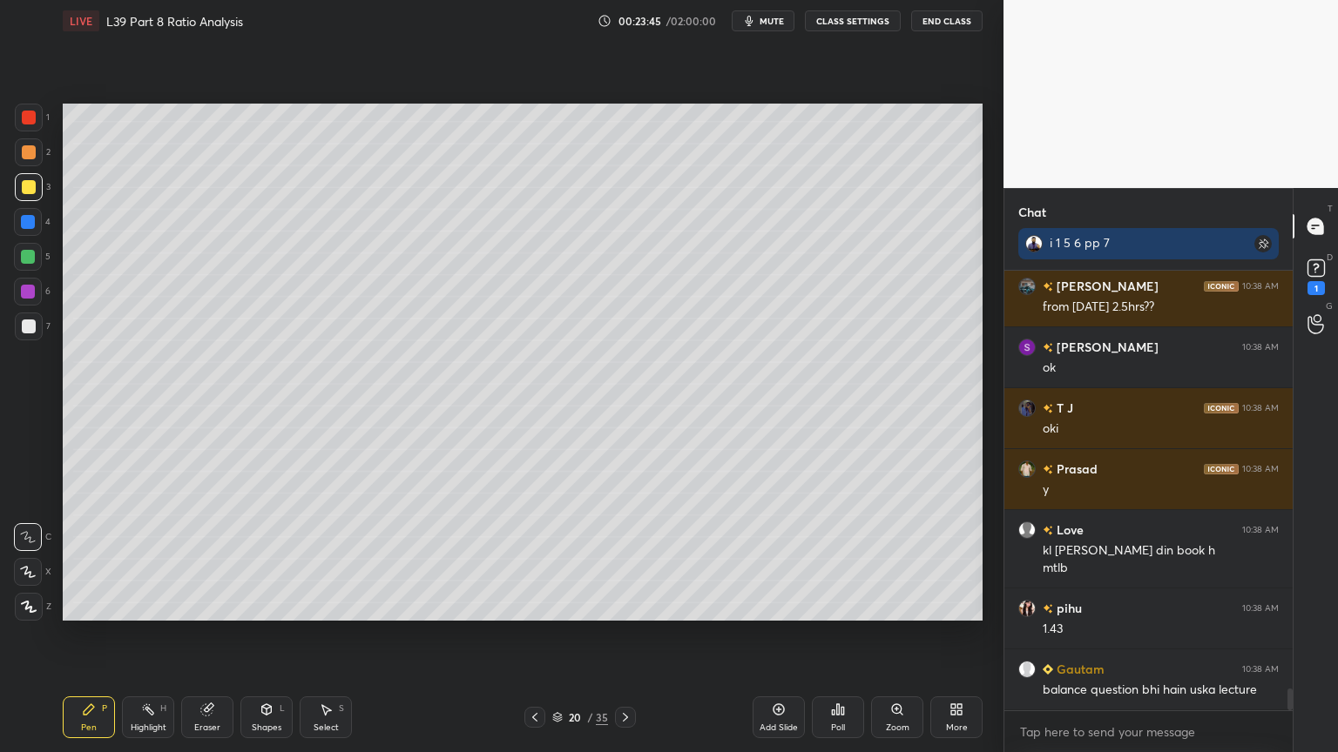
scroll to position [8559, 0]
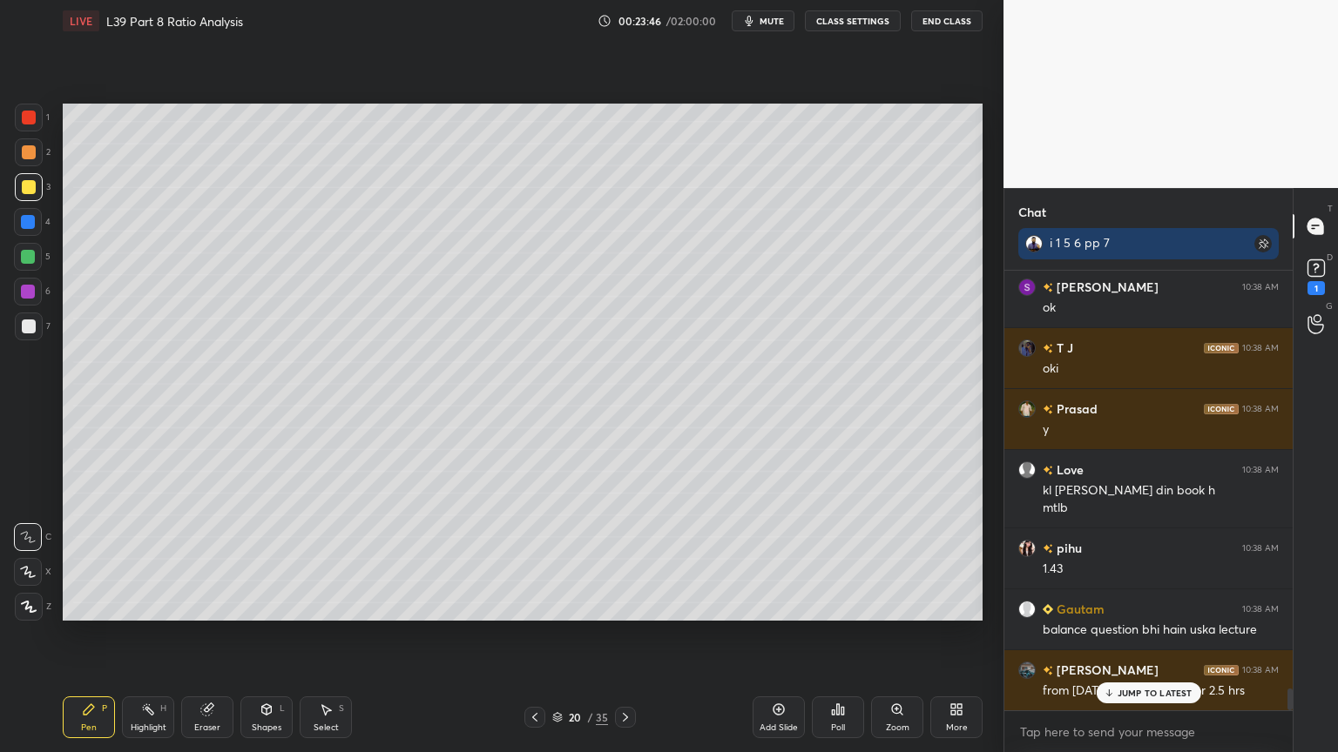
click at [28, 167] on div "2" at bounding box center [33, 155] width 36 height 35
click at [1121, 559] on p "JUMP TO LATEST" at bounding box center [1154, 693] width 75 height 10
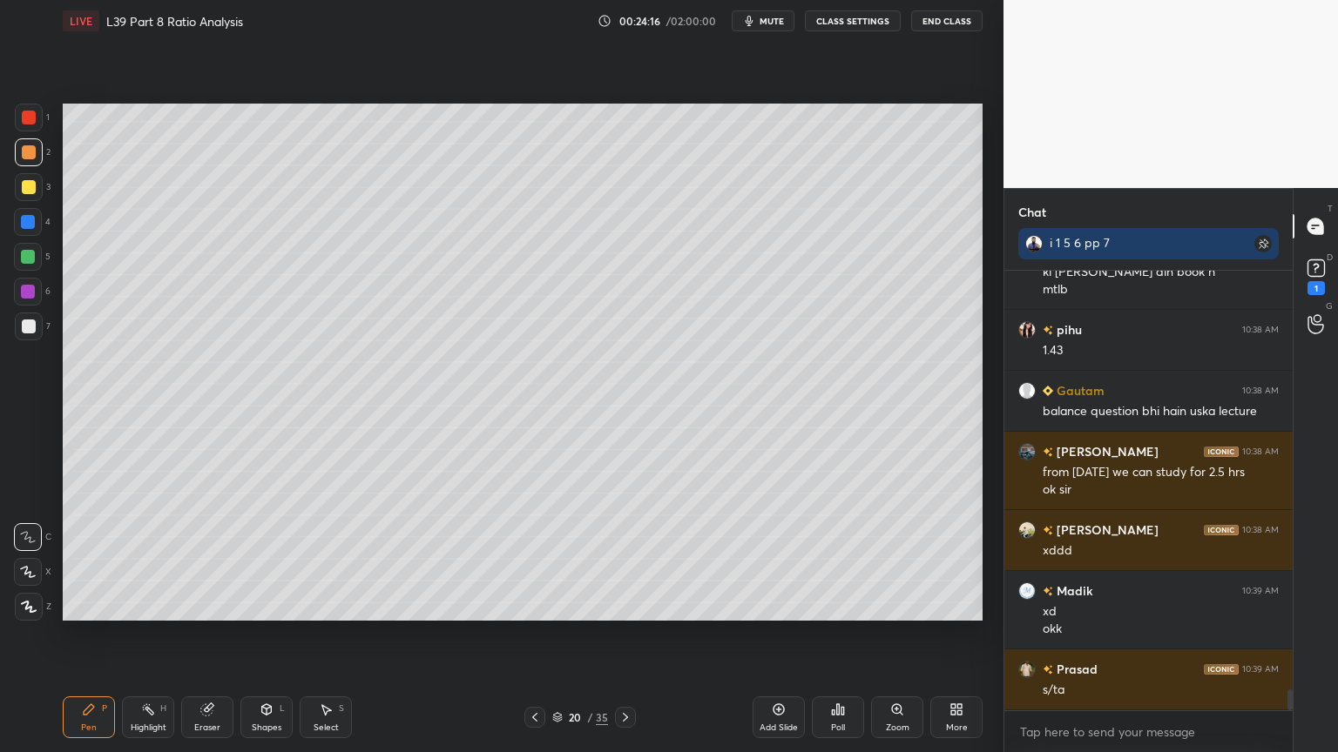
scroll to position [8838, 0]
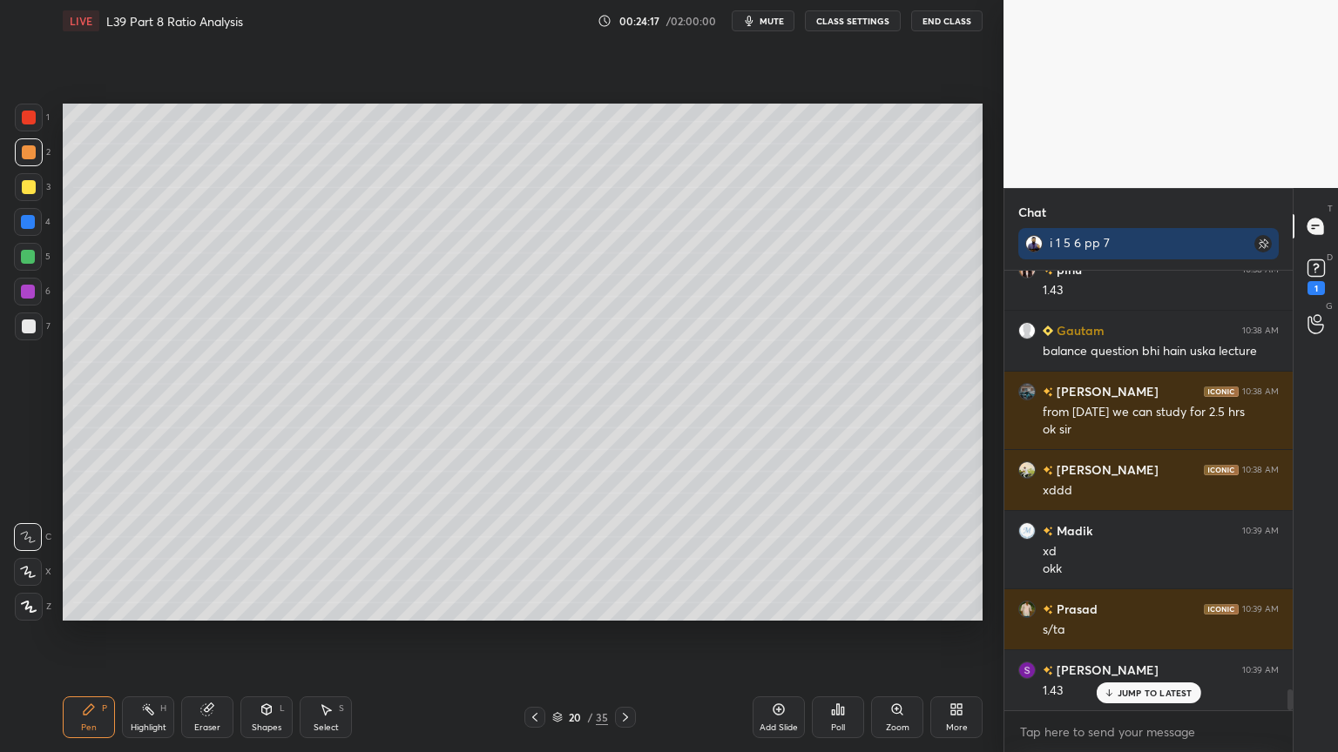
click at [258, 559] on div "Shapes L" at bounding box center [266, 718] width 52 height 42
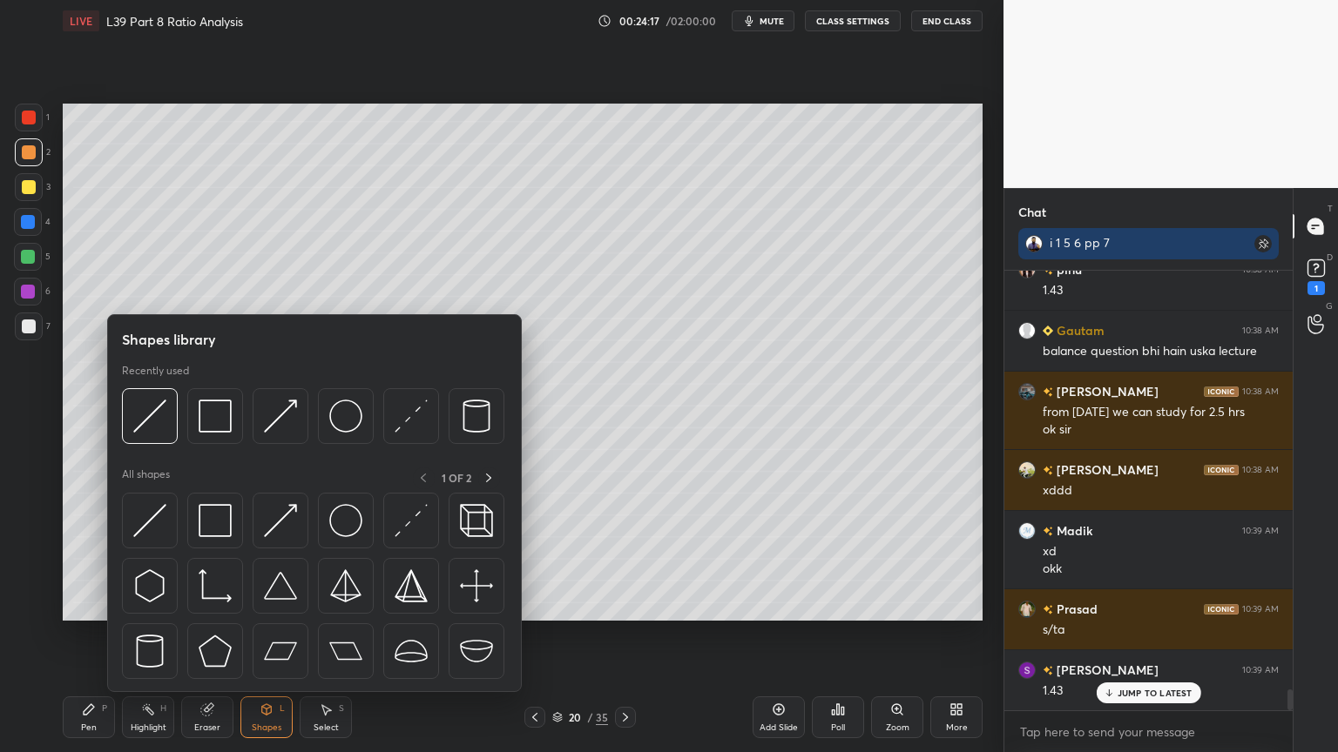
click at [166, 422] on div at bounding box center [150, 416] width 56 height 56
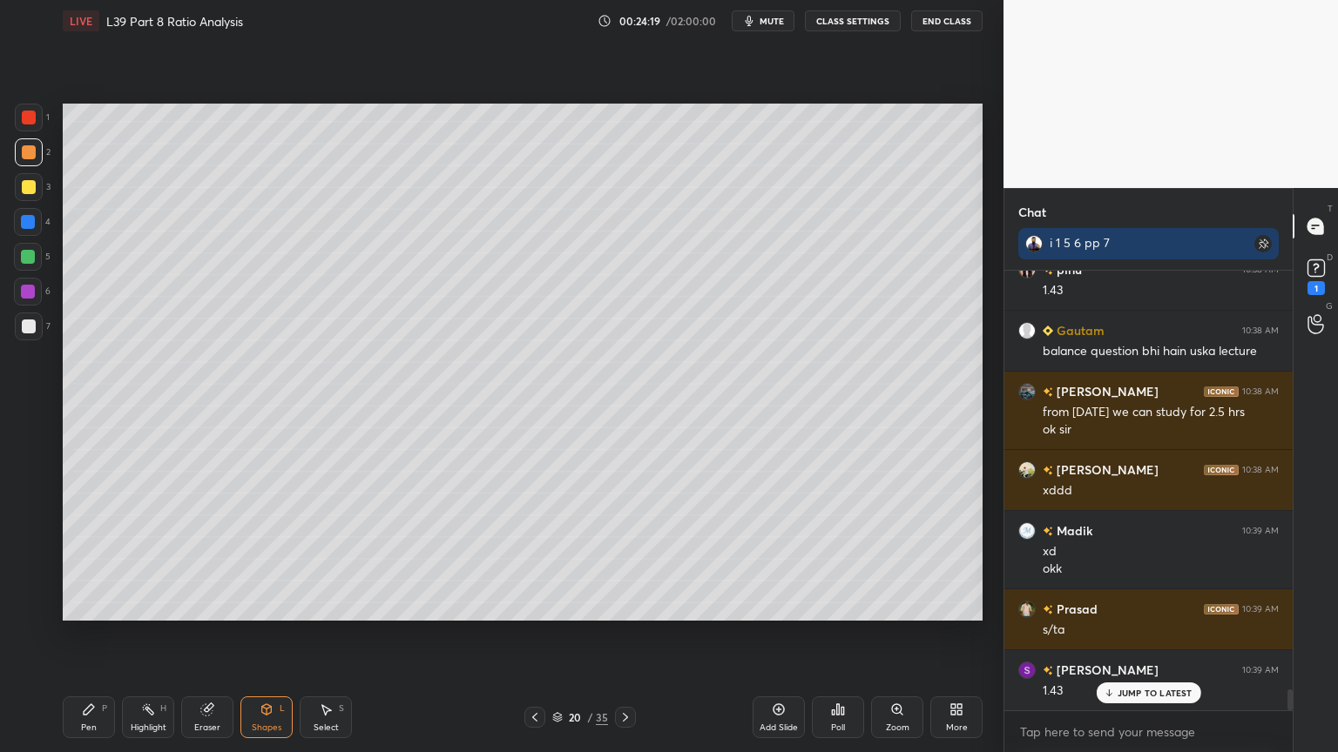
scroll to position [8900, 0]
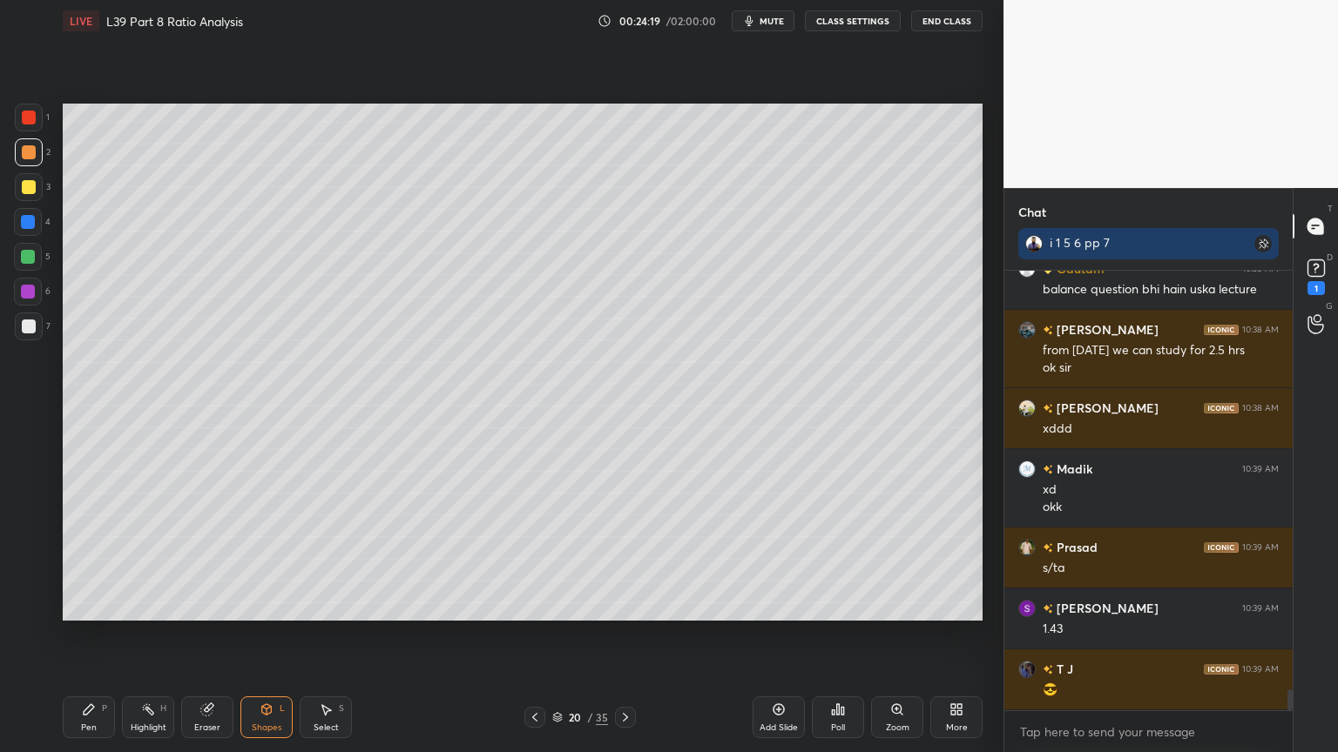
click at [33, 332] on div at bounding box center [29, 327] width 14 height 14
click at [98, 559] on div "Pen P" at bounding box center [89, 718] width 52 height 42
click at [273, 559] on icon at bounding box center [267, 710] width 14 height 14
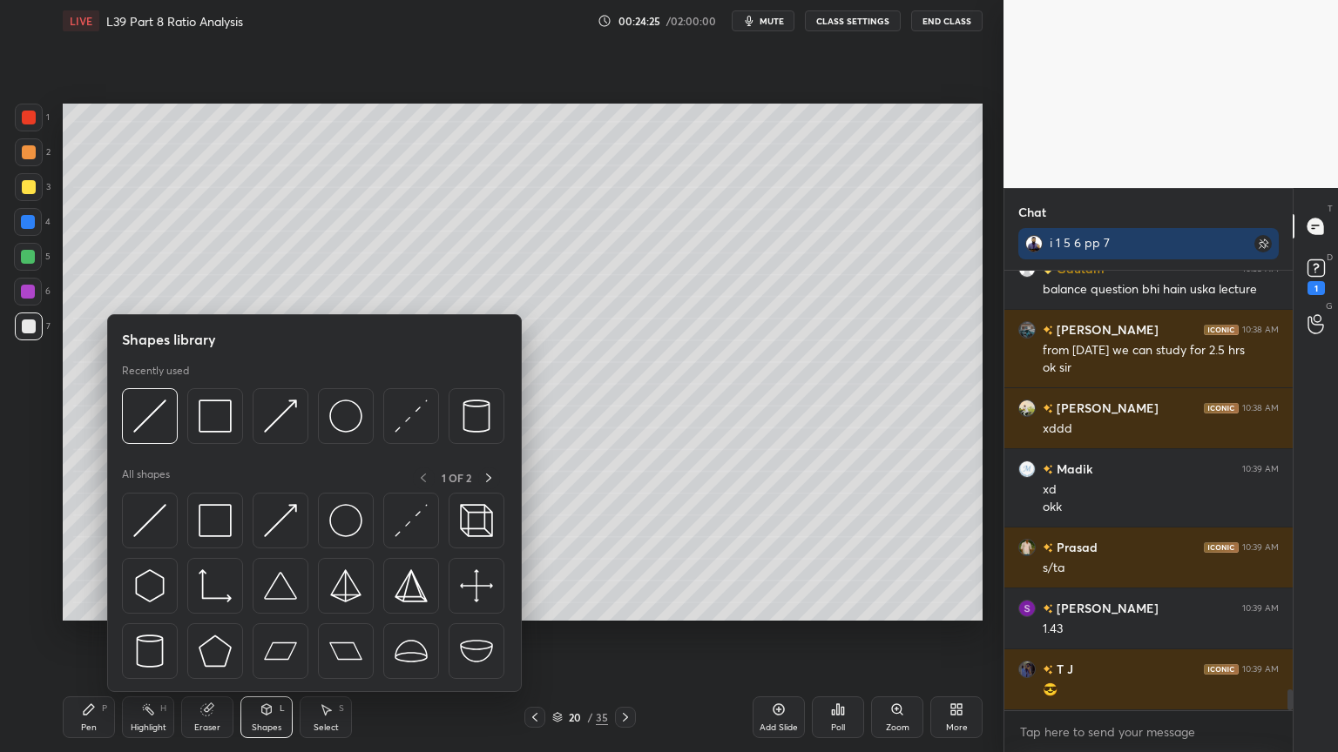
click at [152, 414] on img at bounding box center [149, 416] width 33 height 33
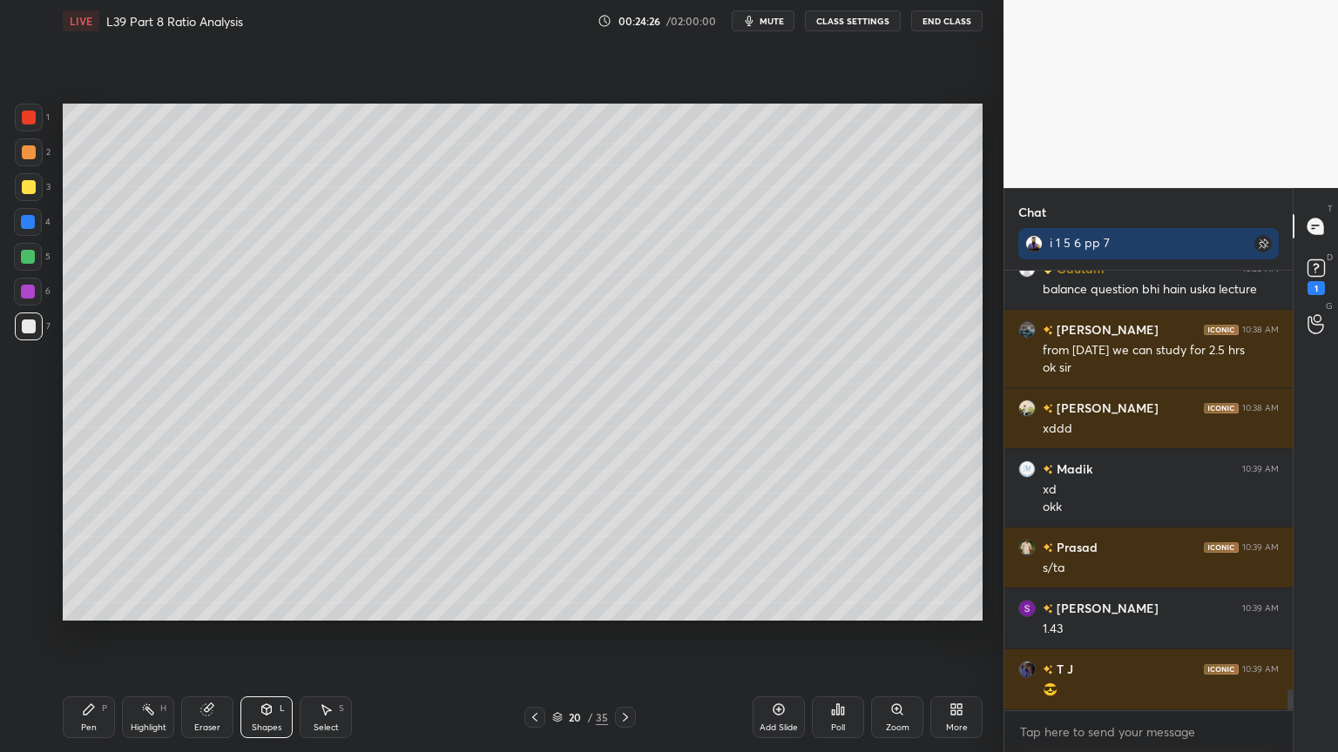
click at [98, 559] on div "Pen P" at bounding box center [89, 718] width 52 height 42
click at [539, 559] on icon at bounding box center [535, 718] width 14 height 14
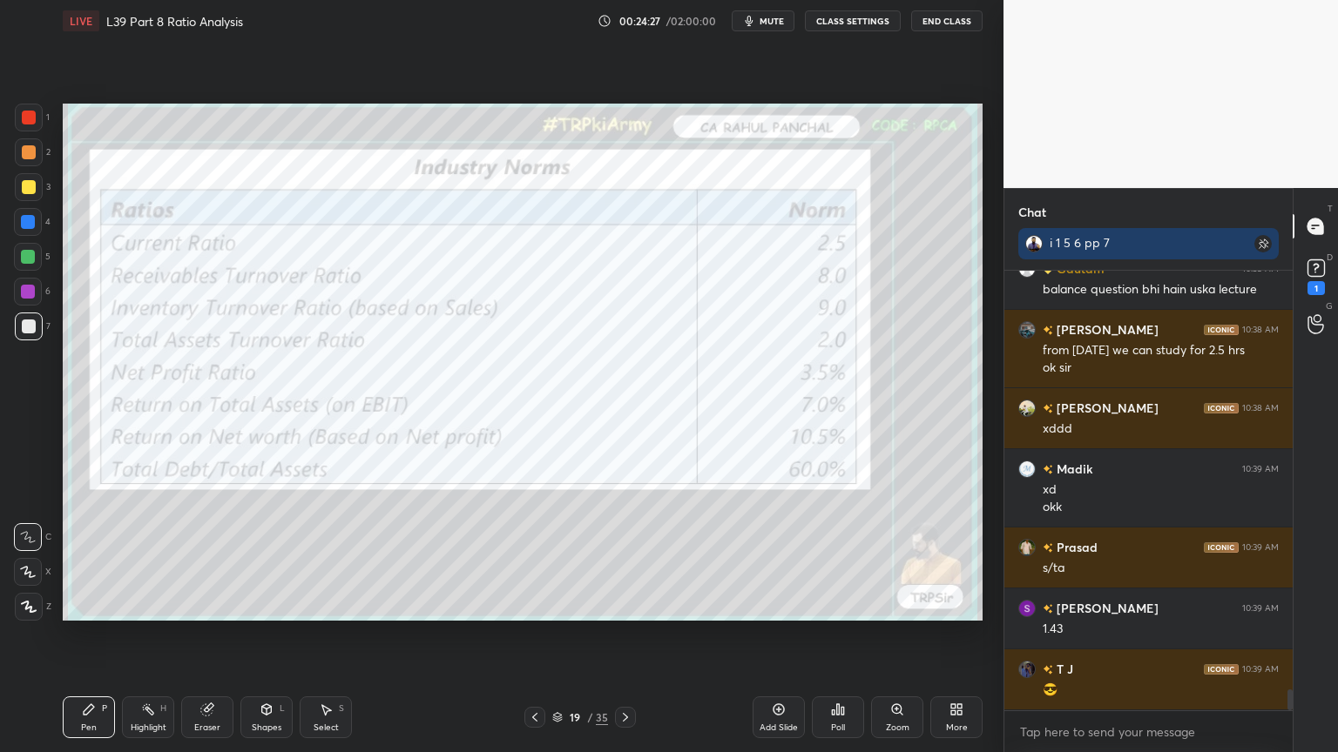
click at [535, 559] on icon at bounding box center [534, 717] width 5 height 9
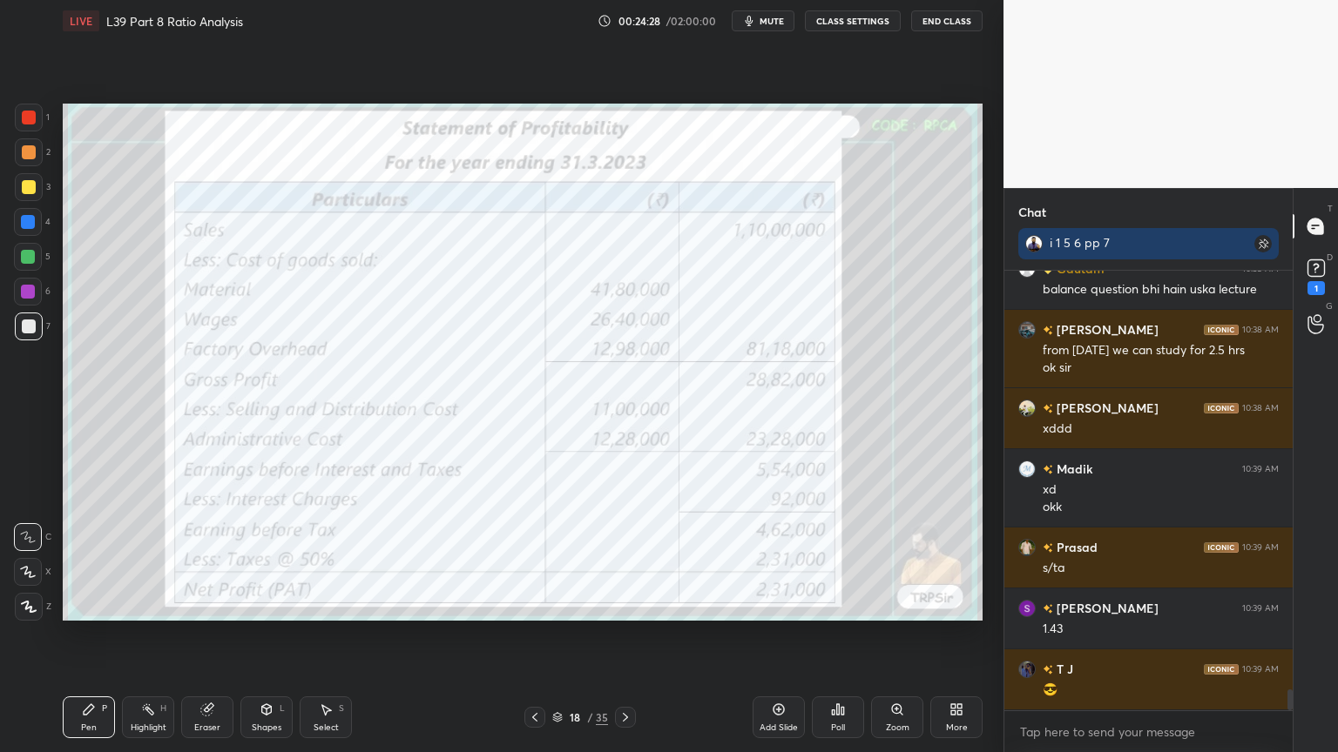
click at [533, 559] on icon at bounding box center [535, 718] width 14 height 14
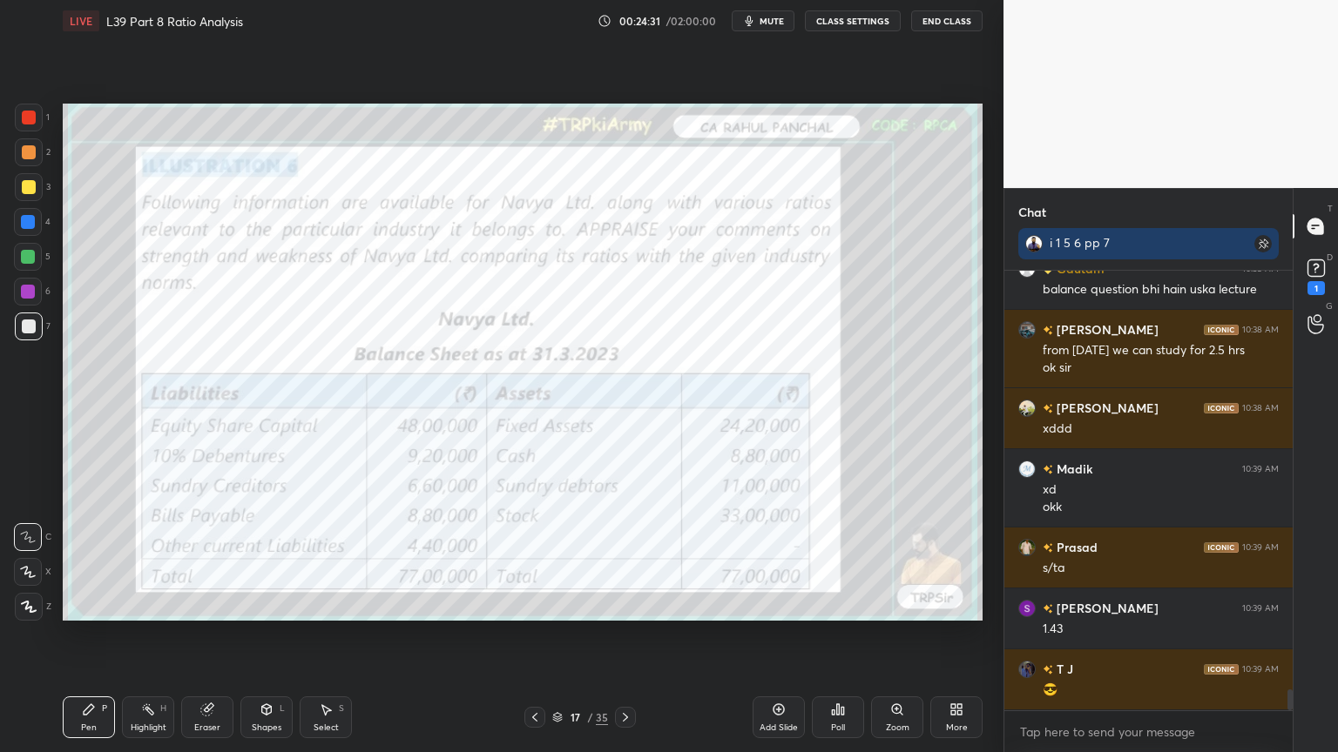
click at [617, 559] on div at bounding box center [625, 717] width 21 height 21
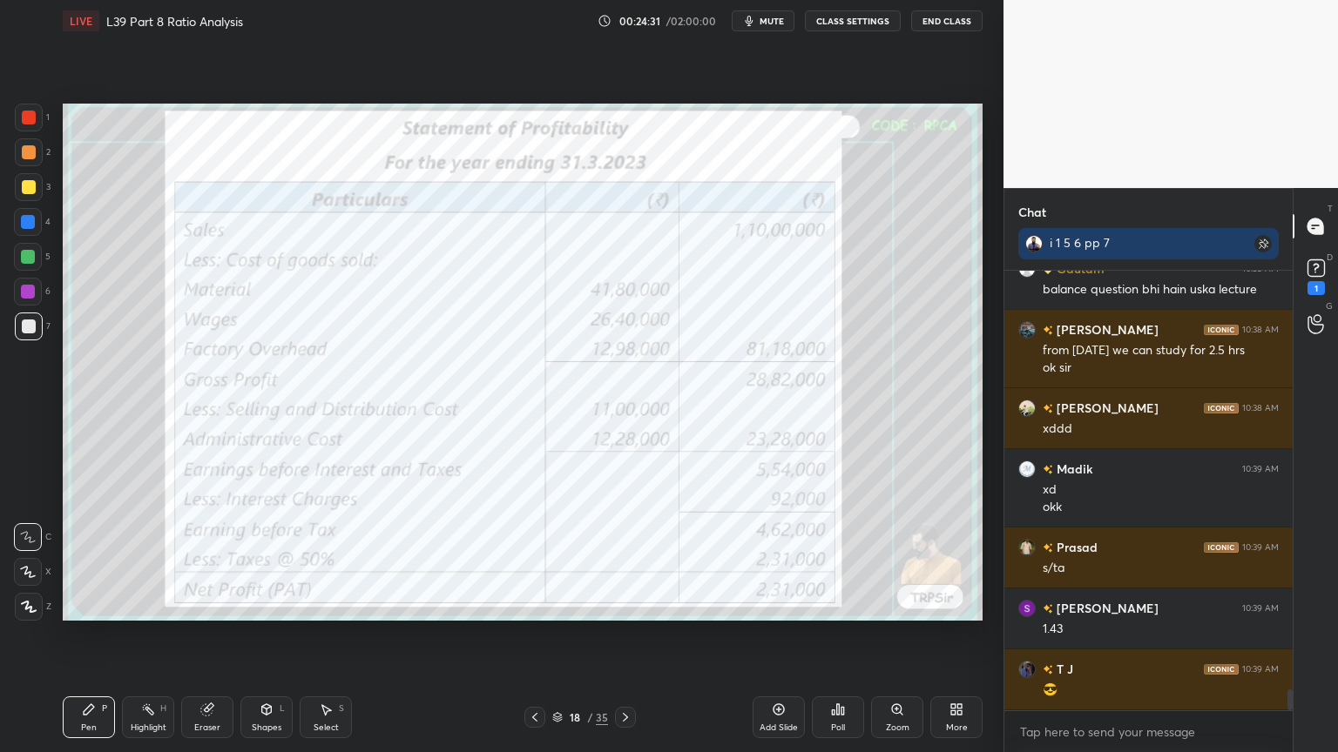
click at [627, 559] on icon at bounding box center [625, 718] width 14 height 14
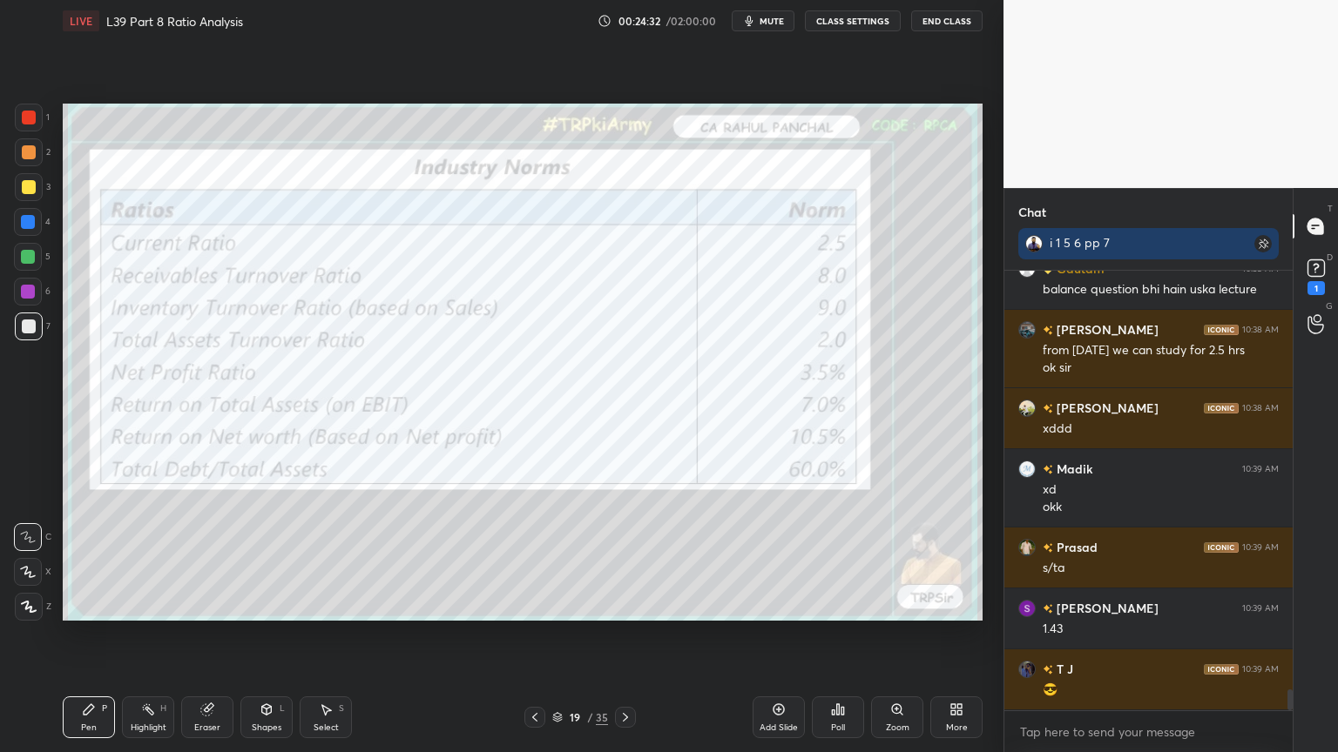
click at [630, 559] on icon at bounding box center [625, 718] width 14 height 14
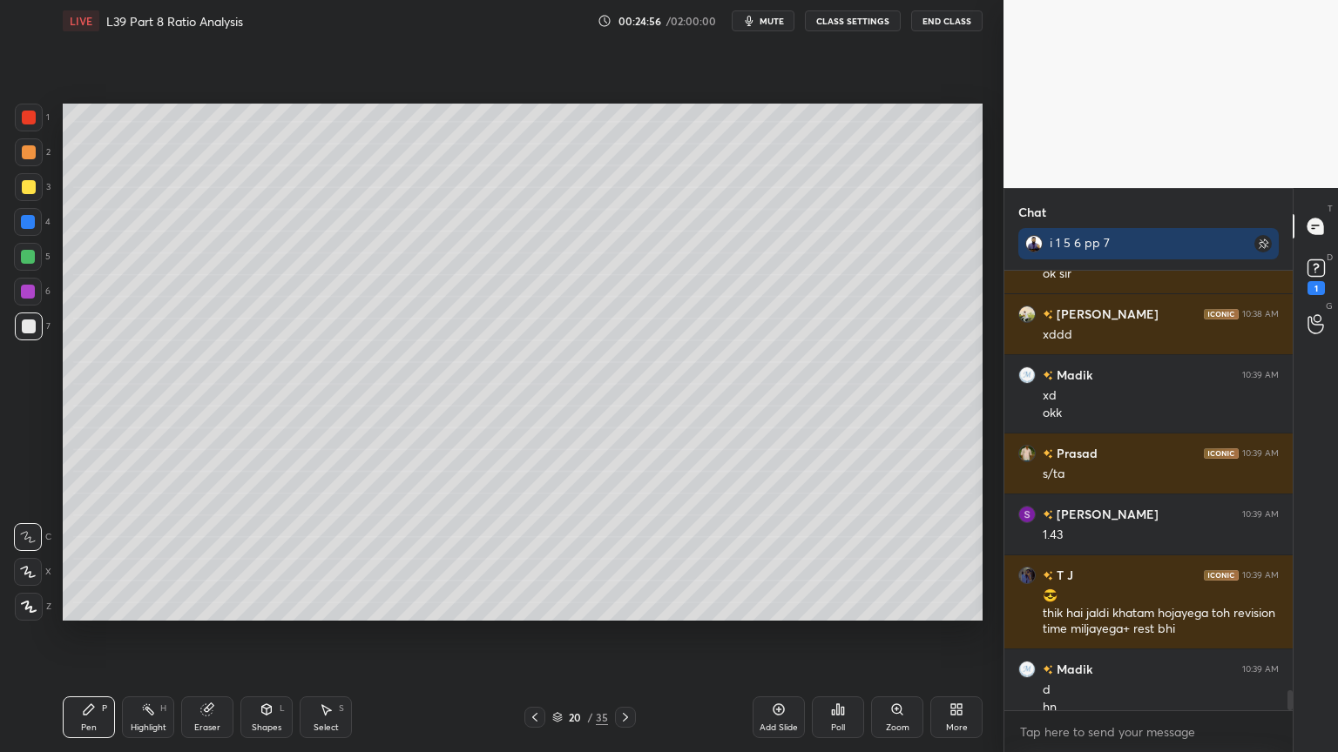
scroll to position [9011, 0]
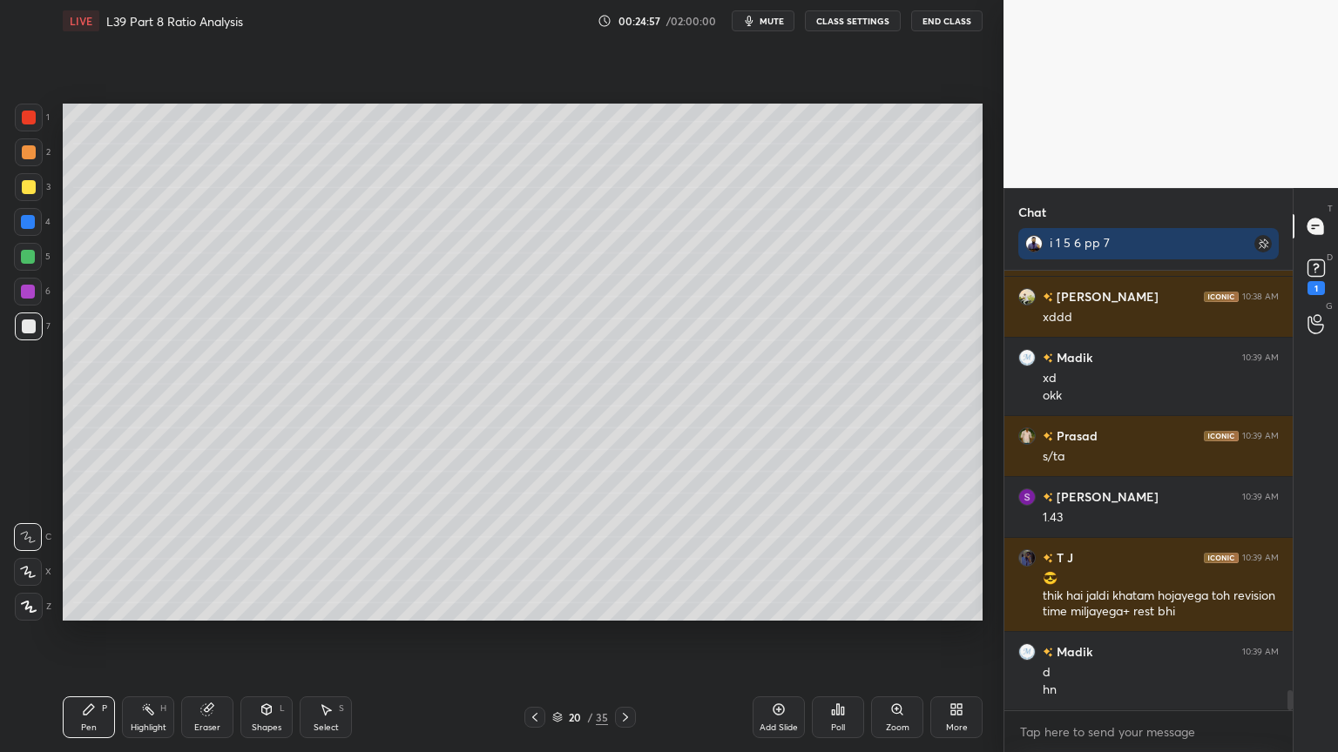
click at [32, 259] on div at bounding box center [28, 257] width 14 height 14
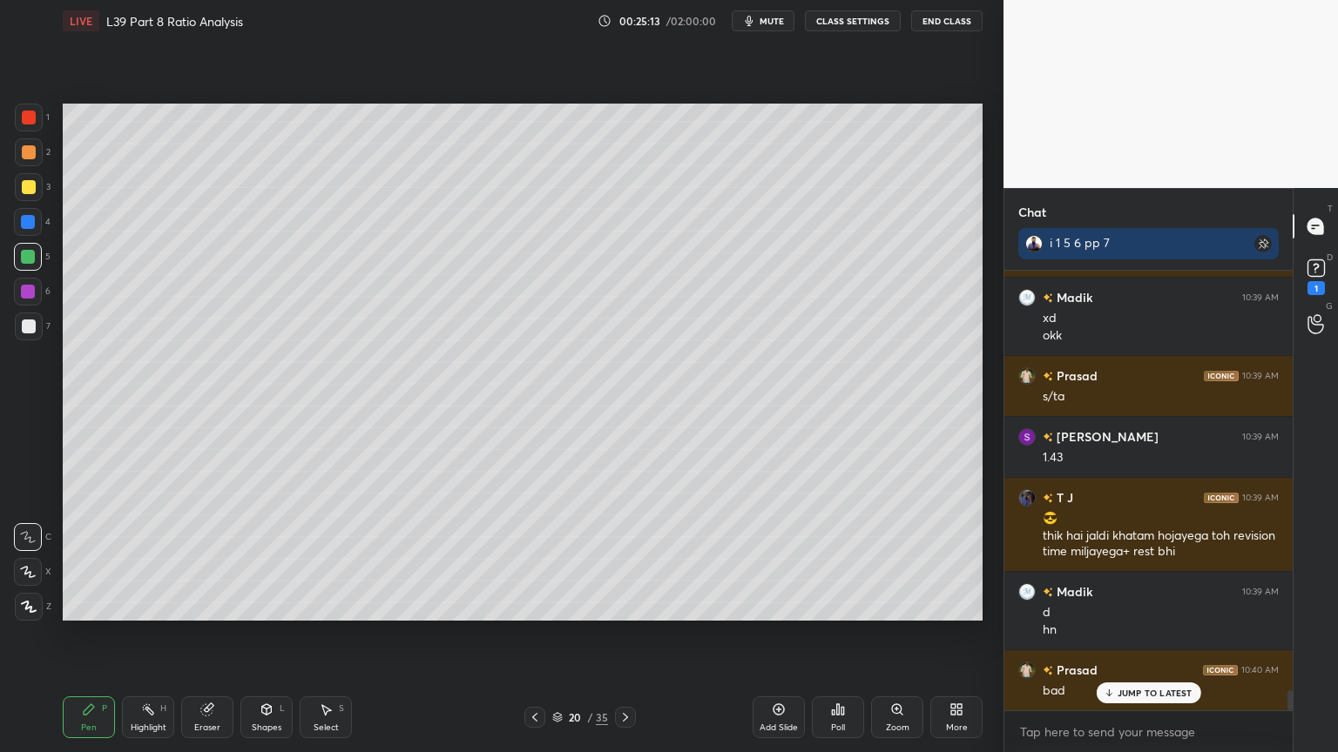
click at [23, 334] on div at bounding box center [29, 327] width 28 height 28
click at [528, 559] on icon at bounding box center [535, 718] width 14 height 14
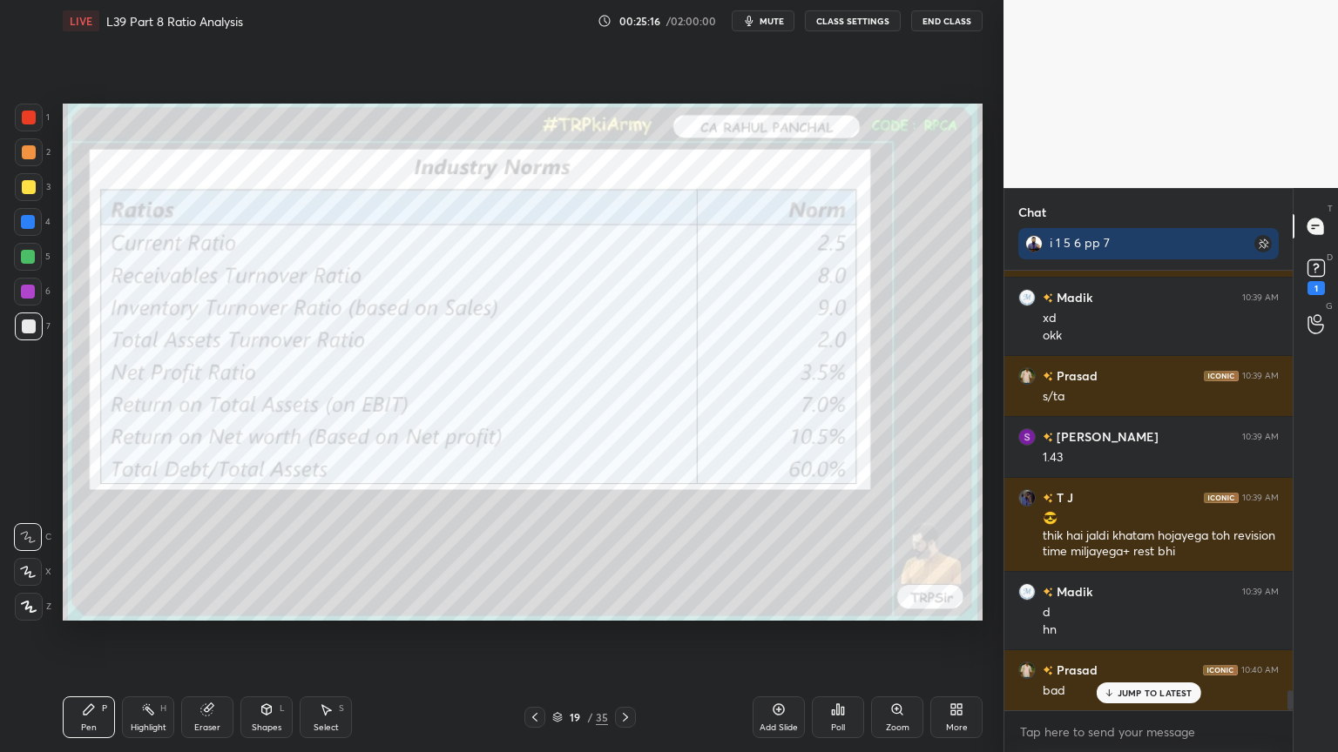
click at [624, 559] on icon at bounding box center [625, 718] width 14 height 14
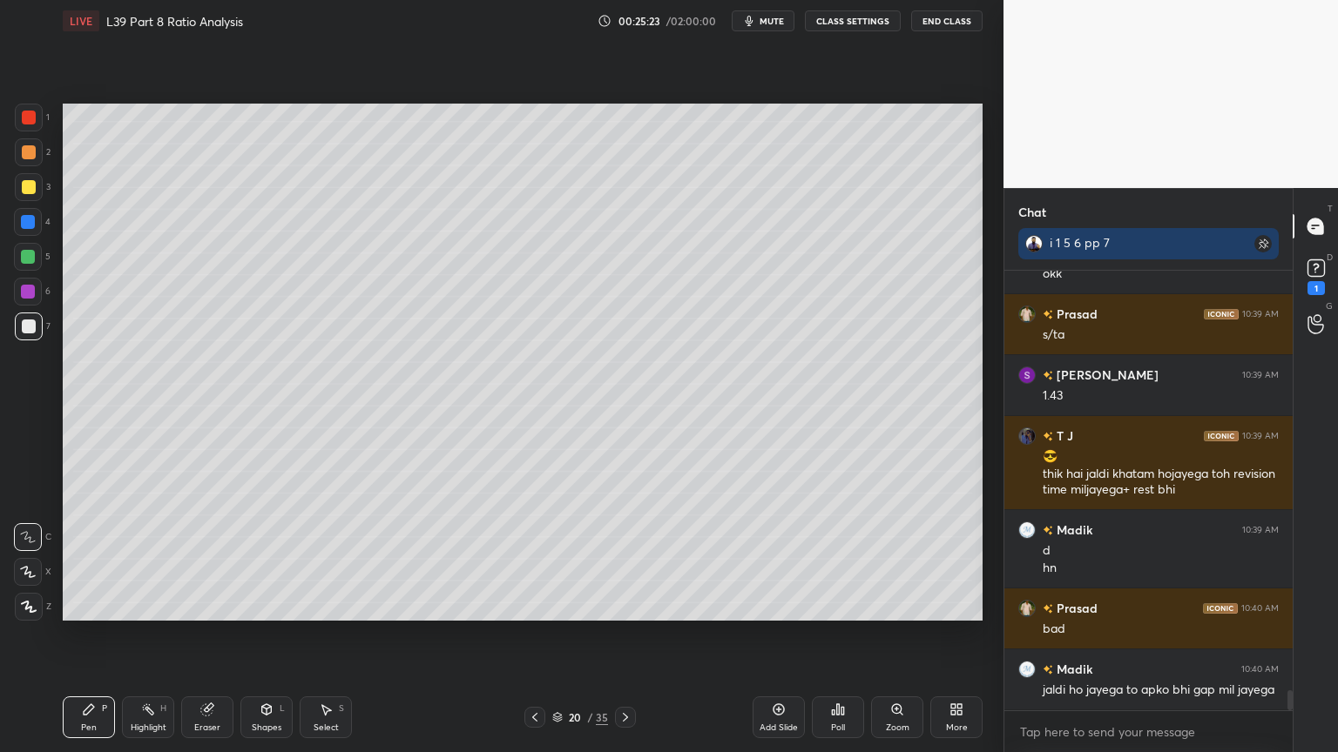
scroll to position [9193, 0]
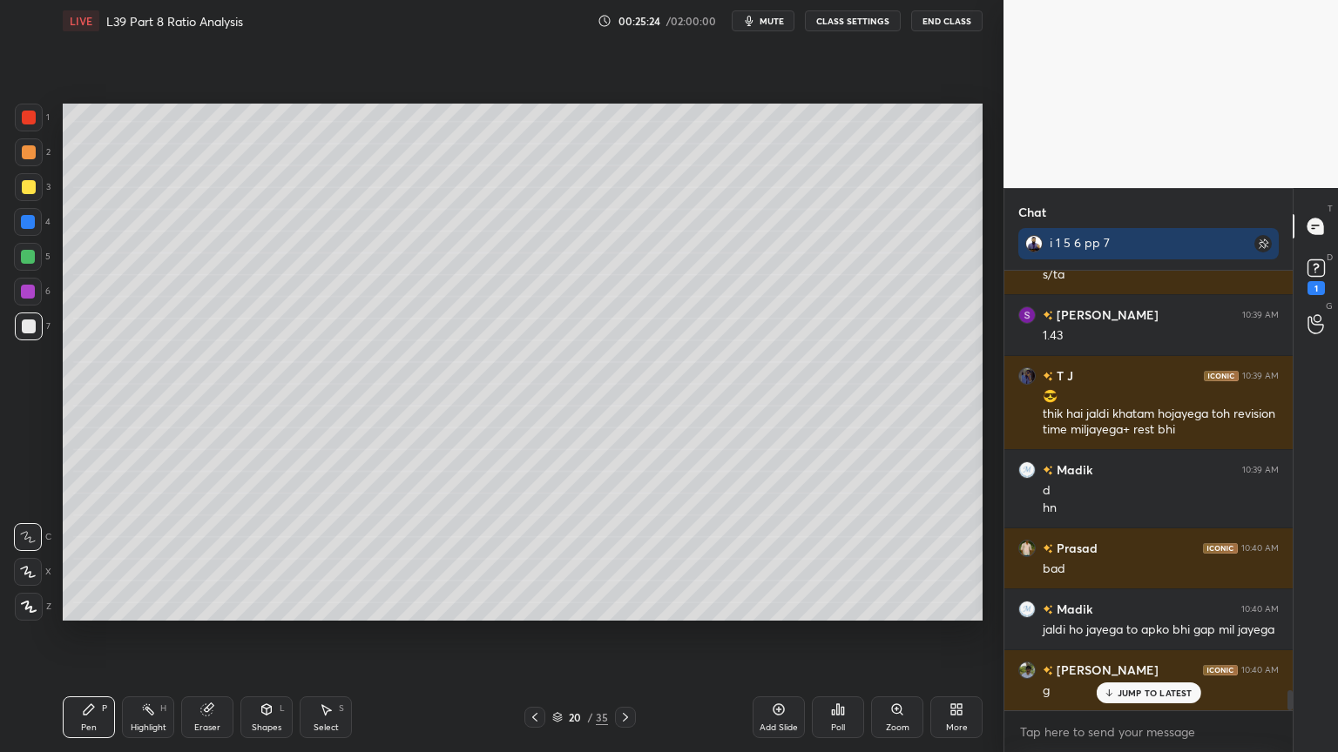
click at [29, 253] on div at bounding box center [28, 257] width 14 height 14
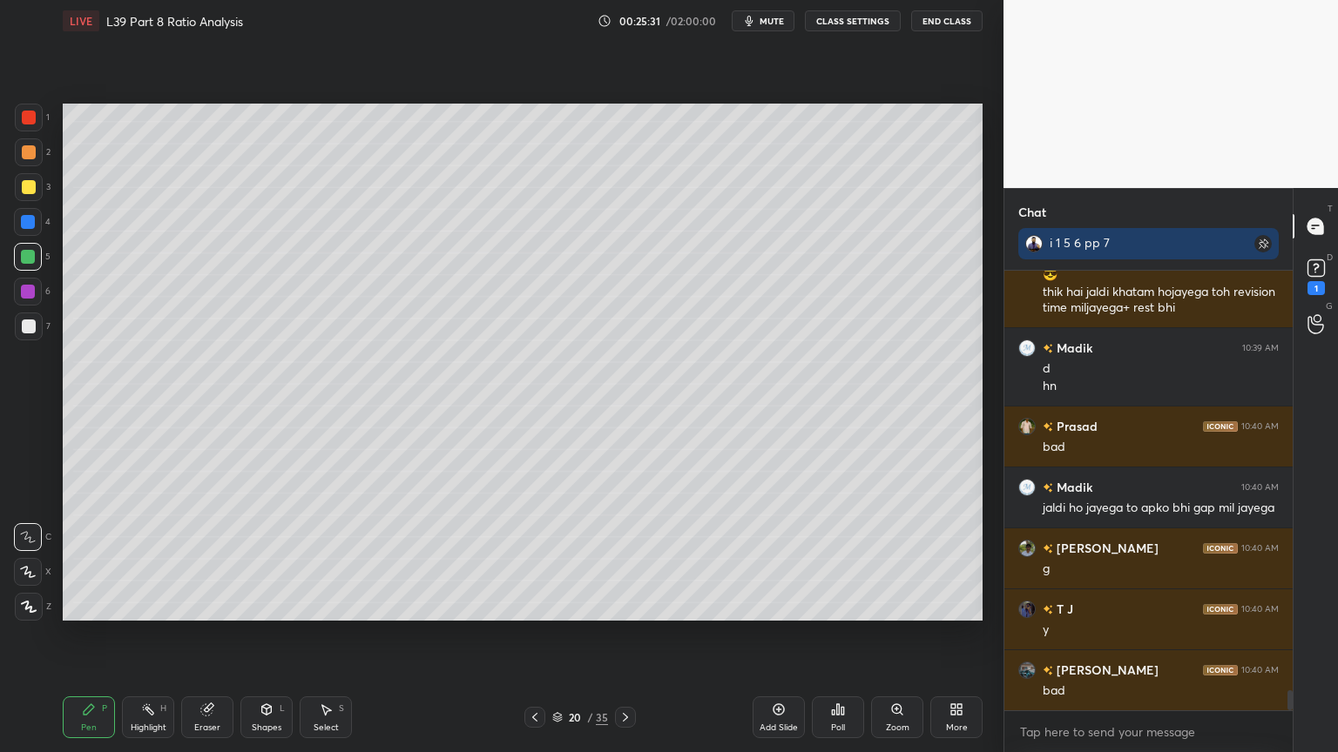
scroll to position [9377, 0]
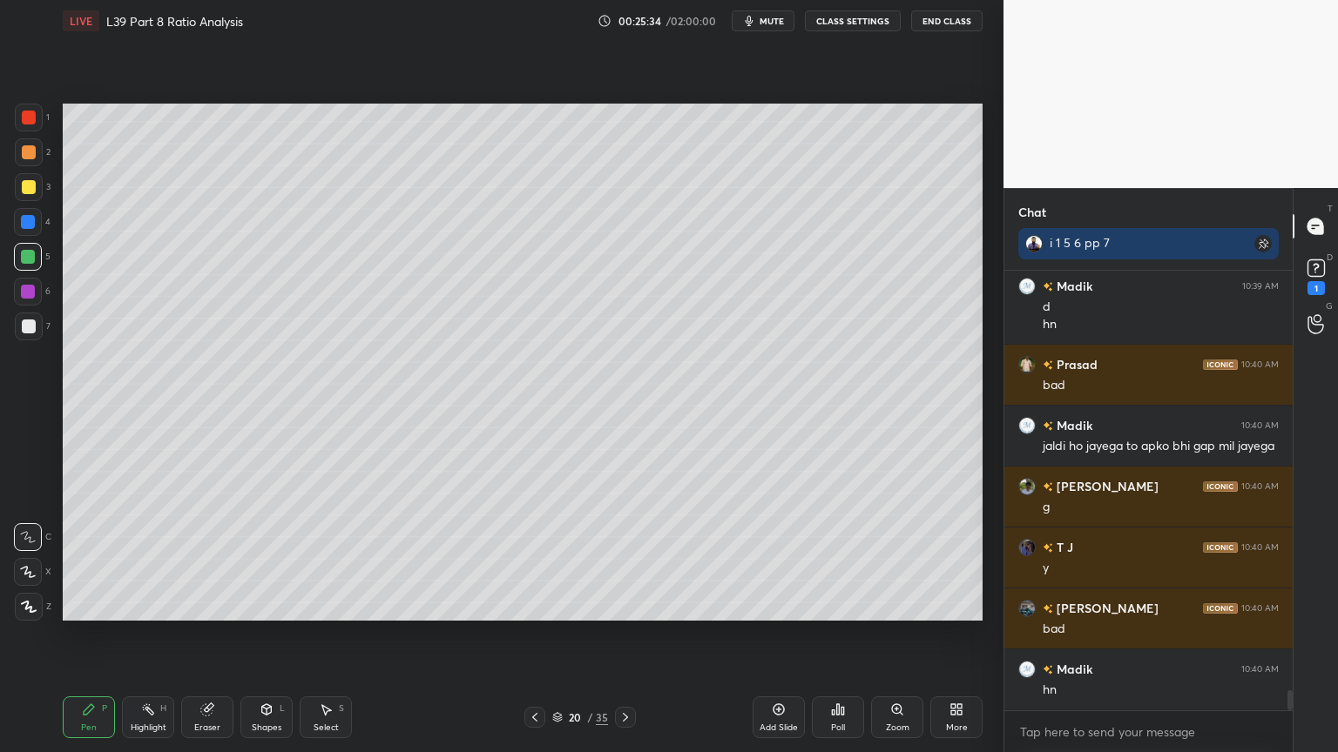
click at [199, 559] on div "Eraser" at bounding box center [207, 718] width 52 height 42
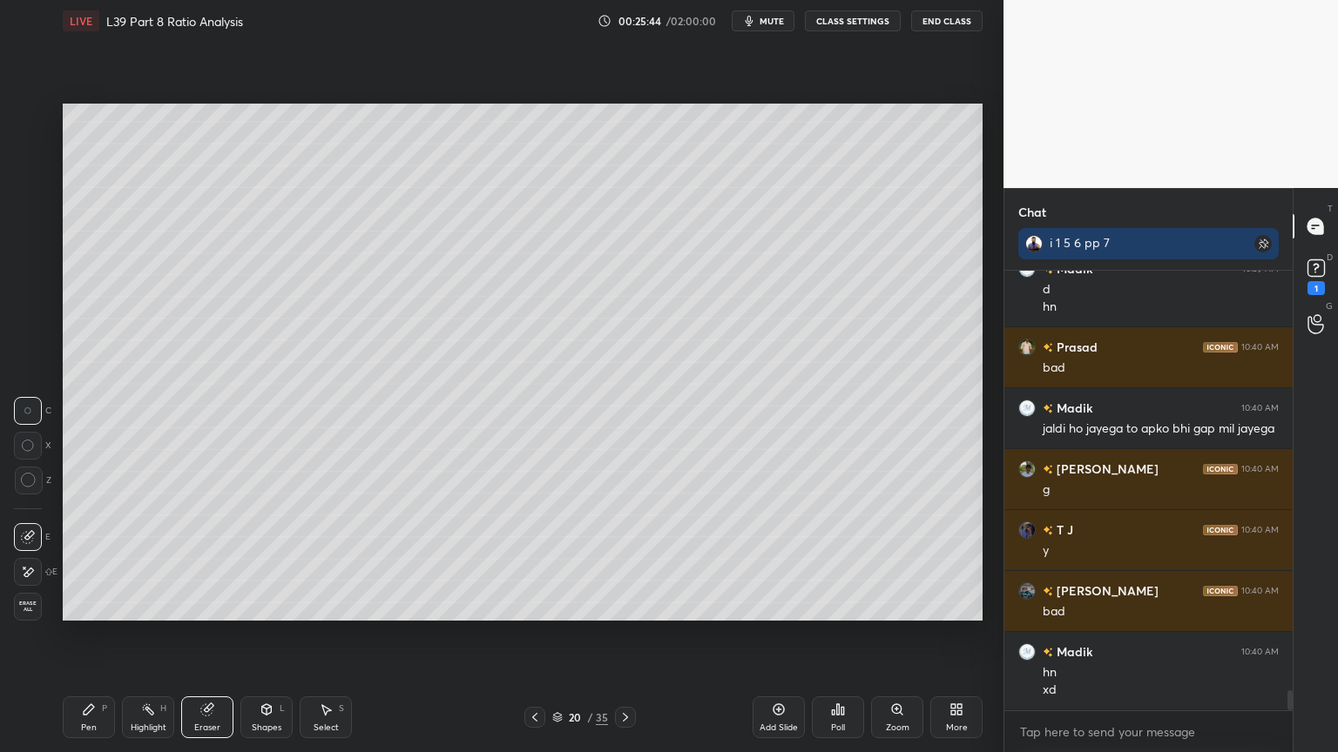
click at [91, 559] on div "Pen P" at bounding box center [89, 718] width 52 height 42
click at [19, 189] on div at bounding box center [29, 187] width 28 height 28
click at [534, 559] on icon at bounding box center [534, 717] width 5 height 9
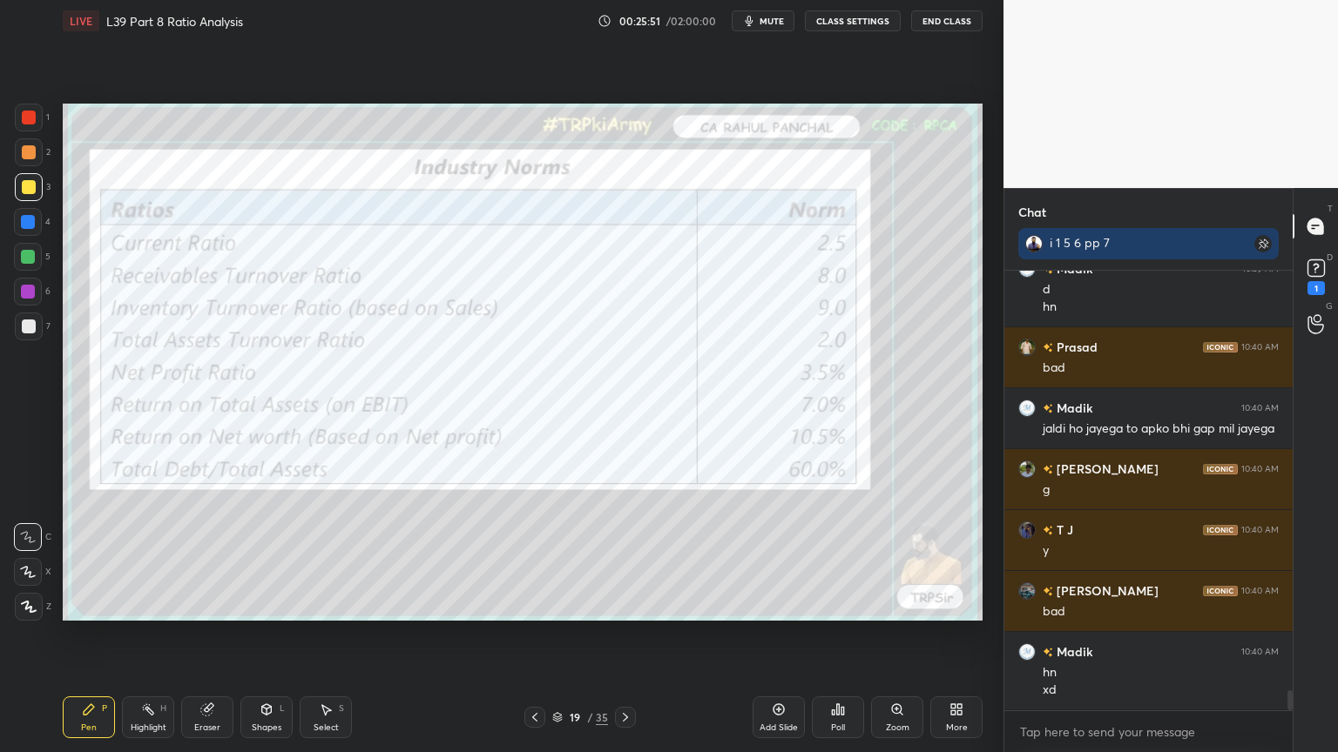
click at [201, 559] on icon at bounding box center [206, 710] width 11 height 11
click at [21, 559] on div "Erase all" at bounding box center [28, 607] width 28 height 28
click at [624, 559] on icon at bounding box center [625, 718] width 14 height 14
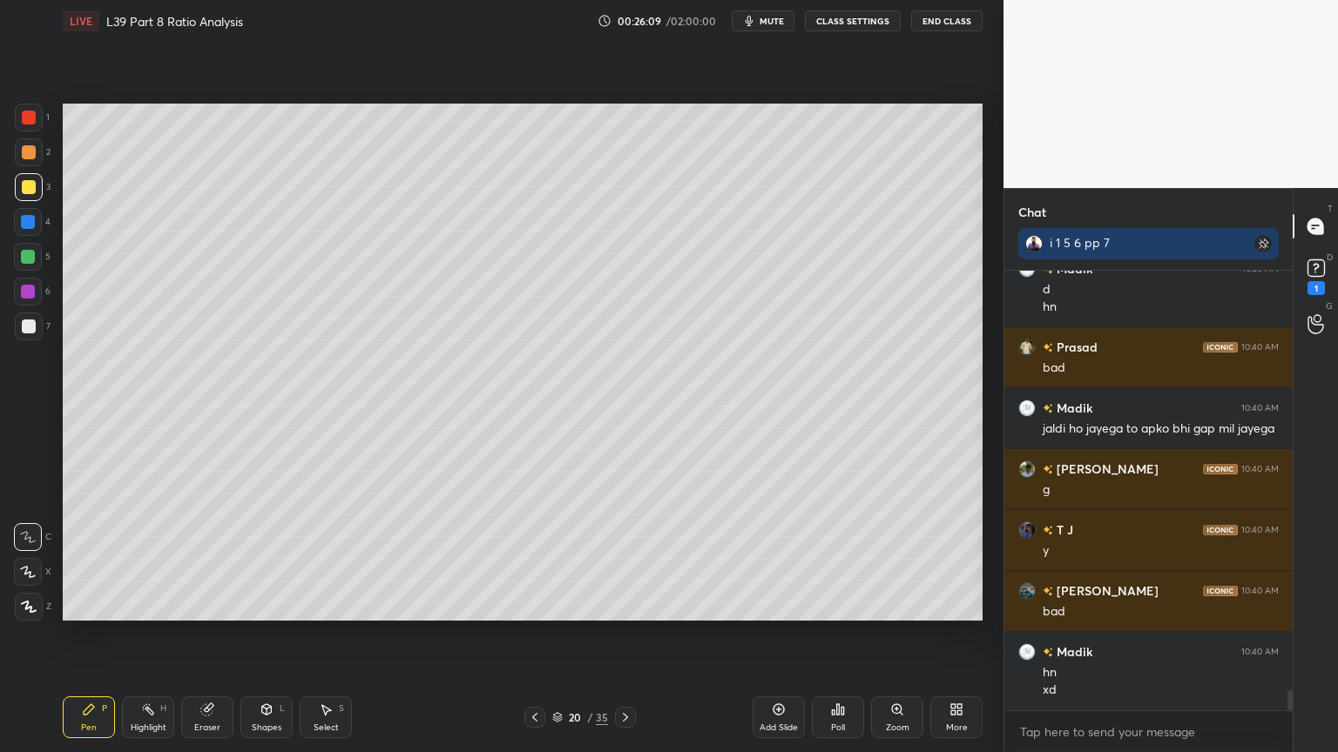
click at [25, 334] on div at bounding box center [29, 327] width 28 height 28
click at [537, 559] on icon at bounding box center [535, 718] width 14 height 14
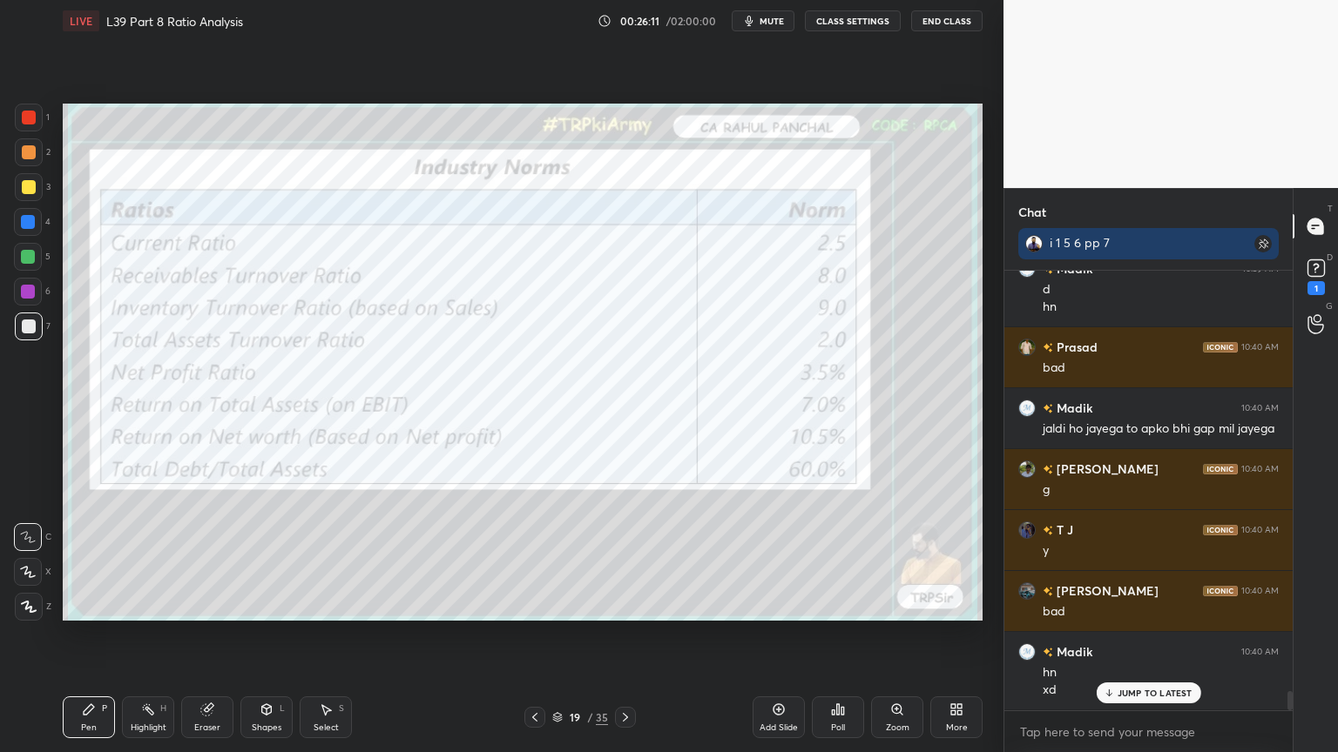
scroll to position [9455, 0]
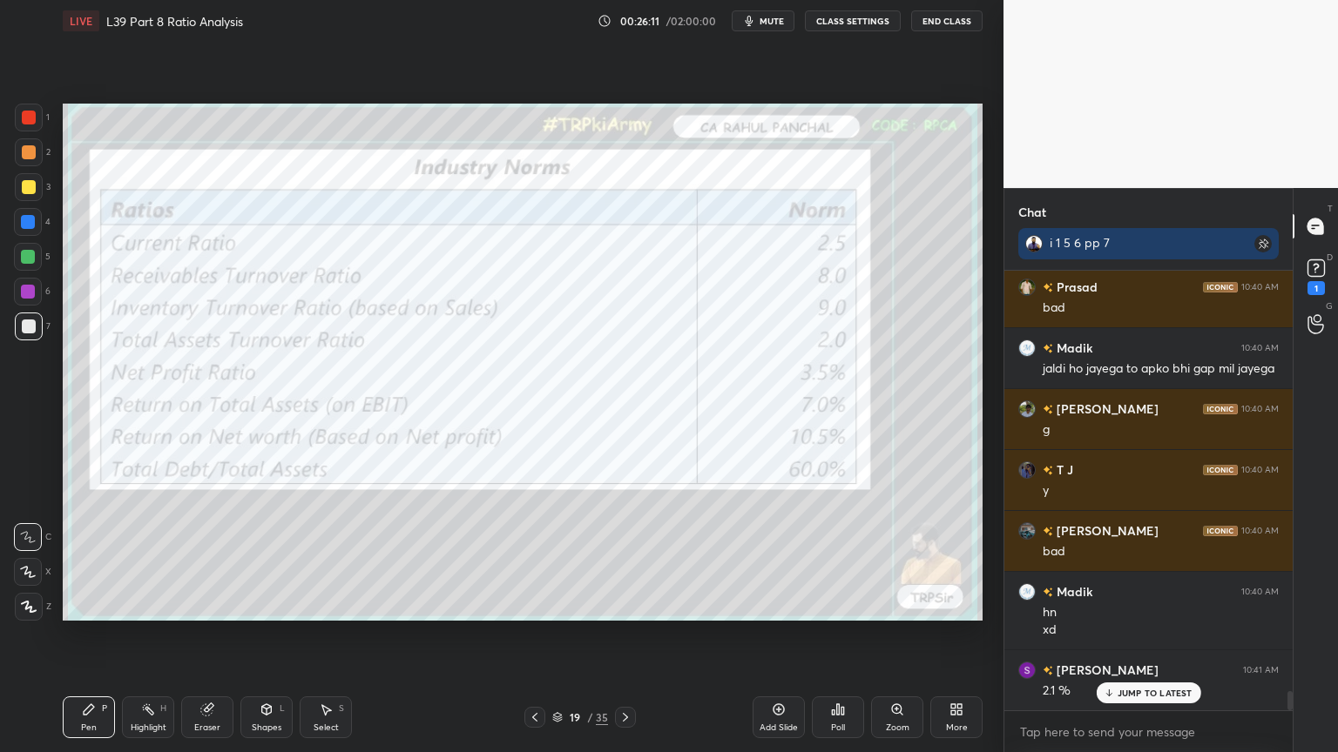
click at [628, 559] on icon at bounding box center [625, 718] width 14 height 14
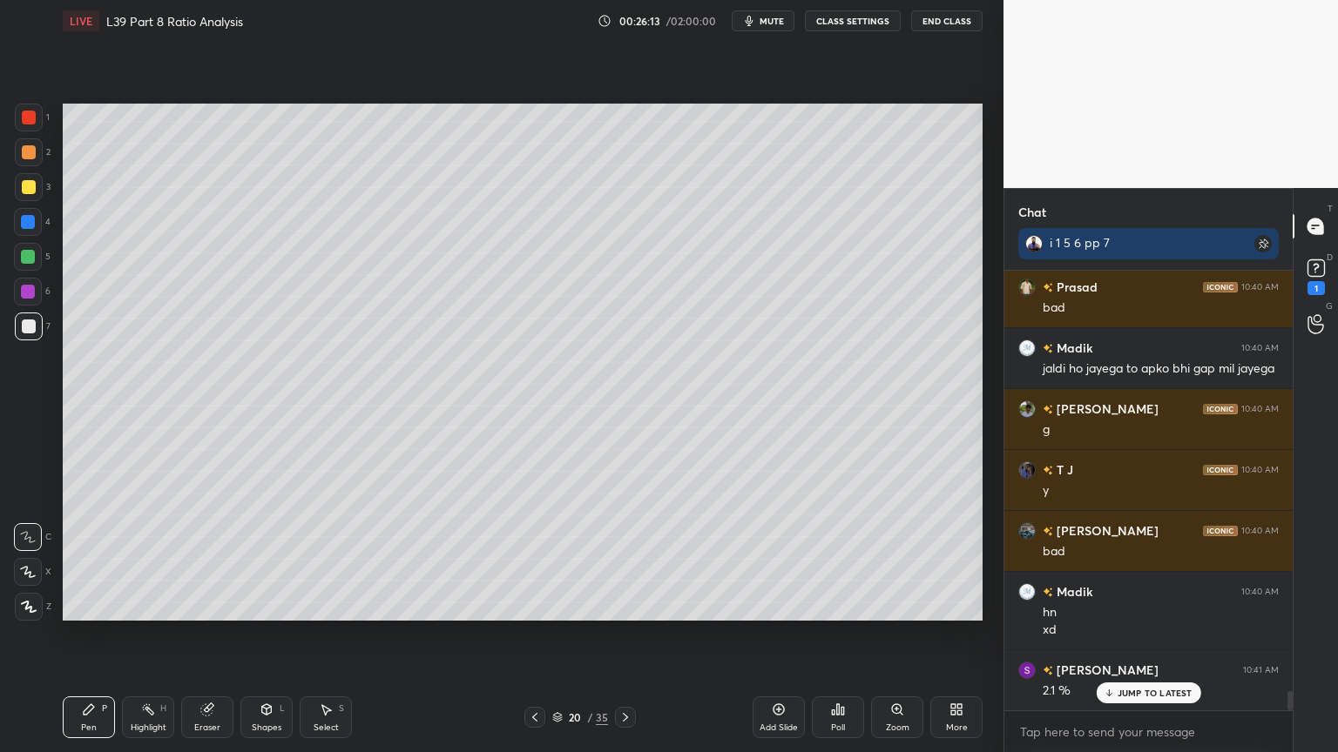
click at [21, 162] on div at bounding box center [29, 152] width 28 height 28
click at [21, 309] on div "6" at bounding box center [32, 295] width 37 height 35
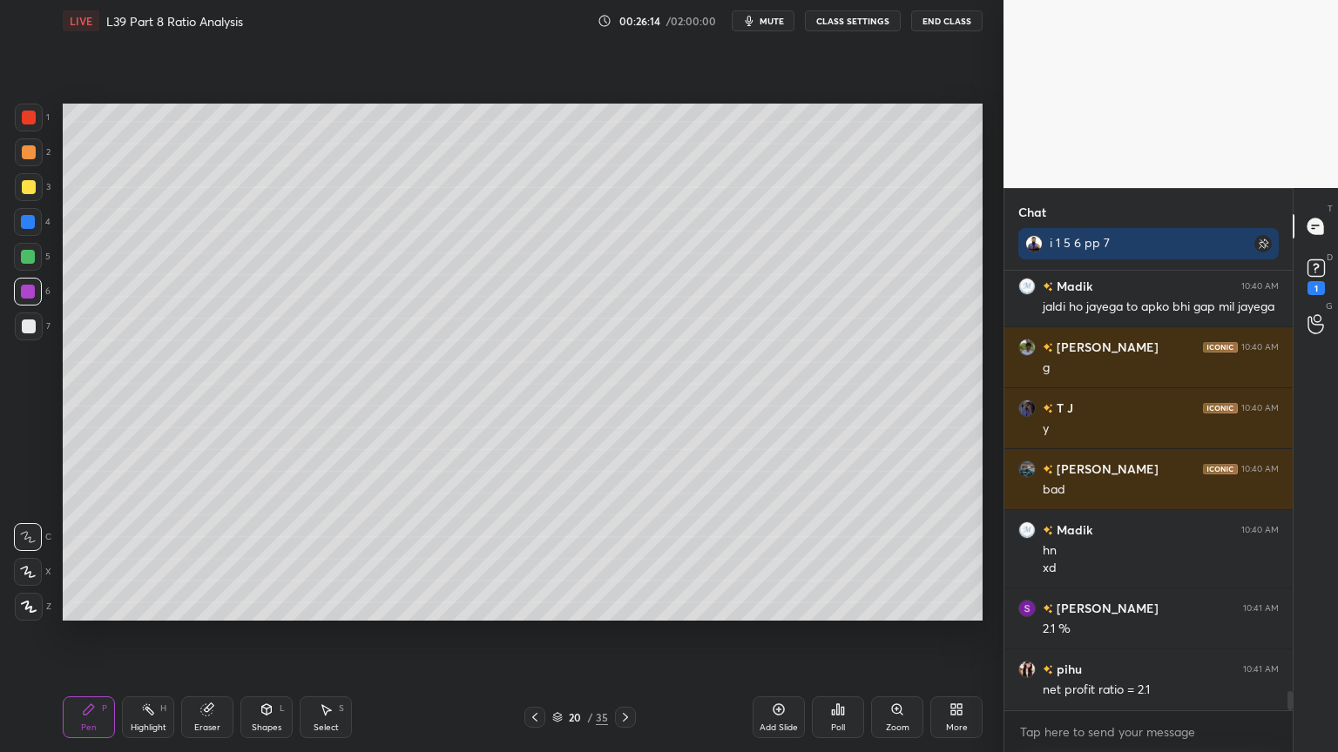
click at [23, 160] on div at bounding box center [29, 152] width 28 height 28
click at [278, 559] on div "Shapes L" at bounding box center [266, 718] width 52 height 42
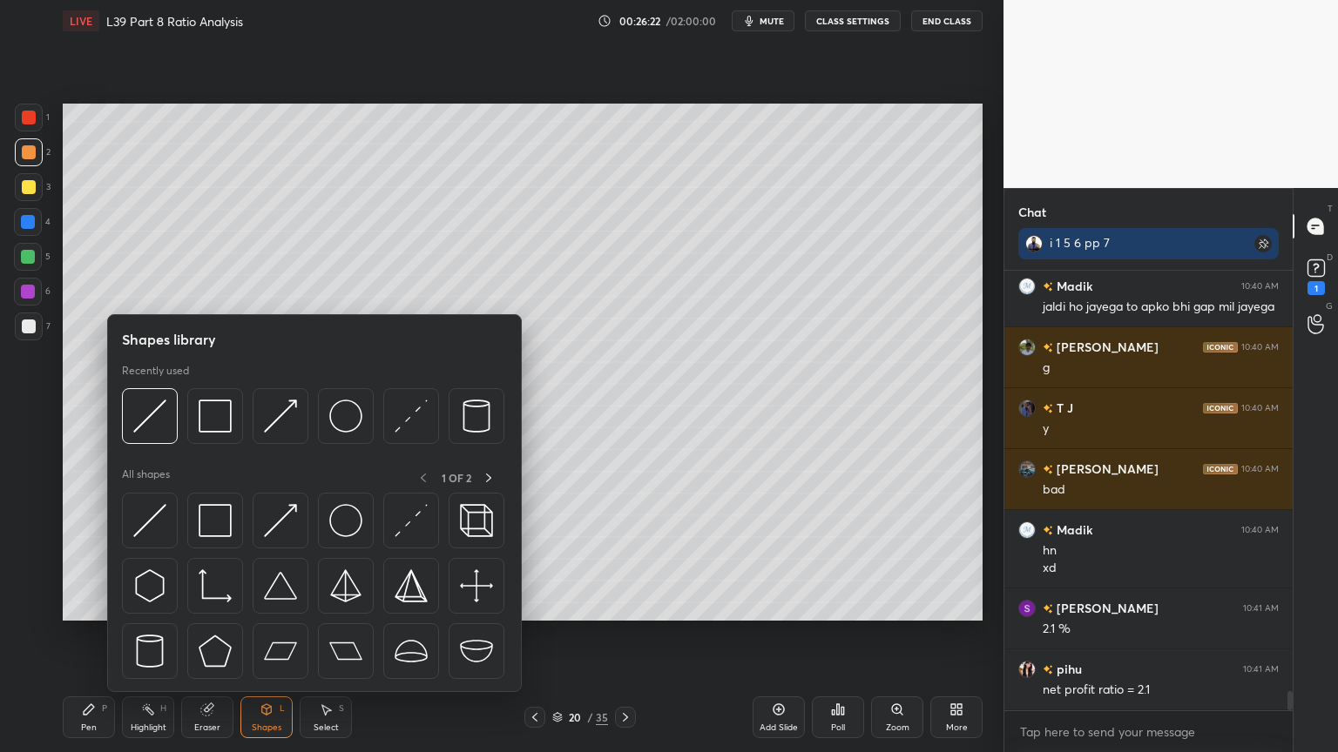
click at [157, 435] on div at bounding box center [150, 416] width 56 height 56
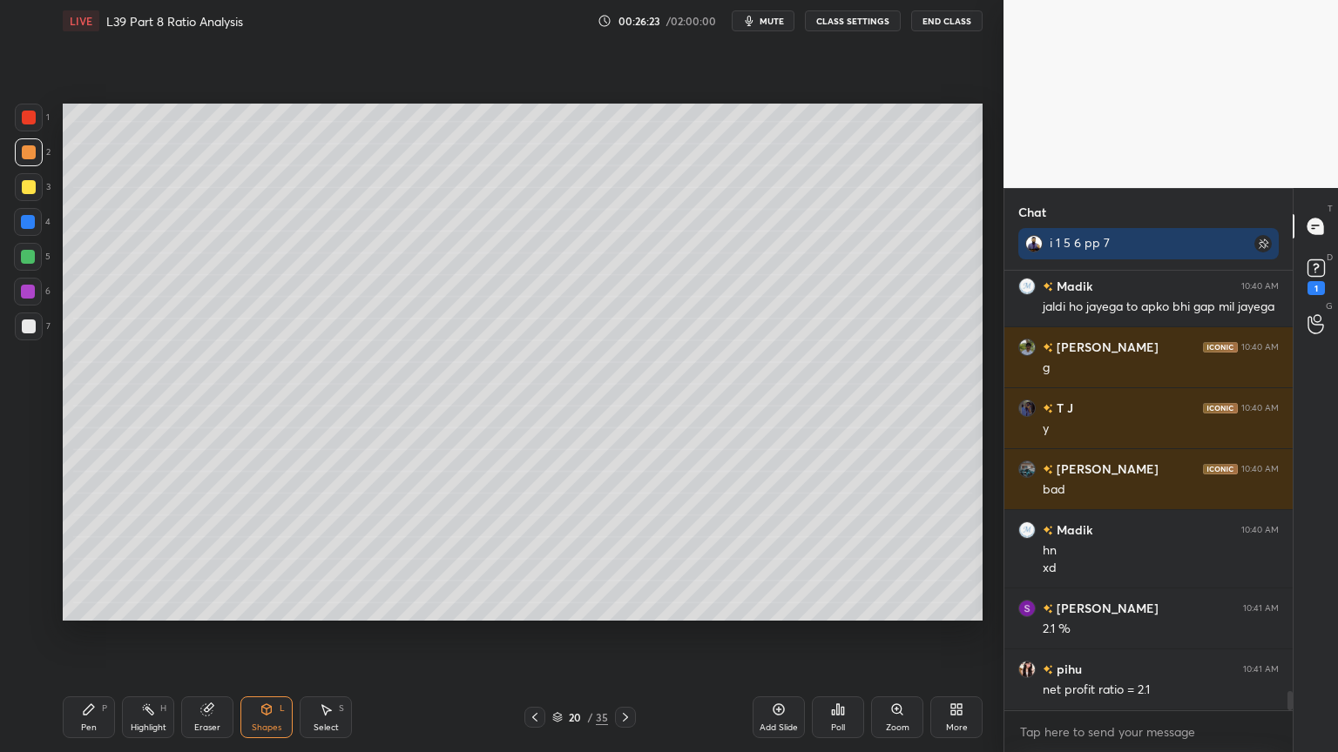
click at [38, 331] on div at bounding box center [29, 327] width 28 height 28
click at [82, 559] on icon at bounding box center [89, 710] width 14 height 14
click at [533, 559] on icon at bounding box center [535, 718] width 14 height 14
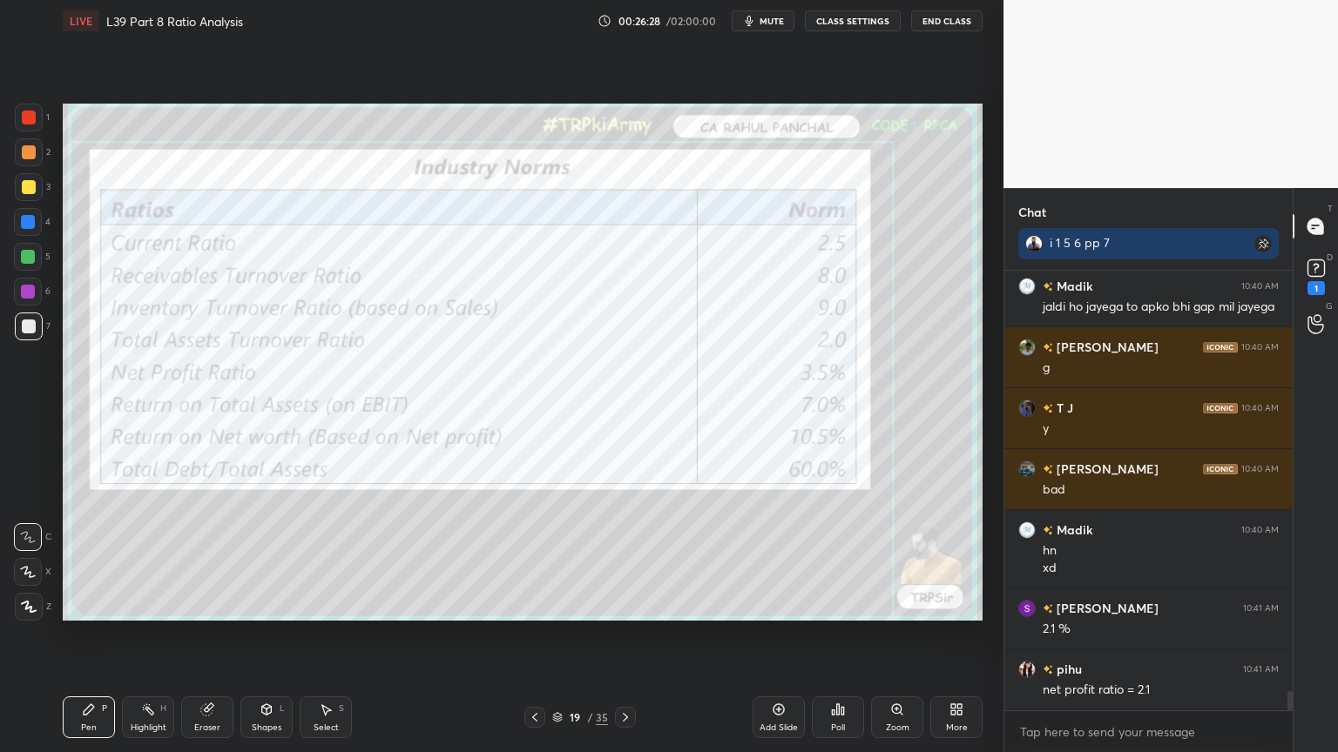
click at [536, 559] on icon at bounding box center [535, 718] width 14 height 14
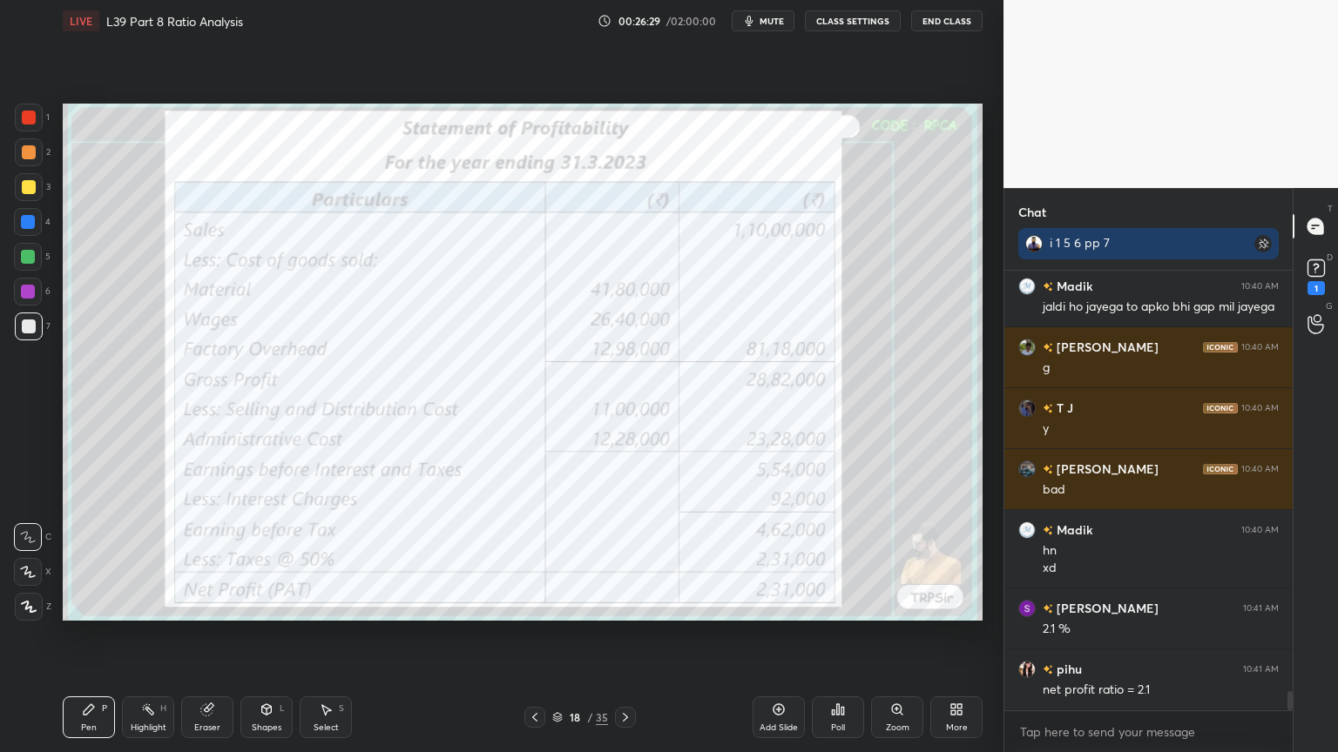
click at [36, 123] on div at bounding box center [29, 118] width 28 height 28
click at [22, 327] on div at bounding box center [29, 327] width 14 height 14
click at [626, 559] on icon at bounding box center [625, 717] width 5 height 9
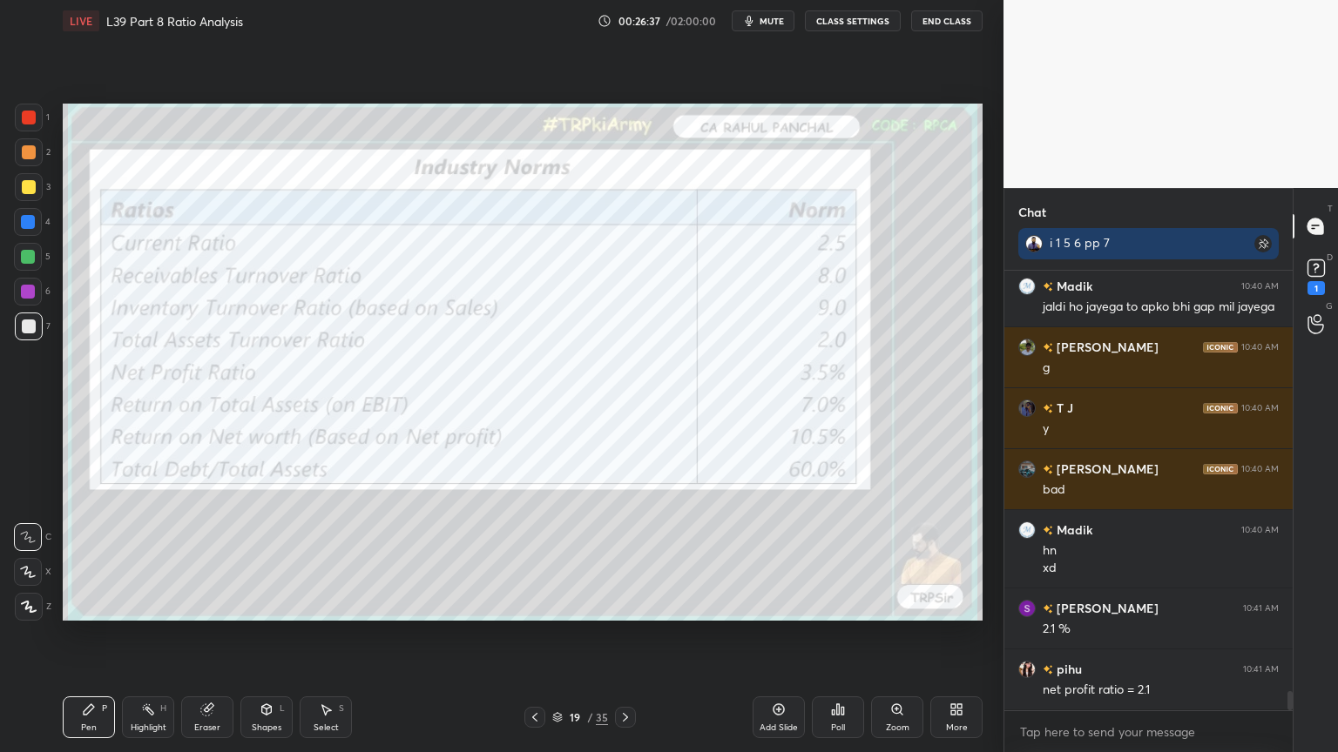
click at [627, 559] on icon at bounding box center [625, 718] width 14 height 14
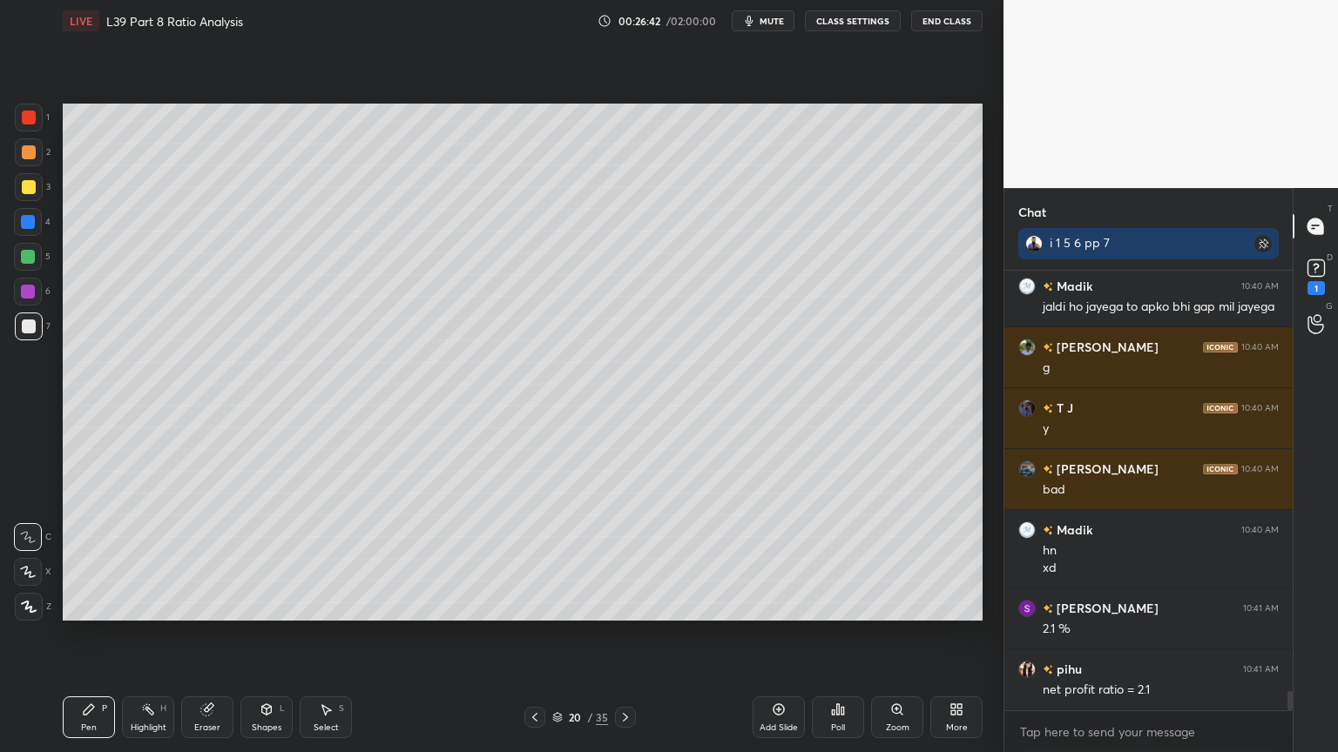
click at [532, 559] on icon at bounding box center [535, 718] width 14 height 14
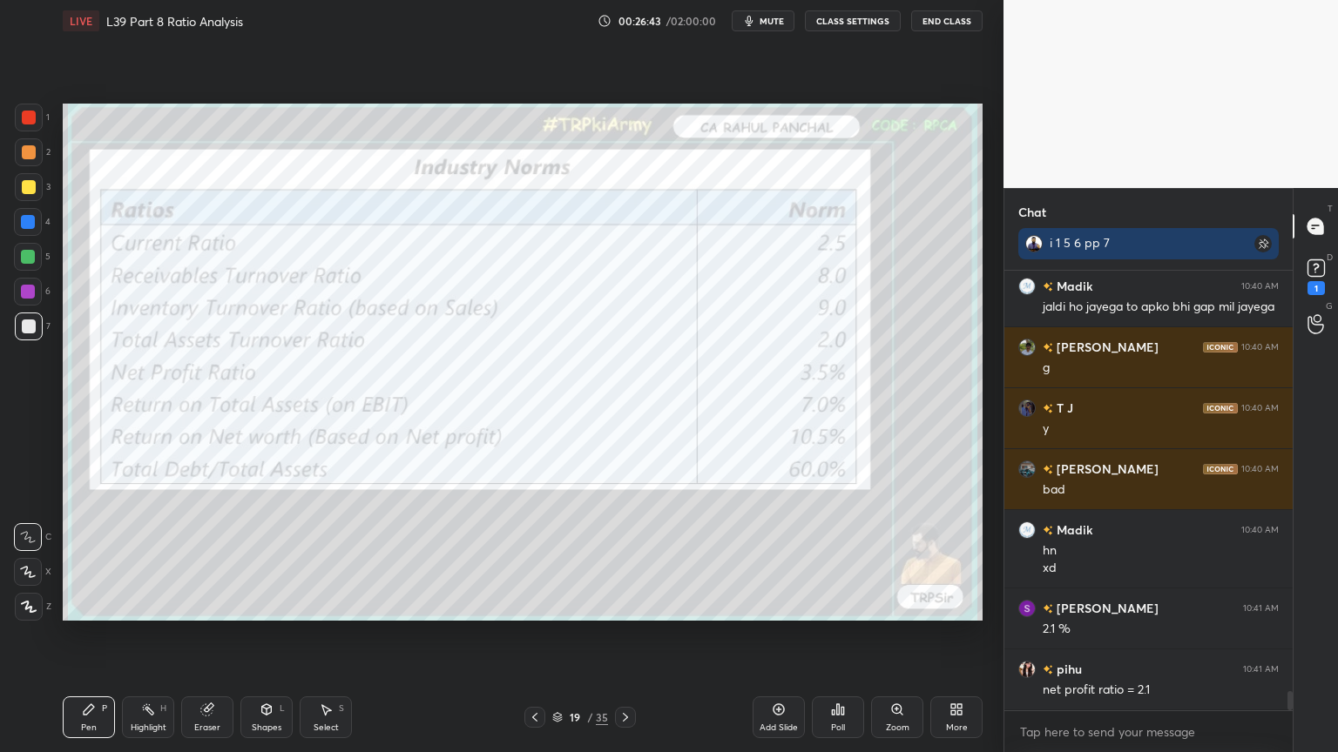
click at [534, 559] on icon at bounding box center [534, 717] width 5 height 9
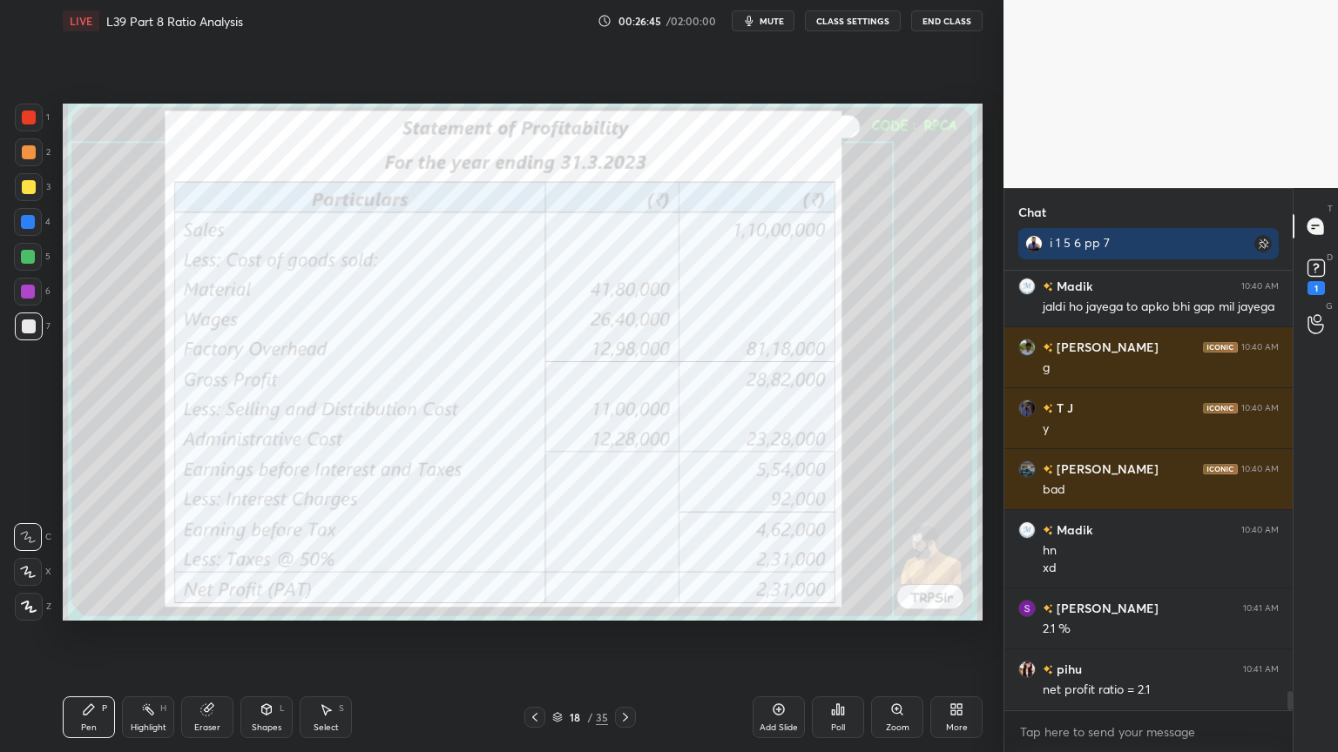
click at [628, 559] on icon at bounding box center [625, 718] width 14 height 14
click at [631, 559] on icon at bounding box center [625, 718] width 14 height 14
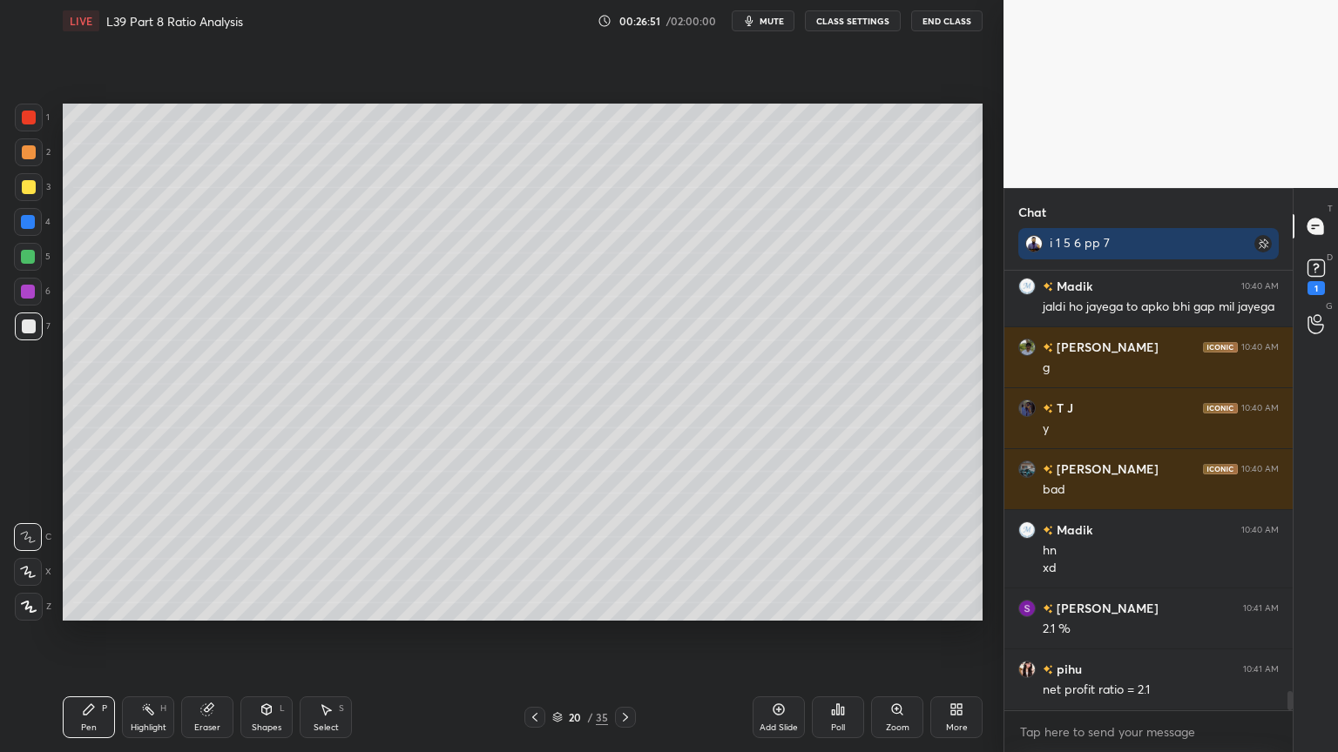
click at [265, 559] on icon at bounding box center [267, 710] width 10 height 10
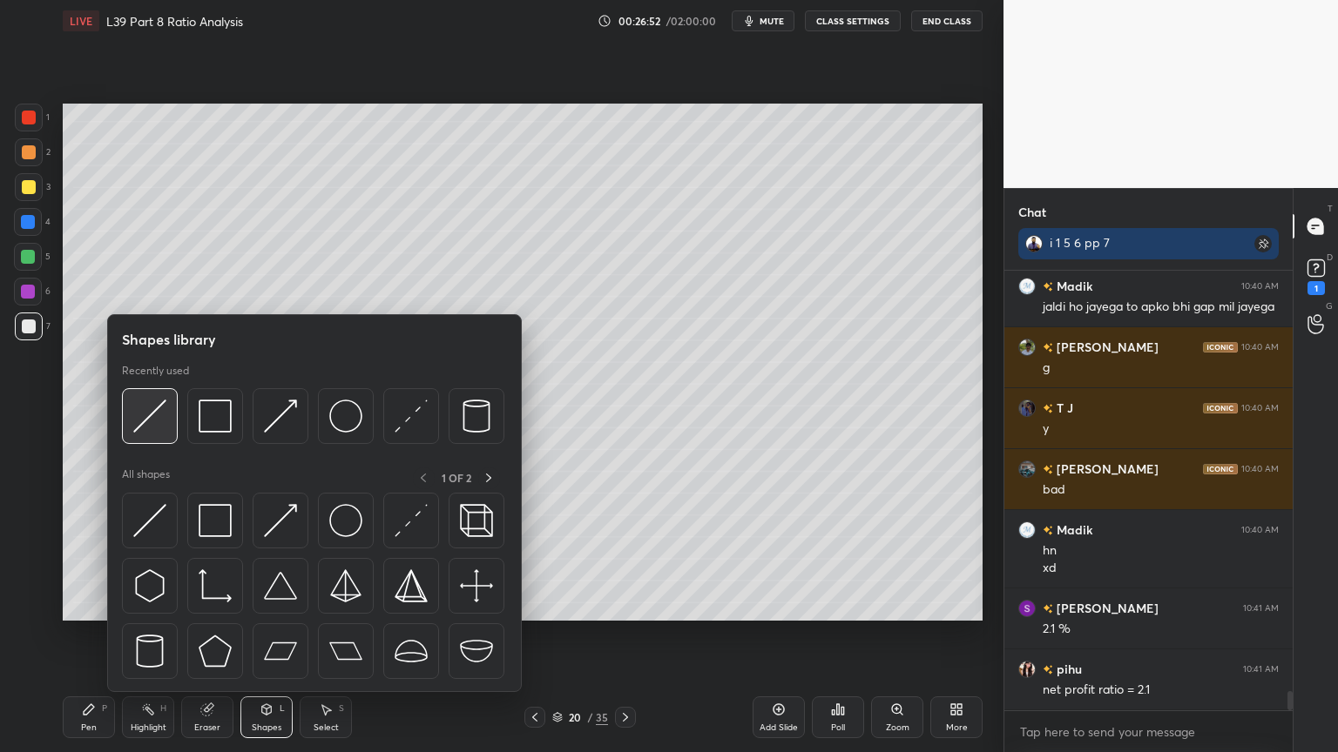
click at [167, 430] on div at bounding box center [150, 416] width 56 height 56
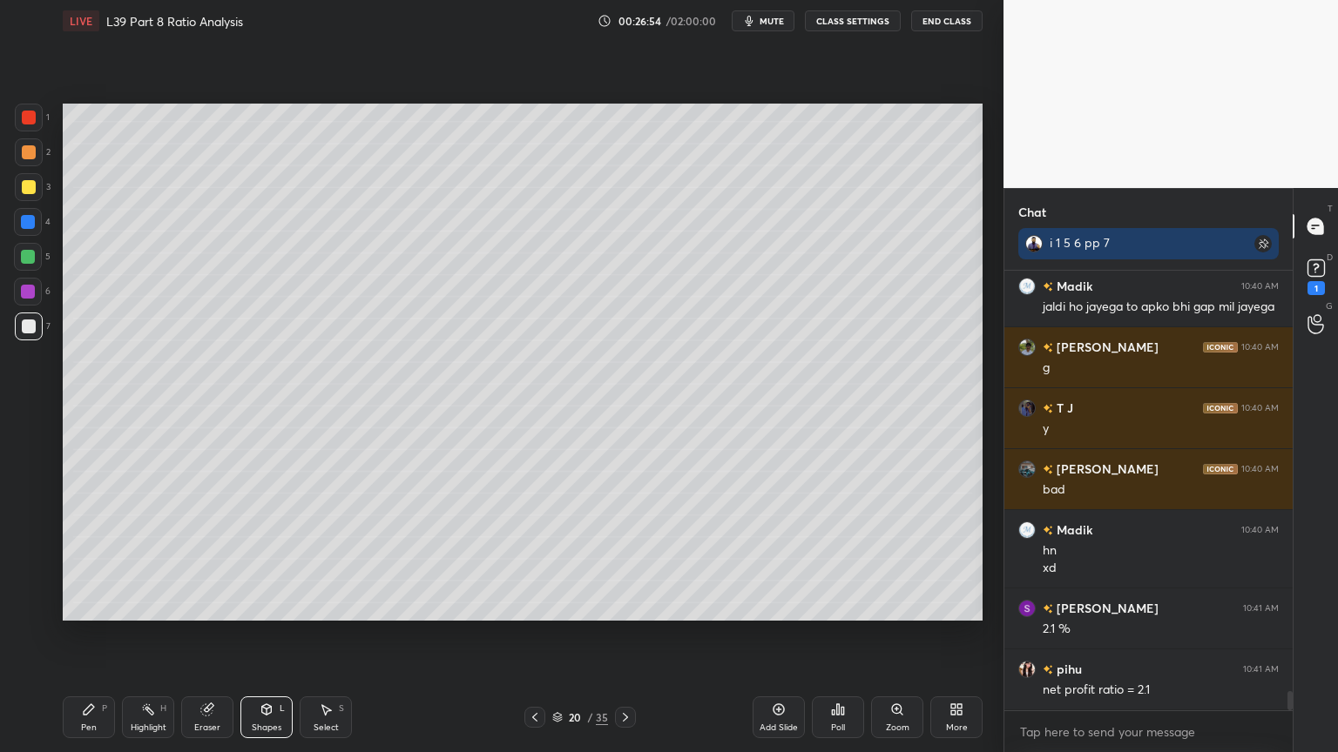
click at [100, 559] on div "Pen P" at bounding box center [89, 718] width 52 height 42
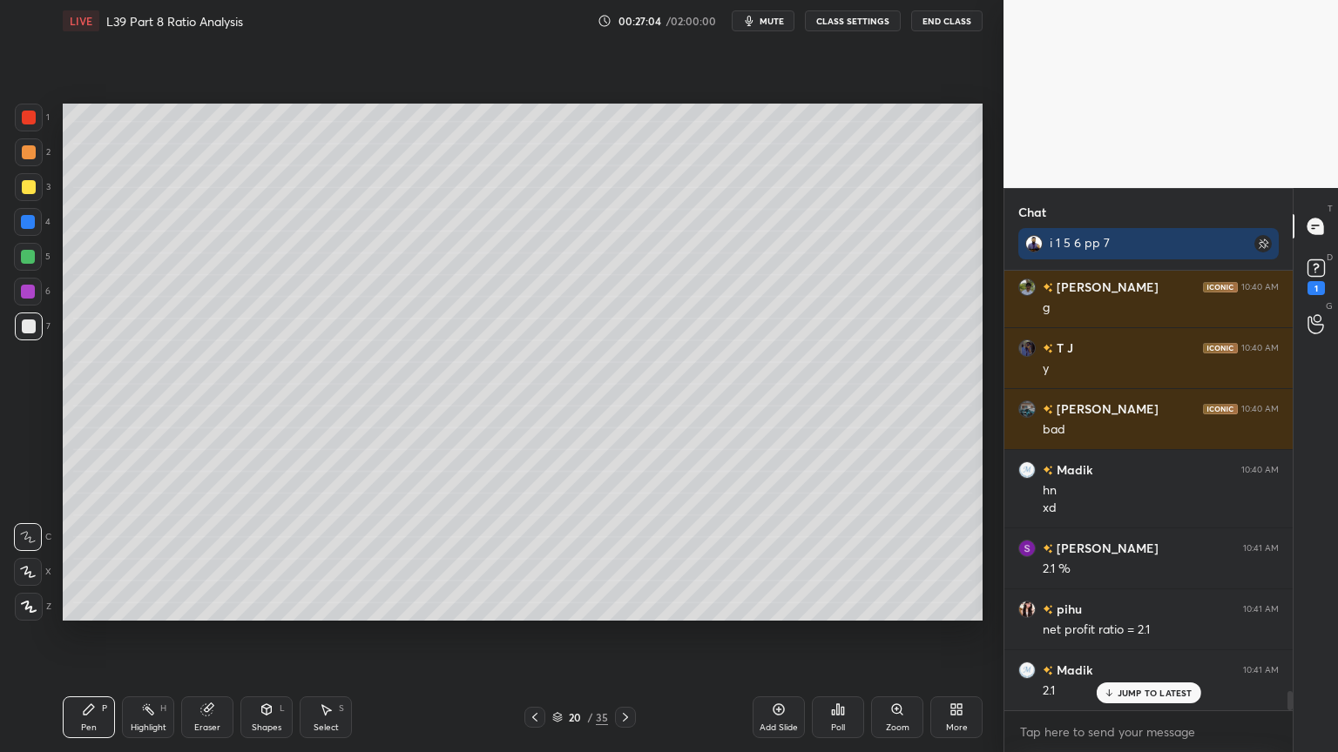
click at [536, 559] on icon at bounding box center [535, 718] width 14 height 14
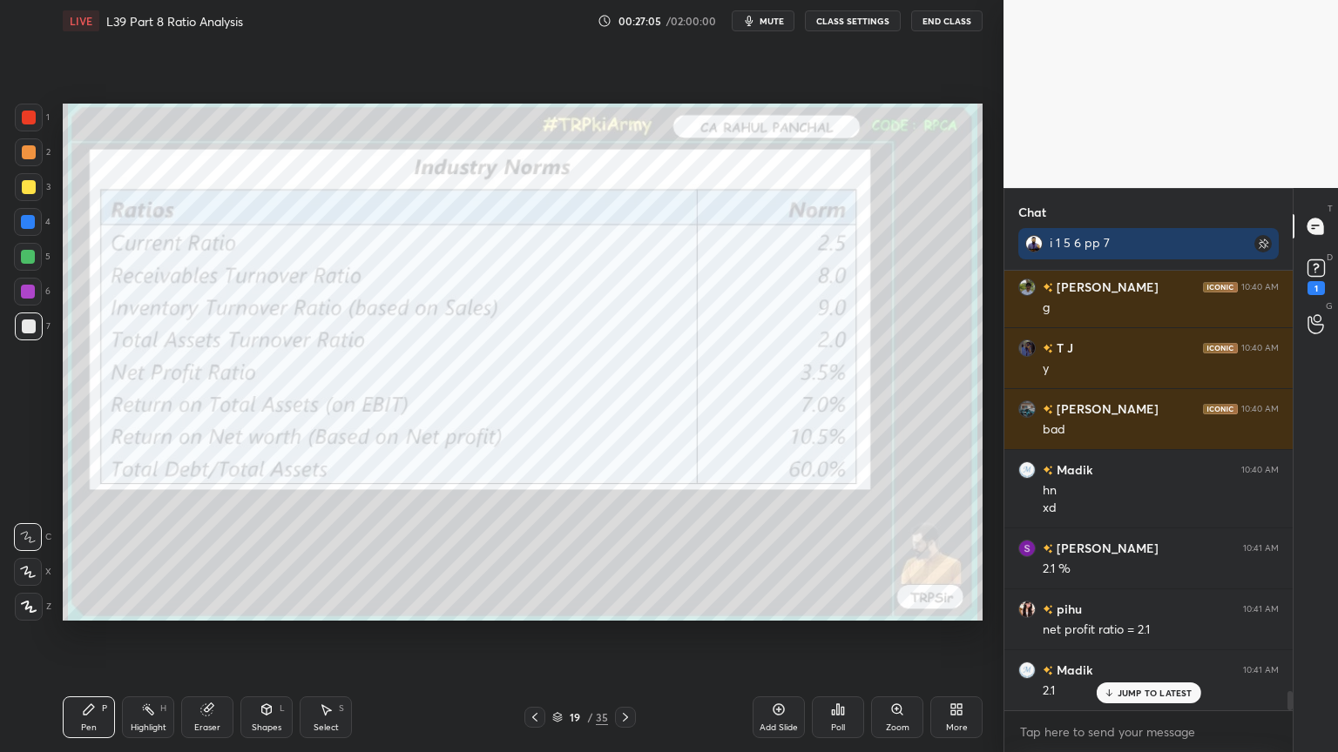
click at [624, 559] on icon at bounding box center [625, 718] width 14 height 14
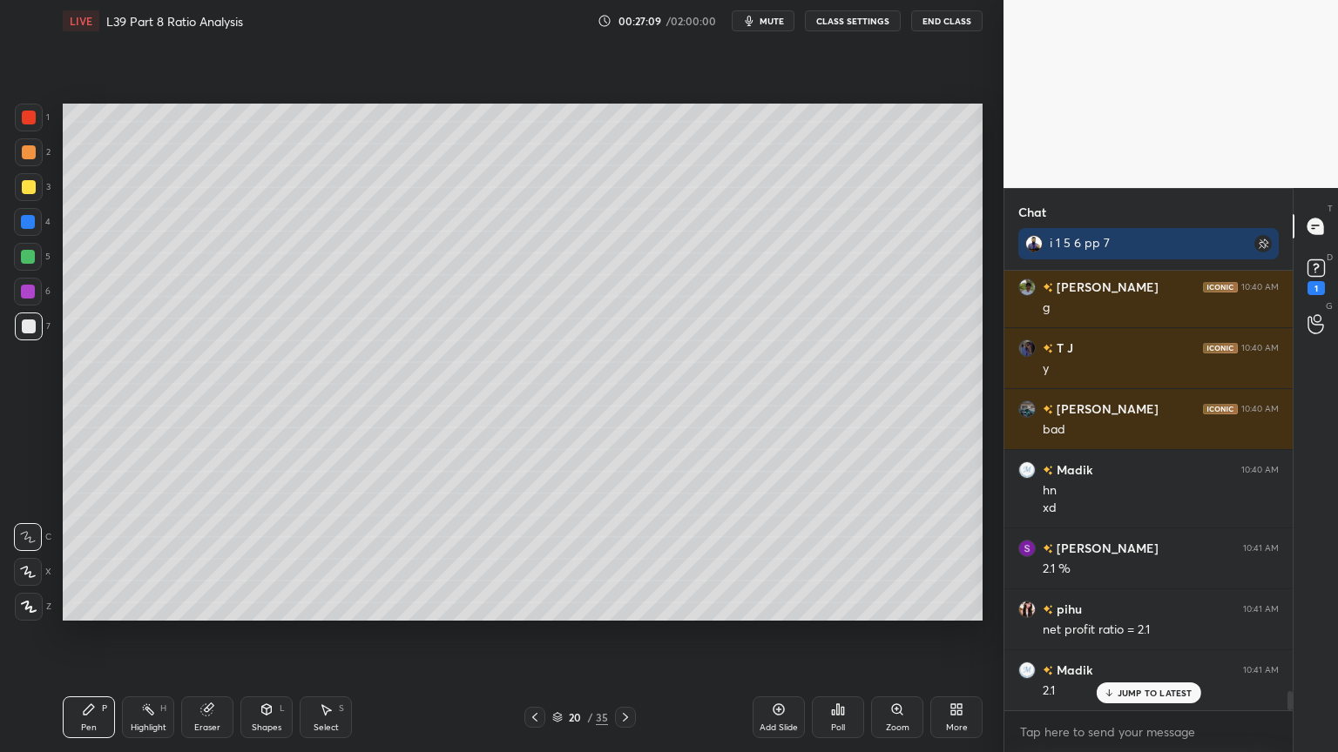
click at [28, 159] on div at bounding box center [29, 152] width 28 height 28
click at [29, 260] on div at bounding box center [28, 257] width 14 height 14
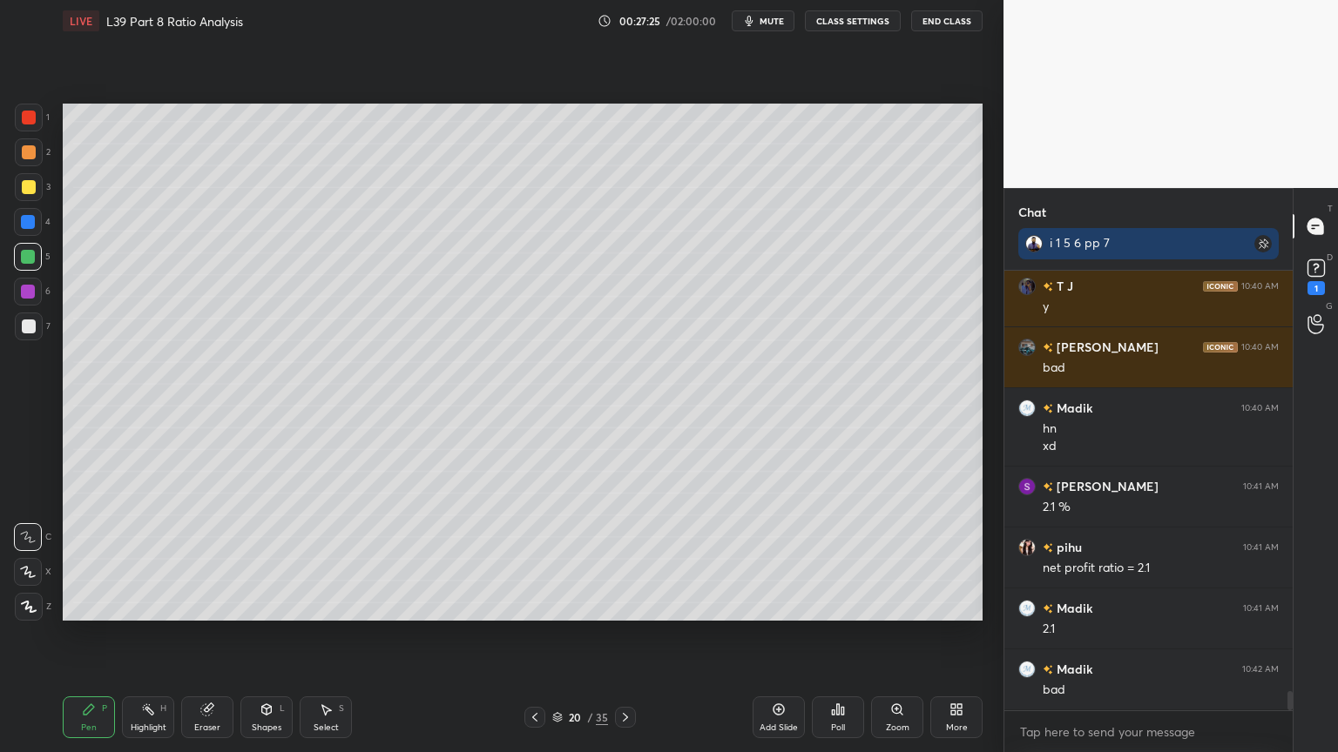
click at [27, 188] on div at bounding box center [29, 187] width 14 height 14
click at [535, 559] on icon at bounding box center [534, 717] width 5 height 9
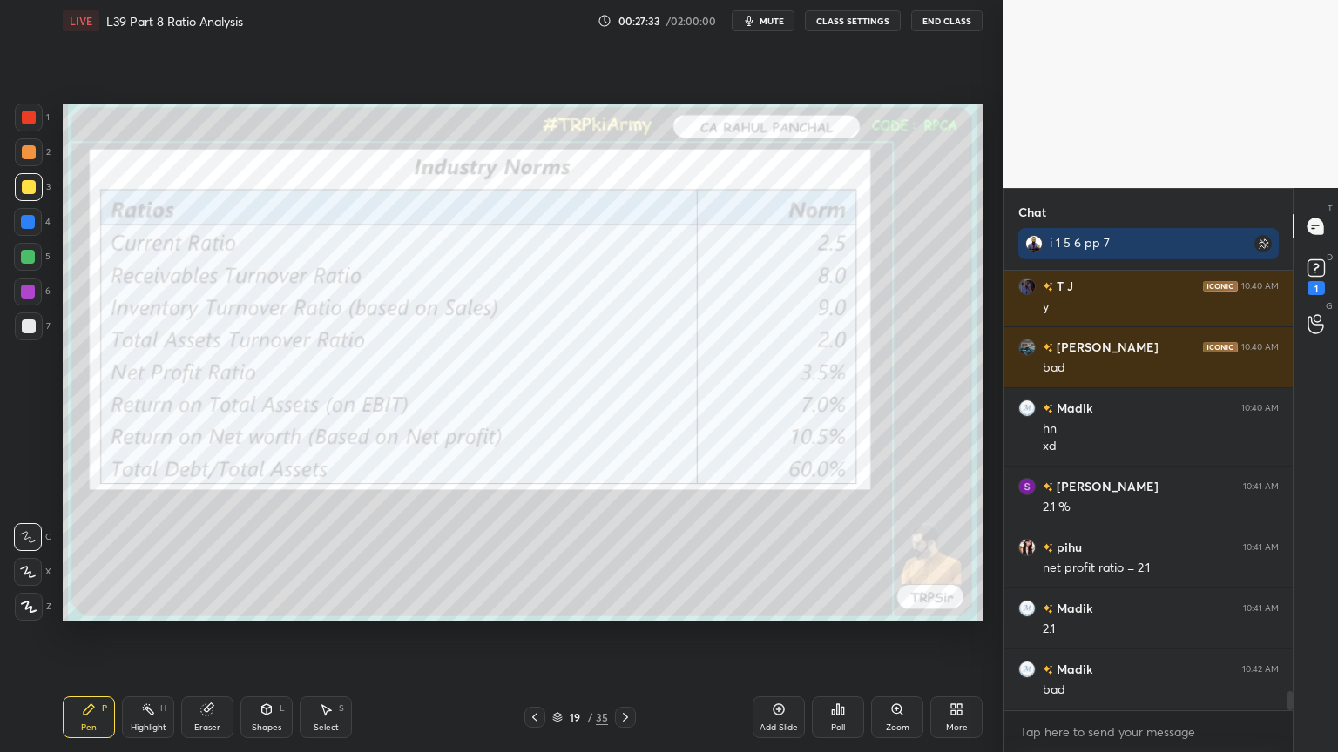
click at [624, 559] on icon at bounding box center [625, 718] width 14 height 14
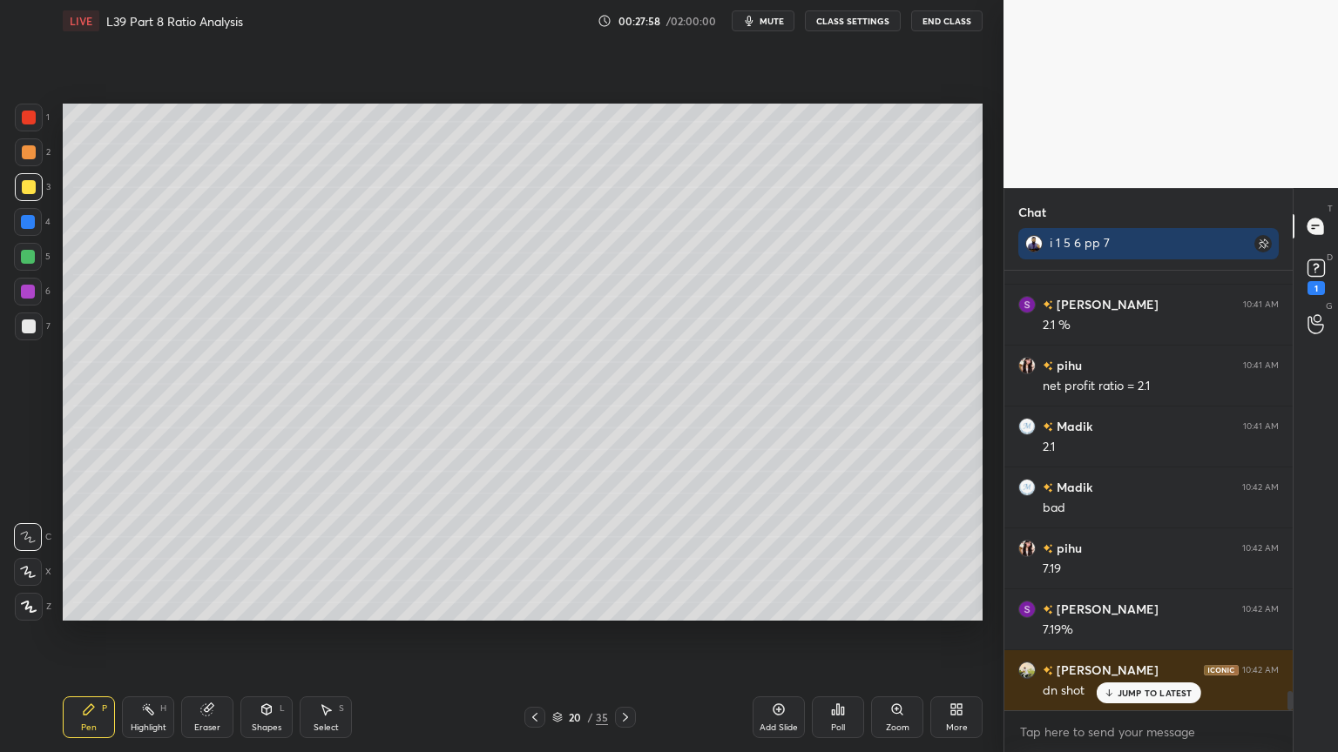
scroll to position [9882, 0]
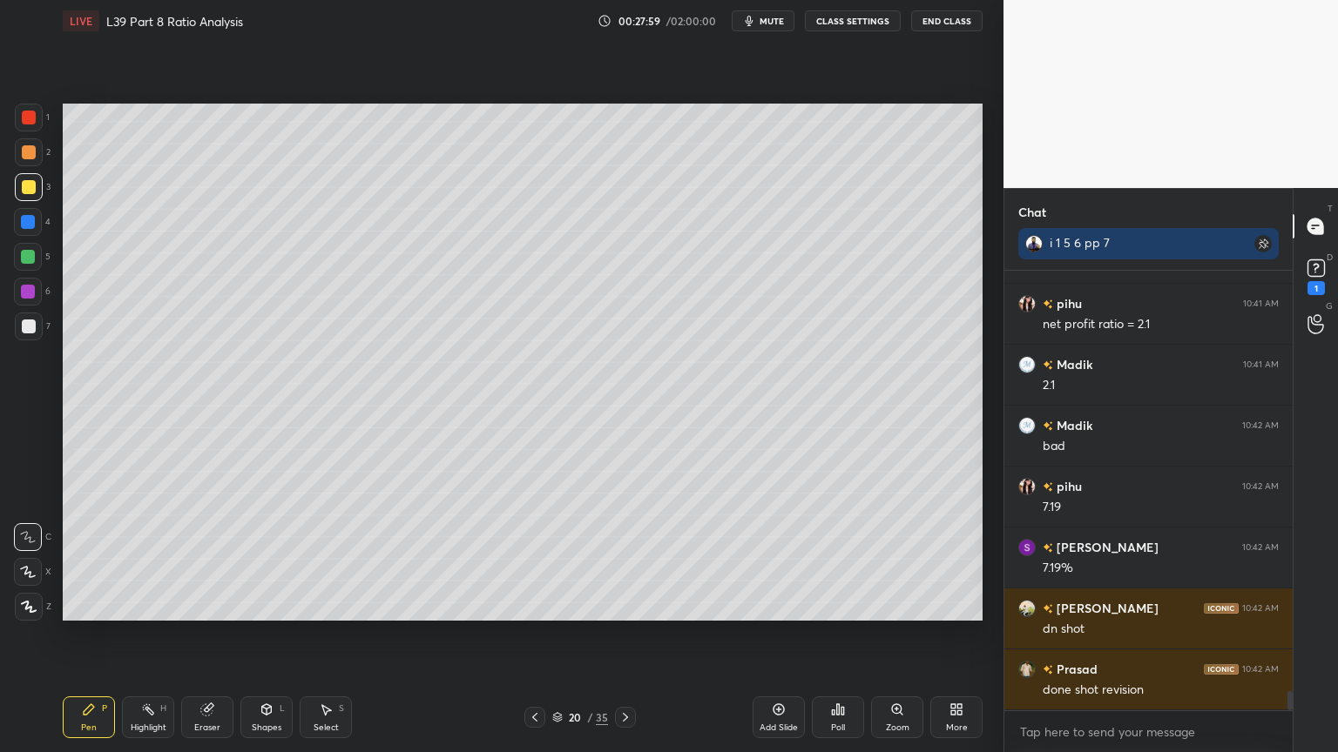
click at [28, 165] on div at bounding box center [29, 152] width 28 height 28
click at [35, 334] on div at bounding box center [29, 327] width 28 height 28
click at [536, 559] on icon at bounding box center [535, 718] width 14 height 14
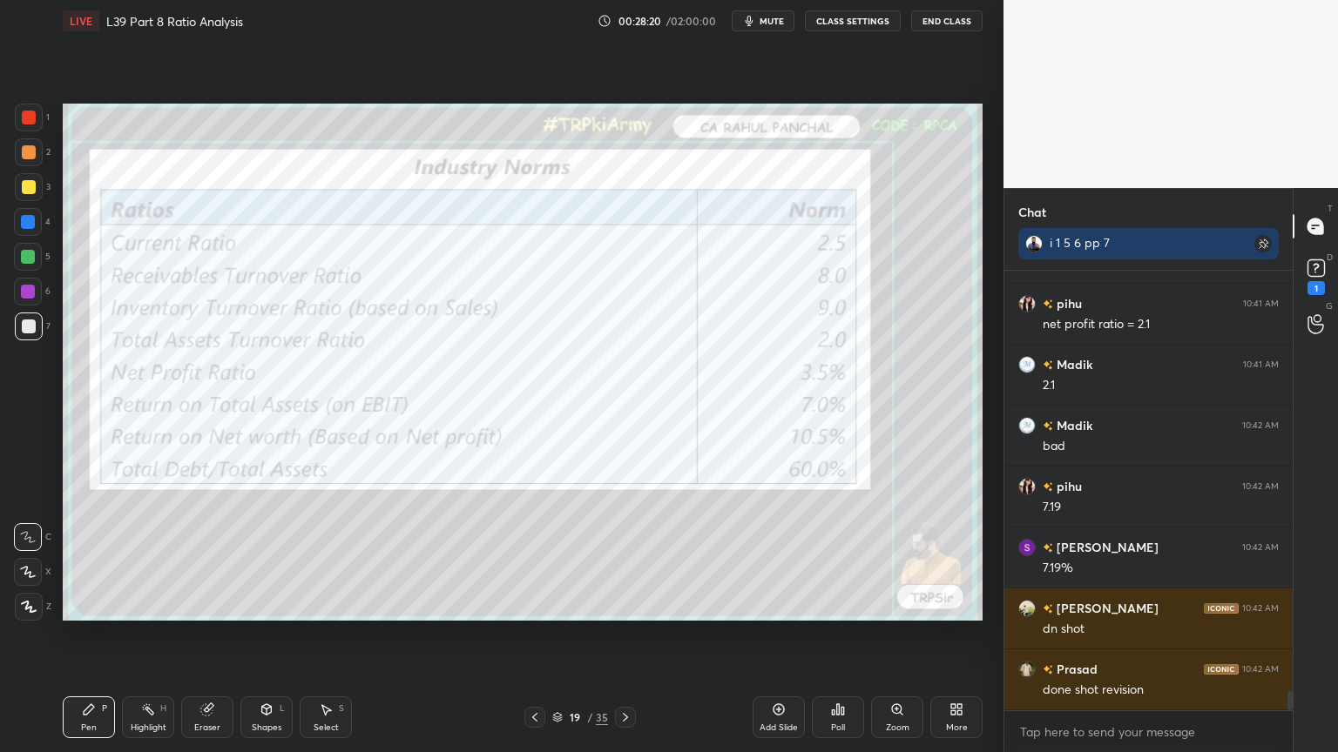
click at [539, 559] on icon at bounding box center [535, 718] width 14 height 14
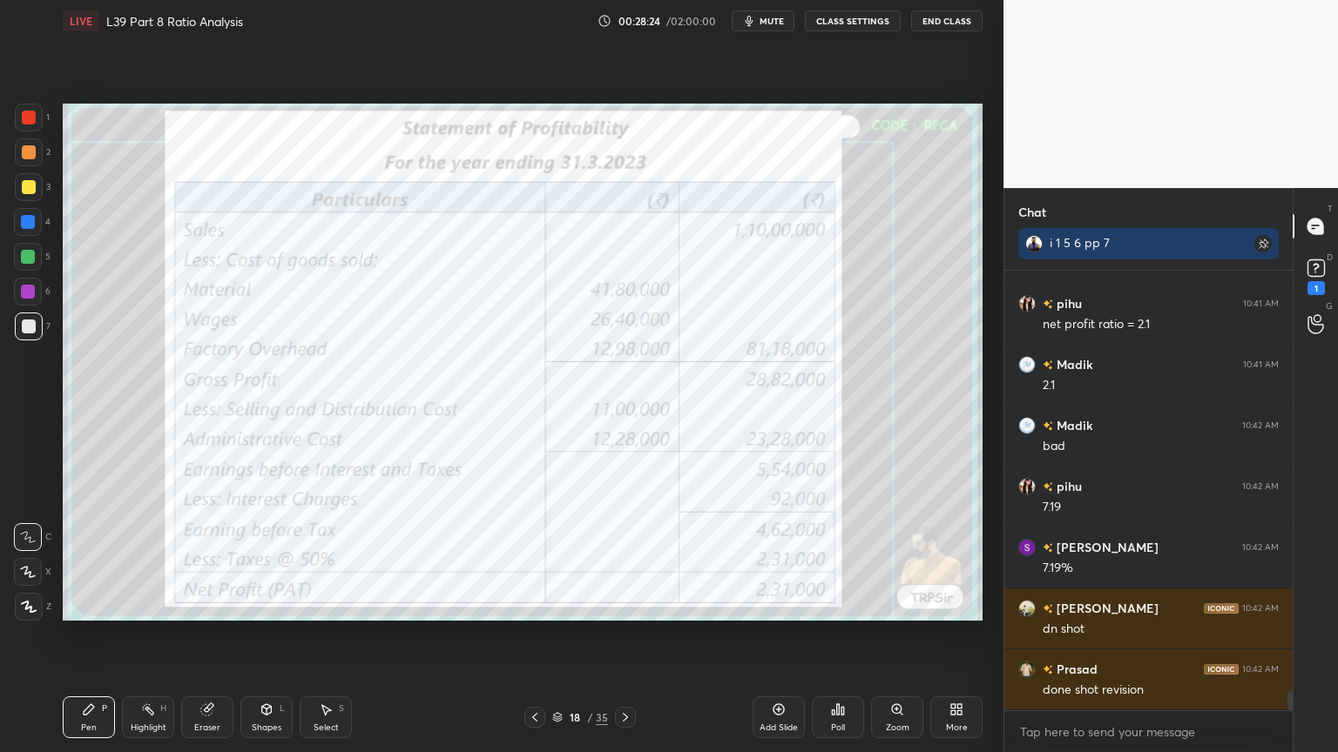
click at [630, 559] on div at bounding box center [625, 717] width 21 height 21
click at [627, 559] on icon at bounding box center [625, 718] width 14 height 14
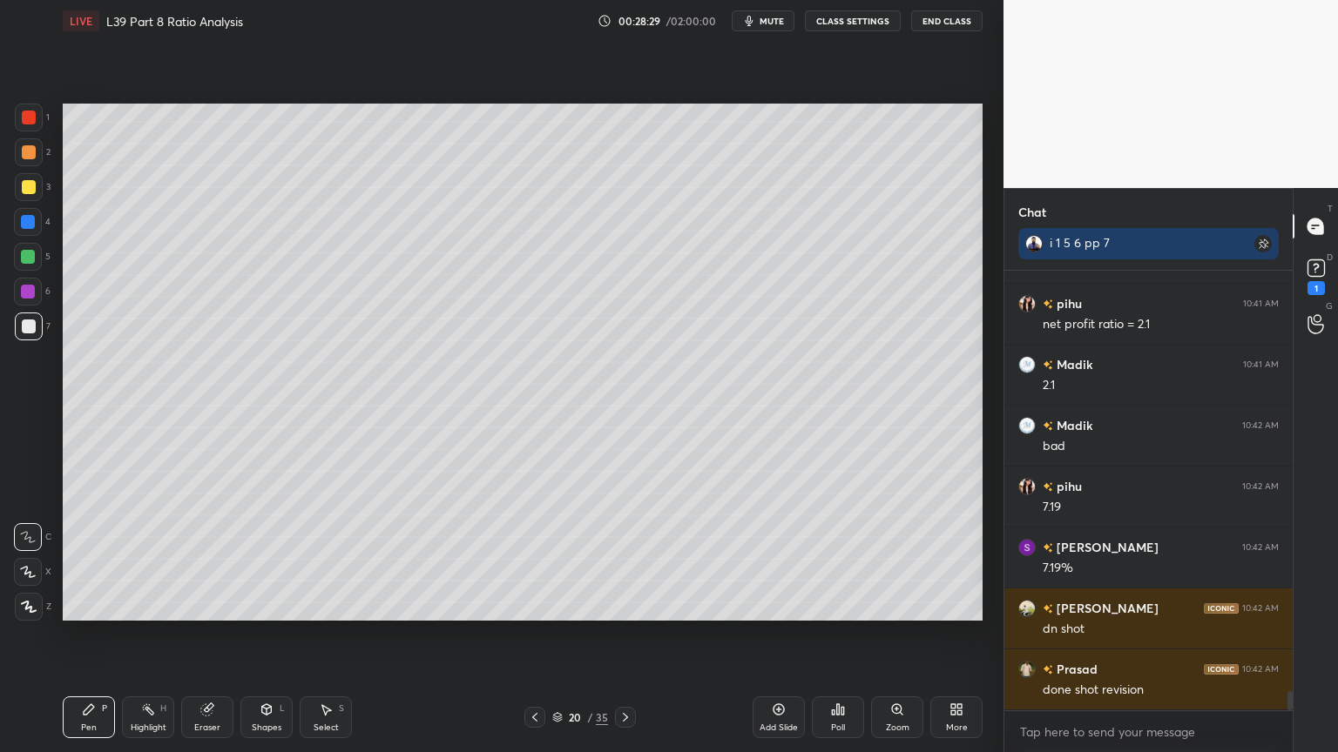
click at [530, 559] on icon at bounding box center [535, 718] width 14 height 14
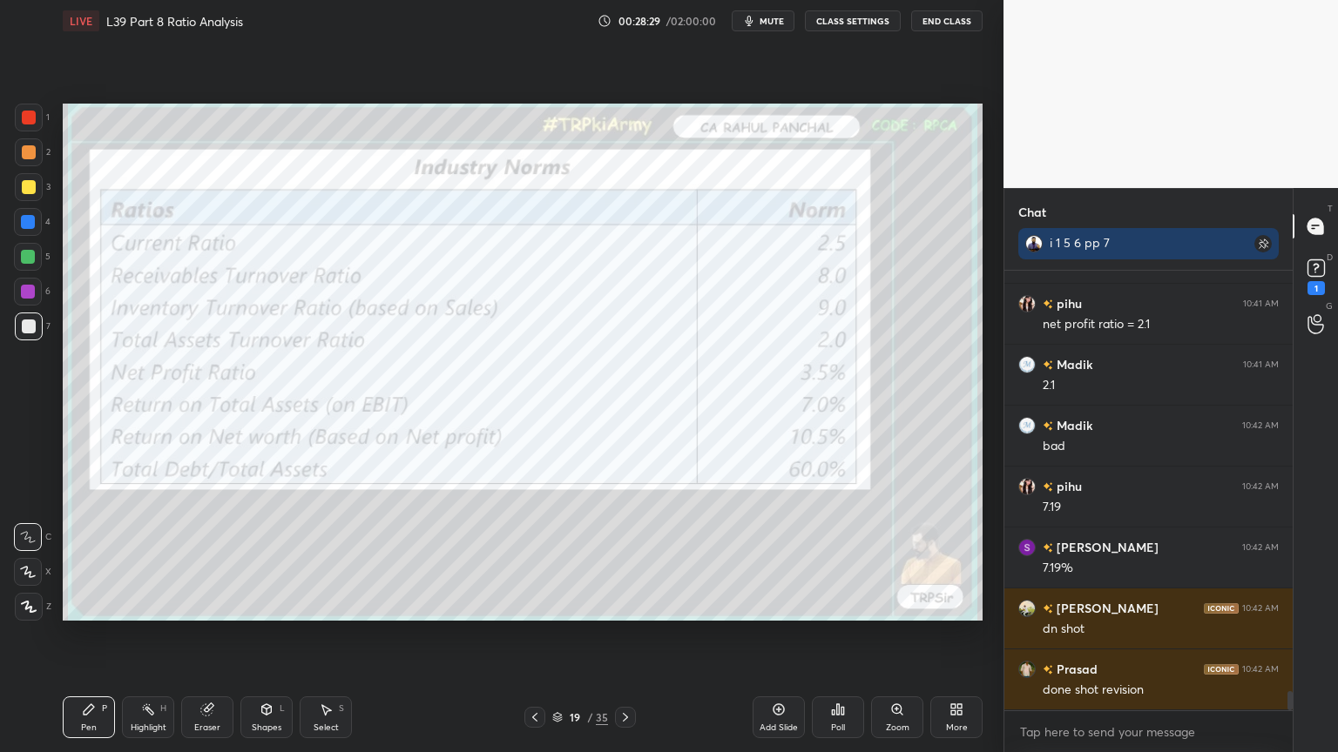
click at [534, 559] on icon at bounding box center [535, 718] width 14 height 14
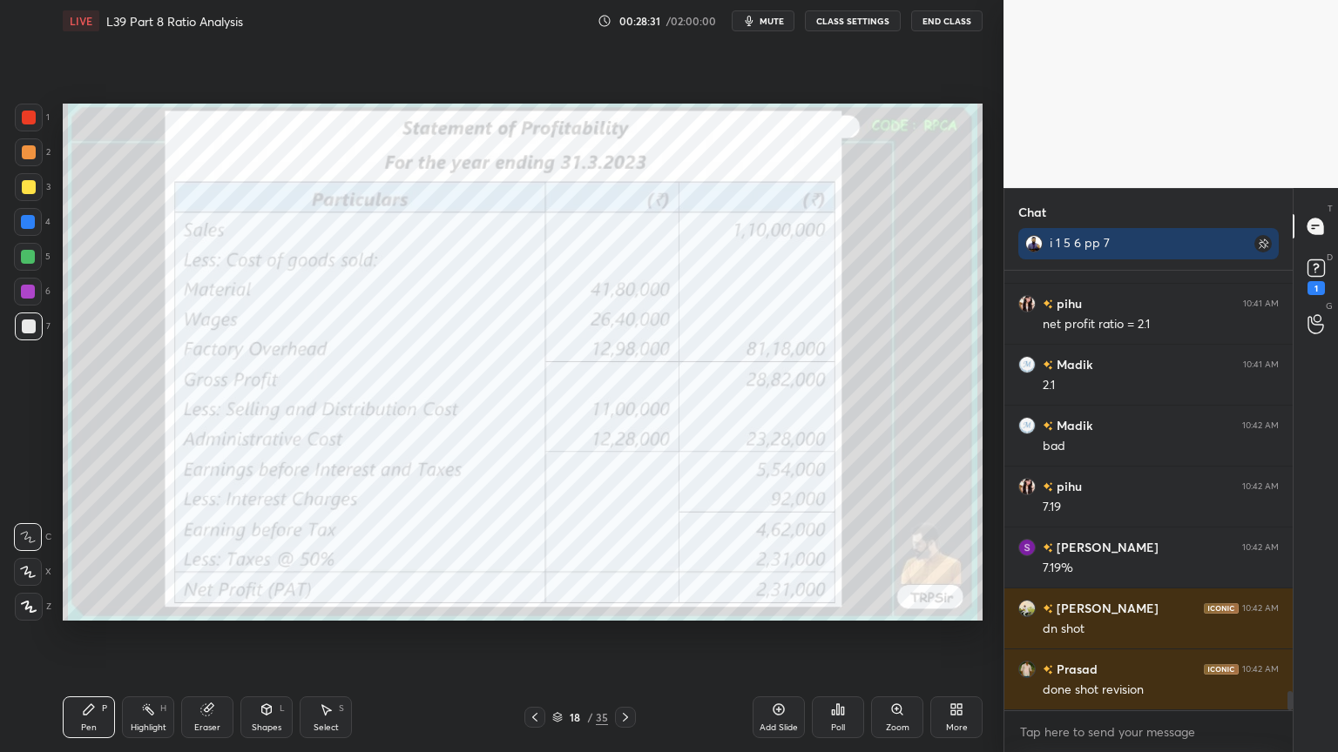
click at [31, 115] on div at bounding box center [29, 118] width 14 height 14
click at [635, 559] on div at bounding box center [625, 717] width 21 height 21
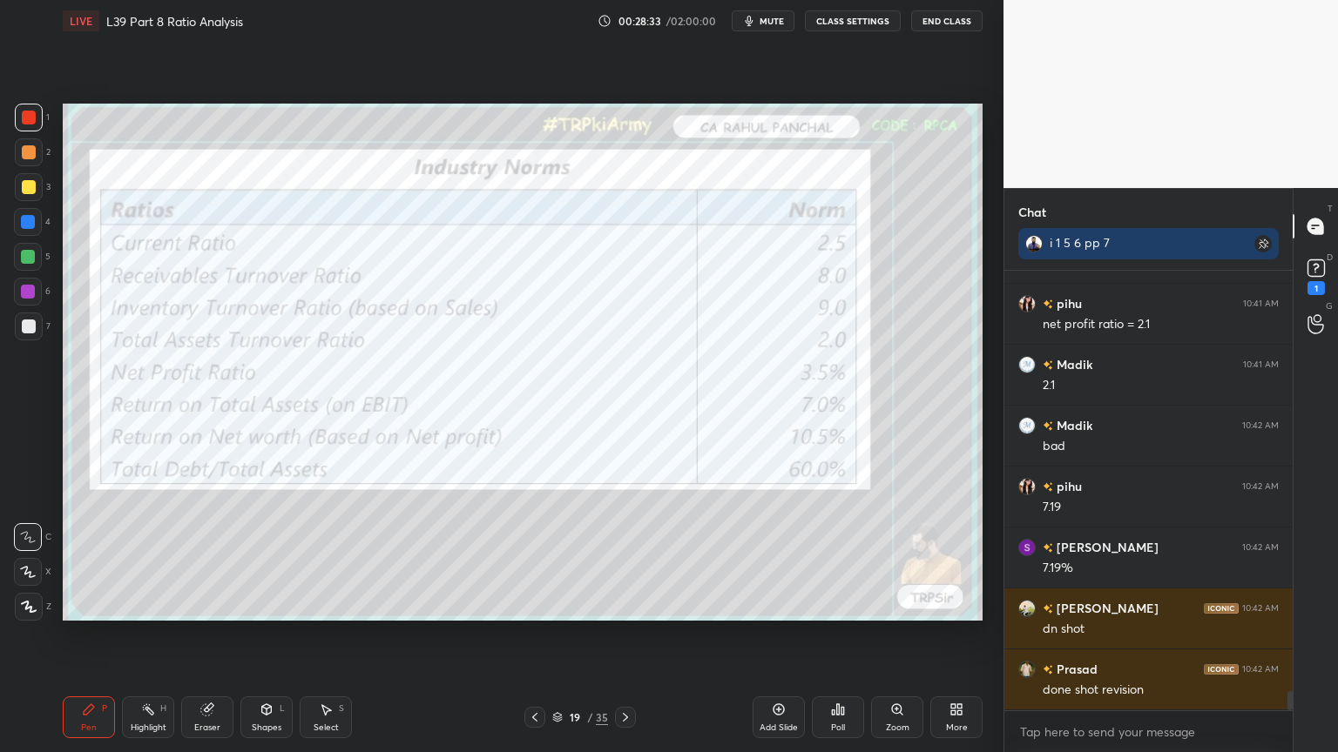
click at [631, 559] on icon at bounding box center [625, 718] width 14 height 14
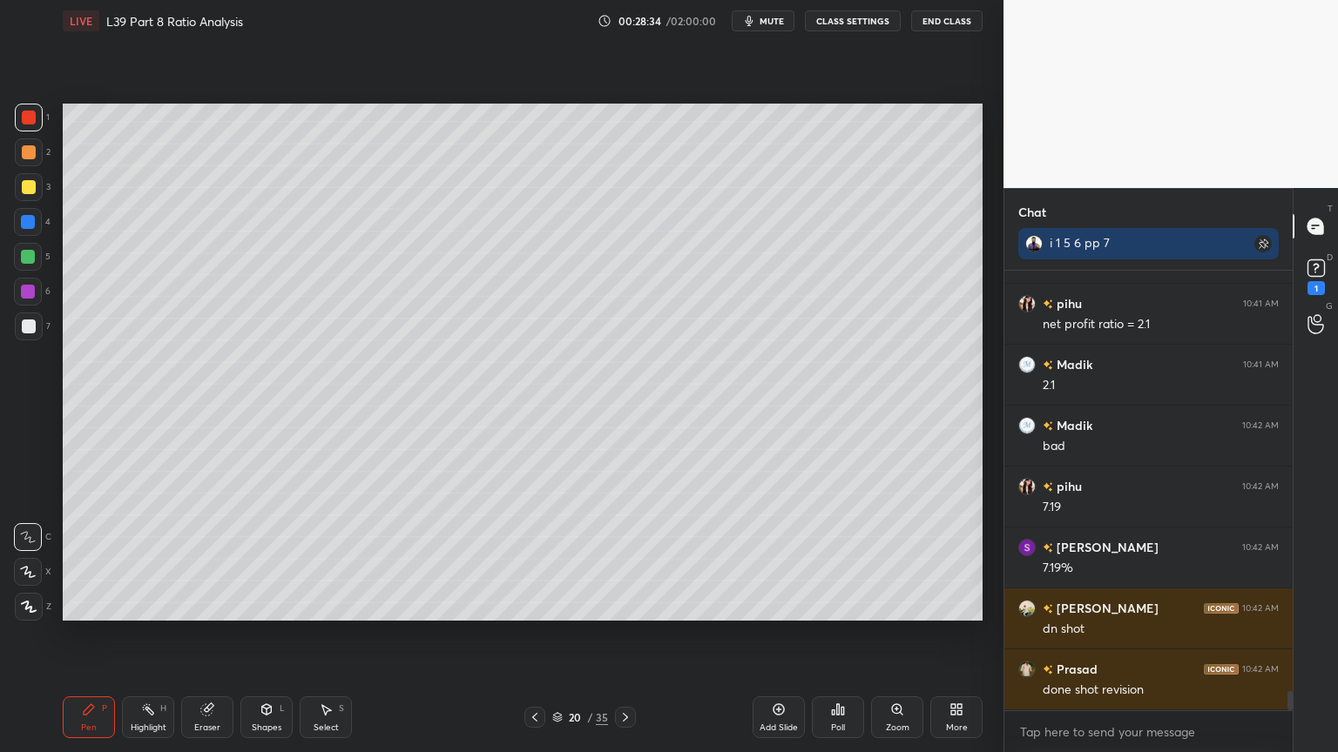
click at [24, 332] on div at bounding box center [29, 327] width 14 height 14
click at [272, 559] on icon at bounding box center [267, 710] width 14 height 14
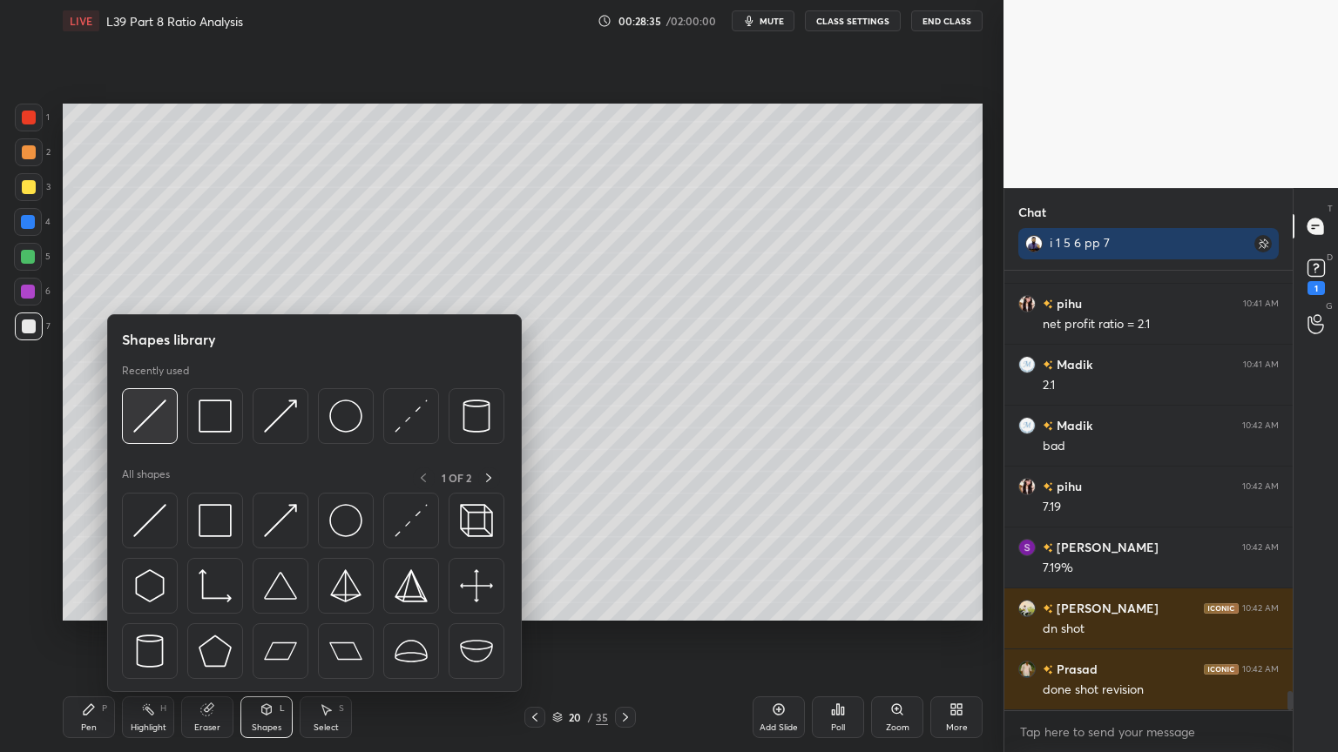
click at [150, 439] on div at bounding box center [150, 416] width 56 height 56
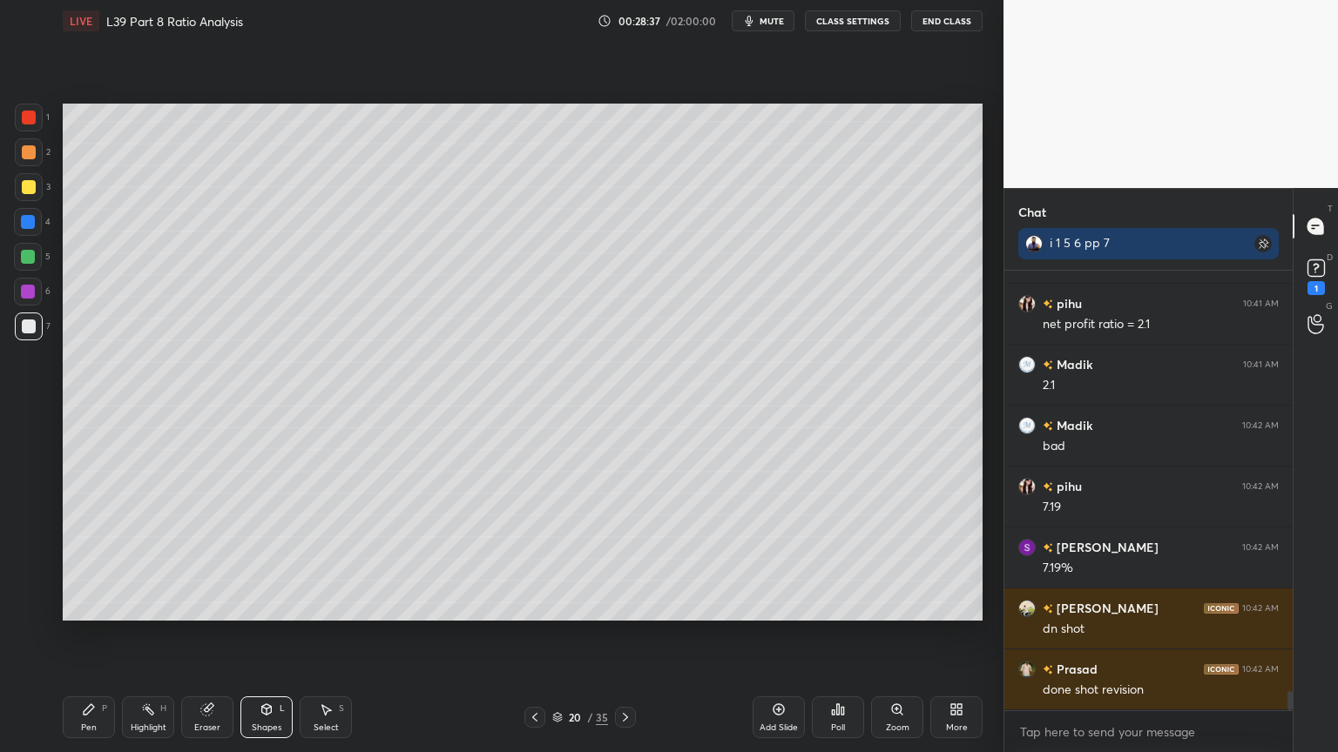
click at [84, 559] on div "Pen" at bounding box center [89, 728] width 16 height 9
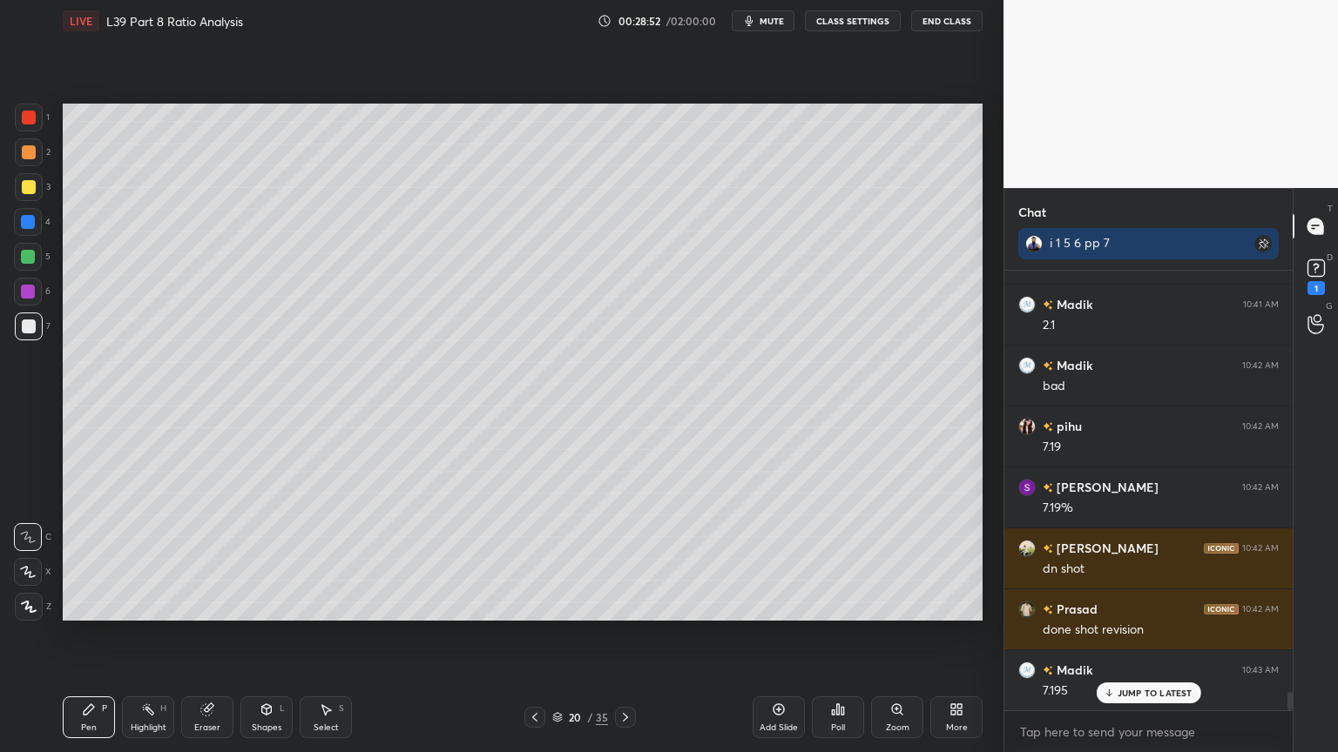
scroll to position [9960, 0]
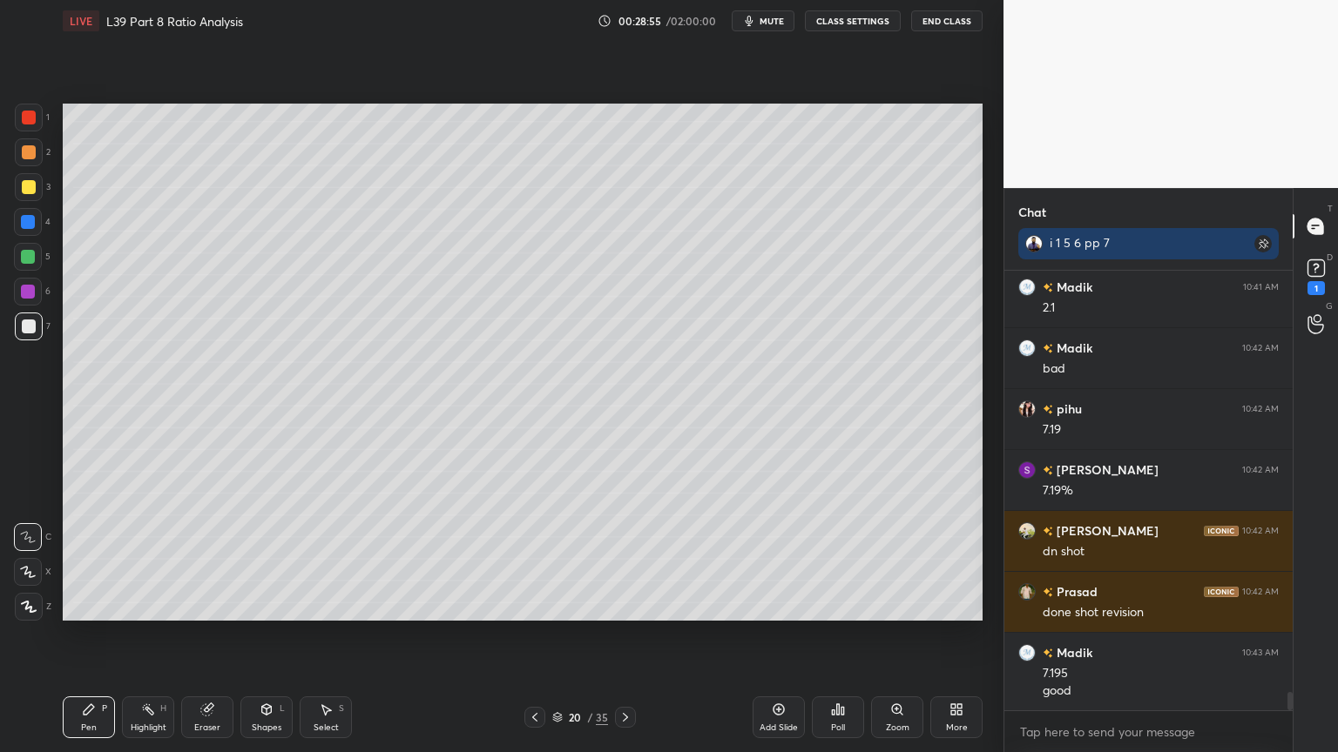
click at [19, 254] on div at bounding box center [28, 257] width 28 height 28
click at [35, 328] on div at bounding box center [29, 327] width 28 height 28
click at [530, 559] on icon at bounding box center [535, 718] width 14 height 14
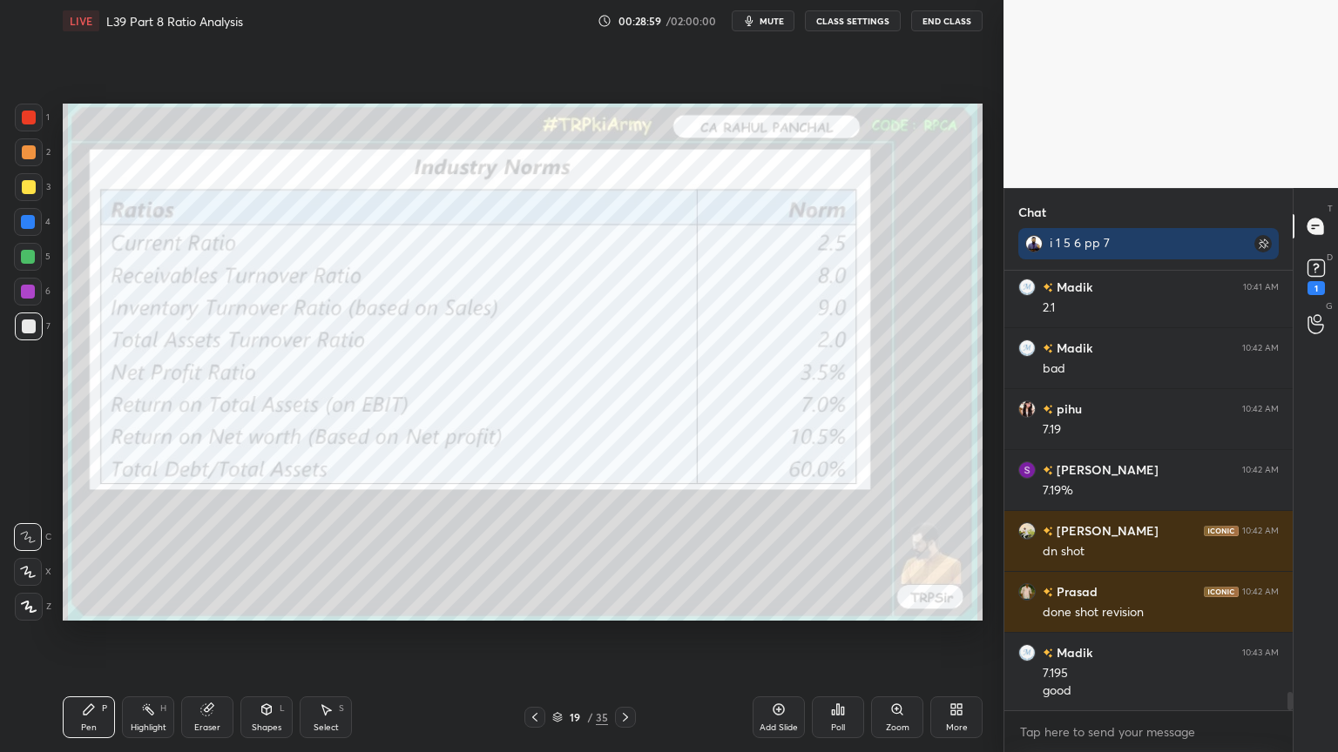
scroll to position [10021, 0]
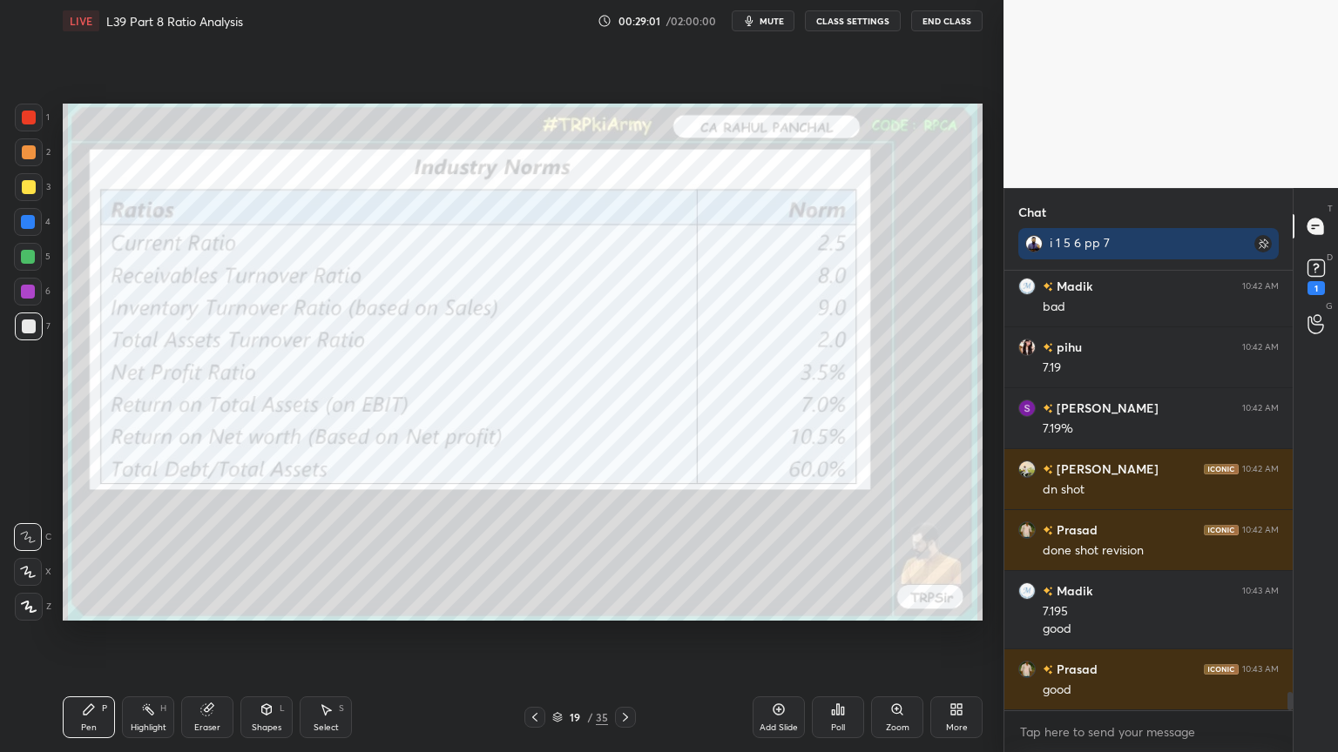
click at [622, 559] on div at bounding box center [625, 717] width 21 height 21
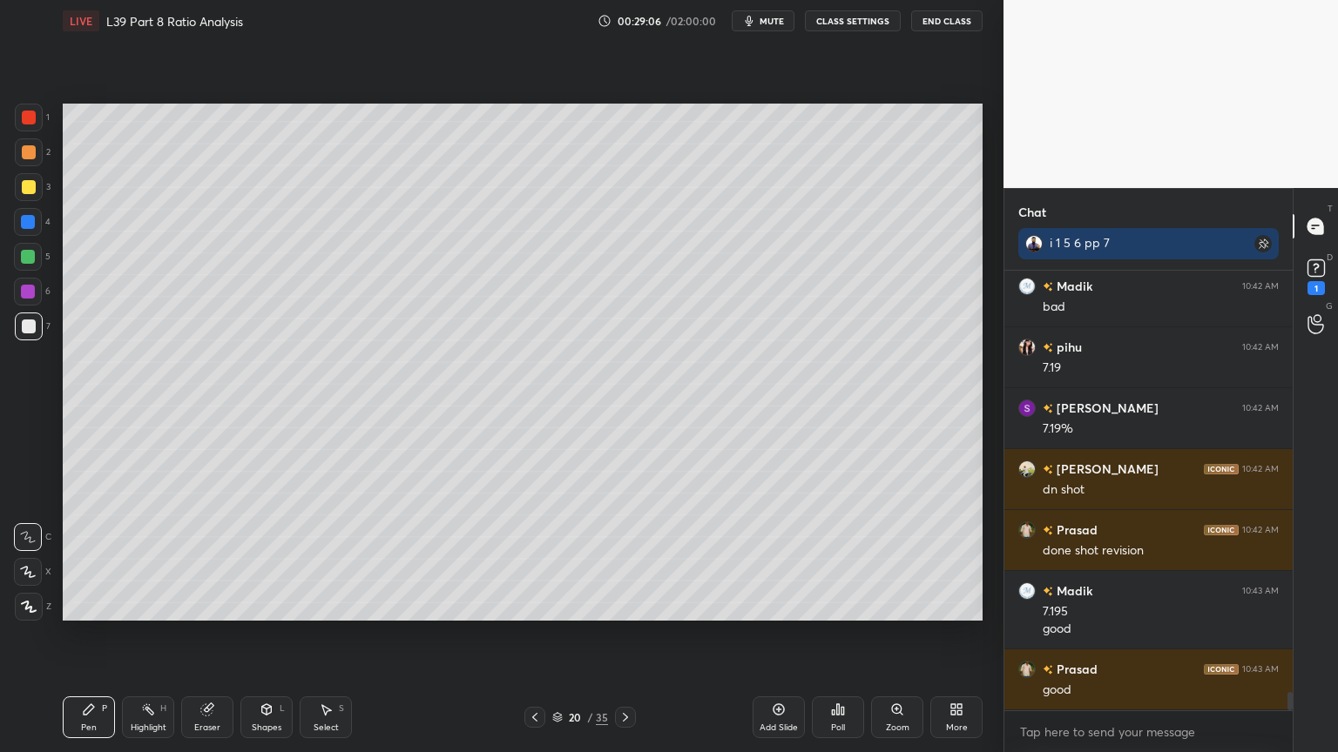
click at [31, 265] on div at bounding box center [28, 257] width 28 height 28
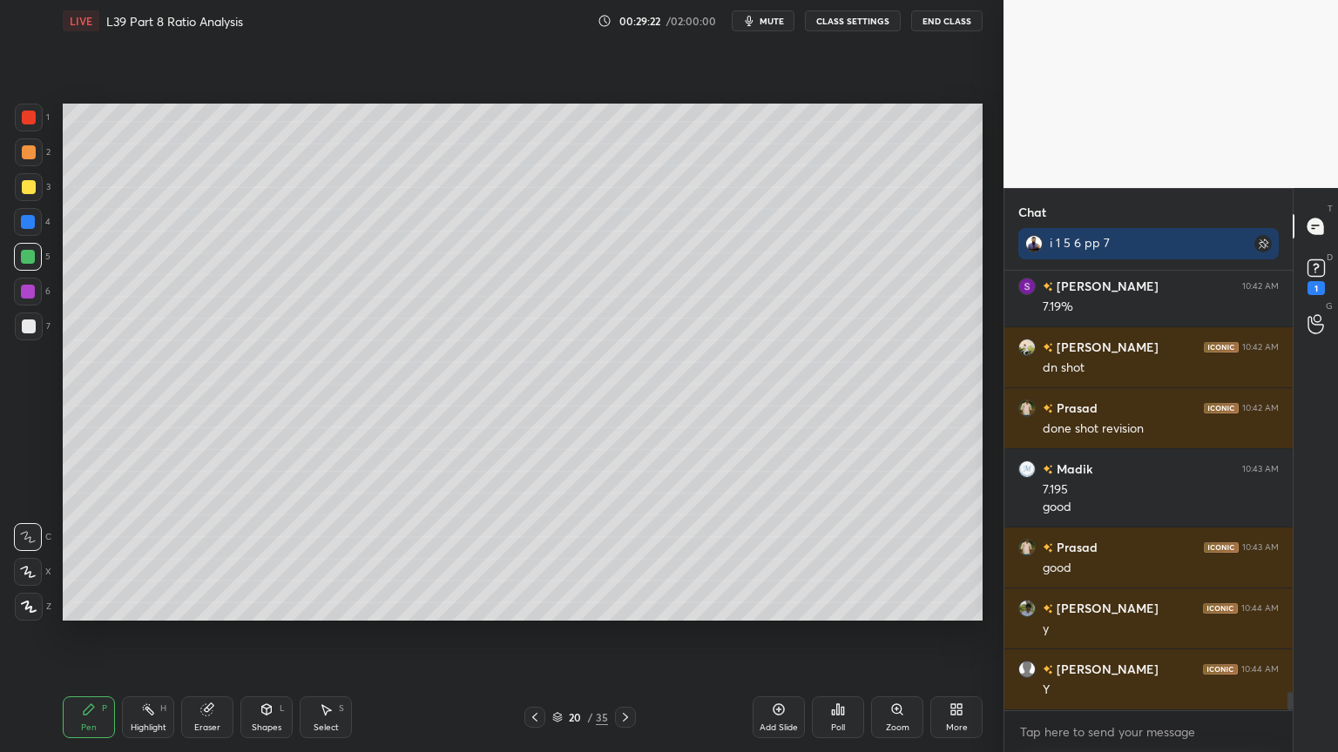
scroll to position [10204, 0]
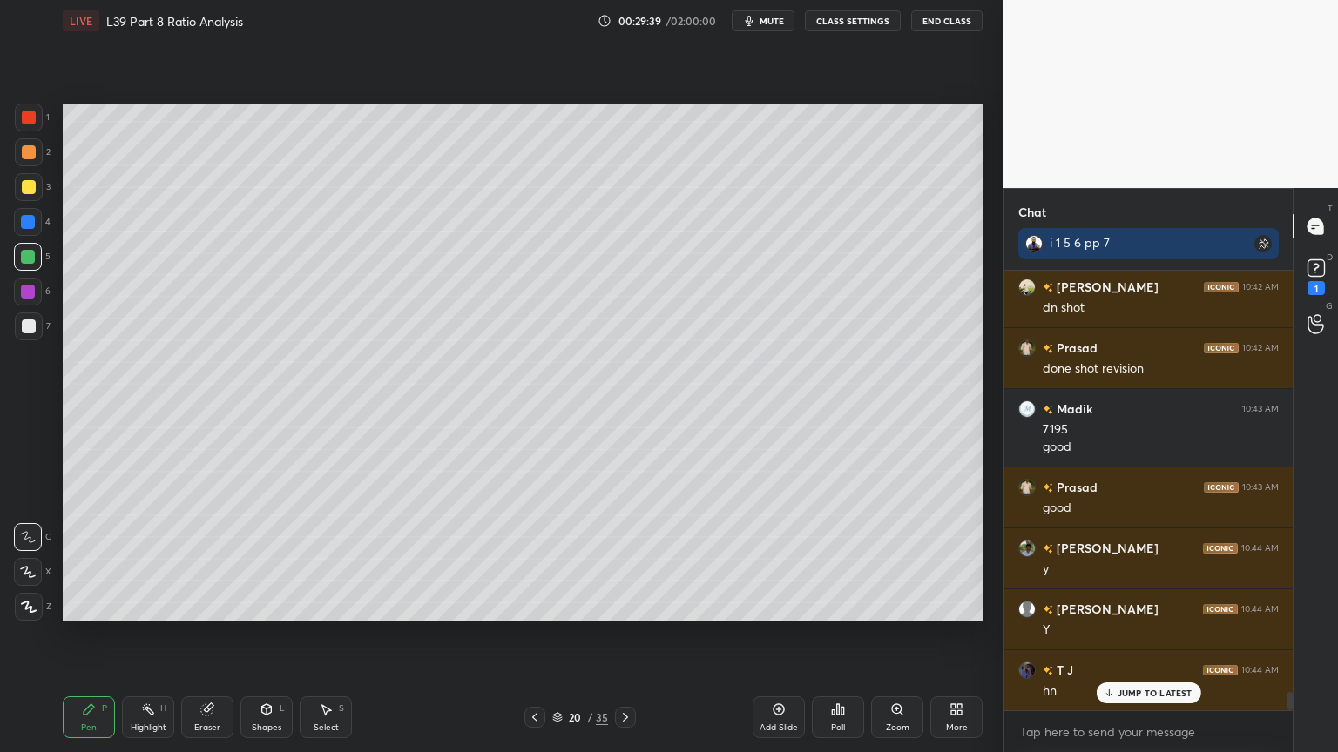
click at [31, 208] on div at bounding box center [28, 222] width 28 height 28
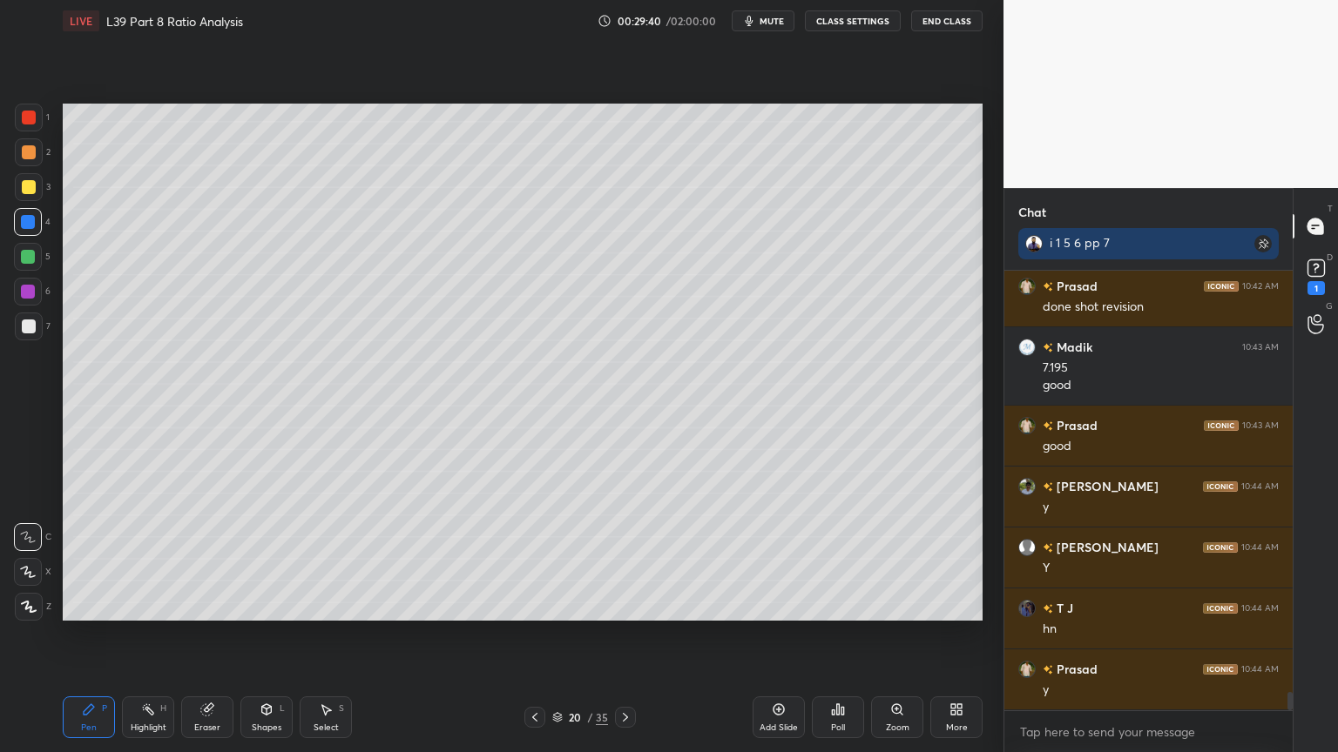
click at [43, 191] on div "3" at bounding box center [33, 187] width 36 height 28
click at [530, 559] on icon at bounding box center [535, 718] width 14 height 14
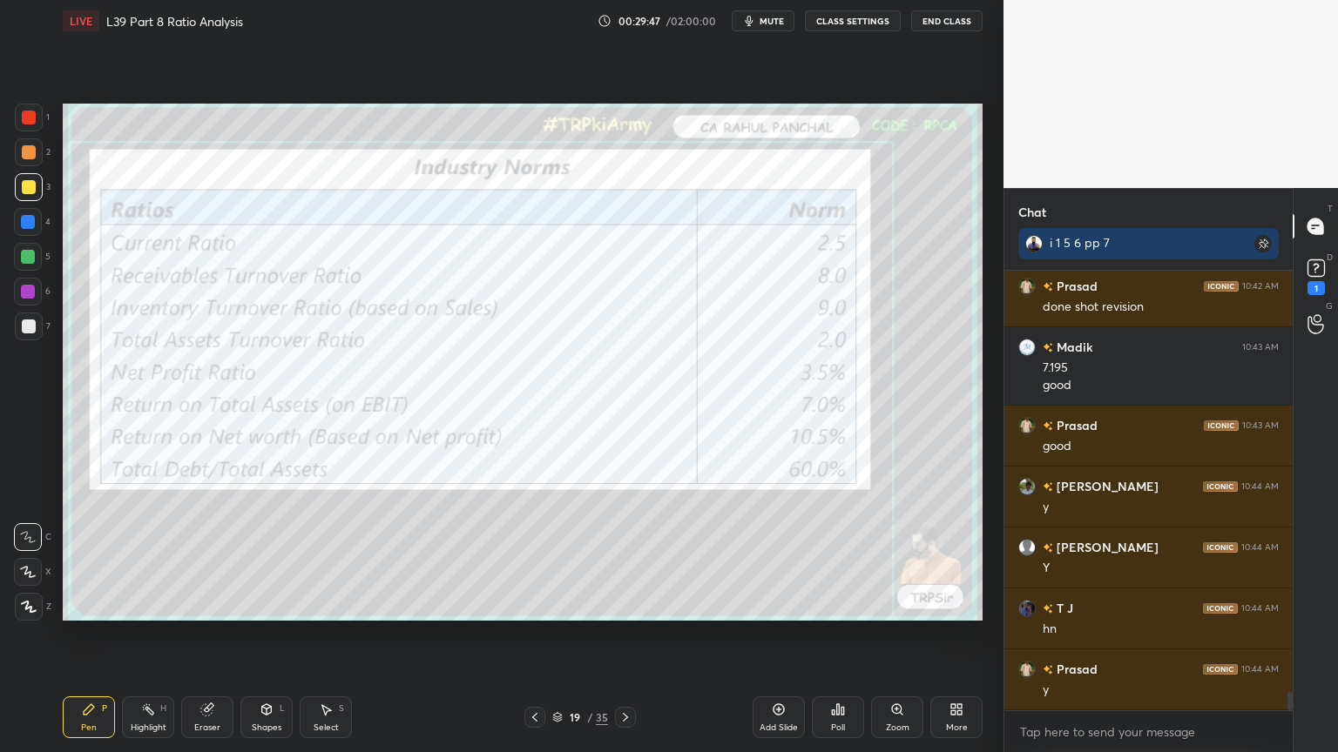
click at [622, 559] on div at bounding box center [625, 717] width 21 height 21
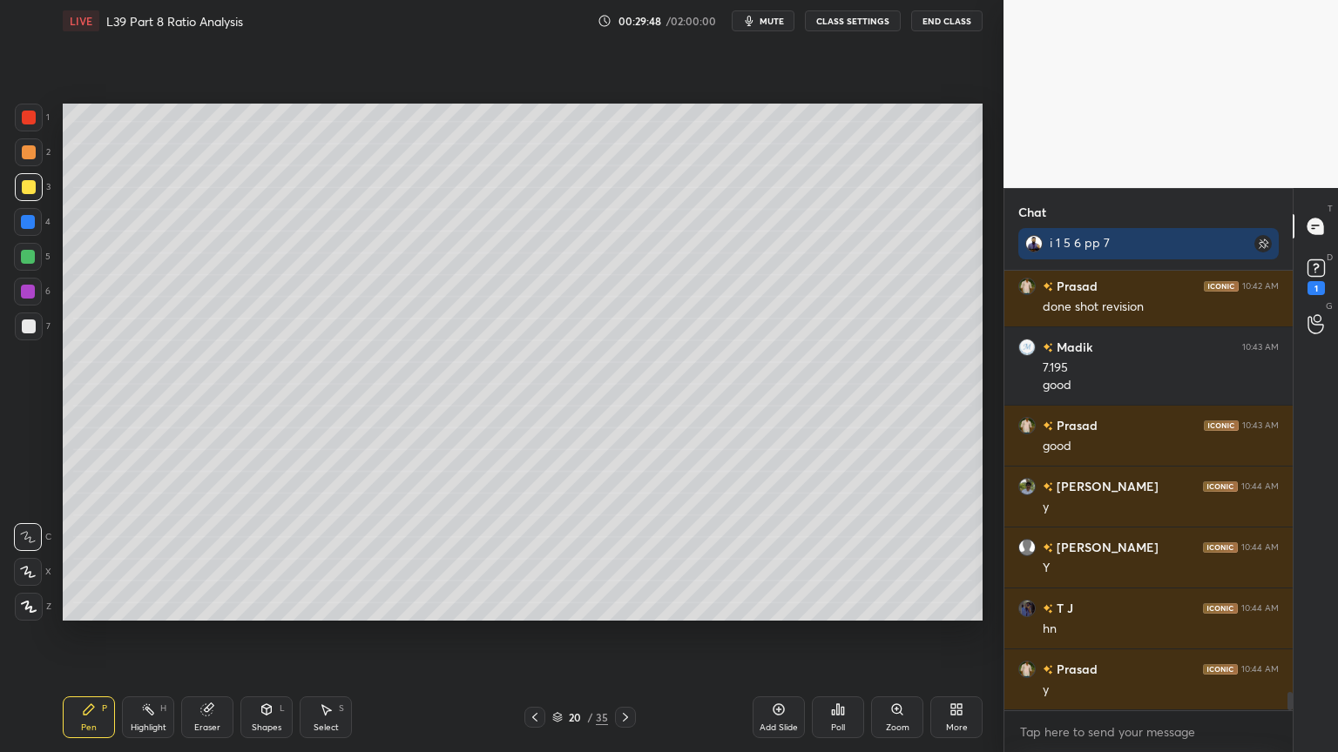
click at [617, 559] on div at bounding box center [625, 717] width 21 height 21
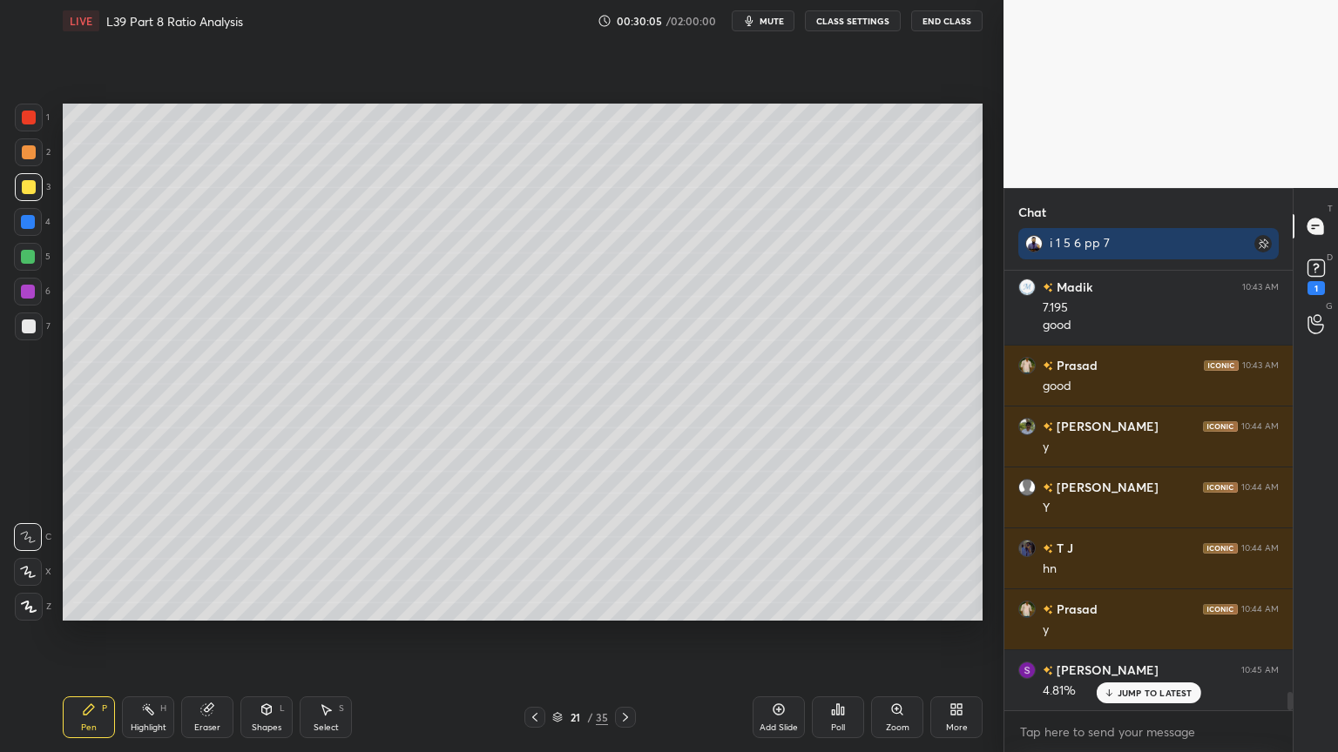
click at [31, 256] on div at bounding box center [28, 257] width 14 height 14
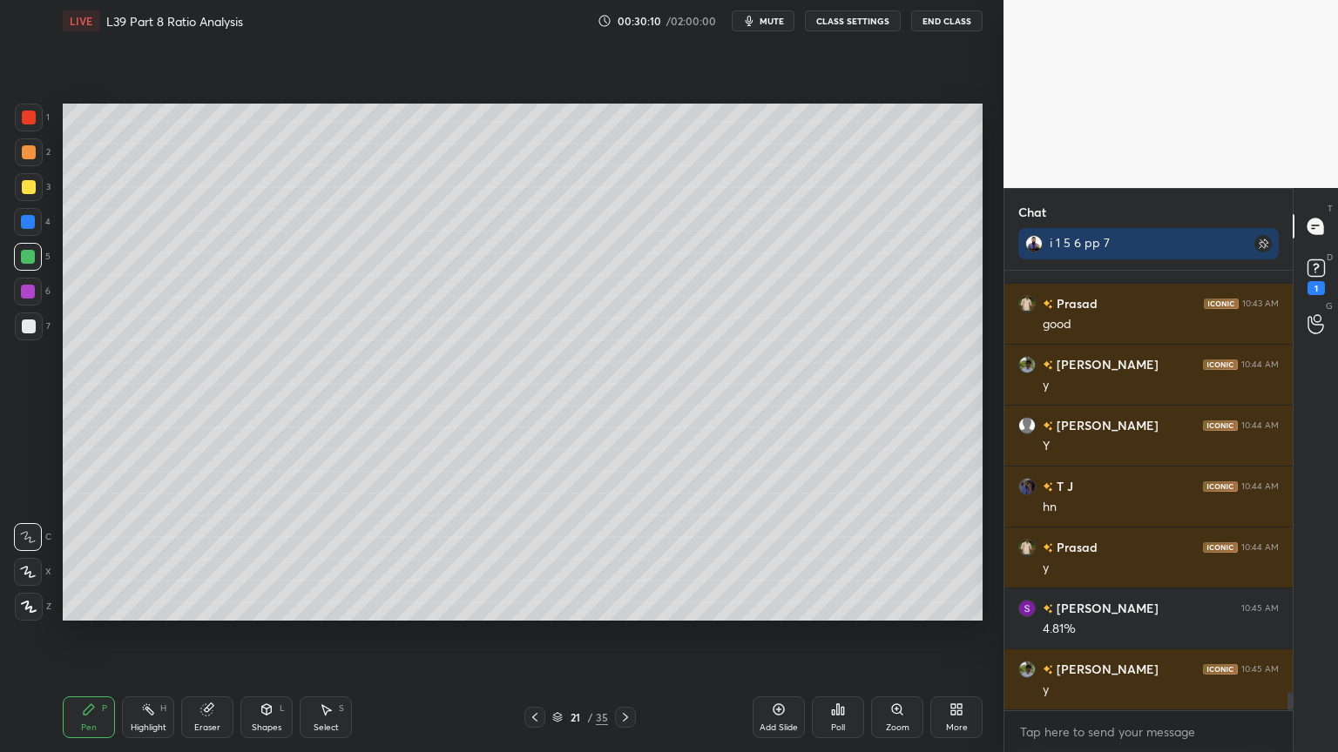
scroll to position [10447, 0]
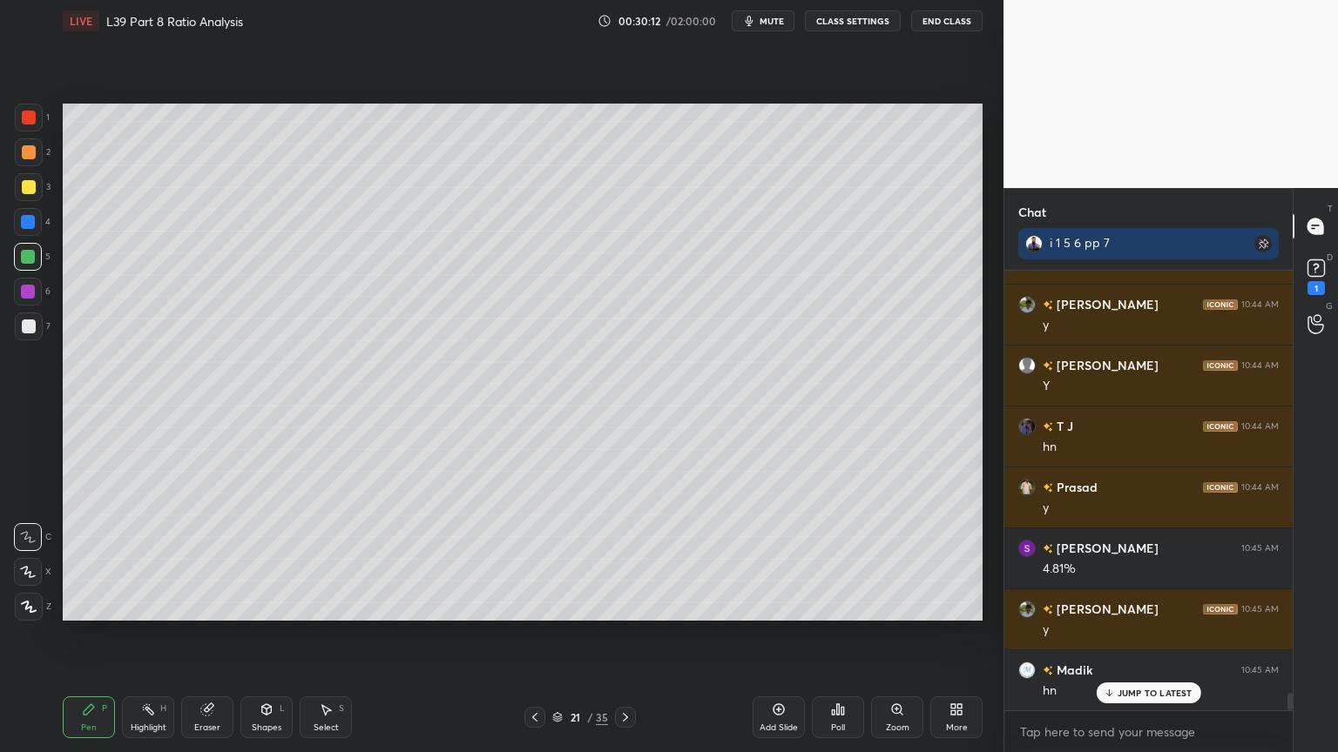
click at [538, 559] on icon at bounding box center [535, 718] width 14 height 14
click at [542, 559] on div at bounding box center [534, 717] width 21 height 21
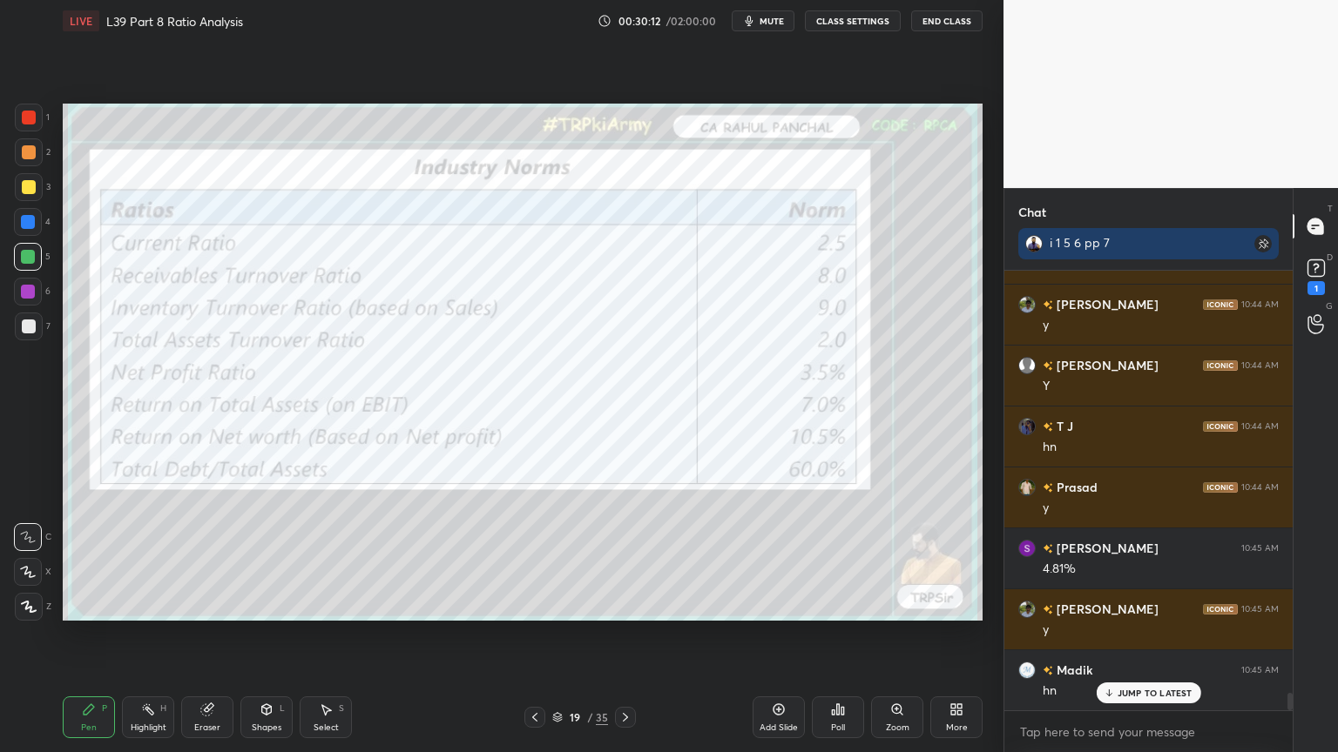
scroll to position [10509, 0]
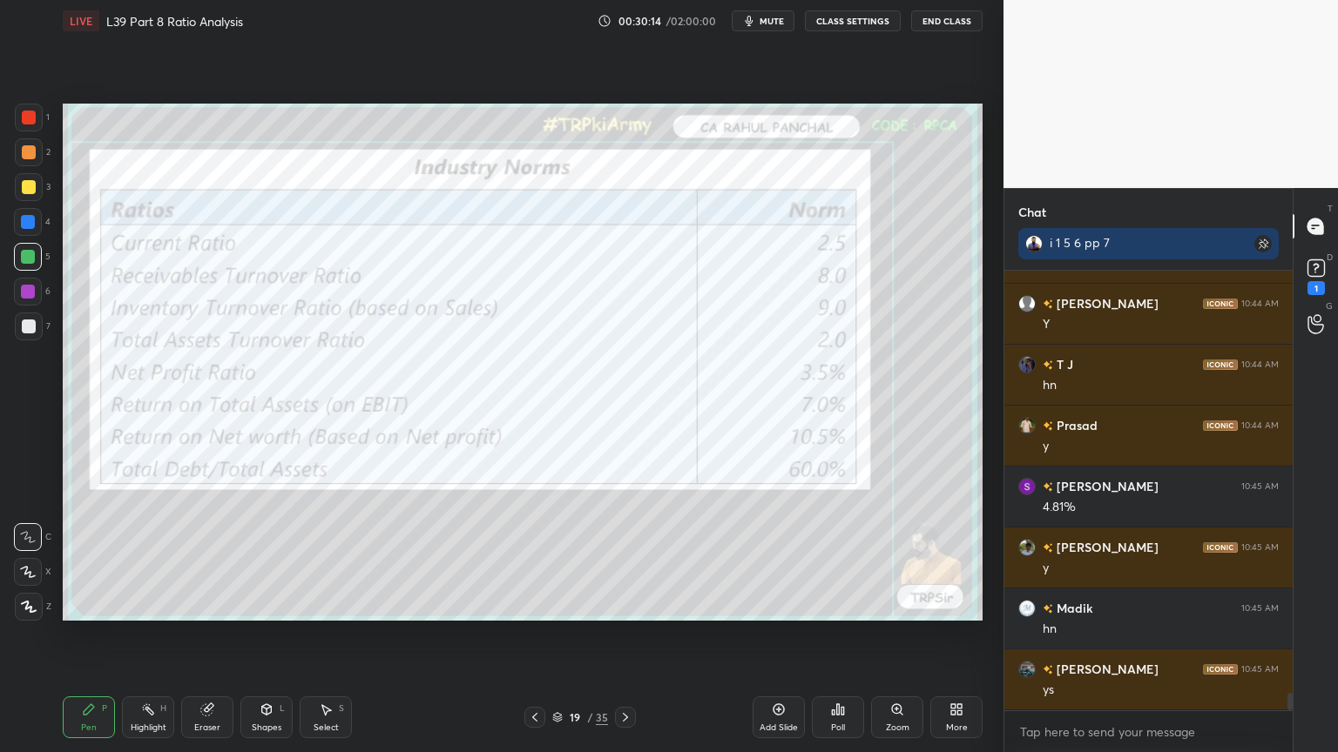
click at [31, 118] on div at bounding box center [29, 118] width 14 height 14
click at [534, 559] on icon at bounding box center [535, 718] width 14 height 14
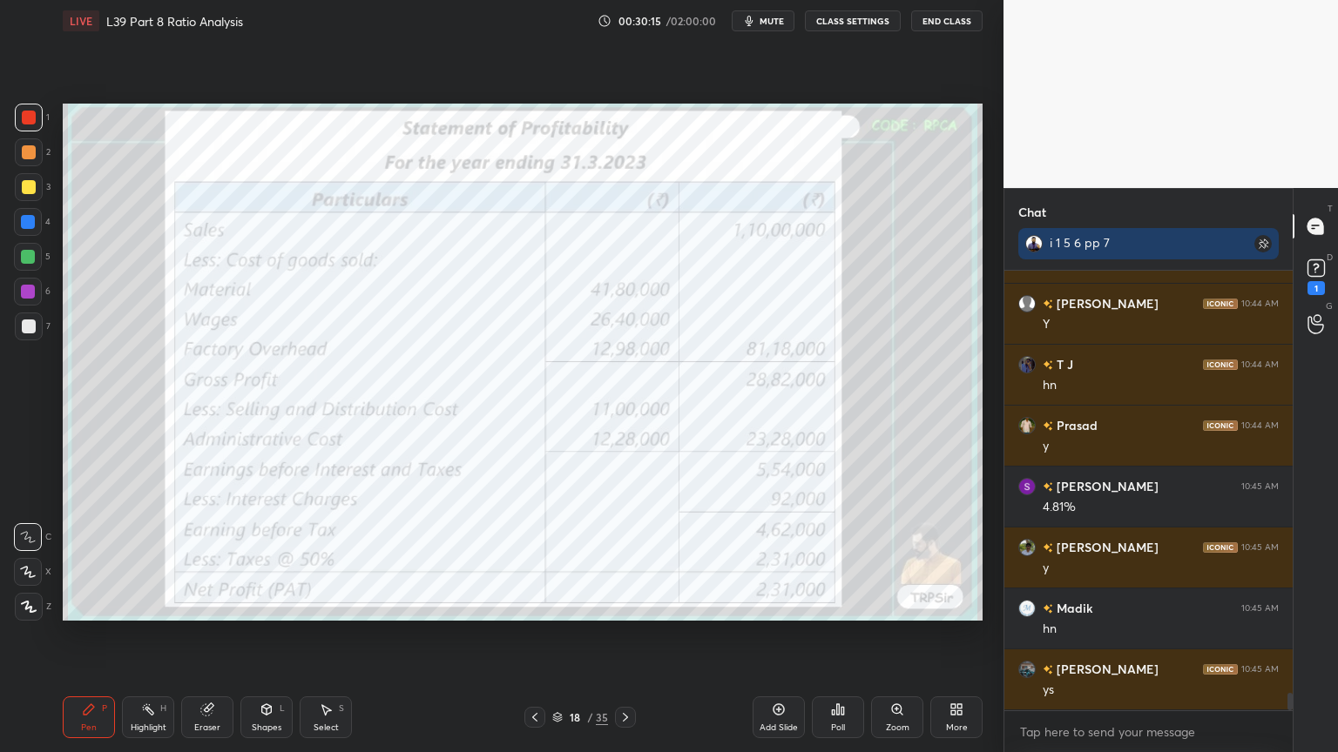
scroll to position [10569, 0]
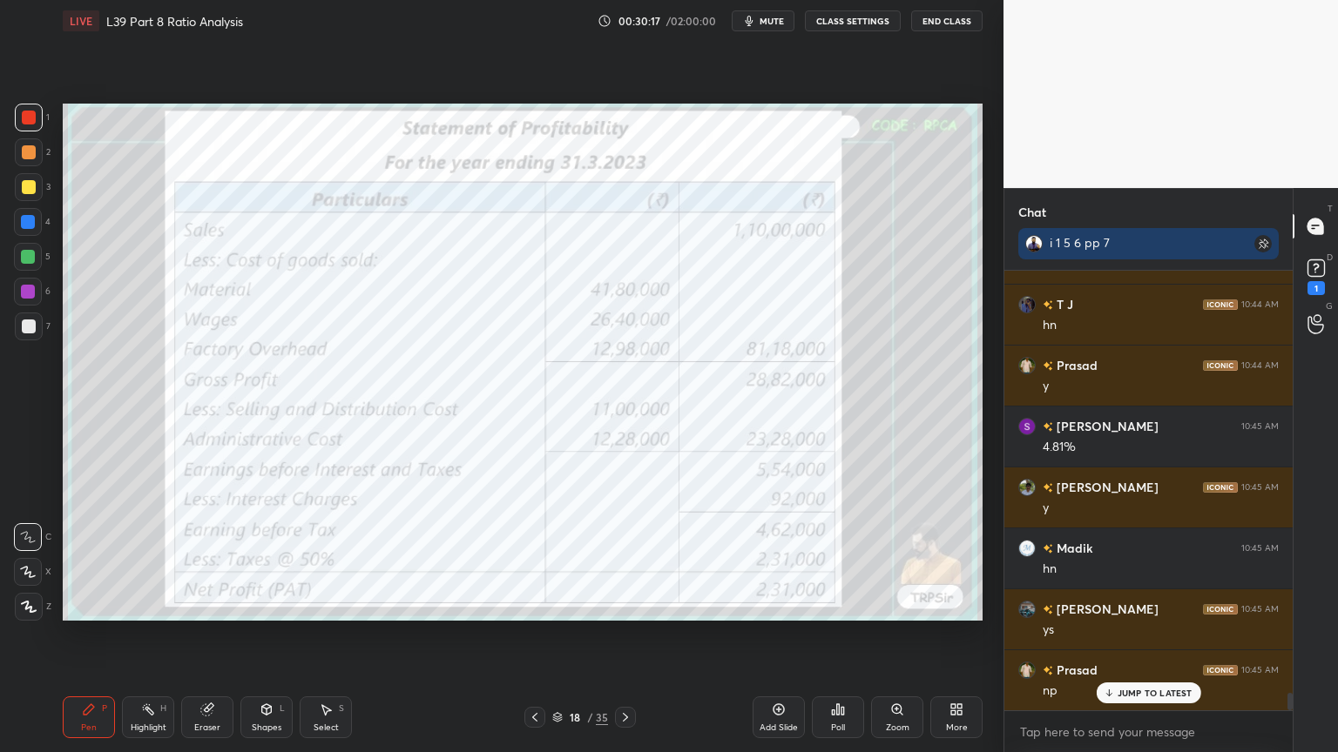
click at [629, 559] on icon at bounding box center [625, 718] width 14 height 14
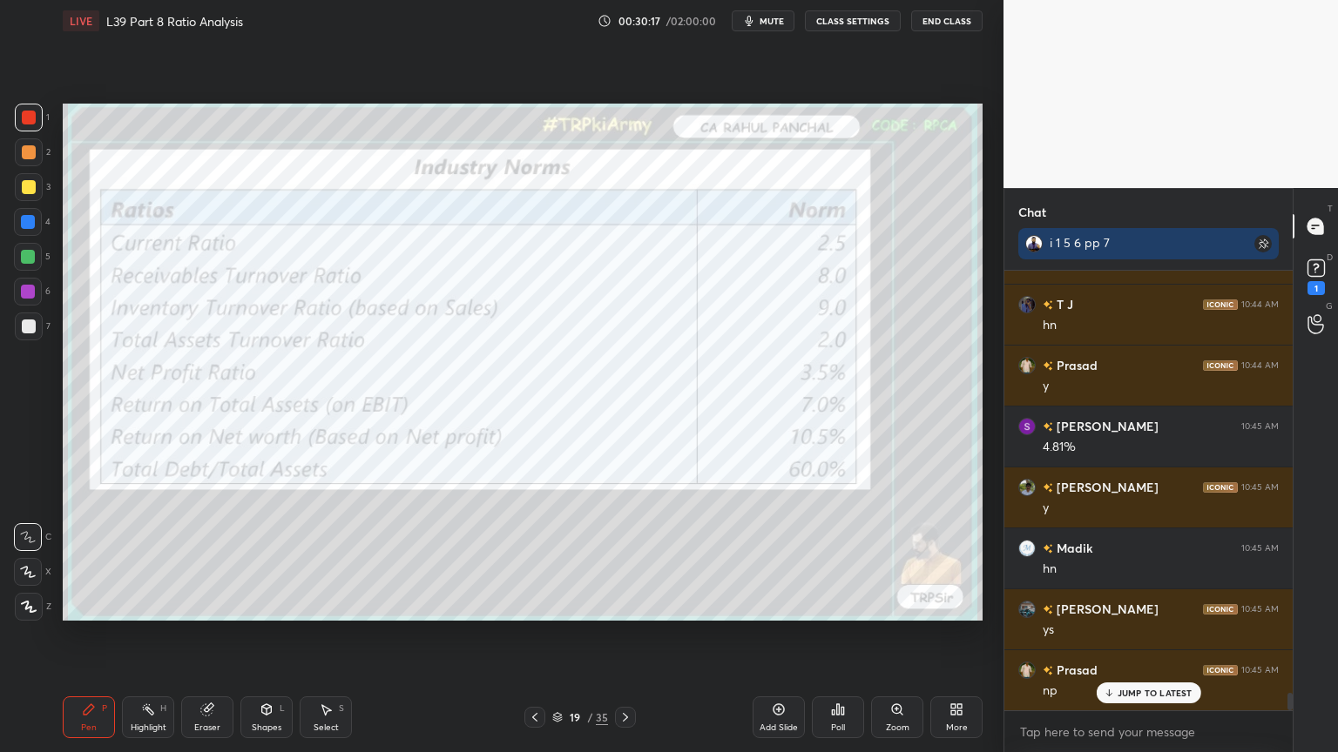
click at [629, 559] on icon at bounding box center [625, 718] width 14 height 14
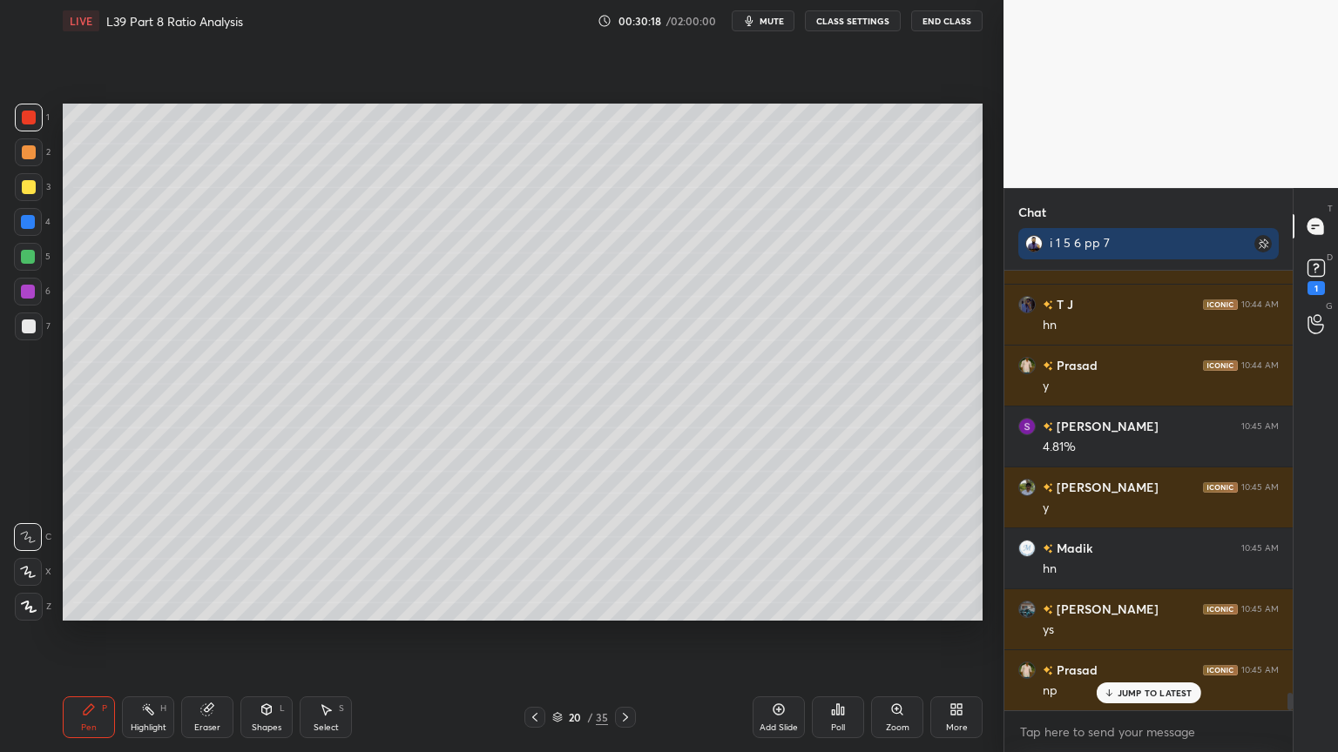
click at [630, 559] on icon at bounding box center [625, 718] width 14 height 14
click at [22, 335] on div at bounding box center [29, 327] width 28 height 28
click at [22, 155] on div at bounding box center [29, 152] width 14 height 14
click at [44, 317] on div "7" at bounding box center [33, 327] width 36 height 28
click at [537, 559] on icon at bounding box center [535, 718] width 14 height 14
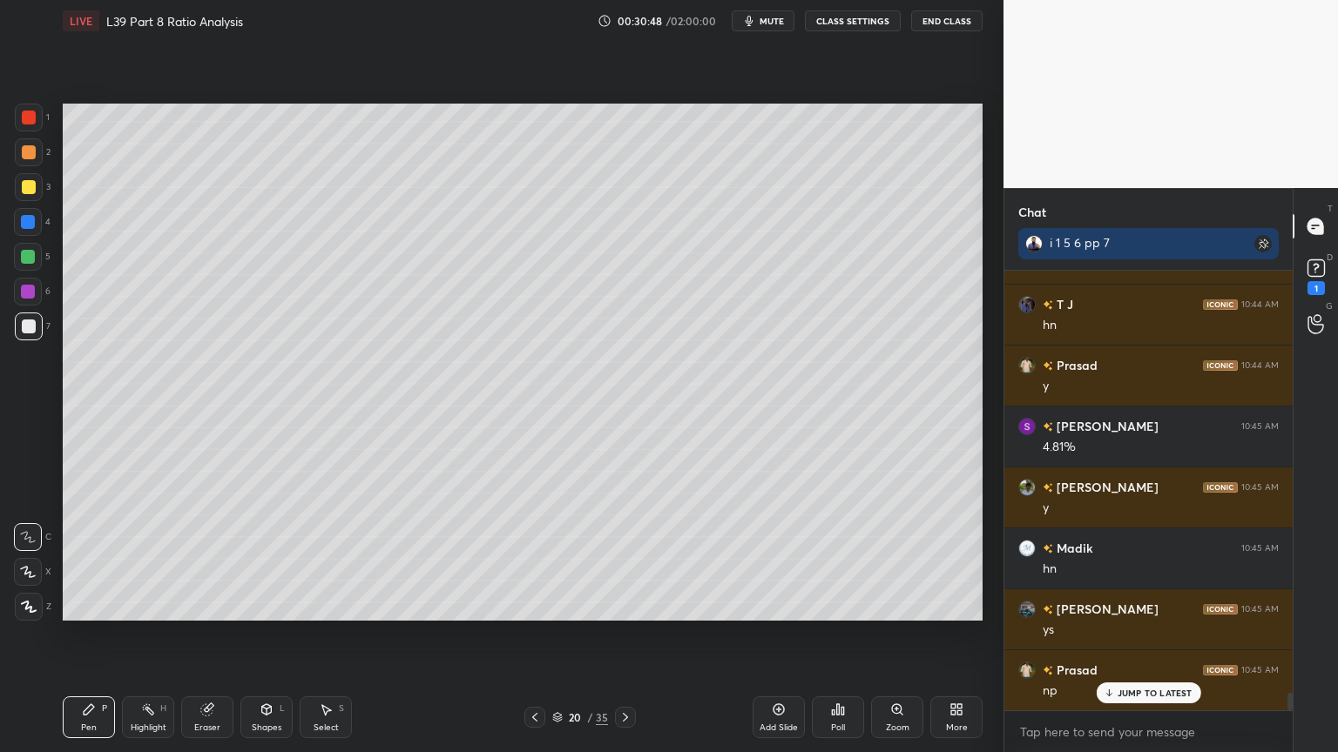
click at [540, 559] on icon at bounding box center [535, 718] width 14 height 14
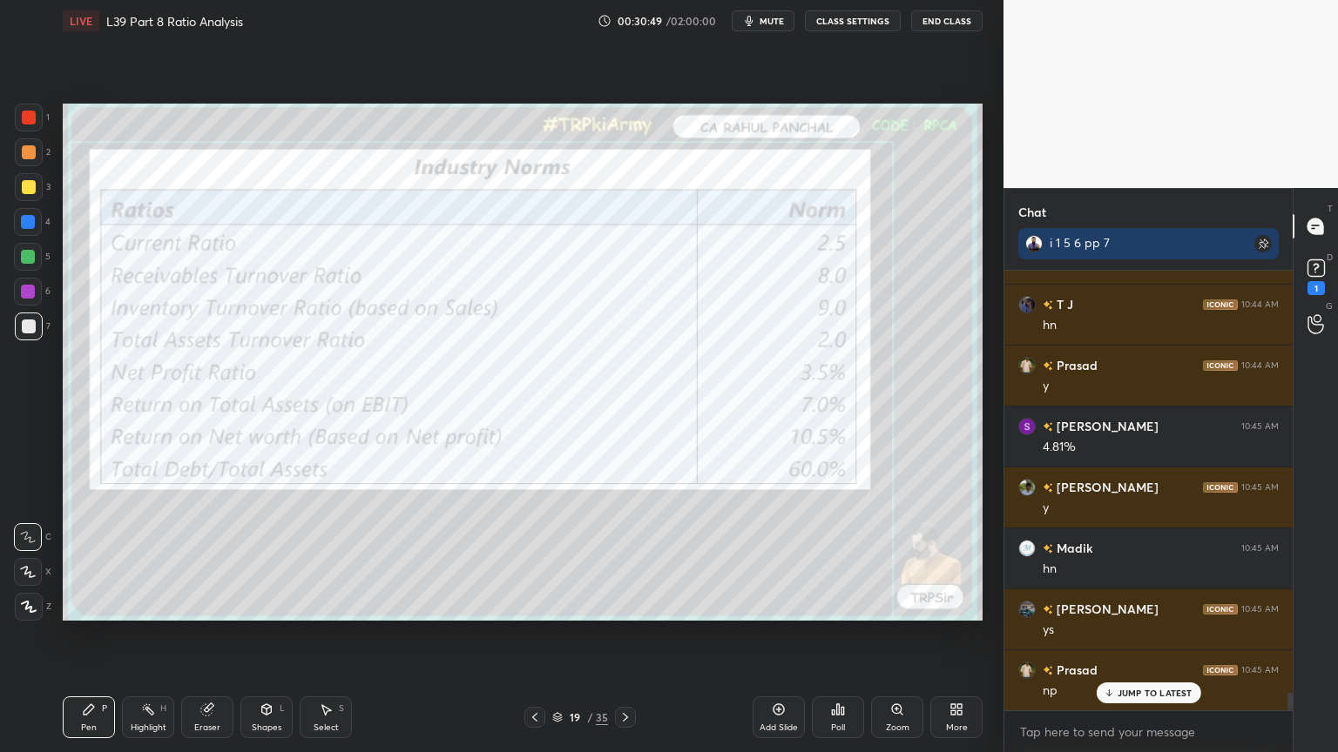
click at [536, 559] on icon at bounding box center [535, 718] width 14 height 14
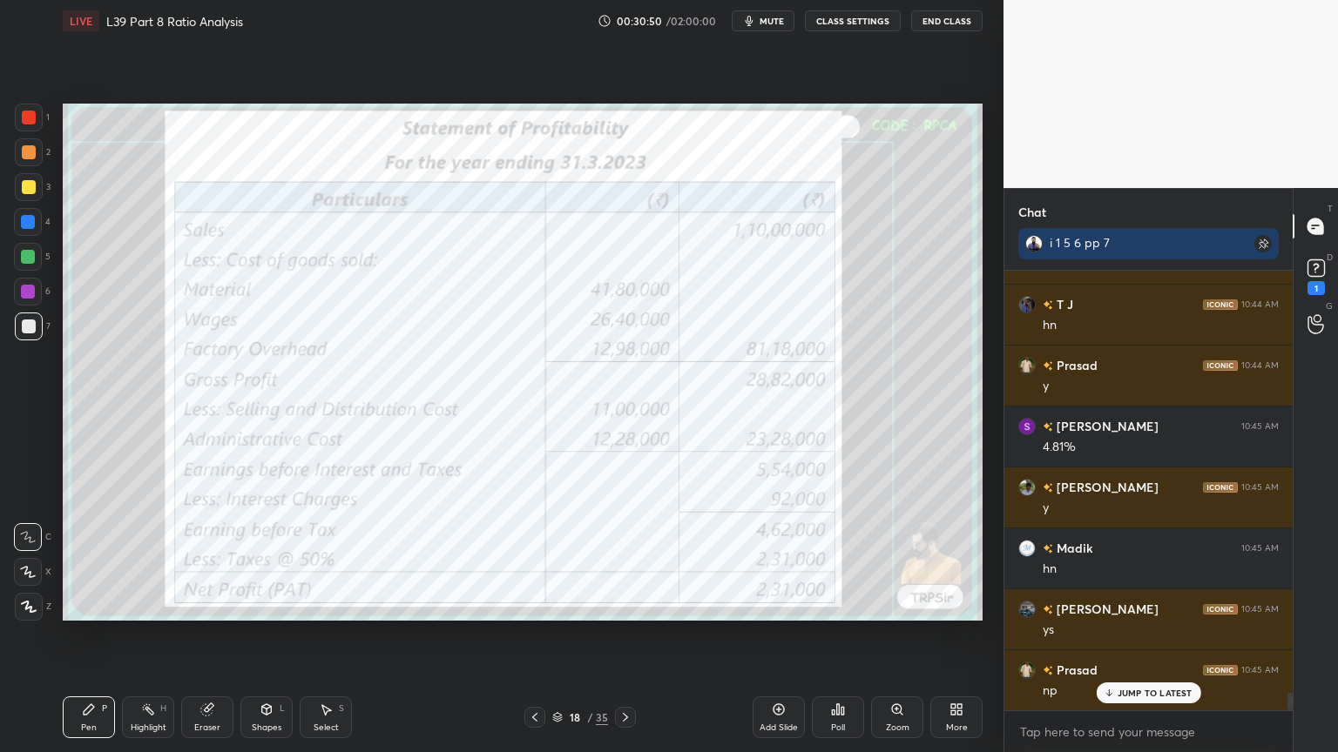
click at [627, 559] on icon at bounding box center [625, 718] width 14 height 14
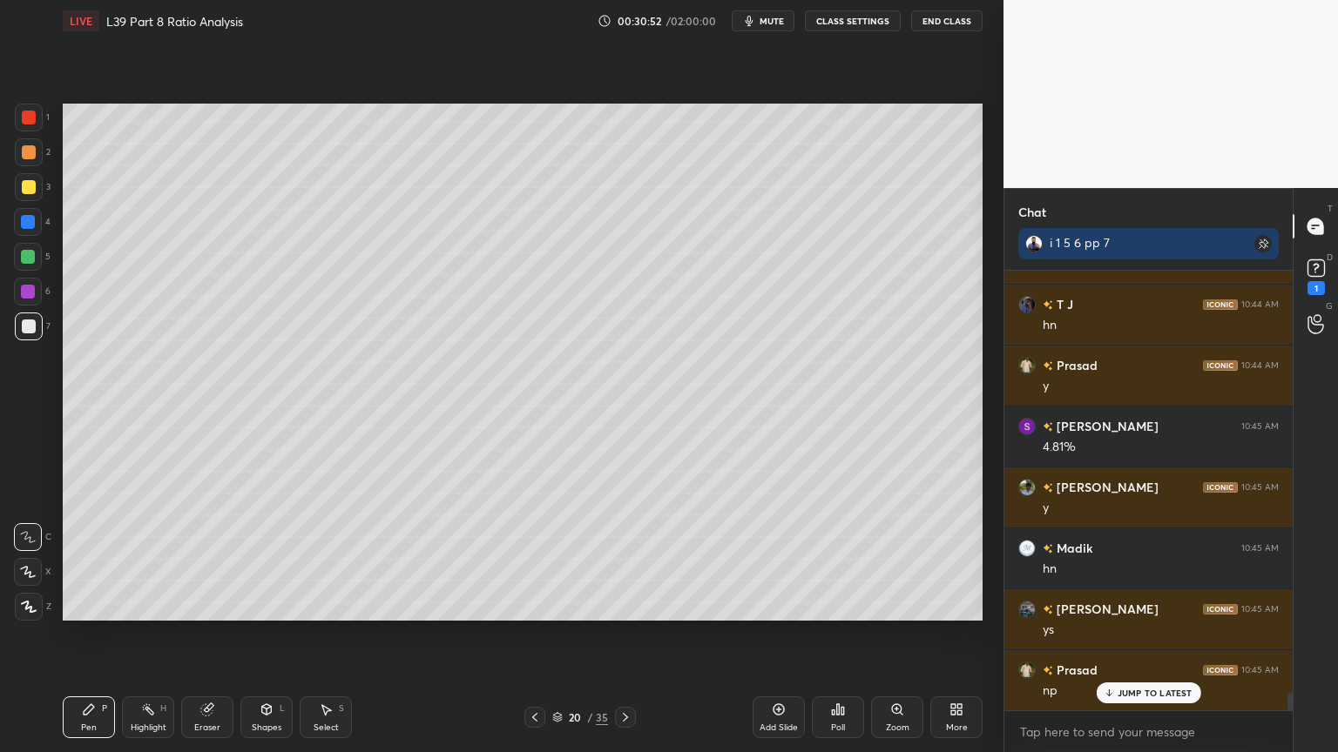
click at [627, 559] on icon at bounding box center [625, 718] width 14 height 14
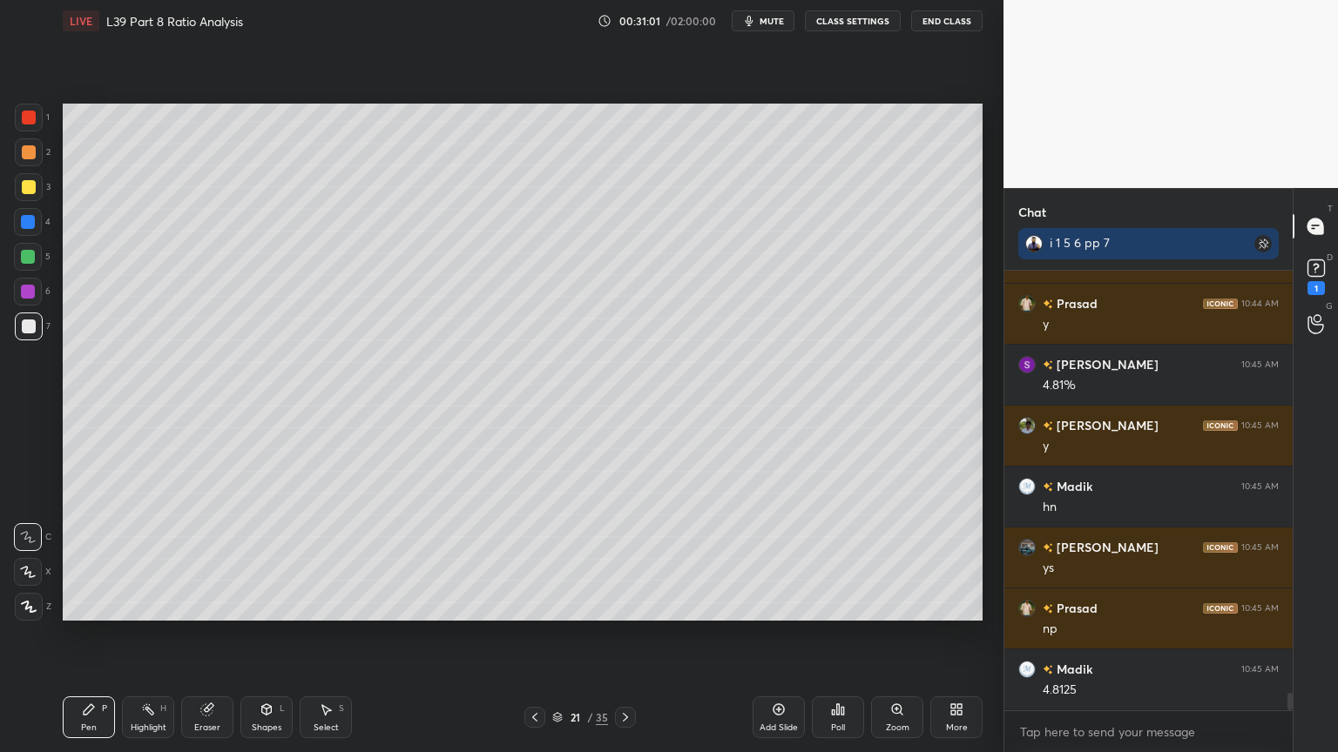
click at [280, 559] on div "Shapes L" at bounding box center [266, 718] width 52 height 42
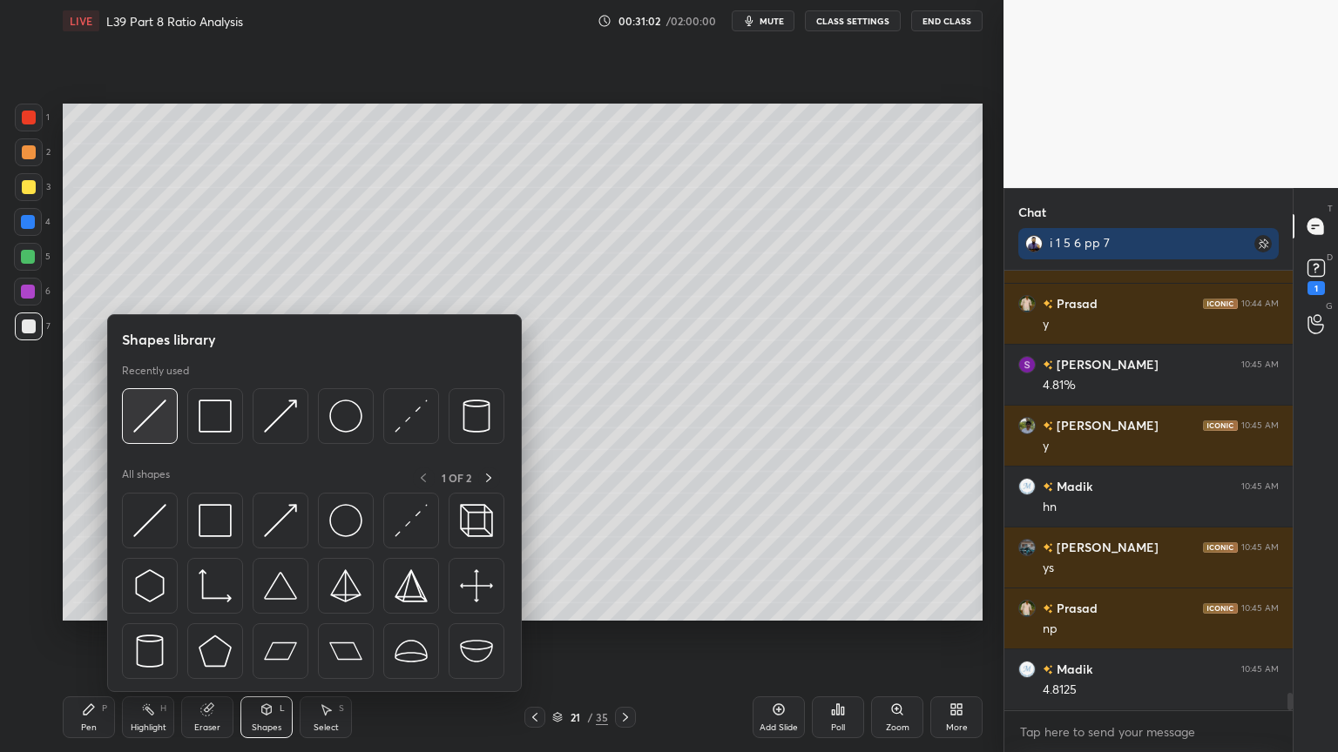
click at [156, 423] on img at bounding box center [149, 416] width 33 height 33
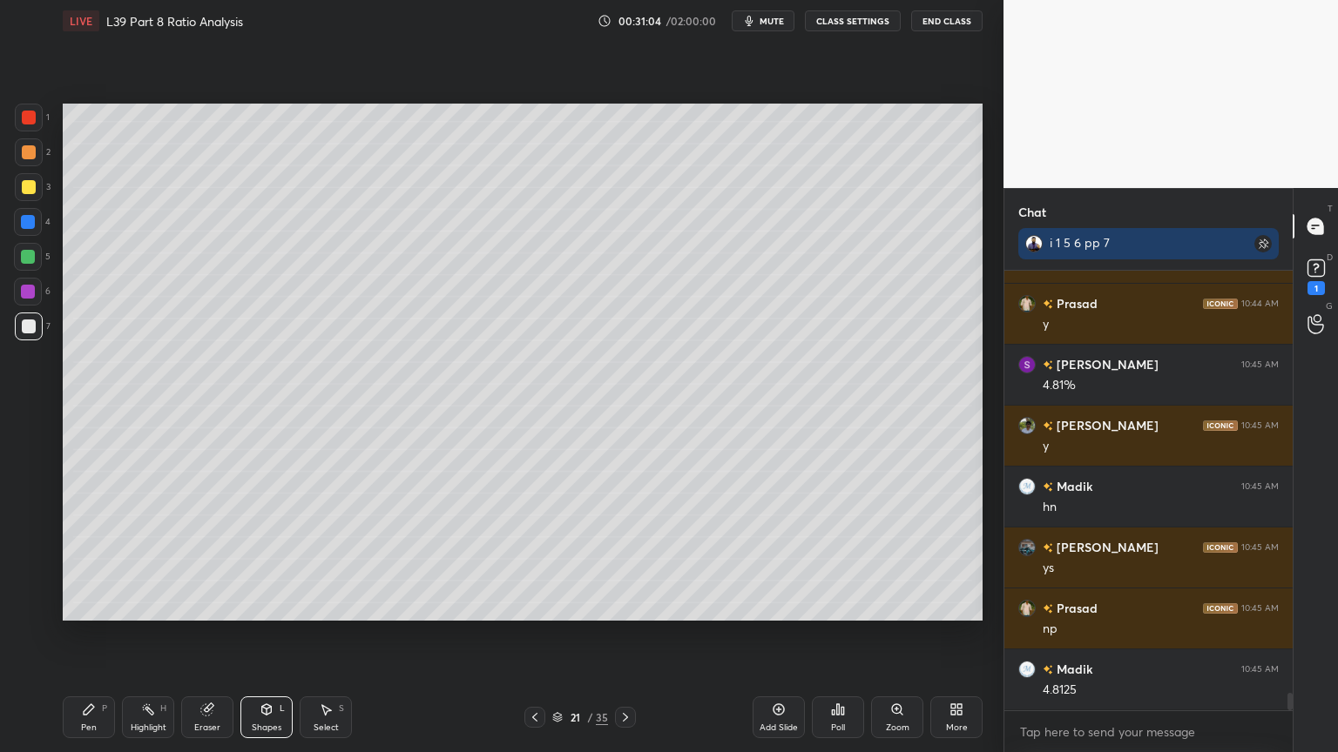
click at [93, 559] on div "Pen" at bounding box center [89, 728] width 16 height 9
click at [538, 559] on icon at bounding box center [535, 718] width 14 height 14
click at [540, 559] on icon at bounding box center [535, 718] width 14 height 14
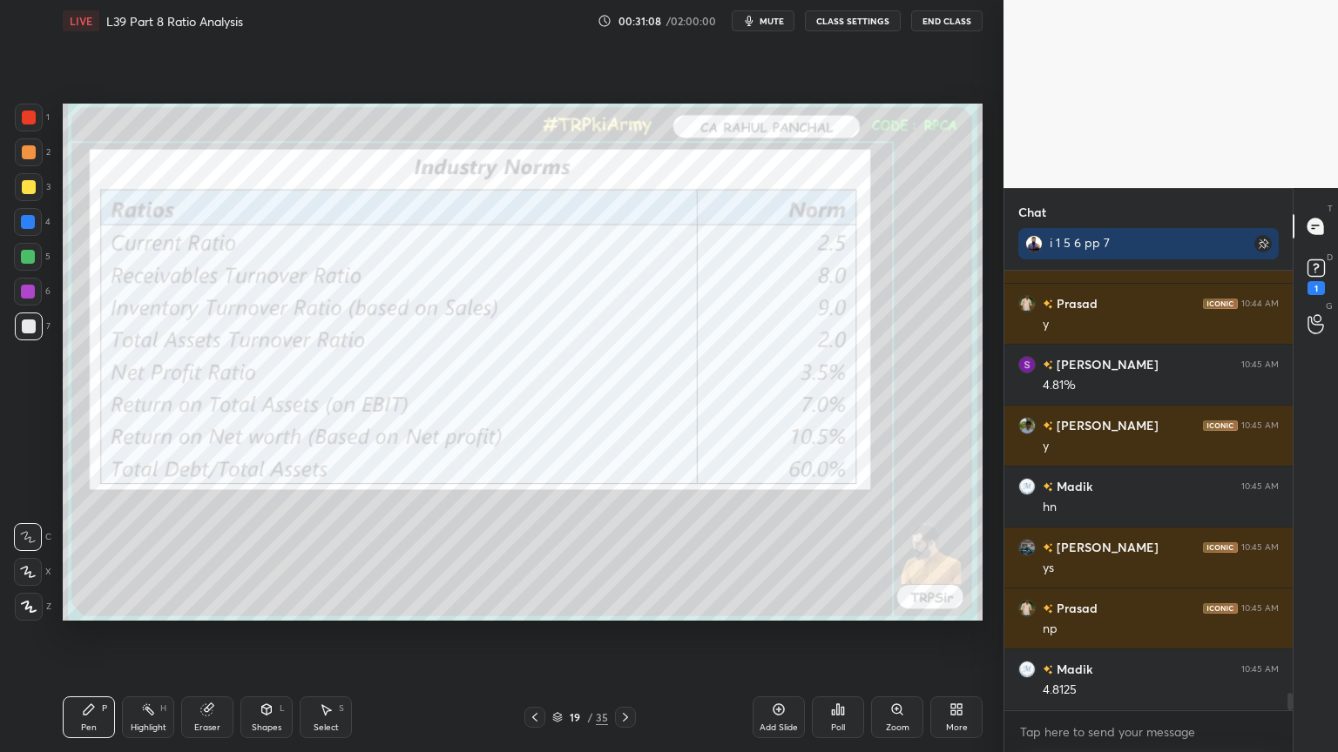
click at [539, 559] on icon at bounding box center [535, 718] width 14 height 14
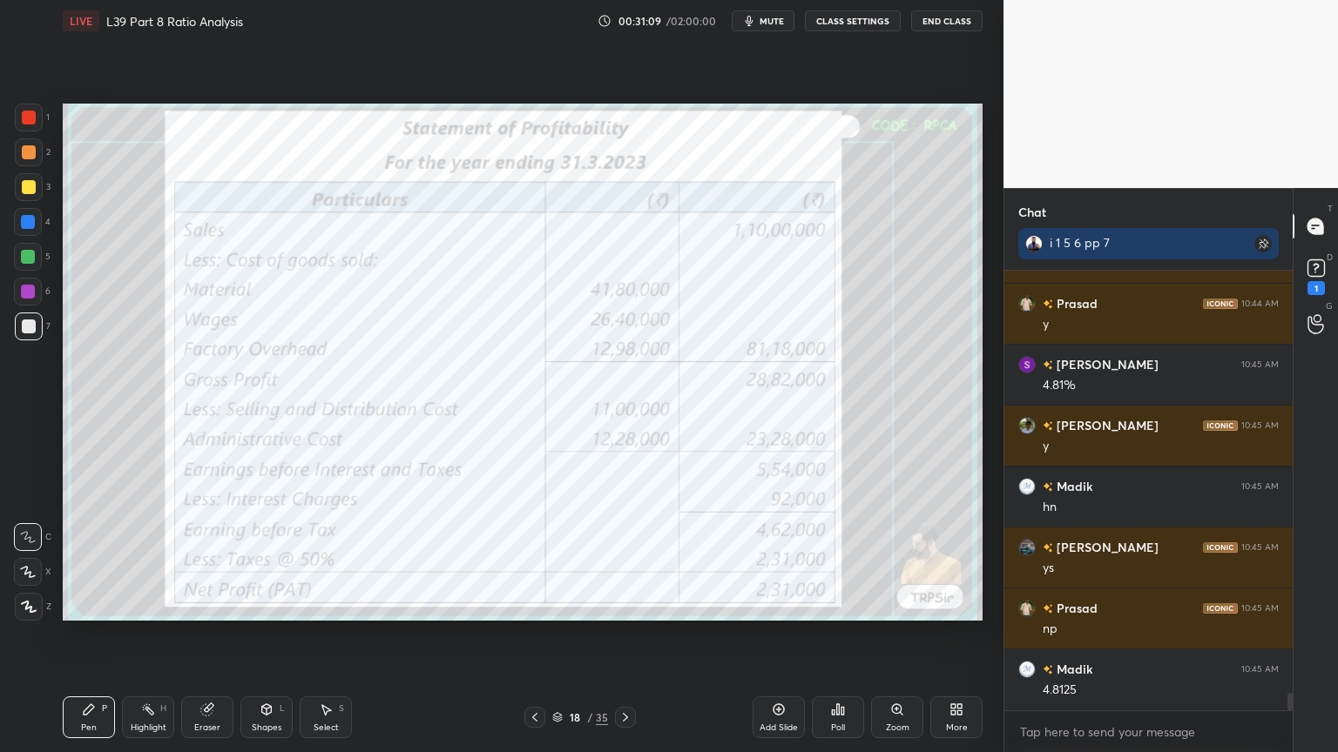
click at [543, 559] on div at bounding box center [534, 717] width 21 height 21
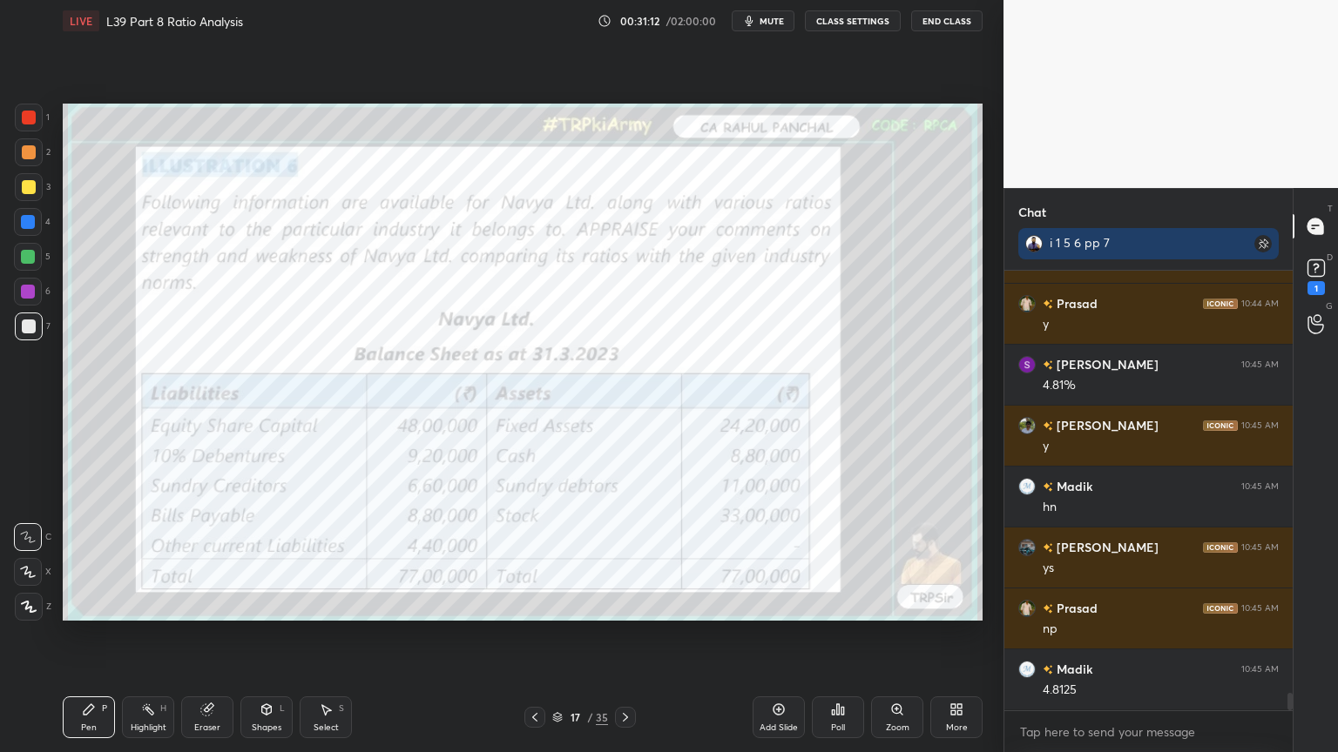
click at [626, 559] on icon at bounding box center [625, 718] width 14 height 14
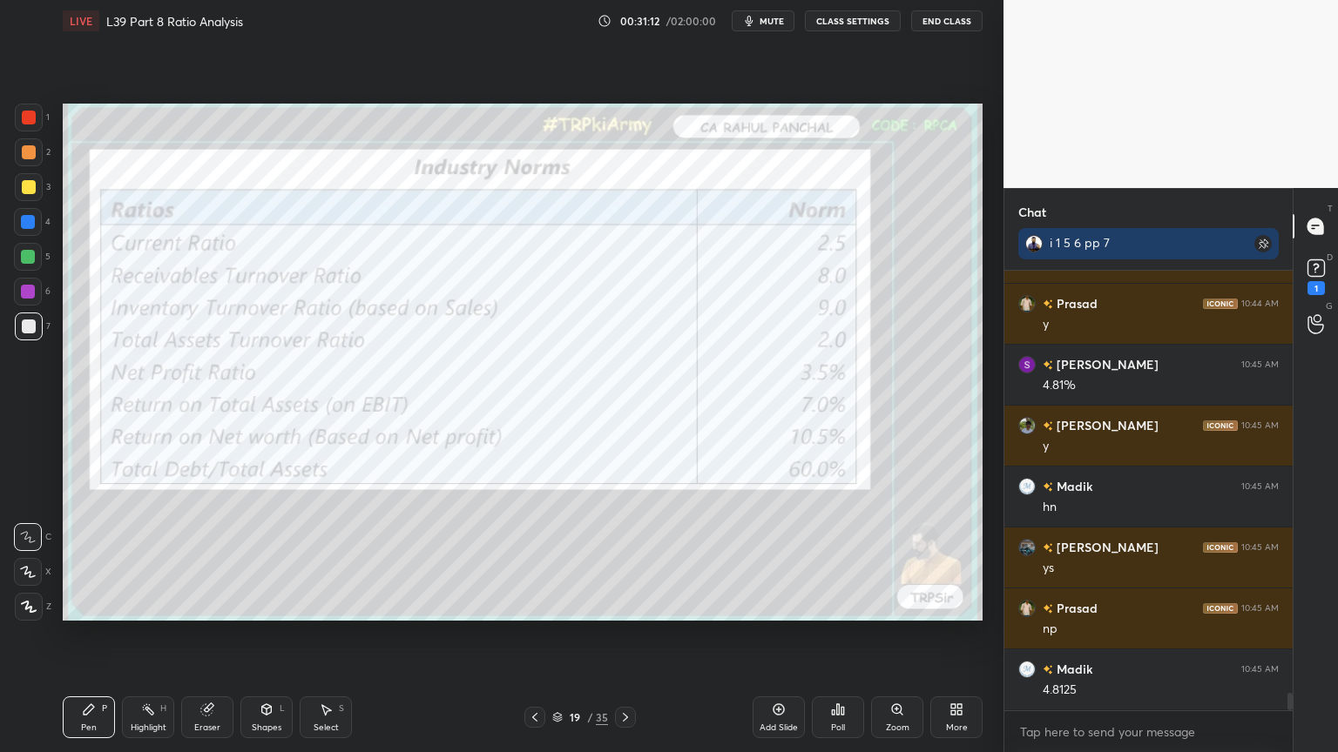
click at [625, 559] on icon at bounding box center [625, 718] width 14 height 14
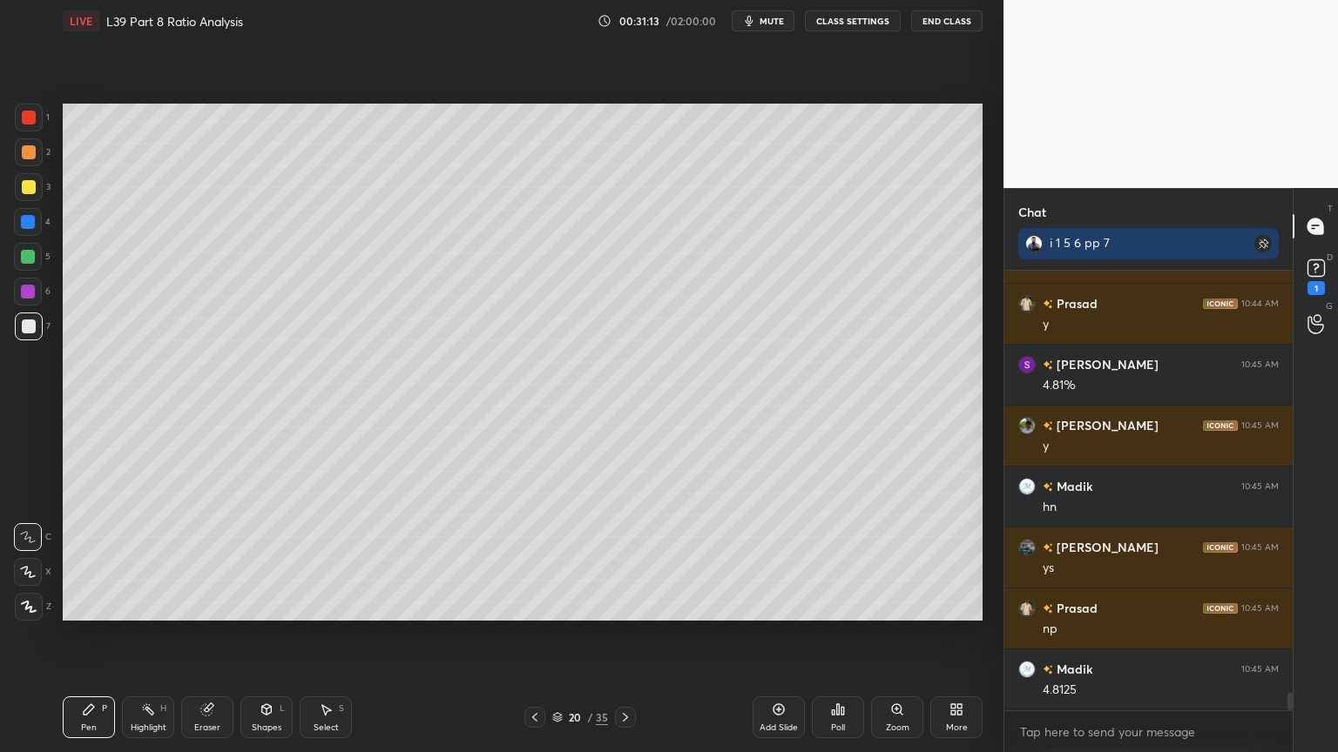
click at [622, 559] on icon at bounding box center [625, 718] width 14 height 14
click at [530, 559] on icon at bounding box center [535, 718] width 14 height 14
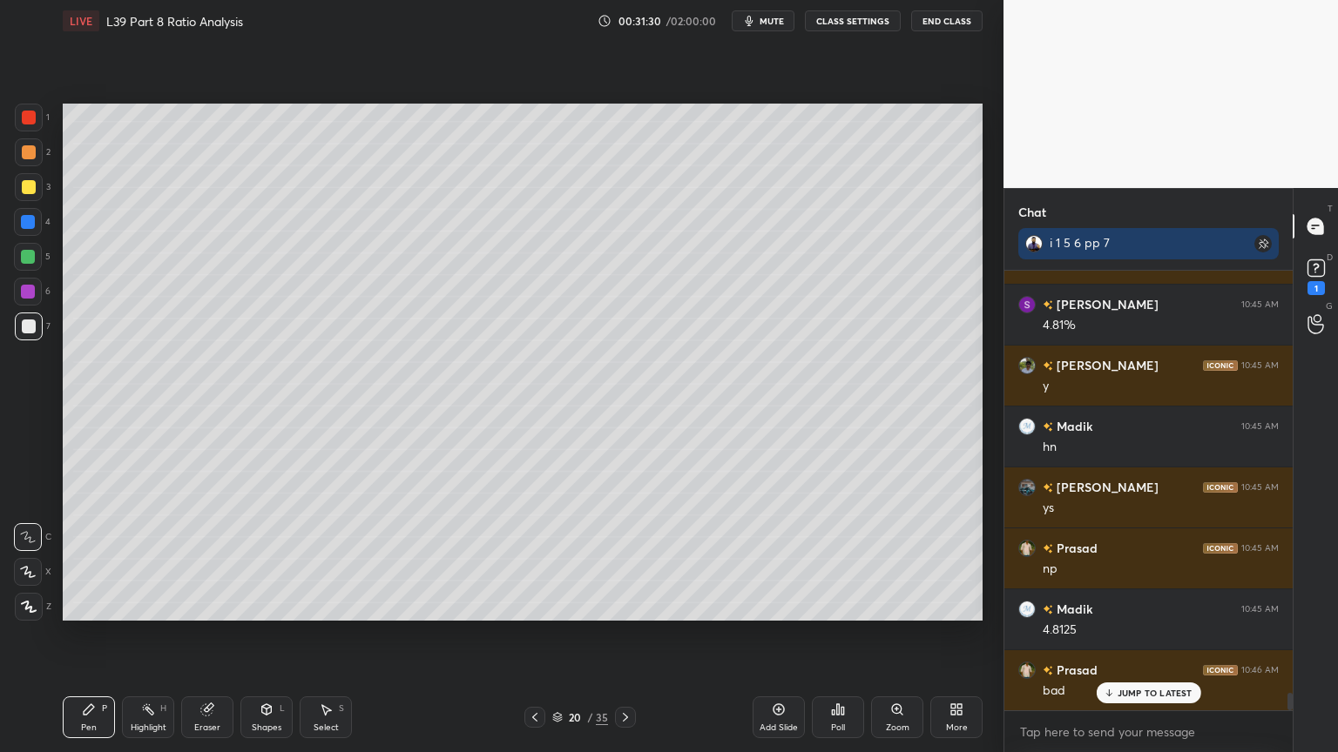
click at [540, 559] on icon at bounding box center [535, 718] width 14 height 14
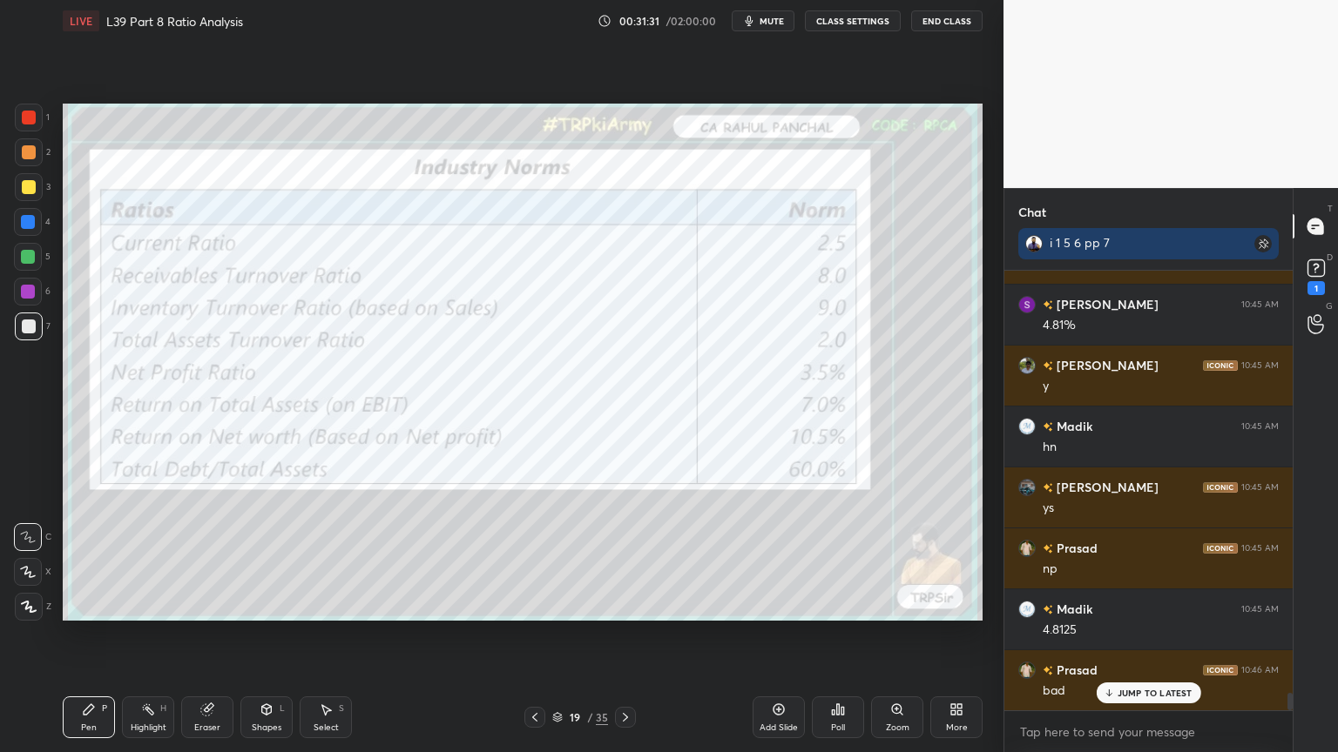
click at [627, 559] on icon at bounding box center [625, 718] width 14 height 14
click at [624, 559] on icon at bounding box center [625, 718] width 14 height 14
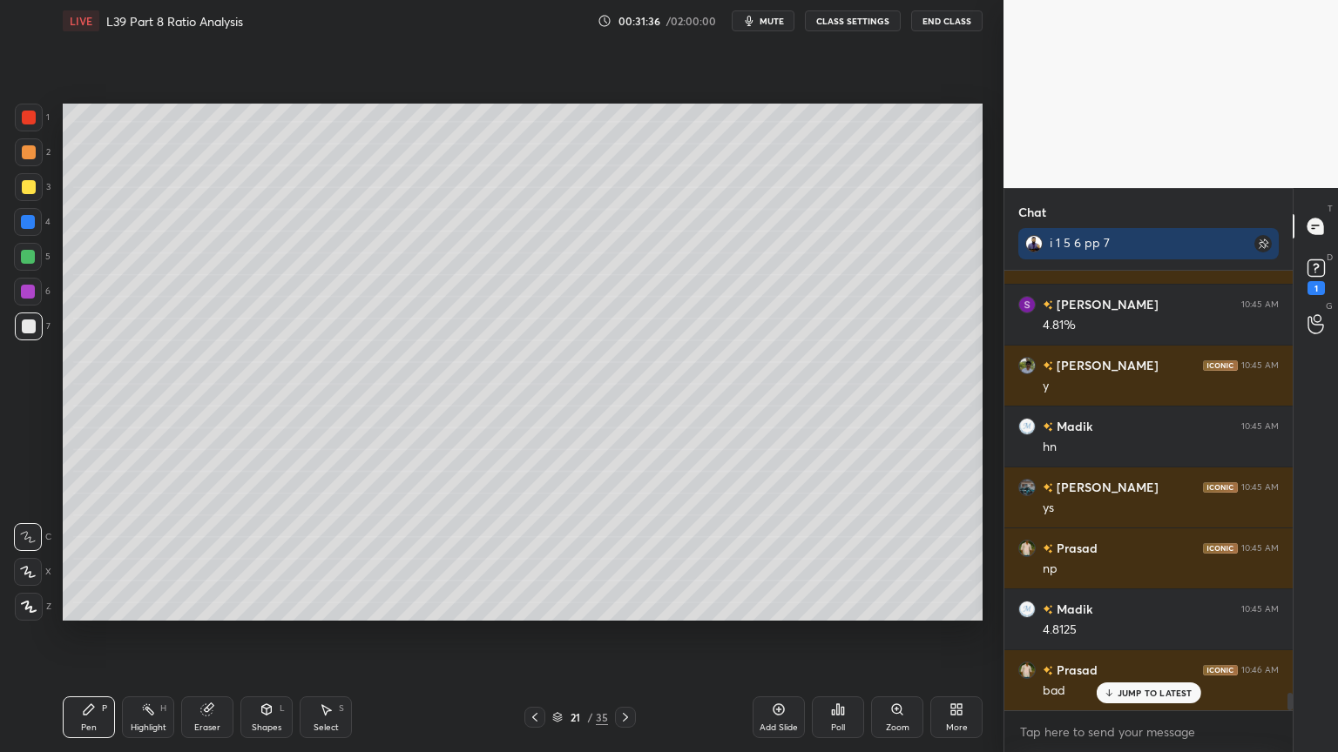
click at [27, 159] on div at bounding box center [29, 152] width 14 height 14
click at [536, 559] on div at bounding box center [534, 717] width 21 height 21
click at [627, 559] on icon at bounding box center [625, 718] width 14 height 14
click at [213, 559] on div "Eraser" at bounding box center [207, 718] width 52 height 42
click at [85, 559] on div "Pen" at bounding box center [89, 728] width 16 height 9
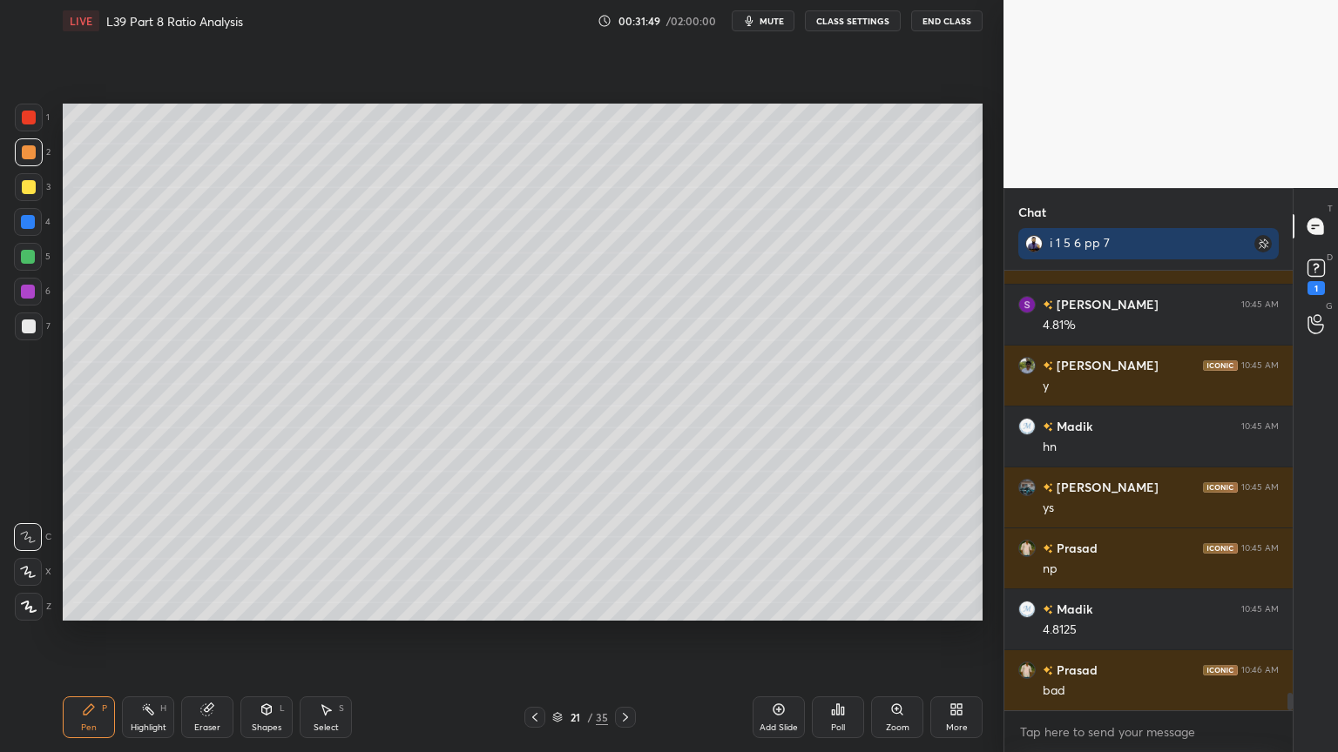
scroll to position [10753, 0]
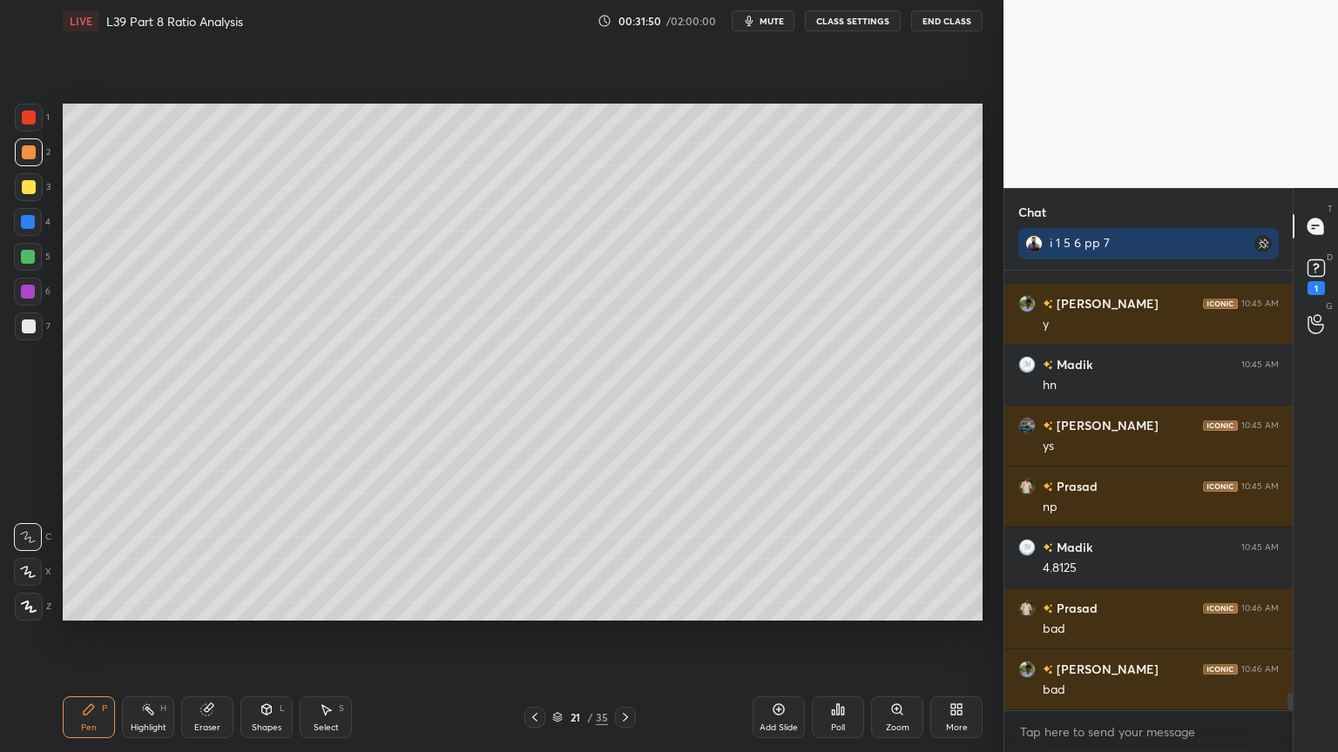
click at [24, 267] on div at bounding box center [28, 257] width 28 height 28
click at [28, 190] on div at bounding box center [29, 187] width 14 height 14
click at [535, 559] on icon at bounding box center [534, 717] width 5 height 9
click at [536, 559] on icon at bounding box center [535, 718] width 14 height 14
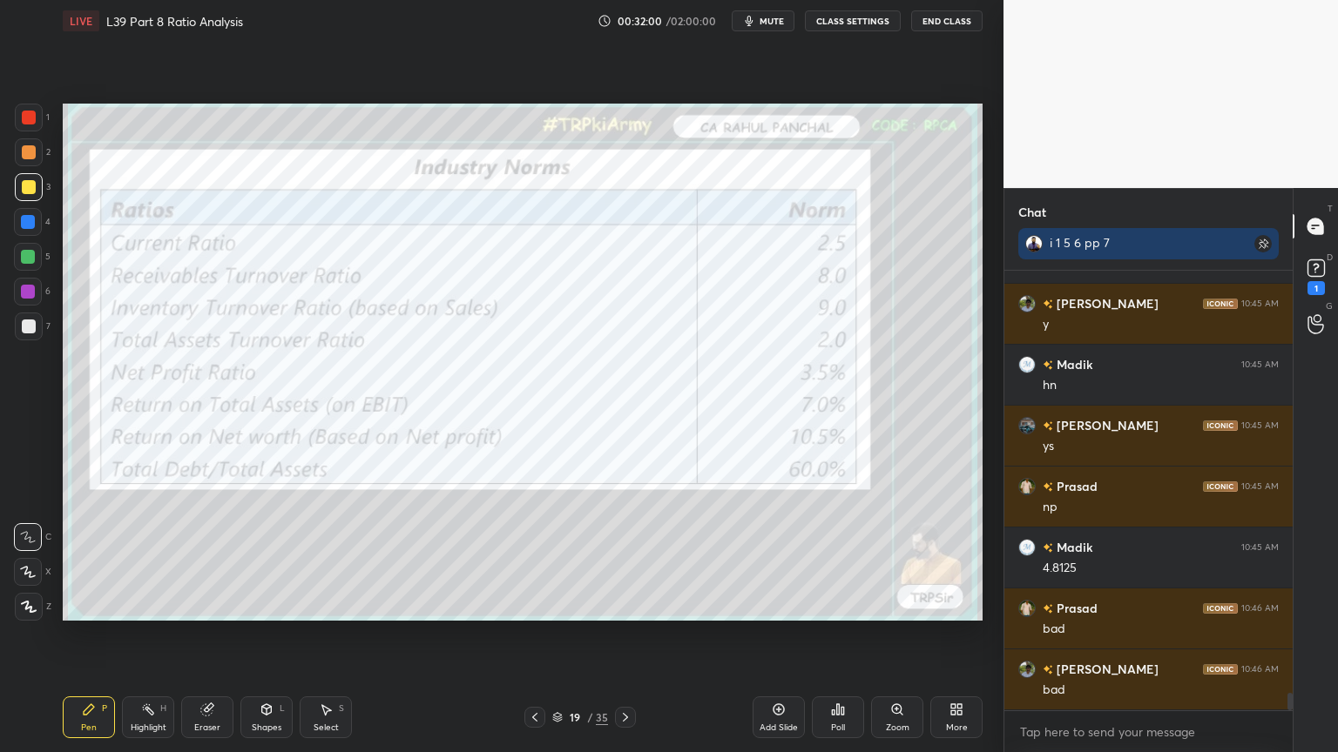
click at [620, 559] on icon at bounding box center [625, 718] width 14 height 14
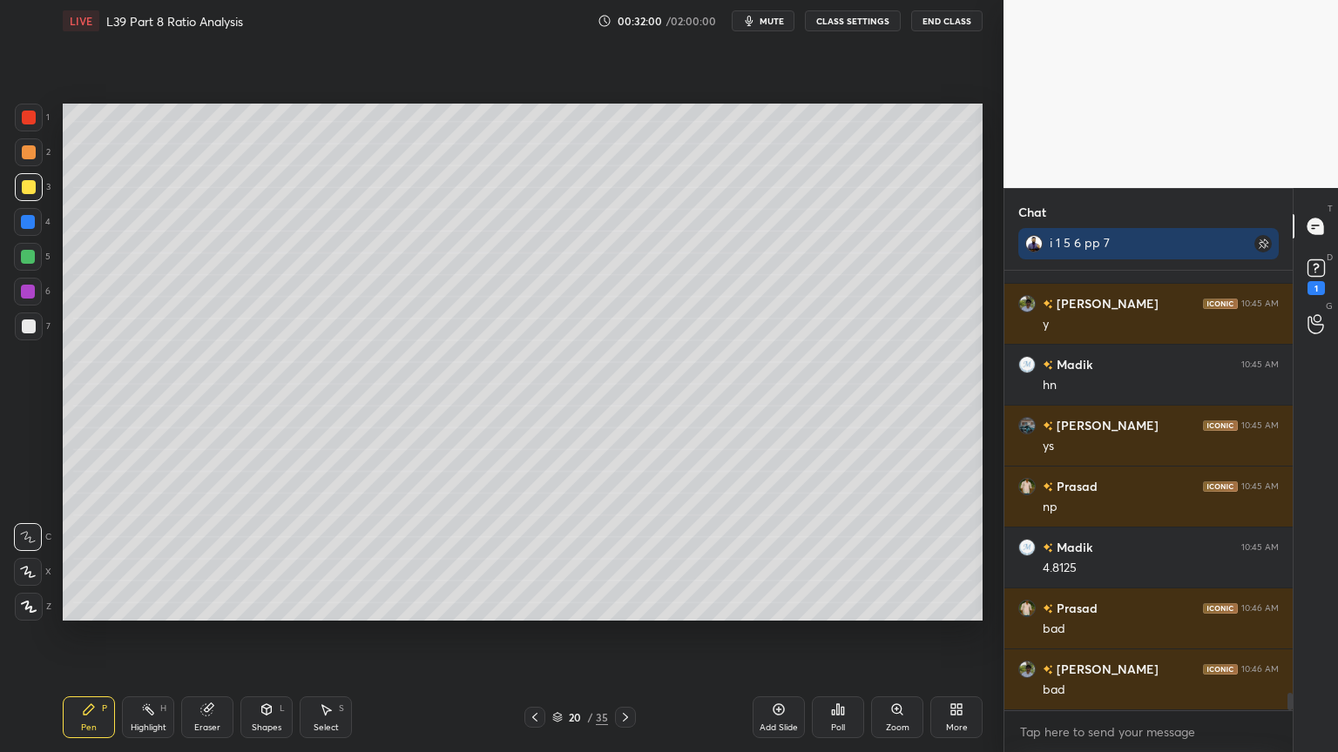
click at [624, 559] on icon at bounding box center [625, 717] width 5 height 9
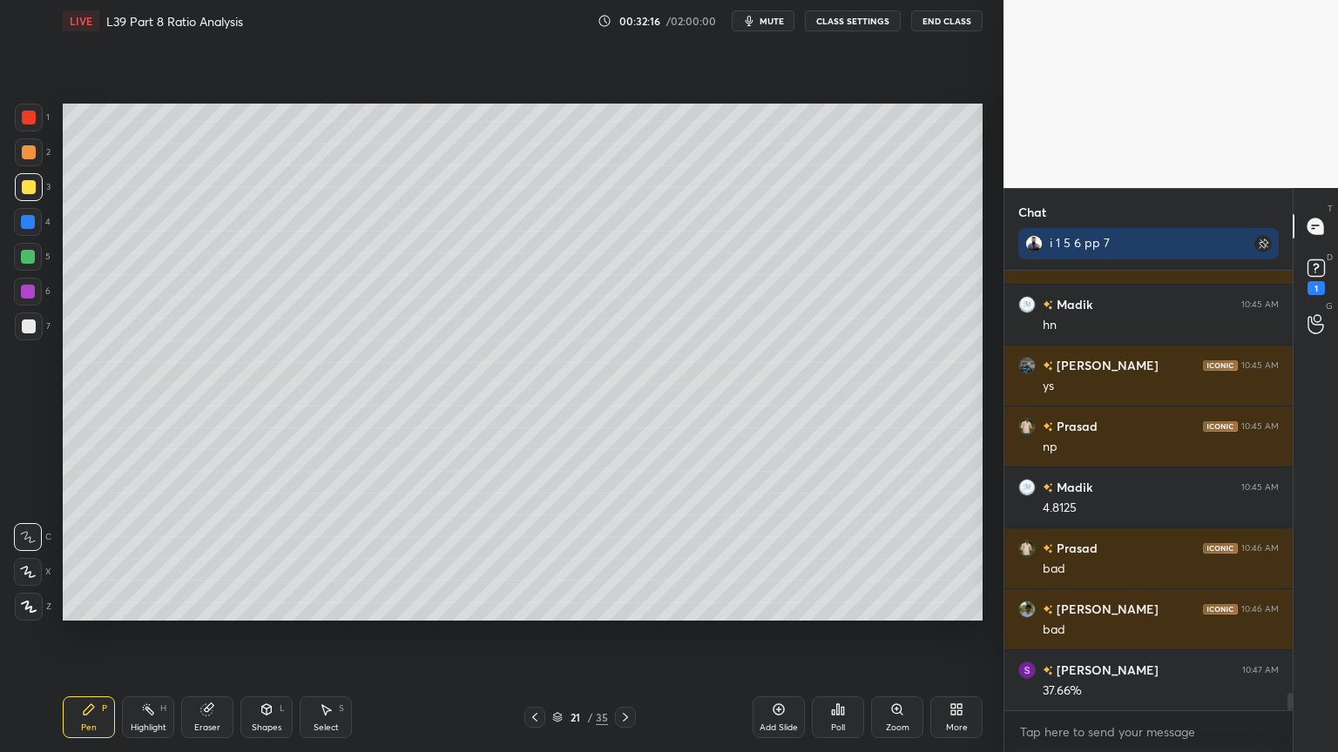
click at [24, 334] on div at bounding box center [29, 327] width 28 height 28
click at [48, 141] on div "2" at bounding box center [33, 152] width 36 height 28
click at [536, 559] on icon at bounding box center [535, 718] width 14 height 14
click at [539, 559] on icon at bounding box center [535, 718] width 14 height 14
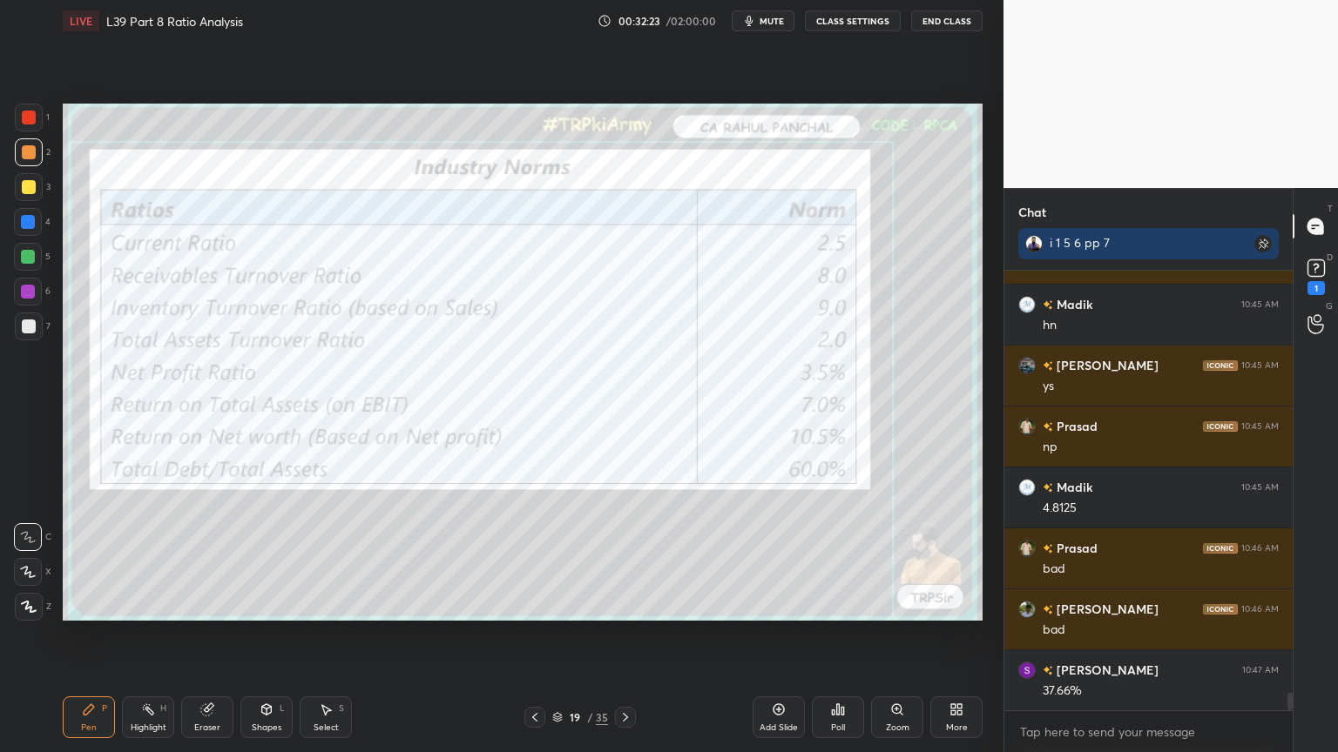
click at [42, 118] on div at bounding box center [29, 118] width 28 height 28
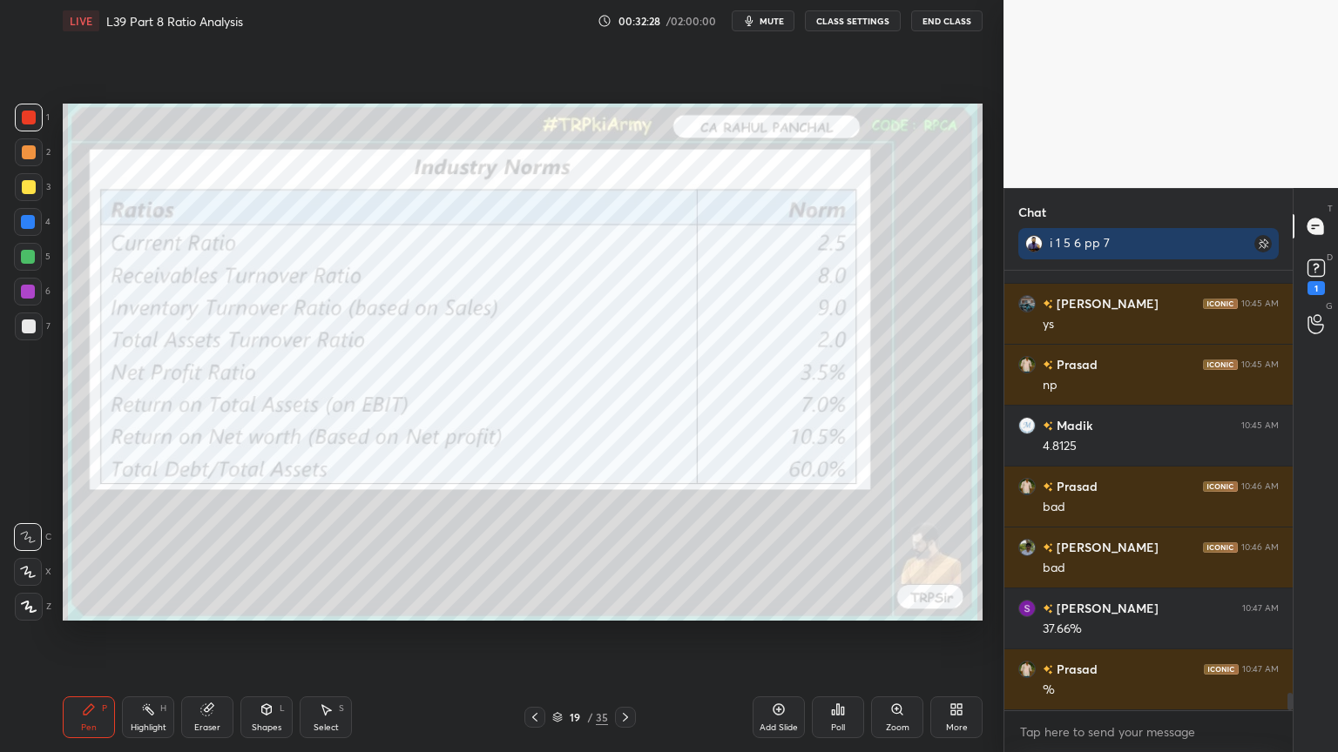
click at [627, 559] on icon at bounding box center [625, 718] width 14 height 14
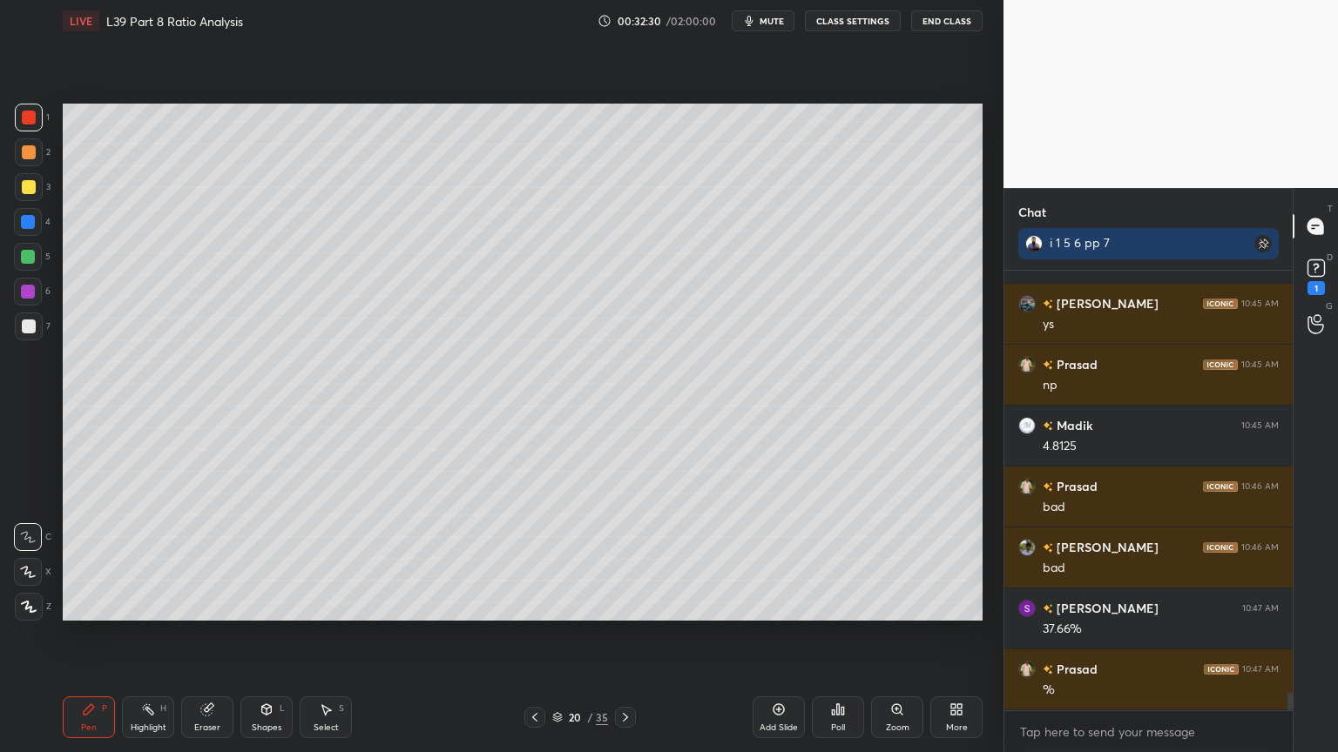
click at [628, 559] on icon at bounding box center [625, 718] width 14 height 14
click at [35, 159] on div at bounding box center [29, 152] width 28 height 28
click at [28, 331] on div at bounding box center [29, 327] width 14 height 14
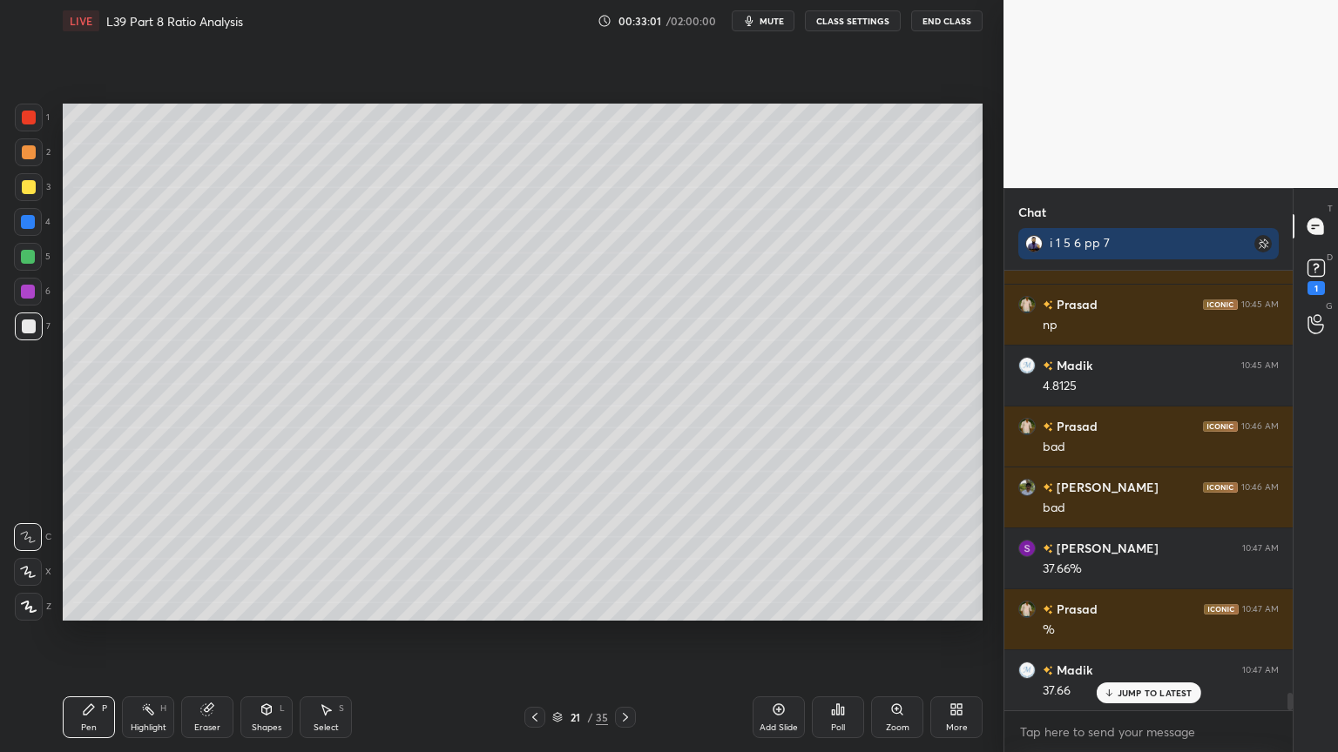
click at [536, 559] on div at bounding box center [534, 717] width 21 height 21
click at [539, 559] on icon at bounding box center [535, 718] width 14 height 14
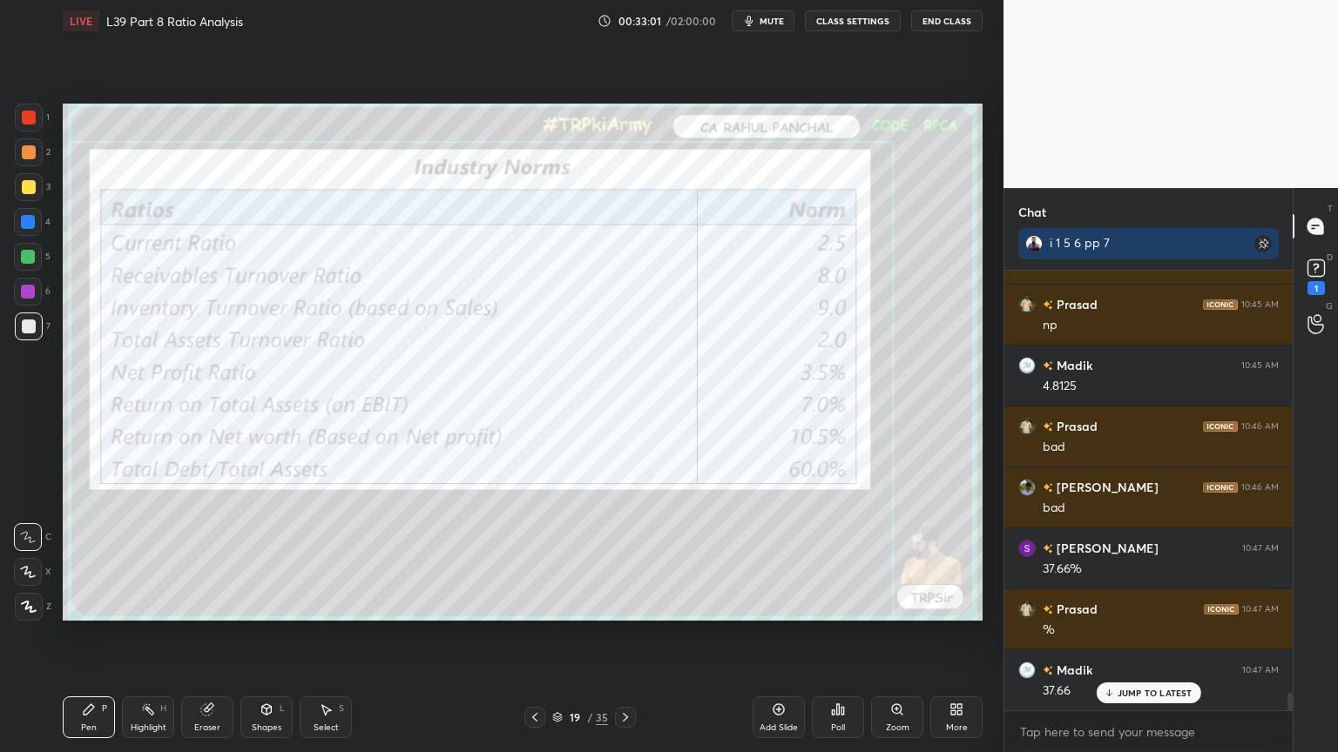
click at [538, 559] on icon at bounding box center [535, 718] width 14 height 14
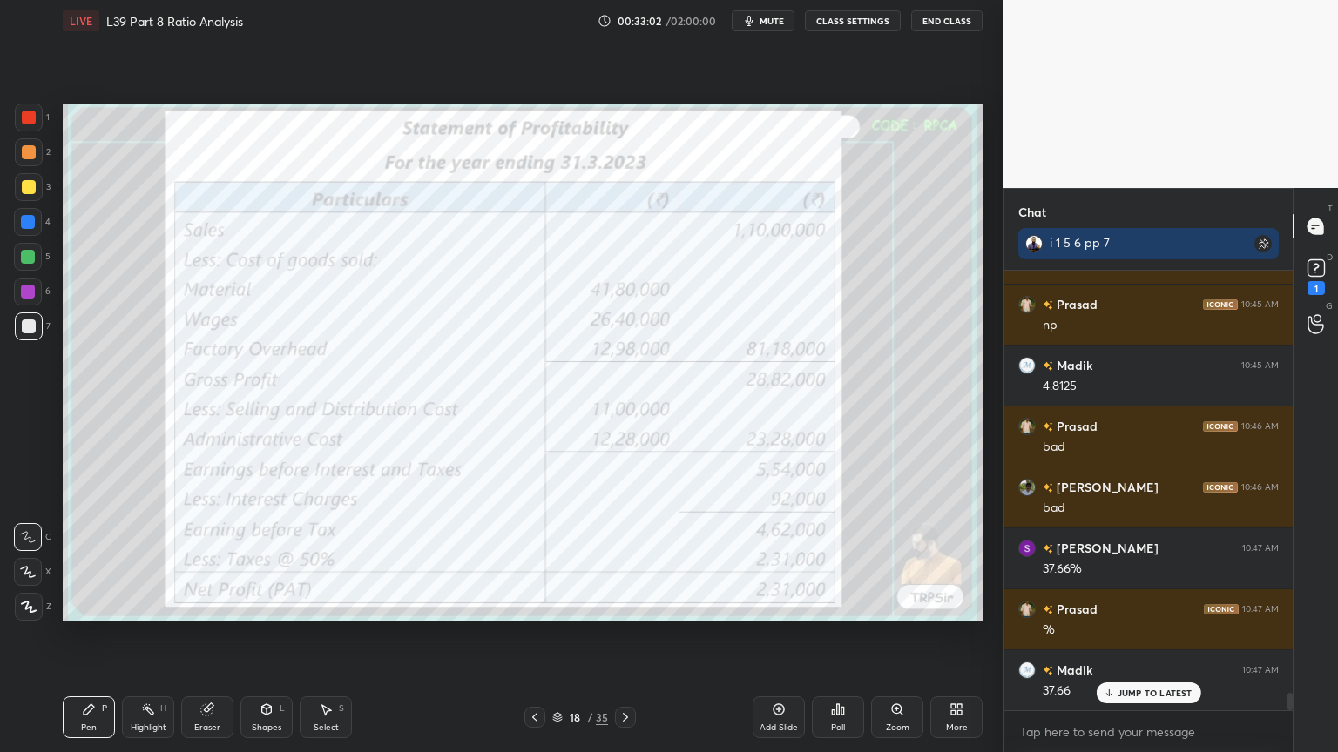
click at [545, 559] on div "18 / 35" at bounding box center [579, 717] width 111 height 21
click at [543, 559] on div at bounding box center [534, 717] width 21 height 21
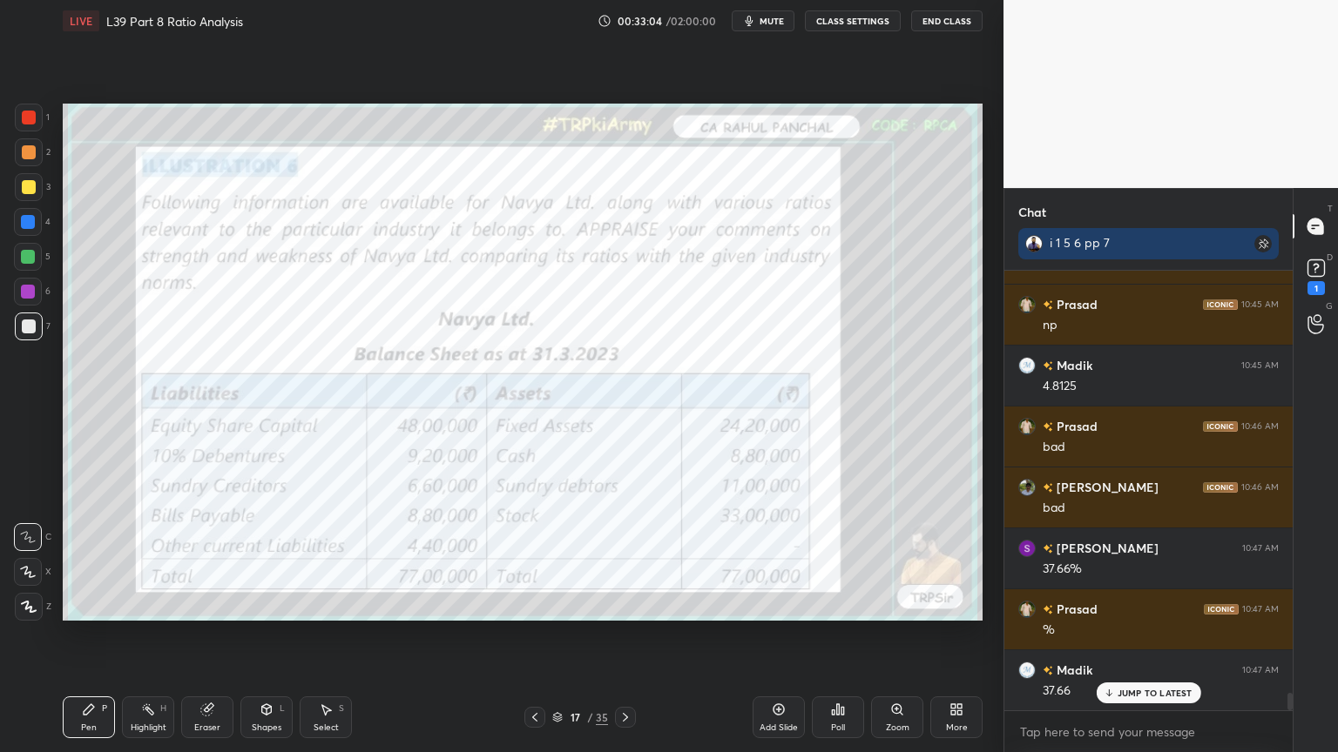
click at [631, 559] on div at bounding box center [625, 717] width 21 height 21
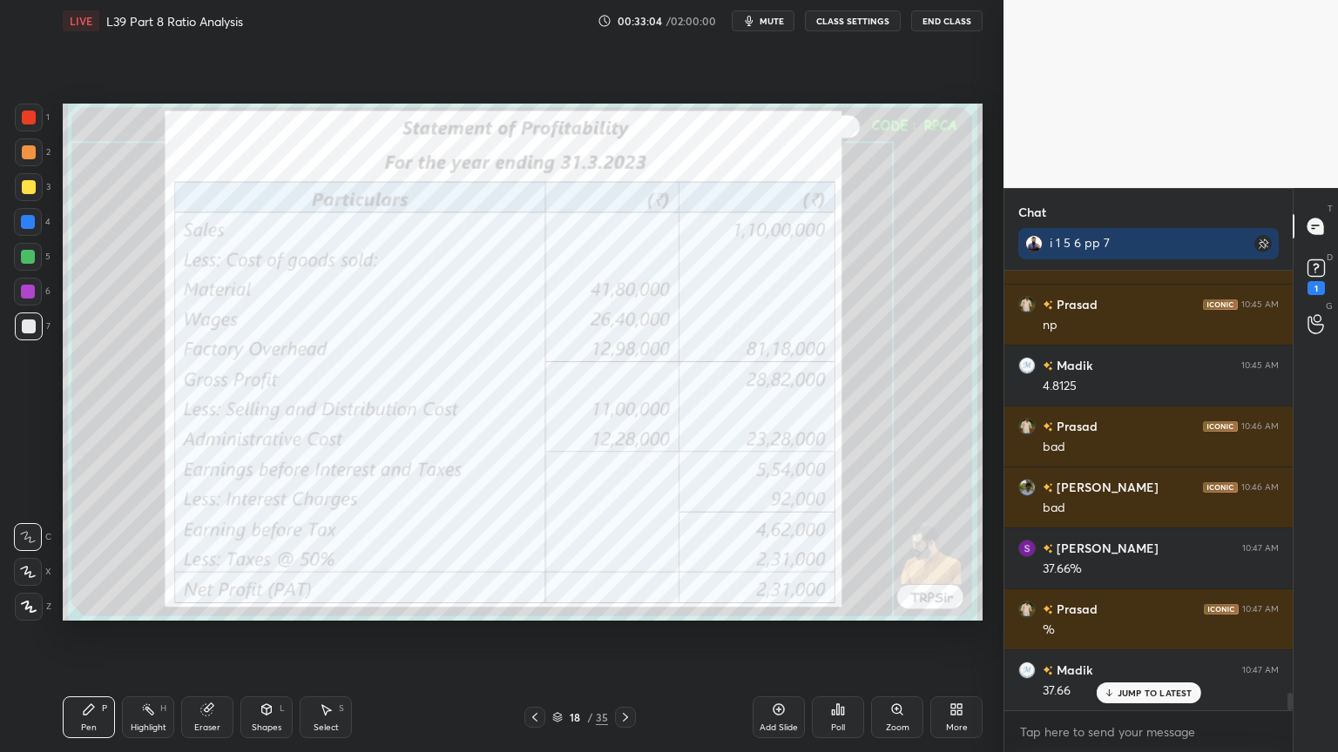
click at [631, 559] on div at bounding box center [625, 717] width 21 height 21
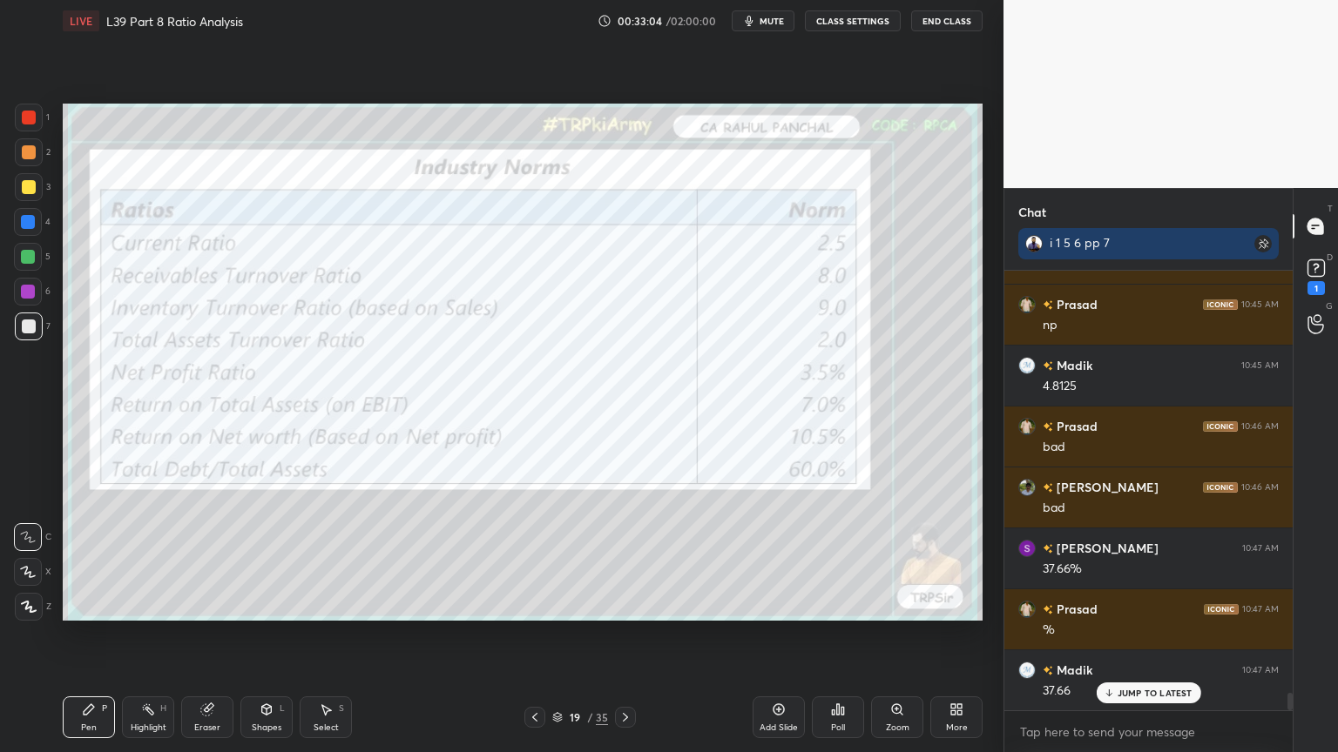
click at [631, 559] on div at bounding box center [625, 717] width 21 height 21
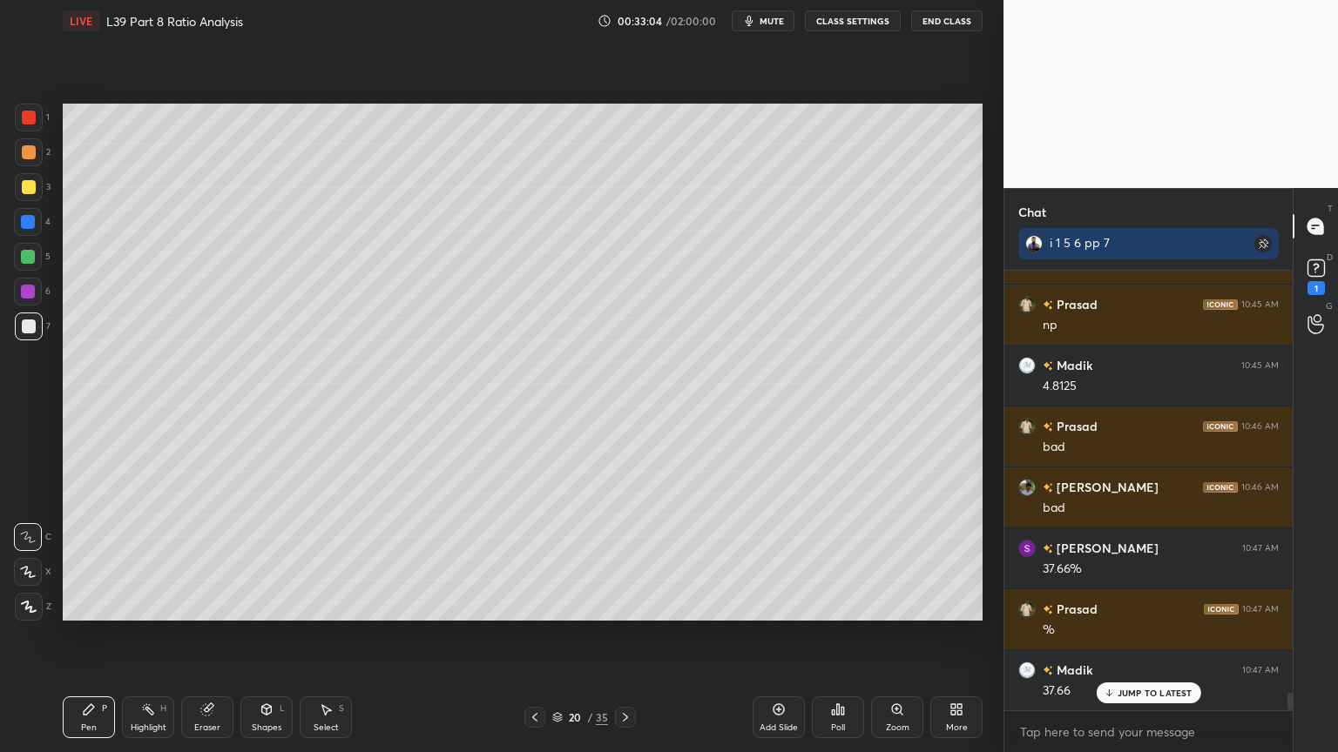
scroll to position [10997, 0]
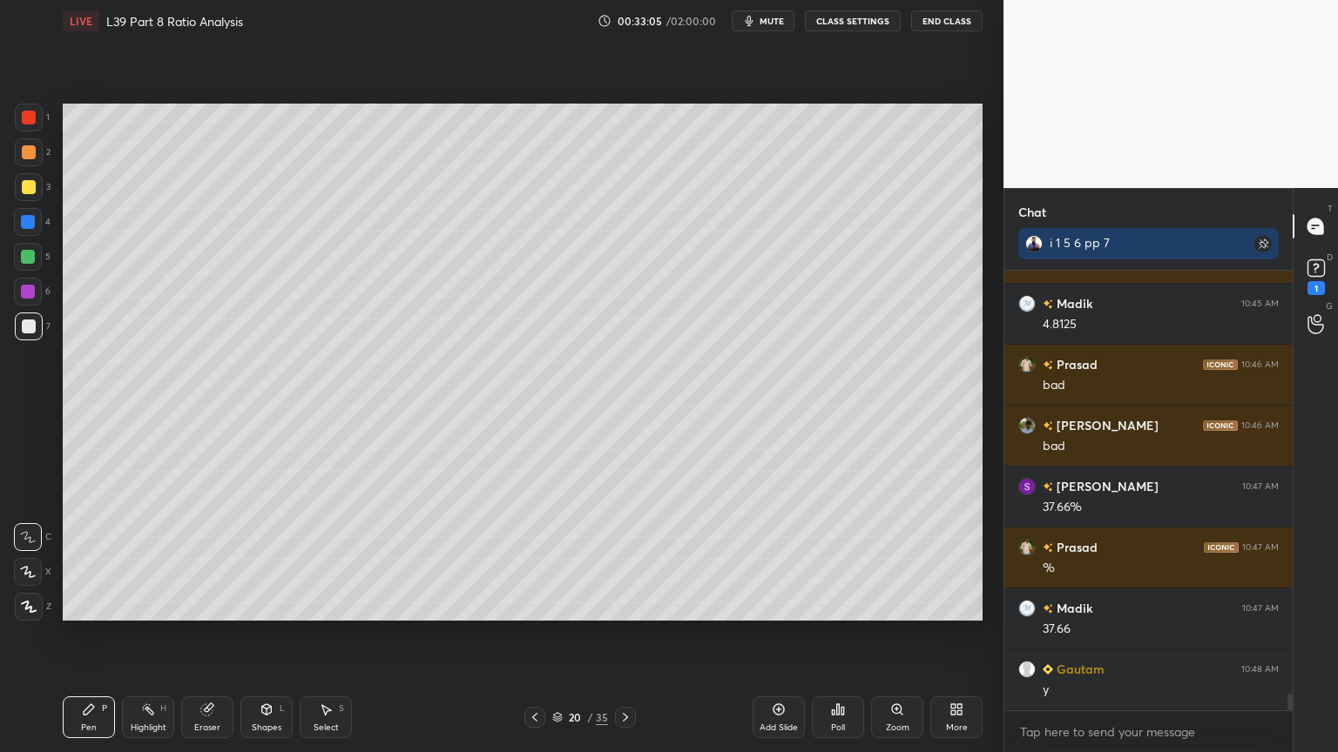
click at [630, 559] on icon at bounding box center [625, 718] width 14 height 14
click at [263, 559] on icon at bounding box center [267, 710] width 10 height 10
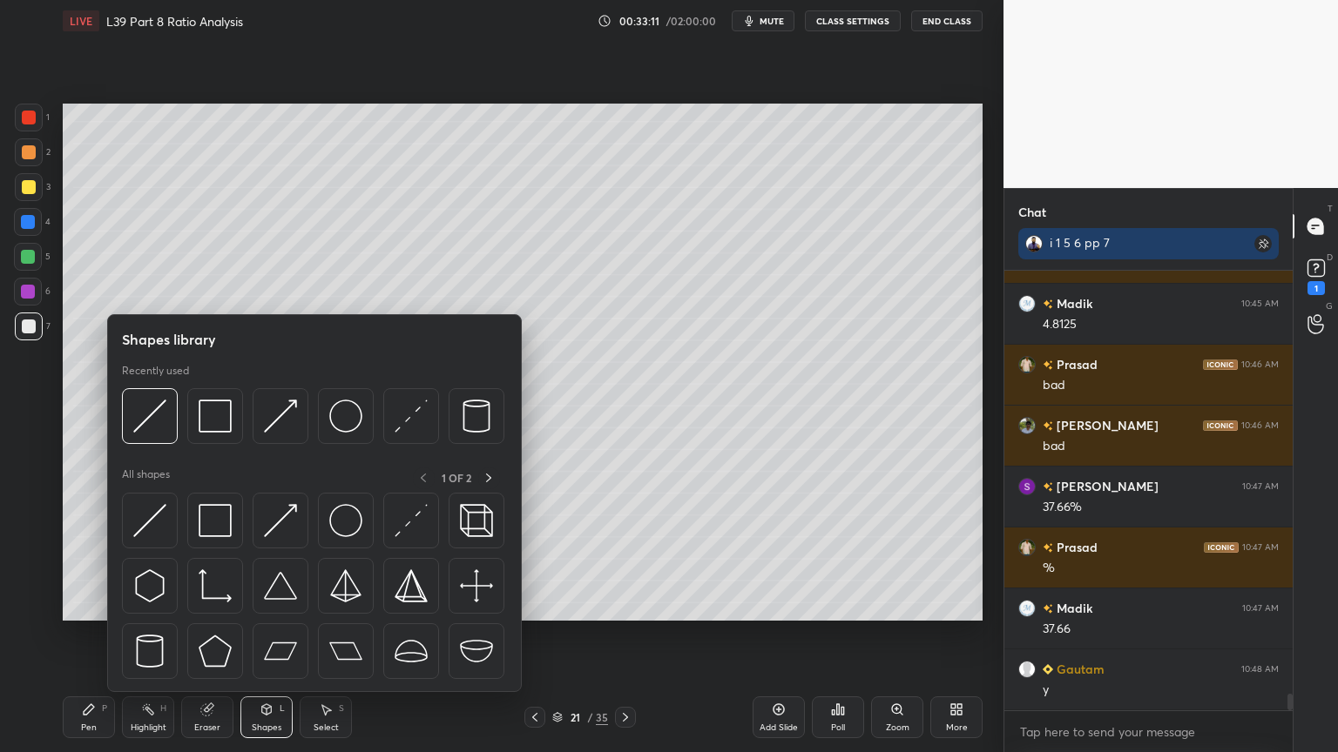
click at [165, 408] on img at bounding box center [149, 416] width 33 height 33
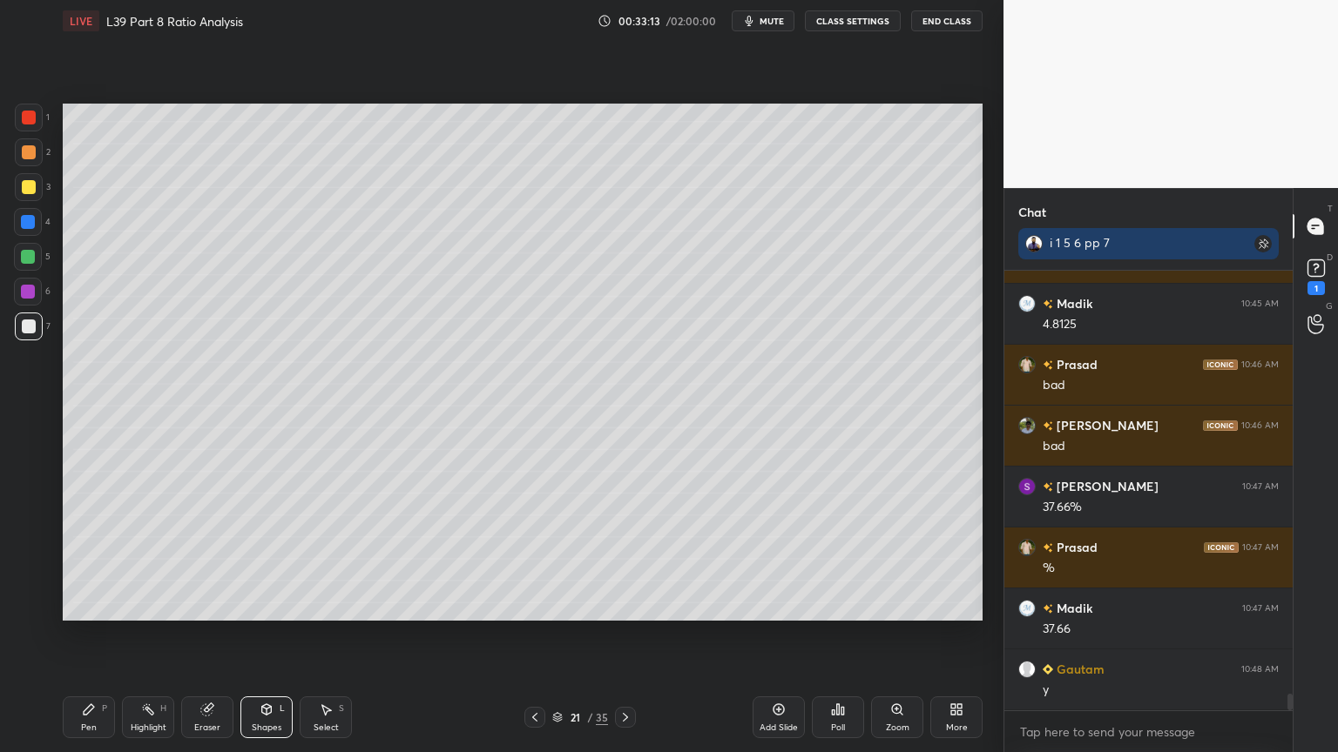
click at [87, 559] on div "Pen" at bounding box center [89, 728] width 16 height 9
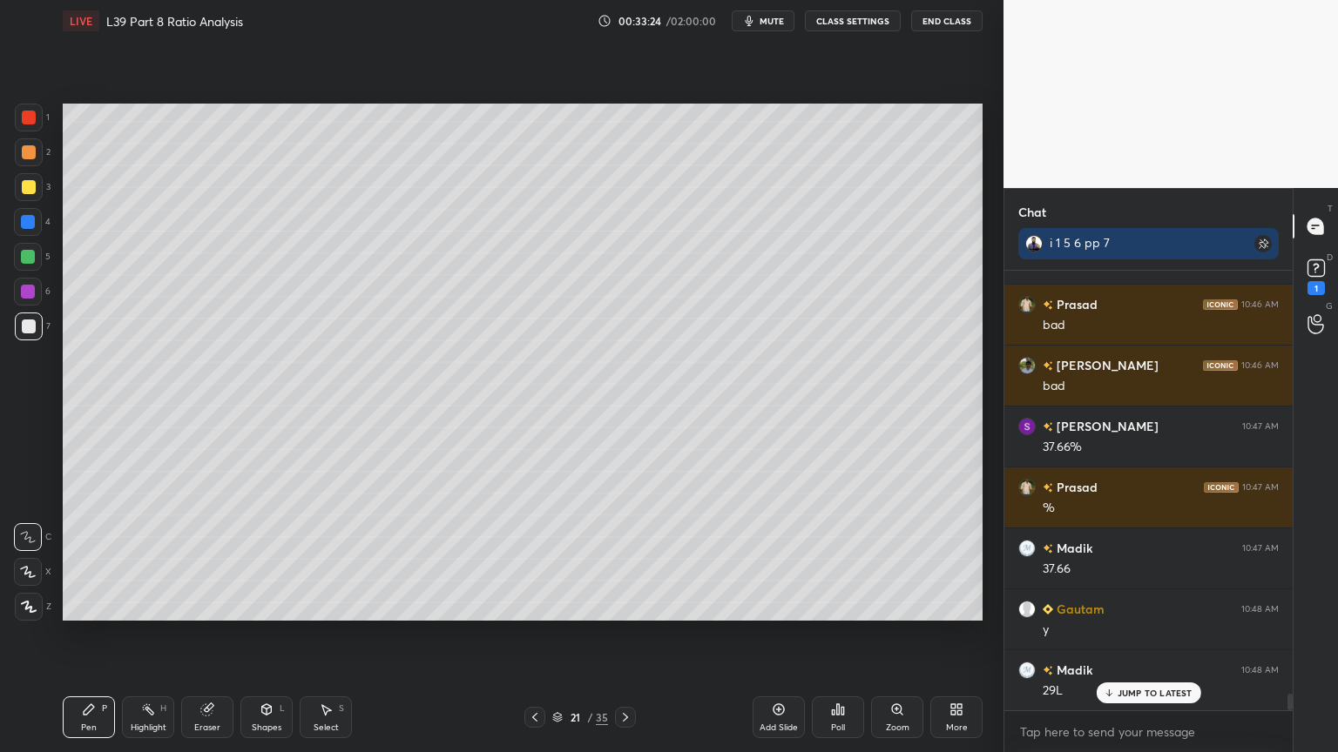
scroll to position [11074, 0]
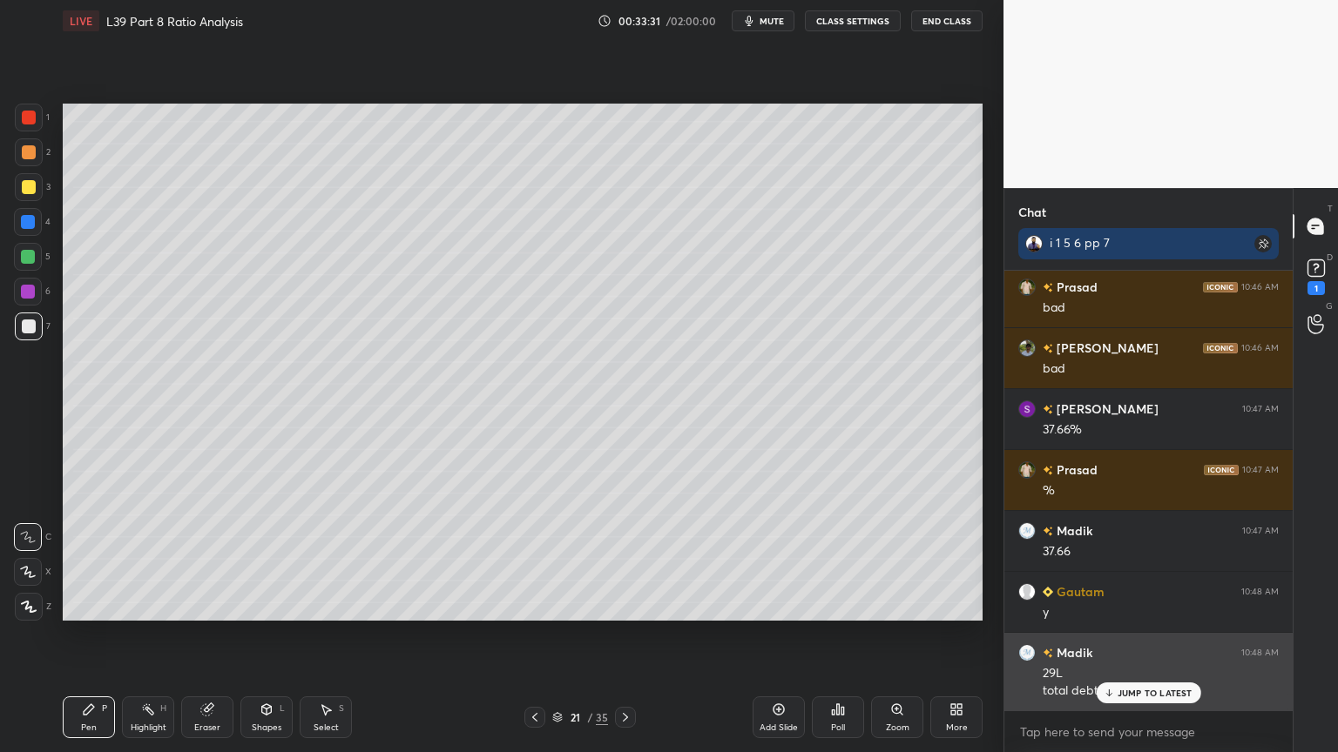
click at [1129, 559] on p "JUMP TO LATEST" at bounding box center [1154, 693] width 75 height 10
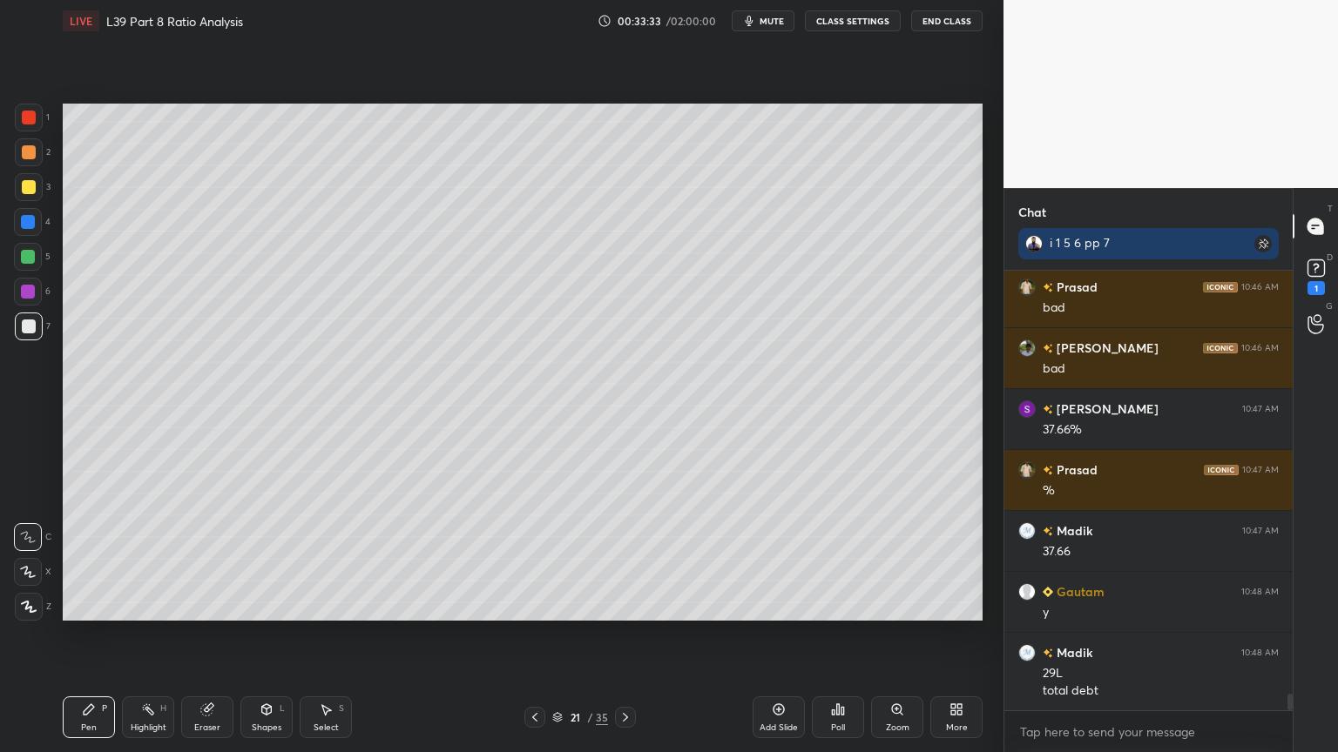
click at [536, 559] on div at bounding box center [534, 717] width 21 height 21
click at [541, 559] on div at bounding box center [534, 717] width 21 height 21
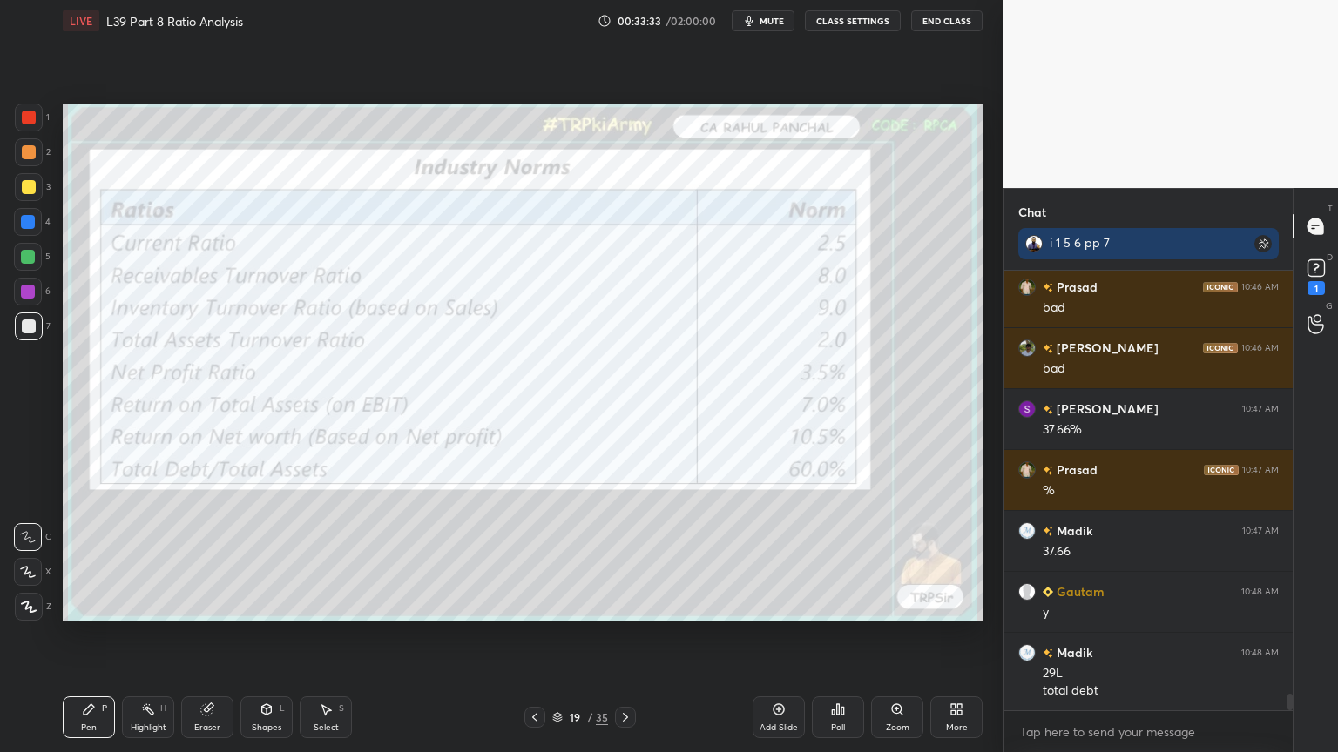
click at [544, 559] on div at bounding box center [534, 717] width 21 height 21
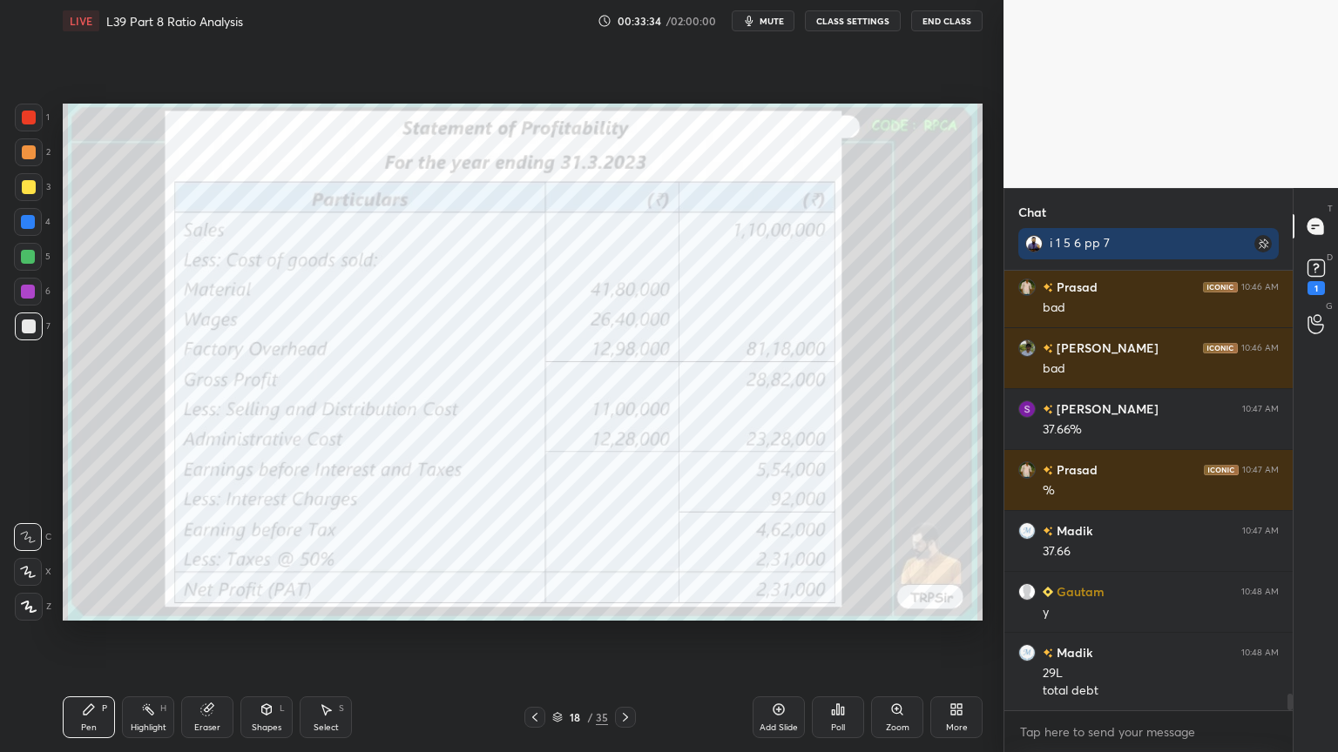
click at [546, 559] on div "18 / 35" at bounding box center [579, 717] width 111 height 21
click at [544, 559] on div at bounding box center [534, 717] width 21 height 21
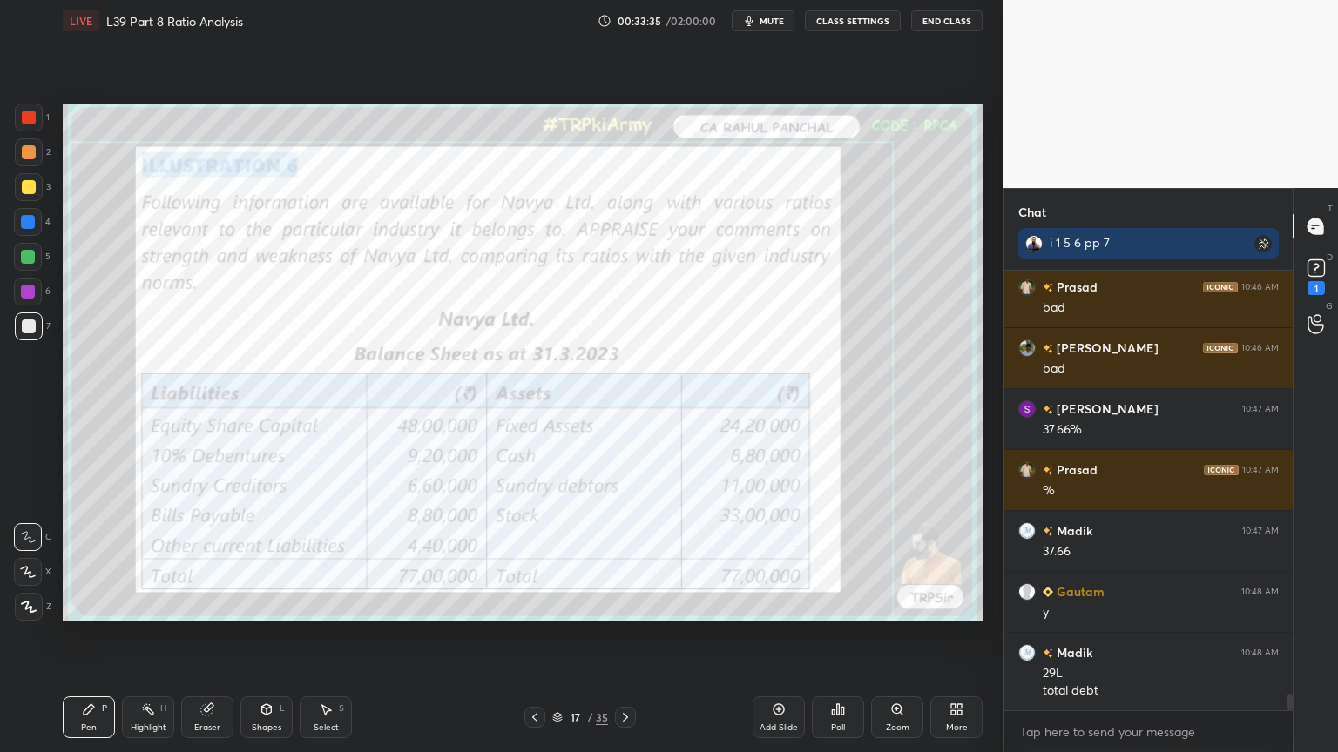
click at [529, 559] on div at bounding box center [534, 717] width 21 height 21
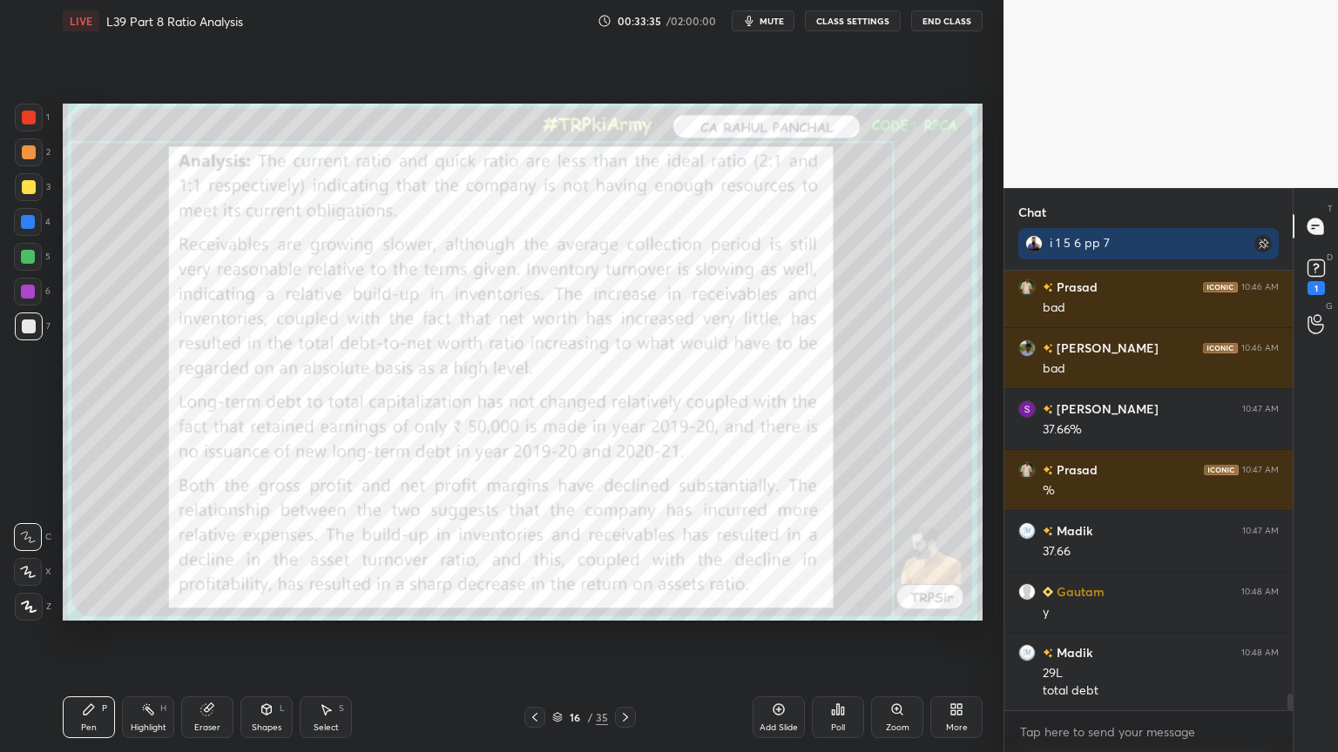
click at [624, 559] on icon at bounding box center [625, 718] width 14 height 14
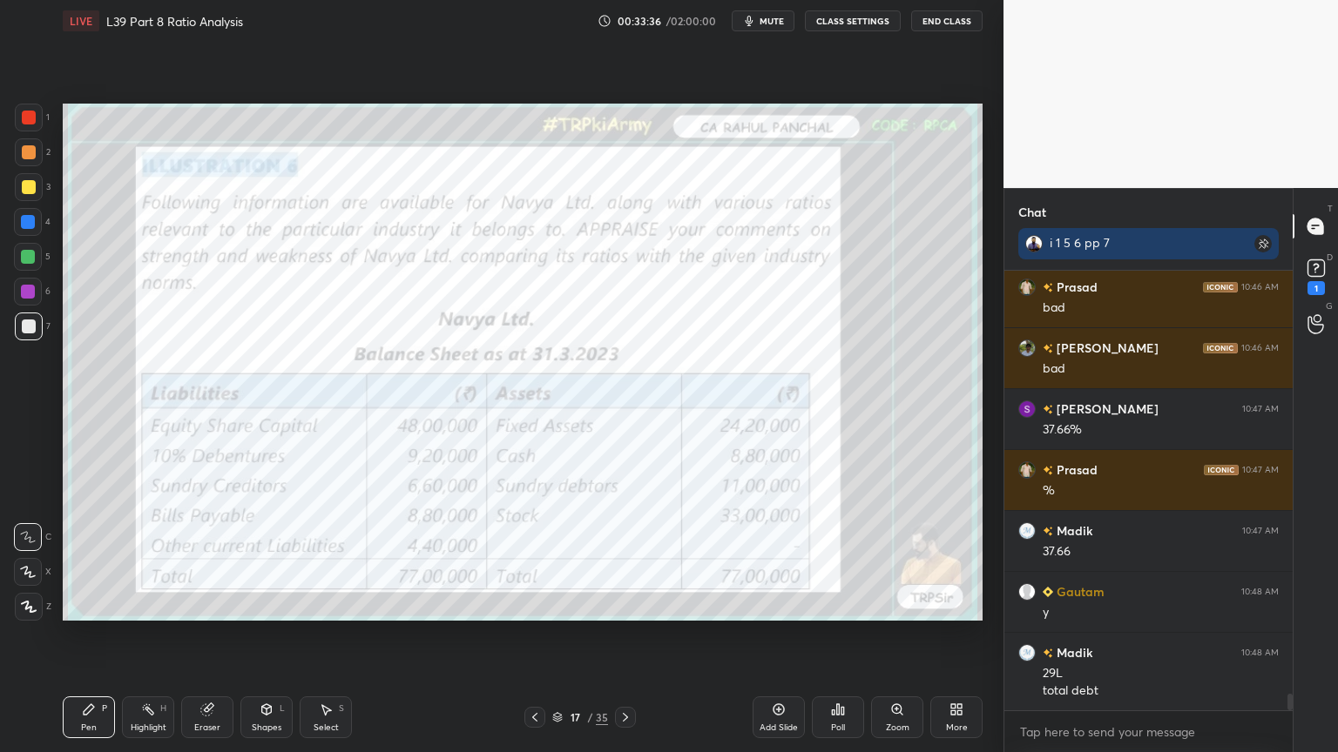
click at [209, 559] on icon at bounding box center [206, 710] width 11 height 11
click at [25, 559] on div "Erase all" at bounding box center [28, 607] width 28 height 28
click at [44, 559] on div "1 2 3 4 5 6 7 C X Z C X Z E E Erase all H H LIVE L39 Part 8 Ratio Analysis 00:3…" at bounding box center [494, 376] width 989 height 752
click at [37, 132] on div "1" at bounding box center [32, 121] width 35 height 35
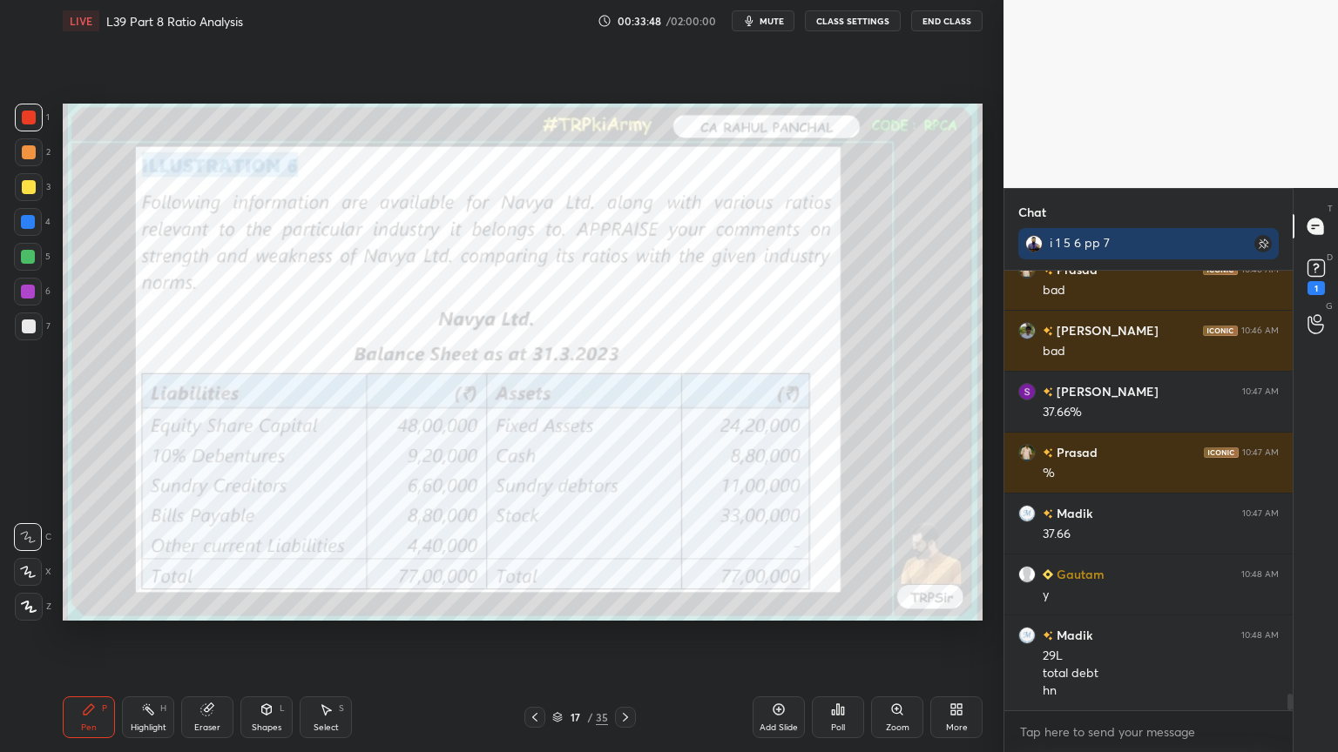
scroll to position [11154, 0]
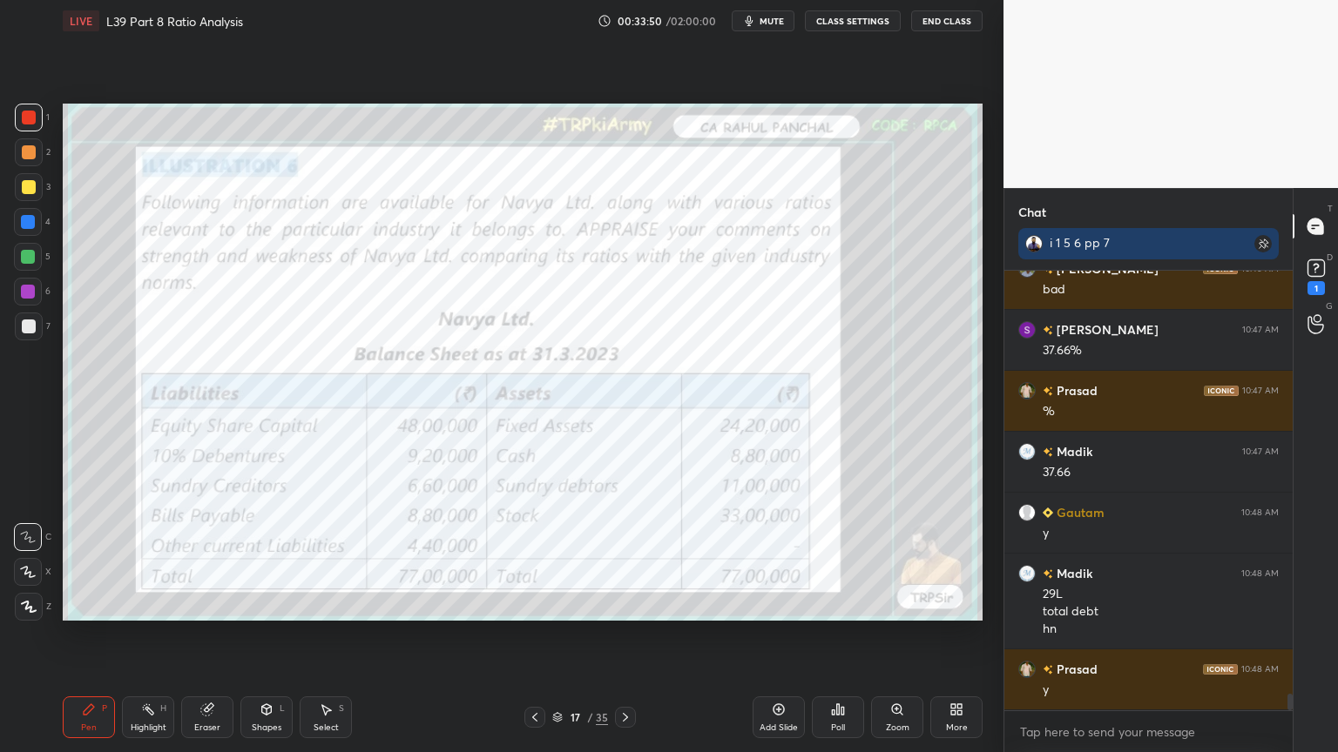
click at [627, 559] on icon at bounding box center [625, 718] width 14 height 14
click at [624, 559] on icon at bounding box center [625, 718] width 14 height 14
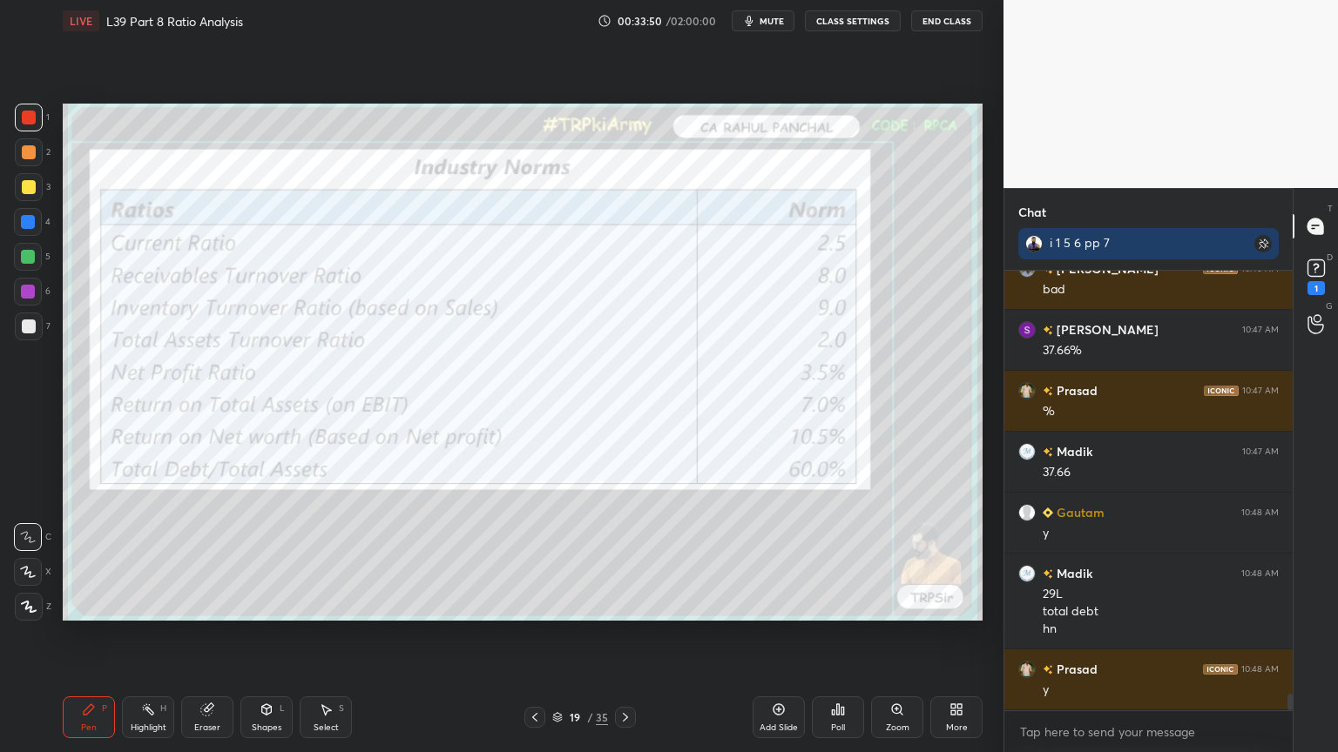
click at [624, 559] on icon at bounding box center [625, 718] width 14 height 14
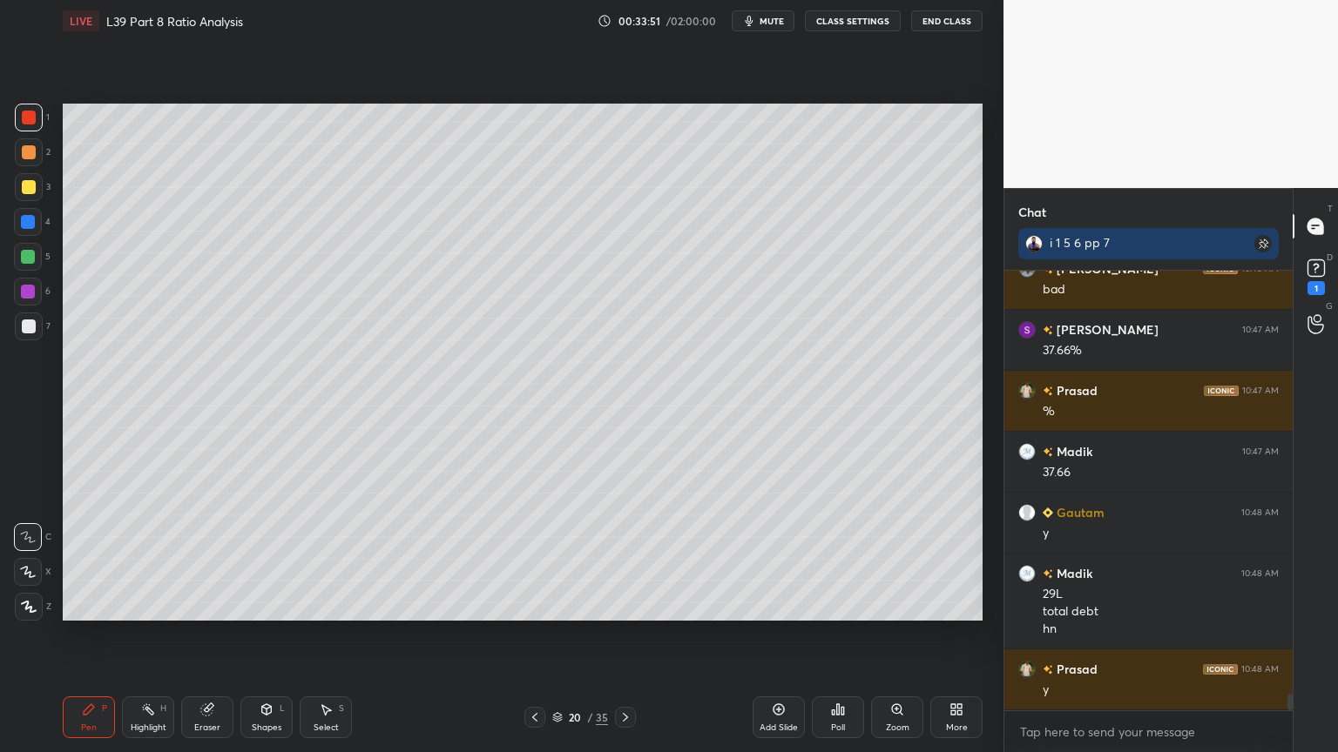
click at [619, 559] on icon at bounding box center [625, 718] width 14 height 14
click at [20, 156] on div at bounding box center [29, 152] width 28 height 28
click at [31, 120] on div at bounding box center [29, 118] width 14 height 14
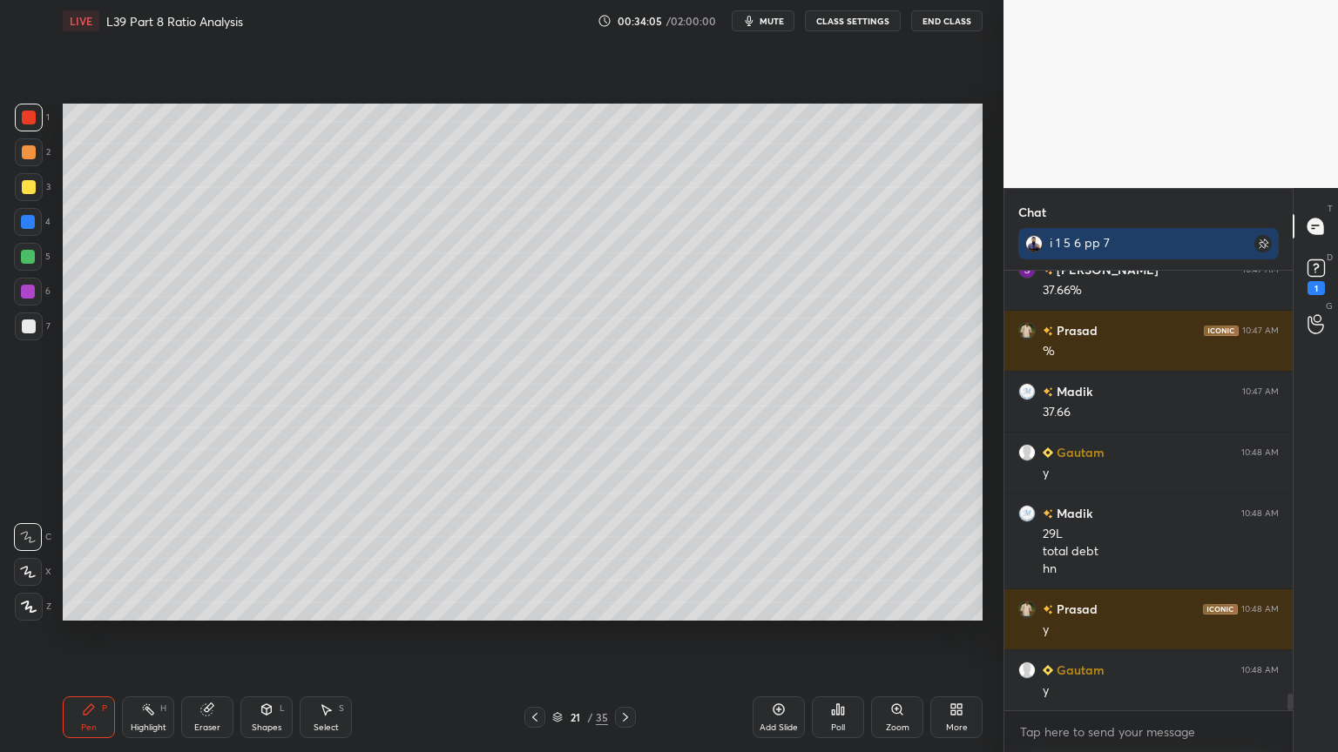
click at [26, 341] on div "7" at bounding box center [33, 330] width 36 height 35
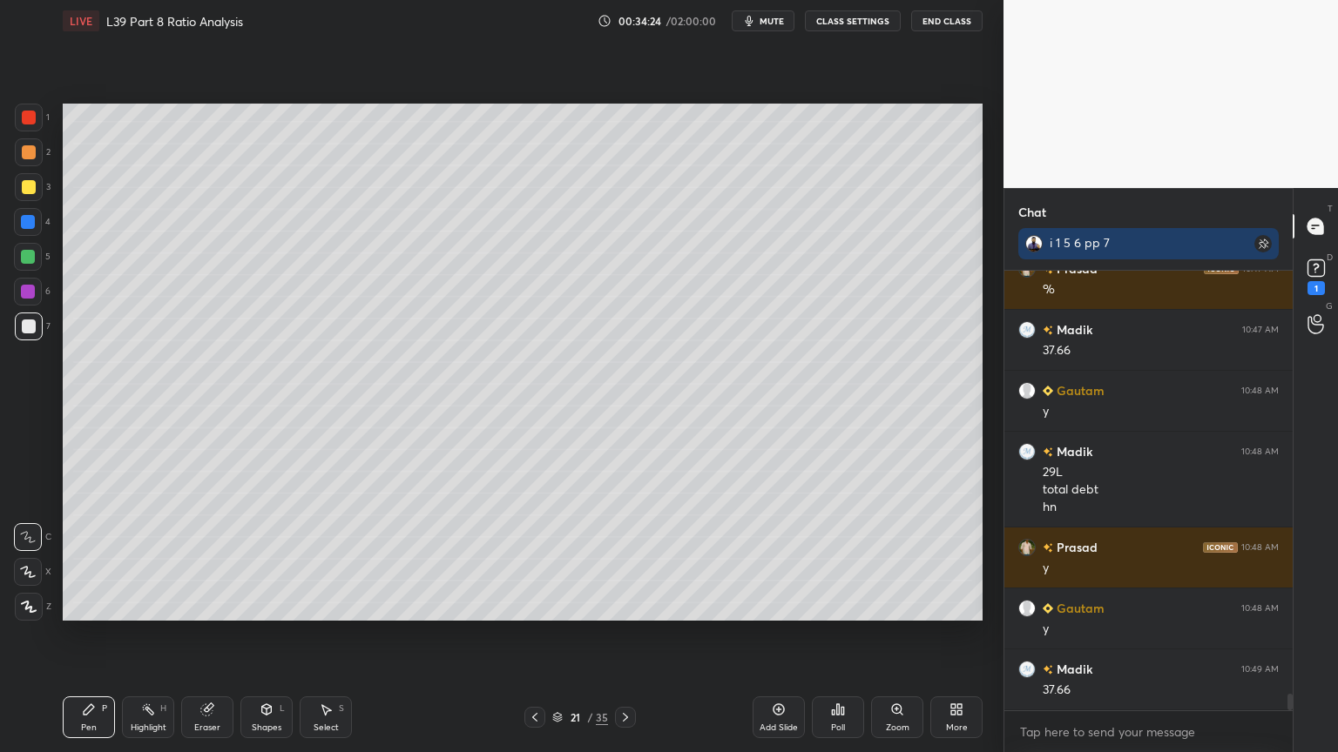
click at [21, 266] on div at bounding box center [28, 257] width 28 height 28
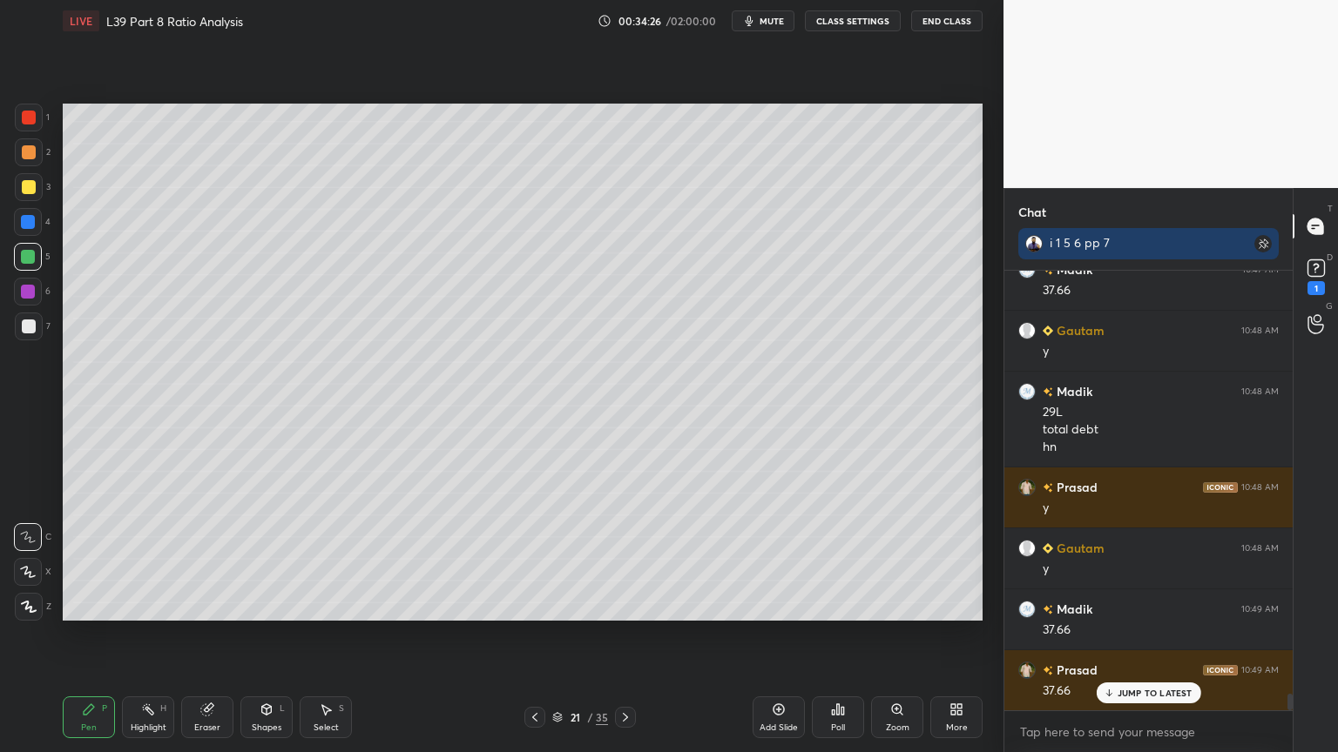
scroll to position [11353, 0]
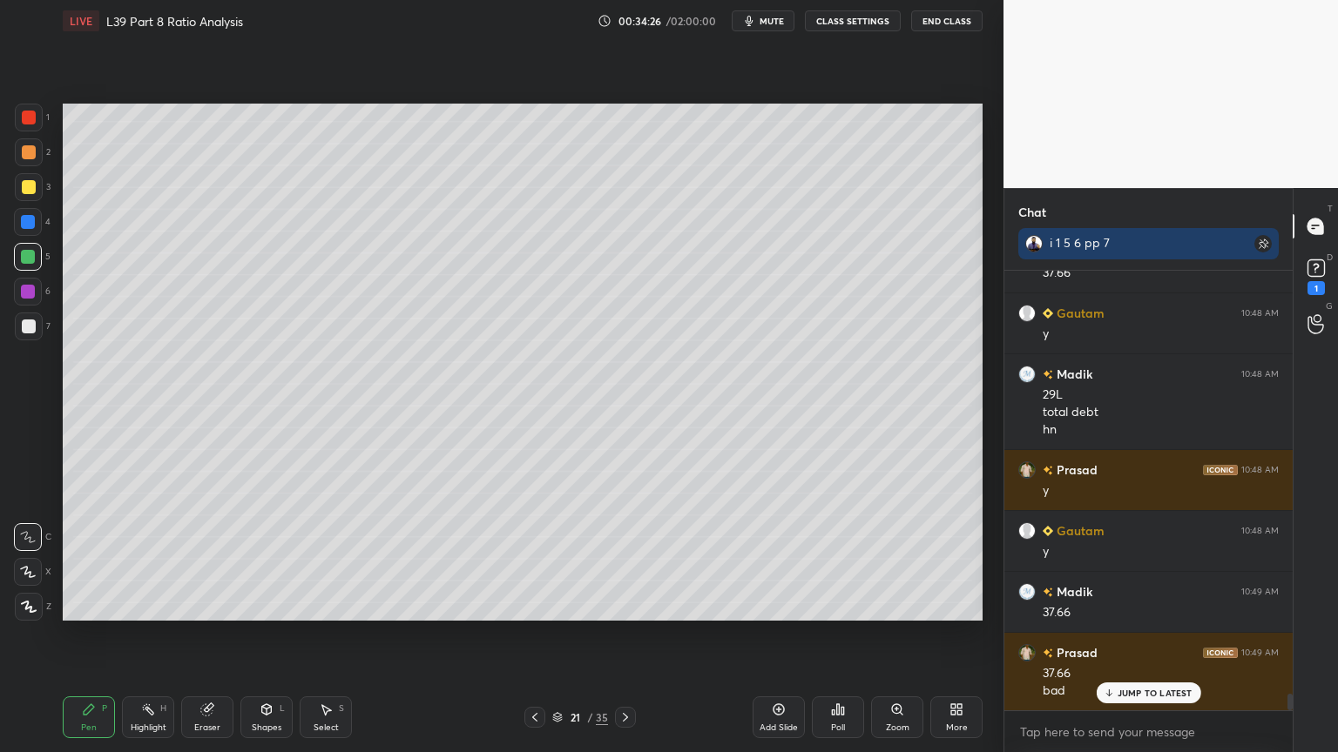
click at [524, 559] on div at bounding box center [534, 717] width 21 height 21
click at [535, 559] on icon at bounding box center [535, 718] width 14 height 14
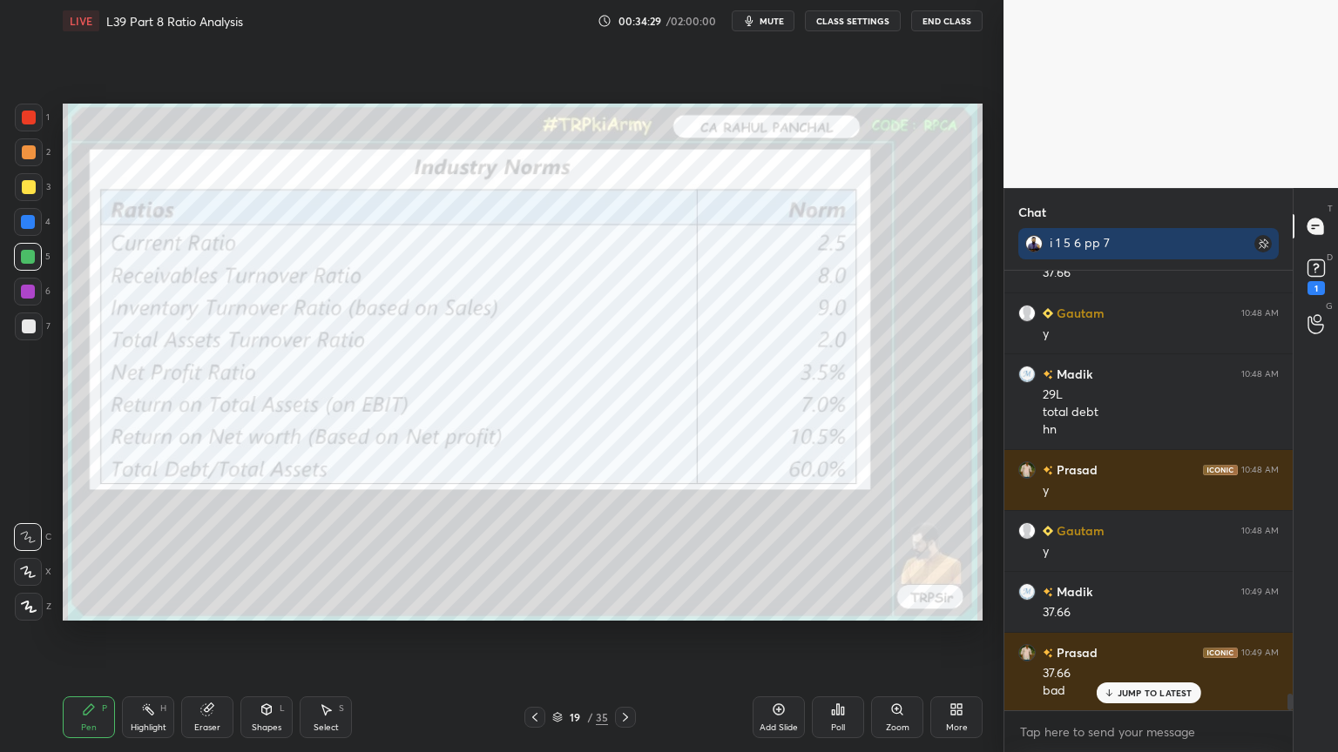
click at [624, 559] on icon at bounding box center [625, 717] width 5 height 9
click at [621, 559] on icon at bounding box center [625, 718] width 14 height 14
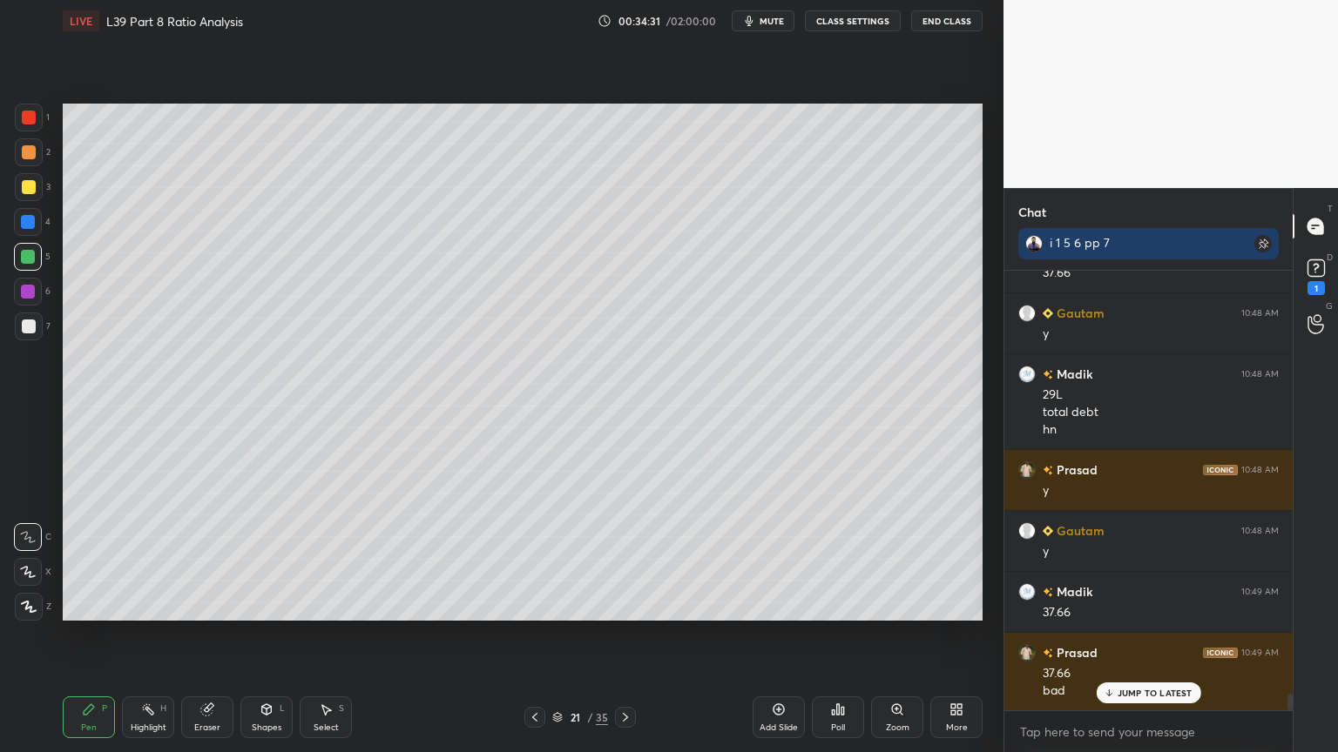
click at [19, 337] on div at bounding box center [29, 327] width 28 height 28
click at [27, 299] on div at bounding box center [28, 292] width 28 height 28
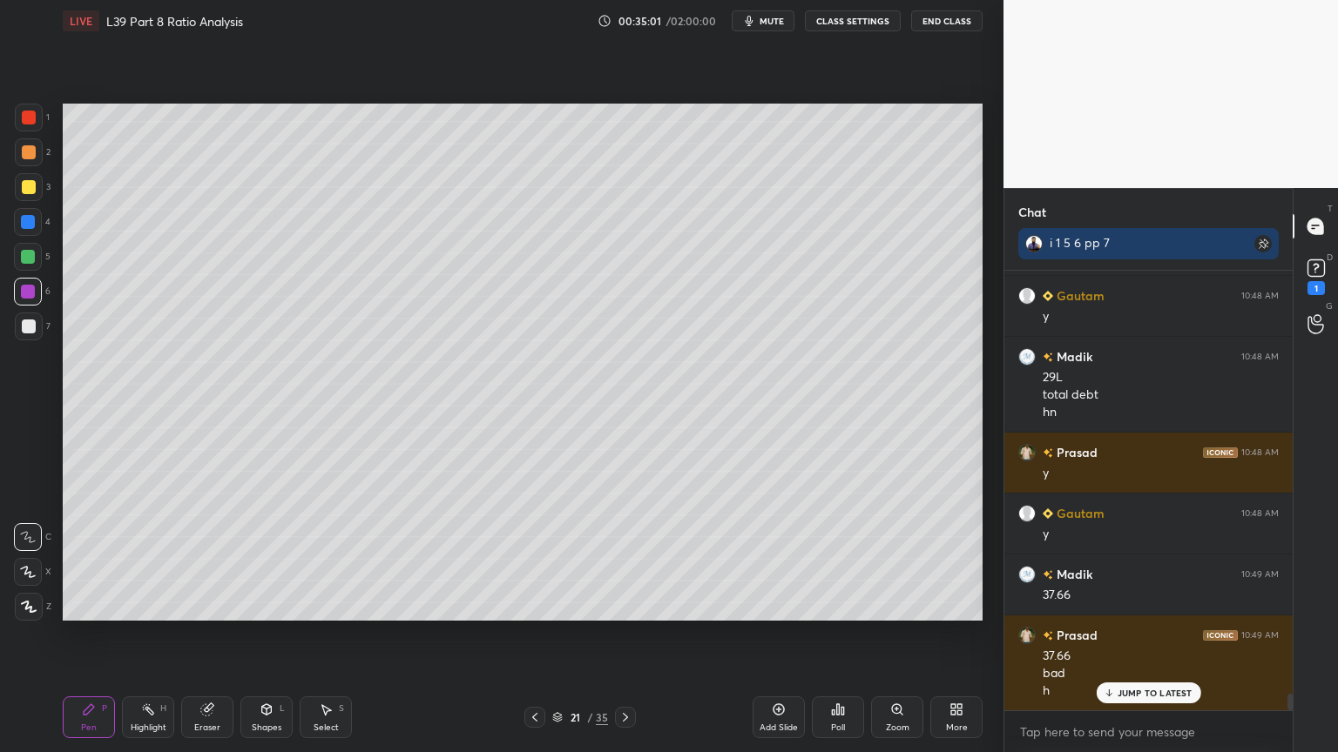
scroll to position [11432, 0]
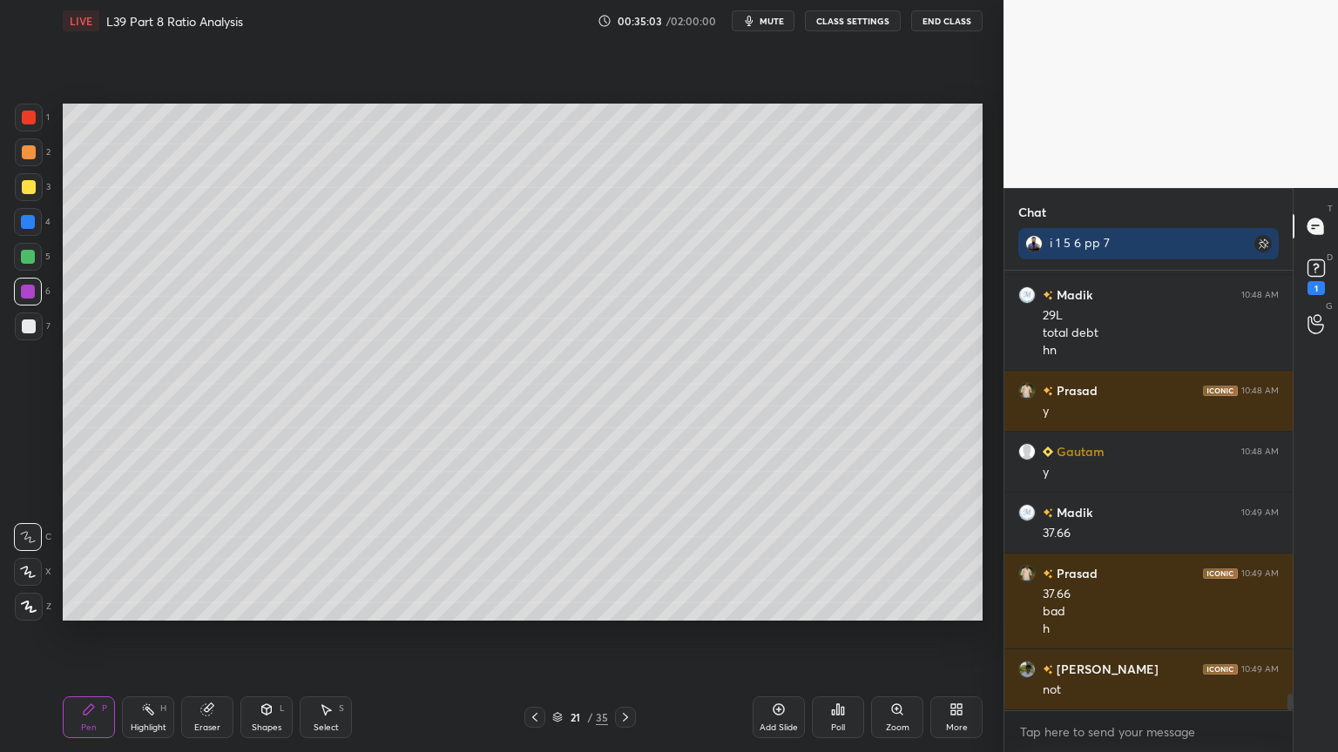
click at [187, 559] on div "Eraser" at bounding box center [207, 718] width 52 height 42
click at [91, 559] on div "Pen P" at bounding box center [89, 718] width 52 height 42
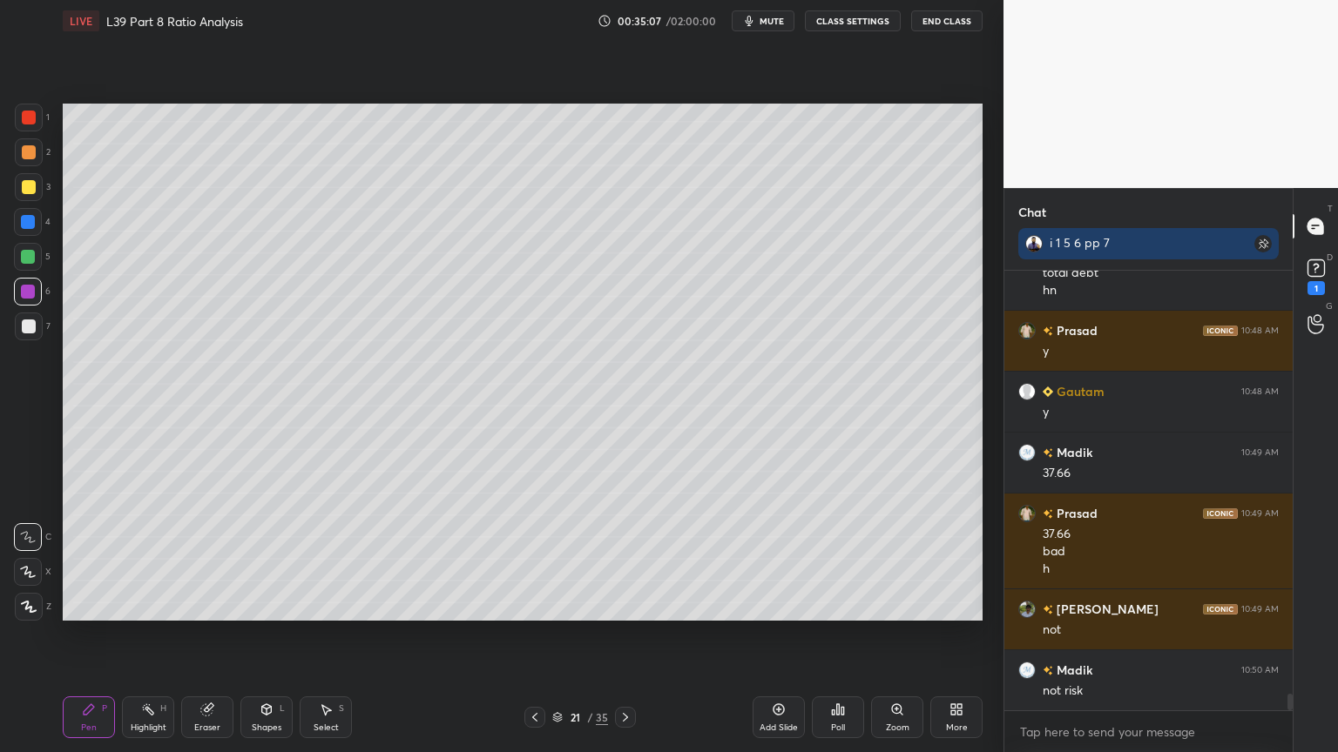
click at [25, 261] on div at bounding box center [28, 257] width 14 height 14
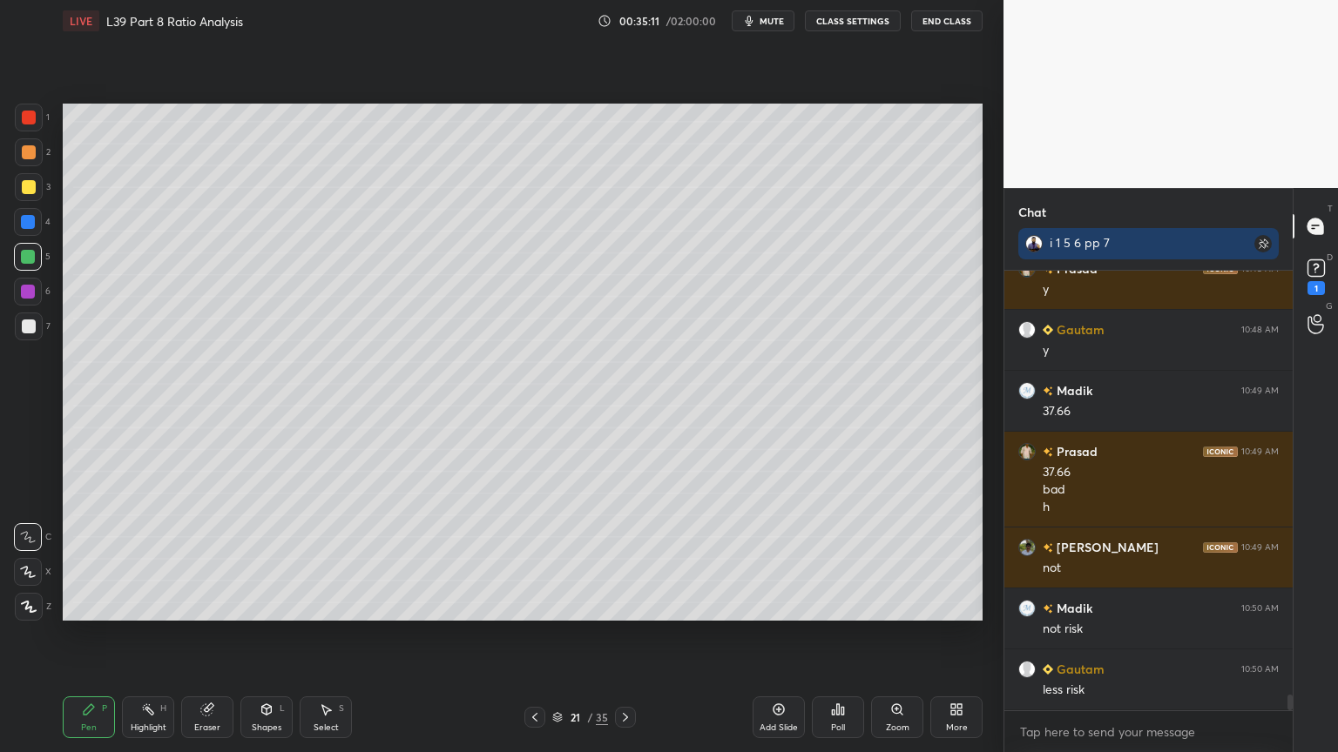
scroll to position [11614, 0]
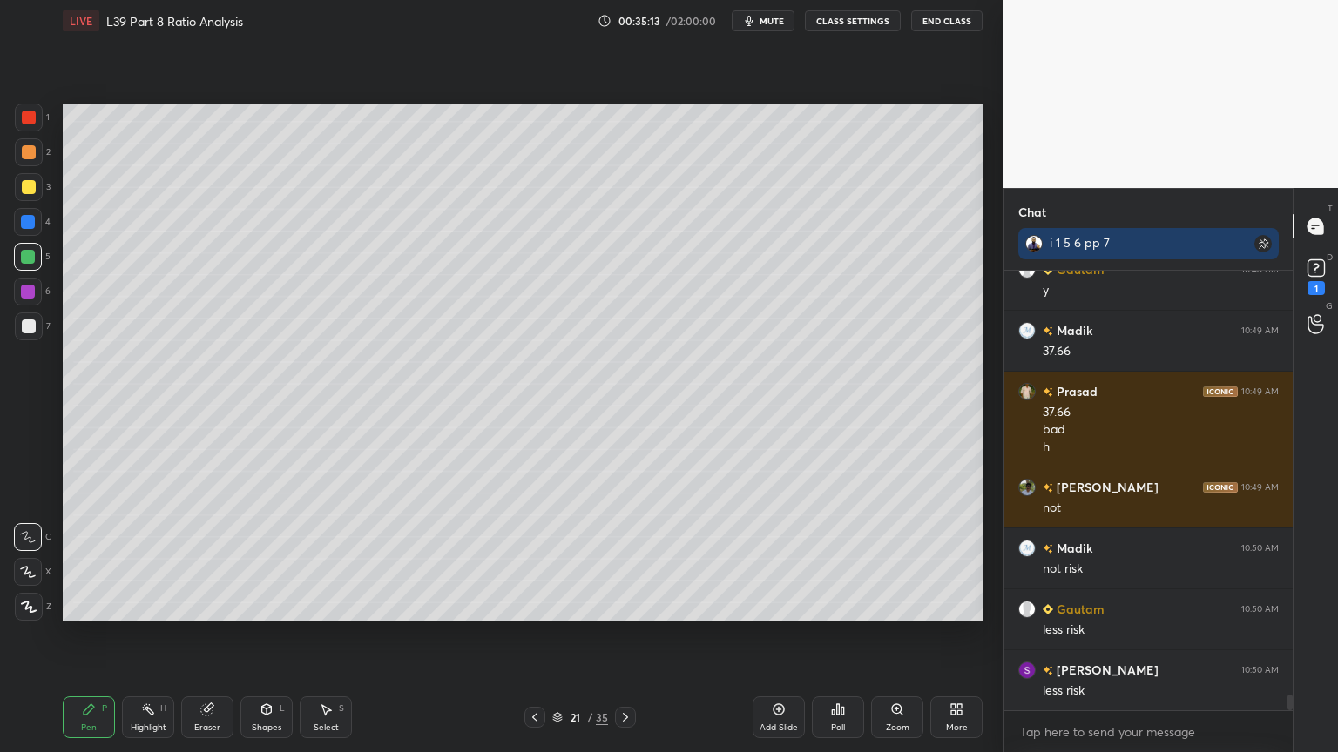
click at [22, 332] on div at bounding box center [29, 327] width 14 height 14
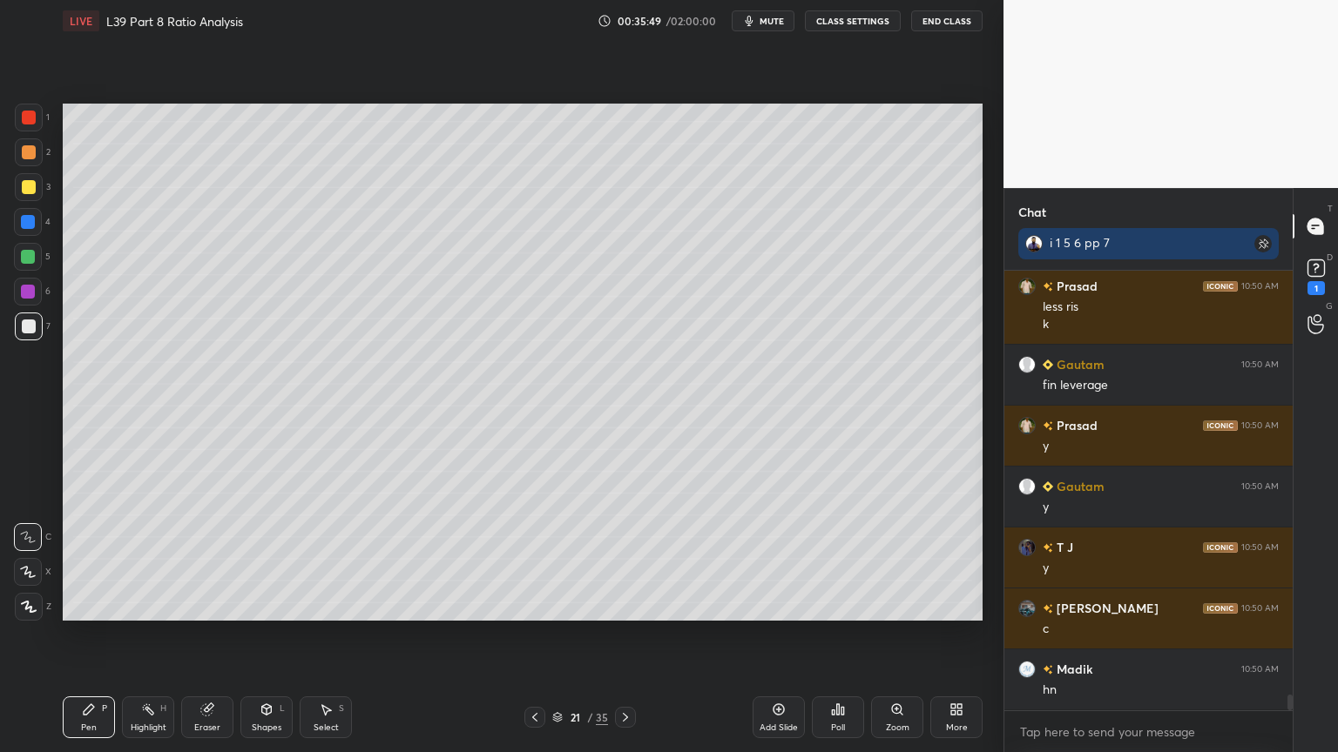
scroll to position [12120, 0]
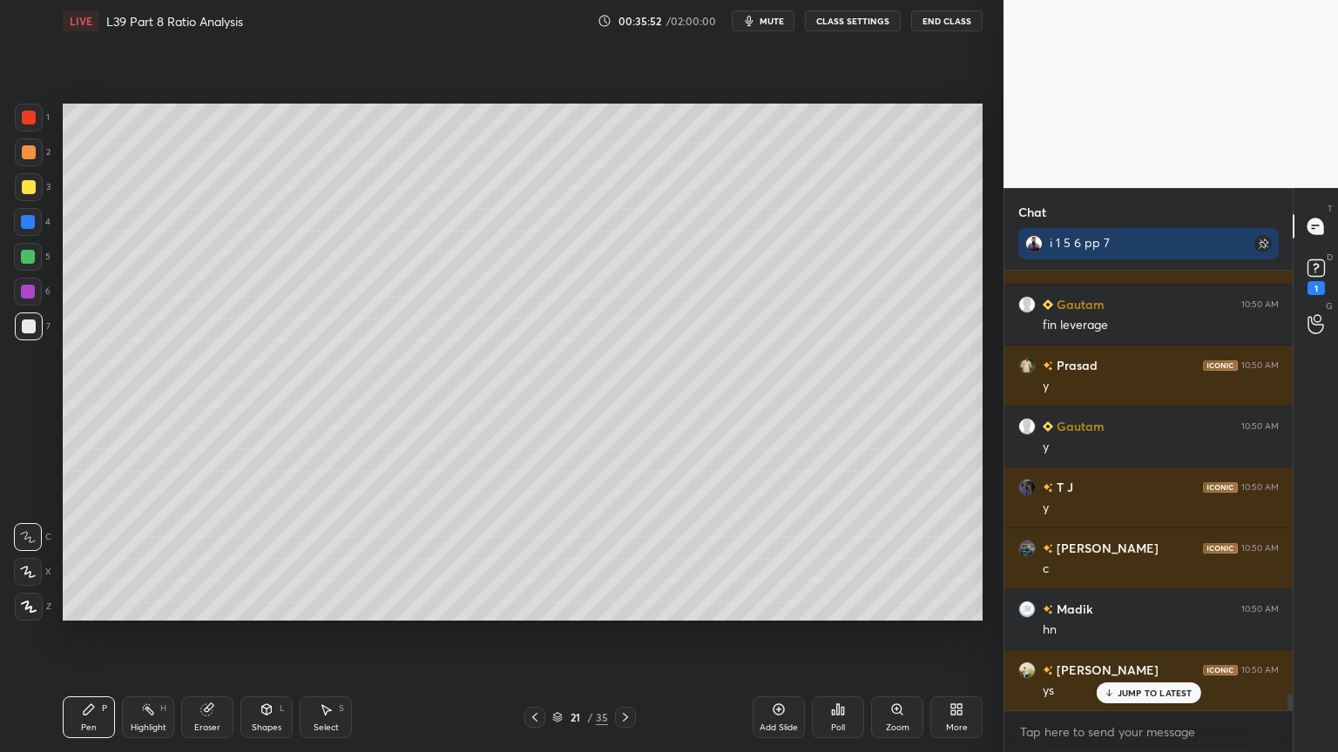
click at [312, 559] on div "Select S" at bounding box center [326, 718] width 52 height 42
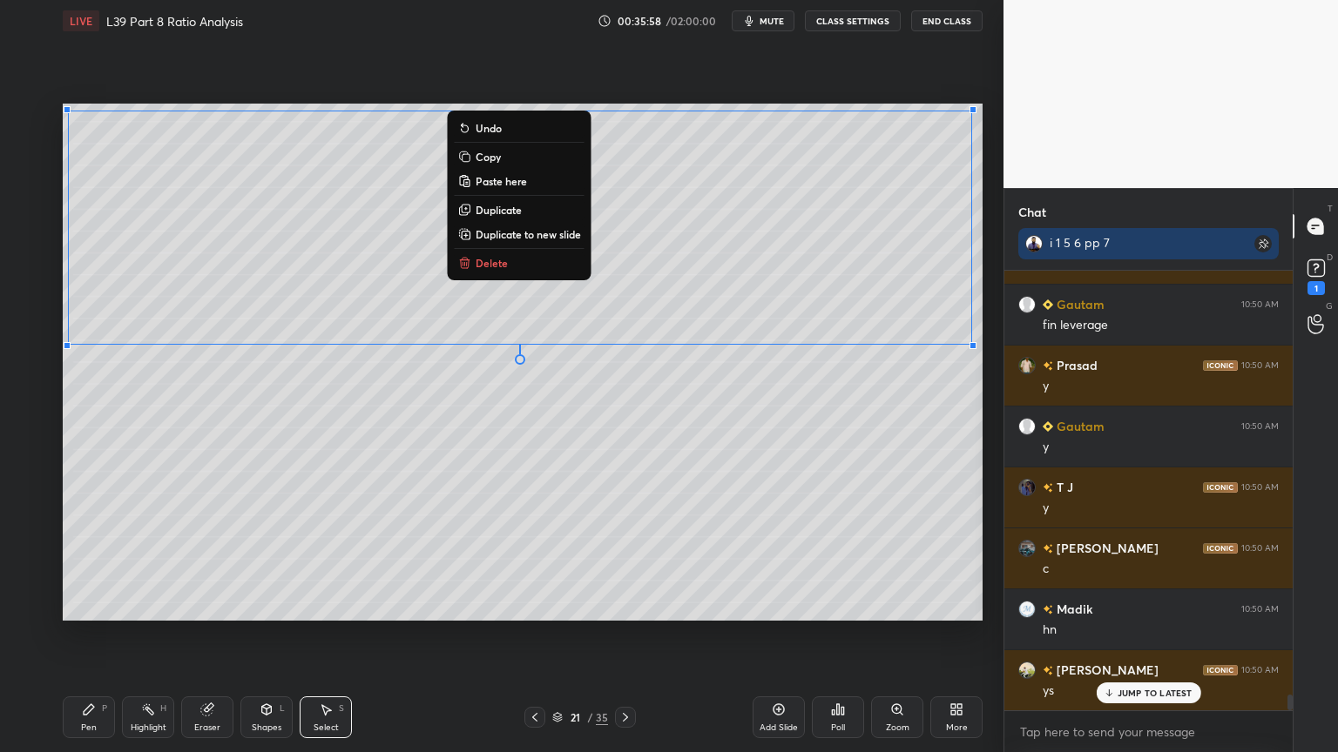
click at [76, 559] on div "Pen P" at bounding box center [89, 718] width 52 height 42
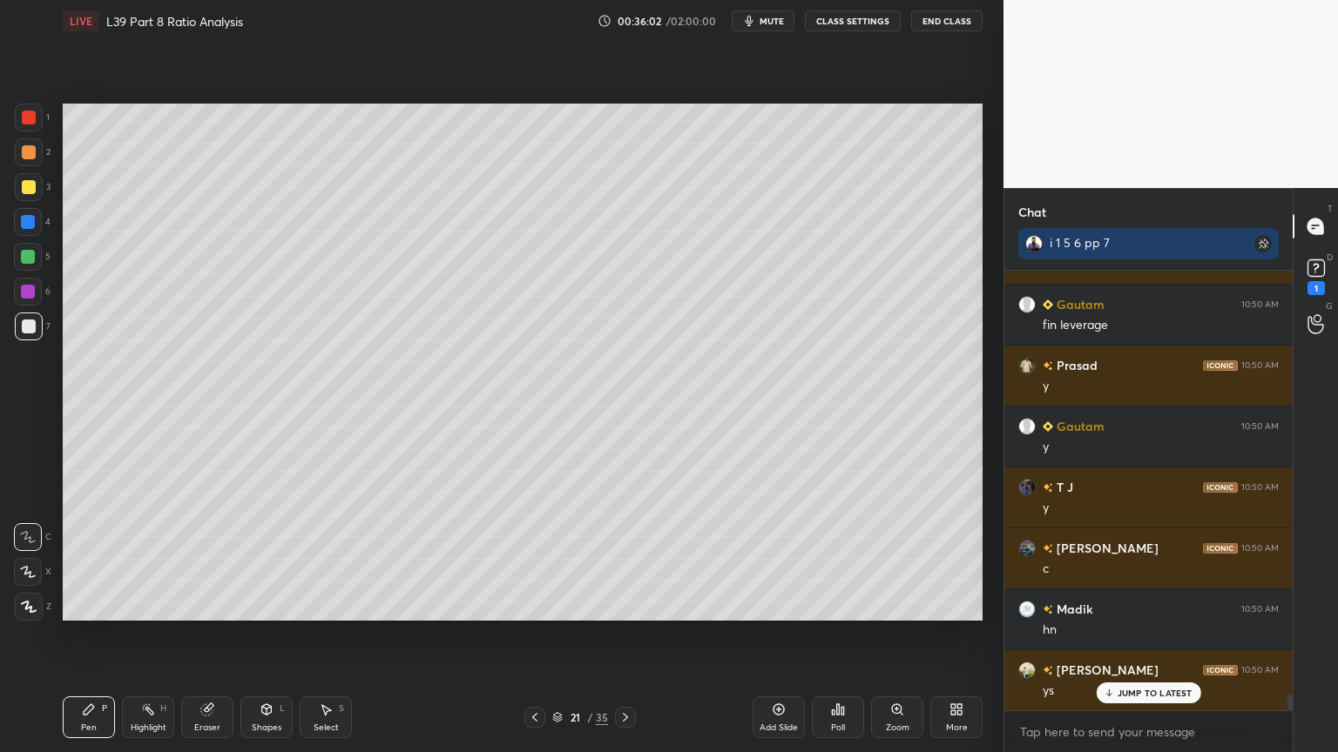
scroll to position [12181, 0]
click at [533, 559] on icon at bounding box center [535, 718] width 14 height 14
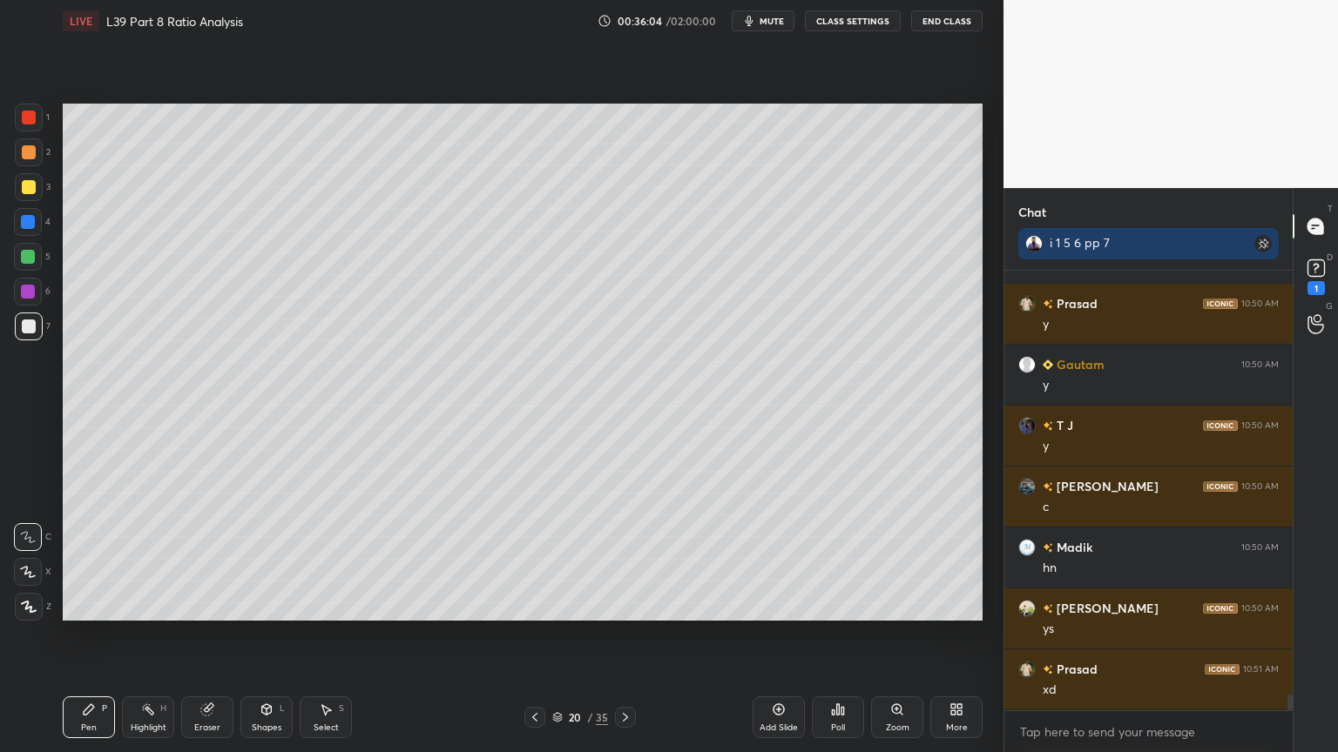
click at [622, 559] on icon at bounding box center [625, 718] width 14 height 14
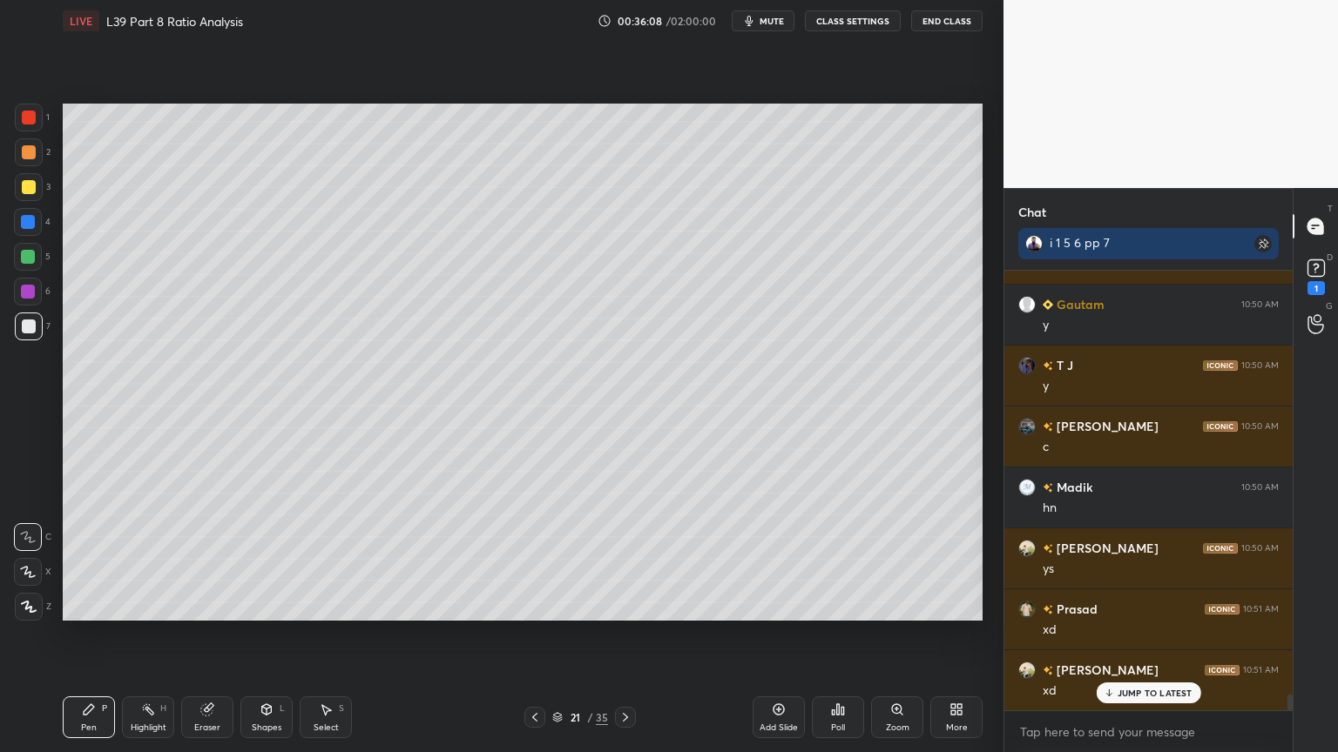
click at [262, 559] on icon at bounding box center [267, 710] width 10 height 10
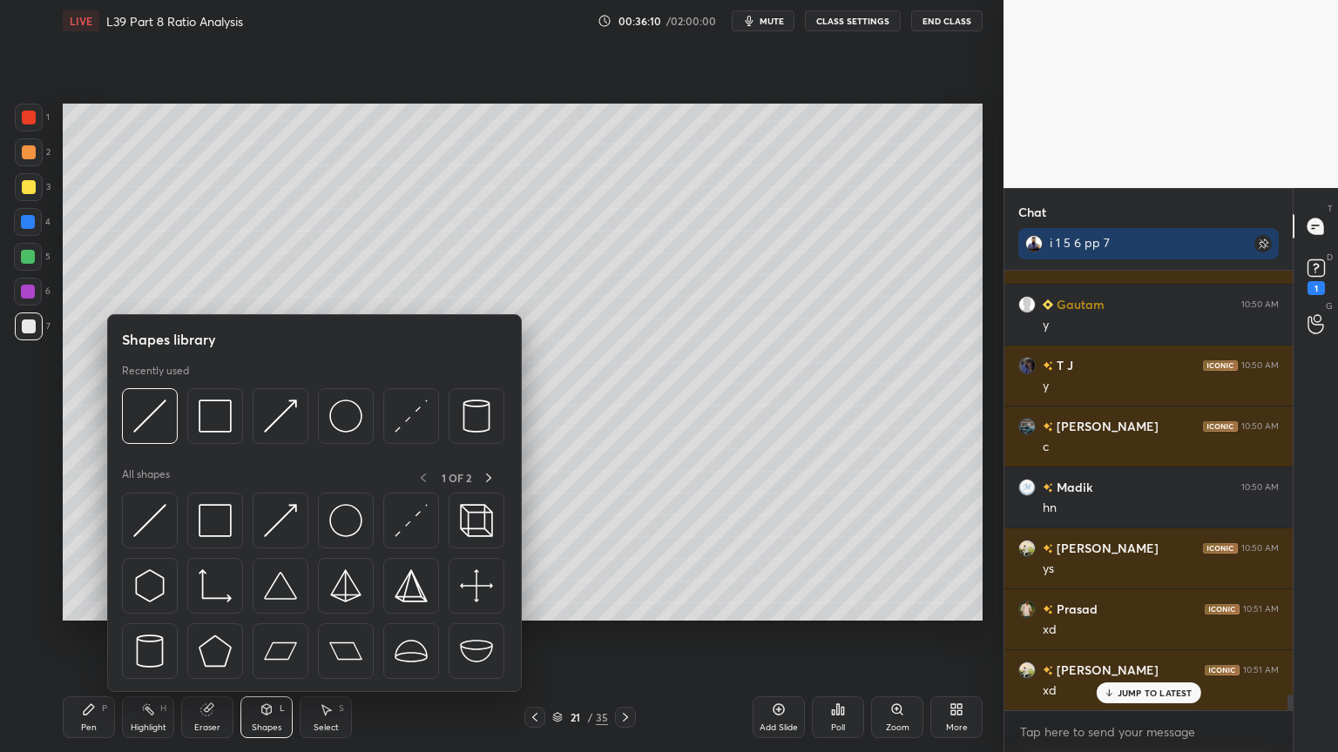
click at [254, 559] on div "Shapes L" at bounding box center [266, 718] width 52 height 42
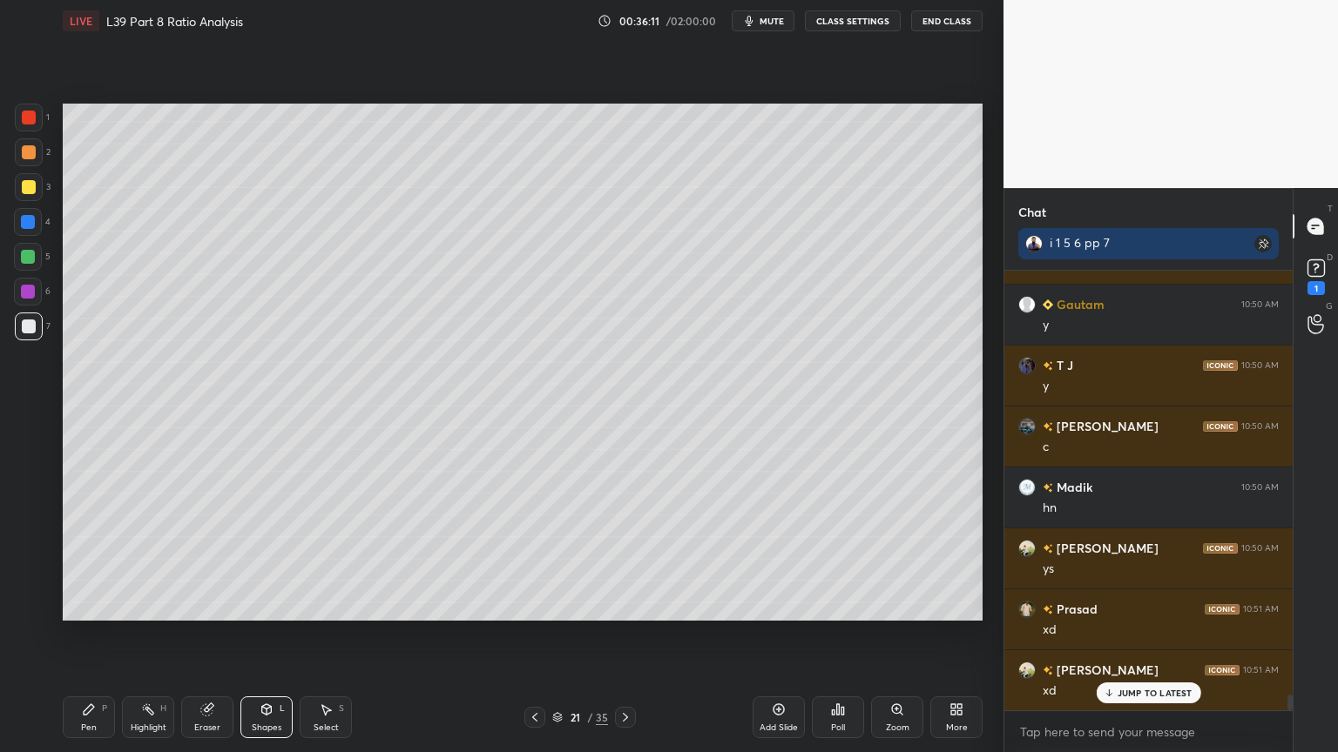
click at [322, 559] on icon at bounding box center [326, 710] width 14 height 14
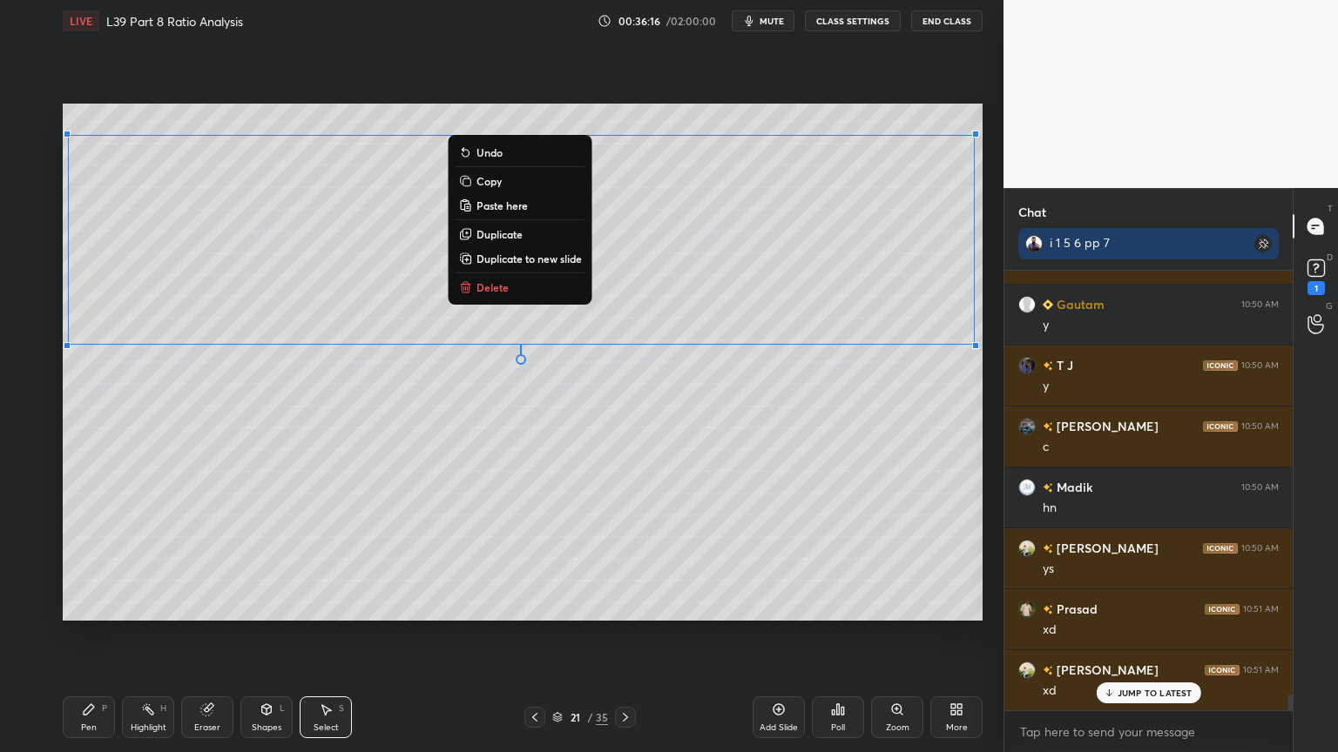
click at [770, 495] on div "0 ° Undo Copy Paste here Duplicate Duplicate to new slide Delete" at bounding box center [523, 362] width 920 height 517
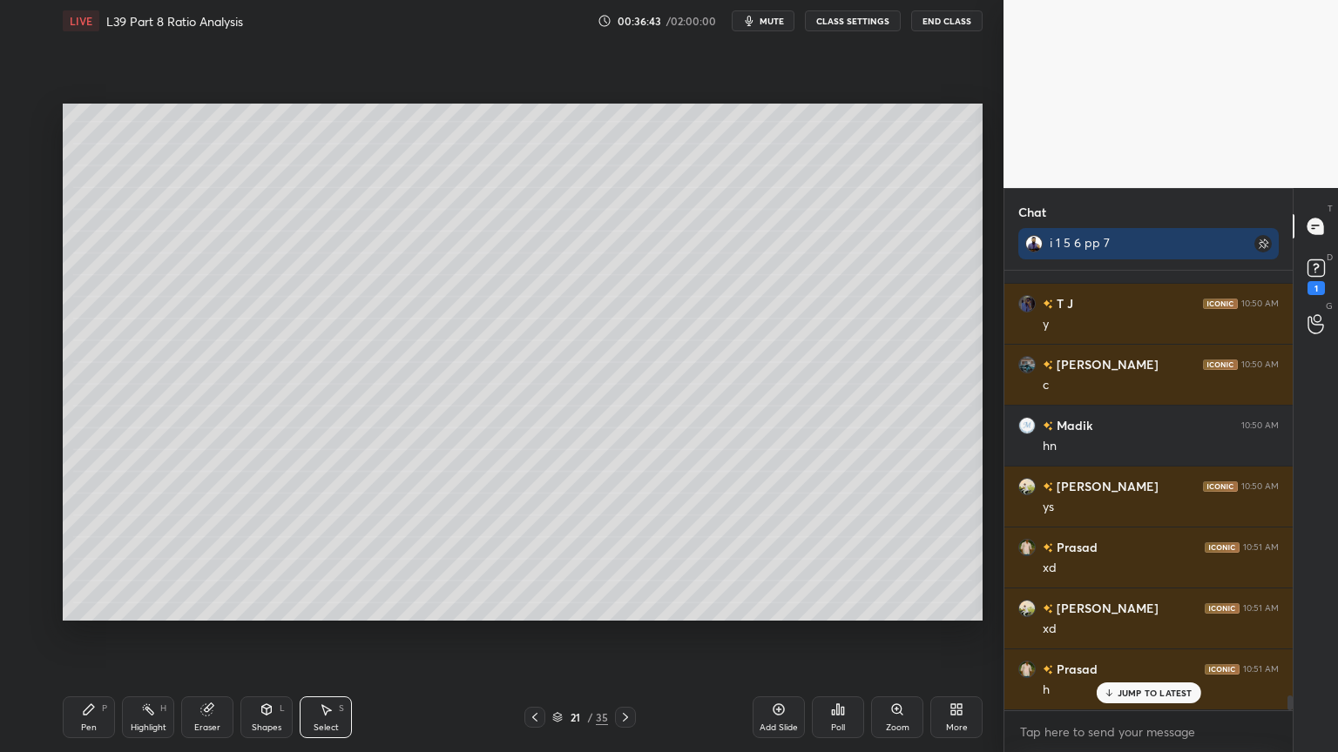
scroll to position [12363, 0]
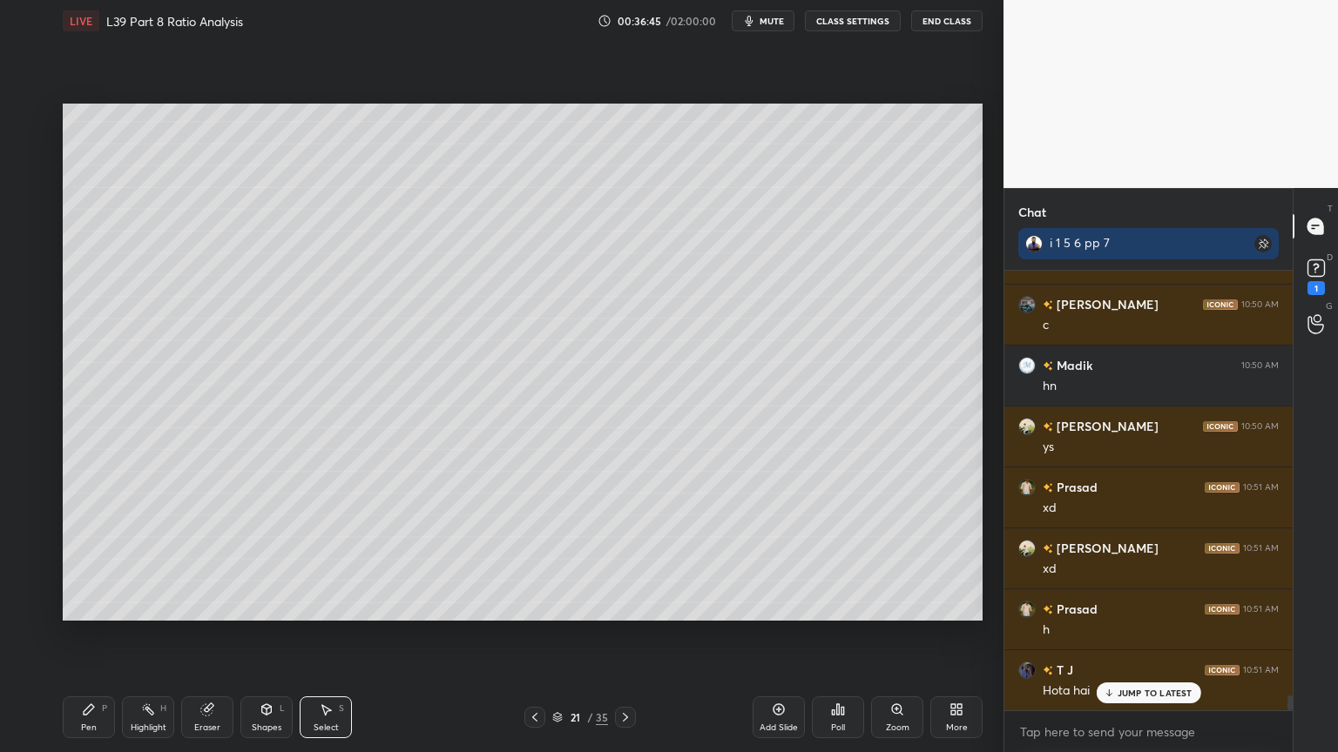
click at [538, 559] on div at bounding box center [534, 717] width 21 height 21
click at [536, 559] on icon at bounding box center [535, 718] width 14 height 14
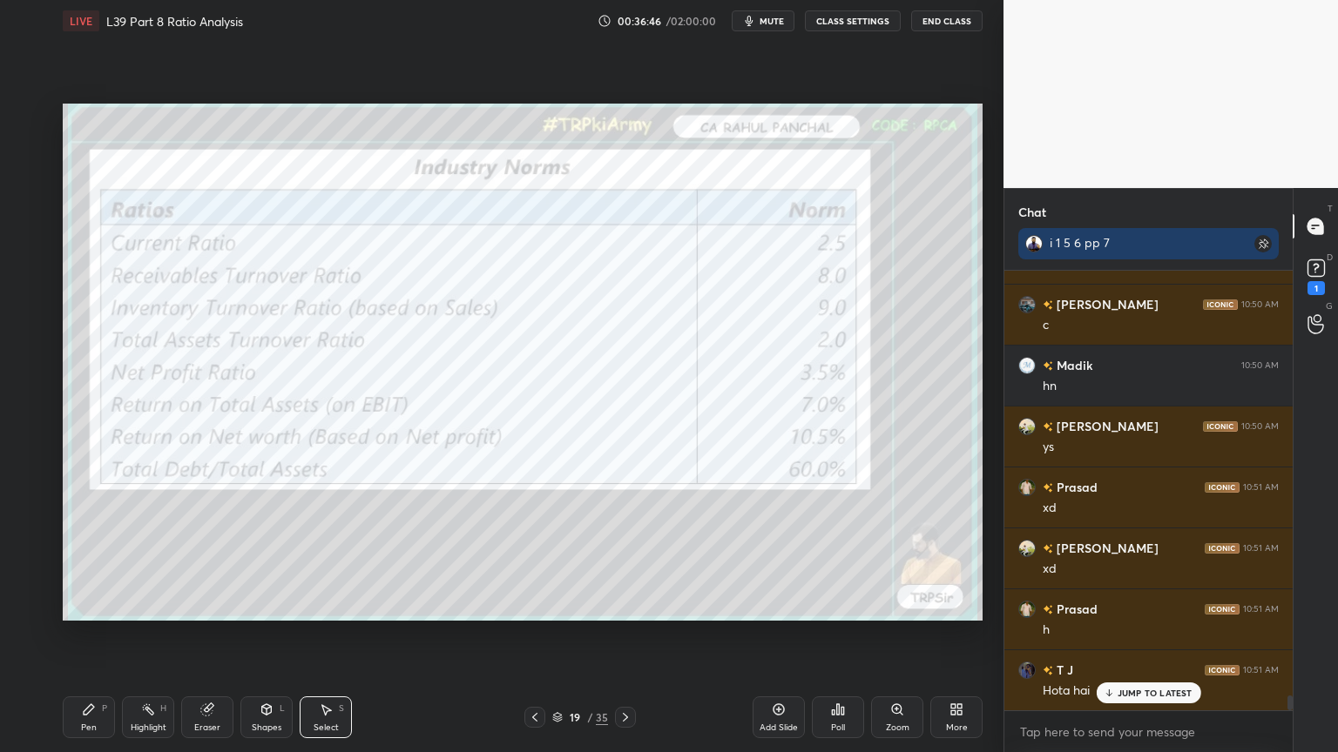
click at [532, 559] on icon at bounding box center [535, 718] width 14 height 14
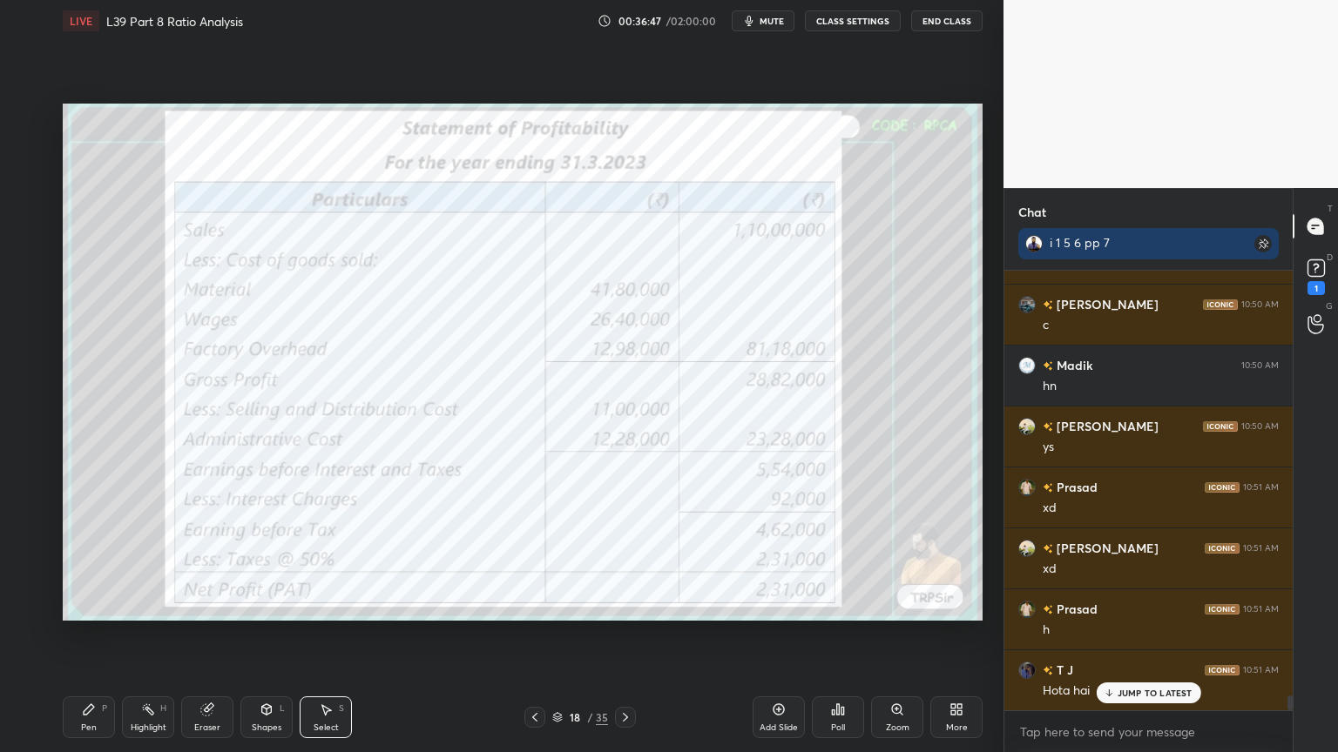
click at [620, 559] on icon at bounding box center [625, 718] width 14 height 14
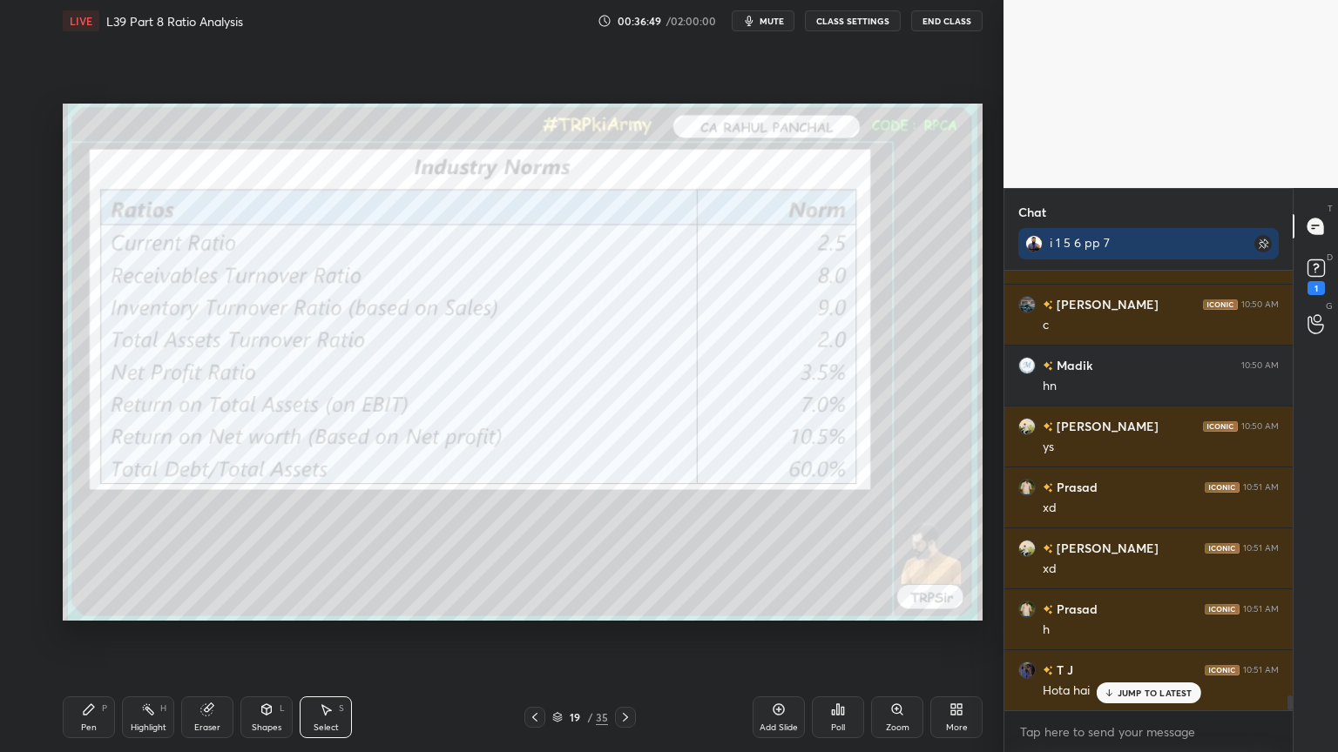
click at [202, 559] on div "Eraser" at bounding box center [207, 718] width 52 height 42
click at [22, 559] on div "Erase all" at bounding box center [28, 607] width 28 height 28
click at [70, 559] on div "Pen P Highlight H Eraser Shapes L Select S 19 / 35 Add Slide Poll Zoom More" at bounding box center [523, 718] width 920 height 70
click at [37, 123] on div at bounding box center [29, 118] width 28 height 28
click at [536, 559] on div "Pen P Highlight H Eraser Shapes L Select S 19 / 35 Add Slide Poll Zoom More" at bounding box center [523, 718] width 920 height 70
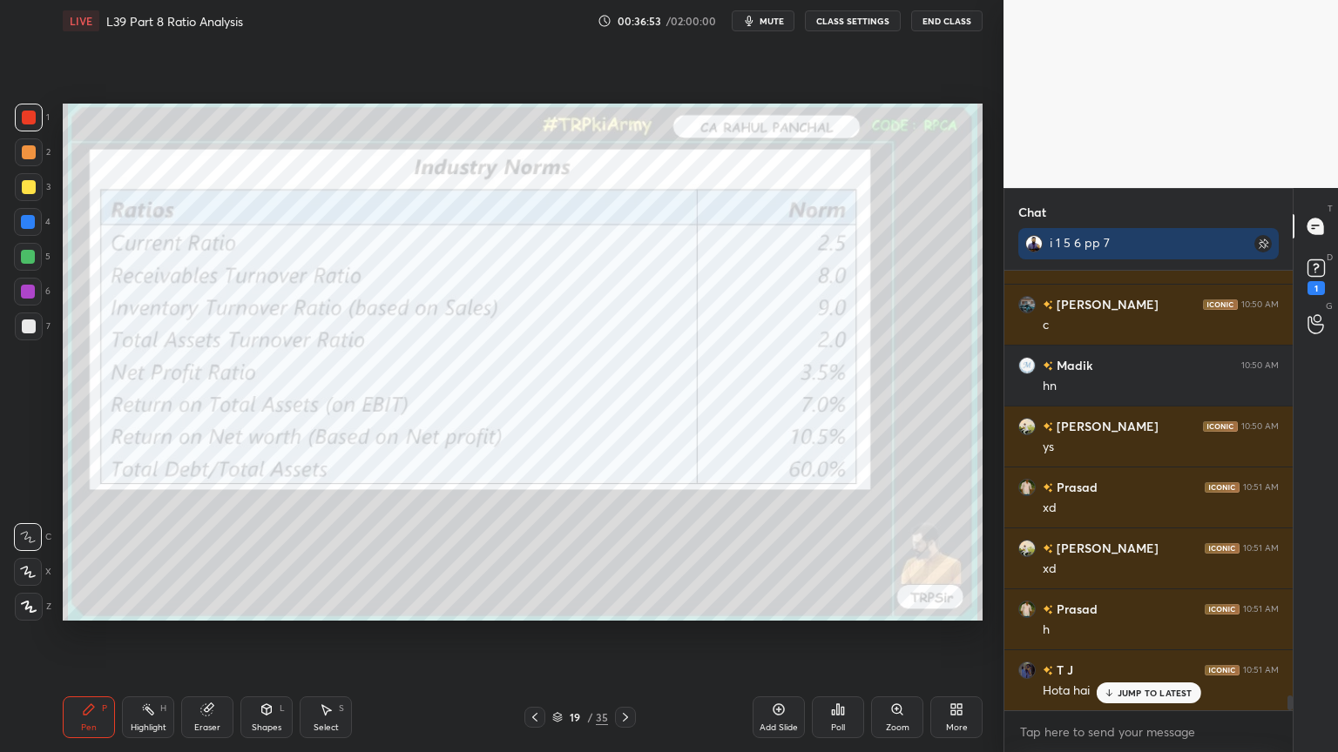
click at [535, 559] on icon at bounding box center [534, 717] width 5 height 9
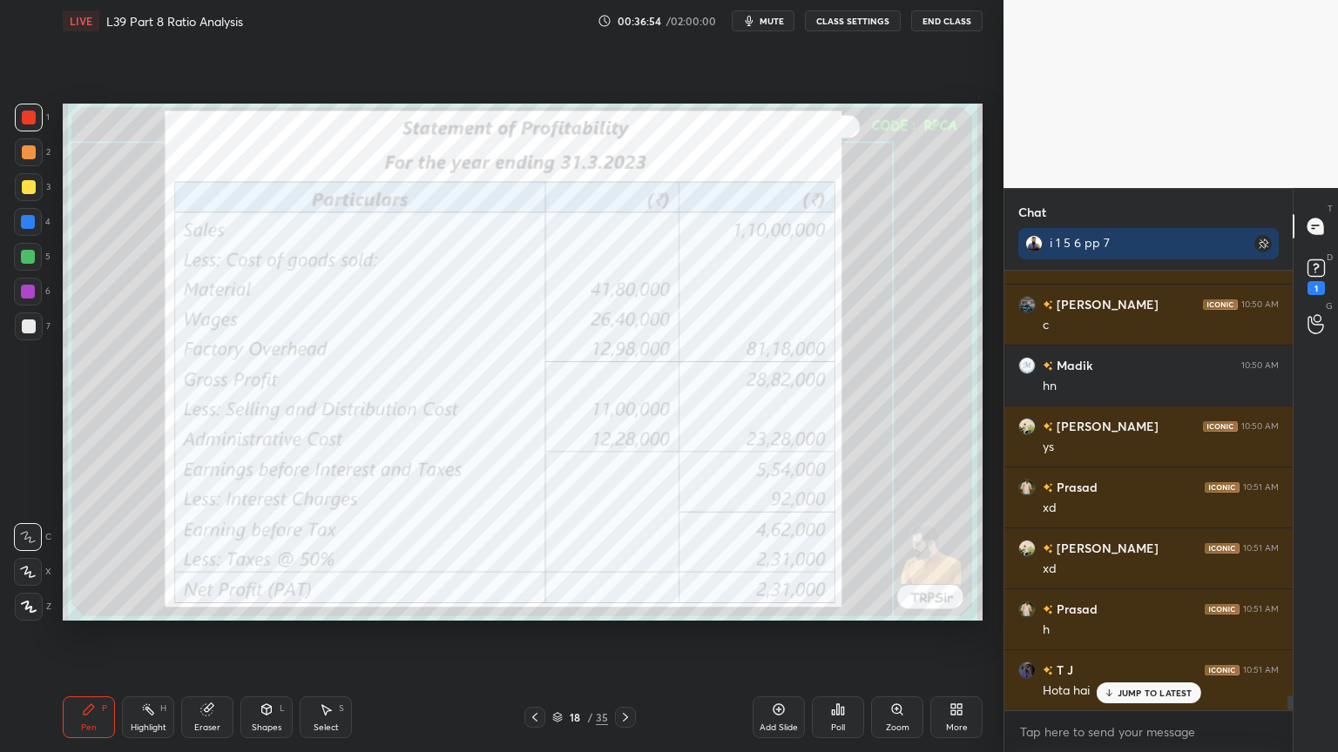
click at [536, 559] on icon at bounding box center [535, 718] width 14 height 14
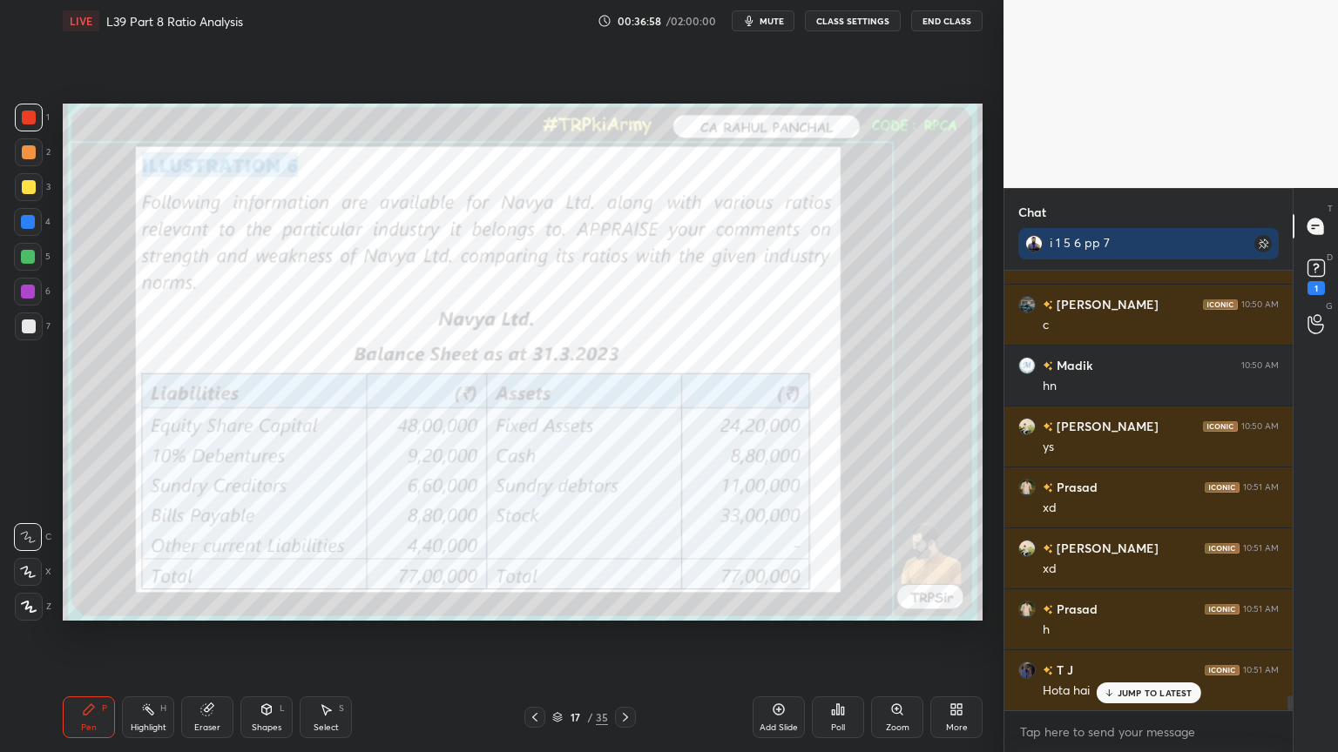
click at [211, 559] on div "Pen P Highlight H Eraser Shapes L Select S 17 / 35 Add Slide Poll Zoom More" at bounding box center [523, 718] width 920 height 70
click at [204, 559] on div "Eraser" at bounding box center [207, 718] width 52 height 42
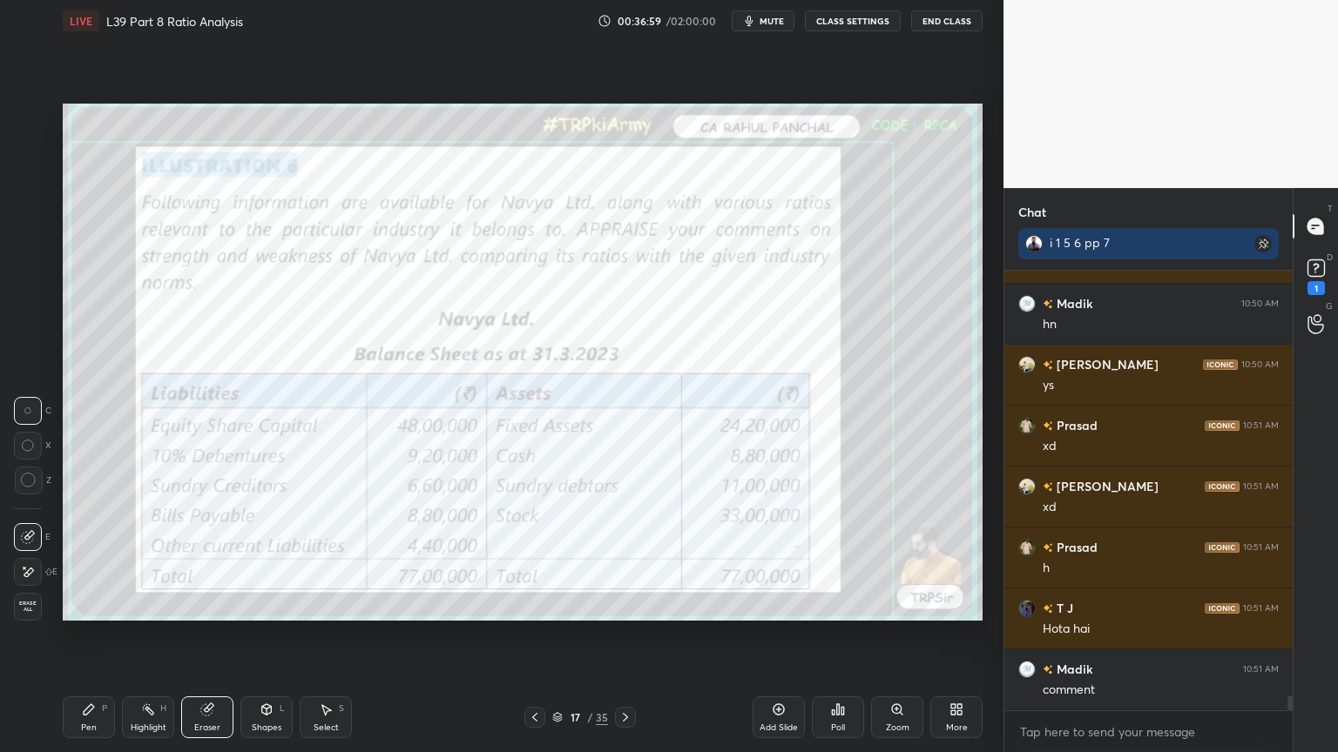
click at [30, 559] on div "Erase all" at bounding box center [28, 607] width 28 height 28
click at [73, 559] on div "Pen P Highlight H Eraser Shapes L Select S 17 / 35 Add Slide Poll Zoom More" at bounding box center [523, 718] width 920 height 70
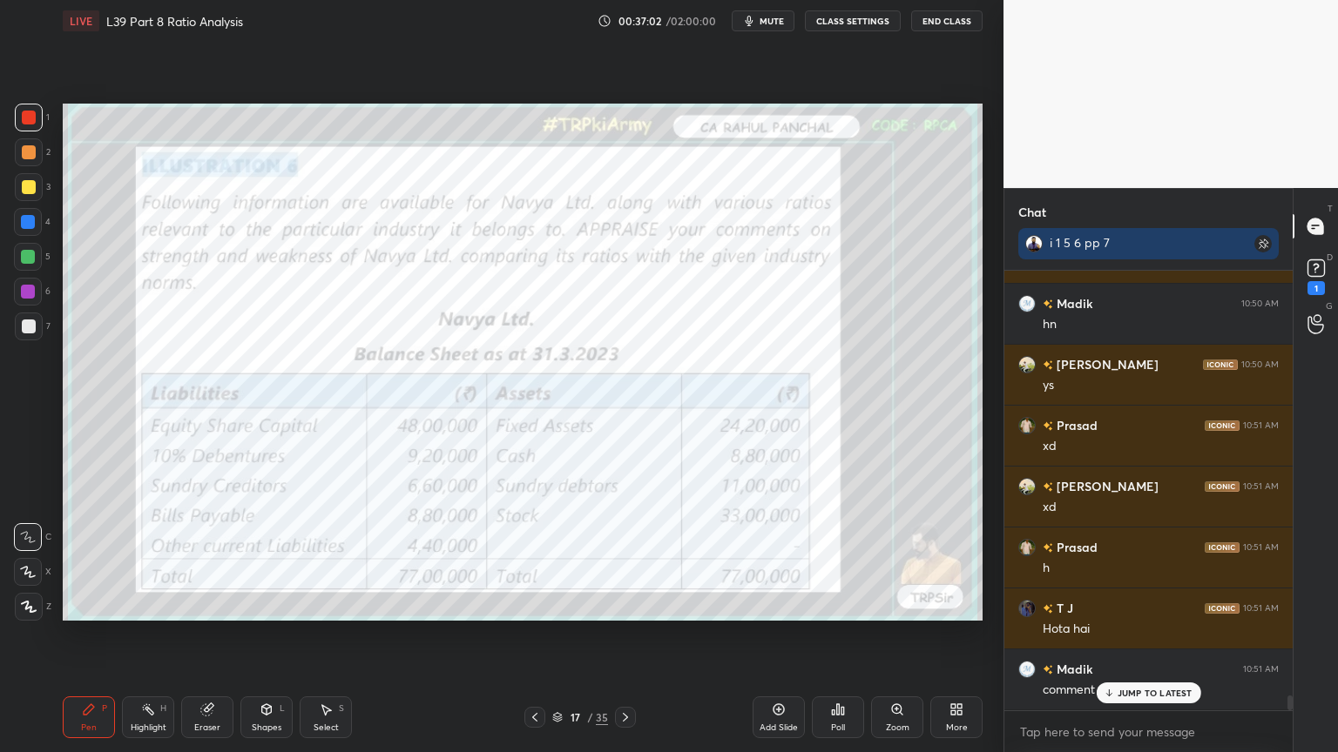
scroll to position [12485, 0]
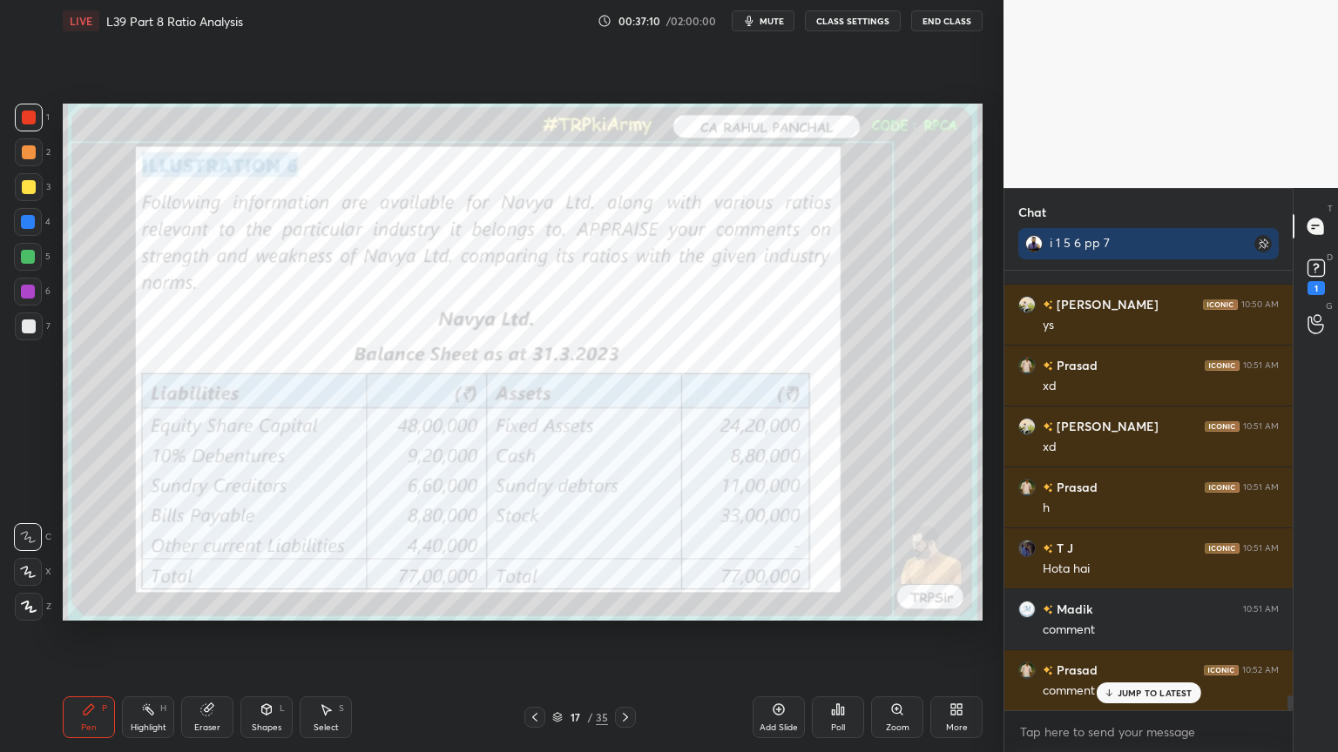
click at [543, 559] on div at bounding box center [534, 717] width 21 height 21
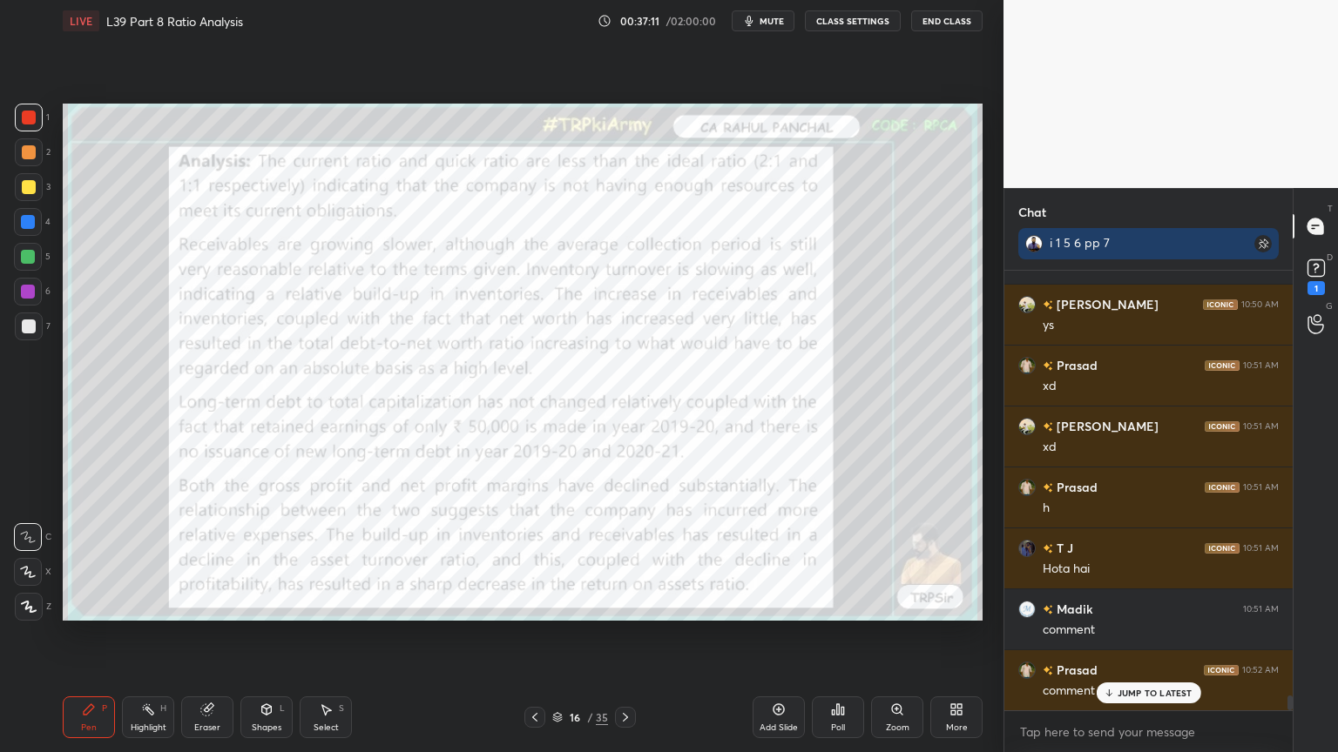
click at [531, 559] on icon at bounding box center [535, 718] width 14 height 14
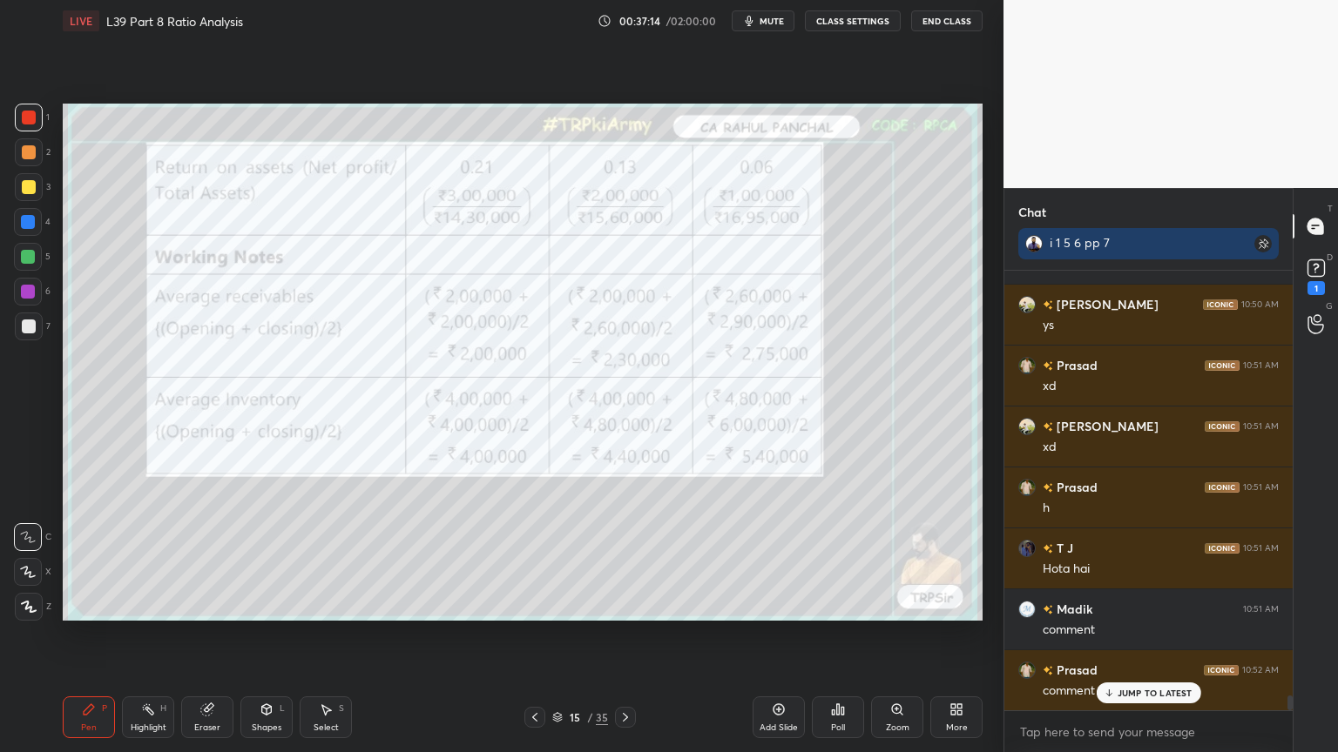
click at [624, 559] on icon at bounding box center [625, 717] width 5 height 9
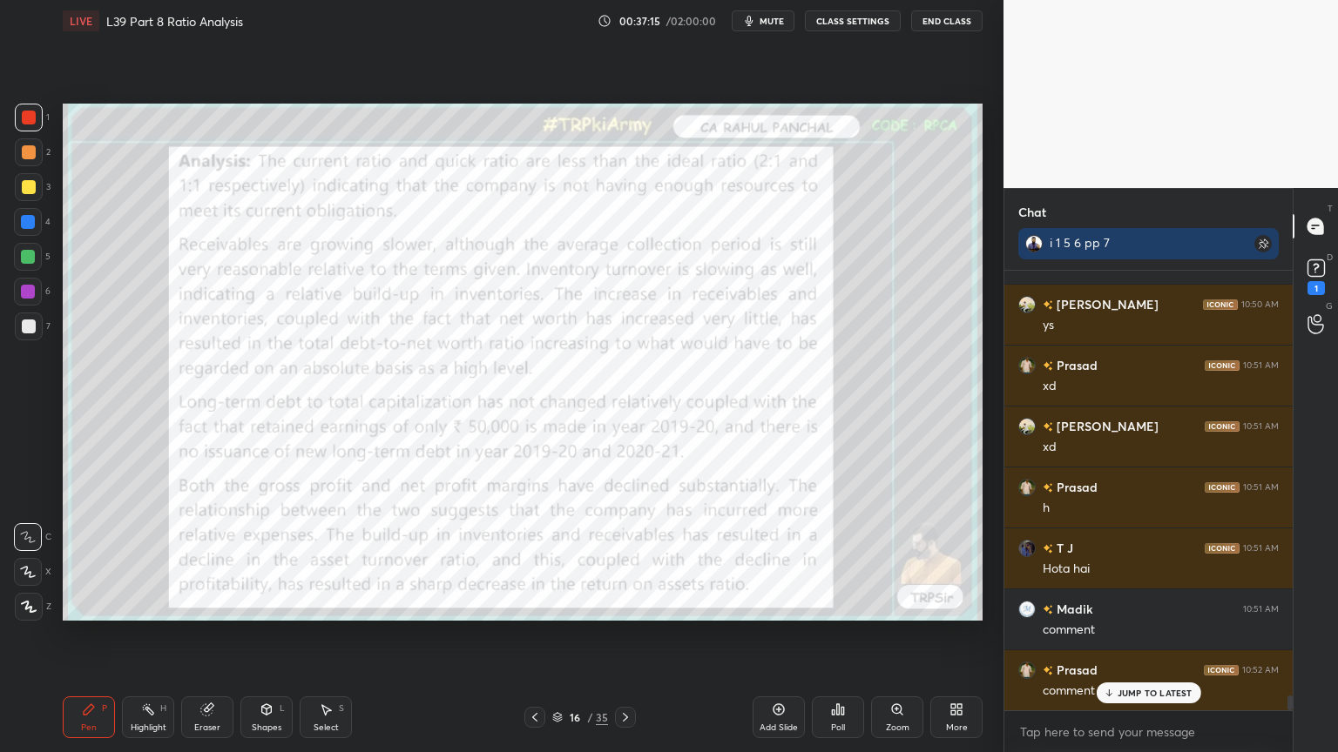
click at [624, 559] on icon at bounding box center [625, 718] width 14 height 14
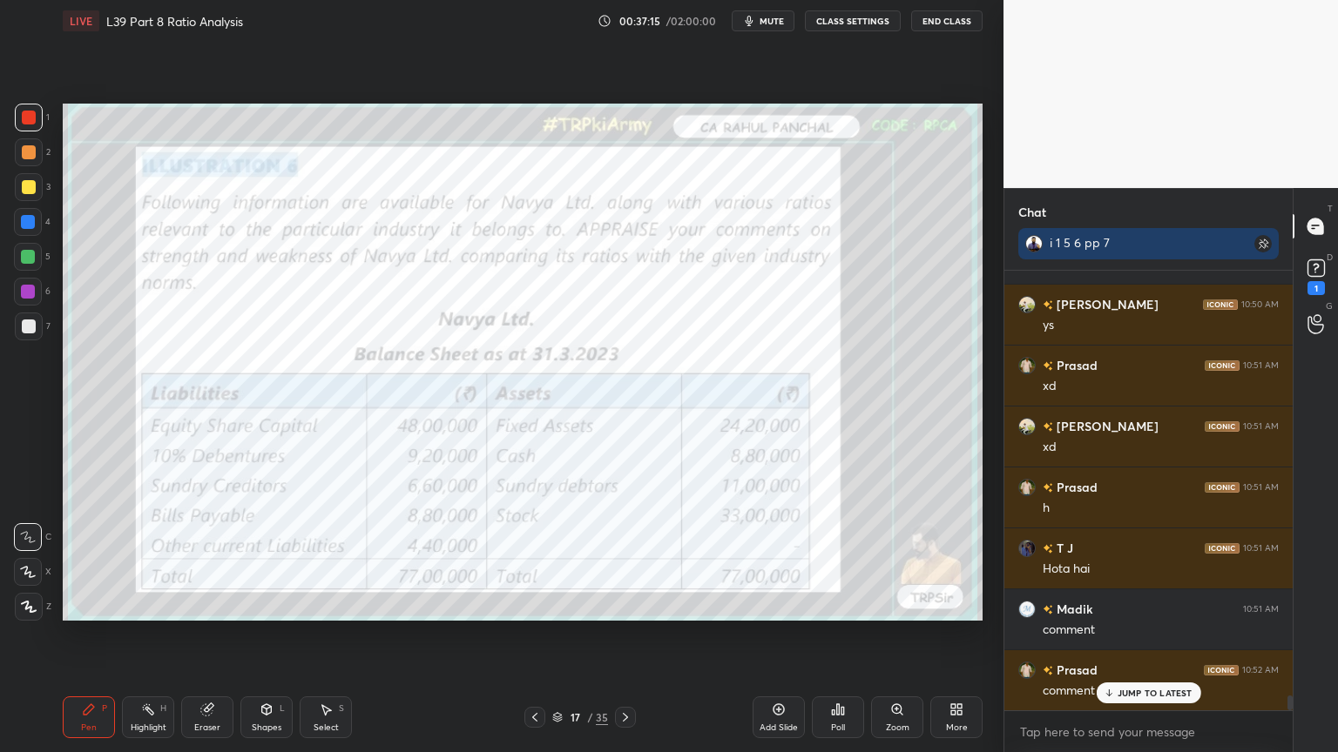
click at [622, 559] on icon at bounding box center [625, 718] width 14 height 14
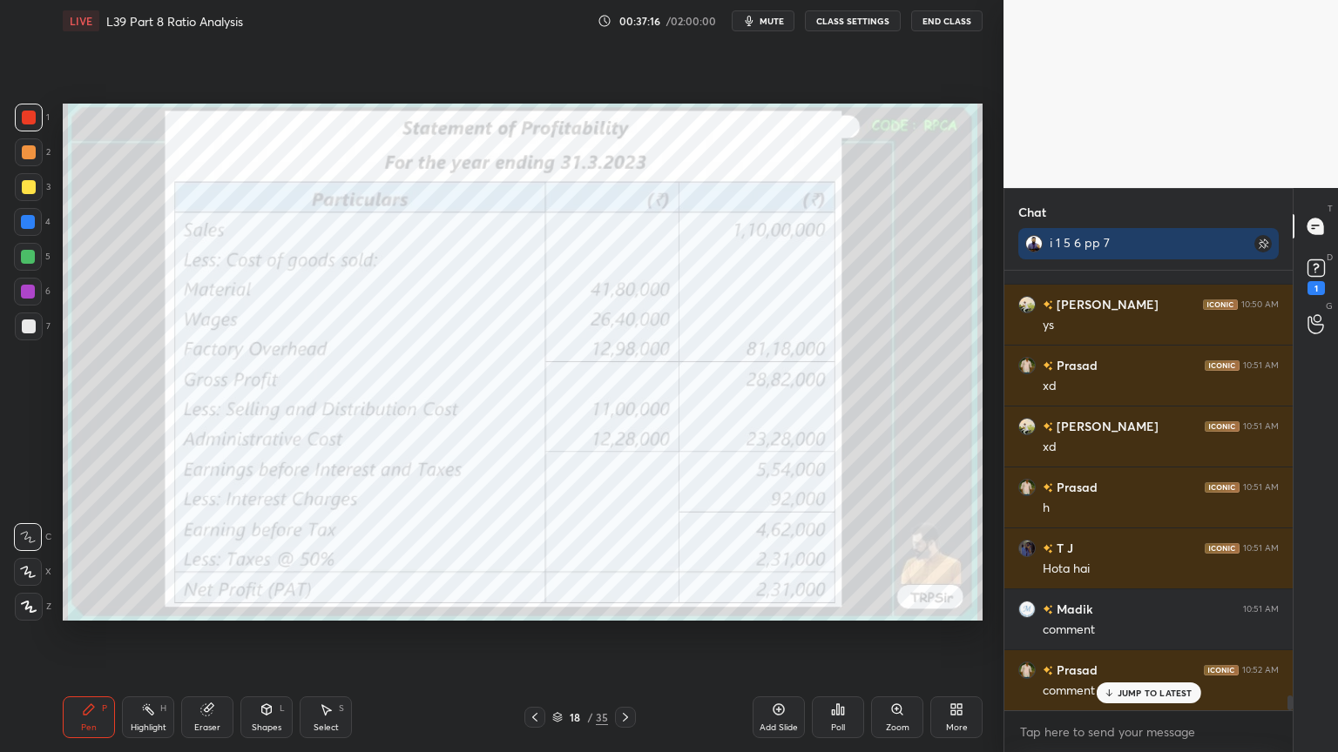
click at [539, 559] on icon at bounding box center [535, 718] width 14 height 14
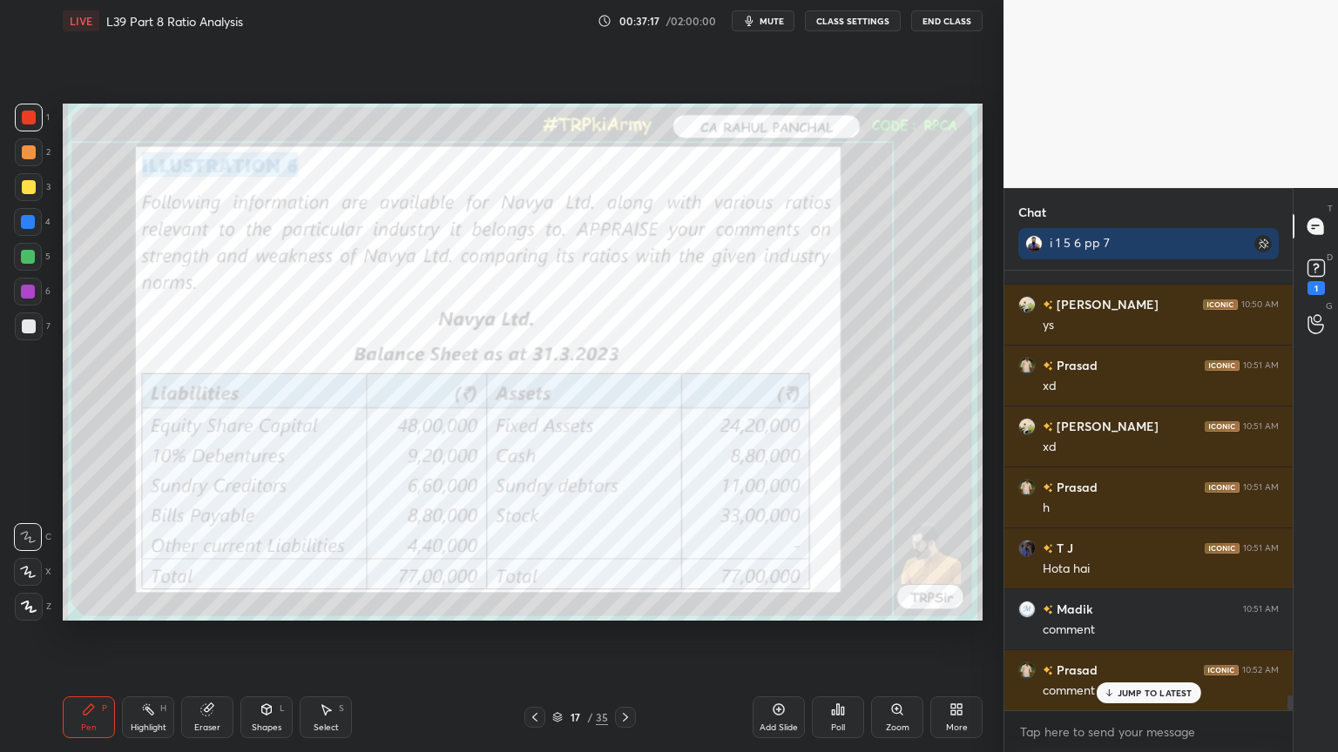
click at [199, 559] on div "Eraser" at bounding box center [207, 718] width 52 height 42
click at [20, 559] on div "Erase all" at bounding box center [29, 603] width 31 height 35
click at [626, 559] on icon at bounding box center [625, 718] width 14 height 14
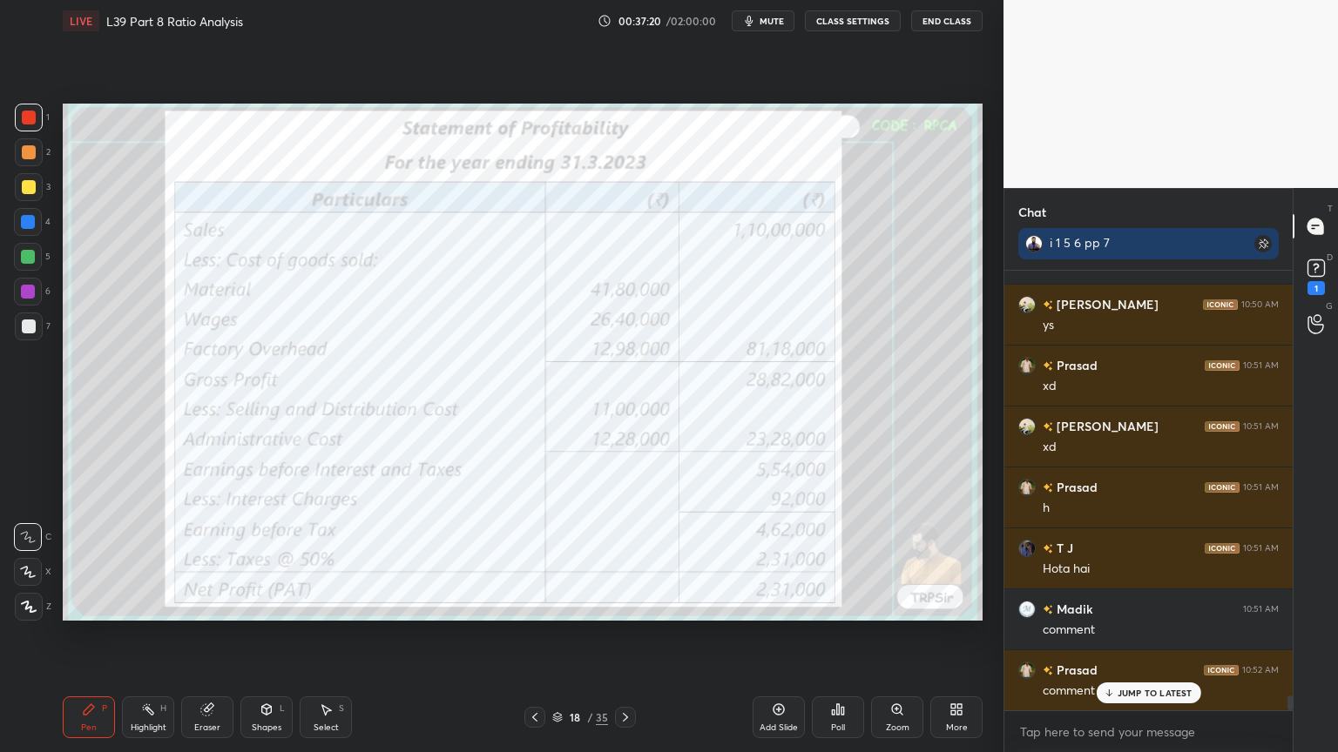
click at [204, 559] on icon at bounding box center [207, 710] width 14 height 14
click at [28, 559] on div "Erase all" at bounding box center [28, 607] width 28 height 28
click at [631, 559] on icon at bounding box center [625, 718] width 14 height 14
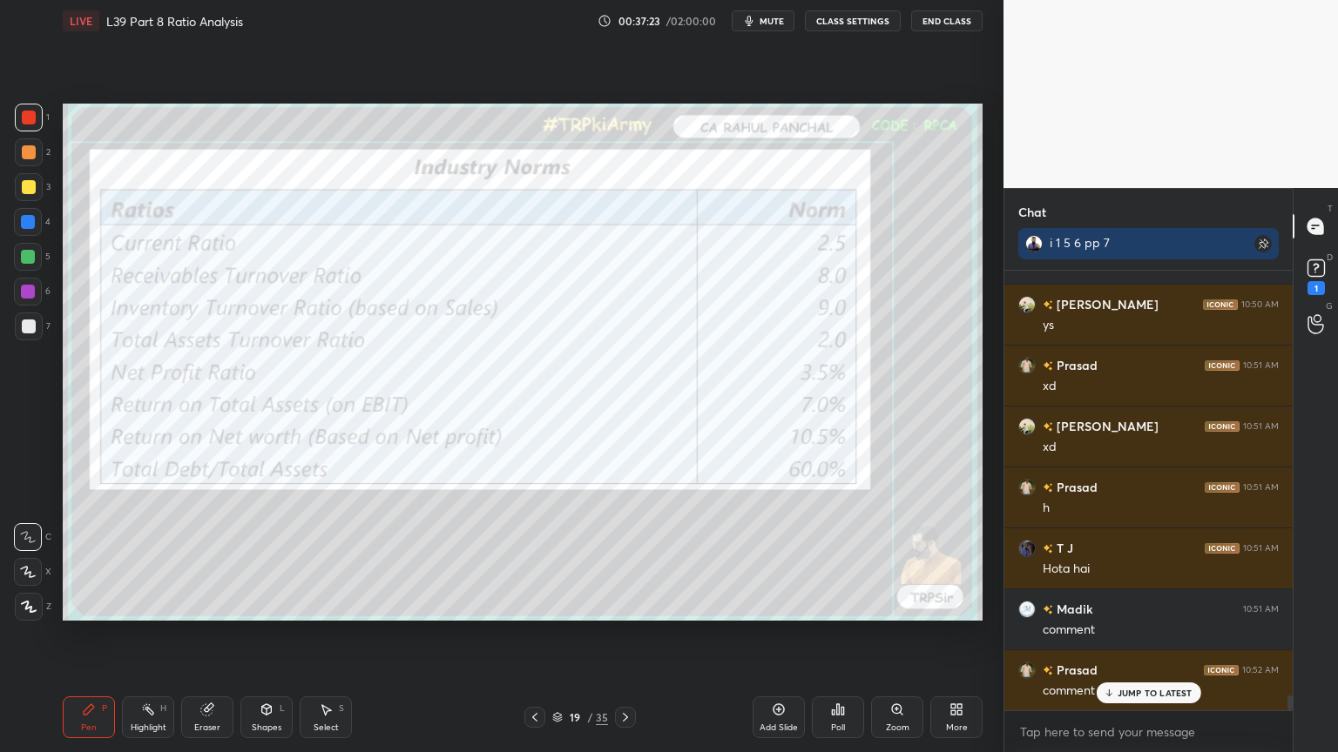
click at [184, 559] on div "Eraser" at bounding box center [207, 718] width 52 height 42
click at [37, 559] on span "Erase all" at bounding box center [28, 607] width 26 height 12
click at [624, 559] on icon at bounding box center [625, 718] width 14 height 14
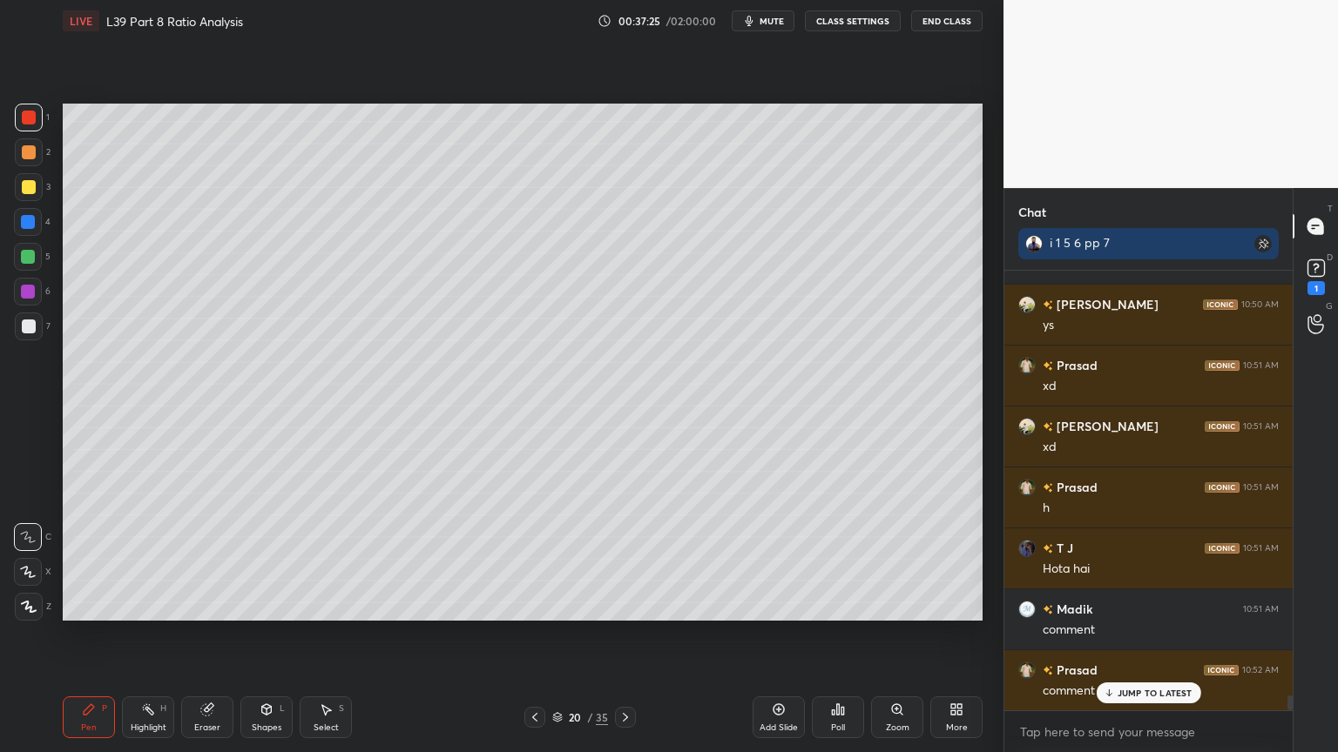
click at [623, 559] on icon at bounding box center [625, 717] width 5 height 9
click at [531, 559] on icon at bounding box center [535, 718] width 14 height 14
click at [534, 559] on icon at bounding box center [535, 718] width 14 height 14
click at [536, 559] on icon at bounding box center [534, 717] width 5 height 9
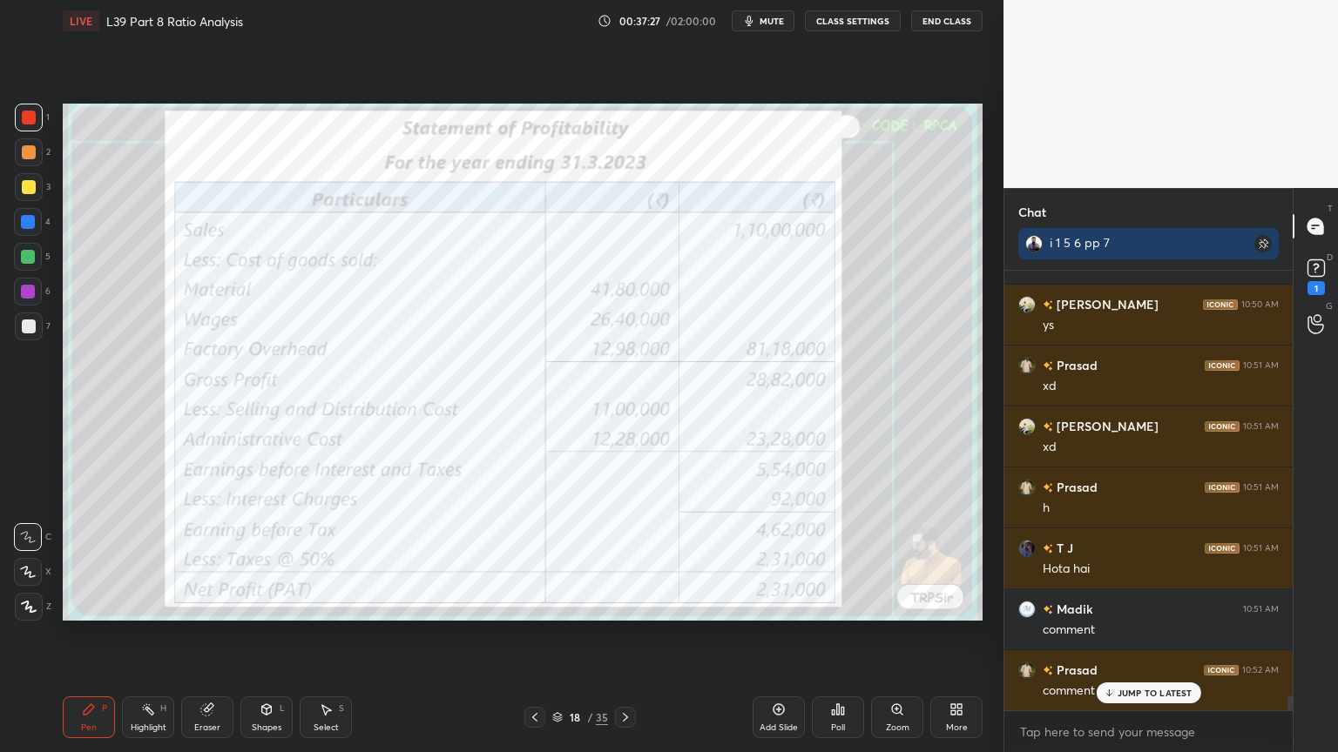
click at [536, 559] on icon at bounding box center [535, 718] width 14 height 14
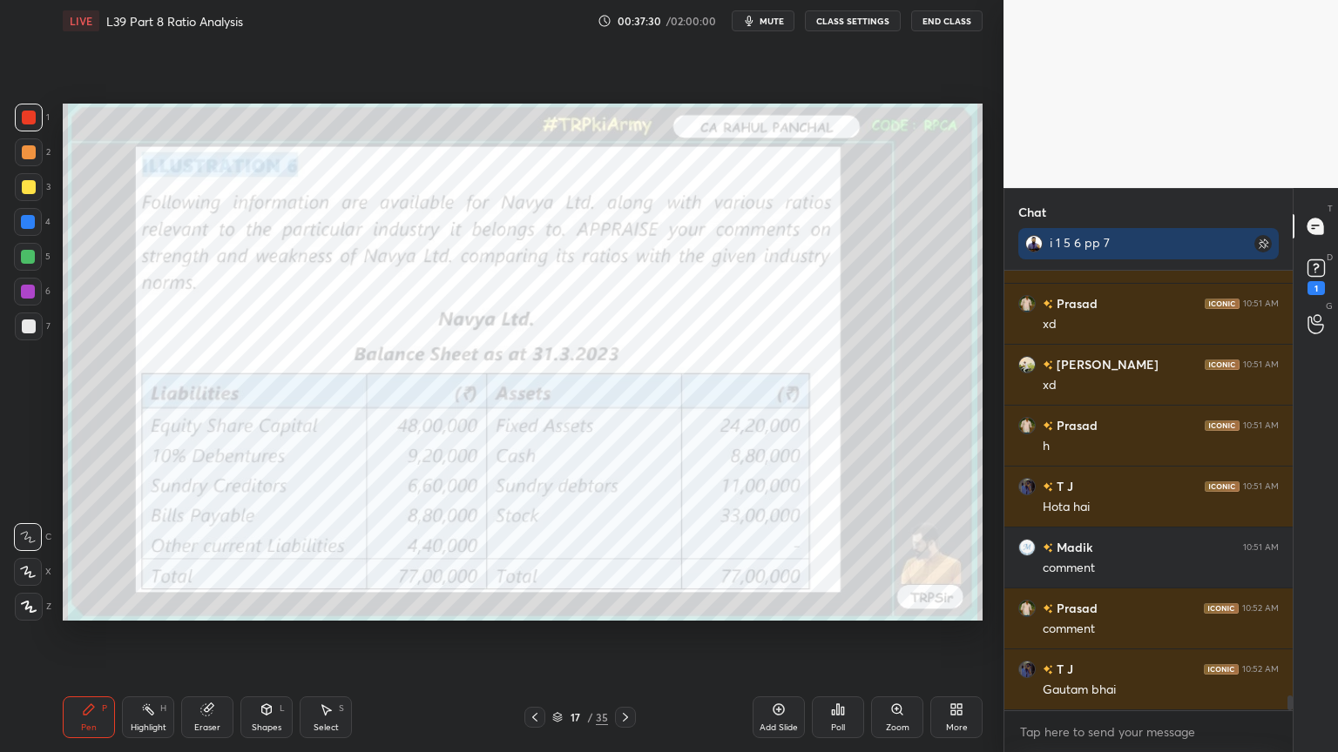
scroll to position [12607, 0]
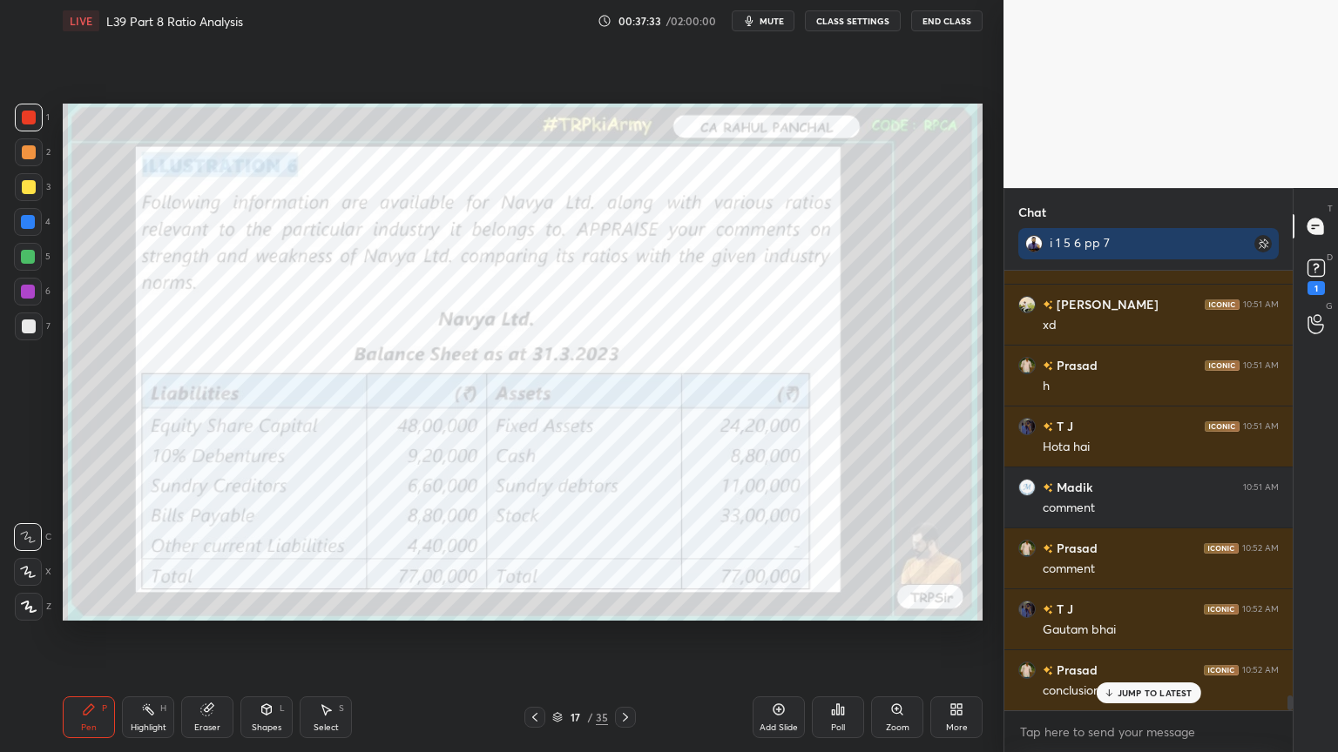
click at [624, 559] on icon at bounding box center [625, 718] width 14 height 14
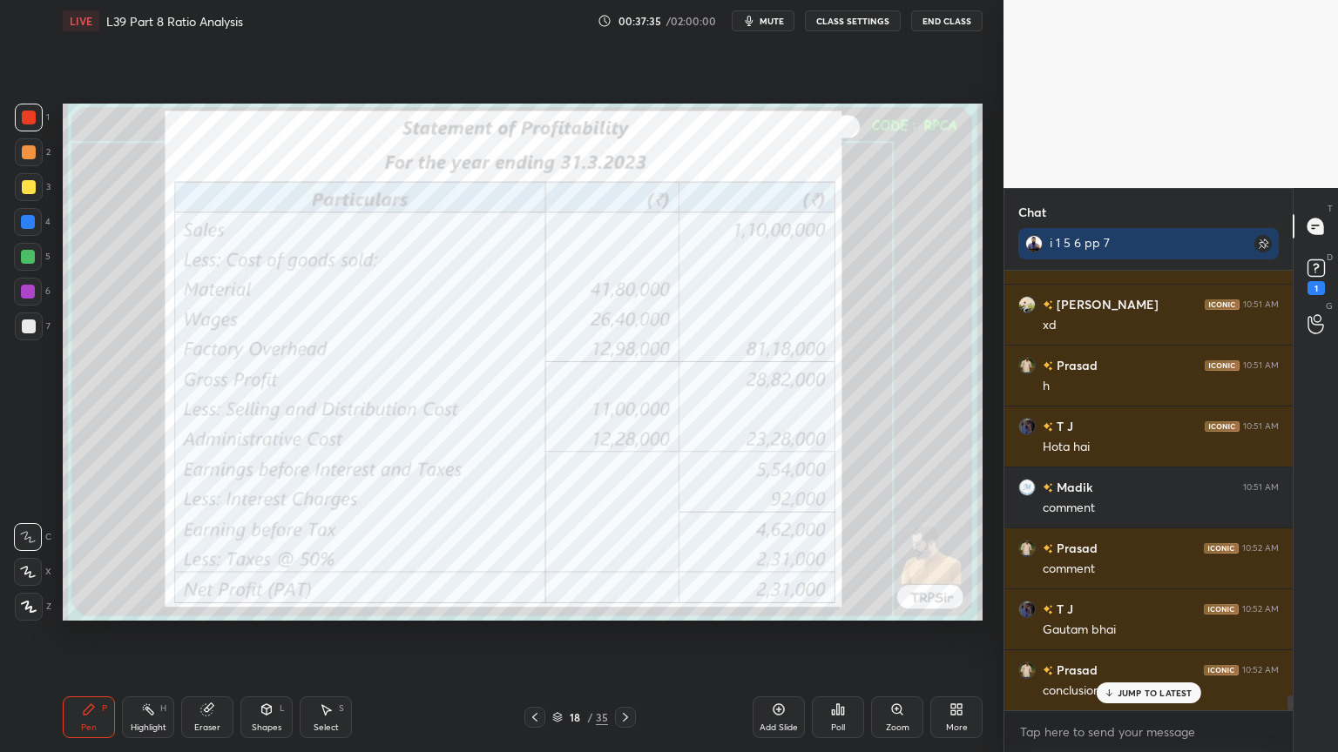
click at [626, 559] on icon at bounding box center [625, 718] width 14 height 14
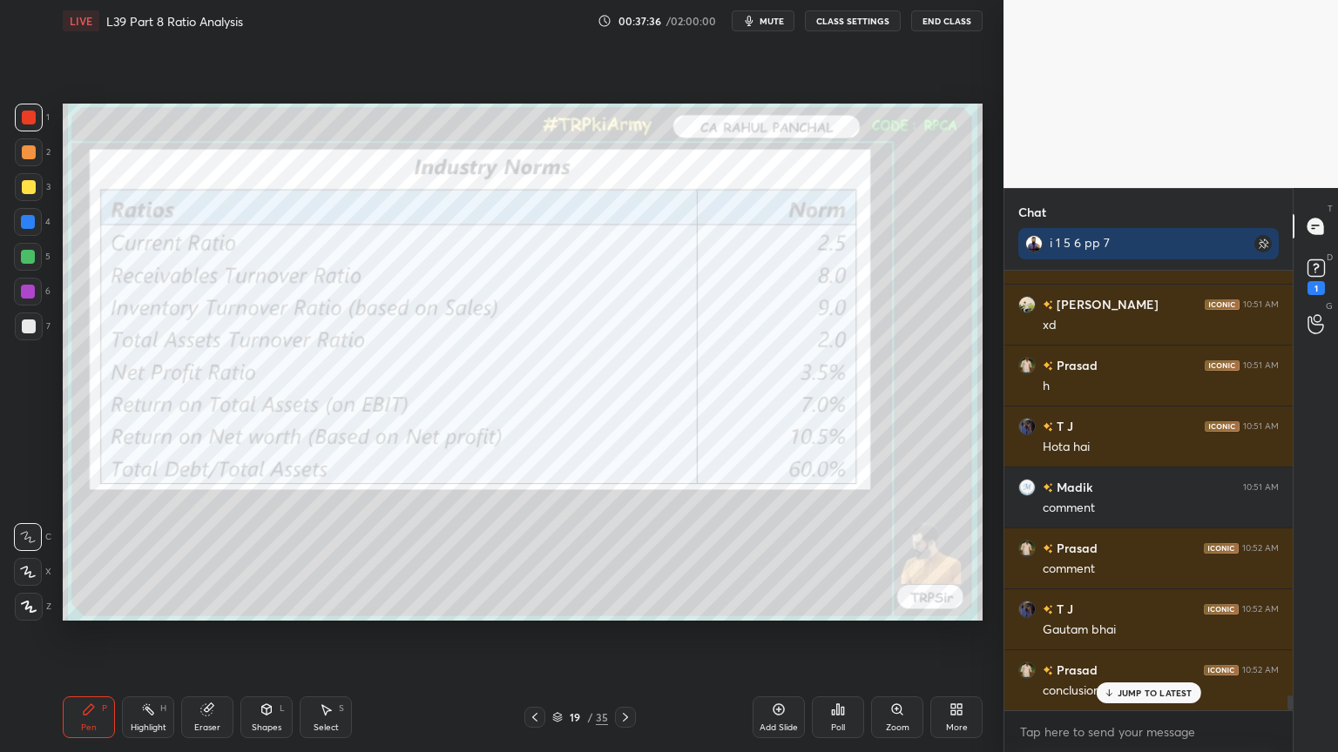
click at [624, 559] on icon at bounding box center [625, 718] width 14 height 14
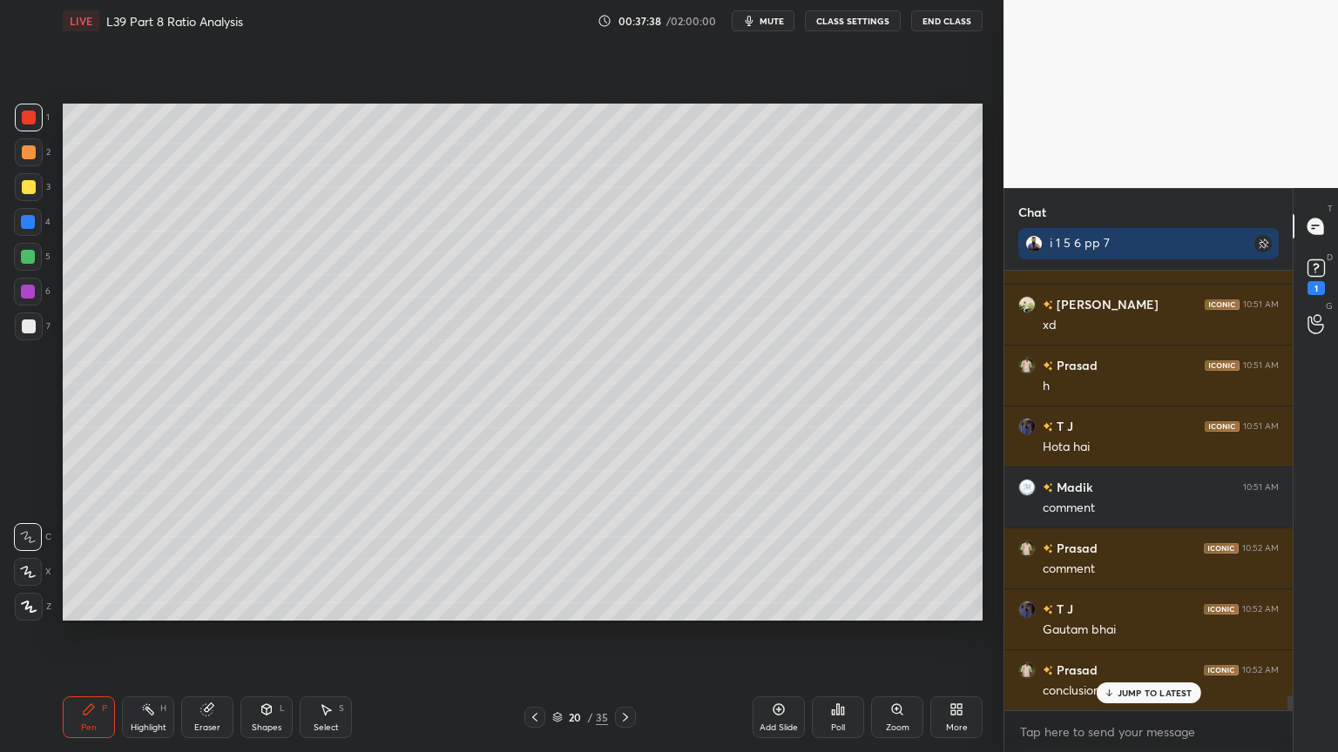
click at [630, 559] on icon at bounding box center [625, 718] width 14 height 14
click at [1313, 279] on icon at bounding box center [1316, 268] width 26 height 26
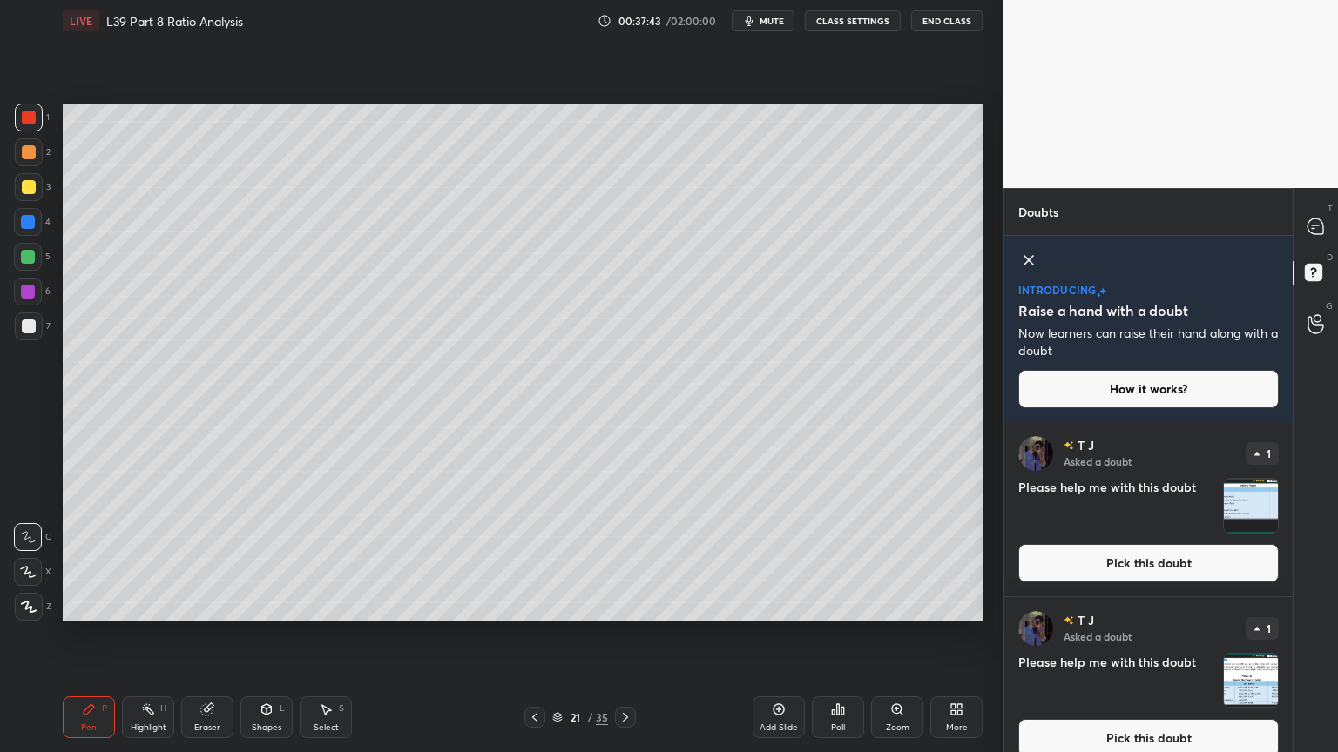
scroll to position [20, 0]
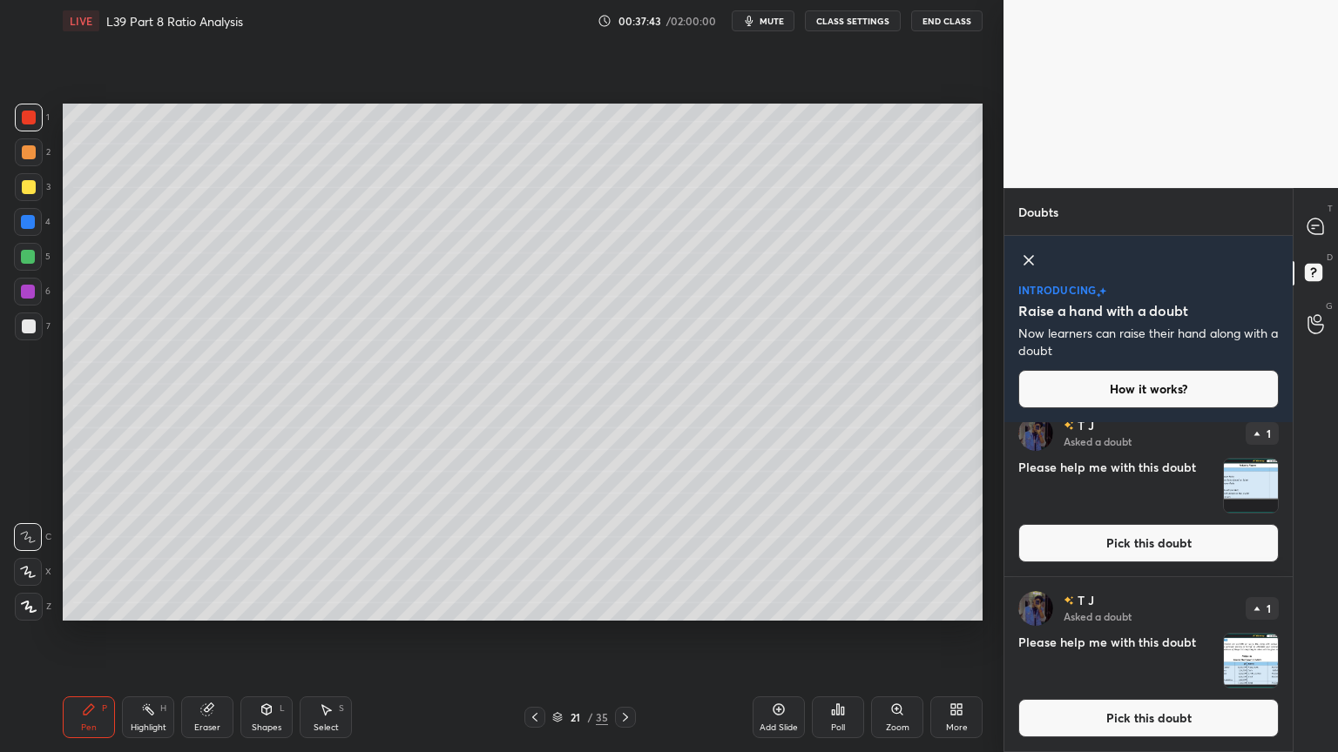
click at [1234, 559] on img "grid" at bounding box center [1251, 661] width 54 height 54
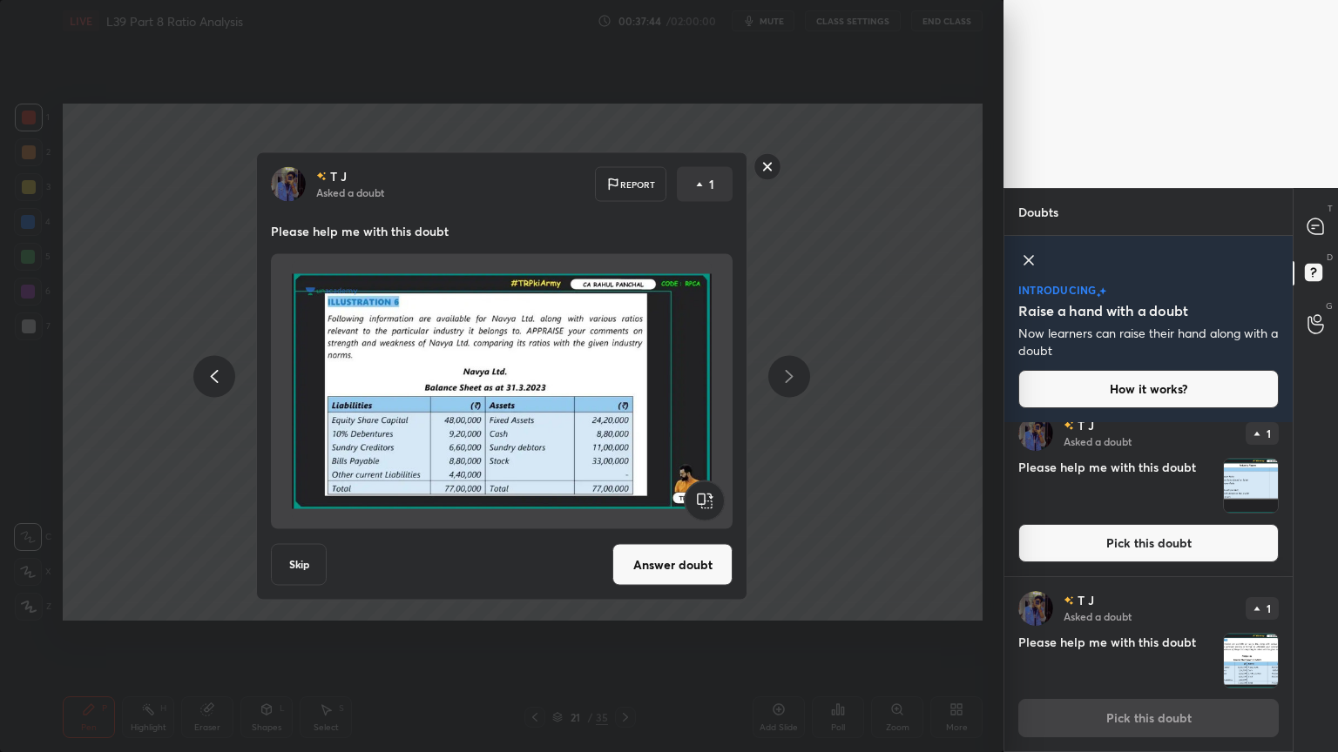
click at [293, 559] on button "Skip" at bounding box center [299, 565] width 56 height 42
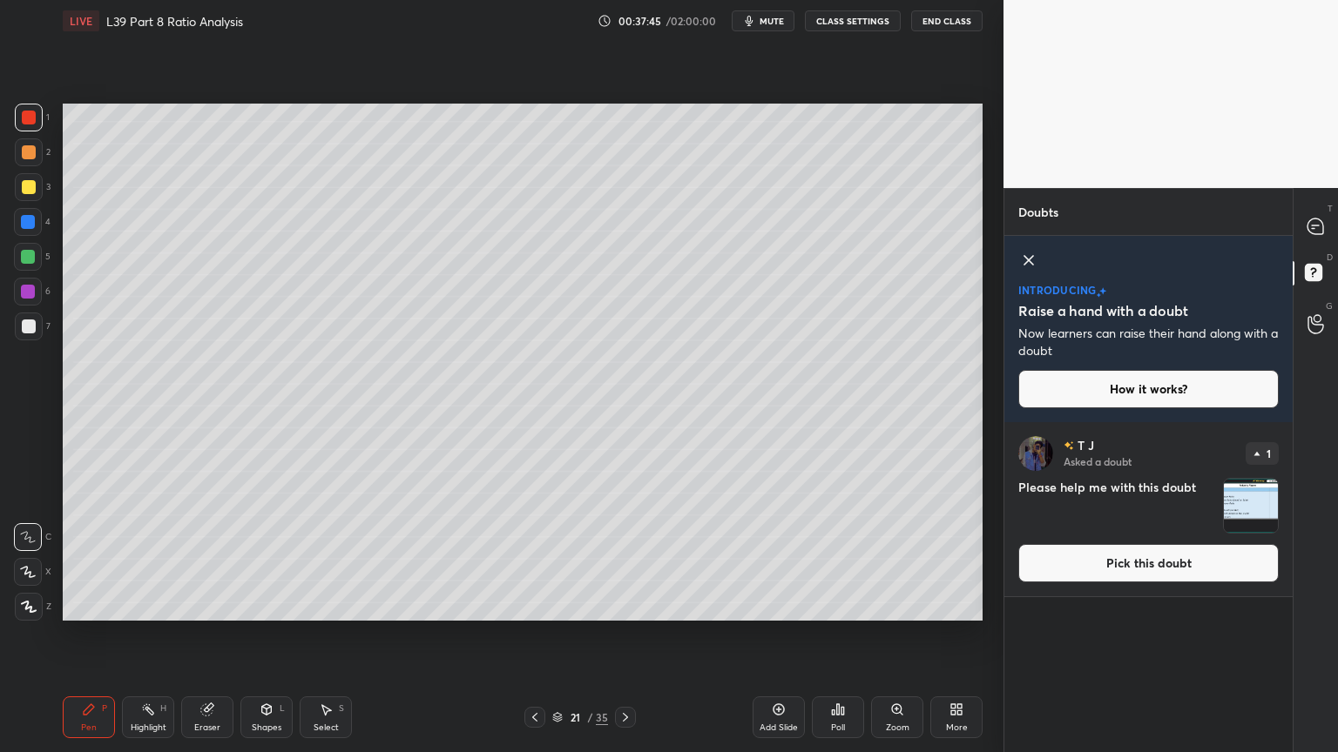
click at [1248, 496] on img "grid" at bounding box center [1251, 506] width 54 height 54
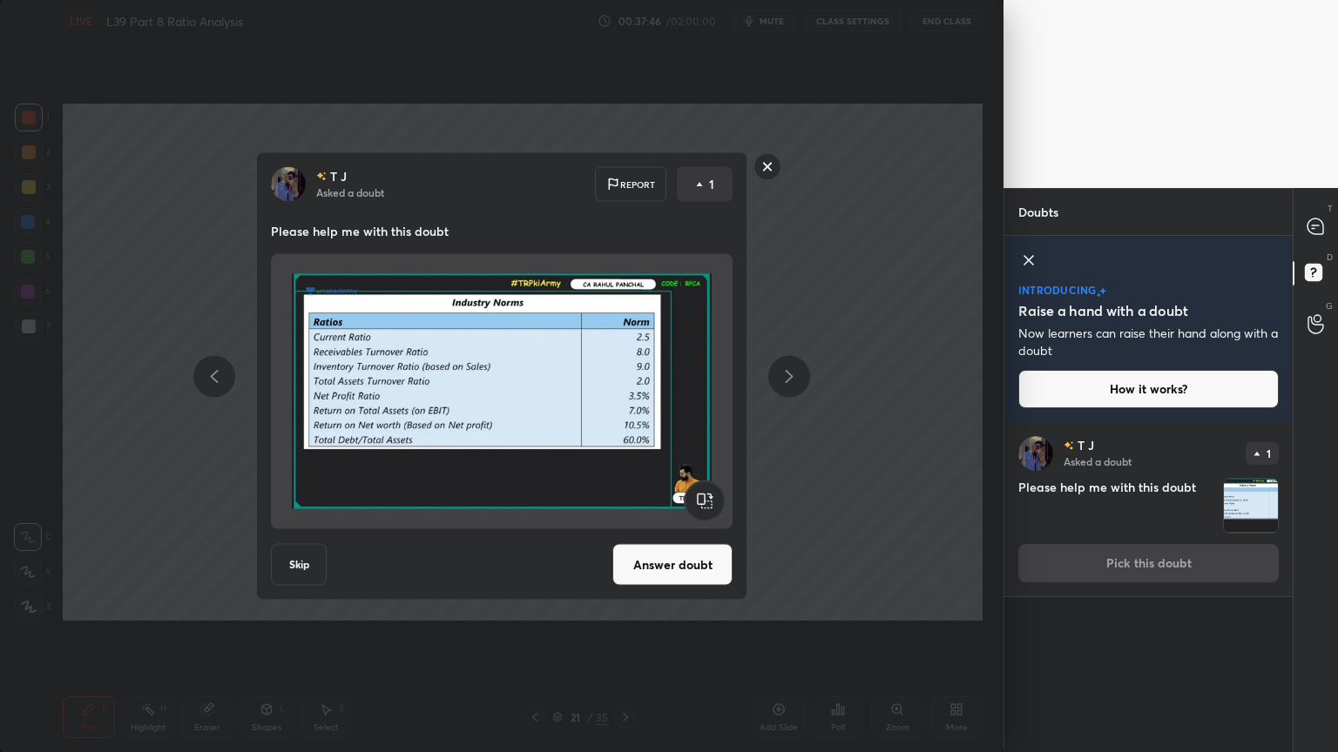
click at [299, 559] on button "Skip" at bounding box center [299, 565] width 56 height 42
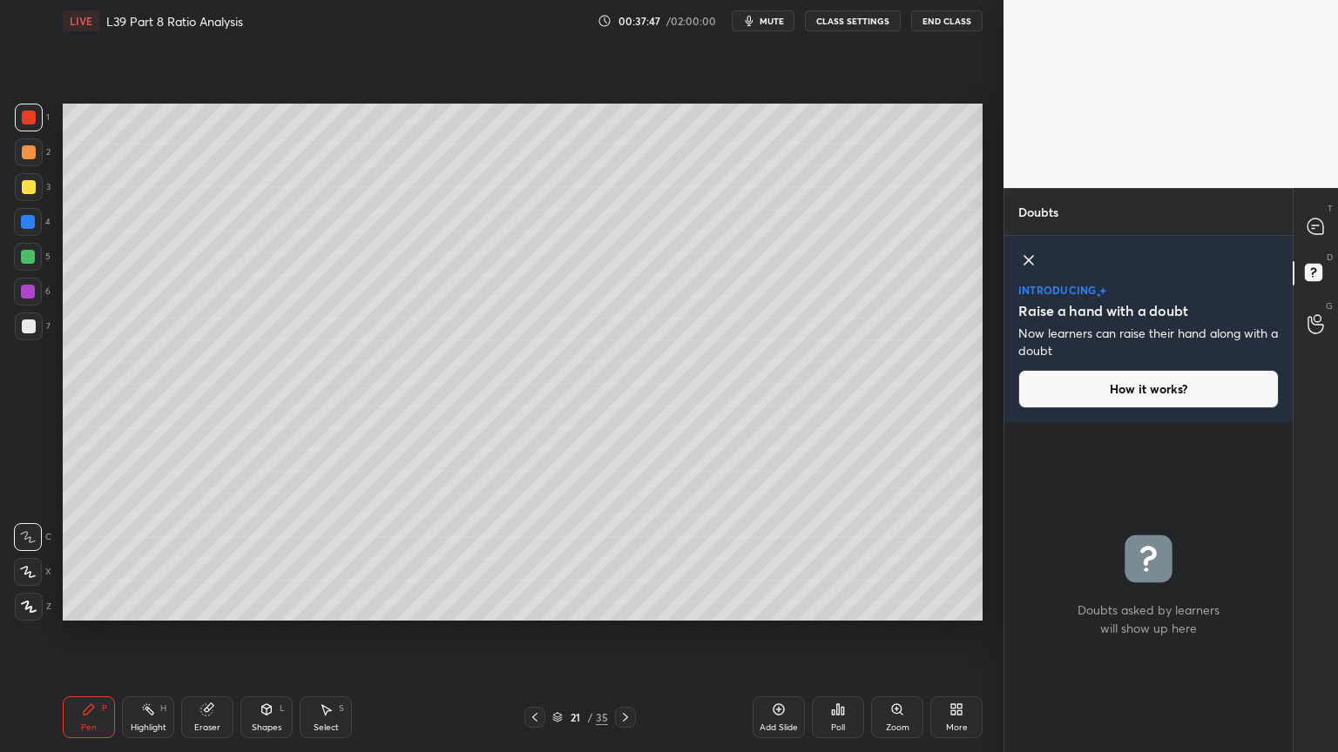
click at [1022, 272] on div at bounding box center [1028, 262] width 21 height 24
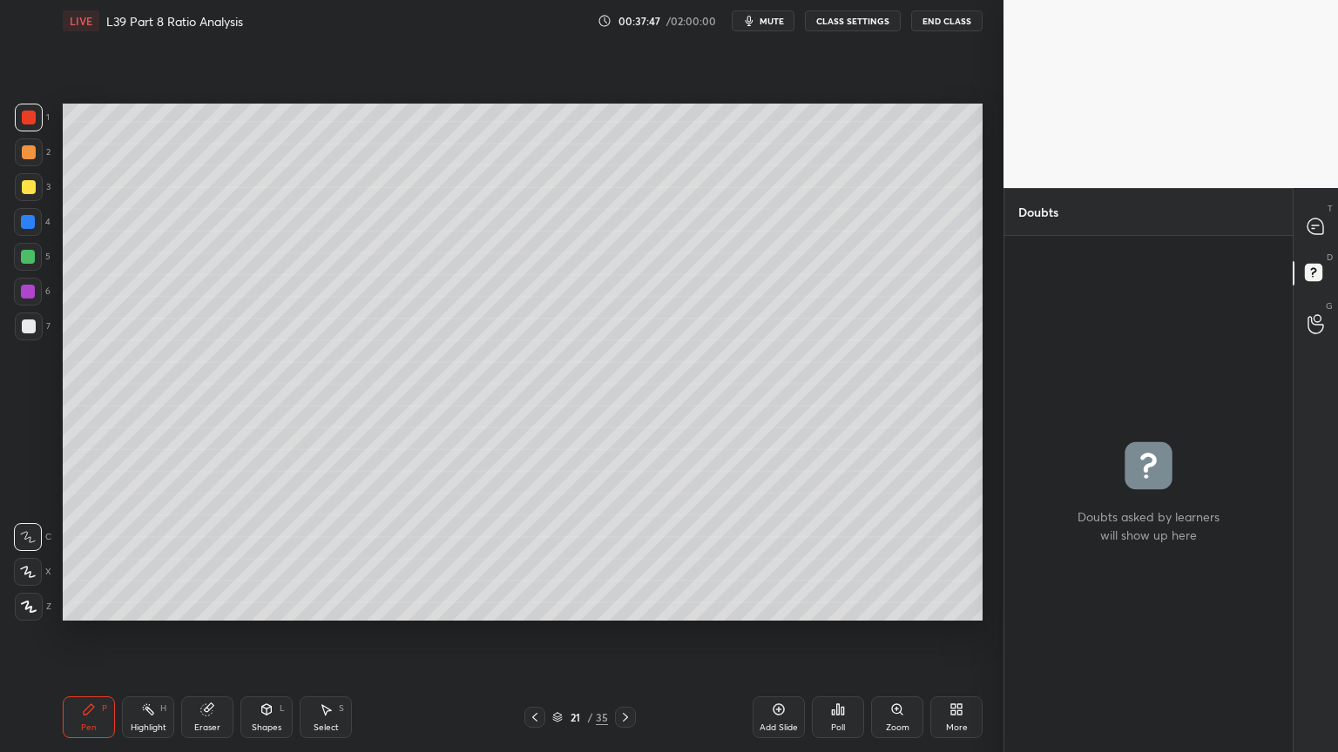
scroll to position [5, 5]
click at [1301, 233] on div at bounding box center [1316, 226] width 35 height 31
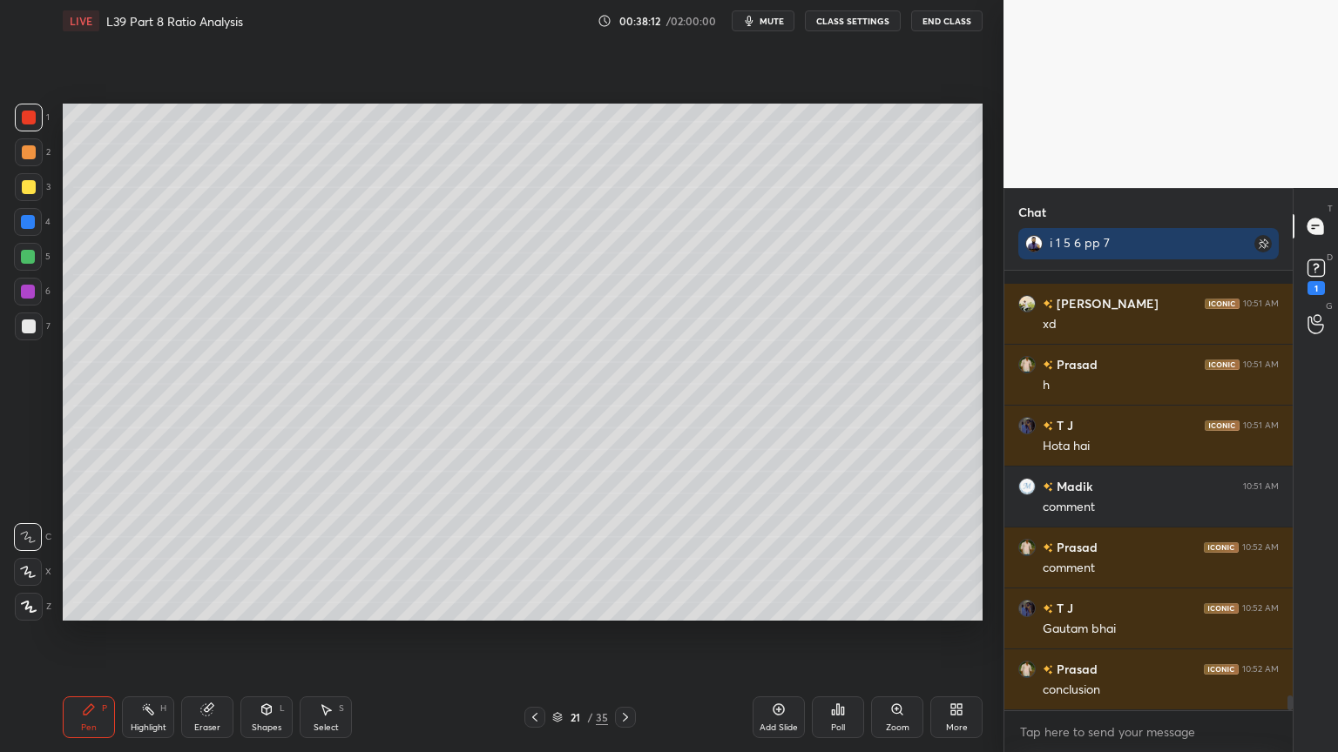
scroll to position [12951, 0]
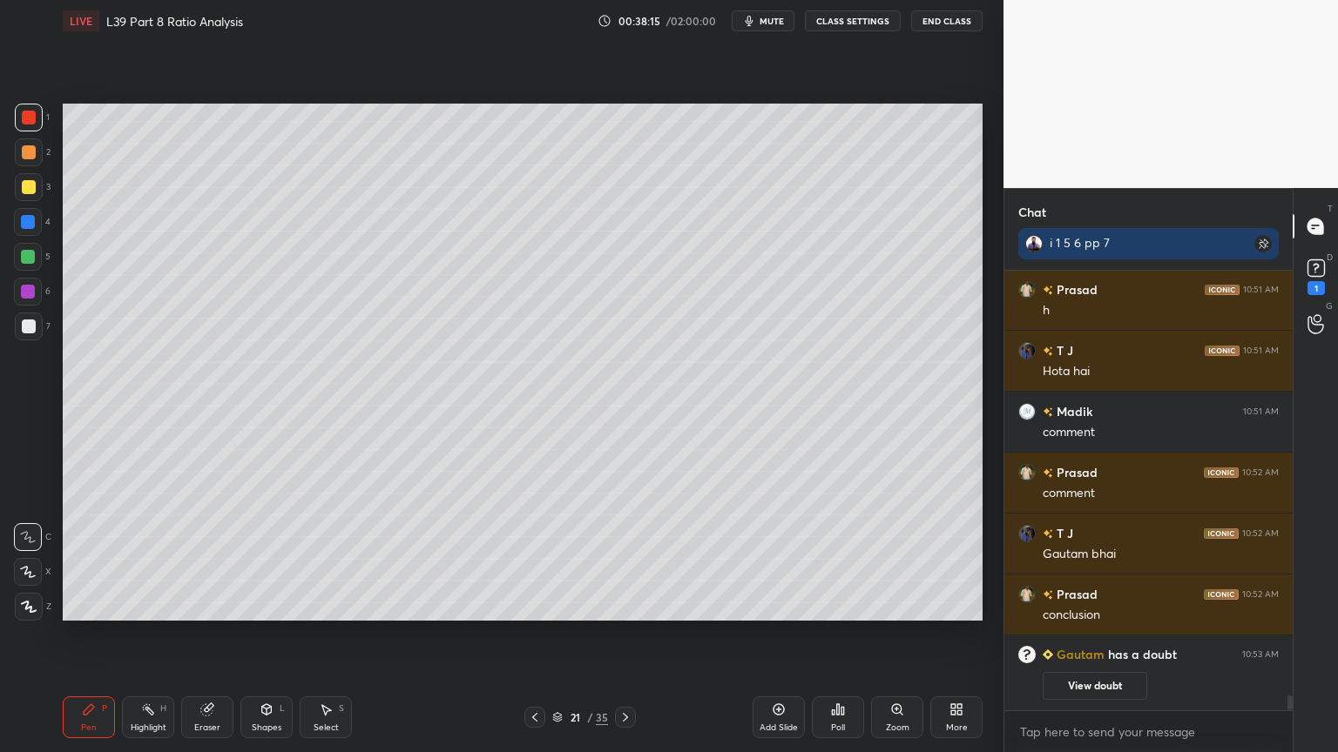
click at [1327, 284] on div "1" at bounding box center [1316, 275] width 26 height 40
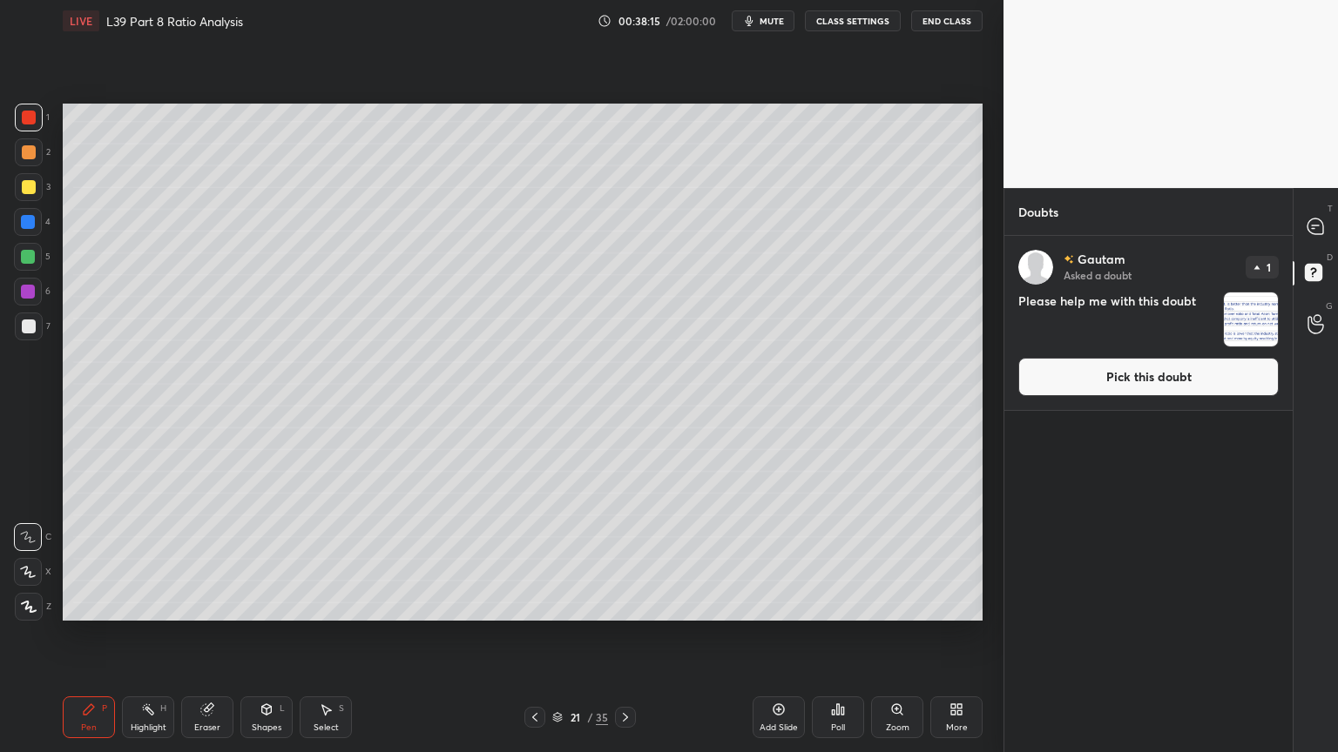
click at [1228, 317] on img "grid" at bounding box center [1251, 320] width 54 height 54
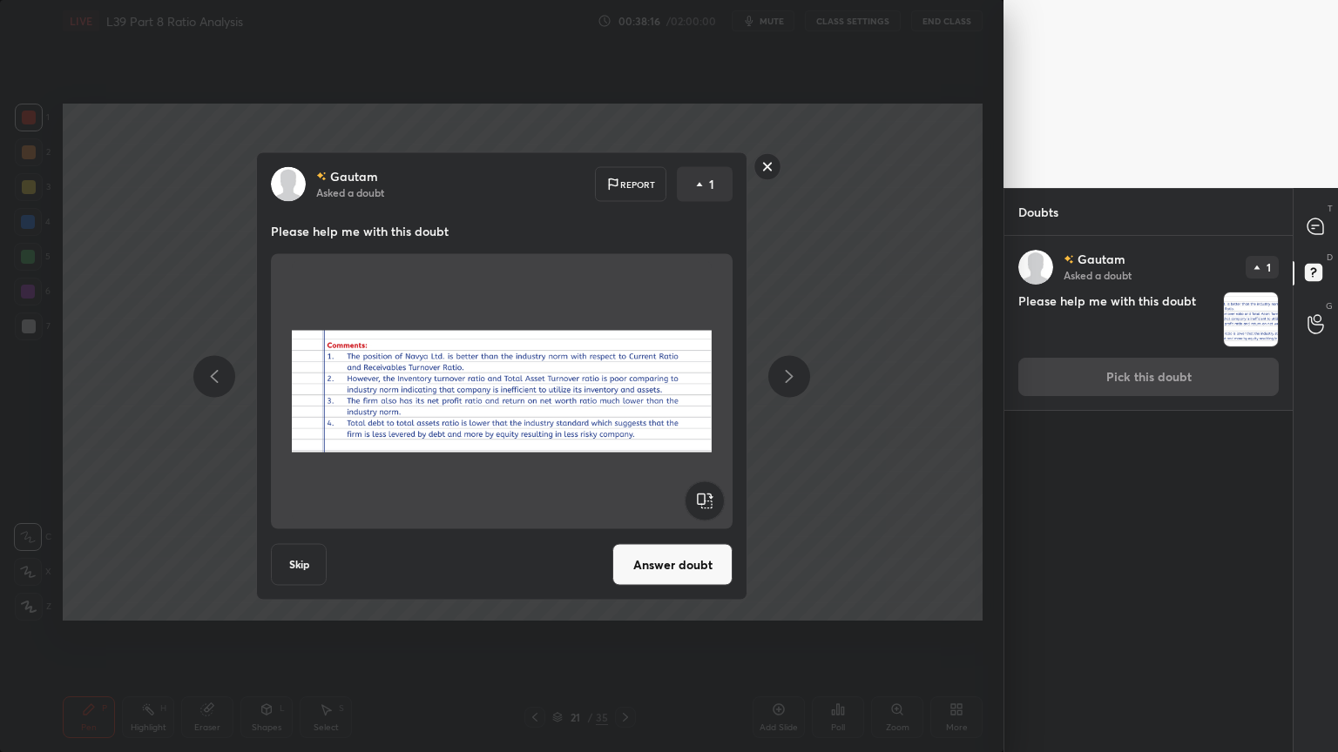
click at [668, 552] on button "Answer doubt" at bounding box center [672, 565] width 120 height 42
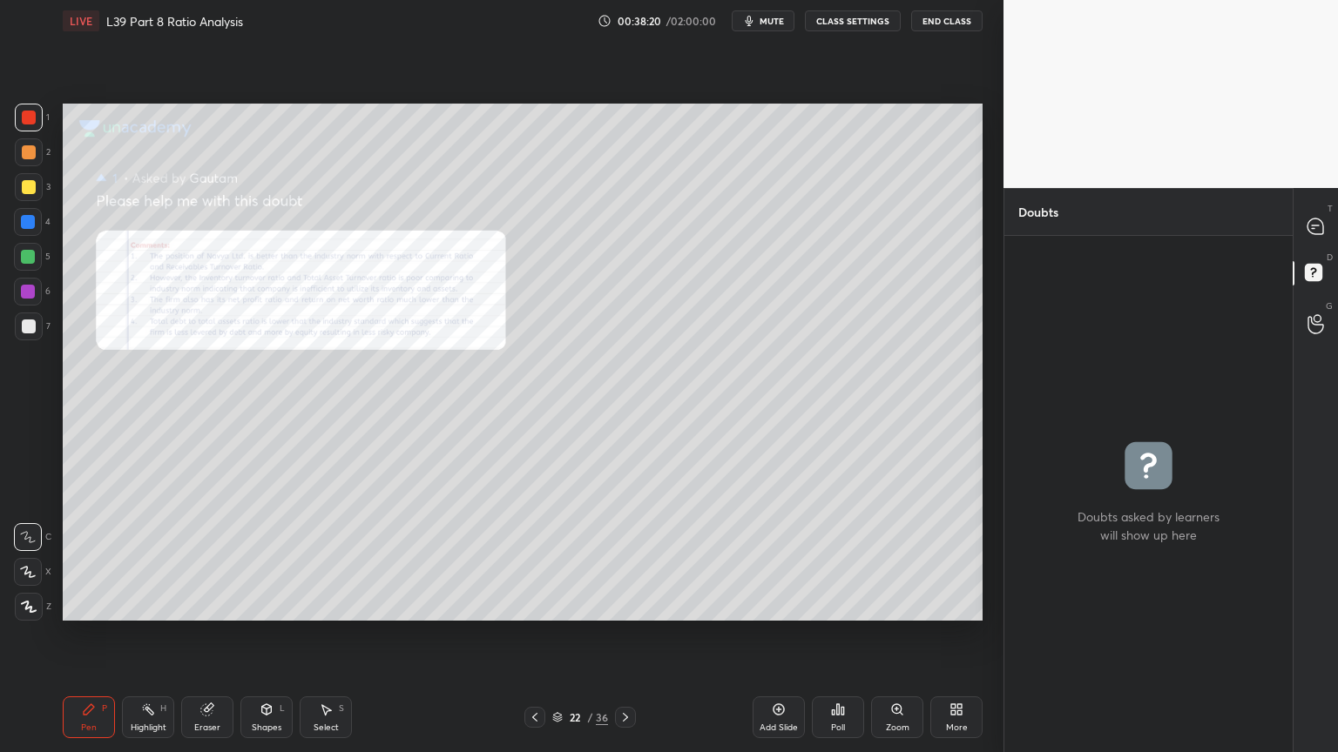
click at [904, 559] on div "Zoom" at bounding box center [897, 718] width 52 height 42
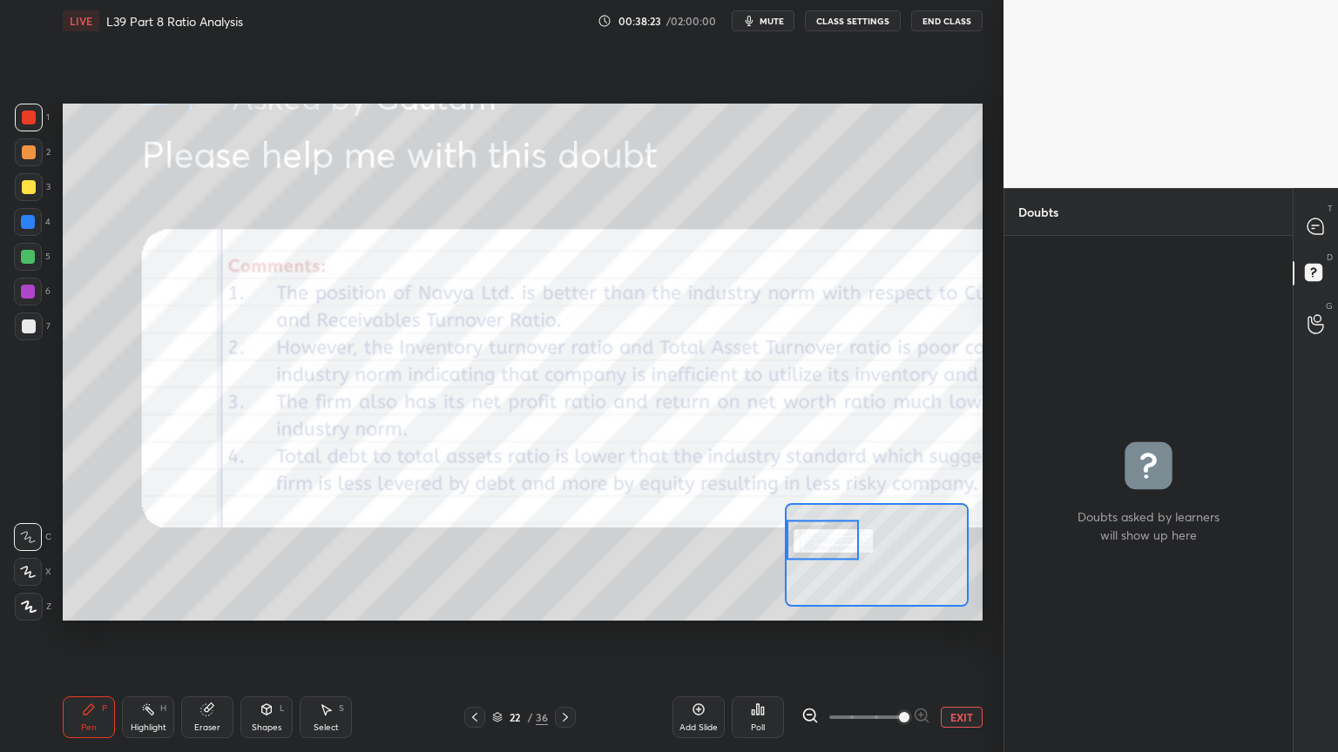
click at [961, 559] on button "EXIT" at bounding box center [962, 717] width 42 height 21
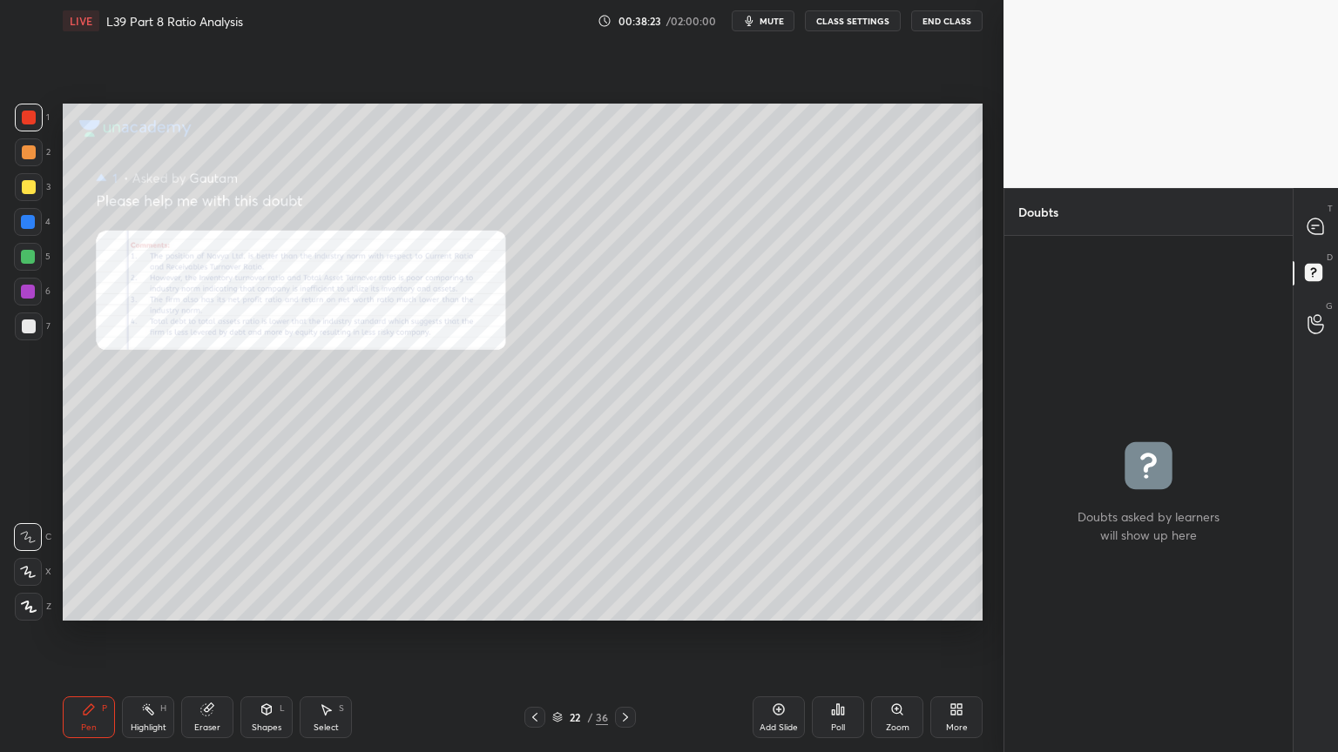
click at [538, 559] on icon at bounding box center [535, 718] width 14 height 14
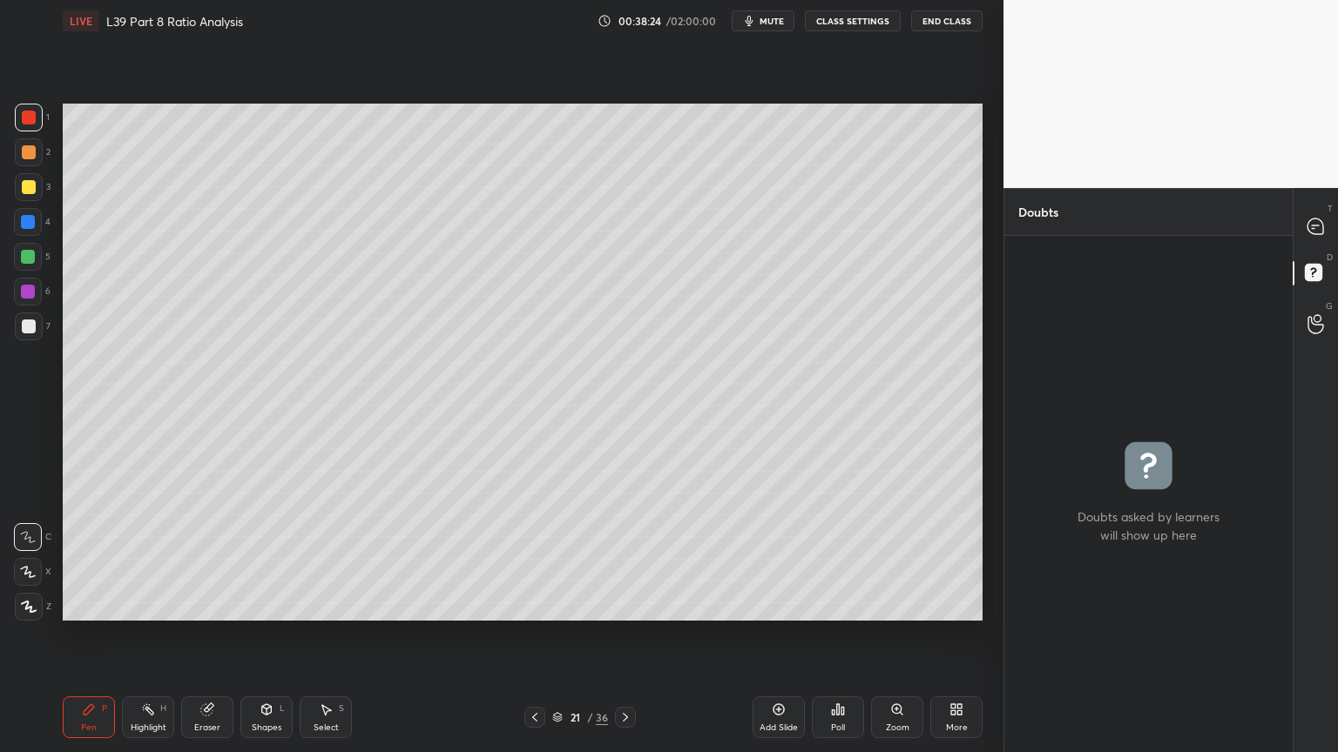
click at [1306, 214] on div at bounding box center [1316, 226] width 35 height 31
type textarea "x"
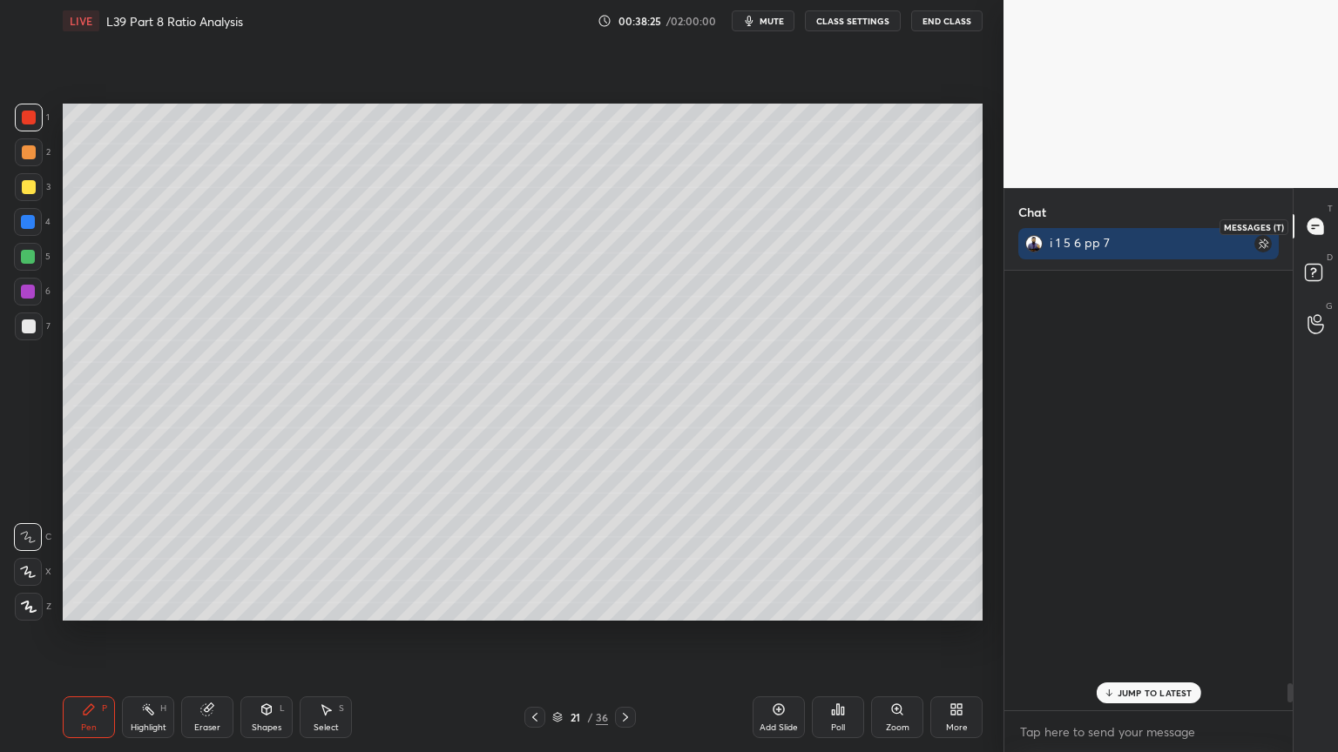
scroll to position [435, 283]
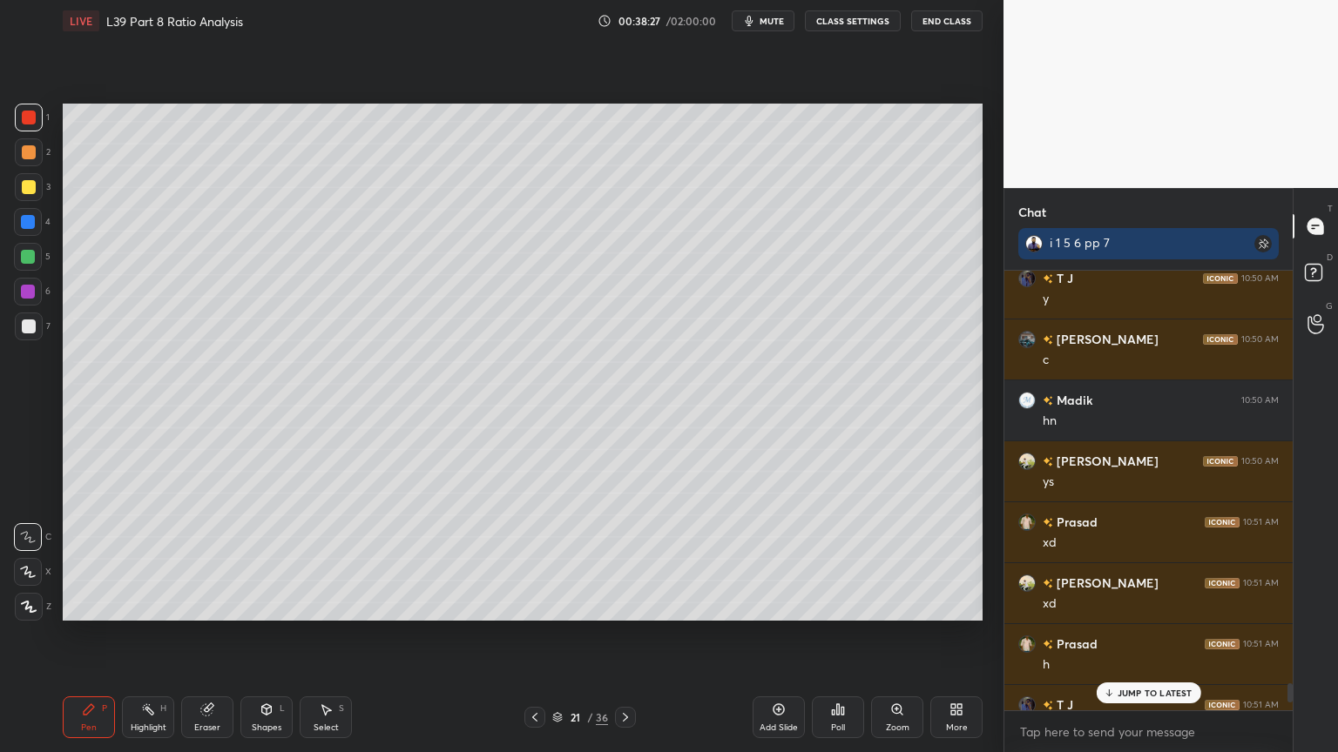
click at [536, 559] on div at bounding box center [534, 717] width 21 height 21
click at [37, 208] on div at bounding box center [28, 222] width 28 height 28
click at [24, 124] on div at bounding box center [29, 118] width 14 height 14
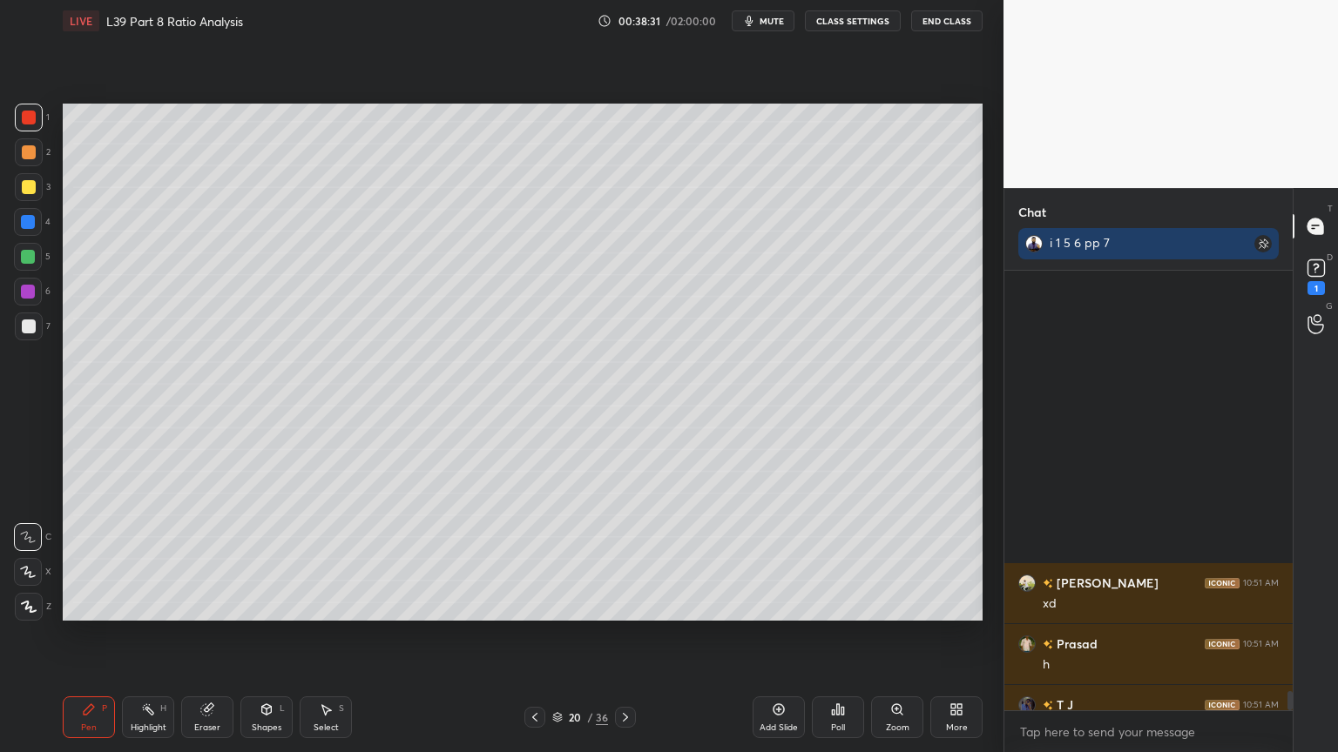
scroll to position [9872, 0]
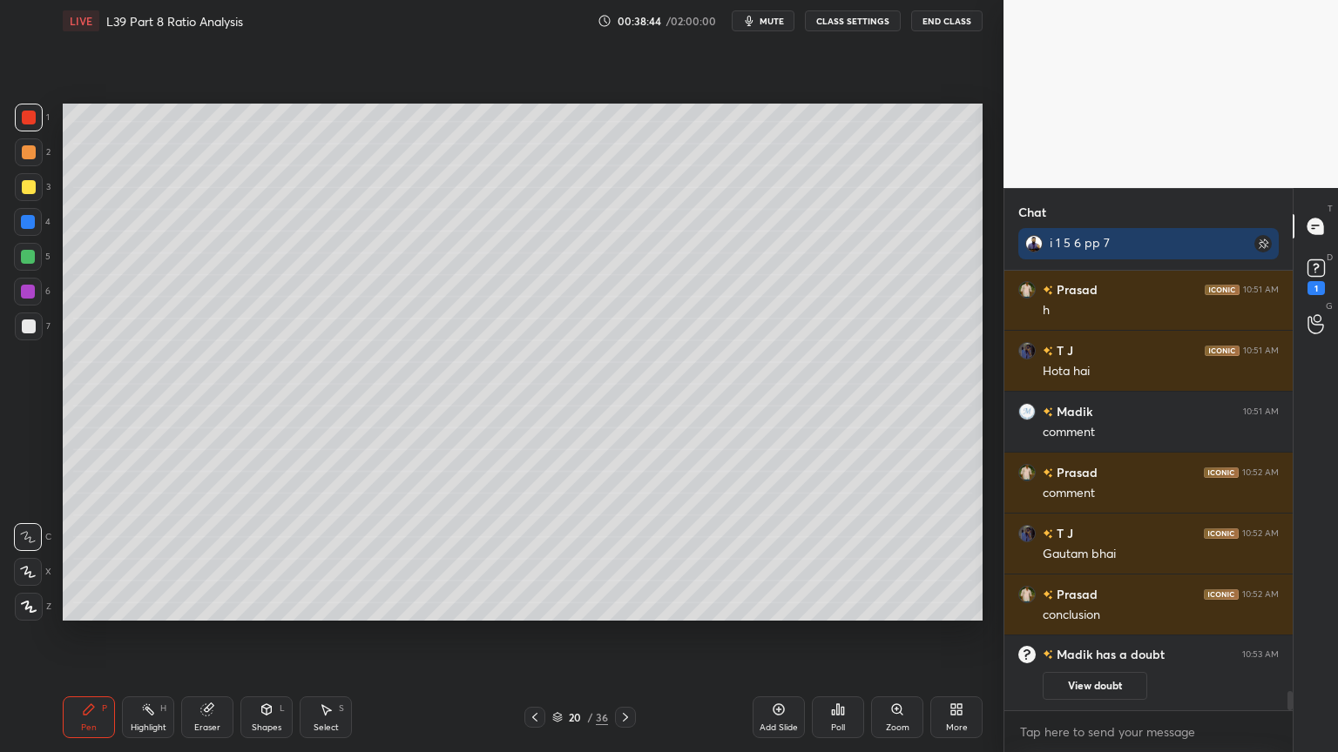
click at [631, 559] on icon at bounding box center [625, 718] width 14 height 14
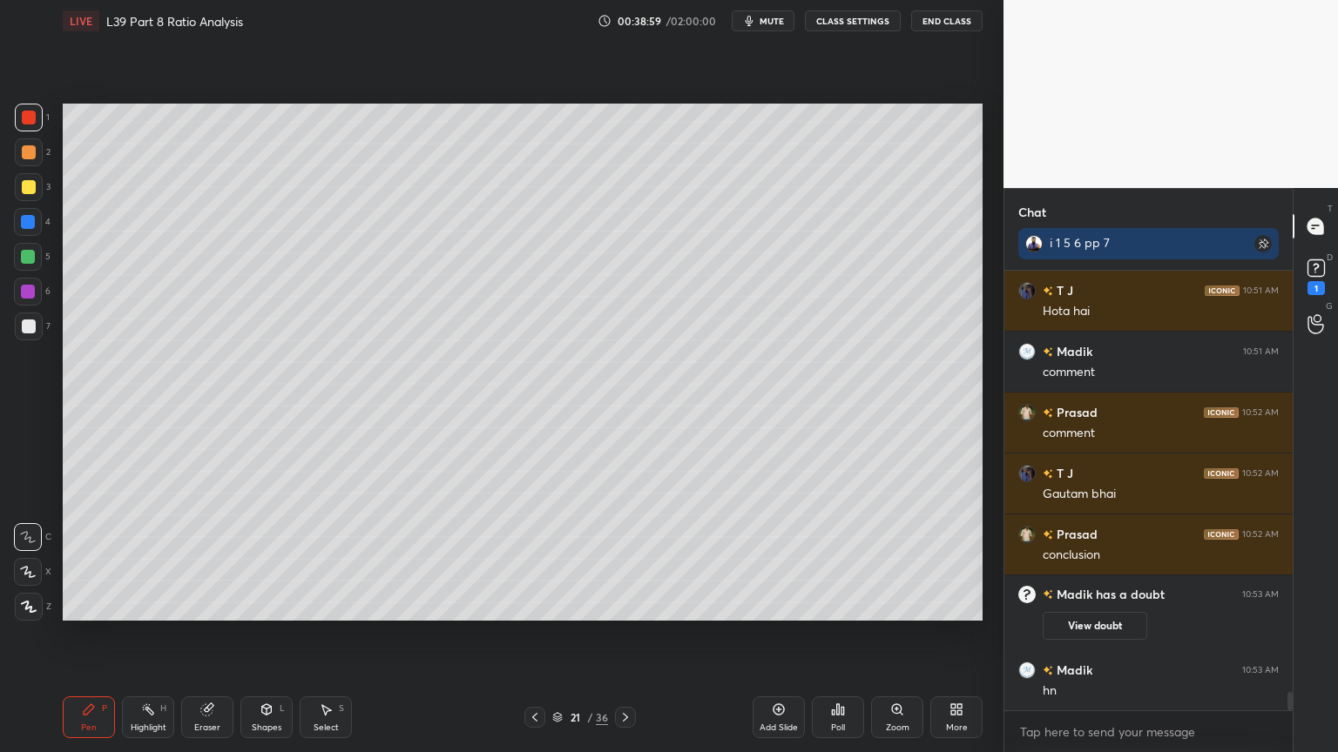
scroll to position [9994, 0]
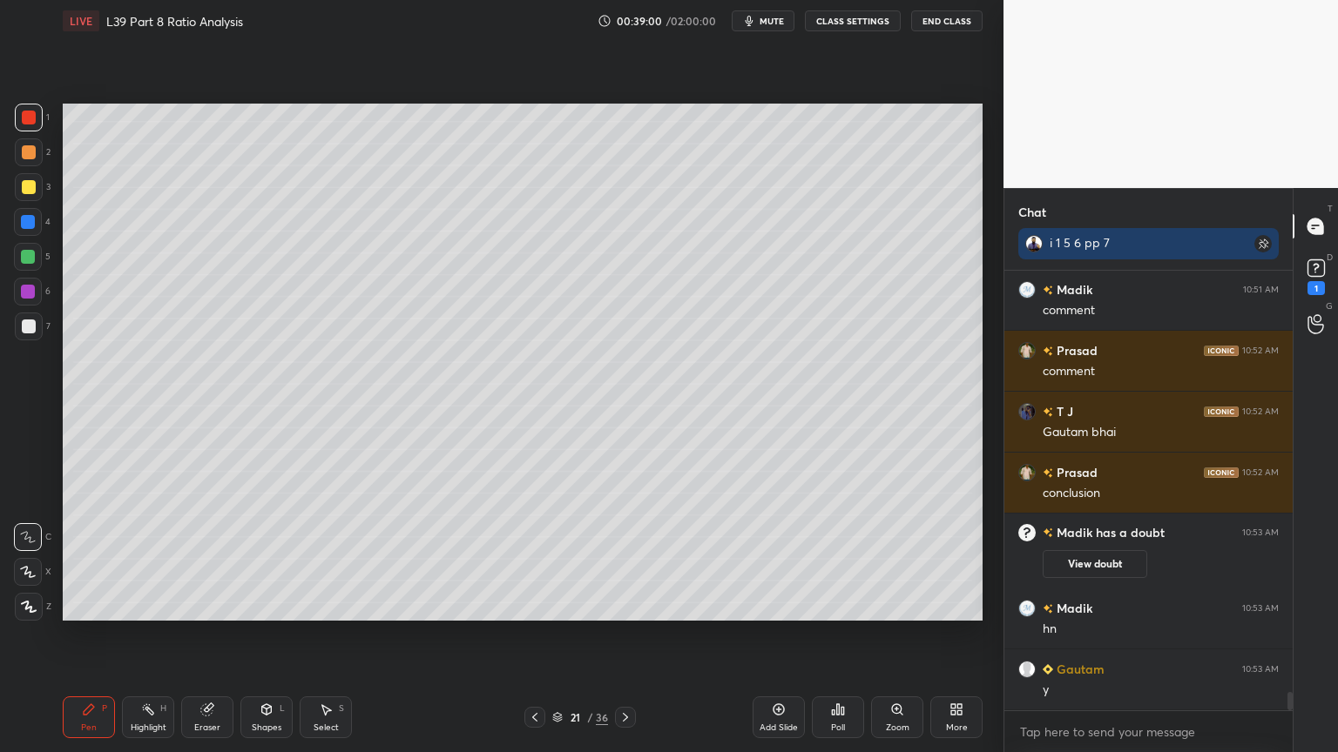
click at [528, 559] on div "Pen P Highlight H Eraser Shapes L Select S 21 / 36 Add Slide Poll Zoom More" at bounding box center [523, 718] width 920 height 70
click at [530, 559] on icon at bounding box center [535, 718] width 14 height 14
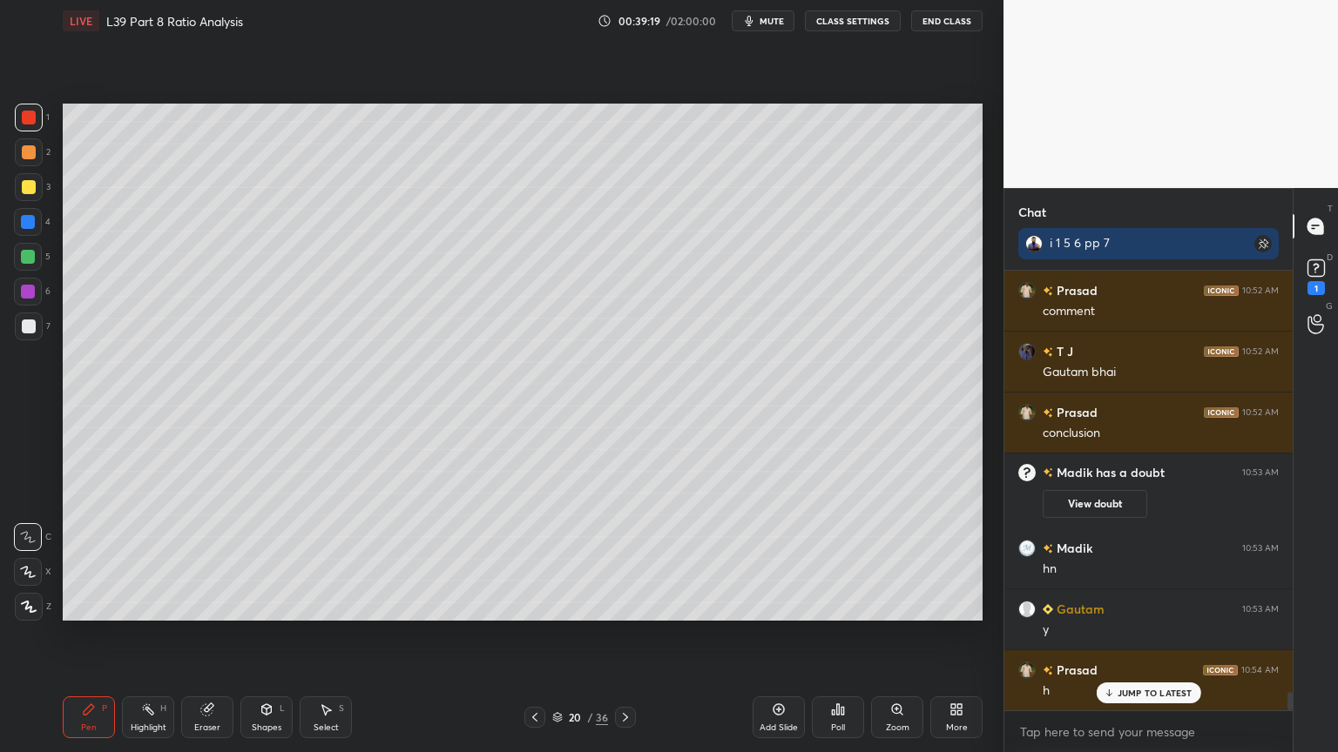
click at [624, 559] on div "Pen P Highlight H Eraser Shapes L Select S 20 / 36 Add Slide Poll Zoom More" at bounding box center [523, 718] width 920 height 70
click at [630, 559] on icon at bounding box center [625, 718] width 14 height 14
click at [537, 559] on icon at bounding box center [535, 718] width 14 height 14
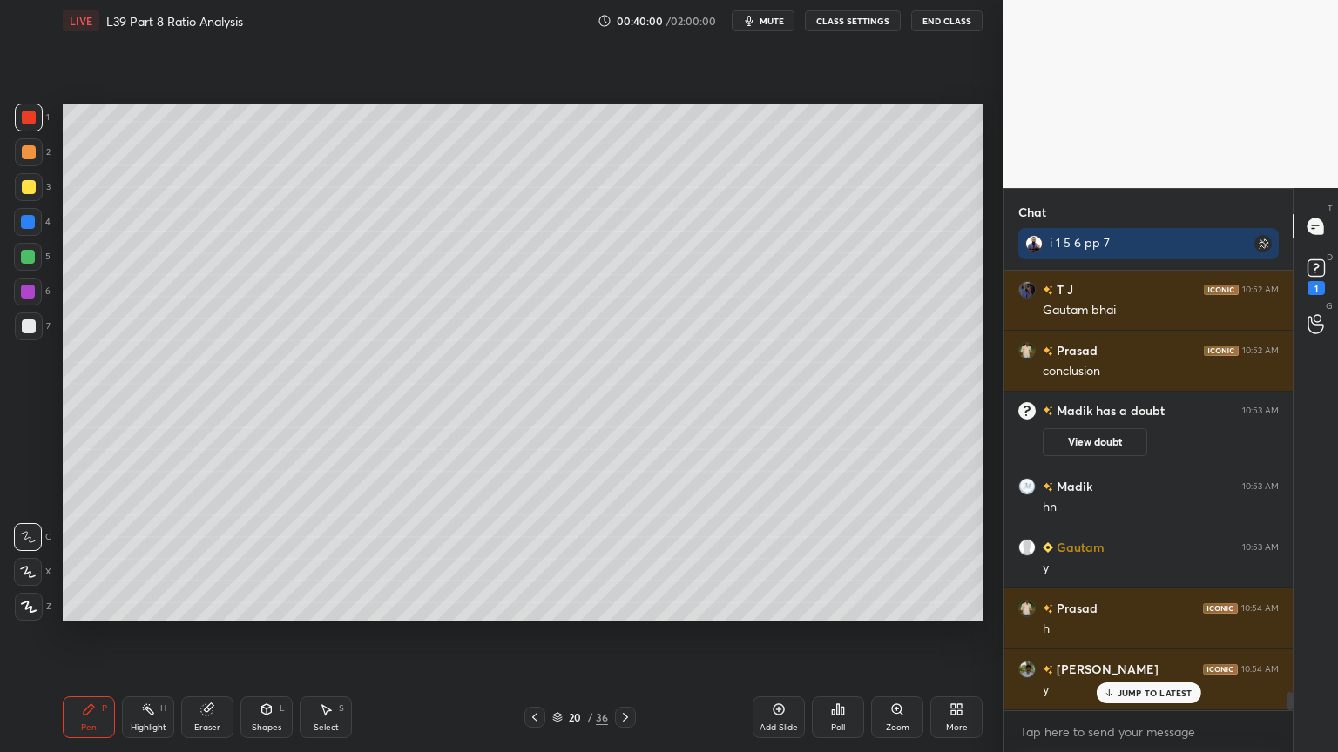
scroll to position [10176, 0]
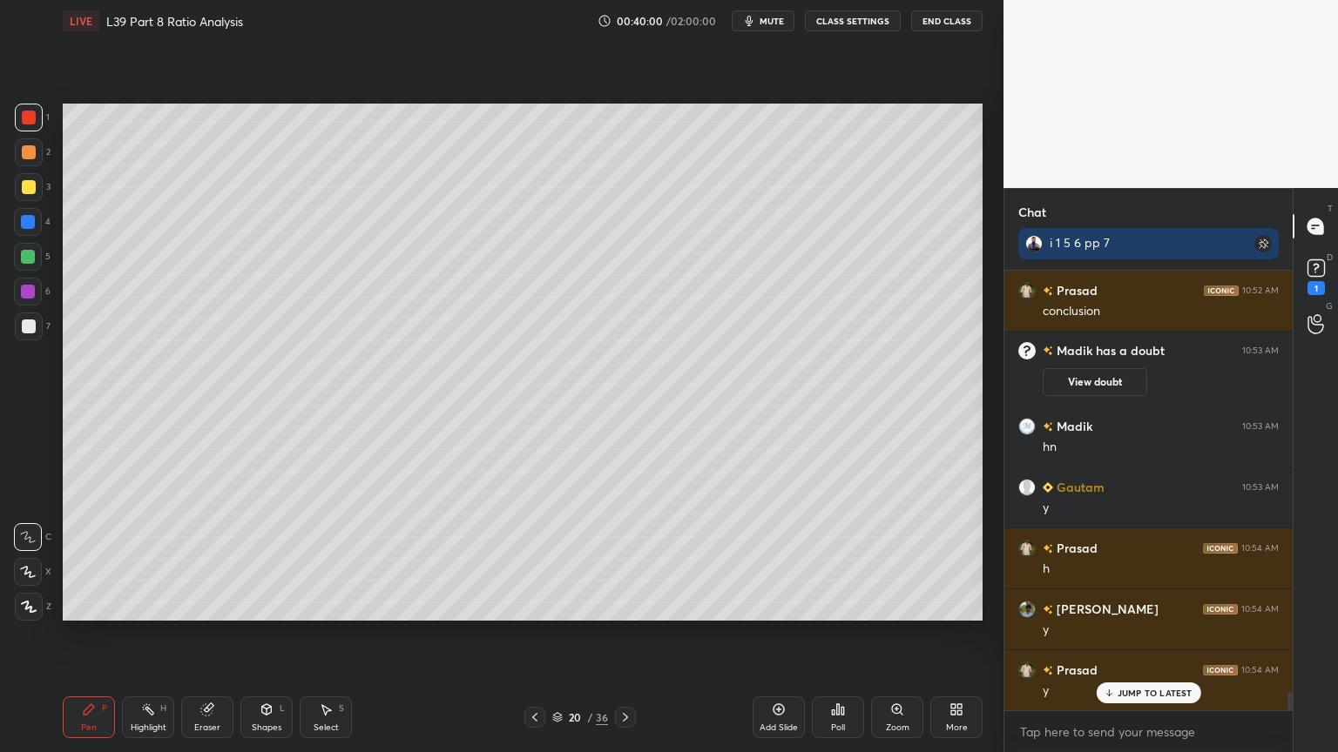
click at [620, 559] on div at bounding box center [625, 717] width 21 height 21
click at [624, 559] on icon at bounding box center [625, 718] width 14 height 14
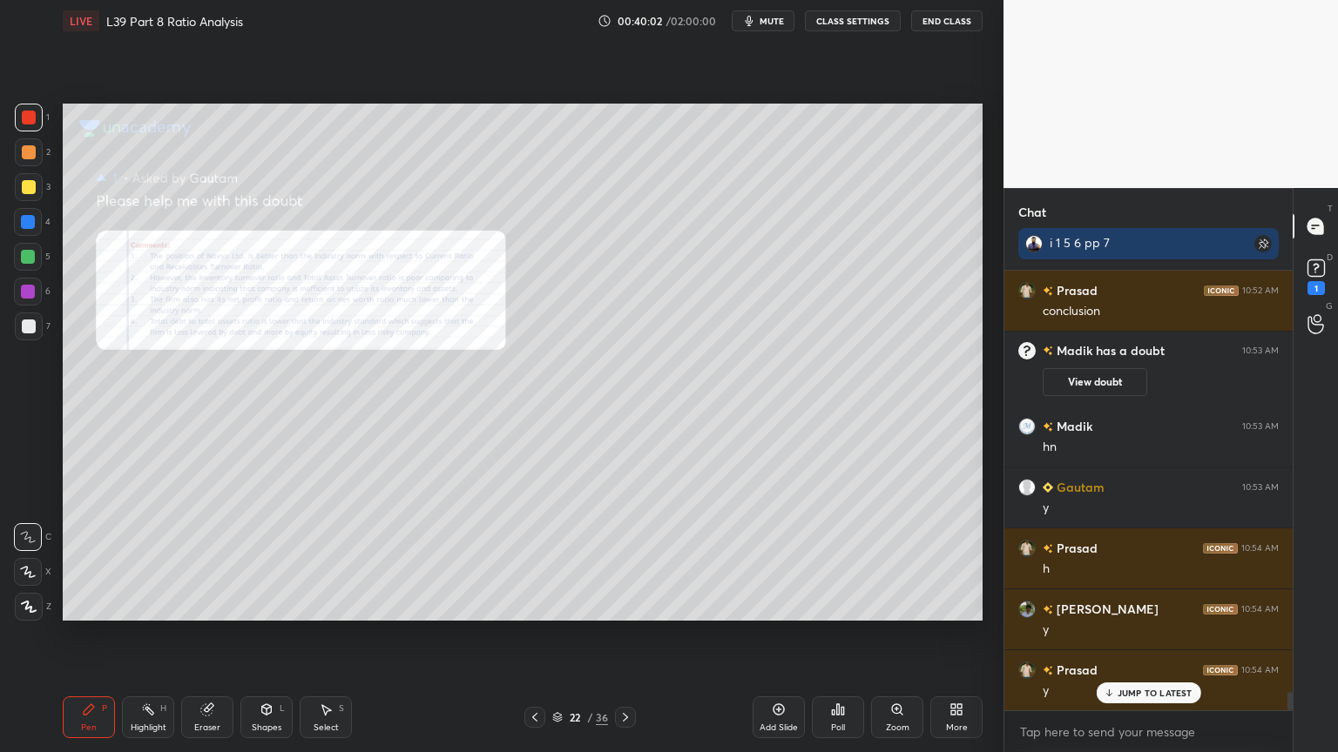
click at [533, 559] on icon at bounding box center [535, 718] width 14 height 14
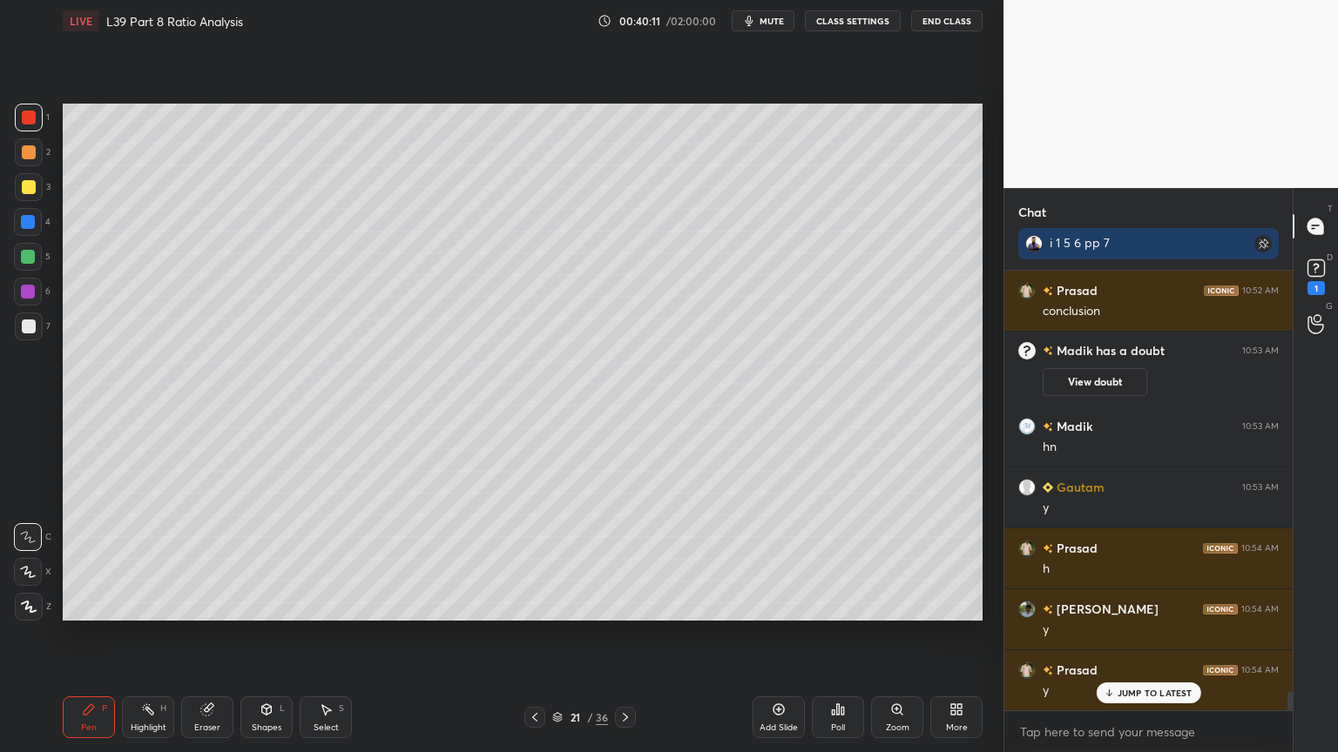
click at [535, 559] on icon at bounding box center [535, 718] width 14 height 14
click at [531, 559] on icon at bounding box center [535, 718] width 14 height 14
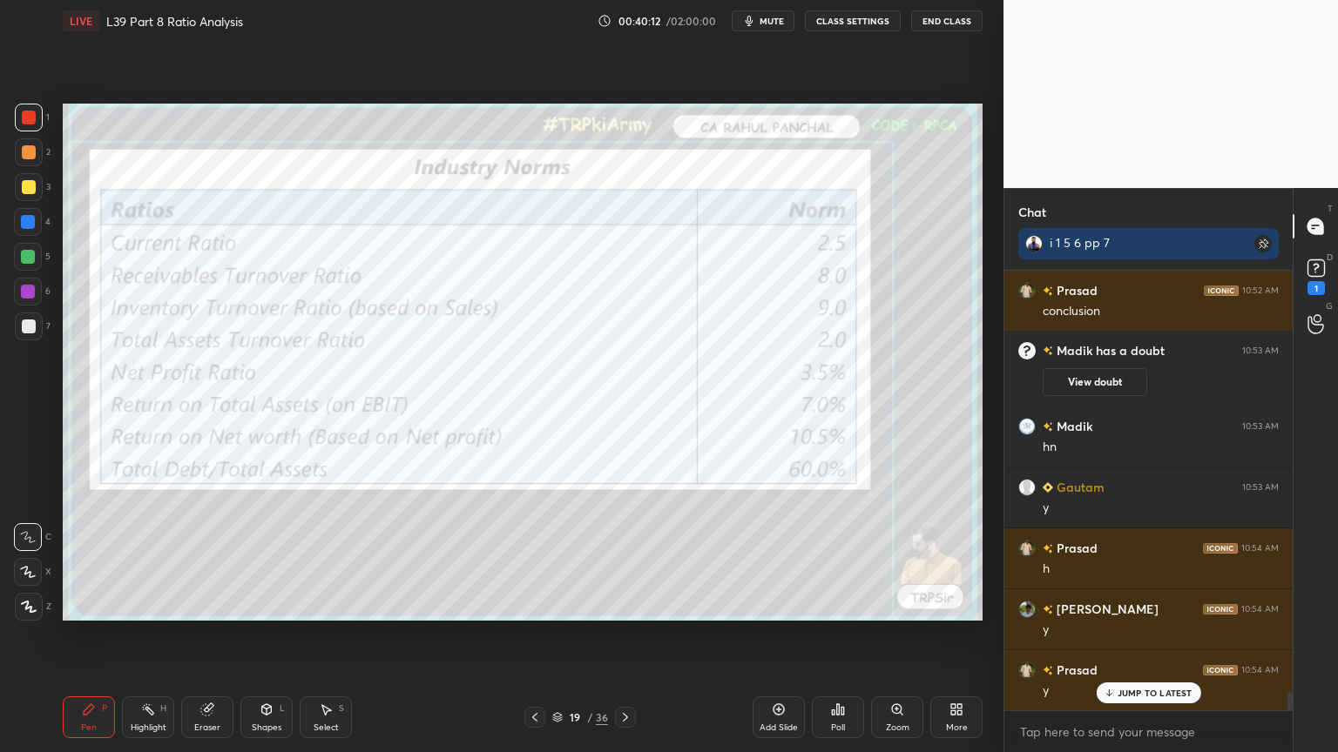
scroll to position [10237, 0]
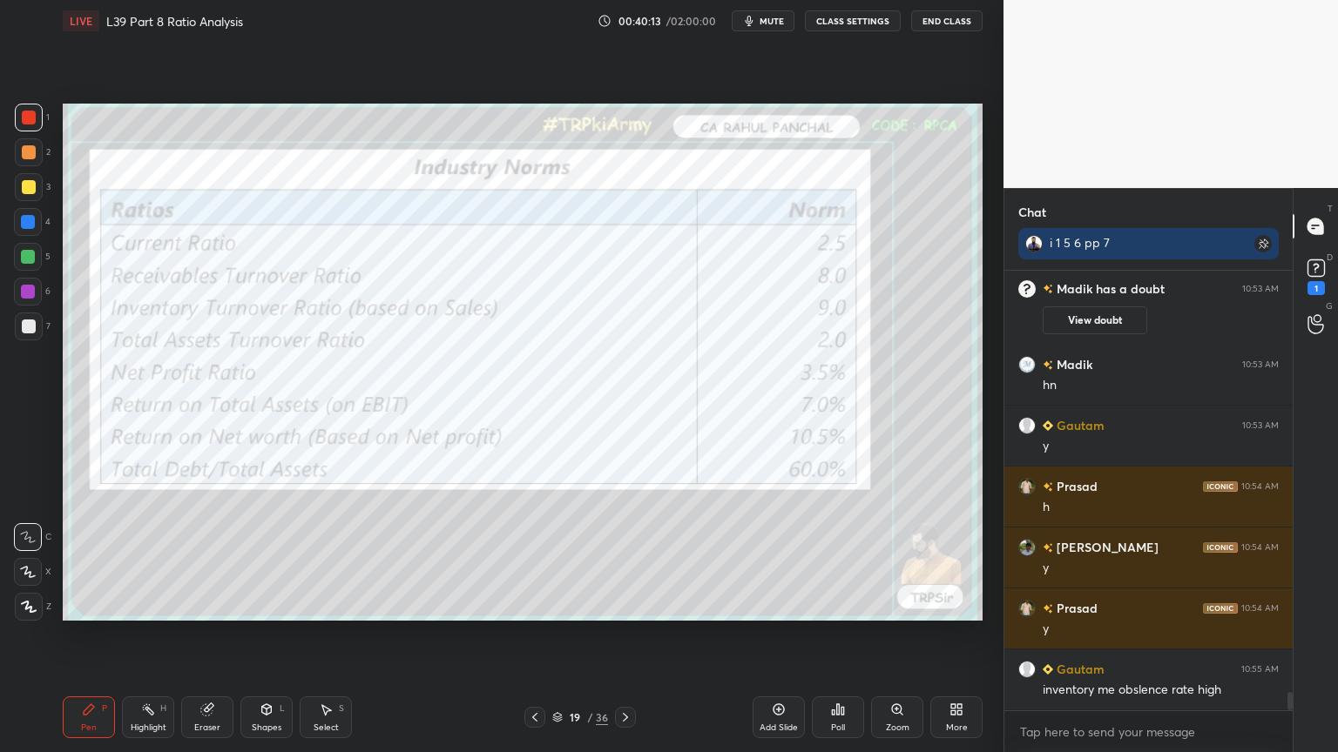
click at [610, 559] on div "19 / 36" at bounding box center [579, 717] width 111 height 21
click at [627, 559] on icon at bounding box center [625, 718] width 14 height 14
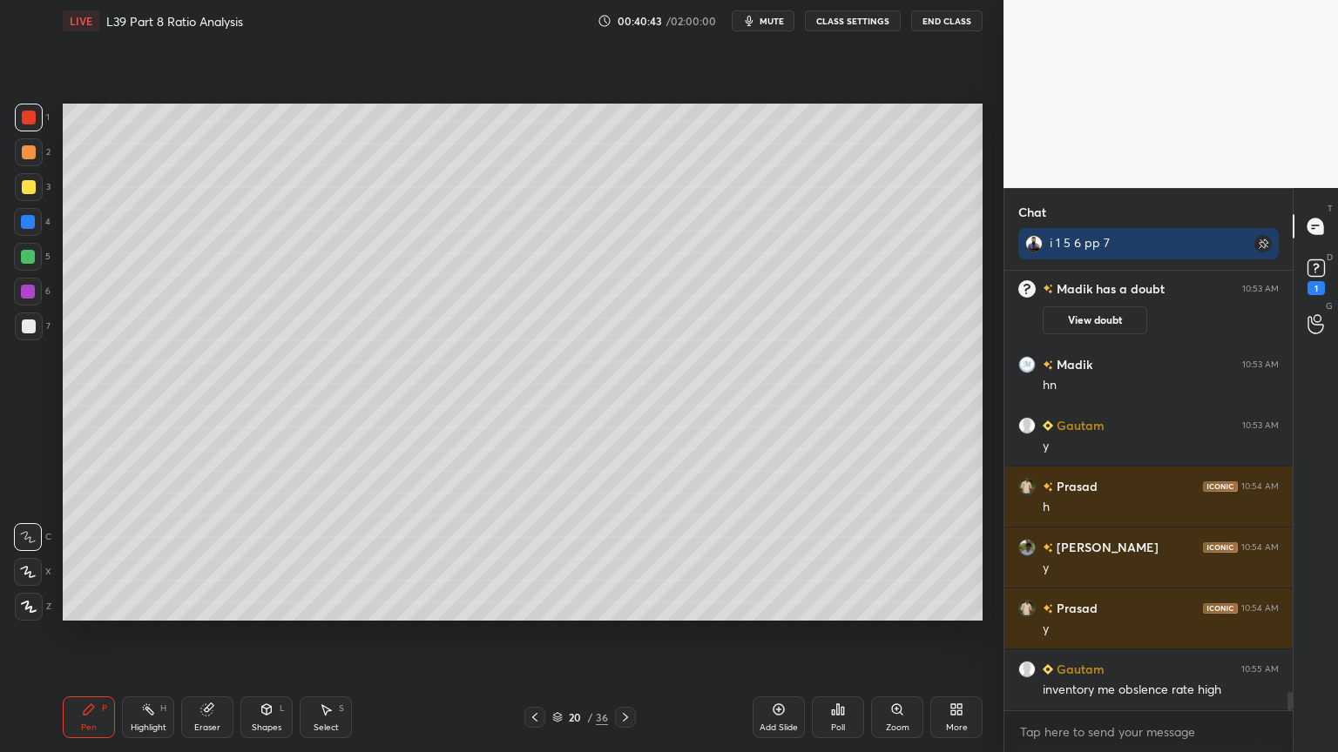
click at [628, 559] on icon at bounding box center [625, 718] width 14 height 14
click at [533, 559] on icon at bounding box center [535, 718] width 14 height 14
click at [627, 559] on icon at bounding box center [625, 718] width 14 height 14
click at [624, 559] on div at bounding box center [625, 717] width 21 height 21
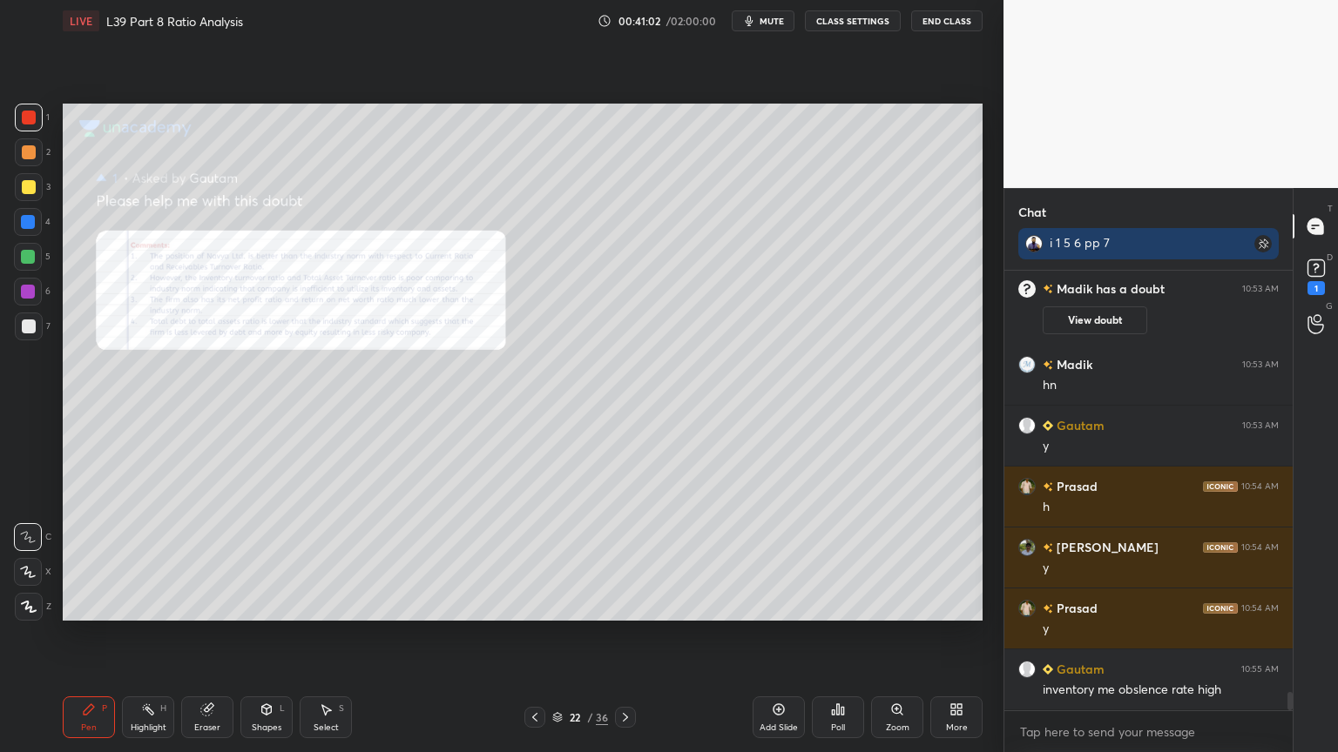
click at [896, 559] on icon at bounding box center [896, 708] width 0 height 3
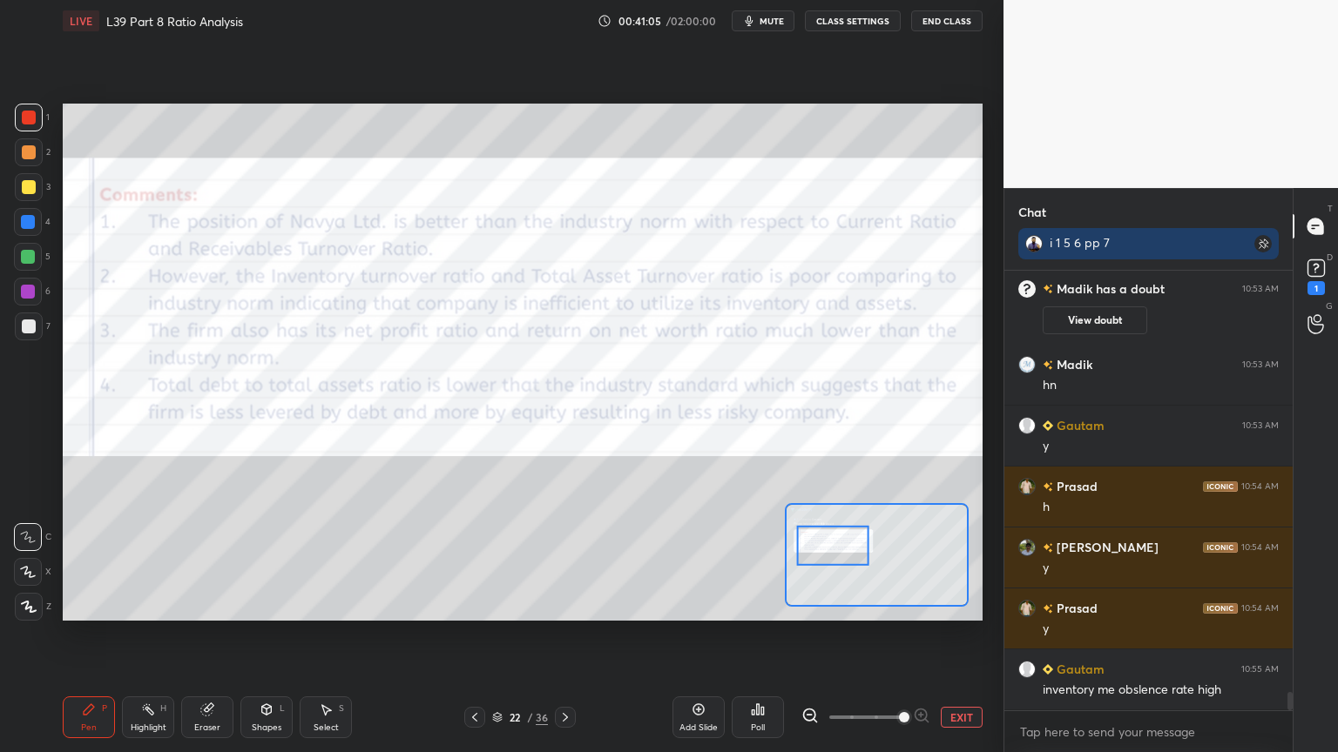
click at [84, 559] on icon at bounding box center [89, 710] width 10 height 10
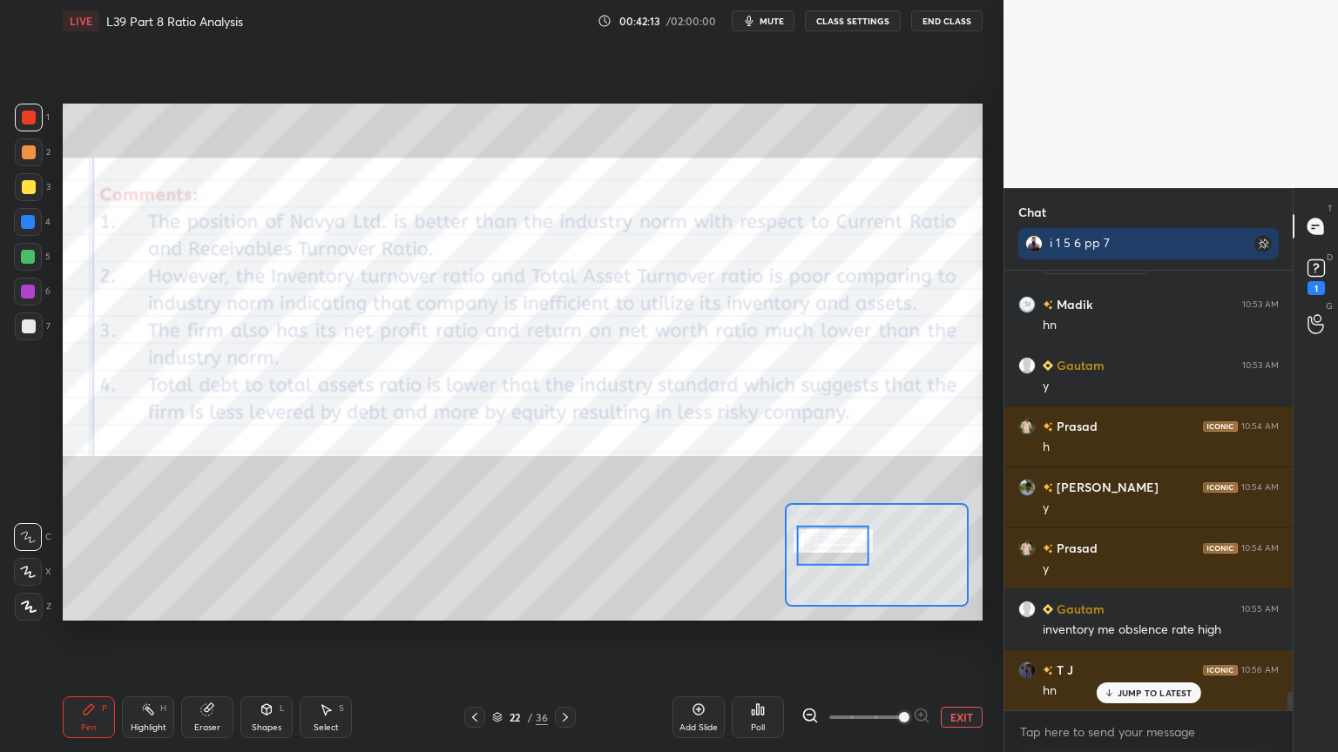
click at [481, 559] on div at bounding box center [474, 717] width 21 height 21
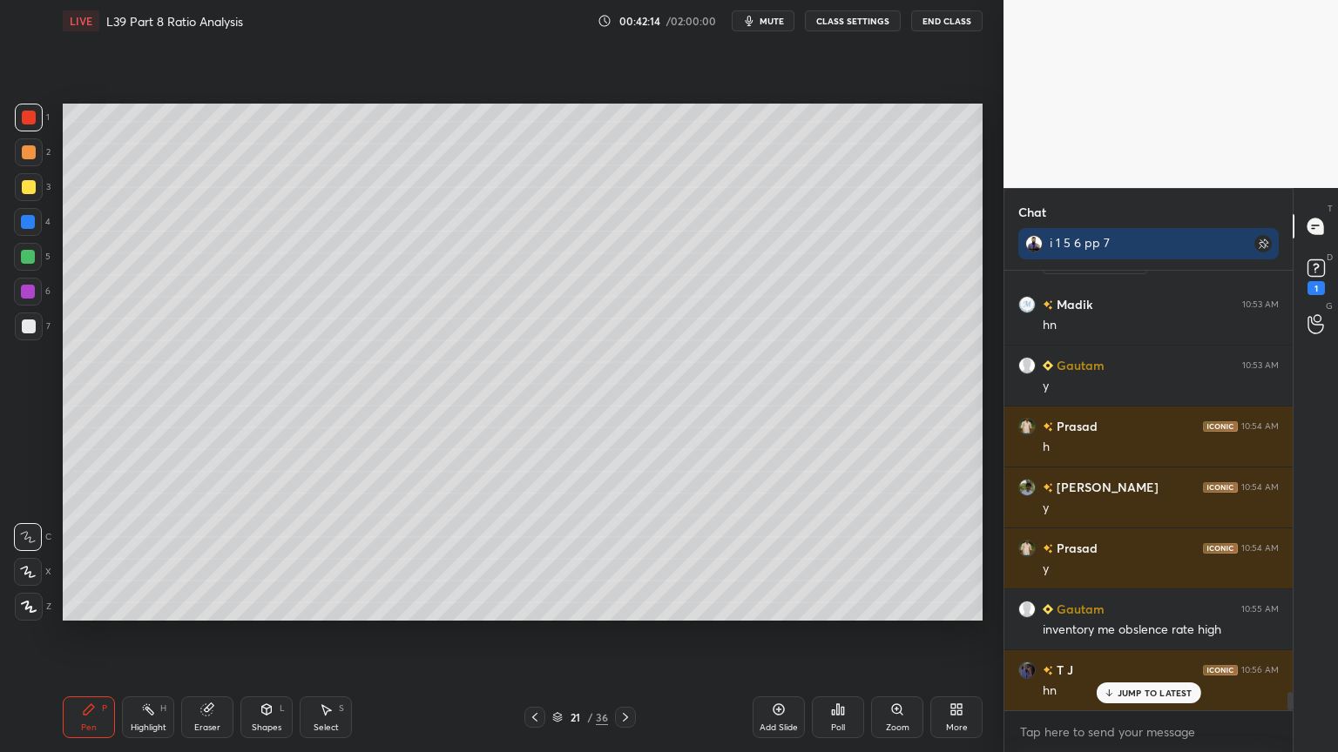
click at [534, 559] on icon at bounding box center [535, 718] width 14 height 14
click at [624, 559] on icon at bounding box center [625, 718] width 14 height 14
click at [621, 559] on icon at bounding box center [625, 718] width 14 height 14
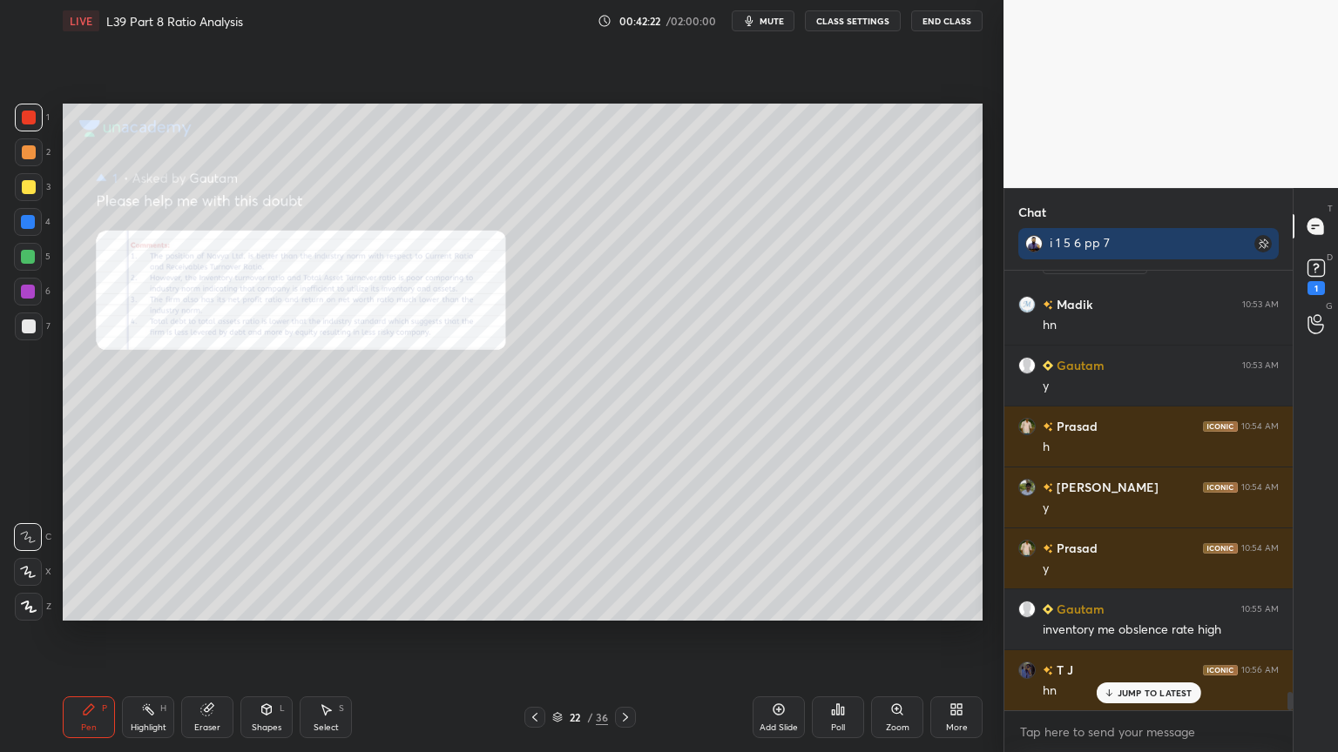
click at [896, 559] on icon at bounding box center [897, 710] width 10 height 10
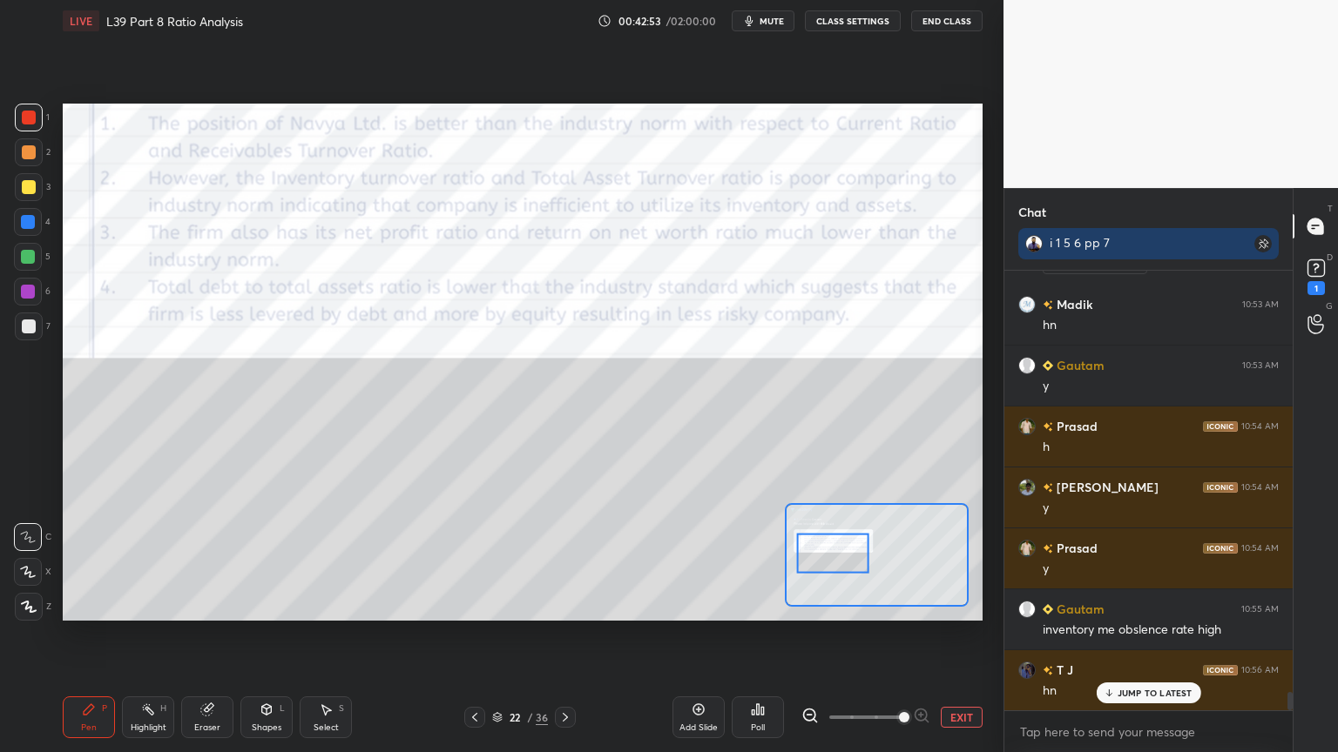
click at [206, 559] on icon at bounding box center [206, 710] width 11 height 11
click at [28, 559] on span "Erase all" at bounding box center [28, 607] width 26 height 12
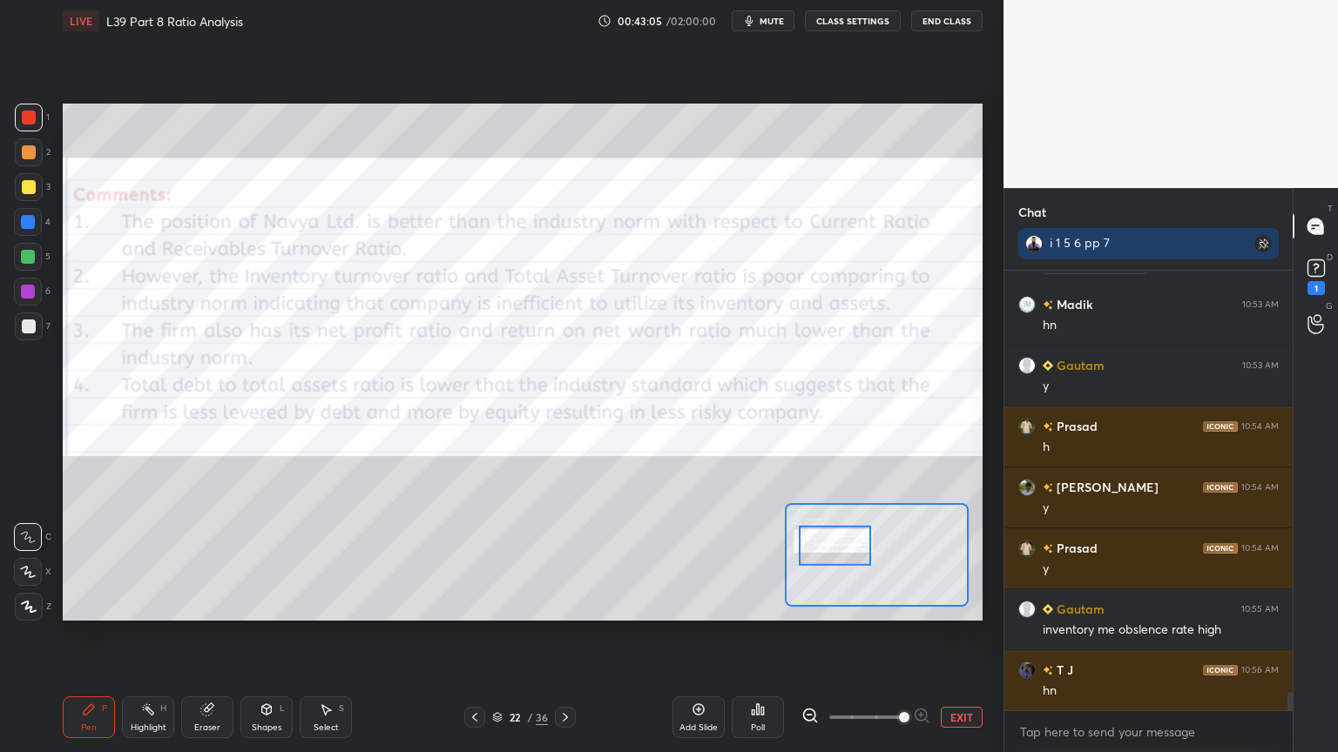
scroll to position [10359, 0]
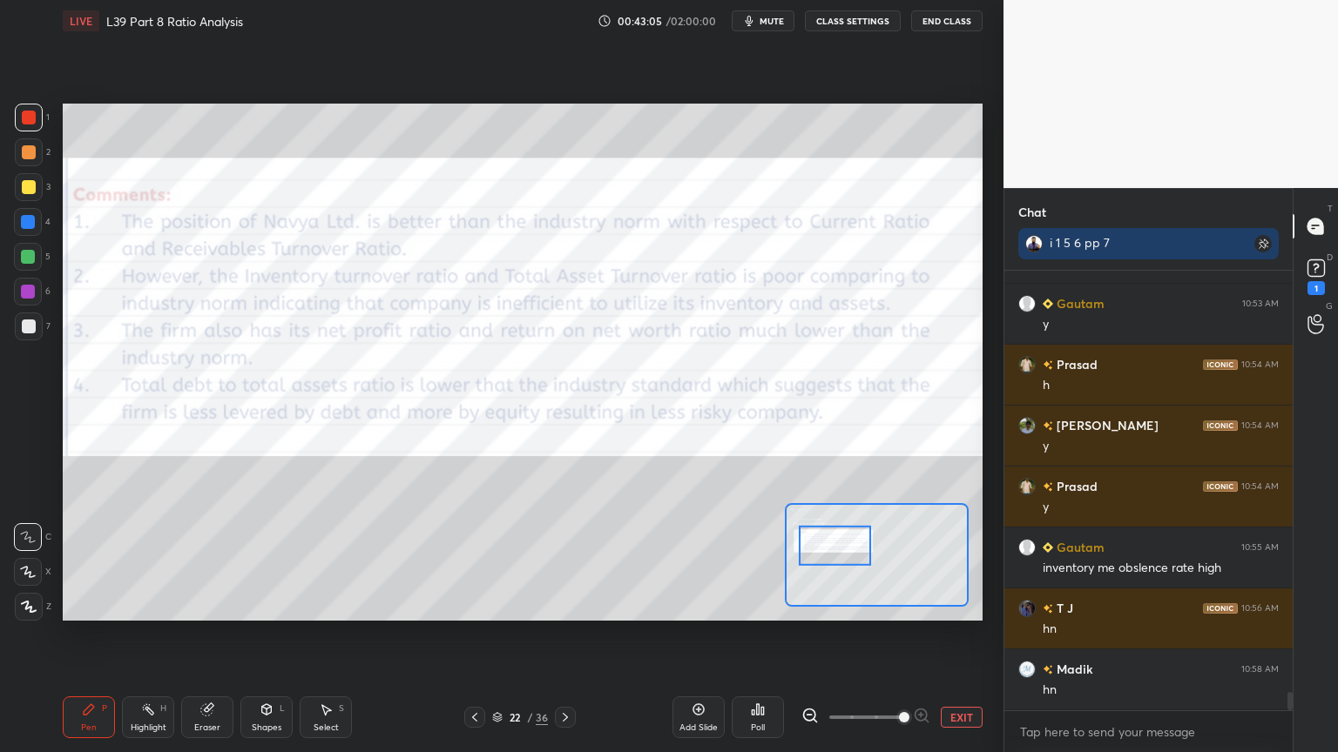
click at [480, 559] on div at bounding box center [474, 717] width 21 height 21
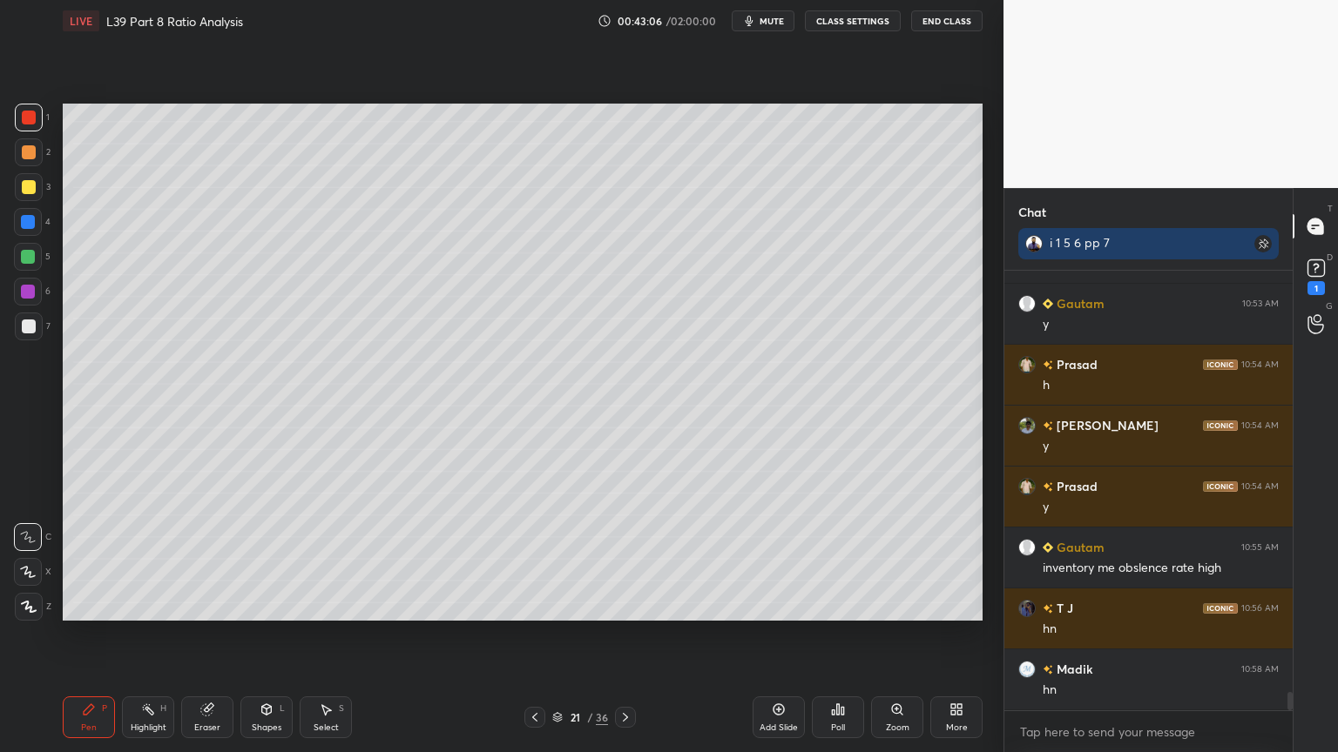
click at [481, 559] on div "21 / 36" at bounding box center [580, 717] width 345 height 21
click at [528, 559] on icon at bounding box center [535, 718] width 14 height 14
click at [36, 114] on div at bounding box center [29, 118] width 28 height 28
click at [620, 559] on icon at bounding box center [625, 718] width 14 height 14
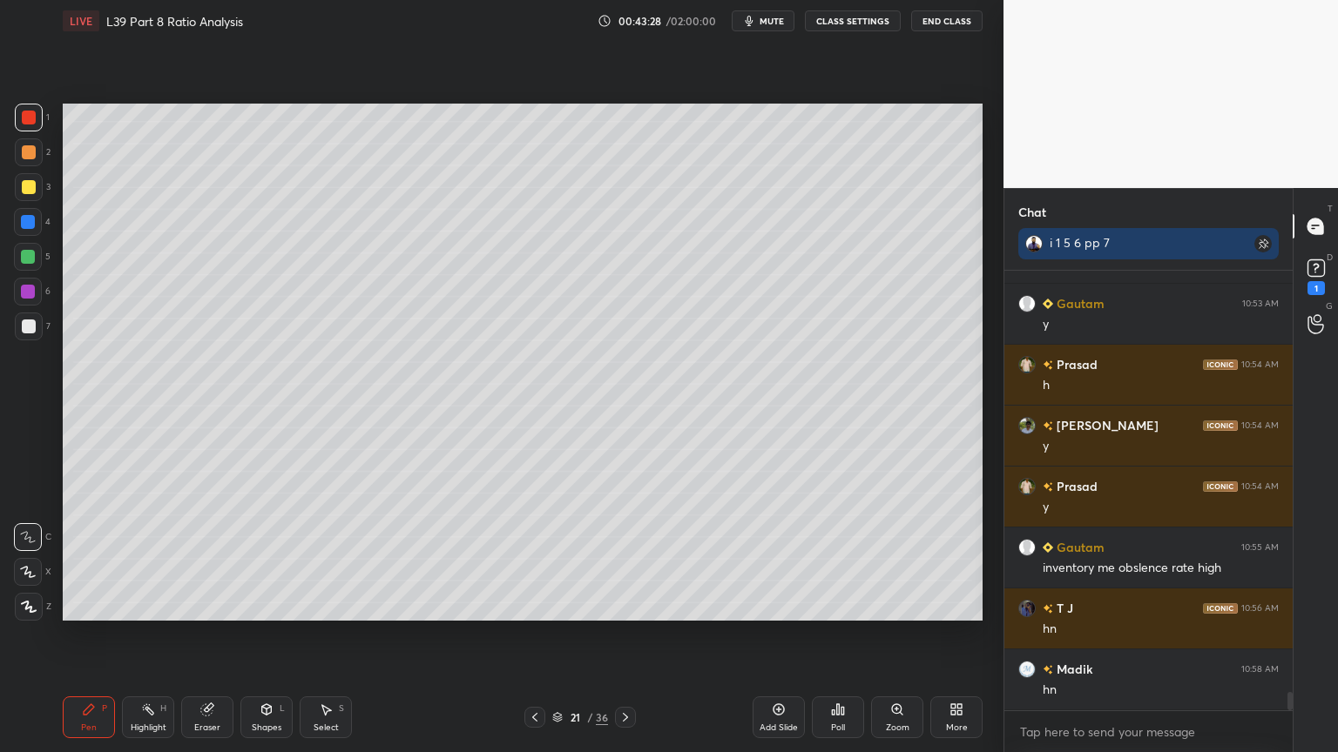
click at [631, 559] on icon at bounding box center [625, 718] width 14 height 14
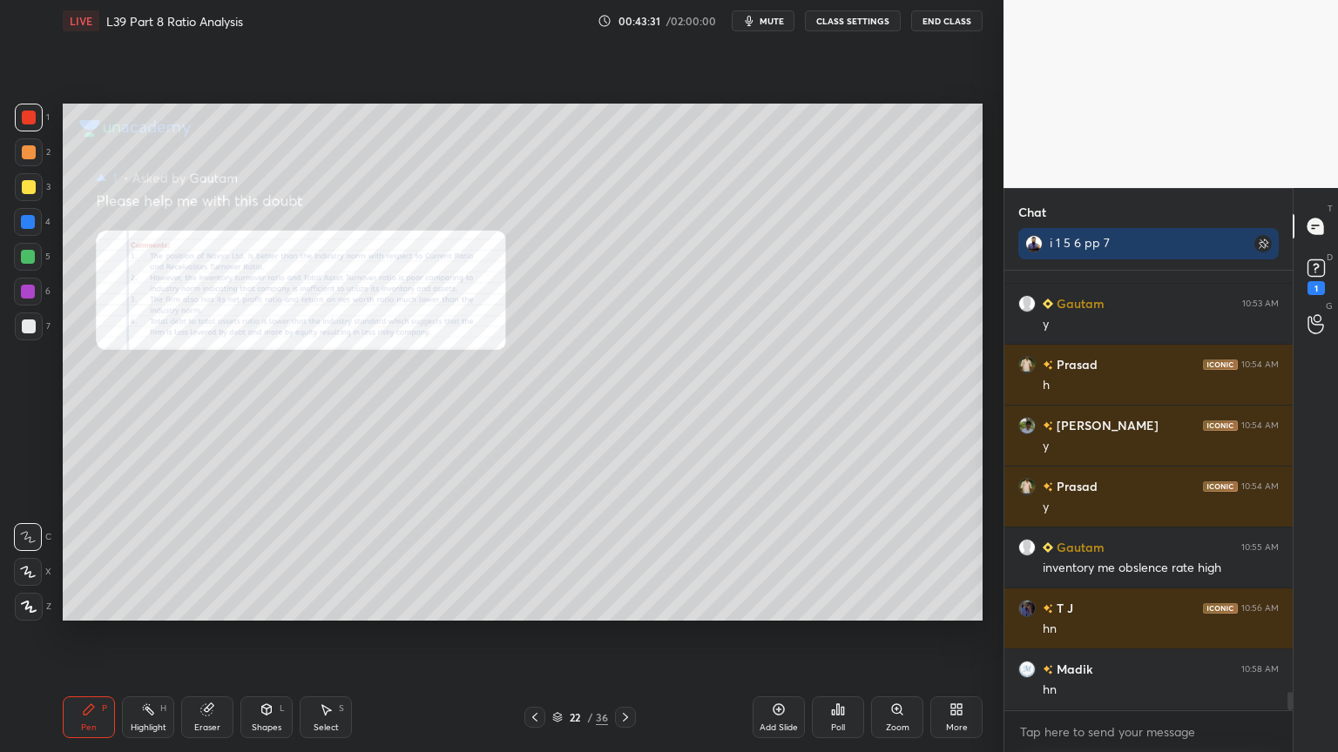
scroll to position [10377, 0]
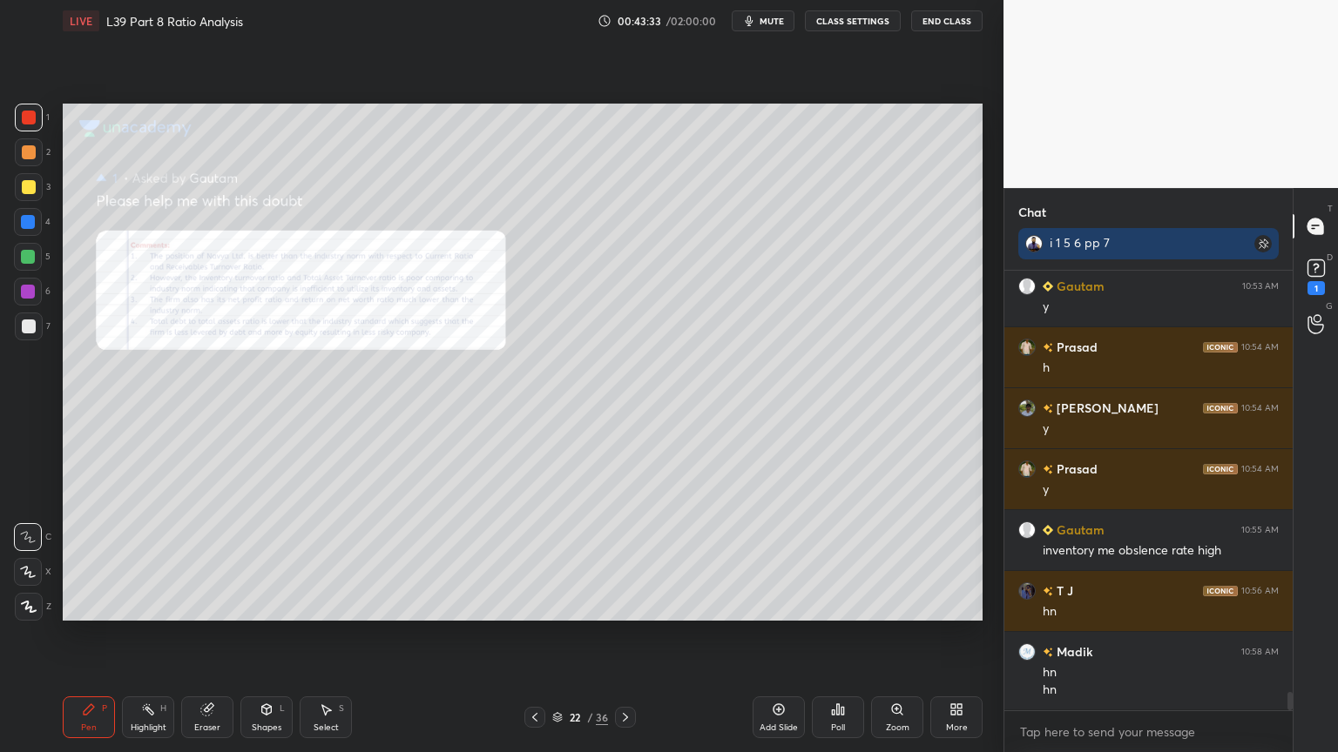
click at [907, 559] on div "Zoom" at bounding box center [897, 718] width 52 height 42
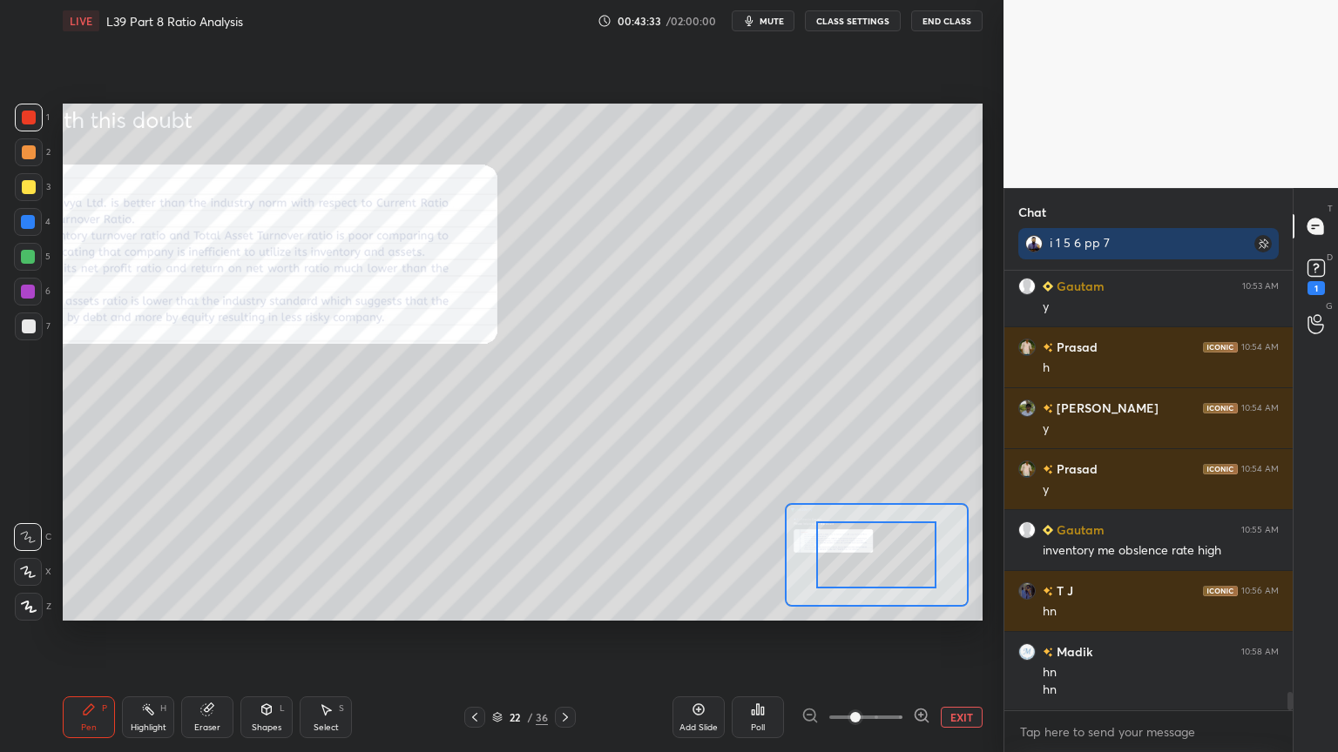
click at [860, 559] on span at bounding box center [855, 717] width 10 height 10
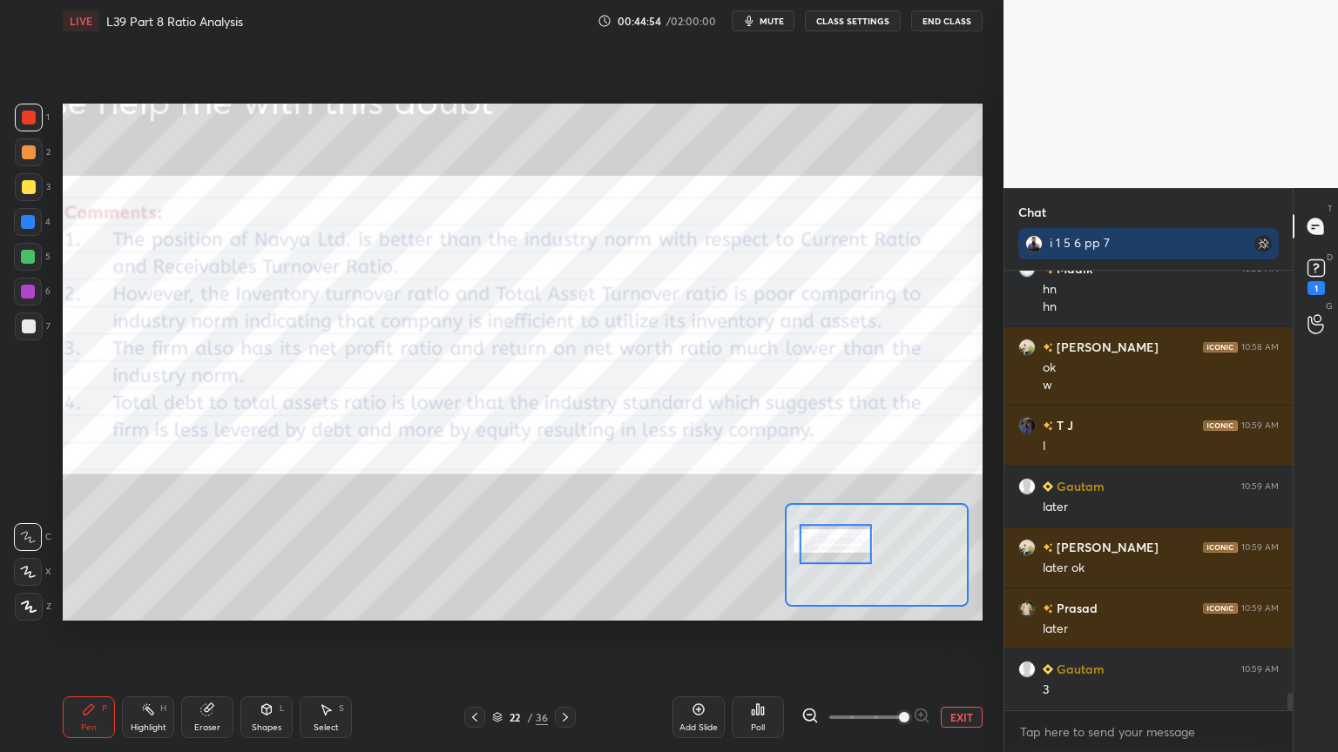
scroll to position [10820, 0]
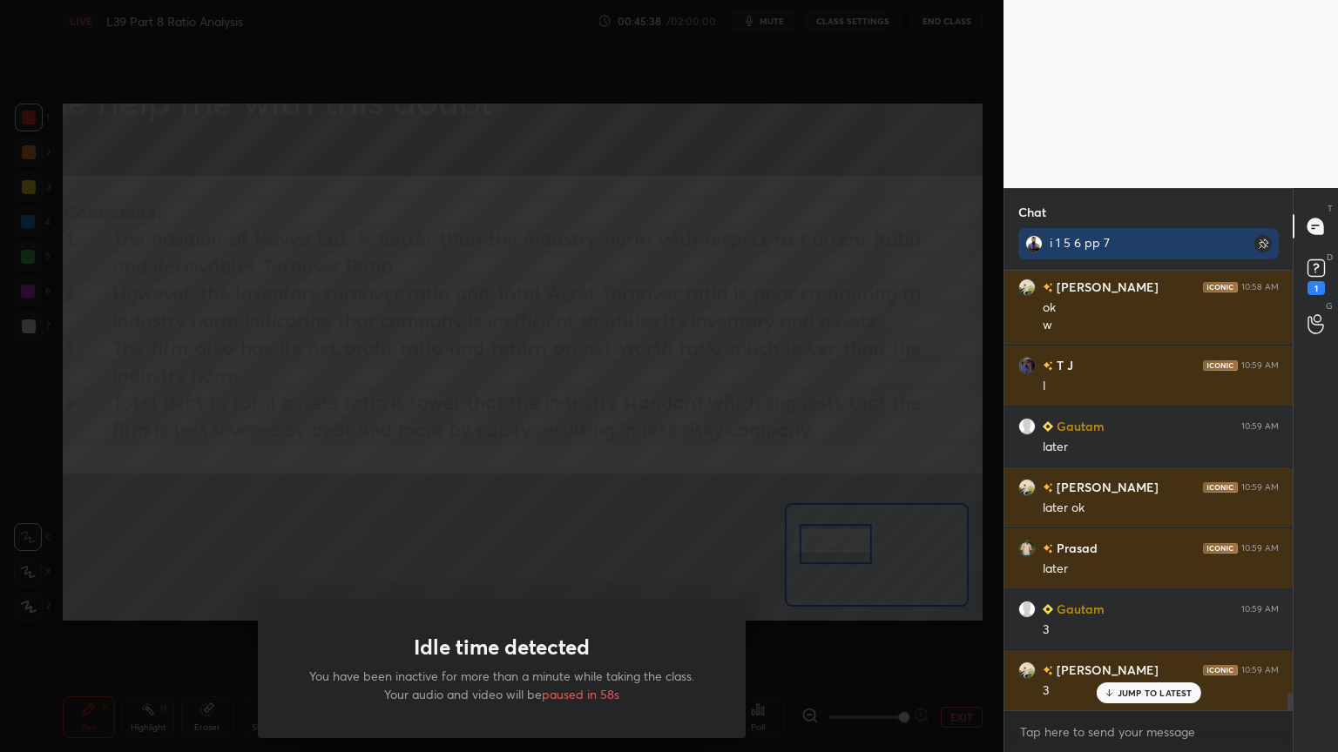
click at [207, 496] on div "Idle time detected You have been inactive for more than a minute while taking t…" at bounding box center [501, 376] width 1003 height 752
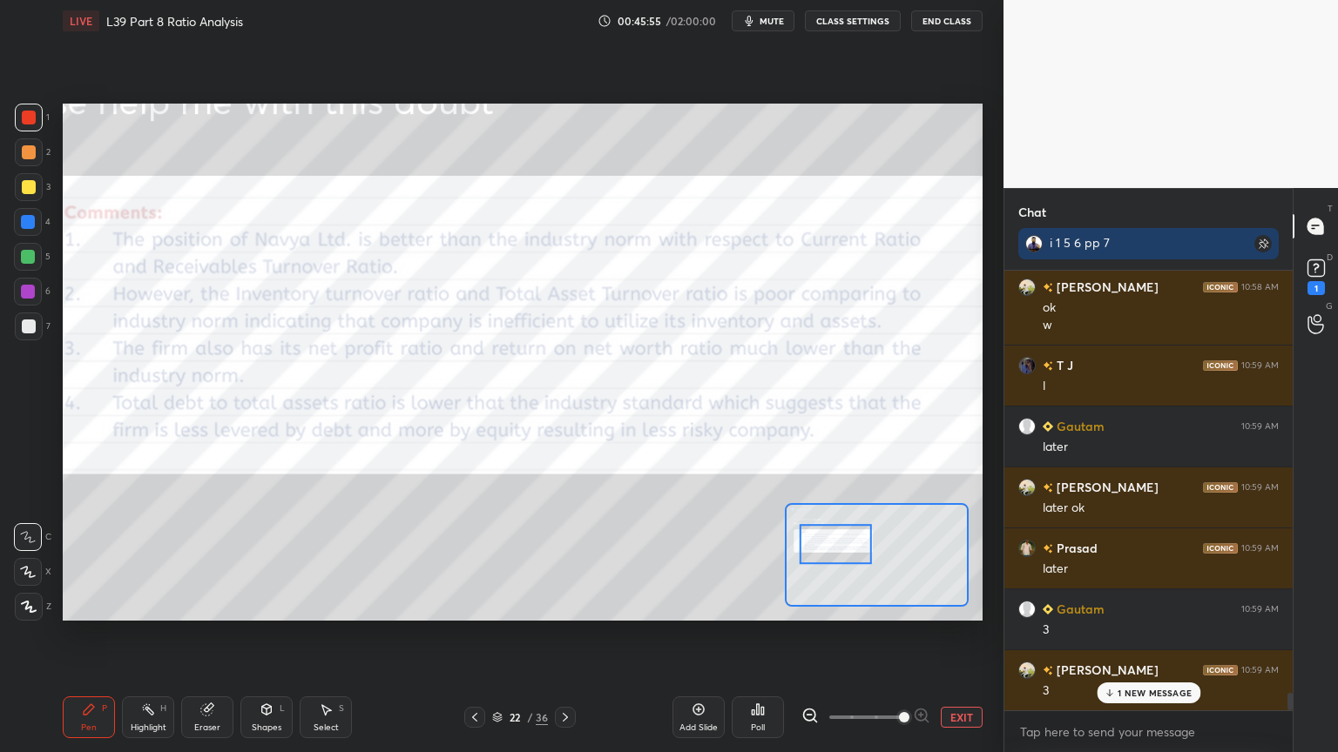
scroll to position [10882, 0]
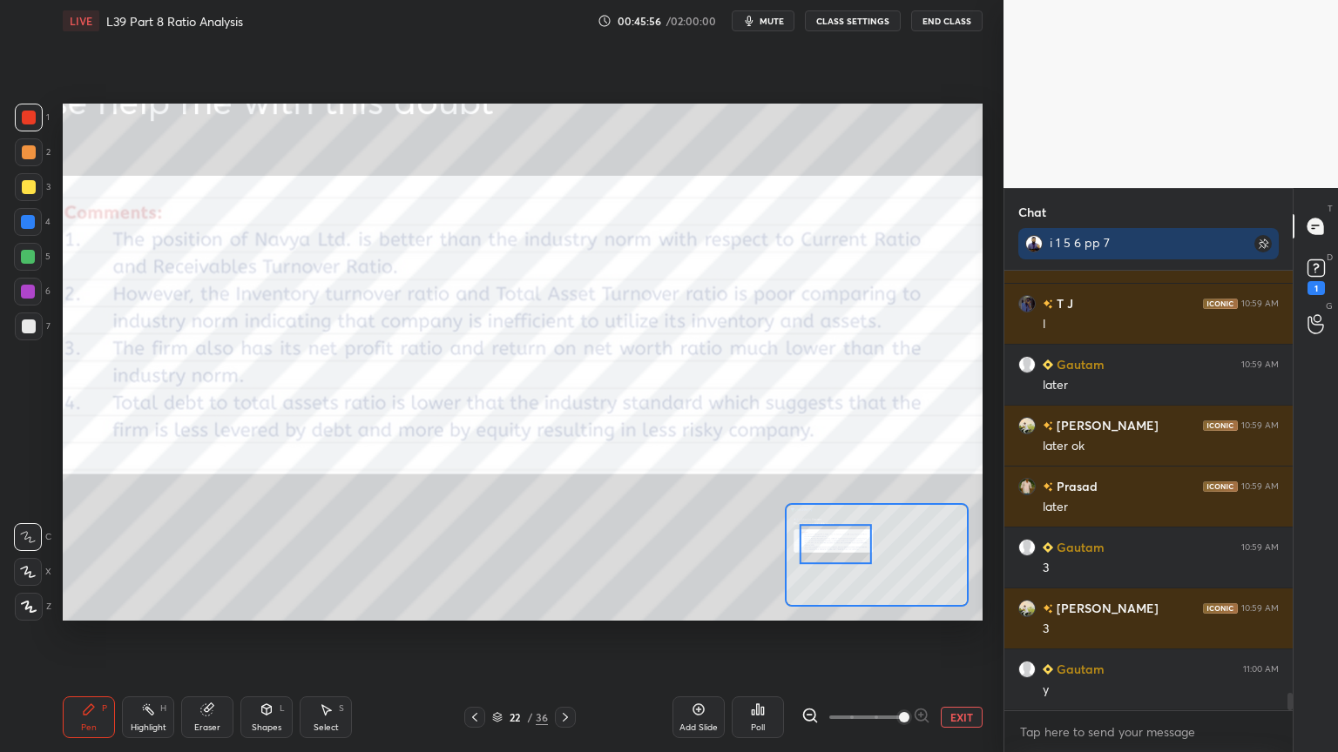
click at [951, 559] on button "EXIT" at bounding box center [962, 717] width 42 height 21
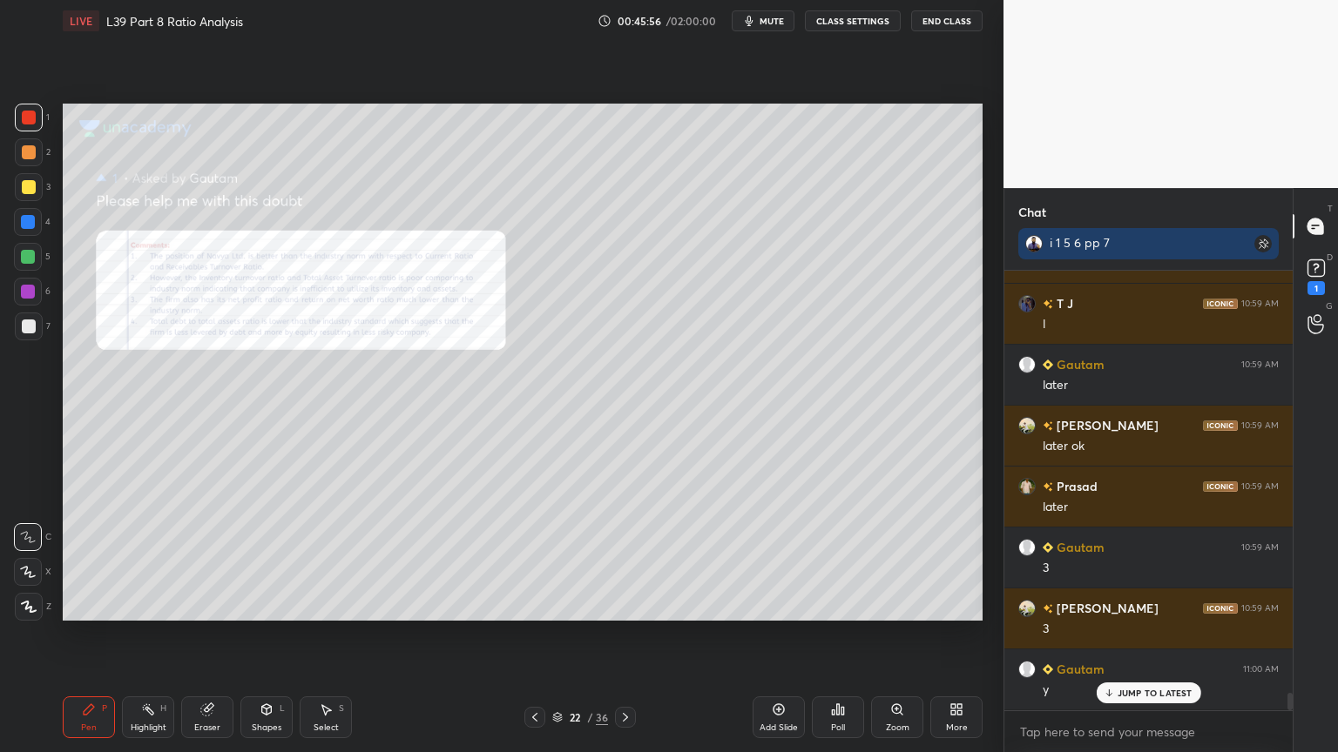
scroll to position [10942, 0]
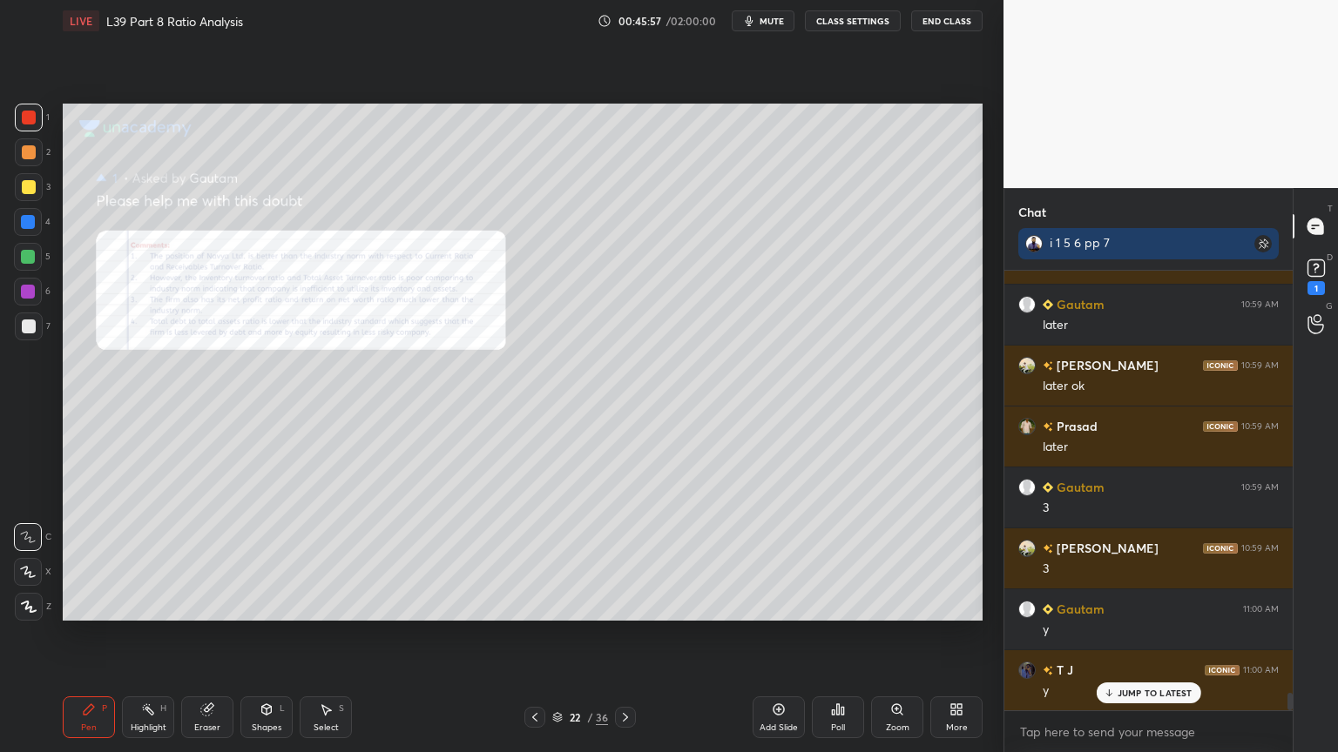
click at [833, 559] on icon at bounding box center [833, 713] width 3 height 4
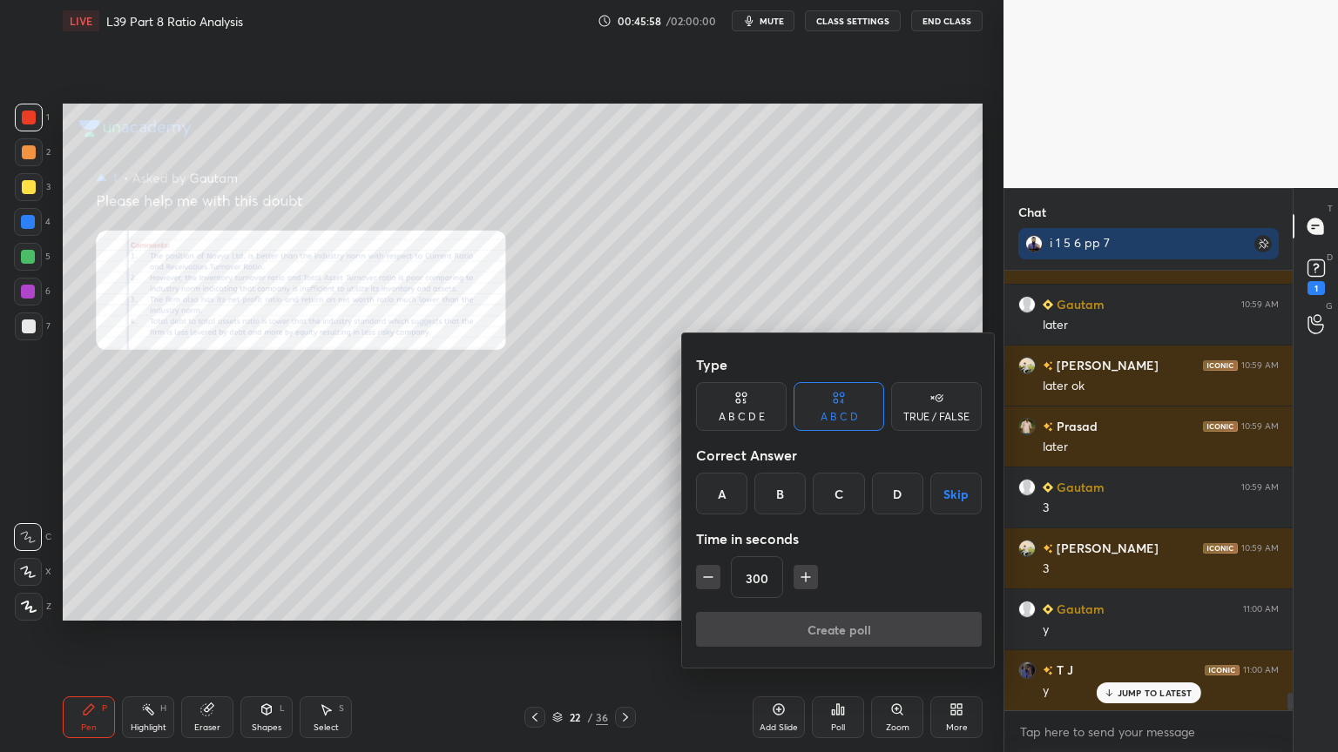
click at [822, 491] on div "C" at bounding box center [838, 494] width 51 height 42
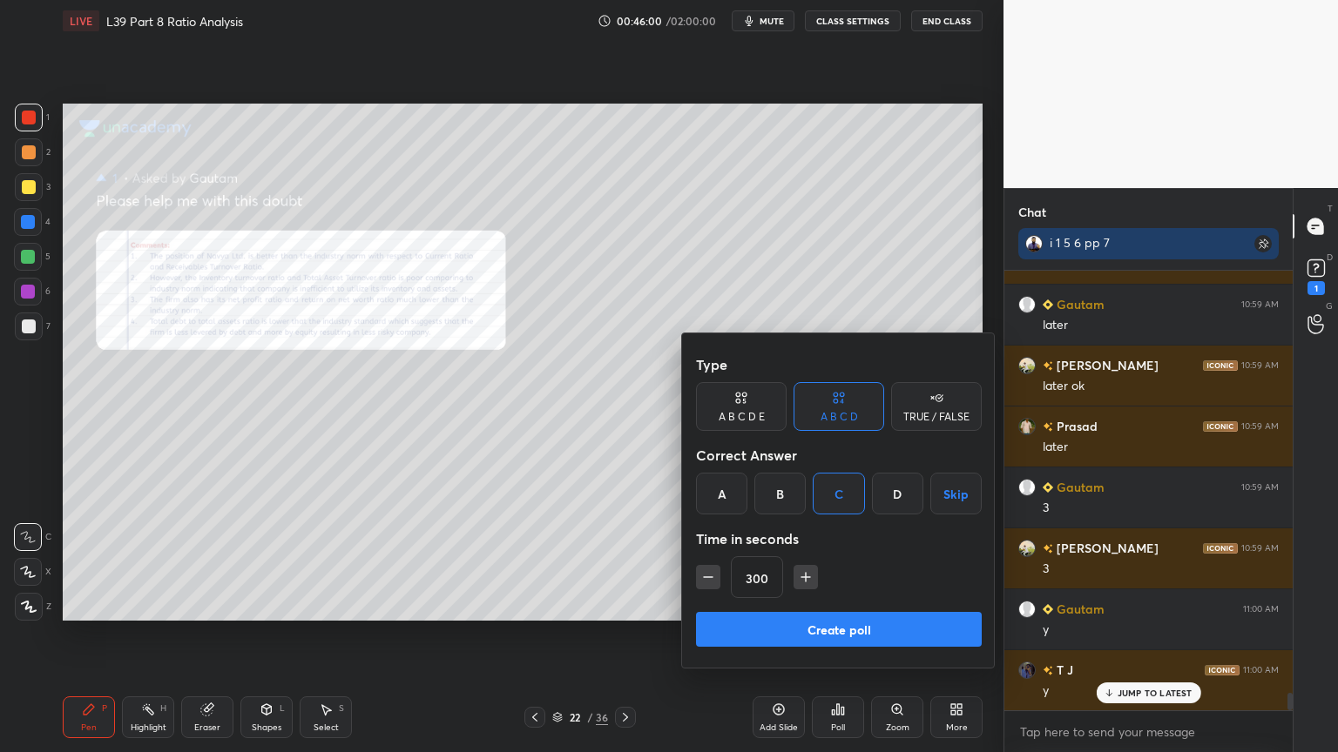
click at [701, 559] on icon "button" at bounding box center [707, 577] width 17 height 17
click at [705, 559] on icon "button" at bounding box center [708, 577] width 9 height 0
click at [708, 559] on icon "button" at bounding box center [707, 577] width 17 height 17
click at [710, 559] on icon "button" at bounding box center [707, 577] width 17 height 17
type input "240"
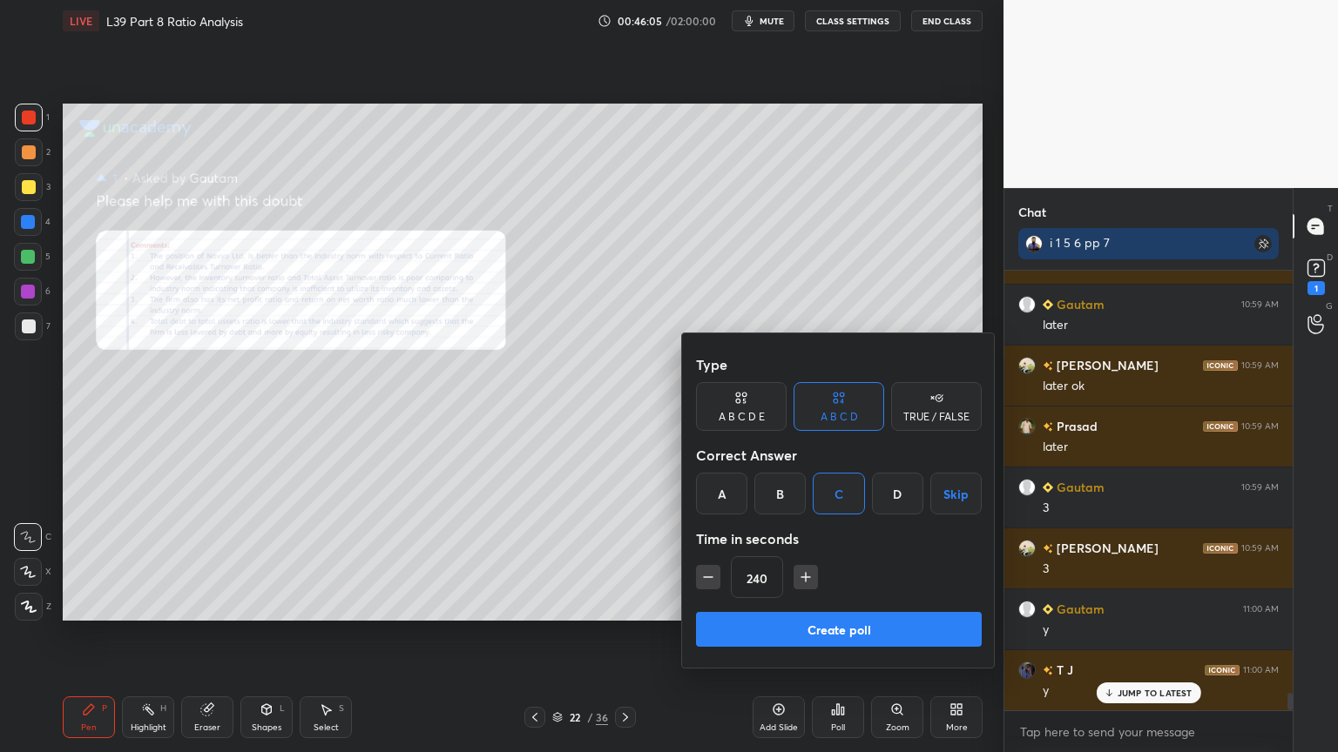
click at [755, 559] on button "Create poll" at bounding box center [839, 629] width 286 height 35
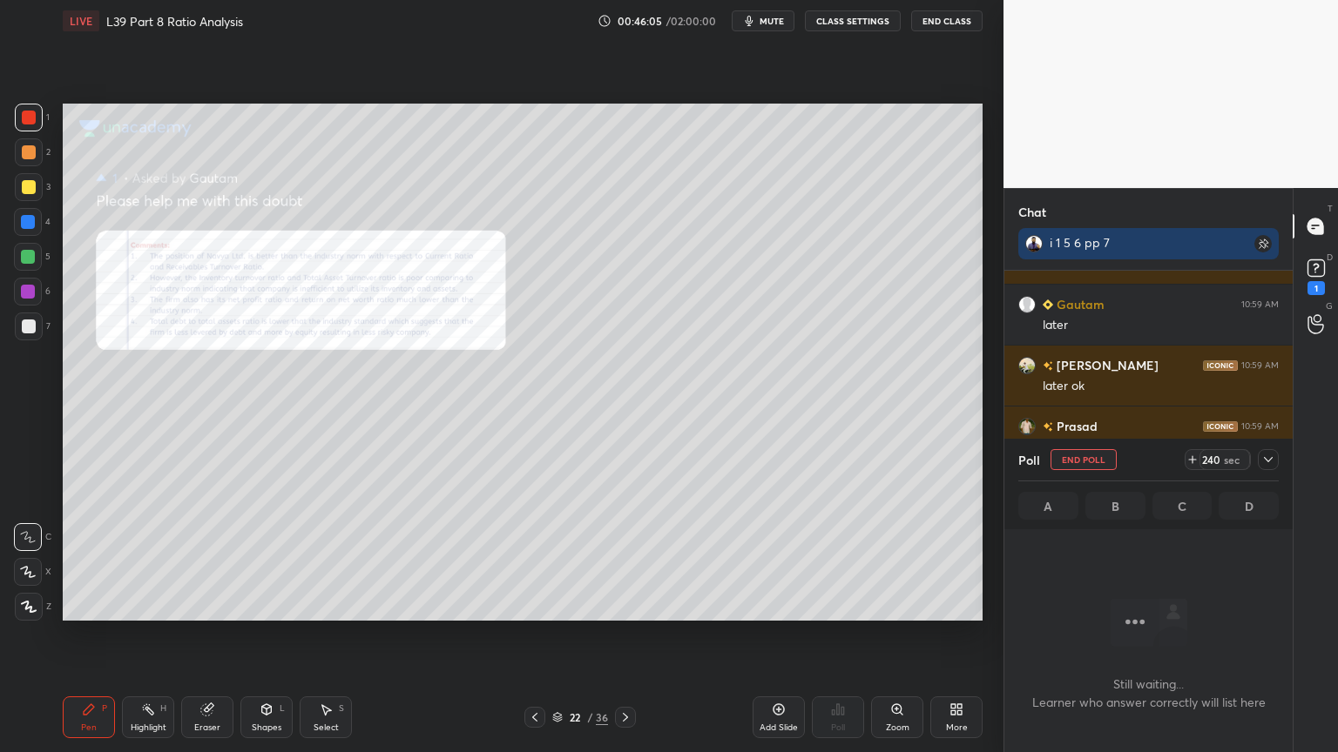
scroll to position [5, 5]
click at [756, 18] on icon "button" at bounding box center [749, 21] width 14 height 14
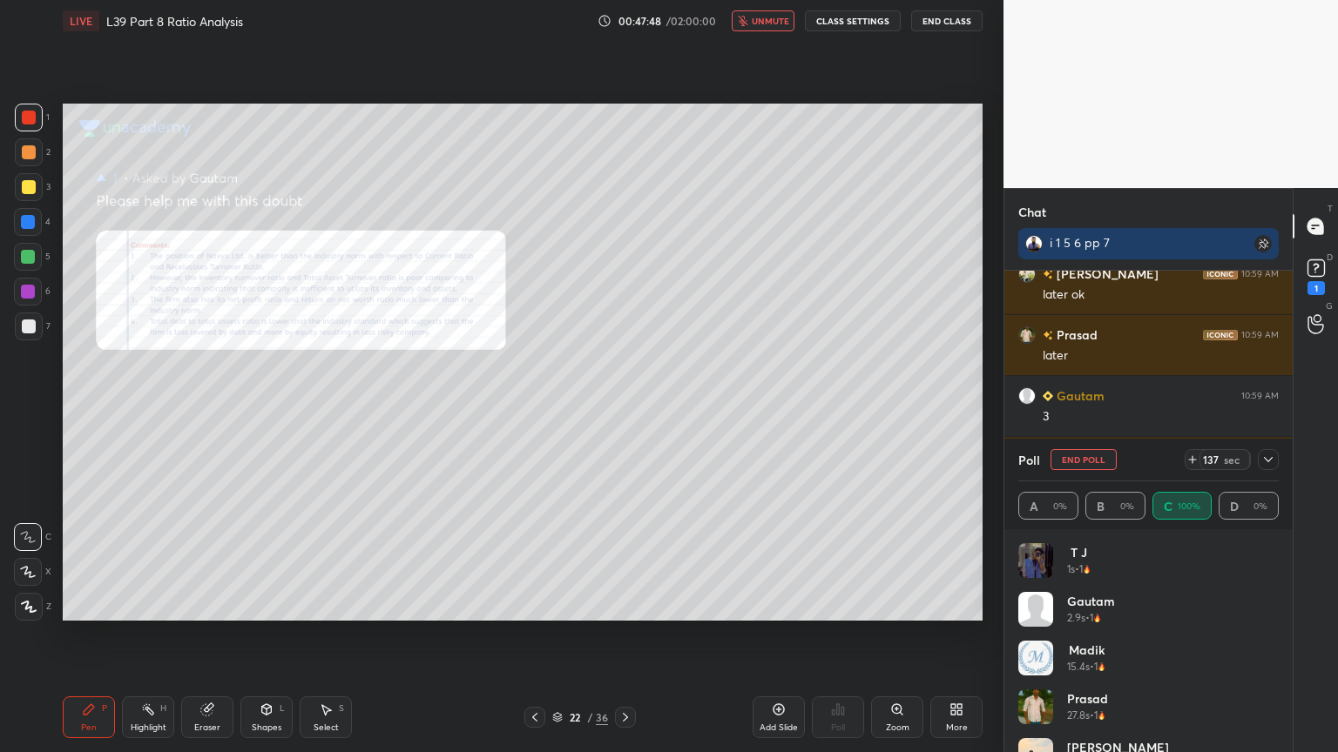
scroll to position [11094, 0]
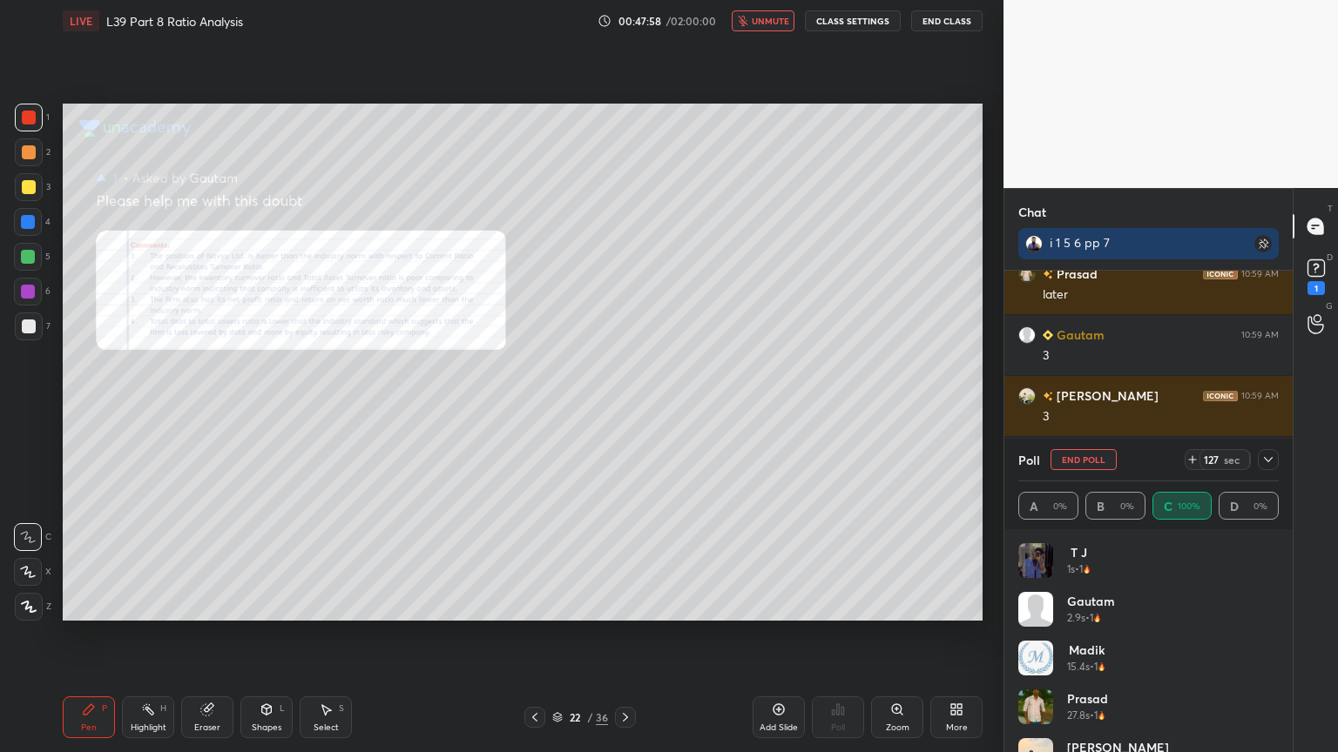
click at [757, 17] on span "unmute" at bounding box center [770, 21] width 37 height 12
click at [1267, 455] on icon at bounding box center [1268, 460] width 14 height 14
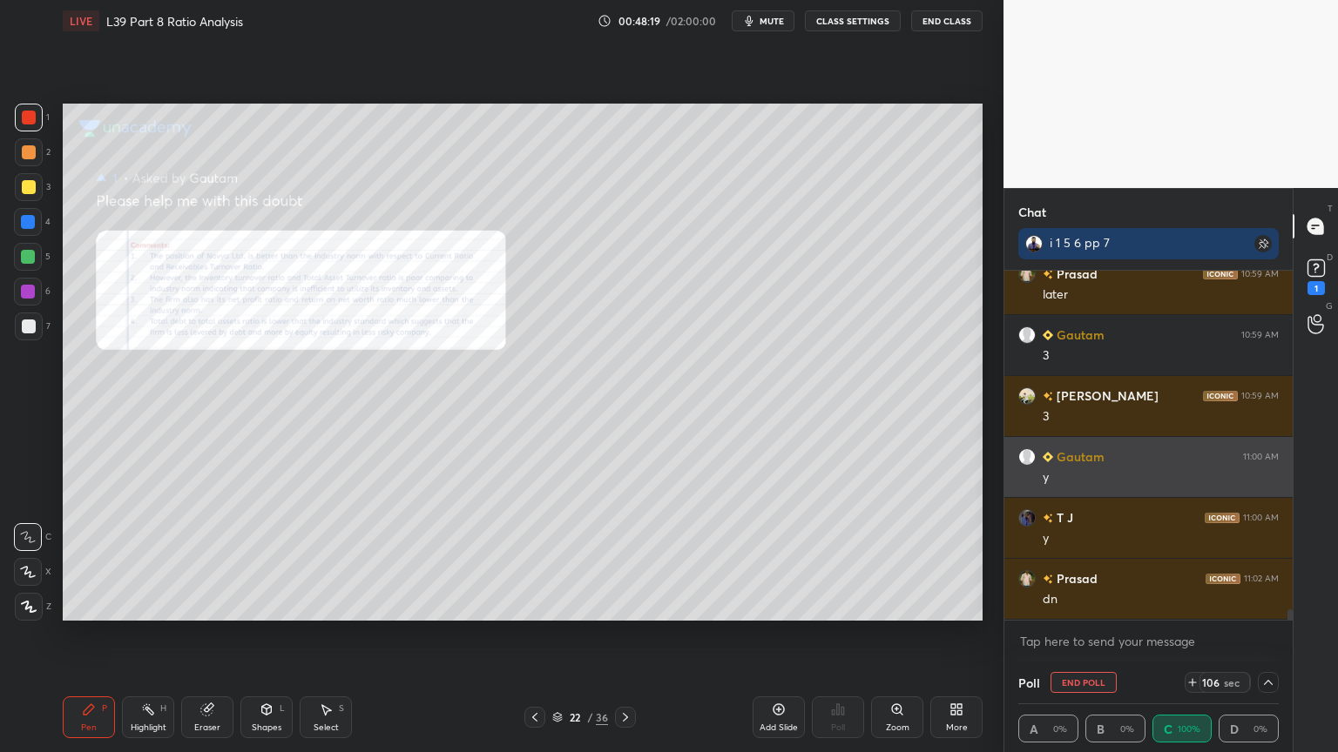
scroll to position [0, 5]
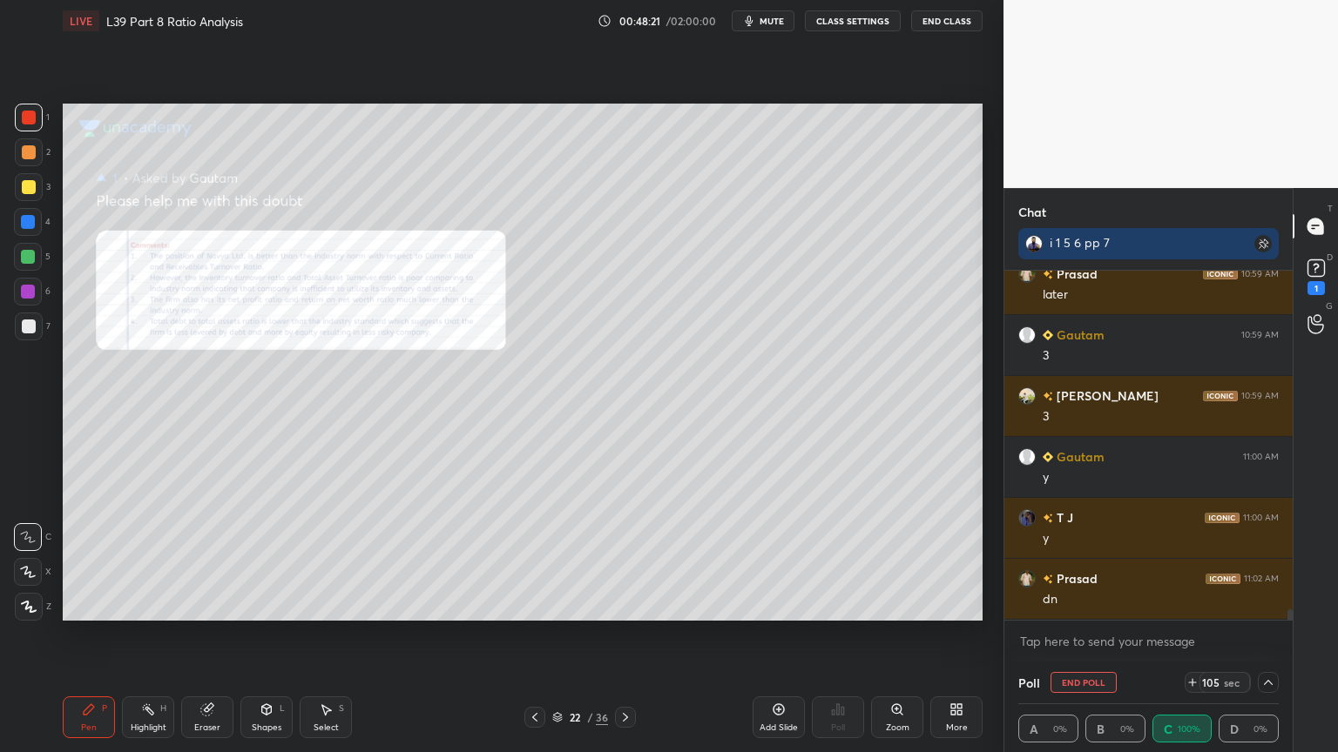
click at [559, 559] on icon at bounding box center [557, 717] width 10 height 10
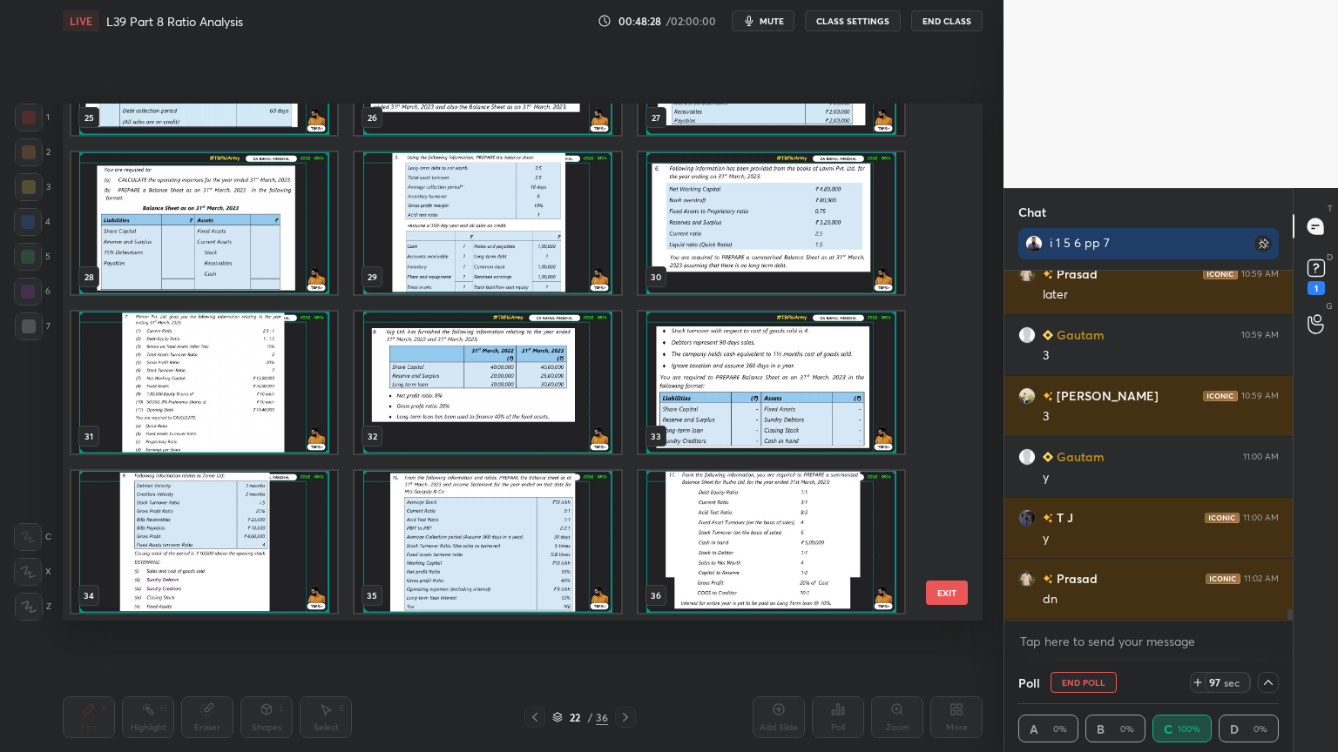
scroll to position [11155, 0]
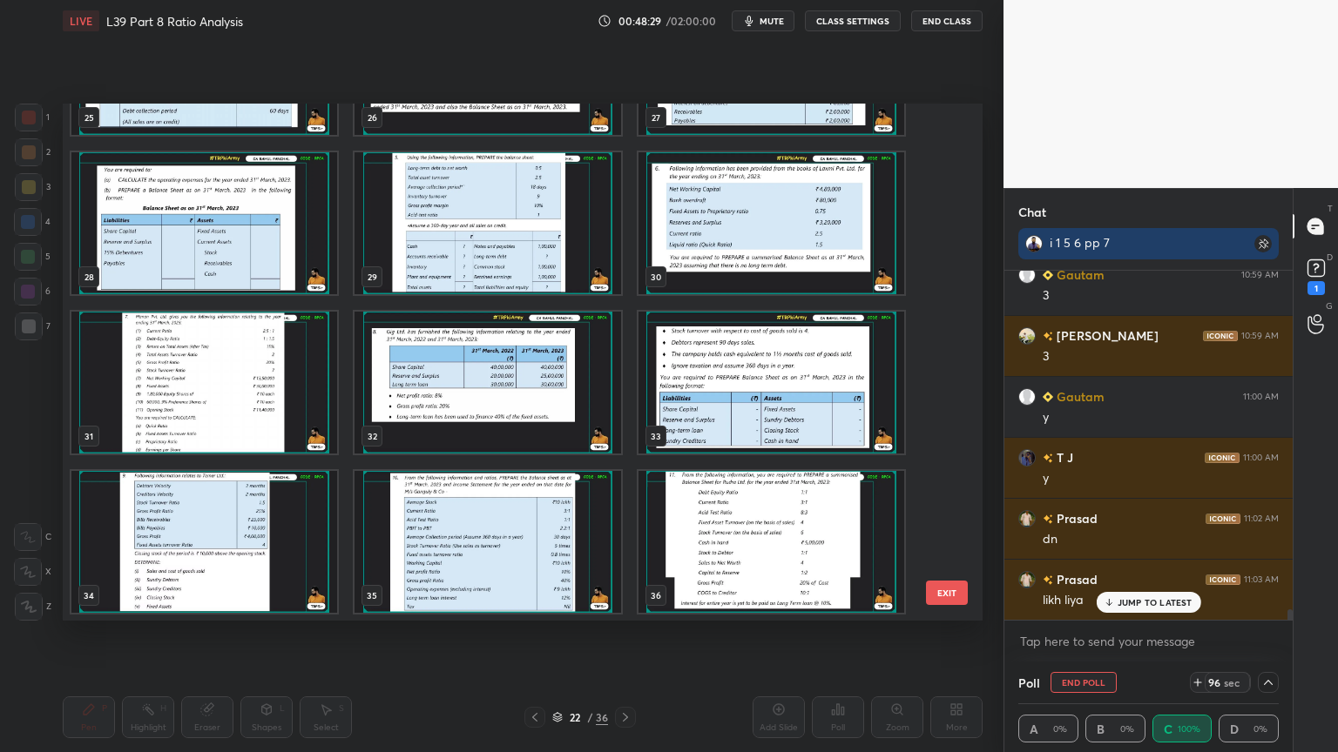
click at [229, 428] on img "grid" at bounding box center [204, 383] width 266 height 142
click at [223, 433] on img "grid" at bounding box center [204, 383] width 266 height 142
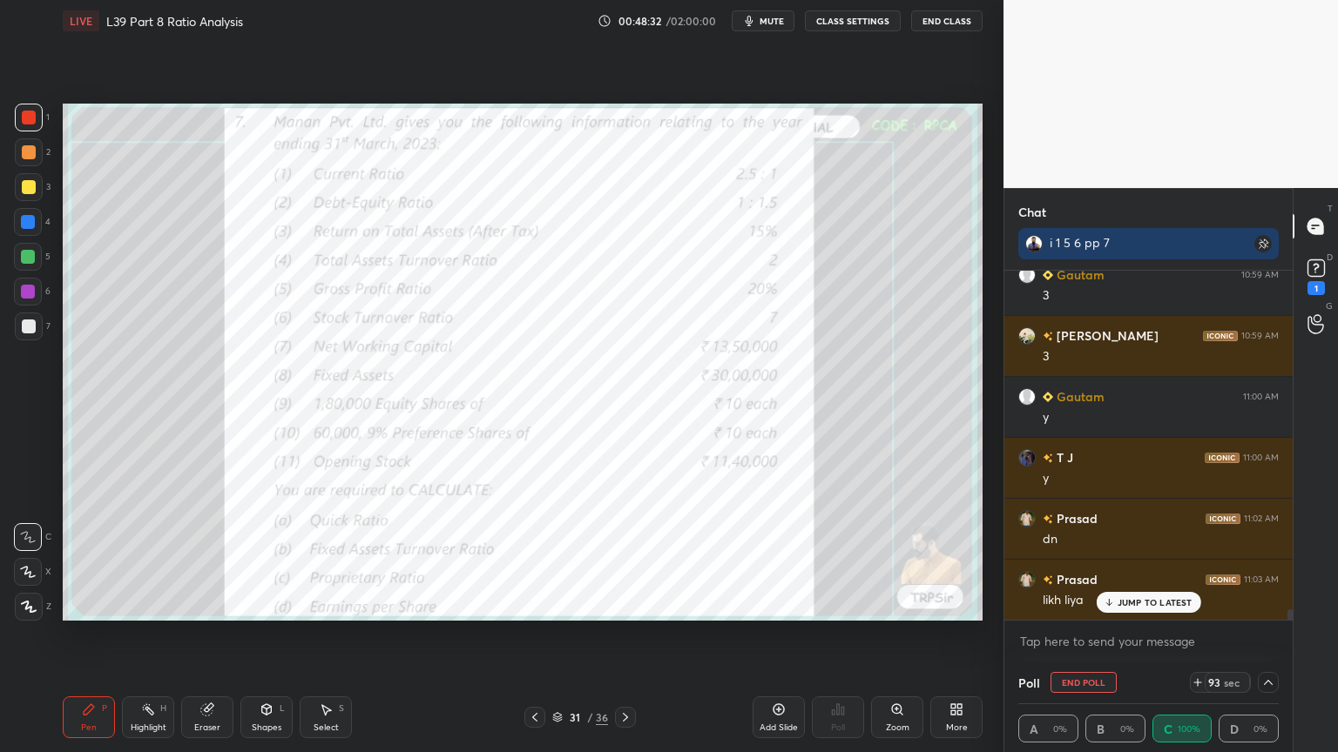
click at [774, 559] on icon at bounding box center [779, 710] width 14 height 14
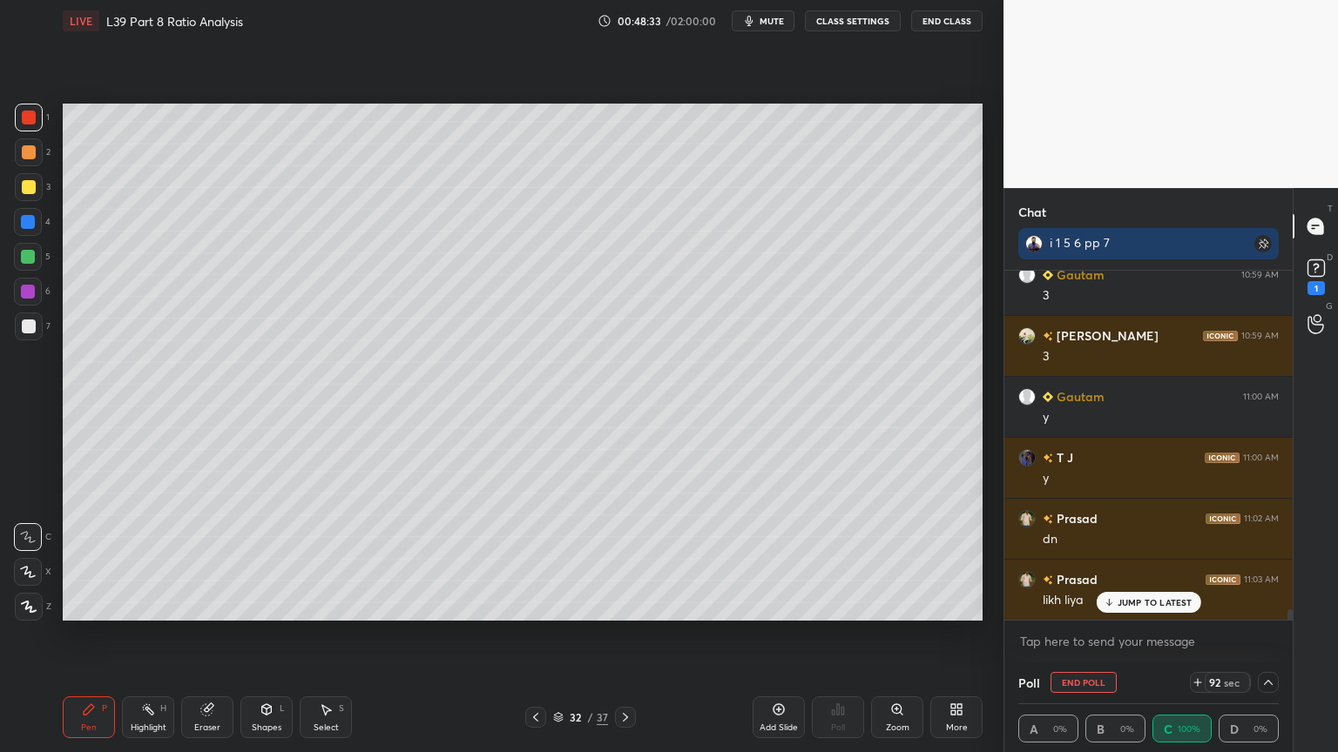
click at [32, 214] on div at bounding box center [28, 222] width 28 height 28
click at [266, 559] on icon at bounding box center [266, 712] width 0 height 6
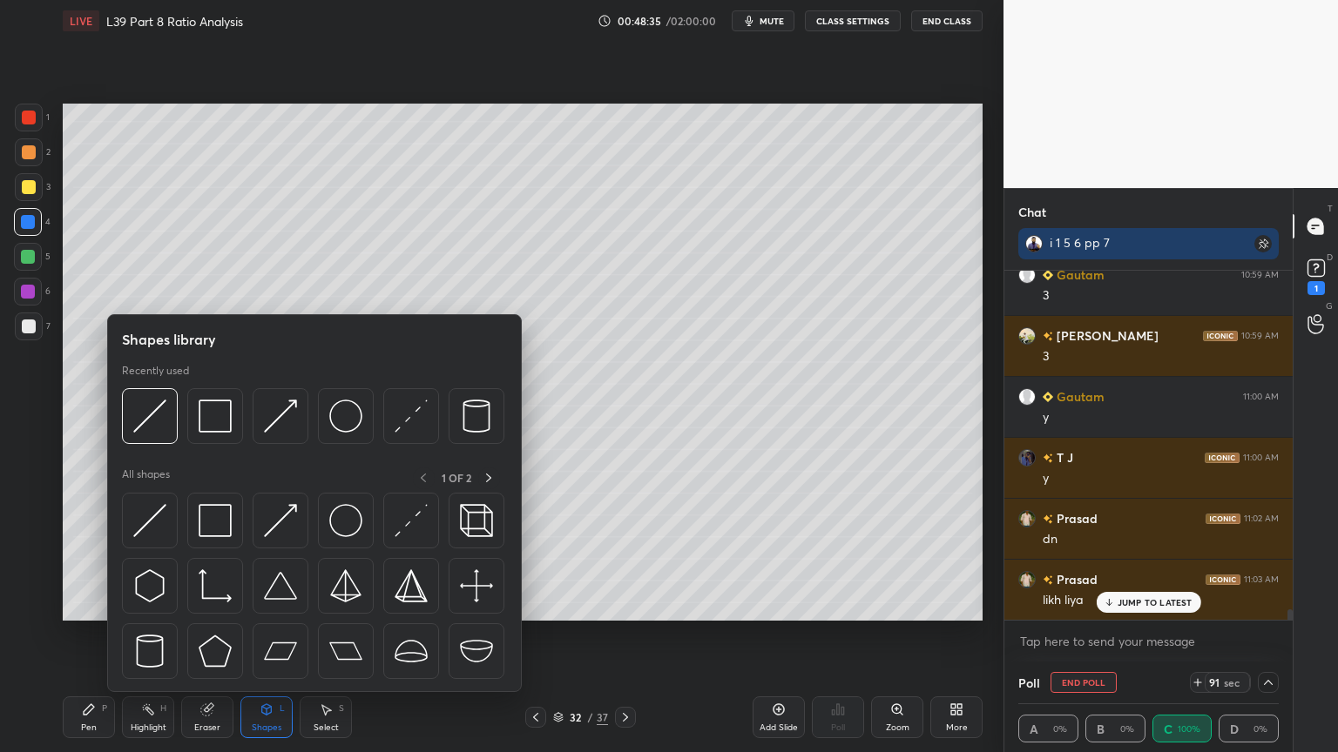
click at [216, 413] on img at bounding box center [215, 416] width 33 height 33
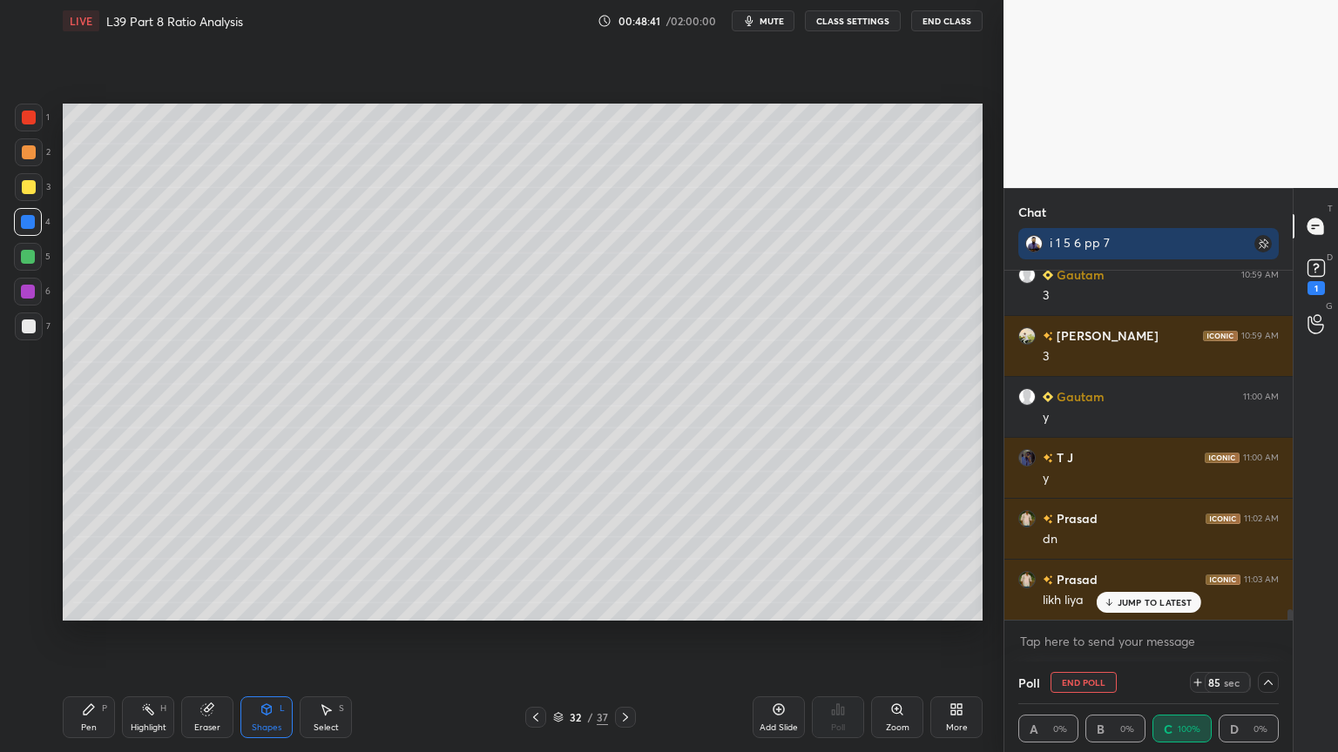
scroll to position [11216, 0]
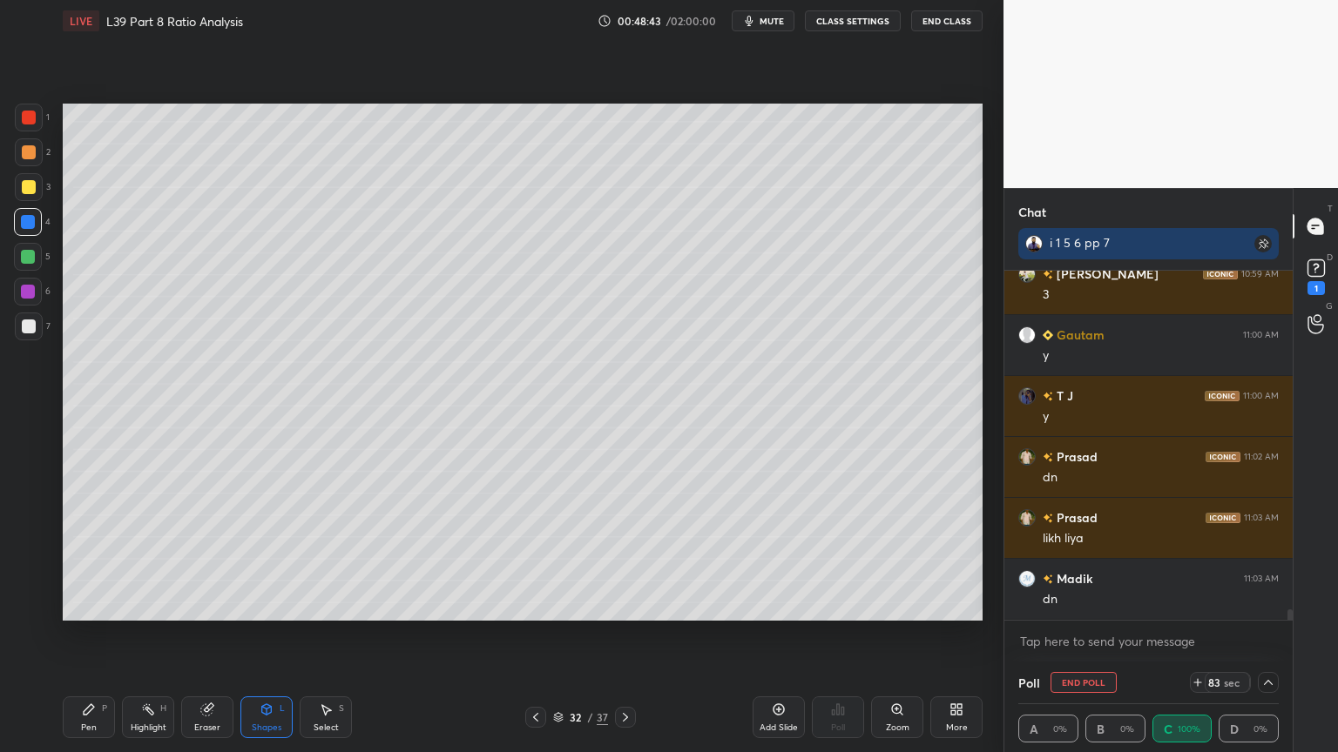
click at [766, 559] on div "Add Slide" at bounding box center [778, 718] width 52 height 42
click at [267, 559] on icon at bounding box center [267, 710] width 14 height 14
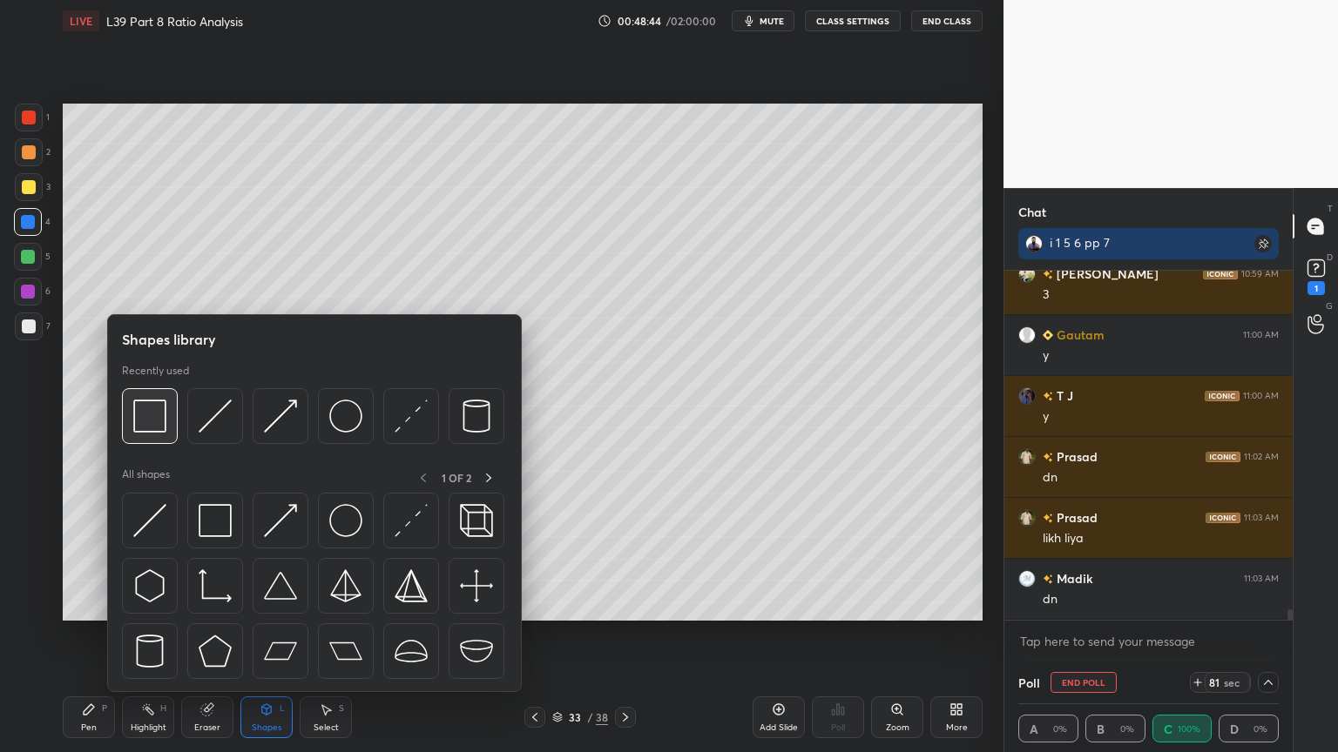
click at [150, 432] on img at bounding box center [149, 416] width 33 height 33
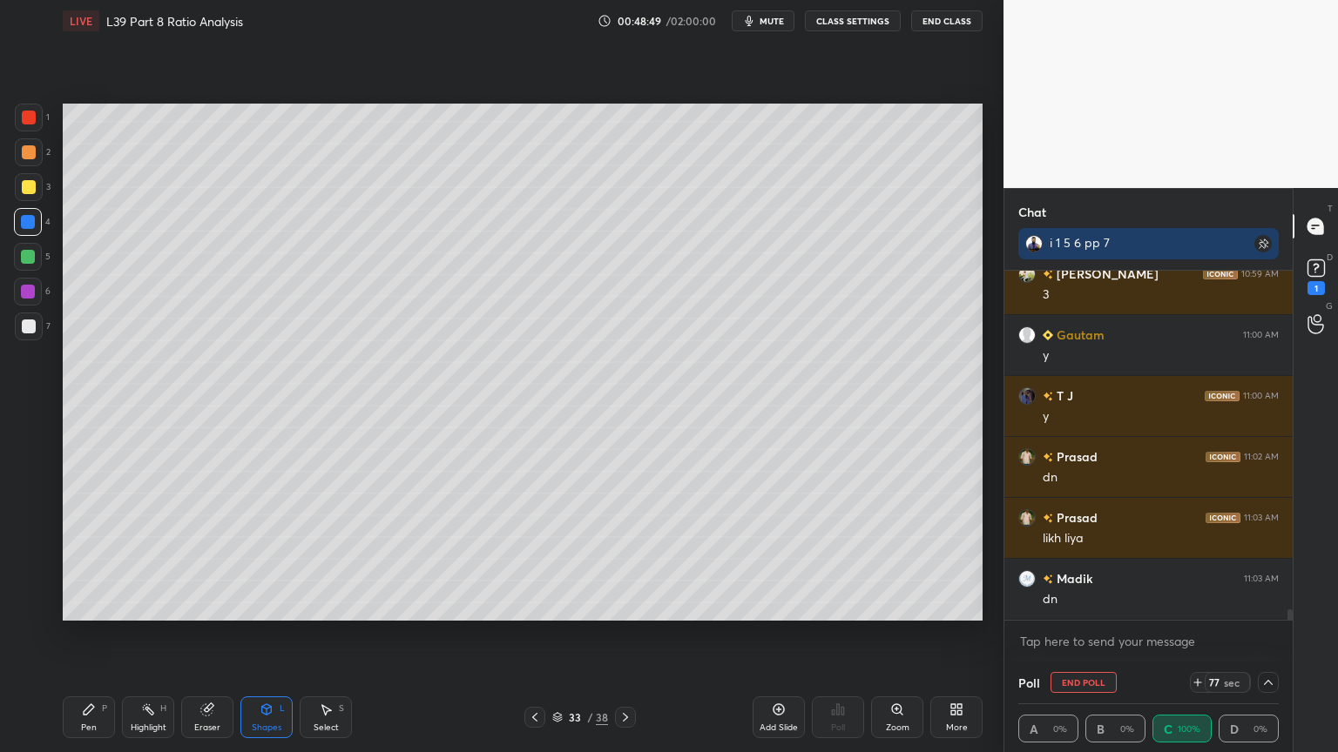
click at [536, 559] on icon at bounding box center [535, 718] width 14 height 14
click at [541, 559] on icon at bounding box center [535, 718] width 14 height 14
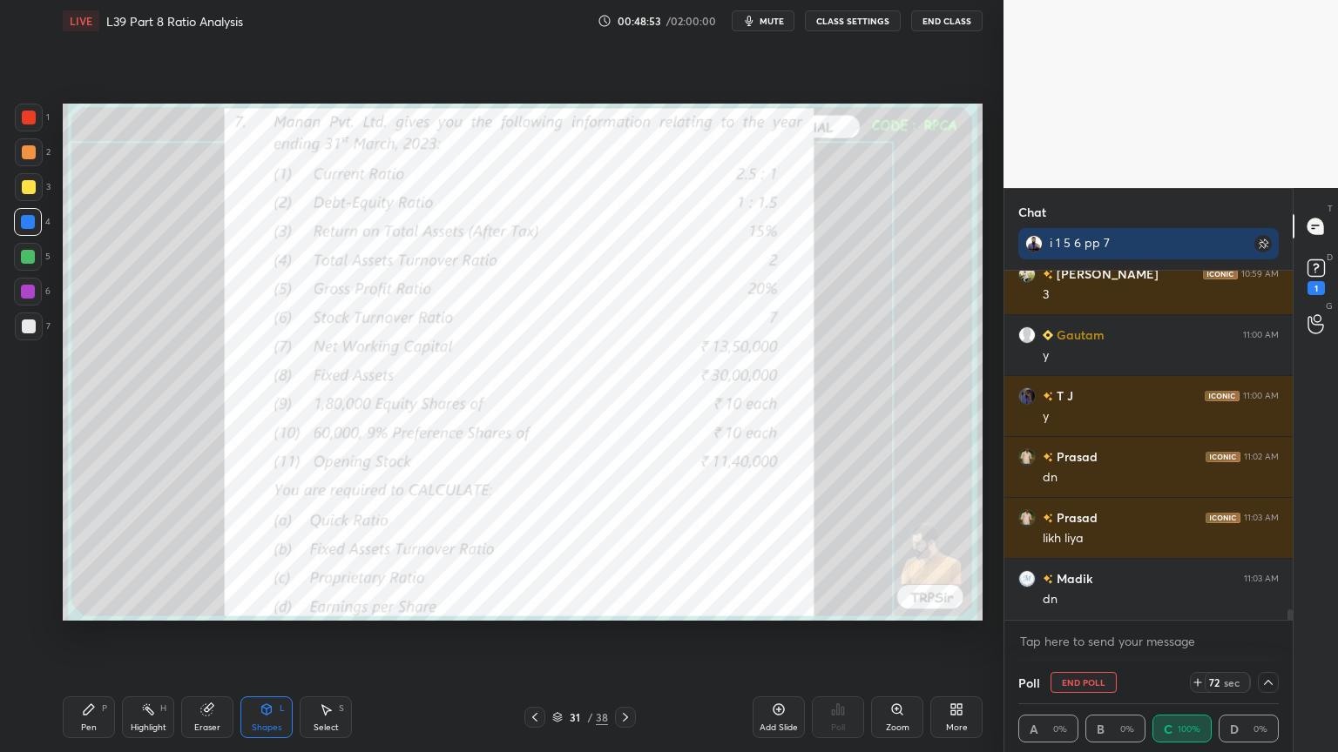
click at [105, 559] on div "P" at bounding box center [104, 709] width 5 height 9
click at [18, 136] on div "1" at bounding box center [32, 121] width 35 height 35
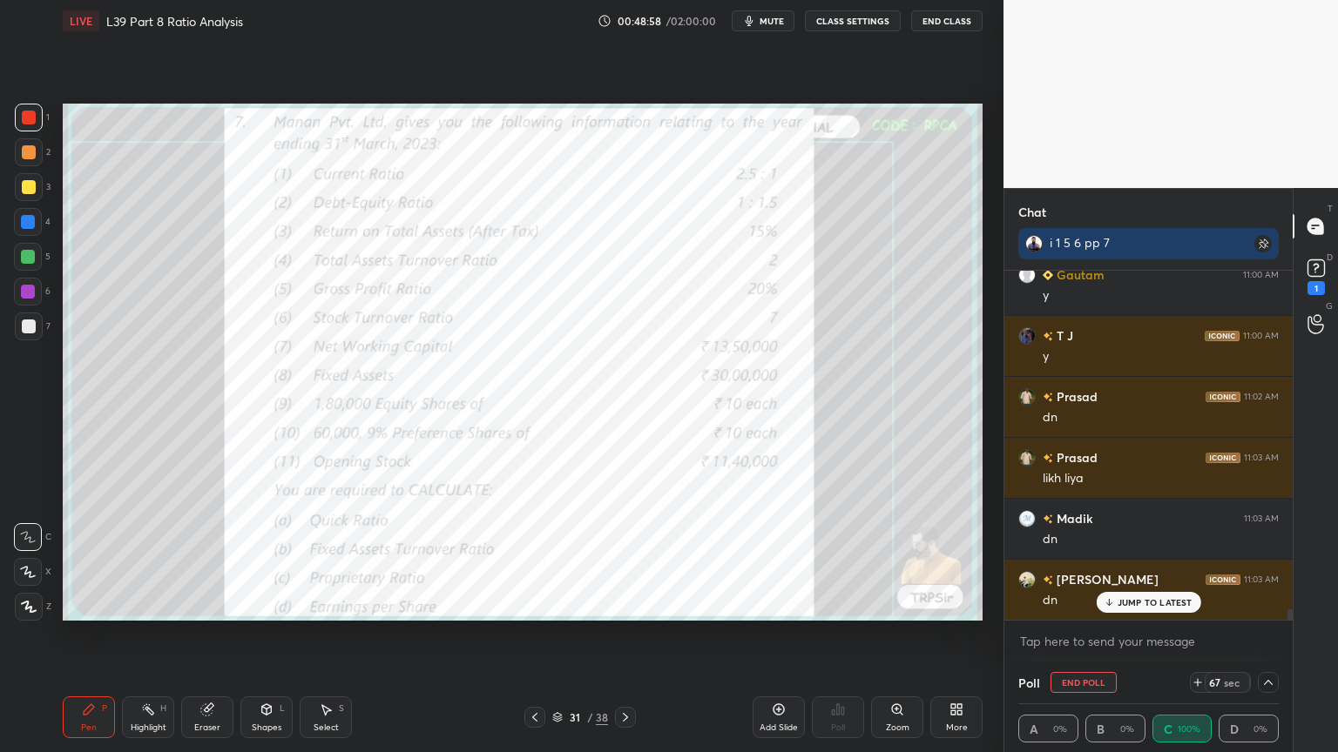
click at [32, 159] on div at bounding box center [29, 152] width 14 height 14
click at [31, 323] on div at bounding box center [29, 327] width 14 height 14
click at [25, 199] on div at bounding box center [29, 187] width 28 height 28
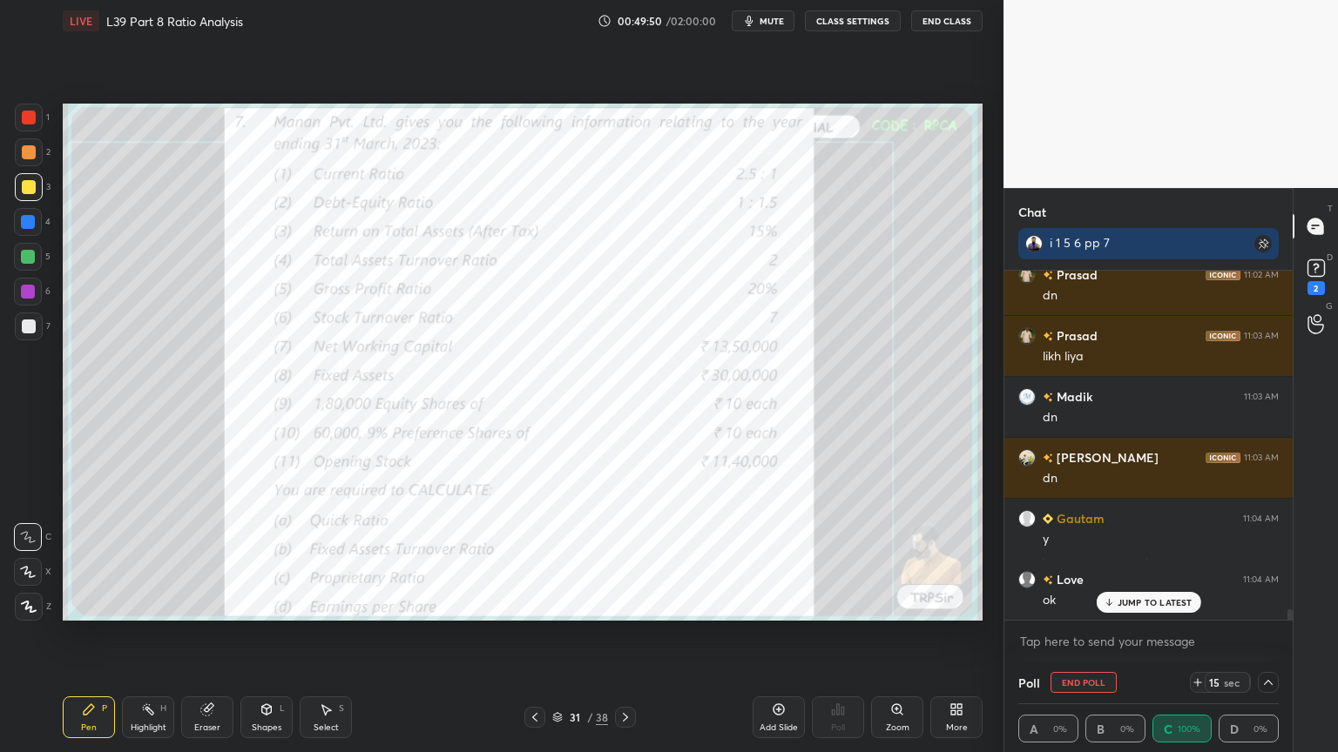
scroll to position [11460, 0]
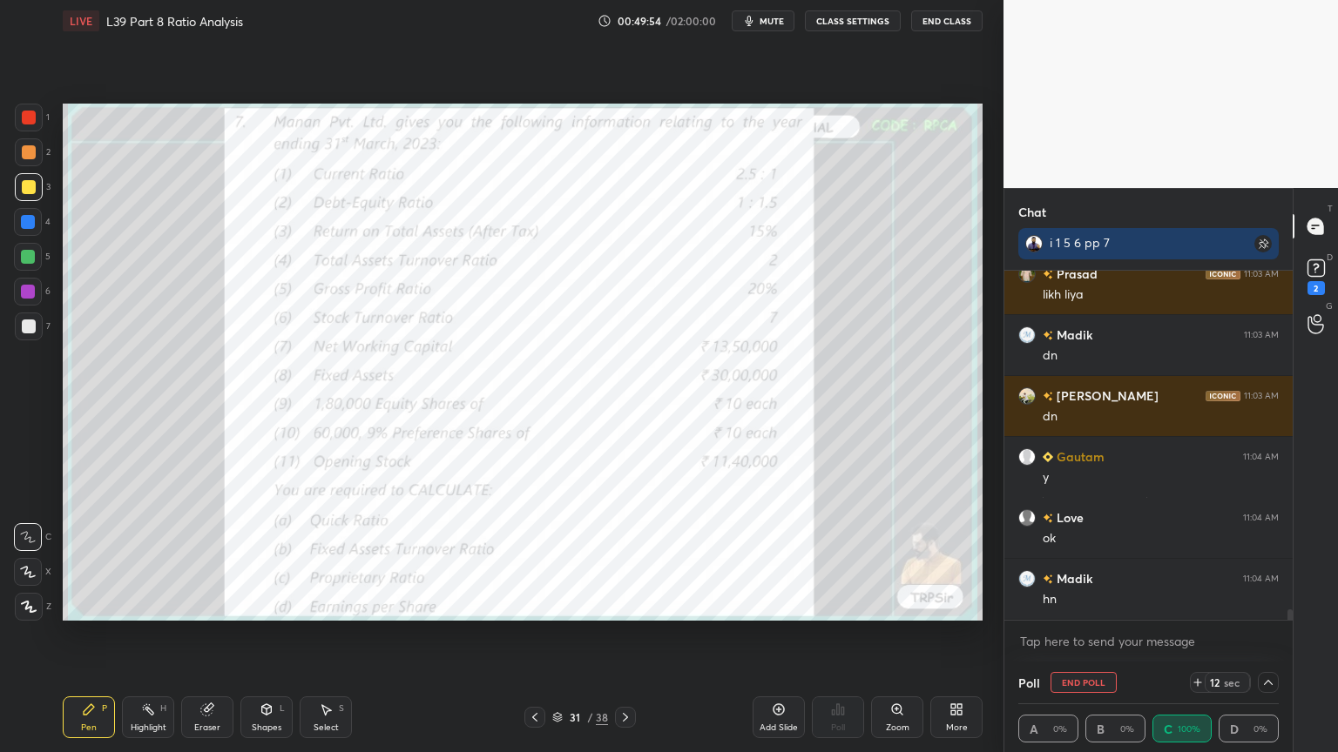
click at [320, 559] on icon at bounding box center [326, 710] width 14 height 14
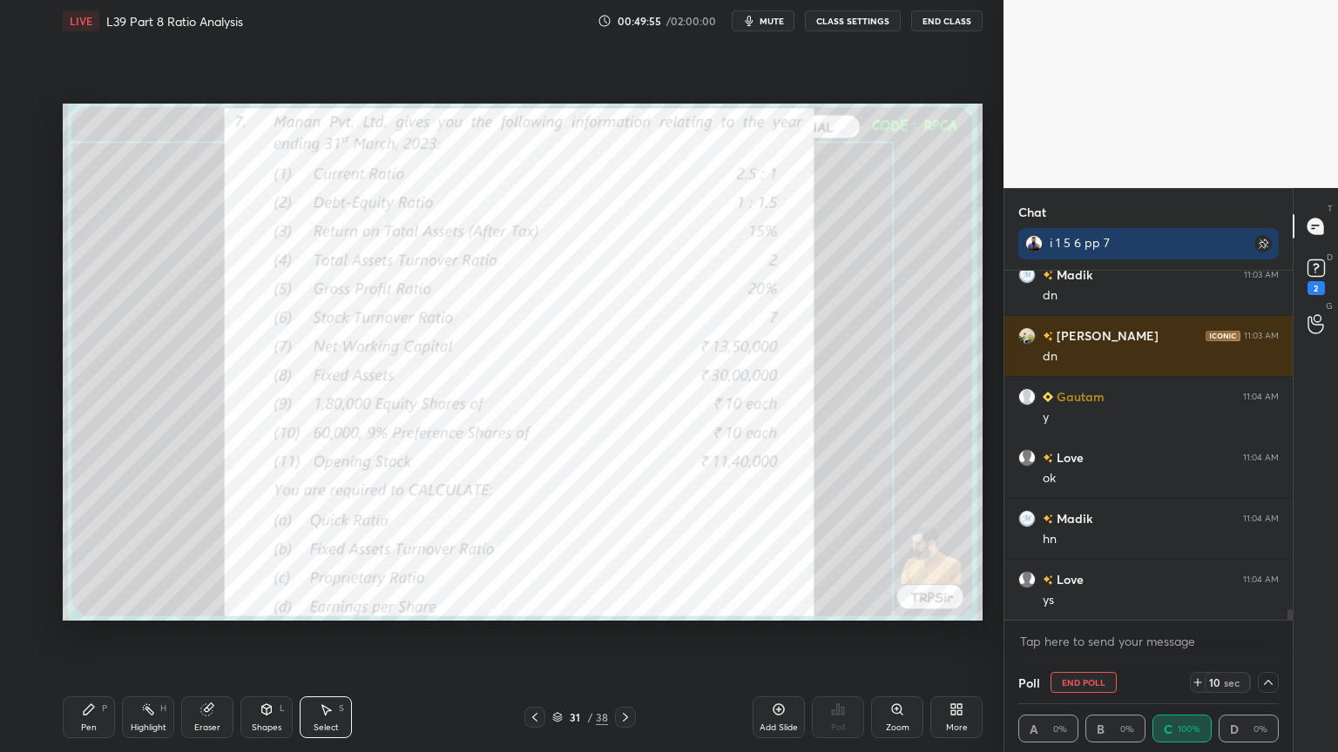
scroll to position [11582, 0]
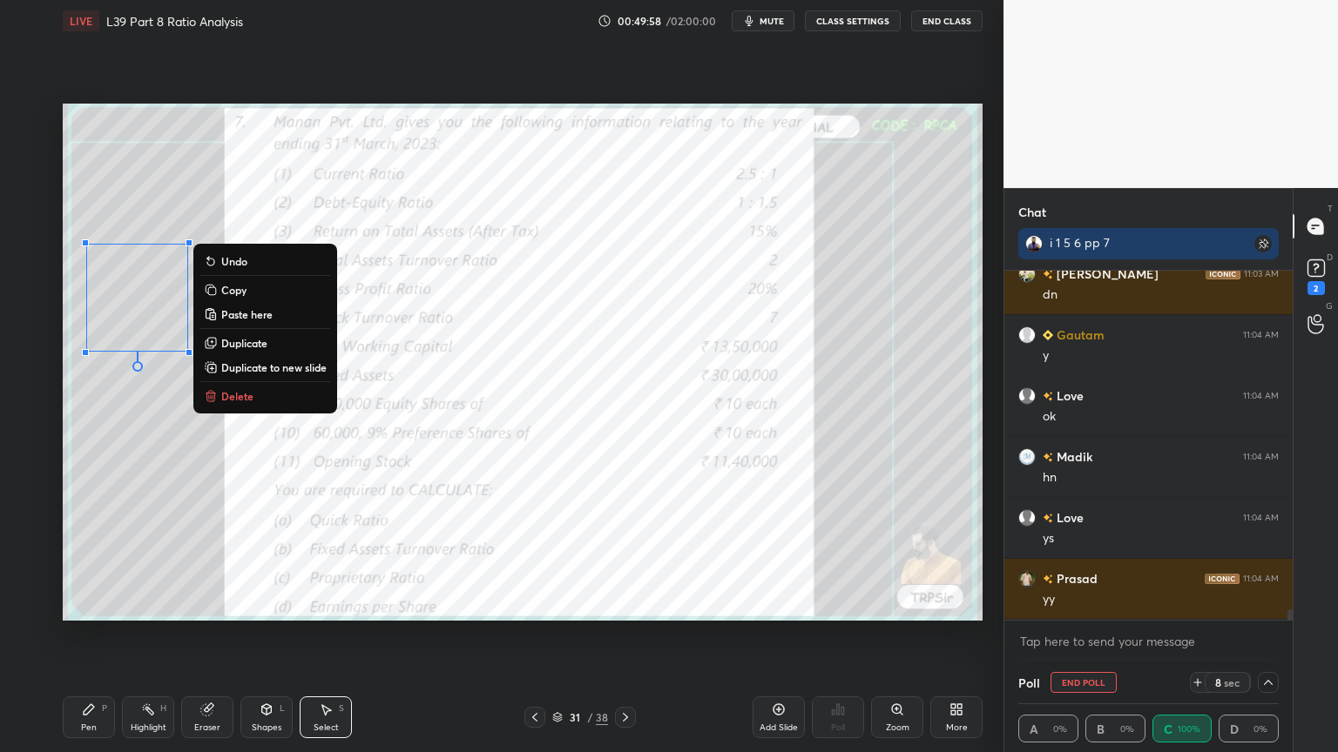
click at [233, 402] on p "Delete" at bounding box center [237, 396] width 32 height 14
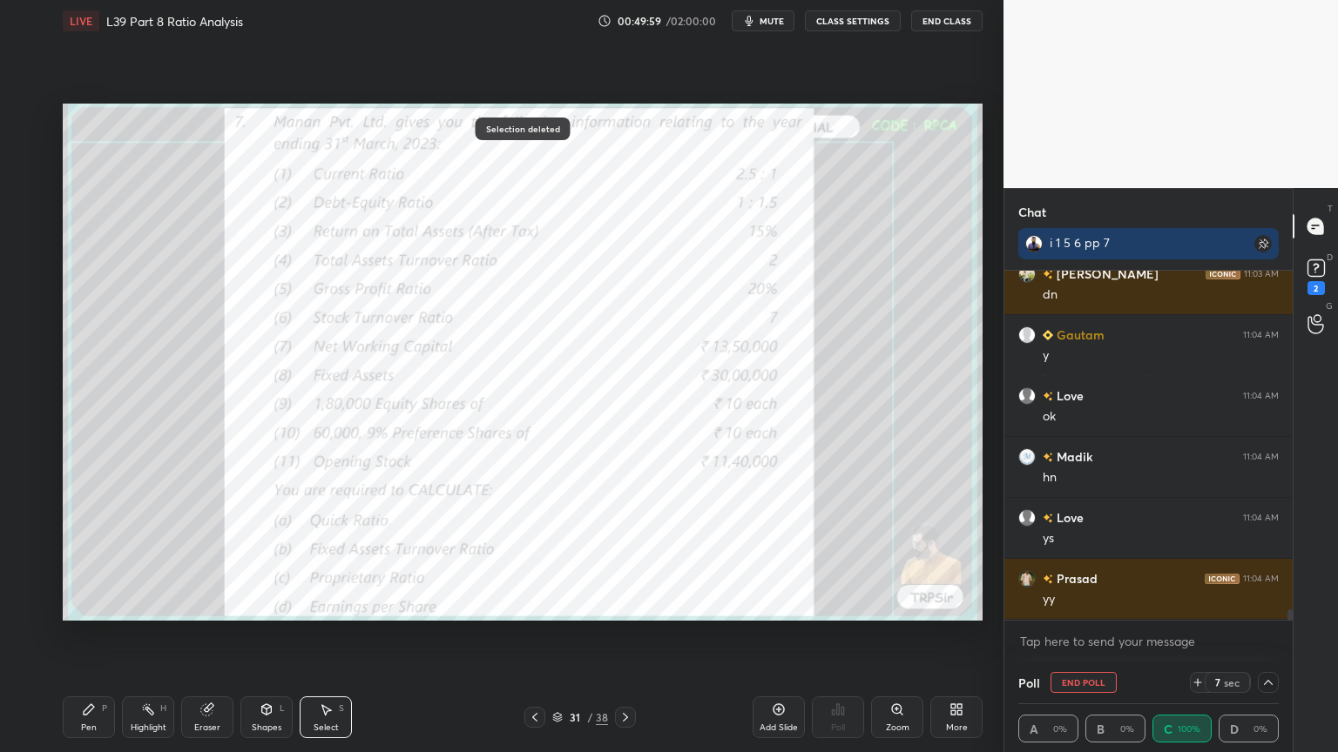
click at [100, 559] on div "Pen P" at bounding box center [89, 718] width 52 height 42
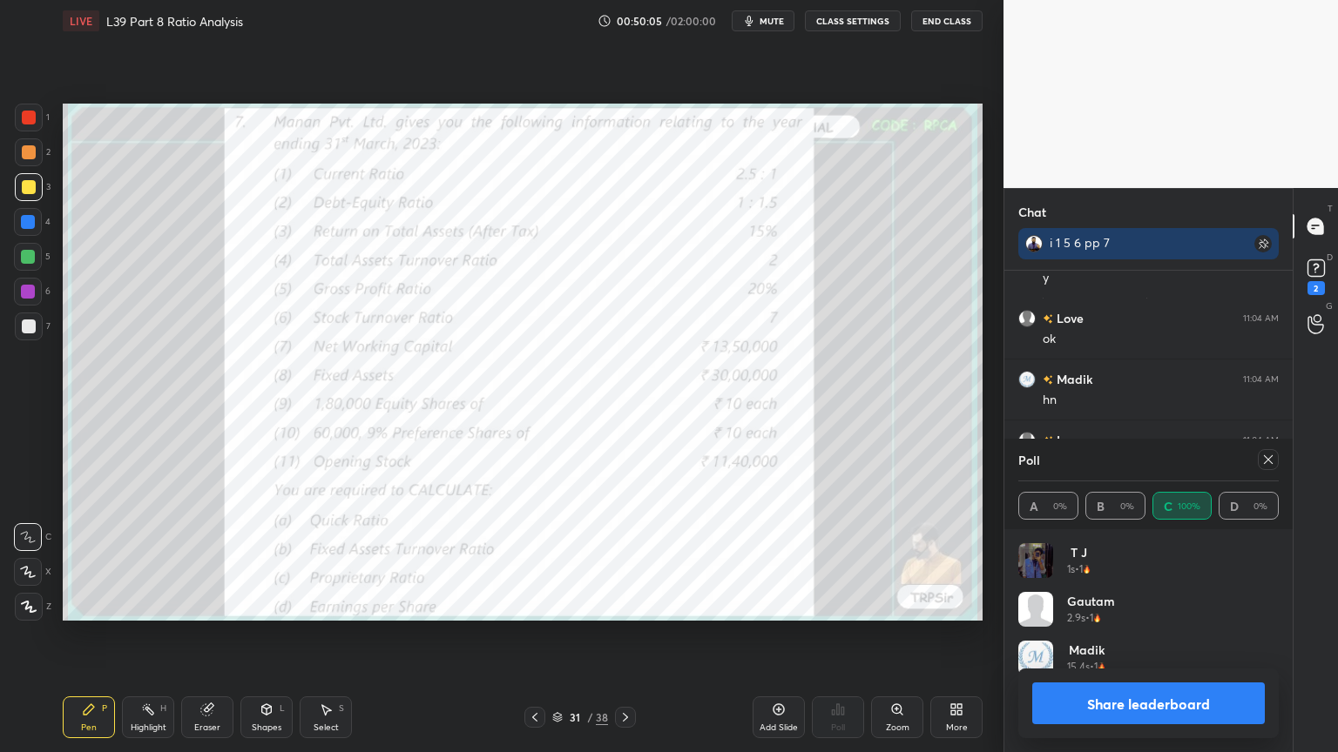
scroll to position [203, 255]
click at [1144, 559] on button "Share leaderboard" at bounding box center [1148, 704] width 233 height 42
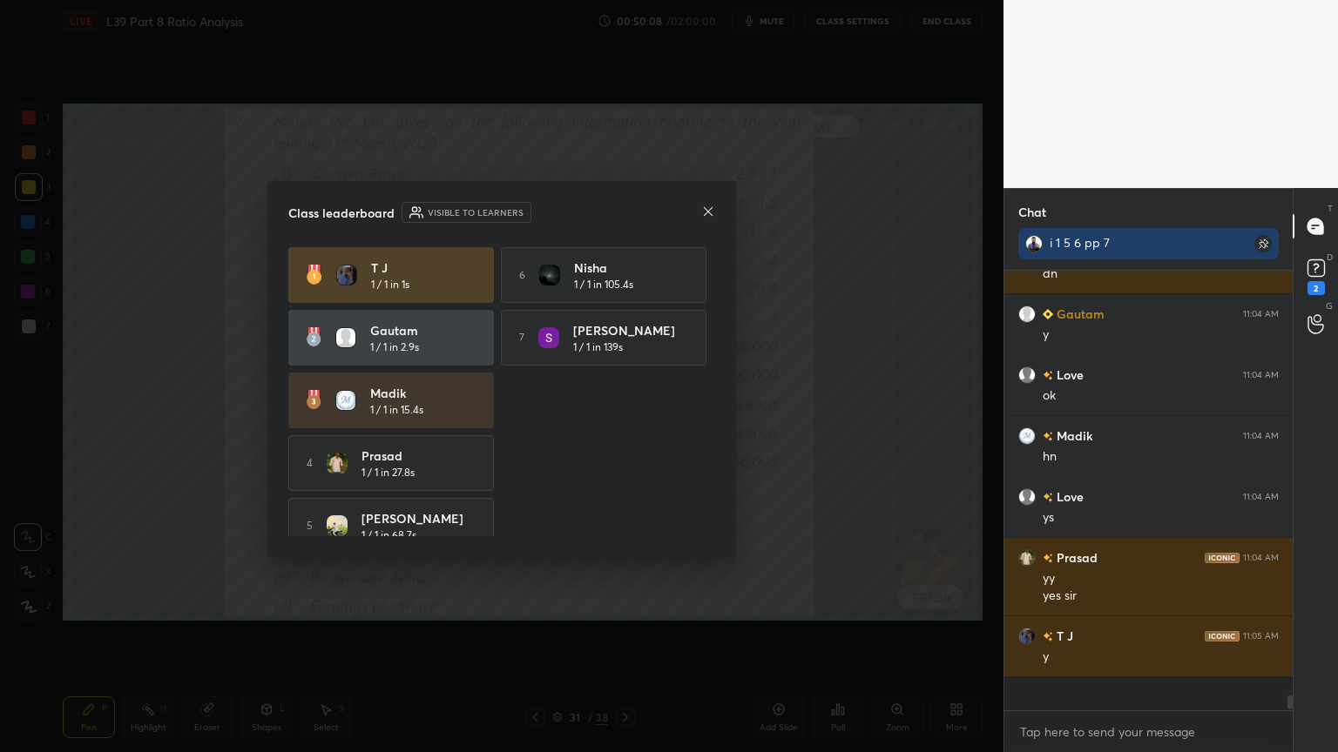
scroll to position [408, 283]
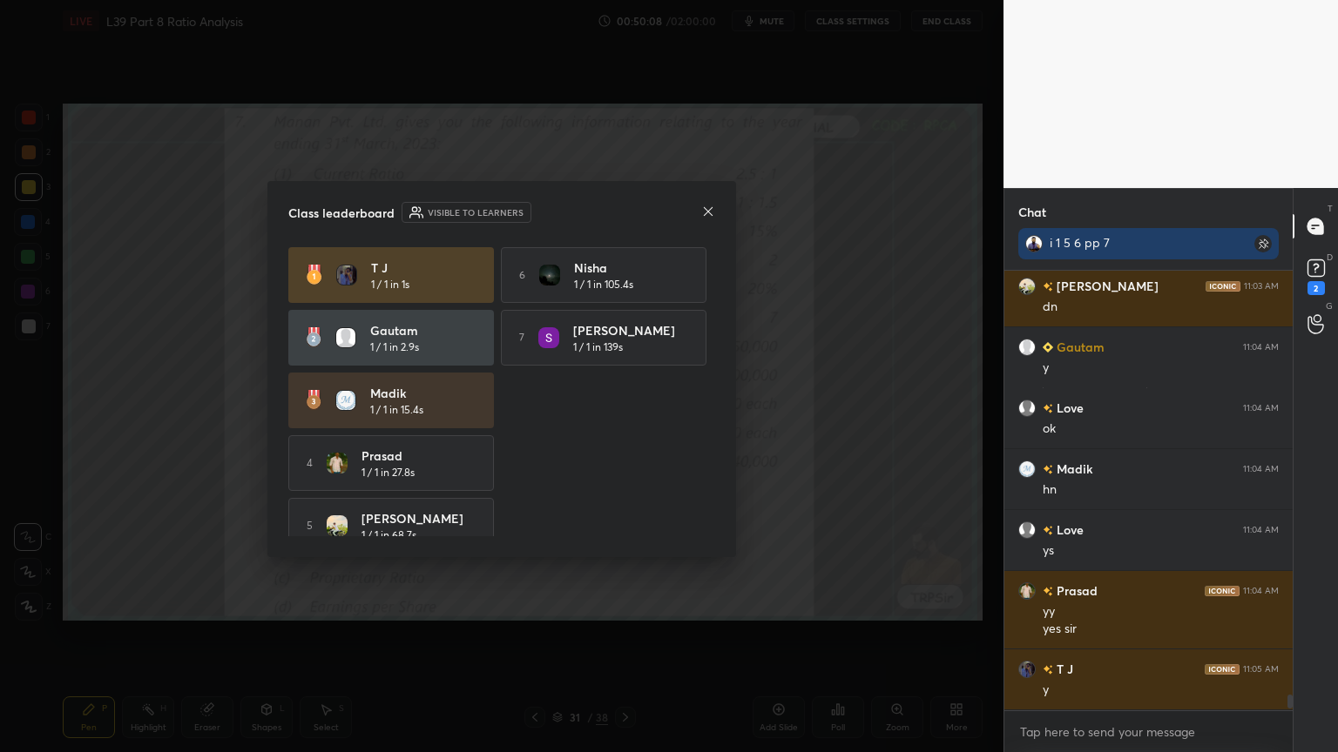
click at [706, 219] on div at bounding box center [708, 213] width 14 height 18
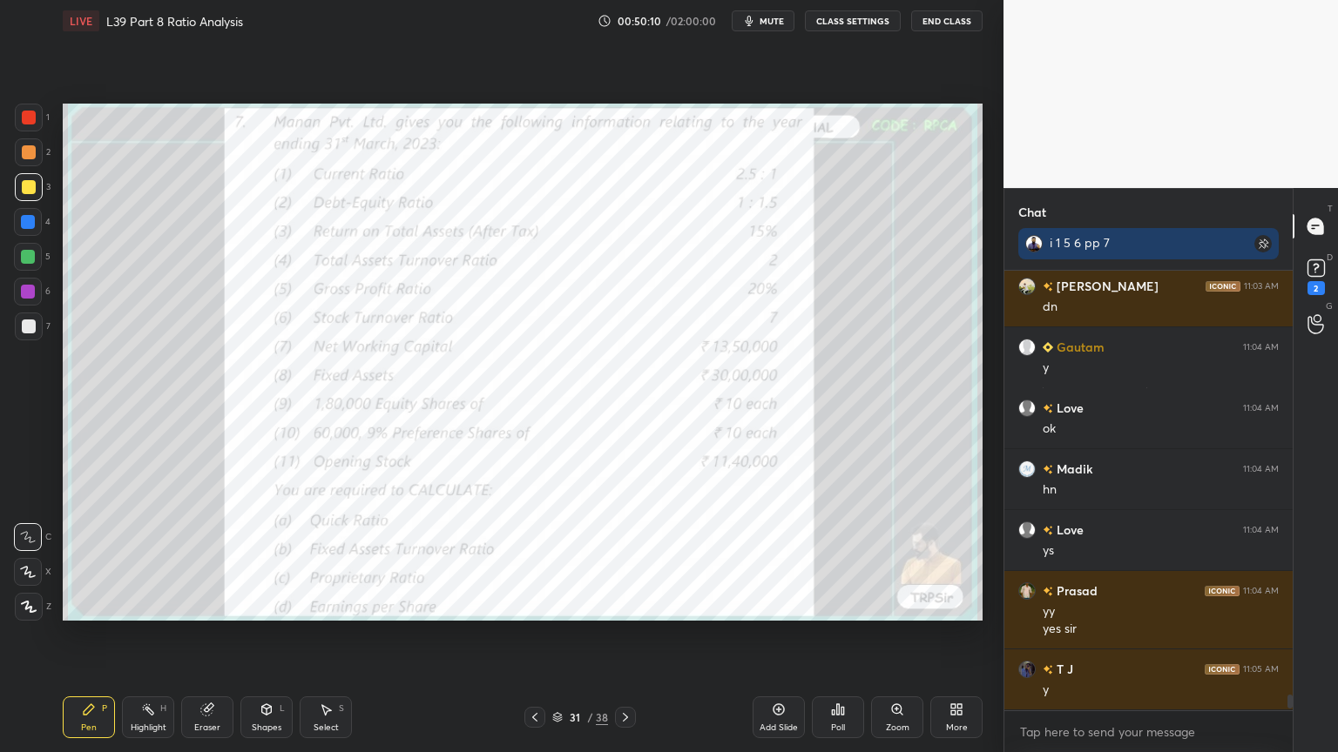
click at [820, 559] on div "Poll" at bounding box center [838, 718] width 52 height 42
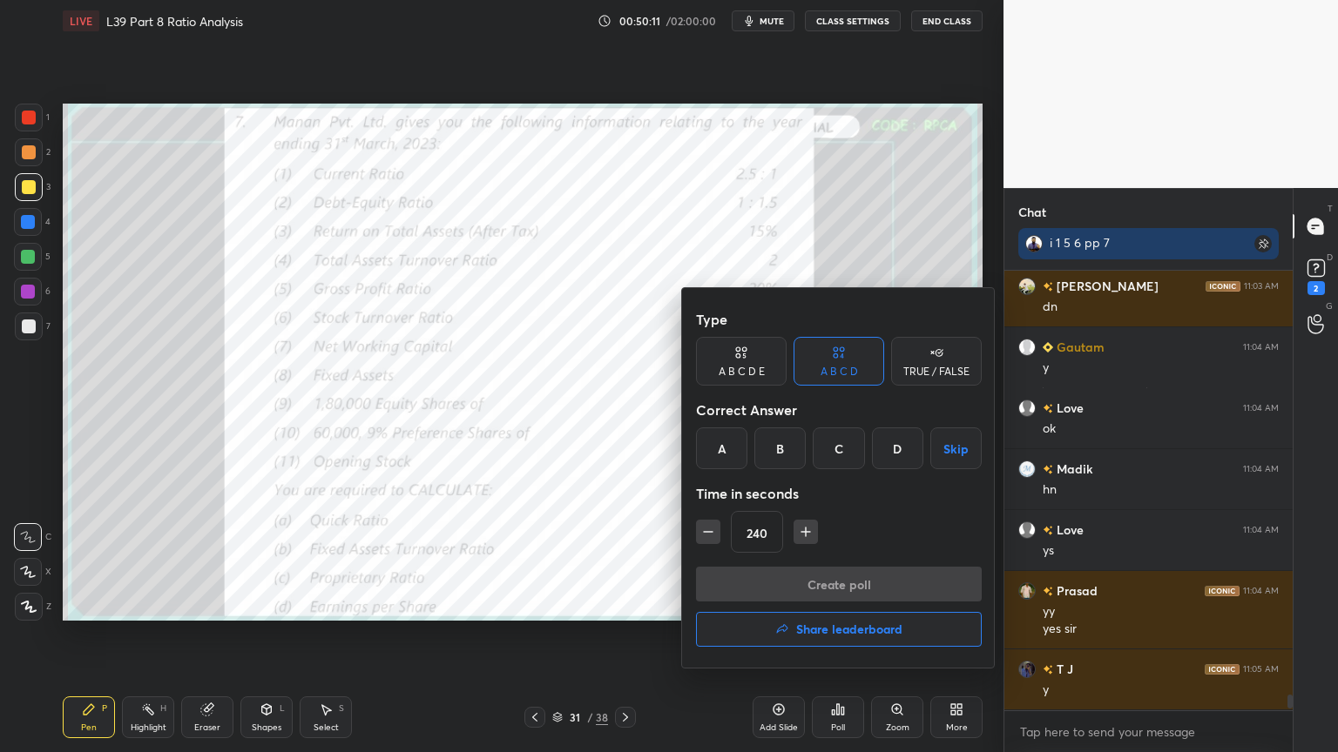
click at [607, 559] on div at bounding box center [669, 376] width 1338 height 752
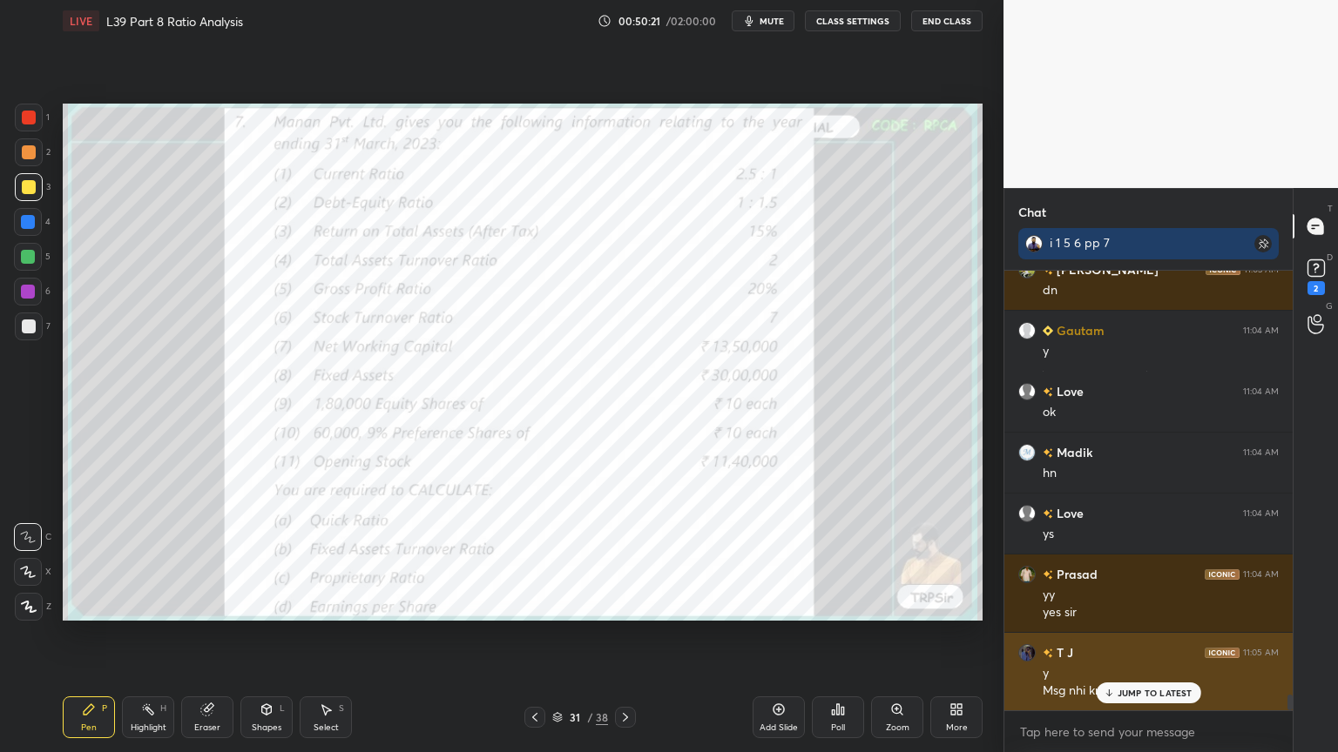
click at [1134, 559] on p "JUMP TO LATEST" at bounding box center [1154, 693] width 75 height 10
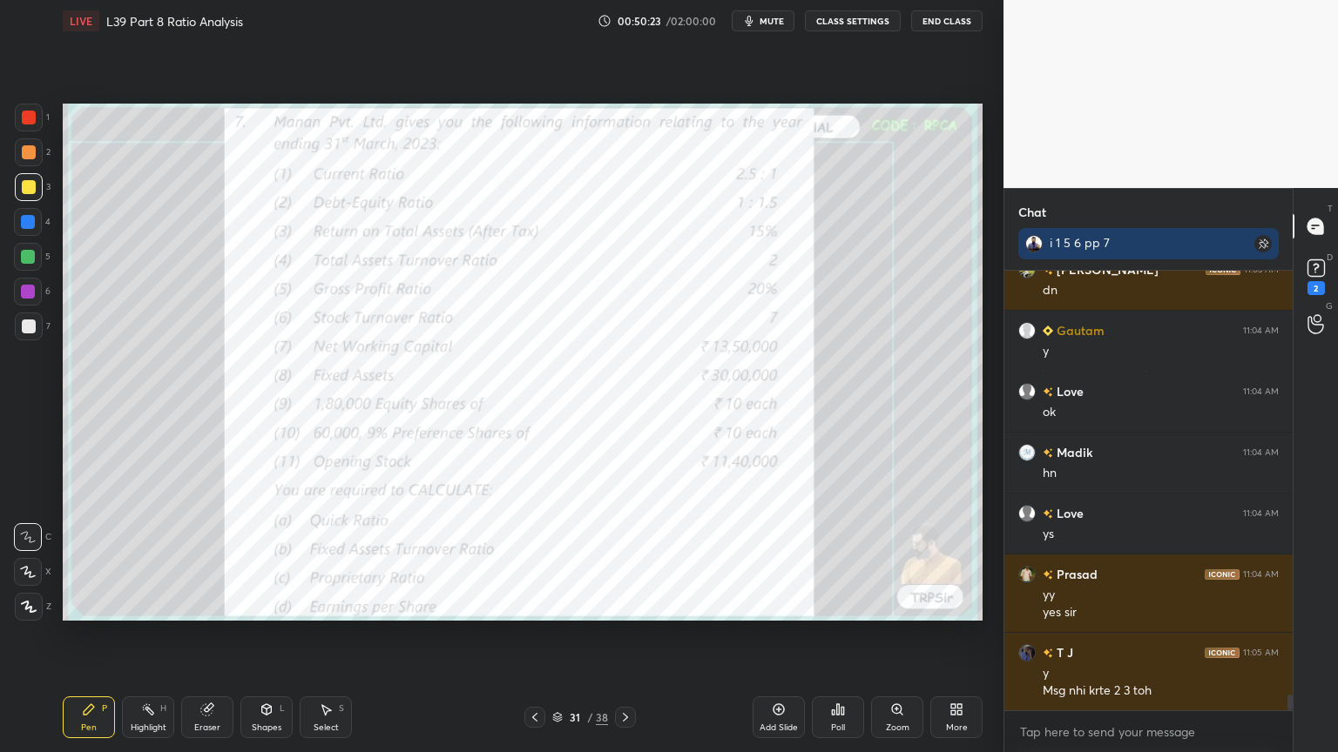
click at [87, 559] on icon at bounding box center [89, 710] width 10 height 10
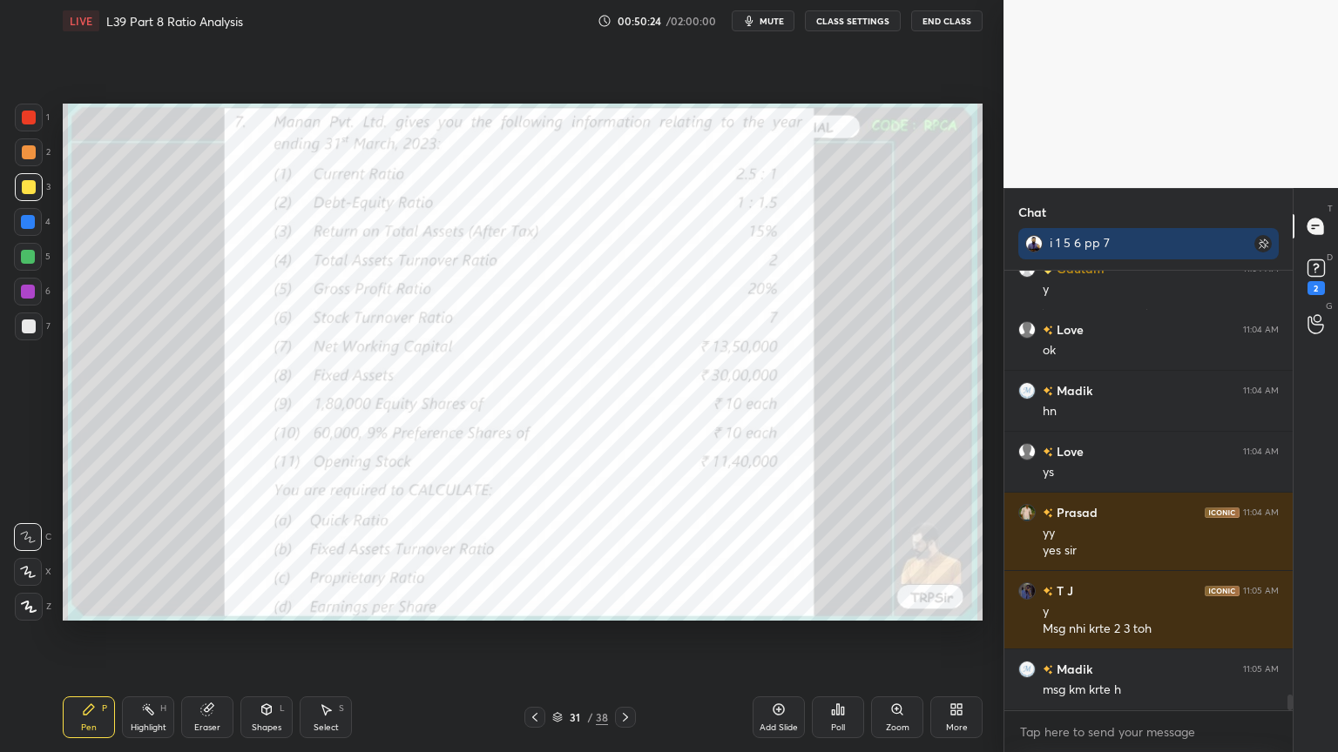
click at [31, 135] on div "1" at bounding box center [32, 121] width 35 height 35
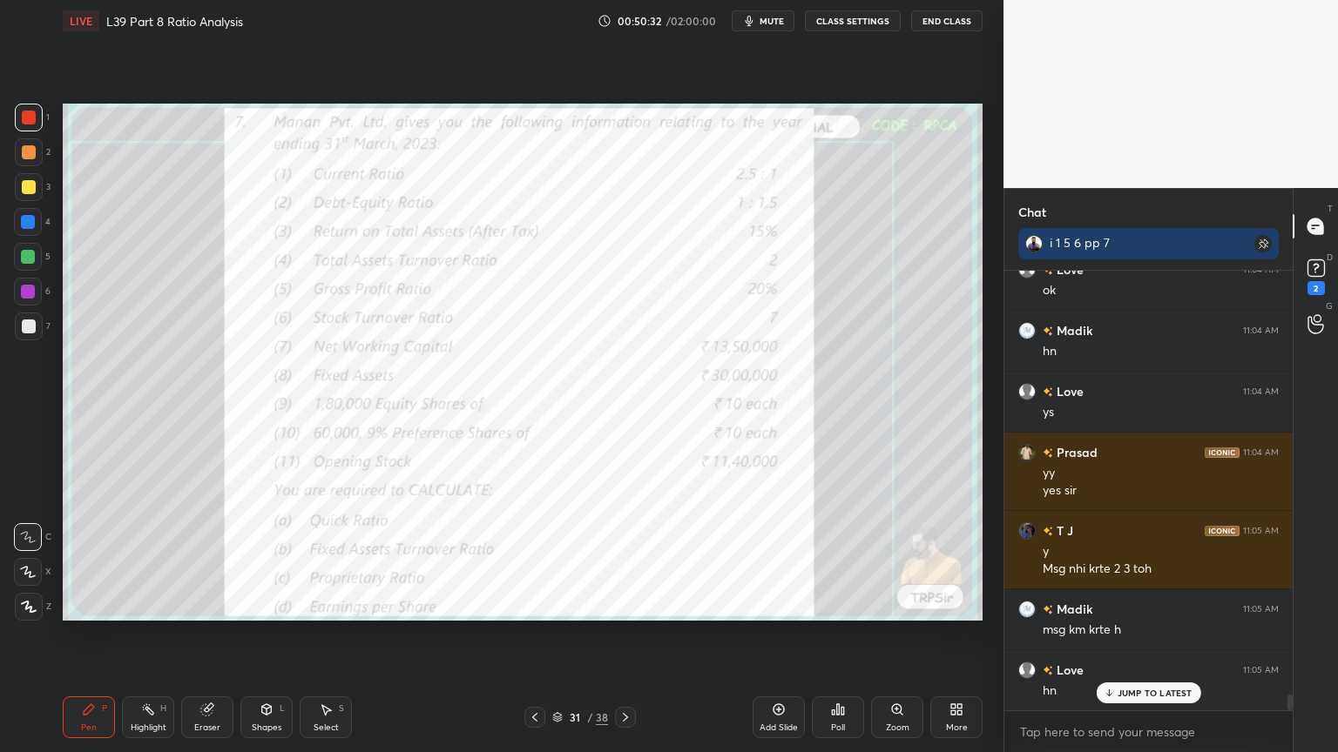
click at [205, 559] on icon at bounding box center [207, 710] width 14 height 14
click at [28, 559] on span "Erase all" at bounding box center [28, 607] width 26 height 12
click at [66, 559] on div "Setting up your live class Poll for secs No correct answer Start poll" at bounding box center [523, 362] width 934 height 641
click at [31, 122] on div at bounding box center [29, 118] width 14 height 14
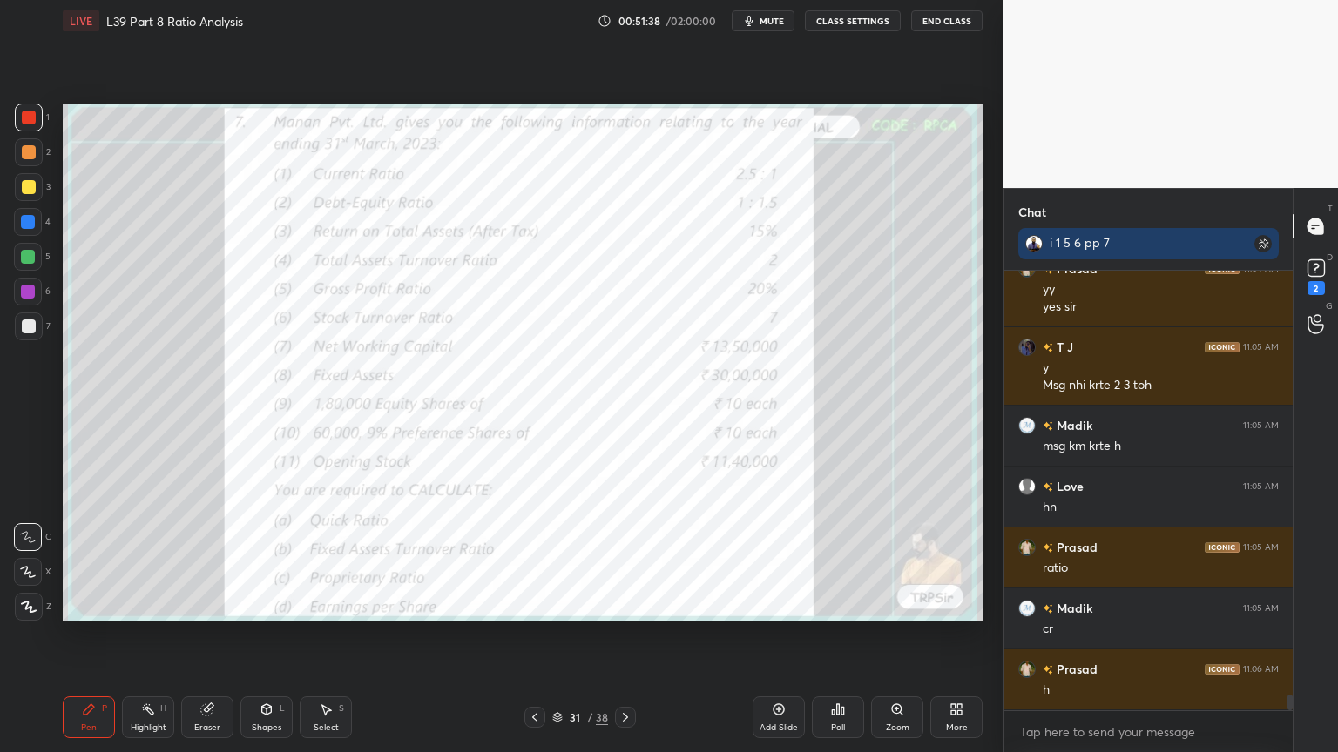
scroll to position [11952, 0]
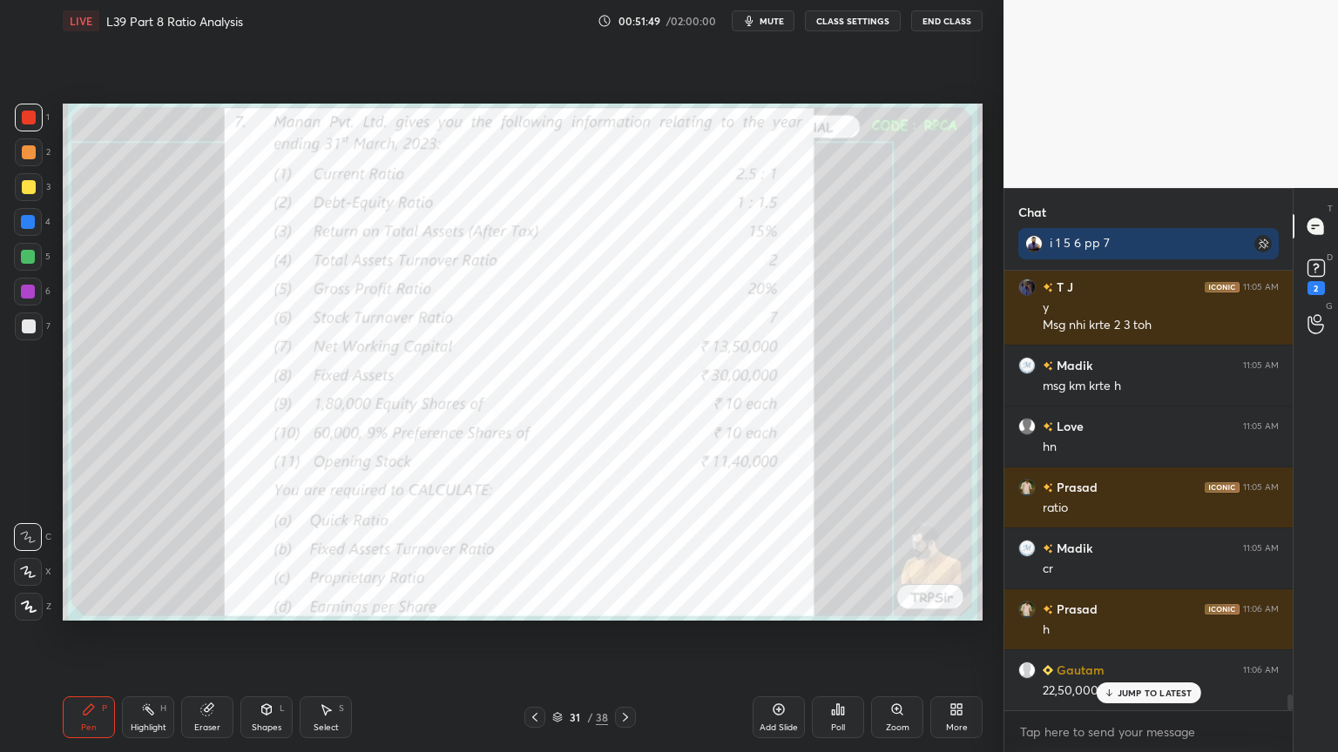
click at [206, 559] on div "Eraser" at bounding box center [207, 728] width 26 height 9
click at [32, 559] on div "Erase all" at bounding box center [28, 607] width 28 height 28
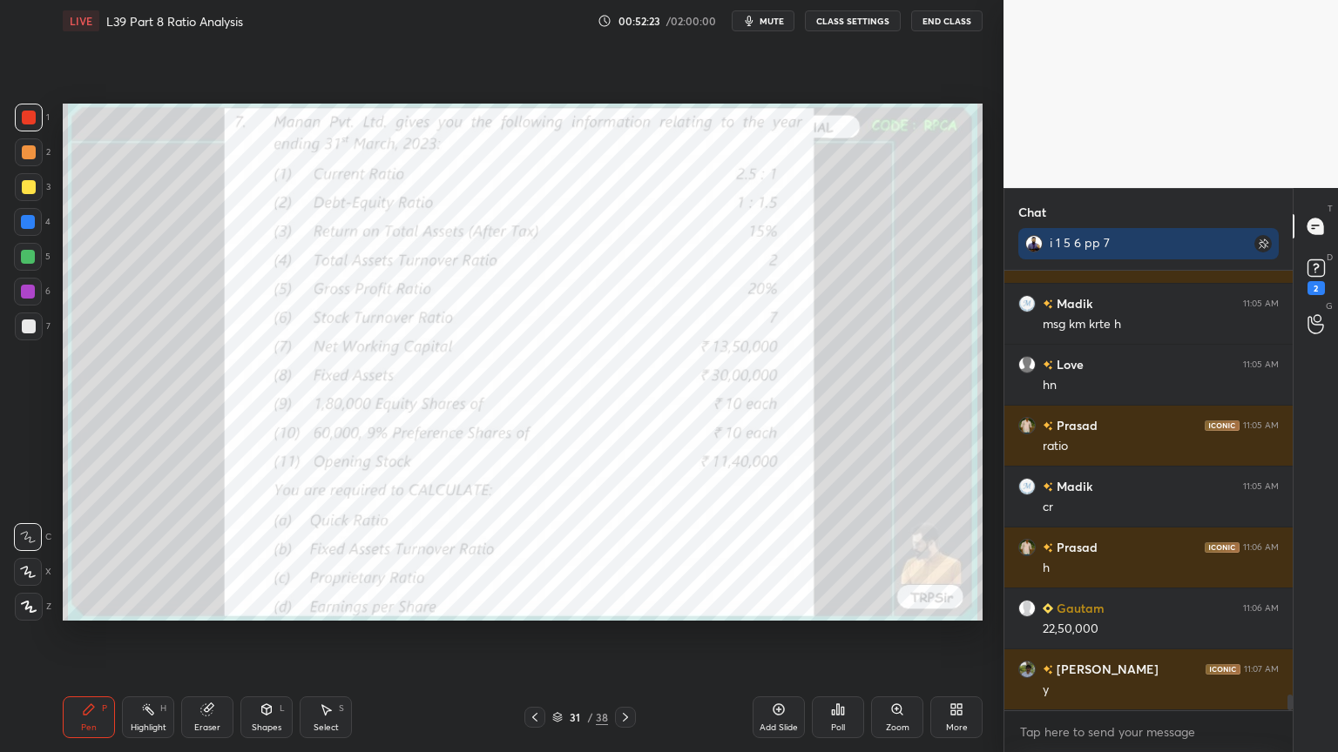
click at [627, 559] on icon at bounding box center [625, 718] width 14 height 14
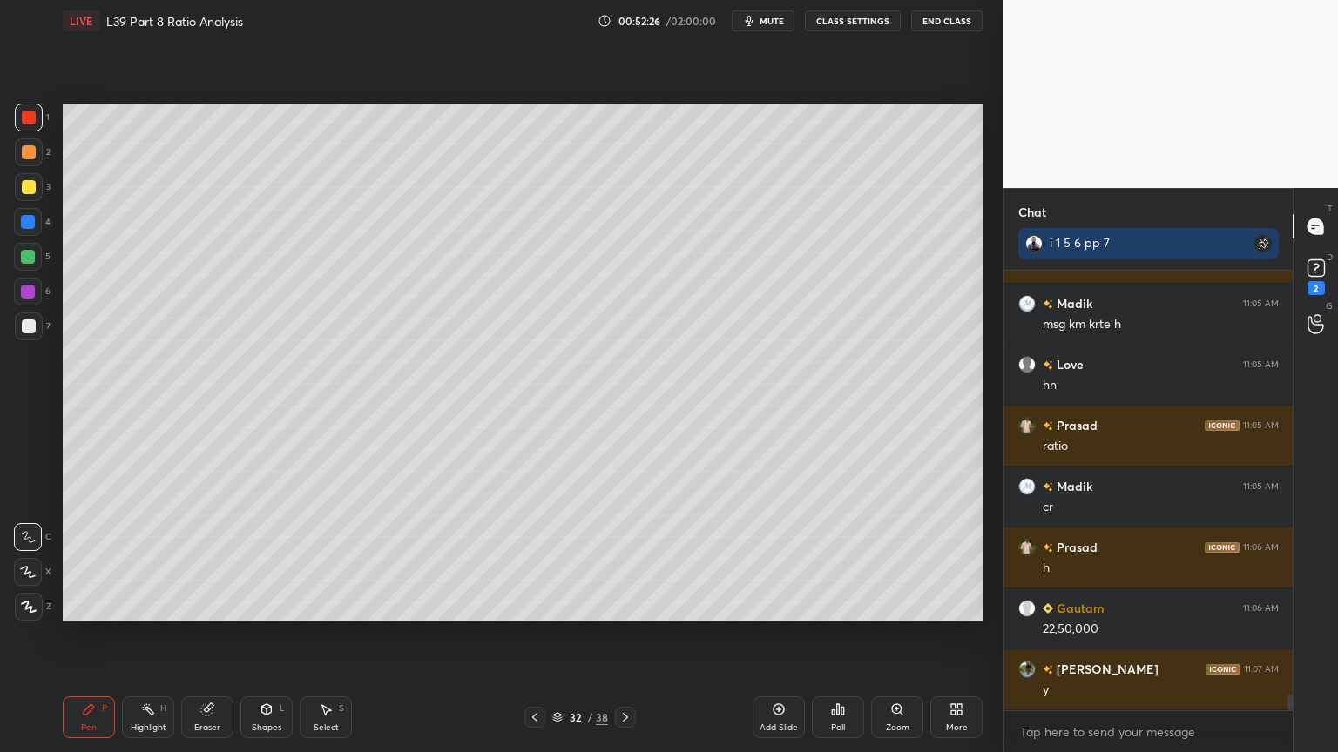
click at [89, 559] on div "Pen P" at bounding box center [89, 718] width 52 height 42
click at [25, 195] on div at bounding box center [29, 187] width 28 height 28
click at [532, 559] on icon at bounding box center [535, 718] width 14 height 14
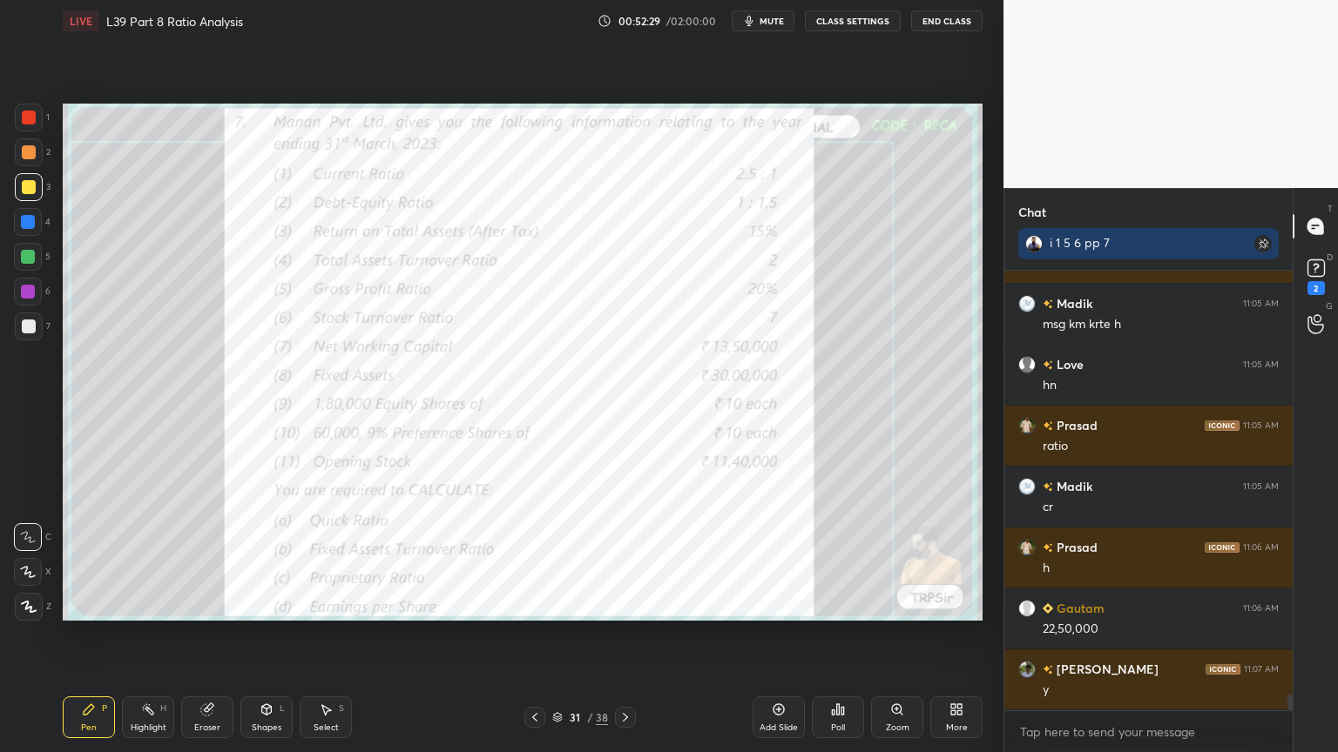
click at [632, 559] on div at bounding box center [625, 717] width 21 height 21
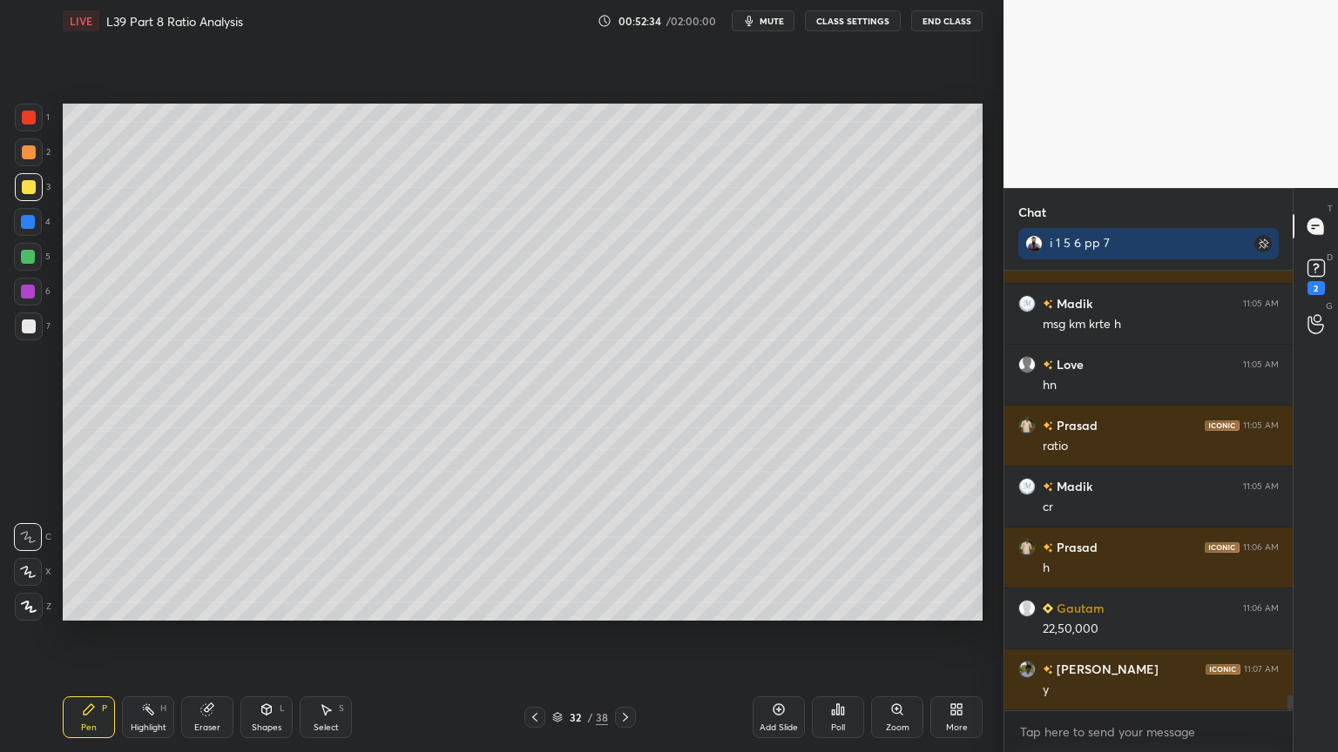
click at [266, 559] on icon at bounding box center [266, 712] width 0 height 6
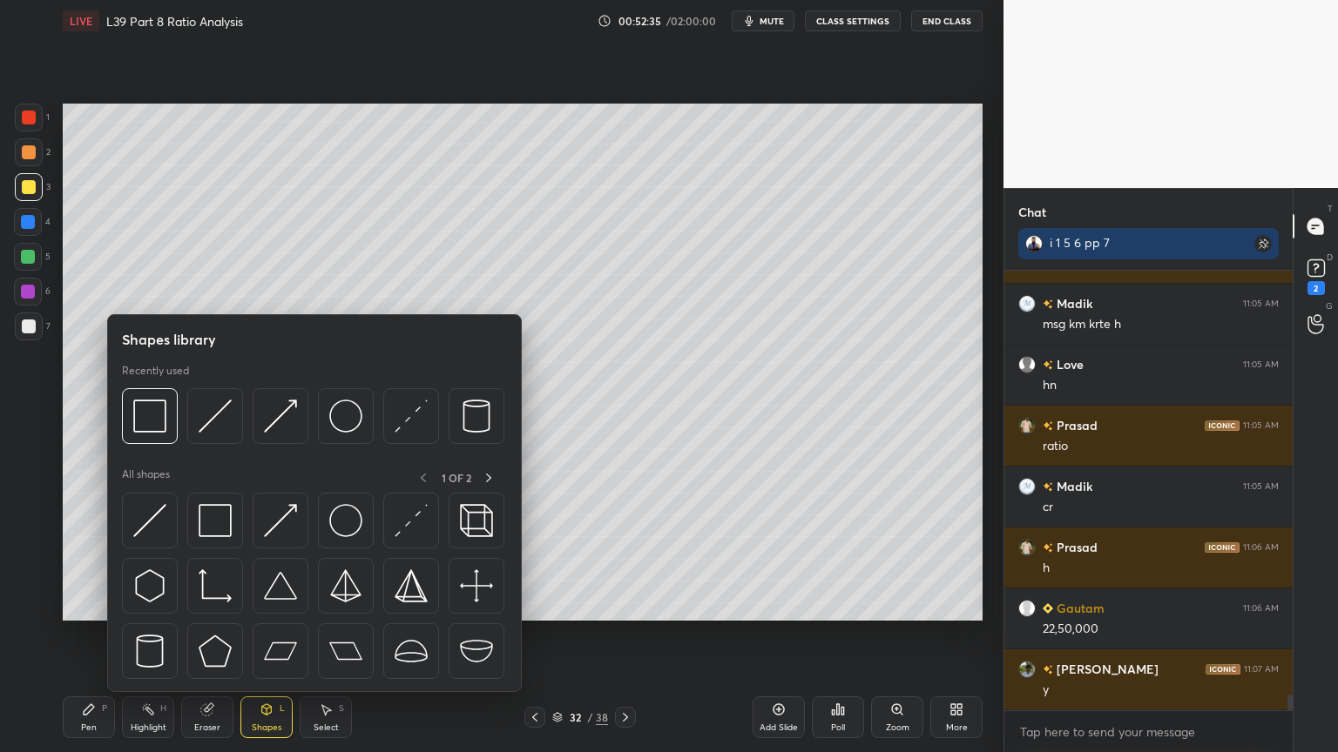
click at [155, 421] on img at bounding box center [149, 416] width 33 height 33
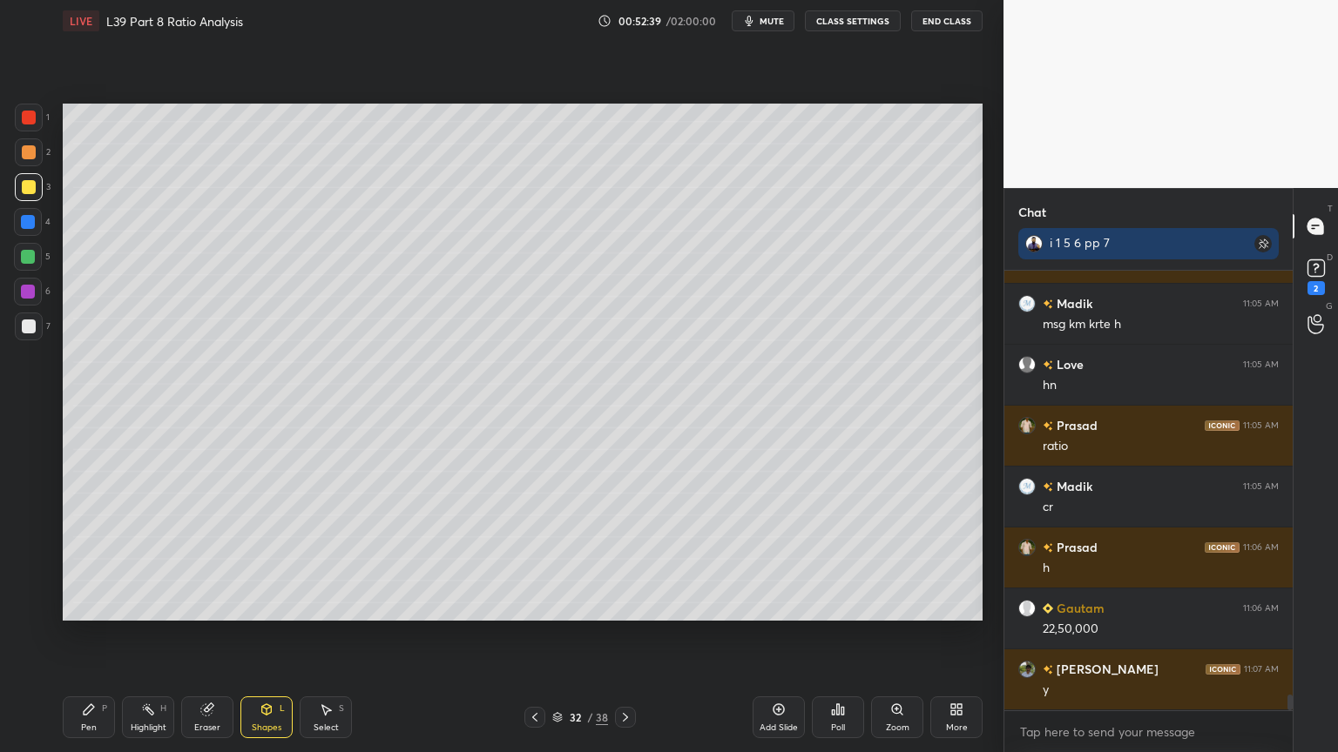
click at [92, 559] on icon at bounding box center [89, 710] width 14 height 14
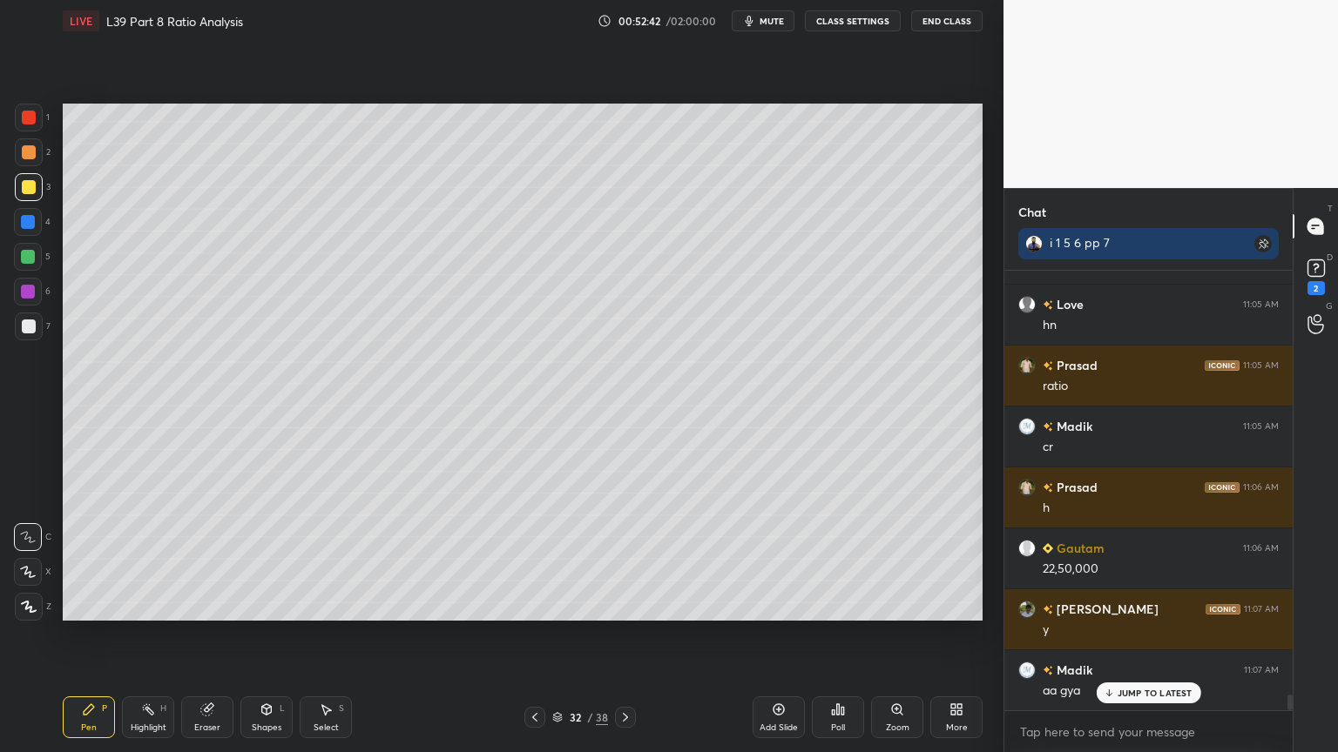
scroll to position [12092, 0]
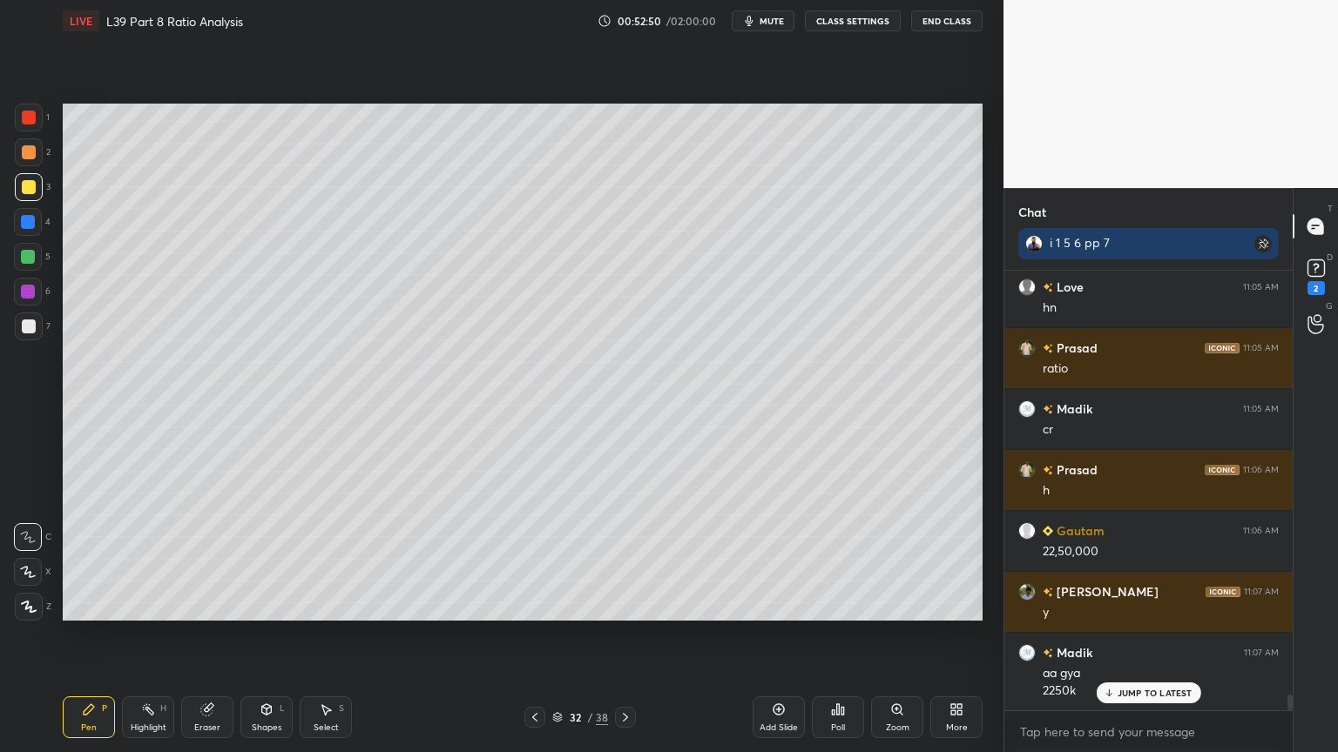
click at [207, 559] on icon at bounding box center [206, 710] width 11 height 11
click at [84, 559] on icon at bounding box center [89, 710] width 14 height 14
click at [266, 559] on icon at bounding box center [266, 712] width 0 height 6
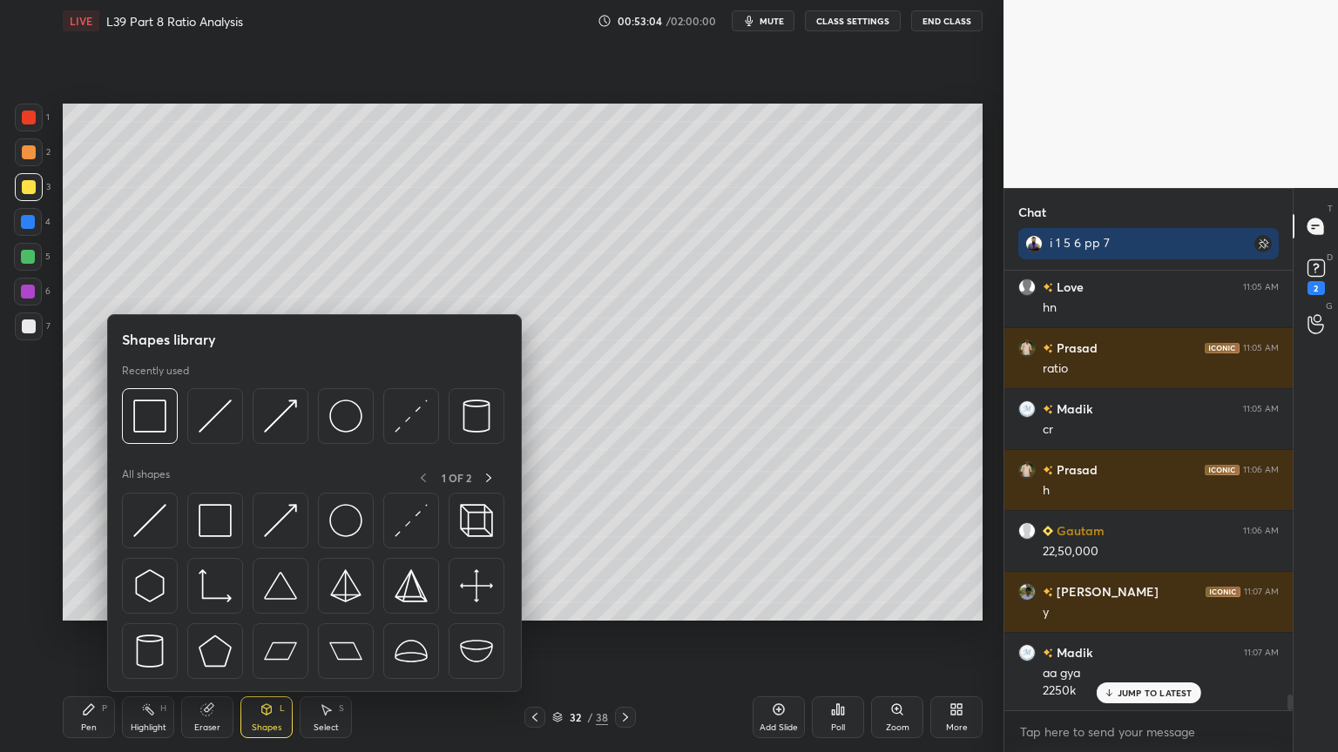
click at [213, 418] on img at bounding box center [215, 416] width 33 height 33
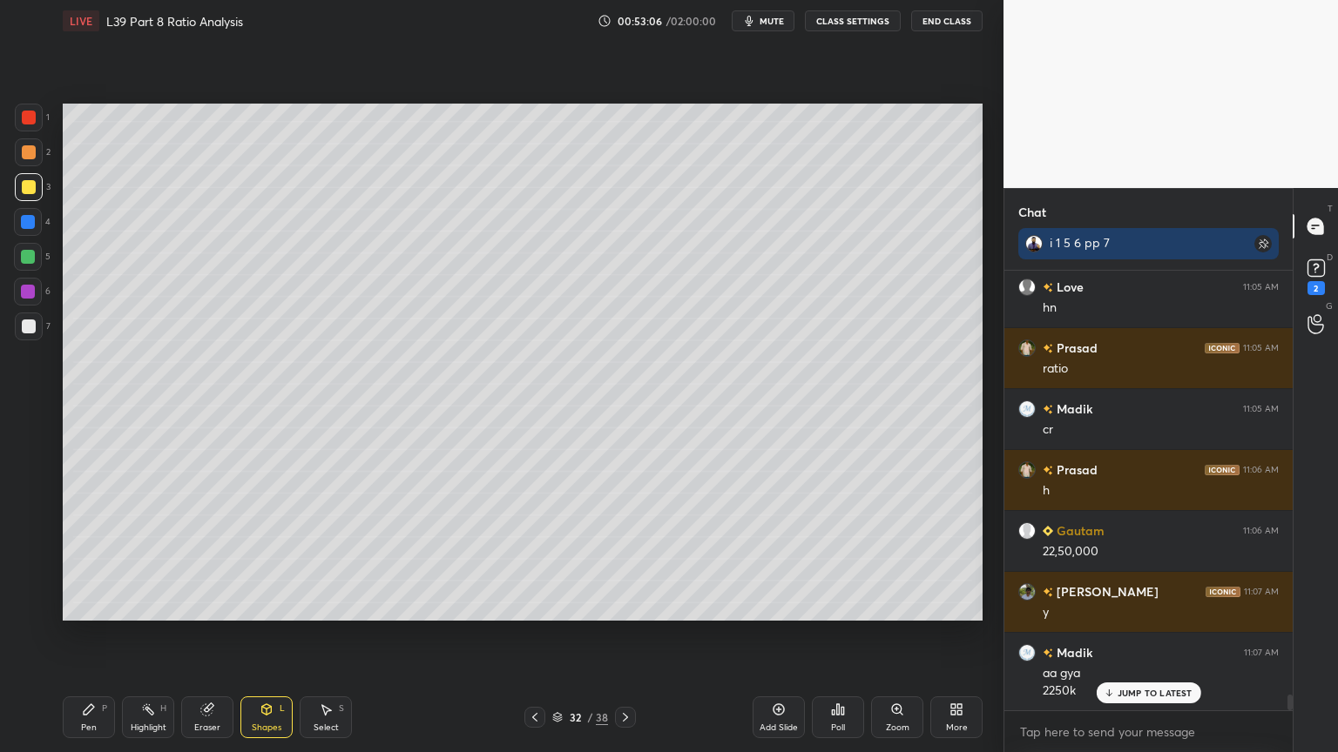
click at [24, 159] on div at bounding box center [29, 152] width 28 height 28
click at [87, 559] on div "Pen P" at bounding box center [89, 718] width 52 height 42
click at [20, 341] on div "7" at bounding box center [33, 330] width 36 height 35
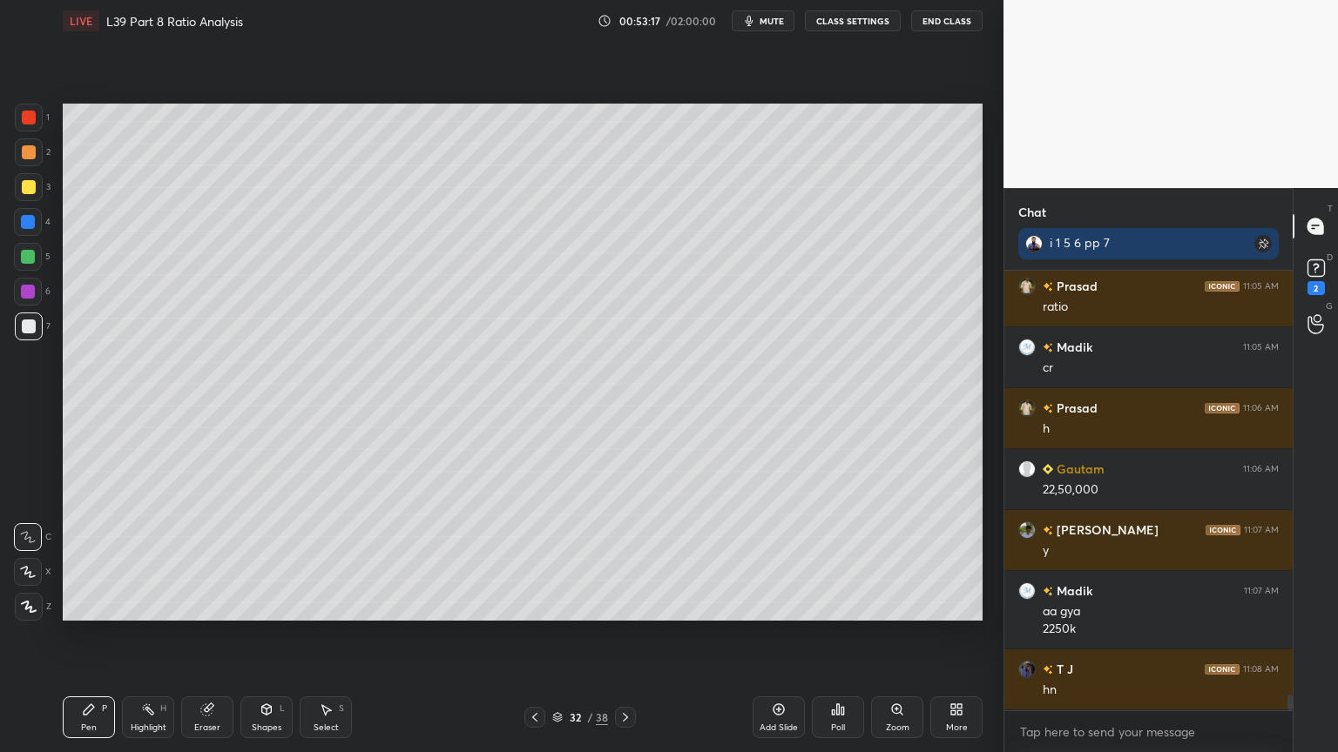
click at [539, 559] on icon at bounding box center [535, 718] width 14 height 14
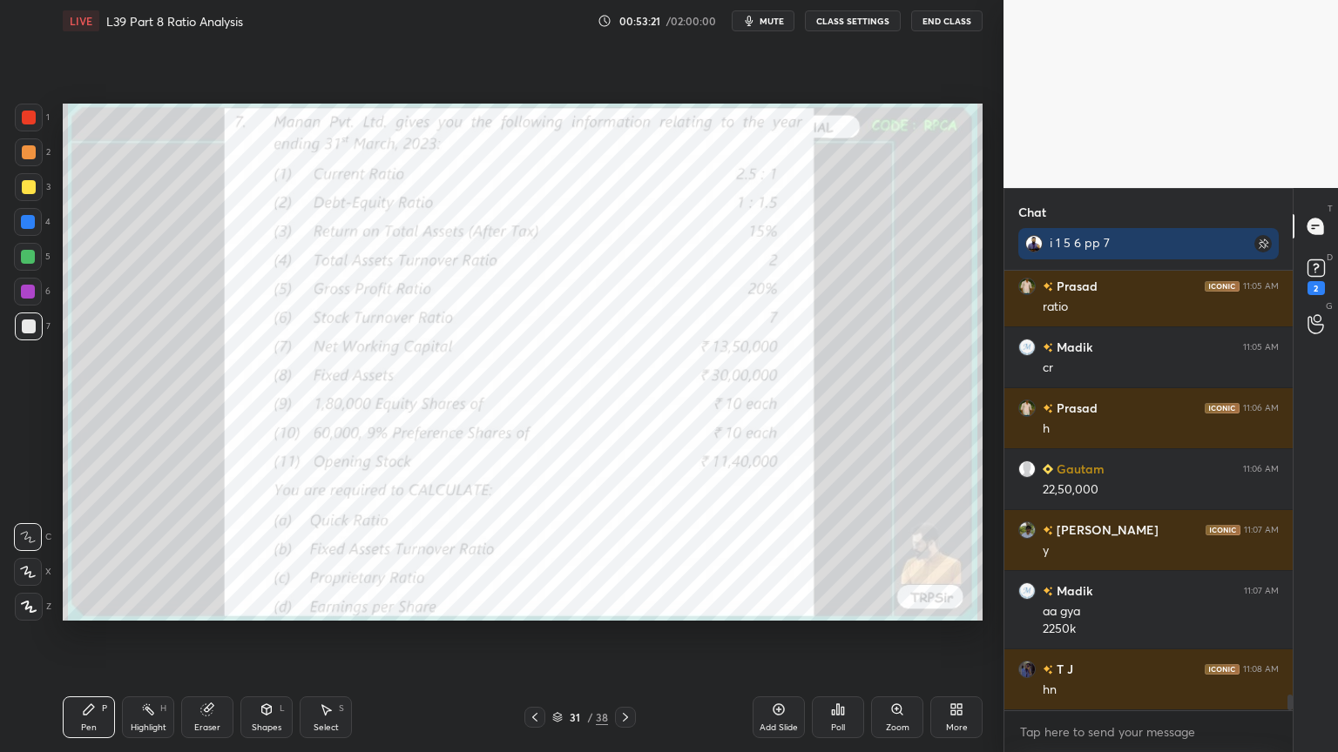
click at [628, 559] on icon at bounding box center [625, 718] width 14 height 14
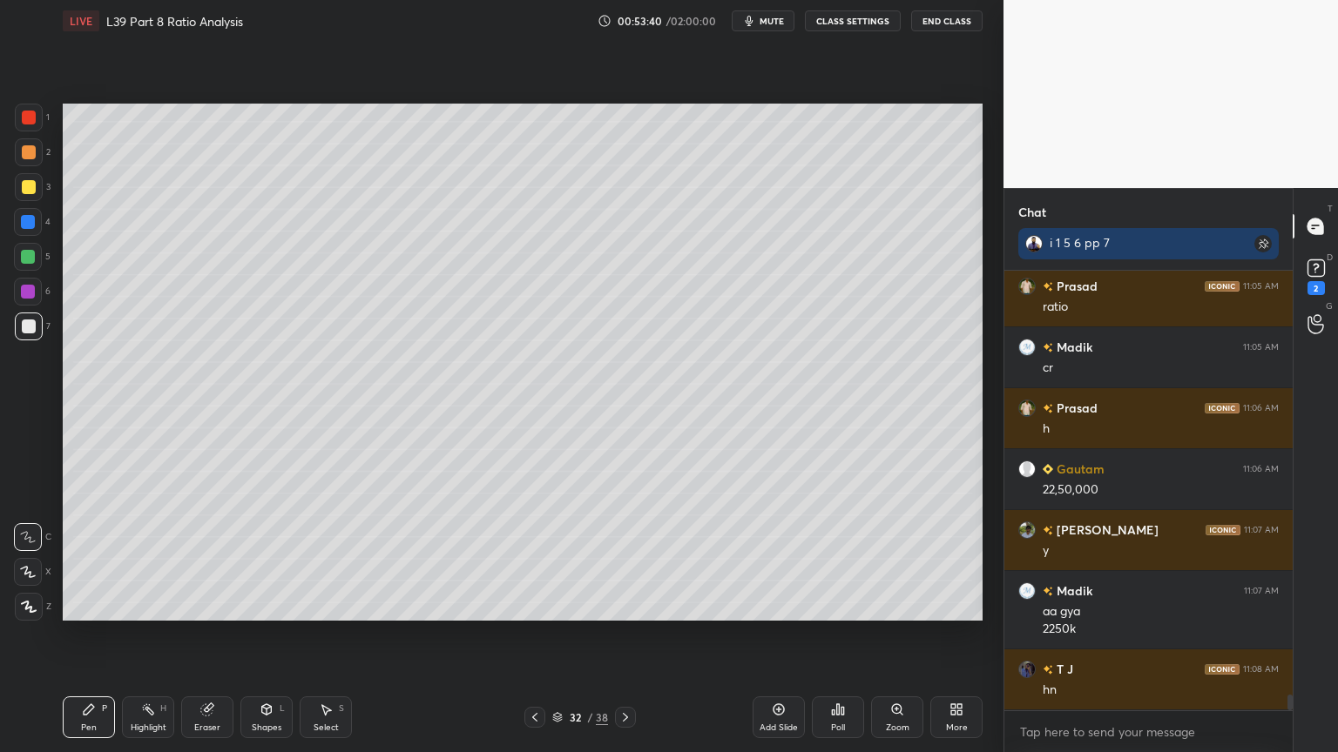
click at [521, 559] on div "32 / 38" at bounding box center [580, 717] width 345 height 21
click at [530, 559] on icon at bounding box center [535, 718] width 14 height 14
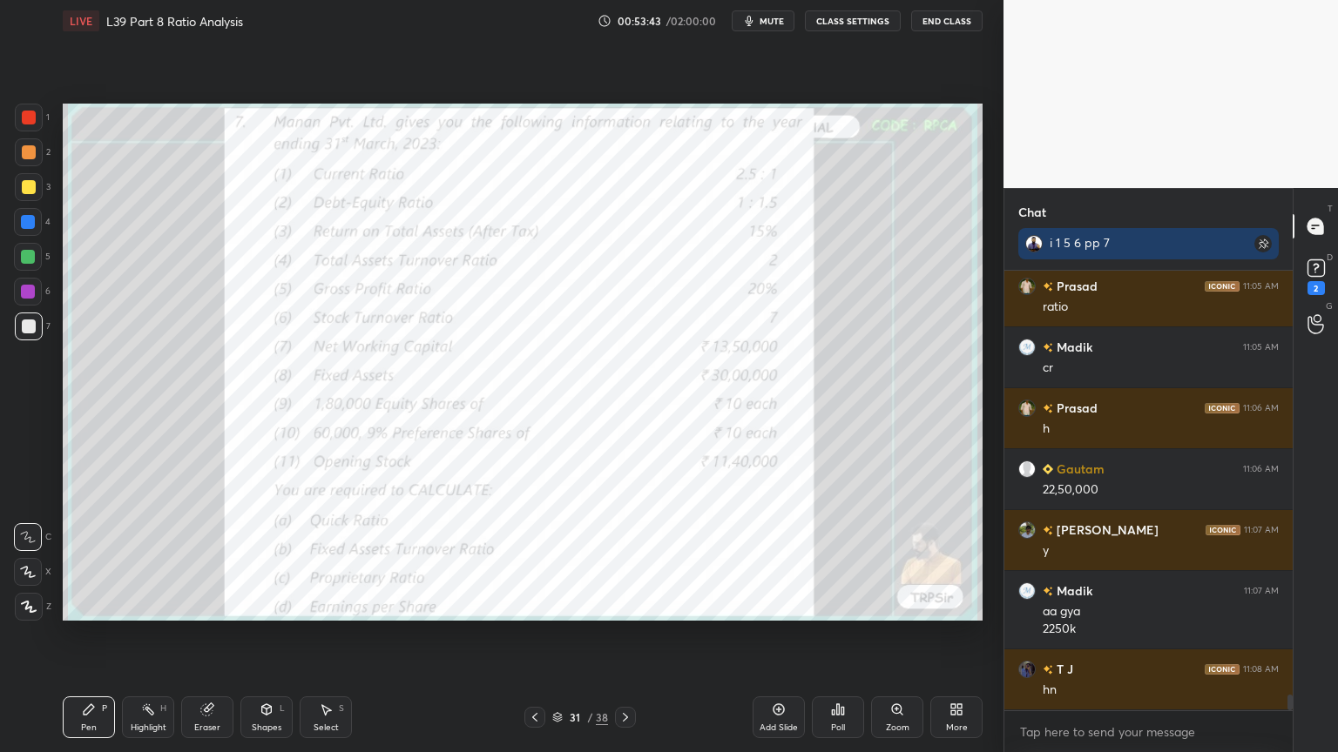
click at [631, 559] on icon at bounding box center [625, 718] width 14 height 14
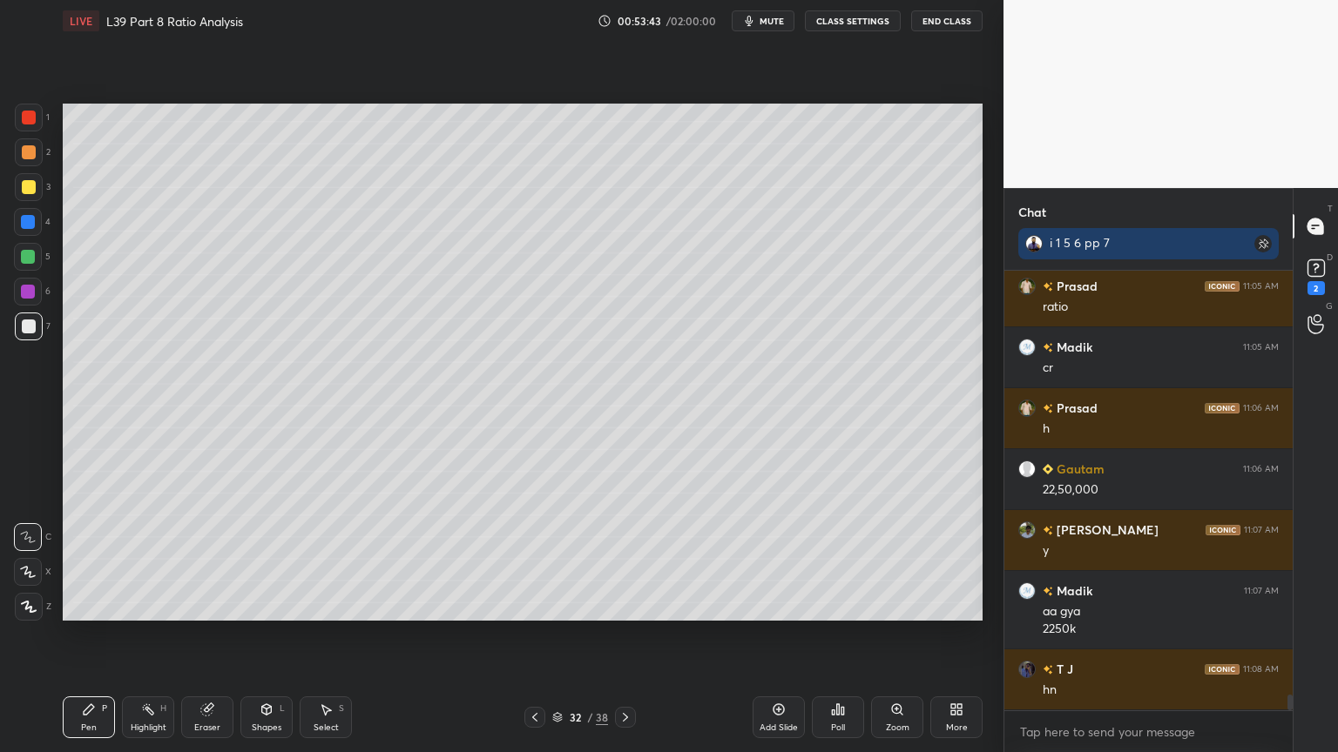
click at [628, 559] on icon at bounding box center [625, 718] width 14 height 14
click at [537, 559] on icon at bounding box center [535, 718] width 14 height 14
click at [337, 559] on div "Select S" at bounding box center [326, 718] width 52 height 42
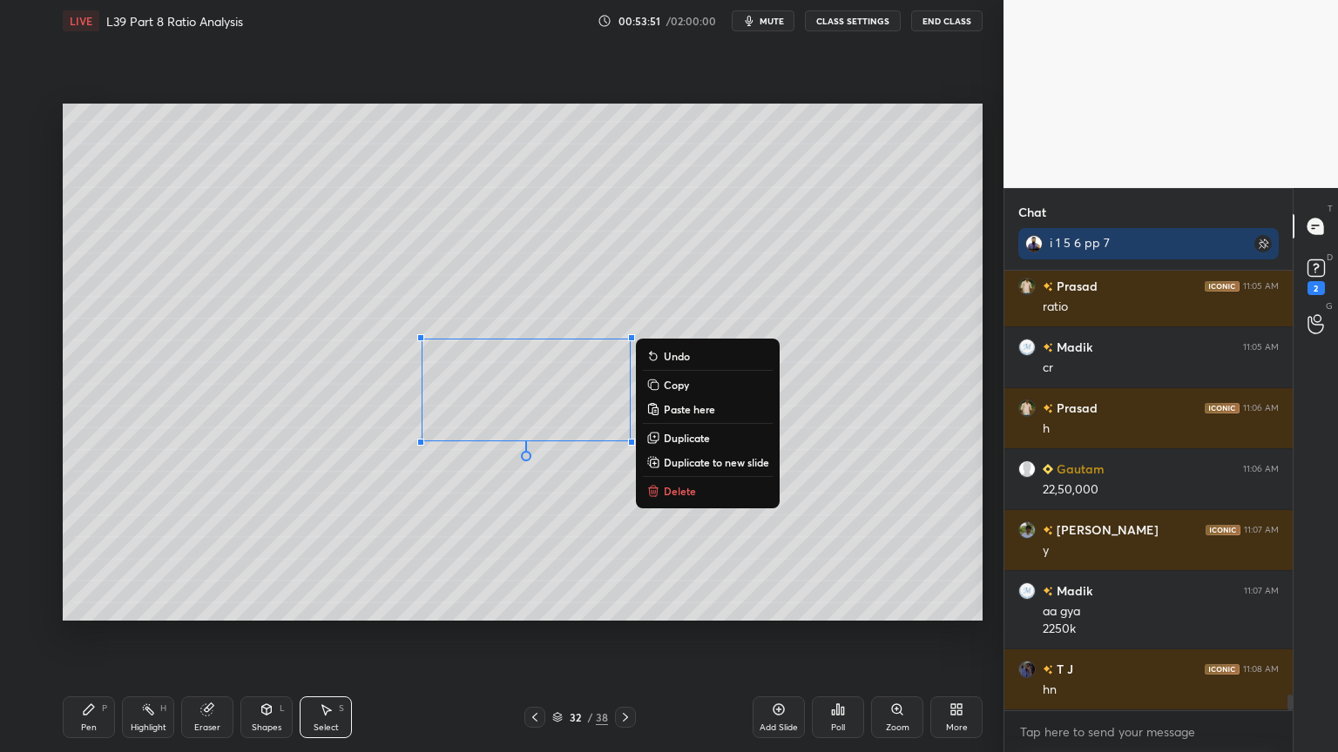
click at [662, 485] on button "Delete" at bounding box center [708, 491] width 130 height 21
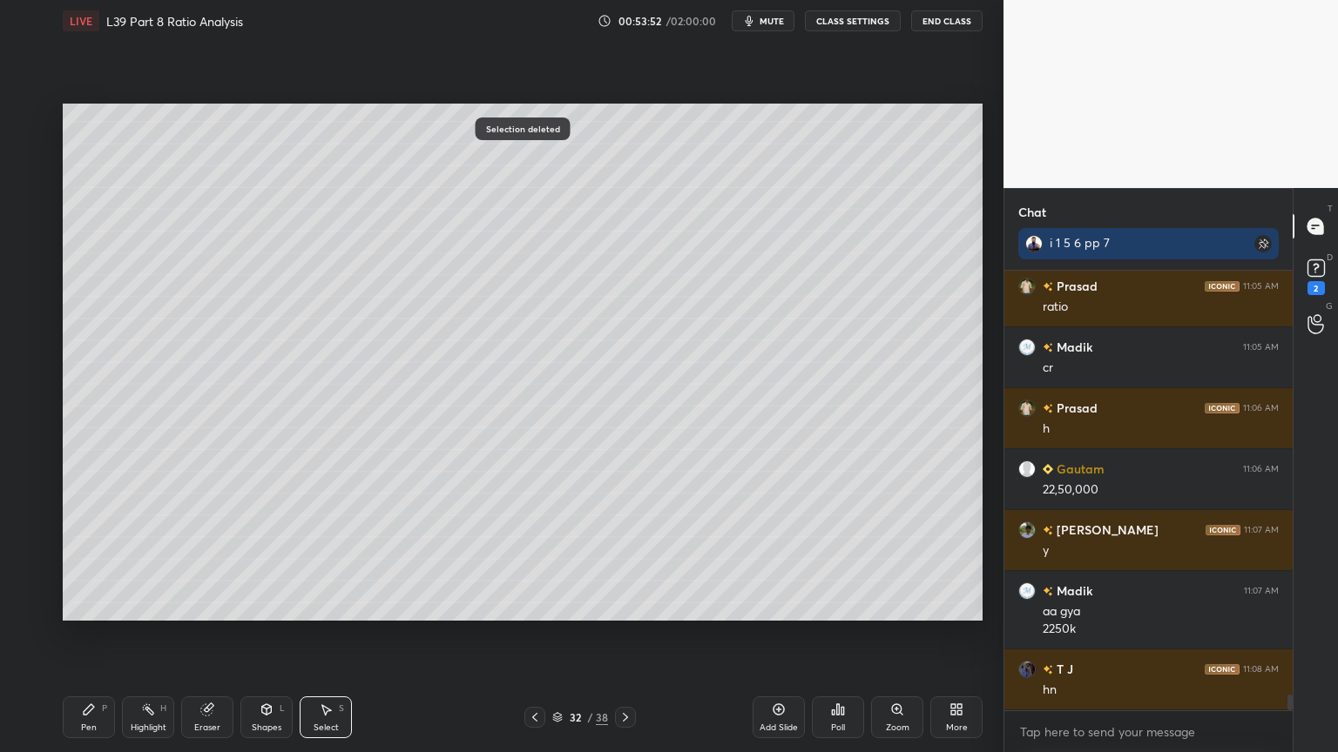
click at [91, 559] on icon at bounding box center [89, 710] width 10 height 10
click at [31, 223] on div at bounding box center [28, 222] width 14 height 14
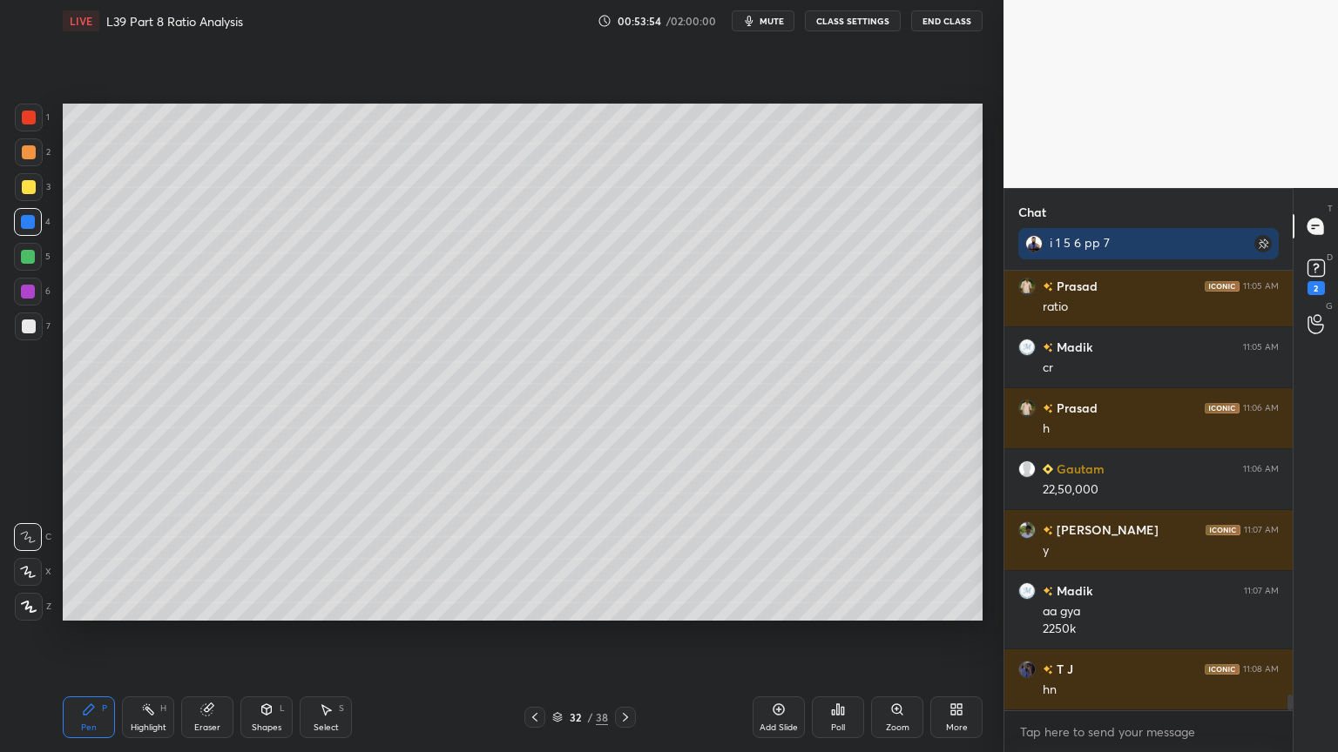
click at [28, 313] on div at bounding box center [29, 327] width 28 height 28
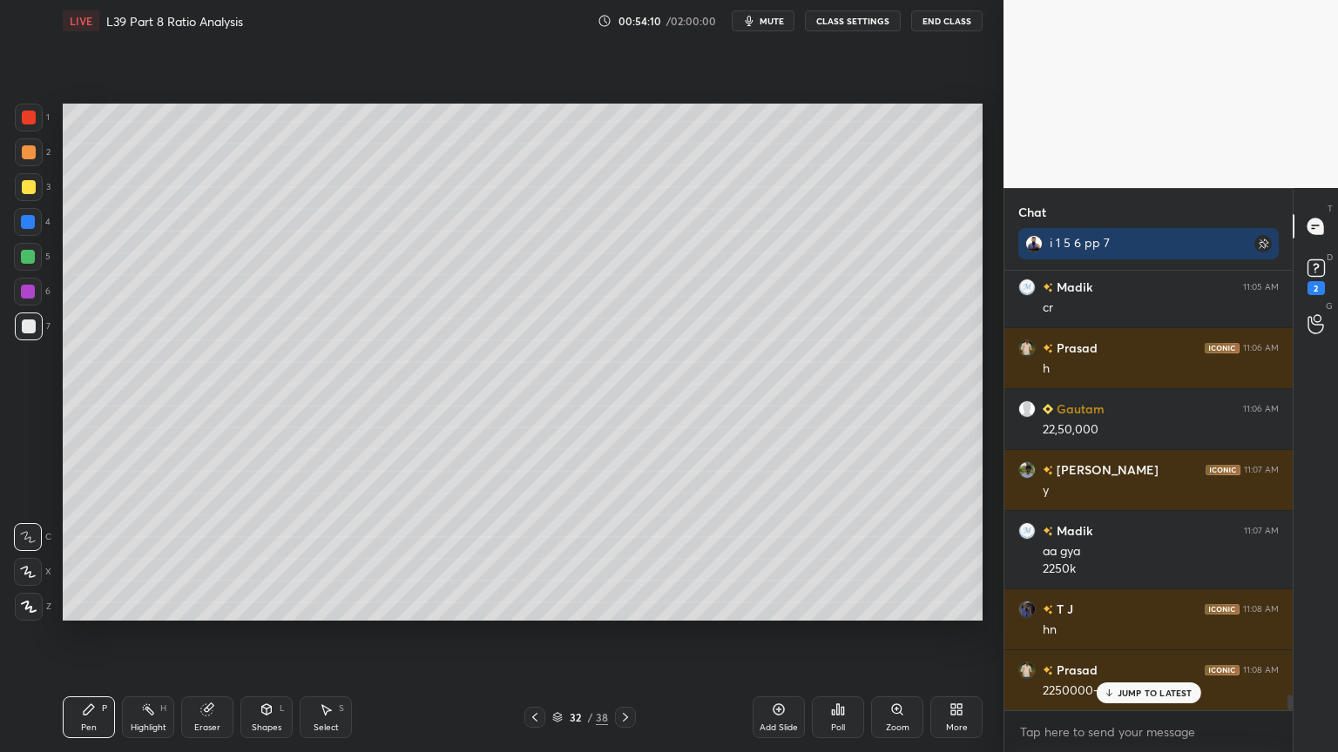
click at [28, 230] on div at bounding box center [28, 222] width 28 height 28
click at [24, 254] on div at bounding box center [28, 257] width 14 height 14
click at [39, 328] on div at bounding box center [29, 327] width 28 height 28
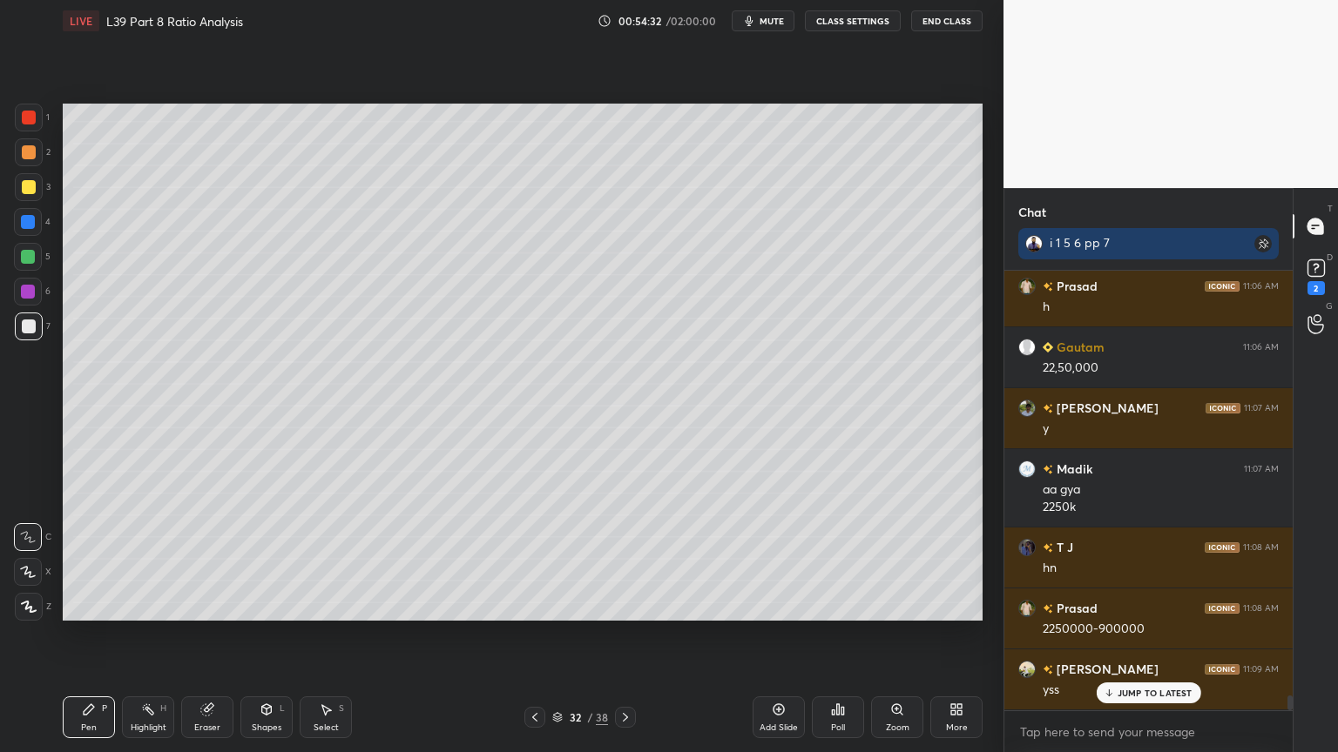
scroll to position [12335, 0]
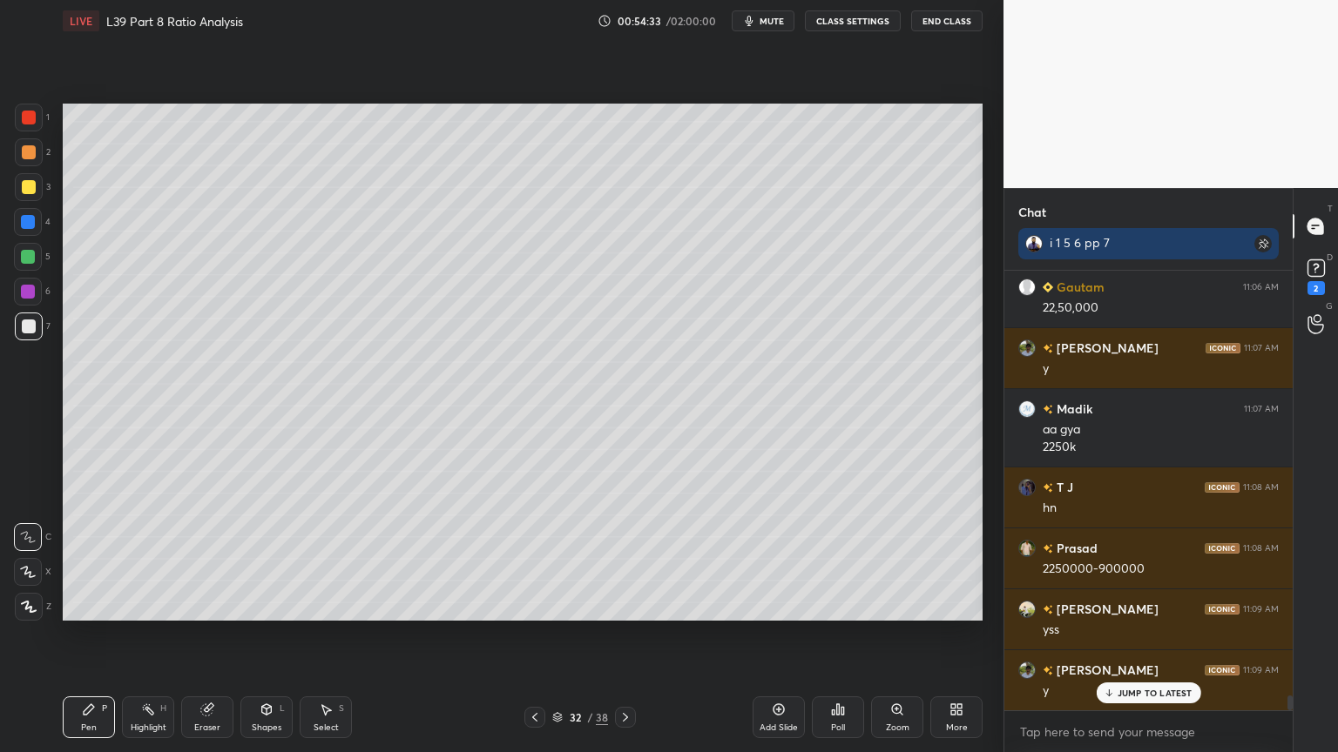
click at [42, 212] on div "4" at bounding box center [32, 222] width 37 height 28
click at [17, 192] on div at bounding box center [29, 187] width 28 height 28
click at [537, 559] on icon at bounding box center [535, 718] width 14 height 14
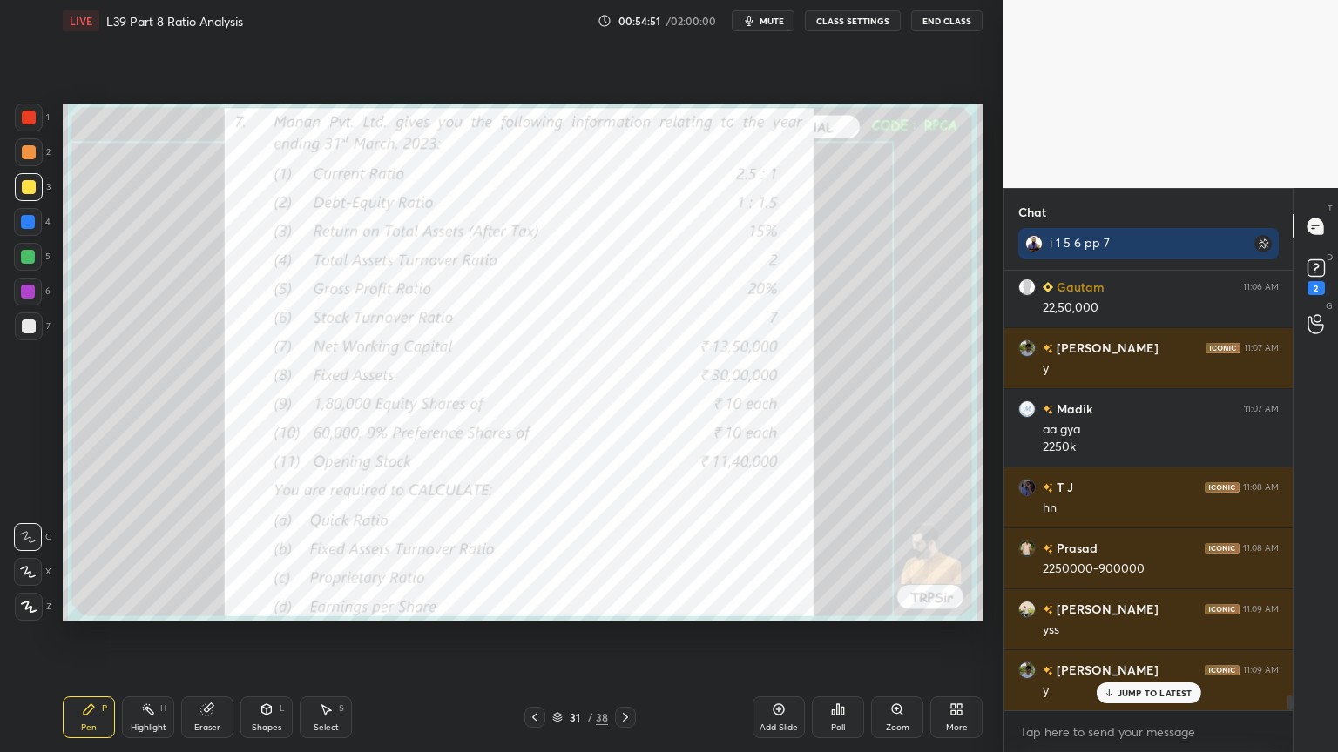
click at [24, 111] on div at bounding box center [29, 118] width 14 height 14
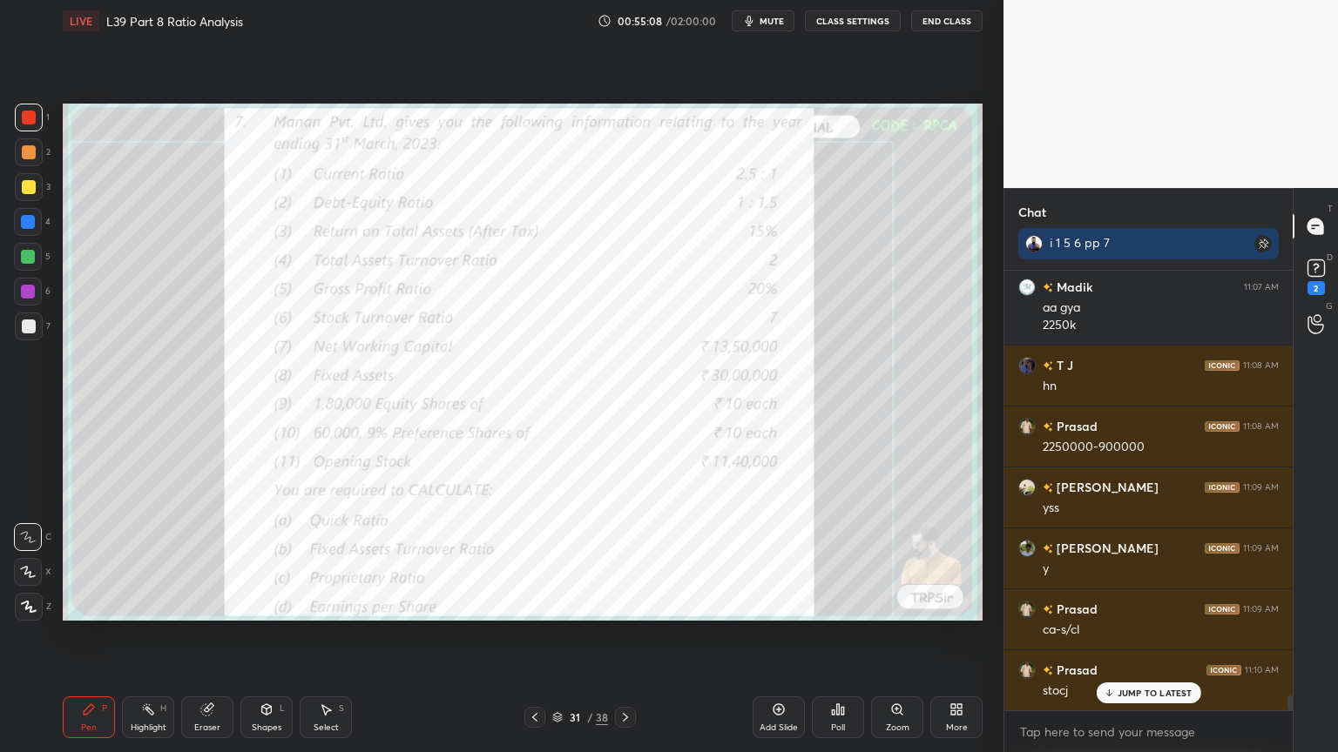
scroll to position [12475, 0]
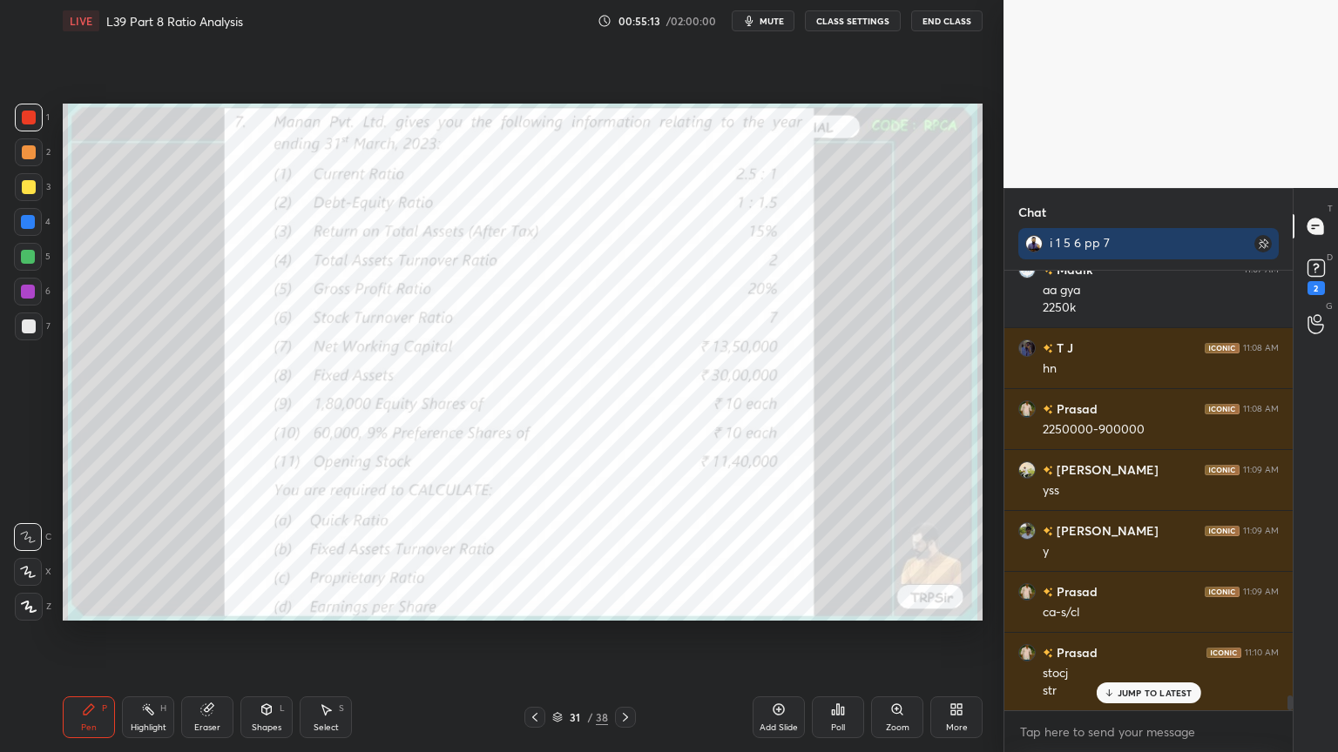
click at [212, 559] on icon at bounding box center [206, 710] width 11 height 11
click at [23, 559] on span "Erase all" at bounding box center [28, 607] width 26 height 12
click at [65, 559] on div "Pen P Highlight H Eraser Shapes L Select S 31 / 38 Add Slide Poll Zoom More" at bounding box center [523, 718] width 920 height 70
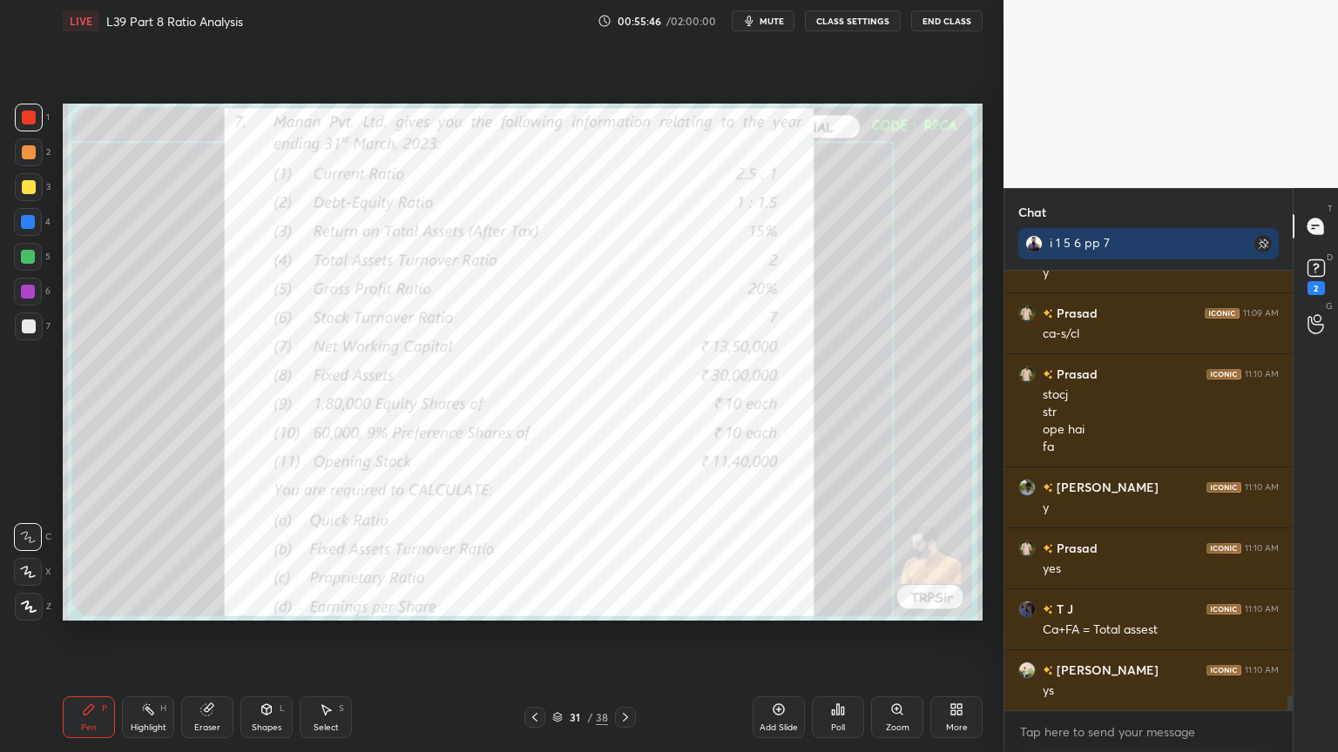
scroll to position [12815, 0]
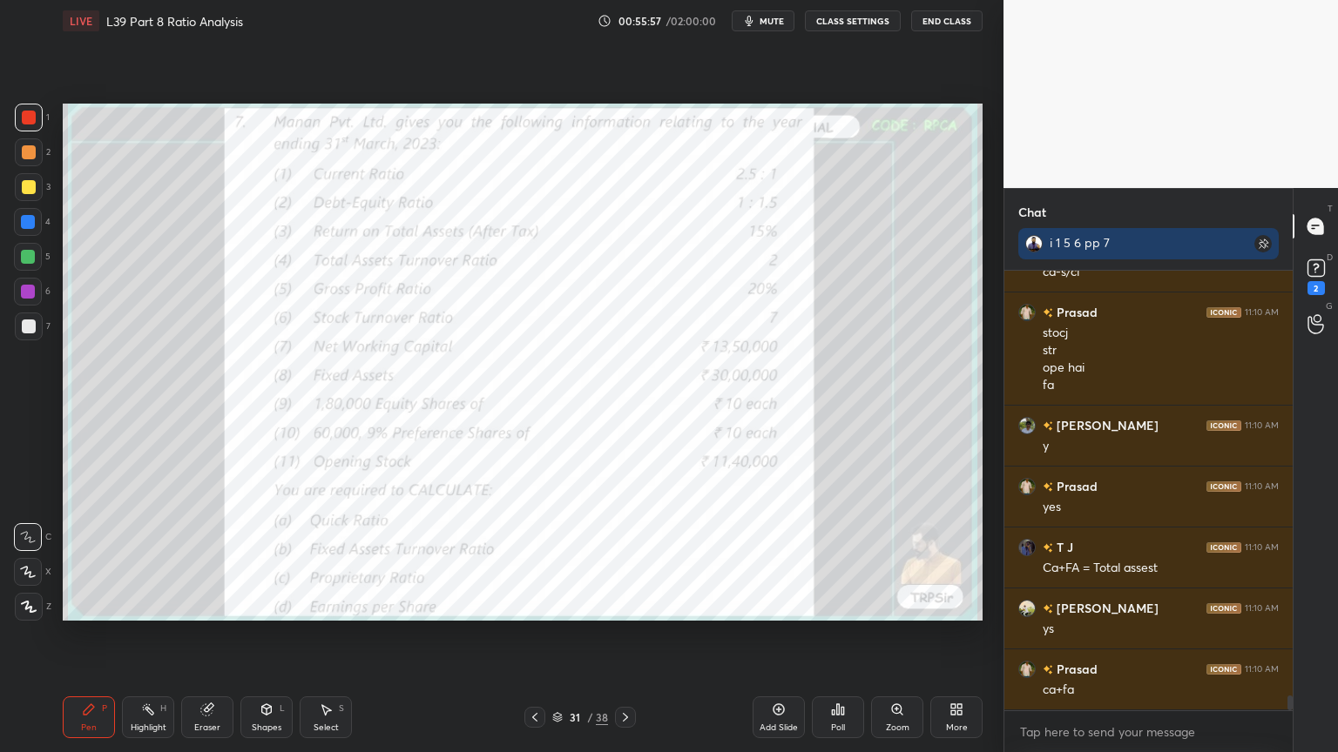
click at [199, 559] on div "Eraser" at bounding box center [207, 718] width 52 height 42
click at [20, 559] on span "Erase all" at bounding box center [28, 607] width 26 height 12
click at [58, 559] on div "LIVE L39 Part 8 Ratio Analysis 00:55:58 / 02:00:00 mute CLASS SETTINGS End Clas…" at bounding box center [523, 376] width 934 height 752
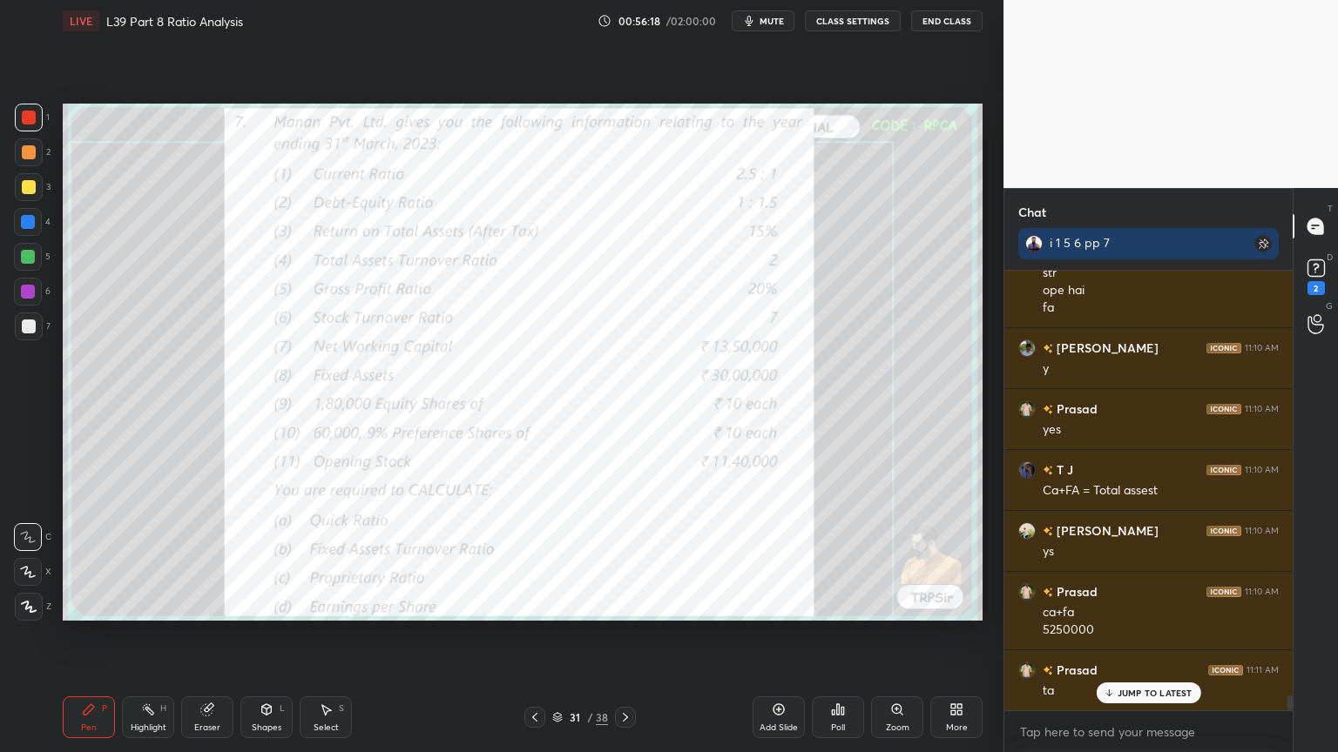
scroll to position [12955, 0]
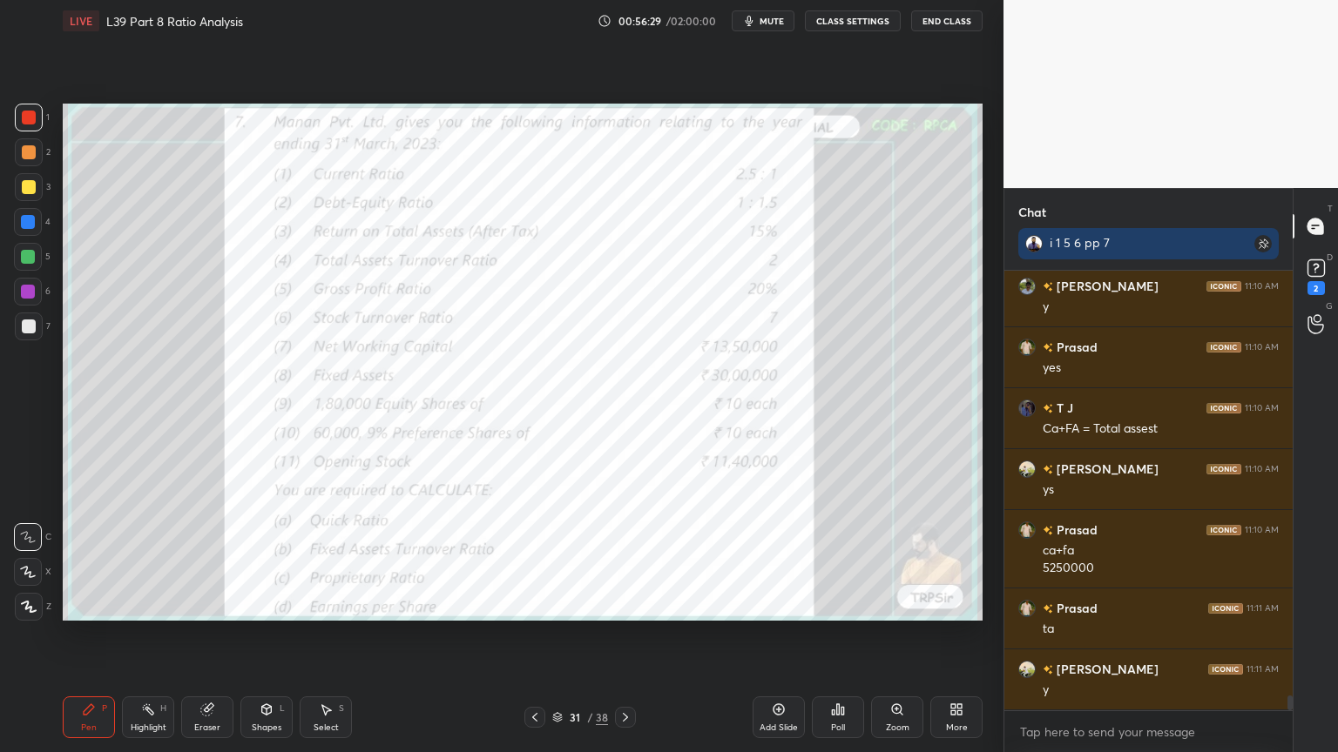
click at [617, 559] on div at bounding box center [625, 717] width 21 height 21
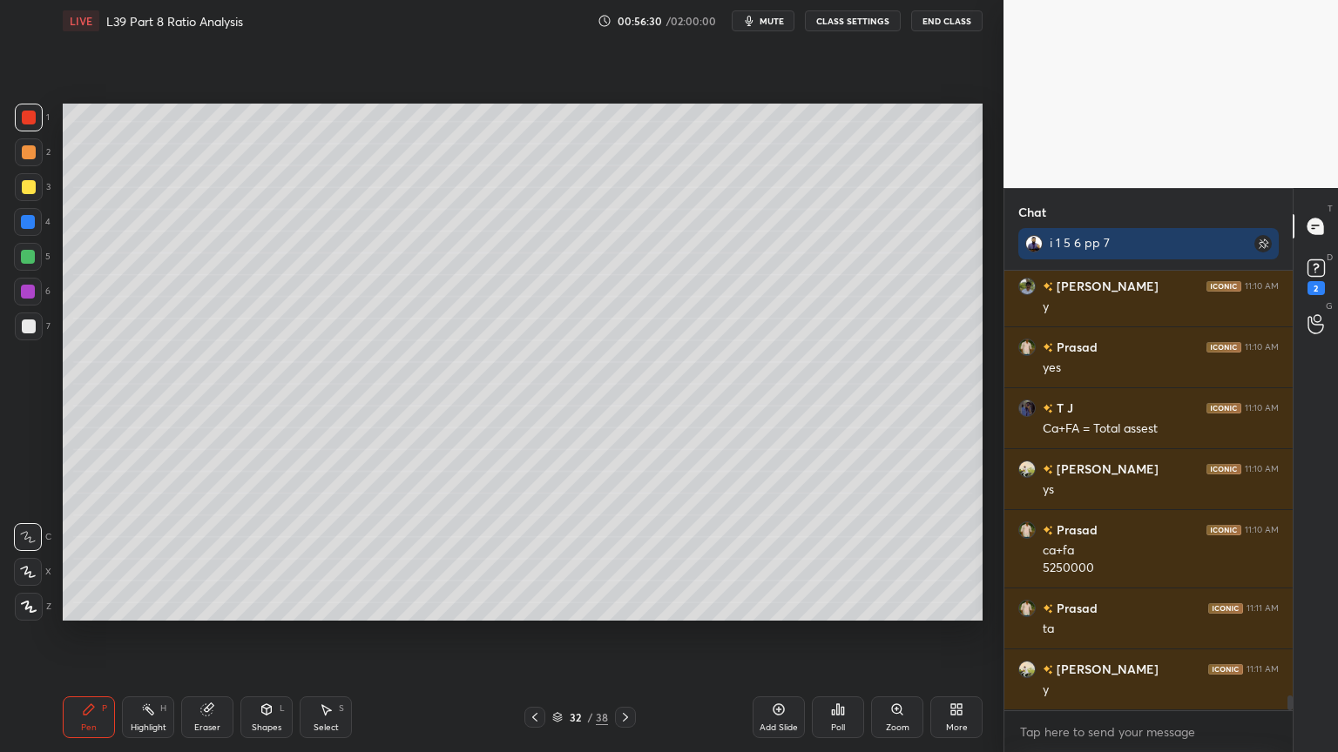
click at [31, 195] on div at bounding box center [29, 187] width 28 height 28
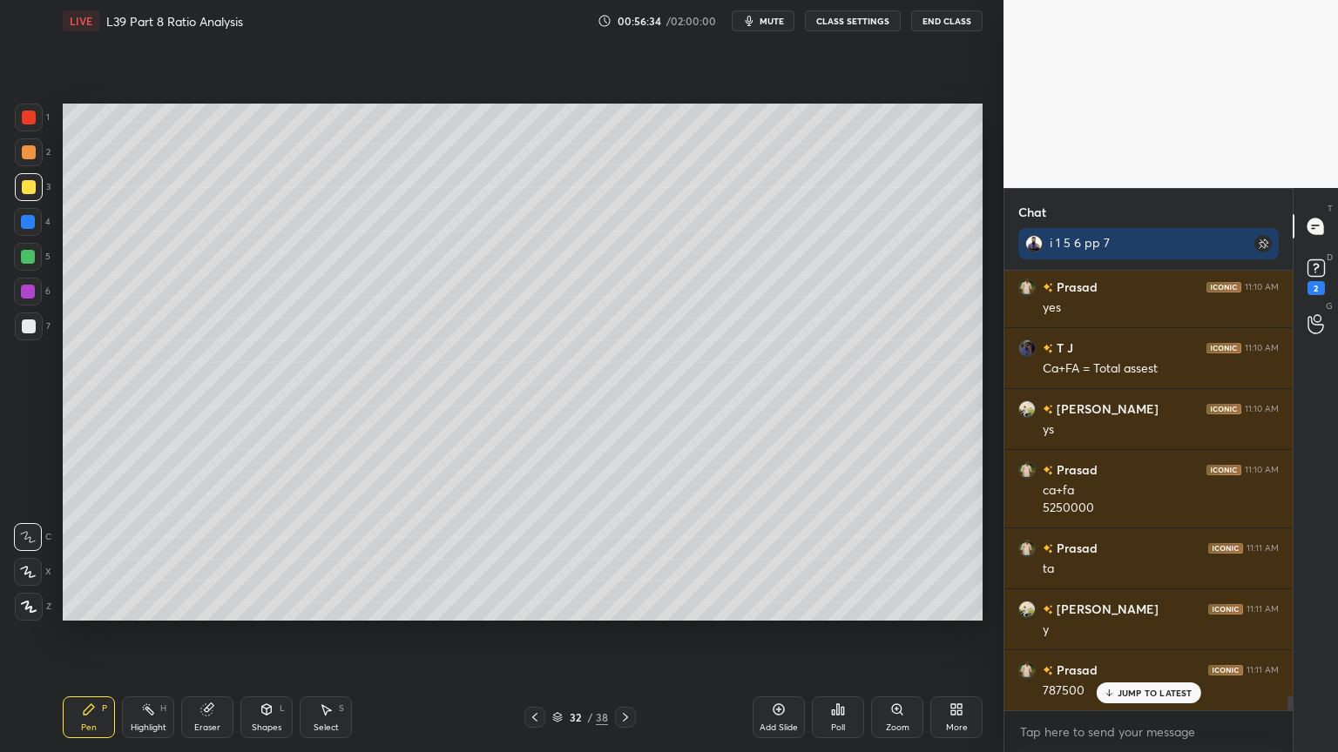
click at [539, 559] on icon at bounding box center [535, 718] width 14 height 14
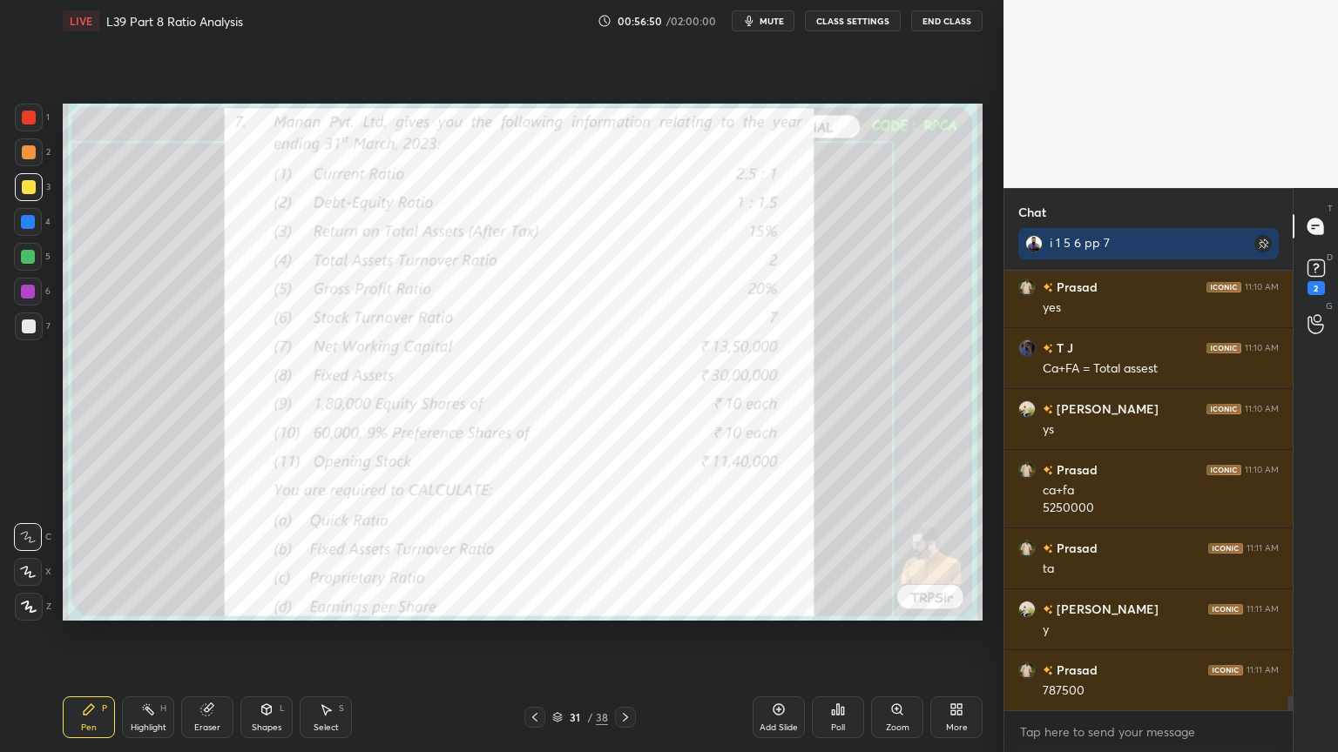
scroll to position [13077, 0]
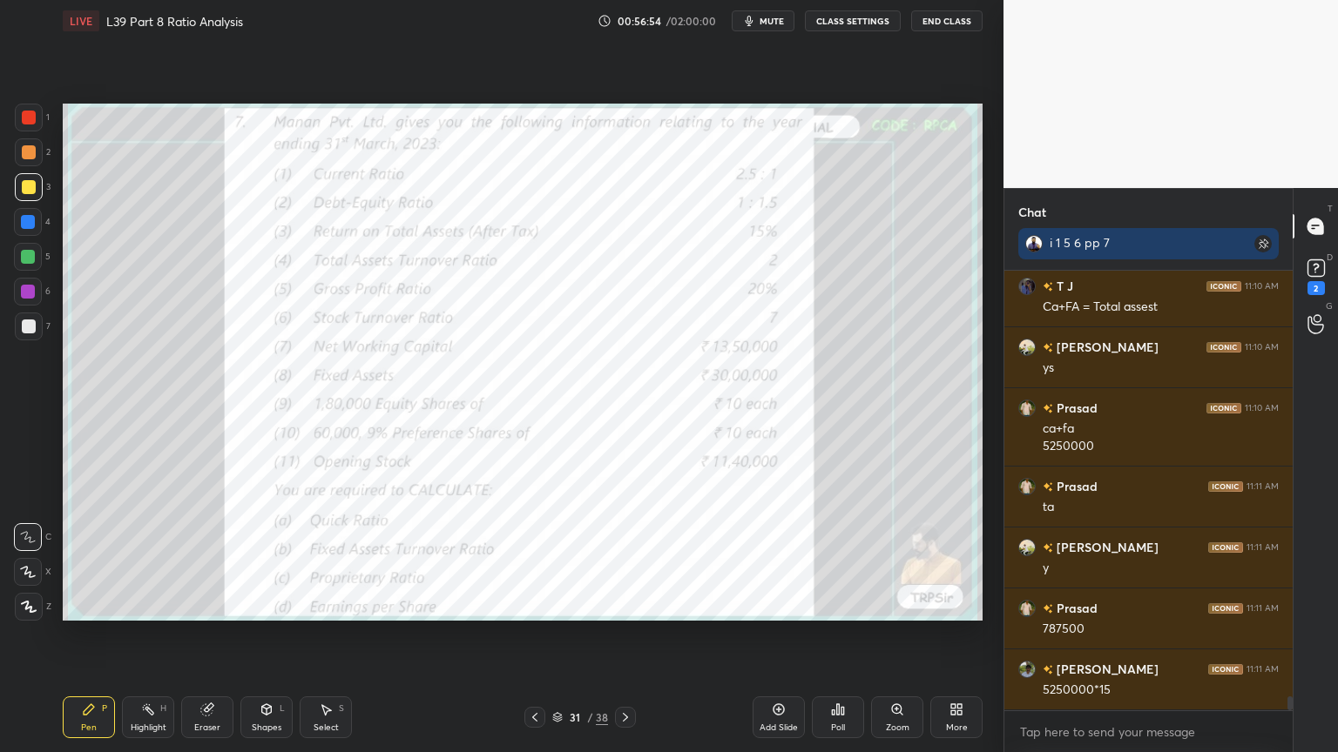
click at [625, 559] on icon at bounding box center [625, 718] width 14 height 14
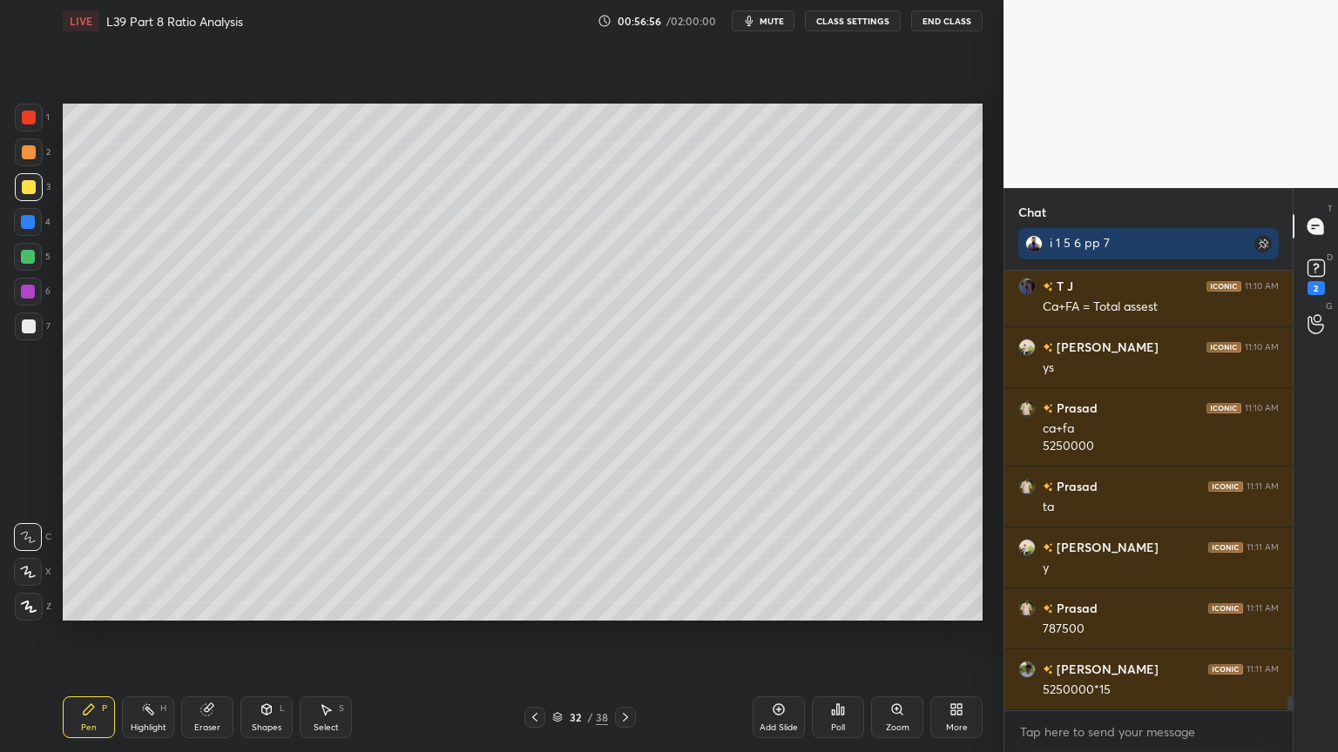
scroll to position [13137, 0]
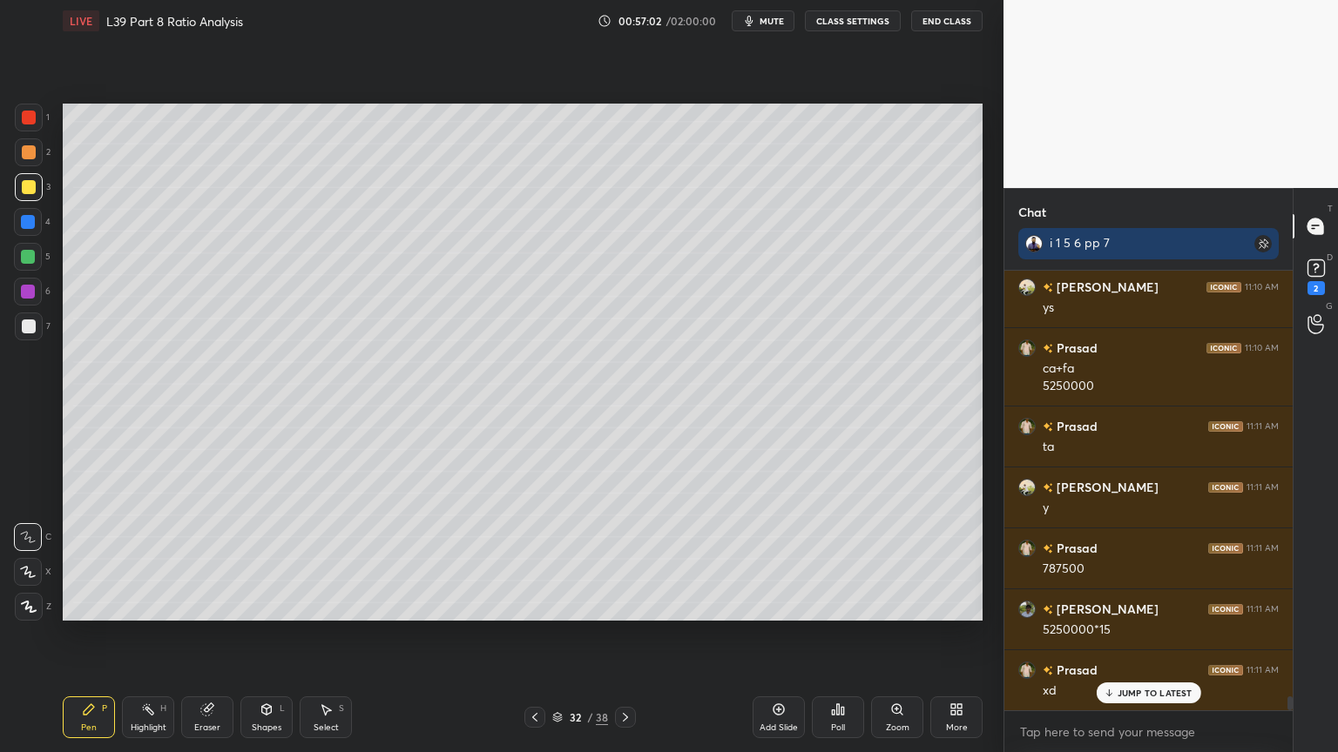
click at [266, 559] on icon at bounding box center [267, 710] width 14 height 14
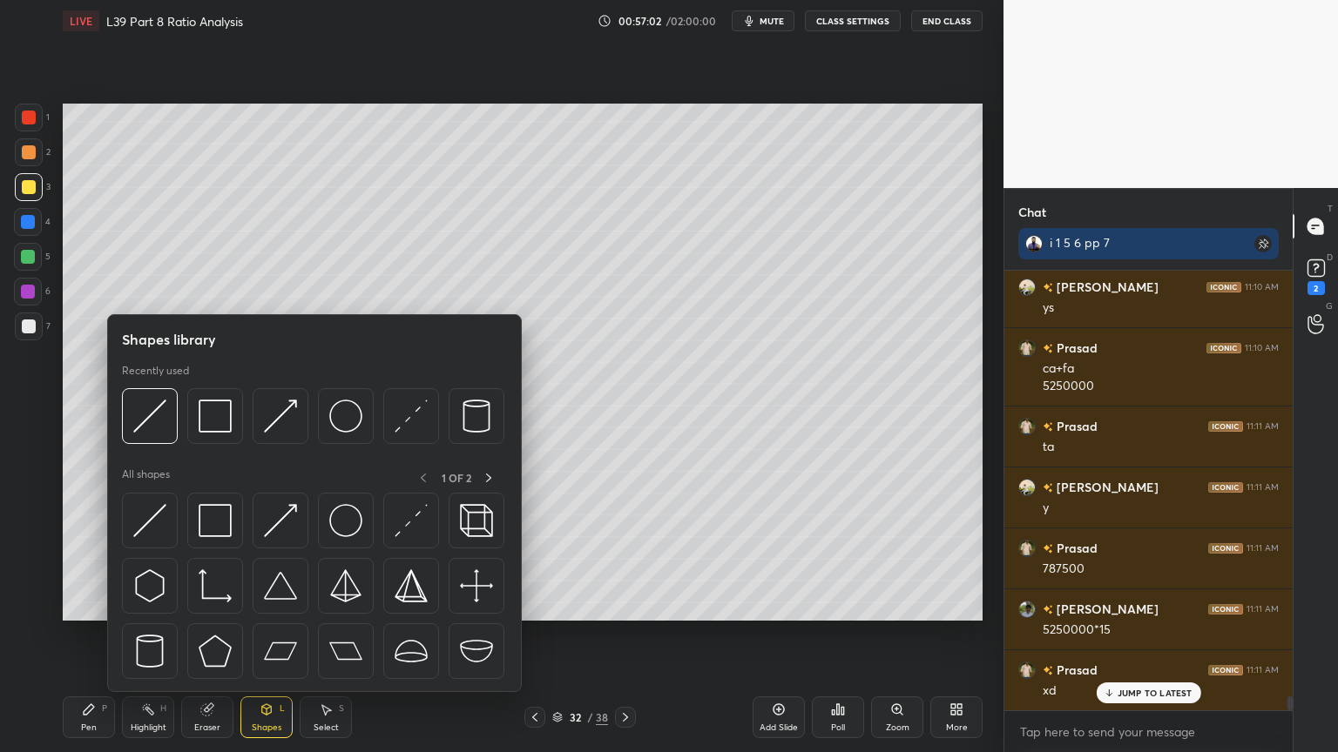
click at [165, 423] on img at bounding box center [149, 416] width 33 height 33
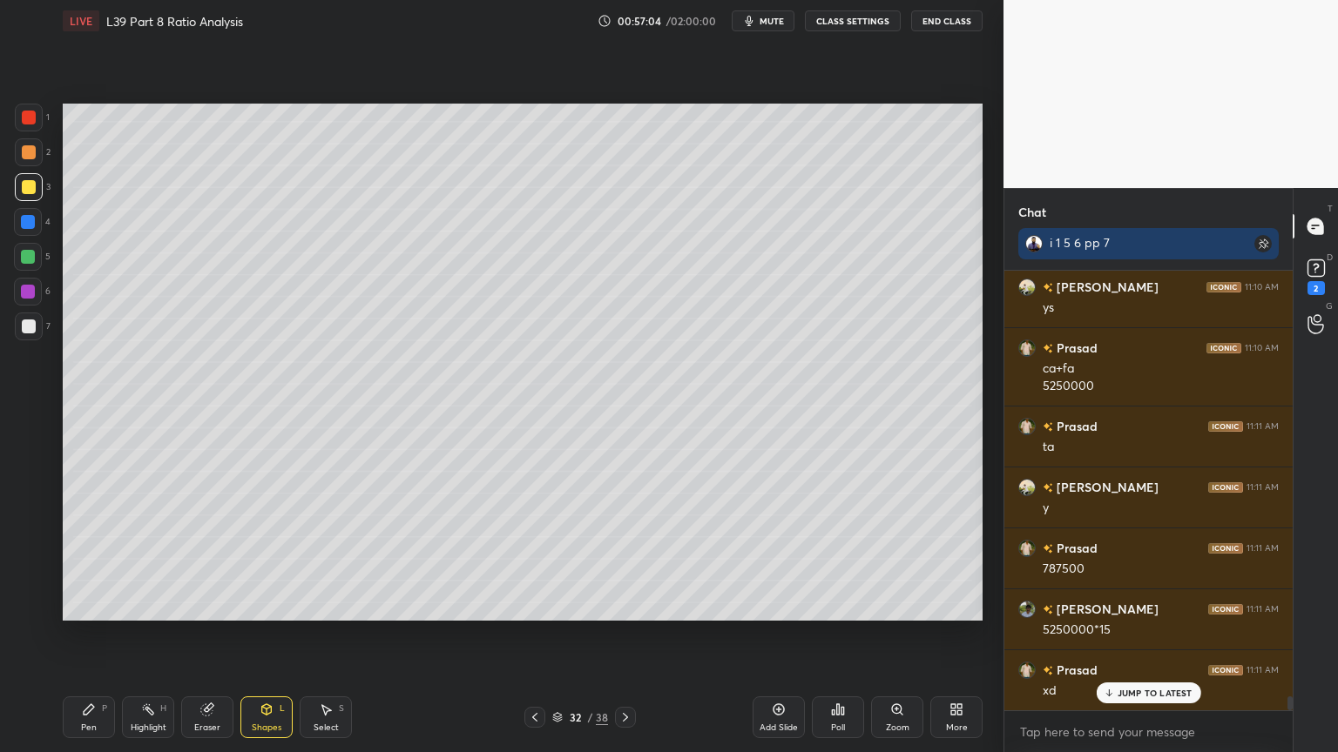
click at [82, 559] on icon at bounding box center [89, 710] width 14 height 14
click at [30, 157] on div at bounding box center [29, 152] width 14 height 14
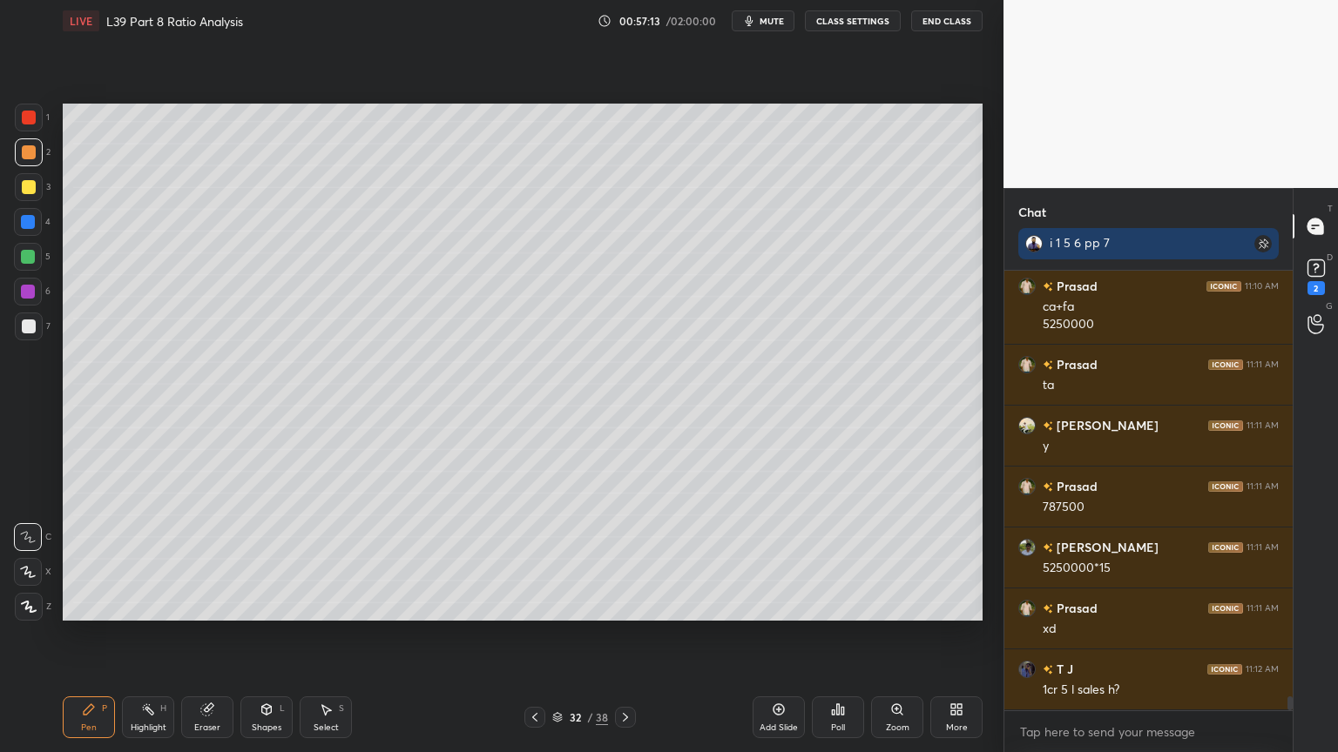
click at [275, 559] on div "Shapes L" at bounding box center [266, 718] width 52 height 42
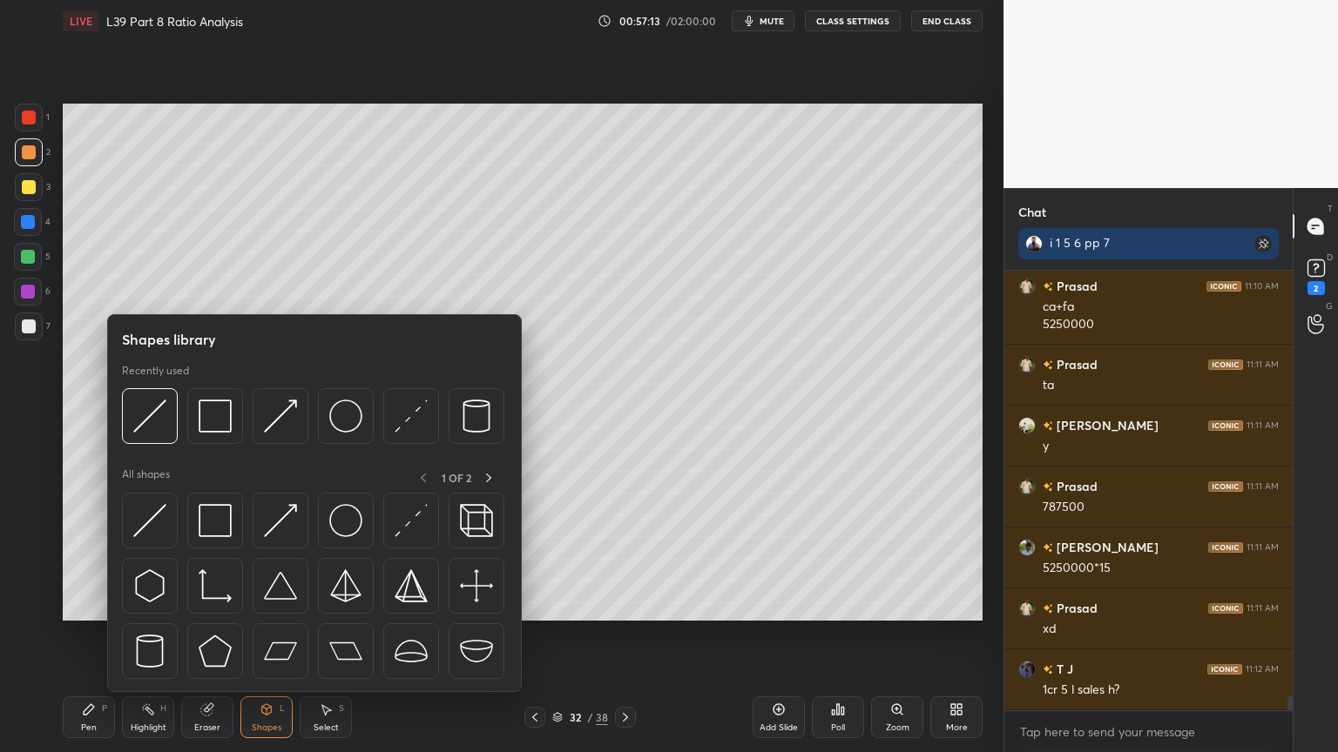
click at [152, 418] on img at bounding box center [149, 416] width 33 height 33
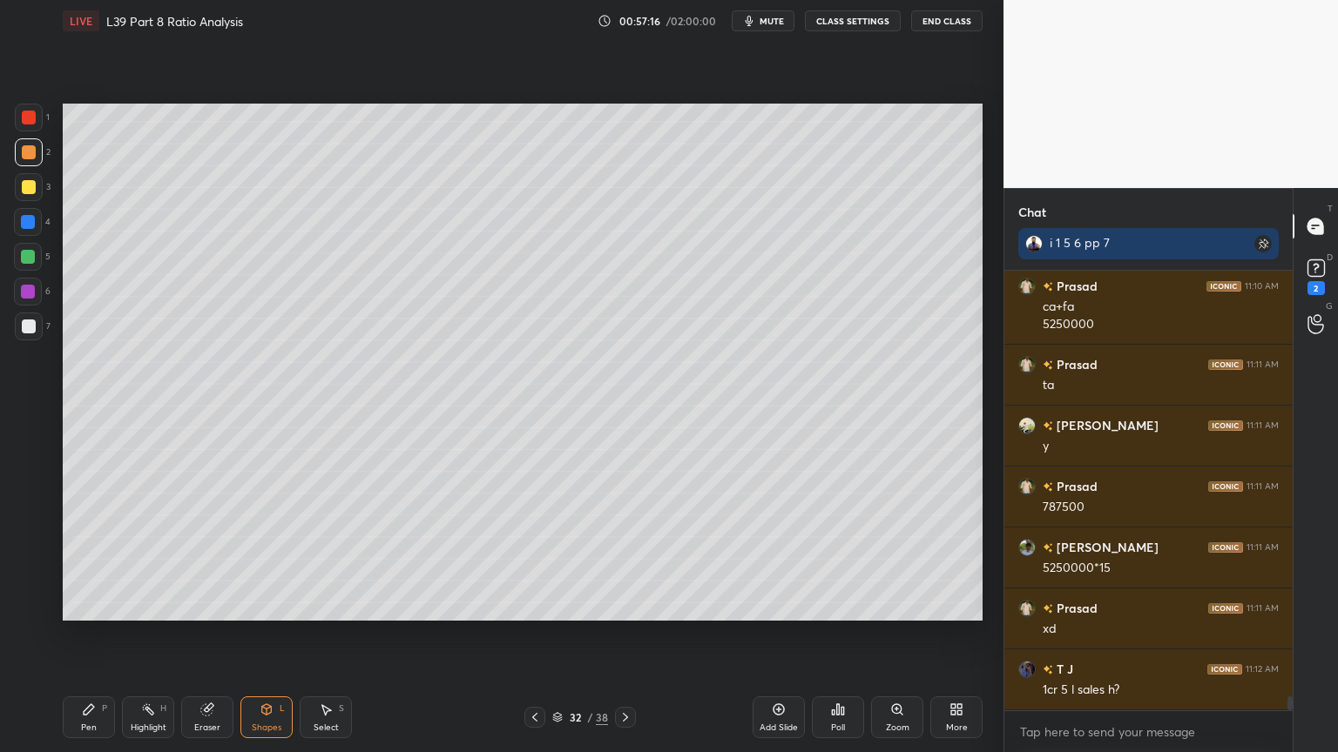
click at [32, 331] on div at bounding box center [29, 327] width 14 height 14
click at [69, 559] on div "Pen P" at bounding box center [89, 718] width 52 height 42
click at [534, 559] on icon at bounding box center [535, 718] width 14 height 14
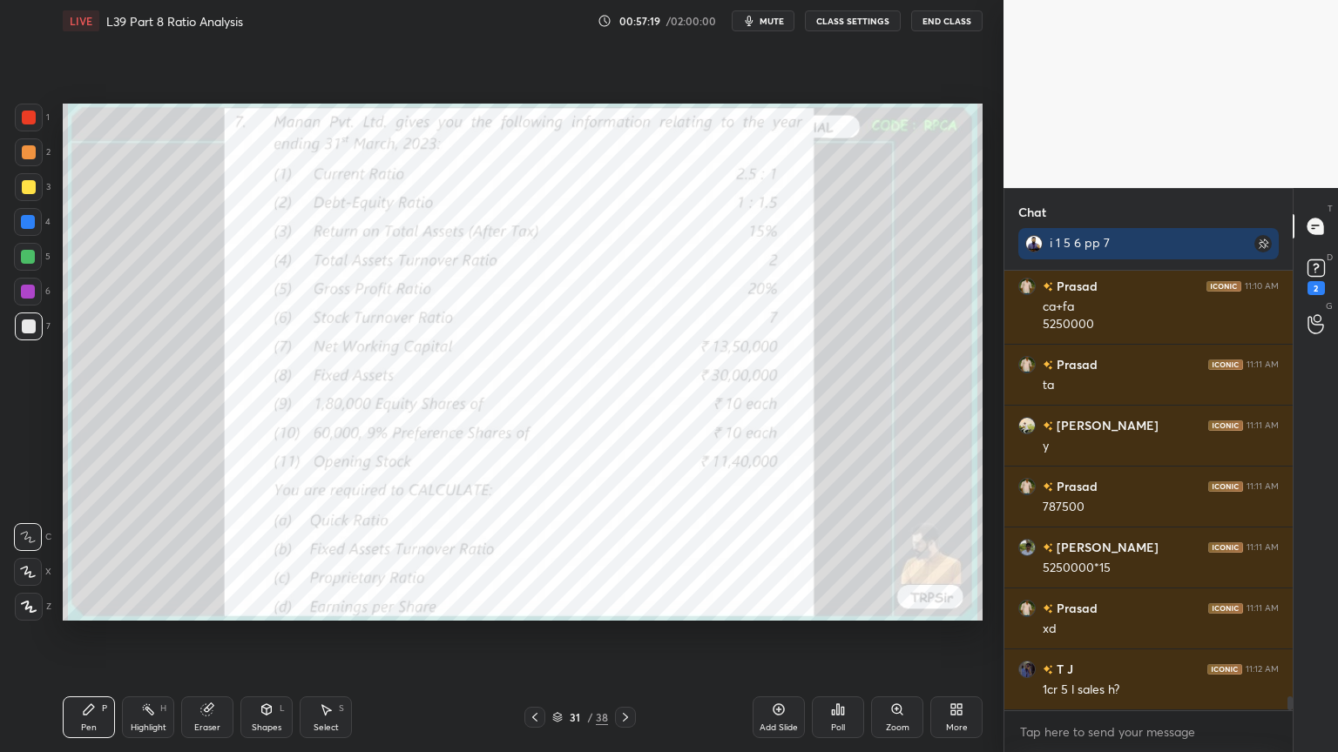
click at [624, 559] on icon at bounding box center [625, 718] width 14 height 14
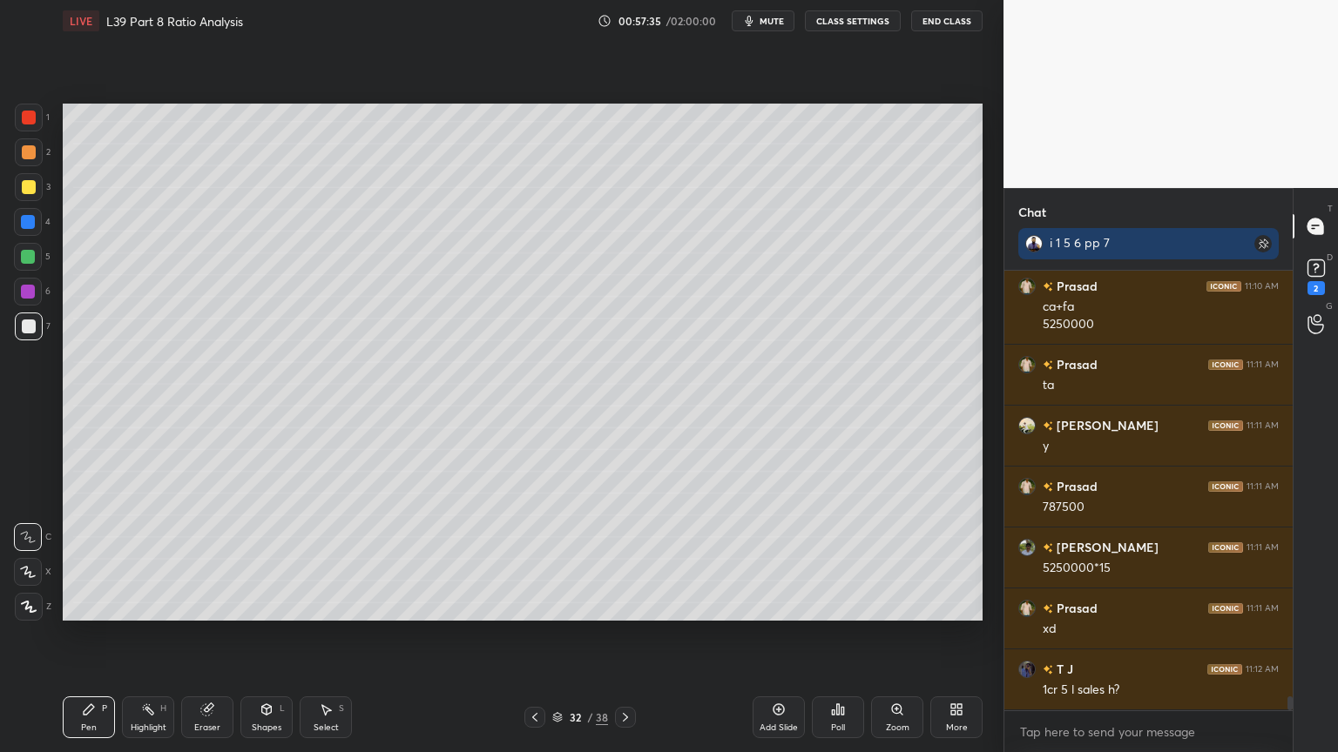
click at [534, 559] on icon at bounding box center [534, 717] width 5 height 9
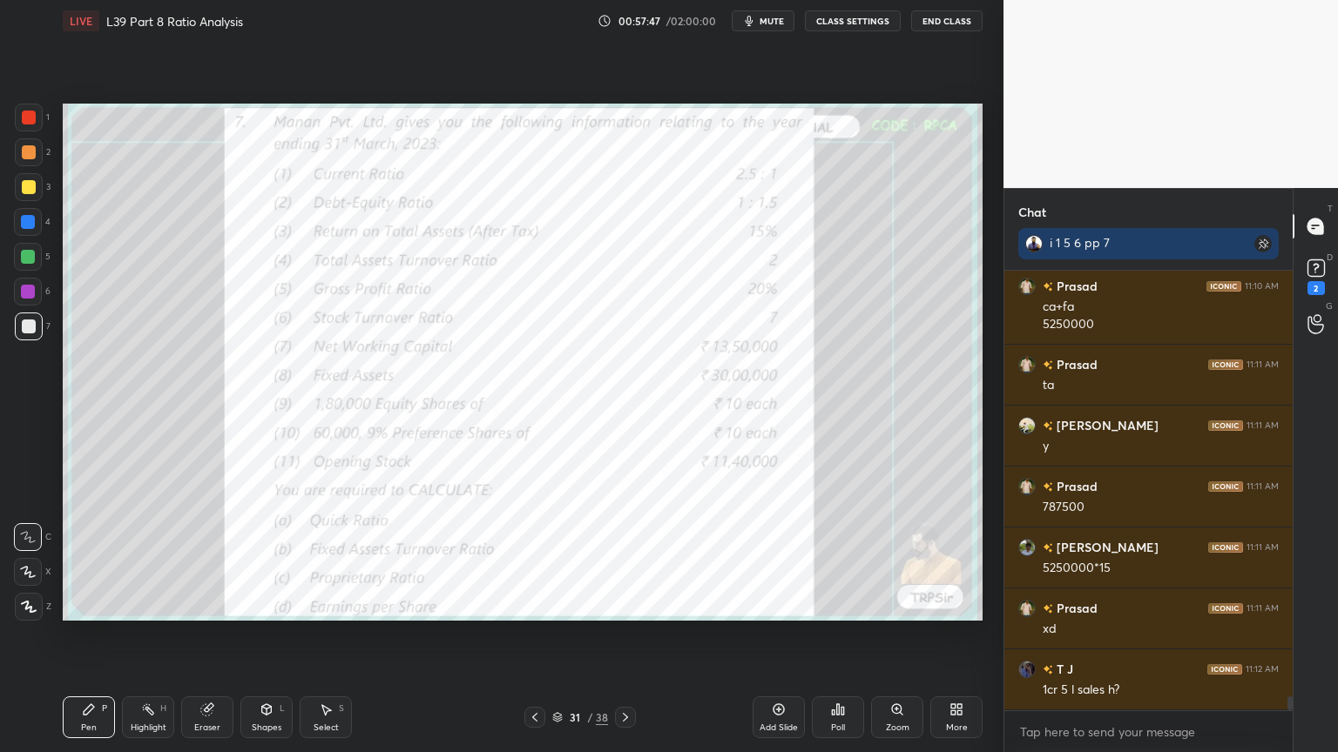
click at [626, 559] on icon at bounding box center [625, 718] width 14 height 14
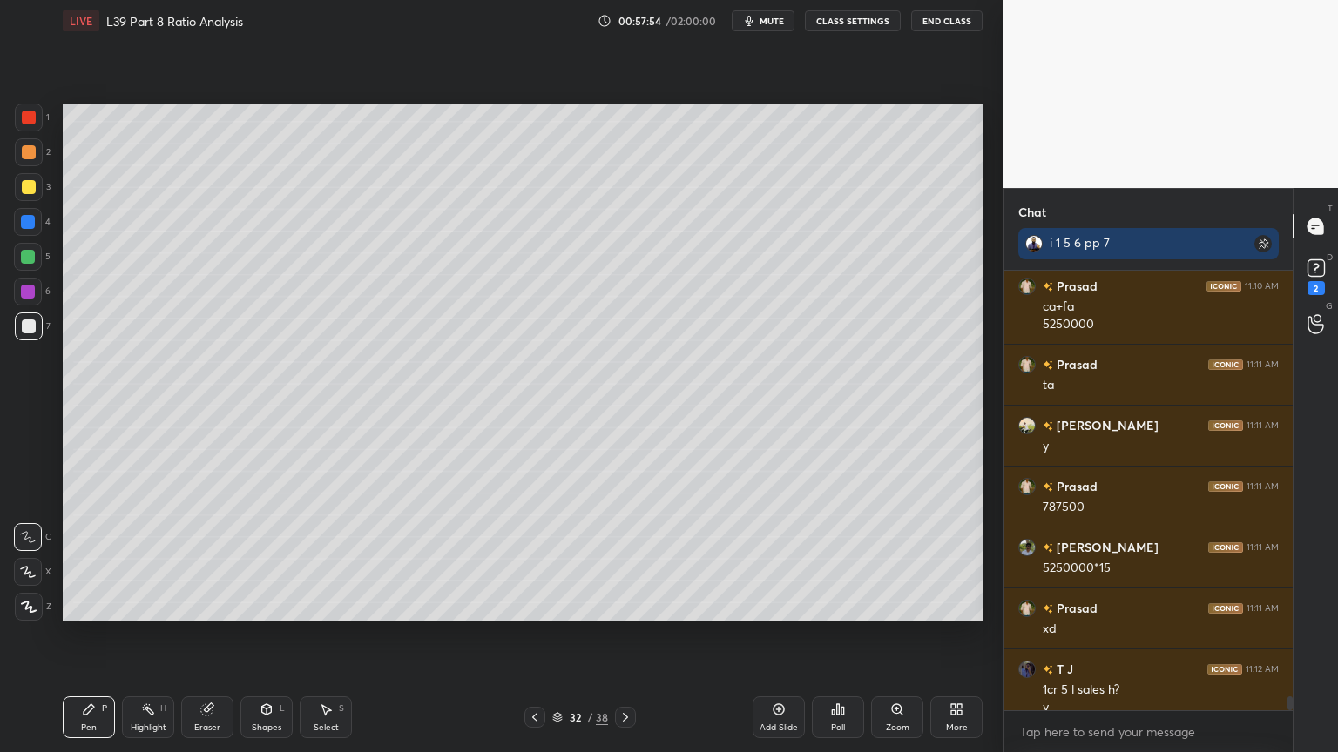
scroll to position [13216, 0]
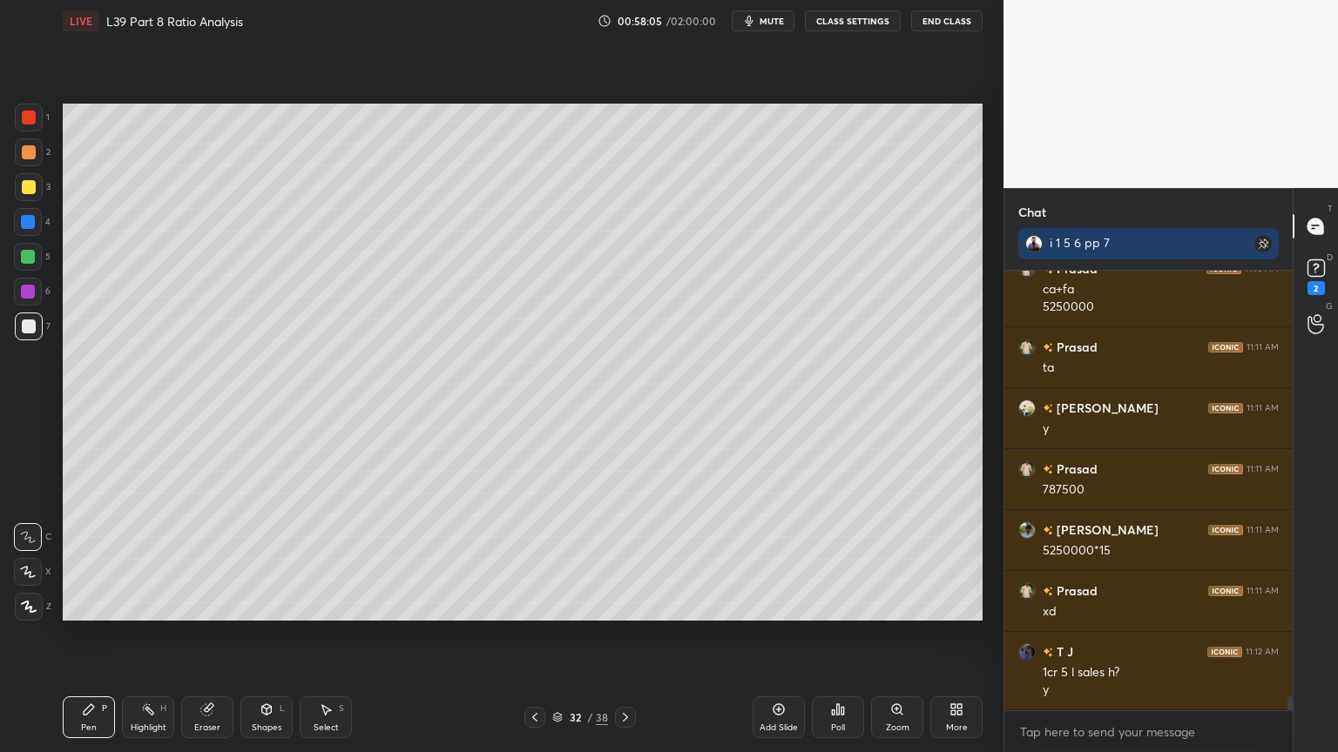
click at [36, 230] on div at bounding box center [28, 222] width 28 height 28
click at [274, 559] on div "Shapes L" at bounding box center [266, 718] width 52 height 42
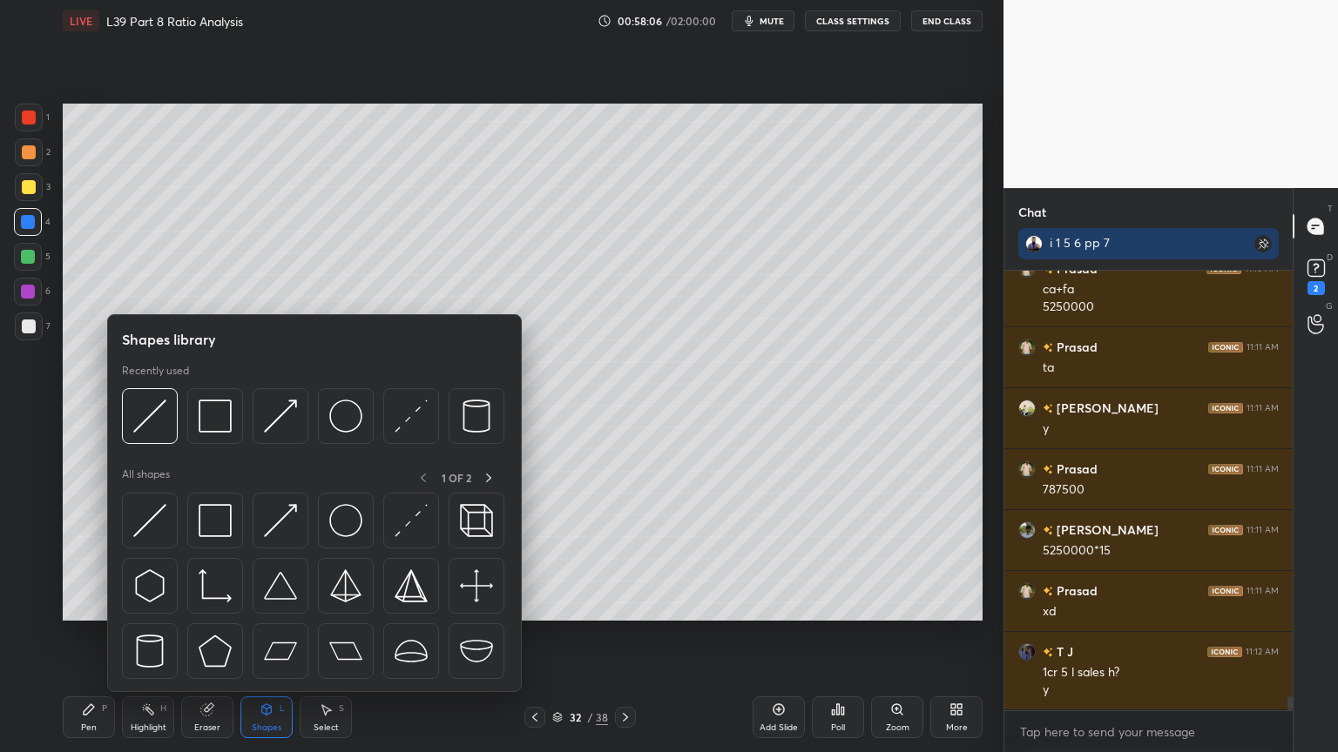
click at [150, 428] on img at bounding box center [149, 416] width 33 height 33
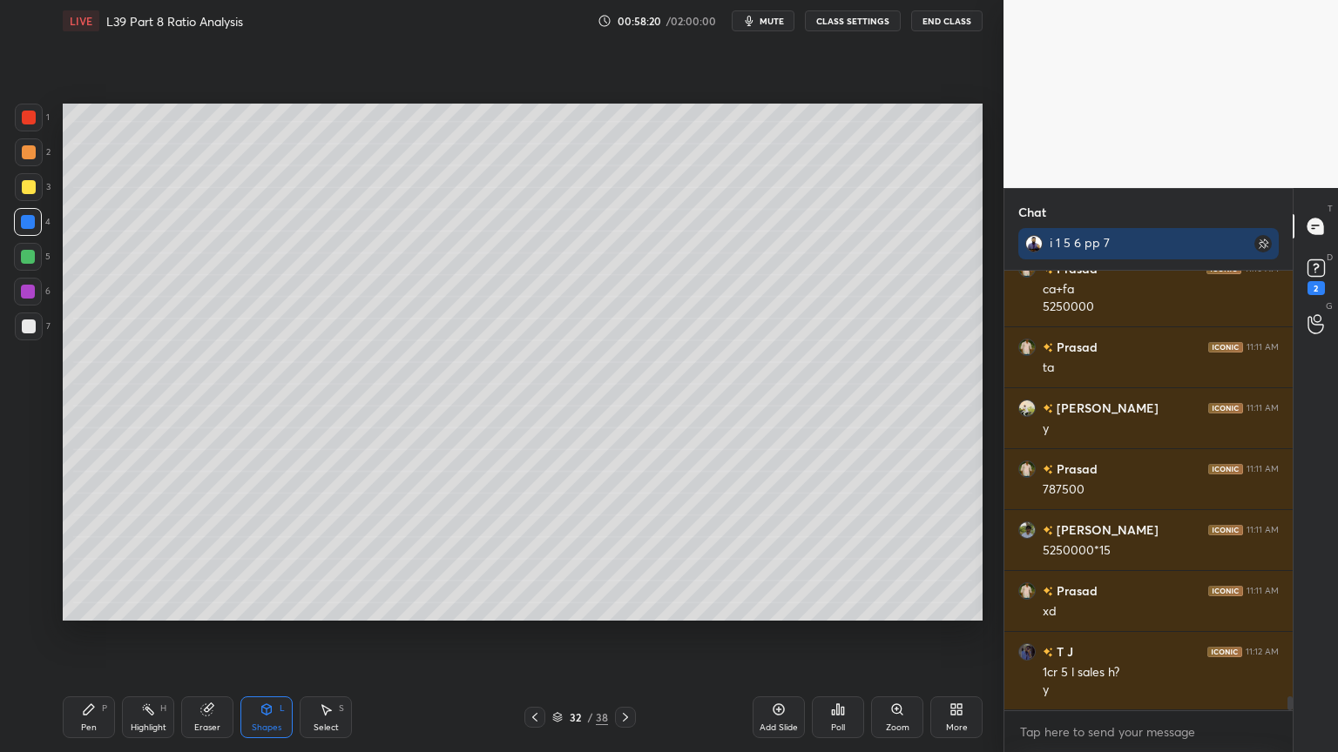
click at [23, 185] on div at bounding box center [29, 187] width 14 height 14
click at [536, 559] on icon at bounding box center [534, 717] width 5 height 9
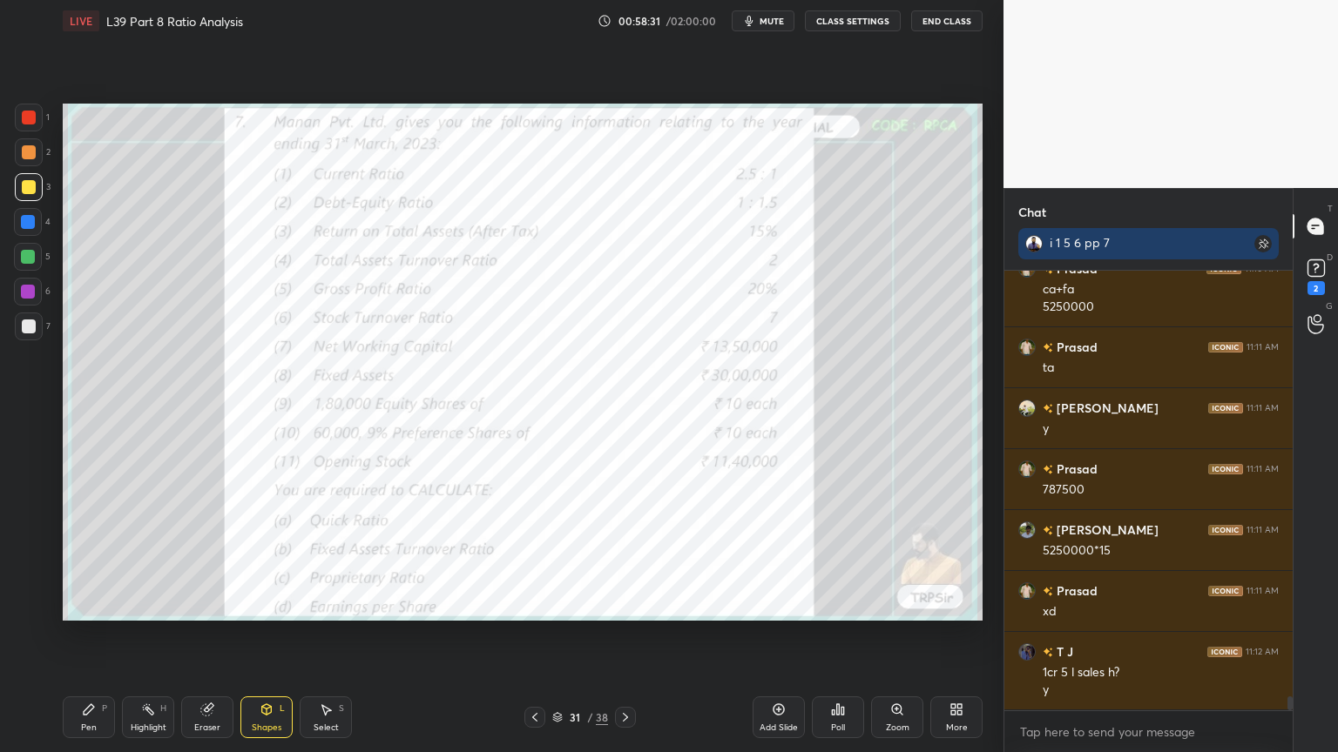
click at [631, 559] on icon at bounding box center [625, 718] width 14 height 14
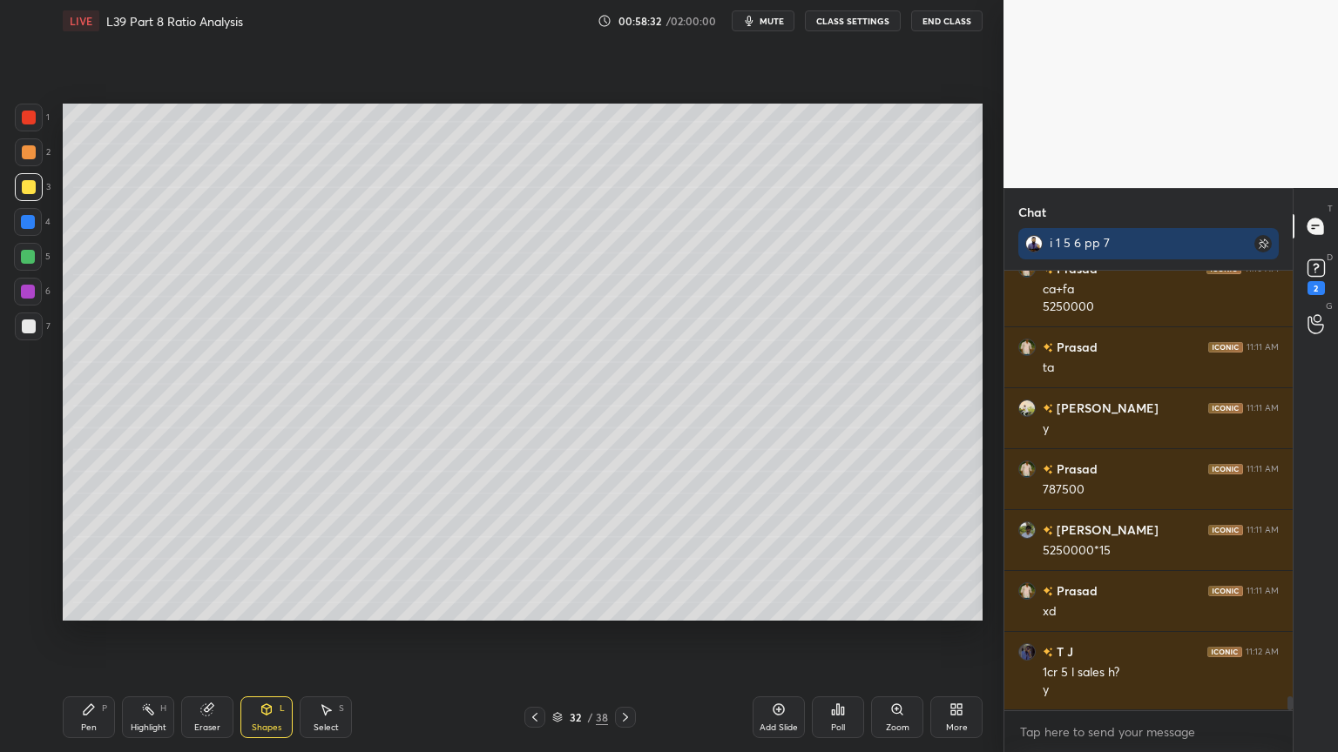
click at [87, 559] on icon at bounding box center [89, 710] width 10 height 10
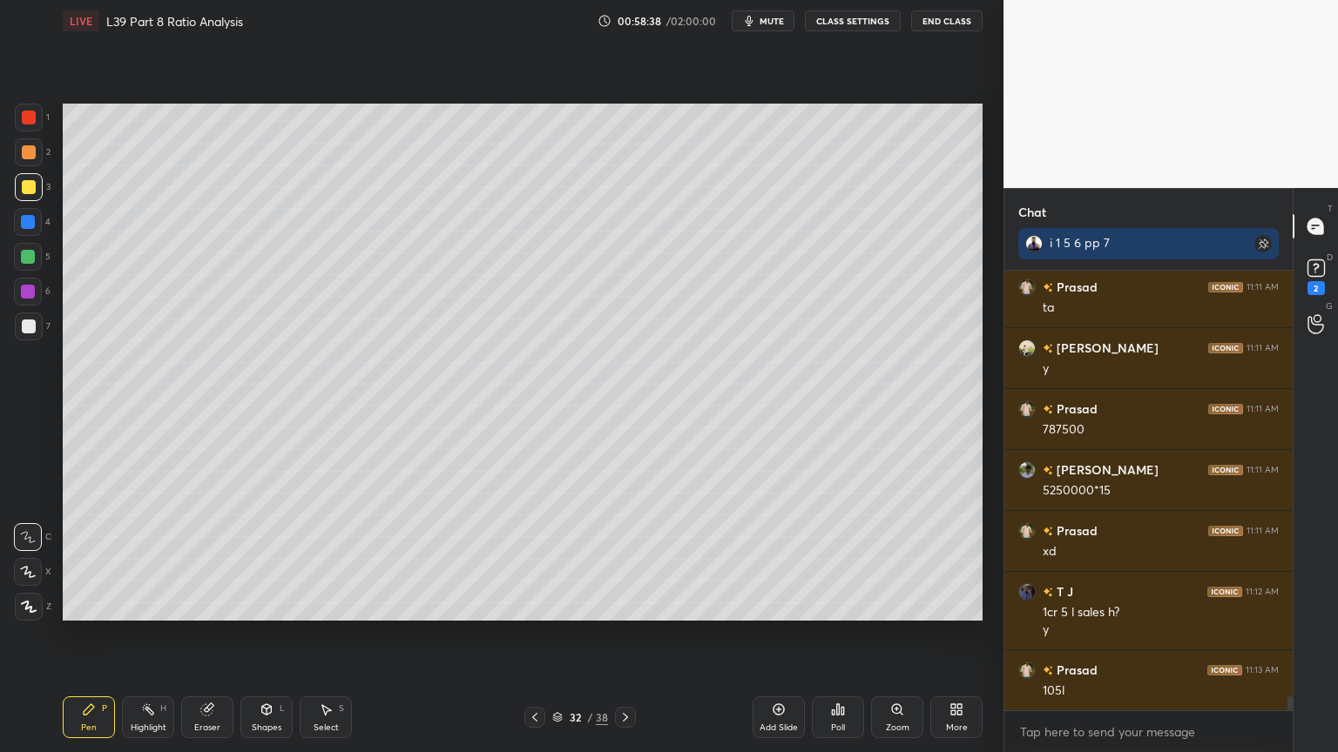
click at [260, 559] on icon at bounding box center [267, 710] width 14 height 14
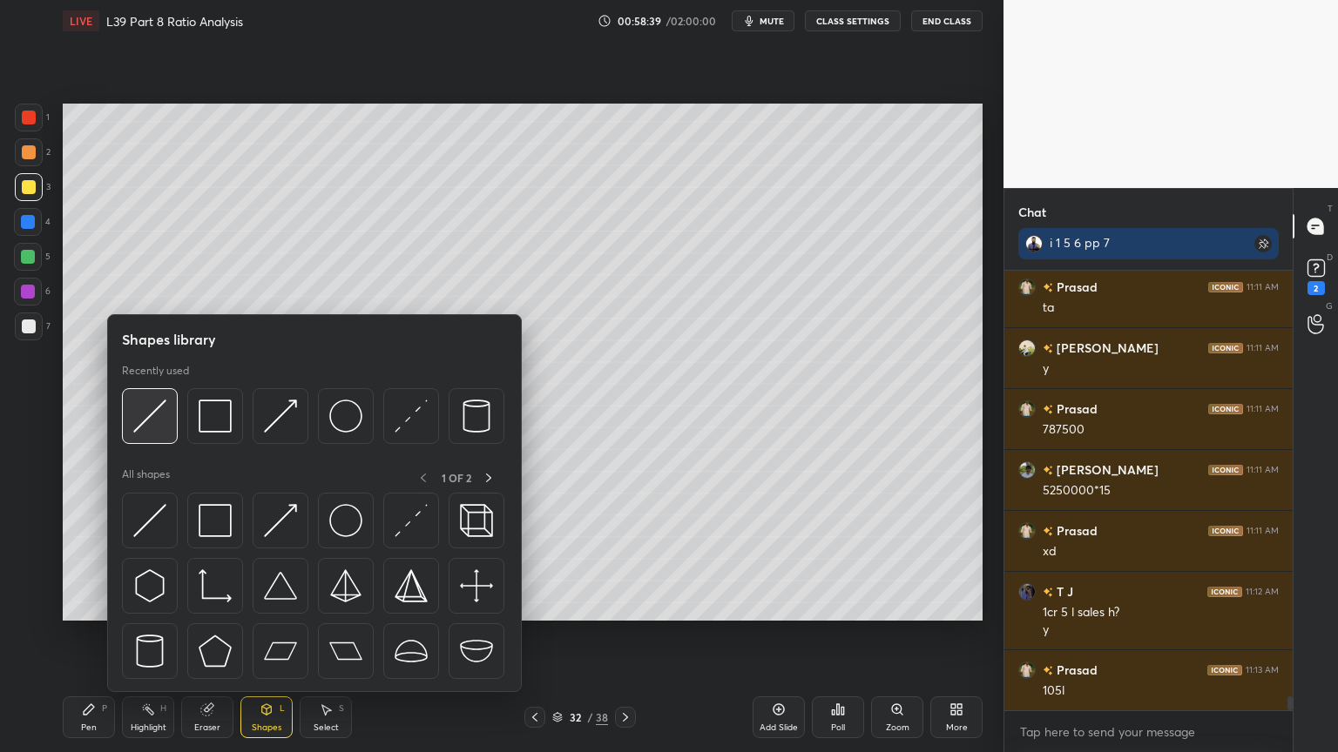
click at [164, 428] on img at bounding box center [149, 416] width 33 height 33
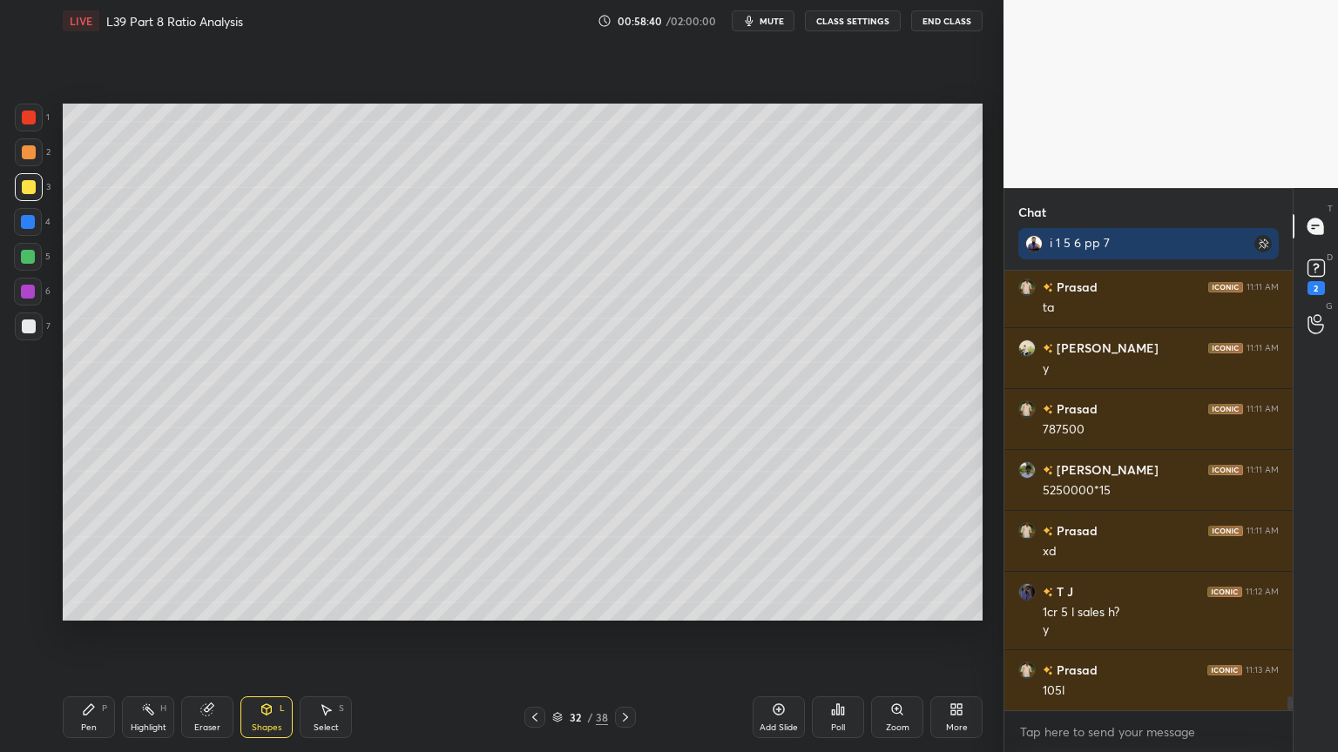
click at [83, 559] on icon at bounding box center [89, 710] width 14 height 14
click at [42, 321] on div "7" at bounding box center [33, 327] width 36 height 28
click at [20, 151] on div at bounding box center [29, 152] width 28 height 28
click at [24, 325] on div at bounding box center [29, 327] width 14 height 14
click at [90, 559] on icon at bounding box center [89, 710] width 14 height 14
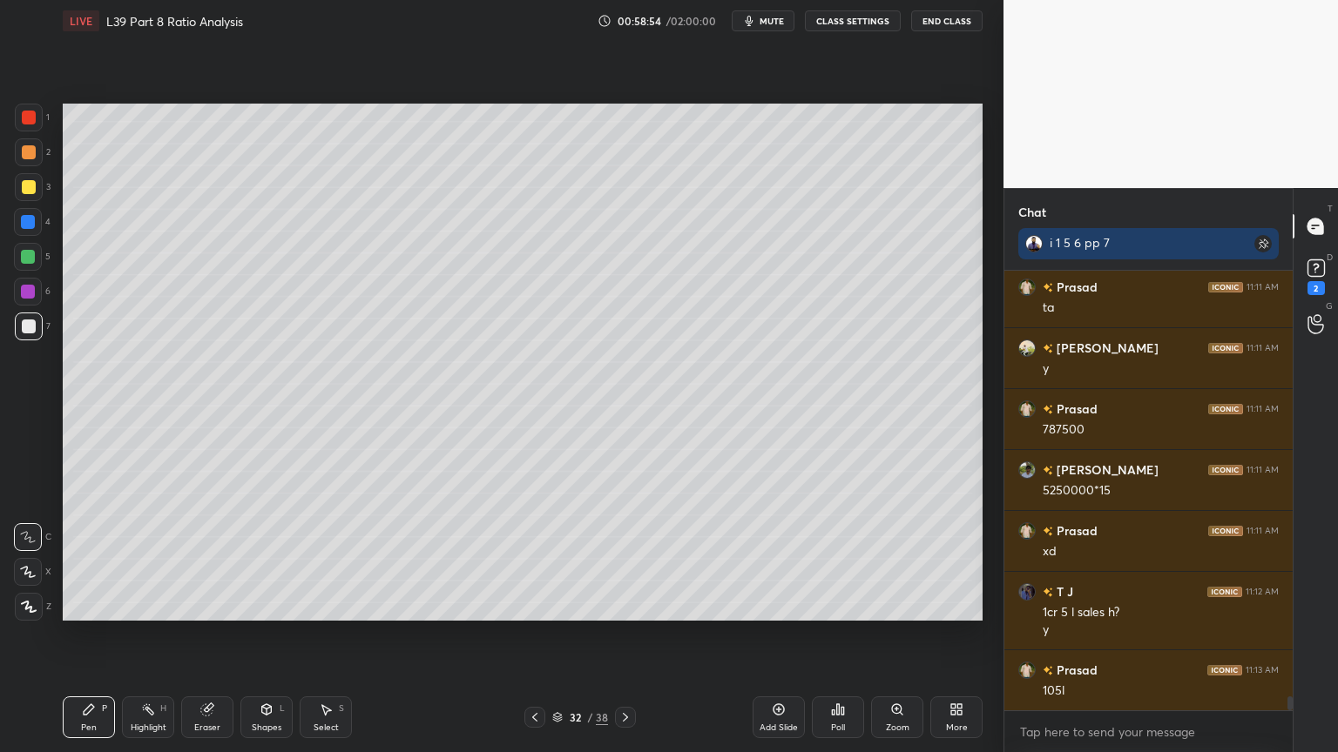
click at [524, 559] on div at bounding box center [534, 717] width 21 height 21
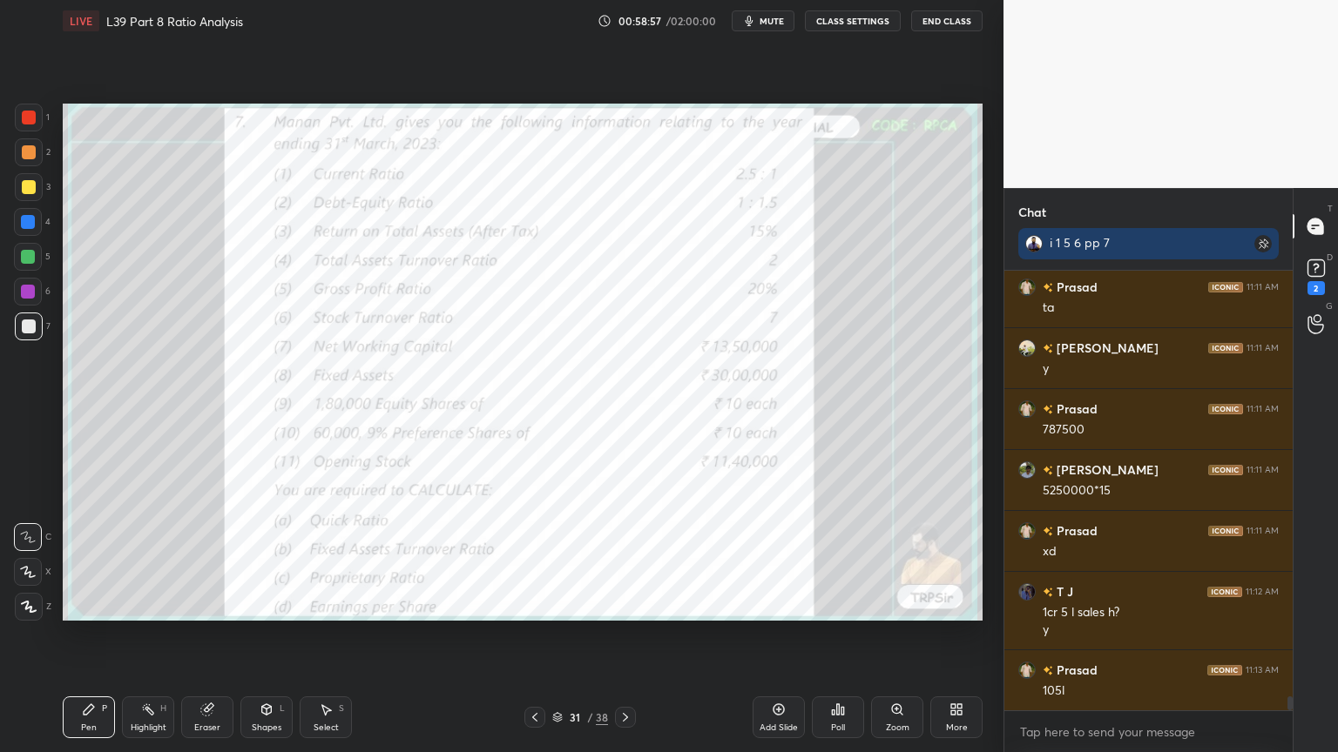
click at [639, 559] on div "31 / 38" at bounding box center [580, 717] width 345 height 21
click at [625, 559] on icon at bounding box center [625, 717] width 5 height 9
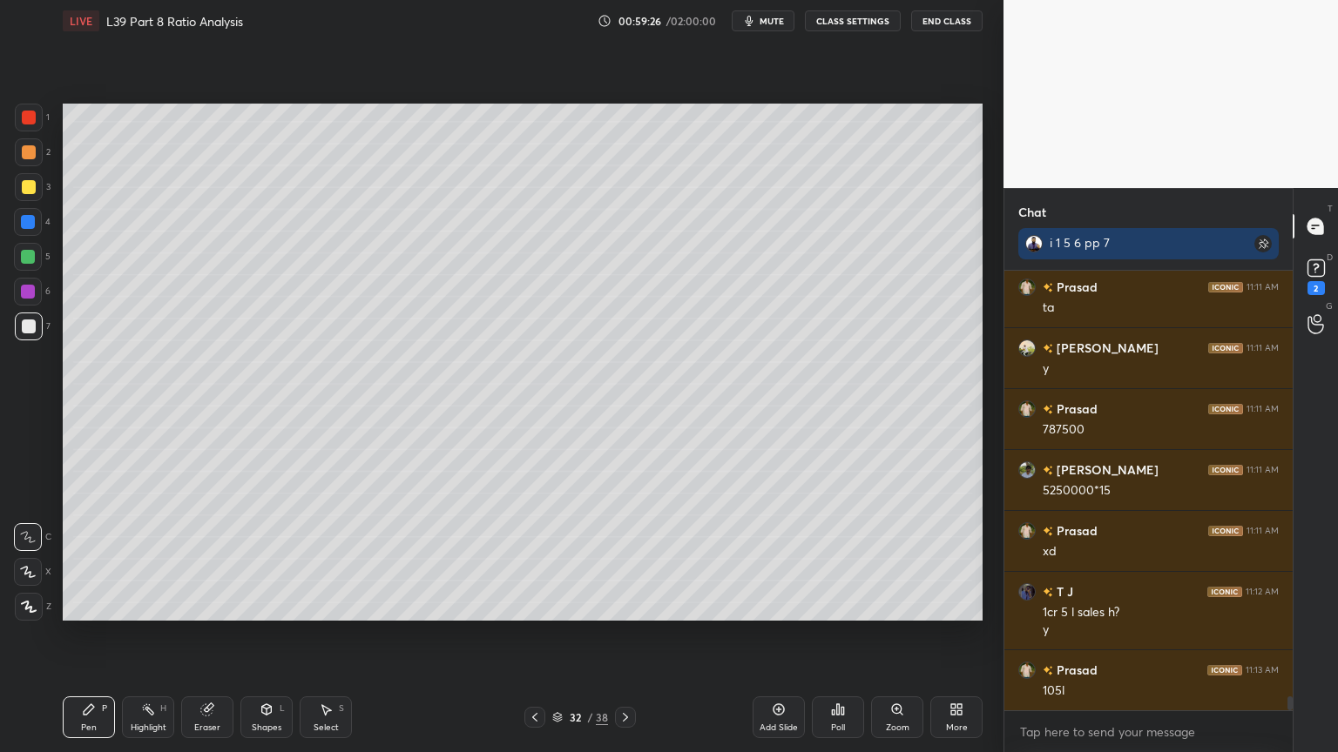
click at [30, 190] on div at bounding box center [29, 187] width 14 height 14
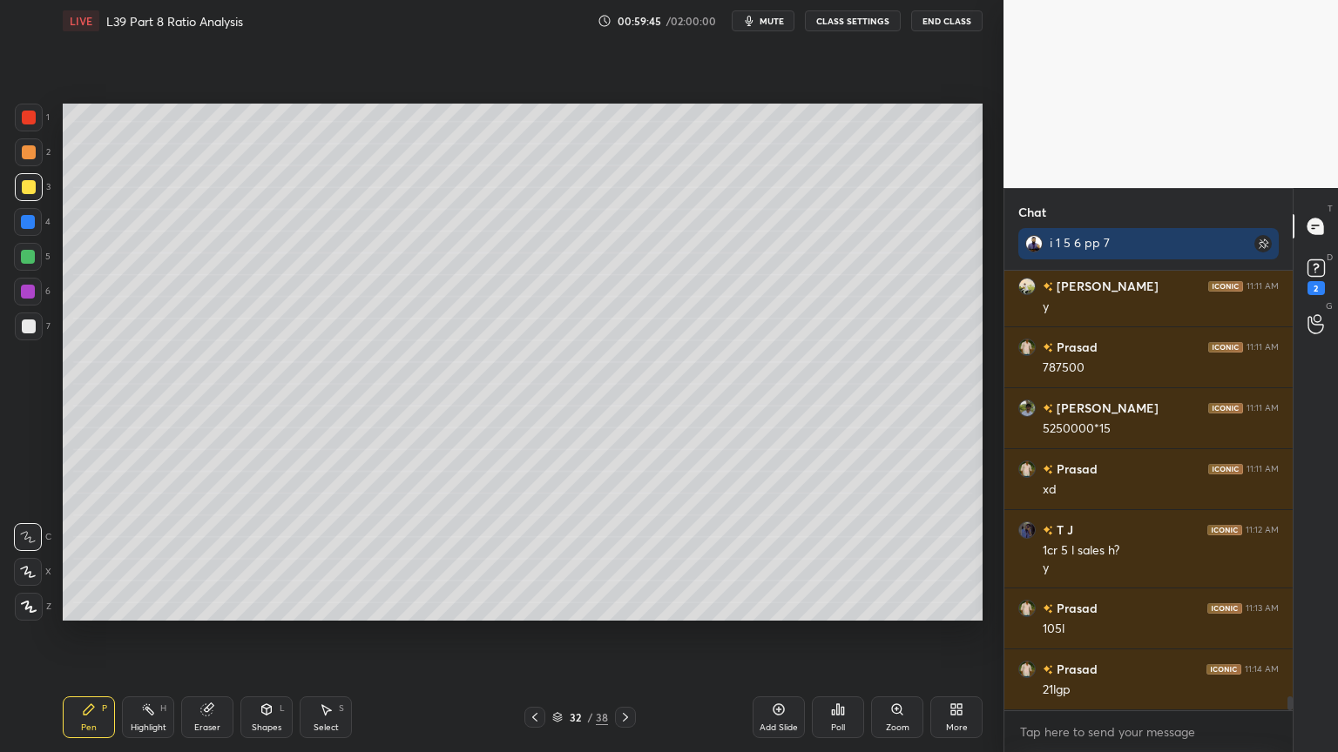
click at [536, 559] on icon at bounding box center [534, 717] width 5 height 9
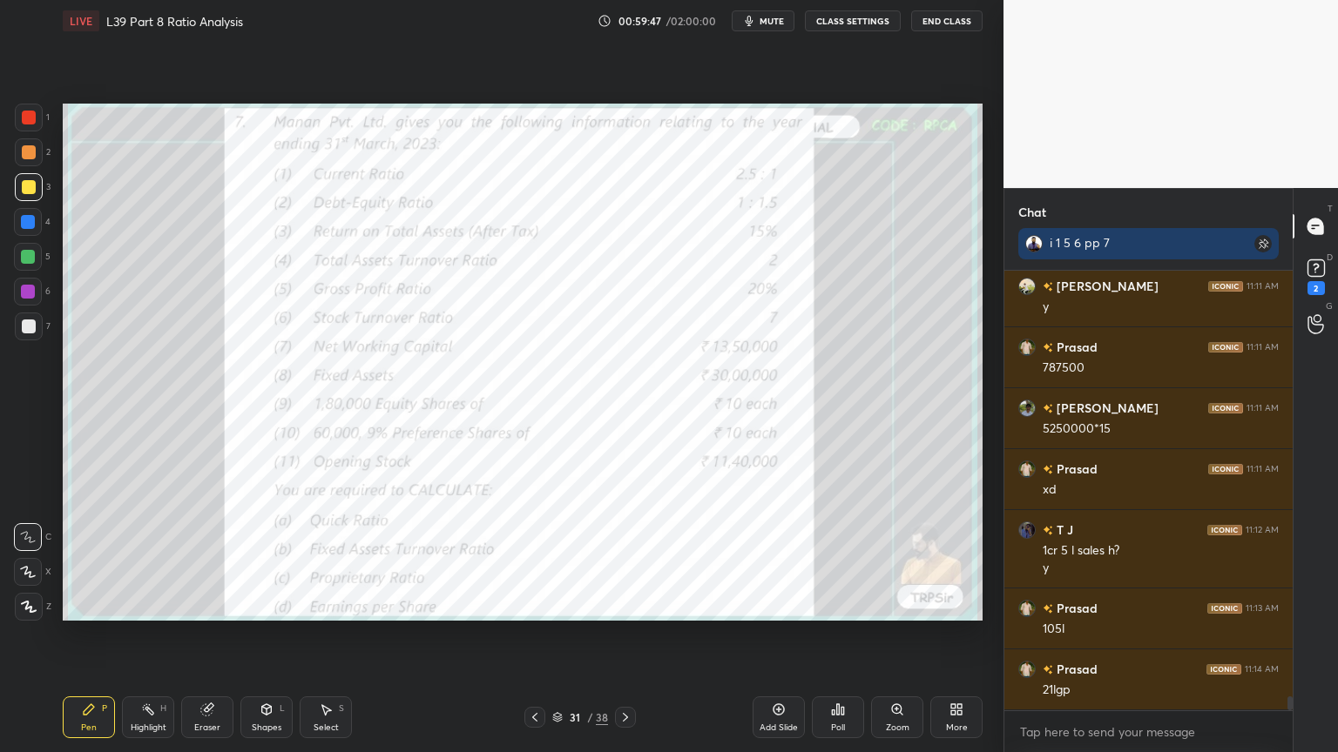
click at [210, 559] on icon at bounding box center [206, 710] width 11 height 11
click at [32, 559] on span "Erase all" at bounding box center [28, 607] width 26 height 12
click at [71, 559] on div "Pen P" at bounding box center [89, 718] width 52 height 42
click at [18, 118] on div at bounding box center [29, 118] width 28 height 28
click at [623, 559] on icon at bounding box center [625, 718] width 14 height 14
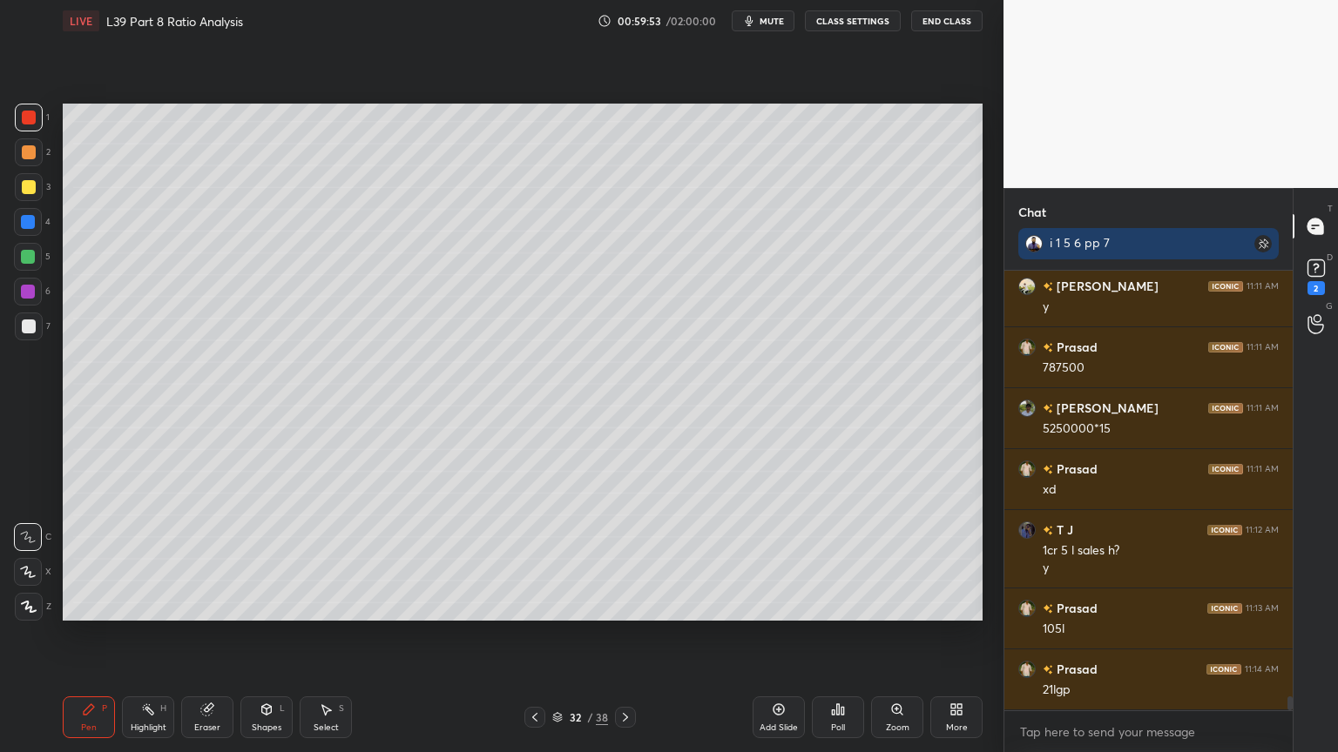
click at [533, 559] on icon at bounding box center [535, 718] width 14 height 14
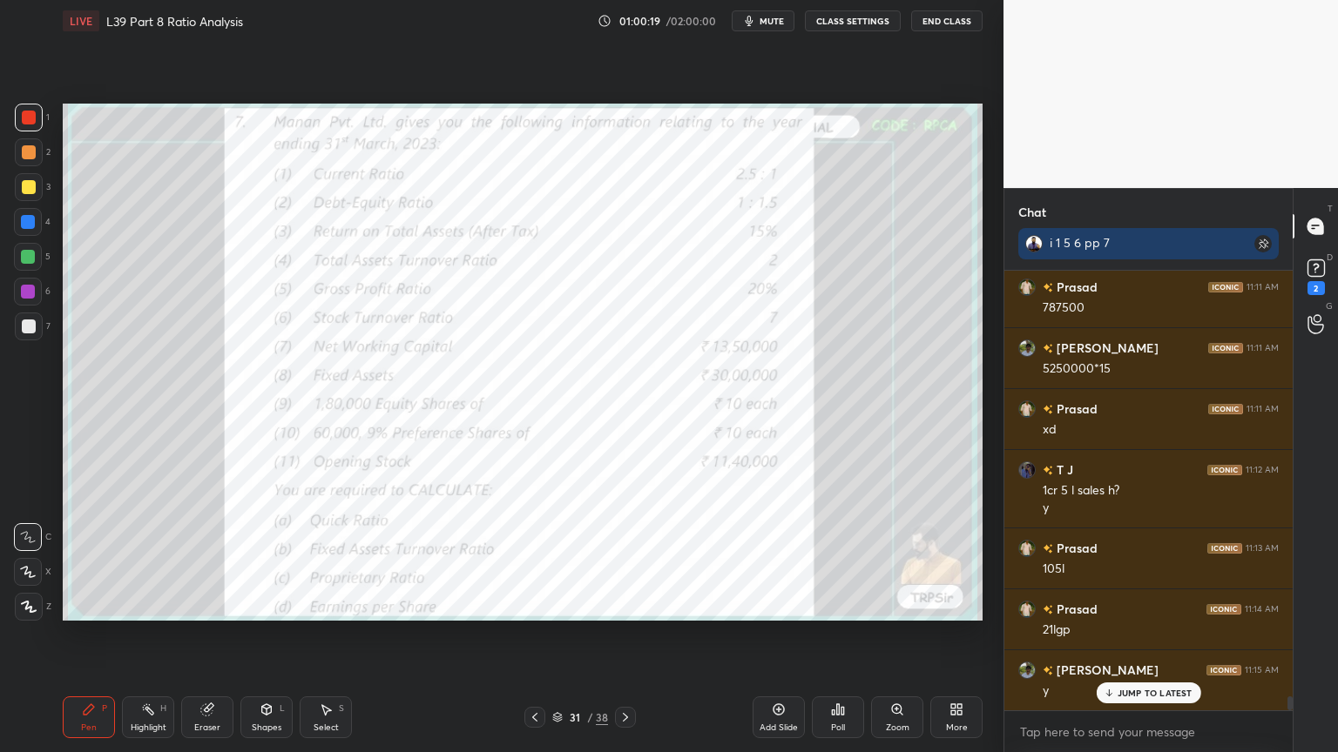
scroll to position [13460, 0]
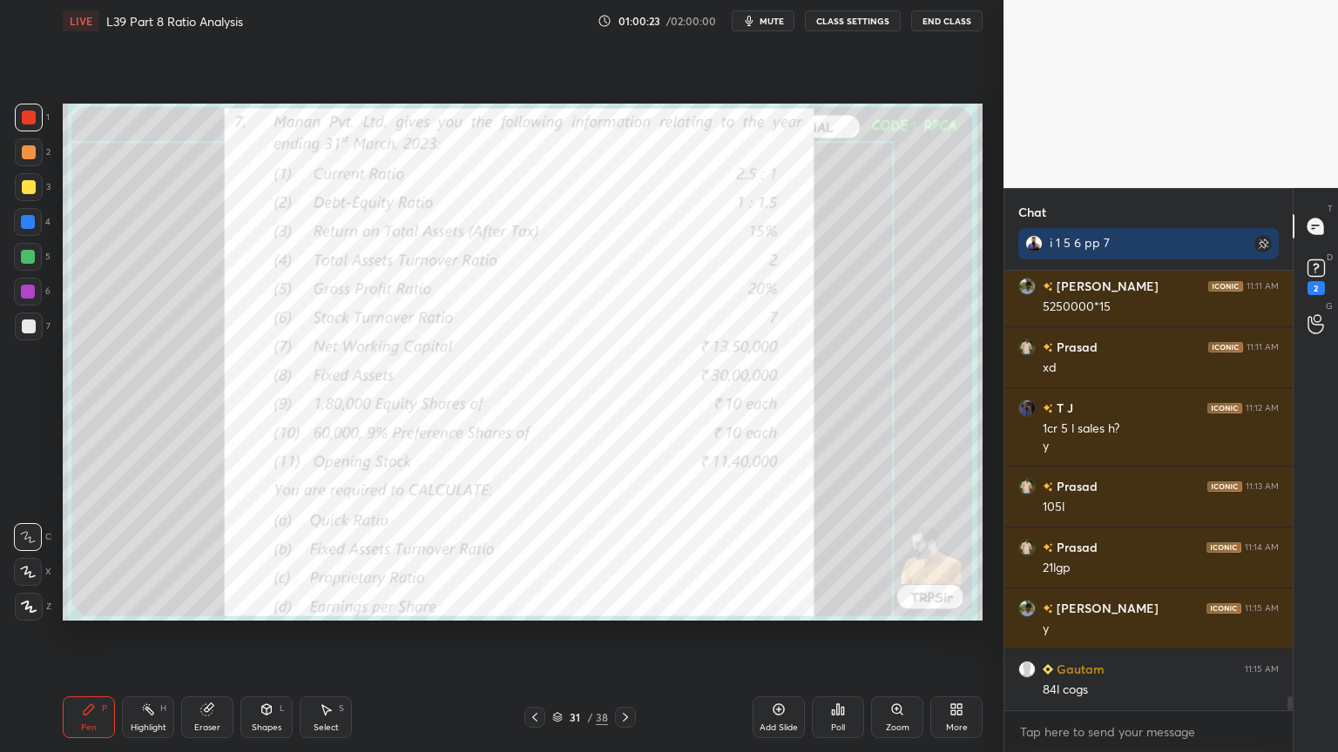
click at [621, 559] on icon at bounding box center [625, 718] width 14 height 14
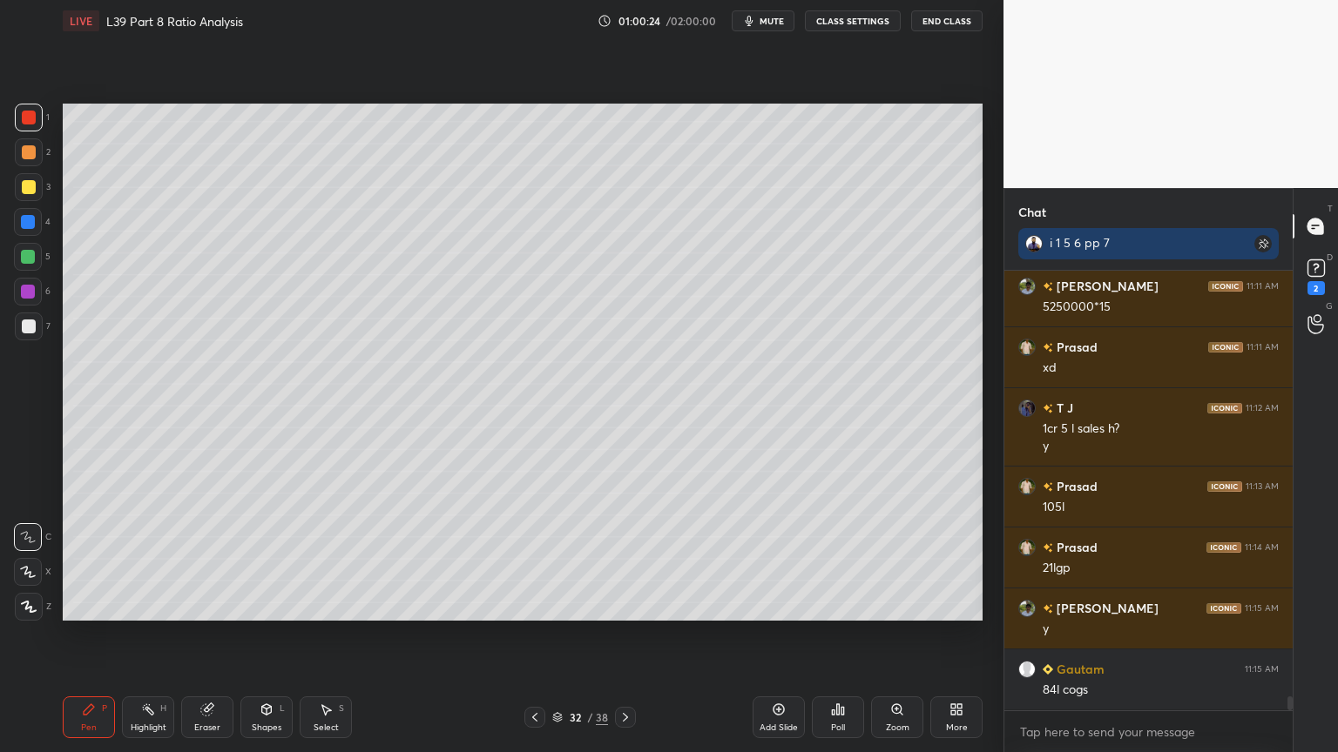
click at [30, 189] on div at bounding box center [29, 187] width 14 height 14
click at [269, 559] on icon at bounding box center [267, 710] width 10 height 10
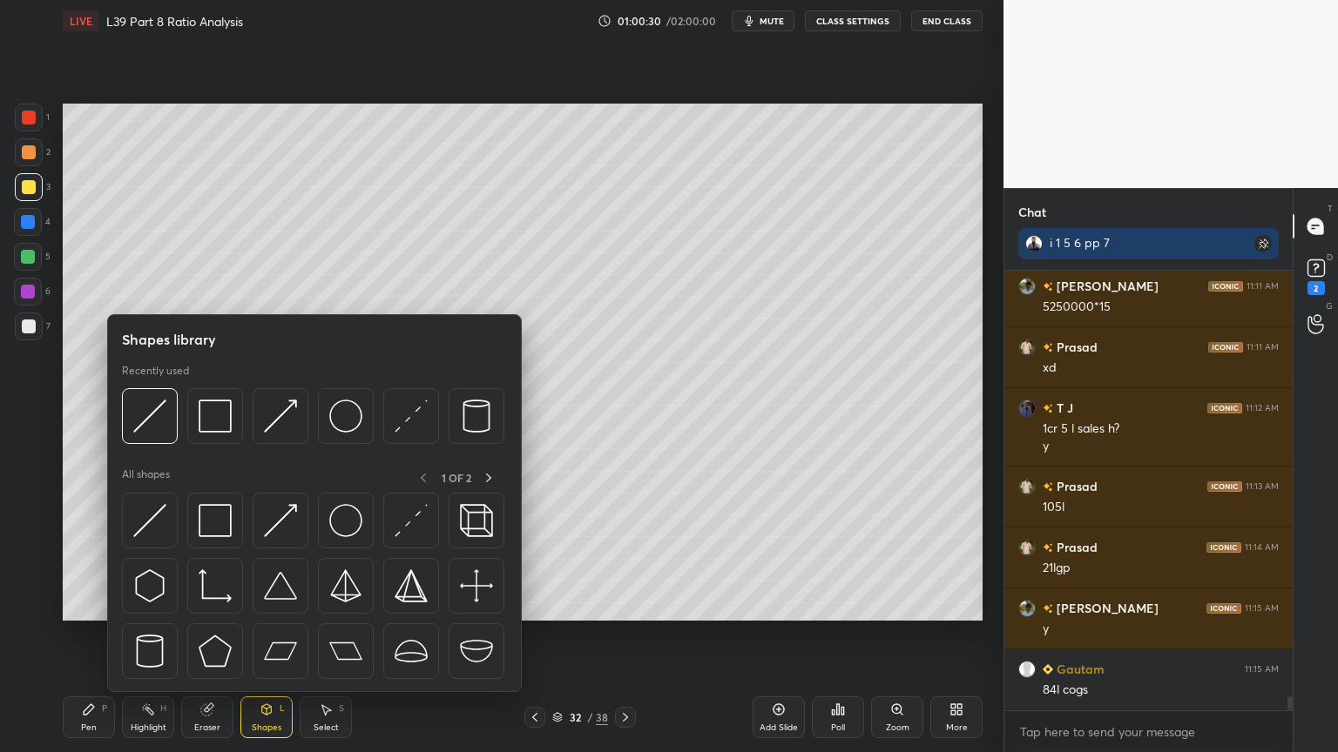
click at [157, 425] on img at bounding box center [149, 416] width 33 height 33
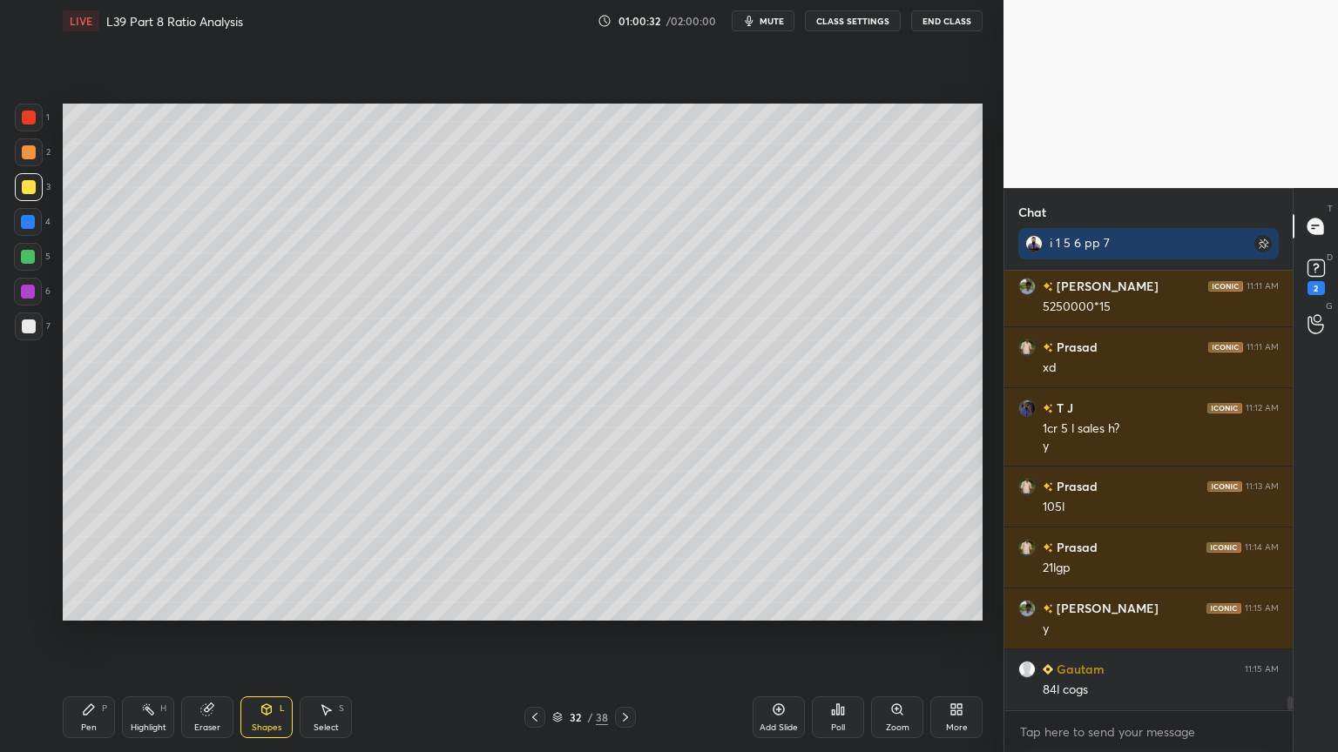
click at [32, 325] on div at bounding box center [29, 327] width 14 height 14
click at [83, 559] on div "Pen P" at bounding box center [89, 718] width 52 height 42
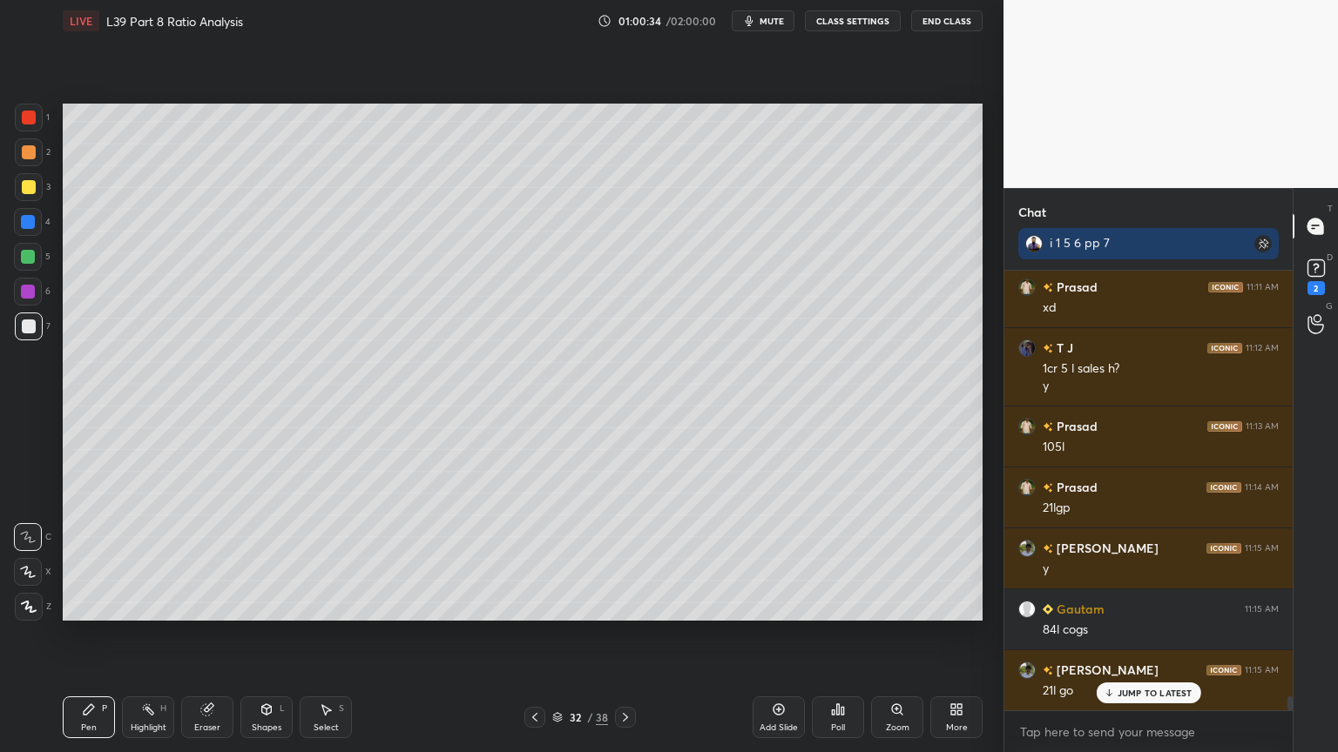
scroll to position [13537, 0]
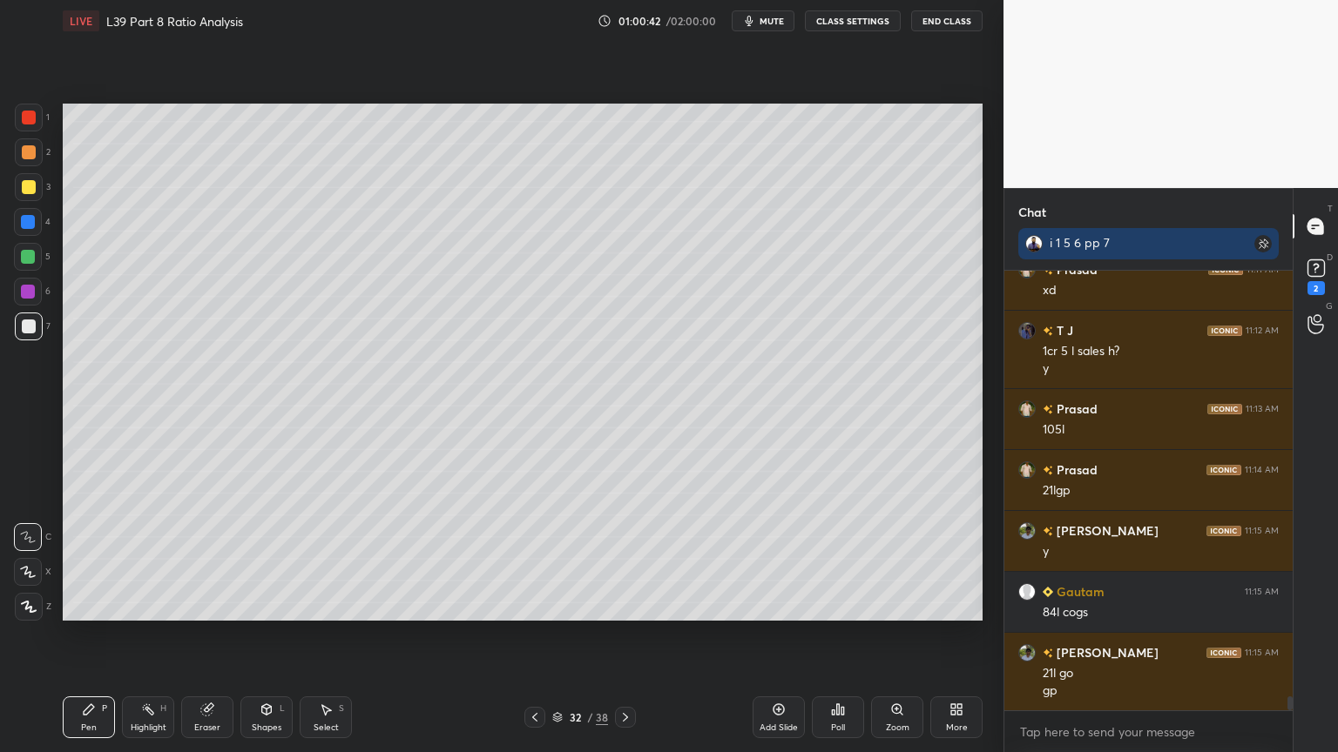
click at [267, 559] on icon at bounding box center [267, 710] width 10 height 10
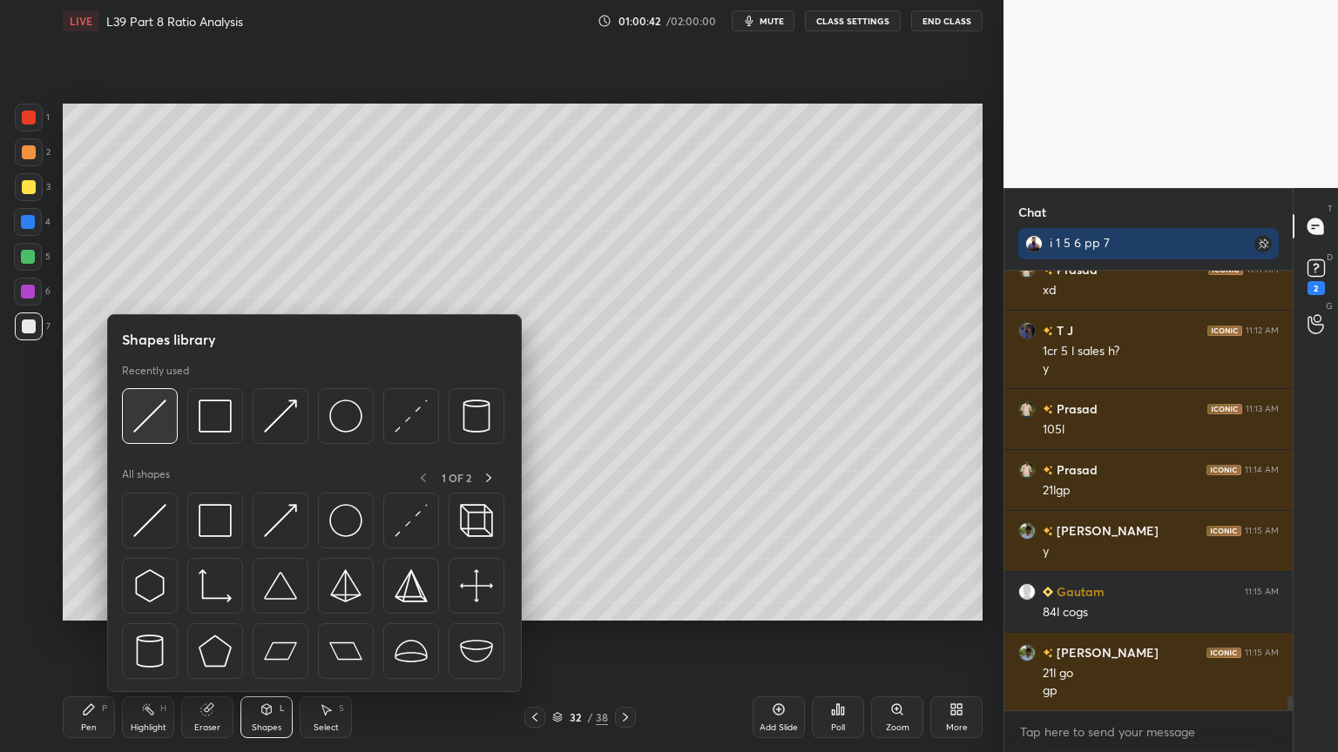
click at [155, 432] on img at bounding box center [149, 416] width 33 height 33
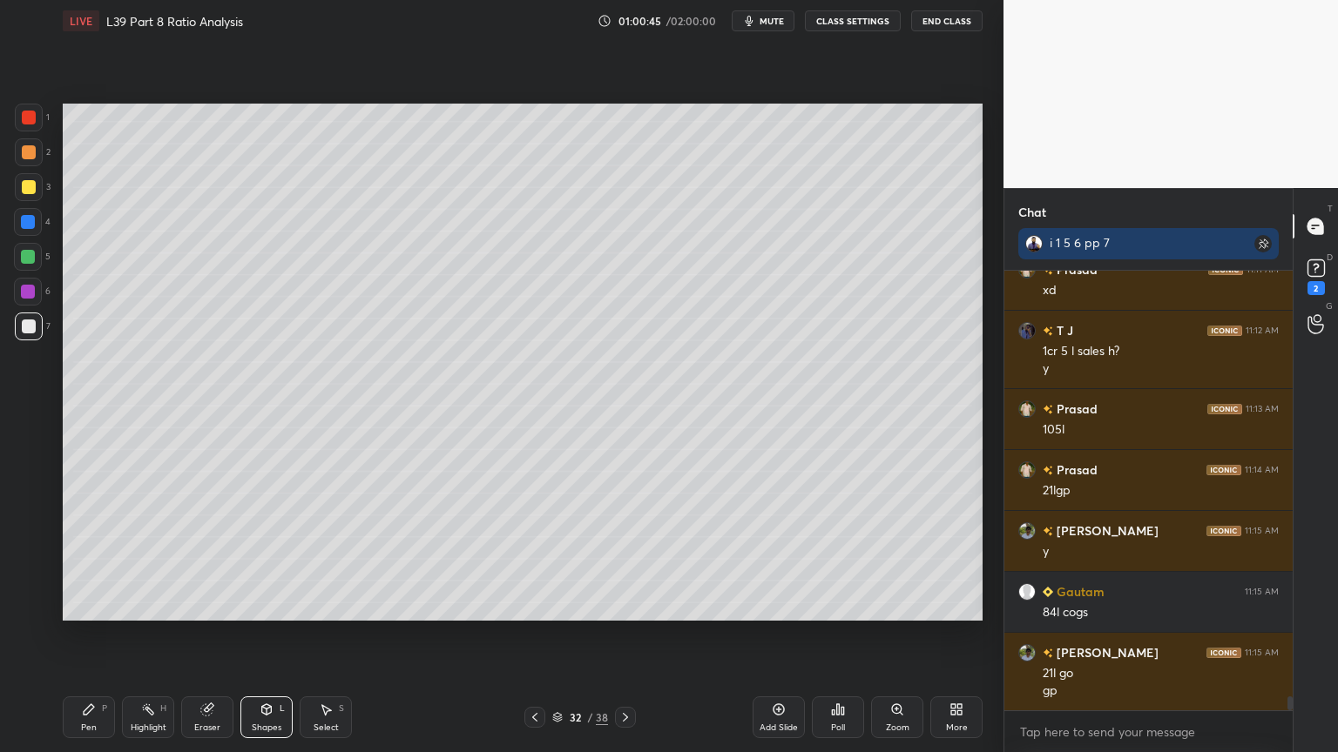
click at [24, 160] on div at bounding box center [29, 152] width 28 height 28
click at [94, 559] on icon at bounding box center [89, 710] width 14 height 14
click at [534, 559] on icon at bounding box center [534, 717] width 5 height 9
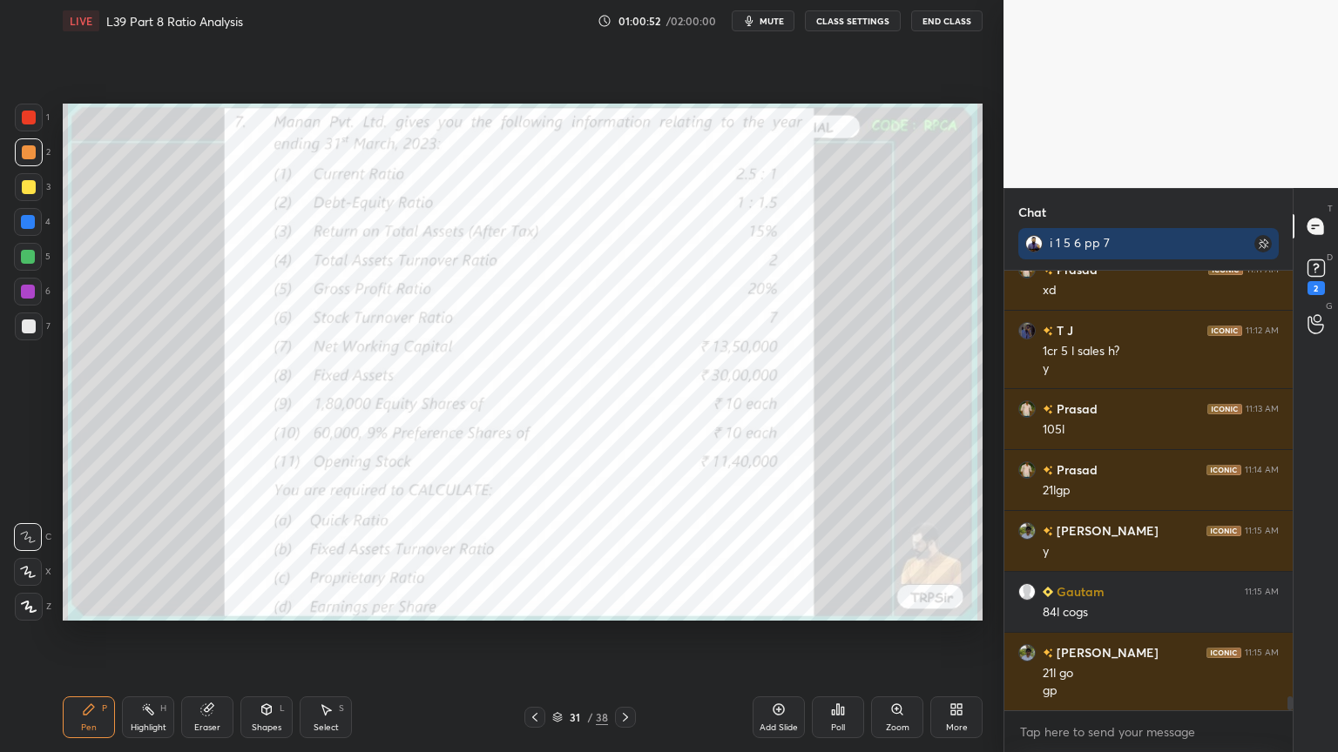
click at [631, 559] on icon at bounding box center [625, 718] width 14 height 14
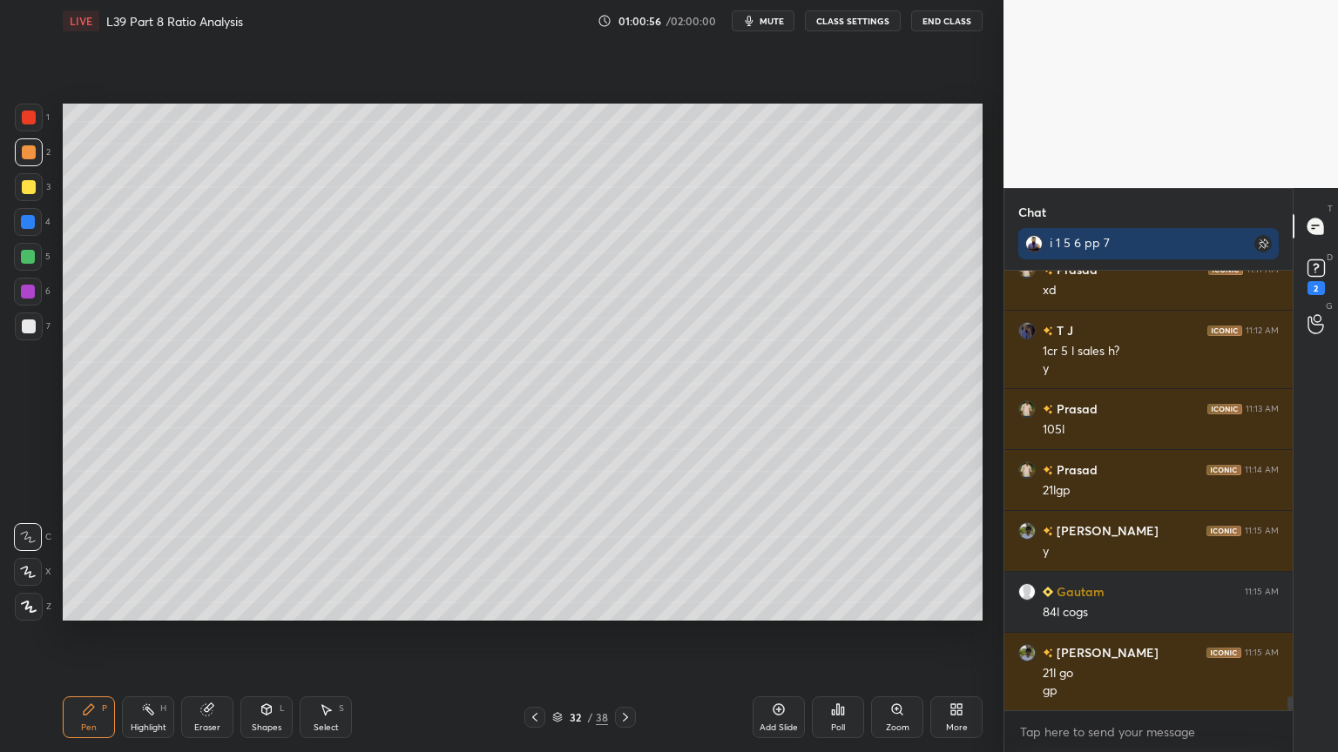
click at [20, 314] on div at bounding box center [29, 327] width 28 height 28
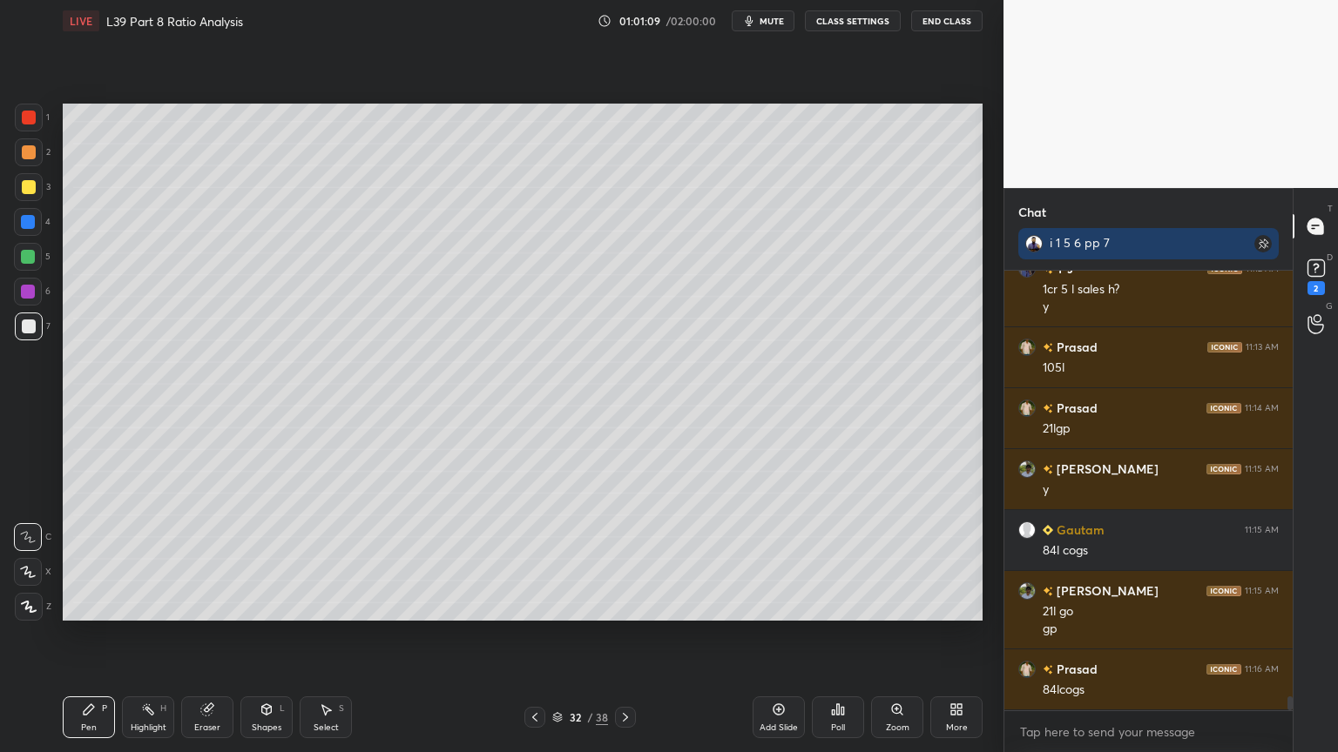
click at [541, 559] on icon at bounding box center [535, 718] width 14 height 14
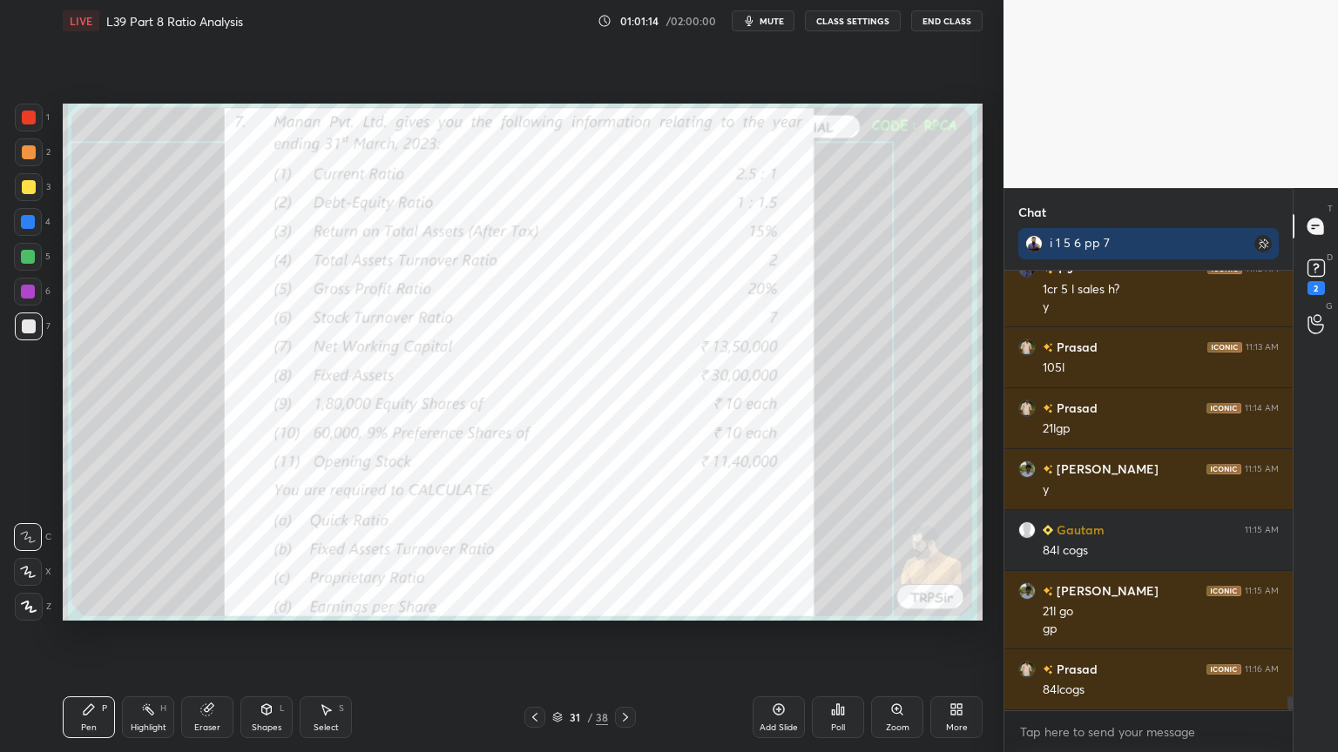
click at [536, 559] on div "Pen P Highlight H Eraser Shapes L Select S 31 / 38 Add Slide Poll Zoom More" at bounding box center [523, 718] width 920 height 70
click at [537, 559] on icon at bounding box center [535, 718] width 14 height 14
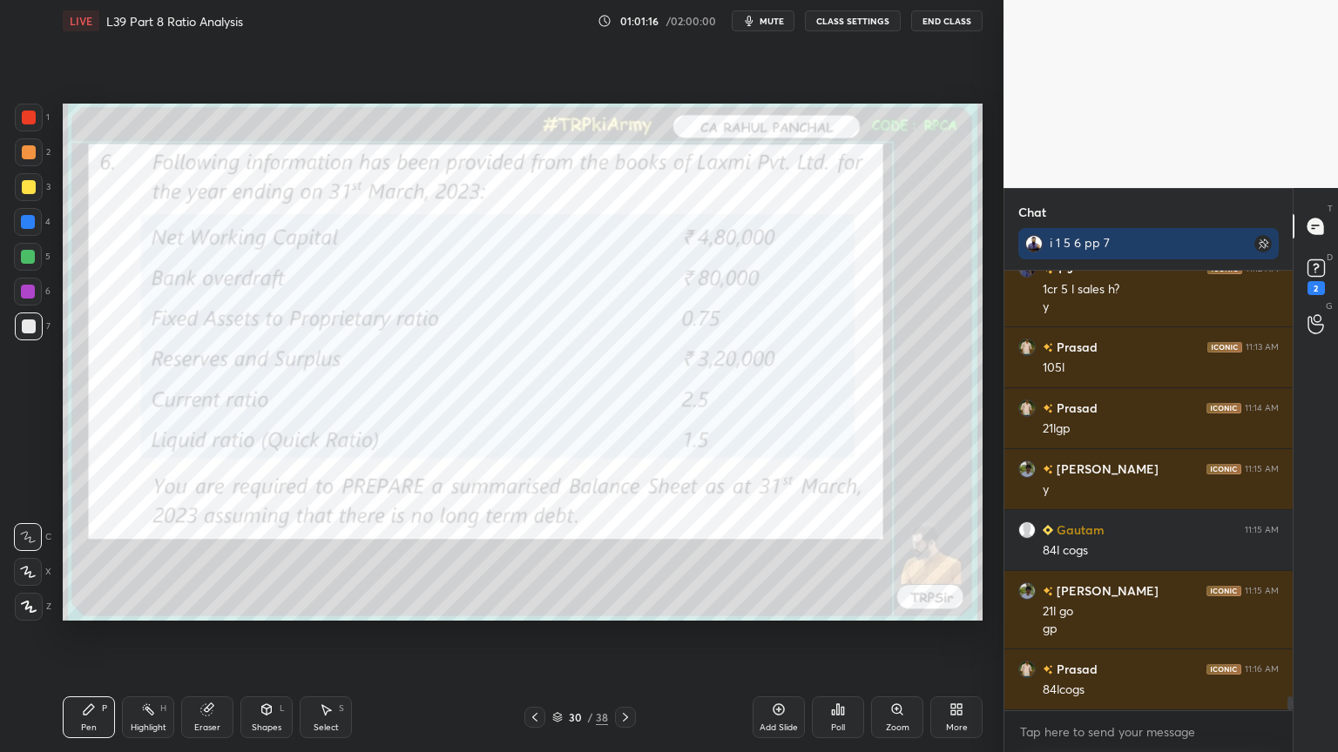
click at [624, 559] on div "Pen P Highlight H Eraser Shapes L Select S 30 / 38 Add Slide Poll Zoom More" at bounding box center [523, 718] width 920 height 70
click at [620, 559] on icon at bounding box center [625, 718] width 14 height 14
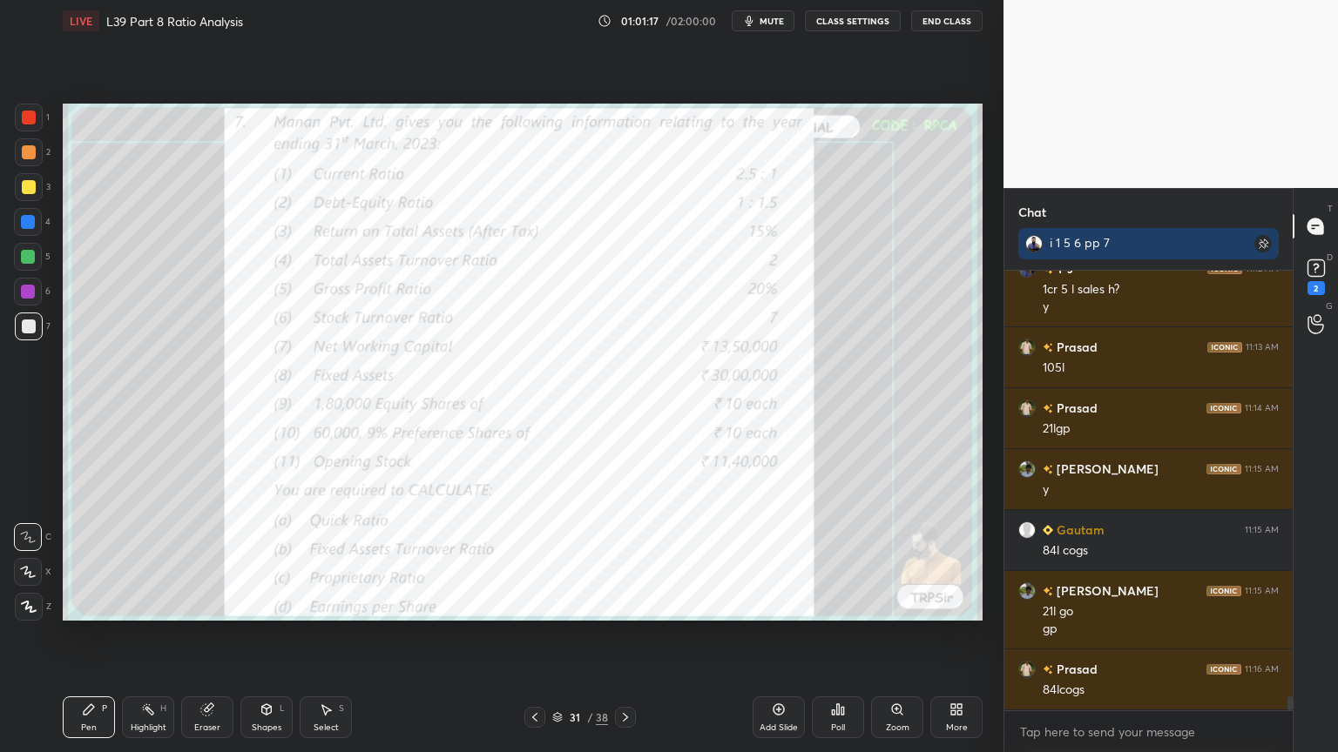
click at [627, 559] on icon at bounding box center [625, 718] width 14 height 14
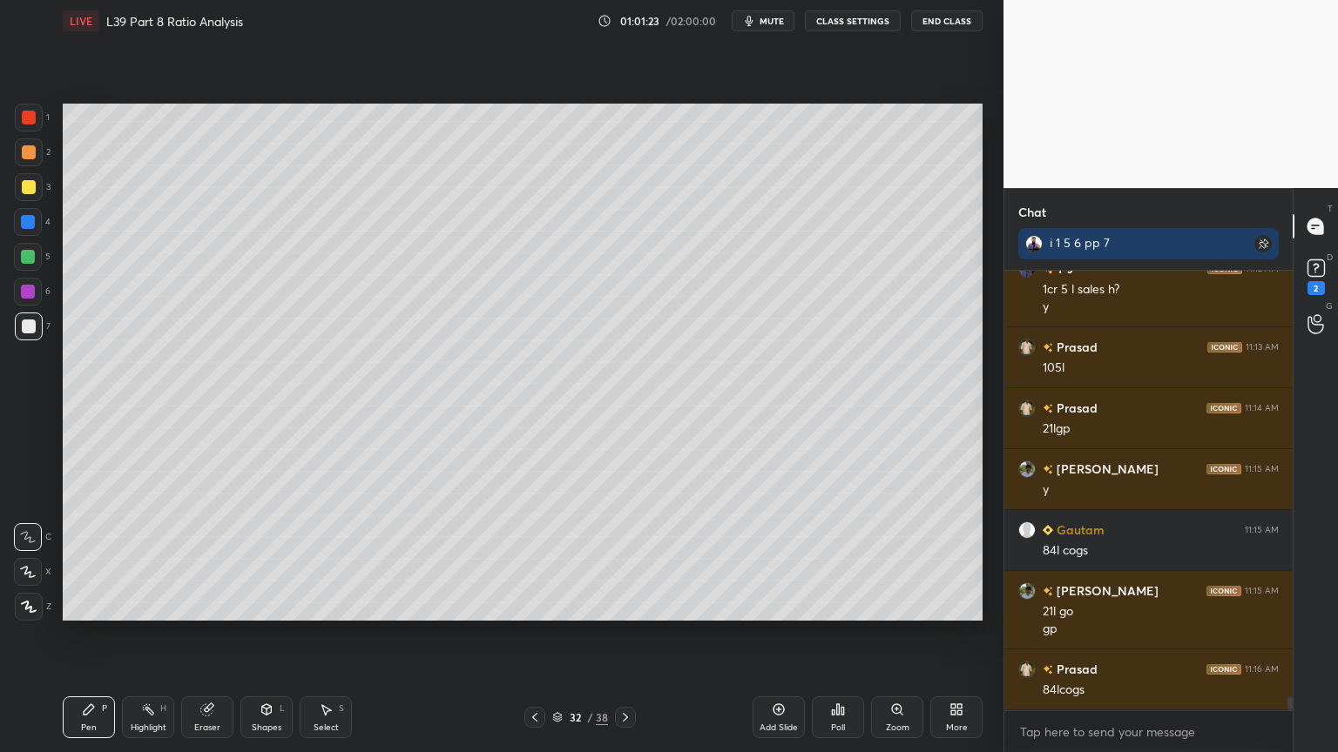
click at [34, 127] on div at bounding box center [29, 118] width 28 height 28
click at [34, 327] on div at bounding box center [29, 327] width 14 height 14
click at [28, 195] on div at bounding box center [29, 187] width 28 height 28
click at [533, 559] on icon at bounding box center [535, 718] width 14 height 14
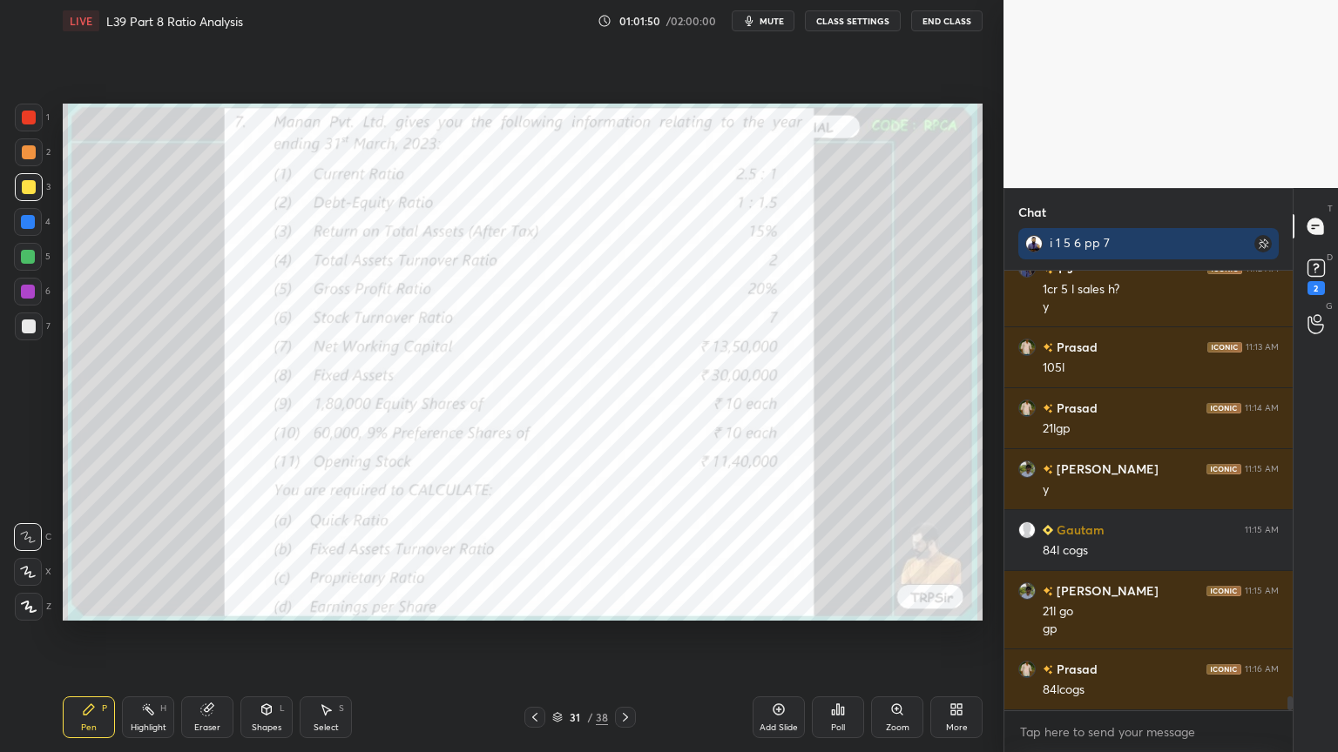
click at [13, 117] on div "1 2 3 4 5 6 7 C X Z C X Z E E Erase all H H" at bounding box center [28, 362] width 56 height 517
click at [38, 115] on div at bounding box center [29, 118] width 28 height 28
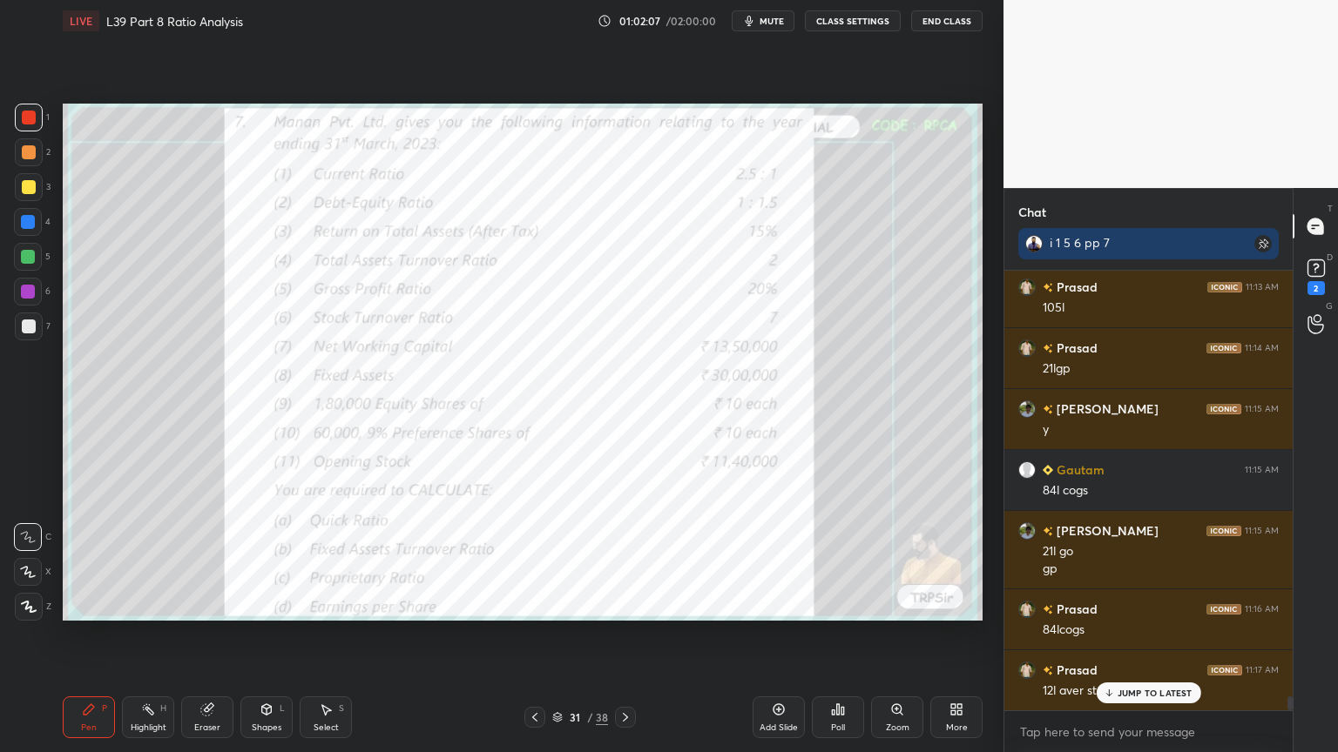
scroll to position [13721, 0]
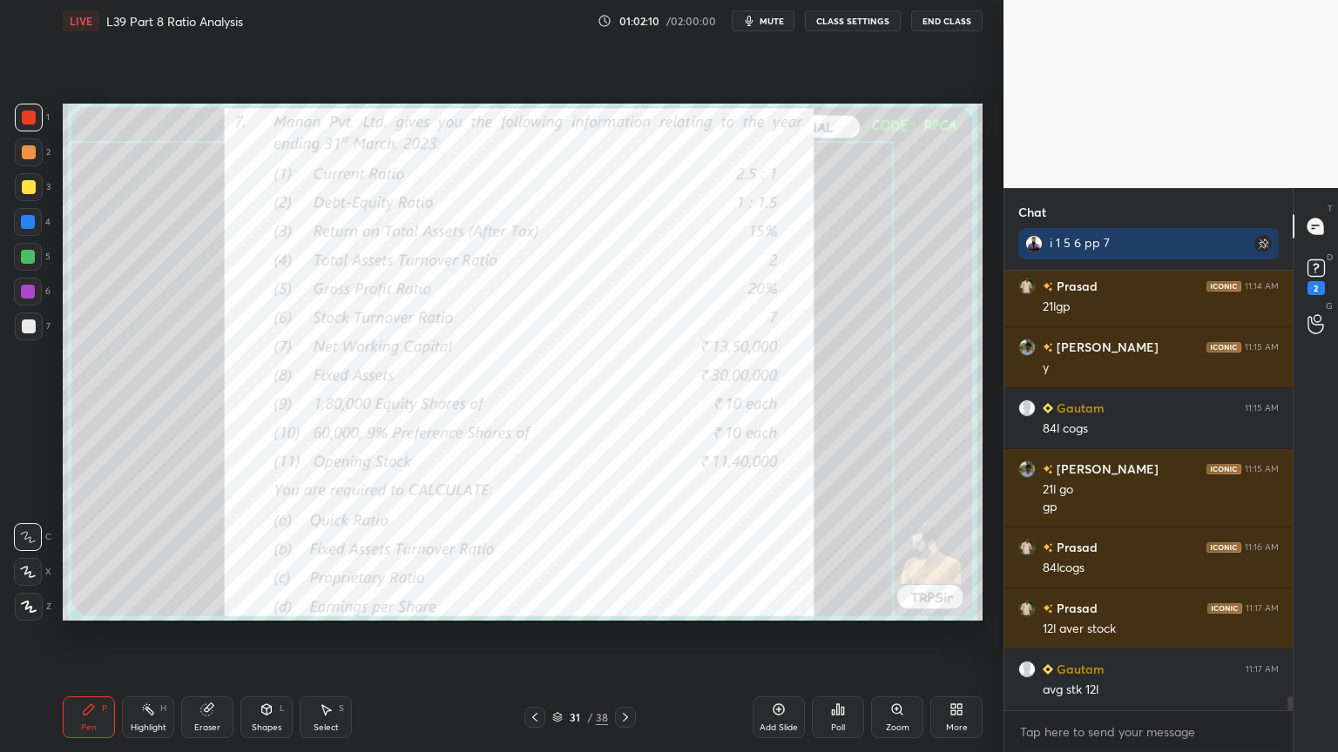
click at [624, 559] on div at bounding box center [625, 717] width 21 height 21
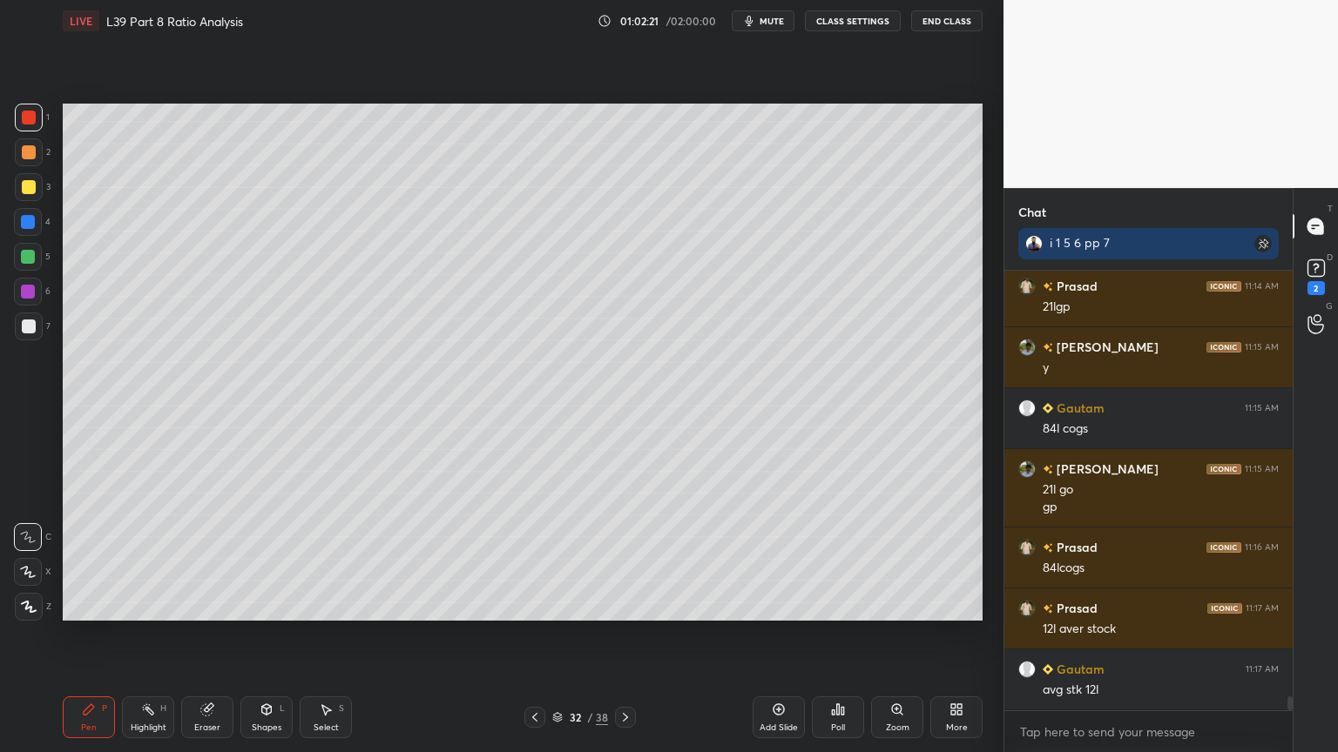
scroll to position [13739, 0]
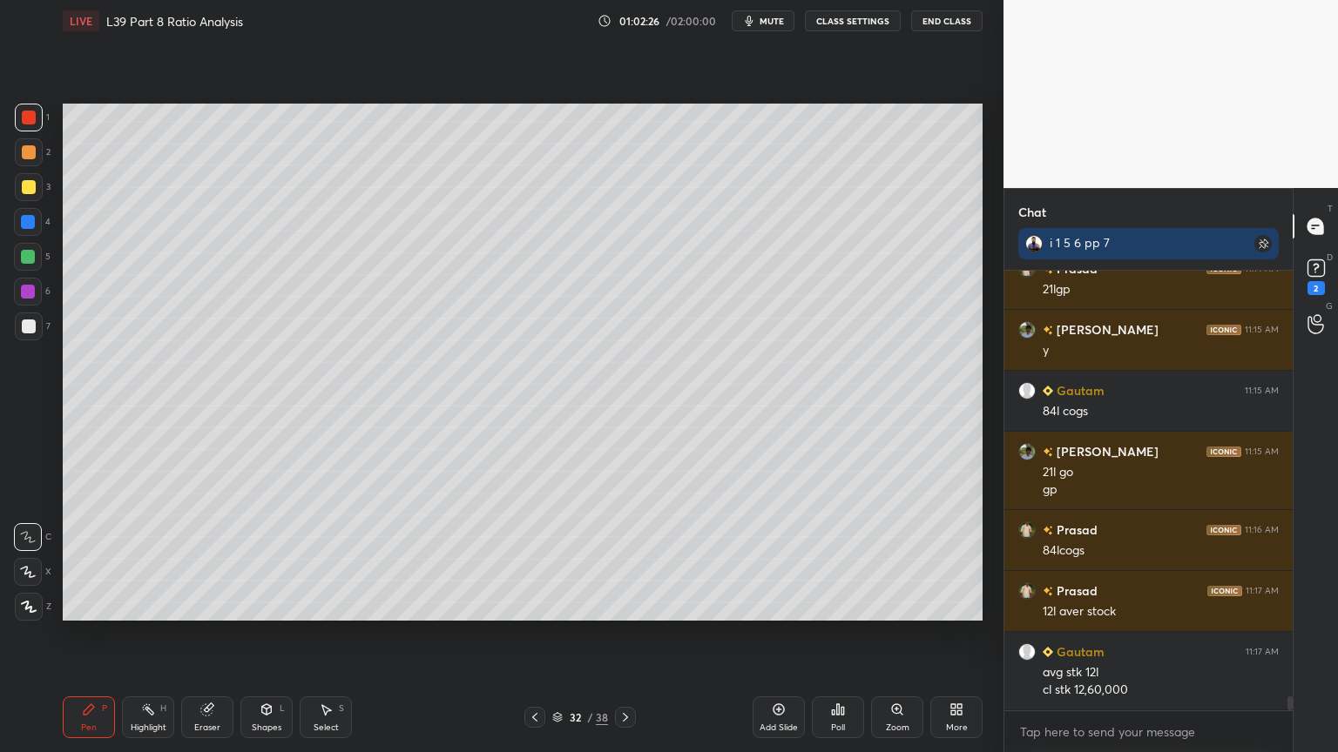
click at [28, 195] on div at bounding box center [29, 187] width 28 height 28
click at [536, 559] on icon at bounding box center [534, 717] width 5 height 9
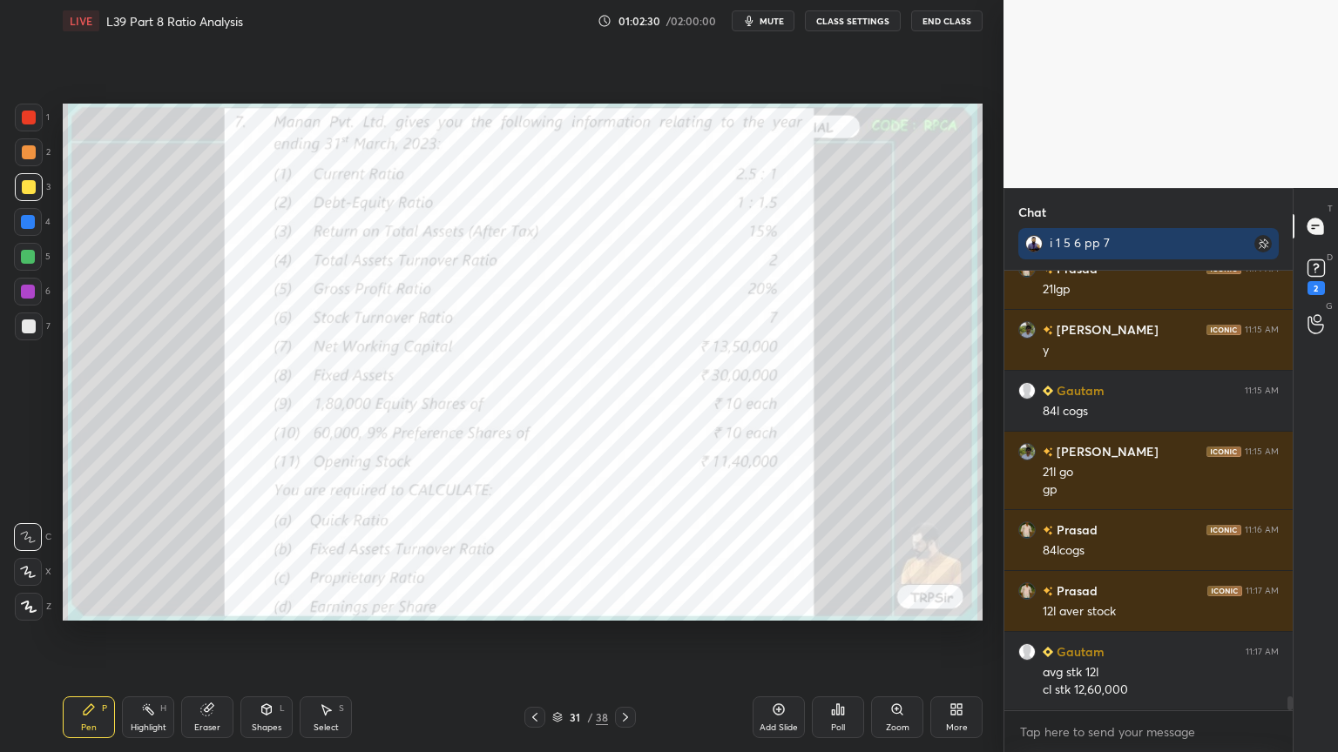
click at [630, 559] on icon at bounding box center [625, 718] width 14 height 14
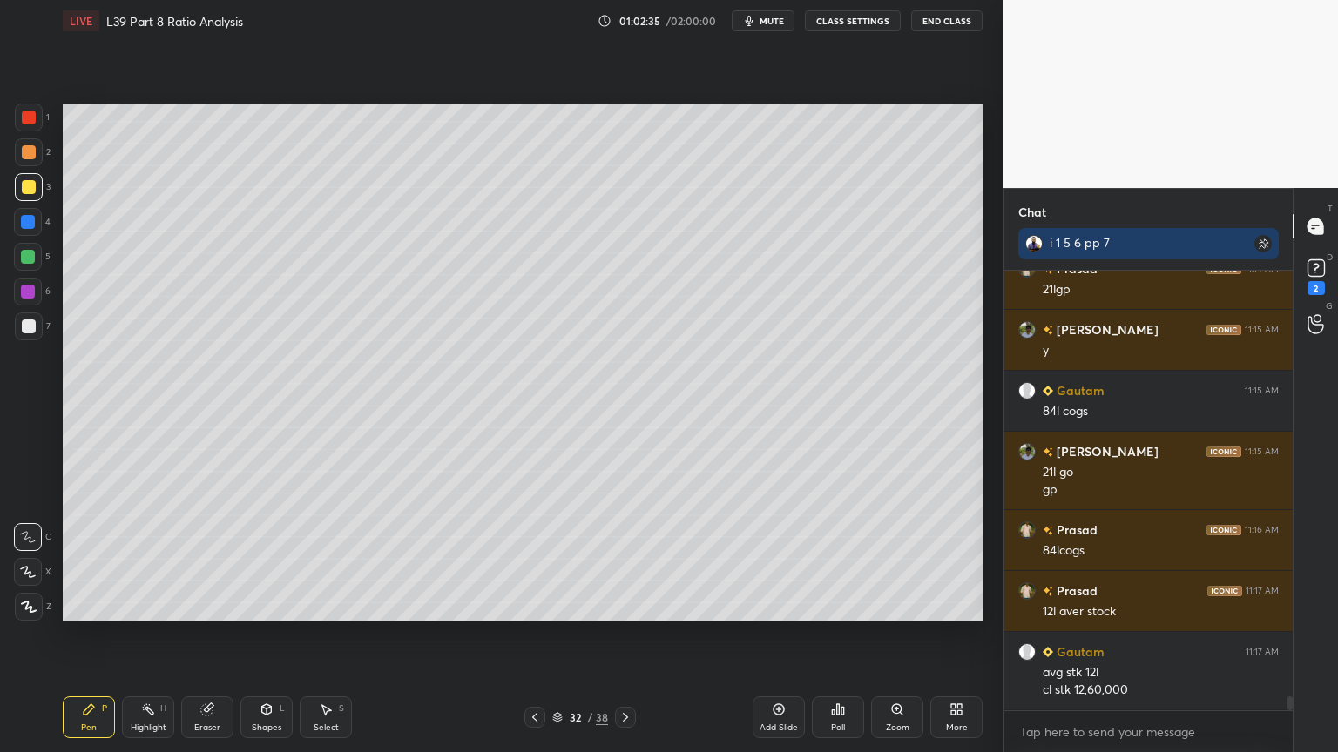
click at [263, 559] on icon at bounding box center [267, 710] width 10 height 10
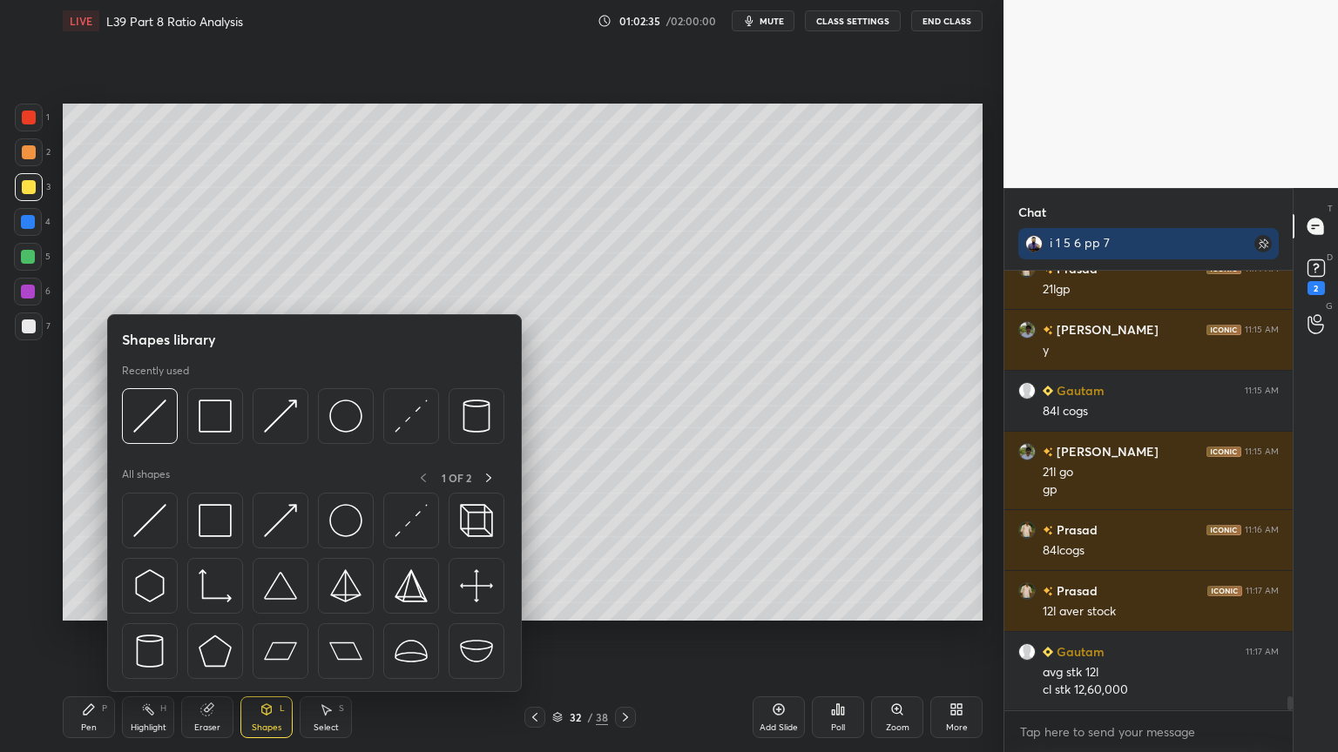
click at [152, 411] on img at bounding box center [149, 416] width 33 height 33
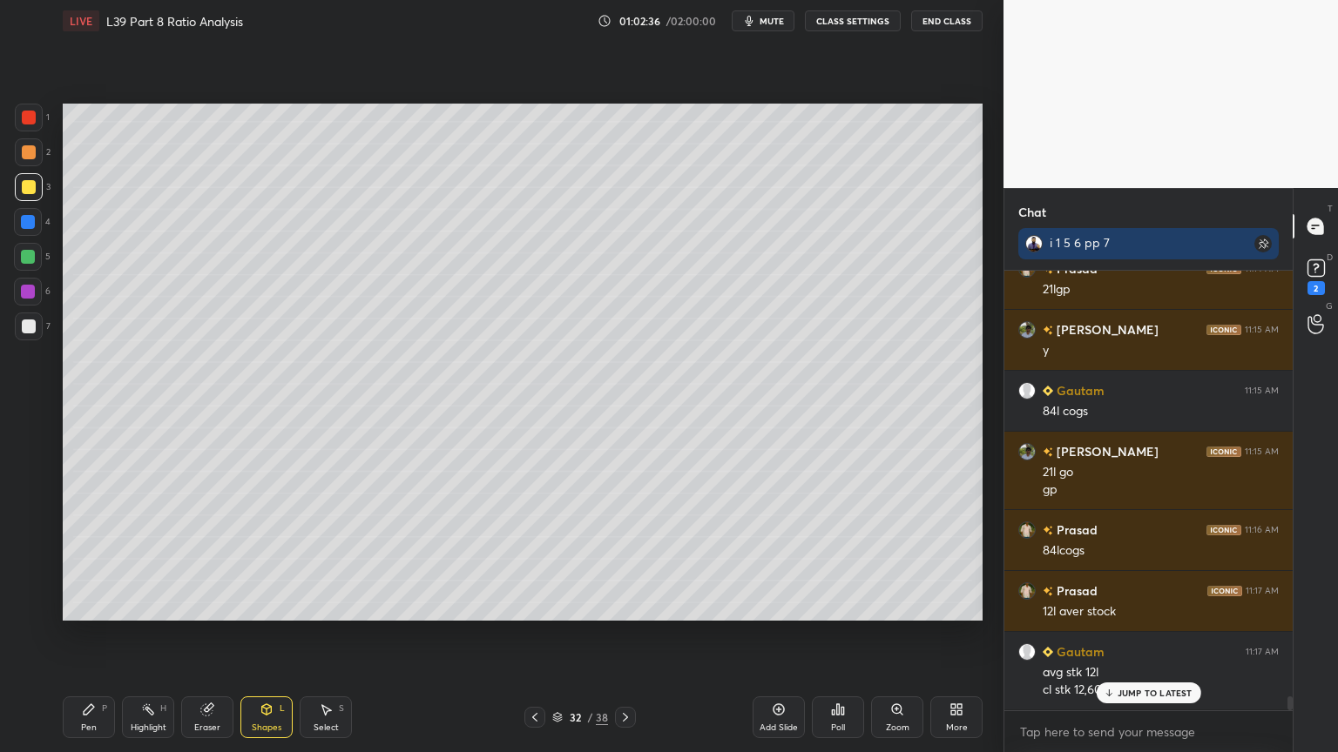
scroll to position [13799, 0]
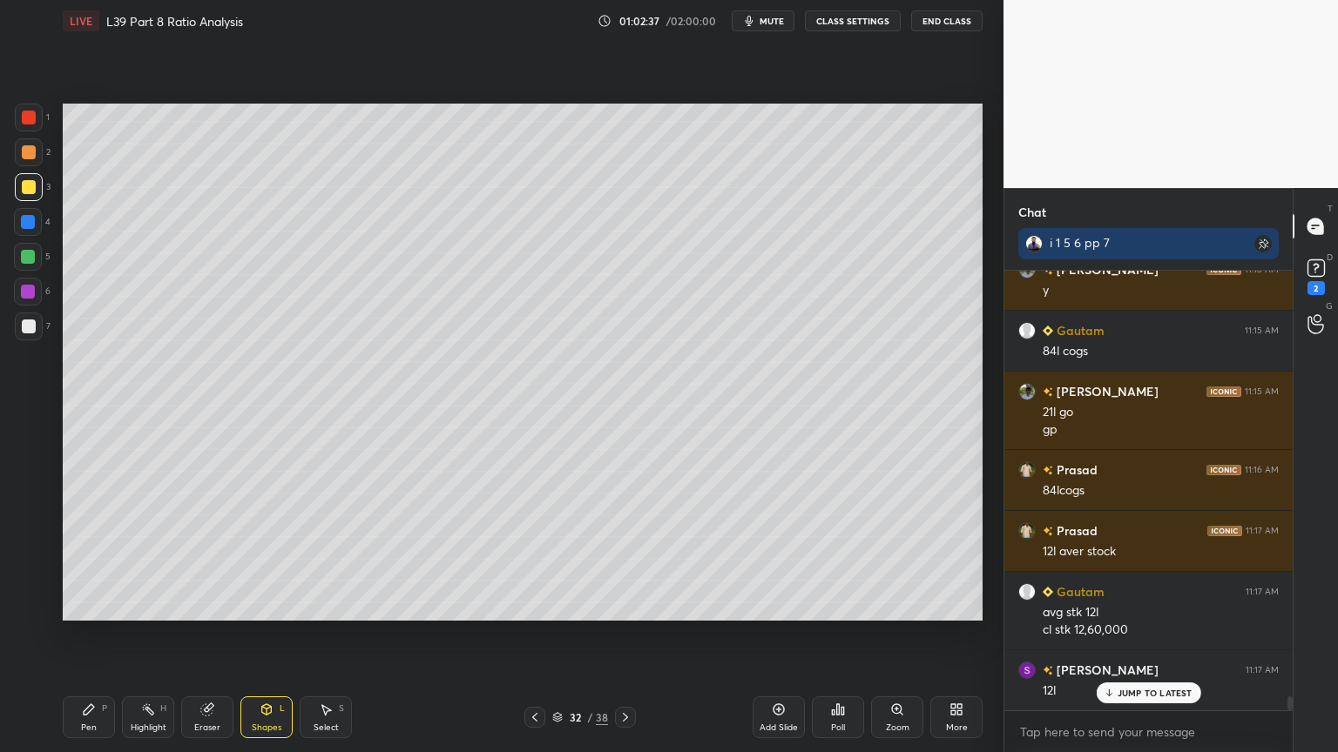
click at [25, 326] on div at bounding box center [29, 327] width 14 height 14
click at [36, 162] on div at bounding box center [29, 152] width 28 height 28
click at [66, 559] on div "Pen P" at bounding box center [89, 718] width 52 height 42
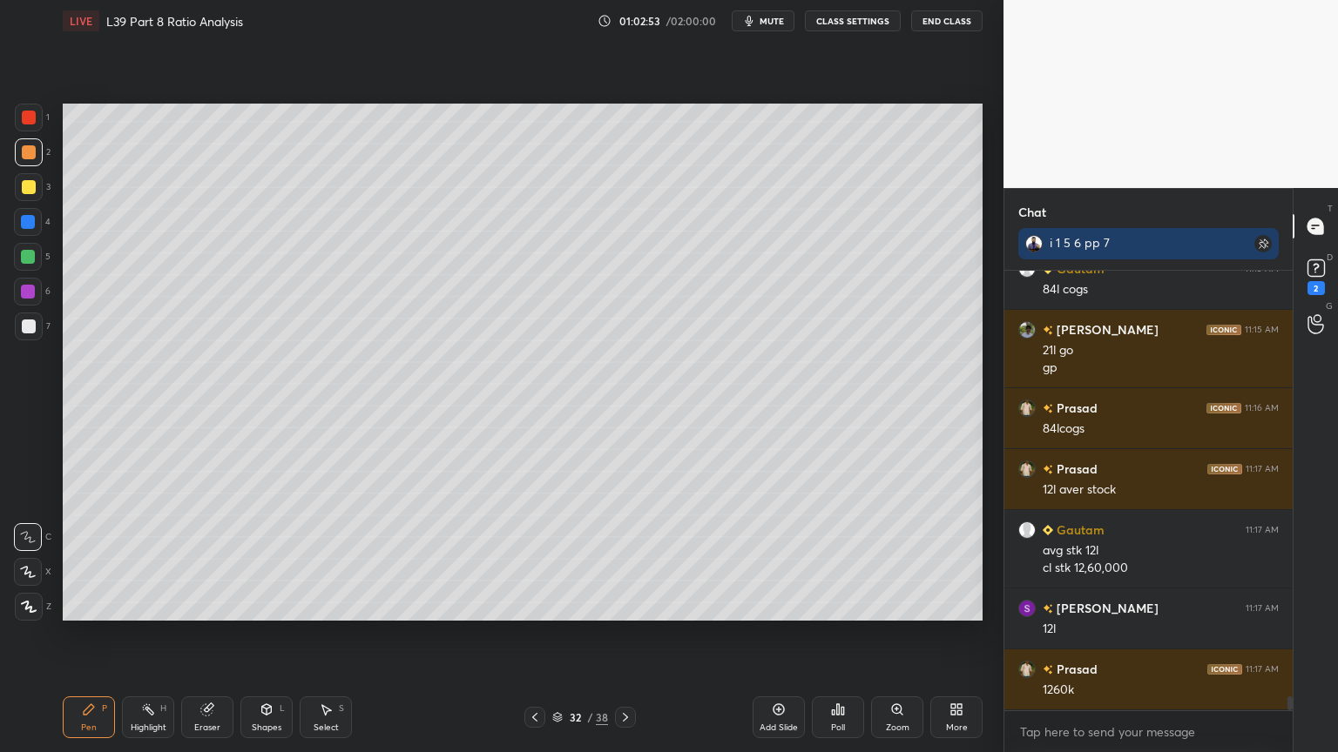
click at [536, 559] on icon at bounding box center [535, 718] width 14 height 14
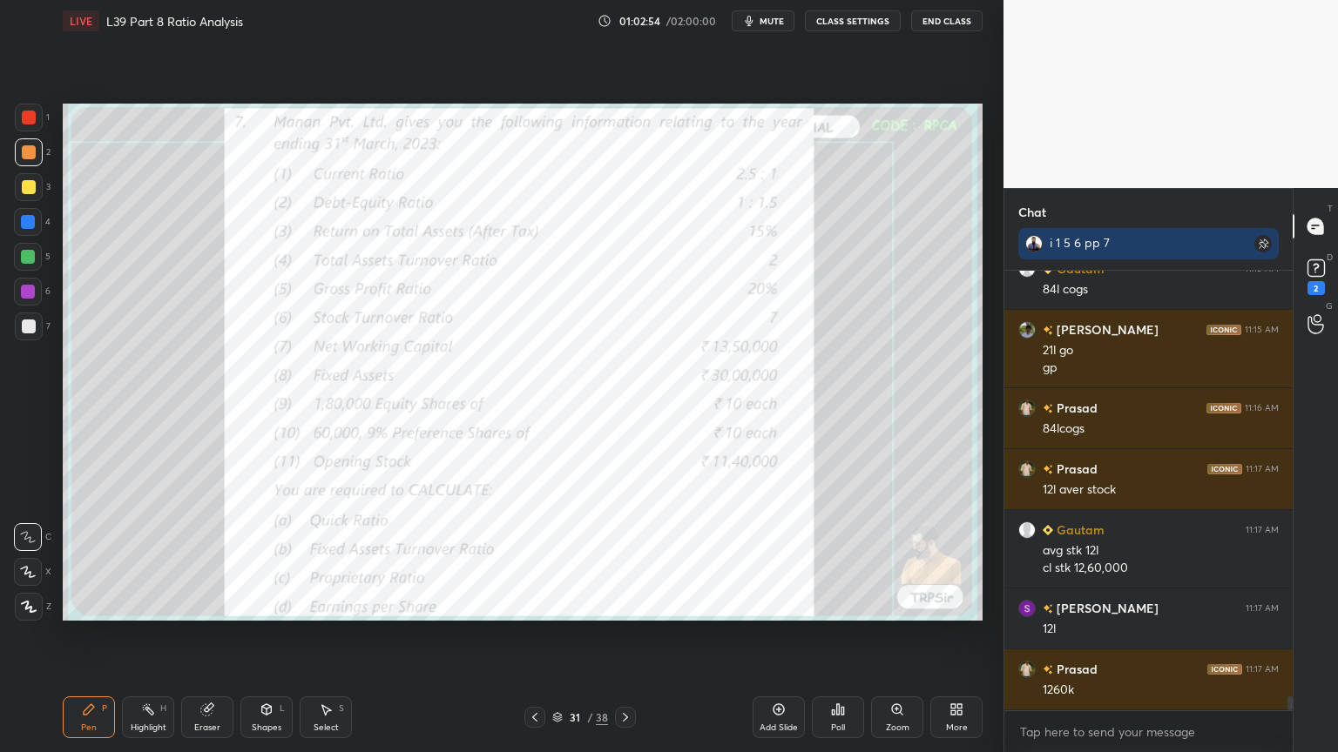
click at [145, 559] on div "Highlight H" at bounding box center [148, 718] width 52 height 42
click at [627, 559] on icon at bounding box center [625, 718] width 14 height 14
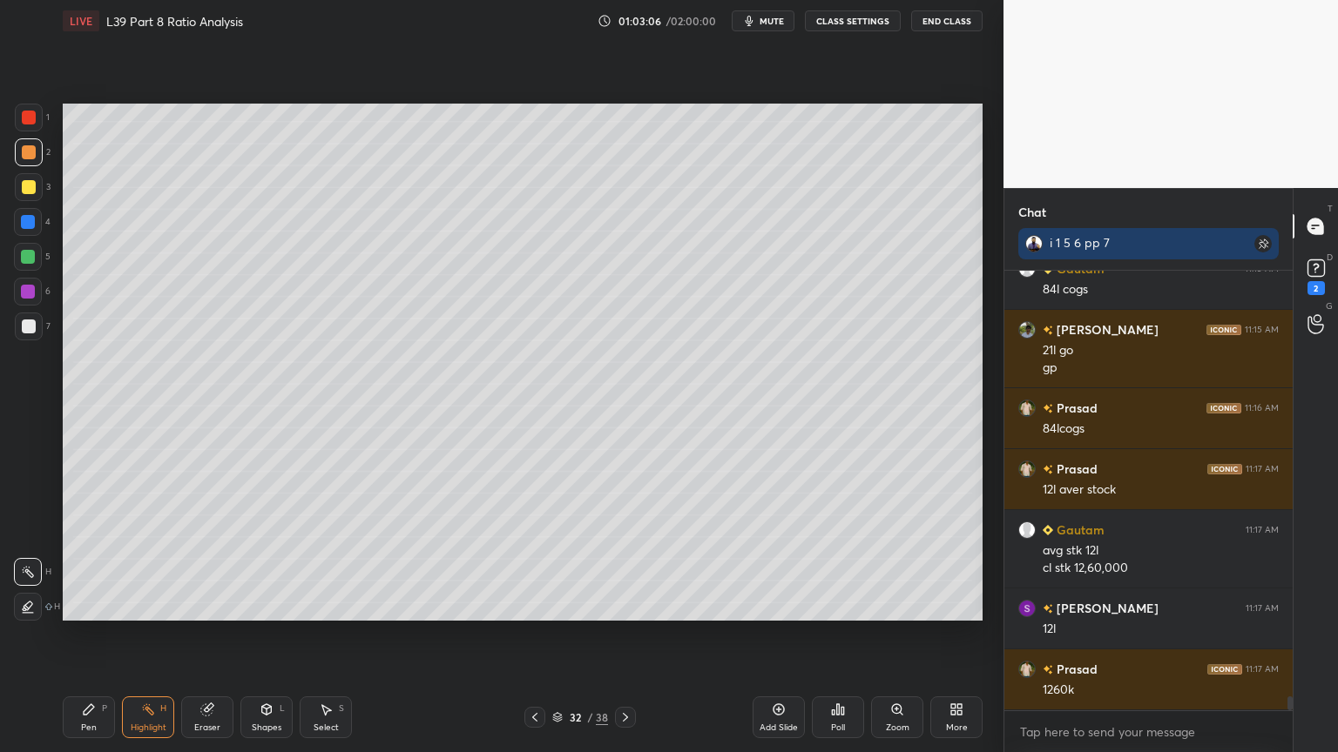
click at [97, 559] on div "Pen P" at bounding box center [89, 718] width 52 height 42
click at [24, 329] on div at bounding box center [29, 327] width 14 height 14
click at [534, 559] on icon at bounding box center [535, 718] width 14 height 14
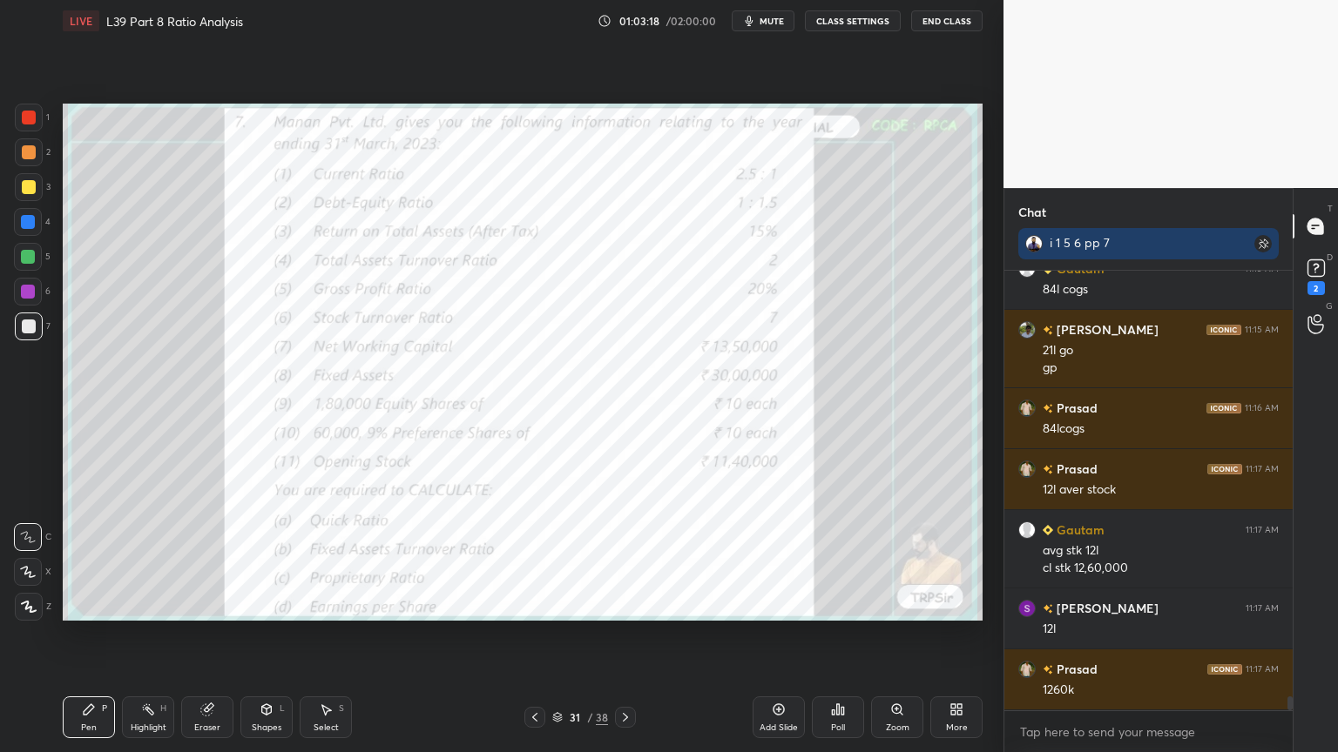
click at [630, 559] on icon at bounding box center [625, 718] width 14 height 14
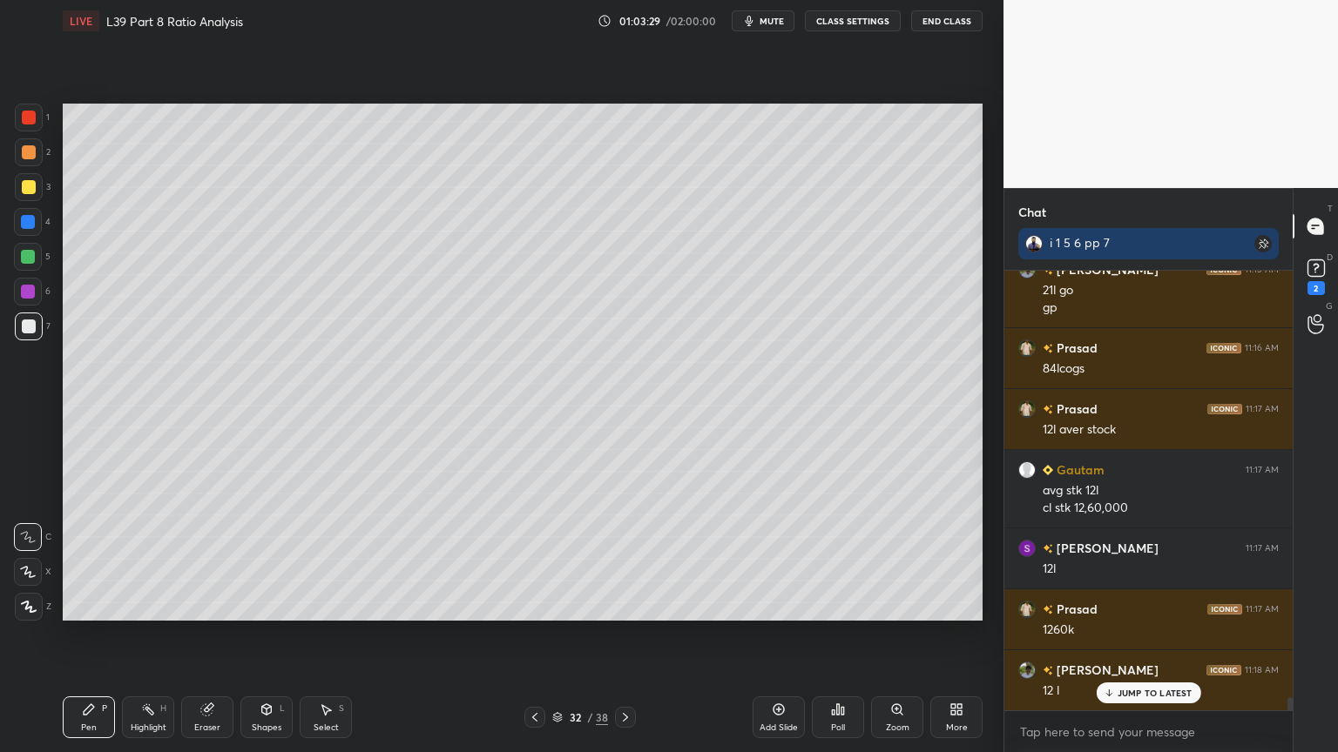
scroll to position [13982, 0]
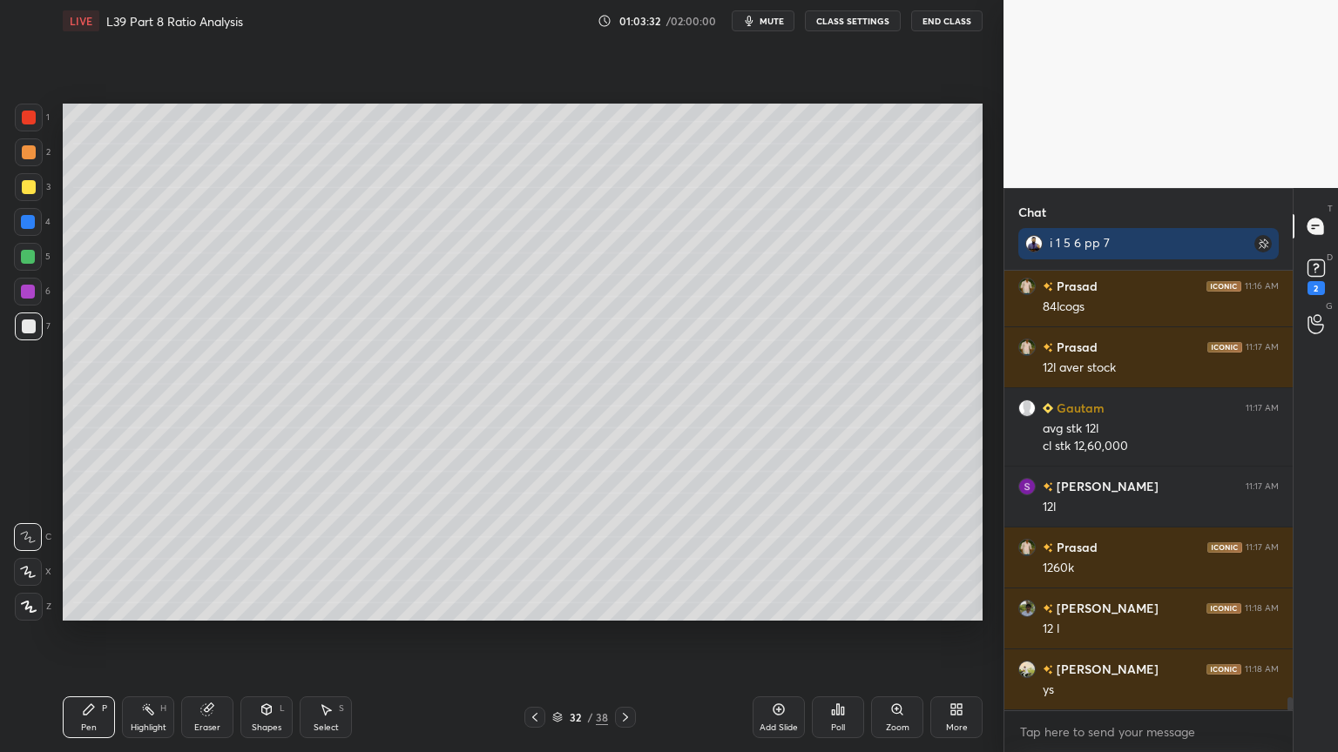
click at [264, 559] on div "Shapes" at bounding box center [267, 728] width 30 height 9
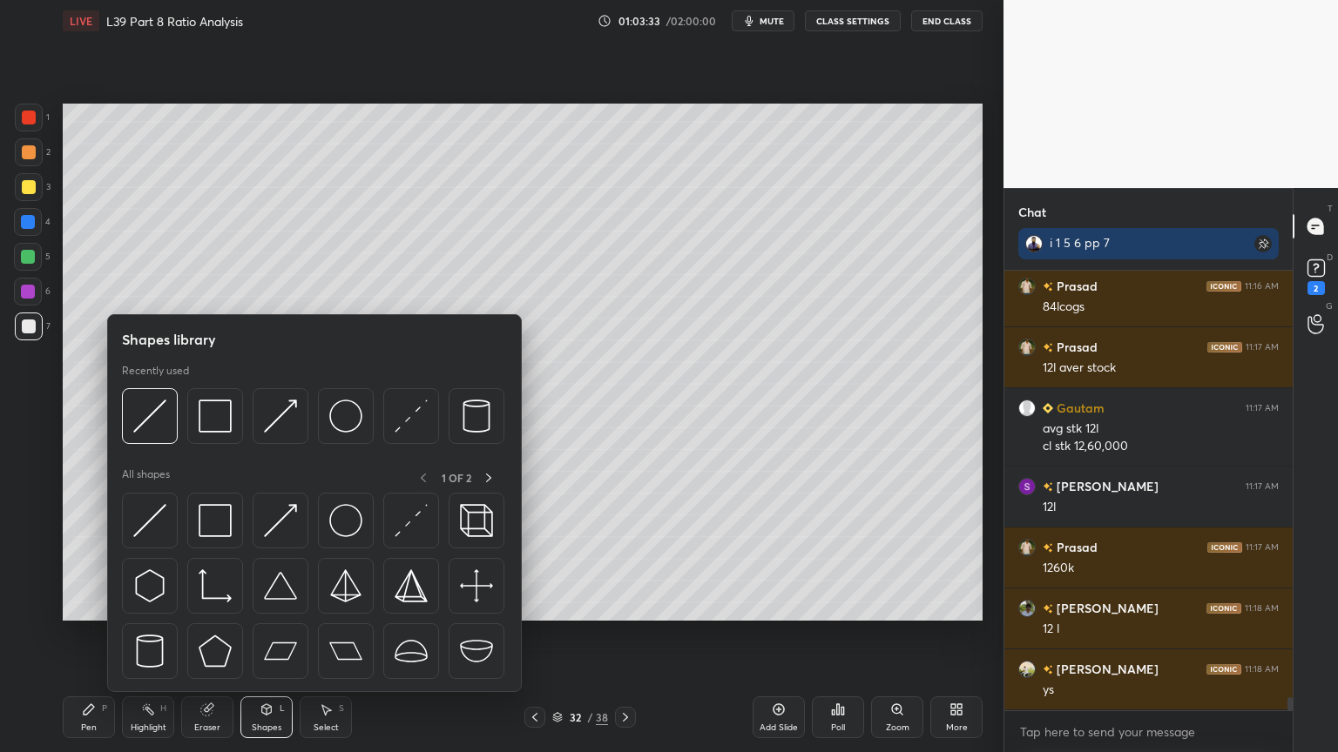
click at [149, 408] on img at bounding box center [149, 416] width 33 height 33
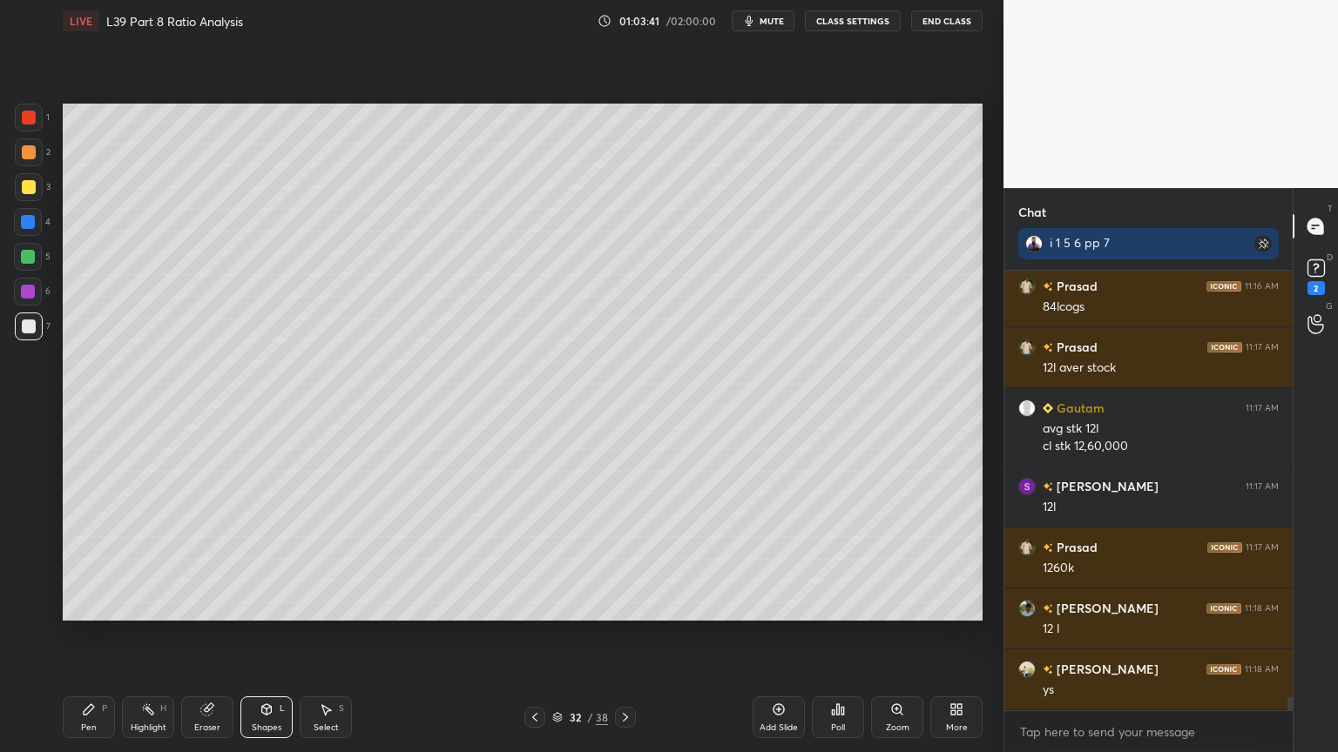
click at [88, 559] on div "Pen P" at bounding box center [89, 718] width 52 height 42
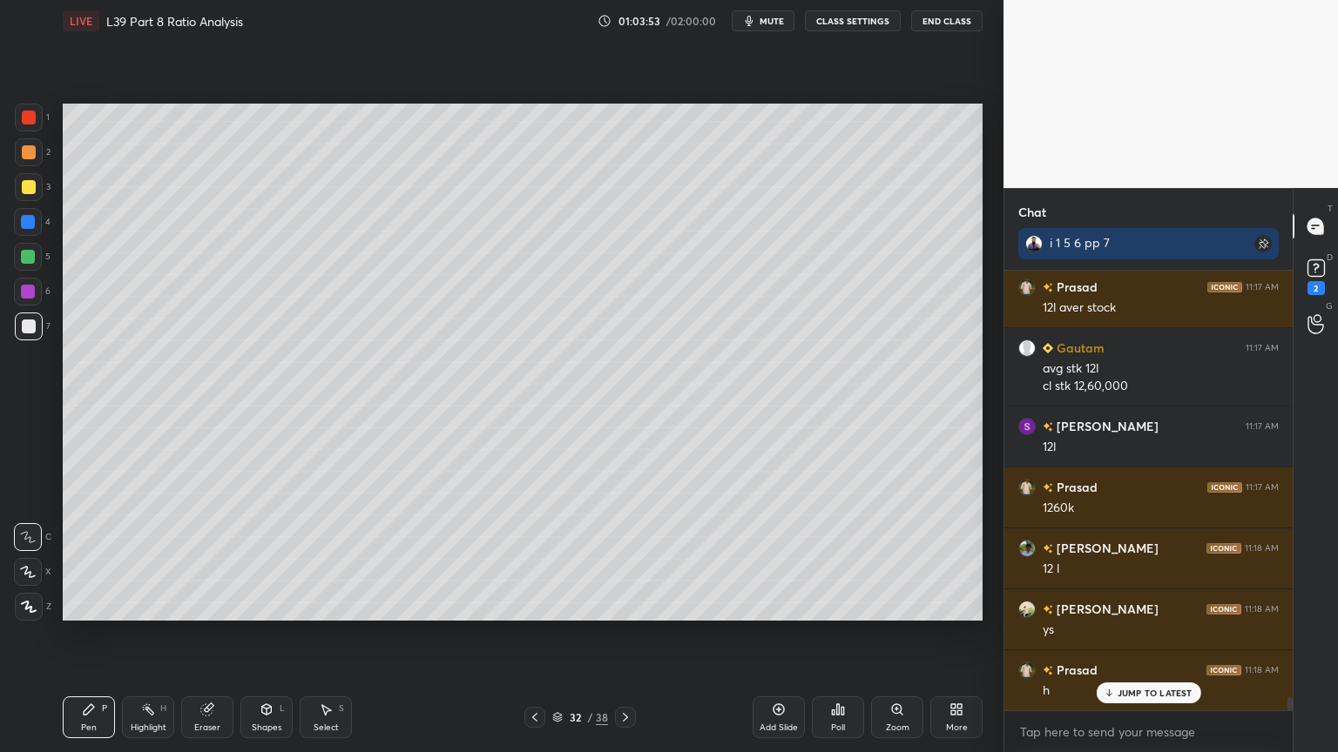
scroll to position [14104, 0]
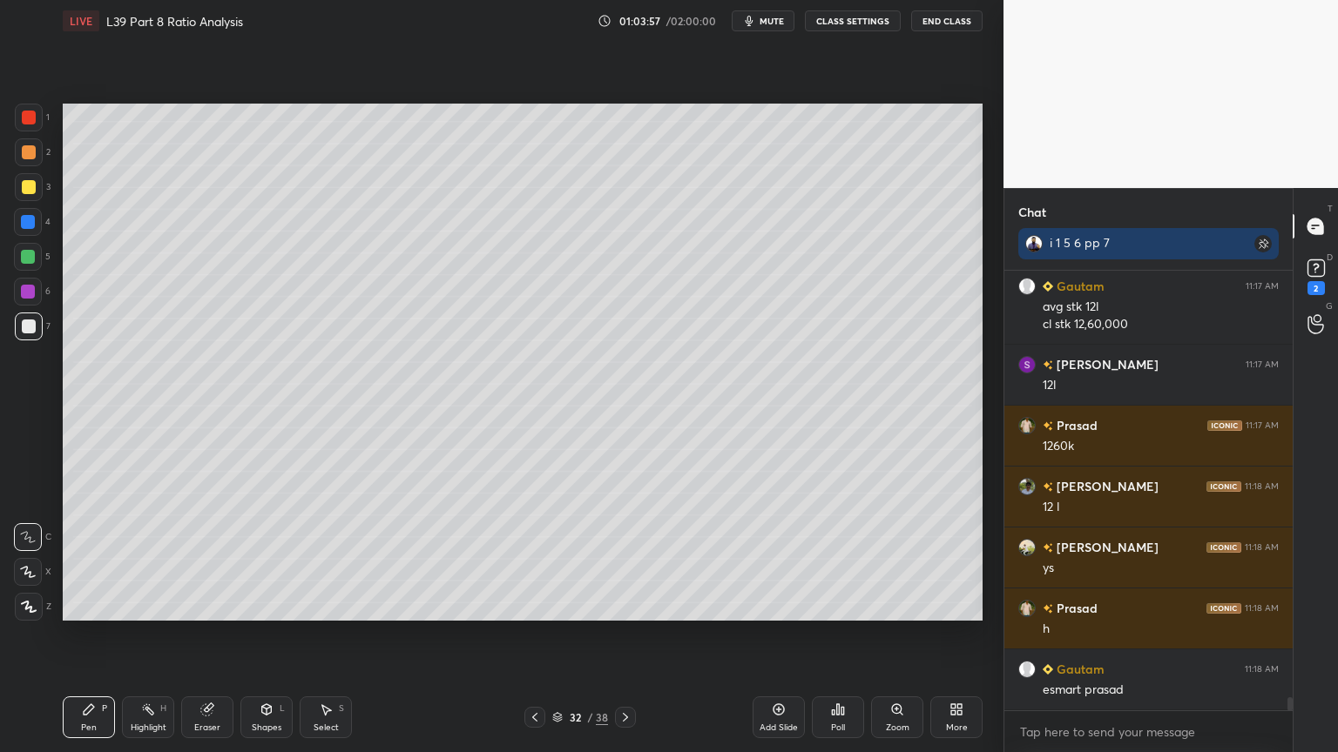
click at [32, 202] on div "3" at bounding box center [33, 190] width 36 height 35
click at [18, 167] on div "2" at bounding box center [33, 155] width 36 height 35
click at [536, 559] on icon at bounding box center [535, 718] width 14 height 14
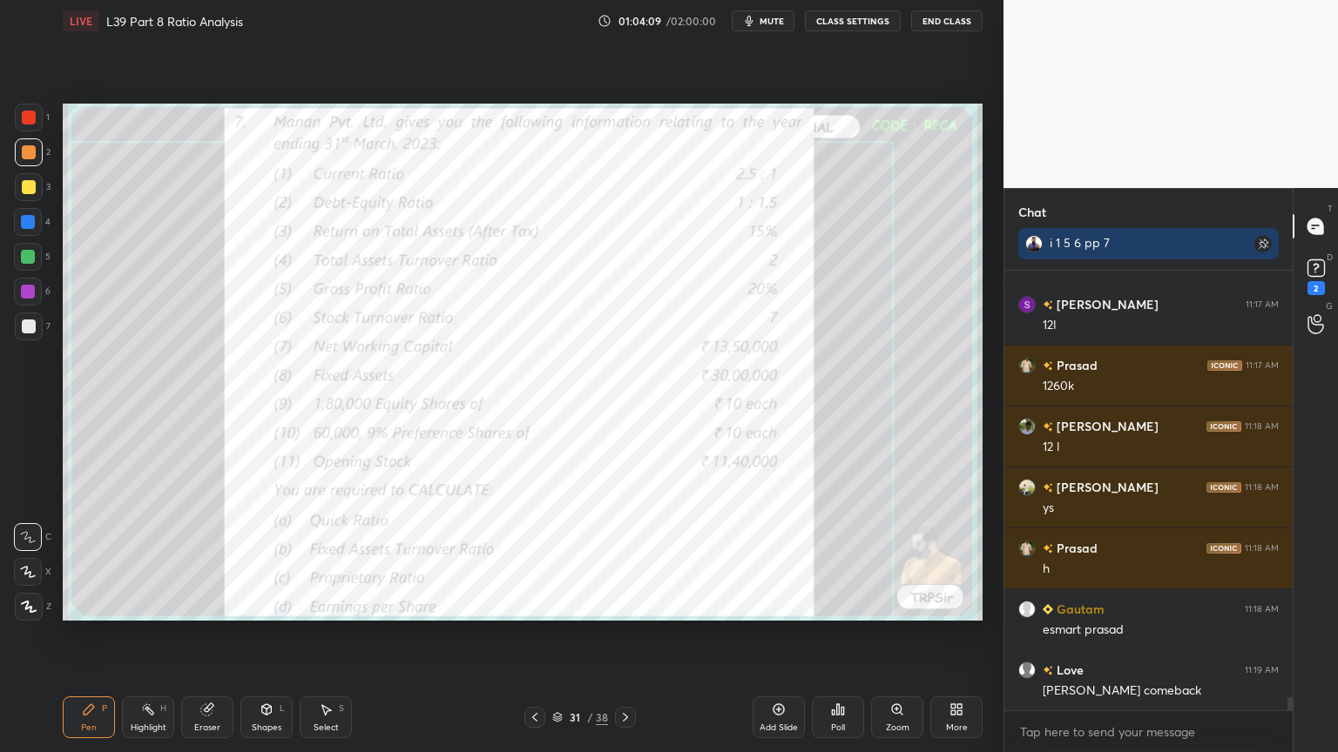
scroll to position [14226, 0]
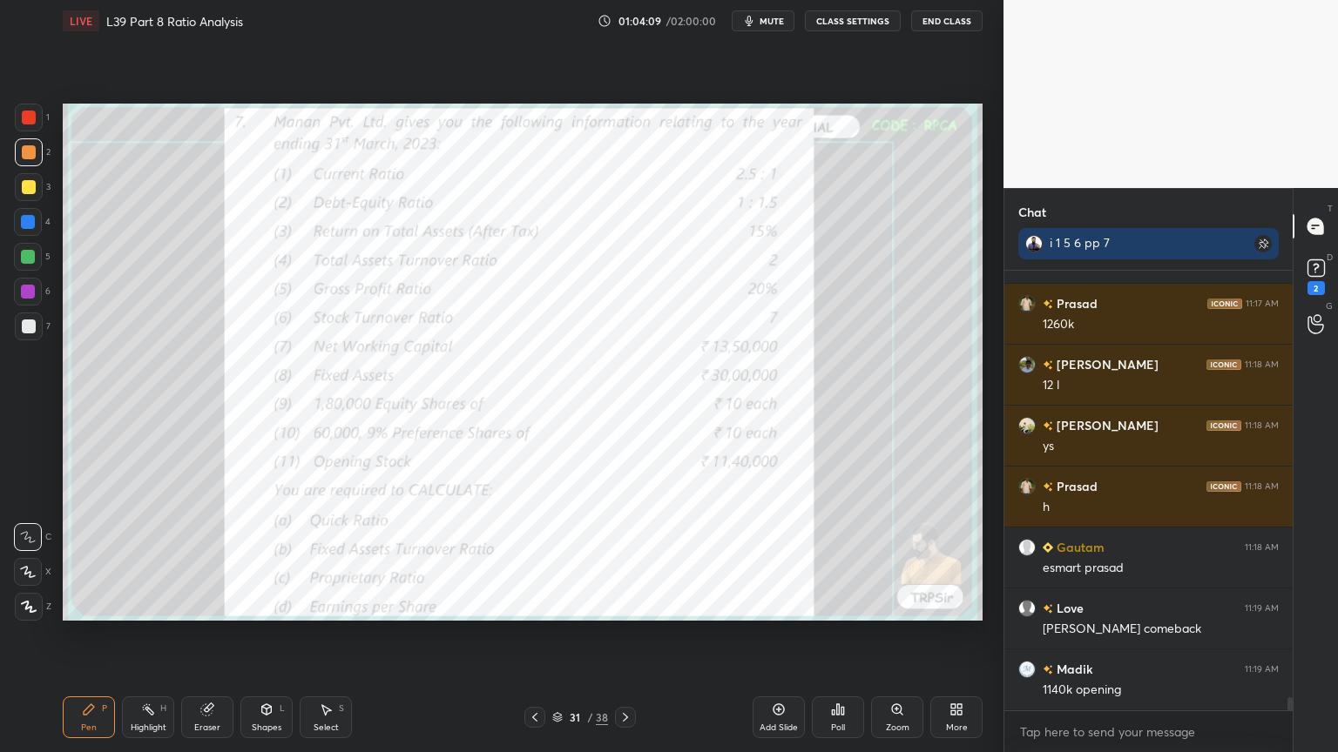
click at [631, 559] on icon at bounding box center [625, 718] width 14 height 14
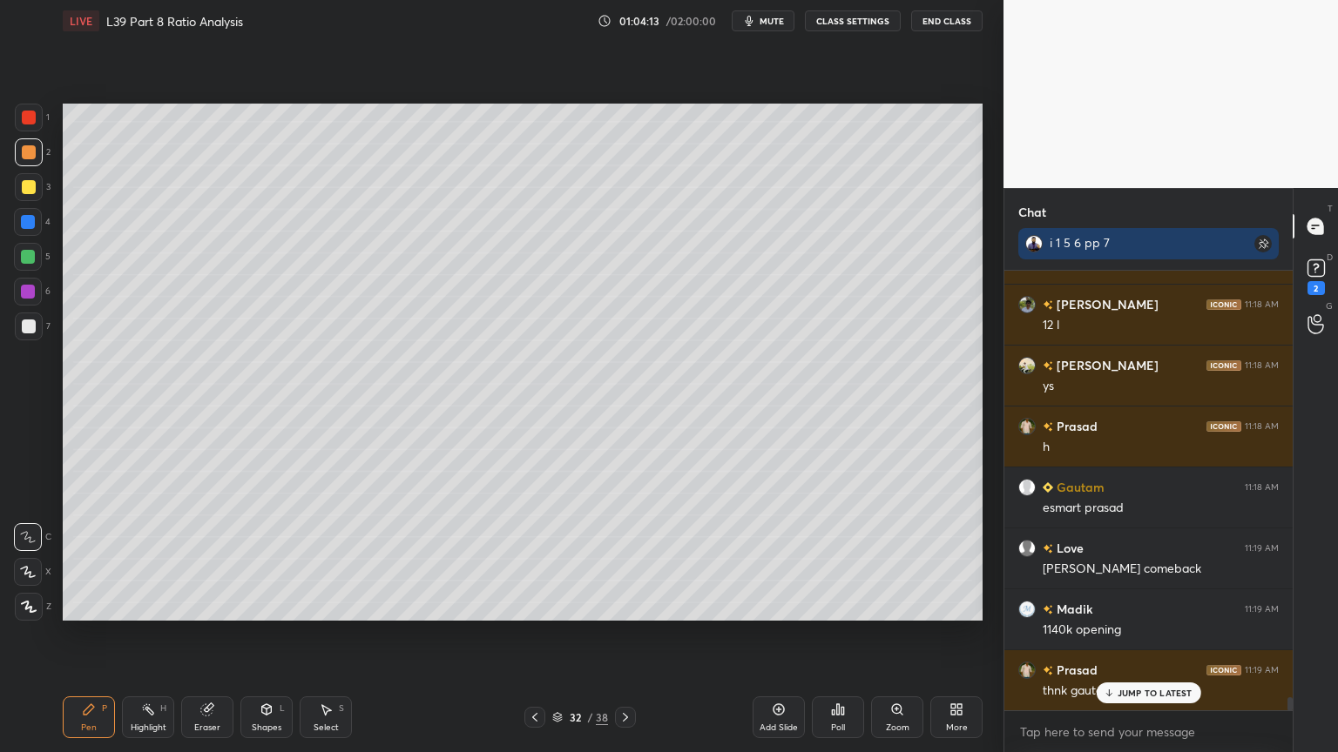
scroll to position [14348, 0]
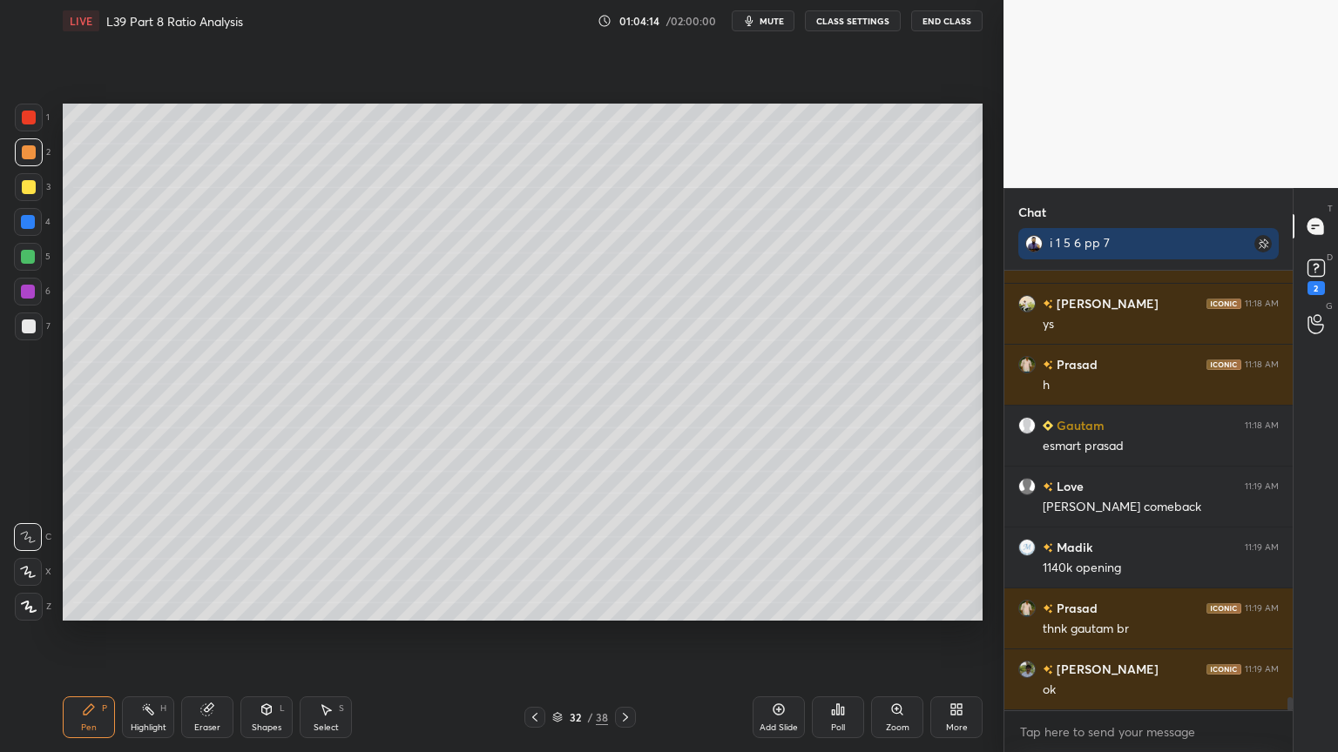
click at [317, 559] on div "Select S" at bounding box center [326, 718] width 52 height 42
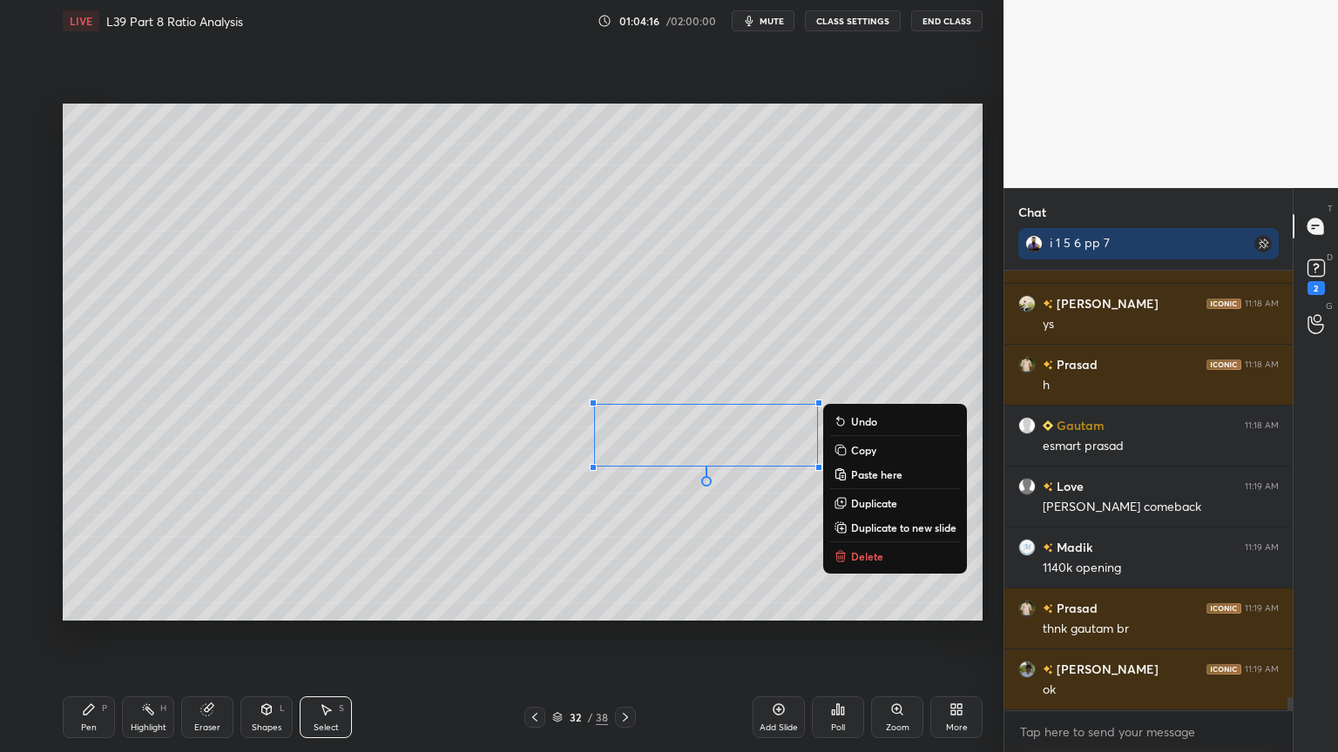
click at [862, 559] on p "Delete" at bounding box center [867, 557] width 32 height 14
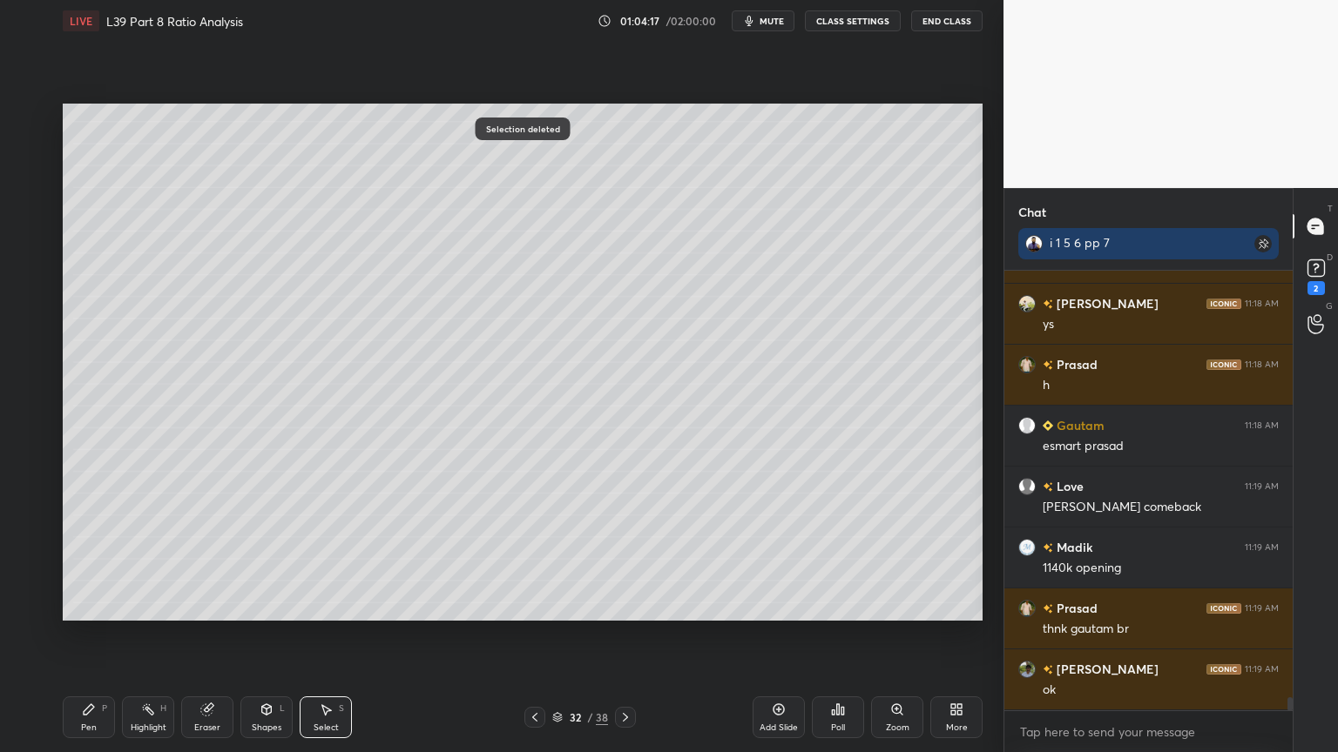
click at [91, 559] on div "Pen P Highlight H Eraser Shapes L Select S 32 / 38 Add Slide Poll Zoom More" at bounding box center [523, 718] width 920 height 70
click at [108, 559] on div "Pen P" at bounding box center [89, 718] width 52 height 42
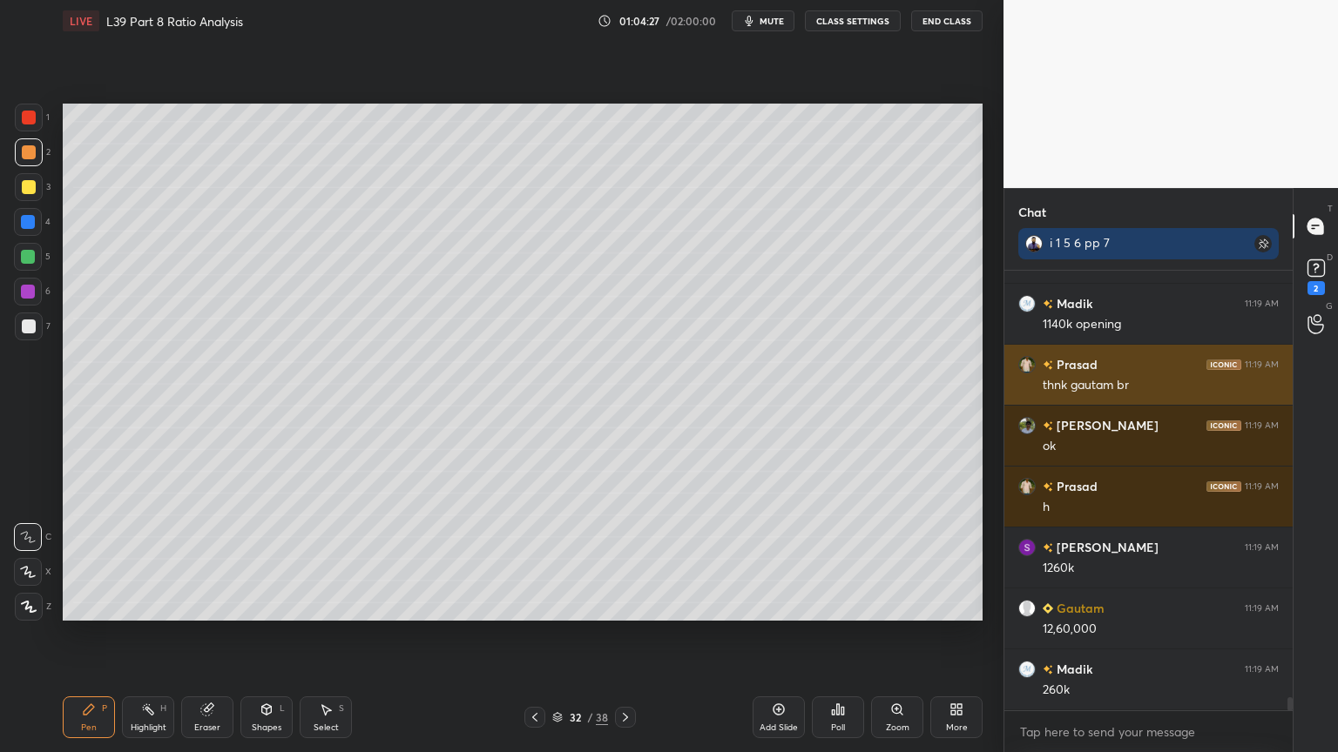
scroll to position [14609, 0]
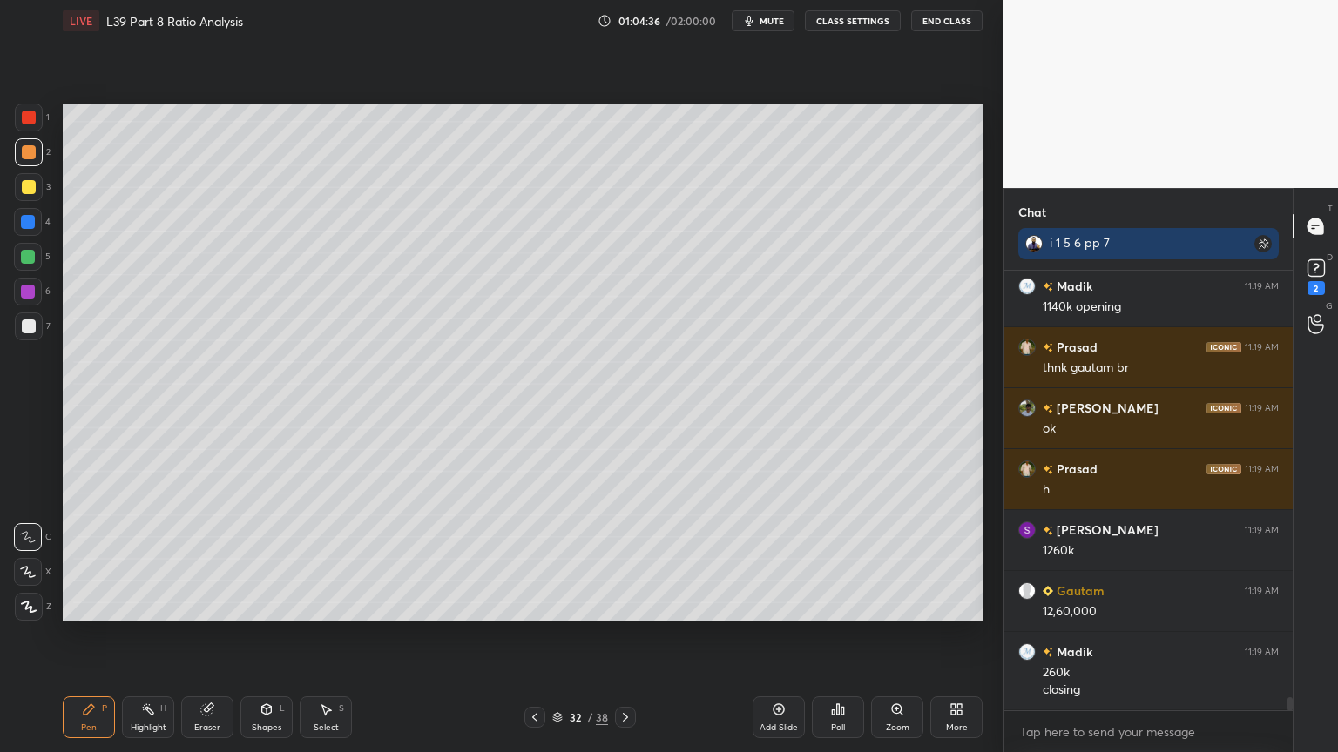
click at [15, 193] on div at bounding box center [29, 187] width 28 height 28
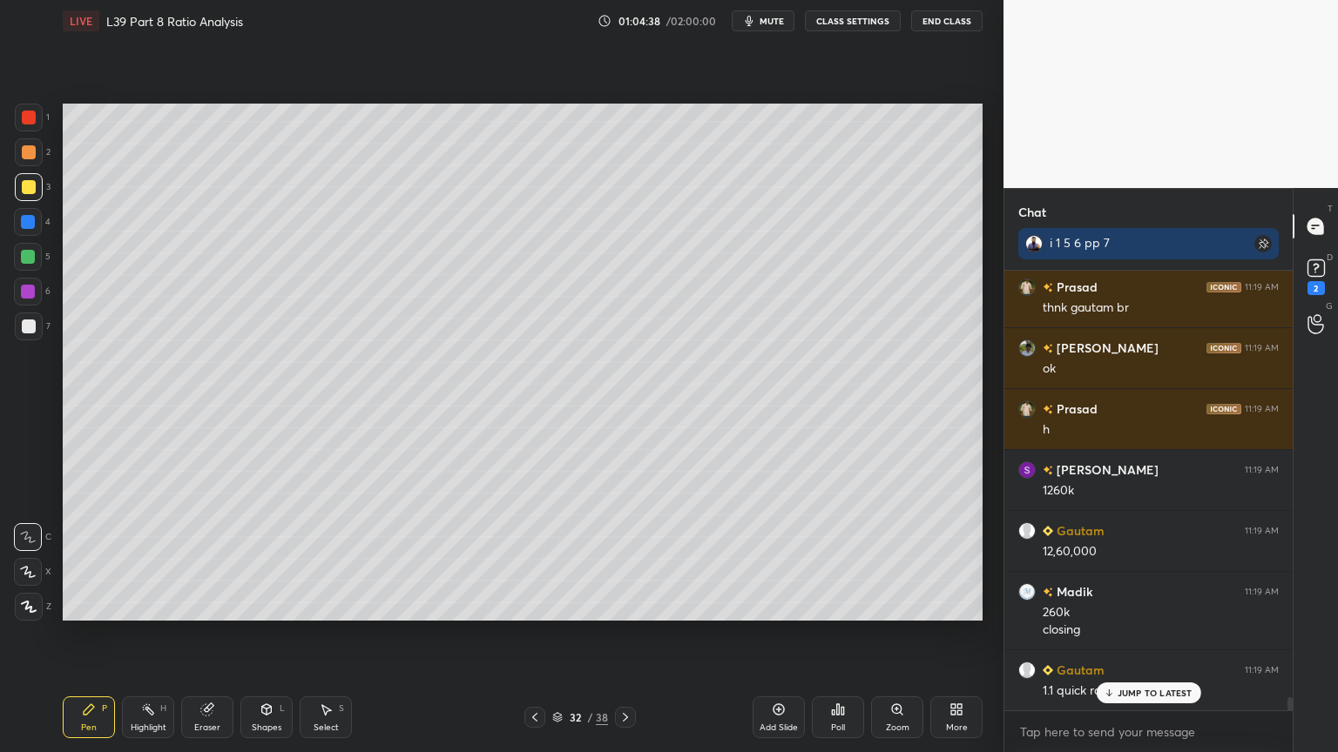
scroll to position [14731, 0]
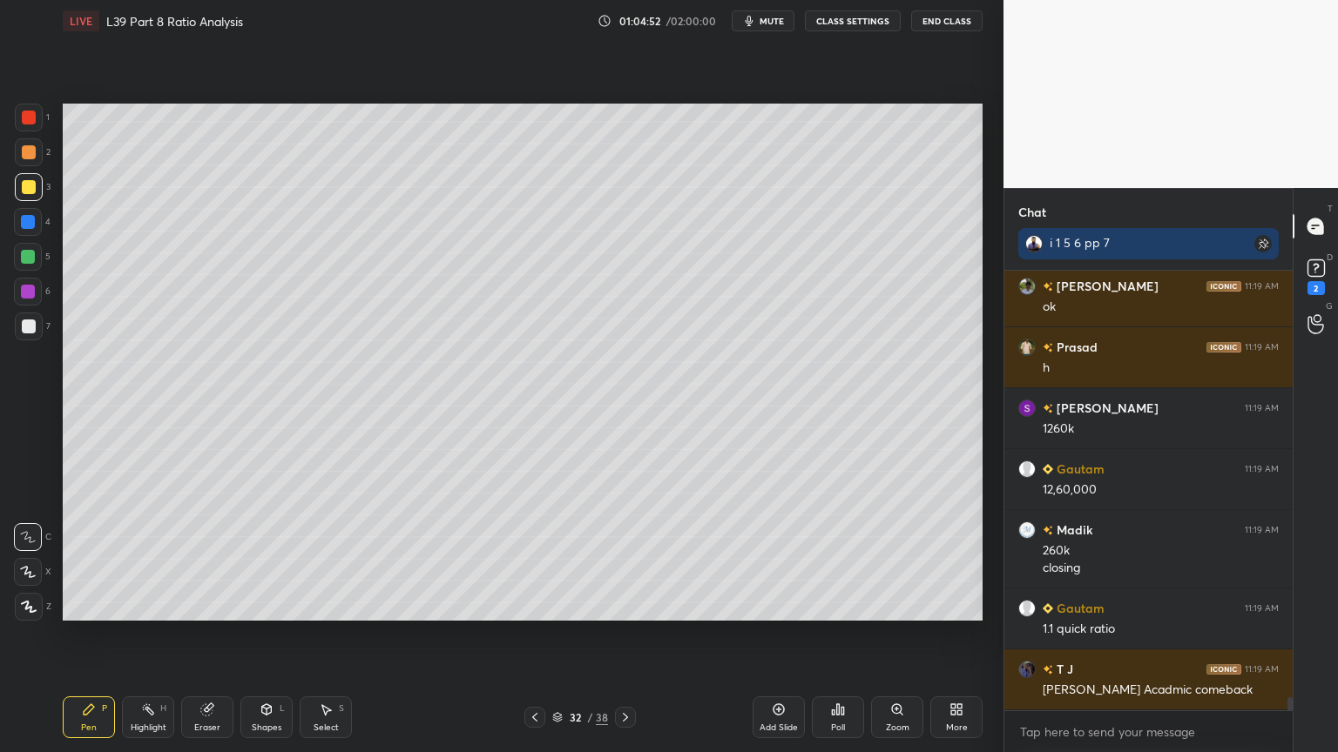
click at [213, 559] on icon at bounding box center [209, 708] width 10 height 9
click at [270, 559] on div "Shapes" at bounding box center [267, 728] width 30 height 9
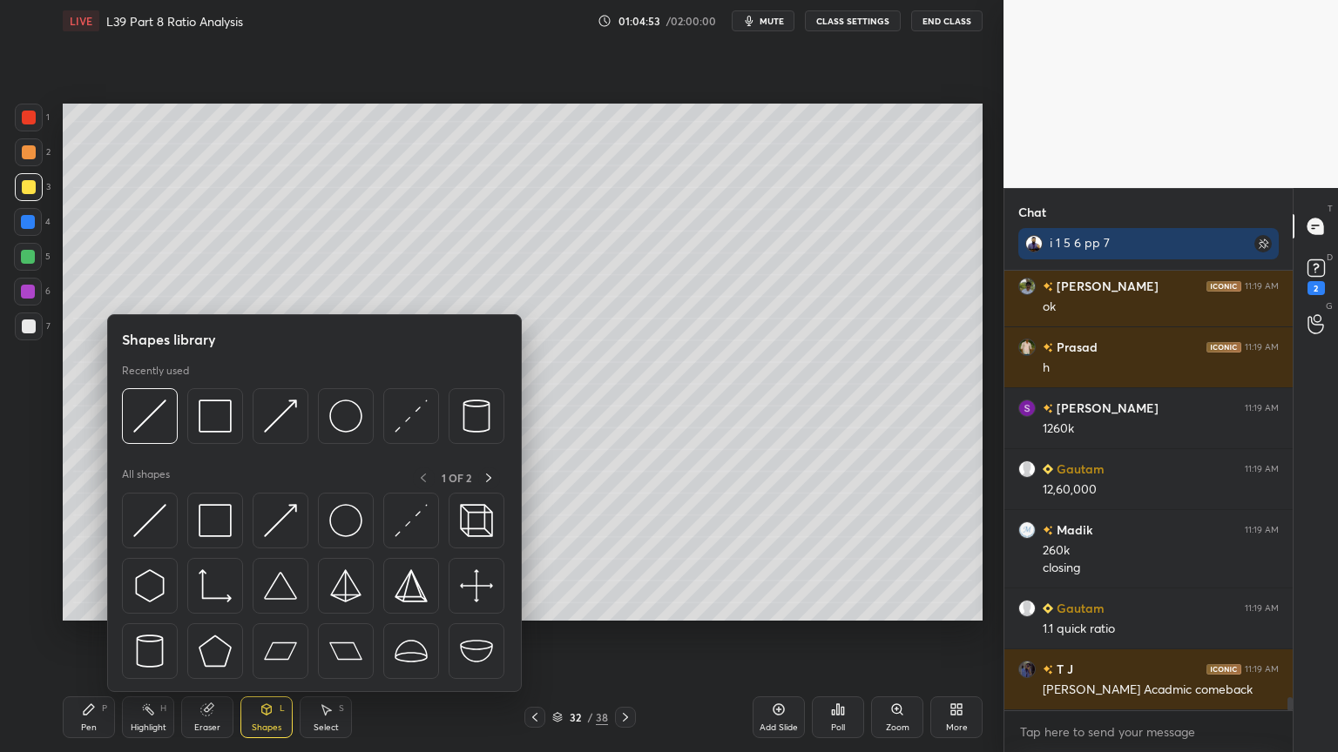
click at [150, 400] on img at bounding box center [149, 416] width 33 height 33
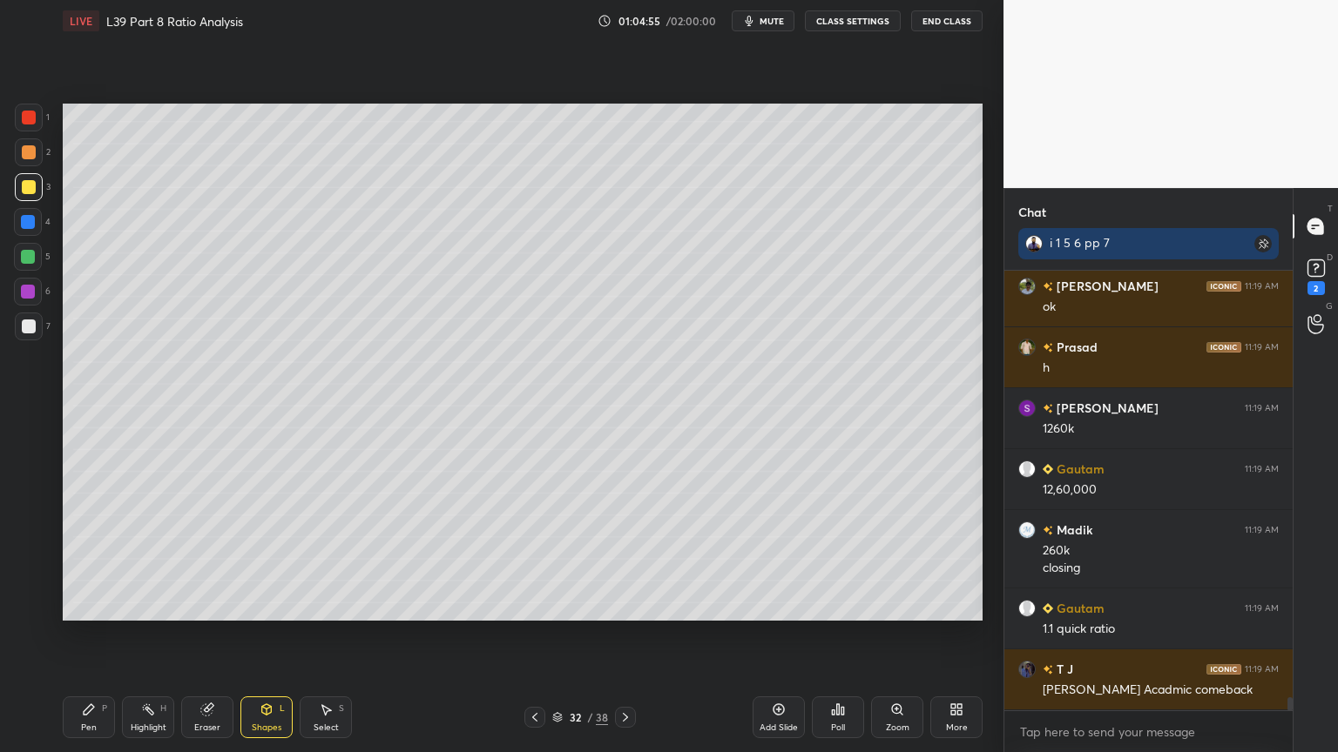
click at [23, 159] on div at bounding box center [29, 152] width 14 height 14
click at [107, 559] on div "Pen P" at bounding box center [89, 718] width 52 height 42
click at [269, 559] on icon at bounding box center [267, 710] width 10 height 10
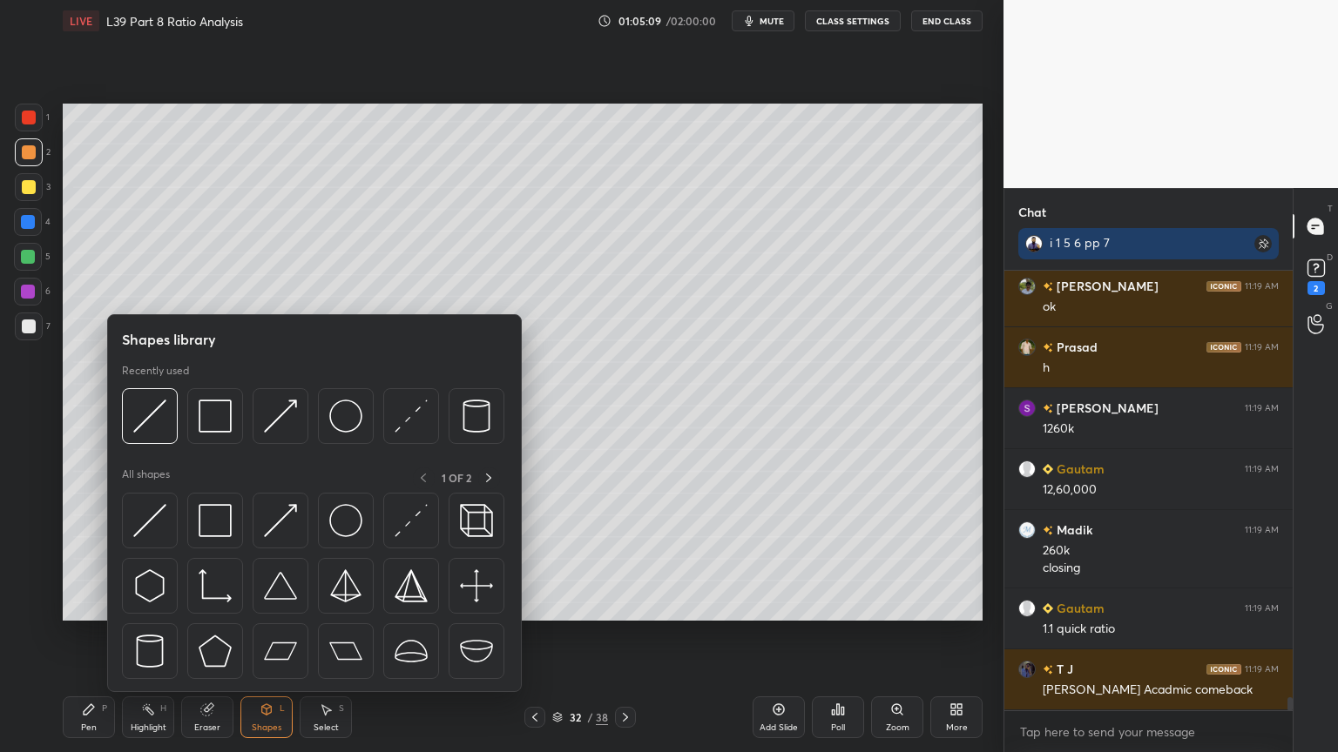
click at [155, 414] on img at bounding box center [149, 416] width 33 height 33
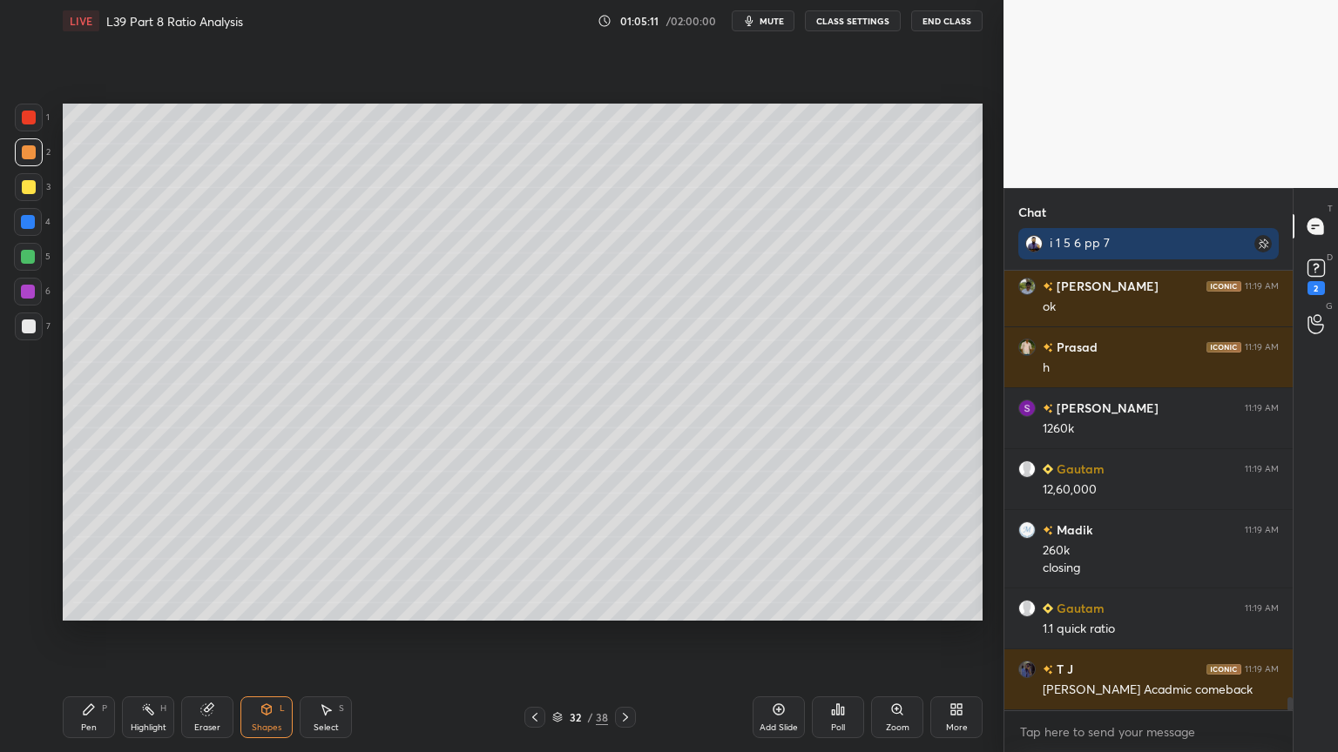
click at [31, 337] on div at bounding box center [29, 327] width 28 height 28
click at [82, 559] on icon at bounding box center [89, 710] width 14 height 14
click at [537, 559] on icon at bounding box center [535, 718] width 14 height 14
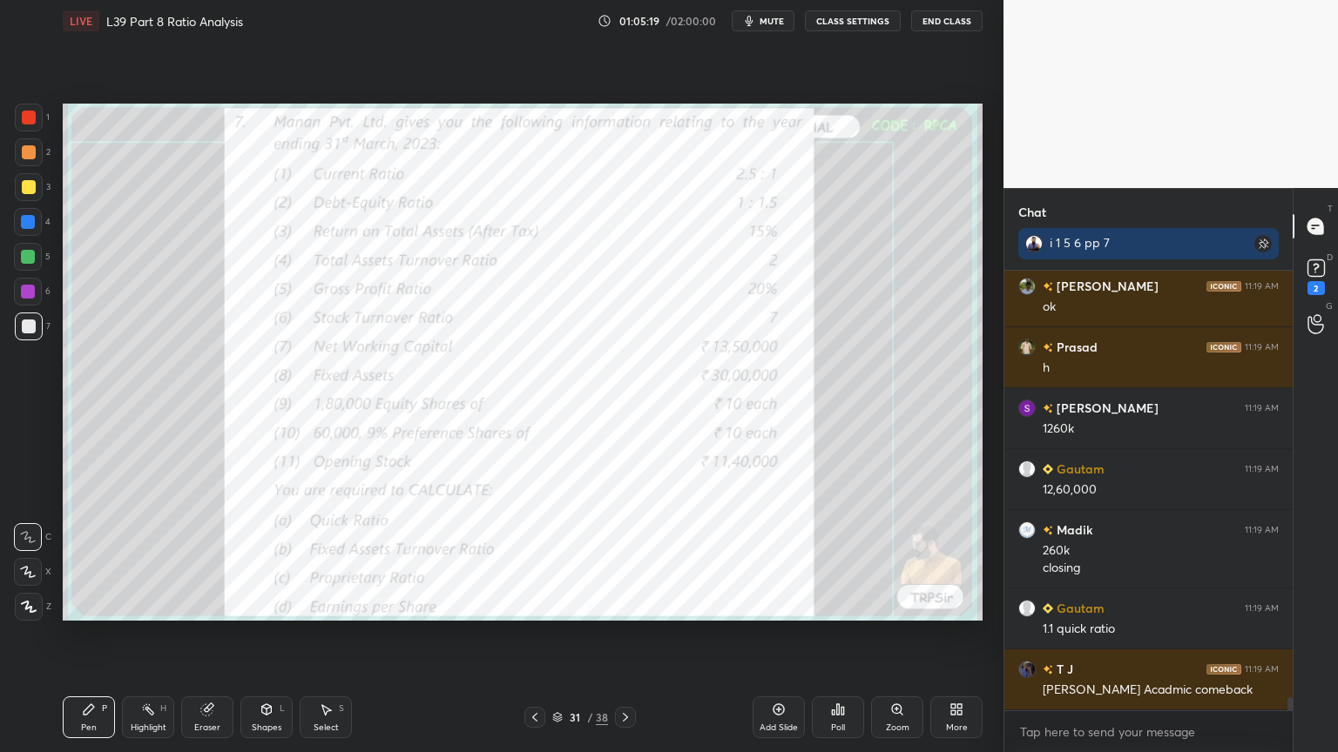
click at [618, 559] on icon at bounding box center [625, 718] width 14 height 14
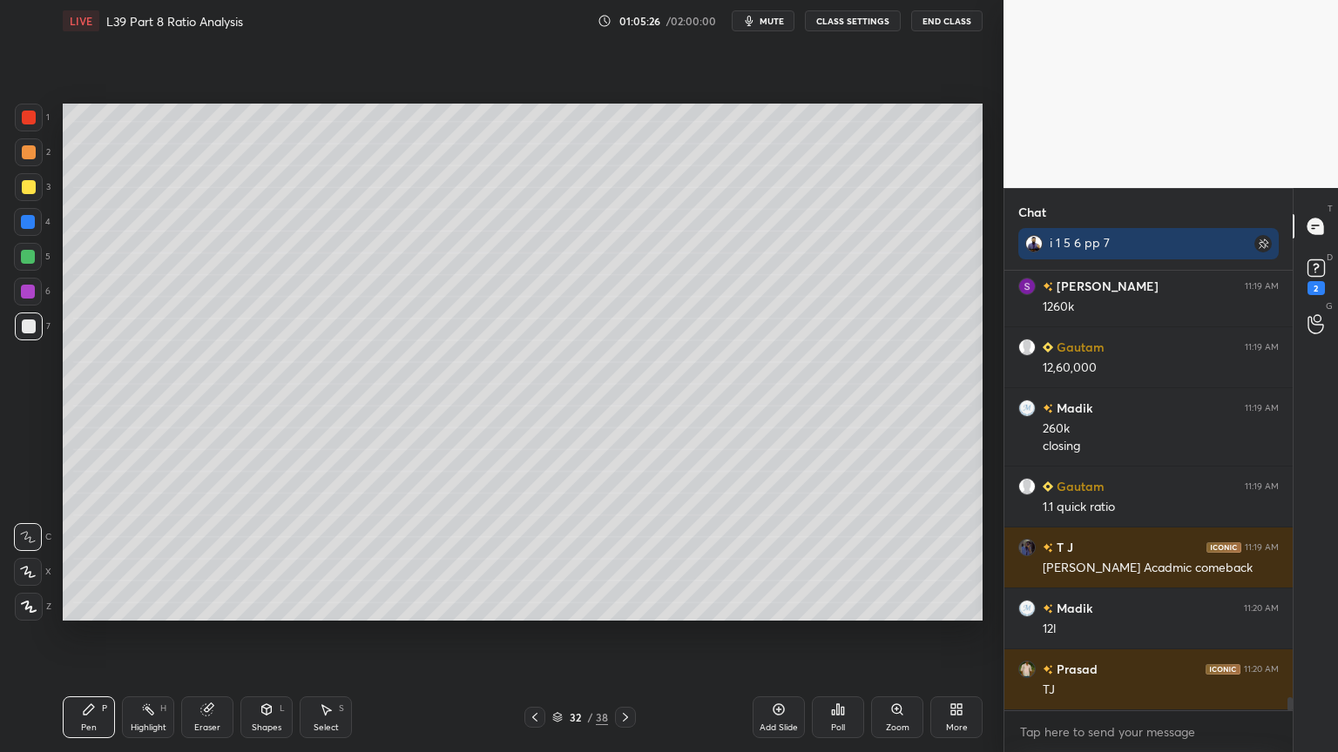
scroll to position [14913, 0]
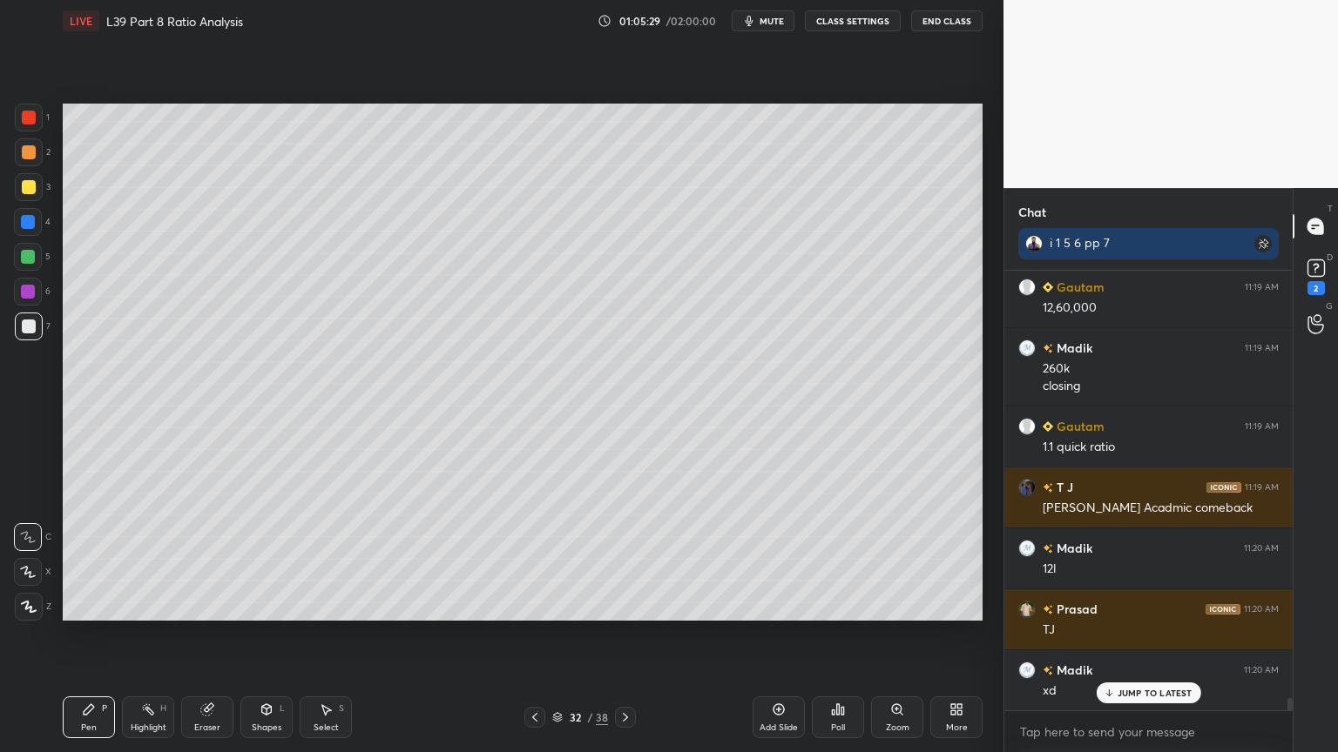
click at [530, 559] on icon at bounding box center [535, 718] width 14 height 14
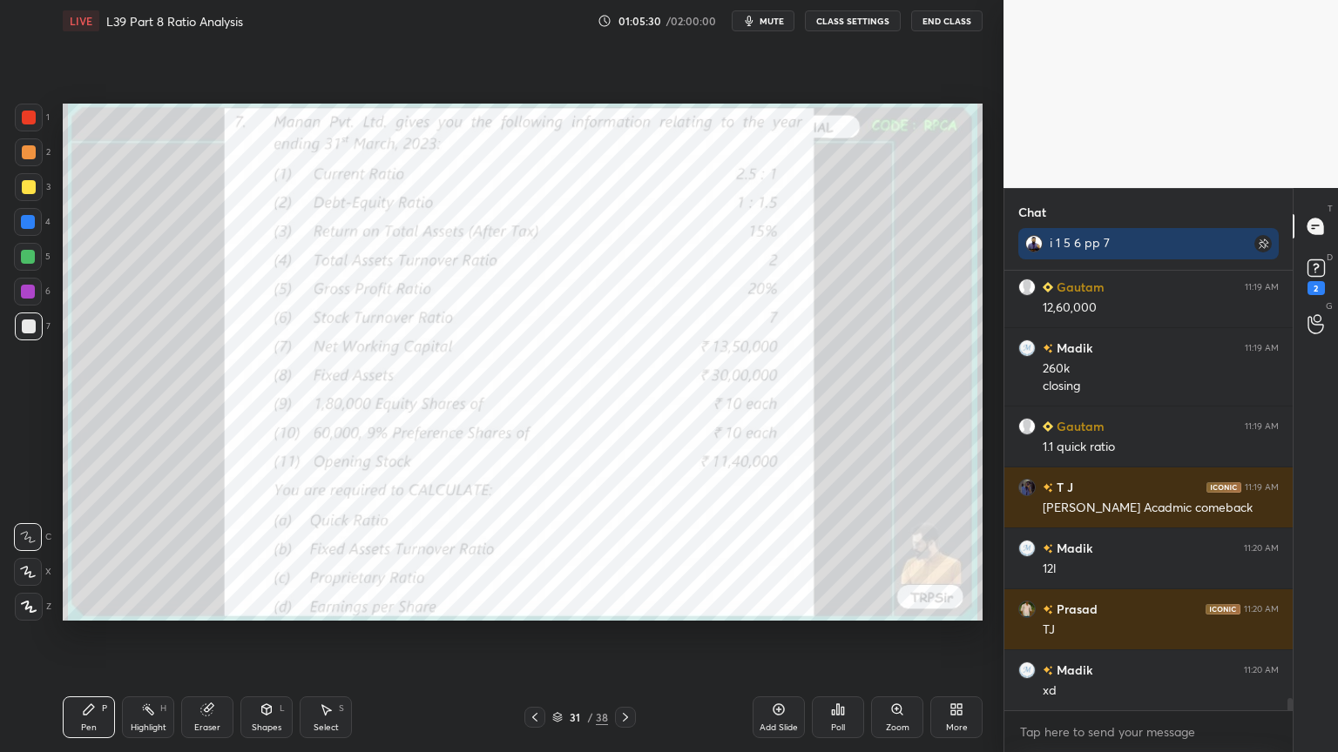
scroll to position [14975, 0]
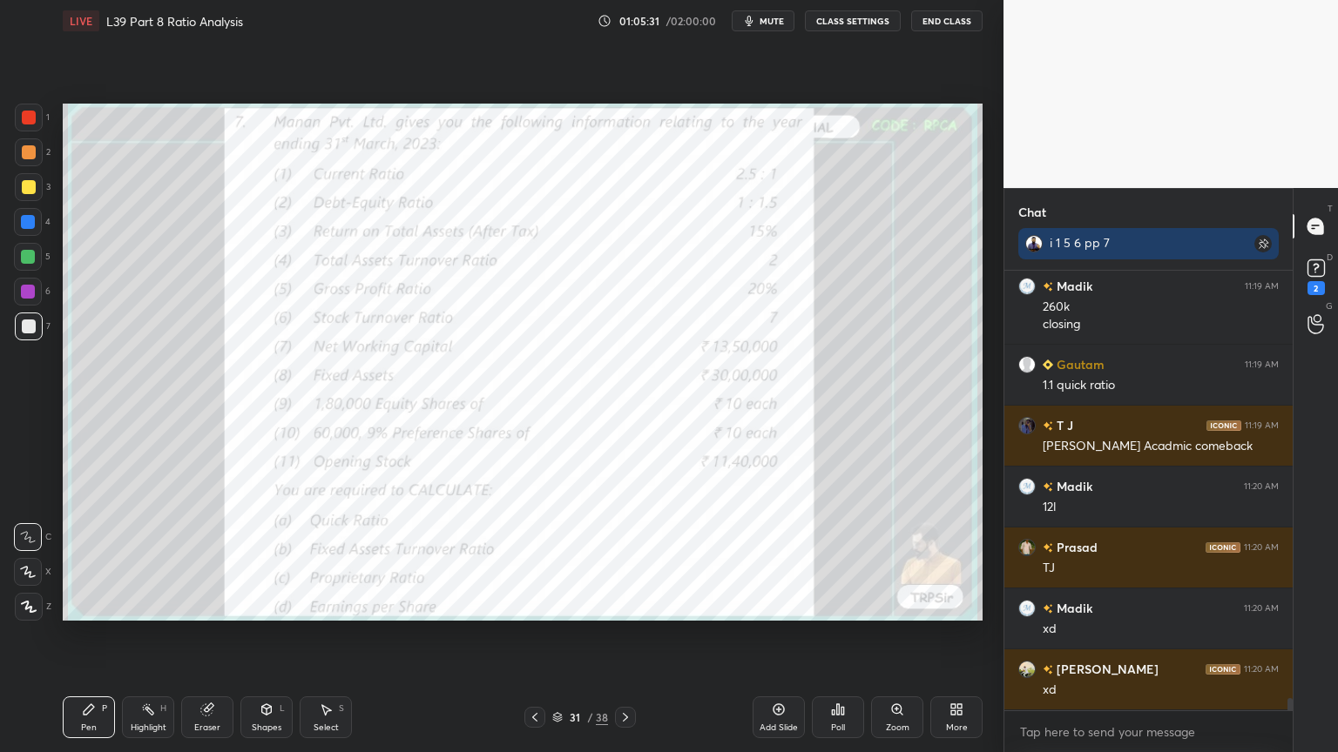
click at [620, 559] on icon at bounding box center [625, 718] width 14 height 14
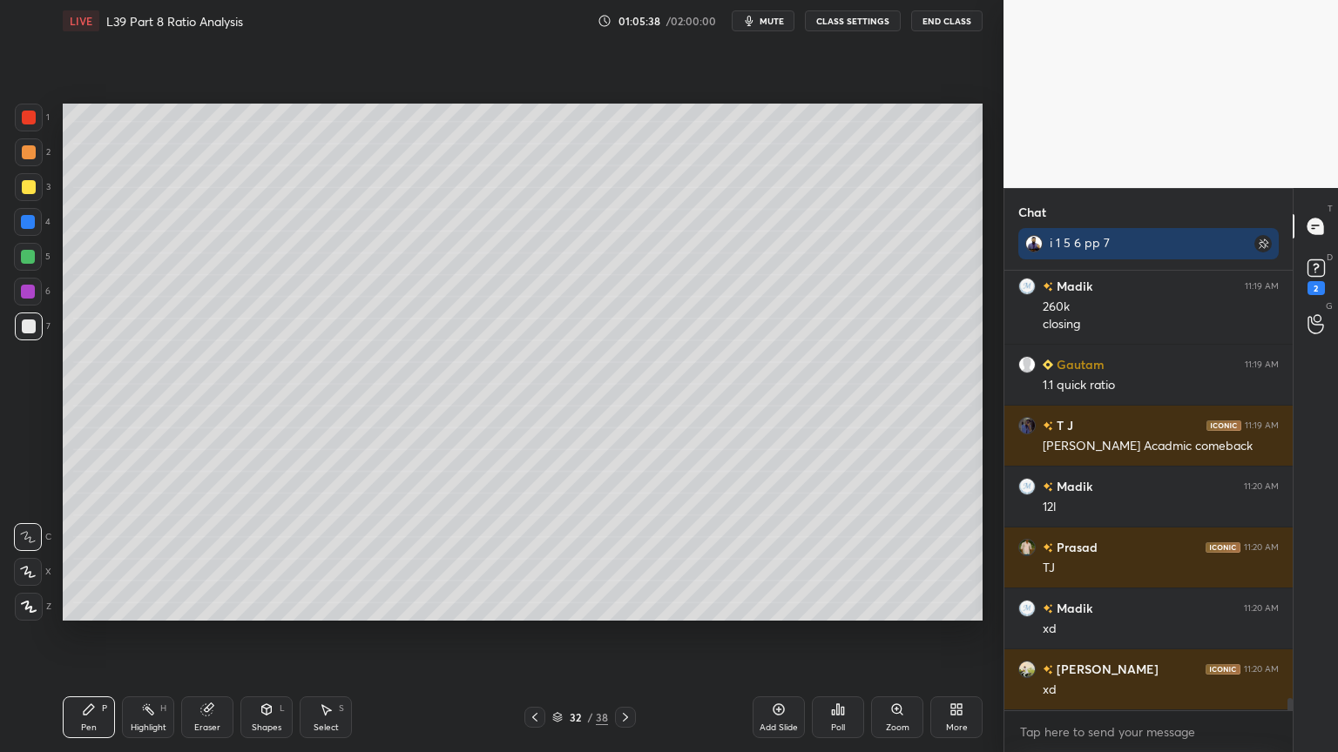
scroll to position [15035, 0]
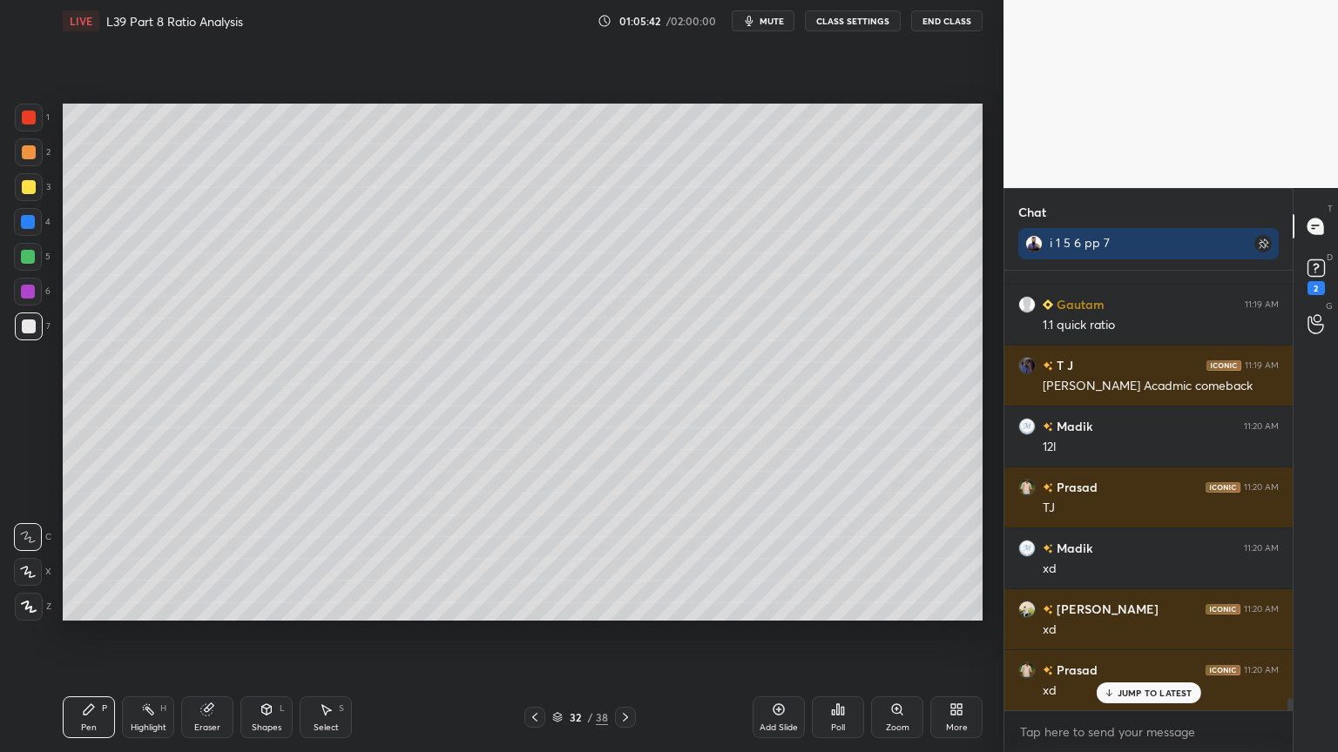
click at [269, 559] on icon at bounding box center [267, 710] width 14 height 14
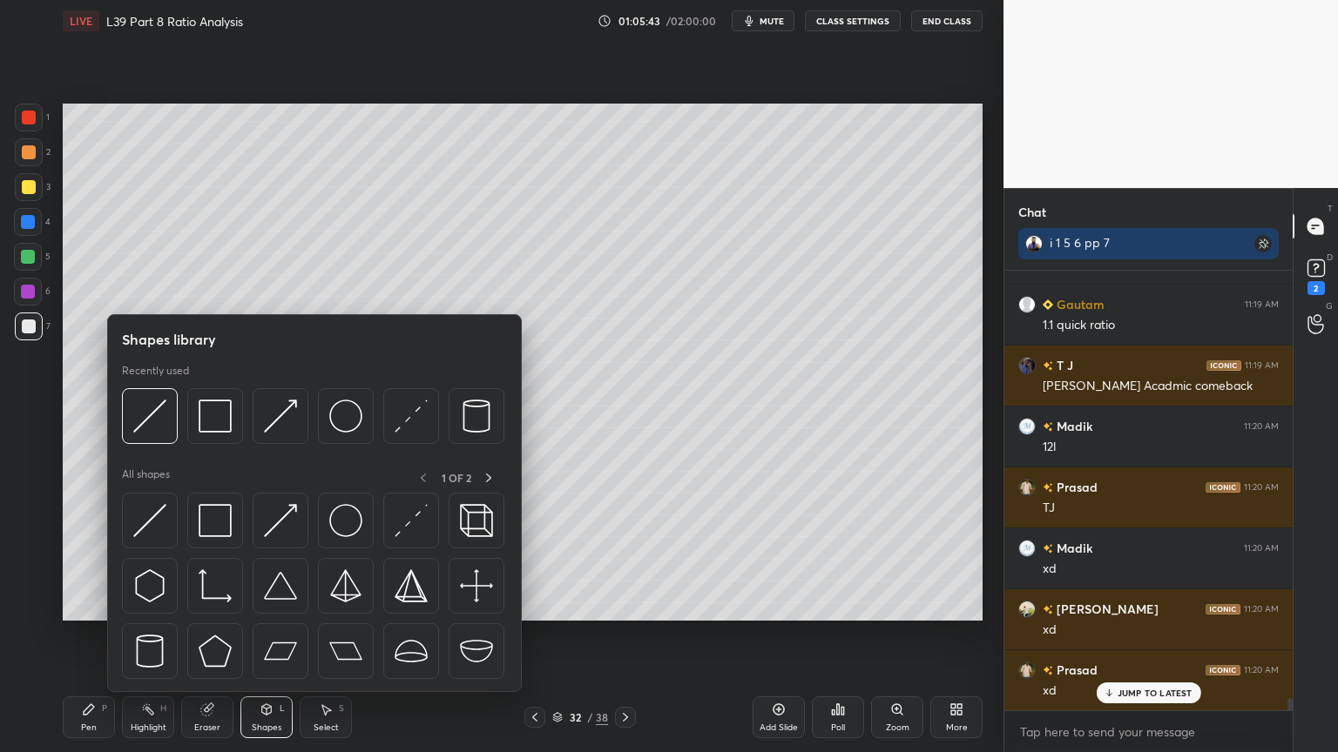
click at [165, 420] on img at bounding box center [149, 416] width 33 height 33
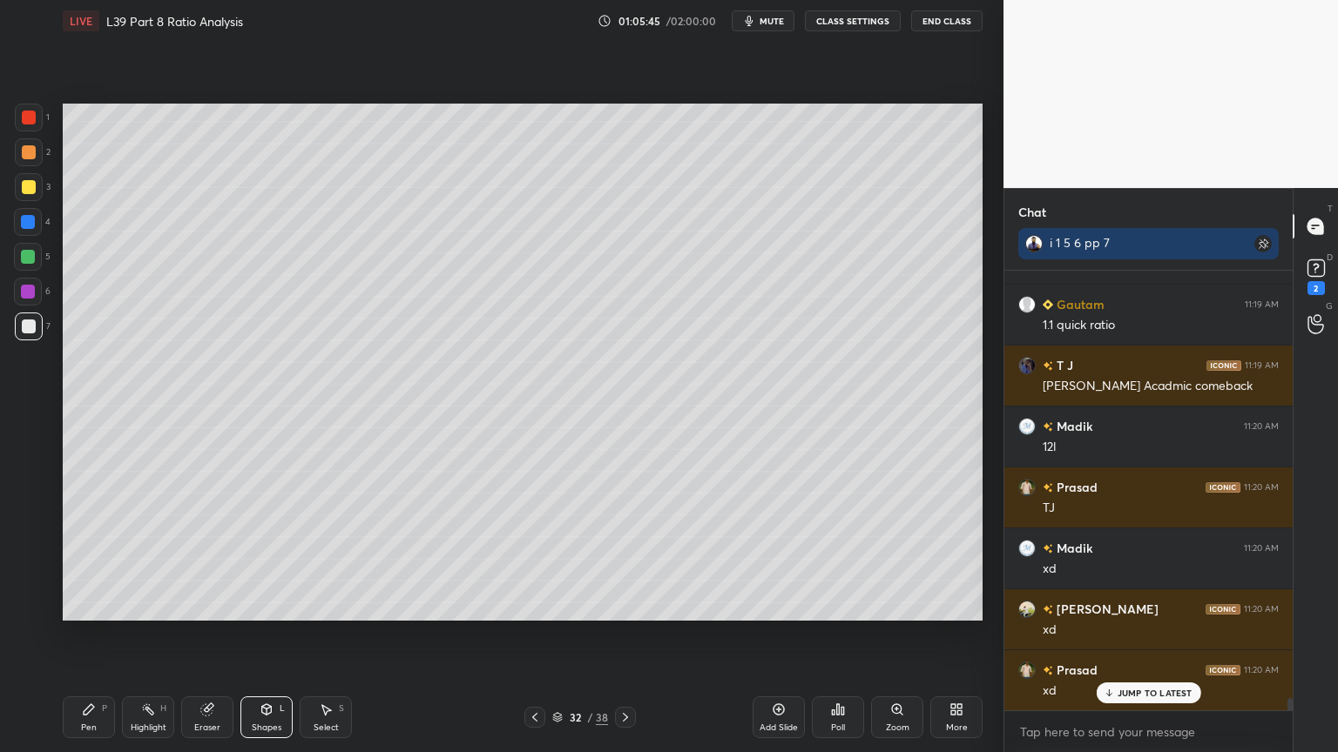
click at [90, 559] on icon at bounding box center [89, 710] width 14 height 14
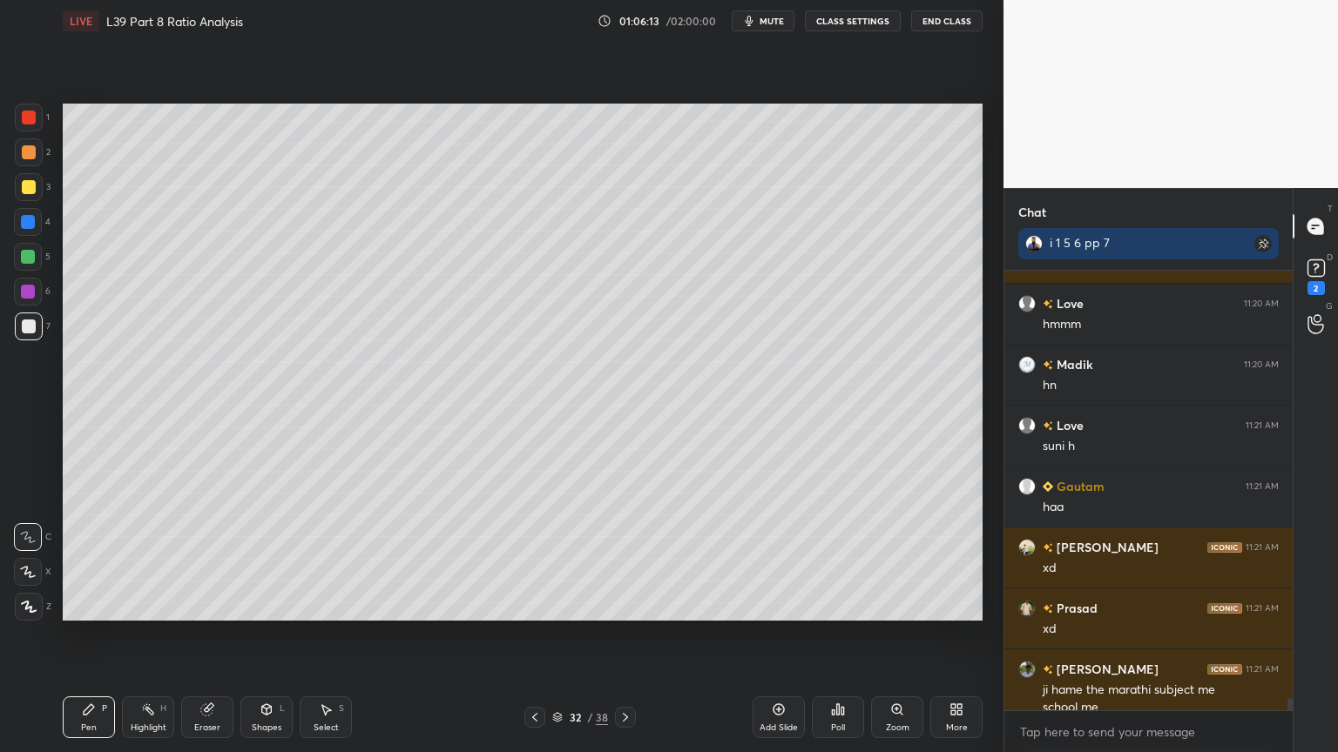
scroll to position [15498, 0]
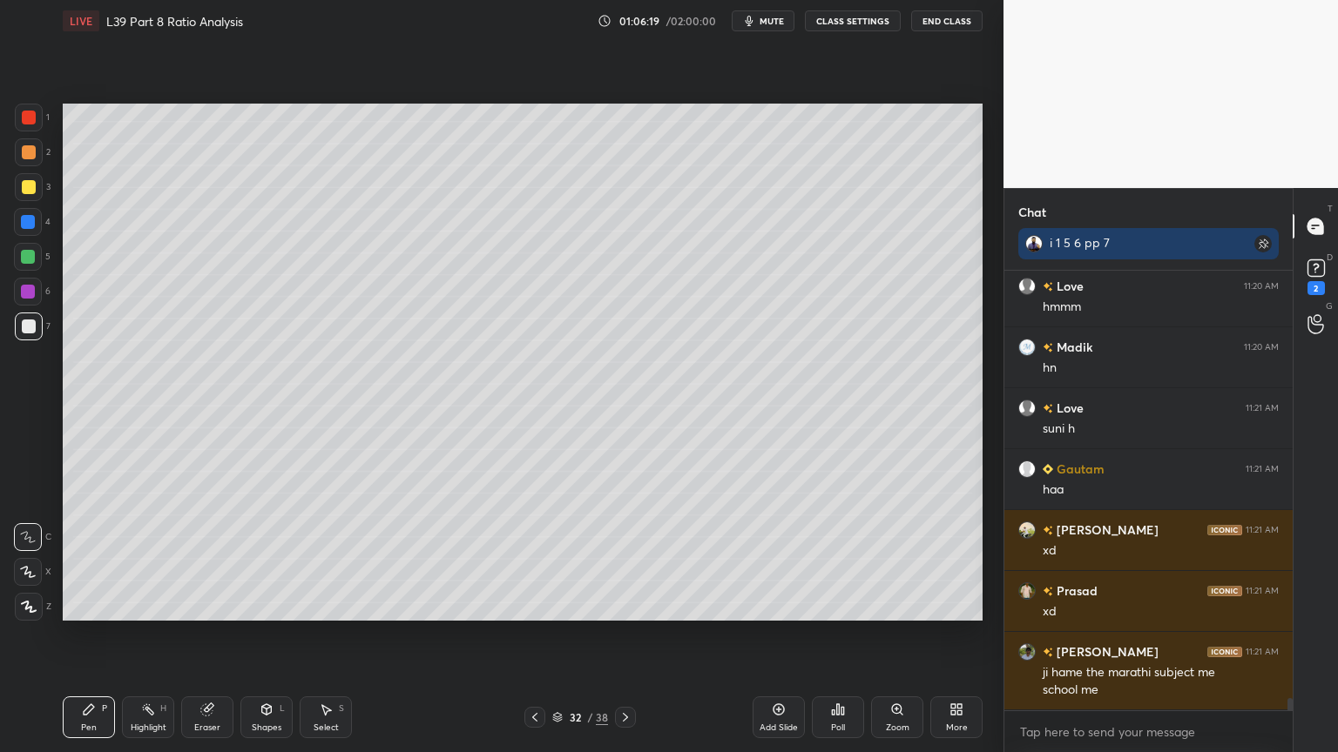
click at [263, 559] on icon at bounding box center [267, 710] width 10 height 10
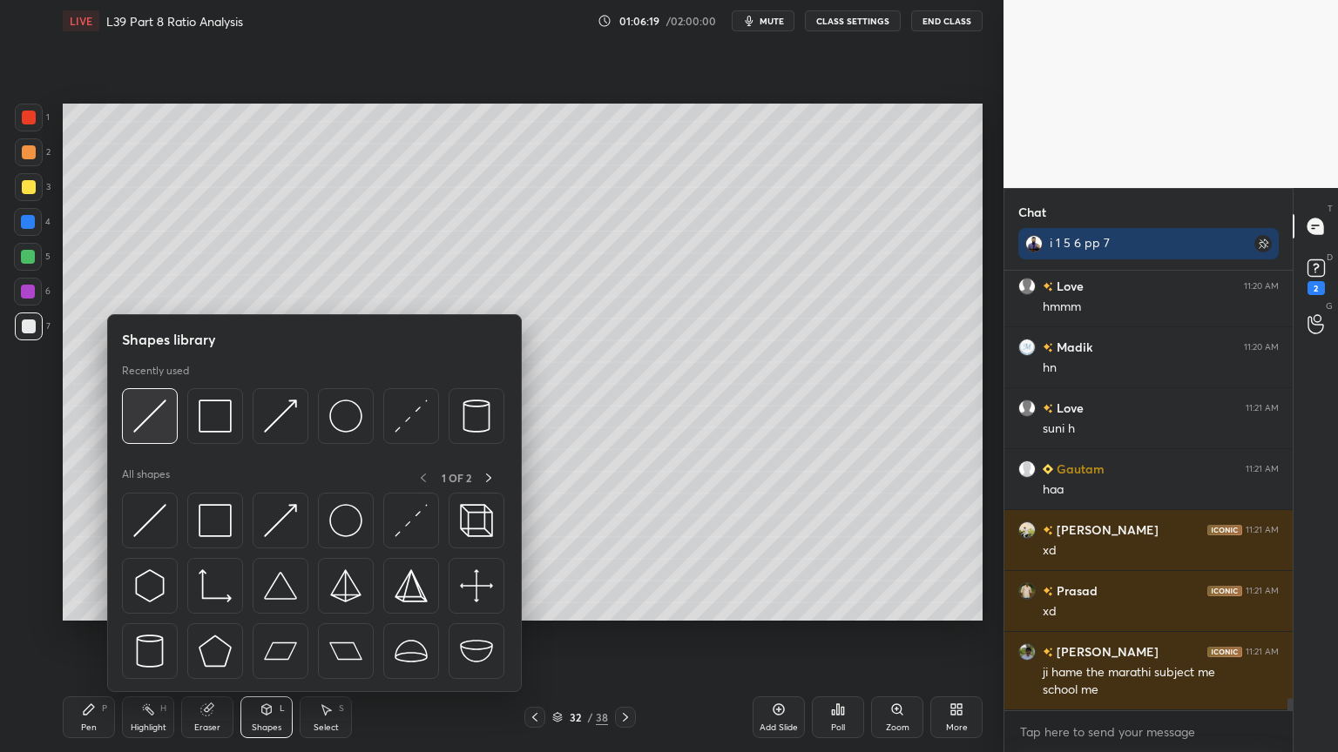
click at [139, 441] on div at bounding box center [150, 416] width 56 height 56
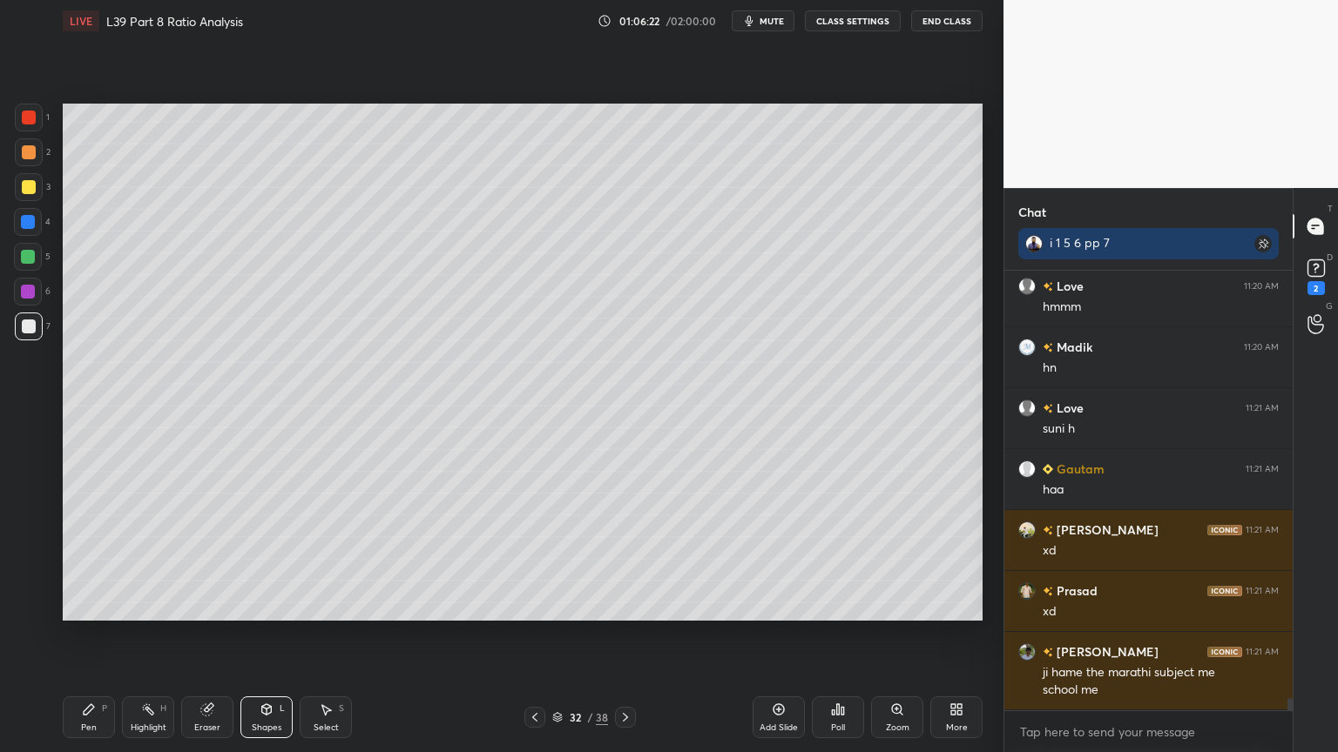
click at [44, 559] on div "1 2 3 4 5 6 7 C X Z C X Z E E Erase all H H LIVE L39 Part 8 Ratio Analysis 01:0…" at bounding box center [494, 376] width 989 height 752
click at [91, 559] on icon at bounding box center [89, 710] width 14 height 14
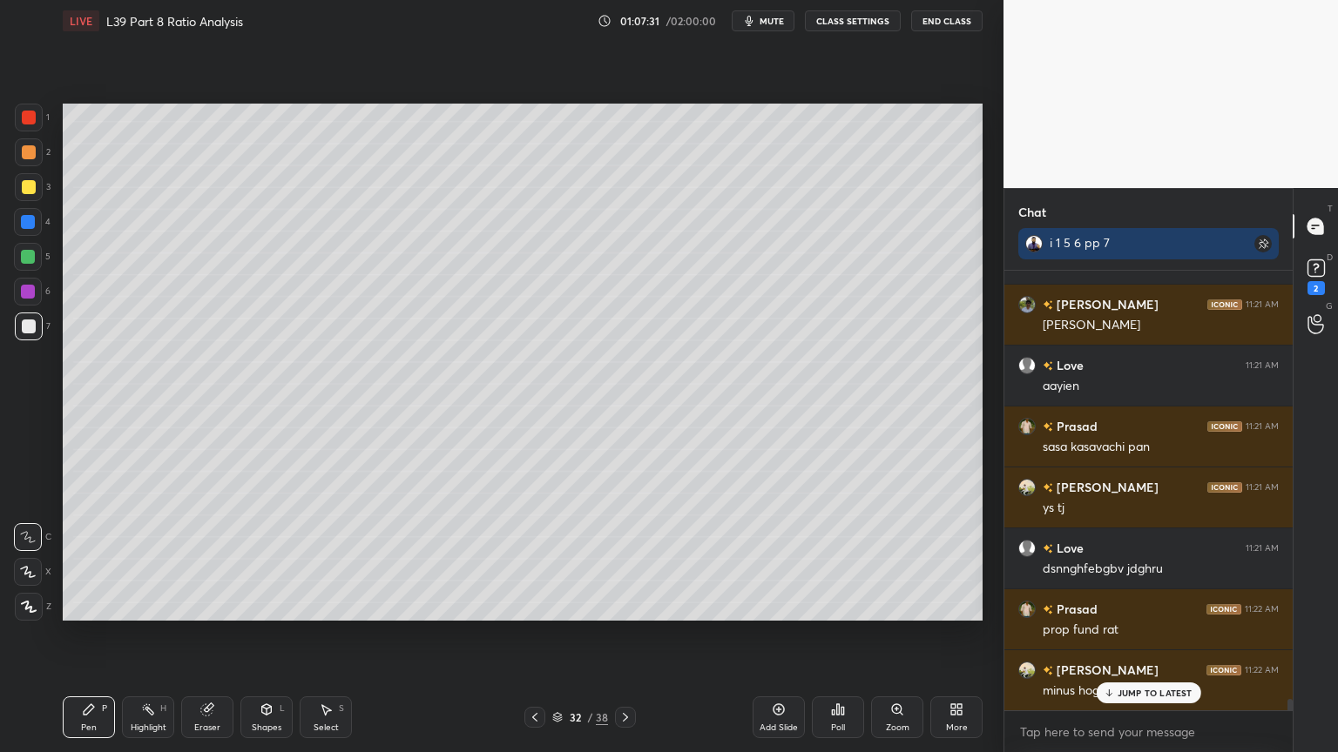
scroll to position [16403, 0]
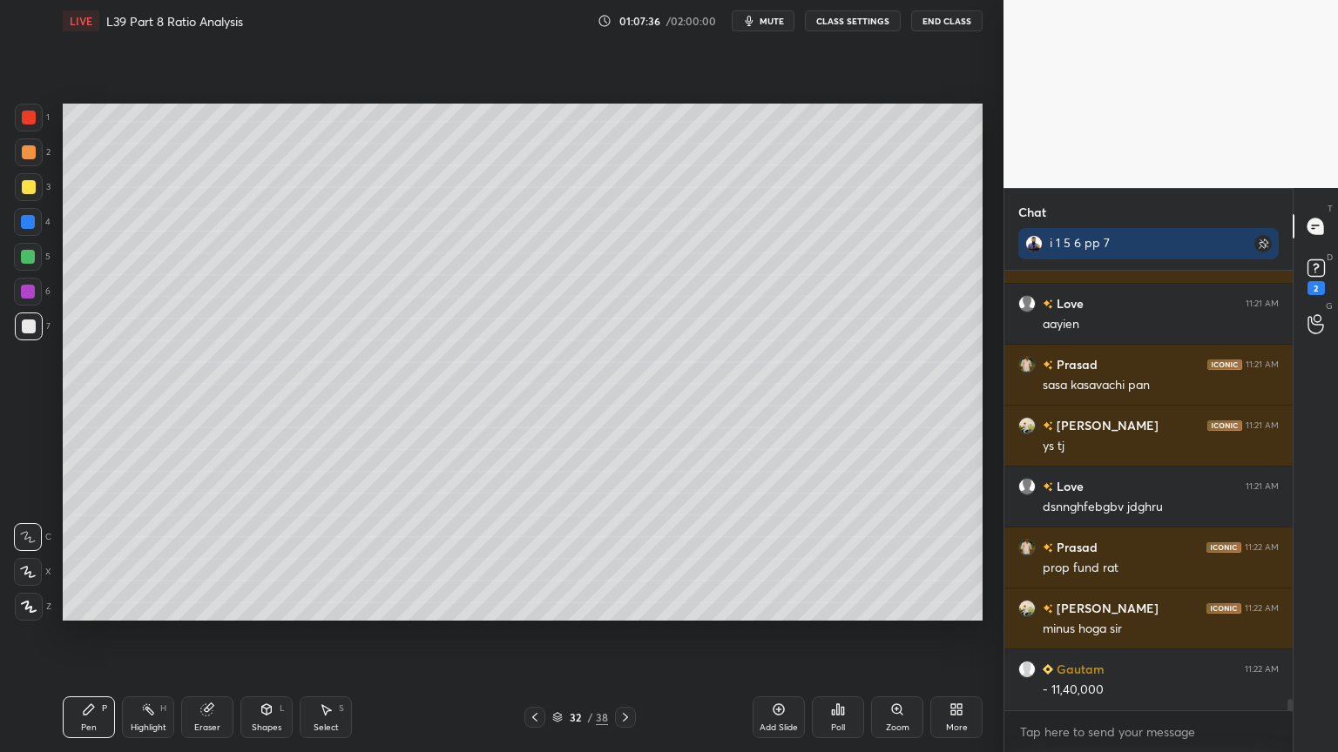
click at [150, 559] on div "Highlight" at bounding box center [149, 728] width 36 height 9
click at [219, 559] on div "Eraser" at bounding box center [207, 718] width 52 height 42
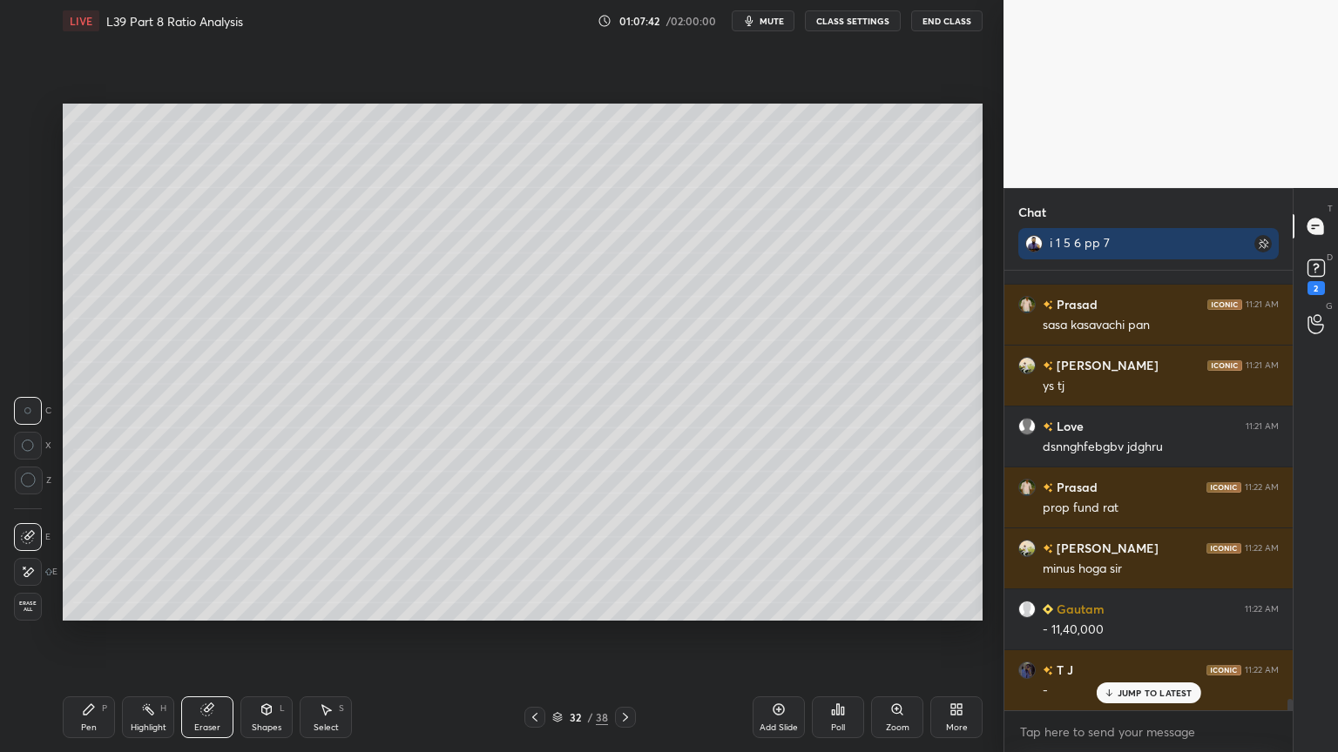
click at [28, 559] on icon at bounding box center [28, 572] width 14 height 15
click at [82, 559] on icon at bounding box center [89, 710] width 14 height 14
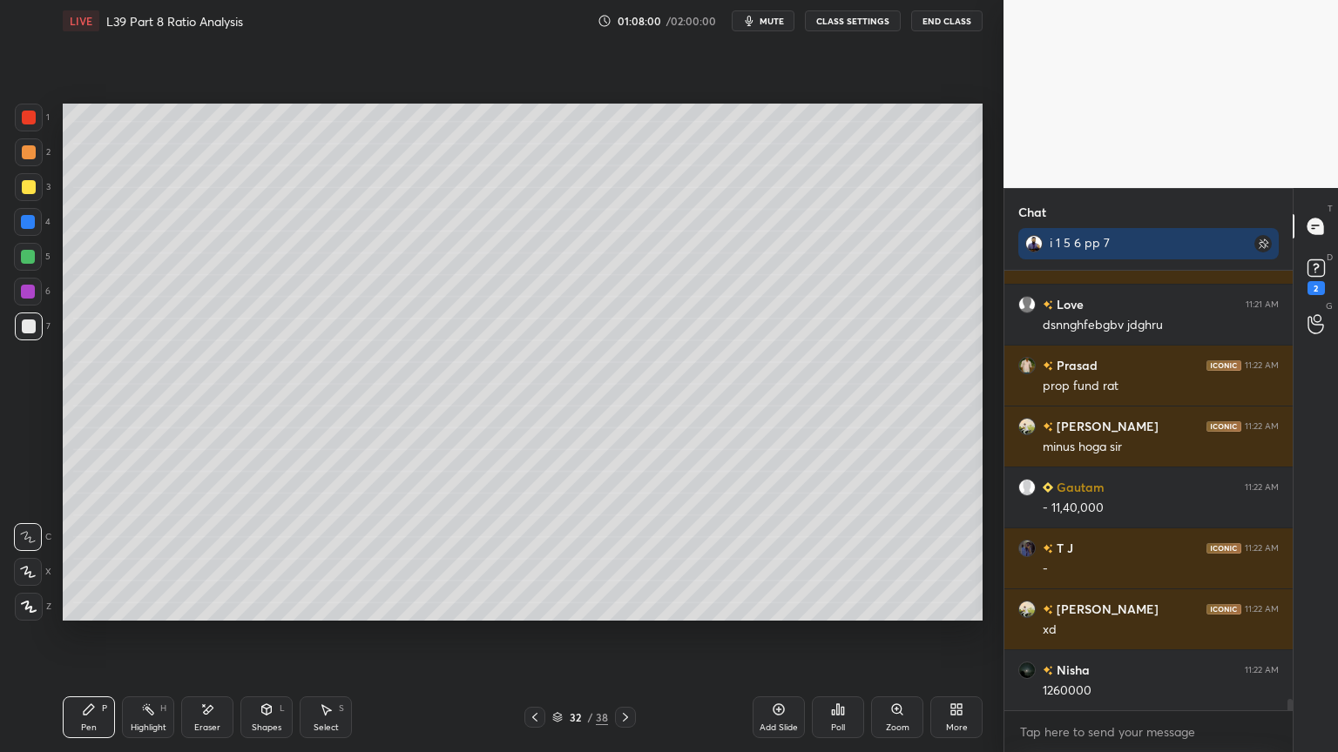
scroll to position [16647, 0]
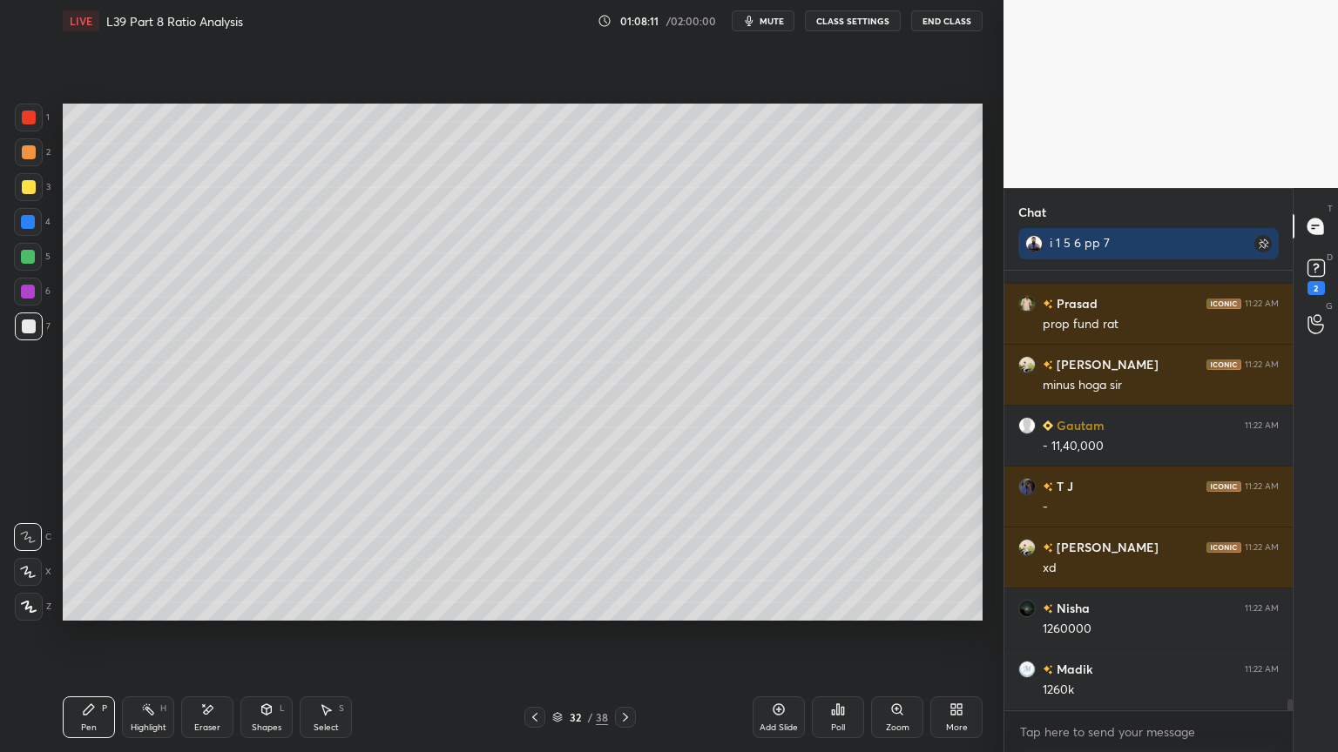
click at [23, 223] on div at bounding box center [28, 222] width 14 height 14
click at [275, 559] on div "Shapes L" at bounding box center [266, 718] width 52 height 42
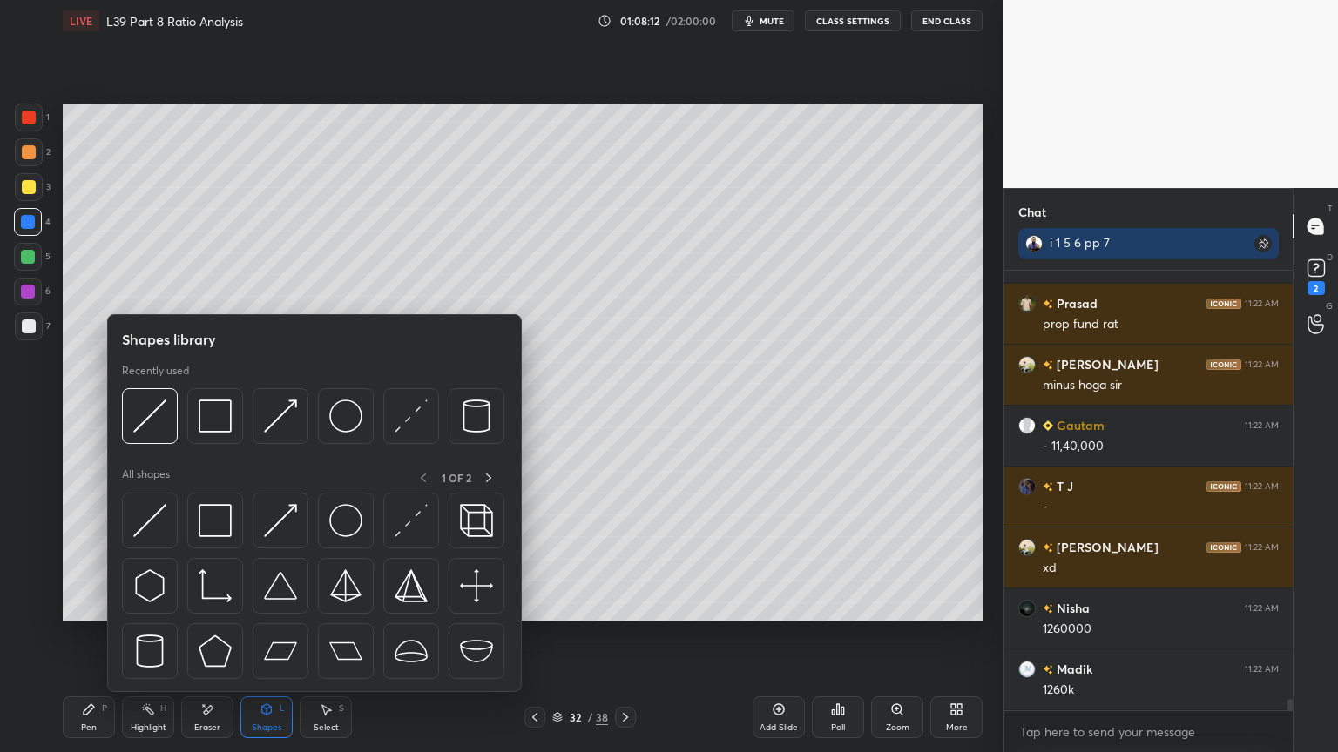
click at [154, 407] on img at bounding box center [149, 416] width 33 height 33
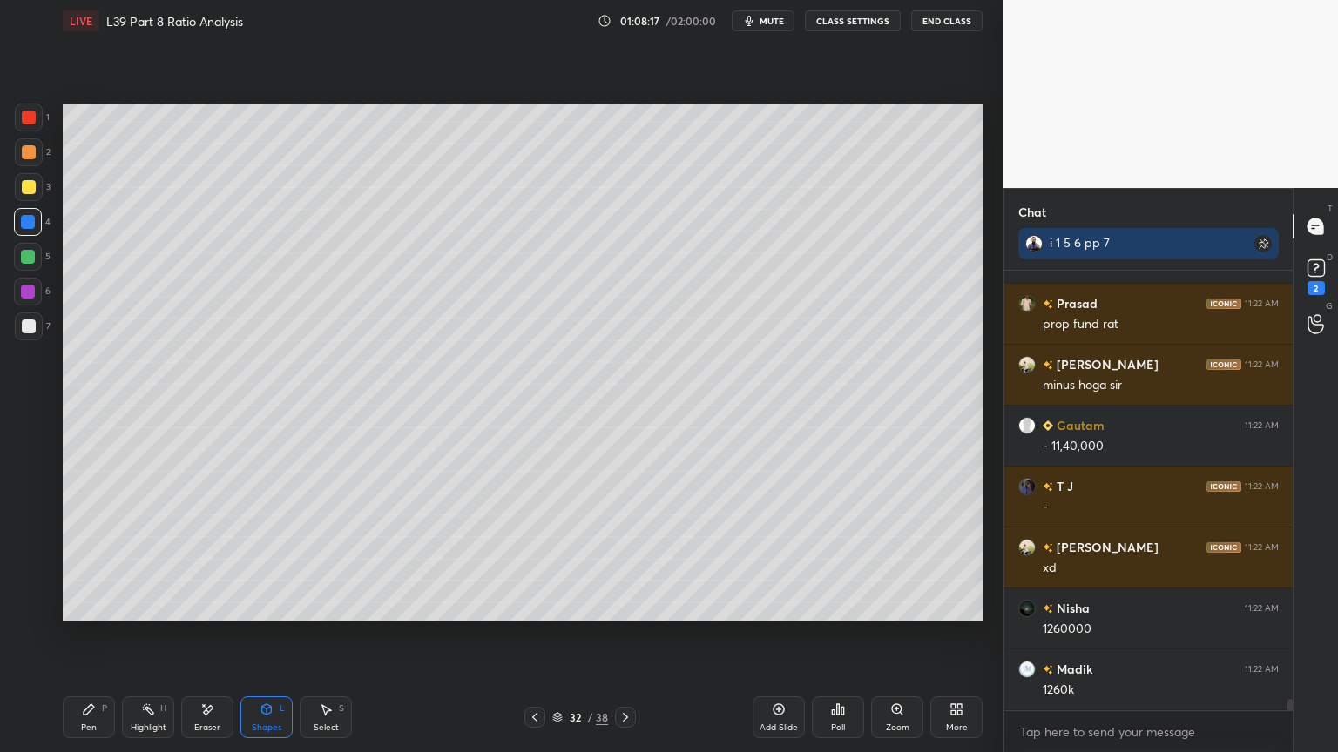
click at [84, 559] on icon at bounding box center [89, 710] width 10 height 10
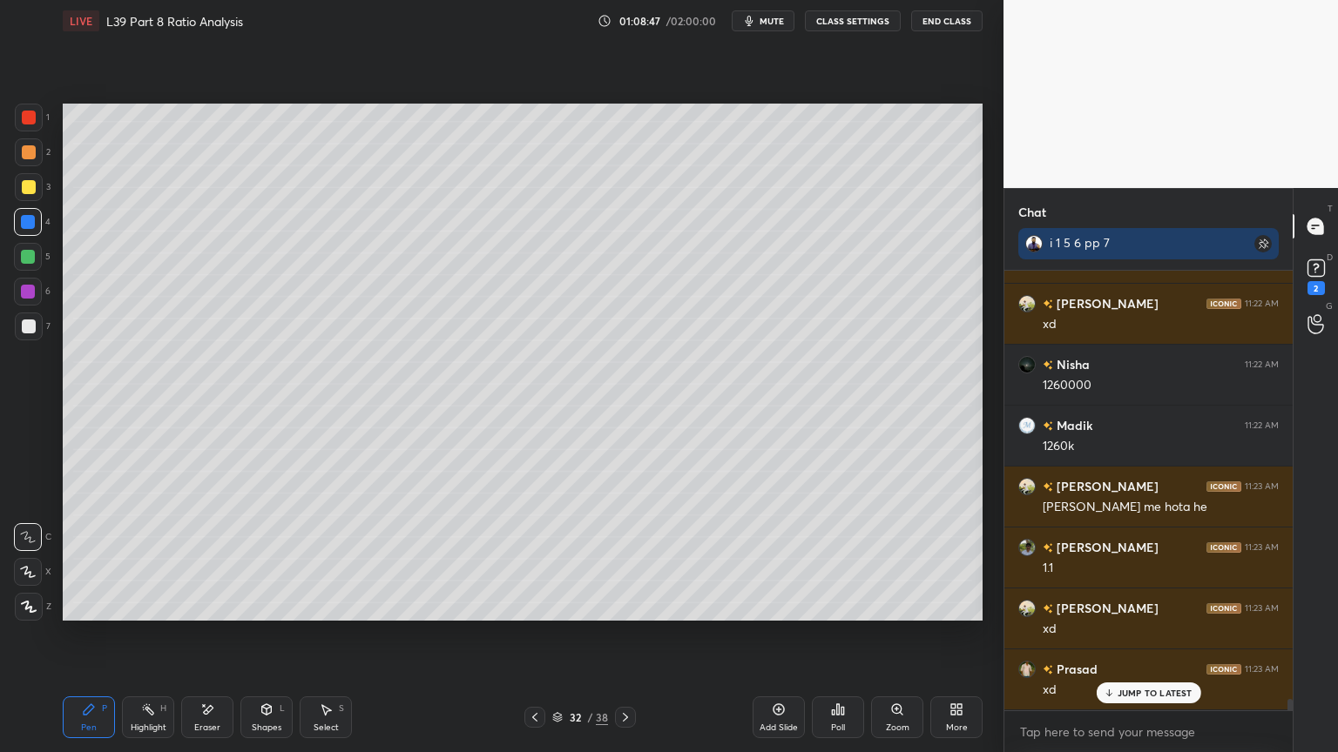
scroll to position [16951, 0]
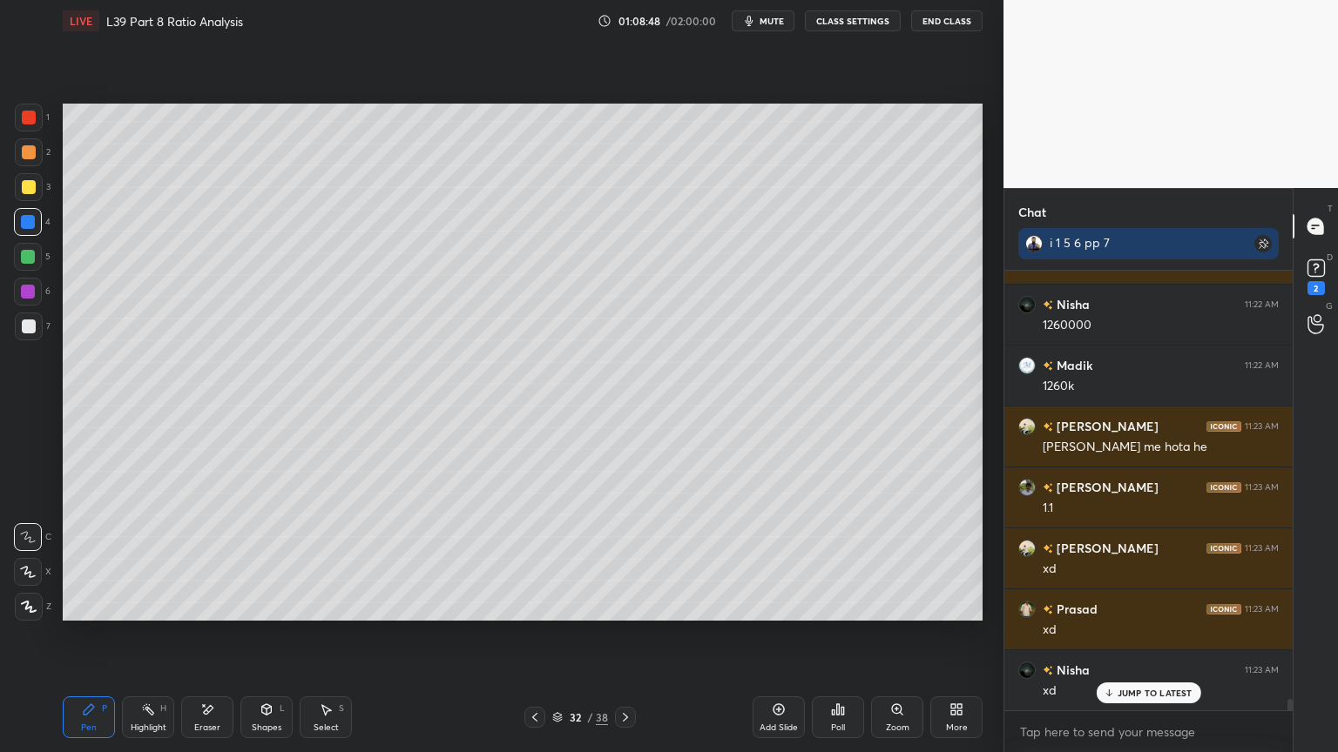
click at [531, 559] on icon at bounding box center [535, 718] width 14 height 14
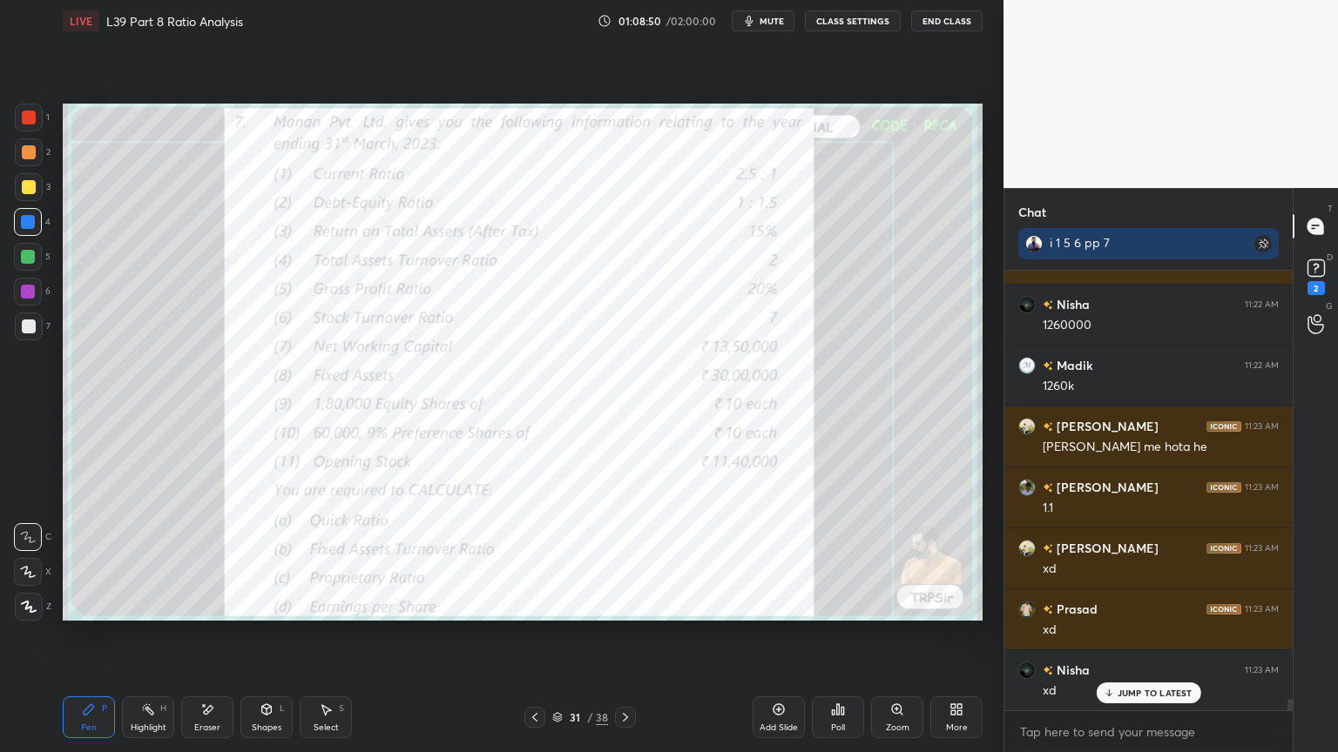
click at [197, 559] on div "Eraser" at bounding box center [207, 718] width 52 height 42
click at [28, 559] on span "Erase all" at bounding box center [28, 607] width 26 height 12
click at [89, 559] on div "Setting up your live class Poll for secs No correct answer Start poll" at bounding box center [523, 362] width 934 height 641
click at [37, 115] on div at bounding box center [29, 118] width 28 height 28
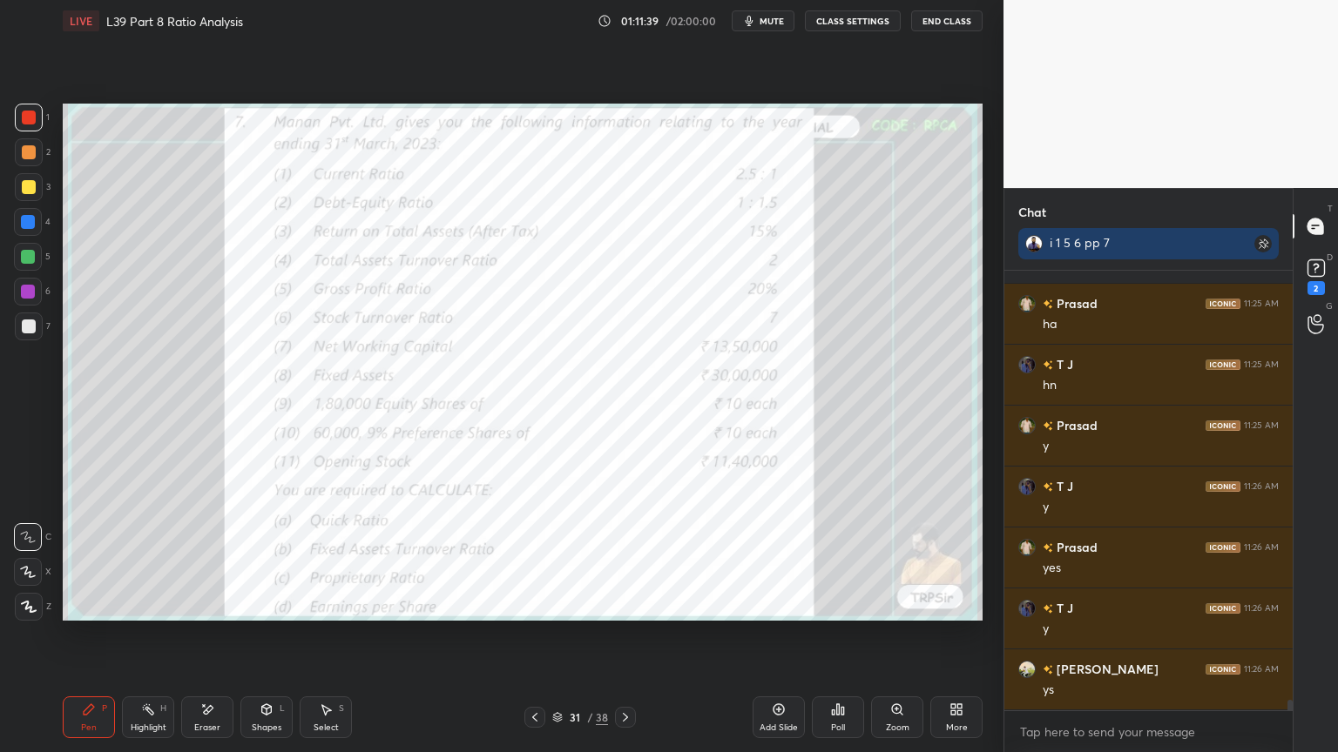
scroll to position [17777, 0]
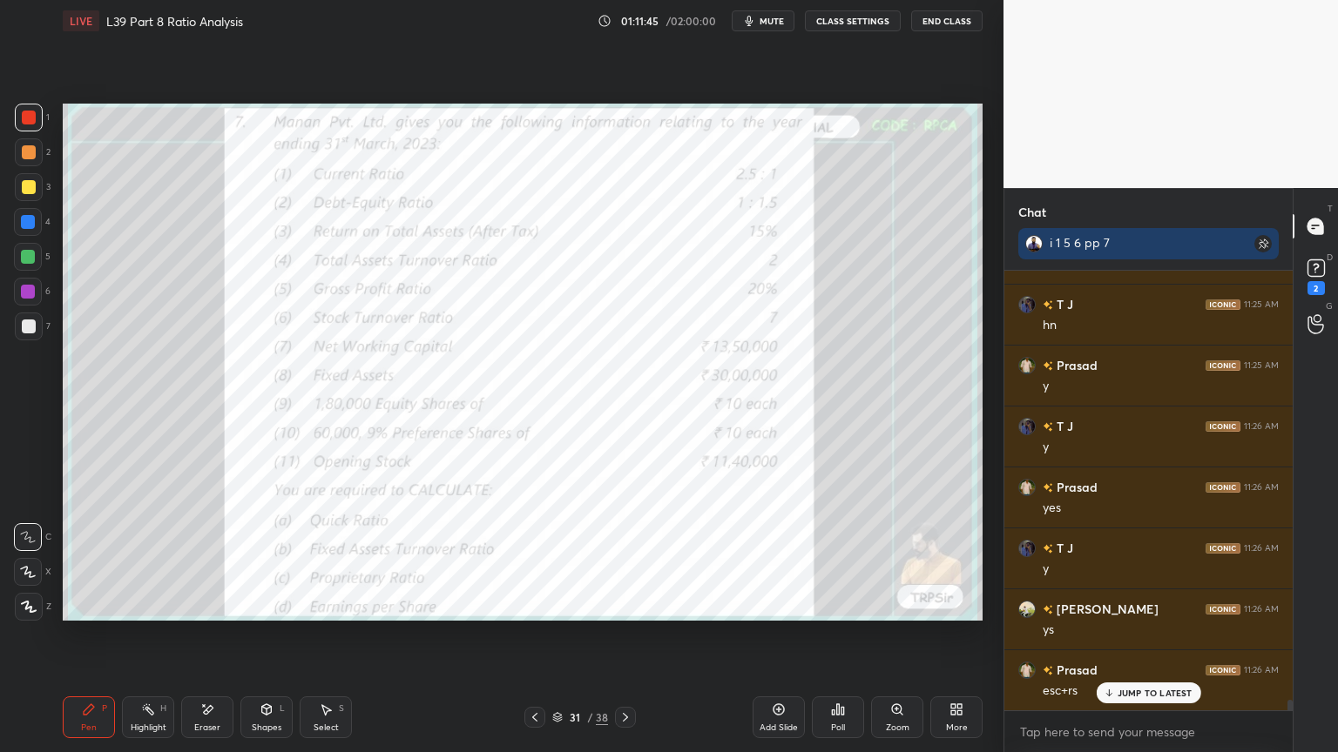
click at [634, 559] on div at bounding box center [625, 717] width 21 height 21
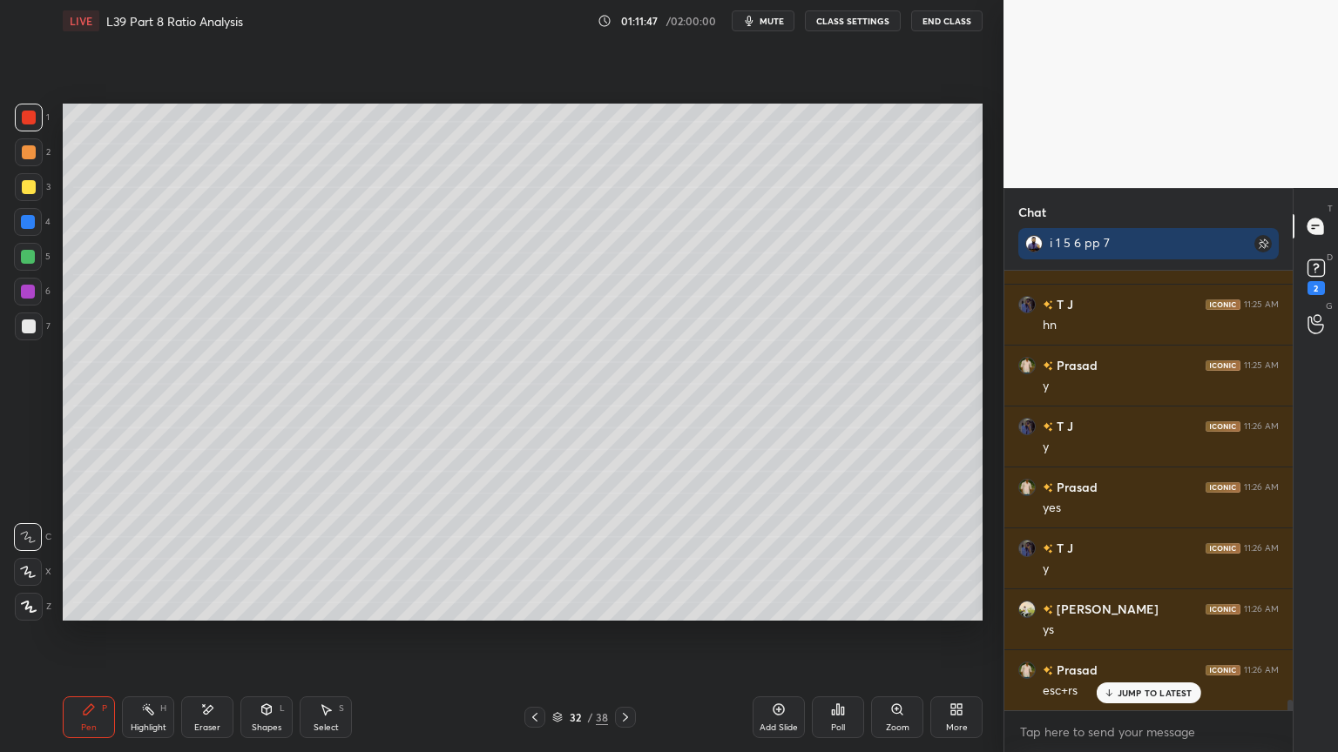
click at [30, 198] on div at bounding box center [29, 187] width 28 height 28
click at [265, 559] on icon at bounding box center [267, 710] width 10 height 10
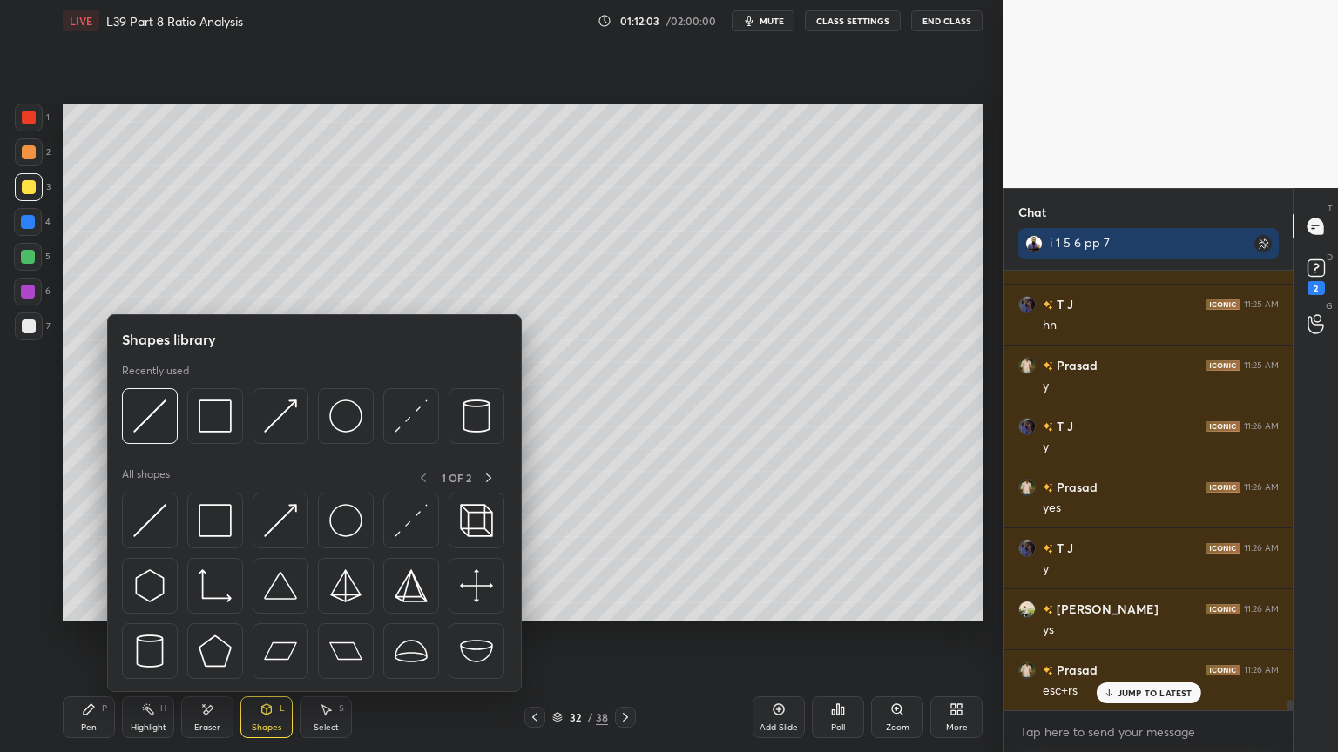
click at [153, 415] on img at bounding box center [149, 416] width 33 height 33
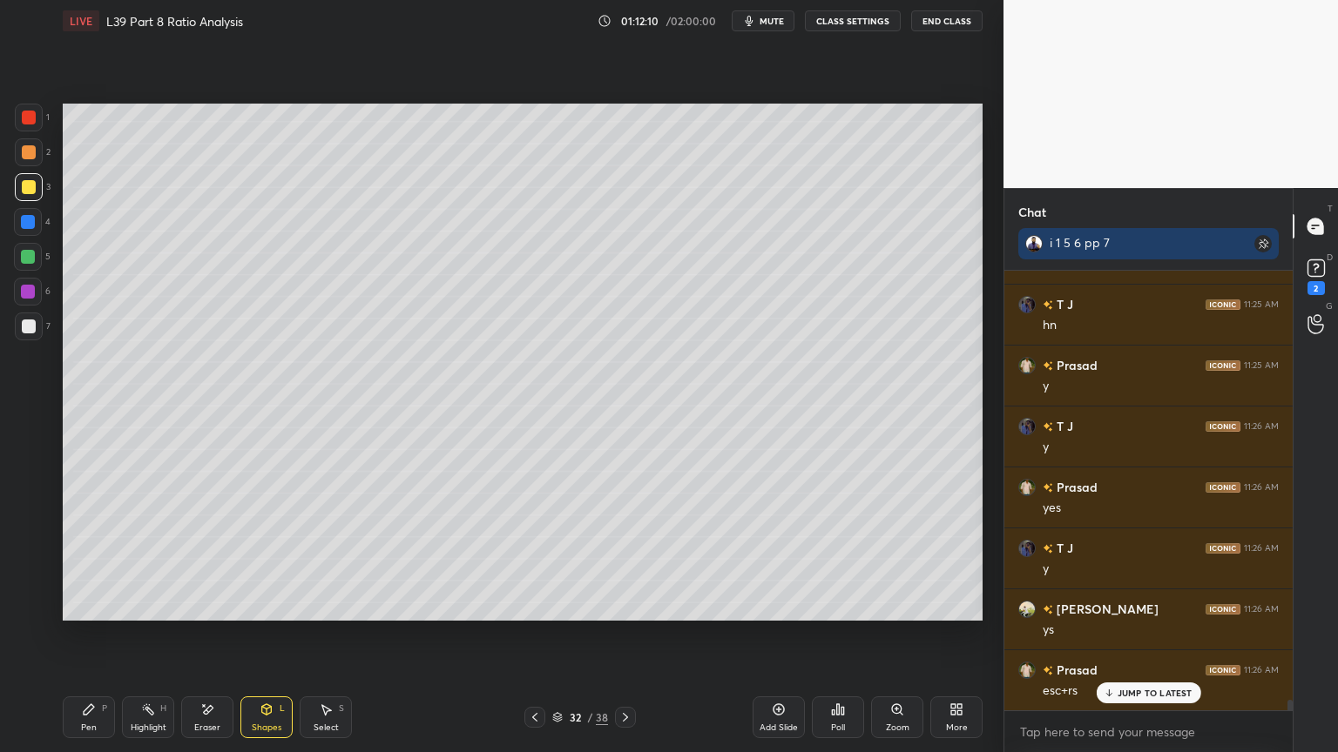
click at [89, 559] on div "Pen P" at bounding box center [89, 718] width 52 height 42
click at [24, 160] on div at bounding box center [29, 152] width 28 height 28
click at [24, 327] on div at bounding box center [29, 327] width 14 height 14
click at [541, 559] on icon at bounding box center [535, 718] width 14 height 14
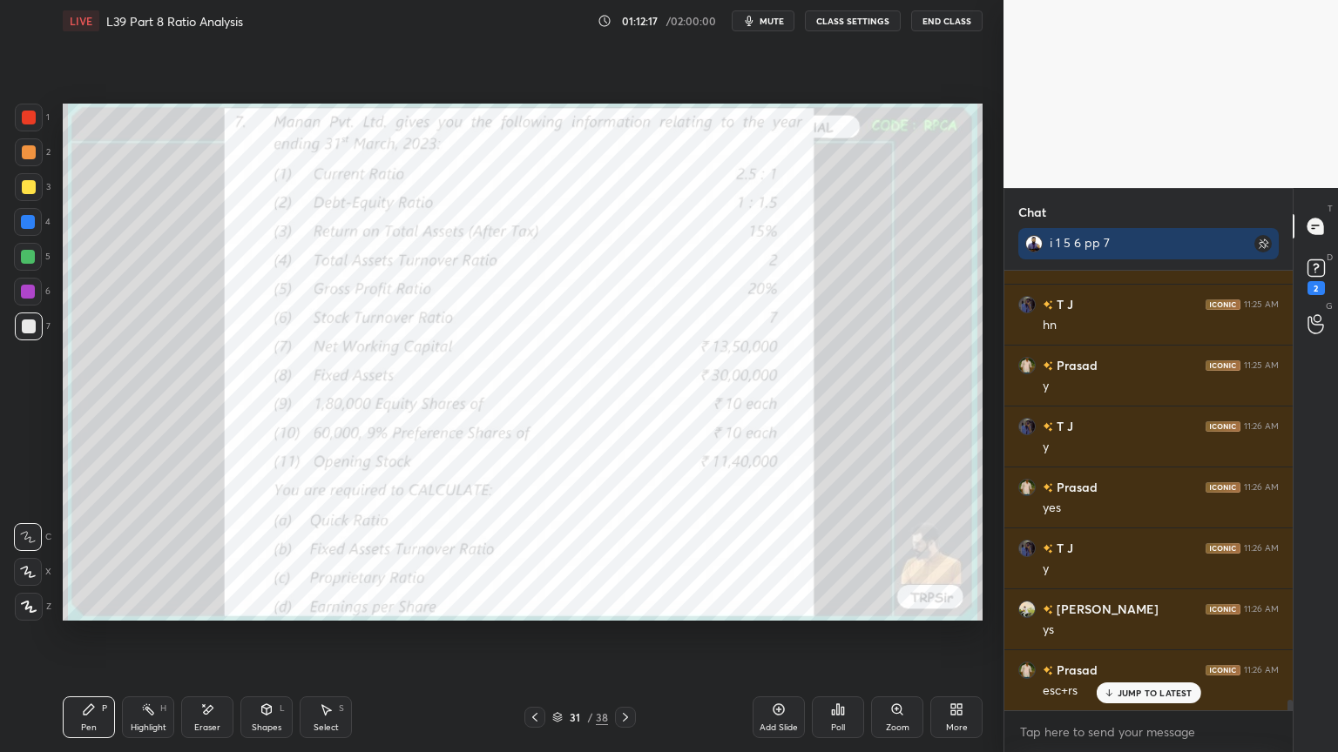
click at [37, 118] on div at bounding box center [29, 118] width 28 height 28
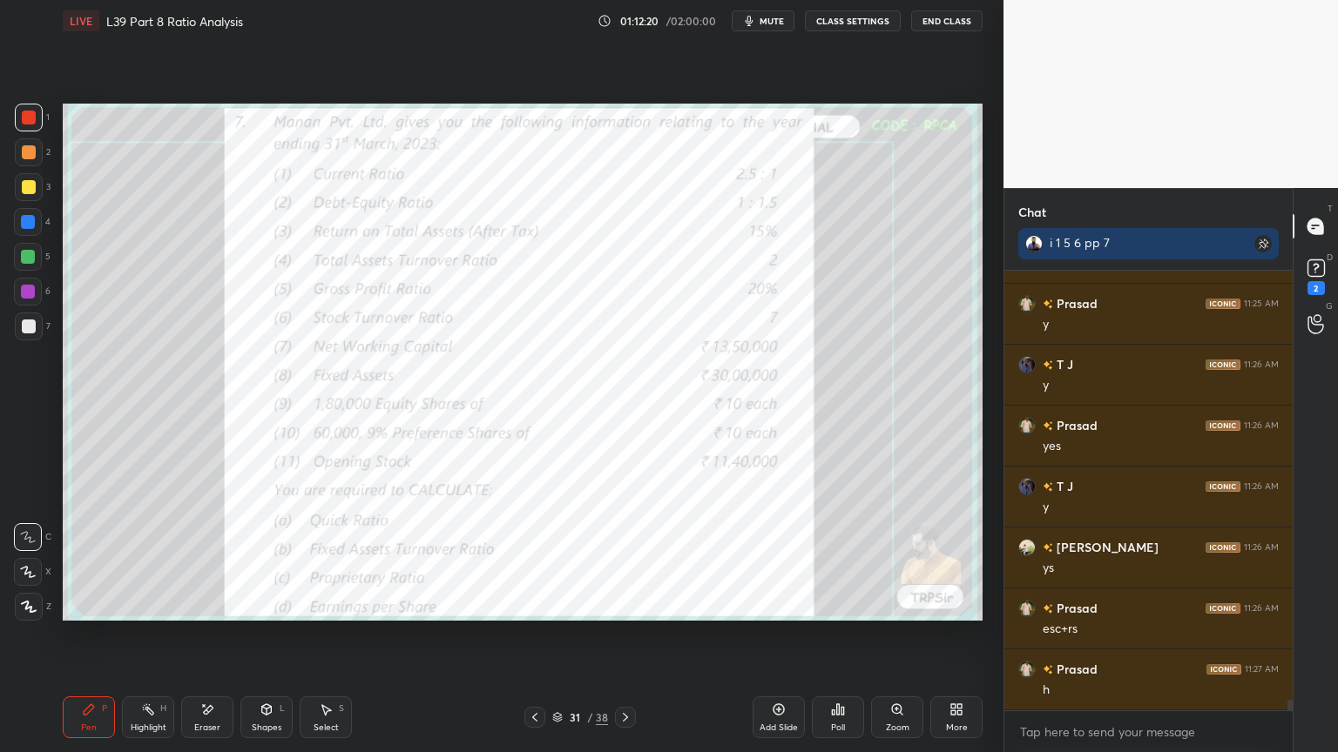
click at [625, 559] on div at bounding box center [625, 717] width 21 height 21
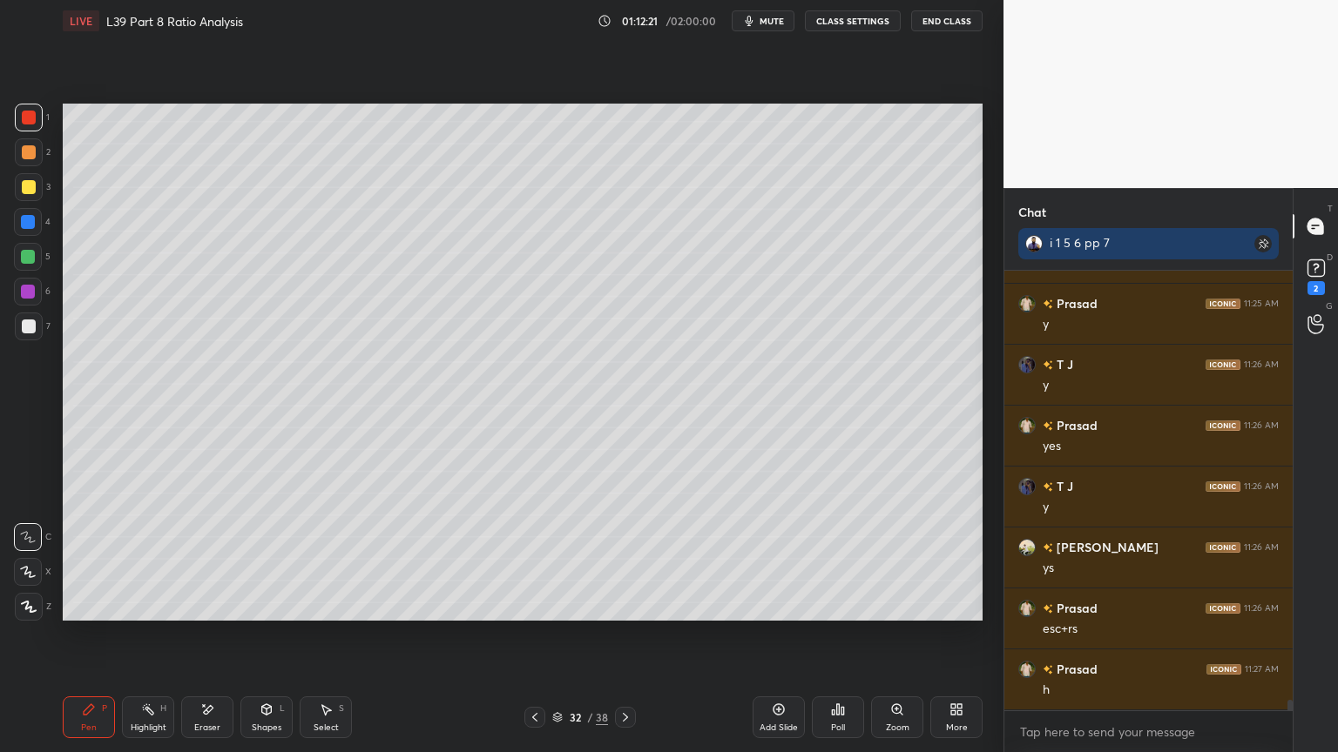
click at [37, 331] on div at bounding box center [29, 327] width 28 height 28
click at [279, 559] on div "Shapes L" at bounding box center [266, 718] width 52 height 42
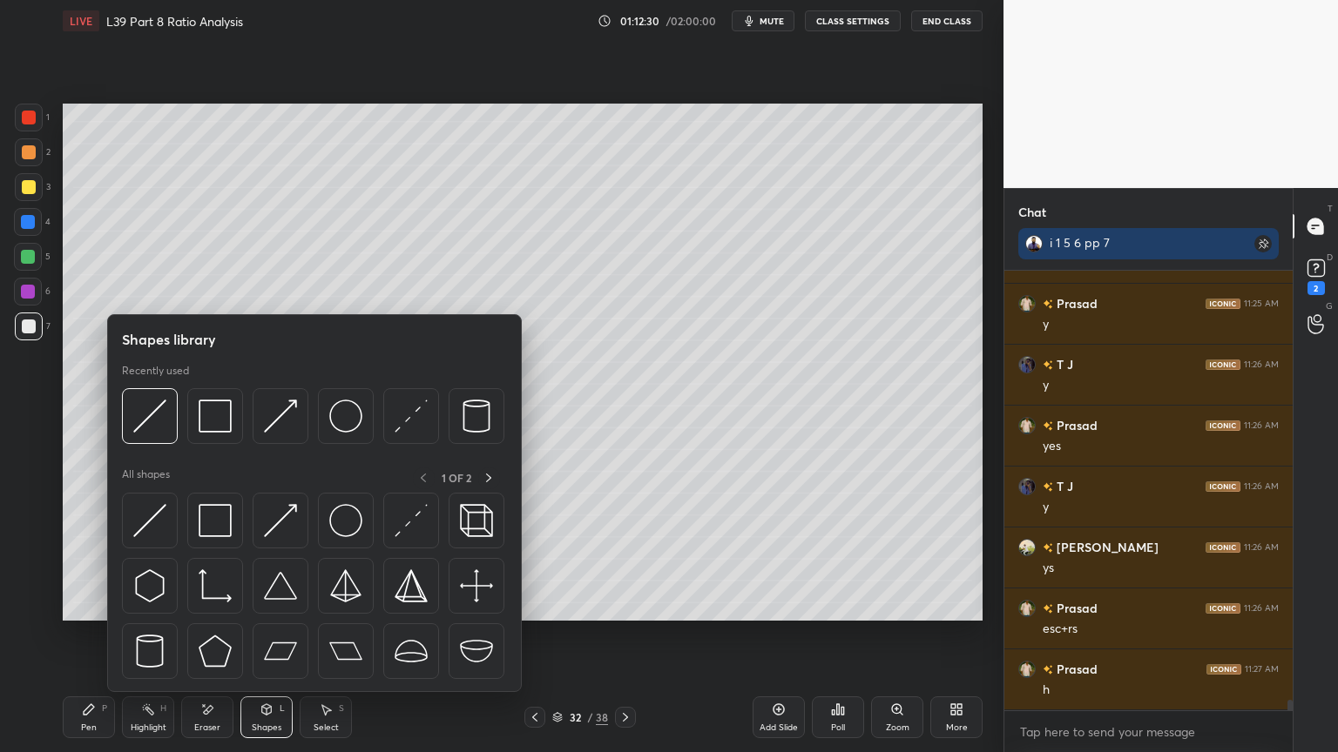
click at [173, 422] on div at bounding box center [150, 416] width 56 height 56
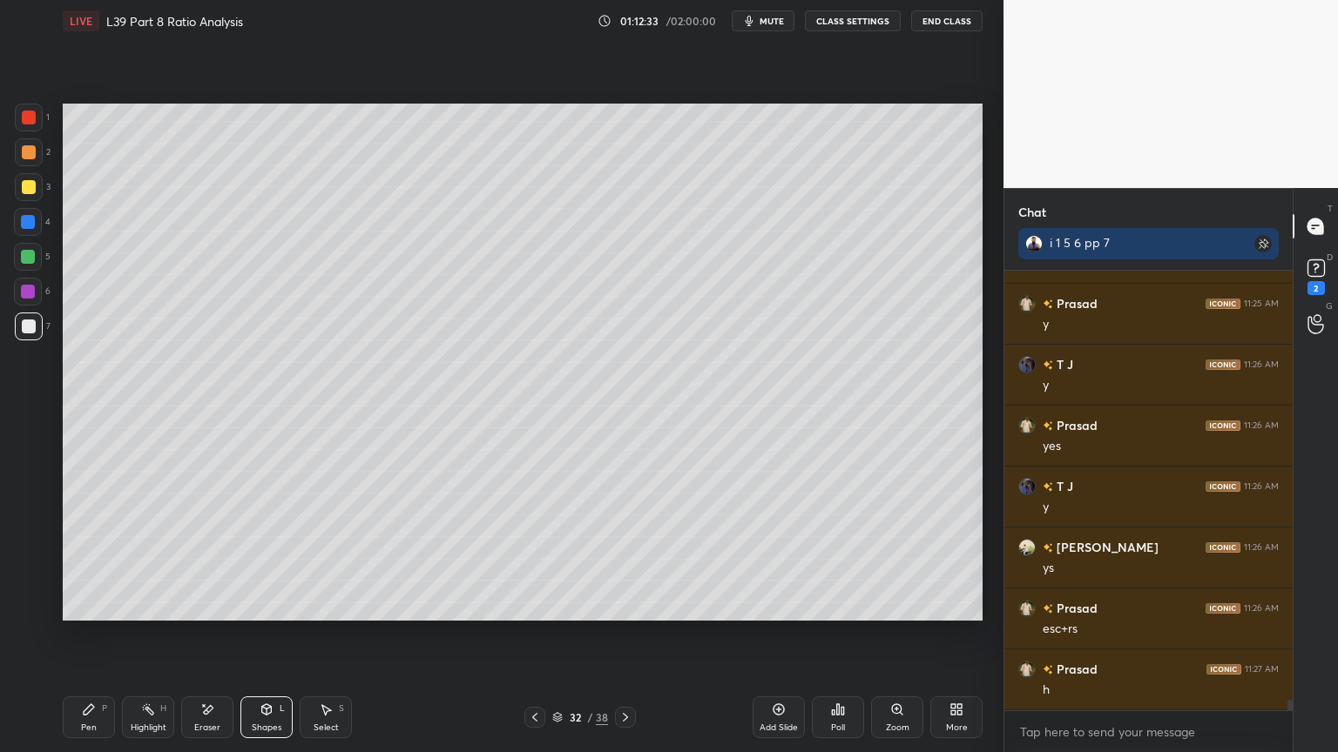
click at [89, 559] on icon at bounding box center [89, 710] width 10 height 10
click at [542, 559] on div at bounding box center [534, 717] width 21 height 21
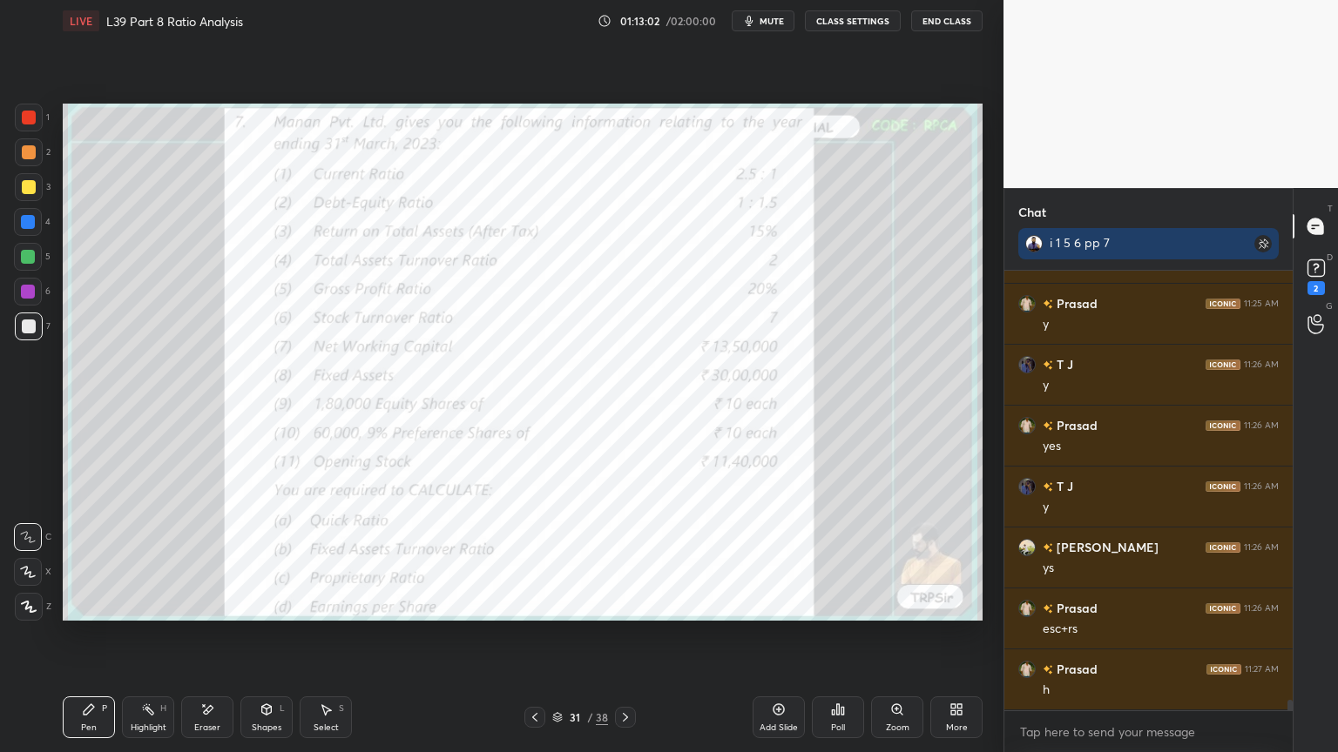
scroll to position [17899, 0]
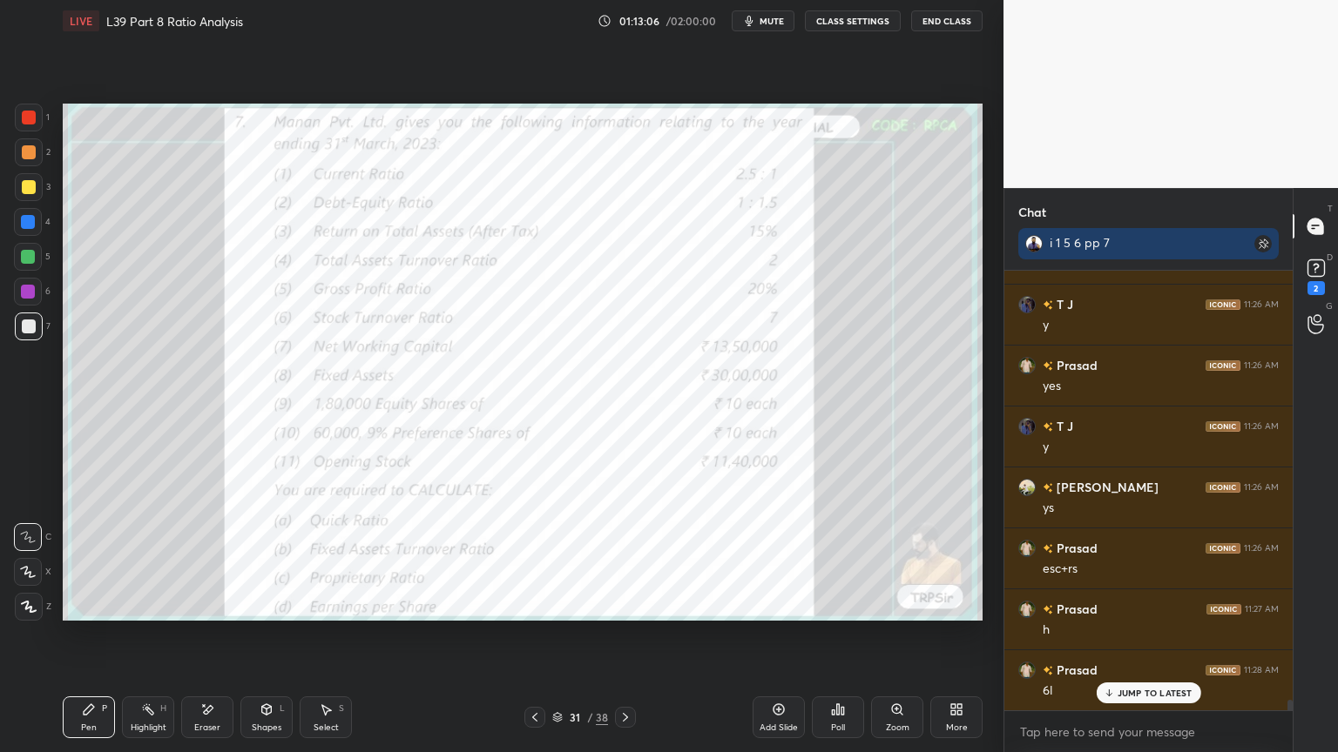
click at [638, 559] on div "31 / 38" at bounding box center [580, 717] width 345 height 21
click at [632, 559] on div at bounding box center [625, 717] width 21 height 21
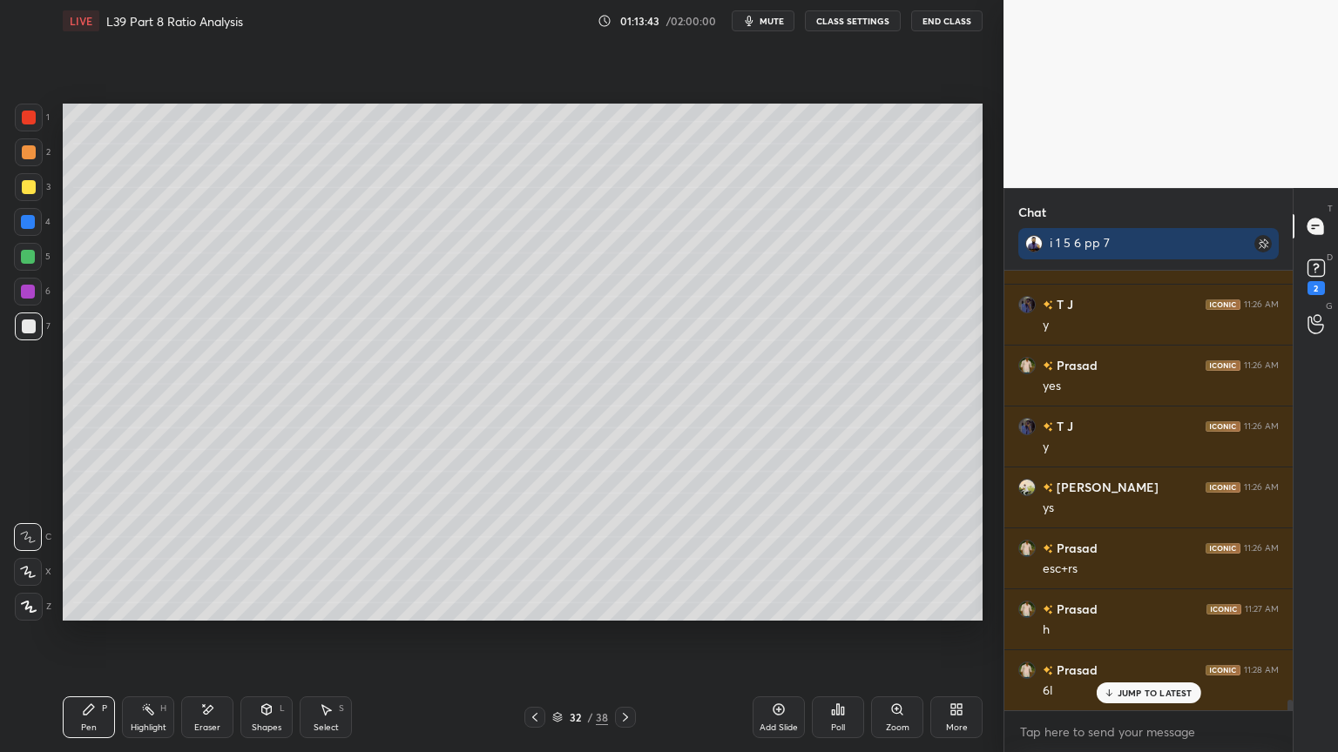
scroll to position [17961, 0]
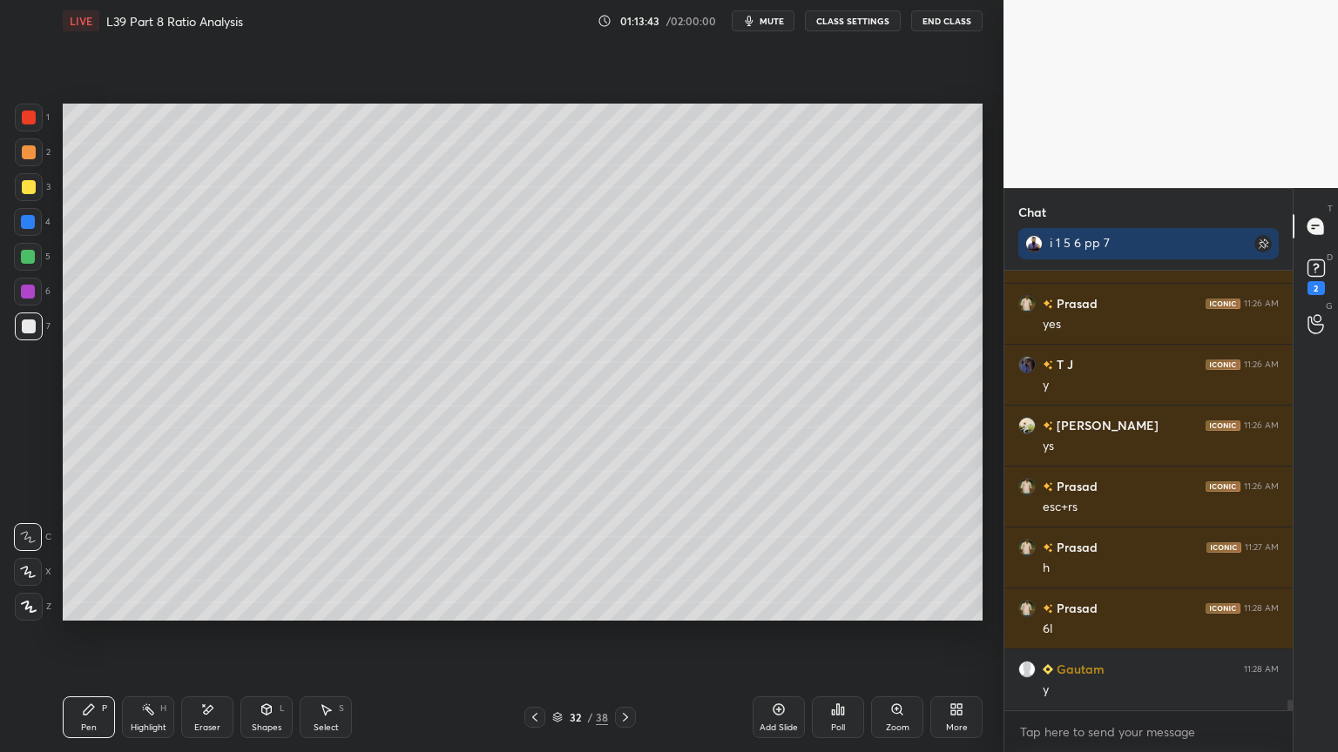
click at [27, 219] on div at bounding box center [28, 222] width 14 height 14
click at [264, 559] on icon at bounding box center [267, 710] width 10 height 10
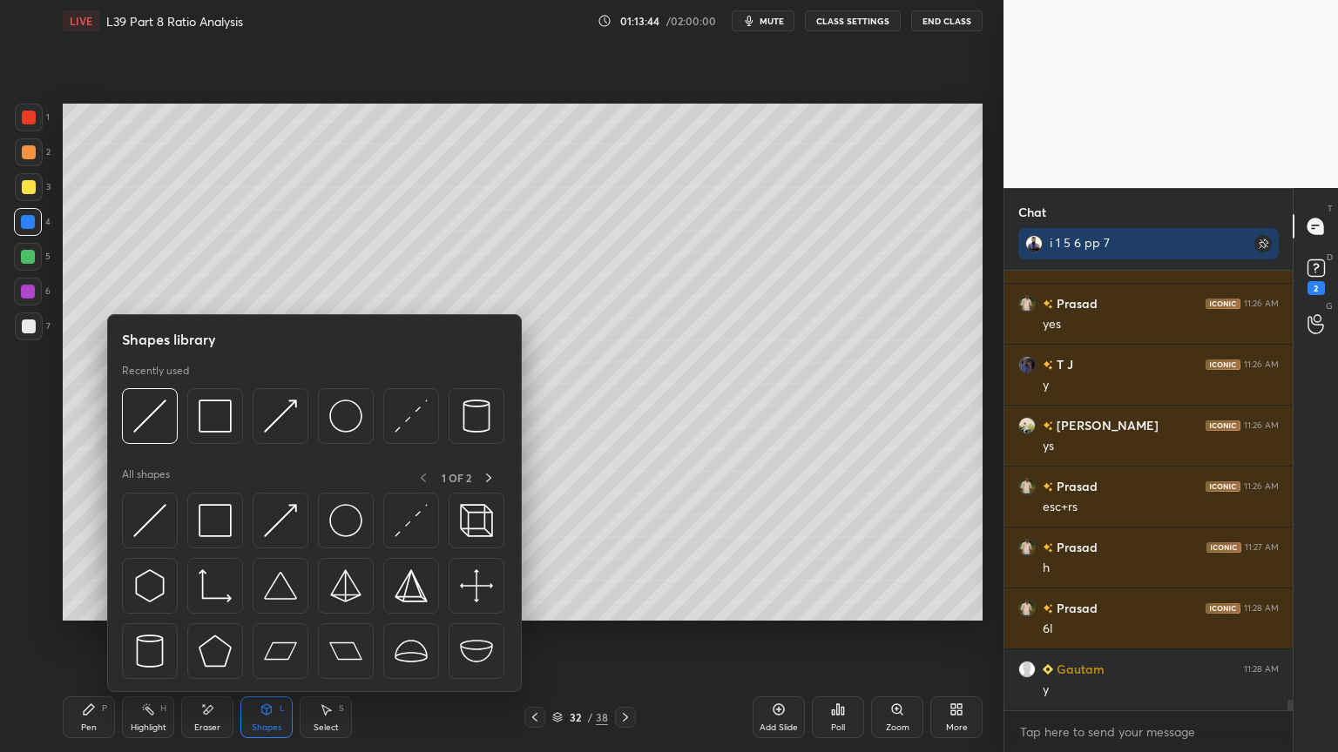
click at [164, 425] on img at bounding box center [149, 416] width 33 height 33
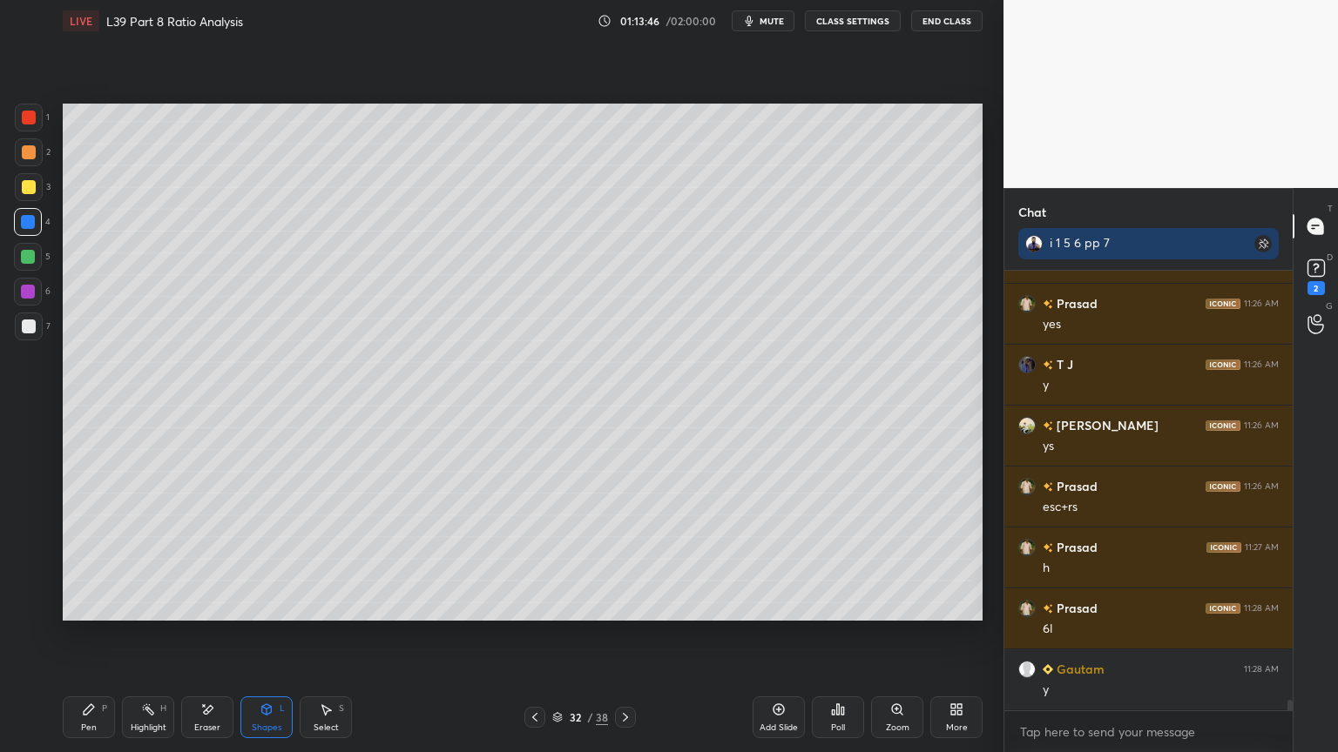
click at [101, 559] on div "Pen P" at bounding box center [89, 718] width 52 height 42
click at [26, 158] on div at bounding box center [29, 152] width 14 height 14
click at [31, 223] on div at bounding box center [28, 222] width 14 height 14
click at [36, 131] on div at bounding box center [29, 118] width 28 height 28
click at [542, 559] on div at bounding box center [534, 717] width 21 height 21
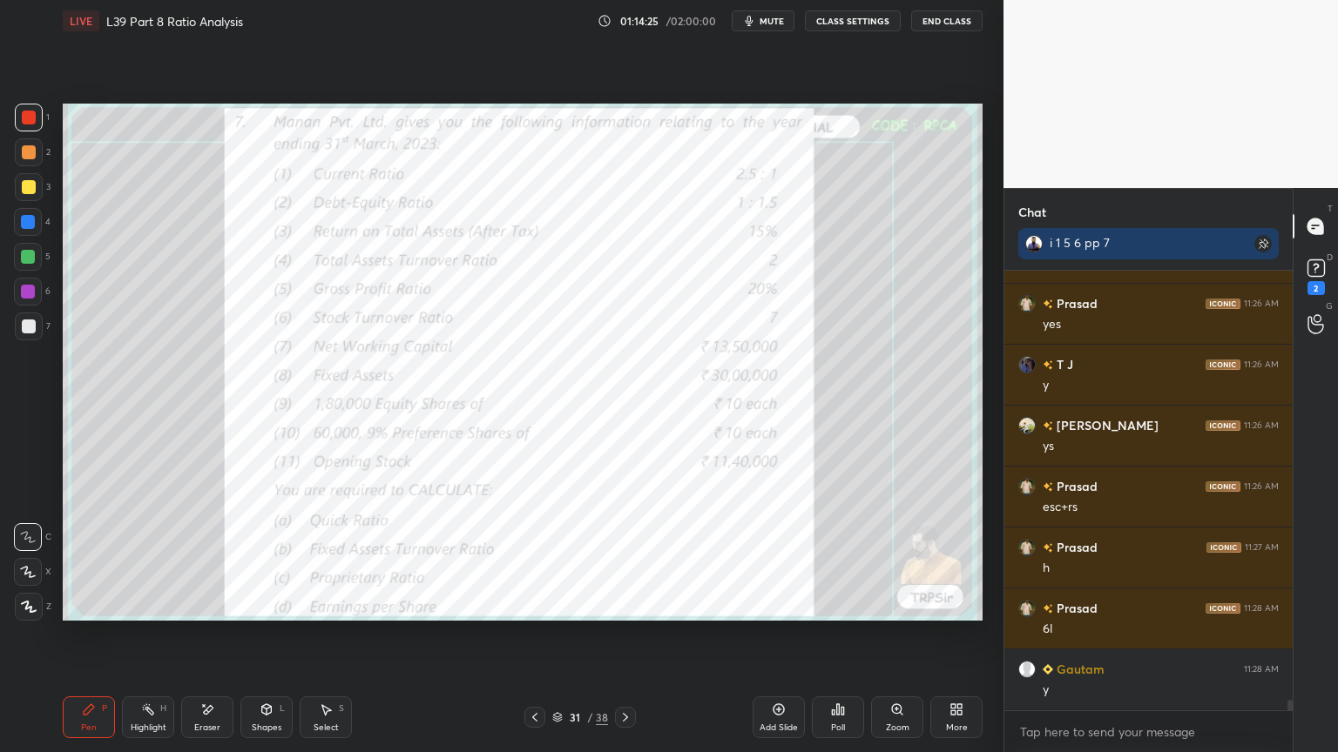
click at [542, 559] on div at bounding box center [534, 717] width 21 height 21
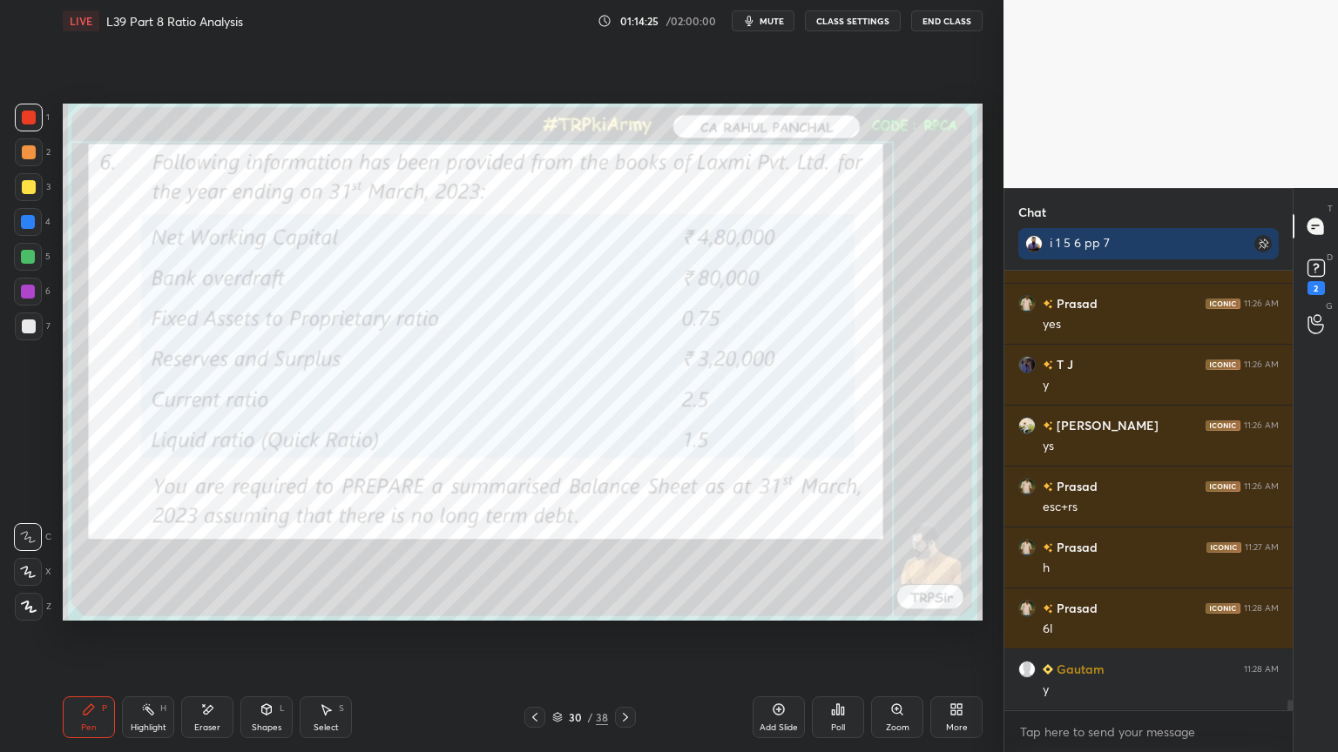
click at [631, 559] on icon at bounding box center [625, 718] width 14 height 14
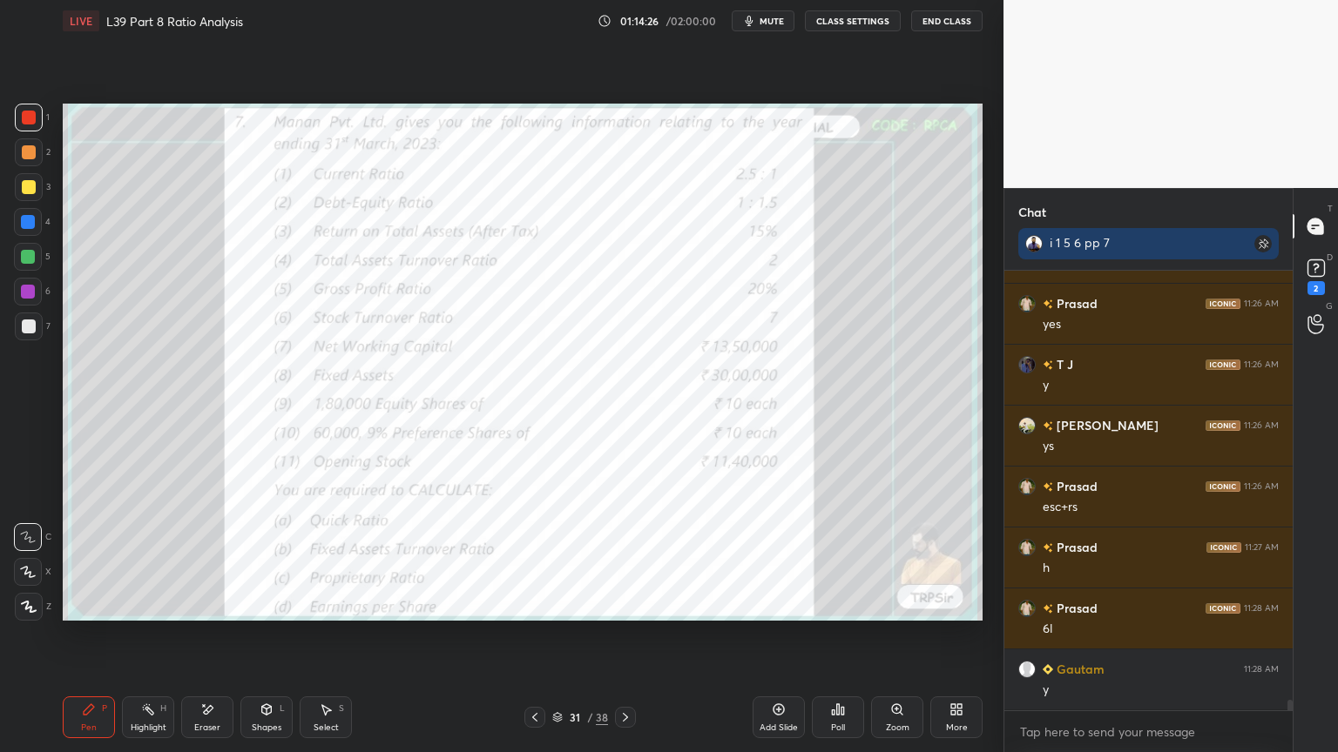
click at [210, 559] on div "Eraser" at bounding box center [207, 728] width 26 height 9
click at [50, 559] on div "E E Erase all" at bounding box center [36, 568] width 44 height 105
click at [38, 559] on span "Erase all" at bounding box center [28, 607] width 26 height 12
click at [30, 118] on div at bounding box center [29, 118] width 14 height 14
click at [634, 559] on div at bounding box center [625, 717] width 21 height 21
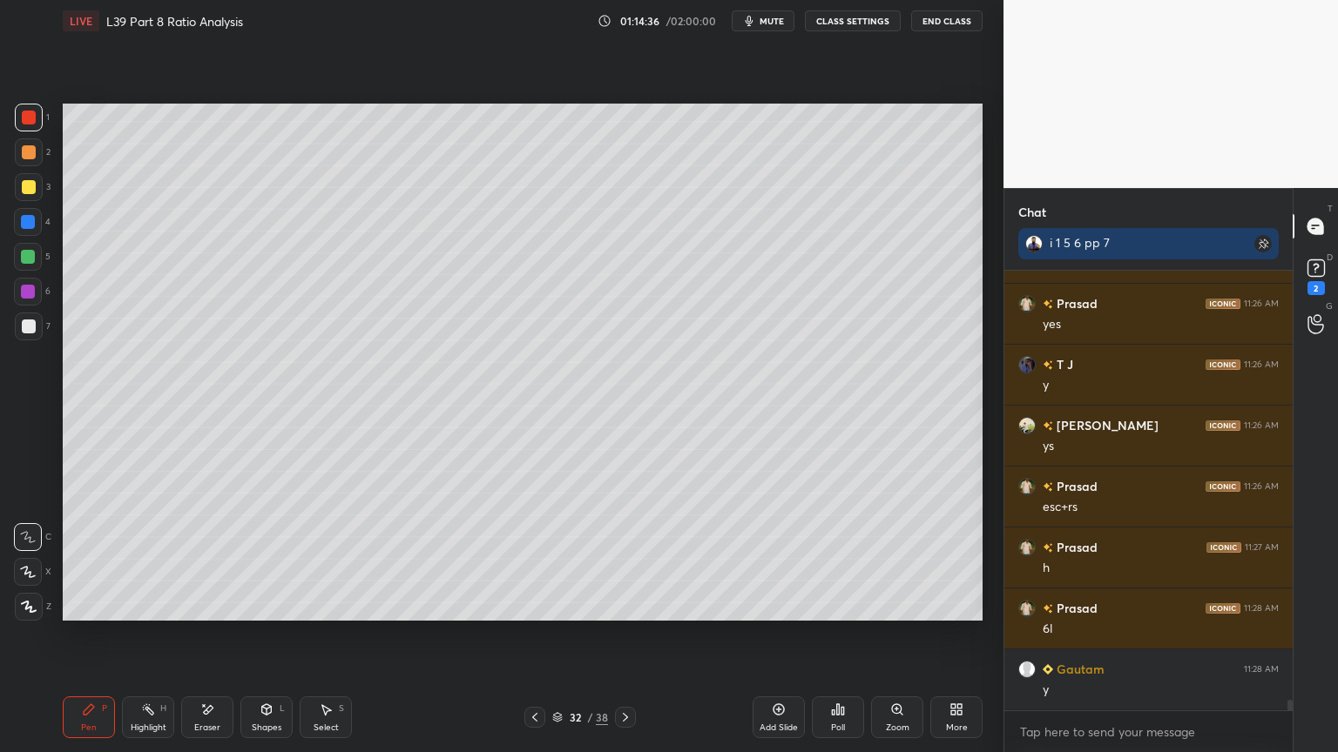
click at [37, 333] on div at bounding box center [29, 327] width 28 height 28
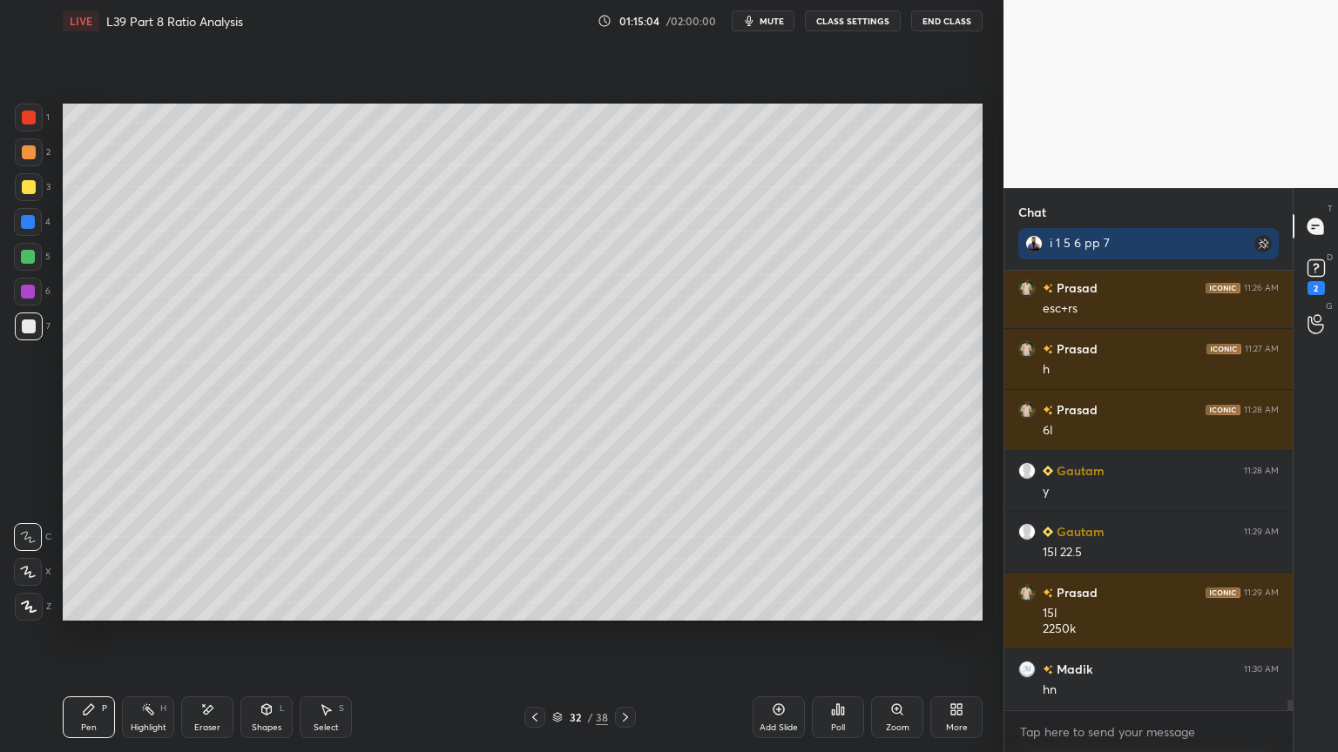
scroll to position [18177, 0]
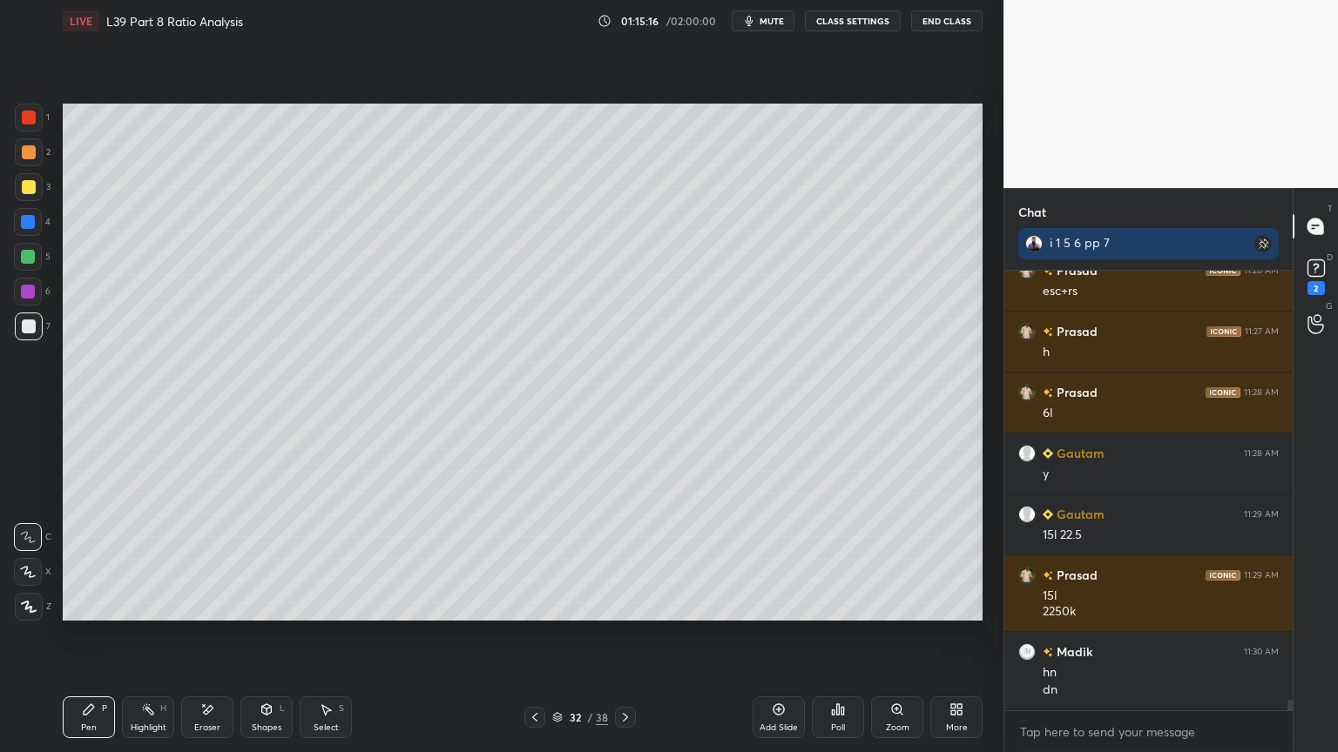
click at [540, 559] on icon at bounding box center [535, 718] width 14 height 14
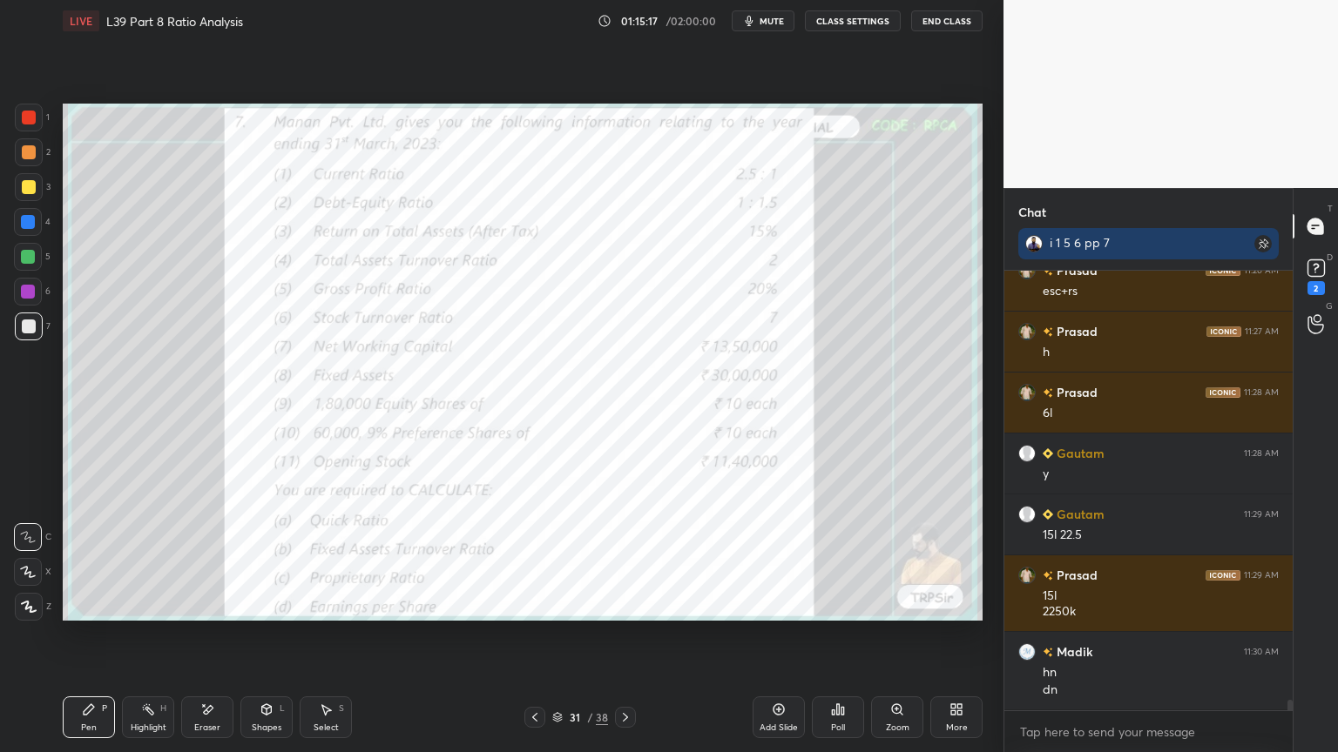
click at [32, 126] on div at bounding box center [29, 118] width 28 height 28
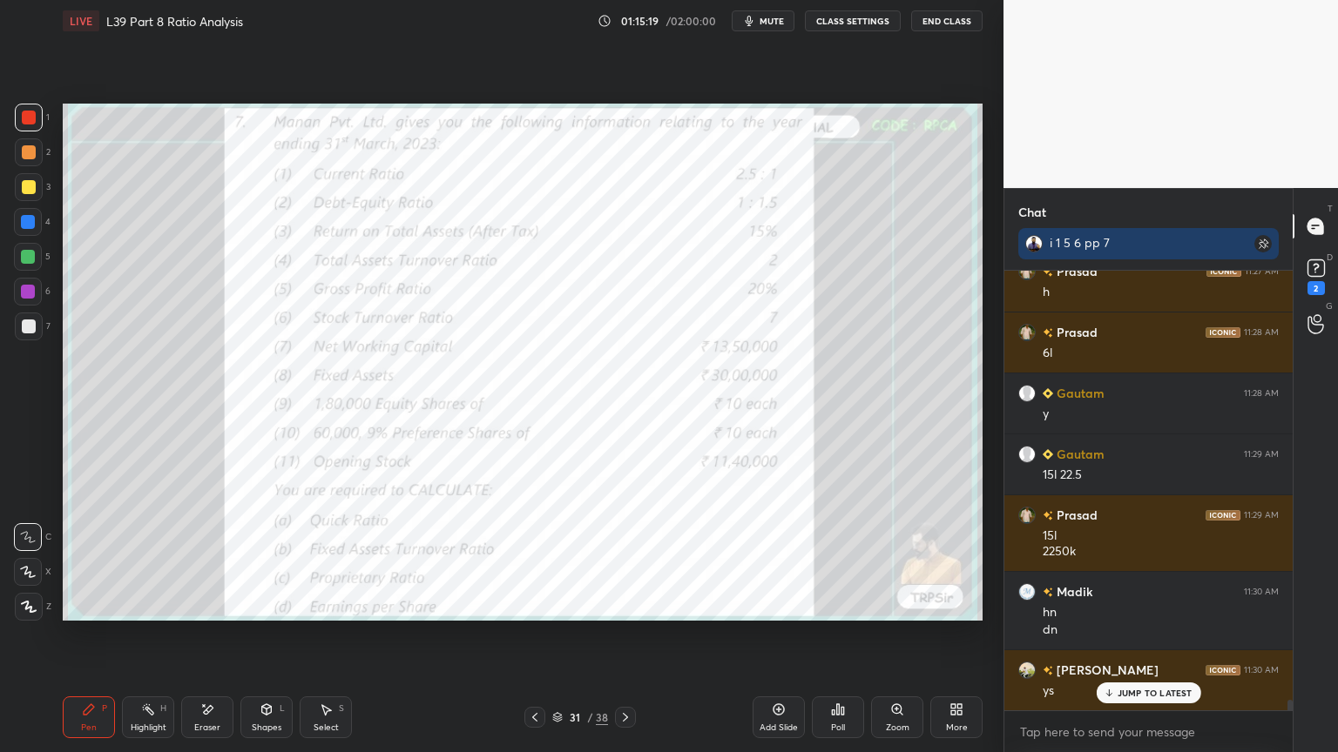
click at [209, 559] on div "Eraser" at bounding box center [207, 718] width 52 height 42
click at [26, 559] on span "Erase all" at bounding box center [28, 607] width 26 height 12
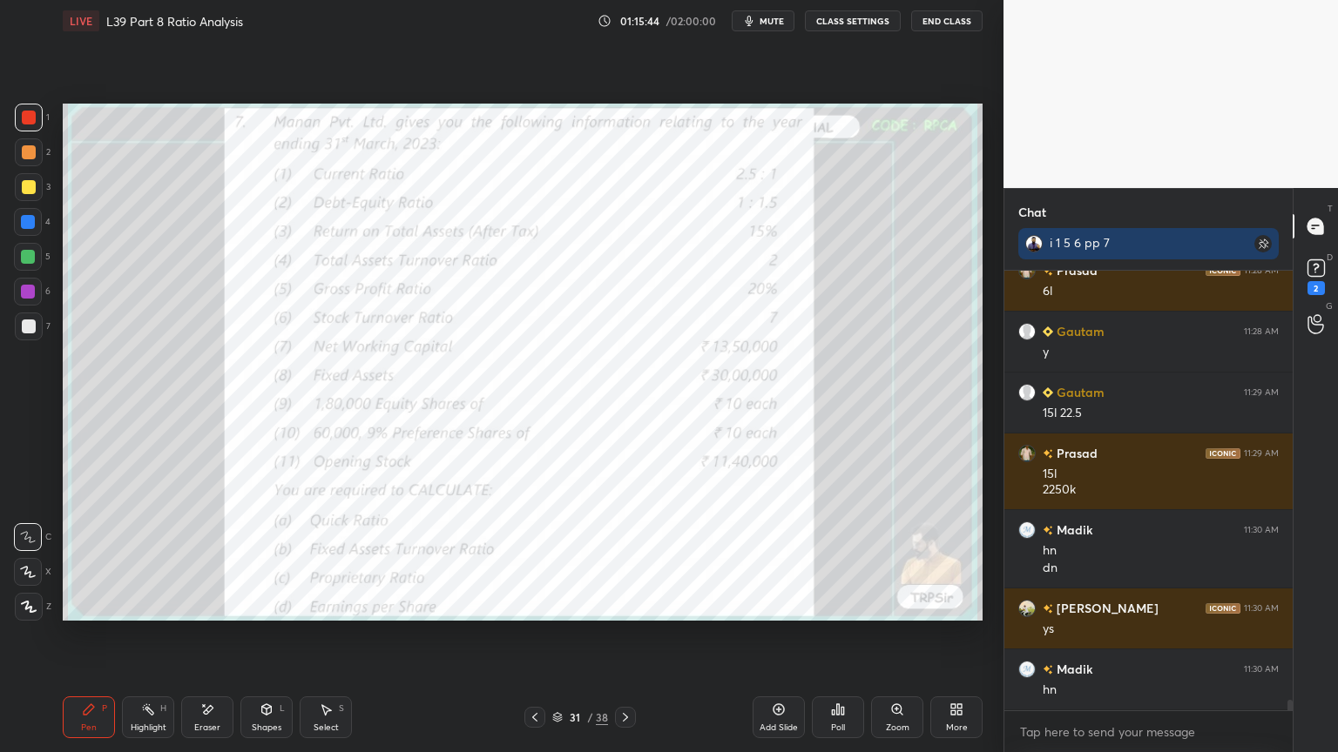
scroll to position [18359, 0]
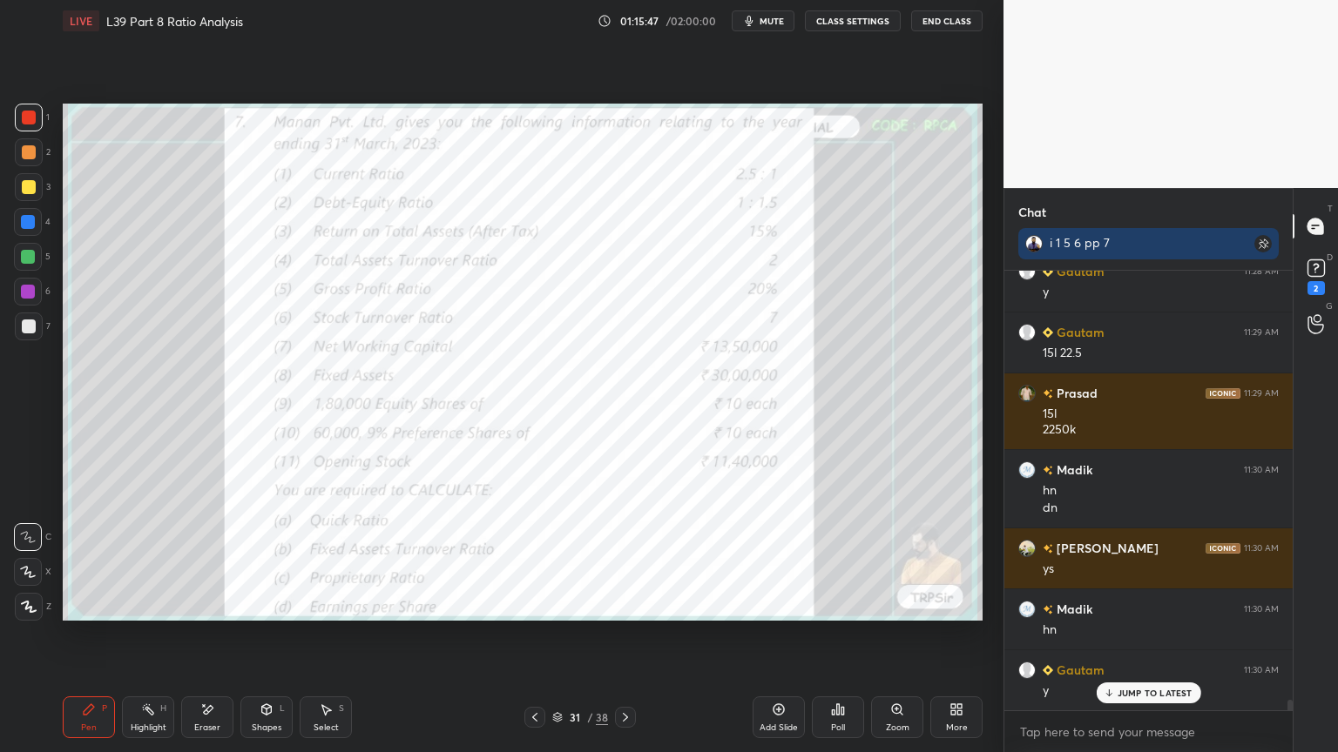
click at [631, 559] on div at bounding box center [625, 717] width 21 height 21
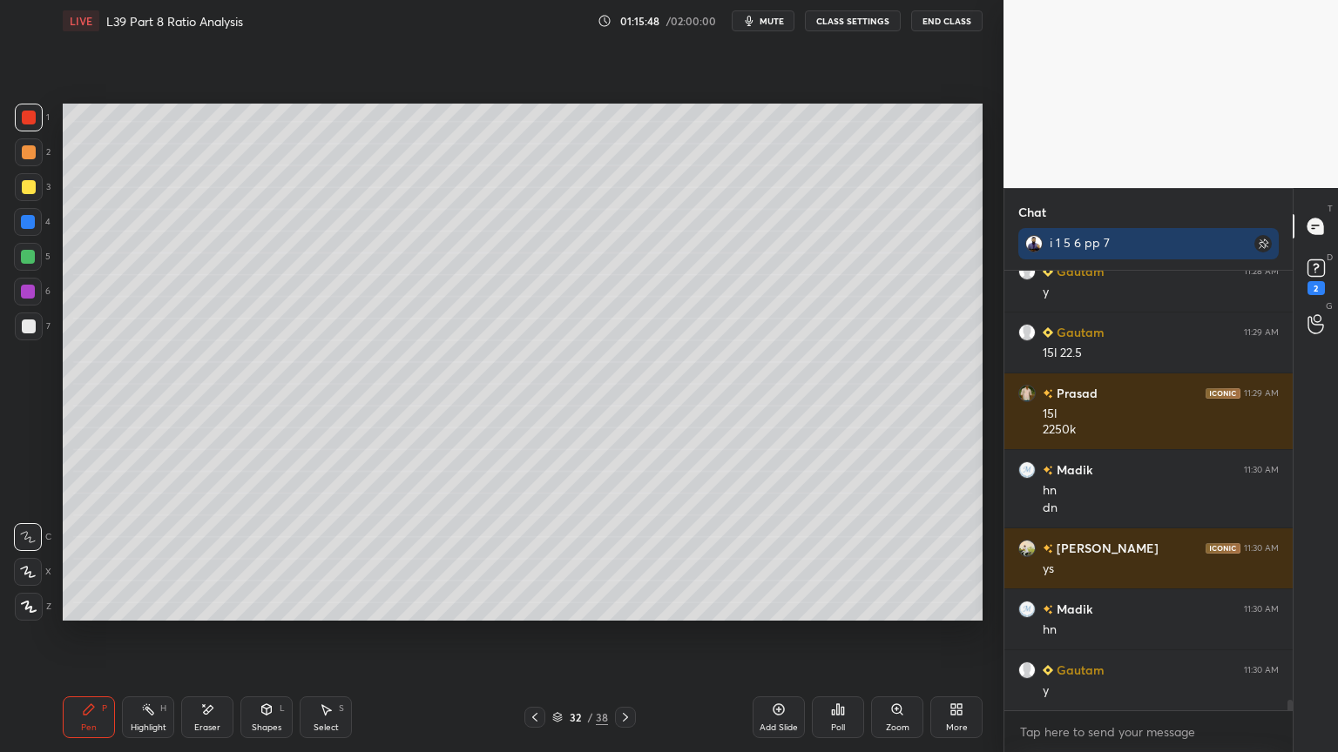
scroll to position [18420, 0]
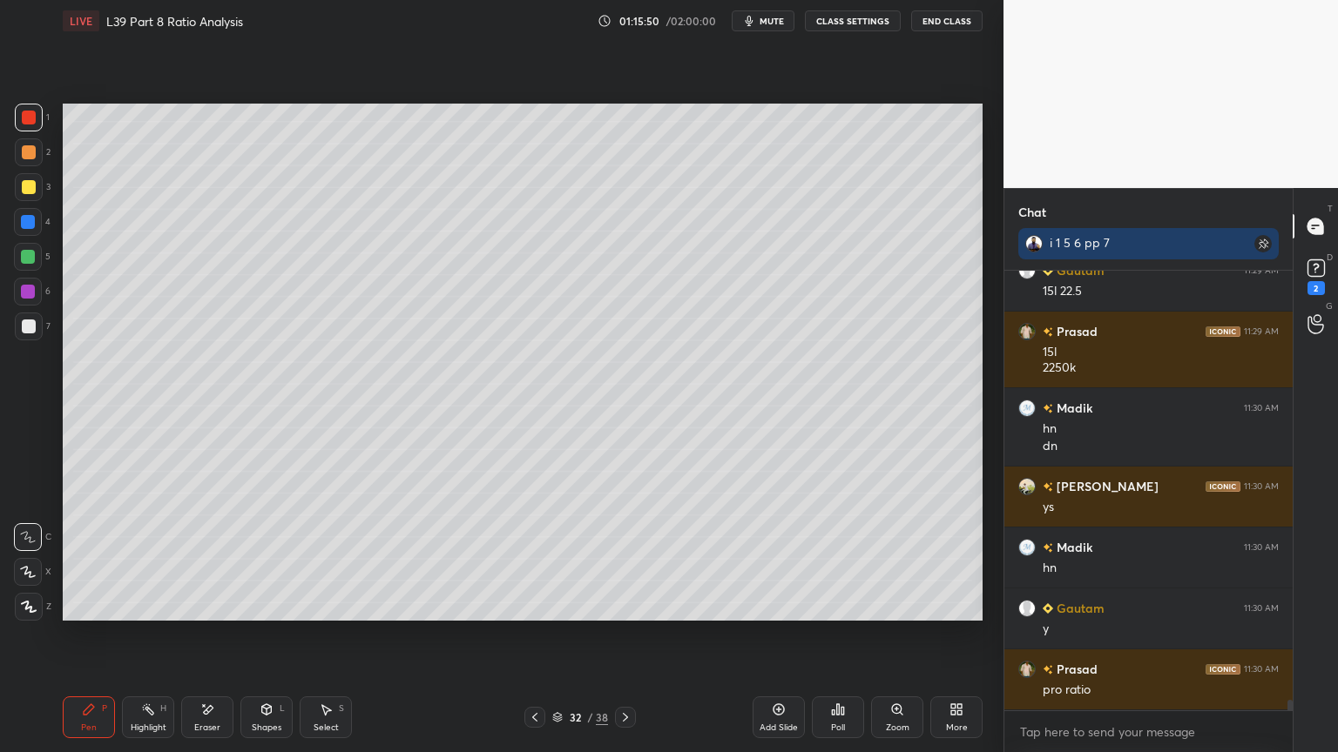
click at [770, 559] on div "Add Slide" at bounding box center [778, 718] width 52 height 42
click at [28, 227] on div at bounding box center [28, 222] width 14 height 14
click at [268, 559] on div "Shapes L" at bounding box center [266, 718] width 52 height 42
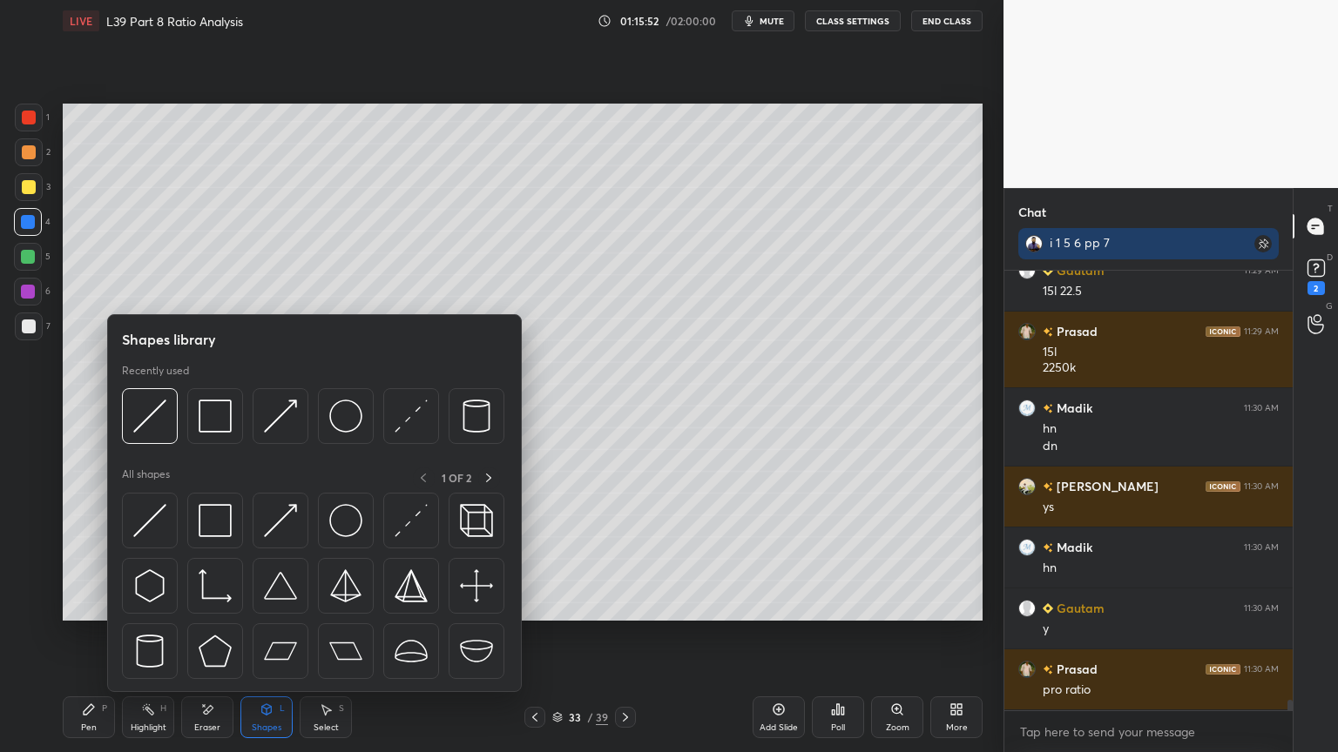
click at [225, 413] on img at bounding box center [215, 416] width 33 height 33
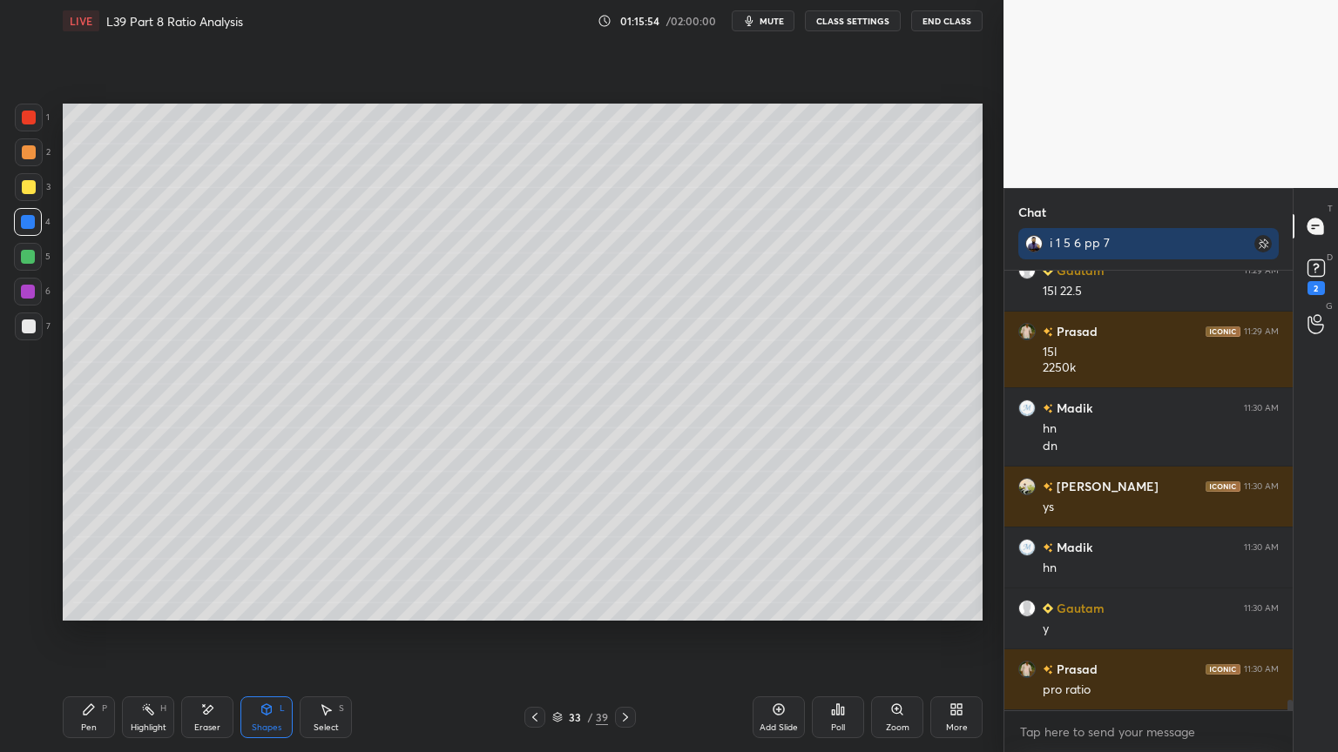
click at [31, 180] on div at bounding box center [29, 187] width 14 height 14
click at [134, 559] on div "Highlight H" at bounding box center [148, 718] width 52 height 42
click at [108, 559] on div "Pen P" at bounding box center [89, 718] width 52 height 42
click at [537, 559] on icon at bounding box center [535, 718] width 14 height 14
click at [535, 559] on icon at bounding box center [535, 718] width 14 height 14
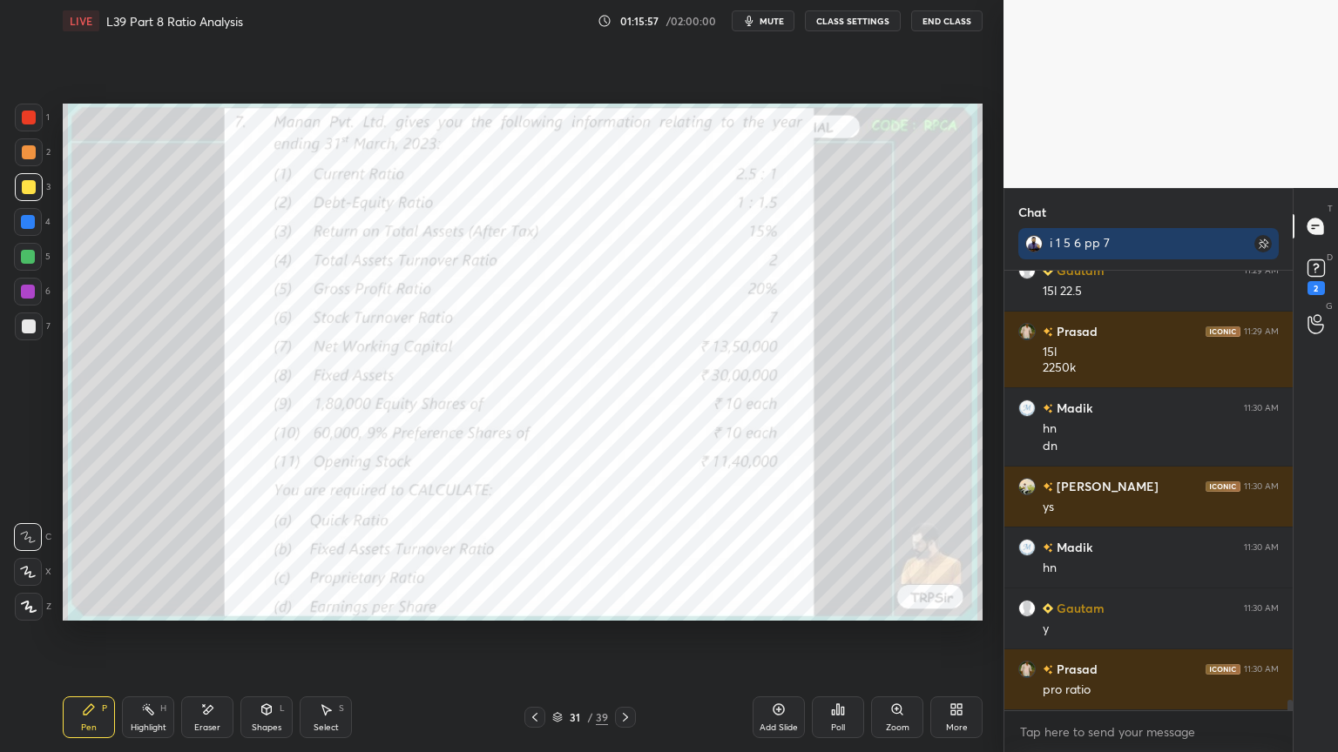
click at [628, 559] on icon at bounding box center [625, 718] width 14 height 14
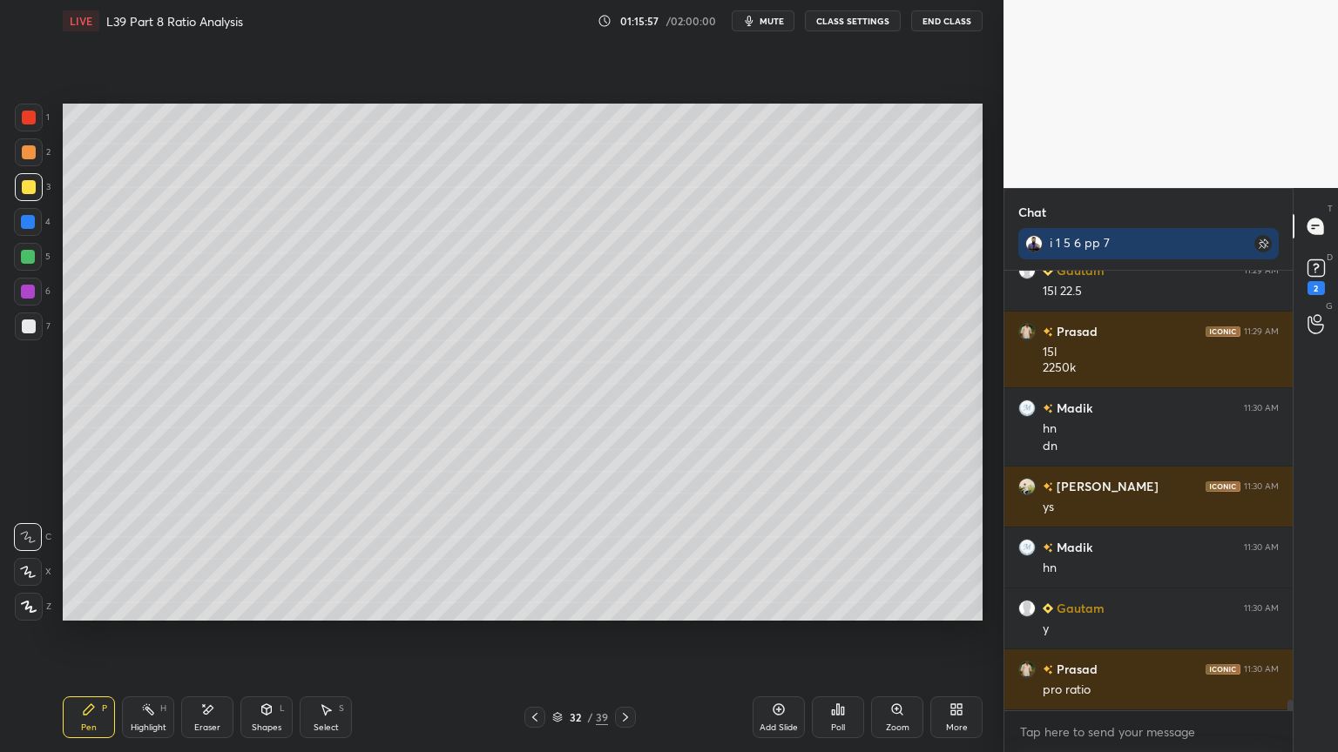
click at [630, 559] on icon at bounding box center [625, 718] width 14 height 14
click at [264, 559] on div "Shapes" at bounding box center [267, 728] width 30 height 9
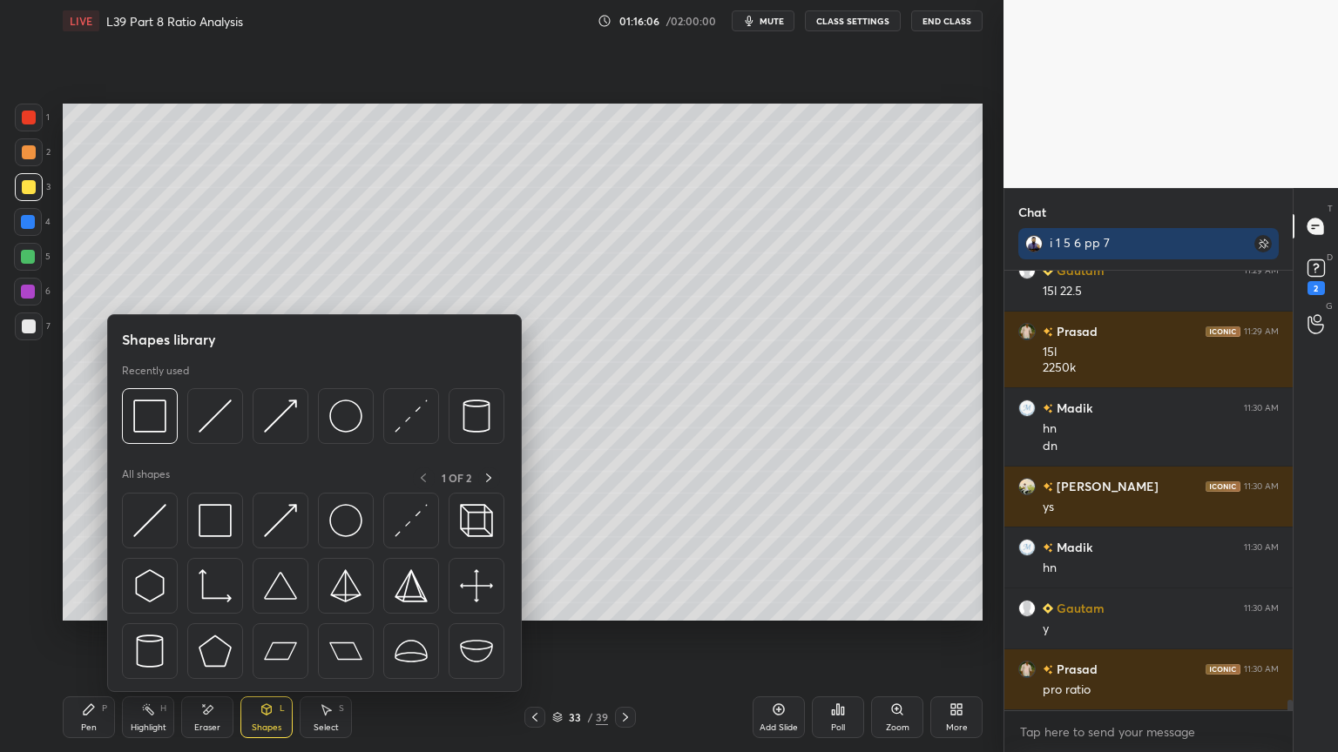
click at [221, 425] on img at bounding box center [215, 416] width 33 height 33
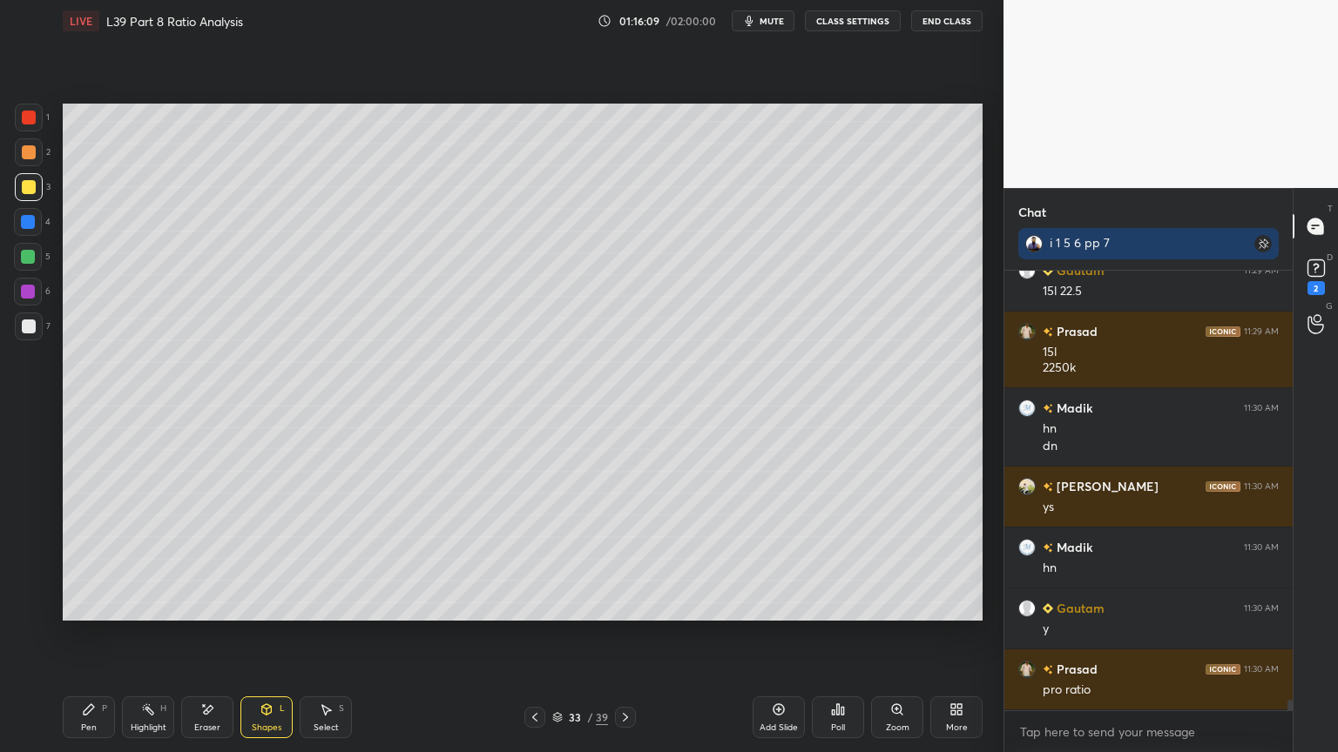
click at [90, 559] on icon at bounding box center [89, 710] width 14 height 14
click at [33, 151] on div at bounding box center [29, 152] width 14 height 14
click at [324, 559] on icon at bounding box center [327, 710] width 10 height 10
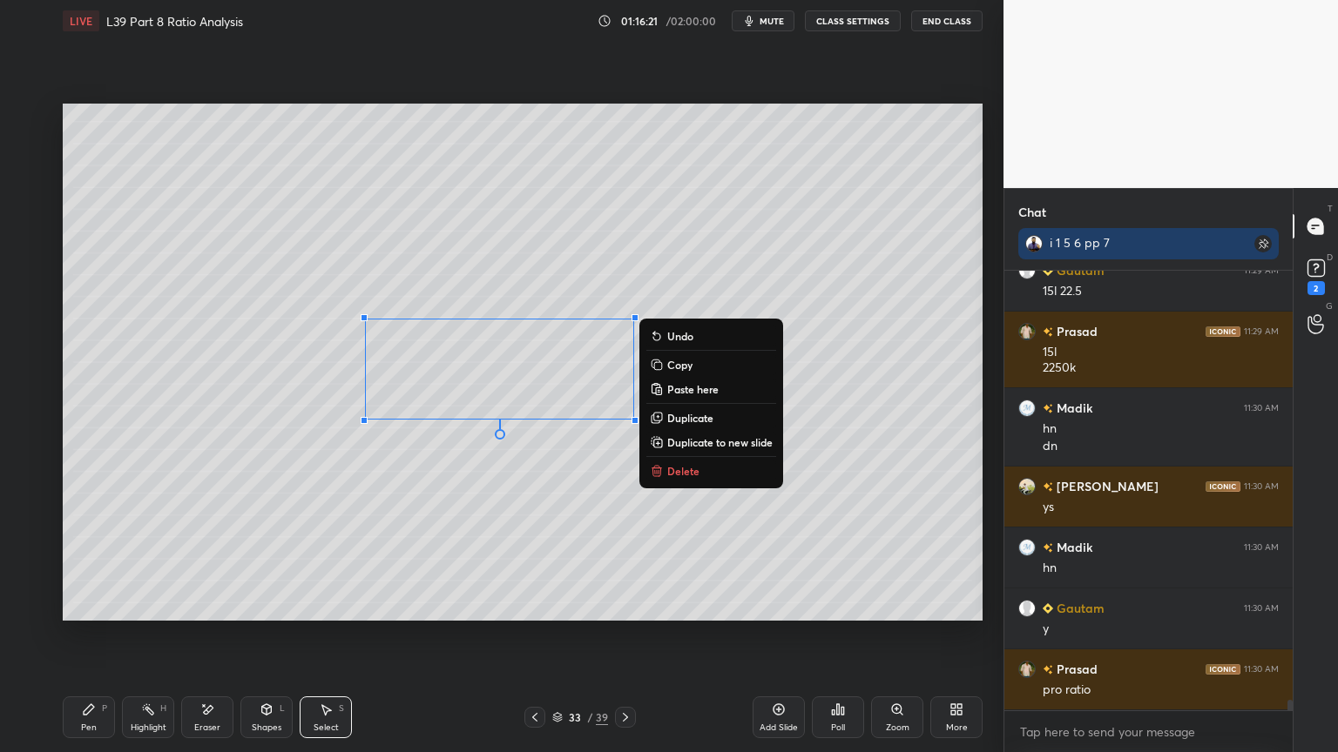
click at [700, 467] on button "Delete" at bounding box center [711, 471] width 130 height 21
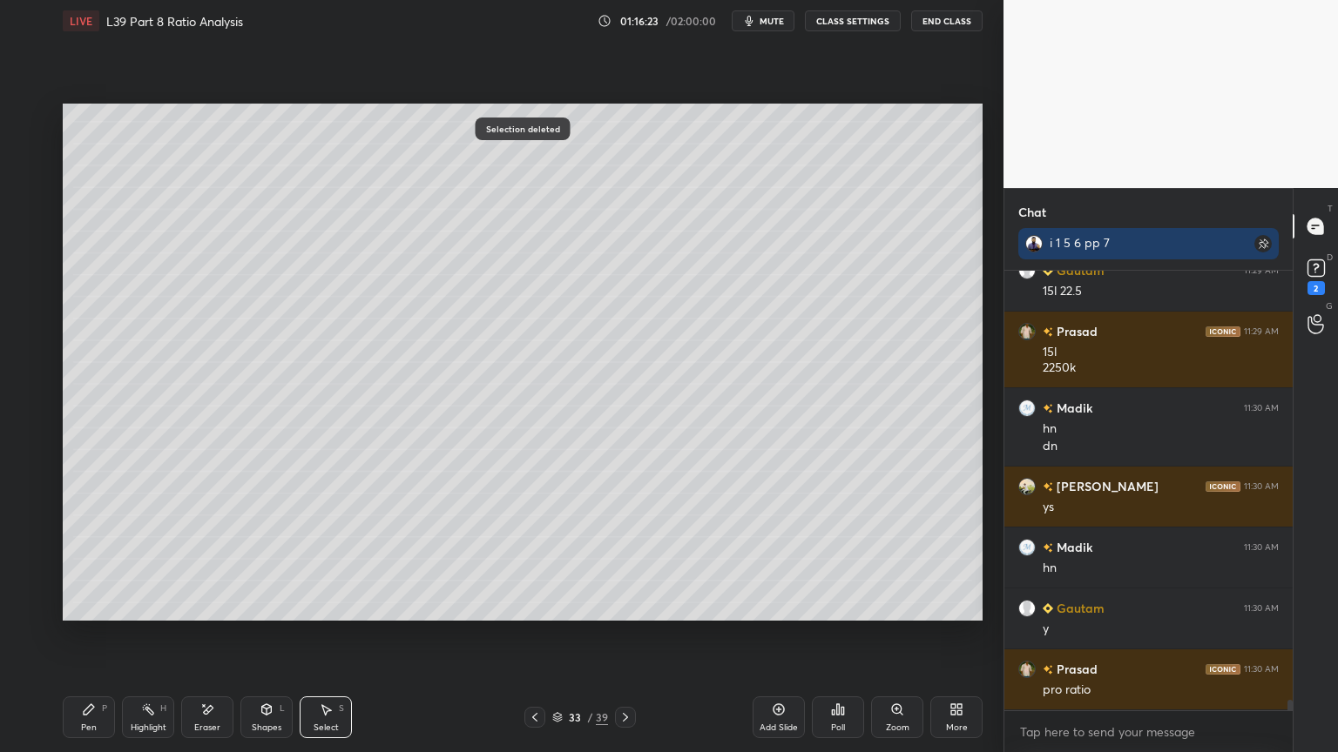
click at [91, 559] on icon at bounding box center [89, 710] width 14 height 14
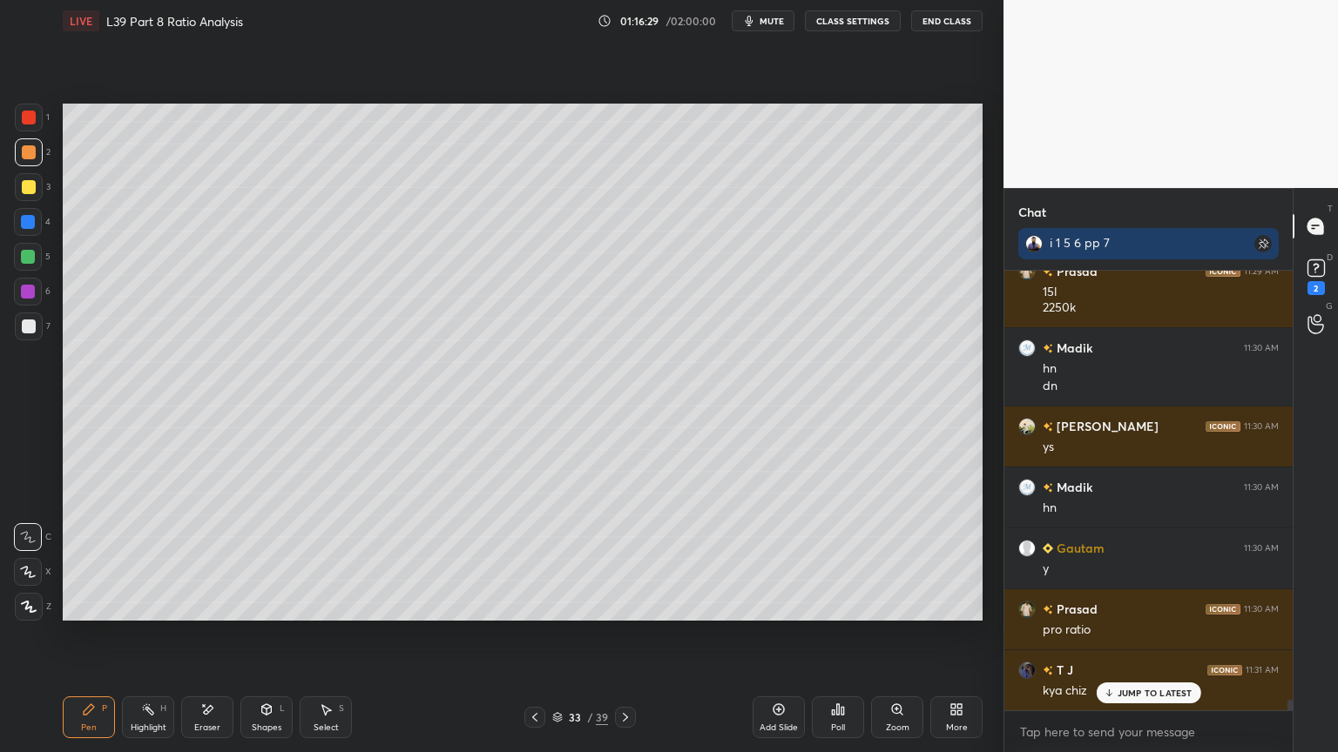
scroll to position [18542, 0]
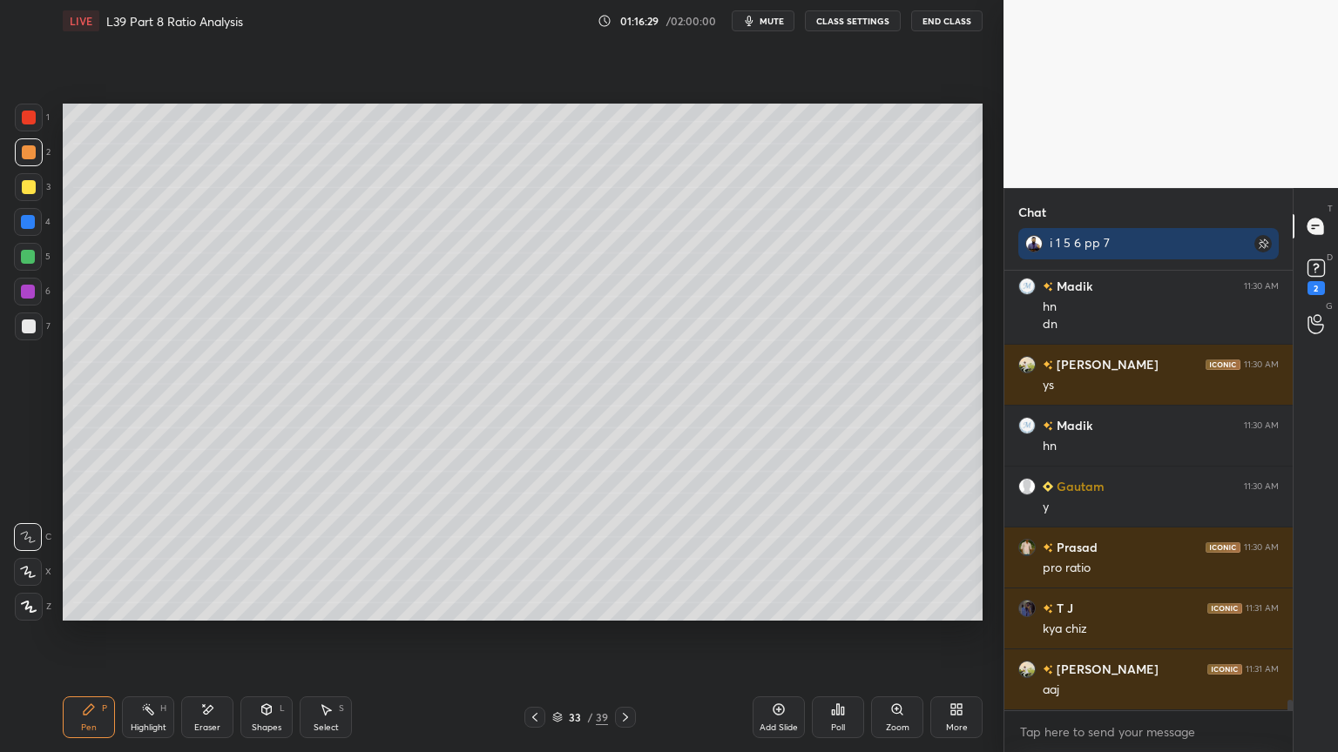
click at [84, 559] on div "Pen" at bounding box center [89, 728] width 16 height 9
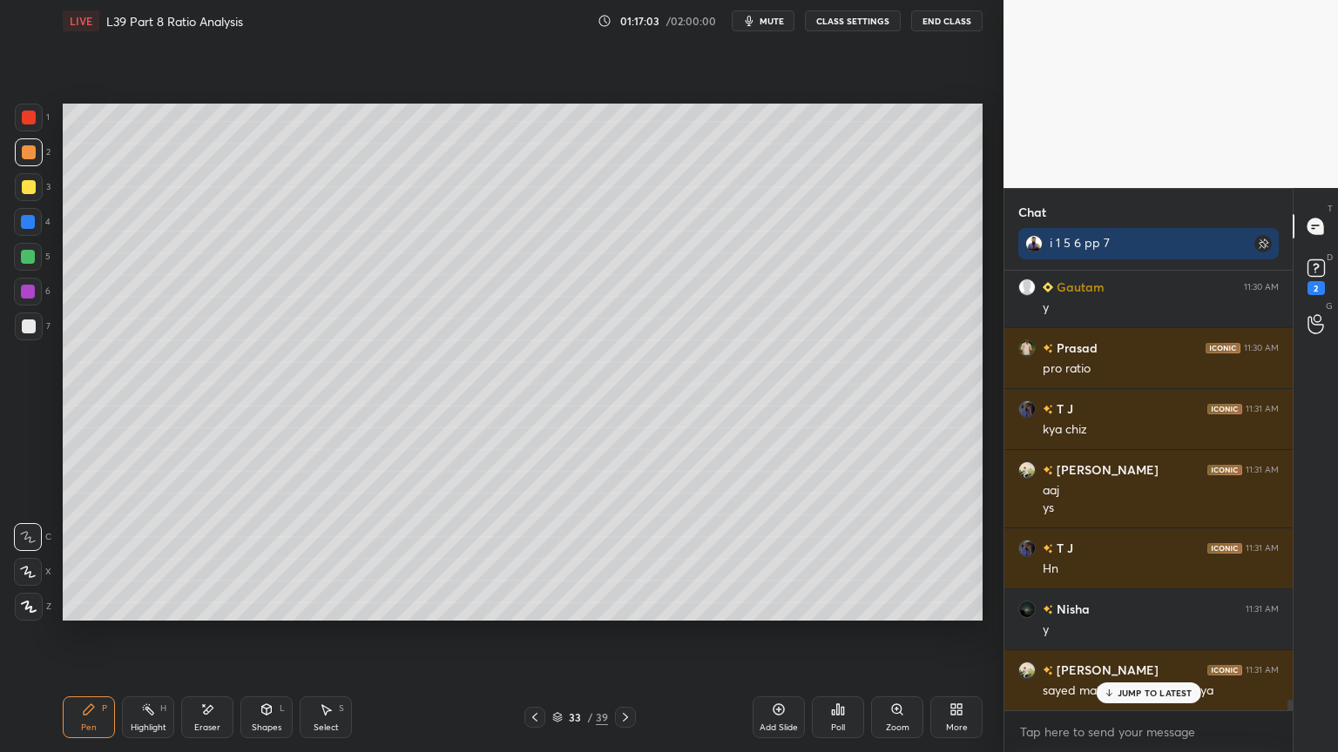
scroll to position [18804, 0]
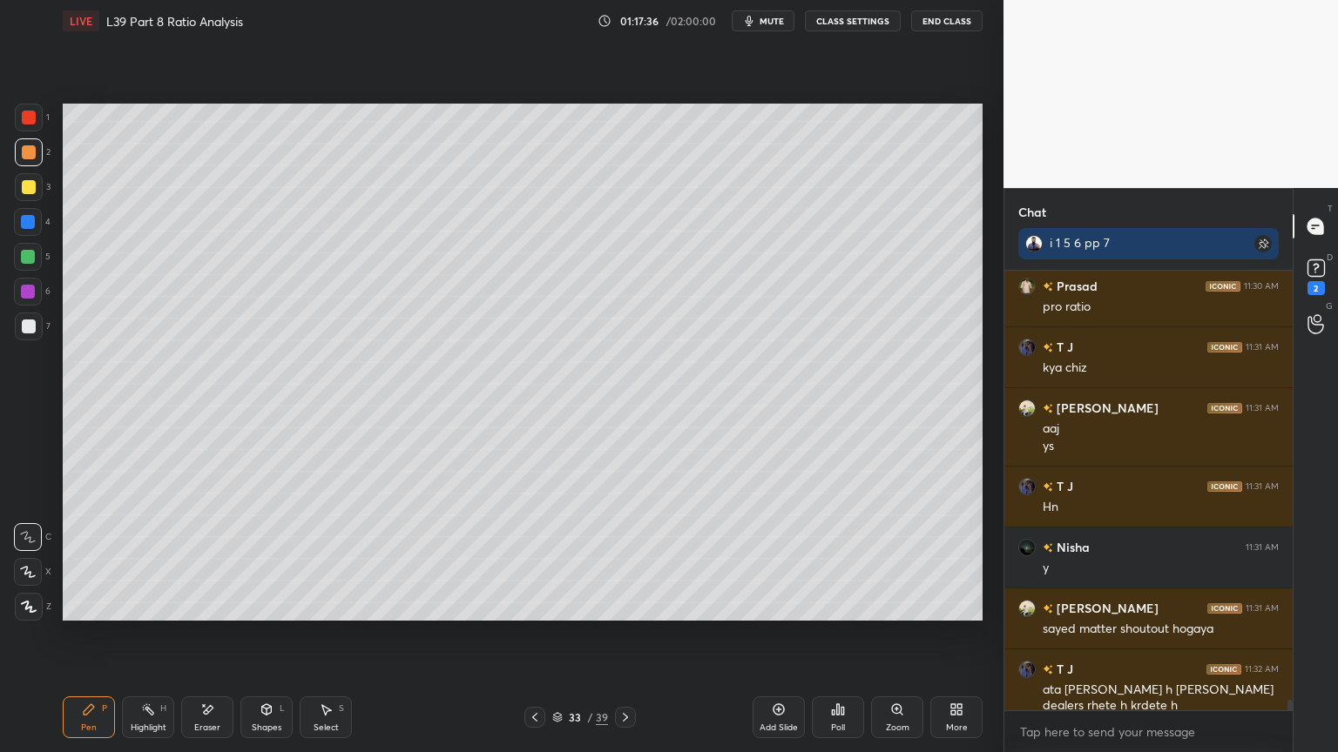
click at [268, 559] on icon at bounding box center [267, 710] width 10 height 10
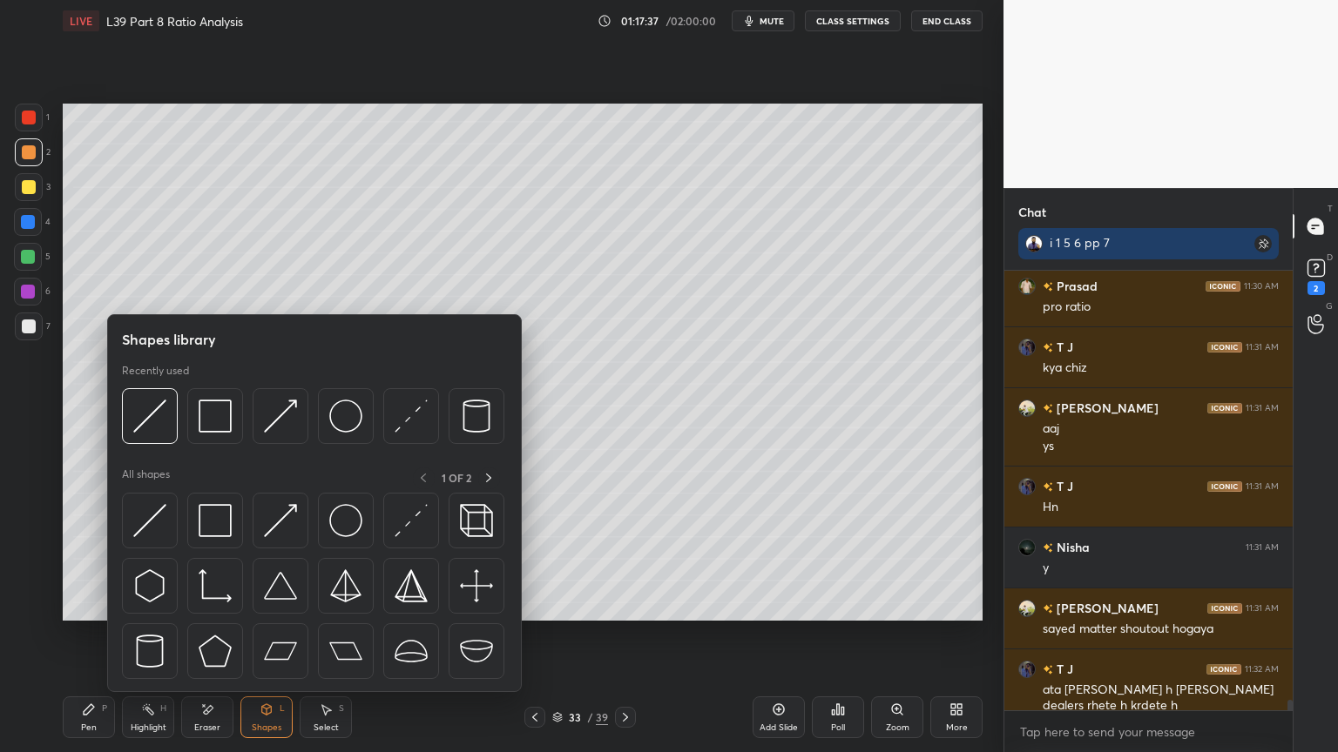
click at [153, 415] on img at bounding box center [149, 416] width 33 height 33
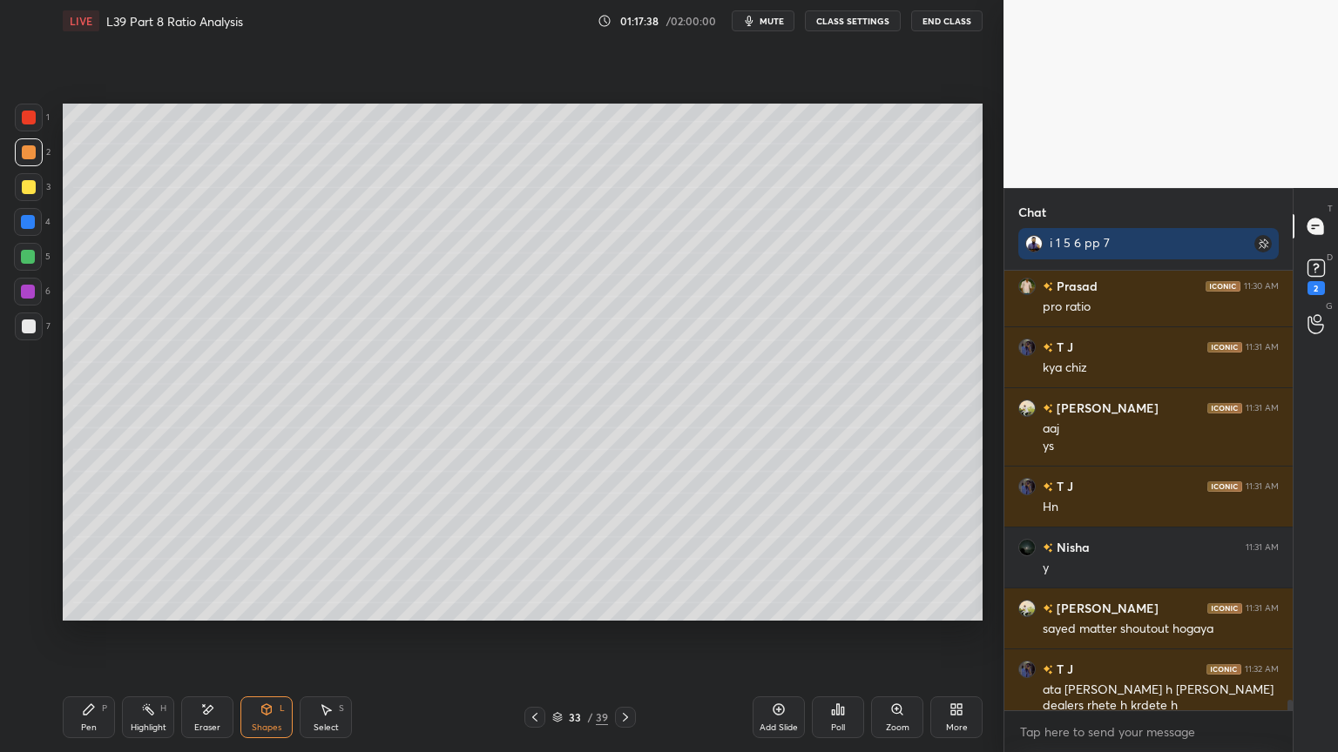
click at [30, 334] on div at bounding box center [29, 327] width 28 height 28
click at [67, 559] on div "Pen P" at bounding box center [89, 718] width 52 height 42
click at [536, 559] on div "Pen P Highlight H Eraser Shapes L Select S 33 / 39 Add Slide Poll Zoom More" at bounding box center [523, 718] width 920 height 70
click at [543, 559] on div at bounding box center [534, 717] width 21 height 21
click at [627, 559] on icon at bounding box center [625, 718] width 14 height 14
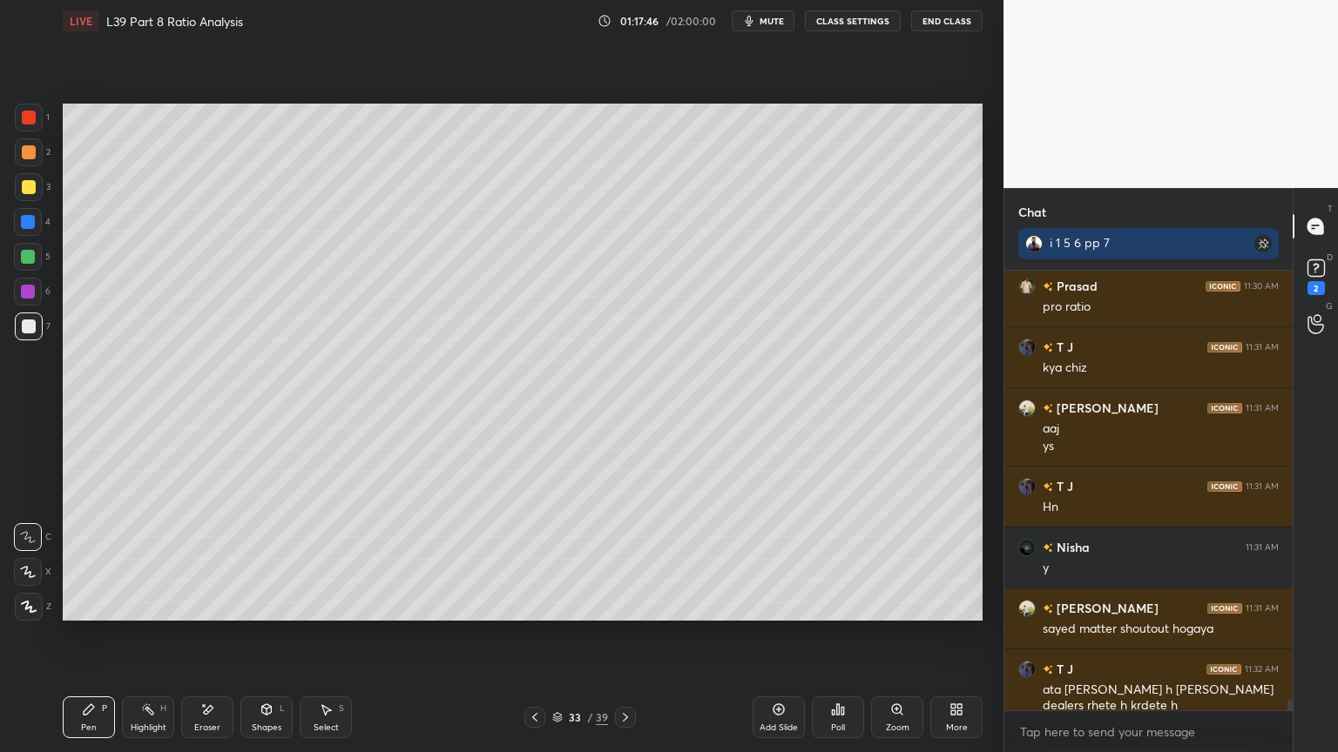
click at [629, 559] on icon at bounding box center [625, 718] width 14 height 14
click at [533, 559] on icon at bounding box center [535, 718] width 14 height 14
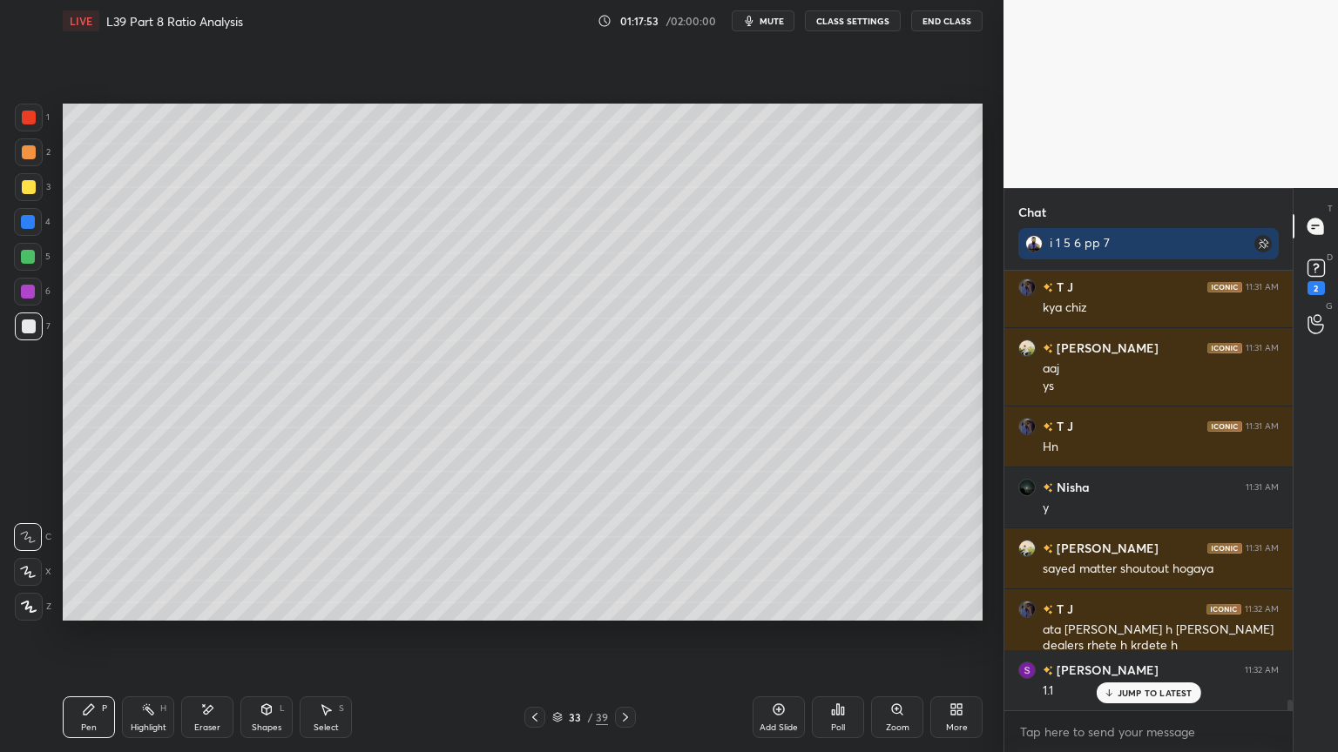
click at [525, 559] on div at bounding box center [534, 717] width 21 height 21
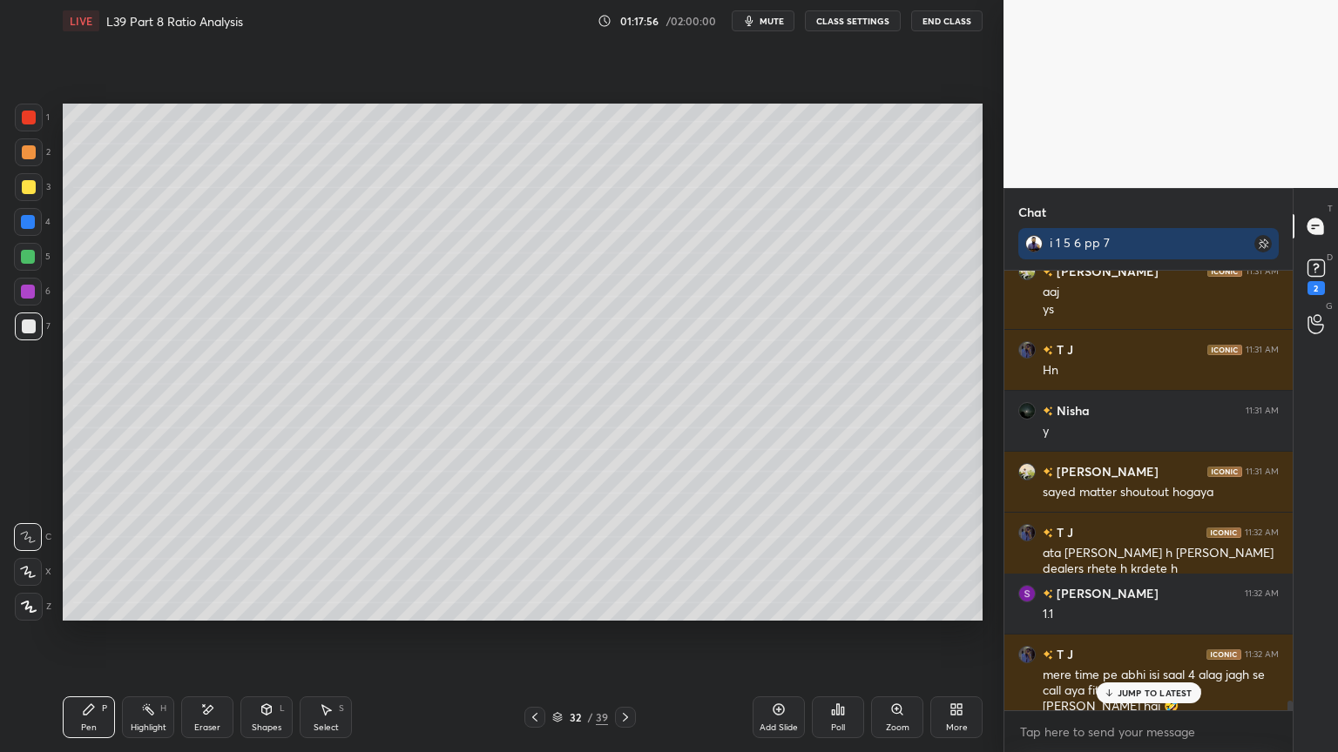
click at [618, 559] on icon at bounding box center [625, 718] width 14 height 14
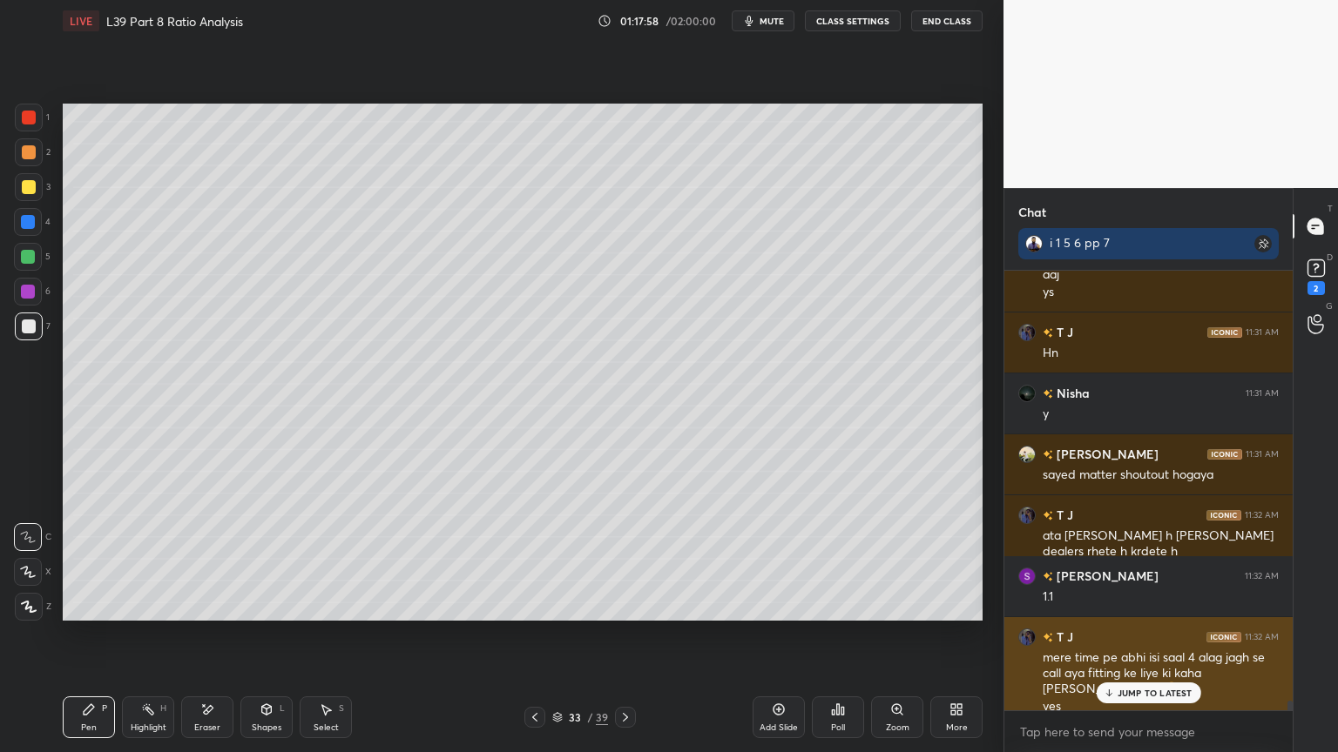
click at [1136, 559] on p "JUMP TO LATEST" at bounding box center [1154, 693] width 75 height 10
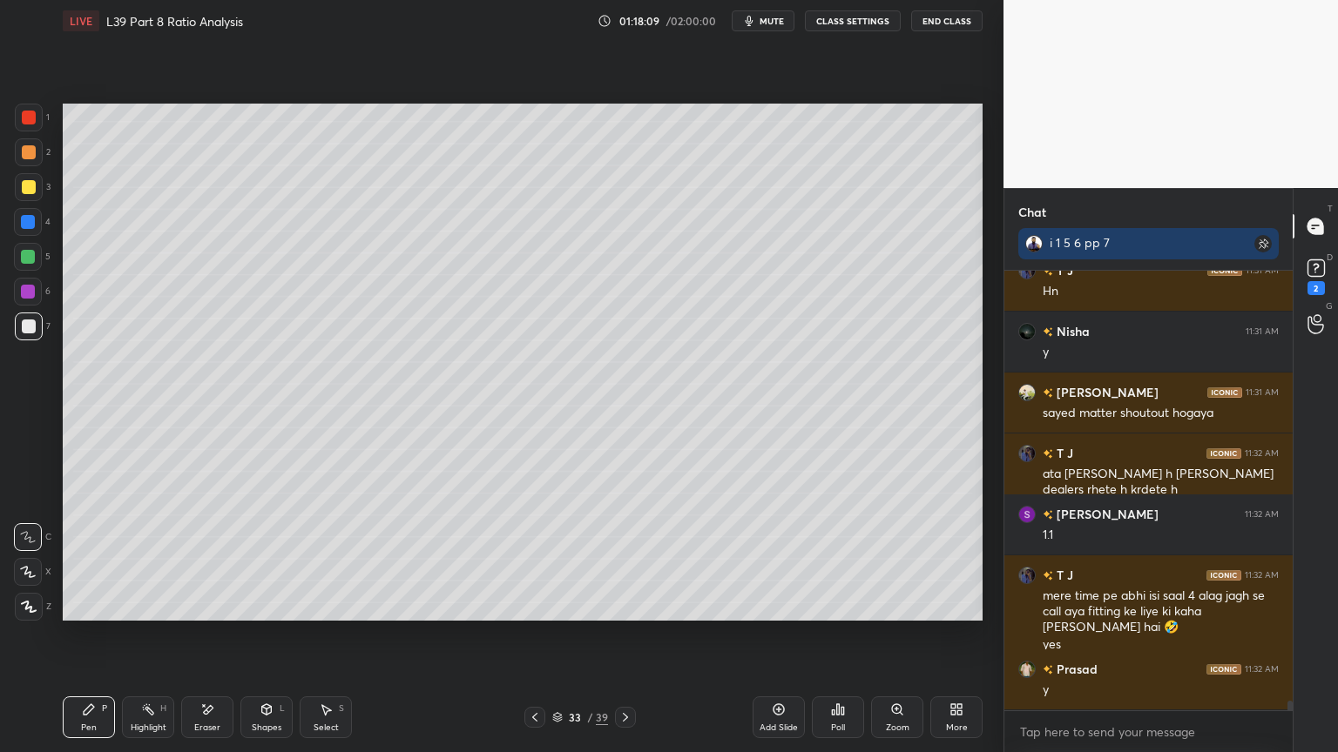
click at [260, 559] on icon at bounding box center [267, 710] width 14 height 14
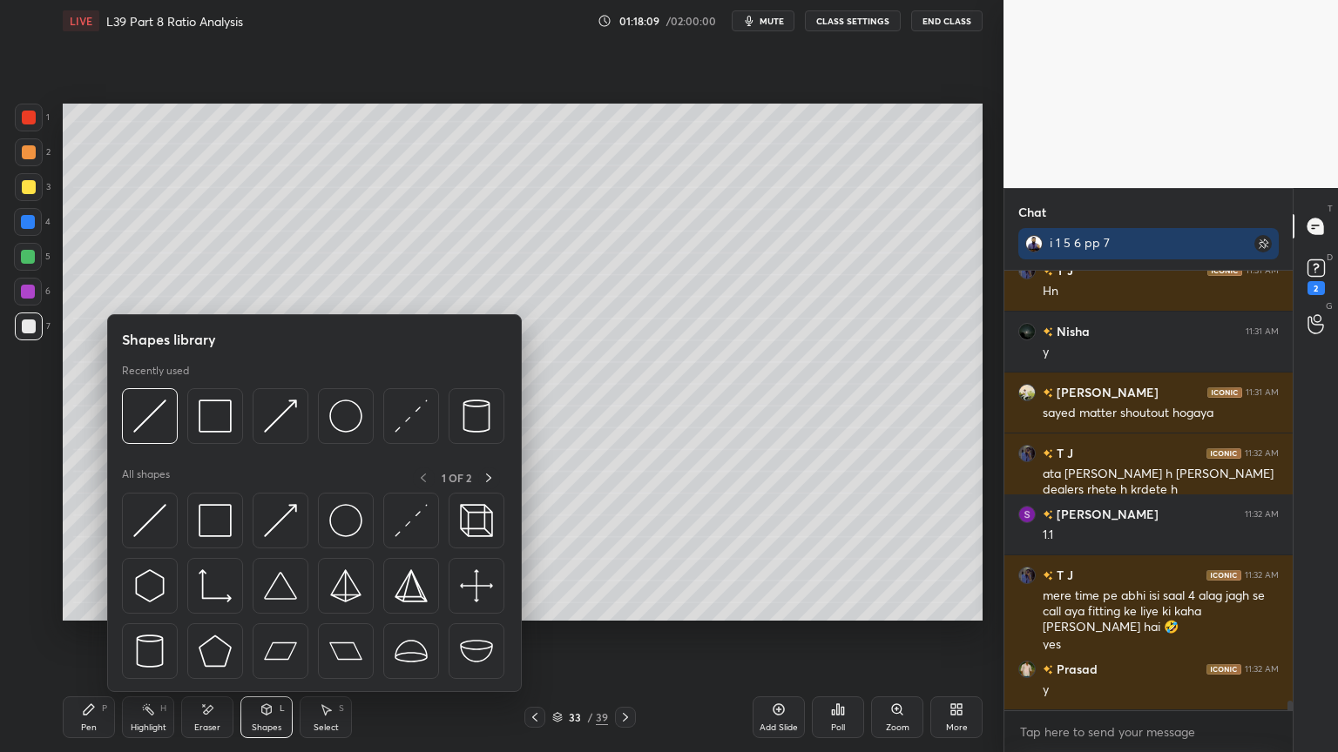
click at [165, 424] on img at bounding box center [149, 416] width 33 height 33
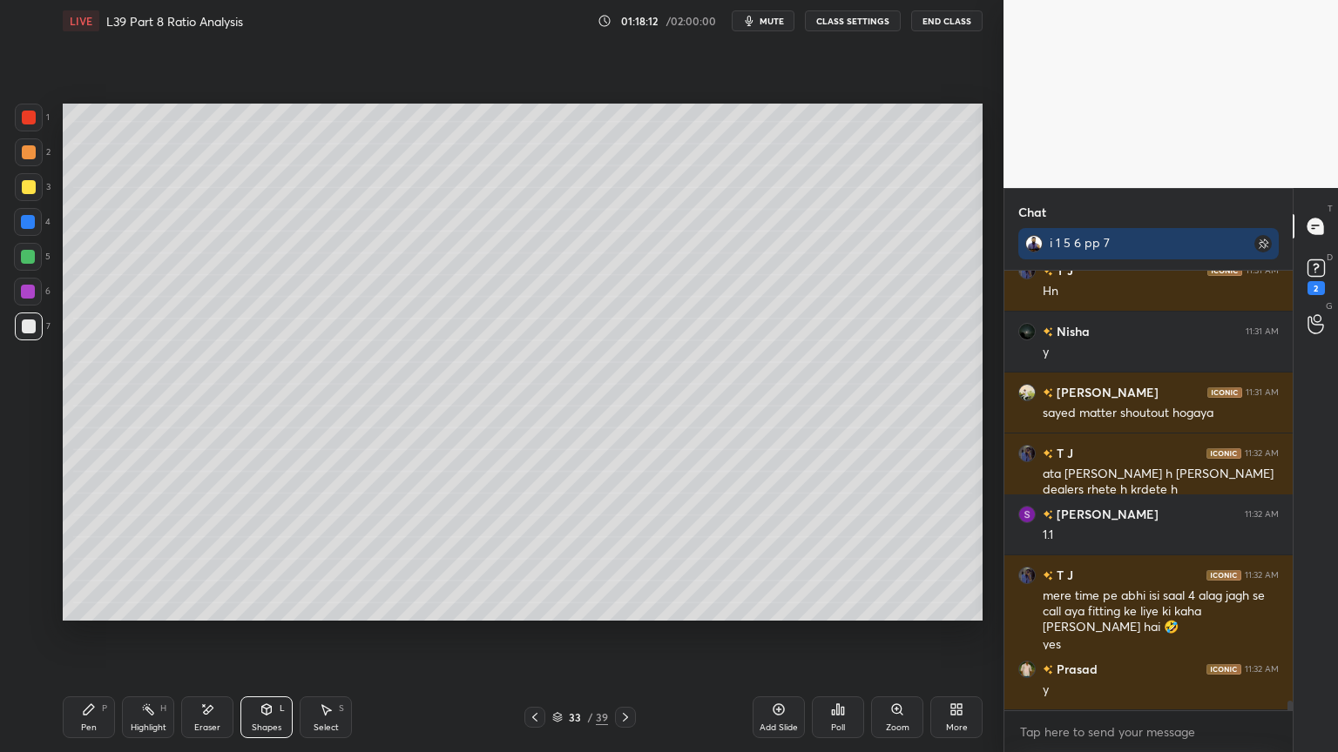
click at [94, 559] on div "Pen" at bounding box center [89, 728] width 16 height 9
click at [530, 559] on icon at bounding box center [535, 718] width 14 height 14
click at [629, 559] on icon at bounding box center [625, 718] width 14 height 14
click at [272, 559] on div "Pen P Highlight H Eraser Shapes L Select S 33 / 39 Add Slide Poll Zoom More" at bounding box center [523, 718] width 920 height 70
click at [268, 559] on icon at bounding box center [267, 710] width 14 height 14
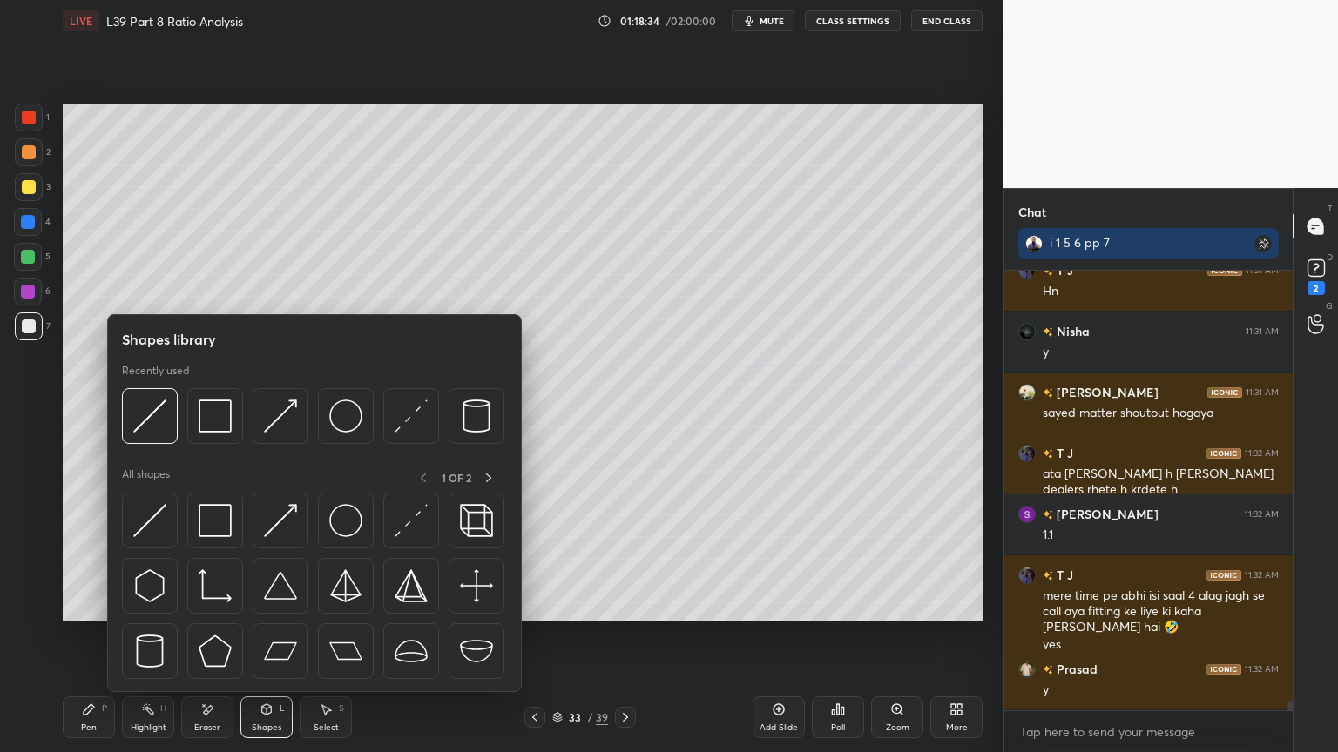
click at [133, 438] on div at bounding box center [150, 416] width 56 height 56
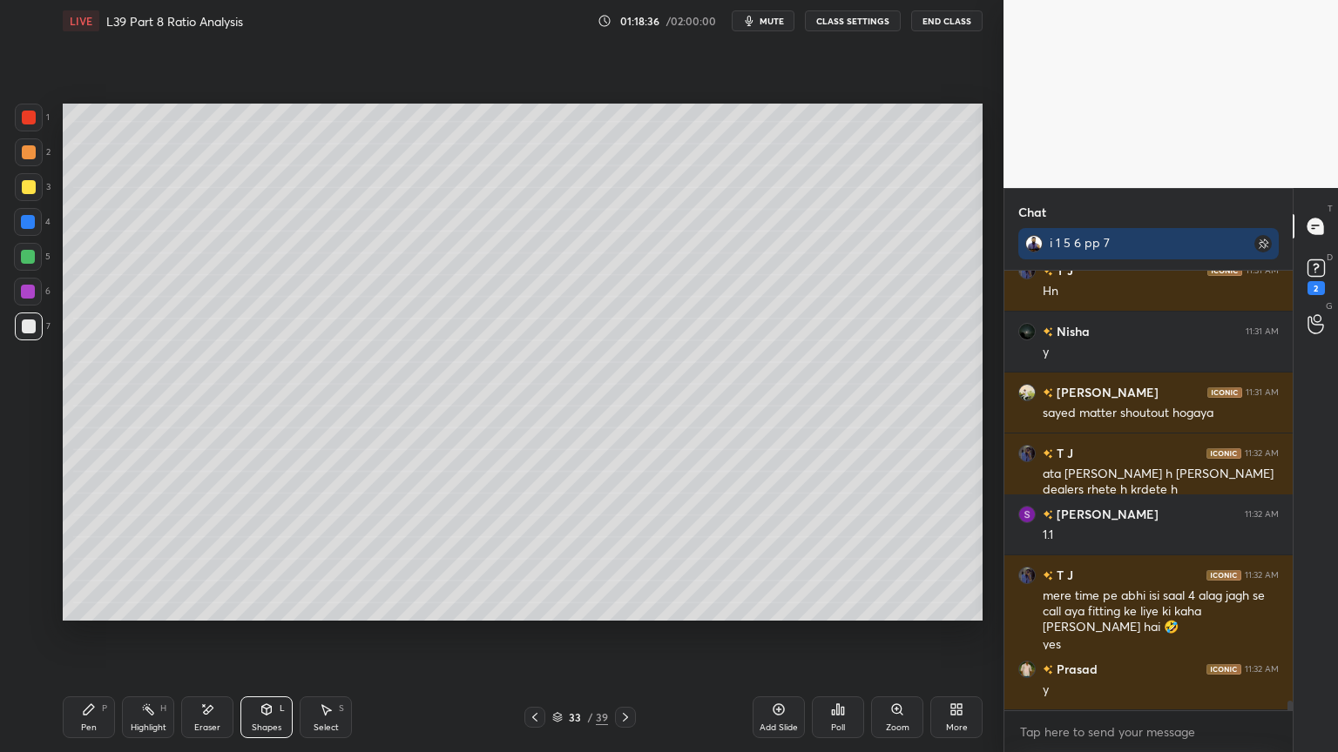
click at [91, 559] on div "Pen" at bounding box center [89, 728] width 16 height 9
click at [30, 126] on div at bounding box center [29, 118] width 28 height 28
click at [87, 559] on div "Pen" at bounding box center [89, 728] width 16 height 9
click at [28, 333] on div at bounding box center [29, 327] width 14 height 14
click at [31, 111] on div at bounding box center [29, 118] width 14 height 14
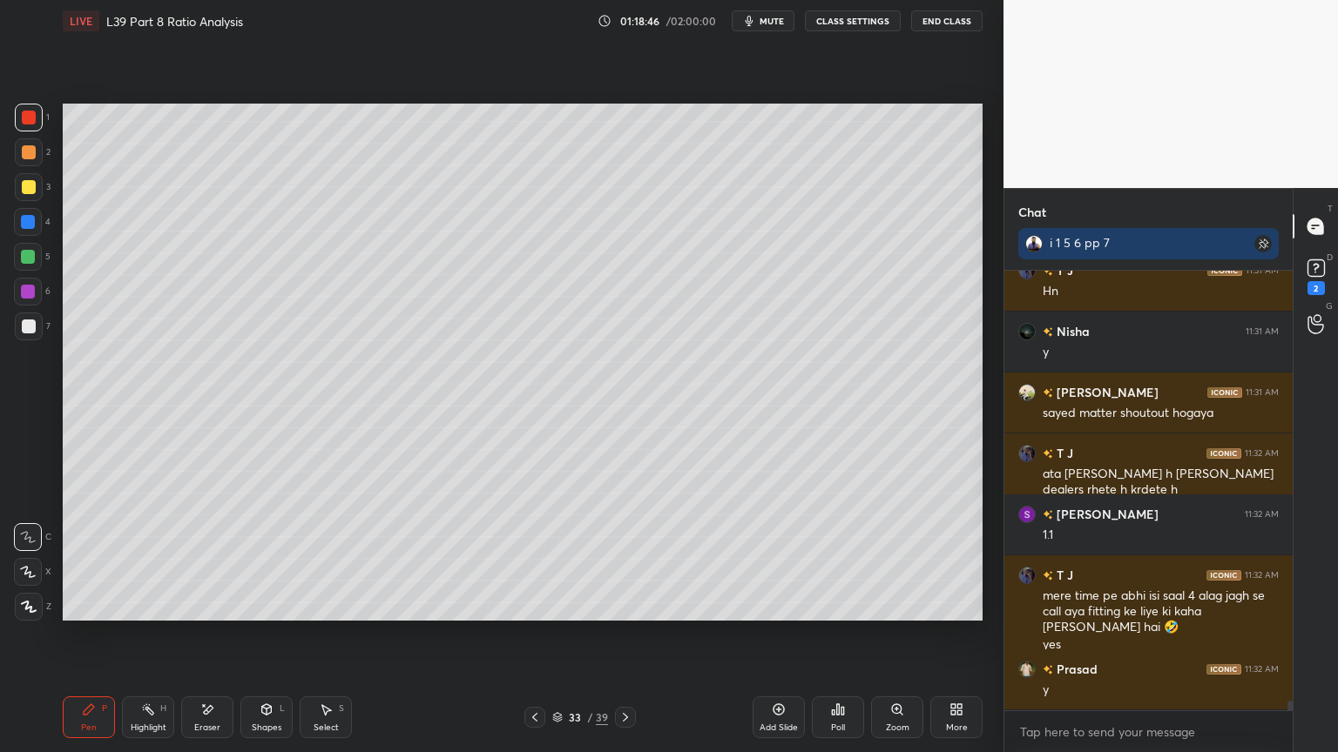
click at [254, 559] on div "Shapes L" at bounding box center [266, 718] width 52 height 42
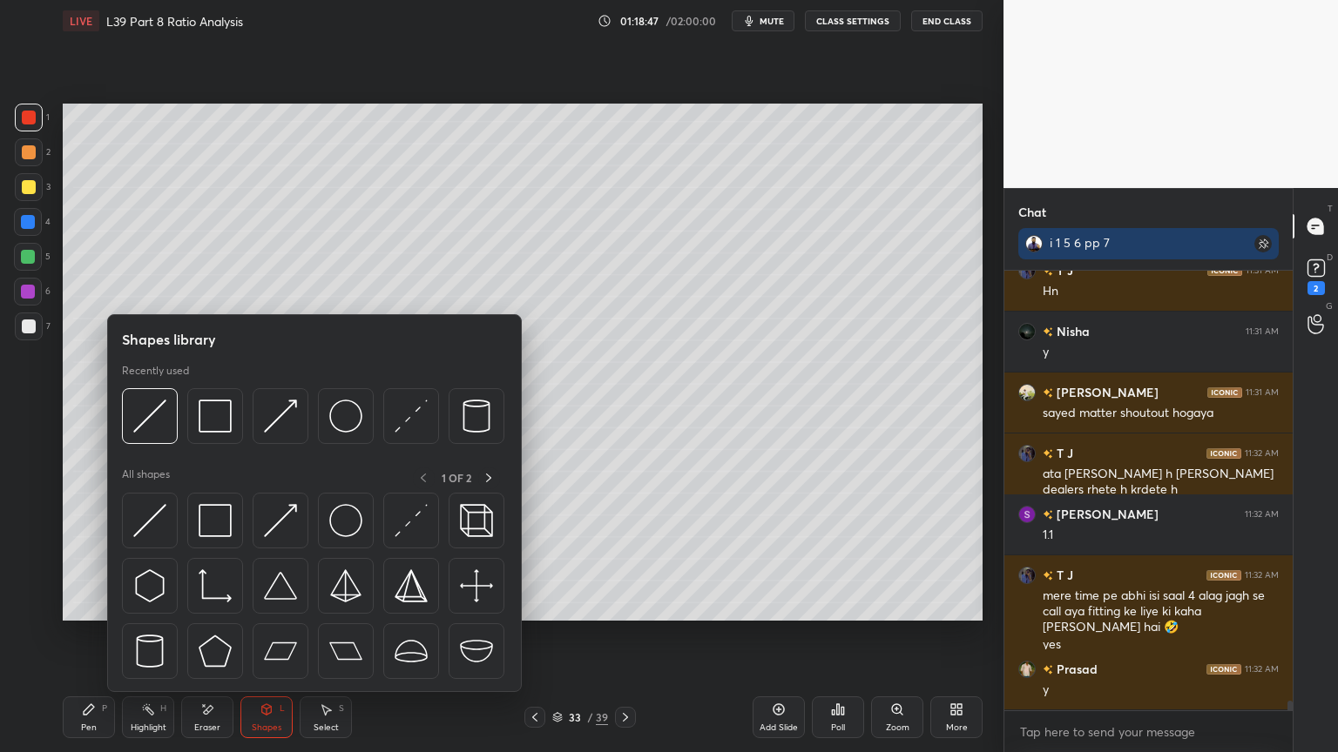
click at [219, 416] on img at bounding box center [215, 416] width 33 height 33
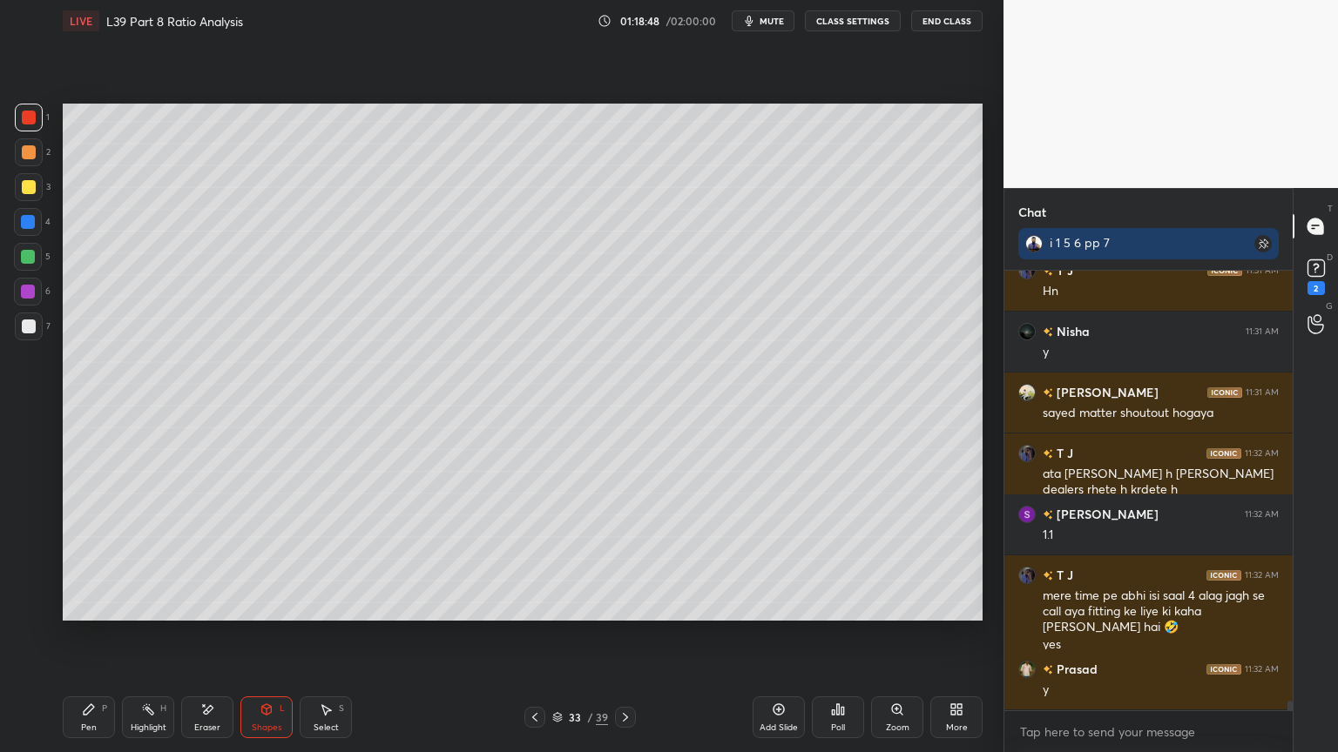
click at [31, 320] on div at bounding box center [29, 327] width 14 height 14
click at [76, 559] on div "Pen P Highlight H Eraser Shapes L Select S 33 / 39 Add Slide Poll Zoom More" at bounding box center [523, 718] width 920 height 70
click at [98, 559] on div "Pen P" at bounding box center [89, 718] width 52 height 42
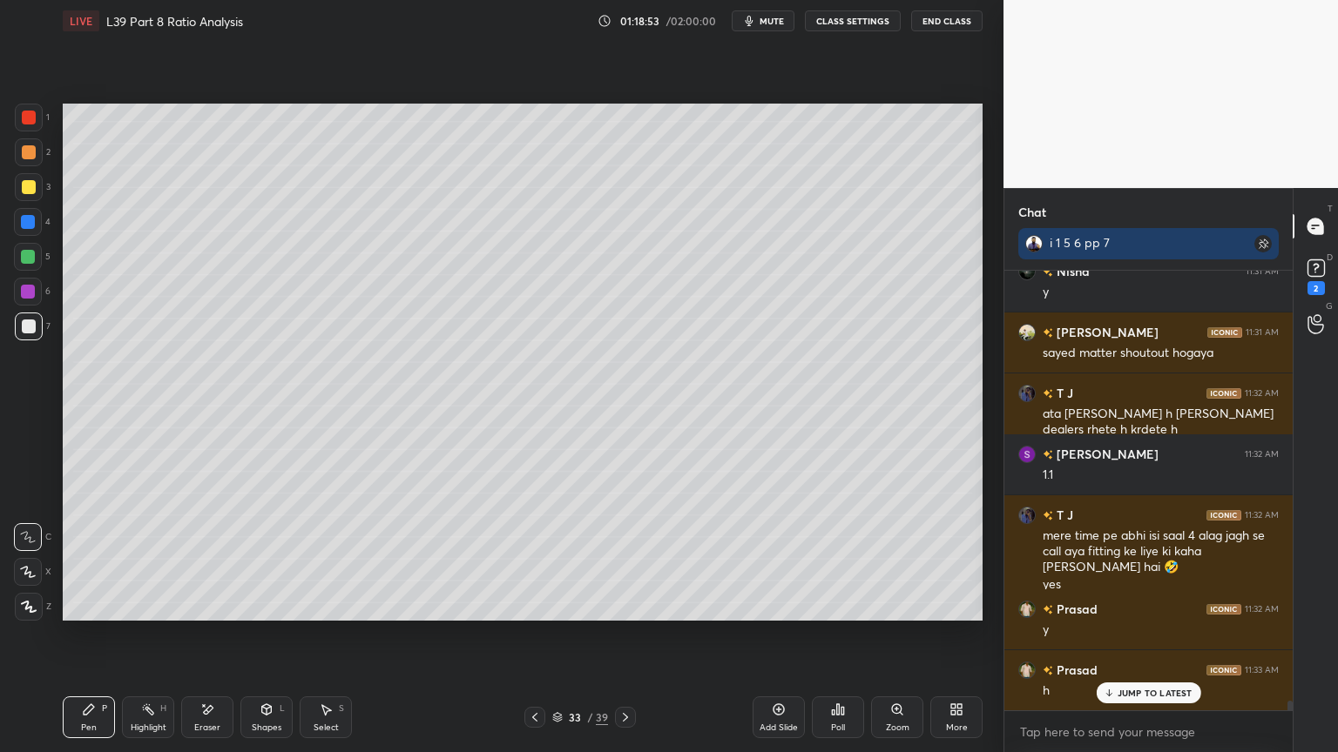
click at [32, 204] on div "3" at bounding box center [33, 190] width 36 height 35
click at [528, 559] on icon at bounding box center [535, 718] width 14 height 14
click at [537, 559] on icon at bounding box center [535, 718] width 14 height 14
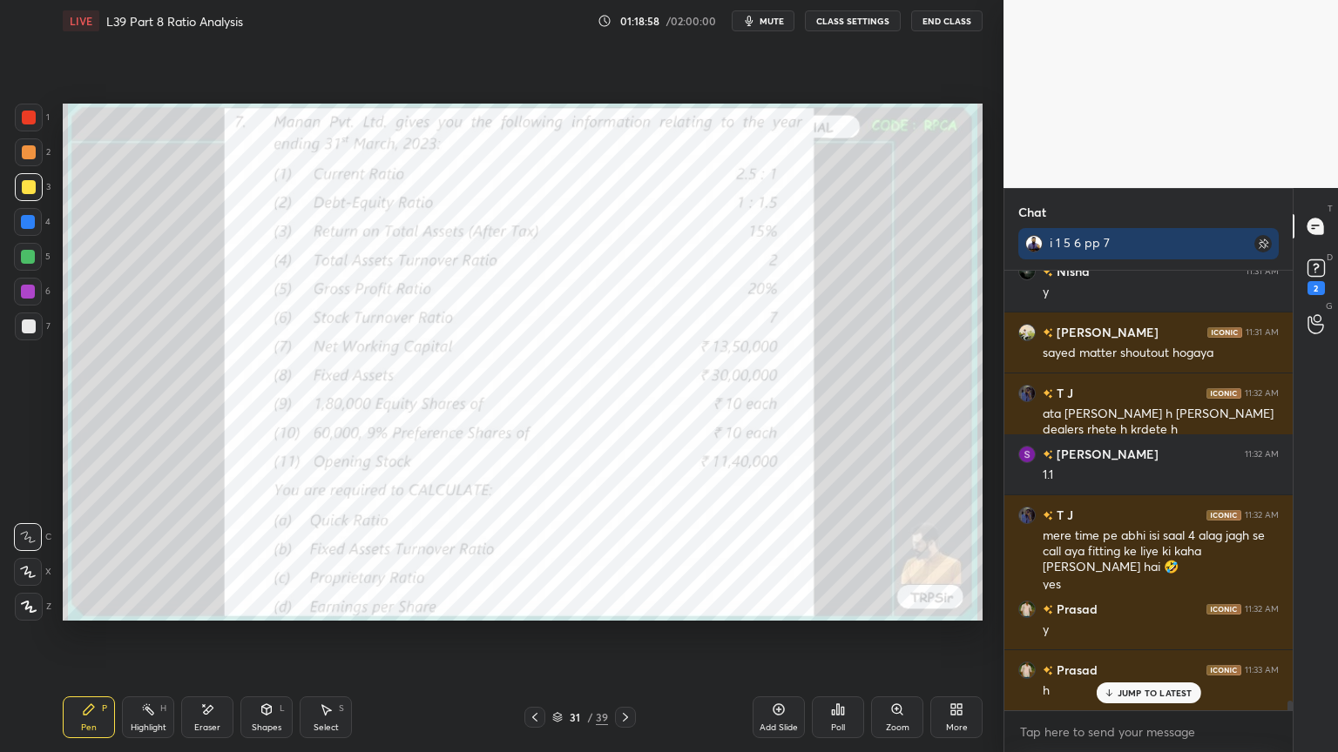
click at [619, 559] on icon at bounding box center [625, 718] width 14 height 14
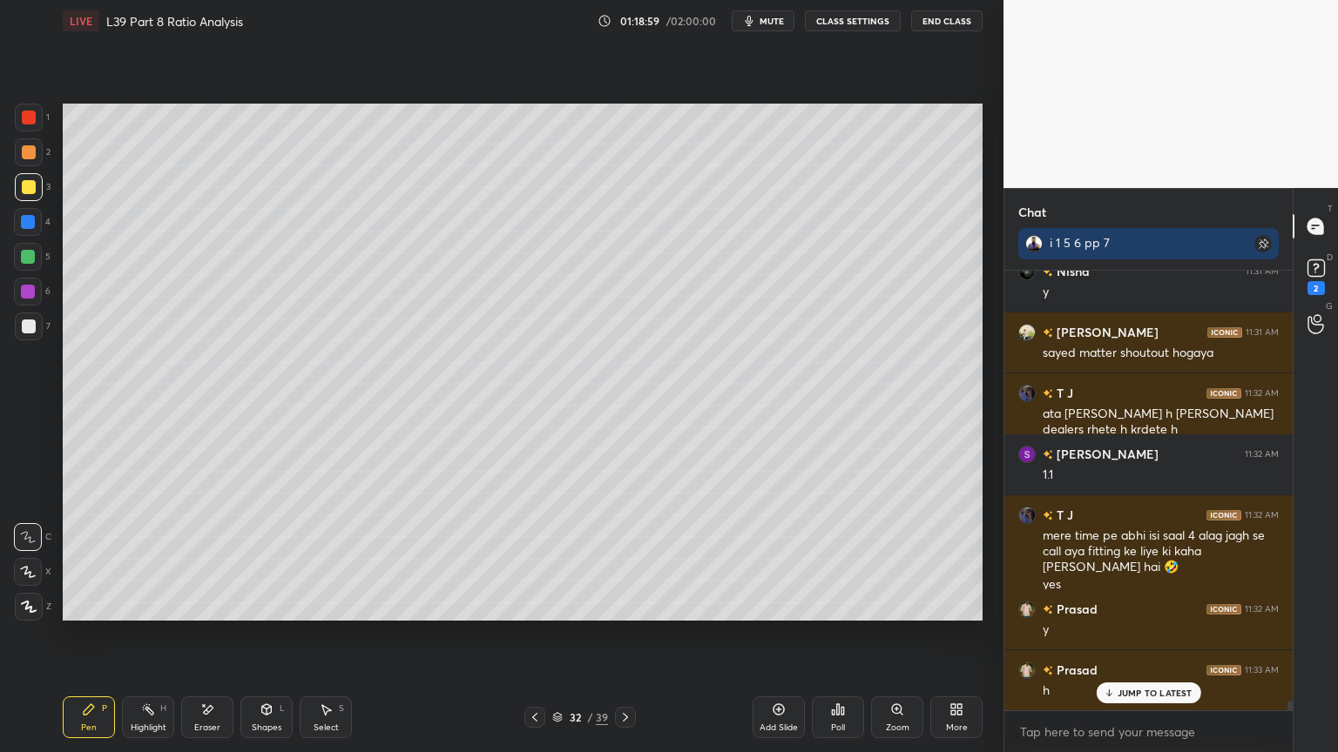
click at [618, 559] on icon at bounding box center [625, 718] width 14 height 14
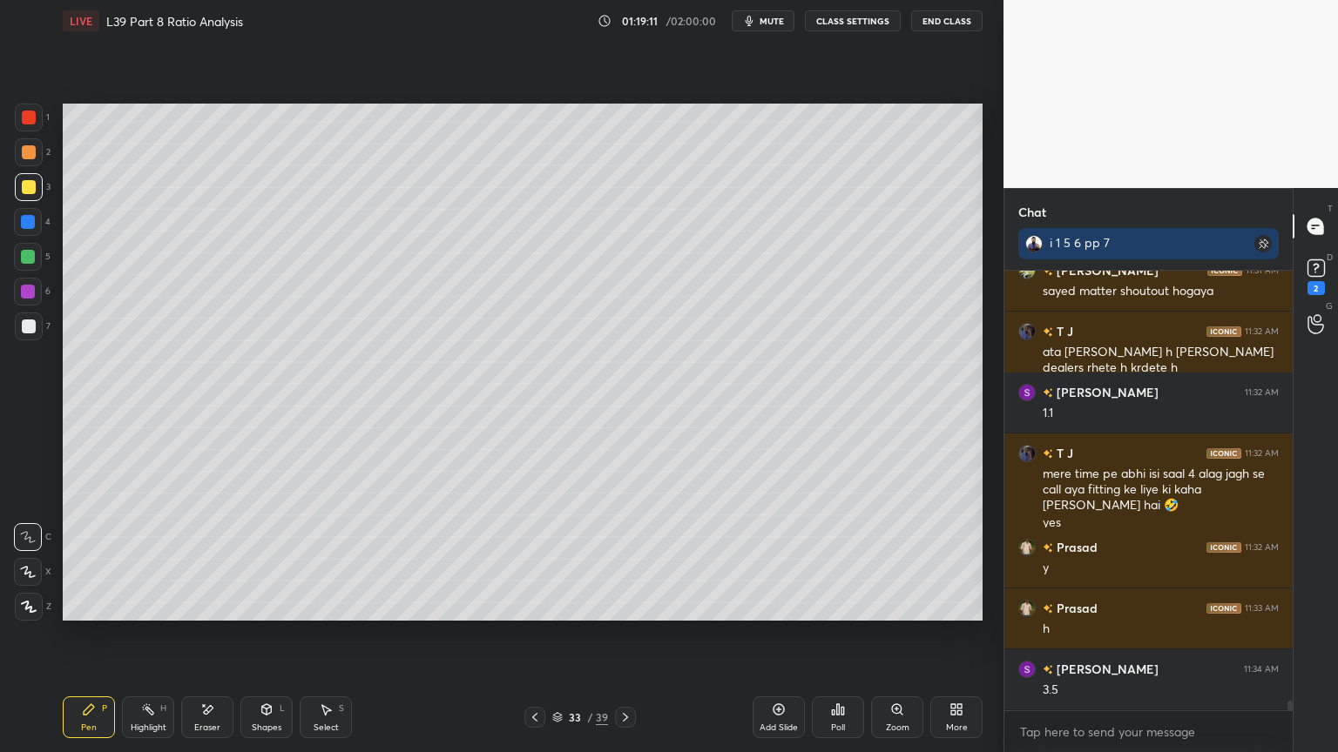
click at [264, 559] on div "Shapes" at bounding box center [267, 728] width 30 height 9
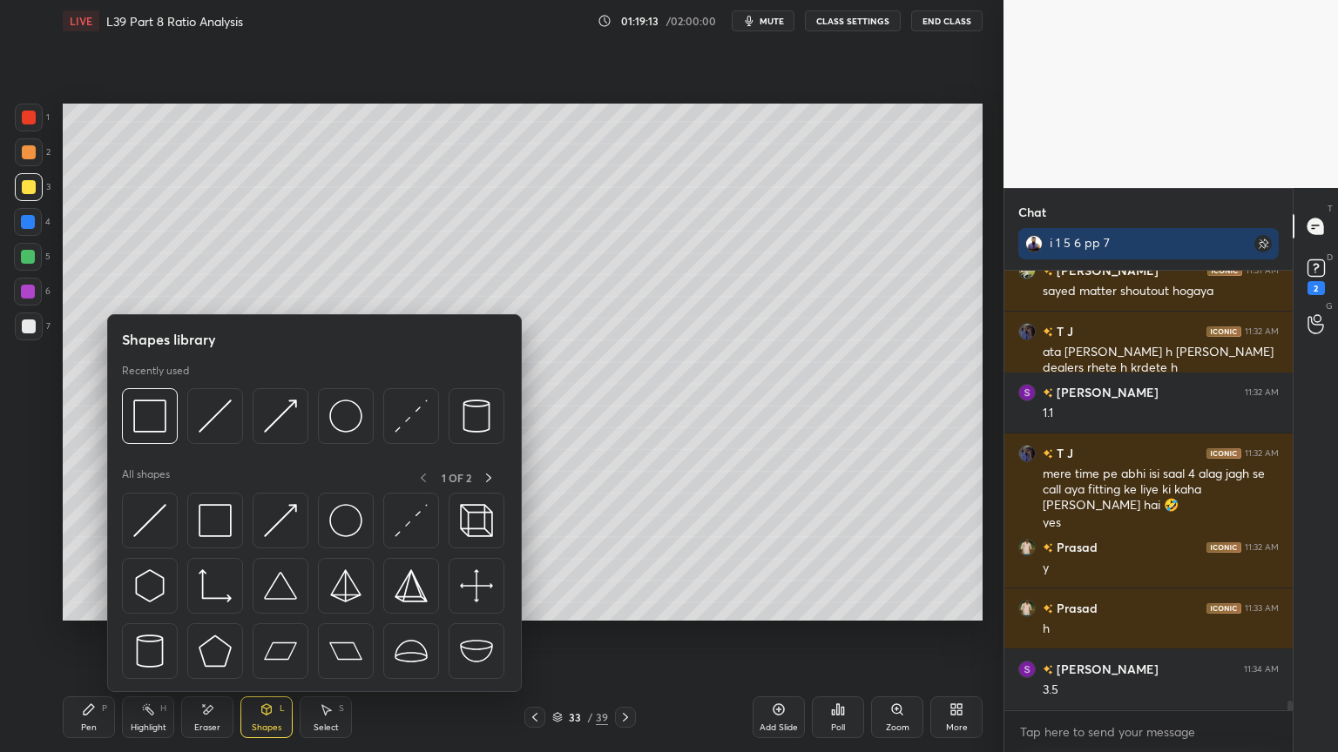
click at [209, 411] on img at bounding box center [215, 416] width 33 height 33
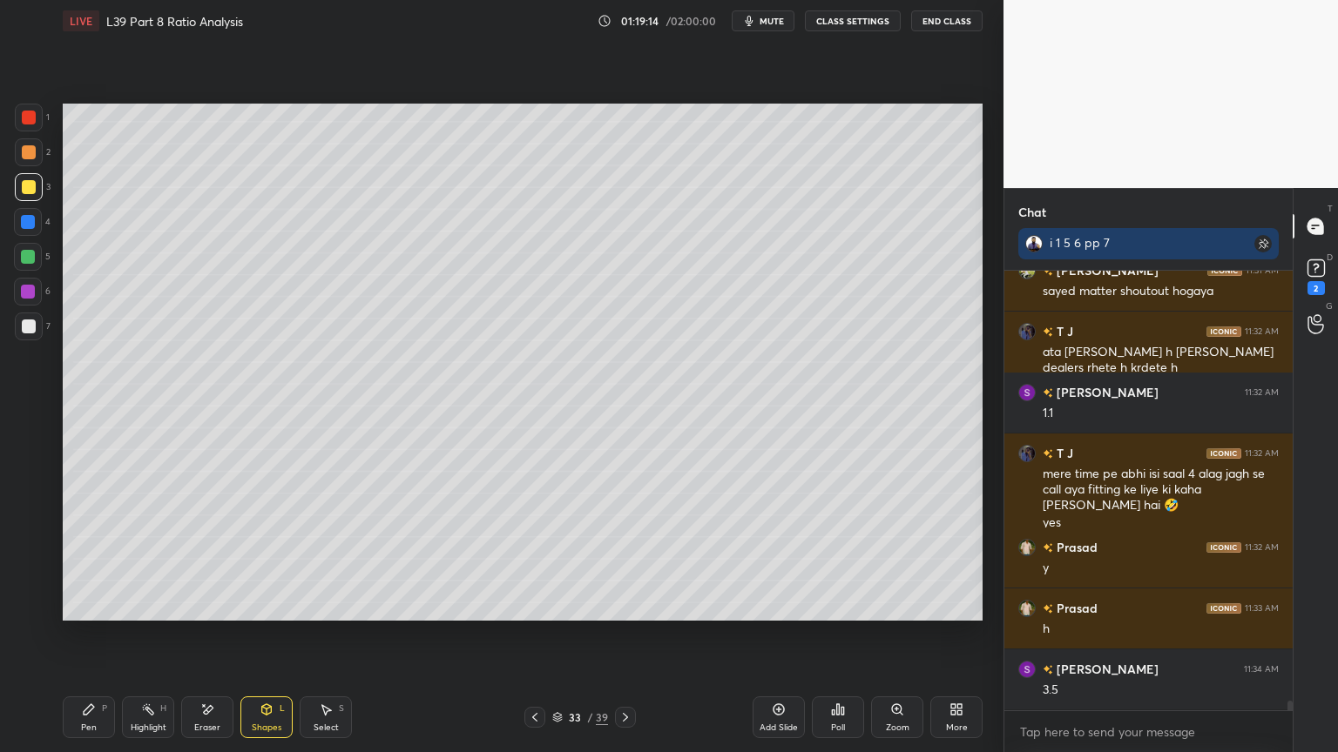
click at [31, 332] on div at bounding box center [29, 327] width 14 height 14
click at [31, 164] on div at bounding box center [29, 152] width 28 height 28
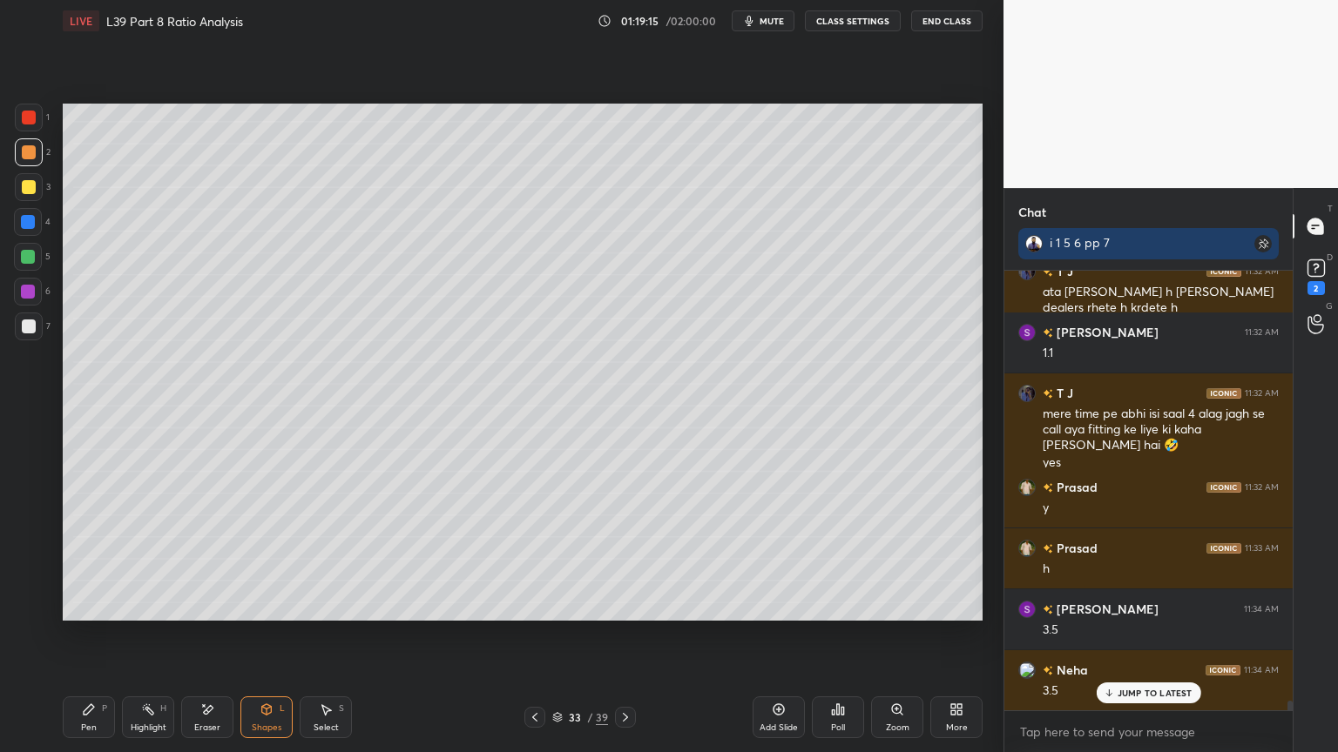
click at [114, 559] on div "Pen P" at bounding box center [89, 718] width 52 height 42
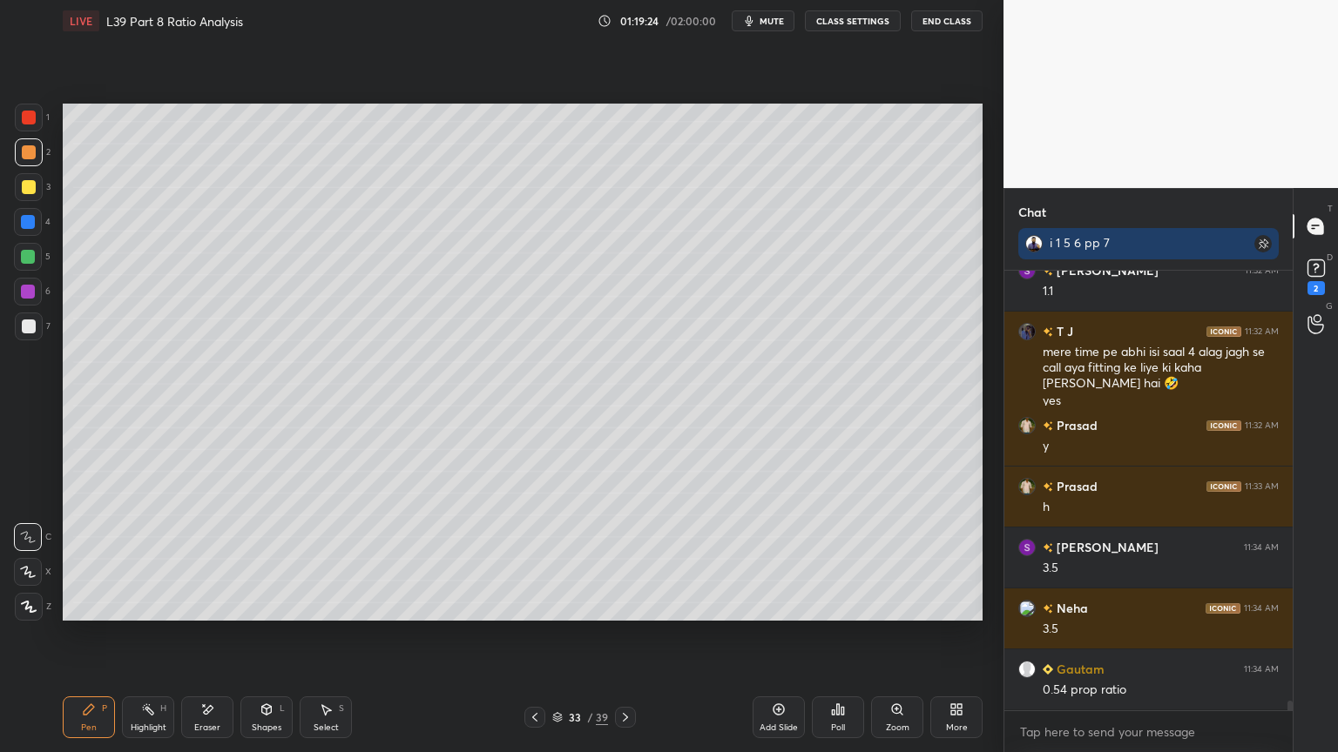
click at [265, 559] on icon at bounding box center [267, 710] width 10 height 10
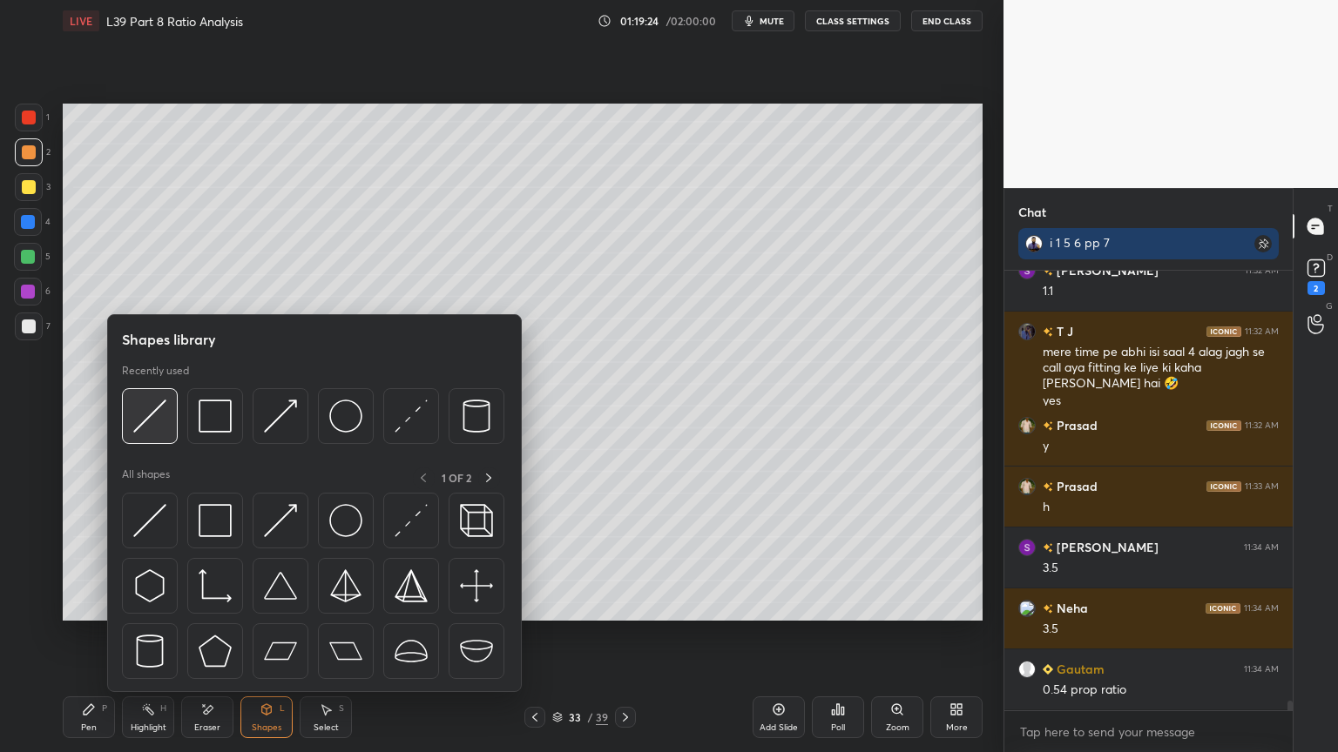
click at [168, 428] on div at bounding box center [150, 416] width 56 height 56
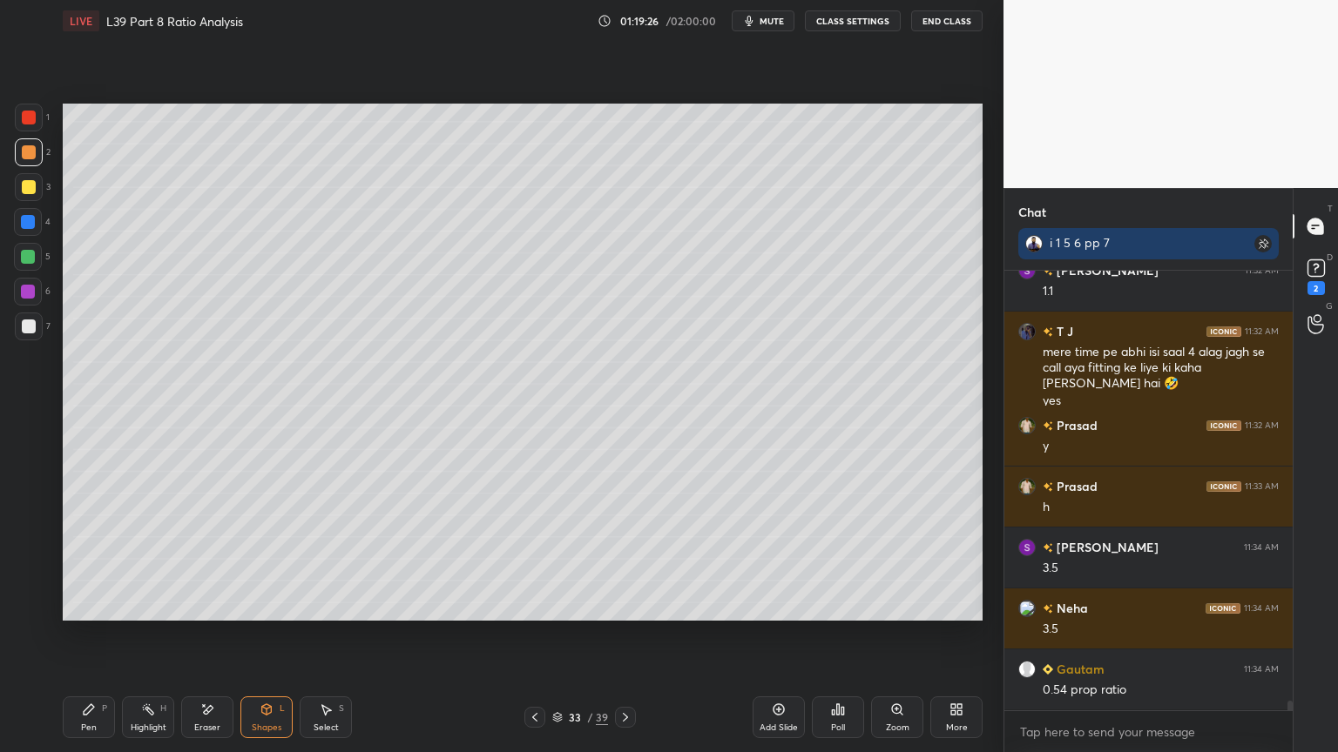
click at [92, 559] on icon at bounding box center [89, 710] width 14 height 14
click at [26, 337] on div at bounding box center [29, 327] width 28 height 28
click at [537, 559] on icon at bounding box center [535, 718] width 14 height 14
click at [536, 559] on icon at bounding box center [535, 718] width 14 height 14
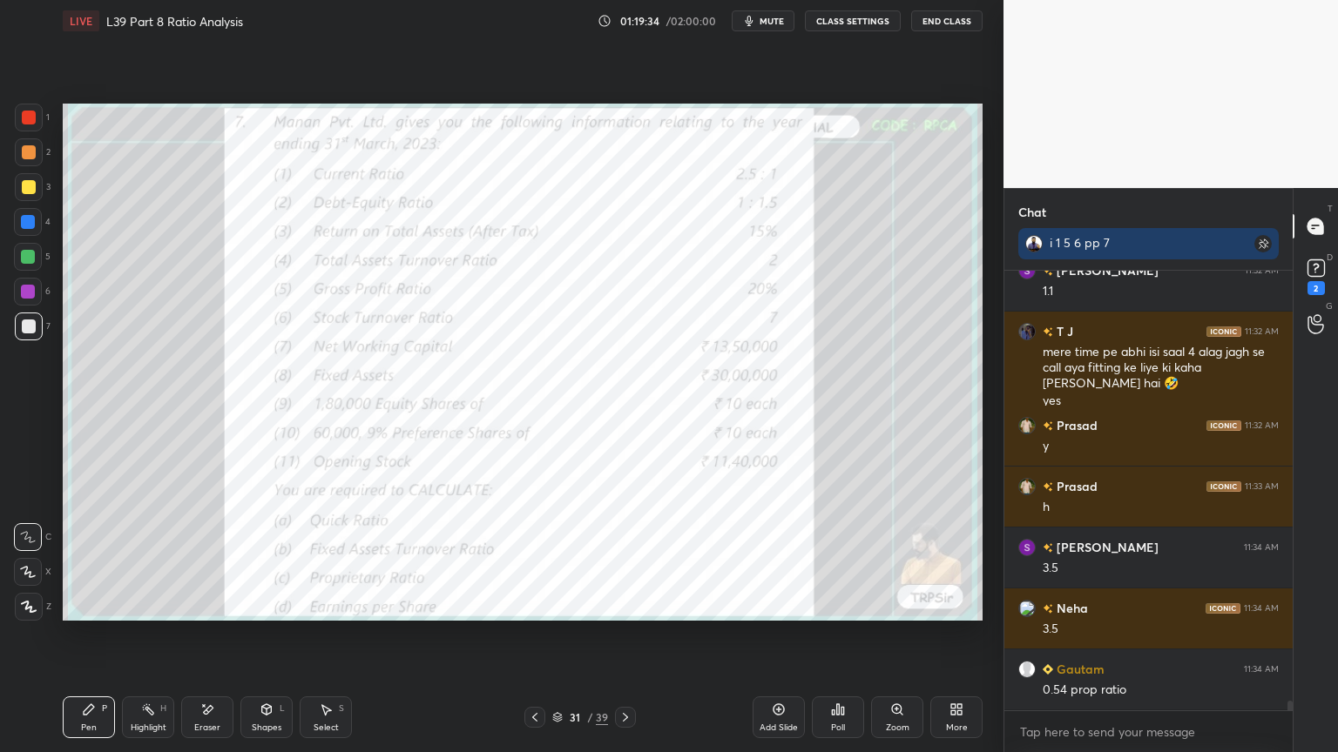
click at [623, 559] on icon at bounding box center [625, 717] width 5 height 9
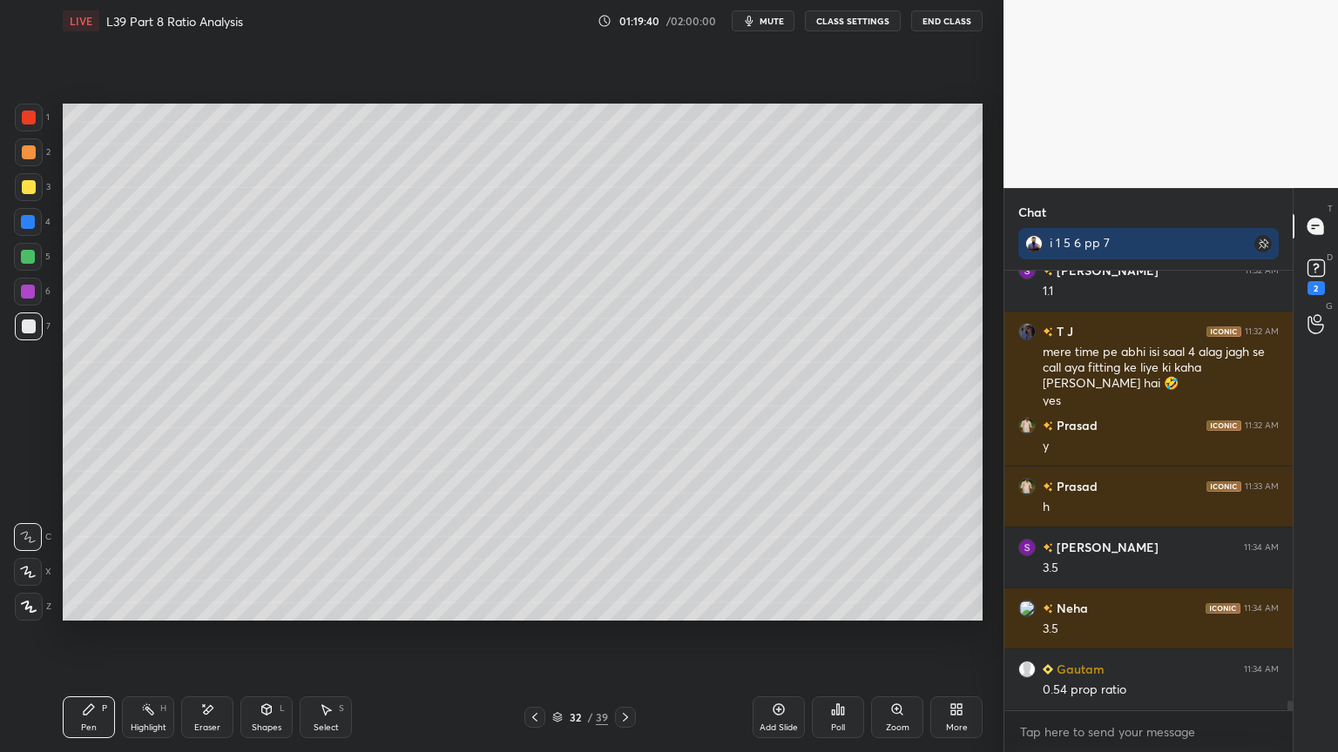
click at [622, 559] on icon at bounding box center [625, 718] width 14 height 14
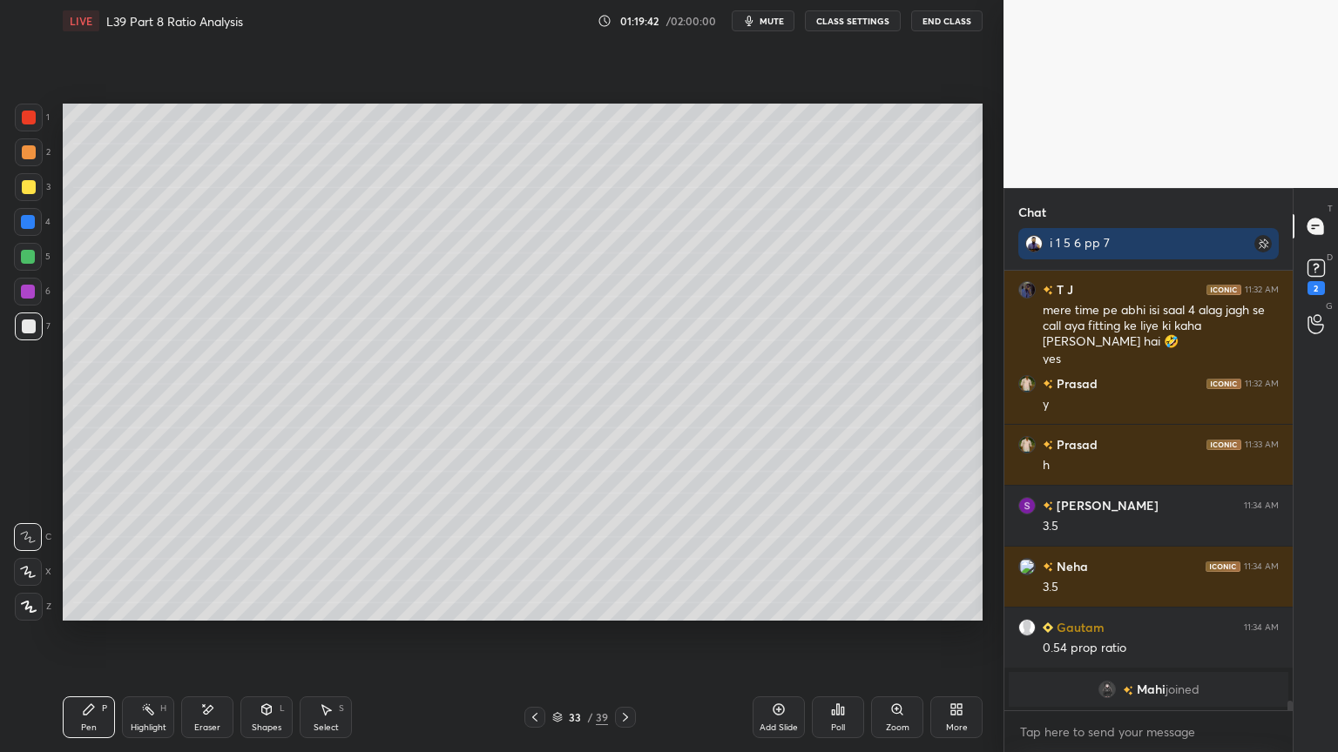
click at [543, 559] on div at bounding box center [534, 717] width 21 height 21
click at [631, 559] on div at bounding box center [625, 717] width 21 height 21
click at [535, 559] on icon at bounding box center [534, 717] width 5 height 9
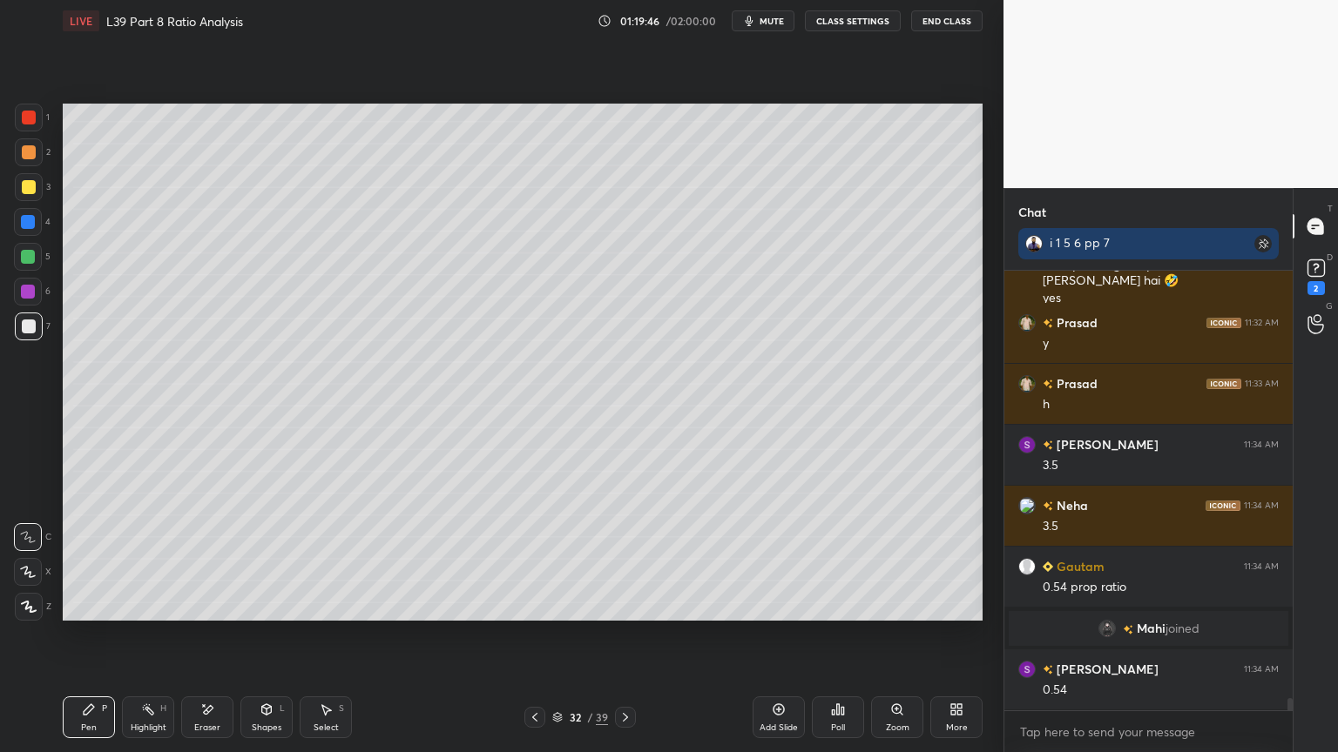
scroll to position [15947, 0]
click at [535, 559] on icon at bounding box center [535, 718] width 14 height 14
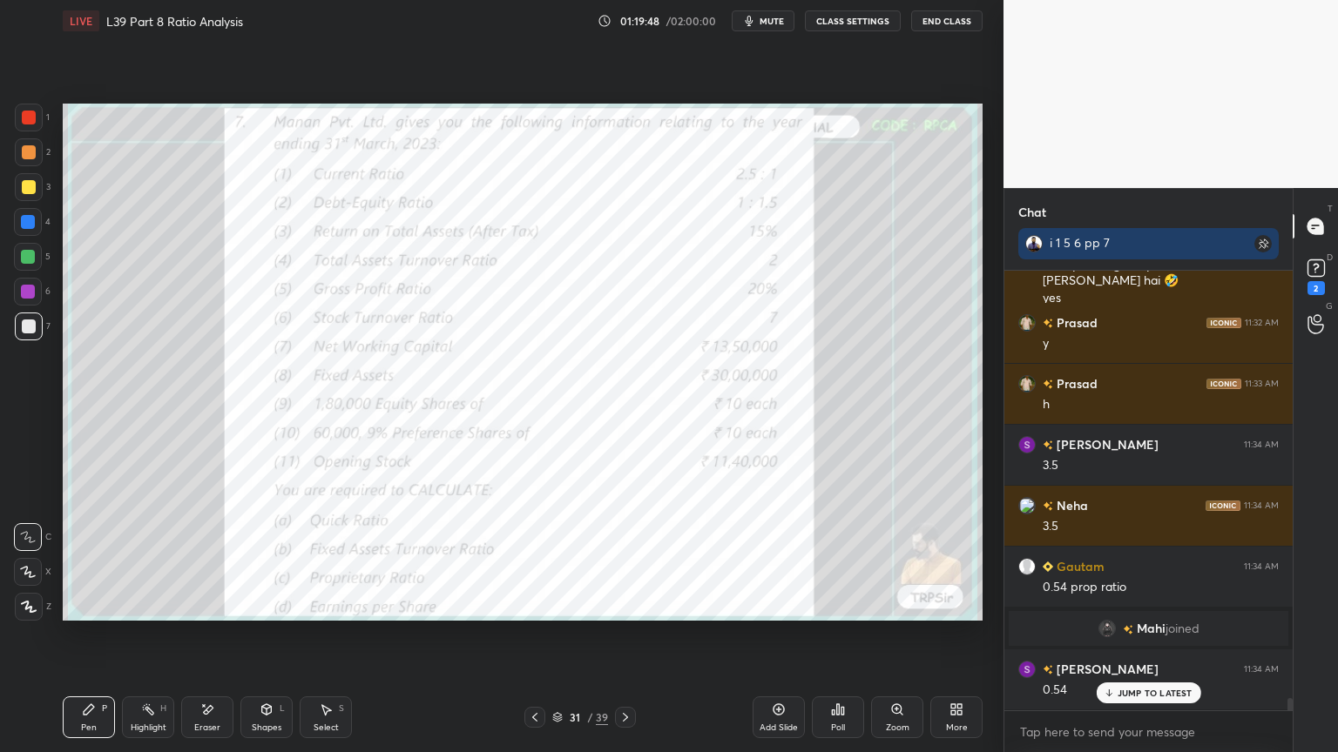
scroll to position [16007, 0]
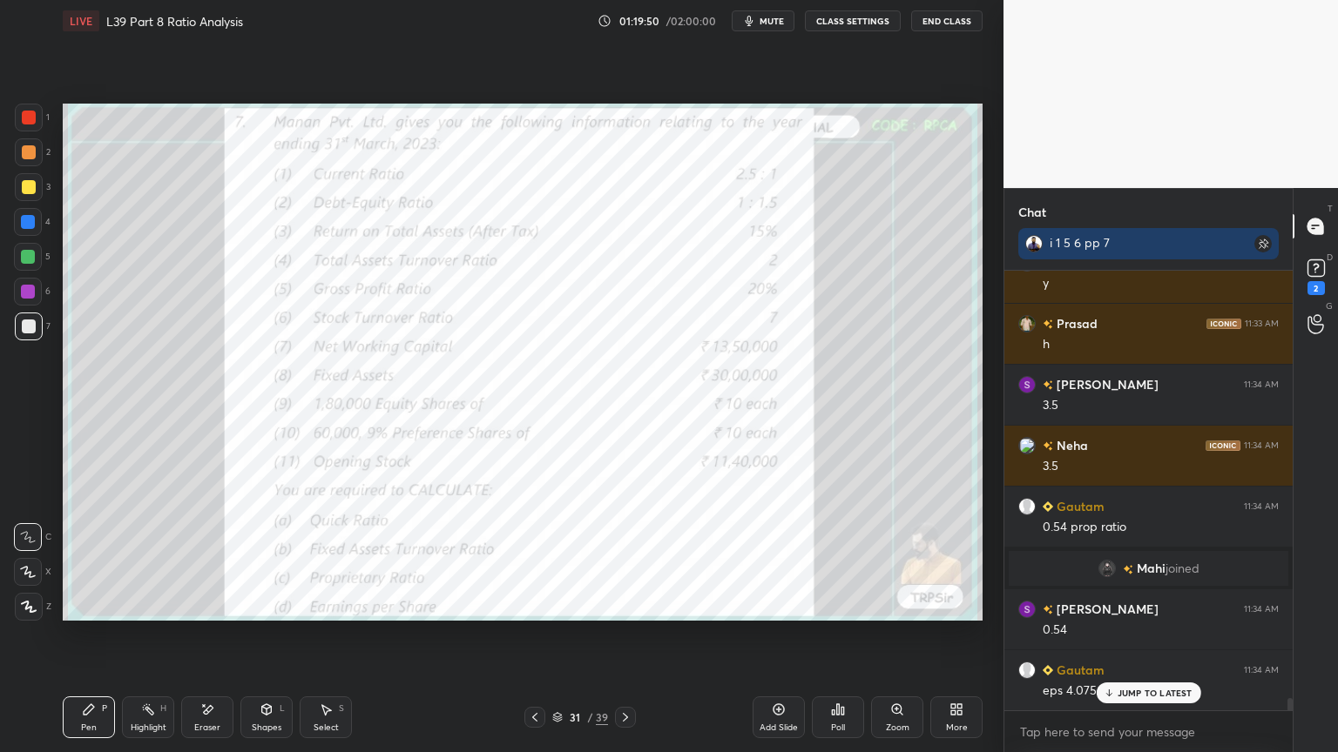
click at [613, 559] on div "31 / 39" at bounding box center [579, 717] width 111 height 21
click at [628, 559] on icon at bounding box center [625, 718] width 14 height 14
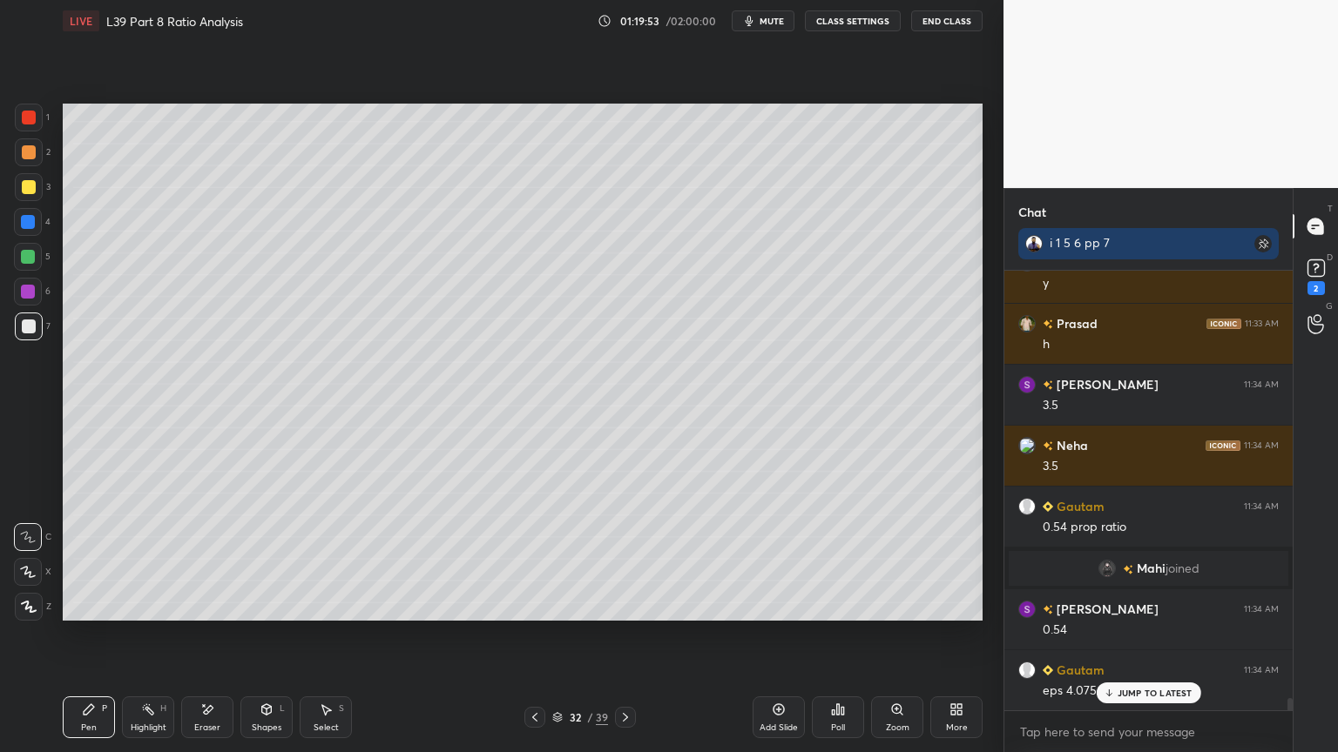
click at [630, 559] on icon at bounding box center [625, 718] width 14 height 14
click at [260, 559] on div "Pen P Highlight H Eraser Shapes L Select S 33 / 39 Add Slide Poll Zoom More" at bounding box center [523, 718] width 920 height 70
click at [258, 559] on div "Shapes L" at bounding box center [266, 718] width 52 height 42
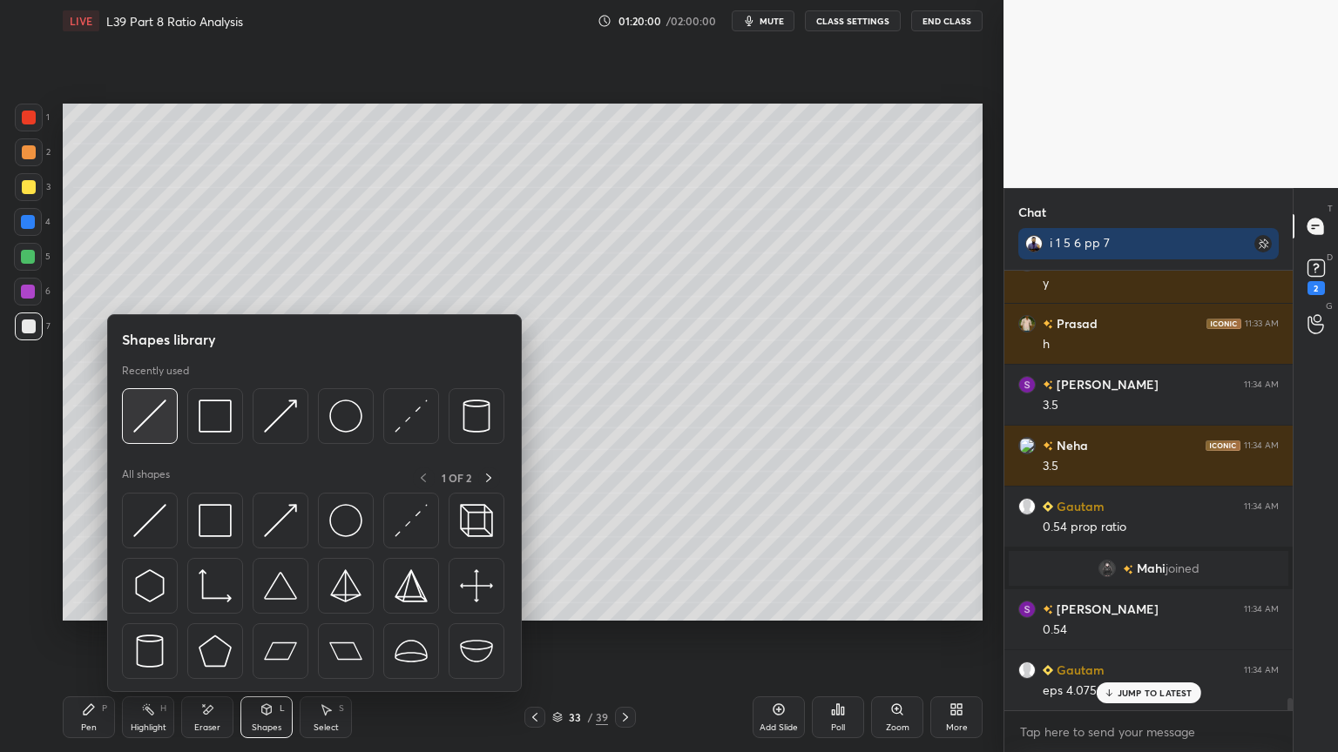
click at [152, 419] on img at bounding box center [149, 416] width 33 height 33
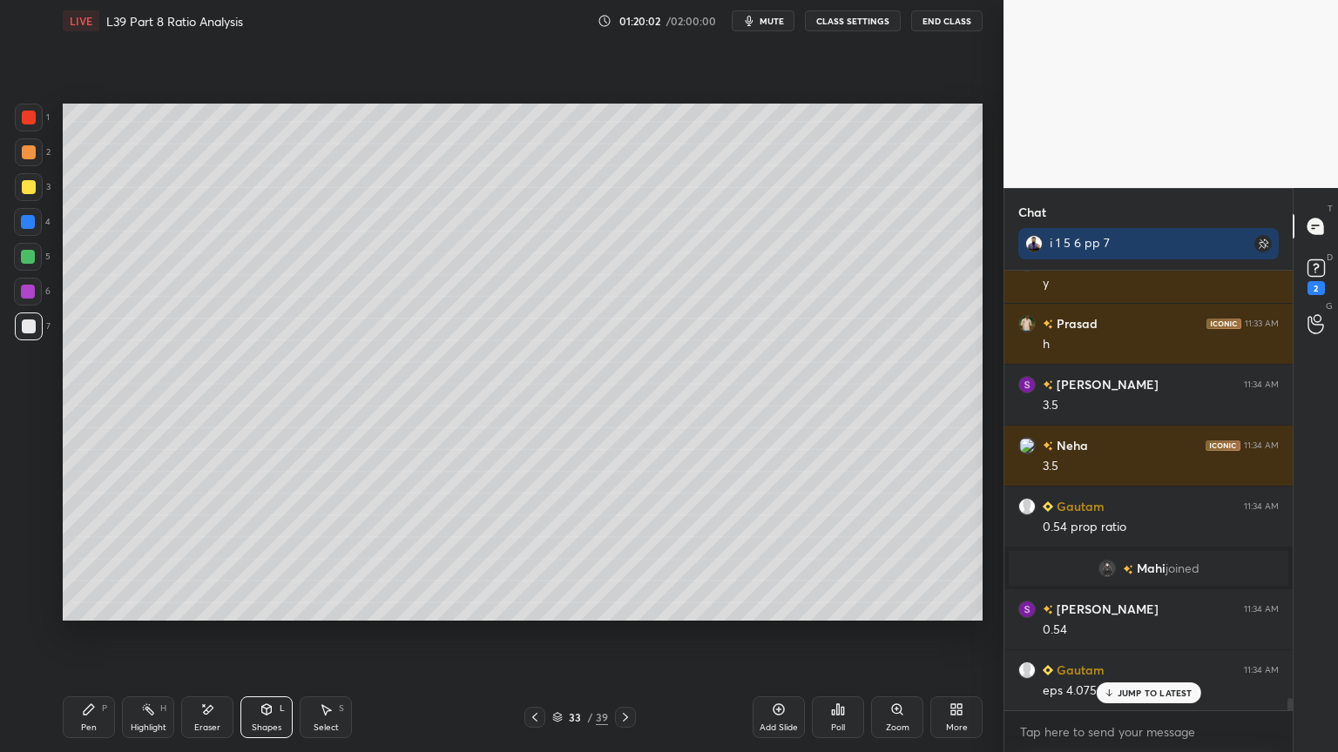
click at [84, 559] on div "Pen" at bounding box center [89, 728] width 16 height 9
click at [530, 559] on icon at bounding box center [535, 718] width 14 height 14
click at [629, 559] on icon at bounding box center [625, 718] width 14 height 14
click at [533, 559] on icon at bounding box center [535, 718] width 14 height 14
click at [536, 559] on icon at bounding box center [535, 718] width 14 height 14
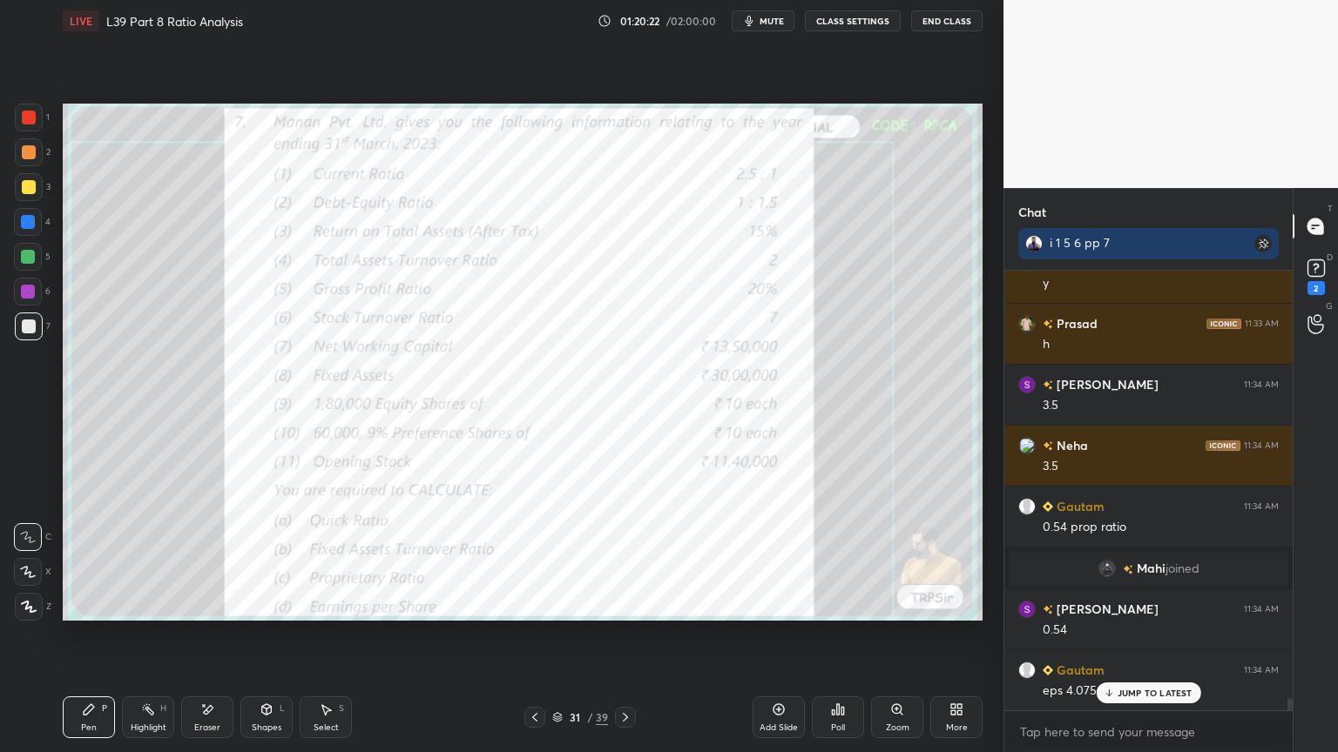
click at [622, 559] on icon at bounding box center [625, 718] width 14 height 14
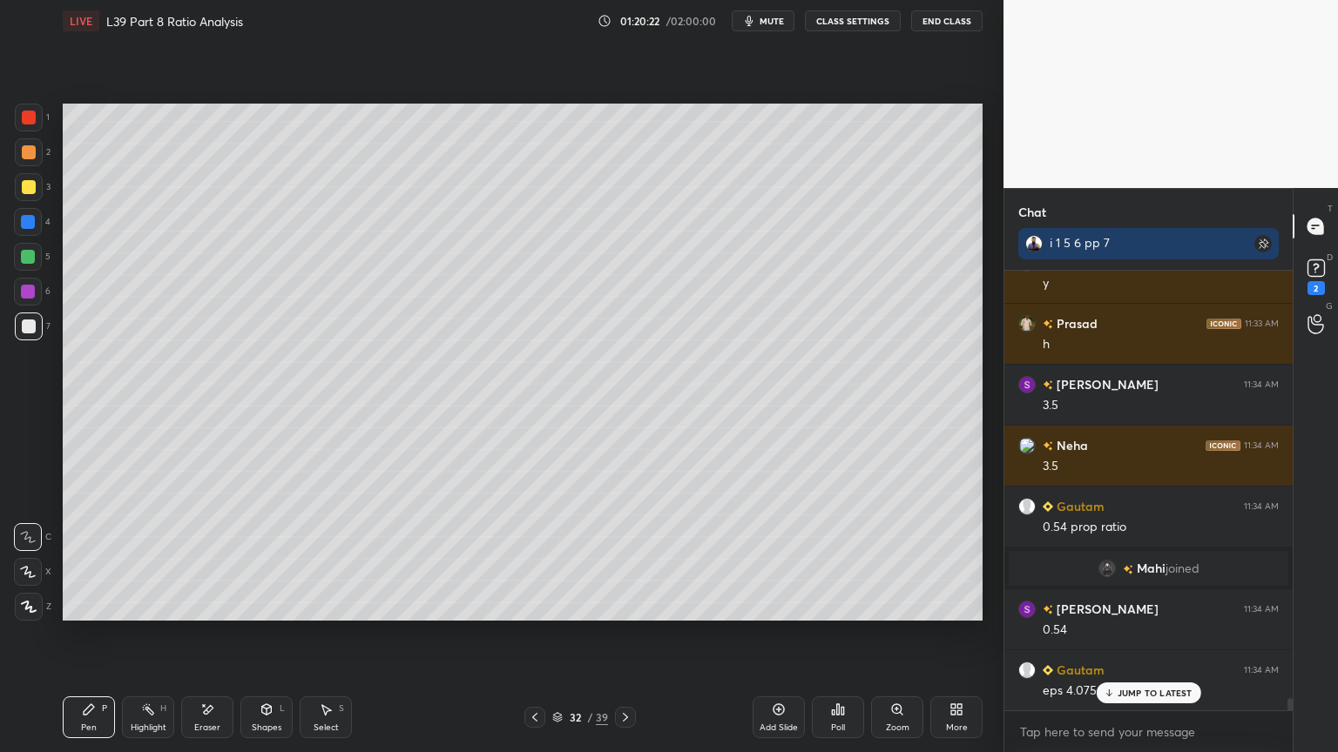
click at [626, 559] on icon at bounding box center [625, 717] width 5 height 9
click at [28, 117] on div at bounding box center [29, 118] width 14 height 14
click at [256, 559] on div "Shapes L" at bounding box center [266, 718] width 52 height 42
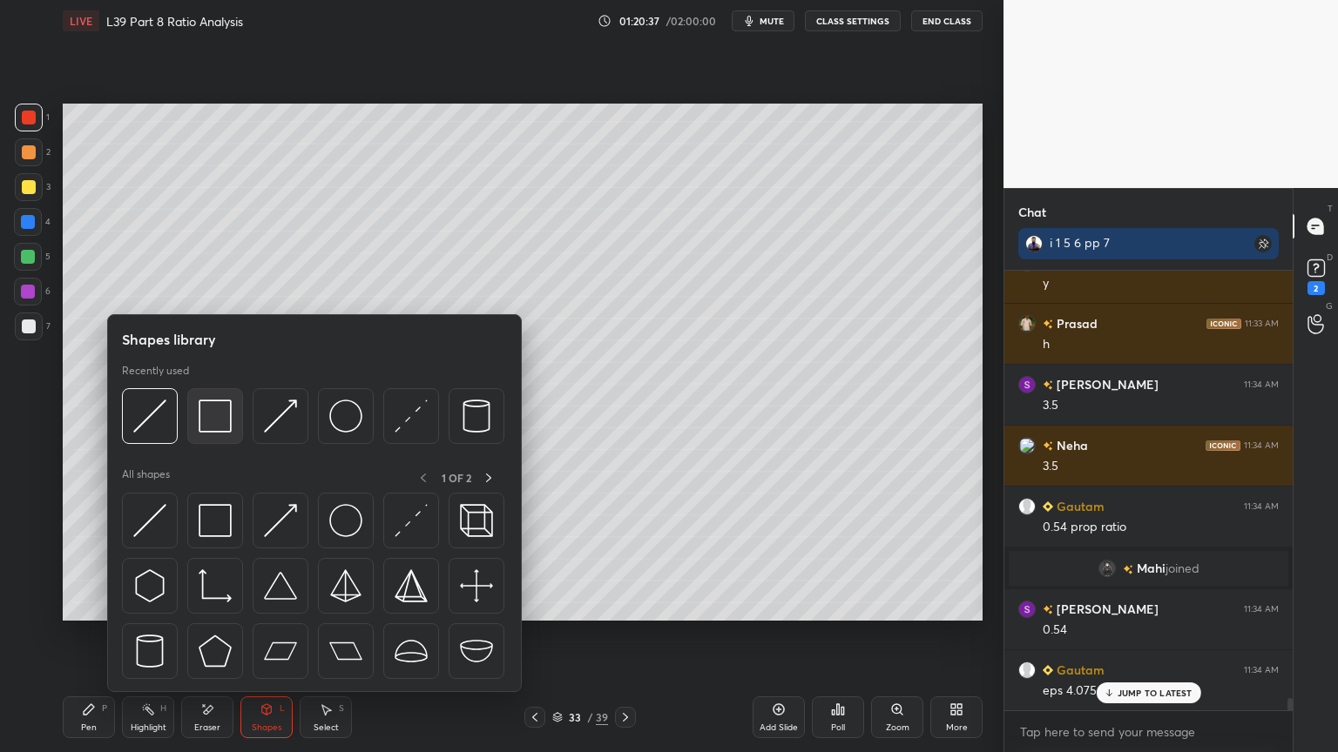
click at [220, 410] on img at bounding box center [215, 416] width 33 height 33
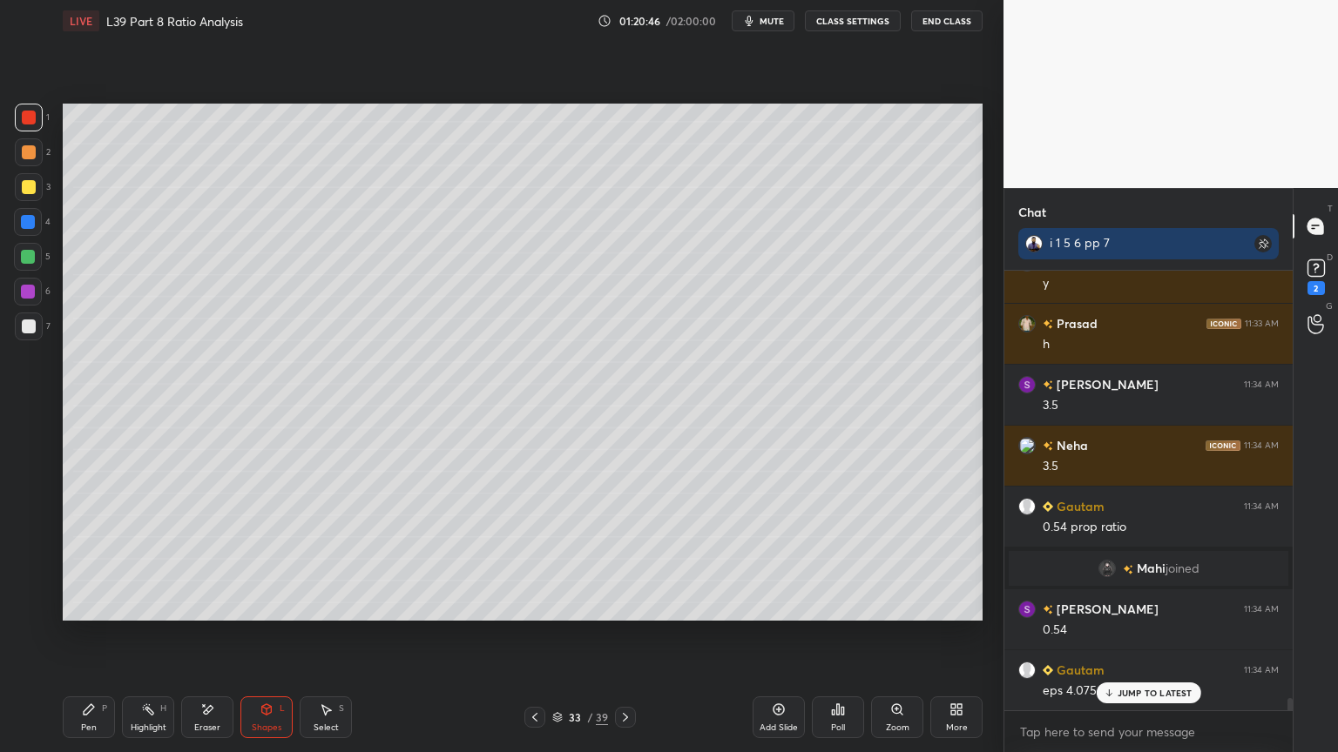
click at [1313, 268] on icon at bounding box center [1315, 267] width 6 height 7
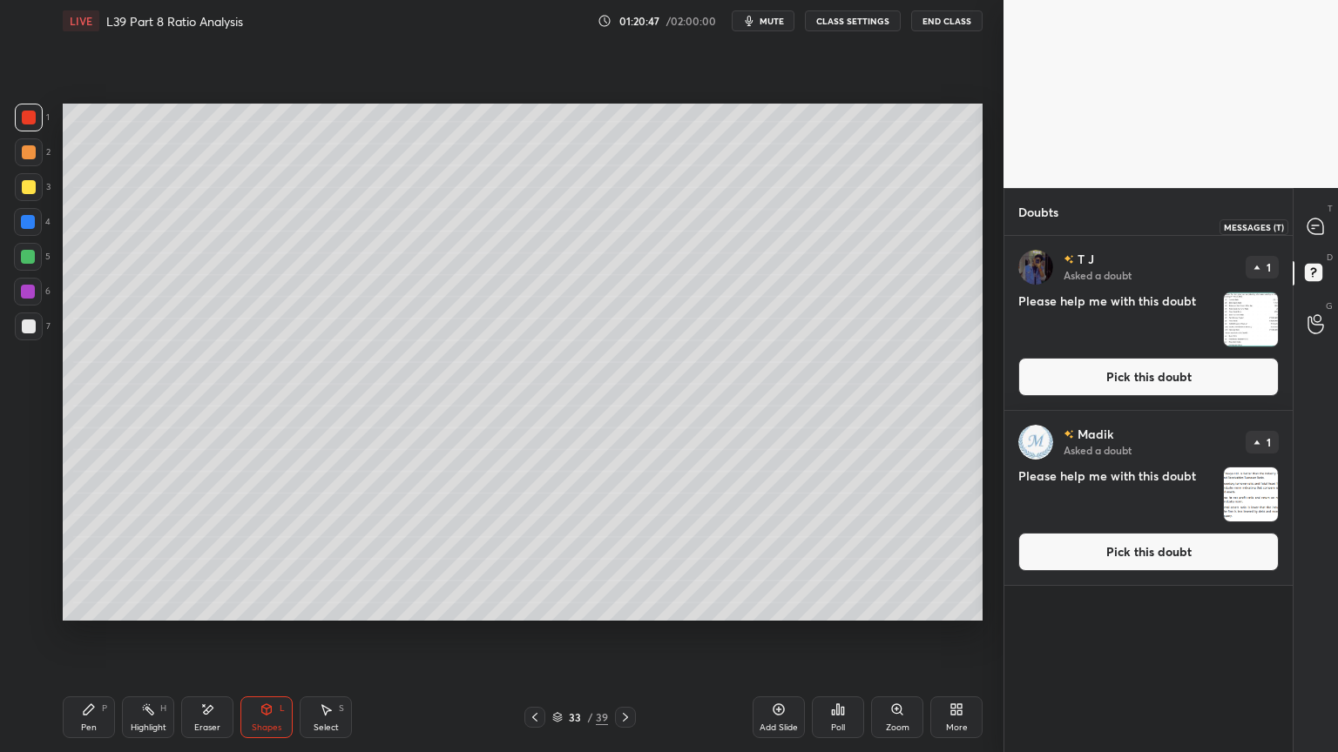
click at [1313, 216] on div at bounding box center [1316, 226] width 35 height 31
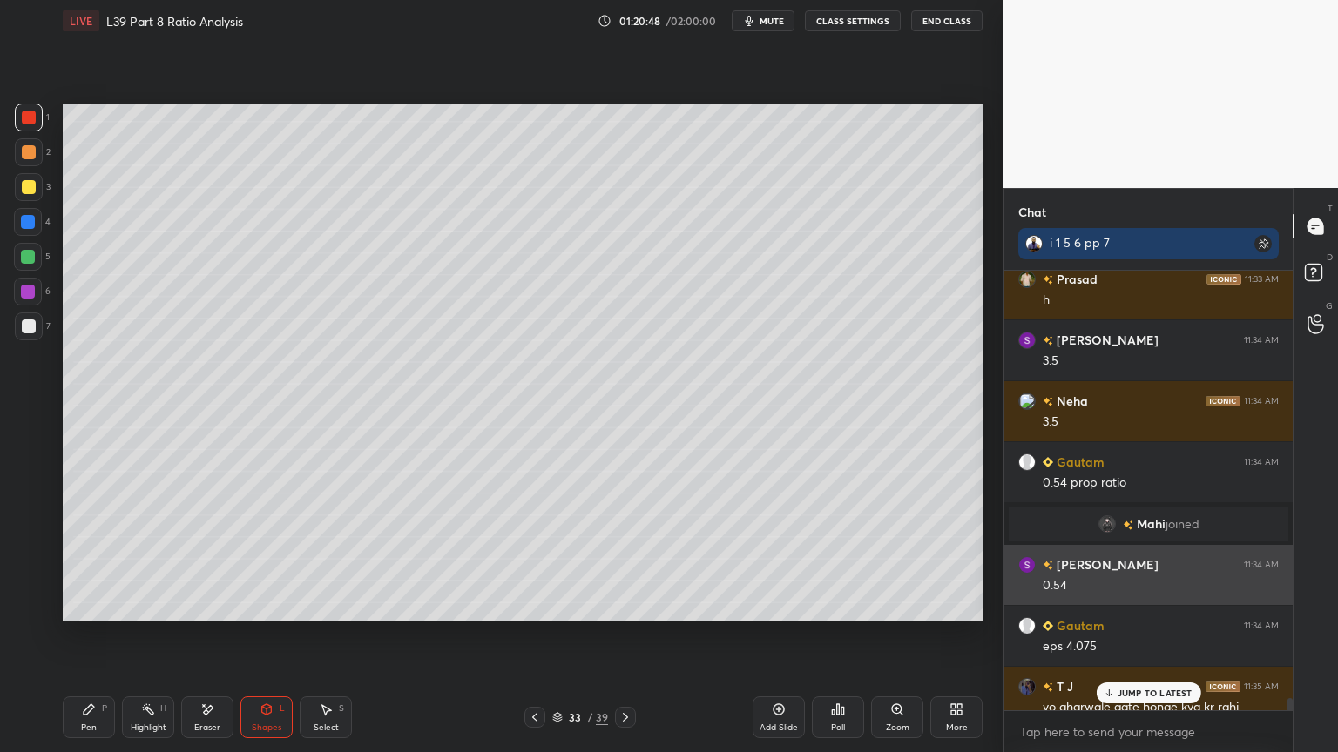
scroll to position [16437, 0]
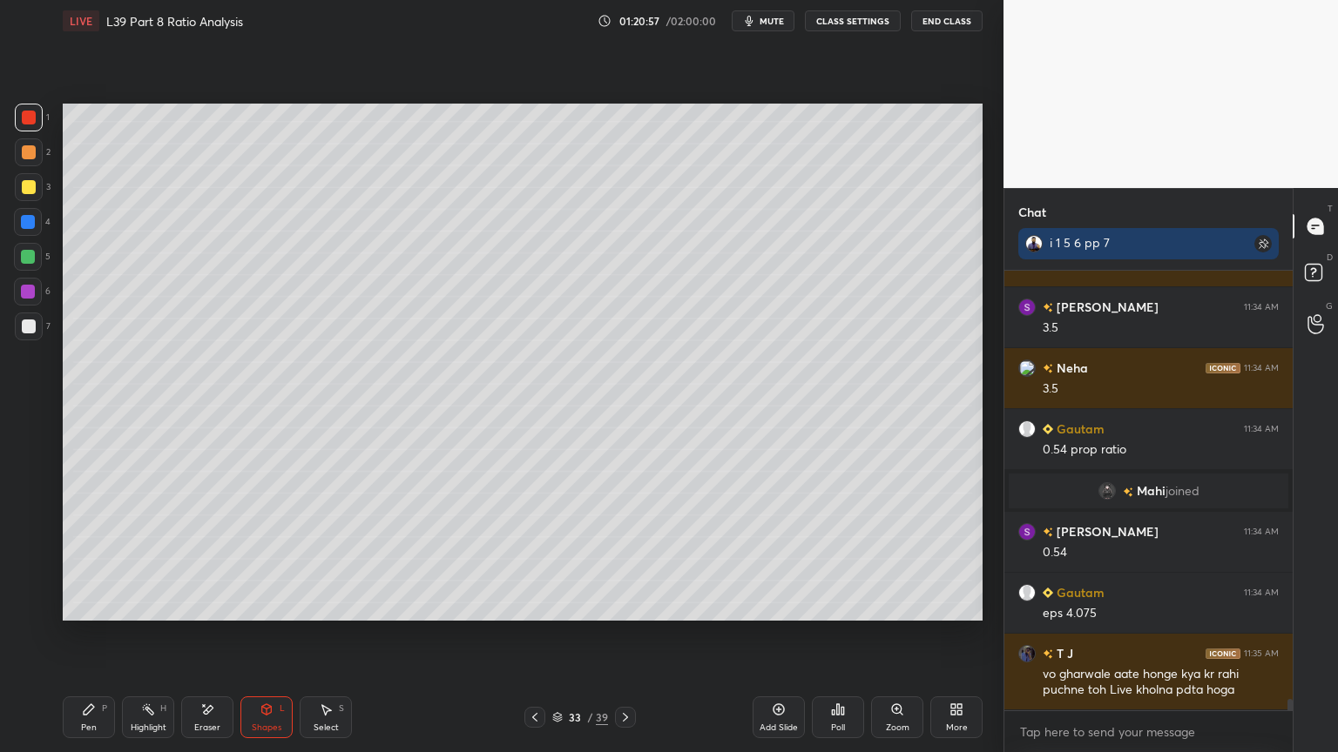
click at [30, 223] on div at bounding box center [28, 222] width 14 height 14
click at [260, 559] on icon at bounding box center [267, 710] width 14 height 14
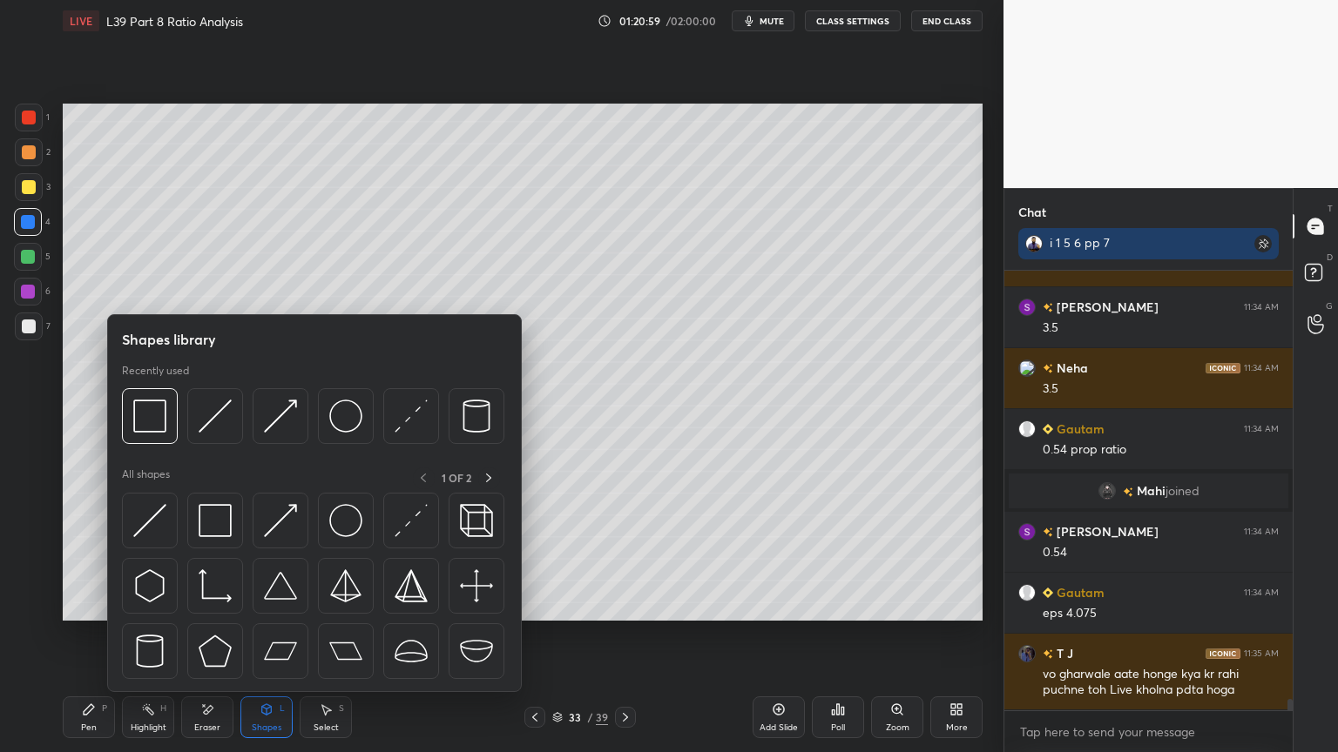
click at [228, 426] on img at bounding box center [215, 416] width 33 height 33
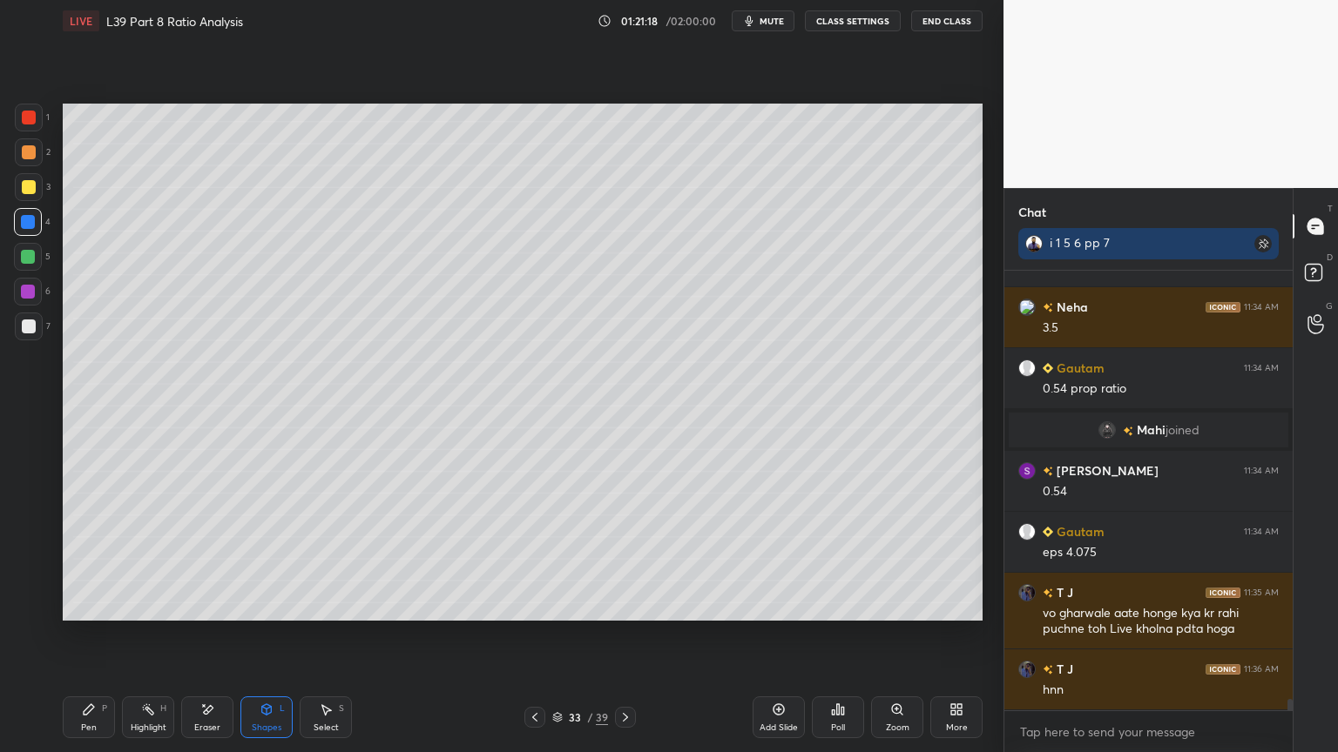
scroll to position [16558, 0]
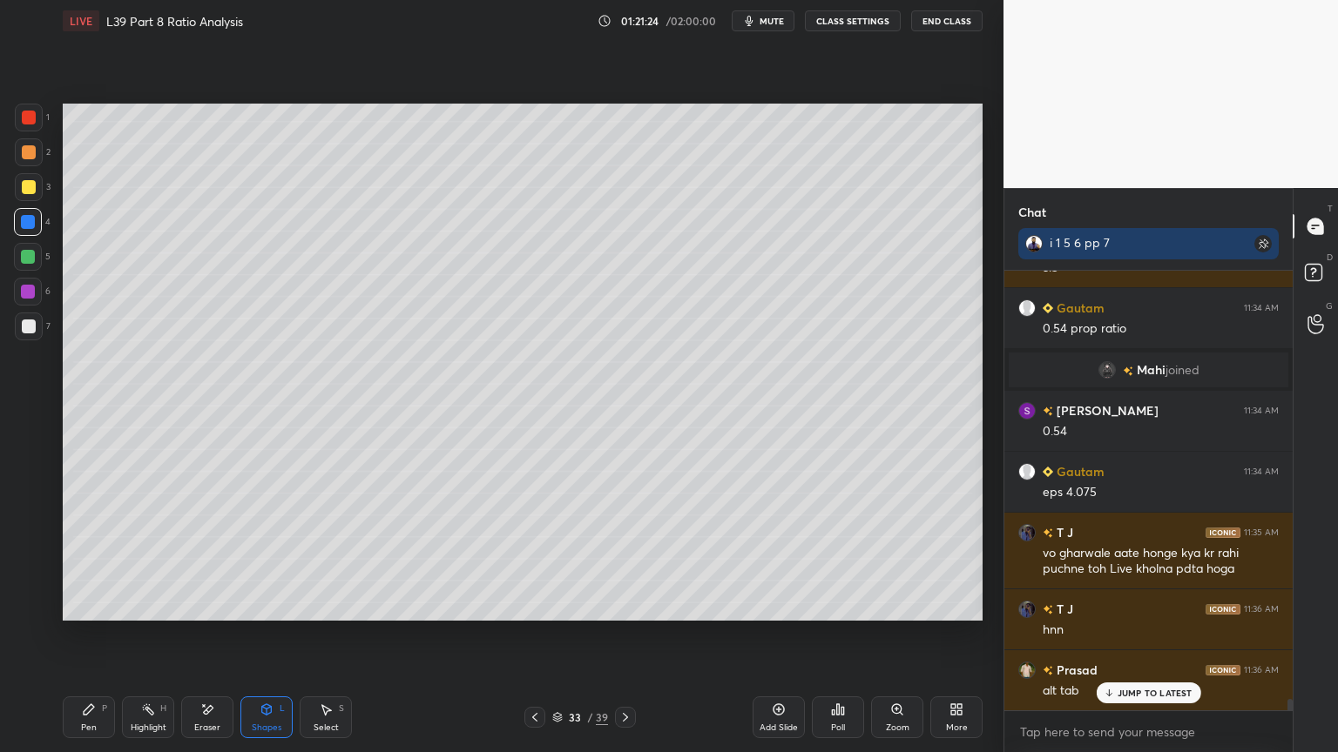
click at [27, 185] on div at bounding box center [29, 187] width 14 height 14
click at [77, 559] on div "Pen P Highlight H Eraser Shapes L Select S 33 / 39 Add Slide Poll Zoom More" at bounding box center [523, 718] width 920 height 70
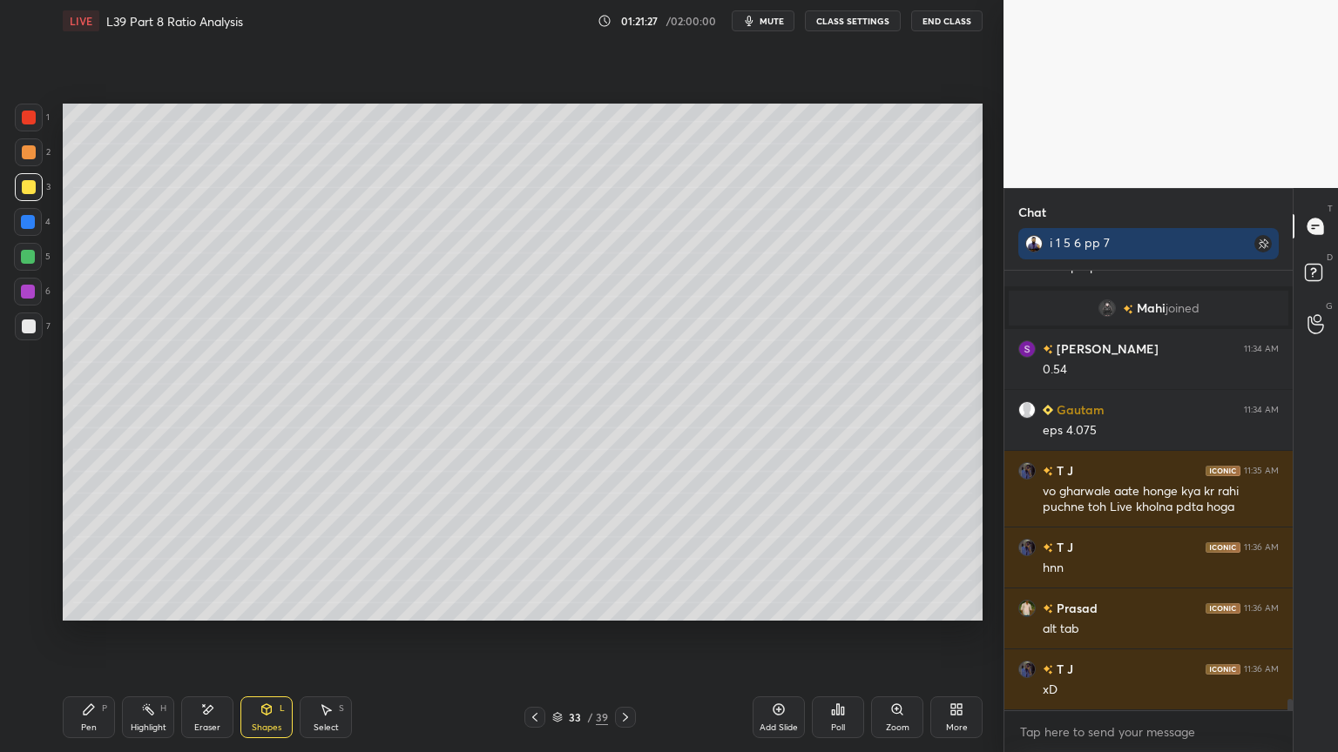
click at [91, 559] on div "Pen P" at bounding box center [89, 718] width 52 height 42
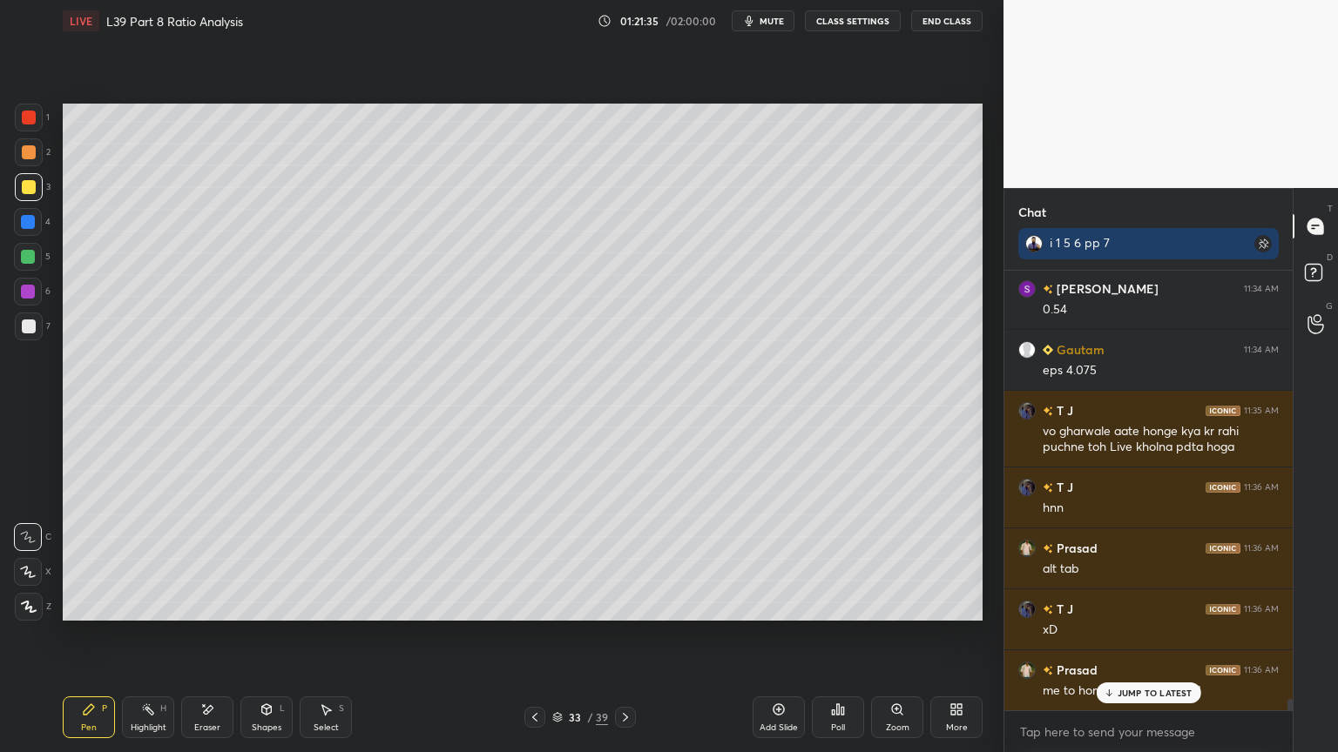
click at [540, 559] on icon at bounding box center [535, 718] width 14 height 14
click at [537, 559] on icon at bounding box center [535, 718] width 14 height 14
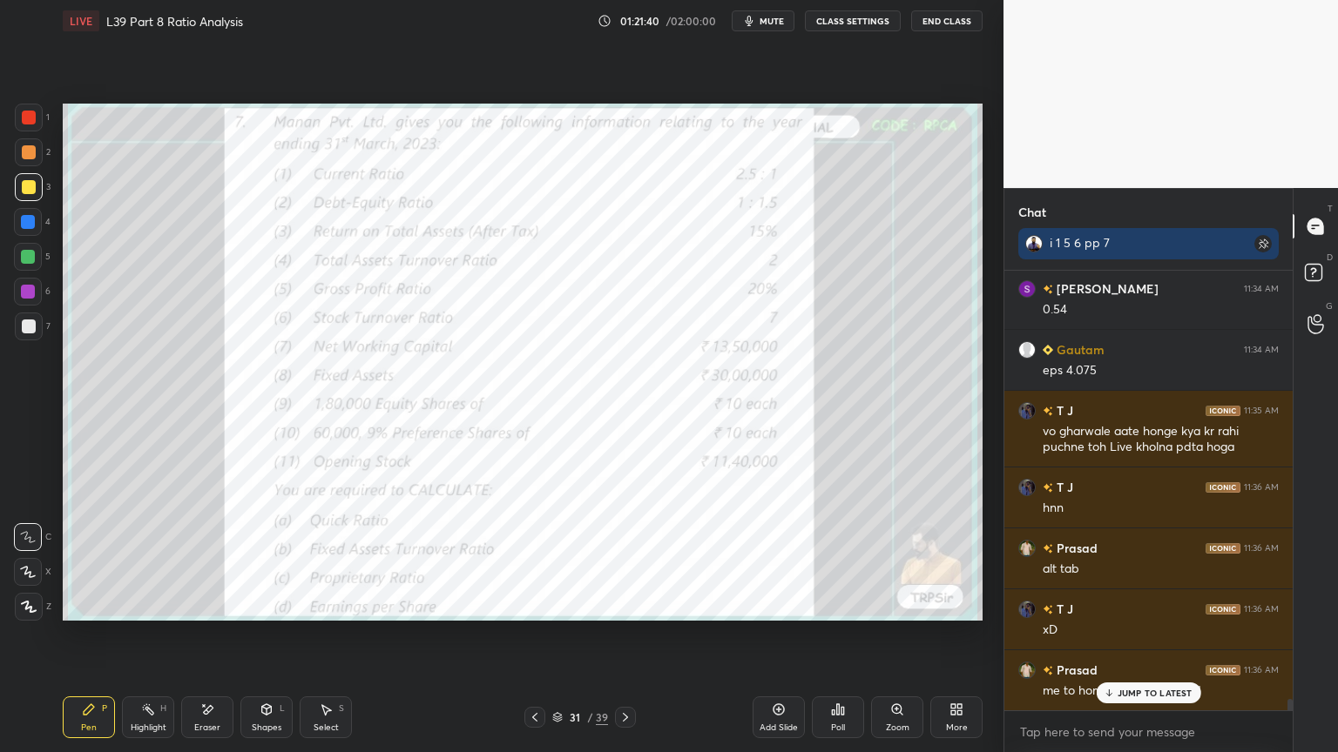
click at [629, 559] on icon at bounding box center [625, 718] width 14 height 14
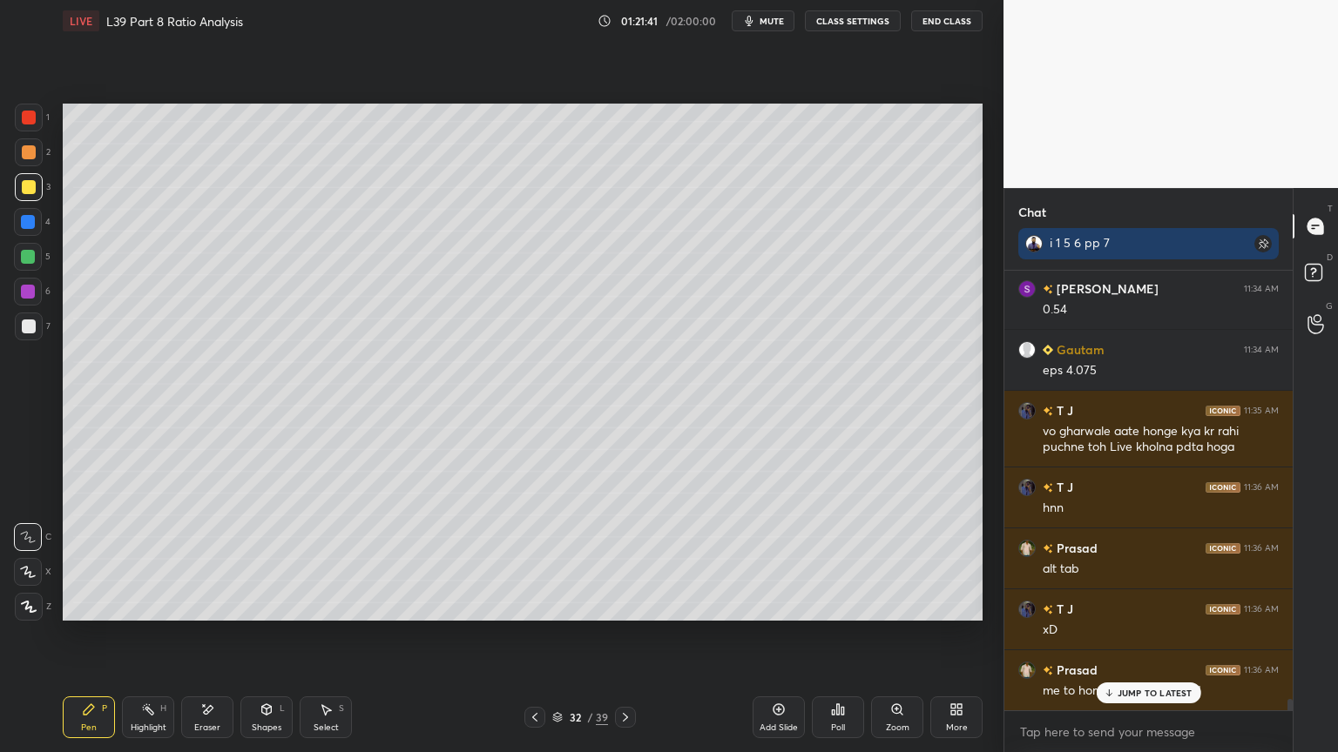
click at [626, 559] on icon at bounding box center [625, 717] width 5 height 9
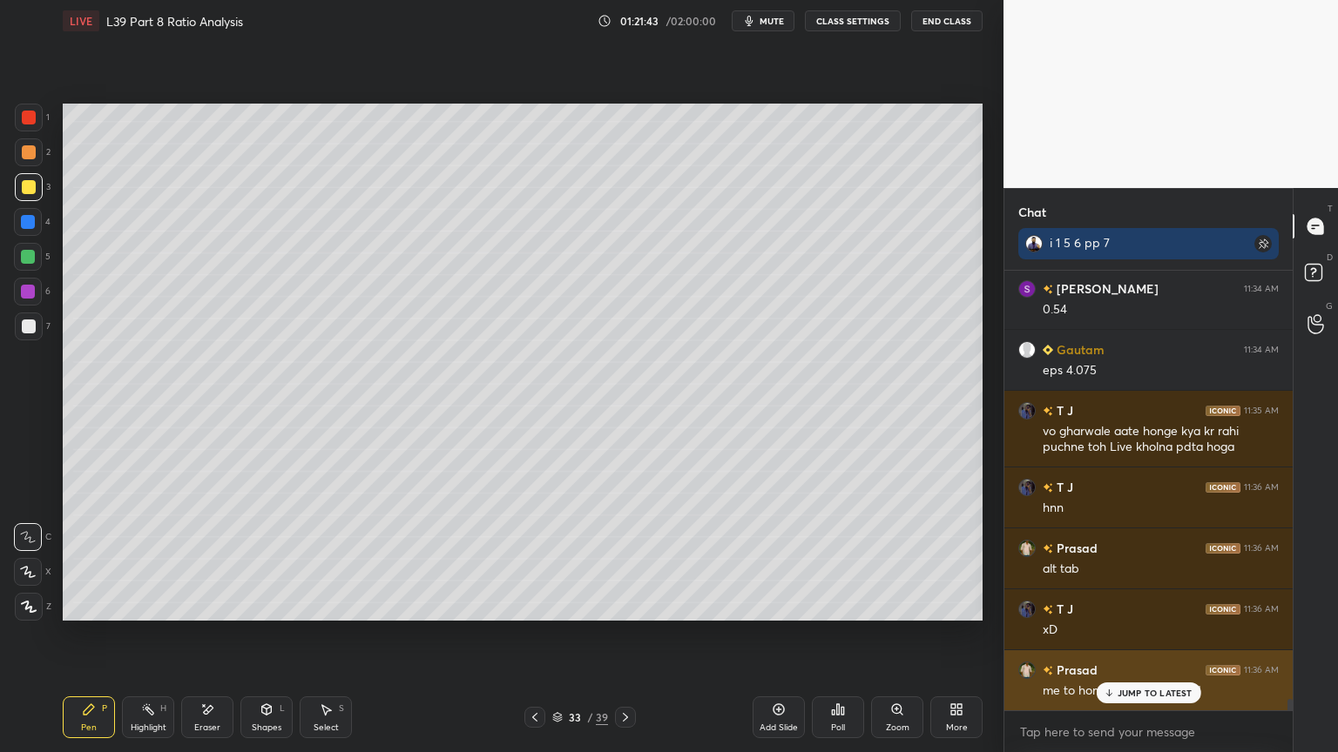
click at [1128, 559] on p "JUMP TO LATEST" at bounding box center [1154, 693] width 75 height 10
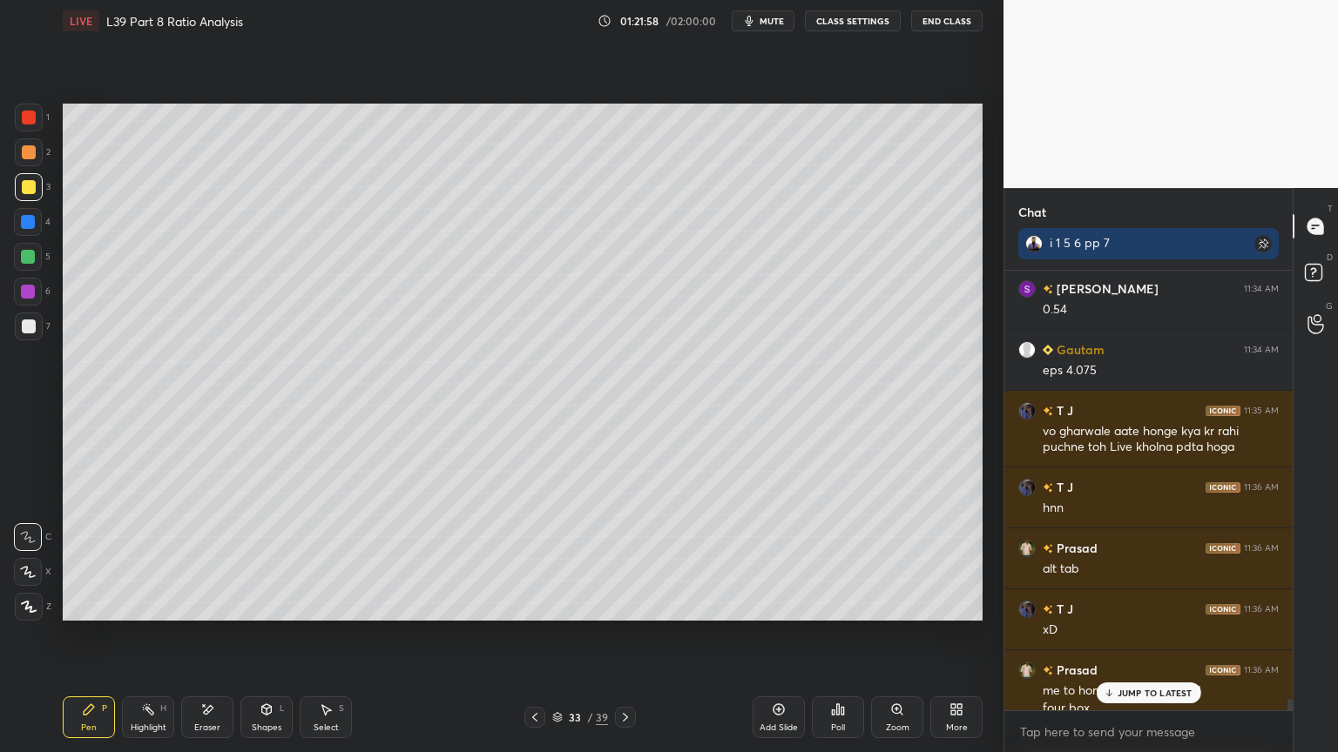
scroll to position [16697, 0]
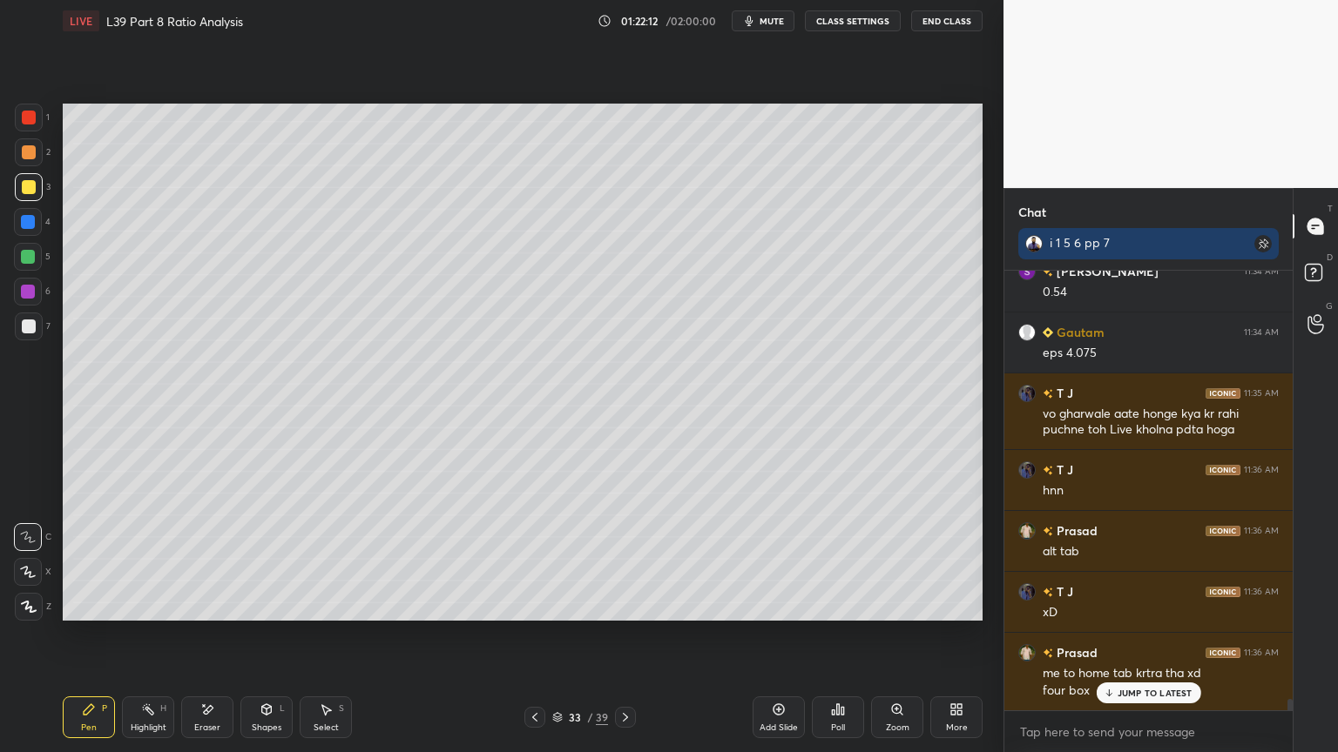
click at [273, 559] on div "Shapes" at bounding box center [267, 728] width 30 height 9
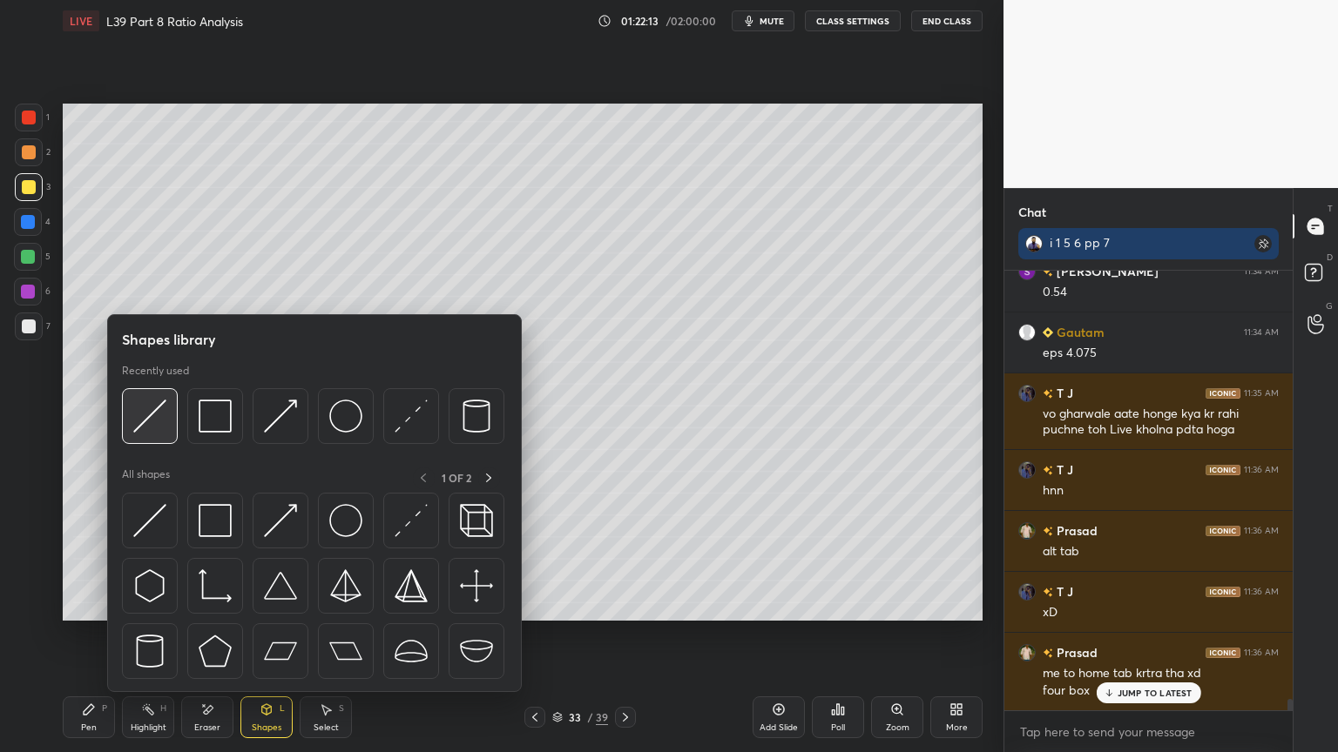
click at [151, 427] on img at bounding box center [149, 416] width 33 height 33
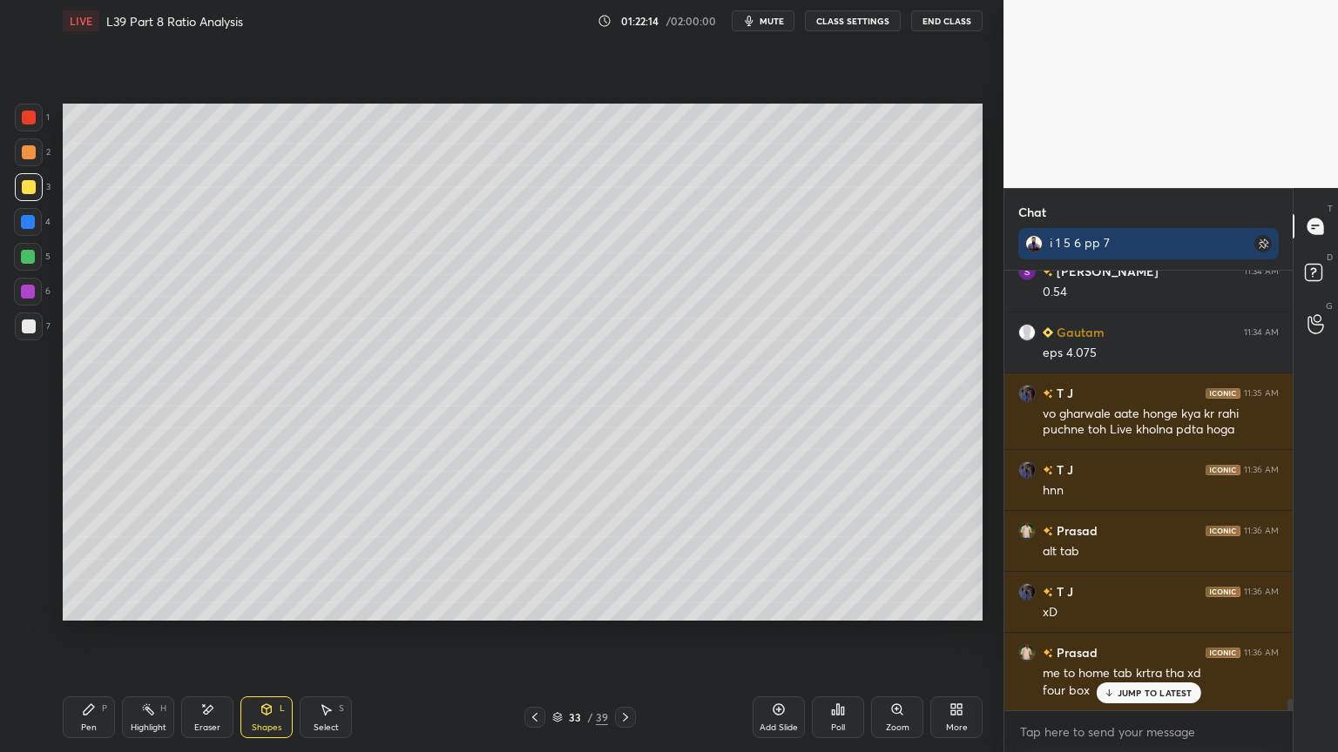
click at [31, 158] on div at bounding box center [29, 152] width 14 height 14
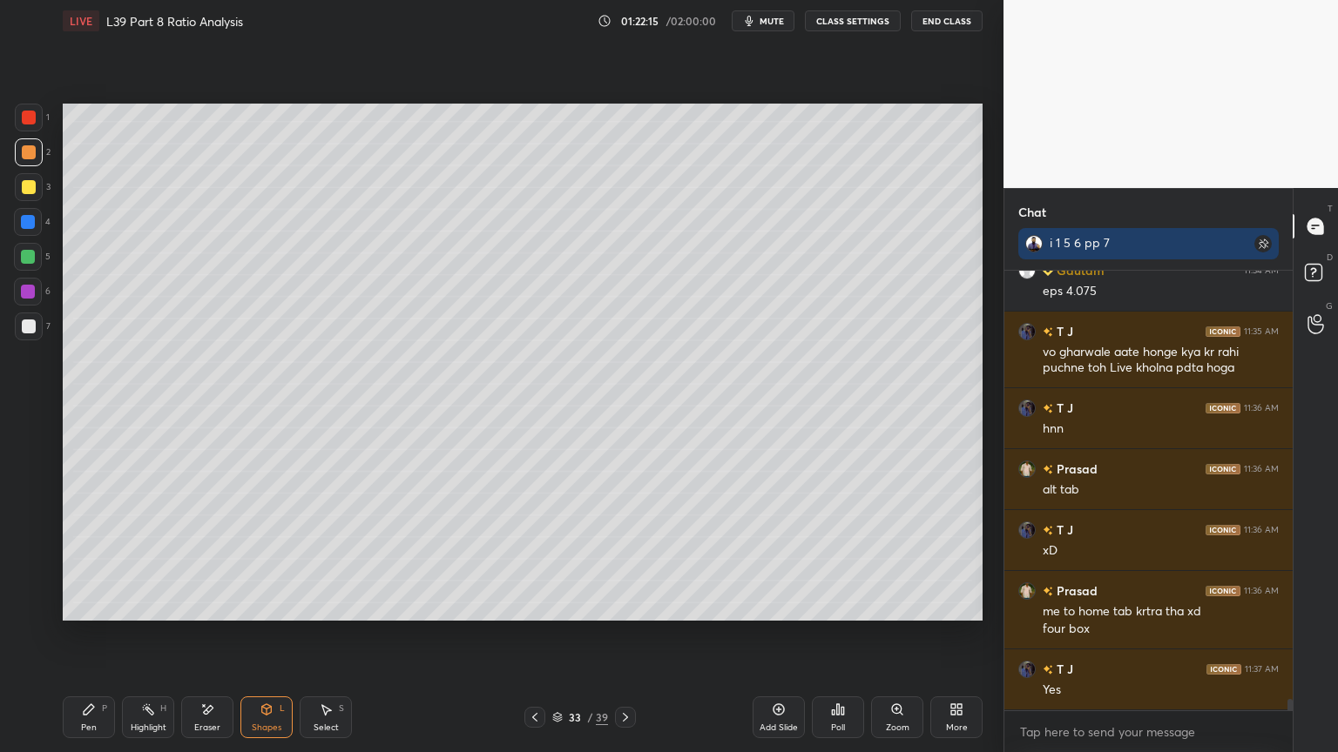
click at [87, 559] on icon at bounding box center [89, 710] width 14 height 14
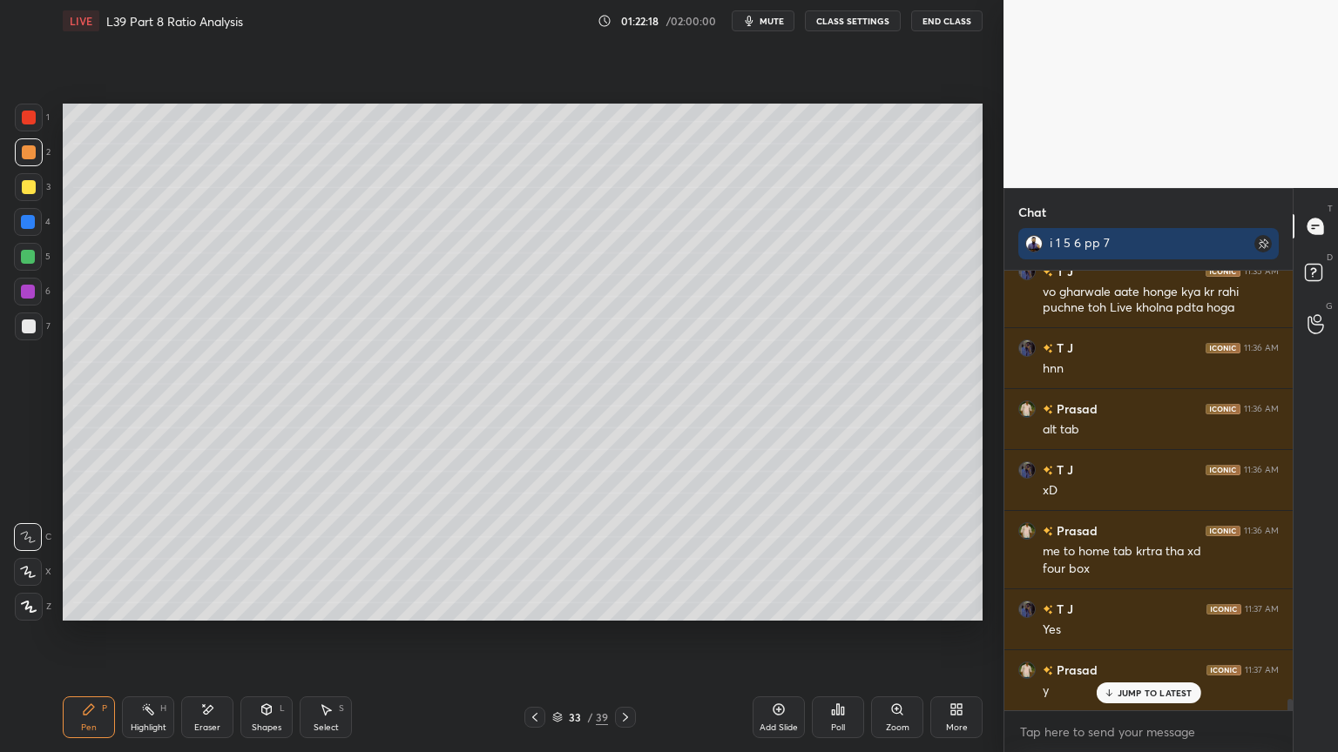
scroll to position [16881, 0]
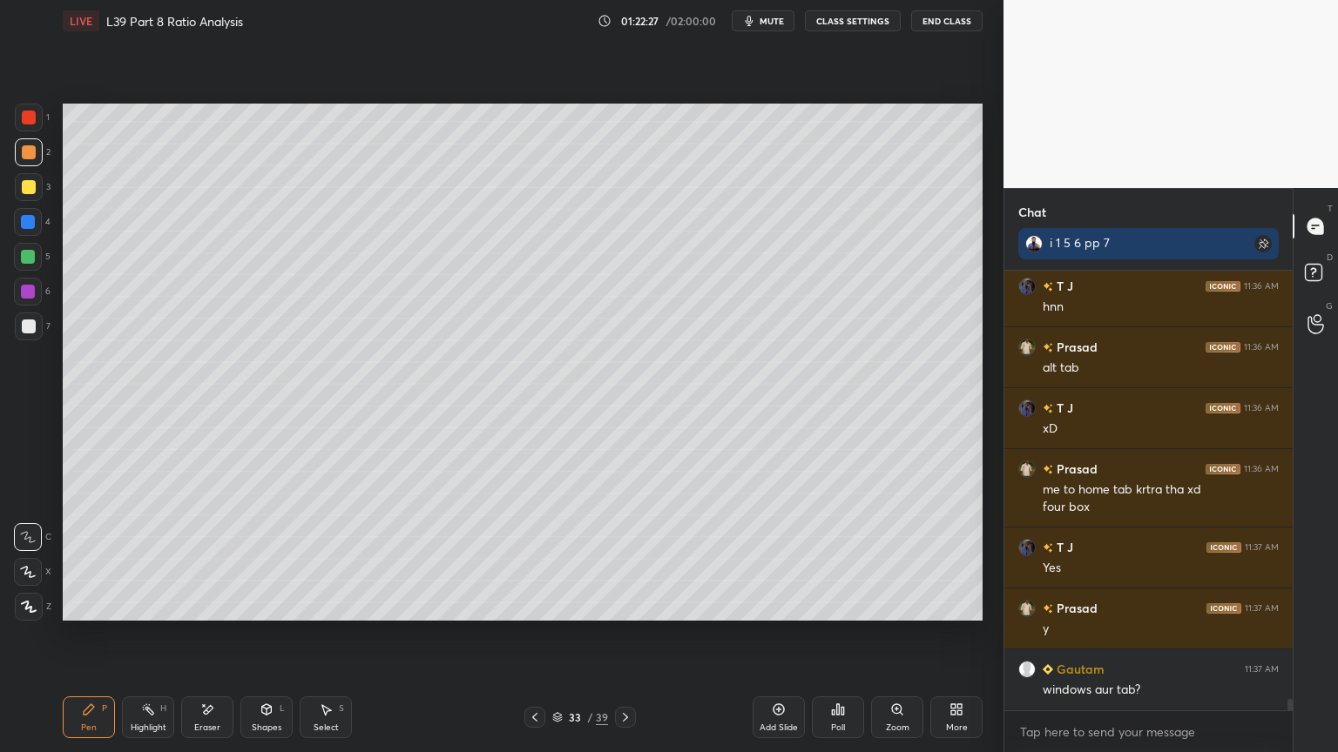
click at [268, 559] on div "Shapes L" at bounding box center [266, 718] width 52 height 42
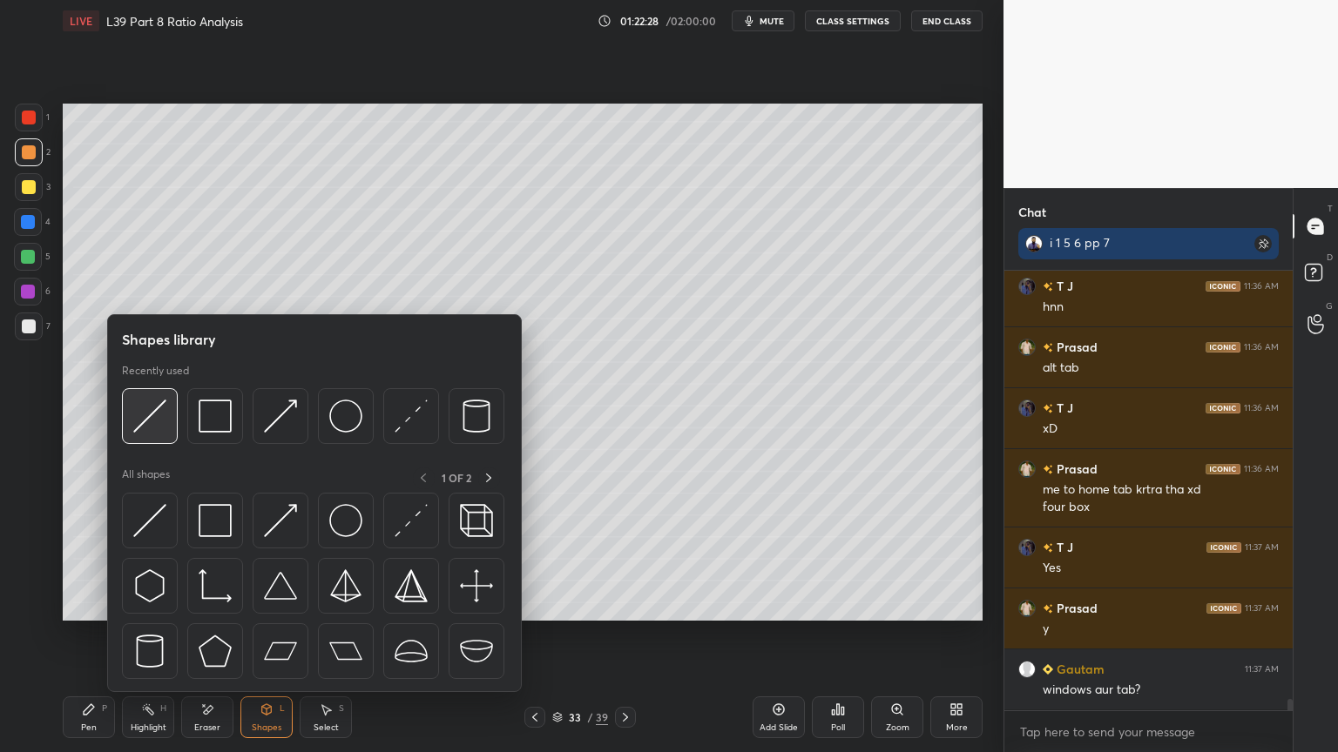
click at [152, 426] on img at bounding box center [149, 416] width 33 height 33
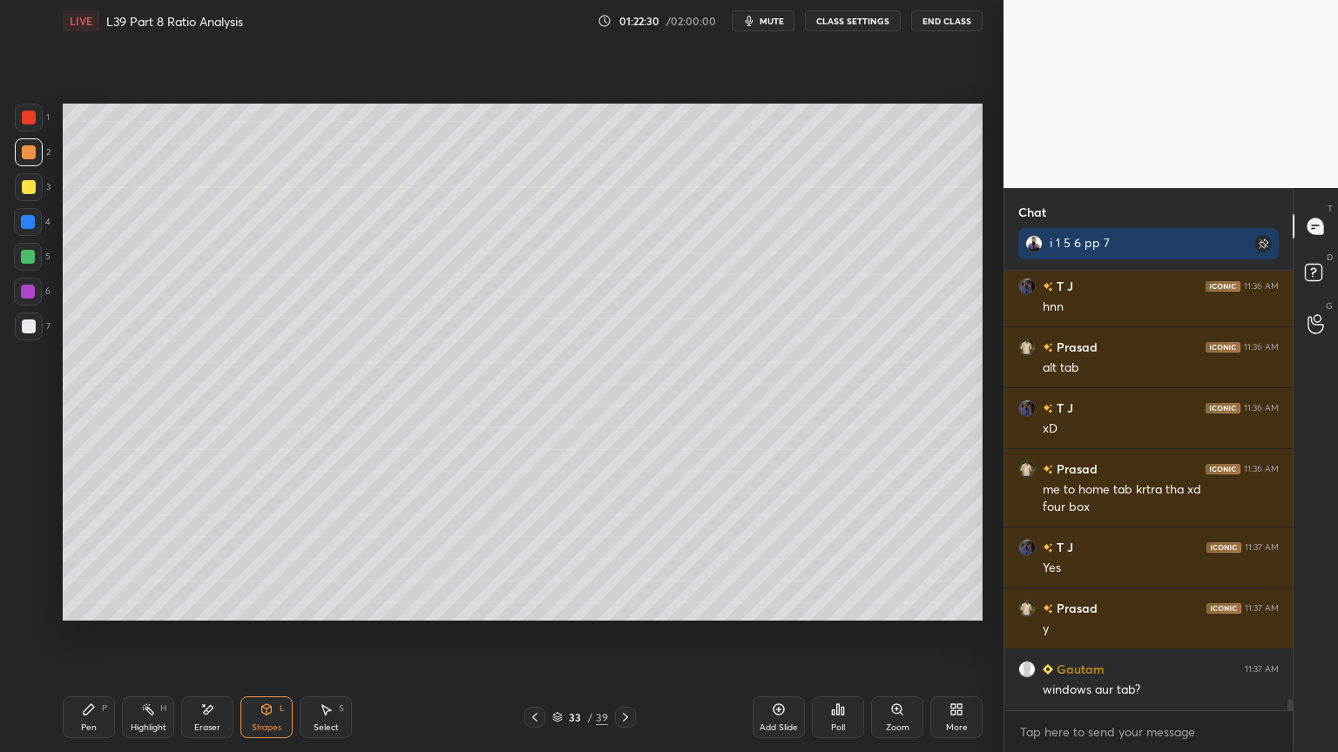
click at [87, 559] on icon at bounding box center [89, 710] width 10 height 10
click at [22, 327] on div at bounding box center [29, 327] width 14 height 14
click at [536, 559] on icon at bounding box center [535, 718] width 14 height 14
click at [625, 559] on icon at bounding box center [625, 718] width 14 height 14
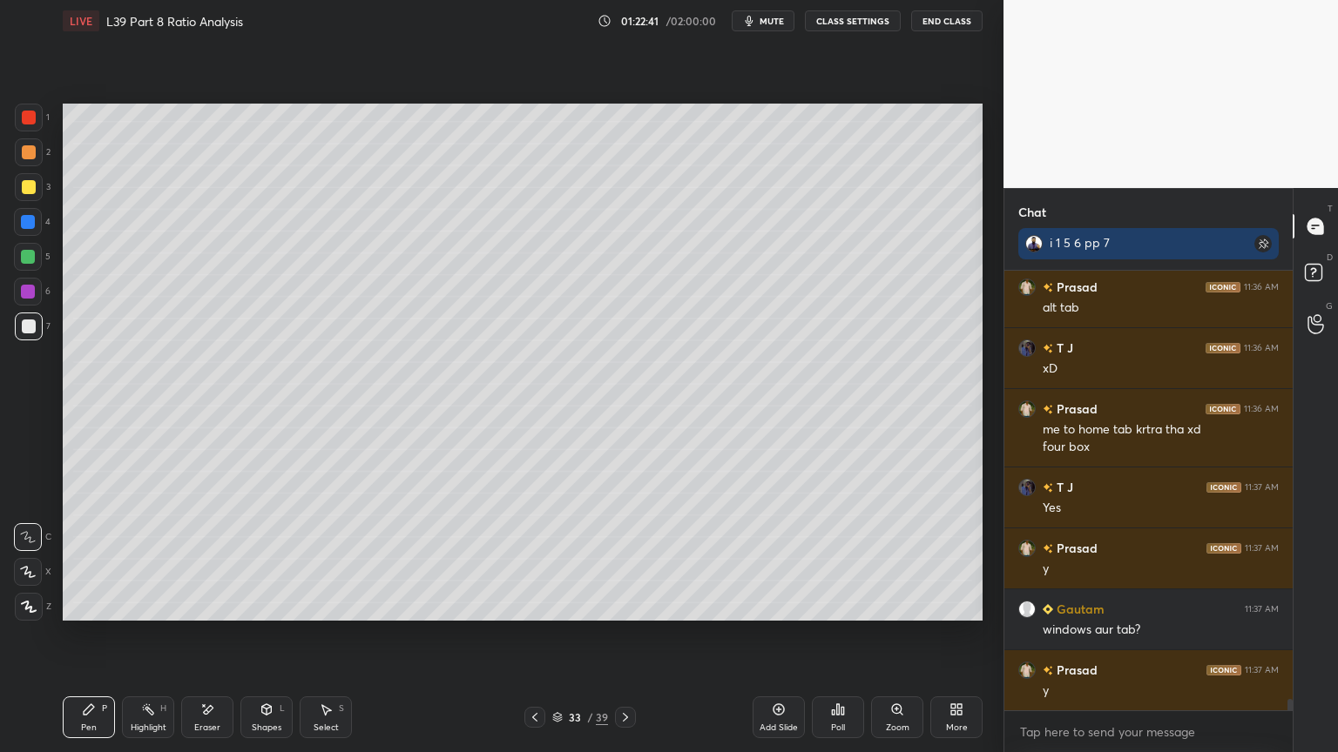
click at [534, 559] on icon at bounding box center [535, 718] width 14 height 14
click at [540, 559] on icon at bounding box center [535, 718] width 14 height 14
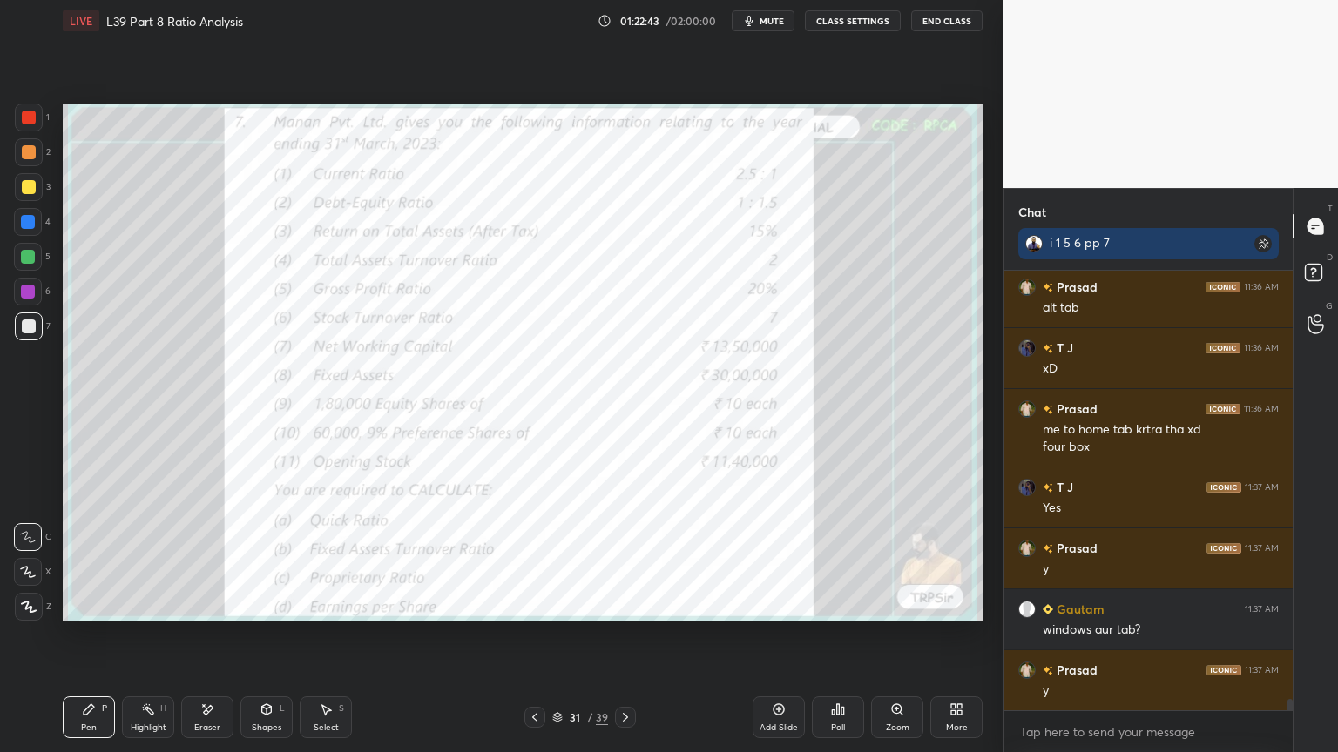
click at [626, 559] on icon at bounding box center [625, 717] width 5 height 9
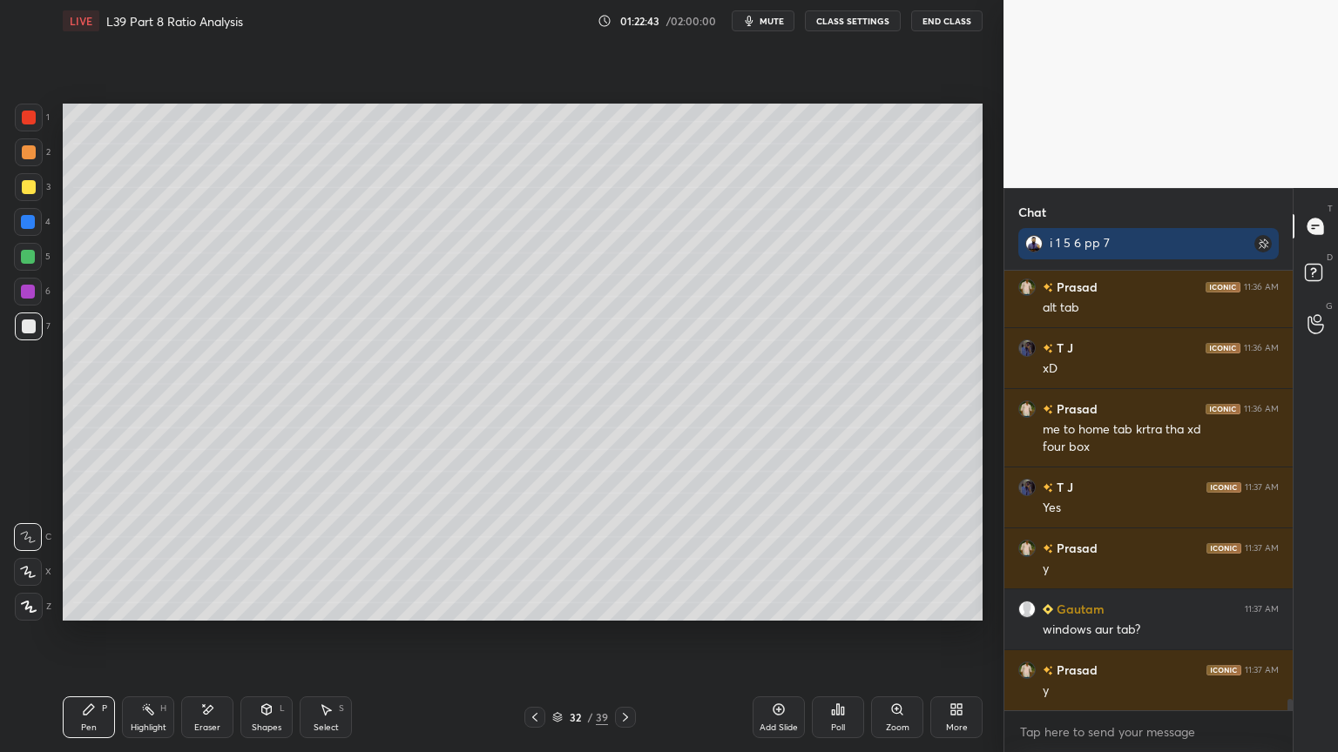
click at [627, 559] on icon at bounding box center [625, 717] width 5 height 9
click at [266, 559] on icon at bounding box center [266, 712] width 0 height 6
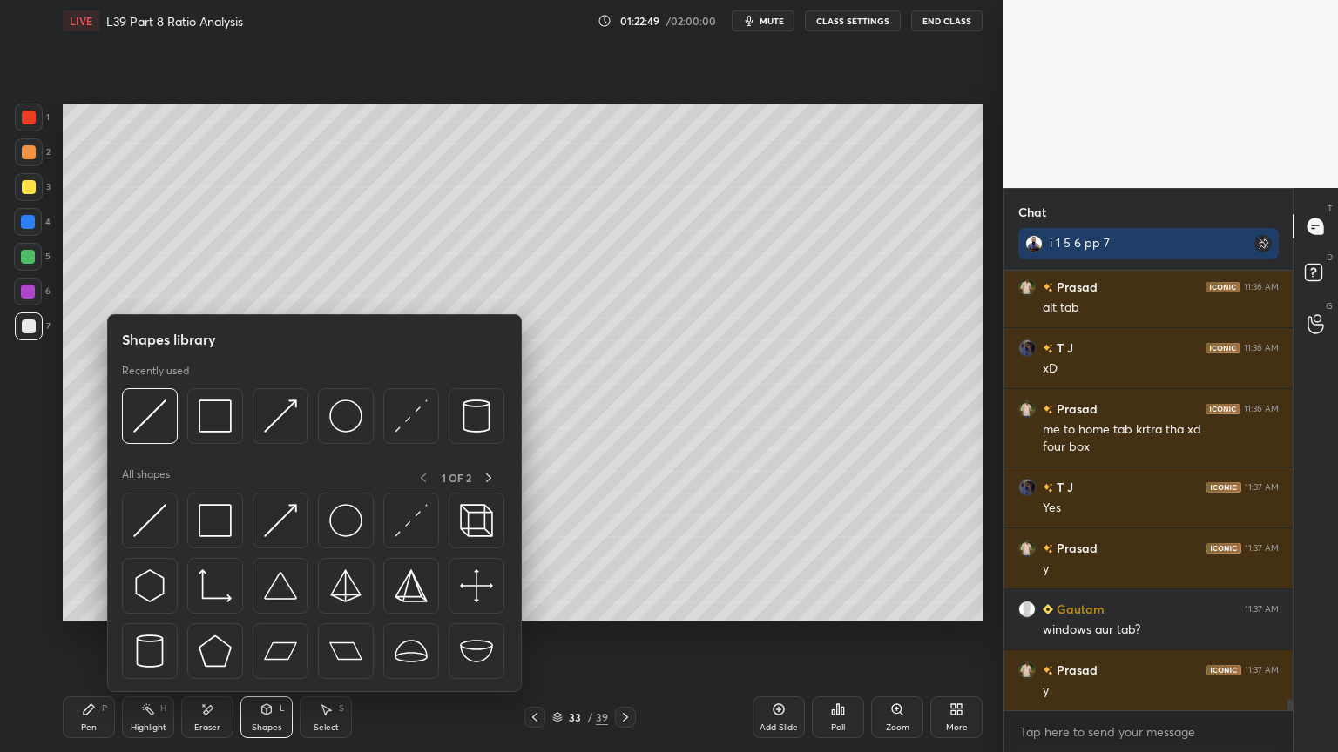
click at [146, 417] on img at bounding box center [149, 416] width 33 height 33
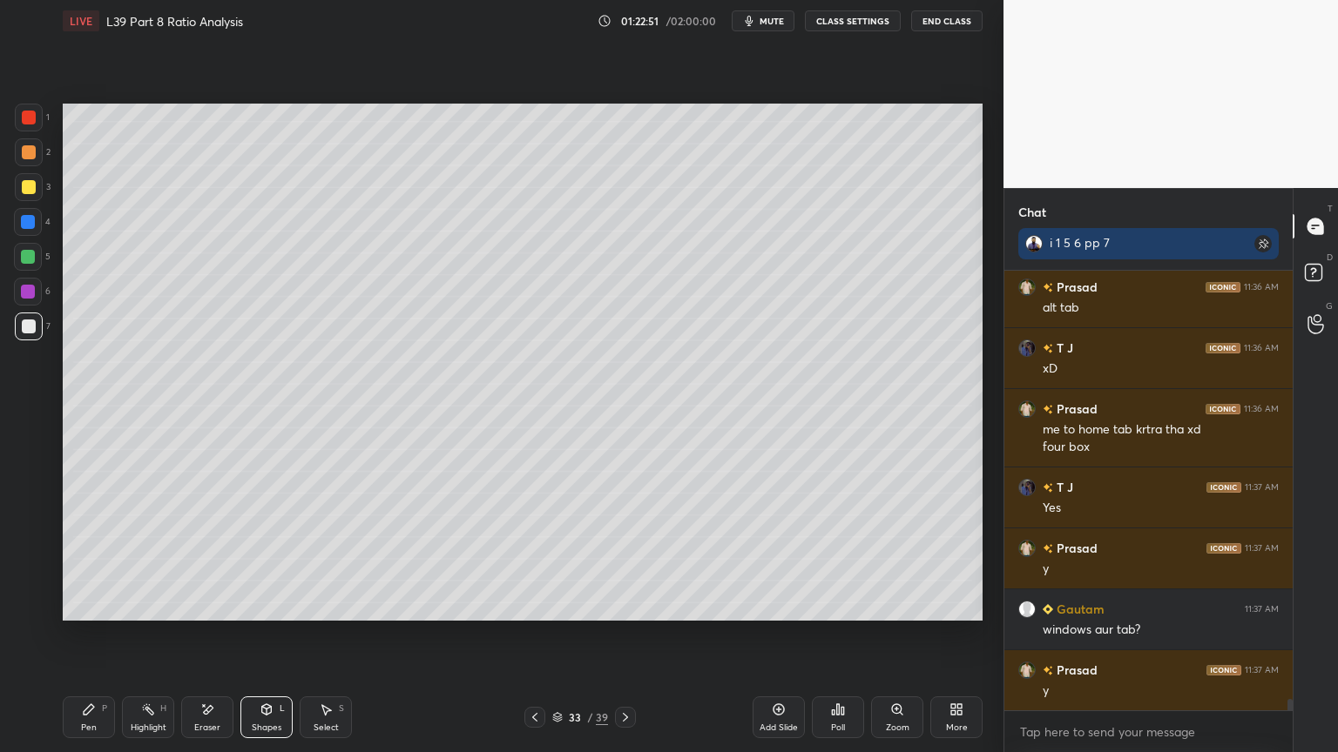
click at [85, 559] on div "Pen P" at bounding box center [89, 718] width 52 height 42
click at [525, 559] on div at bounding box center [534, 717] width 21 height 21
click at [629, 559] on icon at bounding box center [625, 718] width 14 height 14
click at [631, 559] on icon at bounding box center [625, 718] width 14 height 14
click at [541, 559] on icon at bounding box center [535, 718] width 14 height 14
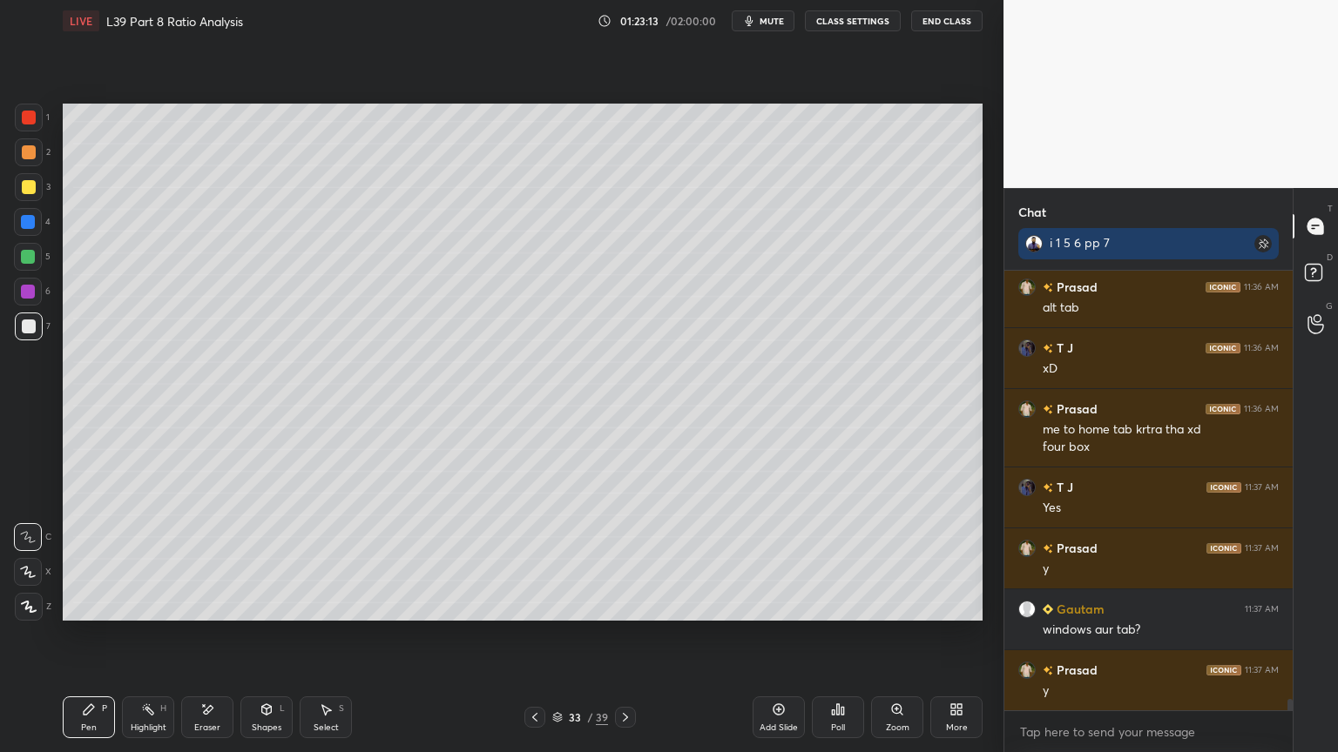
click at [29, 108] on div at bounding box center [29, 118] width 28 height 28
click at [244, 559] on div "Shapes L" at bounding box center [266, 718] width 52 height 42
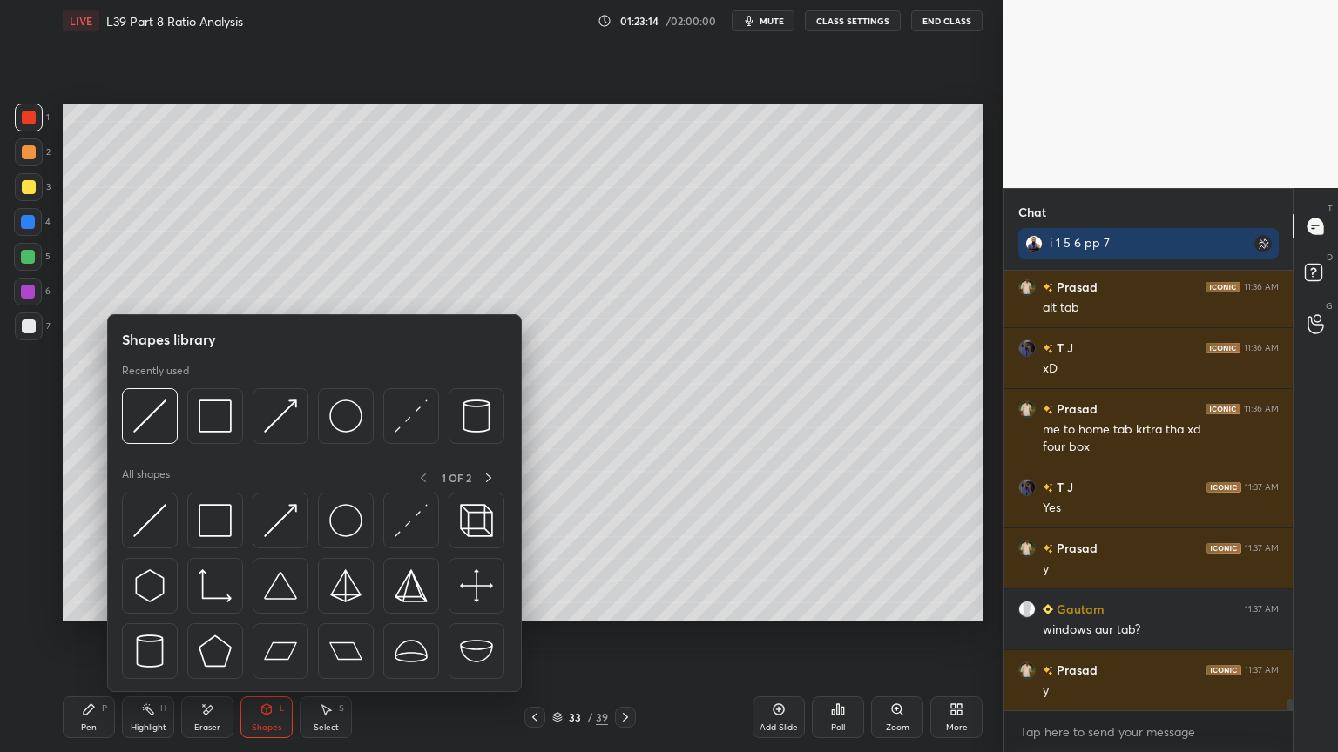
click at [230, 419] on img at bounding box center [215, 416] width 33 height 33
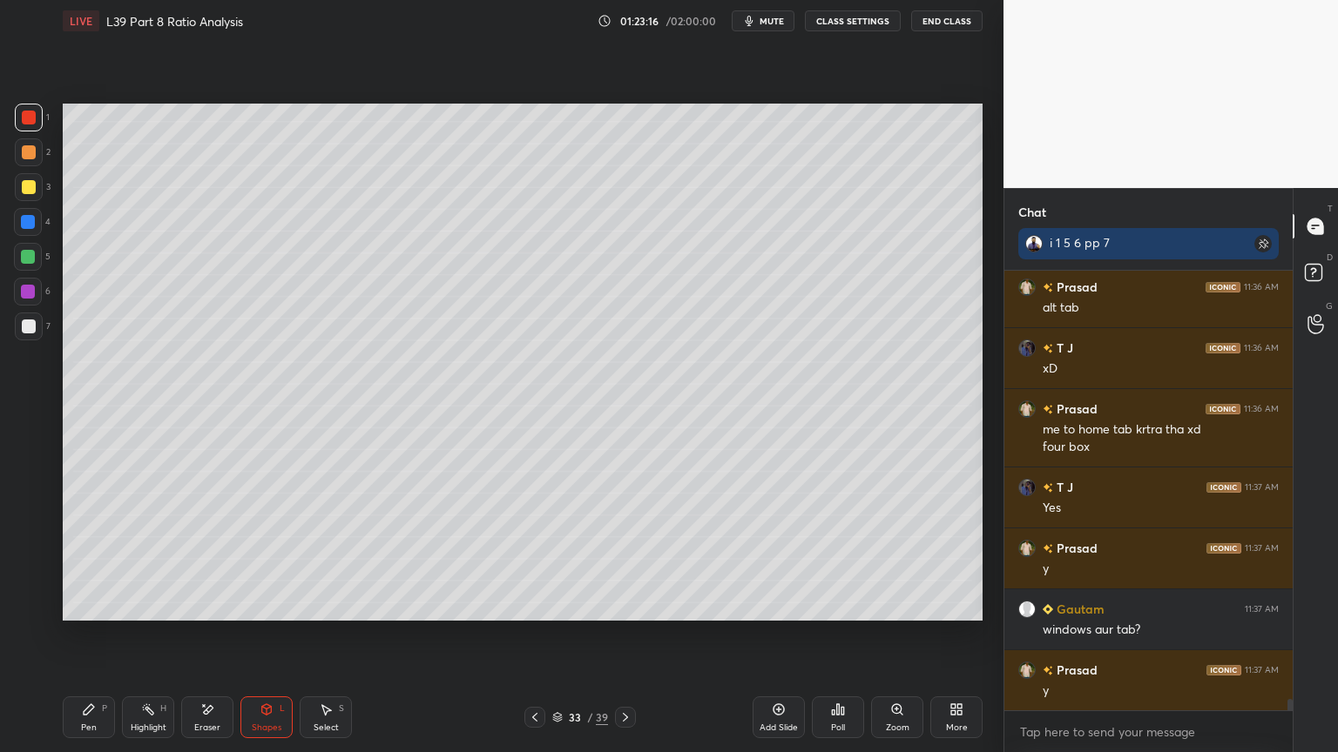
click at [32, 191] on div at bounding box center [29, 187] width 14 height 14
click at [72, 559] on div "Pen P" at bounding box center [89, 718] width 52 height 42
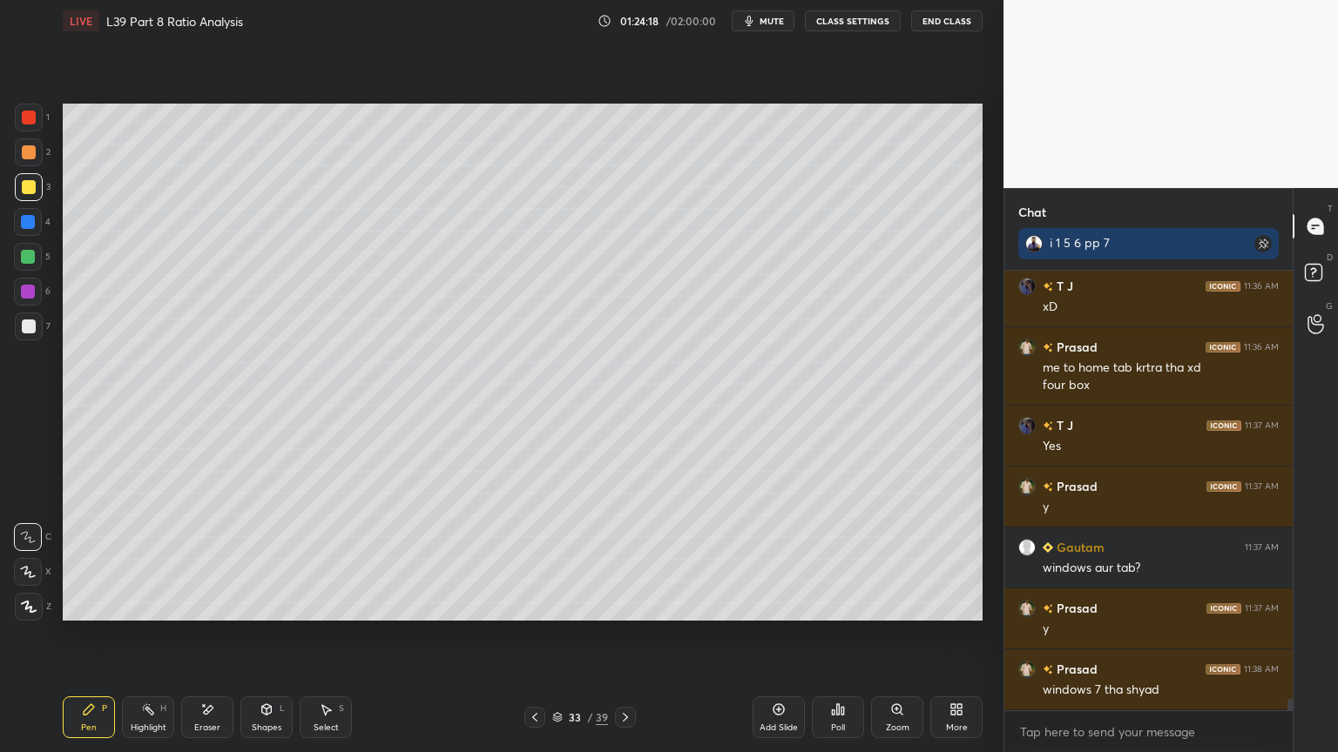
click at [330, 559] on icon at bounding box center [326, 710] width 14 height 14
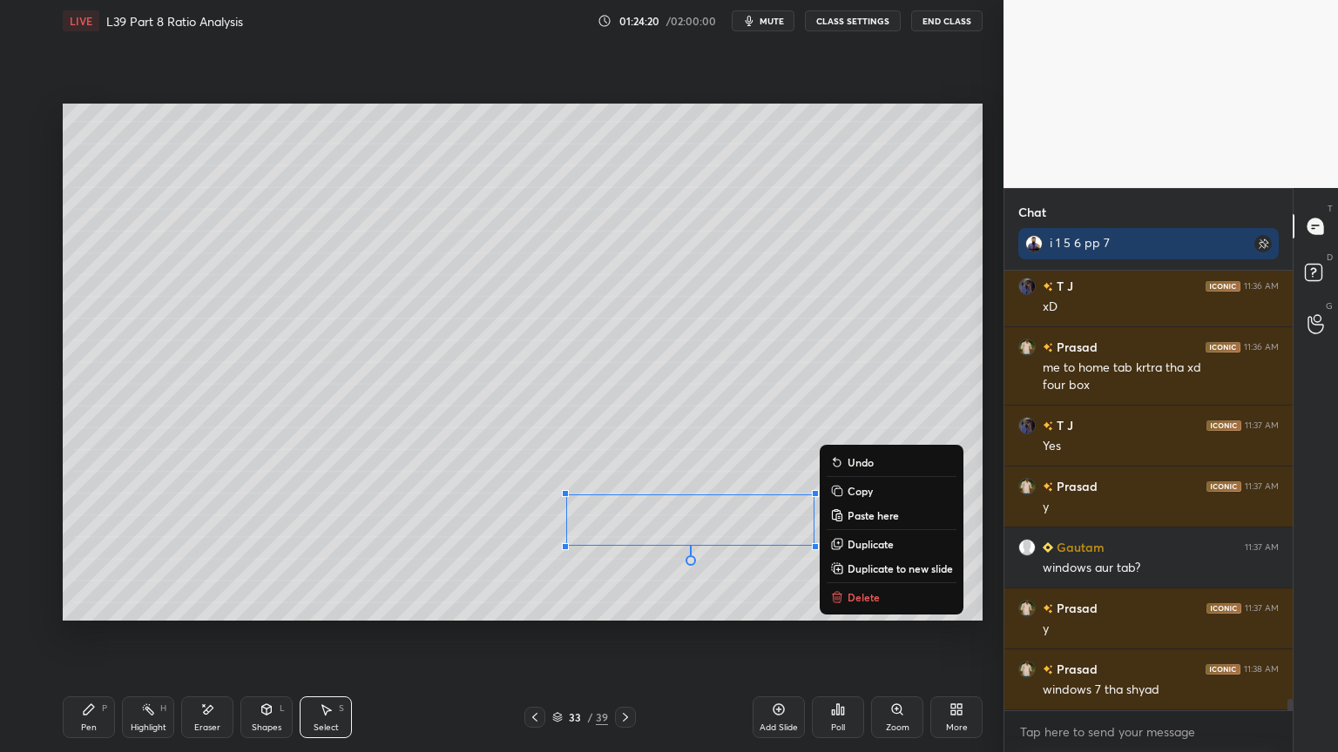
click at [855, 559] on p "Delete" at bounding box center [863, 597] width 32 height 14
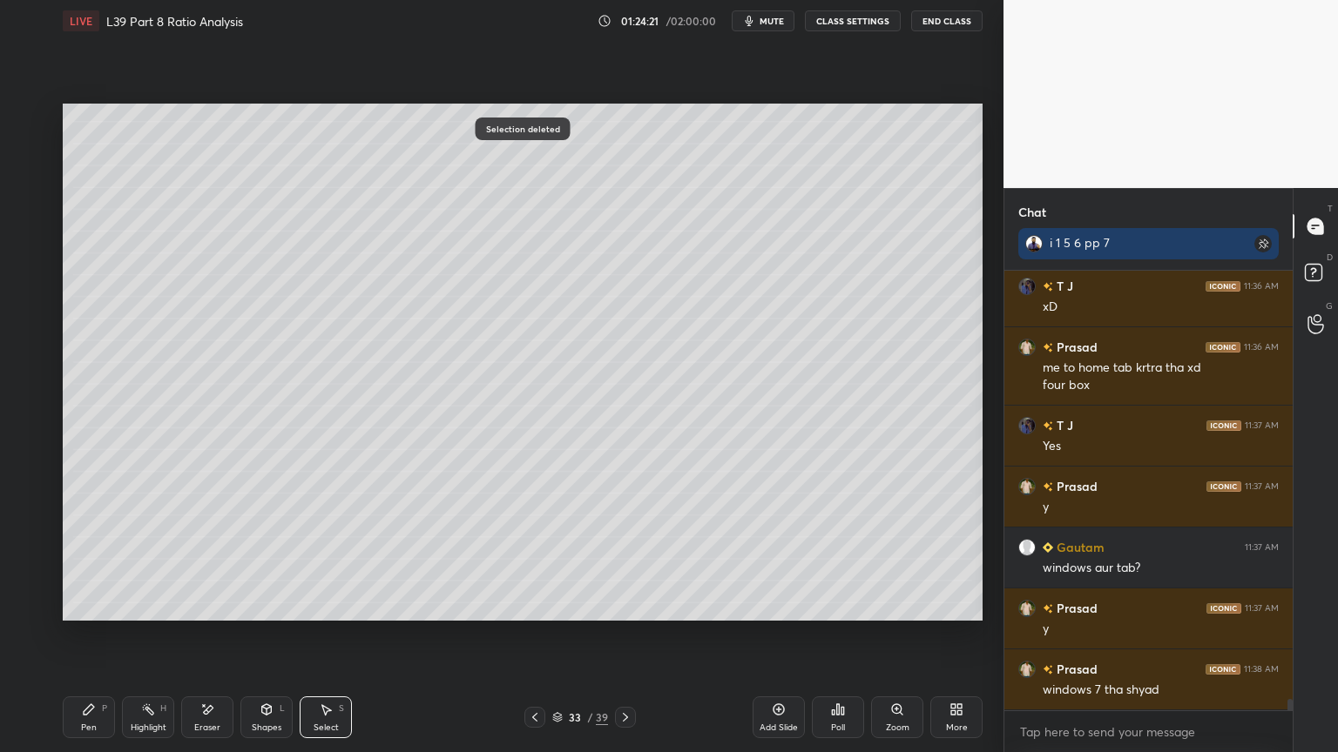
click at [93, 559] on div "Pen" at bounding box center [89, 728] width 16 height 9
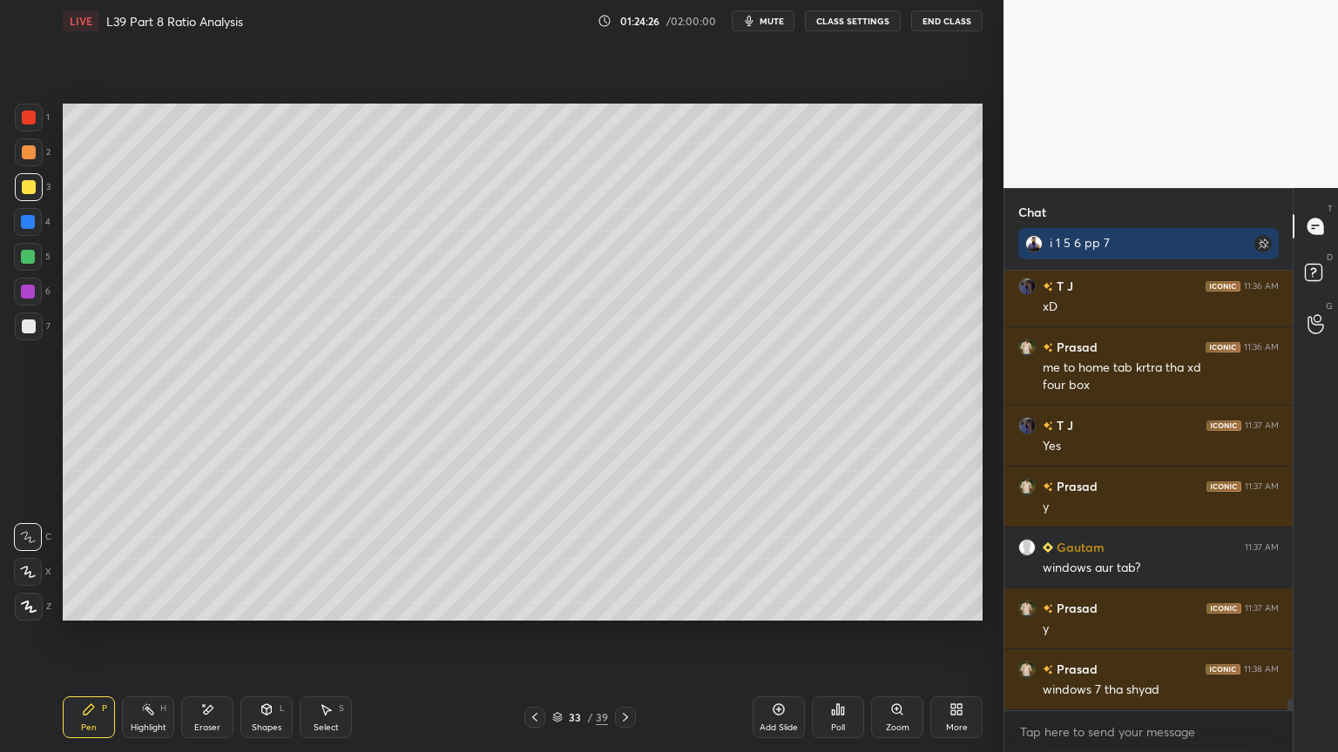
click at [540, 559] on icon at bounding box center [535, 718] width 14 height 14
click at [533, 559] on icon at bounding box center [535, 718] width 14 height 14
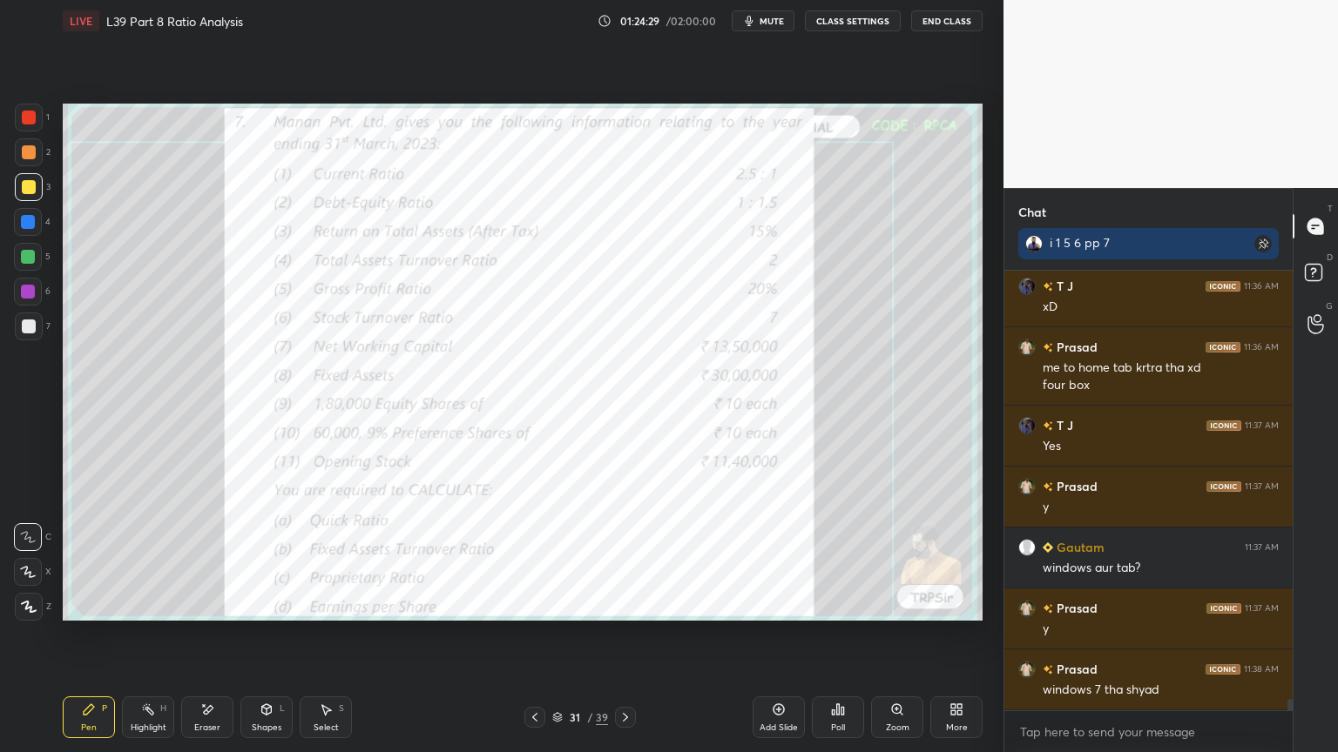
click at [625, 559] on icon at bounding box center [625, 717] width 5 height 9
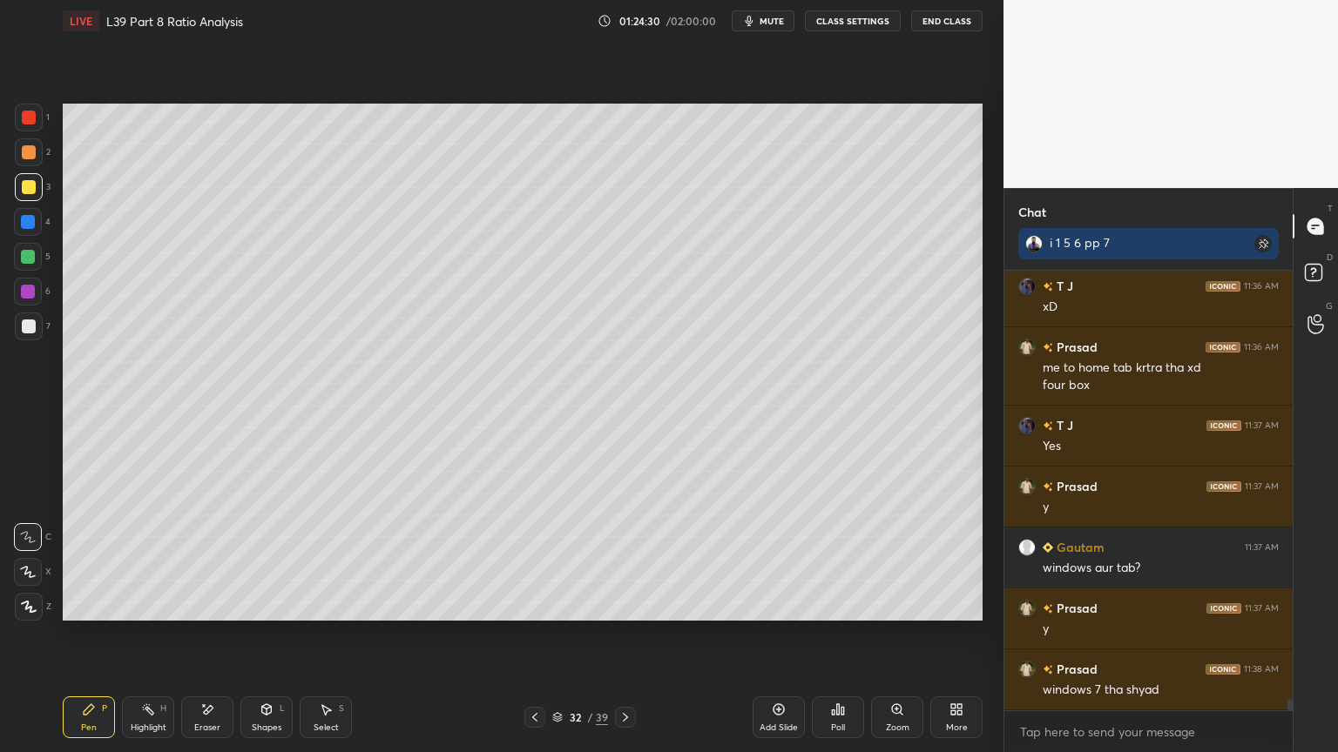
click at [629, 559] on icon at bounding box center [625, 718] width 14 height 14
click at [258, 559] on div "Shapes L" at bounding box center [266, 718] width 52 height 42
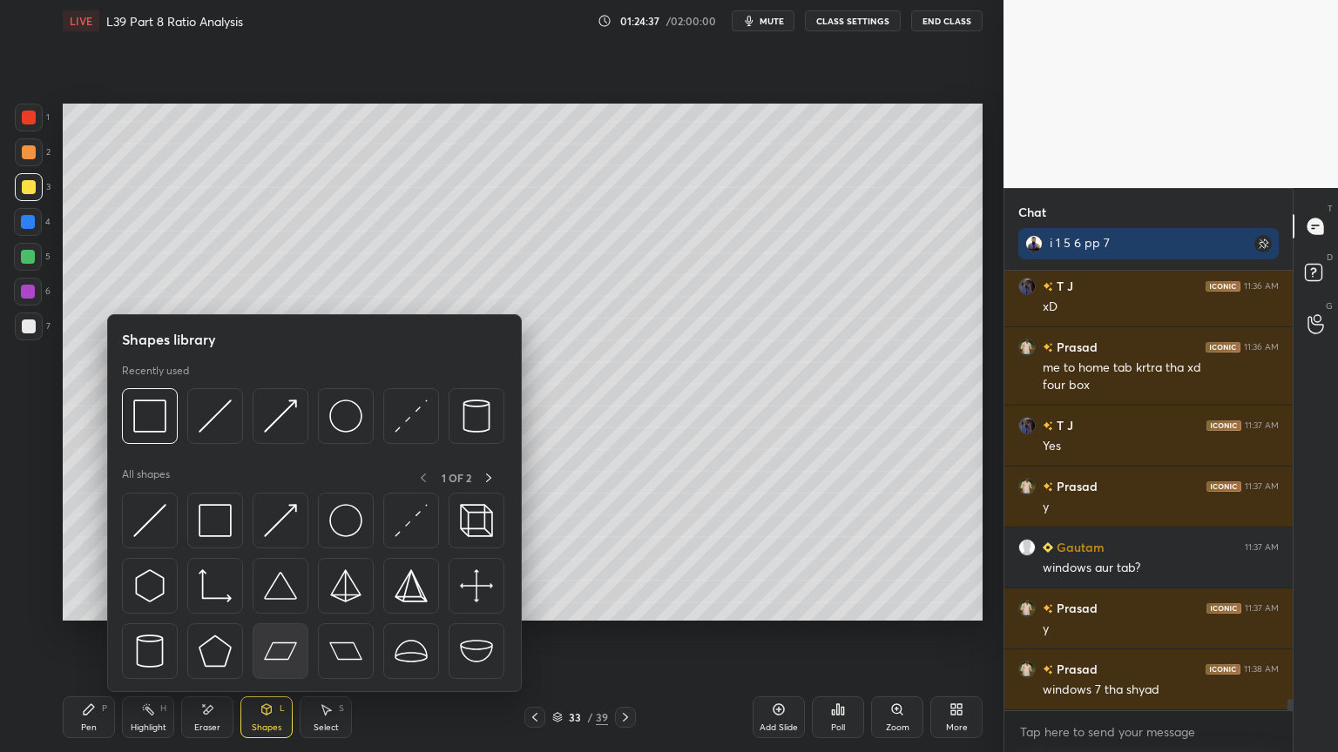
scroll to position [17063, 0]
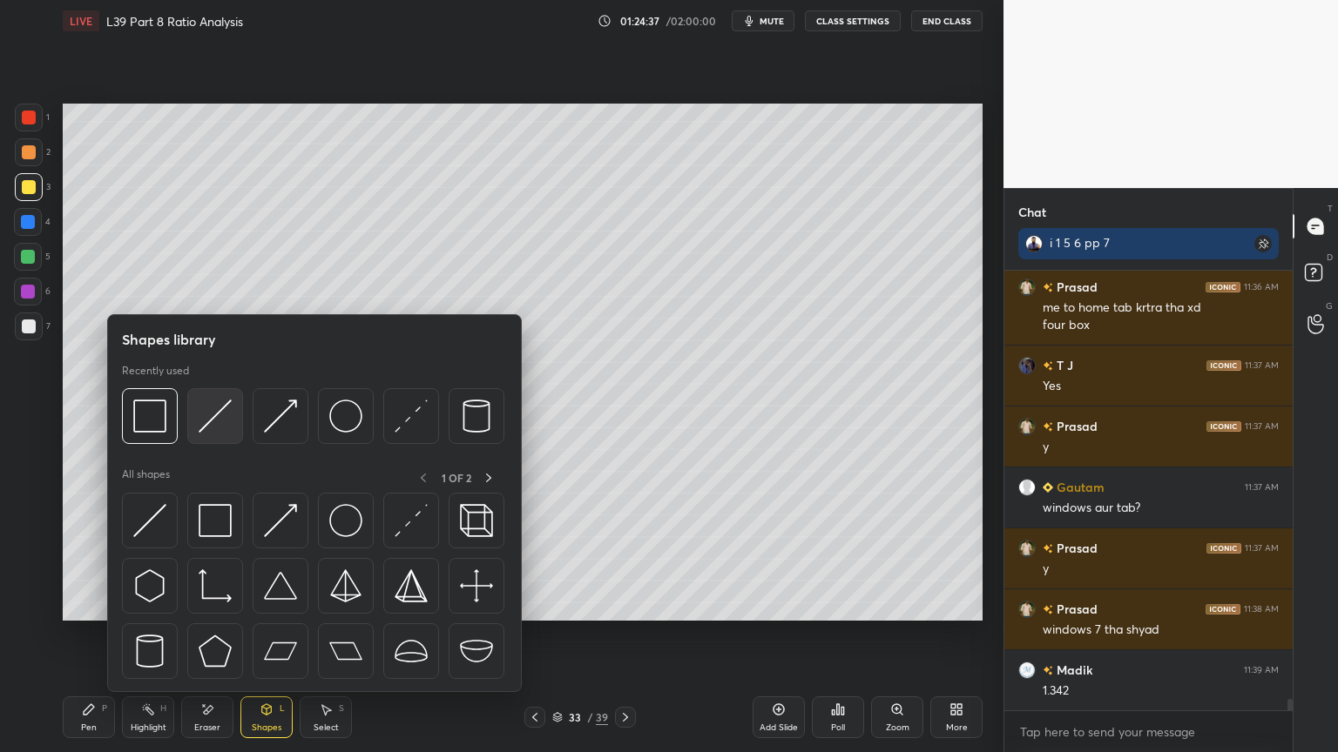
click at [215, 423] on img at bounding box center [215, 416] width 33 height 33
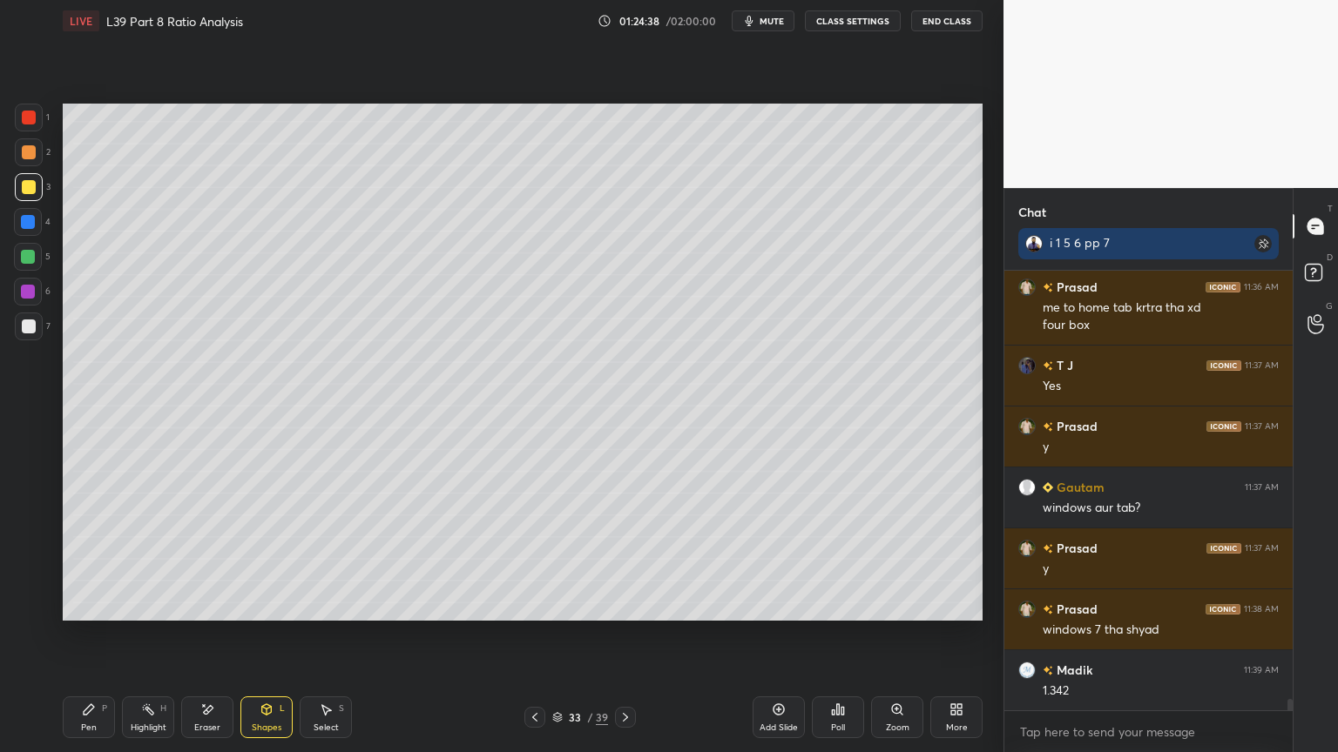
click at [31, 308] on div "6" at bounding box center [32, 295] width 37 height 35
click at [77, 559] on div "Pen P" at bounding box center [89, 718] width 52 height 42
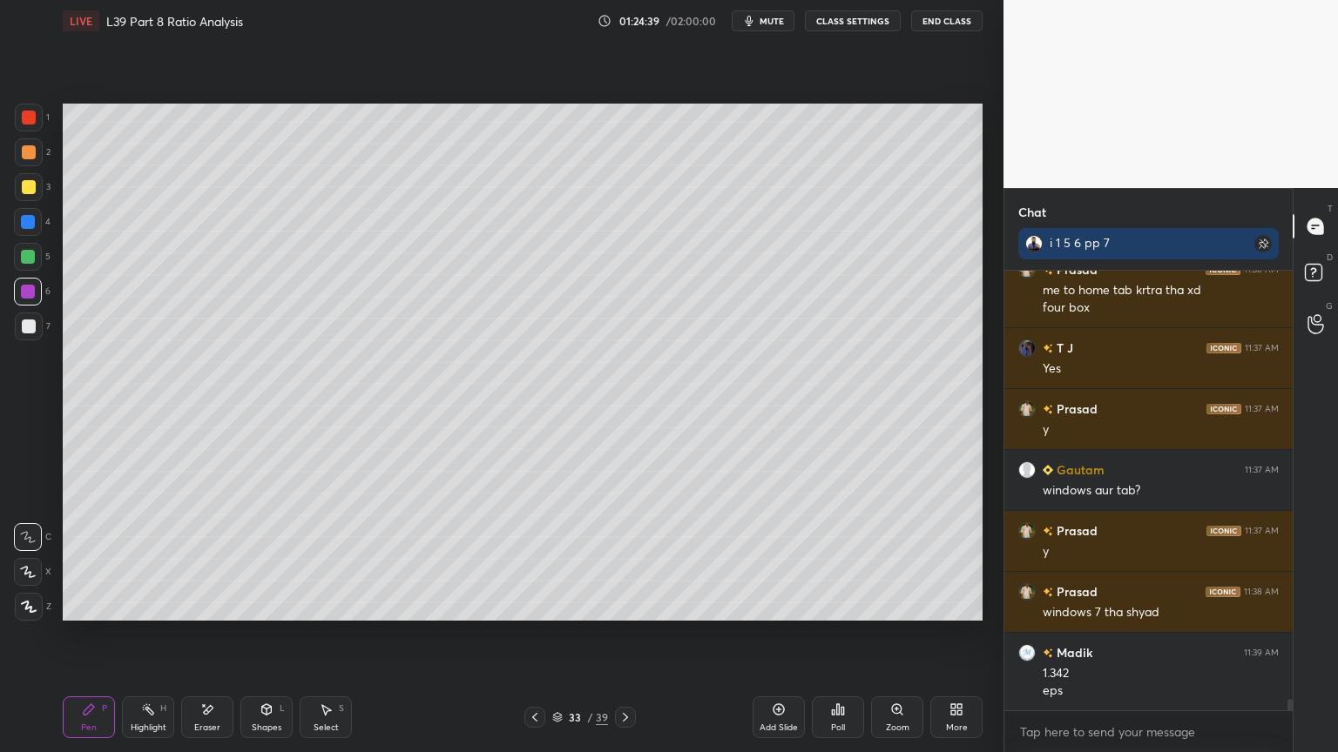
click at [29, 327] on div at bounding box center [29, 327] width 14 height 14
click at [524, 559] on div at bounding box center [534, 717] width 21 height 21
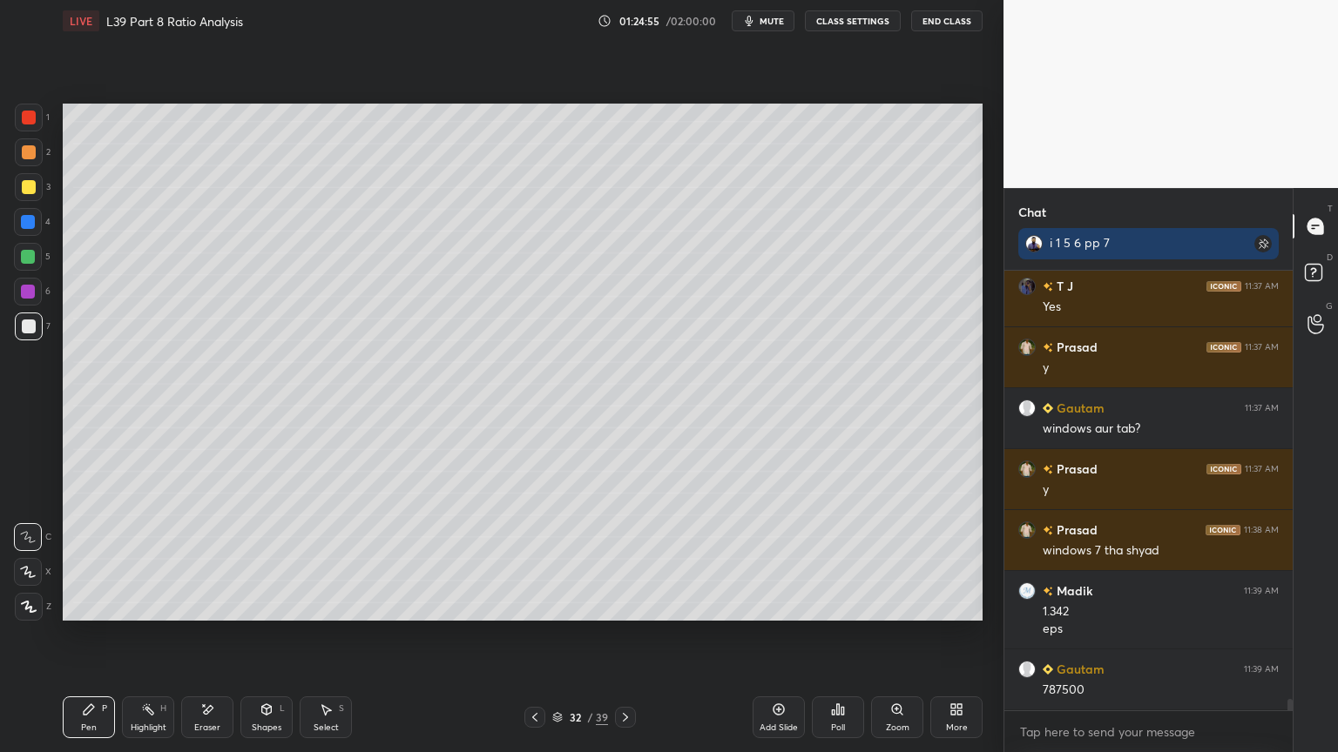
click at [627, 559] on icon at bounding box center [625, 718] width 14 height 14
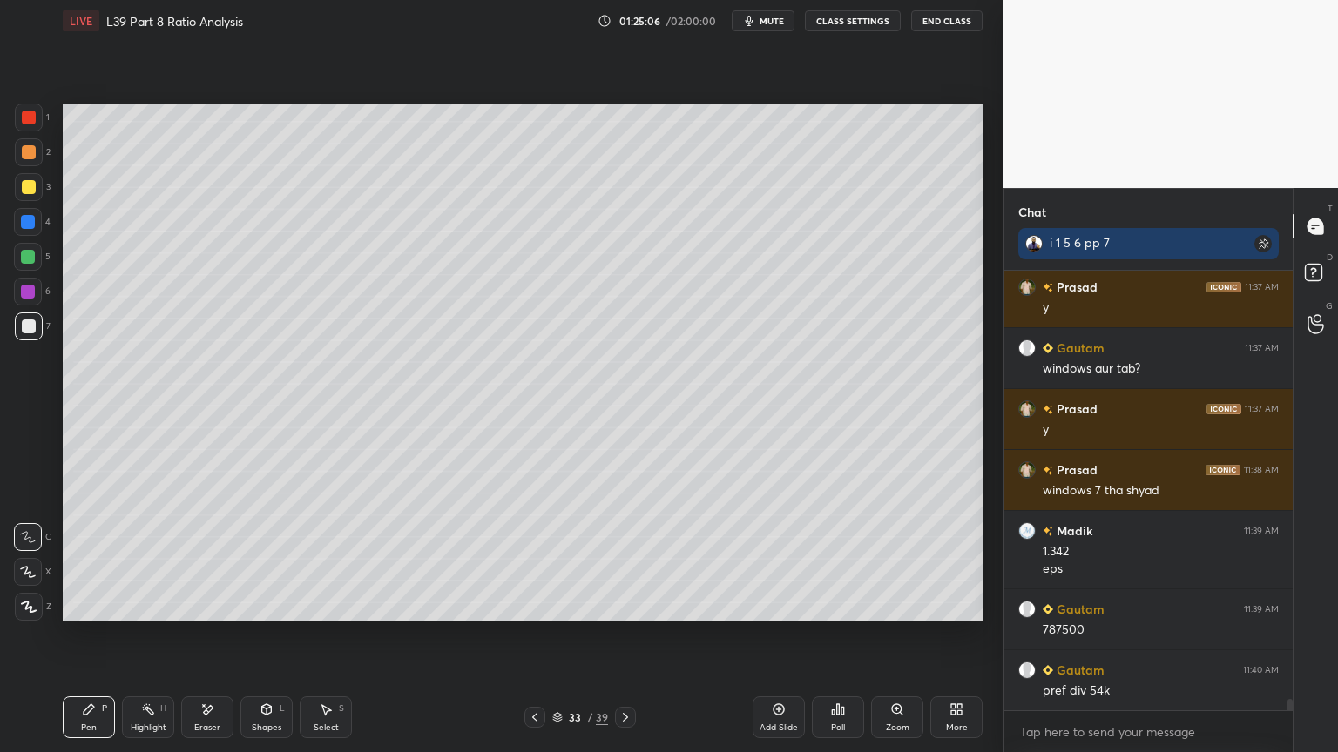
click at [21, 258] on div at bounding box center [28, 257] width 14 height 14
click at [533, 559] on div at bounding box center [534, 717] width 21 height 21
click at [539, 559] on icon at bounding box center [535, 718] width 14 height 14
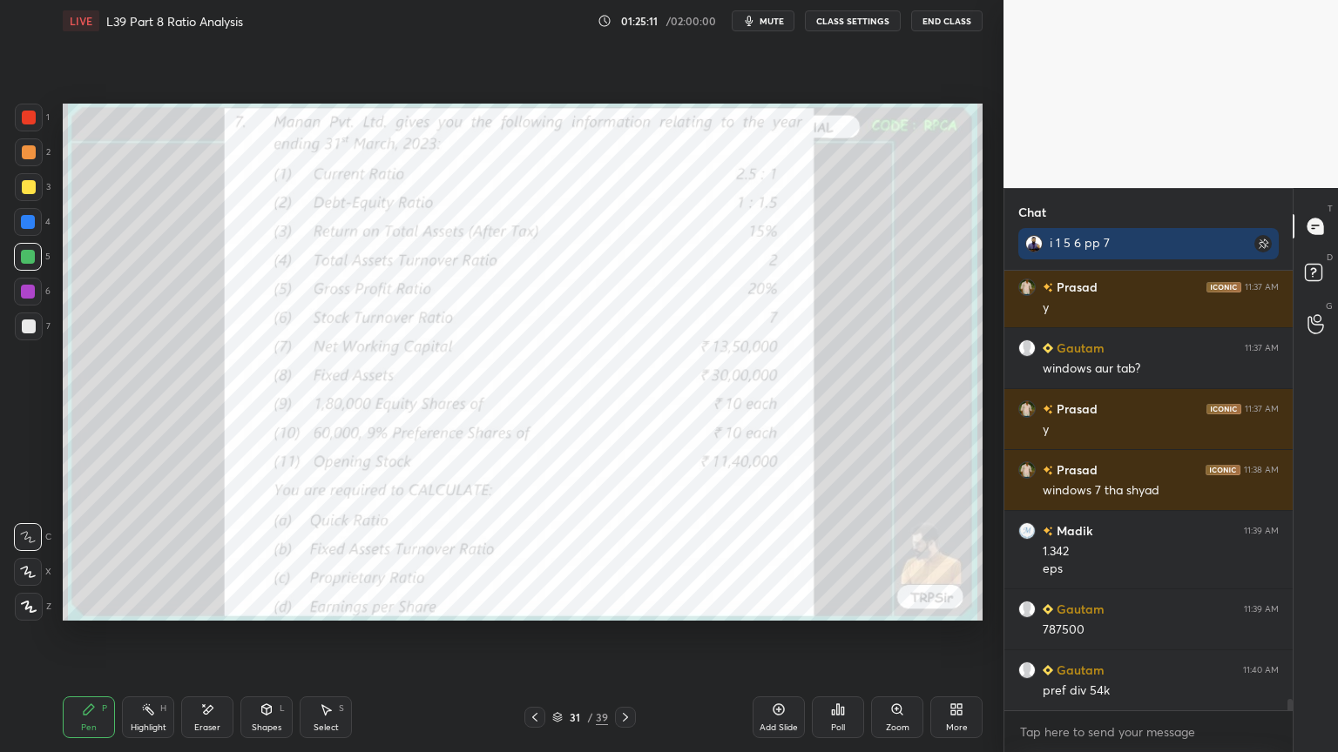
click at [34, 109] on div at bounding box center [29, 118] width 28 height 28
click at [627, 559] on icon at bounding box center [625, 718] width 14 height 14
click at [628, 559] on icon at bounding box center [625, 718] width 14 height 14
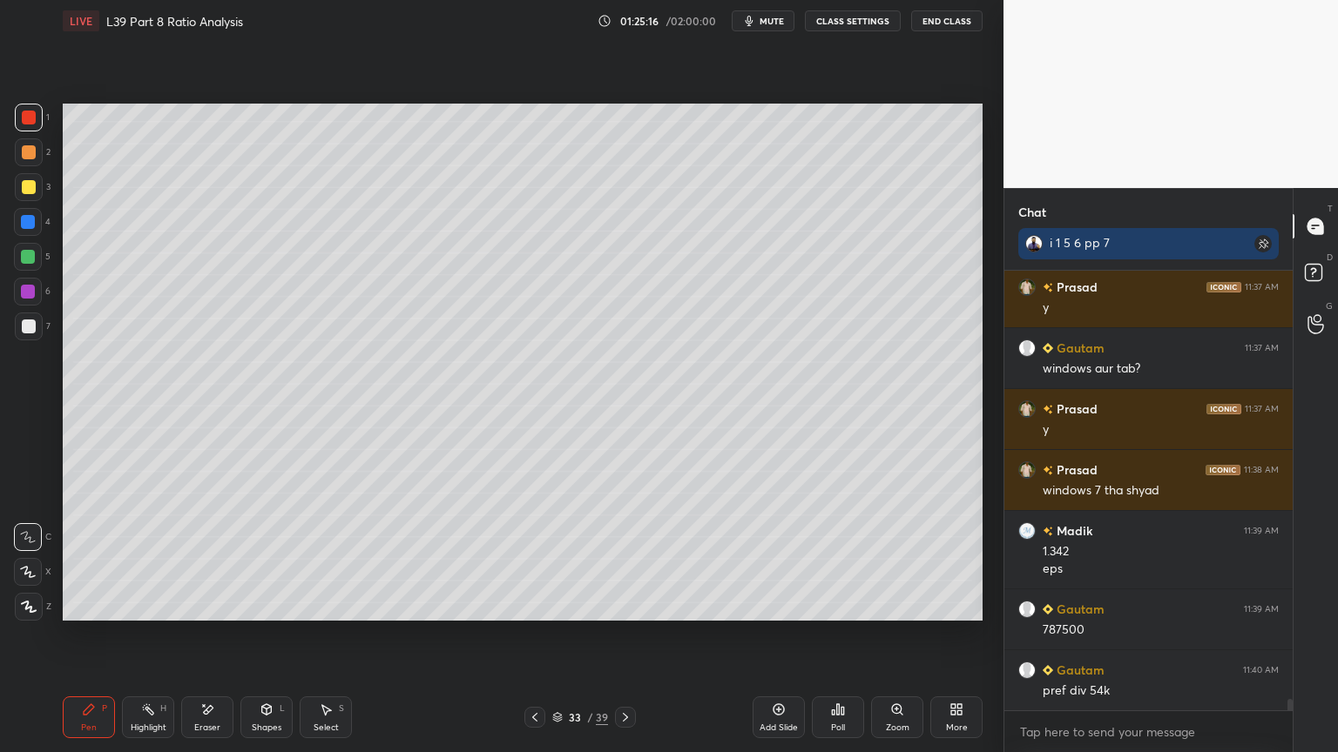
click at [29, 286] on div at bounding box center [28, 292] width 14 height 14
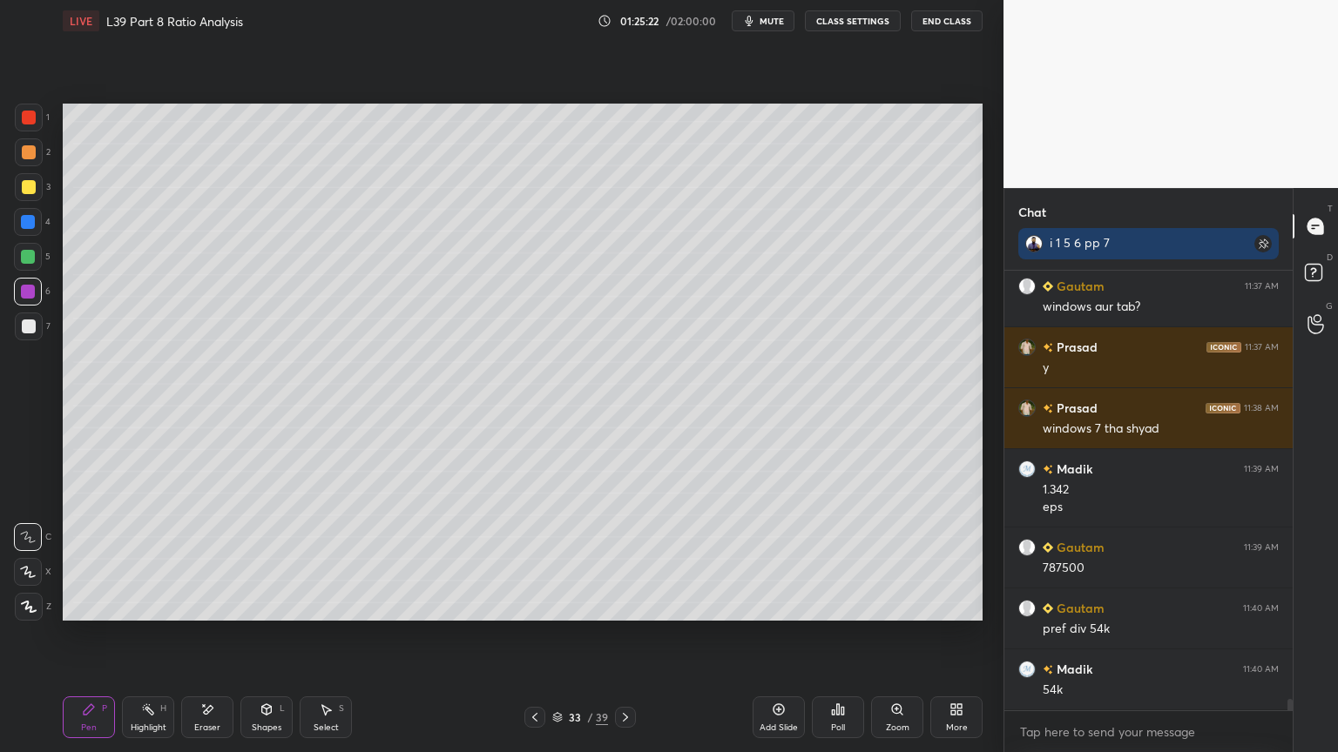
click at [42, 341] on div "7" at bounding box center [33, 330] width 36 height 35
click at [24, 228] on div at bounding box center [28, 222] width 14 height 14
click at [270, 559] on icon at bounding box center [267, 708] width 10 height 3
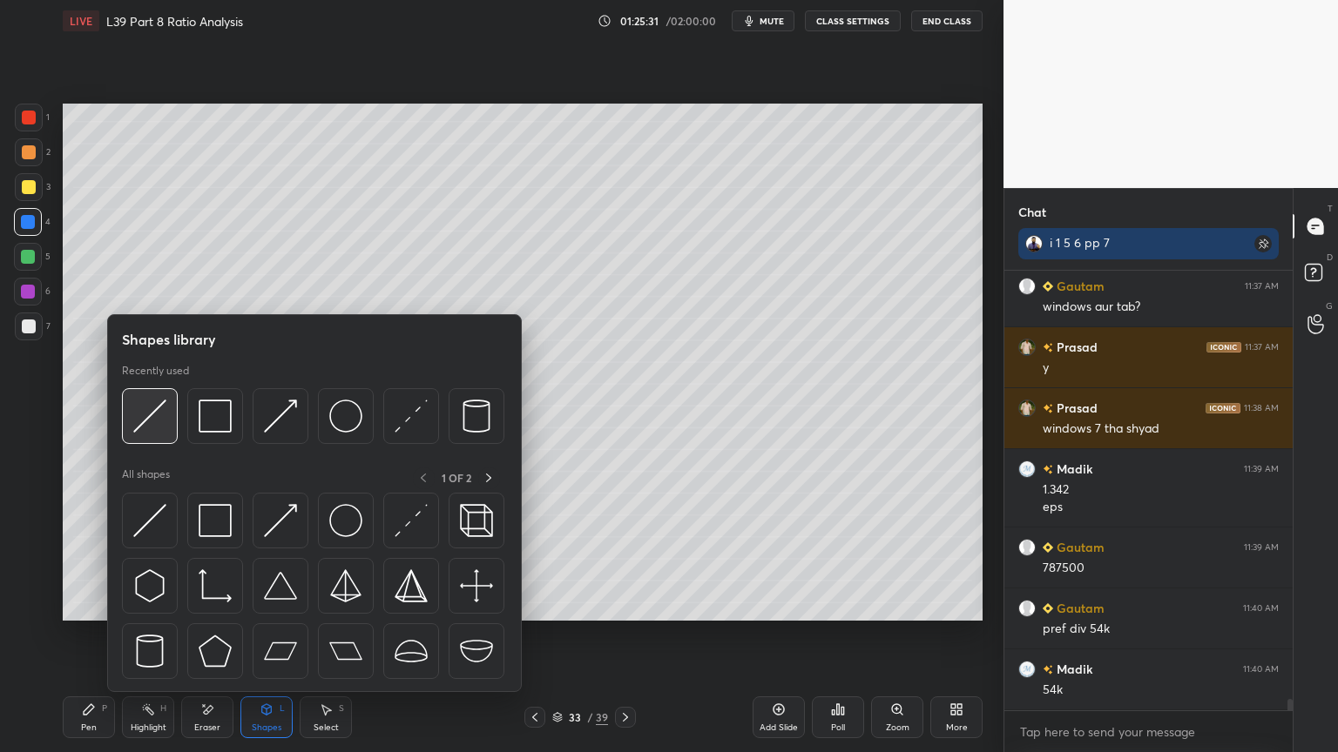
click at [147, 412] on img at bounding box center [149, 416] width 33 height 33
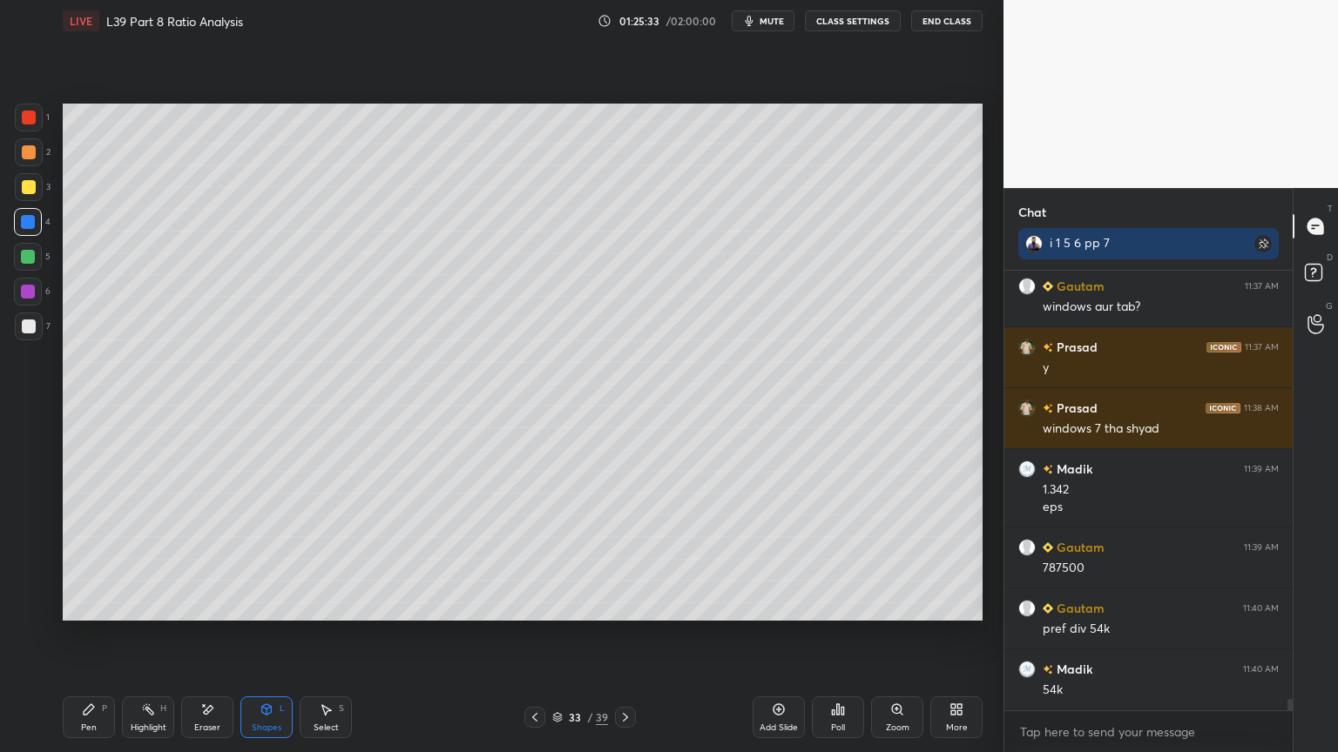
click at [18, 336] on div at bounding box center [29, 327] width 28 height 28
click at [104, 559] on div "P" at bounding box center [104, 709] width 5 height 9
click at [535, 559] on icon at bounding box center [535, 718] width 14 height 14
click at [534, 559] on icon at bounding box center [534, 717] width 5 height 9
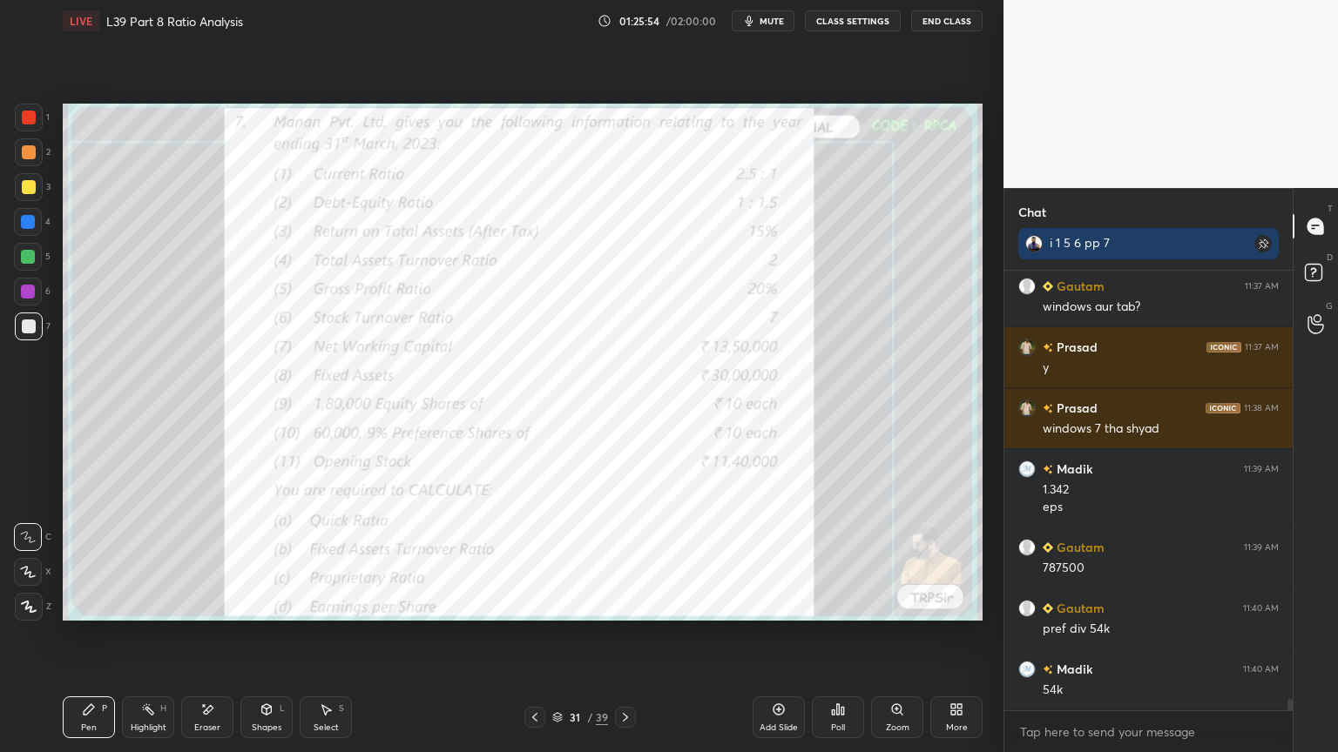
click at [628, 559] on icon at bounding box center [625, 718] width 14 height 14
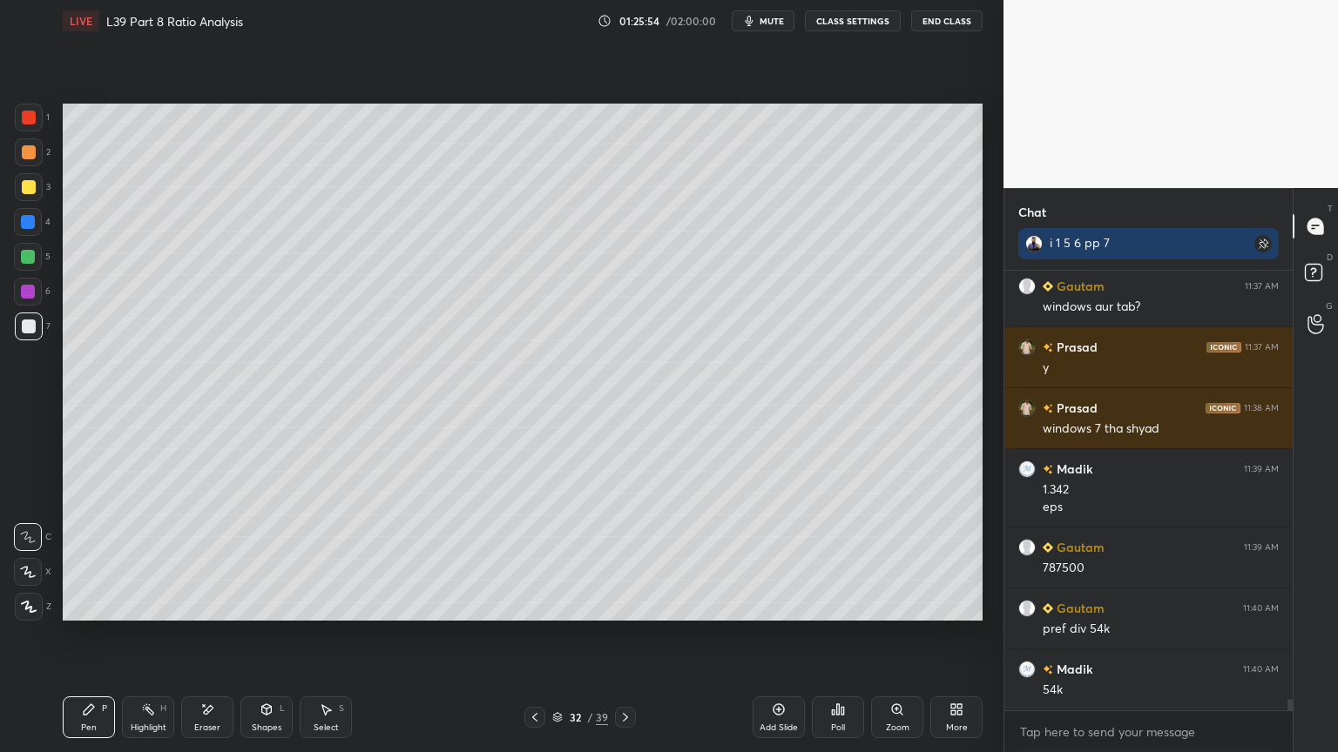
click at [632, 559] on div at bounding box center [625, 717] width 21 height 21
click at [28, 226] on div at bounding box center [28, 222] width 14 height 14
click at [272, 559] on icon at bounding box center [267, 710] width 14 height 14
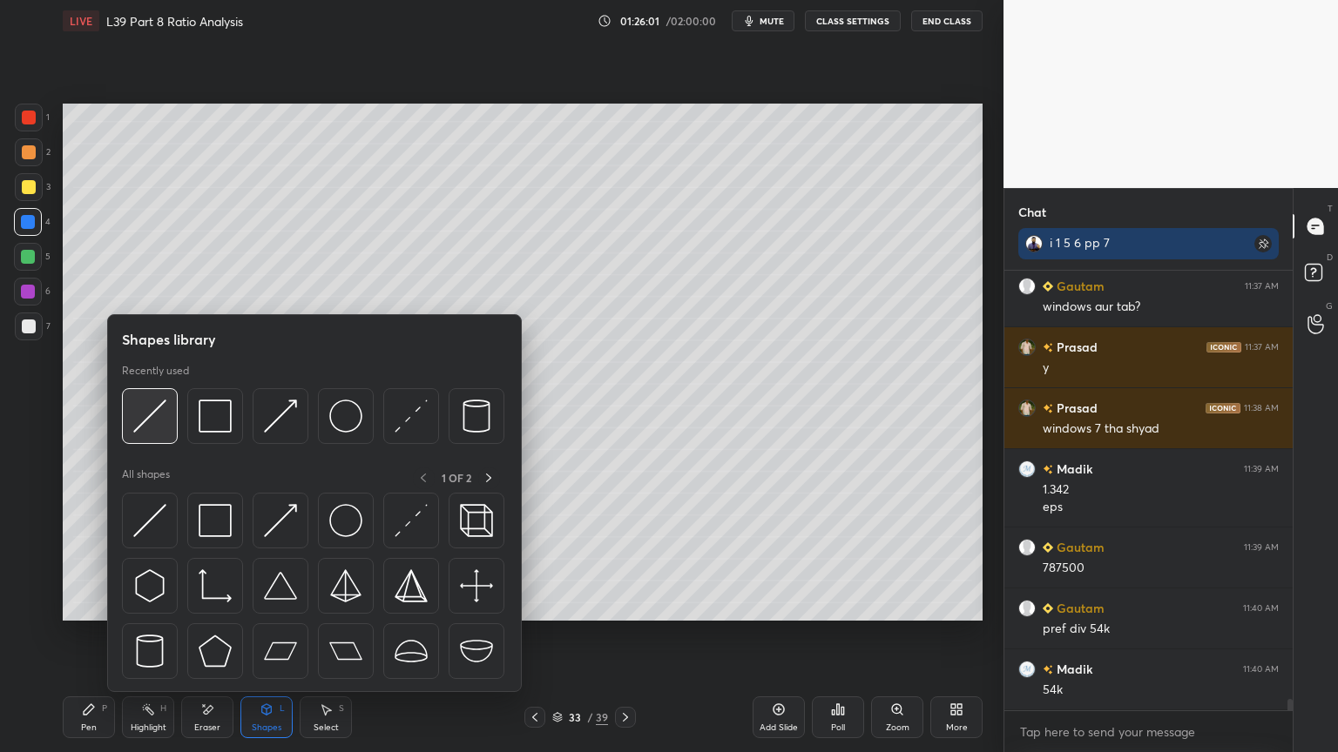
click at [151, 413] on img at bounding box center [149, 416] width 33 height 33
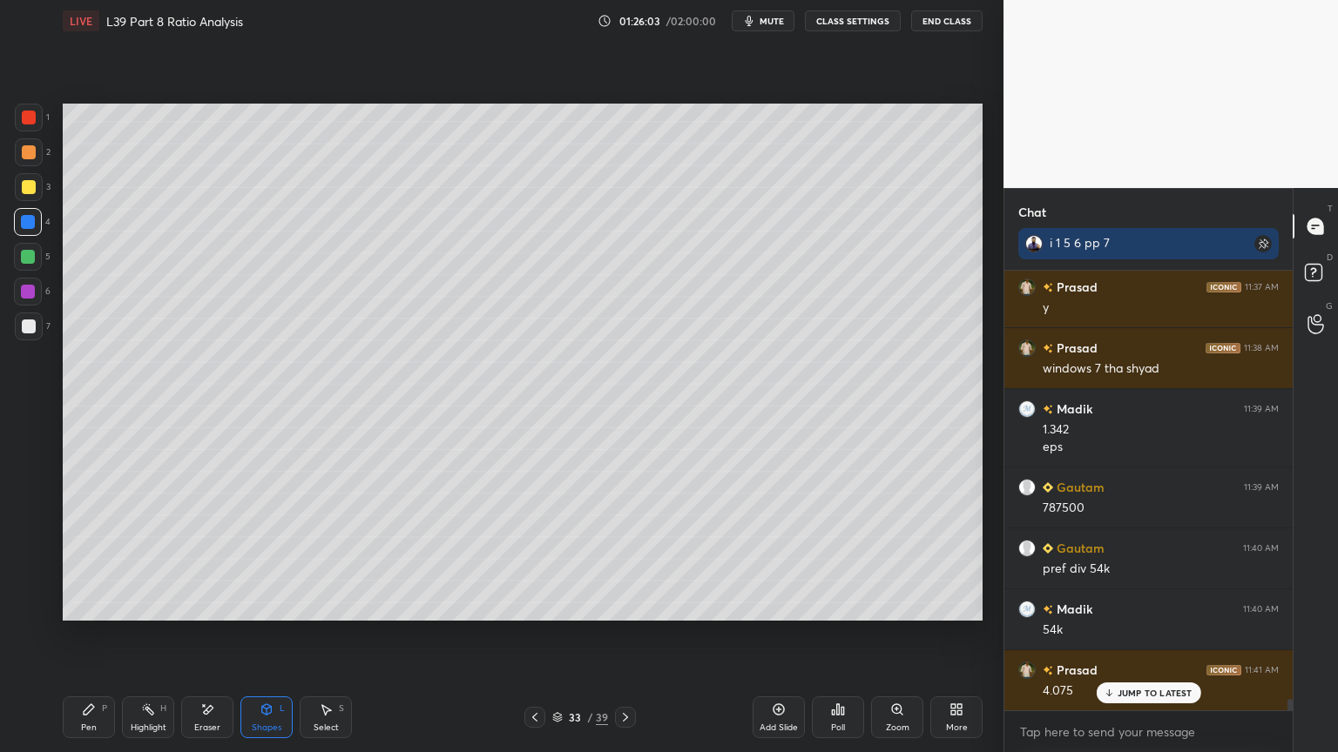
click at [20, 332] on div at bounding box center [29, 327] width 28 height 28
click at [95, 559] on icon at bounding box center [89, 710] width 14 height 14
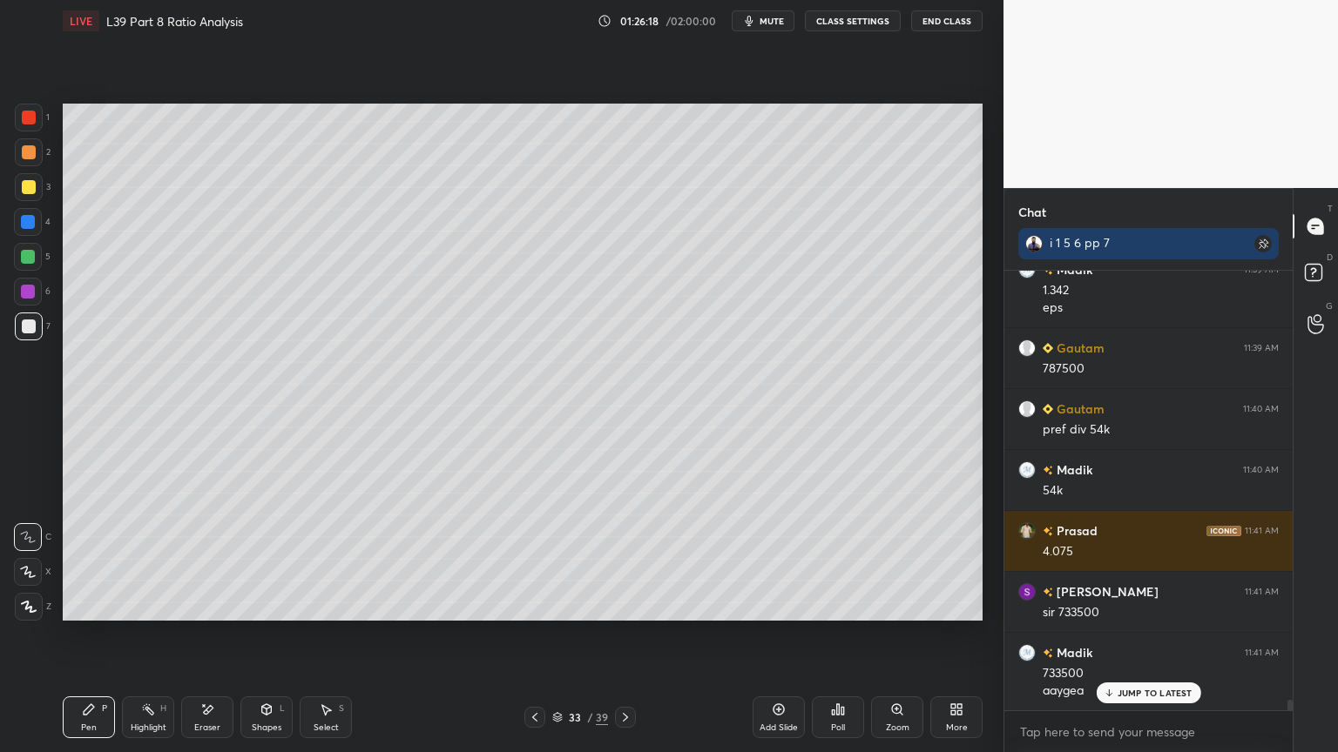
scroll to position [17525, 0]
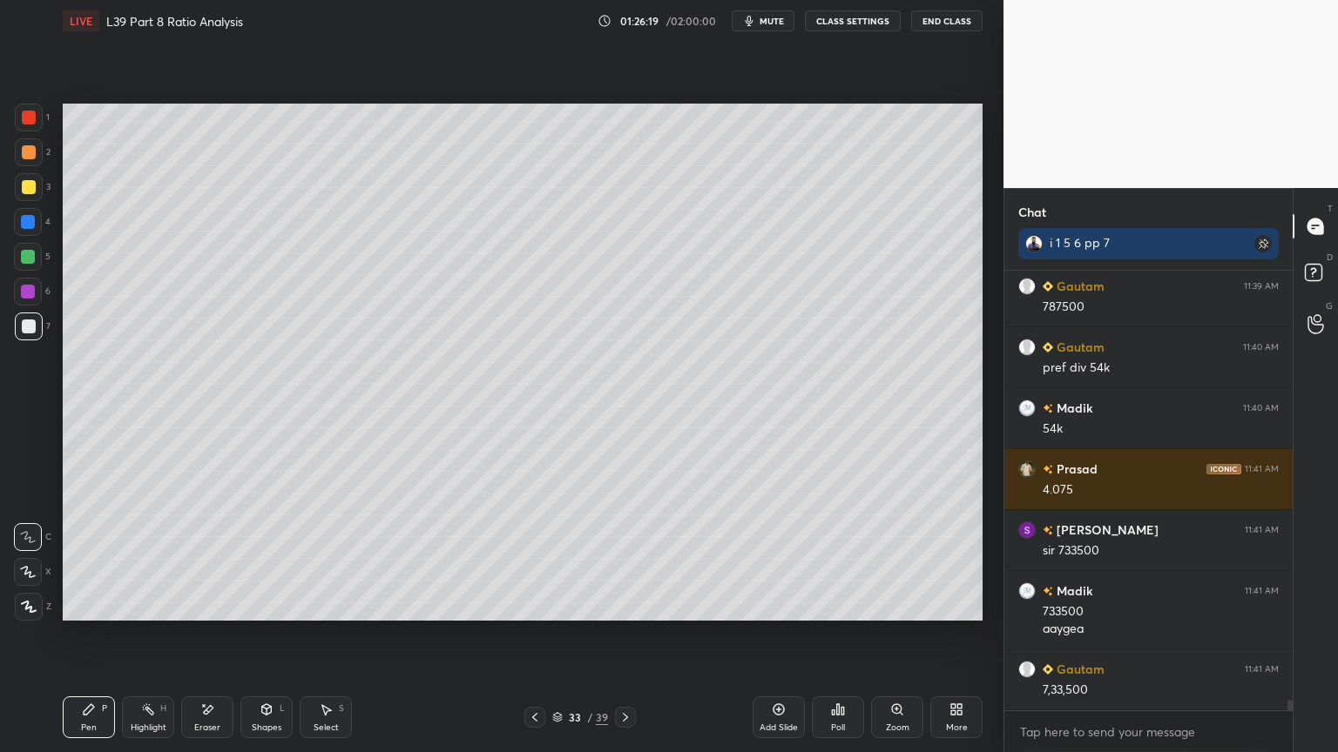
click at [145, 559] on icon at bounding box center [148, 710] width 14 height 14
click at [215, 559] on div "Eraser" at bounding box center [207, 718] width 52 height 42
click at [76, 559] on div "Pen P" at bounding box center [89, 718] width 52 height 42
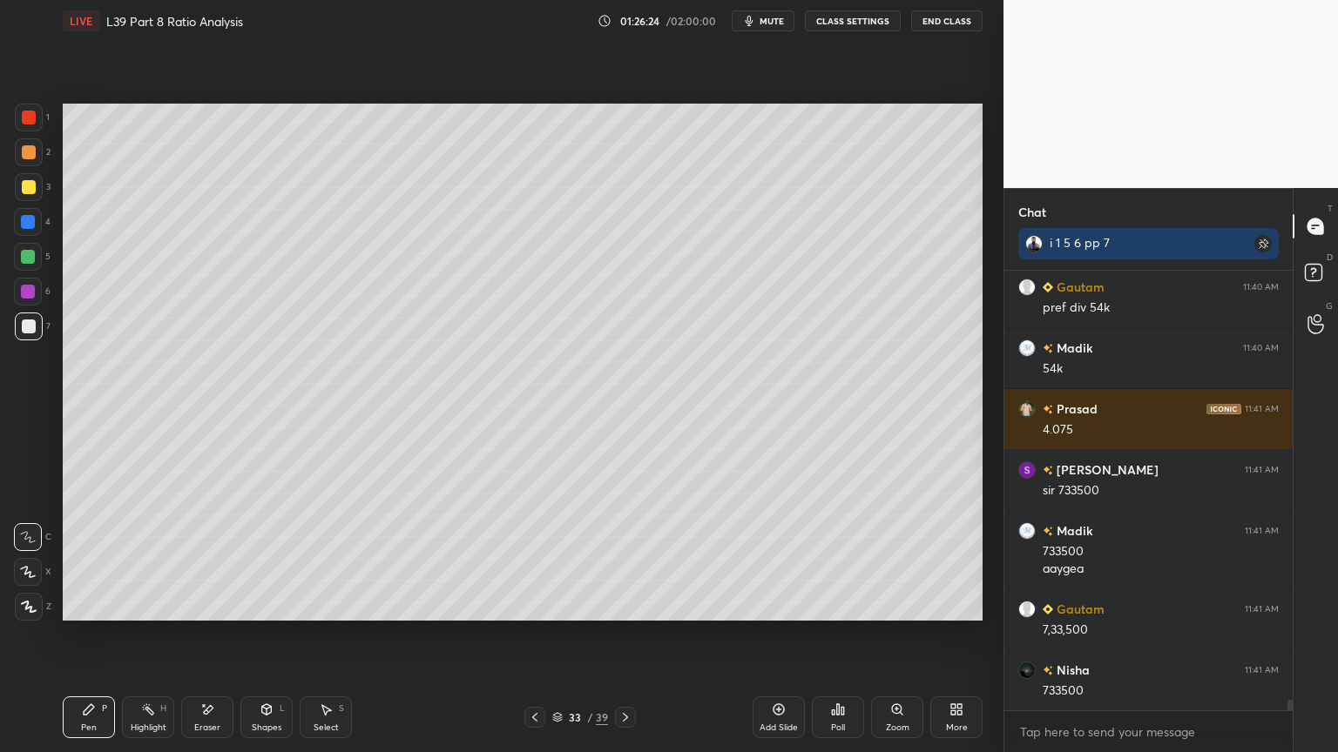
click at [270, 559] on icon at bounding box center [267, 708] width 10 height 3
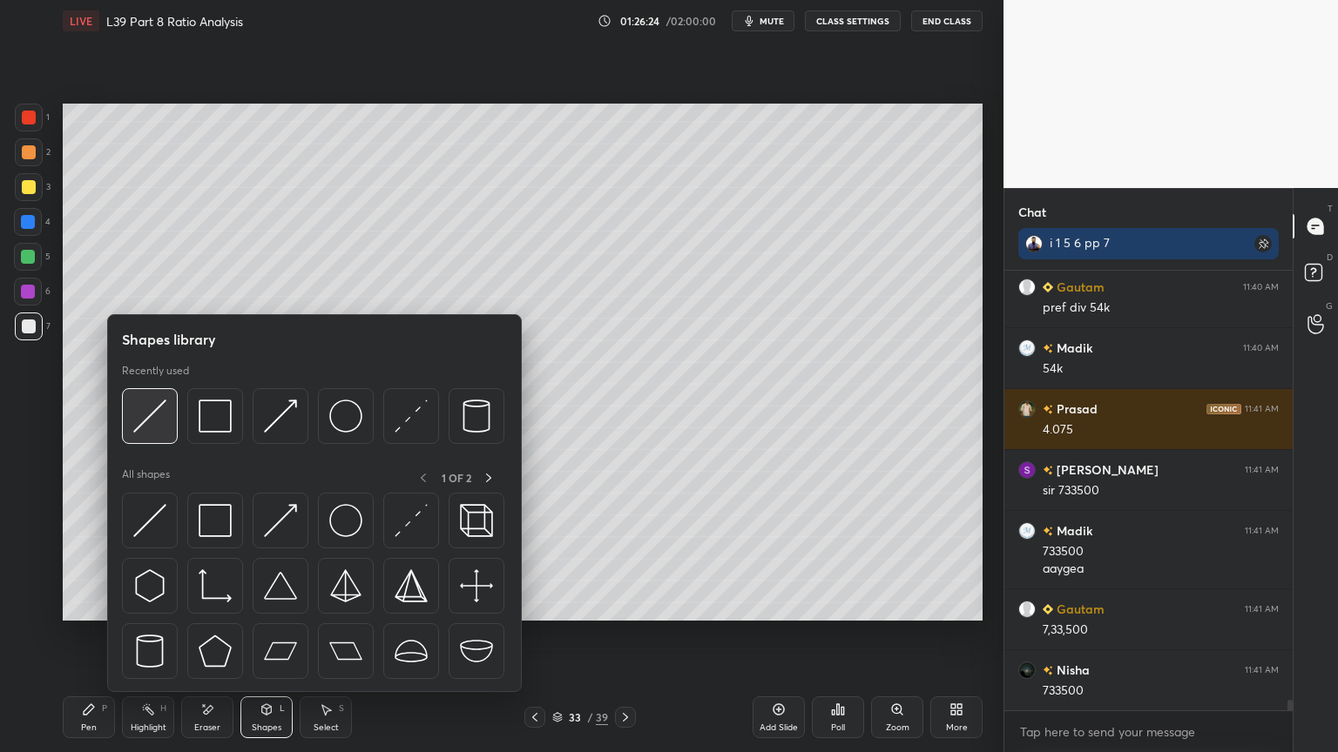
click at [145, 430] on img at bounding box center [149, 416] width 33 height 33
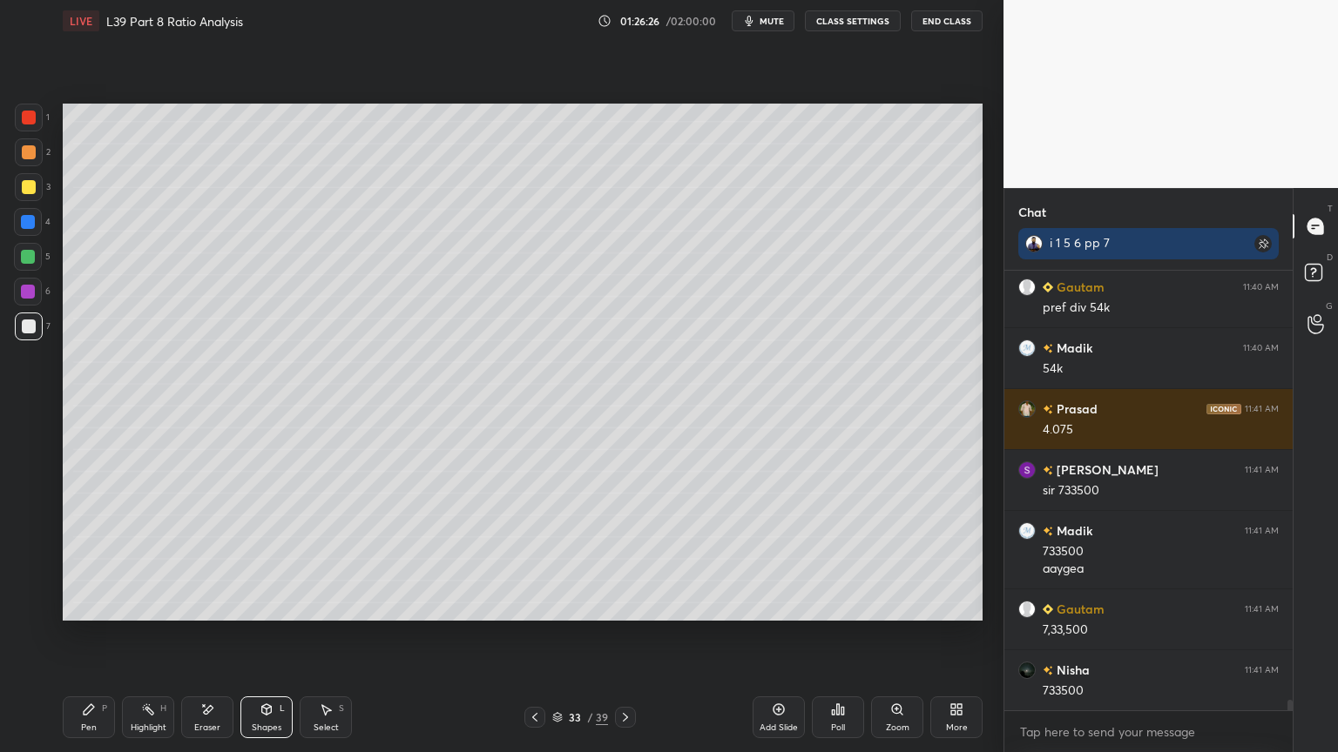
click at [70, 559] on div "Pen P" at bounding box center [89, 718] width 52 height 42
click at [272, 559] on icon at bounding box center [267, 710] width 14 height 14
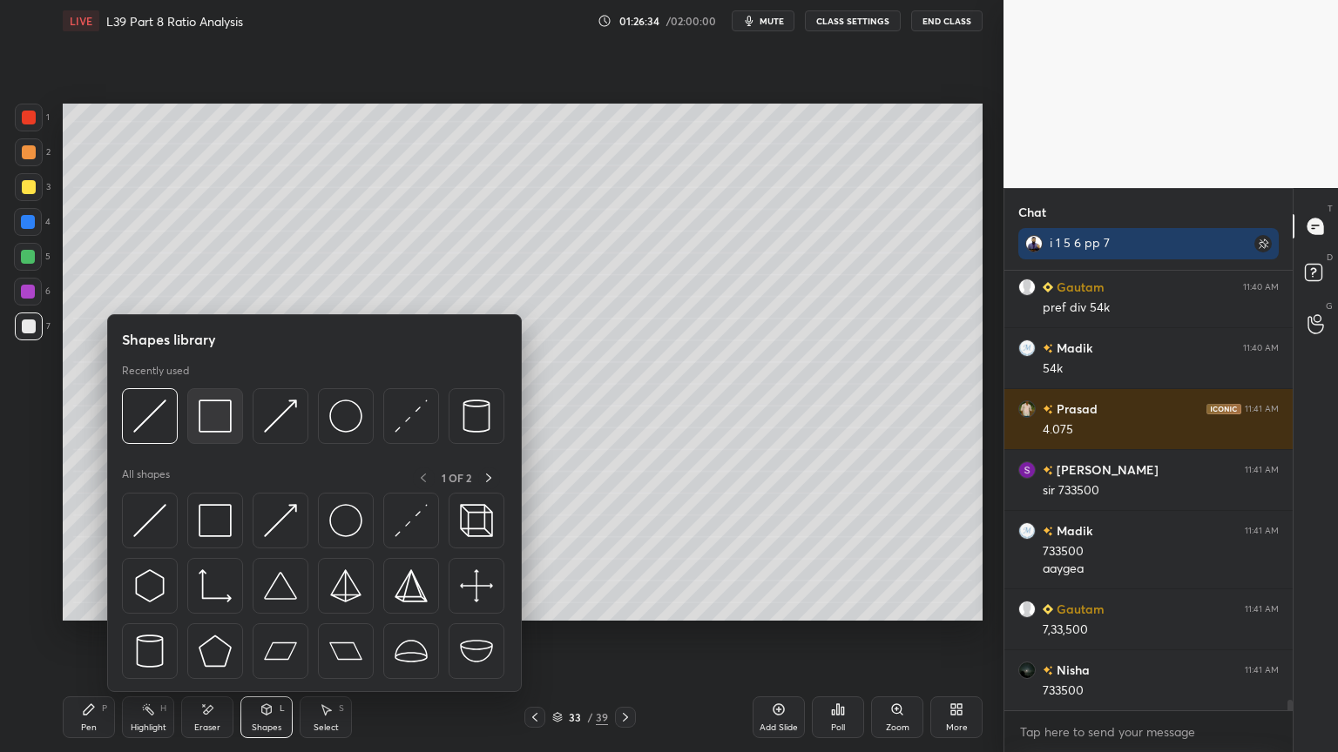
click at [222, 425] on img at bounding box center [215, 416] width 33 height 33
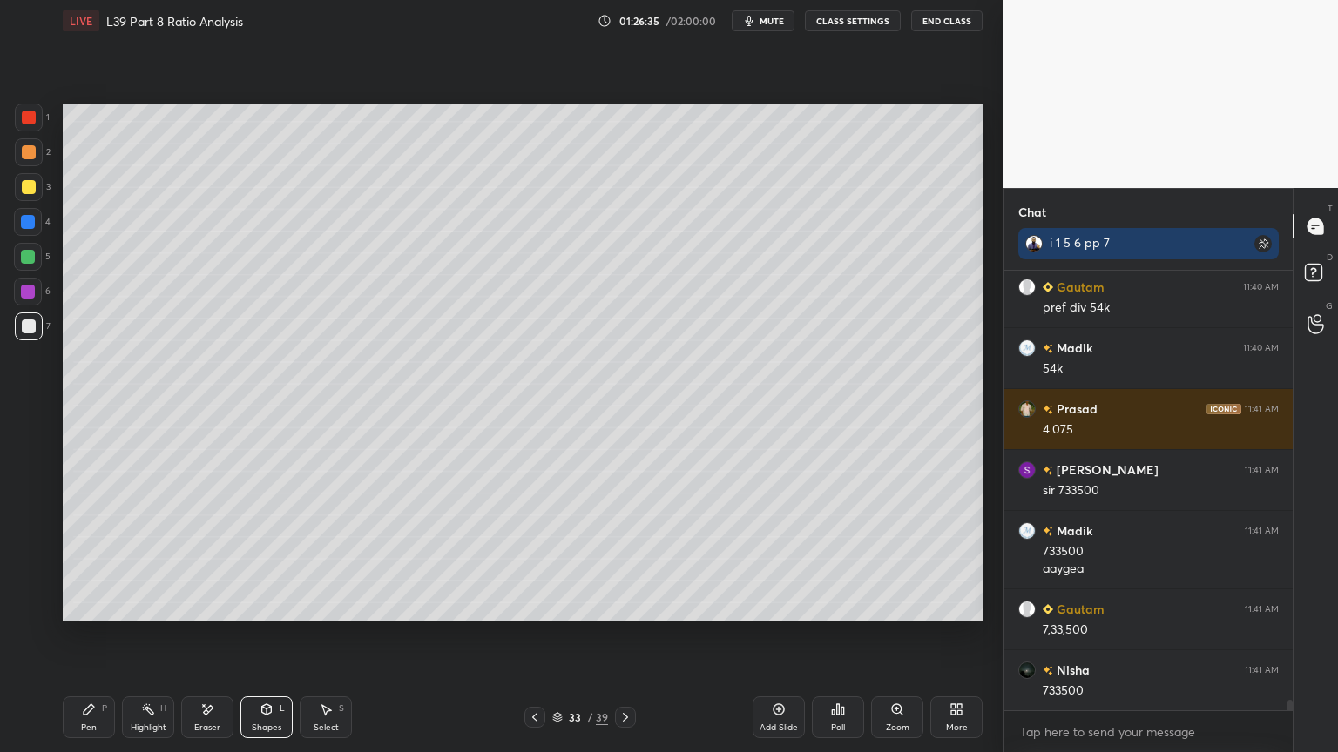
click at [24, 132] on div "1" at bounding box center [32, 121] width 35 height 35
click at [90, 559] on icon at bounding box center [89, 710] width 14 height 14
click at [30, 335] on div at bounding box center [29, 327] width 28 height 28
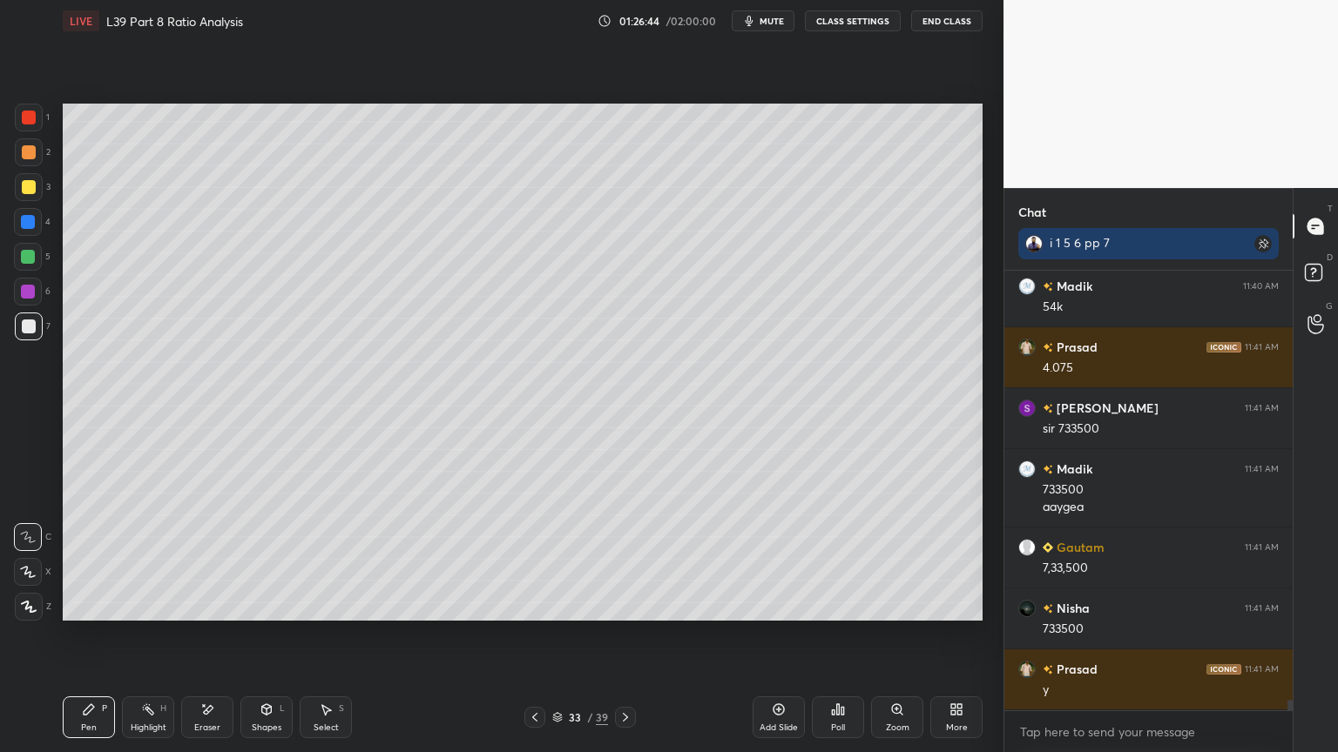
scroll to position [17707, 0]
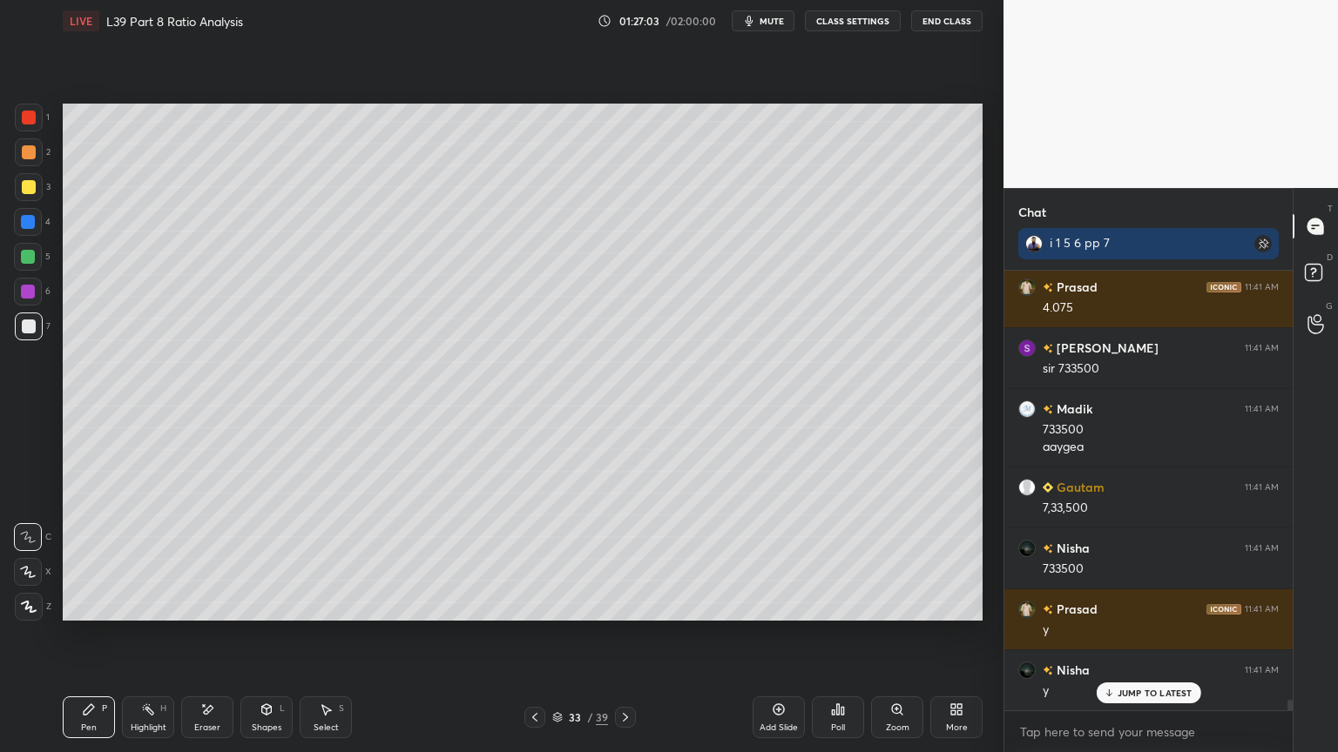
click at [546, 559] on div "33 / 39" at bounding box center [579, 717] width 111 height 21
click at [541, 559] on icon at bounding box center [535, 718] width 14 height 14
click at [536, 559] on icon at bounding box center [534, 717] width 5 height 9
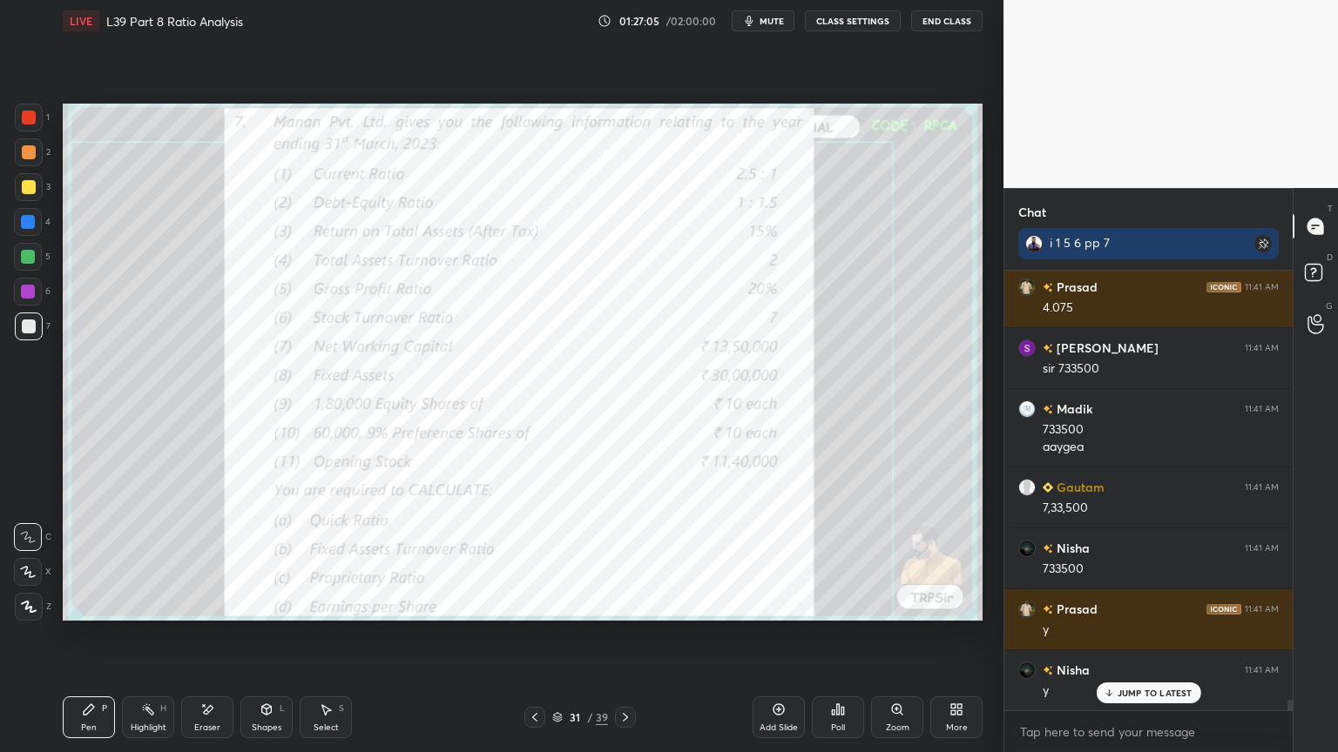
click at [201, 559] on div "Eraser" at bounding box center [207, 728] width 26 height 9
click at [35, 559] on span "Erase all" at bounding box center [28, 607] width 26 height 12
click at [624, 559] on icon at bounding box center [625, 718] width 14 height 14
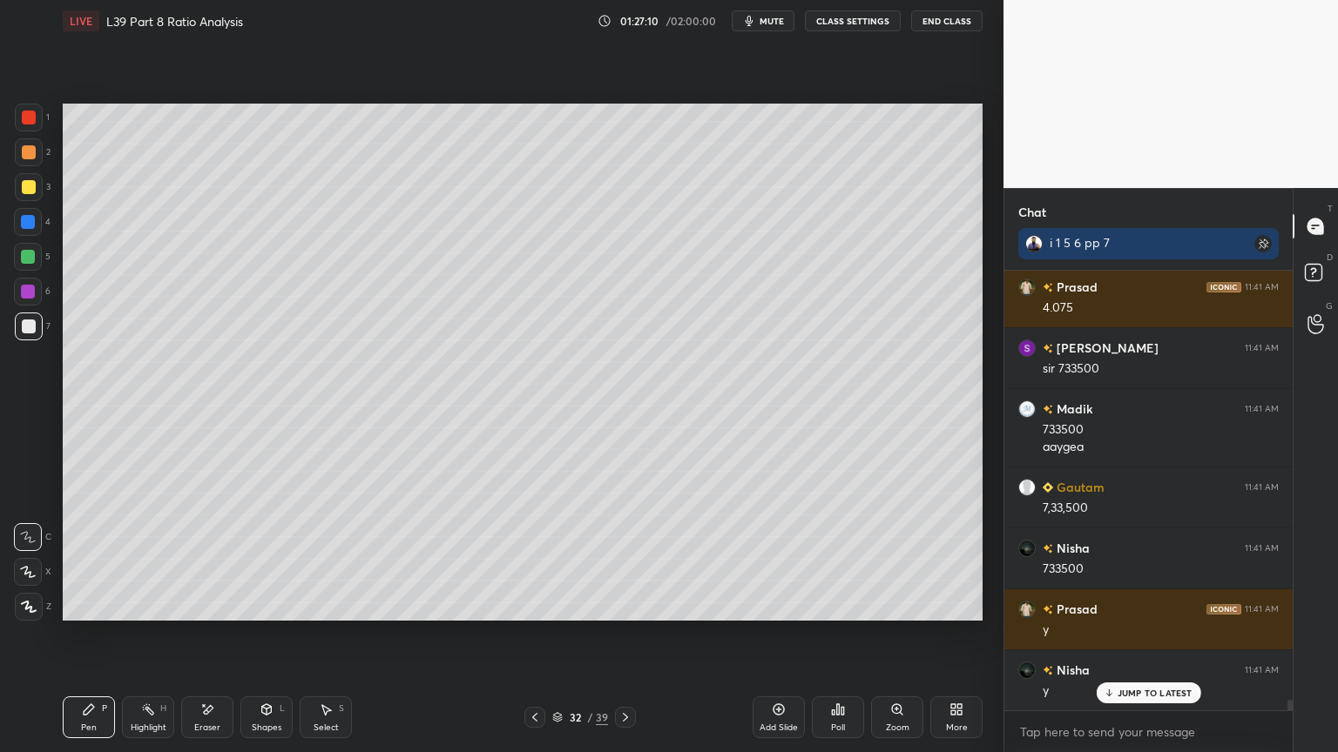
click at [635, 559] on div at bounding box center [625, 717] width 21 height 21
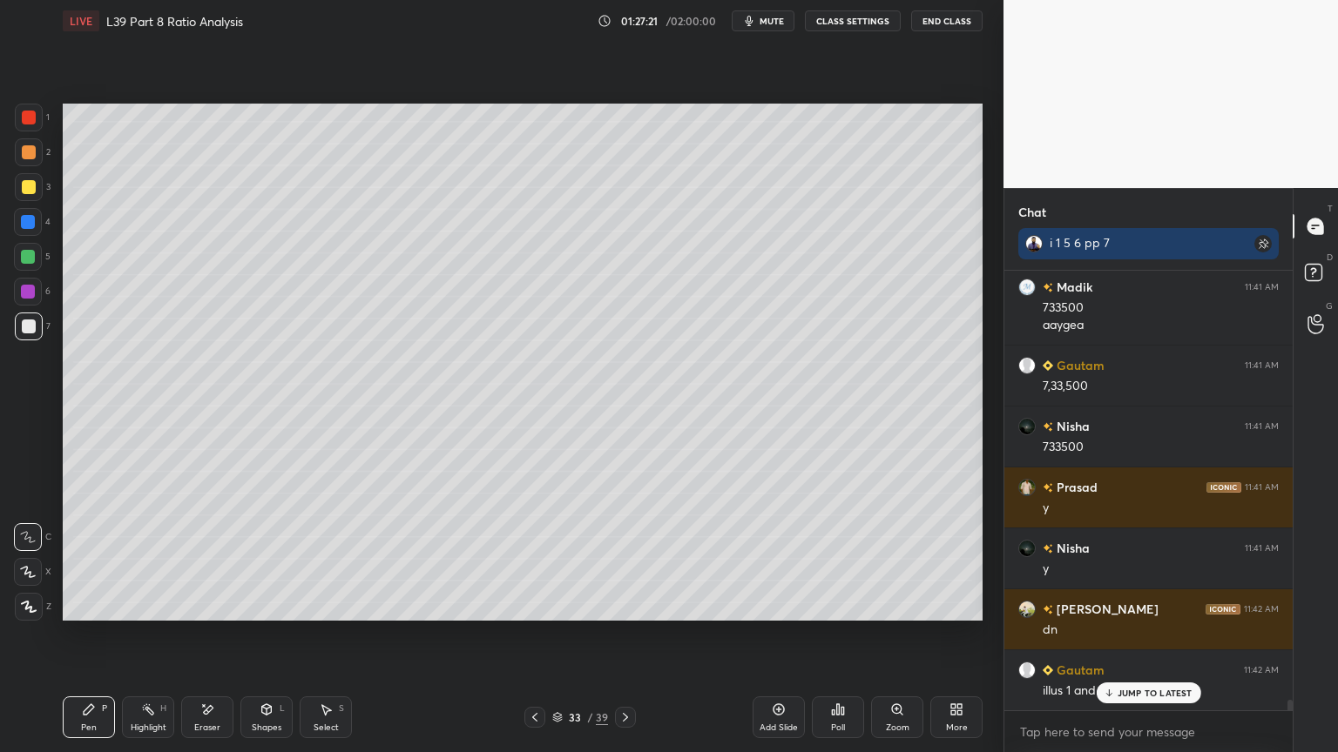
scroll to position [17847, 0]
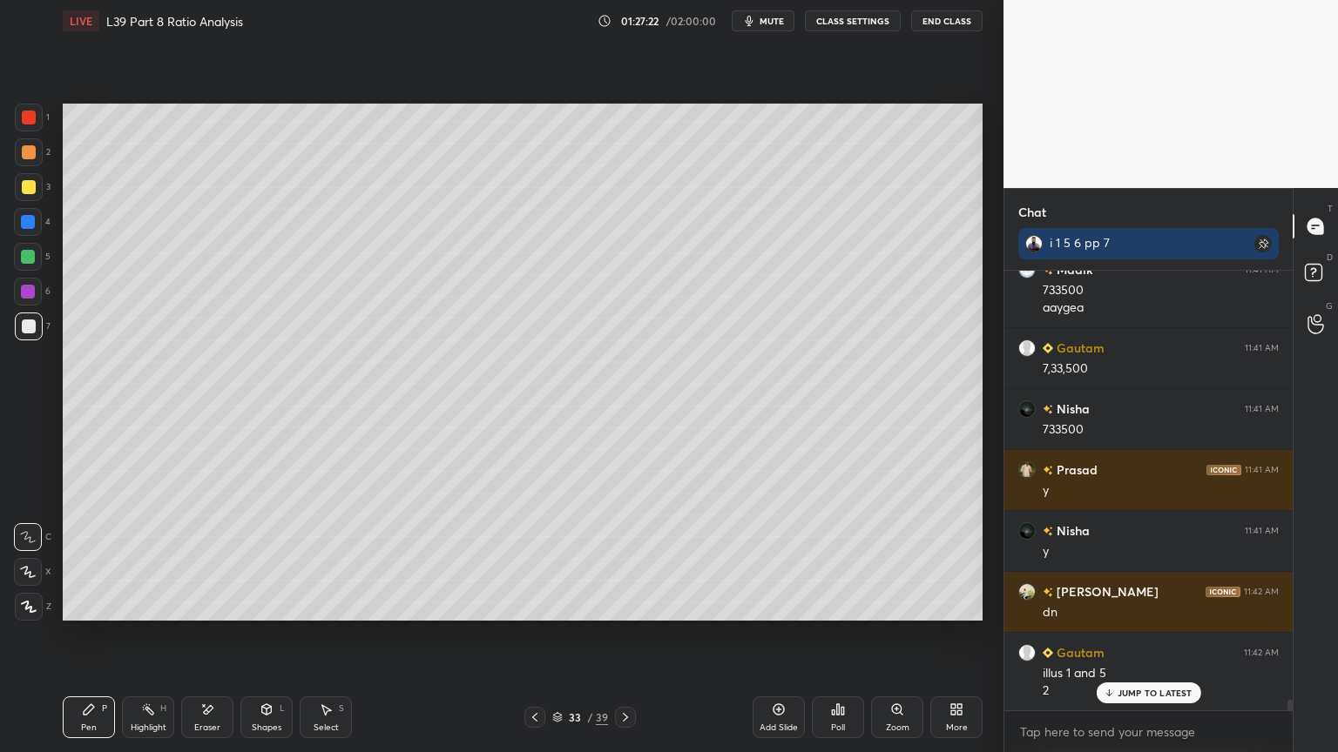
click at [1112, 559] on icon at bounding box center [1108, 693] width 11 height 10
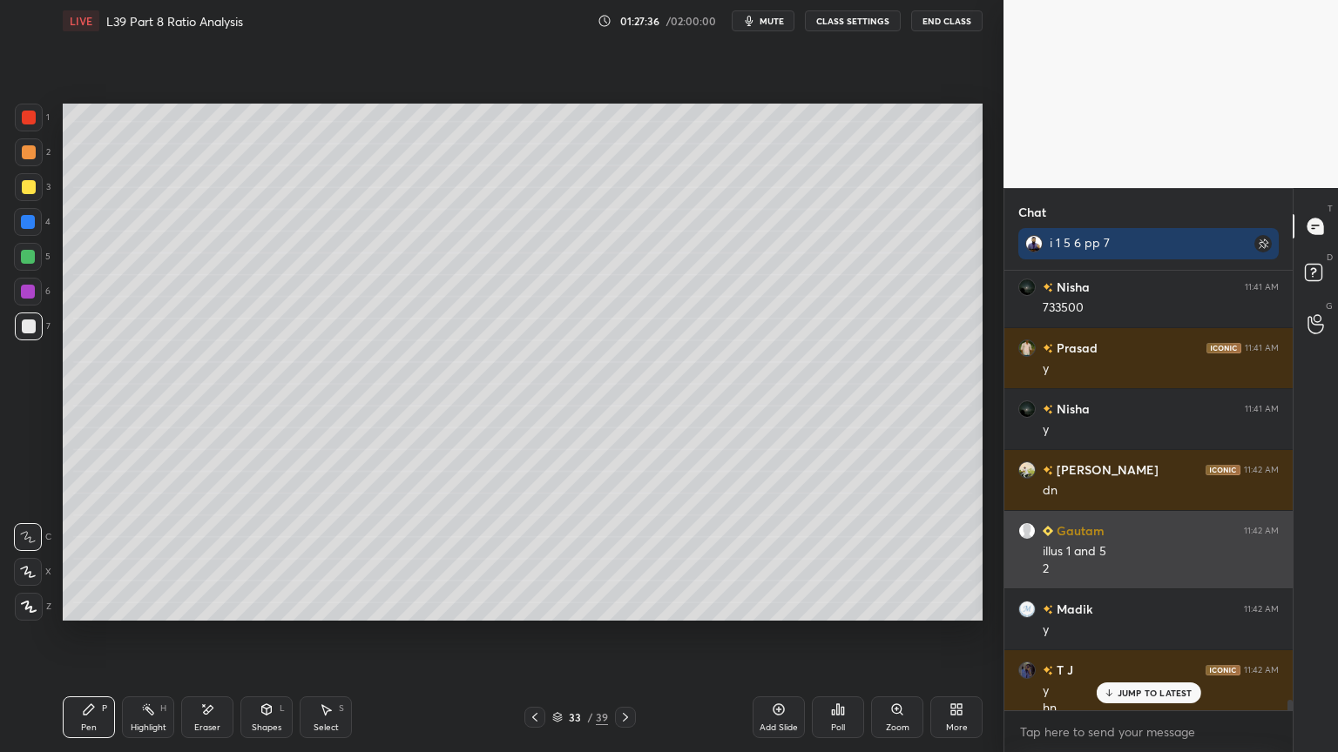
scroll to position [17986, 0]
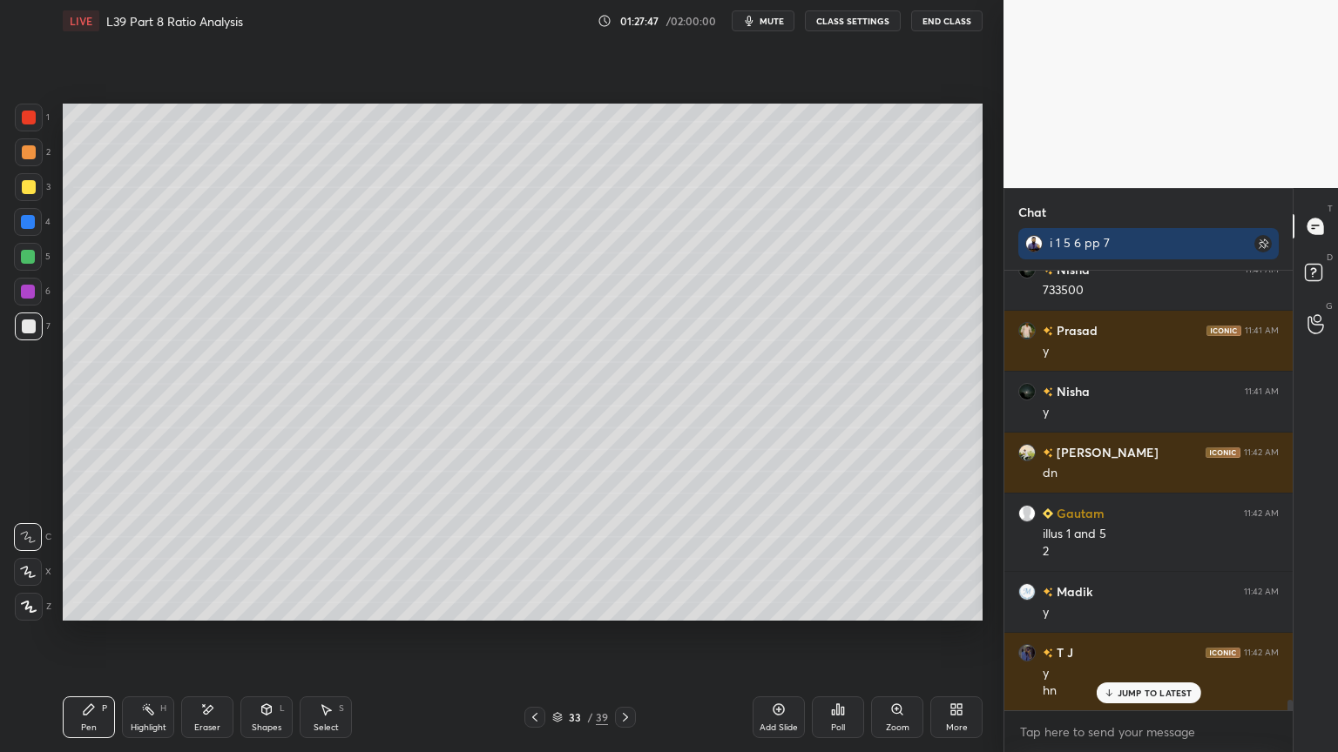
click at [557, 559] on div "33 / 39" at bounding box center [580, 718] width 56 height 16
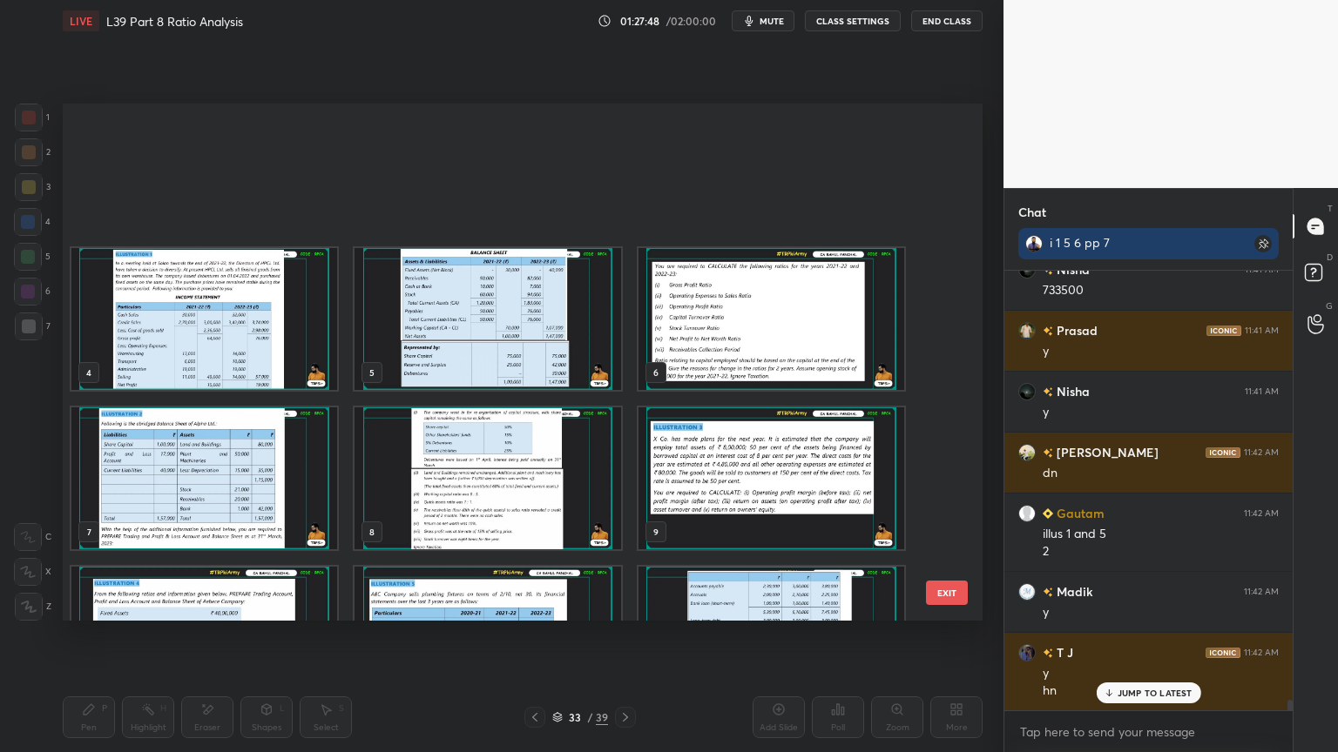
scroll to position [0, 0]
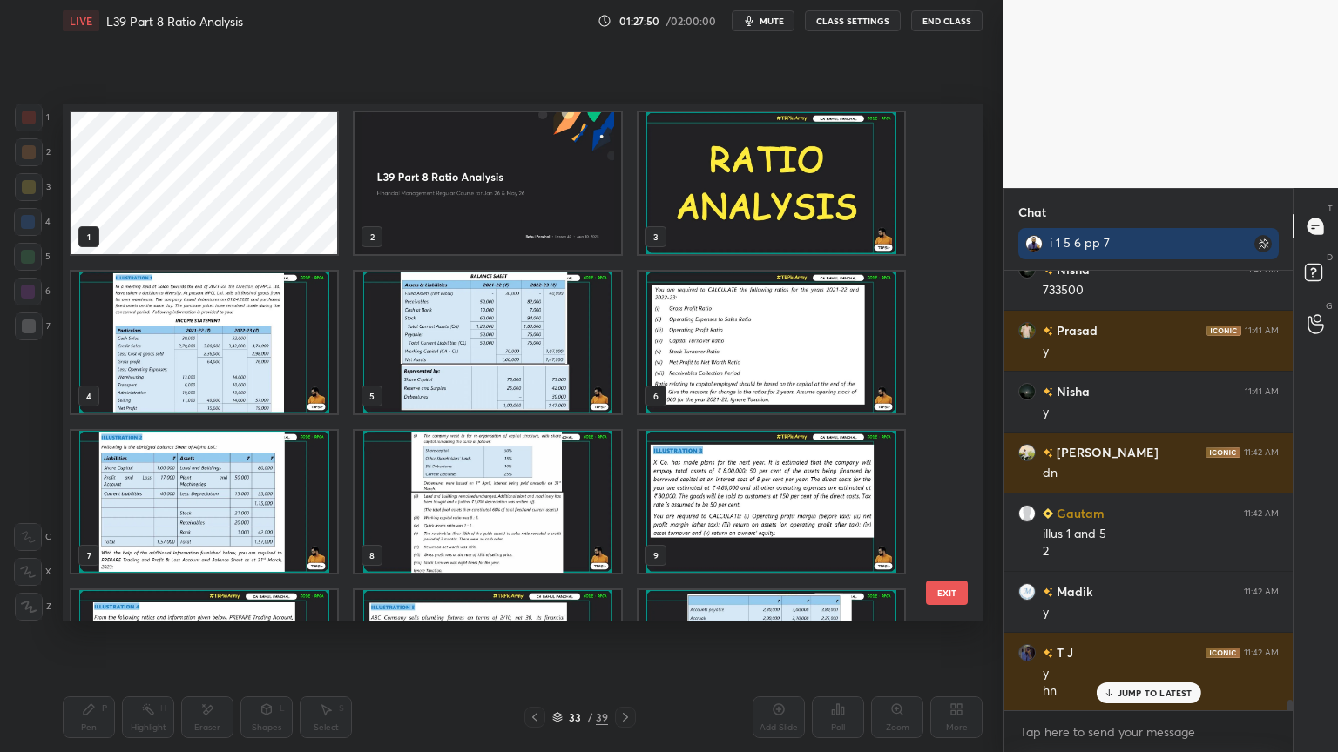
click at [211, 341] on img "grid" at bounding box center [204, 343] width 266 height 142
click at [224, 338] on img "grid" at bounding box center [204, 343] width 266 height 142
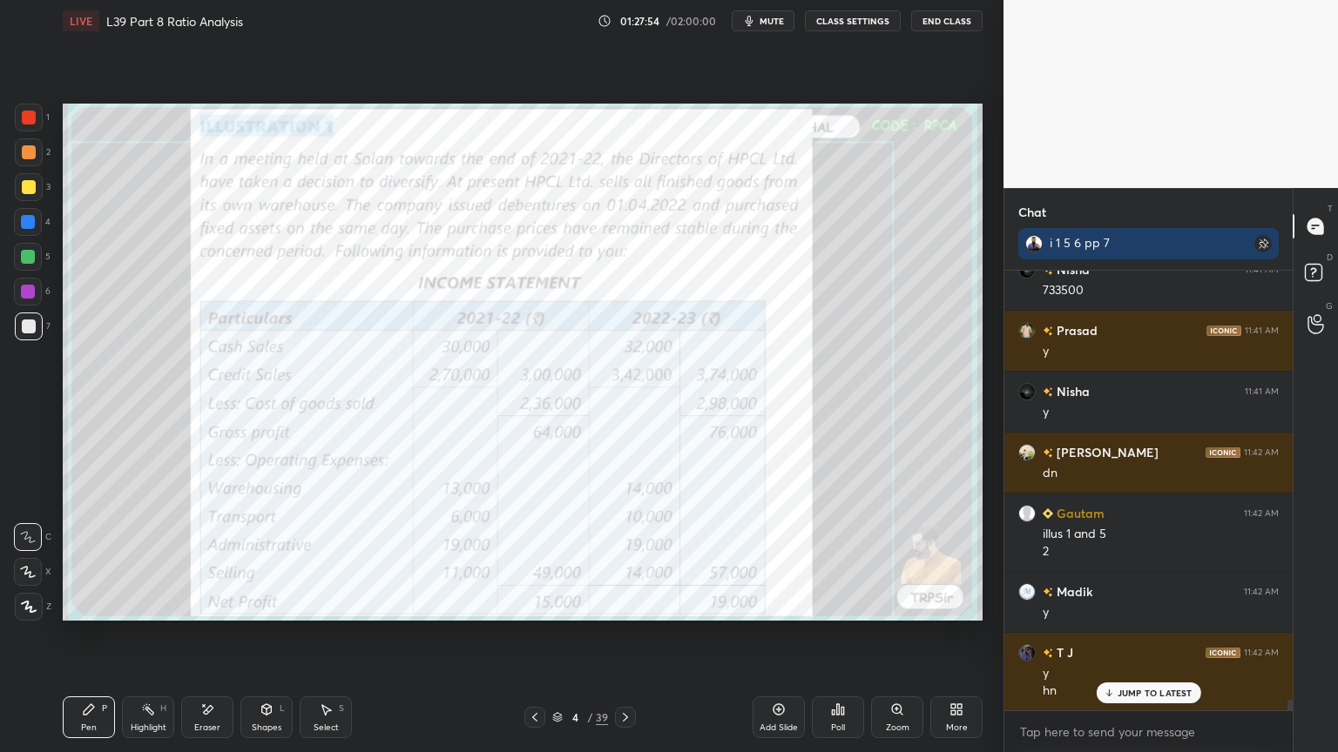
click at [631, 559] on div at bounding box center [625, 717] width 21 height 21
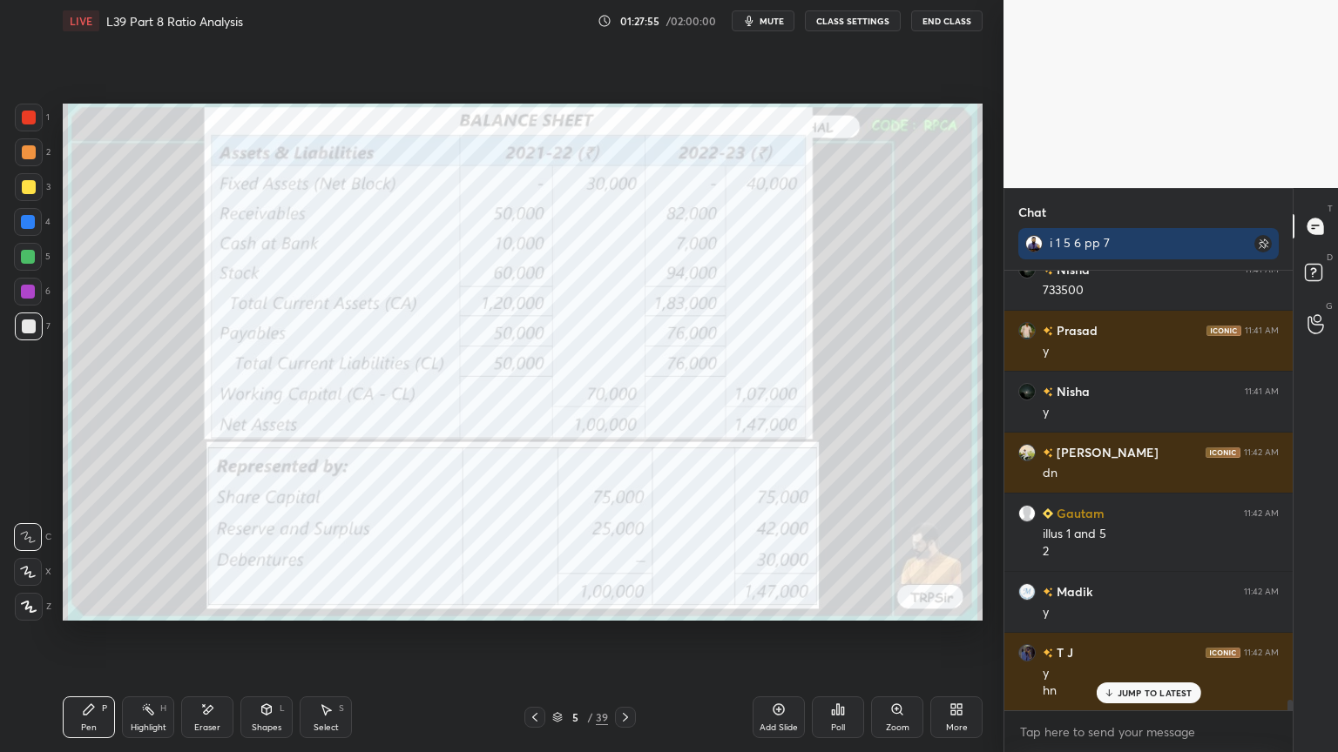
click at [632, 559] on div at bounding box center [625, 717] width 21 height 21
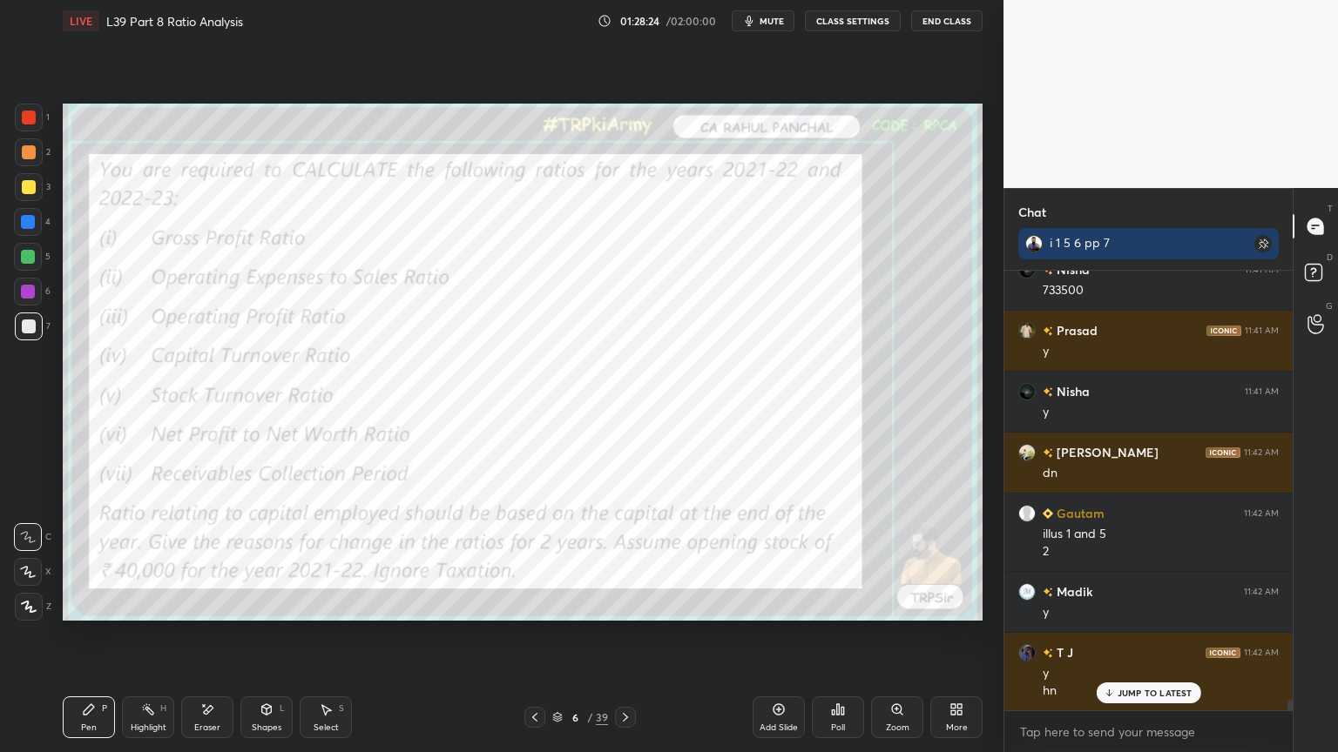
click at [536, 559] on icon at bounding box center [535, 718] width 14 height 14
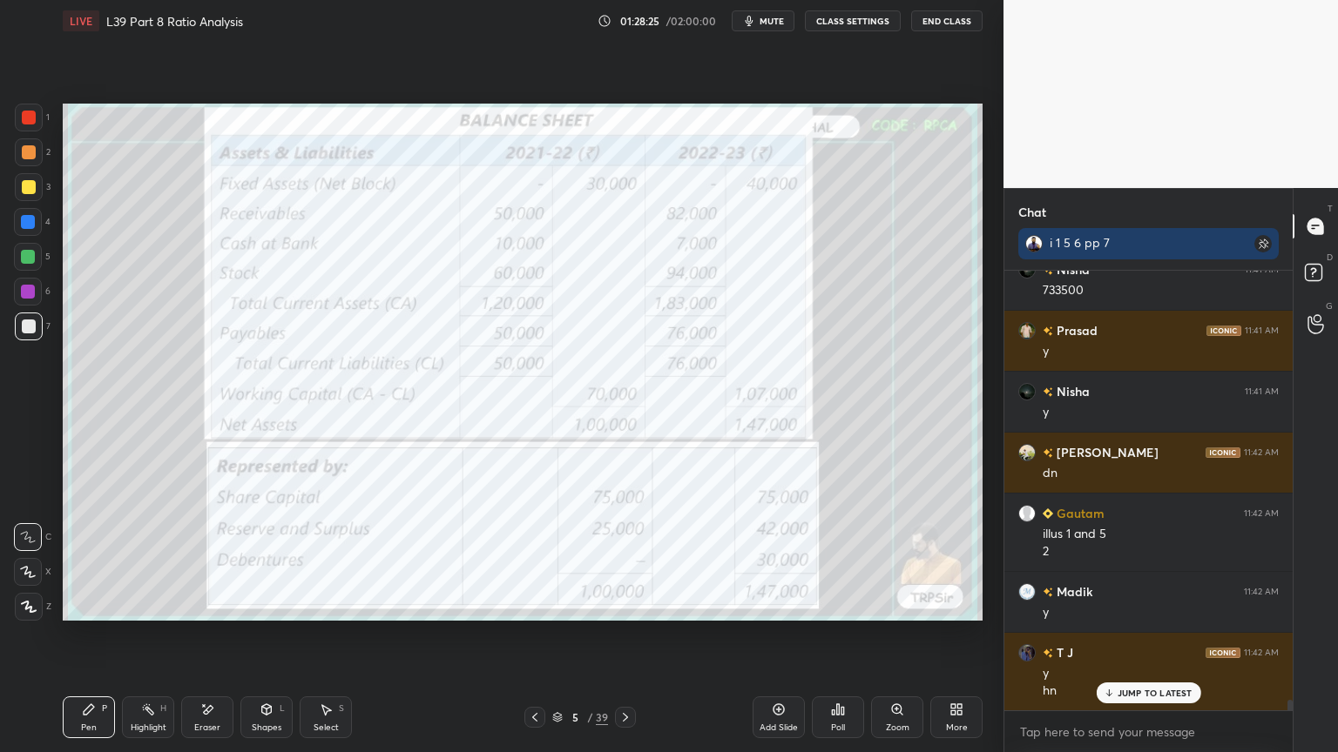
click at [542, 559] on div at bounding box center [534, 717] width 21 height 21
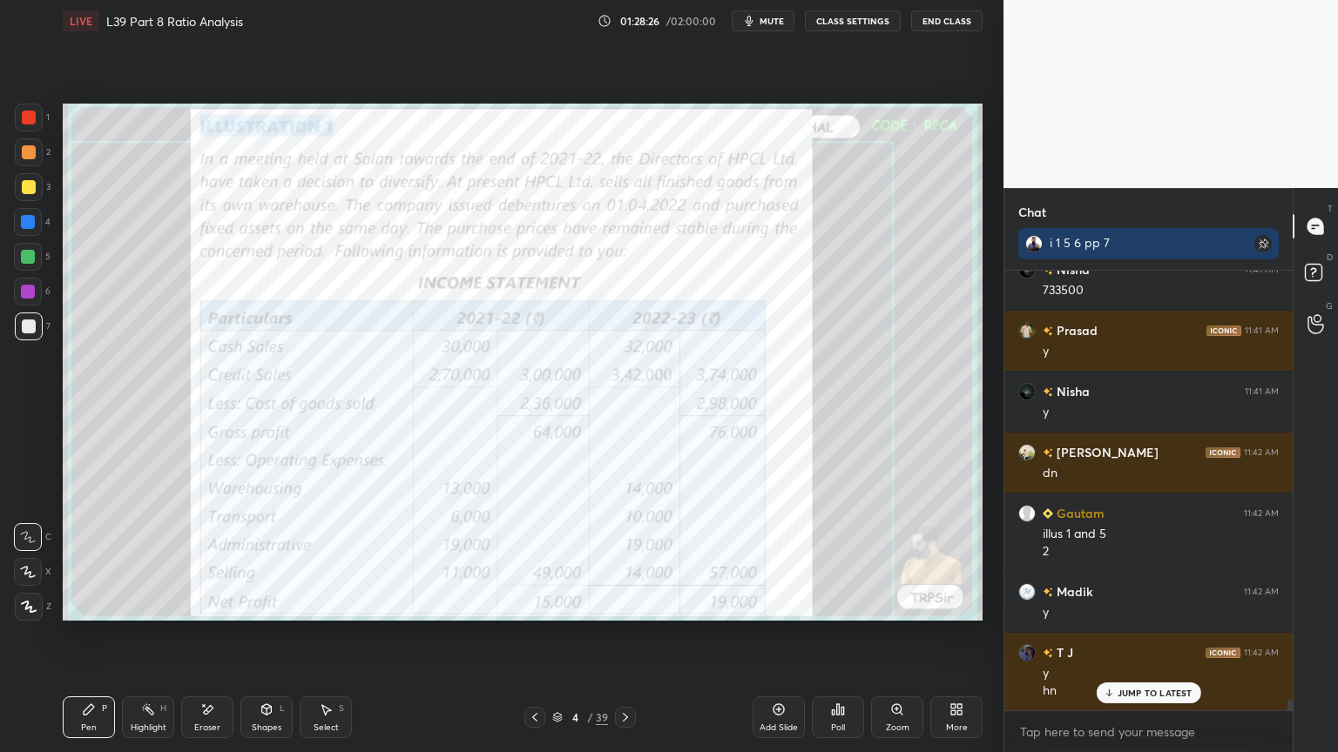
click at [541, 559] on icon at bounding box center [535, 718] width 14 height 14
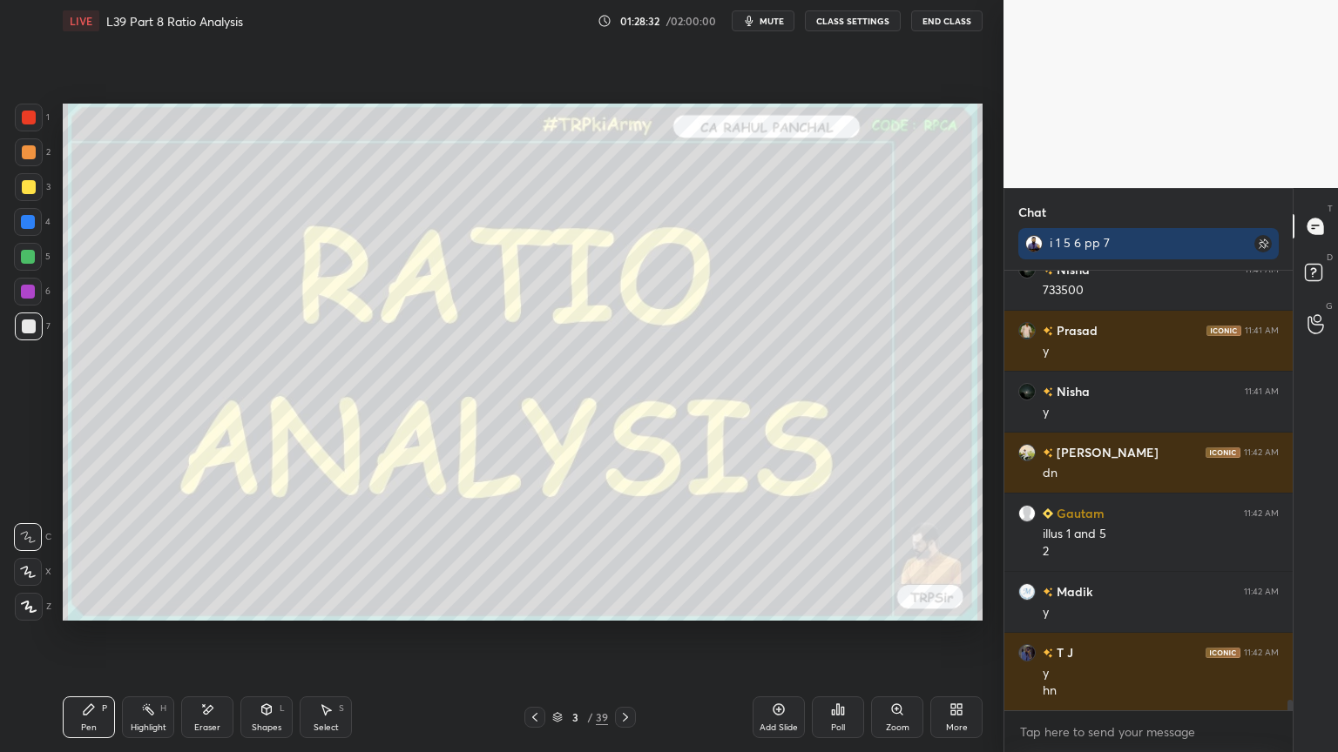
scroll to position [18048, 0]
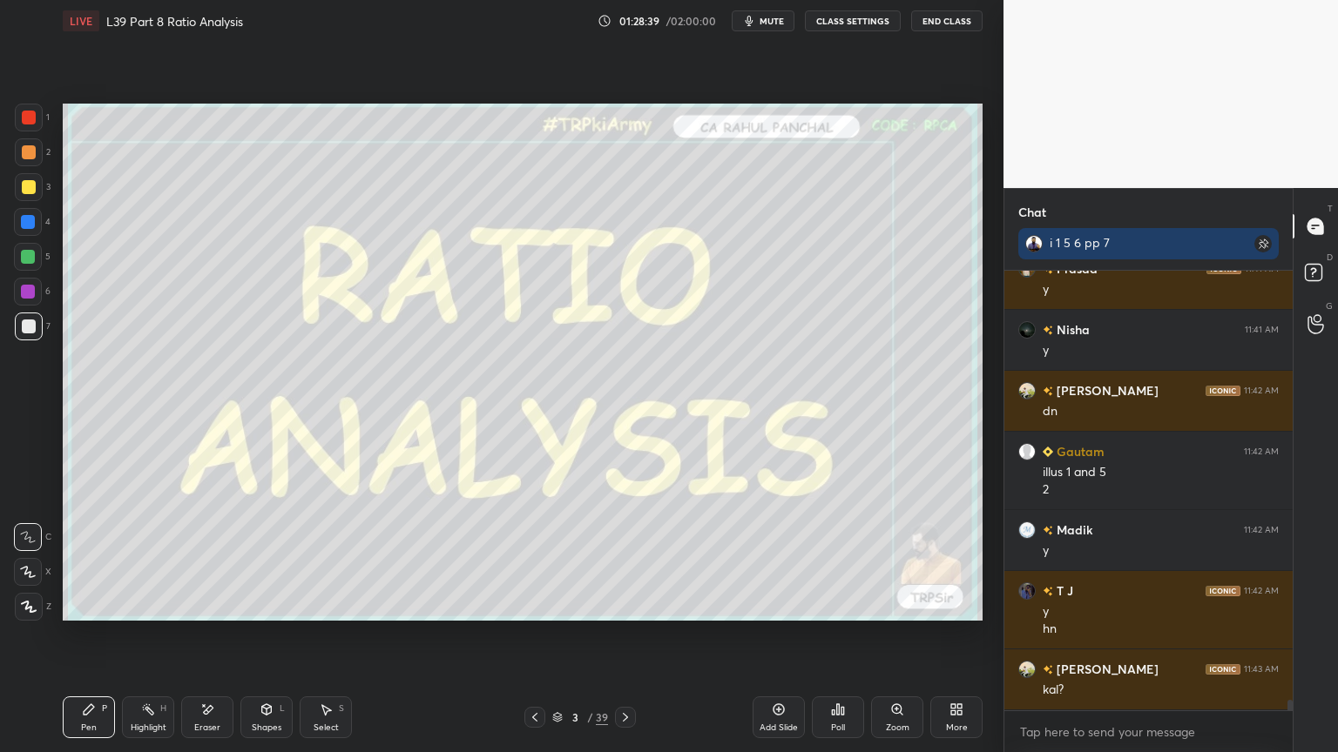
click at [627, 559] on icon at bounding box center [625, 718] width 14 height 14
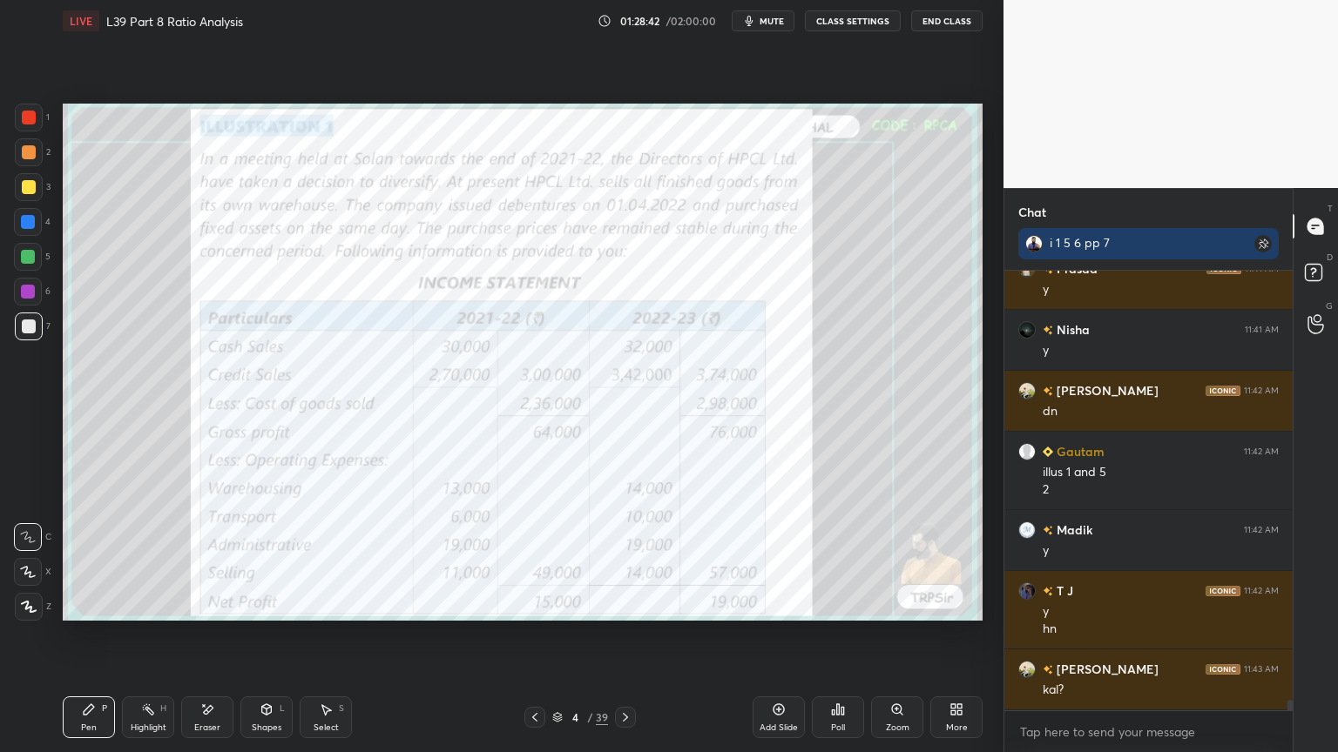
click at [533, 559] on icon at bounding box center [535, 718] width 14 height 14
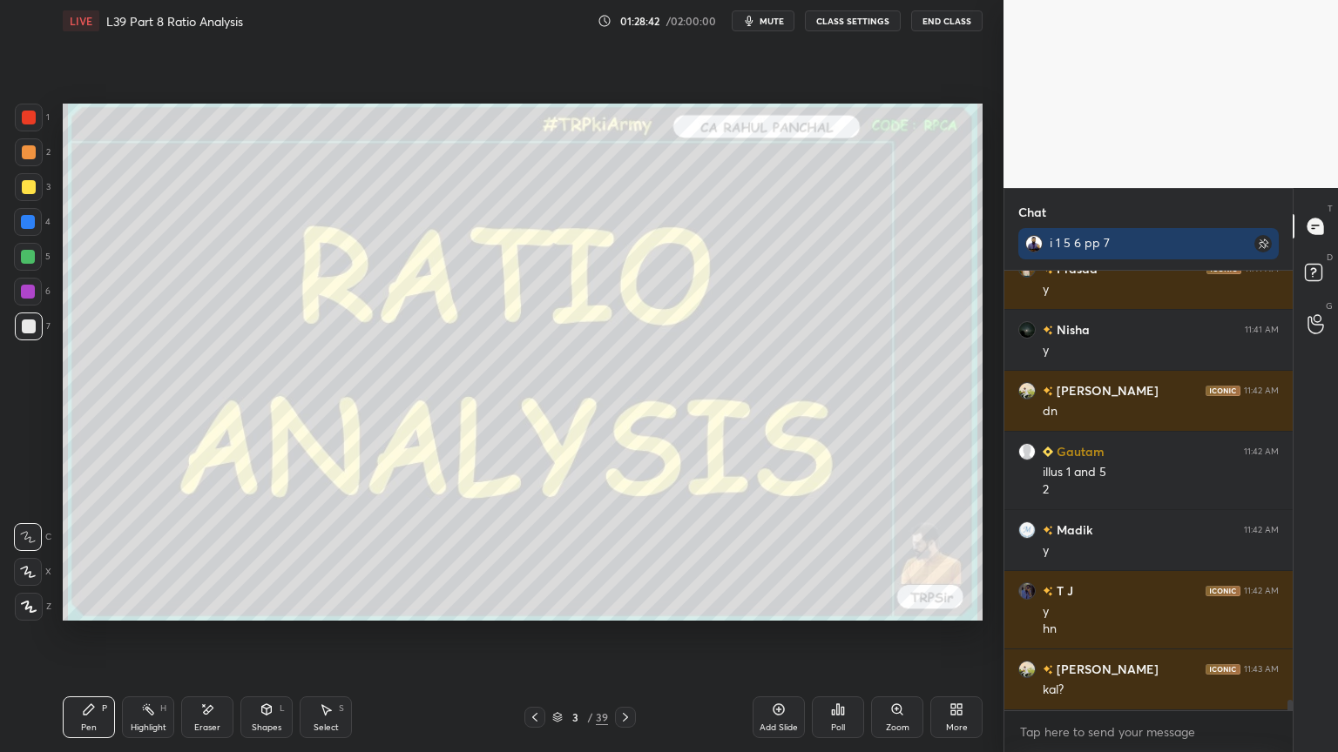
click at [623, 559] on icon at bounding box center [625, 717] width 5 height 9
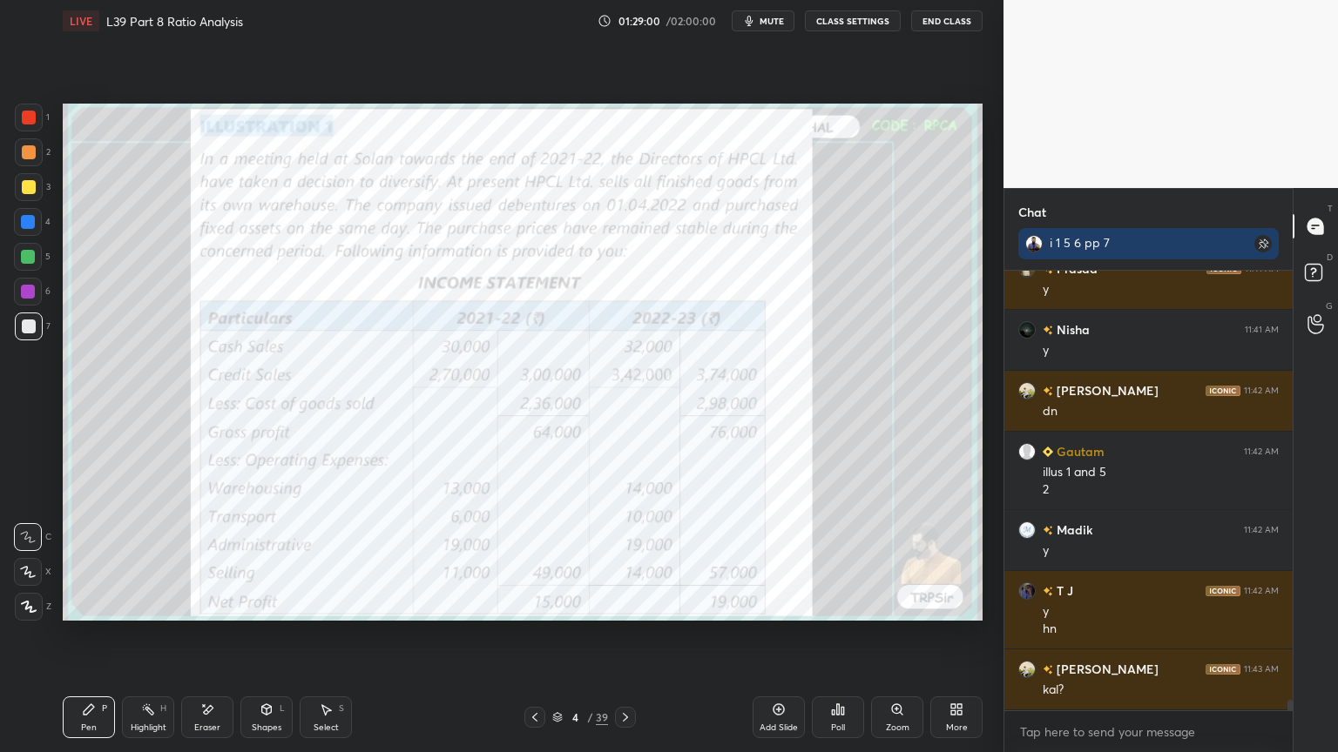
click at [24, 118] on div at bounding box center [29, 118] width 14 height 14
click at [218, 559] on div "Eraser" at bounding box center [207, 728] width 26 height 9
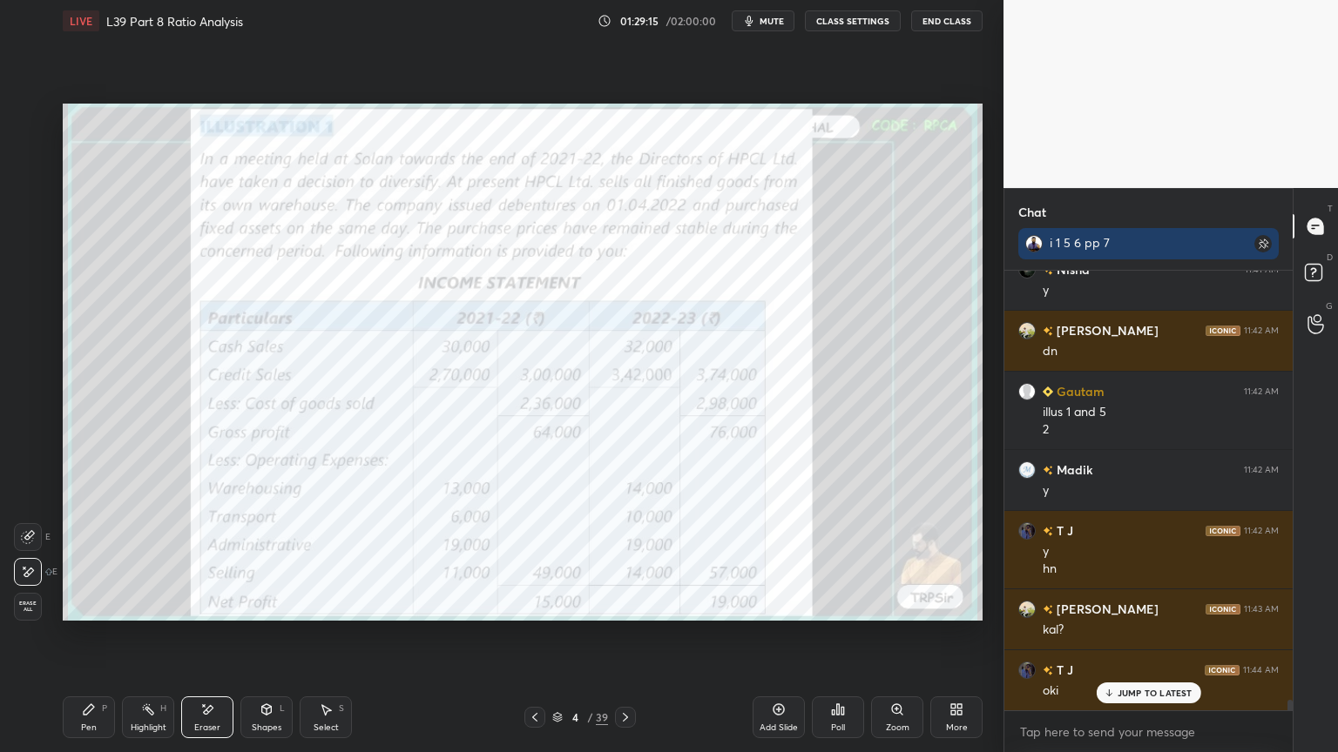
click at [21, 559] on div "Erase all" at bounding box center [28, 607] width 28 height 28
click at [47, 559] on div "1 2 3 4 5 6 7 C X Z E E Erase all H H LIVE L39 Part 8 Ratio Analysis 01:29:15 /…" at bounding box center [494, 376] width 989 height 752
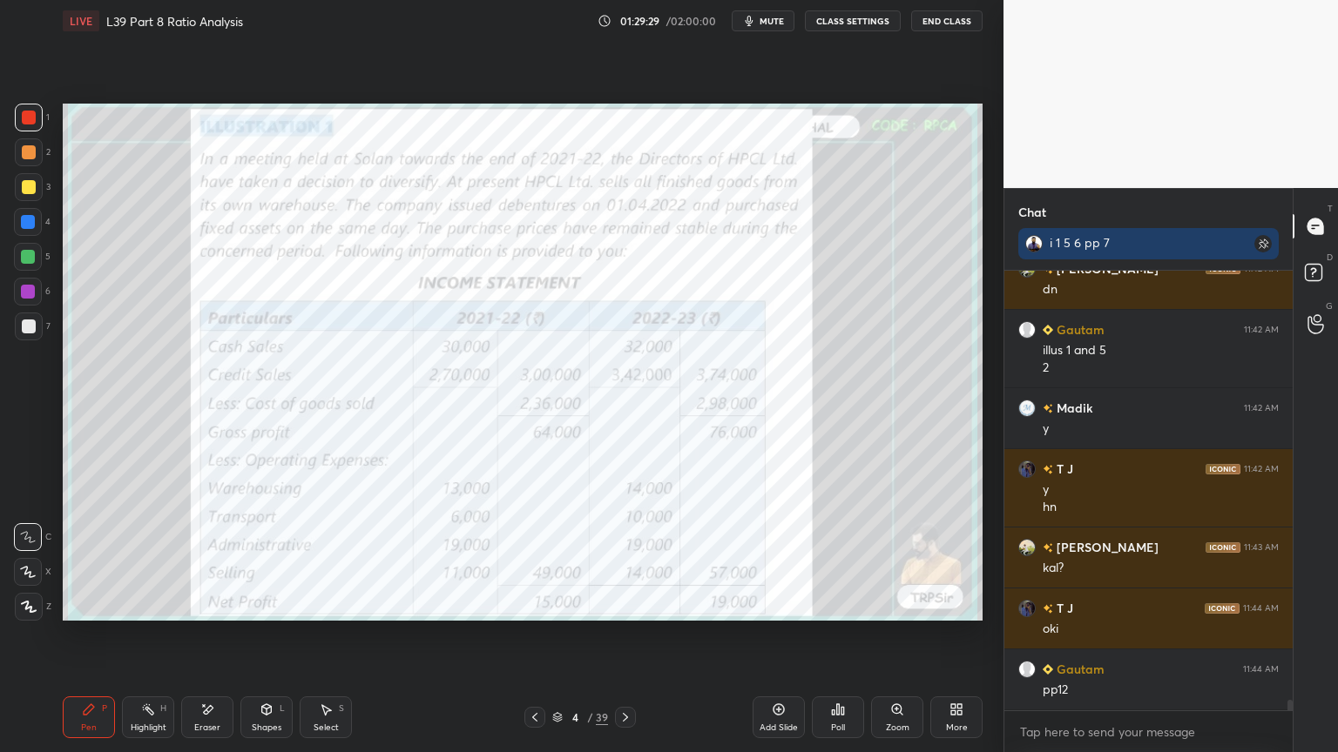
click at [202, 559] on div "Eraser" at bounding box center [207, 728] width 26 height 9
click at [23, 559] on span "Erase all" at bounding box center [28, 607] width 26 height 12
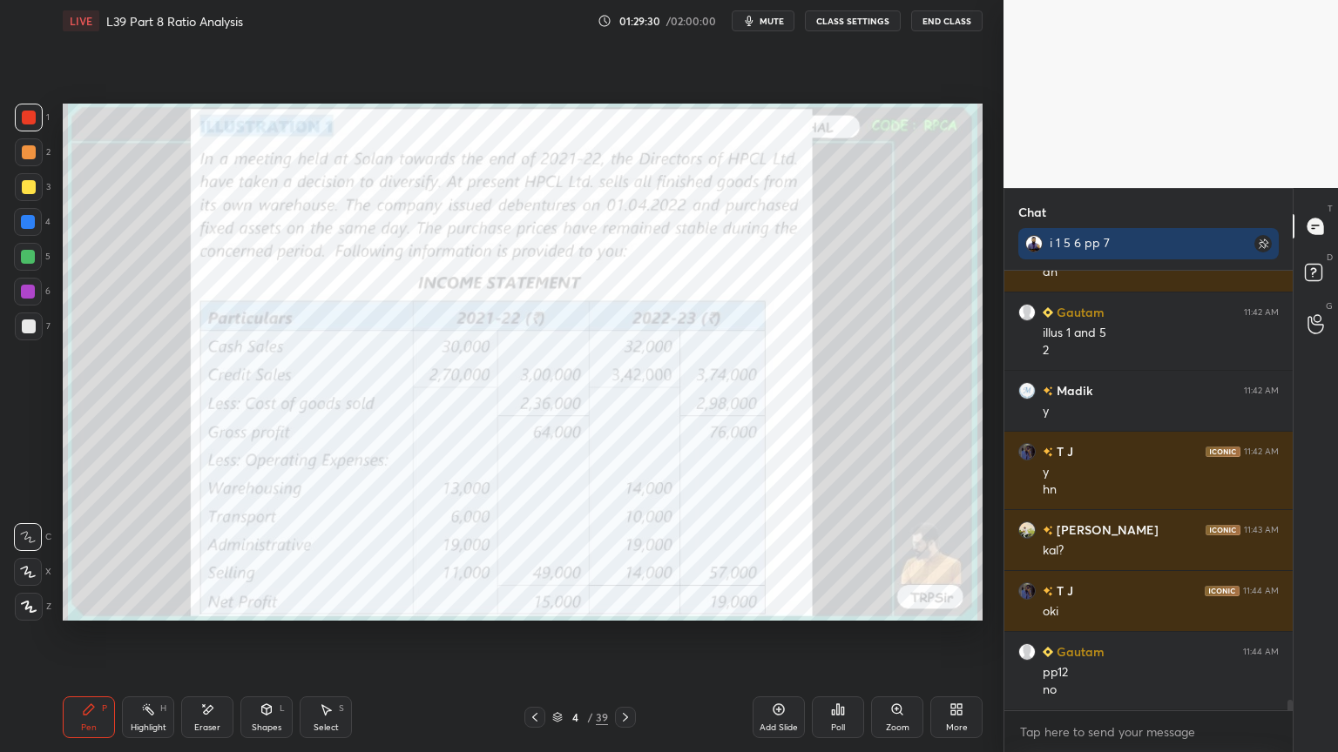
click at [65, 559] on div "Setting up your live class Poll for secs No correct answer Start poll" at bounding box center [523, 362] width 934 height 641
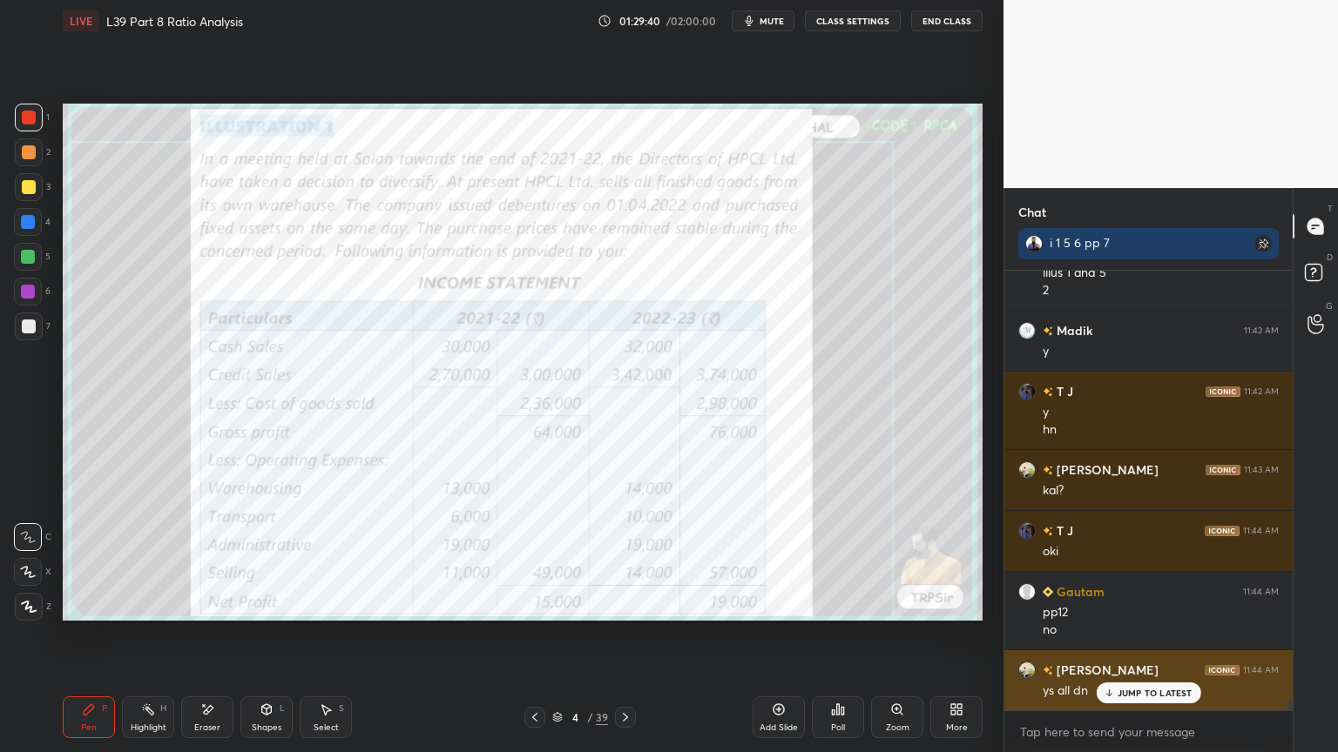
click at [1110, 559] on icon at bounding box center [1108, 695] width 5 height 3
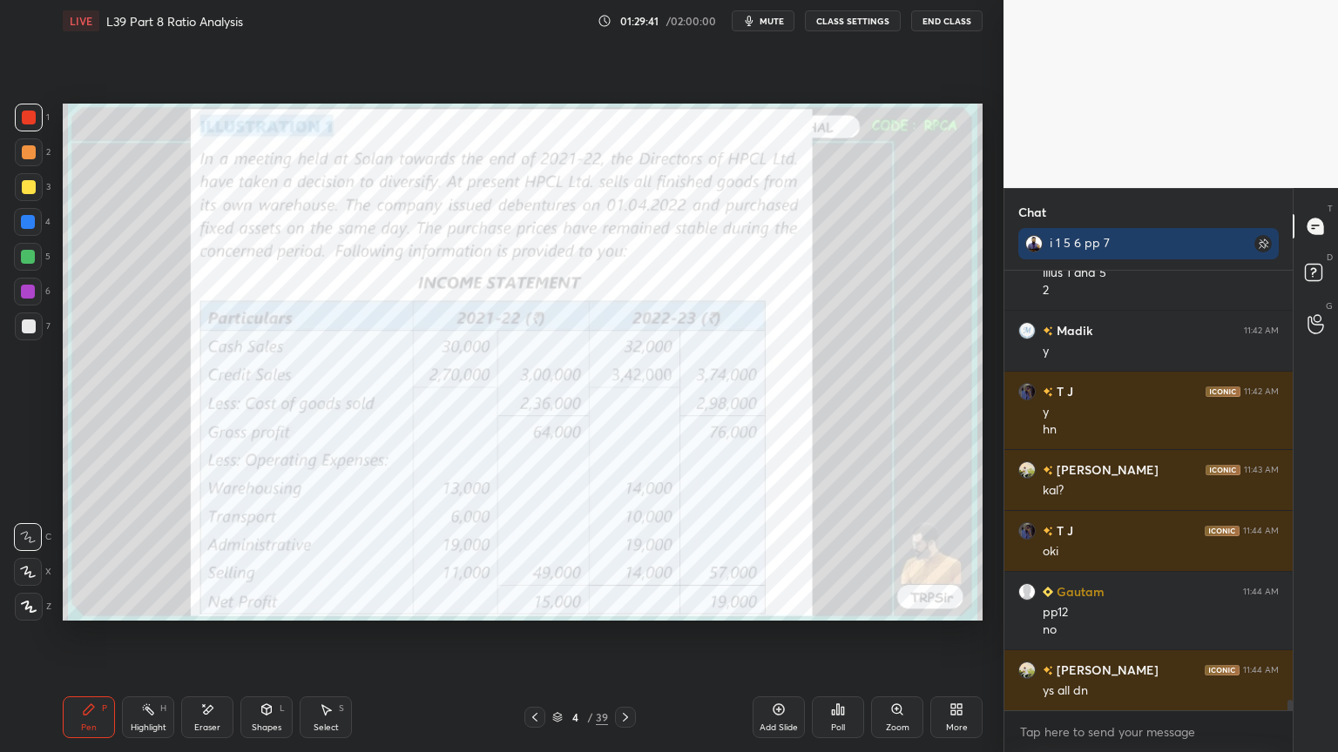
click at [32, 111] on div at bounding box center [29, 118] width 14 height 14
click at [78, 559] on div "Pen P" at bounding box center [89, 718] width 52 height 42
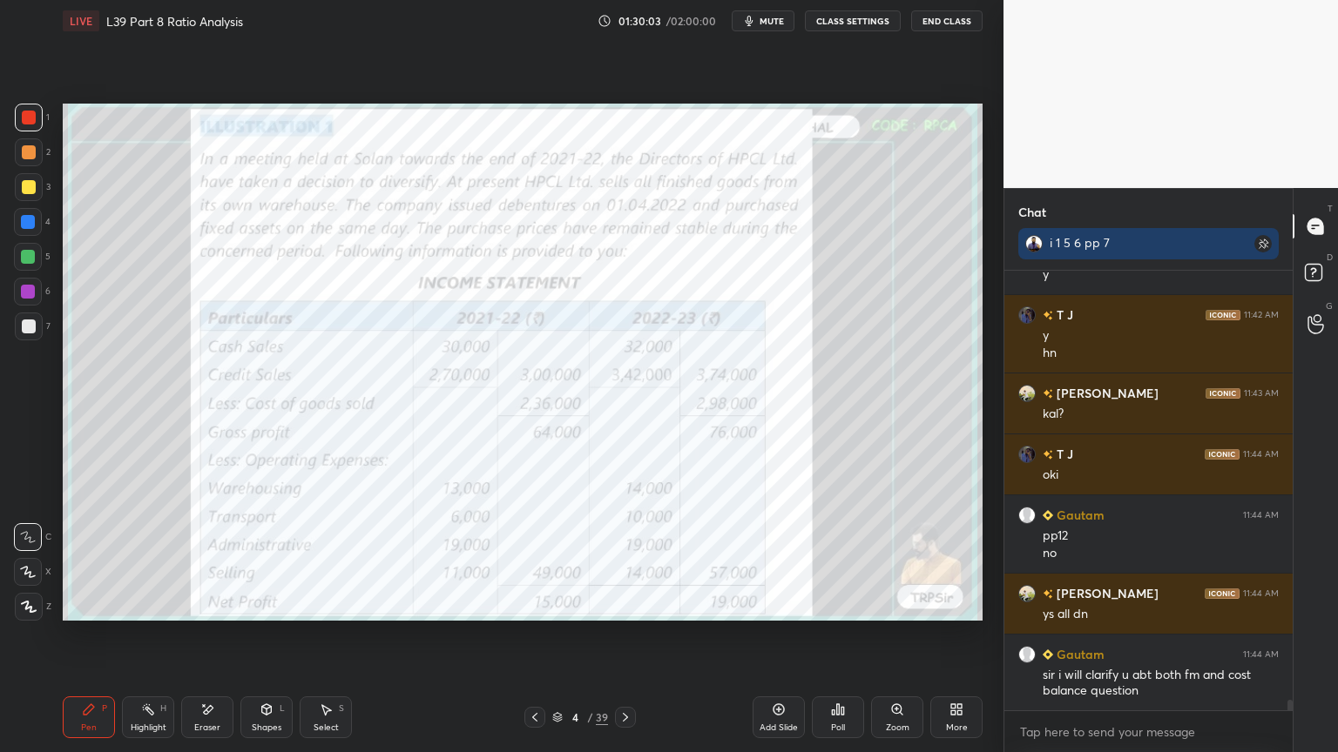
click at [204, 559] on icon at bounding box center [207, 710] width 14 height 15
click at [24, 559] on div "Erase all" at bounding box center [28, 607] width 28 height 28
click at [69, 559] on div "Pen P Highlight H Eraser Shapes L Select S 4 / 39 Add Slide Poll Zoom More" at bounding box center [523, 718] width 920 height 70
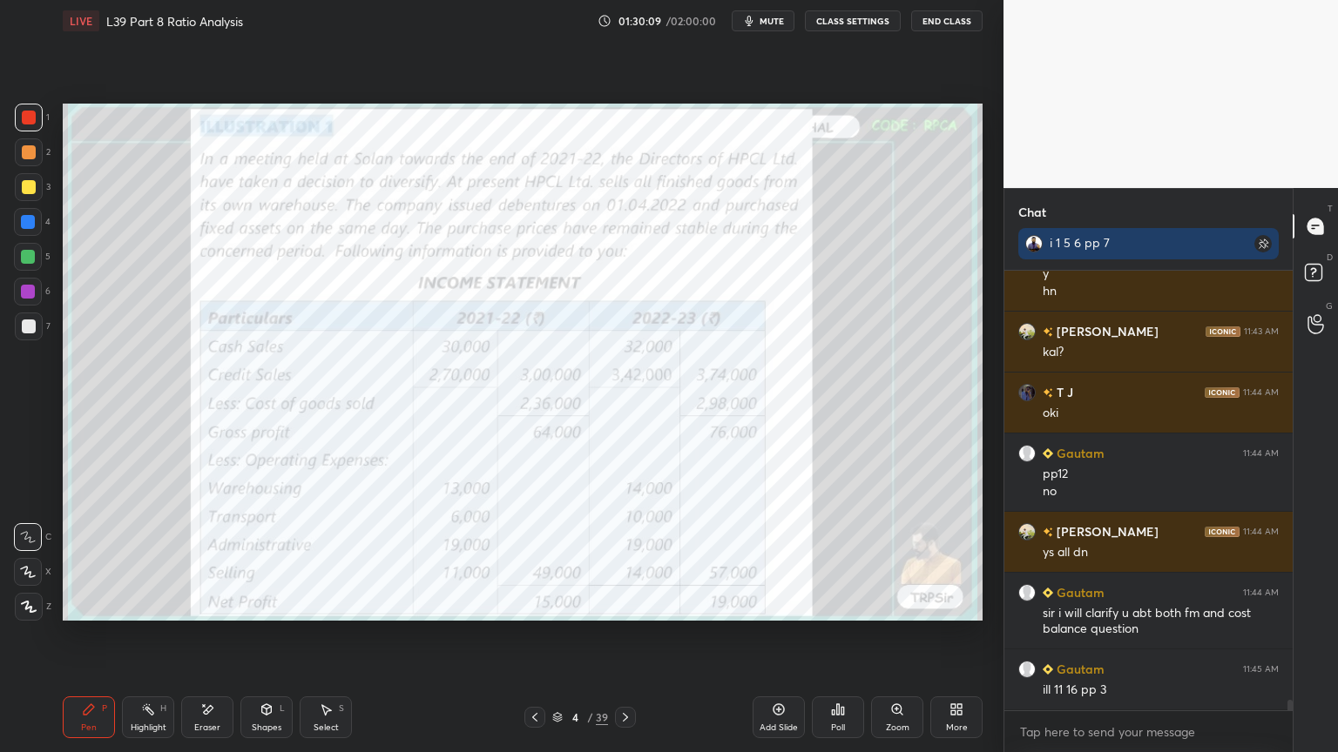
scroll to position [18403, 0]
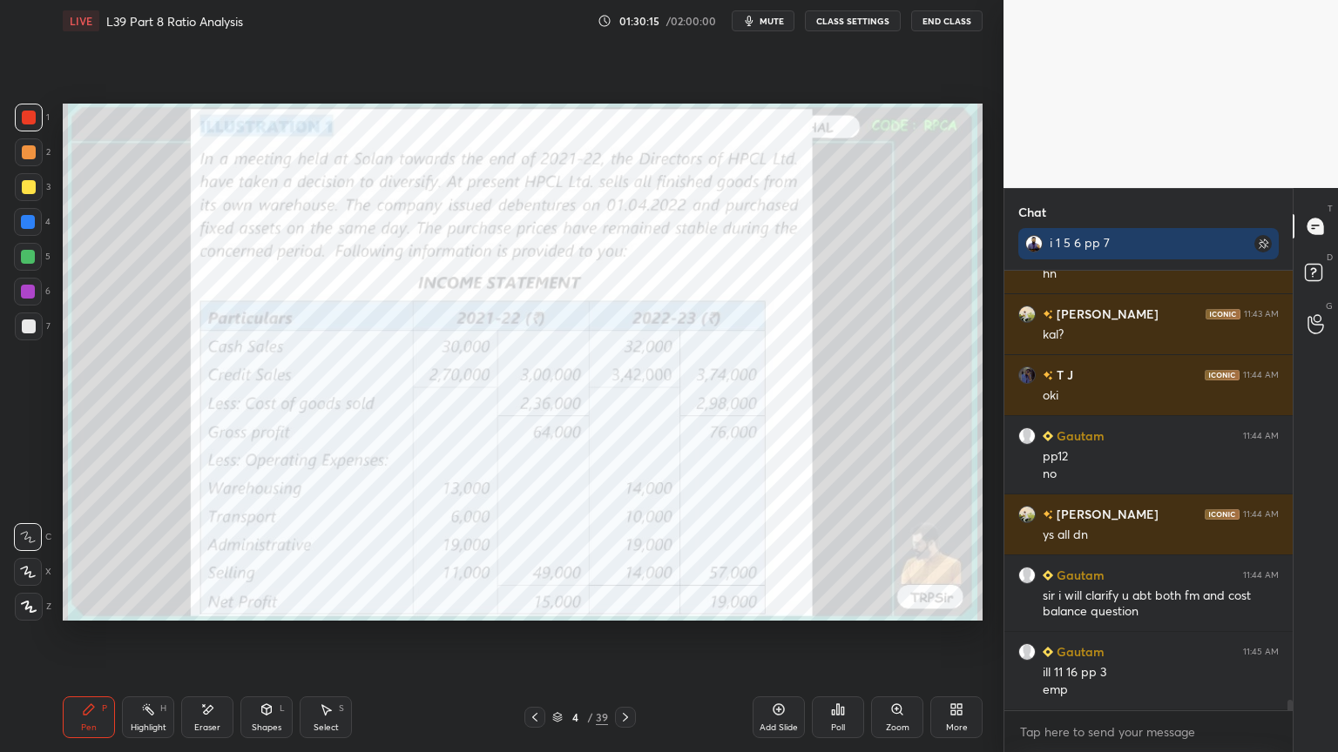
click at [97, 559] on div "Pen P" at bounding box center [89, 718] width 52 height 42
click at [45, 183] on div "3" at bounding box center [33, 187] width 36 height 28
click at [37, 159] on div at bounding box center [29, 152] width 28 height 28
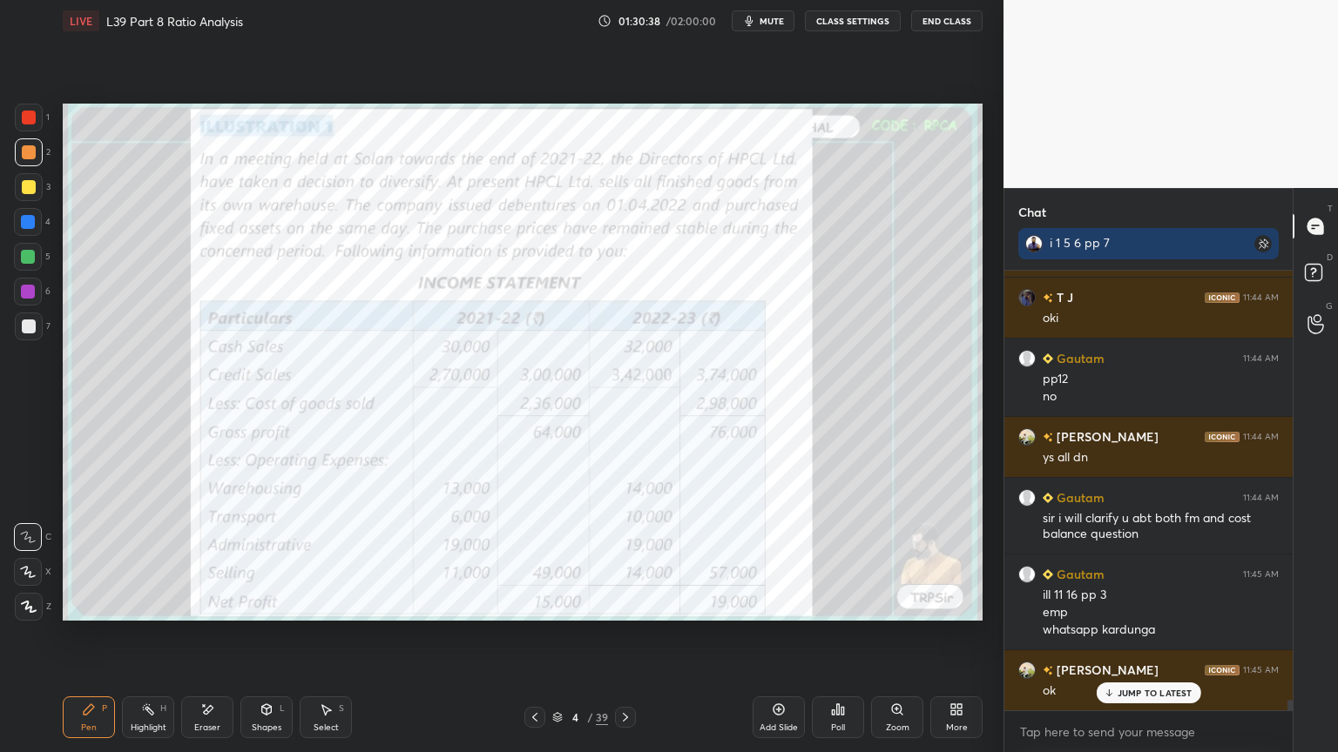
scroll to position [18542, 0]
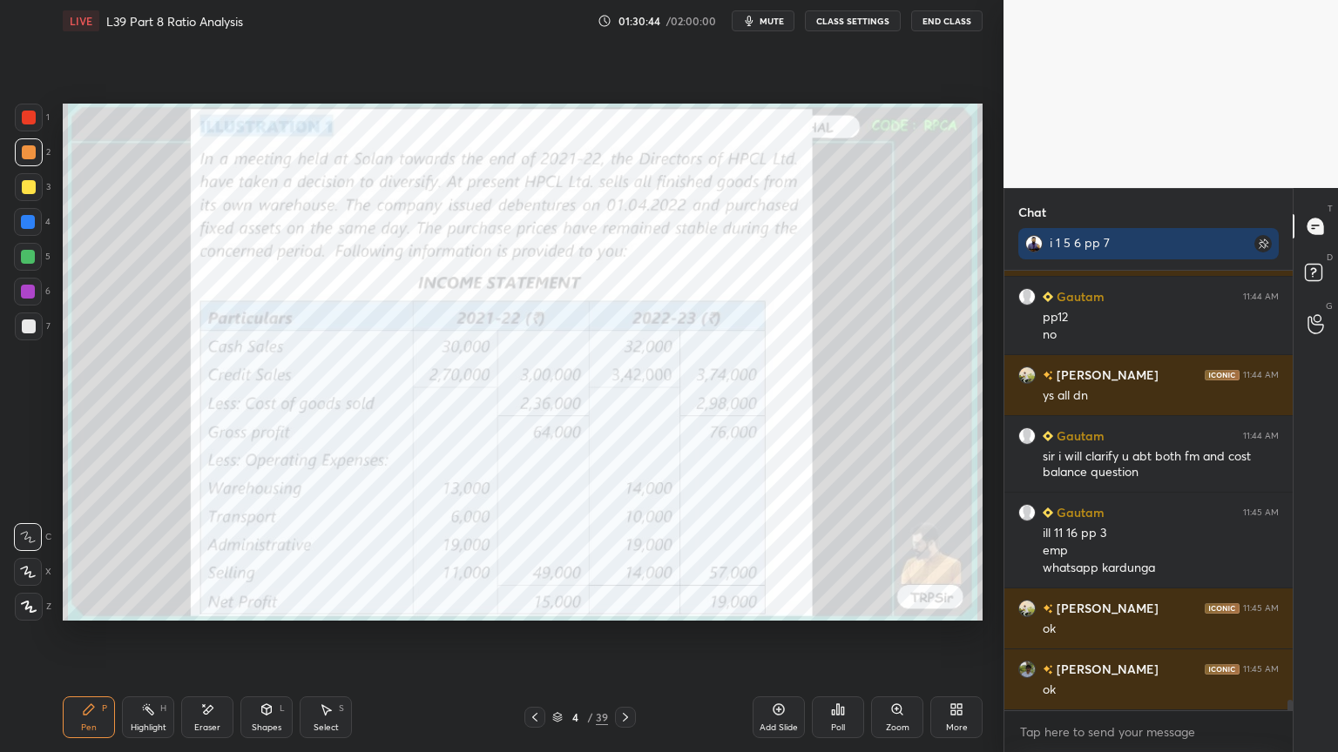
click at [631, 559] on icon at bounding box center [625, 718] width 14 height 14
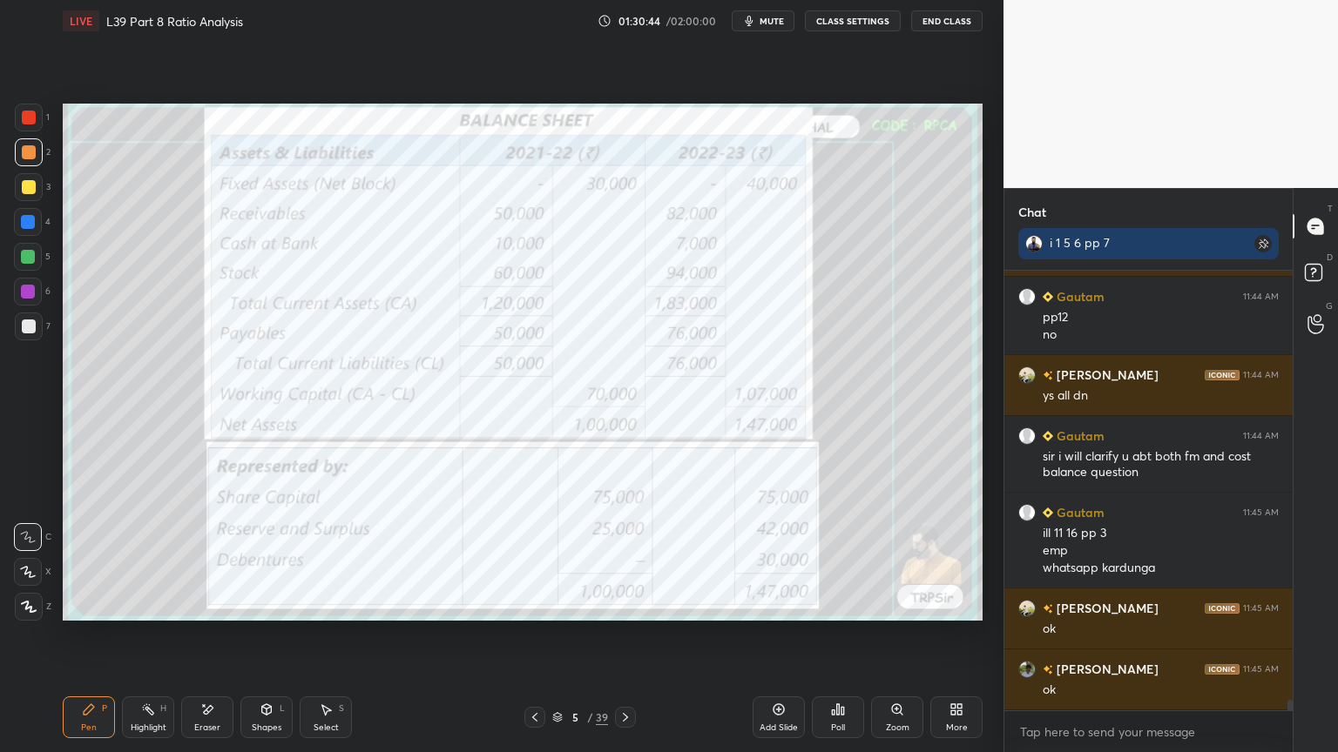
click at [631, 559] on icon at bounding box center [625, 718] width 14 height 14
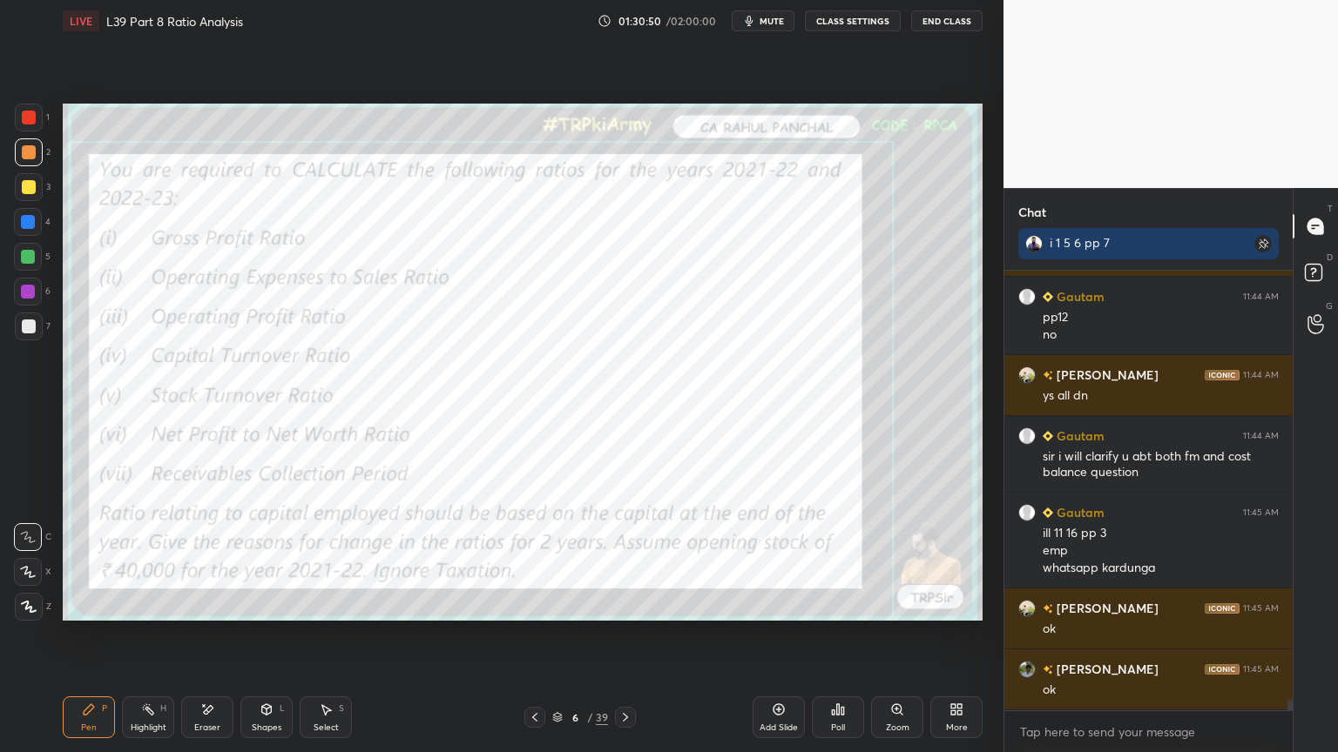
click at [537, 559] on icon at bounding box center [535, 718] width 14 height 14
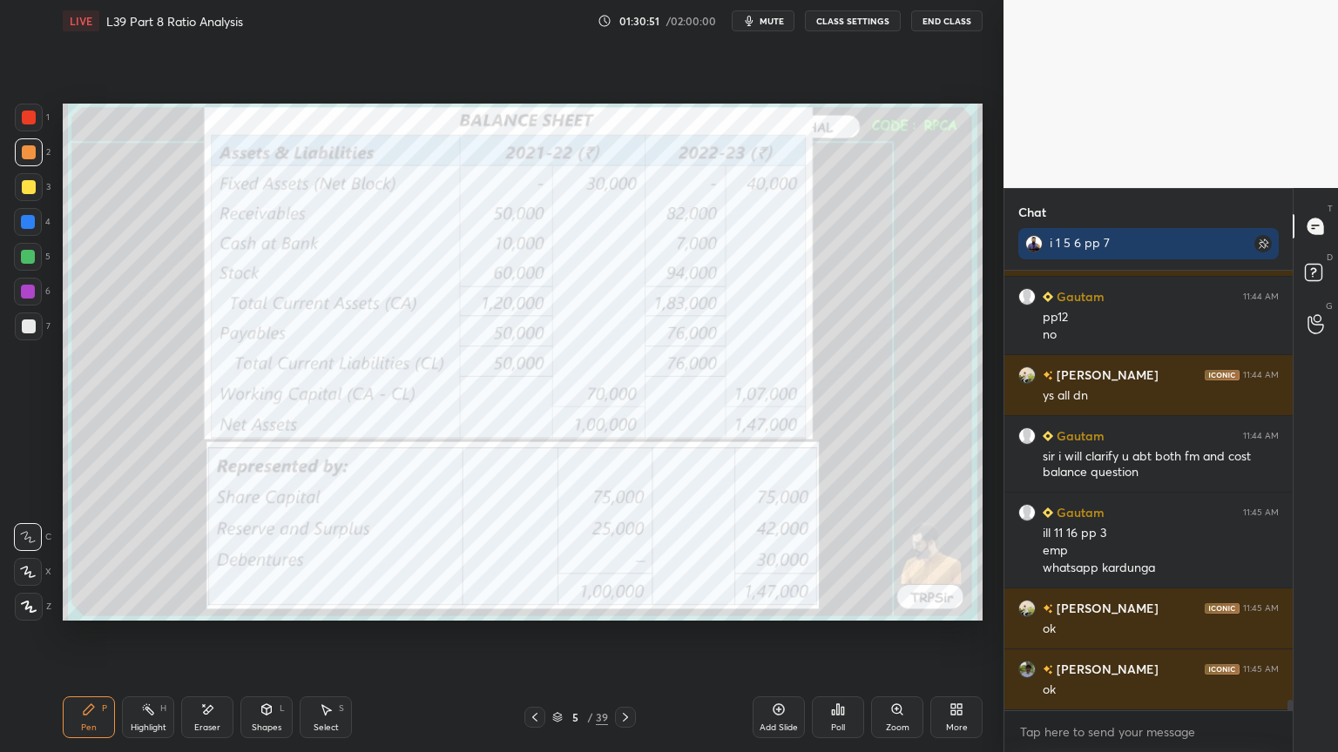
click at [539, 559] on icon at bounding box center [535, 718] width 14 height 14
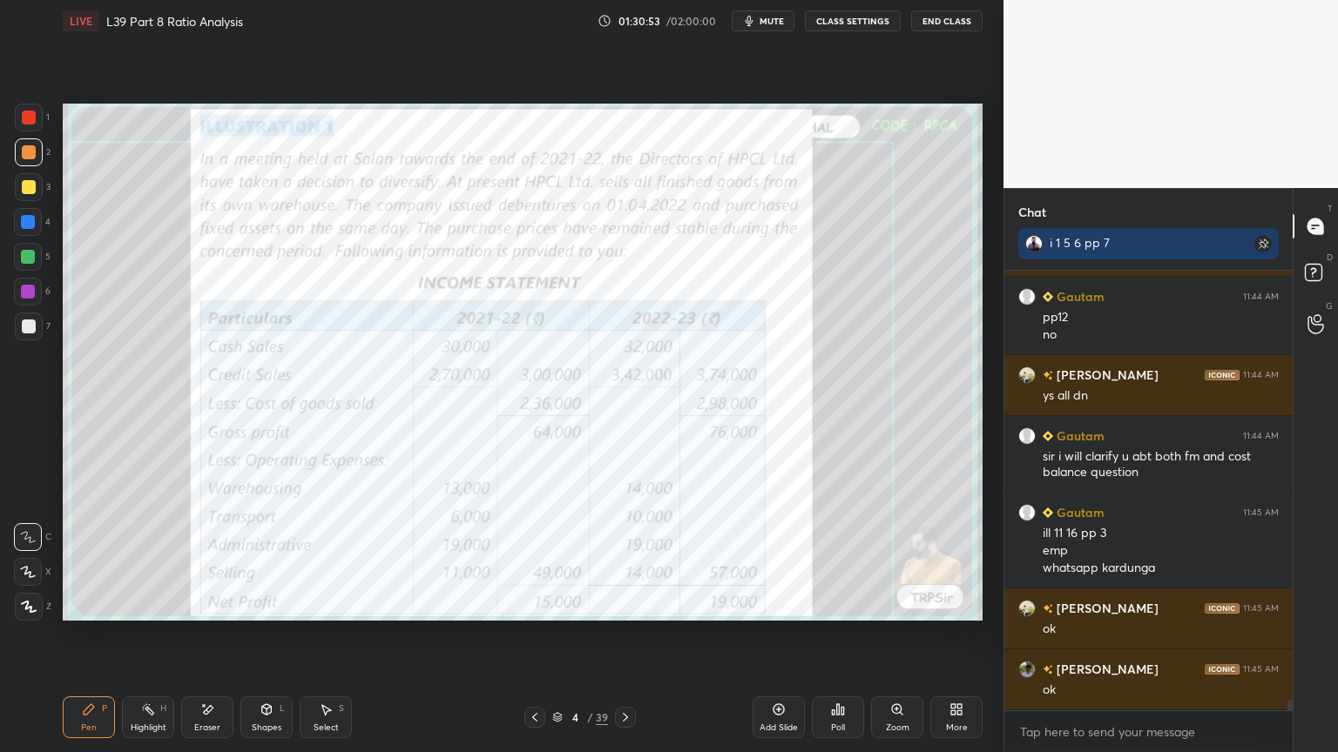
click at [632, 559] on div at bounding box center [625, 717] width 21 height 21
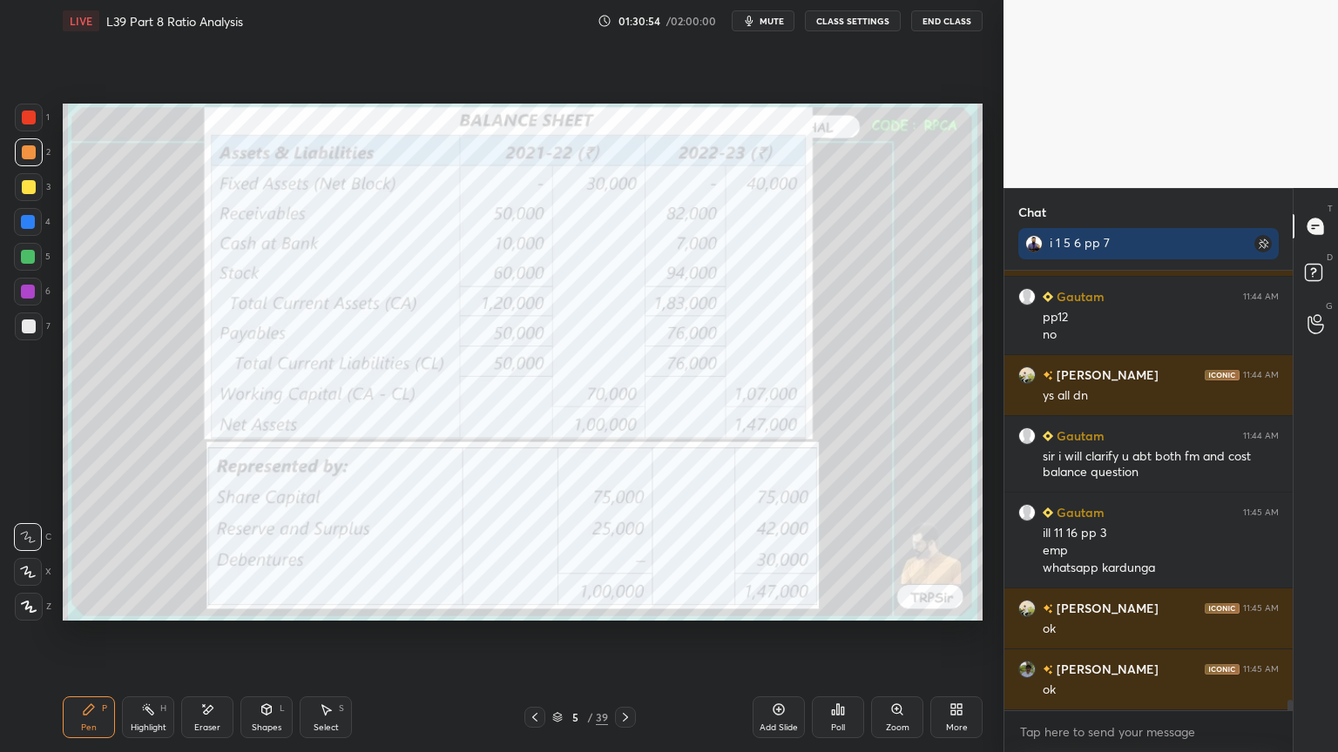
click at [628, 559] on icon at bounding box center [625, 718] width 14 height 14
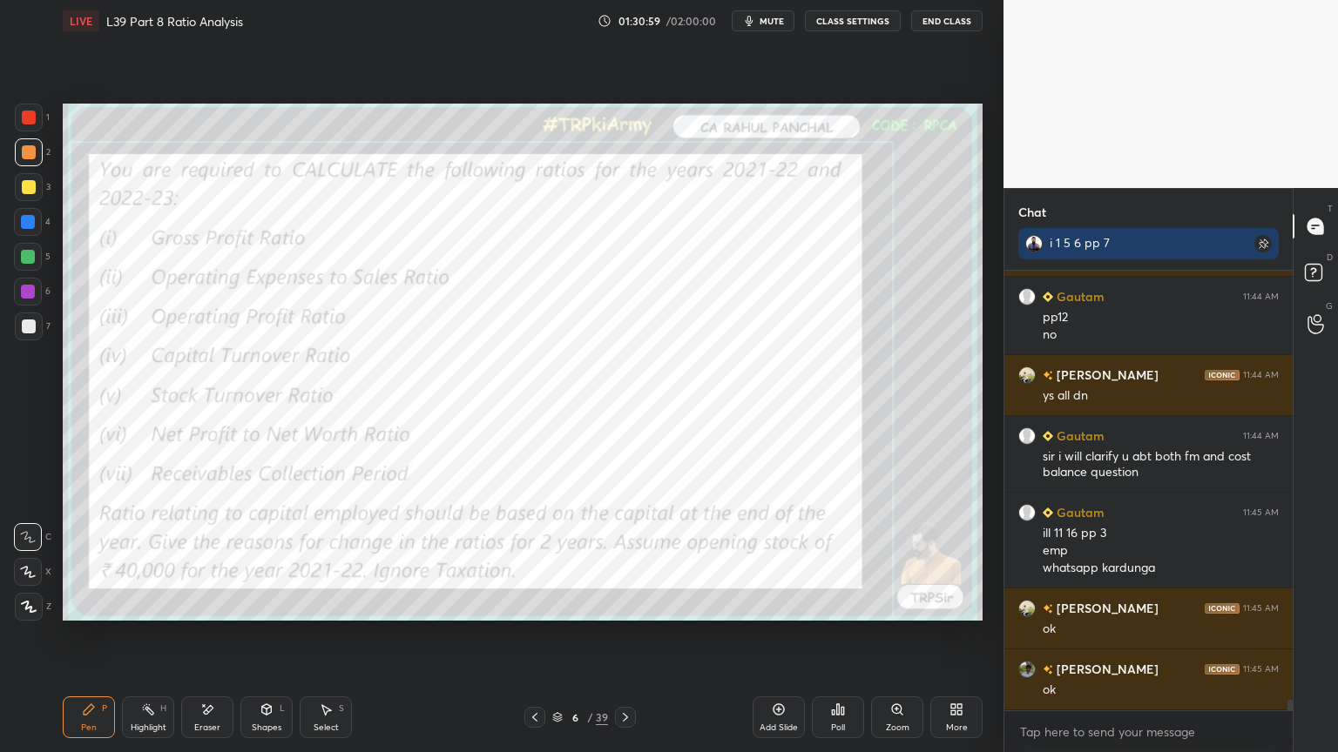
click at [542, 559] on div at bounding box center [534, 717] width 21 height 21
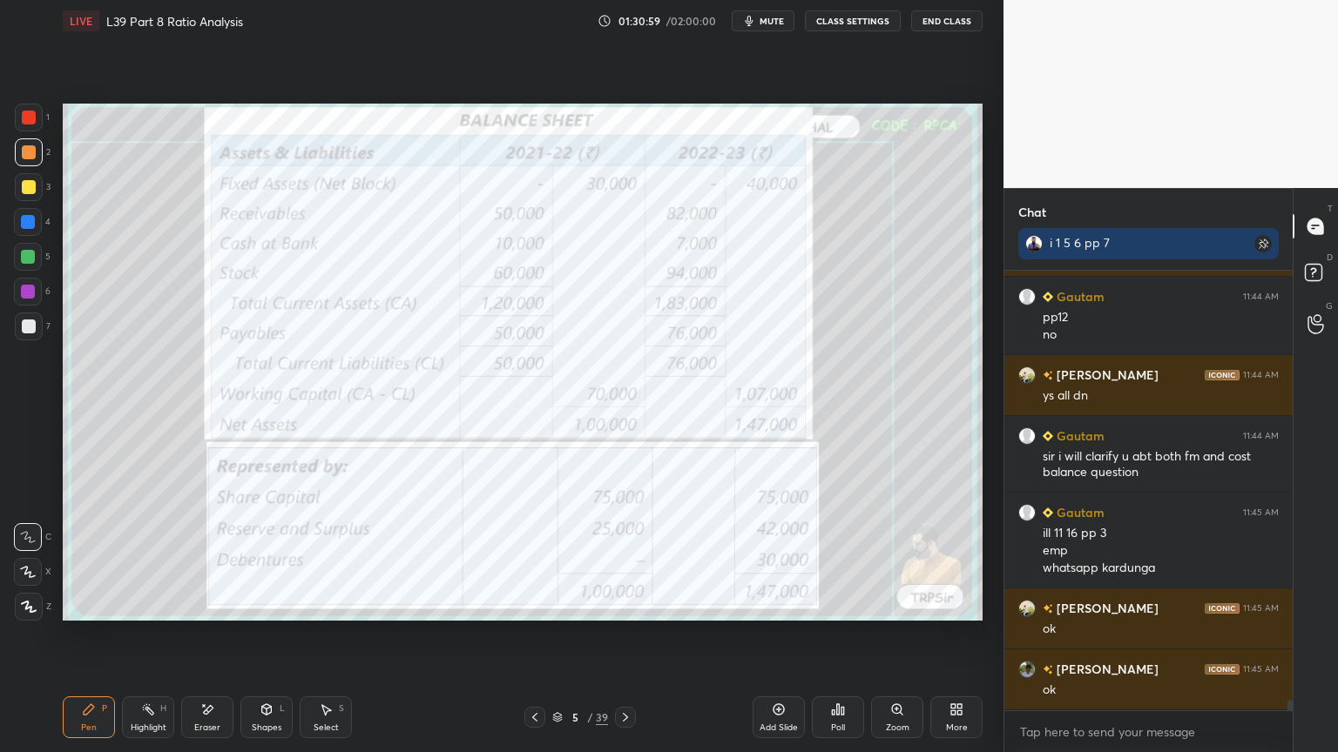
click at [531, 559] on icon at bounding box center [535, 718] width 14 height 14
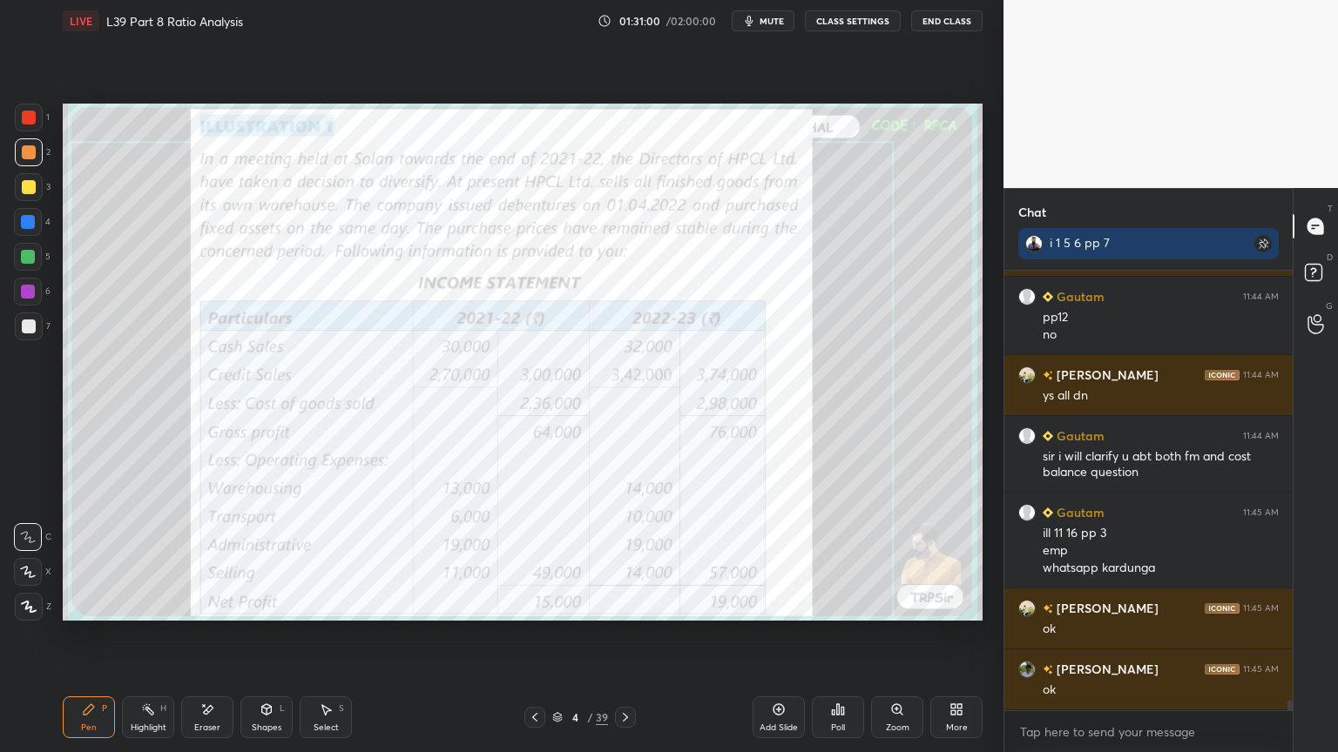
click at [35, 122] on div at bounding box center [29, 118] width 28 height 28
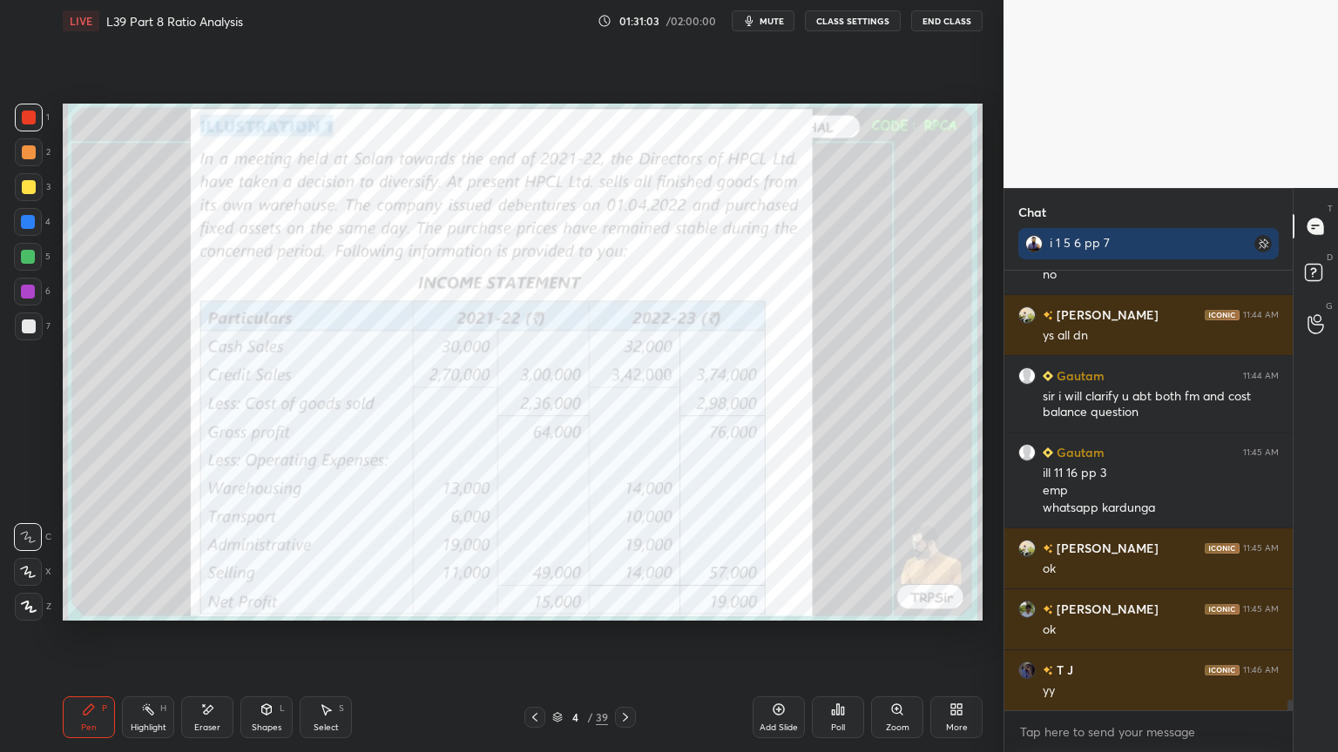
click at [624, 559] on icon at bounding box center [625, 718] width 14 height 14
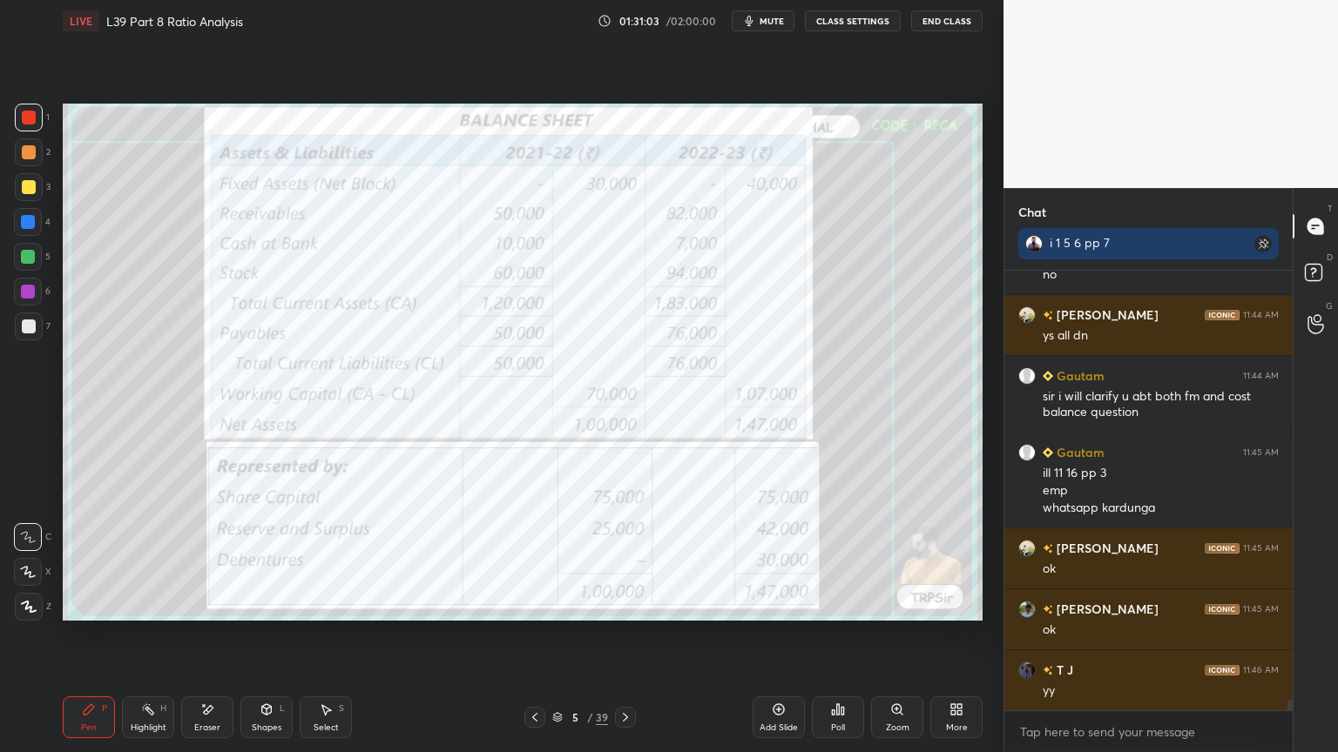
click at [627, 559] on icon at bounding box center [625, 718] width 14 height 14
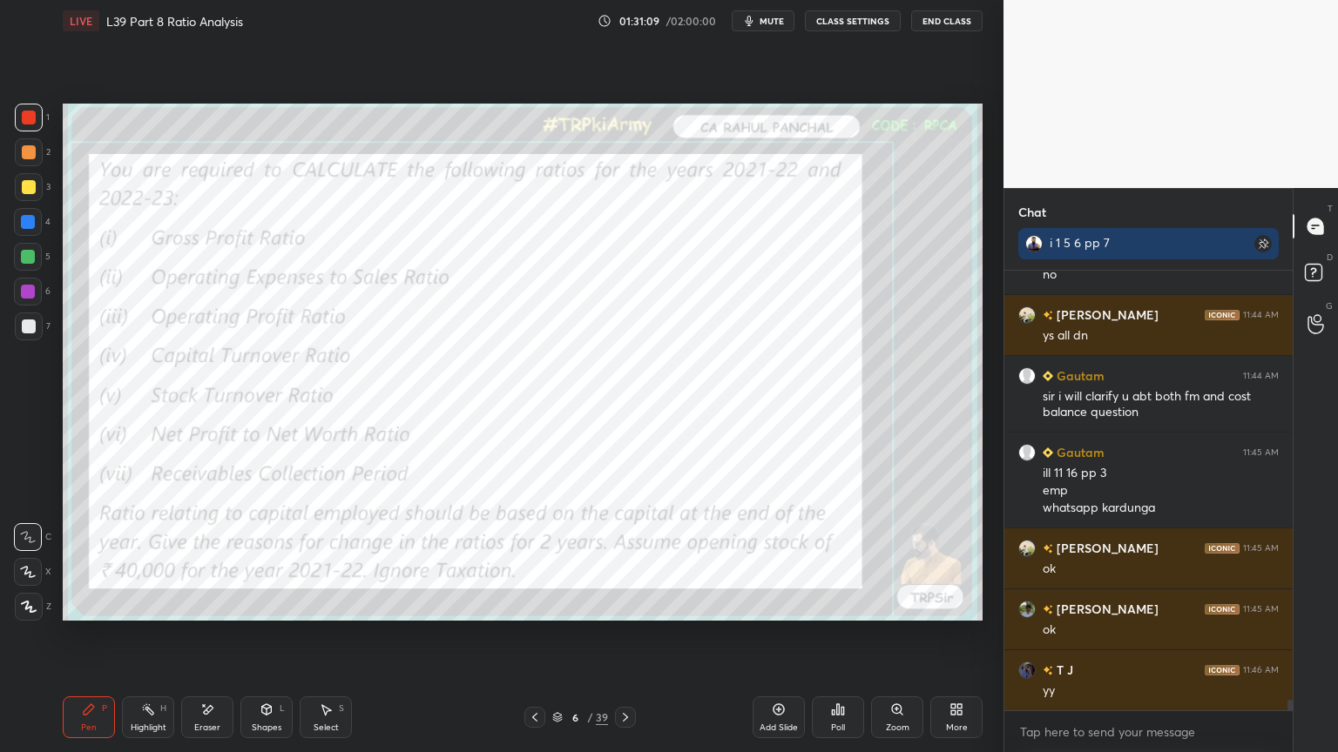
click at [528, 559] on icon at bounding box center [535, 718] width 14 height 14
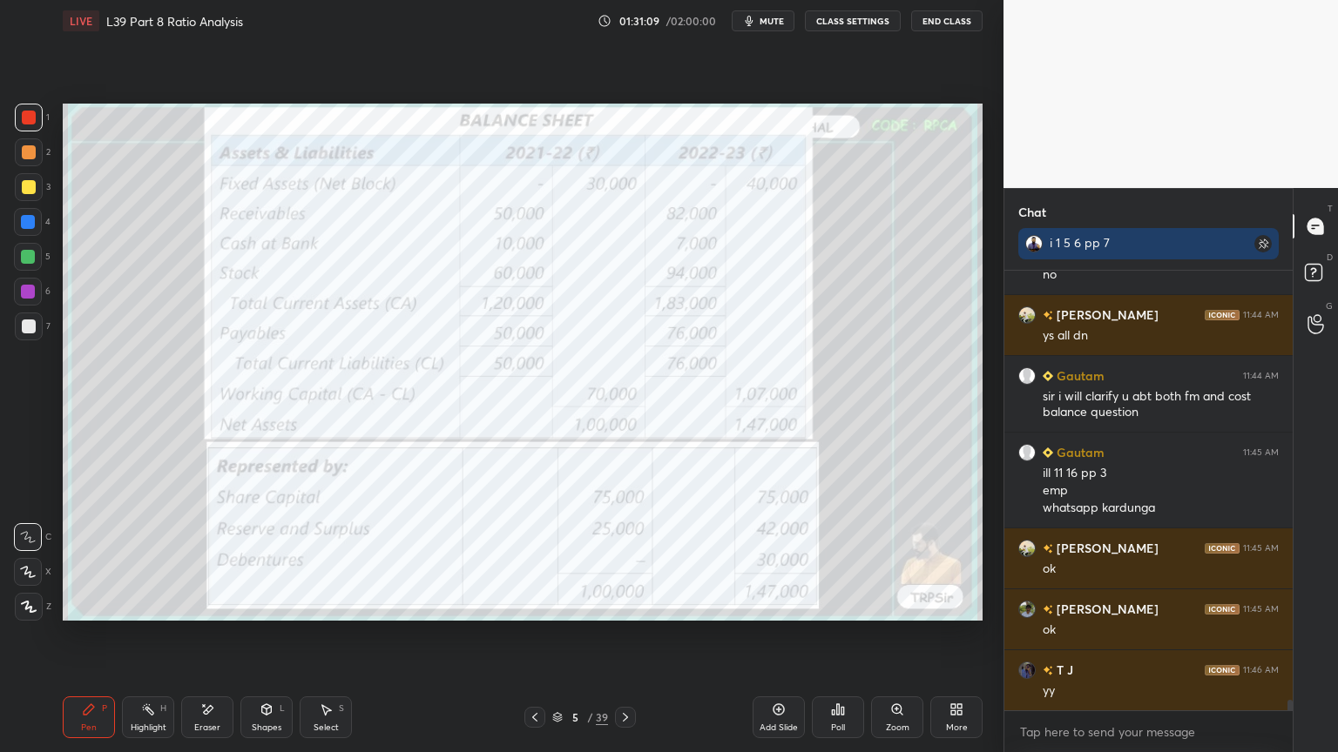
click at [539, 559] on icon at bounding box center [535, 718] width 14 height 14
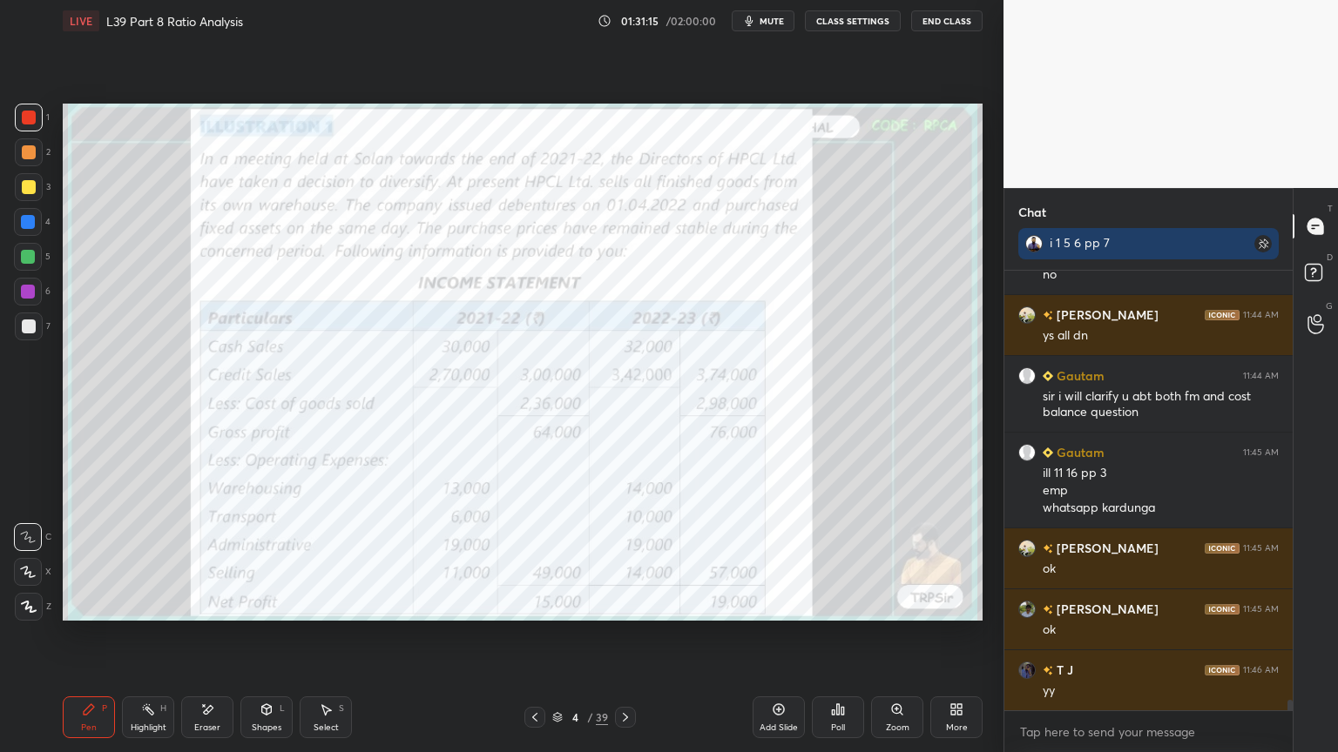
click at [632, 559] on div at bounding box center [625, 717] width 21 height 21
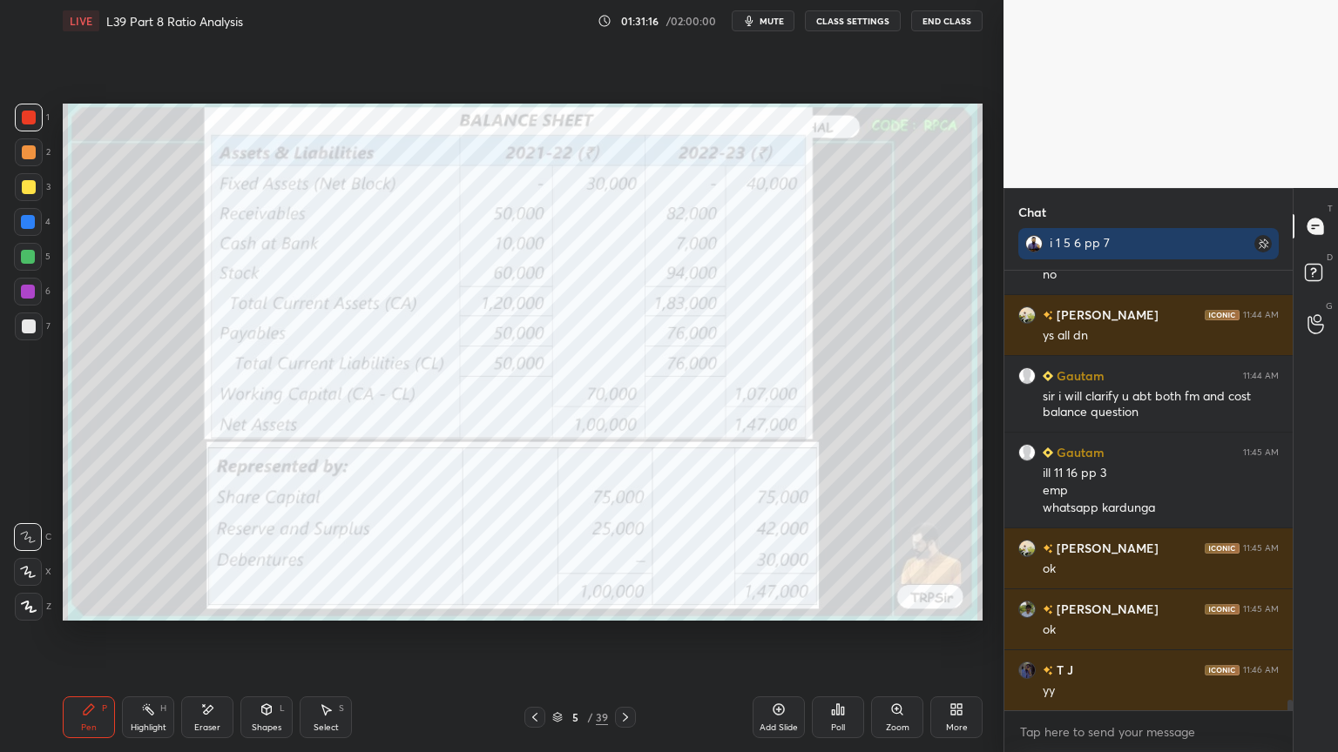
click at [638, 559] on div "5 / 39" at bounding box center [580, 717] width 345 height 21
click at [636, 559] on div "5 / 39" at bounding box center [580, 717] width 345 height 21
click at [623, 559] on icon at bounding box center [625, 718] width 14 height 14
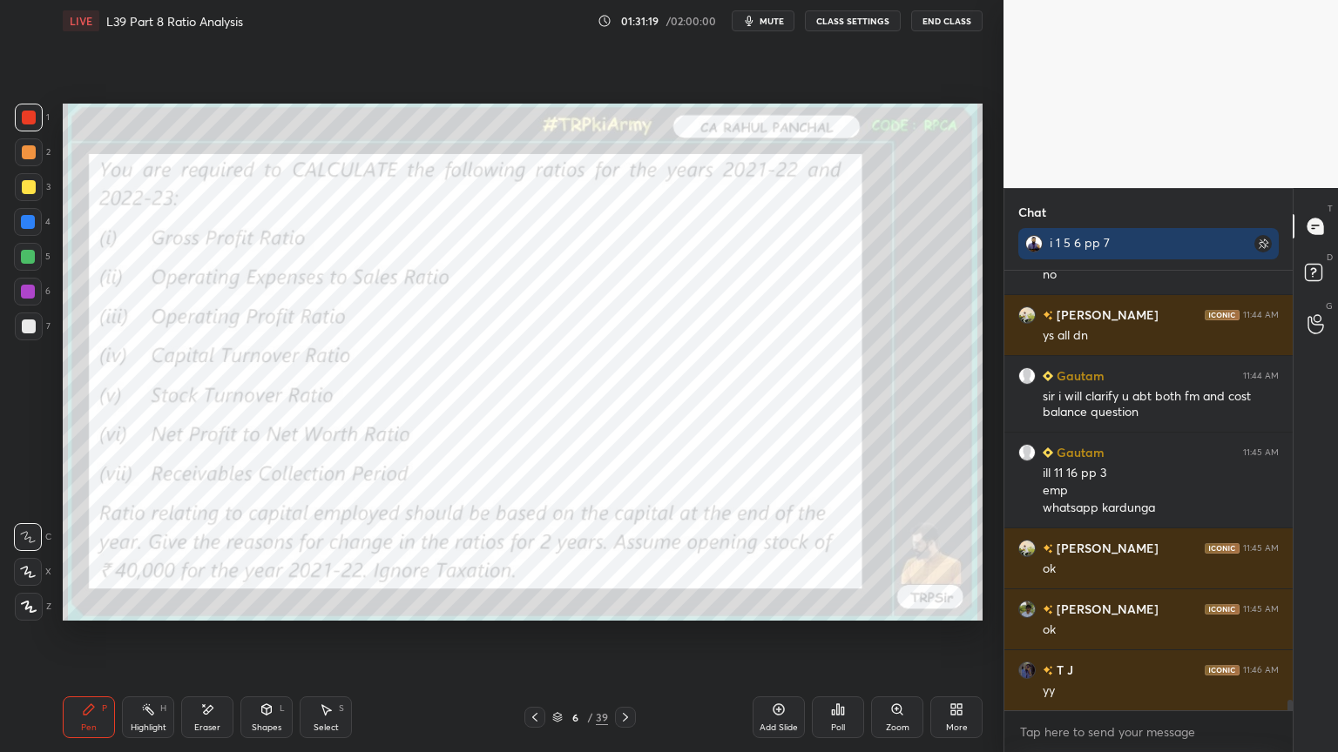
click at [530, 559] on icon at bounding box center [535, 718] width 14 height 14
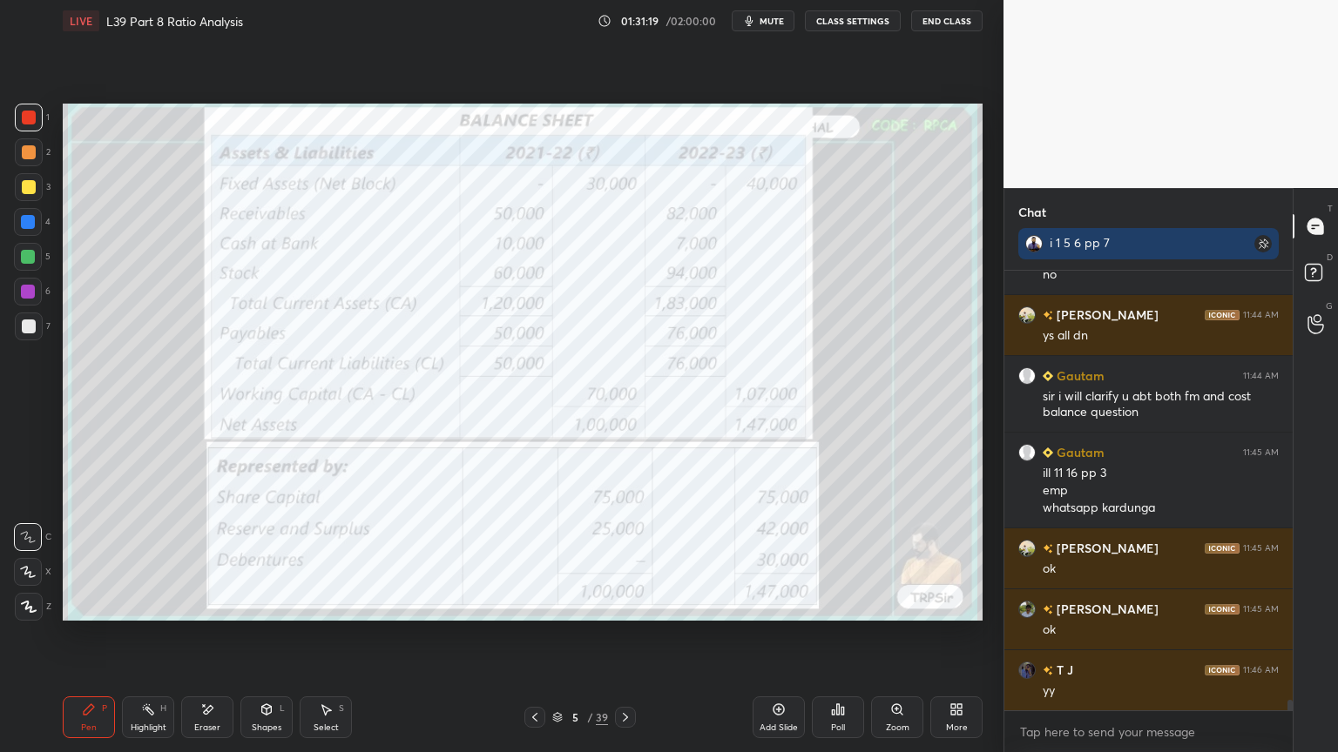
click at [537, 559] on icon at bounding box center [535, 718] width 14 height 14
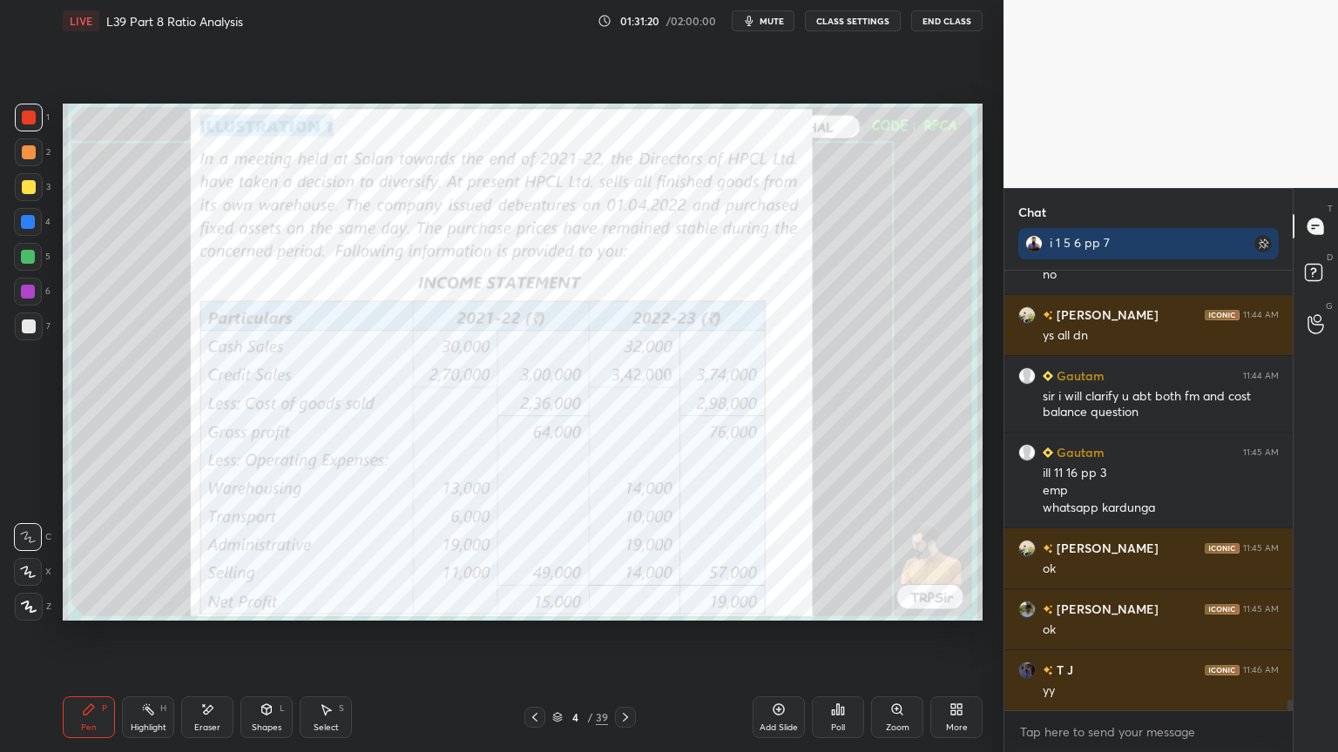
click at [198, 559] on div "Eraser" at bounding box center [207, 718] width 52 height 42
click at [24, 559] on div "Erase all" at bounding box center [28, 607] width 28 height 28
click at [55, 559] on div "1 2 3 4 5 6 7 C X Z E E Erase all H H LIVE L39 Part 8 Ratio Analysis 01:31:21 /…" at bounding box center [494, 376] width 989 height 752
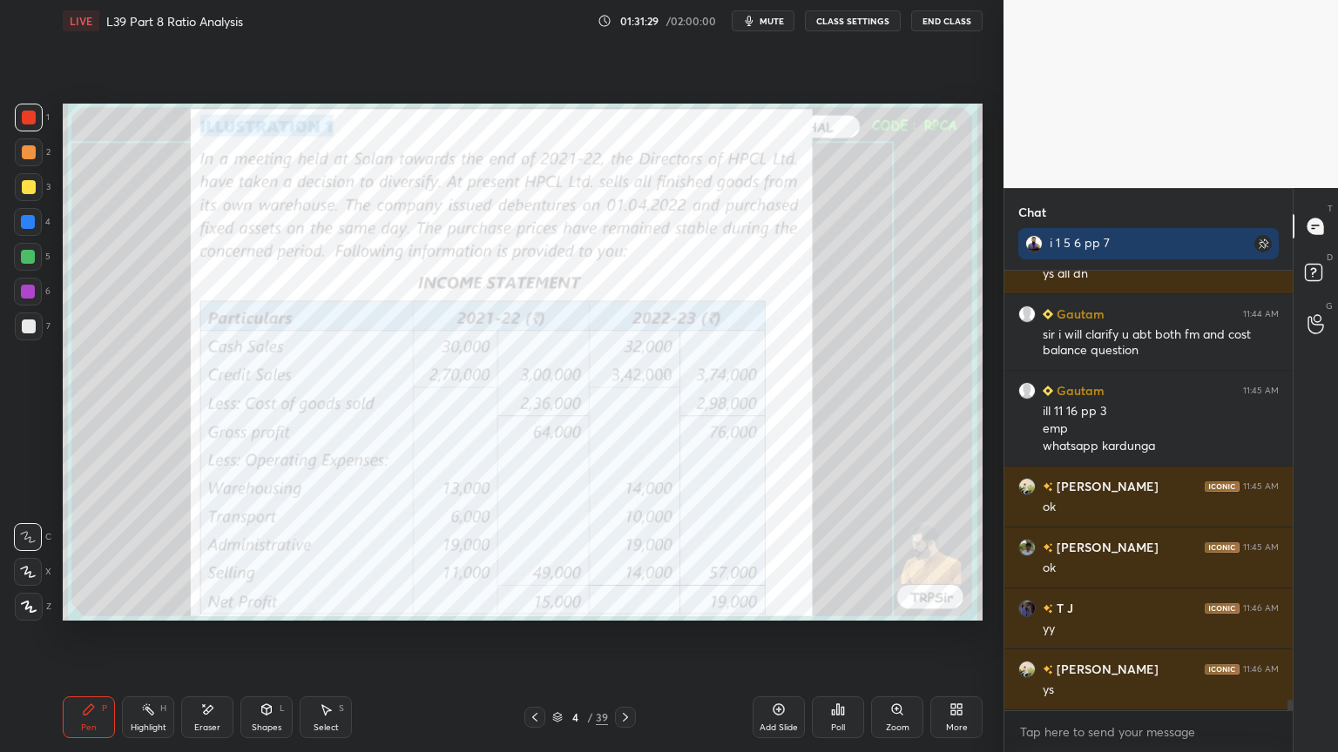
click at [638, 559] on div "4 / 39" at bounding box center [580, 717] width 345 height 21
click at [630, 559] on icon at bounding box center [625, 718] width 14 height 14
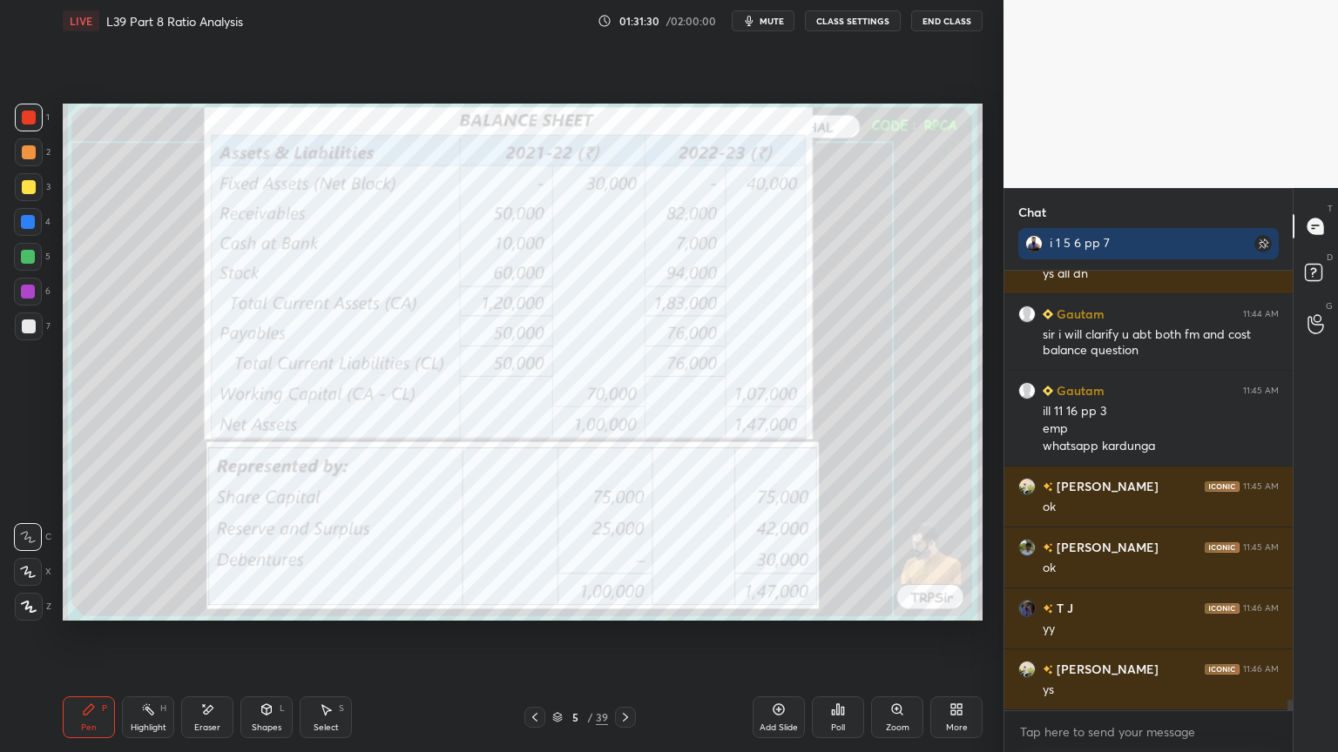
click at [629, 559] on icon at bounding box center [625, 718] width 14 height 14
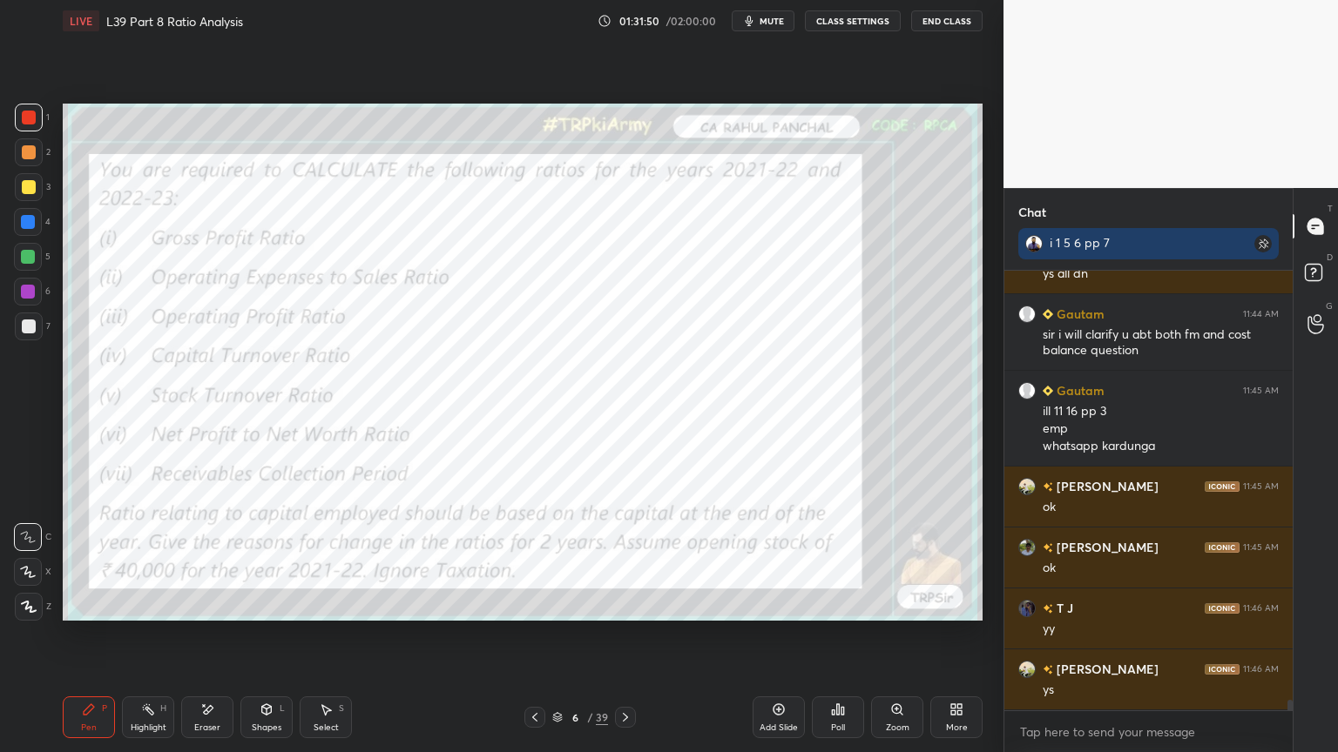
click at [206, 559] on div "Eraser" at bounding box center [207, 728] width 26 height 9
click at [32, 559] on div "Erase all" at bounding box center [28, 607] width 28 height 28
click at [80, 559] on div "Setting up your live class Poll for secs No correct answer Start poll" at bounding box center [523, 362] width 934 height 641
click at [219, 559] on div "Eraser" at bounding box center [207, 718] width 52 height 42
click at [24, 559] on span "Erase all" at bounding box center [28, 607] width 26 height 12
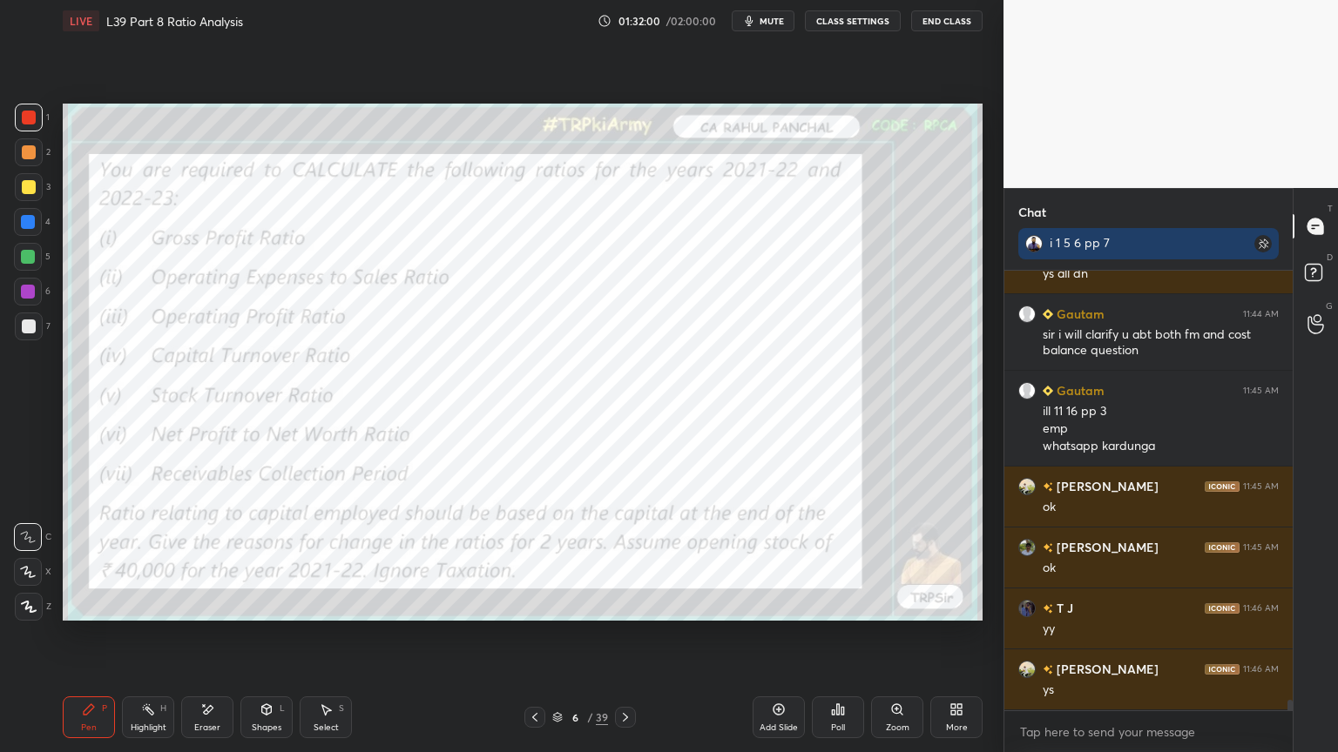
click at [76, 559] on div "Pen P" at bounding box center [89, 718] width 52 height 42
click at [206, 559] on icon at bounding box center [209, 709] width 10 height 9
click at [29, 559] on span "Erase all" at bounding box center [28, 607] width 26 height 12
click at [91, 559] on div "Pen P Highlight H Eraser Shapes L Select S 6 / 39 Add Slide Poll Zoom More" at bounding box center [523, 718] width 920 height 70
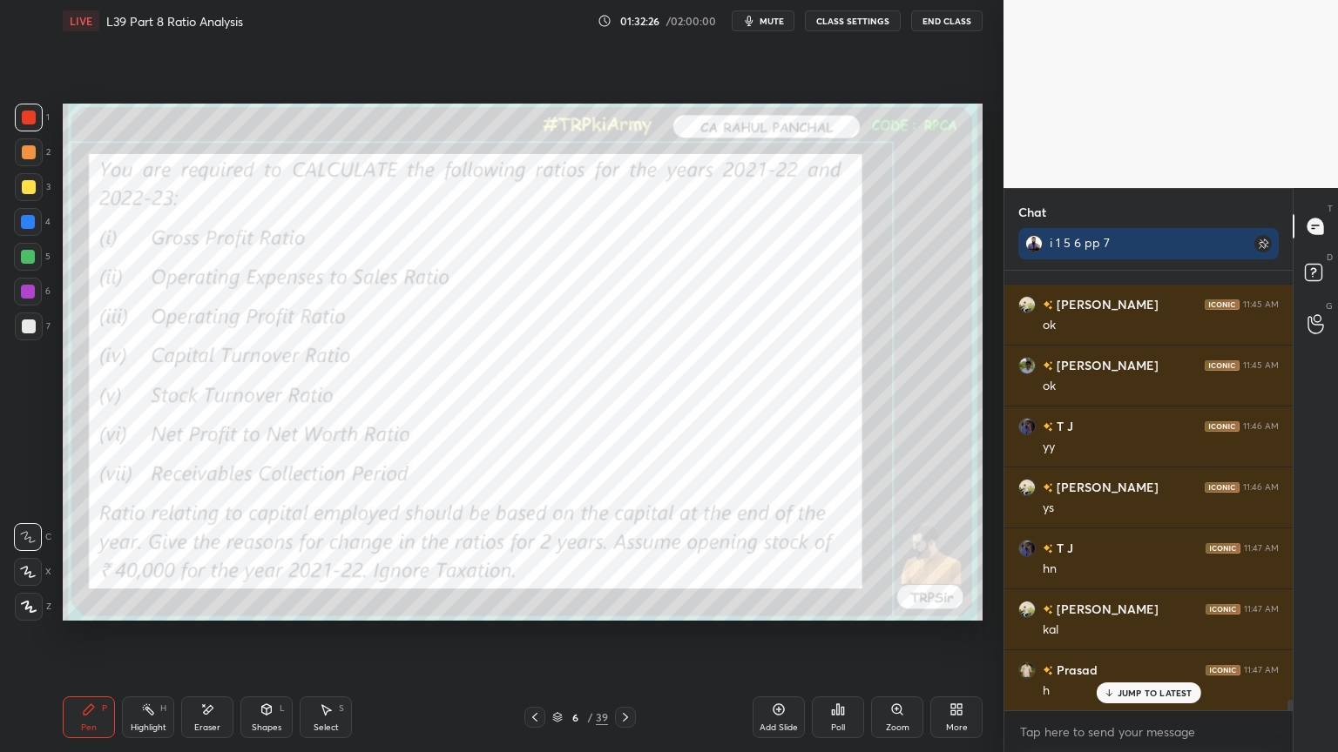
scroll to position [5, 5]
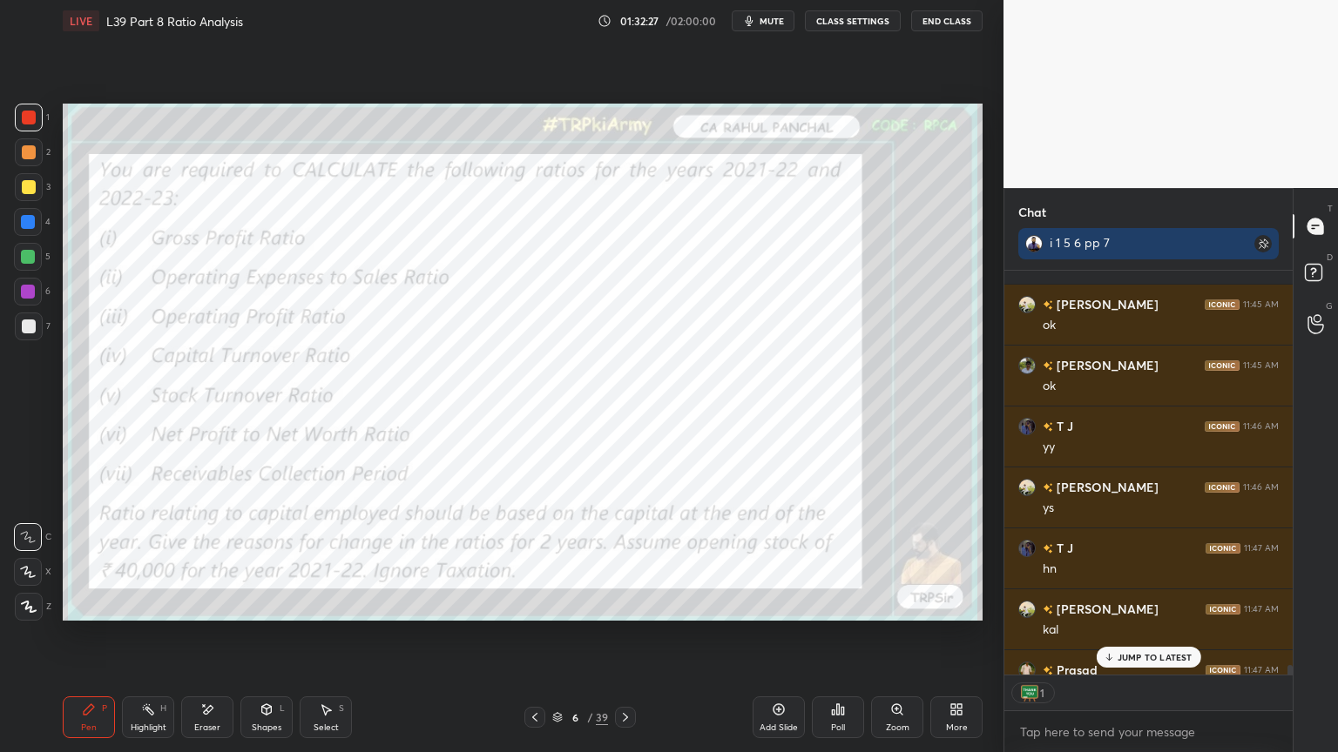
click at [627, 559] on icon at bounding box center [625, 718] width 14 height 14
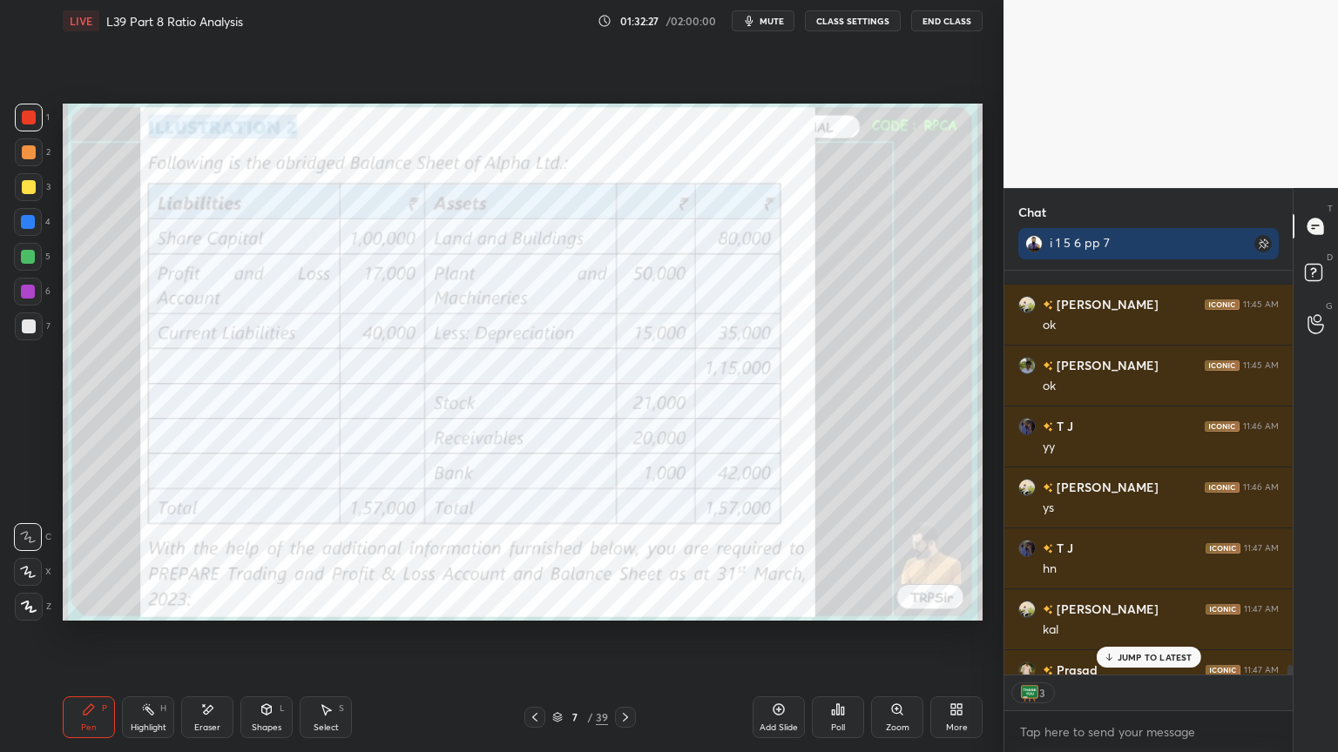
click at [631, 559] on icon at bounding box center [625, 718] width 14 height 14
click at [633, 559] on div at bounding box center [625, 717] width 21 height 21
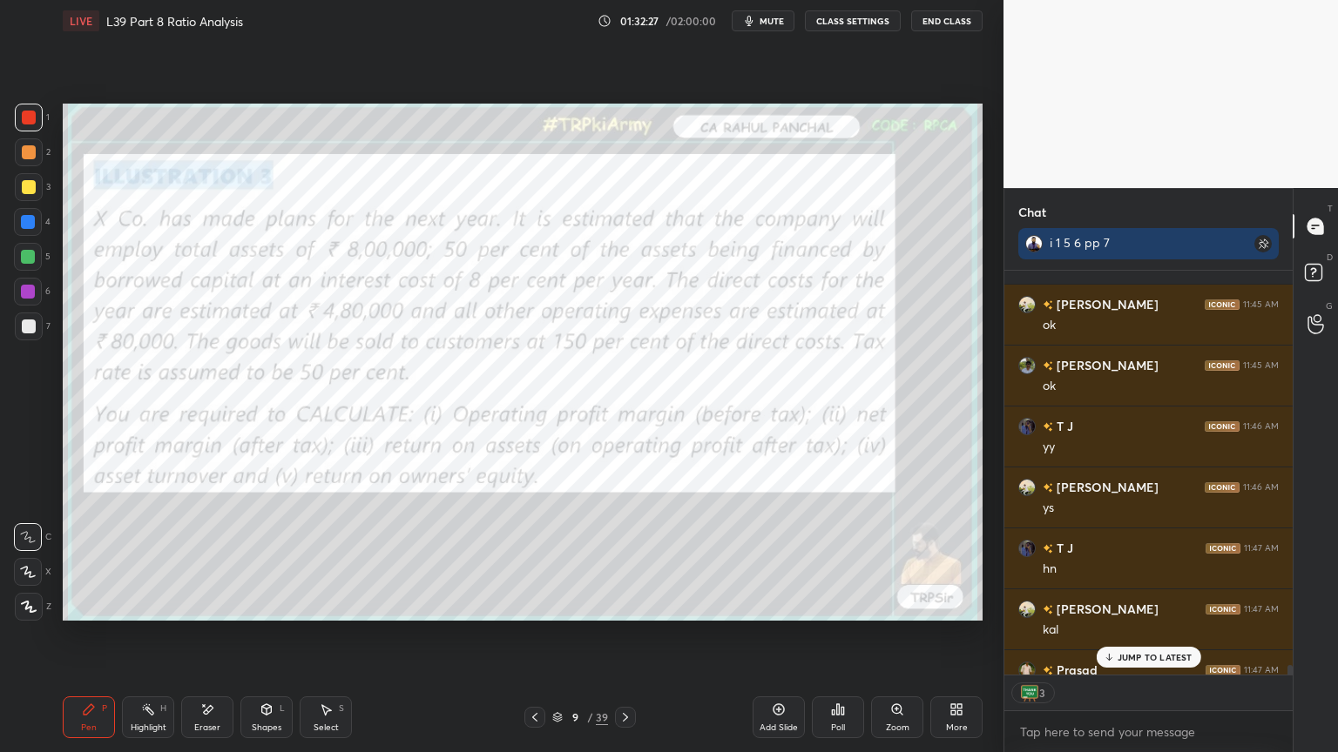
click at [631, 559] on icon at bounding box center [625, 718] width 14 height 14
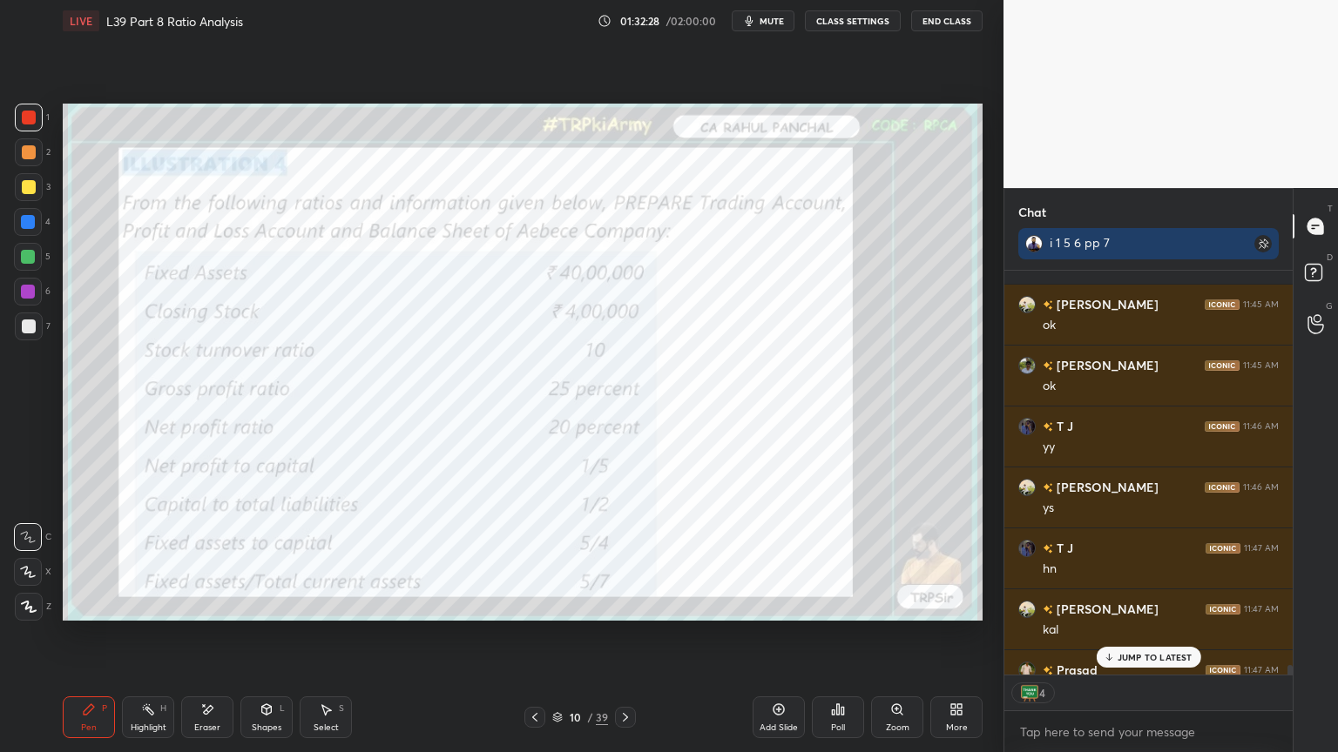
click at [627, 559] on icon at bounding box center [625, 718] width 14 height 14
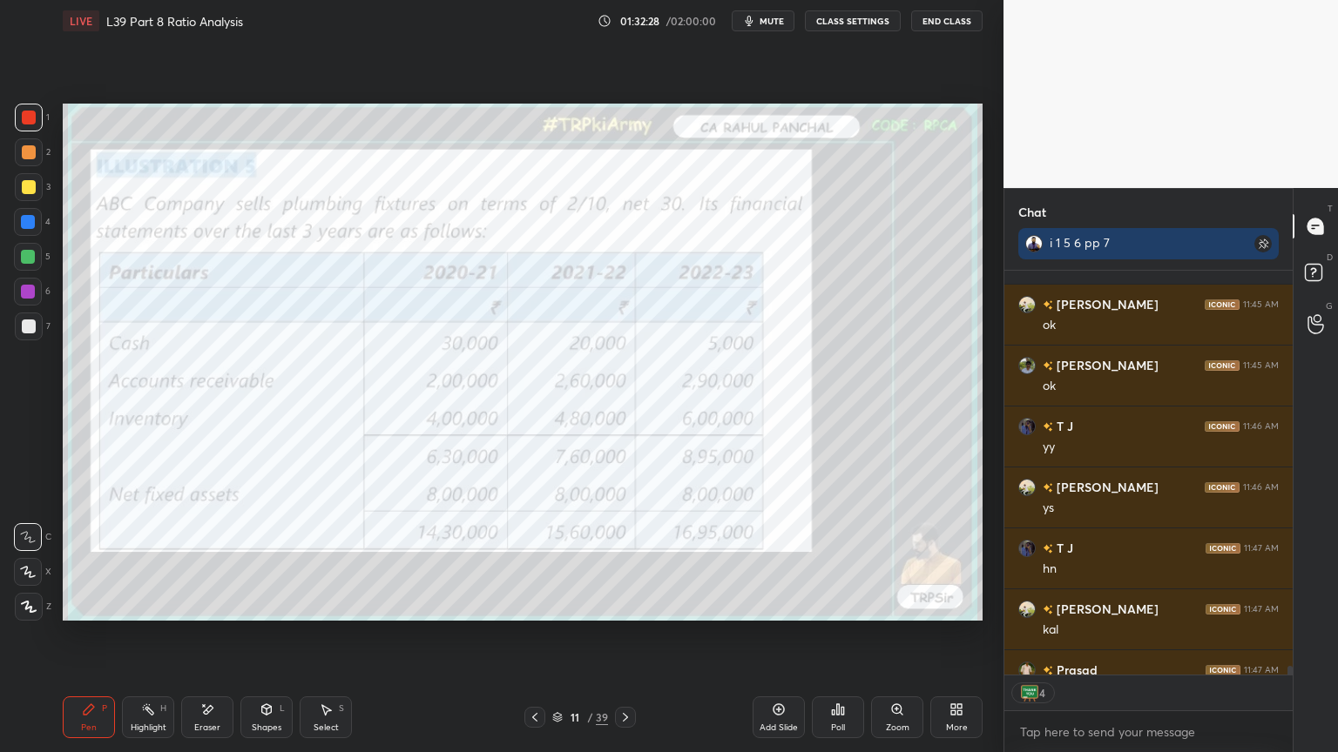
scroll to position [18900, 0]
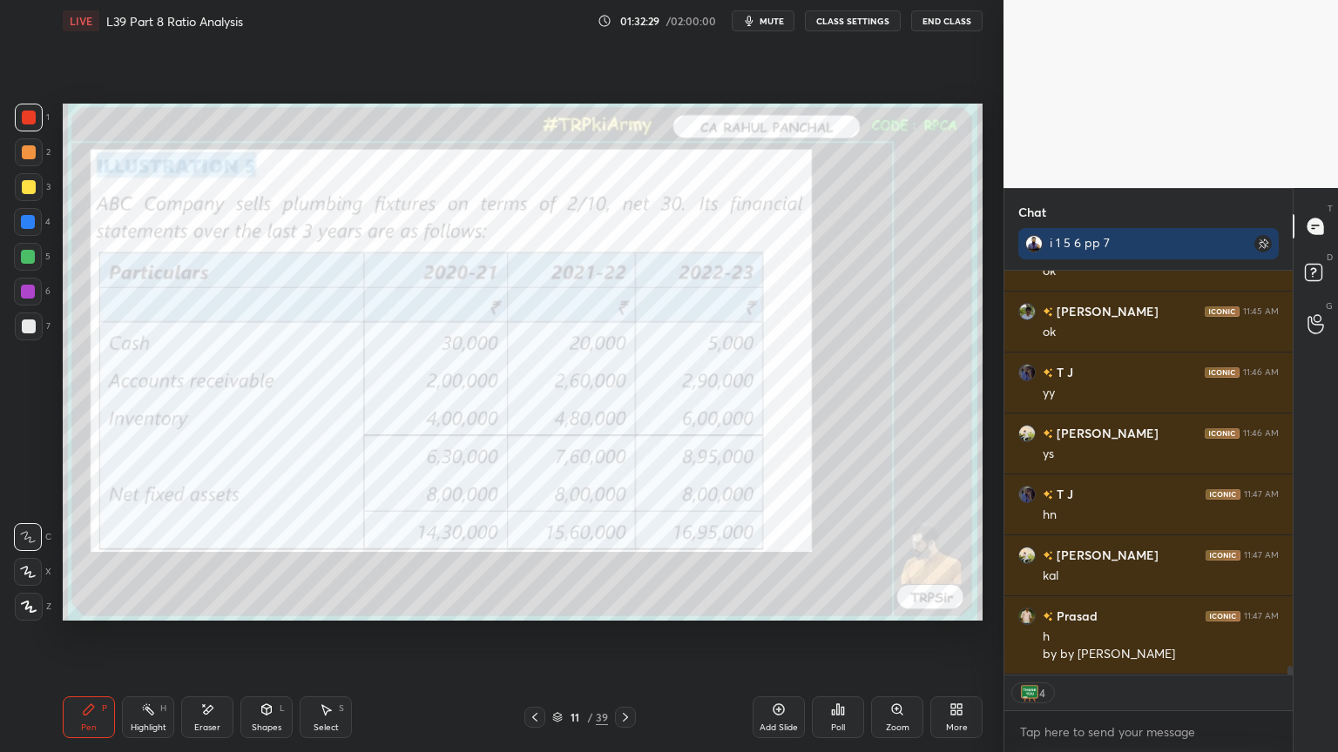
click at [624, 559] on icon at bounding box center [625, 717] width 5 height 9
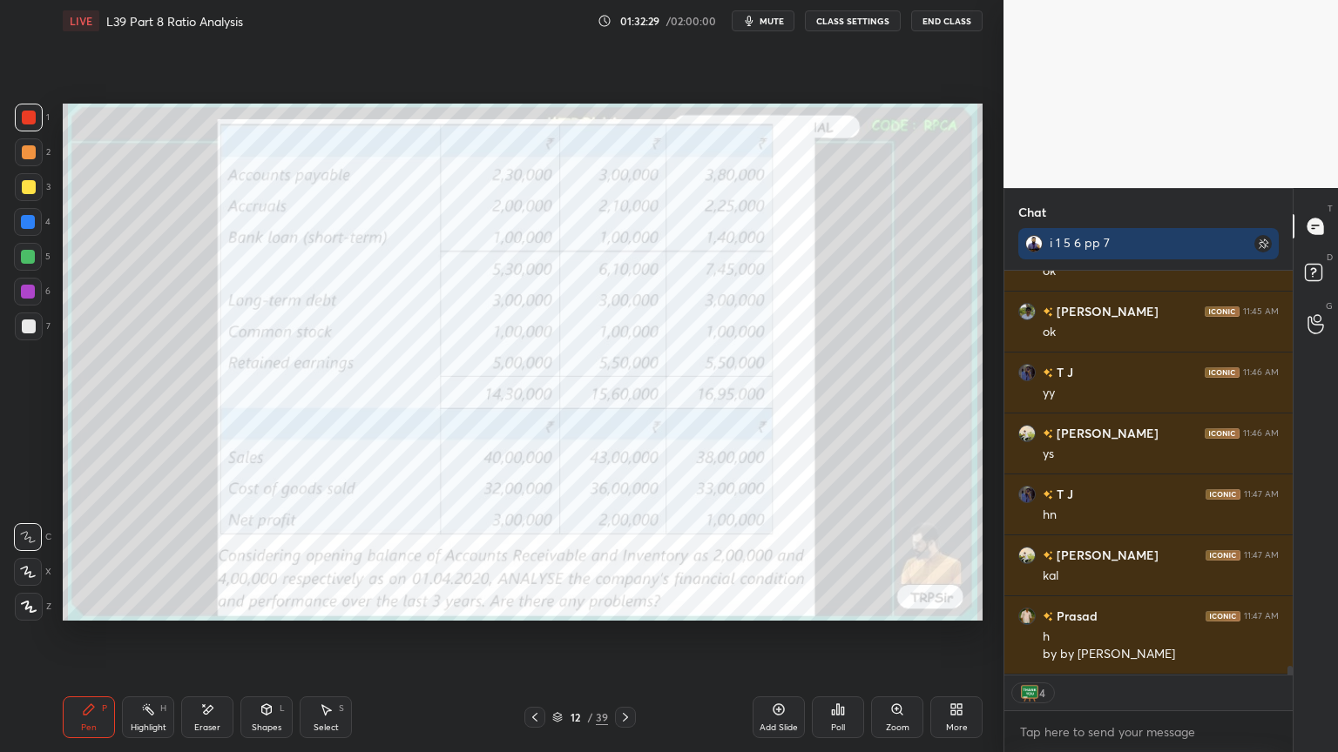
click at [629, 559] on icon at bounding box center [625, 718] width 14 height 14
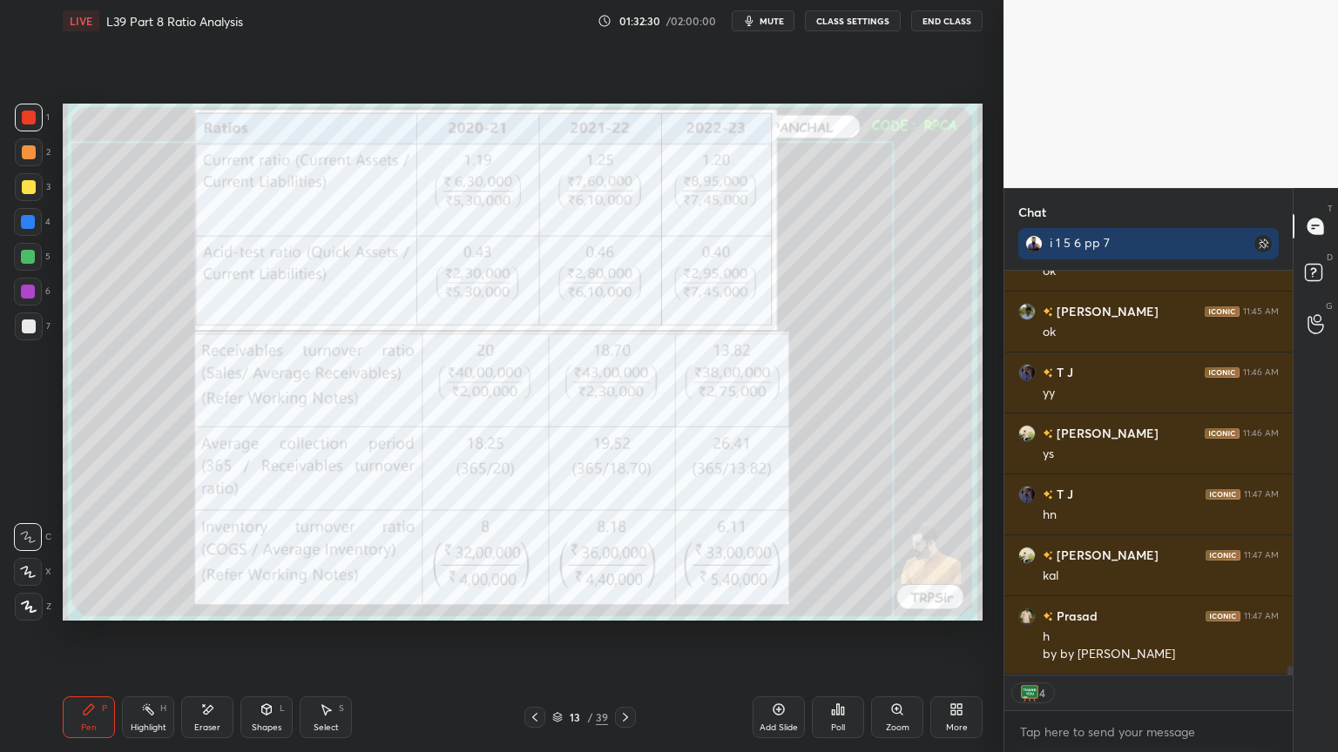
click at [533, 559] on icon at bounding box center [534, 717] width 5 height 9
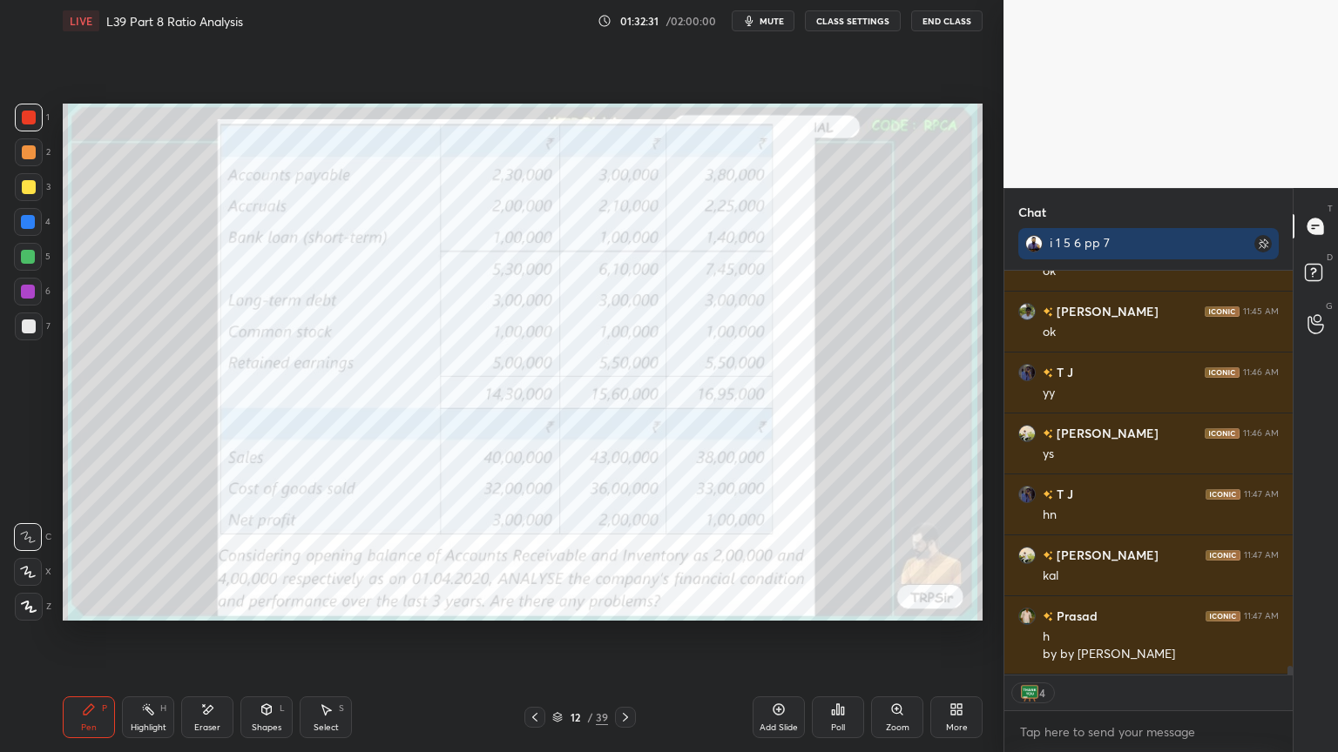
click at [529, 559] on icon at bounding box center [535, 718] width 14 height 14
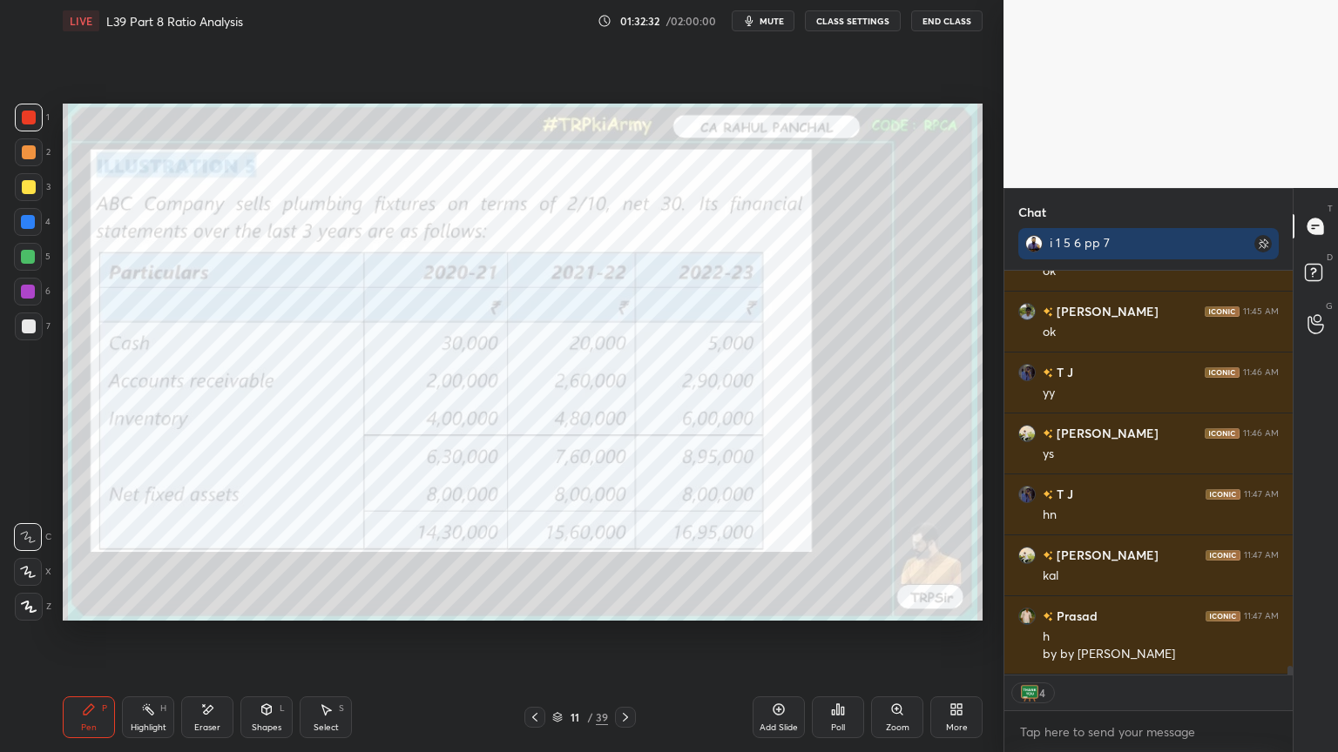
click at [536, 559] on icon at bounding box center [535, 718] width 14 height 14
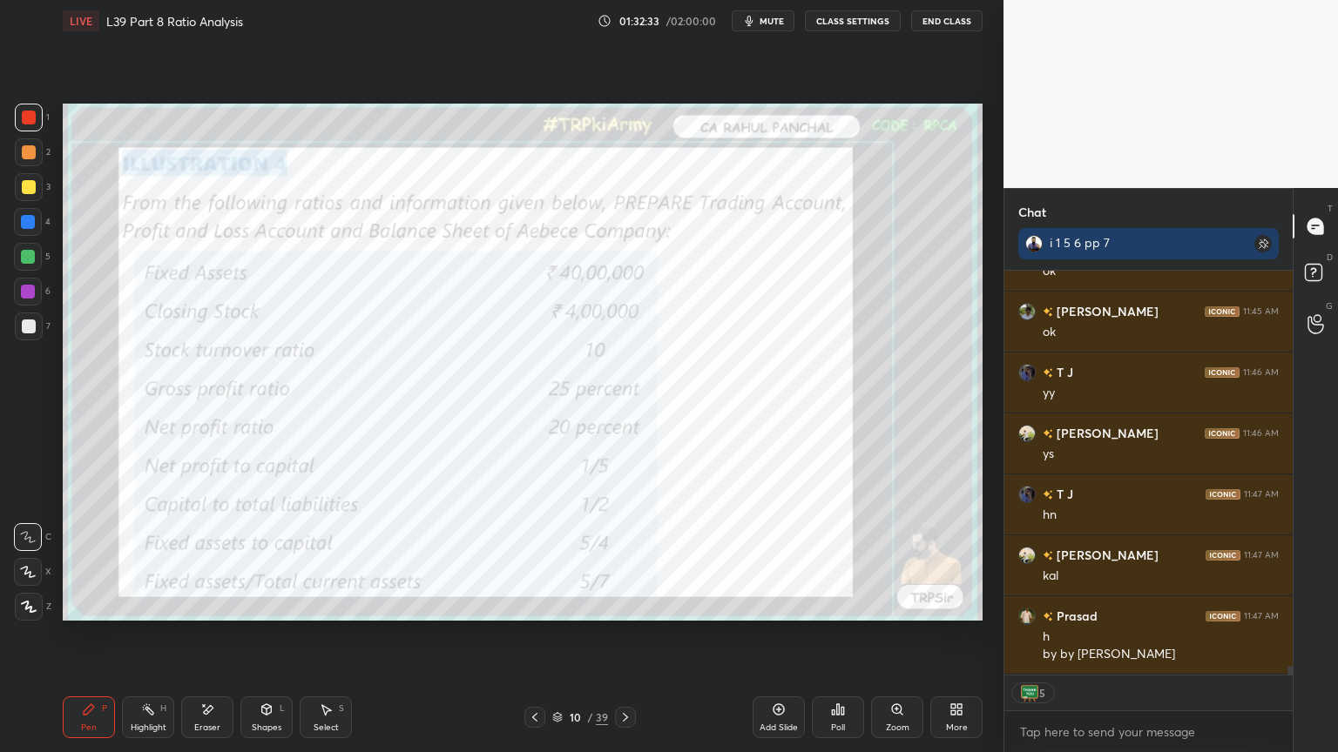
click at [616, 559] on div at bounding box center [625, 717] width 21 height 21
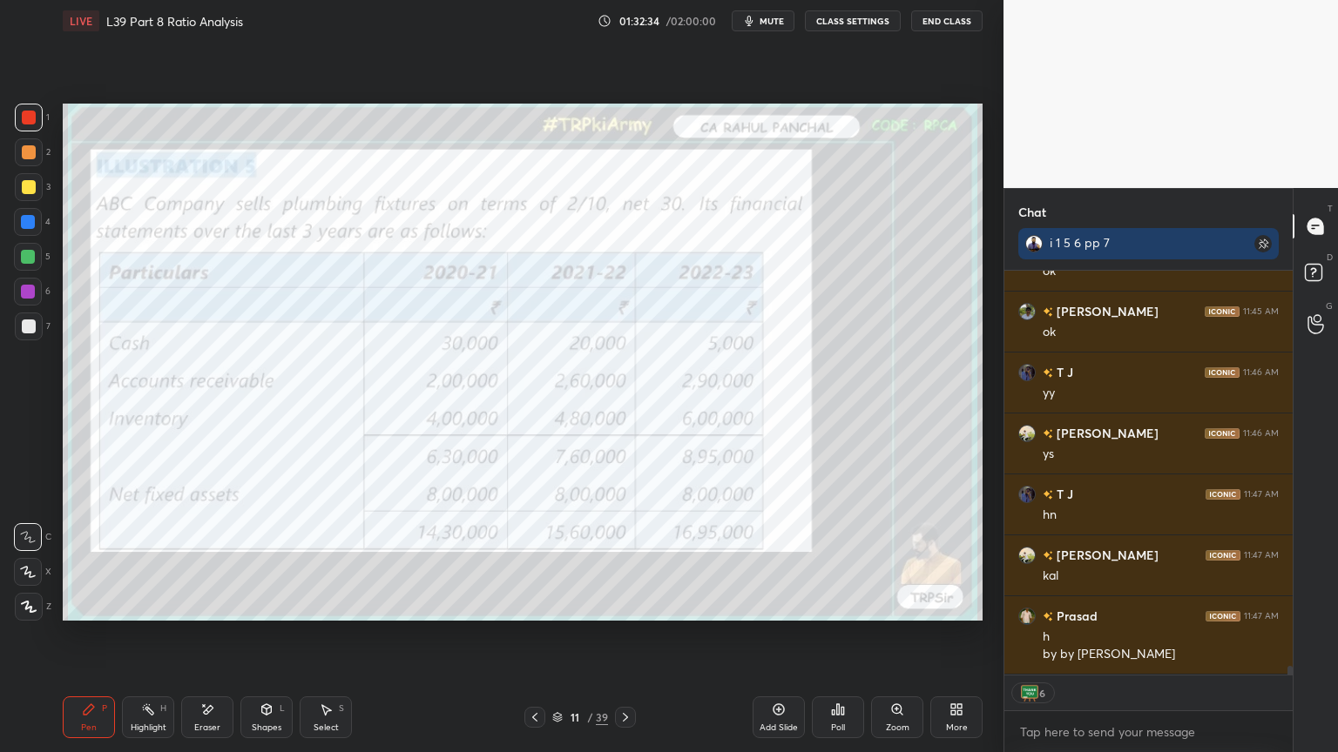
click at [19, 111] on div at bounding box center [29, 118] width 28 height 28
click at [625, 559] on icon at bounding box center [625, 717] width 5 height 9
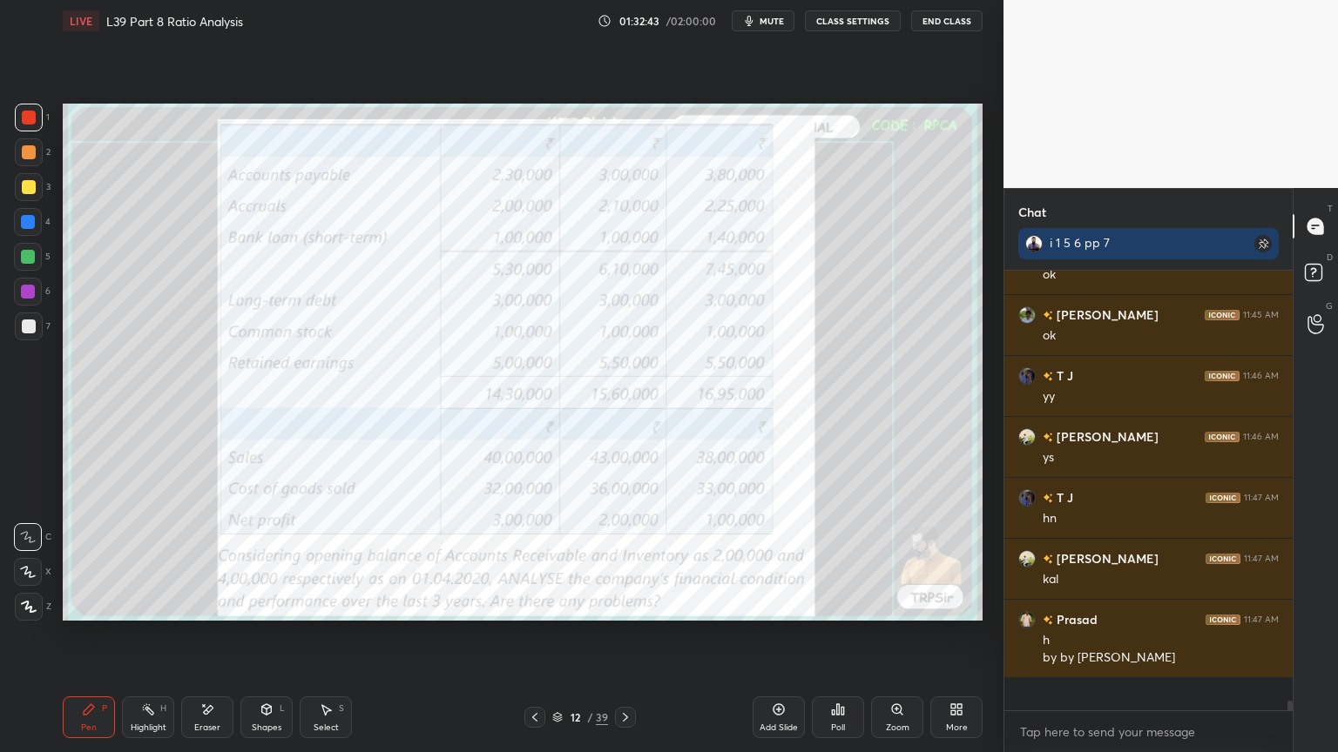
scroll to position [435, 283]
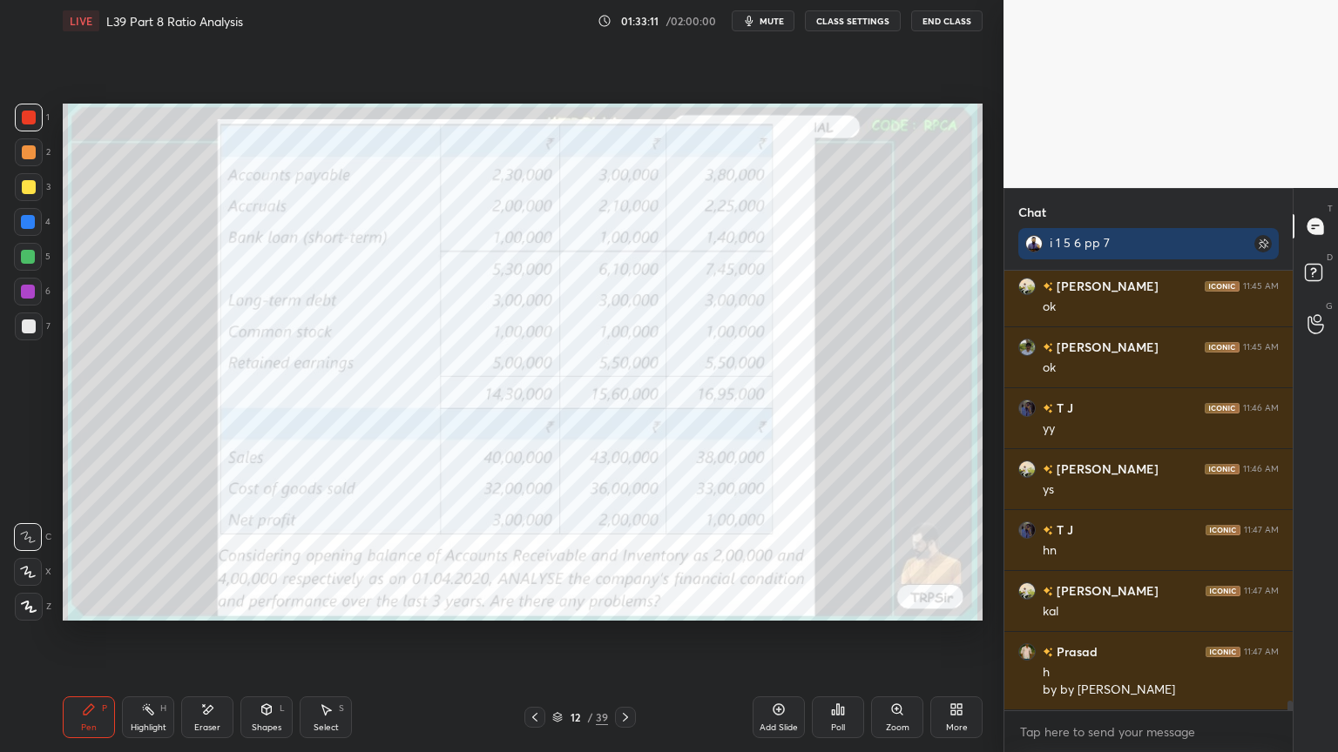
click at [937, 18] on button "End Class" at bounding box center [946, 20] width 71 height 21
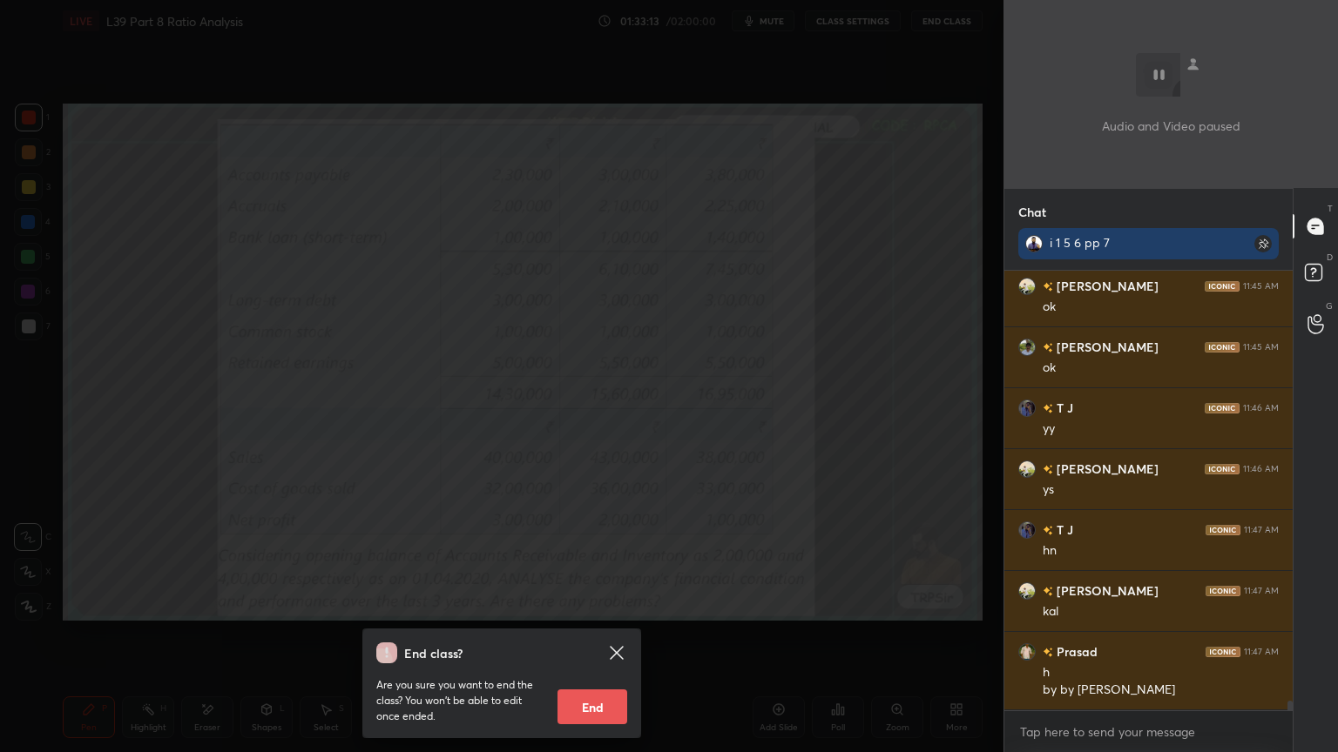
click at [590, 559] on button "End" at bounding box center [592, 707] width 70 height 35
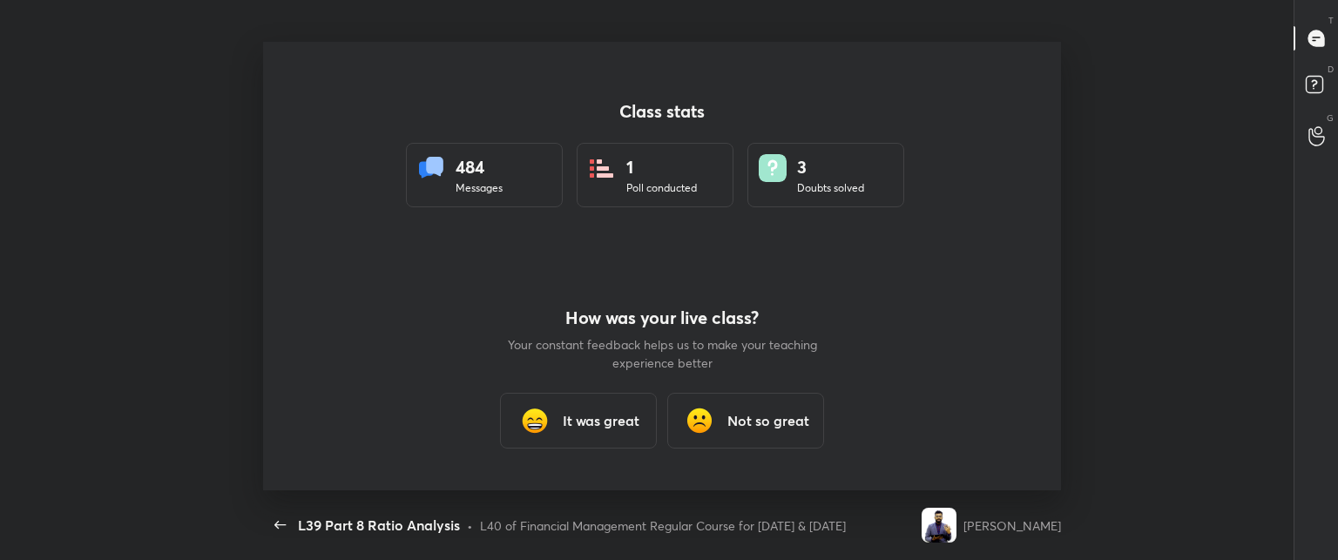
scroll to position [86641, 85767]
type textarea "x"
